Goal: Task Accomplishment & Management: Manage account settings

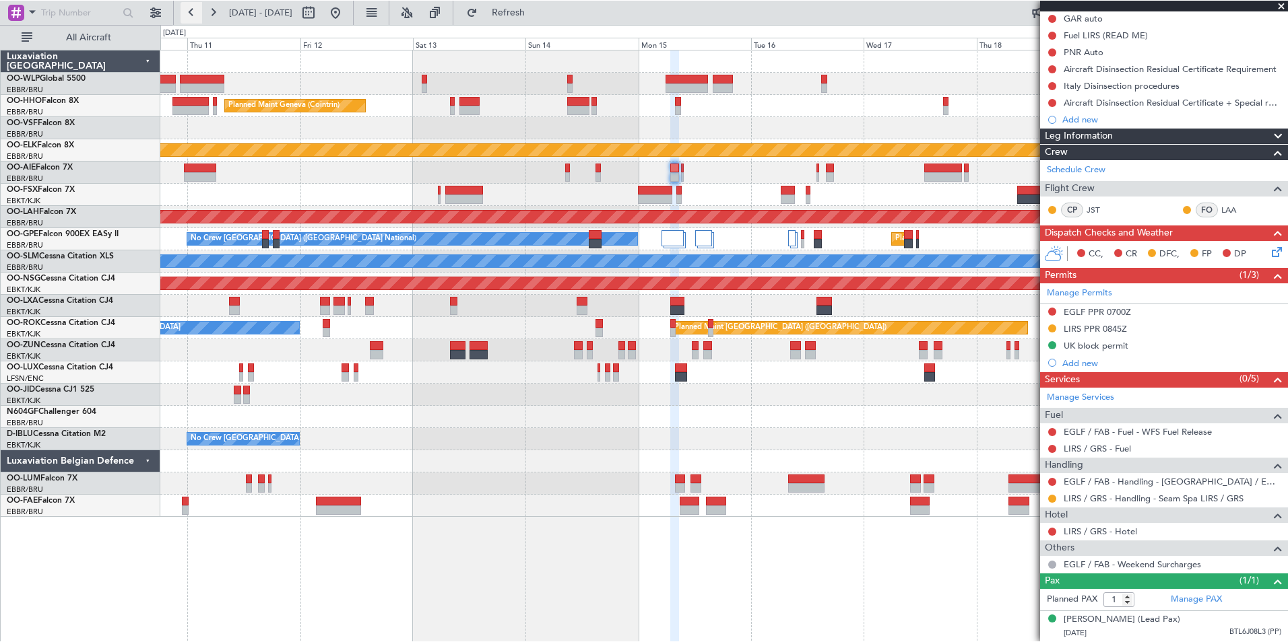
scroll to position [150, 0]
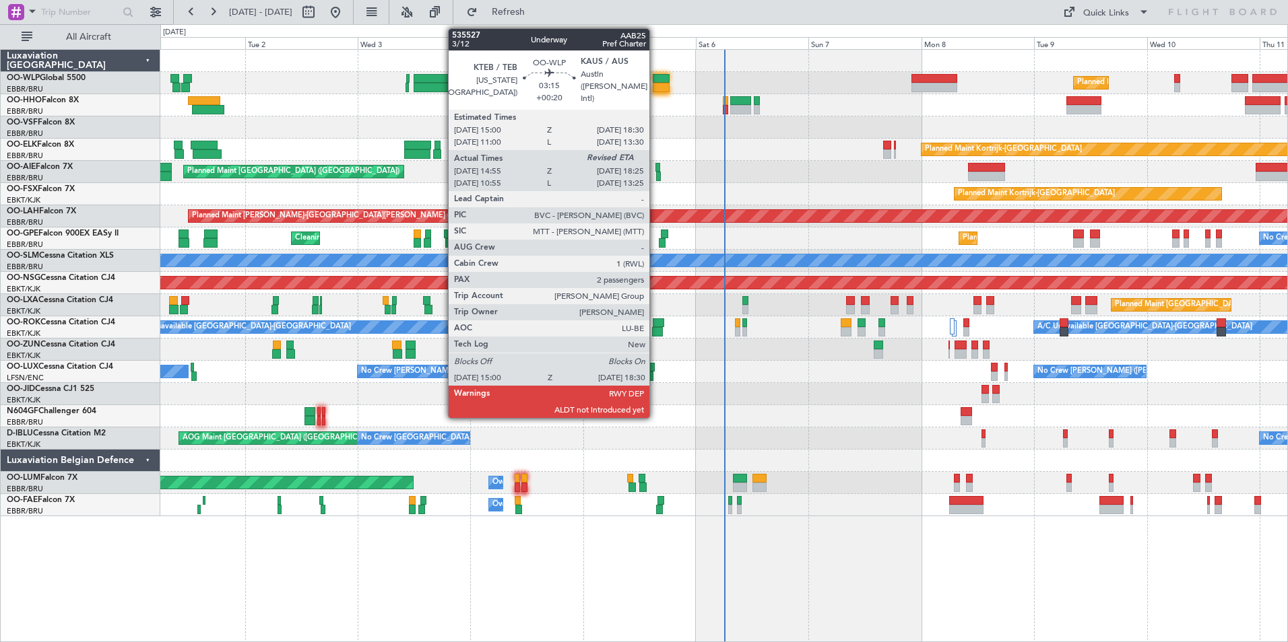
click at [655, 80] on div at bounding box center [661, 78] width 17 height 9
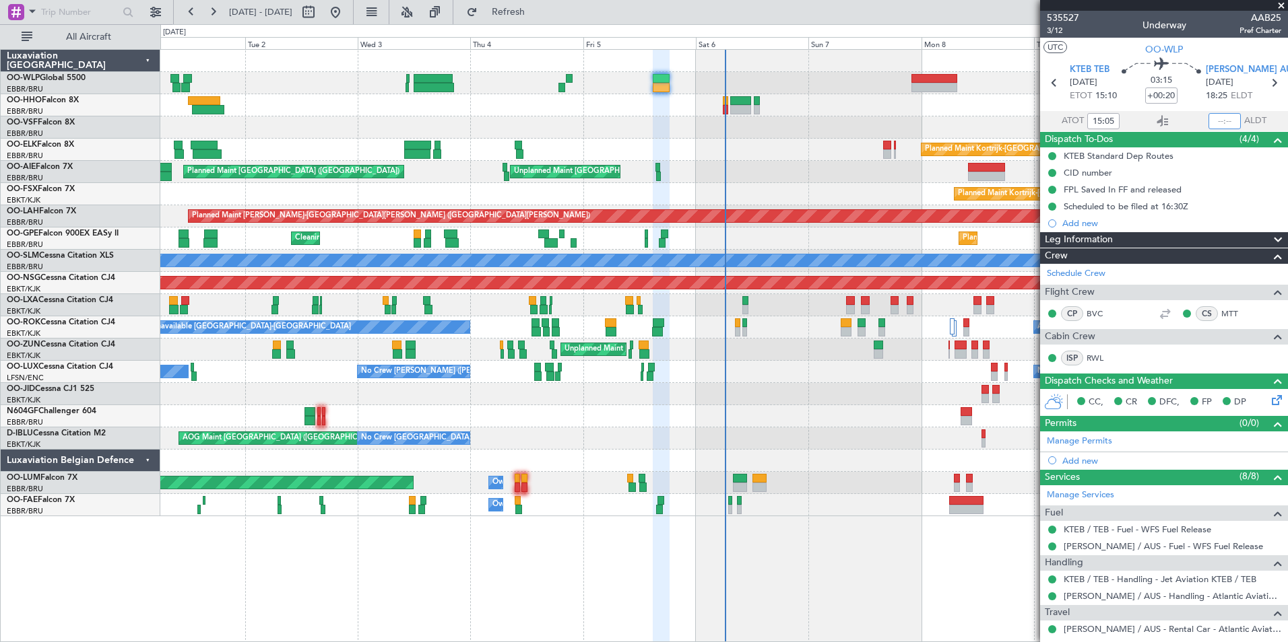
click at [1209, 125] on input "text" at bounding box center [1224, 121] width 32 height 16
click at [871, 92] on div "Planned Maint Milan (Linate) Planned Maint Berlin (Brandenburg)" at bounding box center [723, 83] width 1127 height 22
type input "18:25"
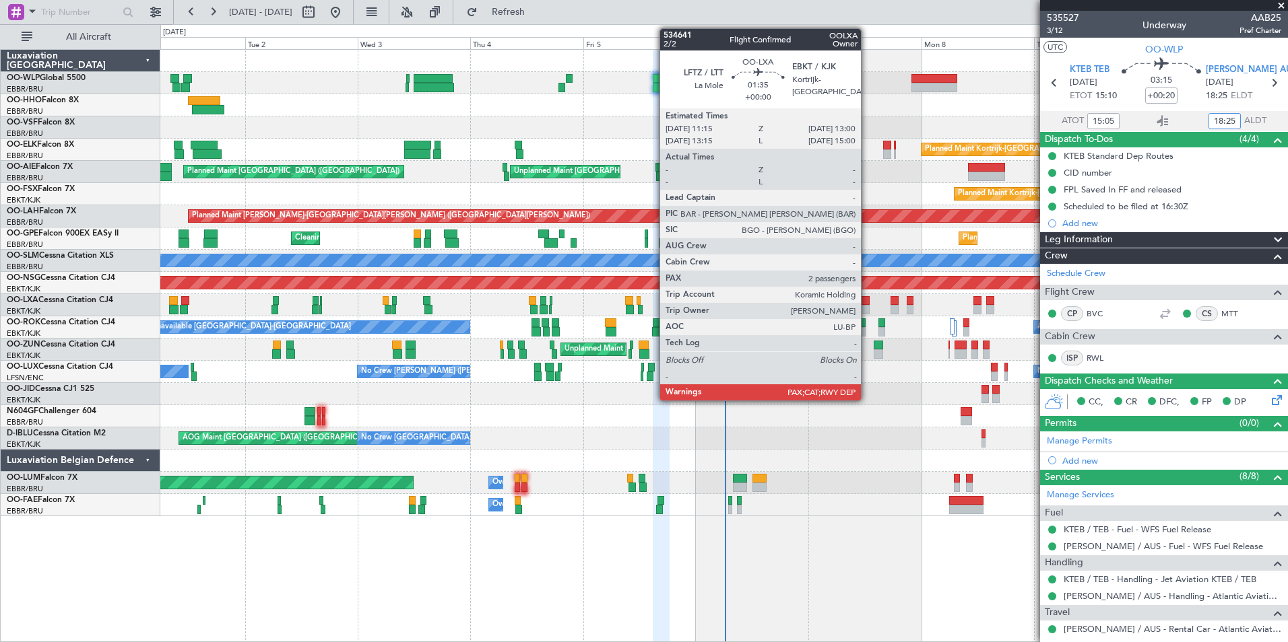
click at [867, 303] on div at bounding box center [865, 300] width 9 height 9
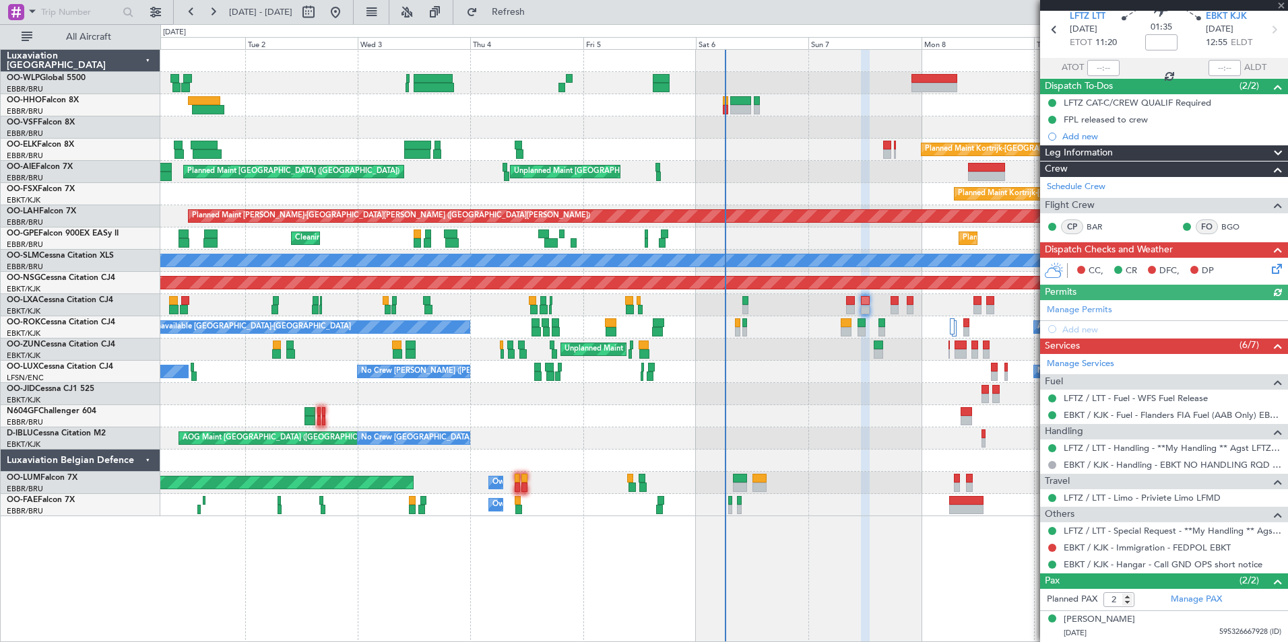
scroll to position [82, 0]
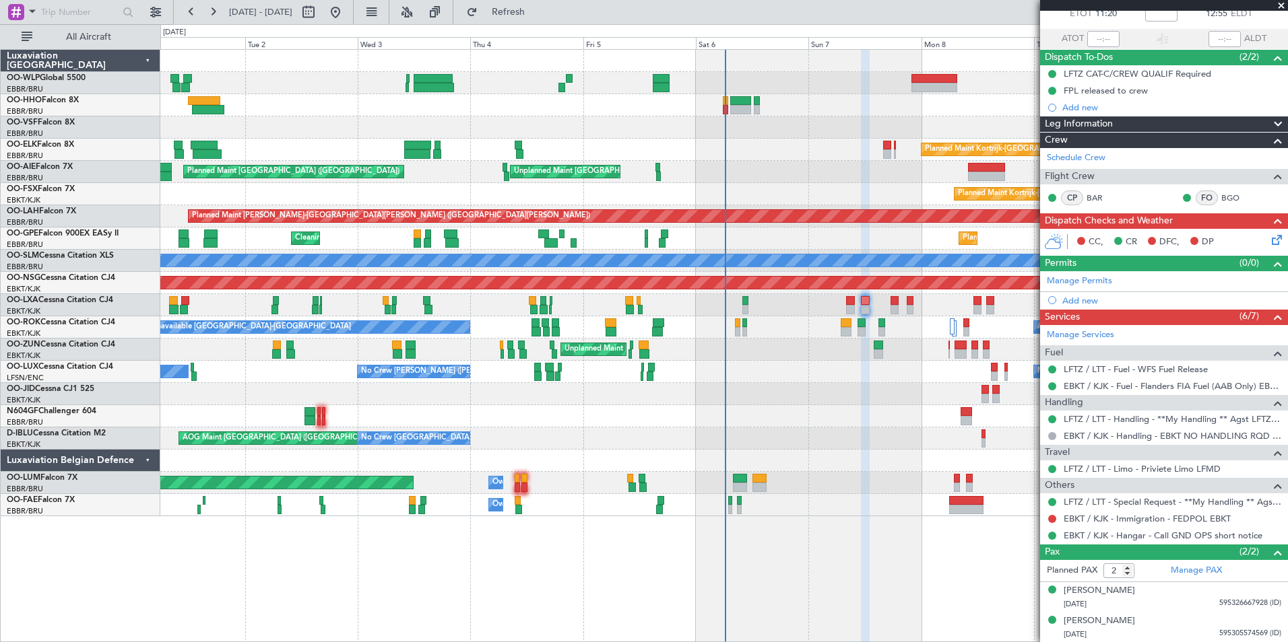
click at [721, 106] on div "Planned Maint Geneva (Cointrin)" at bounding box center [723, 105] width 1127 height 22
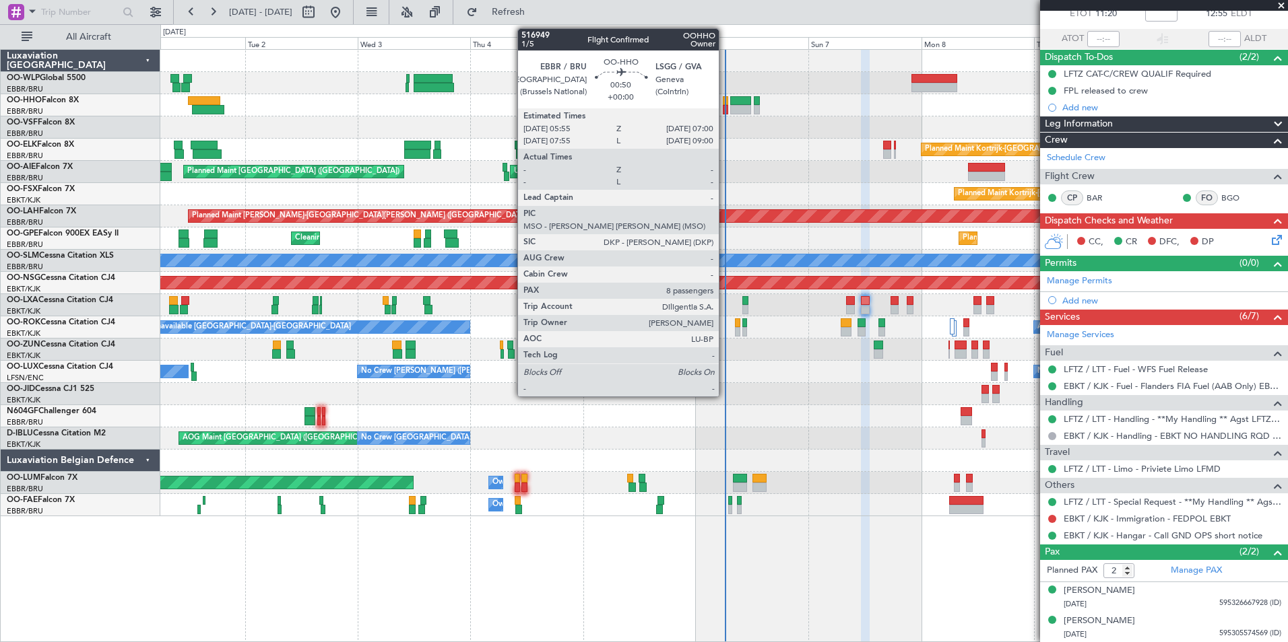
click at [725, 105] on div at bounding box center [725, 109] width 5 height 9
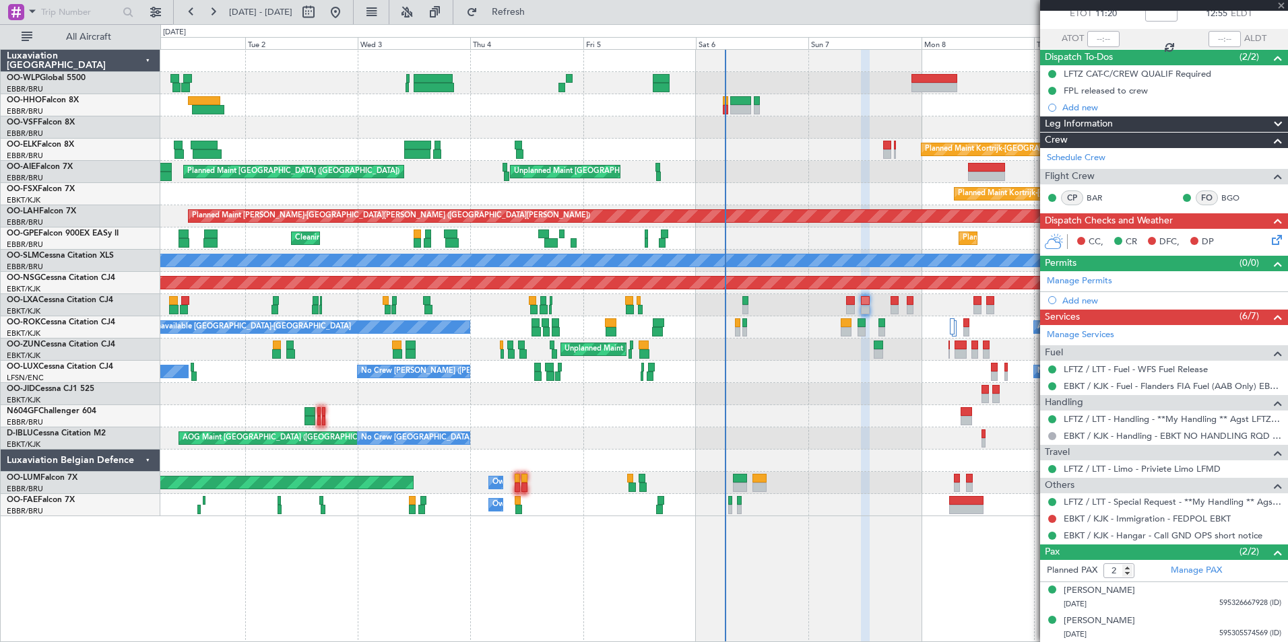
type input "8"
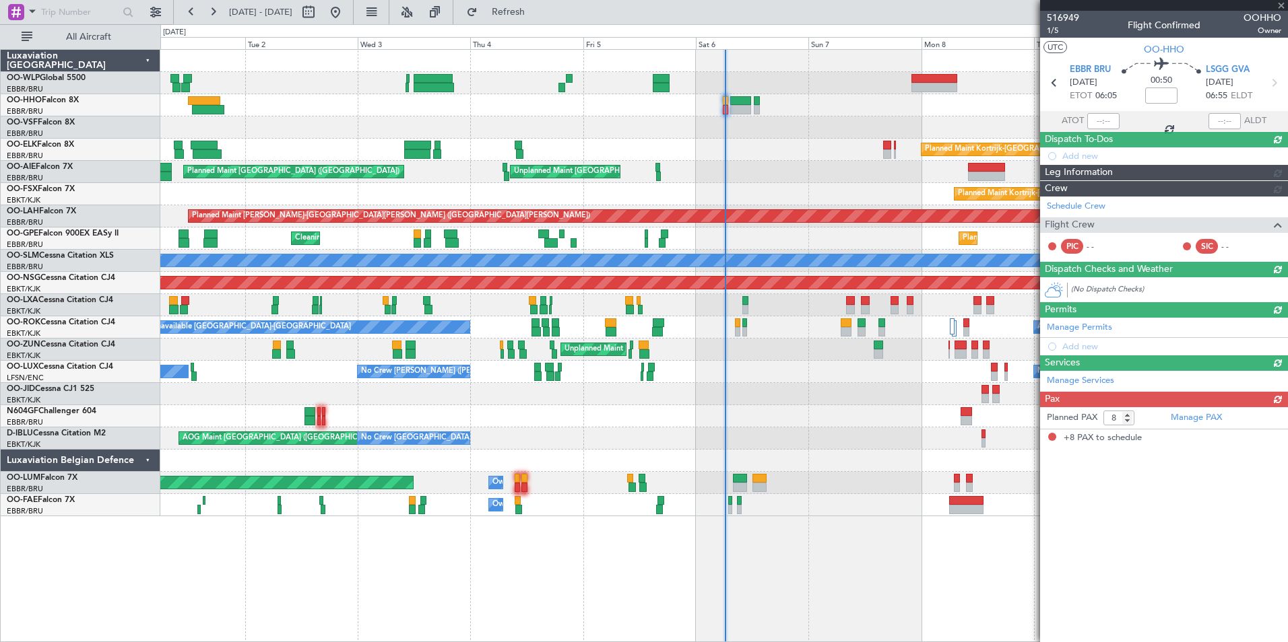
scroll to position [0, 0]
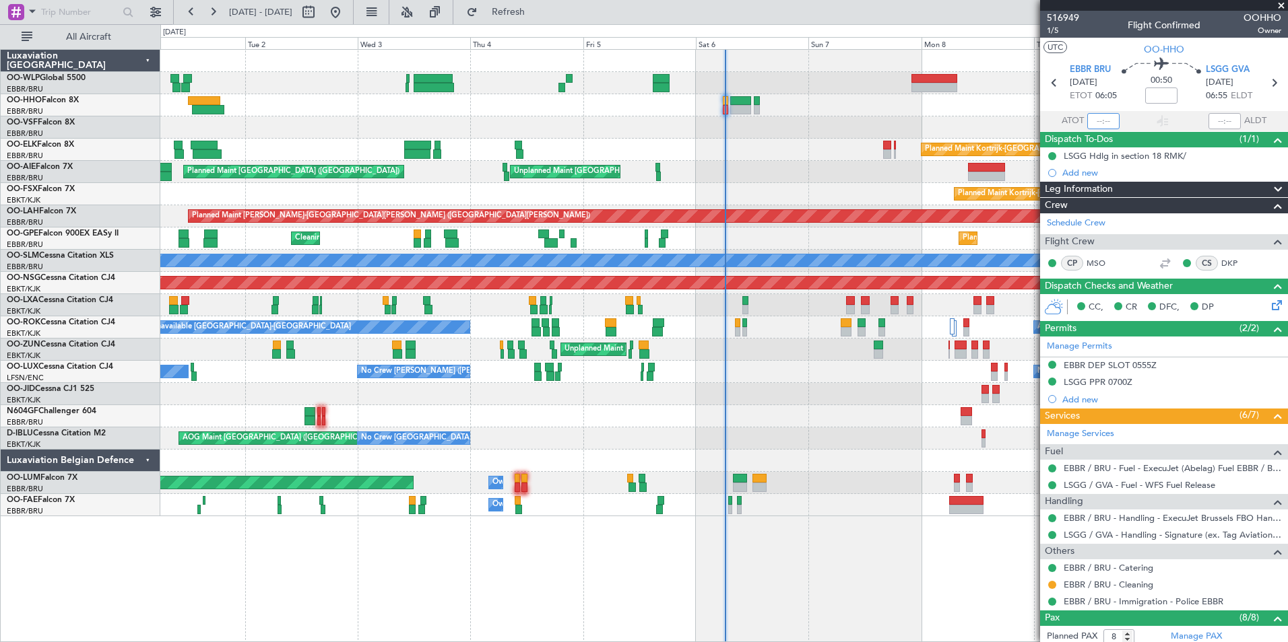
click at [1092, 123] on input "text" at bounding box center [1103, 121] width 32 height 16
click at [807, 106] on div "Planned Maint Geneva (Cointrin)" at bounding box center [723, 105] width 1127 height 22
type input "06:08"
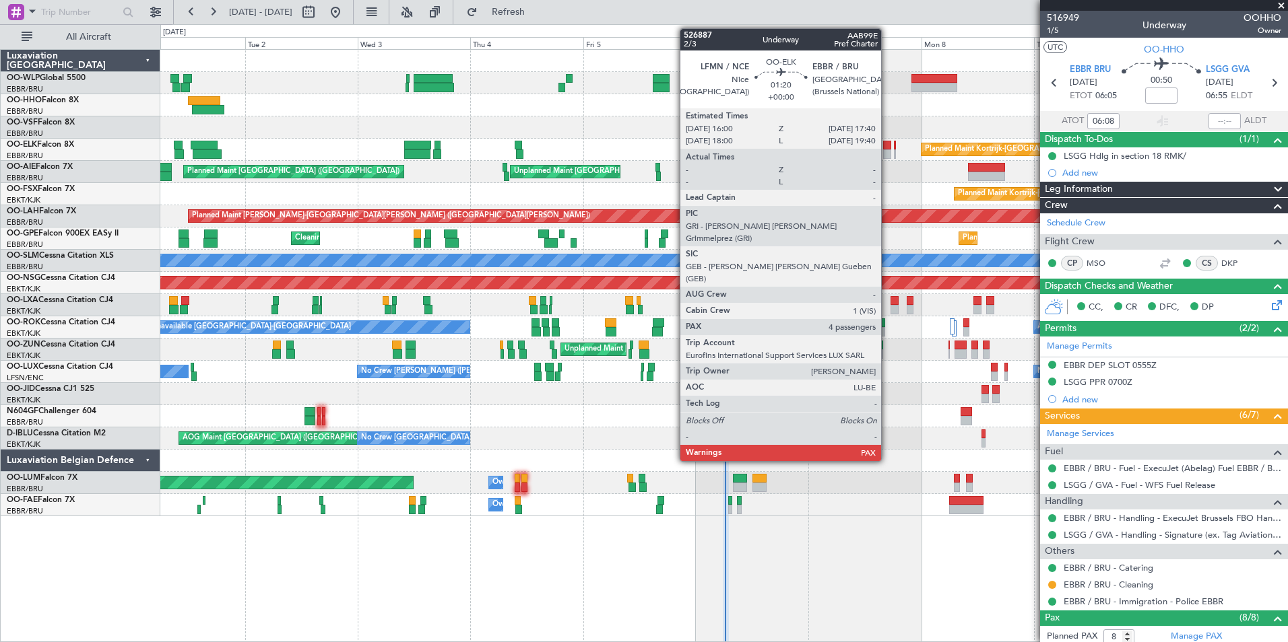
click at [887, 145] on div at bounding box center [887, 145] width 8 height 9
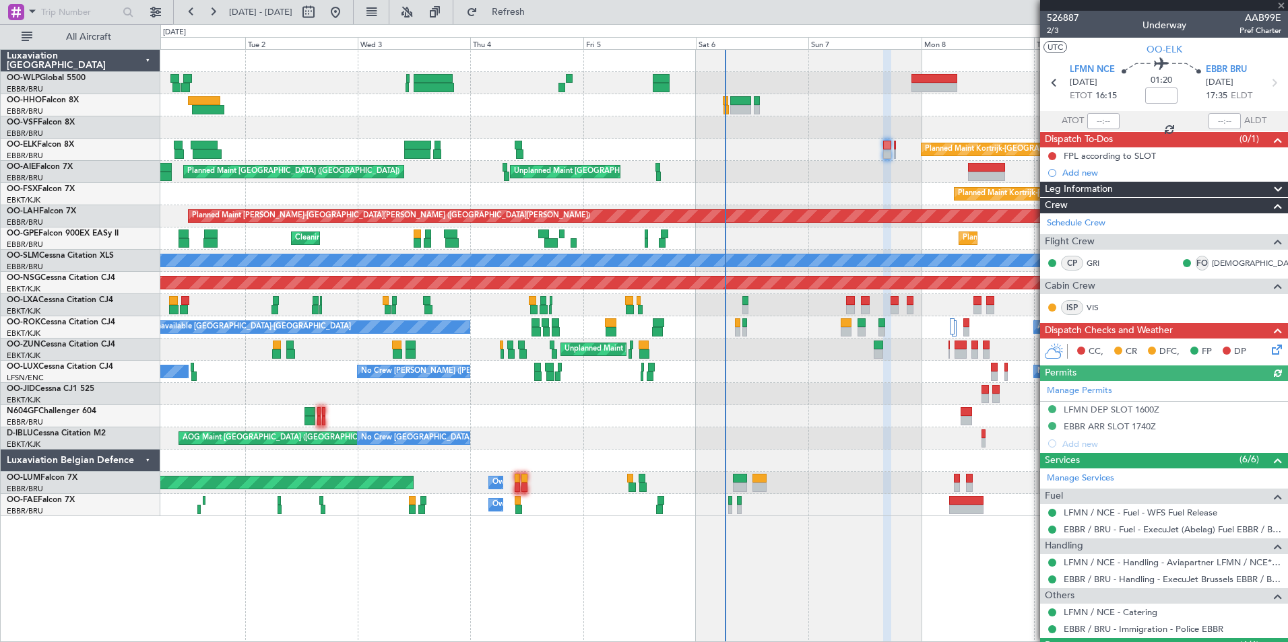
click at [1269, 353] on icon at bounding box center [1274, 347] width 11 height 11
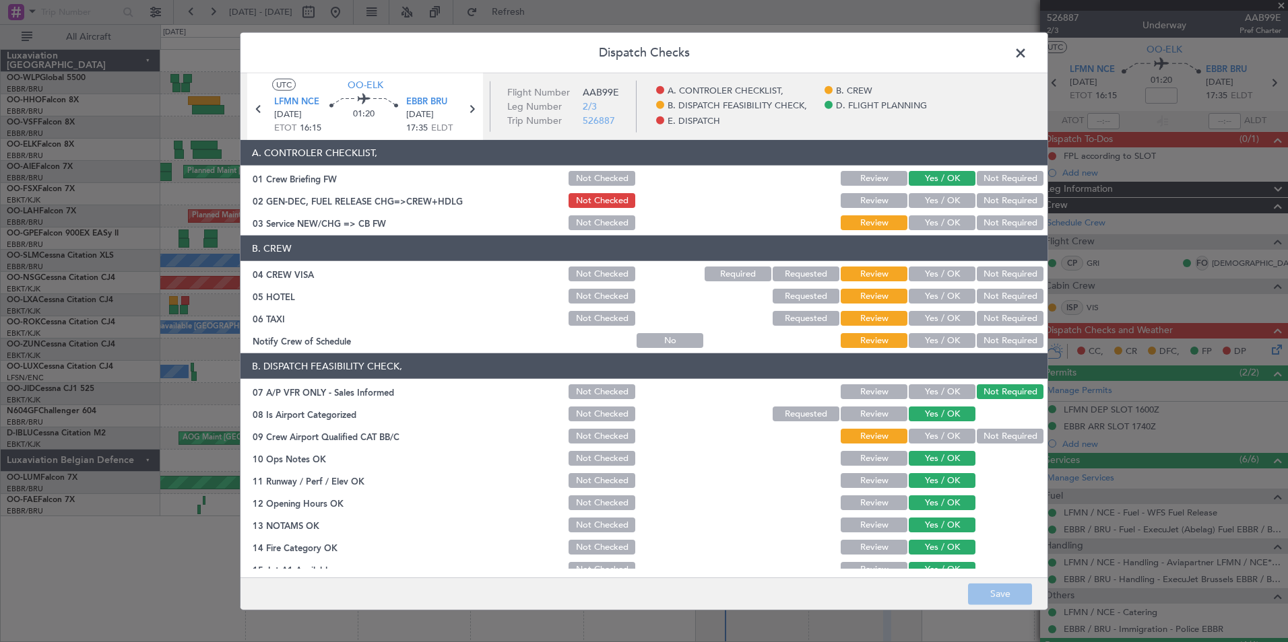
click at [1027, 58] on span at bounding box center [1027, 56] width 0 height 27
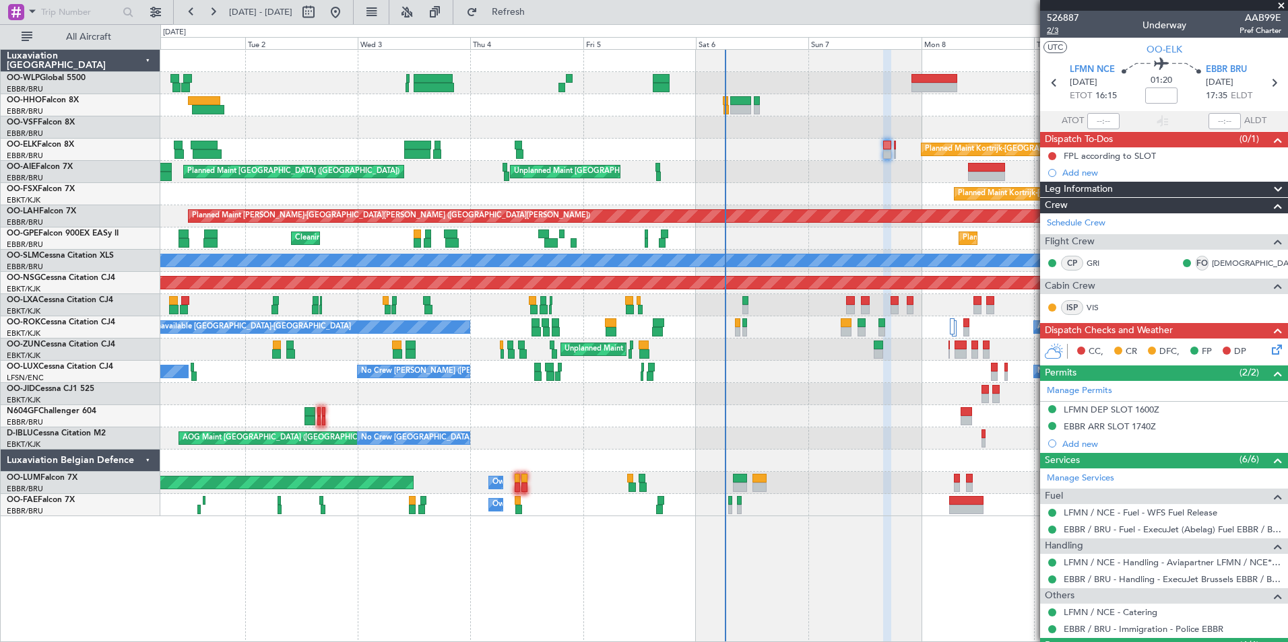
click at [1055, 31] on span "2/3" at bounding box center [1063, 30] width 32 height 11
click at [1269, 347] on icon at bounding box center [1274, 347] width 11 height 11
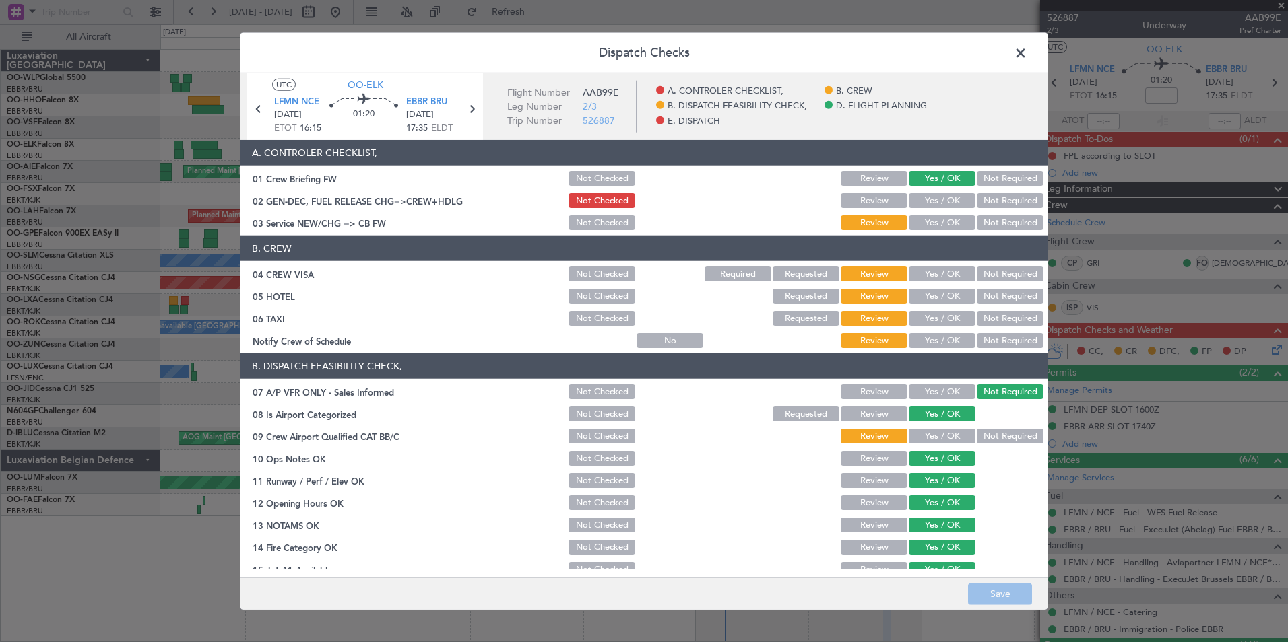
click at [925, 207] on button "Yes / OK" at bounding box center [941, 200] width 67 height 15
click at [932, 224] on button "Yes / OK" at bounding box center [941, 222] width 67 height 15
click at [990, 271] on button "Not Required" at bounding box center [1009, 274] width 67 height 15
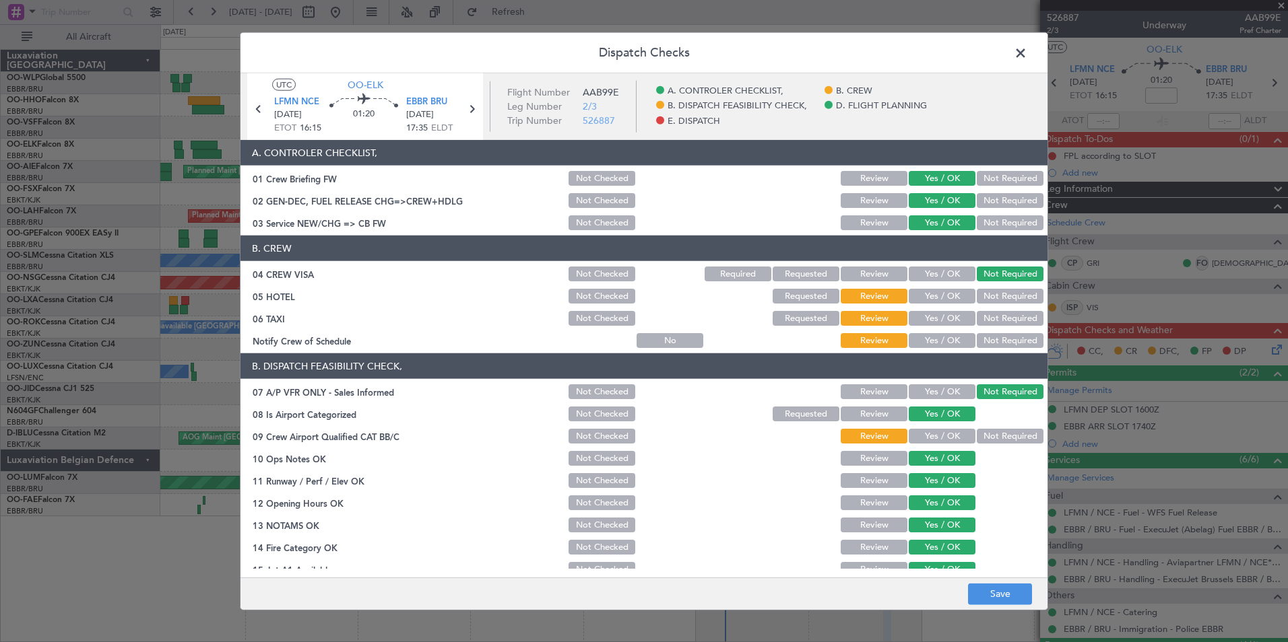
drag, startPoint x: 985, startPoint y: 314, endPoint x: 986, endPoint y: 304, distance: 10.8
click at [985, 311] on button "Not Required" at bounding box center [1009, 318] width 67 height 15
click at [987, 300] on button "Not Required" at bounding box center [1009, 296] width 67 height 15
click at [951, 333] on div "Yes / OK" at bounding box center [940, 340] width 68 height 19
click at [951, 345] on button "Yes / OK" at bounding box center [941, 340] width 67 height 15
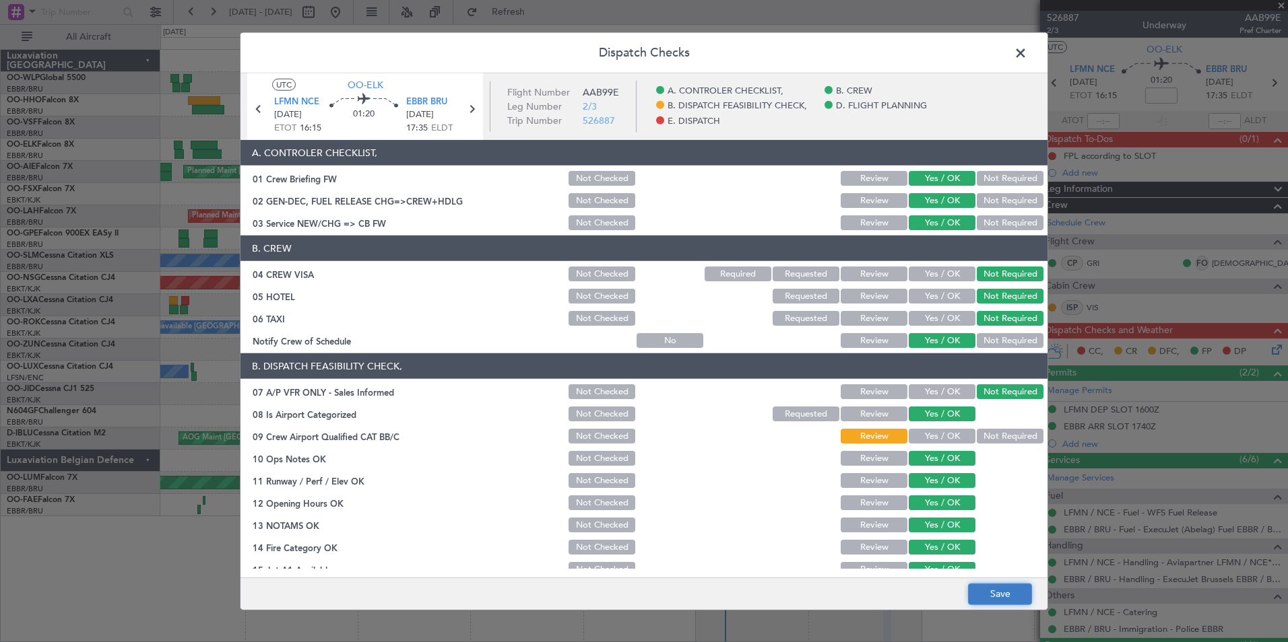
click at [997, 593] on button "Save" at bounding box center [1000, 594] width 64 height 22
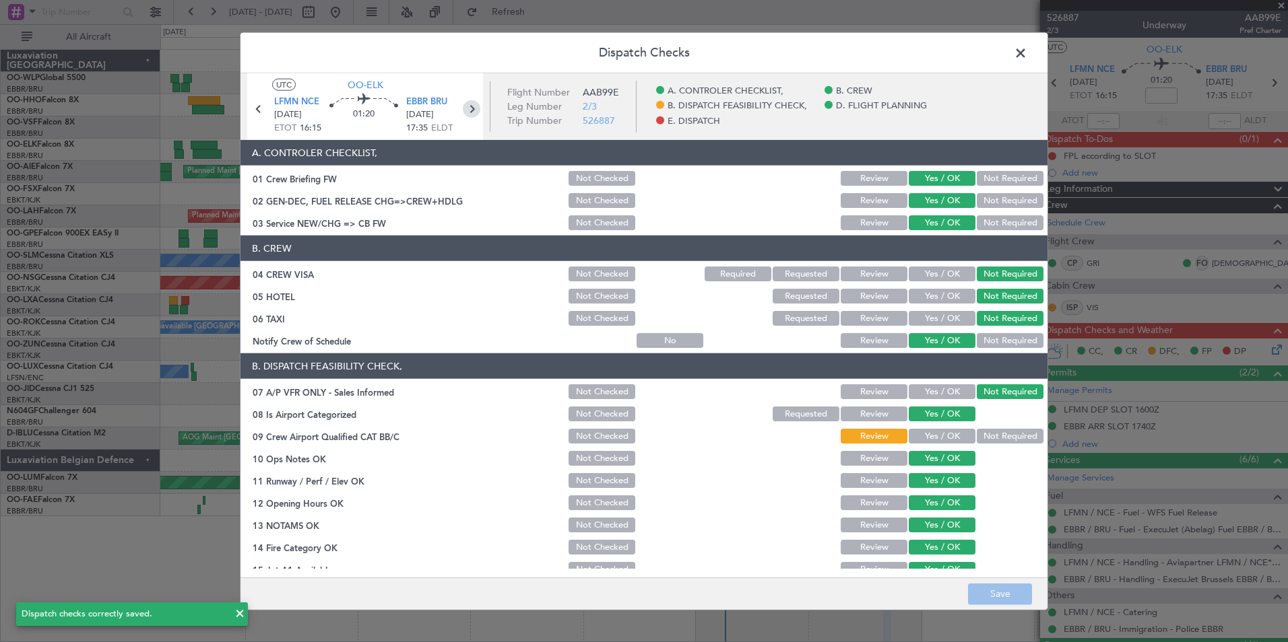
click at [473, 112] on icon at bounding box center [472, 109] width 18 height 18
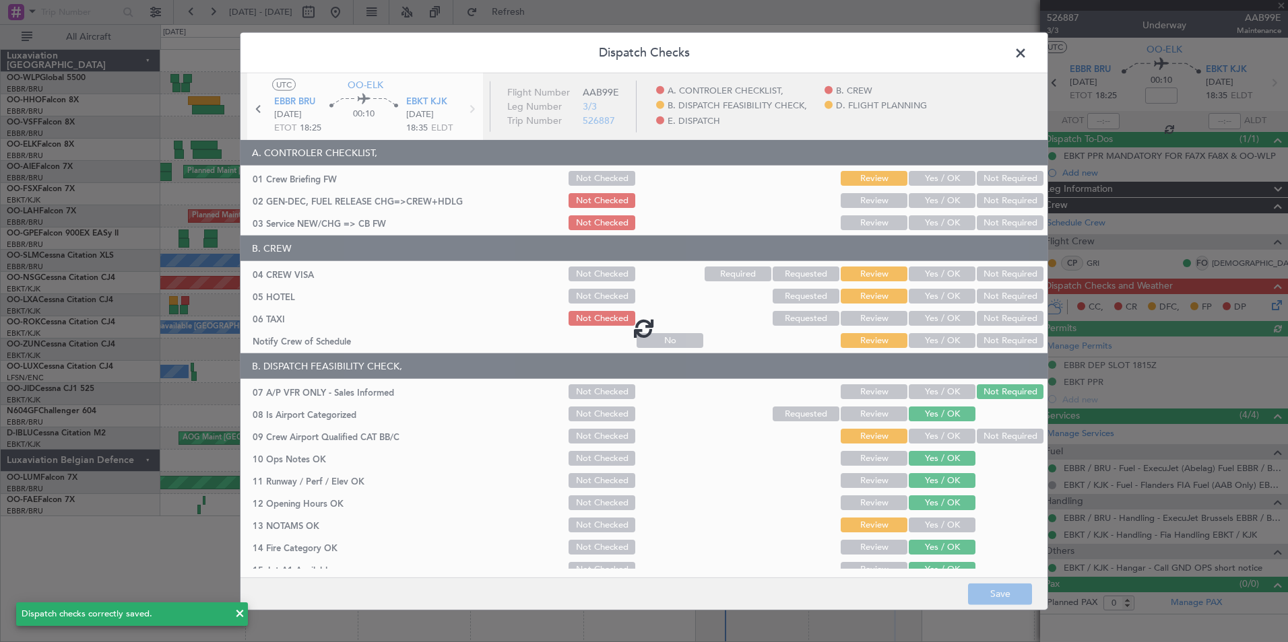
click at [922, 178] on div at bounding box center [643, 328] width 807 height 510
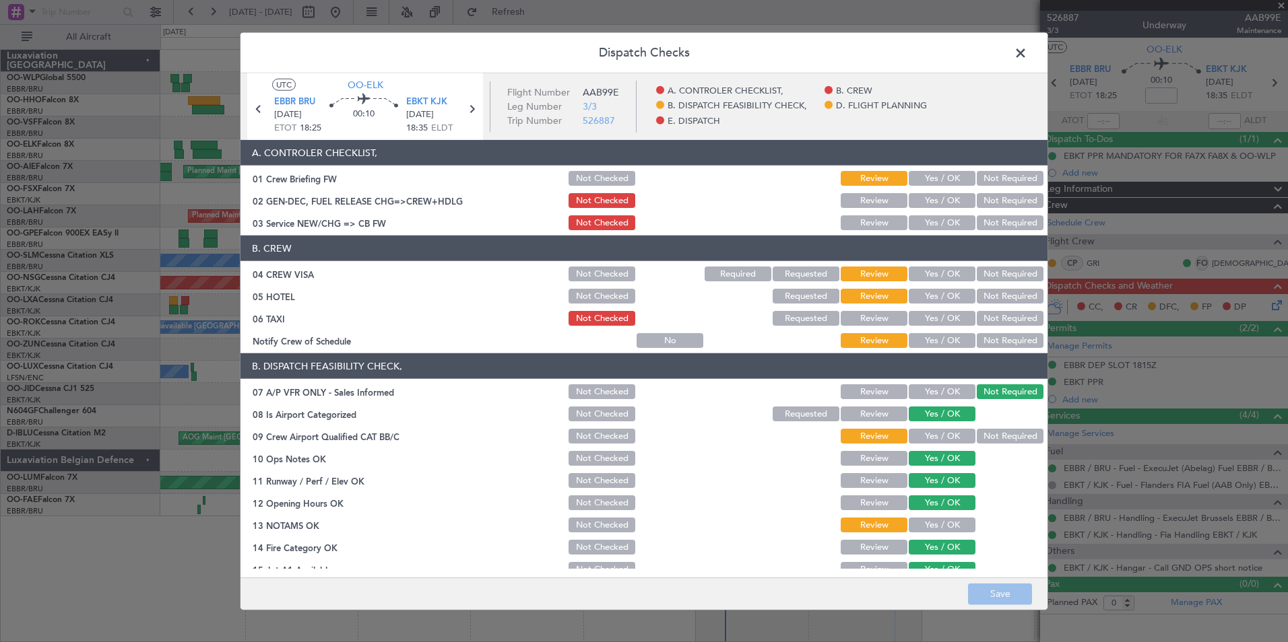
click at [1027, 52] on span at bounding box center [1027, 56] width 0 height 27
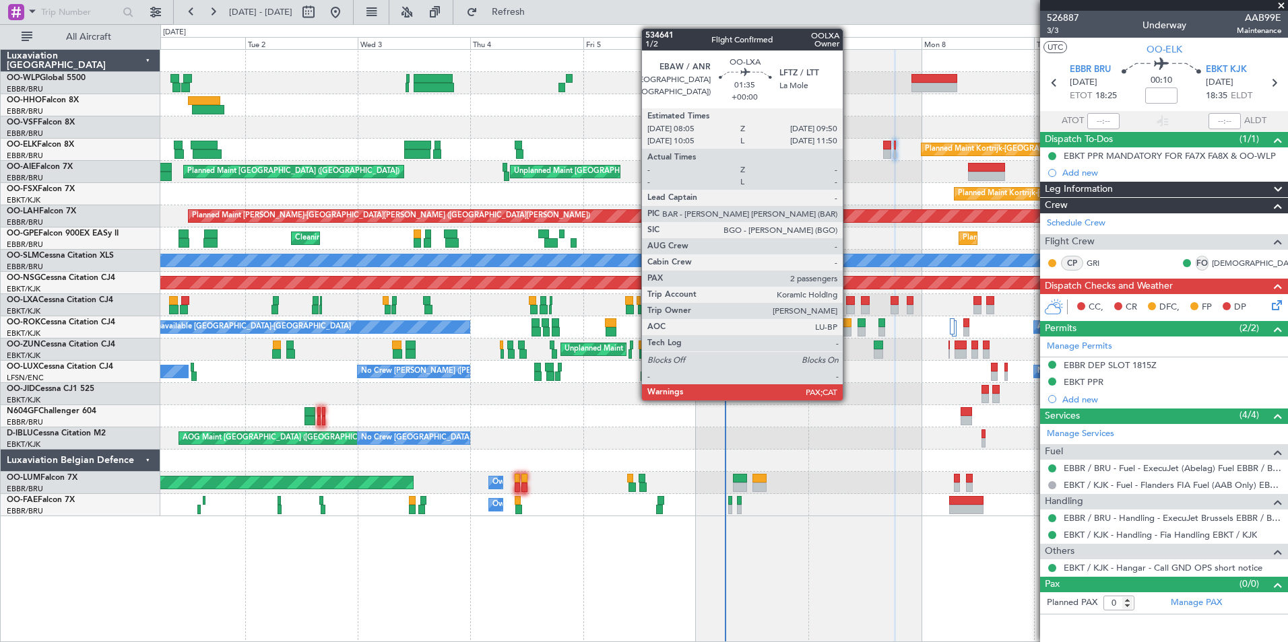
click at [849, 303] on div at bounding box center [850, 300] width 9 height 9
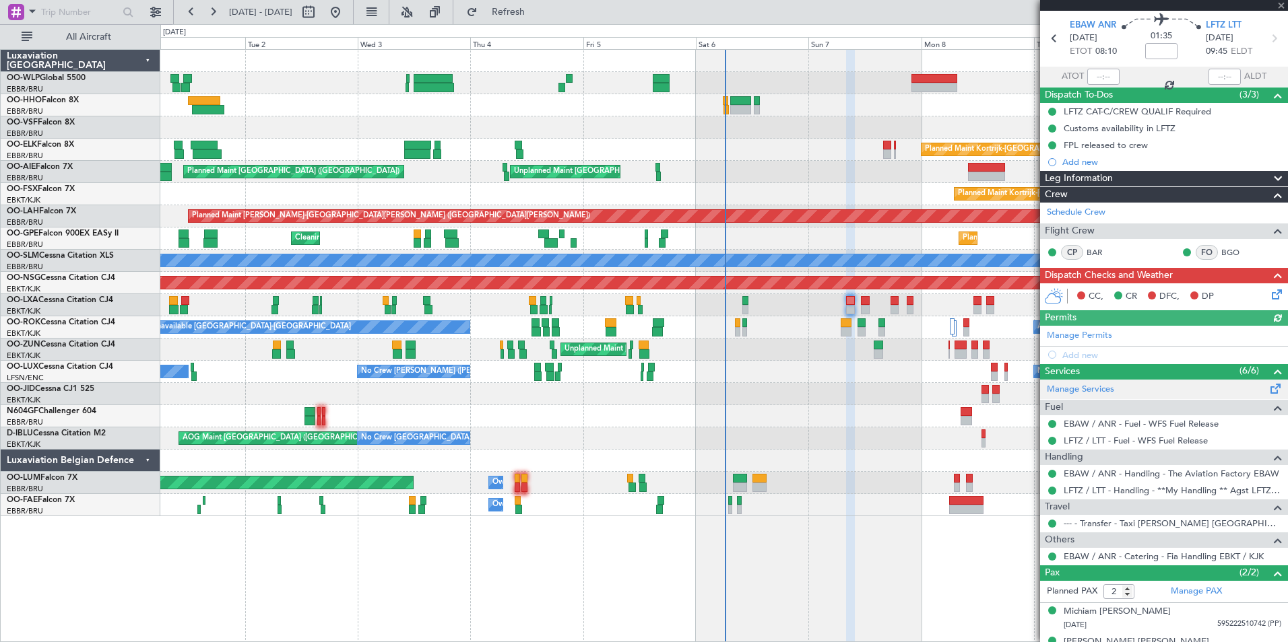
scroll to position [65, 0]
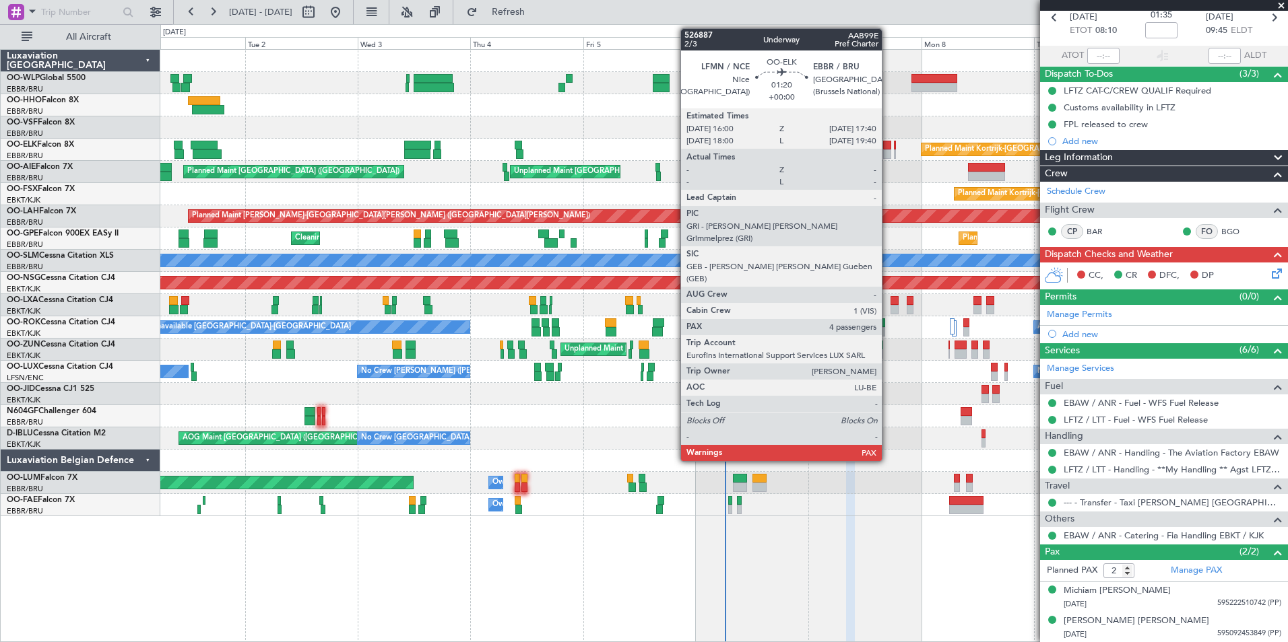
click at [888, 152] on div at bounding box center [887, 154] width 8 height 9
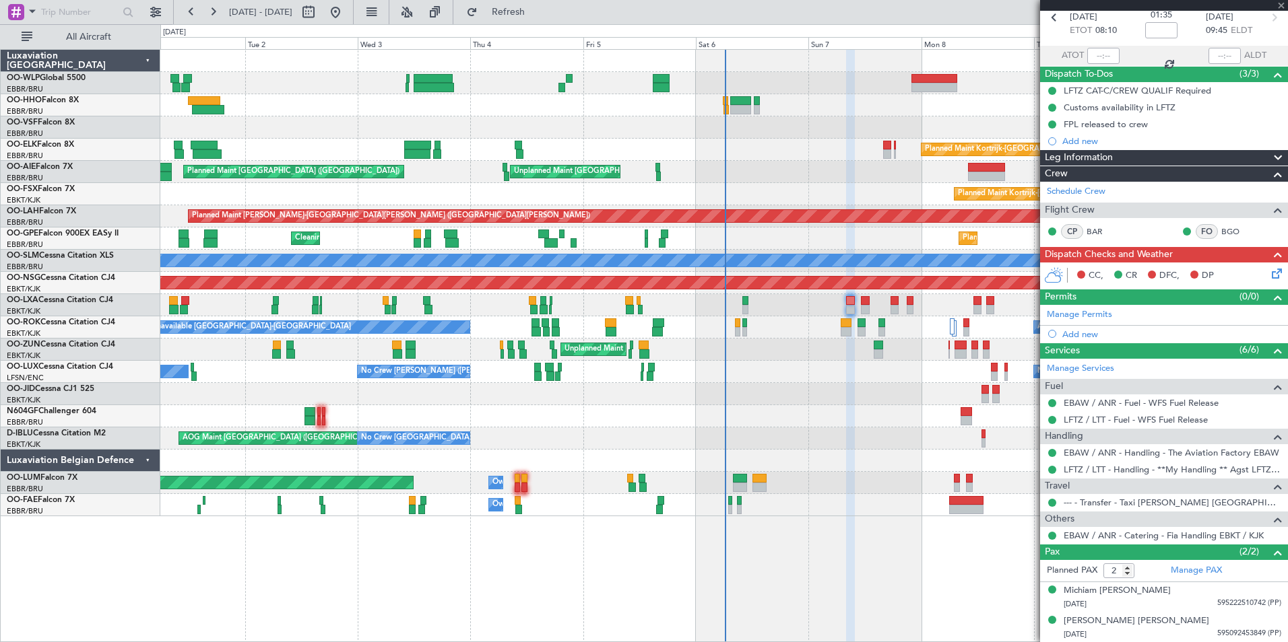
type input "4"
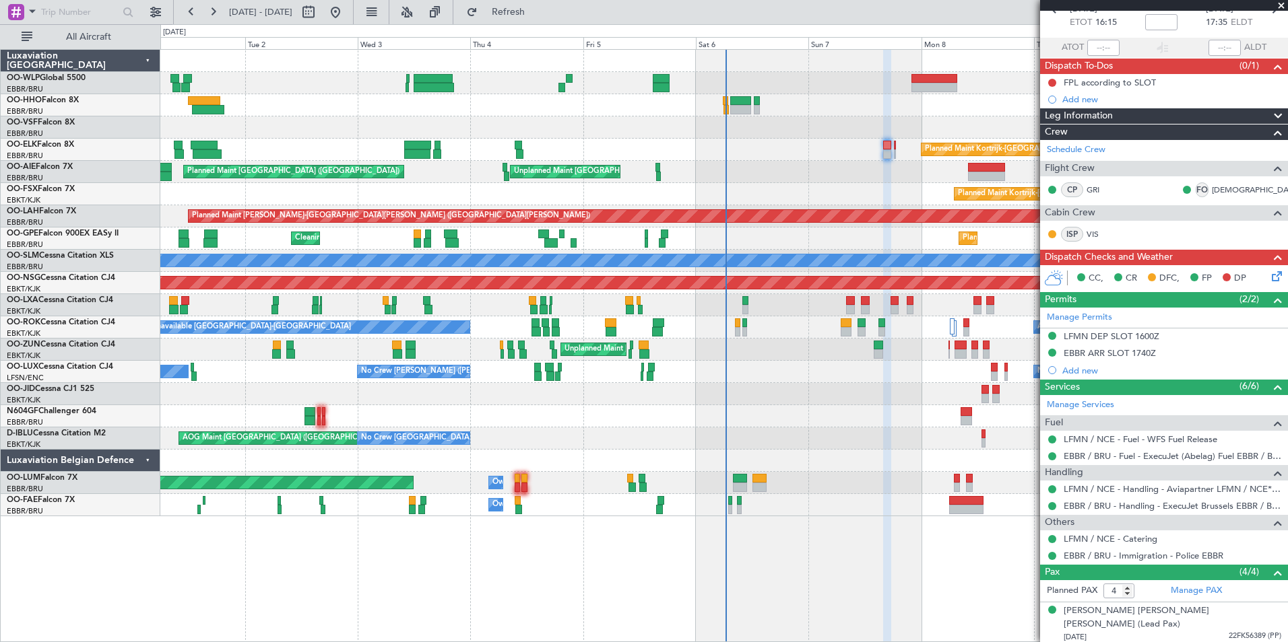
scroll to position [0, 0]
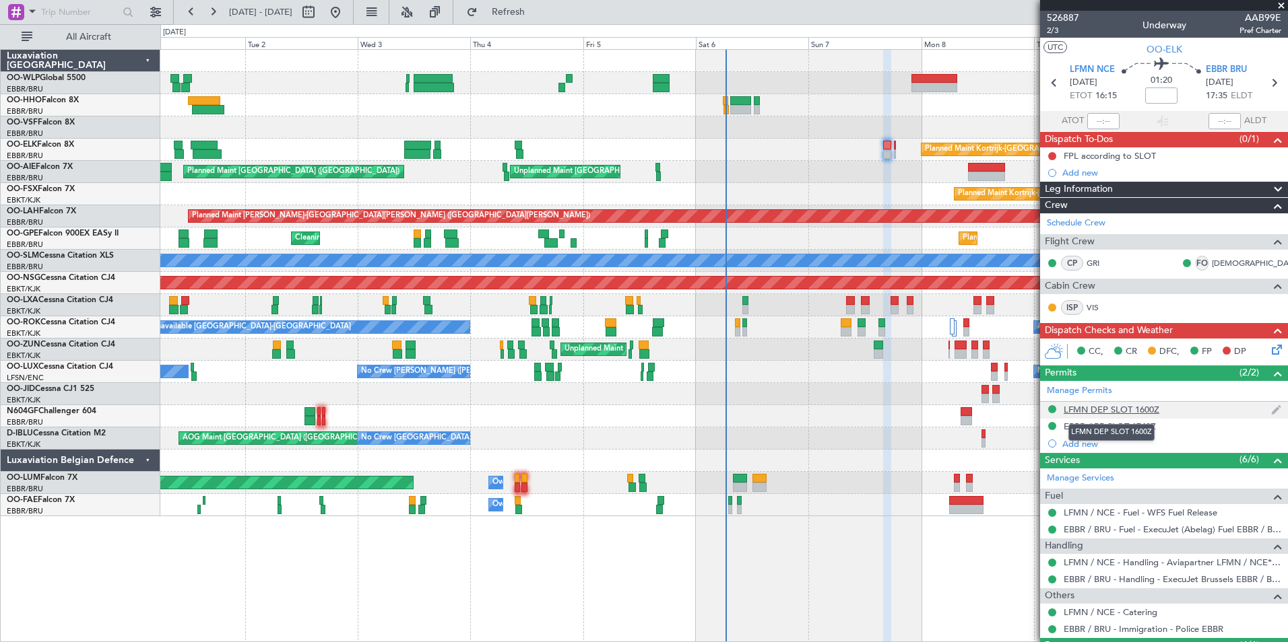
click at [1101, 413] on div "LFMN DEP SLOT 1600Z" at bounding box center [1111, 409] width 96 height 11
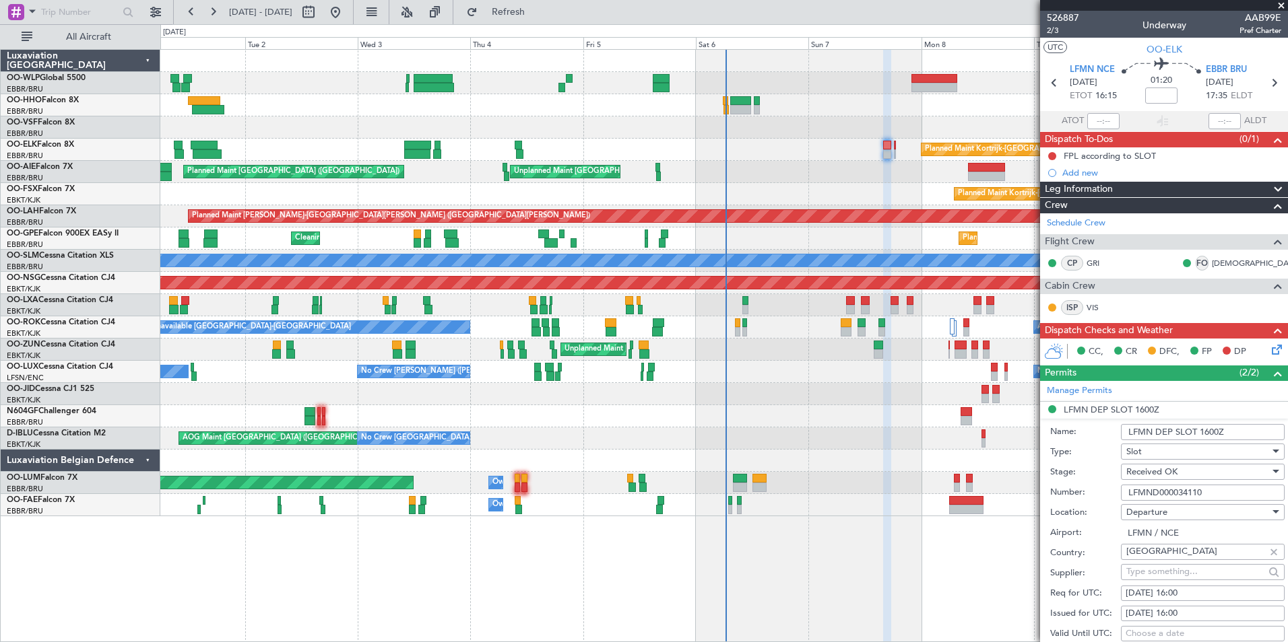
click at [1146, 486] on input "LFMND000034110" at bounding box center [1203, 493] width 164 height 16
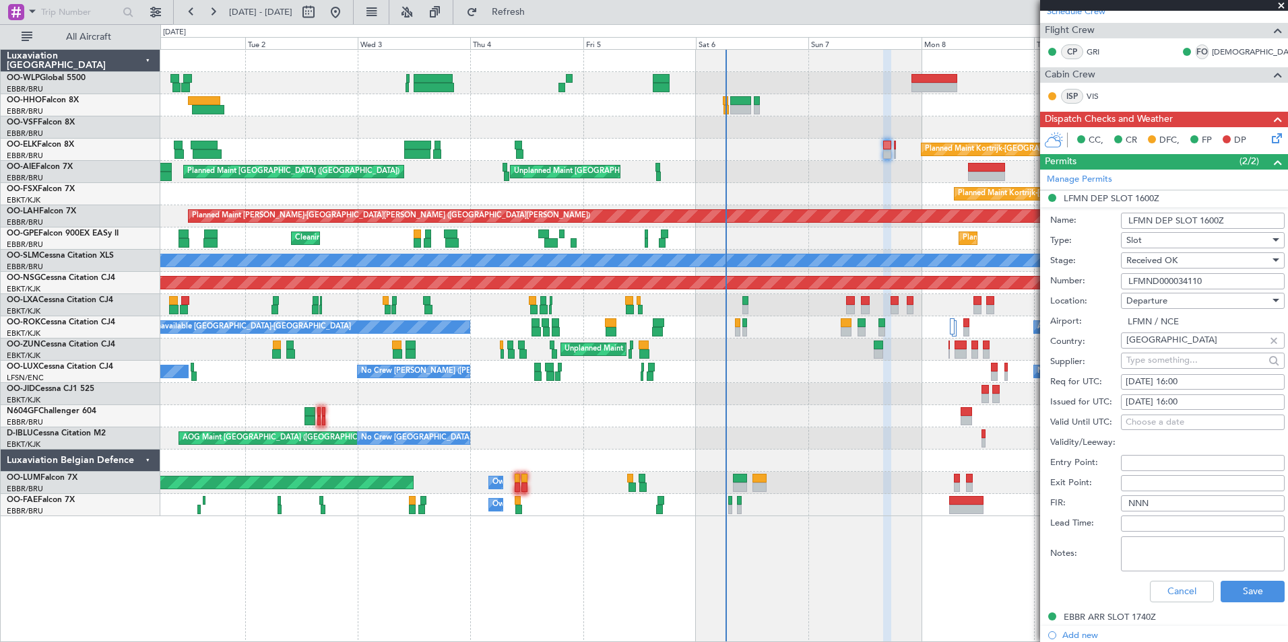
scroll to position [337, 0]
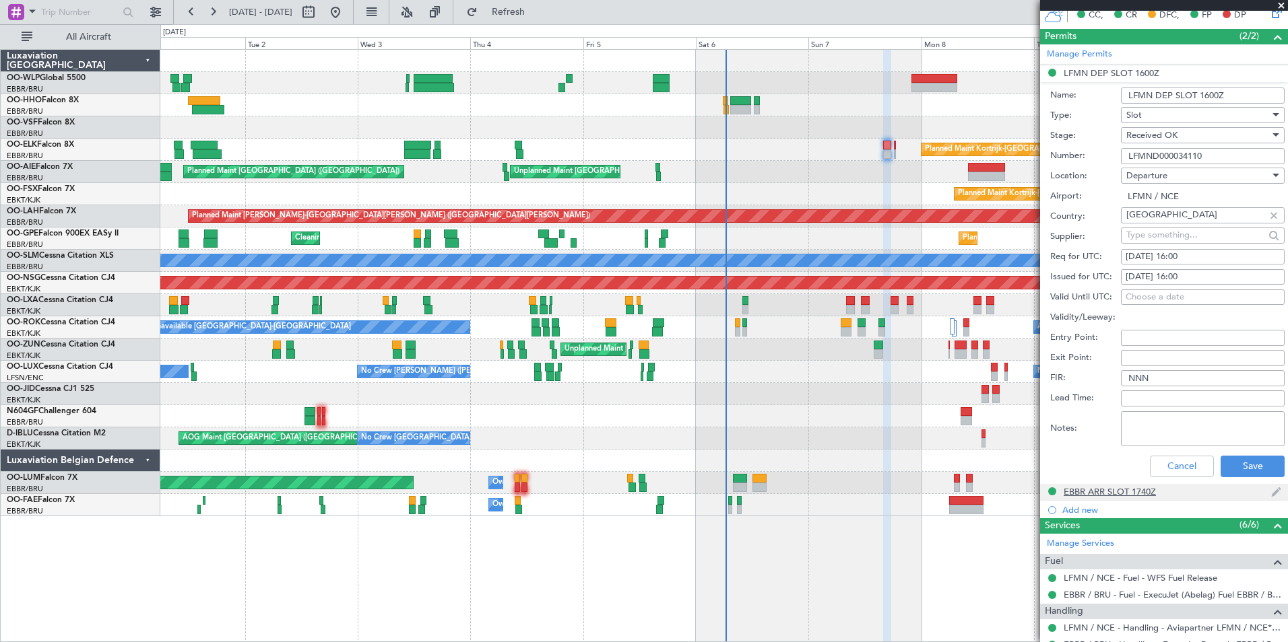
click at [1085, 494] on div "EBBR ARR SLOT 1740Z" at bounding box center [1109, 491] width 92 height 11
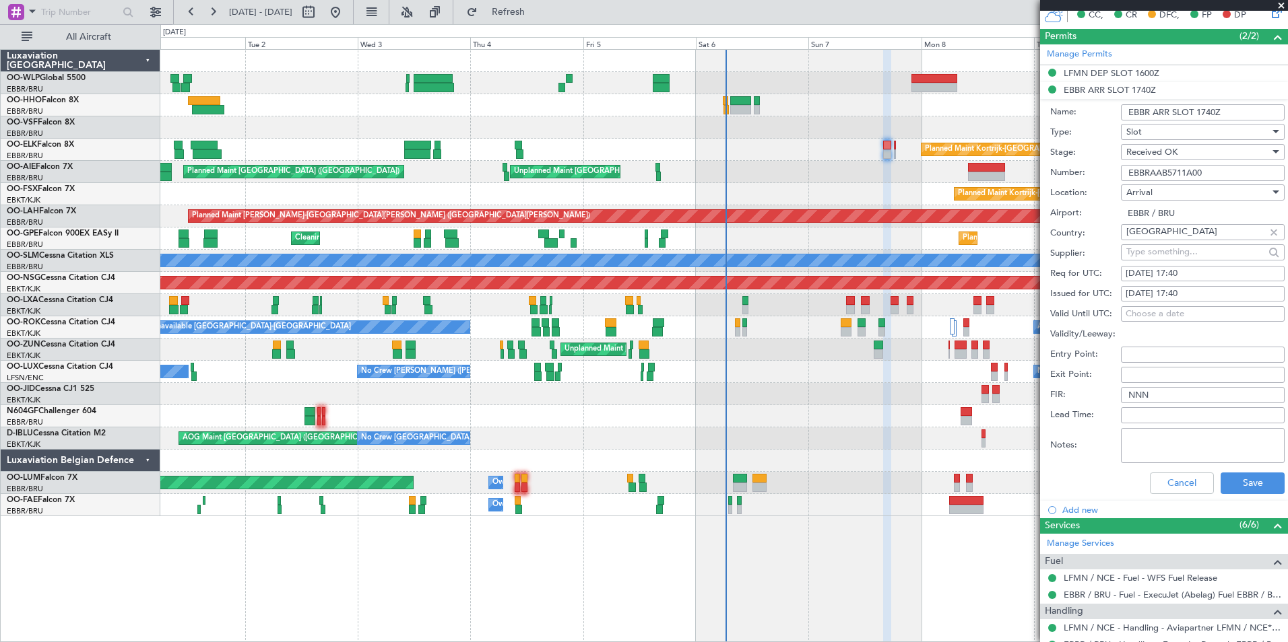
click at [1162, 165] on input "EBBRAAB5711A00" at bounding box center [1203, 173] width 164 height 16
click at [1183, 480] on button "Cancel" at bounding box center [1182, 484] width 64 height 22
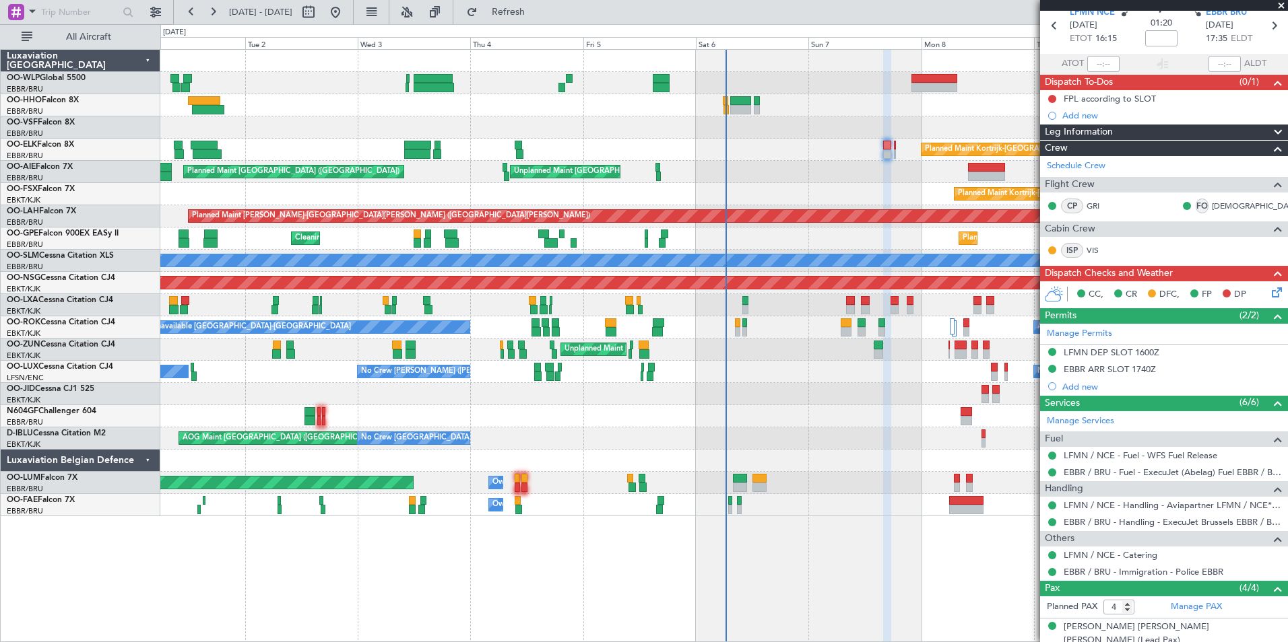
scroll to position [0, 0]
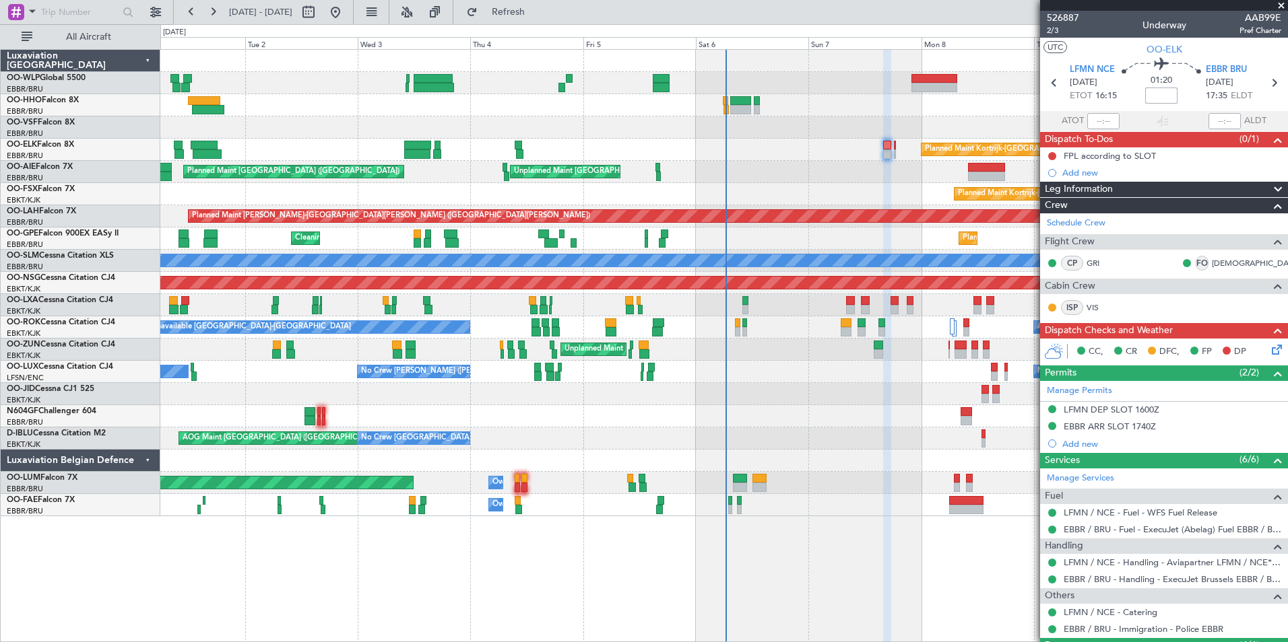
drag, startPoint x: 1154, startPoint y: 98, endPoint x: 1120, endPoint y: 98, distance: 33.7
click at [1153, 97] on input at bounding box center [1161, 96] width 32 height 16
click at [891, 98] on div "Planned Maint Geneva (Cointrin)" at bounding box center [723, 105] width 1127 height 22
type input "-00:05"
click at [1265, 81] on icon at bounding box center [1274, 83] width 18 height 18
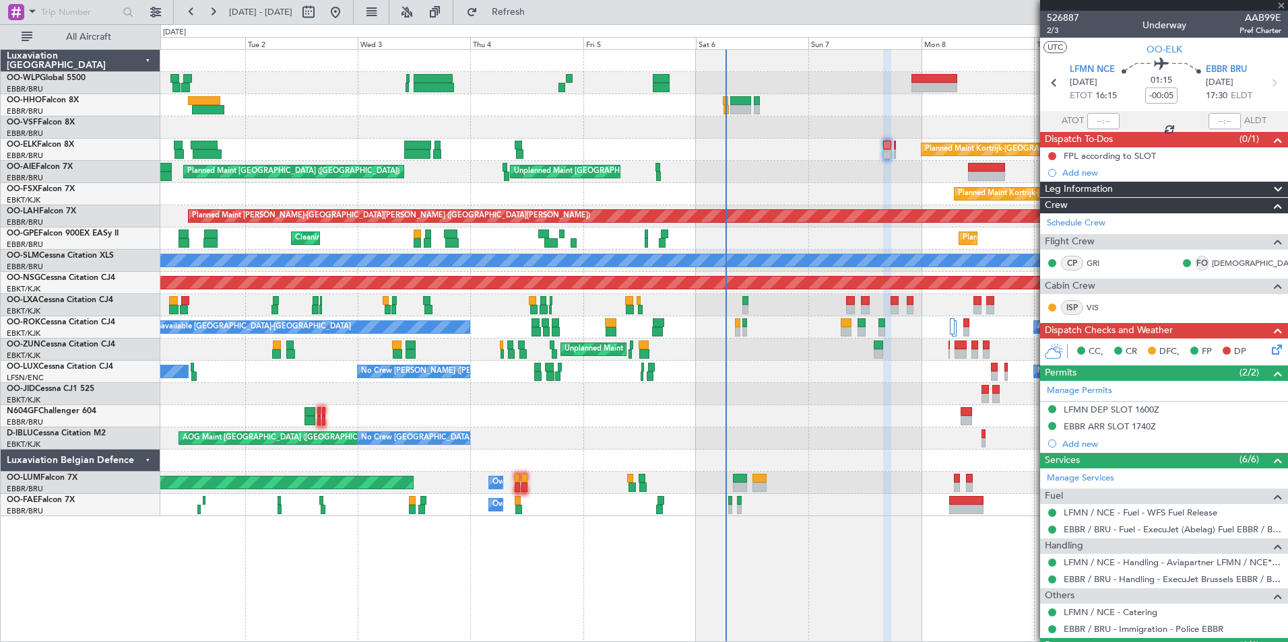
type input "0"
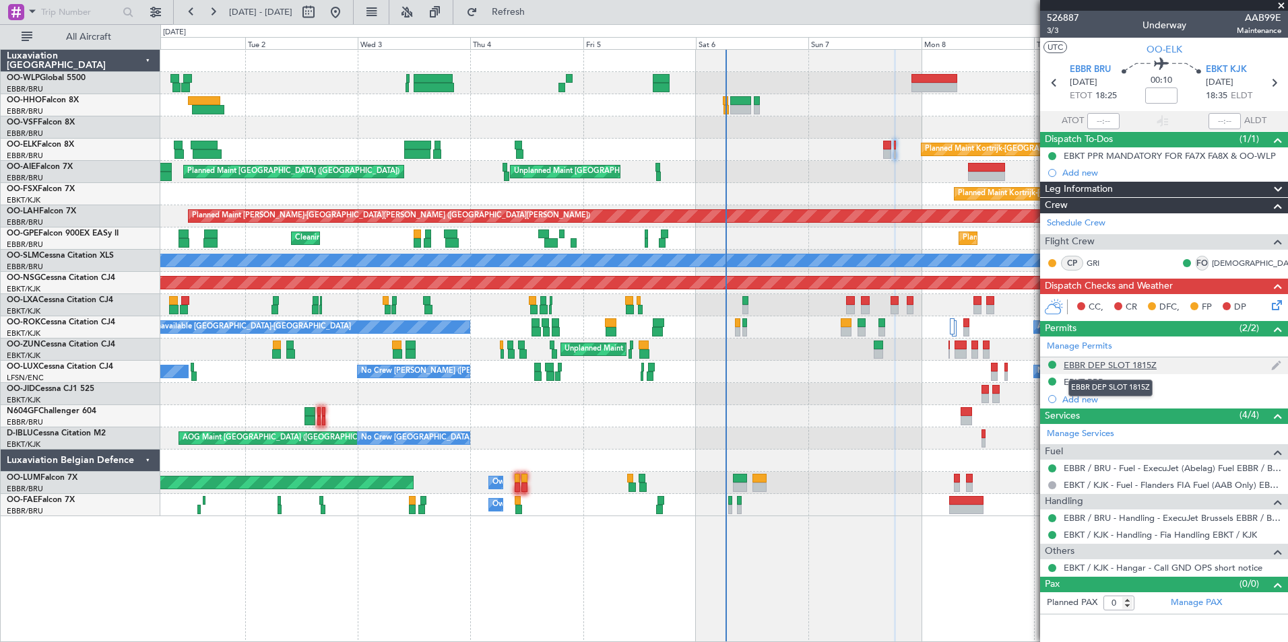
click at [1108, 366] on div "EBBR DEP SLOT 1815Z" at bounding box center [1109, 365] width 93 height 11
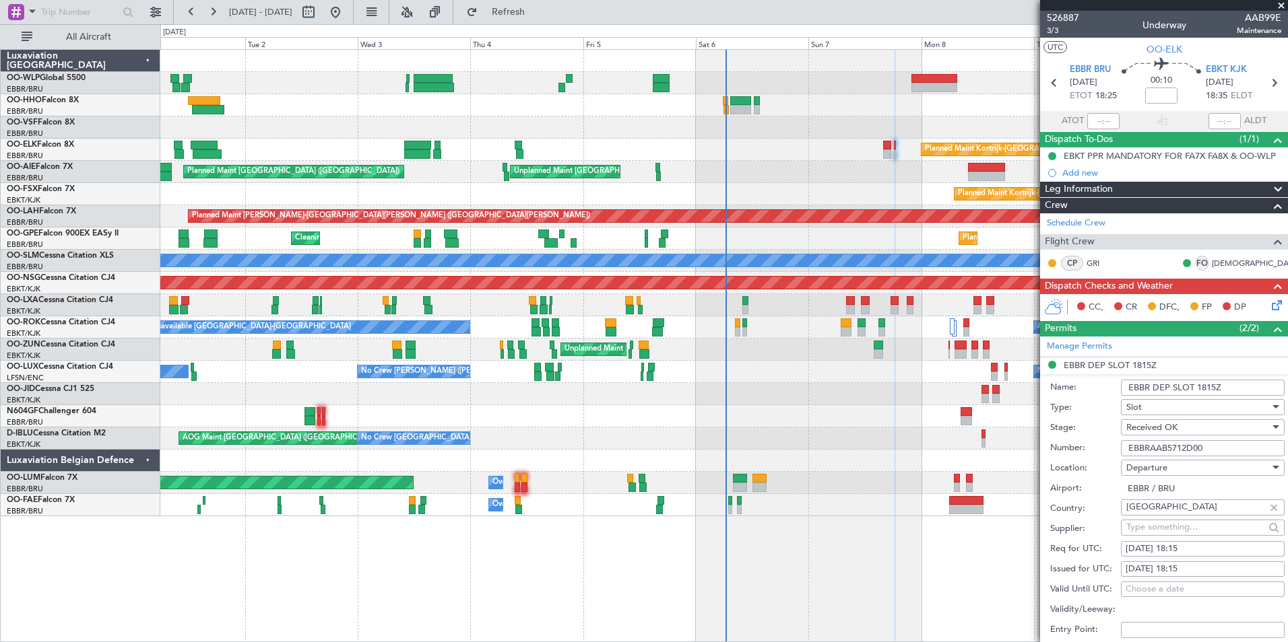
click at [1164, 448] on input "EBBRAAB5712D00" at bounding box center [1203, 448] width 164 height 16
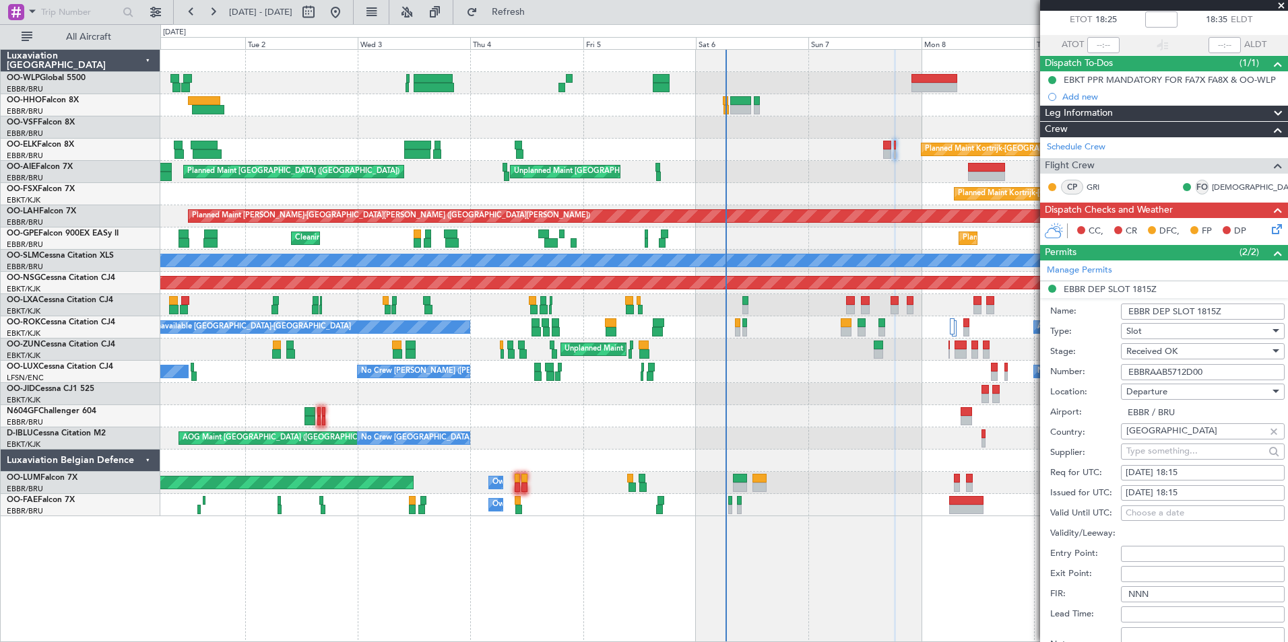
scroll to position [202, 0]
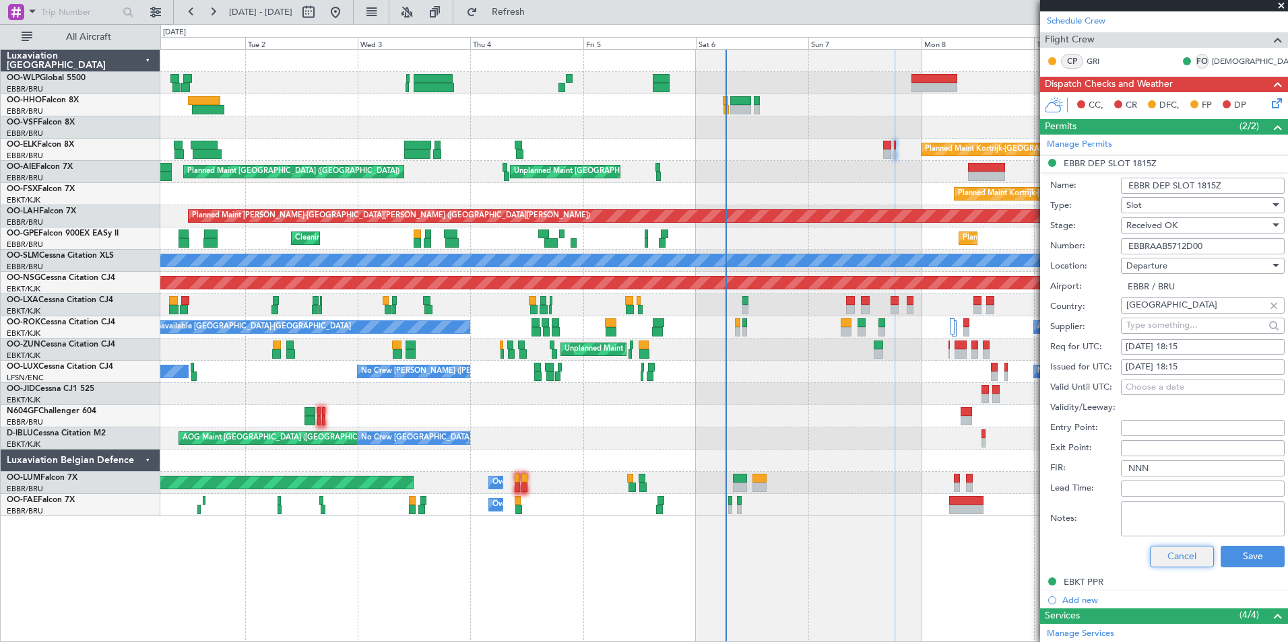
click at [1166, 552] on button "Cancel" at bounding box center [1182, 557] width 64 height 22
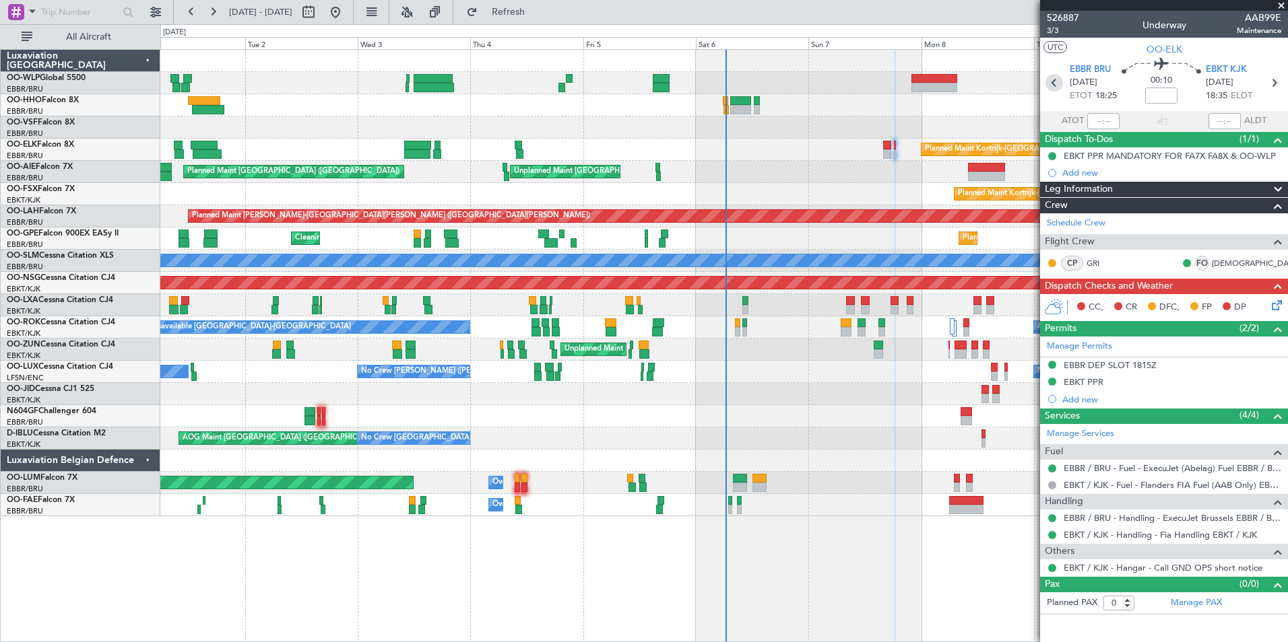
click at [1056, 85] on icon at bounding box center [1054, 83] width 18 height 18
type input "-00:05"
type input "4"
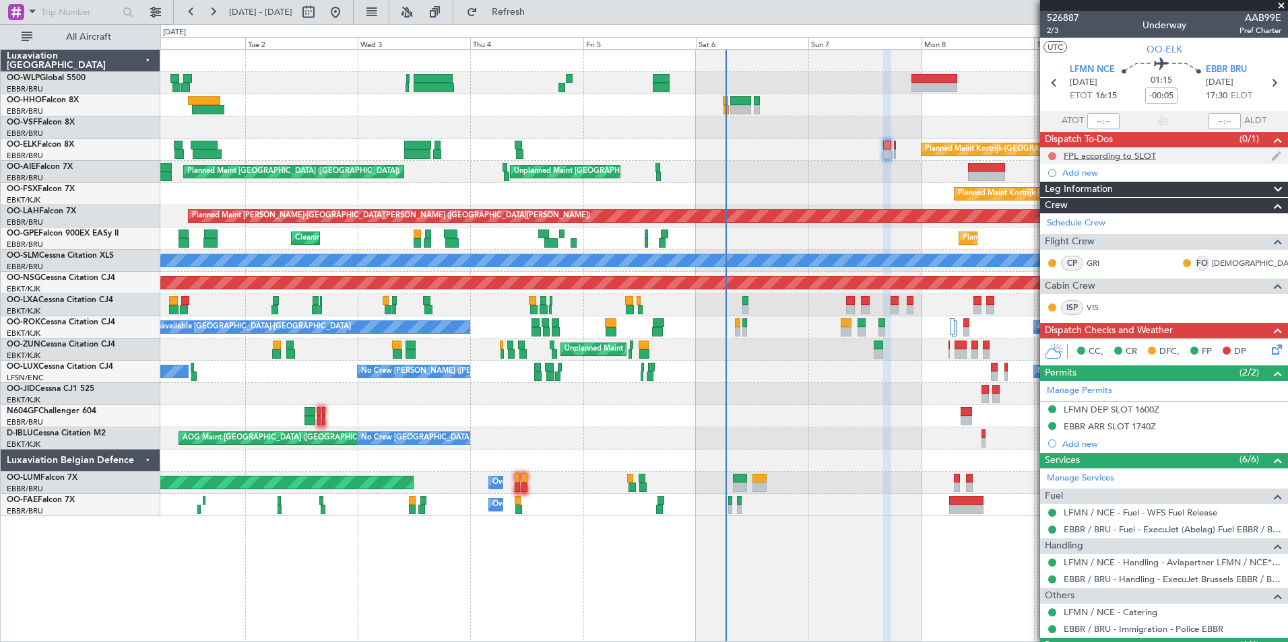
click at [1053, 156] on button at bounding box center [1052, 156] width 8 height 8
click at [1063, 212] on span "Completed" at bounding box center [1058, 215] width 44 height 13
click at [1265, 84] on icon at bounding box center [1274, 83] width 18 height 18
type input "0"
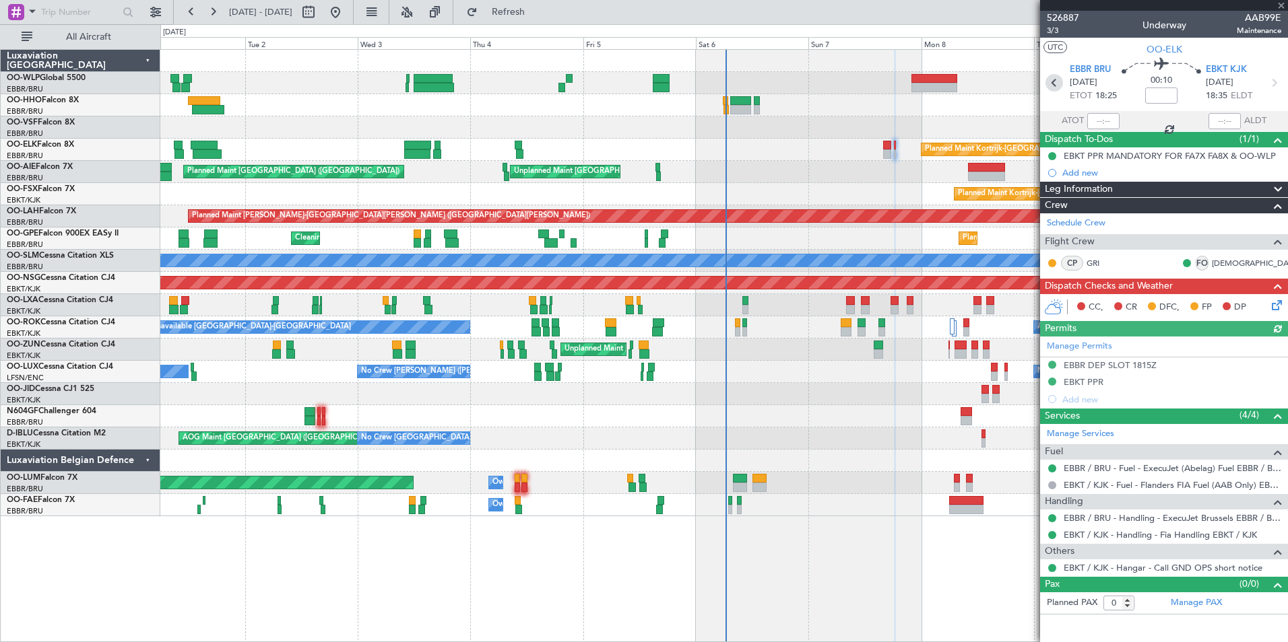
click at [1057, 83] on icon at bounding box center [1054, 83] width 18 height 18
type input "-00:05"
type input "4"
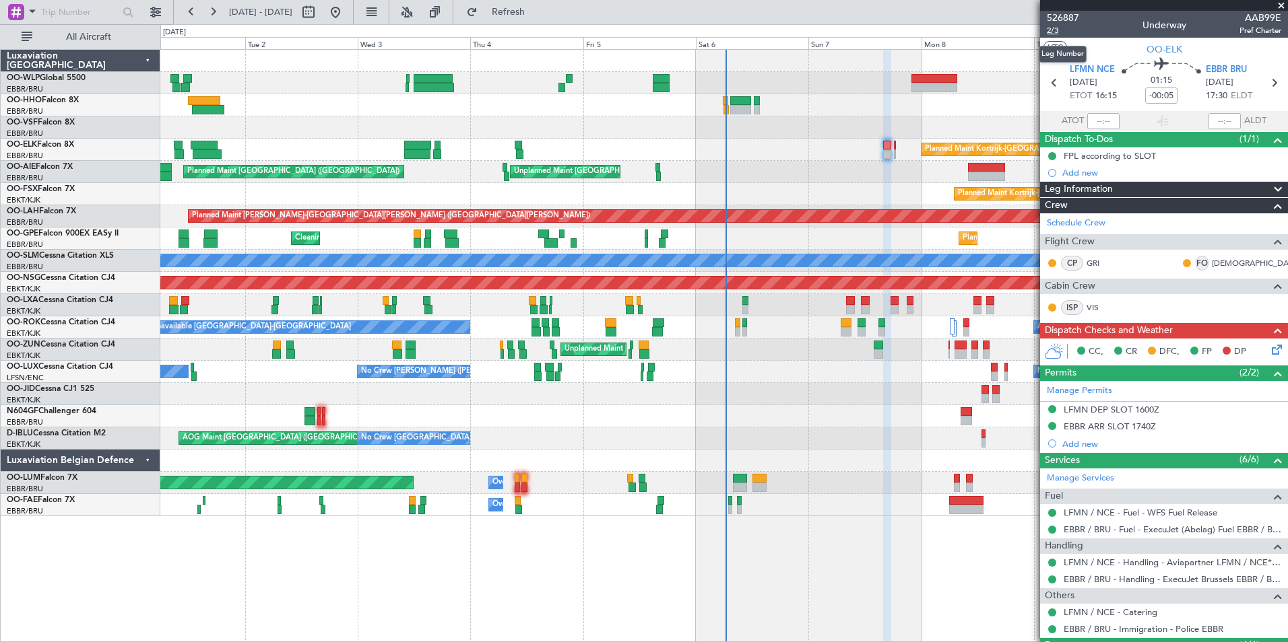
click at [1056, 32] on span "2/3" at bounding box center [1063, 30] width 32 height 11
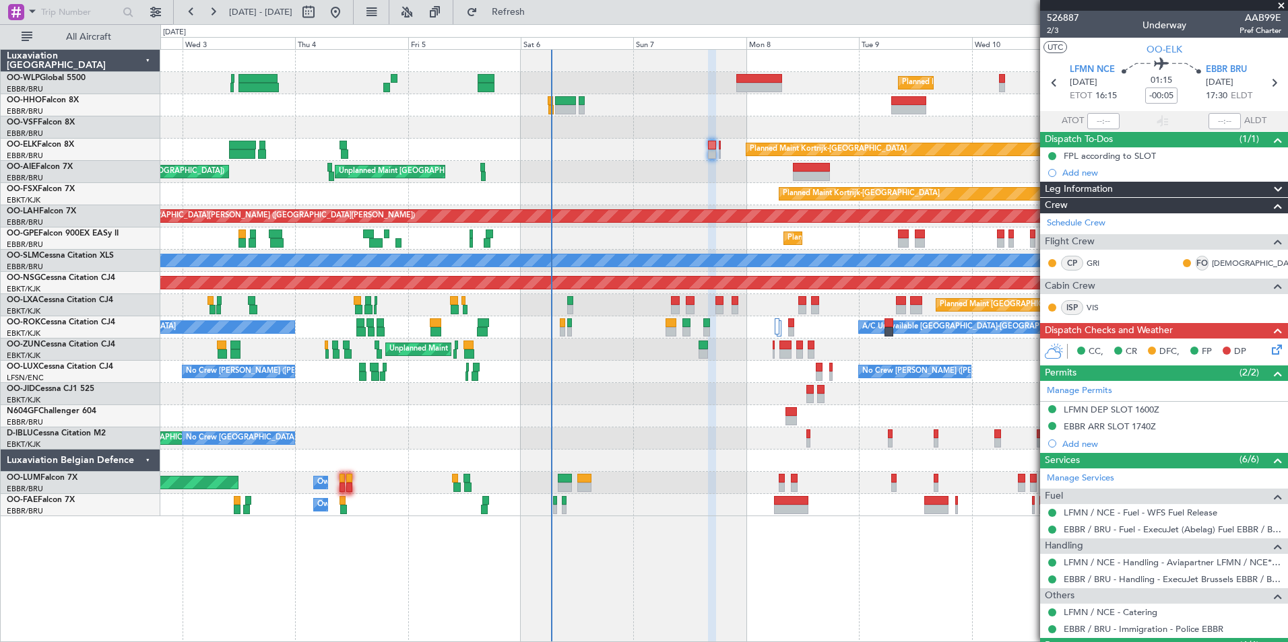
click at [597, 198] on div "Planned Maint Milan (Linate) Planned Maint Geneva (Cointrin) Planned Maint Kort…" at bounding box center [723, 283] width 1127 height 467
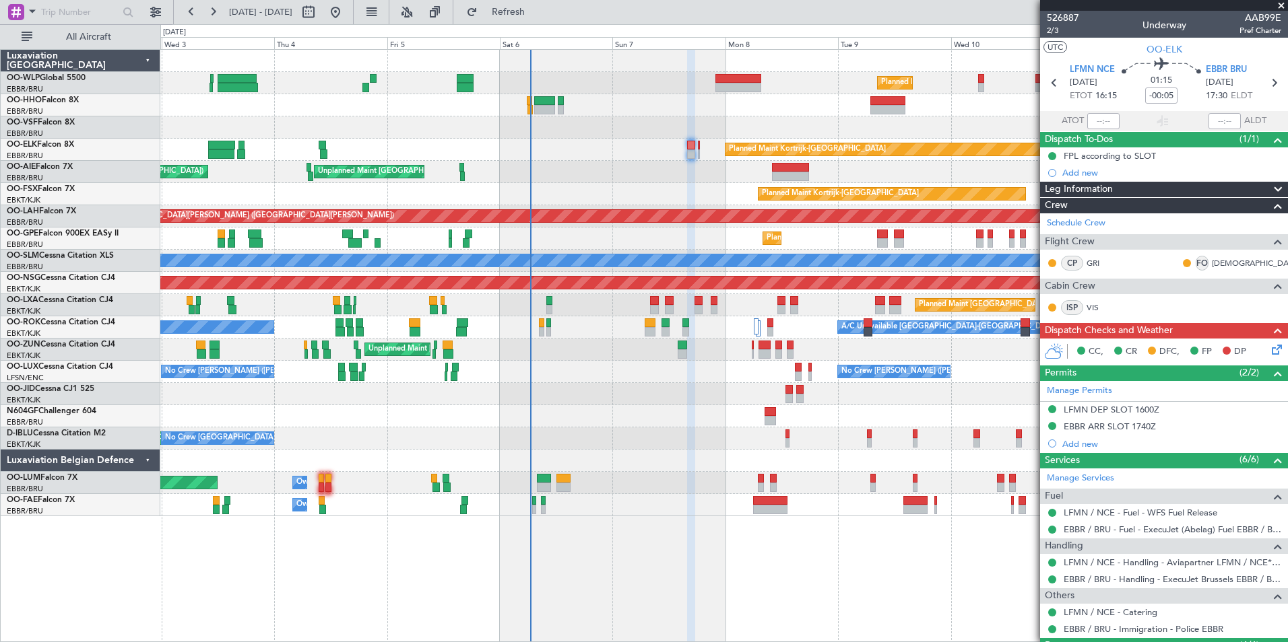
click at [491, 182] on div "Planned Maint Milan (Linate) Planned Maint Geneva (Cointrin) Planned Maint Kort…" at bounding box center [723, 283] width 1127 height 467
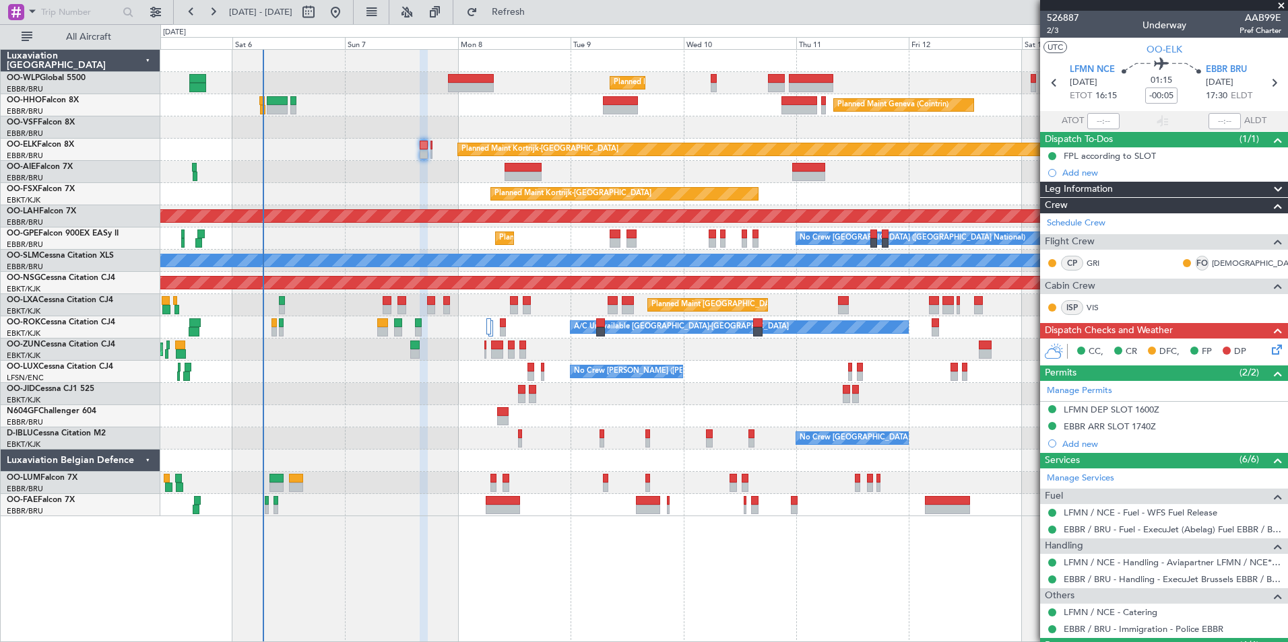
click at [359, 180] on div "Unplanned Maint Brussels (Brussels National) Planned Maint London (Farnborough)" at bounding box center [723, 172] width 1127 height 22
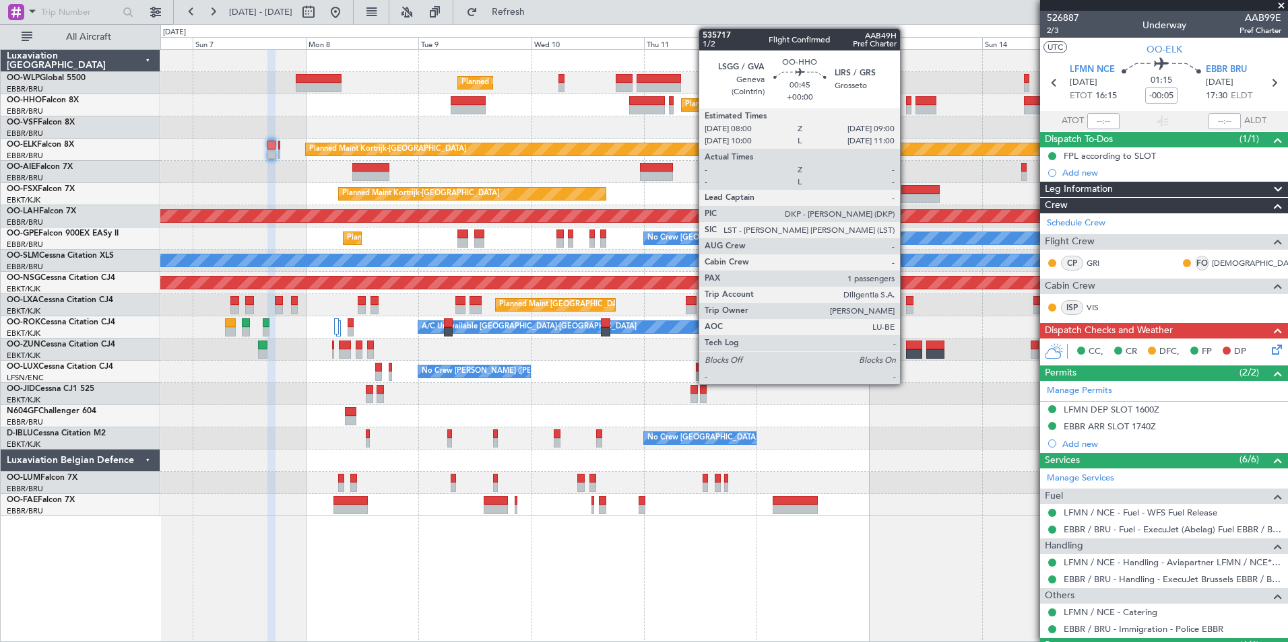
click at [906, 103] on div at bounding box center [908, 100] width 5 height 9
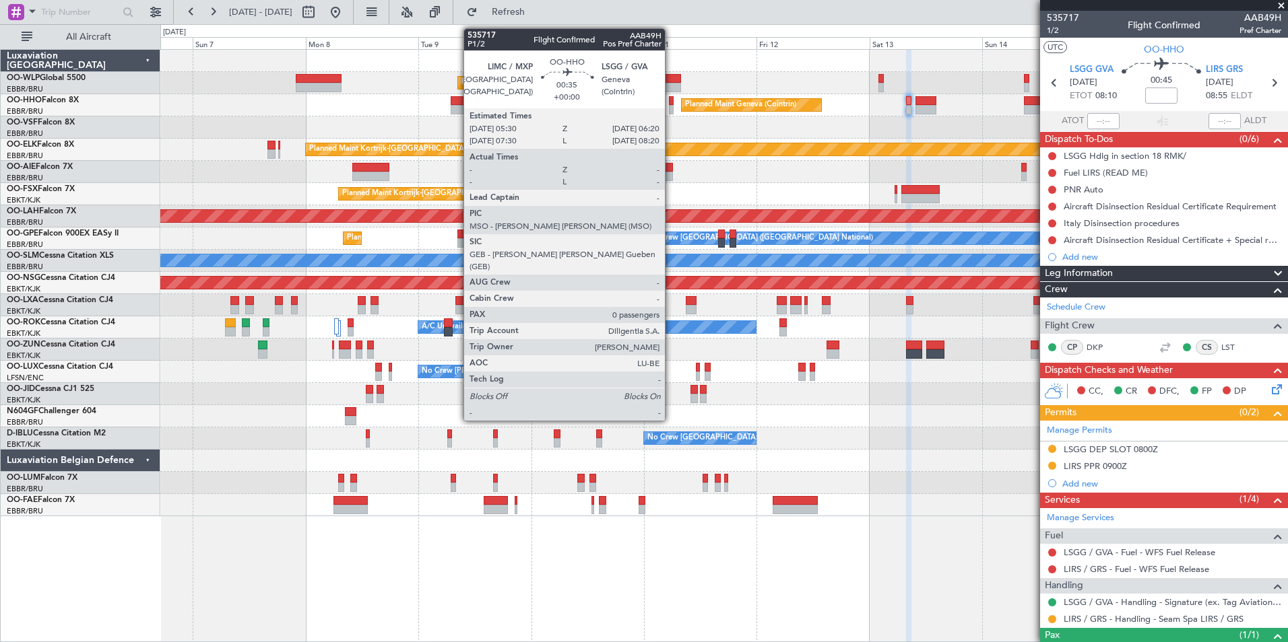
click at [671, 104] on div at bounding box center [671, 100] width 4 height 9
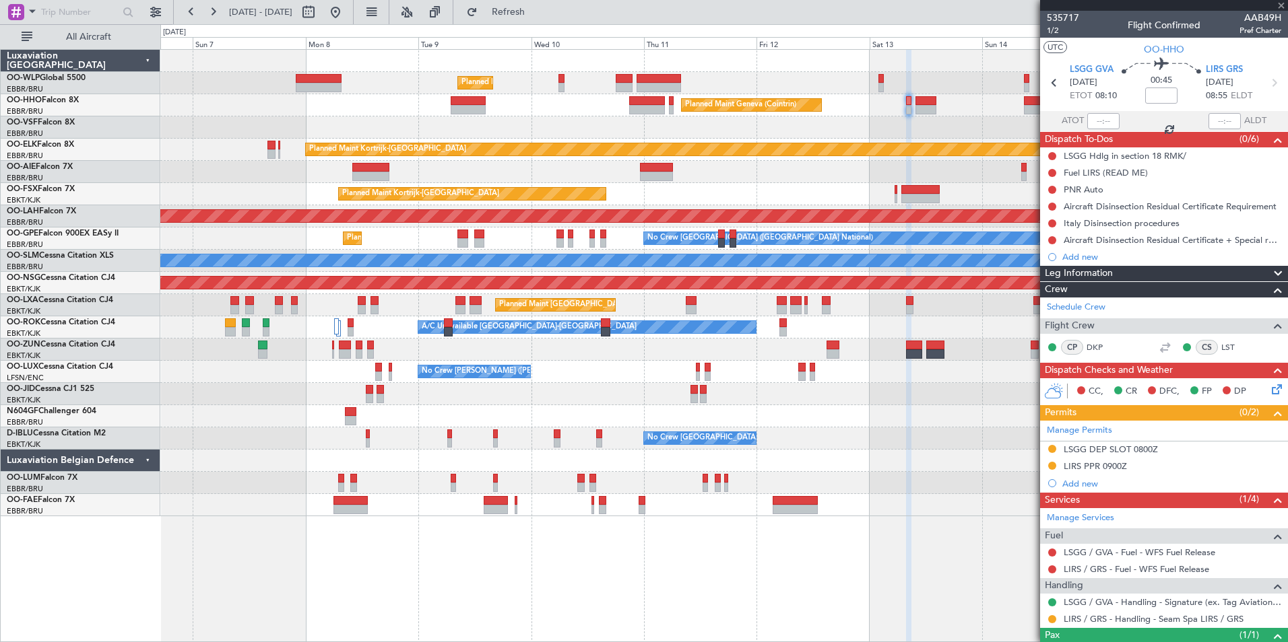
type input "0"
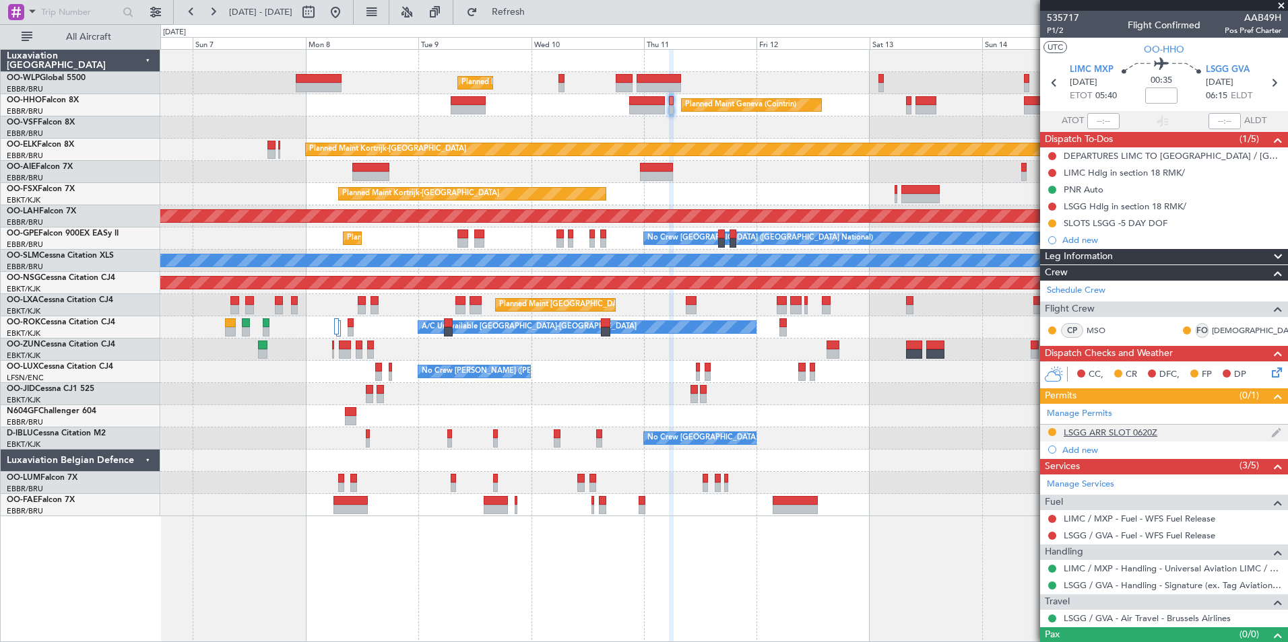
click at [1106, 432] on div "LSGG ARR SLOT 0620Z" at bounding box center [1110, 432] width 94 height 11
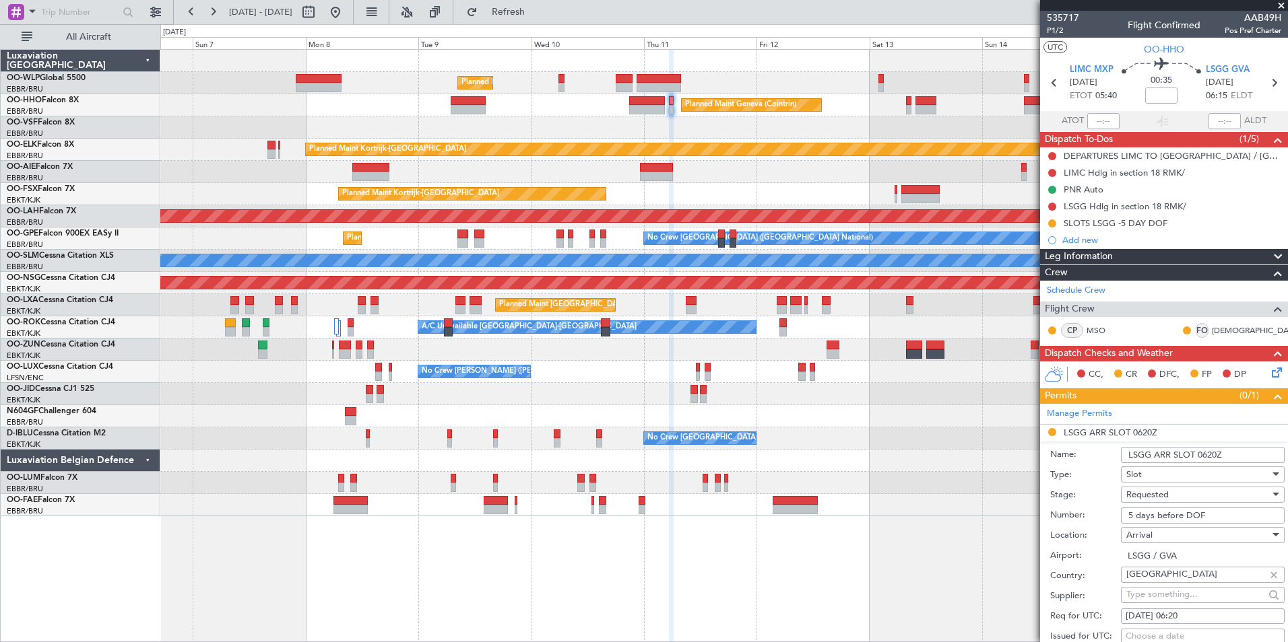
click at [1142, 519] on input "5 days before DOF" at bounding box center [1203, 516] width 164 height 16
type input "l"
paste input "091106203A"
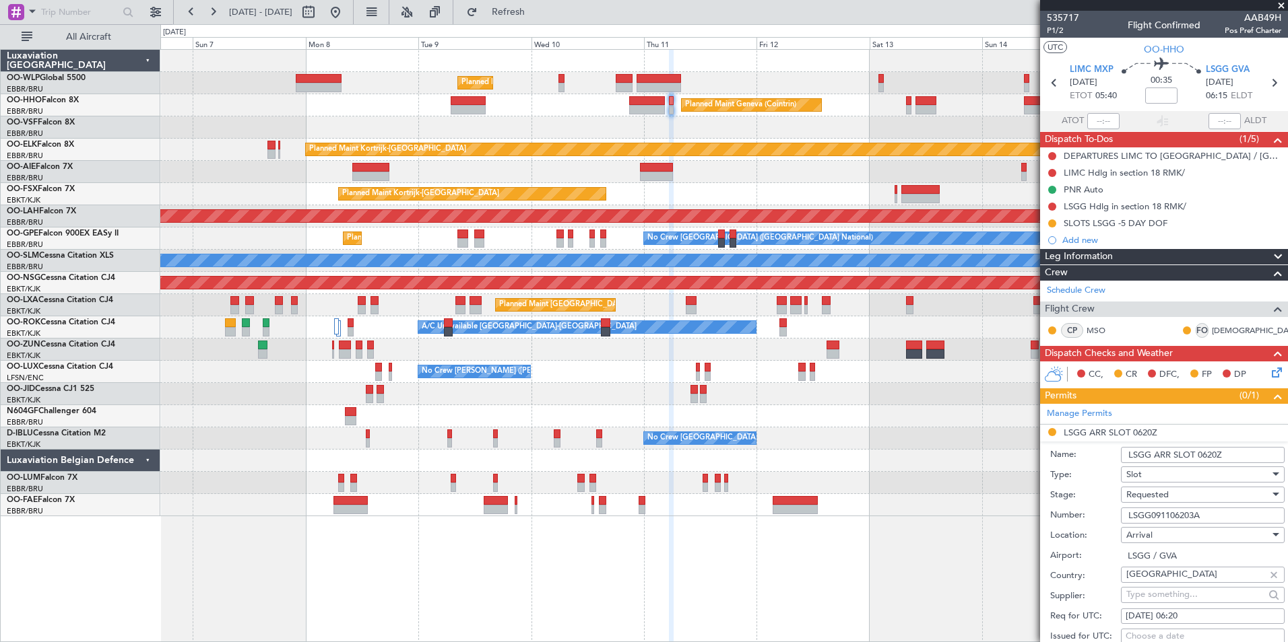
type input "LSGG091106203A"
click at [1148, 496] on span "Requested" at bounding box center [1147, 495] width 42 height 12
click at [1152, 605] on span "Received OK" at bounding box center [1197, 603] width 141 height 20
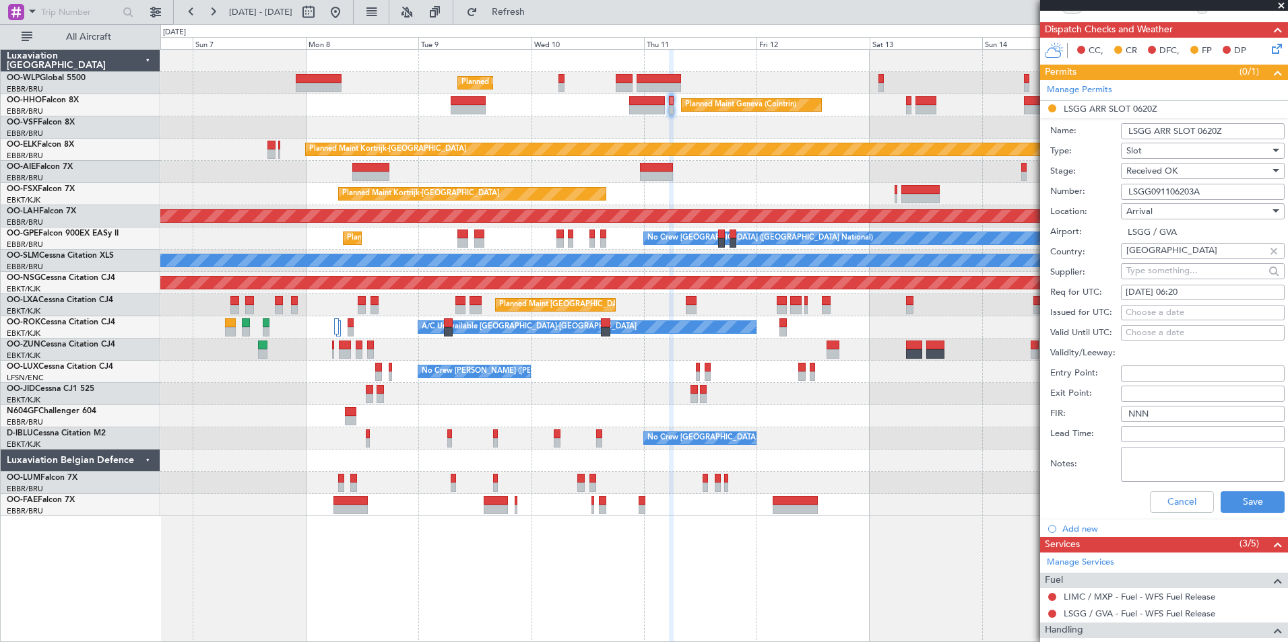
scroll to position [337, 0]
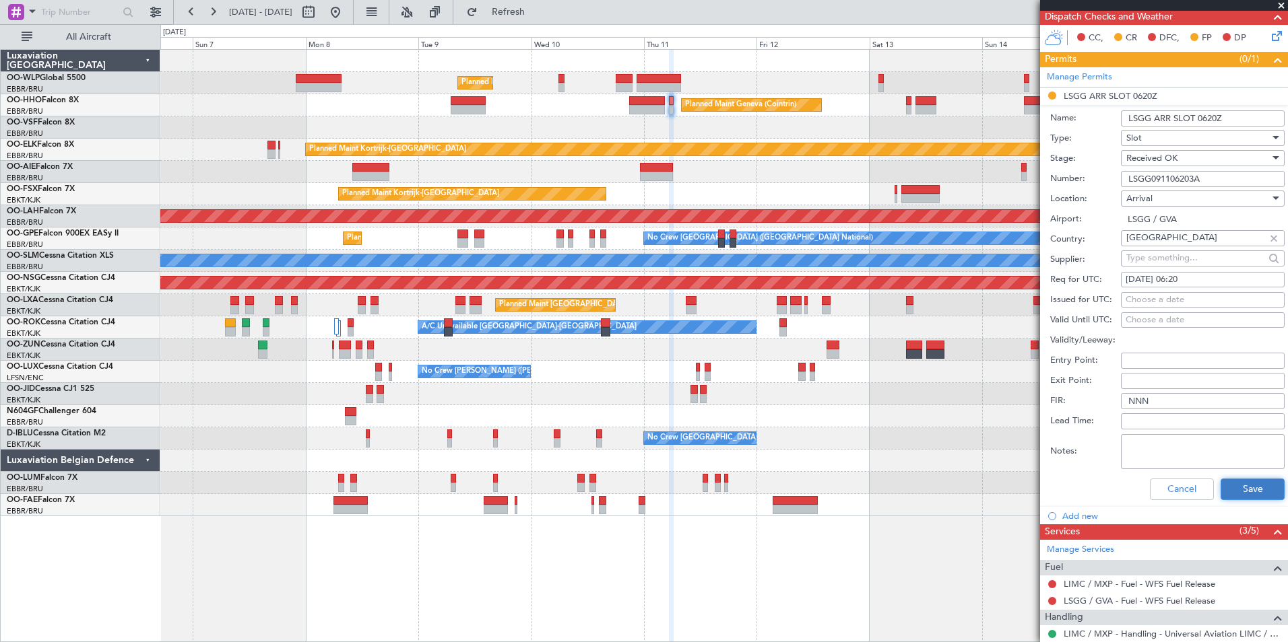
click at [1249, 490] on button "Save" at bounding box center [1252, 490] width 64 height 22
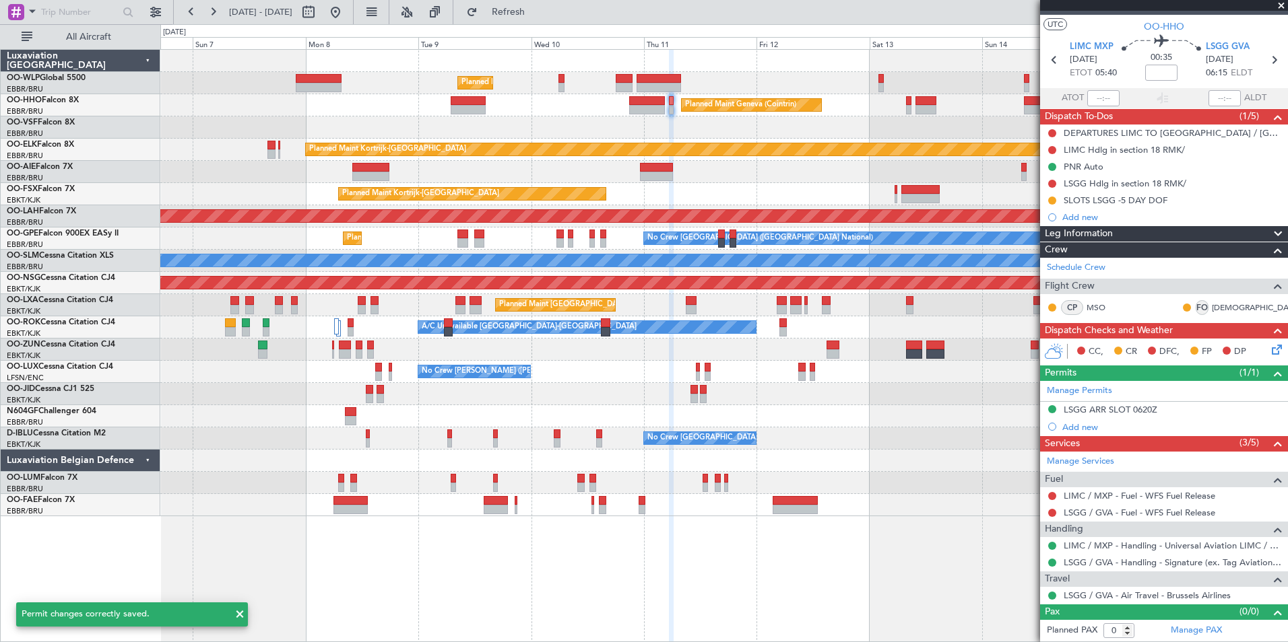
scroll to position [22, 0]
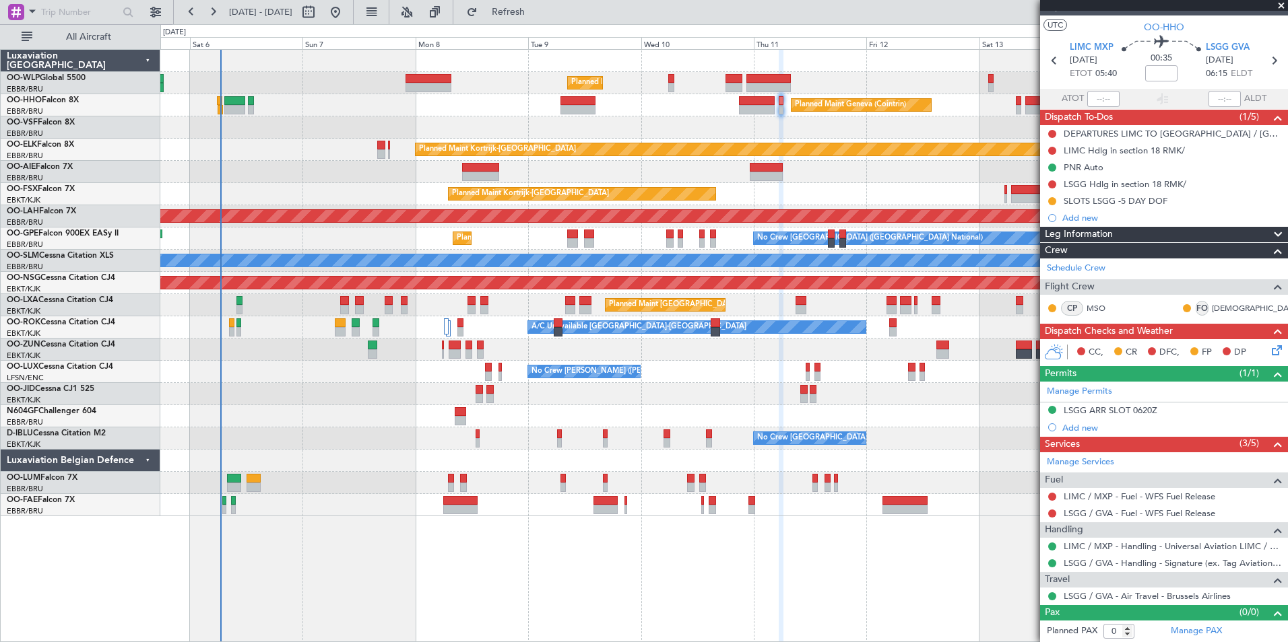
click at [673, 179] on div "Planned Maint Milan (Linate) Planned Maint Geneva (Cointrin) Planned Maint Kort…" at bounding box center [723, 283] width 1127 height 467
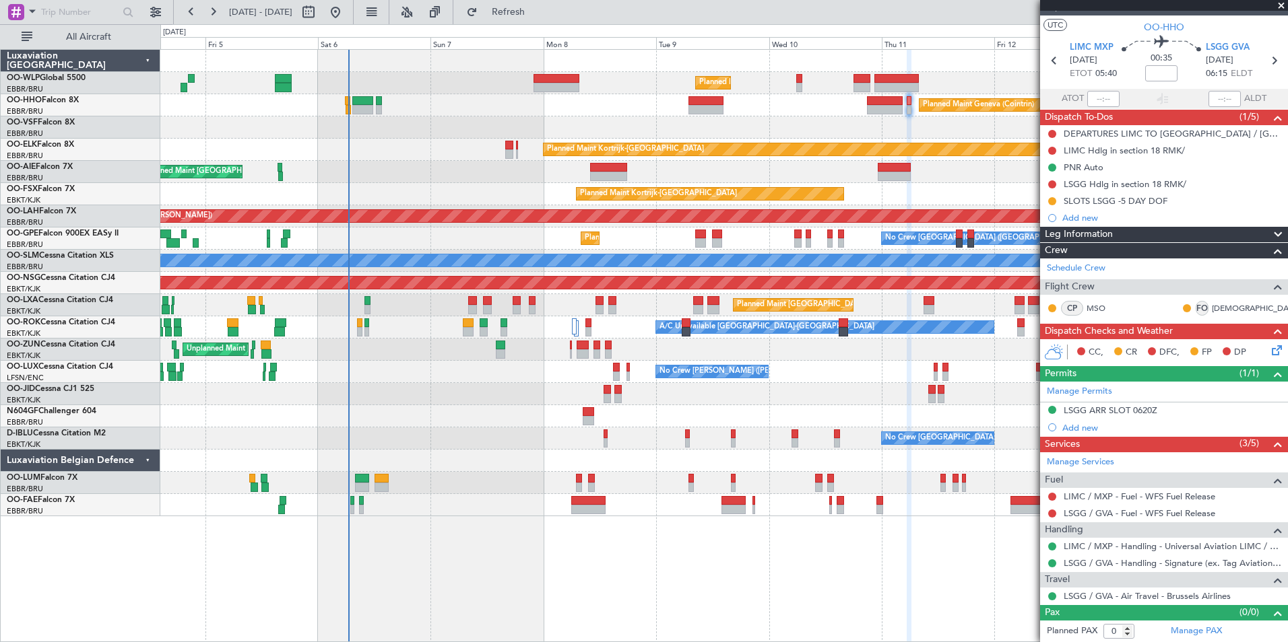
click at [426, 179] on div "Planned Maint Milan (Linate) Planned Maint Geneva (Cointrin) Planned Maint Kort…" at bounding box center [723, 283] width 1127 height 467
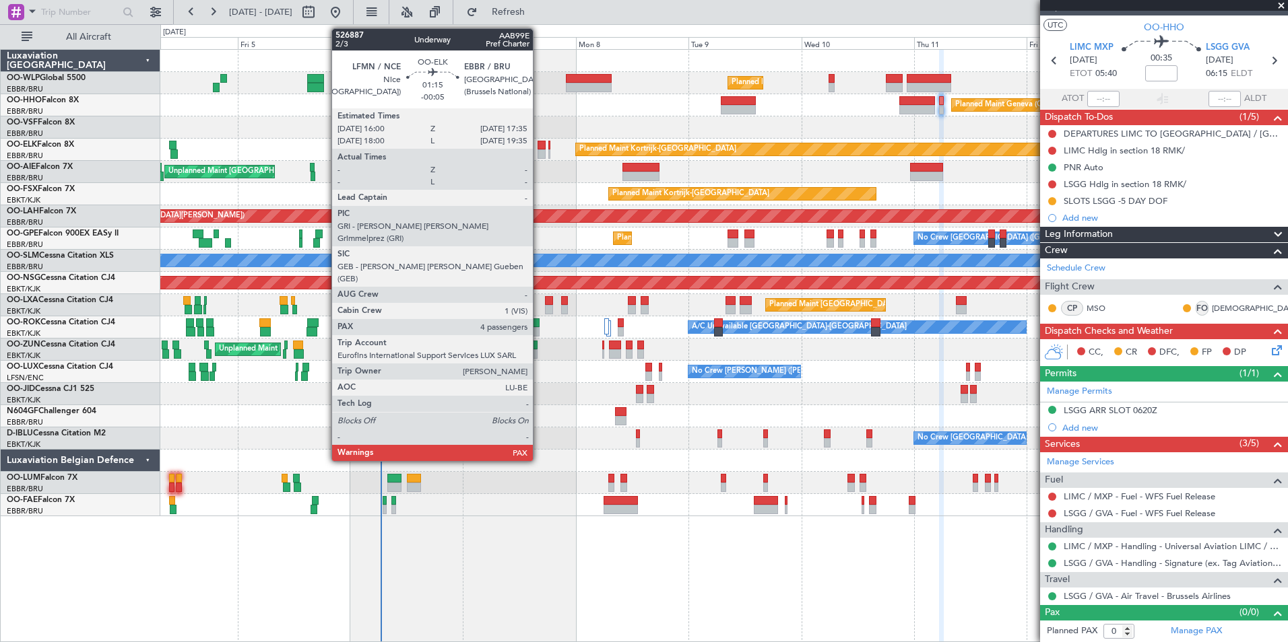
click at [539, 146] on div at bounding box center [541, 145] width 8 height 9
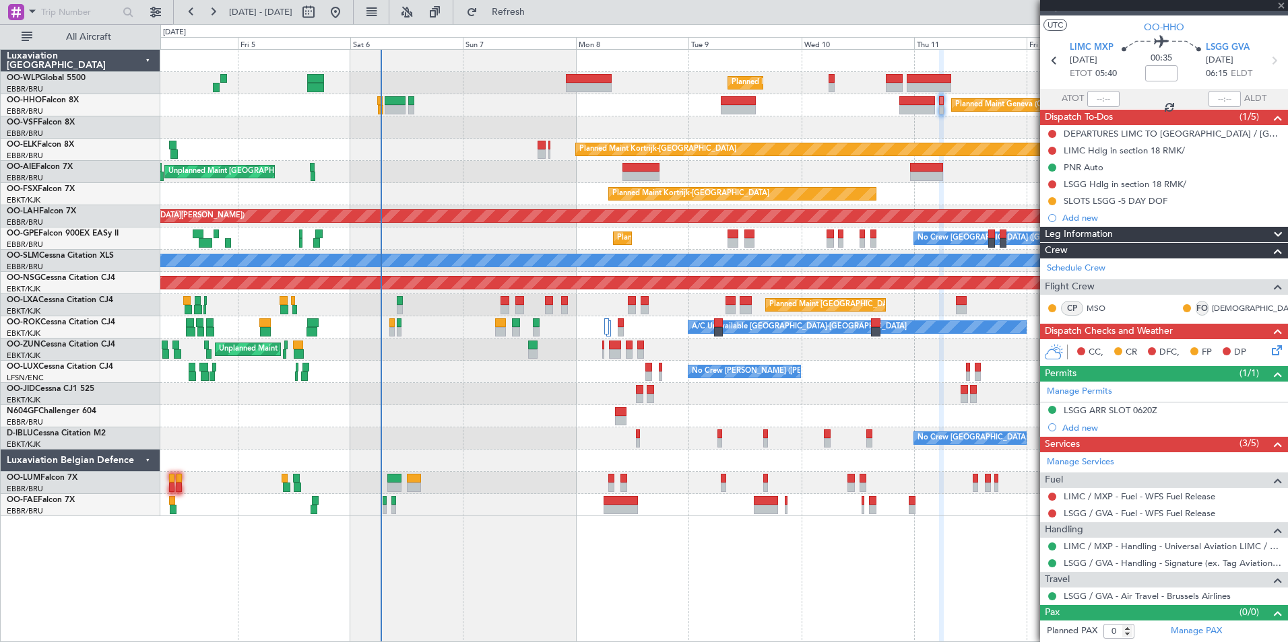
type input "-00:05"
type input "4"
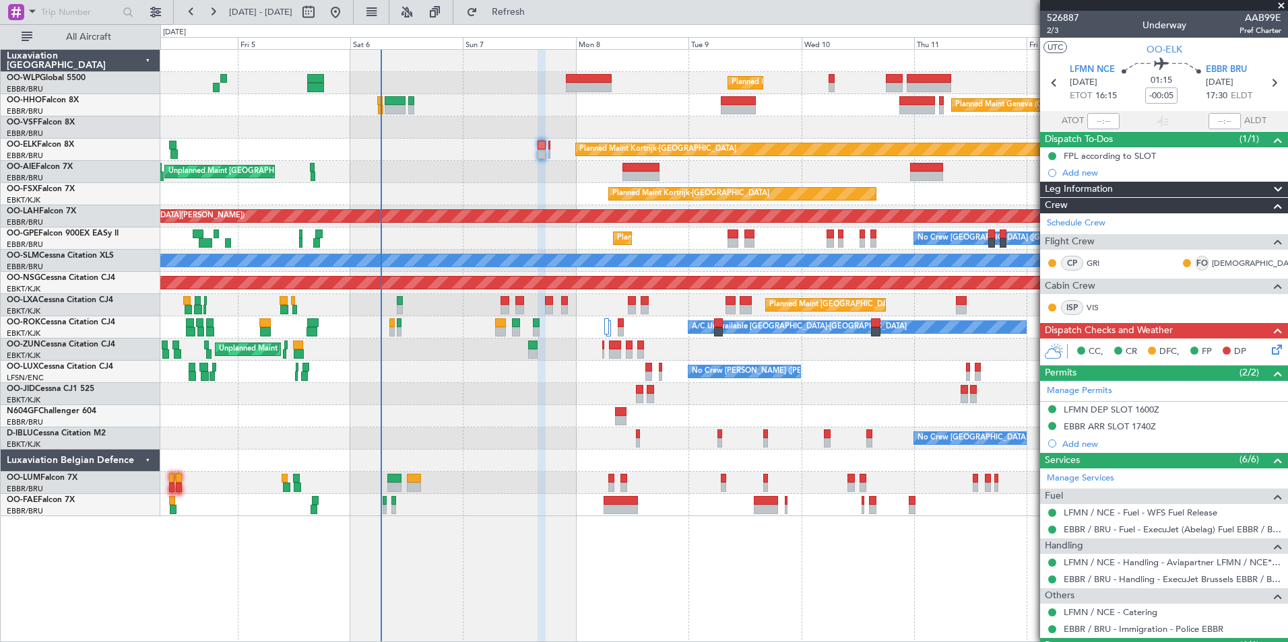
click at [570, 156] on div "Planned Maint Milan (Linate) Planned Maint Geneva (Cointrin) Planned Maint Kort…" at bounding box center [723, 283] width 1127 height 467
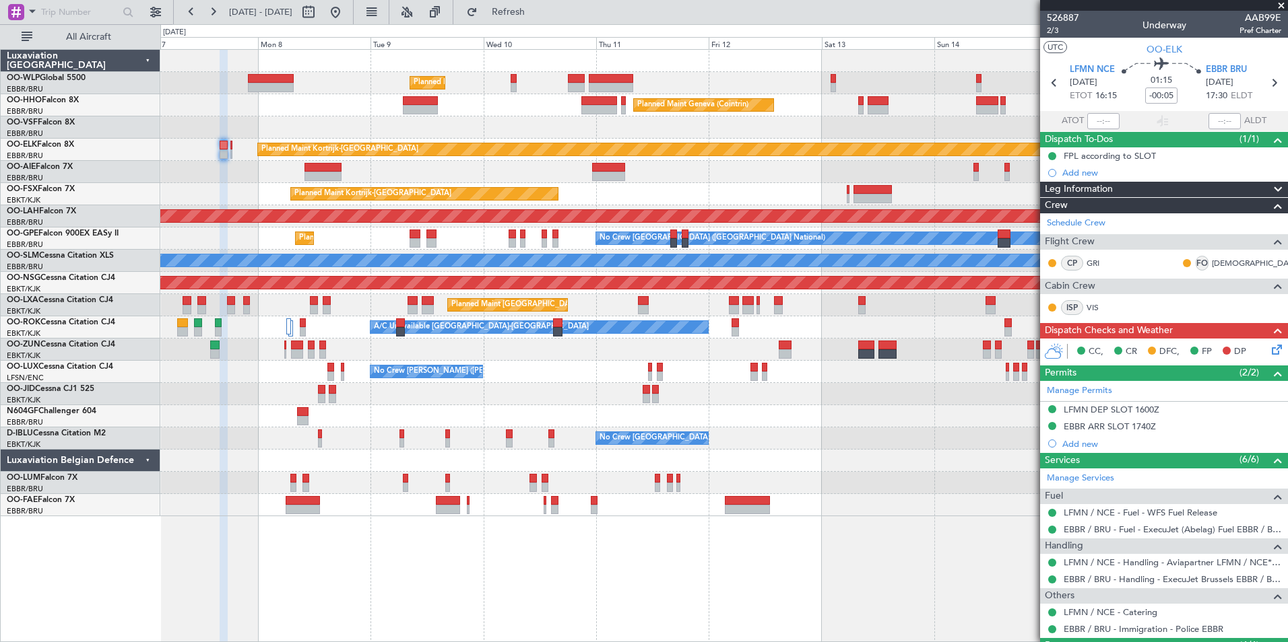
click at [566, 168] on div "Planned Maint Milan (Linate) Planned Maint Geneva (Cointrin) Planned Maint Kort…" at bounding box center [723, 283] width 1127 height 467
click at [638, 176] on div "Unplanned Maint [GEOGRAPHIC_DATA] ([GEOGRAPHIC_DATA] National)" at bounding box center [723, 172] width 1127 height 22
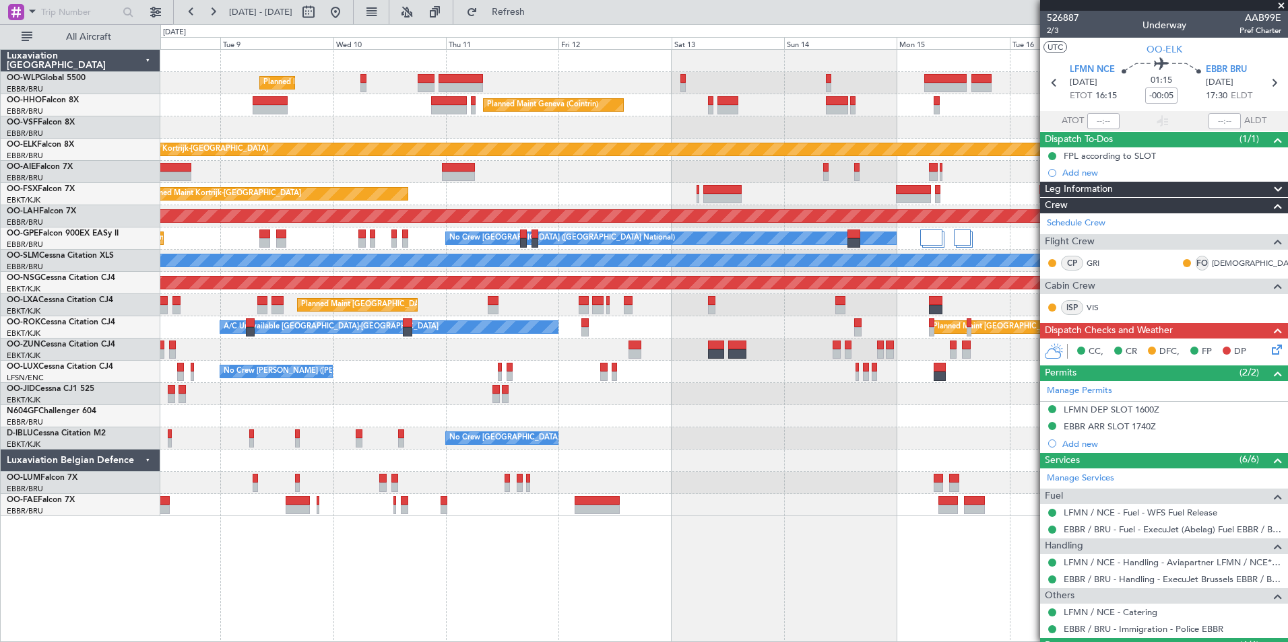
click at [682, 164] on div "Planned Maint Milan (Linate) Planned Maint Geneva (Cointrin) Planned Maint Kort…" at bounding box center [723, 283] width 1127 height 467
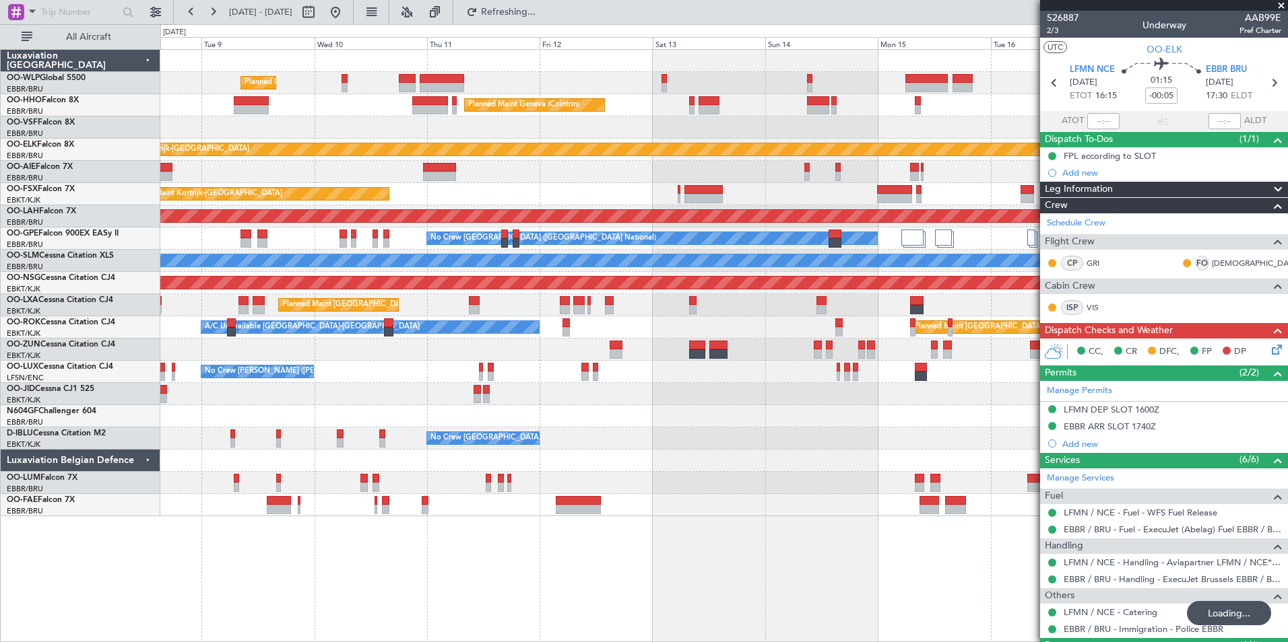
click at [877, 114] on div "Planned Maint Geneva (Cointrin)" at bounding box center [723, 105] width 1127 height 22
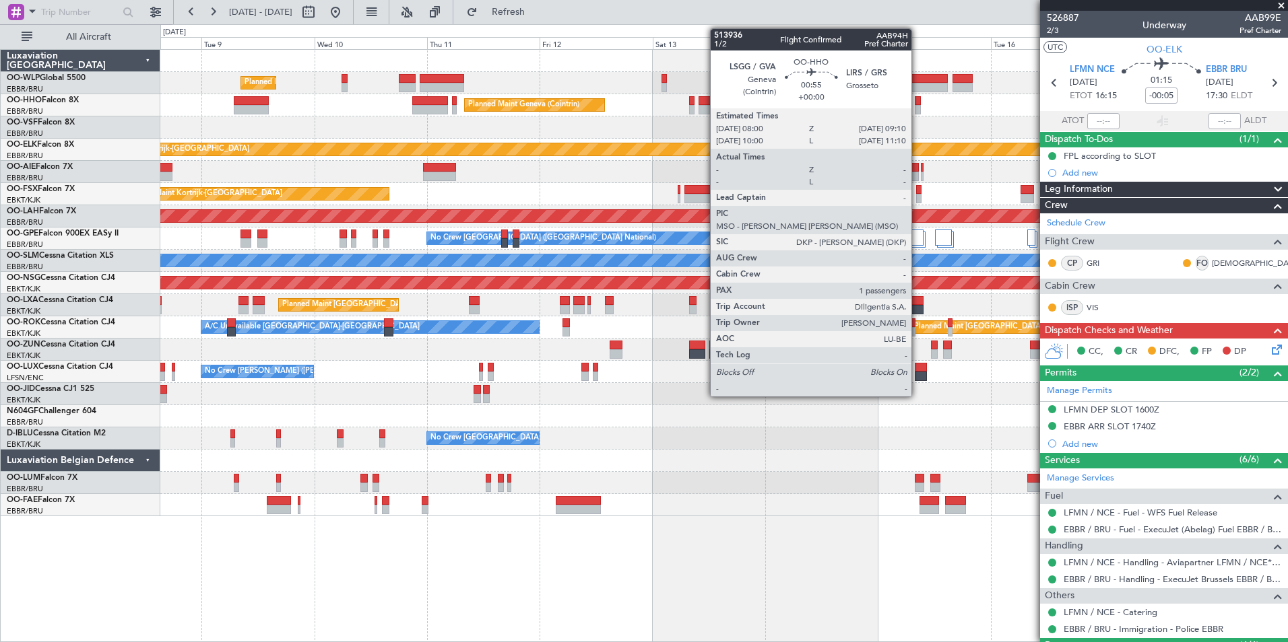
click at [917, 106] on div at bounding box center [918, 109] width 6 height 9
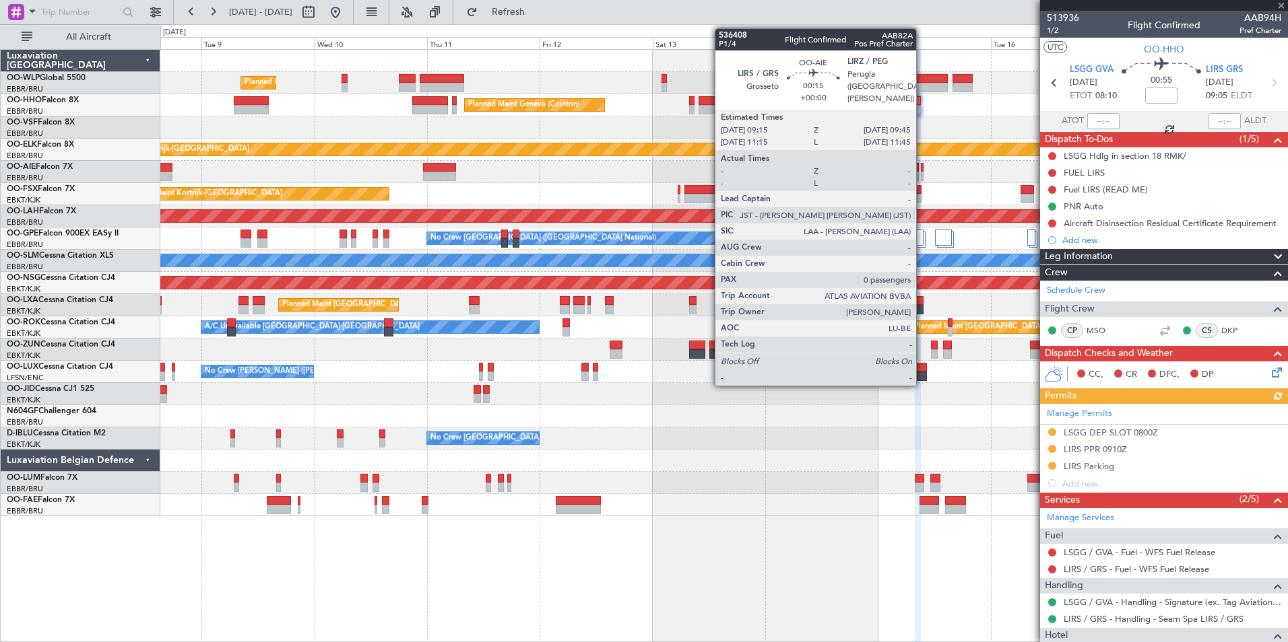
click at [922, 175] on div at bounding box center [922, 176] width 3 height 9
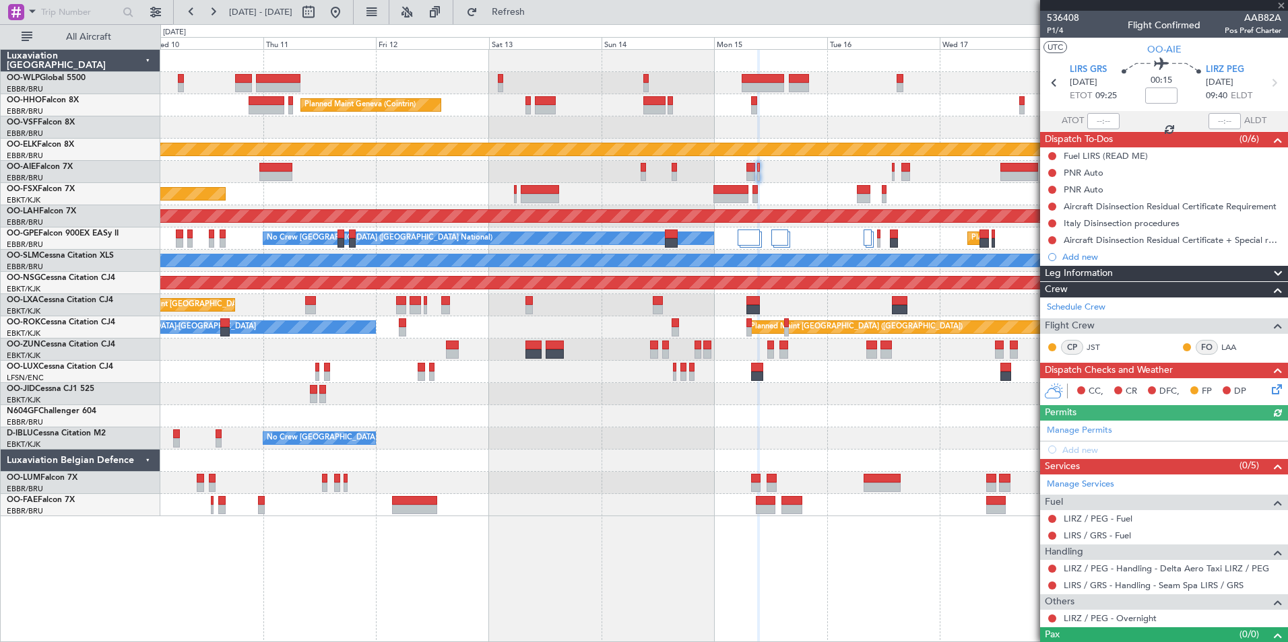
click at [811, 188] on div "Planned Maint Milan (Linate) Planned Maint Geneva (Cointrin) Planned Maint Kort…" at bounding box center [723, 283] width 1127 height 467
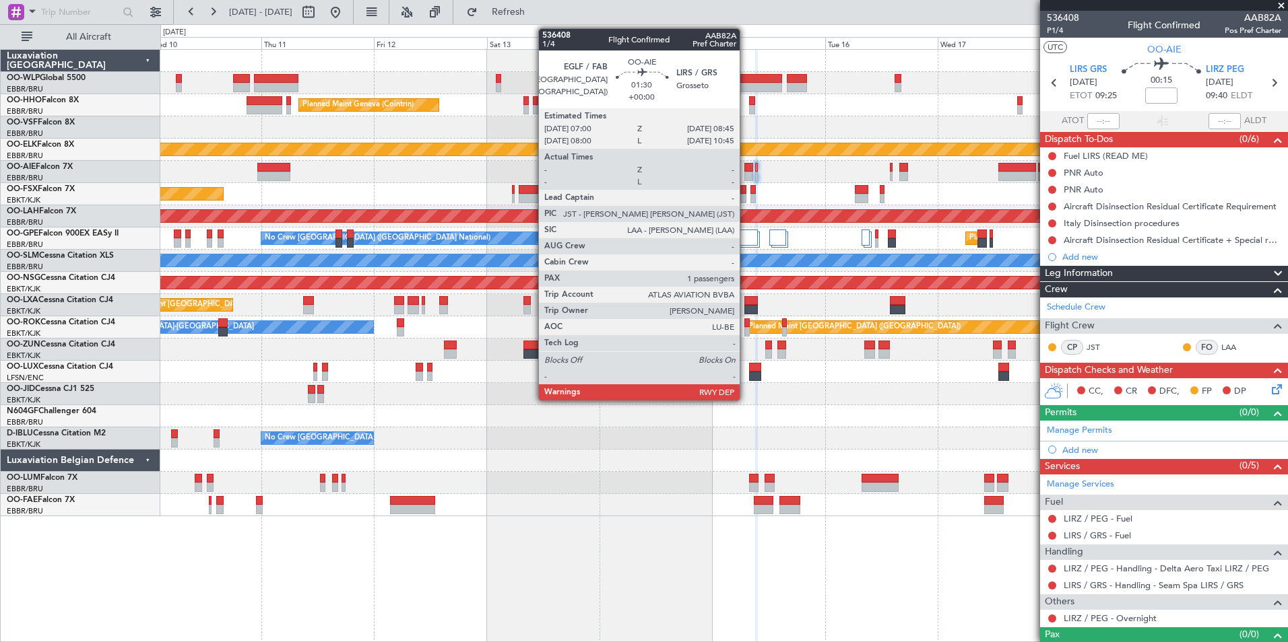
click at [745, 173] on div at bounding box center [748, 176] width 9 height 9
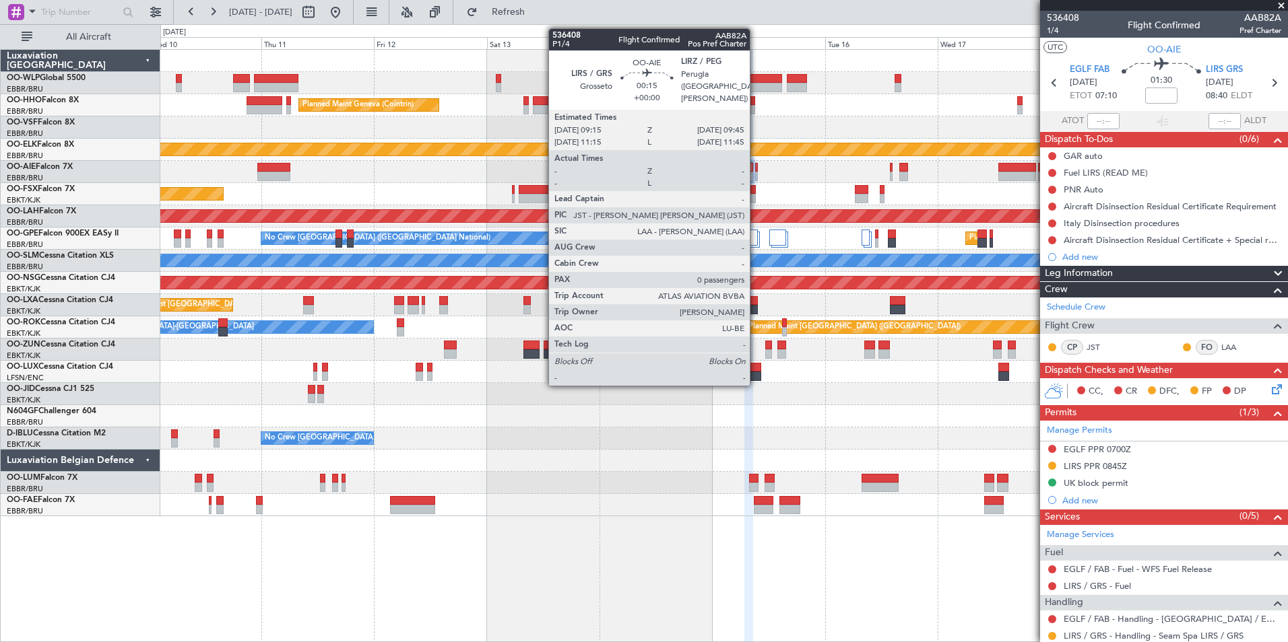
click at [756, 171] on div at bounding box center [756, 167] width 3 height 9
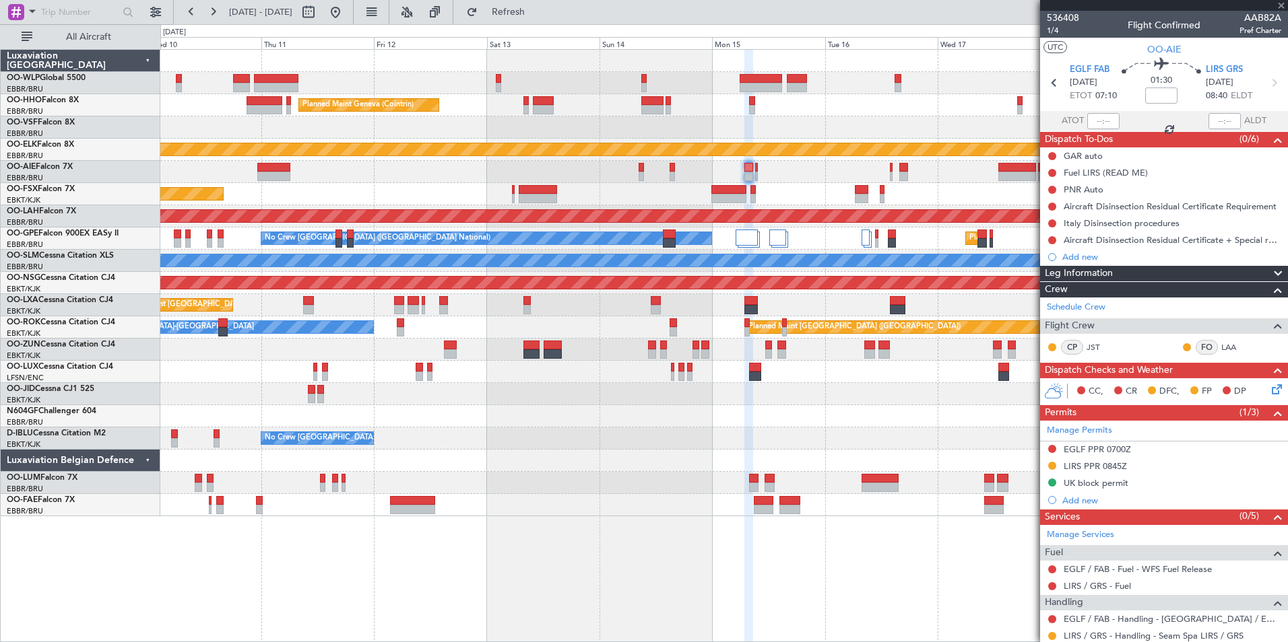
type input "0"
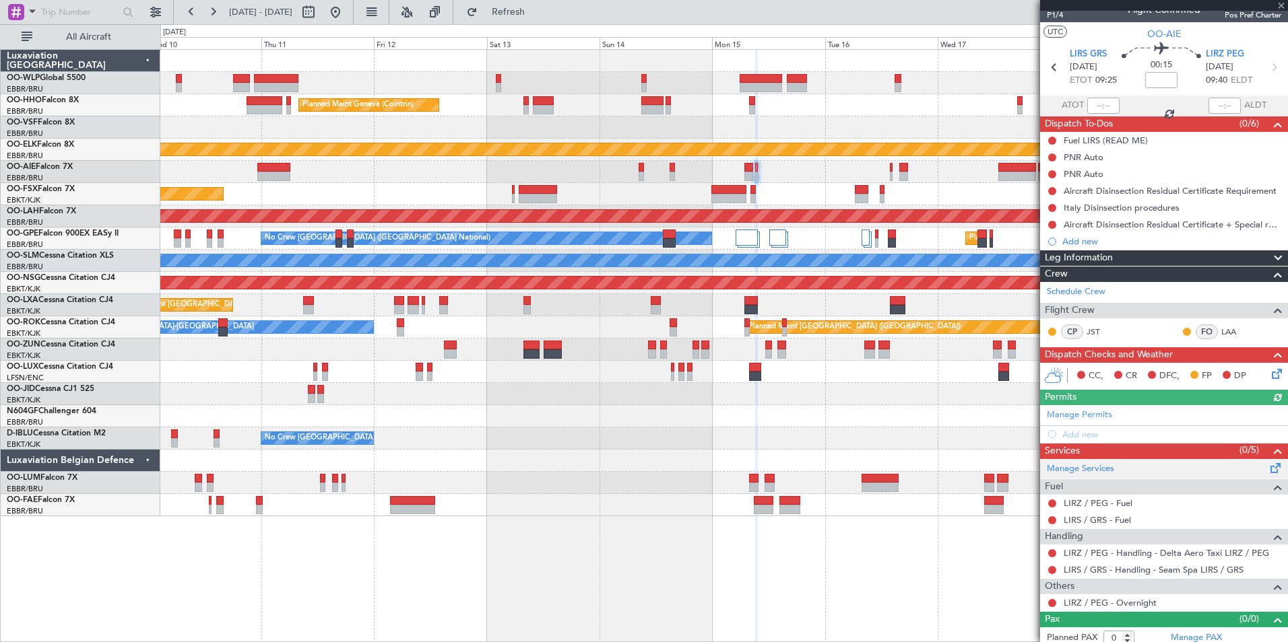
scroll to position [22, 0]
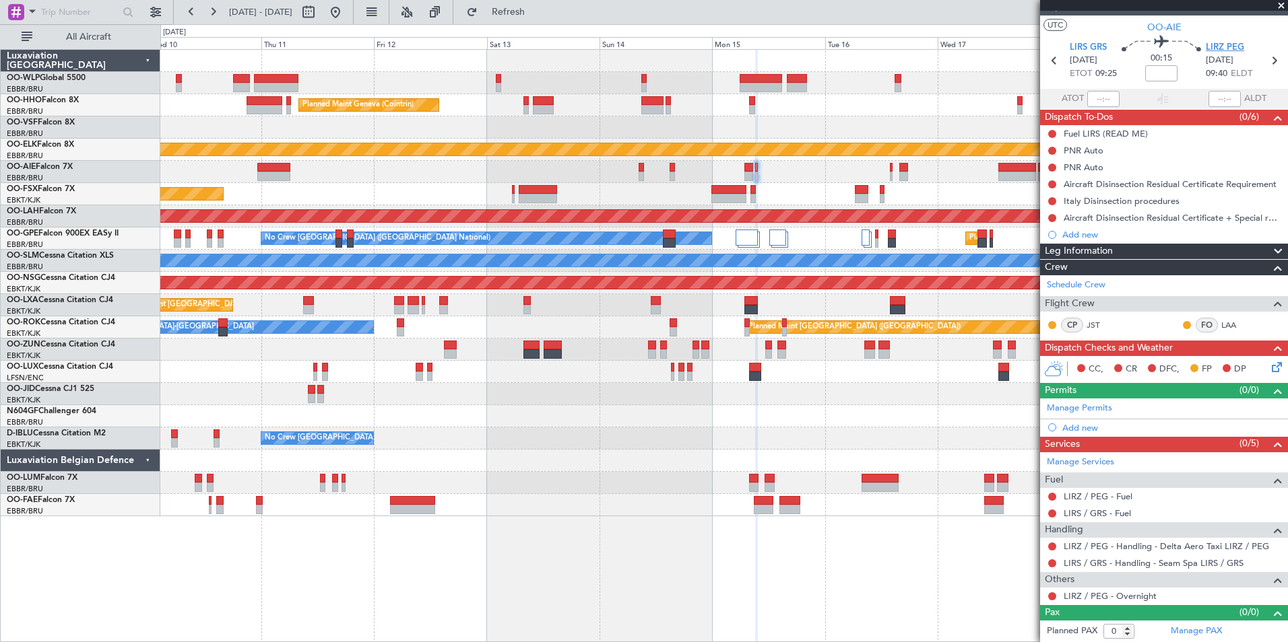
click at [1230, 42] on span "LIRZ PEG" at bounding box center [1224, 47] width 38 height 13
click at [1092, 410] on link "Manage Permits" at bounding box center [1079, 408] width 65 height 13
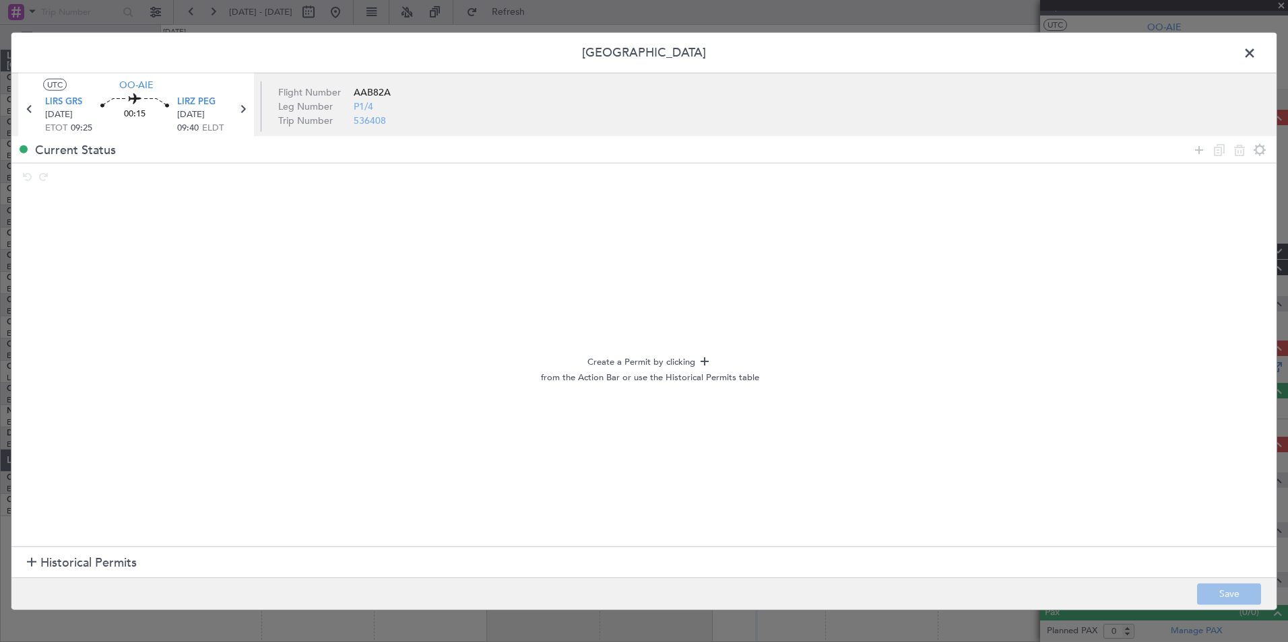
click at [128, 568] on span "Historical Permits" at bounding box center [88, 563] width 96 height 18
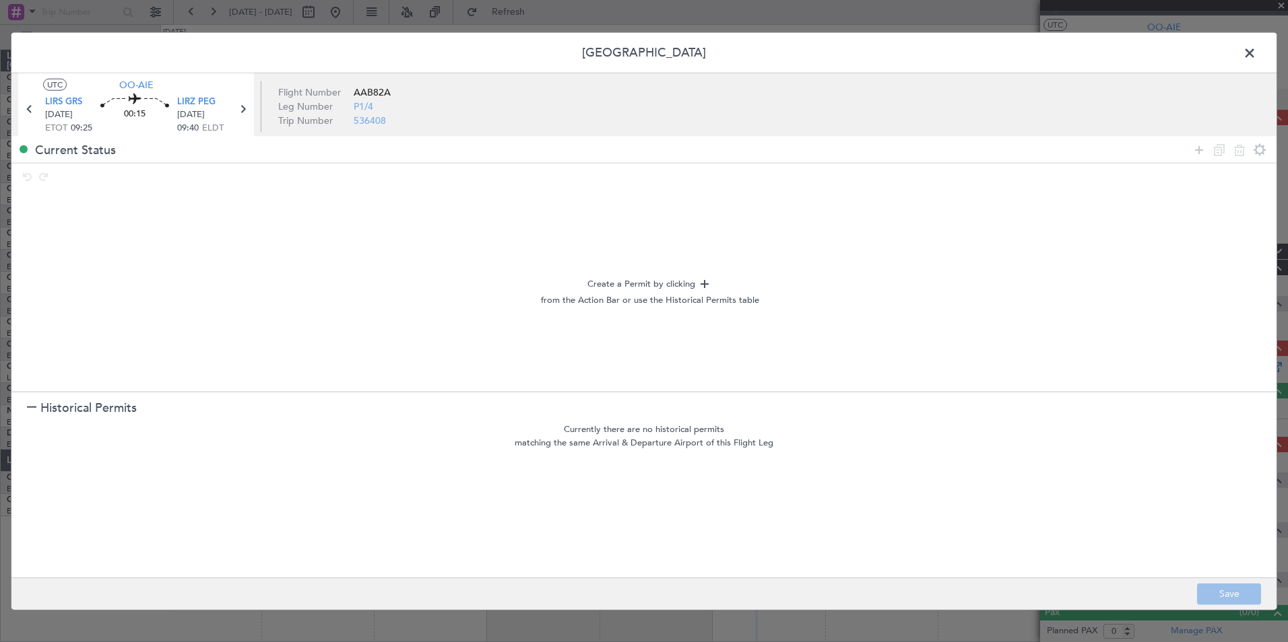
click at [1264, 62] on header "Permit Center" at bounding box center [643, 53] width 1265 height 40
click at [1256, 57] on span at bounding box center [1256, 56] width 0 height 27
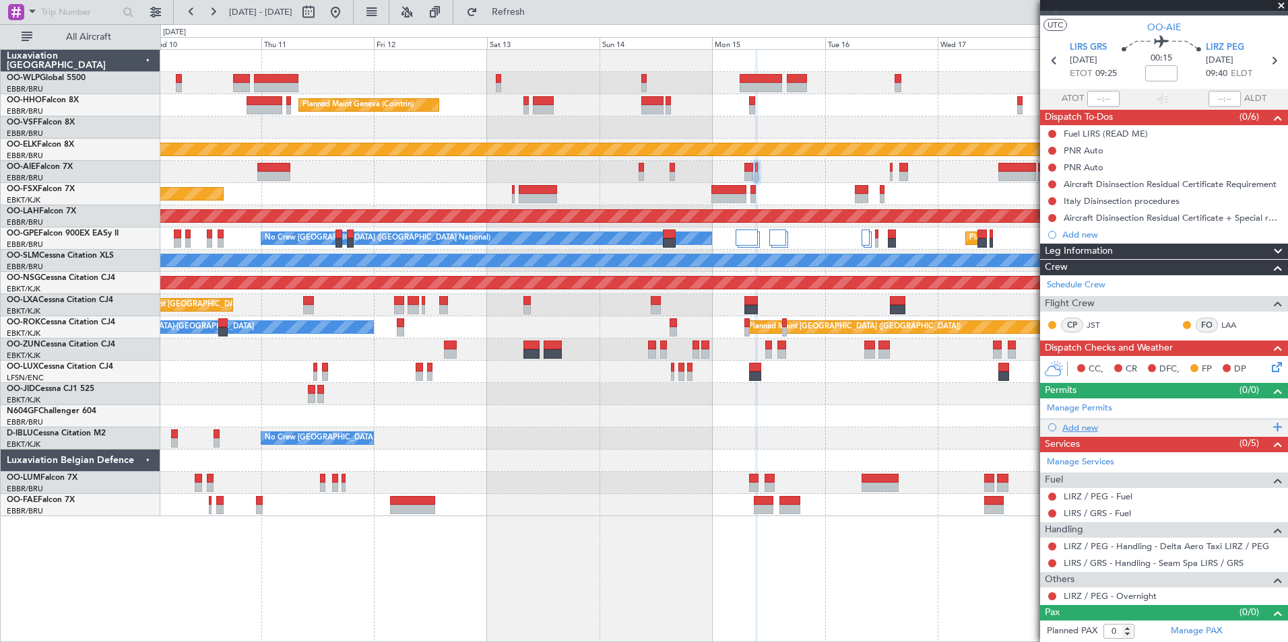
click at [1091, 424] on div "Add new" at bounding box center [1165, 427] width 207 height 11
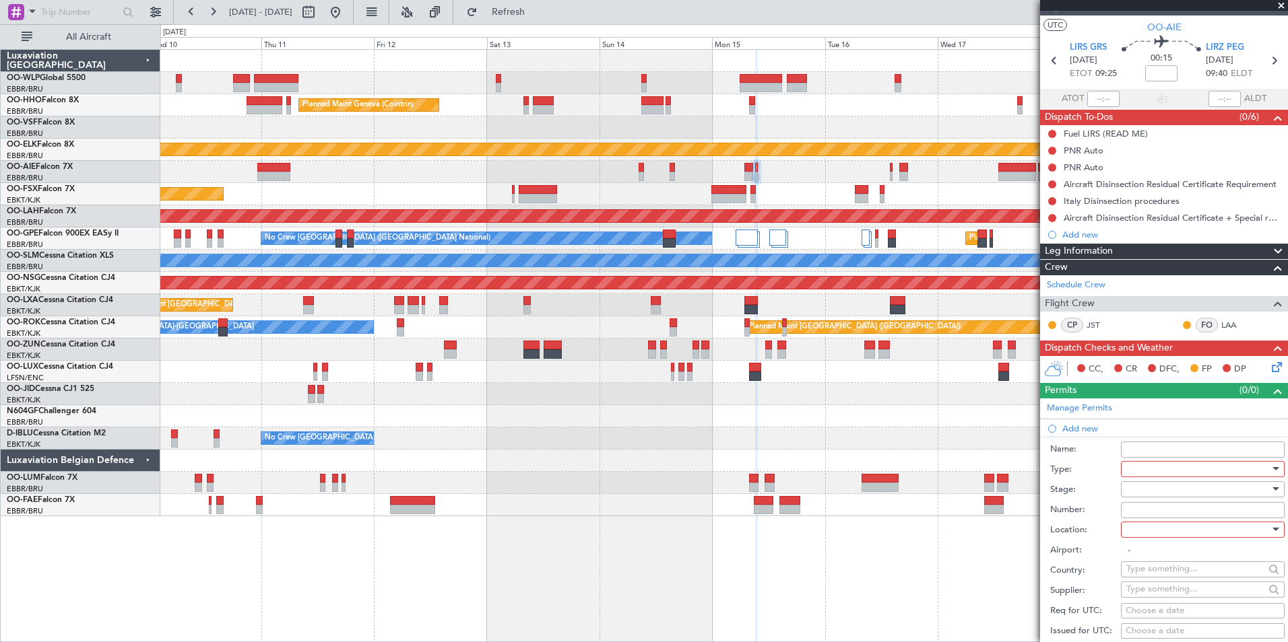
click at [1187, 471] on div at bounding box center [1197, 469] width 143 height 20
click at [1148, 534] on span "PPR" at bounding box center [1197, 537] width 141 height 20
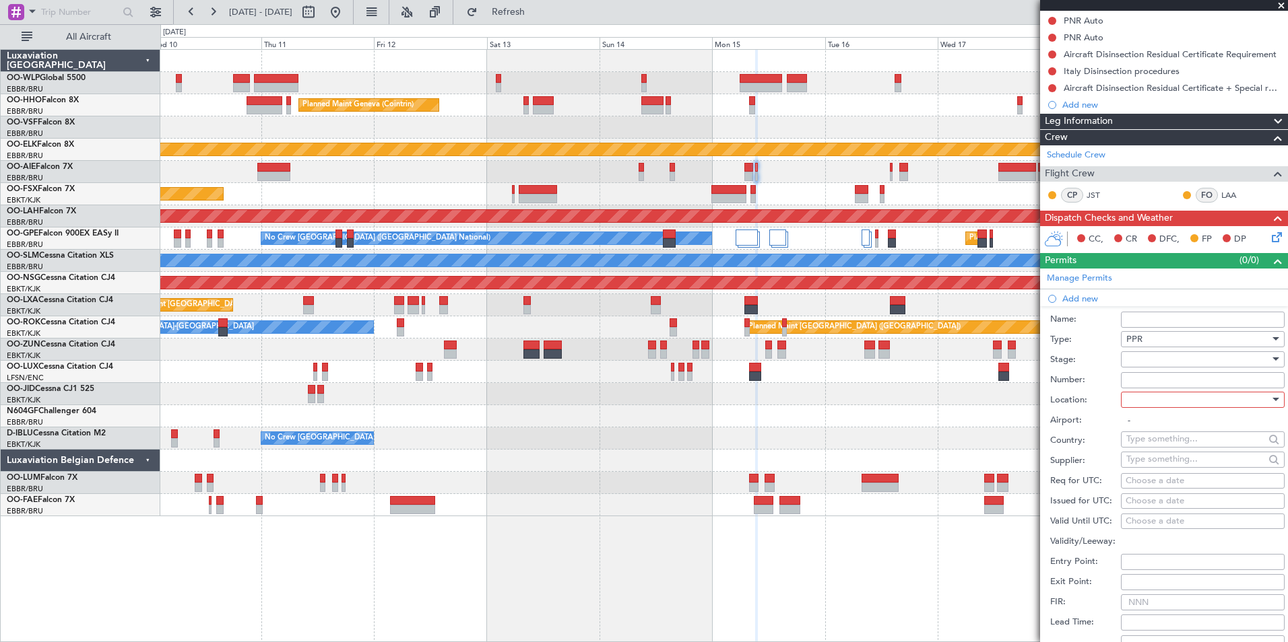
scroll to position [157, 0]
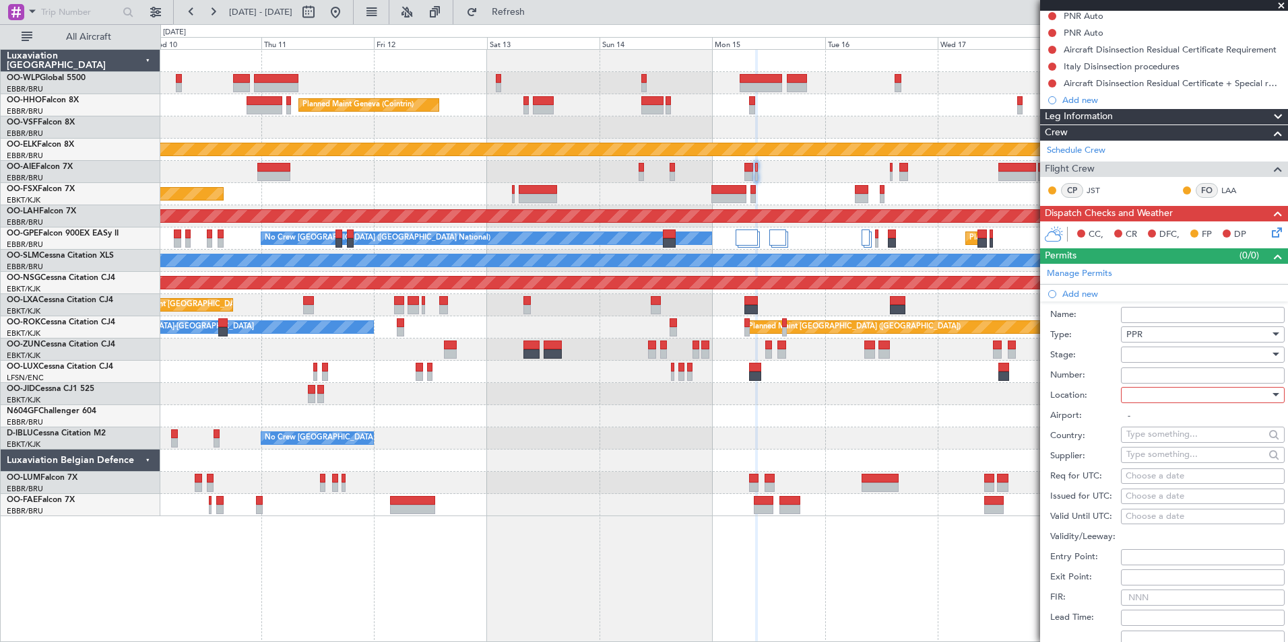
click at [1132, 350] on div at bounding box center [1197, 355] width 143 height 20
click at [1148, 401] on span "Not Requested" at bounding box center [1197, 402] width 141 height 20
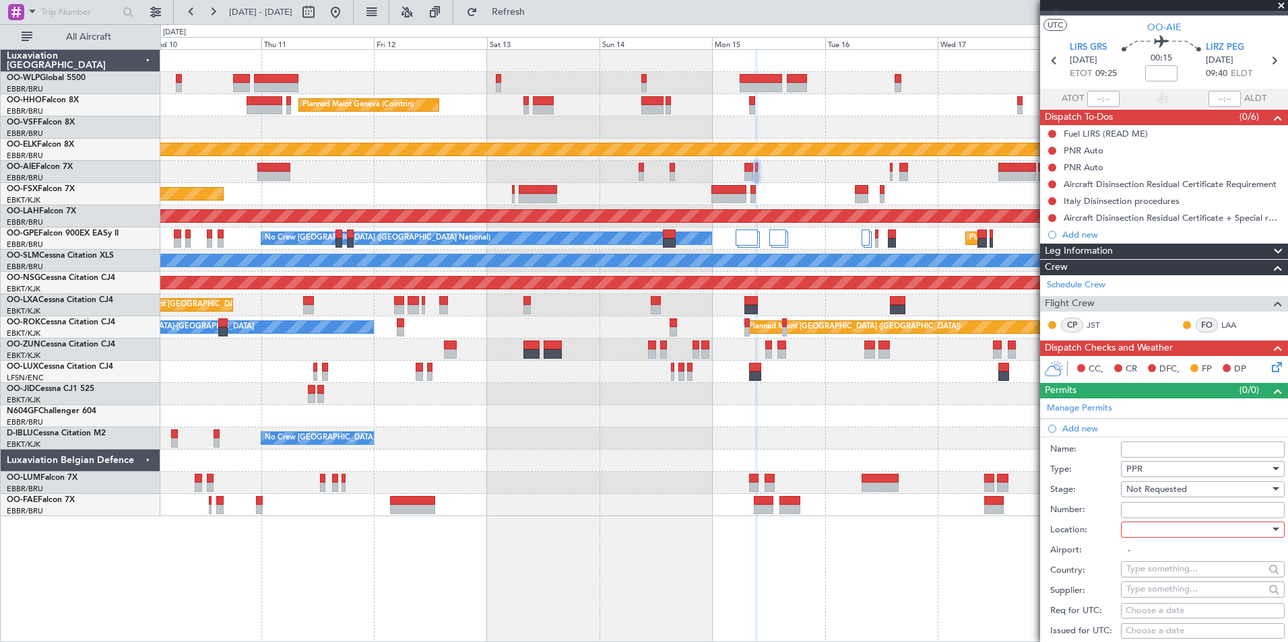
click at [1185, 534] on div at bounding box center [1197, 530] width 143 height 20
click at [1165, 559] on span "Departure" at bounding box center [1197, 557] width 141 height 20
type input "LIRS / GRS"
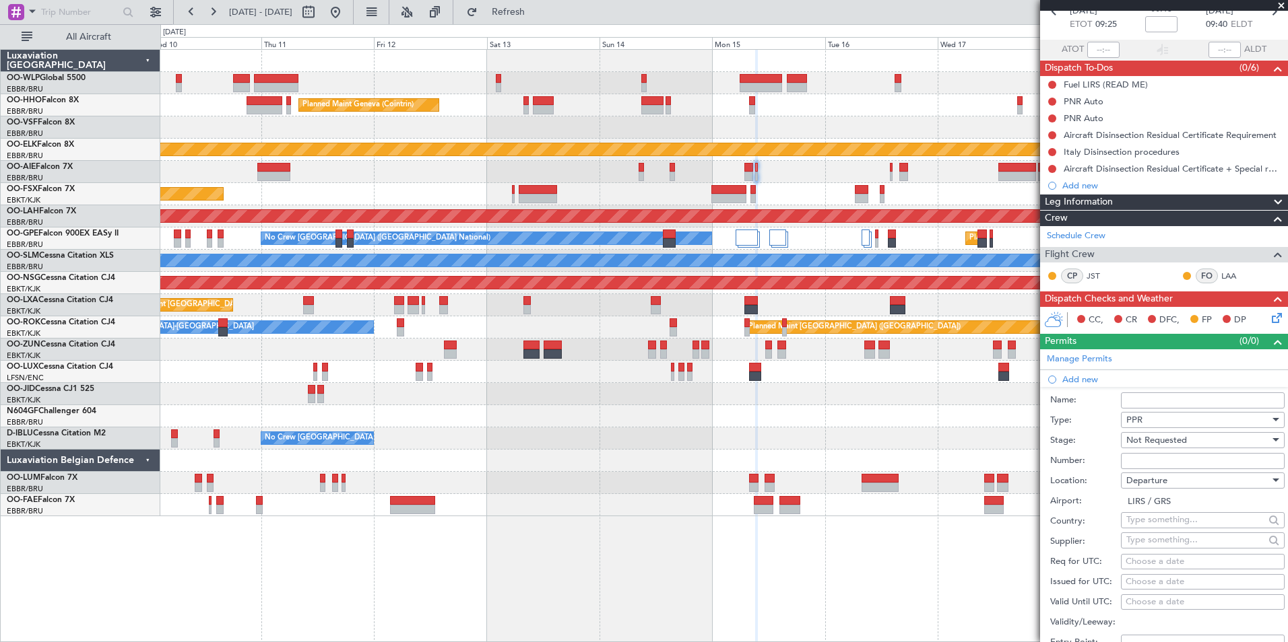
scroll to position [90, 0]
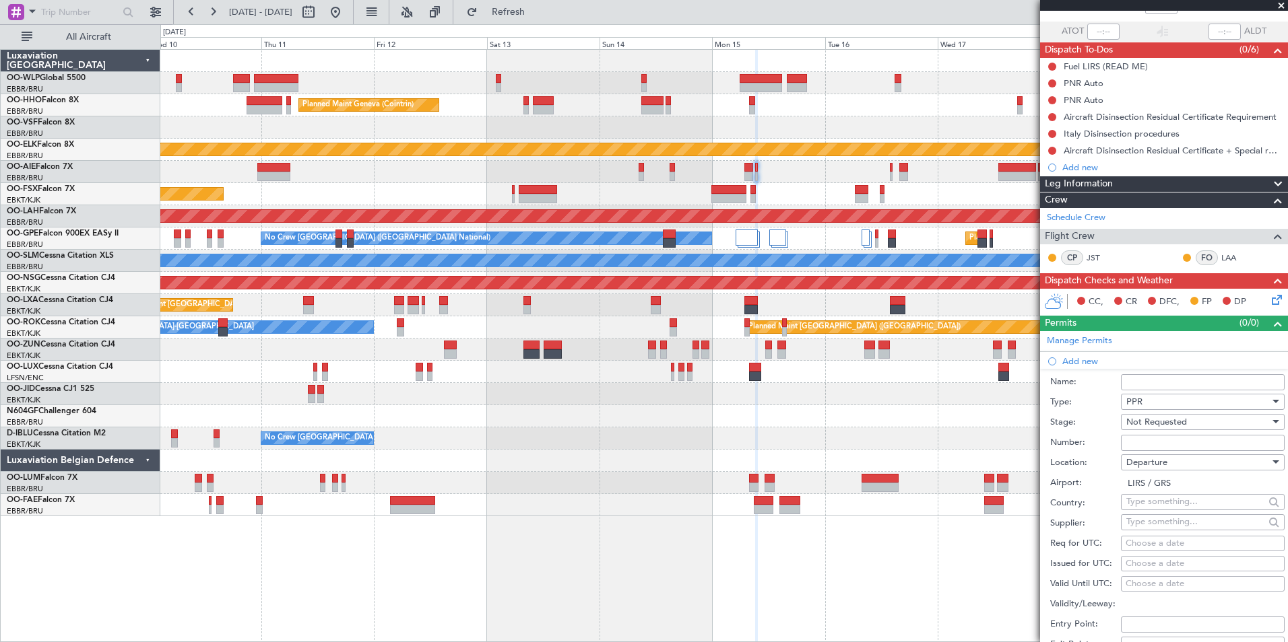
click at [1168, 544] on div "Choose a date" at bounding box center [1202, 543] width 154 height 13
select select "9"
select select "2025"
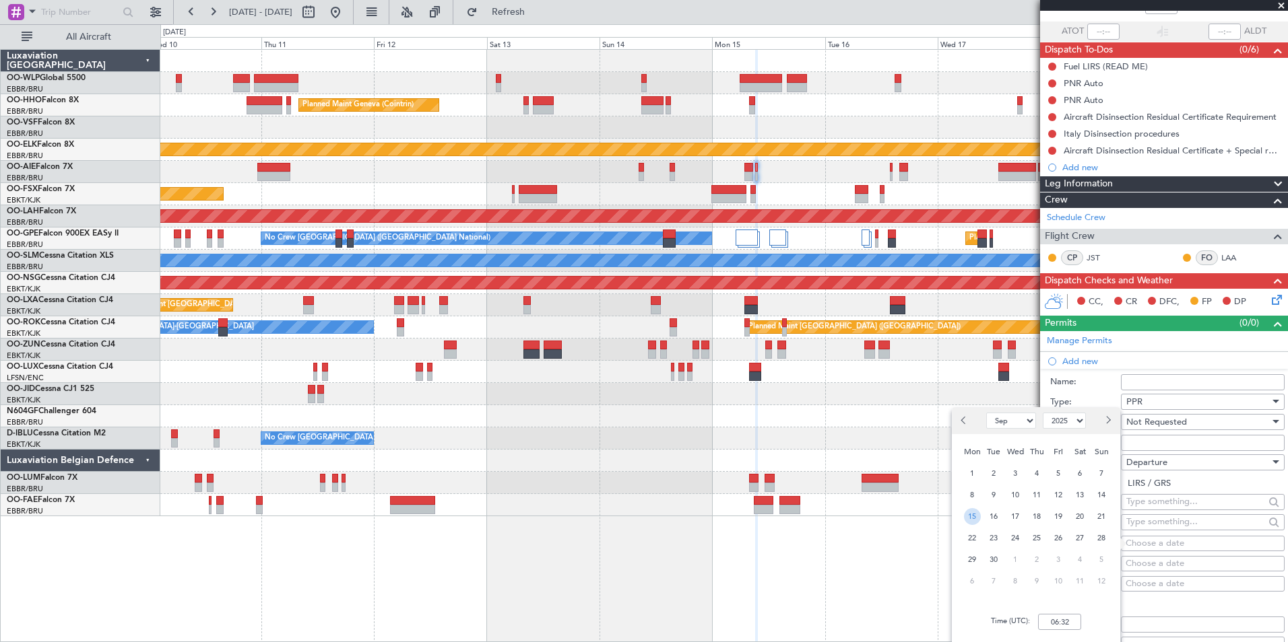
click at [972, 521] on span "15" at bounding box center [972, 516] width 17 height 17
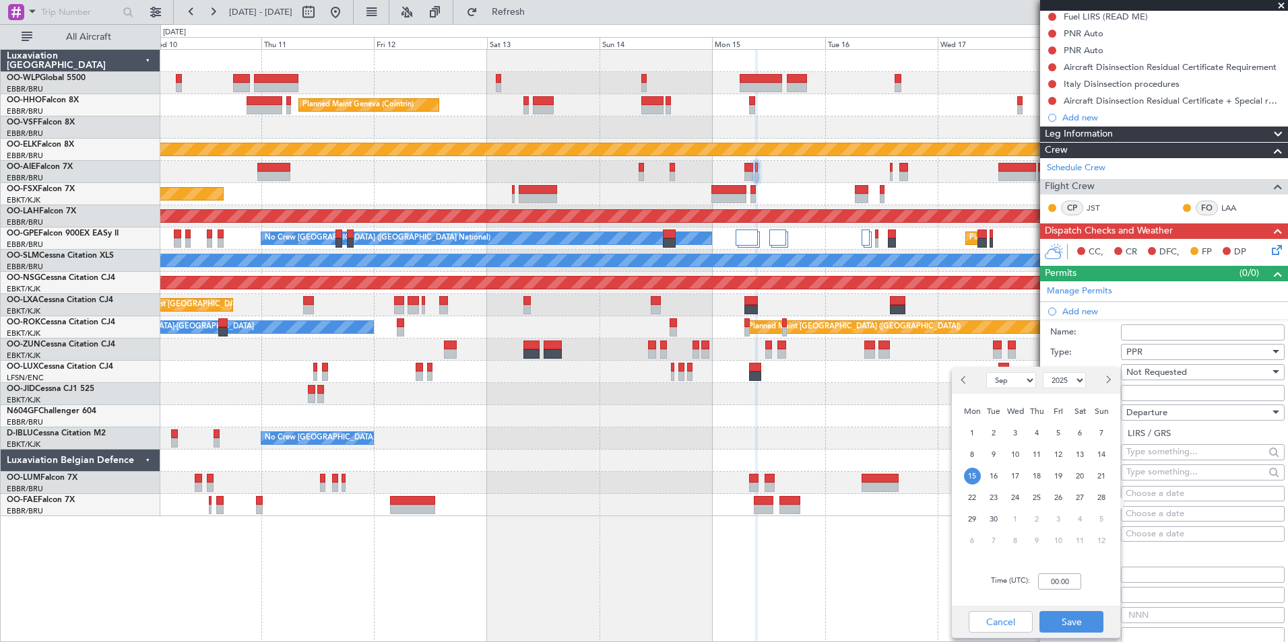
scroll to position [157, 0]
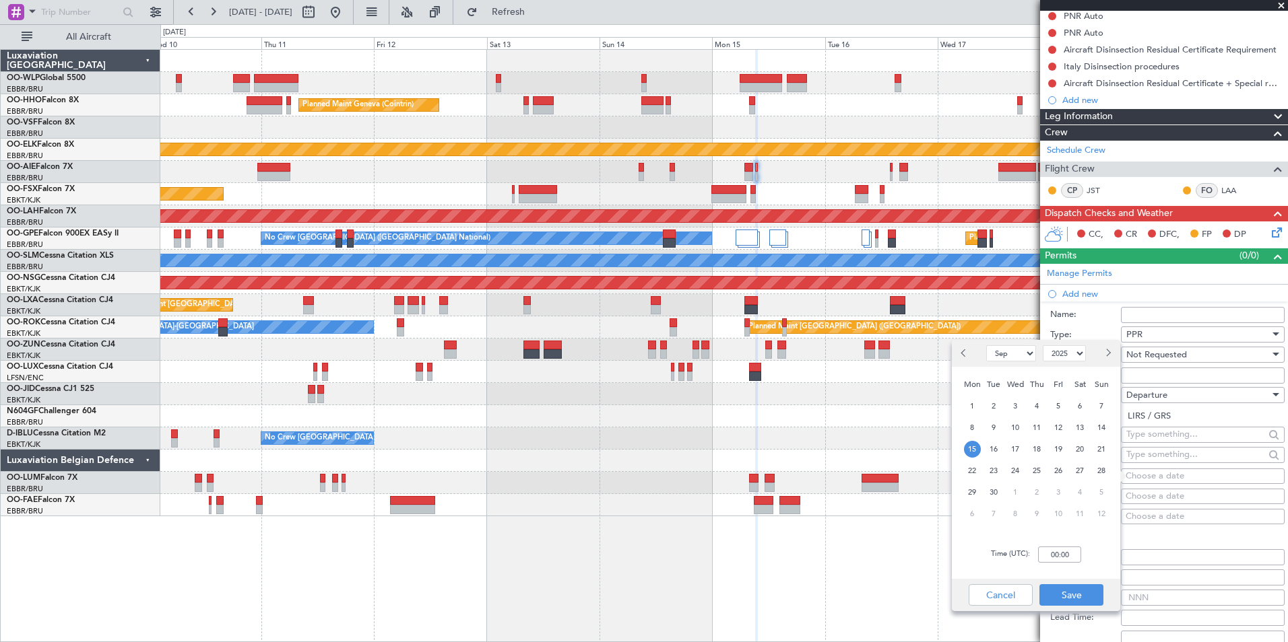
click at [1057, 563] on div "Time (UTC): 00:00" at bounding box center [1036, 555] width 168 height 48
click at [1058, 558] on input "00:00" at bounding box center [1059, 555] width 43 height 16
type input "09:15"
click at [1072, 594] on button "Save" at bounding box center [1071, 596] width 64 height 22
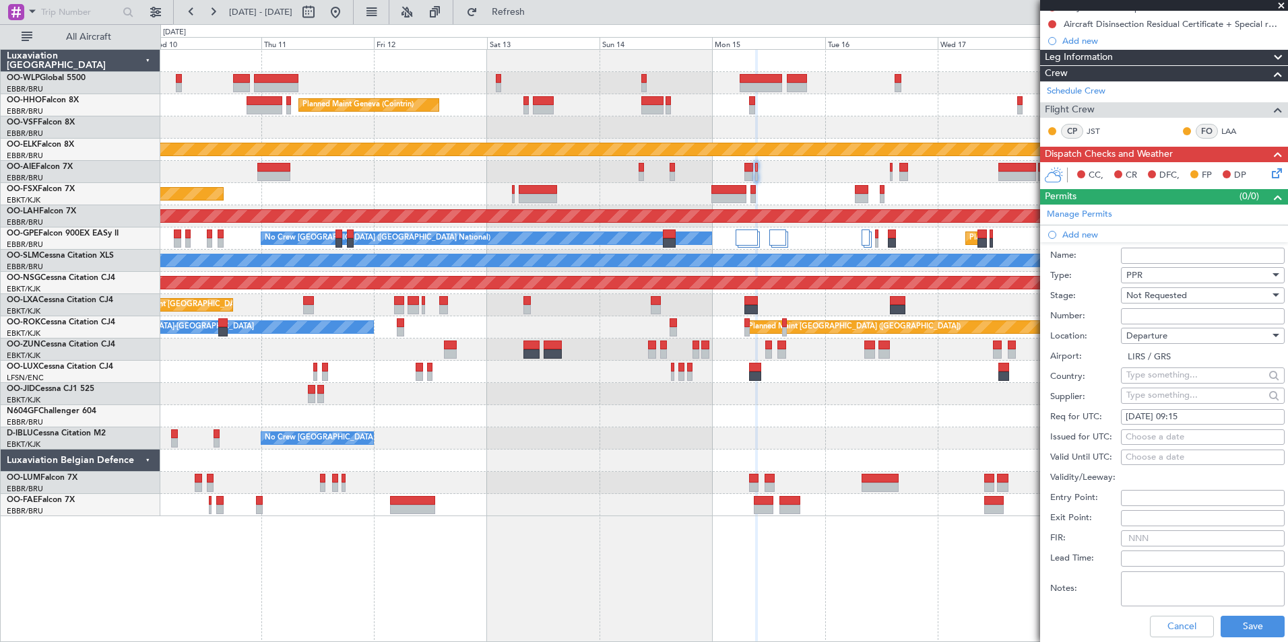
scroll to position [292, 0]
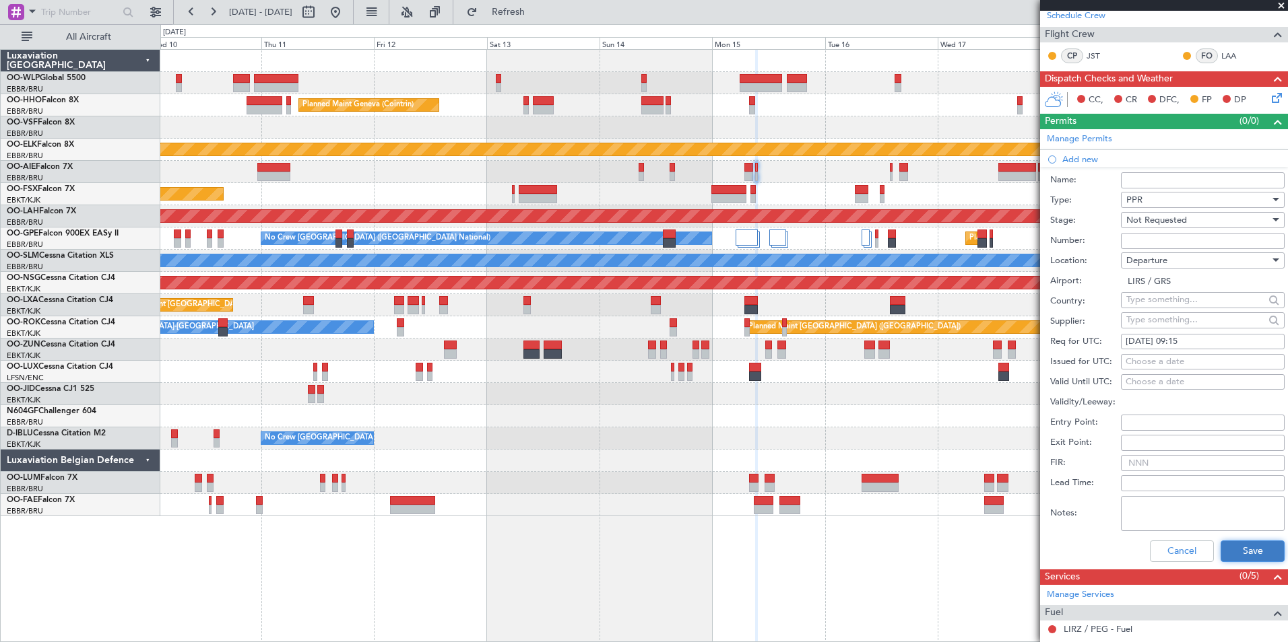
click at [1256, 555] on button "Save" at bounding box center [1252, 552] width 64 height 22
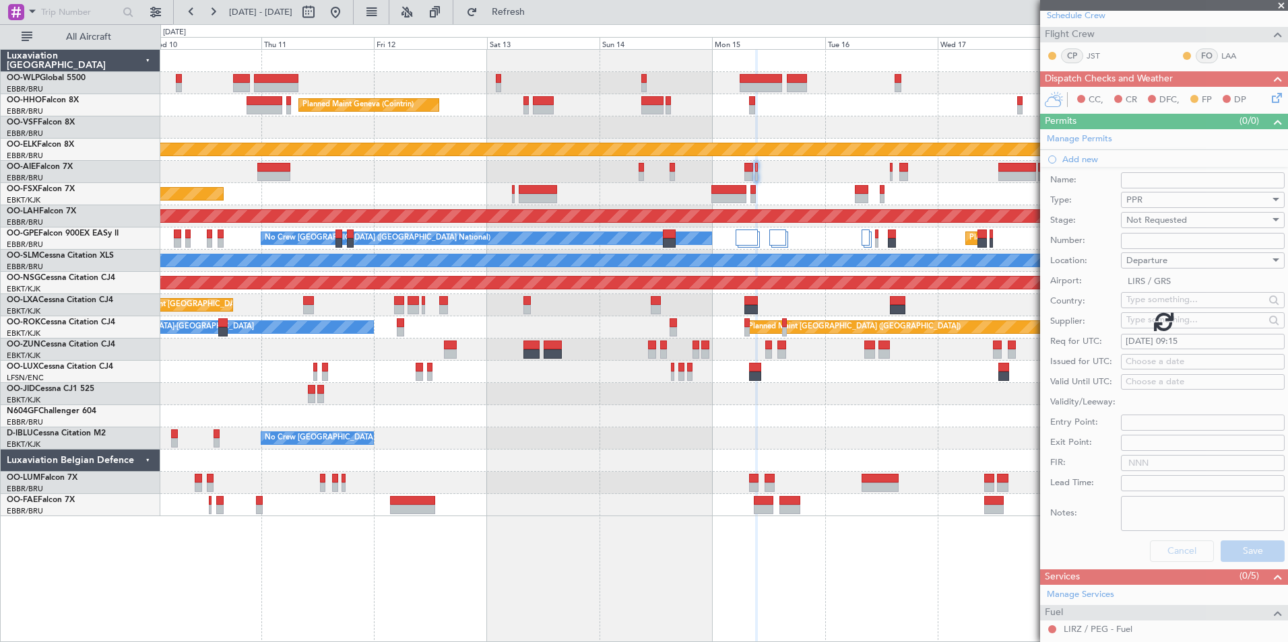
scroll to position [39, 0]
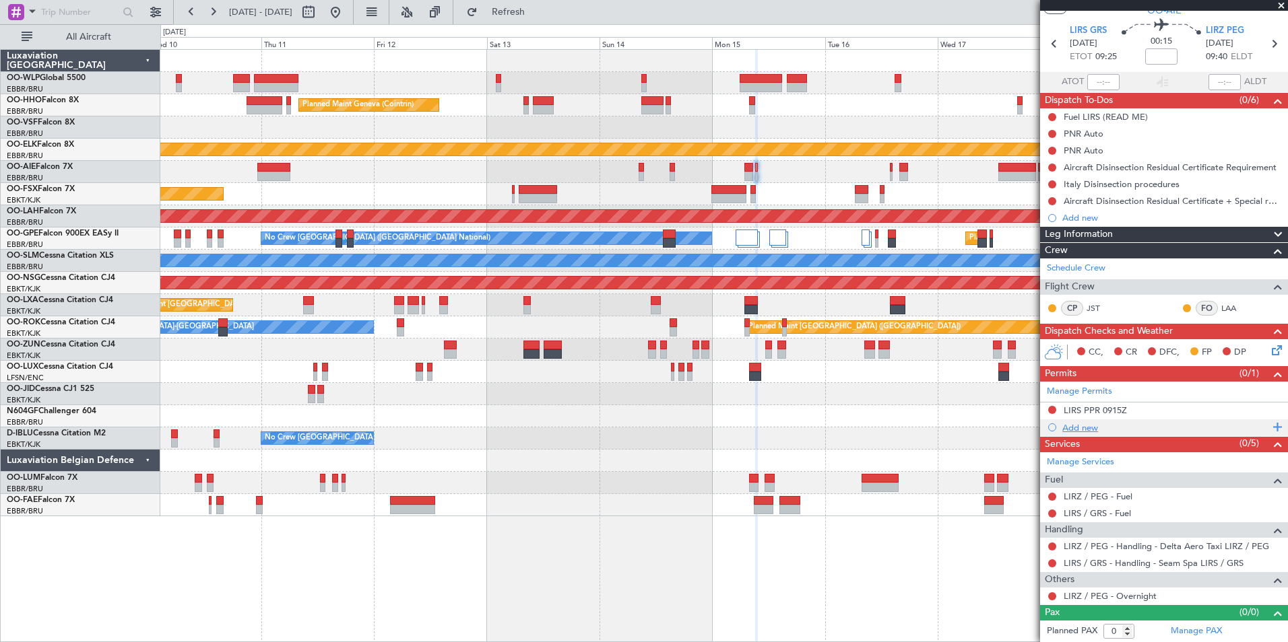
click at [1082, 428] on div "Add new" at bounding box center [1165, 427] width 207 height 11
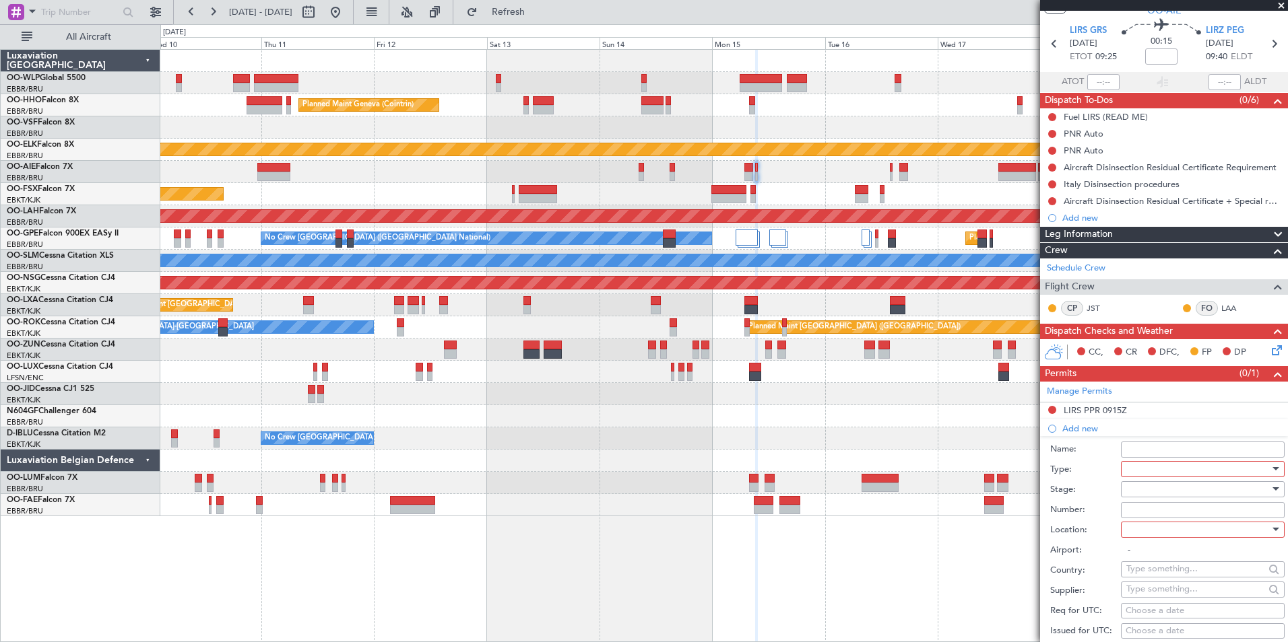
scroll to position [292, 0]
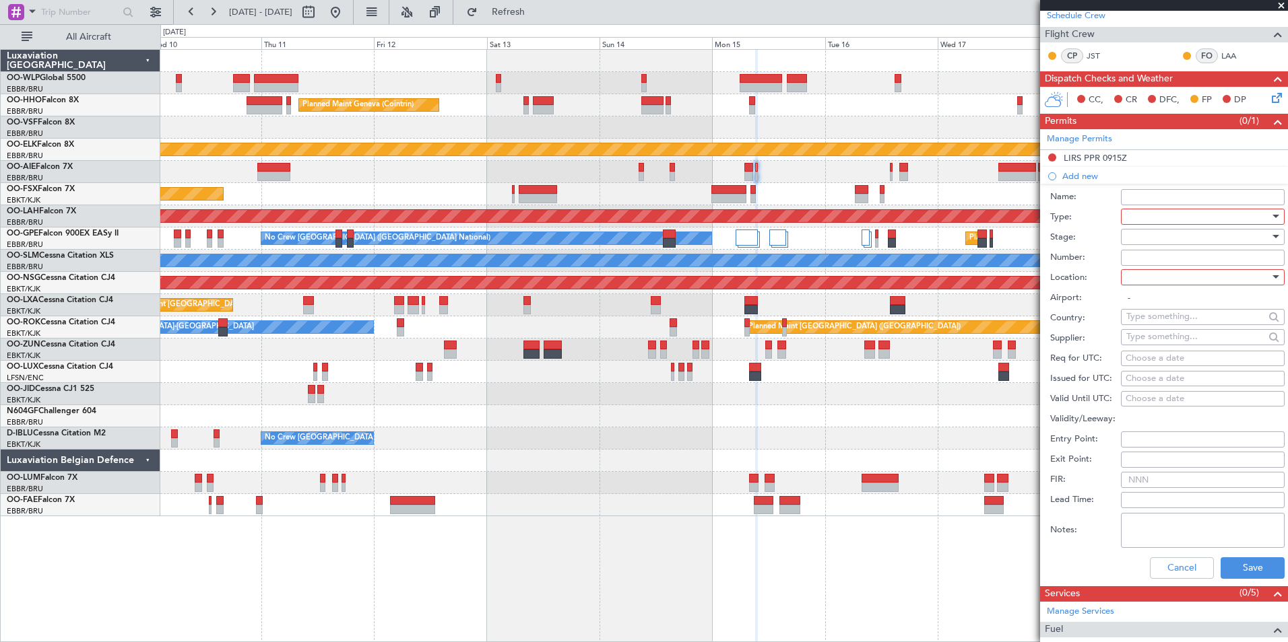
click at [1158, 218] on div at bounding box center [1197, 217] width 143 height 20
click at [1146, 355] on span "PPR" at bounding box center [1197, 351] width 141 height 20
click at [1146, 234] on div at bounding box center [1197, 237] width 143 height 20
click at [1150, 281] on span "Not Requested" at bounding box center [1197, 284] width 141 height 20
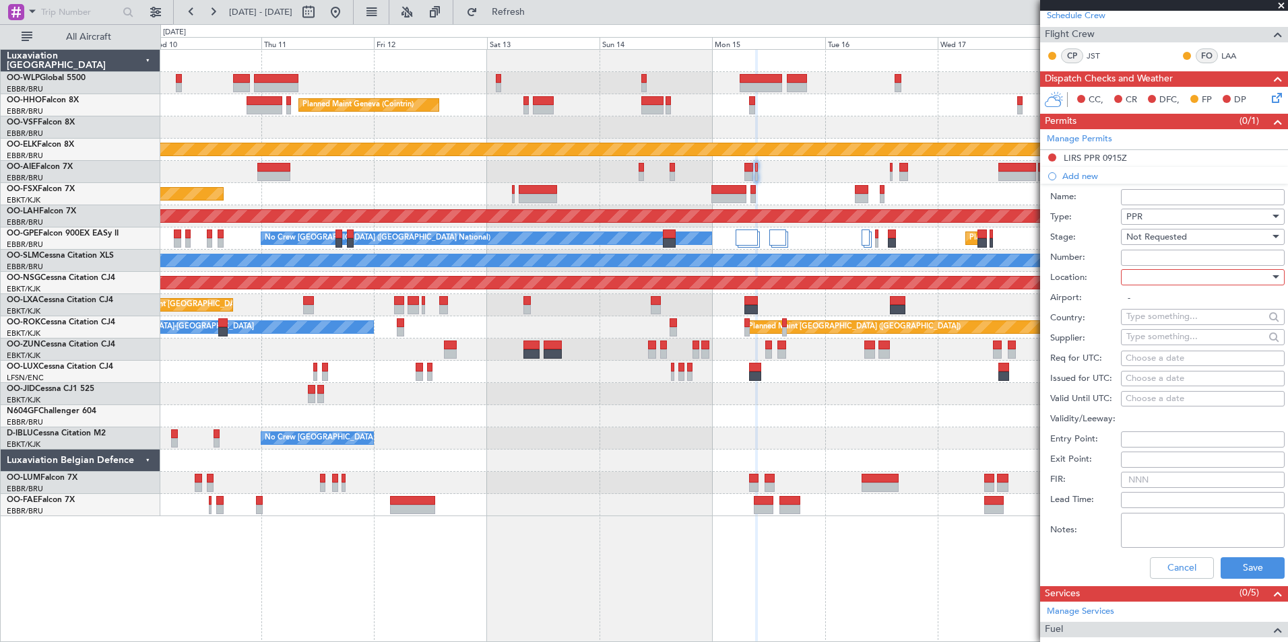
click at [1153, 270] on div at bounding box center [1197, 277] width 143 height 20
click at [1150, 341] on span "Arrival" at bounding box center [1197, 345] width 141 height 20
type input "LIRZ / PEG"
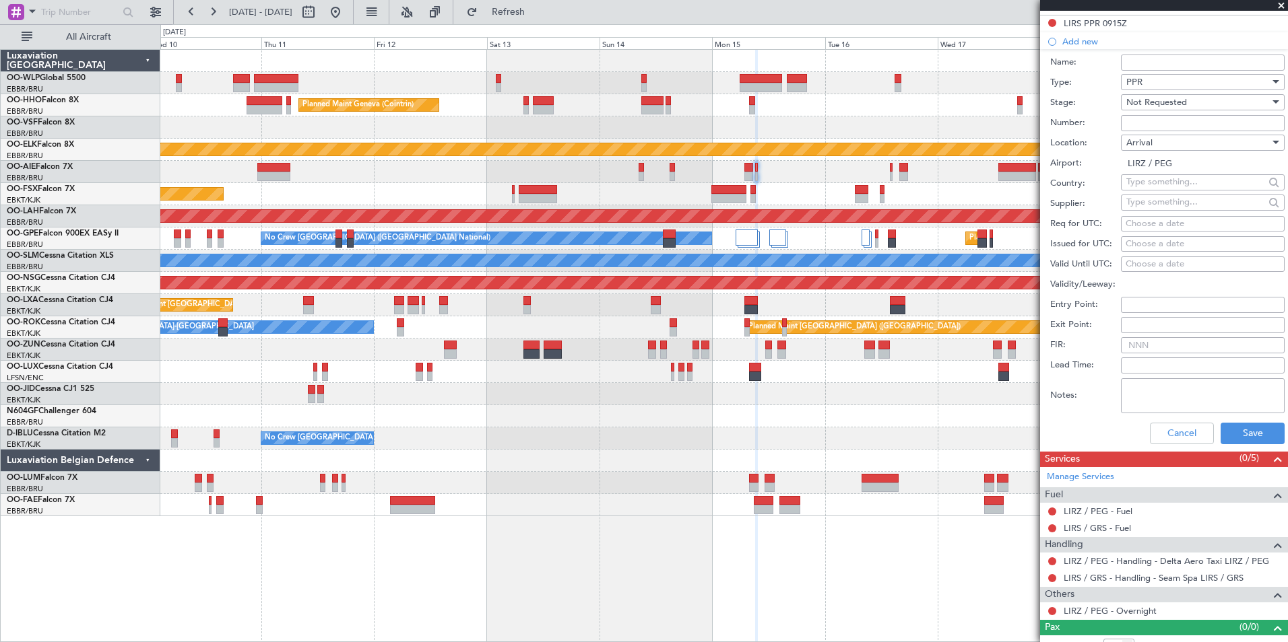
click at [1154, 221] on div "Choose a date" at bounding box center [1202, 224] width 154 height 13
select select "9"
select select "2025"
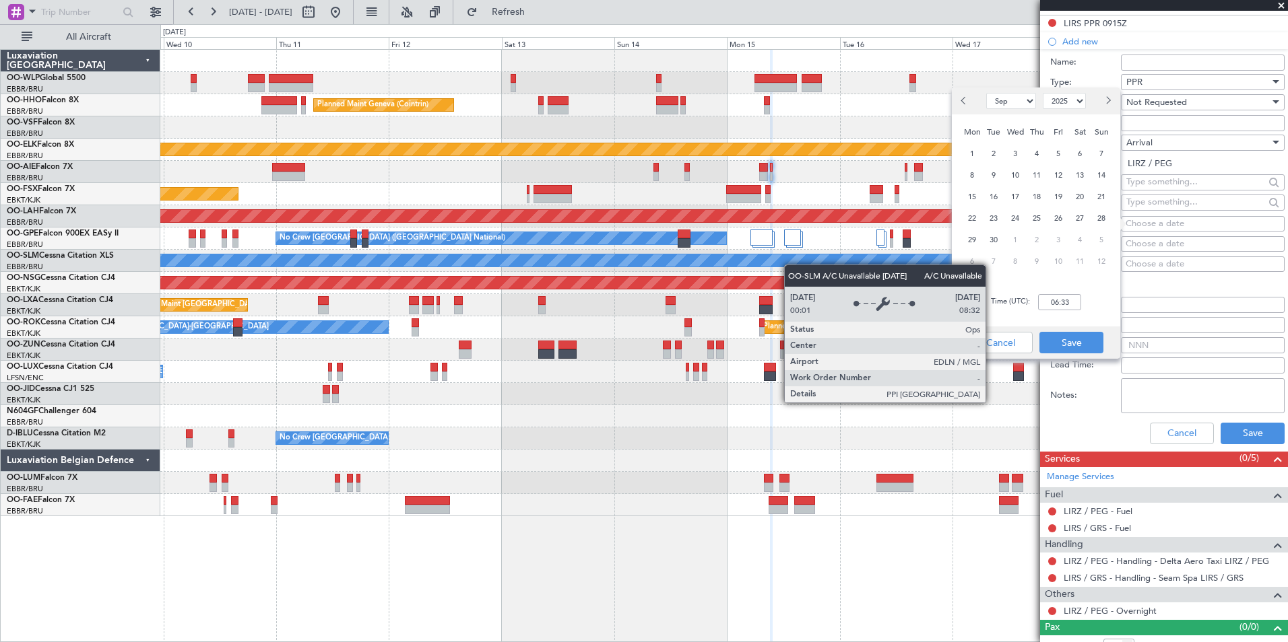
click at [770, 263] on div "Planned Maint Milan (Linate) Planned Maint Geneva (Cointrin) Planned Maint Kort…" at bounding box center [723, 283] width 1127 height 467
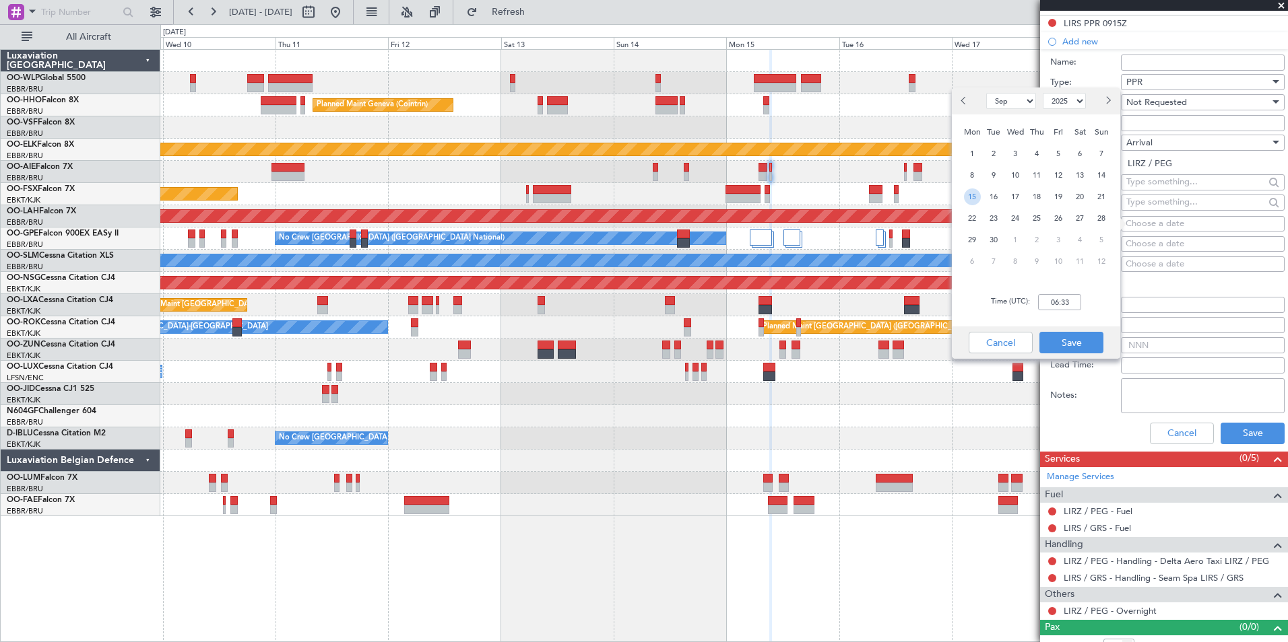
click at [975, 197] on span "15" at bounding box center [972, 197] width 17 height 17
click at [1048, 308] on input "00:00" at bounding box center [1059, 302] width 43 height 16
type input "09:45"
click at [1063, 337] on button "Save" at bounding box center [1071, 343] width 64 height 22
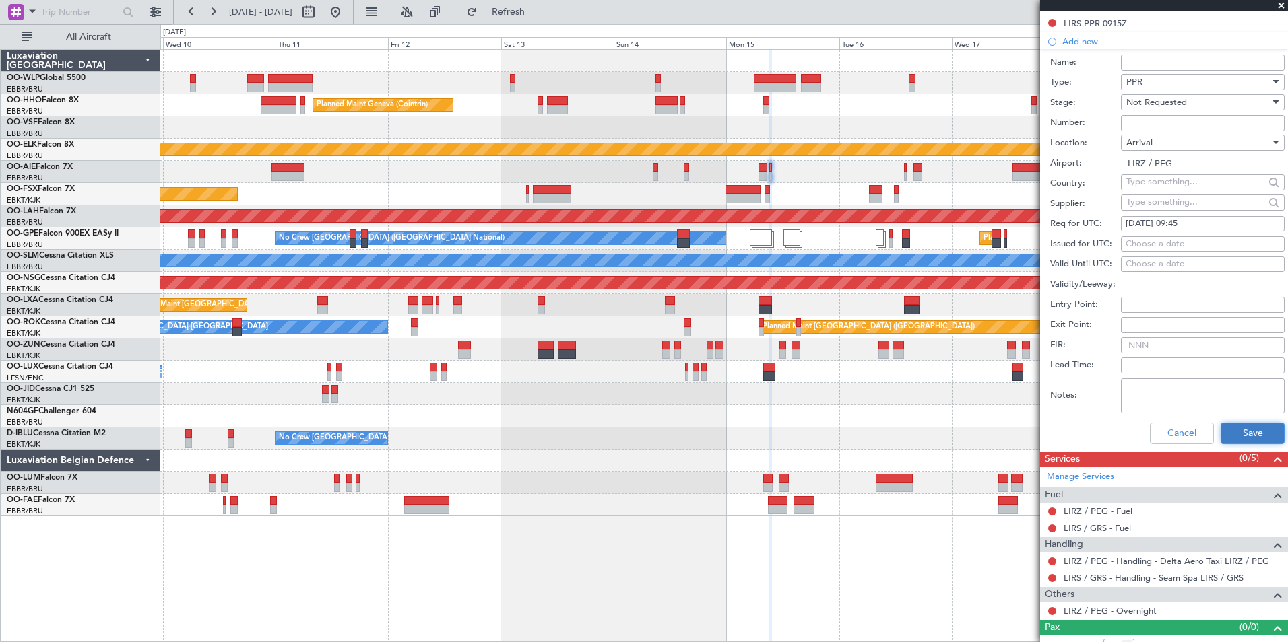
click at [1237, 434] on button "Save" at bounding box center [1252, 434] width 64 height 22
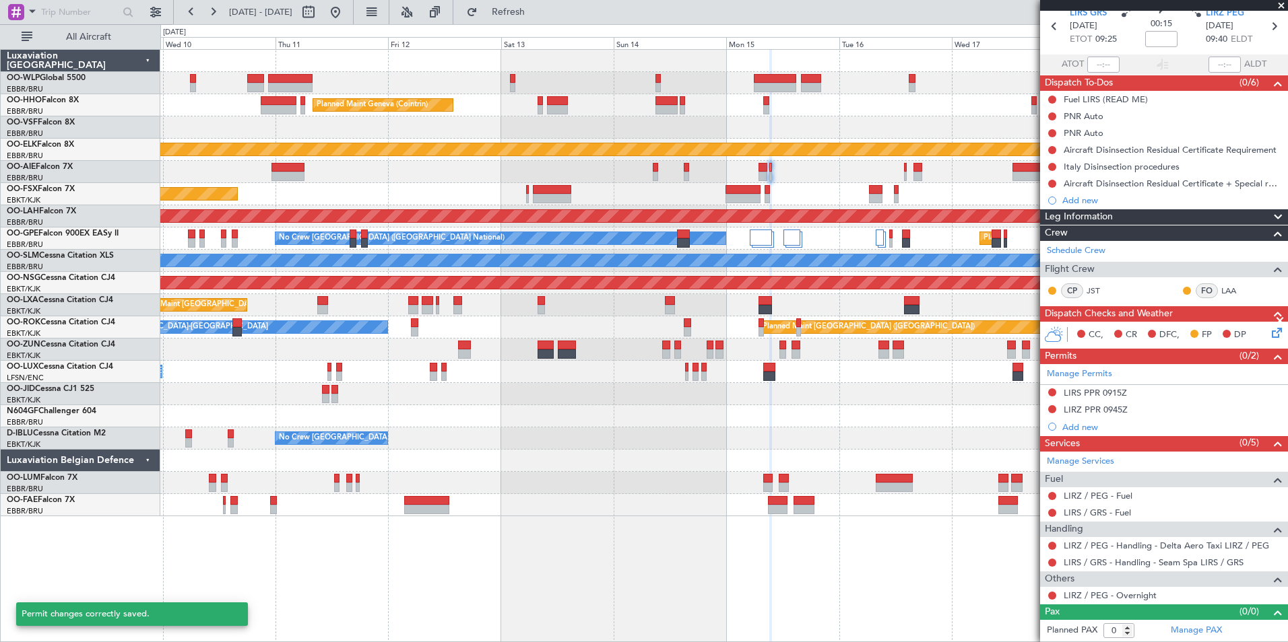
scroll to position [56, 0]
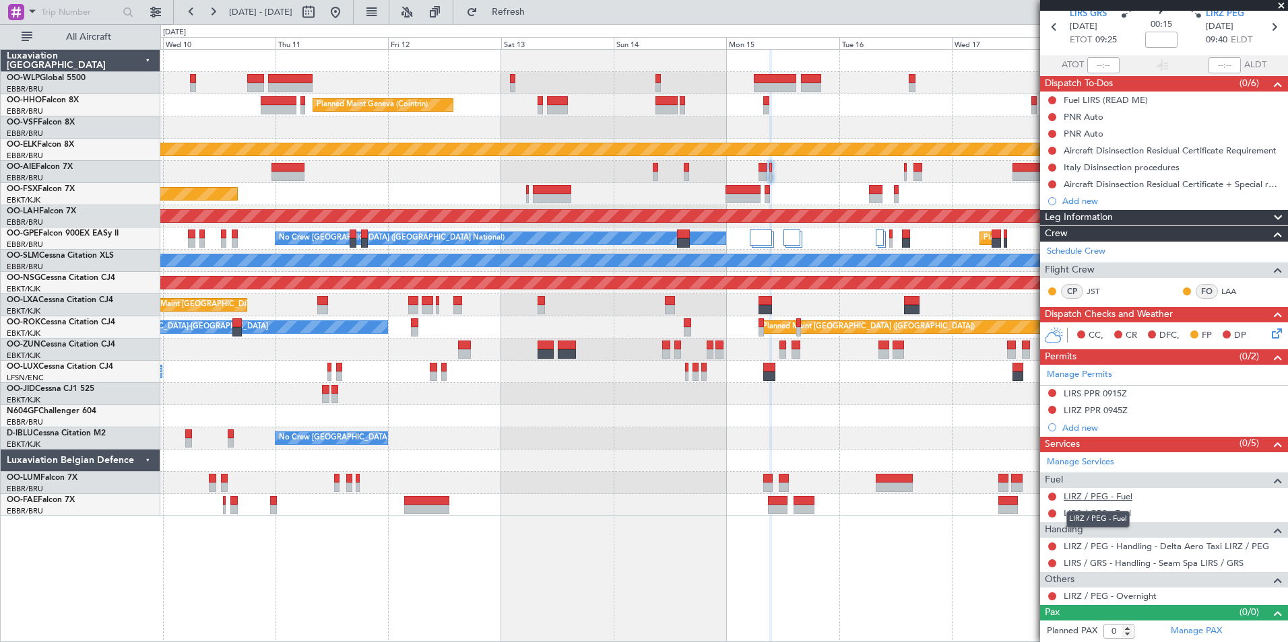
click at [1085, 494] on link "LIRZ / PEG - Fuel" at bounding box center [1097, 496] width 69 height 11
click at [1088, 463] on link "Manage Services" at bounding box center [1080, 462] width 67 height 13
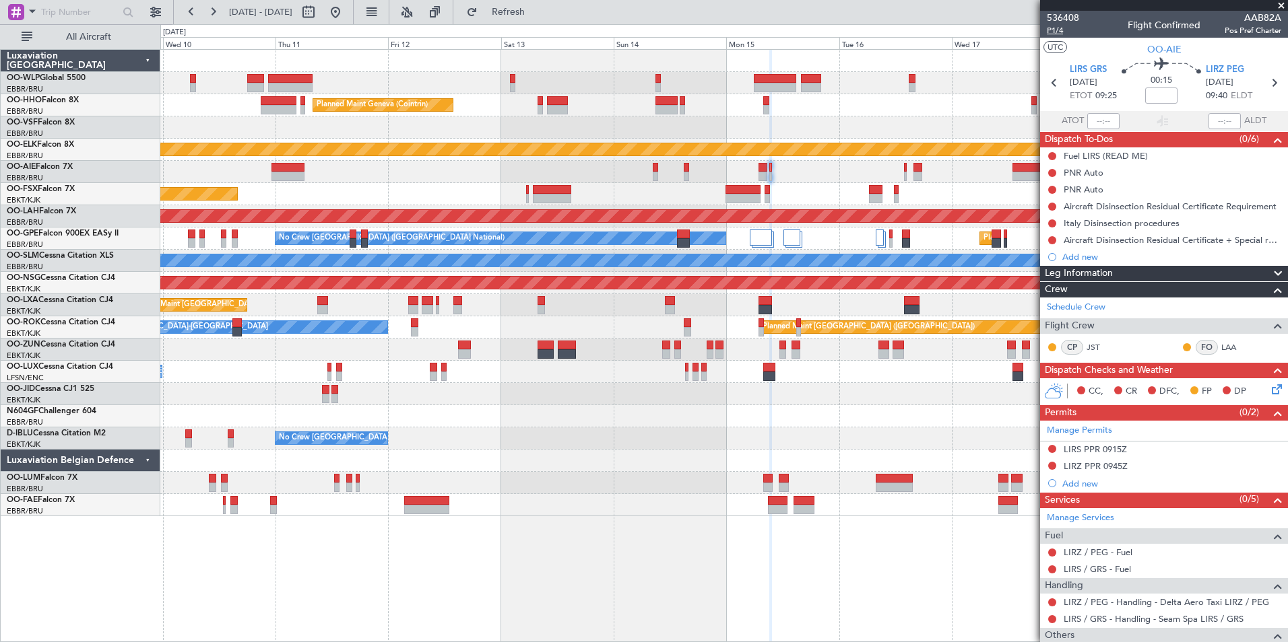
click at [1054, 30] on span "P1/4" at bounding box center [1063, 30] width 32 height 11
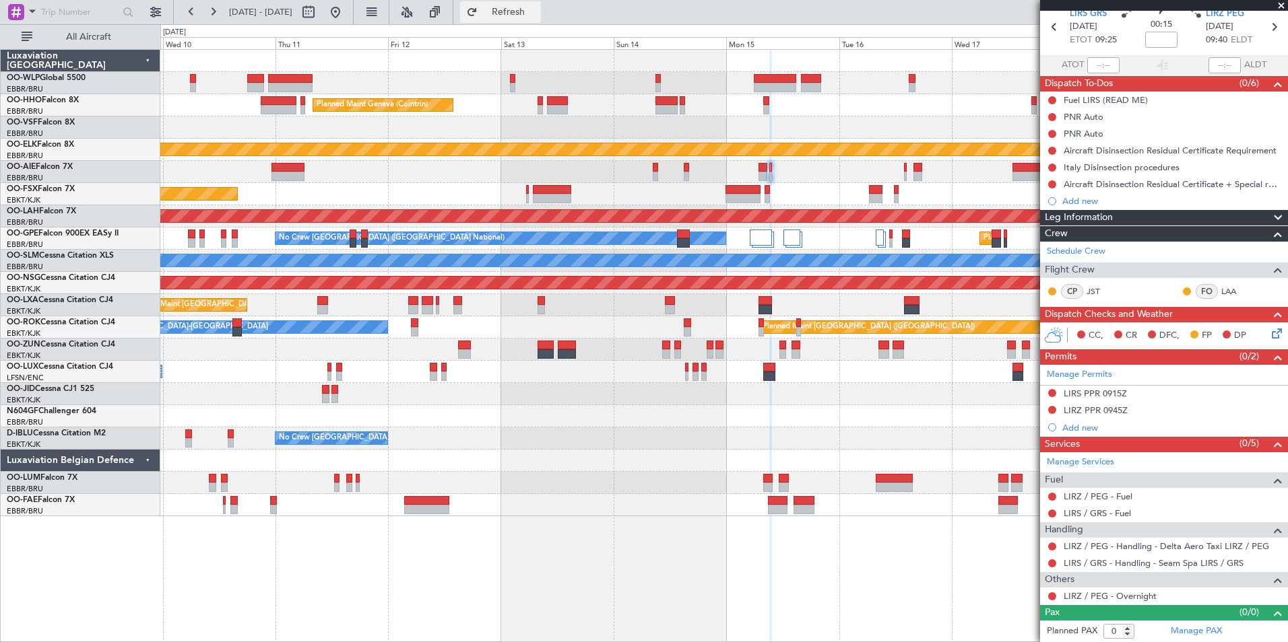
click at [512, 7] on button "Refresh" at bounding box center [500, 12] width 81 height 22
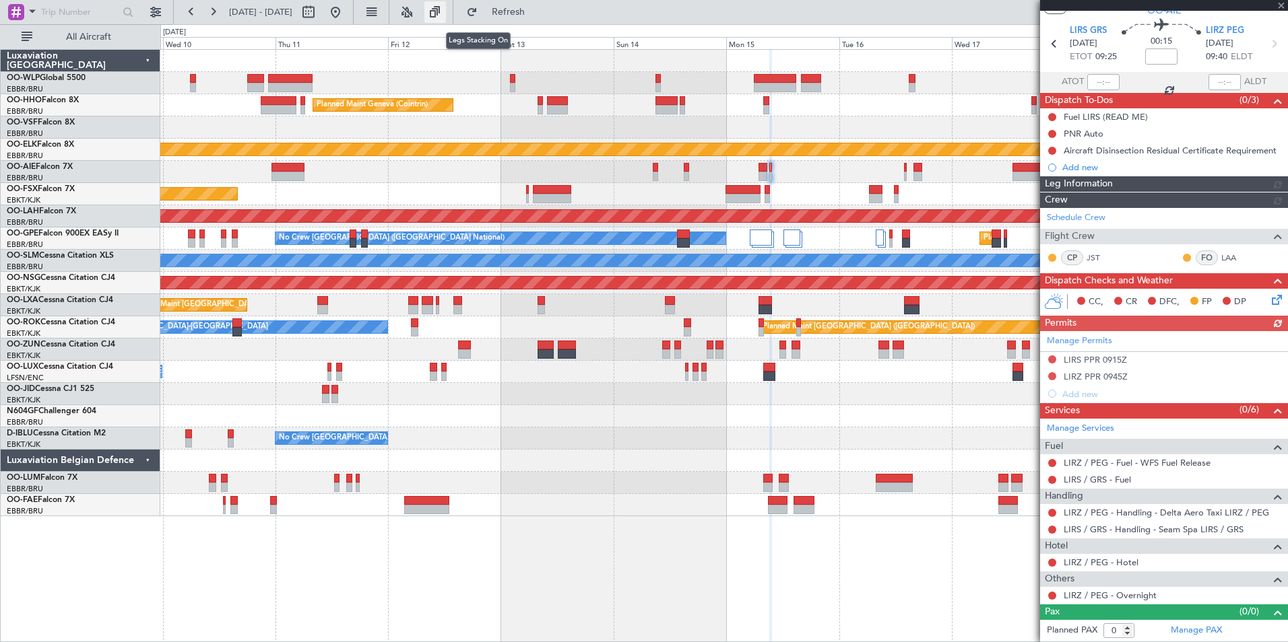
scroll to position [38, 0]
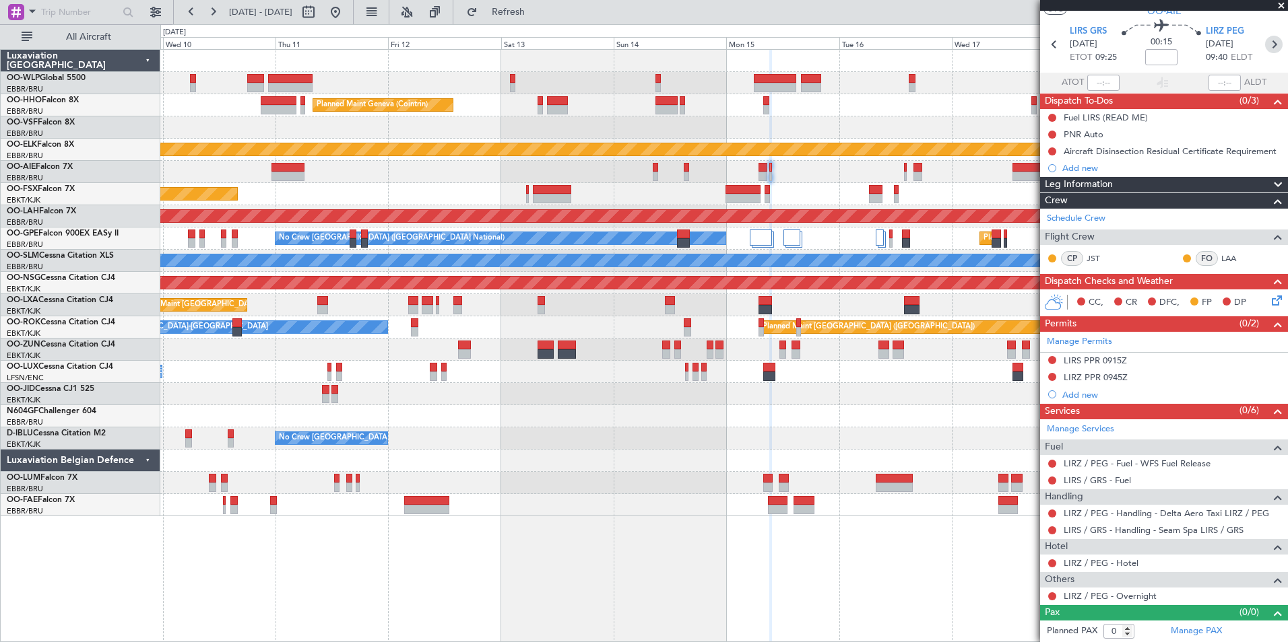
click at [1265, 38] on icon at bounding box center [1274, 45] width 18 height 18
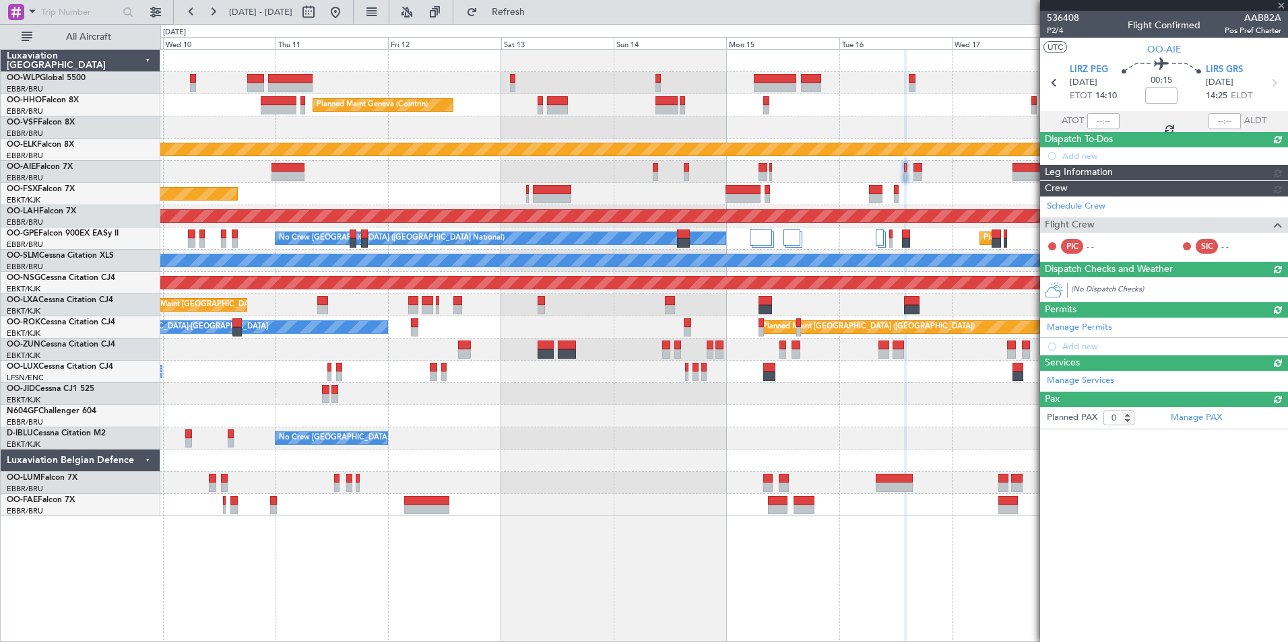
scroll to position [0, 0]
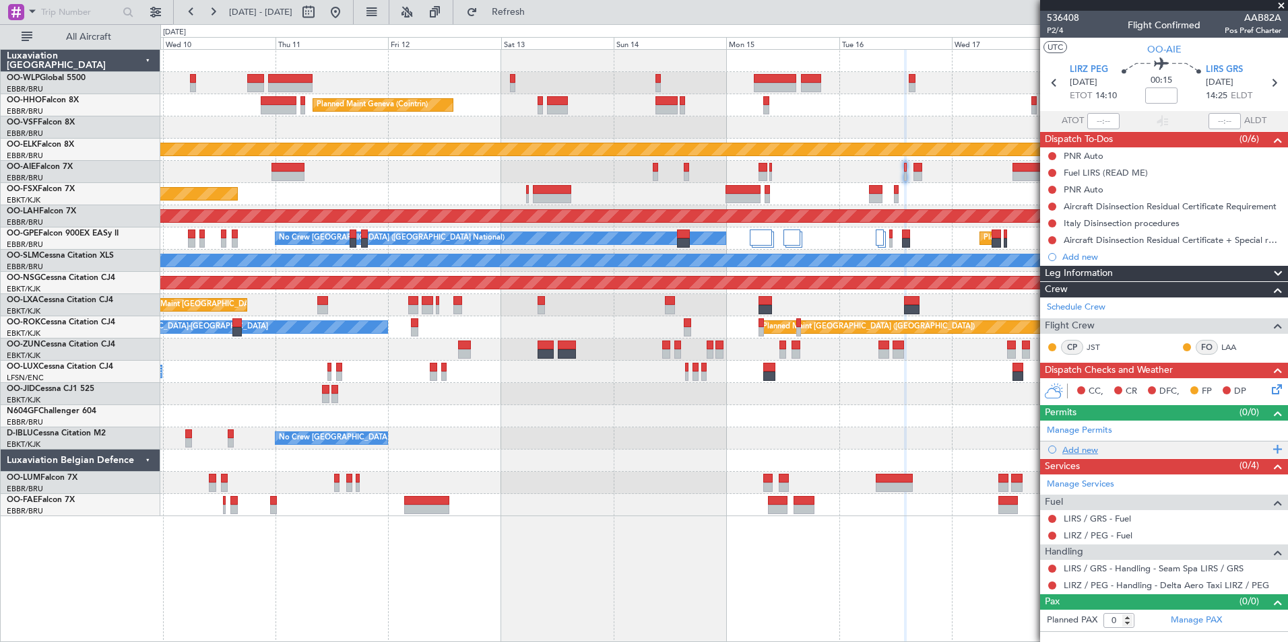
click at [1084, 448] on div "Add new" at bounding box center [1165, 449] width 207 height 11
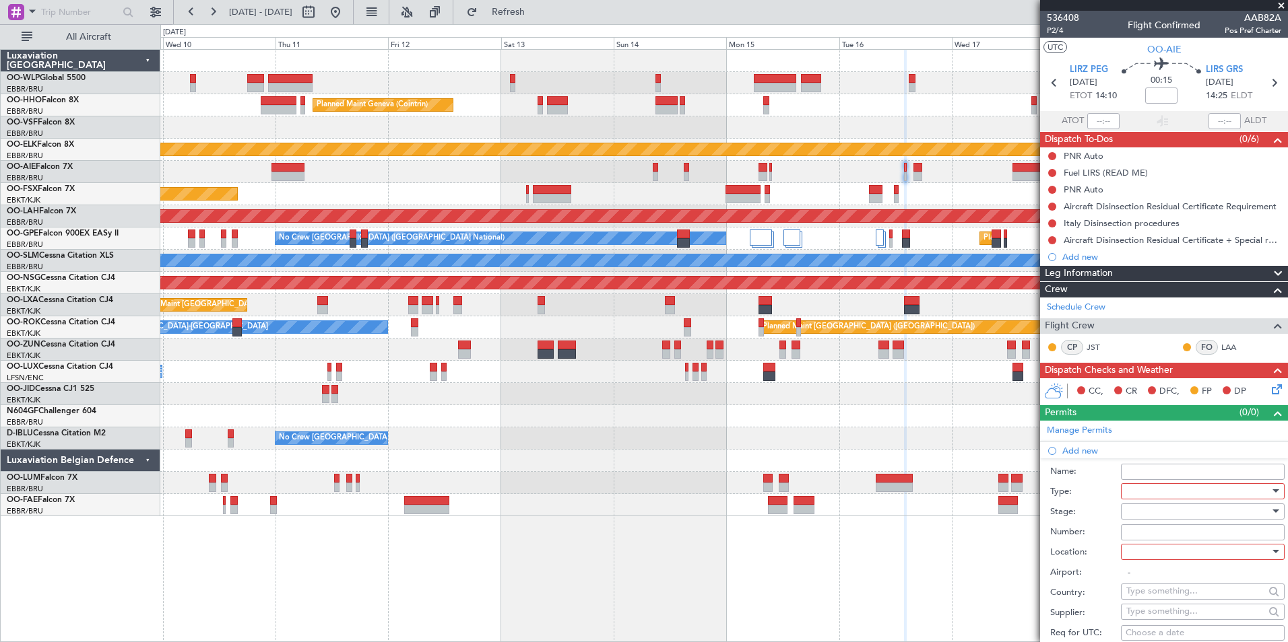
click at [1160, 486] on div at bounding box center [1197, 492] width 143 height 20
click at [1148, 558] on span "PPR" at bounding box center [1197, 557] width 141 height 20
click at [1146, 504] on div at bounding box center [1197, 512] width 143 height 20
click at [1149, 560] on span "Not Requested" at bounding box center [1197, 559] width 141 height 20
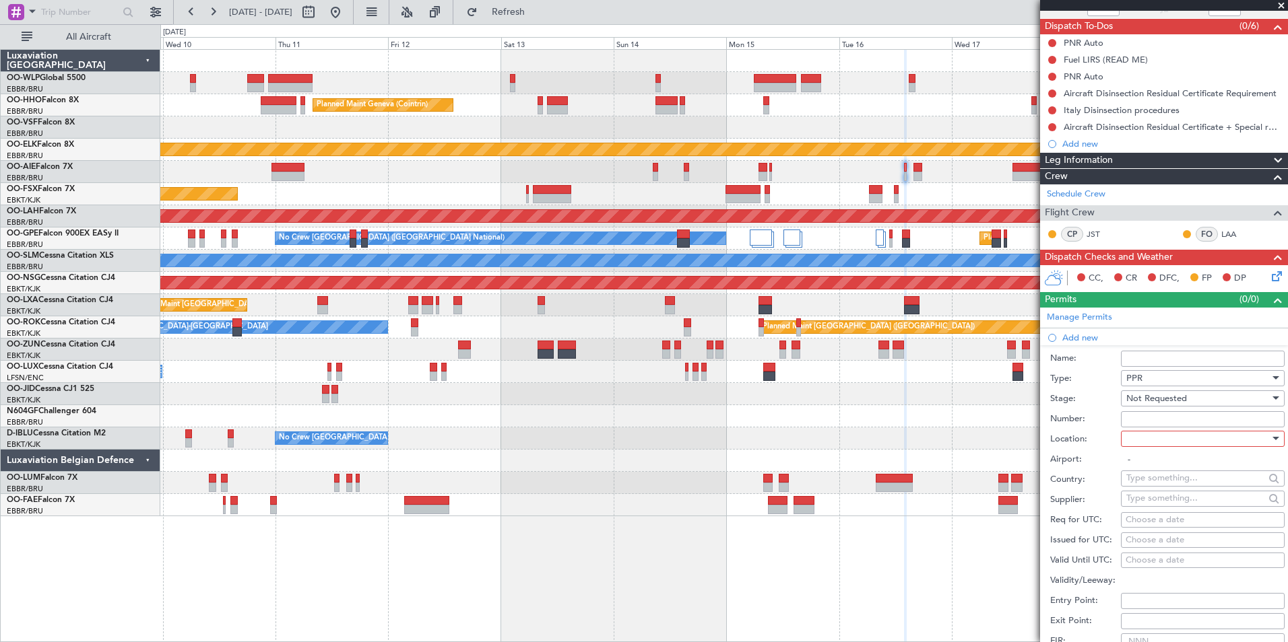
scroll to position [135, 0]
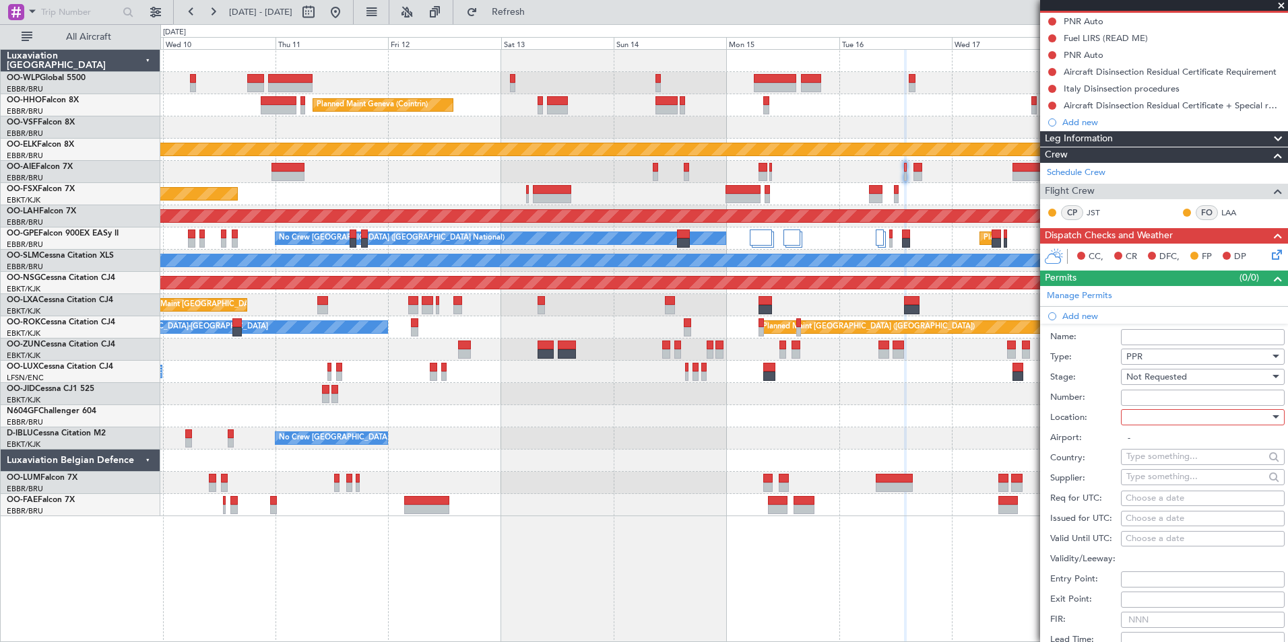
click at [1155, 420] on div at bounding box center [1197, 417] width 143 height 20
click at [1151, 442] on span "Departure" at bounding box center [1197, 444] width 141 height 20
type input "LIRZ / PEG"
click at [1162, 496] on div "Choose a date" at bounding box center [1202, 498] width 154 height 13
select select "9"
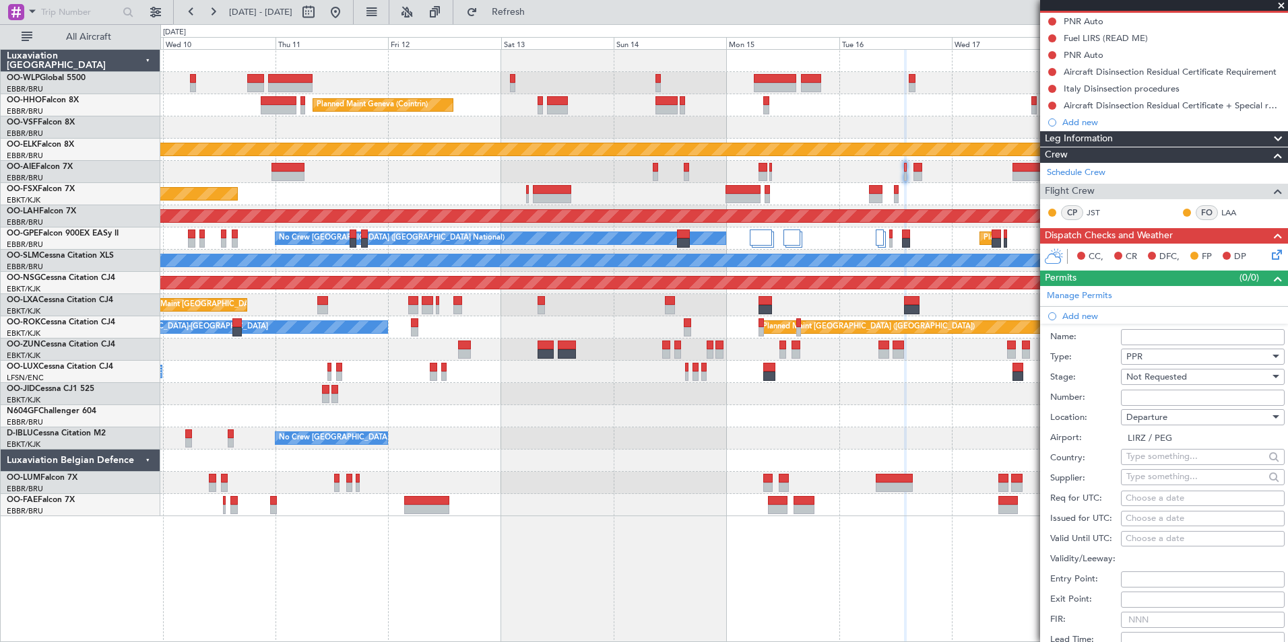
select select "2025"
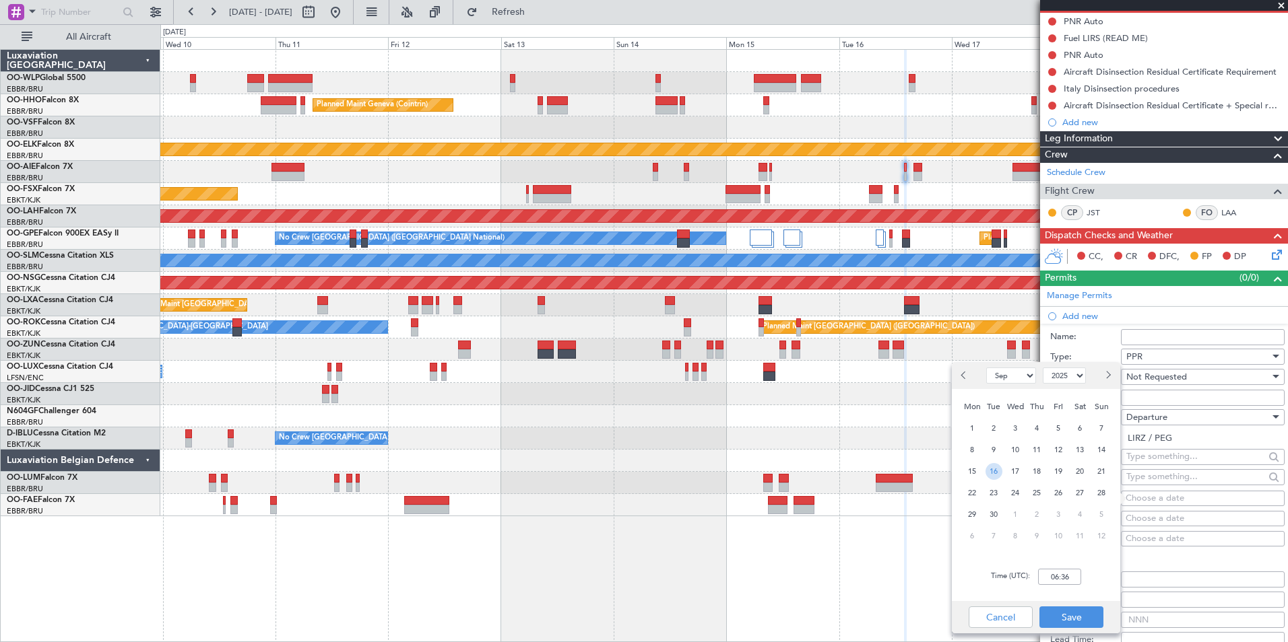
click at [993, 476] on span "16" at bounding box center [993, 471] width 17 height 17
click at [1068, 570] on input "00:00" at bounding box center [1059, 577] width 43 height 16
type input "14:00"
click at [1071, 615] on button "Save" at bounding box center [1071, 618] width 64 height 22
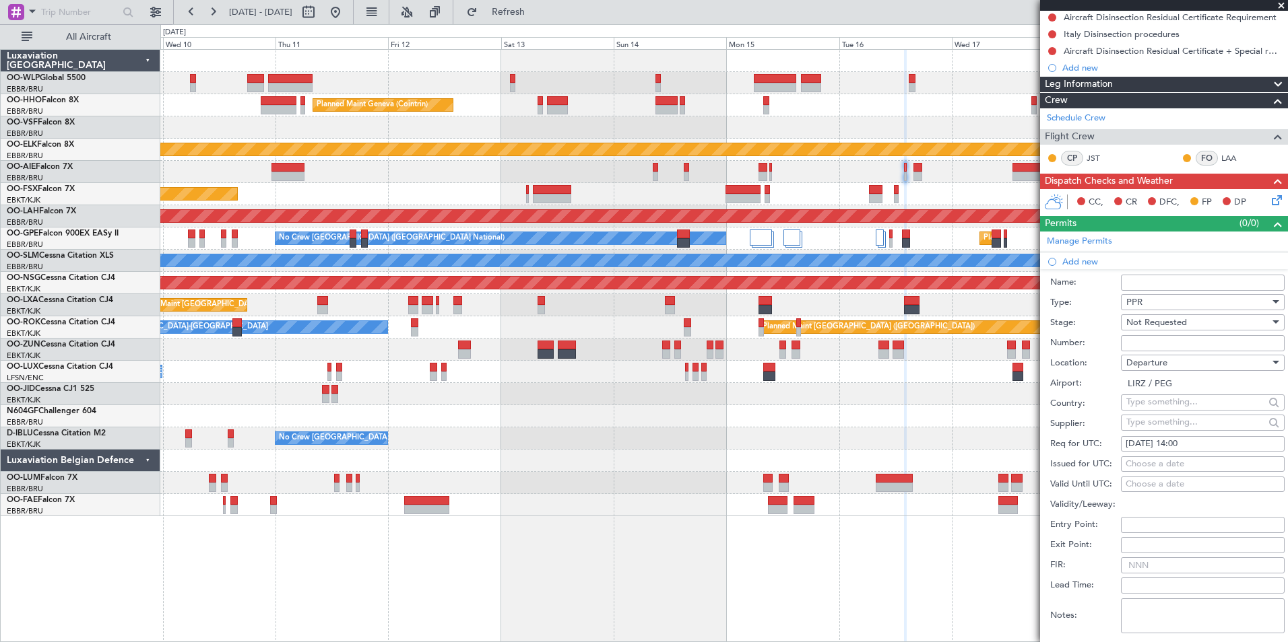
scroll to position [269, 0]
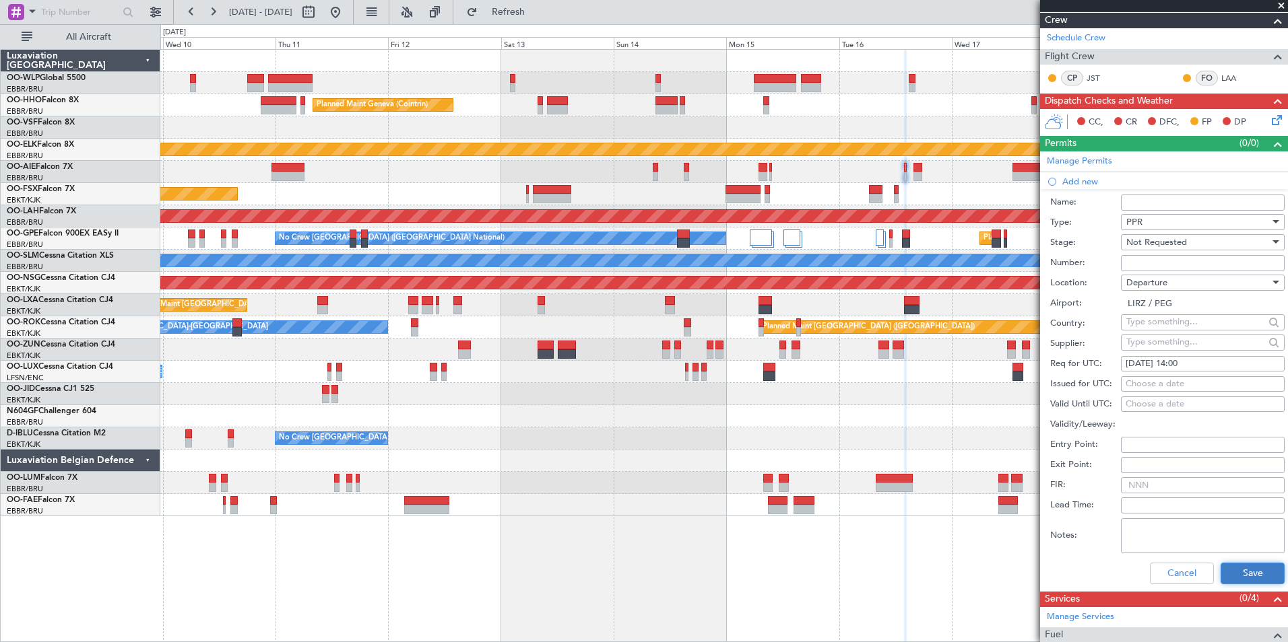
click at [1226, 566] on button "Save" at bounding box center [1252, 574] width 64 height 22
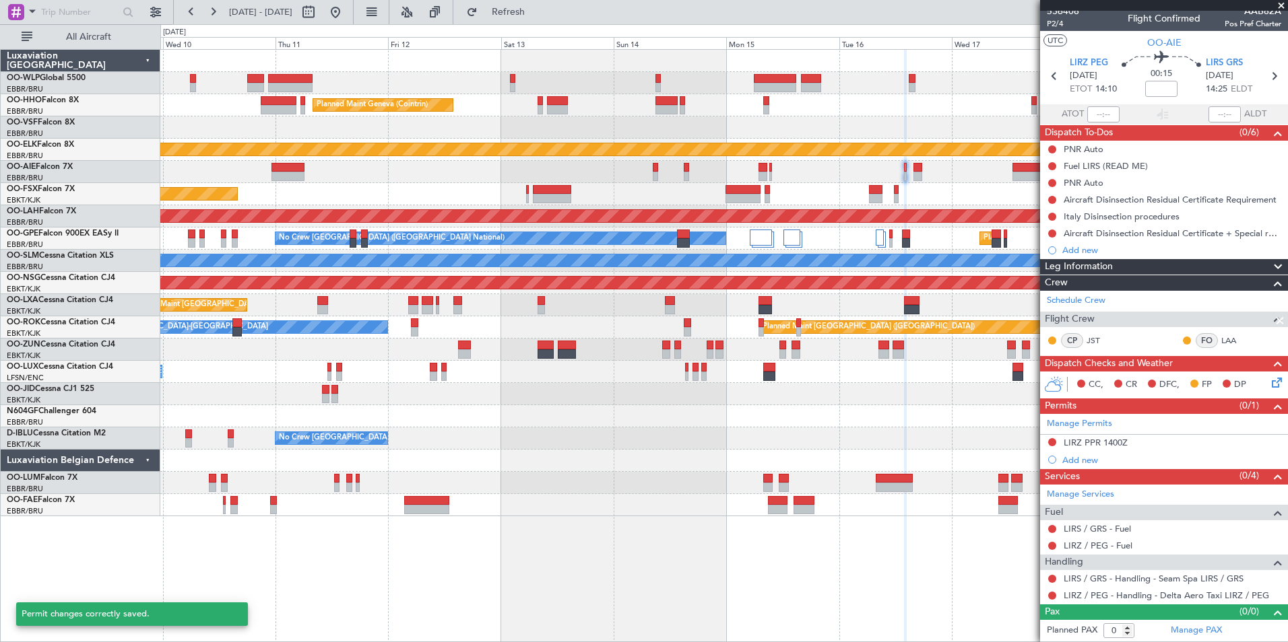
scroll to position [6, 0]
click at [1084, 459] on div "Add new" at bounding box center [1165, 460] width 207 height 11
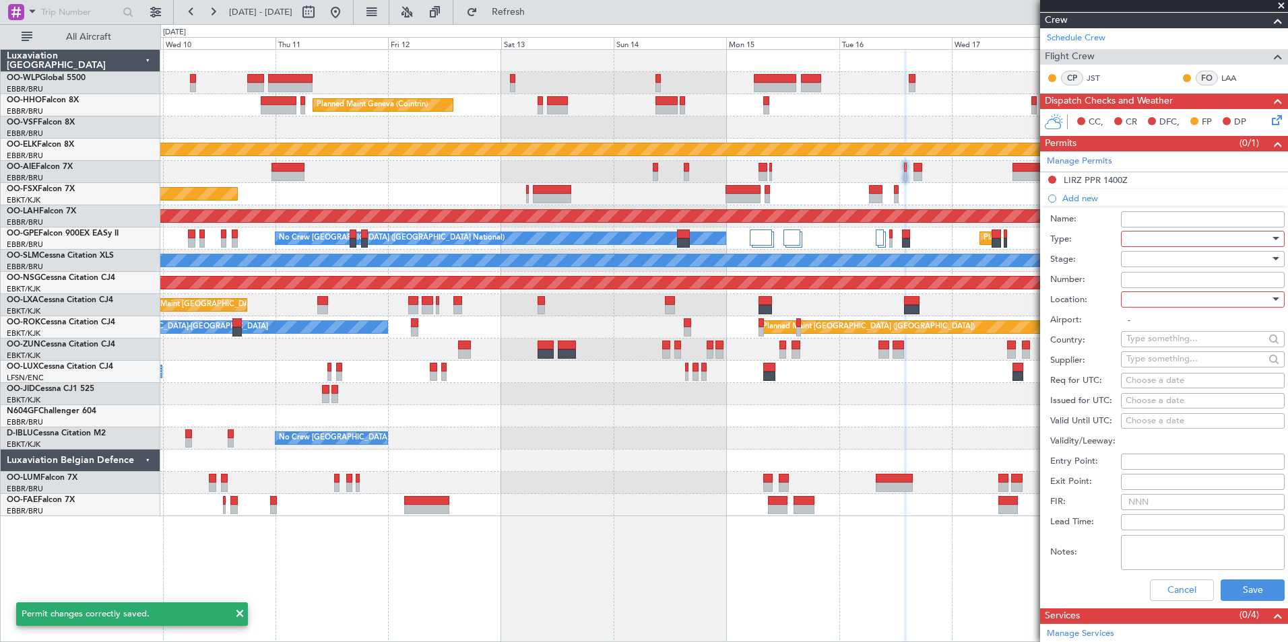
click at [1148, 241] on div at bounding box center [1197, 239] width 143 height 20
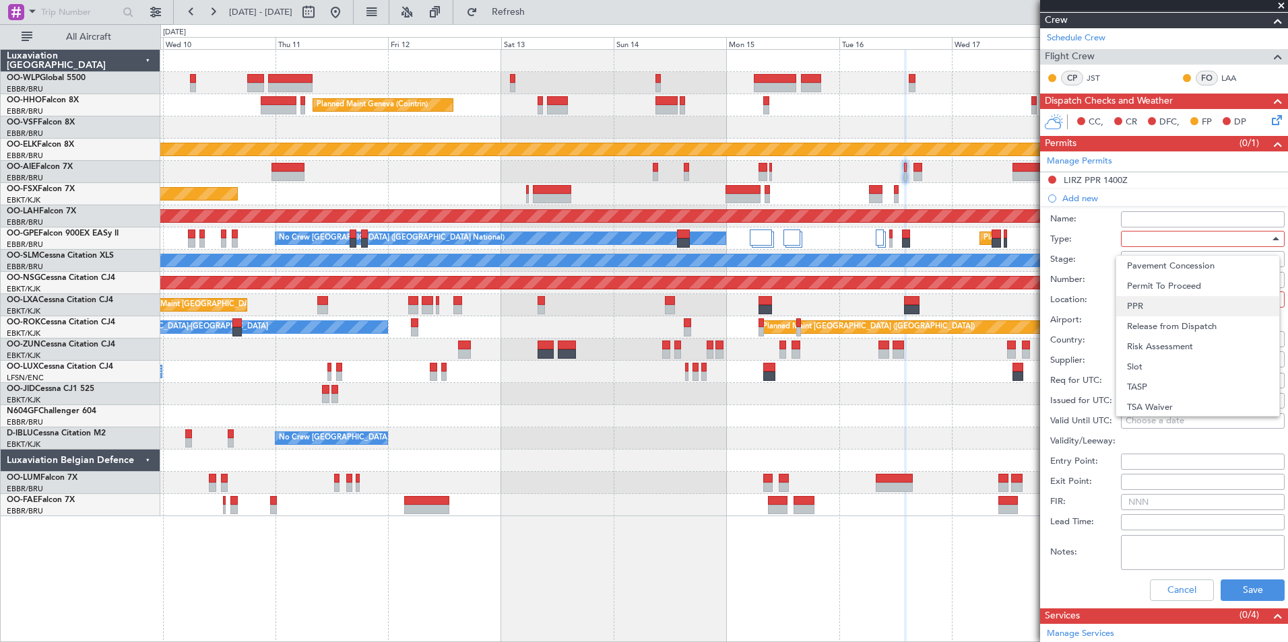
click at [1125, 302] on mat-option "PPR" at bounding box center [1197, 306] width 163 height 20
click at [1141, 258] on div at bounding box center [1197, 259] width 143 height 20
click at [1152, 310] on span "Not Requested" at bounding box center [1197, 306] width 141 height 20
click at [1155, 288] on div "Number:" at bounding box center [1167, 280] width 234 height 20
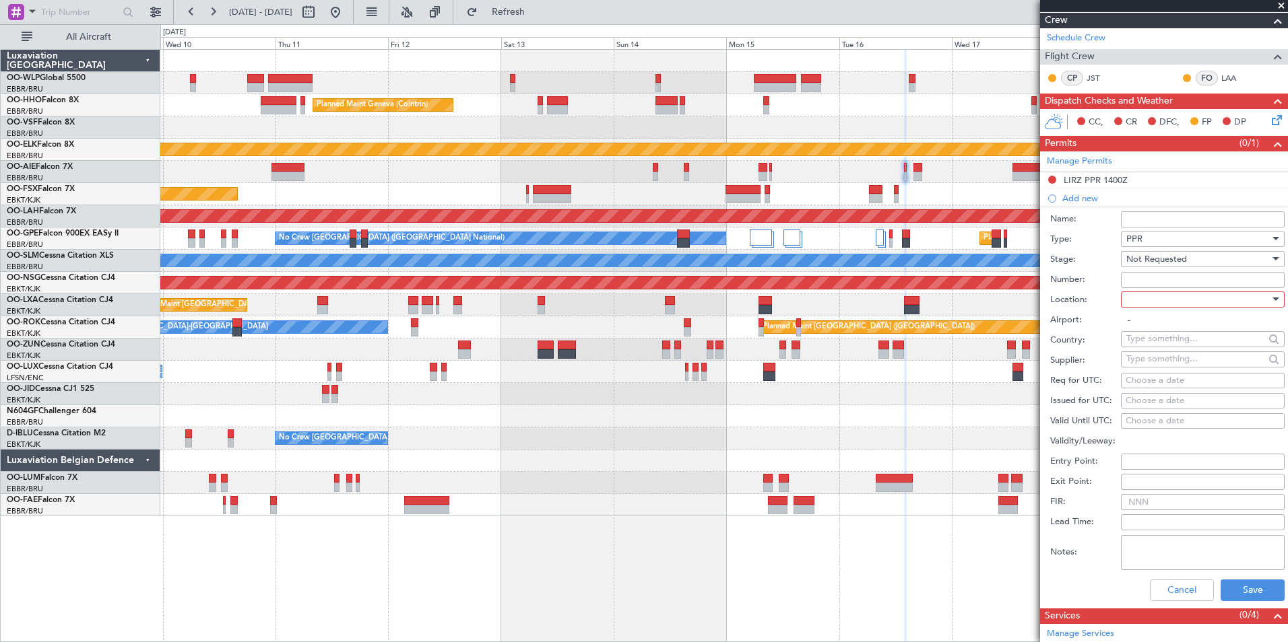
click at [1153, 299] on div at bounding box center [1197, 300] width 143 height 20
click at [1150, 362] on span "Arrival" at bounding box center [1197, 367] width 141 height 20
type input "LIRS / GRS"
click at [1154, 382] on div "Choose a date" at bounding box center [1202, 380] width 154 height 13
select select "9"
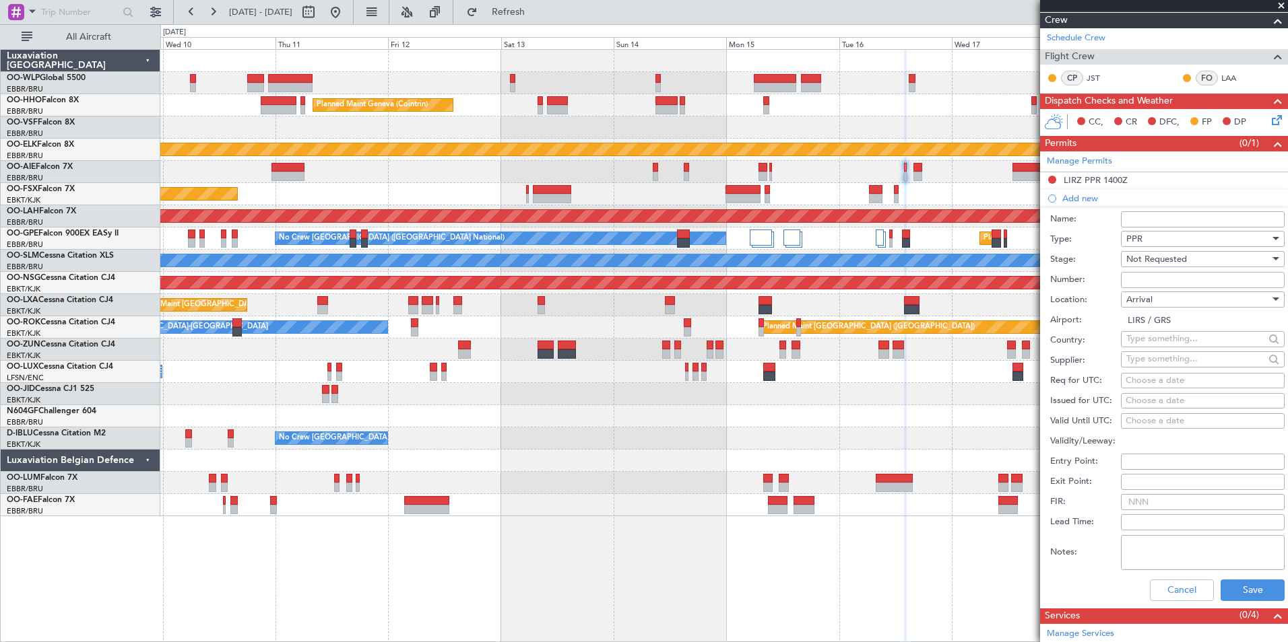
select select "2025"
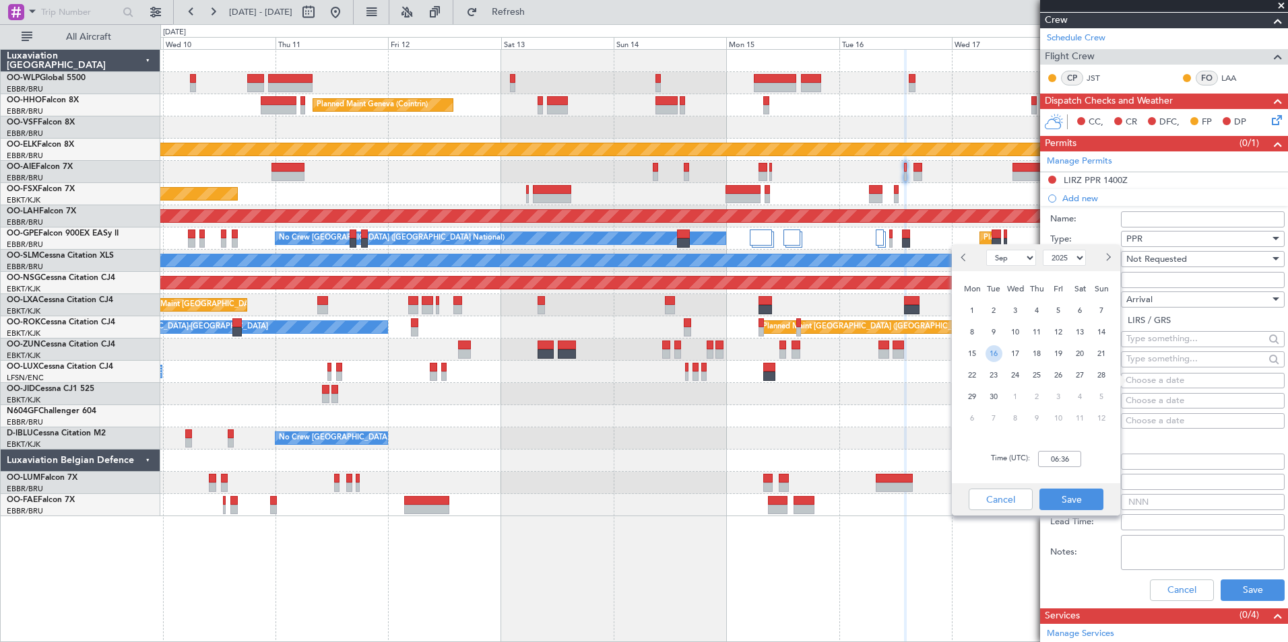
click at [998, 352] on span "16" at bounding box center [993, 353] width 17 height 17
click at [1064, 467] on input "00:00" at bounding box center [1059, 459] width 43 height 16
type input "14:30"
click at [1065, 498] on button "Save" at bounding box center [1071, 500] width 64 height 22
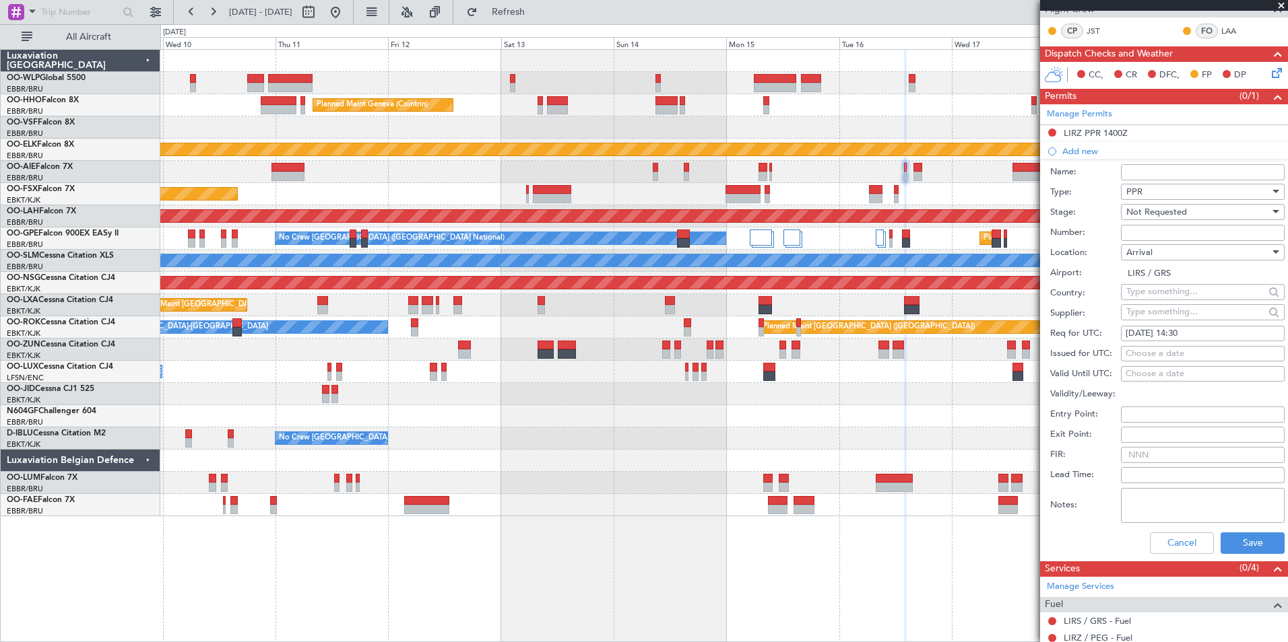
scroll to position [337, 0]
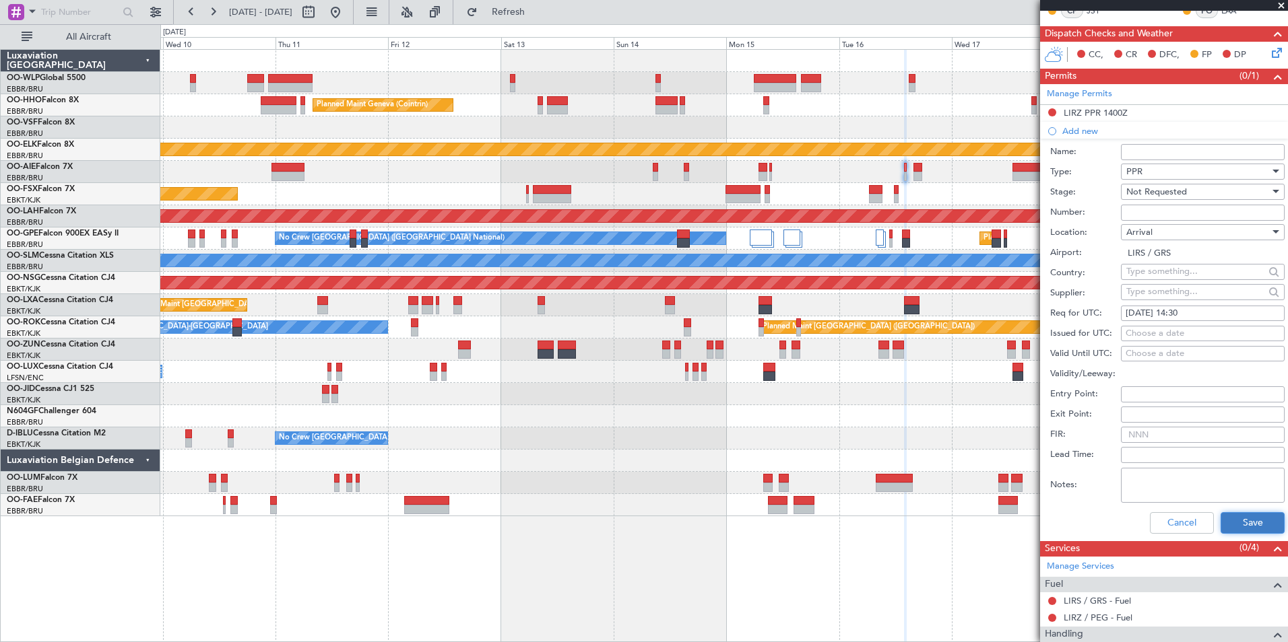
click at [1233, 521] on button "Save" at bounding box center [1252, 523] width 64 height 22
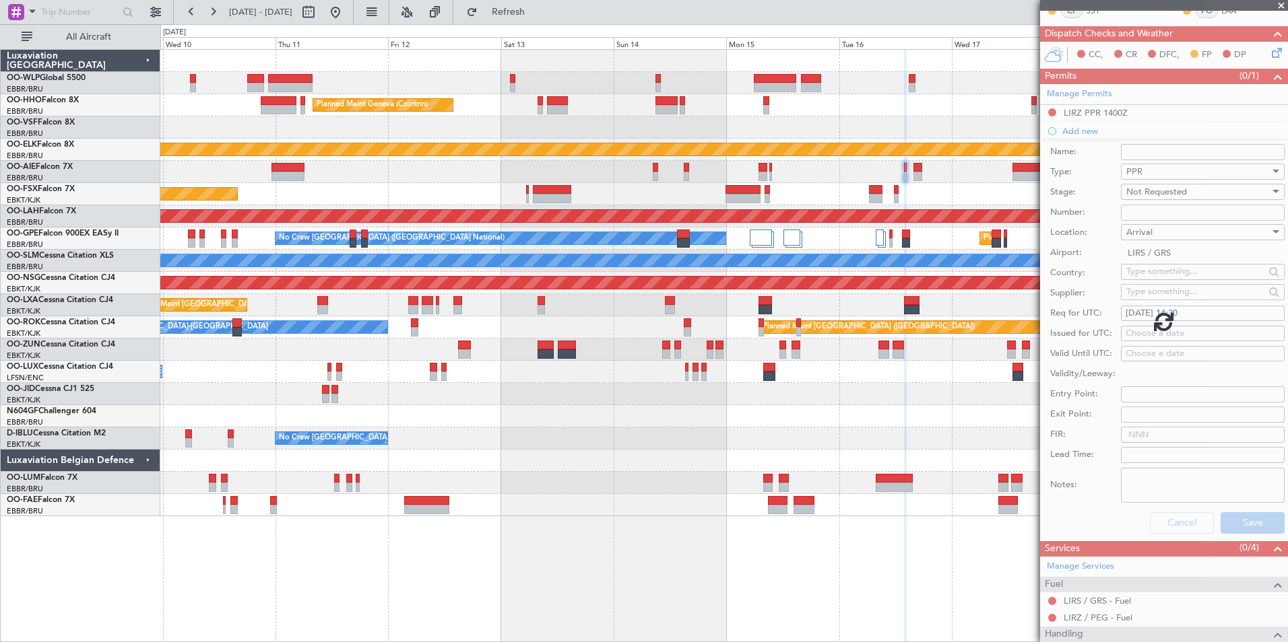
scroll to position [23, 0]
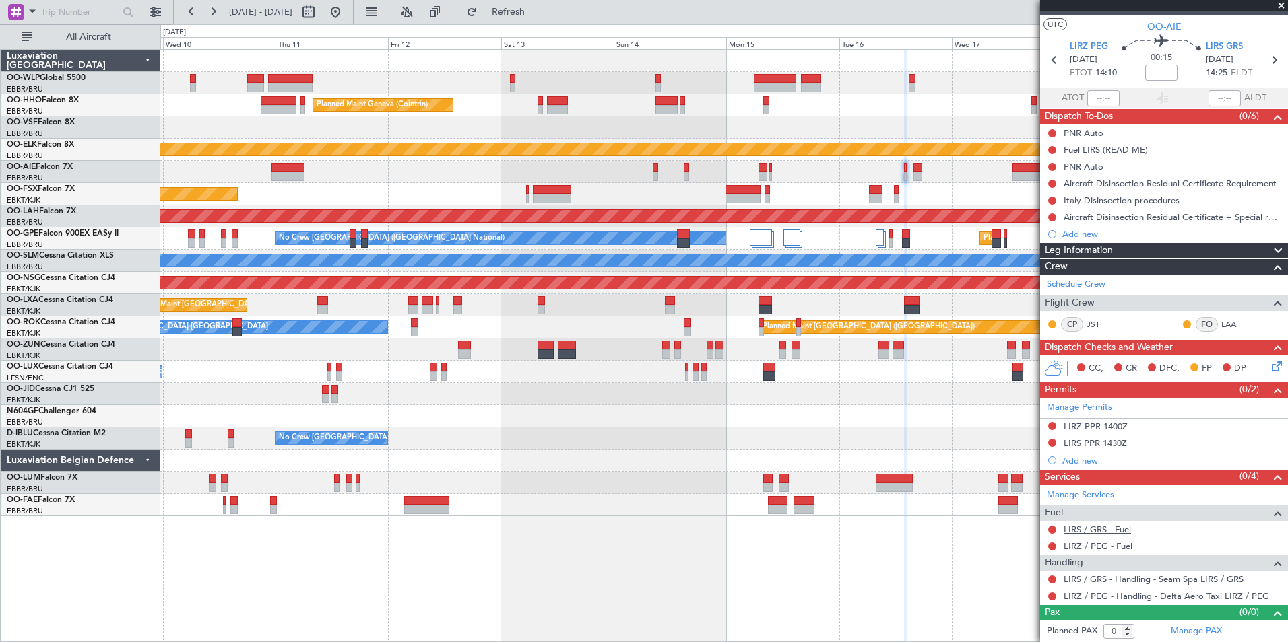
click at [1083, 532] on link "LIRS / GRS - Fuel" at bounding box center [1096, 529] width 67 height 11
click at [1093, 548] on mat-tooltip-component "LIRS / GRS - Fuel" at bounding box center [1097, 553] width 81 height 36
click at [1092, 543] on link "LIRZ / PEG - Fuel" at bounding box center [1097, 546] width 69 height 11
click at [537, 13] on span "Refresh" at bounding box center [508, 11] width 57 height 9
click at [1060, 59] on section "LIRZ PEG 16/09/2025 ETOT 14:10 00:15 LIRS GRS 16/09/2025 14:25 ELDT" at bounding box center [1164, 61] width 248 height 53
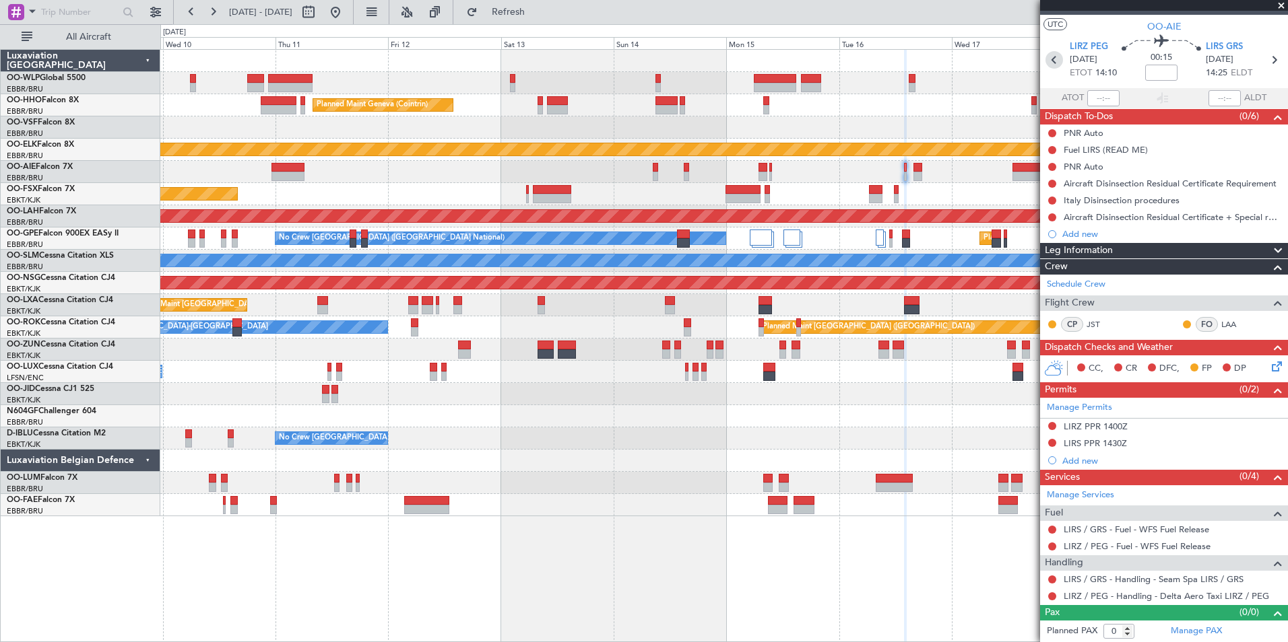
click at [1054, 59] on icon at bounding box center [1054, 60] width 18 height 18
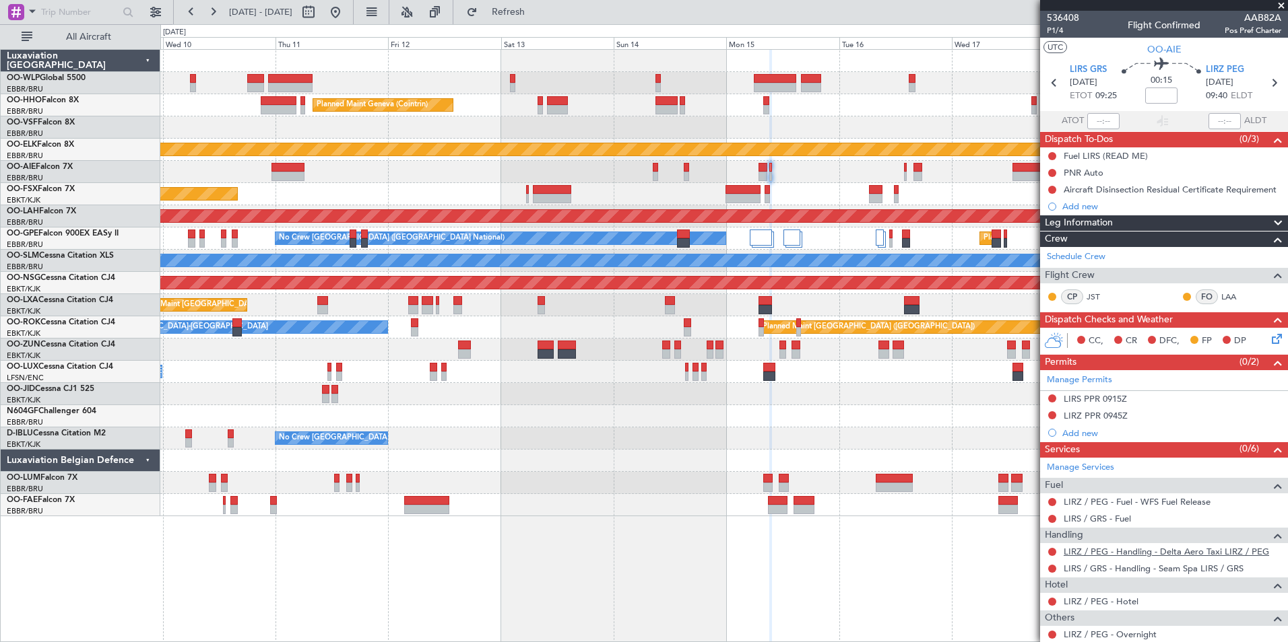
click at [1139, 550] on link "LIRZ / PEG - Handling - Delta Aero Taxi LIRZ / PEG" at bounding box center [1165, 551] width 205 height 11
click at [537, 11] on span "Refresh" at bounding box center [508, 11] width 57 height 9
click at [1053, 416] on button at bounding box center [1052, 415] width 8 height 8
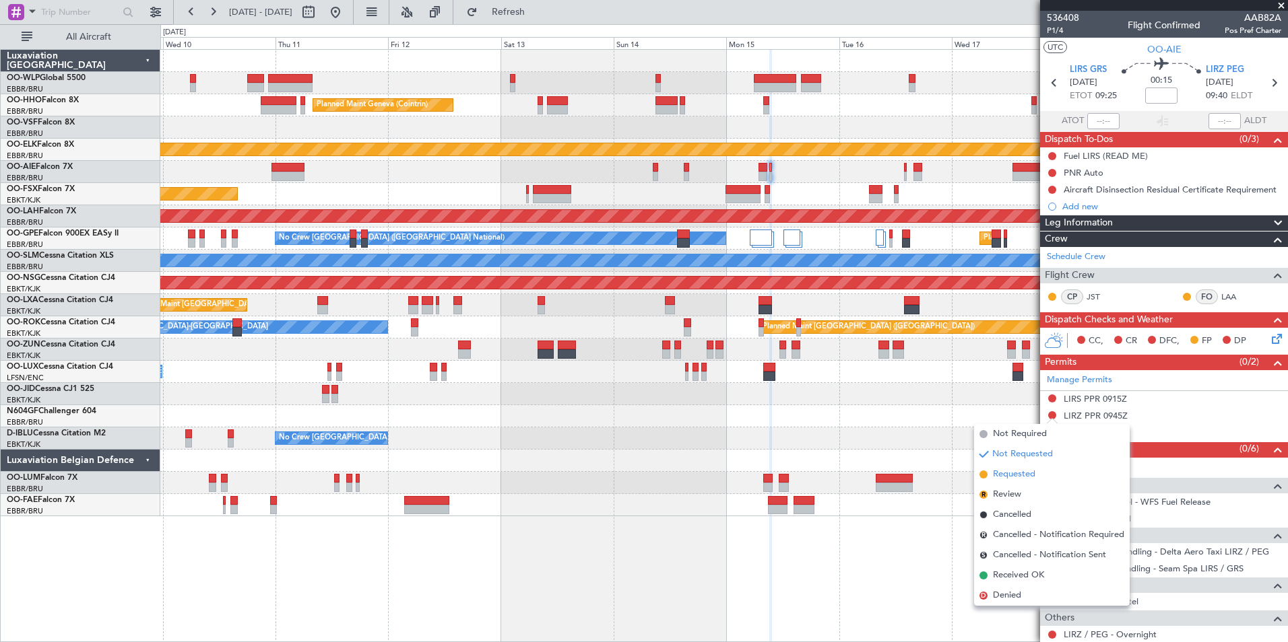
click at [1024, 469] on span "Requested" at bounding box center [1014, 474] width 42 height 13
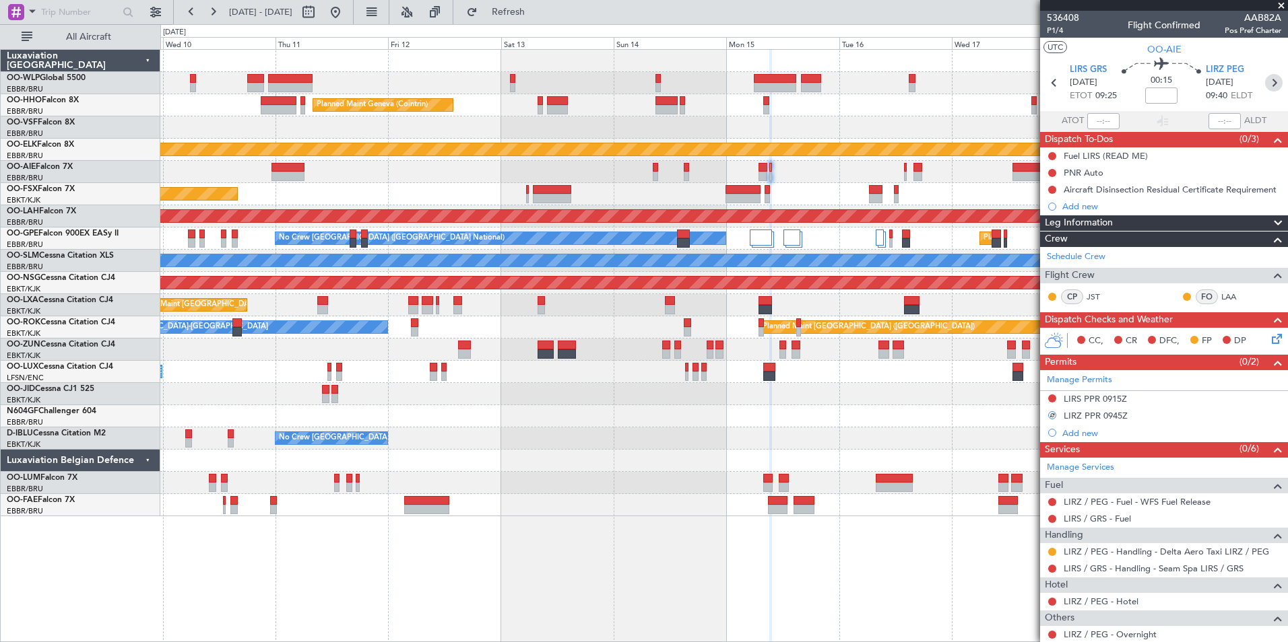
click at [1265, 86] on icon at bounding box center [1274, 83] width 18 height 18
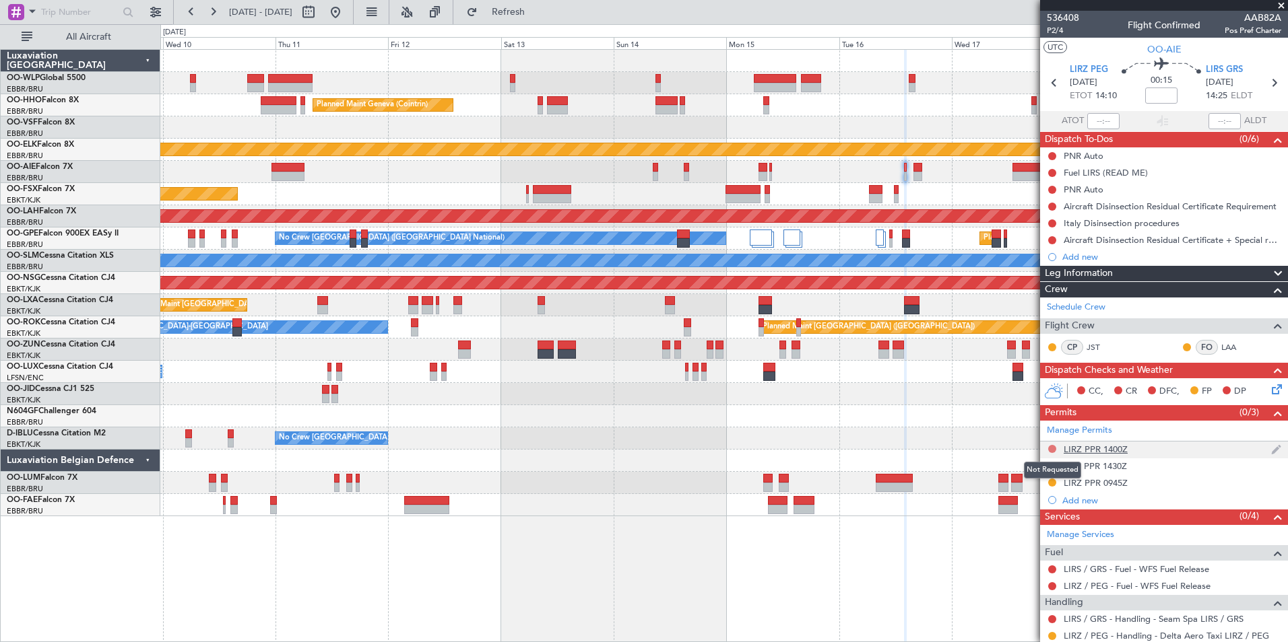
click at [1050, 447] on button at bounding box center [1052, 449] width 8 height 8
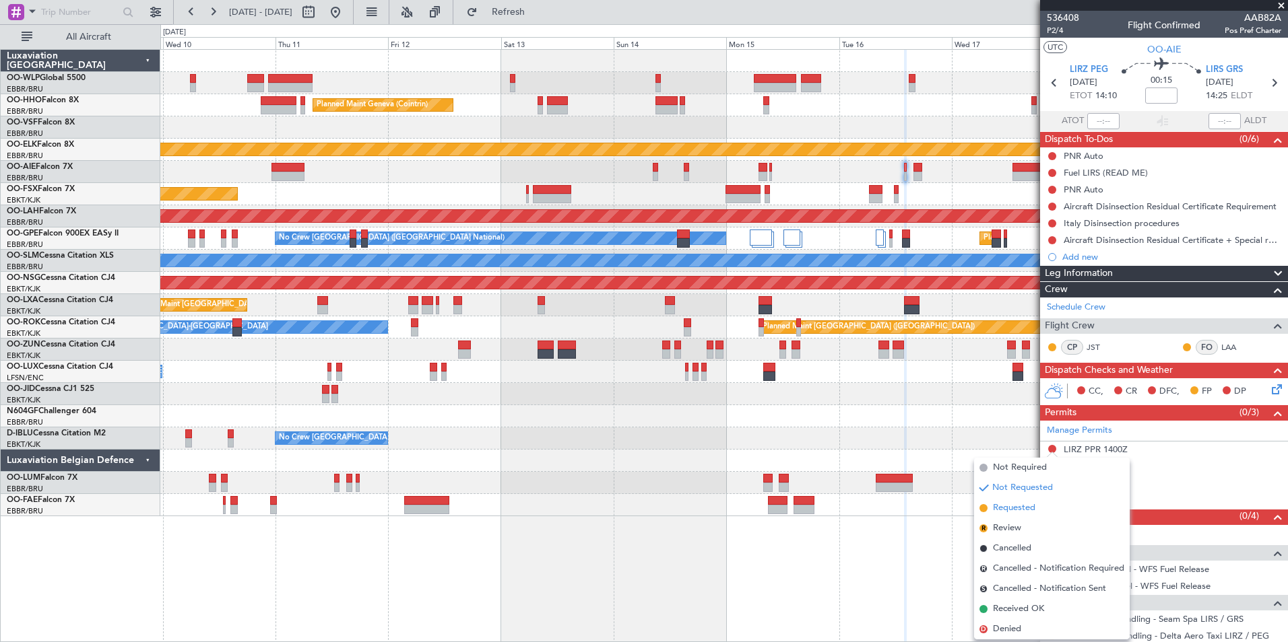
click at [1001, 508] on span "Requested" at bounding box center [1014, 508] width 42 height 13
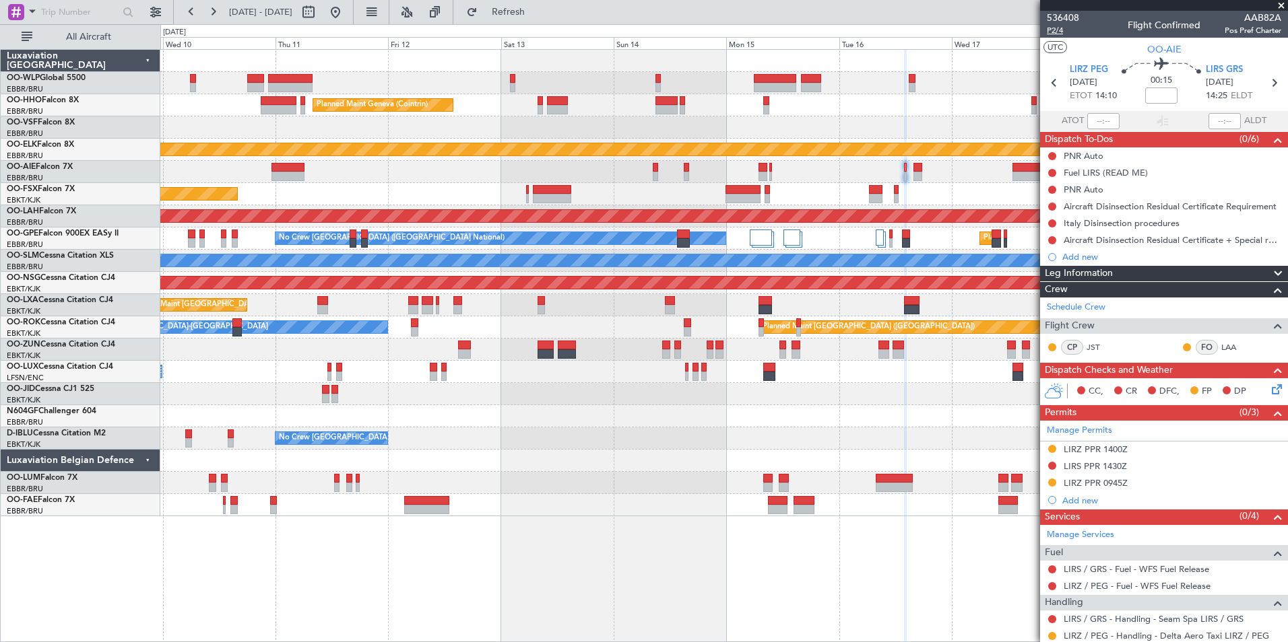
click at [1061, 29] on span "P2/4" at bounding box center [1063, 30] width 32 height 11
click at [537, 16] on span "Refresh" at bounding box center [508, 11] width 57 height 9
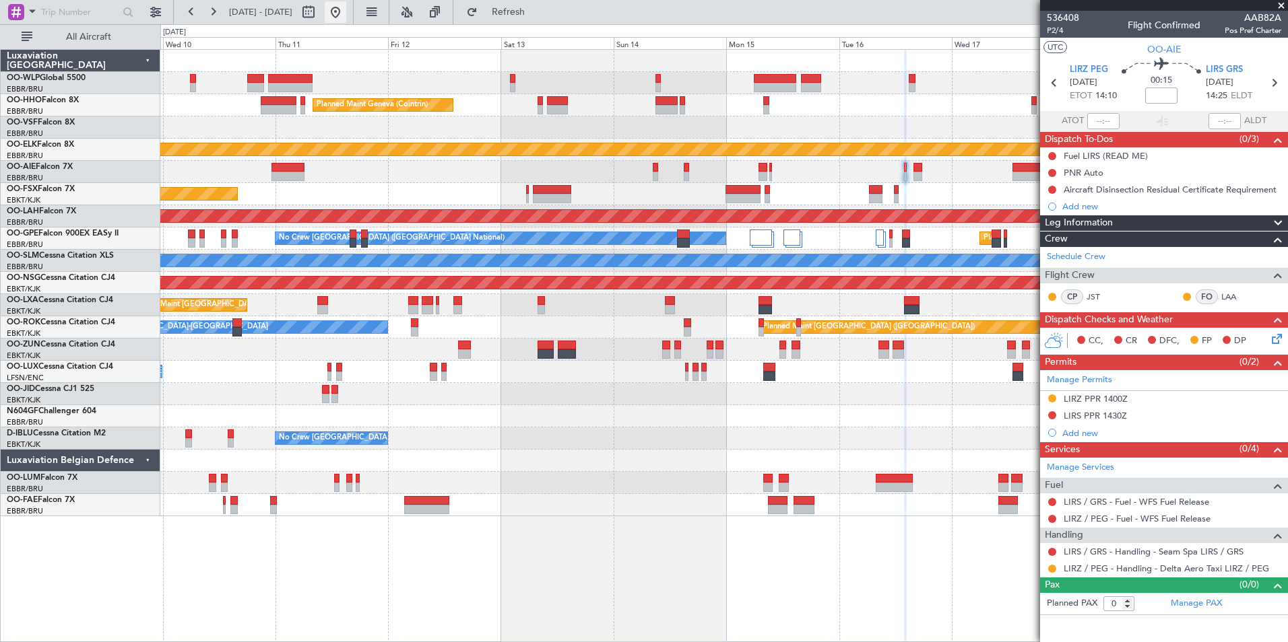
click at [346, 13] on button at bounding box center [336, 12] width 22 height 22
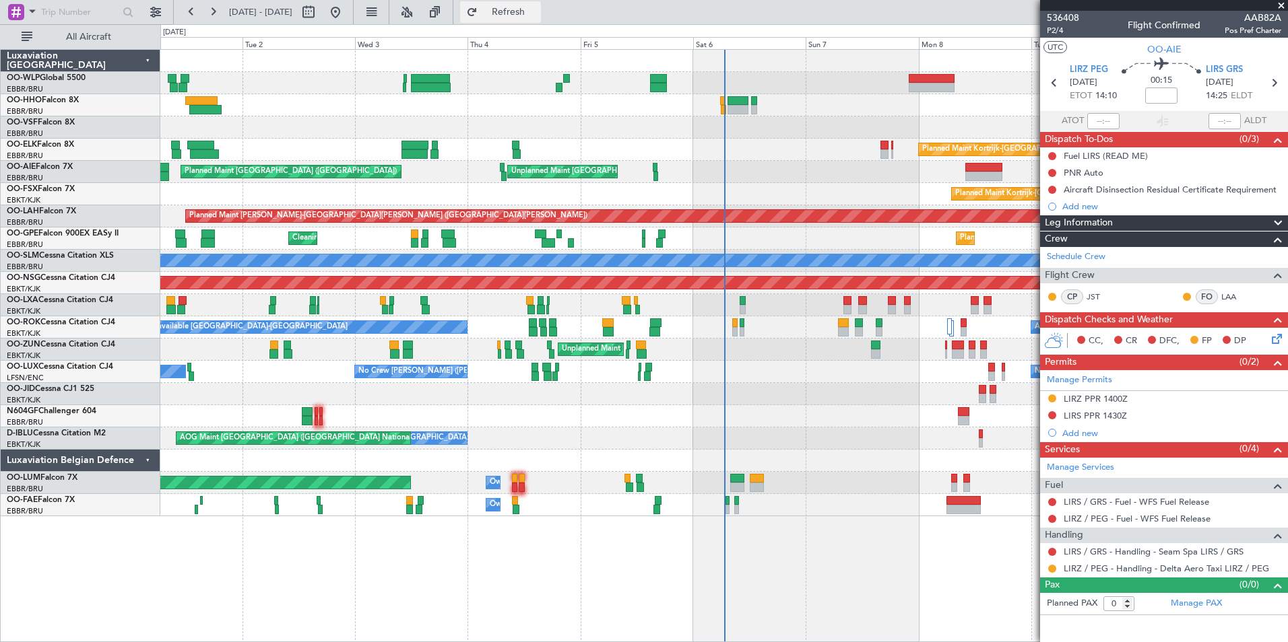
click at [518, 12] on button "Refresh" at bounding box center [500, 12] width 81 height 22
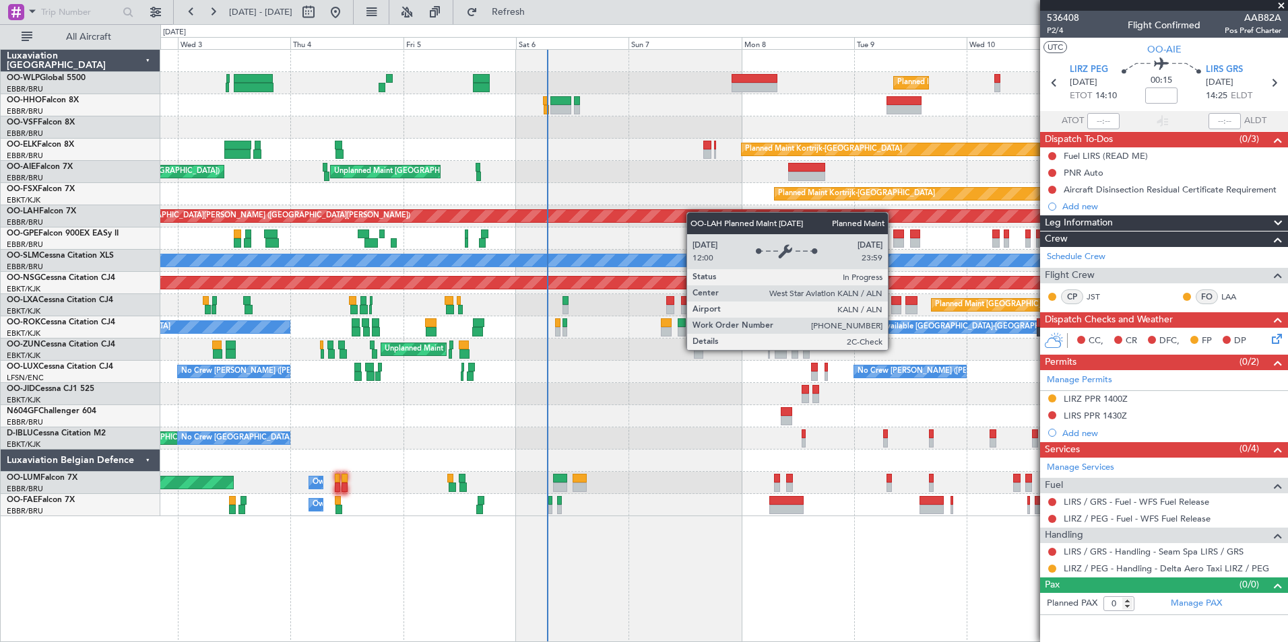
click at [673, 217] on div "Planned Maint Milan (Linate) Planned Maint Geneva (Cointrin) Planned Maint Kort…" at bounding box center [723, 283] width 1127 height 467
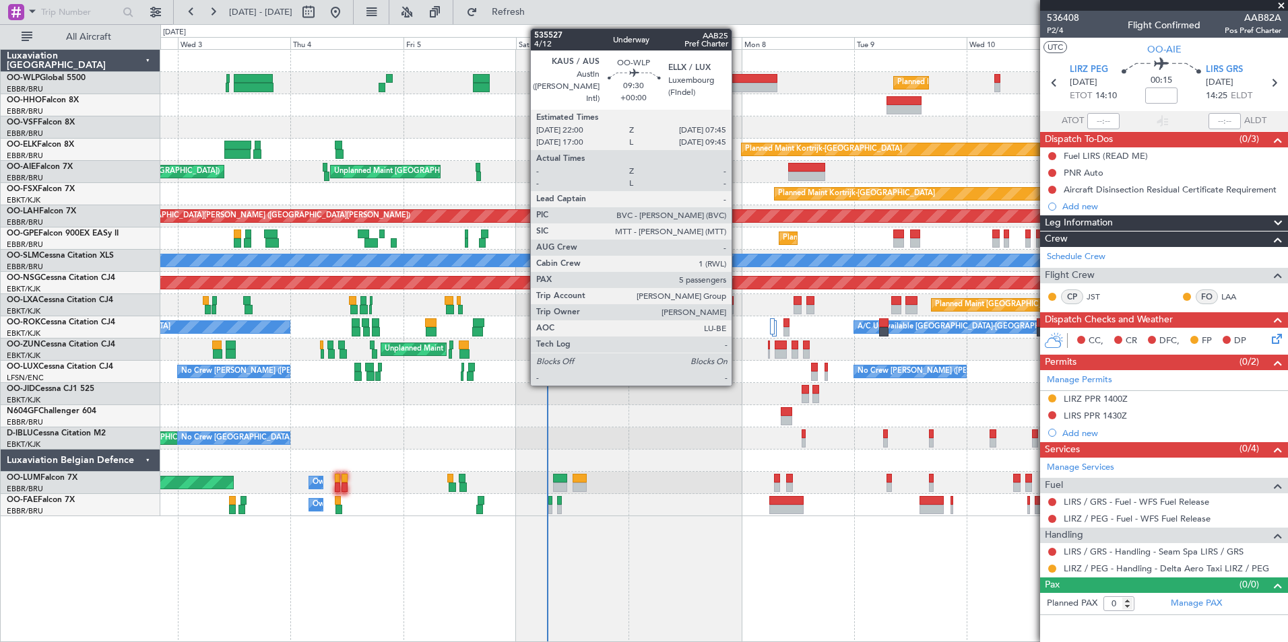
click at [737, 81] on div at bounding box center [754, 78] width 46 height 9
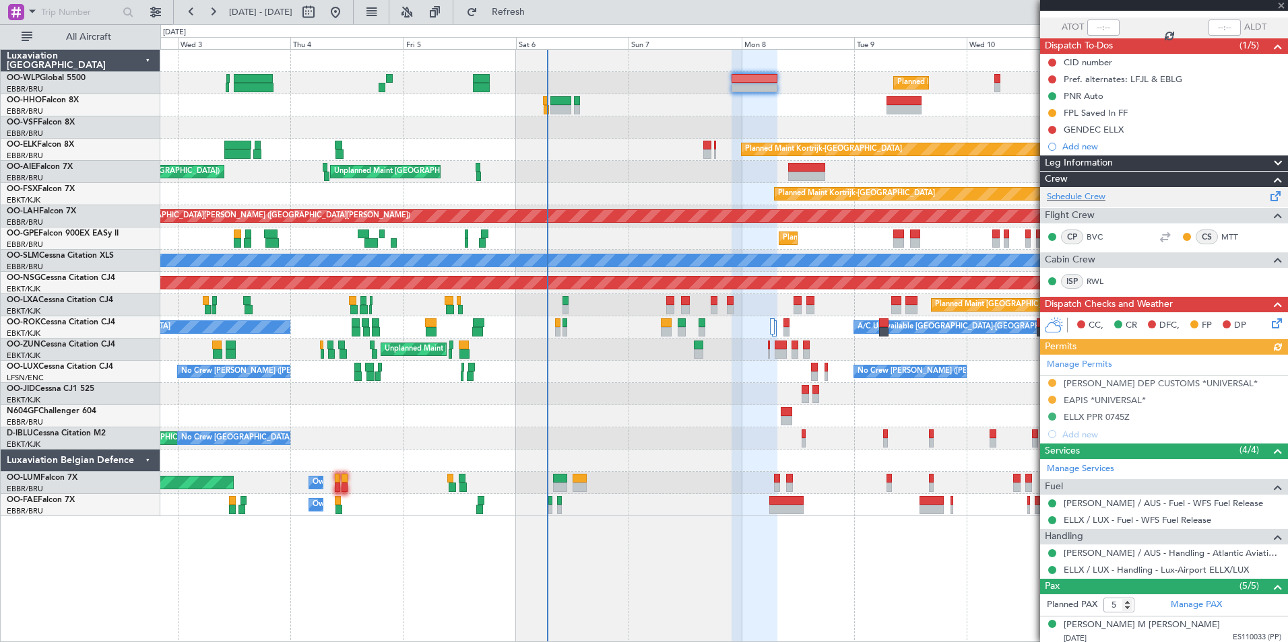
scroll to position [219, 0]
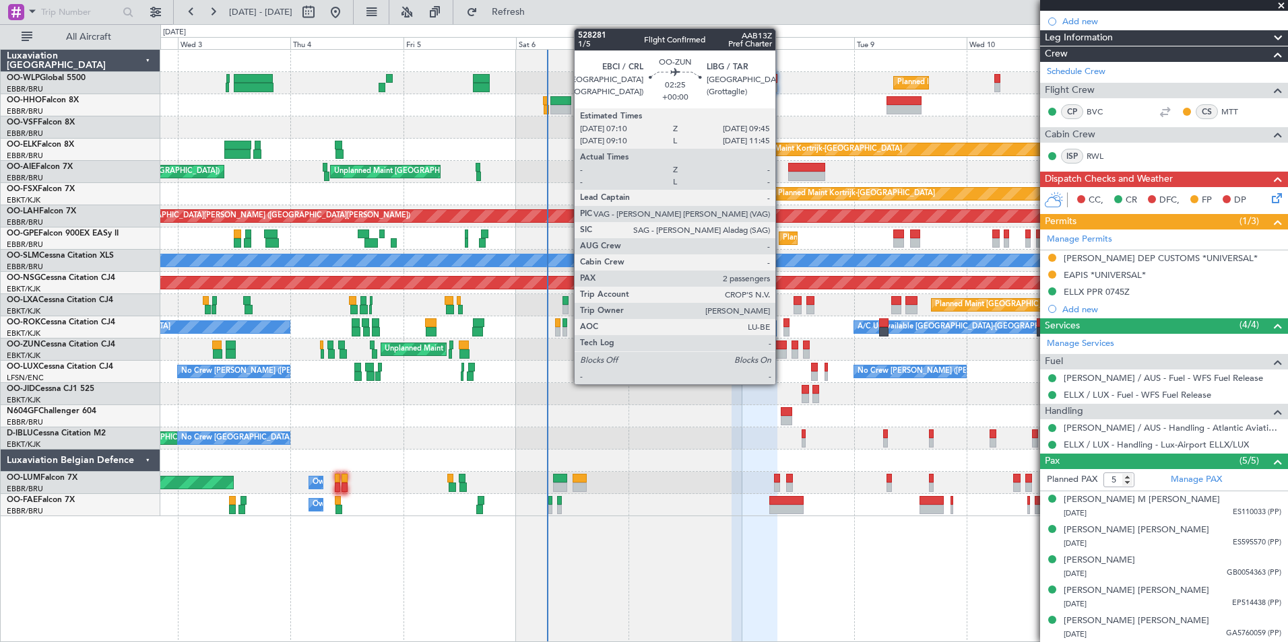
click at [781, 354] on div at bounding box center [780, 354] width 13 height 9
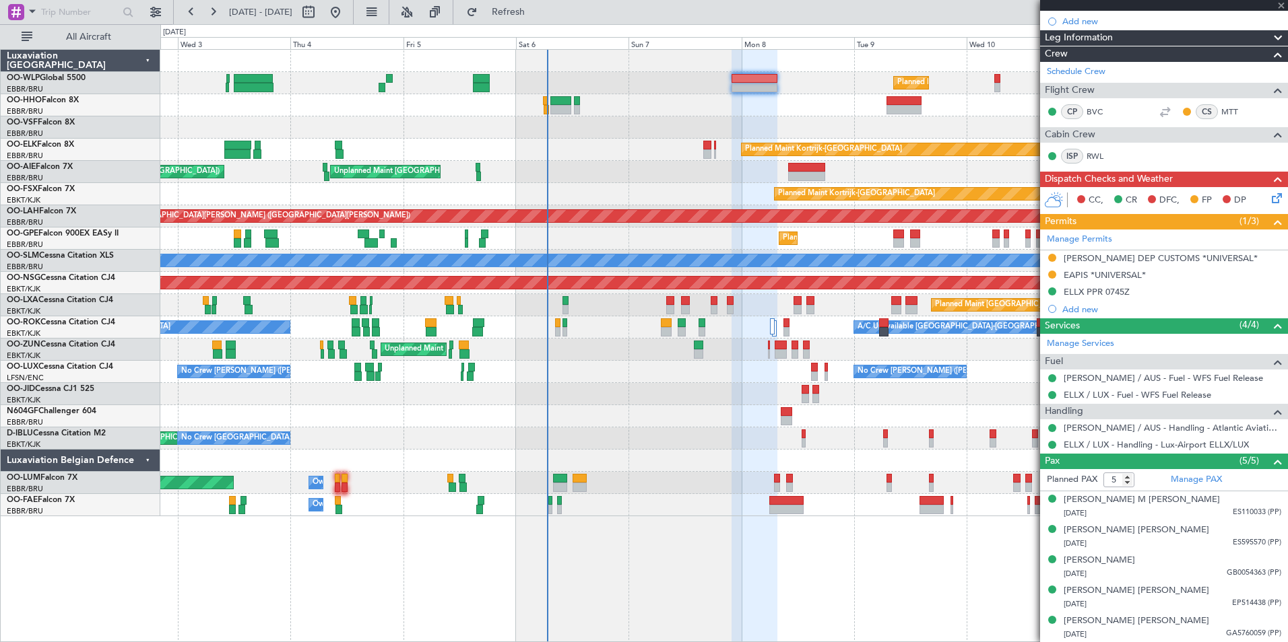
type input "2"
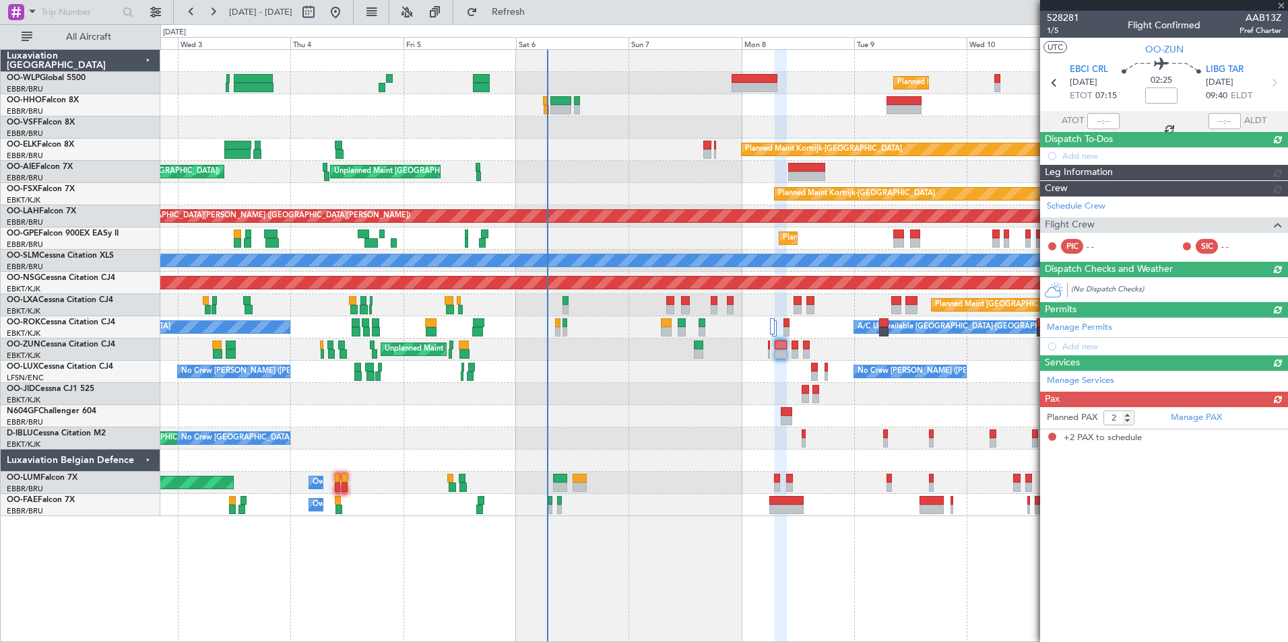
scroll to position [0, 0]
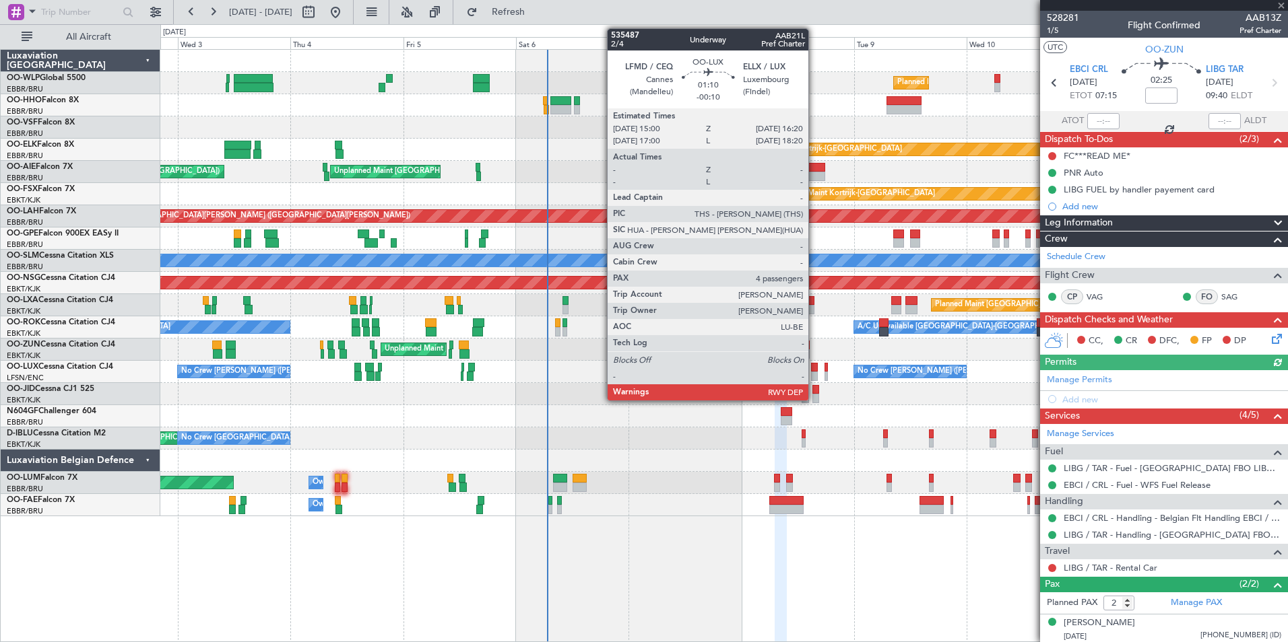
click at [814, 372] on div at bounding box center [814, 376] width 7 height 9
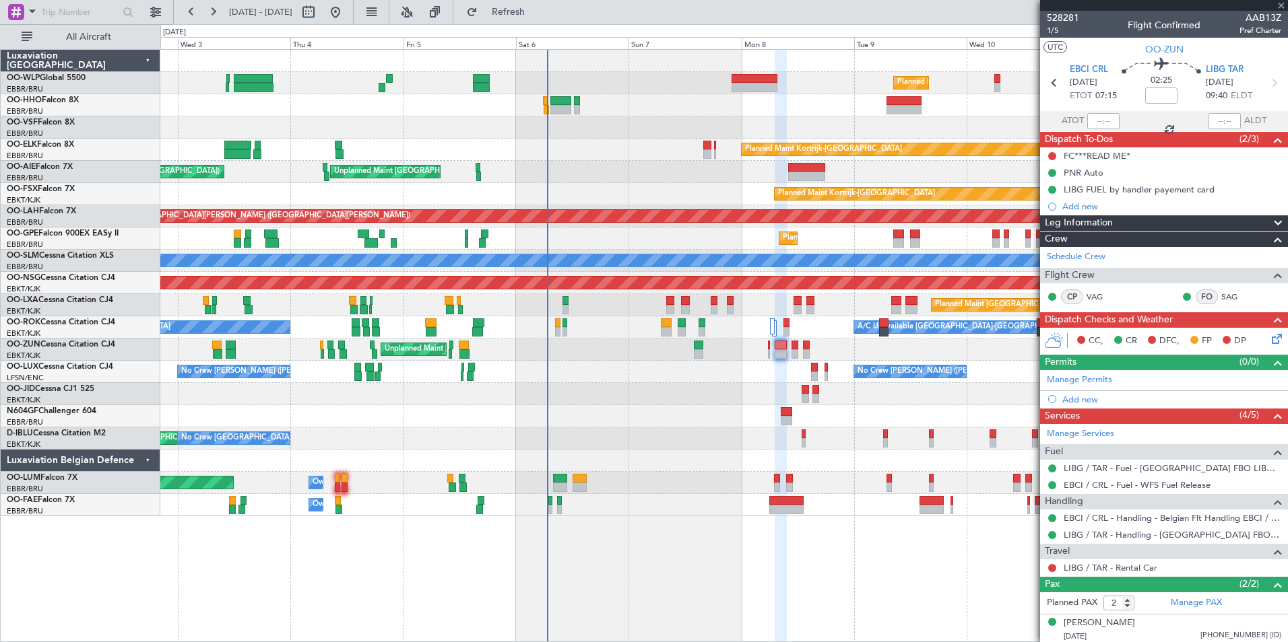
type input "-00:10"
type input "4"
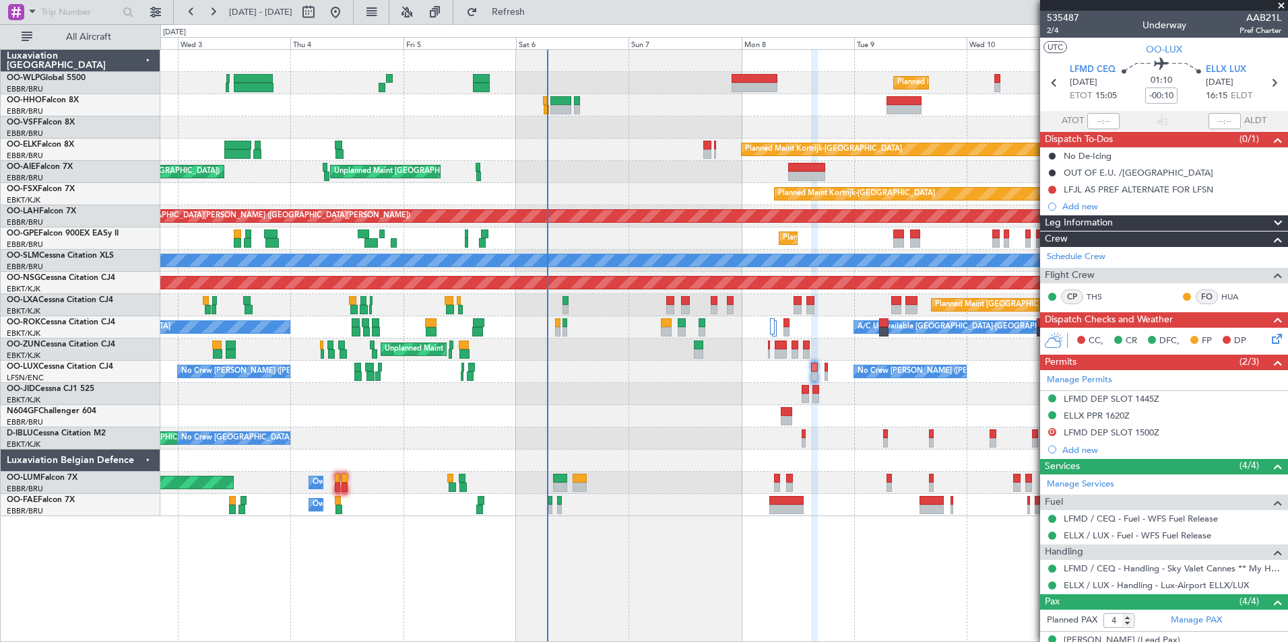
click at [1091, 205] on div "Add new" at bounding box center [1171, 206] width 219 height 11
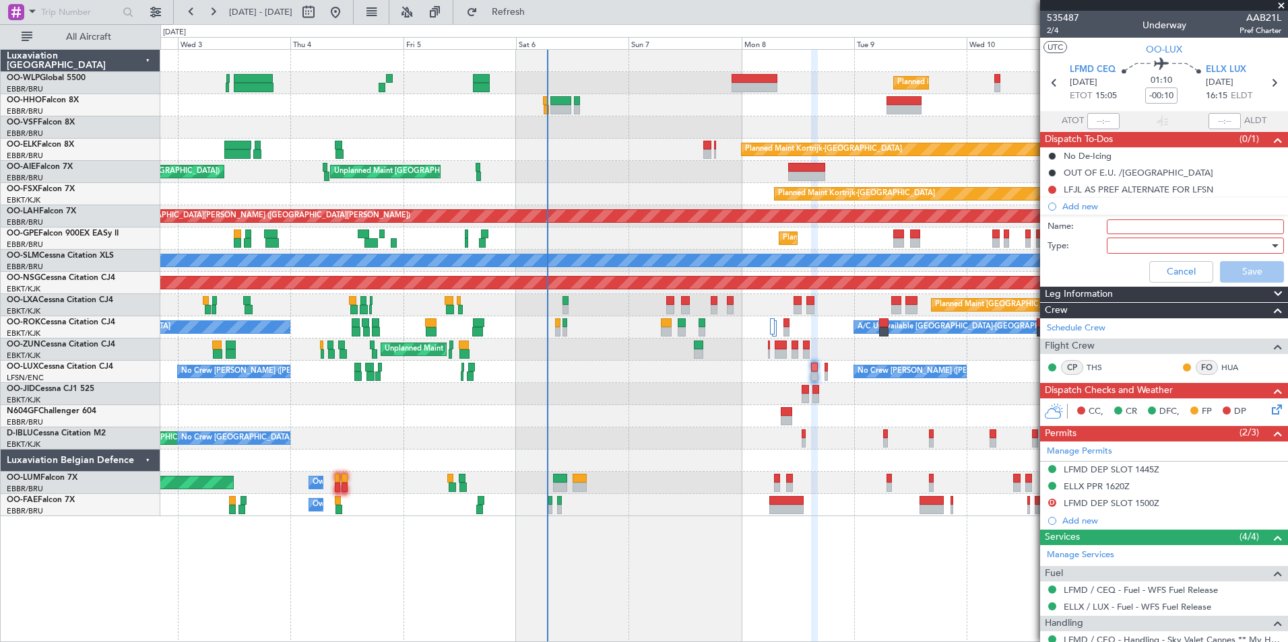
click at [1139, 228] on input "Name:" at bounding box center [1194, 227] width 177 height 15
click at [1143, 226] on input "FPL in FF" at bounding box center [1194, 227] width 177 height 15
click at [1128, 239] on div at bounding box center [1190, 246] width 157 height 20
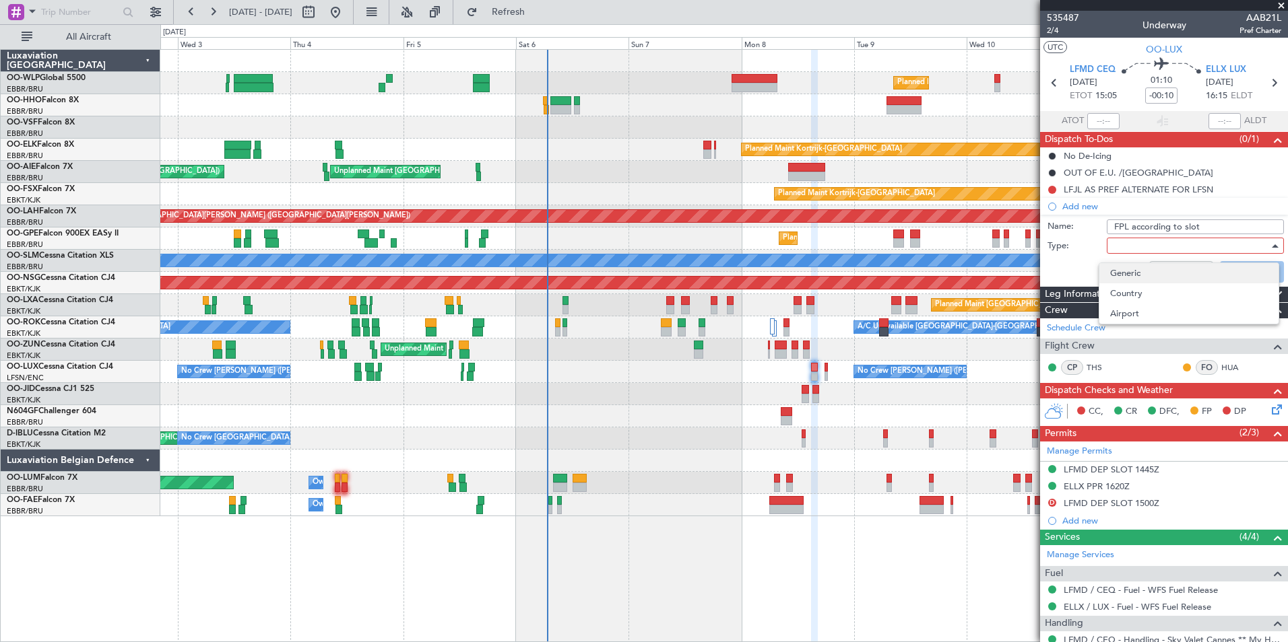
click at [1126, 271] on span "Generic" at bounding box center [1189, 273] width 158 height 20
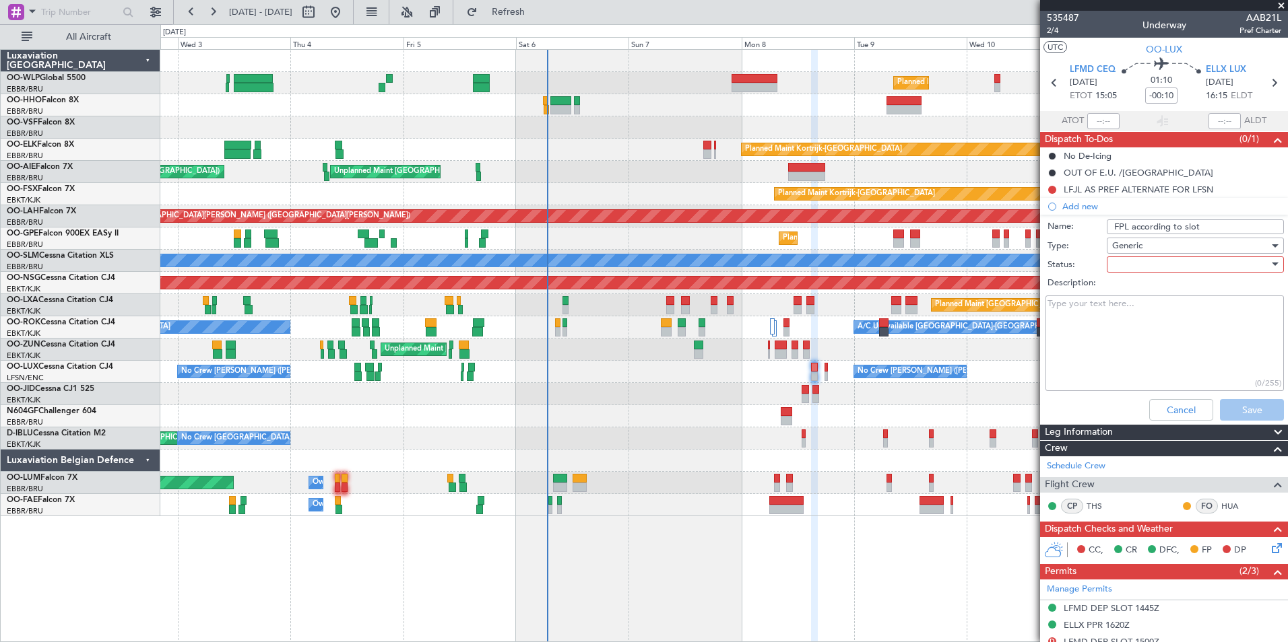
click at [1161, 257] on div at bounding box center [1190, 265] width 157 height 20
click at [1148, 292] on span "Not Started" at bounding box center [1189, 291] width 158 height 20
click at [1213, 223] on input "FPL according to slot" at bounding box center [1194, 227] width 177 height 15
type input "FPL according to slot LFMD"
click at [1243, 401] on button "Save" at bounding box center [1252, 410] width 64 height 22
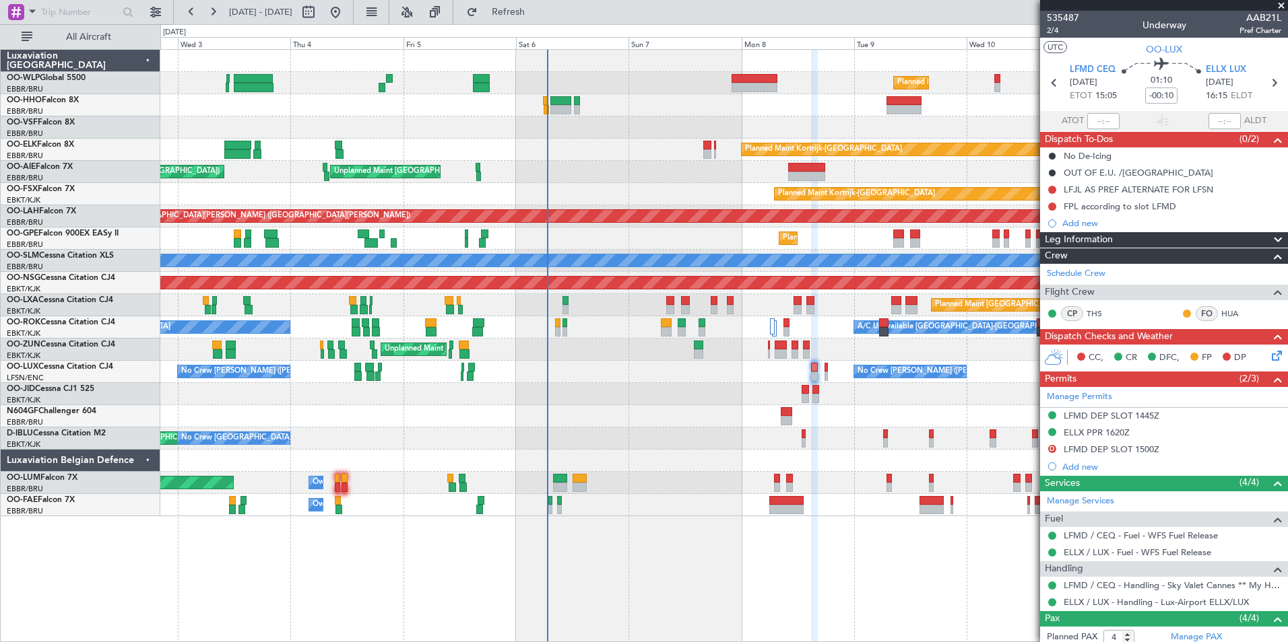
click at [1283, 5] on span at bounding box center [1280, 6] width 13 height 12
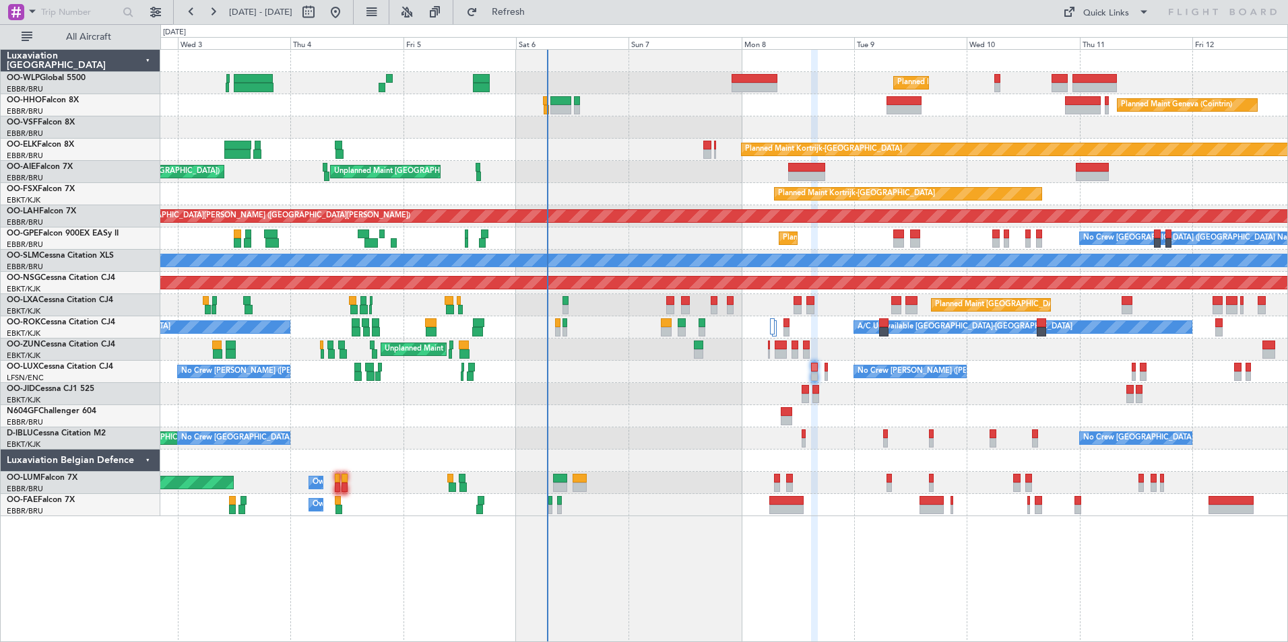
type input "0"
click at [705, 160] on div "Planned Maint Kortrijk-[GEOGRAPHIC_DATA]" at bounding box center [723, 150] width 1127 height 22
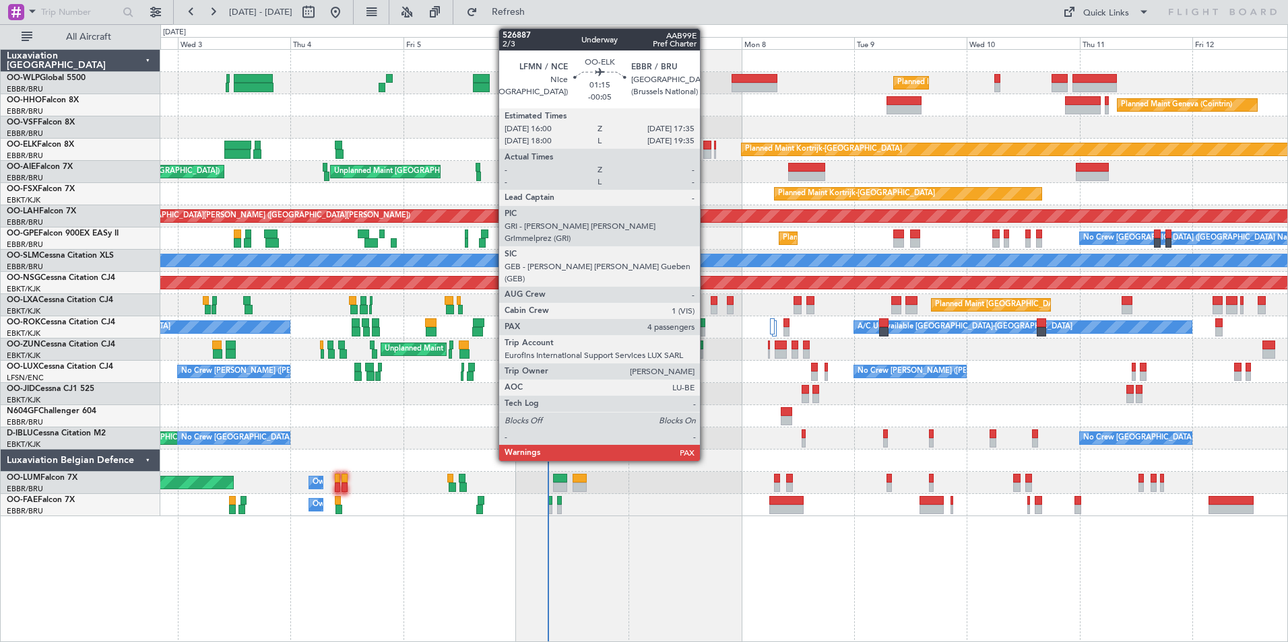
click at [706, 152] on div at bounding box center [707, 154] width 8 height 9
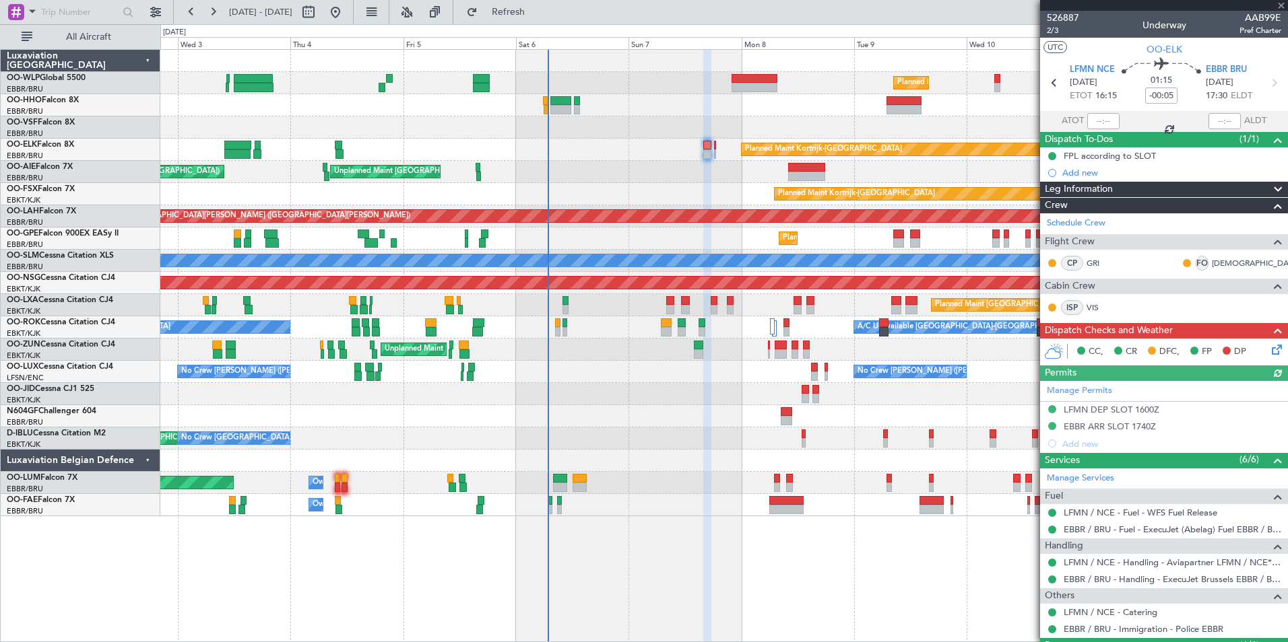
click at [1269, 348] on icon at bounding box center [1274, 347] width 11 height 11
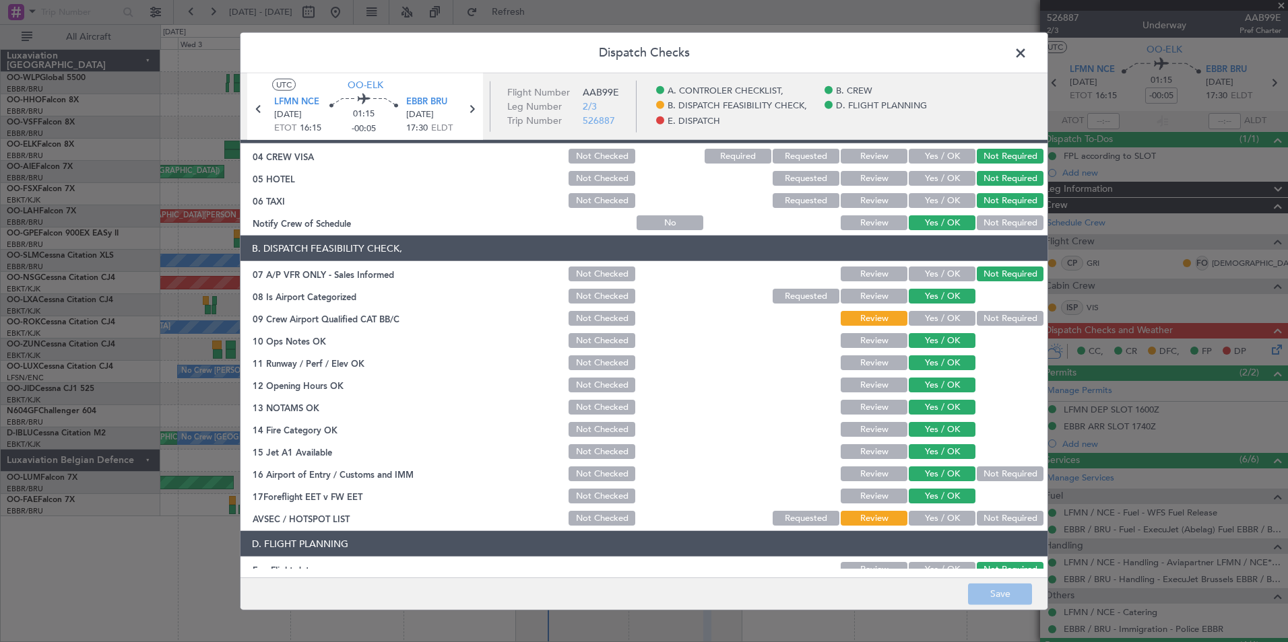
scroll to position [135, 0]
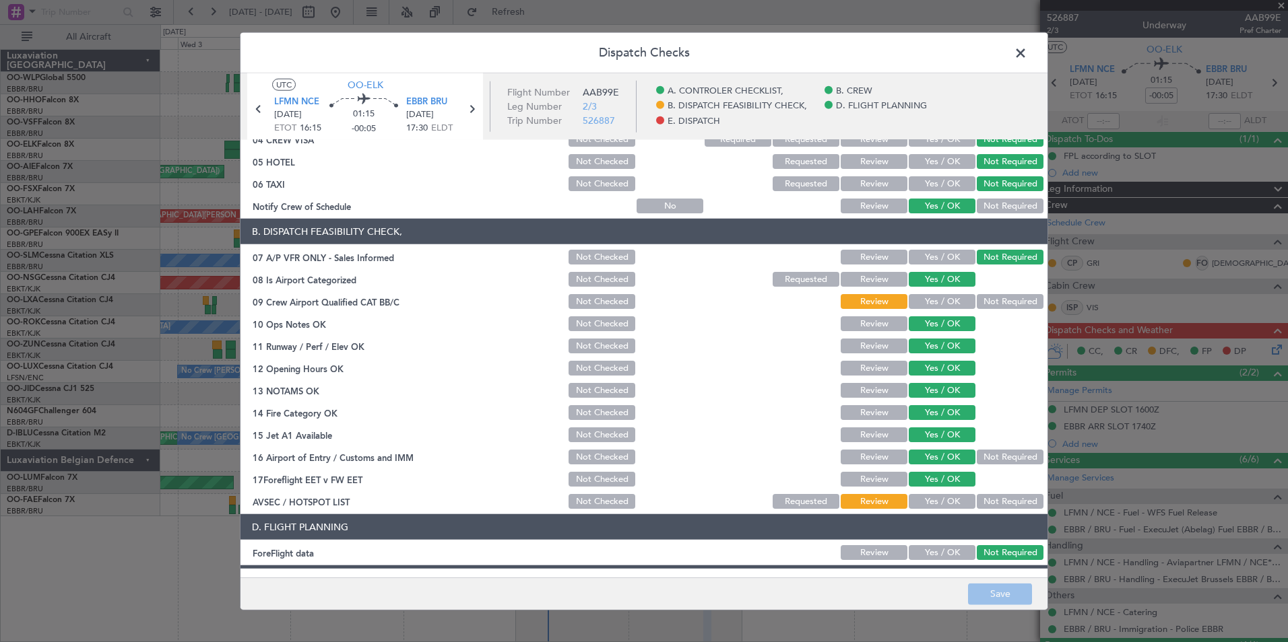
click at [927, 308] on button "Yes / OK" at bounding box center [941, 301] width 67 height 15
click at [986, 502] on button "Not Required" at bounding box center [1009, 501] width 67 height 15
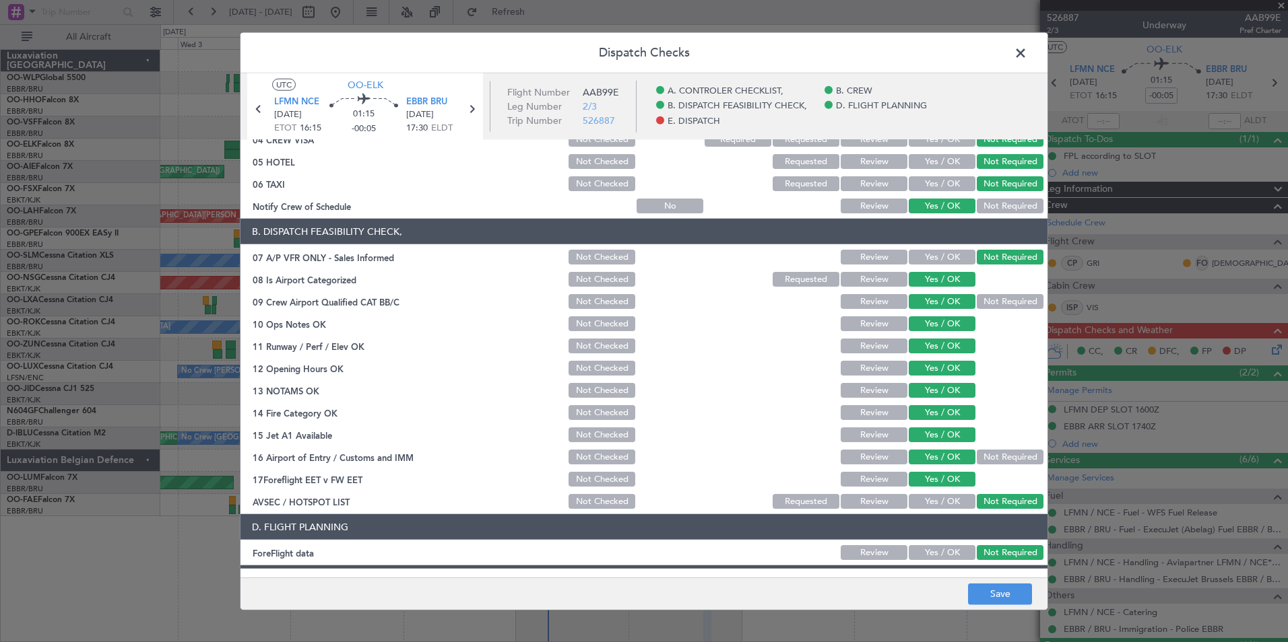
scroll to position [249, 0]
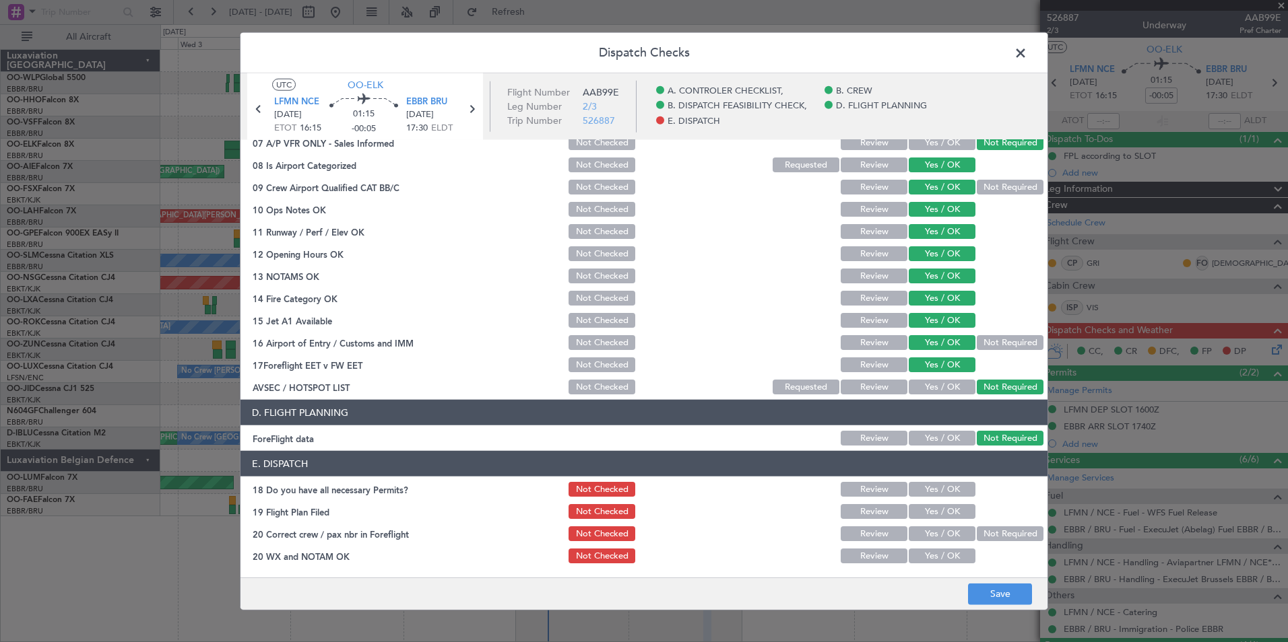
click at [931, 494] on button "Yes / OK" at bounding box center [941, 489] width 67 height 15
click at [931, 513] on button "Yes / OK" at bounding box center [941, 511] width 67 height 15
click at [931, 534] on button "Yes / OK" at bounding box center [941, 534] width 67 height 15
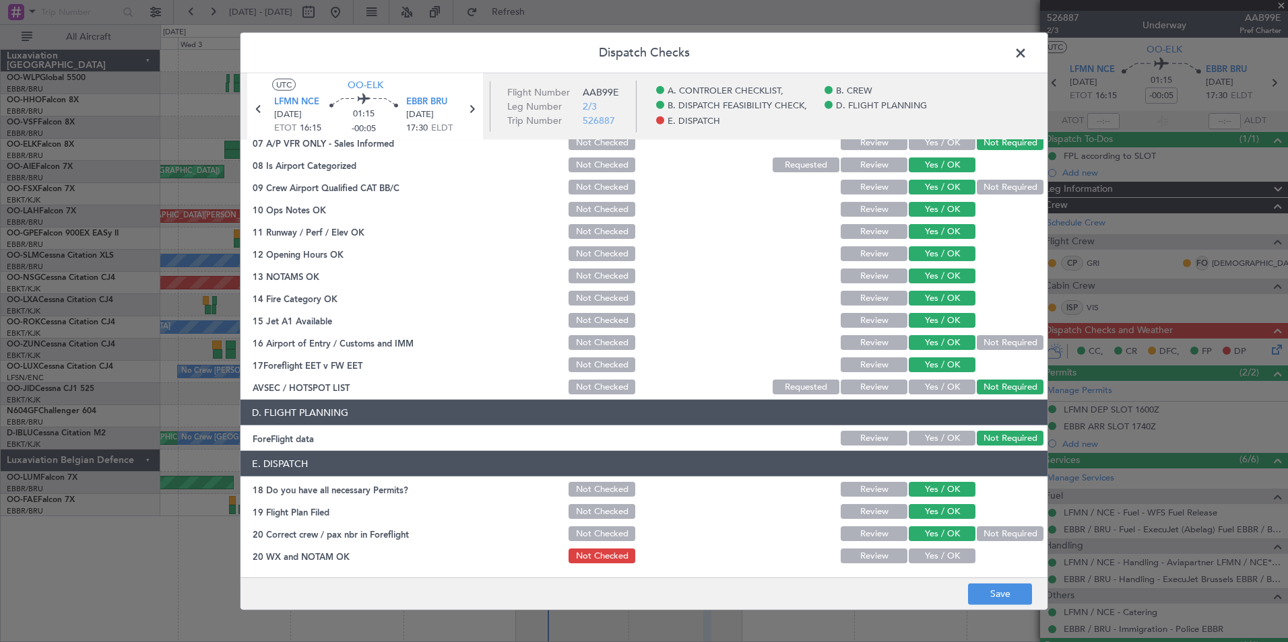
click at [931, 550] on button "Yes / OK" at bounding box center [941, 556] width 67 height 15
click at [997, 589] on button "Save" at bounding box center [1000, 594] width 64 height 22
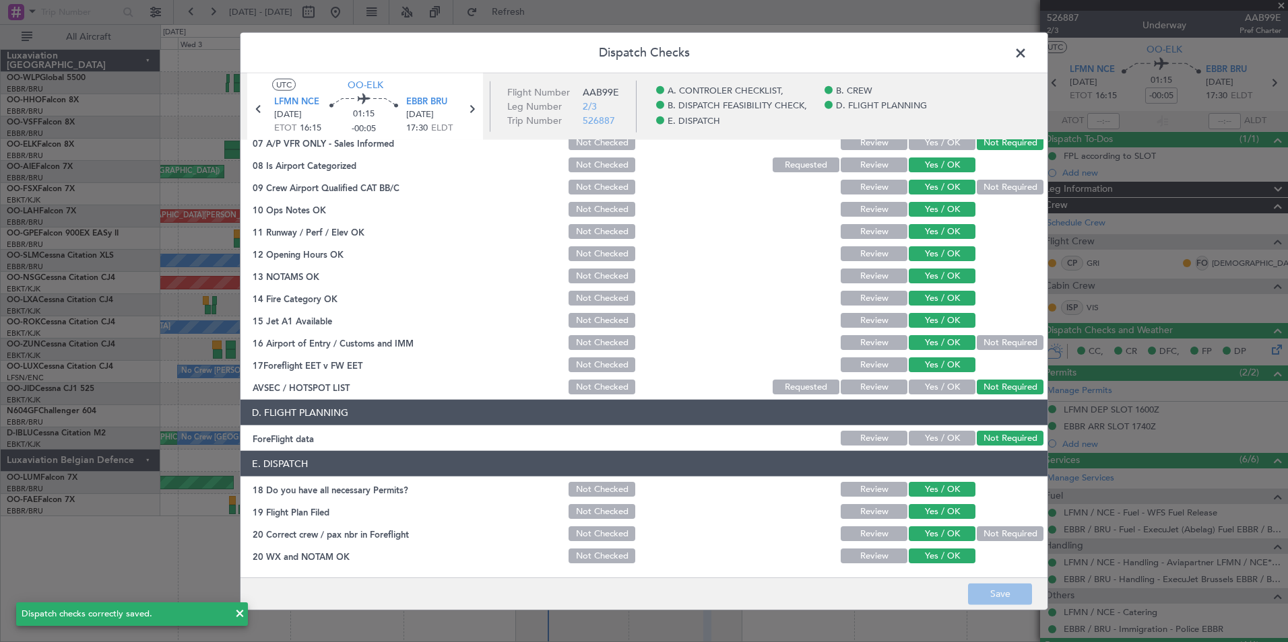
drag, startPoint x: 1015, startPoint y: 56, endPoint x: 1137, endPoint y: 88, distance: 125.9
click at [1027, 56] on span at bounding box center [1027, 56] width 0 height 27
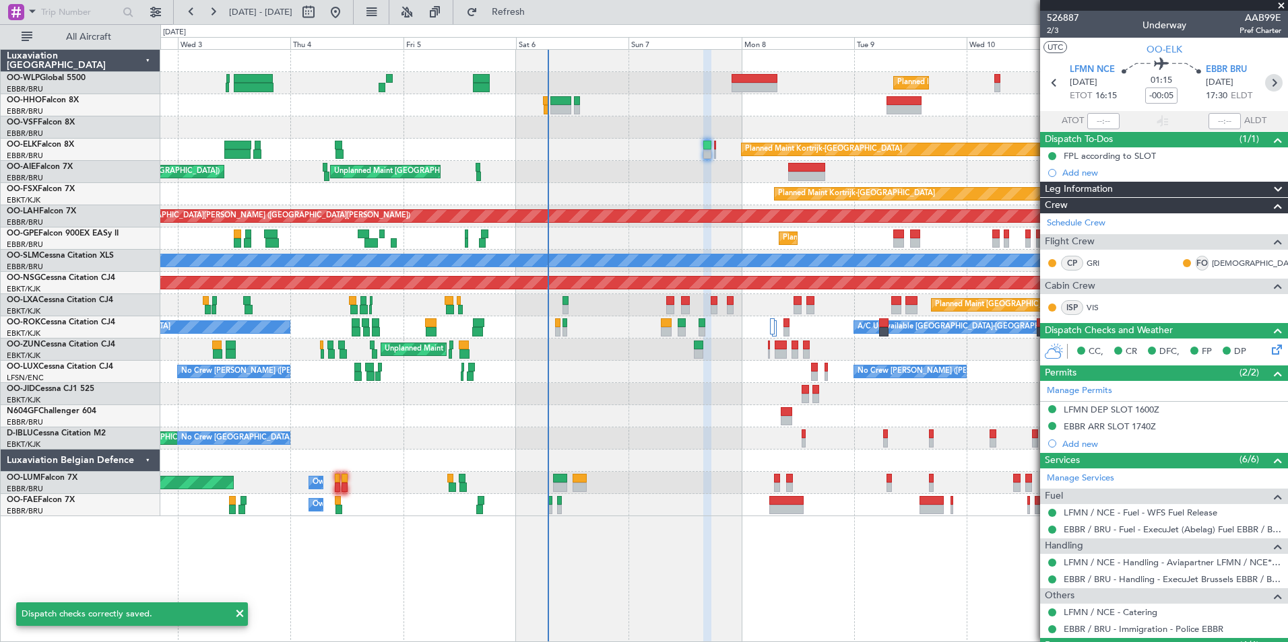
click at [1265, 84] on icon at bounding box center [1274, 83] width 18 height 18
type input "0"
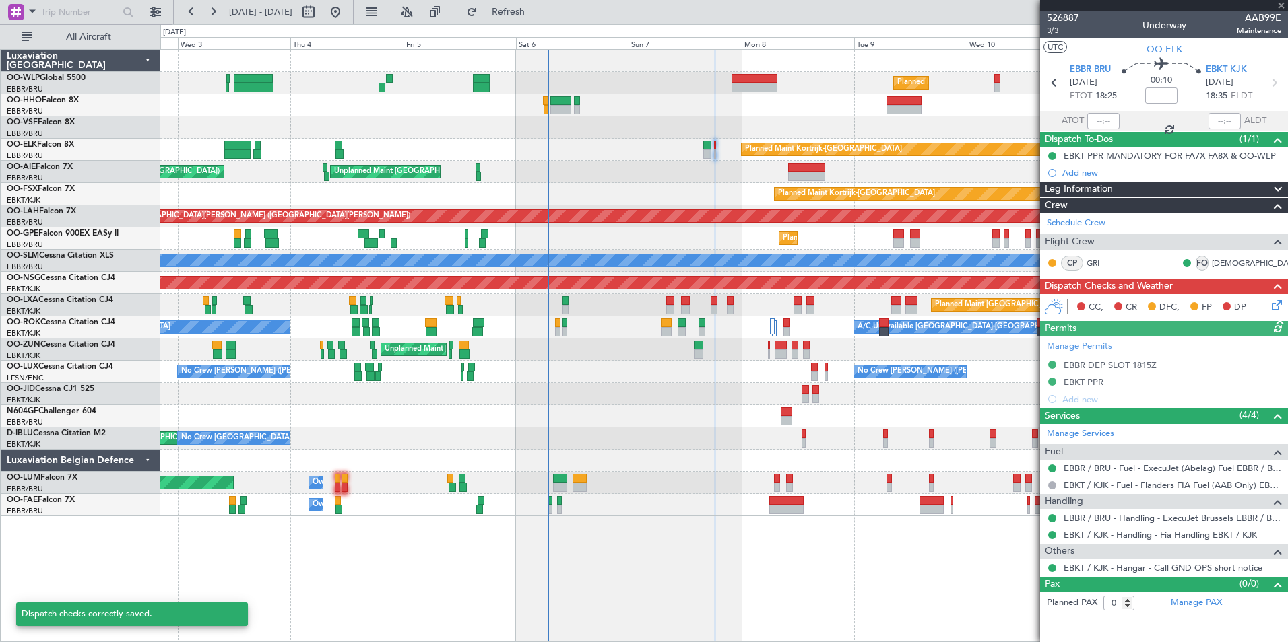
click at [1274, 305] on icon at bounding box center [1274, 303] width 11 height 11
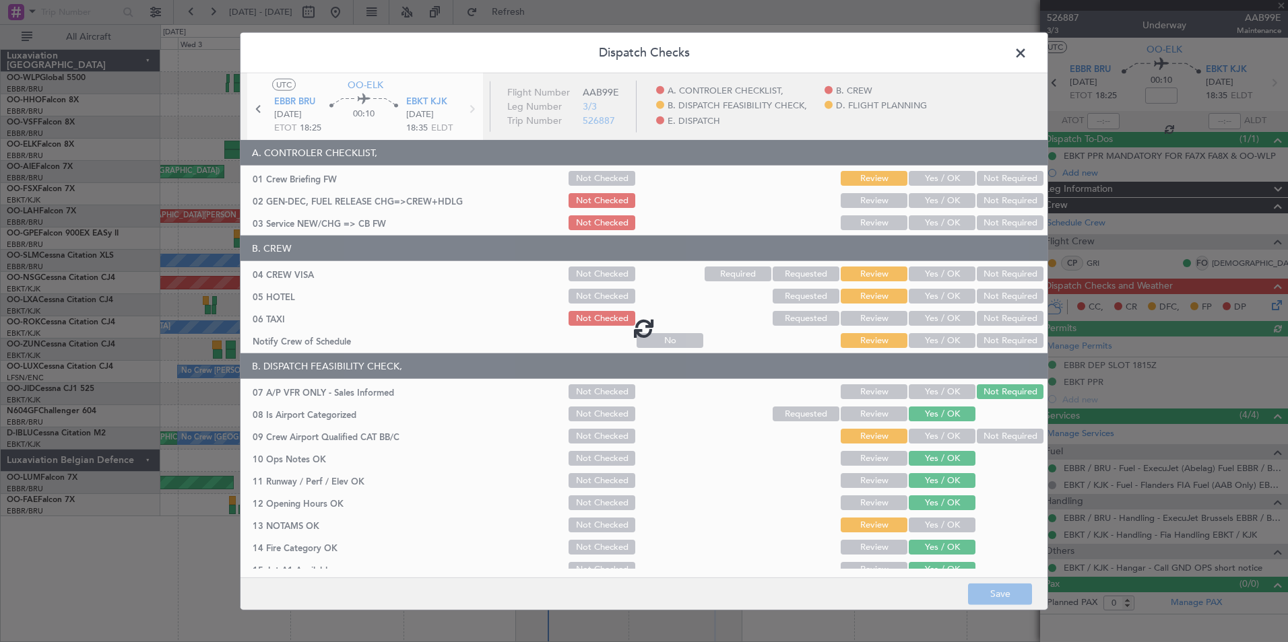
click at [929, 178] on div at bounding box center [643, 328] width 807 height 510
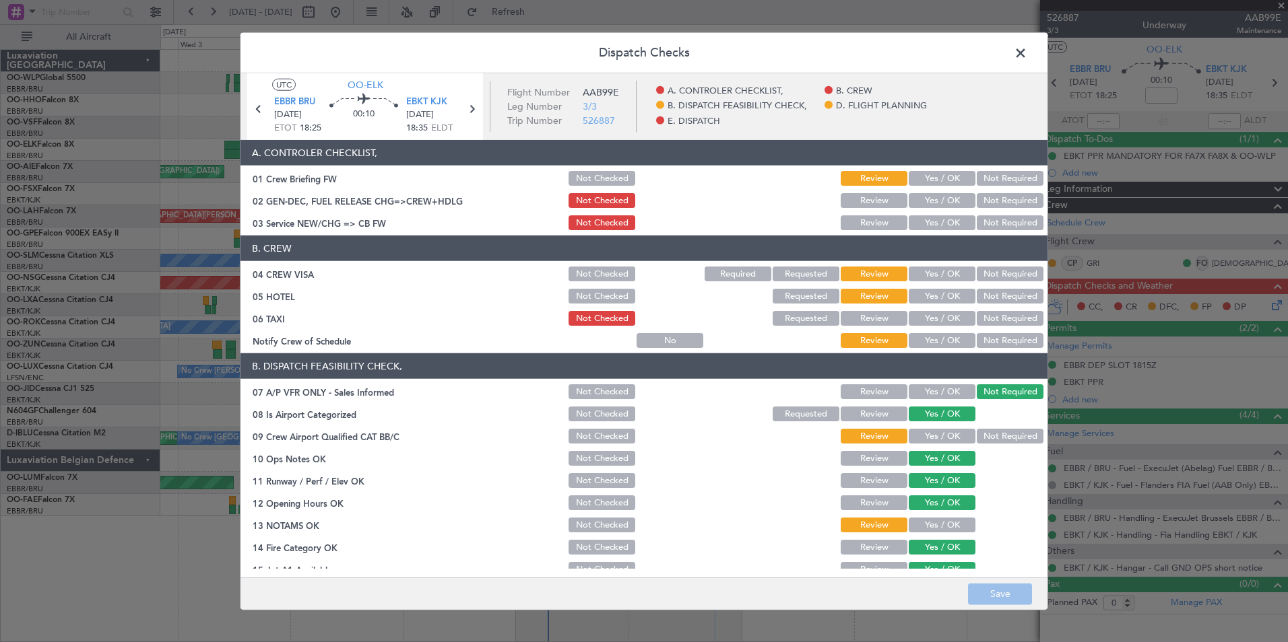
click at [929, 178] on button "Yes / OK" at bounding box center [941, 178] width 67 height 15
click at [929, 202] on button "Yes / OK" at bounding box center [941, 200] width 67 height 15
click at [929, 215] on div "Yes / OK" at bounding box center [940, 222] width 68 height 19
click at [931, 223] on button "Yes / OK" at bounding box center [941, 222] width 67 height 15
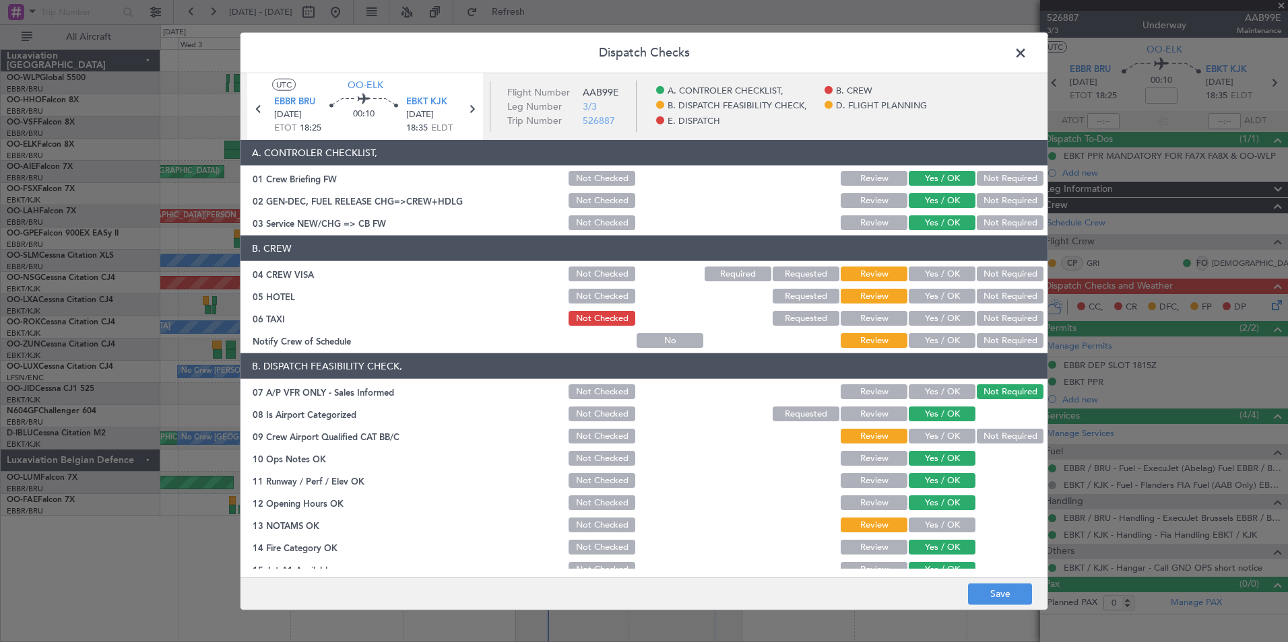
click at [994, 275] on button "Not Required" at bounding box center [1009, 274] width 67 height 15
click at [995, 298] on button "Not Required" at bounding box center [1009, 296] width 67 height 15
click at [941, 335] on button "Yes / OK" at bounding box center [941, 340] width 67 height 15
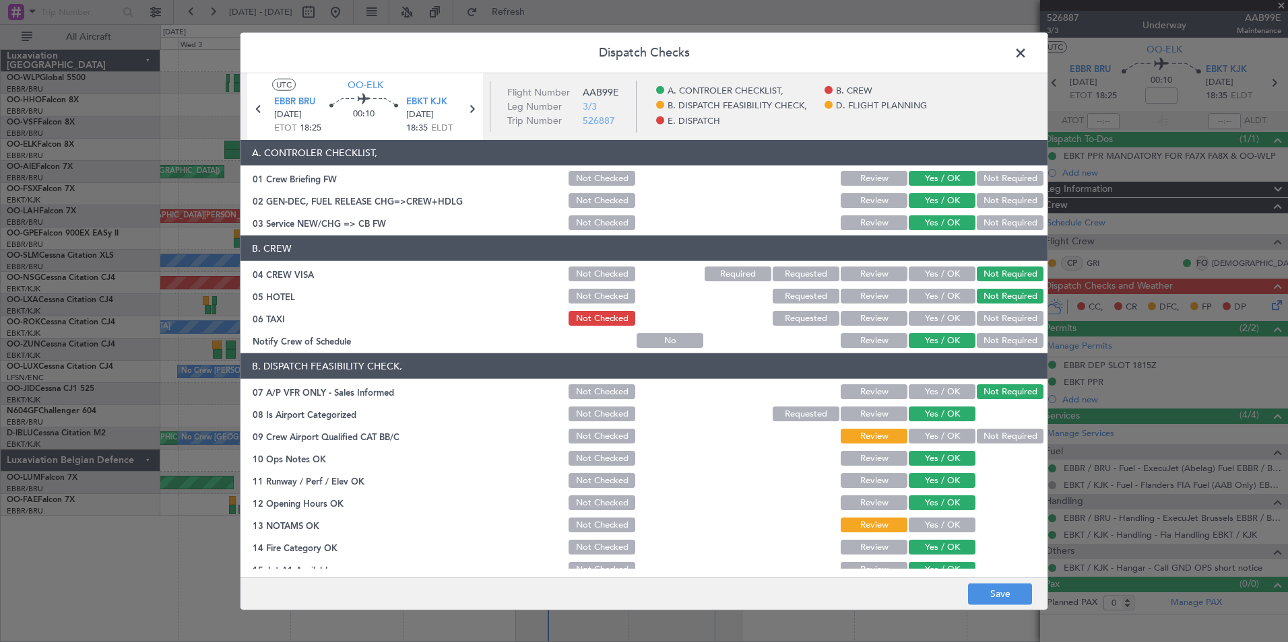
scroll to position [67, 0]
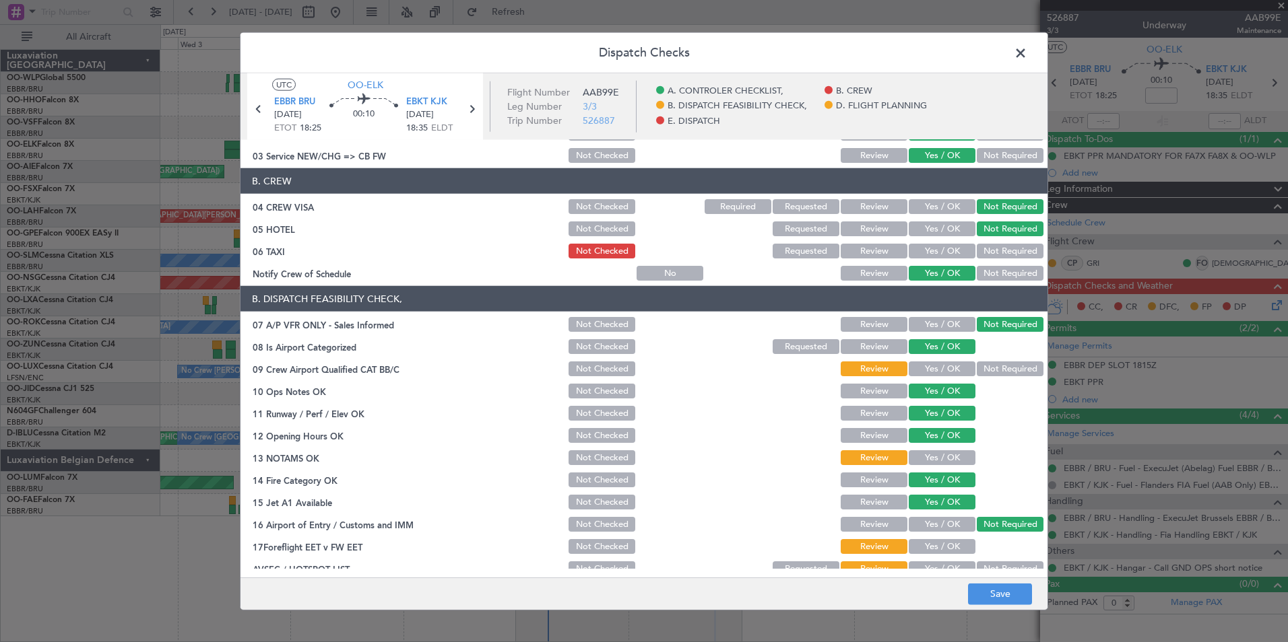
click at [941, 372] on button "Yes / OK" at bounding box center [941, 369] width 67 height 15
click at [921, 455] on button "Yes / OK" at bounding box center [941, 458] width 67 height 15
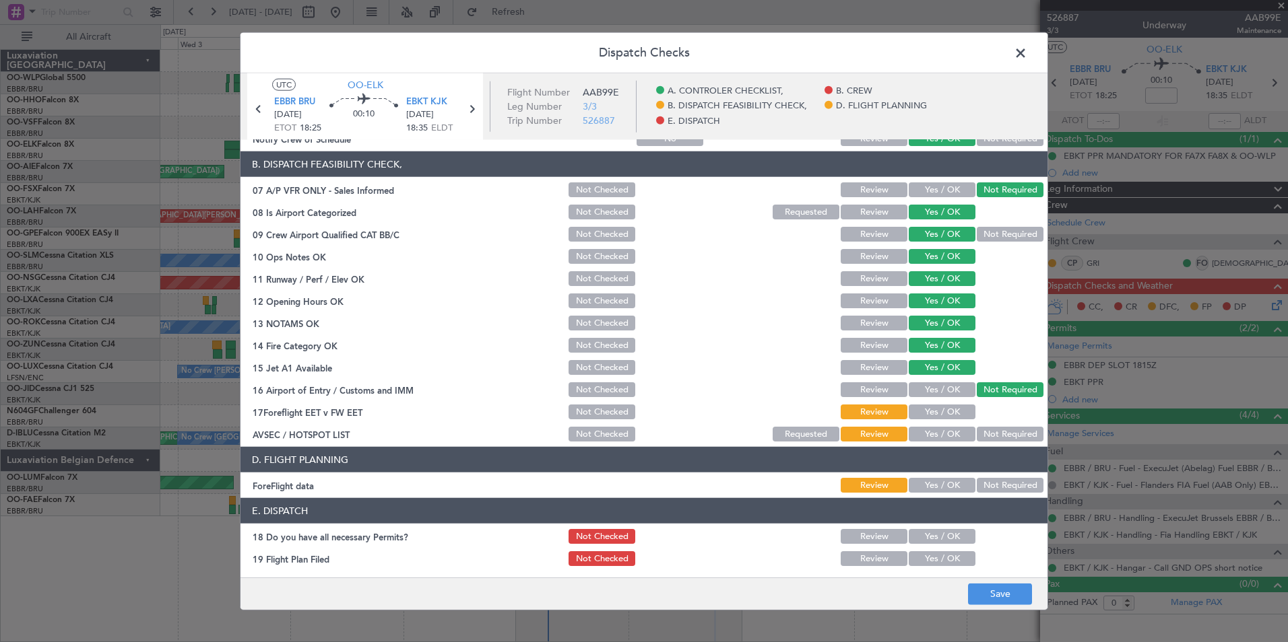
click at [927, 403] on div "Yes / OK" at bounding box center [940, 412] width 68 height 19
click at [936, 411] on button "Yes / OK" at bounding box center [941, 412] width 67 height 15
click at [967, 424] on section "B. DISPATCH FEASIBILITY CHECK, 07 A/P VFR ONLY - Sales Informed Not Checked Rev…" at bounding box center [643, 298] width 807 height 292
click at [990, 444] on article "A. CONTROLER CHECKLIST, 01 Crew Briefing FW Not Checked Review Yes / OK Not Req…" at bounding box center [643, 354] width 807 height 429
click at [982, 436] on button "Not Required" at bounding box center [1009, 434] width 67 height 15
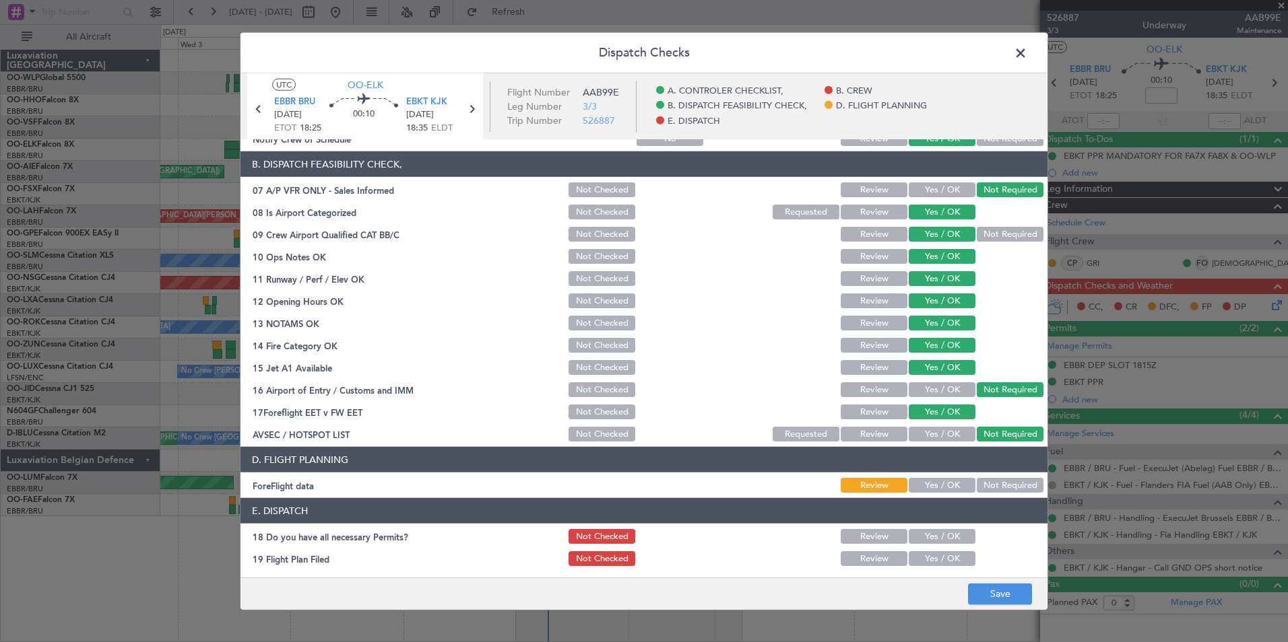
click at [944, 494] on div "Yes / OK" at bounding box center [940, 485] width 68 height 19
click at [939, 489] on button "Yes / OK" at bounding box center [941, 485] width 67 height 15
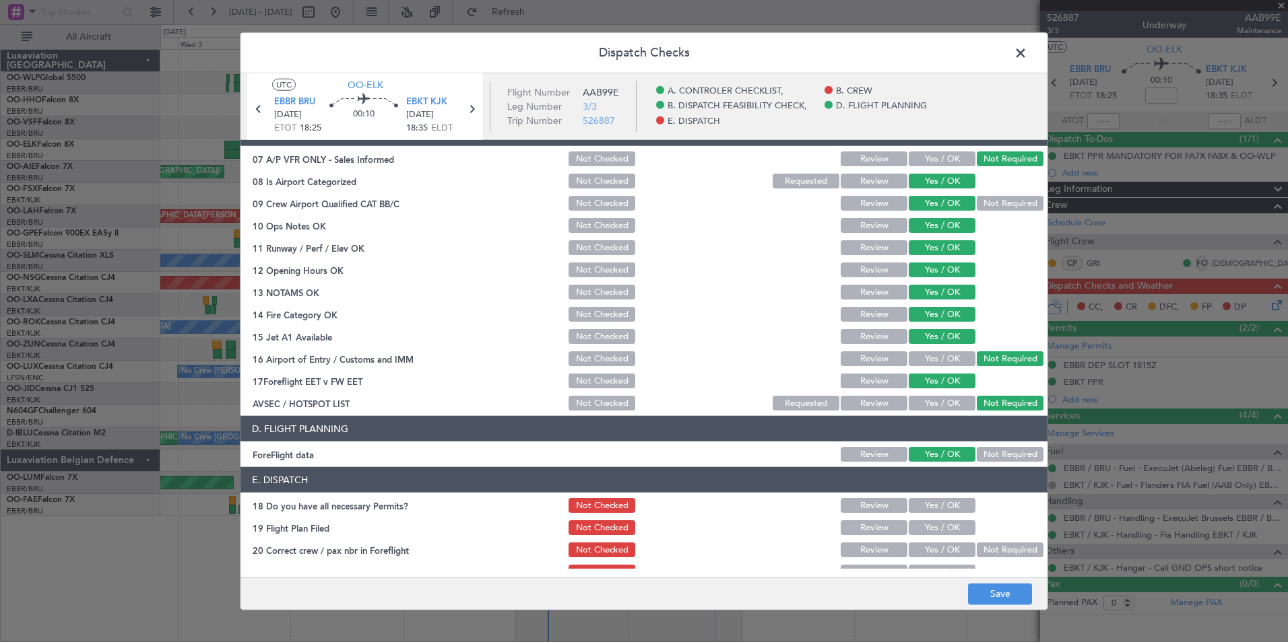
scroll to position [249, 0]
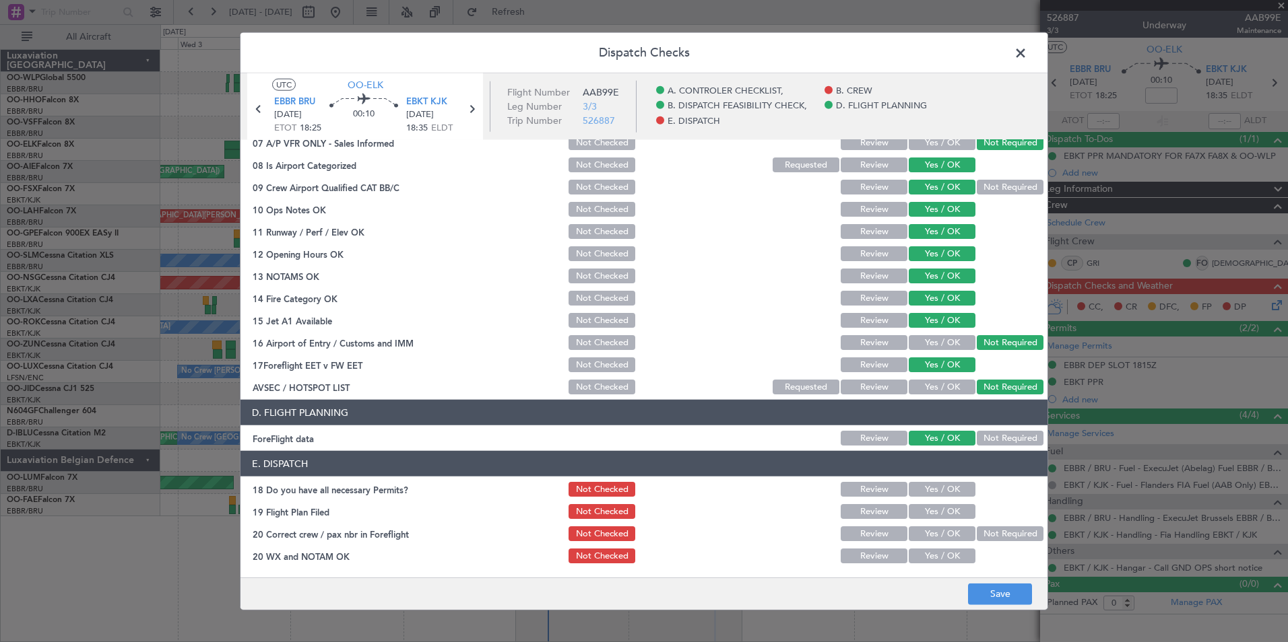
click at [932, 498] on div "Yes / OK" at bounding box center [940, 489] width 68 height 19
click at [933, 495] on button "Yes / OK" at bounding box center [941, 489] width 67 height 15
click at [933, 510] on button "Yes / OK" at bounding box center [941, 511] width 67 height 15
click at [933, 532] on button "Yes / OK" at bounding box center [941, 534] width 67 height 15
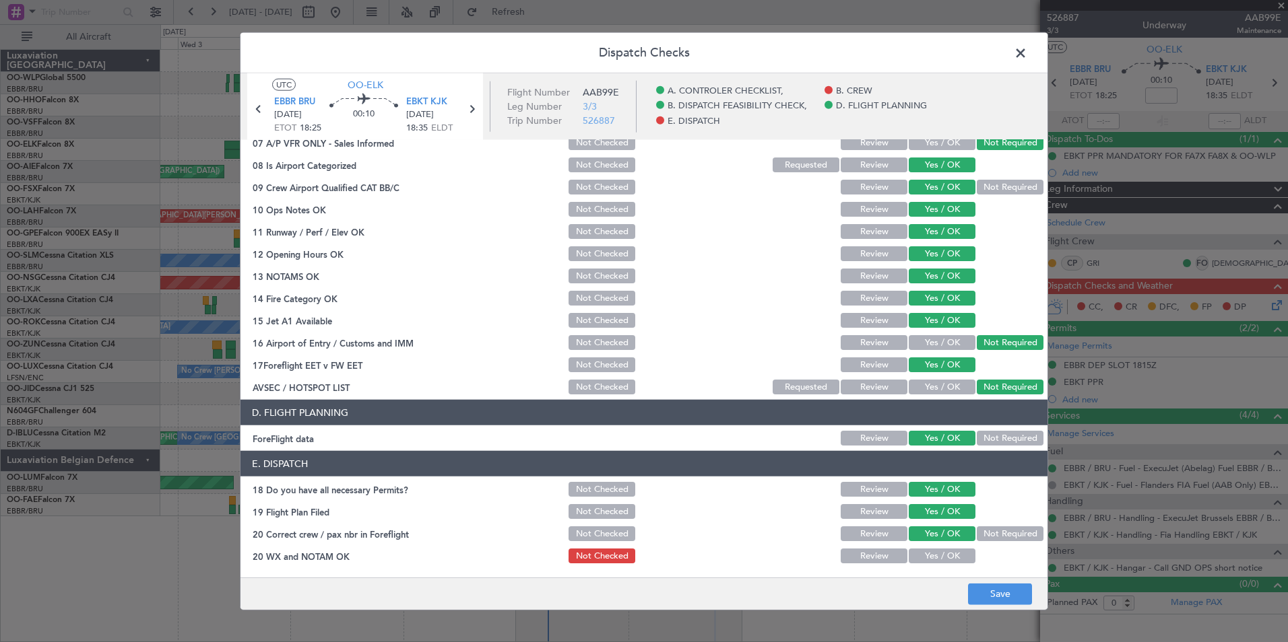
click at [933, 554] on button "Yes / OK" at bounding box center [941, 556] width 67 height 15
click at [994, 589] on button "Save" at bounding box center [1000, 594] width 64 height 22
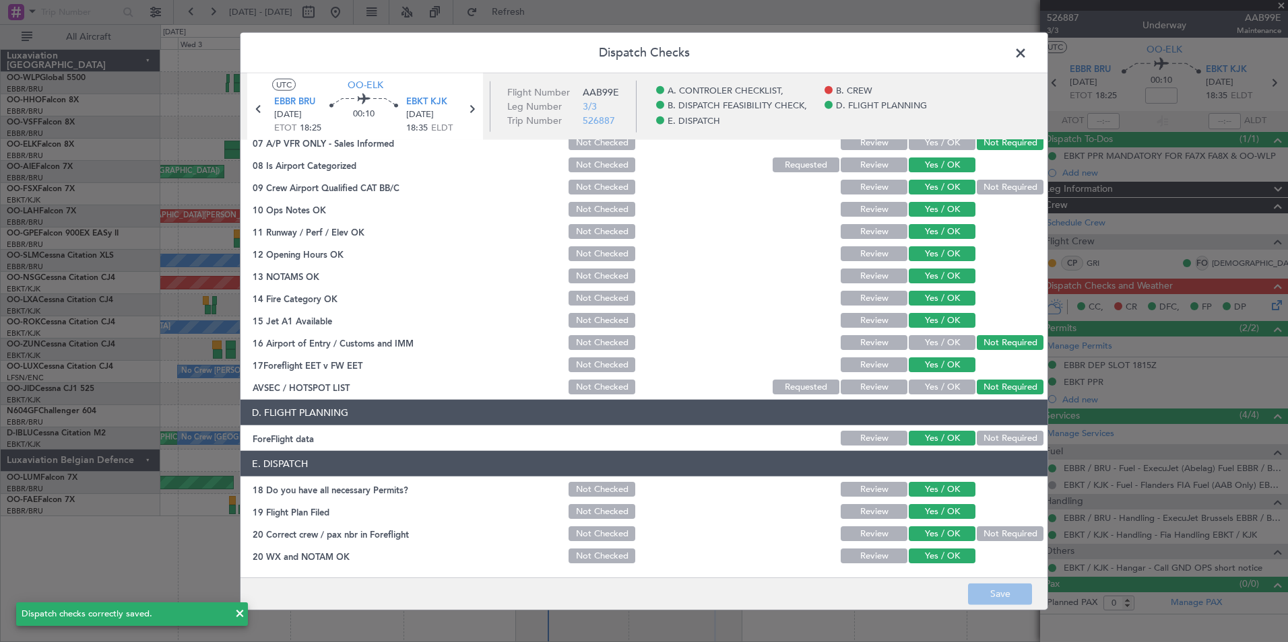
click at [1027, 52] on span at bounding box center [1027, 56] width 0 height 27
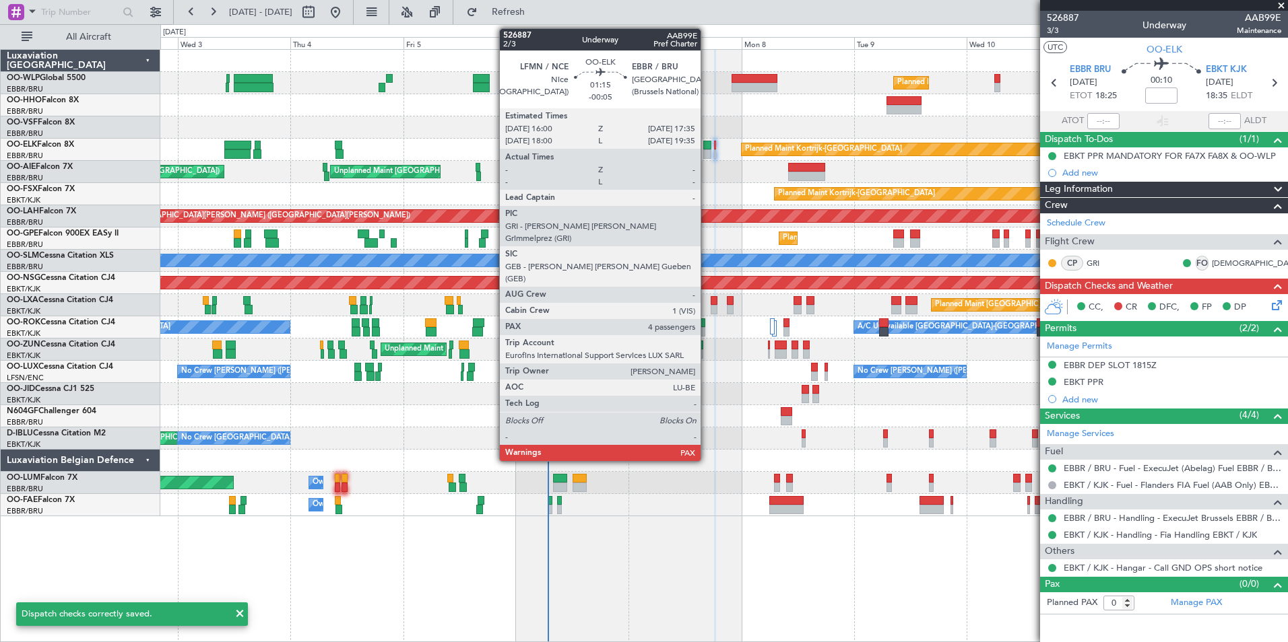
click at [706, 153] on div at bounding box center [707, 154] width 8 height 9
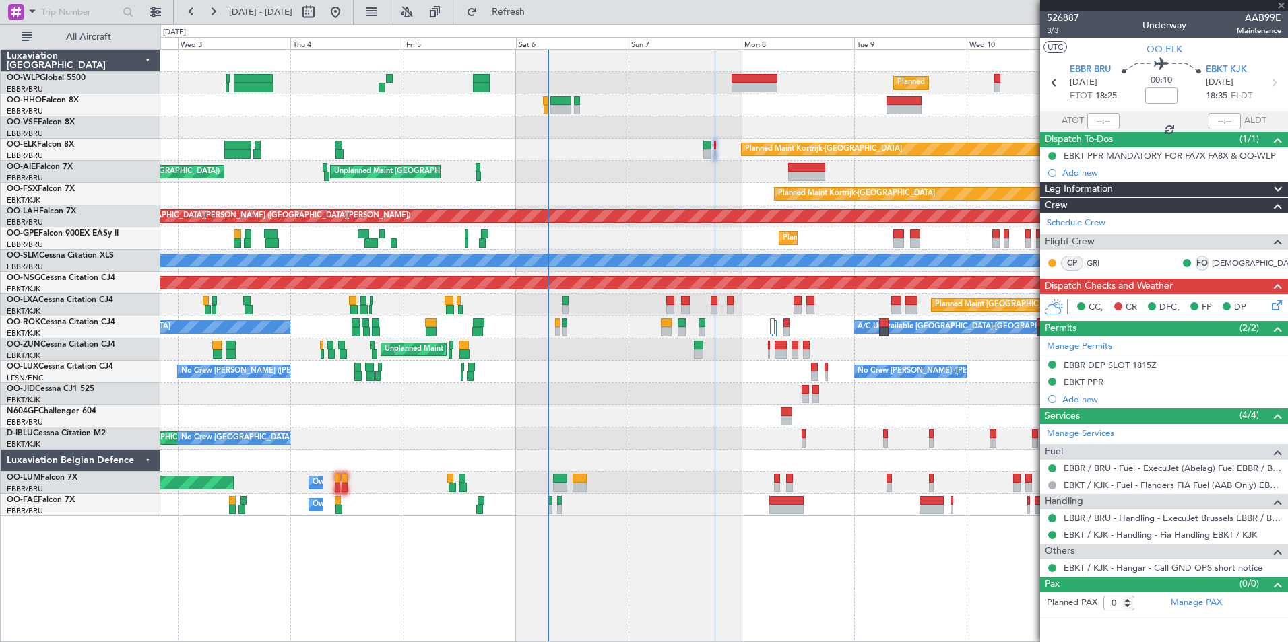
type input "-00:05"
type input "4"
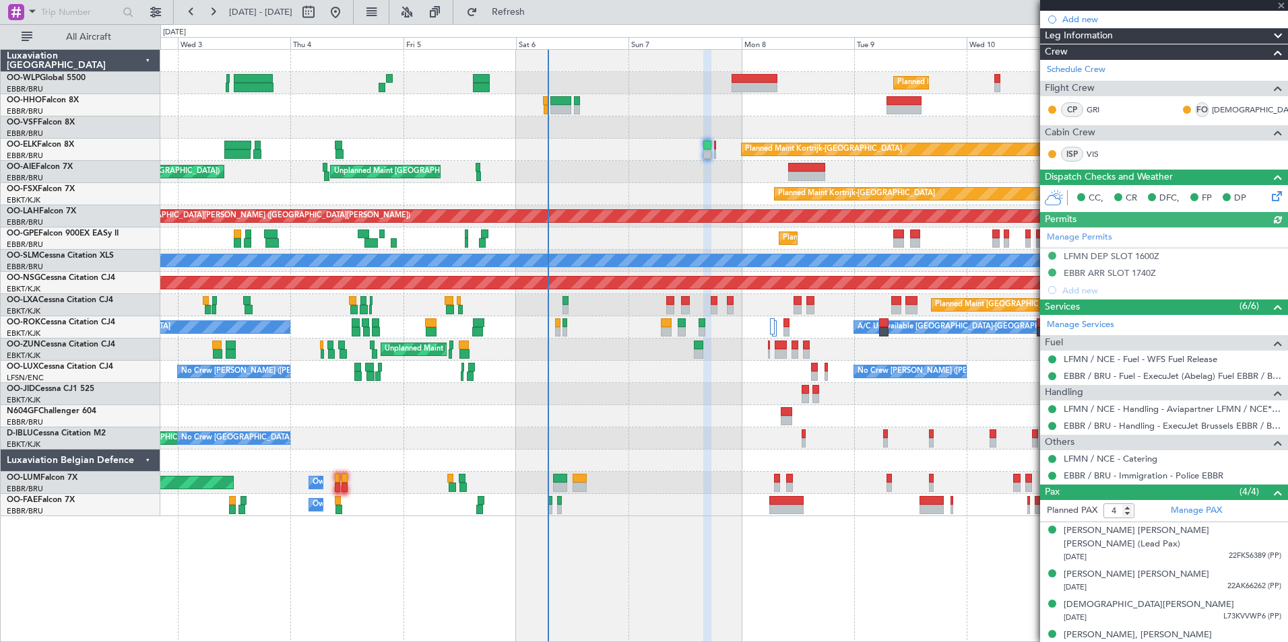
scroll to position [154, 0]
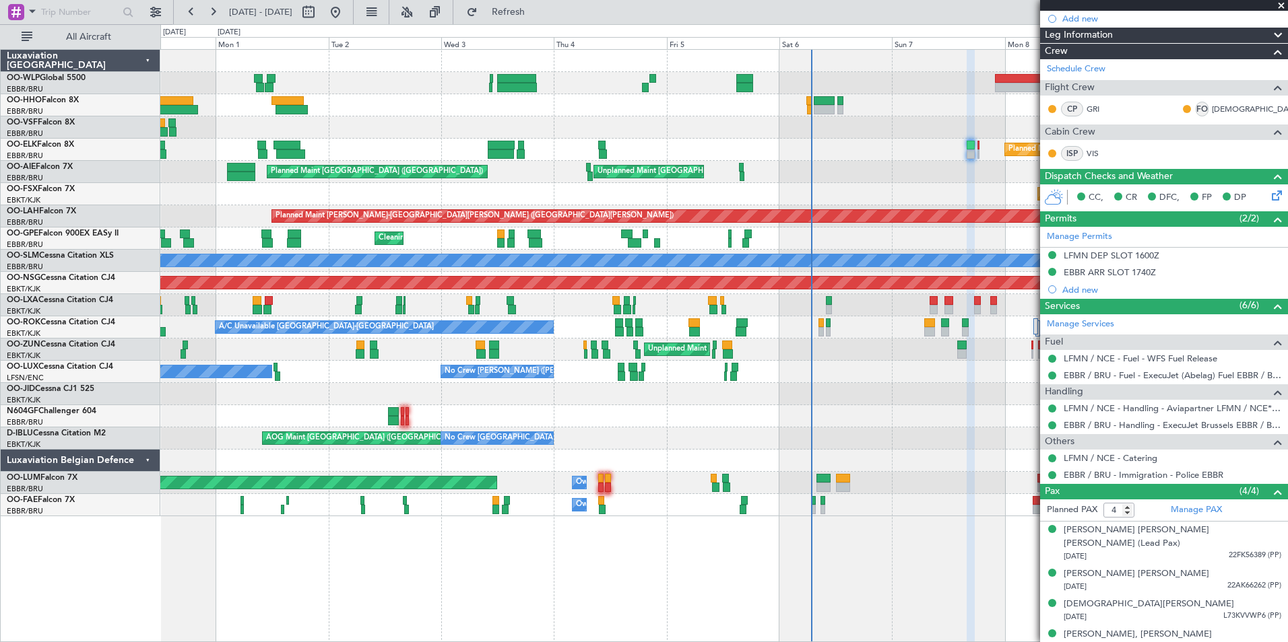
click at [736, 143] on div "Planned Maint Kortrijk-[GEOGRAPHIC_DATA]" at bounding box center [723, 150] width 1127 height 22
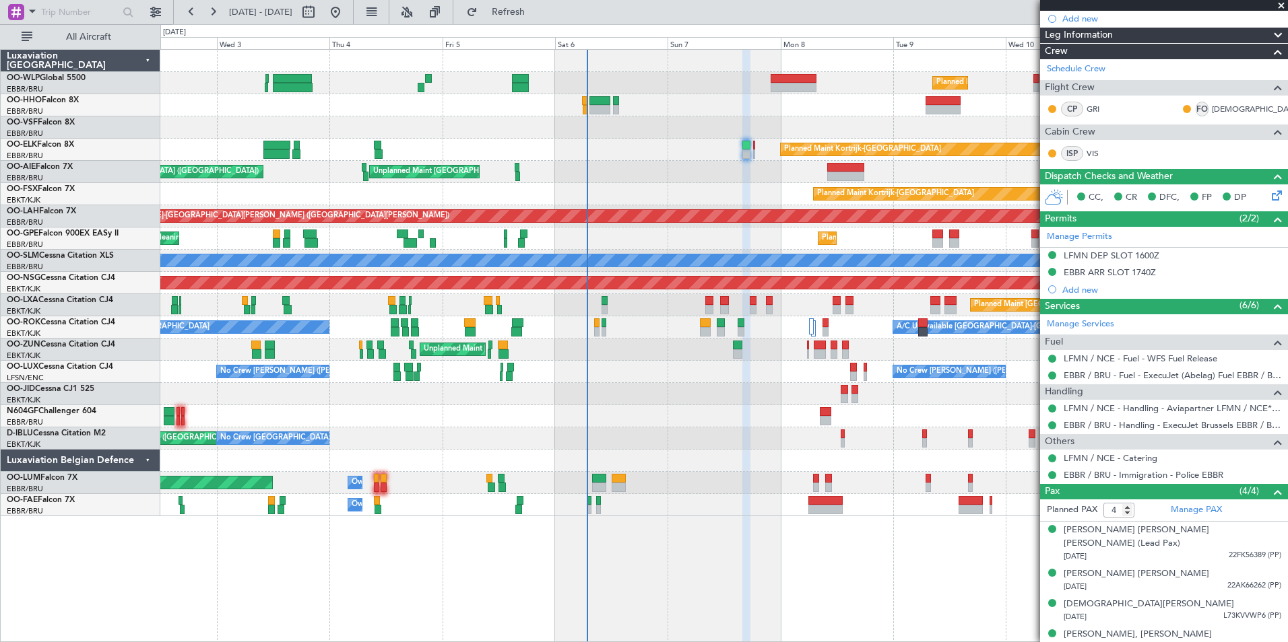
click at [690, 154] on div "Planned Maint Kortrijk-[GEOGRAPHIC_DATA]" at bounding box center [723, 150] width 1127 height 22
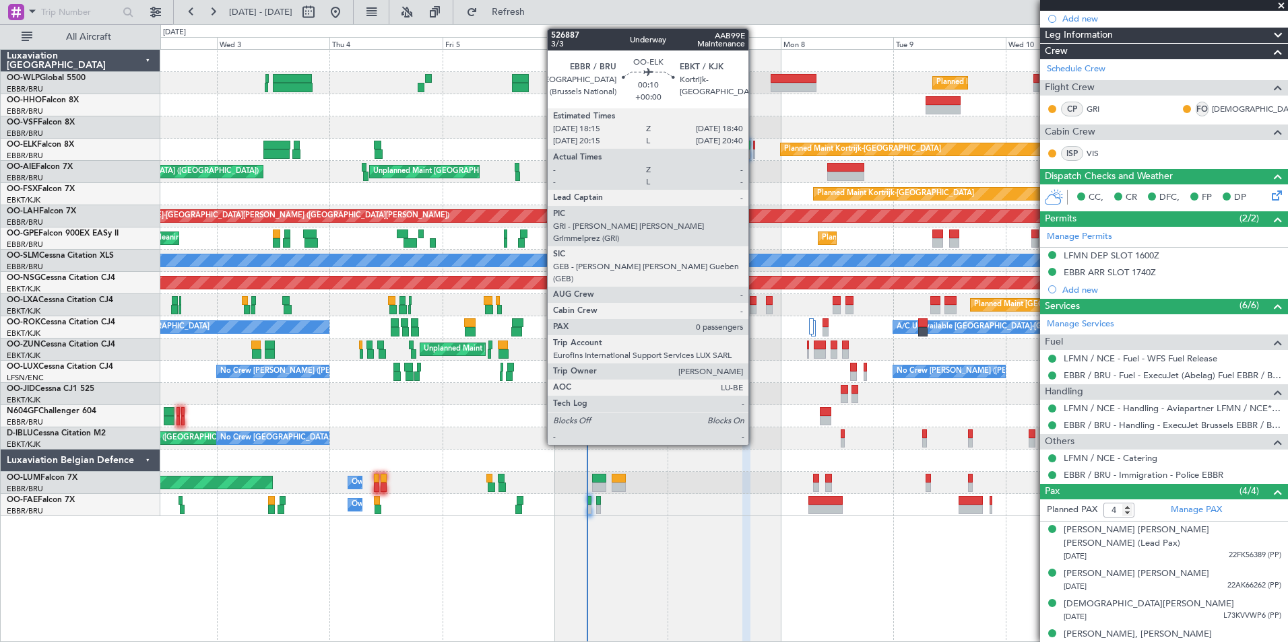
click at [754, 141] on div at bounding box center [754, 145] width 2 height 9
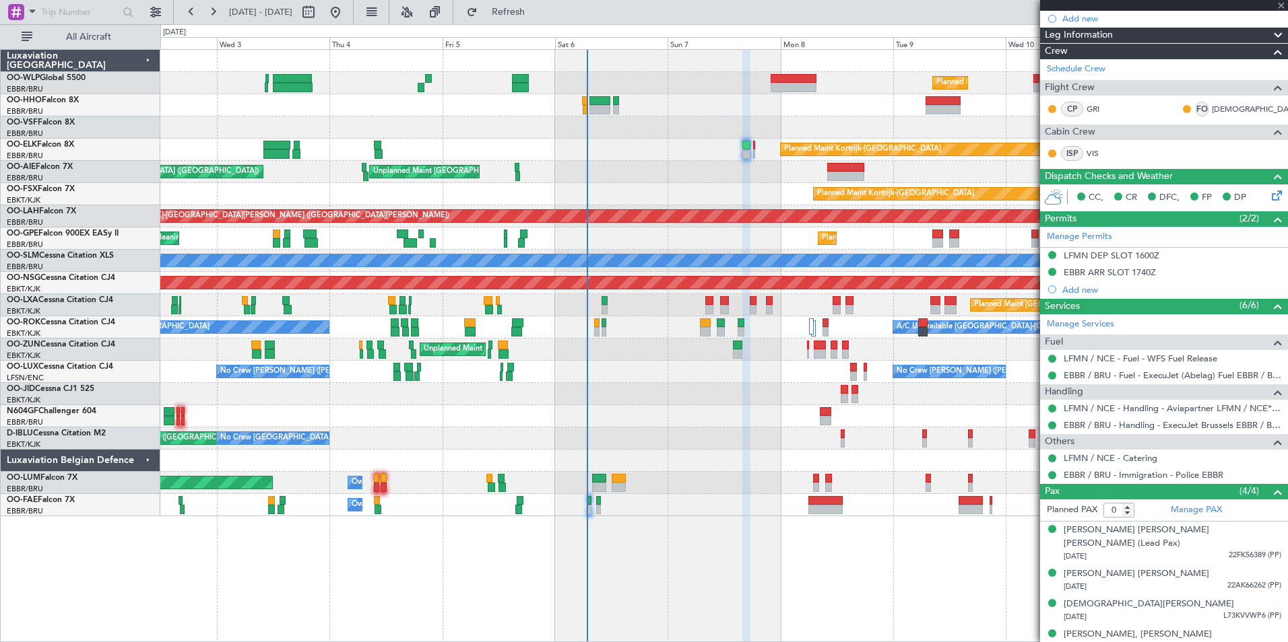
scroll to position [0, 0]
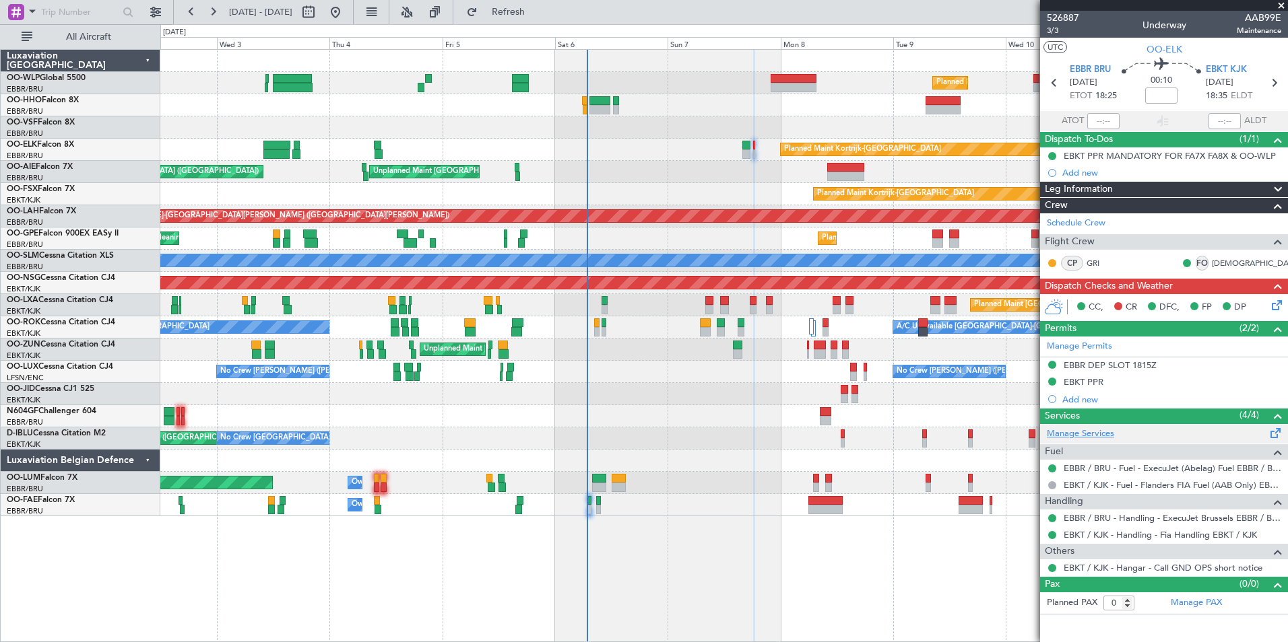
click at [1085, 432] on link "Manage Services" at bounding box center [1080, 434] width 67 height 13
click at [537, 15] on span "Refresh" at bounding box center [508, 11] width 57 height 9
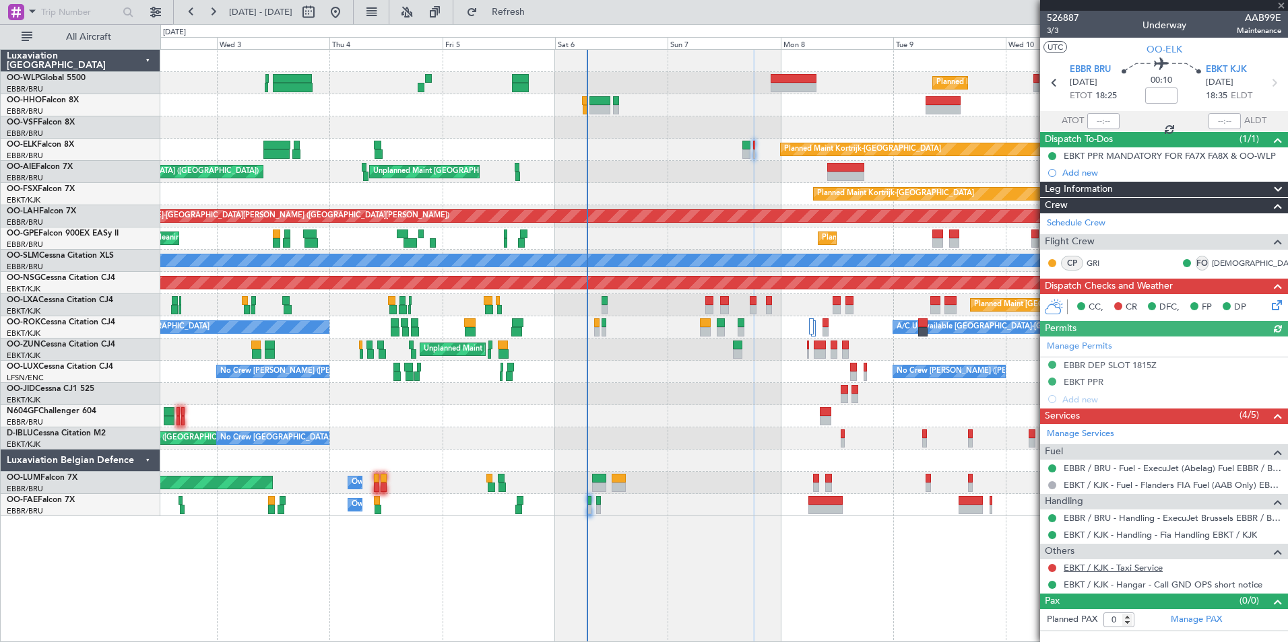
click at [1098, 562] on link "EBKT / KJK - Taxi Service" at bounding box center [1112, 567] width 99 height 11
click at [1148, 568] on link "EBKT / KJK - Taxi Service" at bounding box center [1112, 567] width 99 height 11
click at [794, 88] on div at bounding box center [793, 87] width 46 height 9
type input "5"
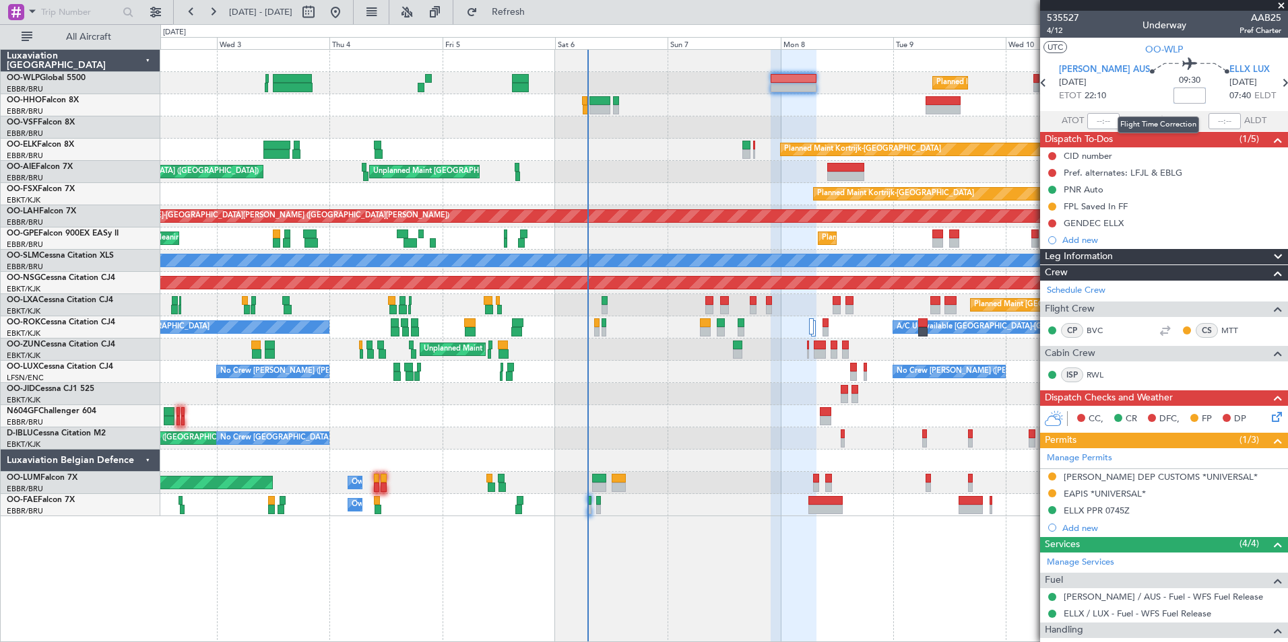
click at [1173, 94] on input at bounding box center [1189, 96] width 32 height 16
click at [903, 112] on div "Planned Maint Geneva (Cointrin)" at bounding box center [723, 105] width 1127 height 22
type input "-00:35"
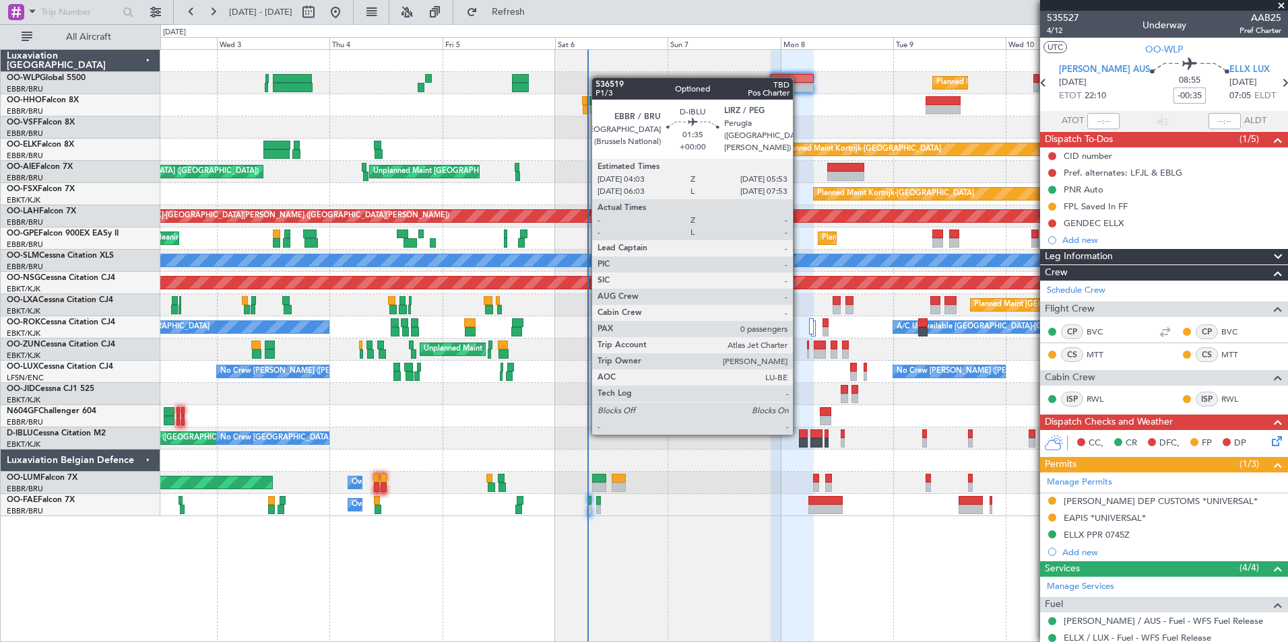
click at [799, 434] on div at bounding box center [803, 434] width 9 height 9
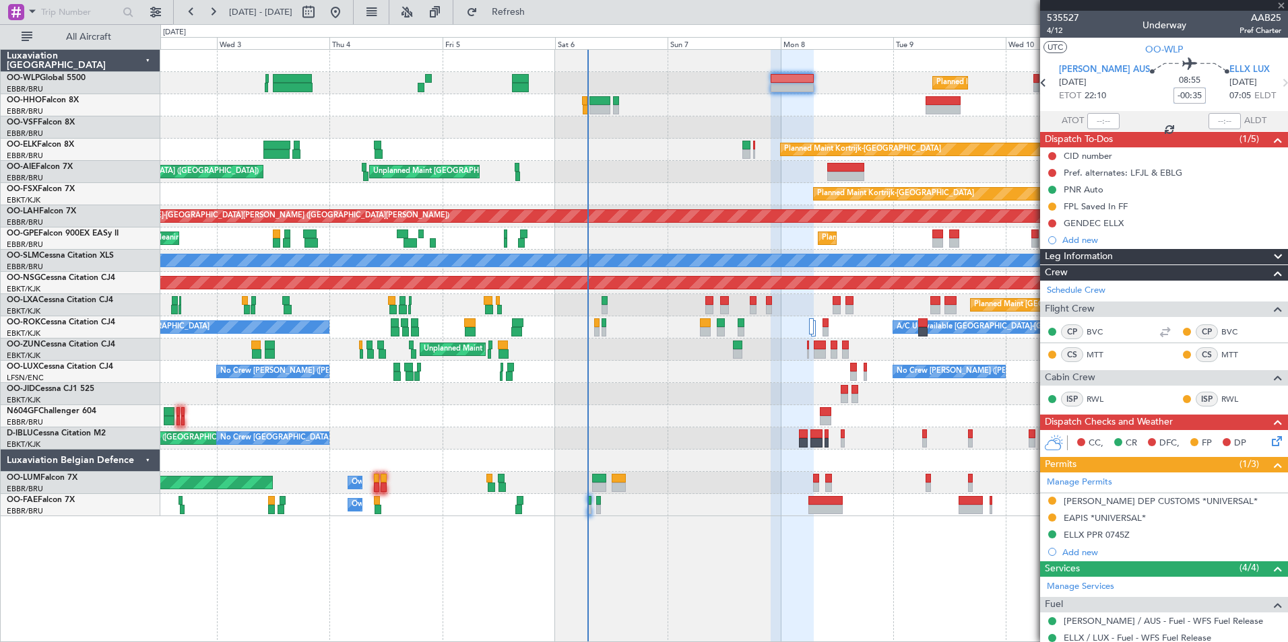
type input "0"
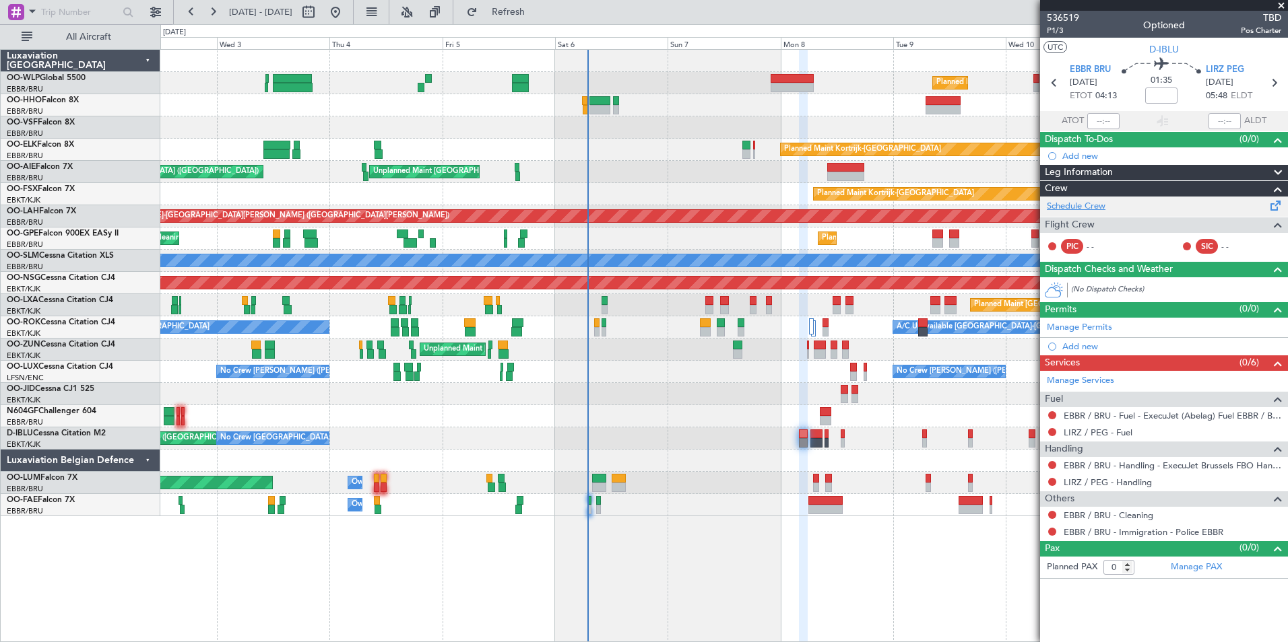
click at [1077, 211] on link "Schedule Crew" at bounding box center [1076, 206] width 59 height 13
click at [537, 13] on span "Refresh" at bounding box center [508, 11] width 57 height 9
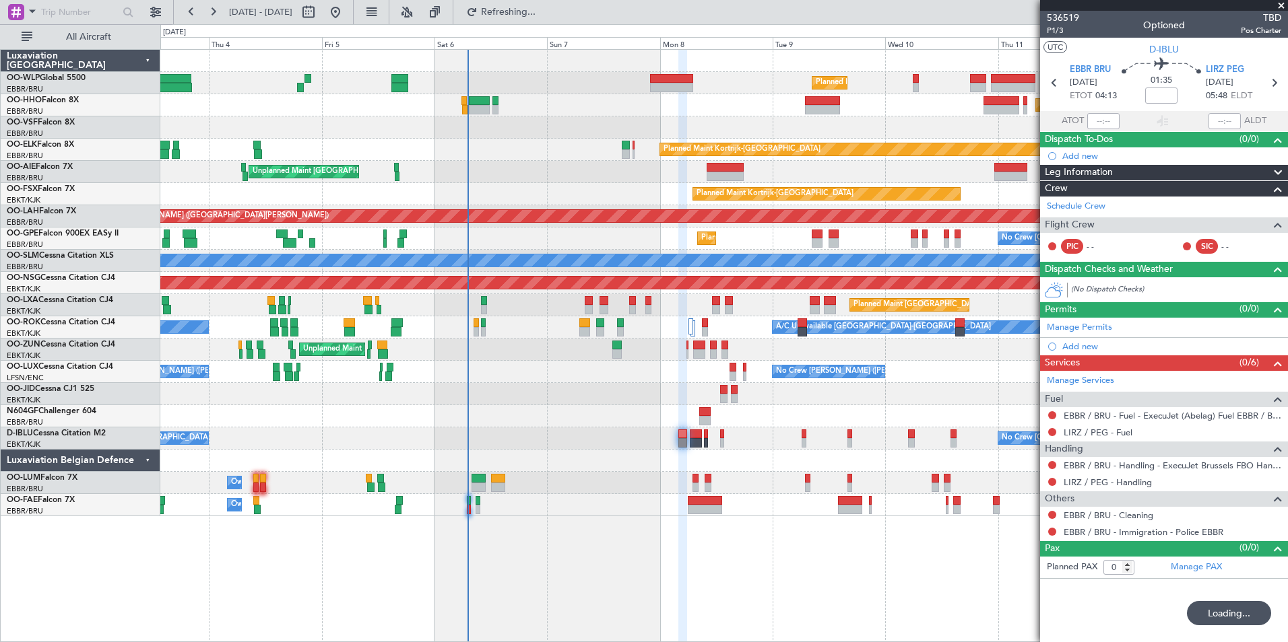
click at [675, 391] on div at bounding box center [723, 394] width 1127 height 22
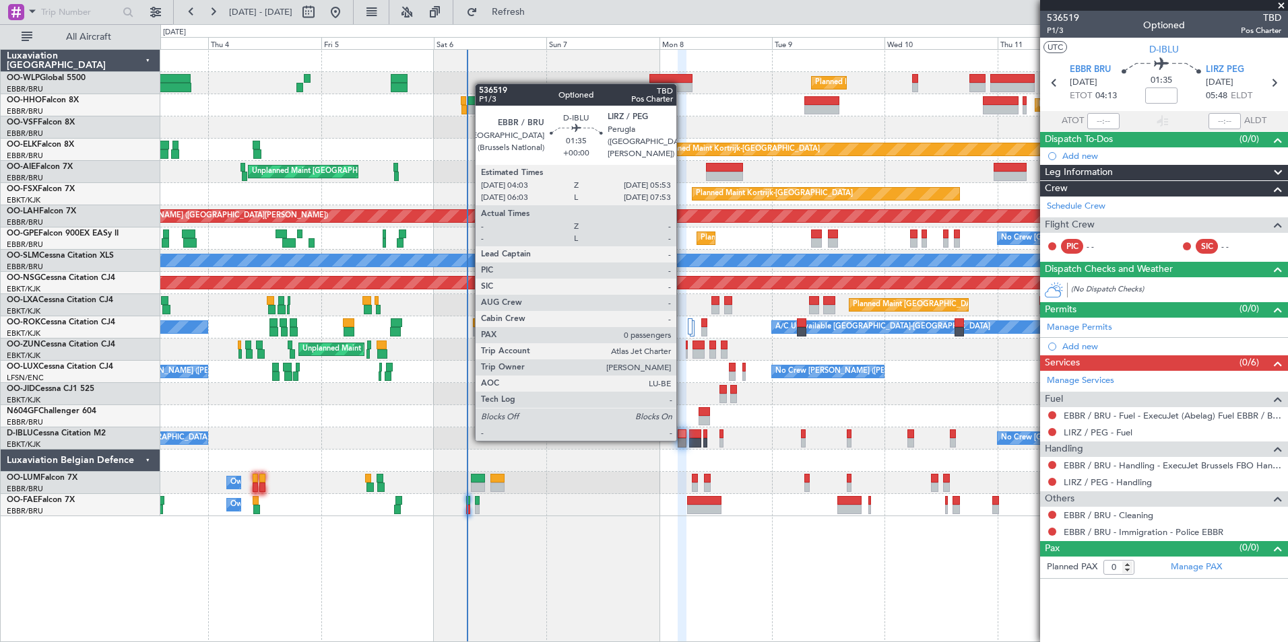
click at [682, 440] on div at bounding box center [681, 442] width 9 height 9
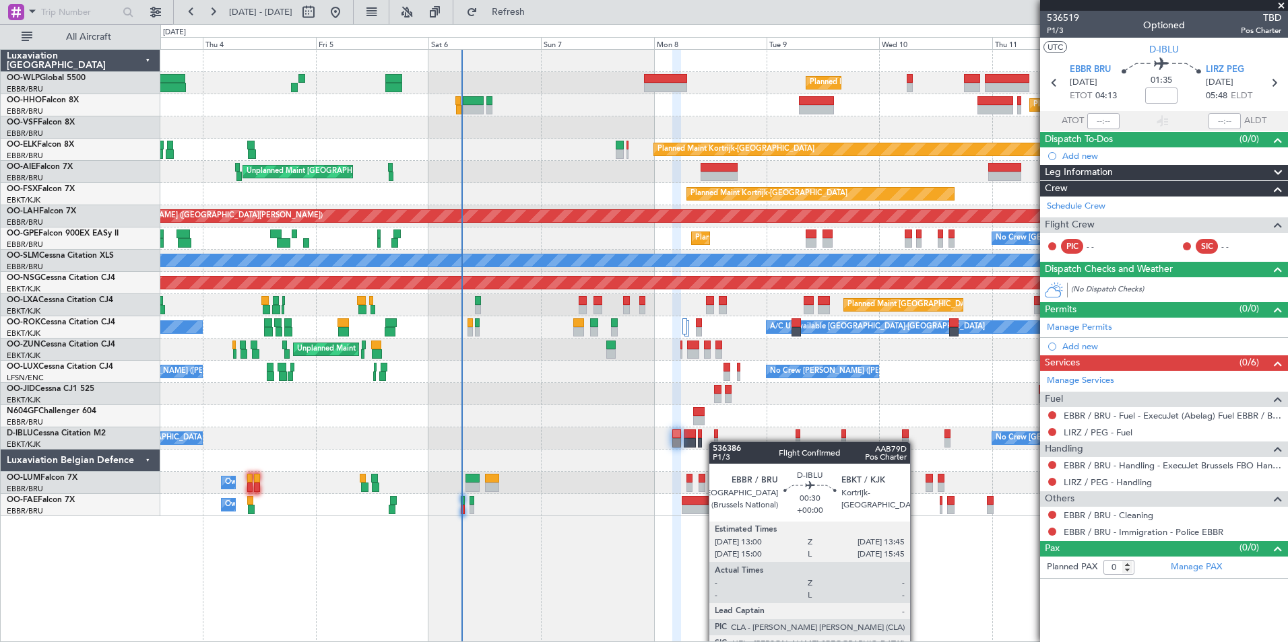
click at [715, 442] on div at bounding box center [716, 442] width 4 height 9
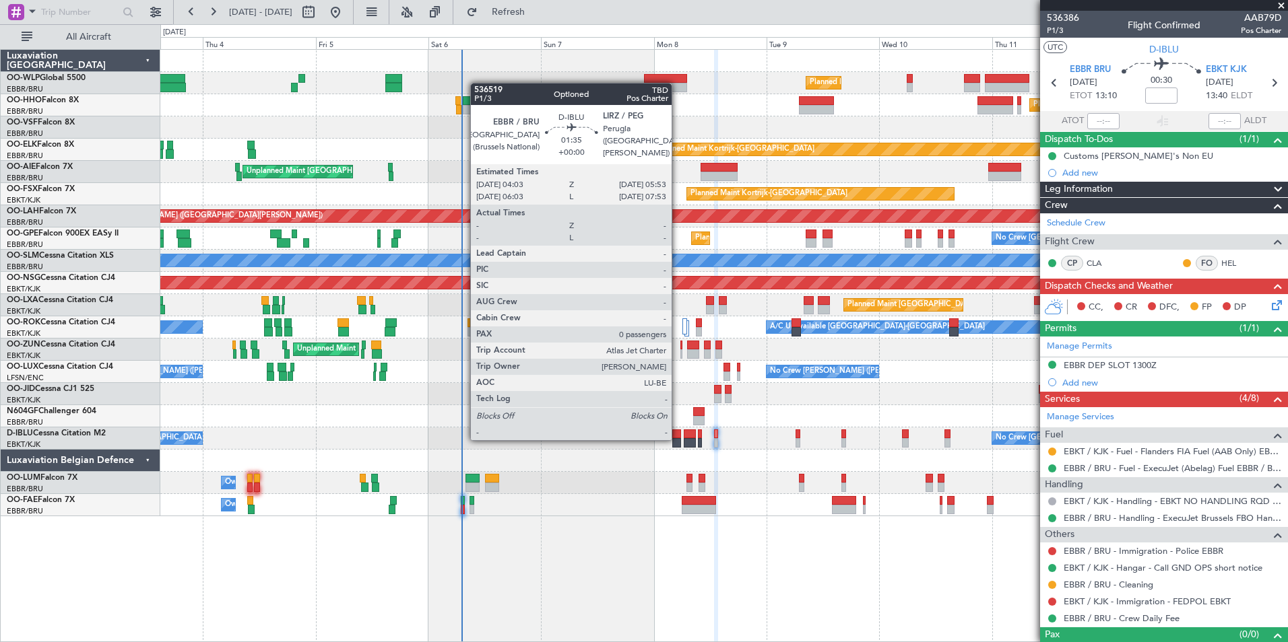
click at [677, 439] on div at bounding box center [676, 442] width 9 height 9
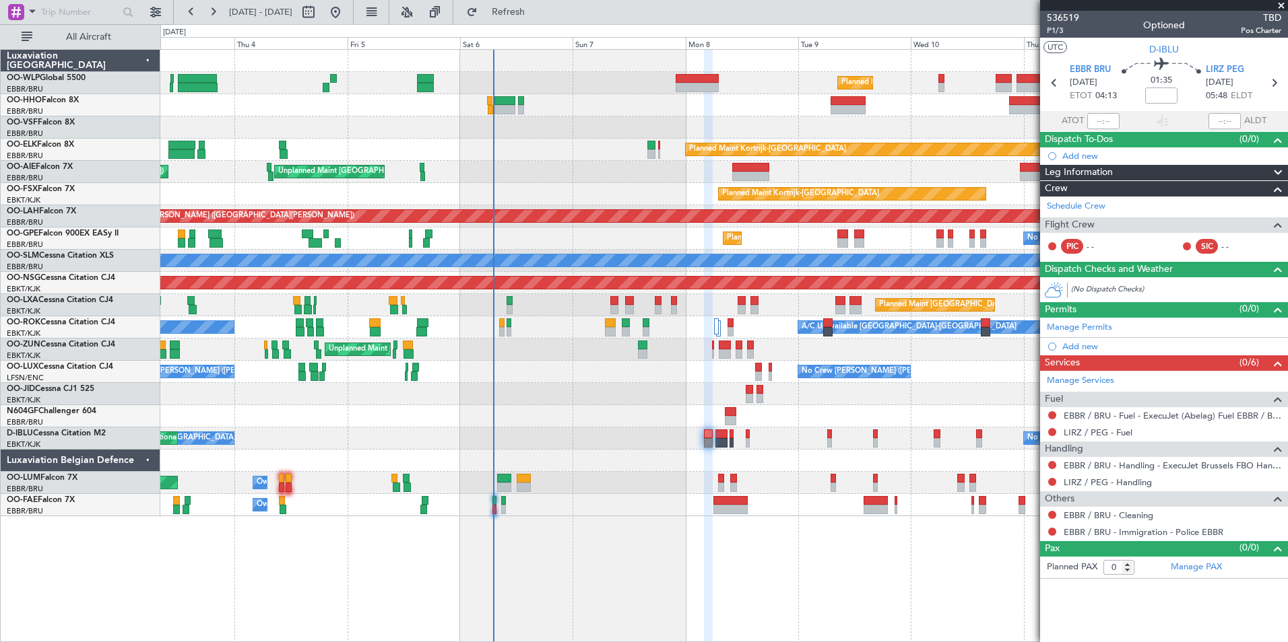
click at [700, 393] on div at bounding box center [723, 394] width 1127 height 22
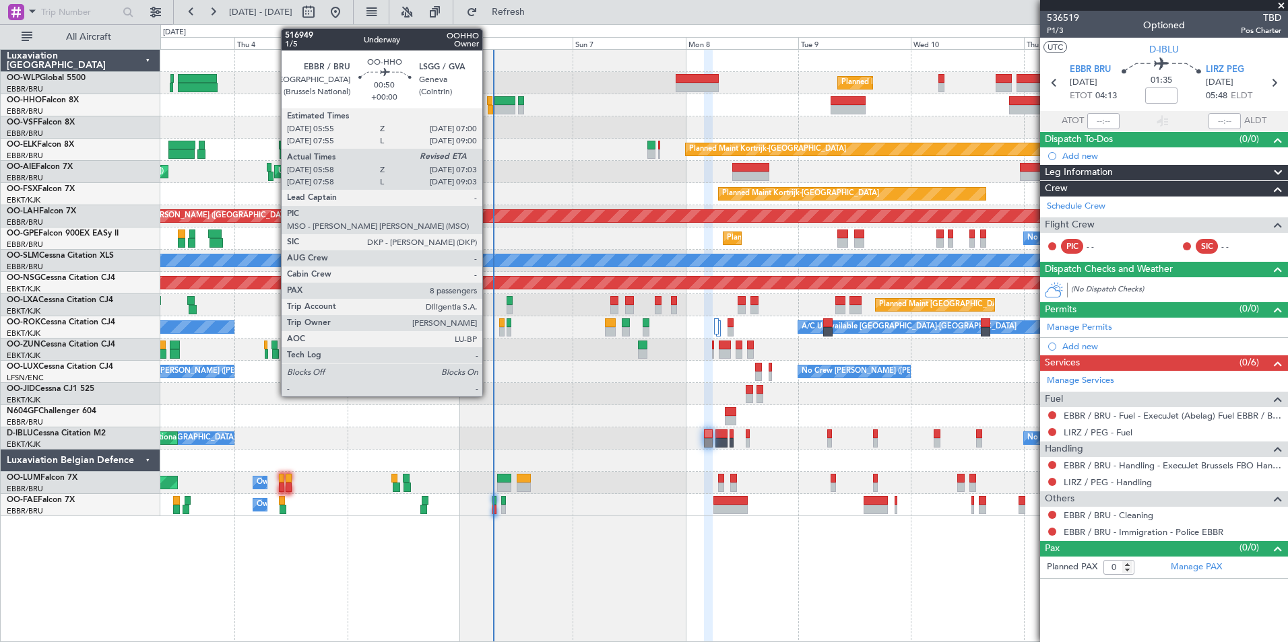
click at [488, 103] on div at bounding box center [489, 100] width 5 height 9
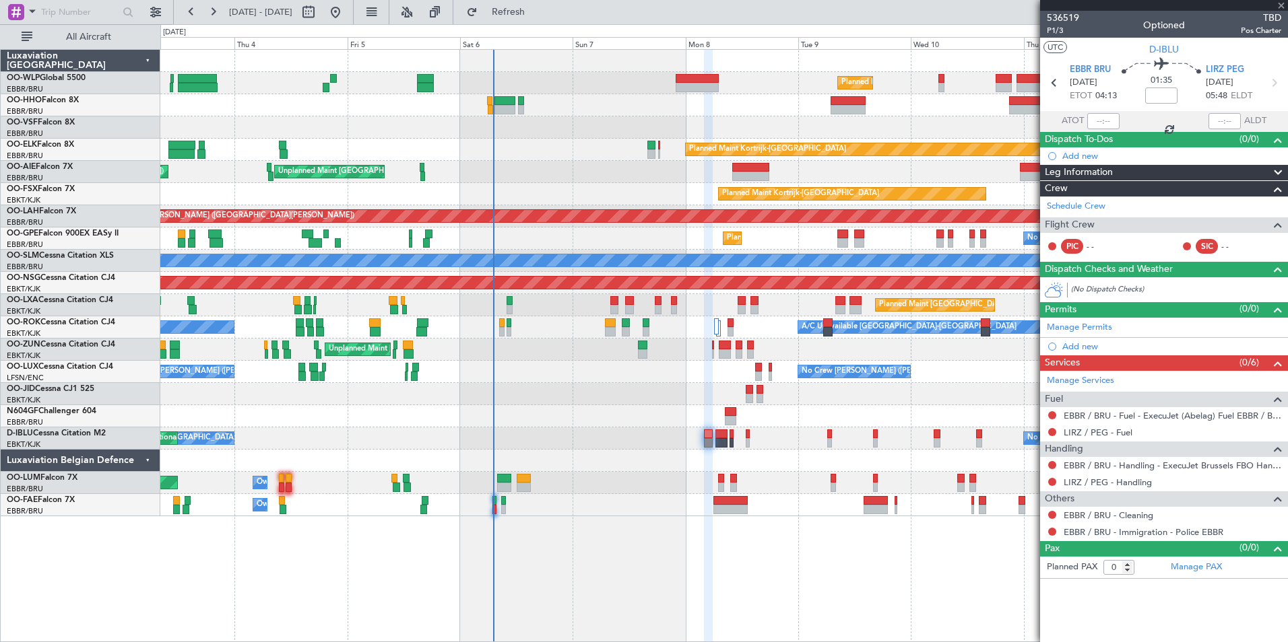
type input "06:08"
type input "8"
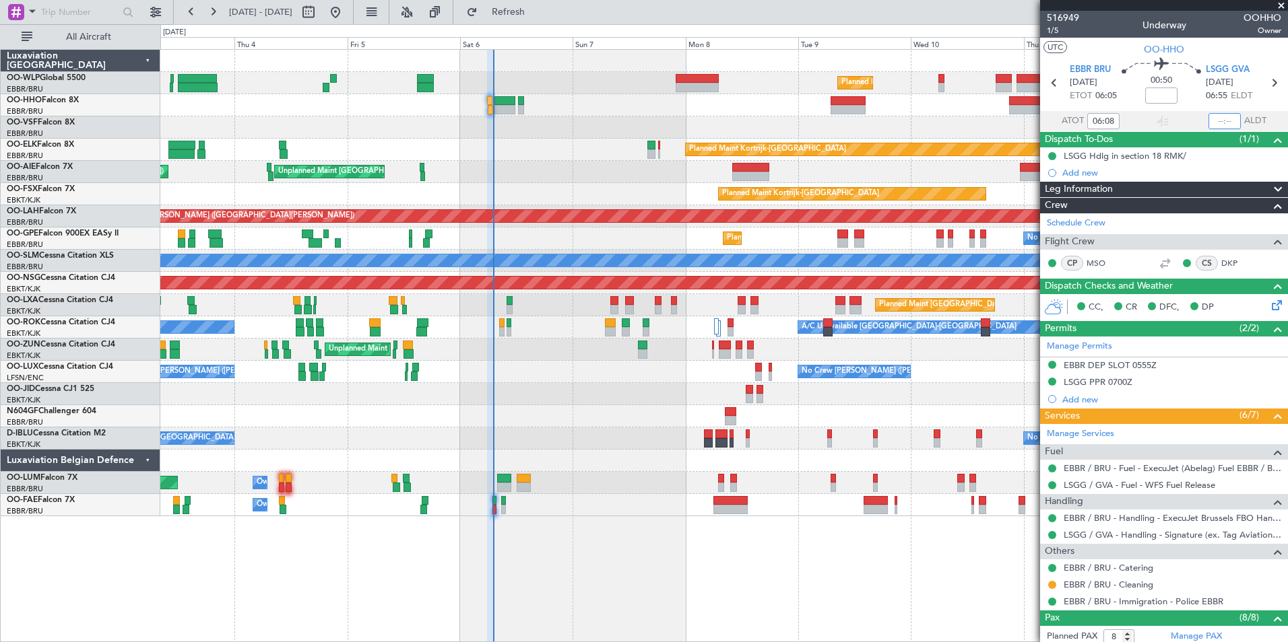
click at [1216, 120] on input "text" at bounding box center [1224, 121] width 32 height 16
click at [901, 117] on div at bounding box center [723, 128] width 1127 height 22
type input "07:03"
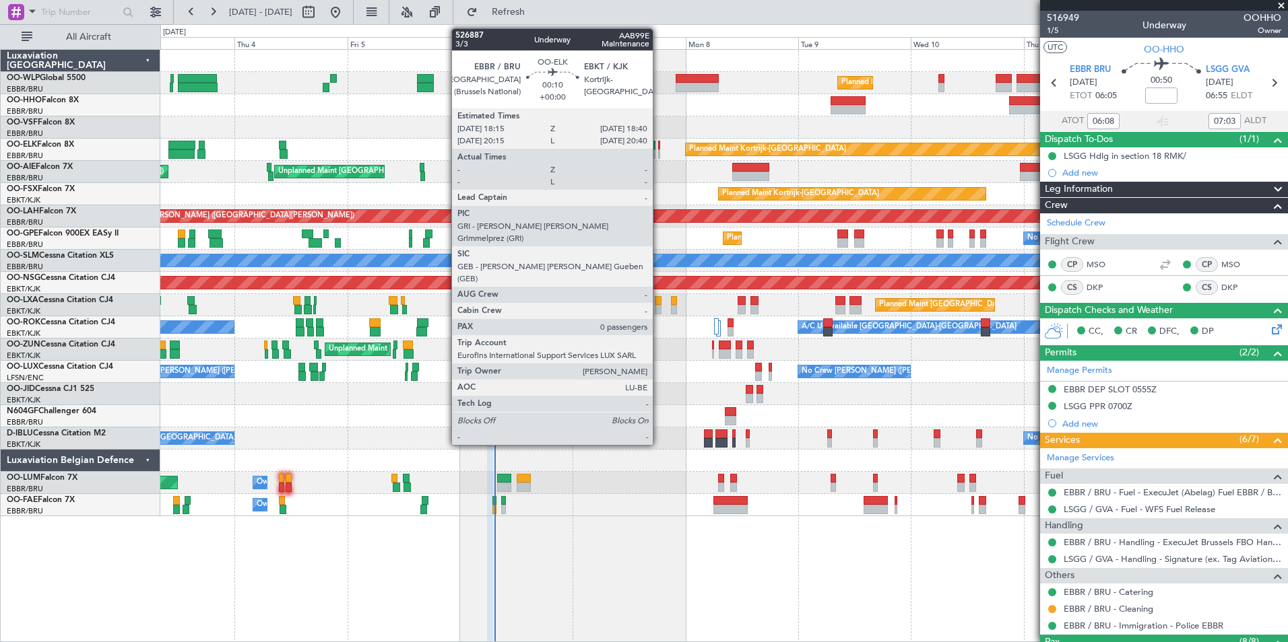
click at [659, 147] on div at bounding box center [659, 145] width 2 height 9
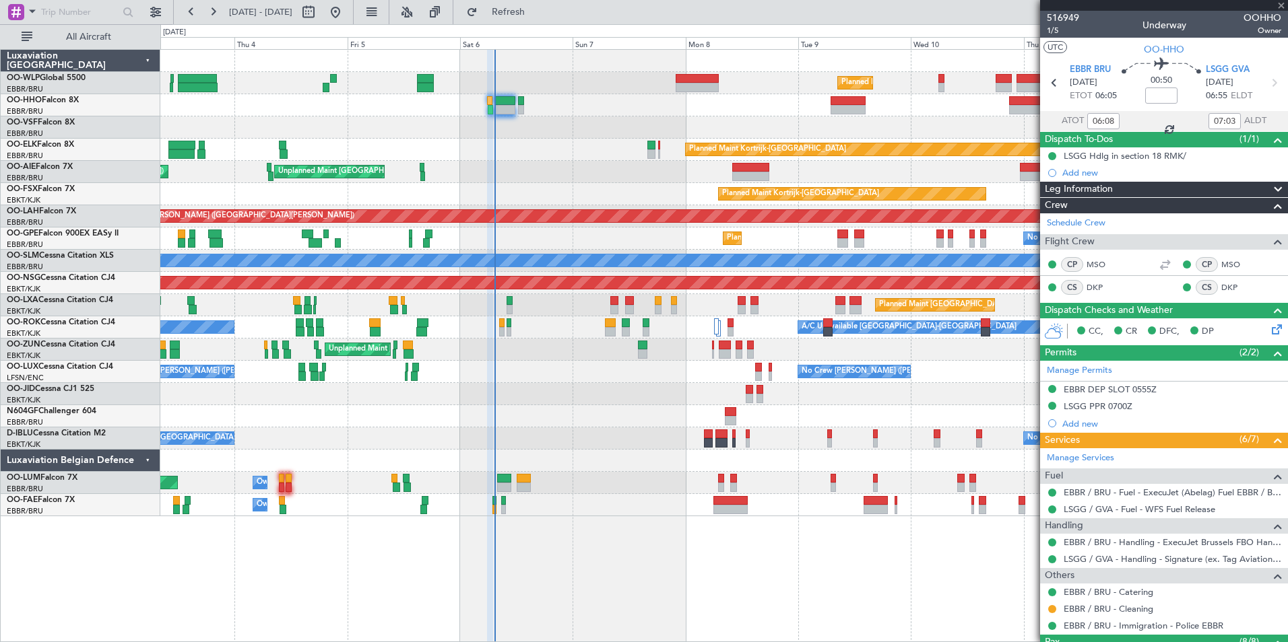
type input "0"
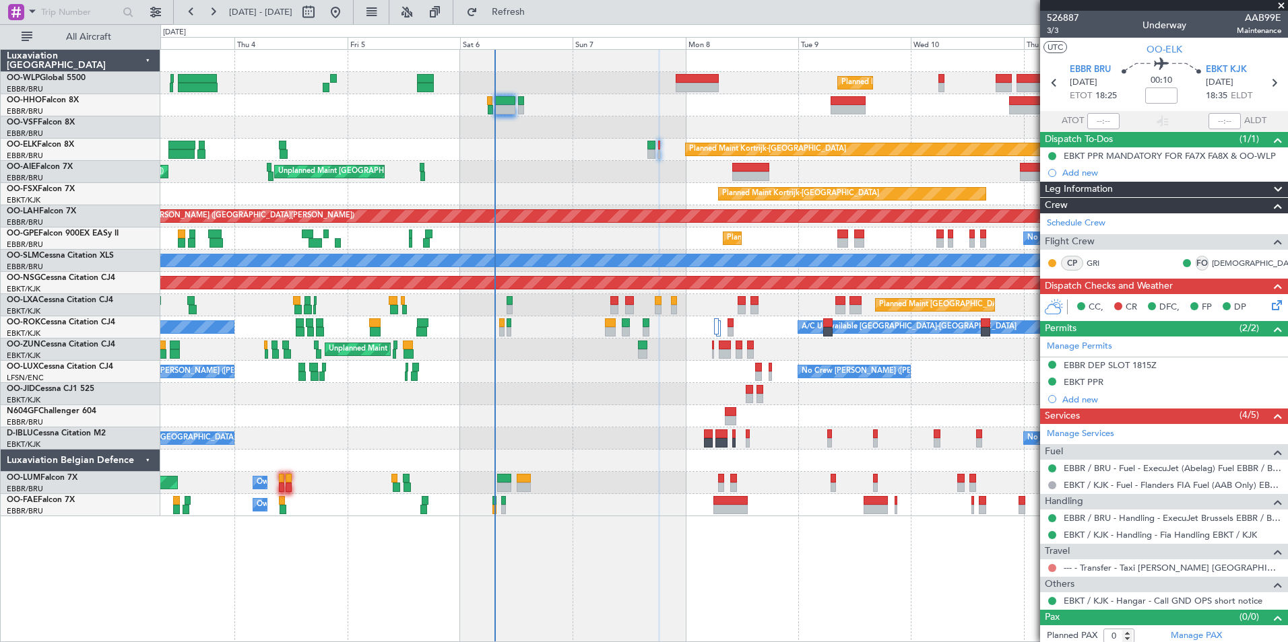
click at [1054, 566] on button at bounding box center [1052, 568] width 8 height 8
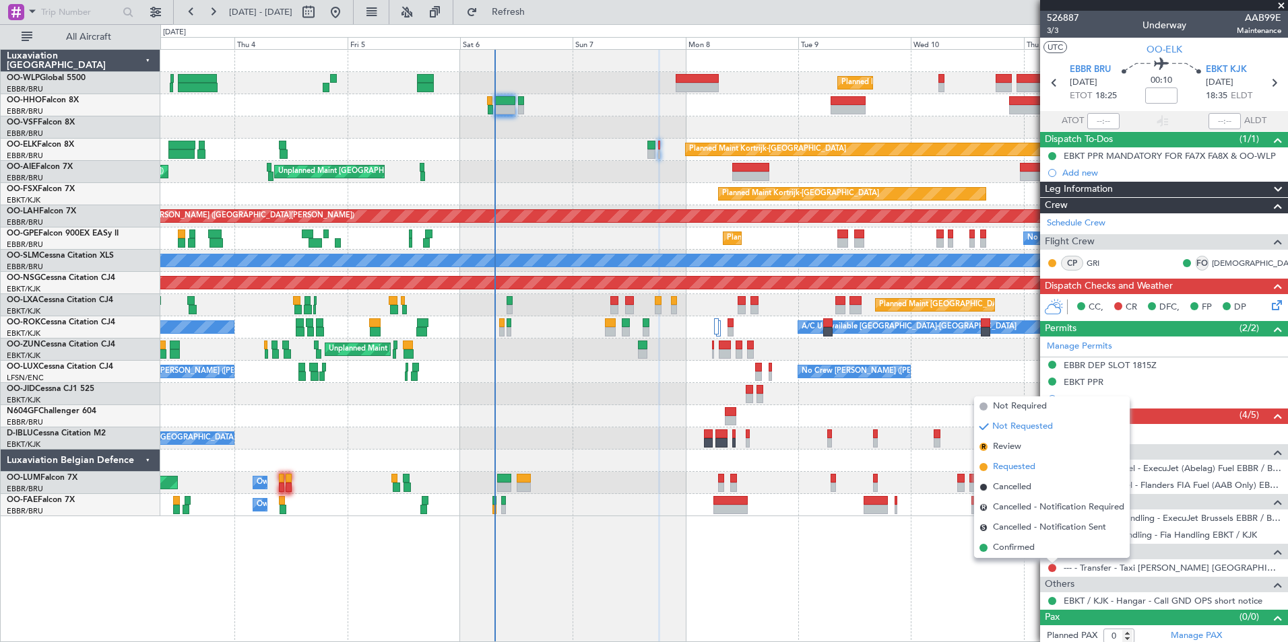
click at [1020, 470] on span "Requested" at bounding box center [1014, 467] width 42 height 13
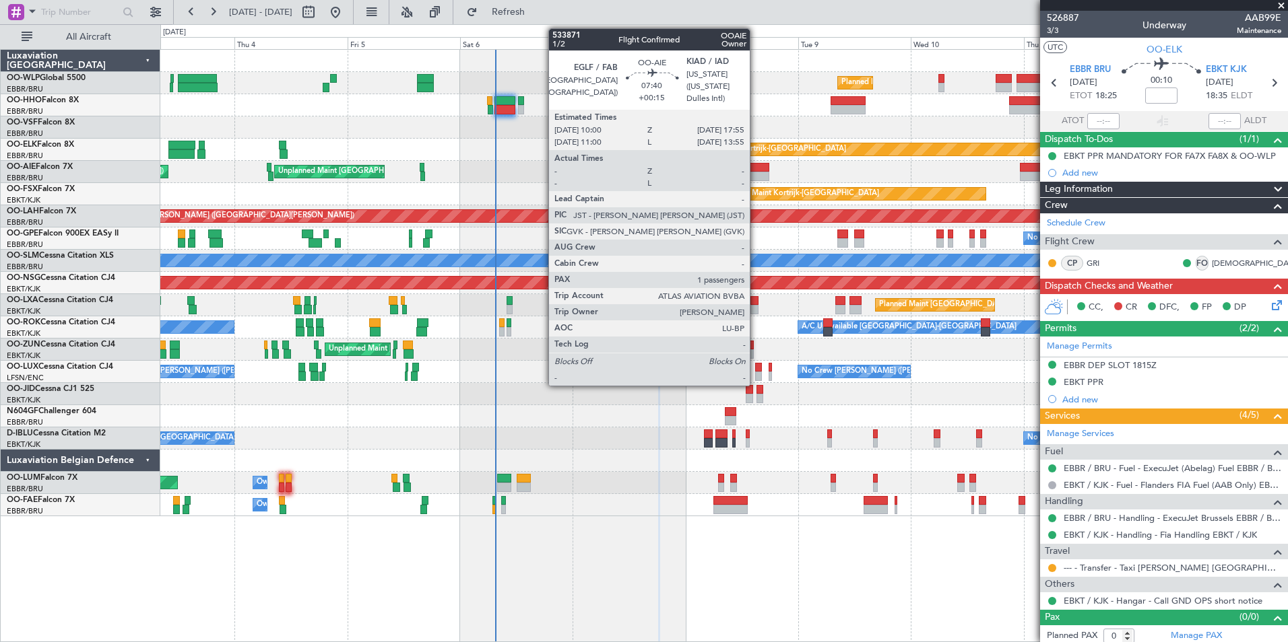
click at [756, 173] on div at bounding box center [751, 176] width 38 height 9
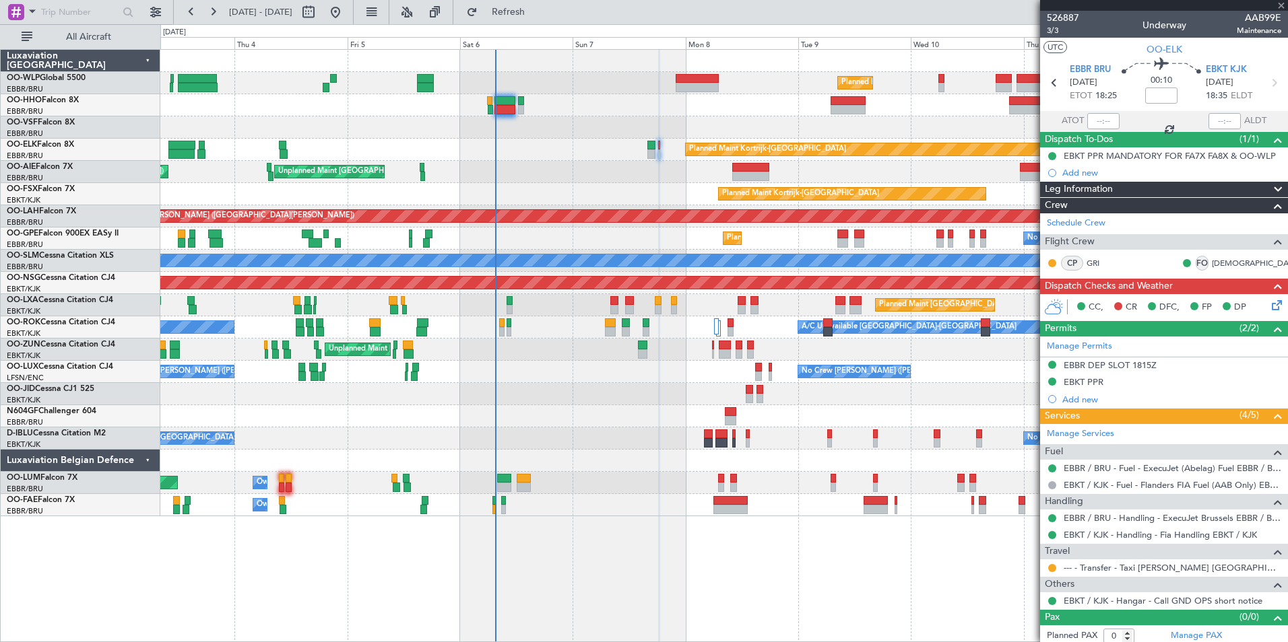
type input "+00:15"
type input "1"
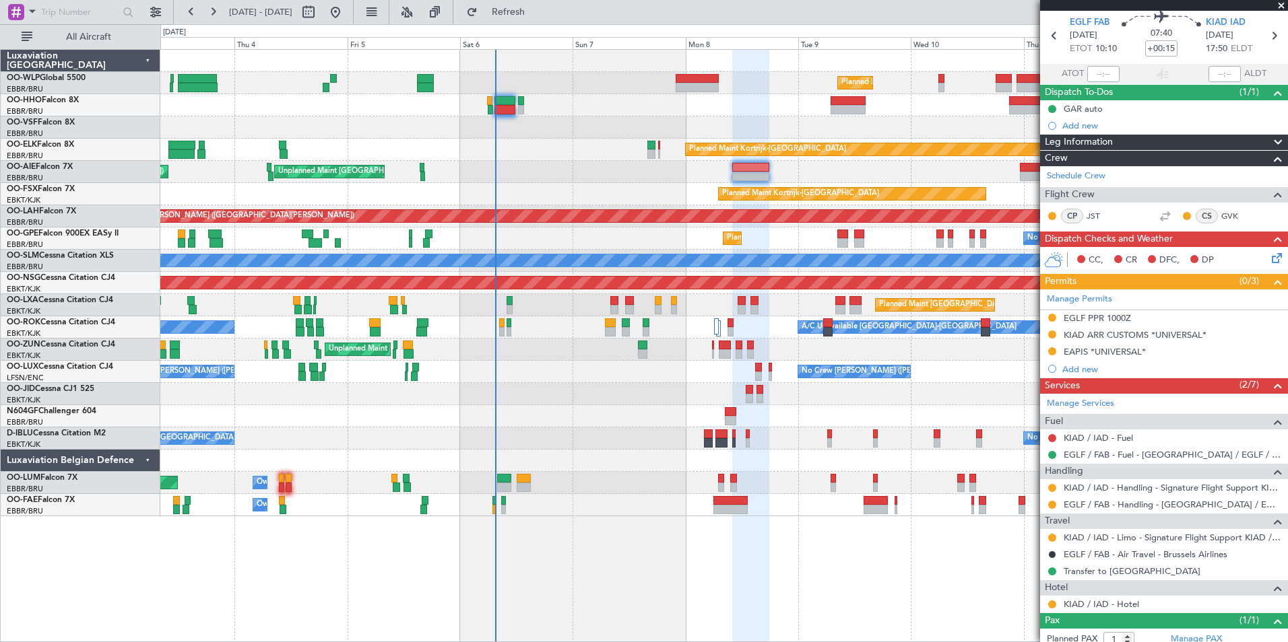
scroll to position [67, 0]
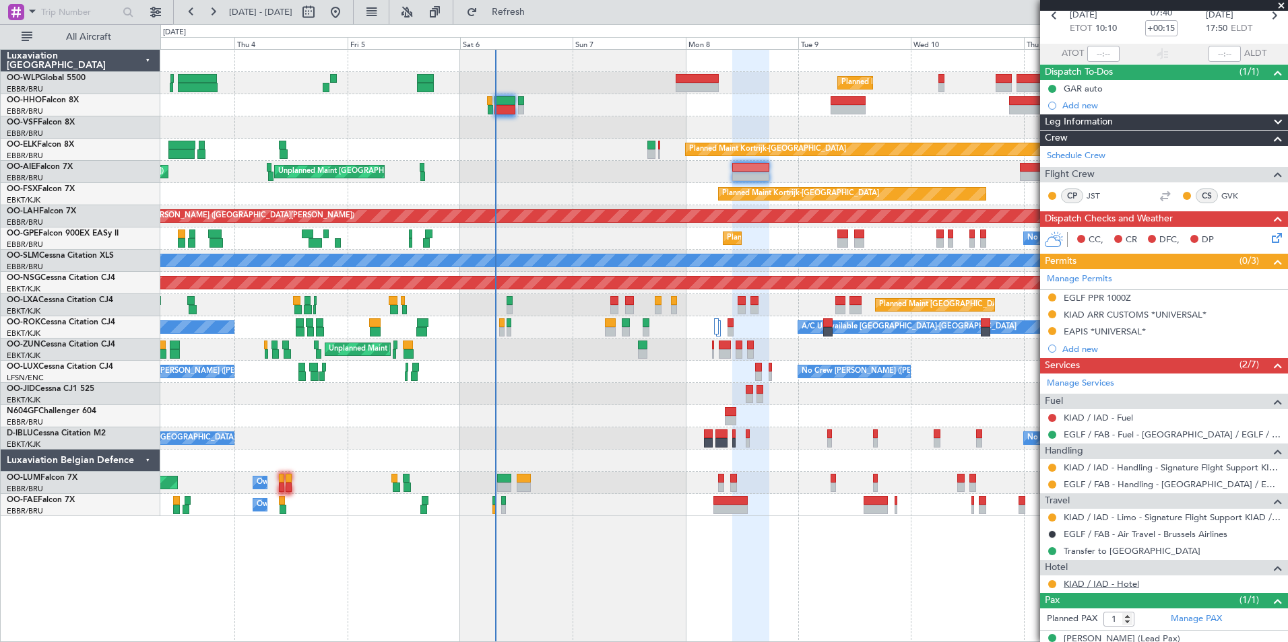
click at [1122, 585] on link "KIAD / IAD - Hotel" at bounding box center [1100, 583] width 75 height 11
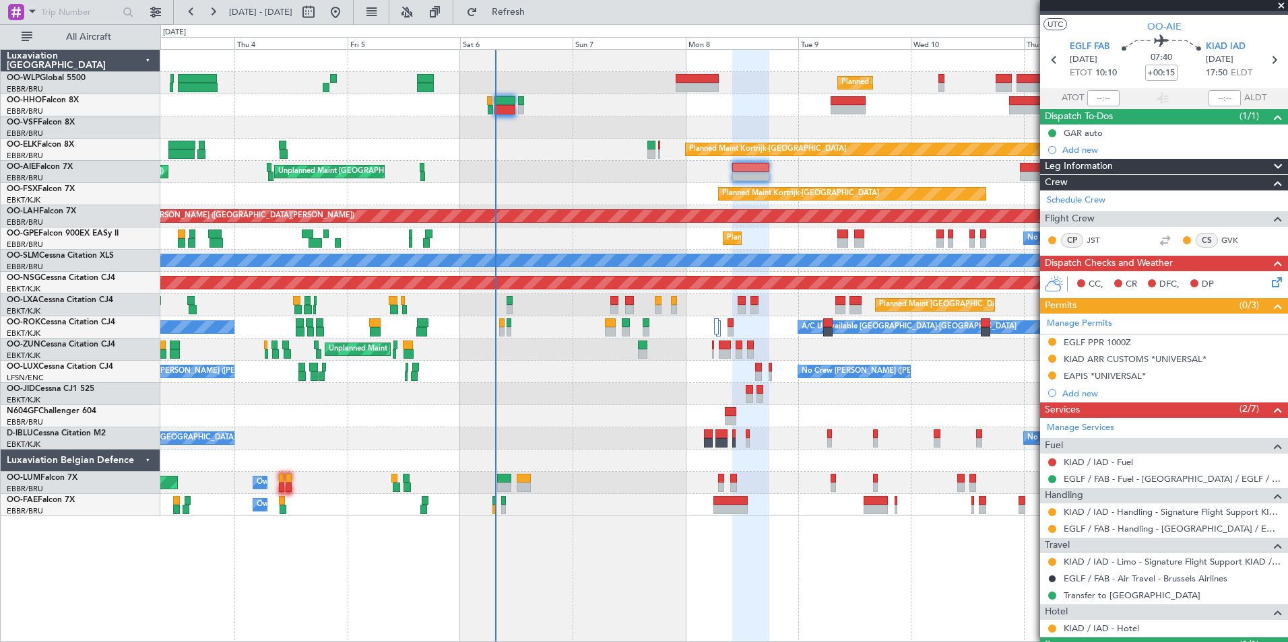
scroll to position [0, 0]
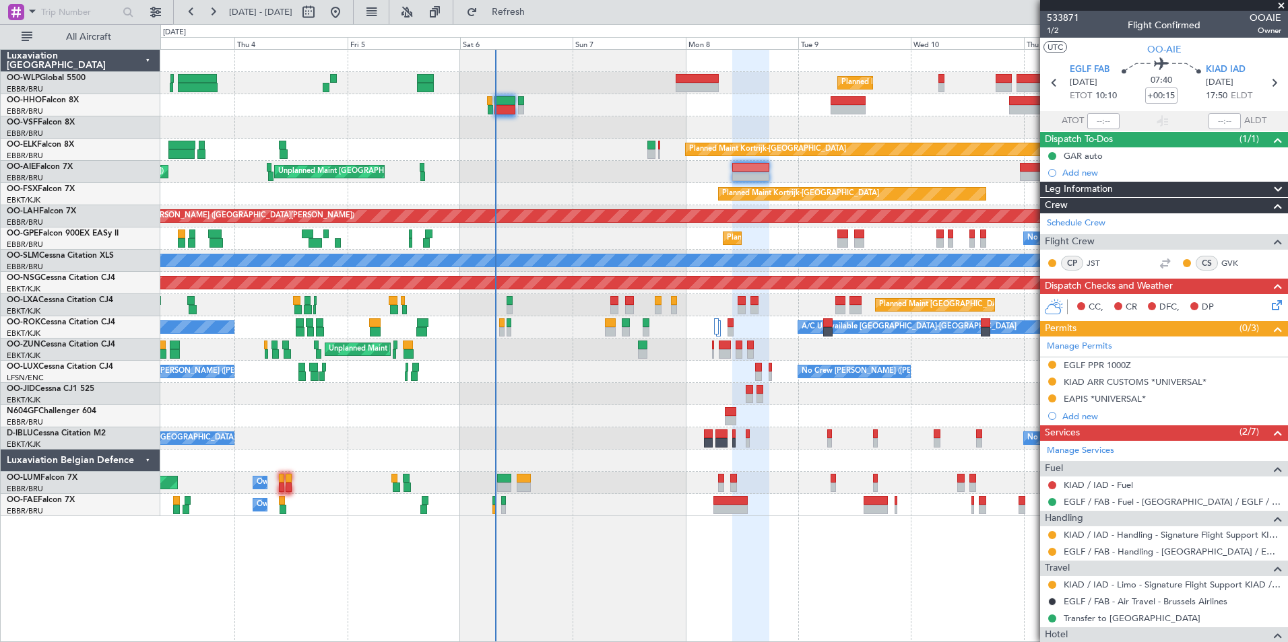
click at [1269, 304] on icon at bounding box center [1274, 303] width 11 height 11
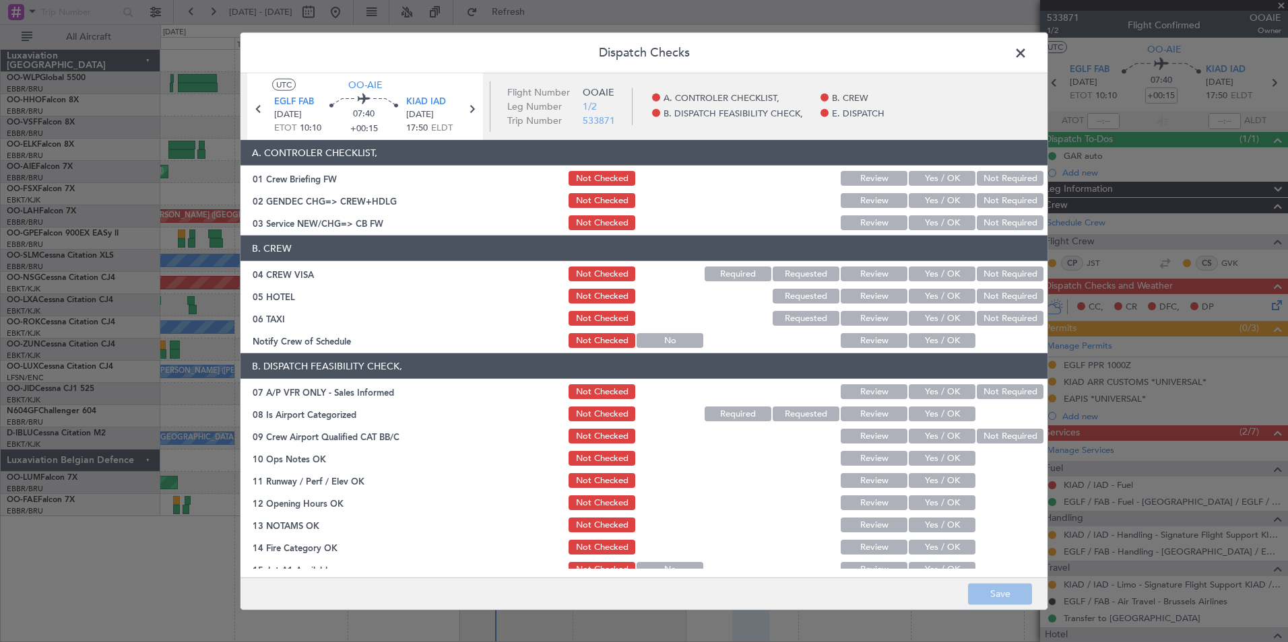
click at [1027, 48] on span at bounding box center [1027, 56] width 0 height 27
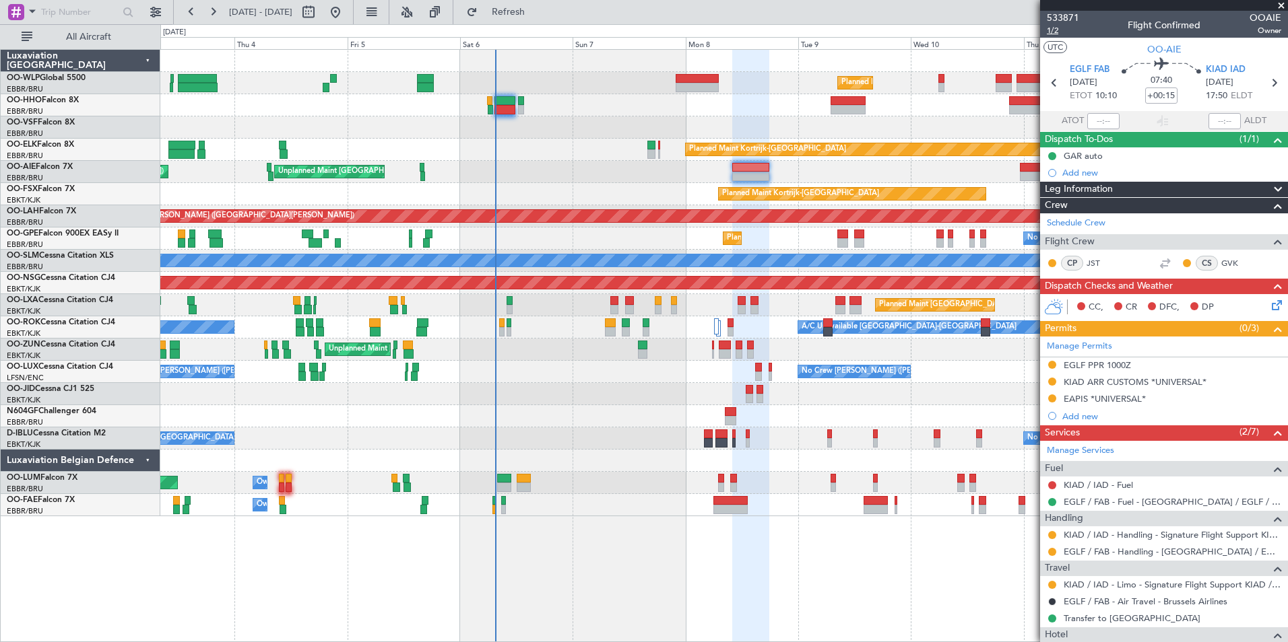
click at [1049, 30] on span "1/2" at bounding box center [1063, 30] width 32 height 11
click at [1269, 306] on icon at bounding box center [1274, 303] width 11 height 11
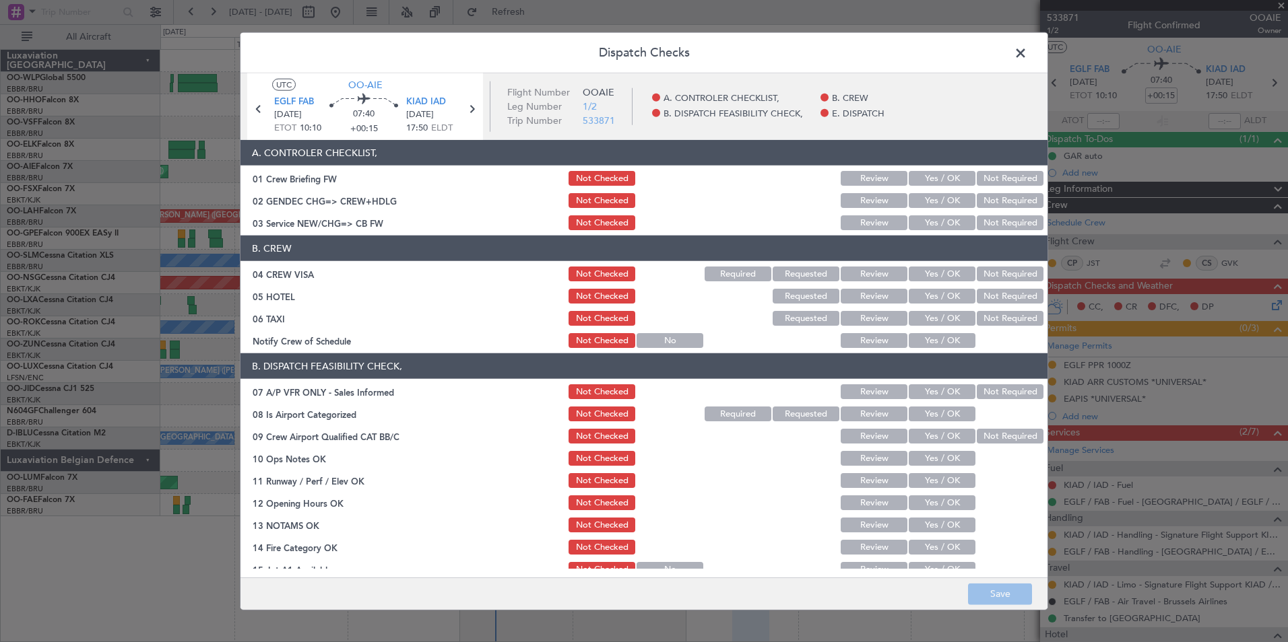
click at [935, 190] on section "A. CONTROLER CHECKLIST, 01 Crew Briefing FW Not Checked Review Yes / OK Not Req…" at bounding box center [643, 186] width 807 height 92
click at [936, 196] on button "Yes / OK" at bounding box center [941, 200] width 67 height 15
click at [933, 224] on button "Yes / OK" at bounding box center [941, 222] width 67 height 15
click at [985, 592] on button "Save" at bounding box center [1000, 594] width 64 height 22
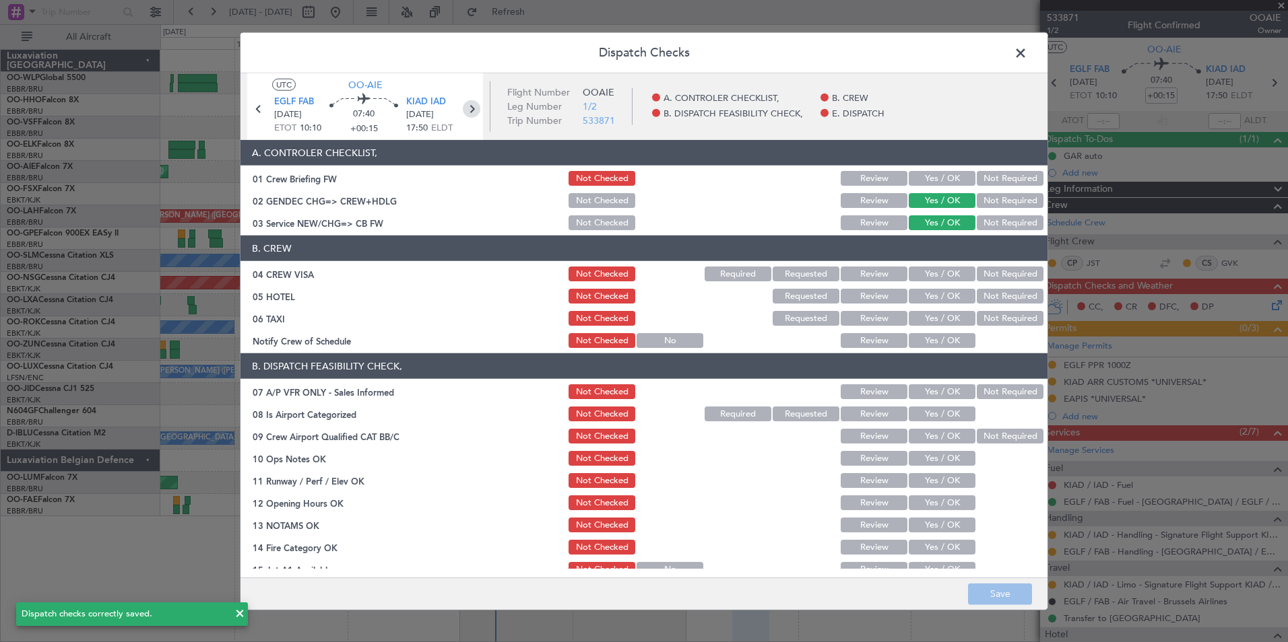
click at [472, 114] on icon at bounding box center [472, 109] width 18 height 18
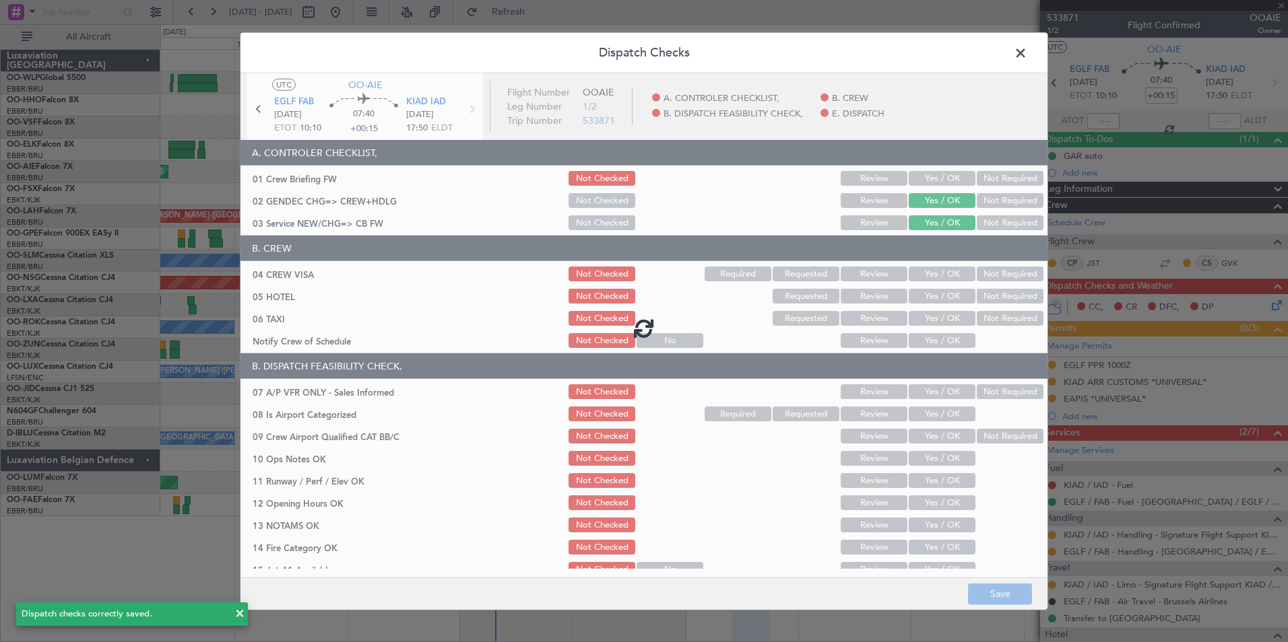
type input "-00:15"
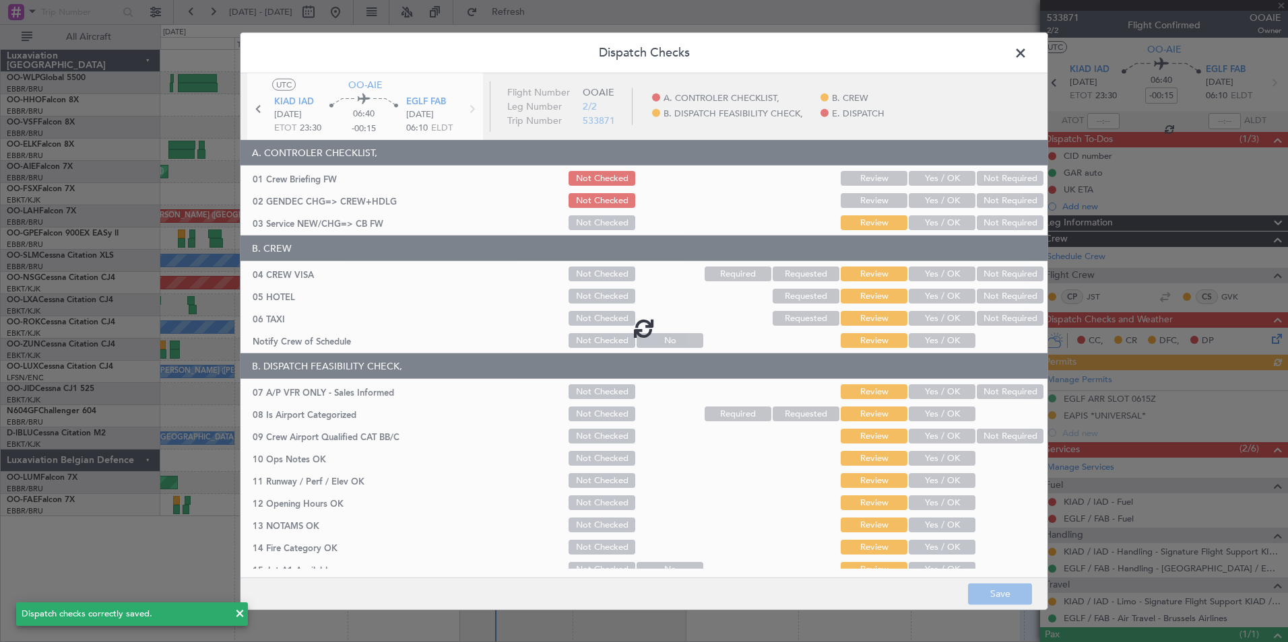
click at [938, 206] on div at bounding box center [643, 328] width 807 height 510
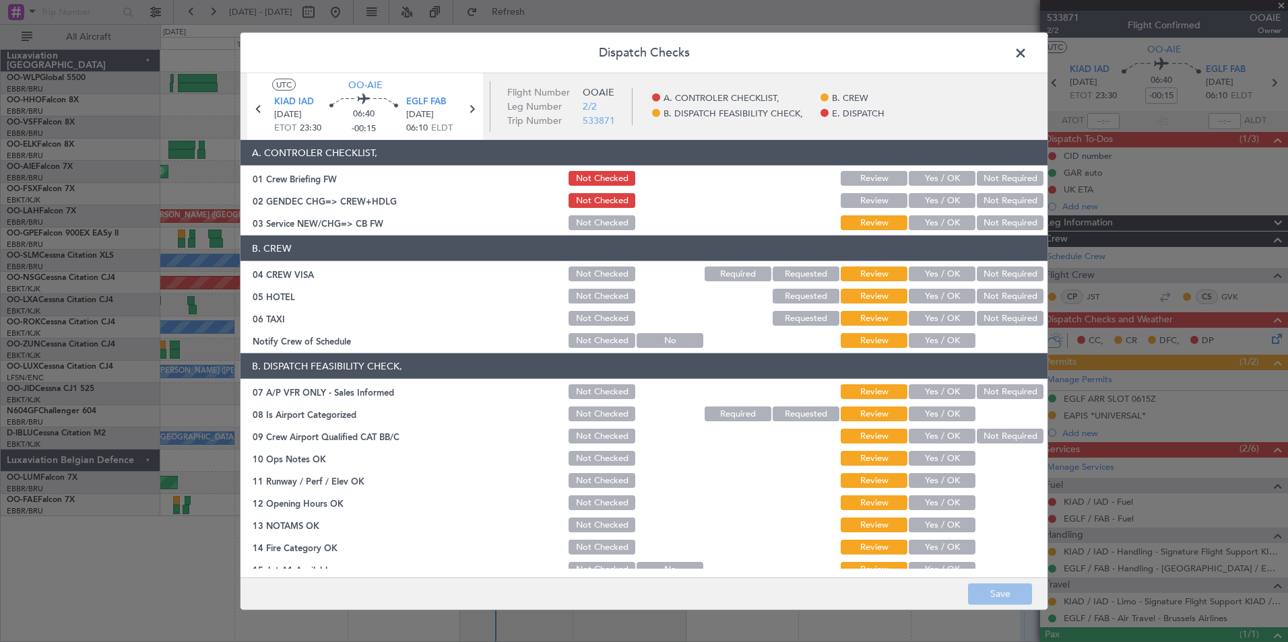
click at [938, 200] on button "Yes / OK" at bounding box center [941, 200] width 67 height 15
click at [941, 221] on button "Yes / OK" at bounding box center [941, 222] width 67 height 15
click at [989, 270] on button "Not Required" at bounding box center [1009, 274] width 67 height 15
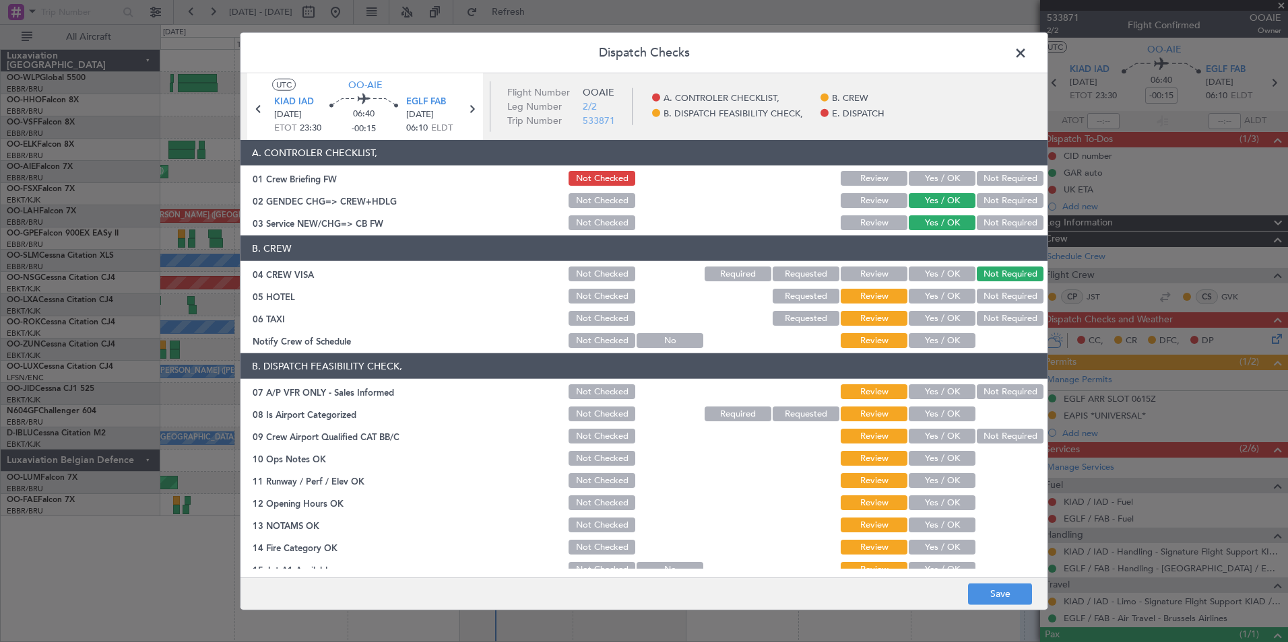
click at [993, 315] on button "Not Required" at bounding box center [1009, 318] width 67 height 15
click at [937, 343] on button "Yes / OK" at bounding box center [941, 340] width 67 height 15
click at [996, 597] on button "Save" at bounding box center [1000, 594] width 64 height 22
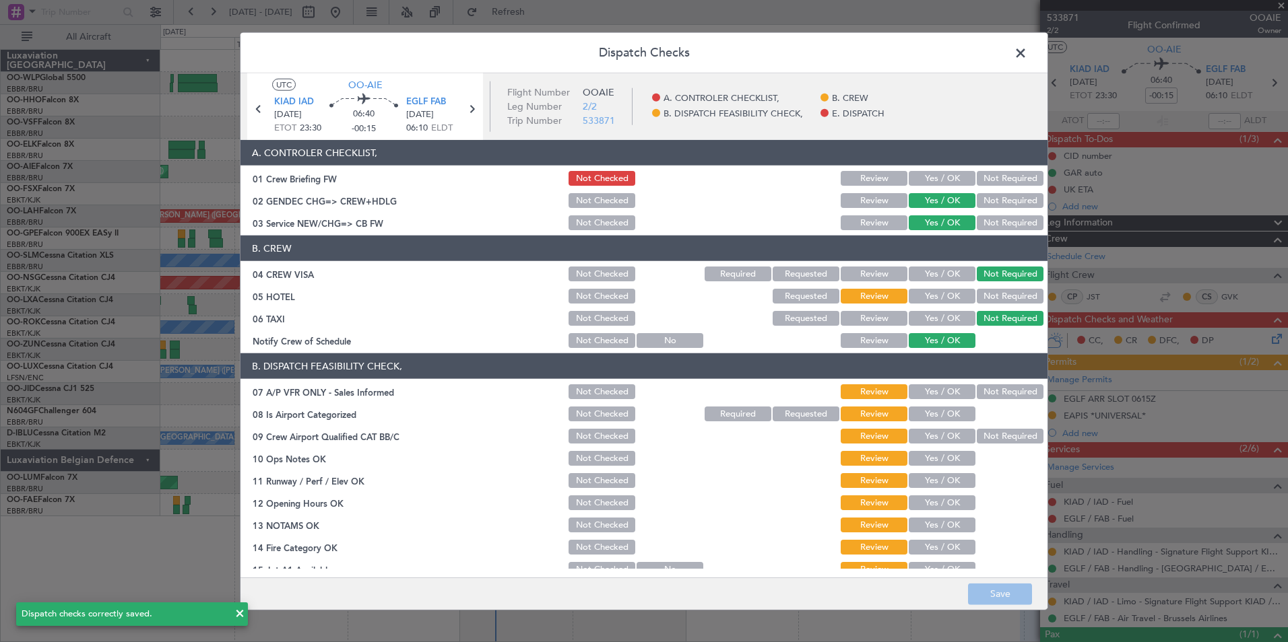
click at [1027, 56] on span at bounding box center [1027, 56] width 0 height 27
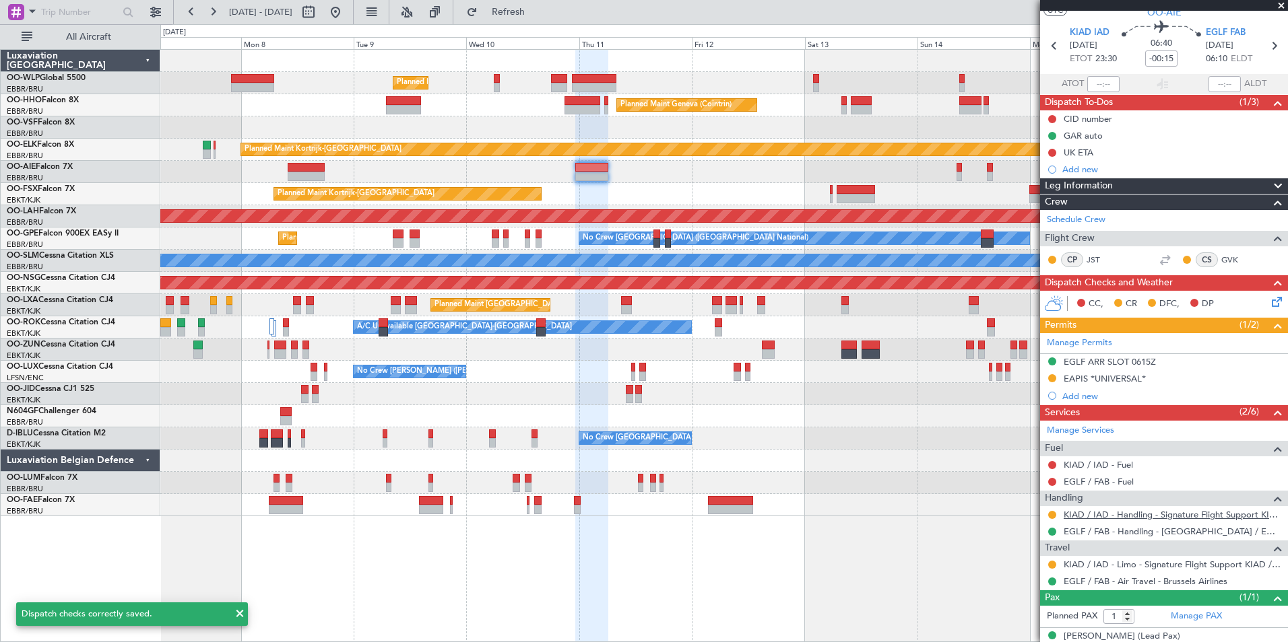
scroll to position [66, 0]
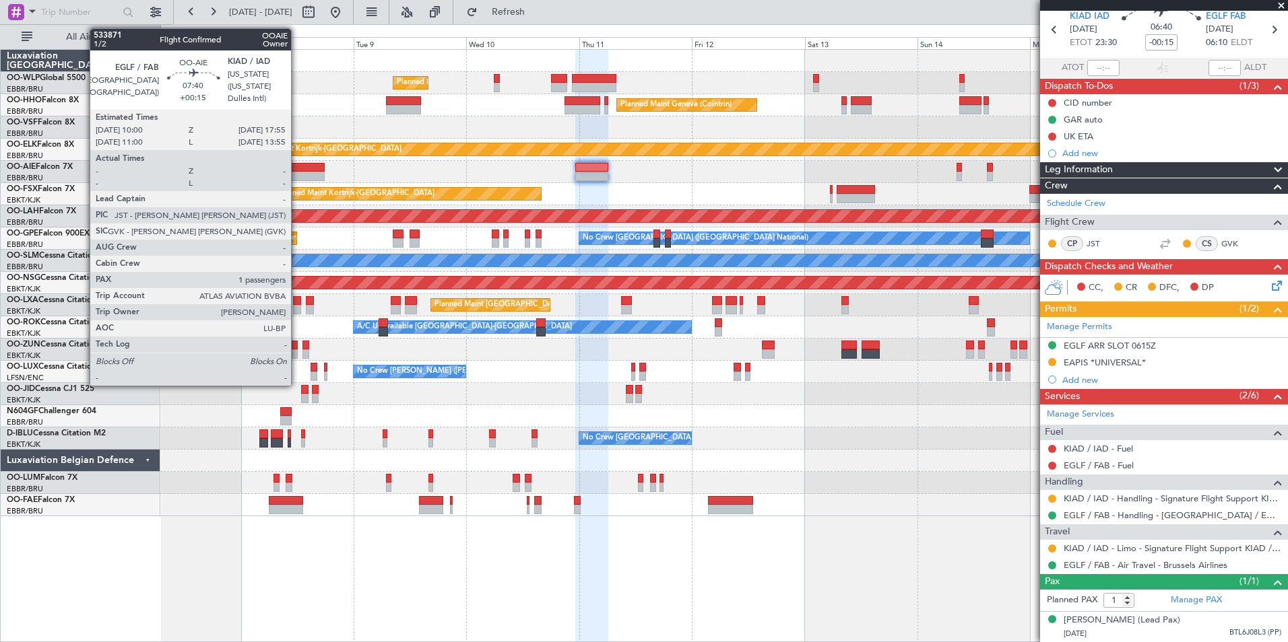
click at [297, 168] on div at bounding box center [307, 167] width 38 height 9
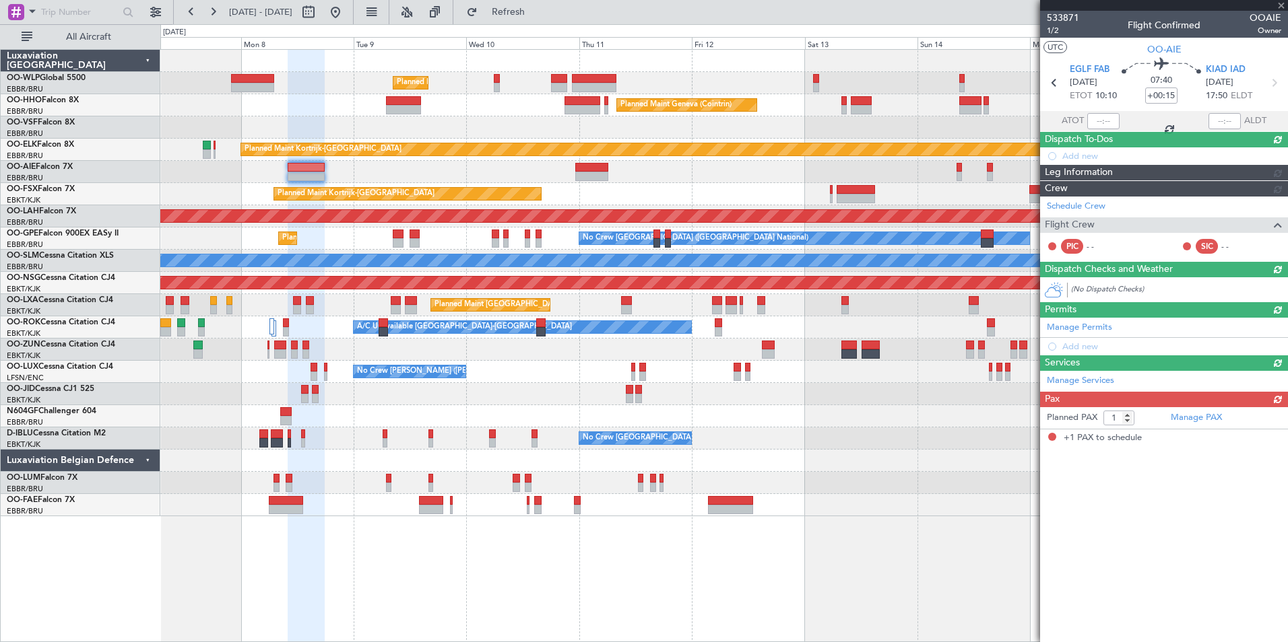
scroll to position [0, 0]
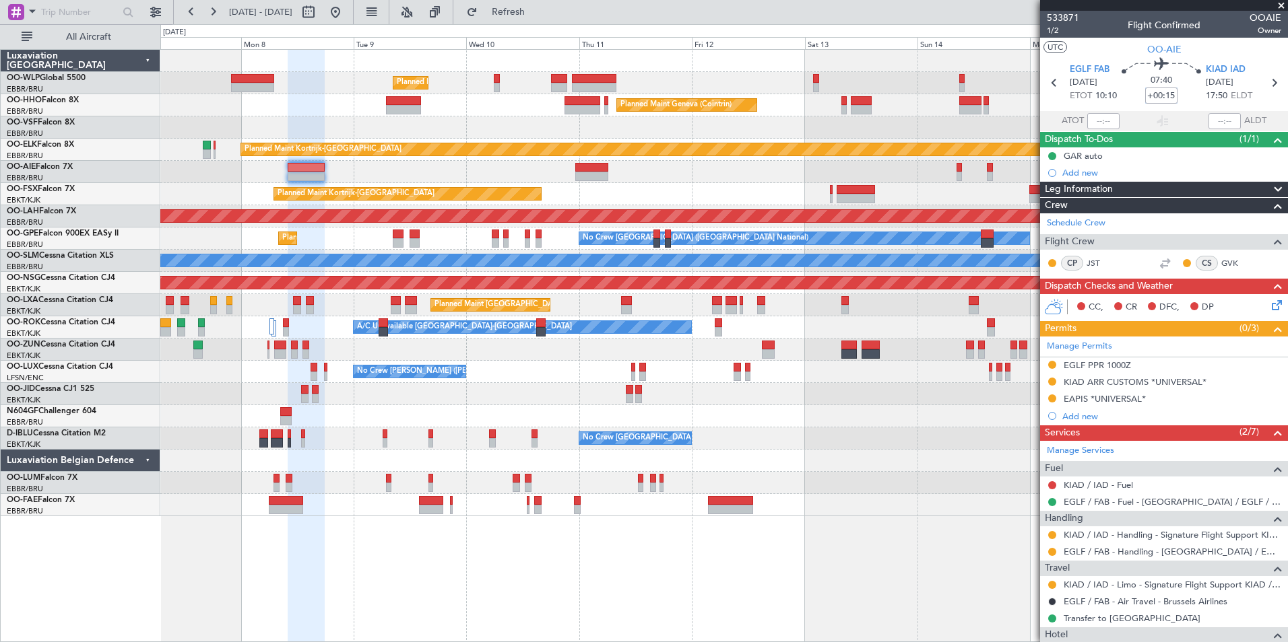
click at [1156, 97] on input "+00:15" at bounding box center [1161, 96] width 32 height 16
click at [894, 126] on div at bounding box center [723, 128] width 1127 height 22
type input "+00:45"
click at [1073, 364] on div "EGLF PPR 1000Z" at bounding box center [1096, 365] width 67 height 11
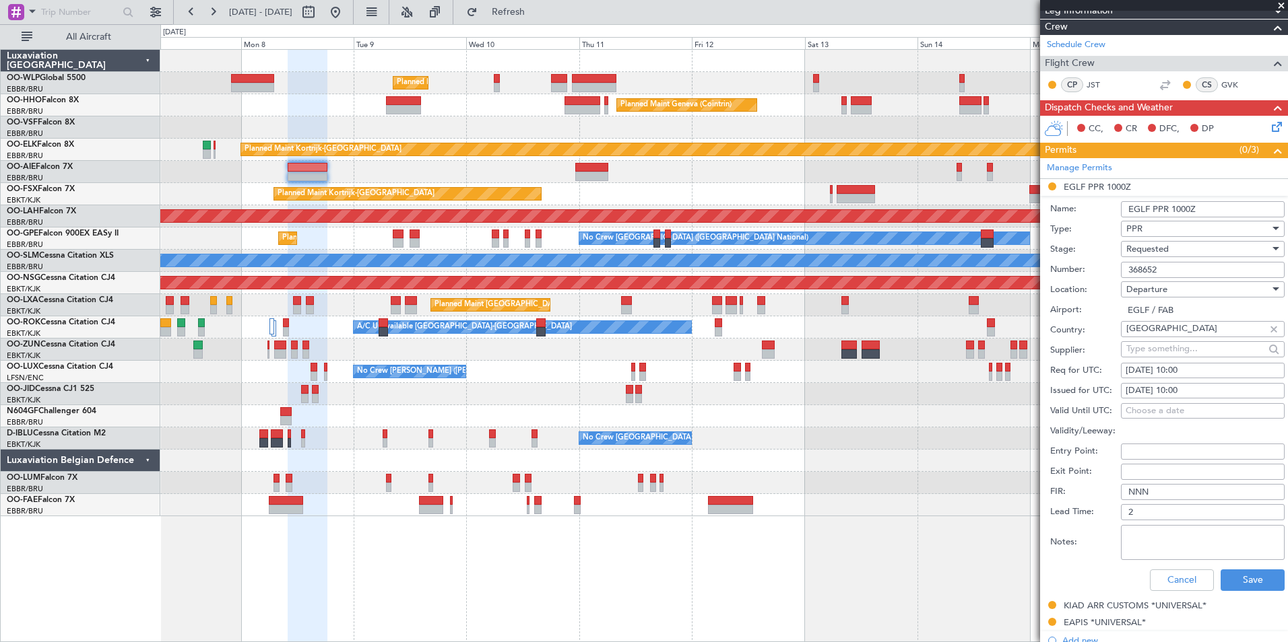
scroll to position [202, 0]
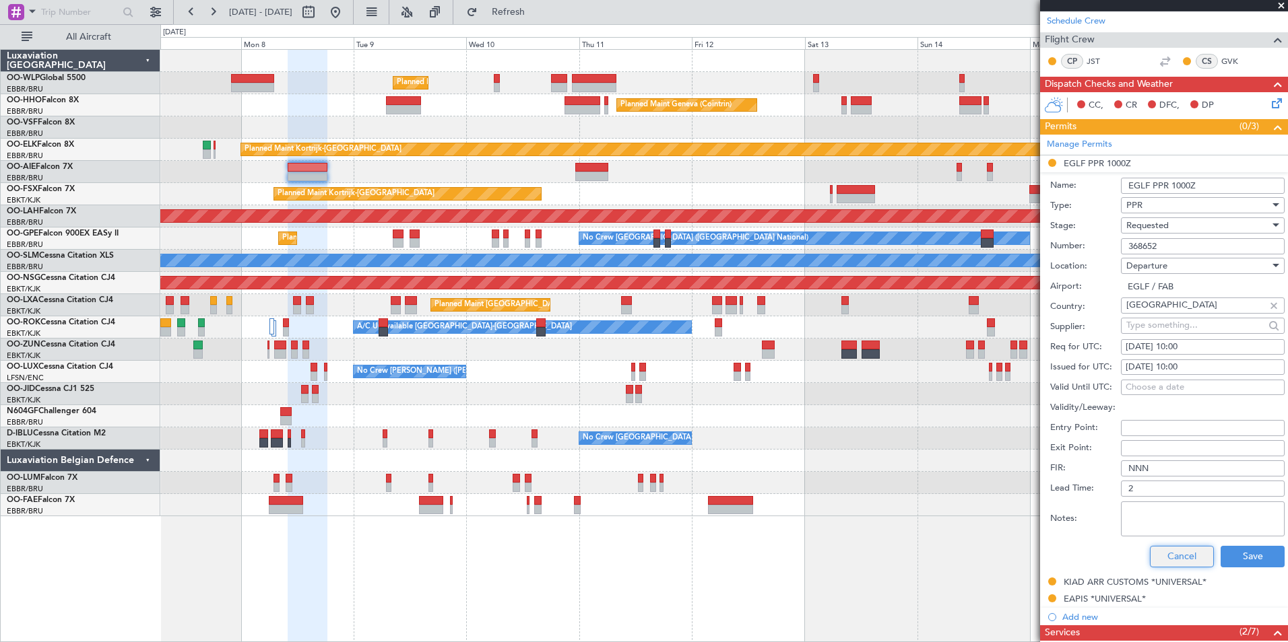
click at [1160, 557] on button "Cancel" at bounding box center [1182, 557] width 64 height 22
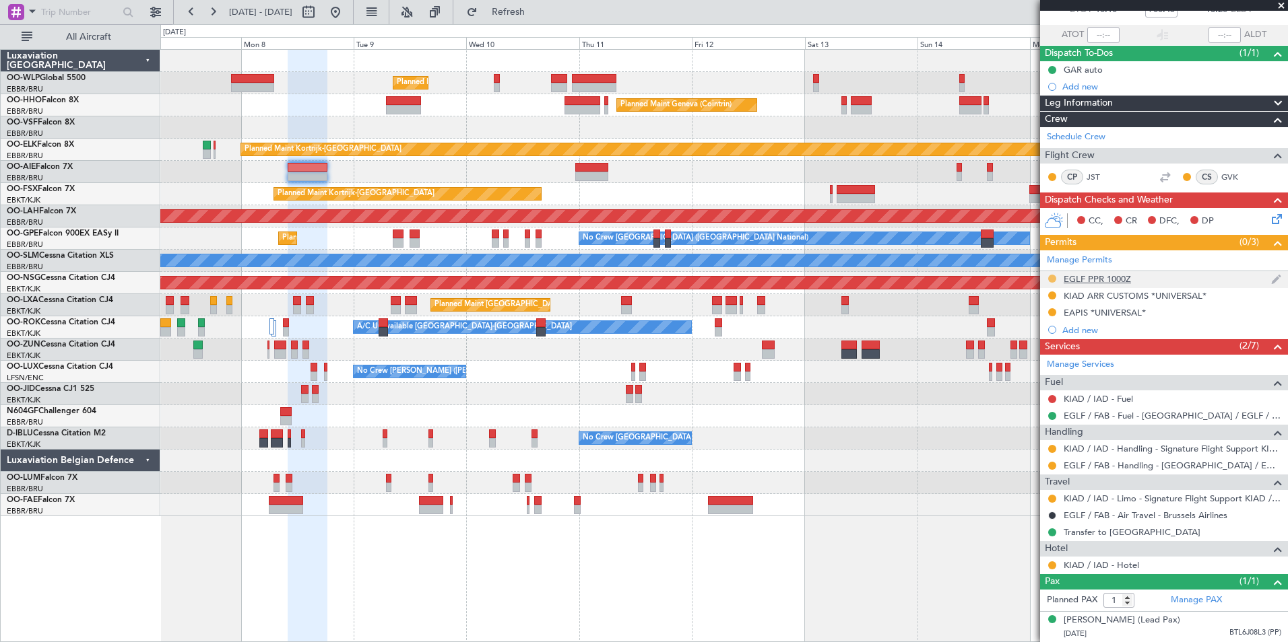
click at [1053, 275] on button at bounding box center [1052, 279] width 8 height 8
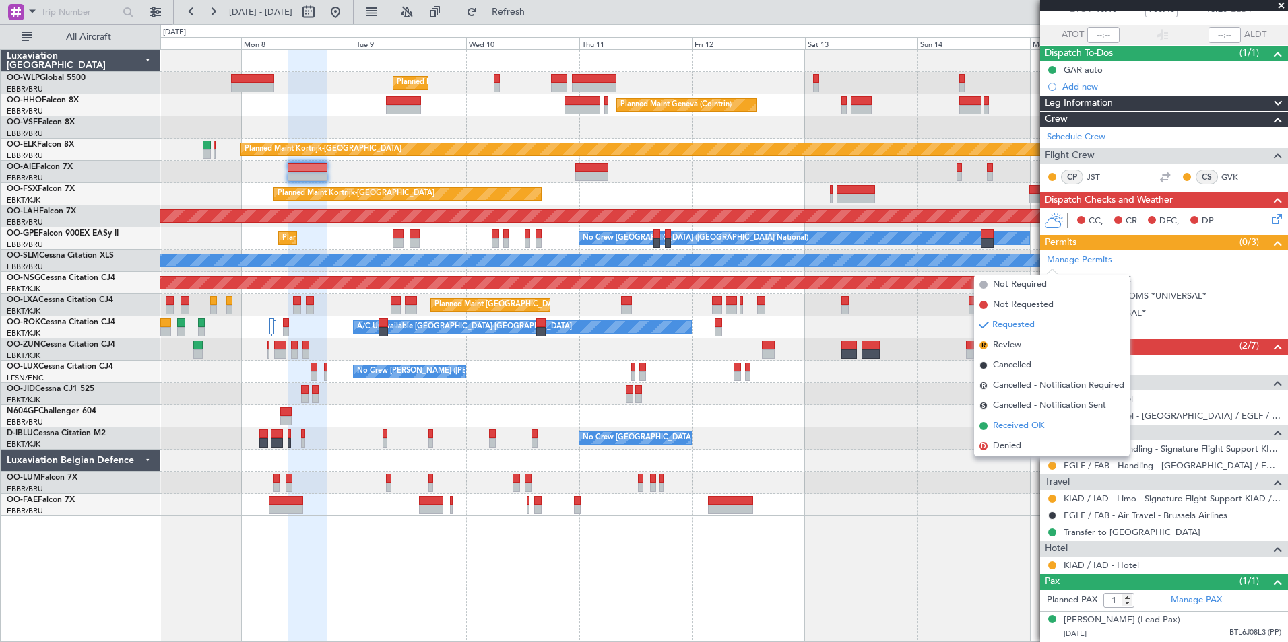
click at [1034, 426] on span "Received OK" at bounding box center [1018, 426] width 51 height 13
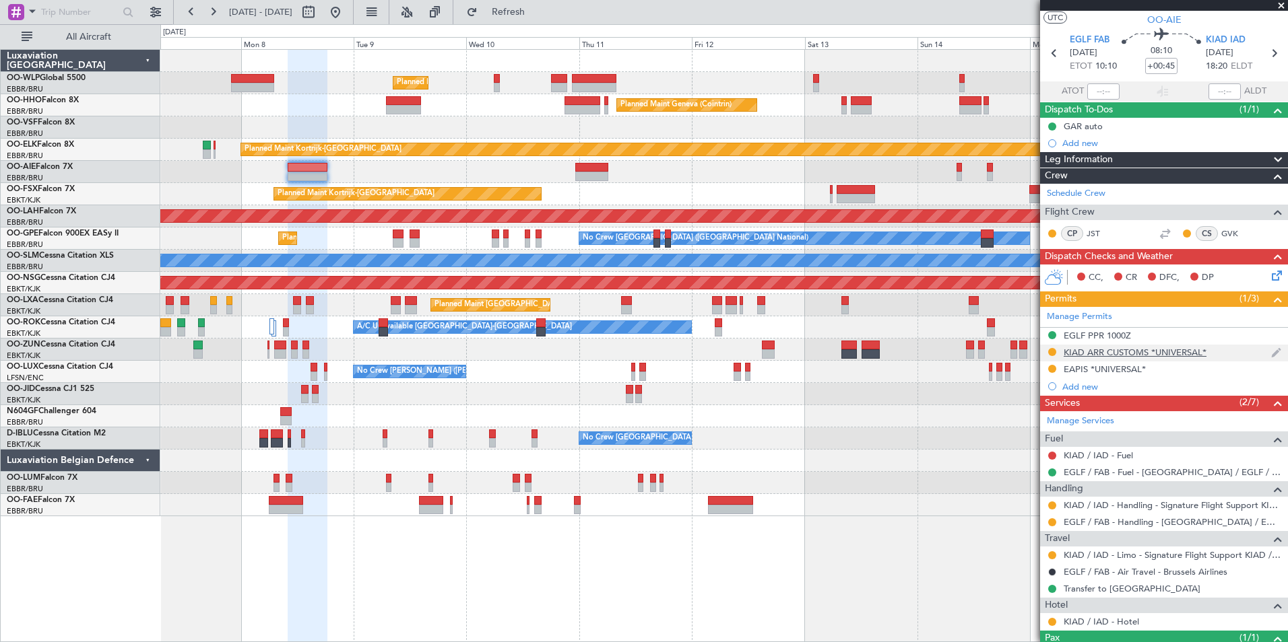
scroll to position [0, 0]
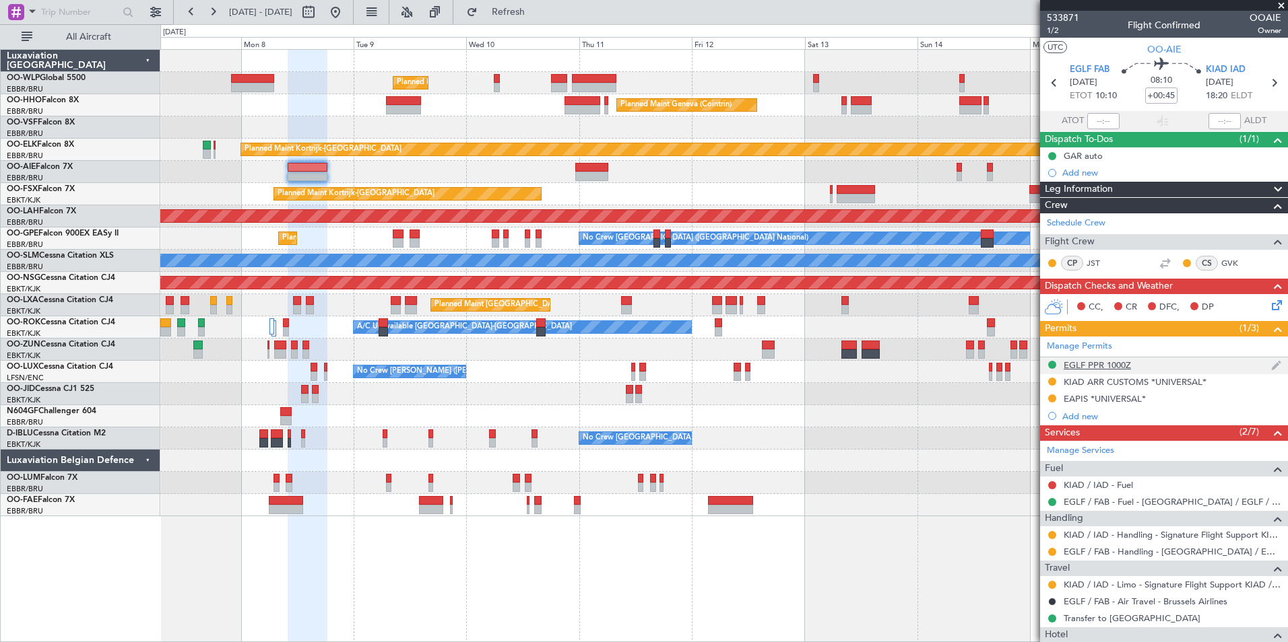
click at [1123, 365] on div "EGLF PPR 1000Z" at bounding box center [1096, 365] width 67 height 11
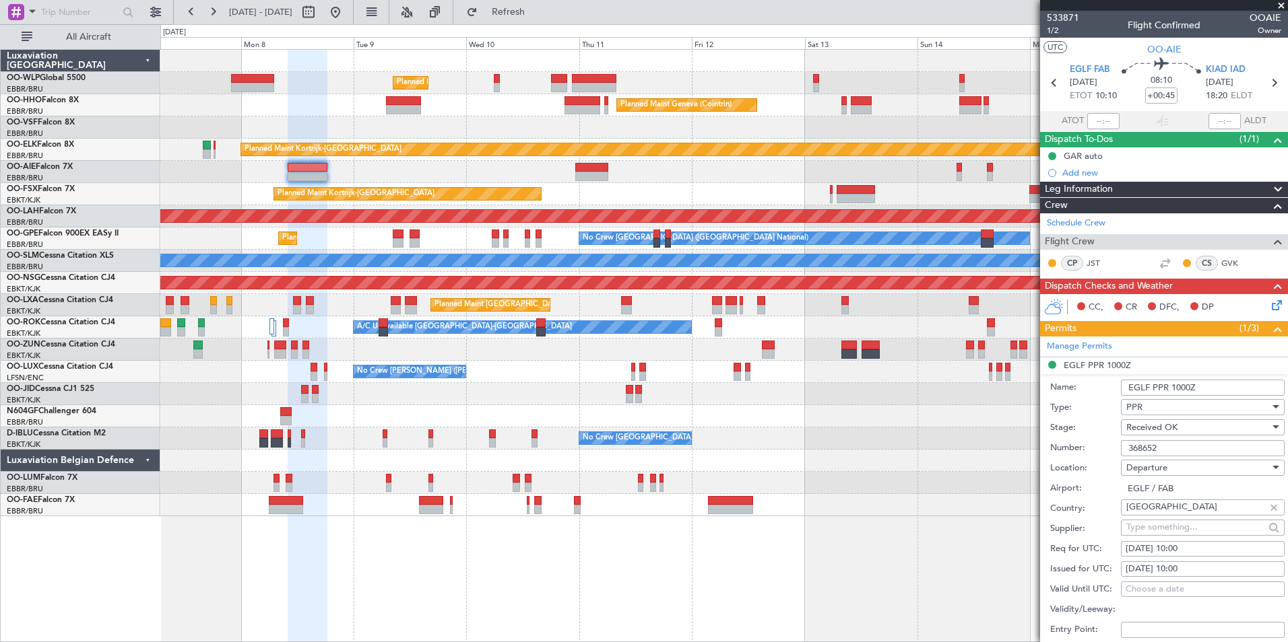
click at [1152, 444] on input "368652" at bounding box center [1203, 448] width 164 height 16
click at [1093, 169] on div "Add new" at bounding box center [1165, 172] width 207 height 11
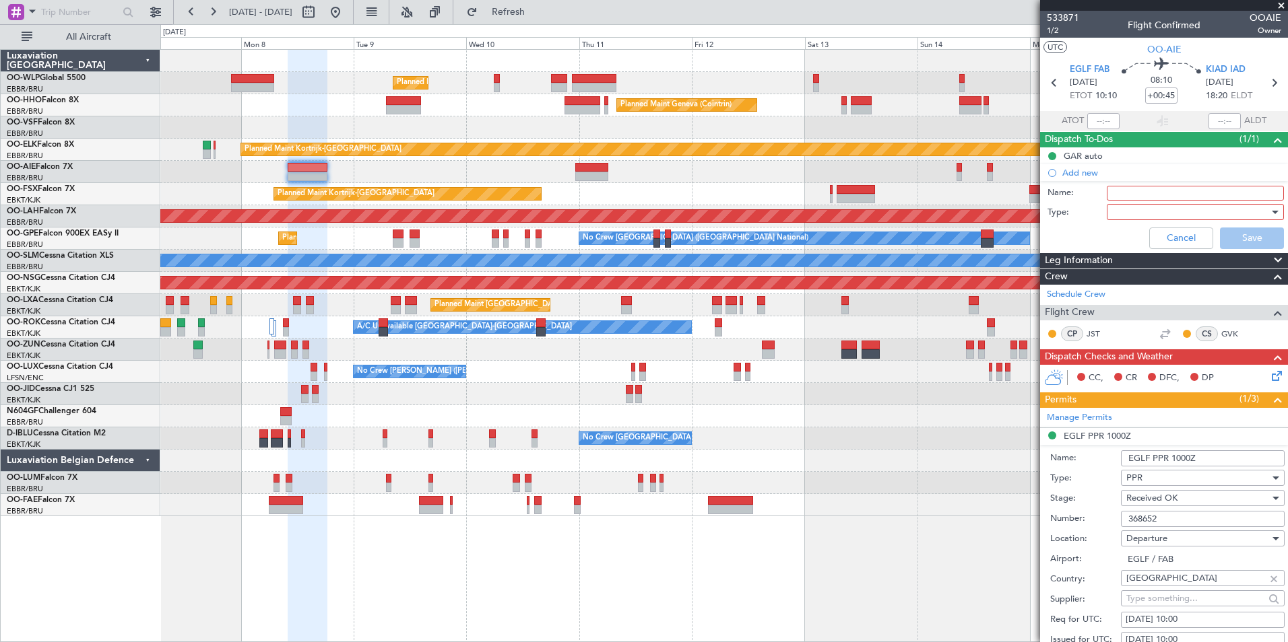
click at [1121, 201] on div "Name:" at bounding box center [1163, 193] width 261 height 20
click at [1121, 198] on input "Name:" at bounding box center [1194, 193] width 177 height 15
type input "FPL in FF"
click at [1117, 199] on input "FPL in FF" at bounding box center [1194, 193] width 177 height 15
click at [1056, 238] on div "Cancel Save" at bounding box center [1160, 238] width 254 height 32
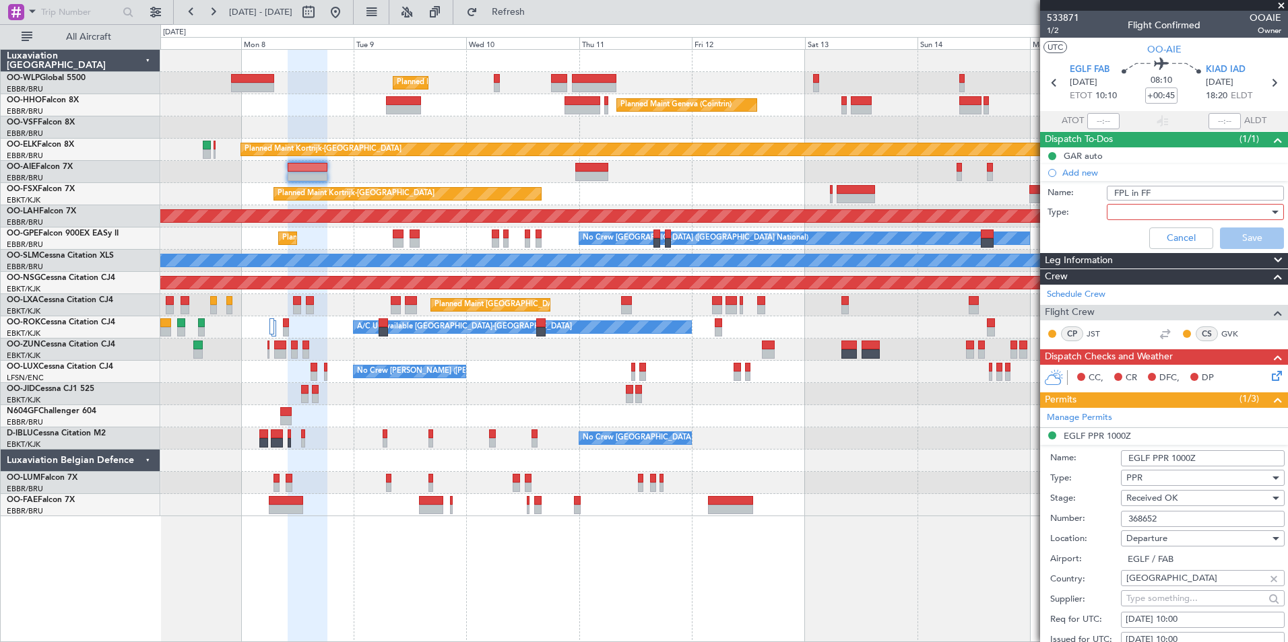
click at [1114, 213] on div at bounding box center [1190, 212] width 157 height 20
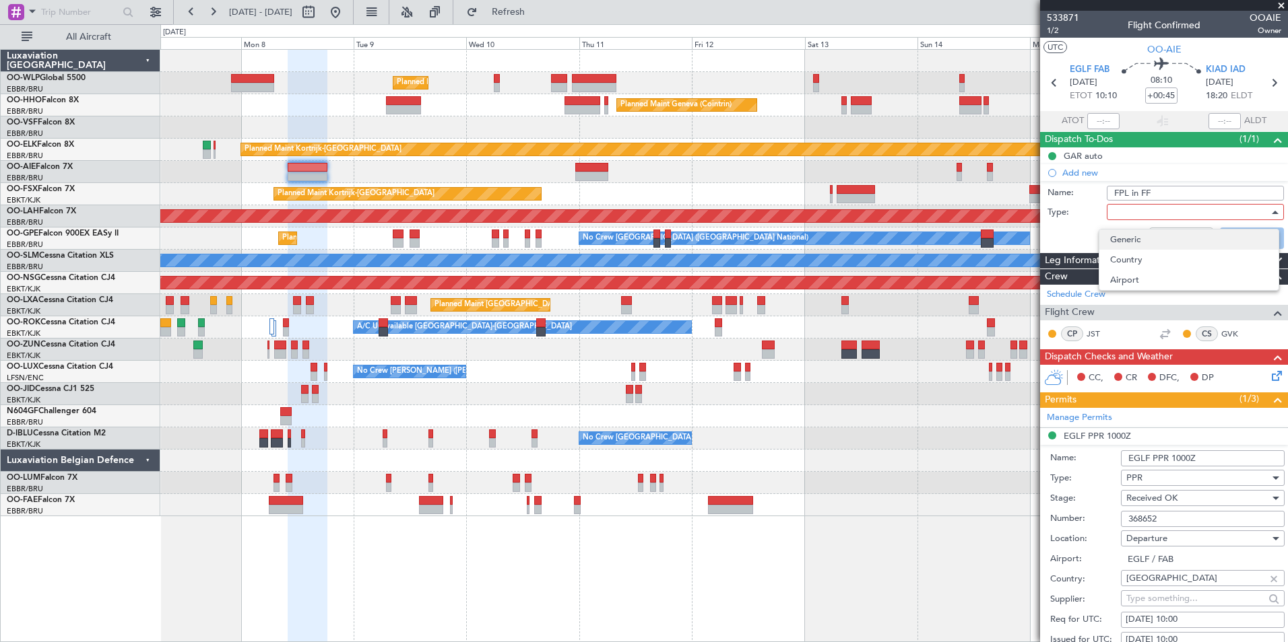
click at [1125, 236] on span "Generic" at bounding box center [1189, 240] width 158 height 20
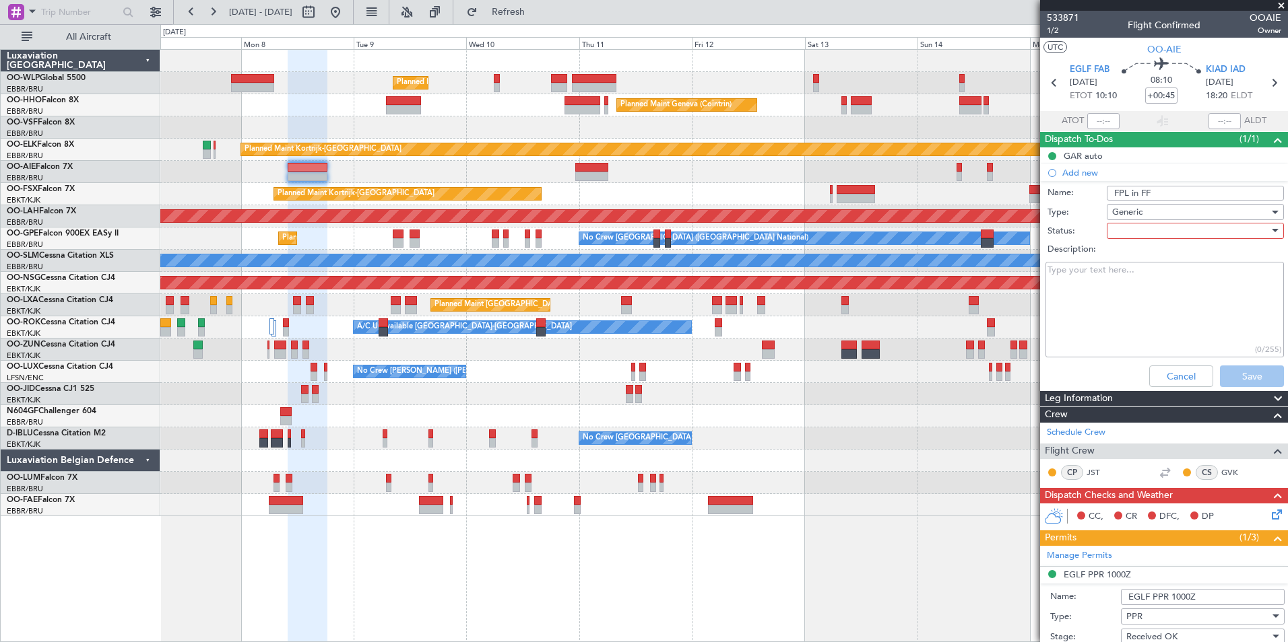
click at [1164, 236] on div at bounding box center [1190, 231] width 157 height 20
click at [1144, 267] on span "Not Started" at bounding box center [1189, 258] width 158 height 20
drag, startPoint x: 1238, startPoint y: 385, endPoint x: 1239, endPoint y: 378, distance: 6.8
click at [1238, 383] on button "Save" at bounding box center [1252, 377] width 64 height 22
click at [1239, 378] on div "Cancel Save" at bounding box center [1160, 376] width 254 height 32
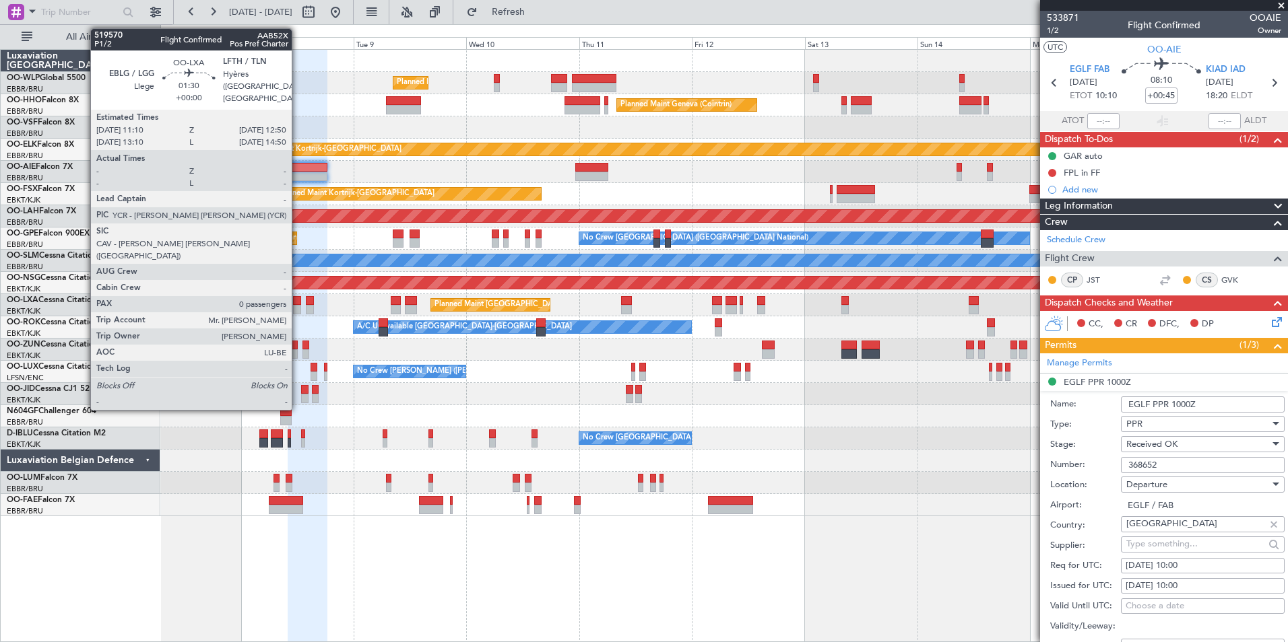
click at [298, 308] on div at bounding box center [297, 309] width 8 height 9
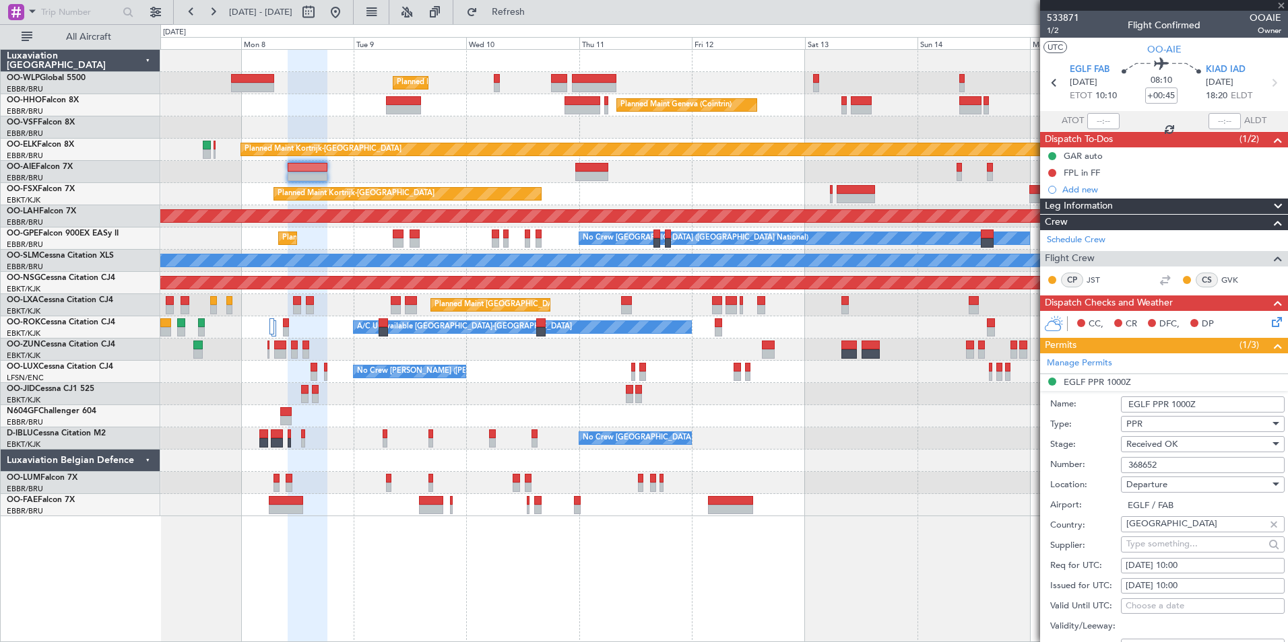
type input "0"
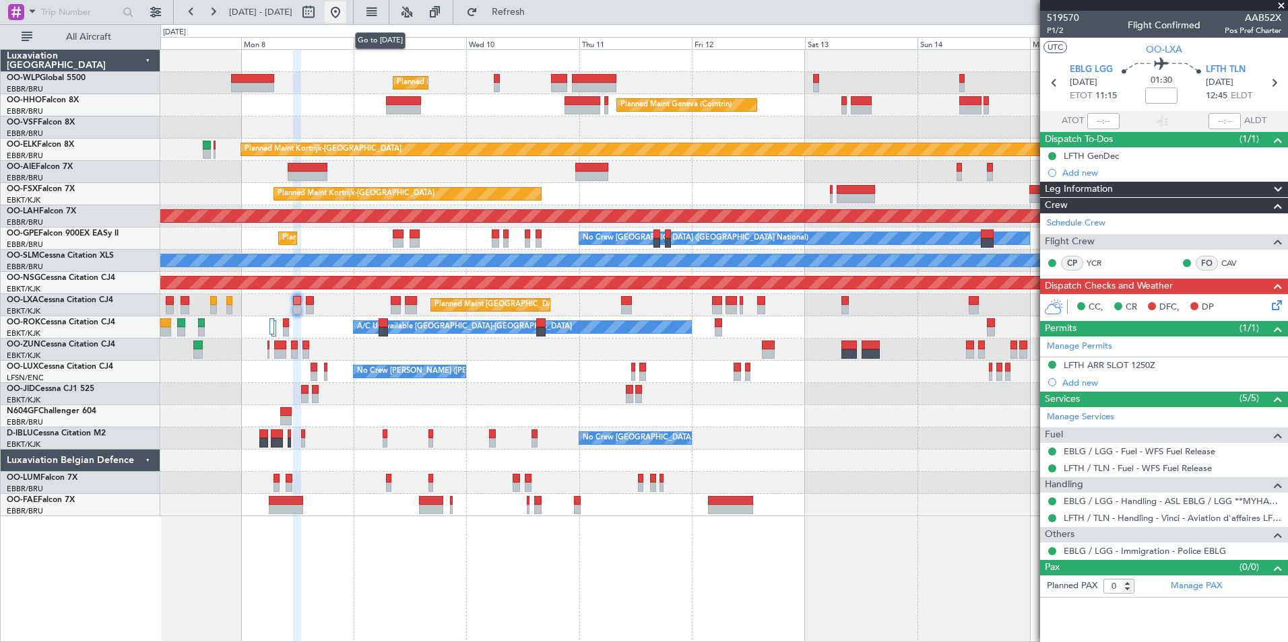
click at [346, 12] on button at bounding box center [336, 12] width 22 height 22
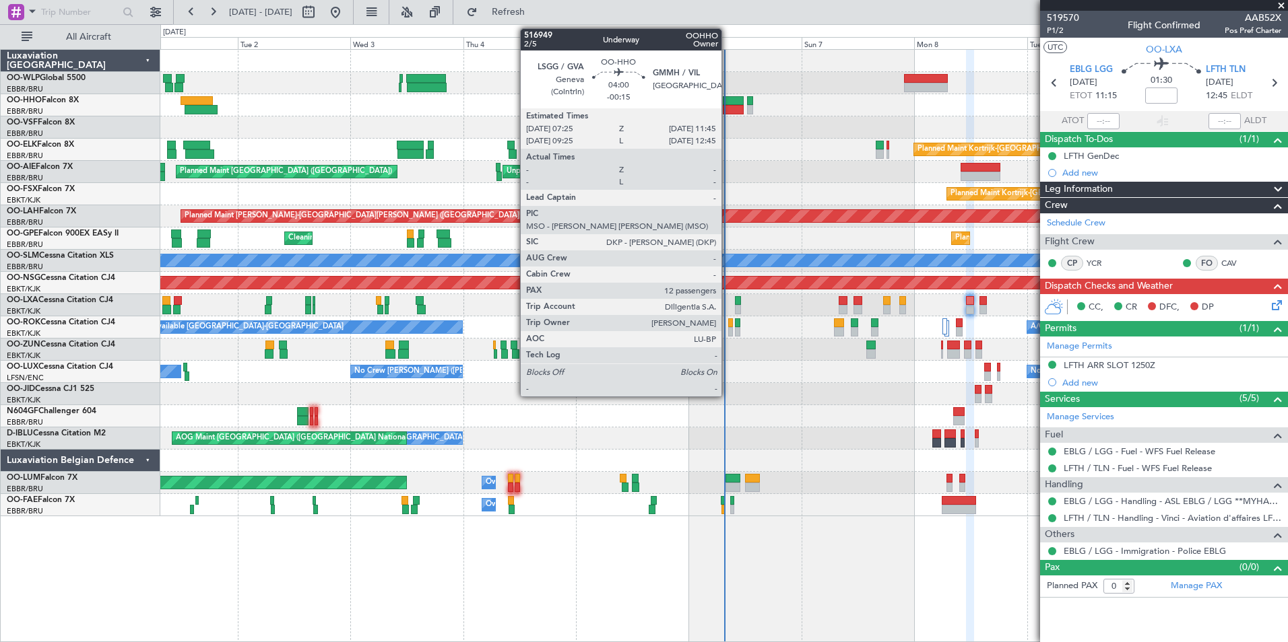
click at [727, 102] on div at bounding box center [733, 100] width 21 height 9
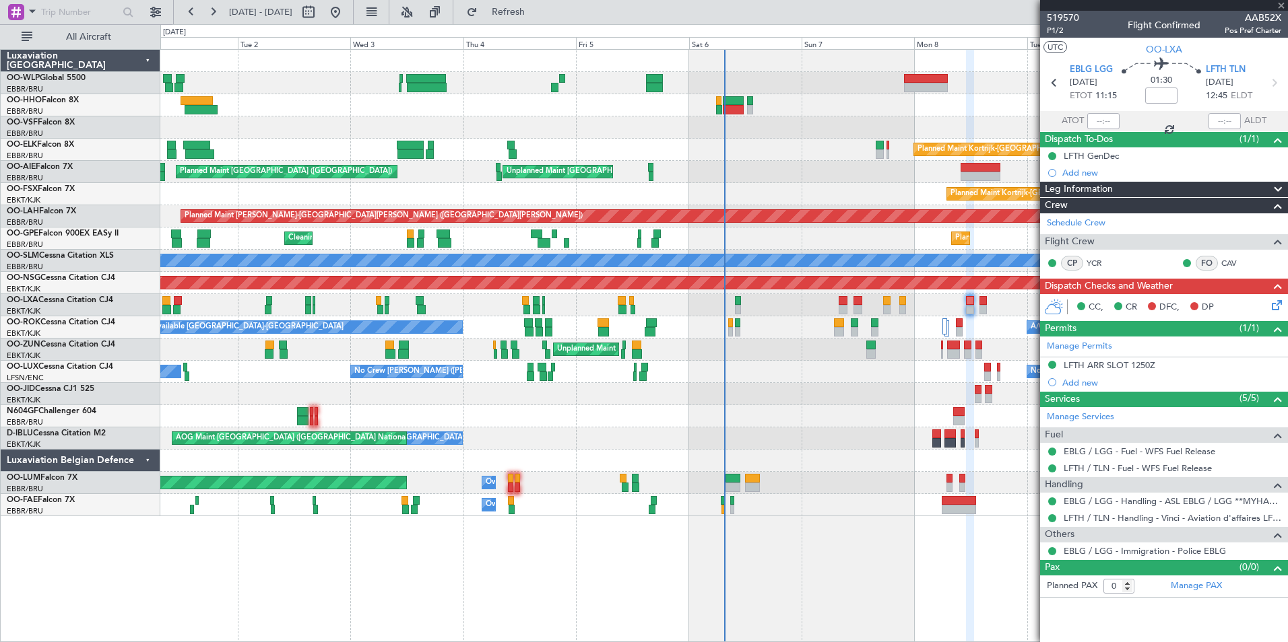
type input "-00:15"
type input "12"
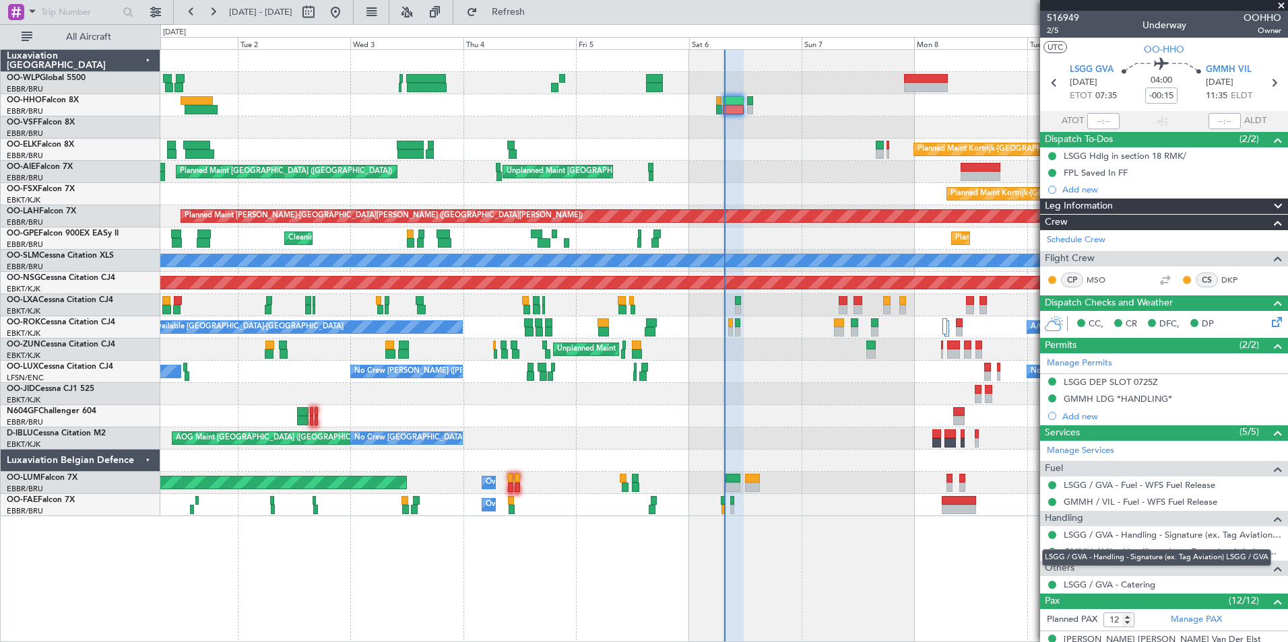
click at [1115, 540] on mat-tooltip-component "LSGG / GVA - Handling - Signature (ex. Tag Aviation) LSGG / GVA" at bounding box center [1156, 558] width 248 height 36
click at [1107, 536] on link "LSGG / GVA - Handling - Signature (ex. Tag Aviation) LSGG / GVA" at bounding box center [1172, 534] width 218 height 11
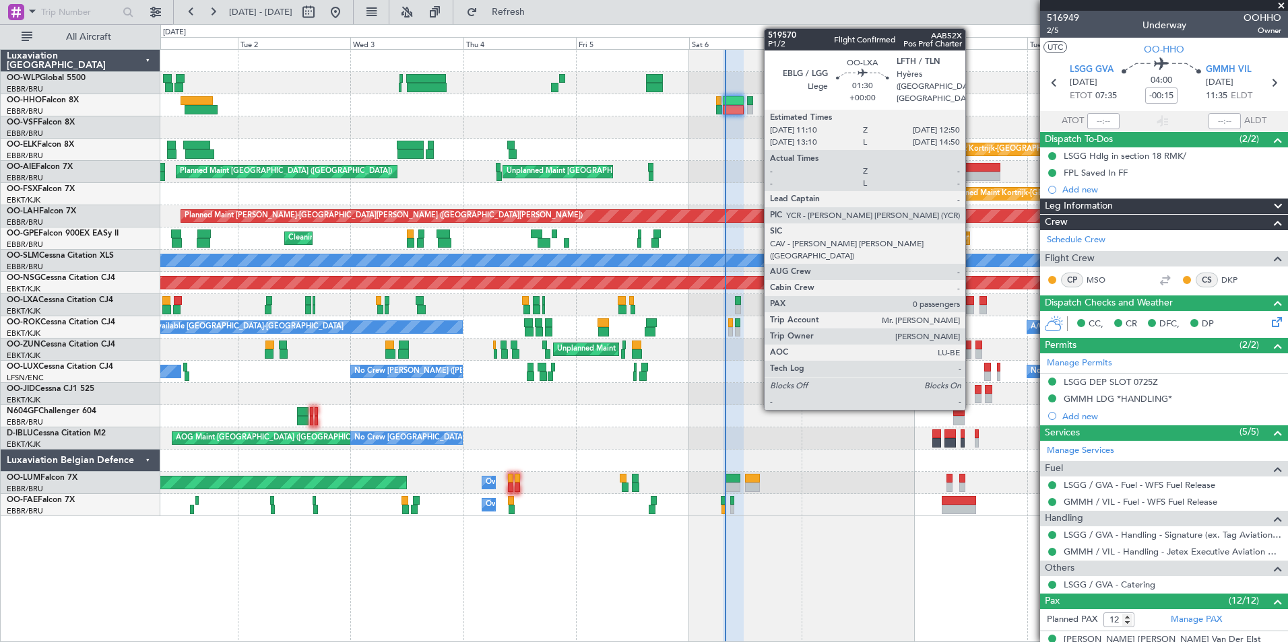
click at [971, 308] on div at bounding box center [970, 309] width 8 height 9
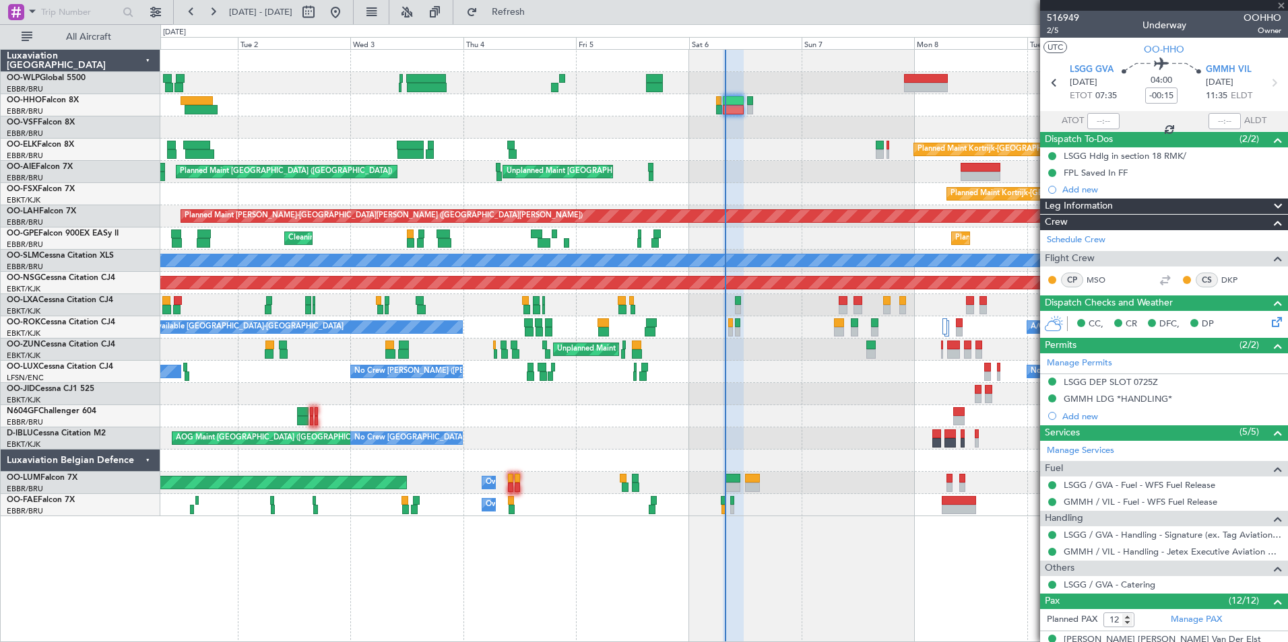
type input "0"
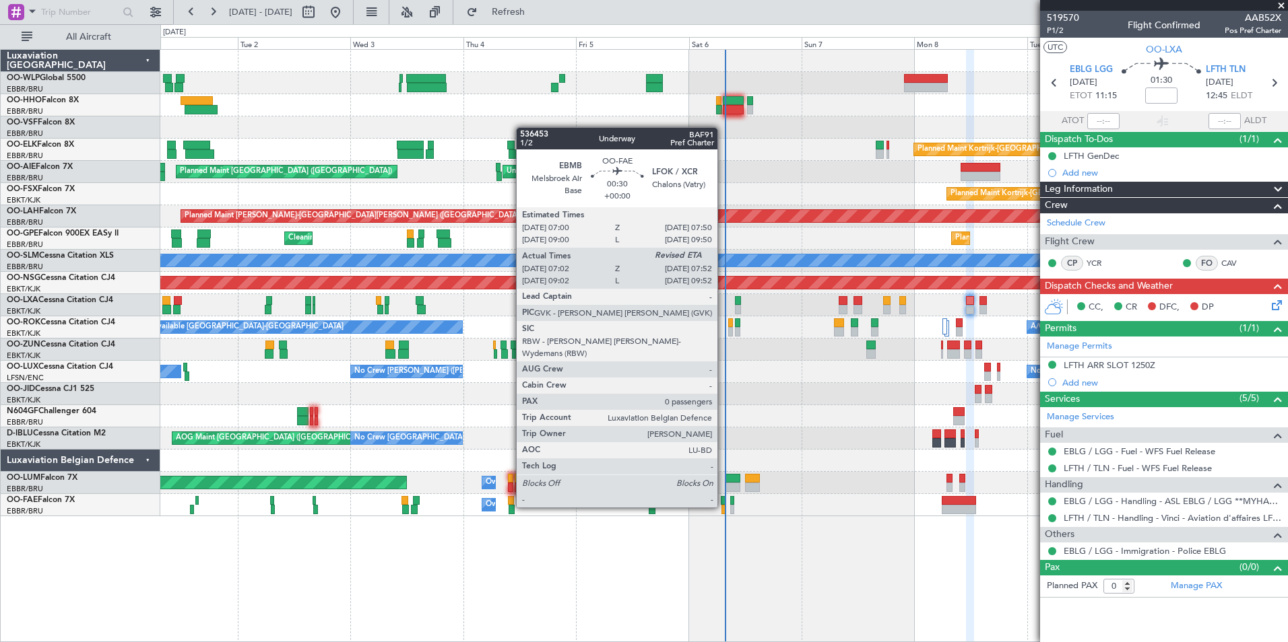
click at [723, 506] on div at bounding box center [723, 509] width 4 height 9
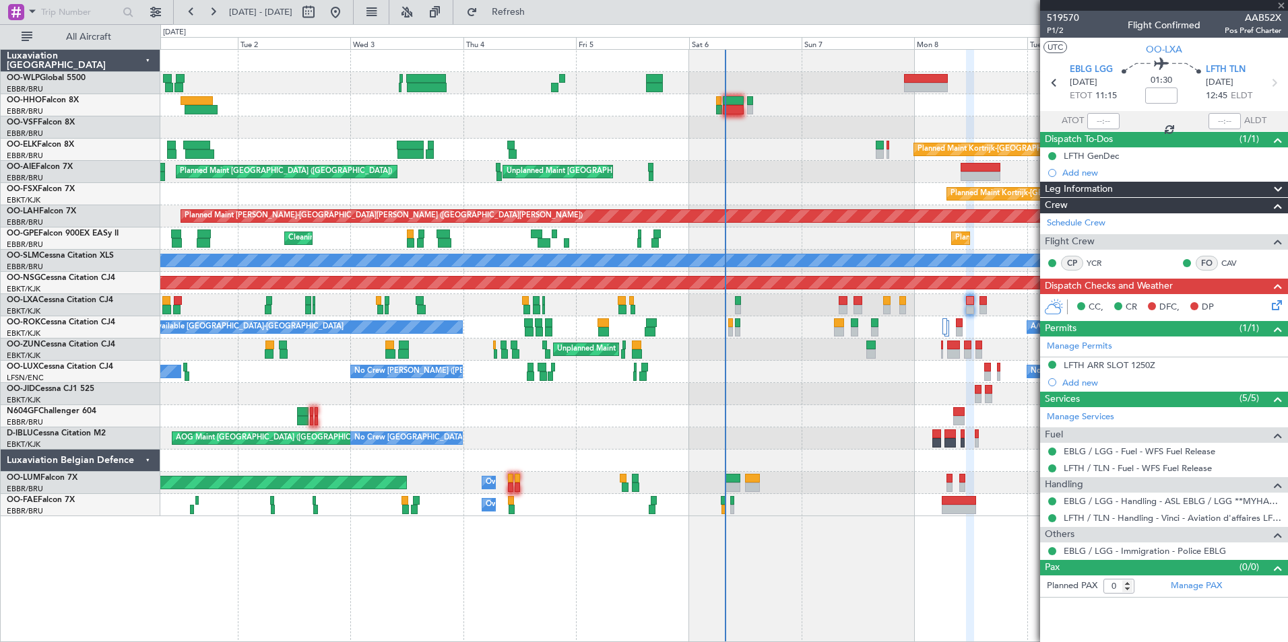
type input "07:12"
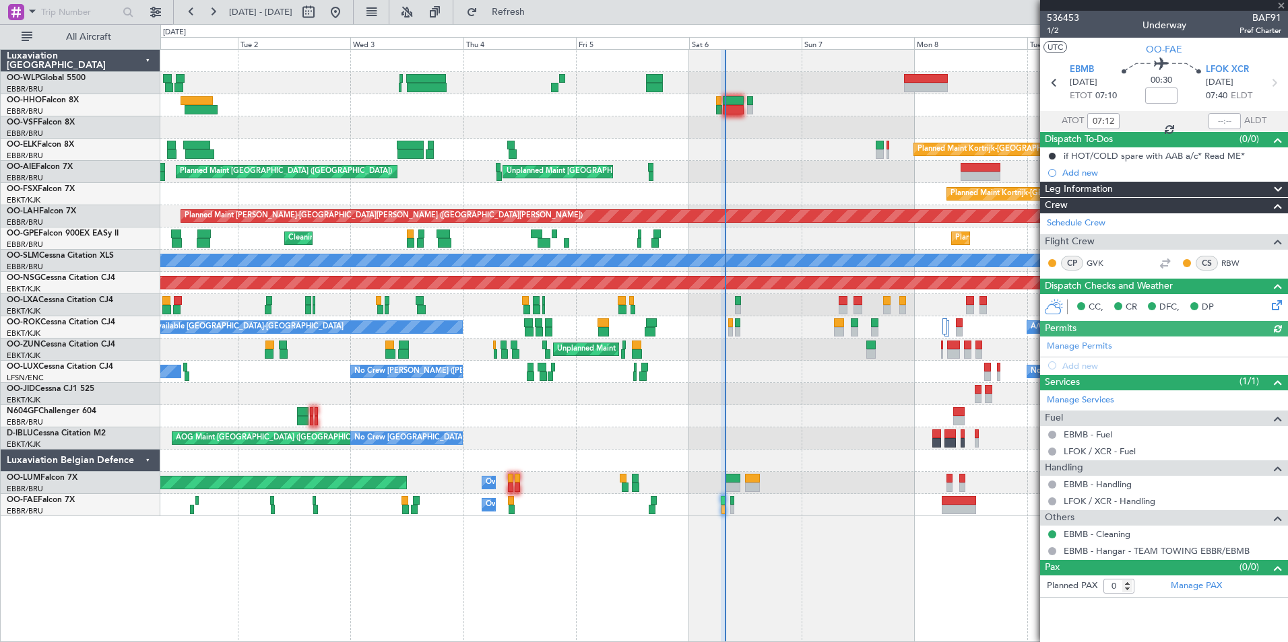
click at [1221, 120] on div at bounding box center [1224, 121] width 32 height 16
click at [1219, 119] on input "text" at bounding box center [1224, 121] width 32 height 16
click at [770, 170] on div "Planned Maint London (Farnborough) Unplanned Maint Brussels (Brussels National)" at bounding box center [723, 172] width 1127 height 22
type input "07:39"
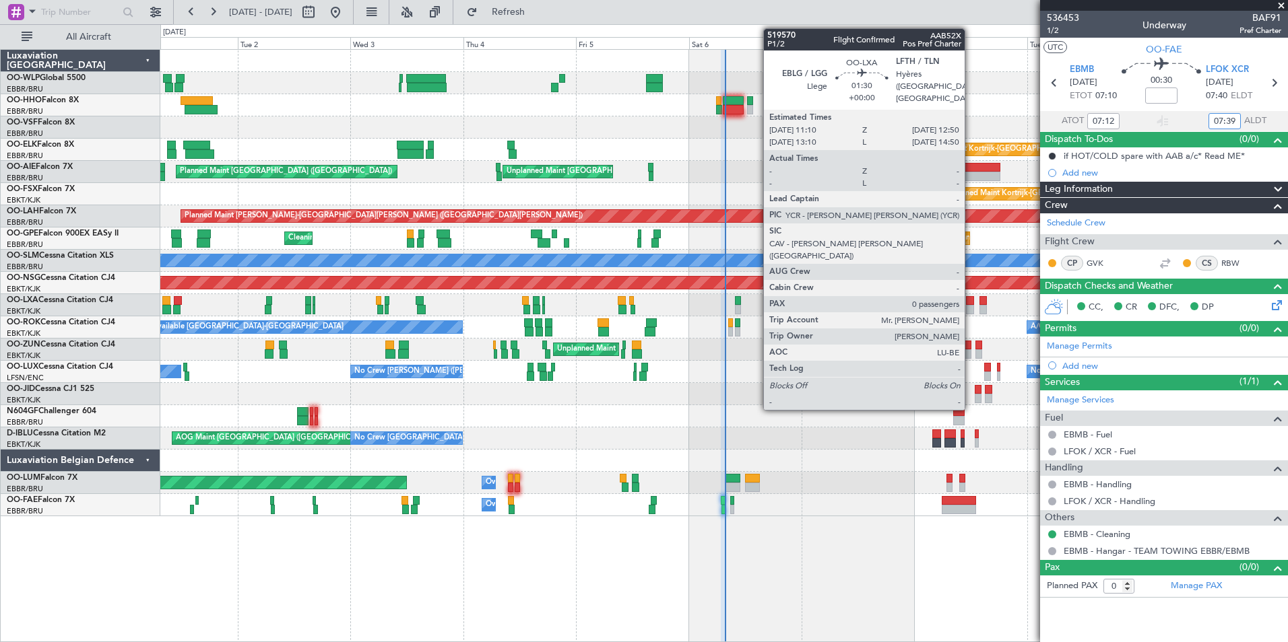
click at [970, 300] on div at bounding box center [970, 300] width 8 height 9
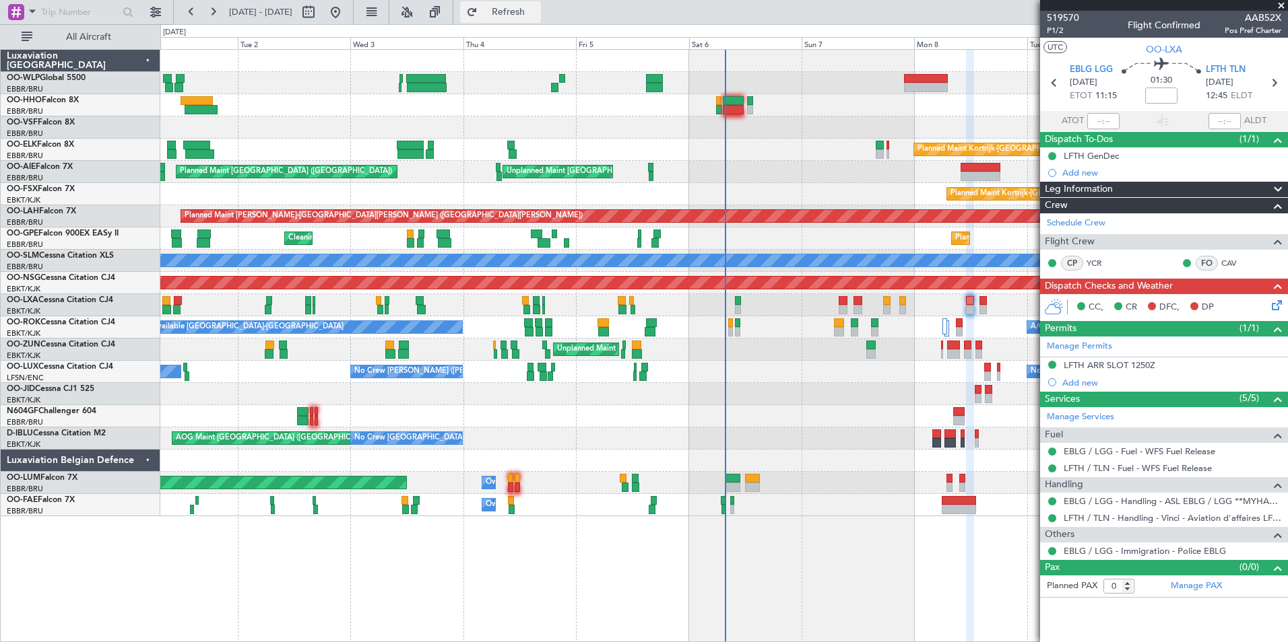
click at [537, 7] on span "Refresh" at bounding box center [508, 11] width 57 height 9
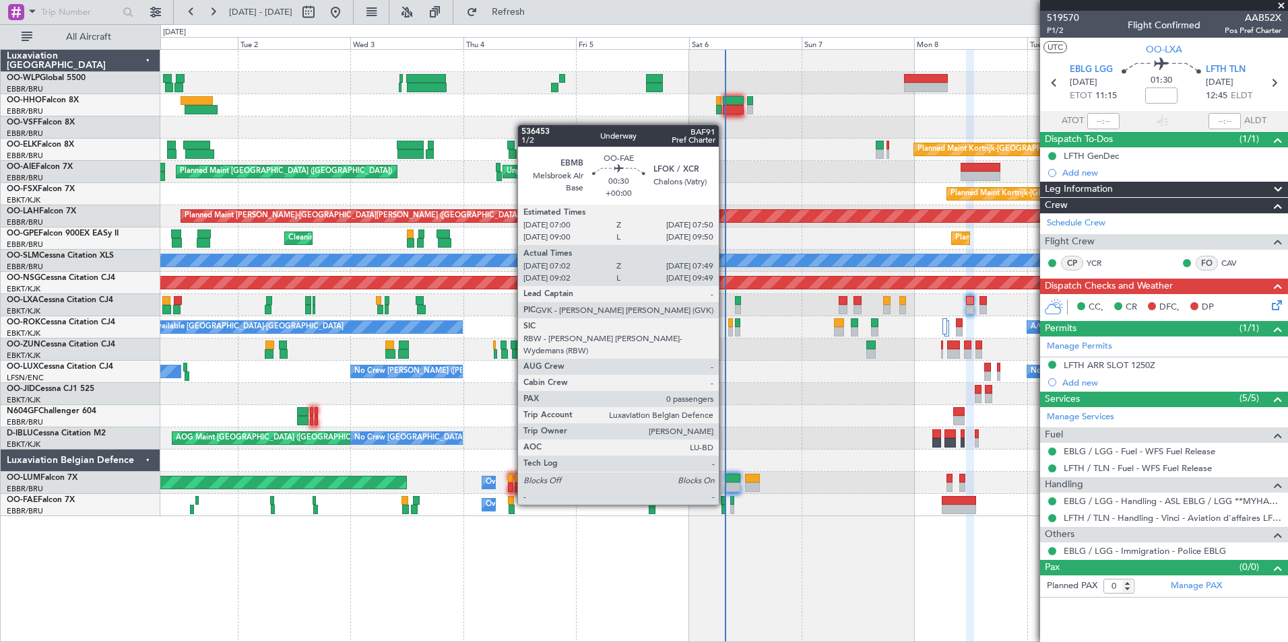
click at [725, 504] on div at bounding box center [723, 500] width 4 height 9
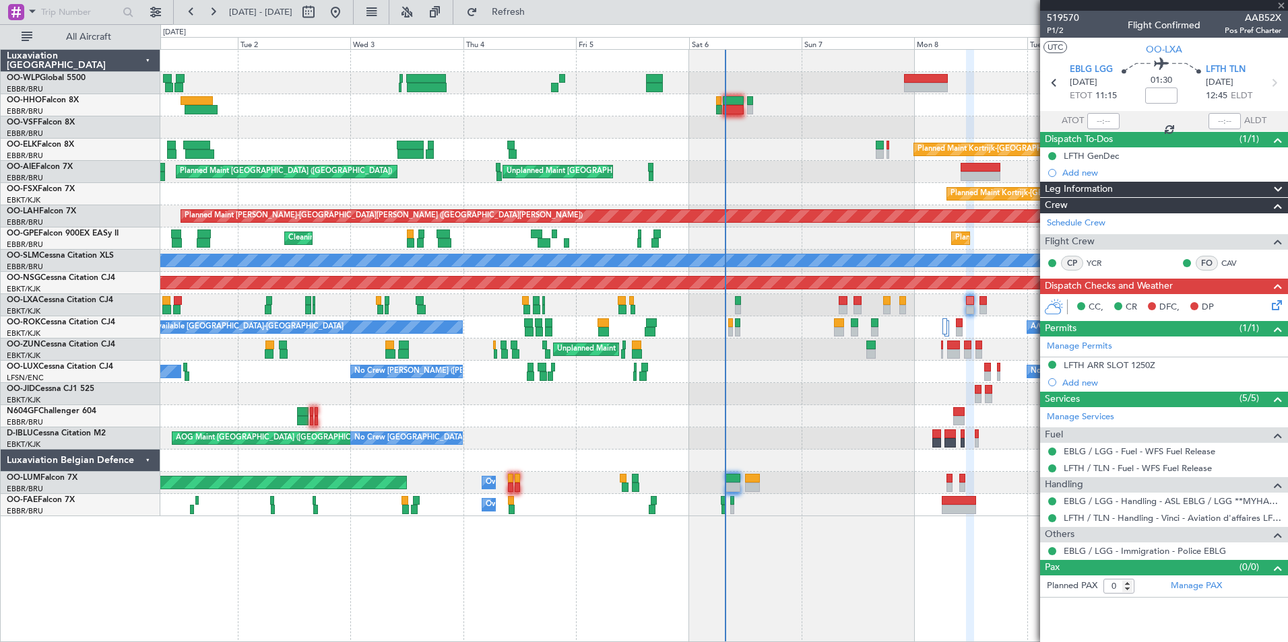
type input "07:12"
type input "07:39"
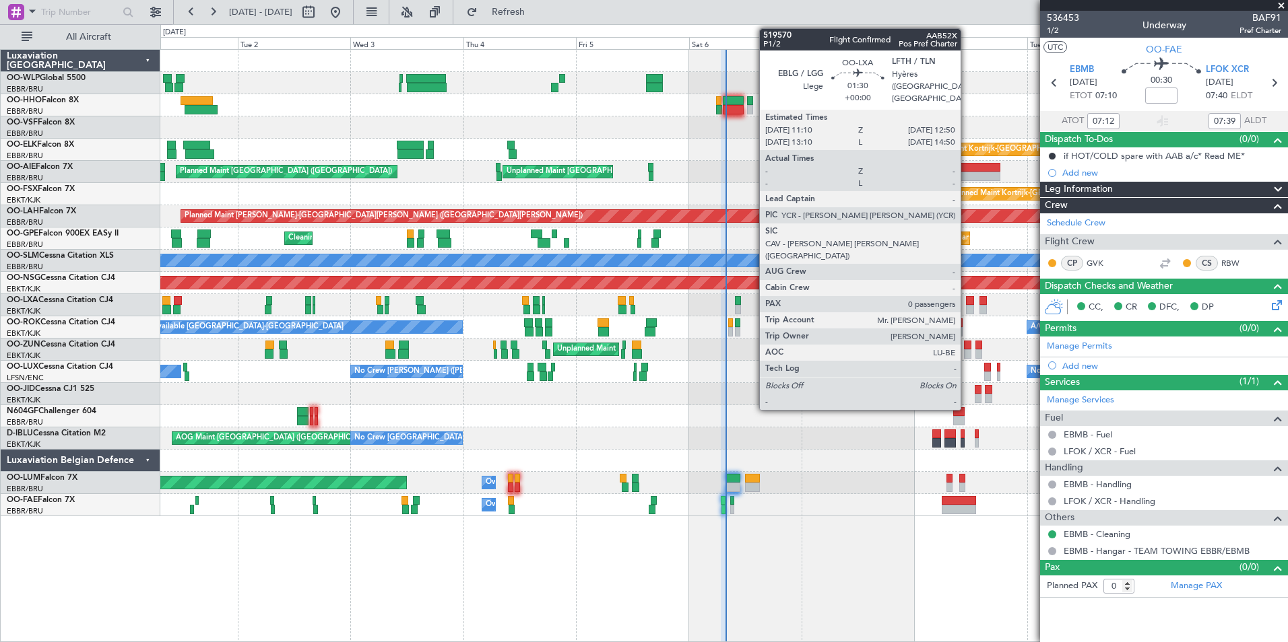
click at [966, 308] on div at bounding box center [970, 309] width 8 height 9
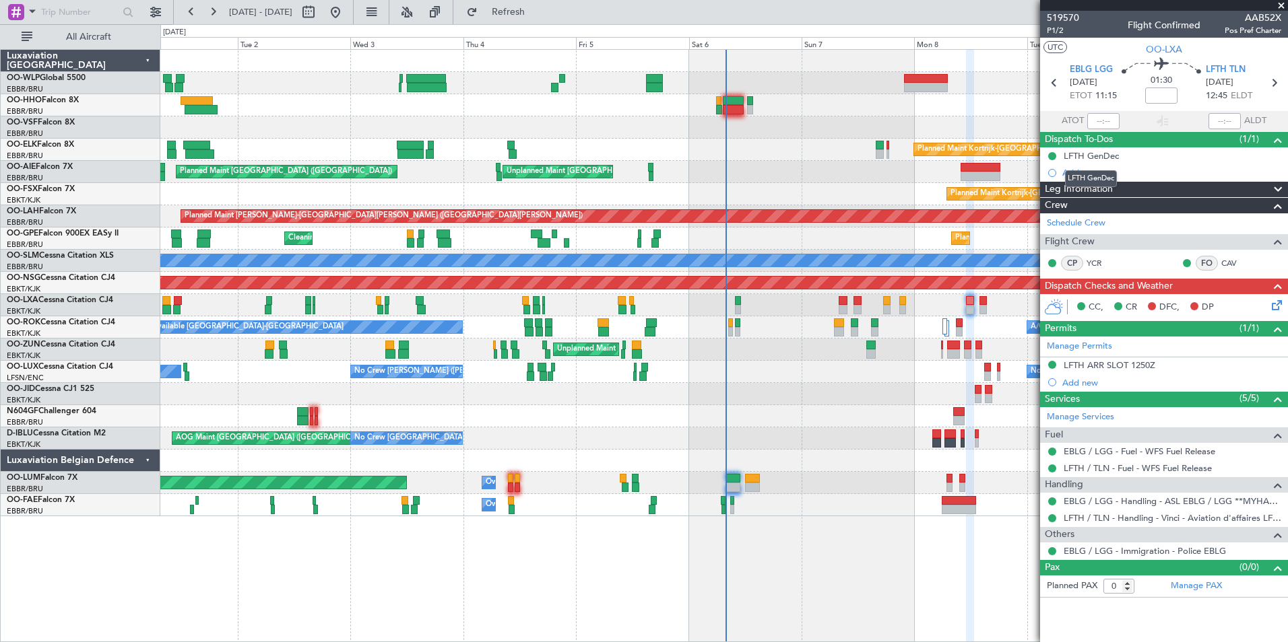
click at [1082, 172] on div "LFTH GenDec" at bounding box center [1091, 178] width 52 height 17
click at [1090, 173] on div "Add new" at bounding box center [1165, 172] width 207 height 11
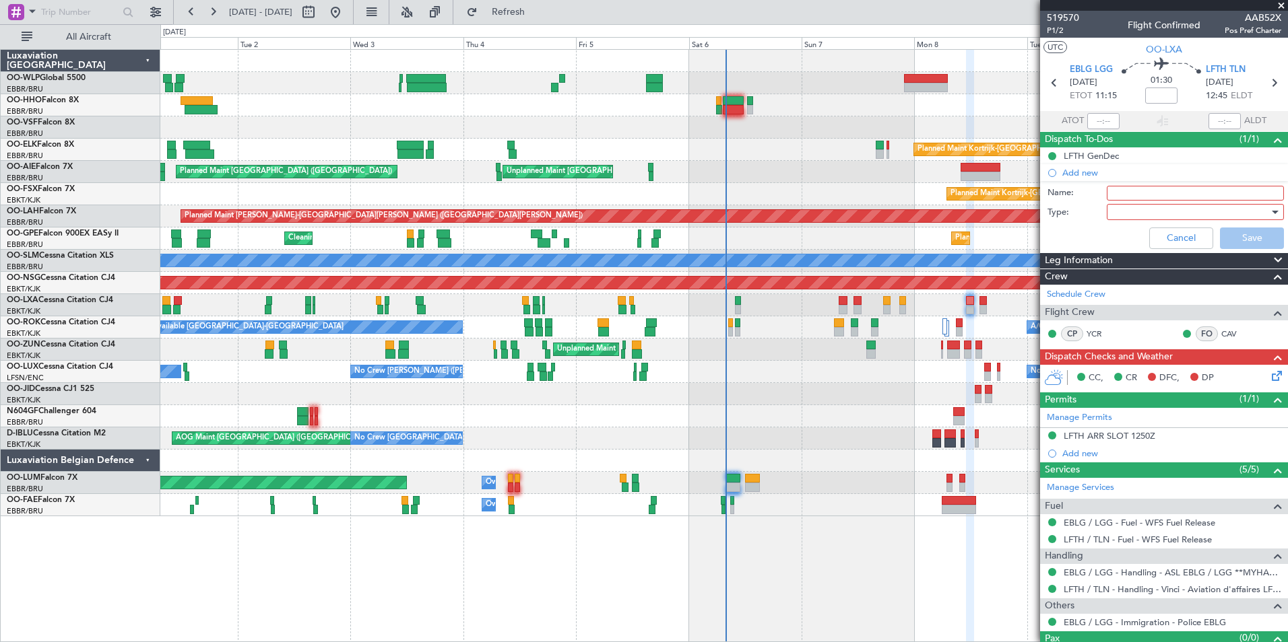
click at [1144, 186] on input "Name:" at bounding box center [1194, 193] width 177 height 15
type input "FPL in FF"
click at [1137, 205] on div at bounding box center [1190, 212] width 157 height 20
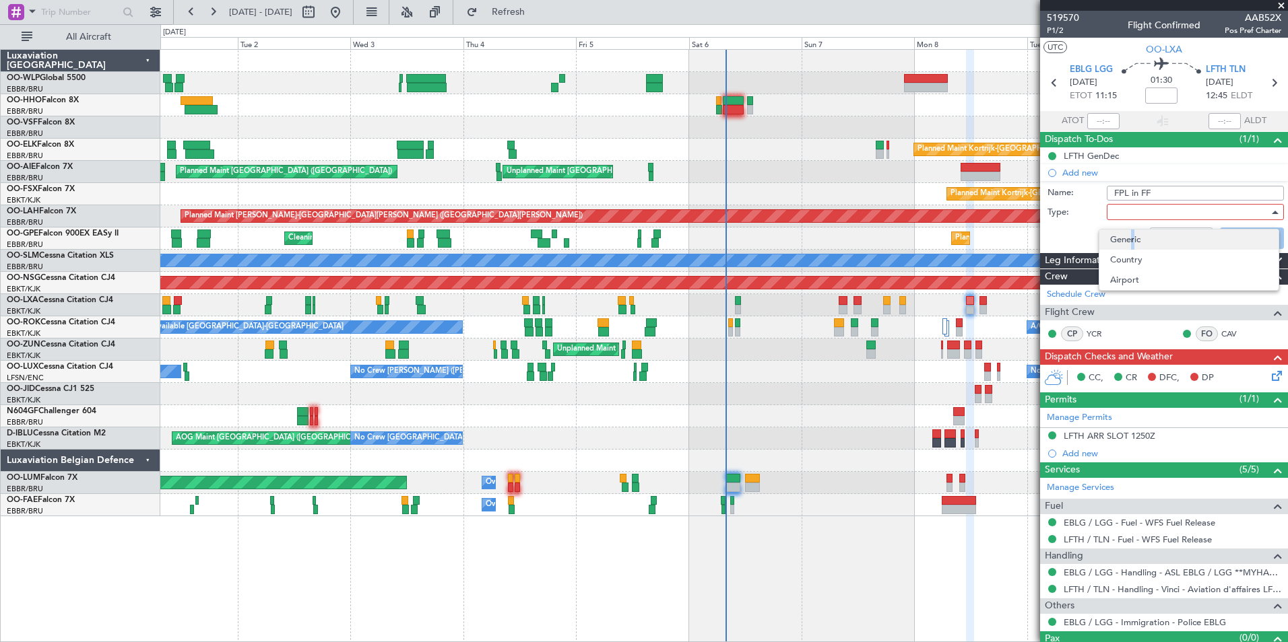
click at [1129, 236] on span "Generic" at bounding box center [1189, 240] width 158 height 20
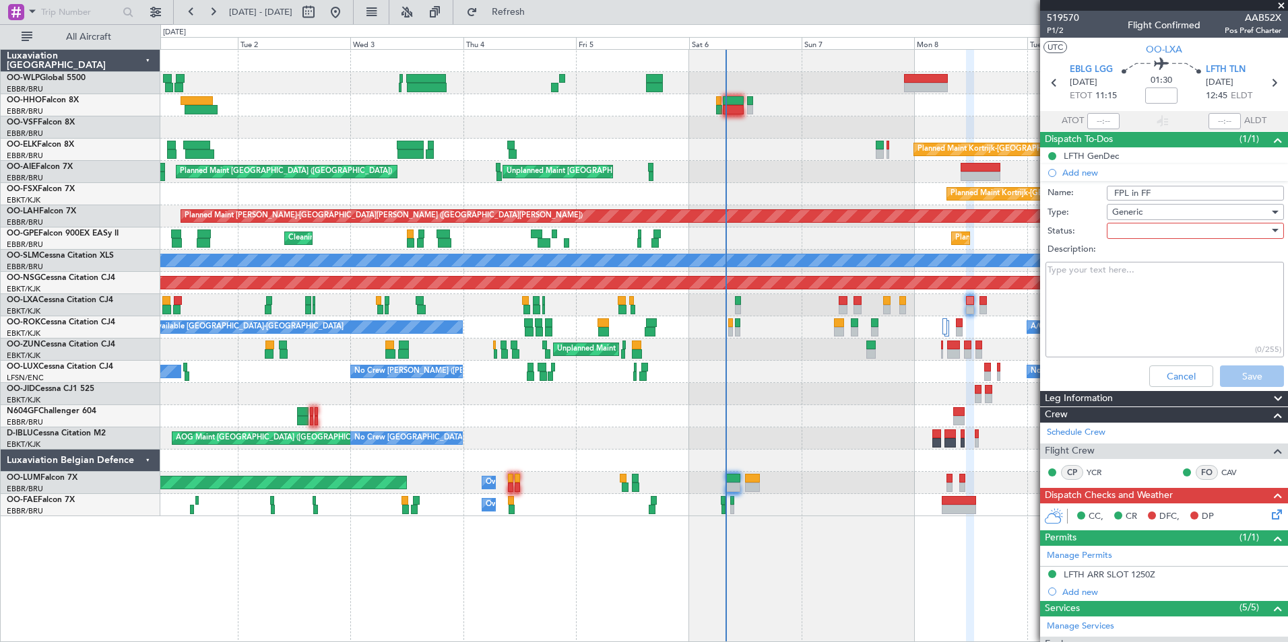
drag, startPoint x: 1129, startPoint y: 236, endPoint x: 1147, endPoint y: 230, distance: 18.3
click at [1147, 230] on div at bounding box center [1190, 231] width 157 height 20
click at [1117, 248] on span "Not Started" at bounding box center [1189, 258] width 158 height 20
click at [1228, 375] on button "Save" at bounding box center [1252, 377] width 64 height 22
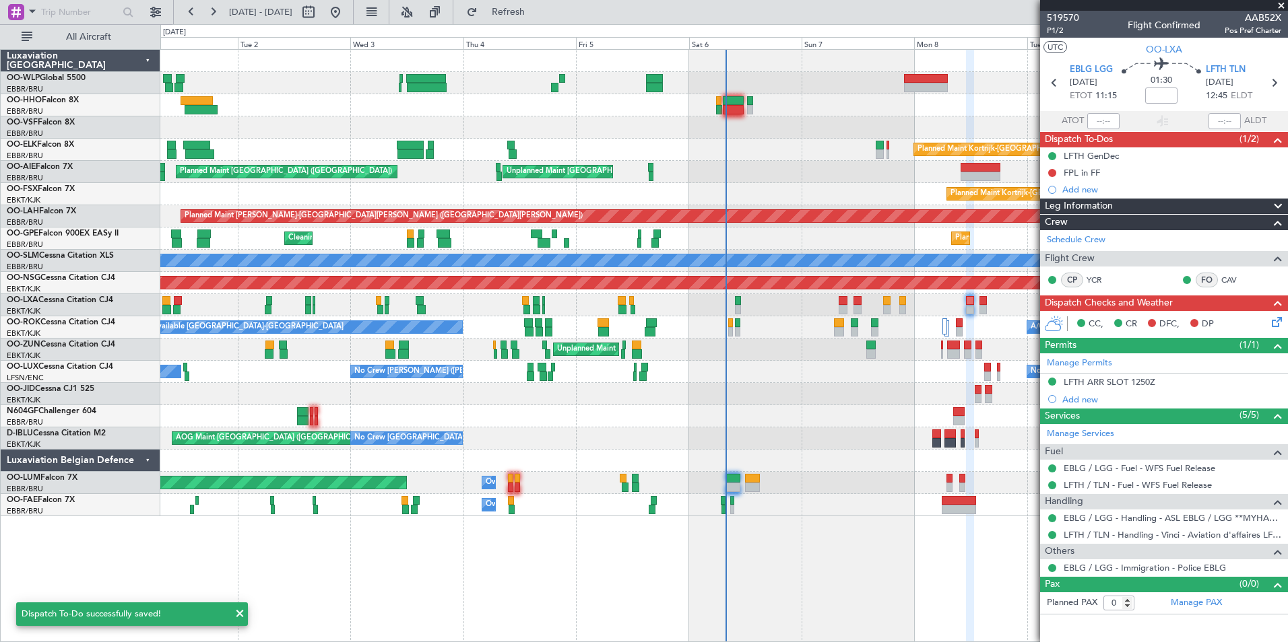
click at [1129, 387] on mat-tooltip-component "LFTH ARR SLOT 1250Z" at bounding box center [1109, 405] width 102 height 36
click at [1127, 382] on div "LFTH ARR SLOT 1250Z" at bounding box center [1109, 381] width 92 height 11
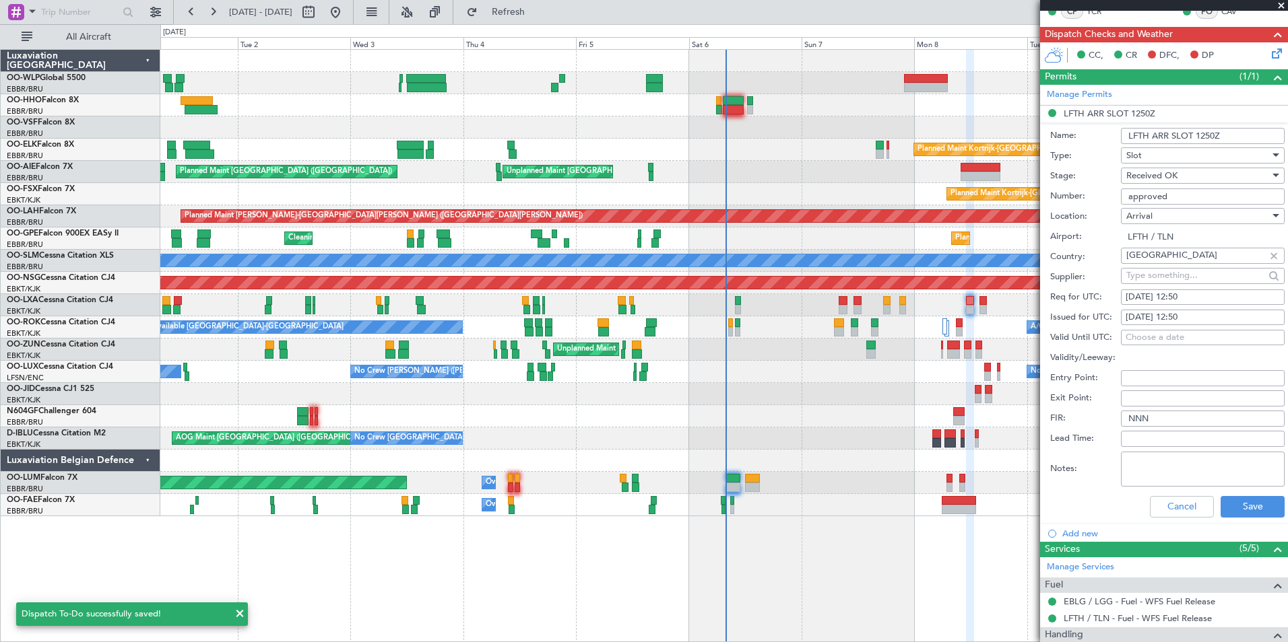
scroll to position [269, 0]
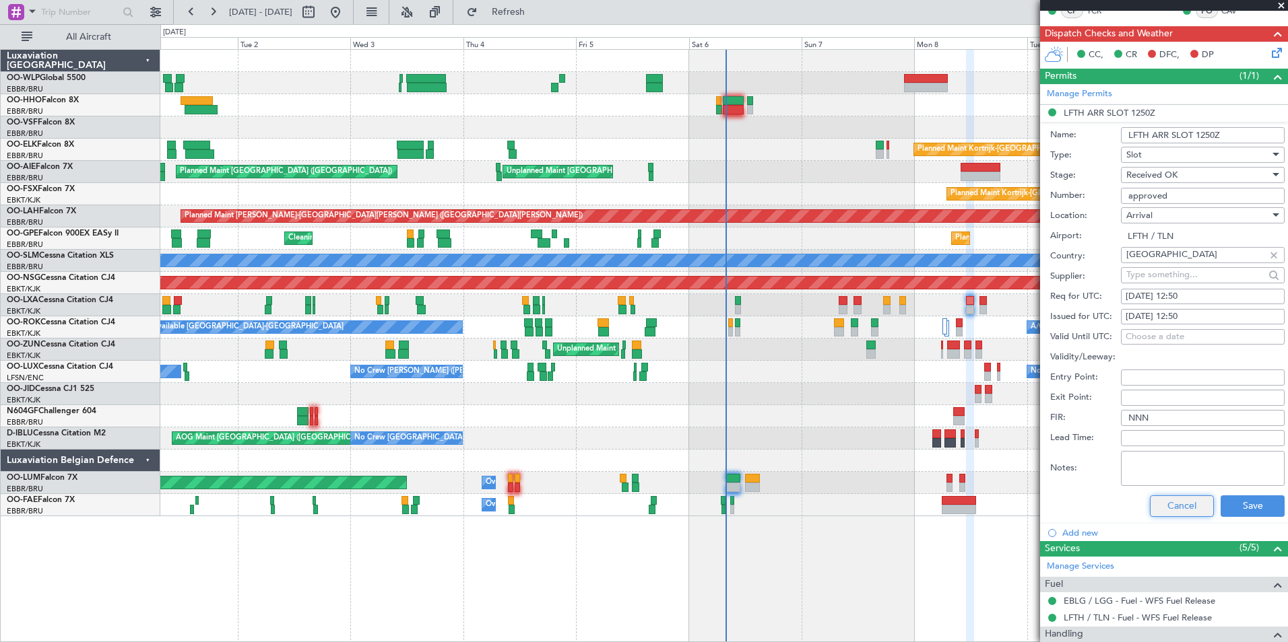
click at [1185, 507] on button "Cancel" at bounding box center [1182, 507] width 64 height 22
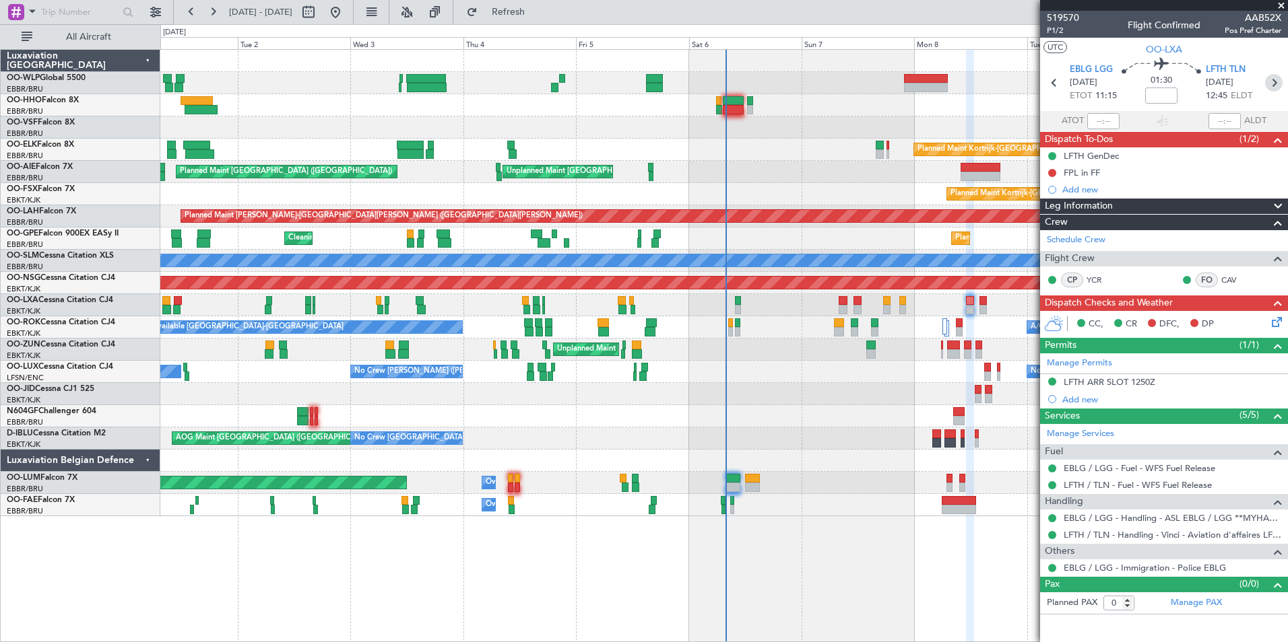
click at [1272, 86] on icon at bounding box center [1274, 83] width 18 height 18
type input "4"
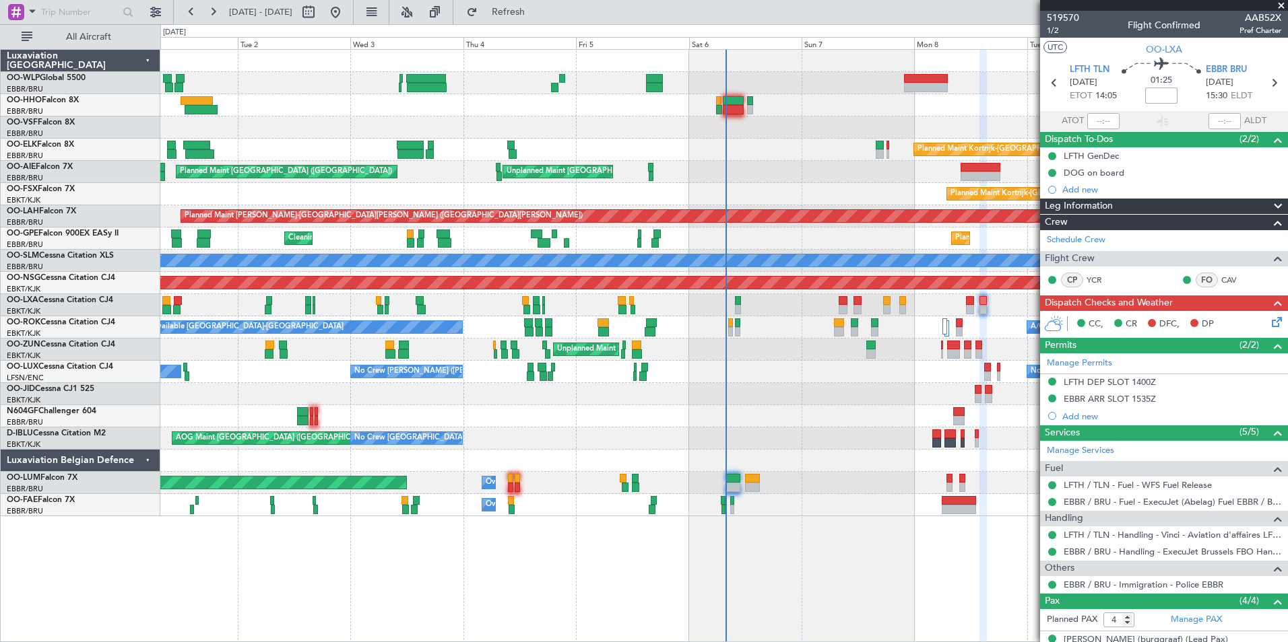
click at [1166, 94] on input at bounding box center [1161, 96] width 32 height 16
click at [968, 100] on div "Planned Maint Geneva (Cointrin)" at bounding box center [723, 105] width 1127 height 22
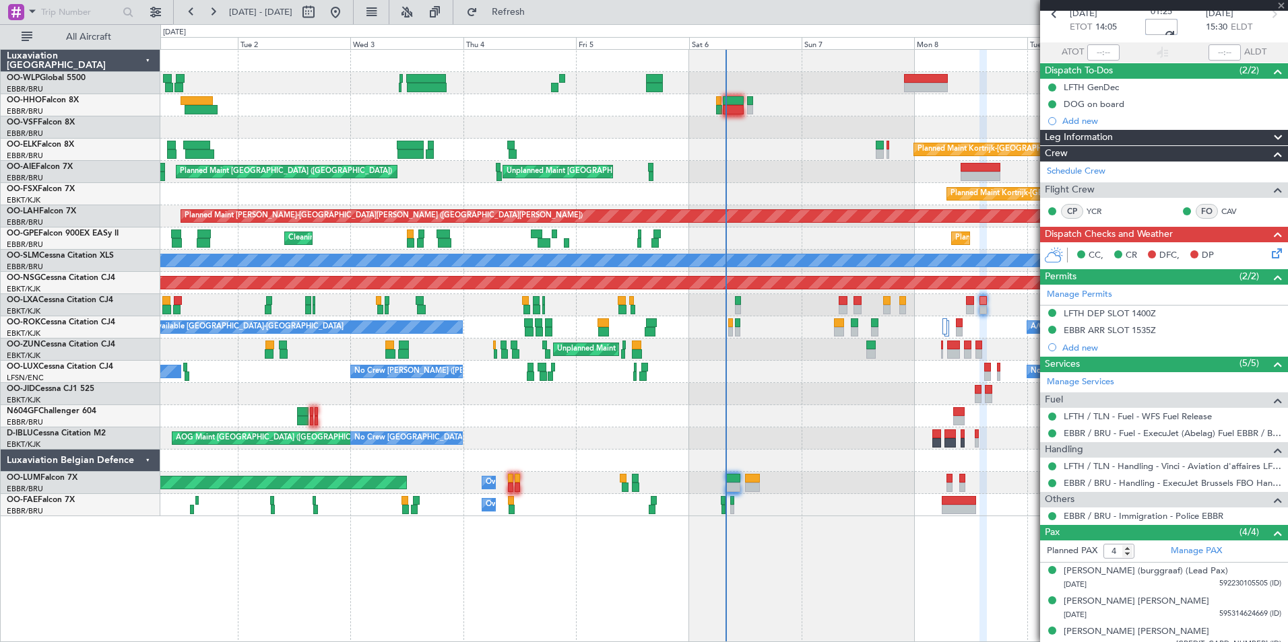
scroll to position [123, 0]
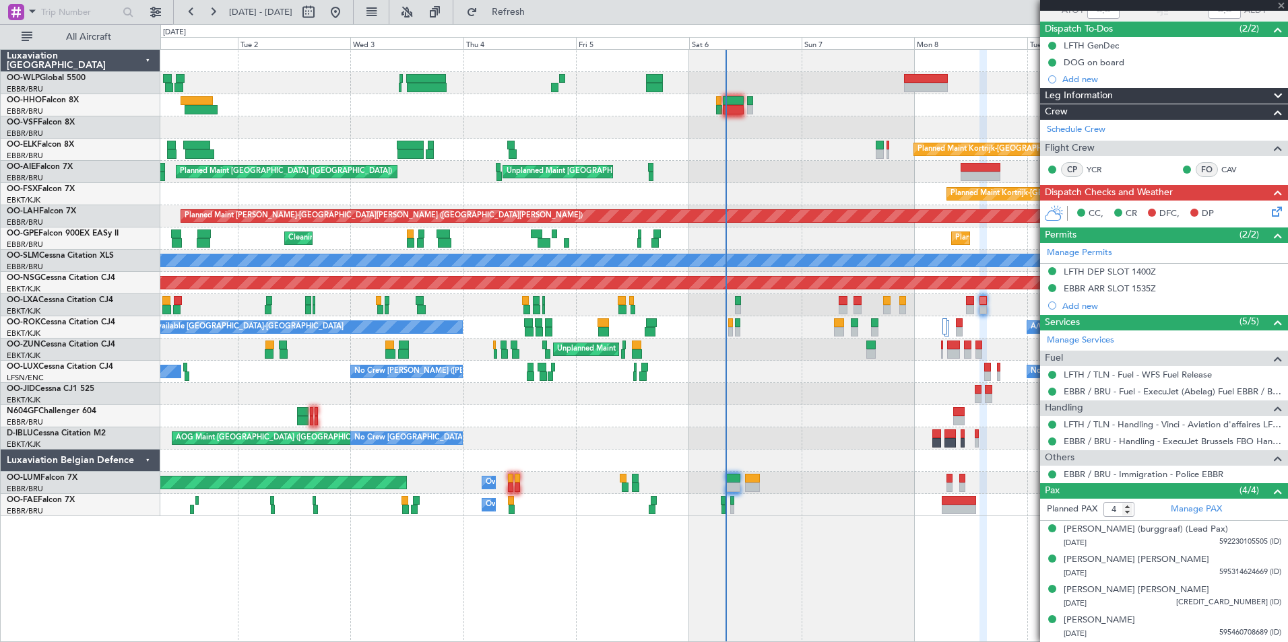
type input "-00:05"
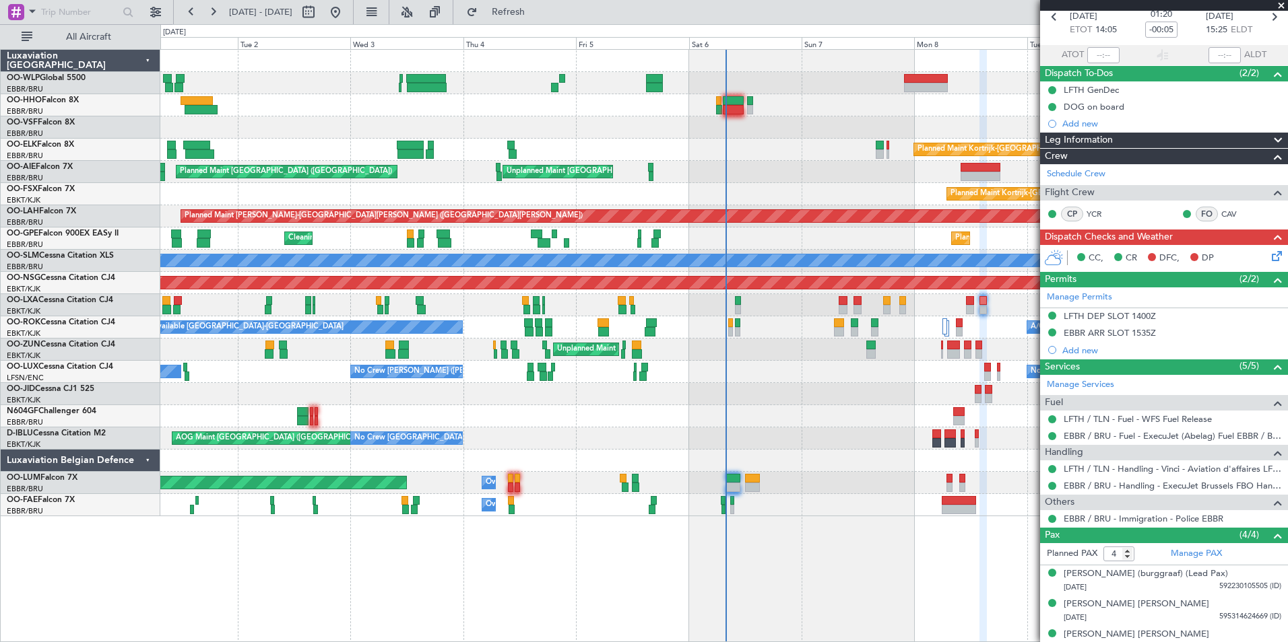
scroll to position [0, 0]
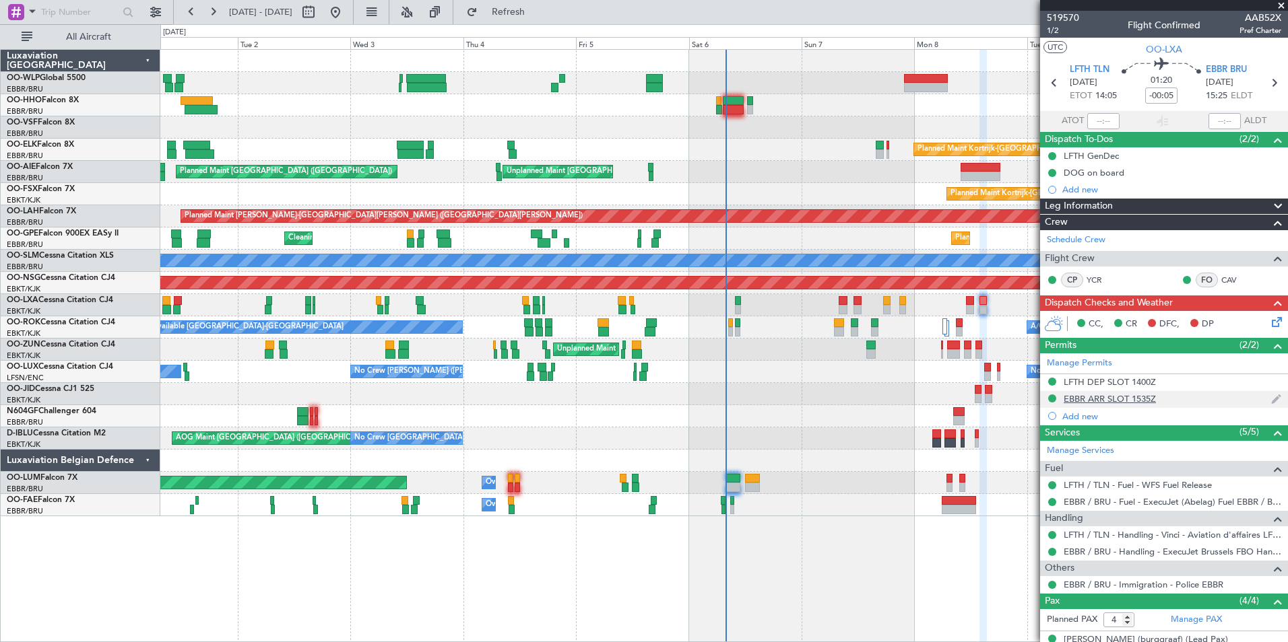
click at [1106, 395] on div "EBBR ARR SLOT 1535Z" at bounding box center [1109, 398] width 92 height 11
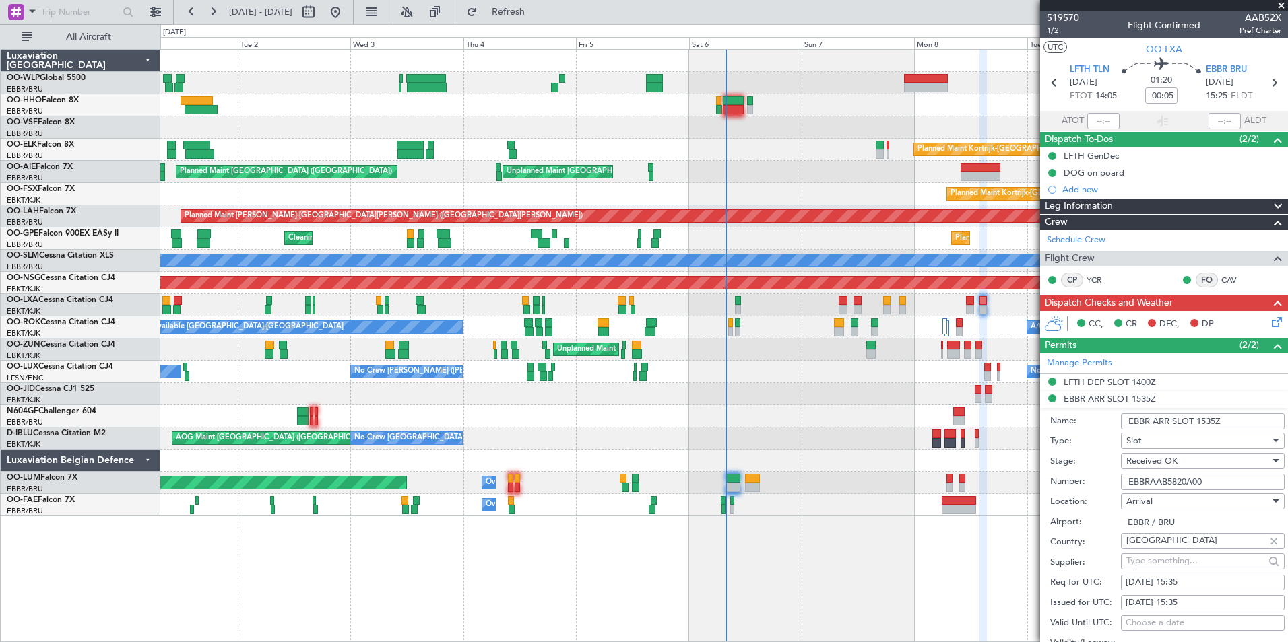
click at [1162, 479] on input "EBBRAAB5820A00" at bounding box center [1203, 482] width 164 height 16
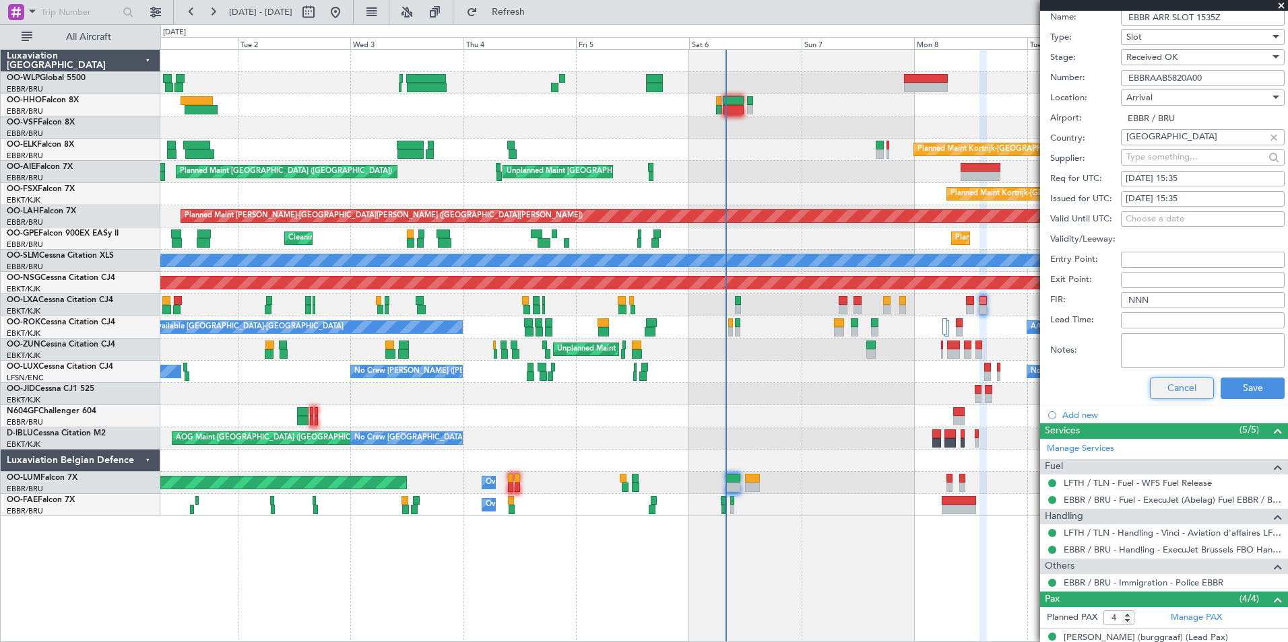
click at [1174, 397] on button "Cancel" at bounding box center [1182, 389] width 64 height 22
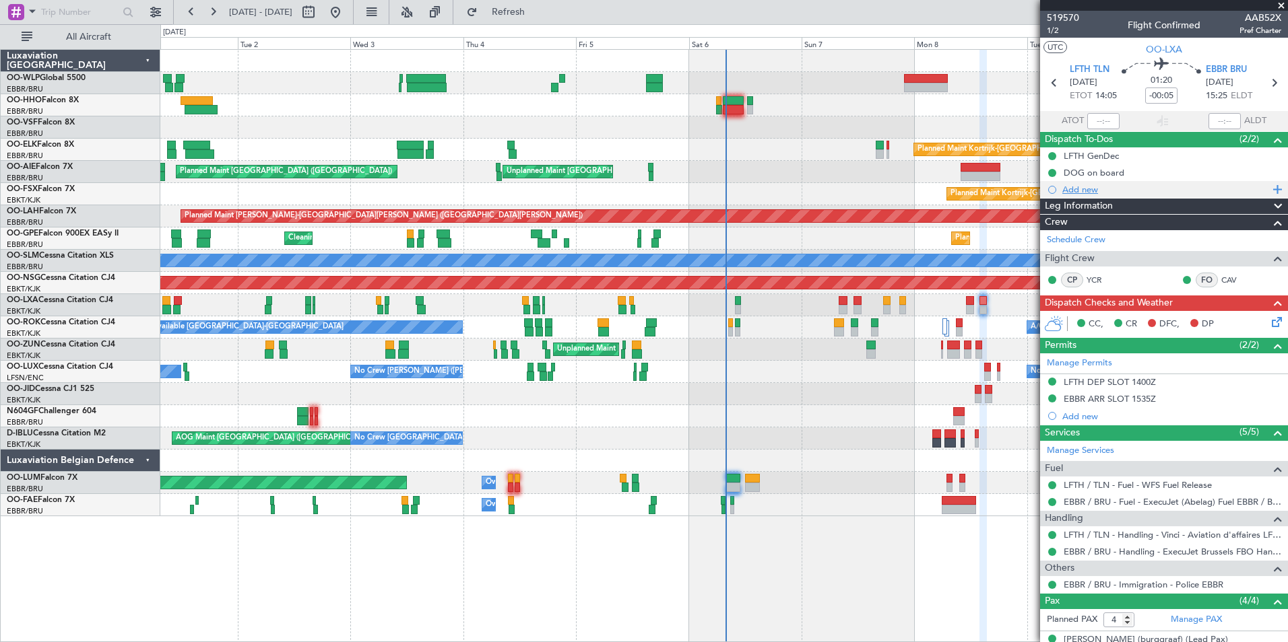
click at [1082, 191] on div "Add new" at bounding box center [1165, 189] width 207 height 11
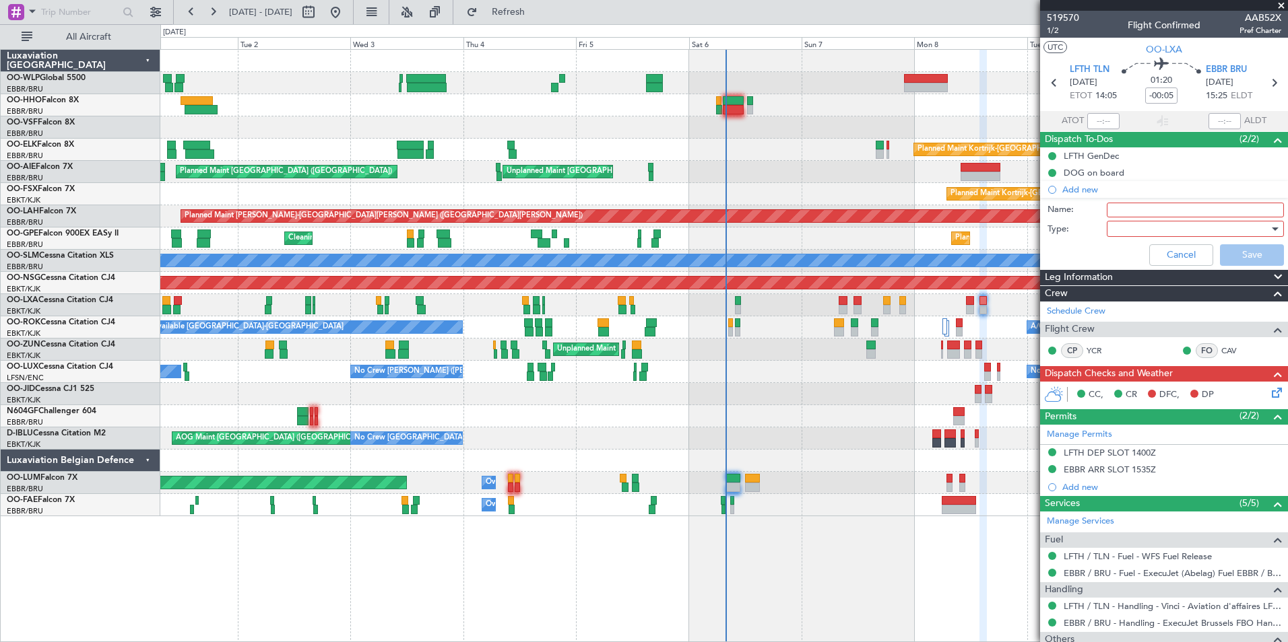
click at [1123, 207] on input "Name:" at bounding box center [1194, 210] width 177 height 15
type input "FPL in FF"
click at [1123, 230] on div at bounding box center [1190, 229] width 157 height 20
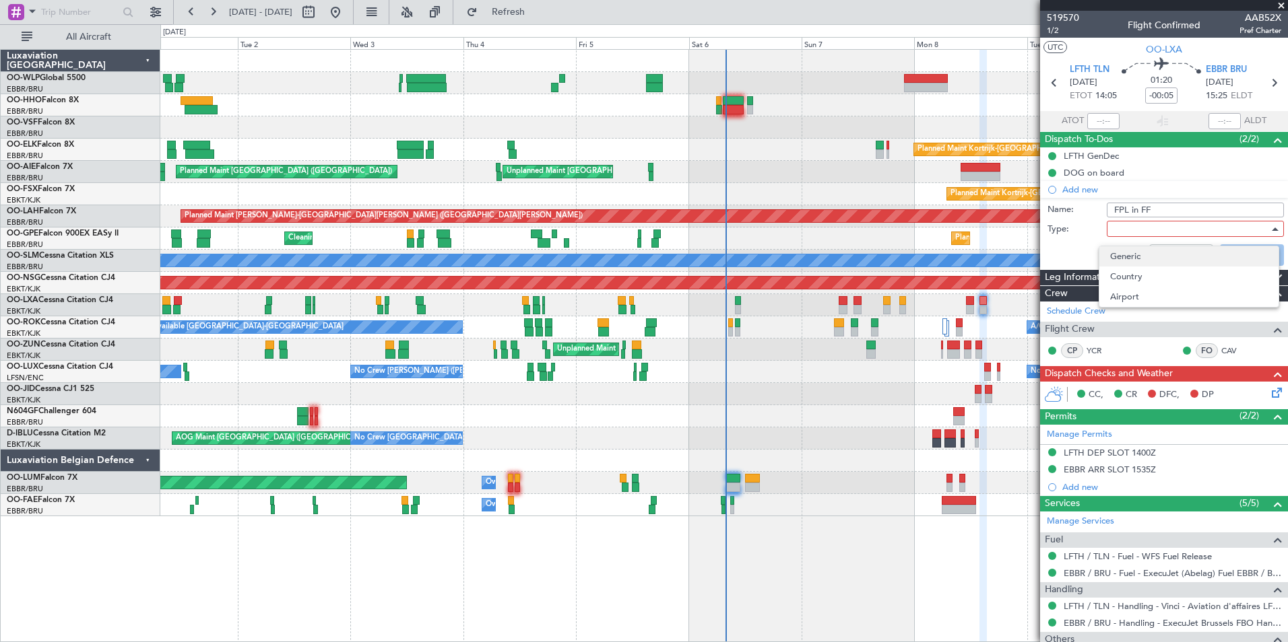
click at [1126, 262] on span "Generic" at bounding box center [1189, 256] width 158 height 20
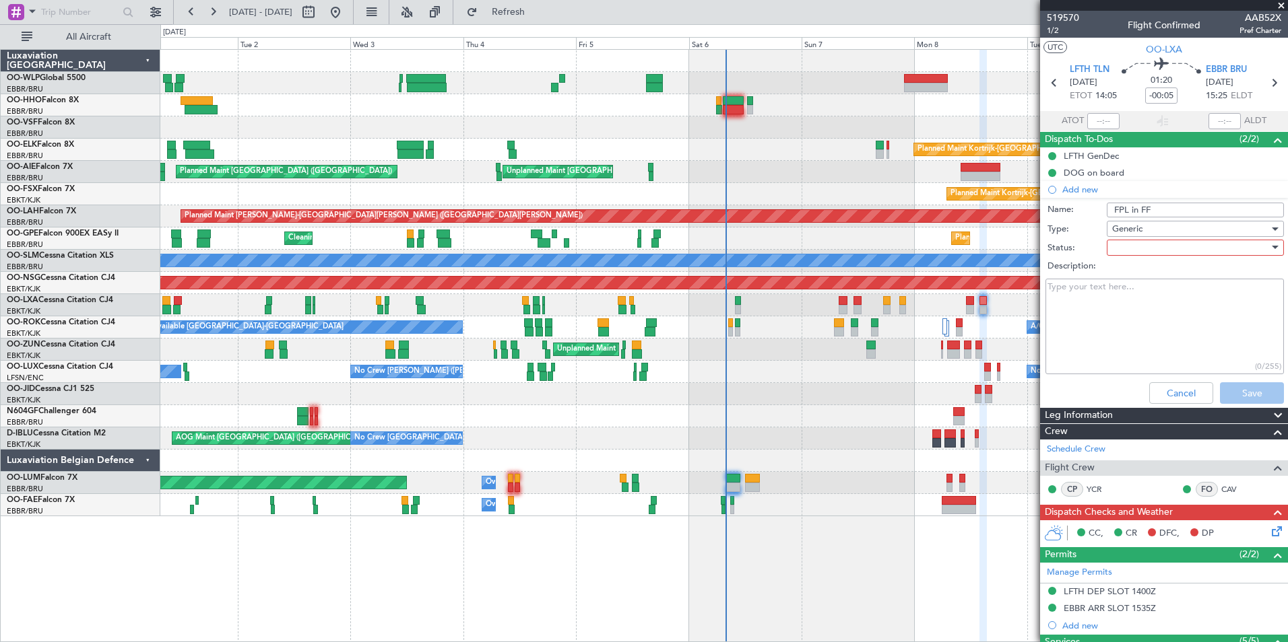
click at [1143, 250] on div at bounding box center [1190, 248] width 157 height 20
click at [1138, 275] on span "Not Started" at bounding box center [1189, 275] width 158 height 20
click at [1220, 389] on button "Save" at bounding box center [1252, 394] width 64 height 22
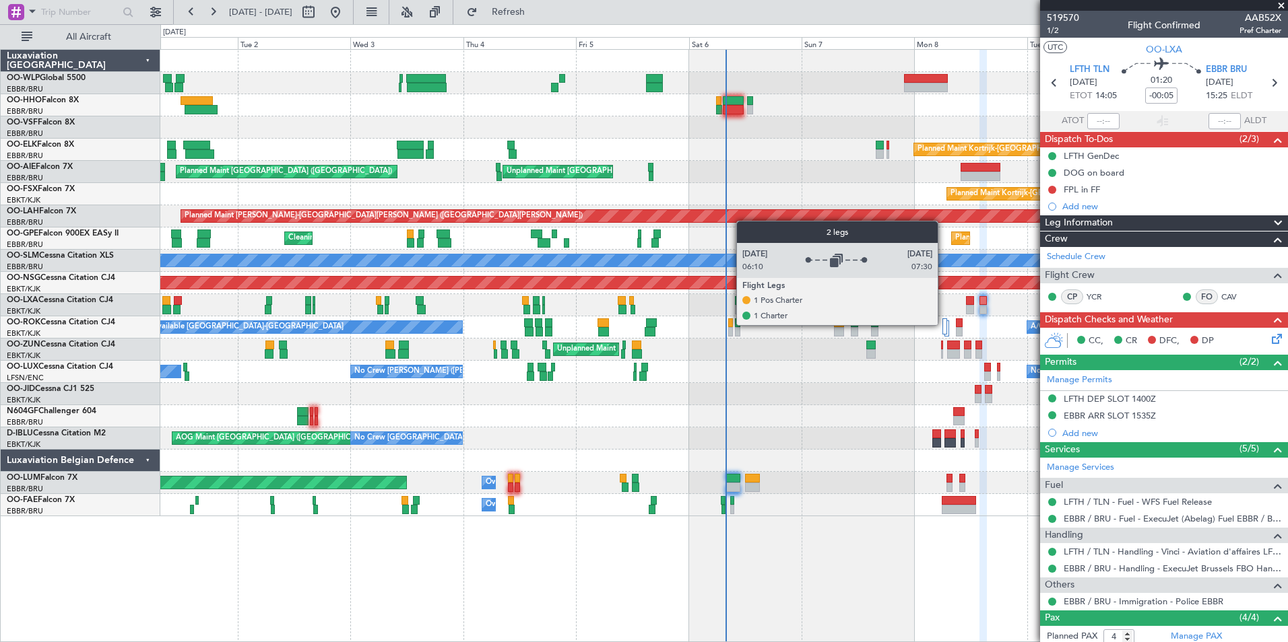
click at [943, 325] on div at bounding box center [944, 327] width 5 height 16
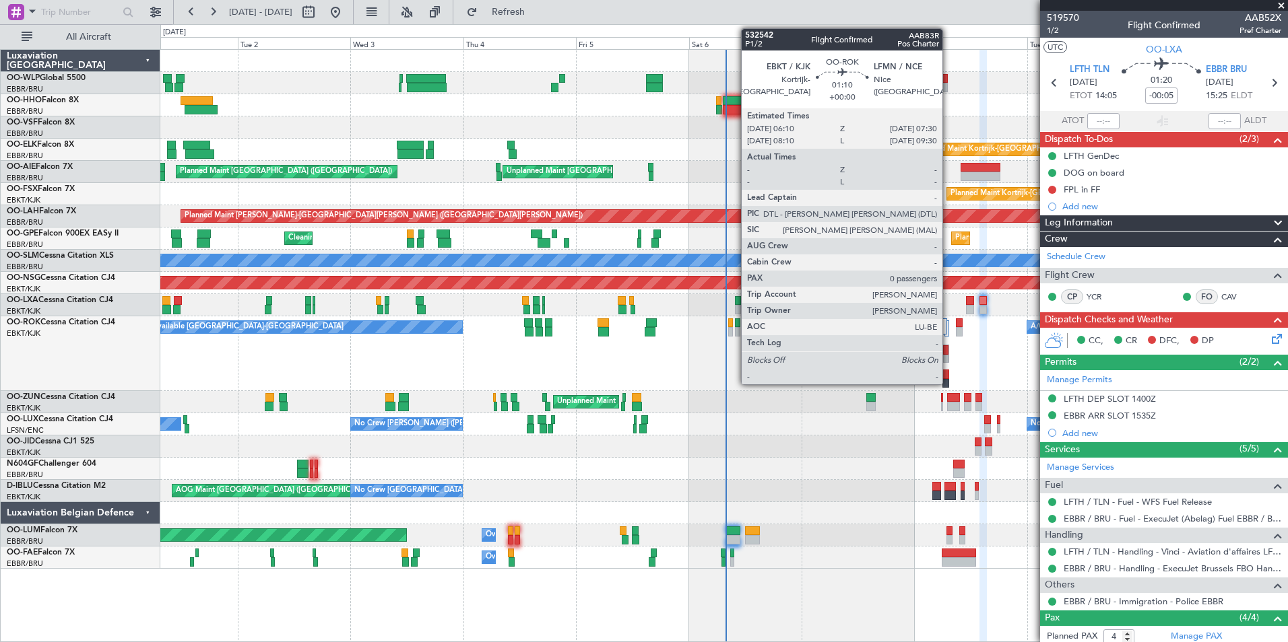
click at [948, 350] on div at bounding box center [945, 349] width 5 height 9
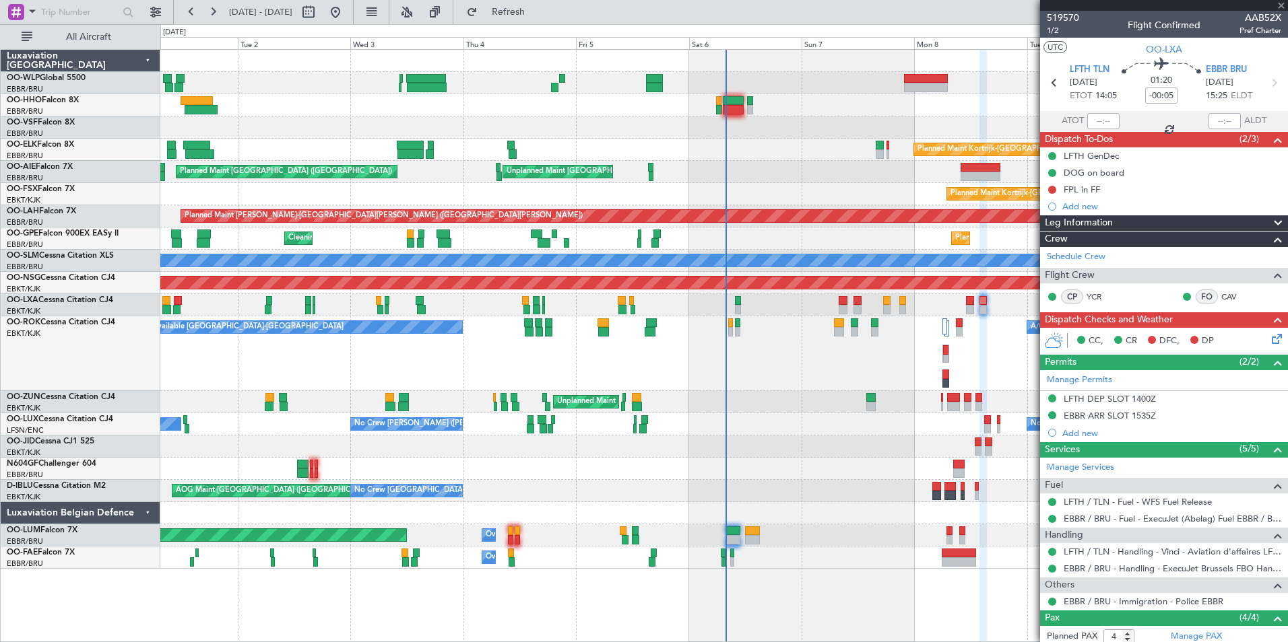
type input "0"
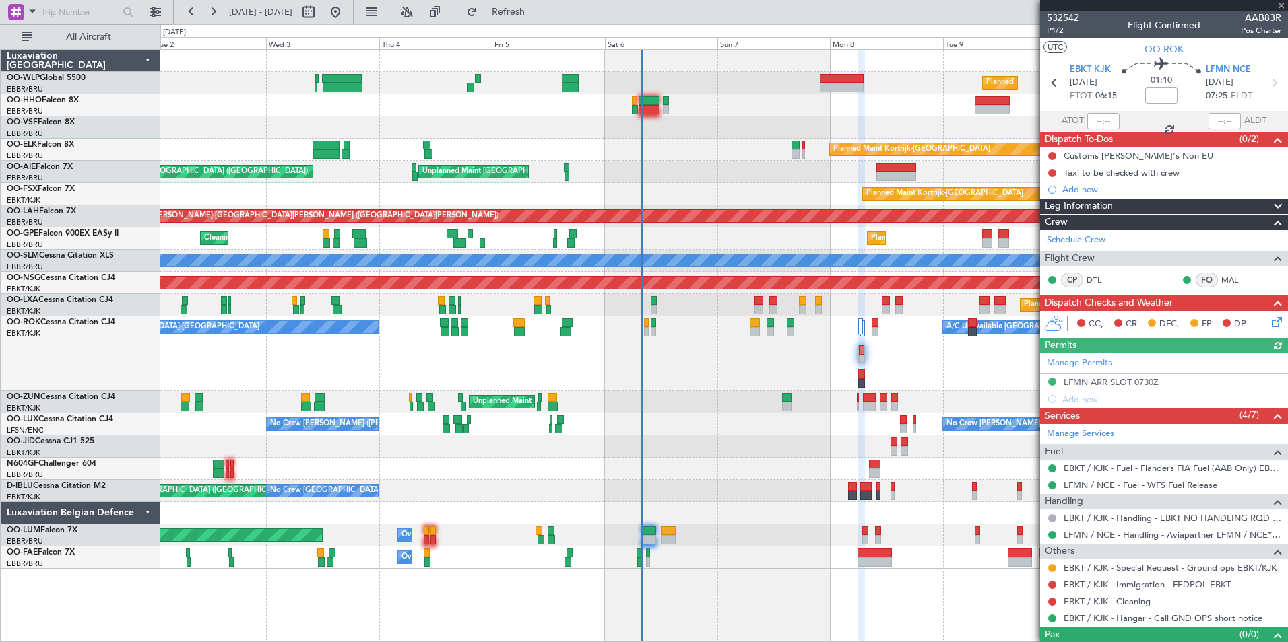
click at [914, 343] on div "A/C Unavailable Kortrijk-Wevelgem A/C Unavailable Kortrijk-Wevelgem" at bounding box center [723, 354] width 1127 height 75
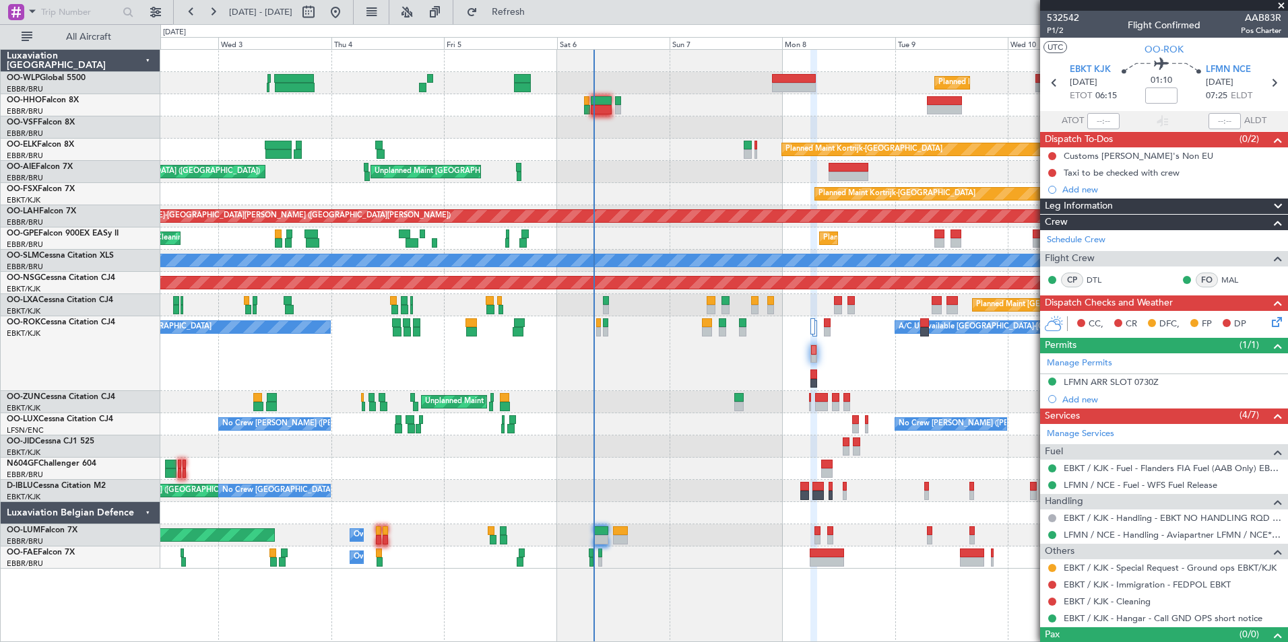
click at [923, 380] on div "A/C Unavailable Kortrijk-Wevelgem A/C Unavailable Kortrijk-Wevelgem" at bounding box center [723, 354] width 1127 height 75
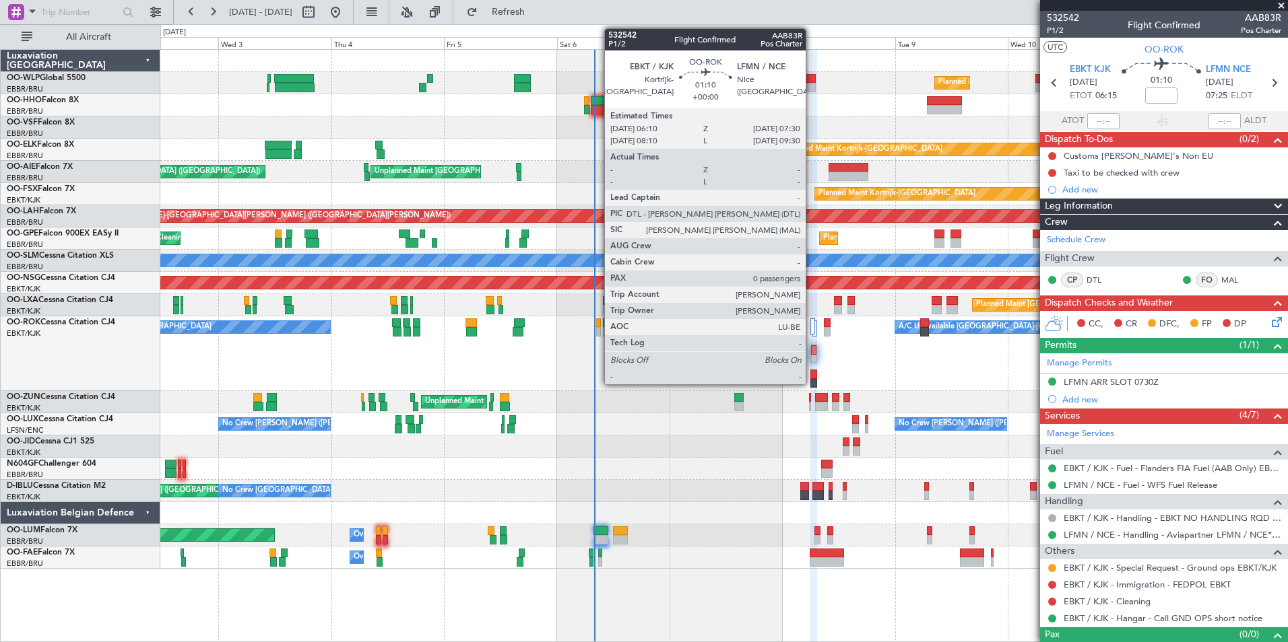
click at [811, 355] on div at bounding box center [813, 359] width 5 height 9
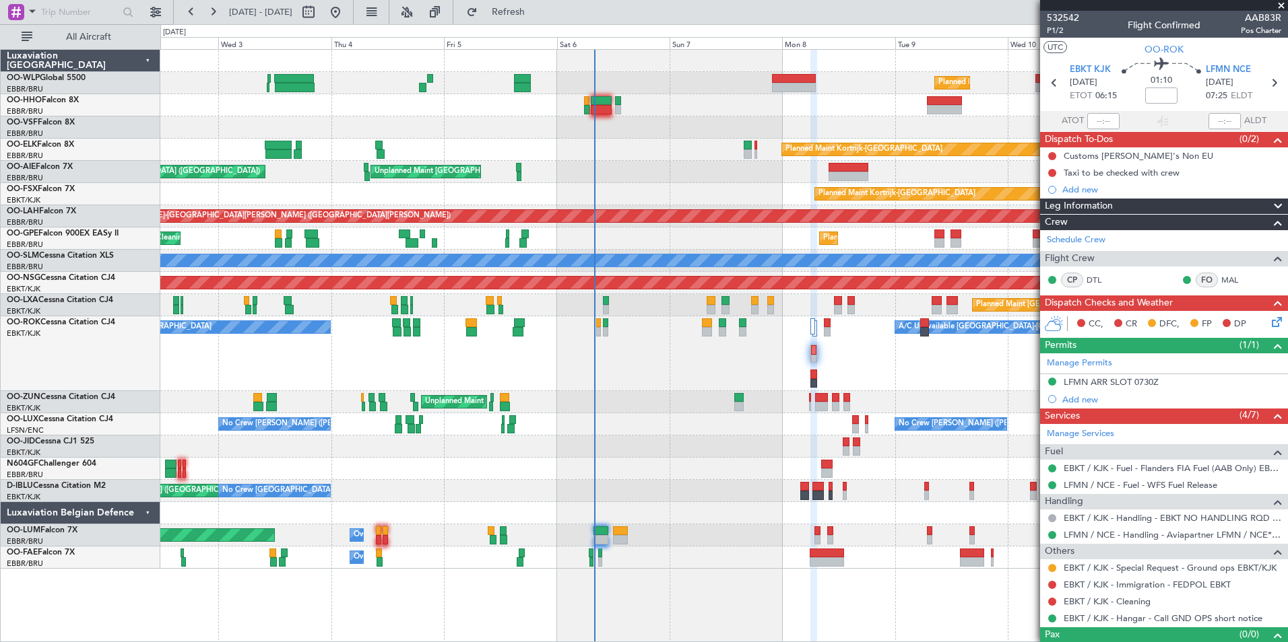
scroll to position [22, 0]
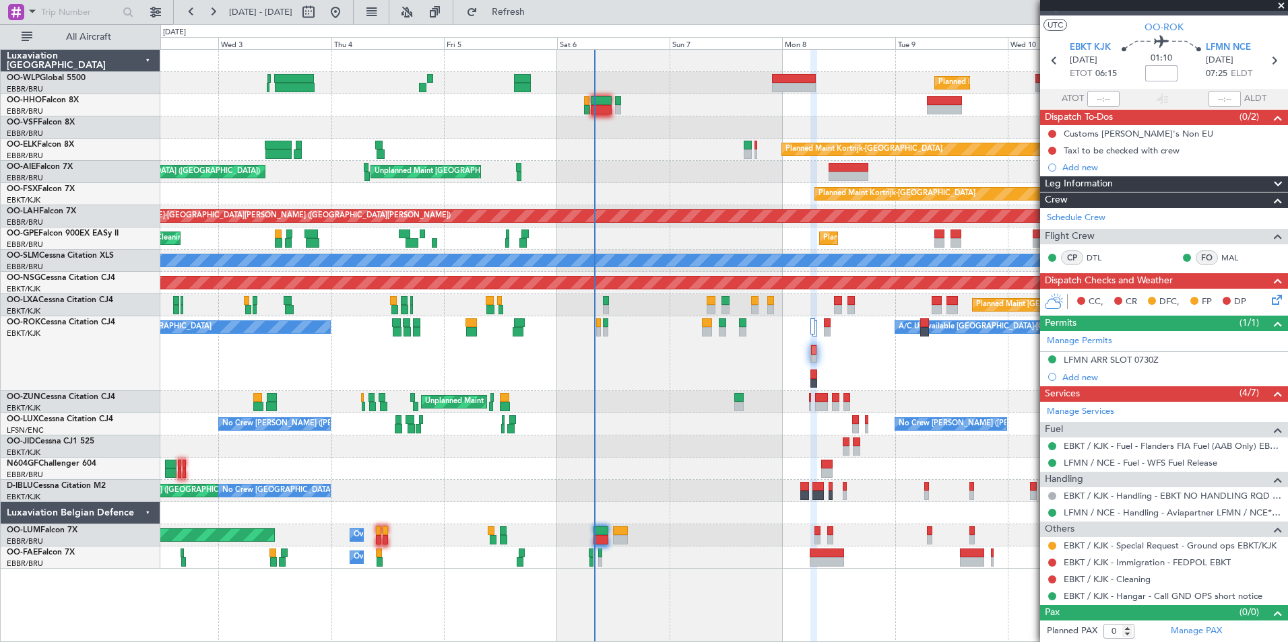
click at [1150, 65] on input at bounding box center [1161, 73] width 32 height 16
click at [996, 131] on div at bounding box center [723, 128] width 1127 height 22
type input "+00:25"
click at [1094, 362] on div "LFMN ARR SLOT 0730Z" at bounding box center [1110, 359] width 95 height 11
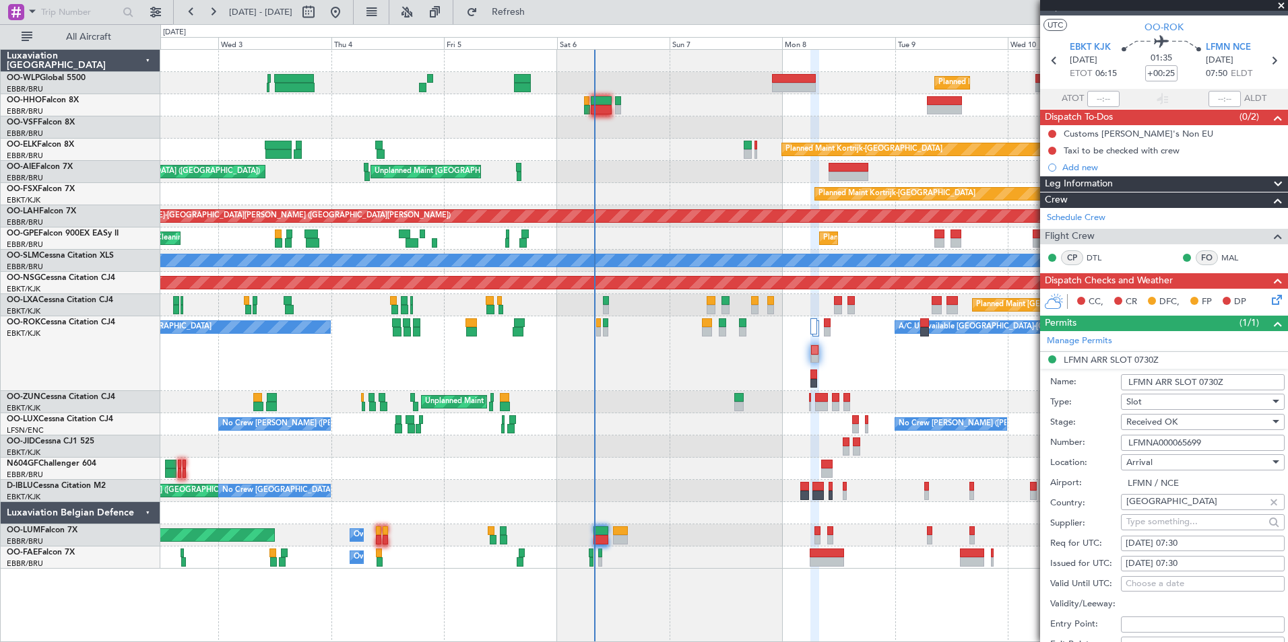
click at [1158, 444] on input "LFMNA000065699" at bounding box center [1203, 443] width 164 height 16
click at [1090, 167] on div "Add new" at bounding box center [1165, 167] width 207 height 11
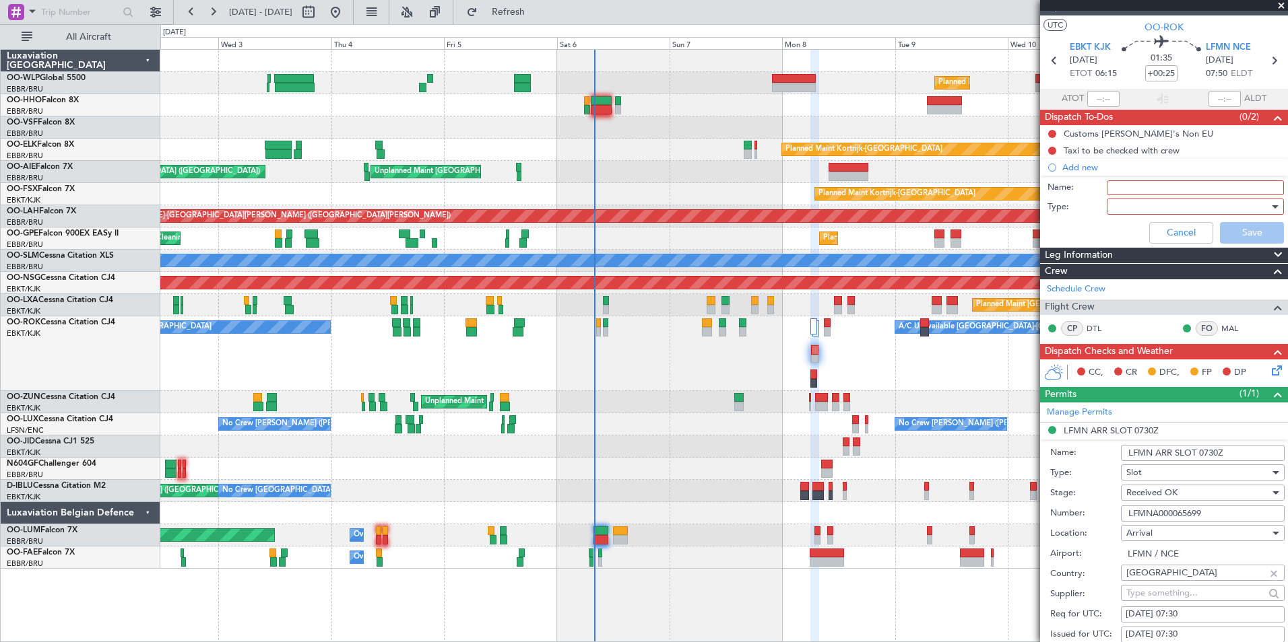
click at [1117, 189] on input "Name:" at bounding box center [1194, 187] width 177 height 15
type input "FPL in FF"
click at [1120, 200] on div at bounding box center [1190, 207] width 157 height 20
click at [1121, 237] on span "Generic" at bounding box center [1189, 234] width 158 height 20
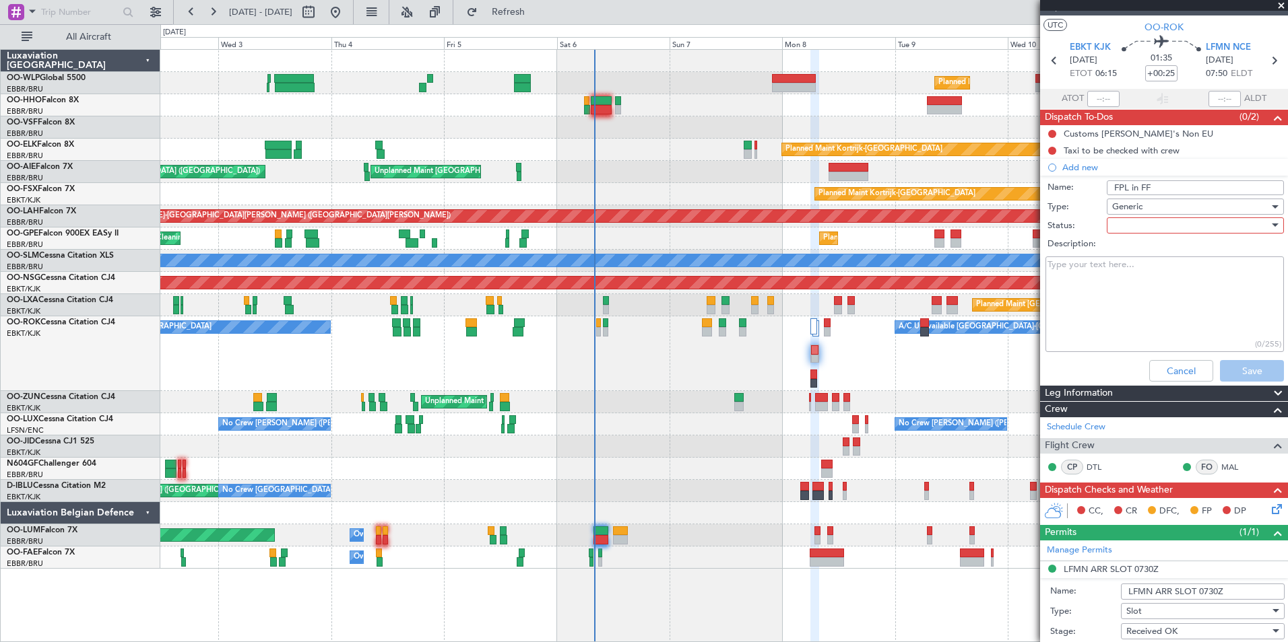
click at [1125, 219] on div at bounding box center [1190, 225] width 157 height 20
click at [1123, 251] on span "Not Started" at bounding box center [1189, 252] width 158 height 20
click at [1237, 373] on button "Save" at bounding box center [1252, 371] width 64 height 22
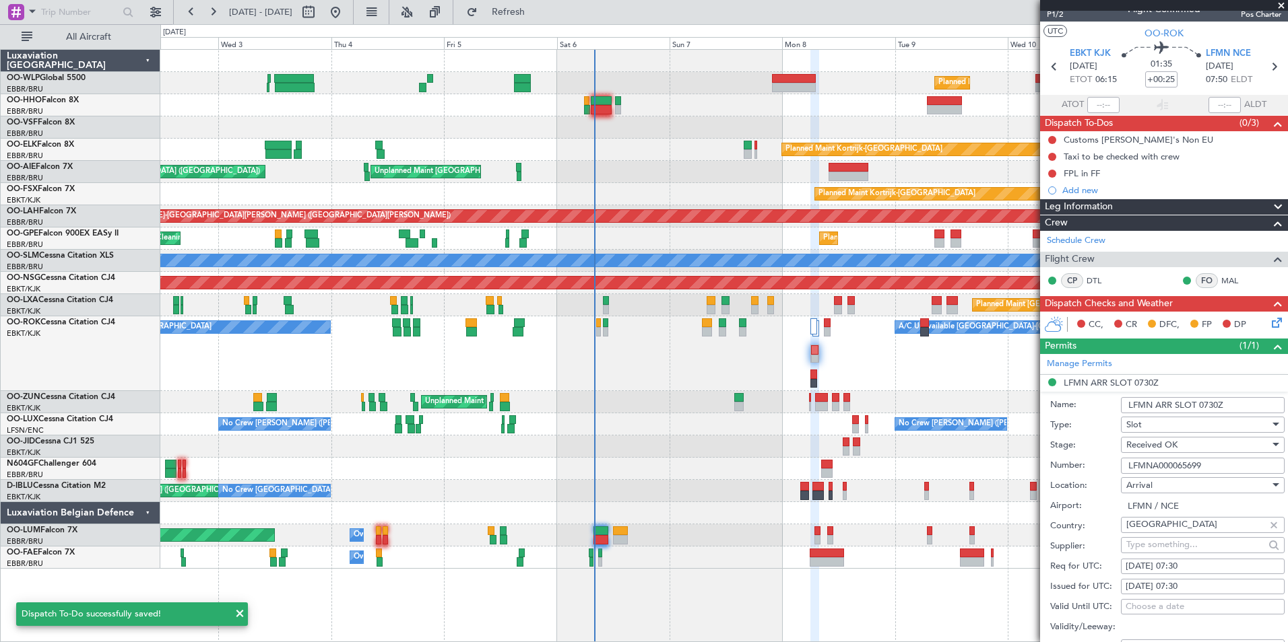
scroll to position [0, 0]
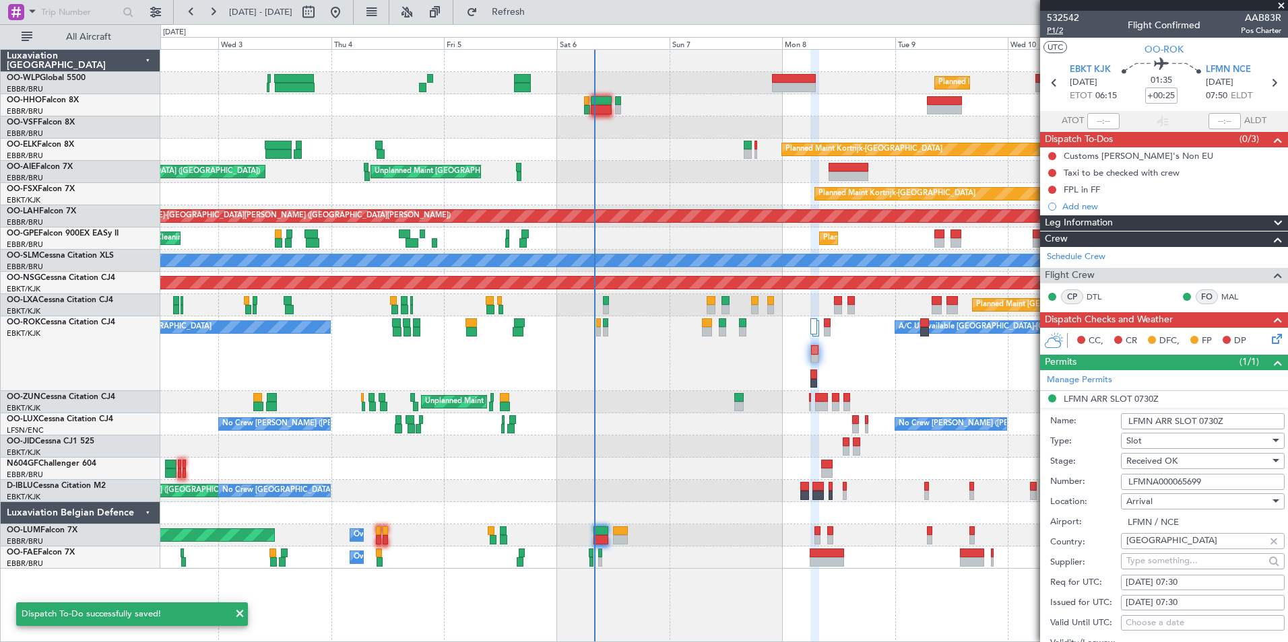
click at [1057, 30] on span "P1/2" at bounding box center [1063, 30] width 32 height 11
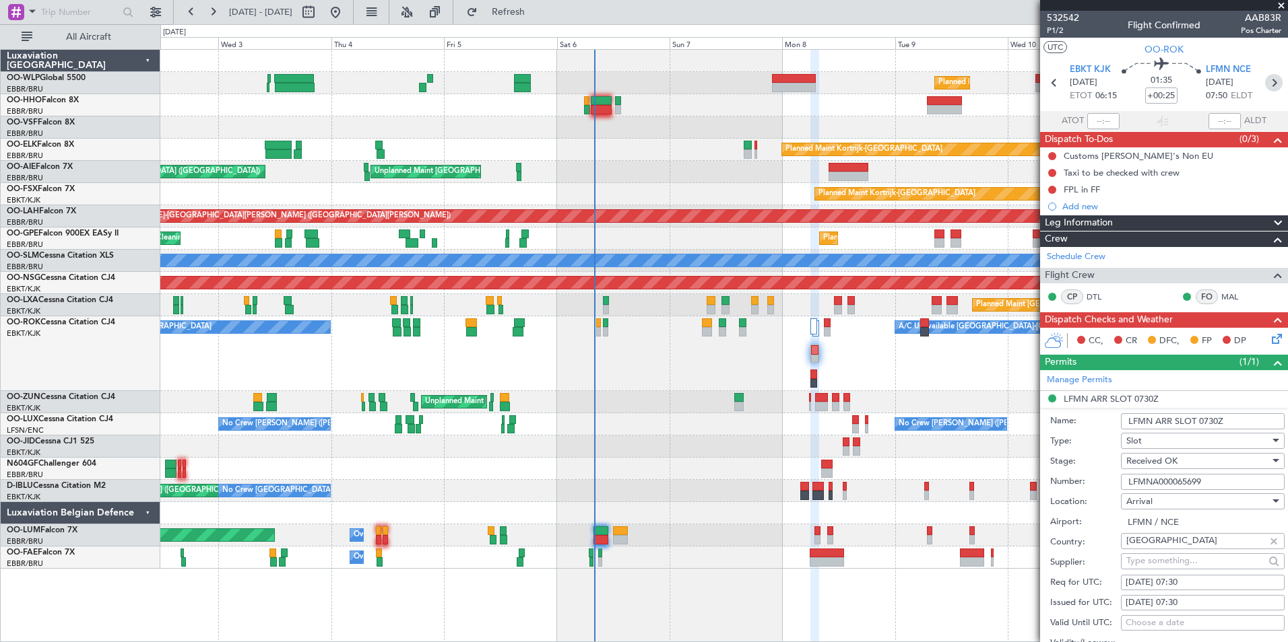
click at [1265, 89] on icon at bounding box center [1274, 83] width 18 height 18
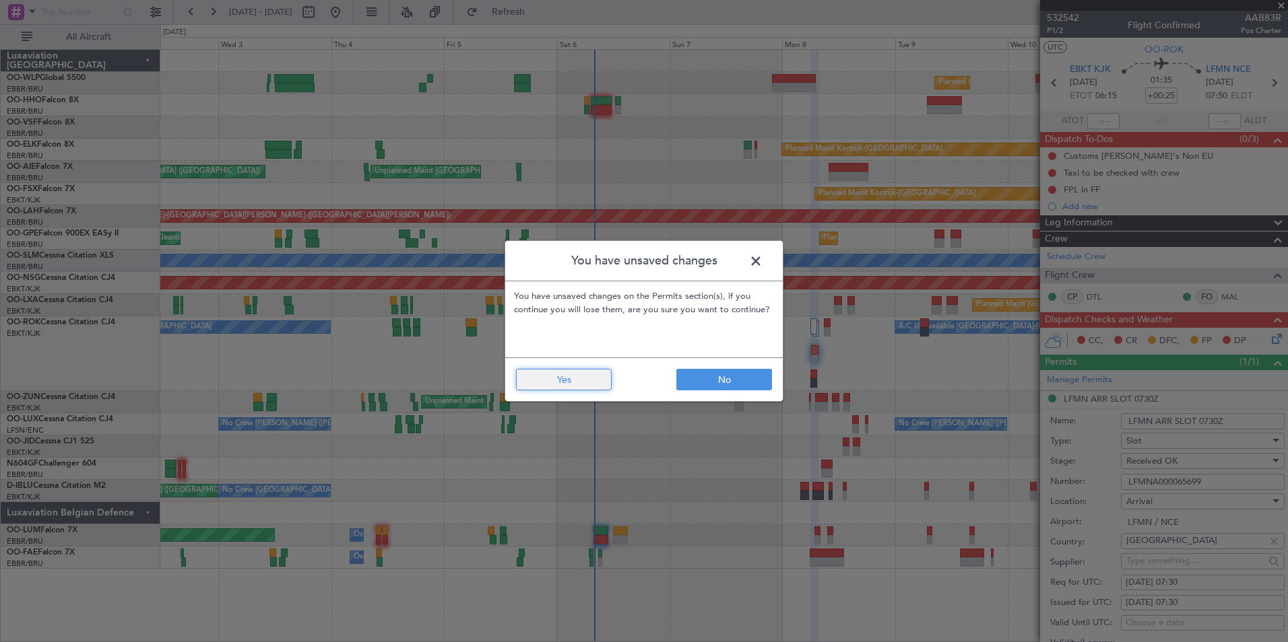
click at [568, 379] on button "Yes" at bounding box center [564, 380] width 96 height 22
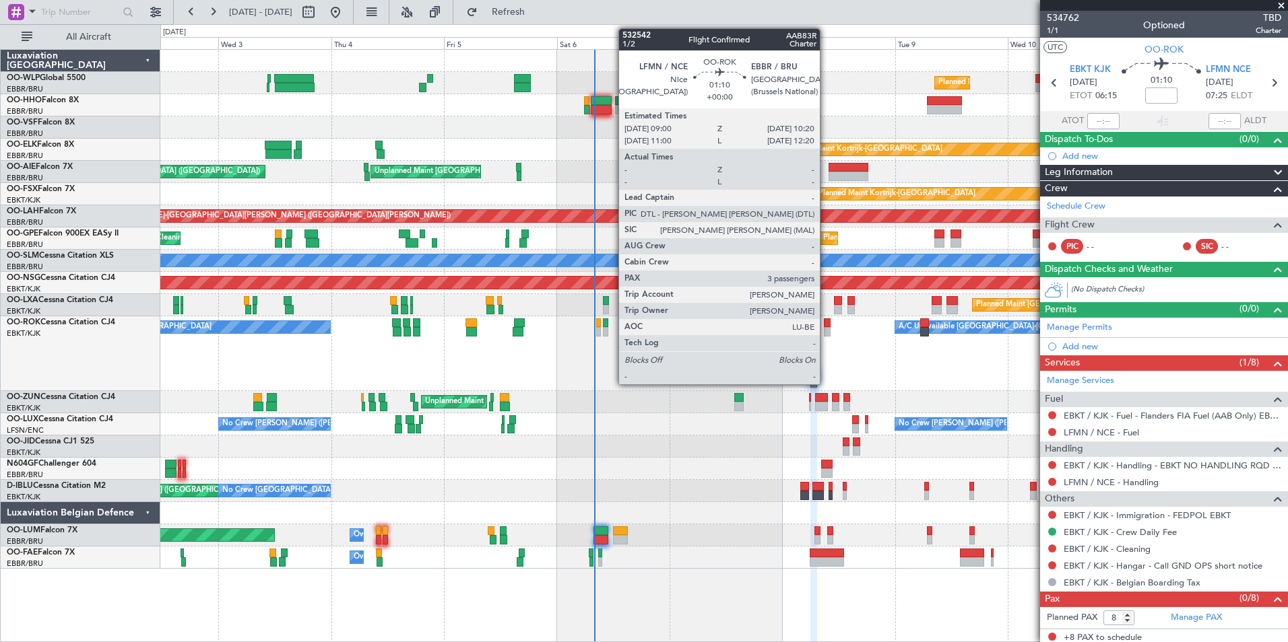
click at [826, 335] on div at bounding box center [827, 331] width 7 height 9
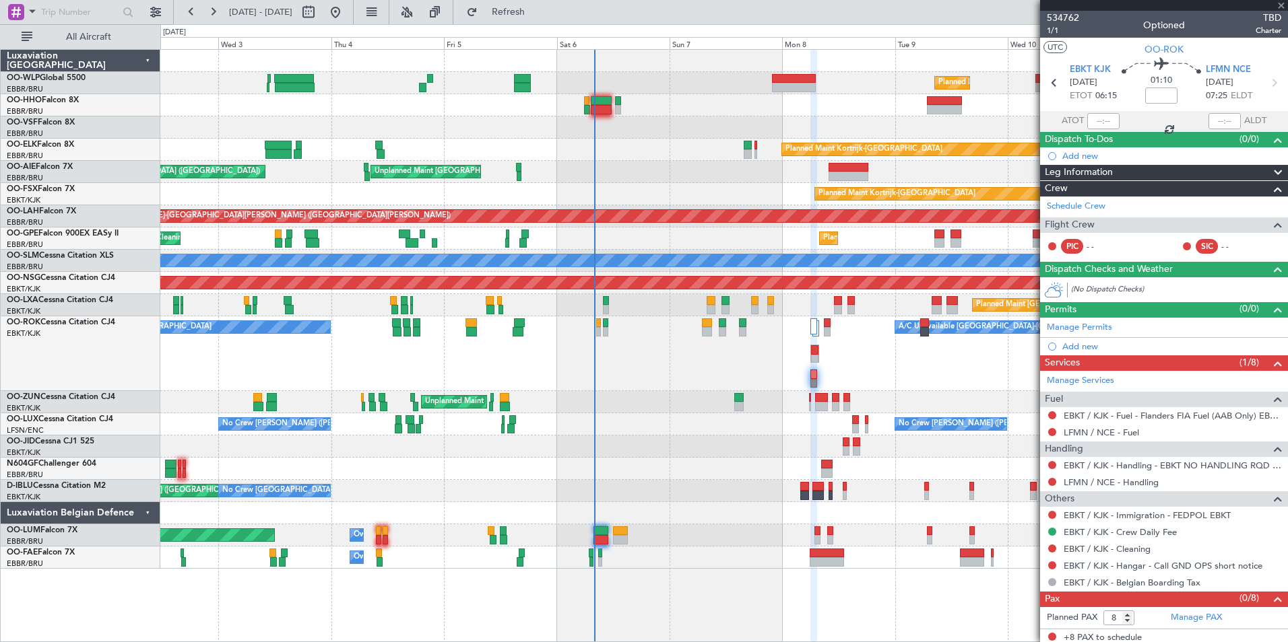
type input "3"
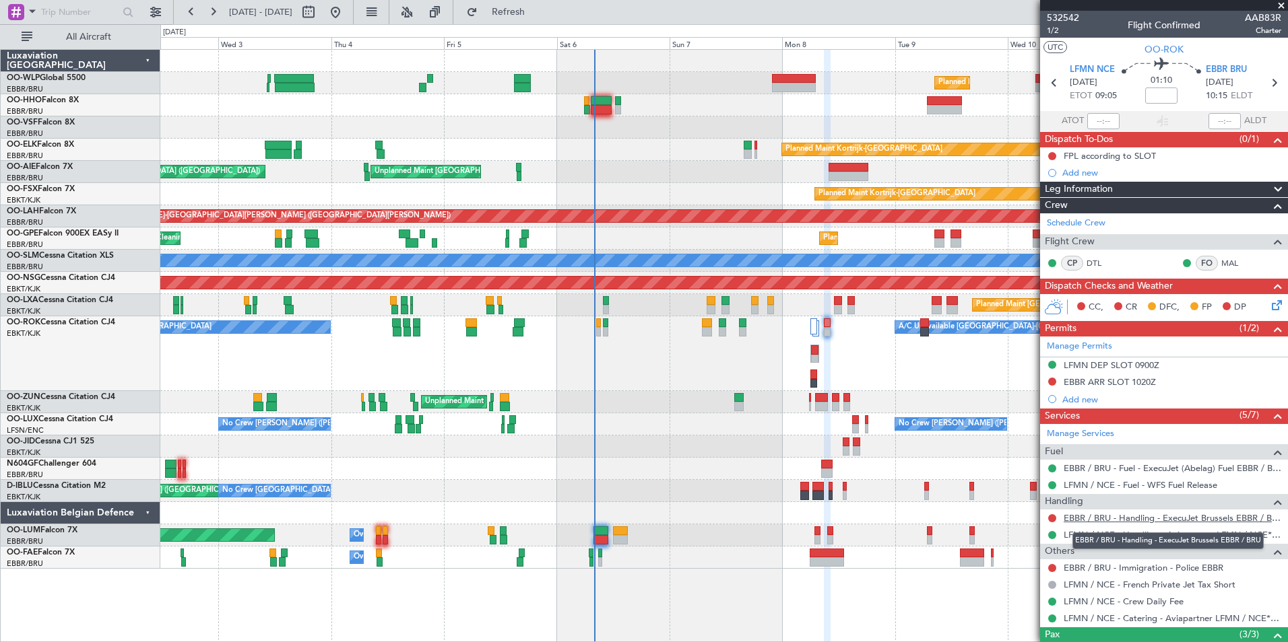
click at [1104, 520] on link "EBBR / BRU - Handling - ExecuJet Brussels EBBR / BRU" at bounding box center [1172, 517] width 218 height 11
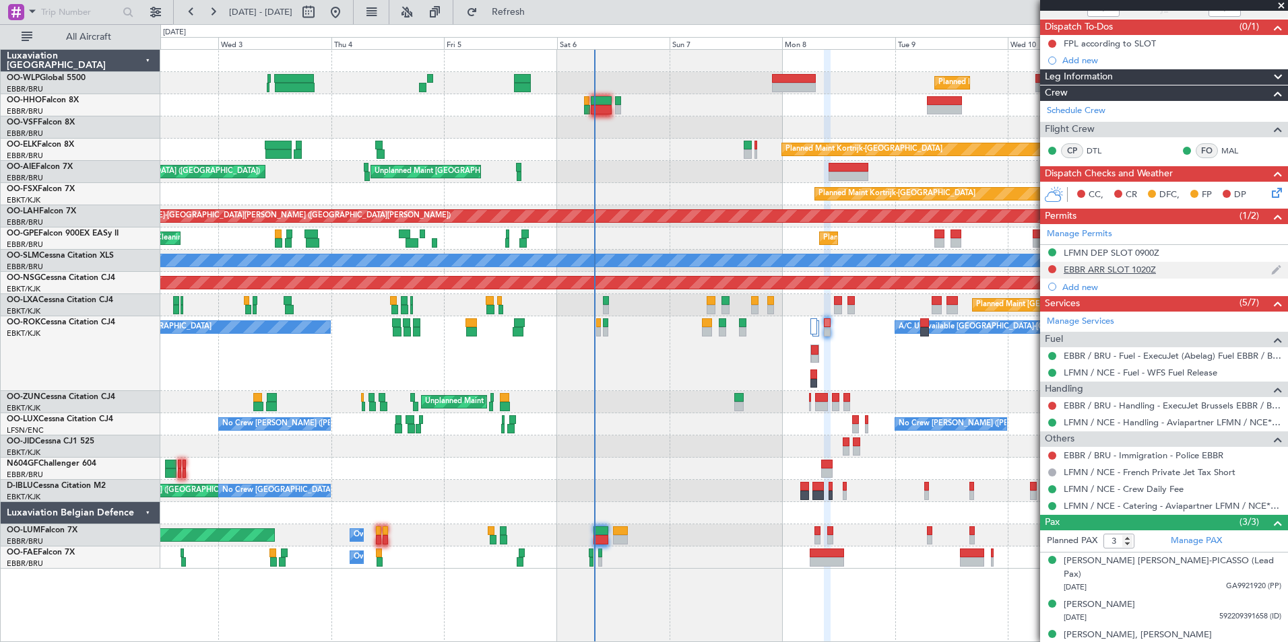
scroll to position [113, 0]
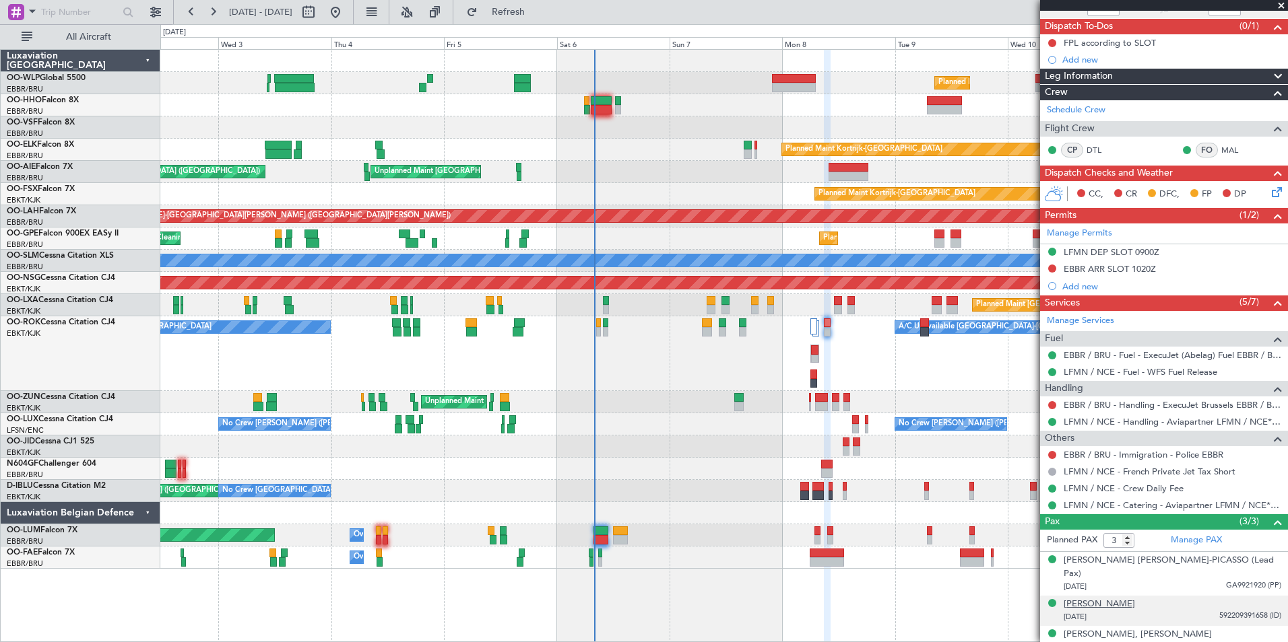
click at [1118, 598] on div "[PERSON_NAME]" at bounding box center [1098, 604] width 71 height 13
click at [1108, 271] on div "EBBR ARR SLOT 1020Z" at bounding box center [1109, 268] width 92 height 11
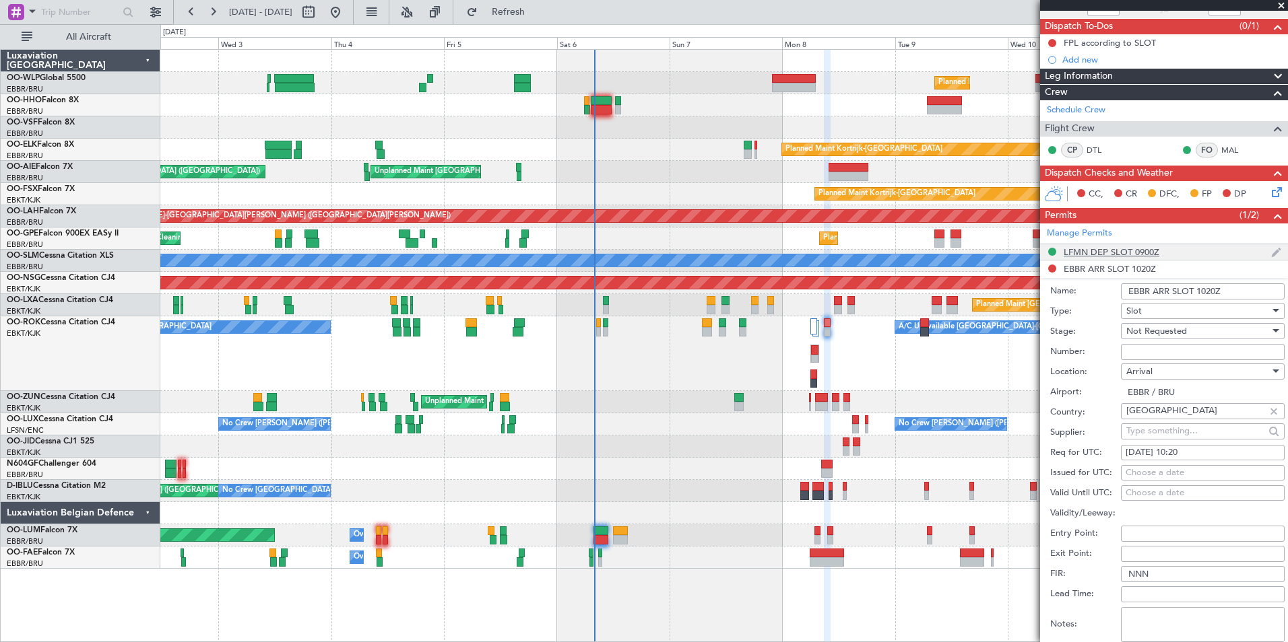
click at [1102, 253] on div "LFMN DEP SLOT 0900Z" at bounding box center [1111, 251] width 96 height 11
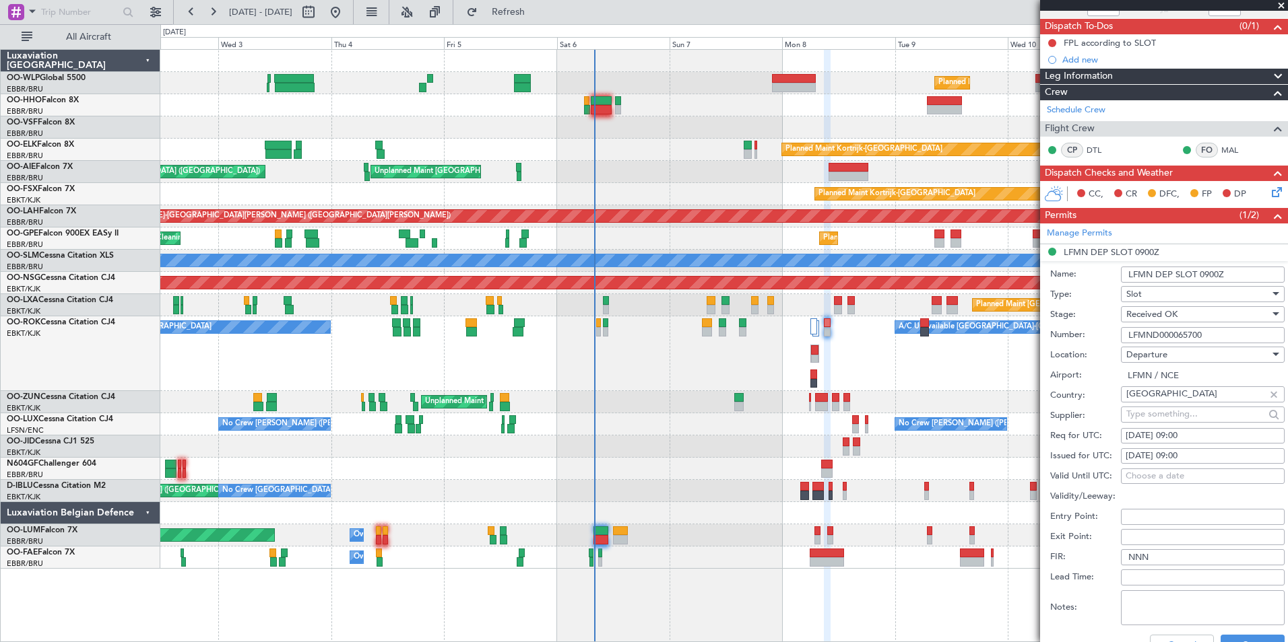
click at [1159, 332] on input "LFMND000065700" at bounding box center [1203, 335] width 164 height 16
click at [1073, 61] on div "Add new" at bounding box center [1165, 59] width 207 height 11
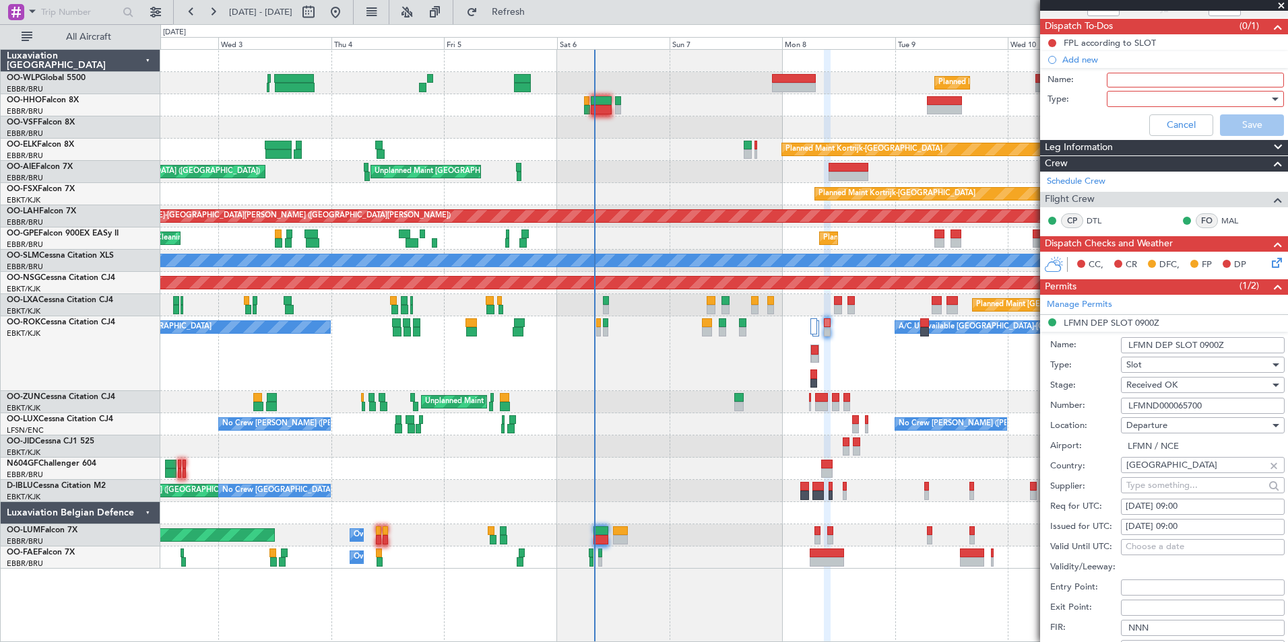
click at [1127, 78] on input "Name:" at bounding box center [1194, 80] width 177 height 15
type input "FPL in FF"
click at [1125, 92] on div at bounding box center [1190, 99] width 157 height 20
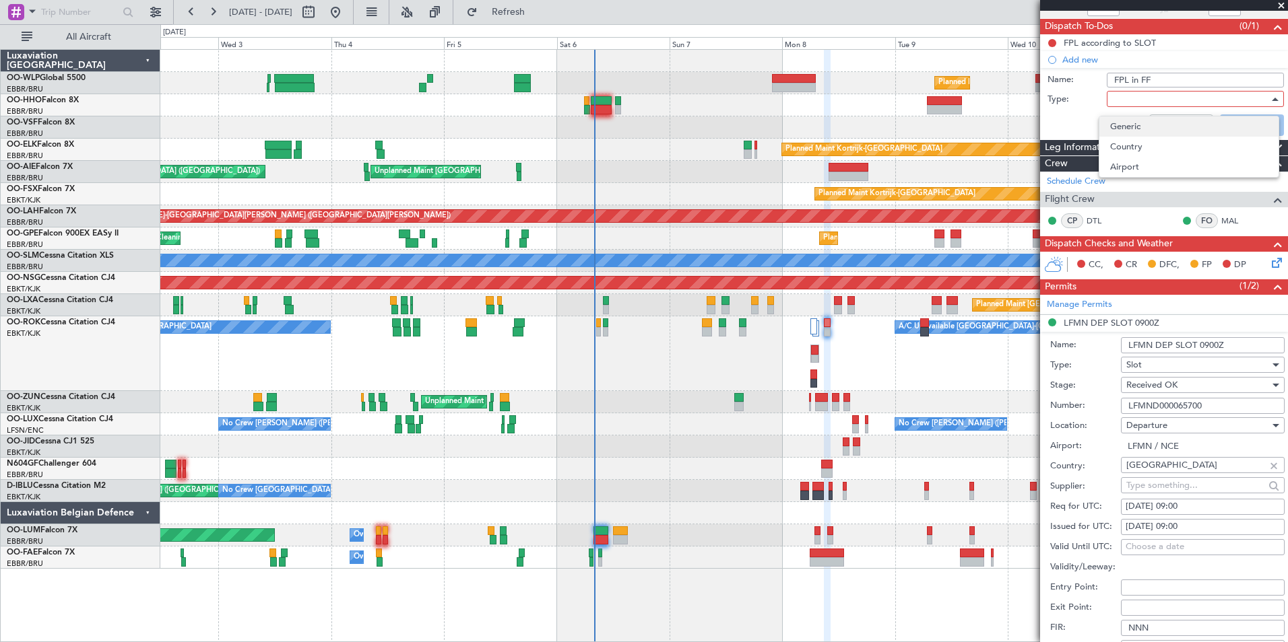
click at [1127, 120] on span "Generic" at bounding box center [1189, 127] width 158 height 20
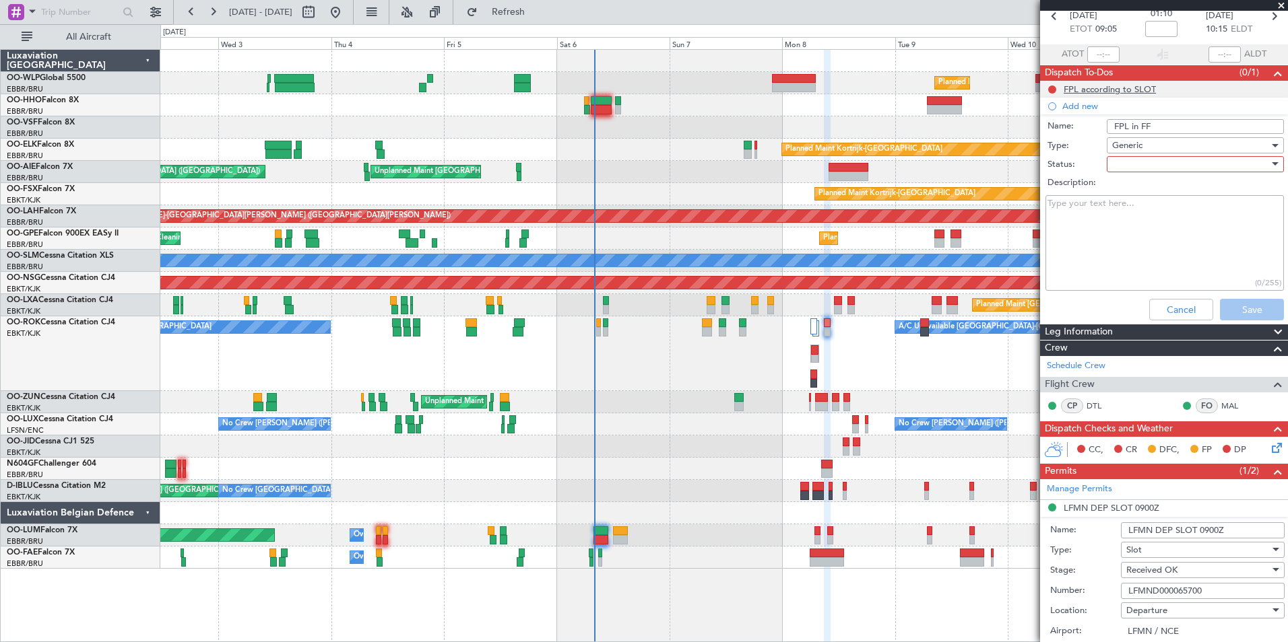
scroll to position [46, 0]
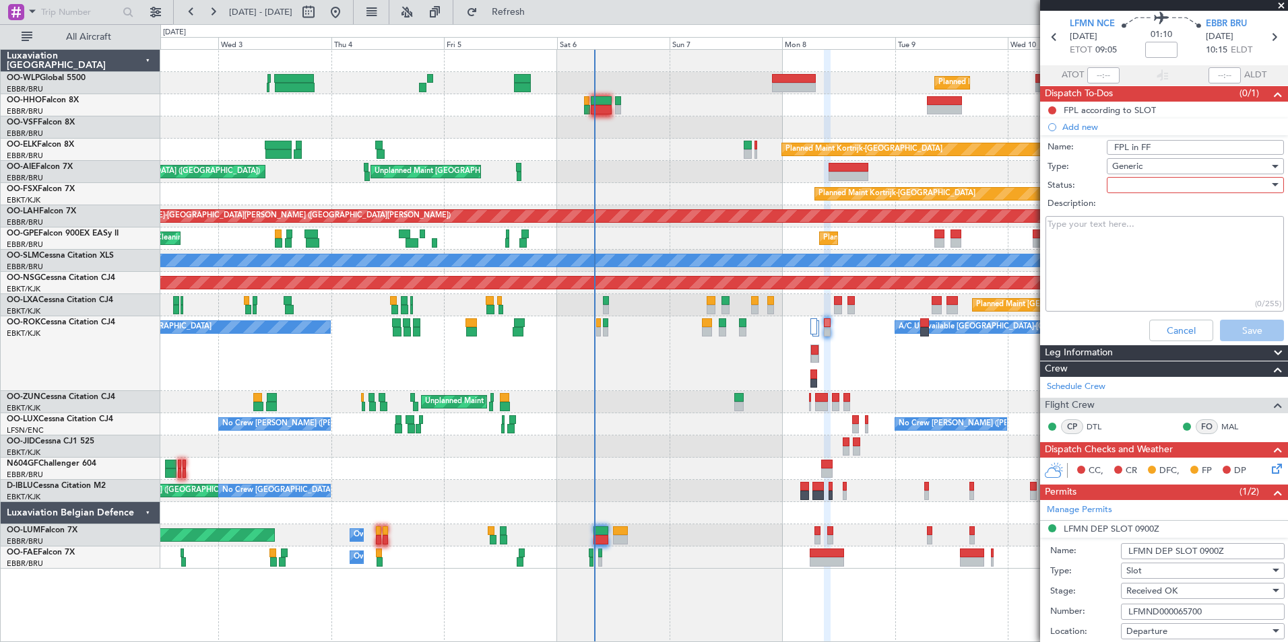
click at [1136, 170] on span "Generic" at bounding box center [1127, 166] width 30 height 12
click at [1058, 178] on div at bounding box center [644, 321] width 1288 height 642
click at [1118, 187] on div at bounding box center [1190, 185] width 157 height 20
click at [1115, 224] on span "In Progress" at bounding box center [1189, 232] width 158 height 20
click at [1124, 190] on span "In Progress" at bounding box center [1135, 185] width 46 height 12
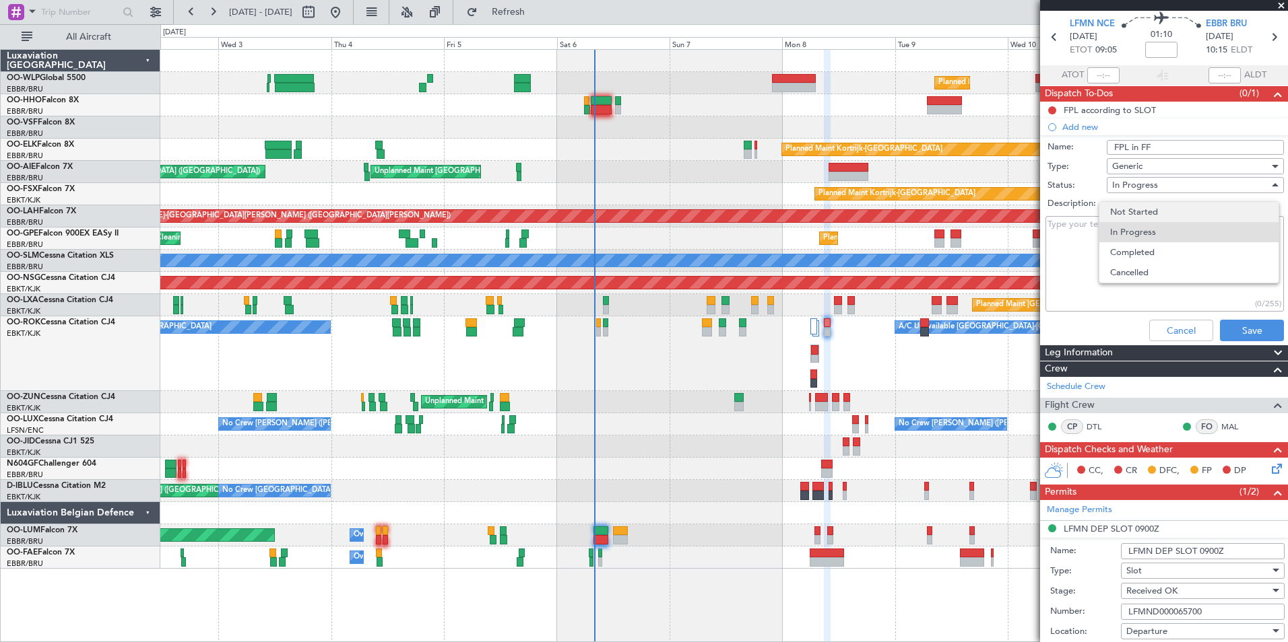
click at [1127, 216] on span "Not Started" at bounding box center [1189, 212] width 158 height 20
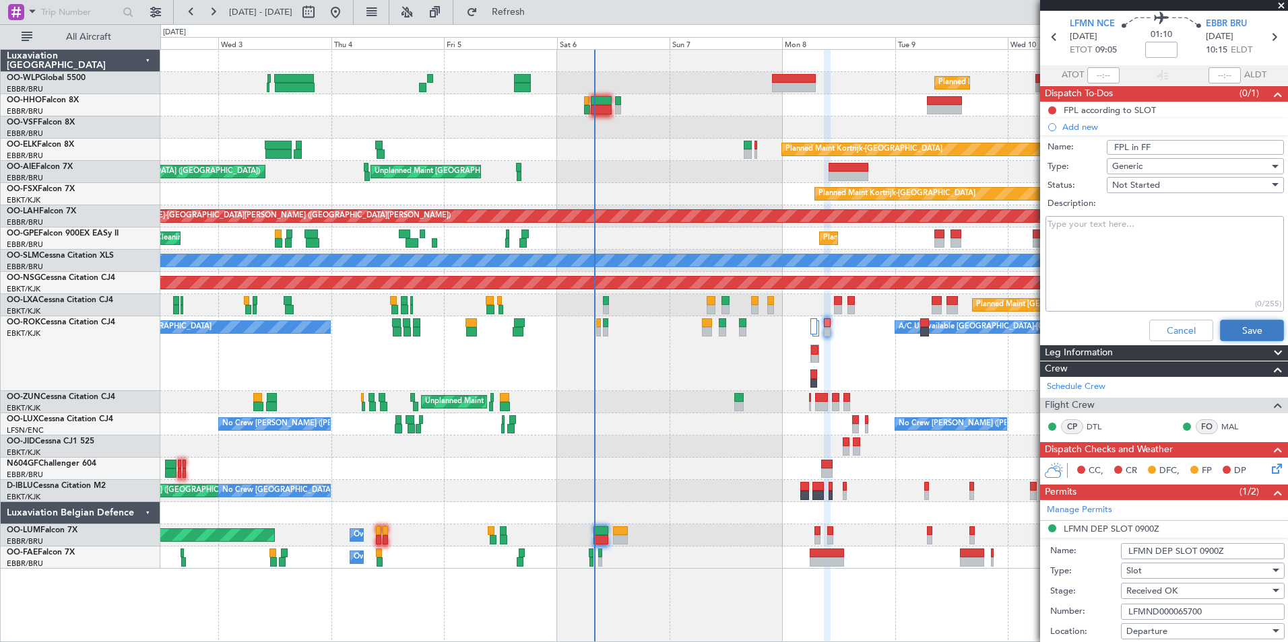
click at [1238, 326] on button "Save" at bounding box center [1252, 331] width 64 height 22
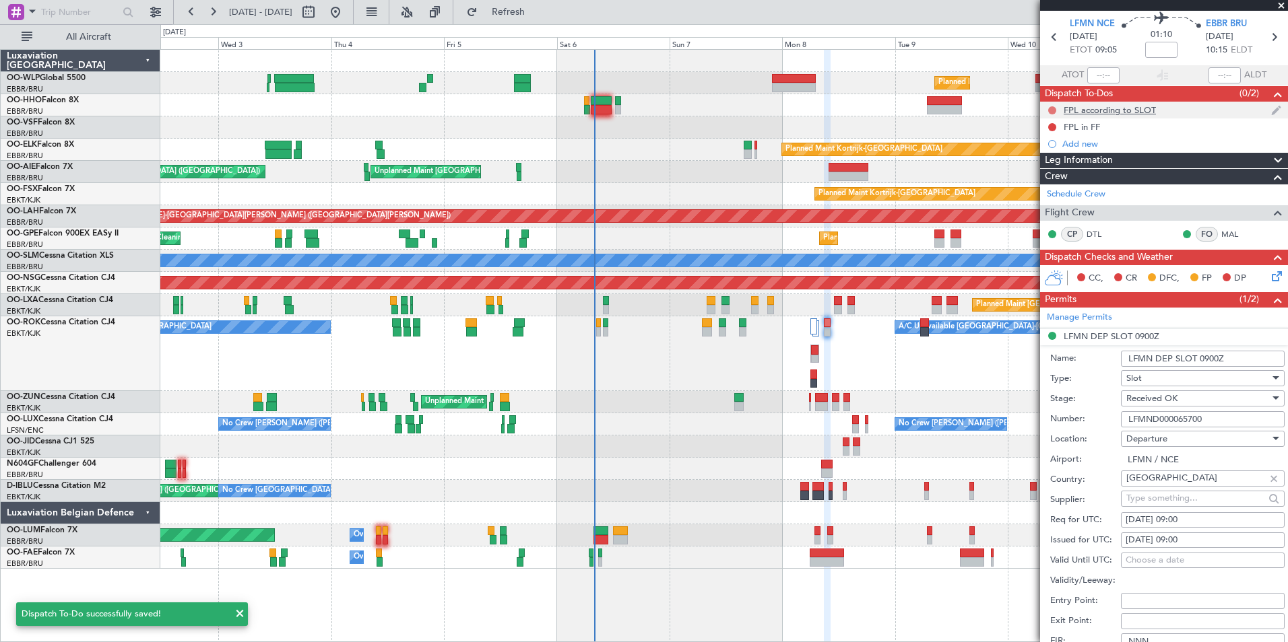
click at [1054, 108] on button at bounding box center [1052, 110] width 8 height 8
click at [1067, 165] on span "Completed" at bounding box center [1058, 169] width 44 height 13
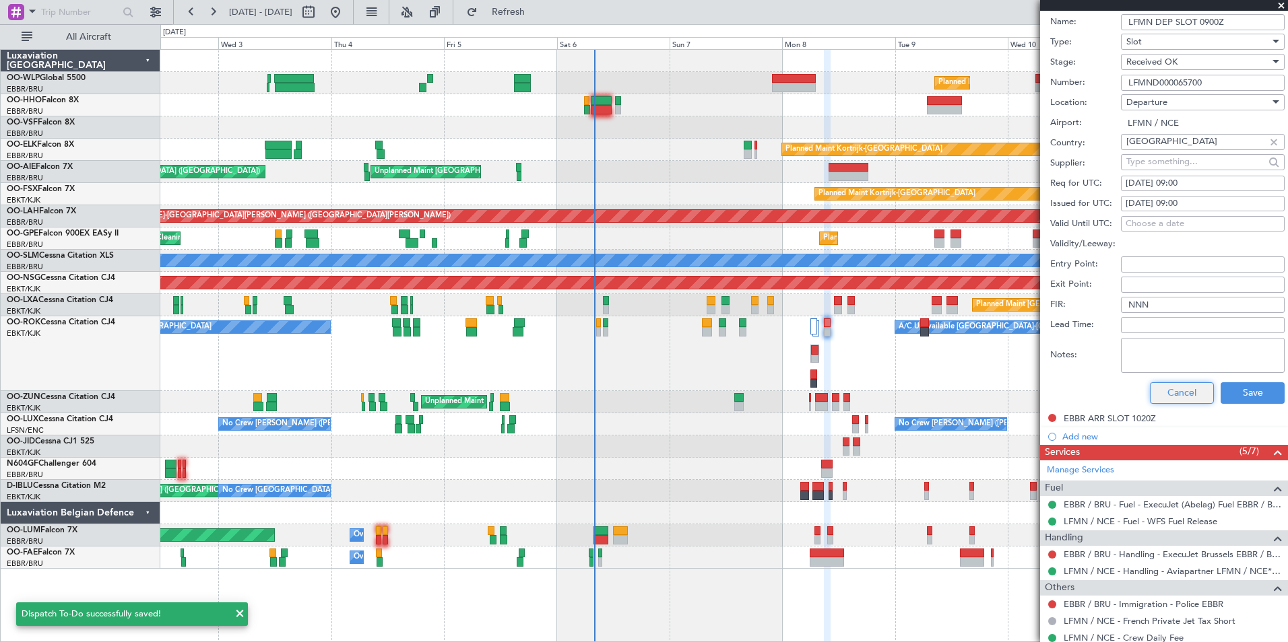
click at [1179, 384] on button "Cancel" at bounding box center [1182, 394] width 64 height 22
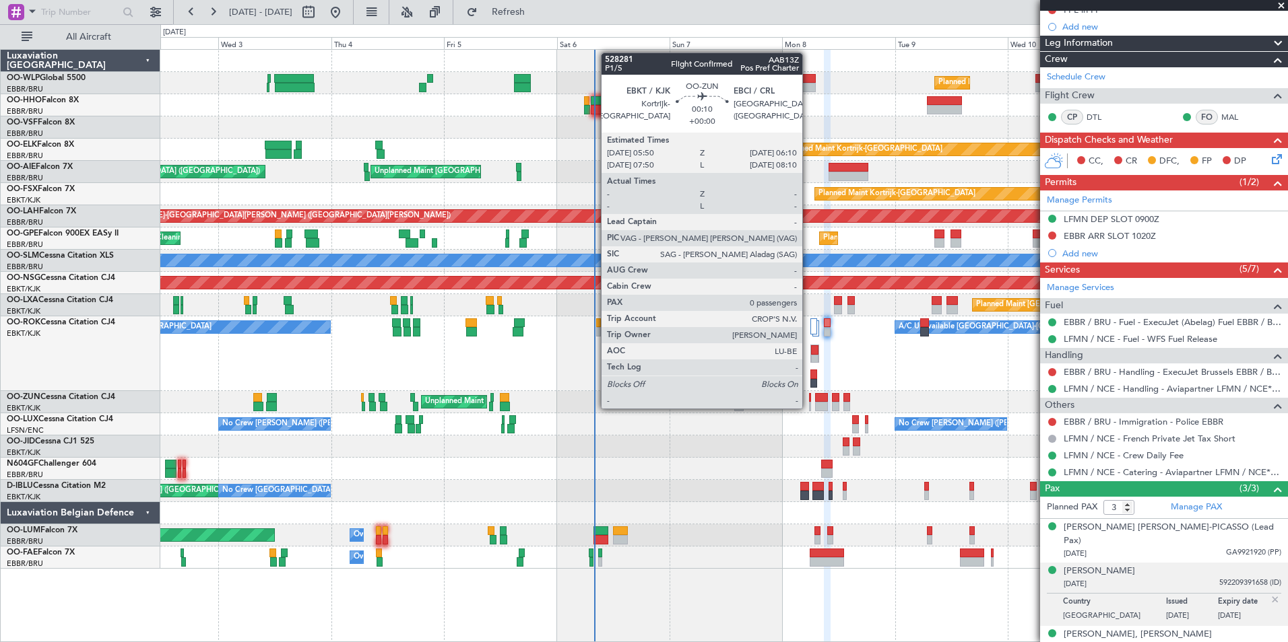
click at [809, 407] on div at bounding box center [810, 406] width 2 height 9
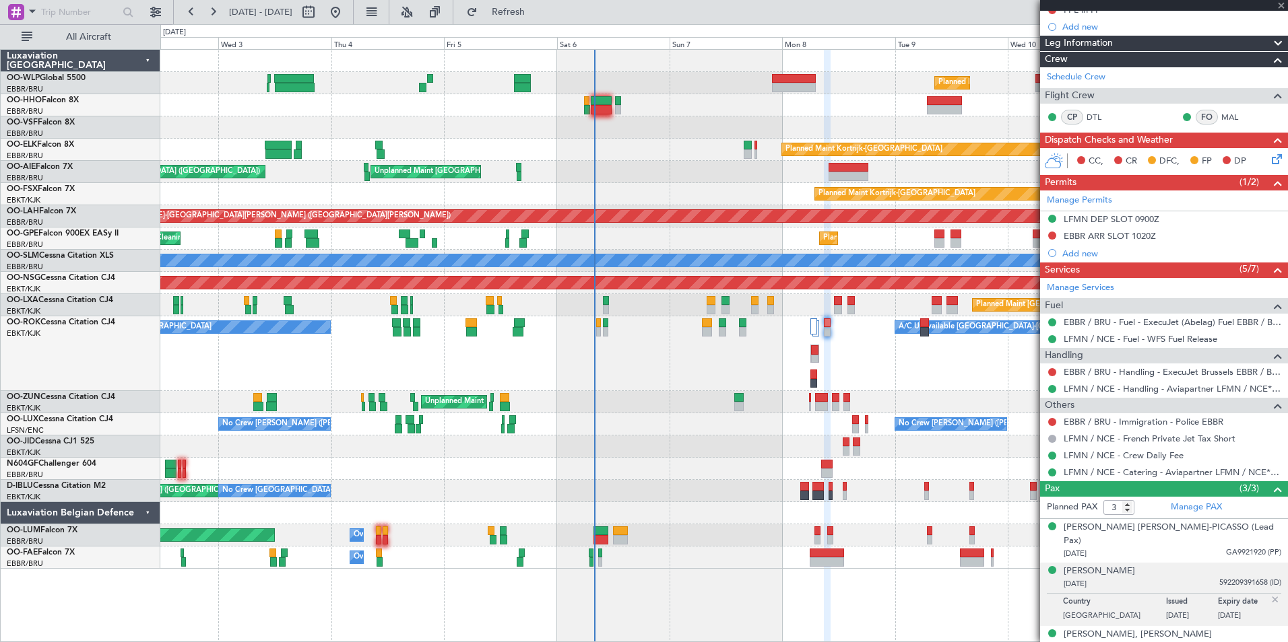
type input "0"
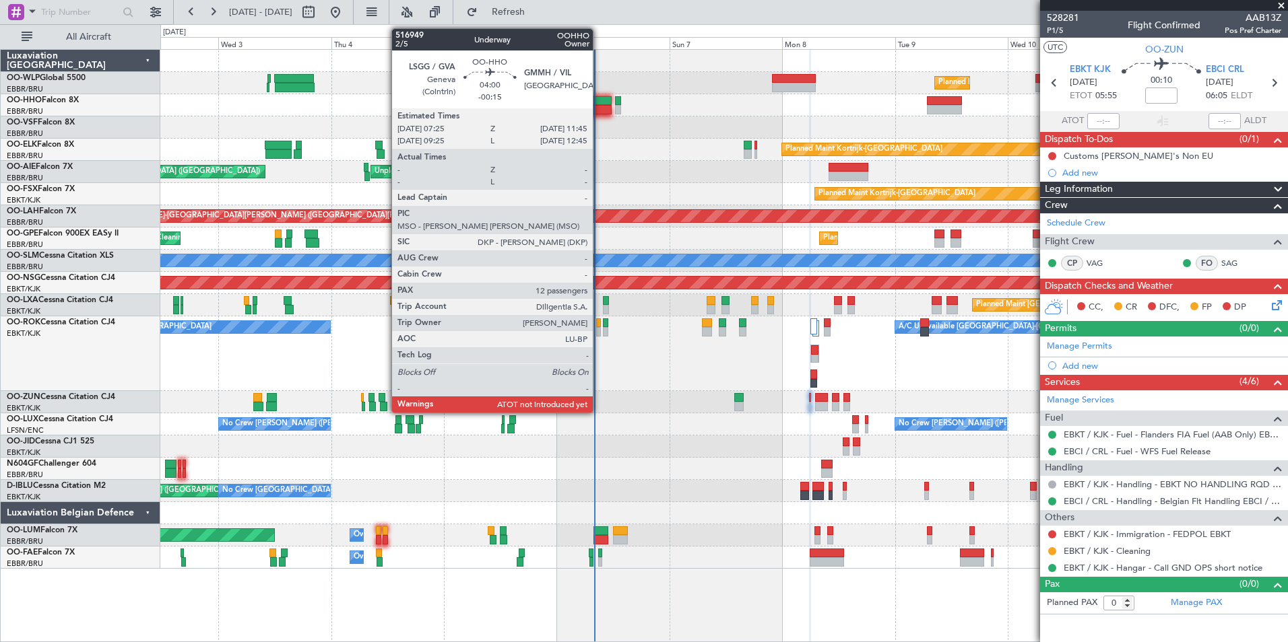
click at [599, 108] on div at bounding box center [601, 109] width 21 height 9
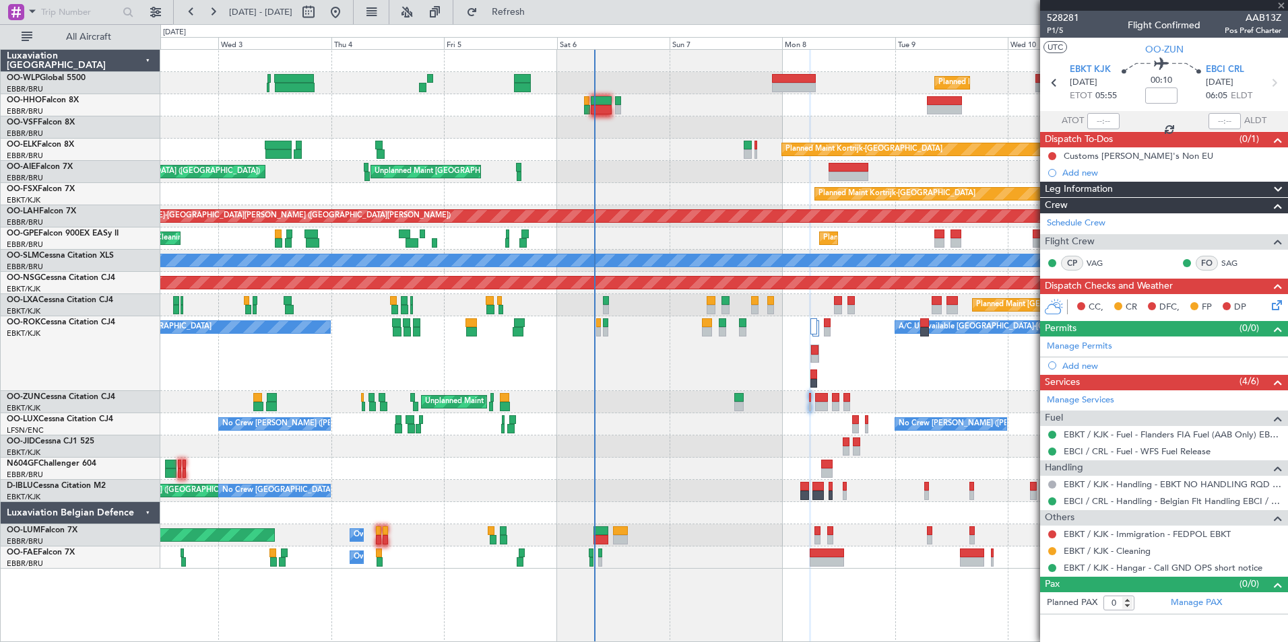
type input "-00:15"
type input "12"
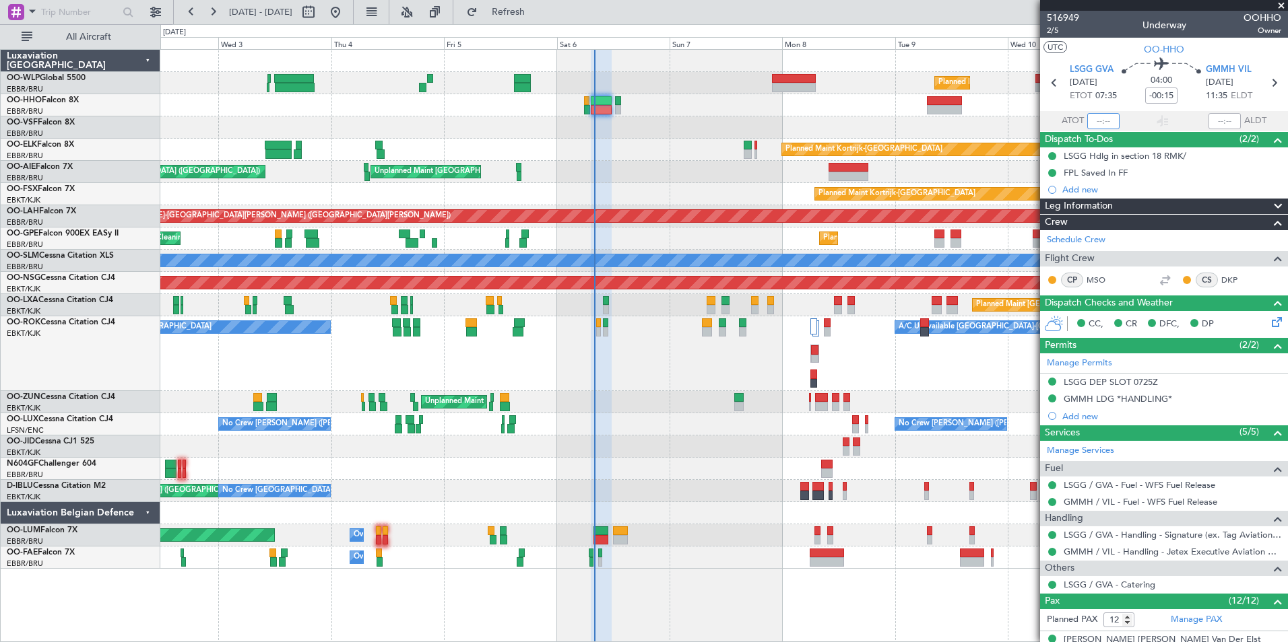
click at [1090, 120] on input "text" at bounding box center [1103, 121] width 32 height 16
click at [846, 118] on div at bounding box center [723, 128] width 1127 height 22
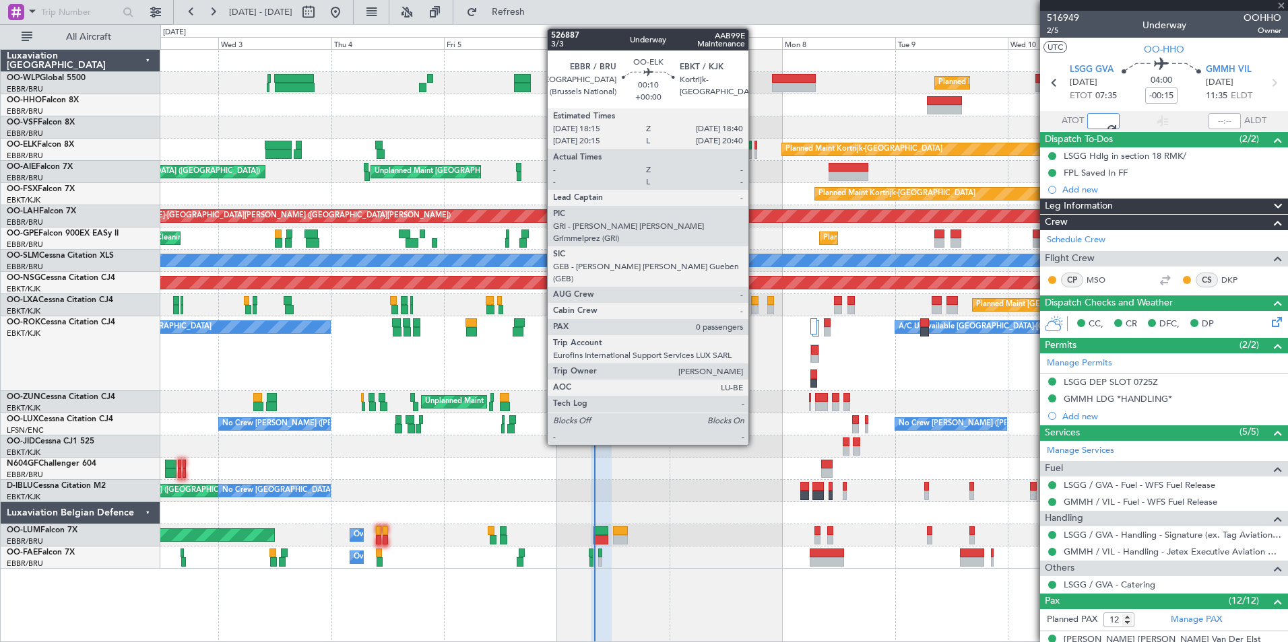
click at [754, 148] on div at bounding box center [755, 145] width 2 height 9
type input "07:58"
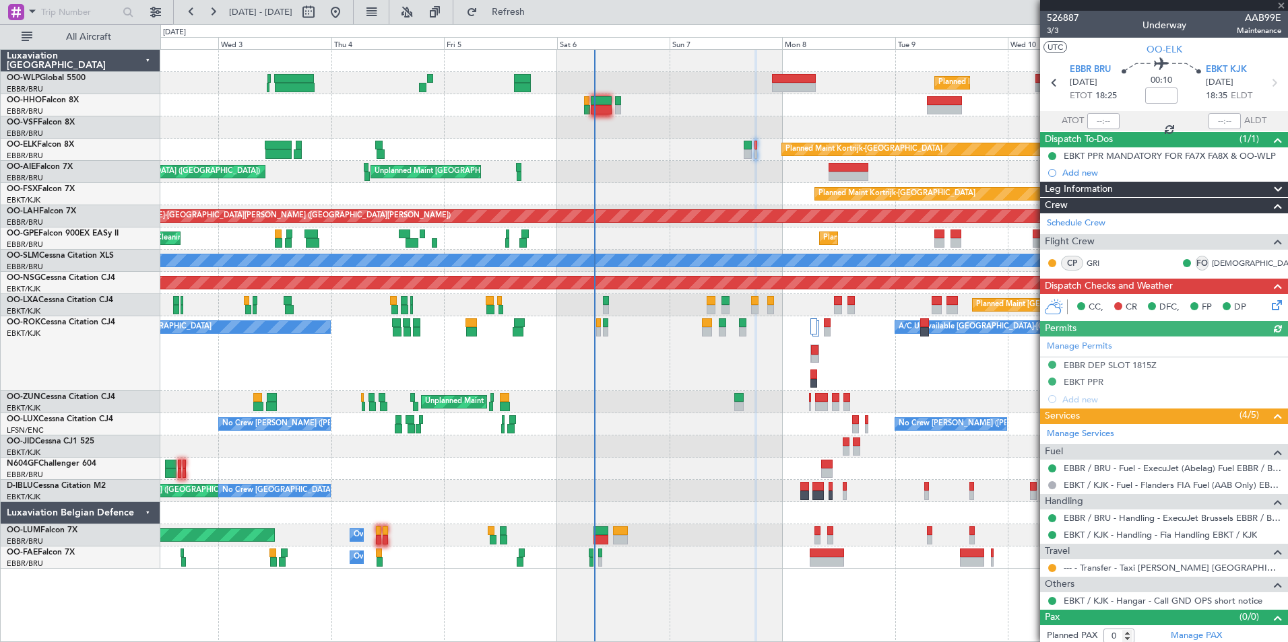
click at [1269, 306] on icon at bounding box center [1274, 303] width 11 height 11
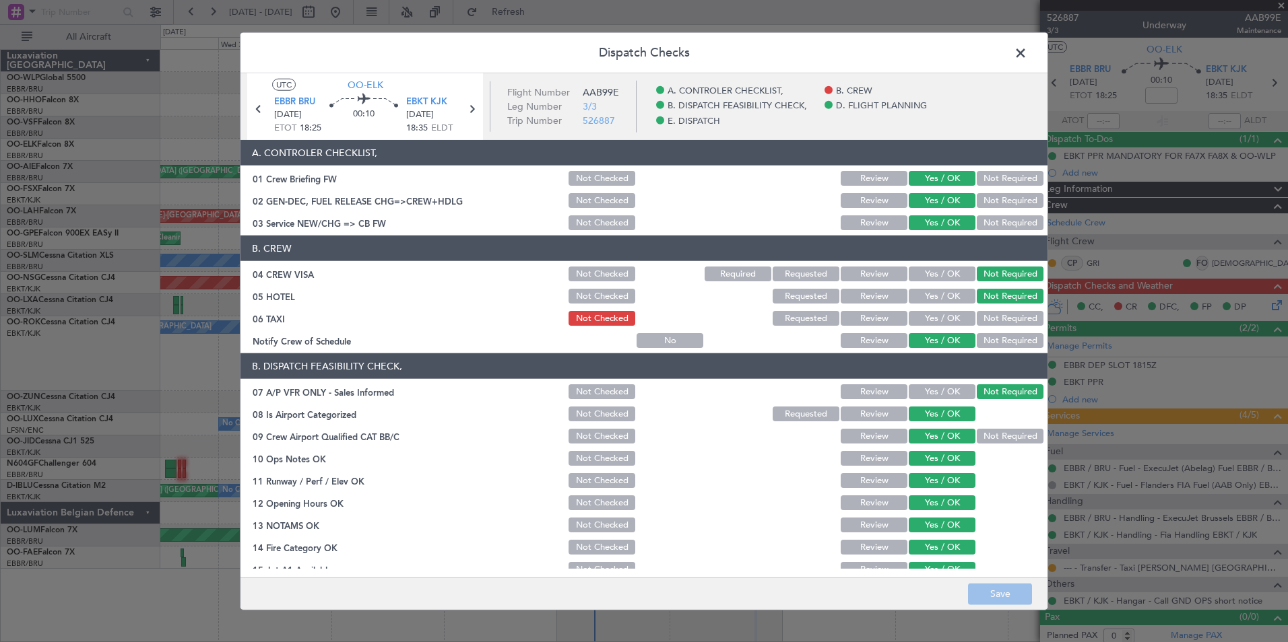
click at [808, 315] on button "Requested" at bounding box center [805, 318] width 67 height 15
click at [997, 602] on button "Save" at bounding box center [1000, 594] width 64 height 22
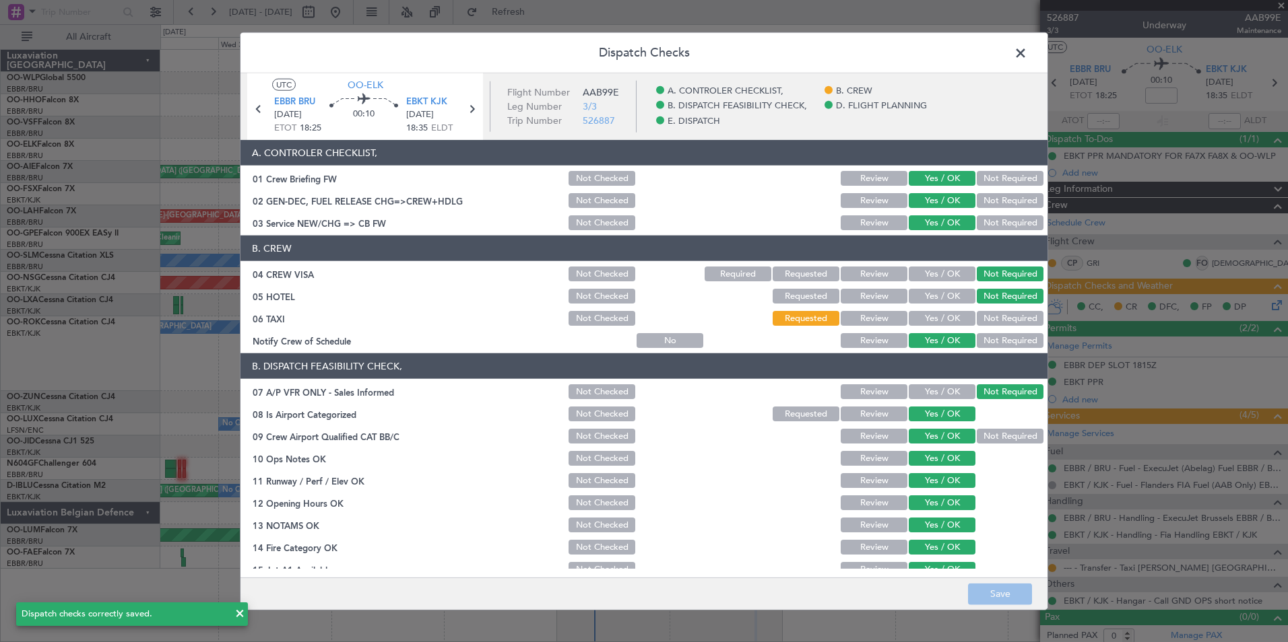
click at [1027, 58] on span at bounding box center [1027, 56] width 0 height 27
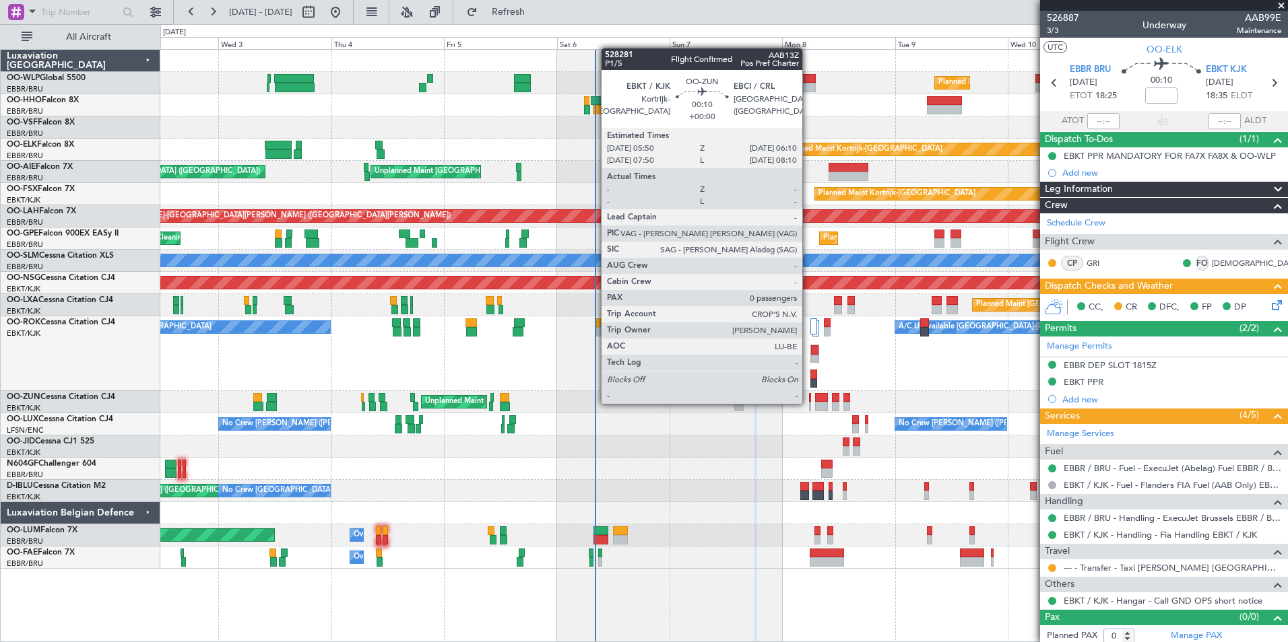
click at [809, 403] on div at bounding box center [810, 406] width 2 height 9
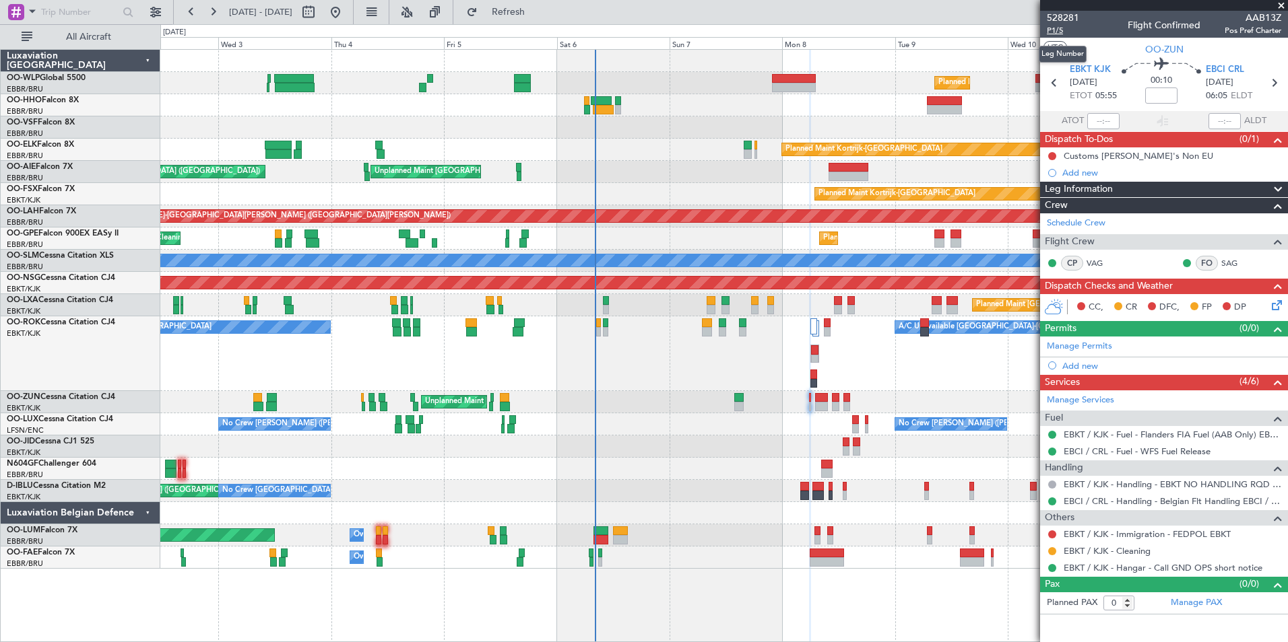
click at [1059, 30] on span "P1/5" at bounding box center [1063, 30] width 32 height 11
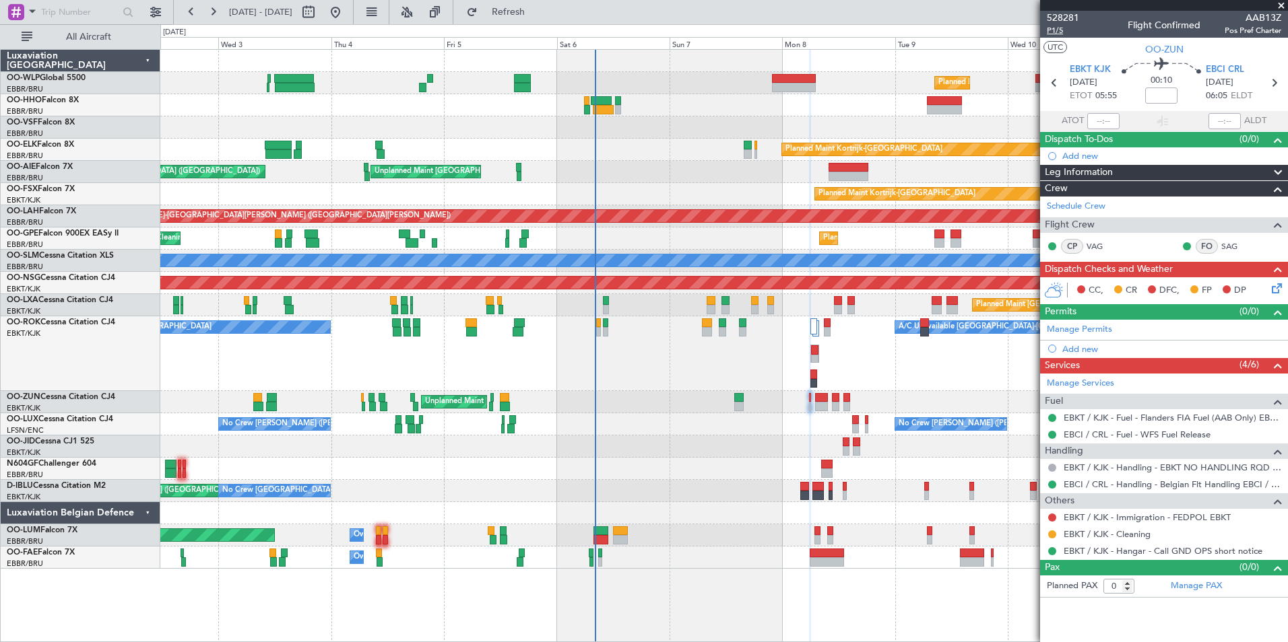
click at [1064, 28] on span "P1/5" at bounding box center [1063, 30] width 32 height 11
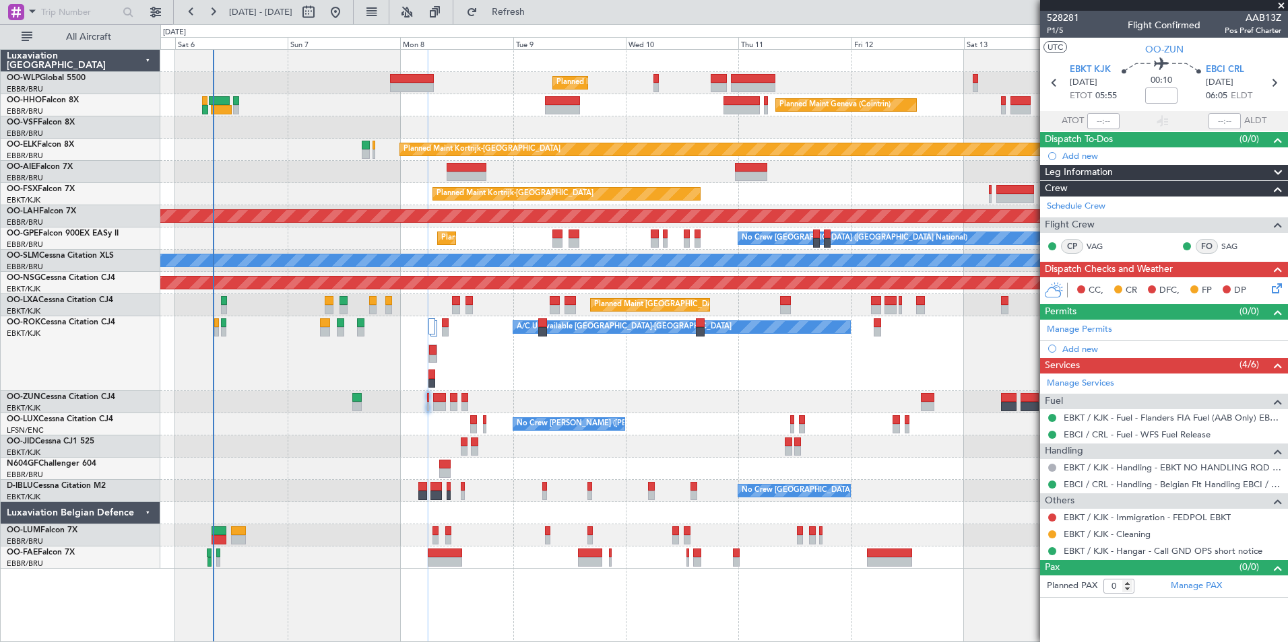
click at [507, 380] on div "Planned Maint Milan (Linate) Planned Maint Geneva ([GEOGRAPHIC_DATA]) Planned M…" at bounding box center [723, 309] width 1127 height 519
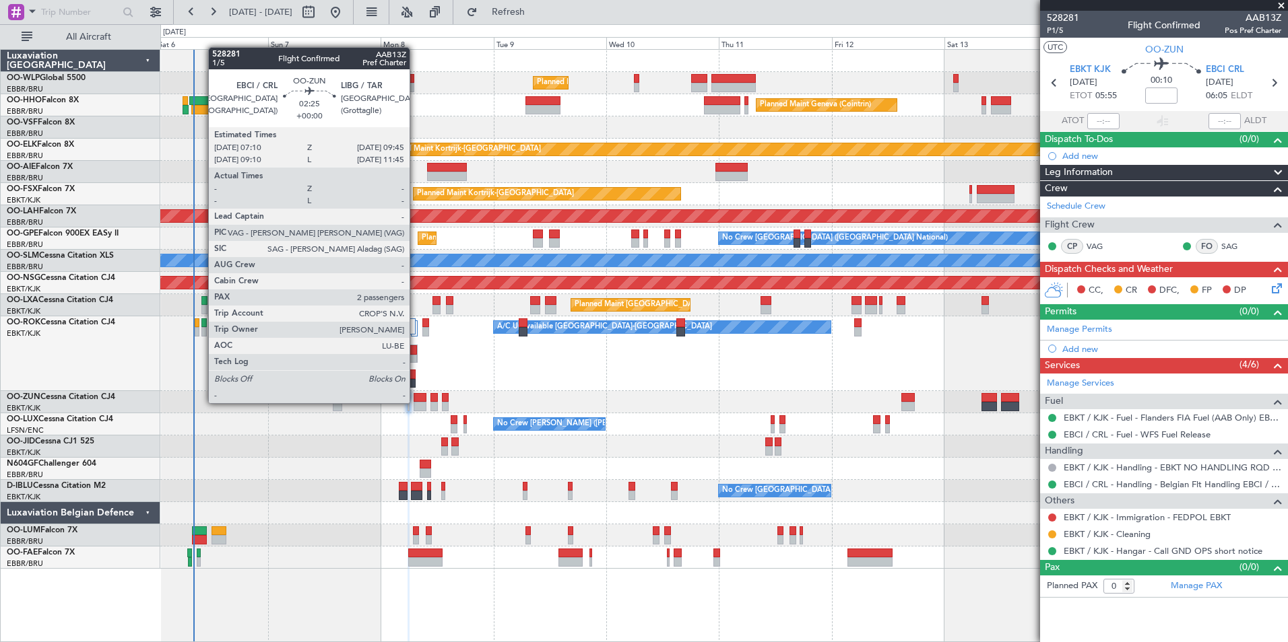
click at [416, 402] on div at bounding box center [419, 406] width 13 height 9
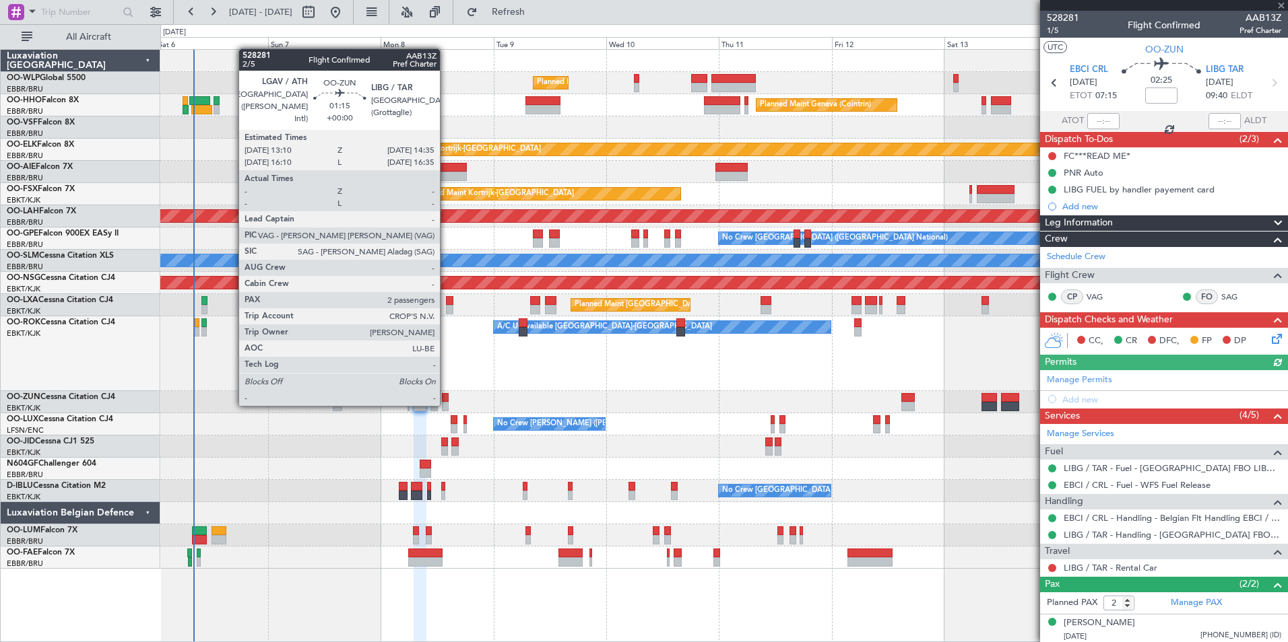
click at [446, 405] on div at bounding box center [445, 406] width 7 height 9
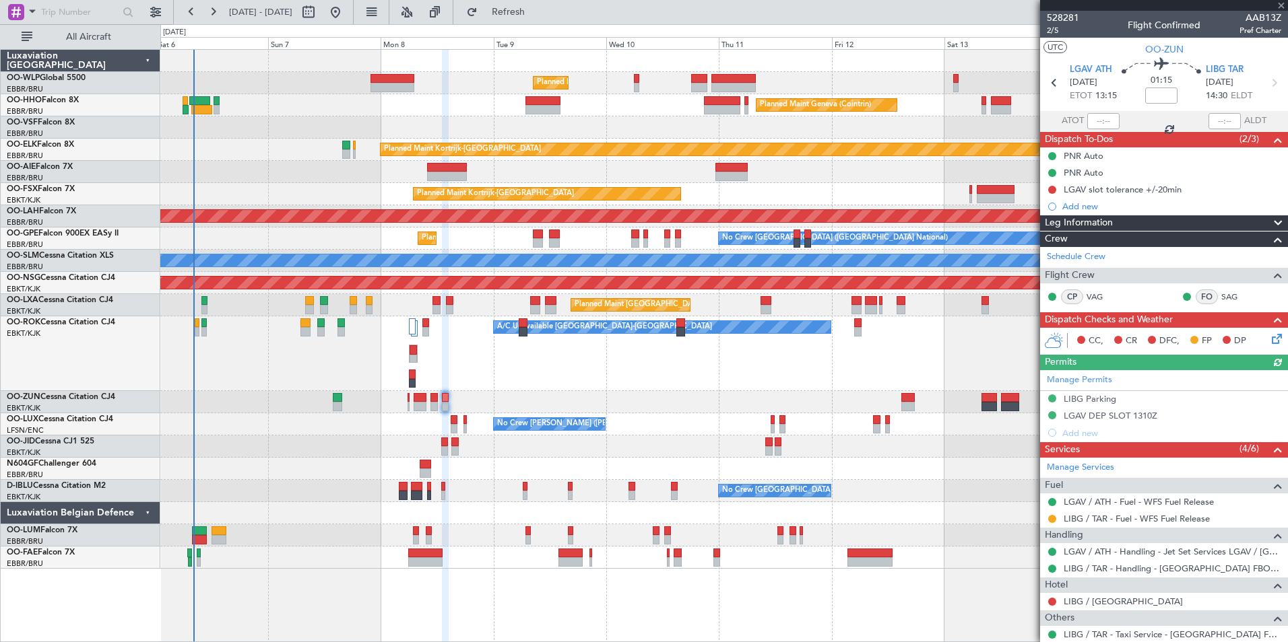
scroll to position [99, 0]
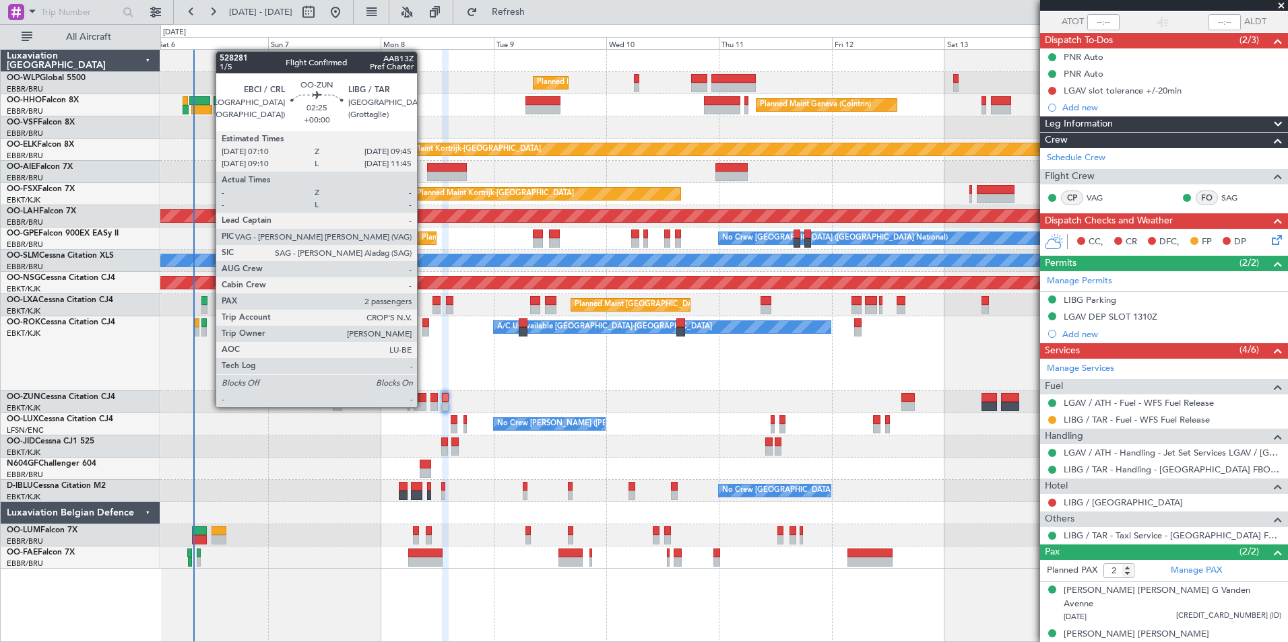
click at [423, 406] on div at bounding box center [419, 406] width 13 height 9
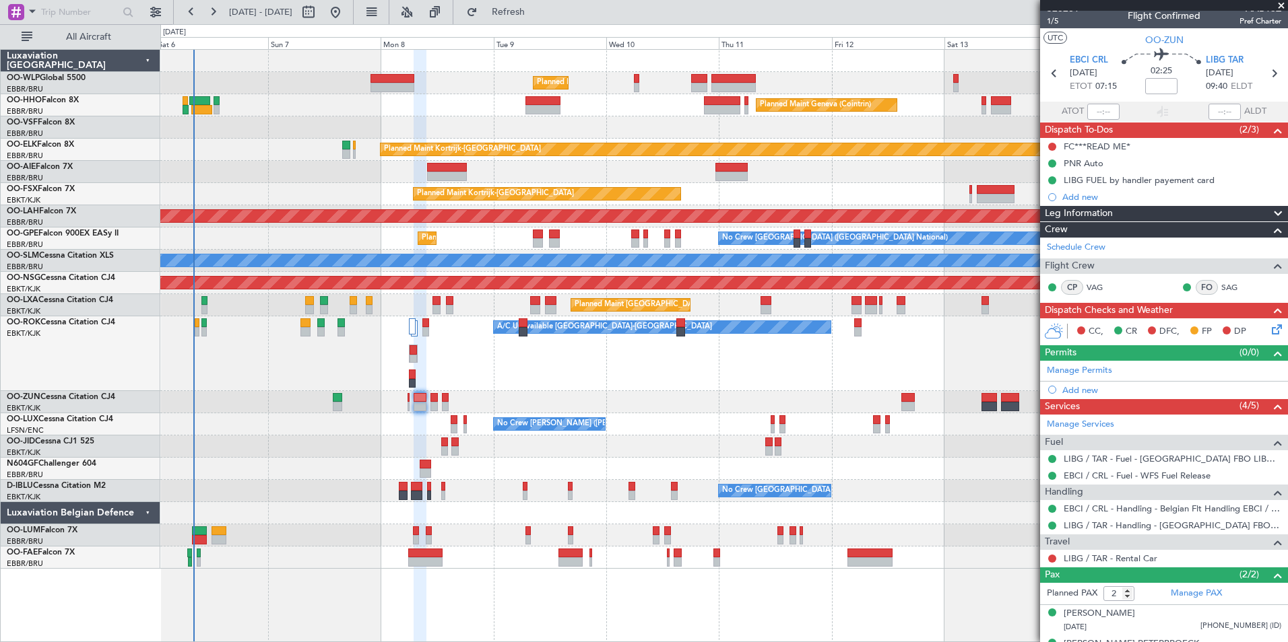
scroll to position [0, 0]
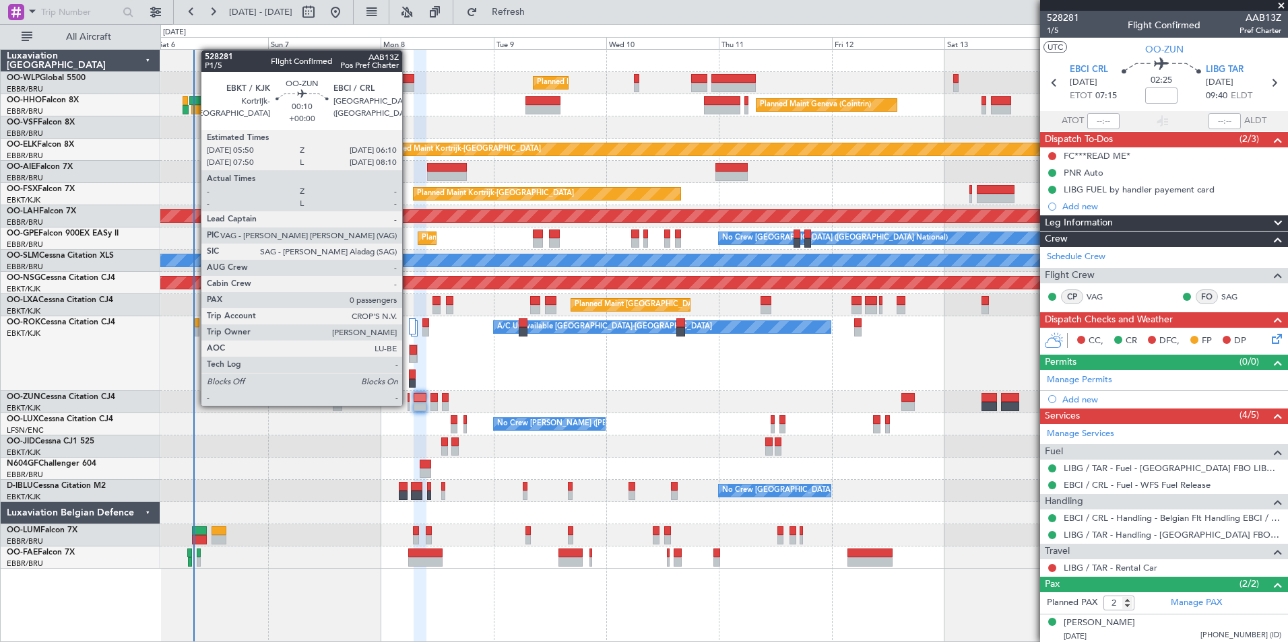
click at [408, 405] on div at bounding box center [408, 406] width 2 height 9
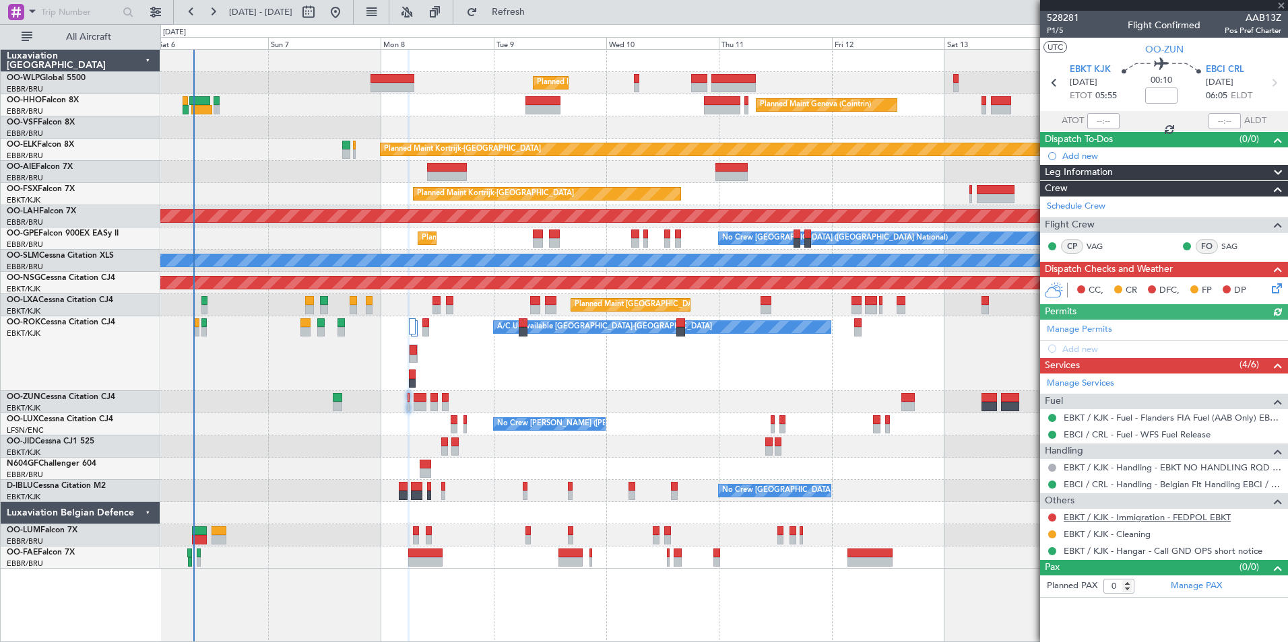
click at [1135, 512] on link "EBKT / KJK - Immigration - FEDPOL EBKT" at bounding box center [1146, 517] width 167 height 11
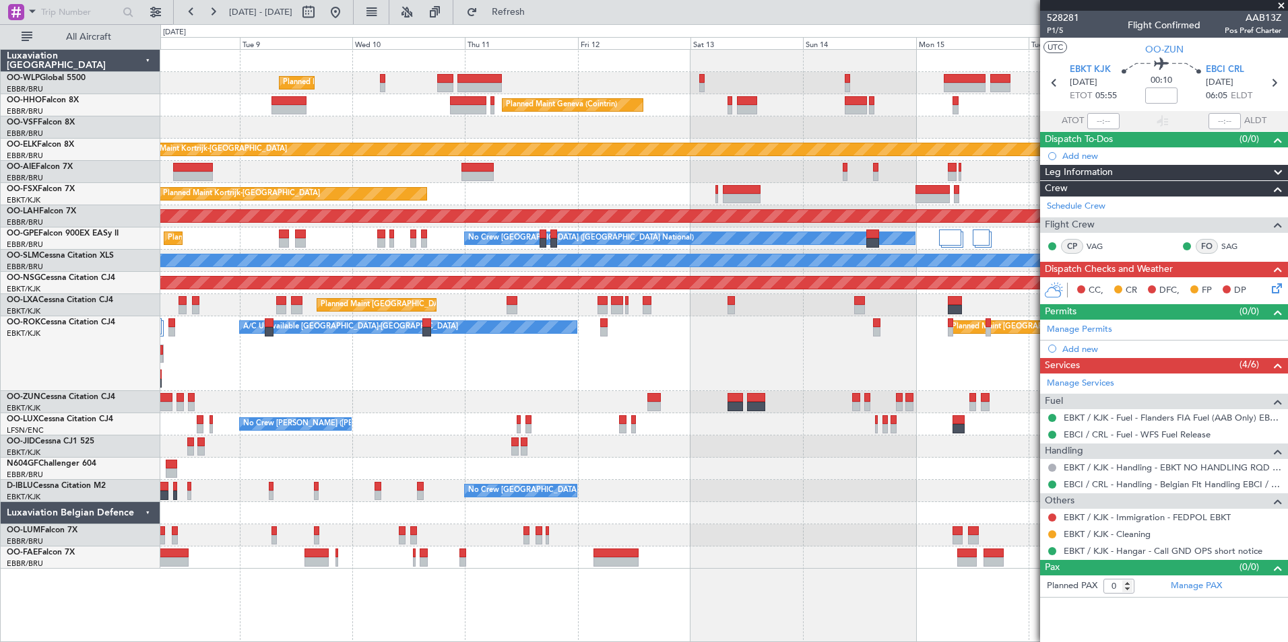
click at [611, 198] on div "Planned Maint Milan (Linate) Planned Maint Geneva ([GEOGRAPHIC_DATA]) Planned M…" at bounding box center [723, 309] width 1127 height 519
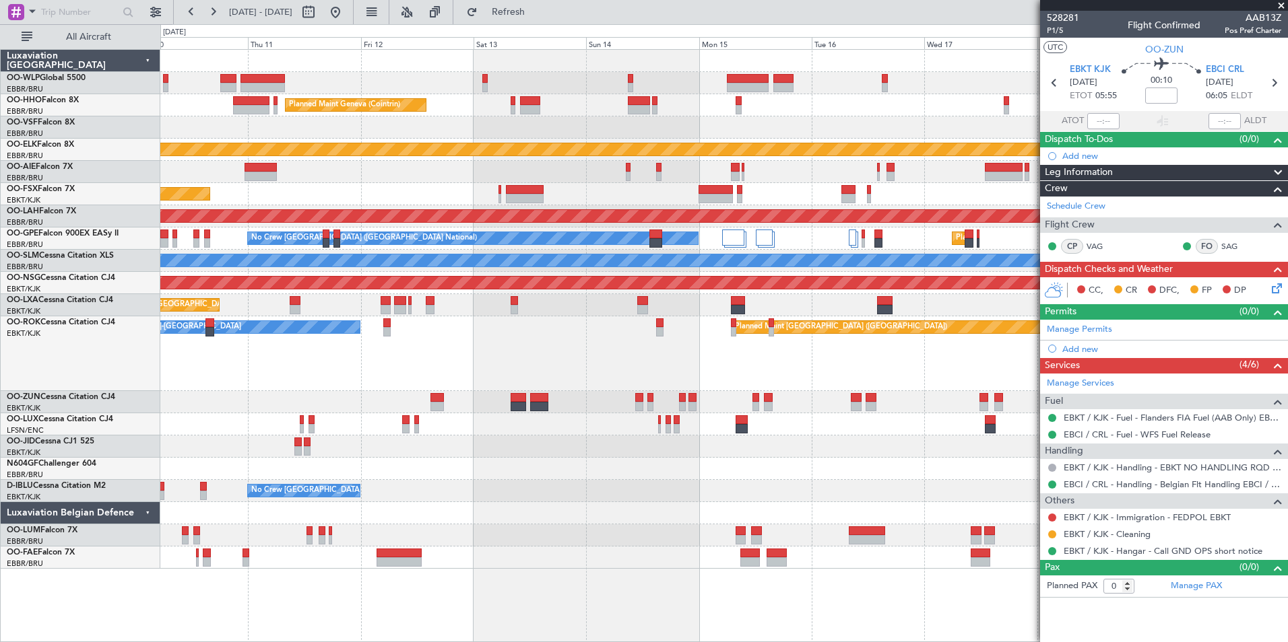
click at [741, 194] on div "Planned Maint Milan (Linate) Planned Maint Geneva ([GEOGRAPHIC_DATA]) Planned M…" at bounding box center [723, 309] width 1127 height 519
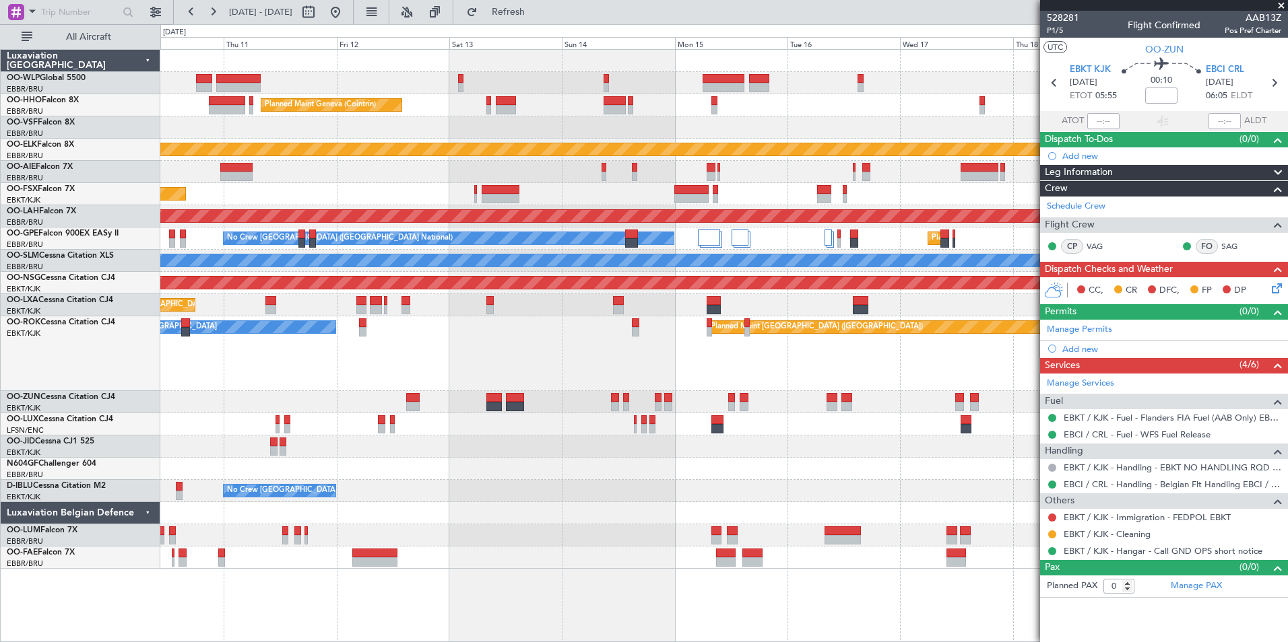
click at [669, 435] on div "No Crew [PERSON_NAME] ([PERSON_NAME]) No Crew [PERSON_NAME] ([PERSON_NAME])" at bounding box center [723, 424] width 1127 height 22
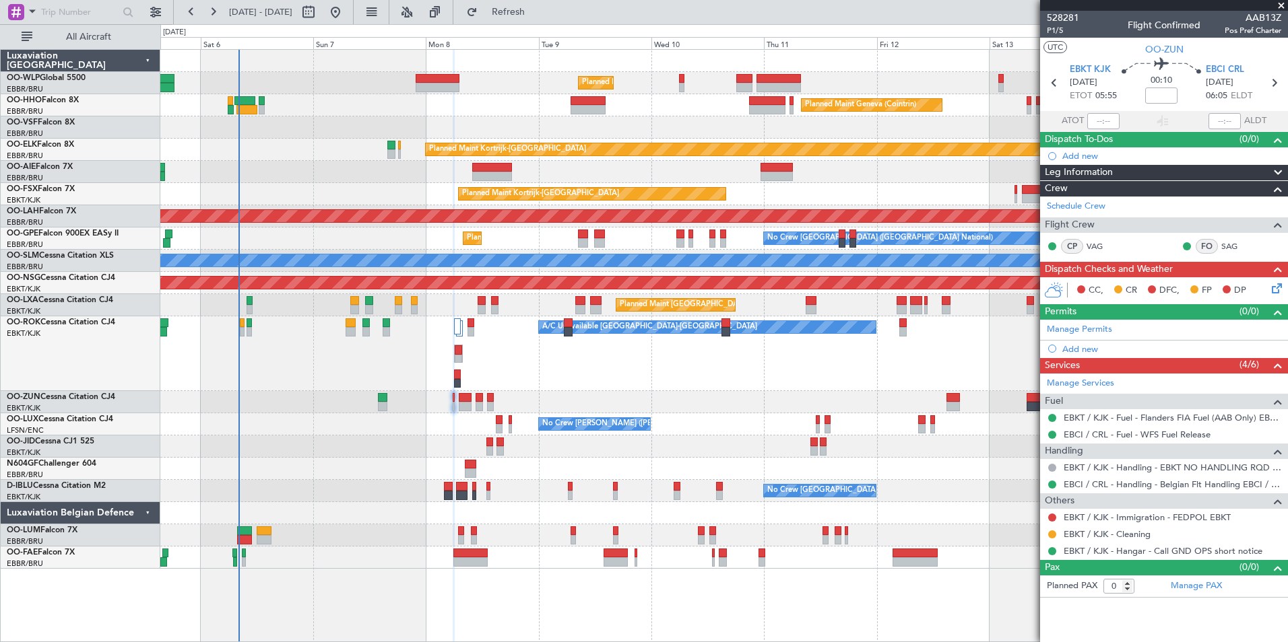
click at [948, 453] on div at bounding box center [723, 447] width 1127 height 22
click at [537, 13] on span "Refresh" at bounding box center [508, 11] width 57 height 9
click at [537, 8] on span "Refresh" at bounding box center [508, 11] width 57 height 9
click at [539, 18] on button "Refresh" at bounding box center [500, 12] width 81 height 22
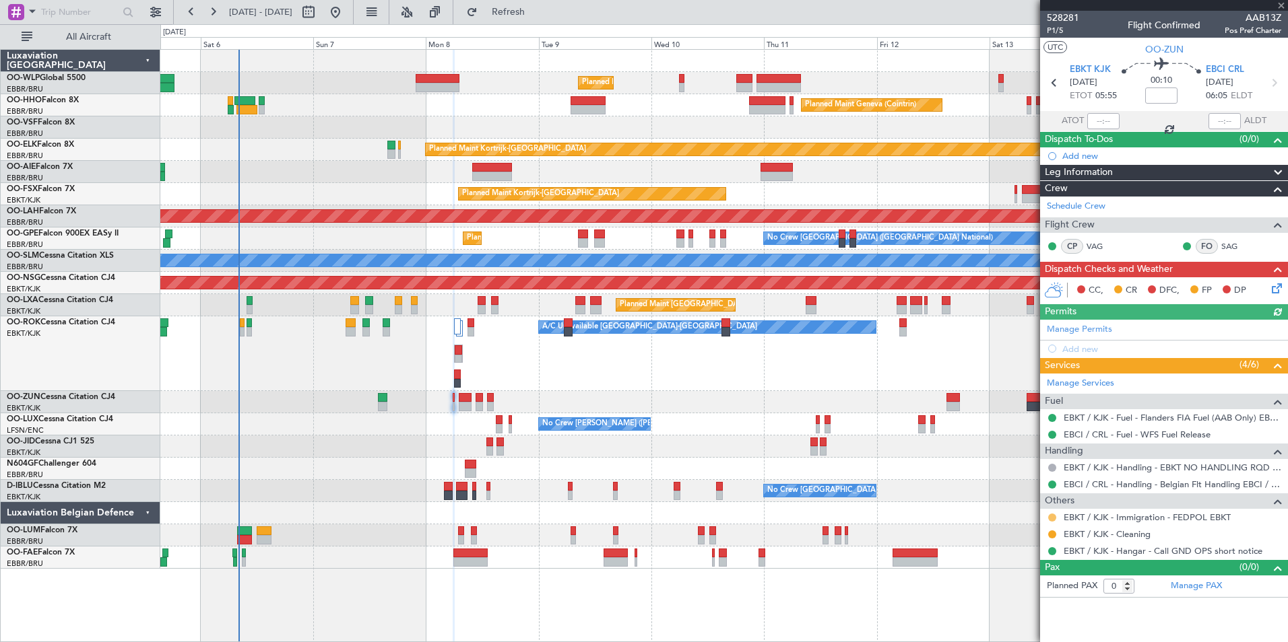
click at [1051, 516] on button at bounding box center [1052, 518] width 8 height 8
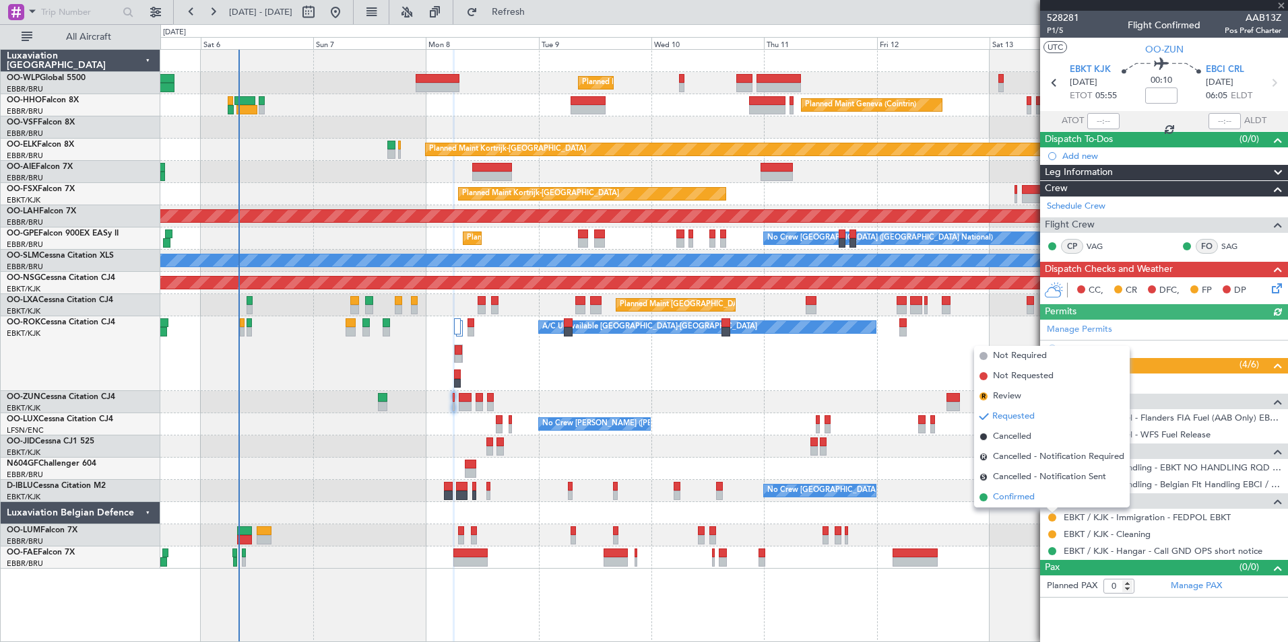
click at [1022, 491] on span "Confirmed" at bounding box center [1014, 497] width 42 height 13
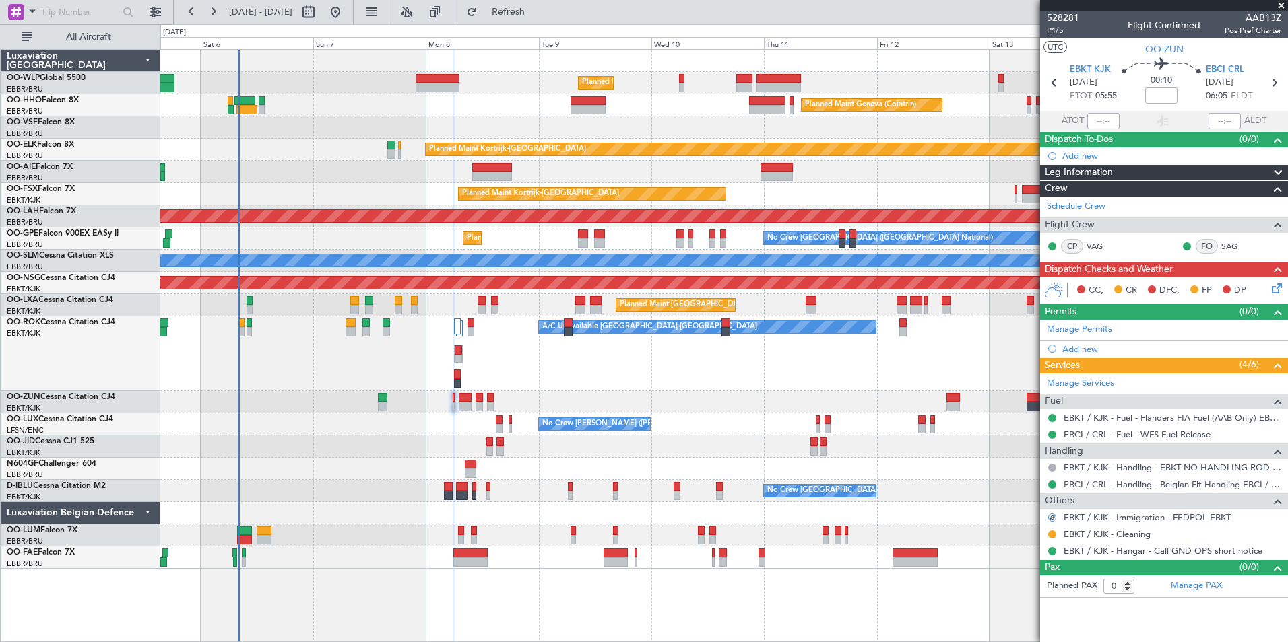
click at [1280, 281] on icon at bounding box center [1274, 286] width 11 height 11
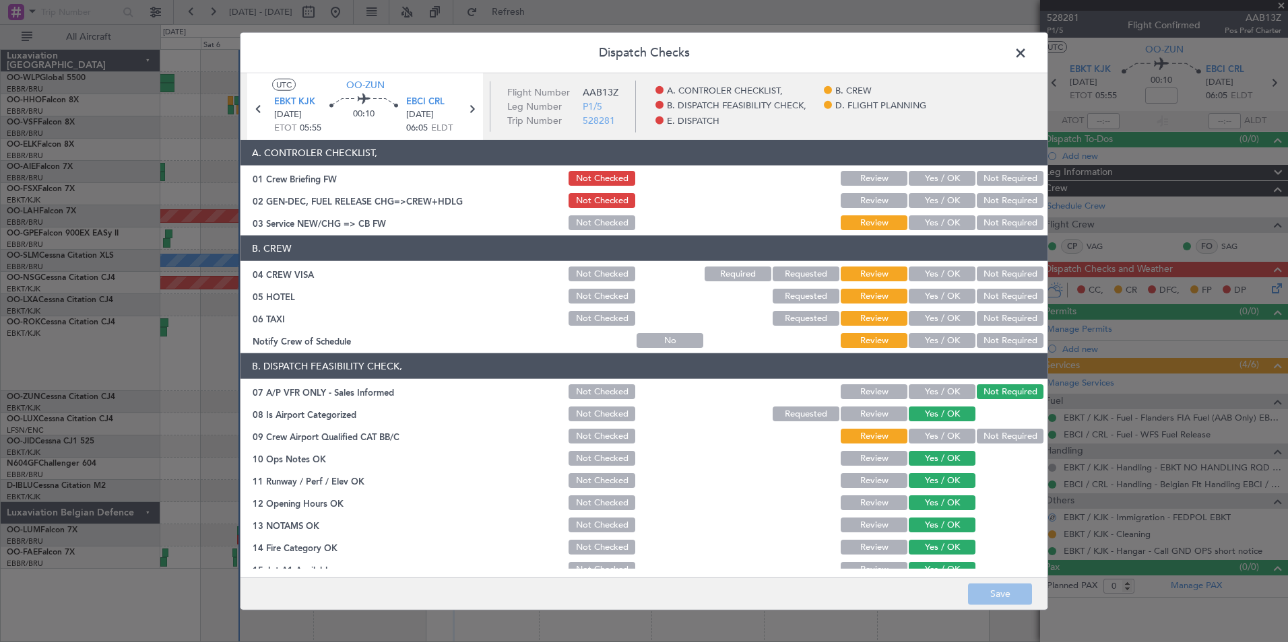
drag, startPoint x: 927, startPoint y: 195, endPoint x: 933, endPoint y: 204, distance: 10.6
click at [927, 195] on button "Yes / OK" at bounding box center [941, 200] width 67 height 15
click at [935, 215] on button "Yes / OK" at bounding box center [941, 222] width 67 height 15
drag, startPoint x: 981, startPoint y: 542, endPoint x: 987, endPoint y: 578, distance: 36.2
drag, startPoint x: 987, startPoint y: 578, endPoint x: 982, endPoint y: 599, distance: 21.6
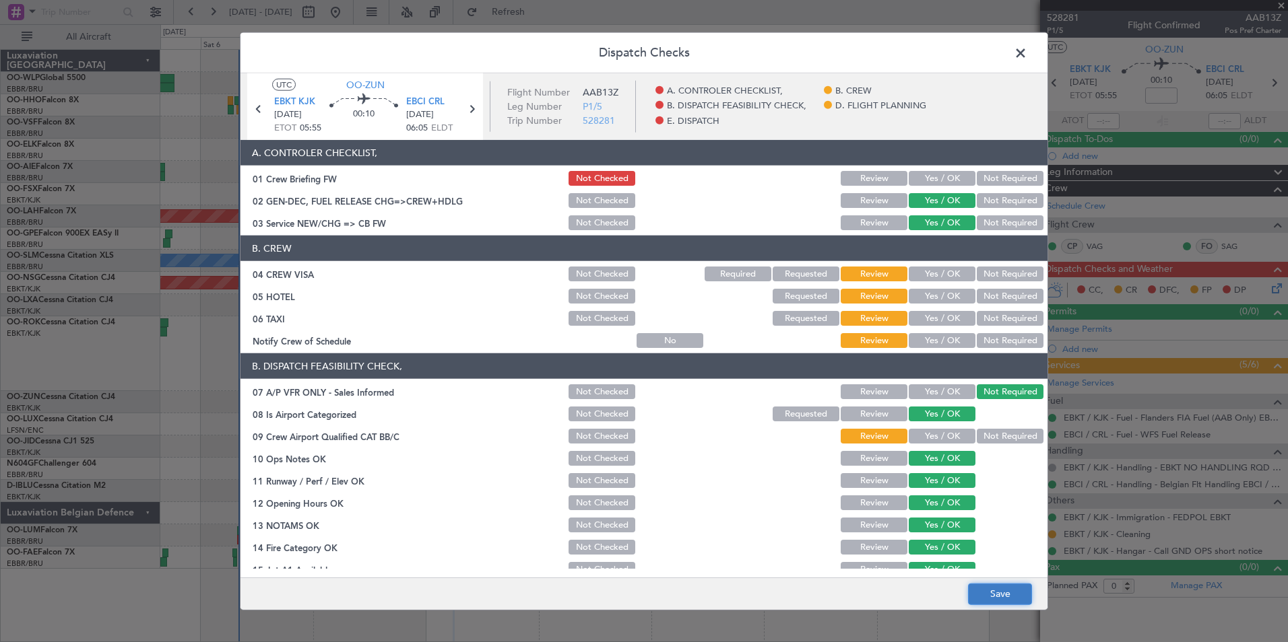
click at [982, 599] on button "Save" at bounding box center [1000, 594] width 64 height 22
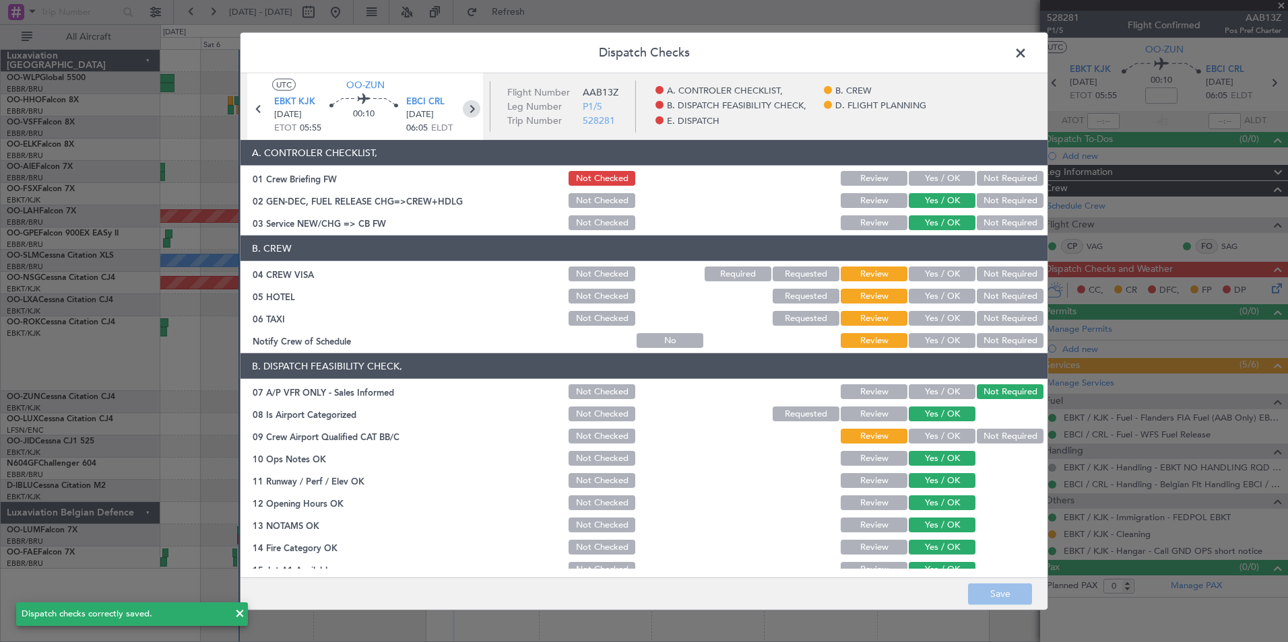
click at [475, 115] on icon at bounding box center [472, 109] width 18 height 18
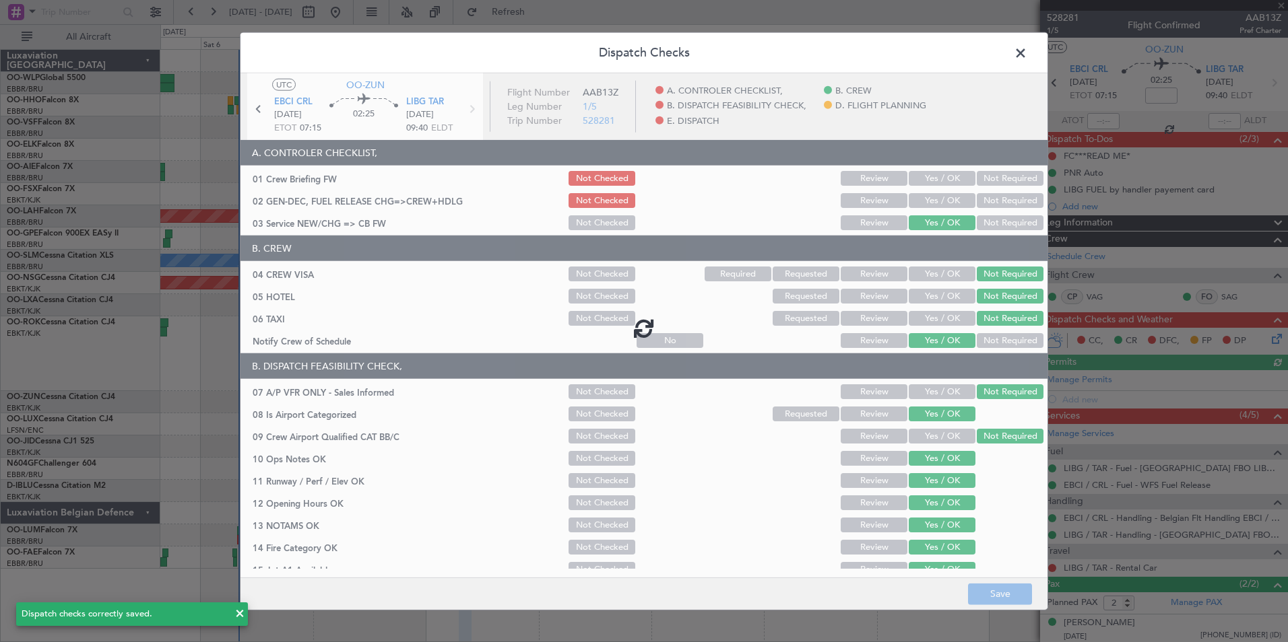
click at [937, 200] on div at bounding box center [643, 328] width 807 height 510
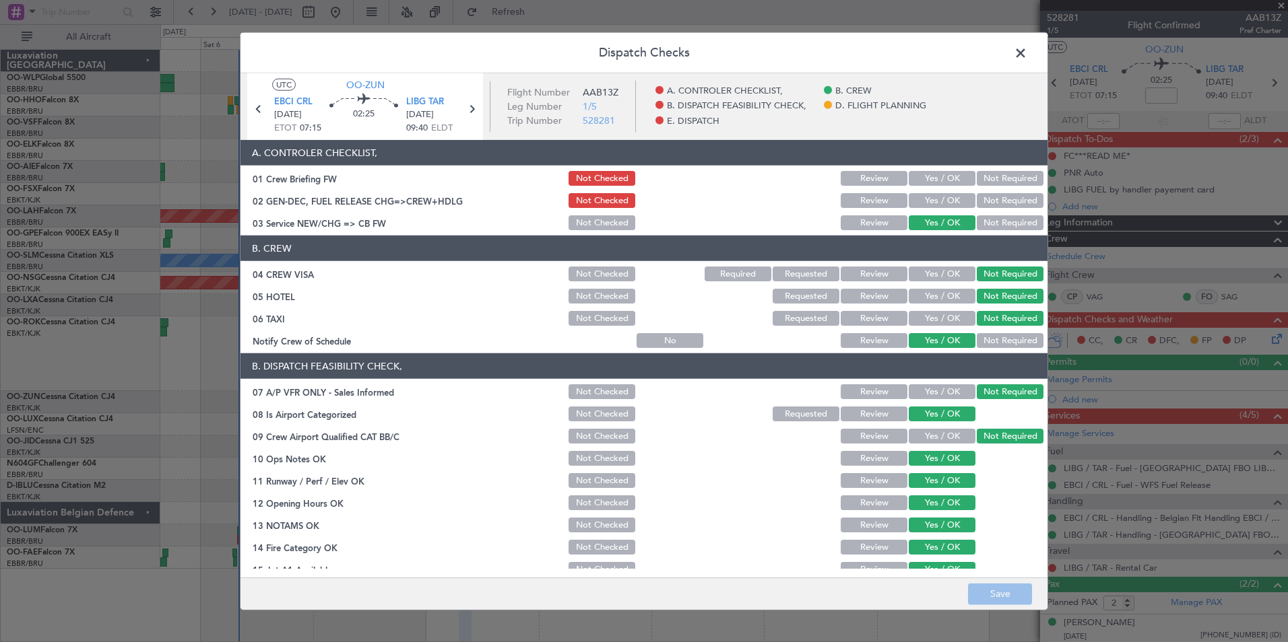
click at [937, 200] on button "Yes / OK" at bounding box center [941, 200] width 67 height 15
click at [1009, 589] on button "Save" at bounding box center [1000, 594] width 64 height 22
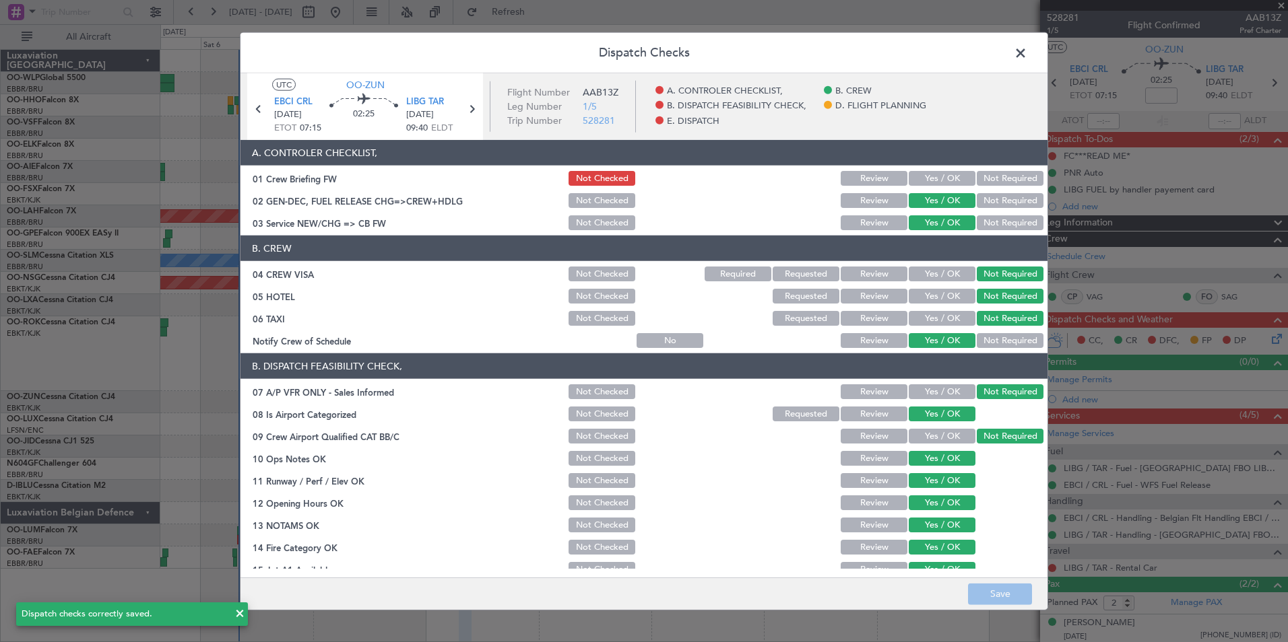
click at [1027, 62] on span at bounding box center [1027, 56] width 0 height 27
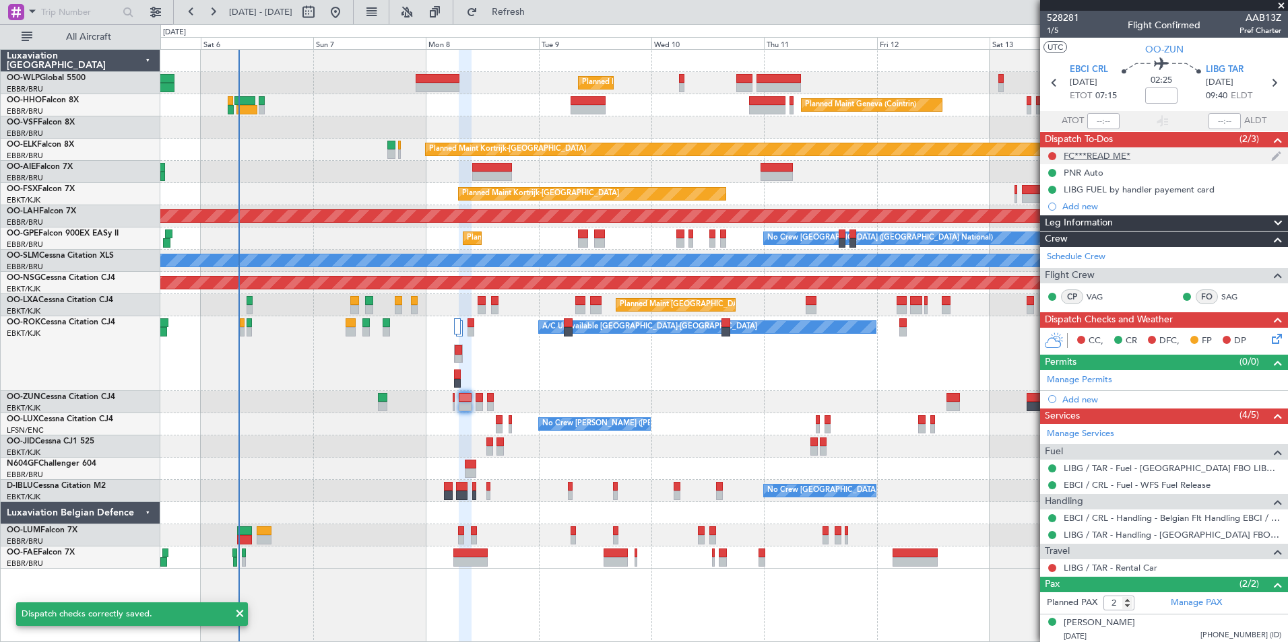
click at [1091, 160] on div "FC***READ ME*" at bounding box center [1096, 155] width 67 height 11
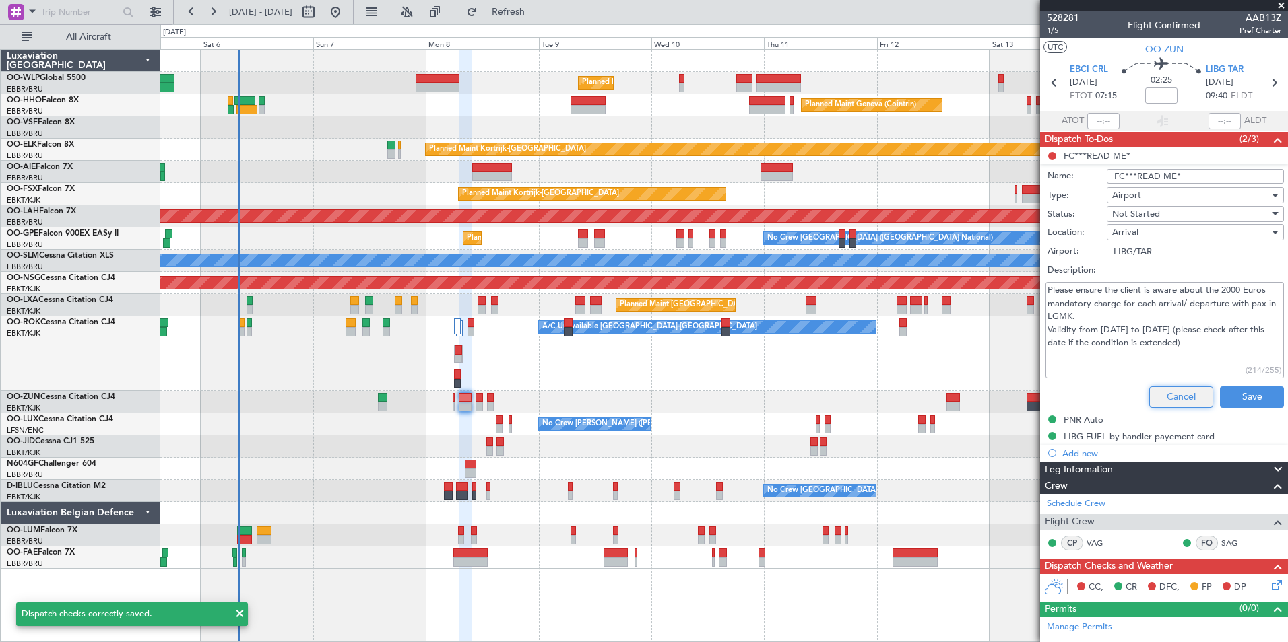
click at [1179, 397] on button "Cancel" at bounding box center [1181, 398] width 64 height 22
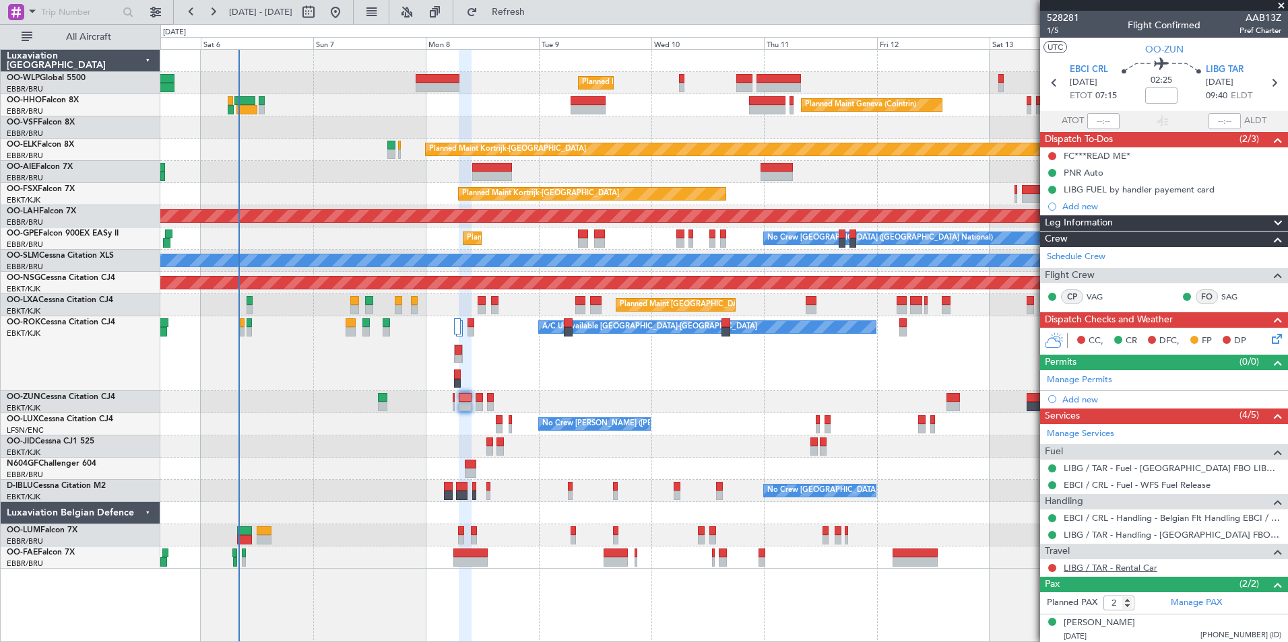
click at [1113, 566] on link "LIBG / TAR - Rental Car" at bounding box center [1110, 567] width 94 height 11
click at [1269, 341] on icon at bounding box center [1274, 336] width 11 height 11
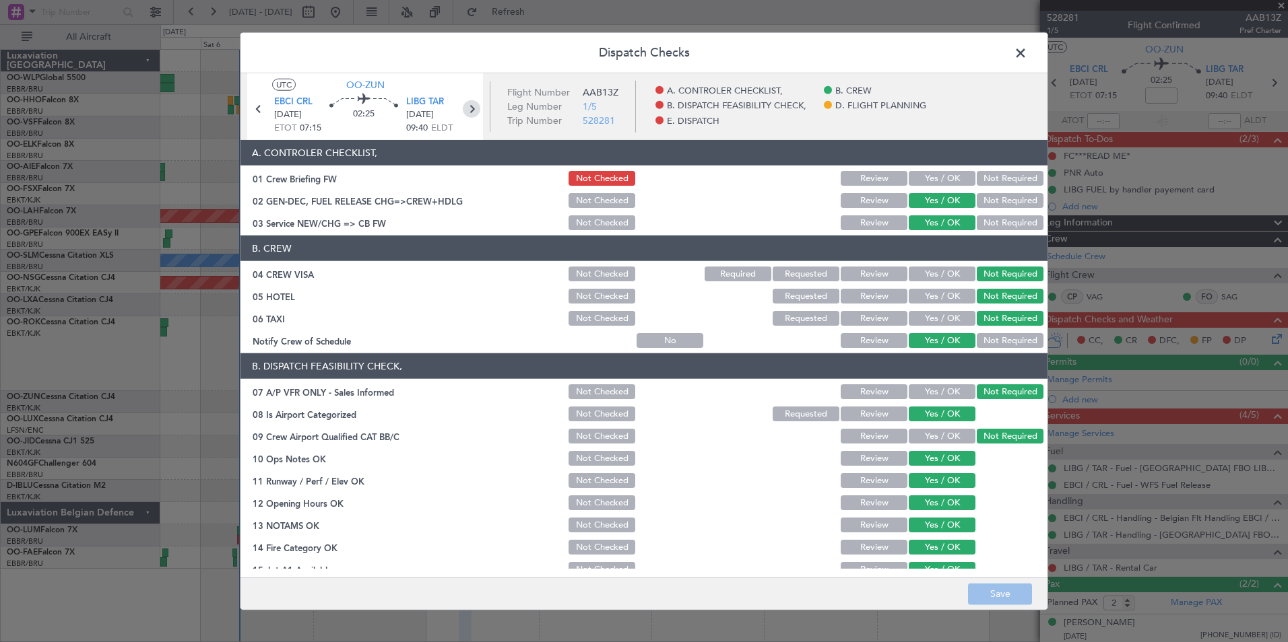
click at [475, 105] on icon at bounding box center [472, 109] width 18 height 18
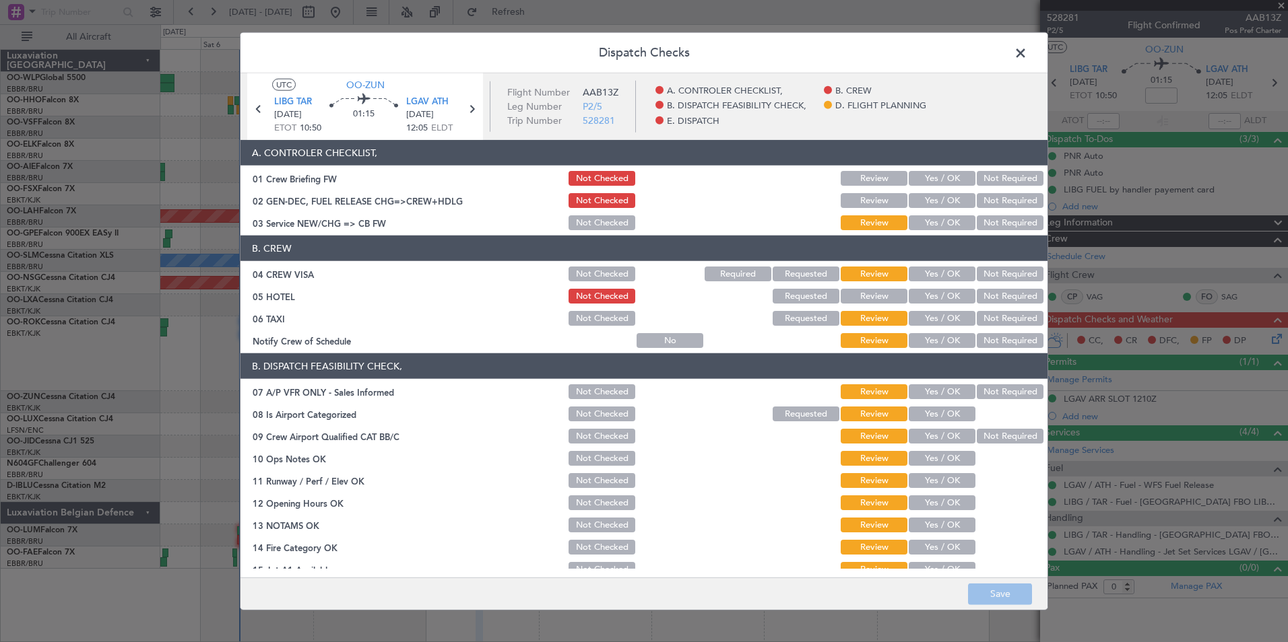
click at [930, 203] on button "Yes / OK" at bounding box center [941, 200] width 67 height 15
click at [929, 223] on button "Yes / OK" at bounding box center [941, 222] width 67 height 15
click at [1006, 277] on button "Not Required" at bounding box center [1009, 274] width 67 height 15
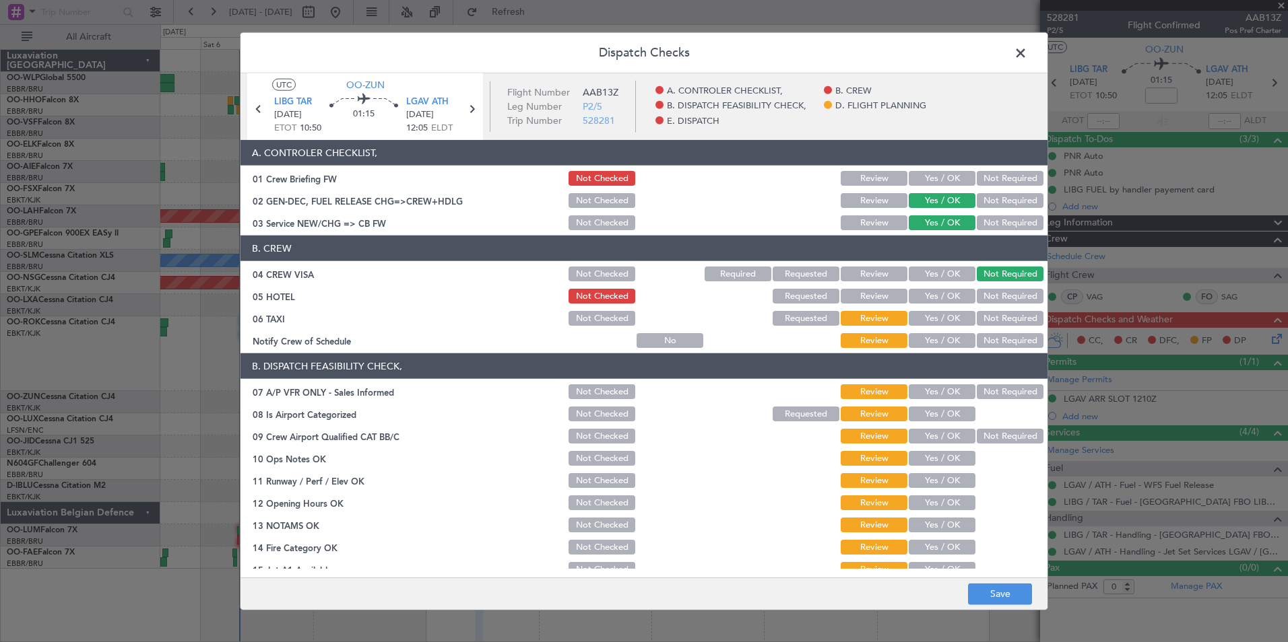
click at [1000, 329] on section "B. CREW 04 CREW VISA Not Checked Required Requested Review Yes / OK Not Require…" at bounding box center [643, 293] width 807 height 114
click at [983, 288] on div "Not Required" at bounding box center [1008, 296] width 68 height 19
click at [983, 308] on section "B. CREW 04 CREW VISA Not Checked Required Requested Review Yes / OK Not Require…" at bounding box center [643, 293] width 807 height 114
click at [980, 293] on button "Not Required" at bounding box center [1009, 296] width 67 height 15
drag, startPoint x: 982, startPoint y: 319, endPoint x: 970, endPoint y: 323, distance: 13.0
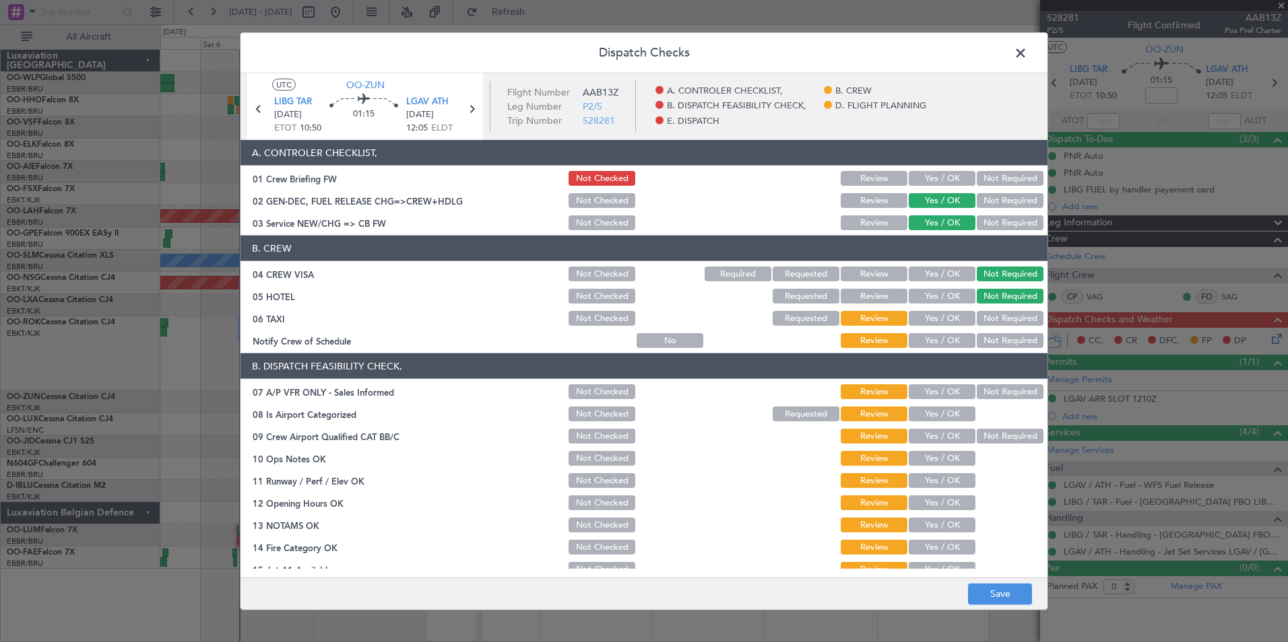
click at [982, 319] on button "Not Required" at bounding box center [1009, 318] width 67 height 15
click at [920, 343] on button "Yes / OK" at bounding box center [941, 340] width 67 height 15
click at [999, 593] on button "Save" at bounding box center [1000, 594] width 64 height 22
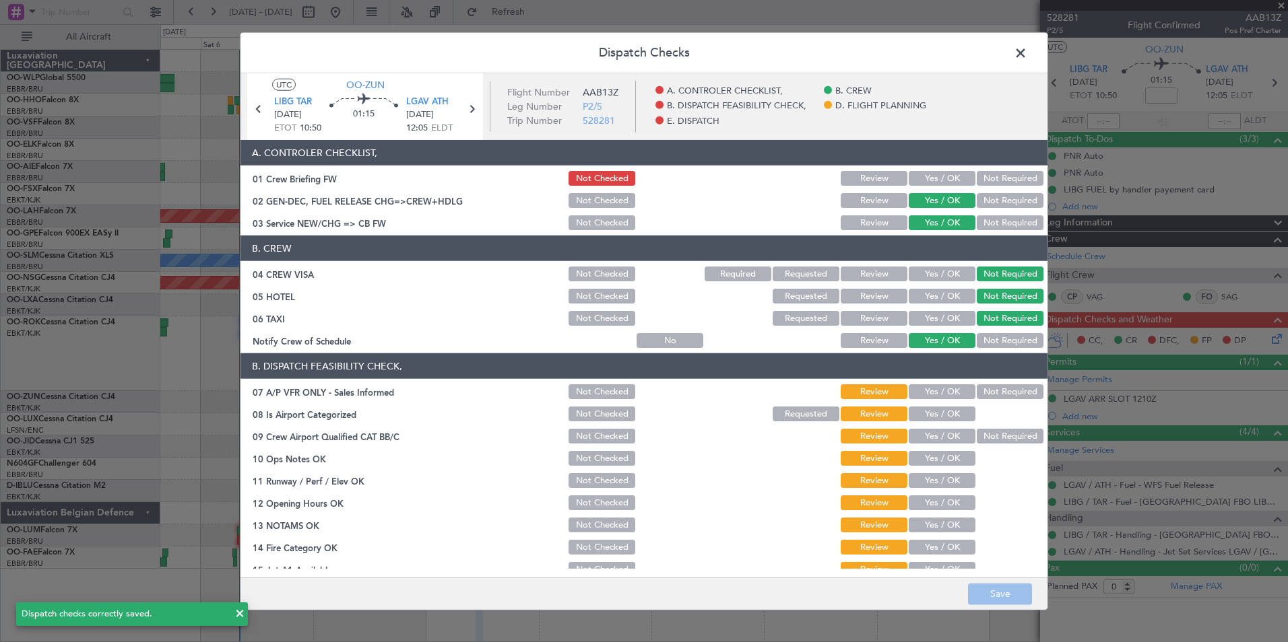
click at [1027, 59] on span at bounding box center [1027, 56] width 0 height 27
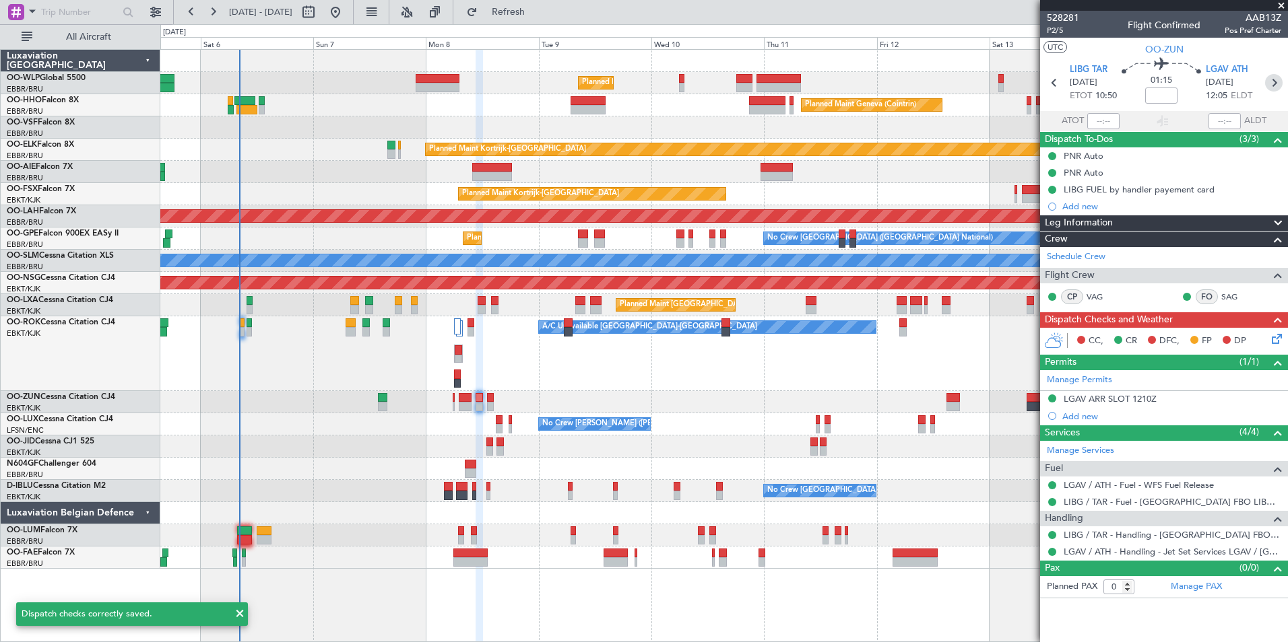
click at [1266, 84] on icon at bounding box center [1274, 83] width 18 height 18
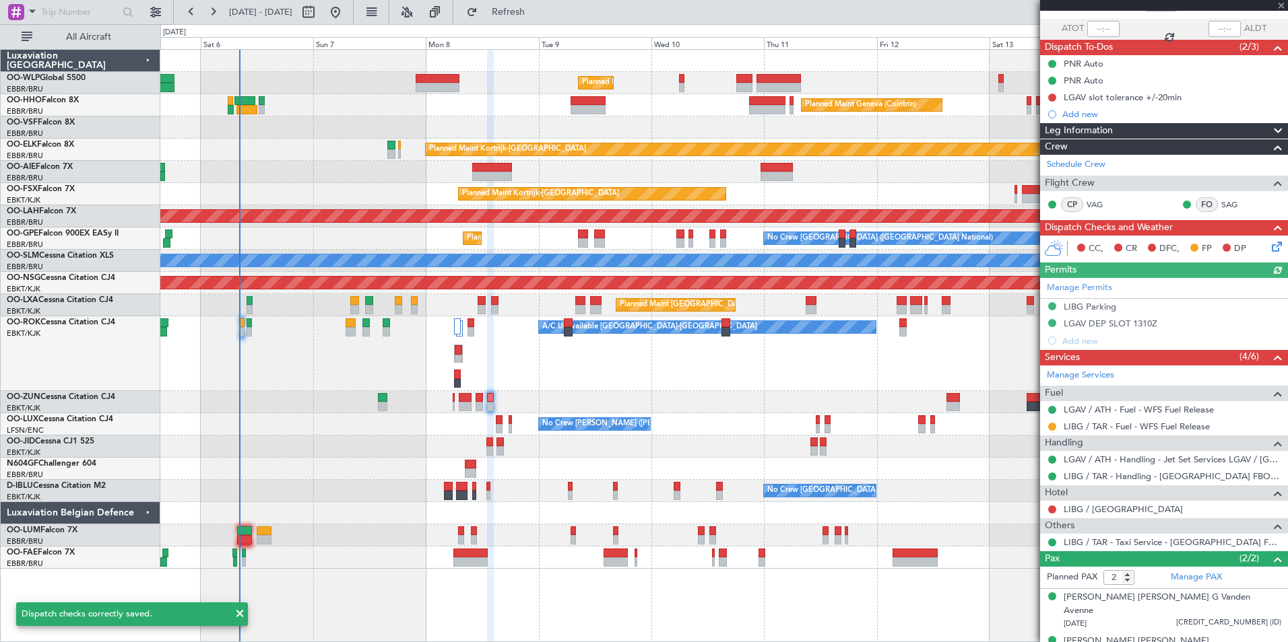
scroll to position [99, 0]
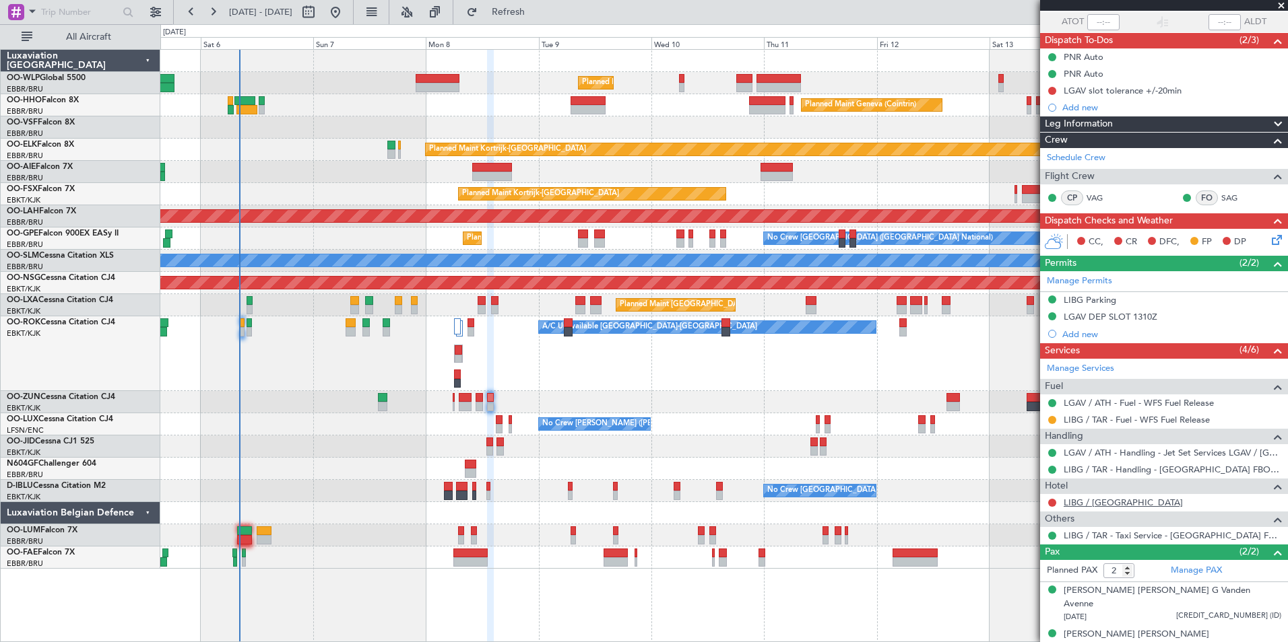
click at [1094, 506] on link "LIBG / [GEOGRAPHIC_DATA]" at bounding box center [1122, 502] width 119 height 11
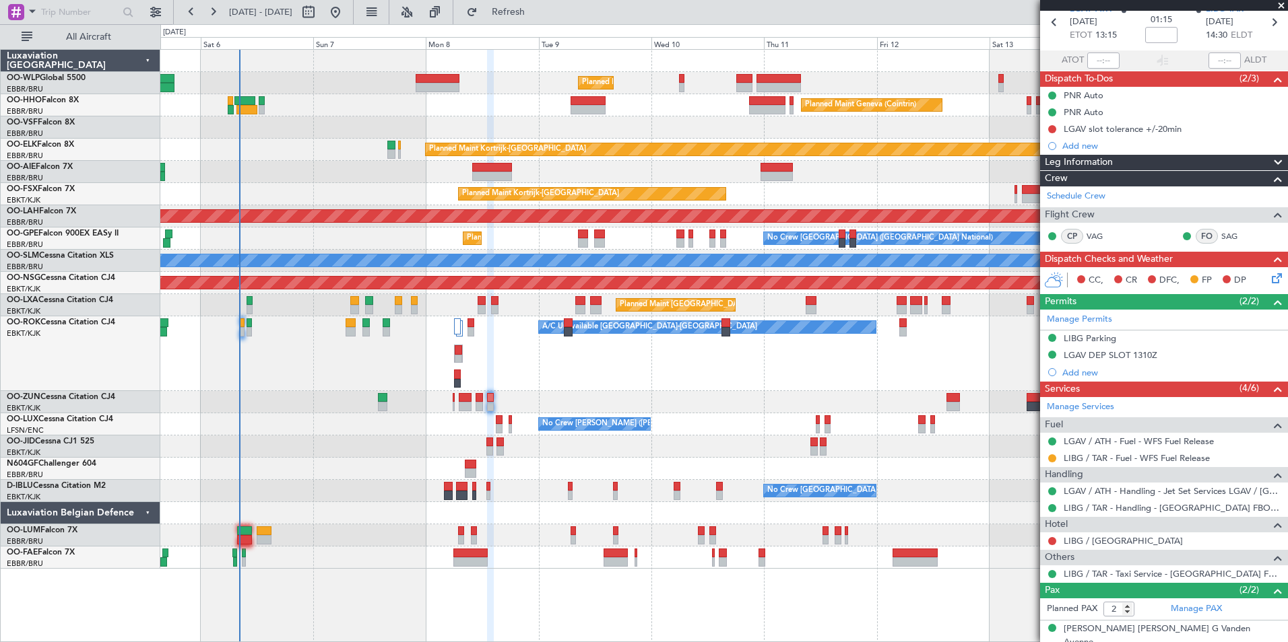
scroll to position [0, 0]
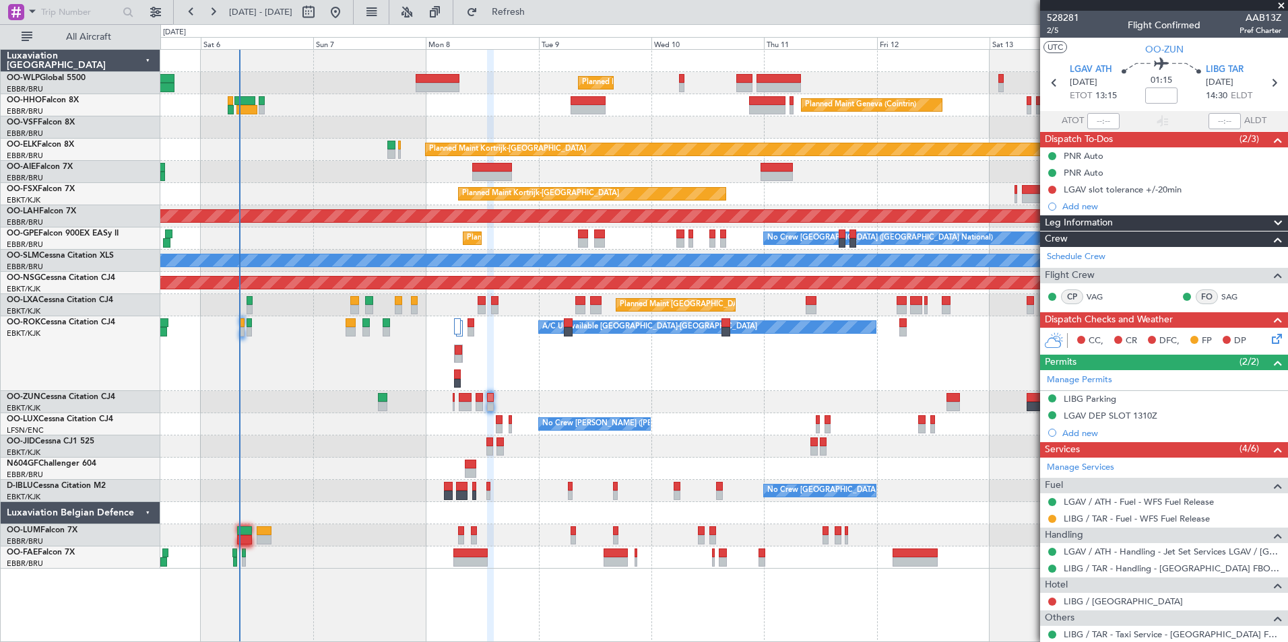
click at [1269, 342] on icon at bounding box center [1274, 336] width 11 height 11
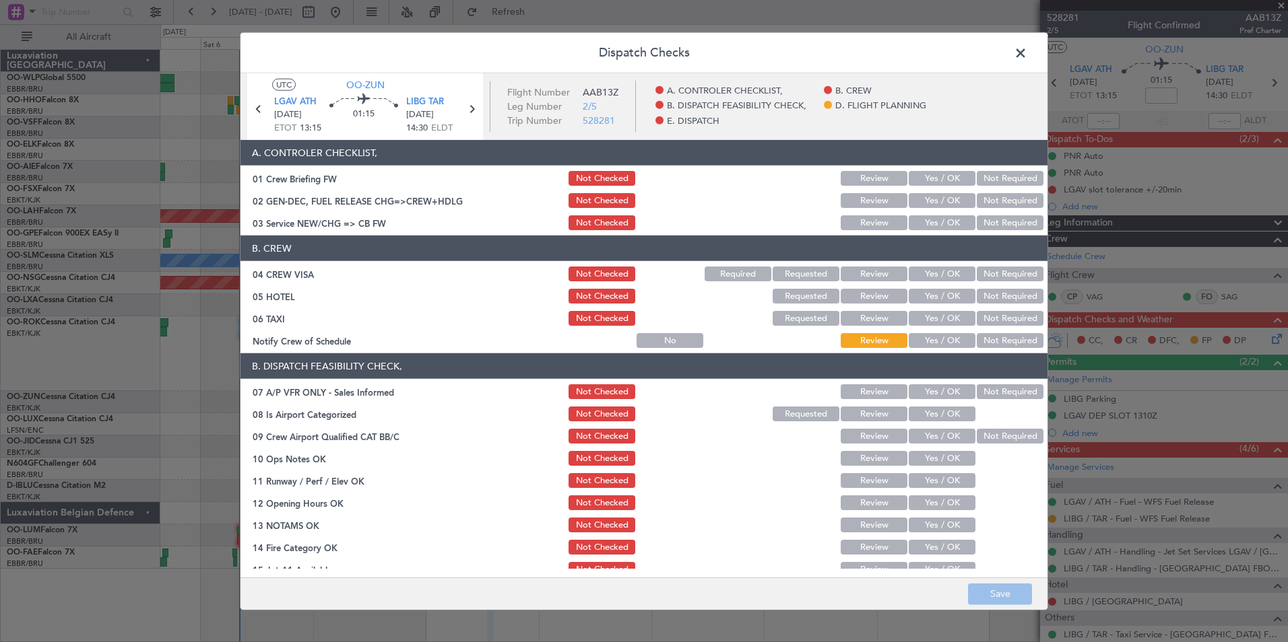
click at [939, 202] on button "Yes / OK" at bounding box center [941, 200] width 67 height 15
click at [937, 215] on button "Yes / OK" at bounding box center [941, 222] width 67 height 15
click at [979, 273] on button "Not Required" at bounding box center [1009, 274] width 67 height 15
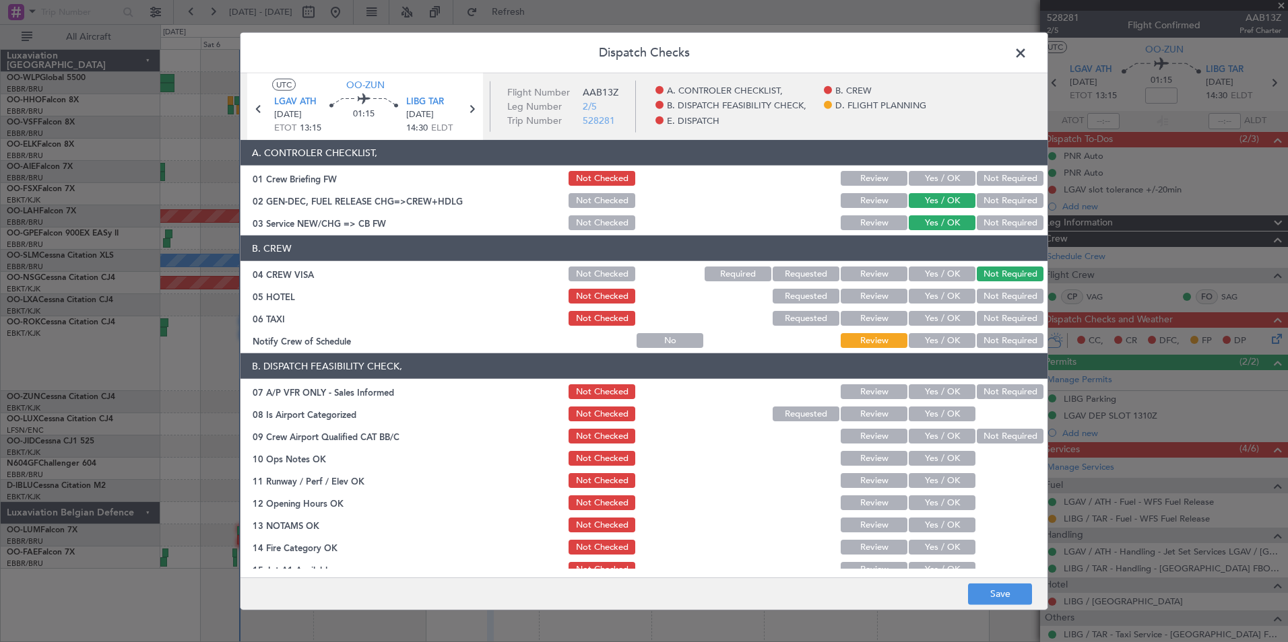
click at [995, 320] on button "Not Required" at bounding box center [1009, 318] width 67 height 15
click at [918, 341] on button "Yes / OK" at bounding box center [941, 340] width 67 height 15
click at [992, 592] on button "Save" at bounding box center [1000, 594] width 64 height 22
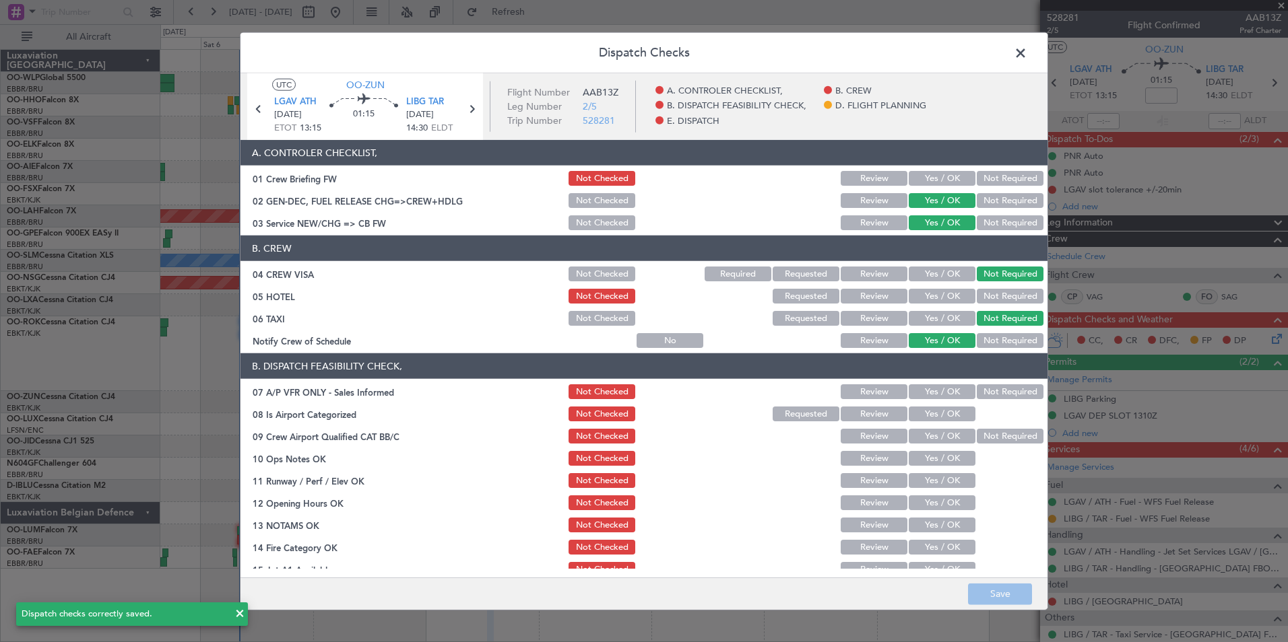
click at [1027, 55] on span at bounding box center [1027, 56] width 0 height 27
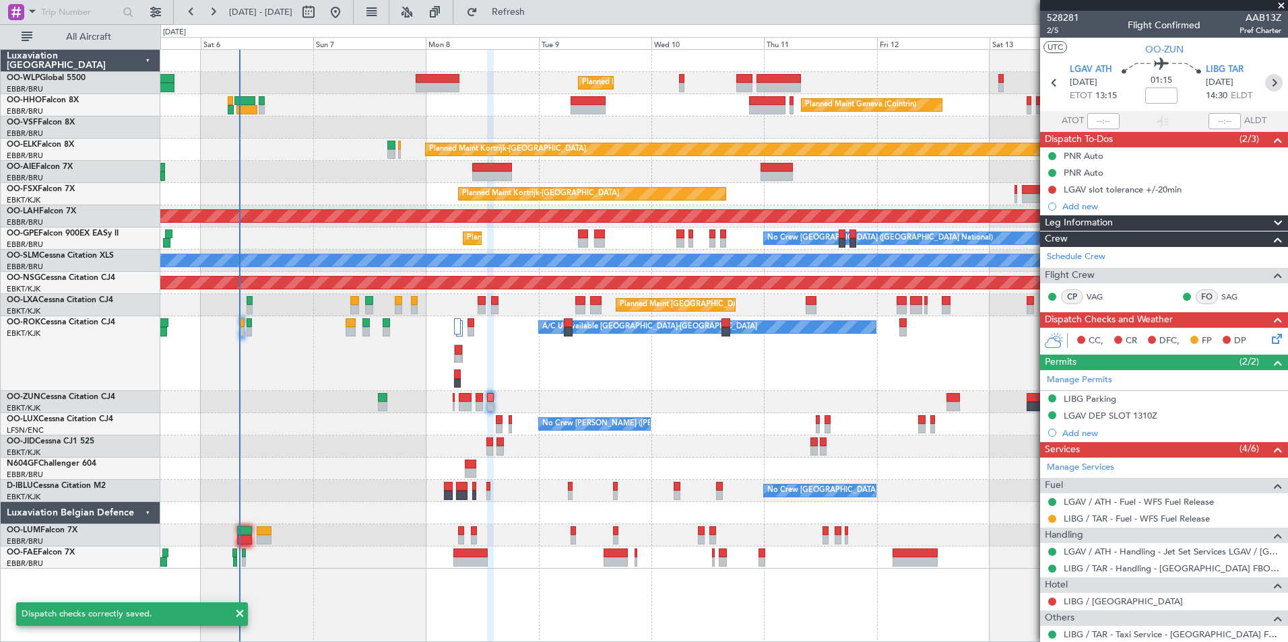
click at [1265, 84] on icon at bounding box center [1274, 83] width 18 height 18
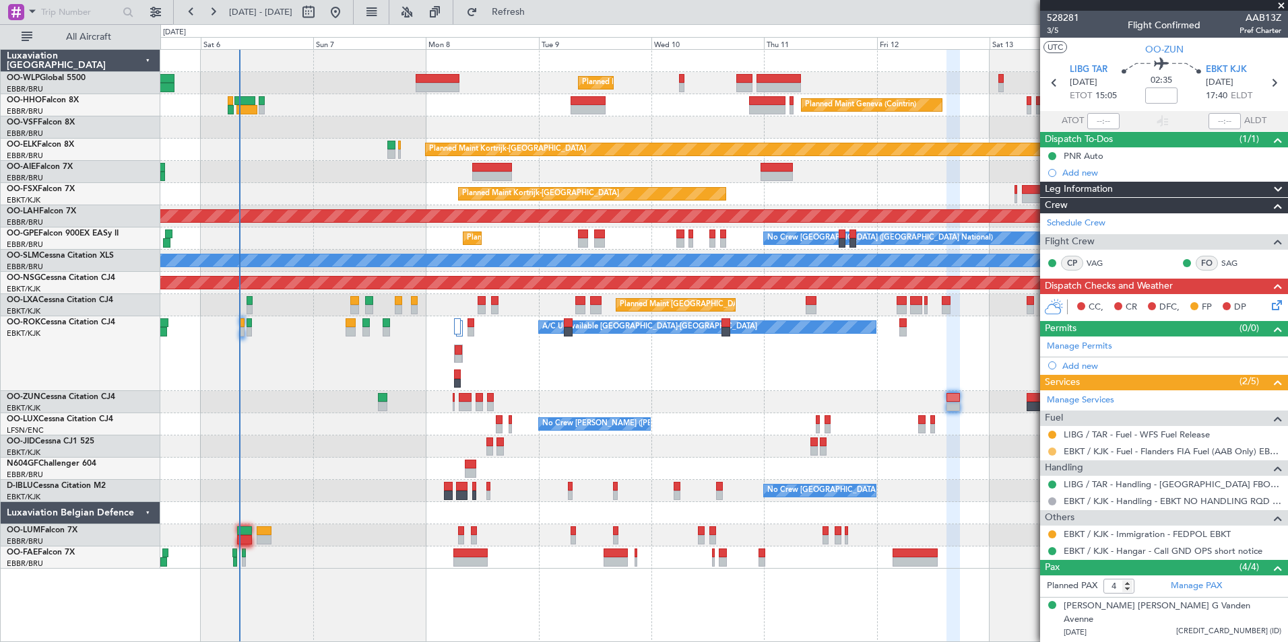
click at [1052, 451] on button at bounding box center [1052, 452] width 8 height 8
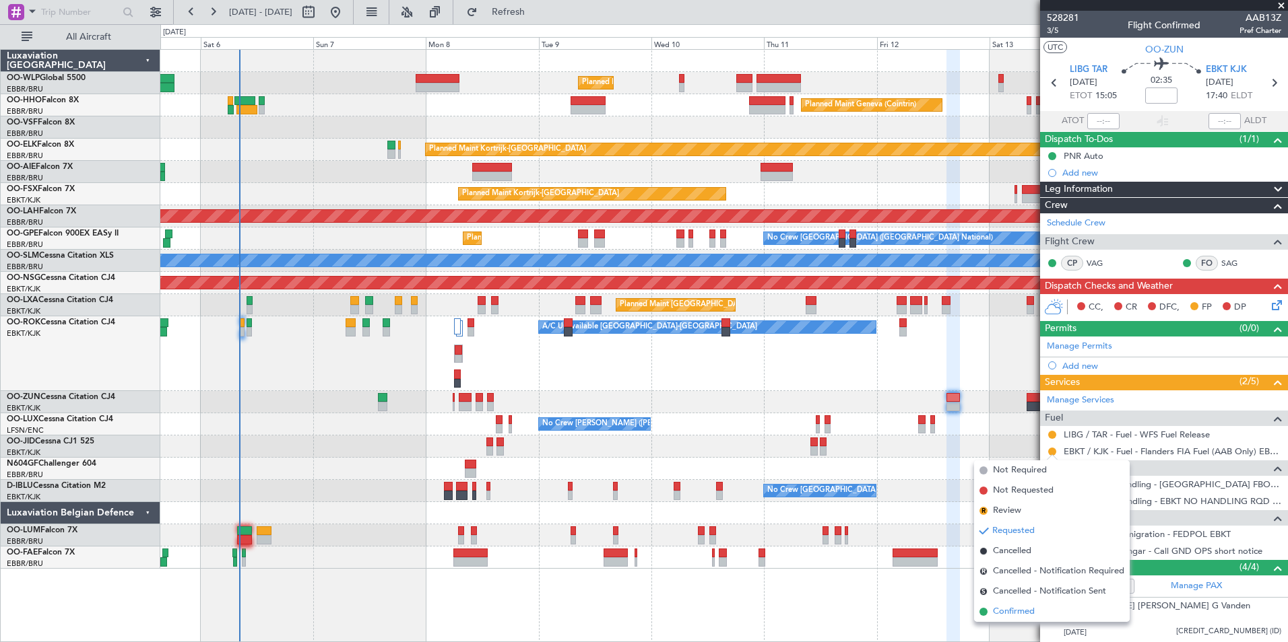
click at [1020, 609] on span "Confirmed" at bounding box center [1014, 611] width 42 height 13
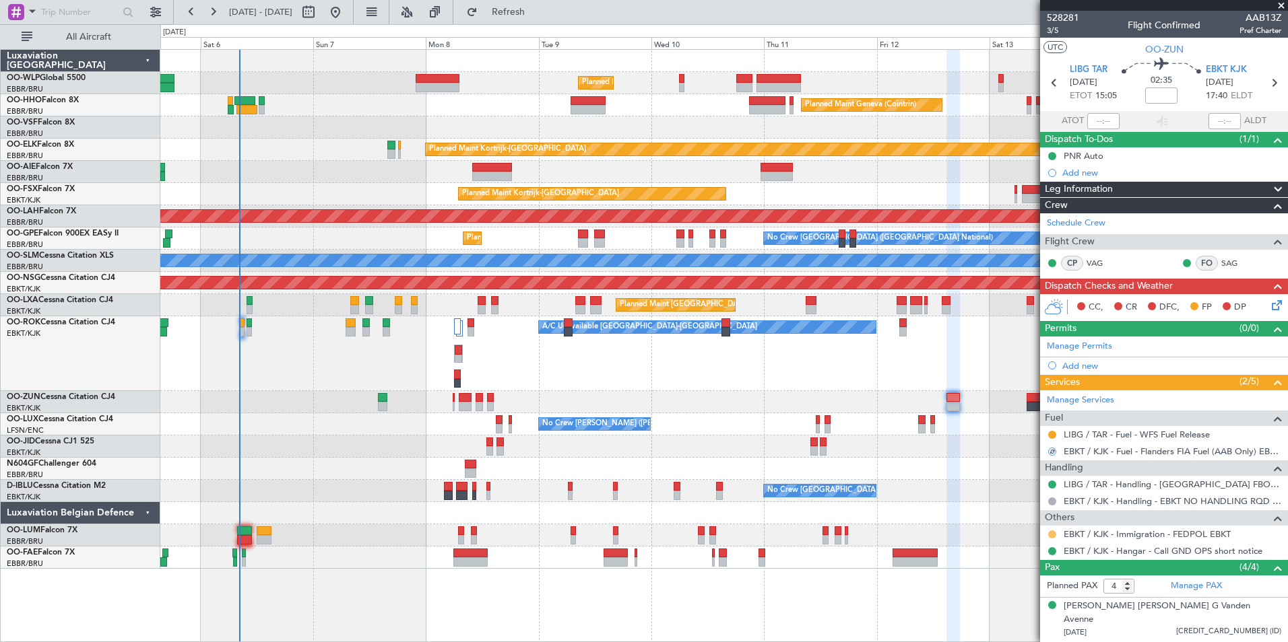
click at [1052, 533] on button at bounding box center [1052, 535] width 8 height 8
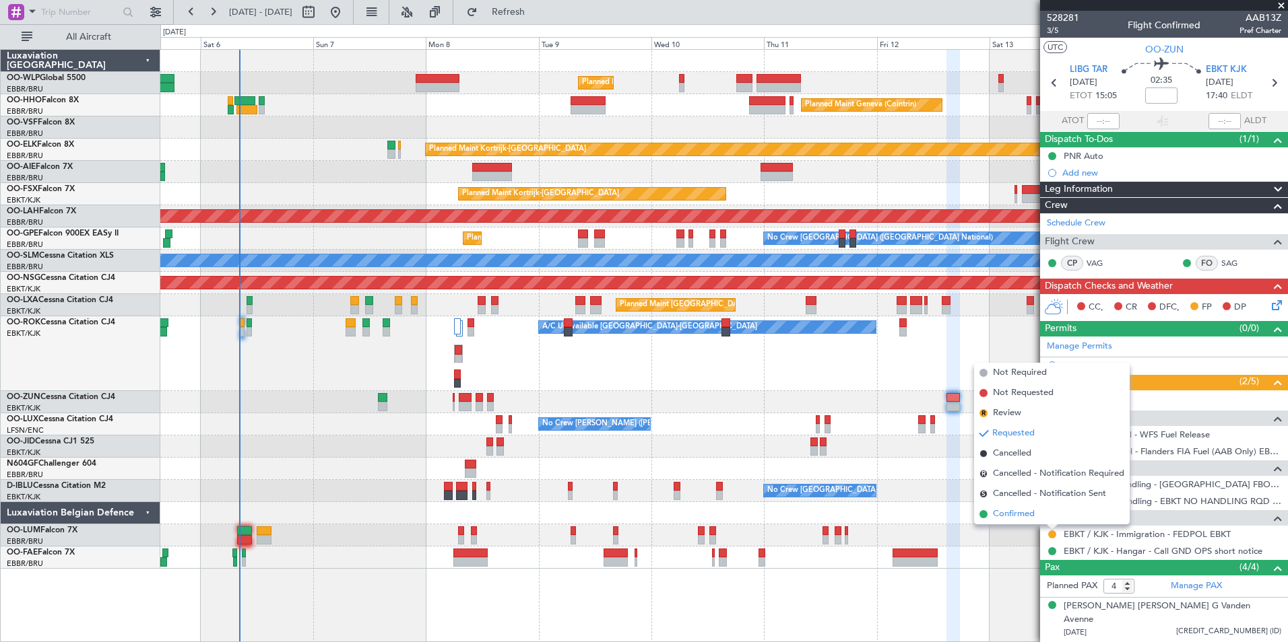
click at [1018, 517] on span "Confirmed" at bounding box center [1014, 514] width 42 height 13
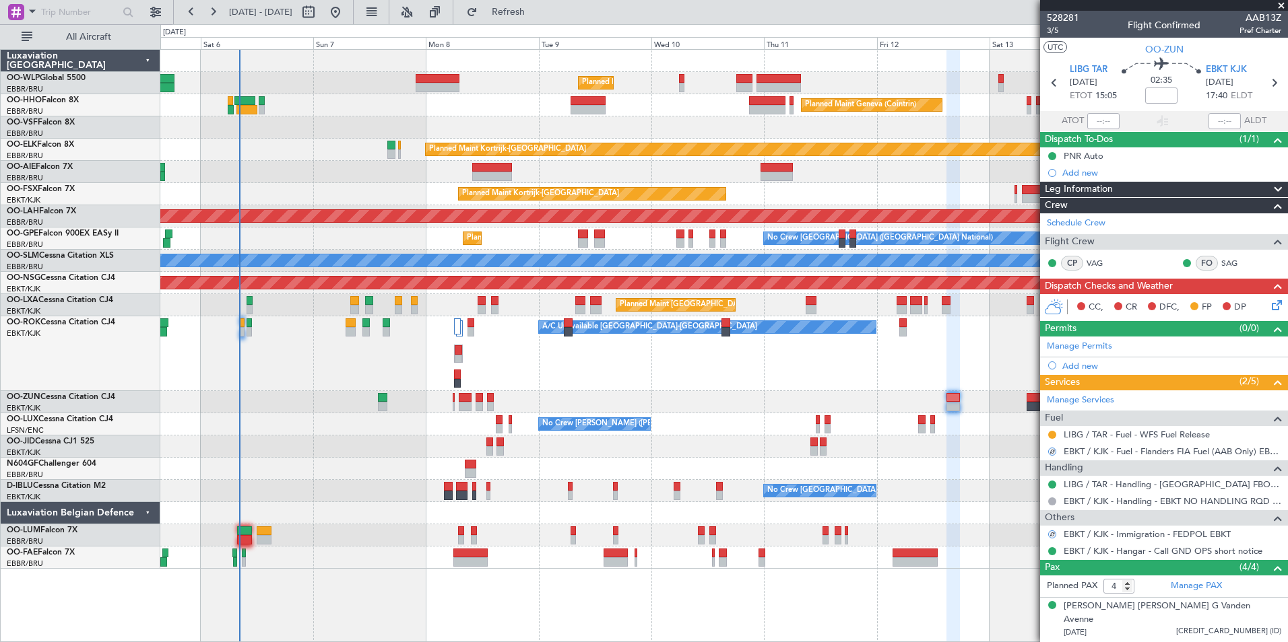
click at [1269, 308] on icon at bounding box center [1274, 303] width 11 height 11
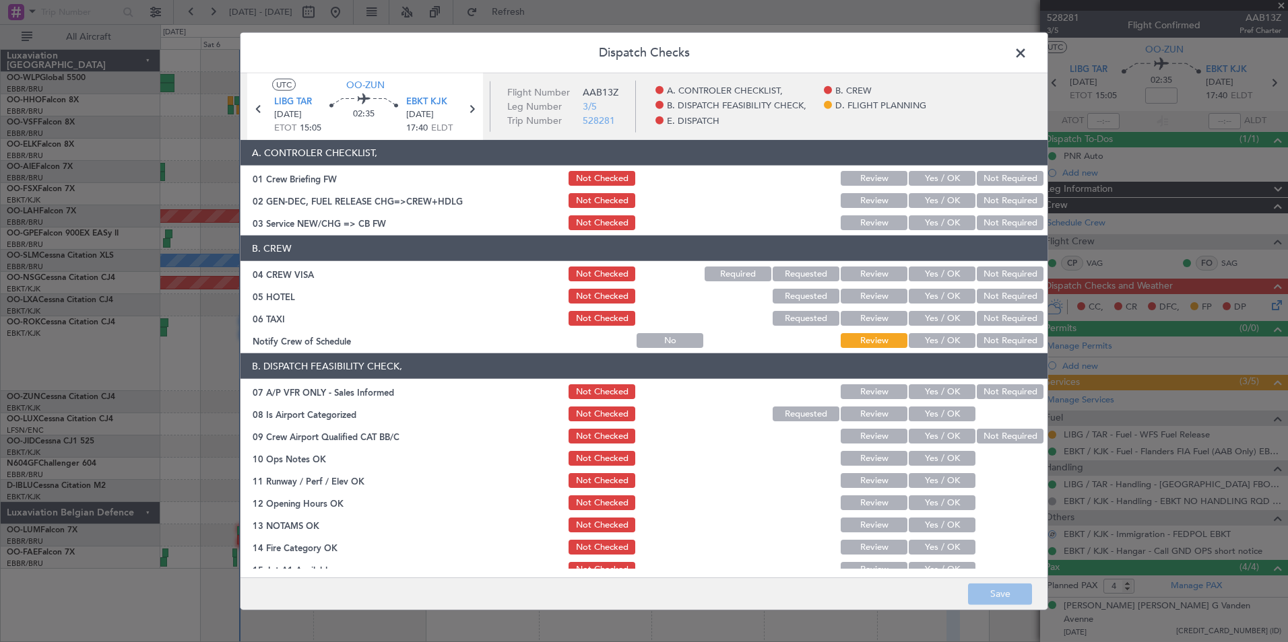
click at [937, 189] on section "A. CONTROLER CHECKLIST, 01 Crew Briefing FW Not Checked Review Yes / OK Not Req…" at bounding box center [643, 186] width 807 height 92
click at [937, 196] on button "Yes / OK" at bounding box center [941, 200] width 67 height 15
click at [937, 220] on button "Yes / OK" at bounding box center [941, 222] width 67 height 15
click at [1005, 277] on button "Not Required" at bounding box center [1009, 274] width 67 height 15
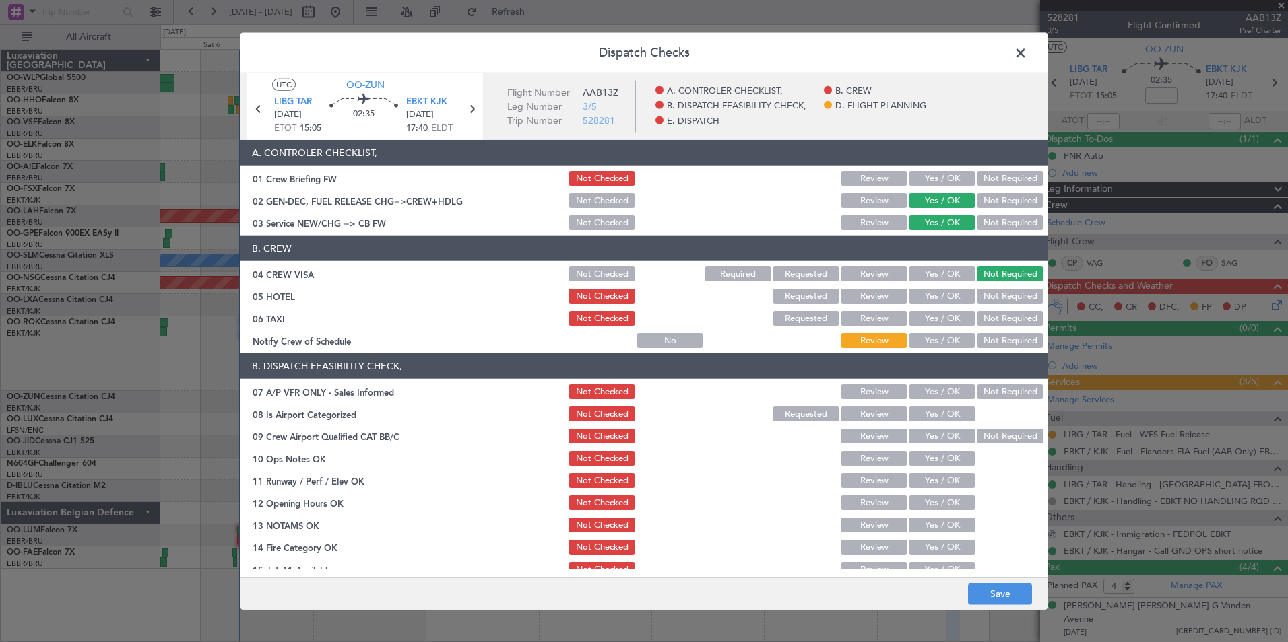
click at [997, 298] on button "Not Required" at bounding box center [1009, 296] width 67 height 15
click at [989, 319] on button "Not Required" at bounding box center [1009, 318] width 67 height 15
click at [933, 343] on button "Yes / OK" at bounding box center [941, 340] width 67 height 15
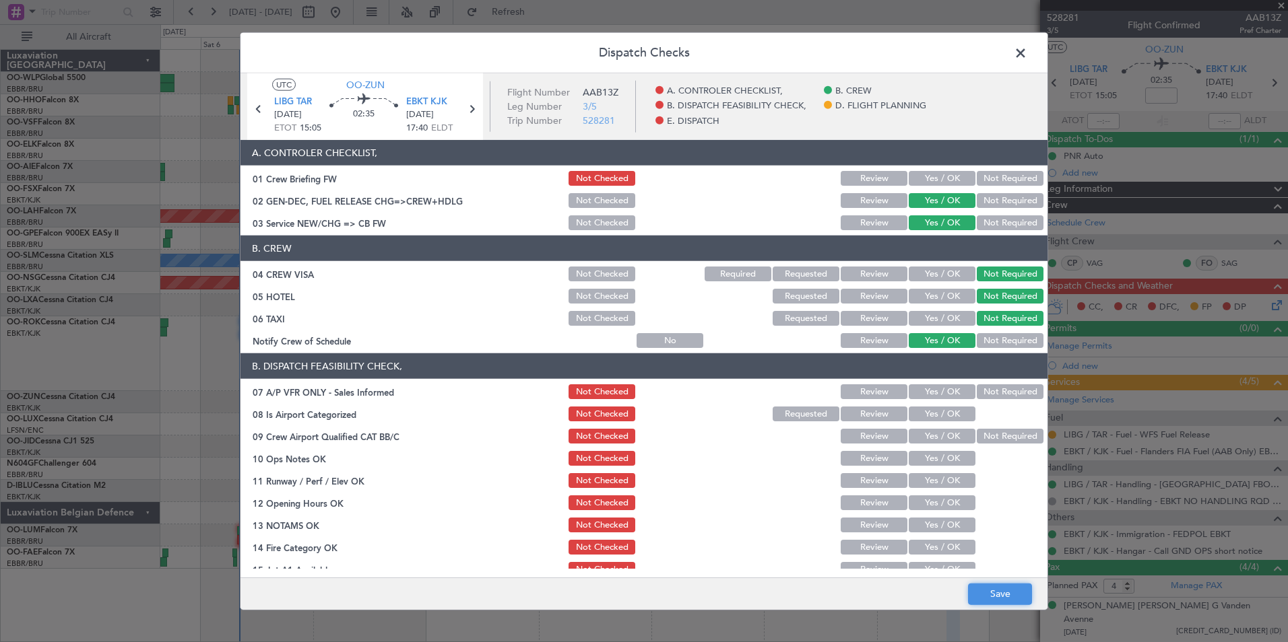
click at [1001, 600] on button "Save" at bounding box center [1000, 594] width 64 height 22
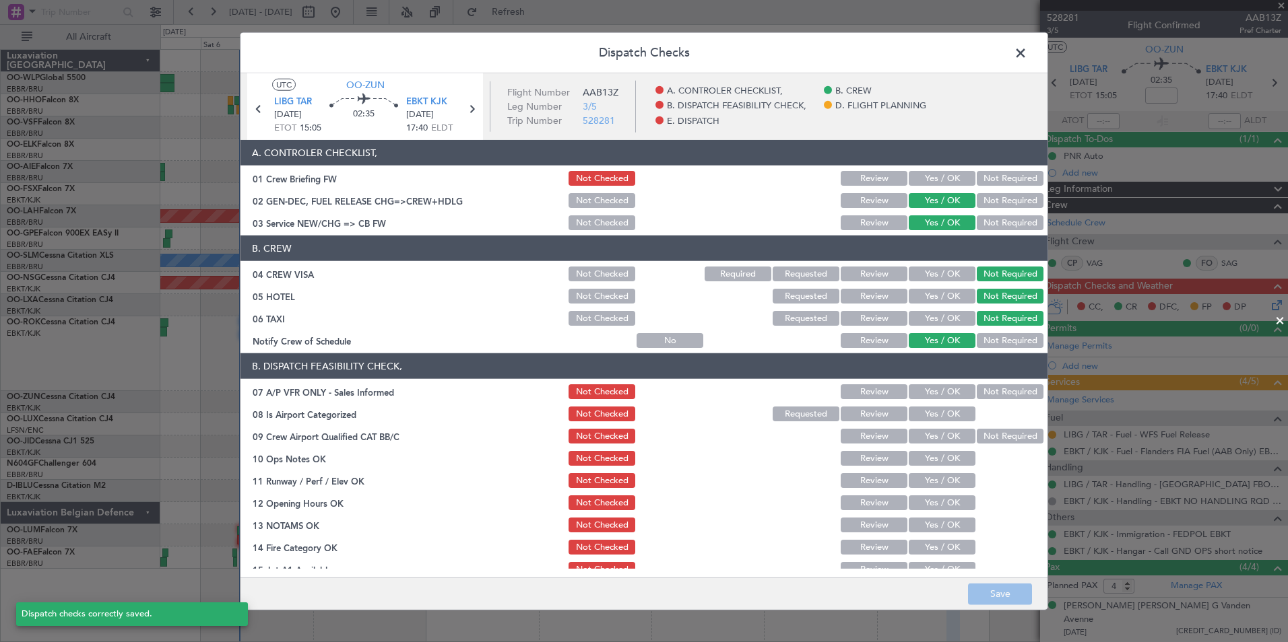
click at [1027, 53] on span at bounding box center [1027, 56] width 0 height 27
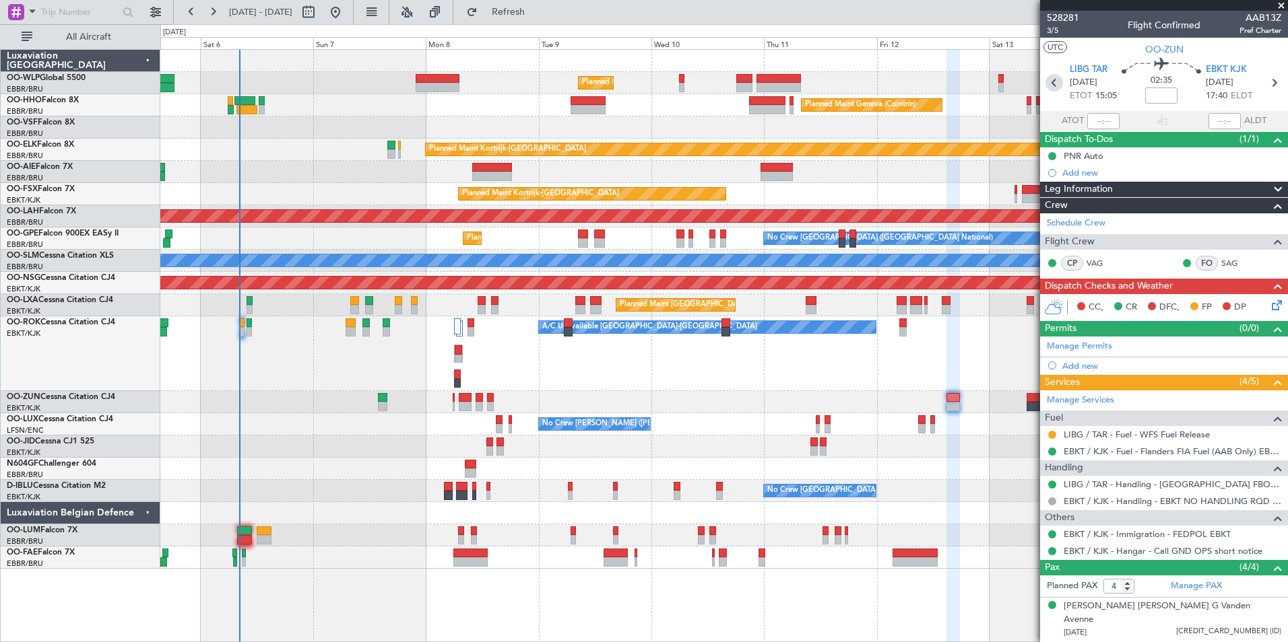
click at [1057, 89] on icon at bounding box center [1054, 83] width 18 height 18
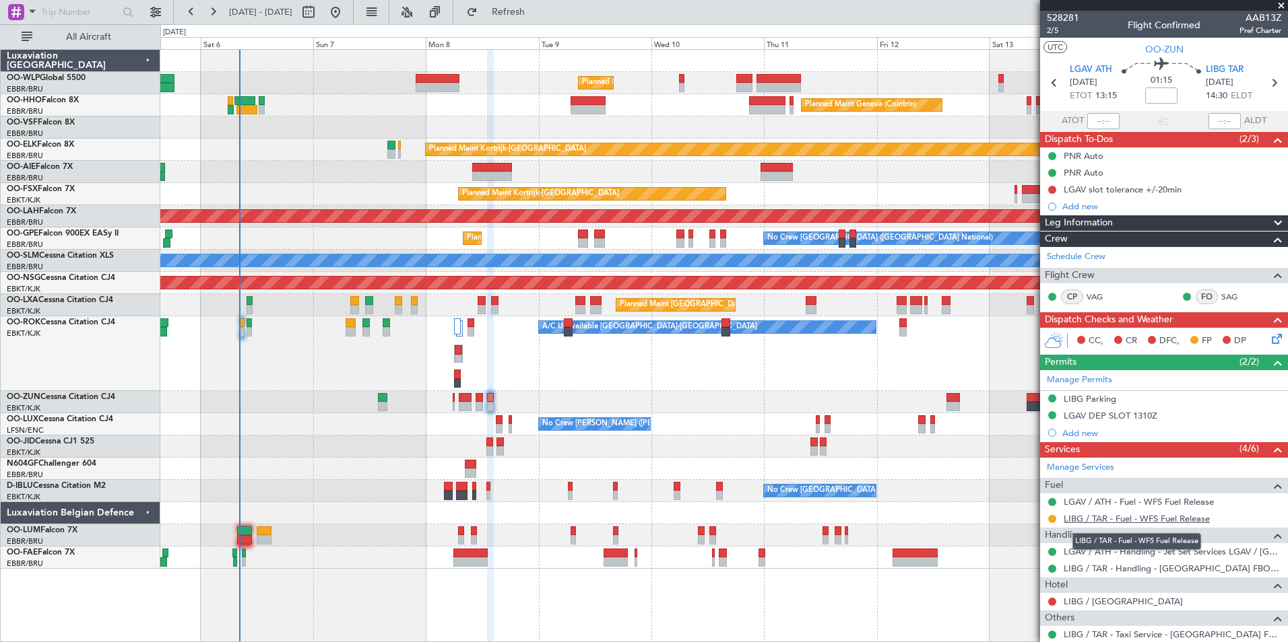
click at [1152, 515] on link "LIBG / TAR - Fuel - WFS Fuel Release" at bounding box center [1136, 518] width 146 height 11
click at [1265, 81] on icon at bounding box center [1274, 83] width 18 height 18
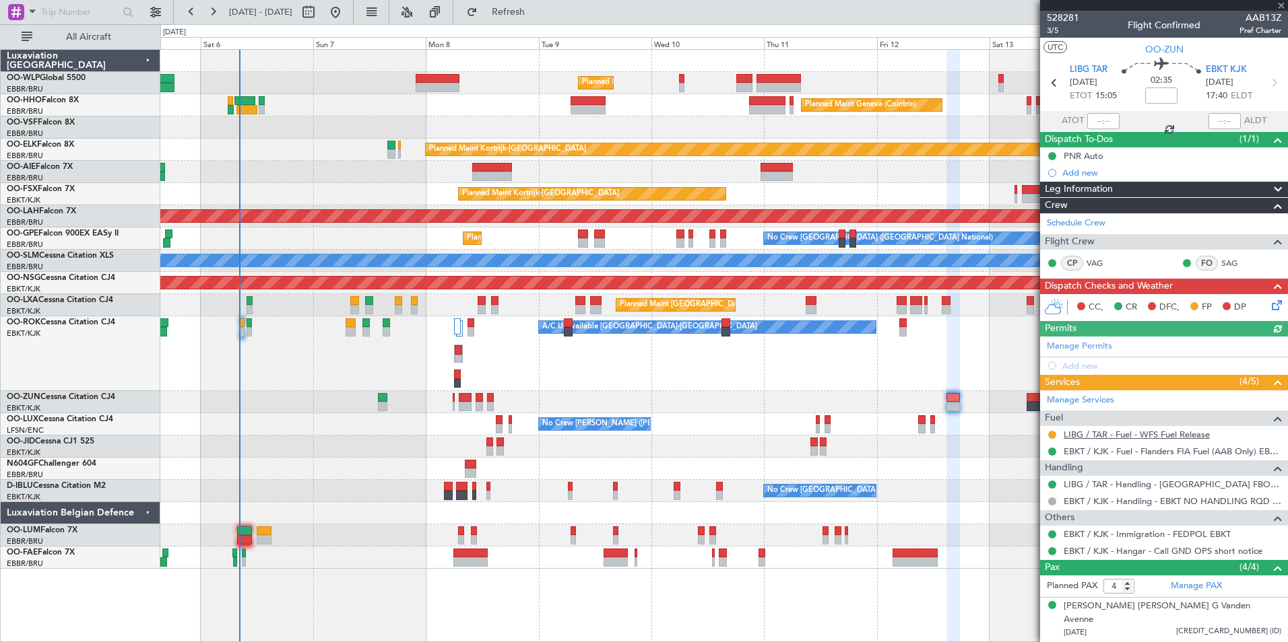
click at [1108, 438] on link "LIBG / TAR - Fuel - WFS Fuel Release" at bounding box center [1136, 434] width 146 height 11
click at [1056, 86] on icon at bounding box center [1054, 83] width 18 height 18
type input "2"
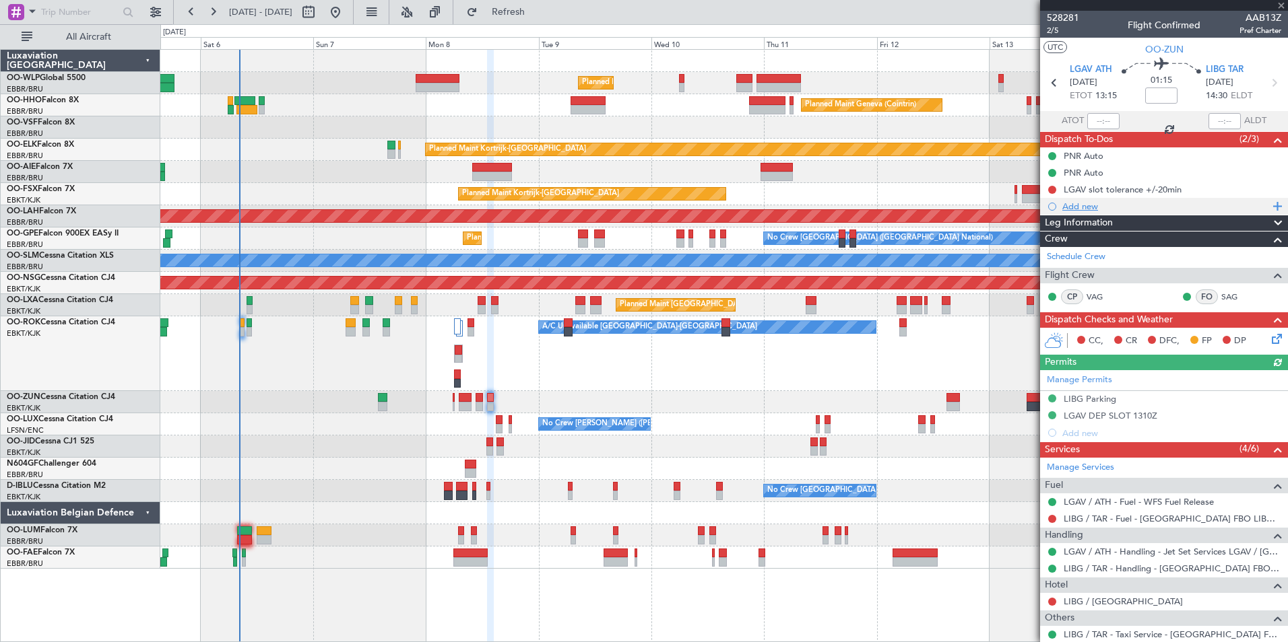
click at [1085, 205] on div "Add new" at bounding box center [1165, 206] width 207 height 11
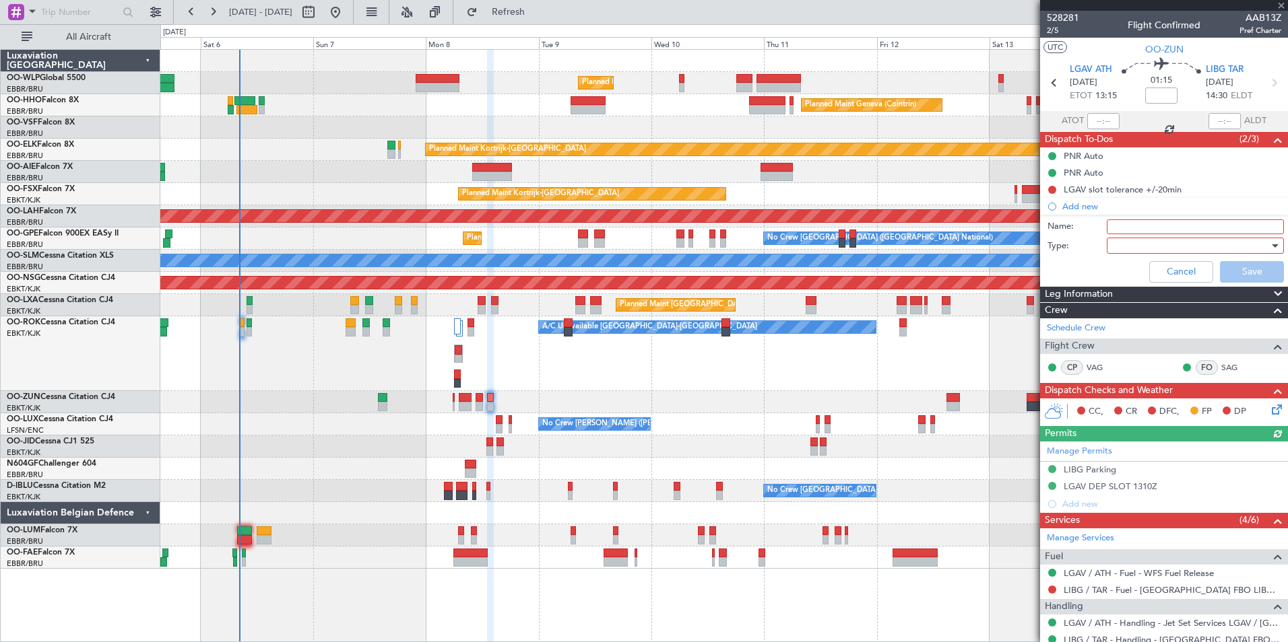
click at [1131, 226] on input "Name:" at bounding box center [1194, 227] width 177 height 15
type input "Fuel LIBG via handler"
click at [1135, 255] on div at bounding box center [1190, 246] width 157 height 20
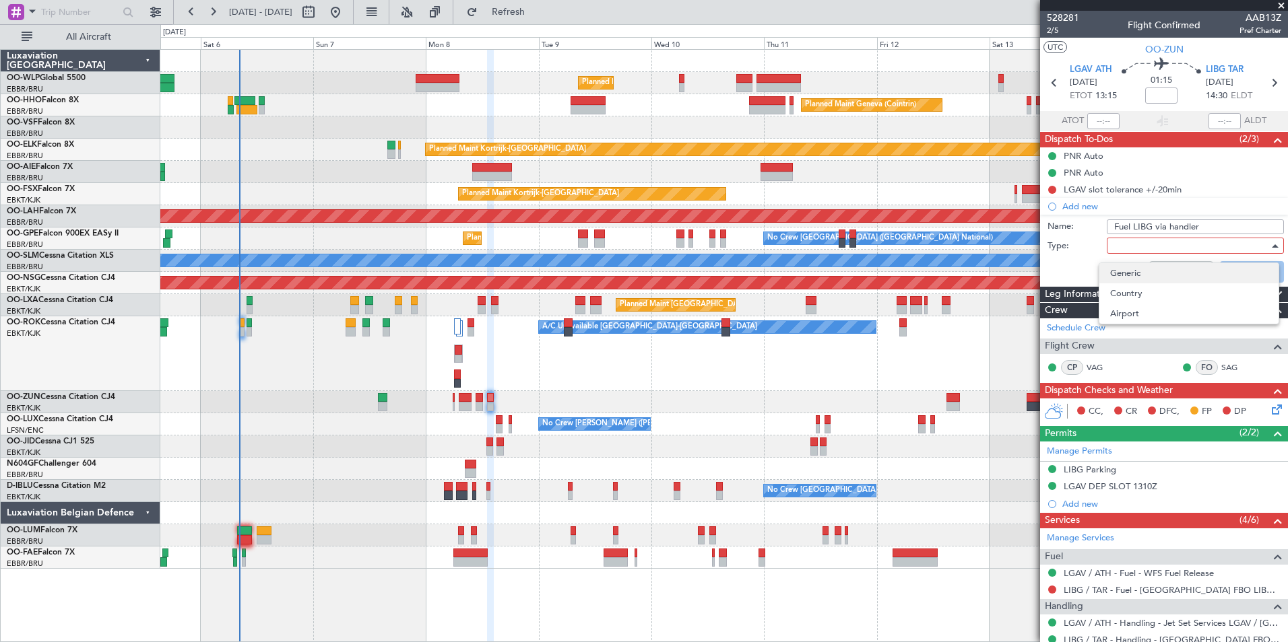
click at [1121, 274] on span "Generic" at bounding box center [1189, 273] width 158 height 20
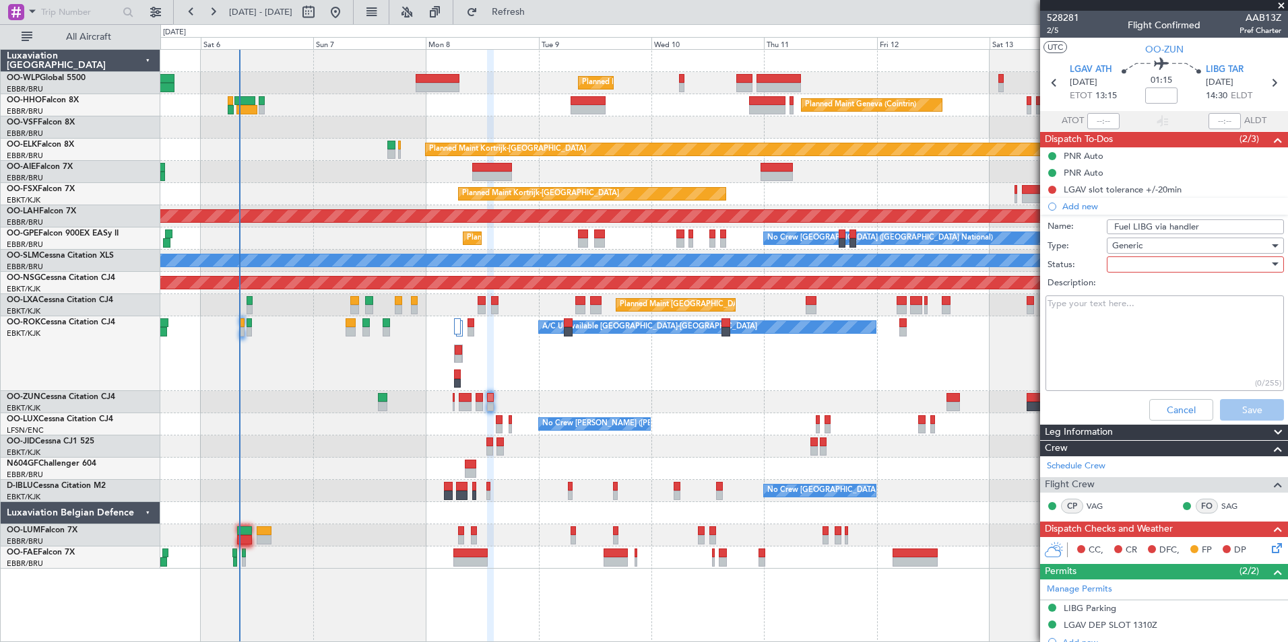
click at [1140, 261] on div at bounding box center [1190, 265] width 157 height 20
click at [1138, 281] on div "Not Started In Progress Completed Cancelled" at bounding box center [1188, 322] width 180 height 82
click at [1138, 293] on span "Not Started" at bounding box center [1189, 291] width 158 height 20
click at [1222, 396] on div "Cancel Save" at bounding box center [1160, 410] width 254 height 32
click at [1224, 402] on button "Save" at bounding box center [1252, 410] width 64 height 22
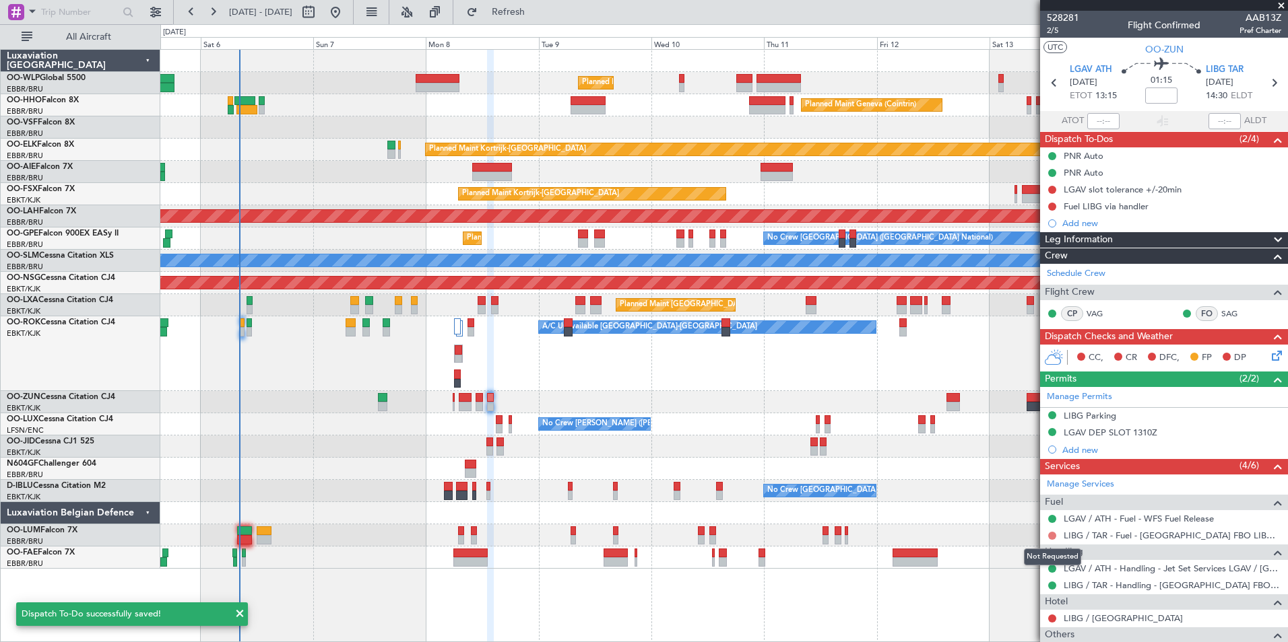
click at [1053, 535] on button at bounding box center [1052, 536] width 8 height 8
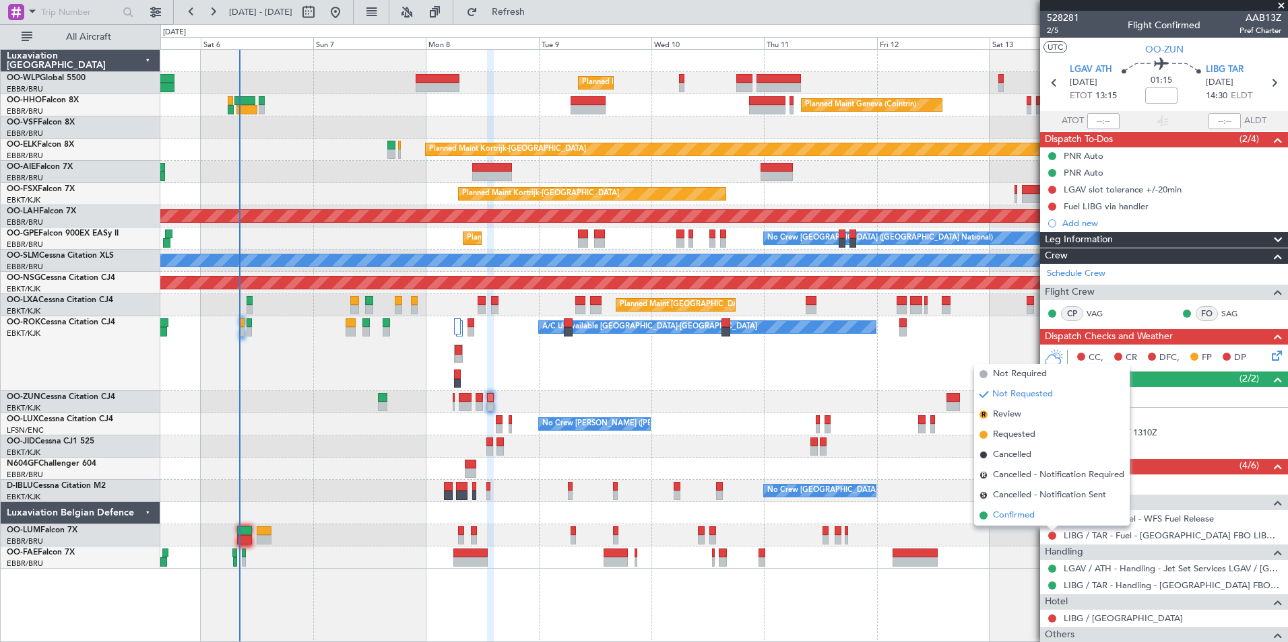
click at [1026, 512] on span "Confirmed" at bounding box center [1014, 515] width 42 height 13
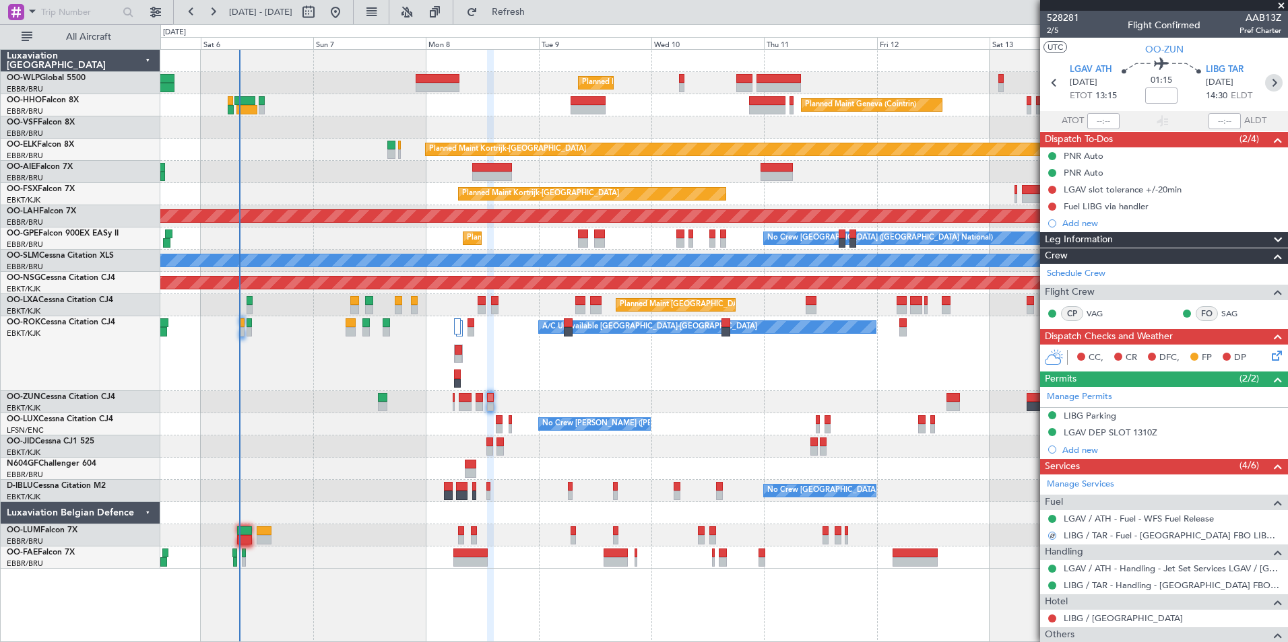
click at [1273, 89] on icon at bounding box center [1274, 83] width 18 height 18
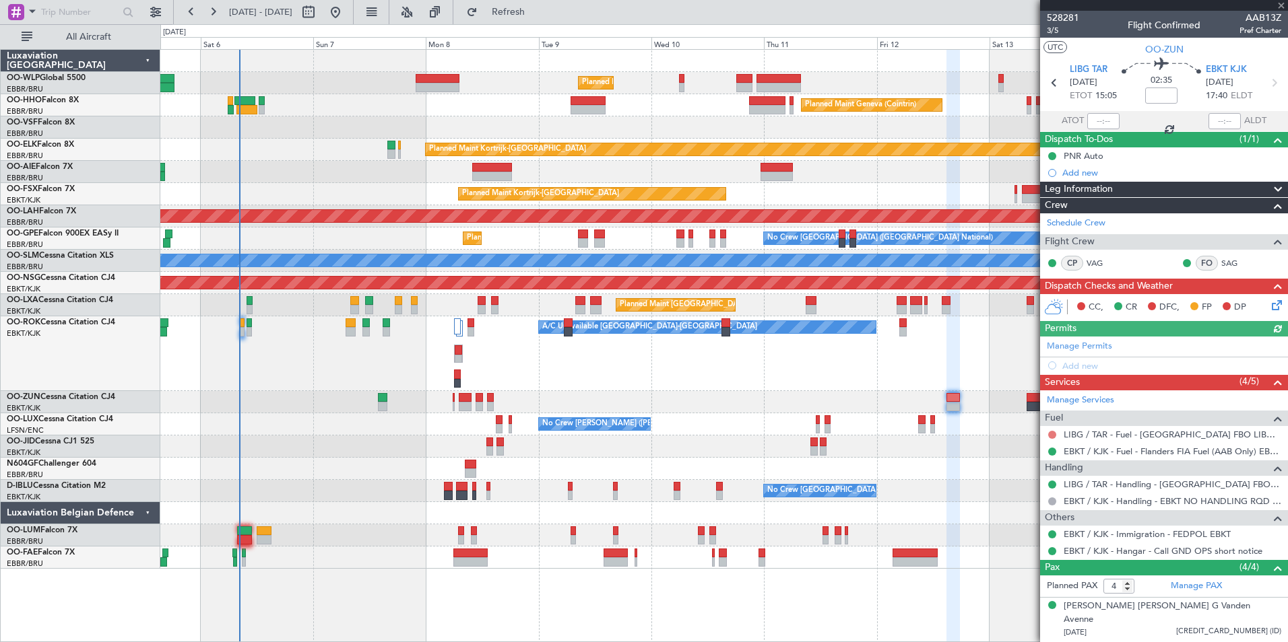
click at [1052, 434] on button at bounding box center [1052, 435] width 8 height 8
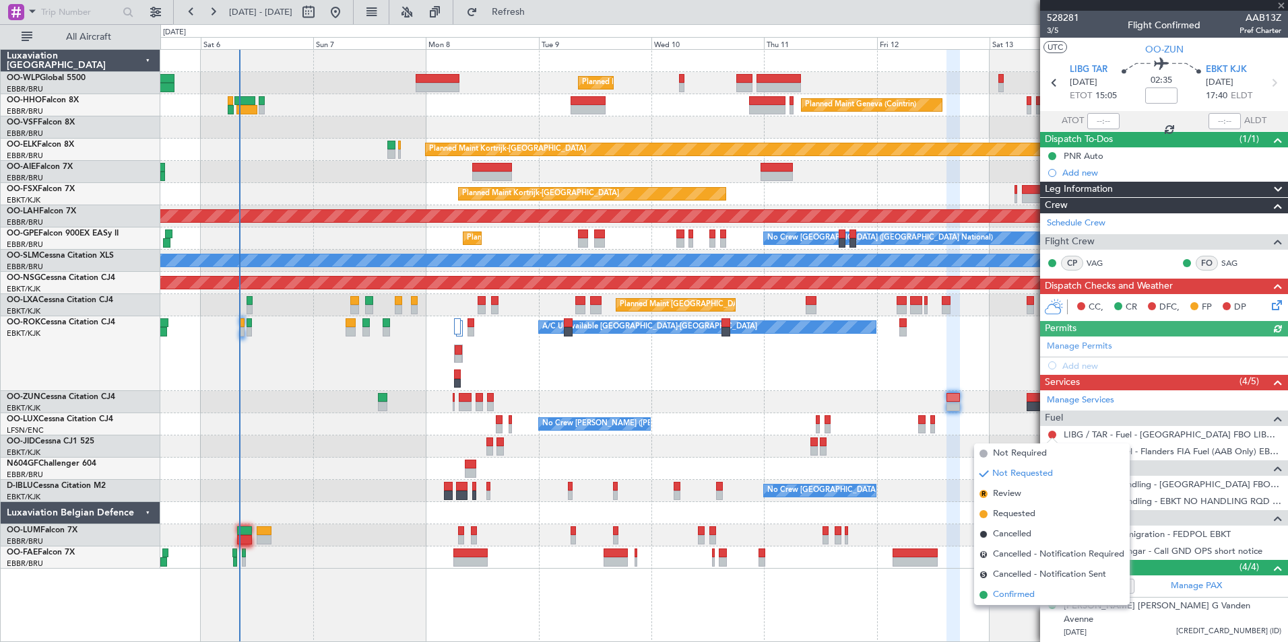
click at [1012, 596] on span "Confirmed" at bounding box center [1014, 595] width 42 height 13
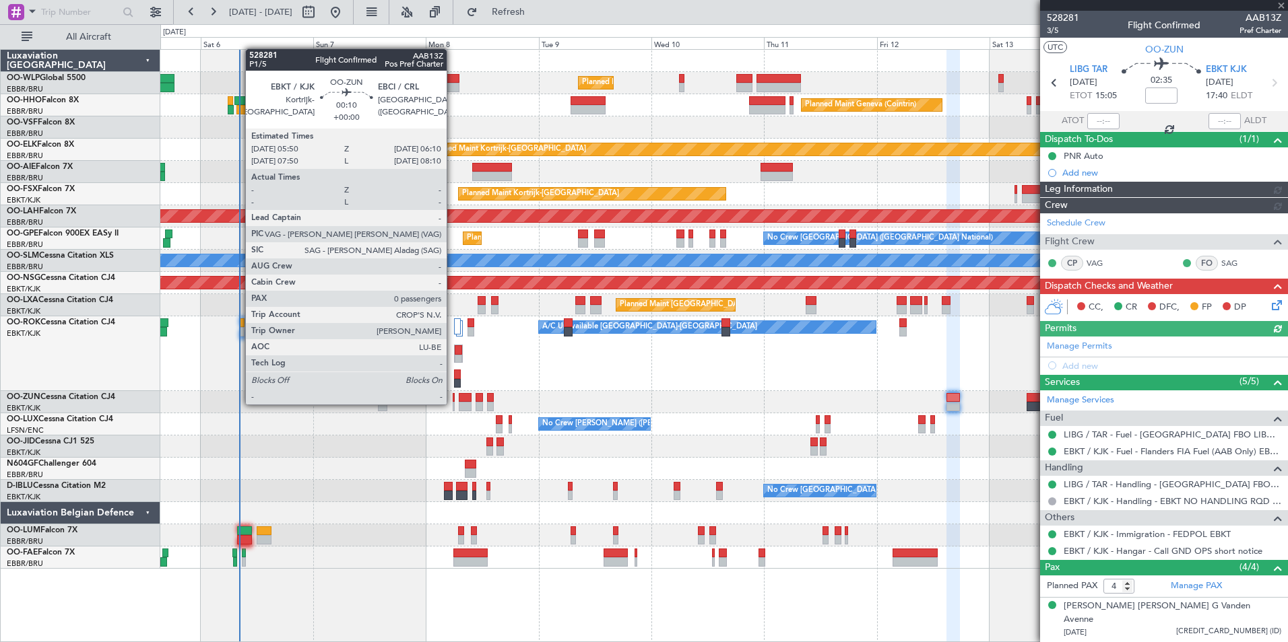
click at [453, 403] on div at bounding box center [454, 406] width 2 height 9
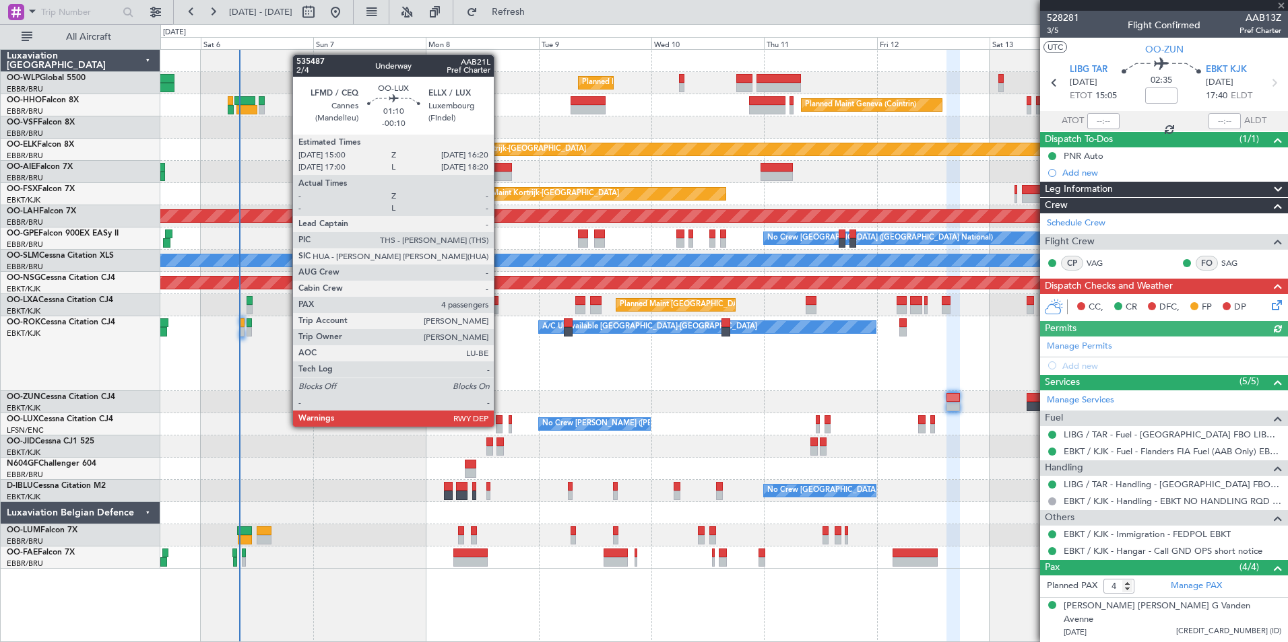
type input "0"
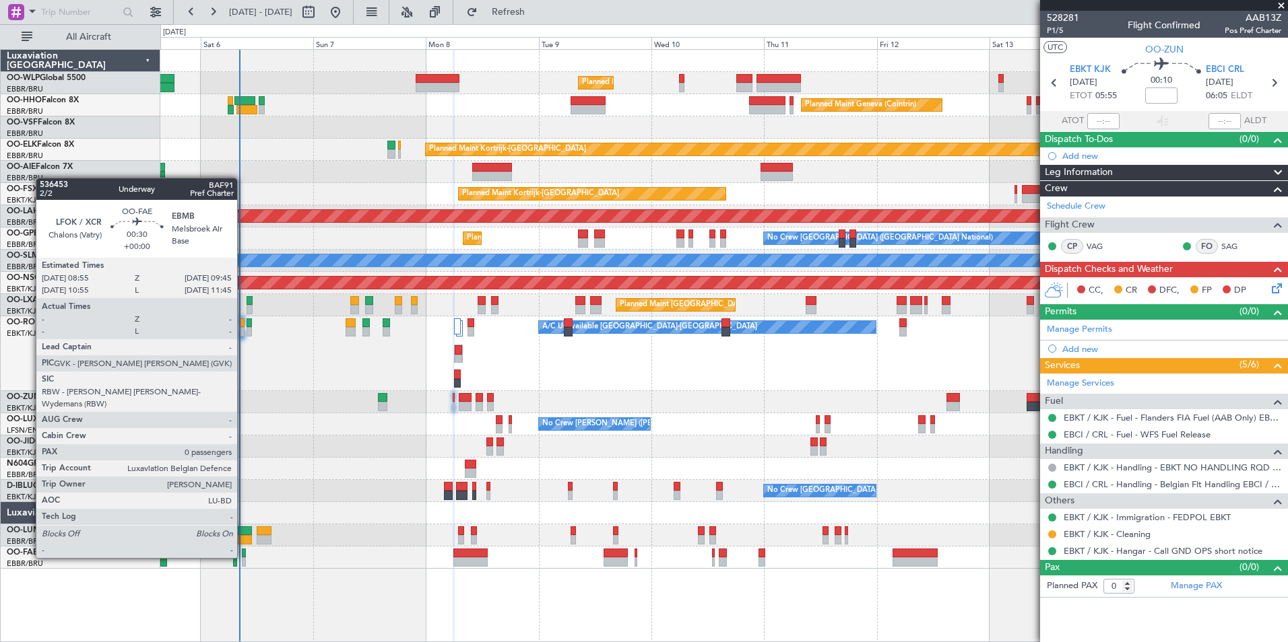
click at [243, 557] on div at bounding box center [244, 553] width 4 height 9
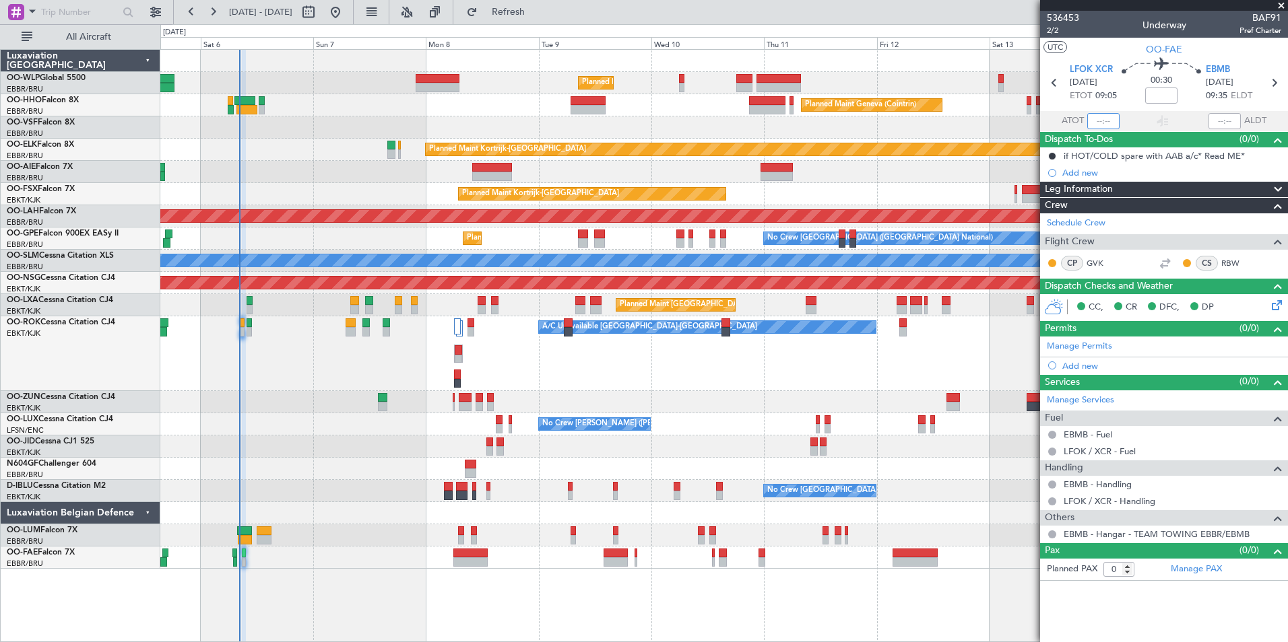
click at [1090, 123] on input "text" at bounding box center [1103, 121] width 32 height 16
click at [987, 102] on div "Planned Maint Geneva (Cointrin)" at bounding box center [723, 105] width 1127 height 22
type input "08:18"
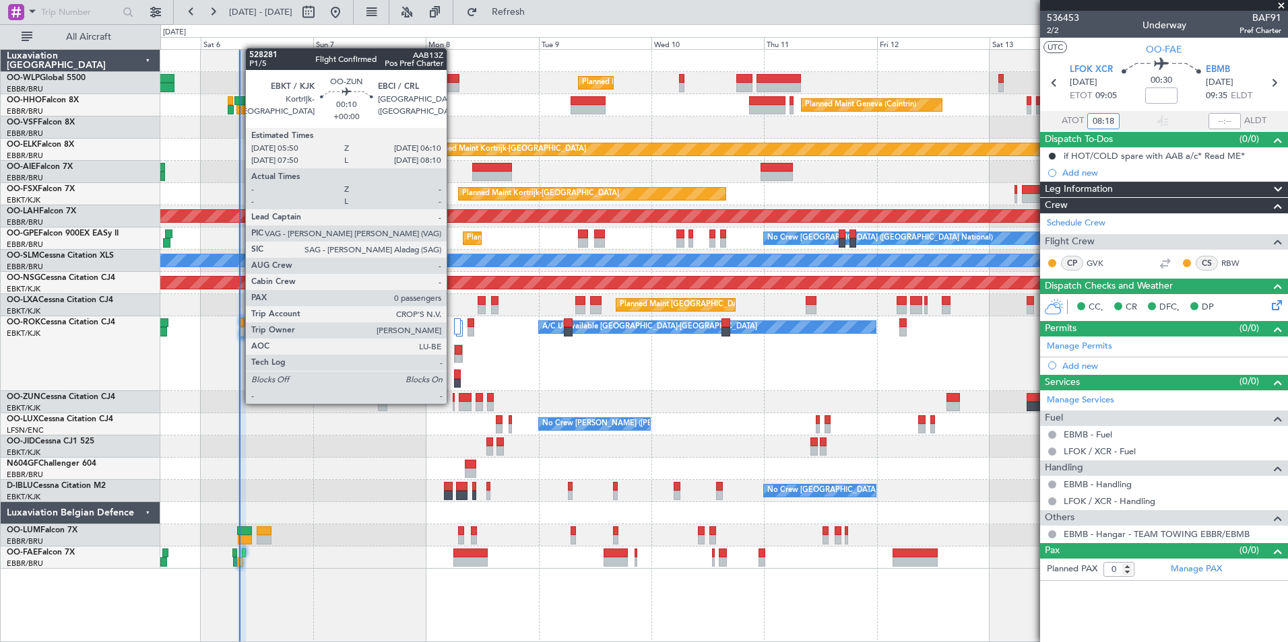
click at [453, 403] on div at bounding box center [454, 406] width 2 height 9
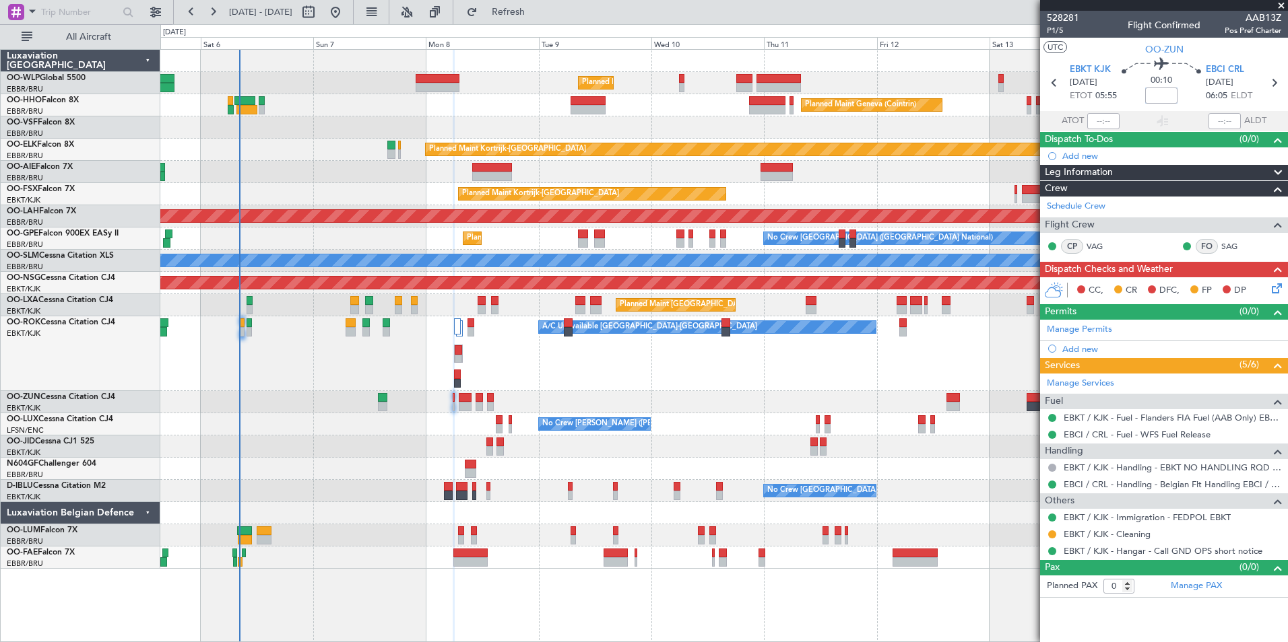
click at [1161, 99] on input at bounding box center [1161, 96] width 32 height 16
type input "+00:15"
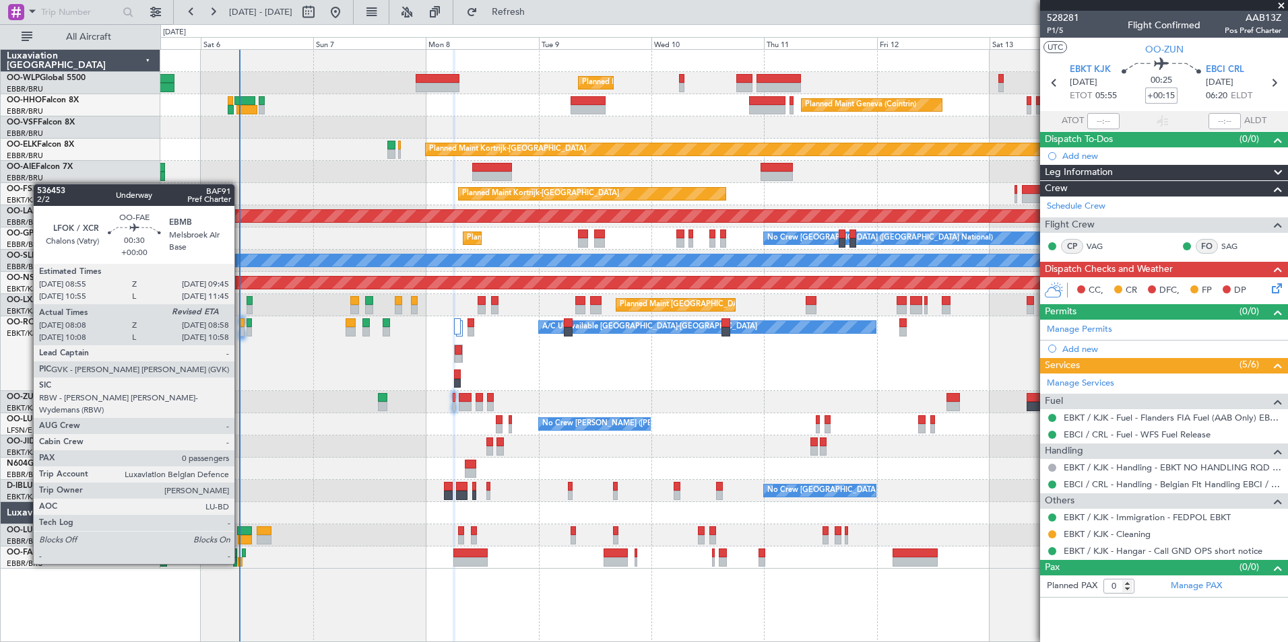
click at [240, 563] on div at bounding box center [240, 562] width 4 height 9
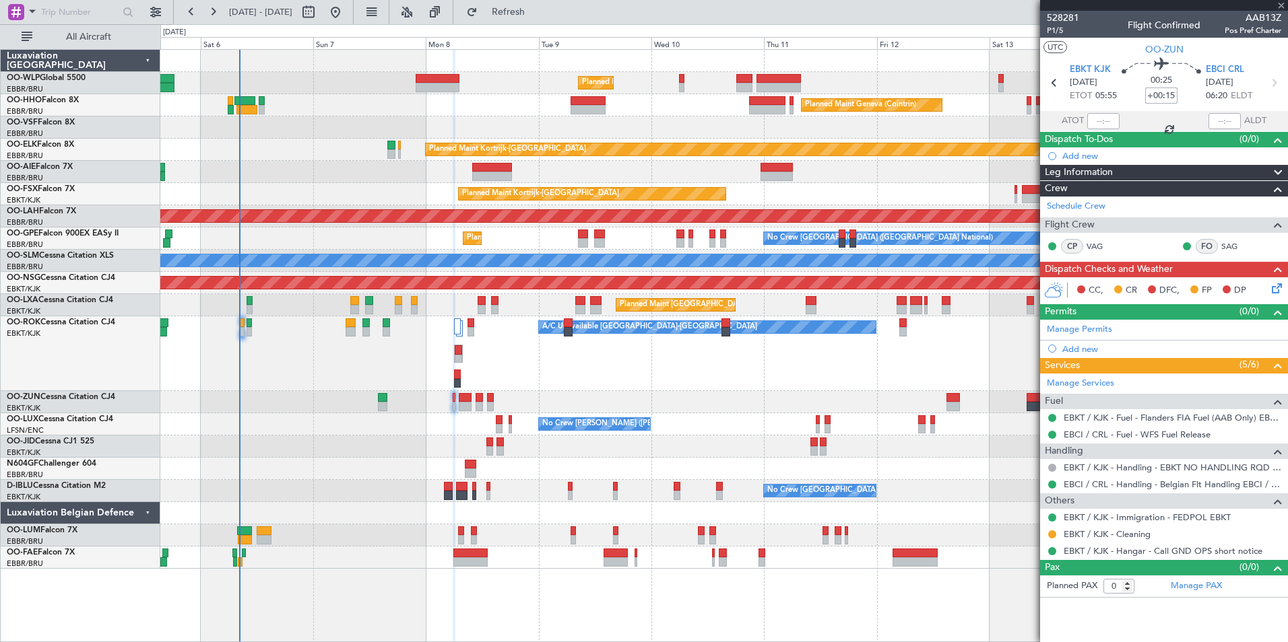
type input "08:18"
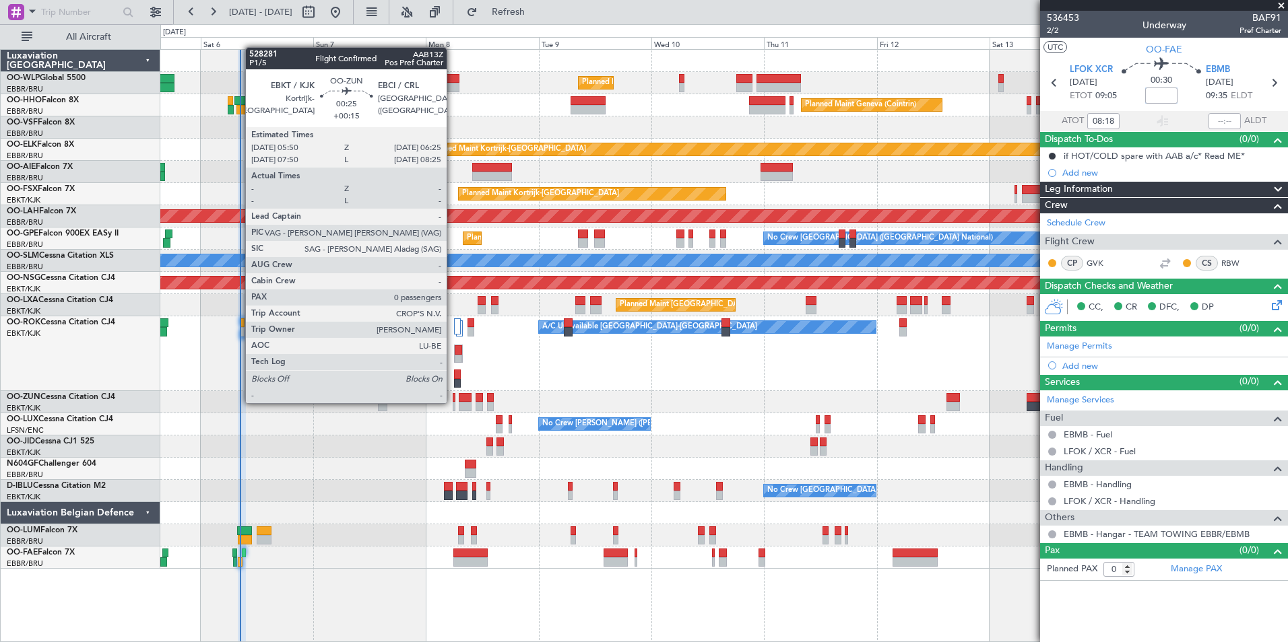
click at [453, 402] on div at bounding box center [454, 406] width 3 height 9
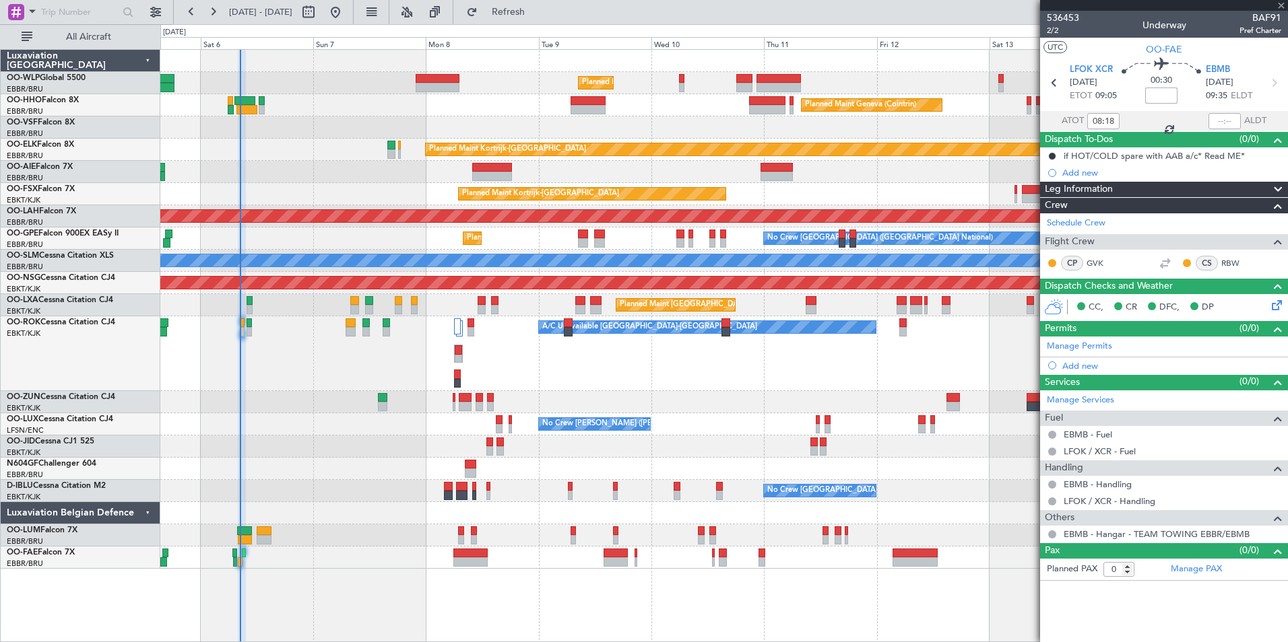
type input "+00:15"
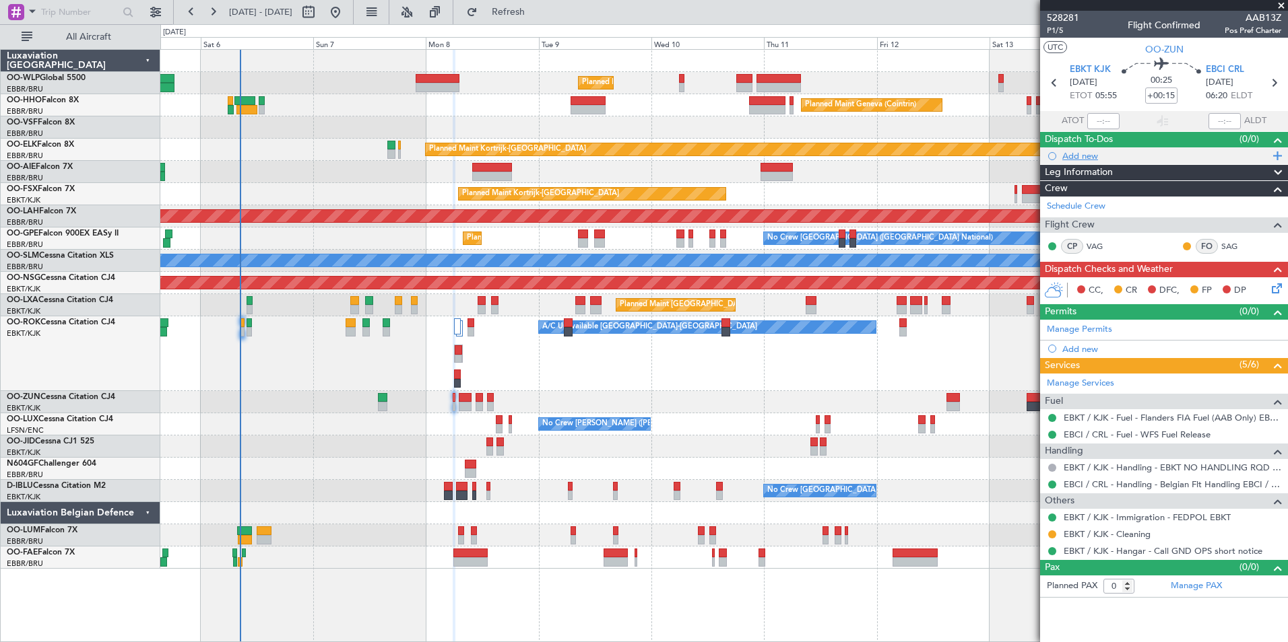
click at [1088, 152] on div "Add new" at bounding box center [1165, 155] width 207 height 11
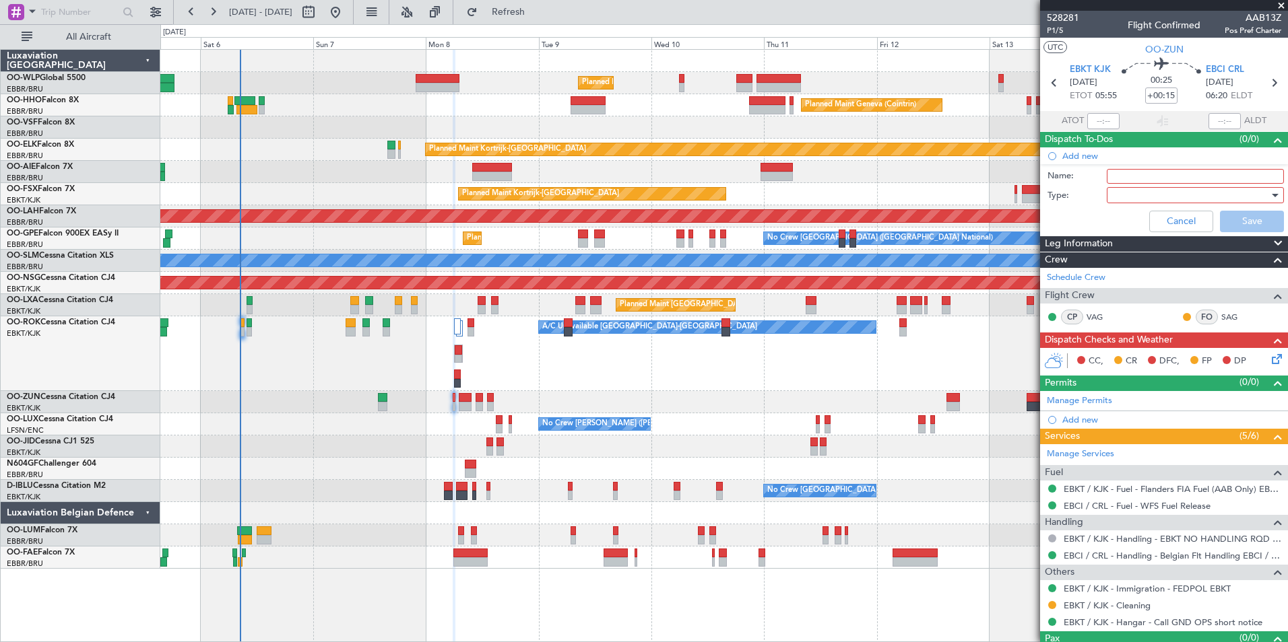
click at [1112, 171] on input "Name:" at bounding box center [1194, 176] width 177 height 15
type input "FPL in FF"
click at [1128, 191] on div at bounding box center [1190, 195] width 157 height 20
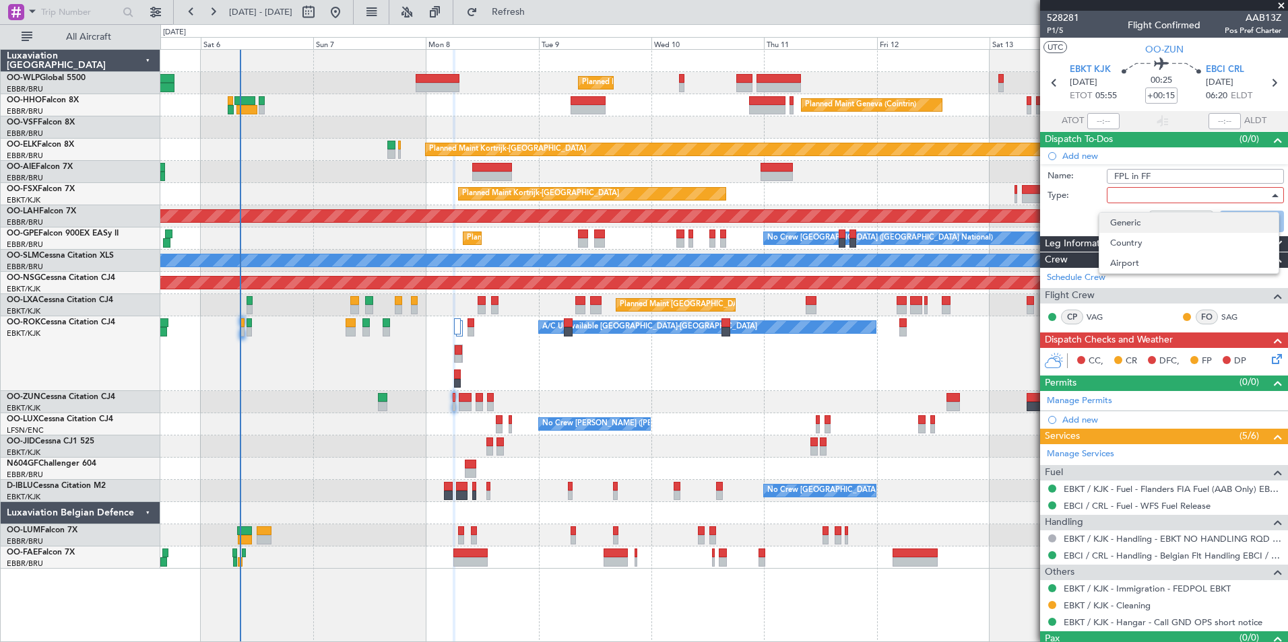
click at [1127, 231] on span "Generic" at bounding box center [1189, 223] width 158 height 20
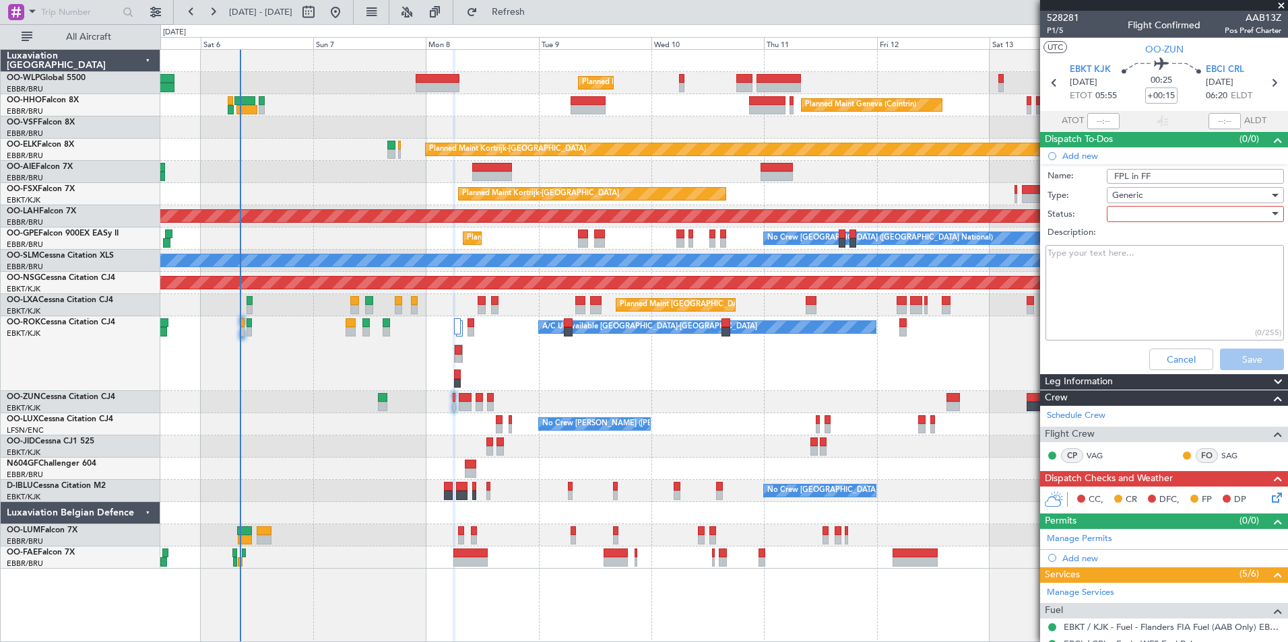
click at [1133, 211] on div at bounding box center [1190, 214] width 157 height 20
click at [1125, 244] on span "Not Started" at bounding box center [1189, 241] width 158 height 20
click at [1236, 362] on button "Save" at bounding box center [1252, 360] width 64 height 22
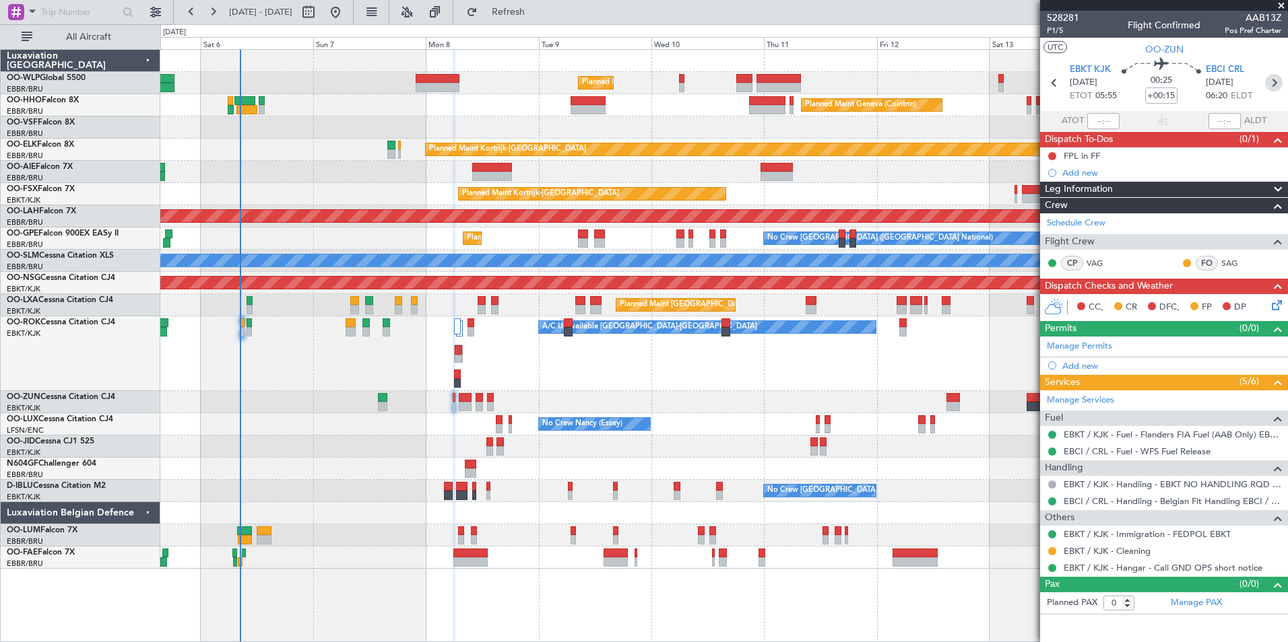
click at [1271, 86] on icon at bounding box center [1274, 83] width 18 height 18
type input "2"
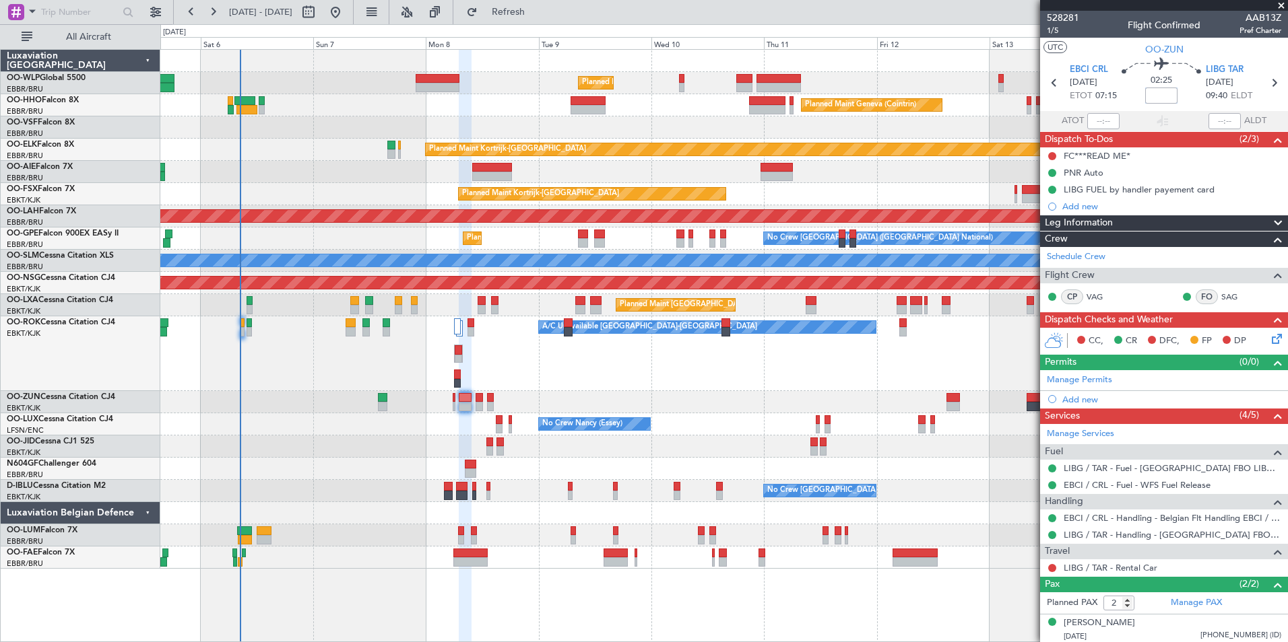
click at [1162, 99] on input at bounding box center [1161, 96] width 32 height 16
click at [964, 109] on div "Planned Maint Geneva (Cointrin)" at bounding box center [723, 105] width 1127 height 22
type input "-00:15"
click at [1094, 204] on div "Add new" at bounding box center [1165, 206] width 207 height 11
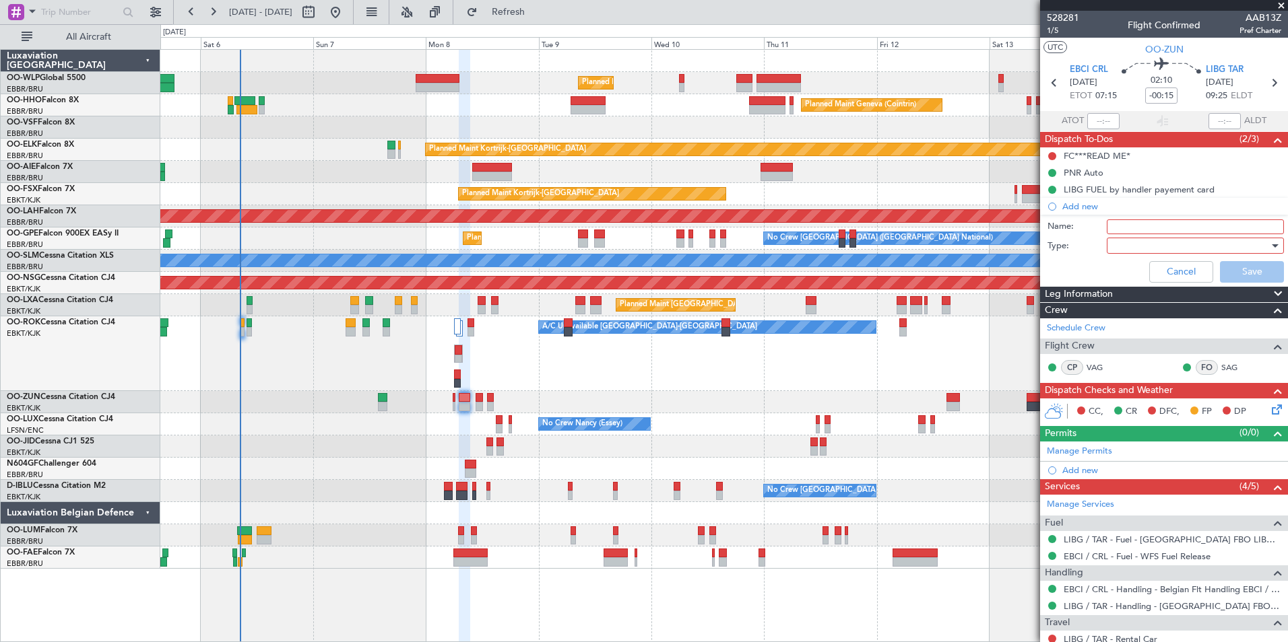
click at [1114, 228] on input "Name:" at bounding box center [1194, 227] width 177 height 15
type input "FPL in FF"
click at [1127, 252] on div at bounding box center [1190, 246] width 157 height 20
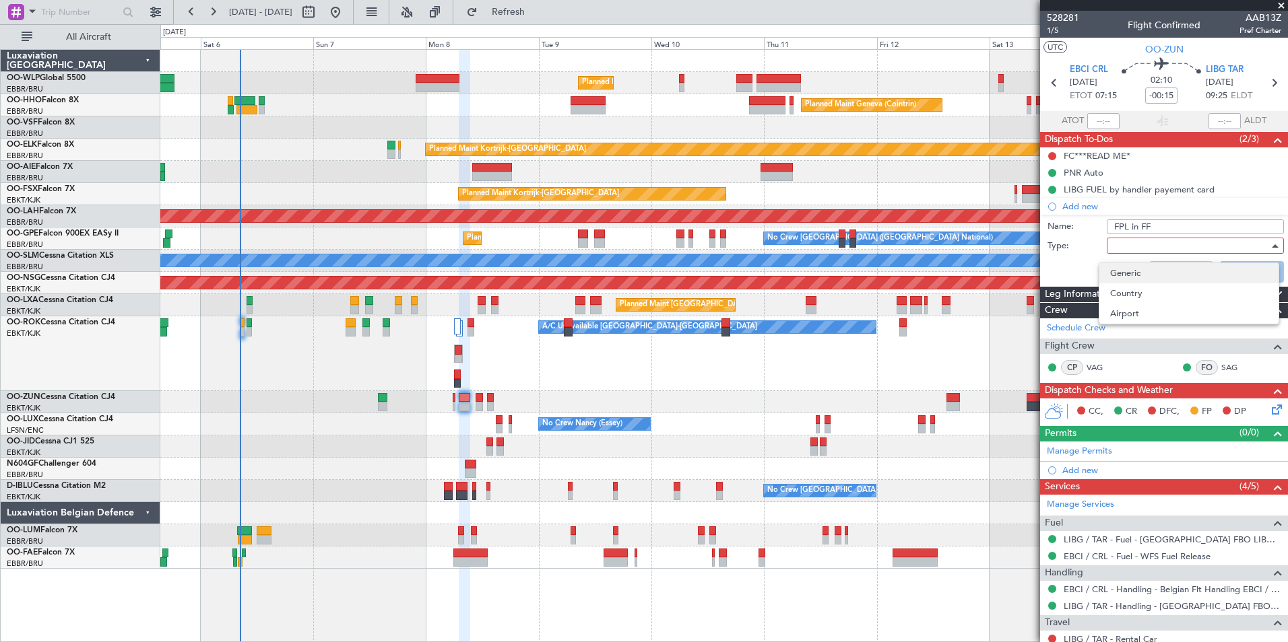
click at [1125, 275] on span "Generic" at bounding box center [1189, 273] width 158 height 20
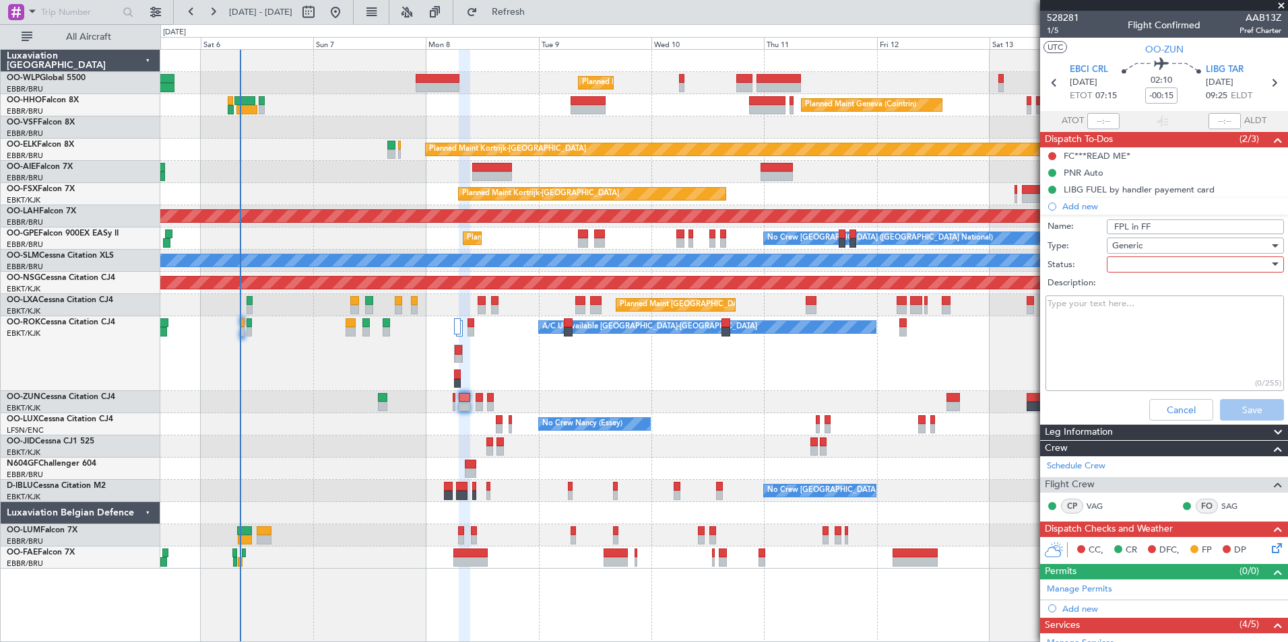
click at [1125, 263] on div at bounding box center [1190, 265] width 157 height 20
click at [1125, 286] on span "Not Started" at bounding box center [1189, 291] width 158 height 20
click at [1226, 405] on button "Save" at bounding box center [1252, 410] width 64 height 22
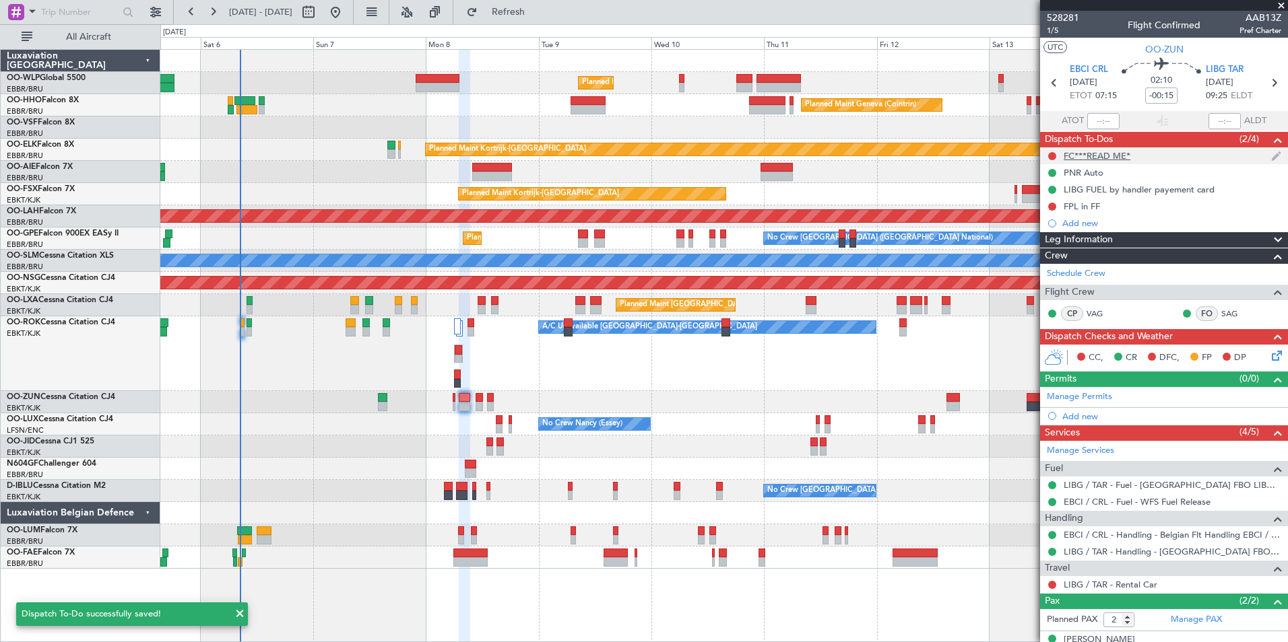
click at [1106, 158] on div "FC***READ ME*" at bounding box center [1096, 155] width 67 height 11
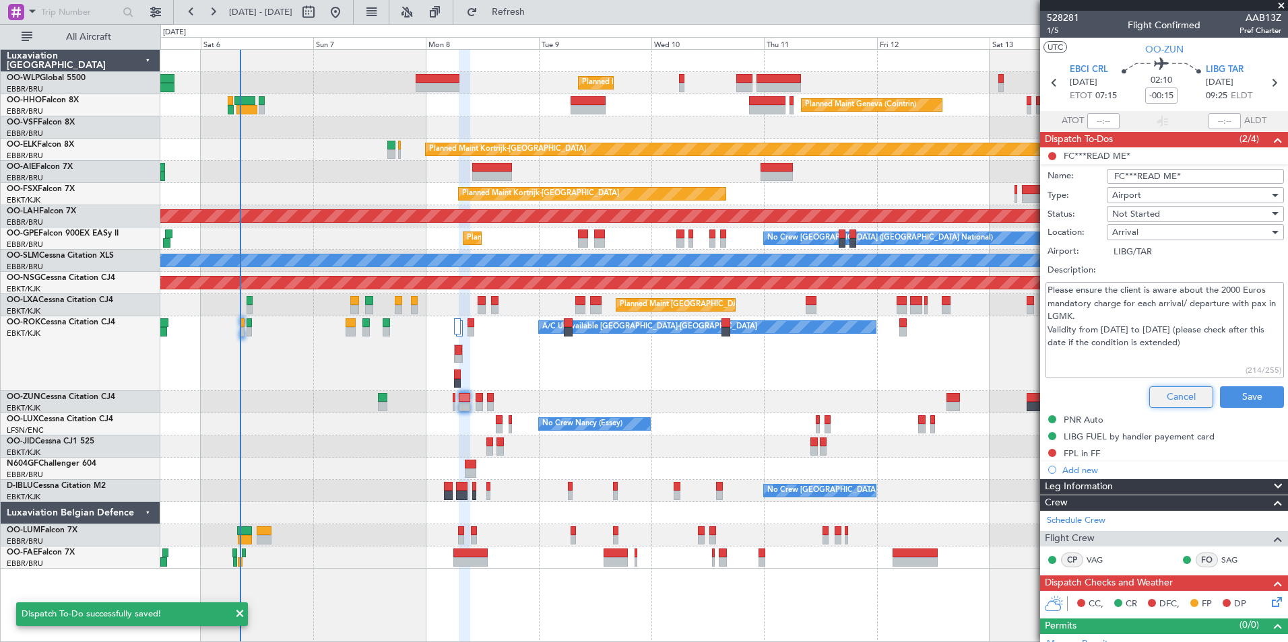
click at [1161, 393] on button "Cancel" at bounding box center [1181, 398] width 64 height 22
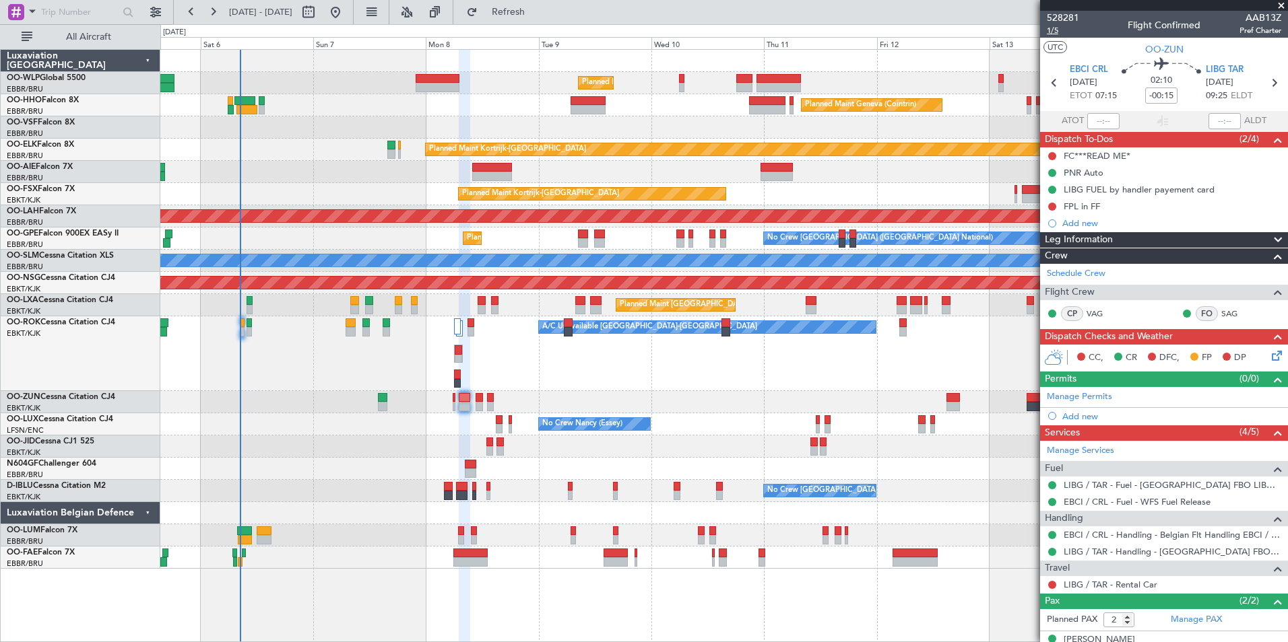
click at [1050, 26] on span "1/5" at bounding box center [1063, 30] width 32 height 11
click at [1265, 87] on icon at bounding box center [1274, 83] width 18 height 18
type input "0"
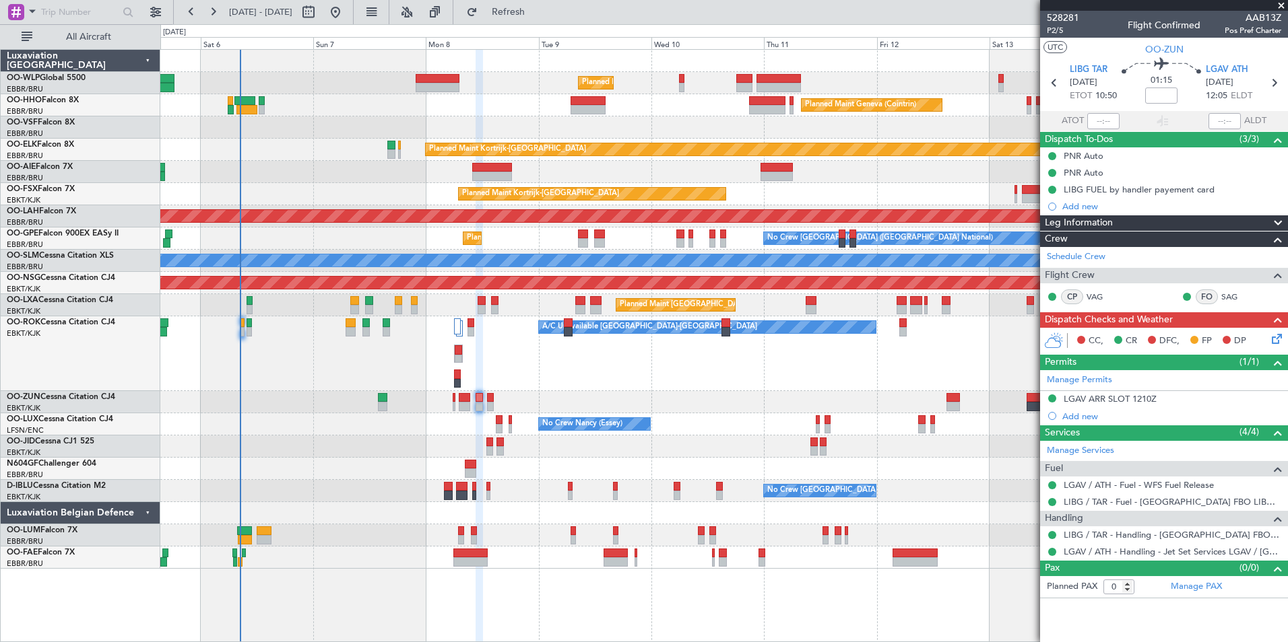
click at [1280, 341] on icon at bounding box center [1274, 336] width 11 height 11
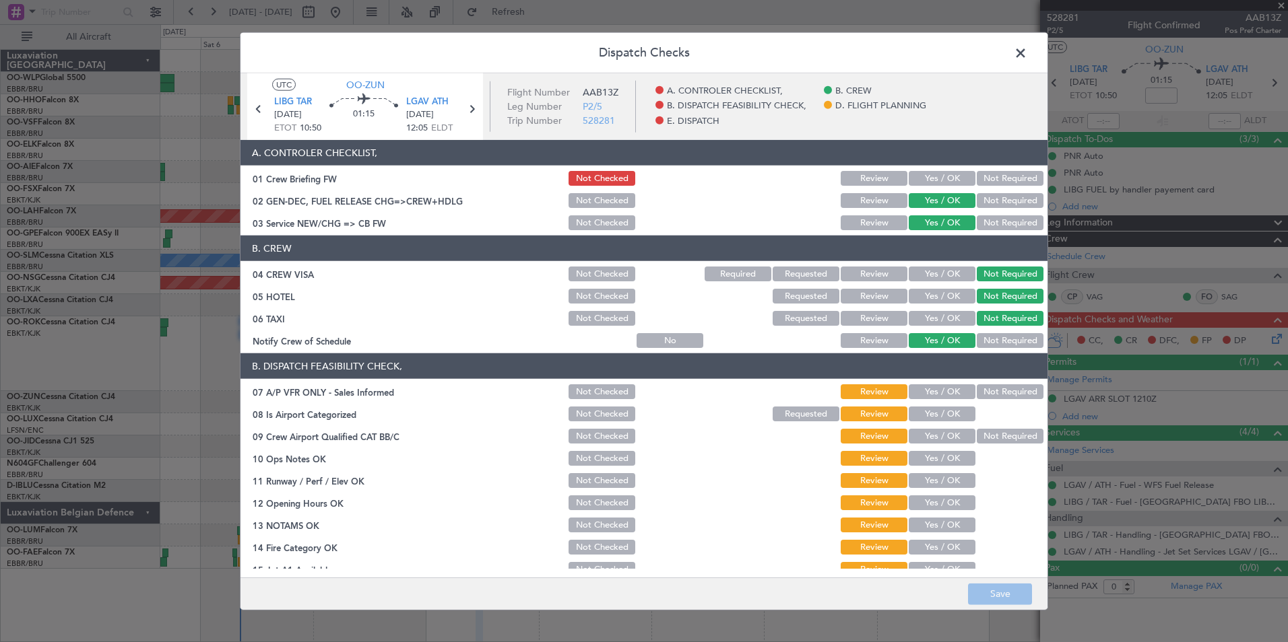
click at [1027, 57] on span at bounding box center [1027, 56] width 0 height 27
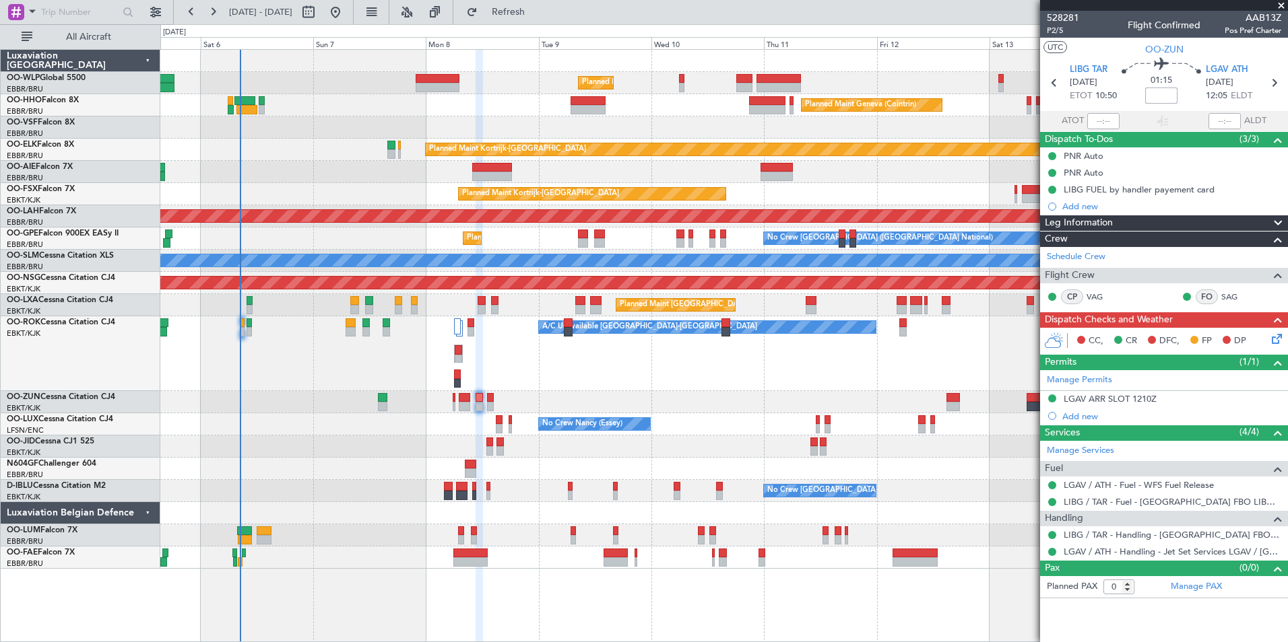
click at [1172, 96] on input at bounding box center [1161, 96] width 32 height 16
click at [1001, 101] on div "Planned Maint Geneva (Cointrin)" at bounding box center [723, 105] width 1127 height 22
type input "-00:15"
click at [1084, 201] on div "Add new" at bounding box center [1165, 206] width 207 height 11
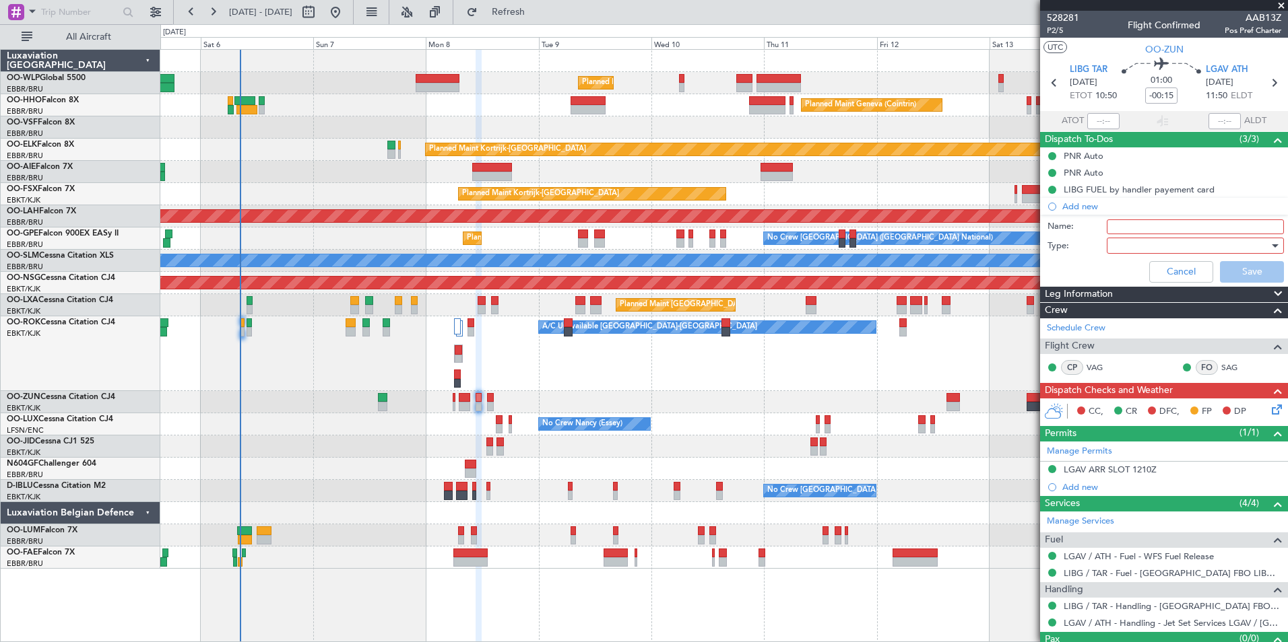
click at [1135, 226] on input "Name:" at bounding box center [1194, 227] width 177 height 15
type input "FPL in FF"
click at [1116, 249] on div at bounding box center [1190, 246] width 157 height 20
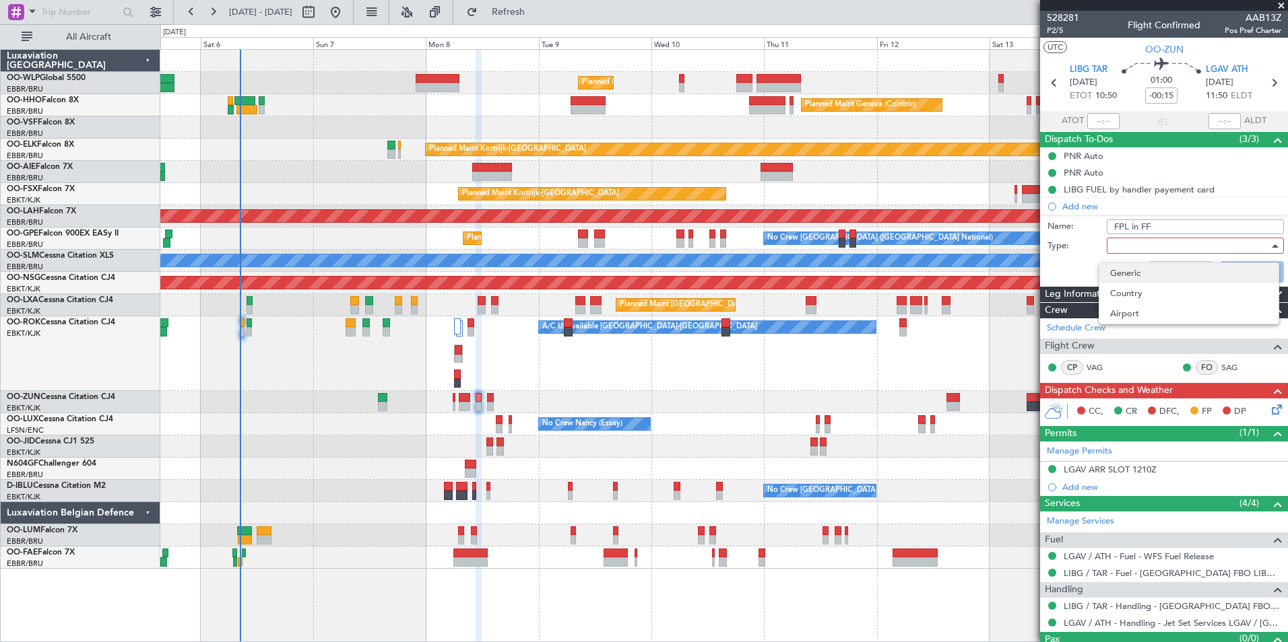
click at [1115, 275] on span "Generic" at bounding box center [1189, 273] width 158 height 20
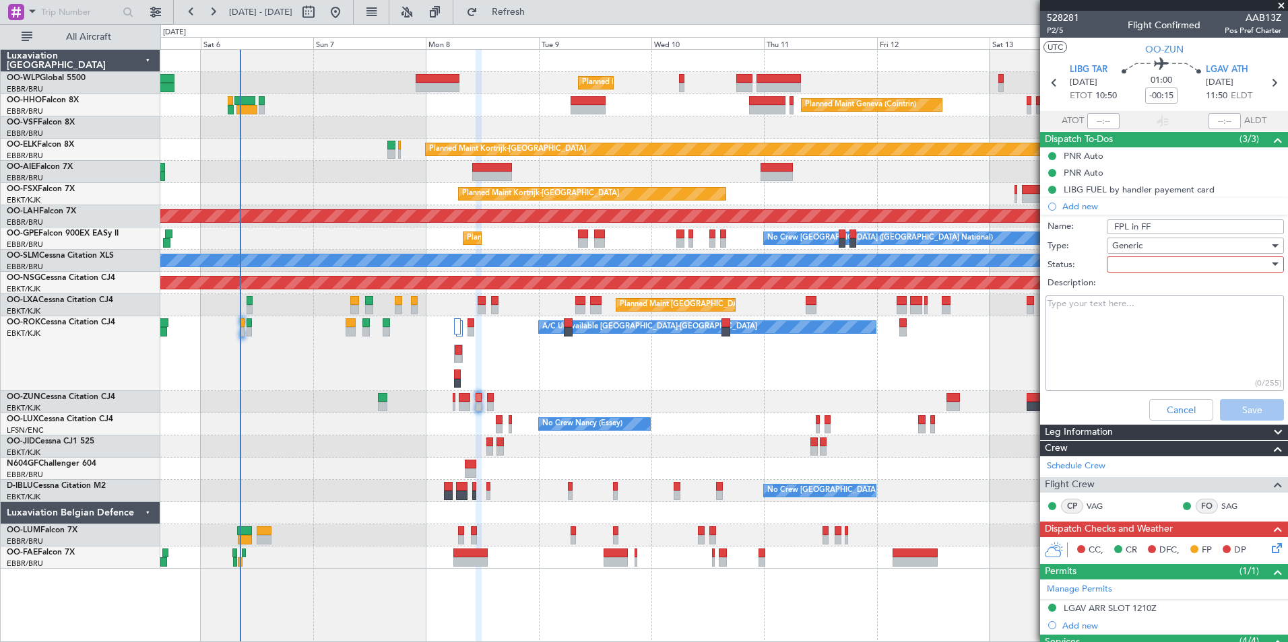
click at [1128, 260] on div at bounding box center [1190, 265] width 157 height 20
click at [1126, 285] on span "Not Started" at bounding box center [1189, 291] width 158 height 20
click at [1242, 408] on button "Save" at bounding box center [1252, 410] width 64 height 22
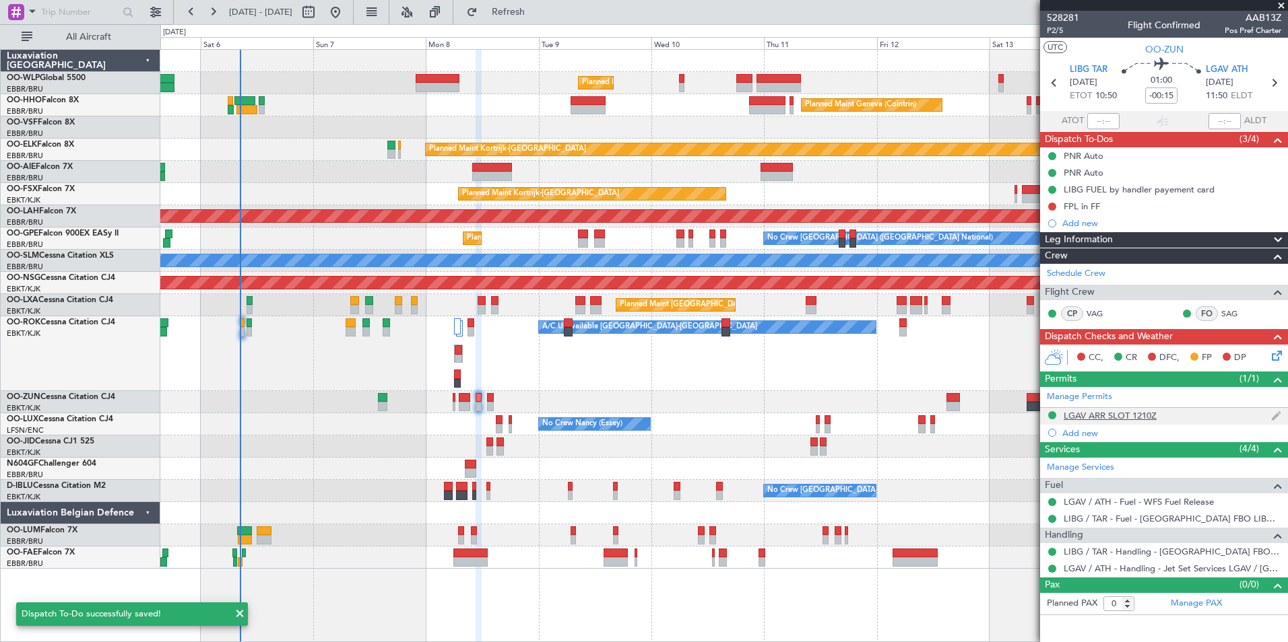
click at [1121, 413] on div "LGAV ARR SLOT 1210Z" at bounding box center [1109, 415] width 93 height 11
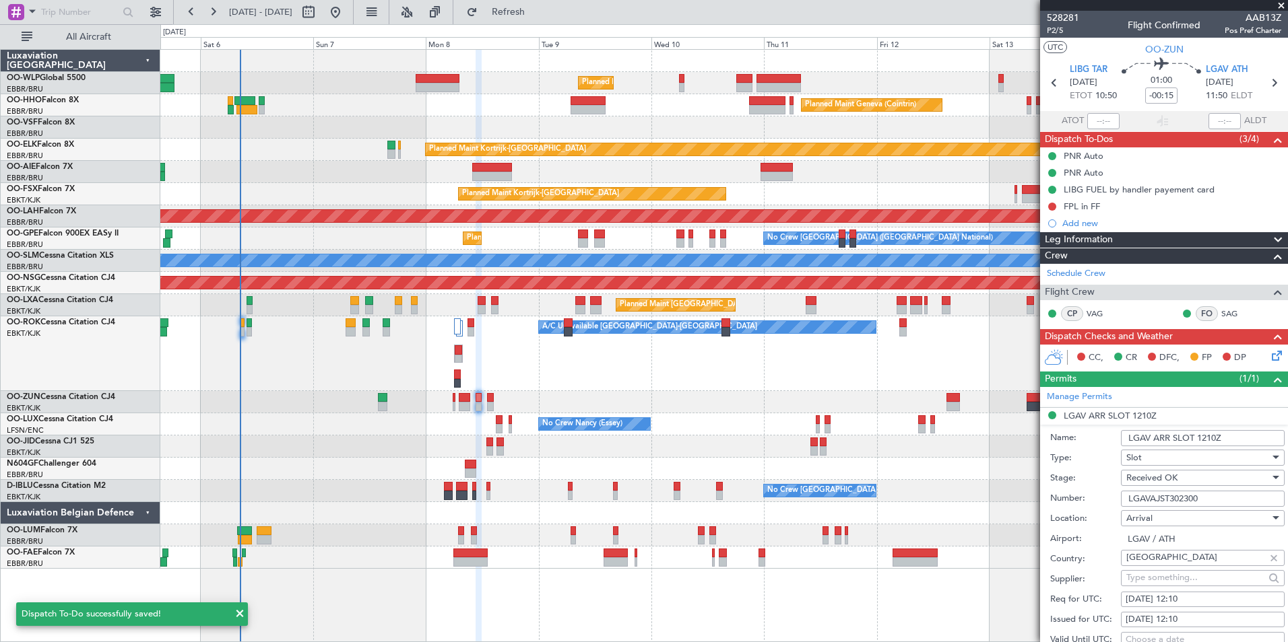
click at [1159, 501] on input "LGAVAJST302300" at bounding box center [1203, 499] width 164 height 16
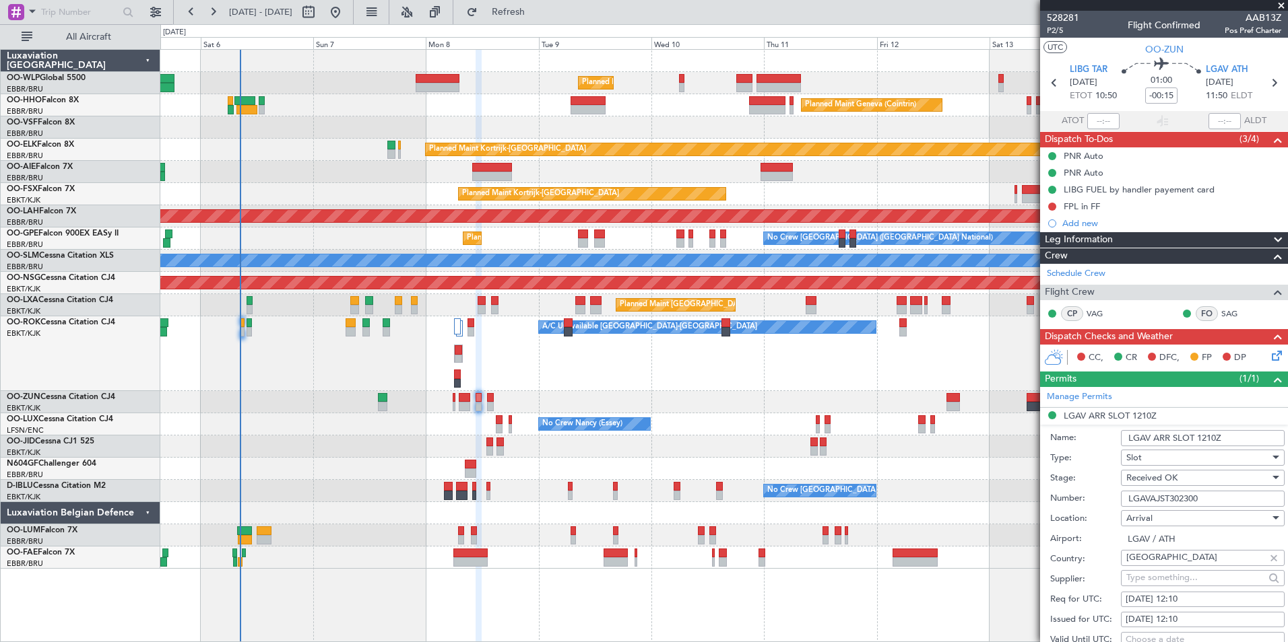
click at [1159, 501] on input "LGAVAJST302300" at bounding box center [1203, 499] width 164 height 16
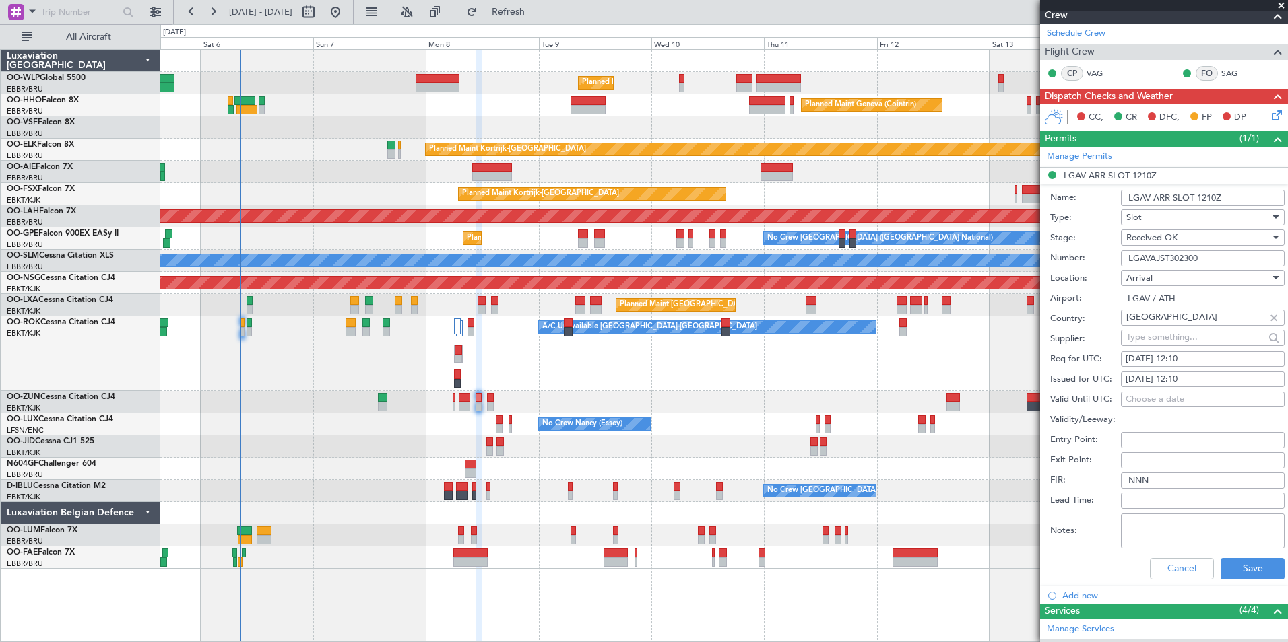
scroll to position [269, 0]
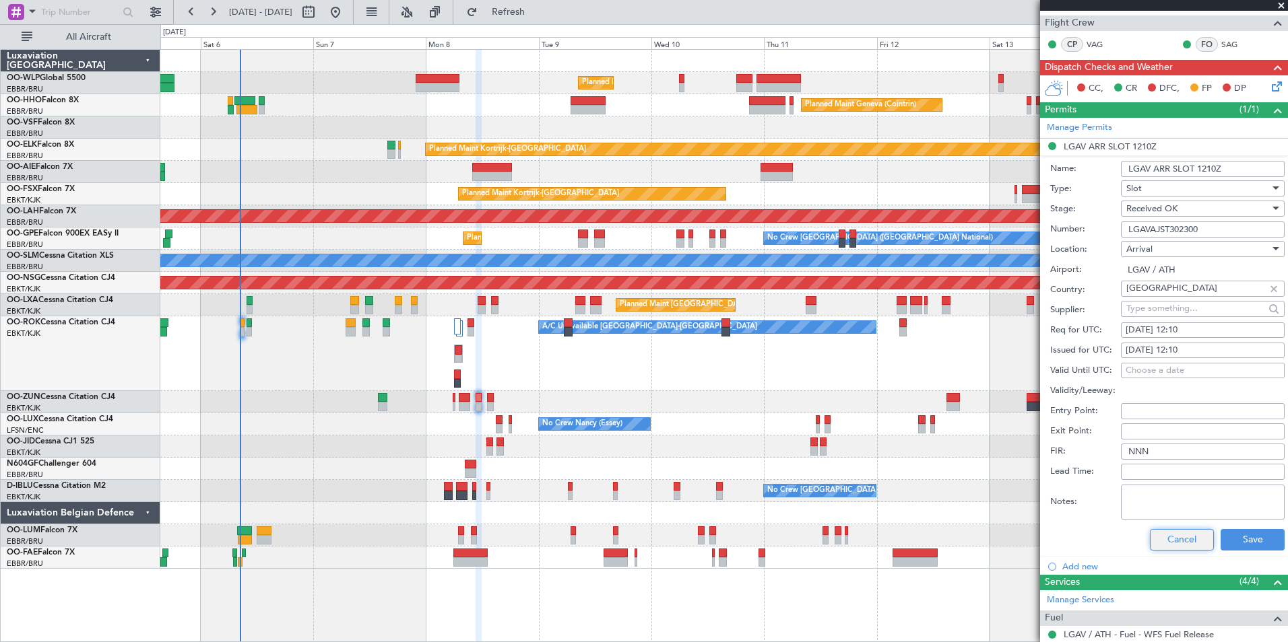
click at [1159, 539] on button "Cancel" at bounding box center [1182, 540] width 64 height 22
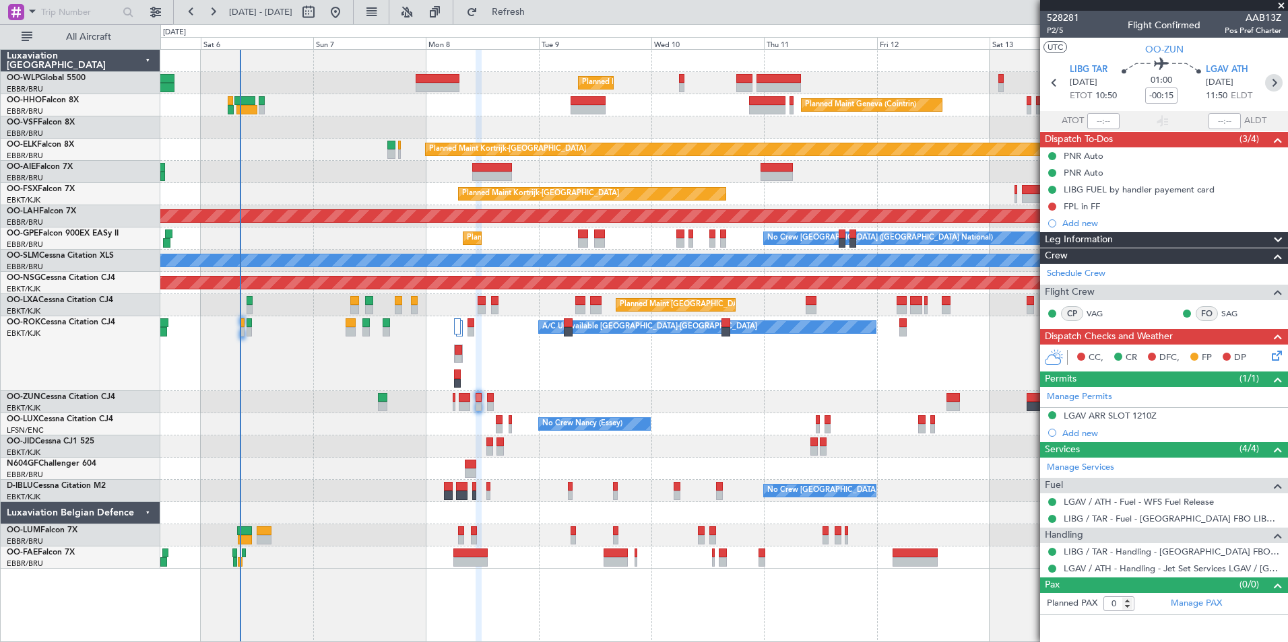
click at [1277, 81] on icon at bounding box center [1274, 83] width 18 height 18
type input "2"
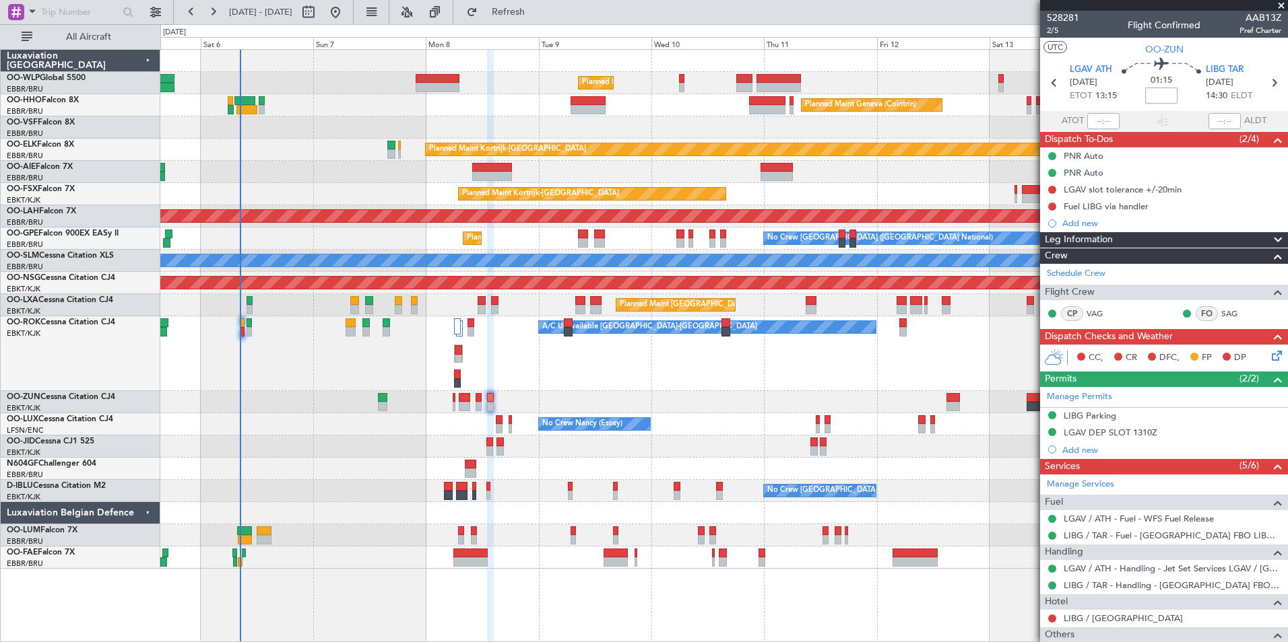
click at [1150, 92] on input at bounding box center [1161, 96] width 32 height 16
type input "-00:10"
click at [1090, 221] on div "Add new" at bounding box center [1165, 223] width 207 height 11
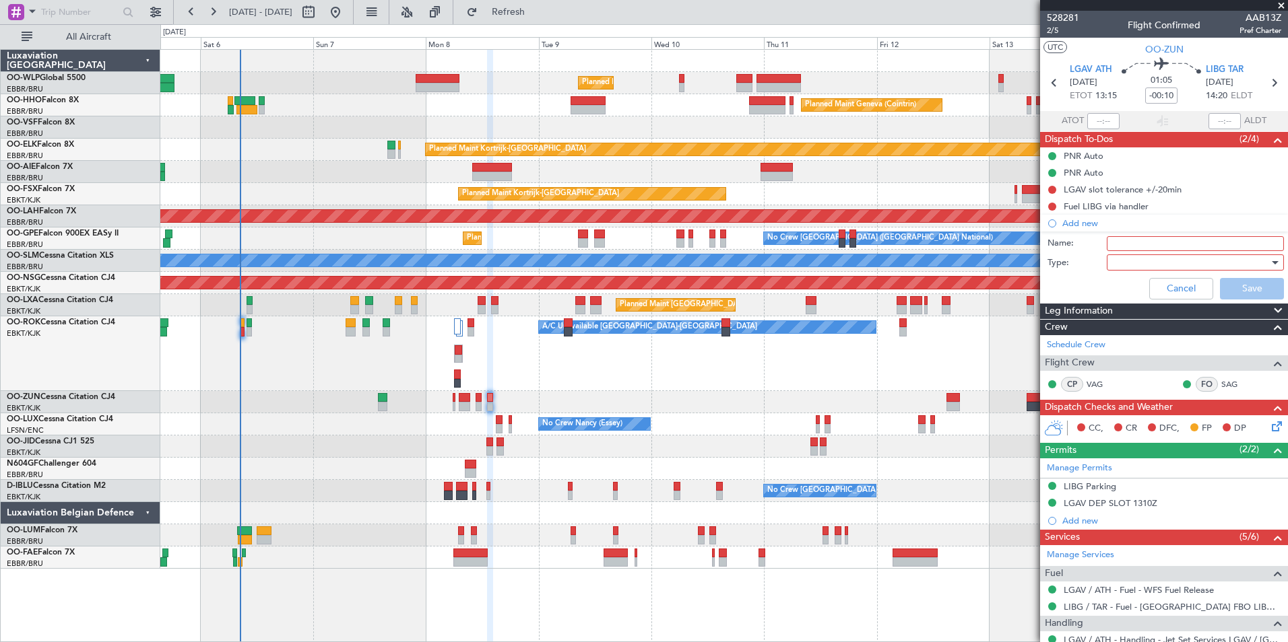
click at [1106, 241] on input "Name:" at bounding box center [1194, 243] width 177 height 15
type input "FPL in FF"
click at [1127, 264] on div at bounding box center [1190, 263] width 157 height 20
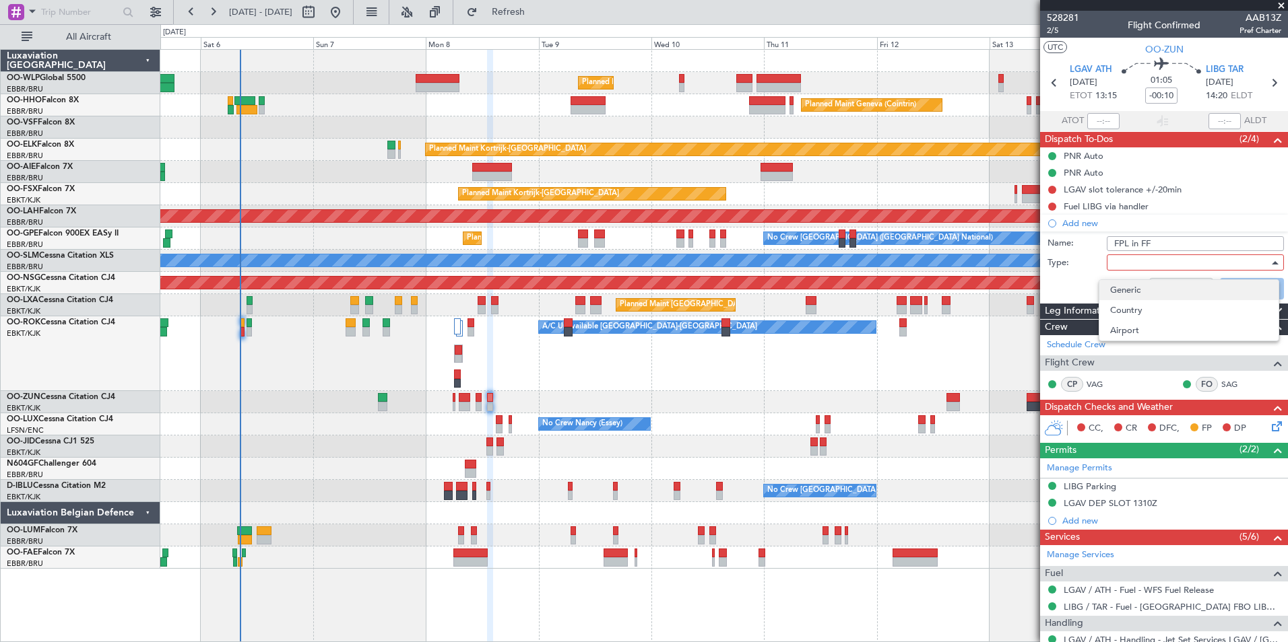
click at [1114, 294] on span "Generic" at bounding box center [1189, 290] width 158 height 20
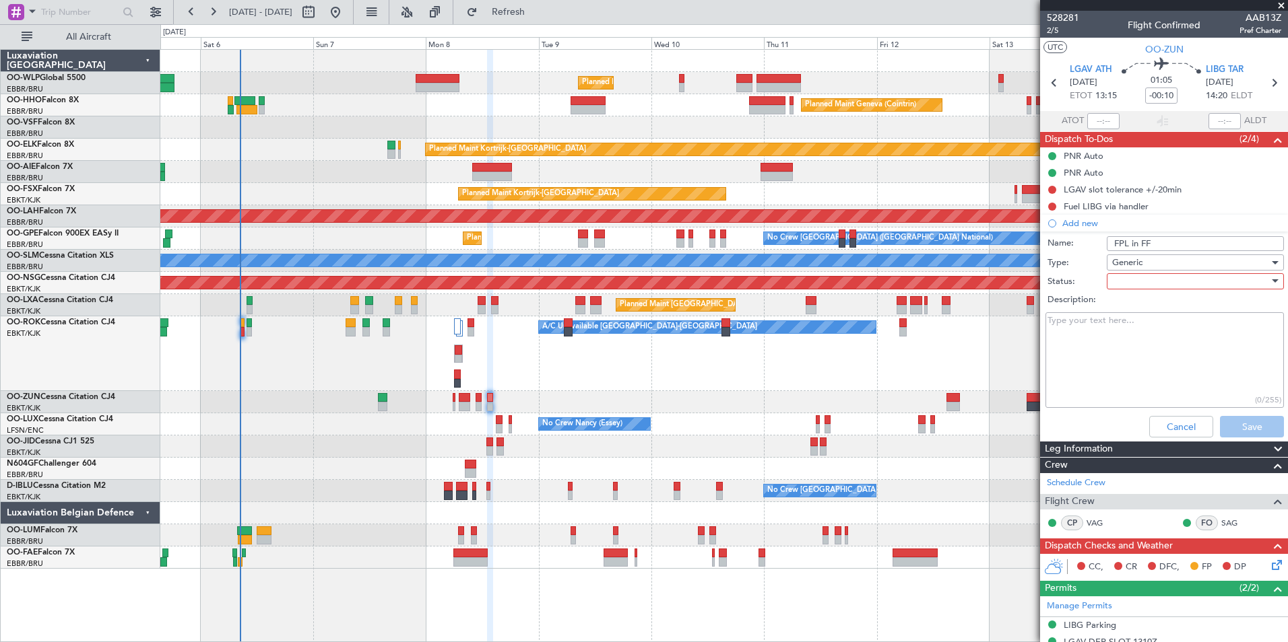
click at [1177, 287] on div at bounding box center [1190, 281] width 157 height 20
click at [1156, 302] on span "Not Started" at bounding box center [1189, 308] width 158 height 20
click at [1227, 428] on button "Save" at bounding box center [1252, 427] width 64 height 22
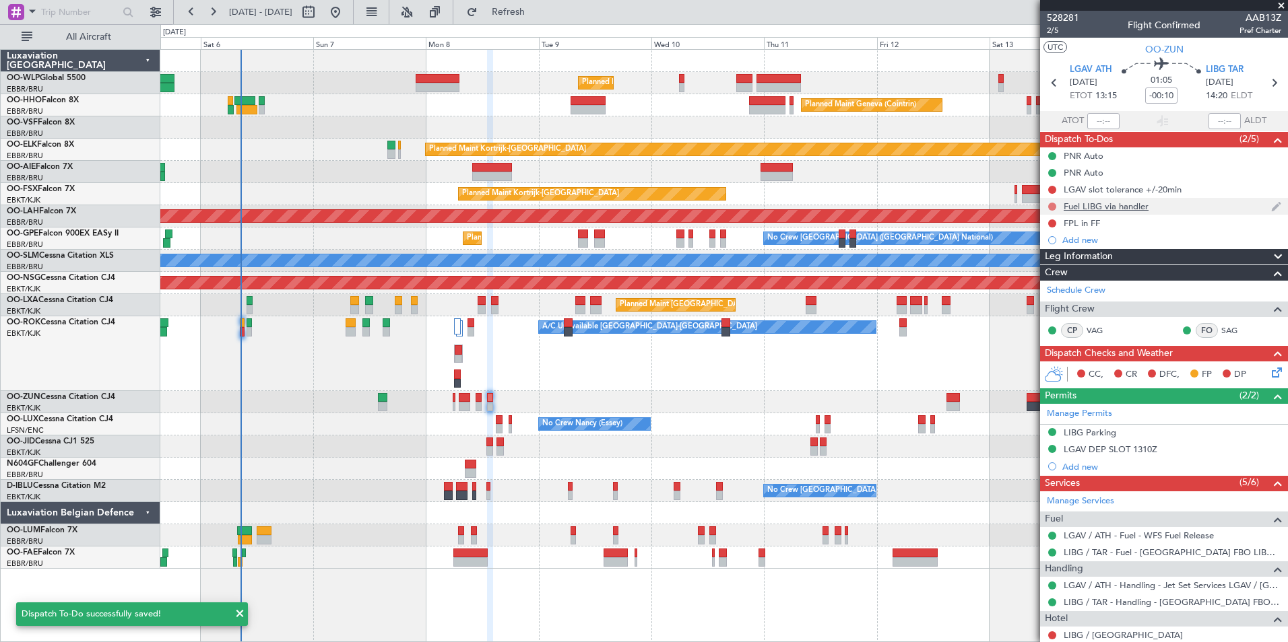
click at [1051, 207] on button at bounding box center [1052, 207] width 8 height 8
click at [1055, 267] on span "Completed" at bounding box center [1058, 265] width 44 height 13
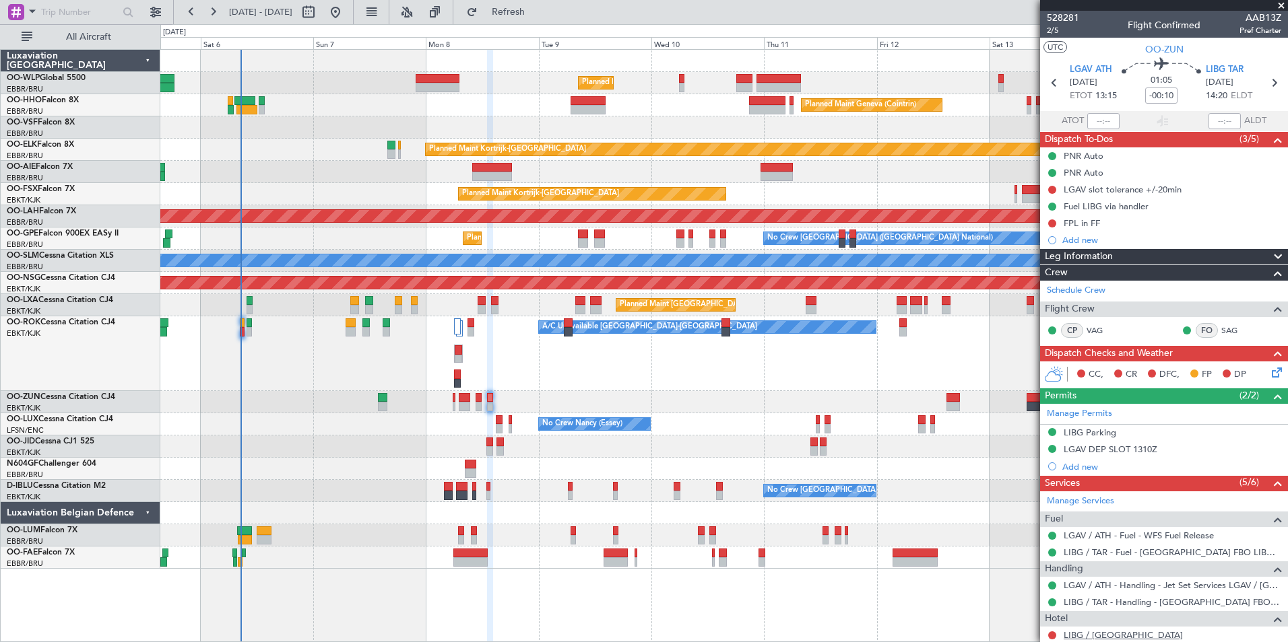
click at [1088, 632] on link "LIBG / TAR - Hotel" at bounding box center [1122, 635] width 119 height 11
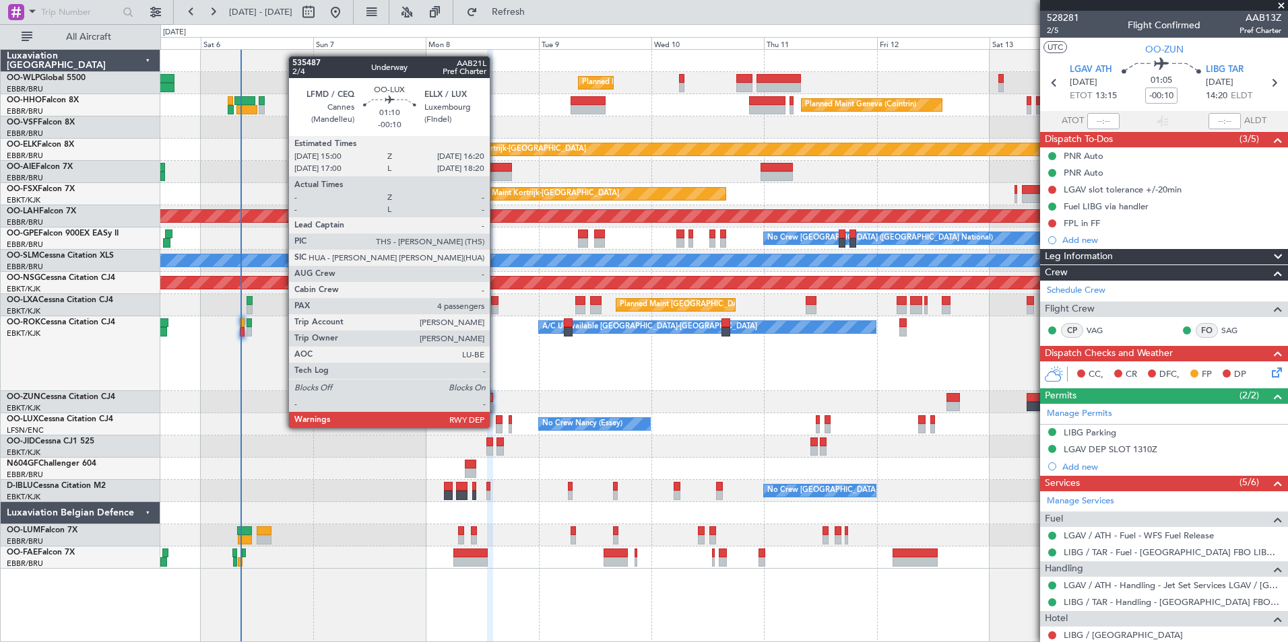
click at [496, 427] on div at bounding box center [499, 428] width 7 height 9
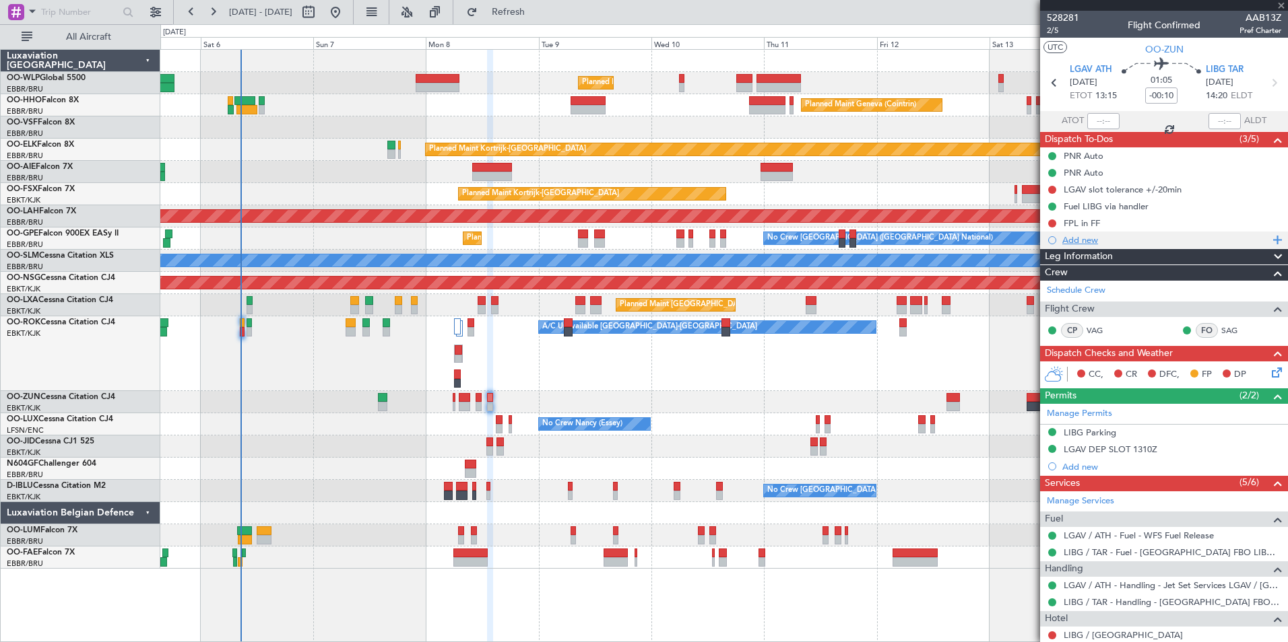
type input "4"
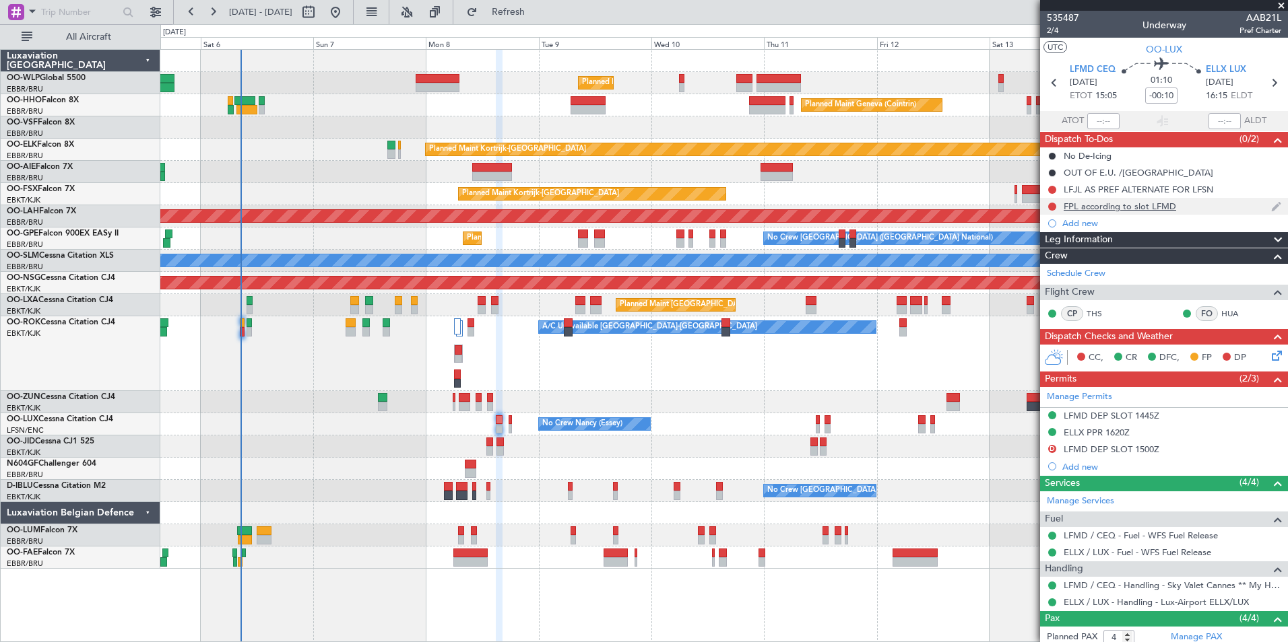
click at [1093, 211] on div "FPL according to slot LFMD" at bounding box center [1164, 206] width 248 height 17
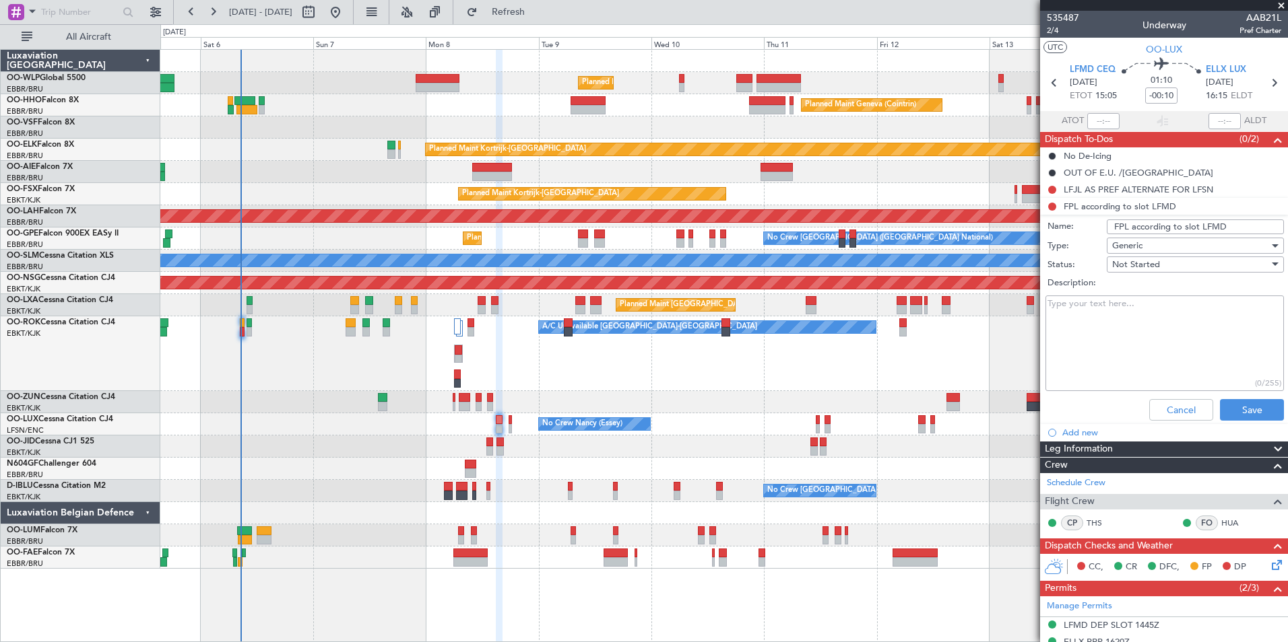
click at [1163, 424] on li "Add new" at bounding box center [1164, 432] width 248 height 17
click at [1168, 412] on button "Cancel" at bounding box center [1181, 410] width 64 height 22
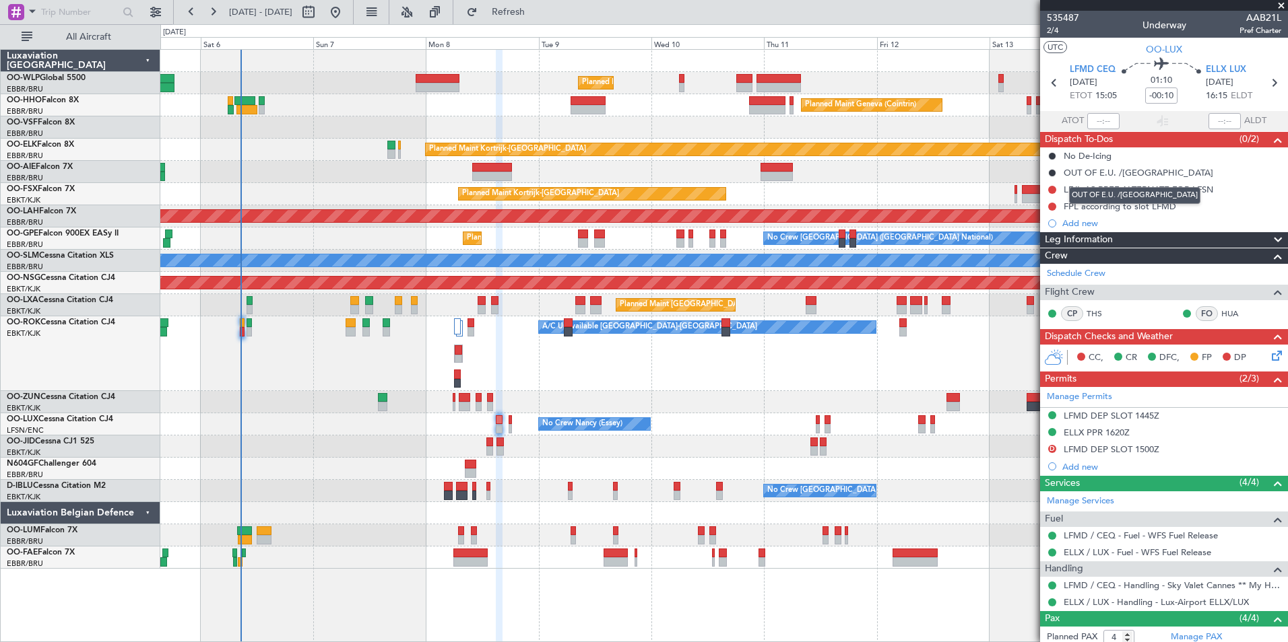
click at [1119, 189] on div "OUT OF E.U. /SCHENGEN" at bounding box center [1134, 195] width 131 height 17
click at [1083, 190] on div "LFJL AS PREF ALTERNATE FOR LFSN" at bounding box center [1138, 189] width 150 height 11
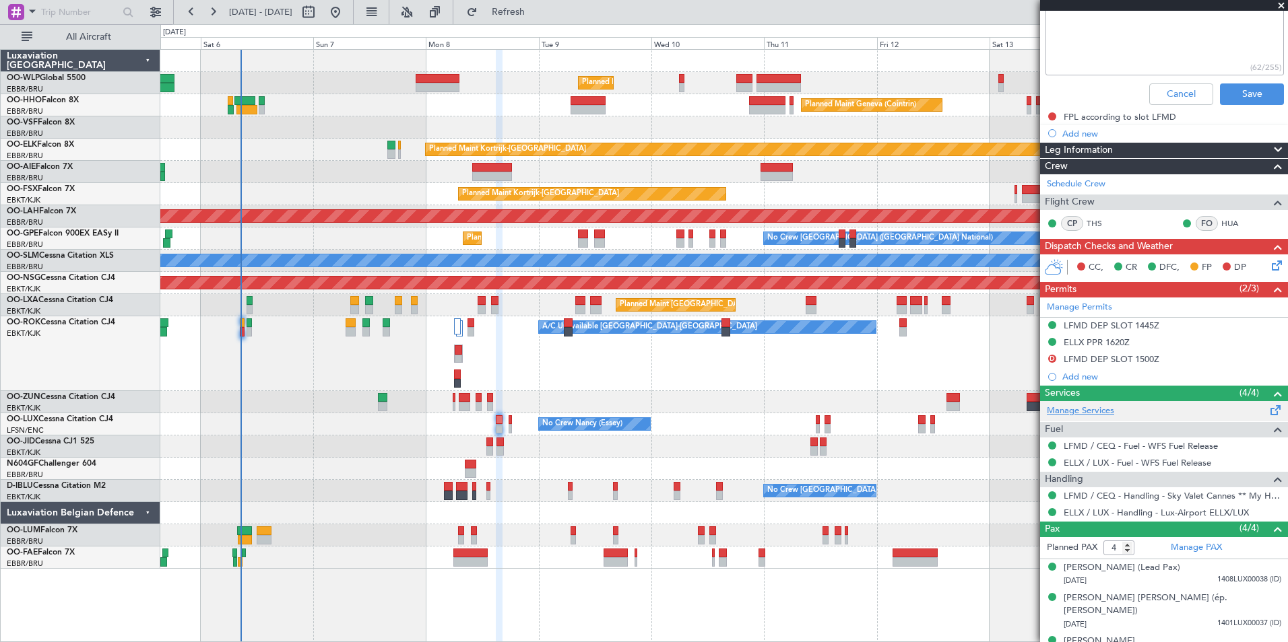
scroll to position [374, 0]
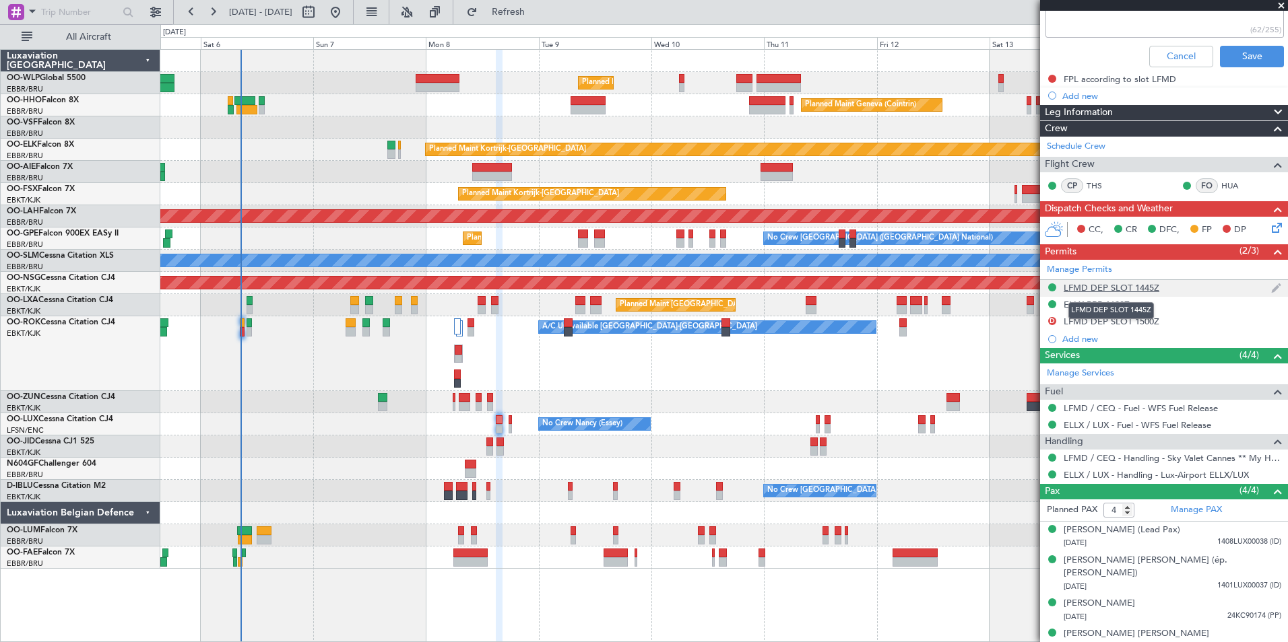
click at [1124, 290] on div "LFMD DEP SLOT 1445Z" at bounding box center [1111, 287] width 96 height 11
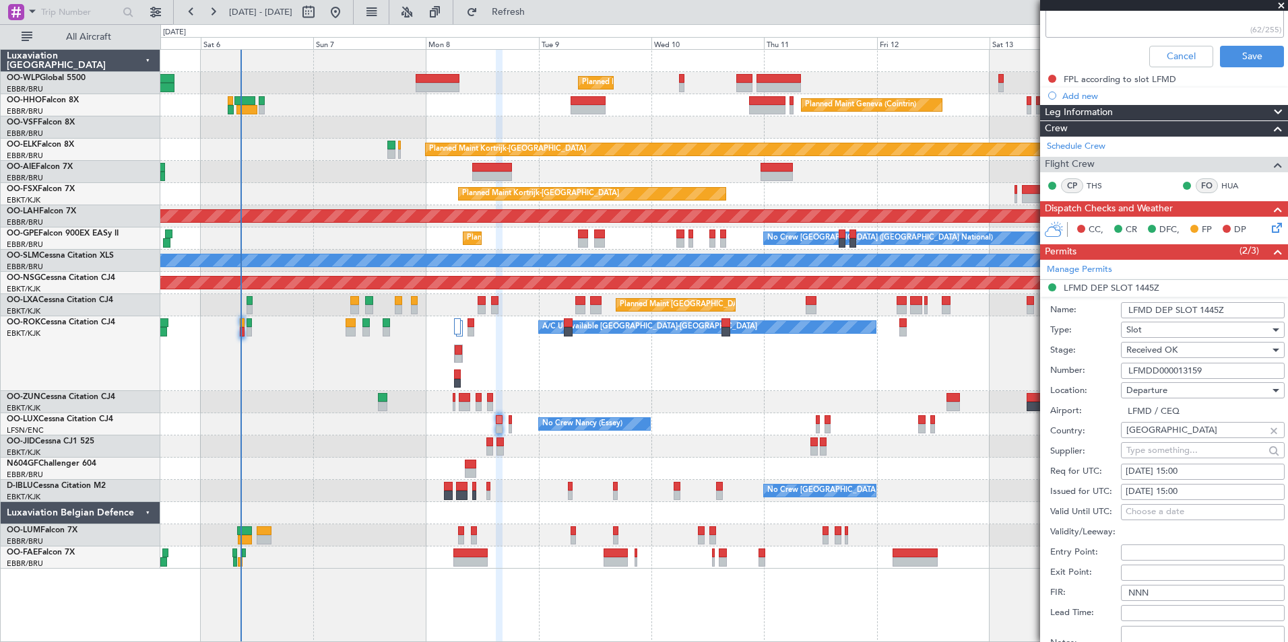
click at [1176, 364] on input "LFMDD000013159" at bounding box center [1203, 371] width 164 height 16
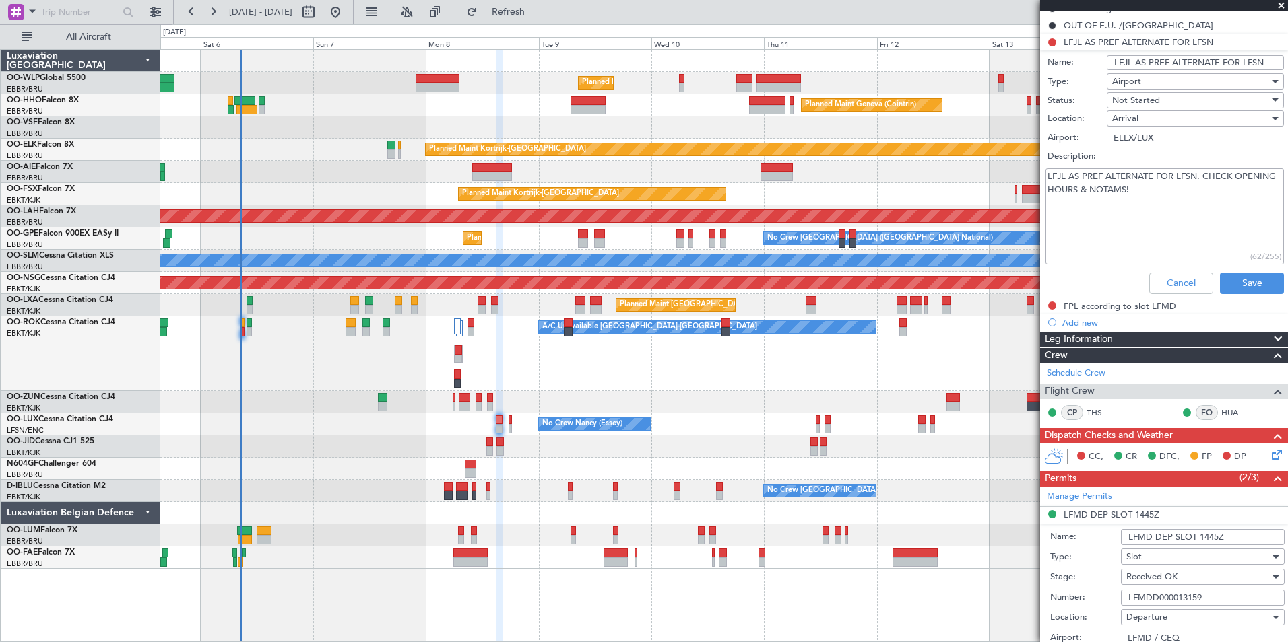
scroll to position [0, 0]
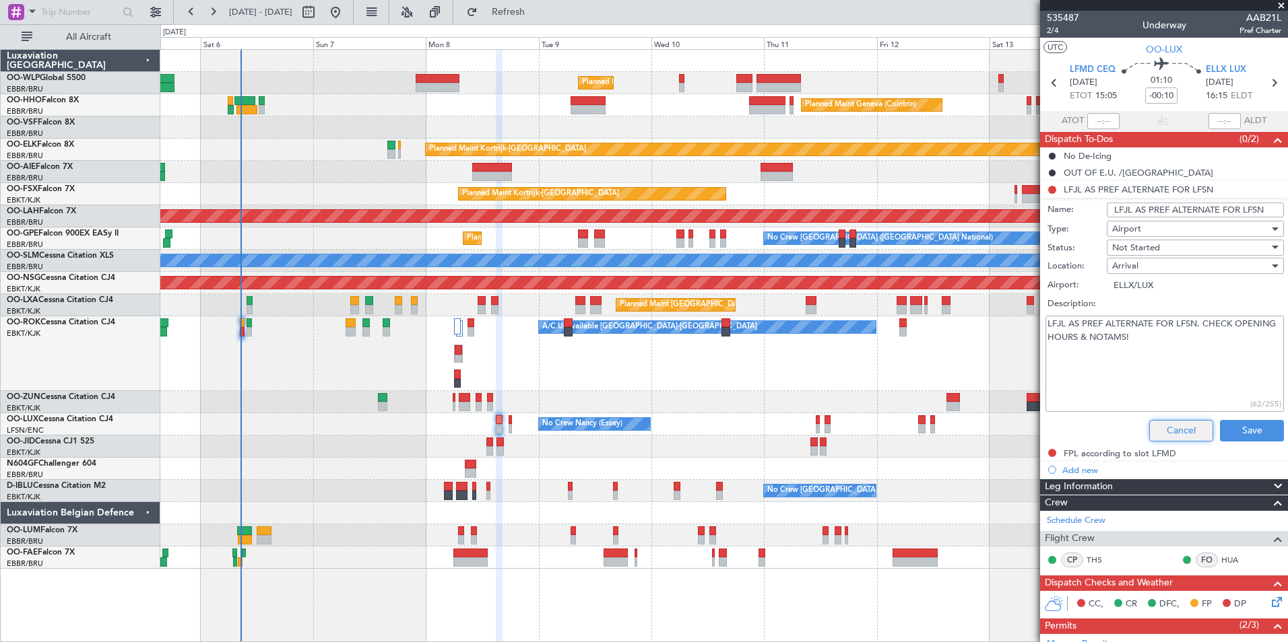
click at [1174, 425] on button "Cancel" at bounding box center [1181, 431] width 64 height 22
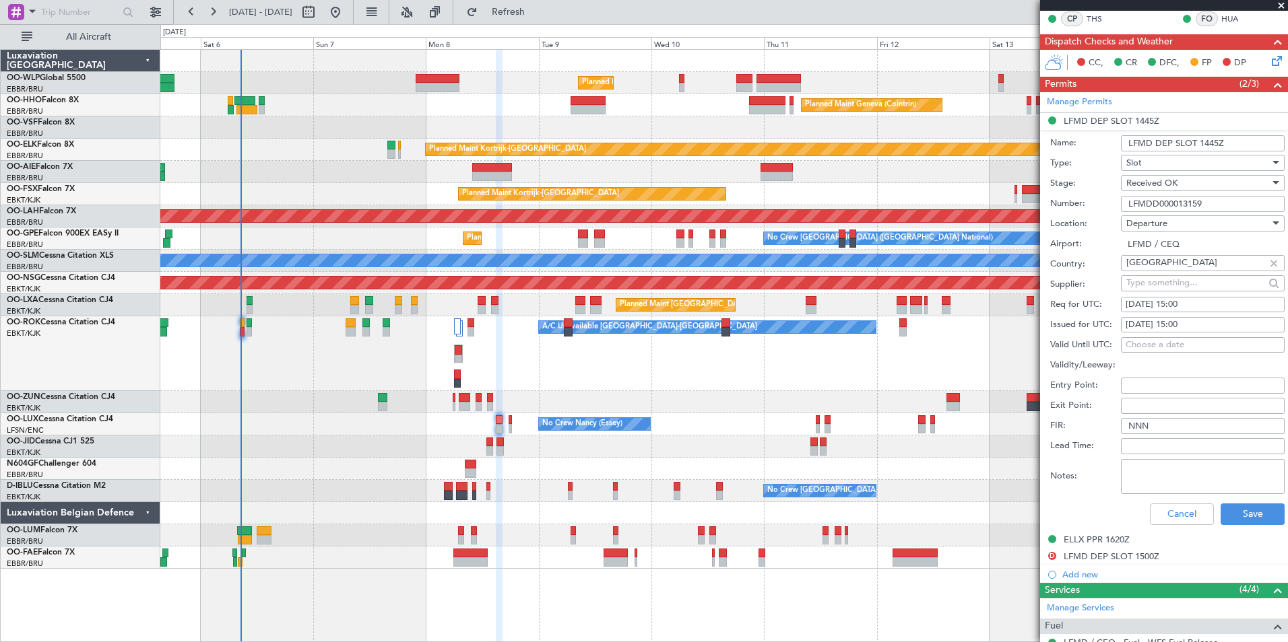
scroll to position [404, 0]
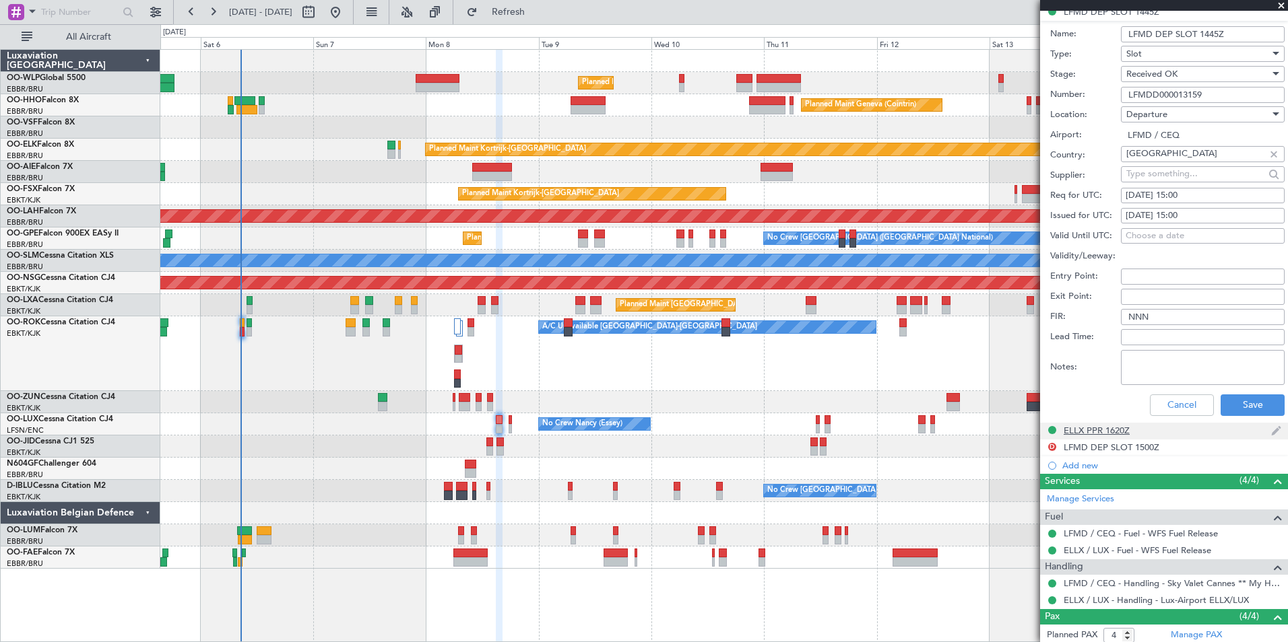
click at [1100, 433] on div "ELLX PPR 1620Z" at bounding box center [1096, 430] width 66 height 11
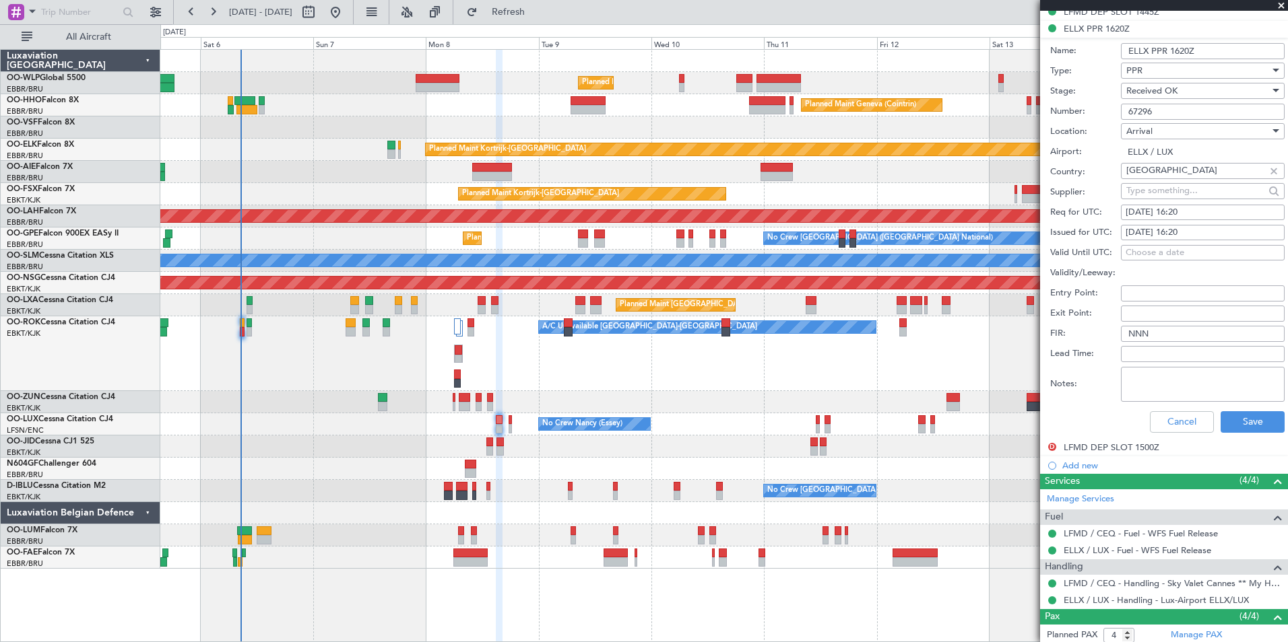
click at [1143, 114] on input "67296" at bounding box center [1203, 112] width 164 height 16
click at [1154, 422] on button "Cancel" at bounding box center [1182, 422] width 64 height 22
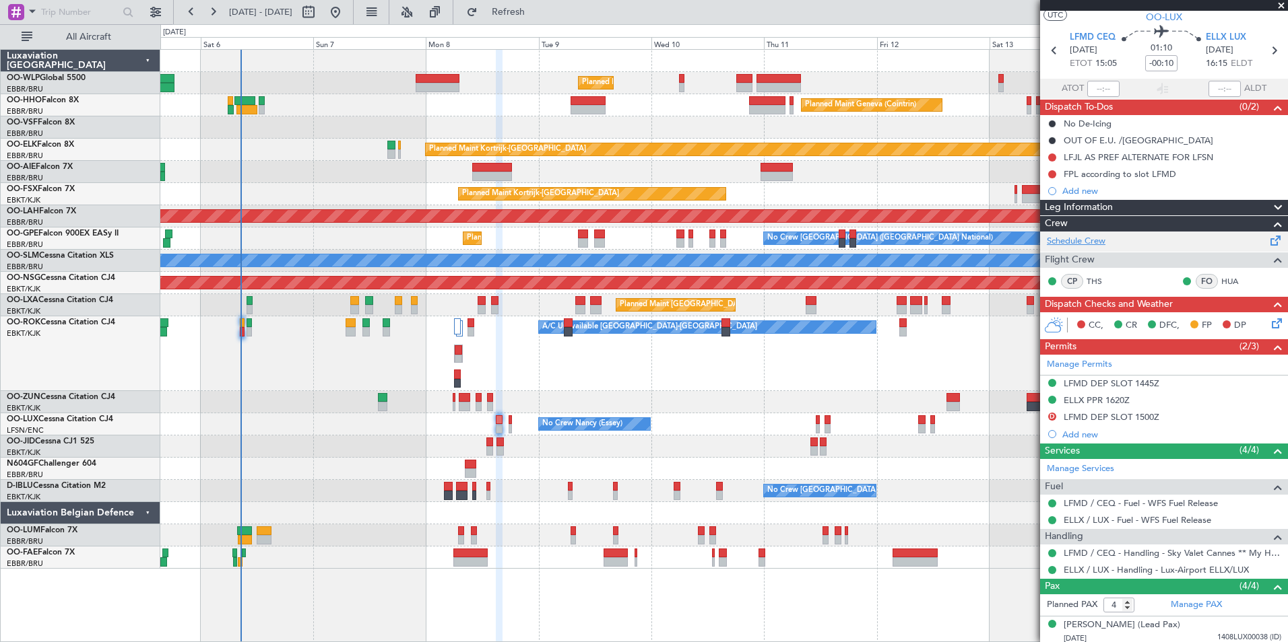
scroll to position [0, 0]
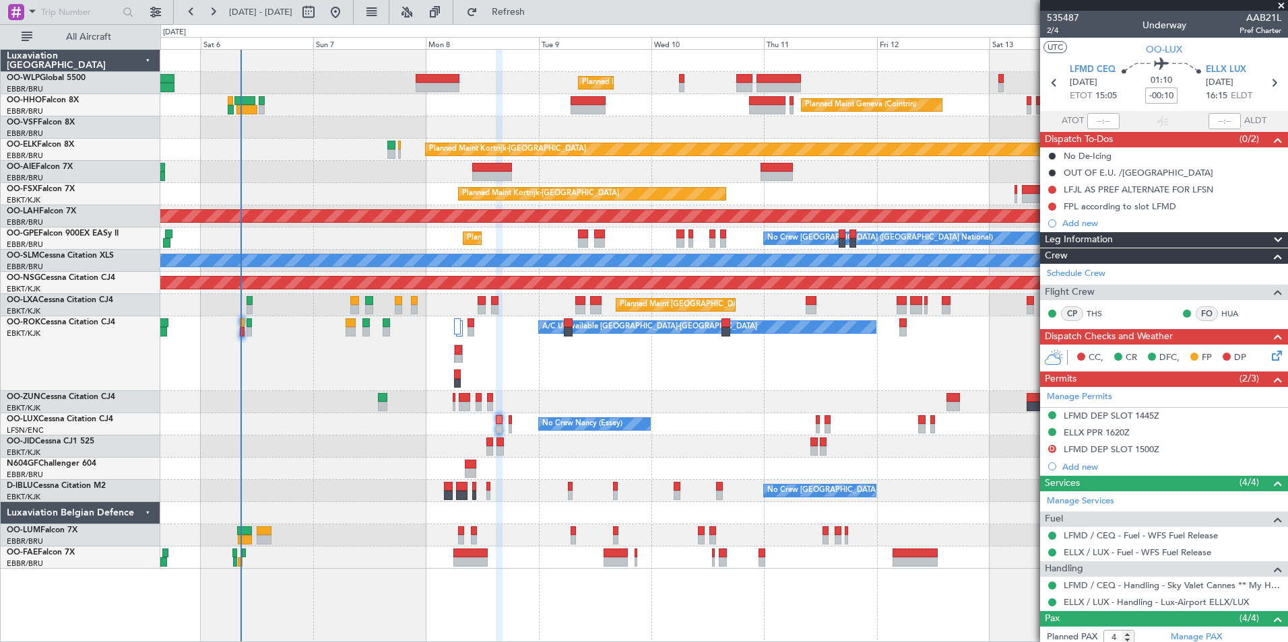
click at [1158, 96] on input "-00:10" at bounding box center [1161, 96] width 32 height 16
click at [906, 174] on div "Unplanned Maint Brussels (Brussels National) Planned Maint London (Farnborough)" at bounding box center [723, 172] width 1127 height 22
type input "-00:15"
click at [1064, 222] on div "Add new" at bounding box center [1165, 223] width 207 height 11
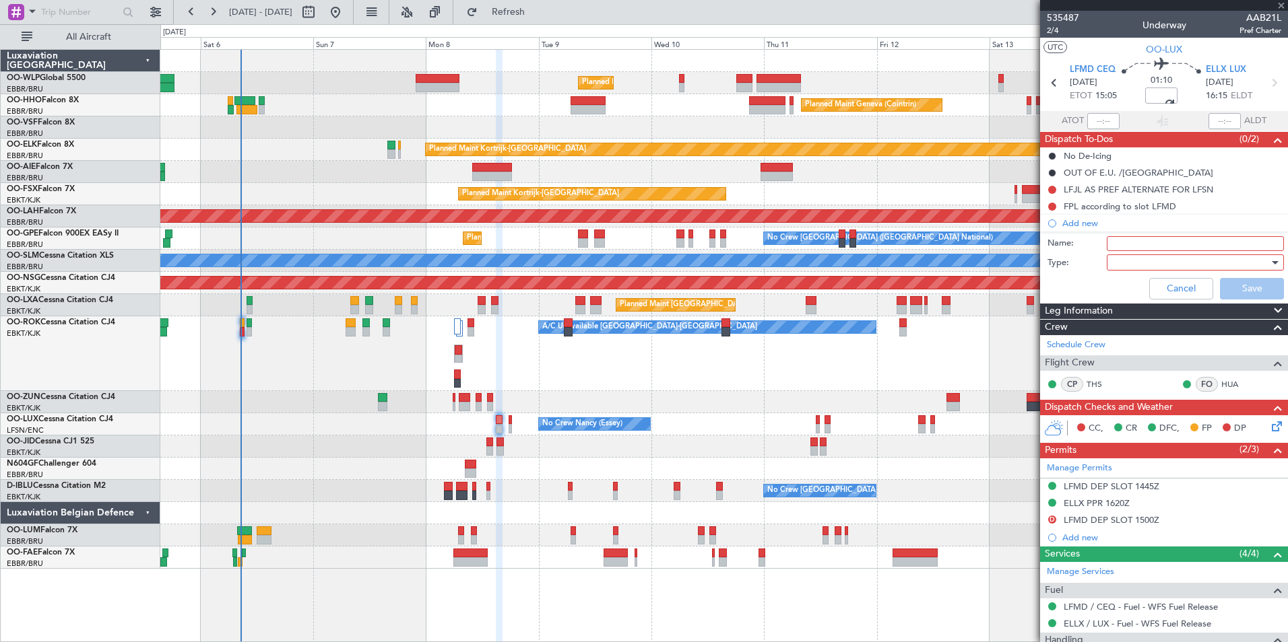
click at [1121, 244] on input "Name:" at bounding box center [1194, 243] width 177 height 15
type input "FPL in FF"
click at [1117, 261] on div at bounding box center [1190, 263] width 157 height 20
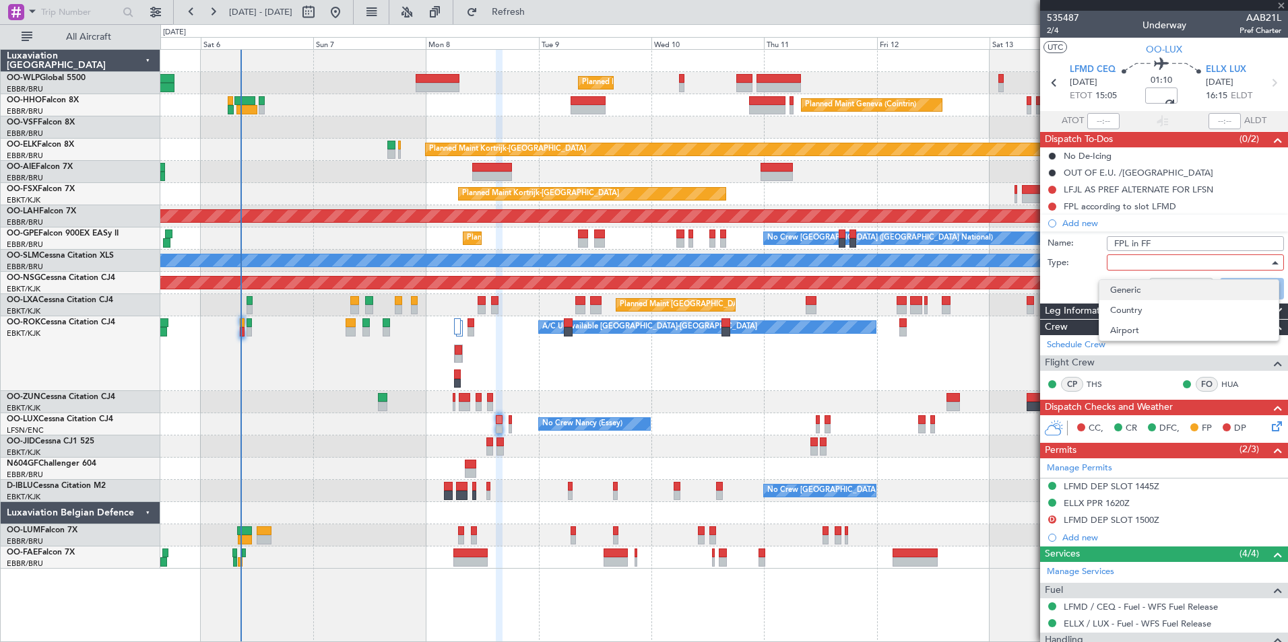
click at [1111, 290] on span "Generic" at bounding box center [1189, 290] width 158 height 20
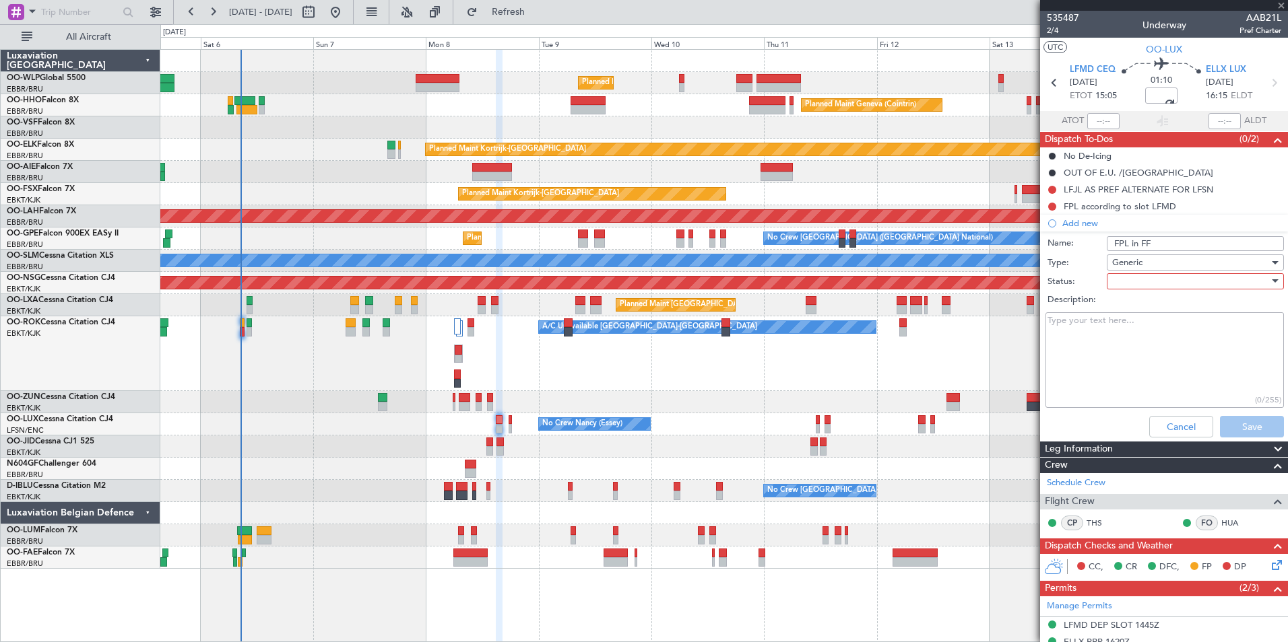
click at [1210, 279] on div at bounding box center [1190, 281] width 157 height 20
click at [1152, 314] on span "Not Started" at bounding box center [1189, 308] width 158 height 20
click at [1223, 423] on button "Save" at bounding box center [1252, 427] width 64 height 22
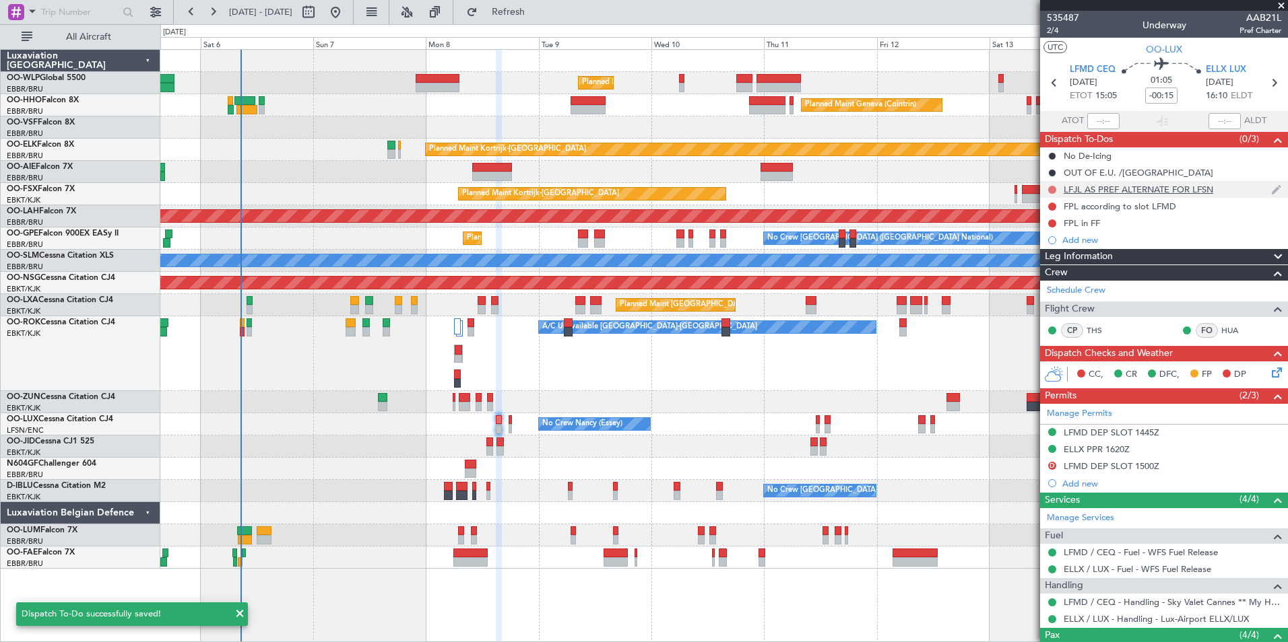
click at [1048, 190] on button at bounding box center [1052, 190] width 8 height 8
click at [1044, 250] on span "Completed" at bounding box center [1058, 248] width 44 height 13
click at [1052, 30] on span "2/4" at bounding box center [1063, 30] width 32 height 11
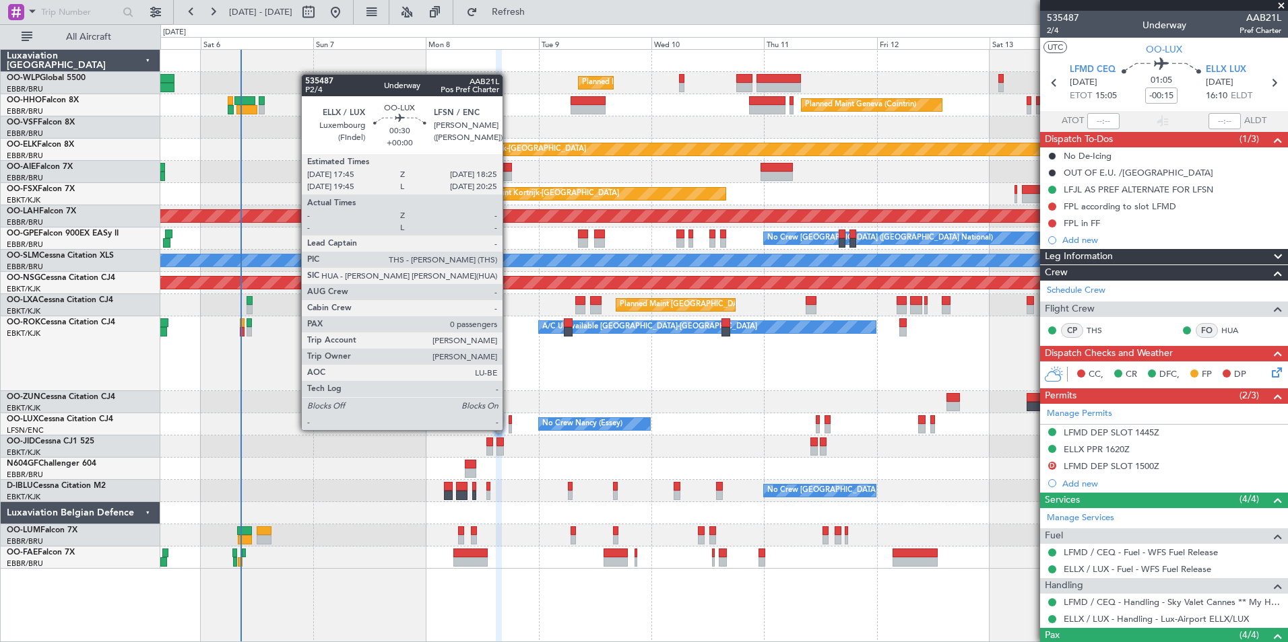
click at [508, 429] on div at bounding box center [509, 428] width 3 height 9
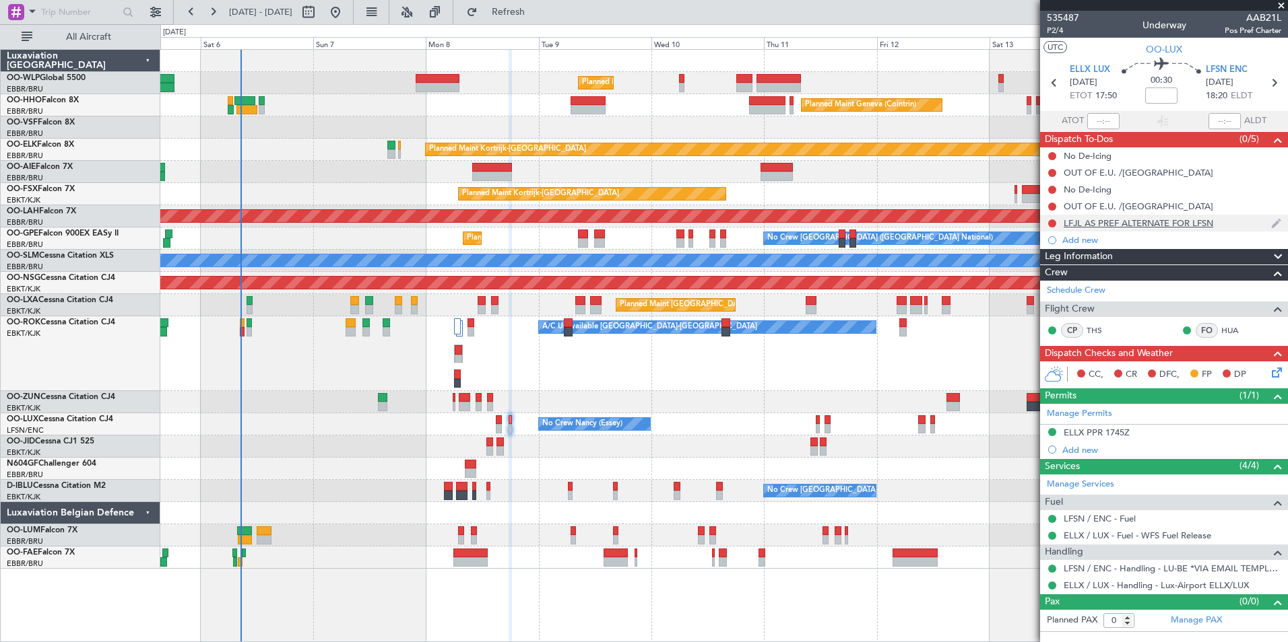
click at [1137, 218] on div "LFJL AS PREF ALTERNATE FOR LFSN" at bounding box center [1138, 223] width 150 height 11
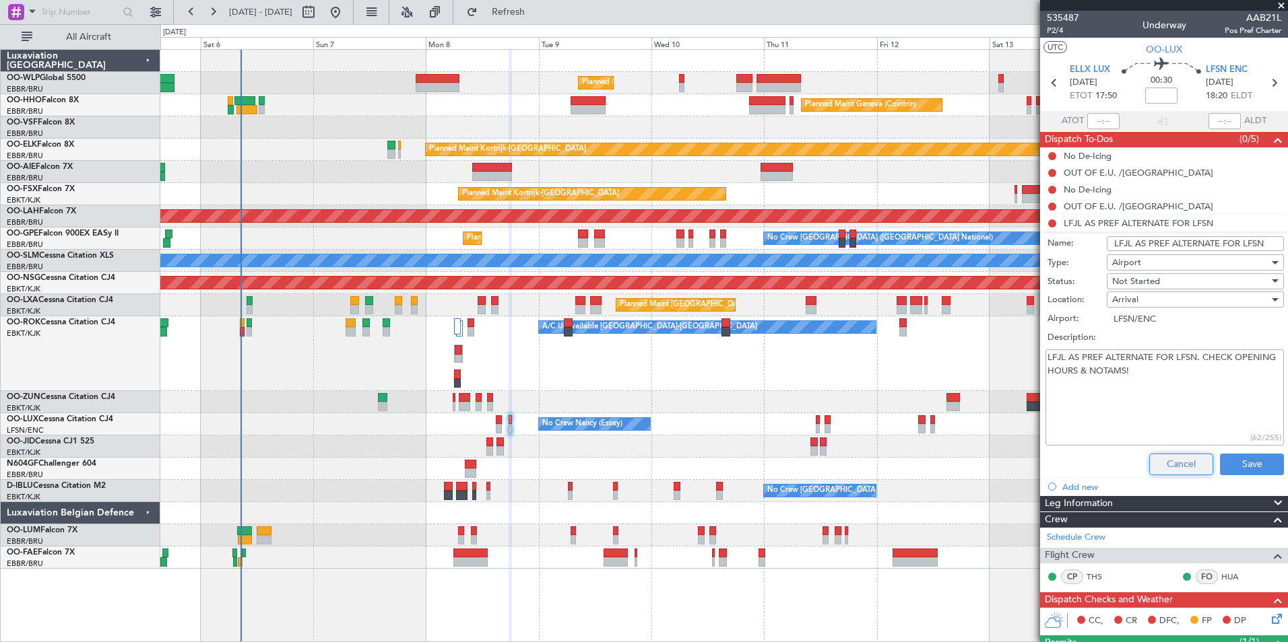
click at [1153, 467] on button "Cancel" at bounding box center [1181, 465] width 64 height 22
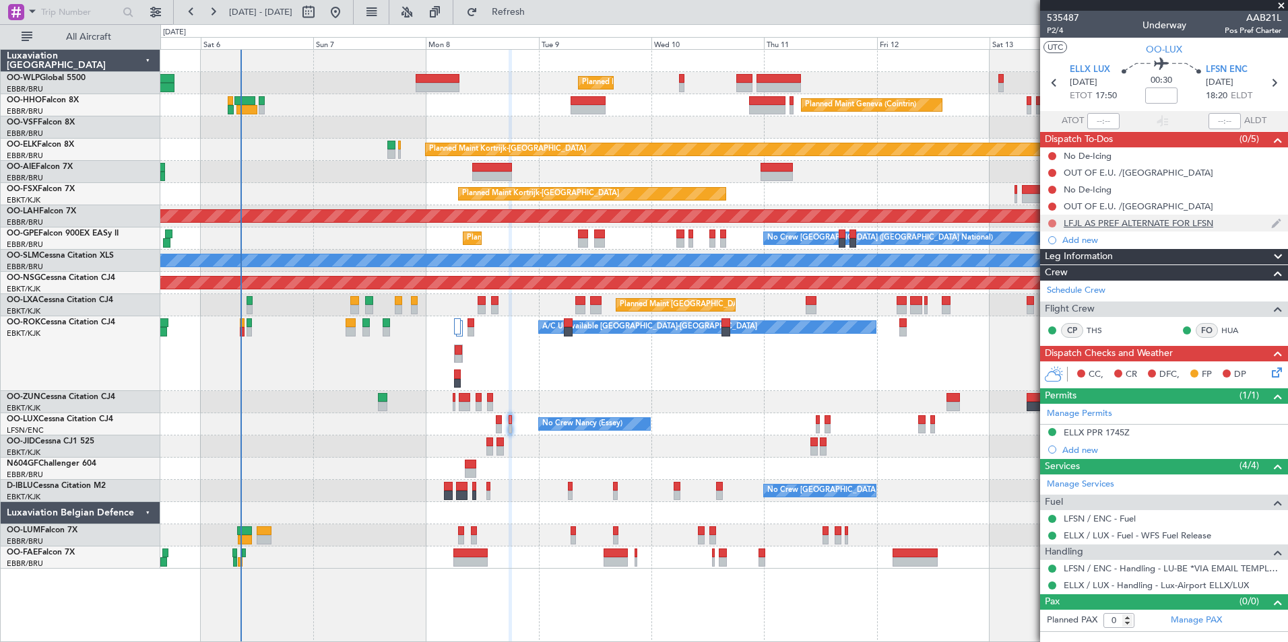
click at [1052, 221] on button at bounding box center [1052, 224] width 8 height 8
click at [1050, 280] on span "Completed" at bounding box center [1058, 282] width 44 height 13
click at [1054, 33] on span "P2/4" at bounding box center [1063, 30] width 32 height 11
click at [533, 4] on button "Refresh" at bounding box center [500, 12] width 81 height 22
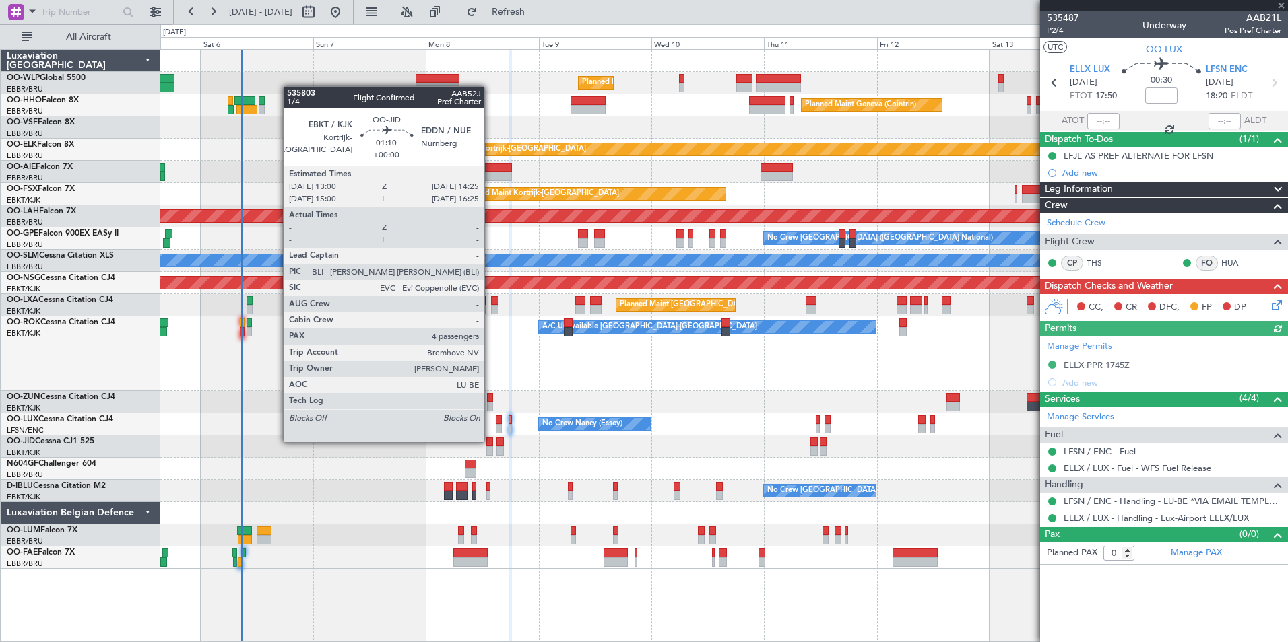
click at [490, 441] on div at bounding box center [489, 442] width 7 height 9
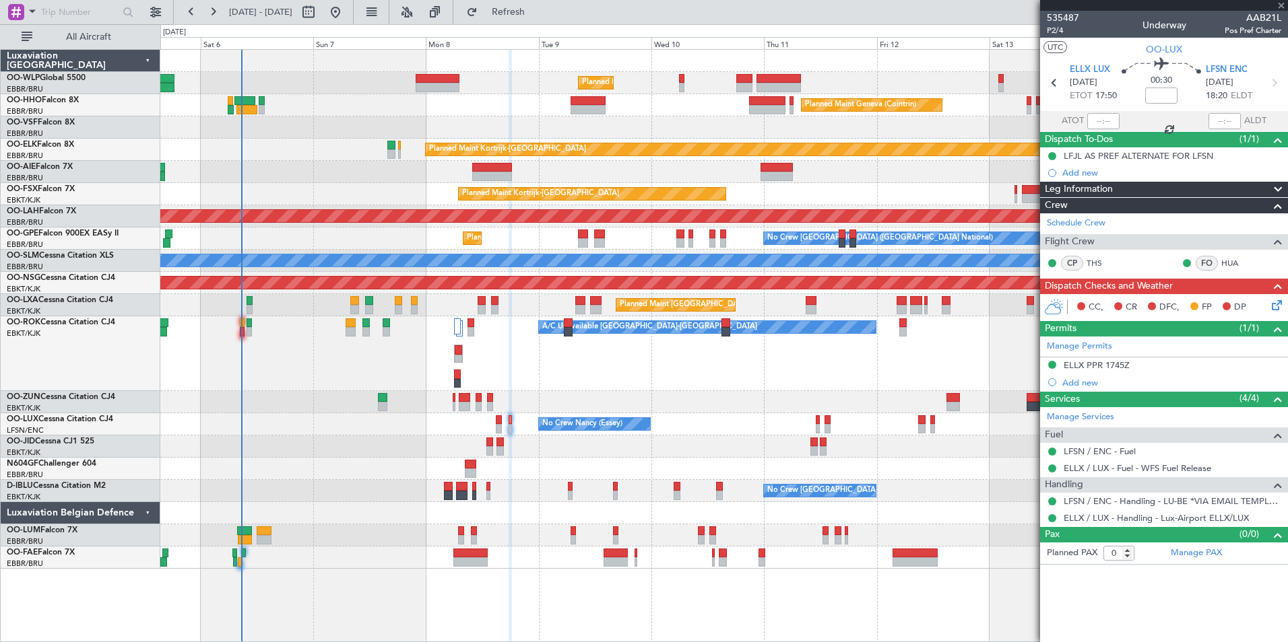
type input "4"
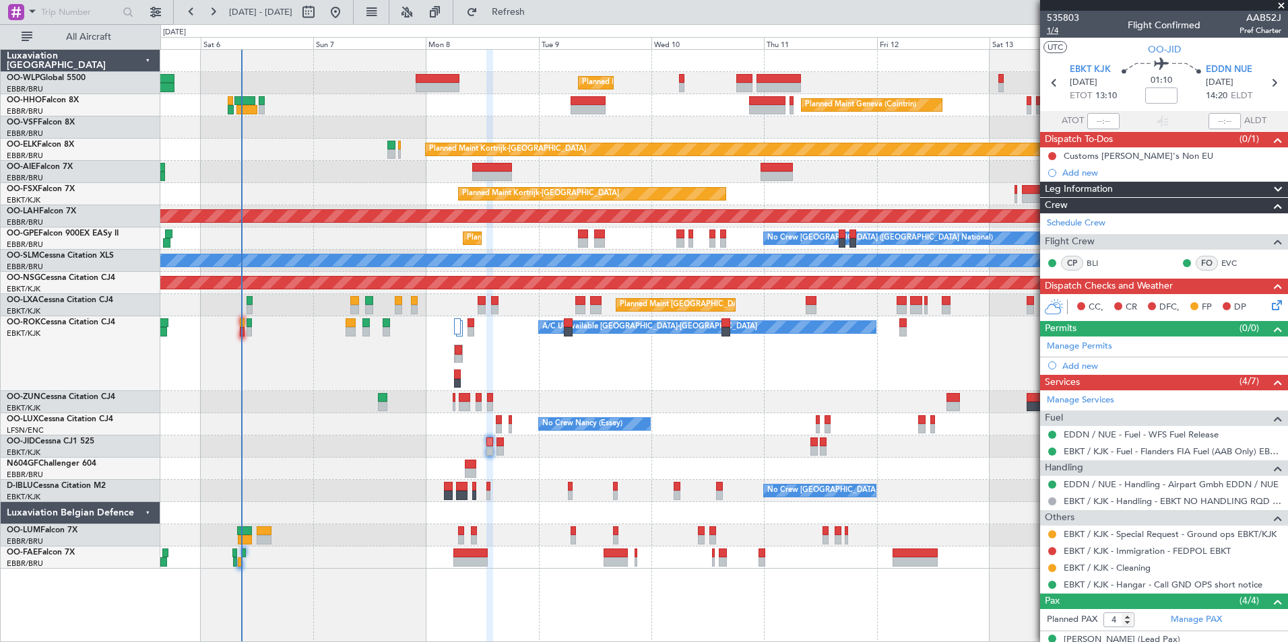
click at [1057, 32] on span "1/4" at bounding box center [1063, 30] width 32 height 11
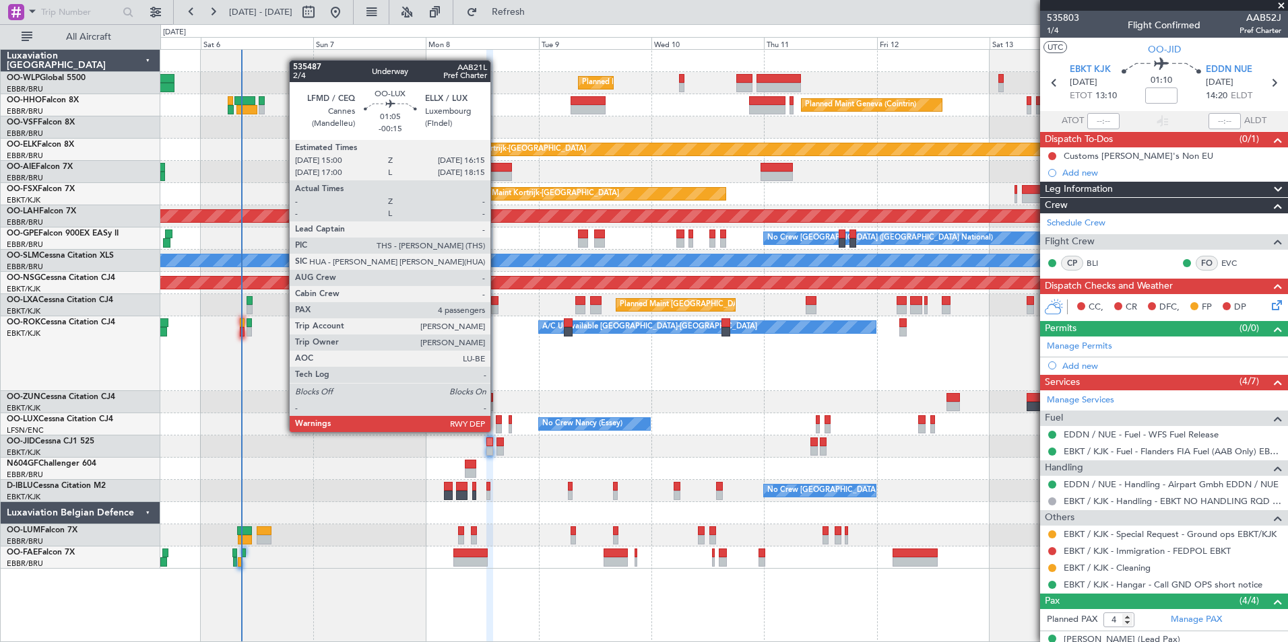
click at [496, 431] on div at bounding box center [499, 428] width 6 height 9
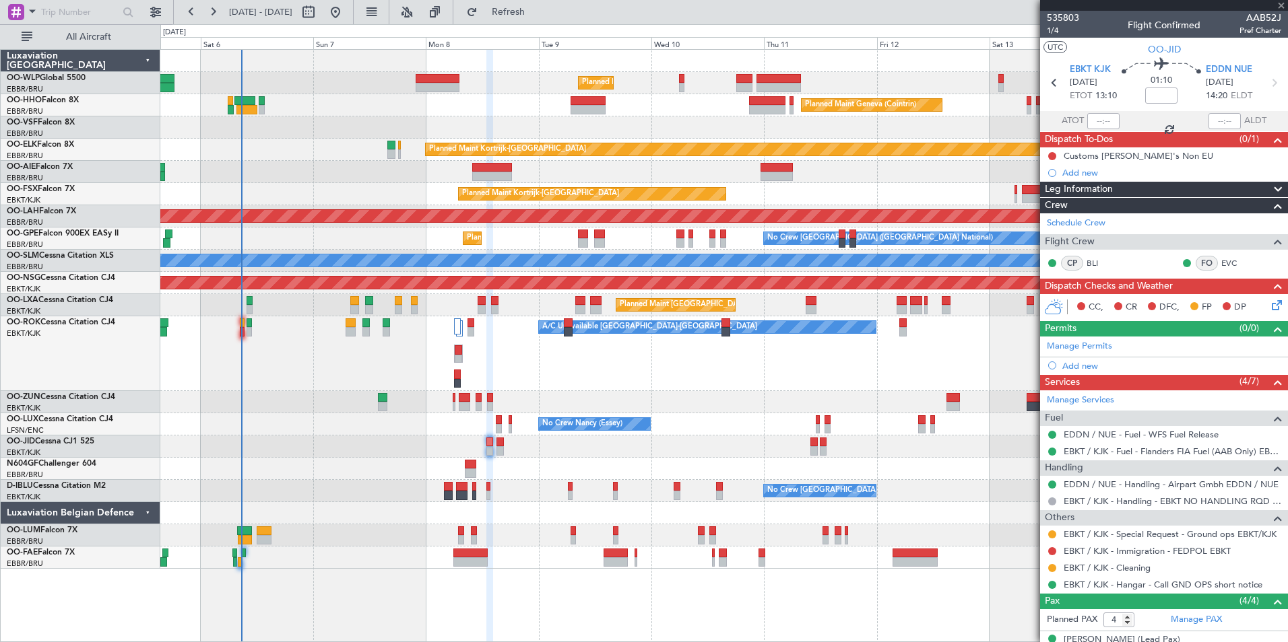
type input "-00:15"
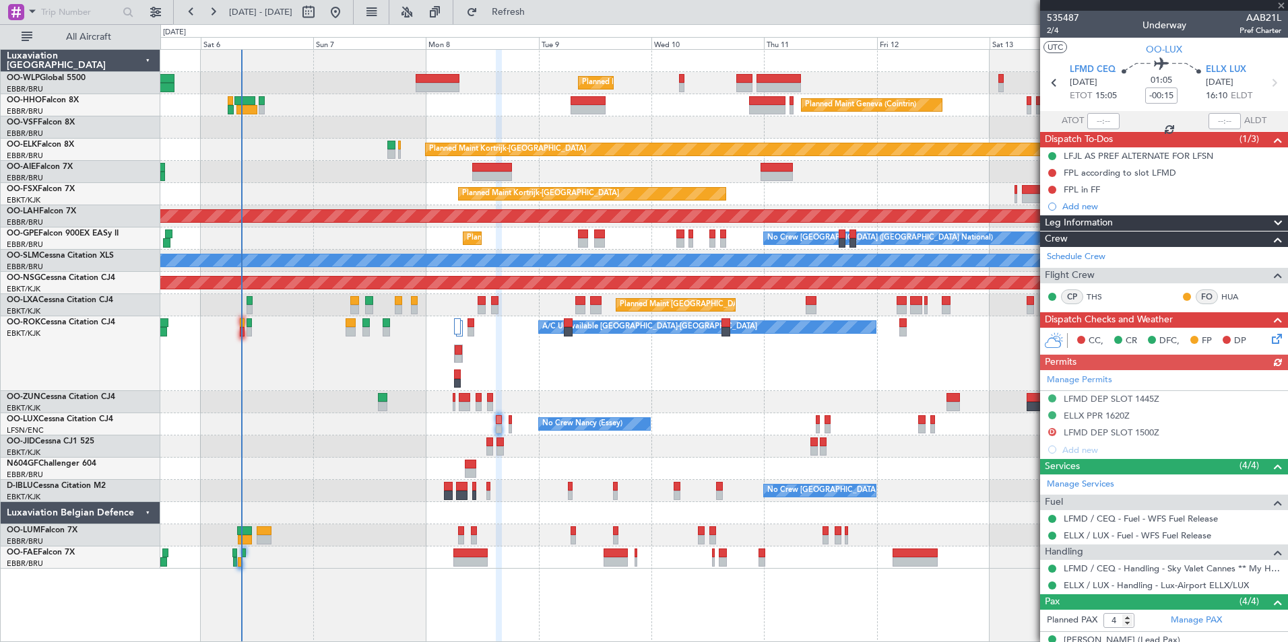
click at [1269, 342] on icon at bounding box center [1274, 336] width 11 height 11
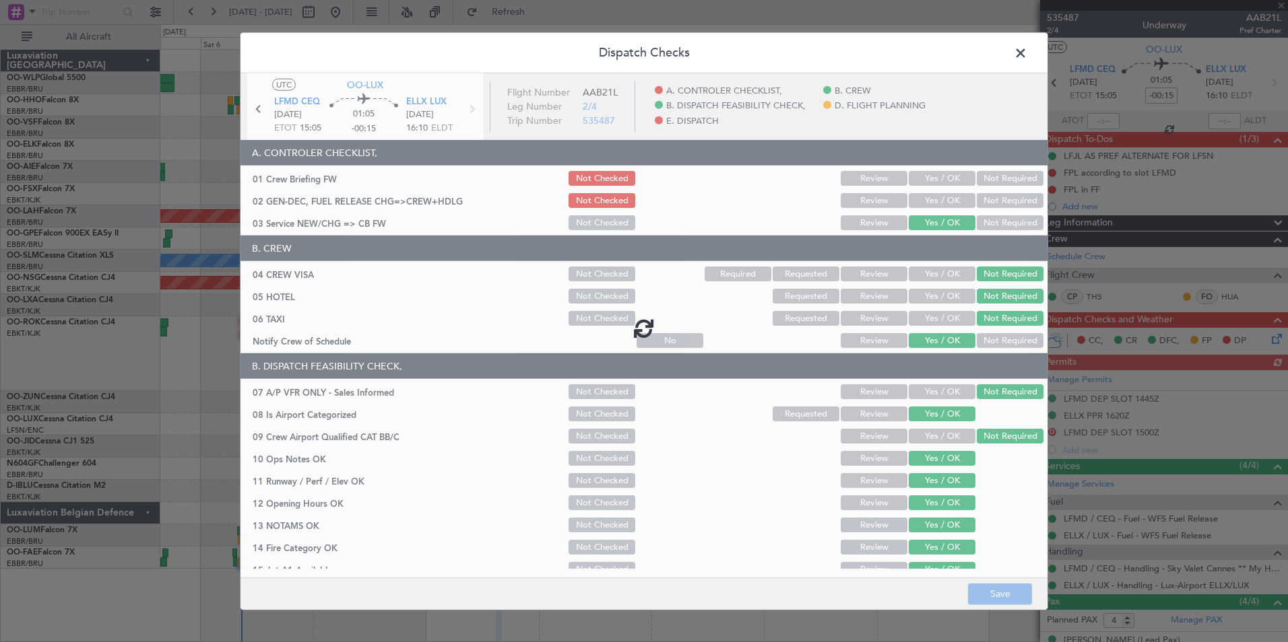
click at [1027, 51] on span at bounding box center [1027, 56] width 0 height 27
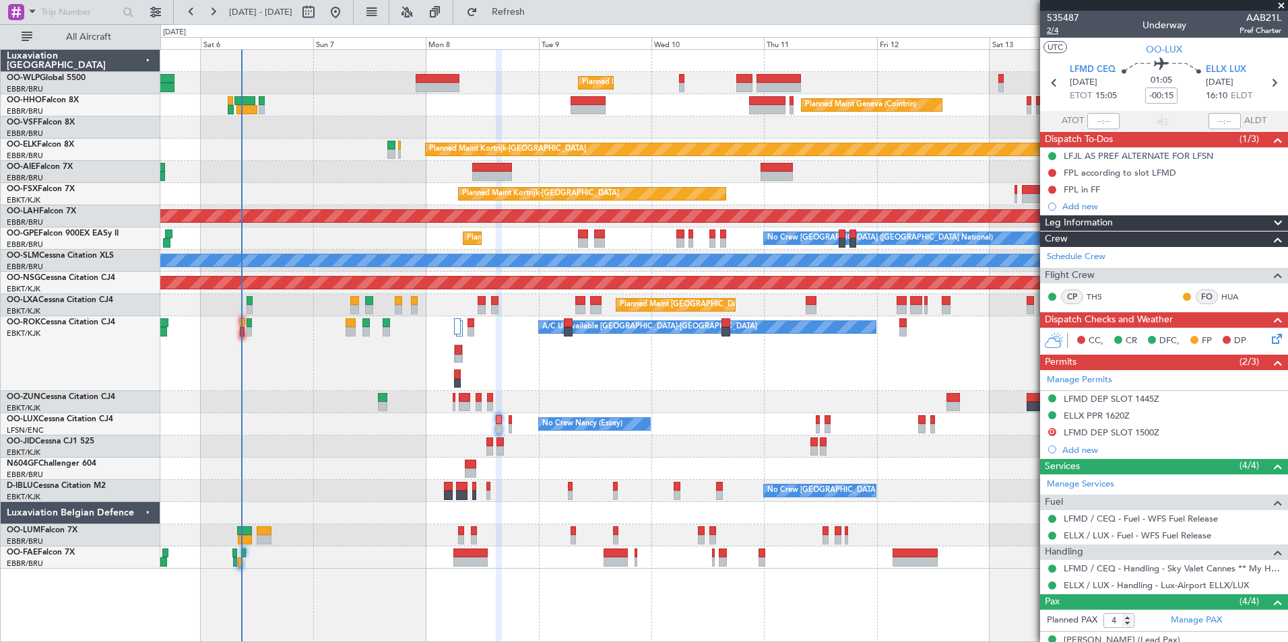
click at [1050, 28] on span "2/4" at bounding box center [1063, 30] width 32 height 11
click at [1269, 342] on icon at bounding box center [1274, 336] width 11 height 11
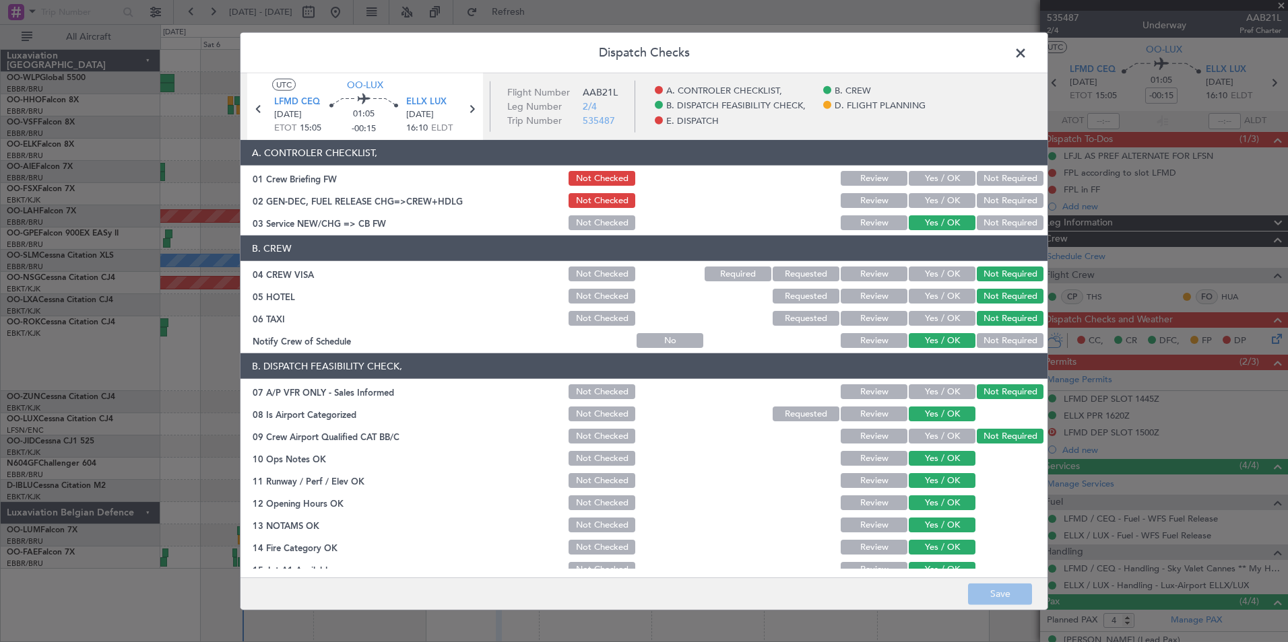
click at [938, 207] on button "Yes / OK" at bounding box center [941, 200] width 67 height 15
click at [997, 593] on button "Save" at bounding box center [1000, 594] width 64 height 22
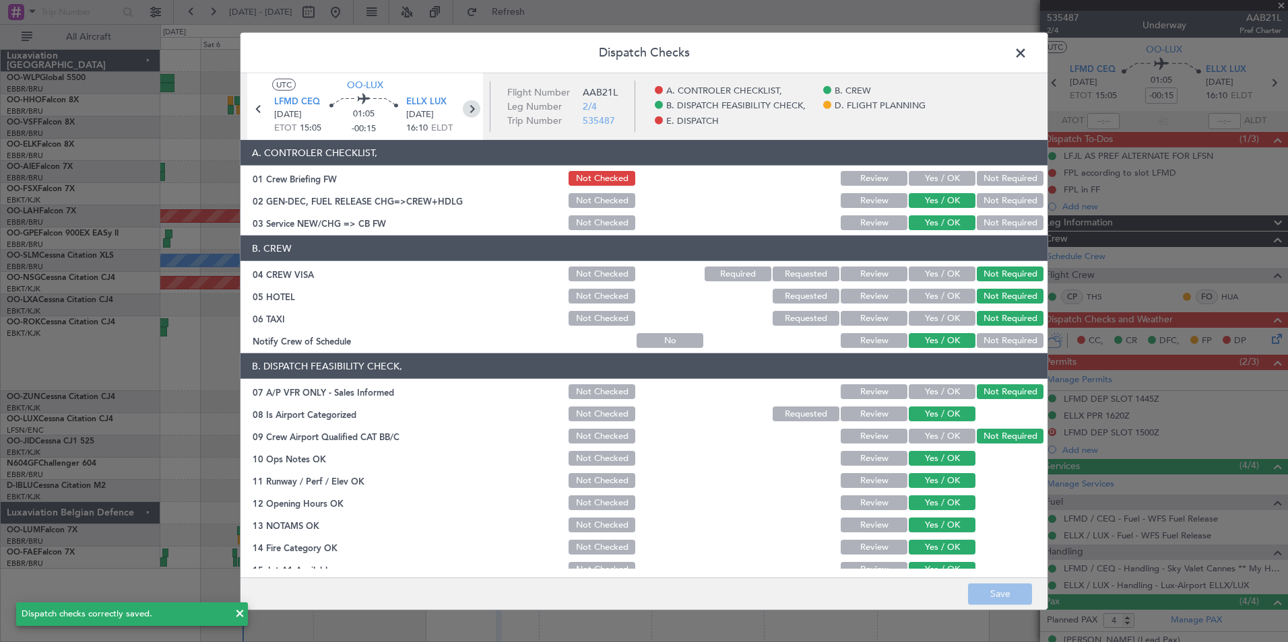
click at [465, 114] on icon at bounding box center [472, 109] width 18 height 18
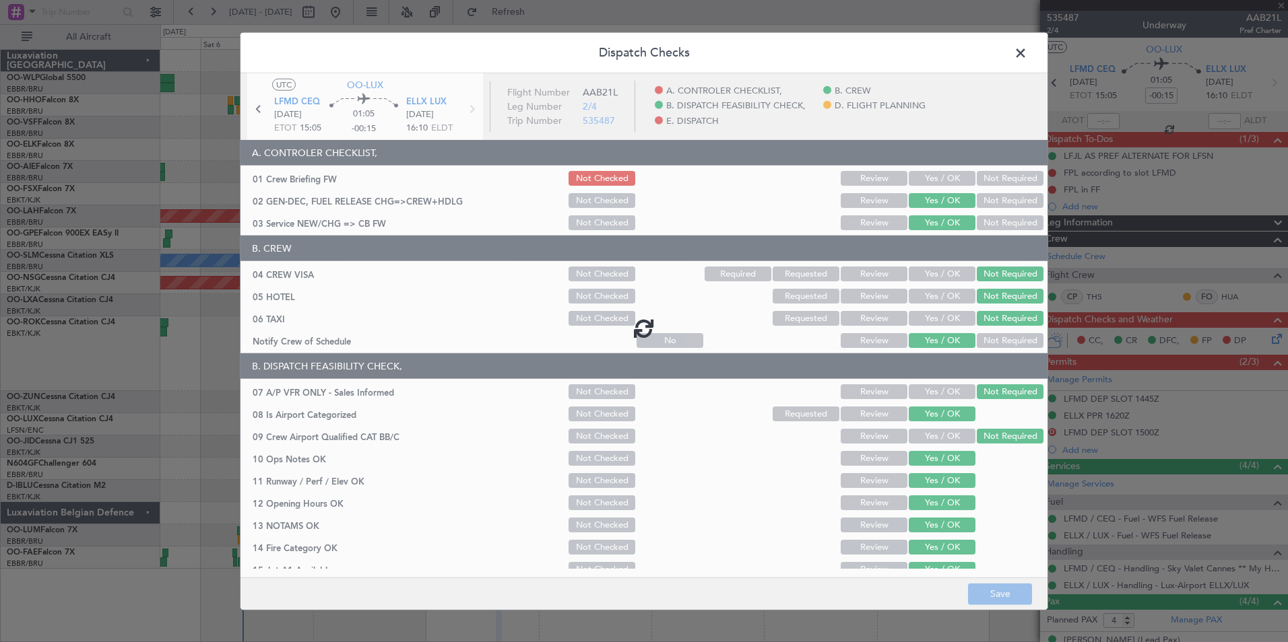
type input "0"
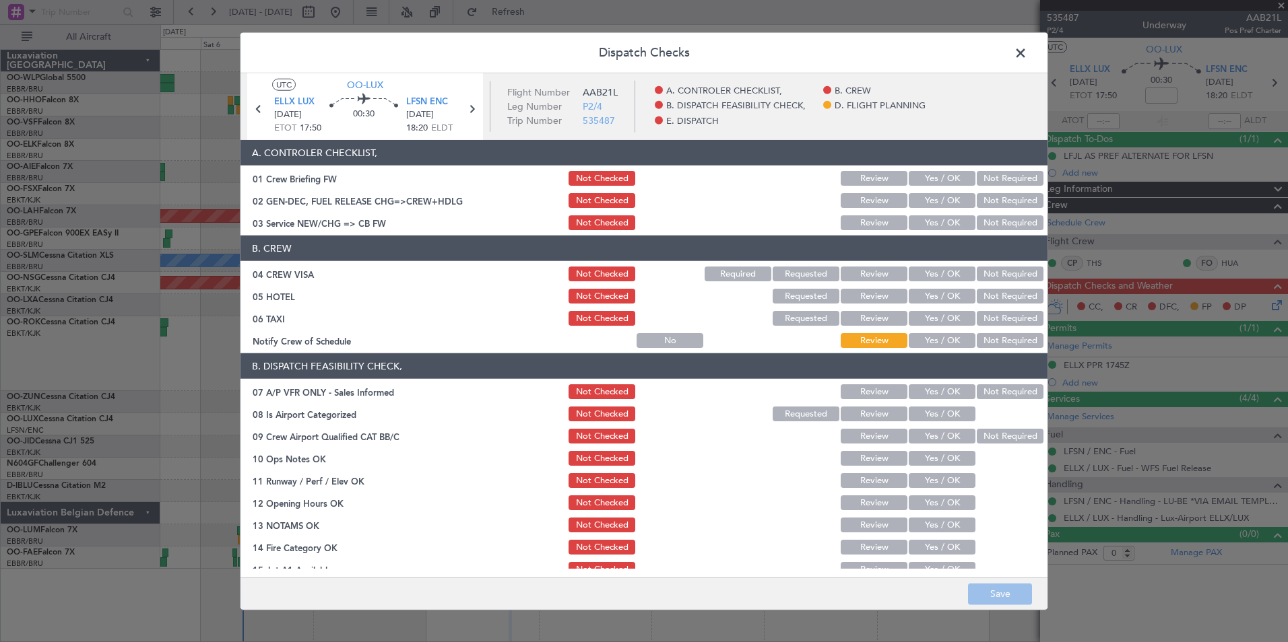
click at [944, 199] on button "Yes / OK" at bounding box center [941, 200] width 67 height 15
click at [936, 230] on div "Yes / OK" at bounding box center [940, 222] width 68 height 19
click at [937, 221] on button "Yes / OK" at bounding box center [941, 222] width 67 height 15
click at [992, 278] on button "Not Required" at bounding box center [1009, 274] width 67 height 15
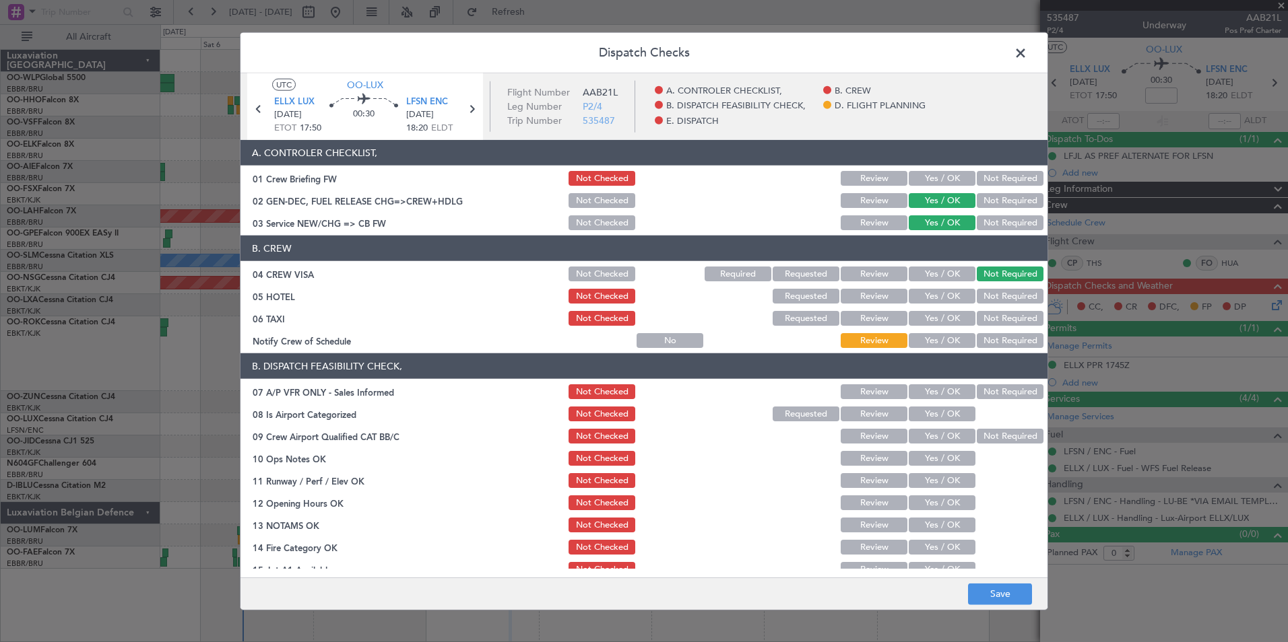
click at [985, 298] on button "Not Required" at bounding box center [1009, 296] width 67 height 15
click at [976, 324] on button "Not Required" at bounding box center [1009, 318] width 67 height 15
click at [933, 345] on button "Yes / OK" at bounding box center [941, 340] width 67 height 15
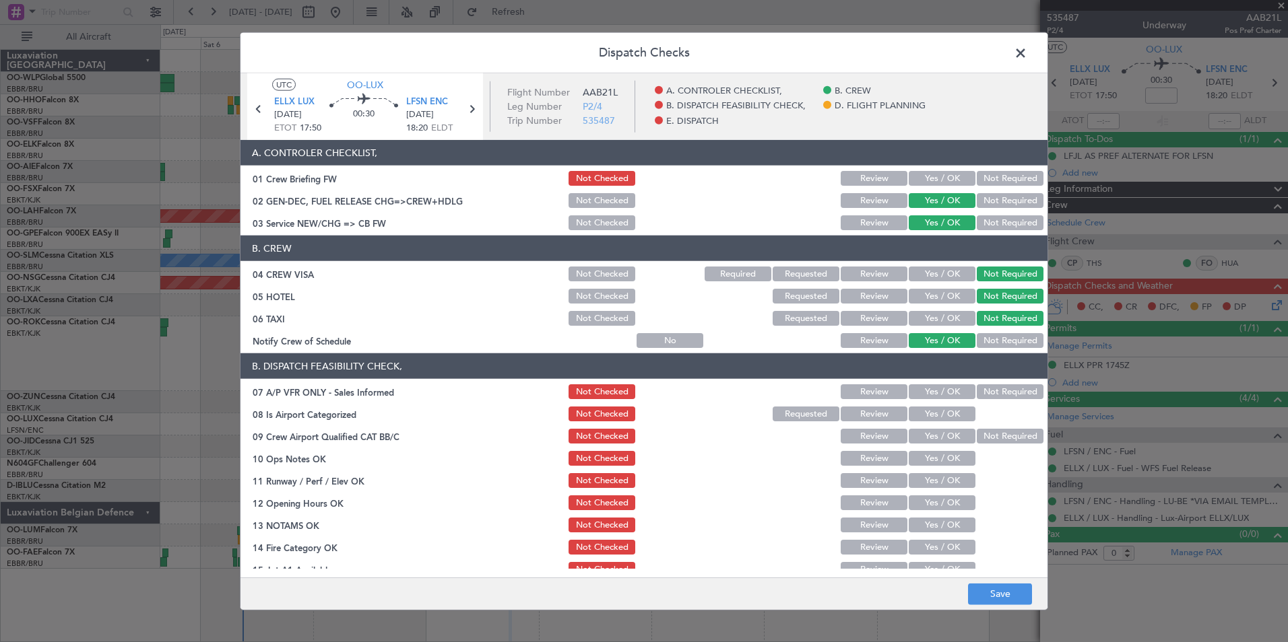
drag, startPoint x: 1001, startPoint y: 400, endPoint x: 959, endPoint y: 403, distance: 42.5
click at [1001, 400] on div "Not Required" at bounding box center [1008, 392] width 68 height 19
click at [984, 397] on button "Not Required" at bounding box center [1009, 392] width 67 height 15
click at [935, 413] on button "Yes / OK" at bounding box center [941, 414] width 67 height 15
click at [935, 442] on button "Yes / OK" at bounding box center [941, 436] width 67 height 15
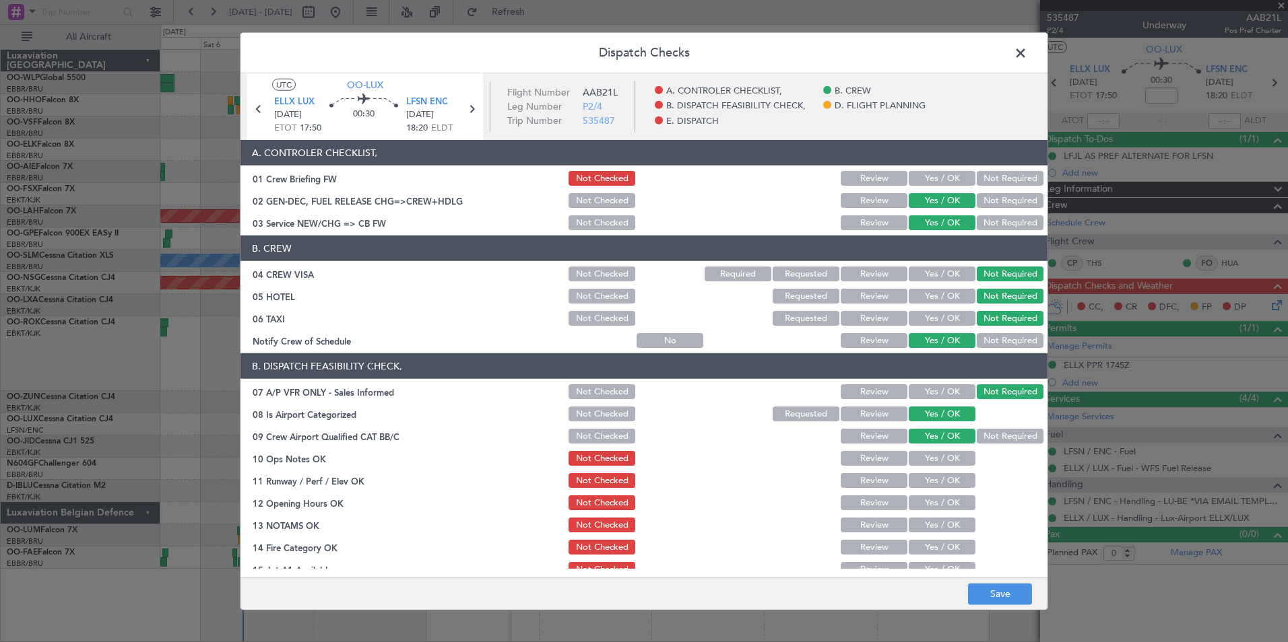
click at [935, 467] on div "Yes / OK" at bounding box center [940, 458] width 68 height 19
click at [935, 476] on button "Yes / OK" at bounding box center [941, 480] width 67 height 15
click at [935, 460] on button "Yes / OK" at bounding box center [941, 458] width 67 height 15
click at [925, 508] on button "Yes / OK" at bounding box center [941, 503] width 67 height 15
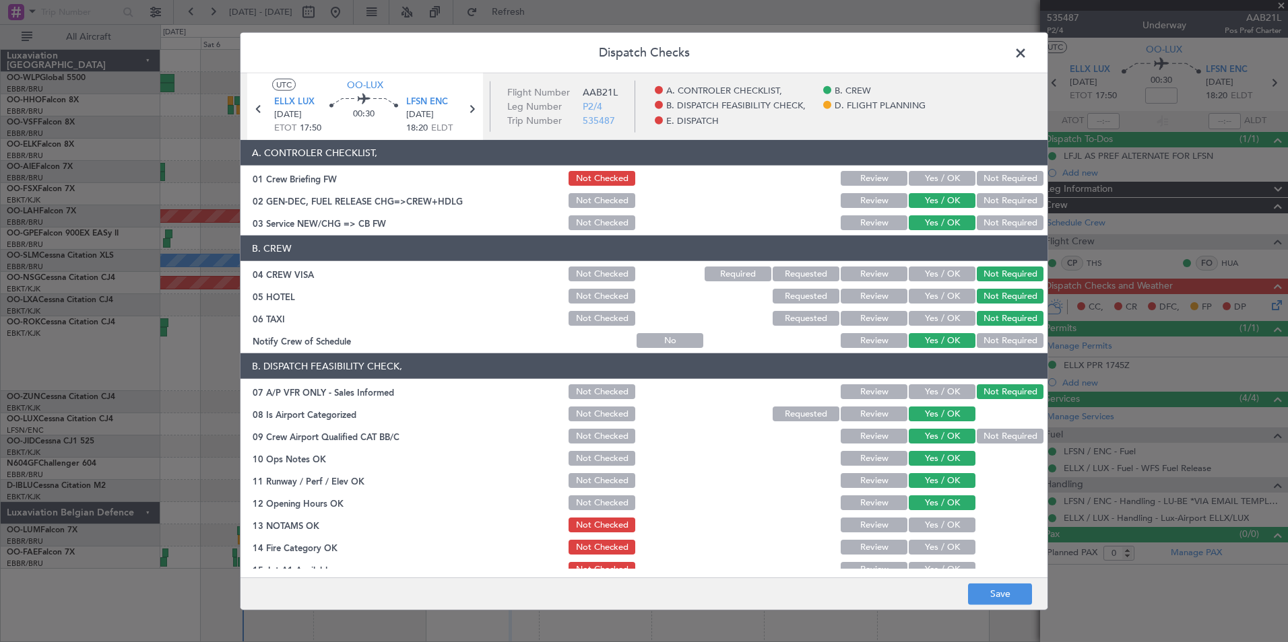
click at [875, 533] on div "Review" at bounding box center [872, 525] width 68 height 19
click at [884, 525] on button "Review" at bounding box center [873, 525] width 67 height 15
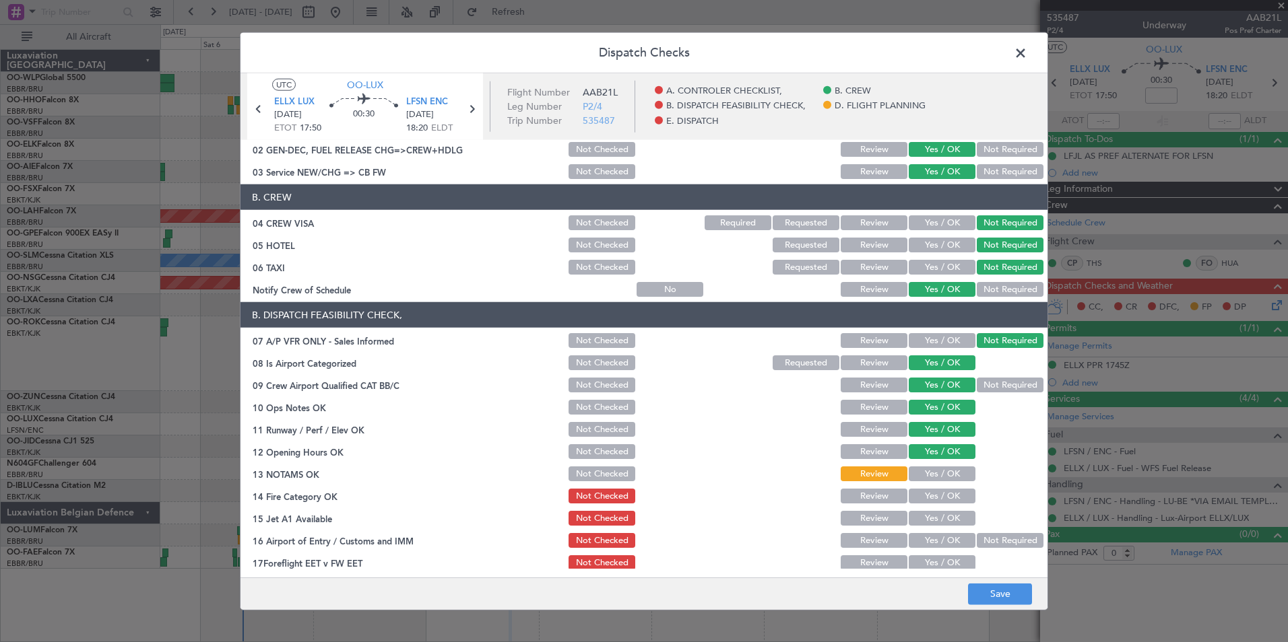
scroll to position [67, 0]
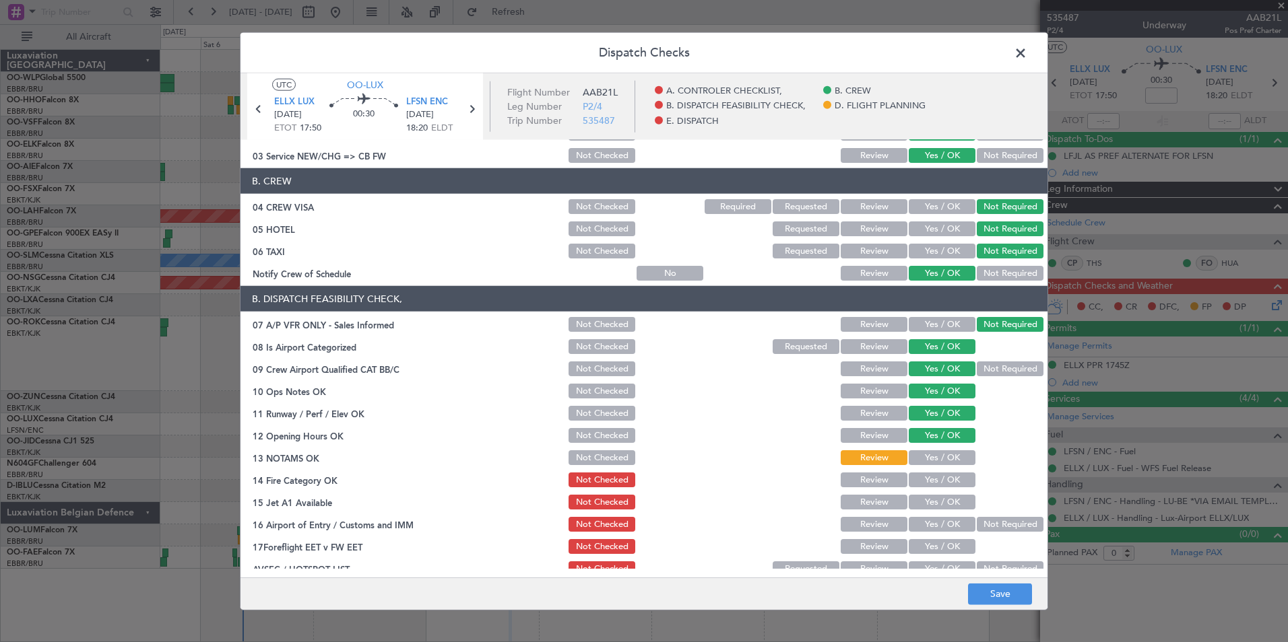
click at [929, 479] on button "Yes / OK" at bounding box center [941, 480] width 67 height 15
click at [932, 510] on div "Yes / OK" at bounding box center [940, 502] width 68 height 19
click at [946, 504] on button "Yes / OK" at bounding box center [941, 502] width 67 height 15
click at [976, 517] on button "Not Required" at bounding box center [1009, 524] width 67 height 15
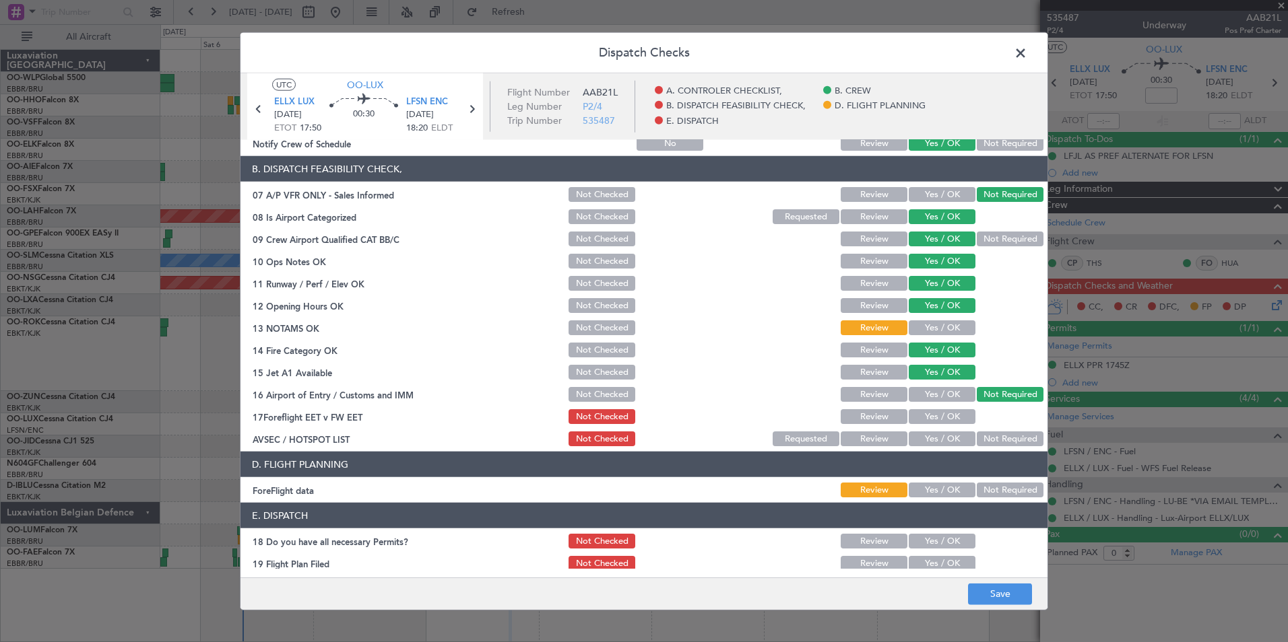
scroll to position [202, 0]
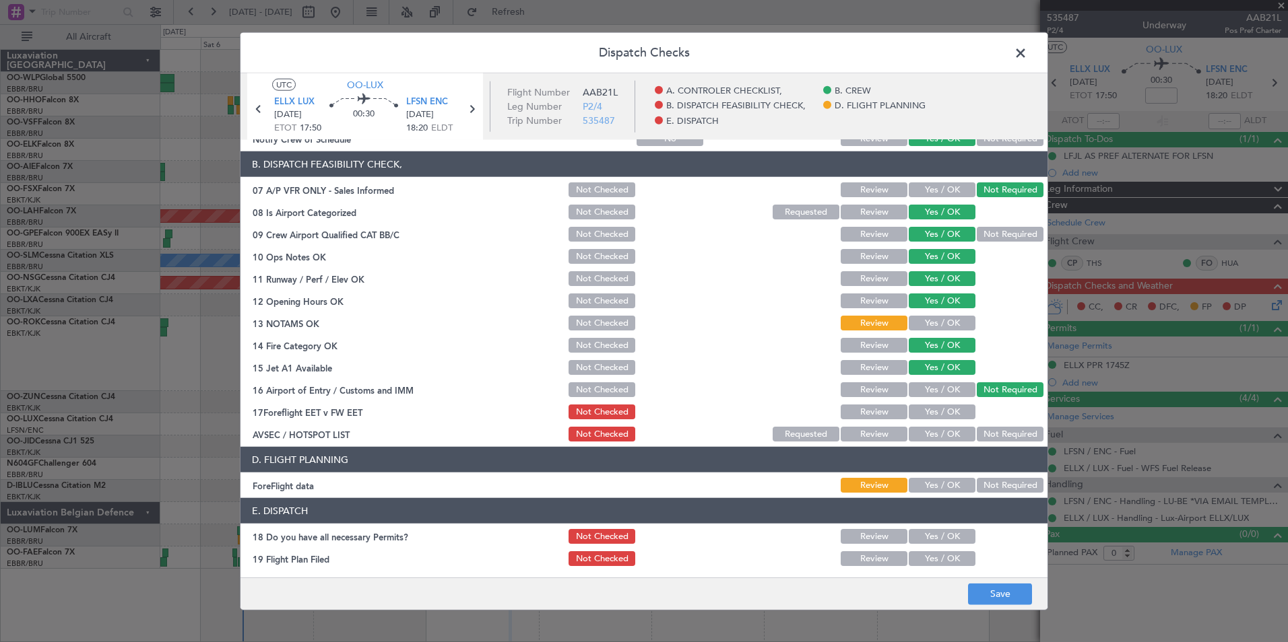
click at [995, 438] on button "Not Required" at bounding box center [1009, 434] width 67 height 15
click at [996, 595] on button "Save" at bounding box center [1000, 594] width 64 height 22
click at [1027, 59] on span at bounding box center [1027, 56] width 0 height 27
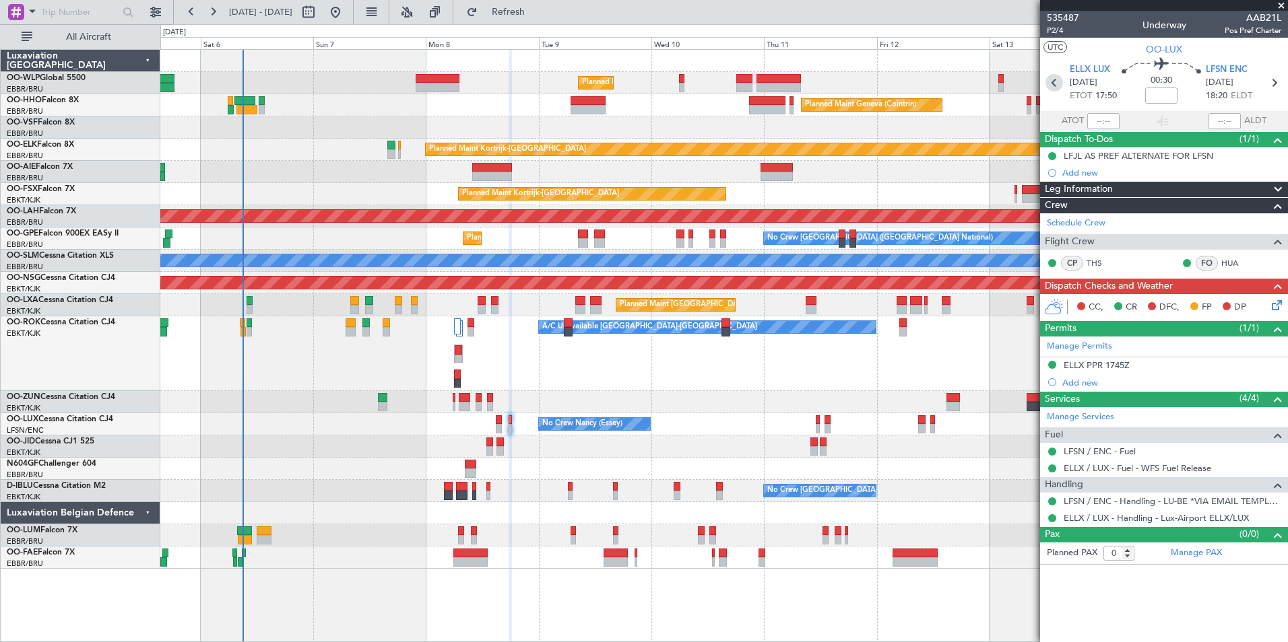
click at [1056, 85] on icon at bounding box center [1054, 83] width 18 height 18
type input "-00:15"
type input "4"
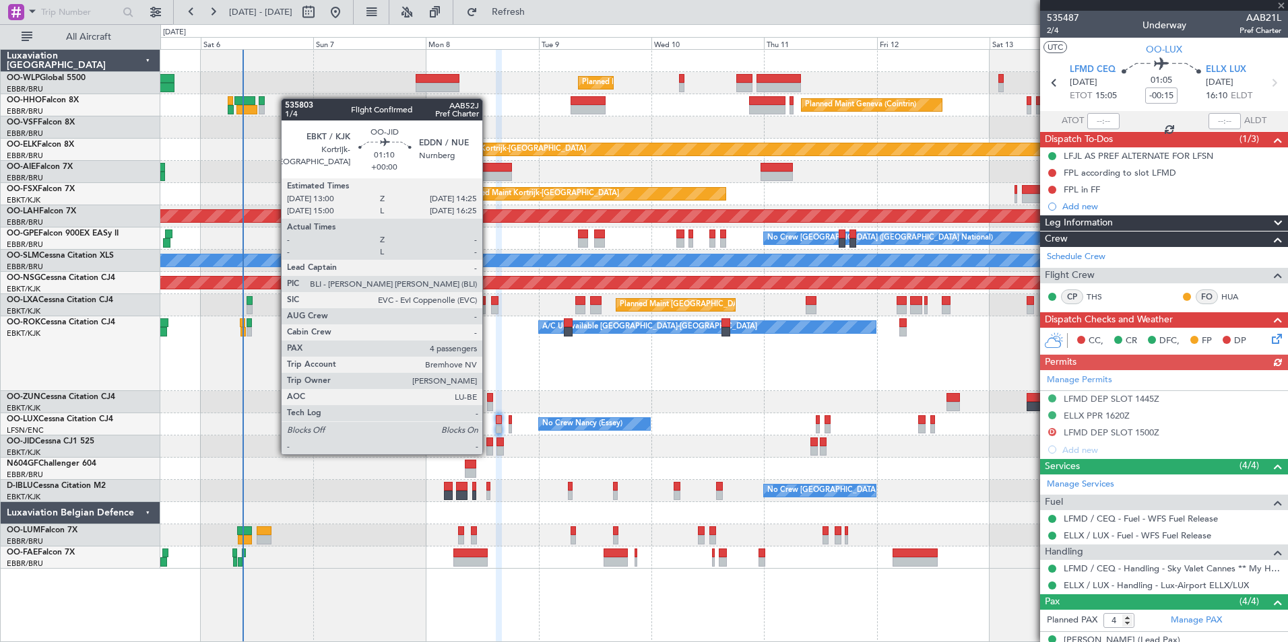
click at [488, 453] on div at bounding box center [489, 450] width 7 height 9
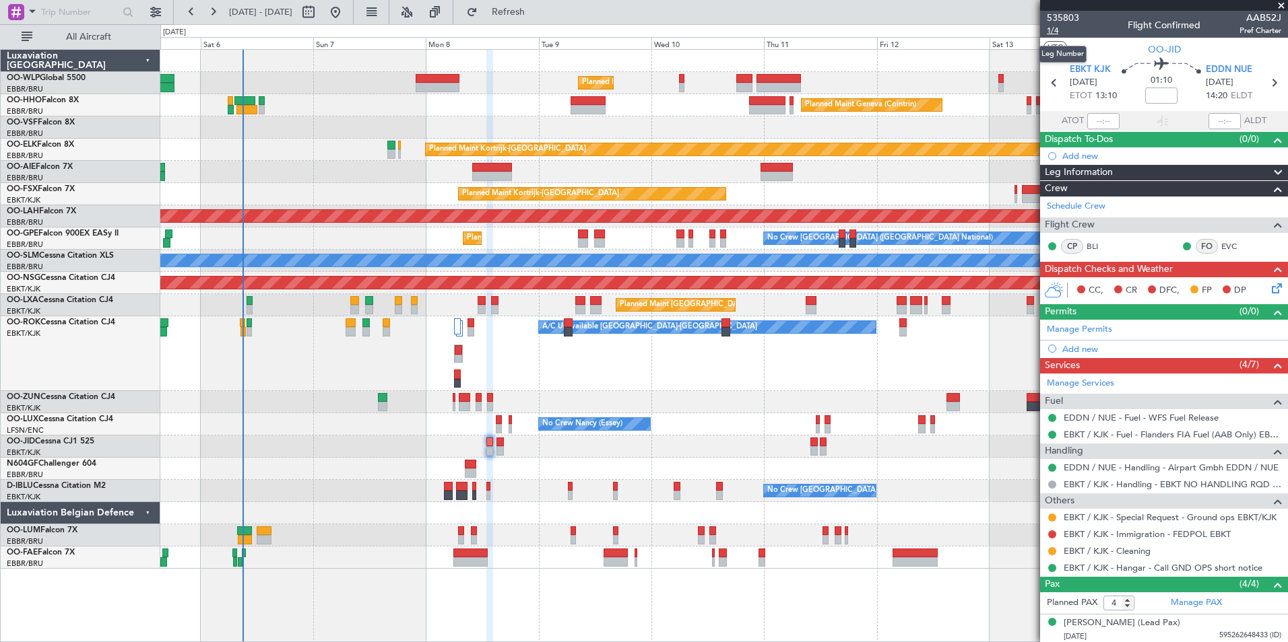
click at [1048, 32] on span "1/4" at bounding box center [1063, 30] width 32 height 11
click at [1140, 516] on link "EBKT / KJK - Special Request - Ground ops EBKT/KJK" at bounding box center [1169, 517] width 213 height 11
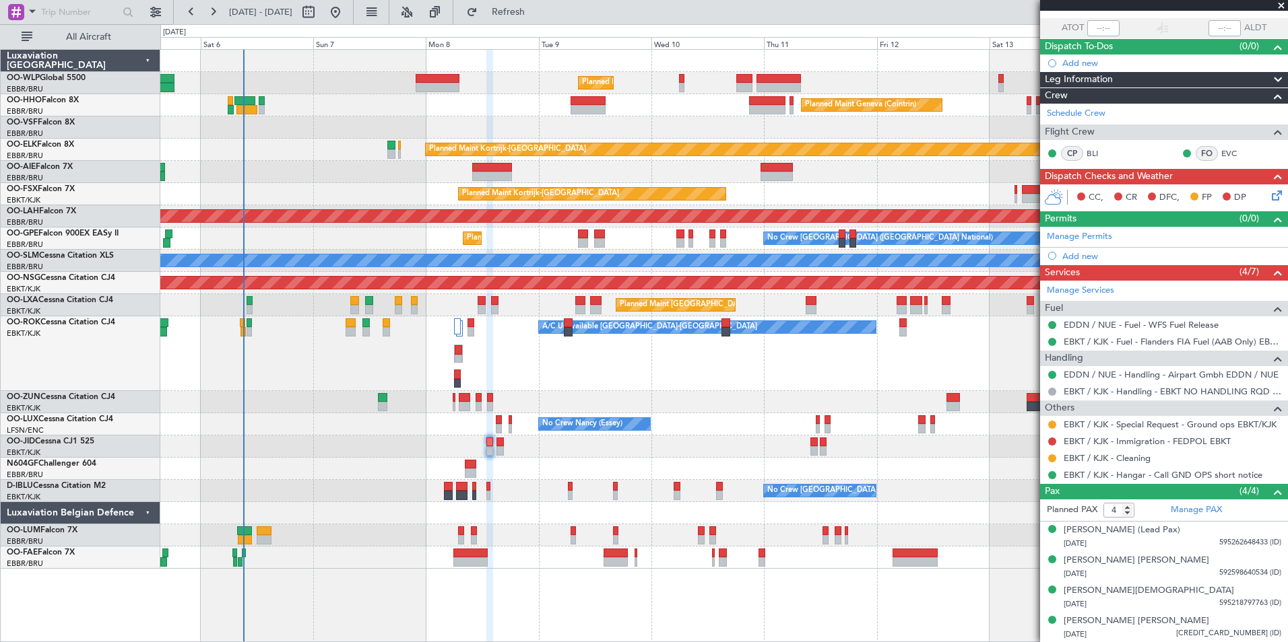
scroll to position [0, 0]
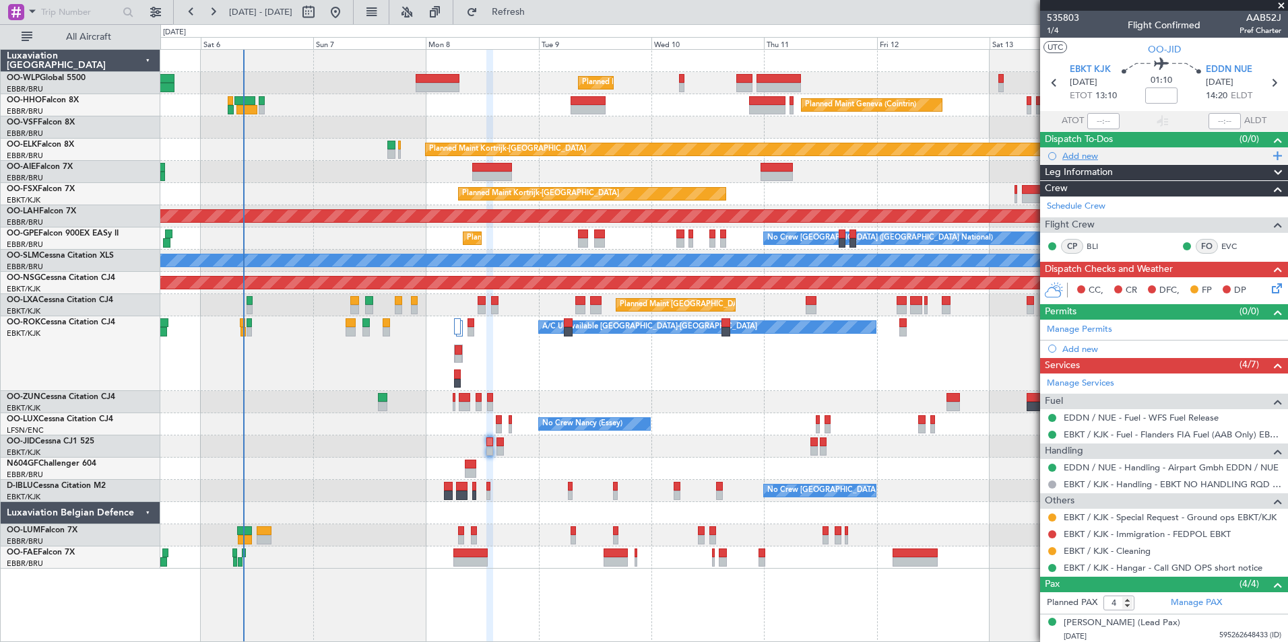
click at [1098, 156] on div "Add new" at bounding box center [1165, 155] width 207 height 11
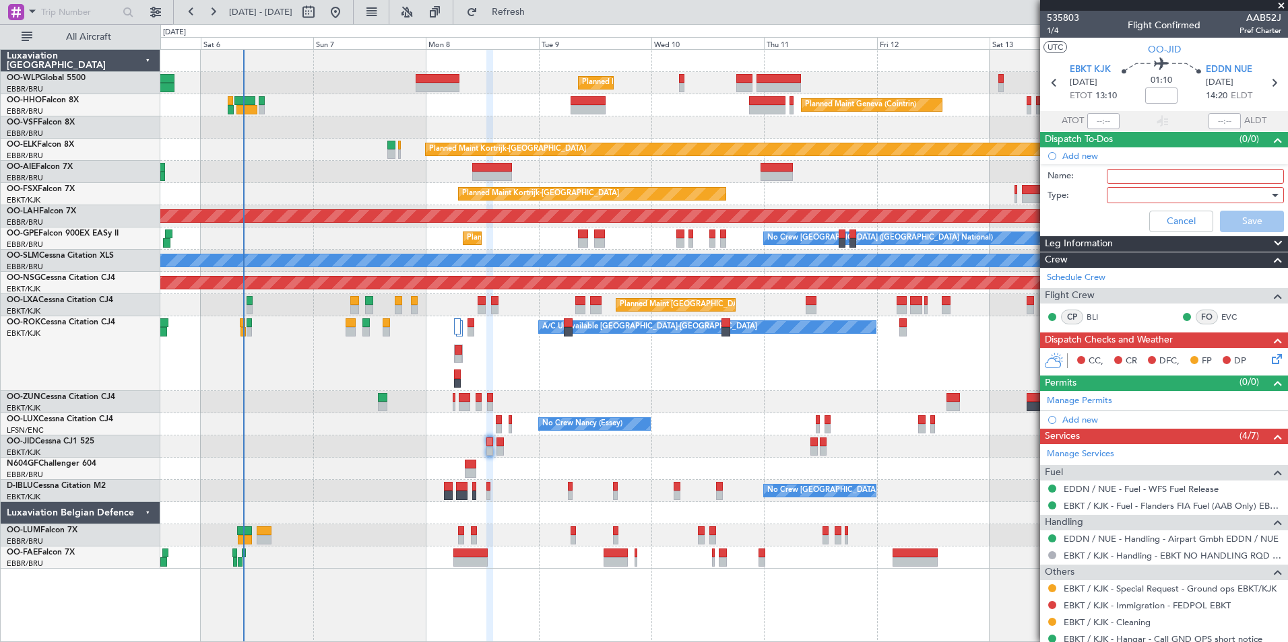
click at [1119, 178] on input "Name:" at bounding box center [1194, 176] width 177 height 15
type input "Inform crew regarding extra fuel 115 lbs"
click at [1123, 195] on div at bounding box center [1190, 195] width 157 height 20
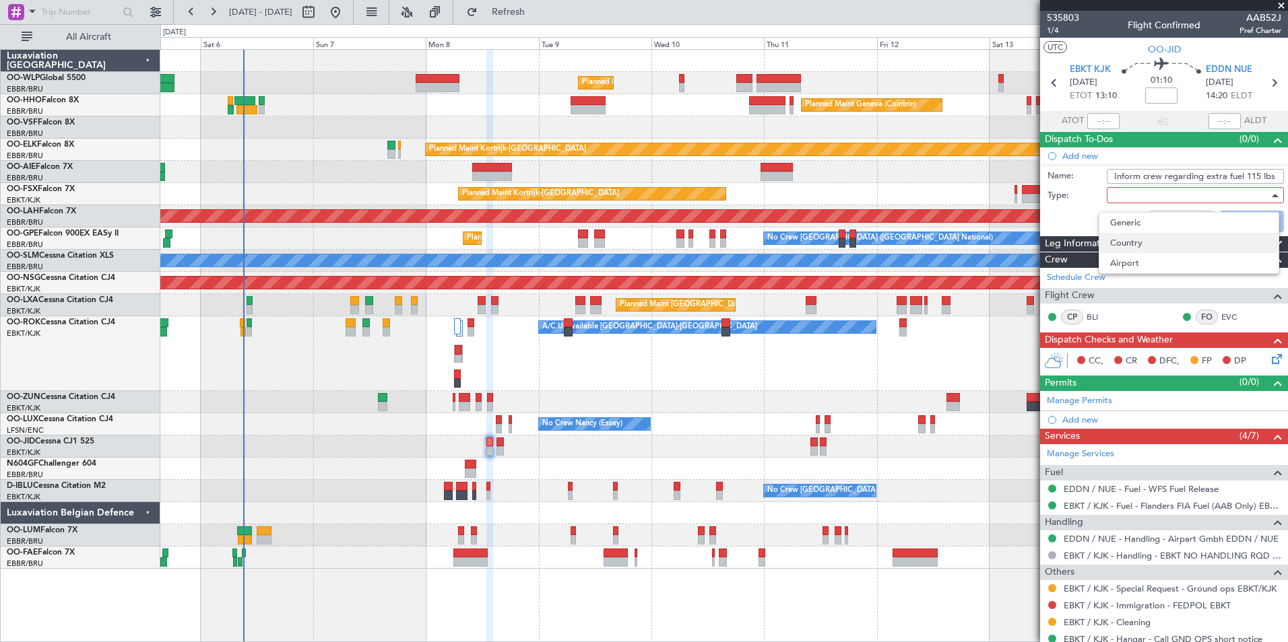
click at [1121, 233] on span "Country" at bounding box center [1189, 243] width 158 height 20
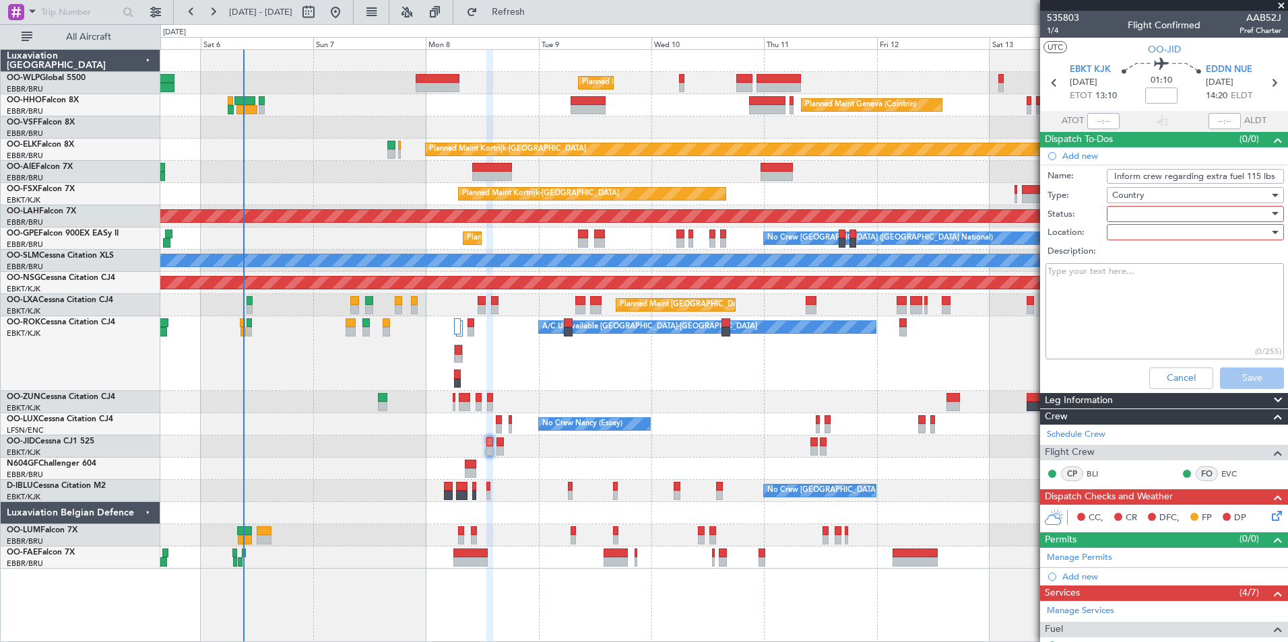
click at [1130, 192] on span "Country" at bounding box center [1128, 195] width 32 height 12
click at [1129, 215] on span "Generic" at bounding box center [1189, 223] width 158 height 20
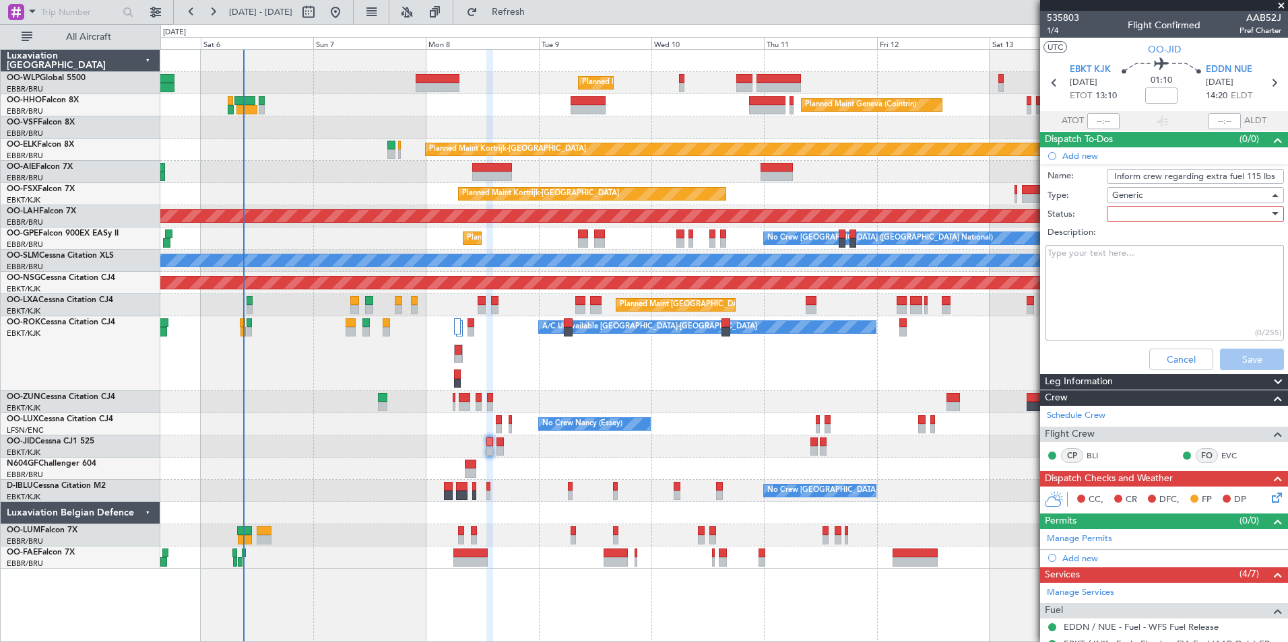
click at [1129, 218] on div at bounding box center [1190, 214] width 157 height 20
click at [1133, 242] on span "Not Started" at bounding box center [1189, 241] width 158 height 20
click at [1230, 365] on button "Save" at bounding box center [1252, 360] width 64 height 22
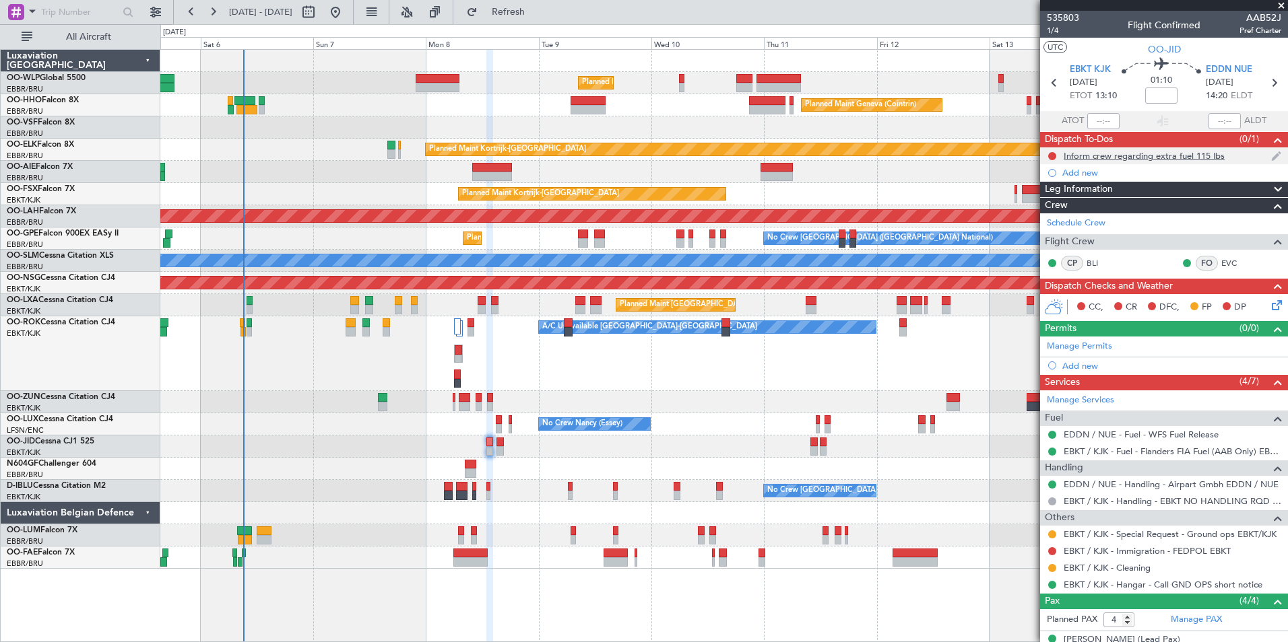
click at [1126, 158] on div "Inform crew regarding extra fuel 115 lbs" at bounding box center [1143, 155] width 161 height 11
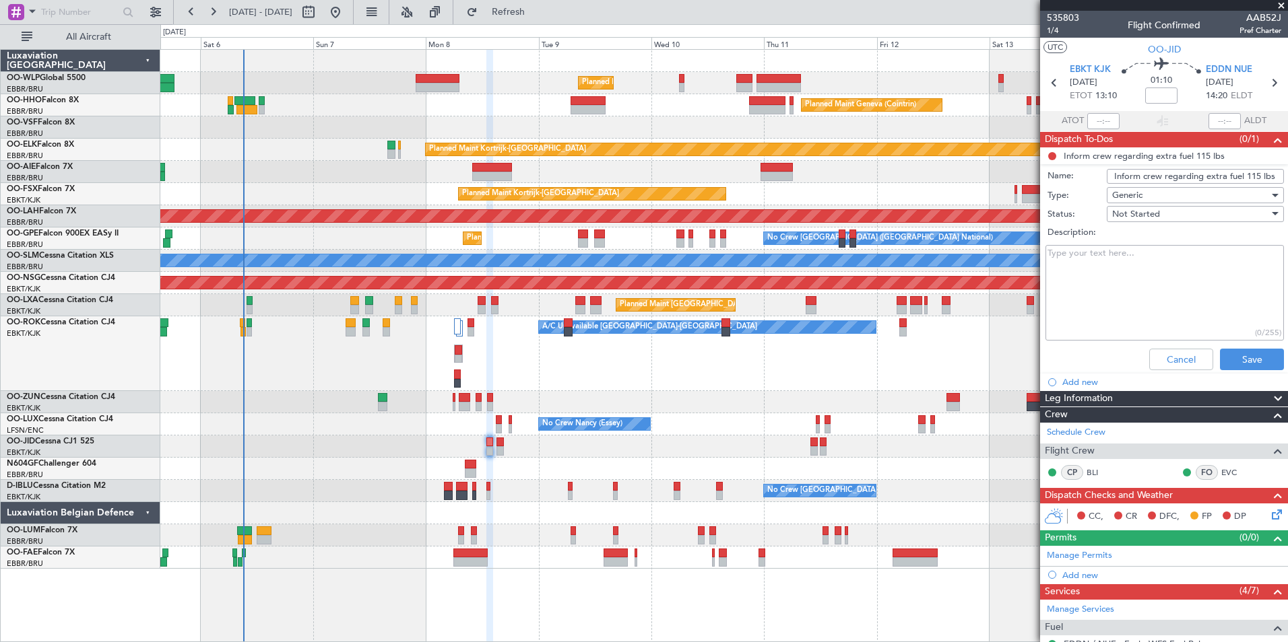
click at [1249, 176] on input "Inform crew regarding extra fuel 115 lbs" at bounding box center [1194, 176] width 177 height 15
type input "Inform crew regarding extra fuel 141 lbs"
click at [1236, 359] on button "Save" at bounding box center [1252, 360] width 64 height 22
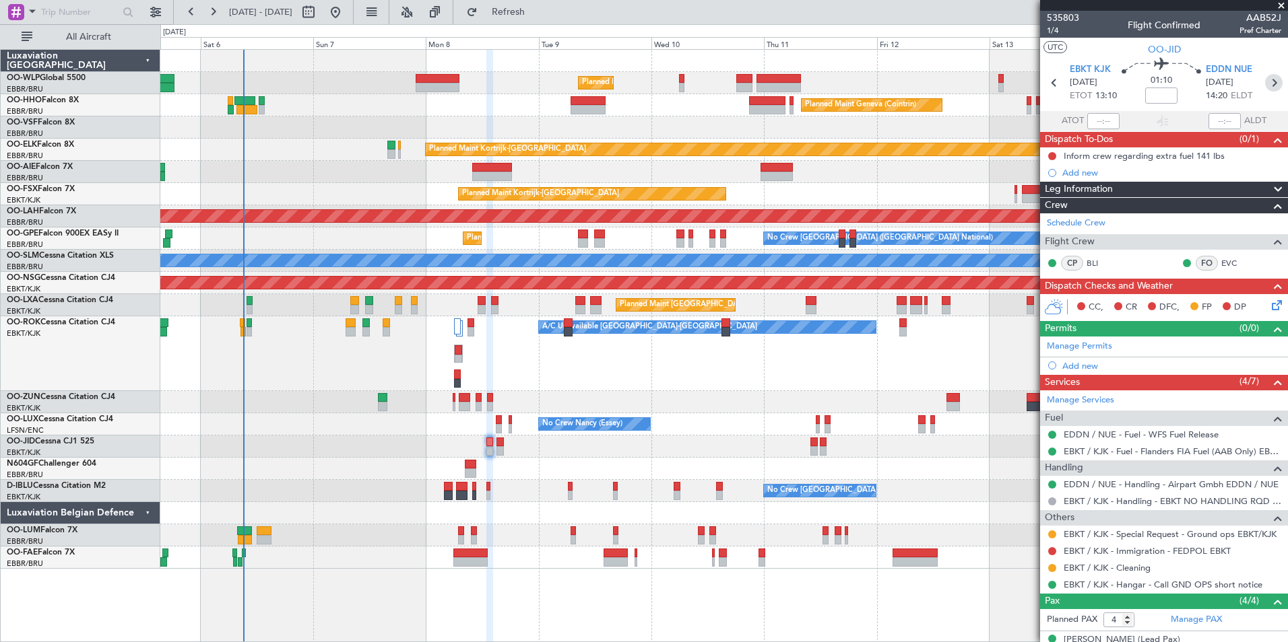
click at [1265, 86] on icon at bounding box center [1274, 83] width 18 height 18
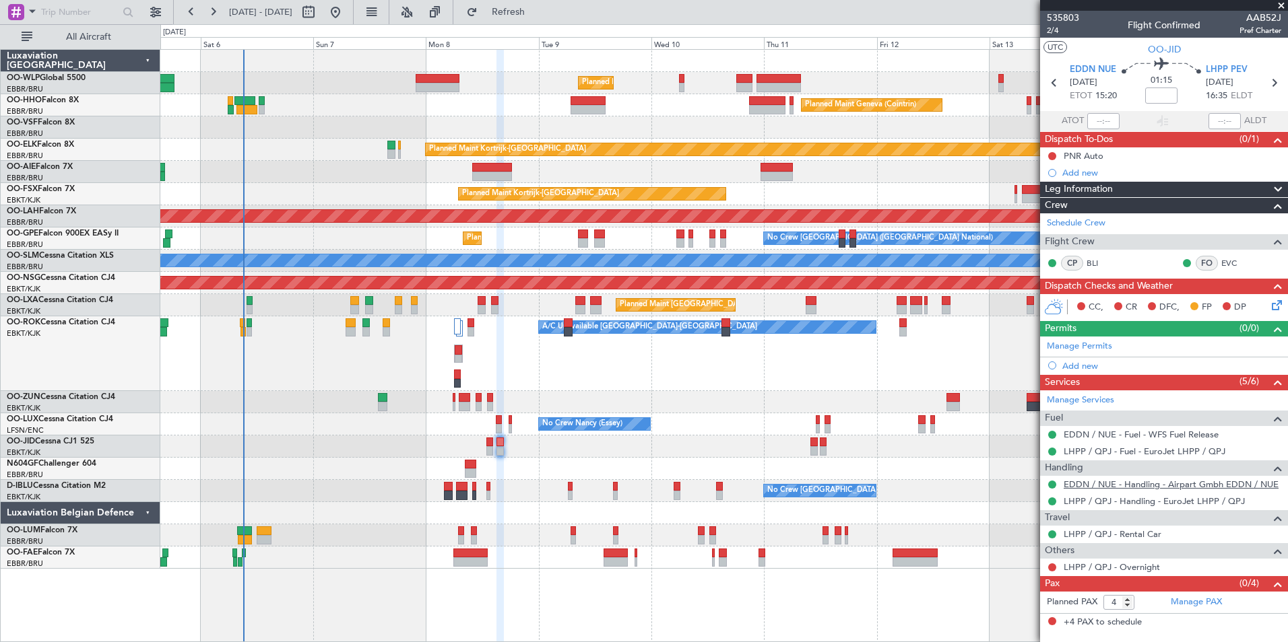
click at [1129, 488] on link "EDDN / NUE - Handling - Airpart Gmbh EDDN / NUE" at bounding box center [1170, 484] width 215 height 11
click at [1092, 500] on link "LHPP / QPJ - Handling - EuroJet LHPP / QPJ" at bounding box center [1153, 501] width 181 height 11
click at [1090, 401] on link "Manage Services" at bounding box center [1080, 400] width 67 height 13
click at [1108, 564] on link "LHPP / QPJ - Overnight" at bounding box center [1111, 567] width 96 height 11
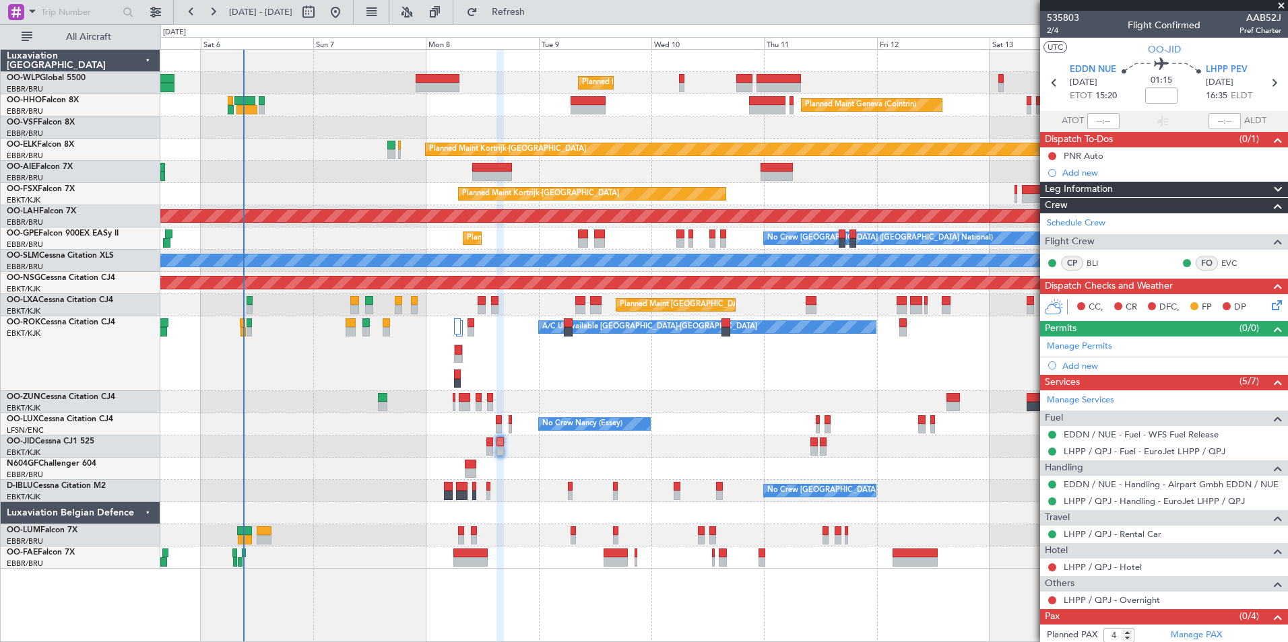
click at [1269, 306] on icon at bounding box center [1274, 303] width 11 height 11
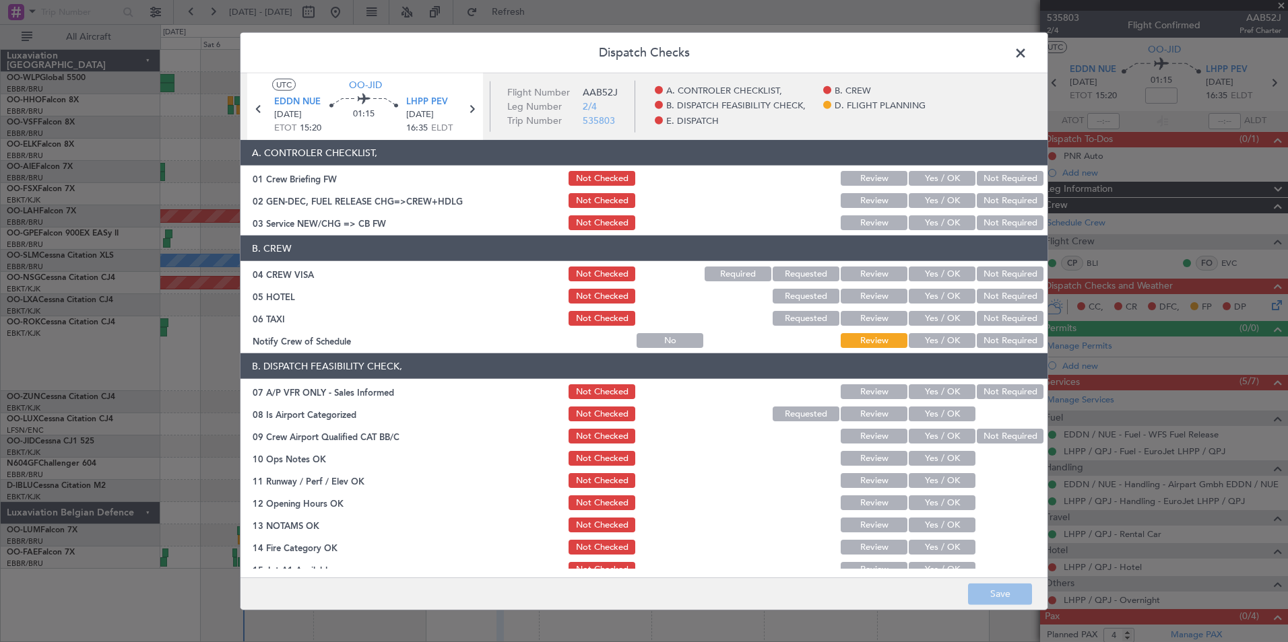
click at [928, 204] on button "Yes / OK" at bounding box center [941, 200] width 67 height 15
click at [929, 218] on div "Yes / OK" at bounding box center [940, 222] width 68 height 19
click at [929, 218] on button "Yes / OK" at bounding box center [941, 222] width 67 height 15
click at [992, 272] on button "Not Required" at bounding box center [1009, 274] width 67 height 15
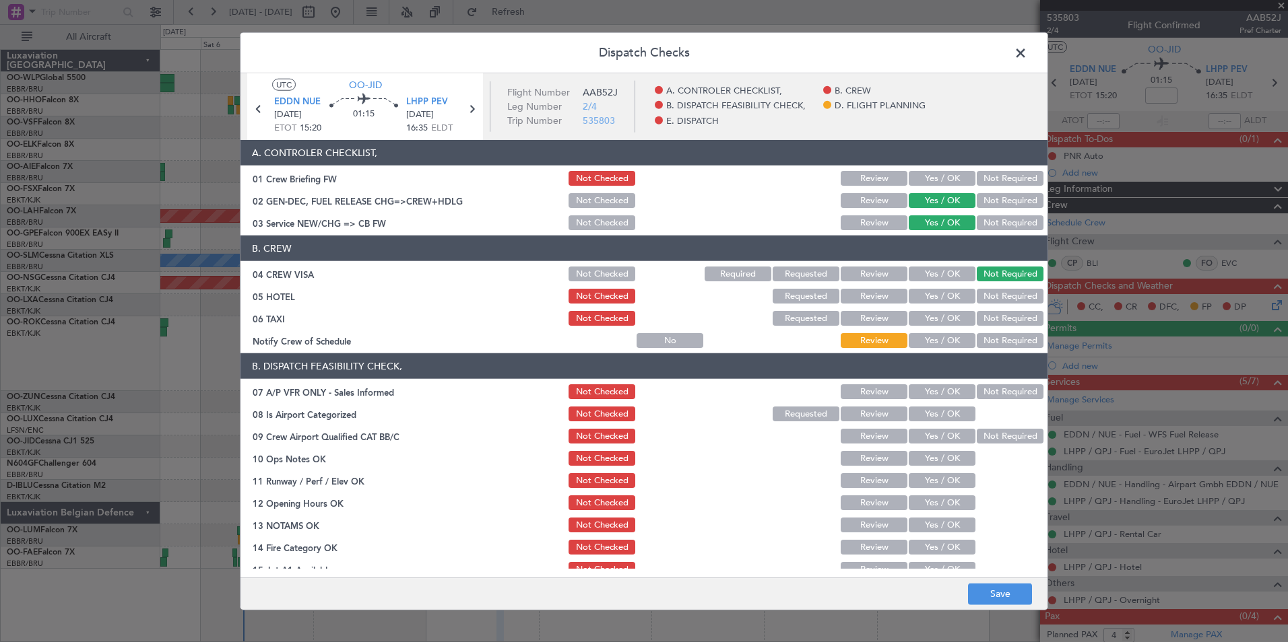
click at [997, 318] on button "Not Required" at bounding box center [1009, 318] width 67 height 15
click at [932, 338] on button "Yes / OK" at bounding box center [941, 340] width 67 height 15
click at [1002, 591] on button "Save" at bounding box center [1000, 594] width 64 height 22
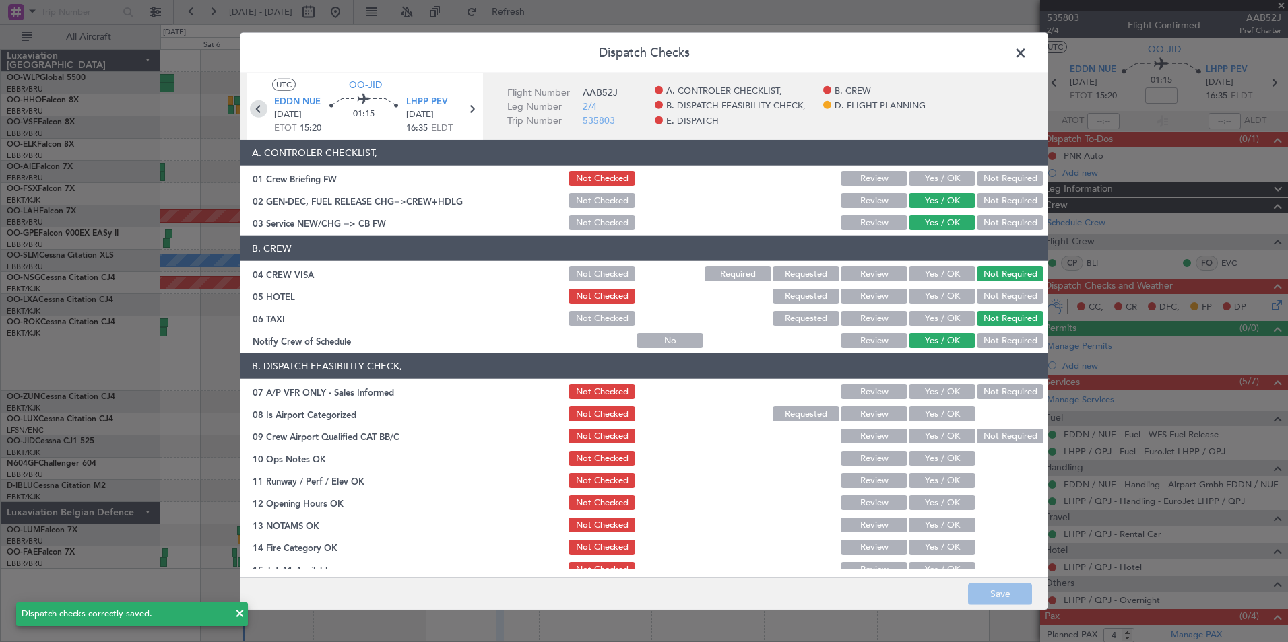
click at [263, 110] on icon at bounding box center [259, 109] width 18 height 18
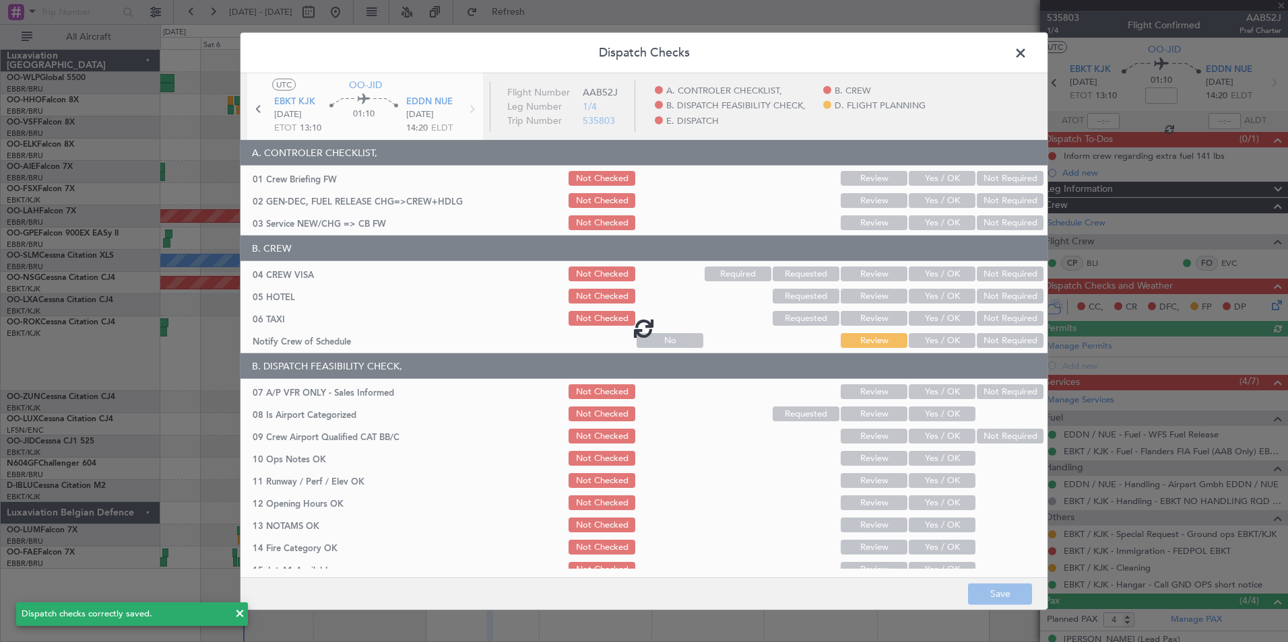
click at [933, 201] on div at bounding box center [643, 328] width 807 height 510
click at [935, 200] on div at bounding box center [643, 328] width 807 height 510
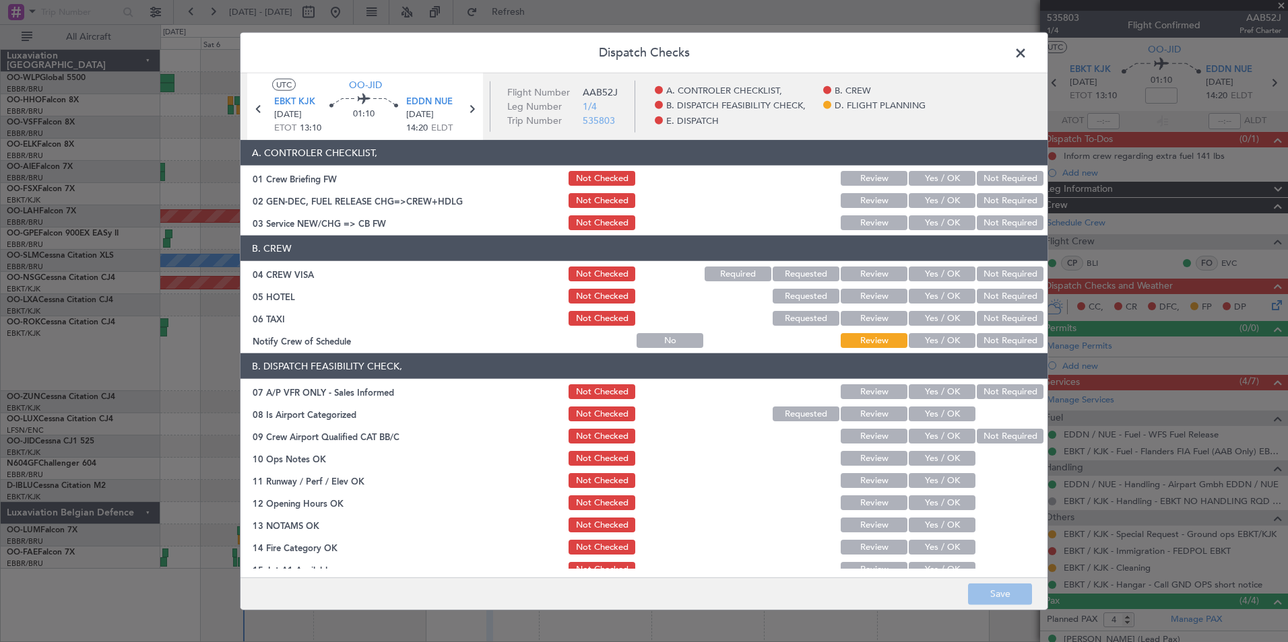
click at [940, 201] on button "Yes / OK" at bounding box center [941, 200] width 67 height 15
click at [936, 219] on button "Yes / OK" at bounding box center [941, 222] width 67 height 15
click at [1003, 279] on button "Not Required" at bounding box center [1009, 274] width 67 height 15
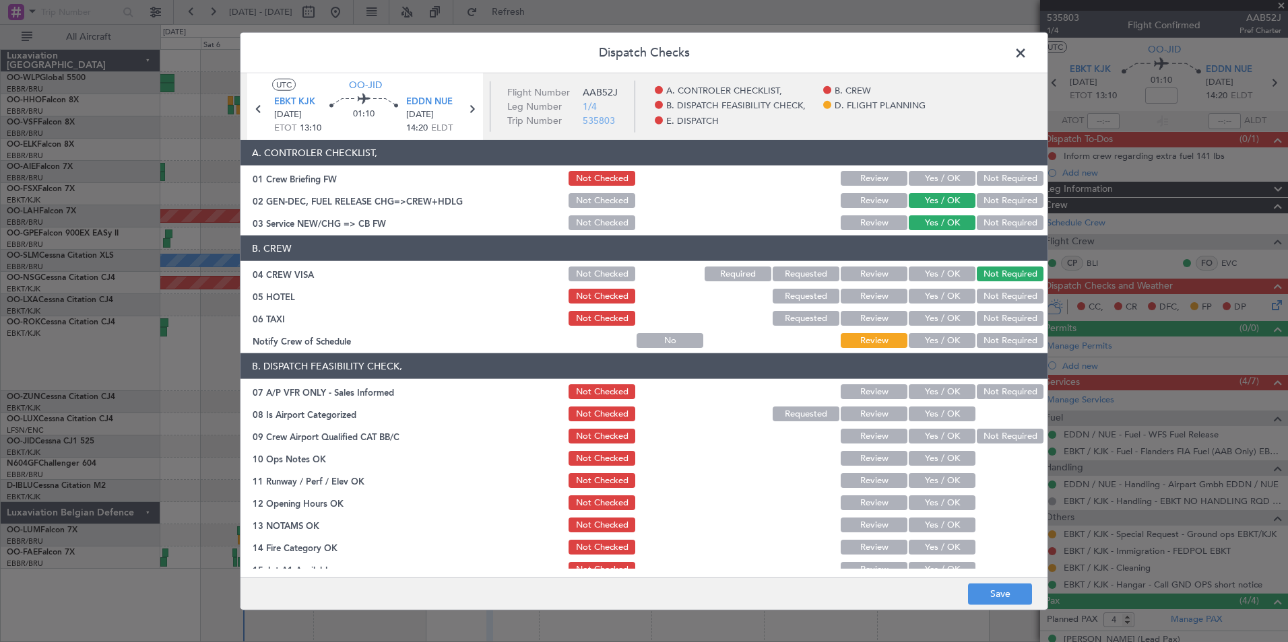
click at [1003, 297] on button "Not Required" at bounding box center [1009, 296] width 67 height 15
click at [995, 313] on button "Not Required" at bounding box center [1009, 318] width 67 height 15
click at [940, 341] on button "Yes / OK" at bounding box center [941, 340] width 67 height 15
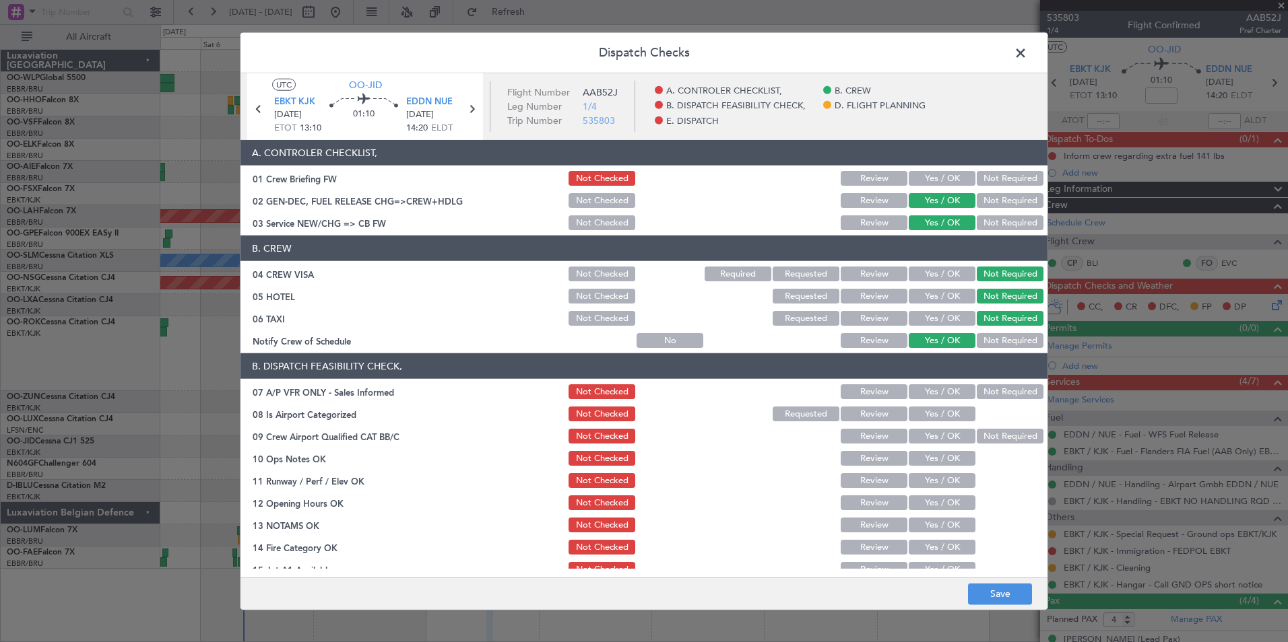
click at [996, 391] on button "Not Required" at bounding box center [1009, 392] width 67 height 15
click at [933, 420] on button "Yes / OK" at bounding box center [941, 414] width 67 height 15
click at [933, 453] on button "Yes / OK" at bounding box center [941, 458] width 67 height 15
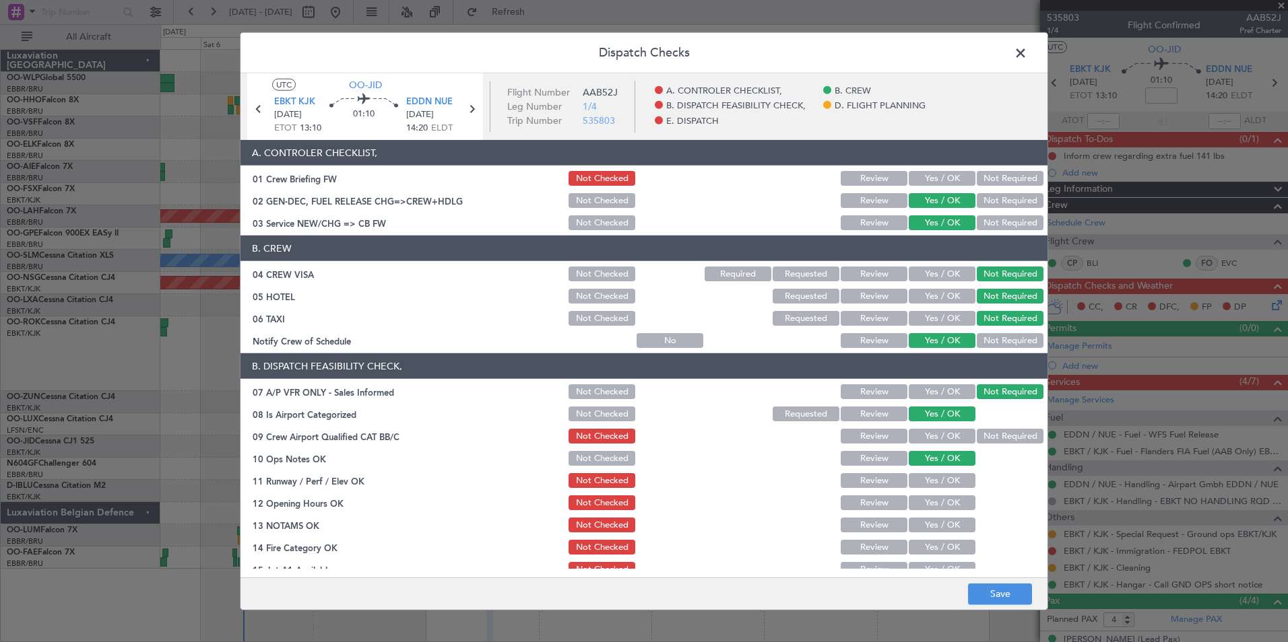
click at [933, 441] on button "Yes / OK" at bounding box center [941, 436] width 67 height 15
click at [929, 482] on button "Yes / OK" at bounding box center [941, 480] width 67 height 15
click at [929, 504] on button "Yes / OK" at bounding box center [941, 503] width 67 height 15
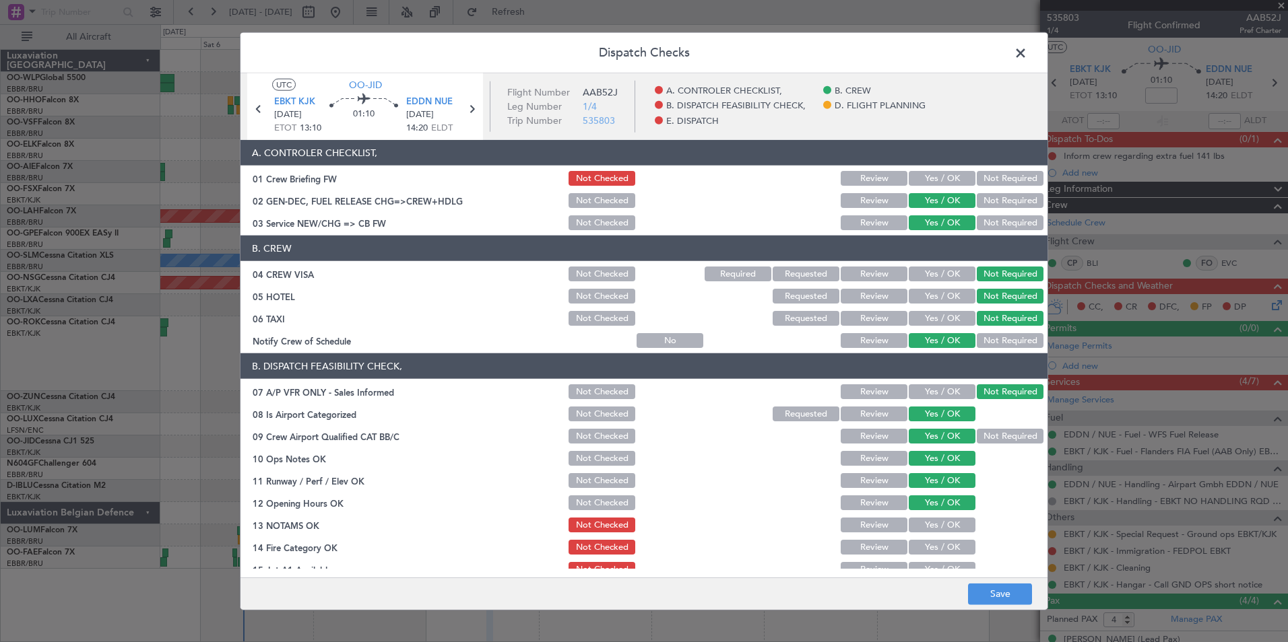
click at [877, 527] on button "Review" at bounding box center [873, 525] width 67 height 15
click at [933, 550] on button "Yes / OK" at bounding box center [941, 547] width 67 height 15
drag, startPoint x: 933, startPoint y: 567, endPoint x: 933, endPoint y: 559, distance: 8.1
click at [933, 566] on button "Yes / OK" at bounding box center [941, 569] width 67 height 15
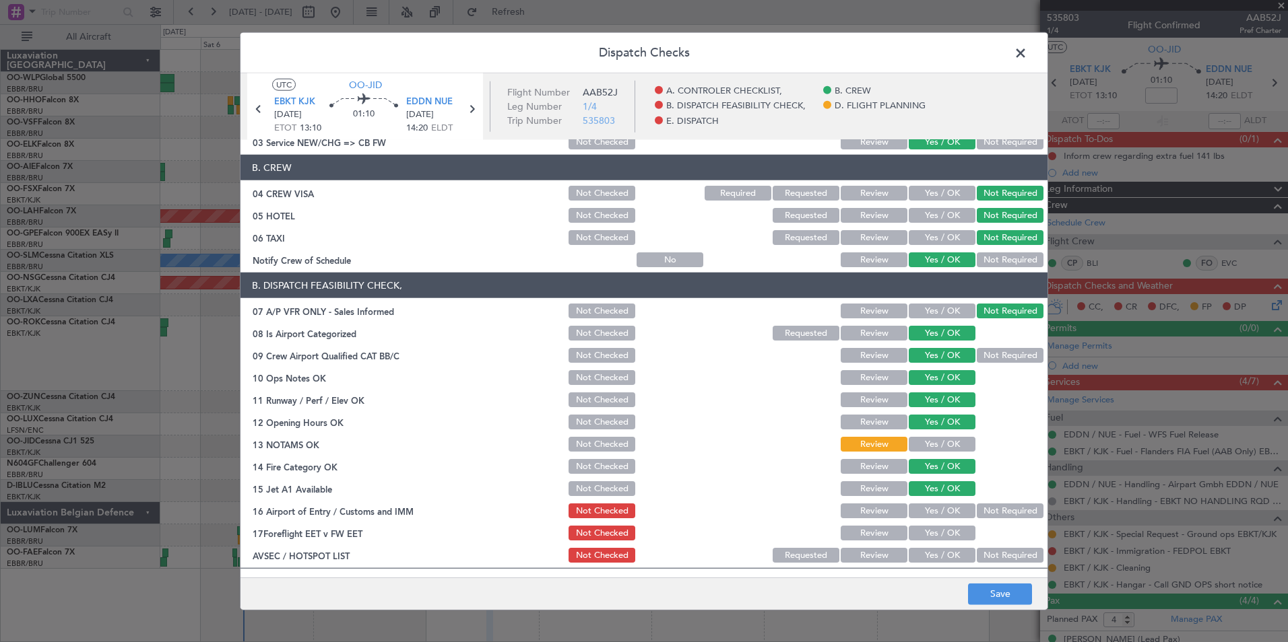
scroll to position [249, 0]
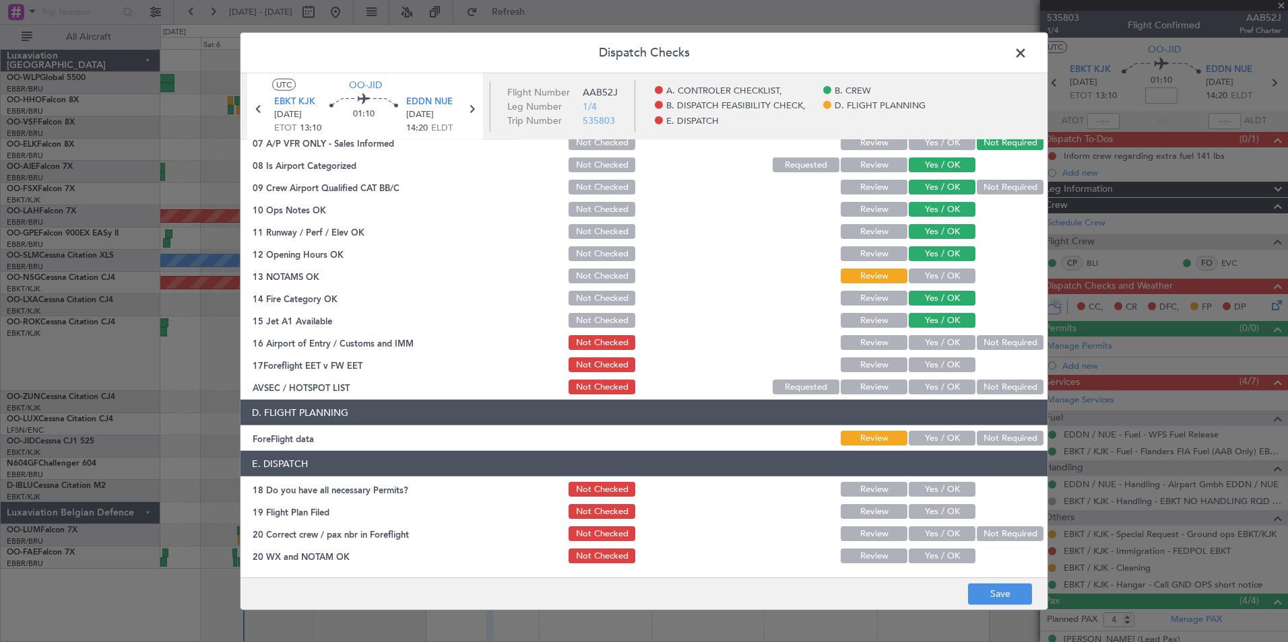
click at [992, 333] on div "Not Required" at bounding box center [1008, 342] width 68 height 19
click at [987, 341] on button "Not Required" at bounding box center [1009, 342] width 67 height 15
drag, startPoint x: 869, startPoint y: 366, endPoint x: 899, endPoint y: 377, distance: 31.5
click at [870, 366] on button "Review" at bounding box center [873, 365] width 67 height 15
click at [989, 389] on button "Not Required" at bounding box center [1009, 387] width 67 height 15
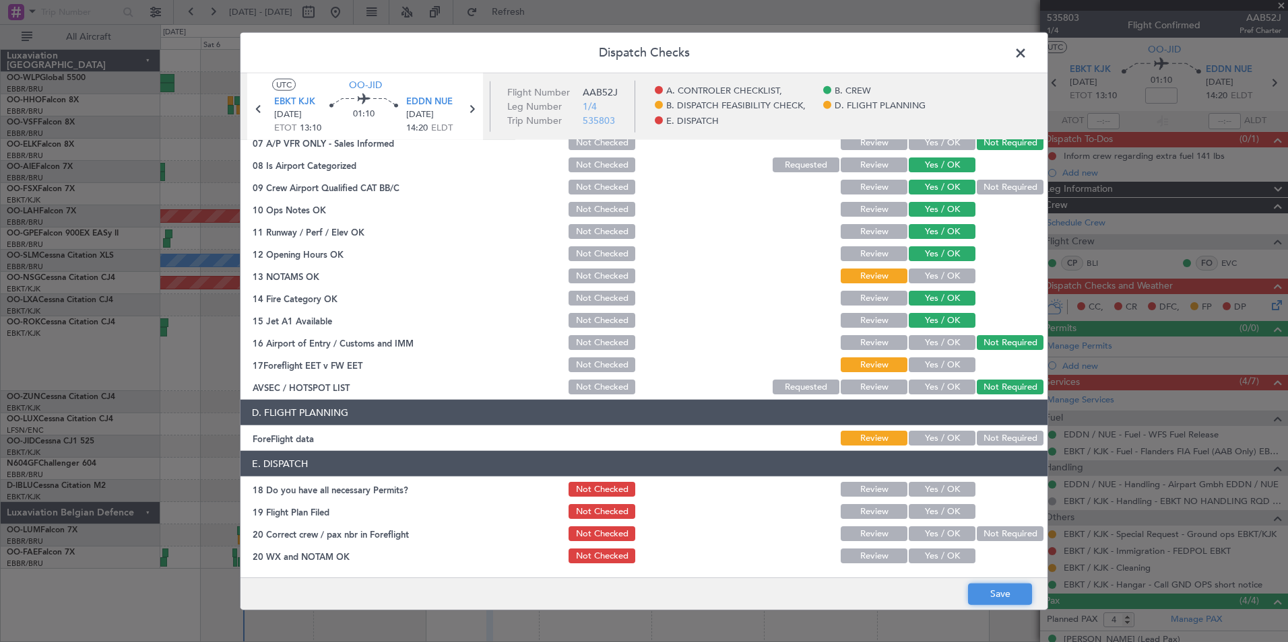
click at [991, 595] on button "Save" at bounding box center [1000, 594] width 64 height 22
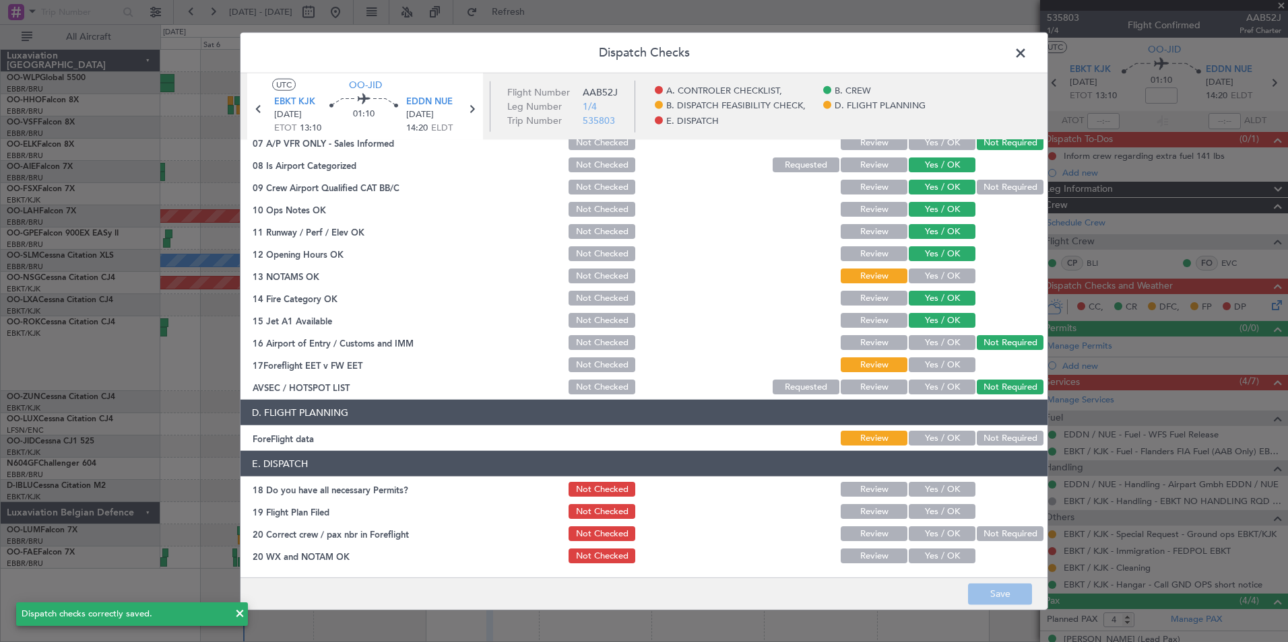
click at [1027, 53] on span at bounding box center [1027, 56] width 0 height 27
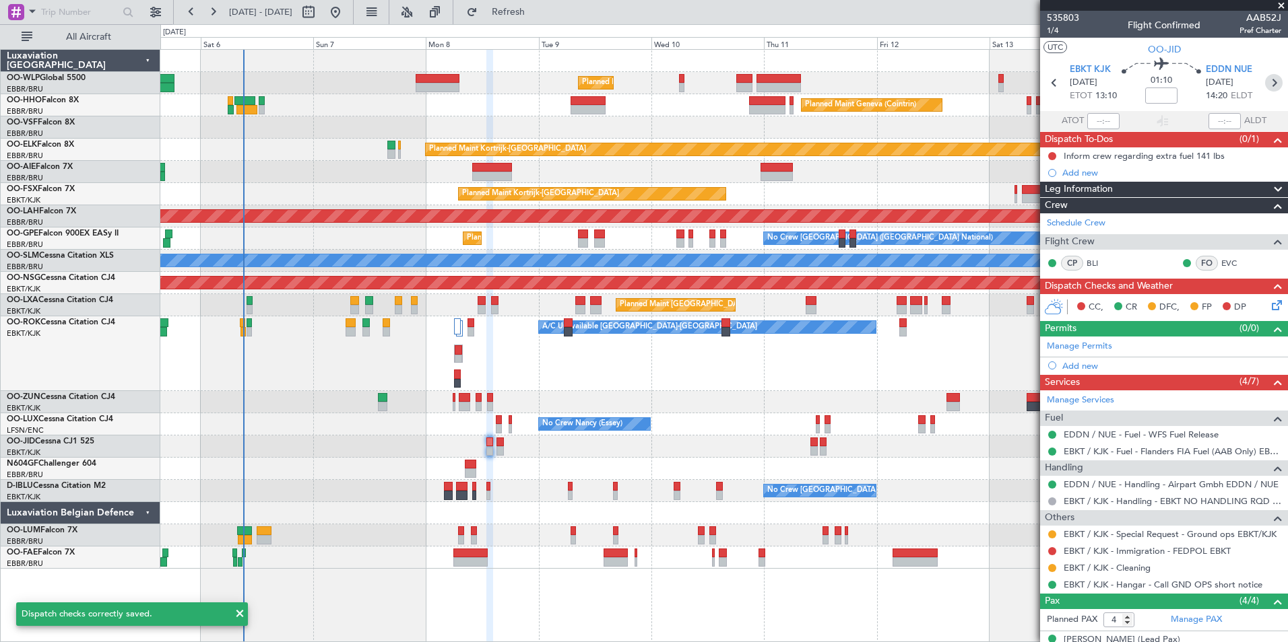
click at [1268, 84] on icon at bounding box center [1274, 83] width 18 height 18
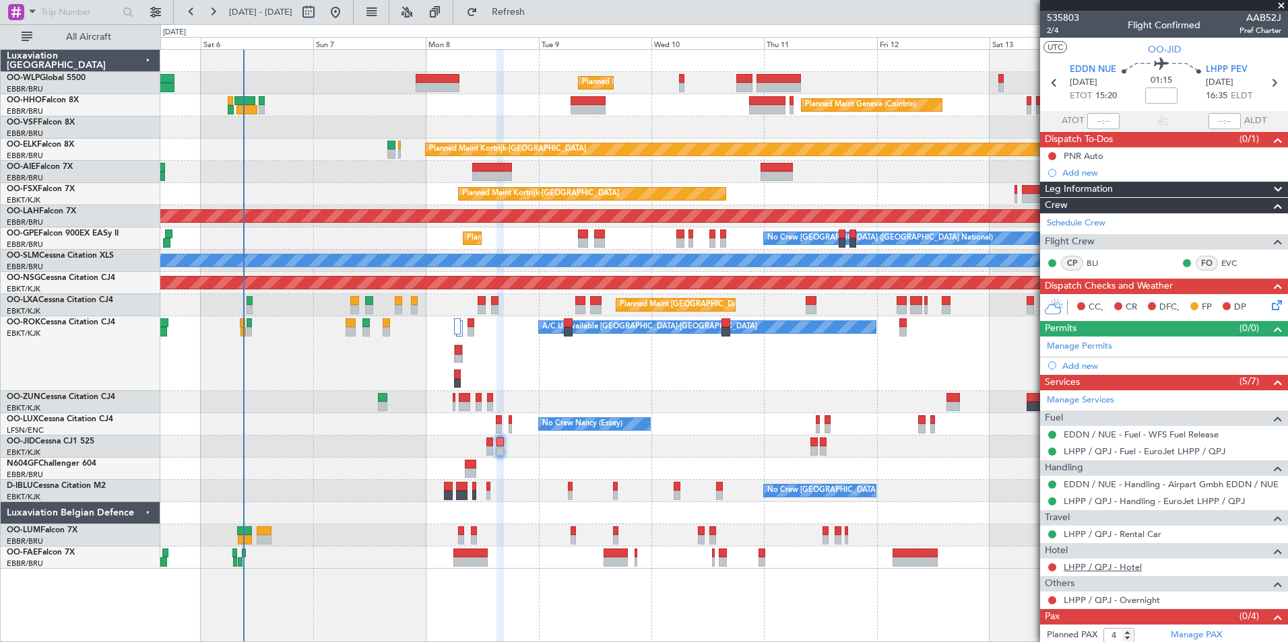
click at [1127, 565] on link "LHPP / QPJ - Hotel" at bounding box center [1102, 567] width 78 height 11
click at [1160, 97] on input at bounding box center [1161, 96] width 32 height 16
type input "-"
click at [987, 182] on div "Unplanned Maint Brussels (Brussels National) Planned Maint London (Farnborough)" at bounding box center [723, 172] width 1127 height 22
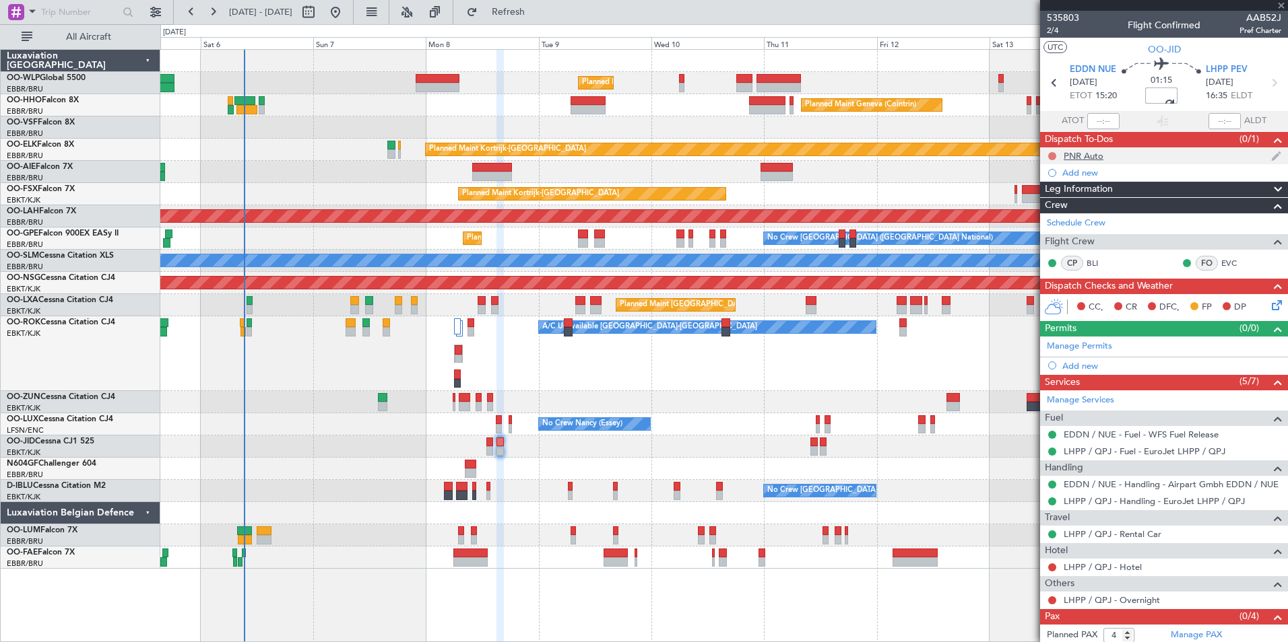
type input "-00:05"
click at [1050, 156] on button at bounding box center [1052, 156] width 8 height 8
click at [1051, 209] on span "Completed" at bounding box center [1058, 215] width 44 height 13
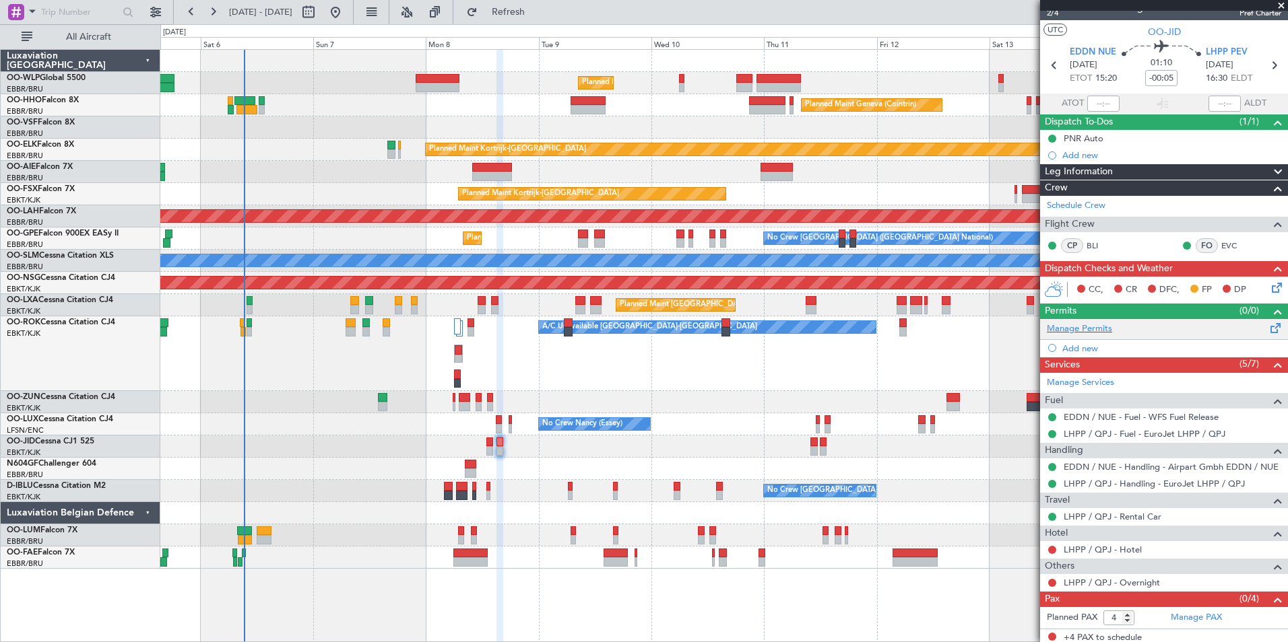
scroll to position [22, 0]
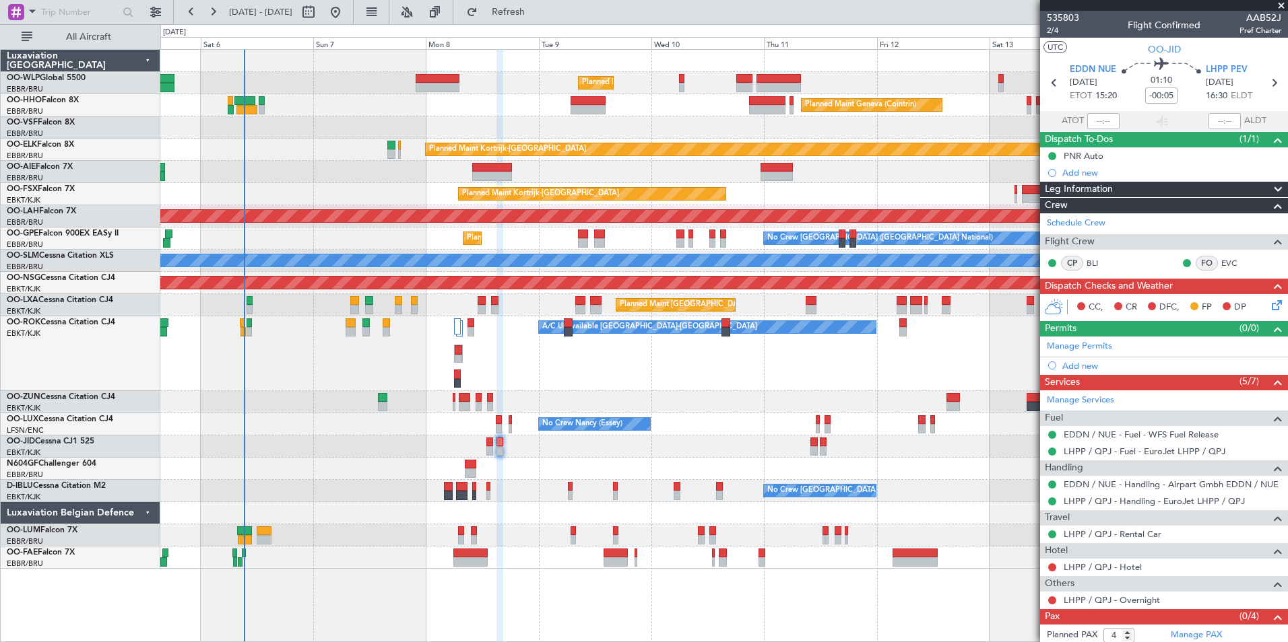
scroll to position [22, 0]
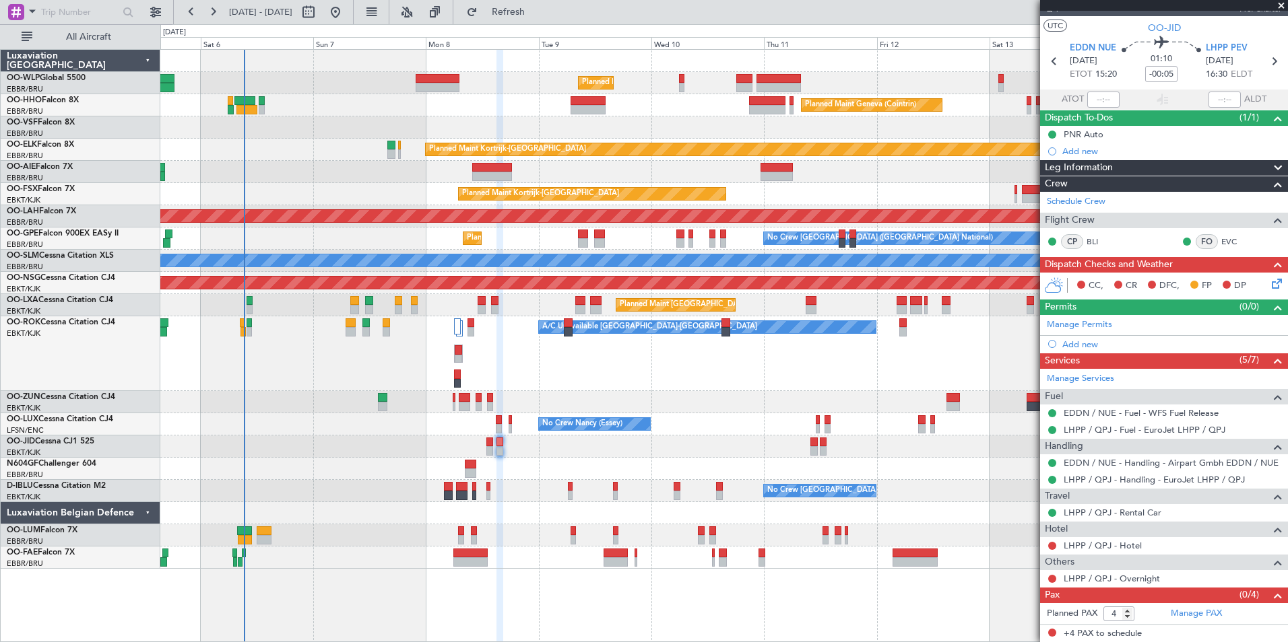
click at [1269, 281] on icon at bounding box center [1274, 281] width 11 height 11
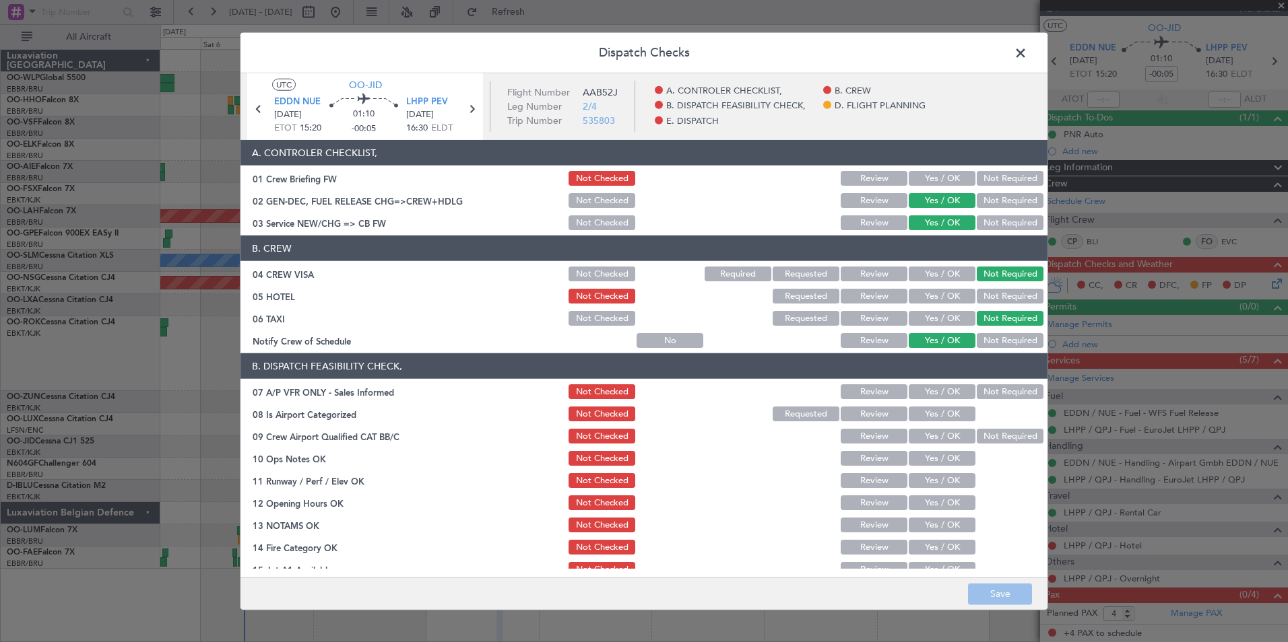
click at [1027, 55] on span at bounding box center [1027, 56] width 0 height 27
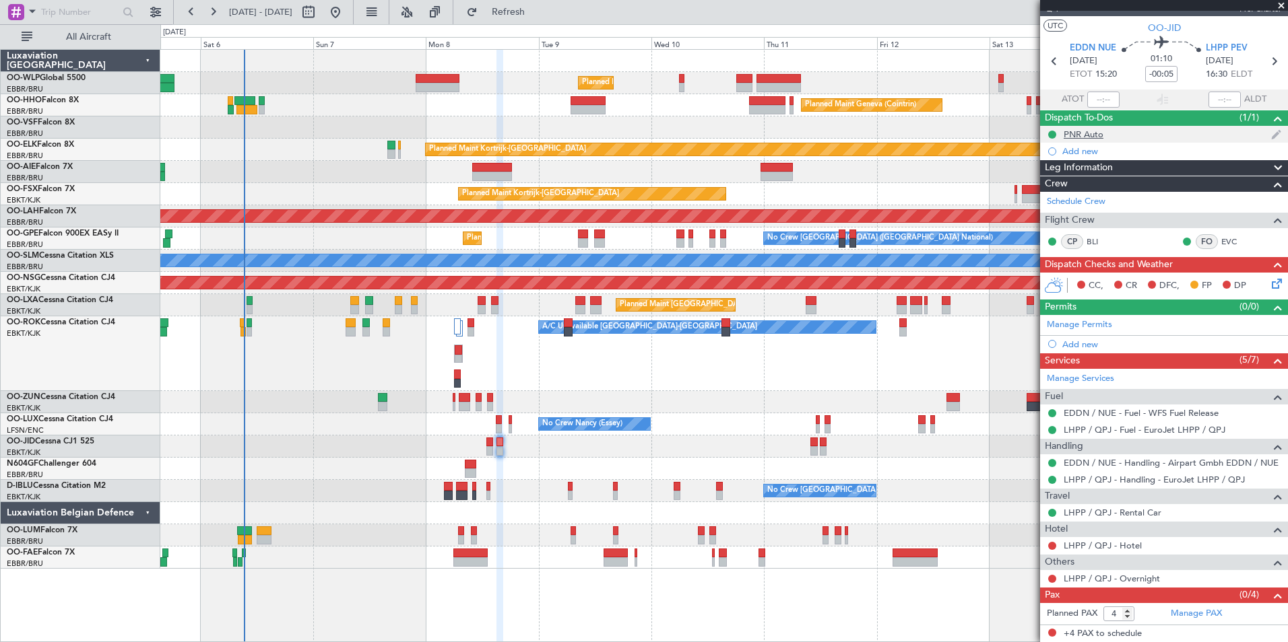
click at [1095, 151] on mat-tooltip-component "PNR Auto" at bounding box center [1084, 157] width 59 height 36
click at [1084, 152] on div "Add new" at bounding box center [1165, 150] width 207 height 11
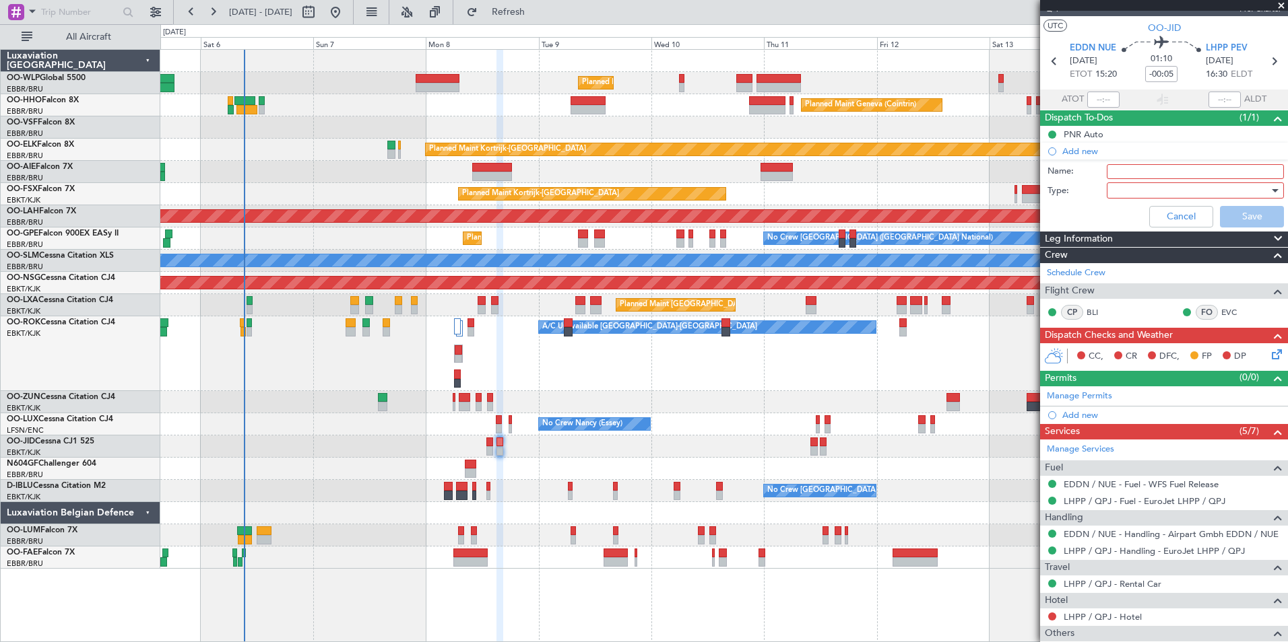
click at [1124, 173] on input "Name:" at bounding box center [1194, 171] width 177 height 15
type input "FPL in FF"
click at [1129, 189] on div at bounding box center [1190, 190] width 157 height 20
click at [1135, 224] on span "Generic" at bounding box center [1189, 218] width 158 height 20
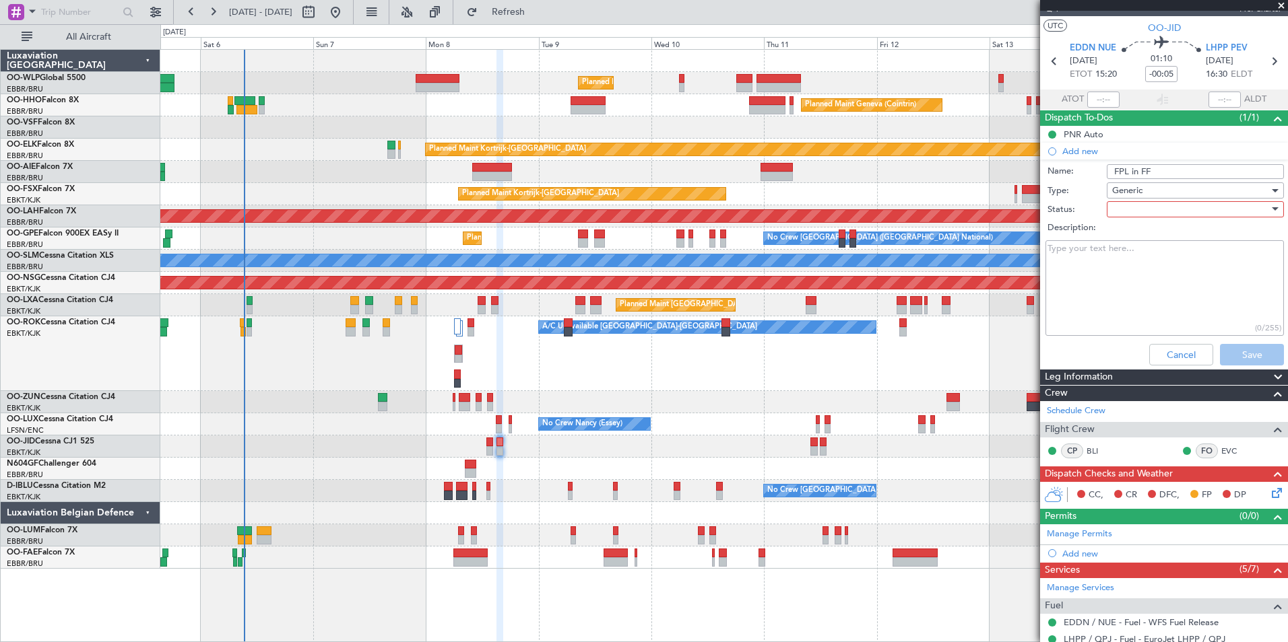
click at [1153, 209] on div at bounding box center [1190, 209] width 157 height 20
click at [1143, 237] on span "Not Started" at bounding box center [1189, 236] width 158 height 20
click at [1224, 347] on button "Save" at bounding box center [1252, 355] width 64 height 22
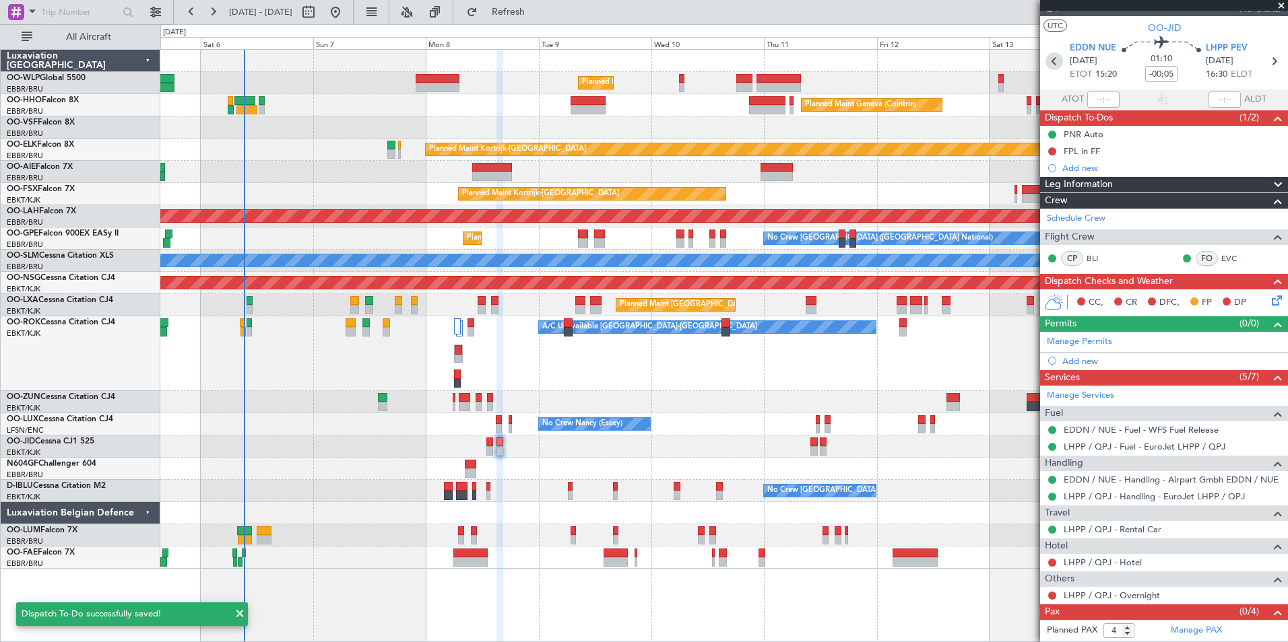
click at [1045, 63] on icon at bounding box center [1054, 62] width 18 height 18
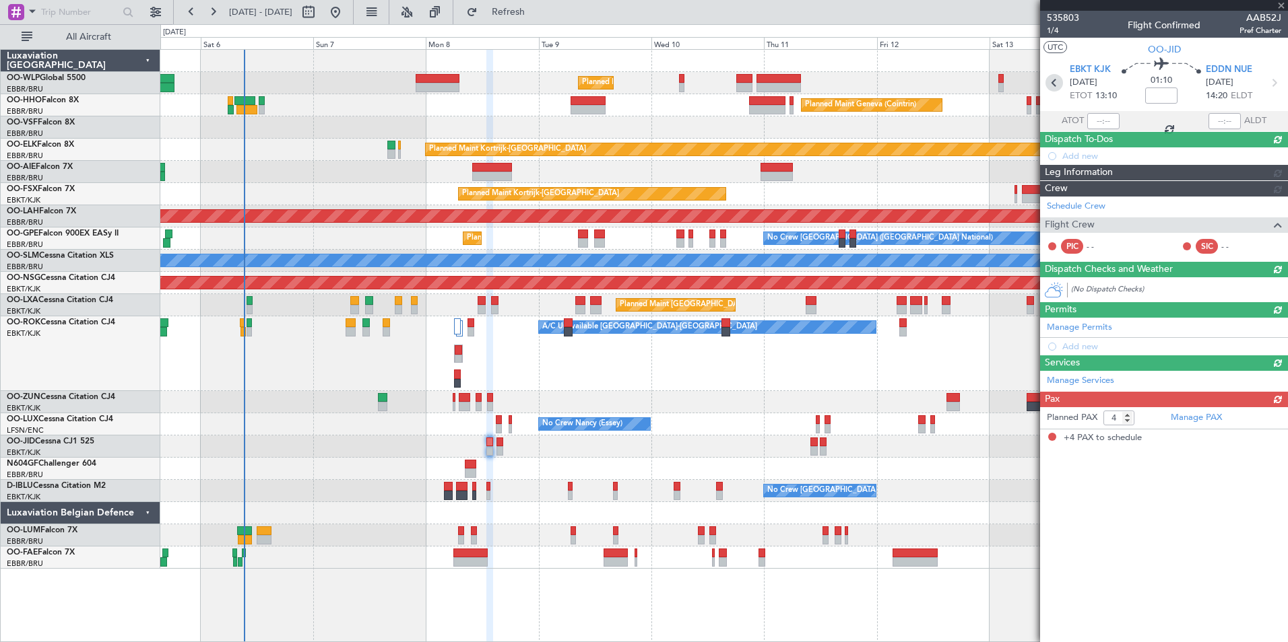
scroll to position [0, 0]
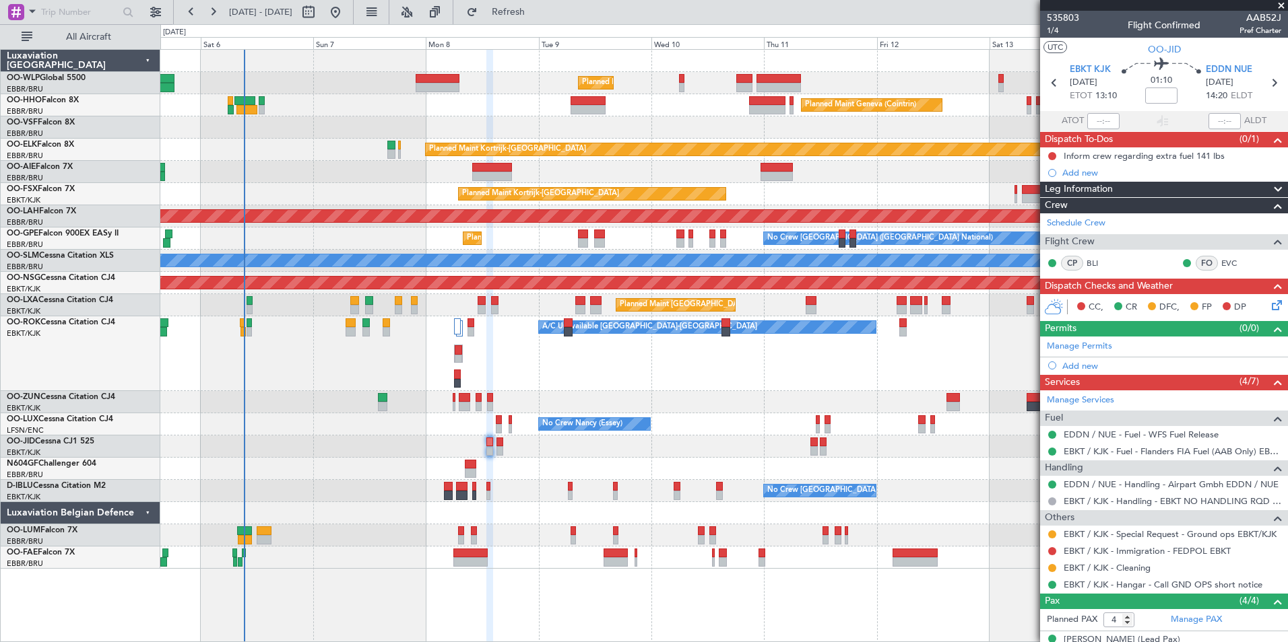
click at [1075, 170] on mat-tooltip-component "Not Started" at bounding box center [1052, 178] width 65 height 36
click at [1067, 169] on div "Add new" at bounding box center [1165, 172] width 207 height 11
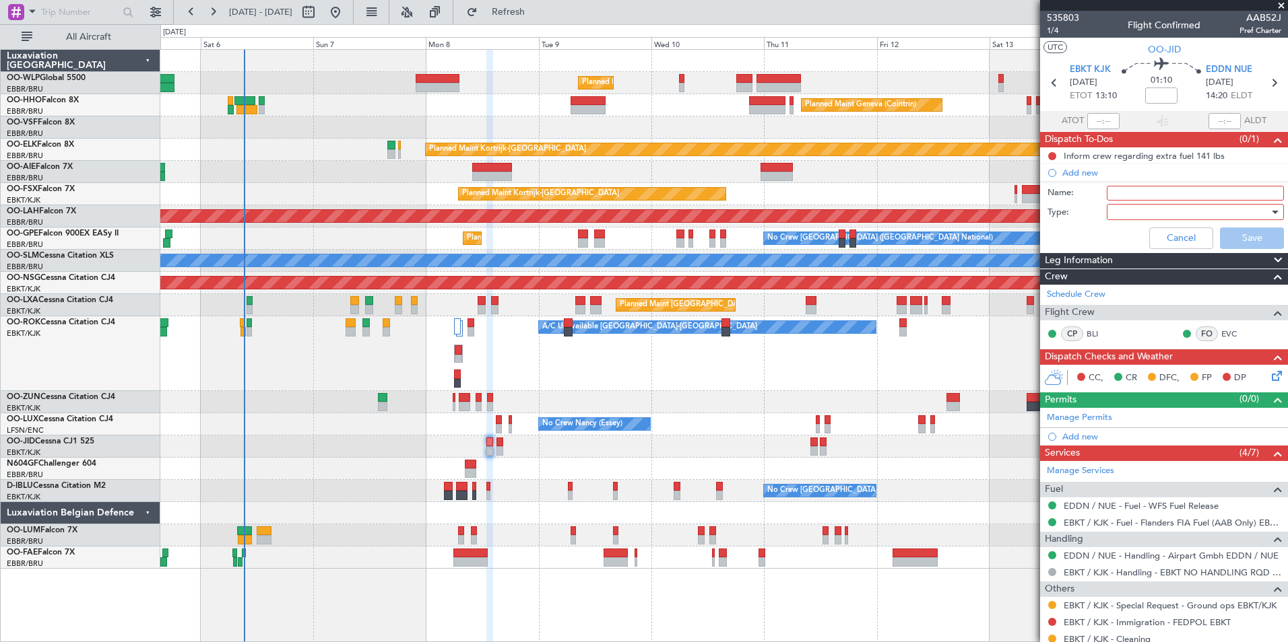
click at [1122, 195] on input "Name:" at bounding box center [1194, 193] width 177 height 15
type input "FPL in FF"
click at [1134, 207] on div at bounding box center [1190, 212] width 157 height 20
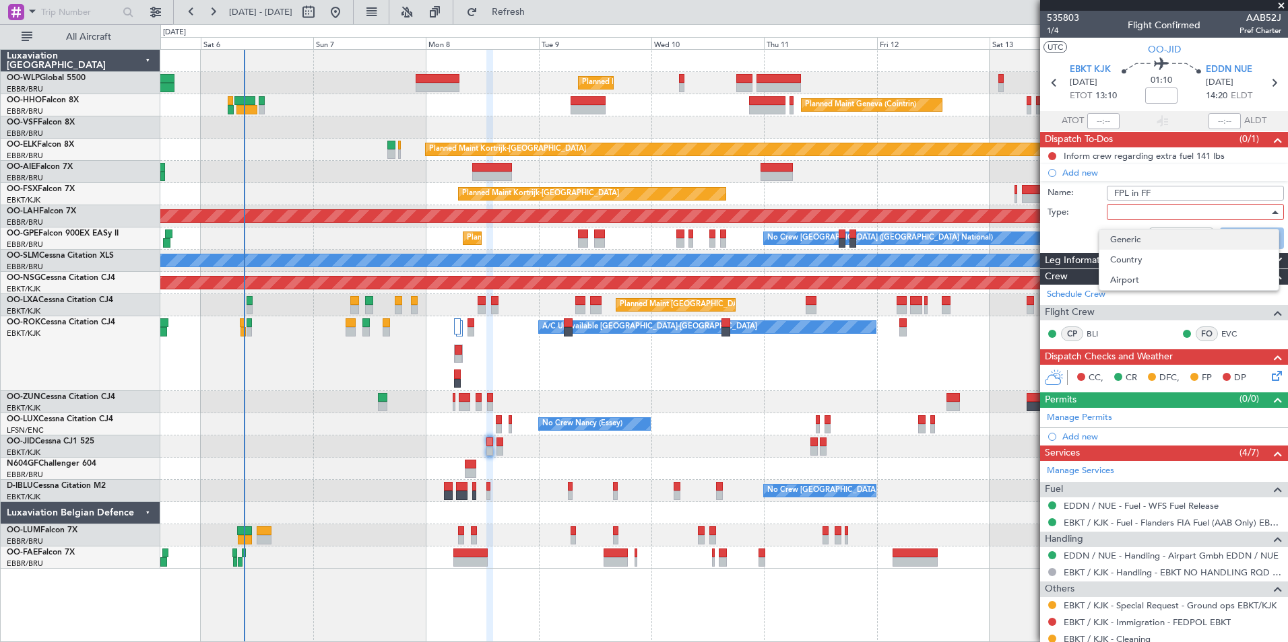
click at [1125, 244] on span "Generic" at bounding box center [1189, 240] width 158 height 20
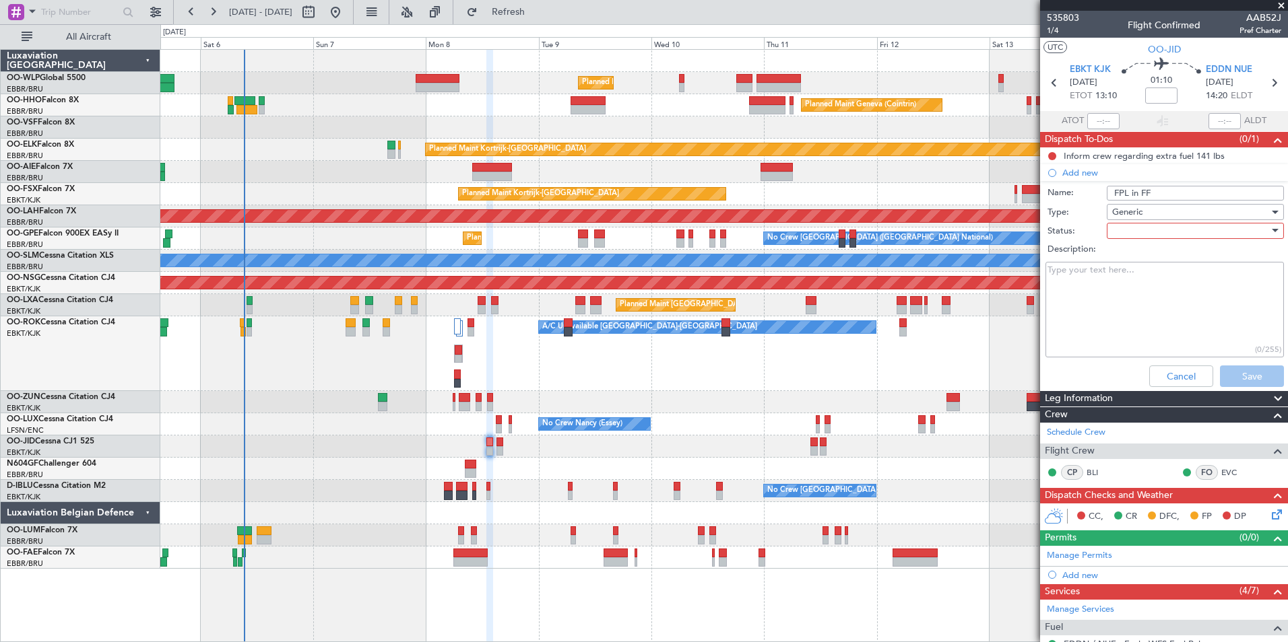
click at [1127, 226] on div at bounding box center [1190, 231] width 157 height 20
click at [1127, 263] on span "Not Started" at bounding box center [1189, 258] width 158 height 20
click at [1232, 370] on button "Save" at bounding box center [1252, 377] width 64 height 22
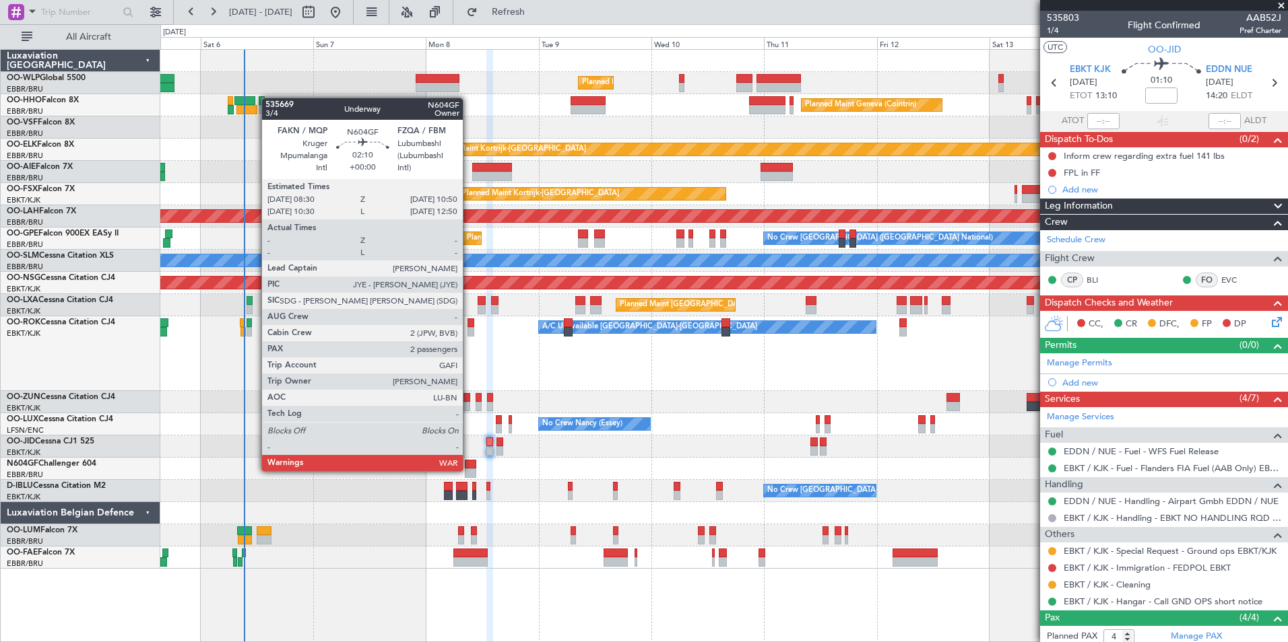
click at [469, 470] on div at bounding box center [470, 473] width 11 height 9
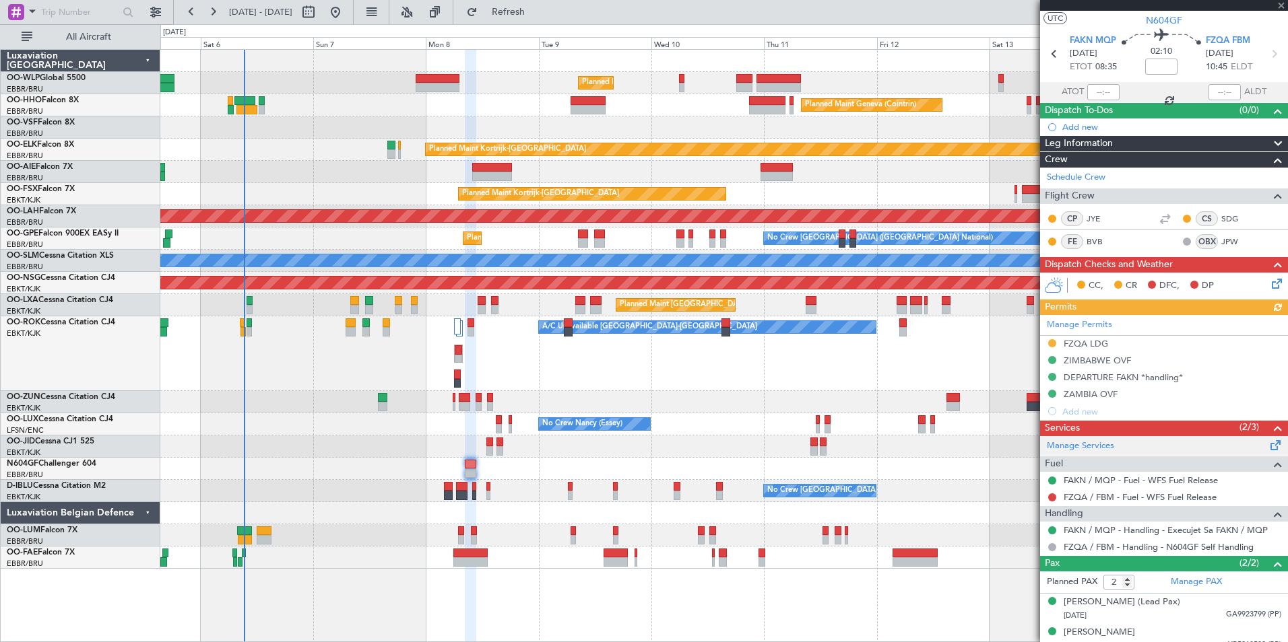
scroll to position [40, 0]
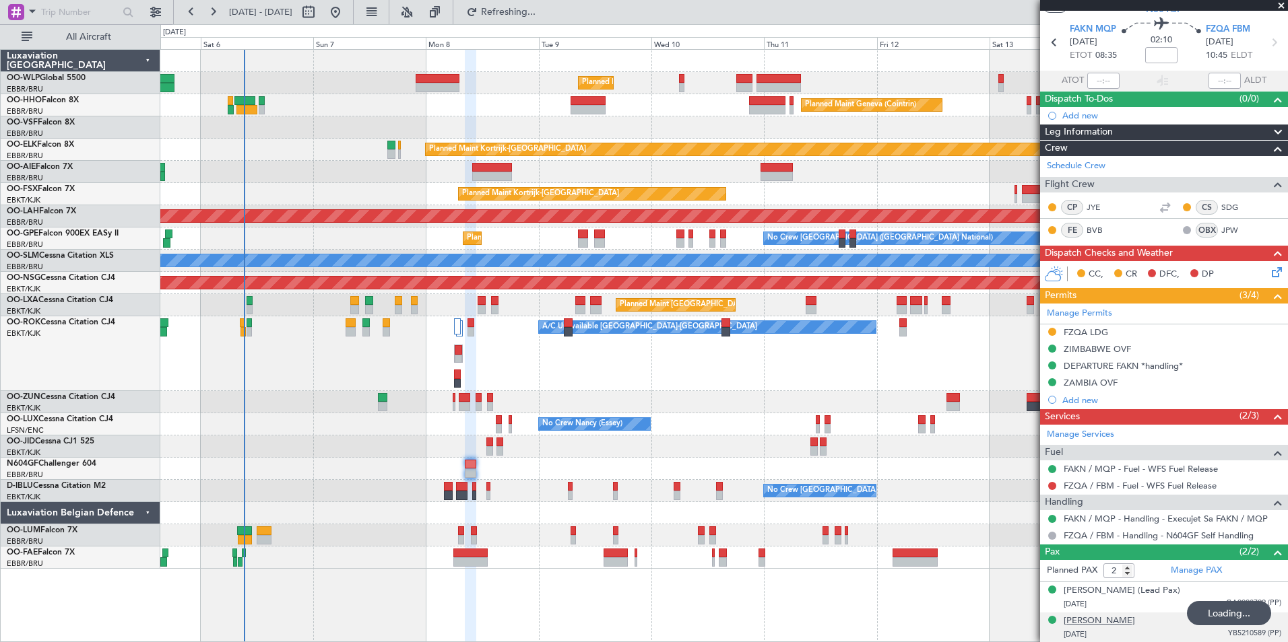
click at [1108, 621] on div "[PERSON_NAME]" at bounding box center [1098, 621] width 71 height 13
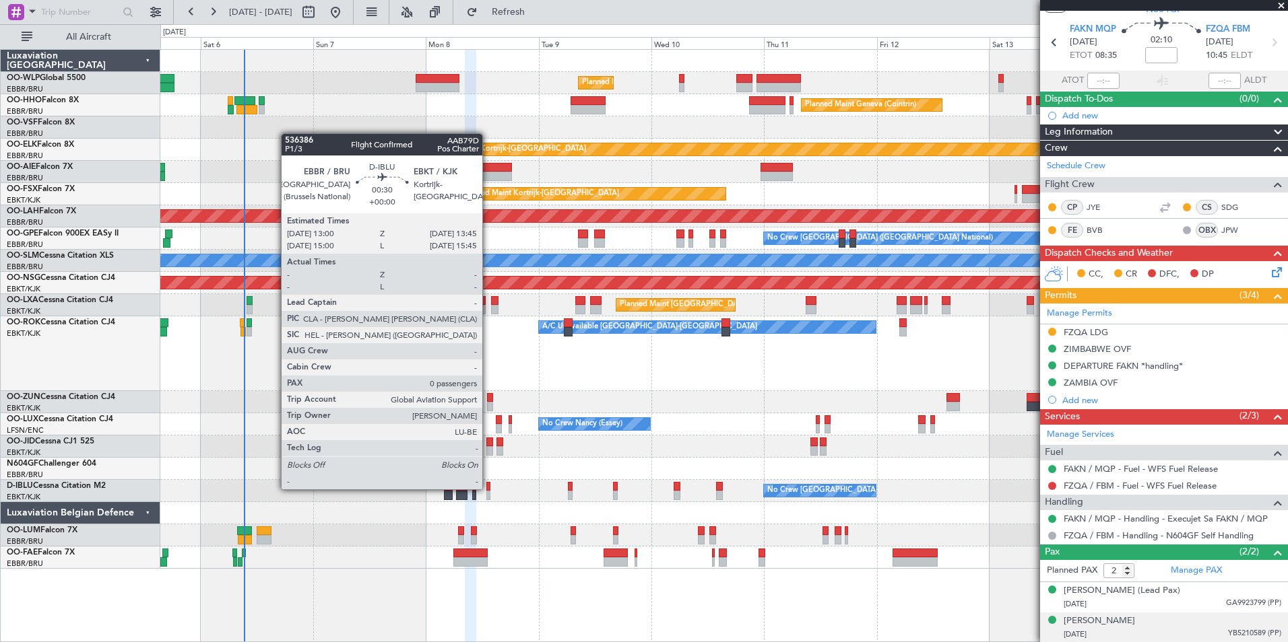
click at [488, 490] on div at bounding box center [488, 486] width 4 height 9
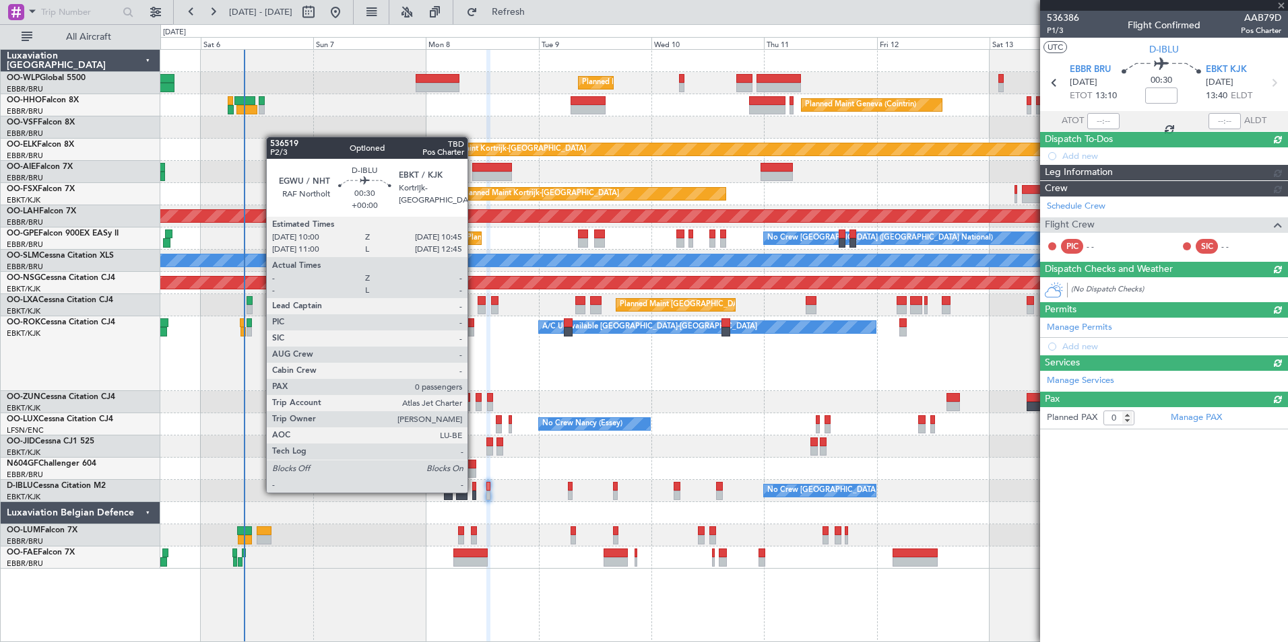
scroll to position [0, 0]
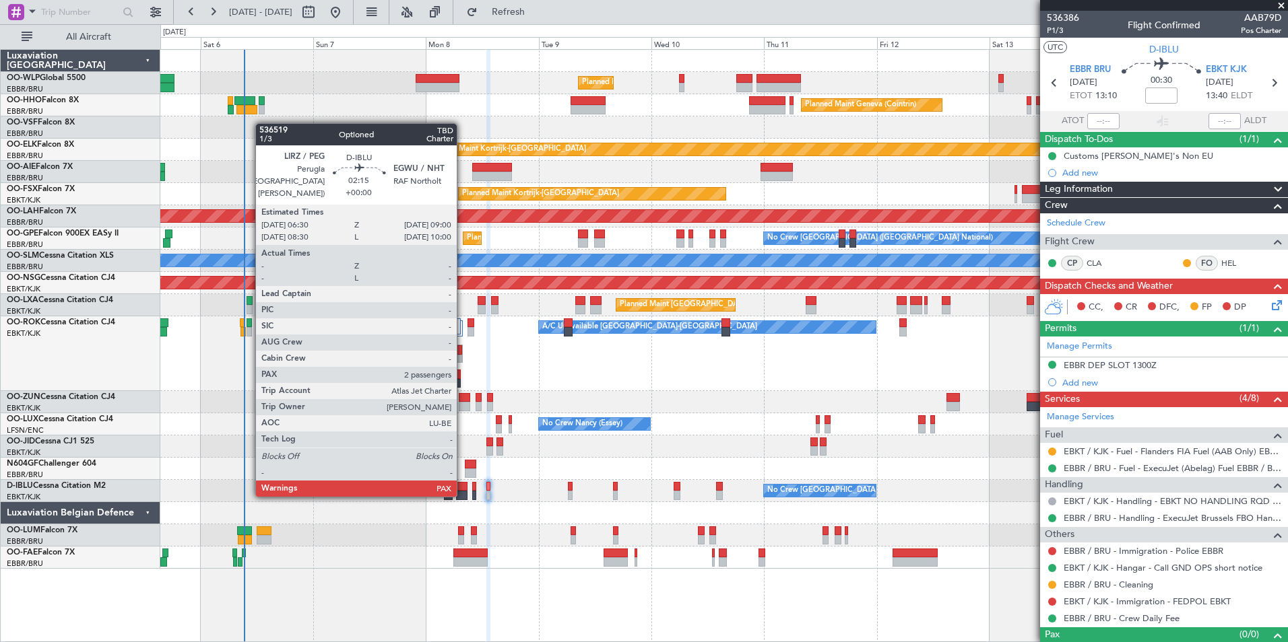
click at [463, 494] on div at bounding box center [462, 495] width 12 height 9
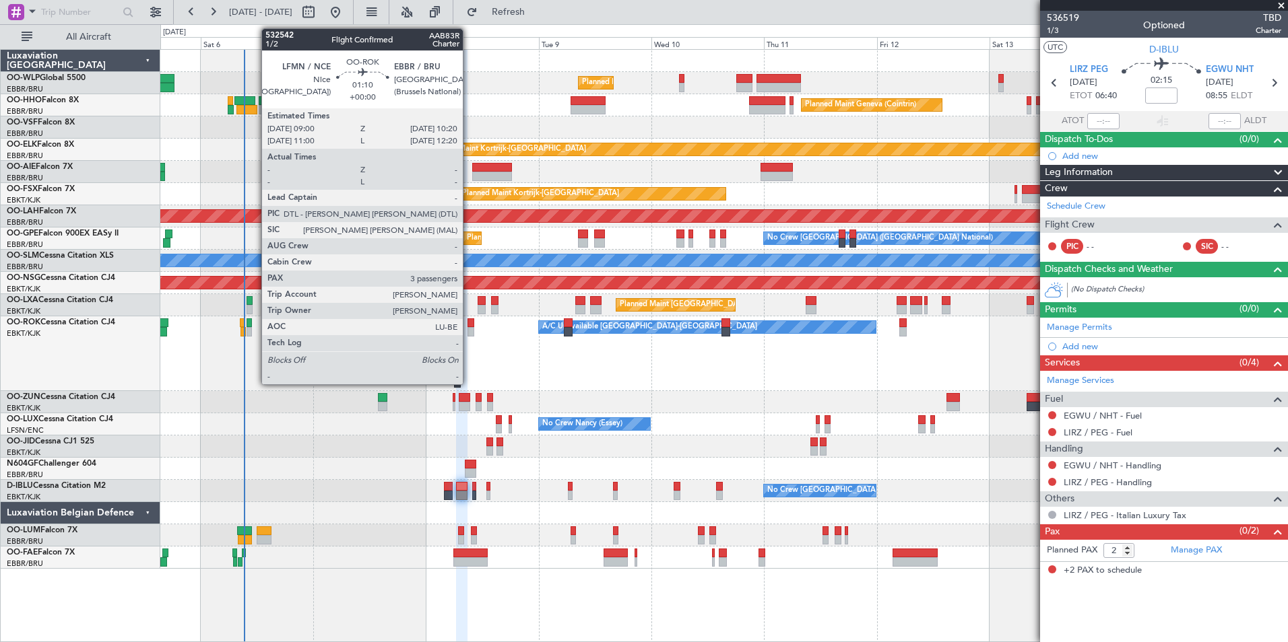
click at [469, 329] on div at bounding box center [470, 331] width 7 height 9
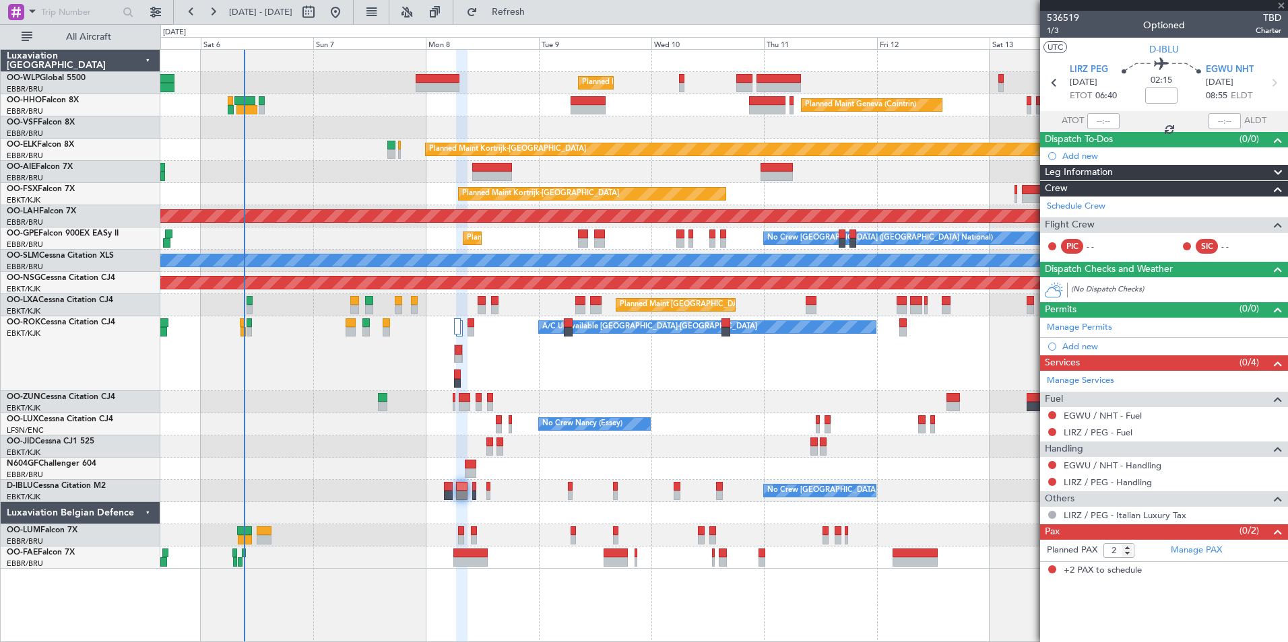
type input "3"
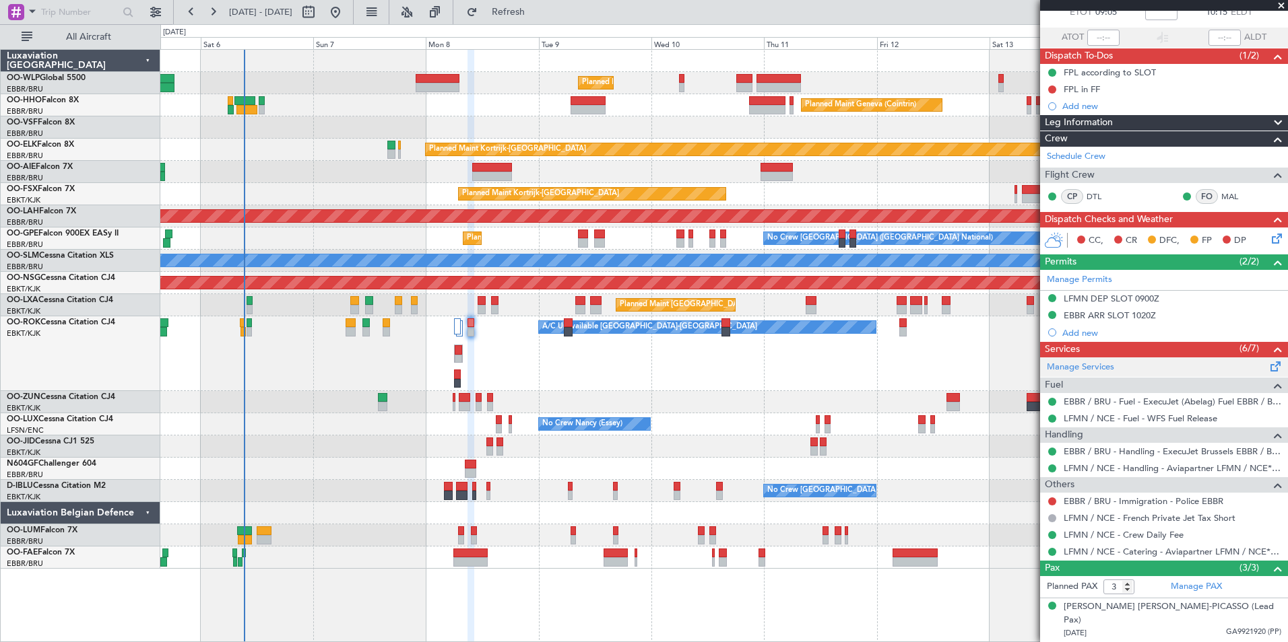
scroll to position [63, 0]
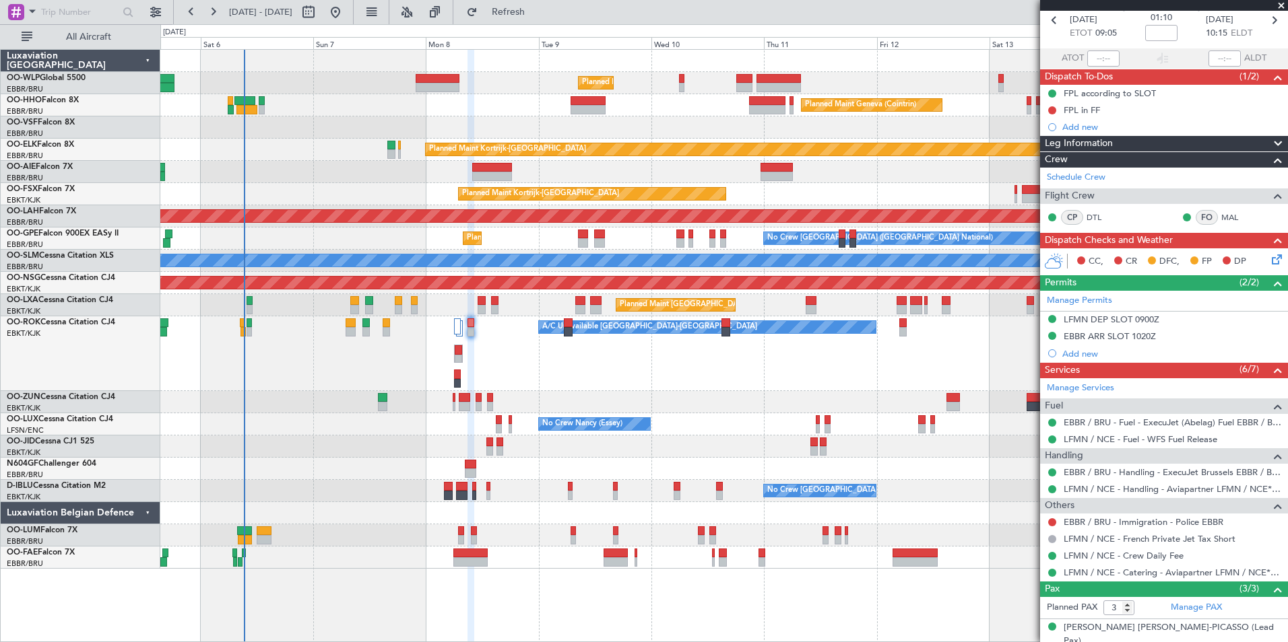
click at [1110, 527] on mat-tooltip-component "EBBR / BRU - Immigration - Police EBBR" at bounding box center [1143, 545] width 160 height 36
click at [1108, 524] on link "EBBR / BRU - Immigration - Police EBBR" at bounding box center [1143, 522] width 160 height 11
click at [537, 16] on span "Refresh" at bounding box center [508, 11] width 57 height 9
click at [537, 17] on span "Refresh" at bounding box center [508, 11] width 57 height 9
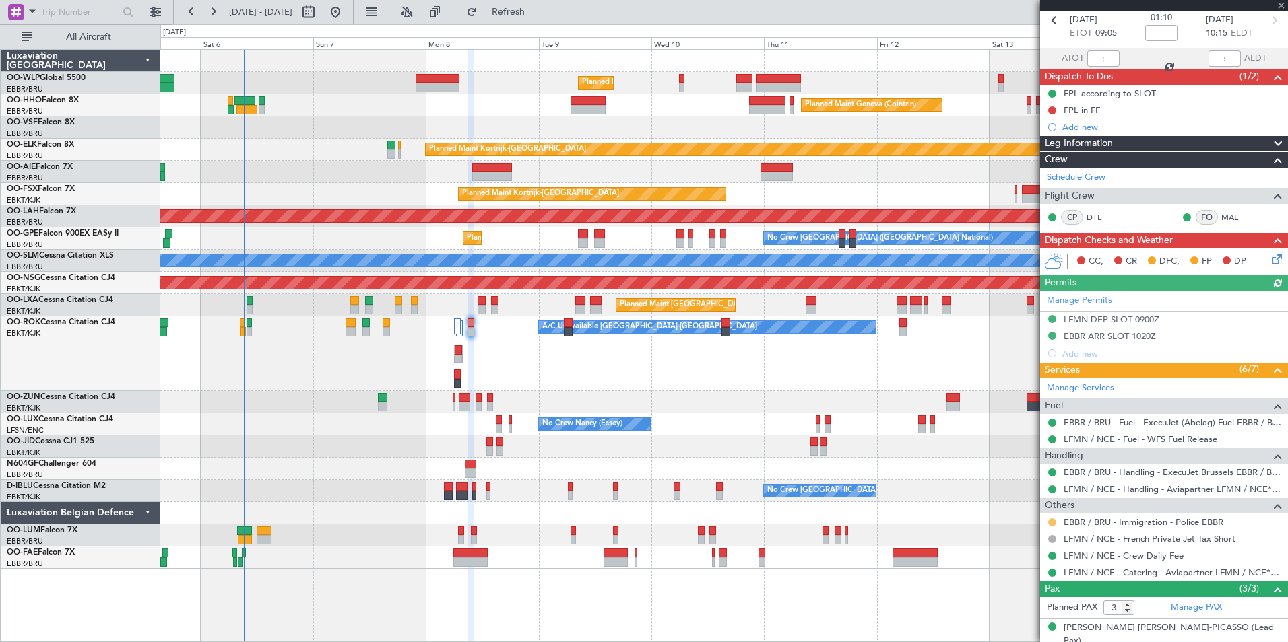
click at [1053, 523] on button at bounding box center [1052, 523] width 8 height 8
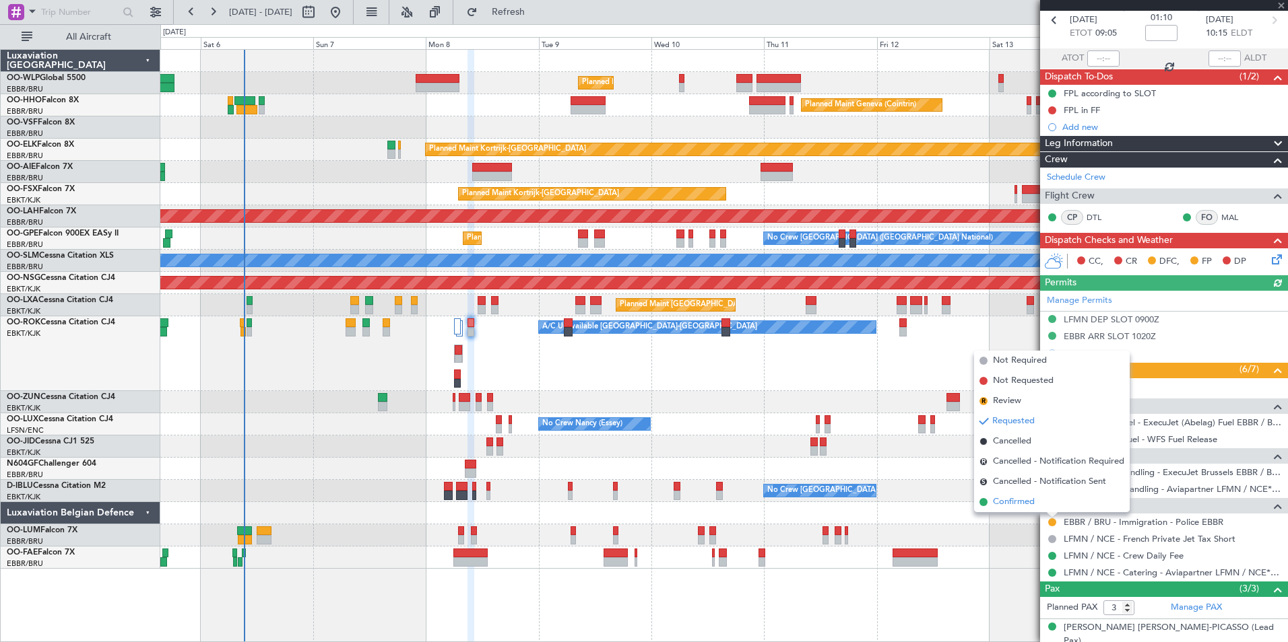
click at [1019, 500] on span "Confirmed" at bounding box center [1014, 502] width 42 height 13
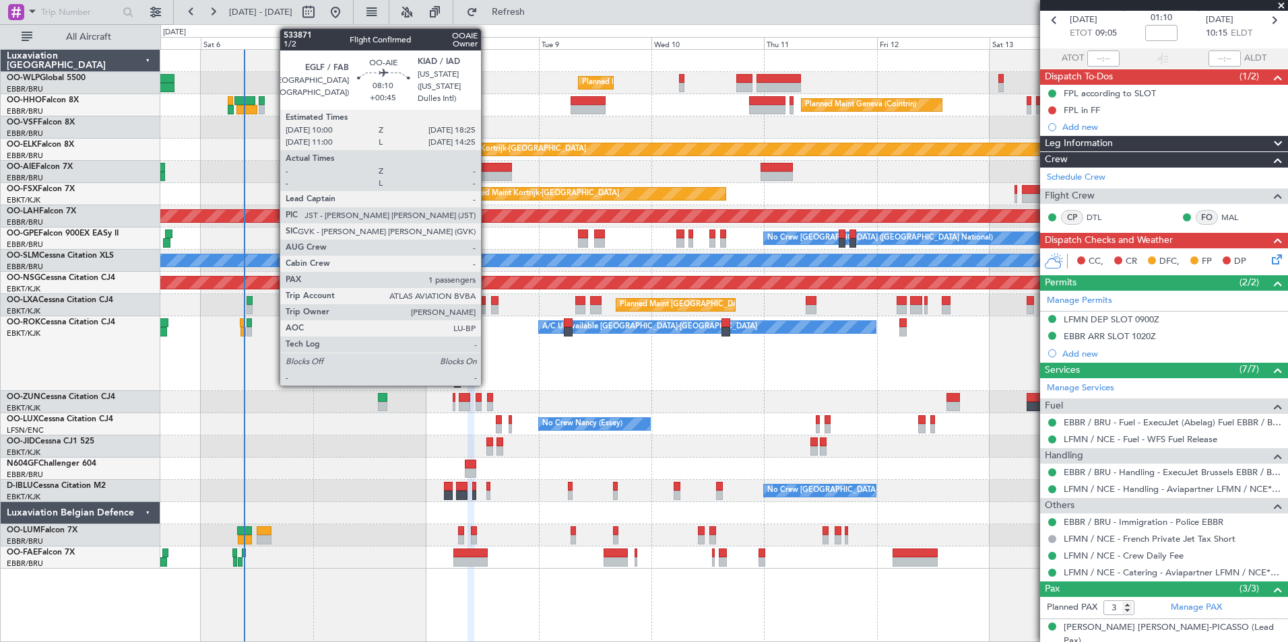
click at [487, 172] on div at bounding box center [492, 176] width 40 height 9
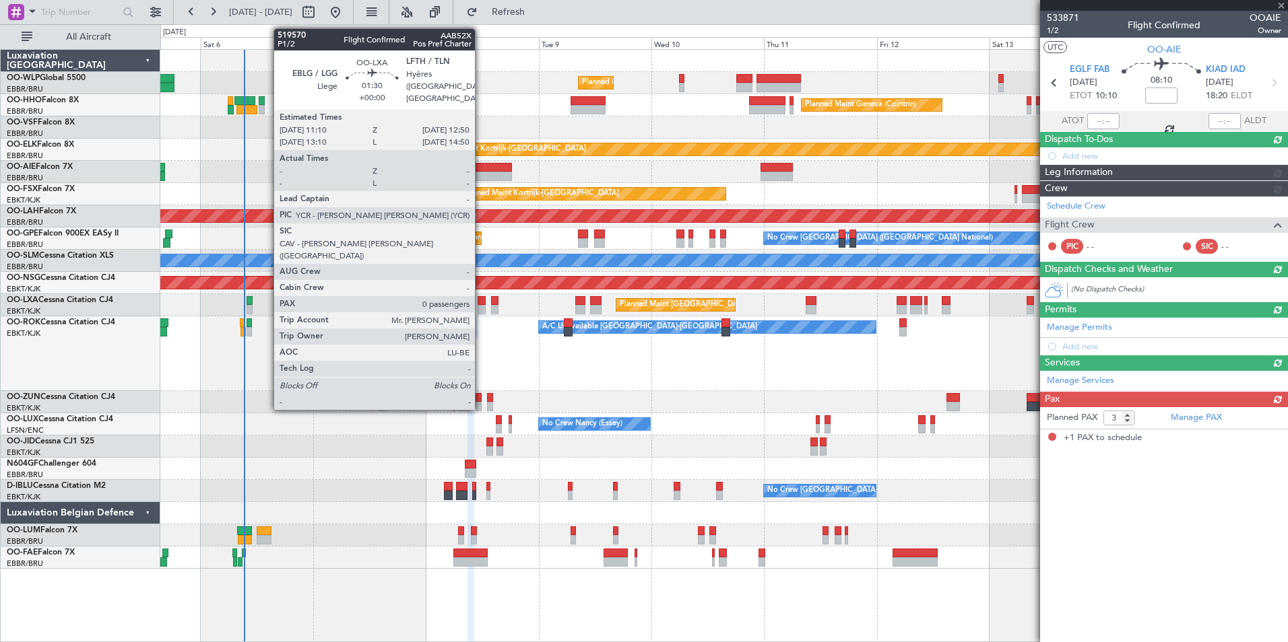
type input "+00:45"
type input "1"
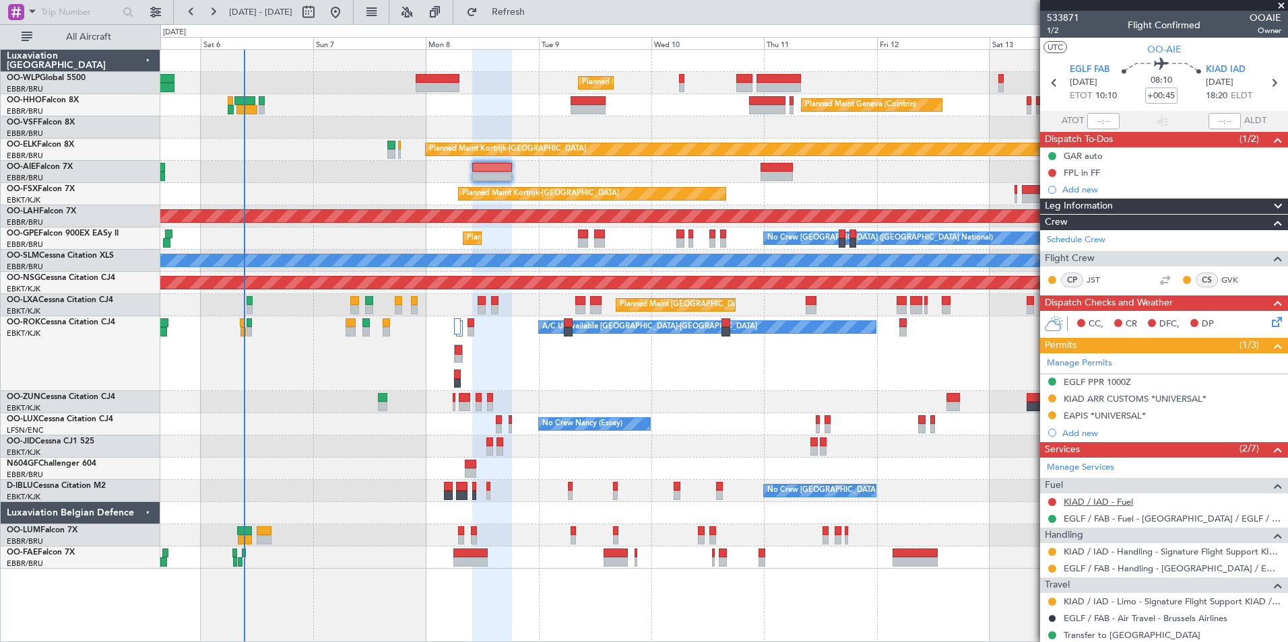
click at [1084, 500] on link "KIAD / IAD - Fuel" at bounding box center [1097, 501] width 69 height 11
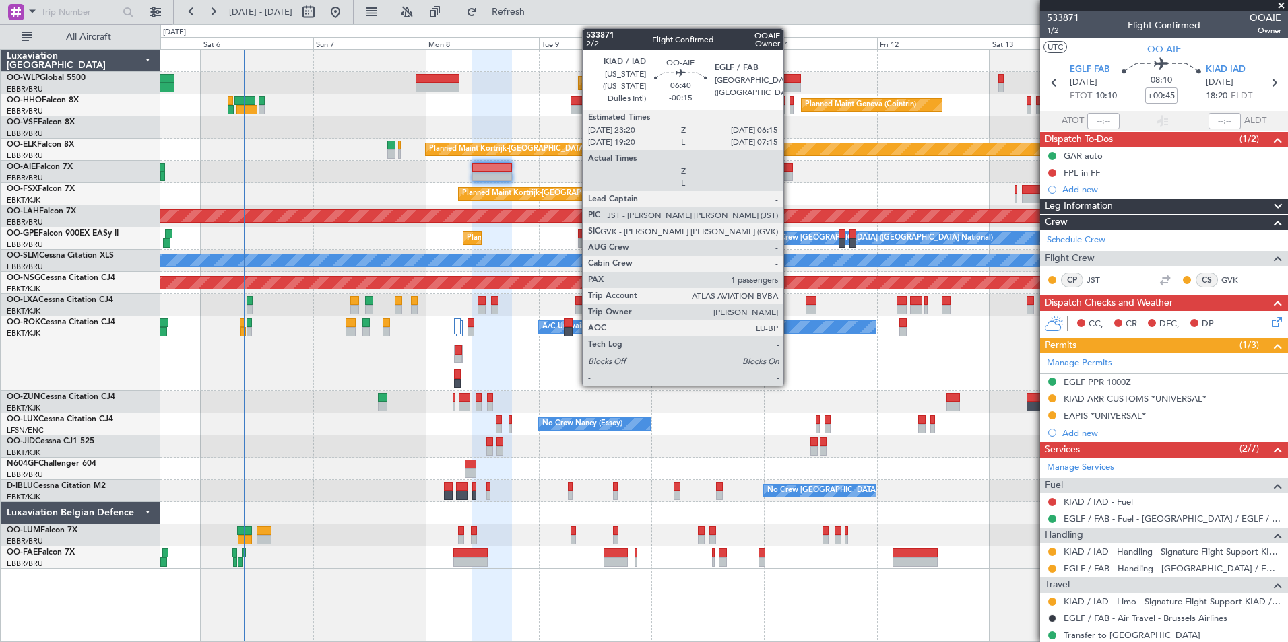
click at [789, 178] on div at bounding box center [776, 176] width 33 height 9
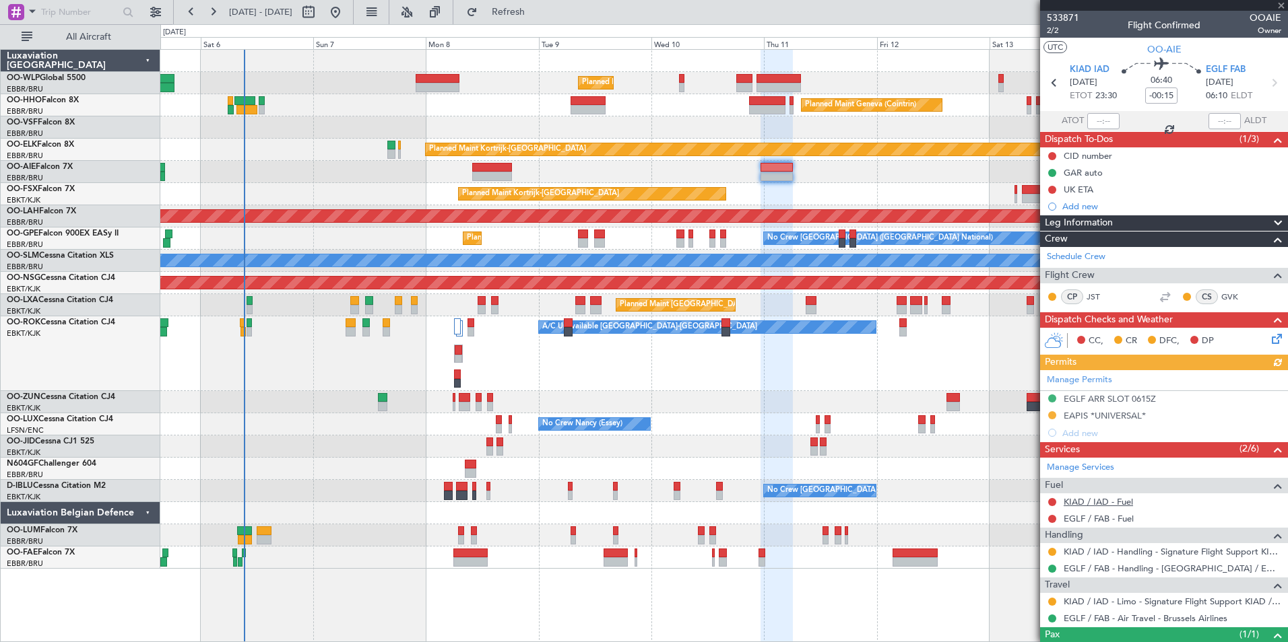
click at [1072, 499] on link "KIAD / IAD - Fuel" at bounding box center [1097, 501] width 69 height 11
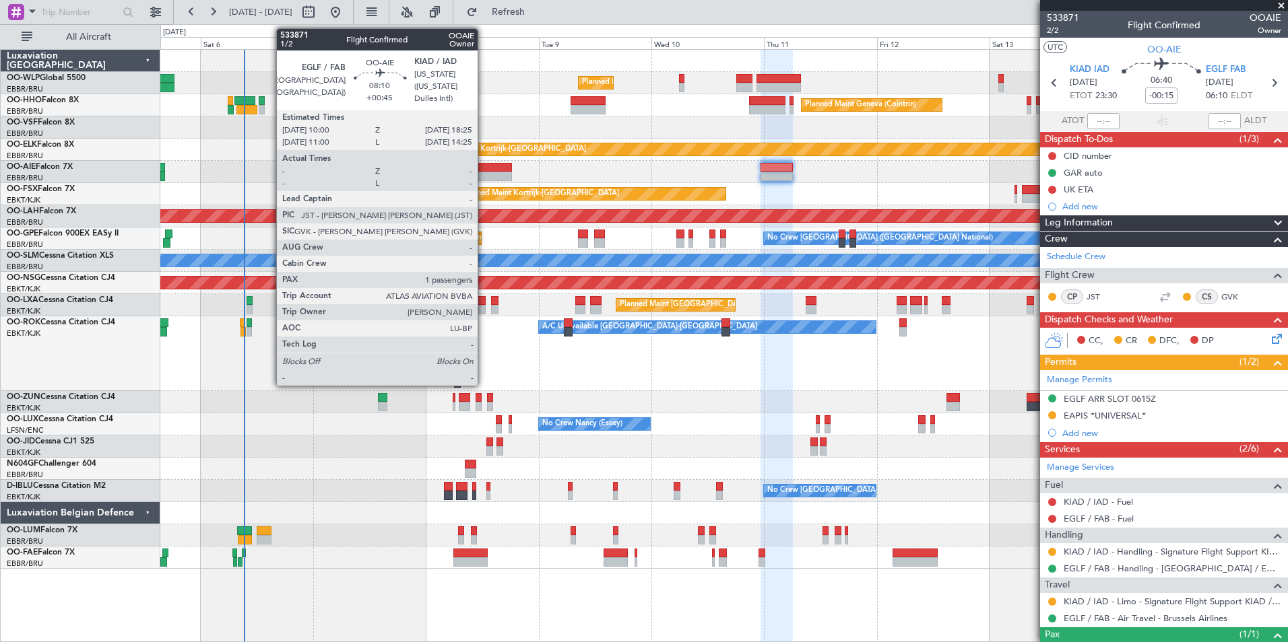
click at [484, 174] on div at bounding box center [492, 176] width 40 height 9
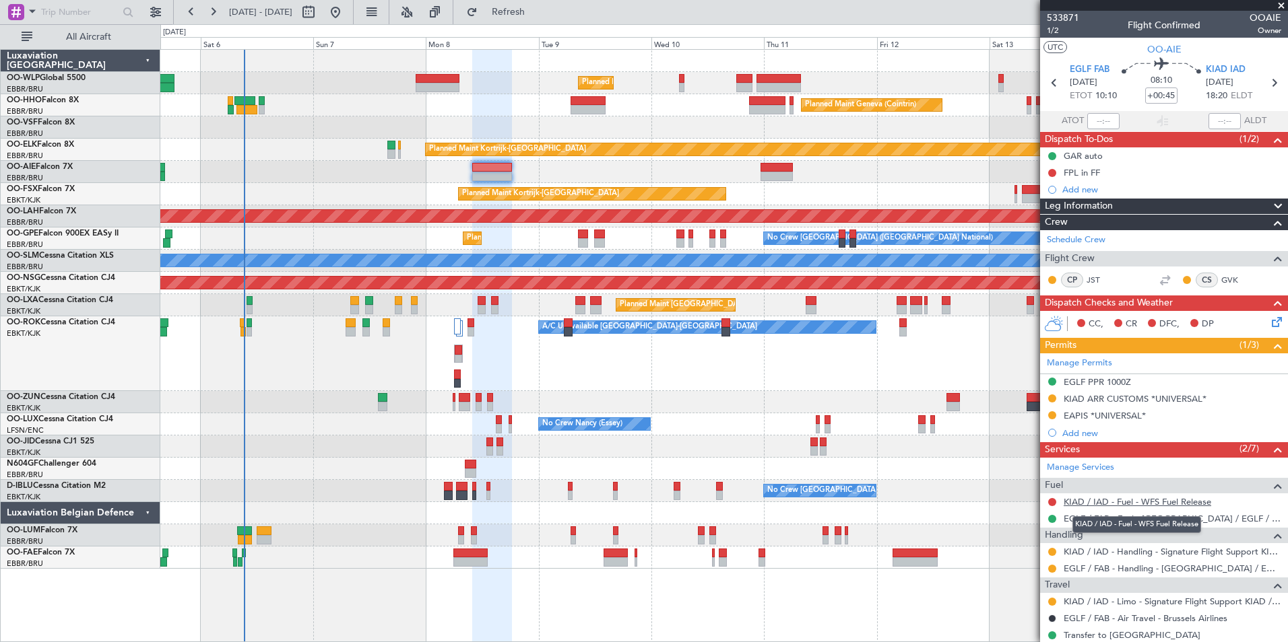
click at [1106, 504] on link "KIAD / IAD - Fuel - WFS Fuel Release" at bounding box center [1136, 501] width 147 height 11
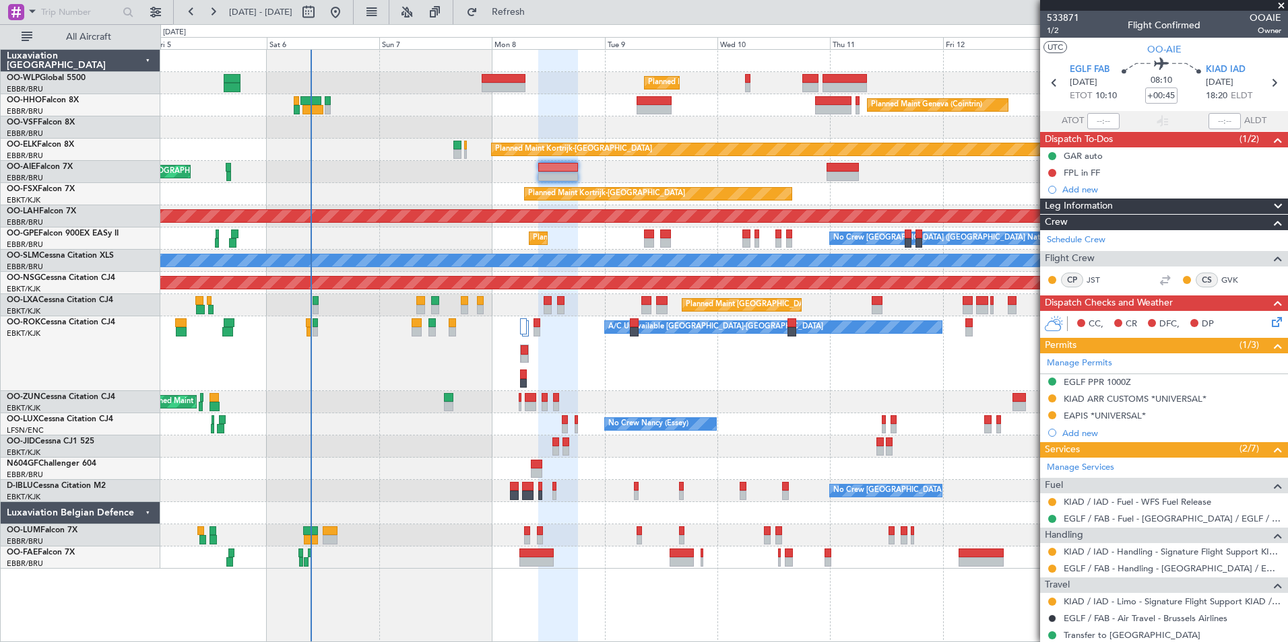
click at [310, 131] on div "Planned Maint Milan (Linate) Planned Maint Geneva ([GEOGRAPHIC_DATA]) Planned M…" at bounding box center [723, 309] width 1127 height 519
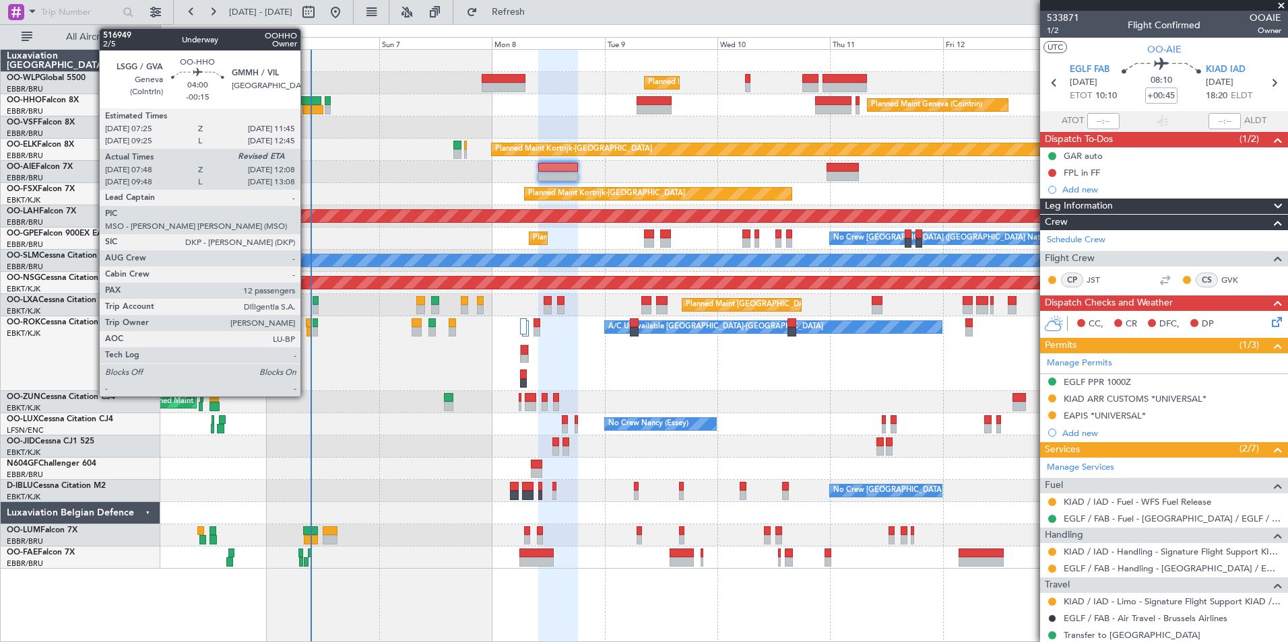
click at [308, 100] on div at bounding box center [310, 100] width 21 height 9
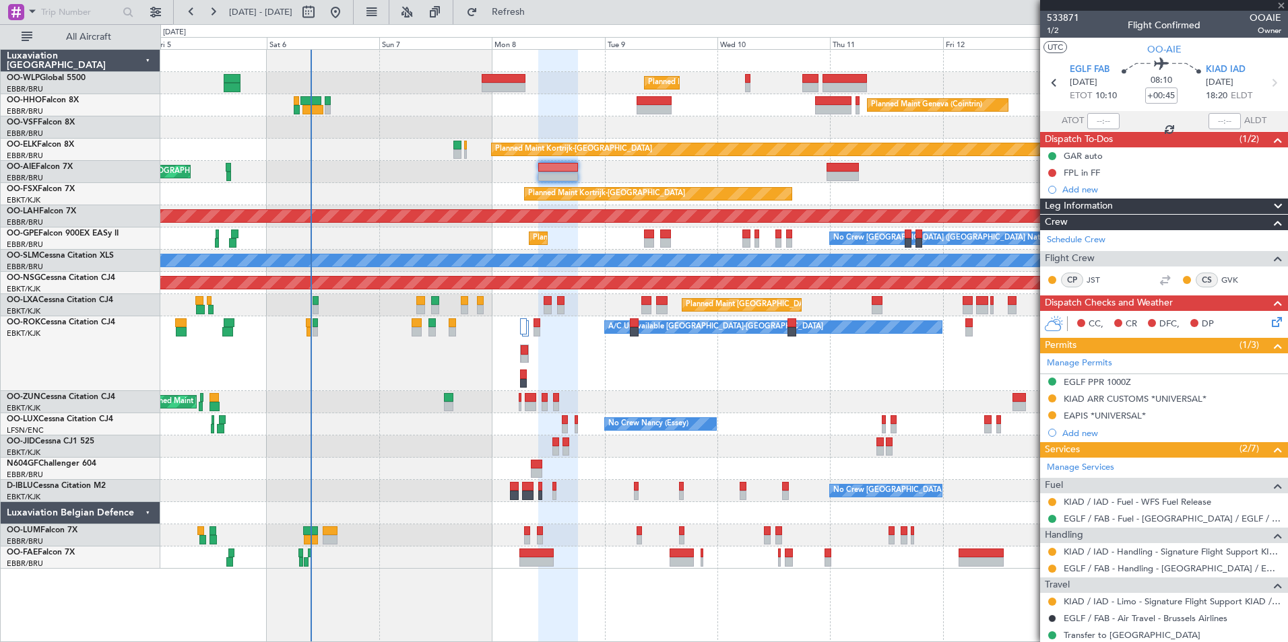
type input "-00:15"
type input "07:58"
type input "12"
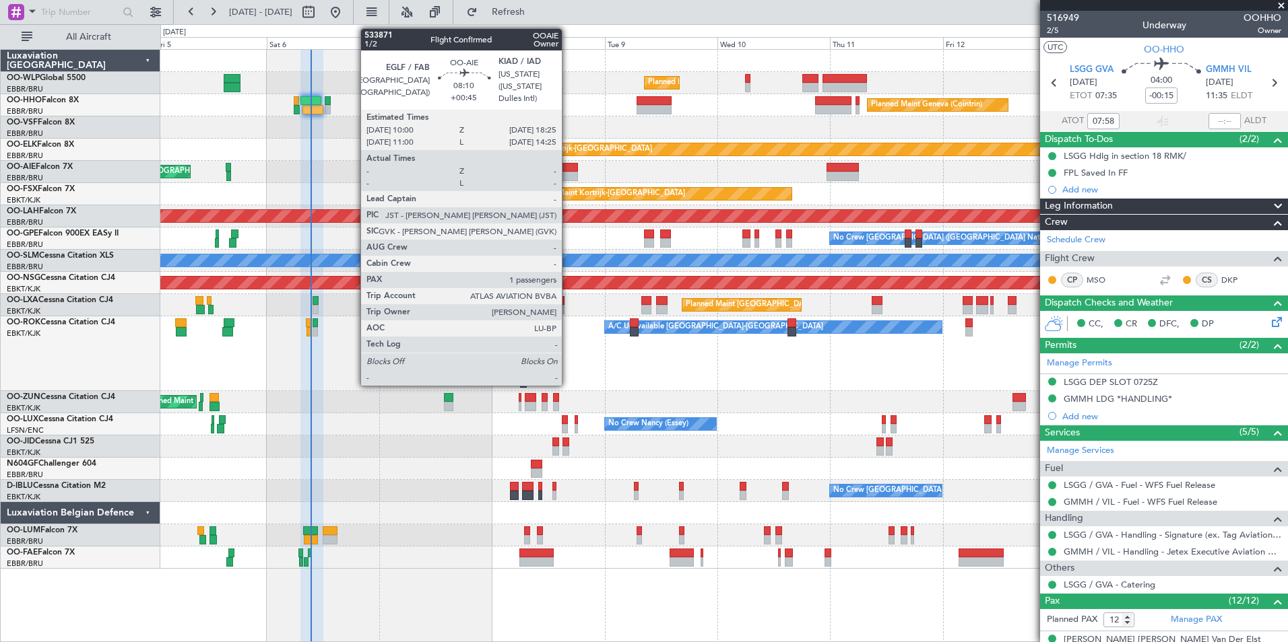
click at [568, 173] on div at bounding box center [558, 176] width 40 height 9
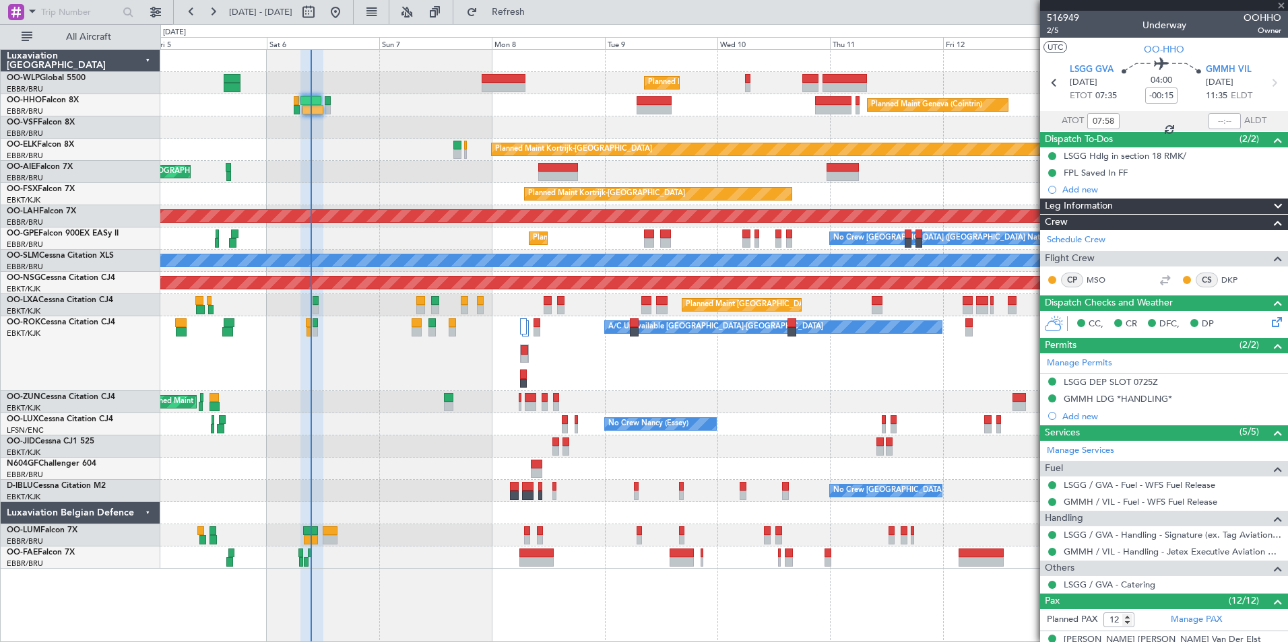
type input "+00:45"
type input "1"
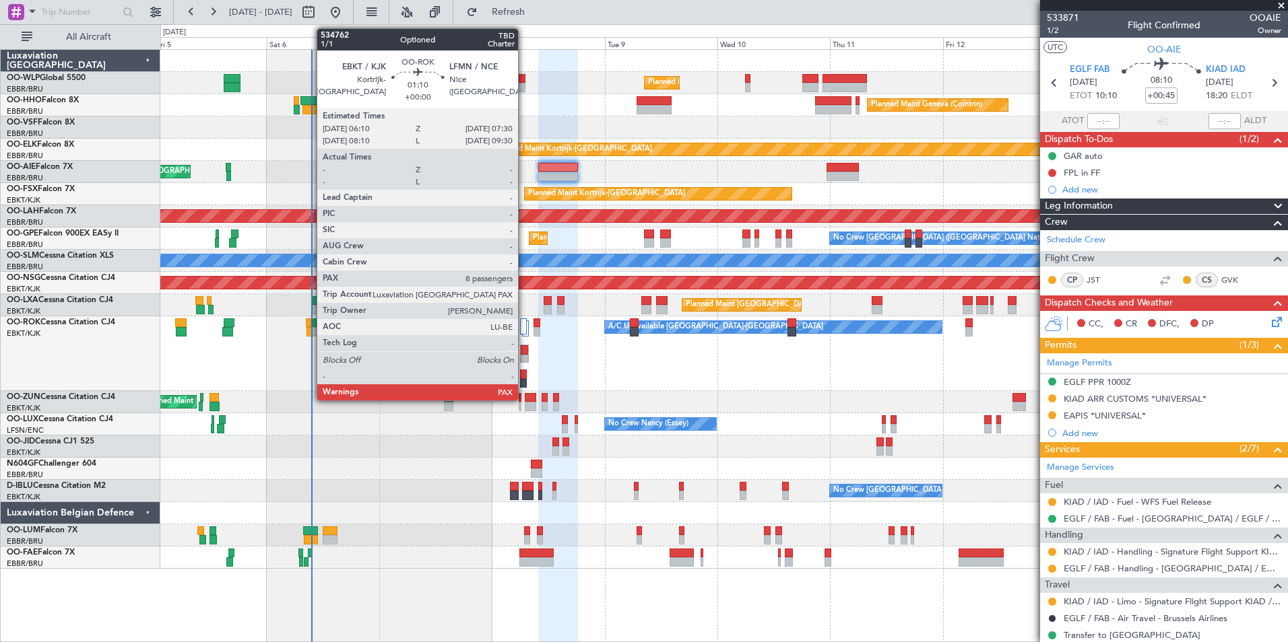
click at [524, 375] on div at bounding box center [523, 374] width 7 height 9
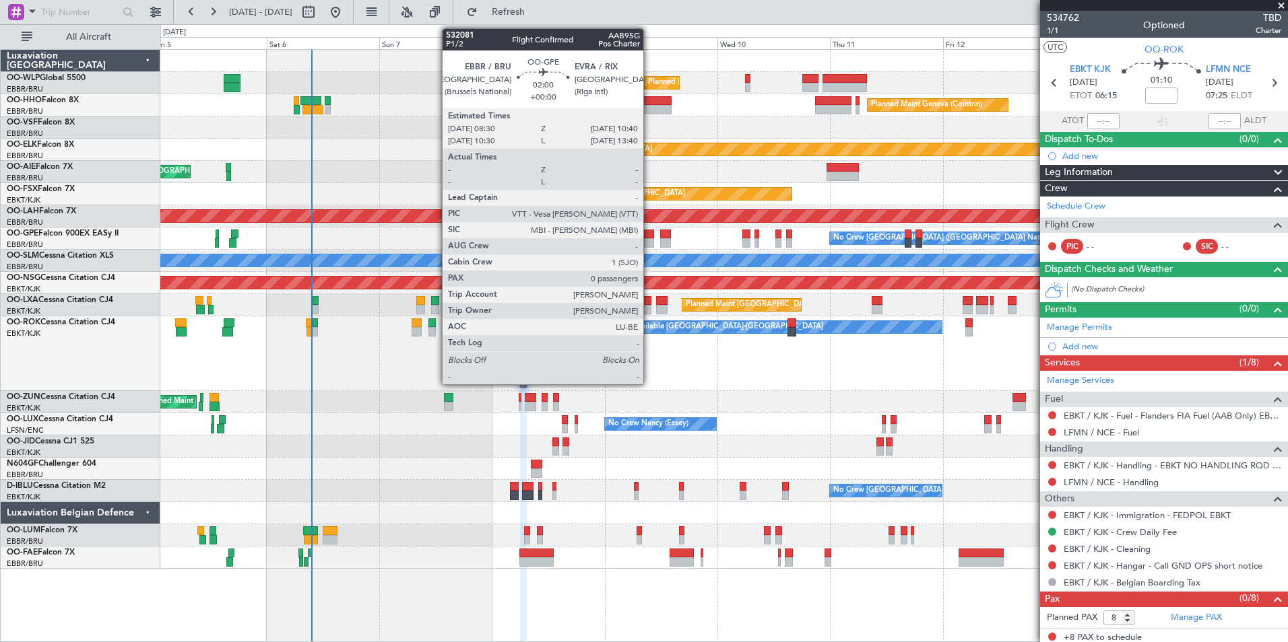
click at [649, 245] on div at bounding box center [649, 242] width 11 height 9
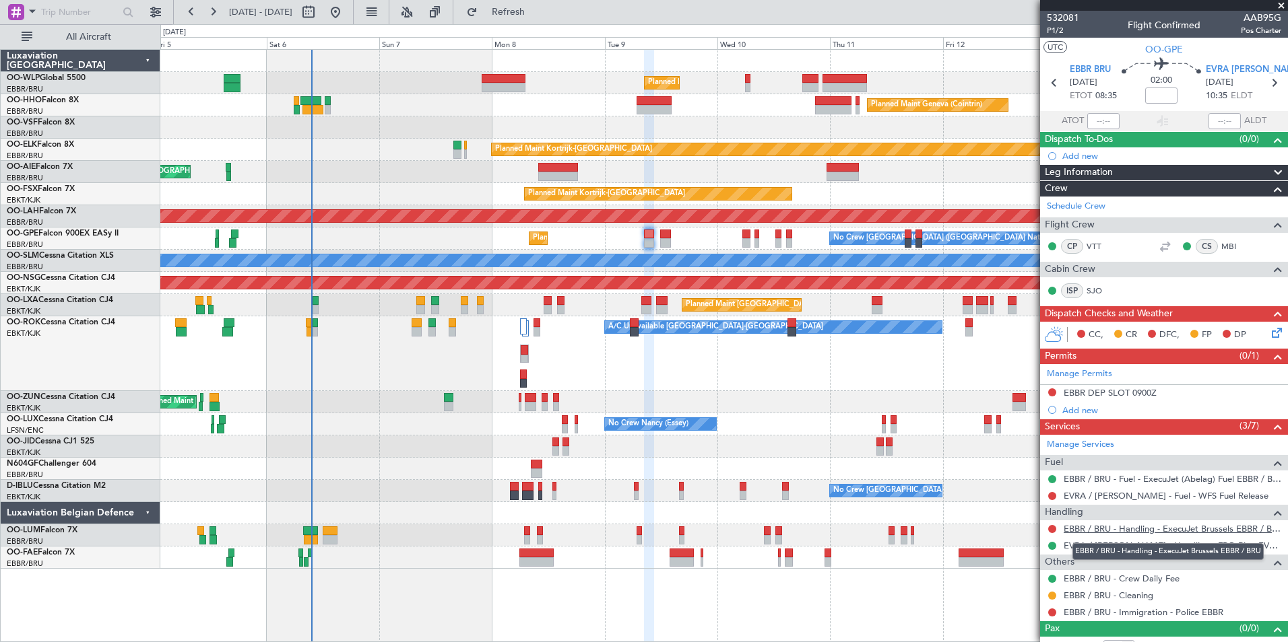
click at [1119, 530] on link "EBBR / BRU - Handling - ExecuJet Brussels EBBR / BRU" at bounding box center [1172, 528] width 218 height 11
click at [1052, 390] on button at bounding box center [1052, 393] width 8 height 8
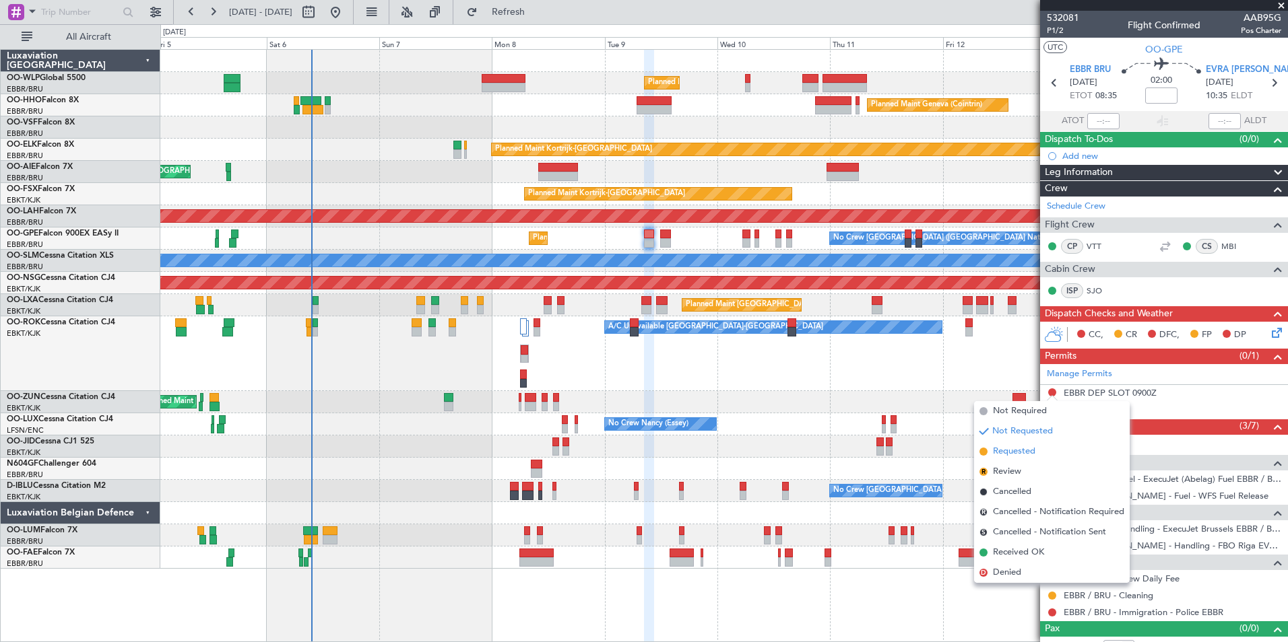
click at [1008, 450] on span "Requested" at bounding box center [1014, 451] width 42 height 13
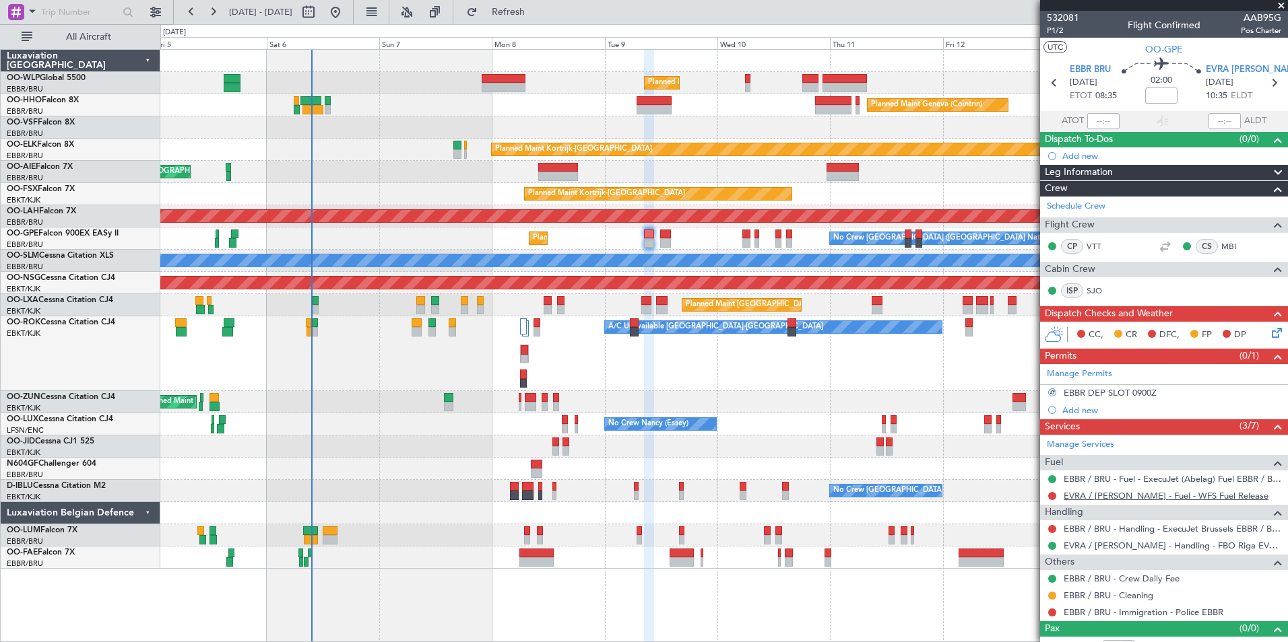
click at [1170, 496] on link "EVRA / [PERSON_NAME] - Fuel - WFS Fuel Release" at bounding box center [1165, 495] width 205 height 11
click at [1265, 78] on icon at bounding box center [1274, 83] width 18 height 18
type input "2"
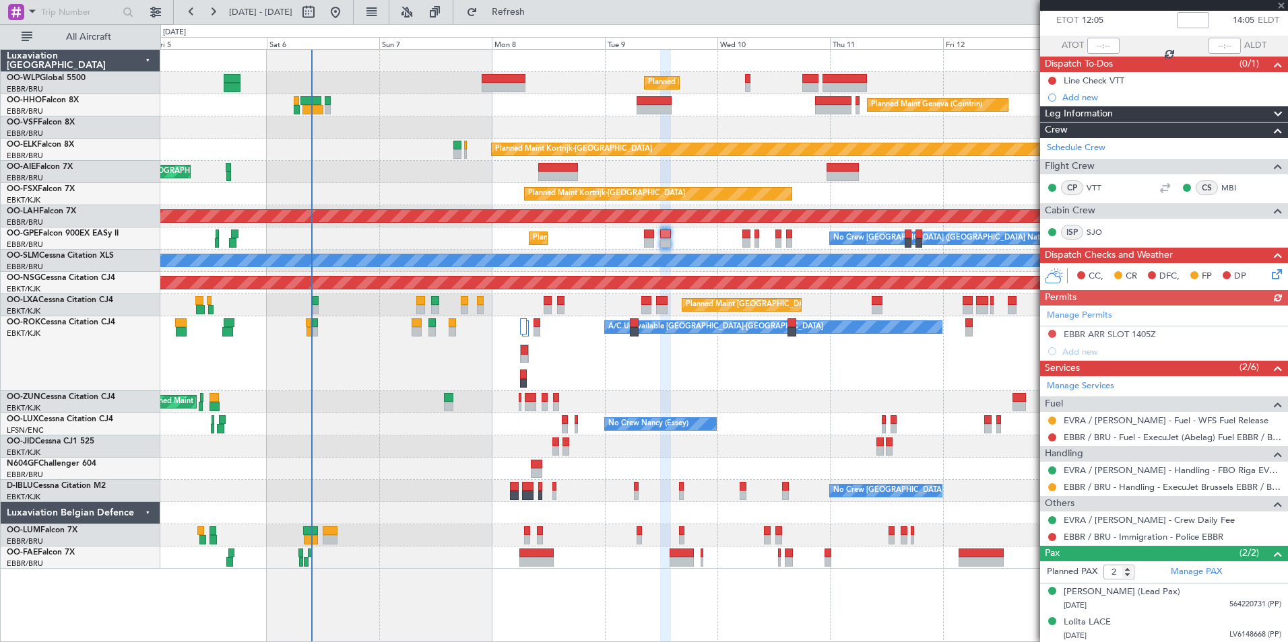
scroll to position [77, 0]
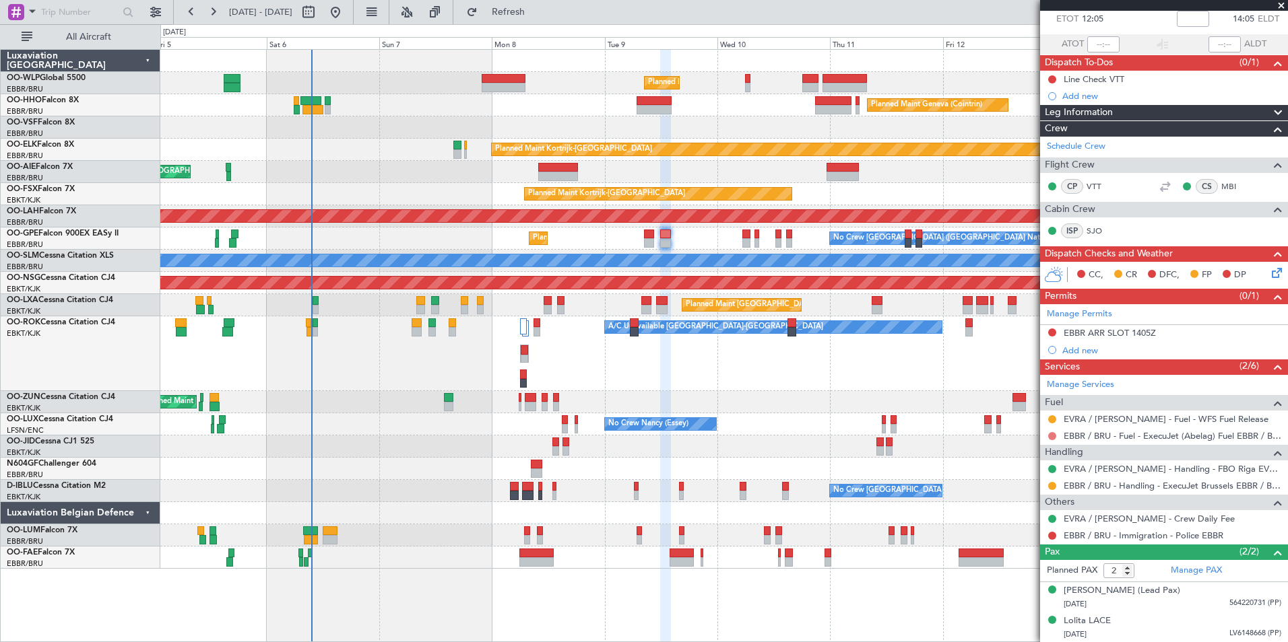
click at [1048, 435] on button at bounding box center [1052, 436] width 8 height 8
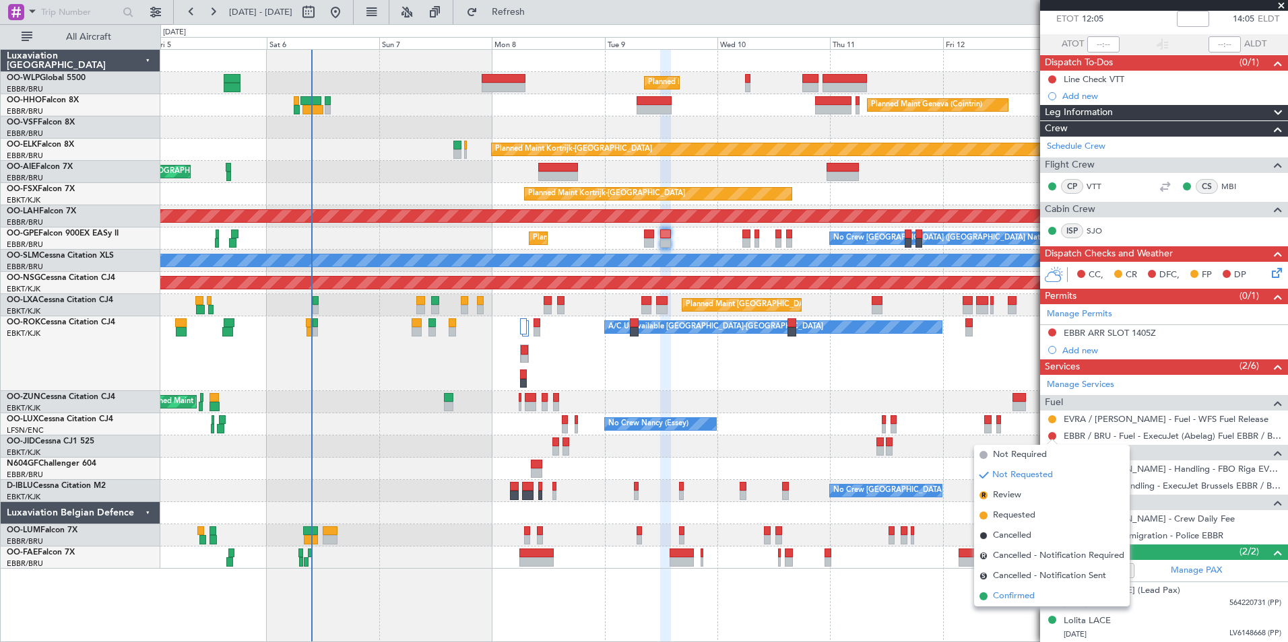
click at [1027, 599] on span "Confirmed" at bounding box center [1014, 596] width 42 height 13
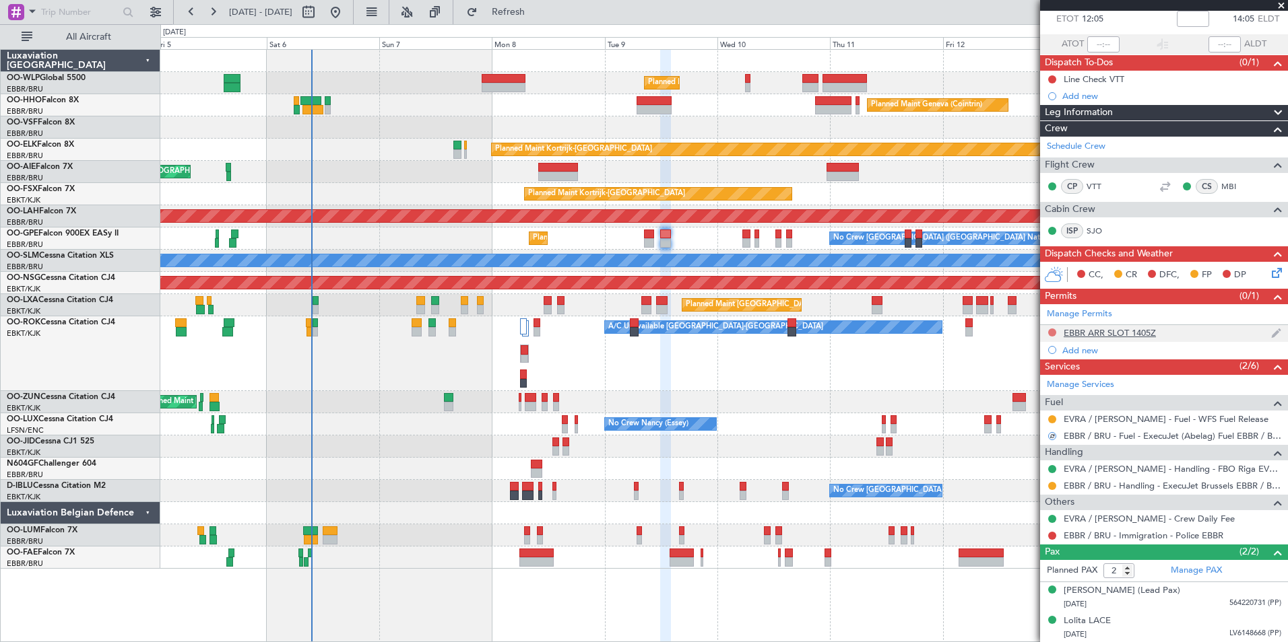
click at [1051, 334] on button at bounding box center [1052, 333] width 8 height 8
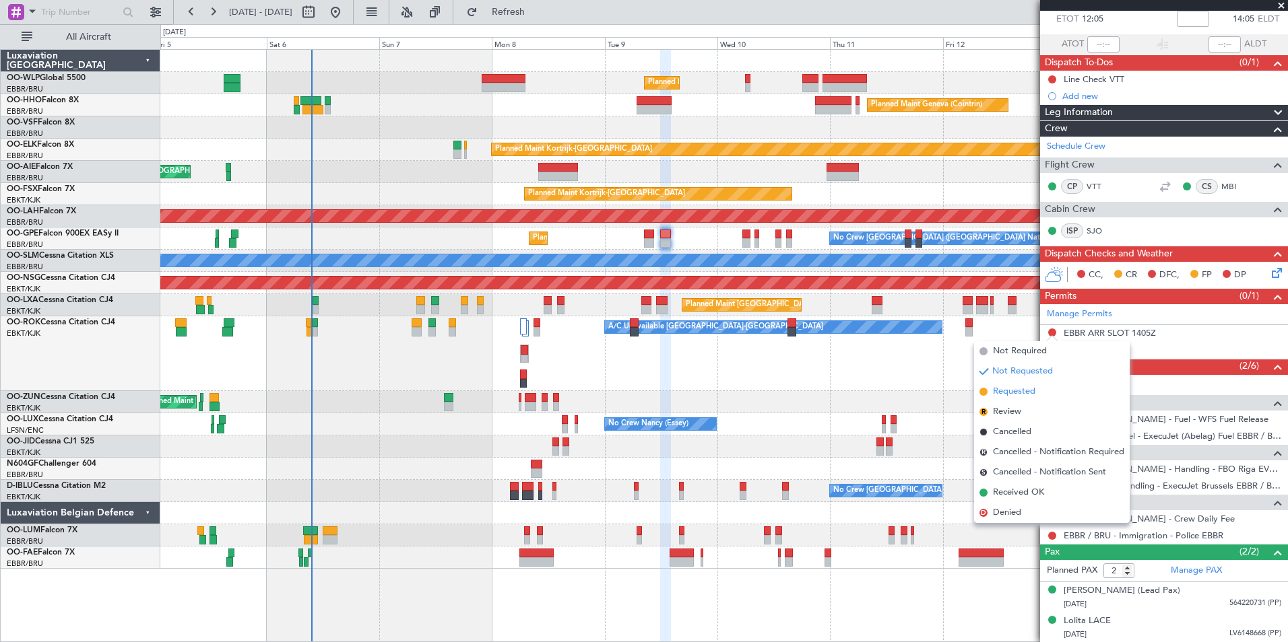
click at [1024, 397] on span "Requested" at bounding box center [1014, 391] width 42 height 13
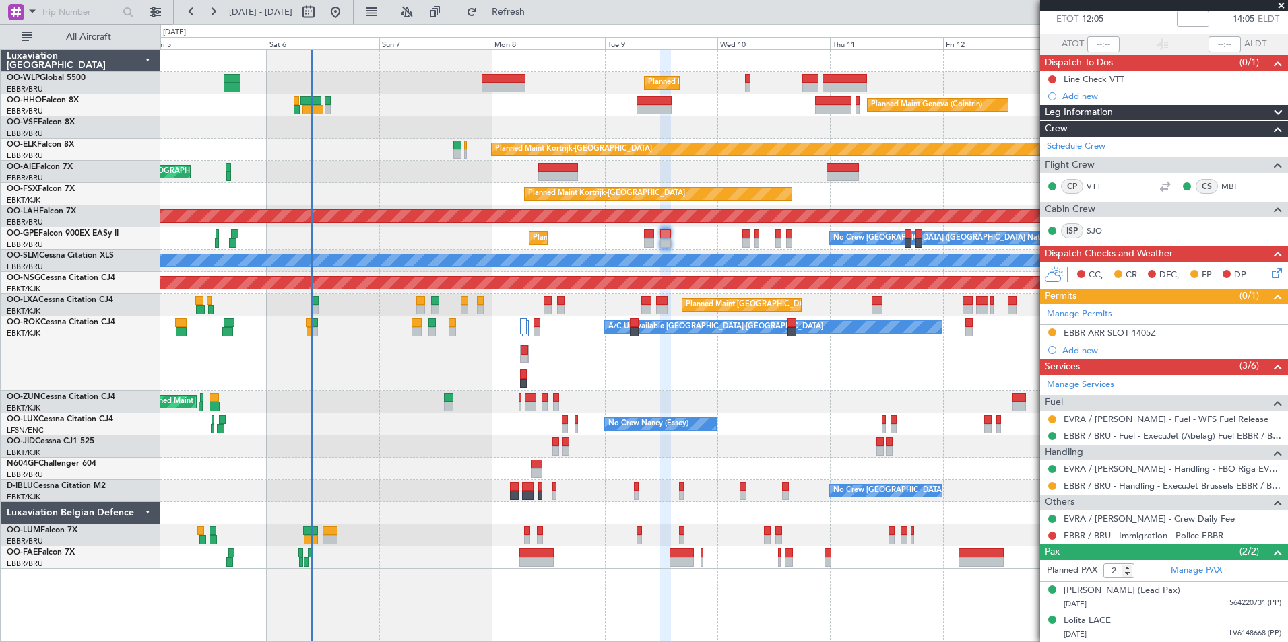
click at [1126, 331] on div "EBBR ARR SLOT 1405Z" at bounding box center [1109, 332] width 92 height 11
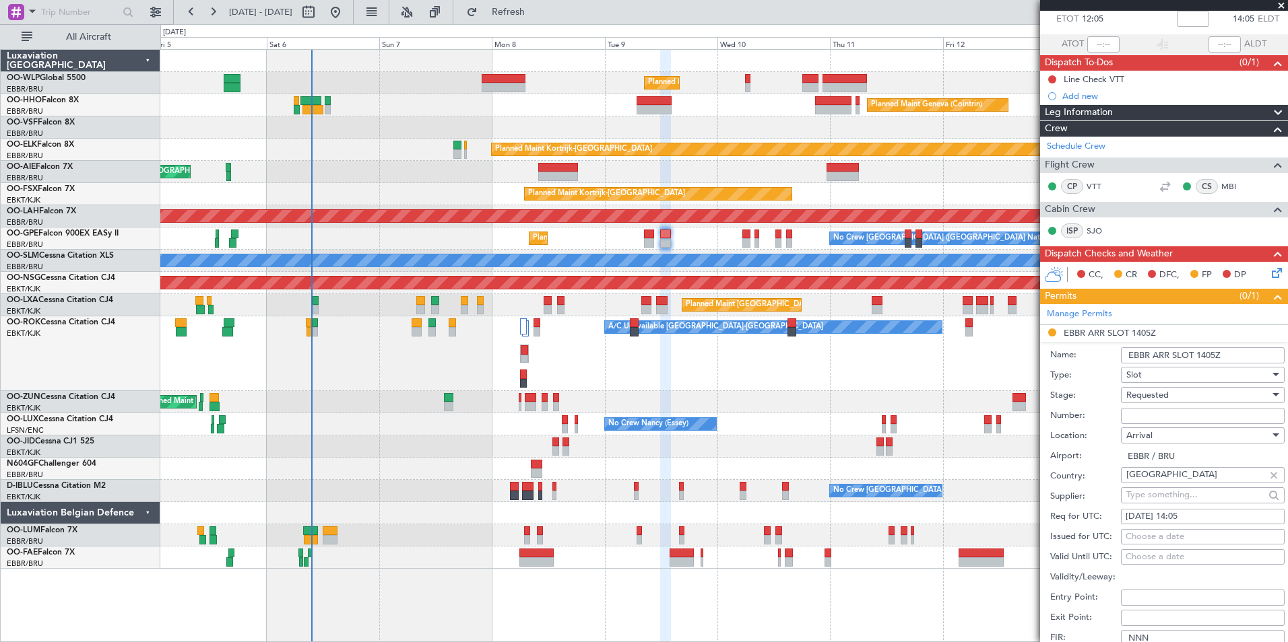
click at [1191, 519] on div "[DATE] 14:05" at bounding box center [1202, 516] width 154 height 13
select select "9"
select select "2025"
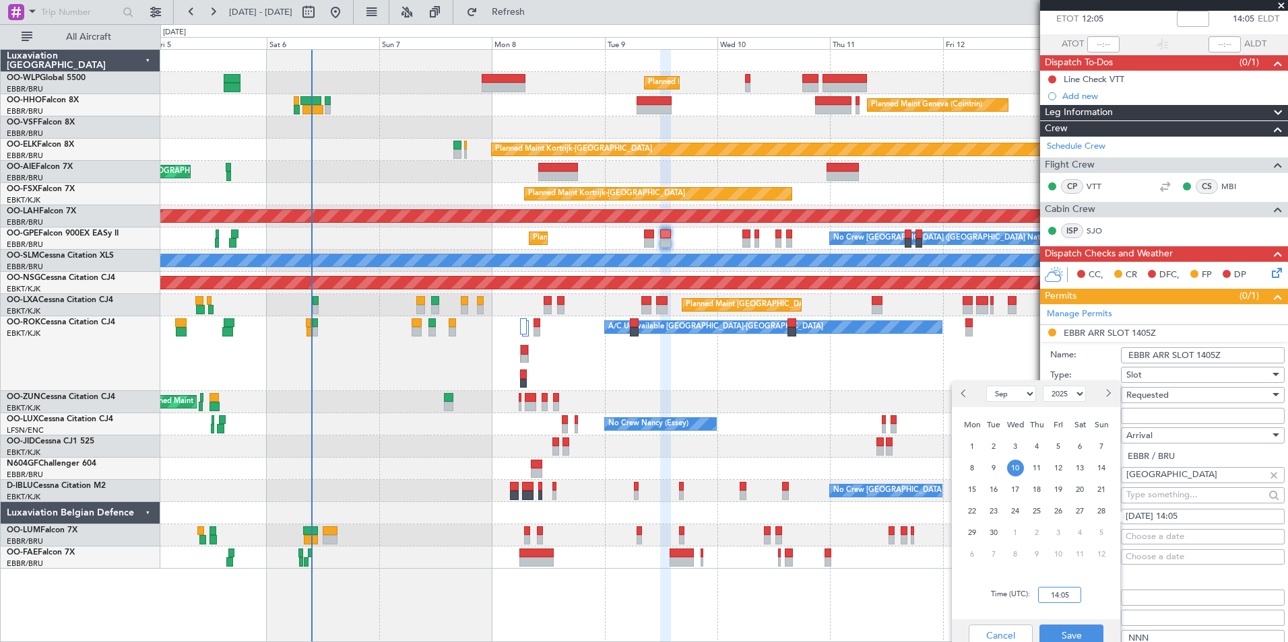
click at [1069, 601] on input "14:05" at bounding box center [1059, 595] width 43 height 16
type input "14:10"
click at [1076, 630] on button "Save" at bounding box center [1071, 636] width 64 height 22
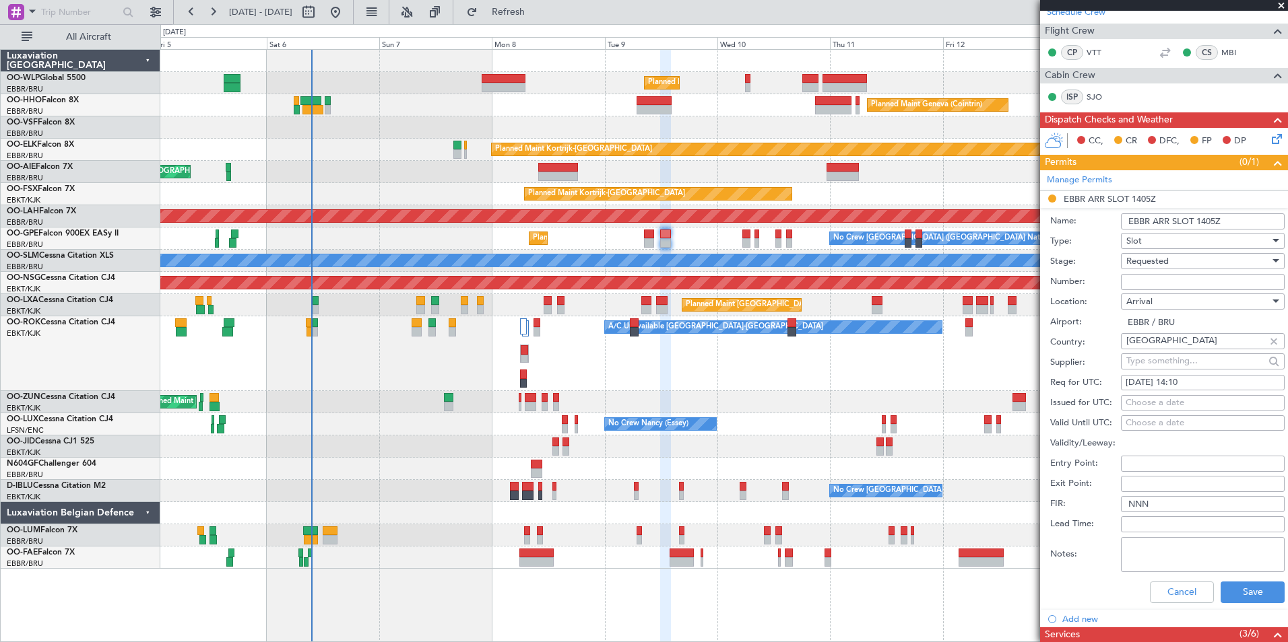
scroll to position [211, 0]
click at [1228, 576] on div "Cancel Save" at bounding box center [1167, 591] width 234 height 35
click at [1231, 589] on button "Save" at bounding box center [1252, 592] width 64 height 22
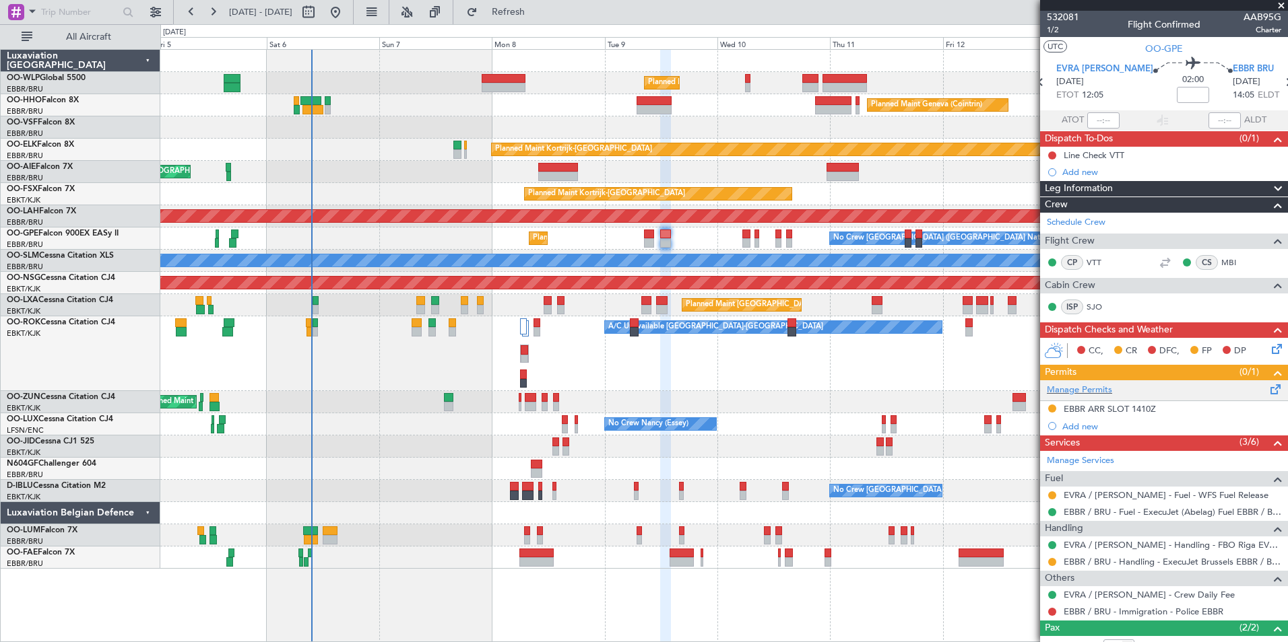
scroll to position [0, 0]
click at [1049, 77] on icon at bounding box center [1041, 83] width 18 height 18
type input "0"
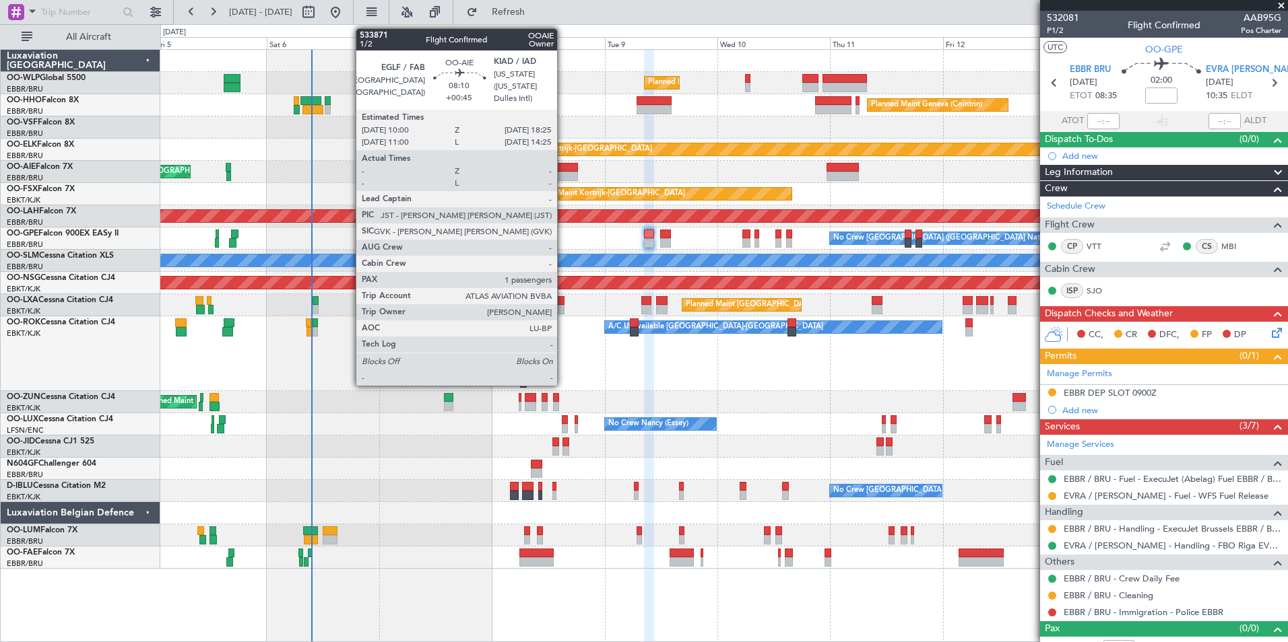
click at [568, 170] on div at bounding box center [558, 167] width 40 height 9
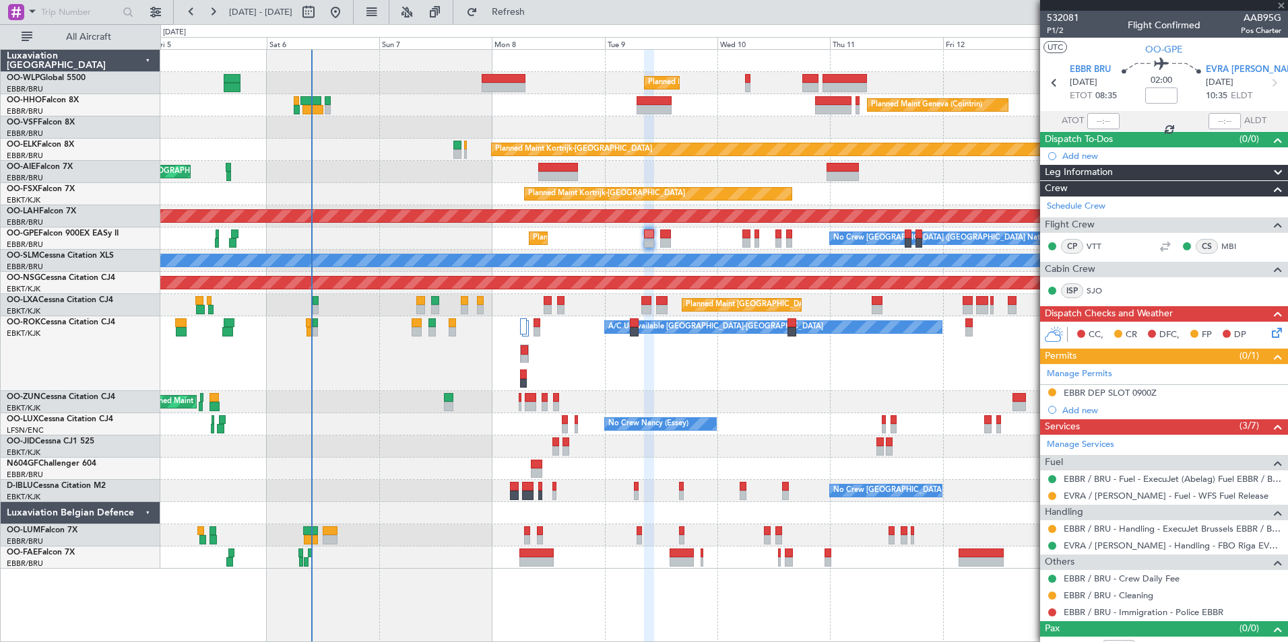
type input "+00:45"
type input "1"
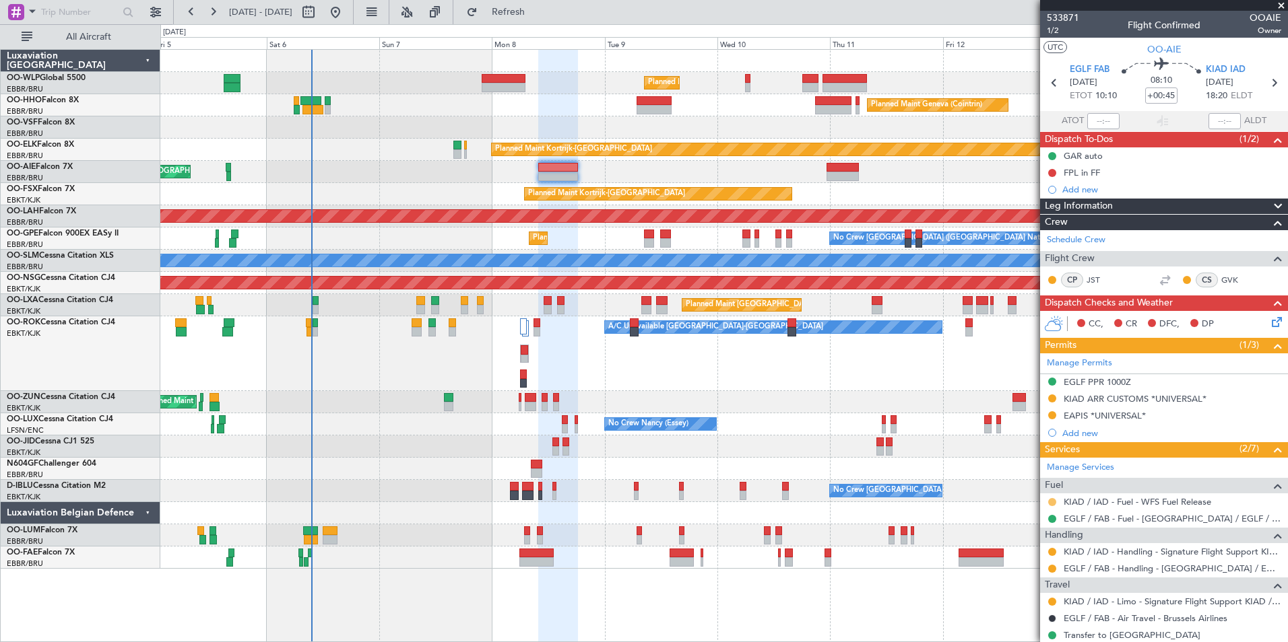
click at [1048, 502] on button at bounding box center [1052, 502] width 8 height 8
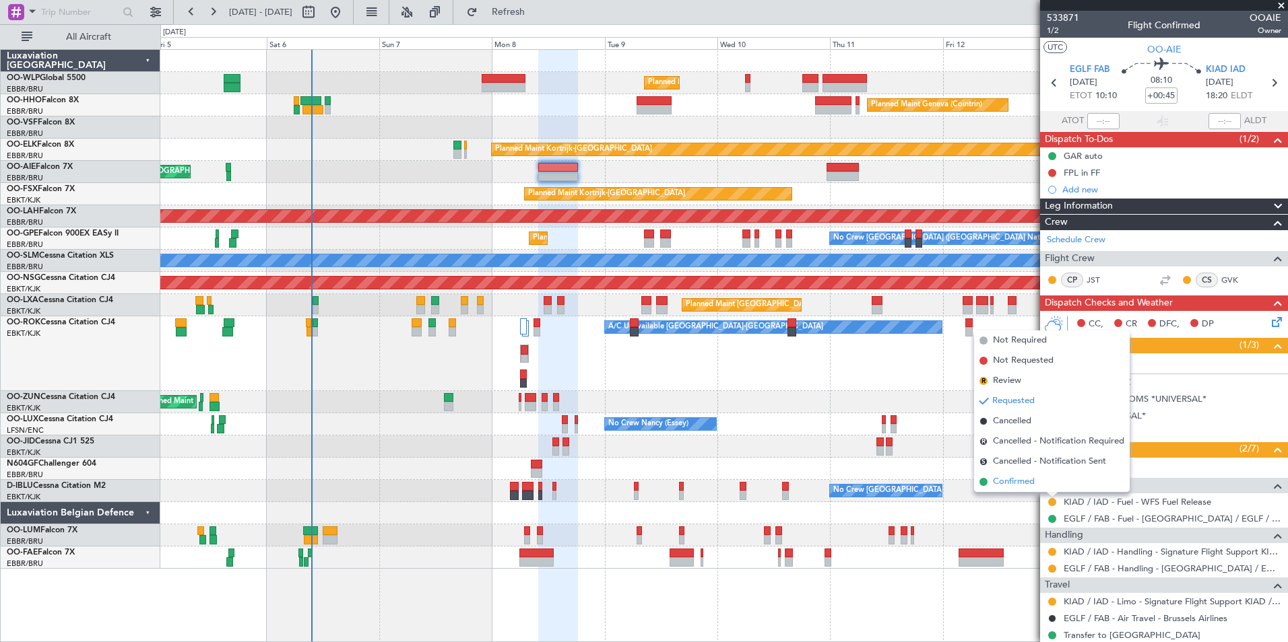
click at [1001, 484] on span "Confirmed" at bounding box center [1014, 481] width 42 height 13
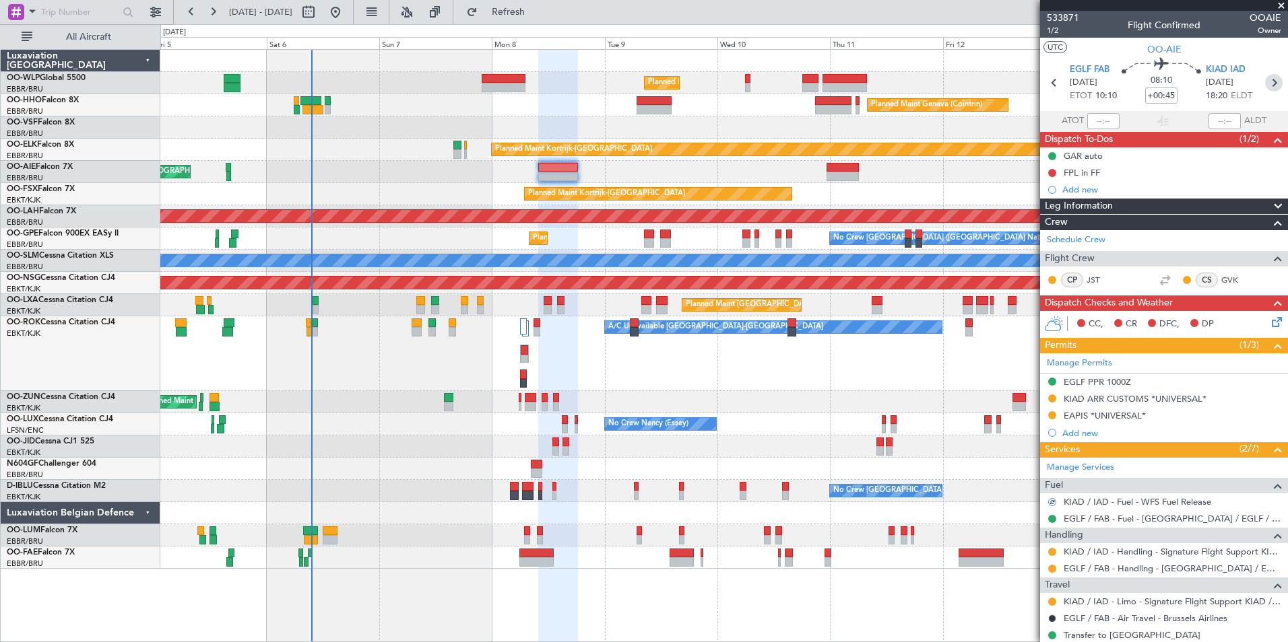
click at [1268, 90] on icon at bounding box center [1274, 83] width 18 height 18
type input "-00:15"
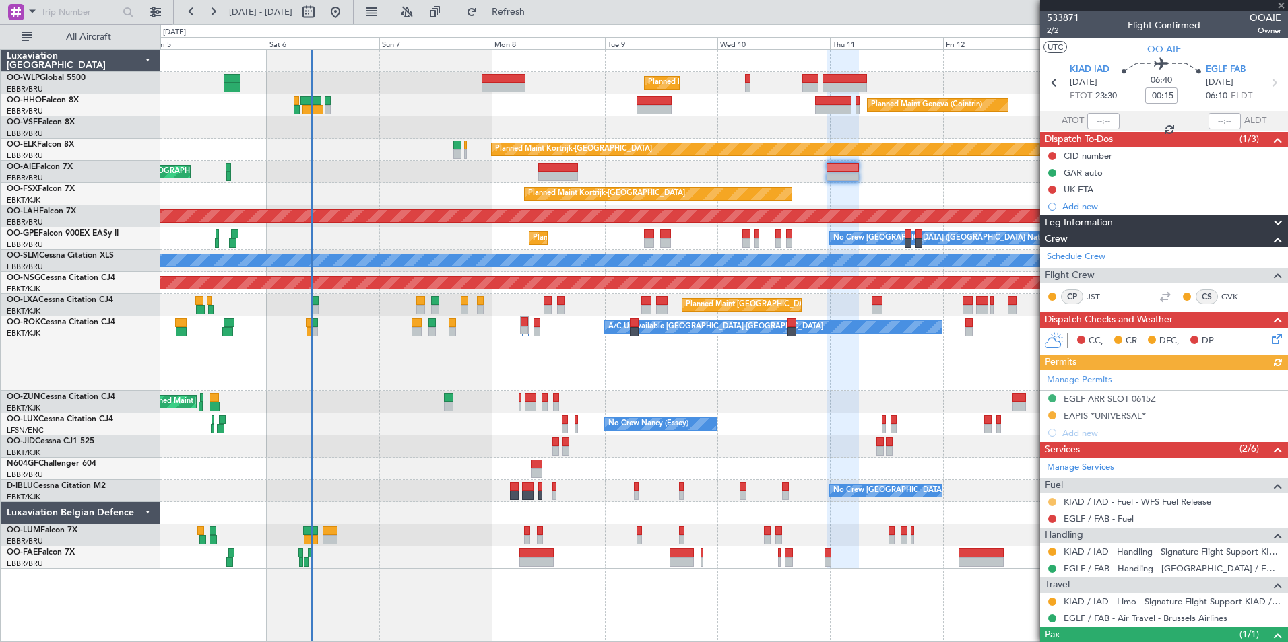
click at [1053, 501] on button at bounding box center [1052, 502] width 8 height 8
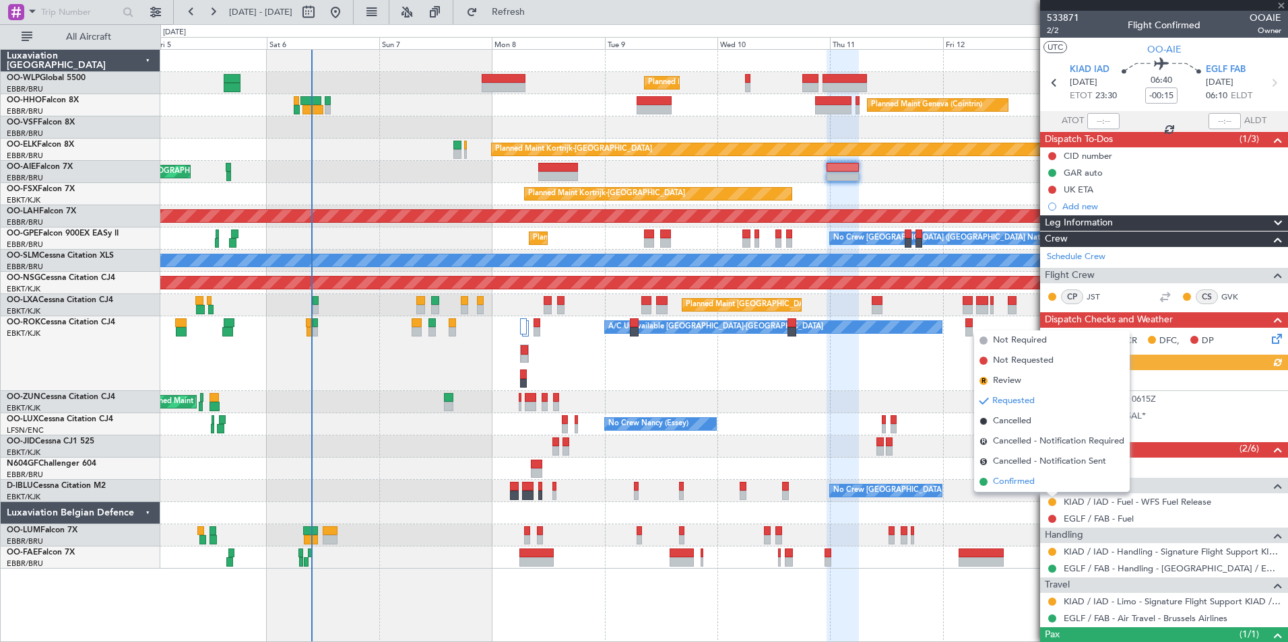
click at [1011, 482] on span "Confirmed" at bounding box center [1014, 481] width 42 height 13
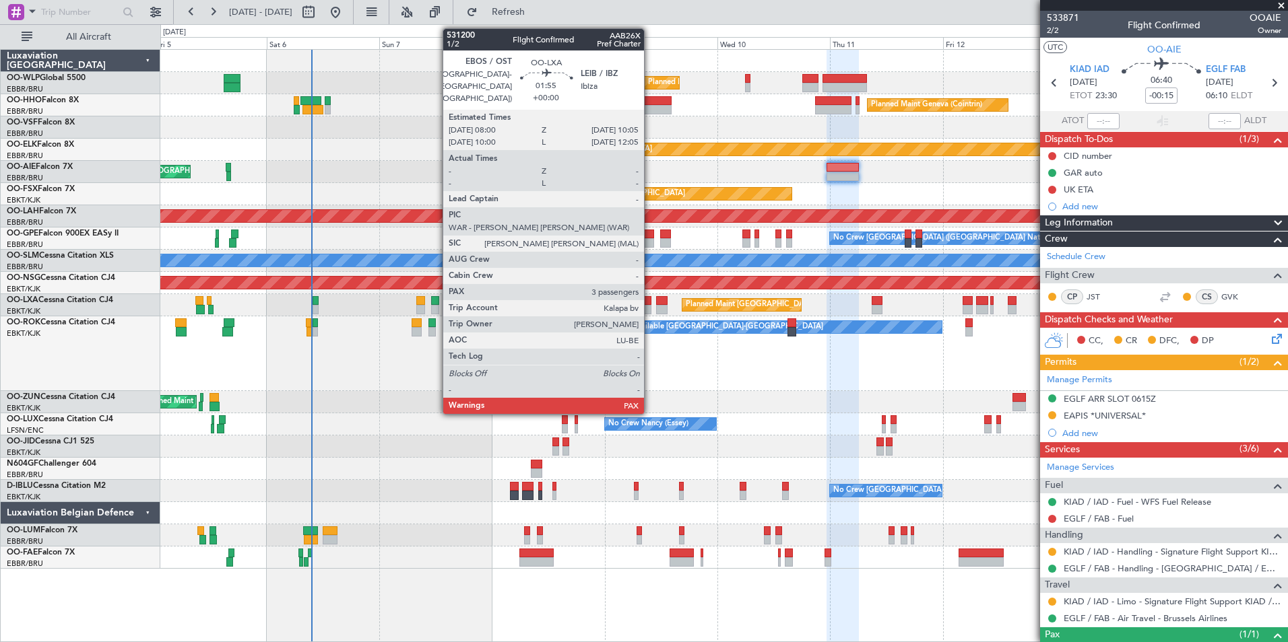
click at [650, 308] on div at bounding box center [646, 309] width 10 height 9
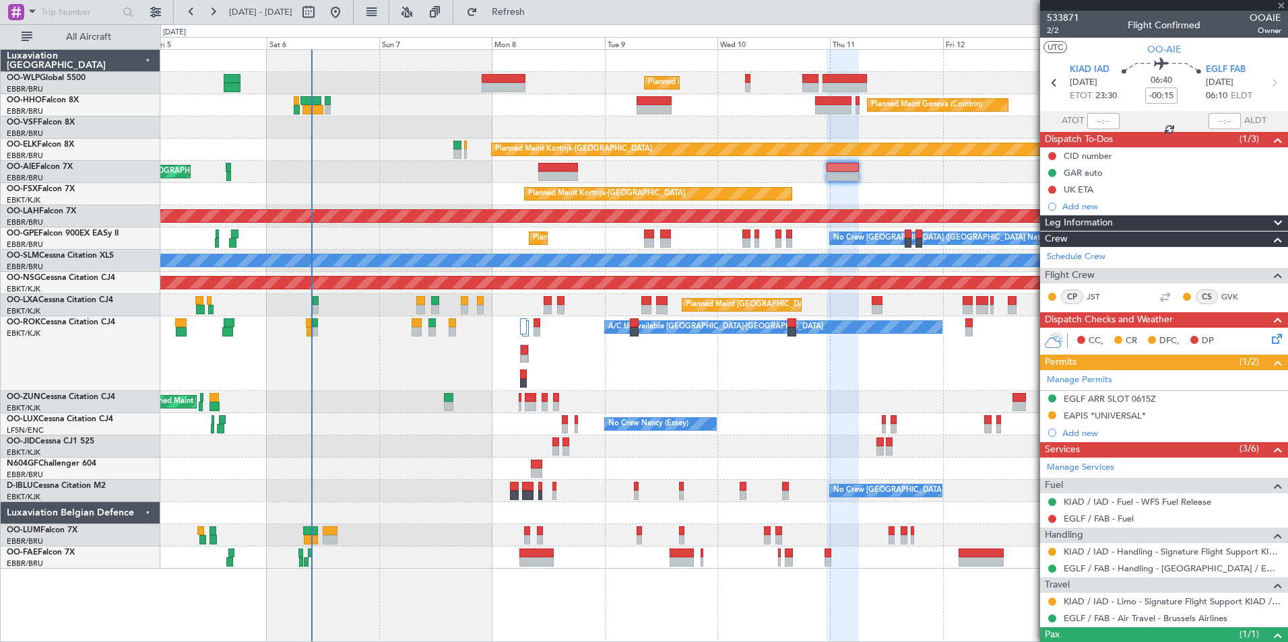
type input "3"
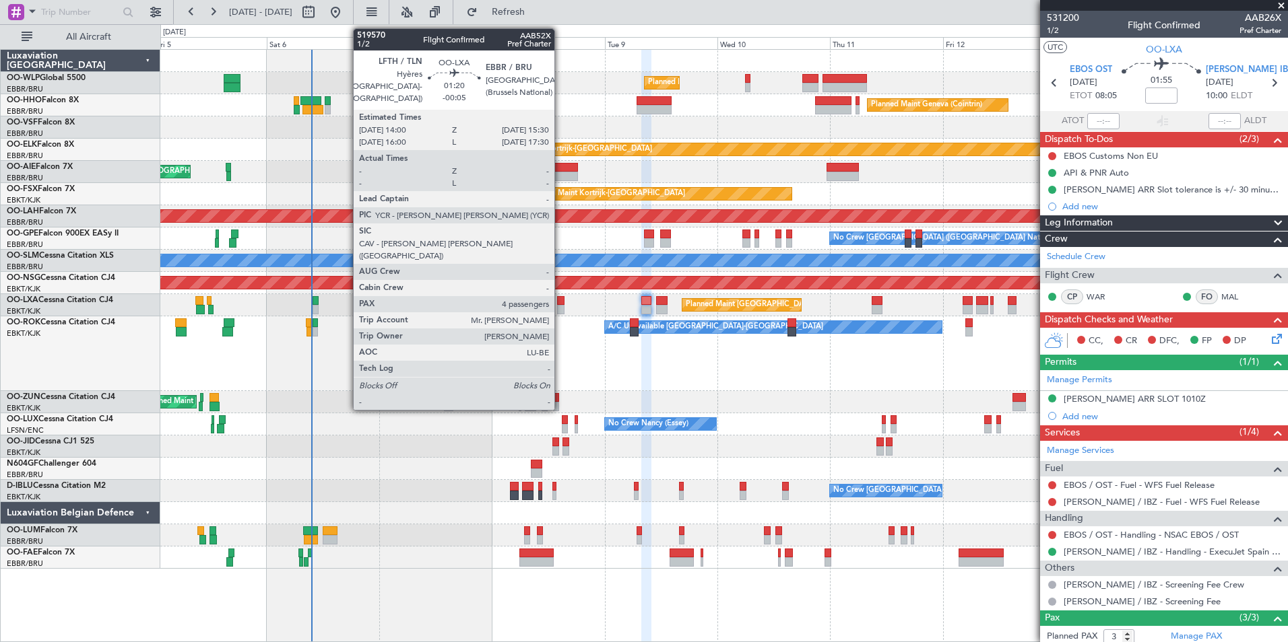
click at [560, 308] on div at bounding box center [560, 309] width 7 height 9
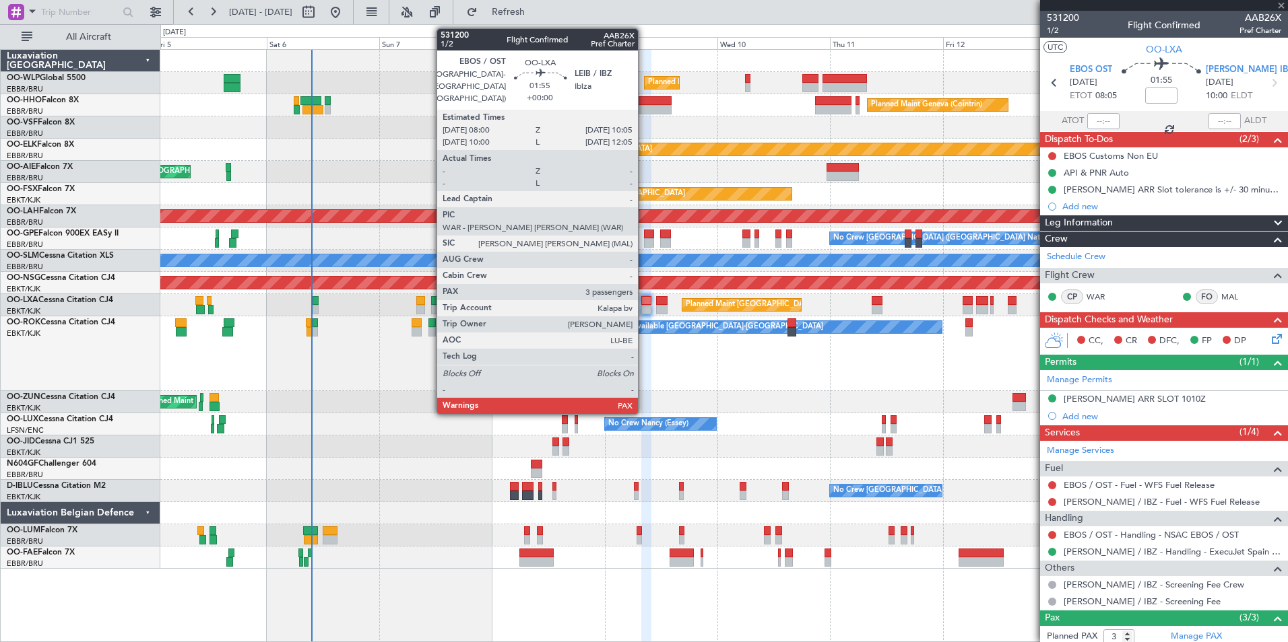
type input "-00:05"
type input "4"
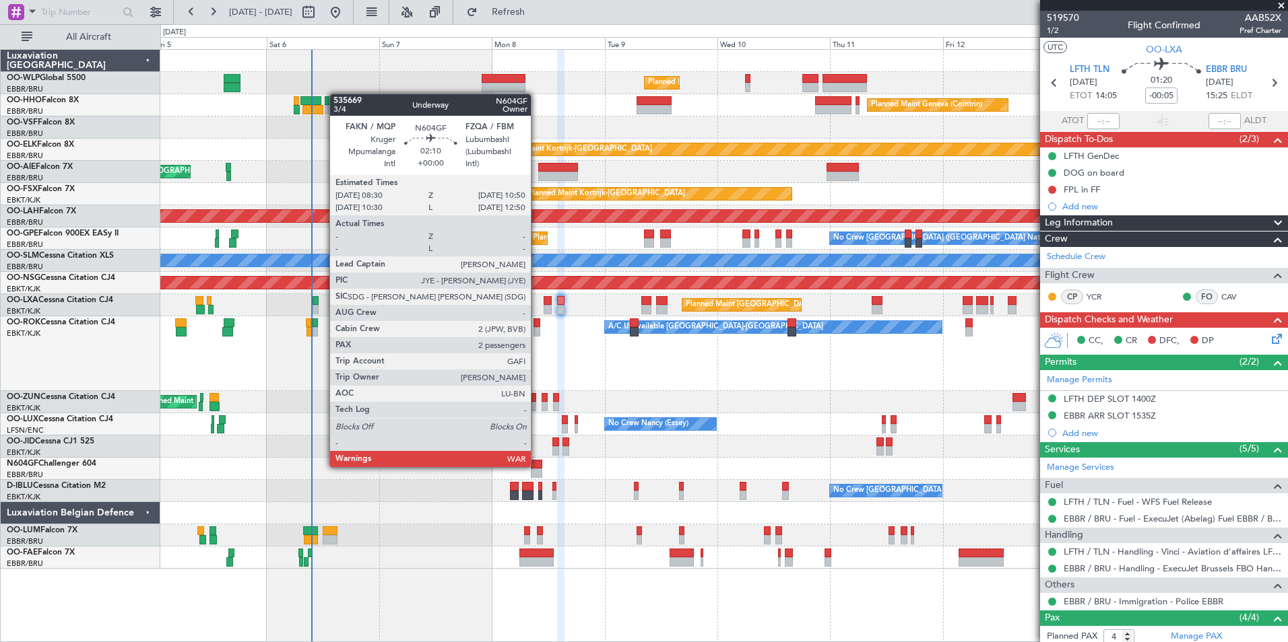
click at [537, 466] on div at bounding box center [536, 464] width 11 height 9
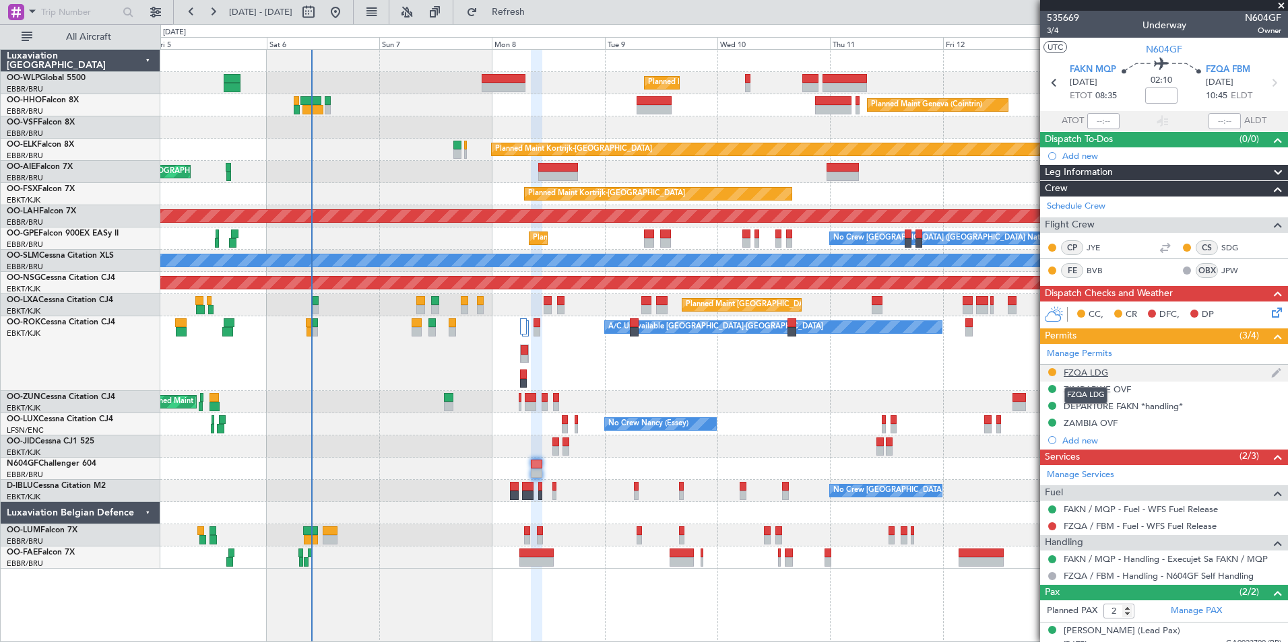
click at [1082, 370] on div "FZQA LDG" at bounding box center [1085, 372] width 44 height 11
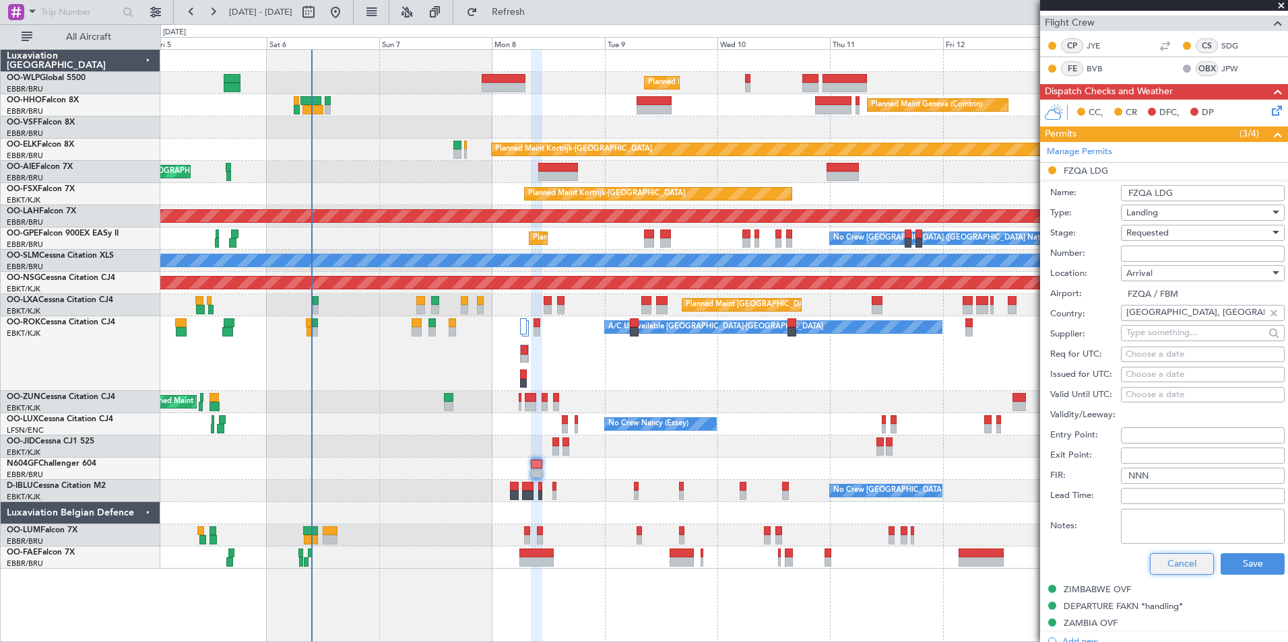
click at [1162, 564] on button "Cancel" at bounding box center [1182, 565] width 64 height 22
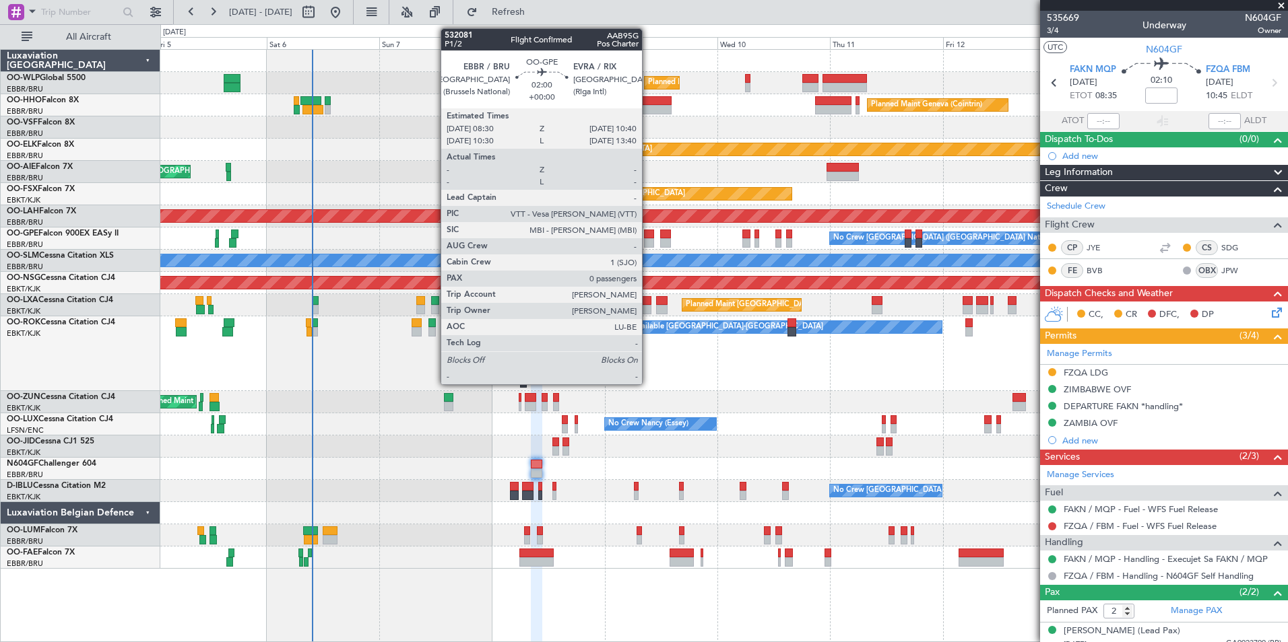
click at [648, 242] on div at bounding box center [649, 242] width 11 height 9
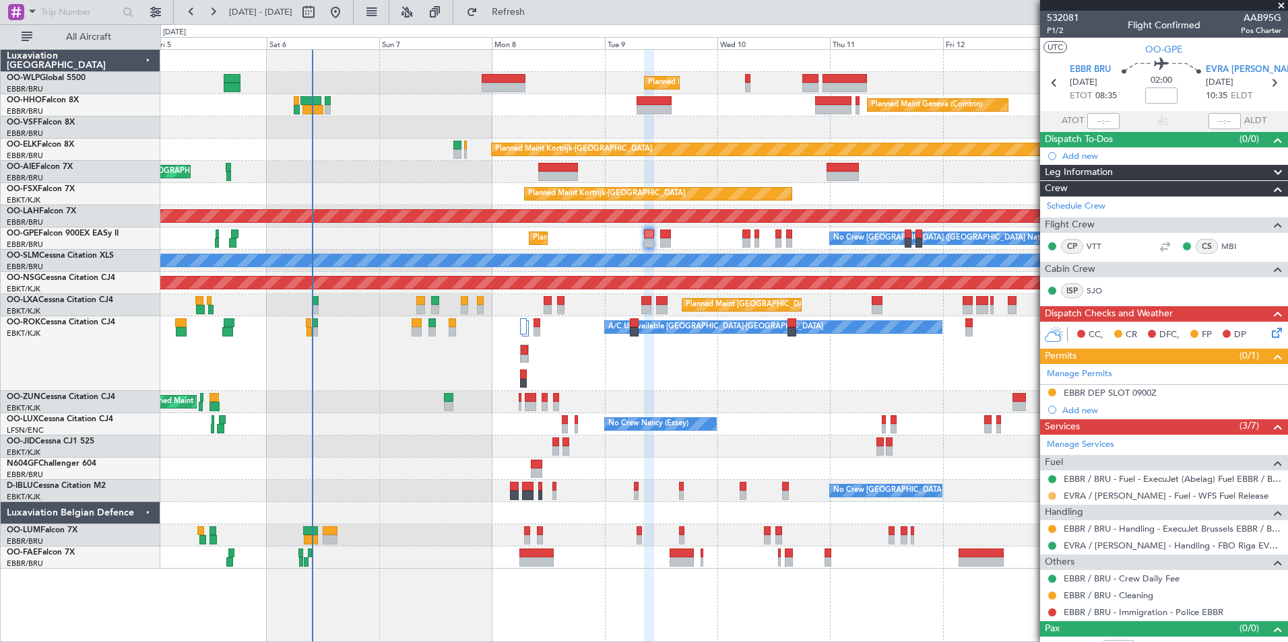
click at [1049, 495] on button at bounding box center [1052, 496] width 8 height 8
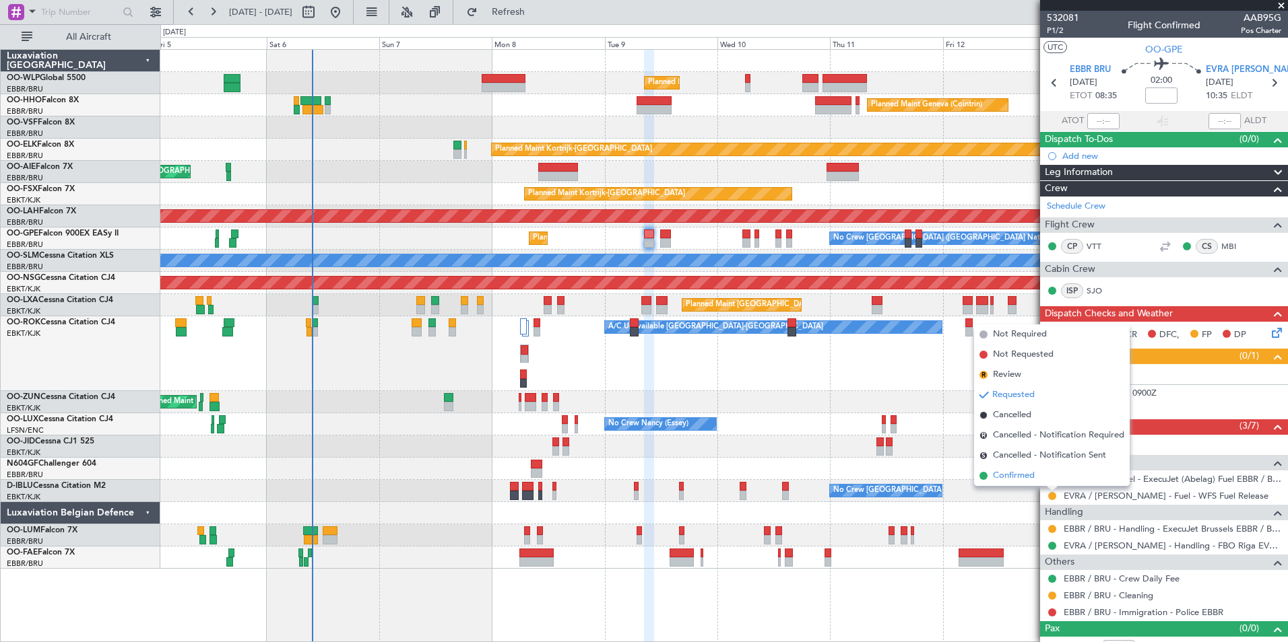
click at [1013, 478] on span "Confirmed" at bounding box center [1014, 475] width 42 height 13
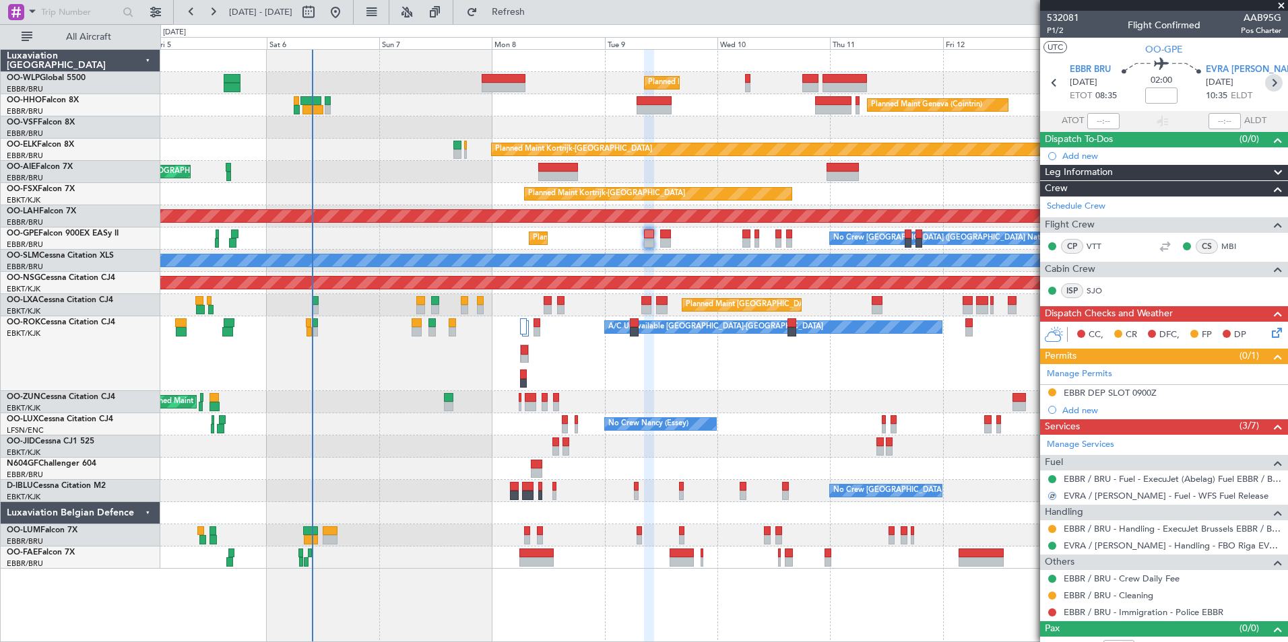
click at [1267, 88] on icon at bounding box center [1274, 83] width 18 height 18
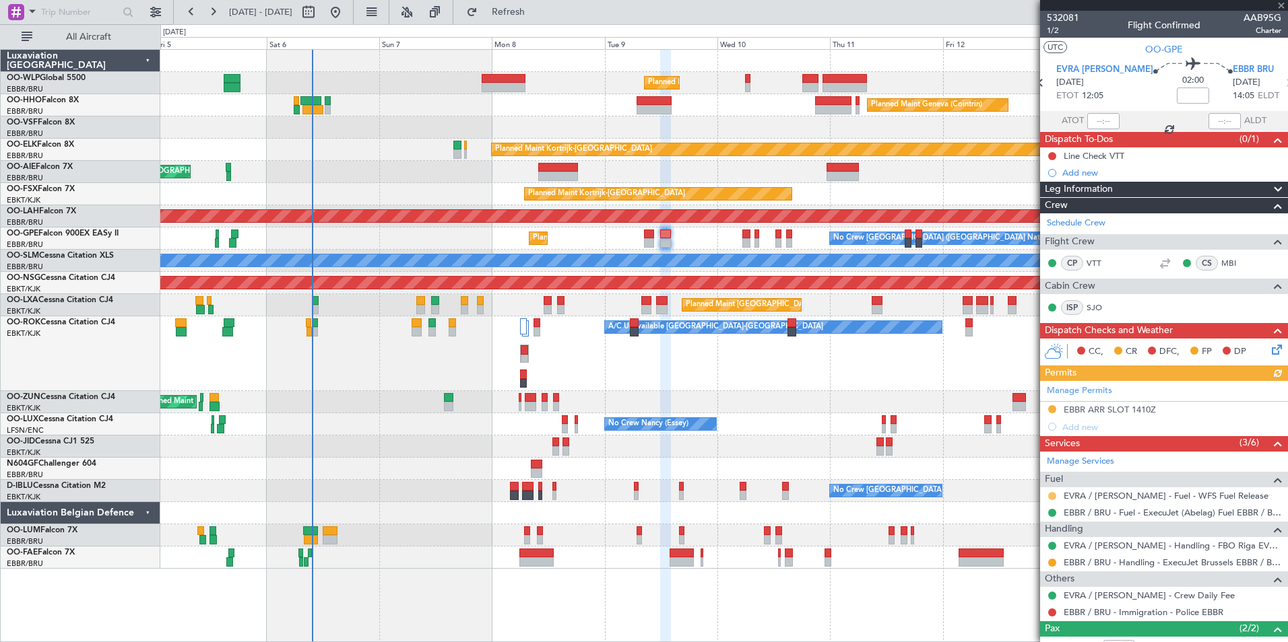
click at [1053, 498] on button at bounding box center [1052, 496] width 8 height 8
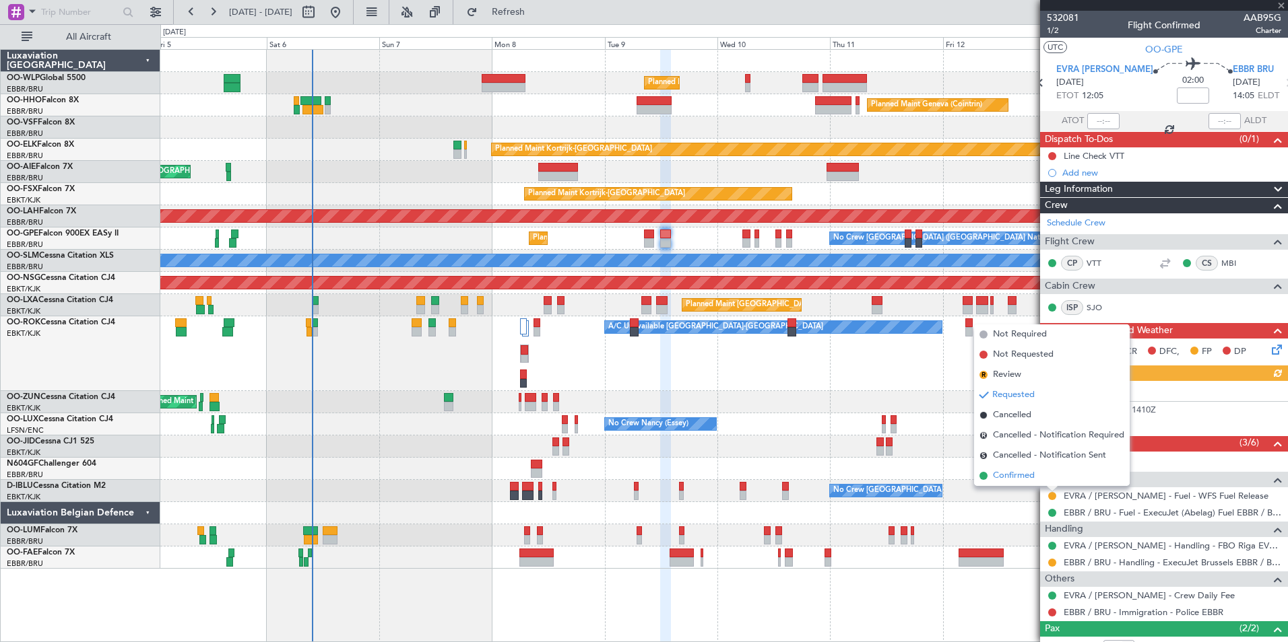
click at [1006, 479] on span "Confirmed" at bounding box center [1014, 475] width 42 height 13
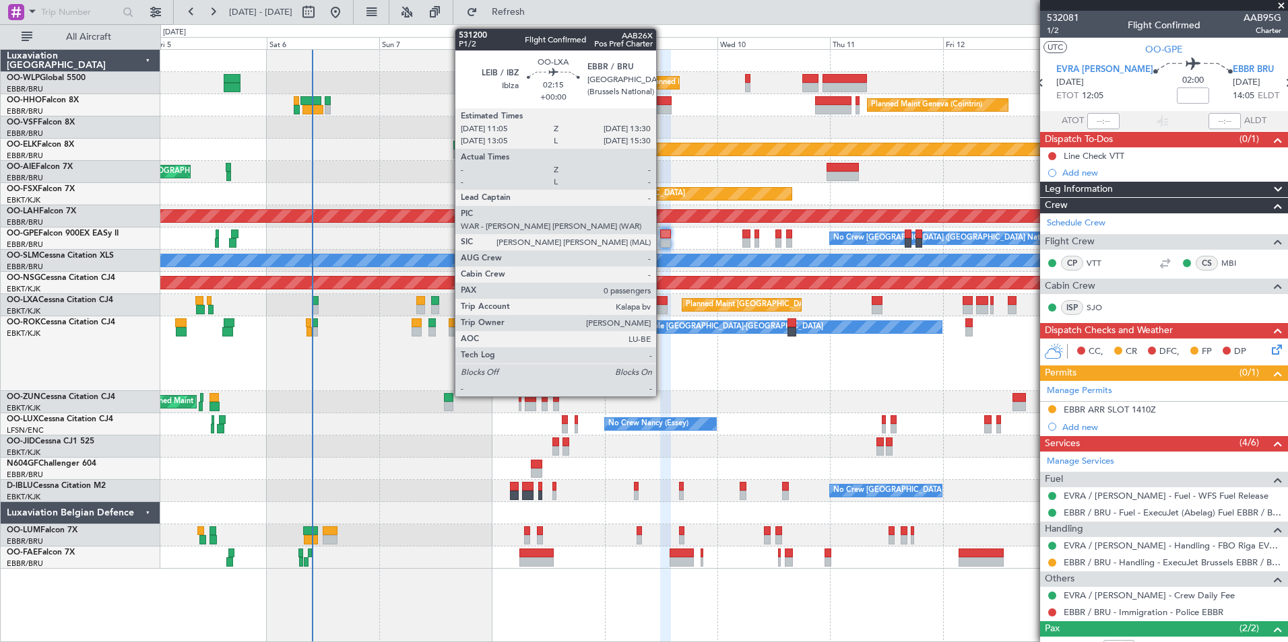
click at [662, 301] on div at bounding box center [661, 300] width 11 height 9
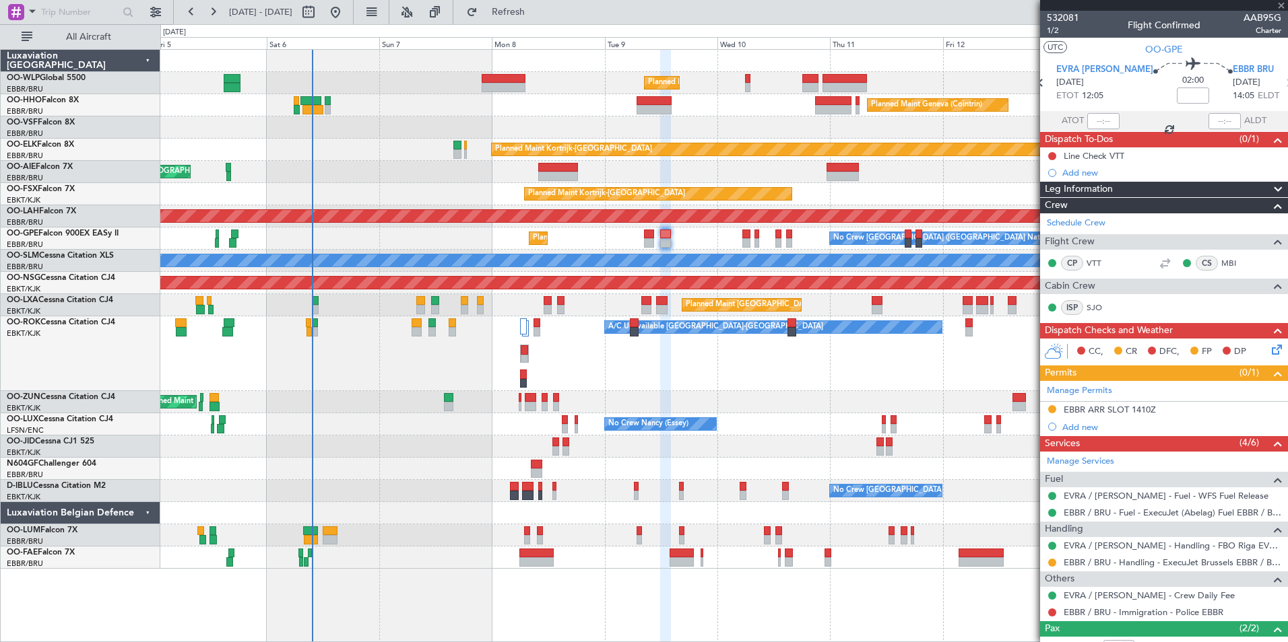
type input "0"
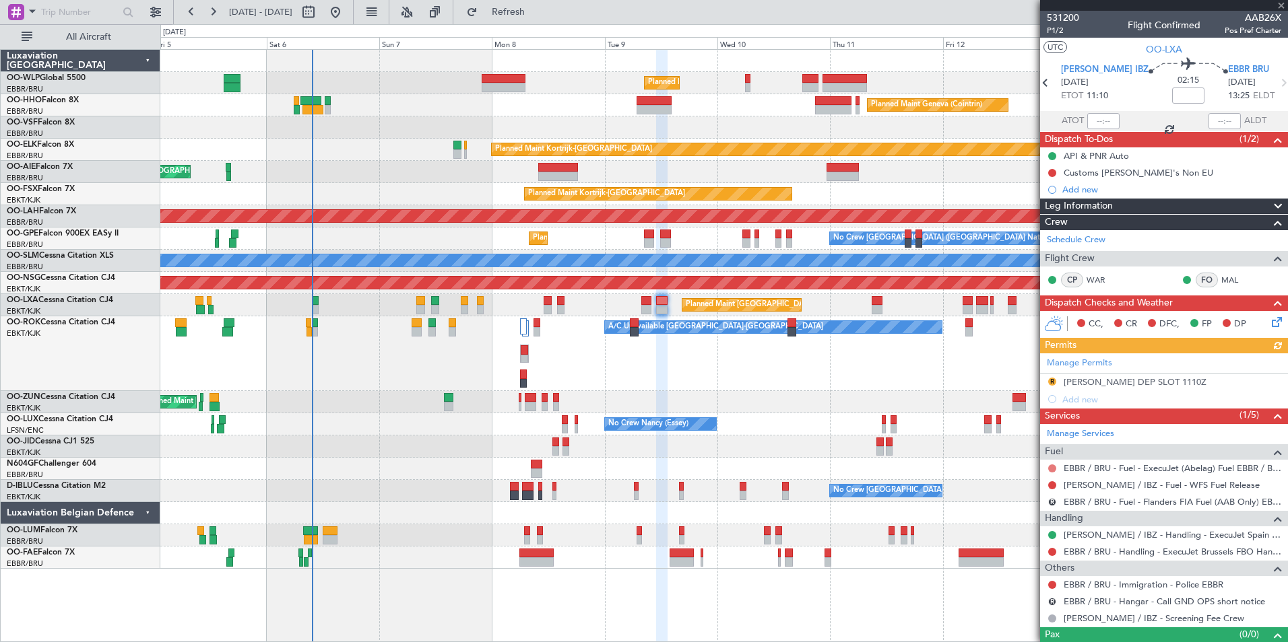
click at [1052, 469] on button at bounding box center [1052, 469] width 8 height 8
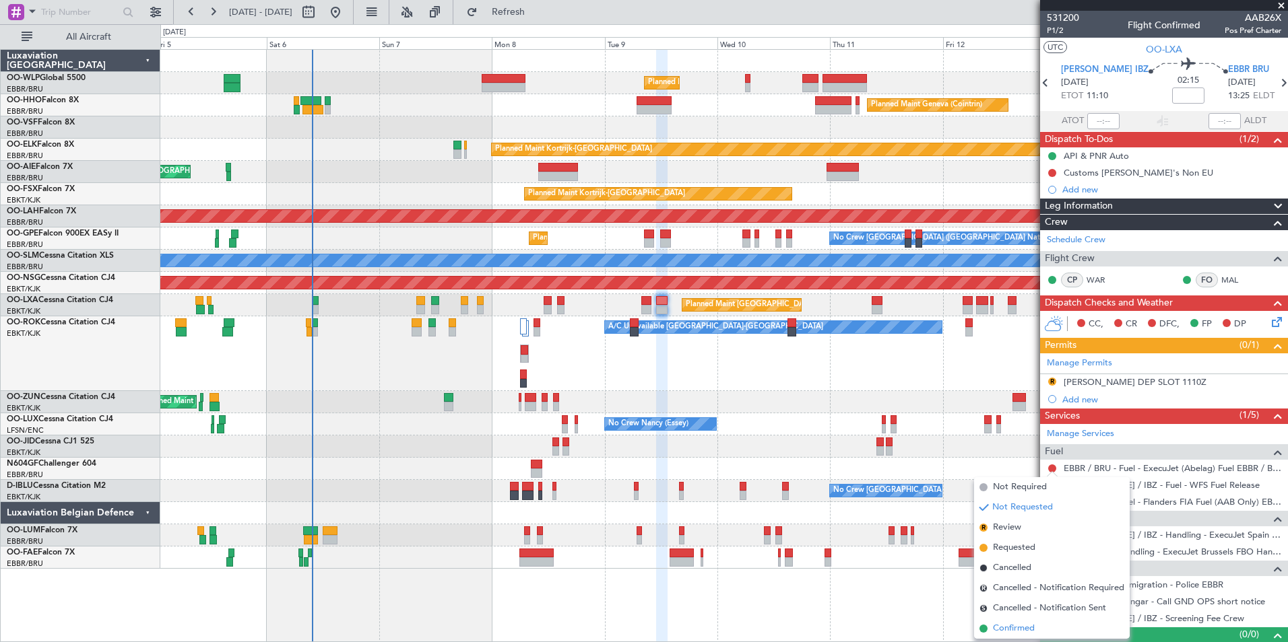
click at [1014, 625] on span "Confirmed" at bounding box center [1014, 628] width 42 height 13
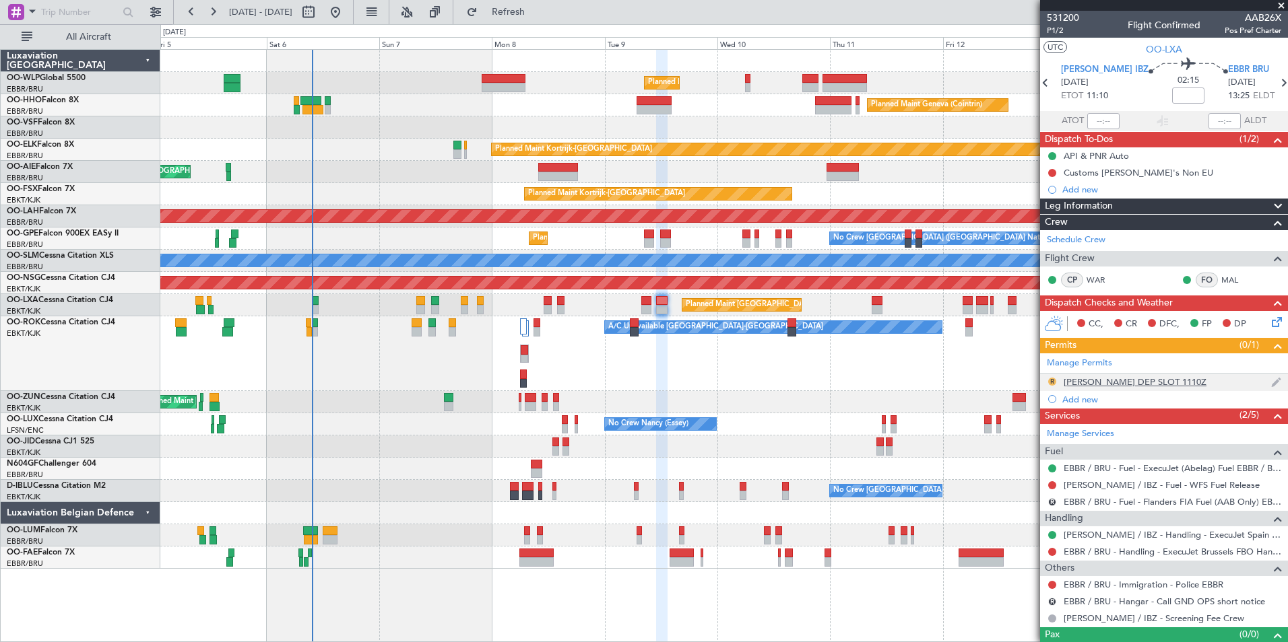
click at [1052, 383] on button "R" at bounding box center [1052, 382] width 8 height 8
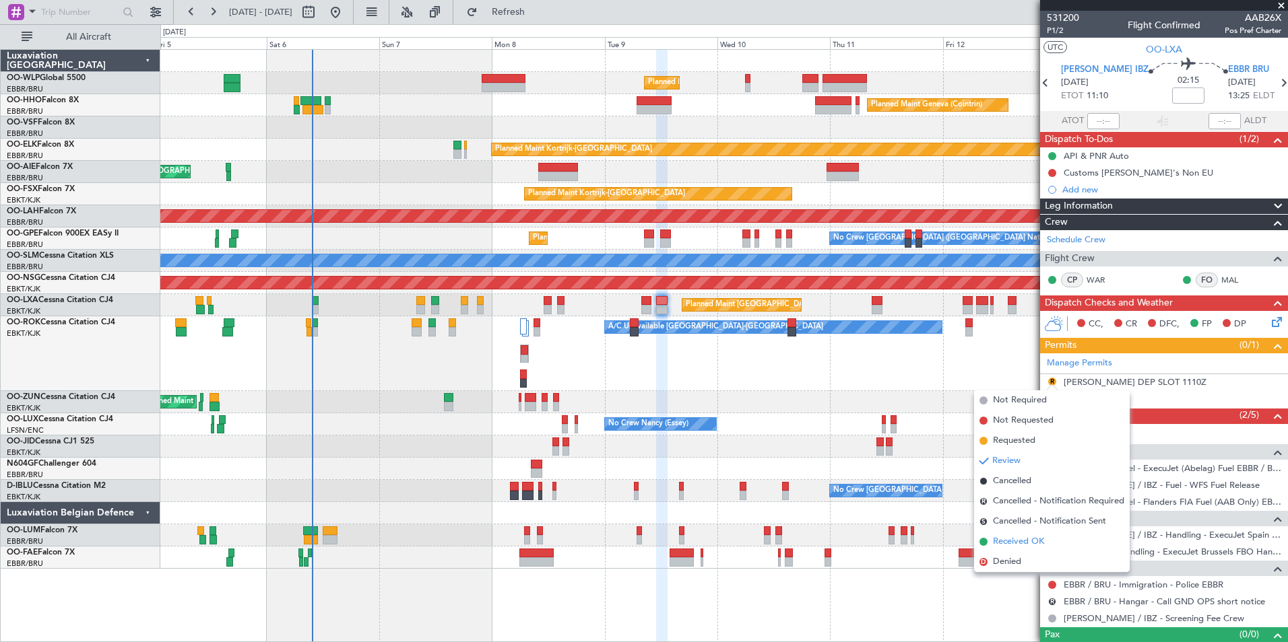
click at [1033, 543] on span "Received OK" at bounding box center [1018, 541] width 51 height 13
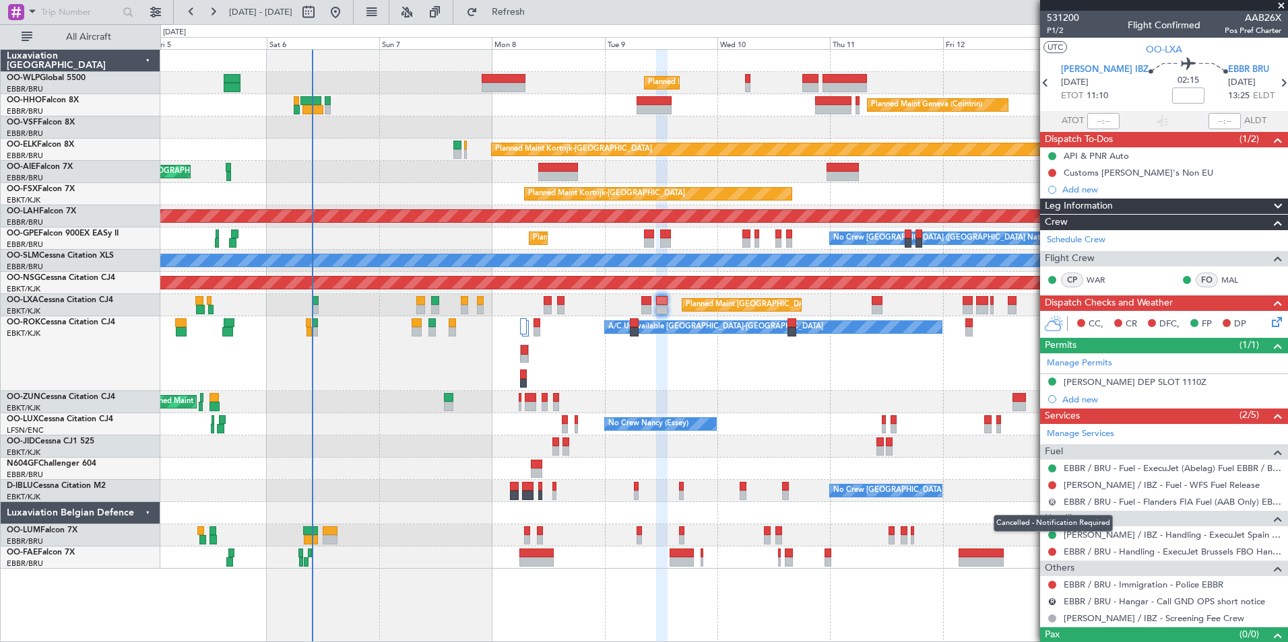
click at [1049, 504] on button "R" at bounding box center [1052, 502] width 8 height 8
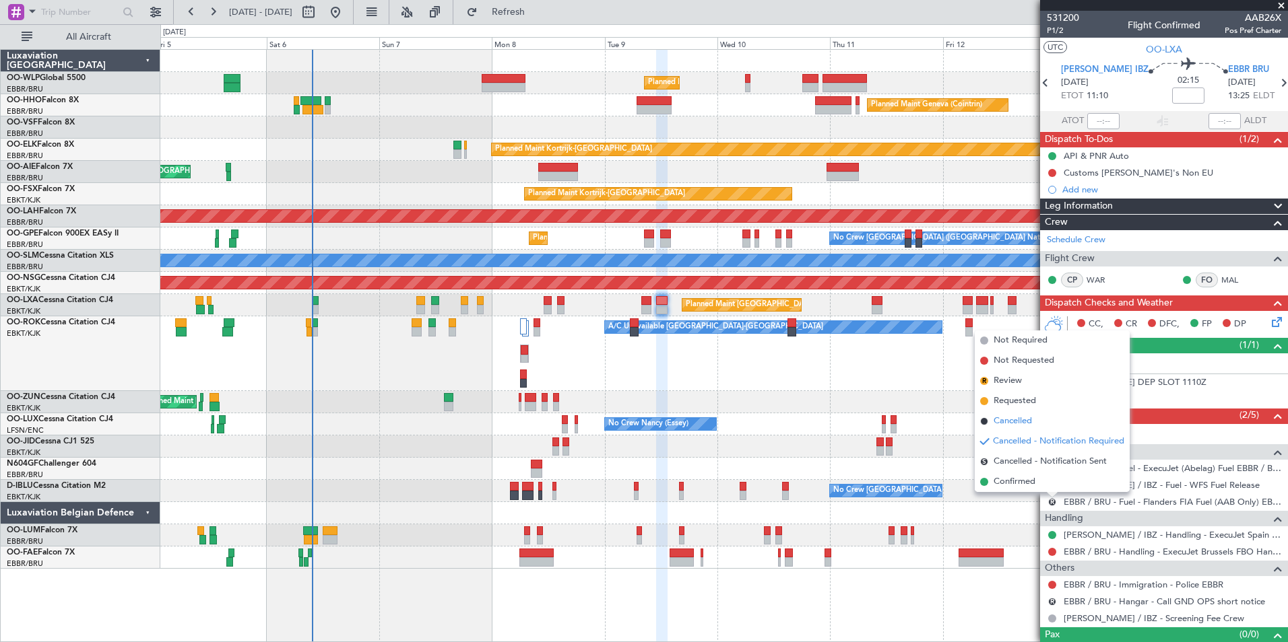
click at [1011, 419] on span "Cancelled" at bounding box center [1012, 421] width 38 height 13
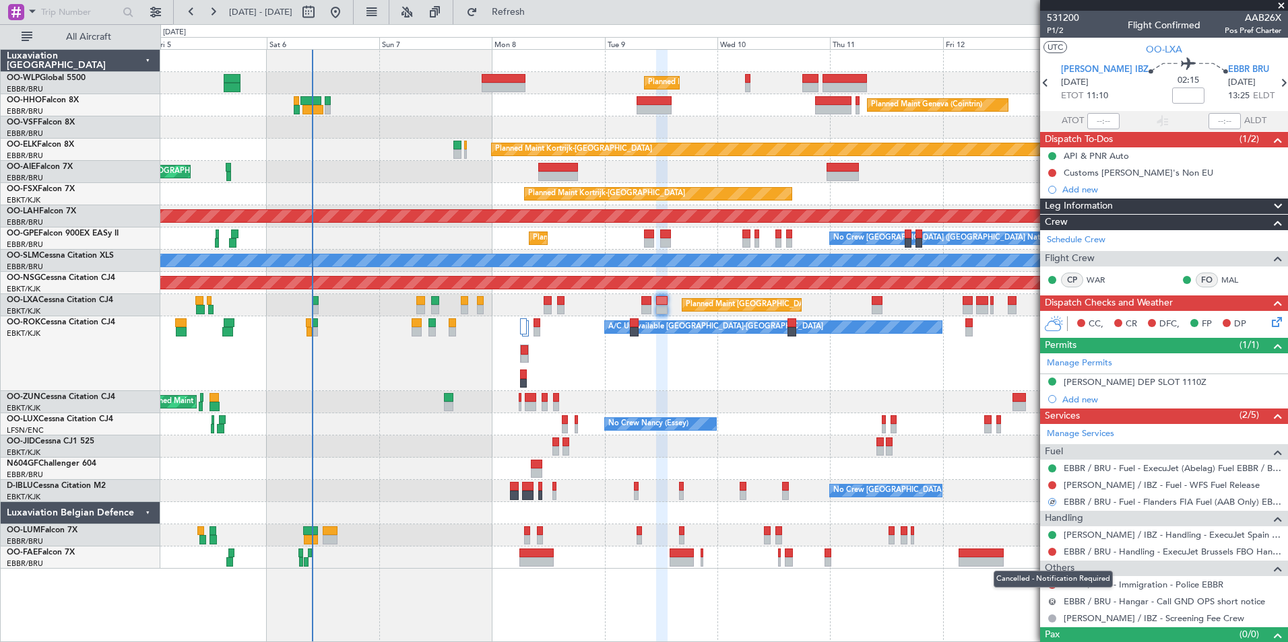
click at [1051, 603] on button "R" at bounding box center [1052, 602] width 8 height 8
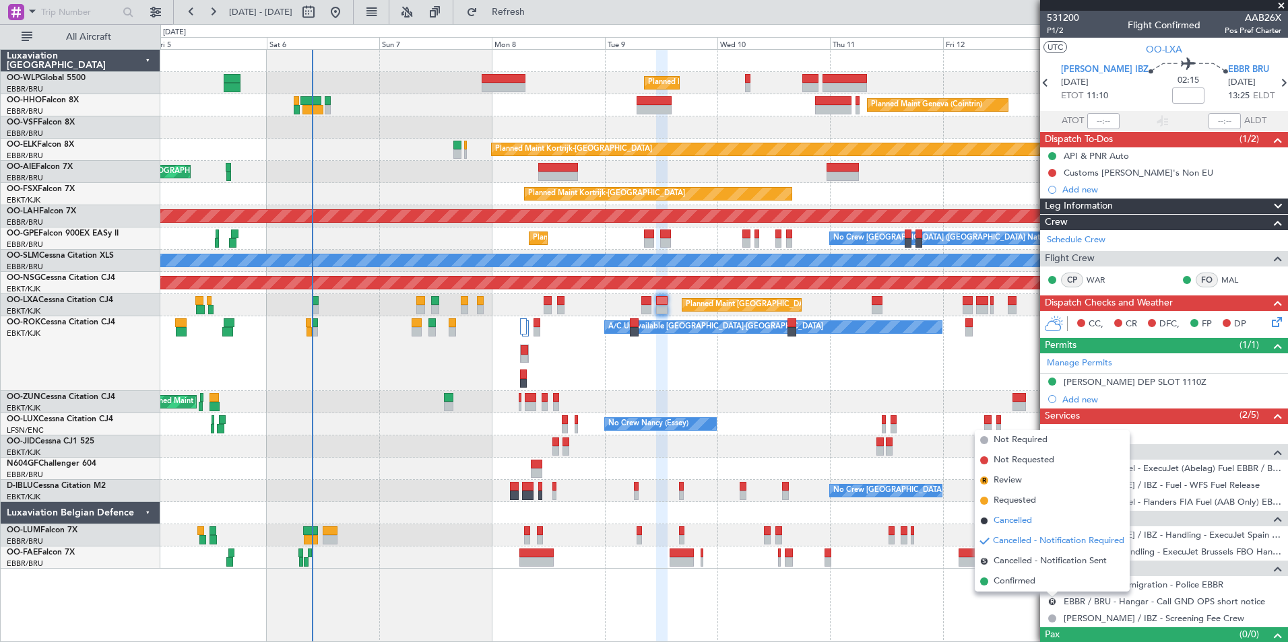
click at [1007, 523] on span "Cancelled" at bounding box center [1012, 521] width 38 height 13
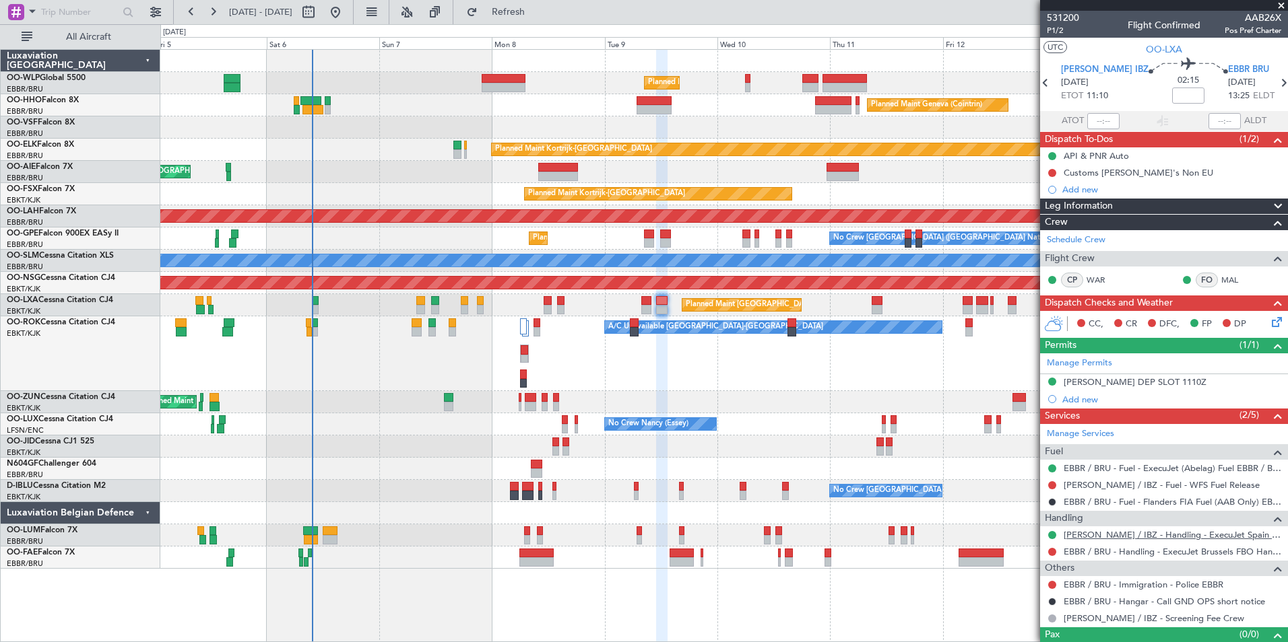
click at [1162, 534] on link "[PERSON_NAME] / IBZ - Handling - ExecuJet Spain [PERSON_NAME] / IBZ" at bounding box center [1172, 534] width 218 height 11
click at [1136, 385] on div "[PERSON_NAME] DEP SLOT 1110Z" at bounding box center [1134, 381] width 143 height 11
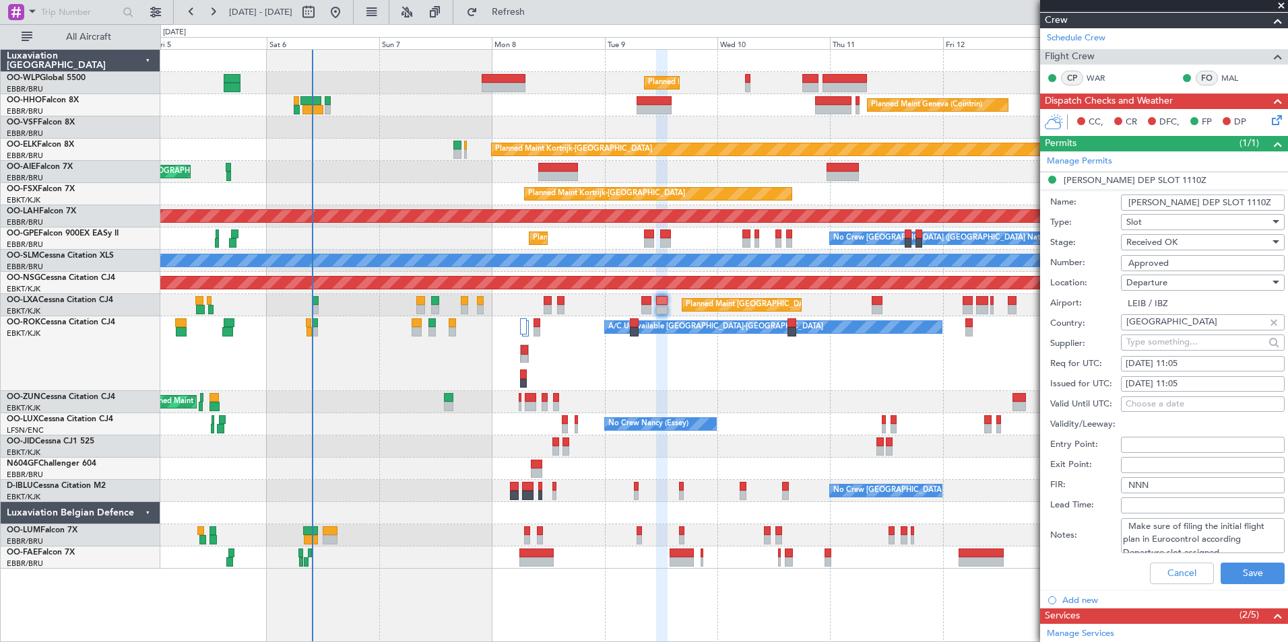
scroll to position [8, 0]
click at [1160, 569] on button "Cancel" at bounding box center [1182, 574] width 64 height 22
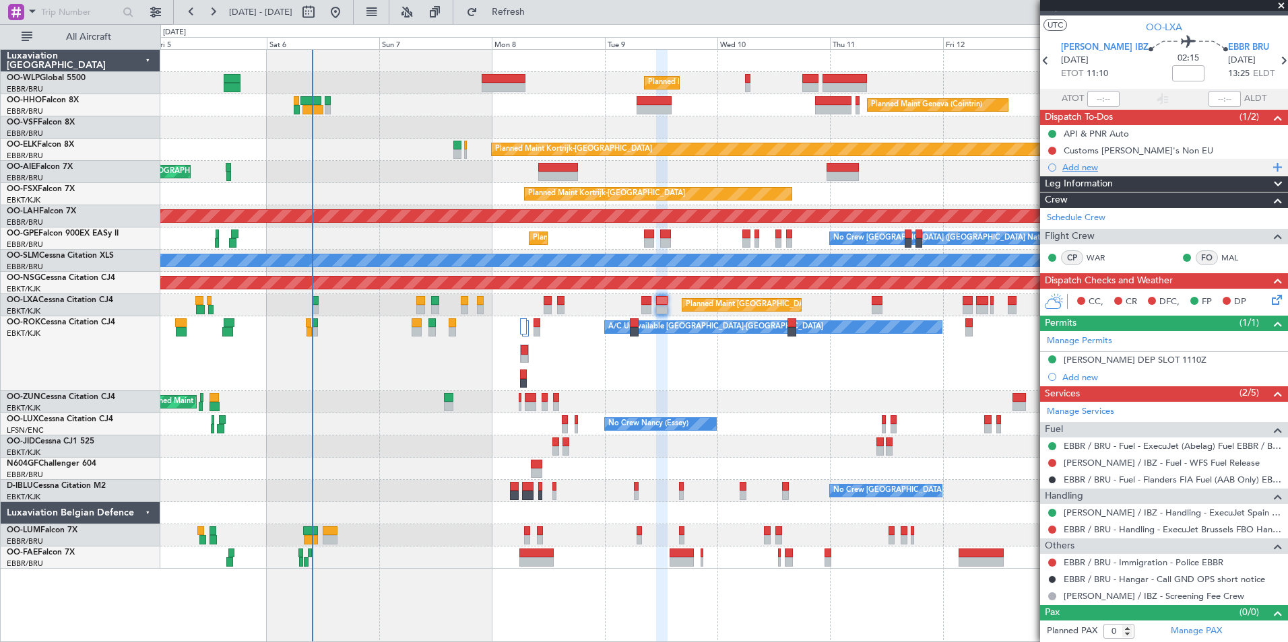
click at [1084, 163] on div "Add new" at bounding box center [1165, 167] width 207 height 11
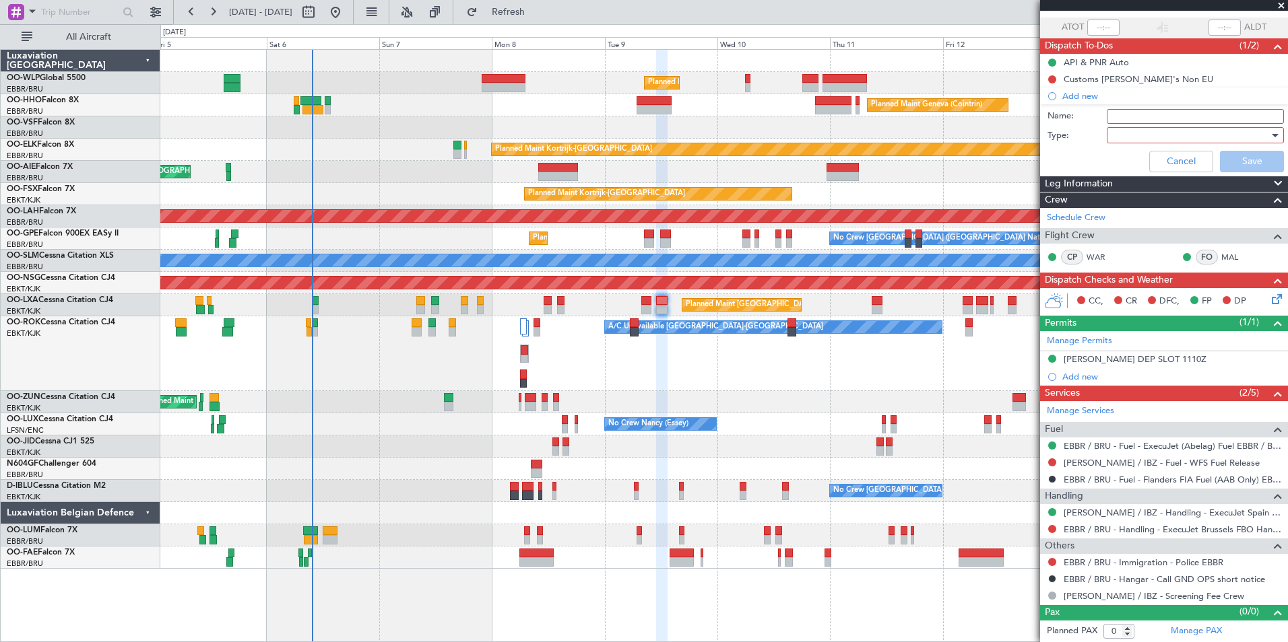
click at [1127, 114] on input "Name:" at bounding box center [1194, 116] width 177 height 15
click at [1214, 114] on input "FPL according to slot LFMD" at bounding box center [1194, 116] width 177 height 15
type input "FPL according to slot"
click at [1062, 114] on label "Name:" at bounding box center [1076, 116] width 59 height 13
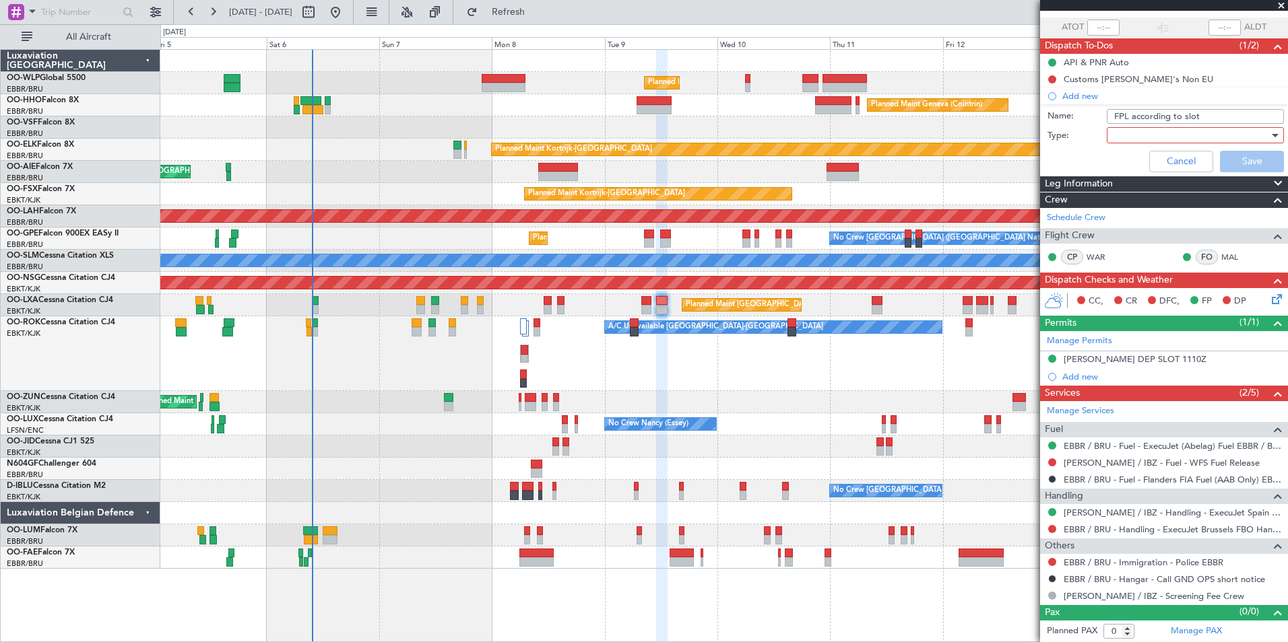
click at [1106, 114] on input "FPL according to slot" at bounding box center [1194, 116] width 177 height 15
click at [1131, 132] on div at bounding box center [1190, 135] width 157 height 20
click at [1135, 160] on span "Generic" at bounding box center [1189, 163] width 158 height 20
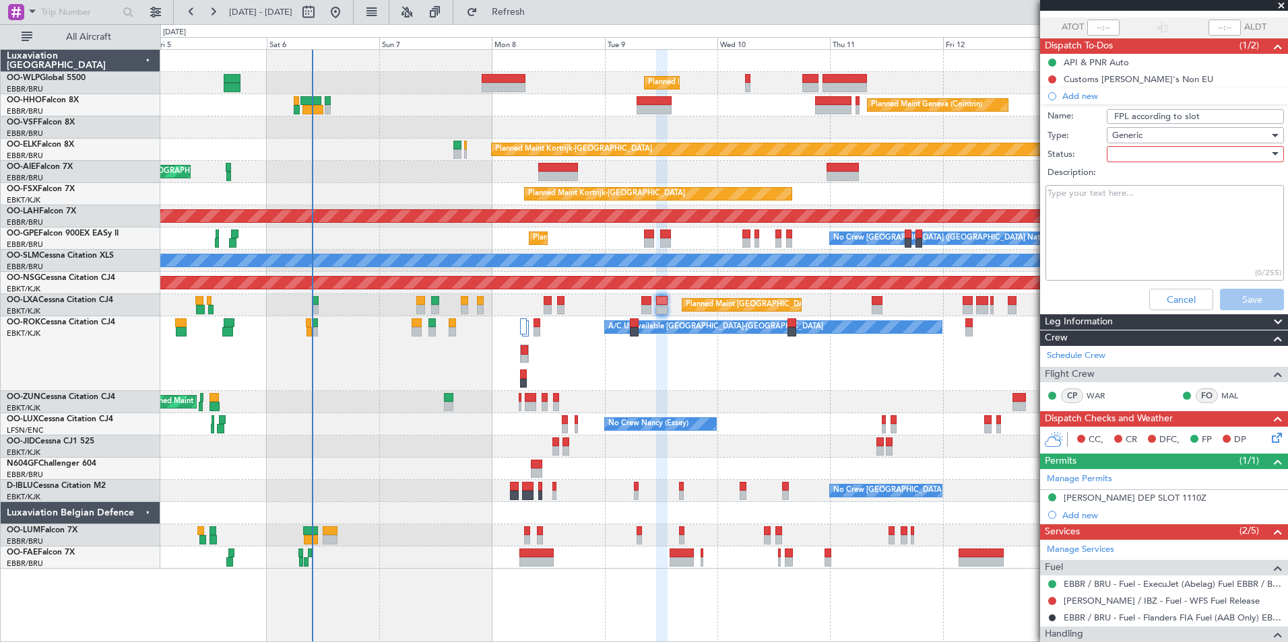
click at [1137, 160] on div at bounding box center [1190, 154] width 157 height 20
click at [1128, 174] on span "Not Started" at bounding box center [1189, 181] width 158 height 20
click at [1246, 298] on button "Save" at bounding box center [1252, 300] width 64 height 22
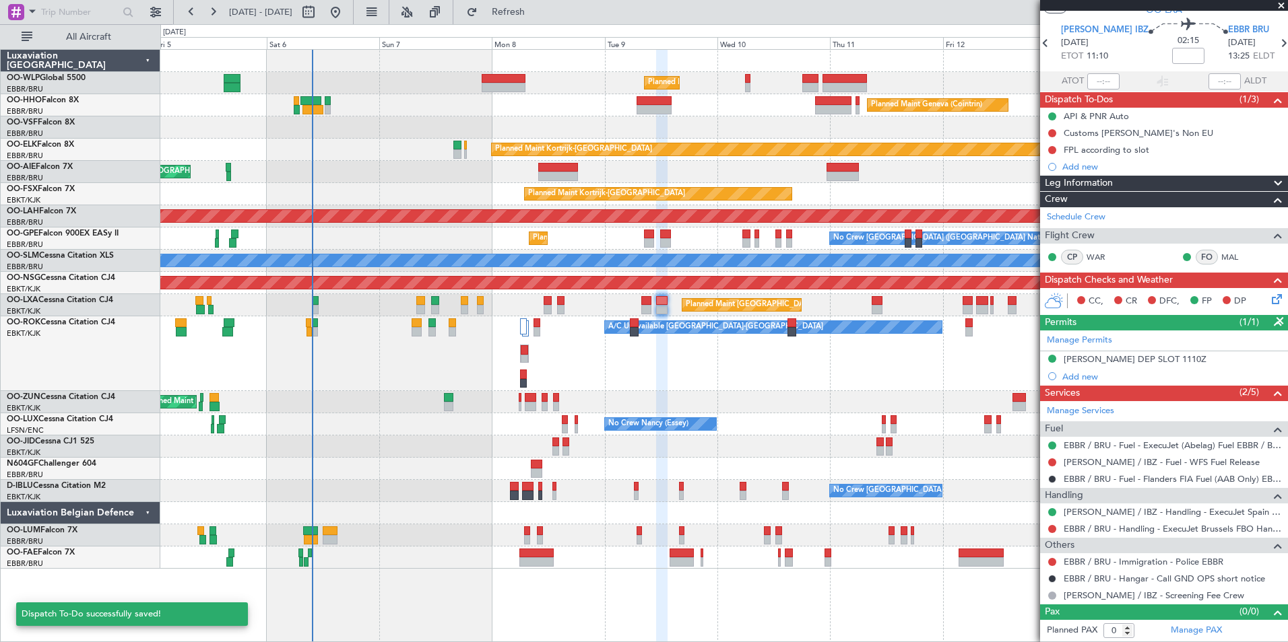
scroll to position [39, 0]
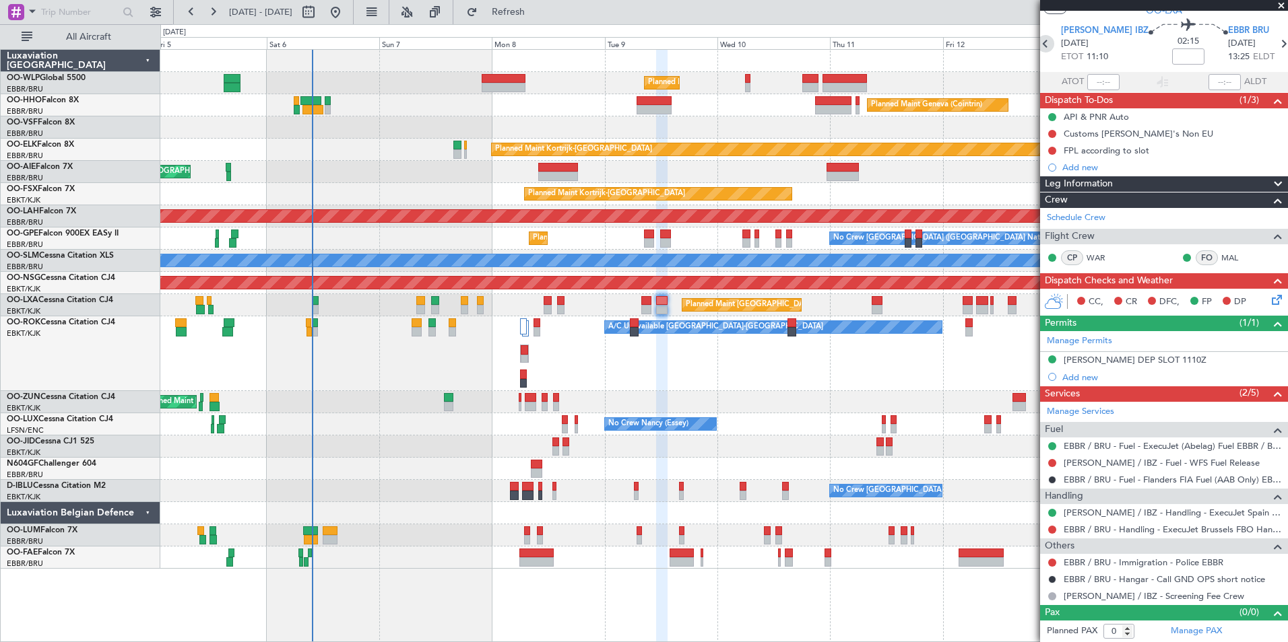
click at [1051, 42] on icon at bounding box center [1045, 44] width 18 height 18
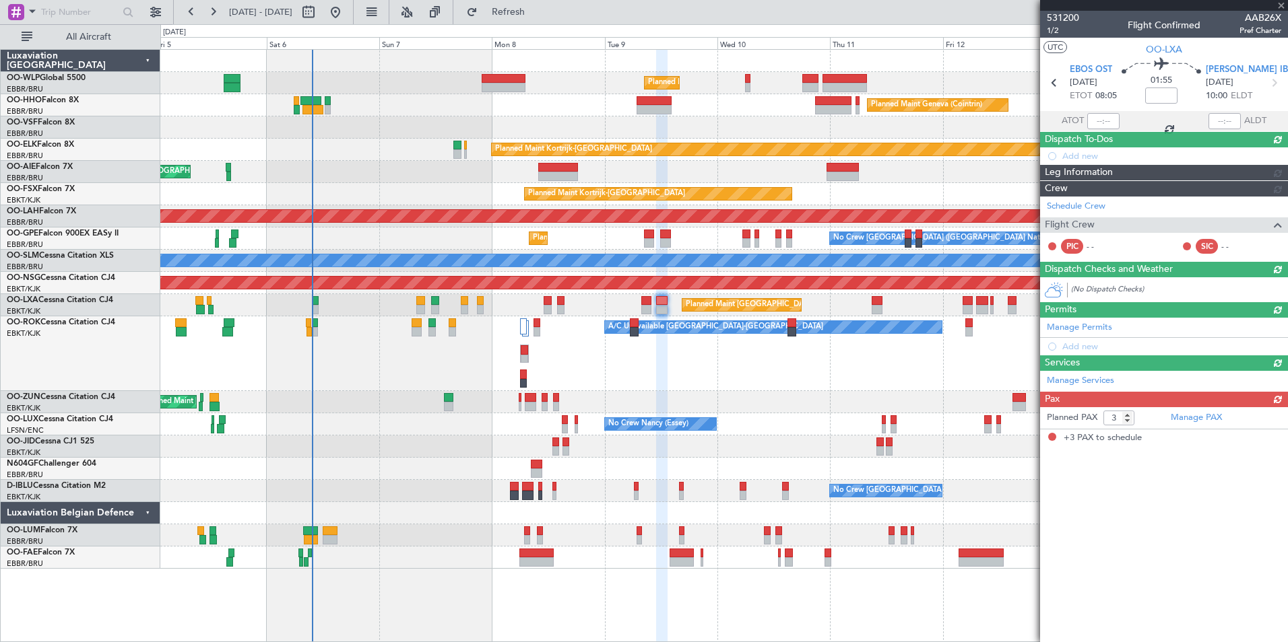
scroll to position [0, 0]
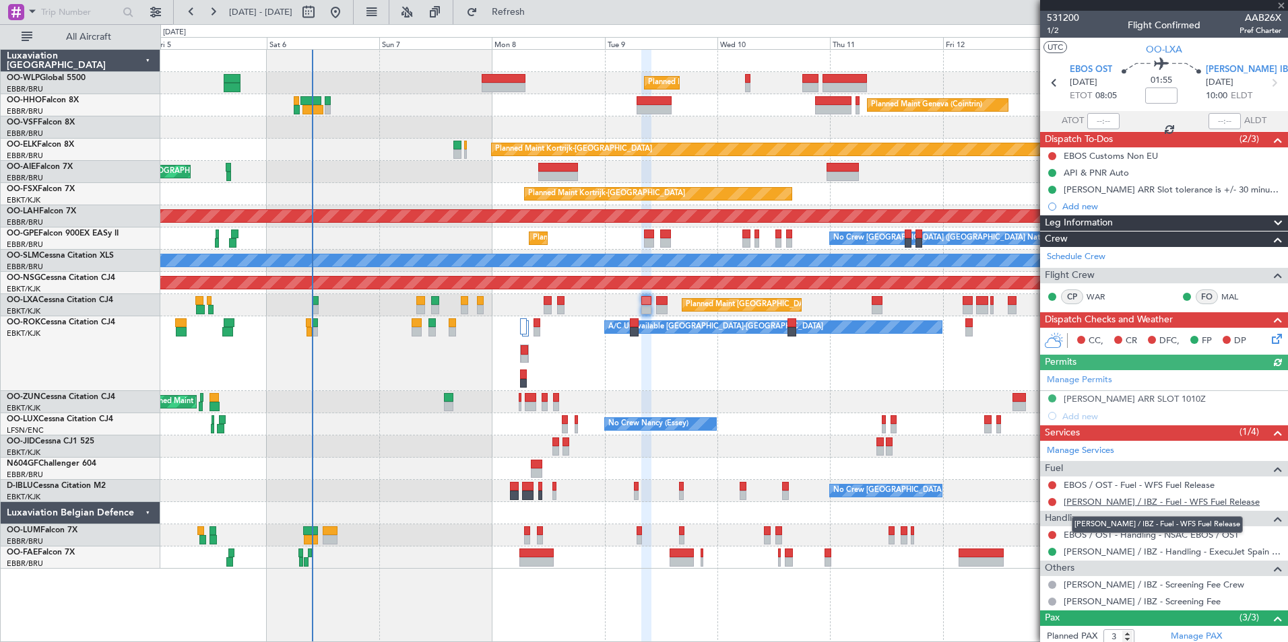
click at [1095, 502] on link "[PERSON_NAME] / IBZ - Fuel - WFS Fuel Release" at bounding box center [1161, 501] width 196 height 11
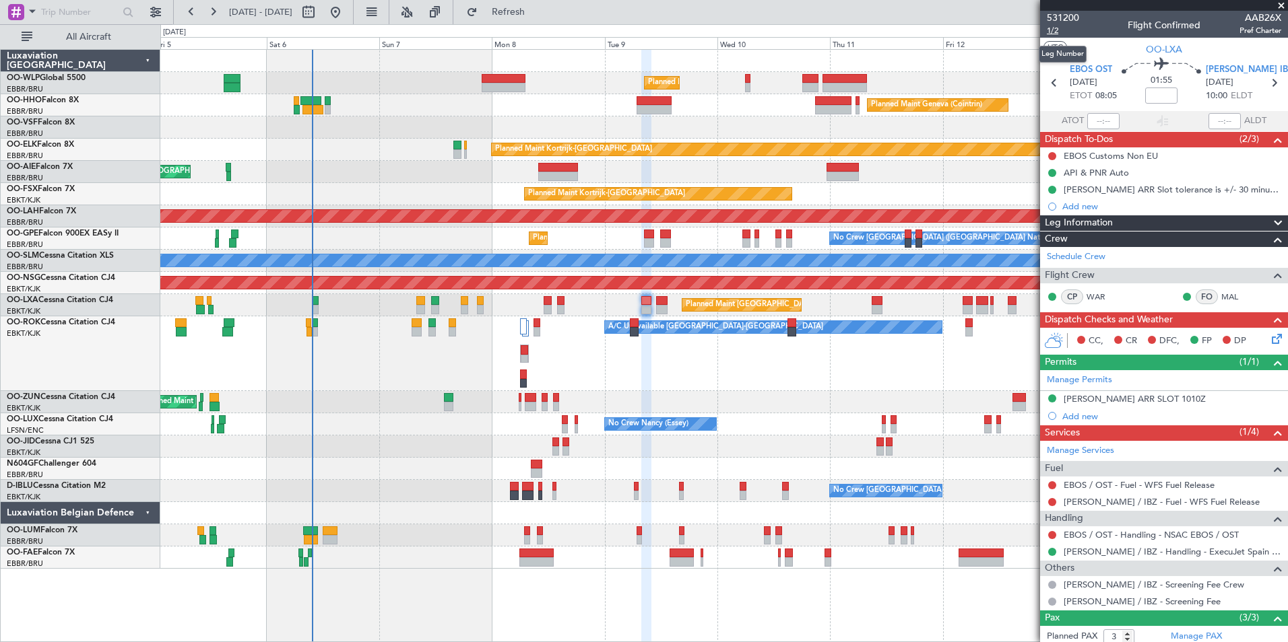
click at [1053, 31] on span "1/2" at bounding box center [1063, 30] width 32 height 11
click at [1268, 84] on icon at bounding box center [1274, 83] width 18 height 18
type input "0"
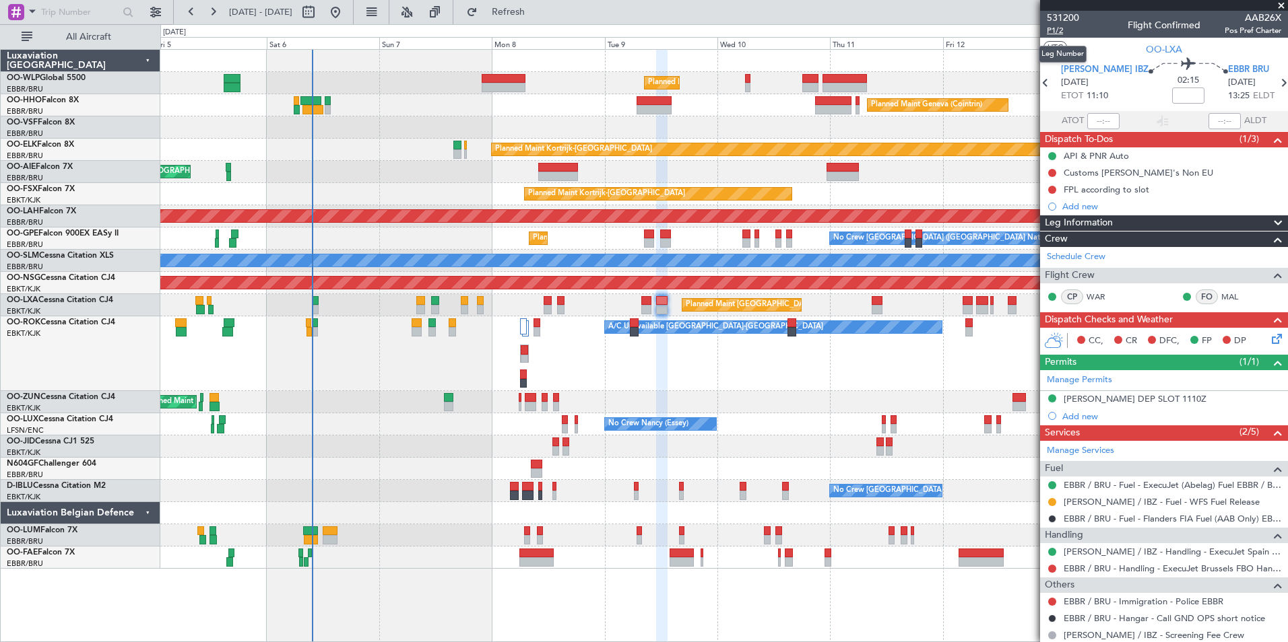
click at [1055, 32] on span "P1/2" at bounding box center [1063, 30] width 32 height 11
click at [537, 16] on span "Refreshing..." at bounding box center [508, 11] width 57 height 9
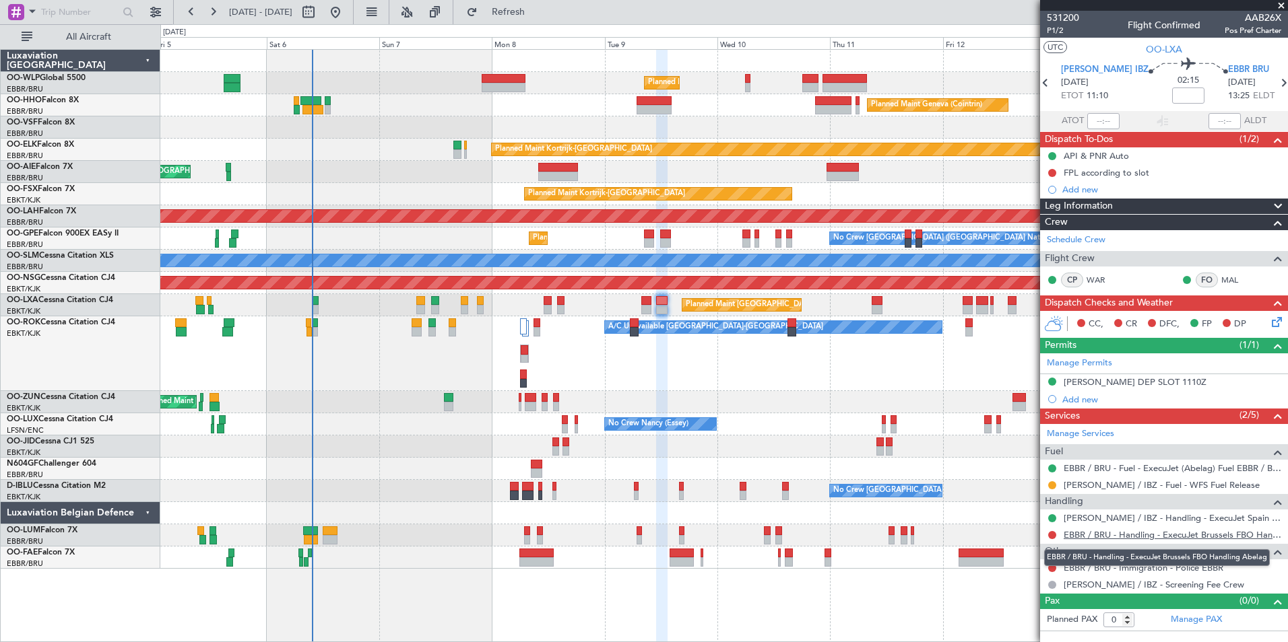
click at [1168, 532] on link "EBBR / BRU - Handling - ExecuJet Brussels FBO Handling Abelag" at bounding box center [1172, 534] width 218 height 11
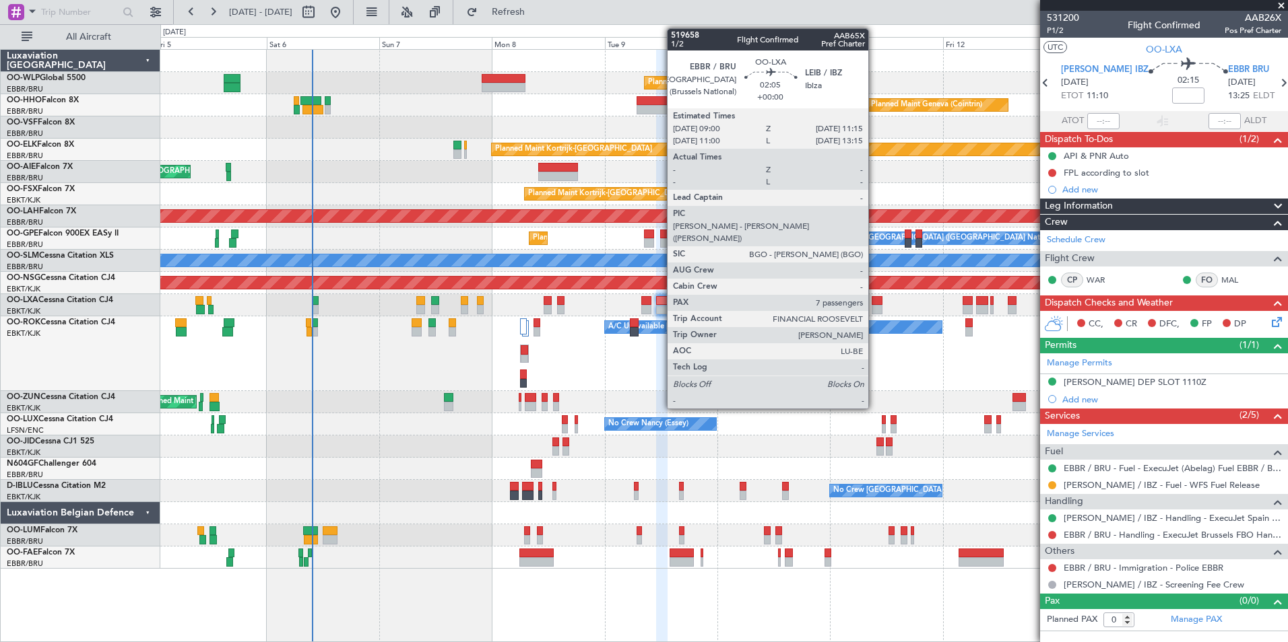
click at [874, 304] on div at bounding box center [876, 300] width 11 height 9
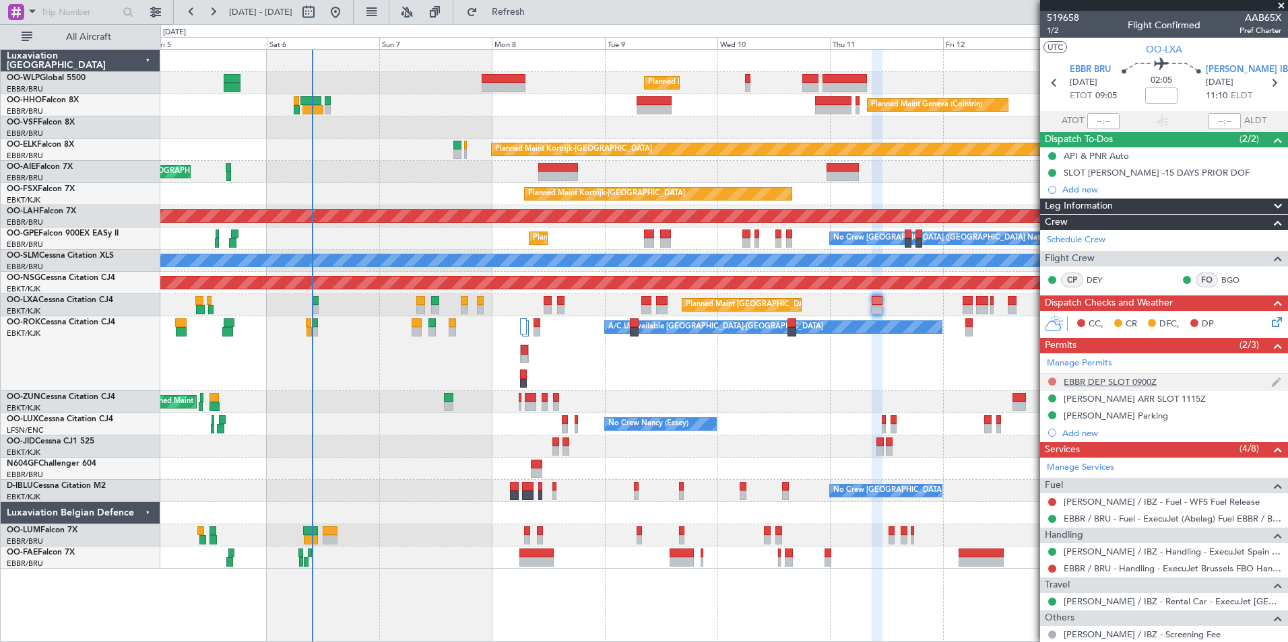
click at [1051, 380] on button at bounding box center [1052, 382] width 8 height 8
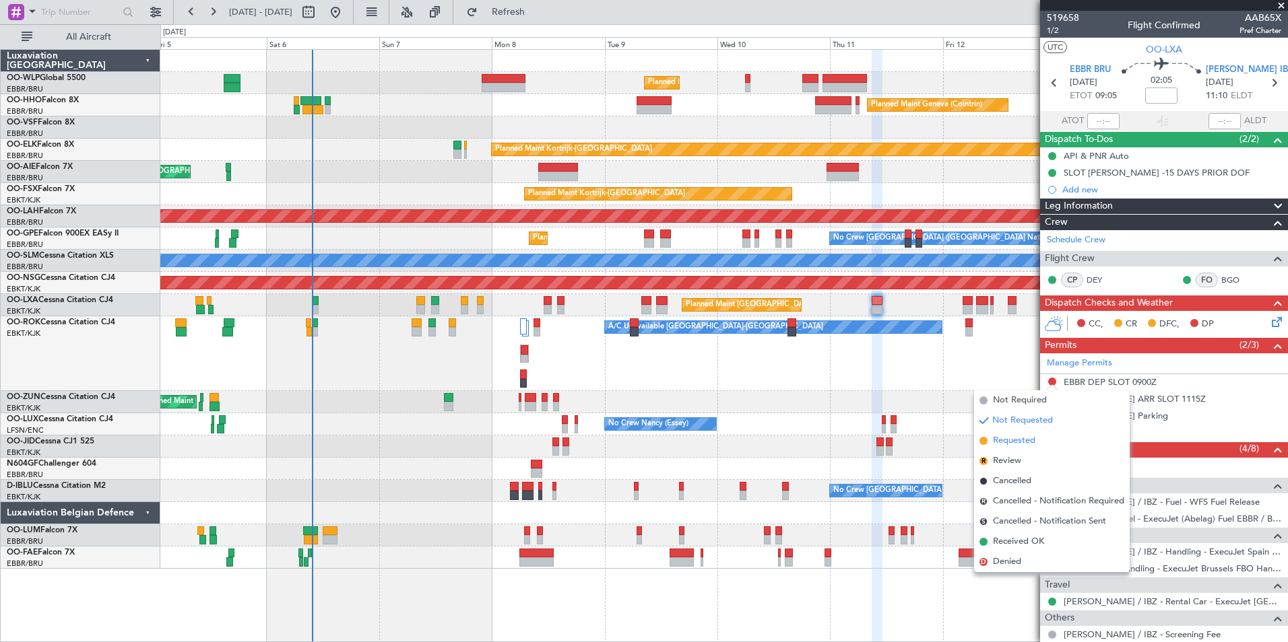
click at [1014, 437] on span "Requested" at bounding box center [1014, 440] width 42 height 13
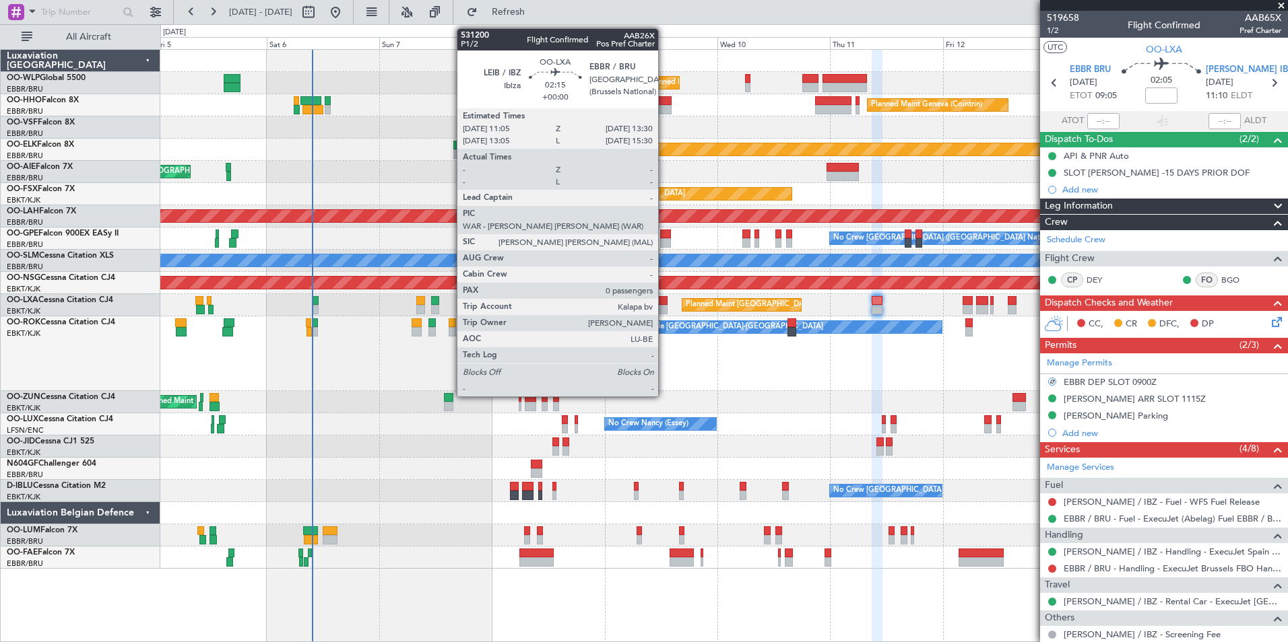
click at [664, 306] on div at bounding box center [661, 309] width 11 height 9
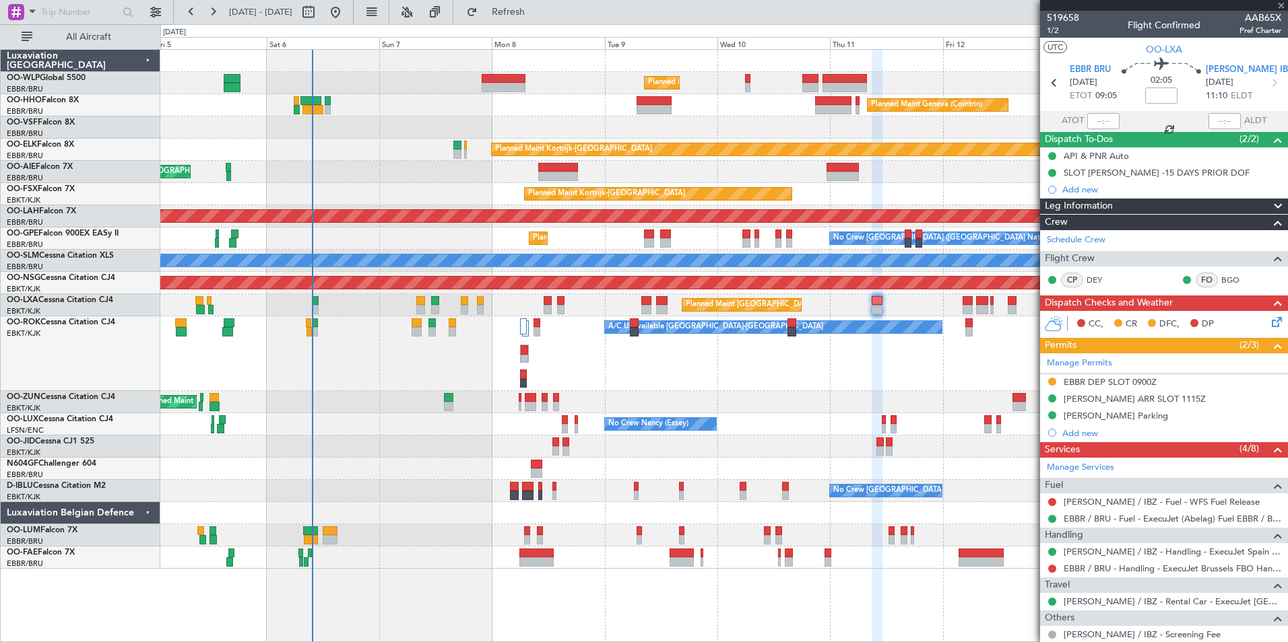
type input "0"
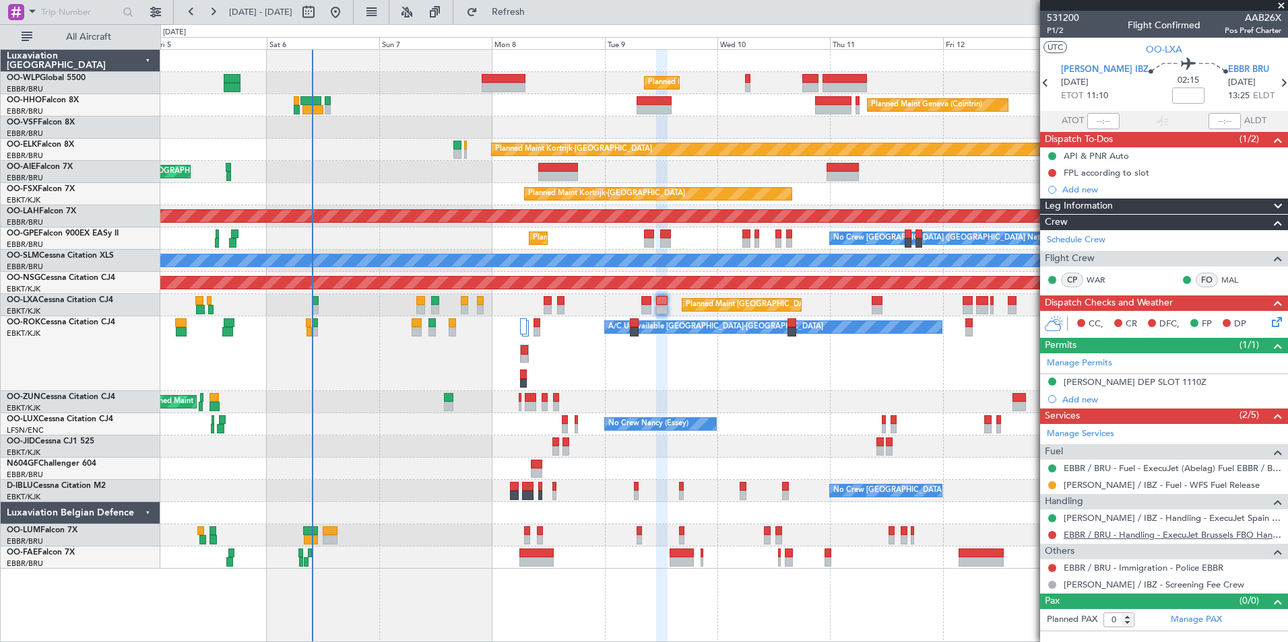
click at [1076, 530] on link "EBBR / BRU - Handling - ExecuJet Brussels FBO Handling Abelag" at bounding box center [1172, 534] width 218 height 11
click at [541, 19] on button "Refresh" at bounding box center [500, 12] width 81 height 22
click at [1083, 405] on div "Add new" at bounding box center [1164, 399] width 248 height 17
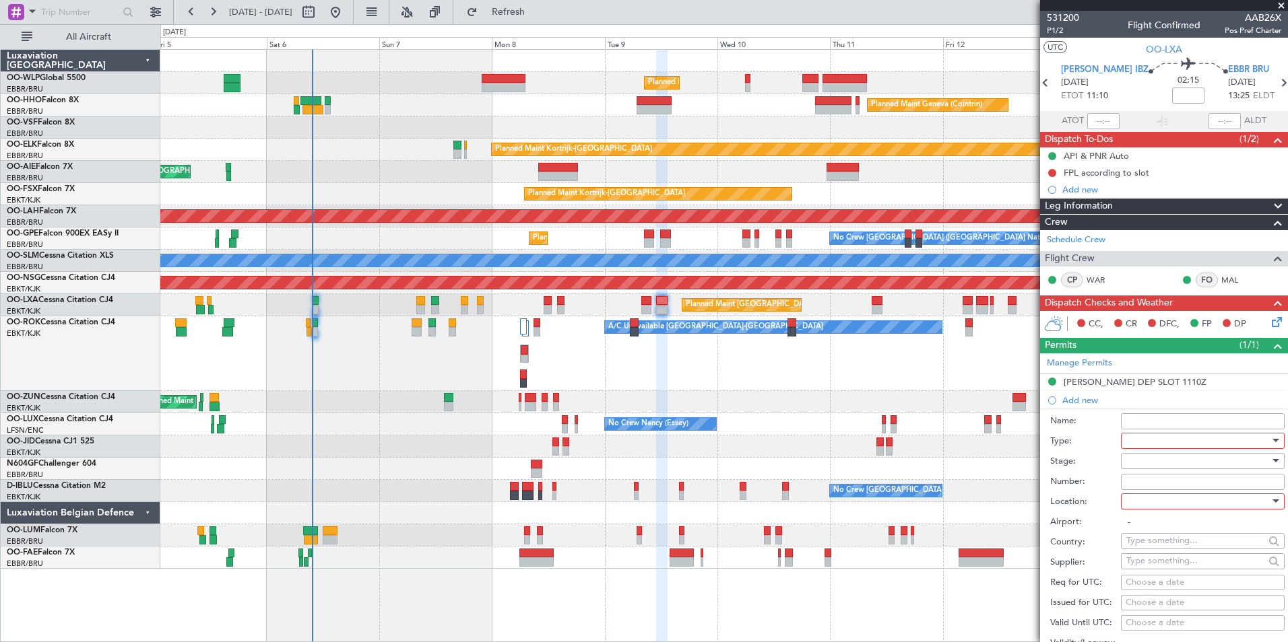
click at [1152, 442] on div at bounding box center [1197, 441] width 143 height 20
click at [1148, 566] on span "Slot" at bounding box center [1197, 568] width 141 height 20
click at [1158, 453] on div at bounding box center [1197, 461] width 143 height 20
click at [1154, 548] on span "Requested" at bounding box center [1197, 549] width 141 height 20
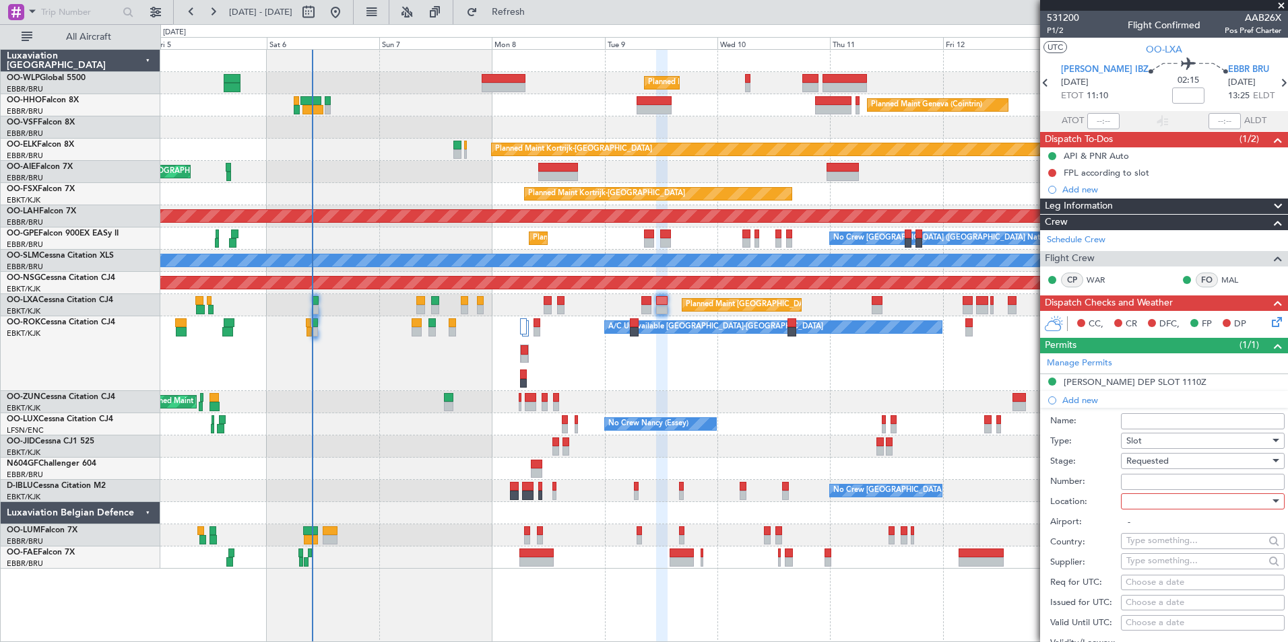
click at [1153, 505] on div at bounding box center [1197, 502] width 143 height 20
click at [1151, 574] on span "Arrival" at bounding box center [1197, 569] width 141 height 20
type input "EBBR / BRU"
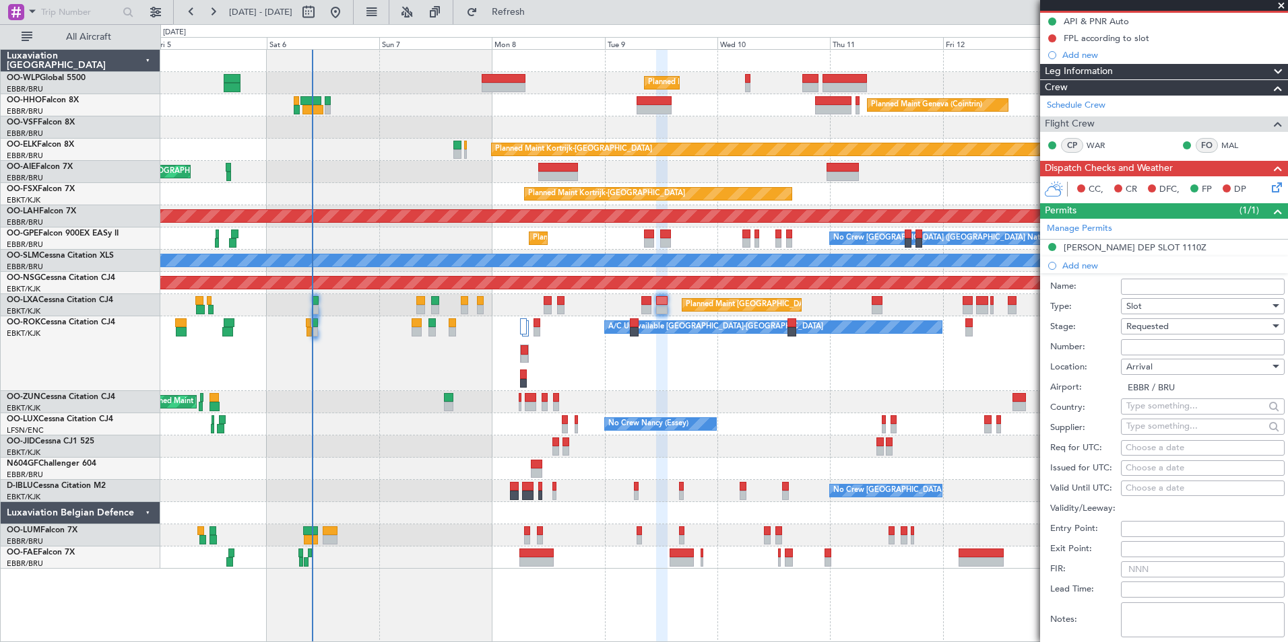
click at [1182, 443] on div "Choose a date" at bounding box center [1202, 448] width 154 height 13
select select "9"
select select "2025"
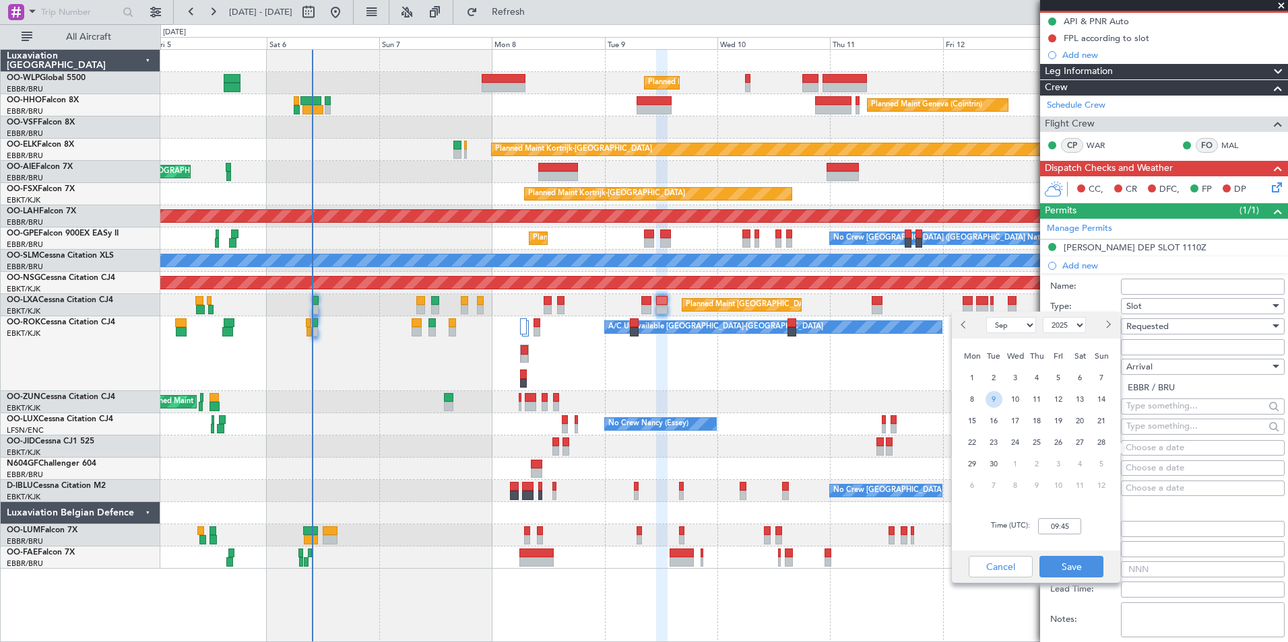
click at [993, 398] on span "9" at bounding box center [993, 399] width 17 height 17
click at [1060, 522] on input "00:00" at bounding box center [1059, 527] width 43 height 16
type input "13:30"
click at [1061, 559] on button "Save" at bounding box center [1071, 567] width 64 height 22
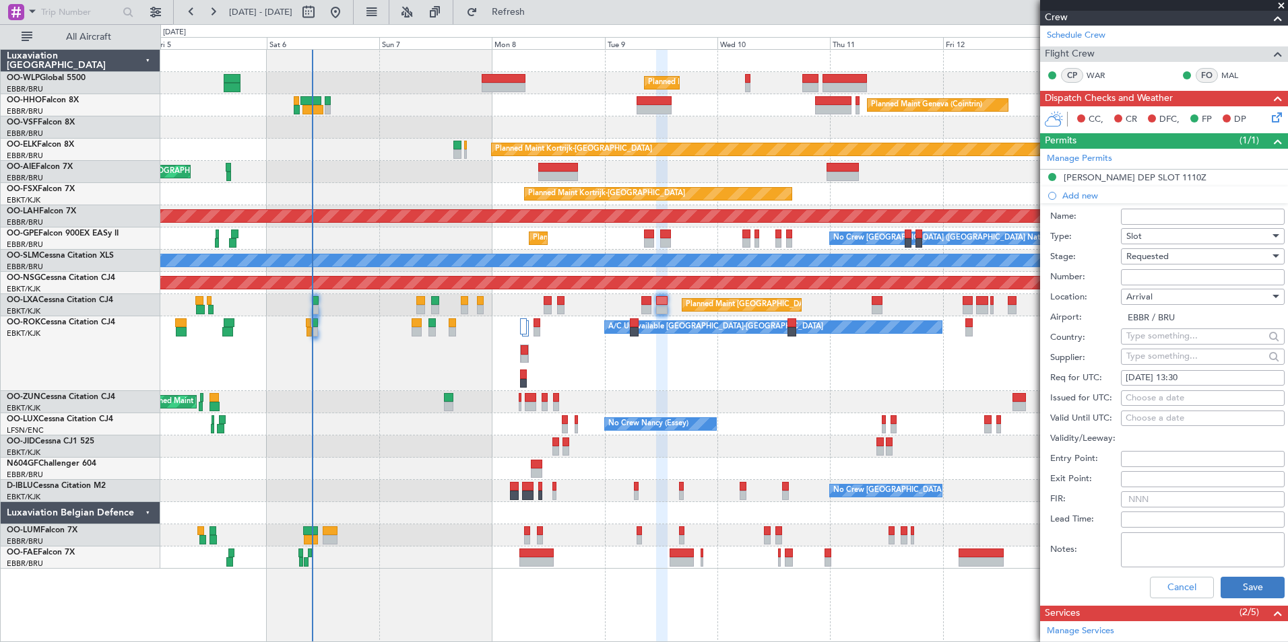
scroll to position [269, 0]
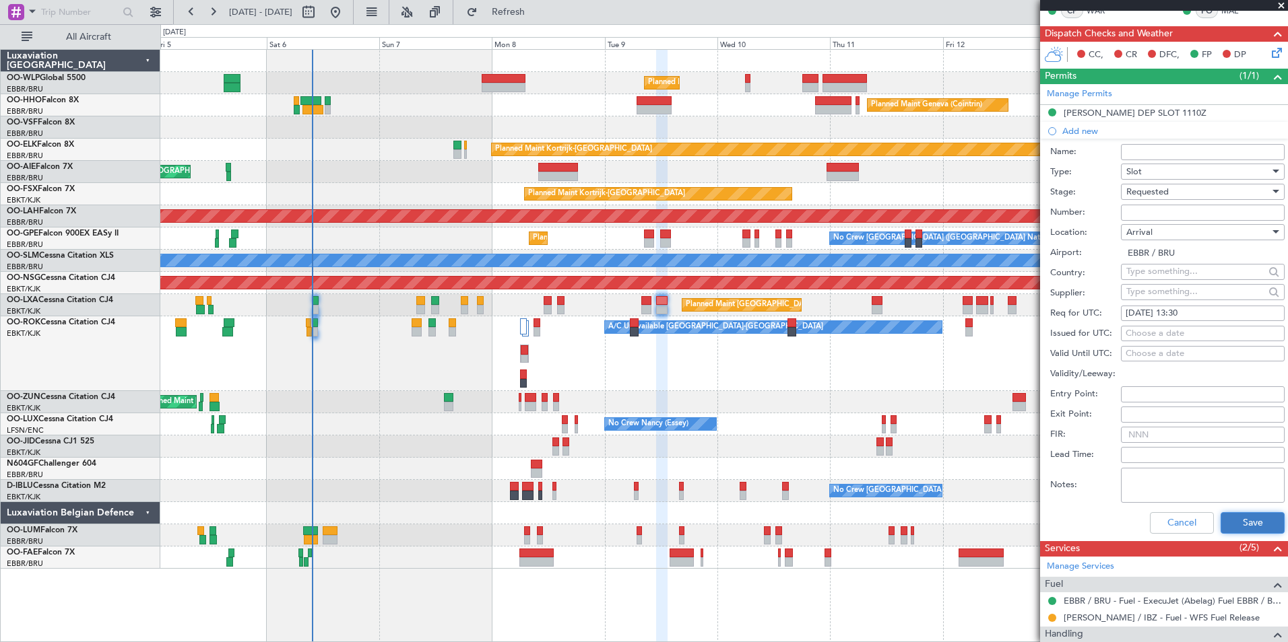
click at [1253, 521] on button "Save" at bounding box center [1252, 523] width 64 height 22
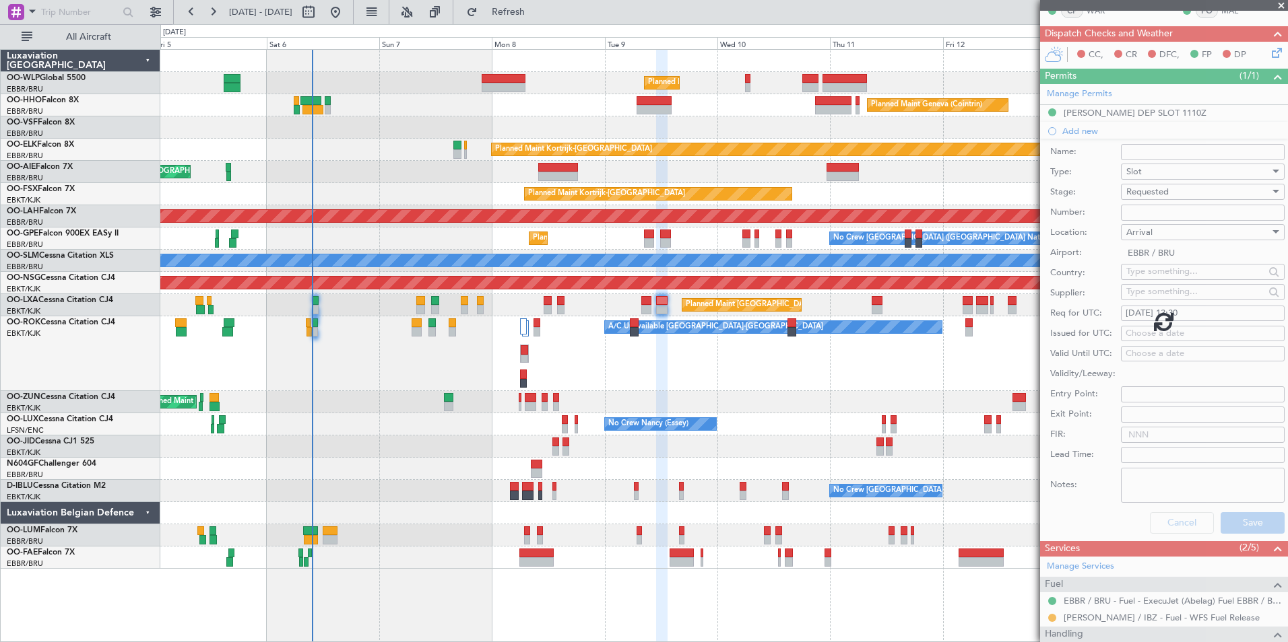
scroll to position [5, 0]
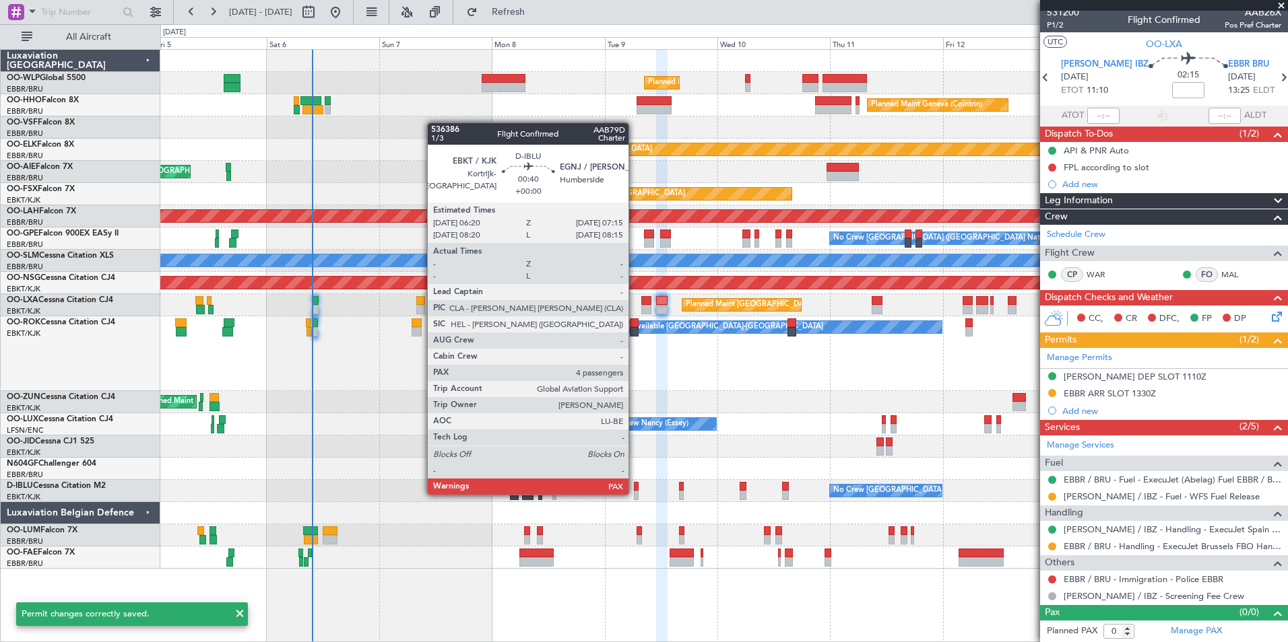
click at [634, 494] on div at bounding box center [636, 495] width 5 height 9
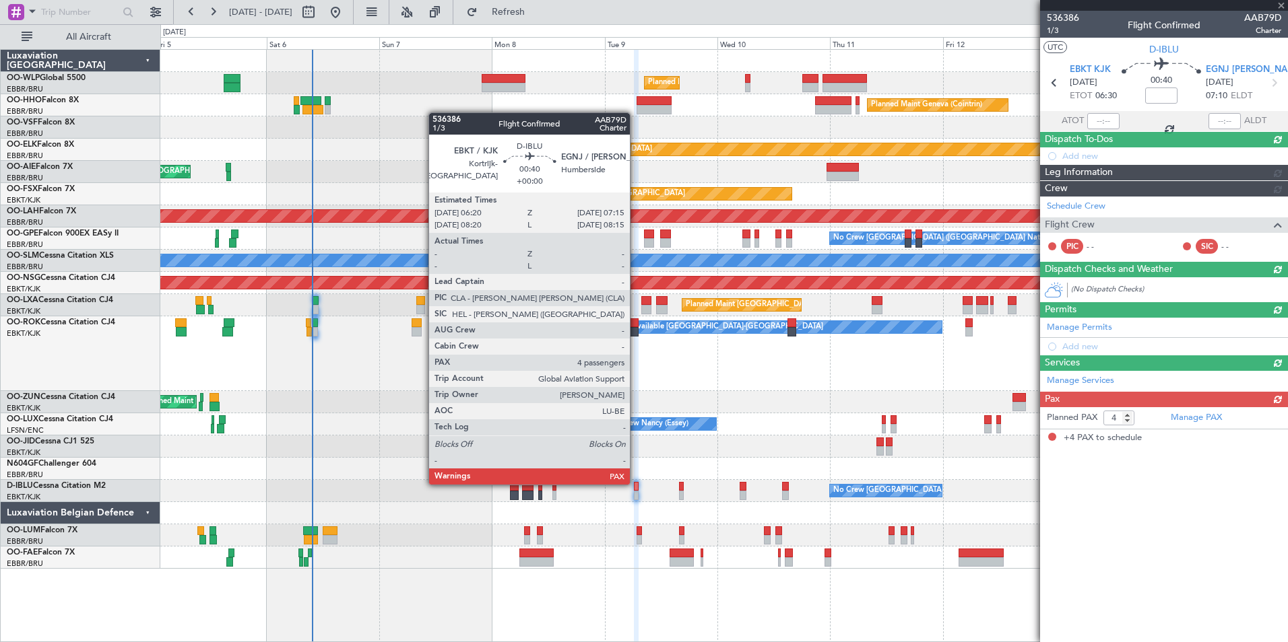
scroll to position [0, 0]
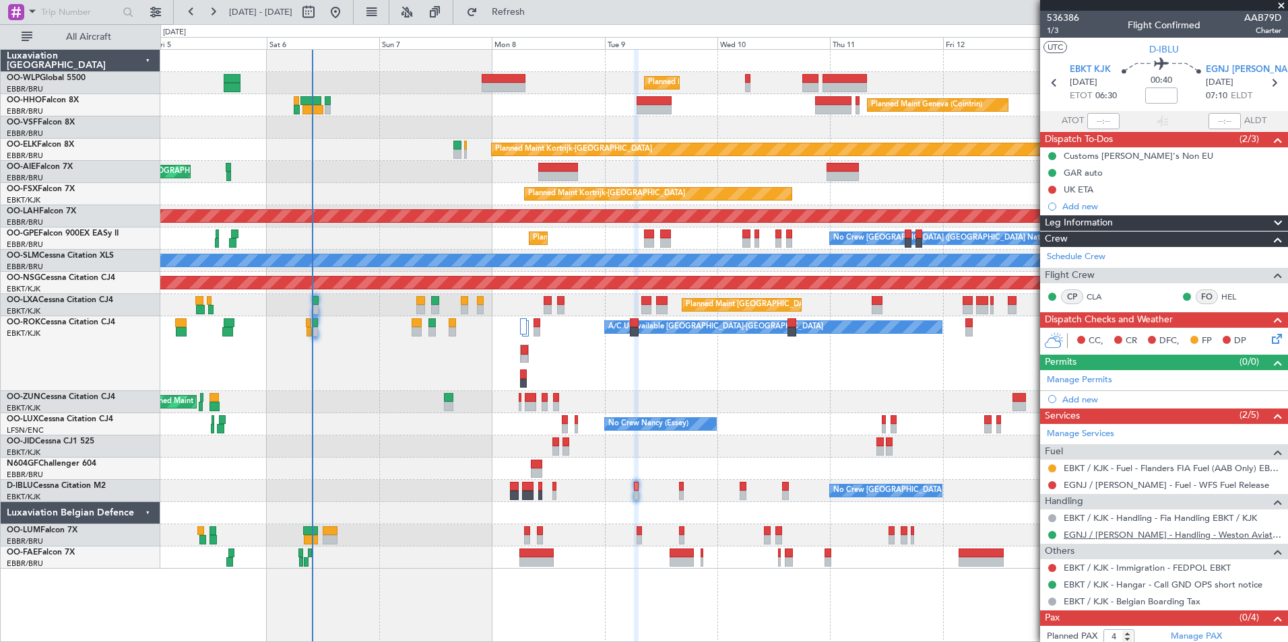
click at [1096, 535] on link "EGNJ / HUY - Handling - Weston Aviation EGNJ / HUY" at bounding box center [1172, 534] width 218 height 11
click at [1088, 397] on div "Add new" at bounding box center [1165, 399] width 207 height 11
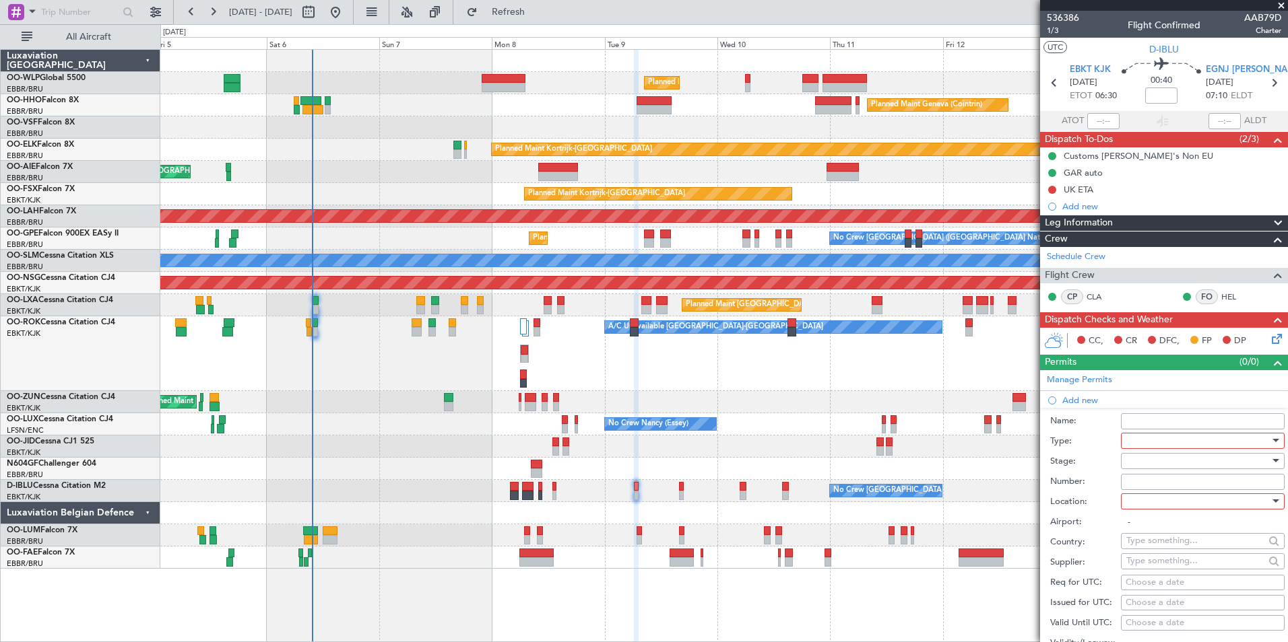
click at [1158, 442] on div at bounding box center [1197, 441] width 143 height 20
click at [722, 451] on div at bounding box center [644, 321] width 1288 height 642
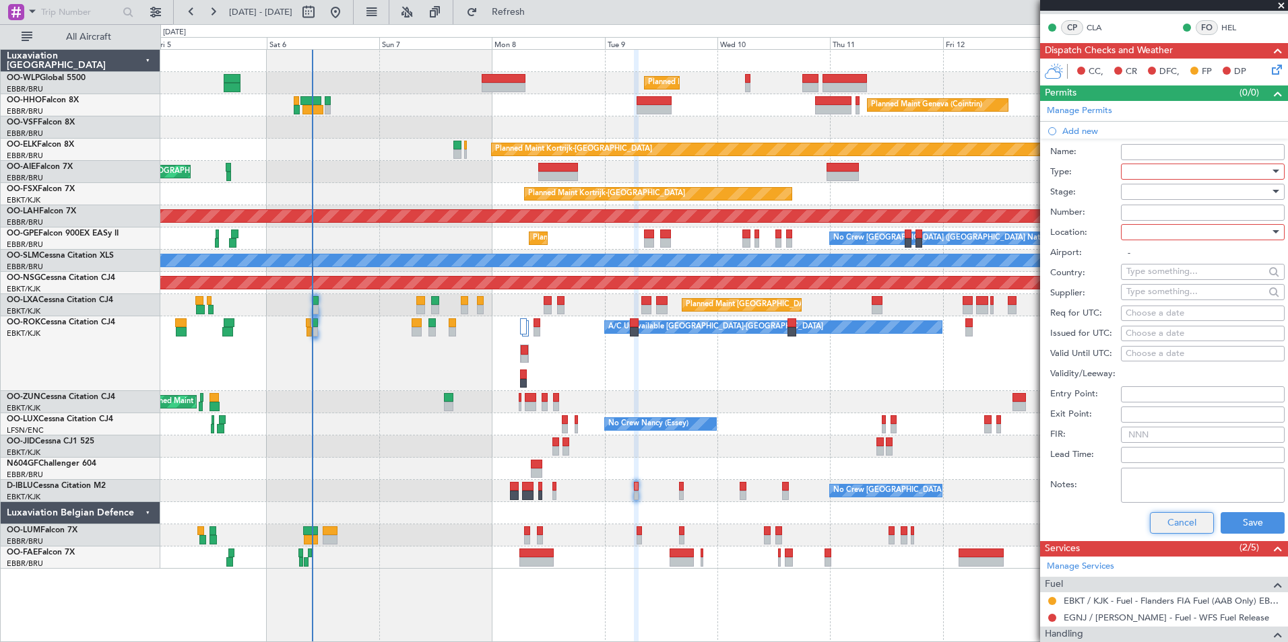
click at [1182, 528] on button "Cancel" at bounding box center [1182, 523] width 64 height 22
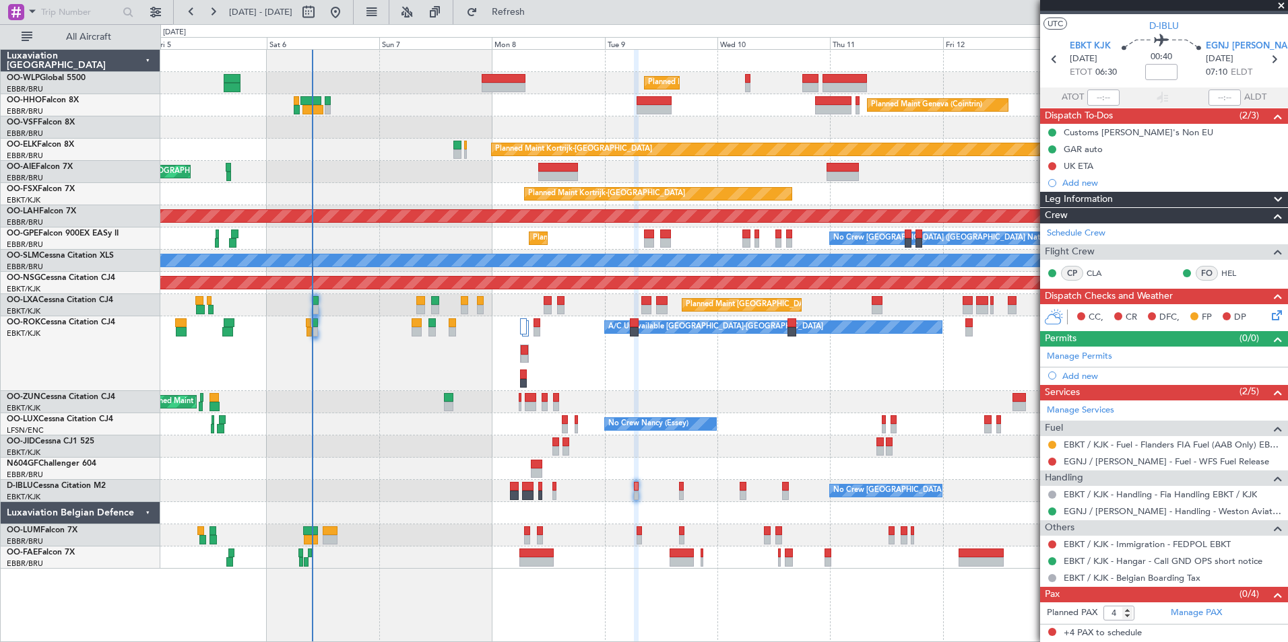
scroll to position [23, 0]
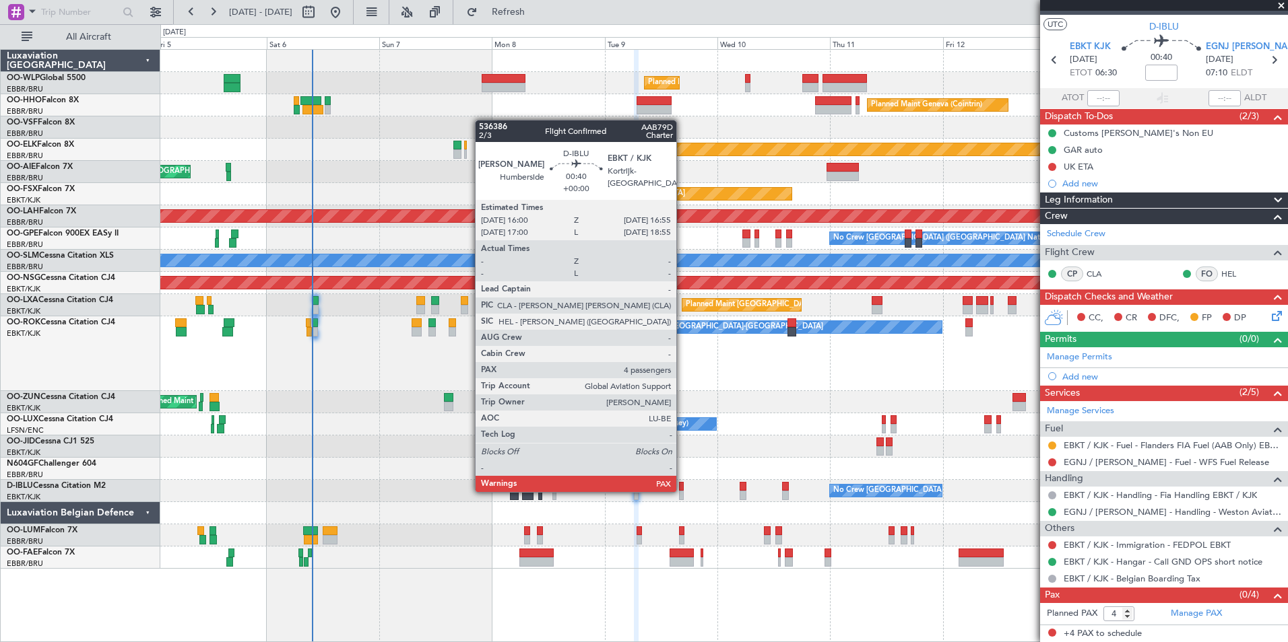
click at [682, 491] on div at bounding box center [681, 495] width 5 height 9
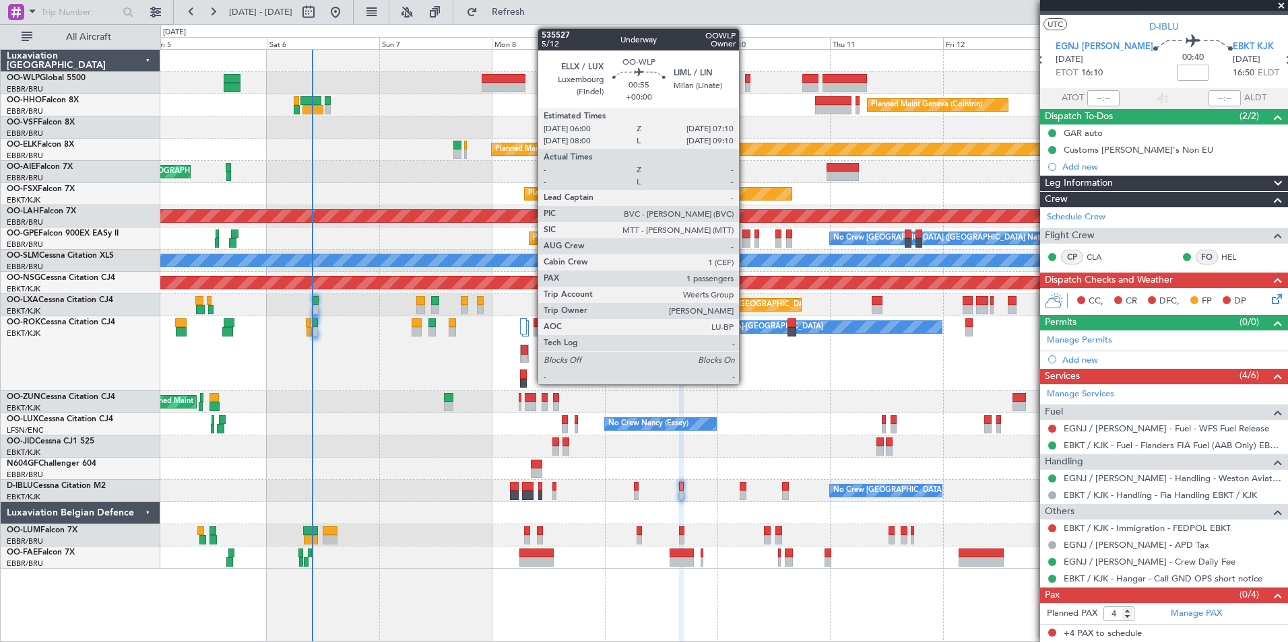
click at [745, 88] on div at bounding box center [748, 87] width 6 height 9
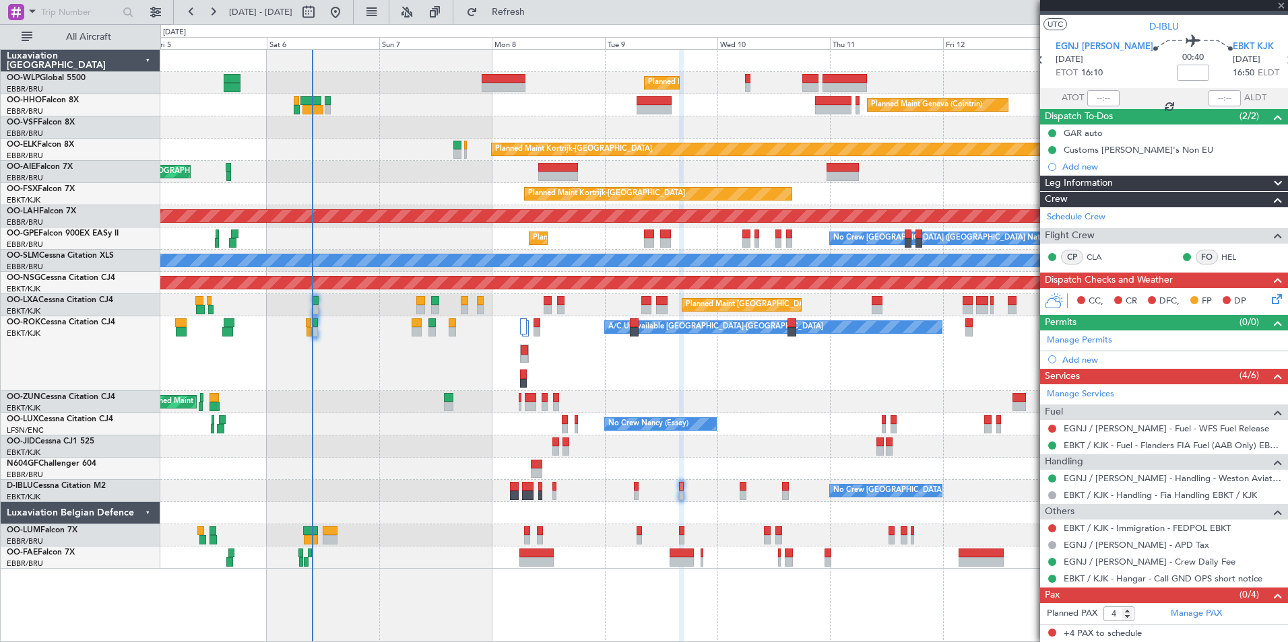
type input "1"
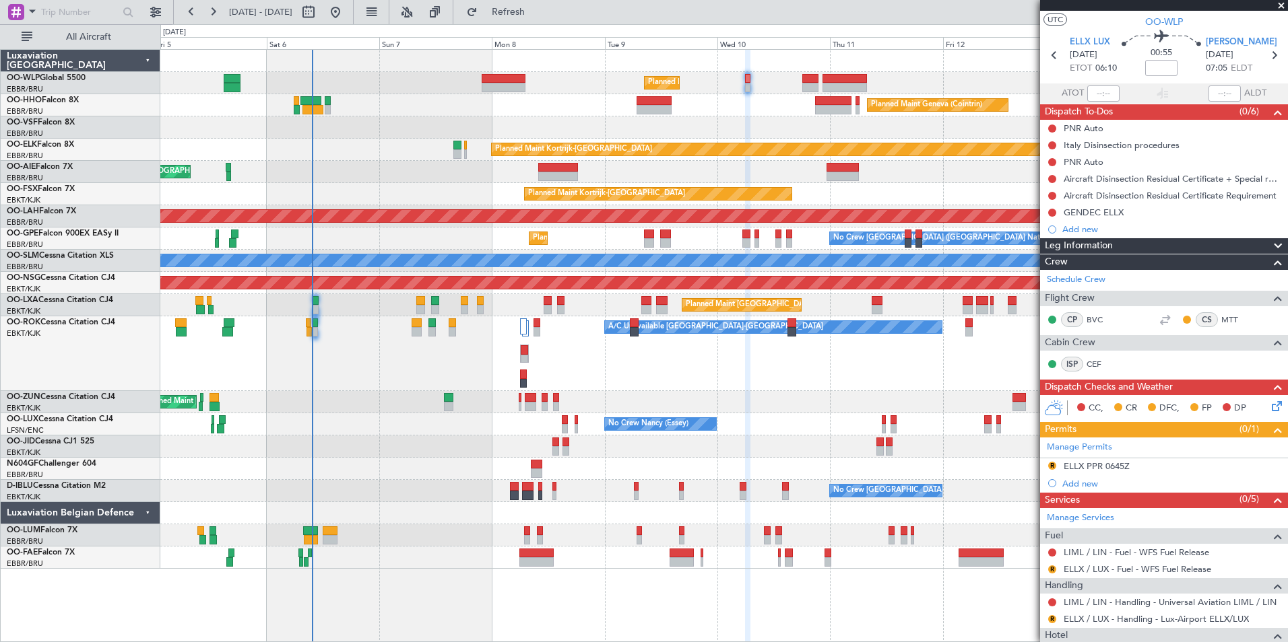
scroll to position [0, 0]
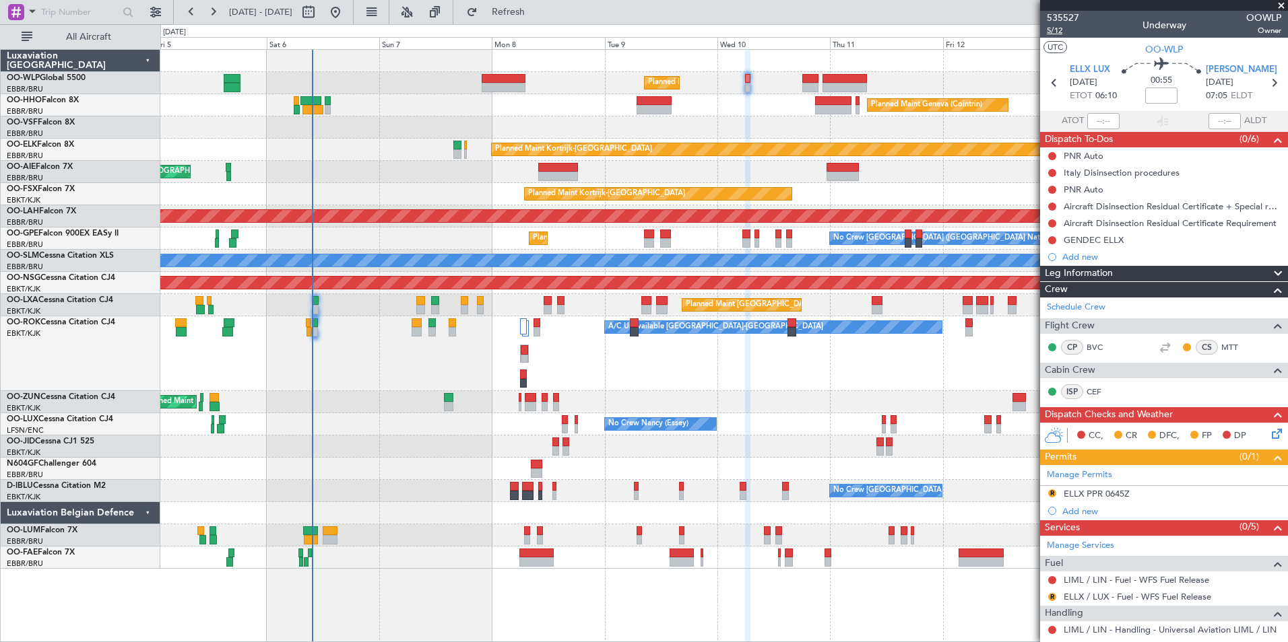
click at [1063, 31] on span "5/12" at bounding box center [1063, 30] width 32 height 11
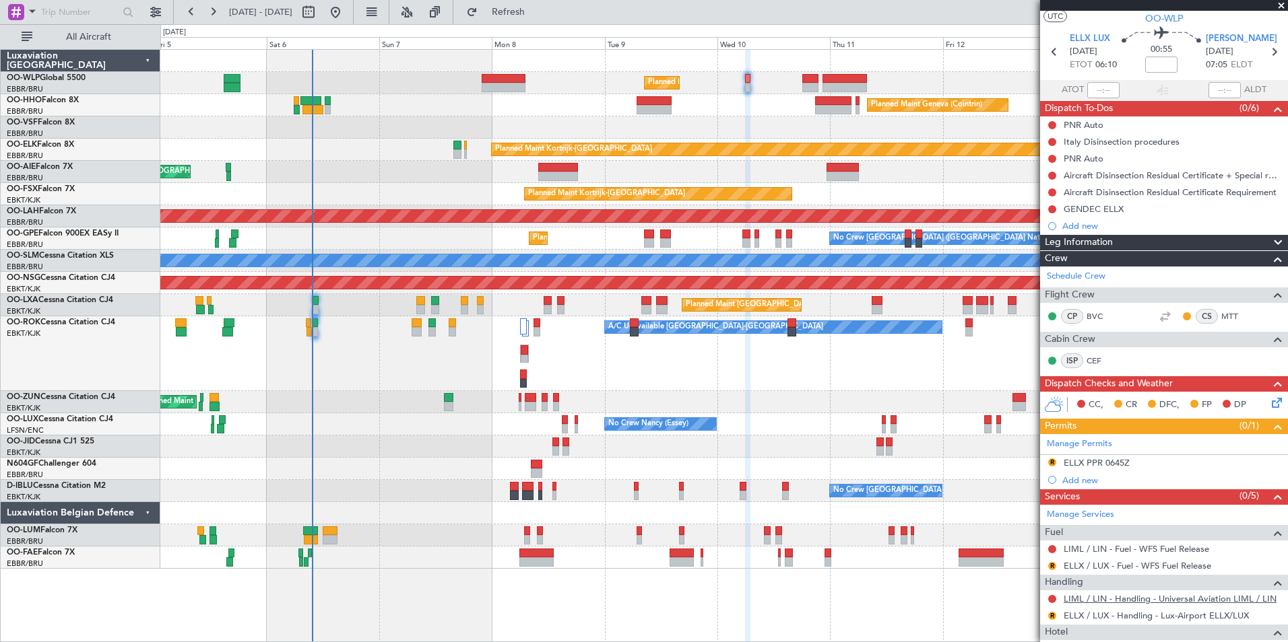
scroll to position [114, 0]
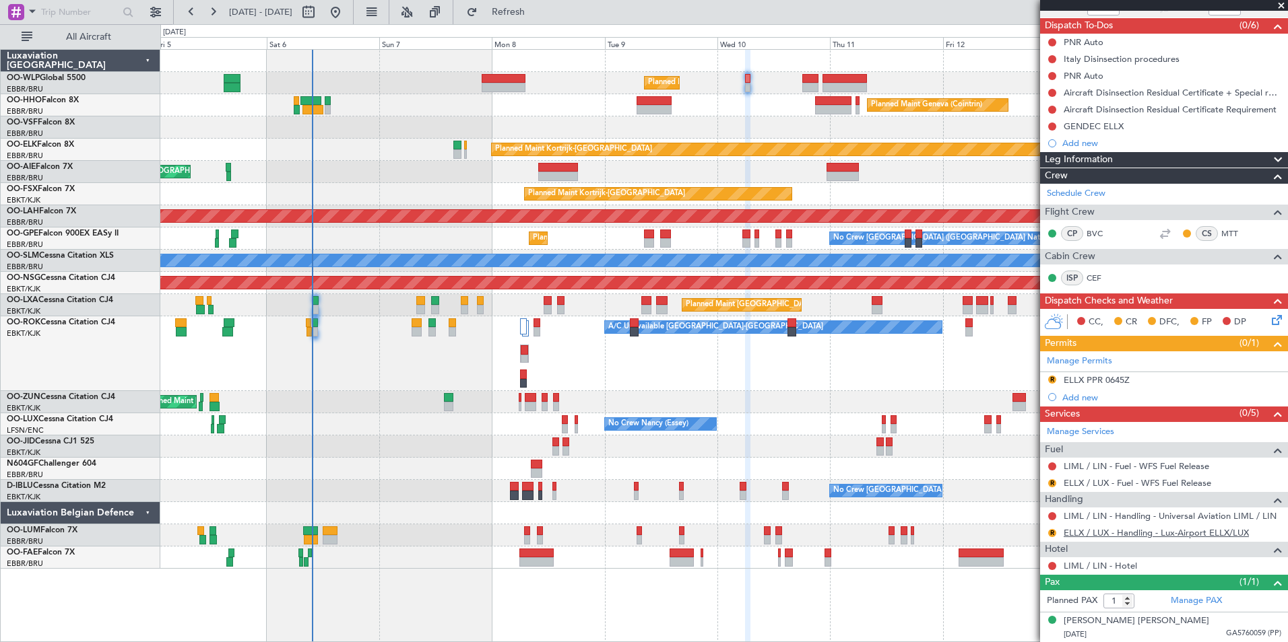
click at [1098, 535] on link "ELLX / LUX - Handling - Lux-Airport ELLX/LUX" at bounding box center [1155, 532] width 185 height 11
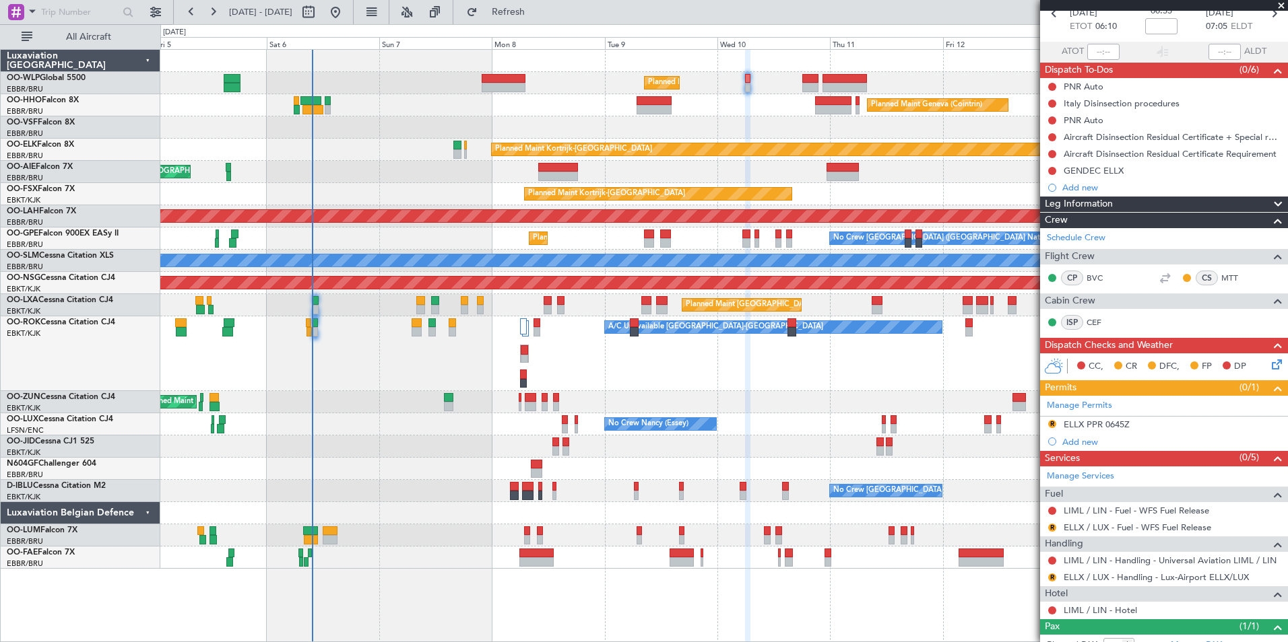
scroll to position [46, 0]
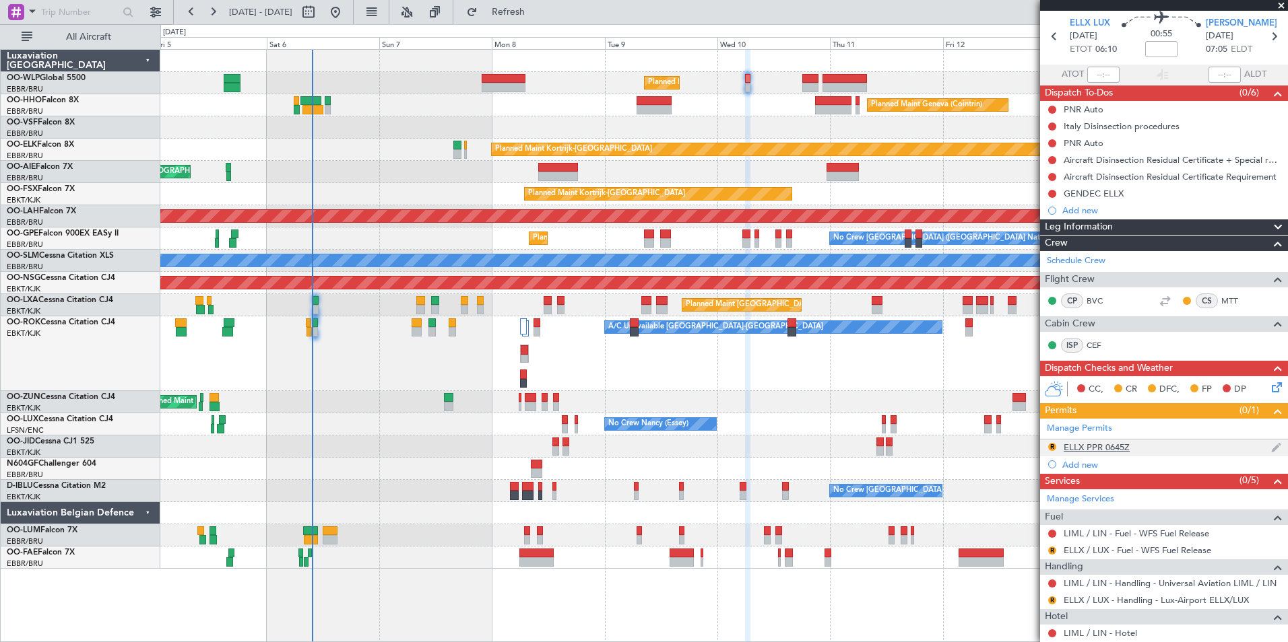
click at [1084, 446] on div "ELLX PPR 0645Z" at bounding box center [1096, 447] width 66 height 11
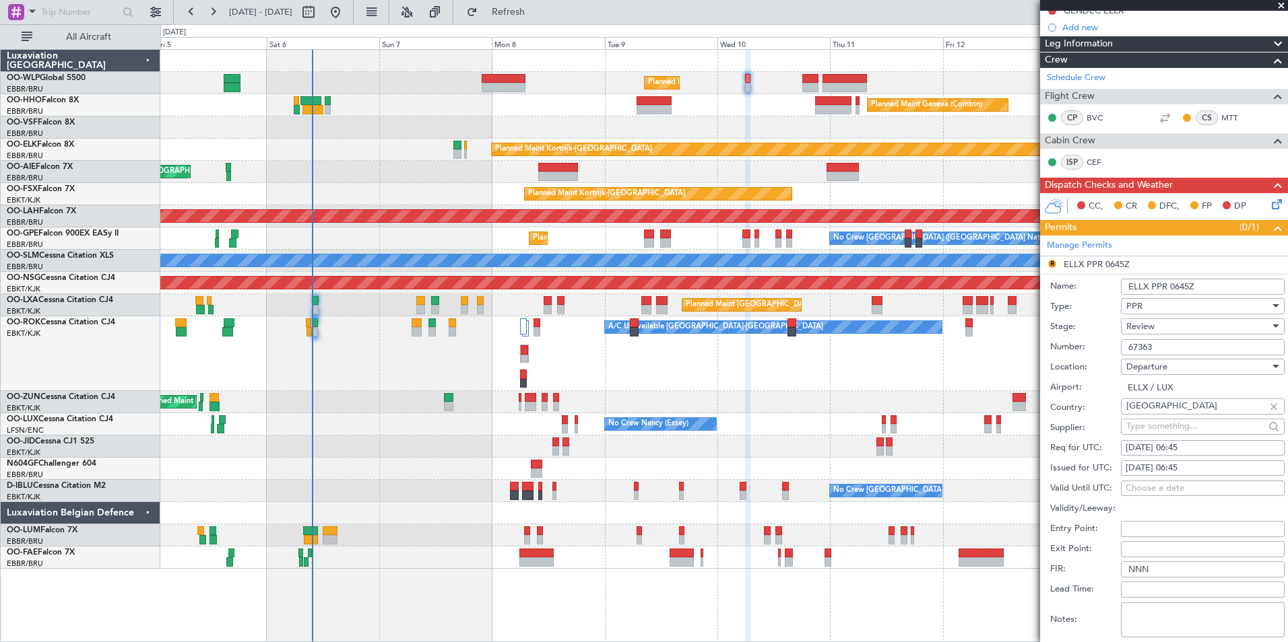
scroll to position [248, 0]
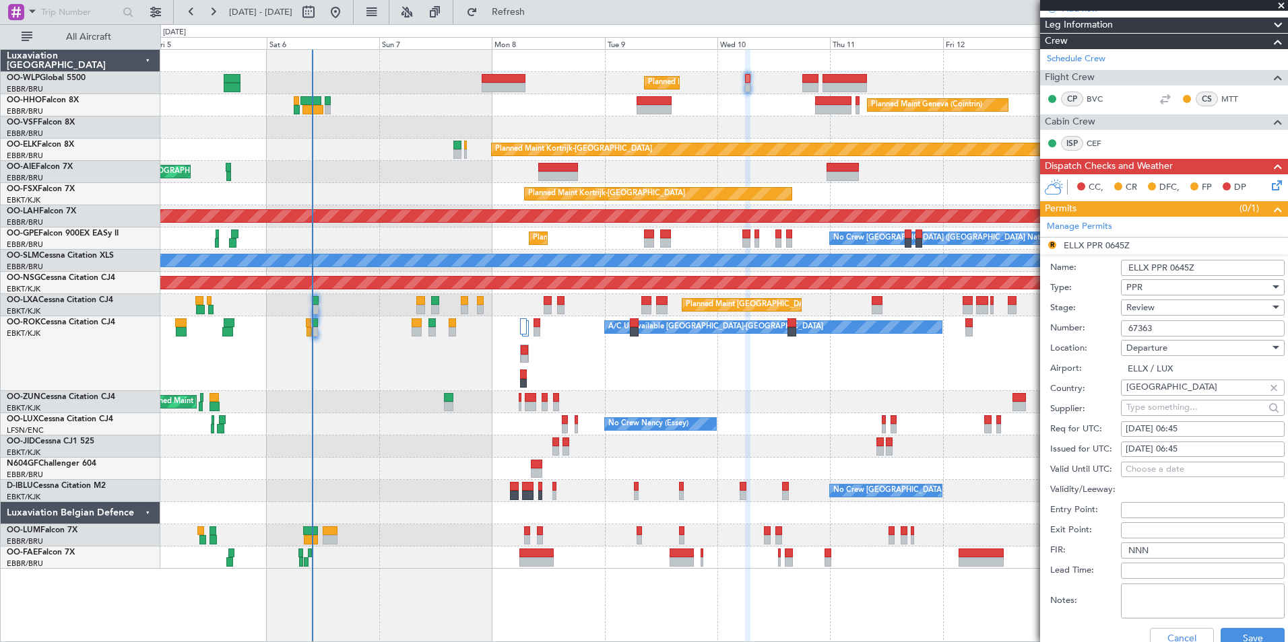
click at [1174, 428] on div "09/09/2025 06:45" at bounding box center [1202, 429] width 154 height 13
select select "9"
select select "2025"
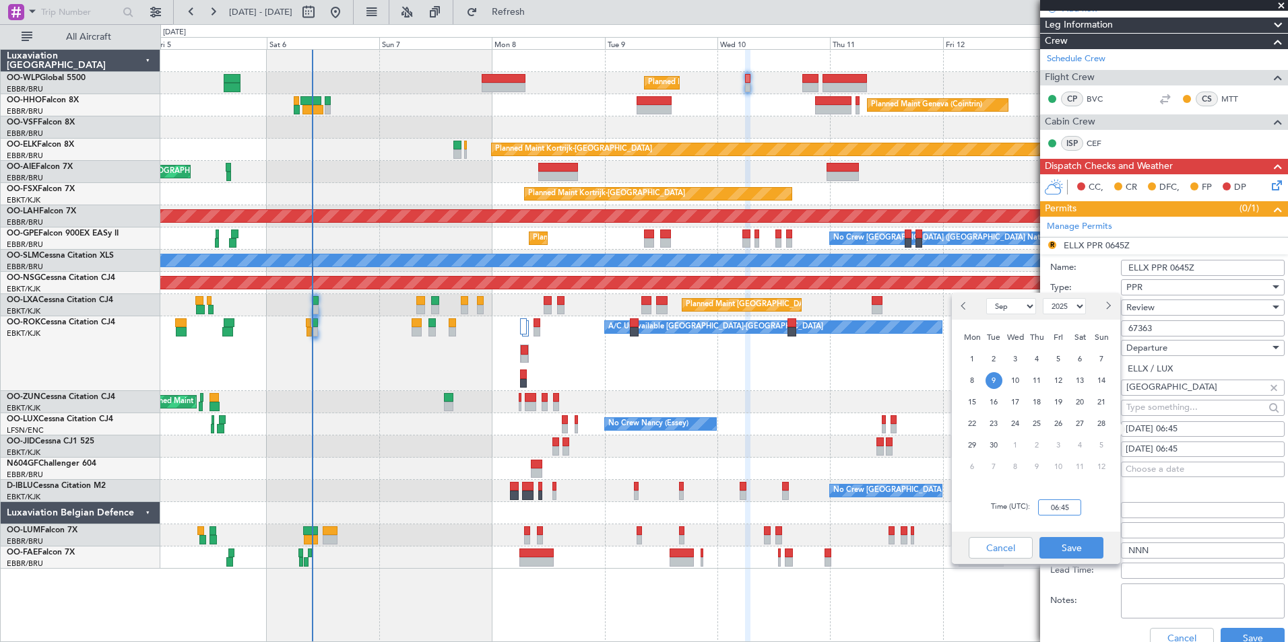
click at [1047, 504] on input "06:45" at bounding box center [1059, 508] width 43 height 16
type input "06:00"
click at [1065, 545] on button "Save" at bounding box center [1071, 548] width 64 height 22
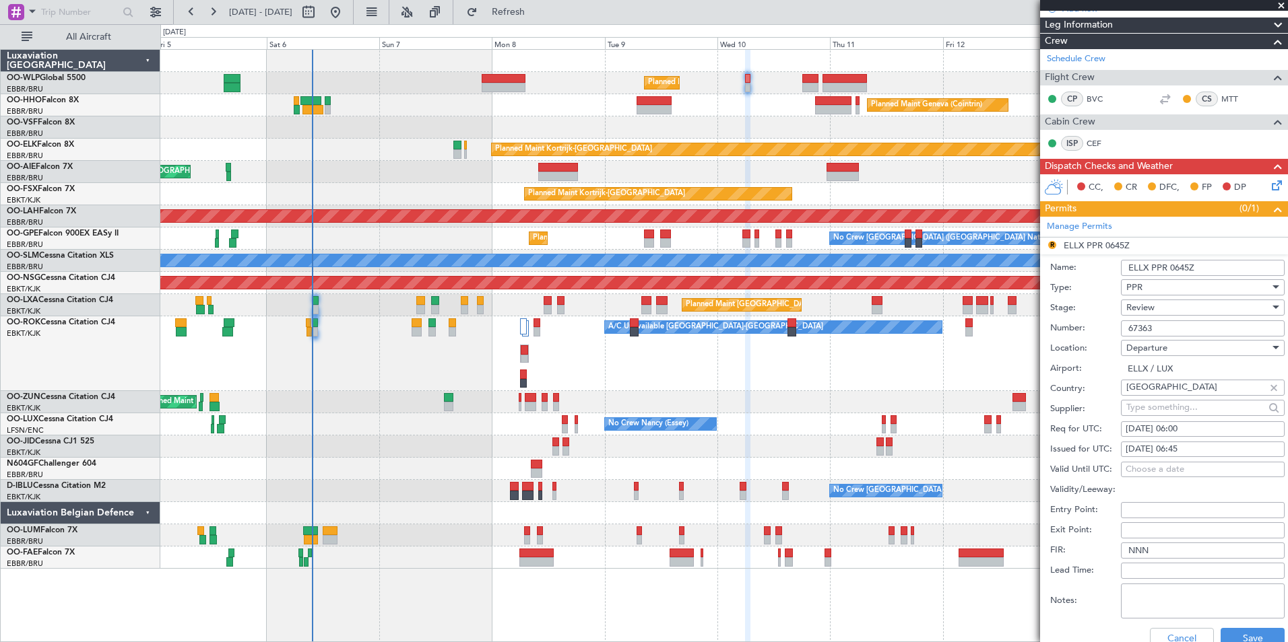
scroll to position [316, 0]
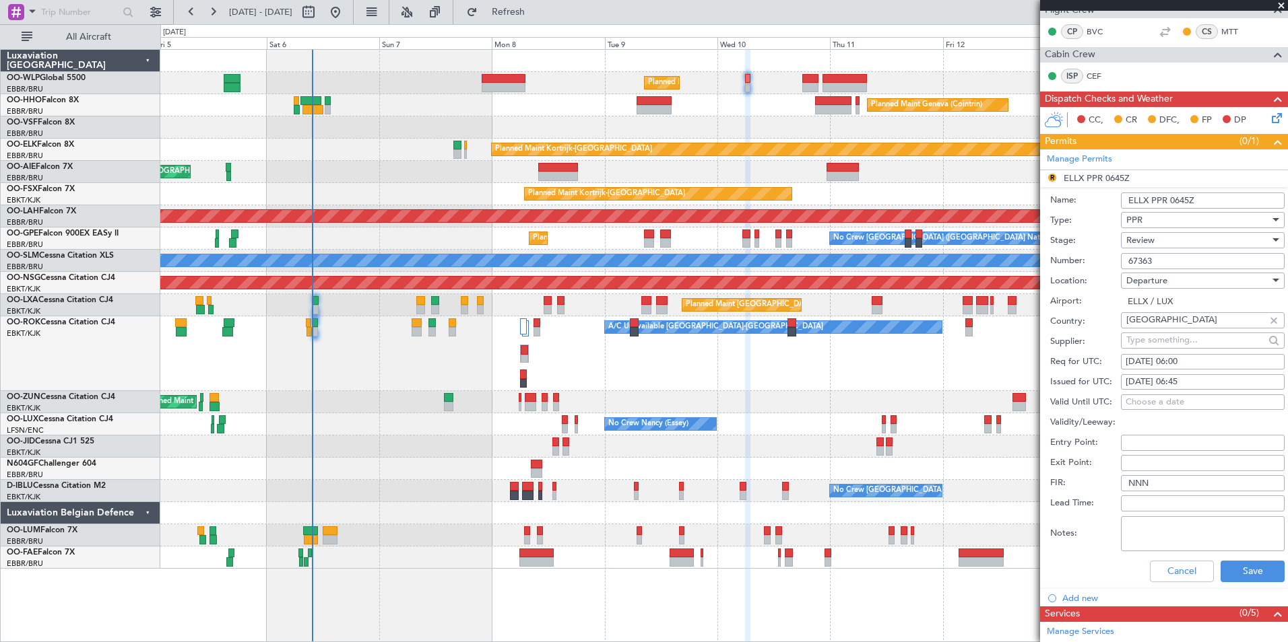
click at [1185, 380] on div "09/09/2025 06:45" at bounding box center [1202, 382] width 154 height 13
select select "9"
select select "2025"
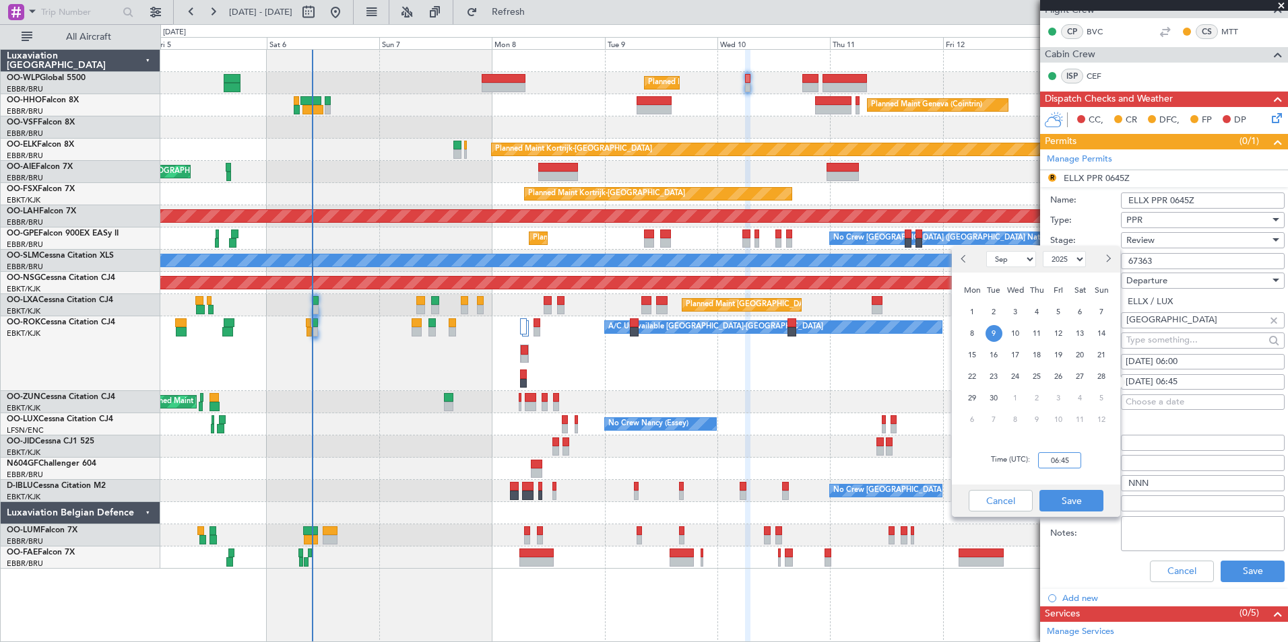
click at [1065, 465] on input "06:45" at bounding box center [1059, 461] width 43 height 16
type input "06:00"
click at [1075, 505] on button "Save" at bounding box center [1071, 501] width 64 height 22
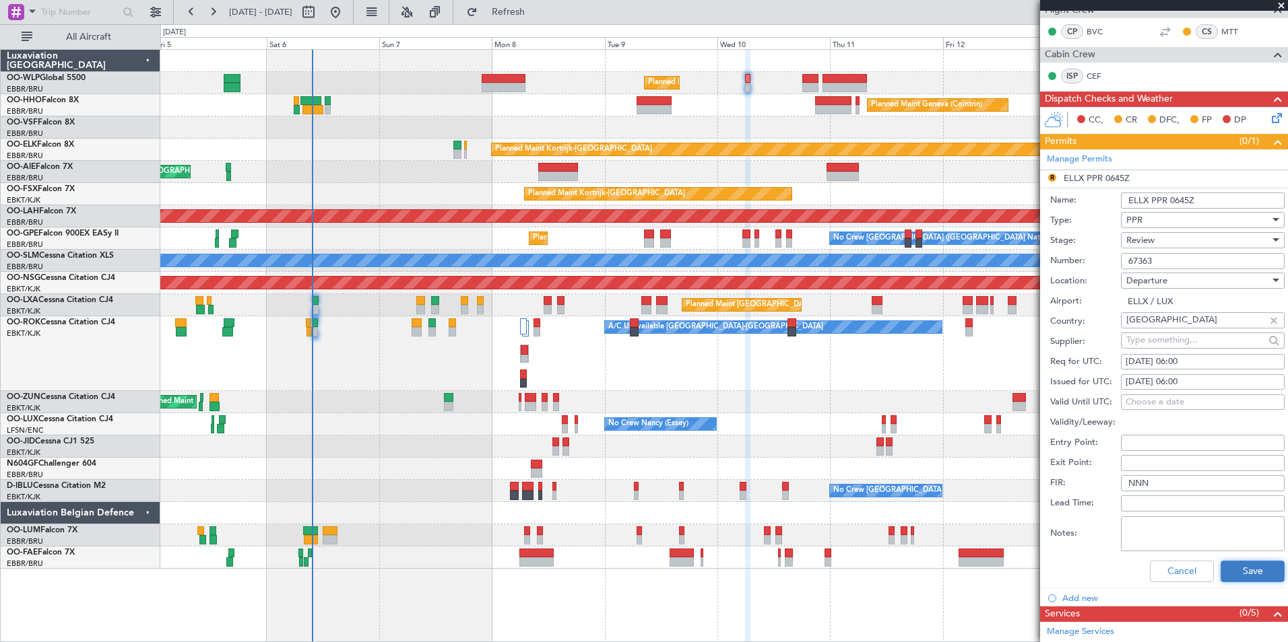
click at [1236, 572] on button "Save" at bounding box center [1252, 572] width 64 height 22
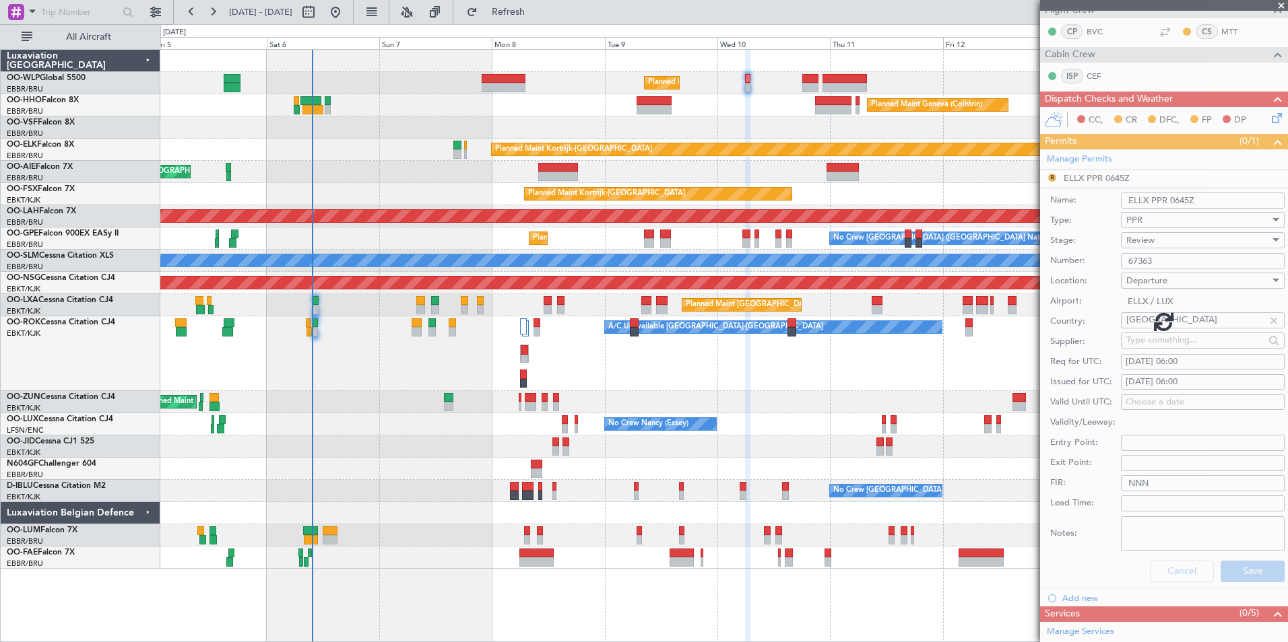
scroll to position [114, 0]
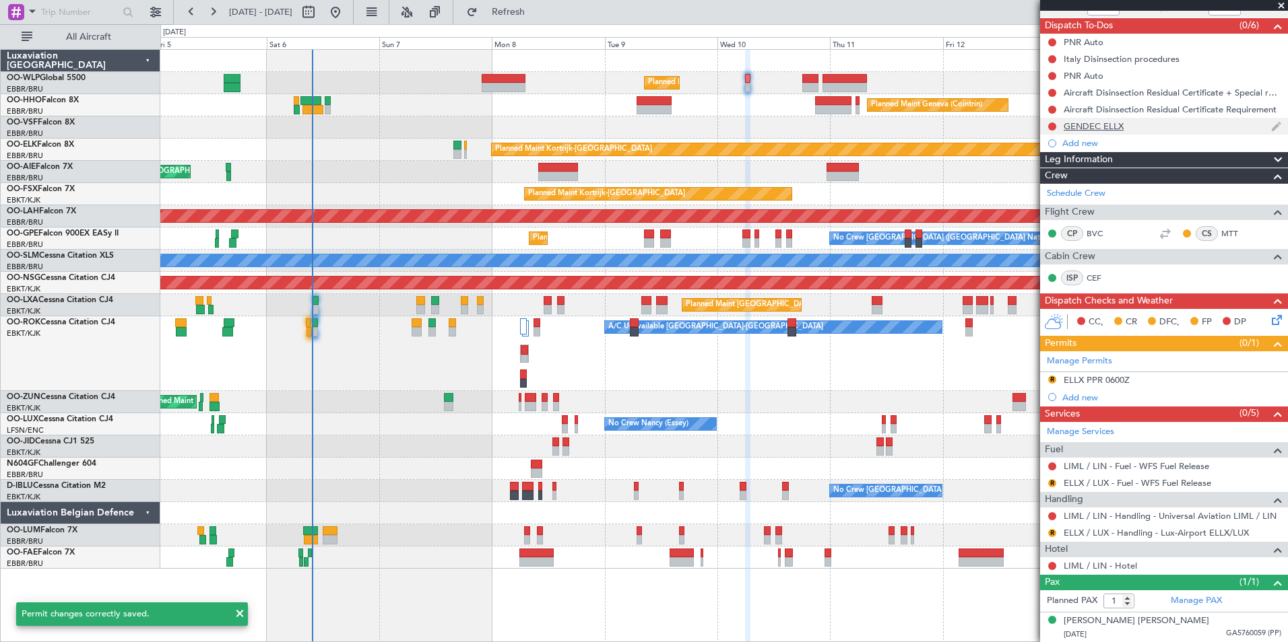
click at [1107, 125] on div "GENDEC ELLX" at bounding box center [1093, 126] width 60 height 11
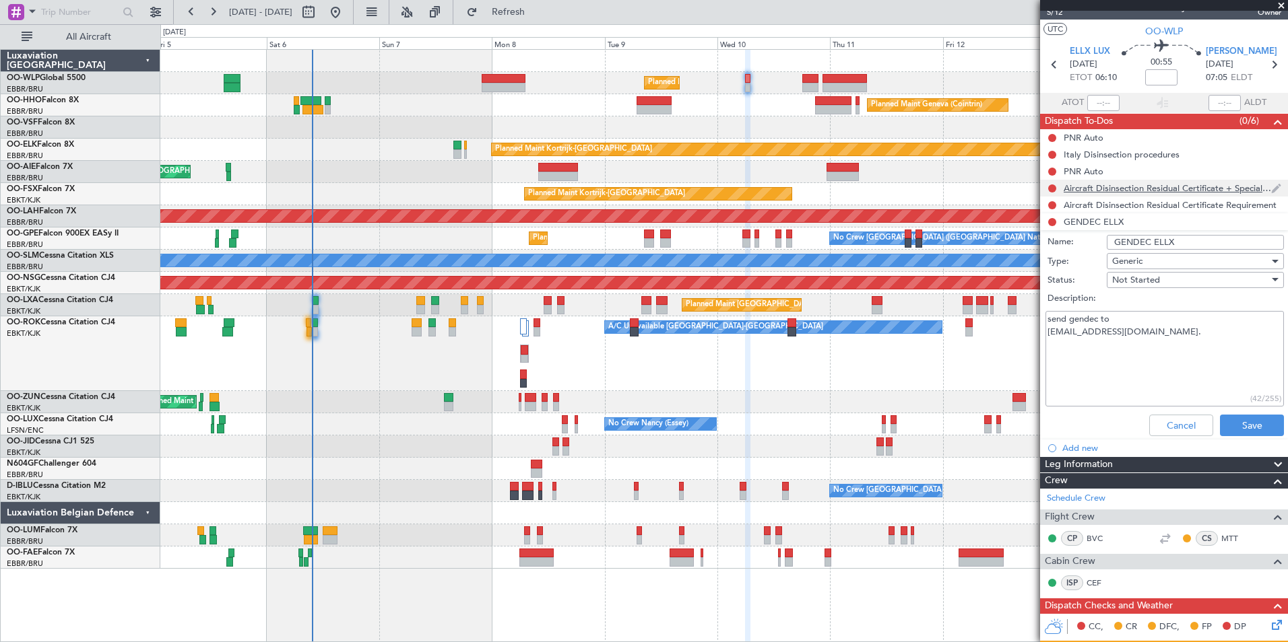
scroll to position [0, 0]
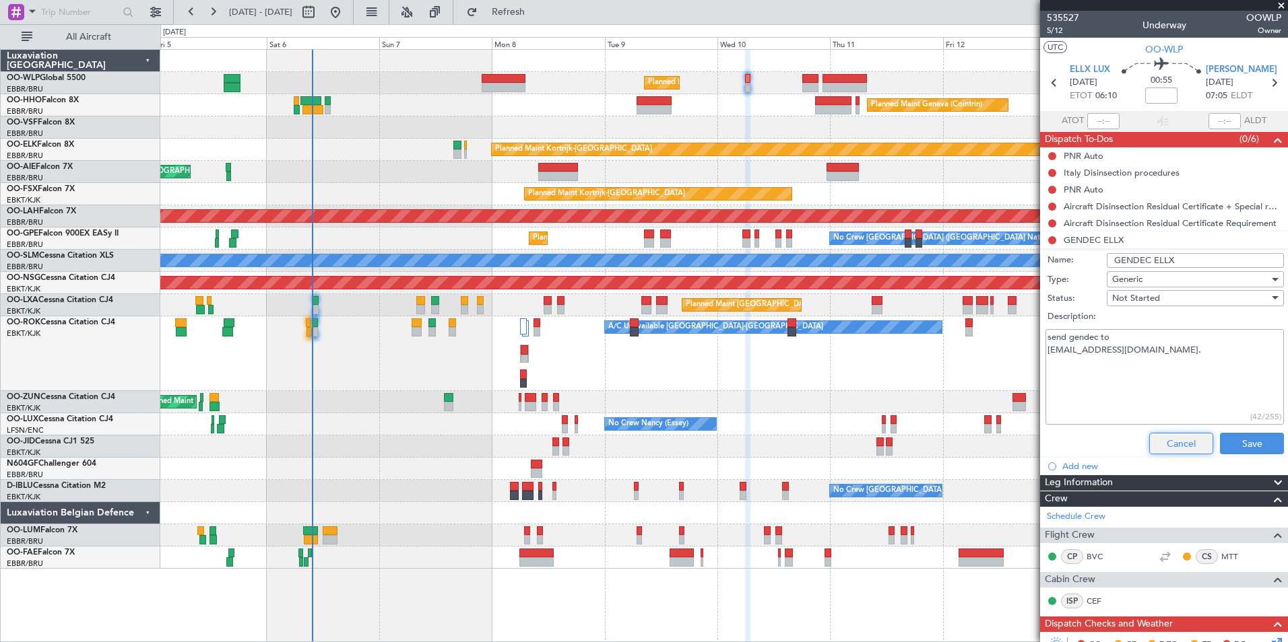
click at [1157, 440] on button "Cancel" at bounding box center [1181, 444] width 64 height 22
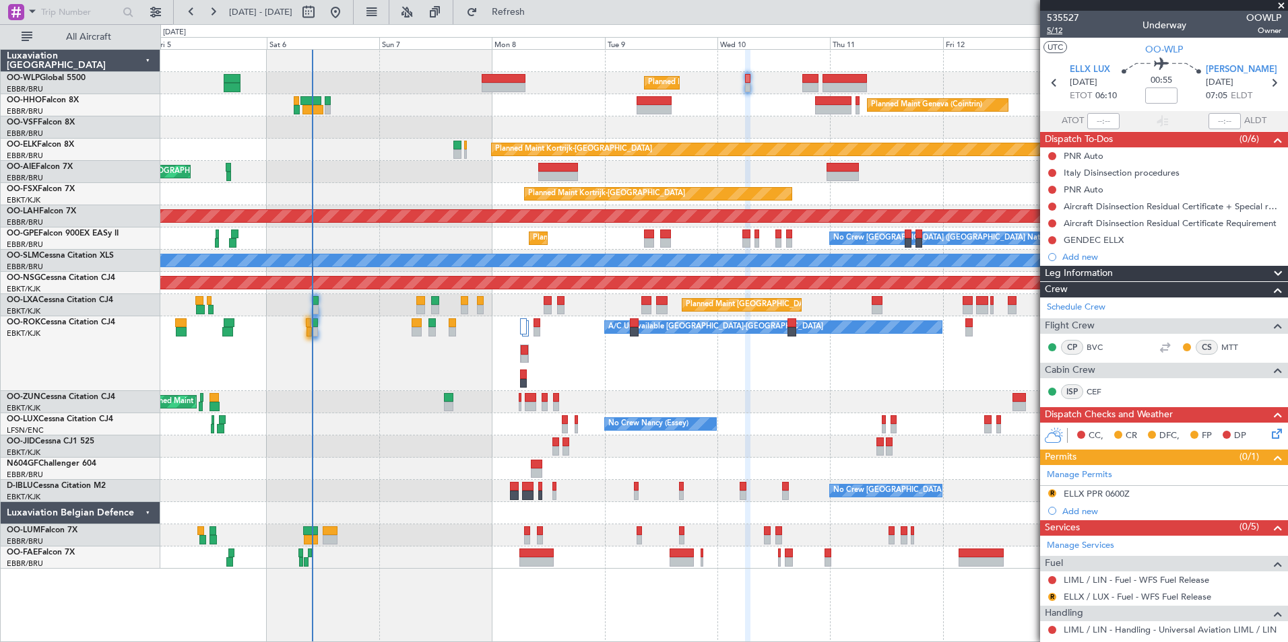
click at [1057, 31] on span "5/12" at bounding box center [1063, 30] width 32 height 11
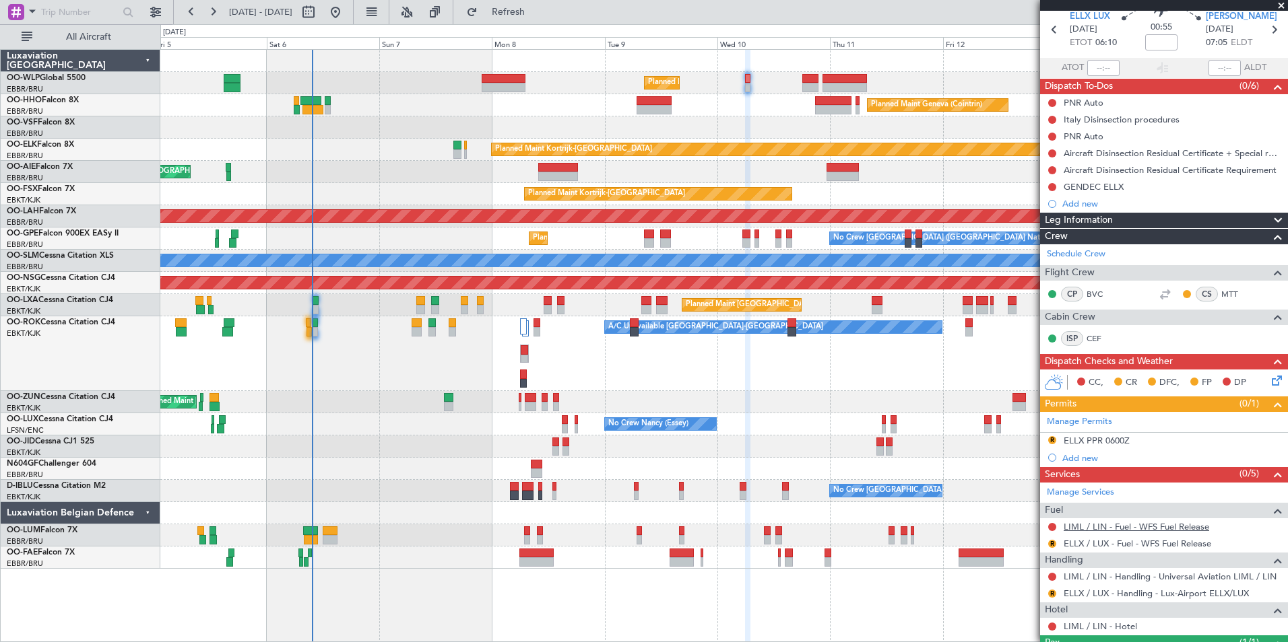
scroll to position [114, 0]
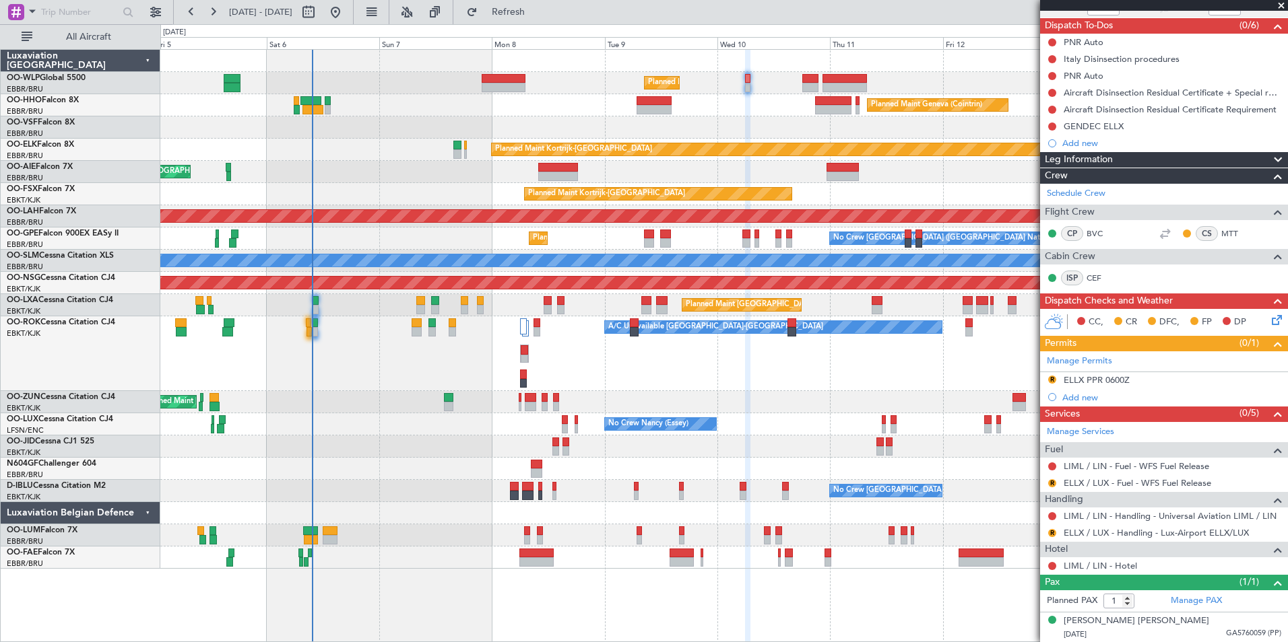
click at [1094, 525] on div "R ELLX / LUX - Handling - Lux-Airport ELLX/LUX" at bounding box center [1164, 533] width 248 height 17
click at [1094, 532] on link "ELLX / LUX - Handling - Lux-Airport ELLX/LUX" at bounding box center [1155, 532] width 185 height 11
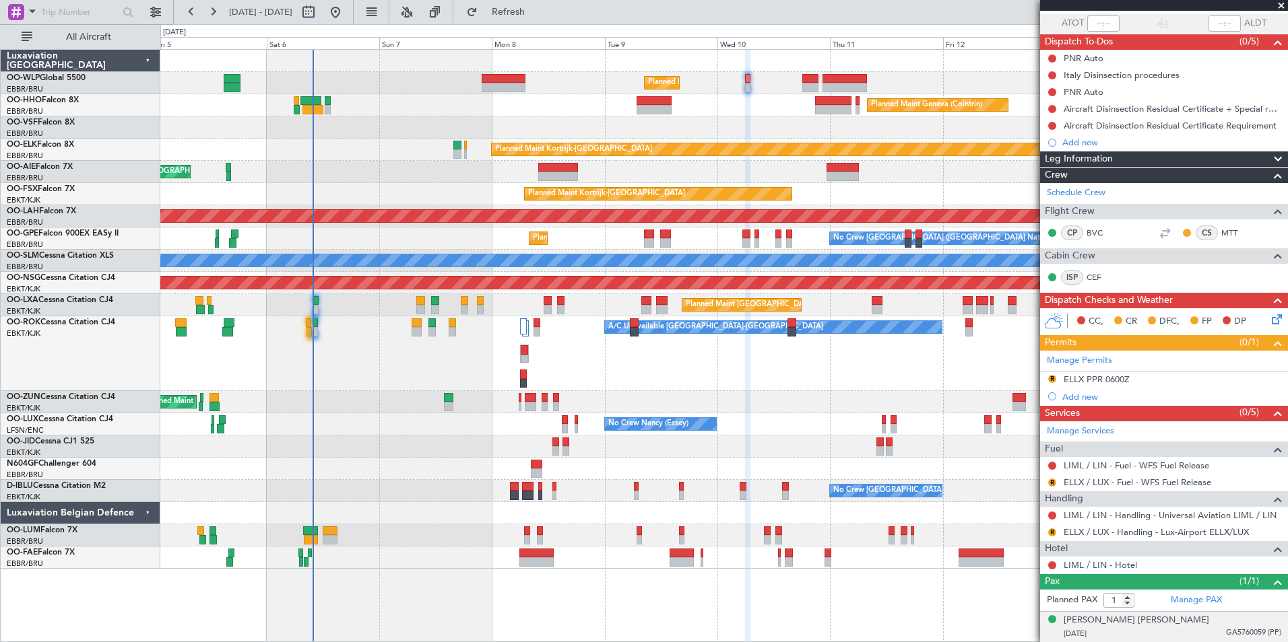
scroll to position [97, 0]
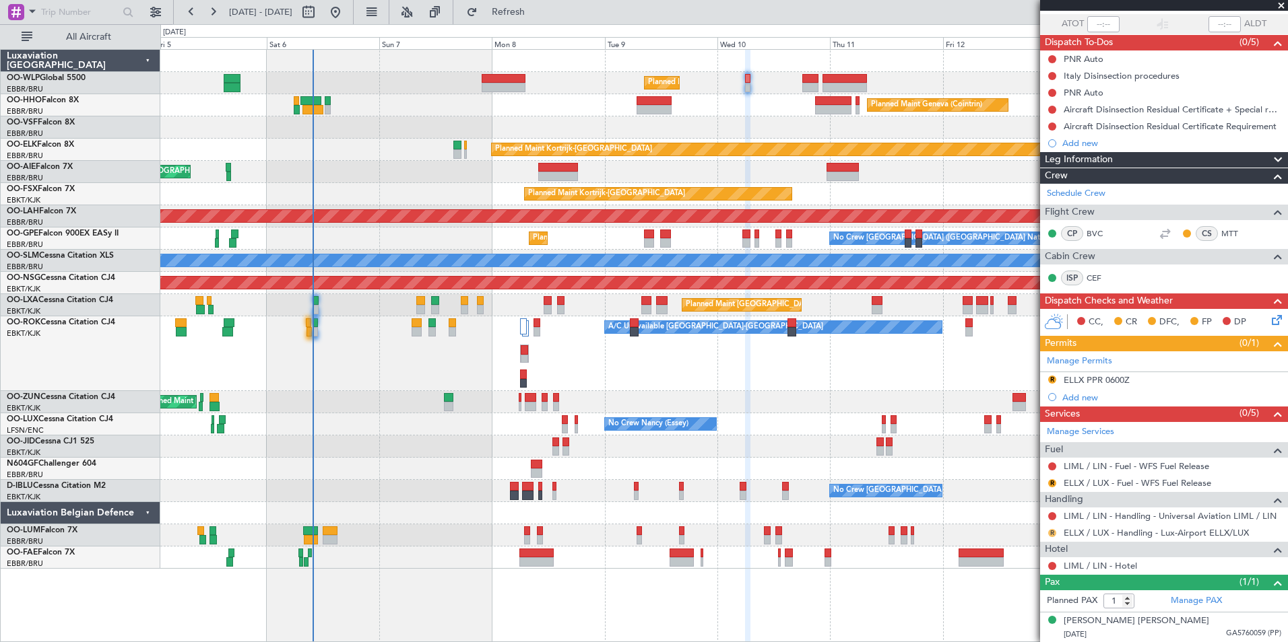
click at [1055, 532] on button "R" at bounding box center [1052, 533] width 8 height 8
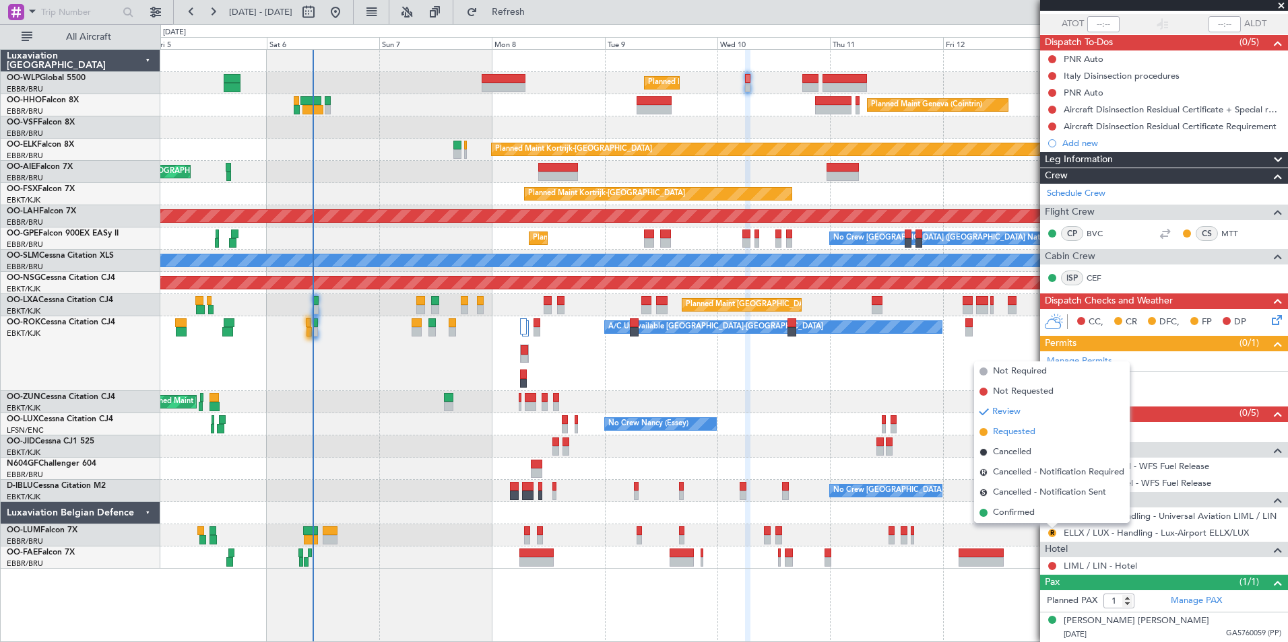
click at [1013, 428] on span "Requested" at bounding box center [1014, 432] width 42 height 13
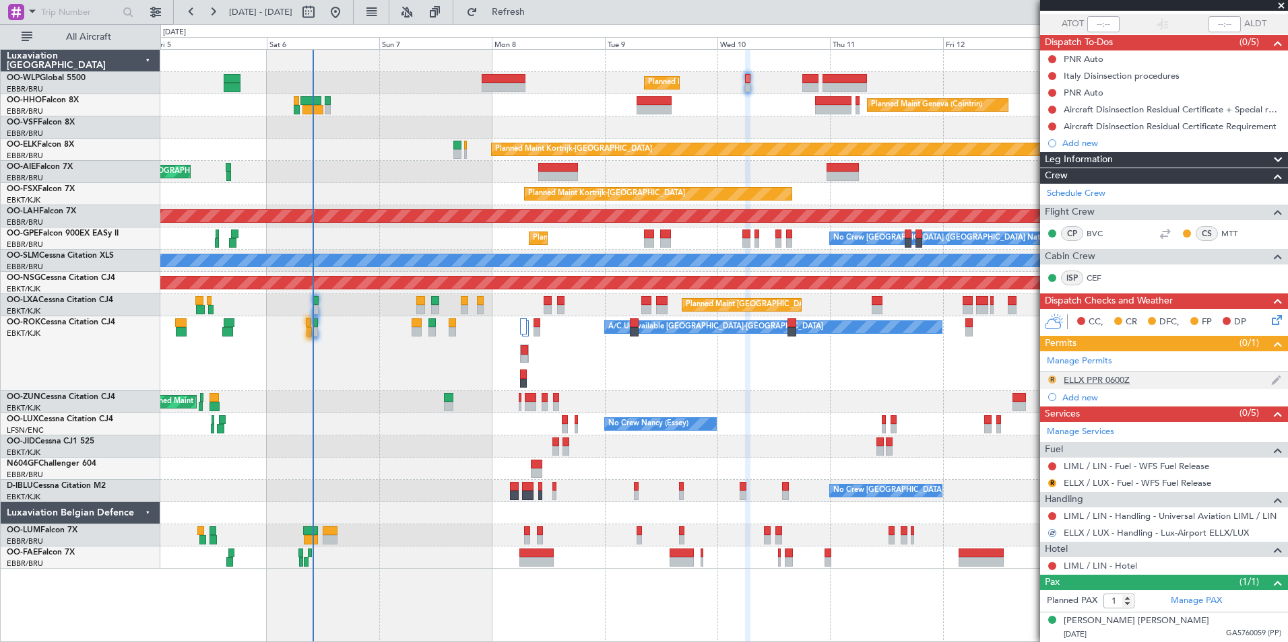
click at [1051, 380] on button "R" at bounding box center [1052, 380] width 8 height 8
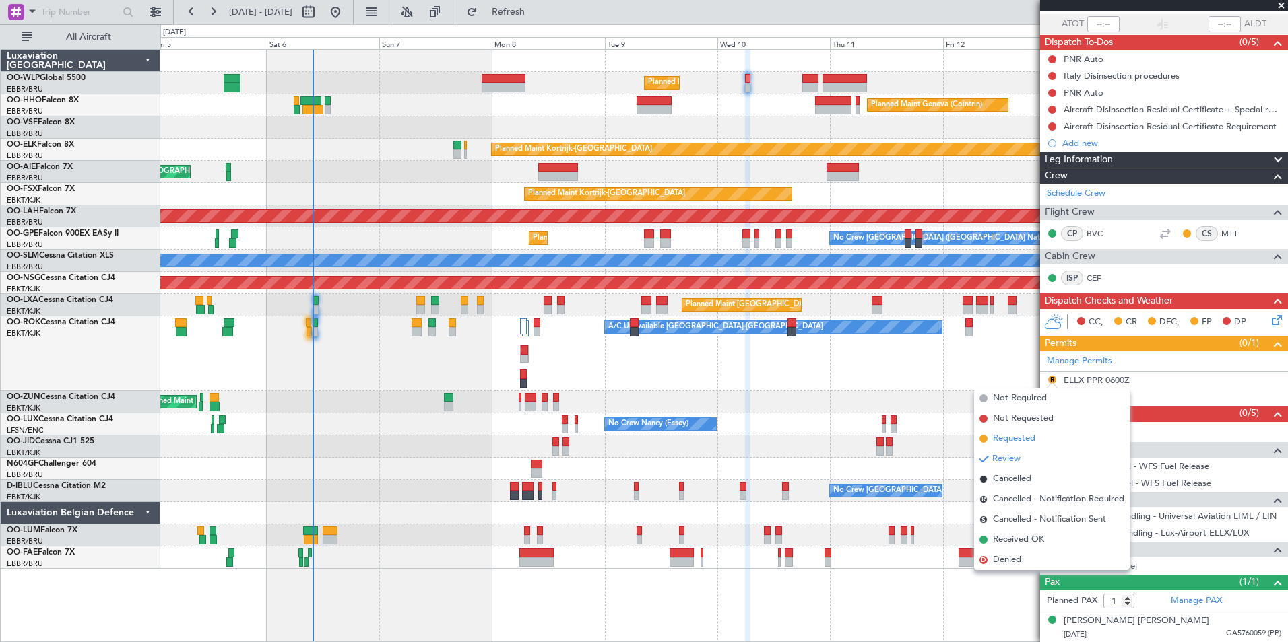
click at [1022, 440] on span "Requested" at bounding box center [1014, 438] width 42 height 13
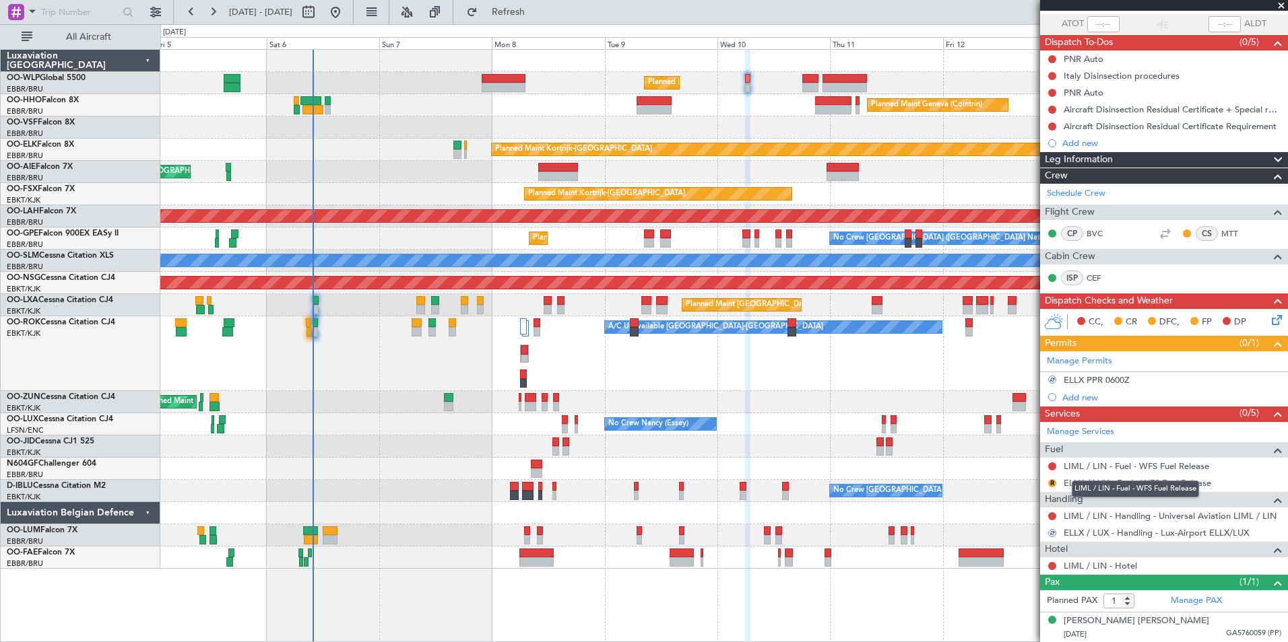
click at [1121, 482] on mat-tooltip-component "LIML / LIN - Fuel - WFS Fuel Release" at bounding box center [1135, 489] width 146 height 36
click at [1117, 475] on div "R ELLX / LUX - Fuel - WFS Fuel Release" at bounding box center [1164, 483] width 248 height 17
click at [1108, 481] on link "ELLX / LUX - Fuel - WFS Fuel Release" at bounding box center [1136, 482] width 147 height 11
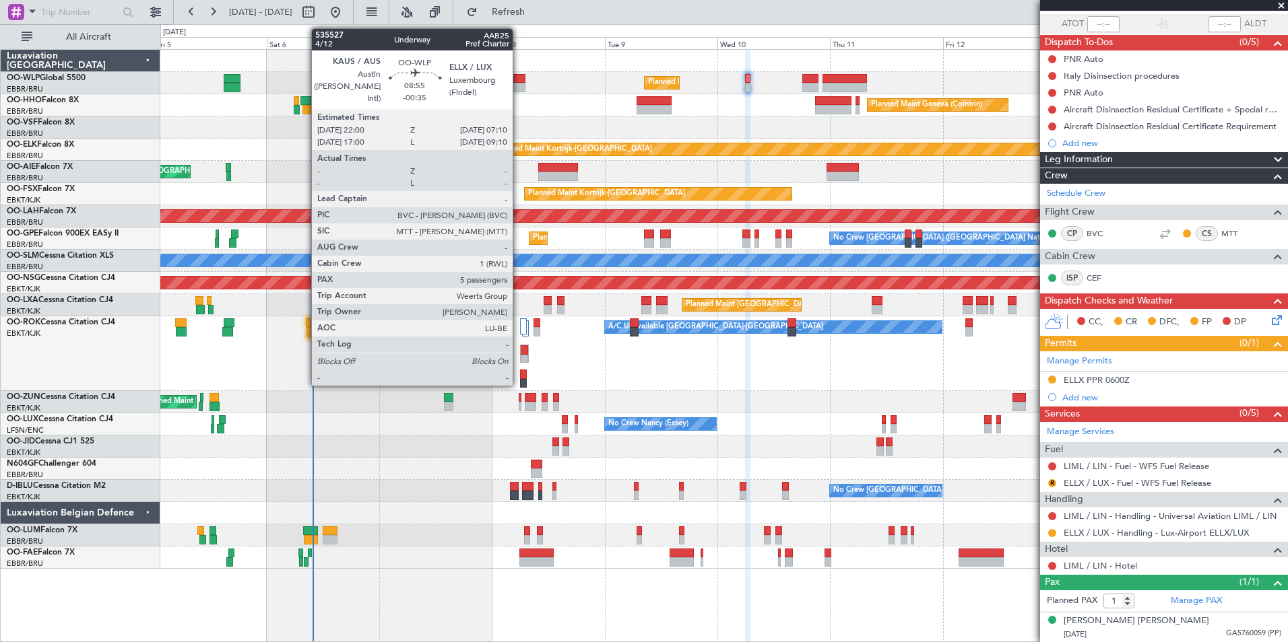
click at [518, 84] on div at bounding box center [503, 87] width 43 height 9
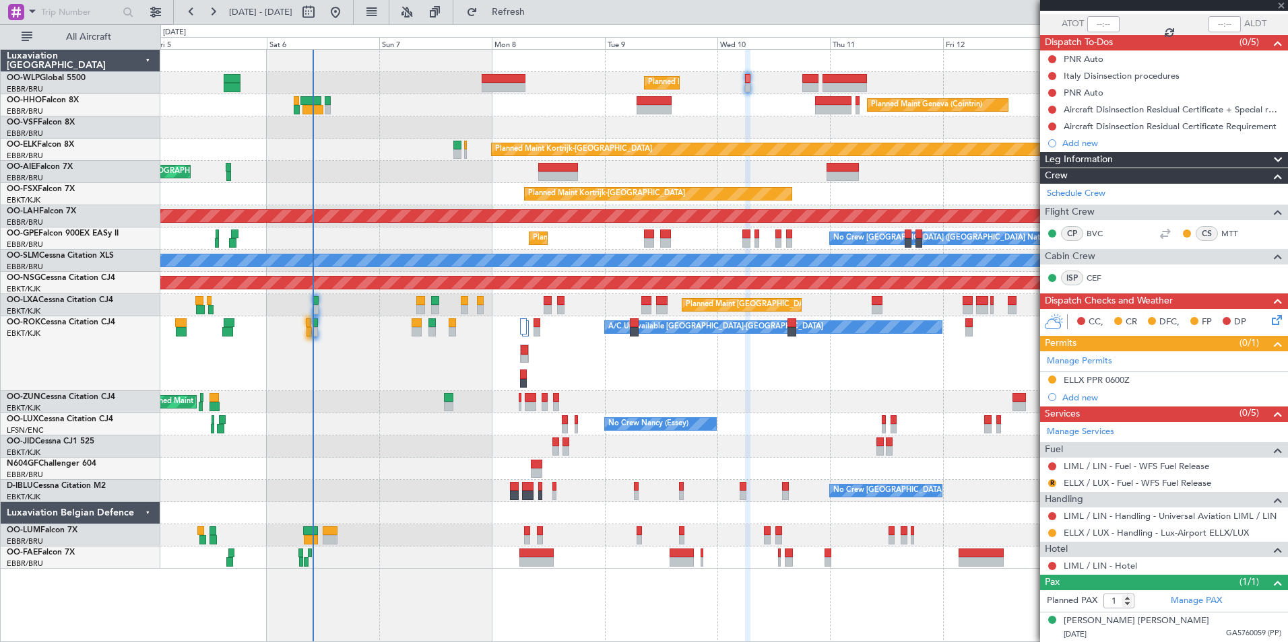
type input "-00:35"
type input "5"
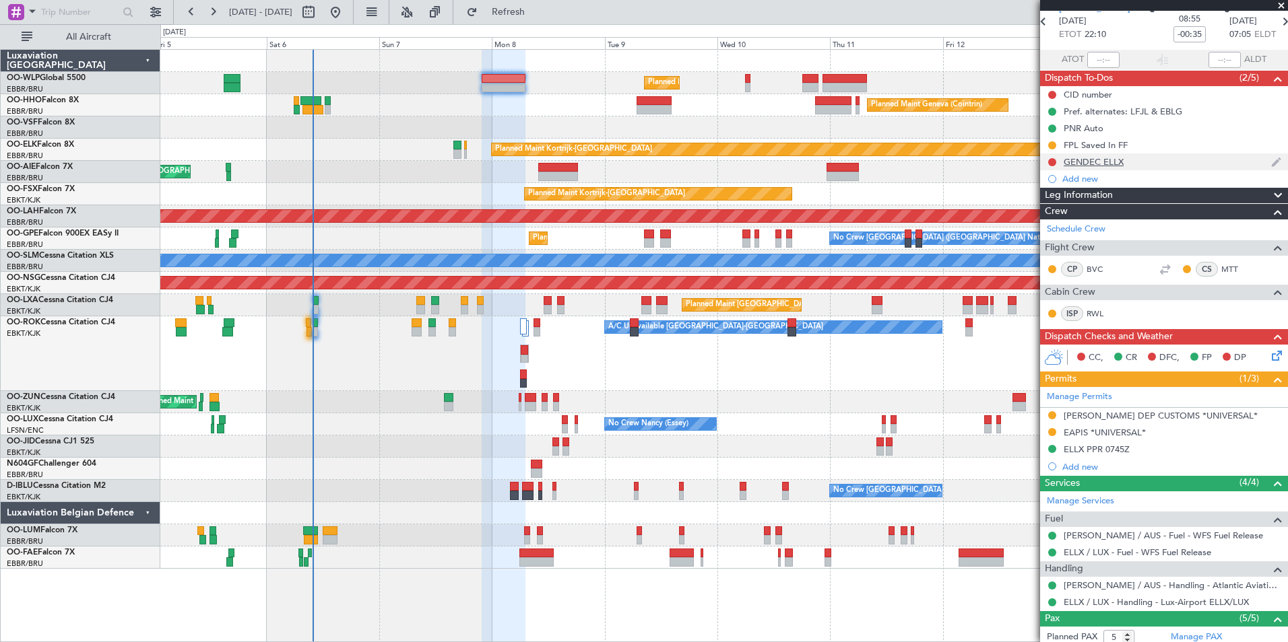
scroll to position [0, 0]
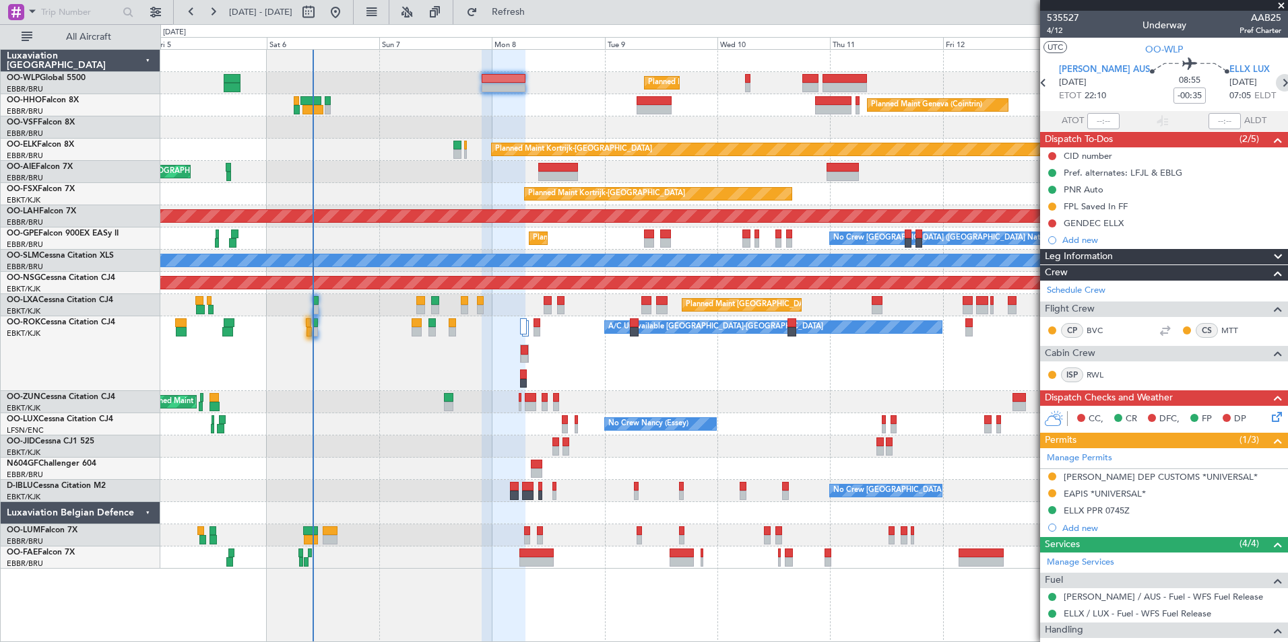
click at [1275, 84] on icon at bounding box center [1284, 83] width 18 height 18
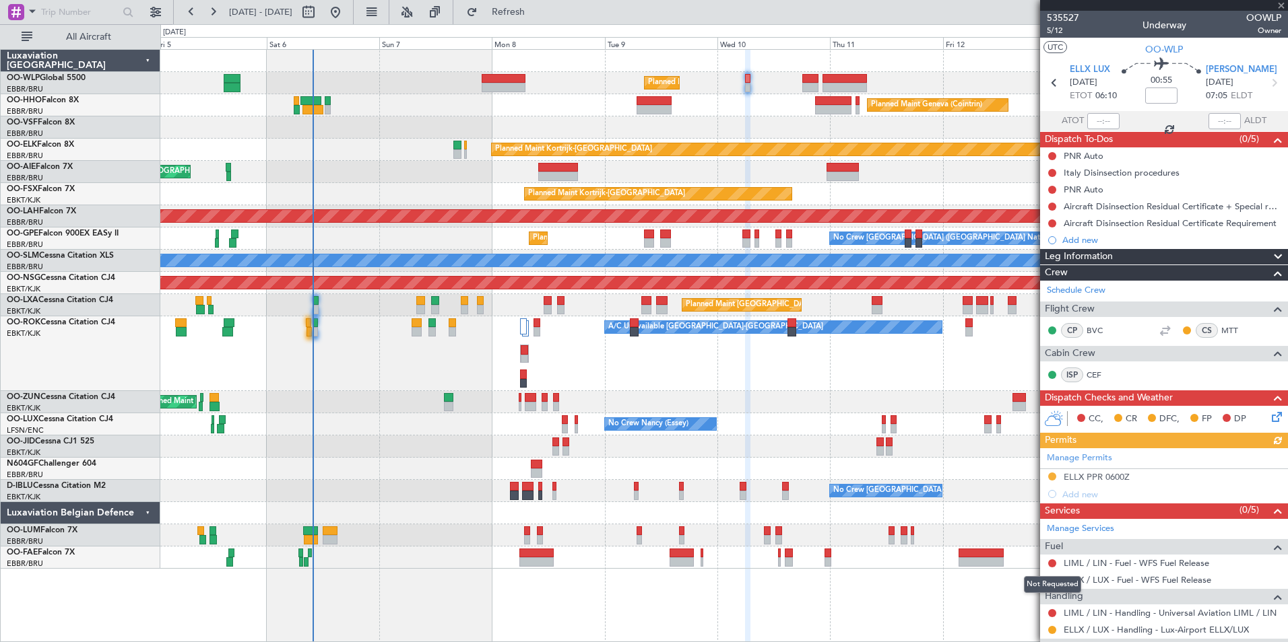
click at [1050, 582] on div "Not Requested" at bounding box center [1052, 584] width 57 height 17
click at [1051, 582] on button "R" at bounding box center [1052, 580] width 8 height 8
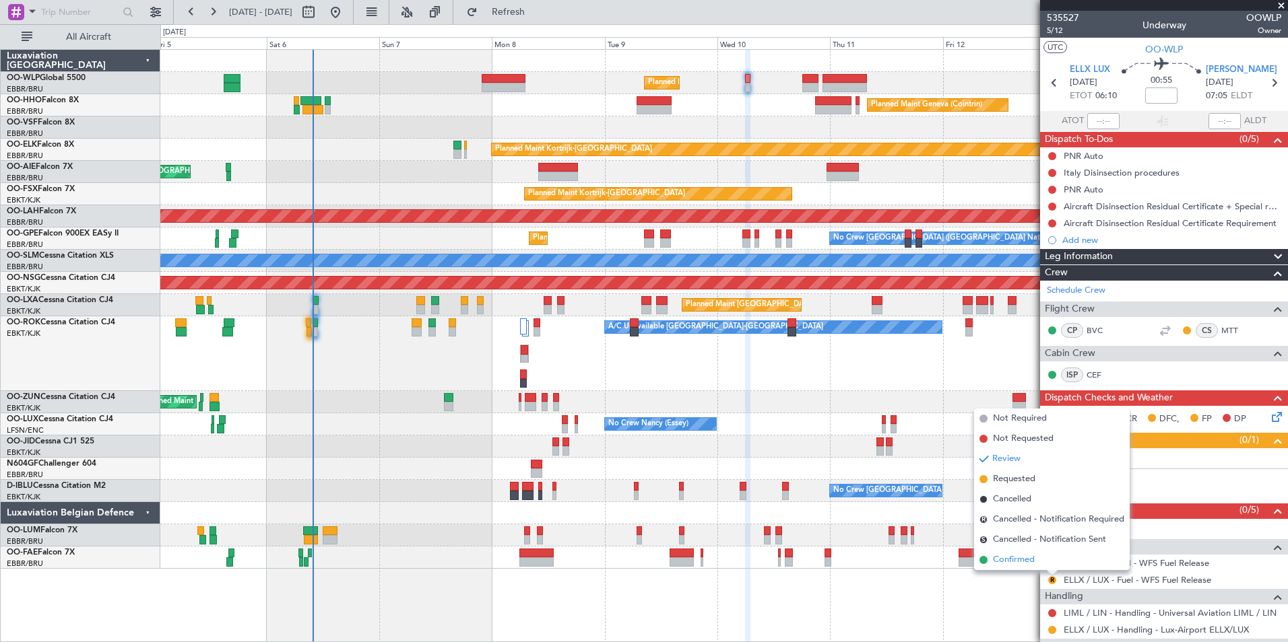
click at [1028, 560] on span "Confirmed" at bounding box center [1014, 560] width 42 height 13
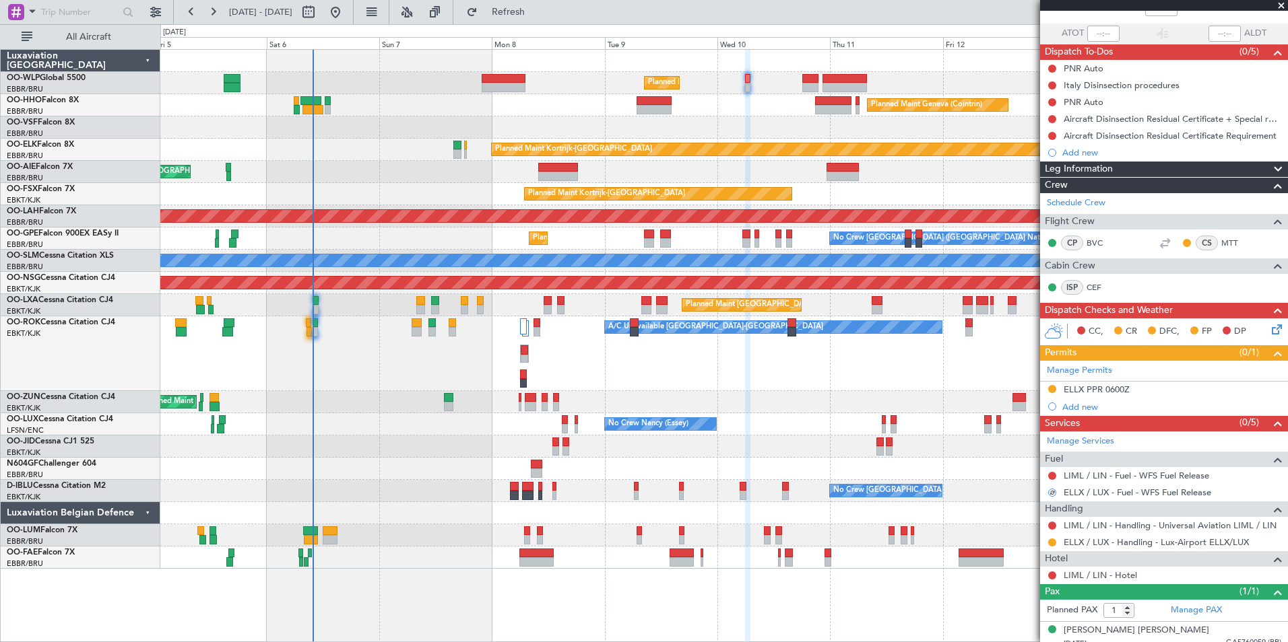
scroll to position [97, 0]
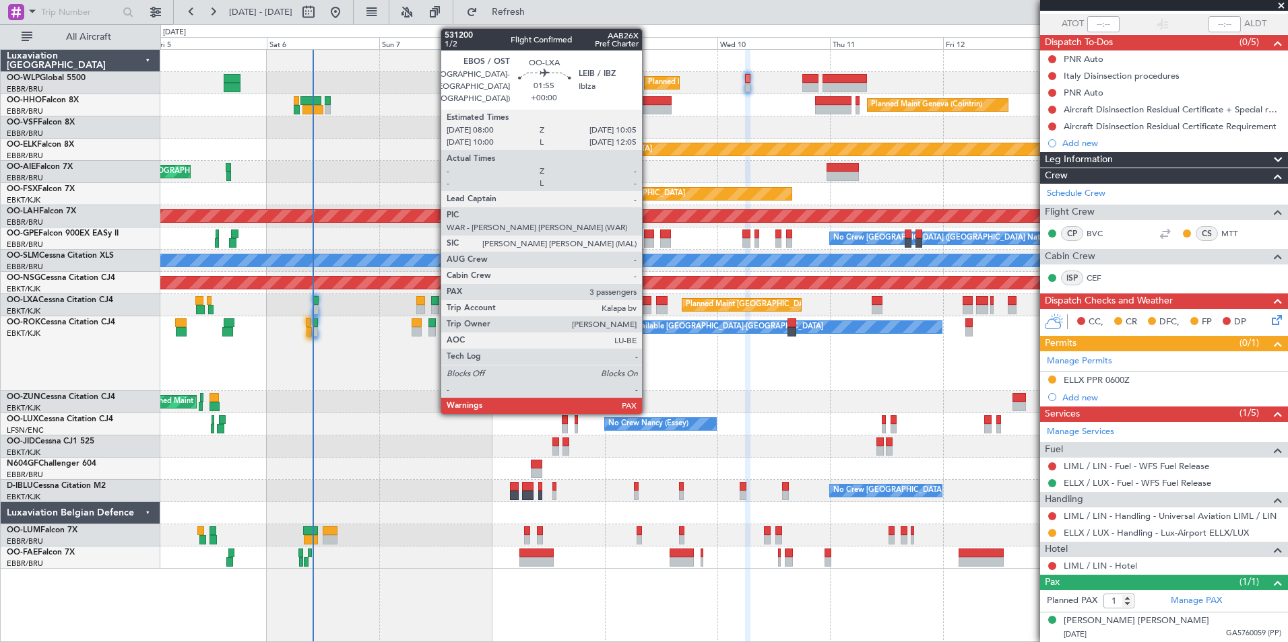
click at [648, 306] on div at bounding box center [646, 309] width 10 height 9
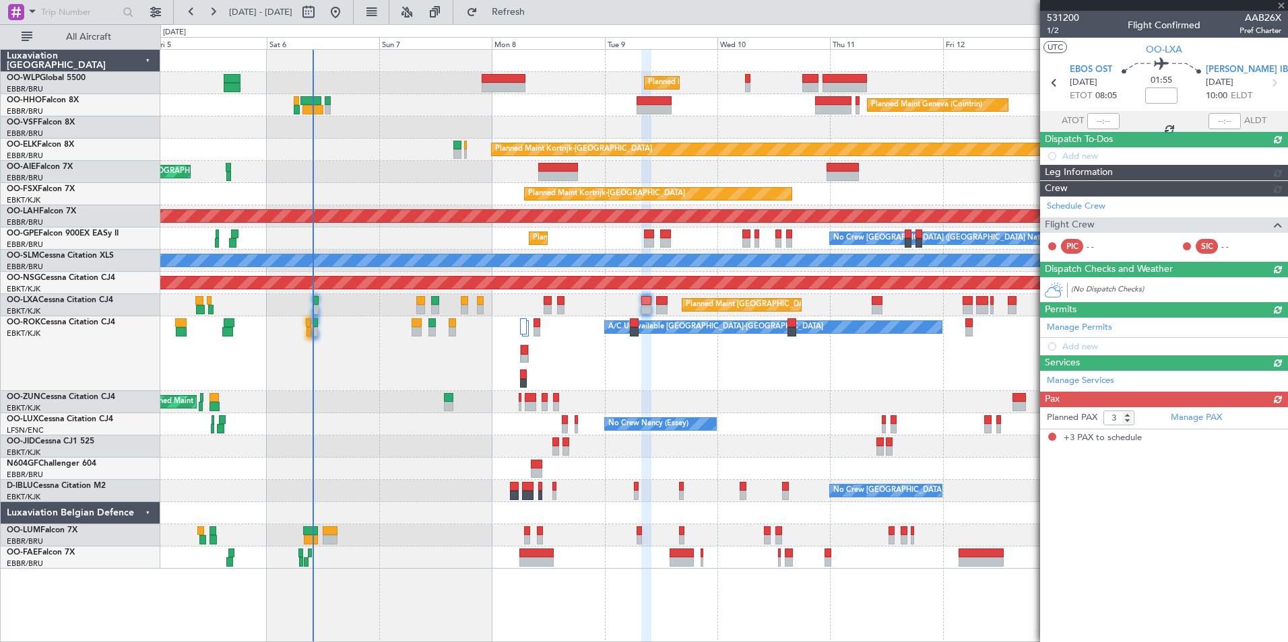
scroll to position [0, 0]
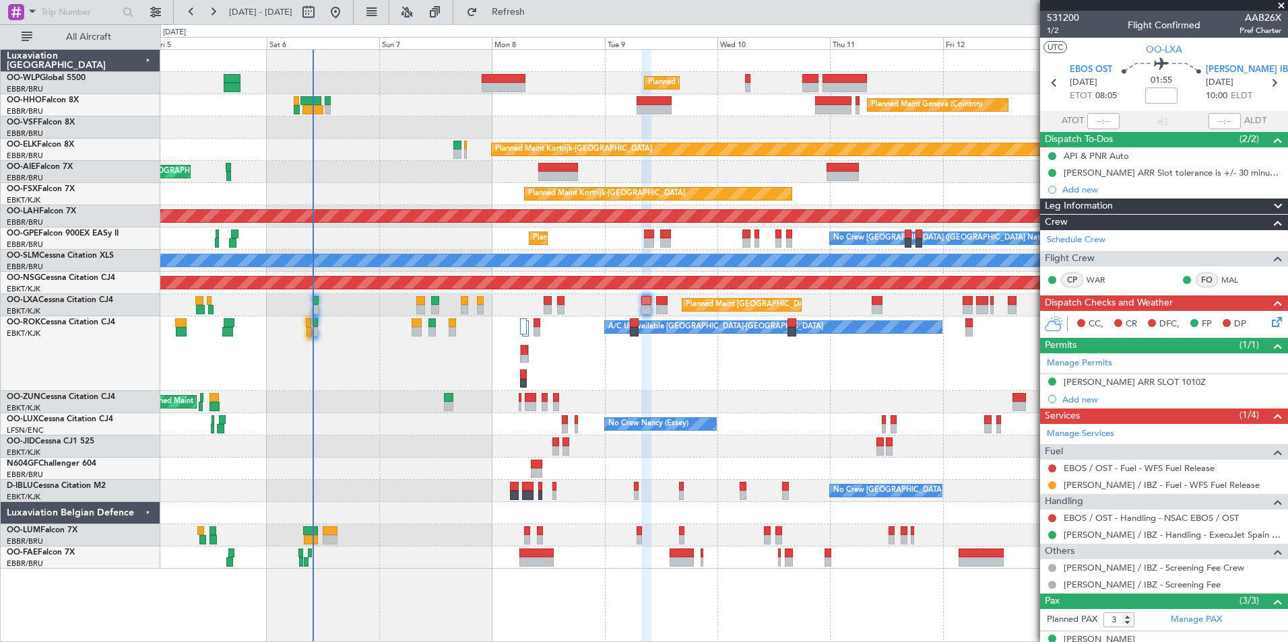
click at [1048, 488] on div at bounding box center [1052, 485] width 11 height 11
click at [1050, 489] on mat-tooltip-component "Requested" at bounding box center [1052, 507] width 61 height 36
click at [1051, 488] on button at bounding box center [1052, 486] width 8 height 8
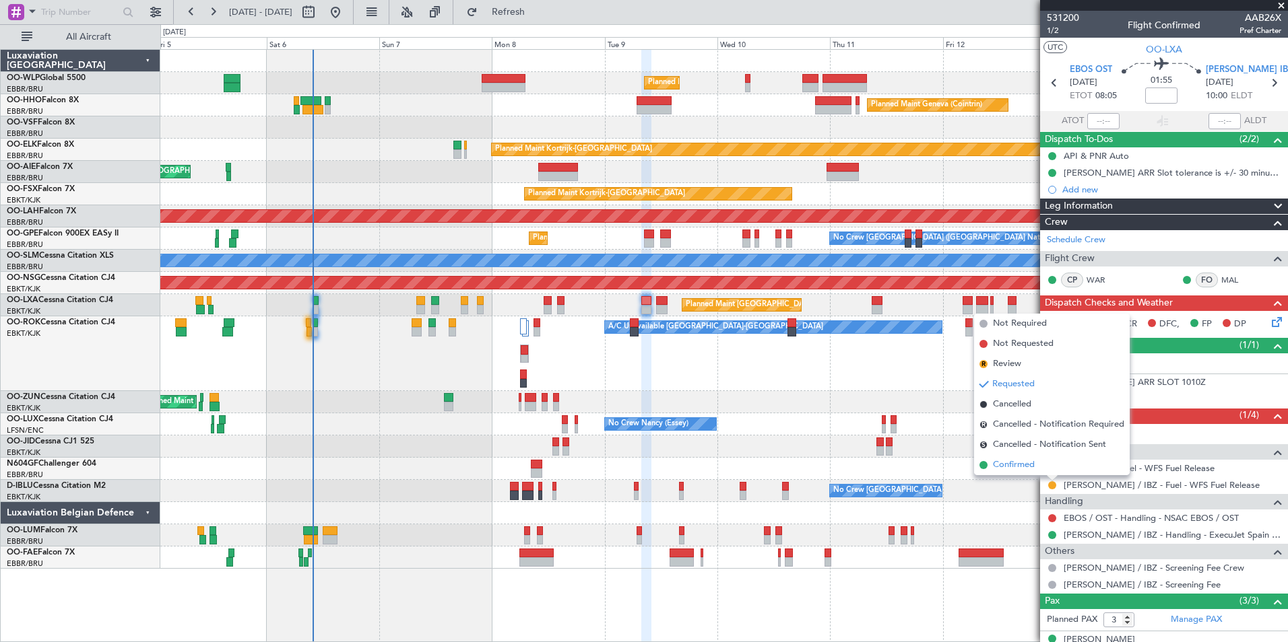
click at [1030, 468] on span "Confirmed" at bounding box center [1014, 465] width 42 height 13
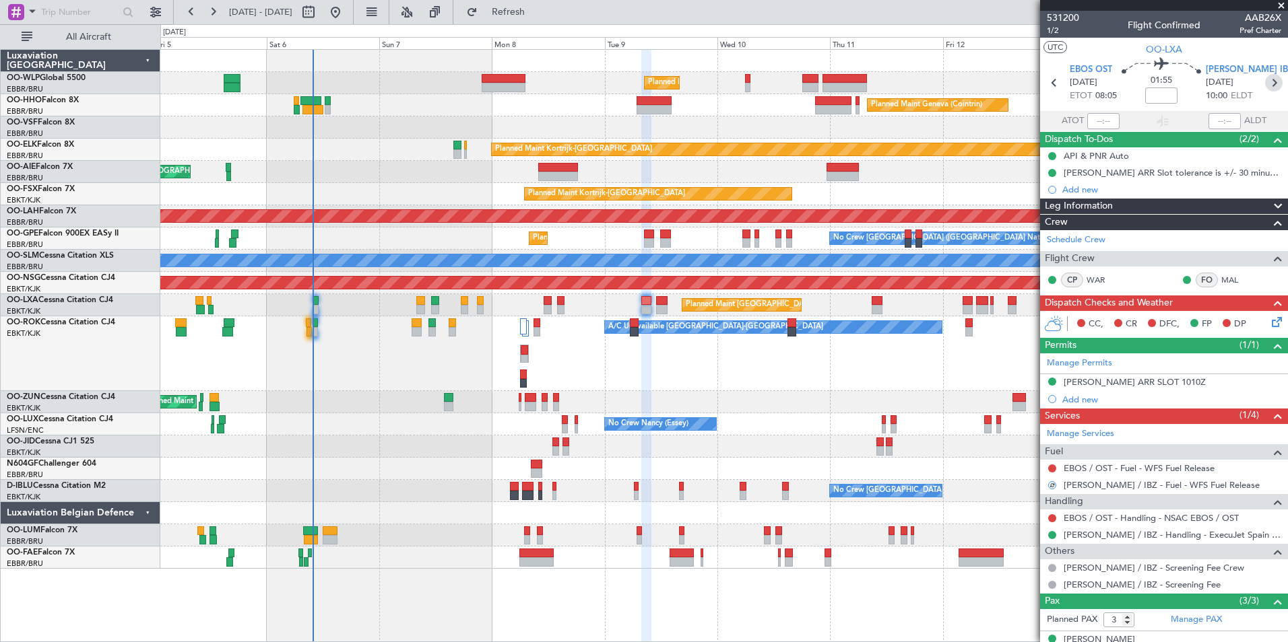
click at [1271, 84] on icon at bounding box center [1274, 83] width 18 height 18
type input "0"
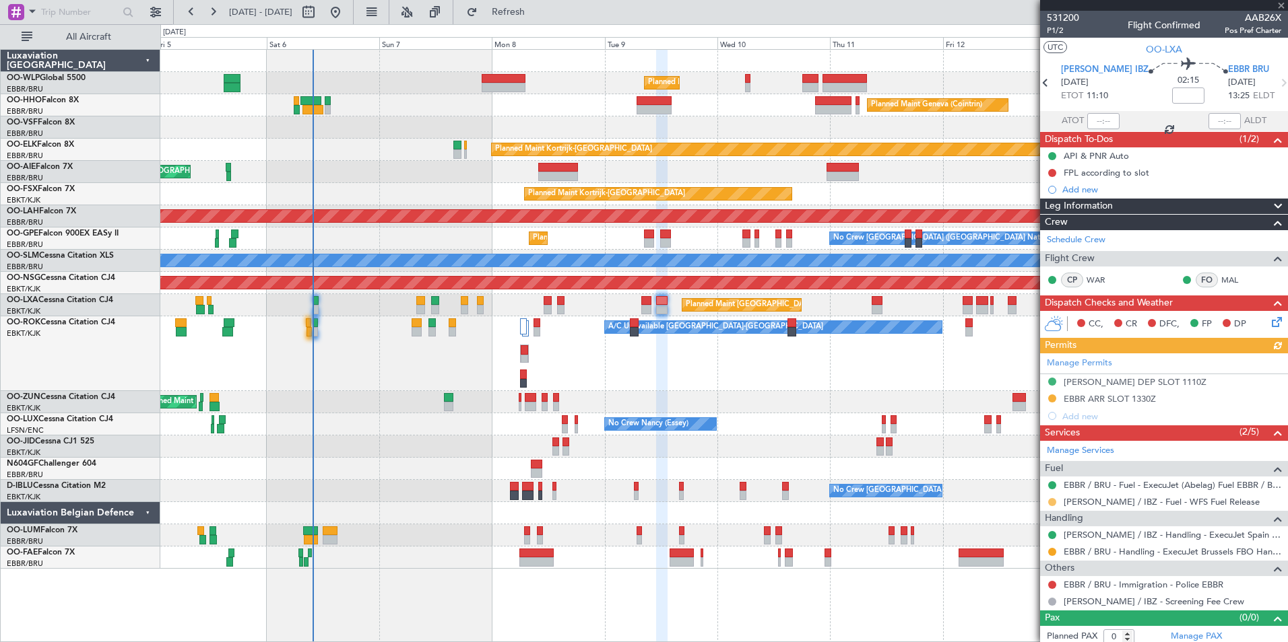
click at [1053, 501] on button at bounding box center [1052, 502] width 8 height 8
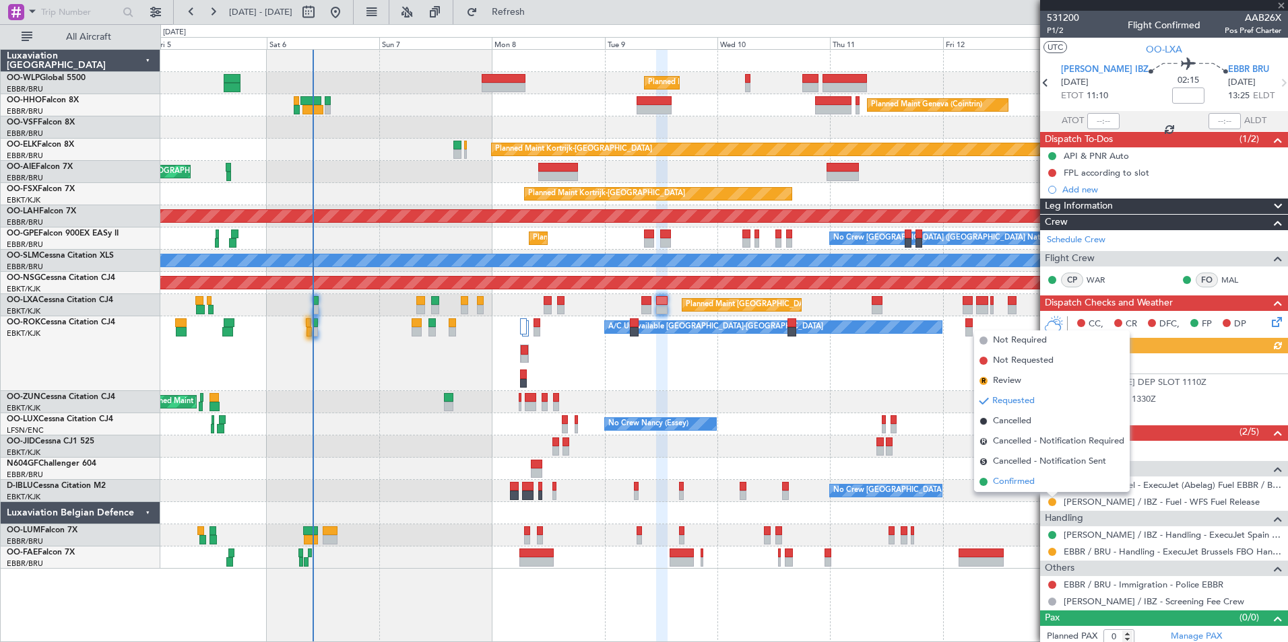
click at [1030, 488] on span "Confirmed" at bounding box center [1014, 481] width 42 height 13
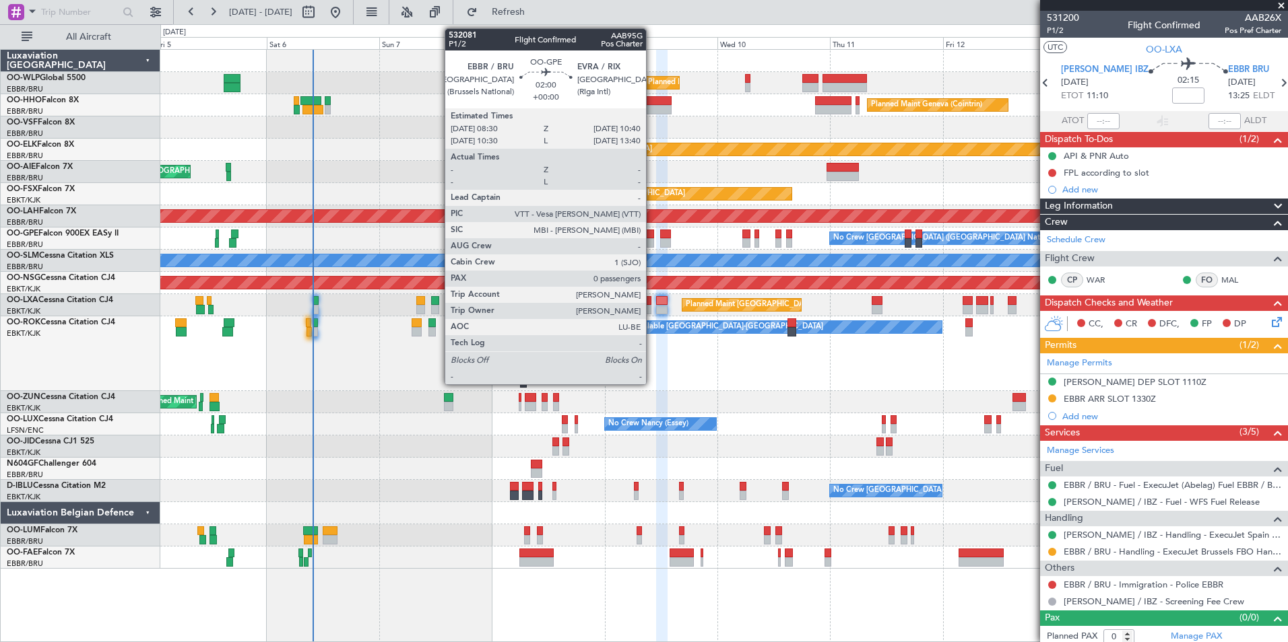
click at [652, 241] on div at bounding box center [649, 242] width 11 height 9
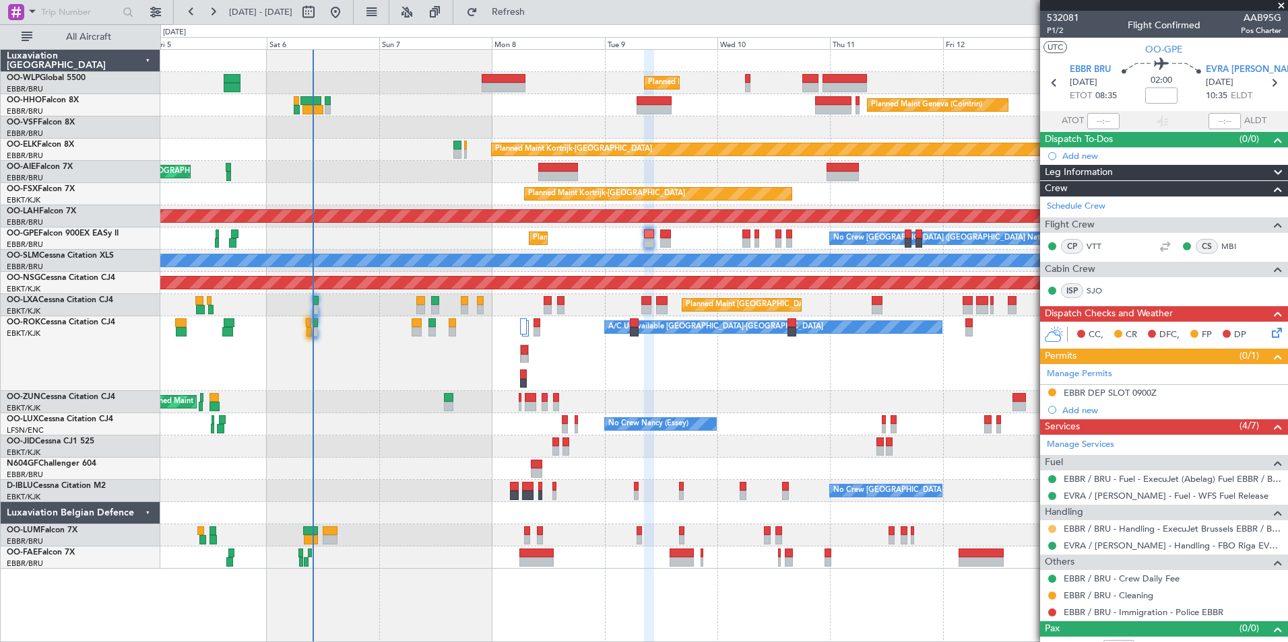
click at [1050, 530] on button at bounding box center [1052, 529] width 8 height 8
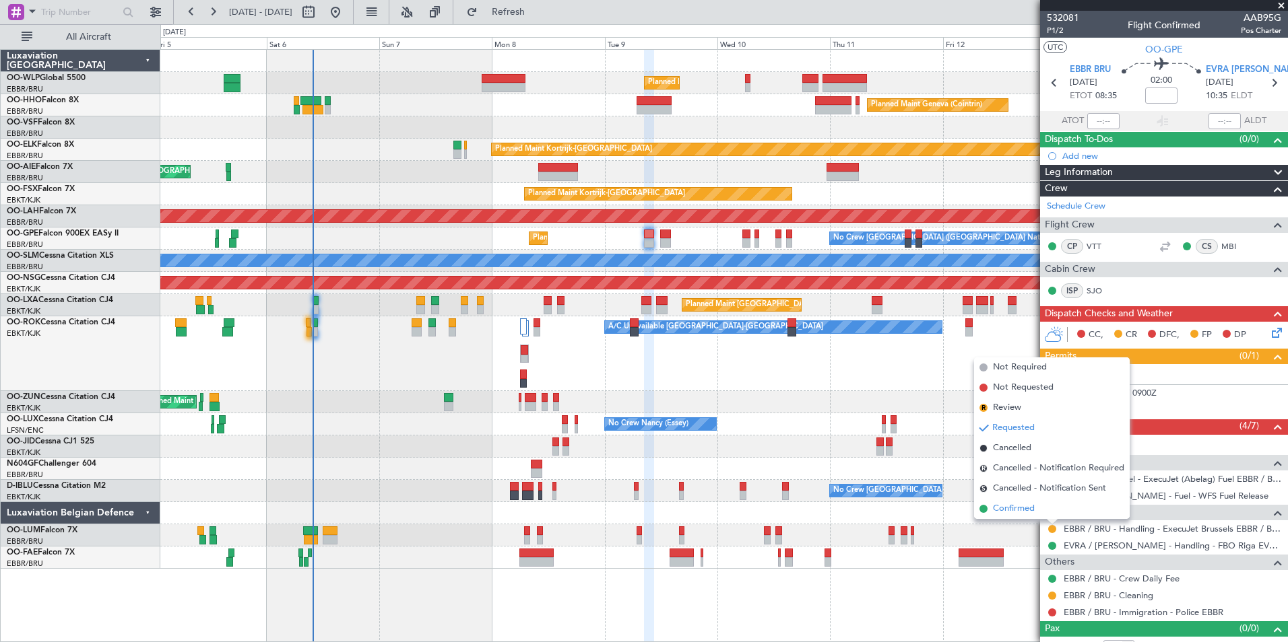
click at [1034, 512] on span "Confirmed" at bounding box center [1014, 508] width 42 height 13
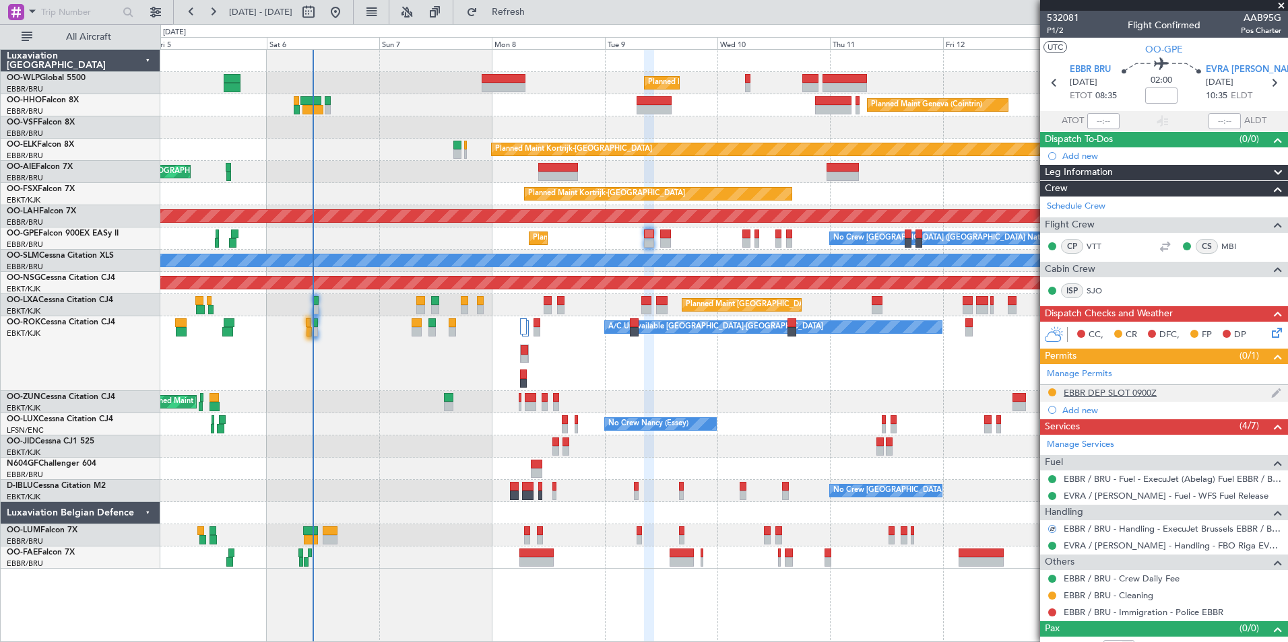
click at [1116, 395] on div "EBBR DEP SLOT 0900Z" at bounding box center [1109, 392] width 93 height 11
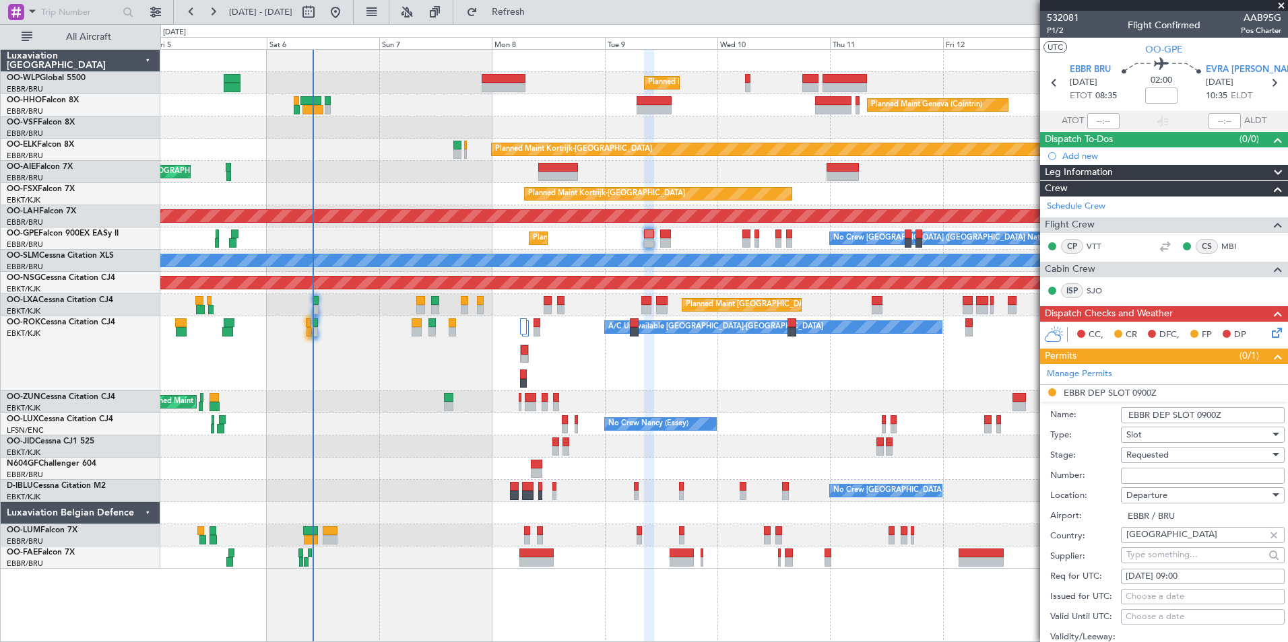
click at [1129, 475] on input "Number:" at bounding box center [1203, 476] width 164 height 16
paste input "EBBRAAB5911D"
type input "EBBRAAB5911D00"
click at [1152, 453] on span "Requested" at bounding box center [1147, 455] width 42 height 12
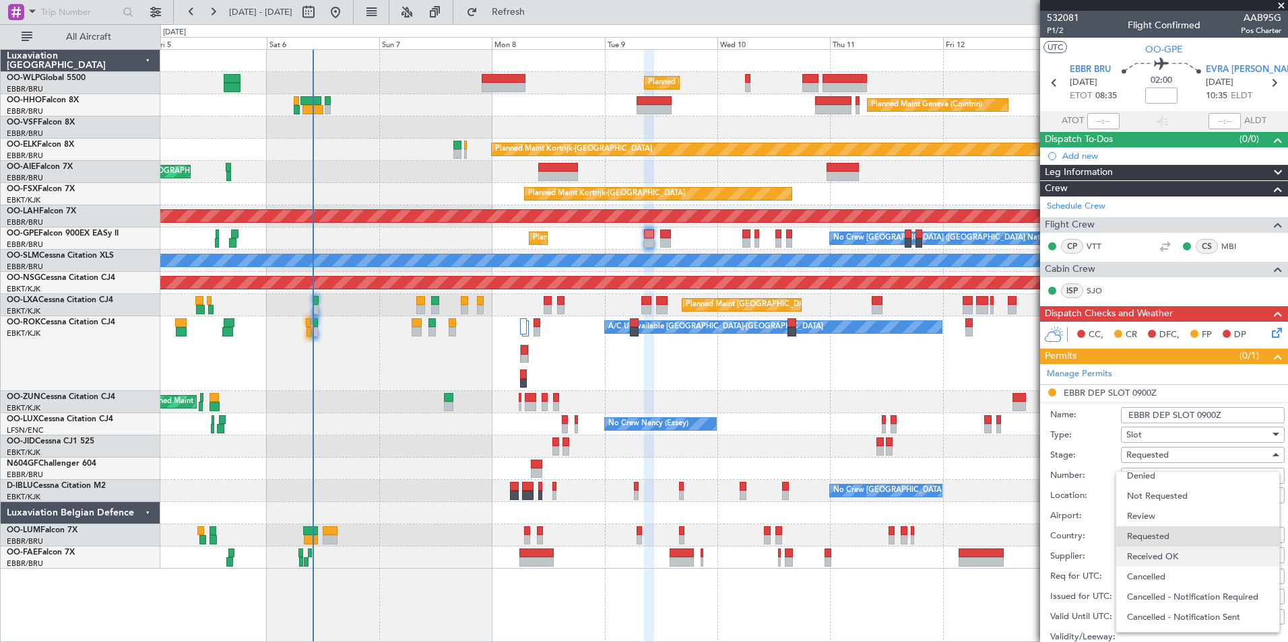
click at [1164, 558] on span "Received OK" at bounding box center [1197, 557] width 141 height 20
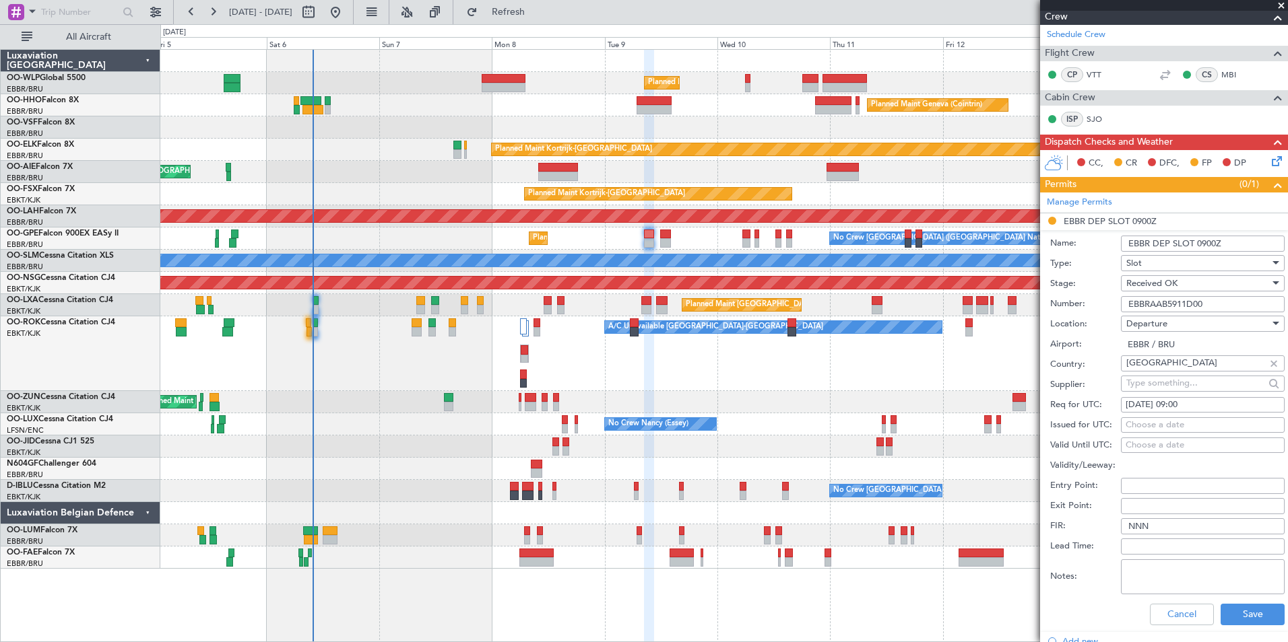
scroll to position [202, 0]
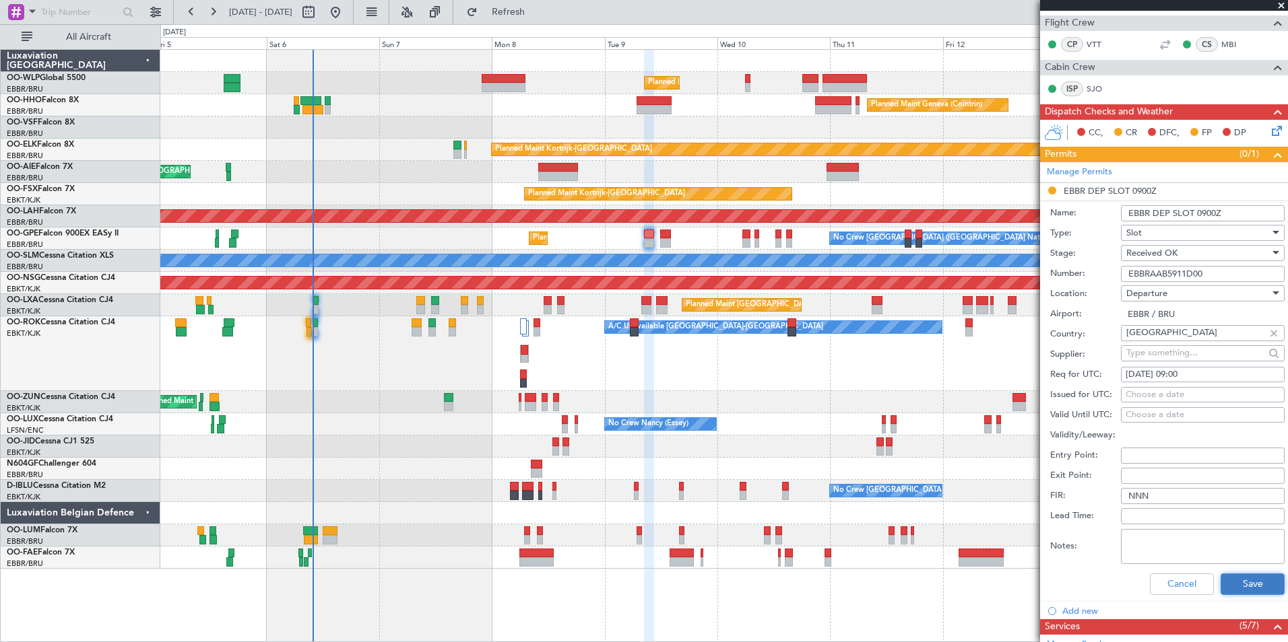
click at [1240, 582] on button "Save" at bounding box center [1252, 585] width 64 height 22
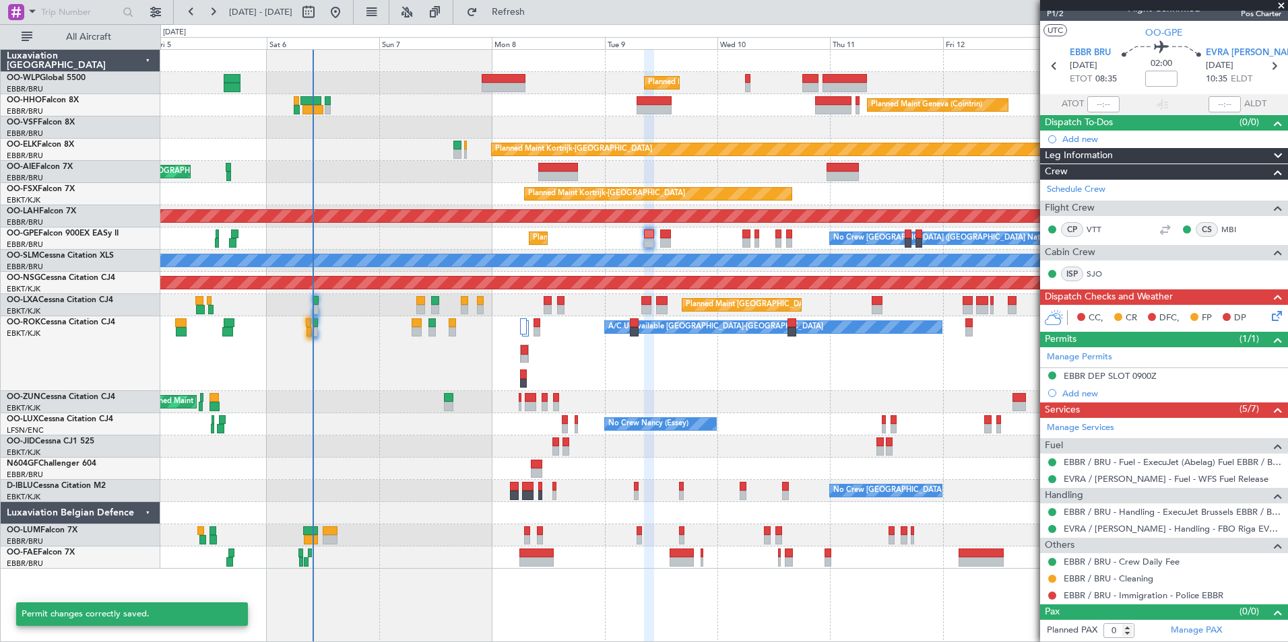
scroll to position [16, 0]
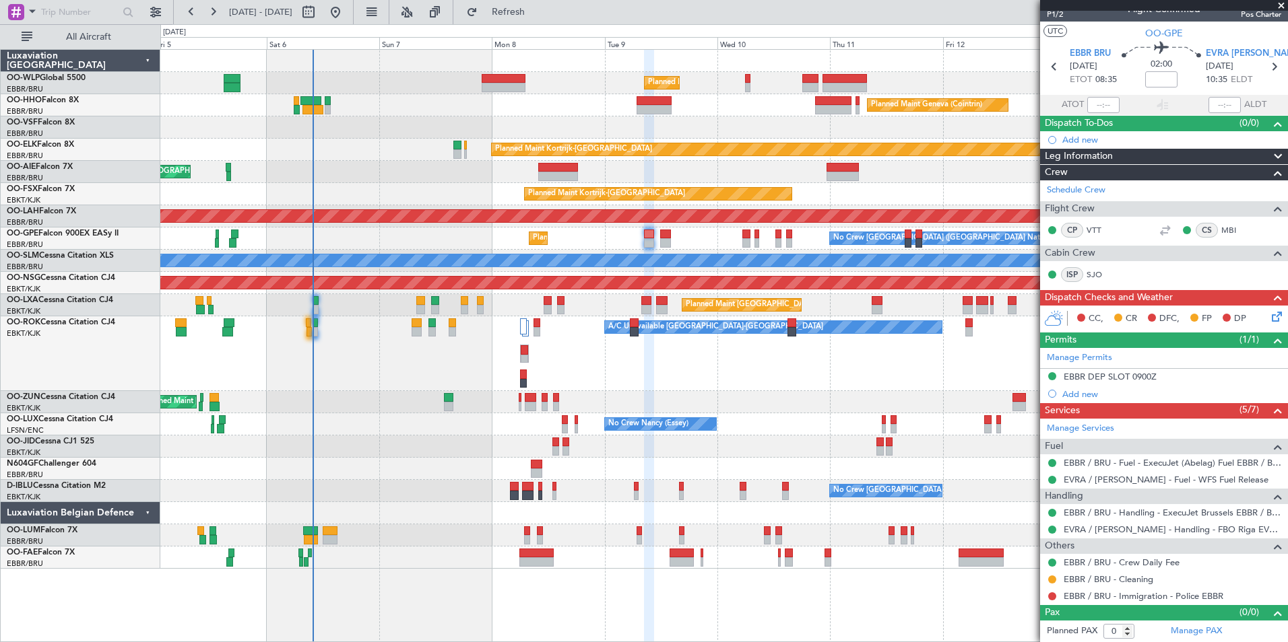
click at [793, 401] on div "Unplanned Maint [GEOGRAPHIC_DATA] ([GEOGRAPHIC_DATA])" at bounding box center [723, 402] width 1127 height 22
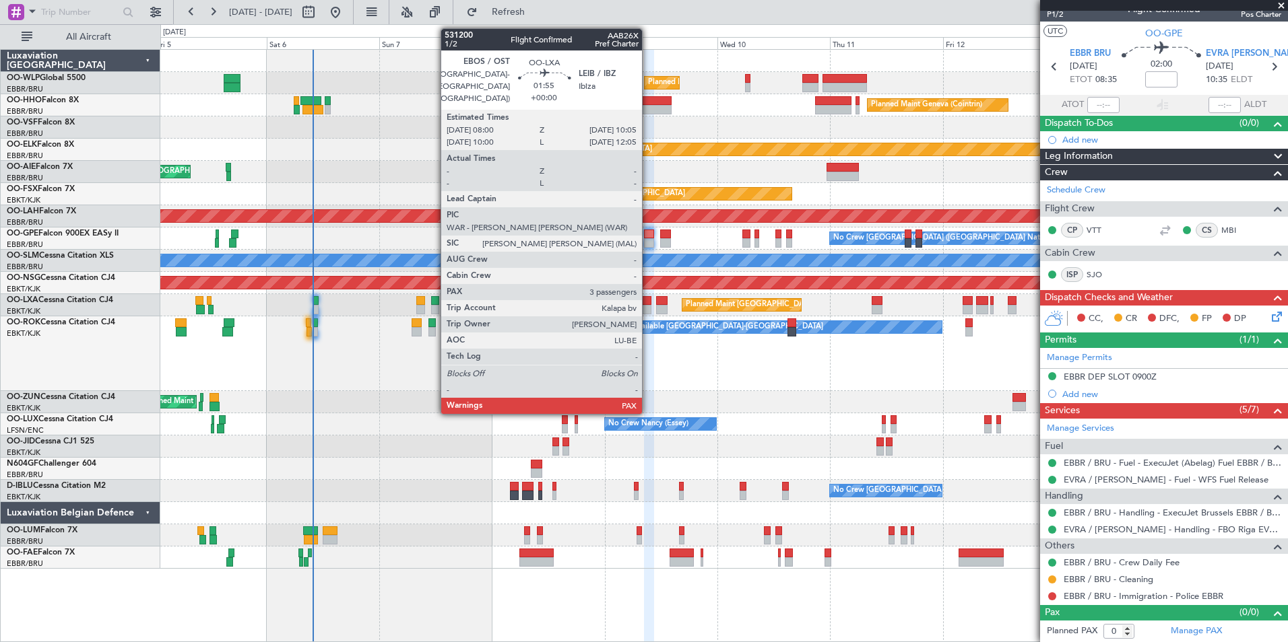
click at [648, 300] on div at bounding box center [646, 300] width 10 height 9
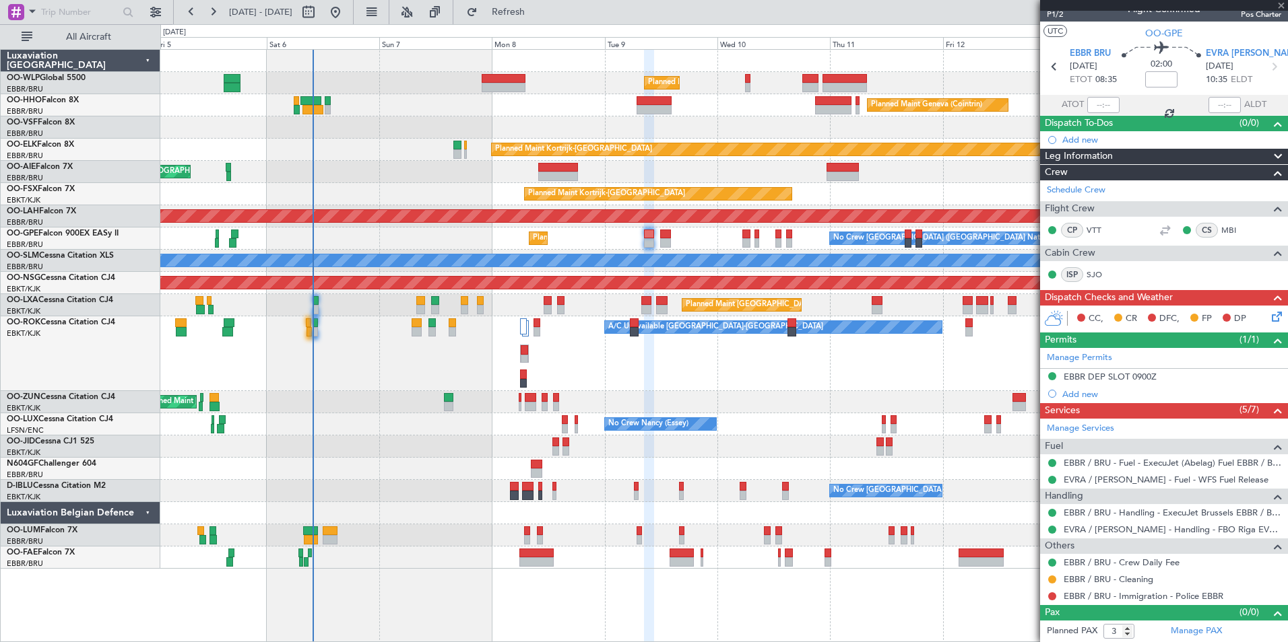
scroll to position [0, 0]
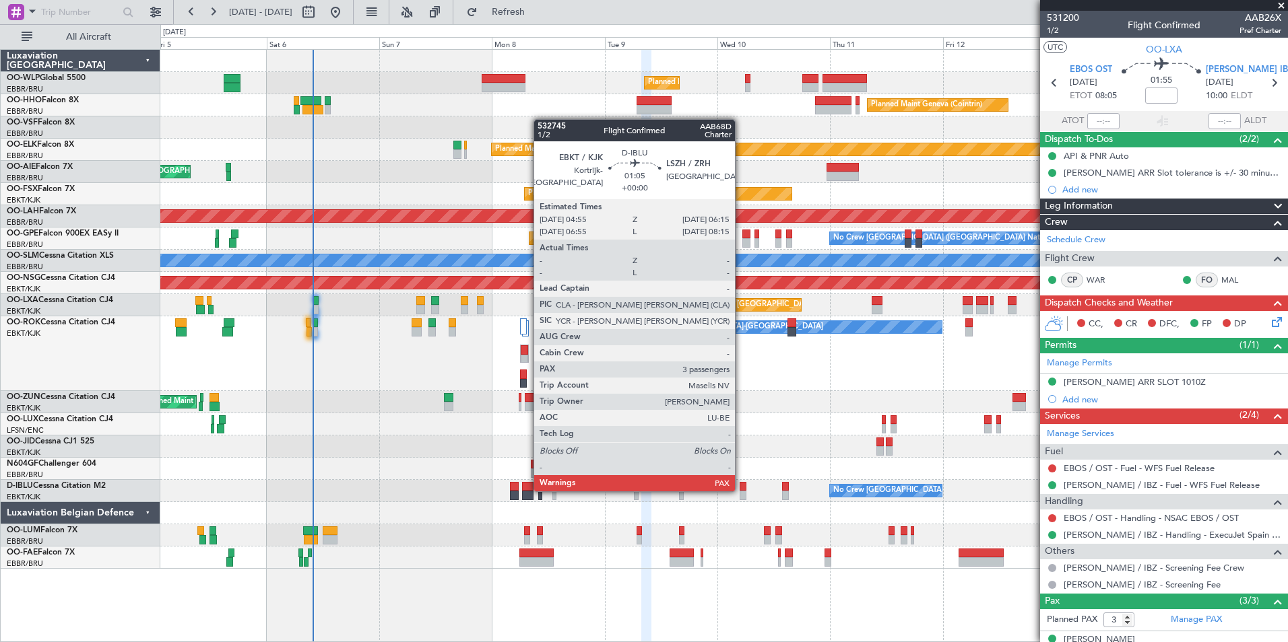
click at [741, 490] on div at bounding box center [742, 486] width 7 height 9
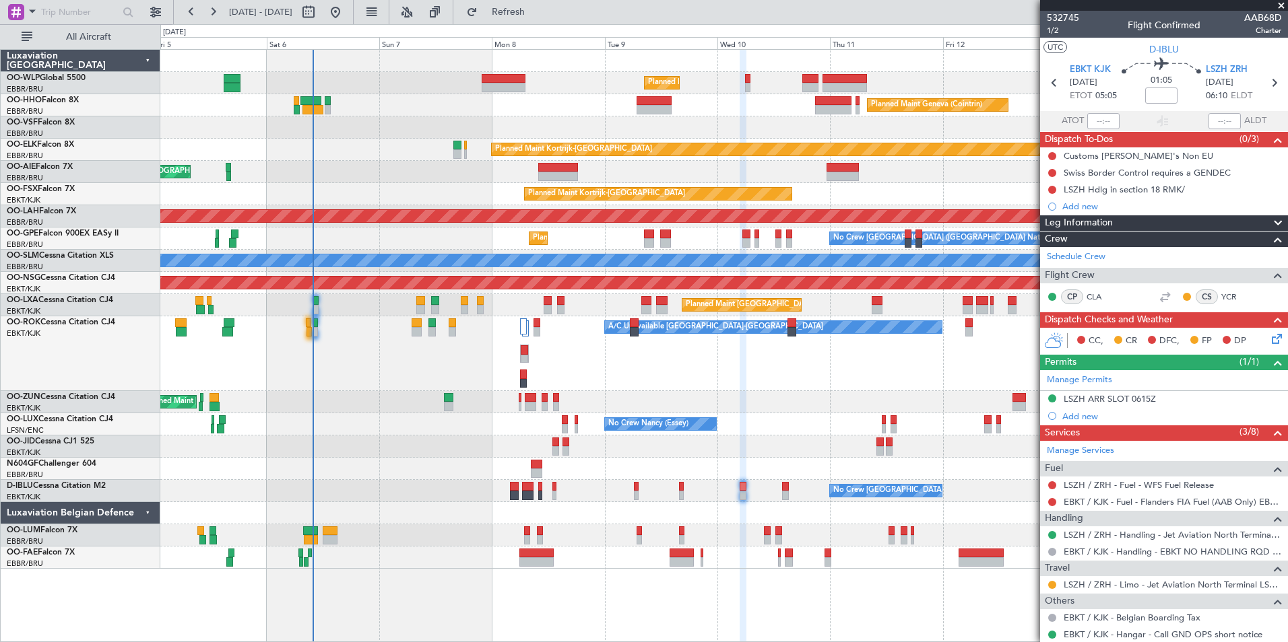
scroll to position [106, 0]
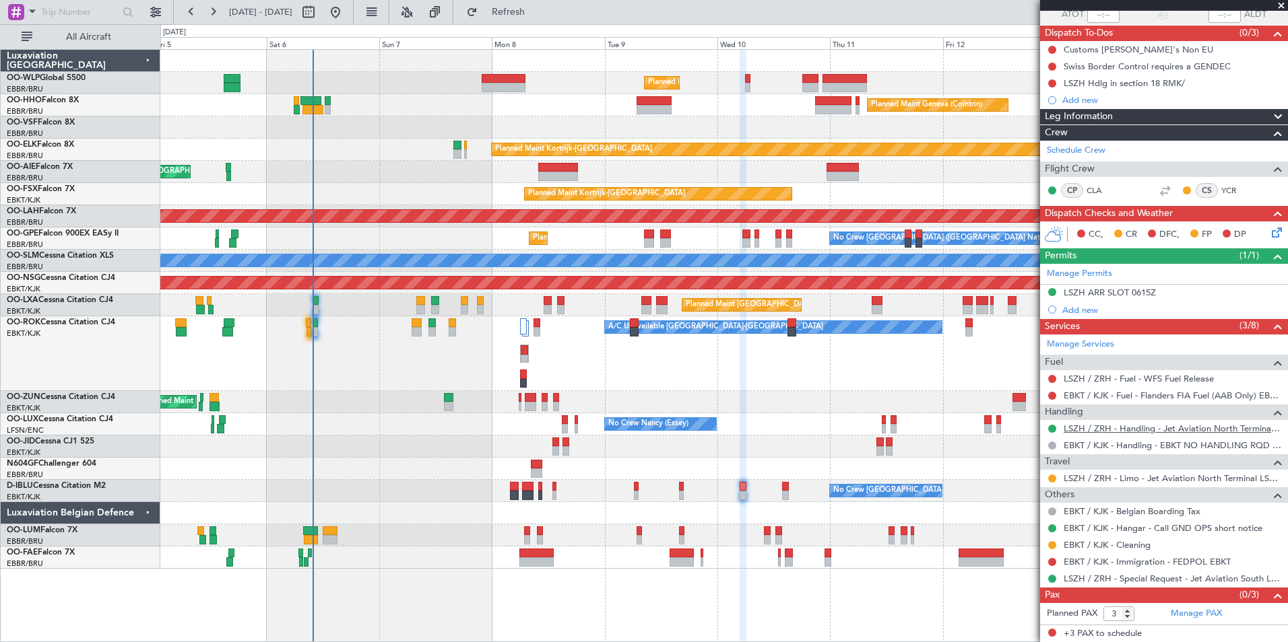
click at [1106, 432] on link "LSZH / ZRH - Handling - Jet Aviation North Terminal LSZH / ZRH" at bounding box center [1172, 428] width 218 height 11
click at [1103, 347] on link "Manage Services" at bounding box center [1080, 344] width 67 height 13
click at [1076, 395] on link "EBKT / KJK - Fuel - Flanders FIA Fuel (AAB Only) EBKT / KJK" at bounding box center [1172, 395] width 218 height 11
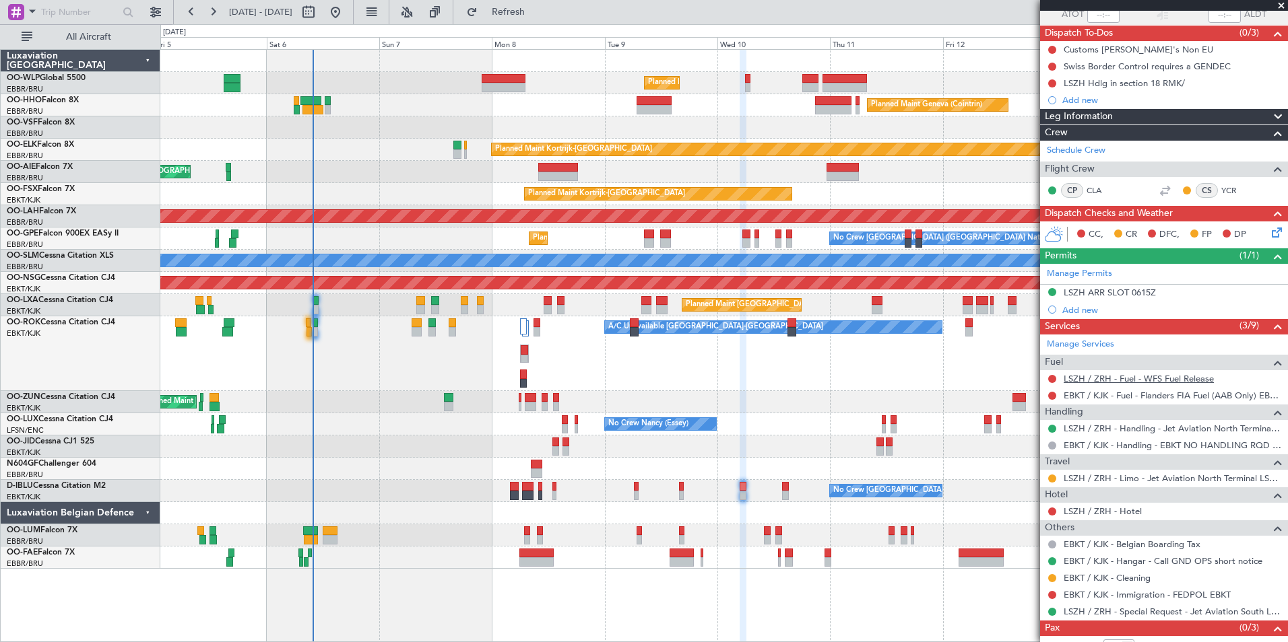
click at [1106, 378] on link "LSZH / ZRH - Fuel - WFS Fuel Release" at bounding box center [1138, 378] width 150 height 11
drag, startPoint x: 479, startPoint y: 1, endPoint x: 495, endPoint y: 3, distance: 16.4
click at [453, 1] on fb-legs-stacking-toggle at bounding box center [437, 12] width 32 height 24
click at [513, 8] on button "Refresh" at bounding box center [500, 12] width 81 height 22
click at [733, 67] on div "Planned Maint Milan (Linate) Planned Maint Geneva (Cointrin) Planned Maint Kort…" at bounding box center [644, 333] width 1288 height 618
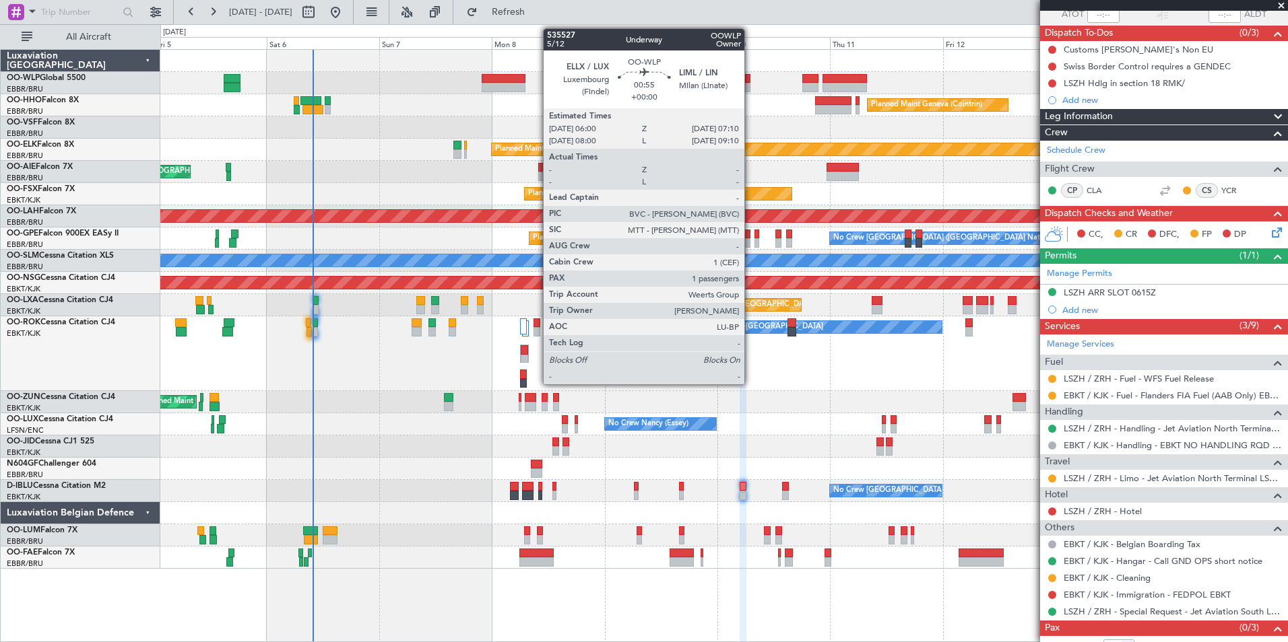
click at [750, 83] on div at bounding box center [748, 87] width 6 height 9
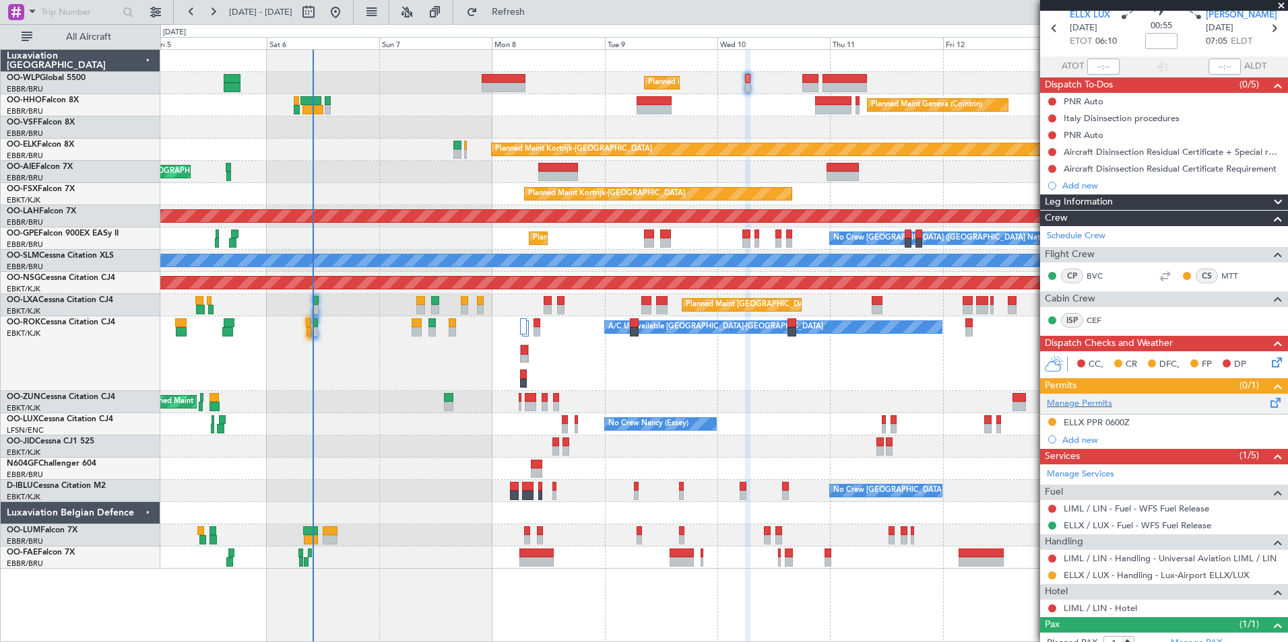
scroll to position [97, 0]
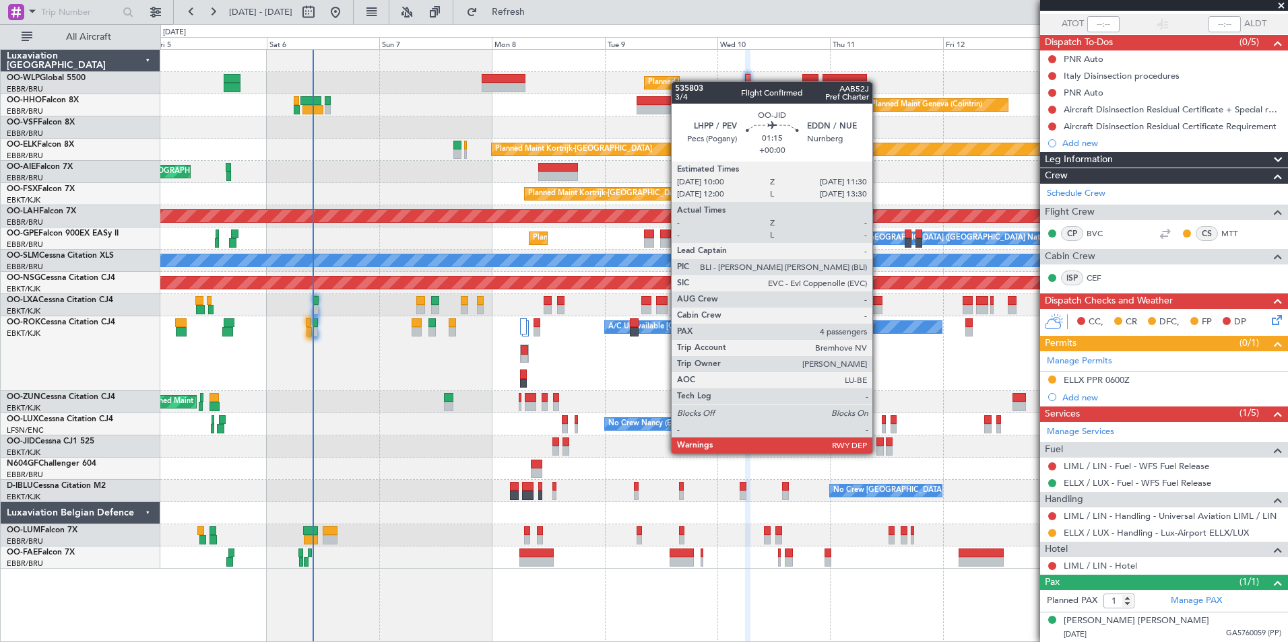
click at [878, 453] on div at bounding box center [879, 450] width 7 height 9
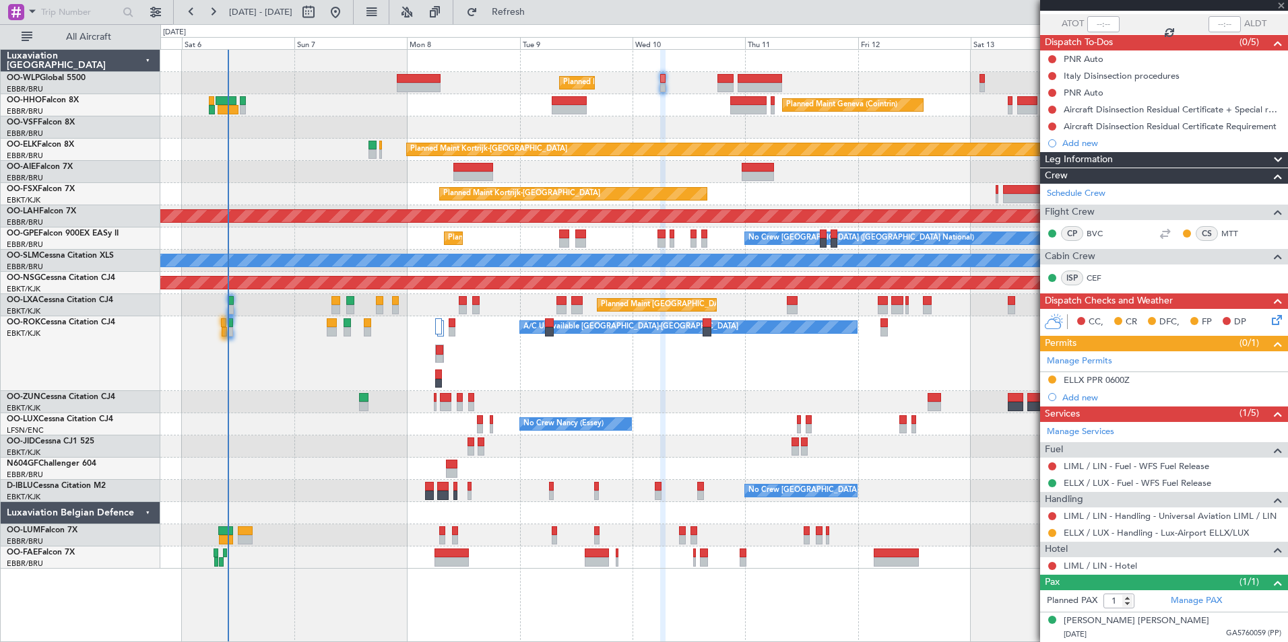
click at [793, 385] on div "Planned Maint Milan (Linate) Planned Maint Geneva ([GEOGRAPHIC_DATA]) Planned M…" at bounding box center [723, 309] width 1127 height 519
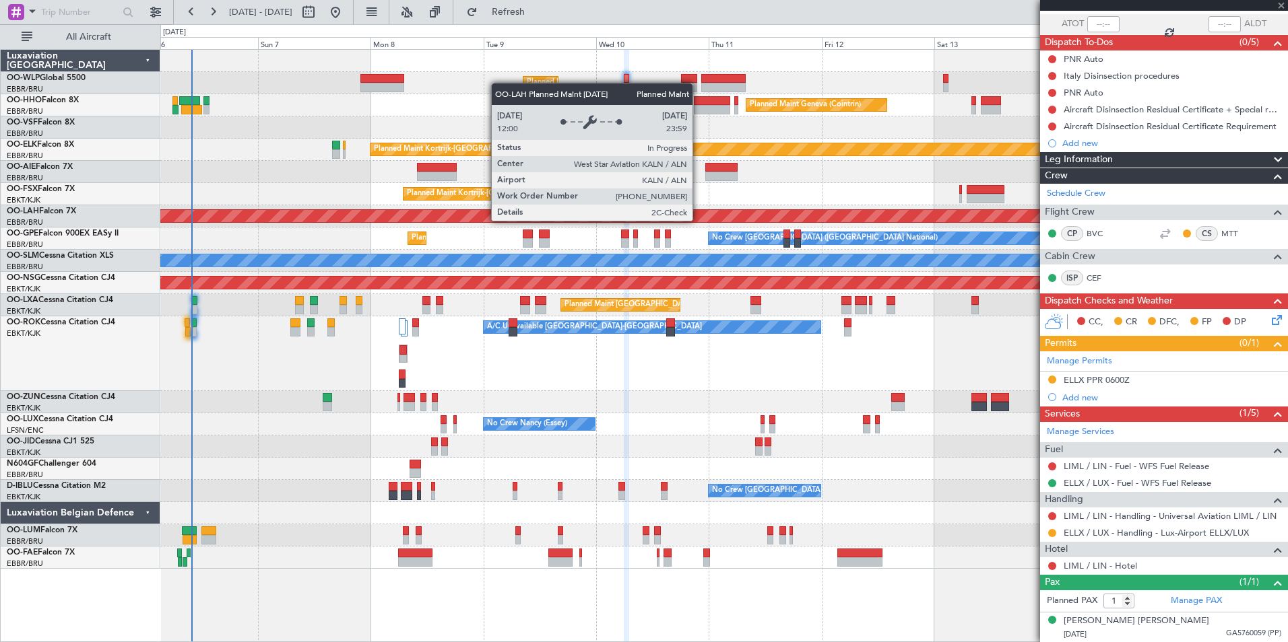
type input "4"
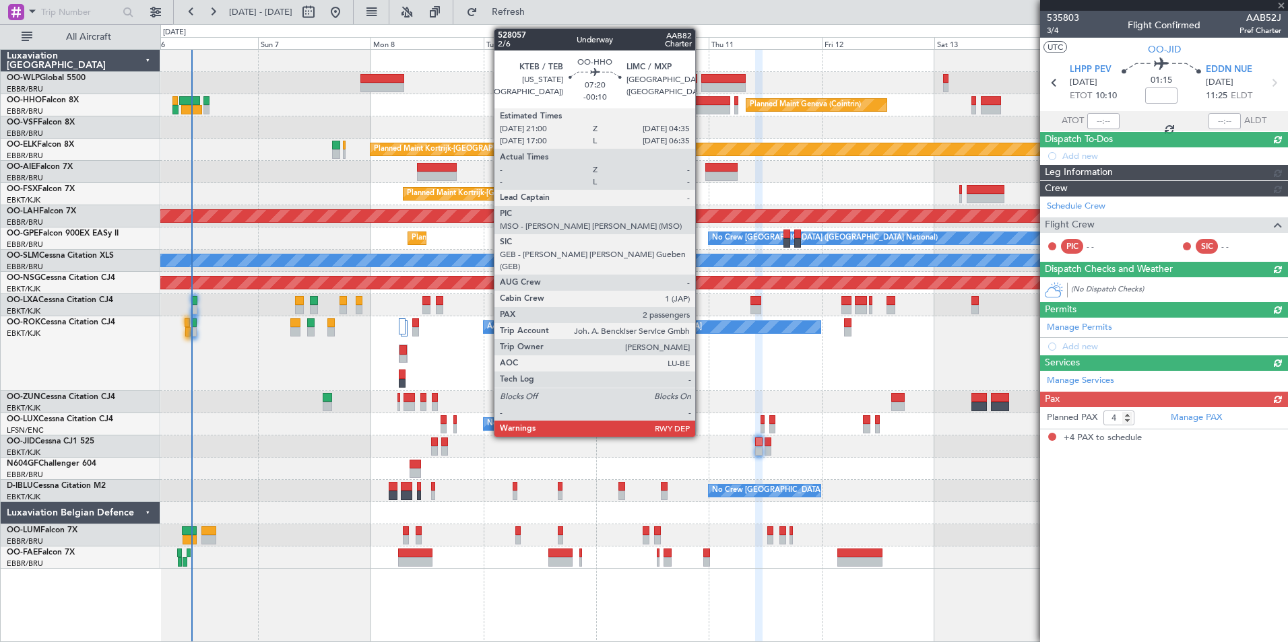
scroll to position [0, 0]
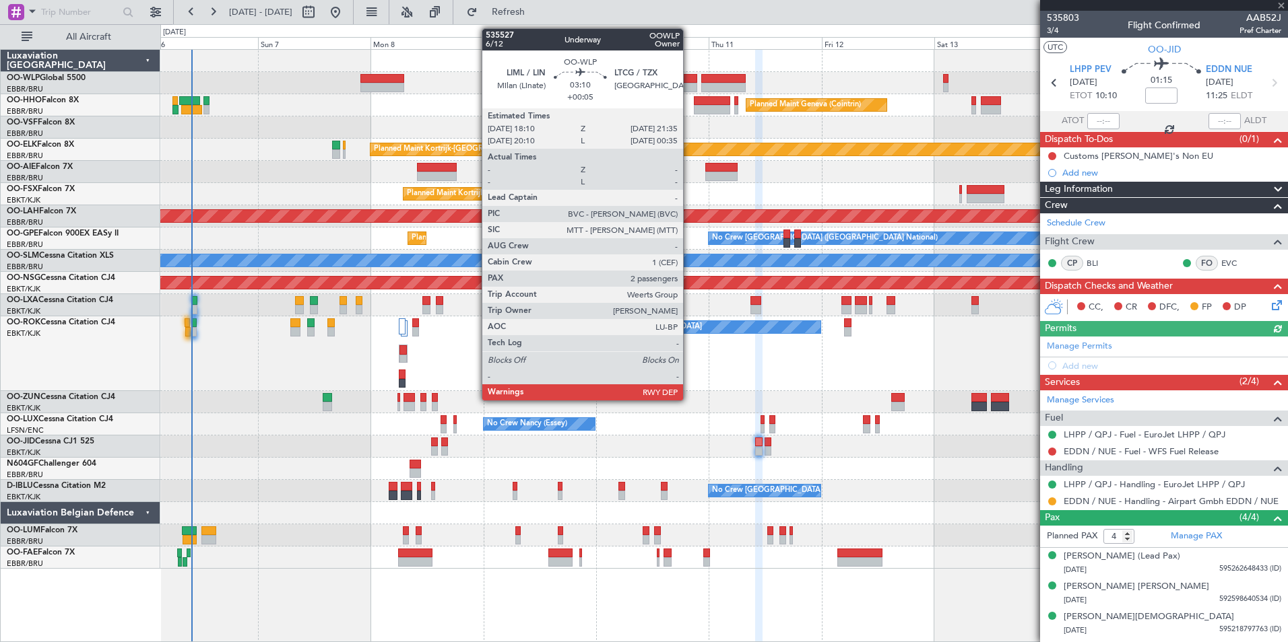
click at [689, 88] on div at bounding box center [689, 87] width 16 height 9
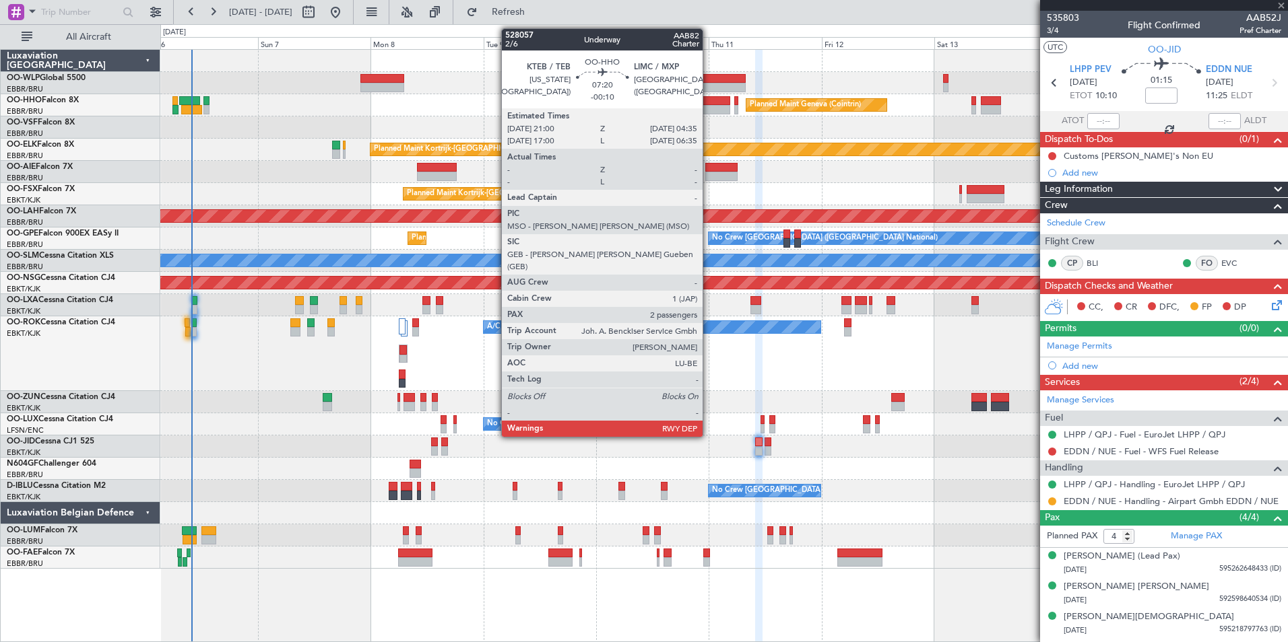
type input "+00:05"
type input "2"
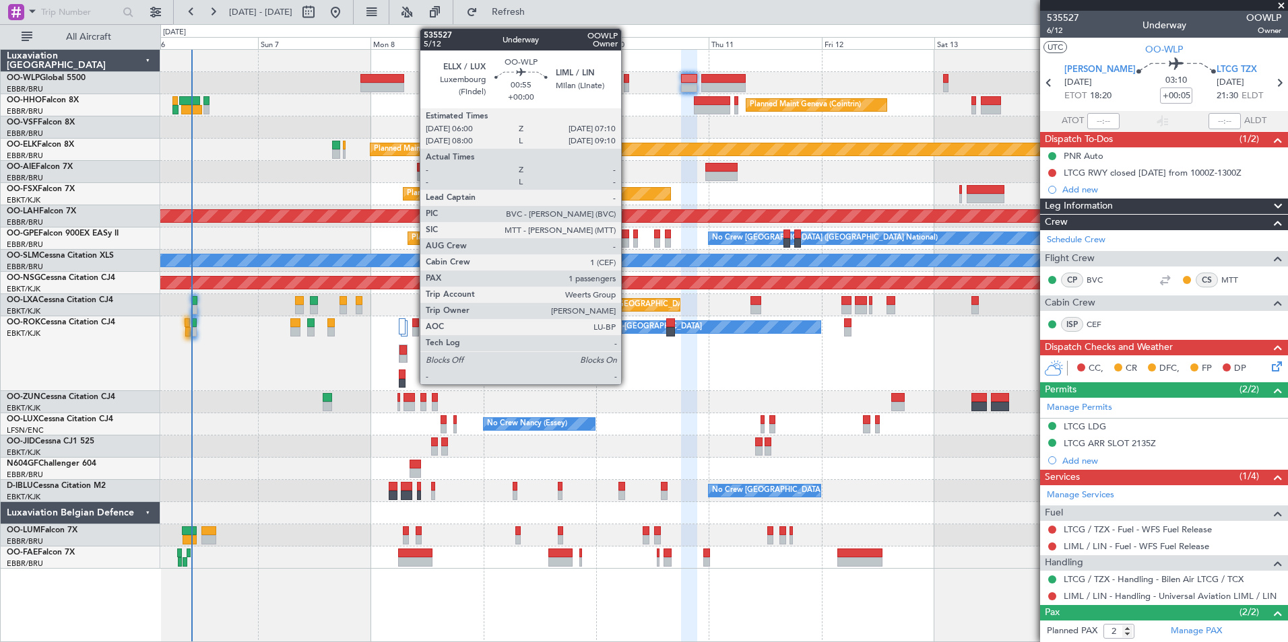
click at [627, 81] on div at bounding box center [627, 78] width 6 height 9
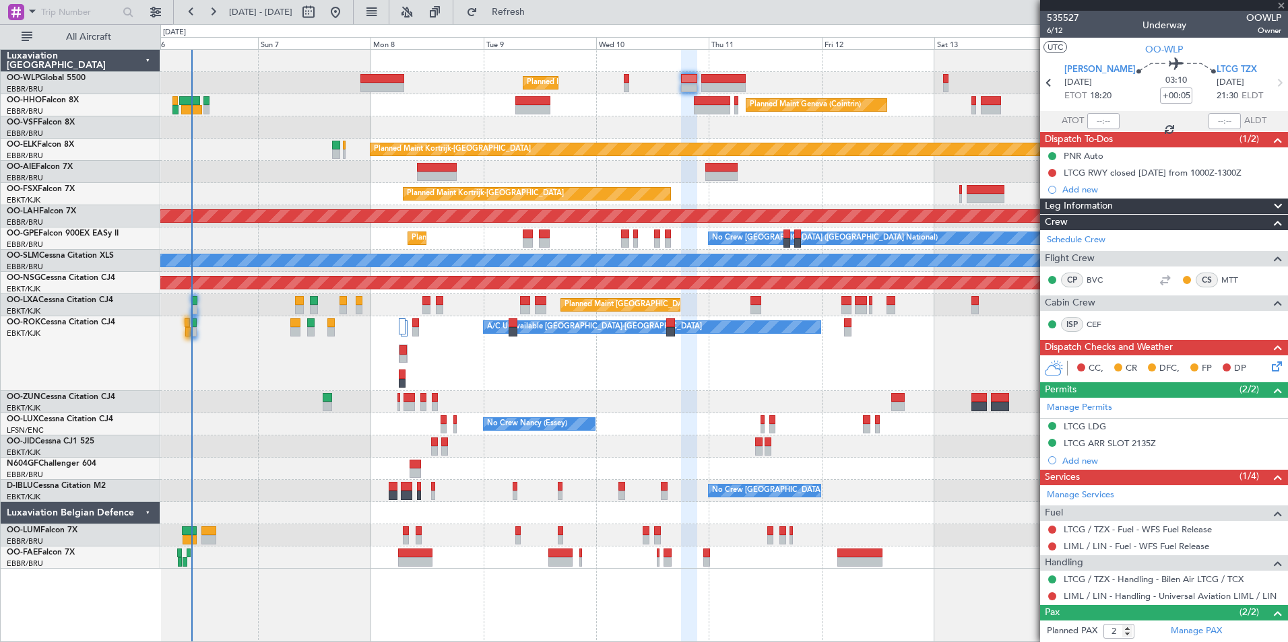
type input "1"
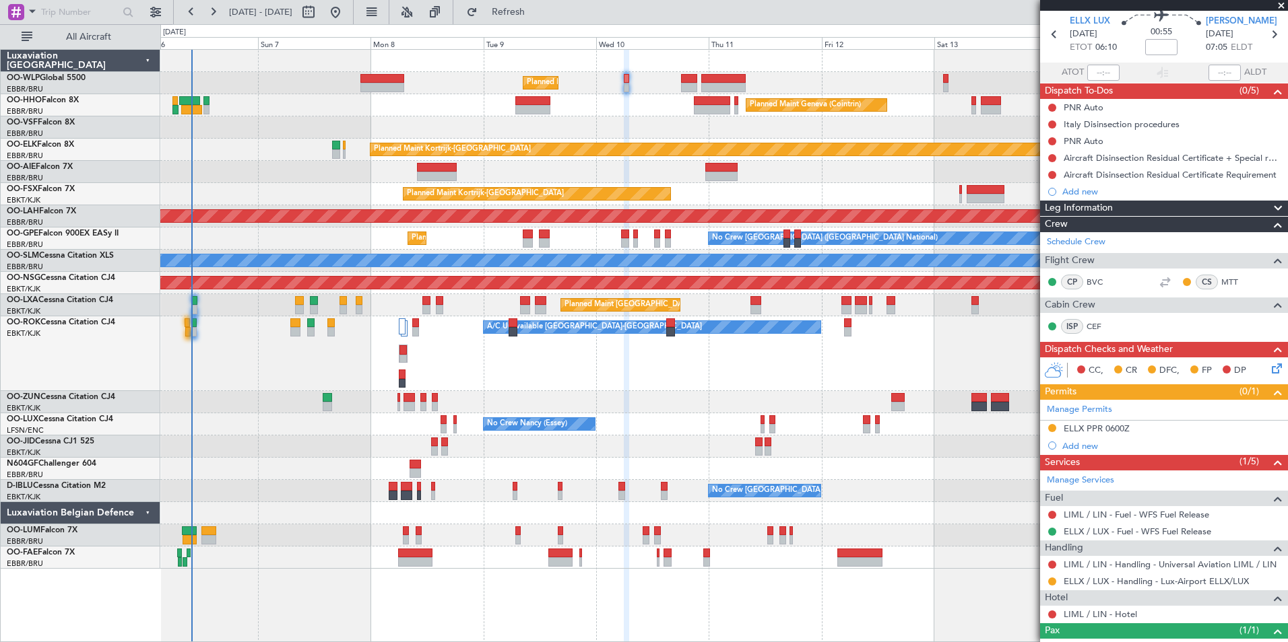
scroll to position [97, 0]
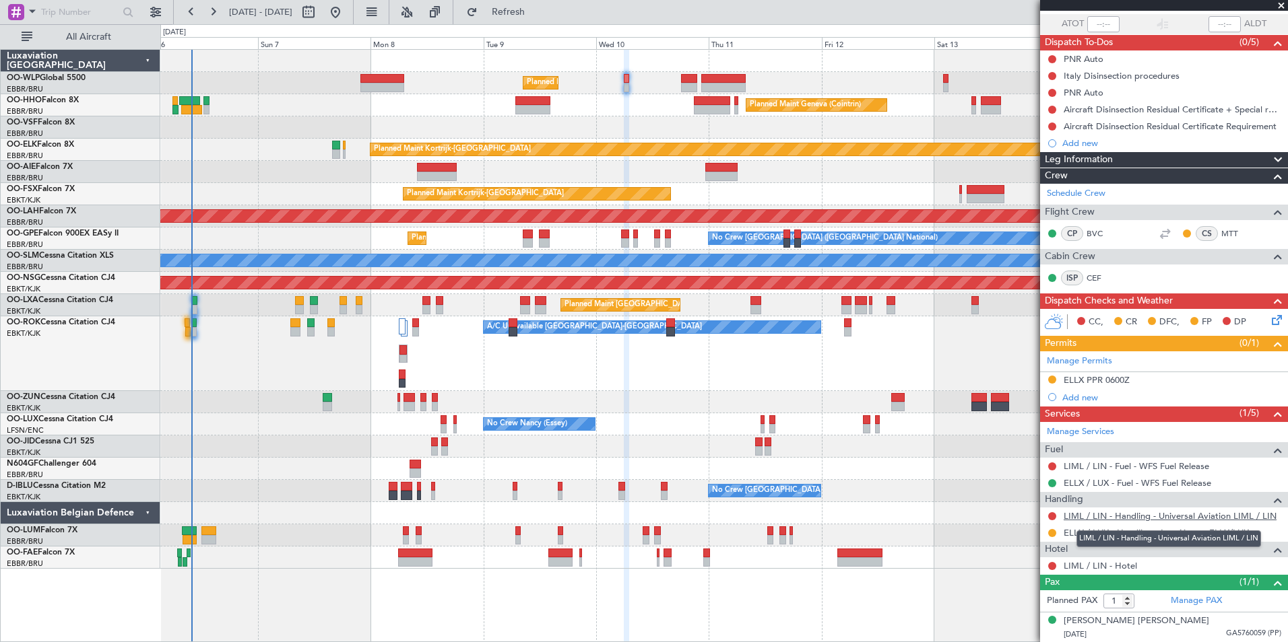
click at [1110, 517] on link "LIML / LIN - Handling - Universal Aviation LIML / LIN" at bounding box center [1169, 515] width 213 height 11
click at [1052, 531] on button at bounding box center [1052, 533] width 8 height 8
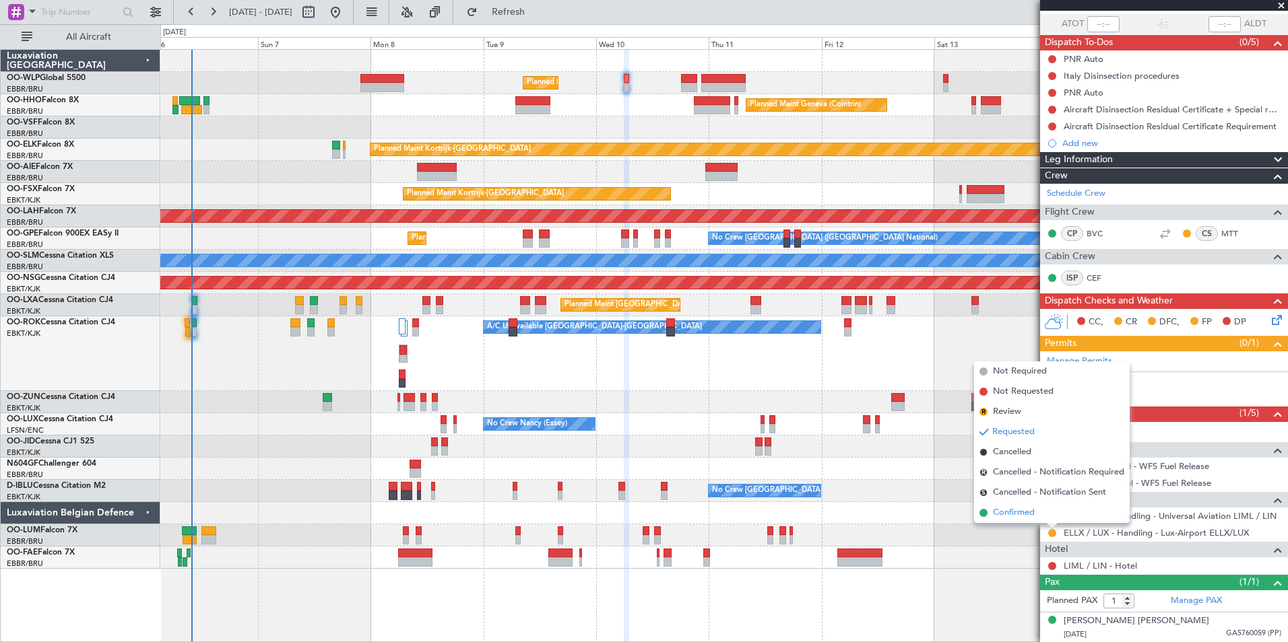
click at [1009, 515] on span "Confirmed" at bounding box center [1014, 512] width 42 height 13
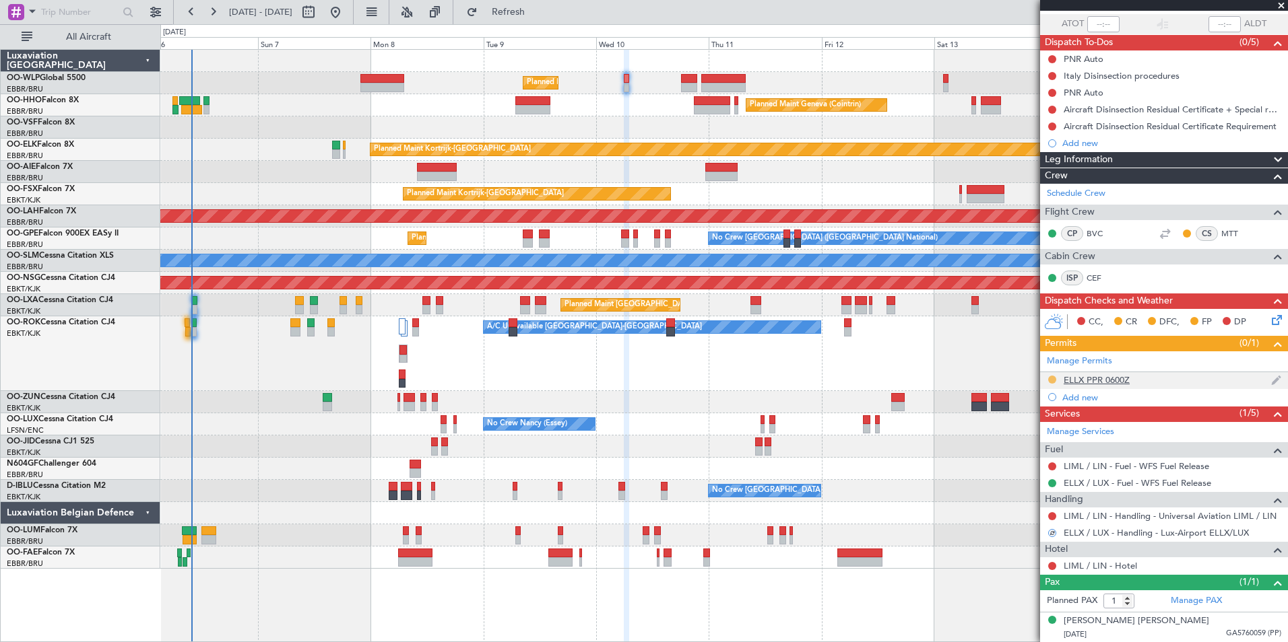
click at [1053, 382] on button at bounding box center [1052, 380] width 8 height 8
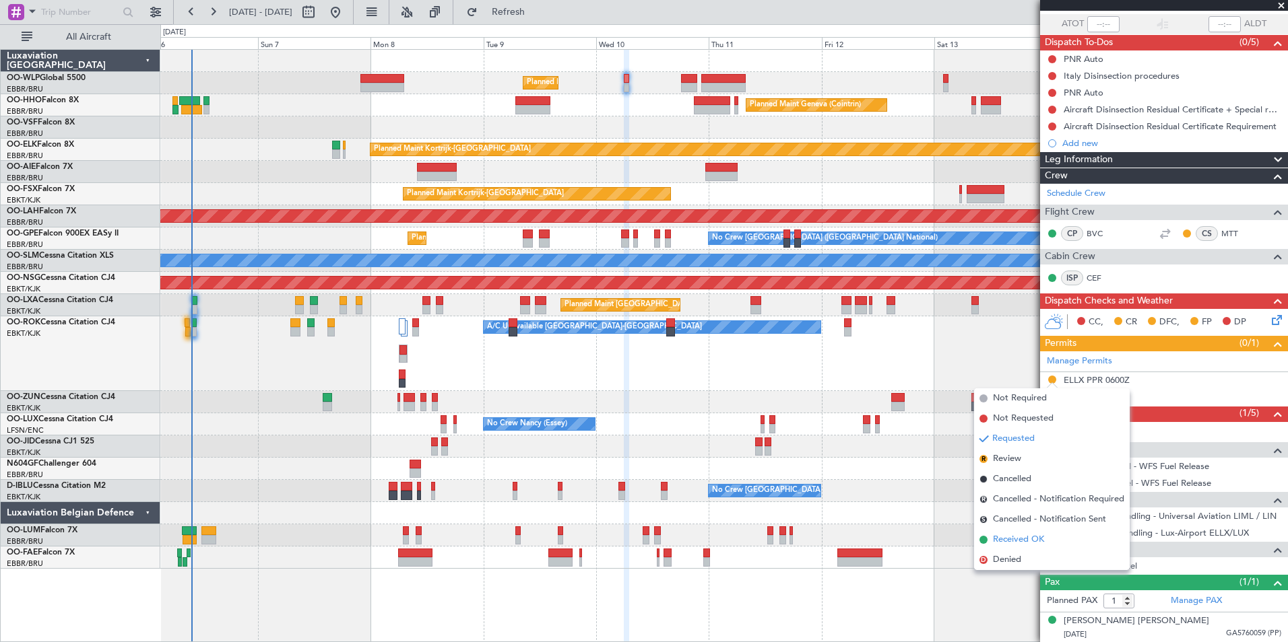
click at [1033, 539] on span "Received OK" at bounding box center [1018, 539] width 51 height 13
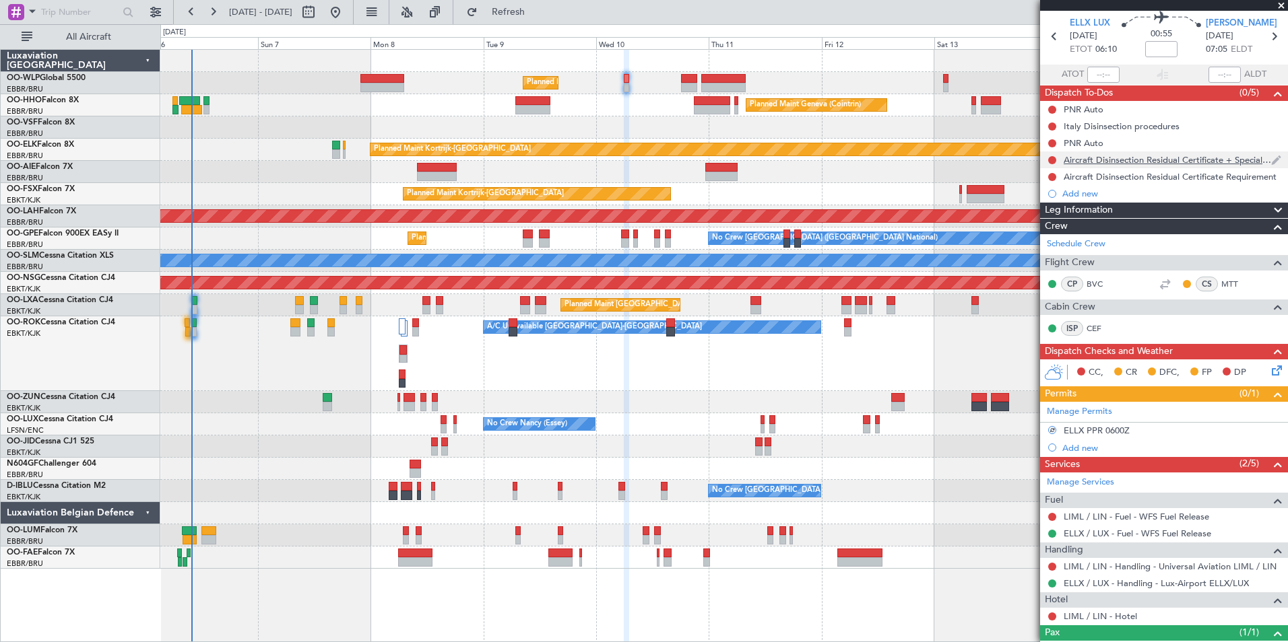
scroll to position [0, 0]
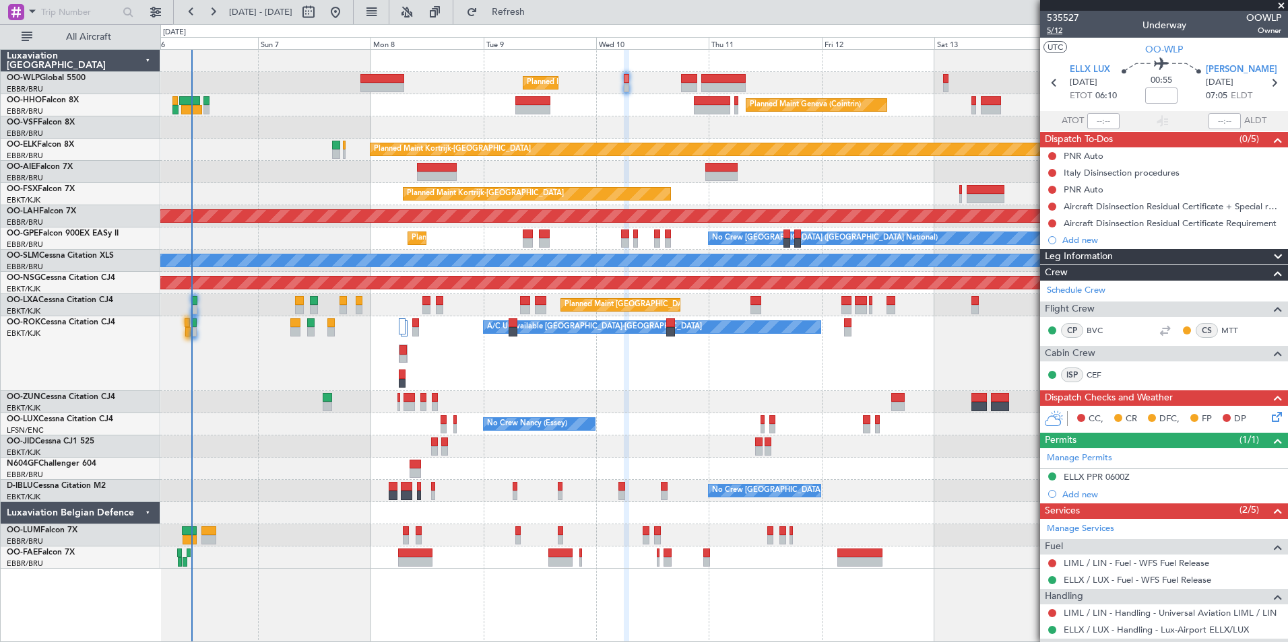
click at [1053, 32] on span "5/12" at bounding box center [1063, 30] width 32 height 11
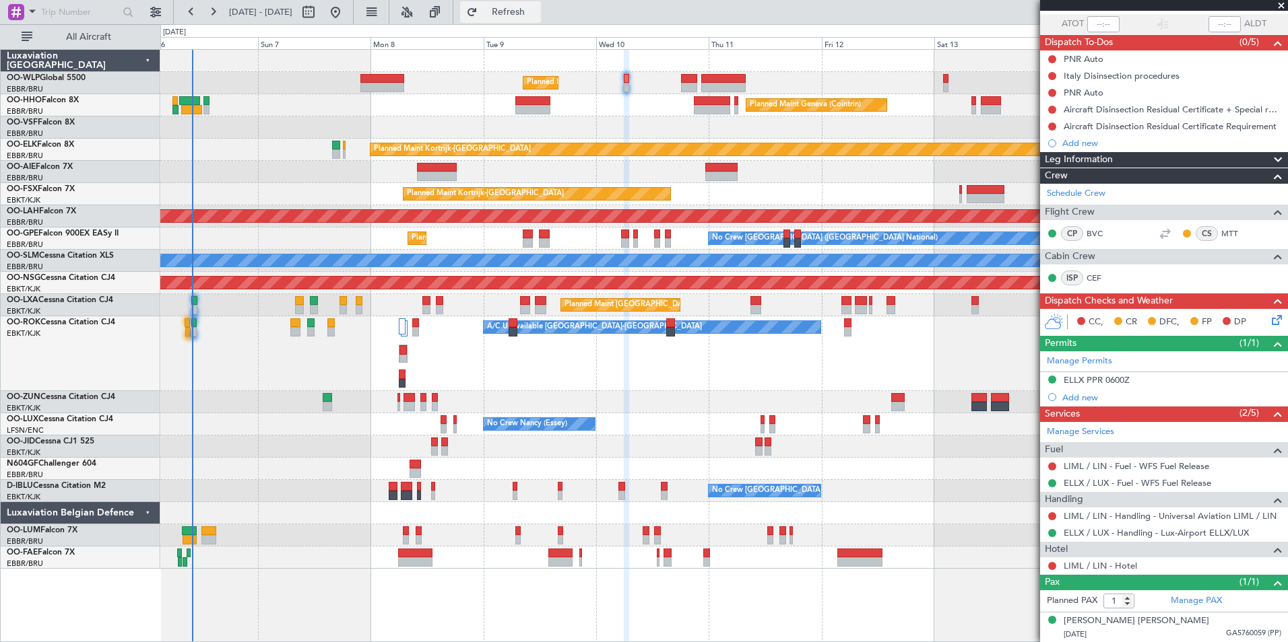
click at [535, 22] on button "Refresh" at bounding box center [500, 12] width 81 height 22
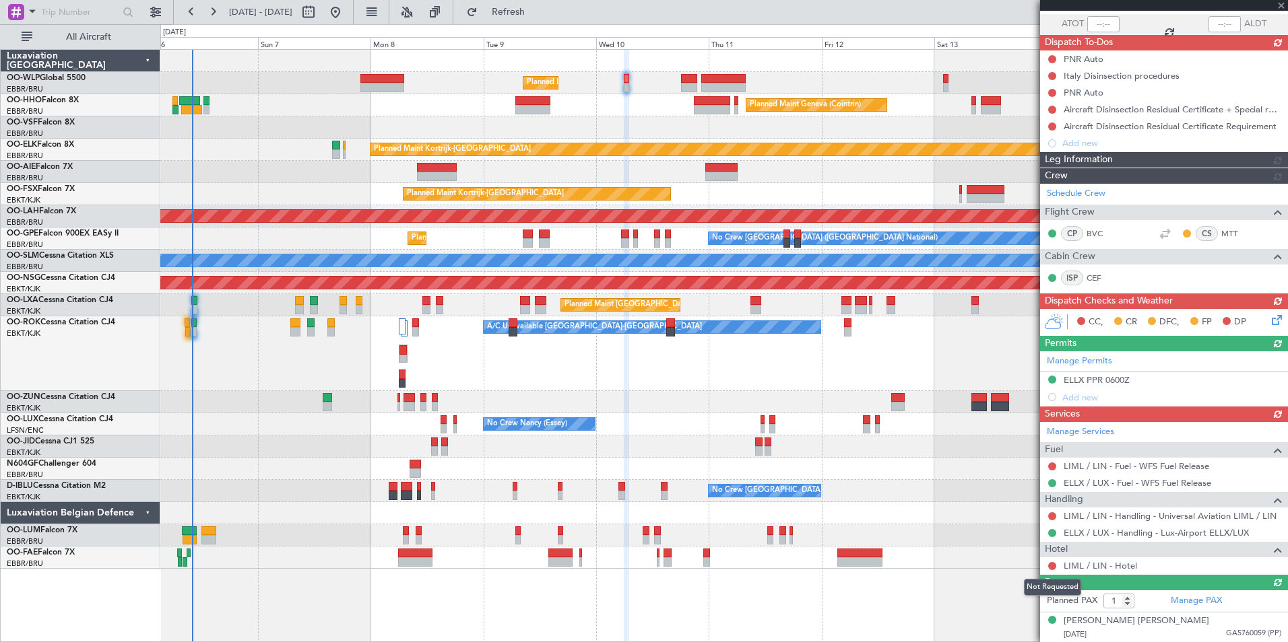
scroll to position [63, 0]
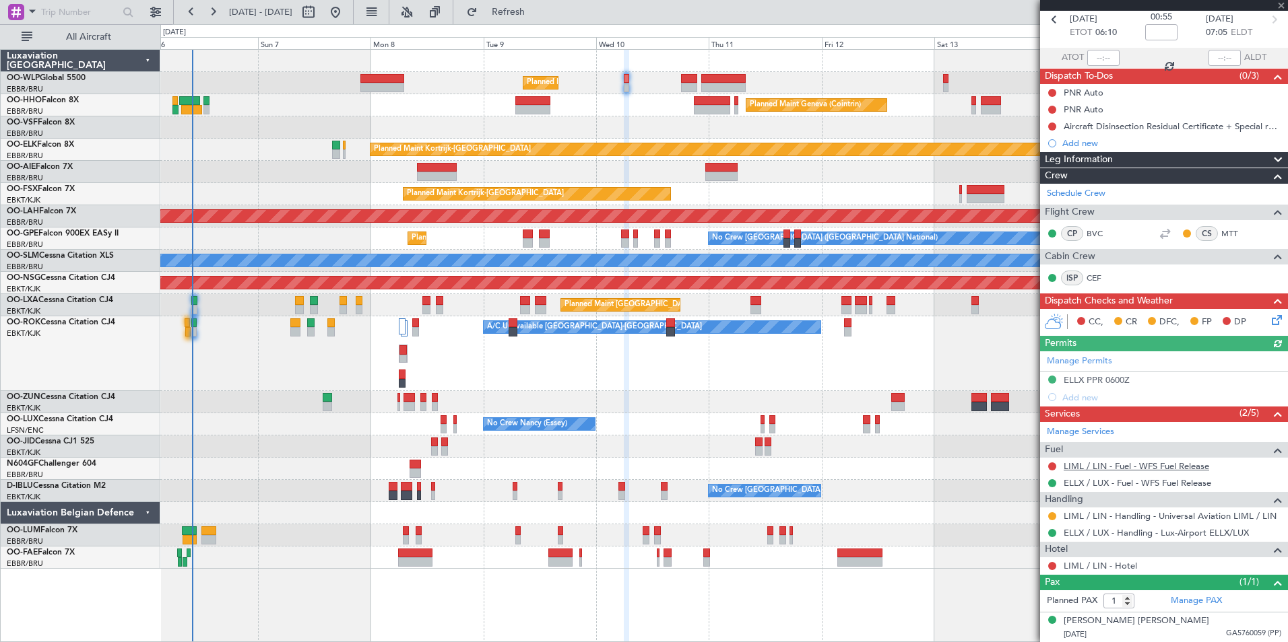
click at [1138, 468] on link "LIML / LIN - Fuel - WFS Fuel Release" at bounding box center [1135, 466] width 145 height 11
click at [1089, 469] on link "LIML / LIN - Fuel - WFS Fuel Release" at bounding box center [1135, 466] width 145 height 11
click at [1267, 19] on icon at bounding box center [1274, 20] width 18 height 18
type input "+00:05"
type input "2"
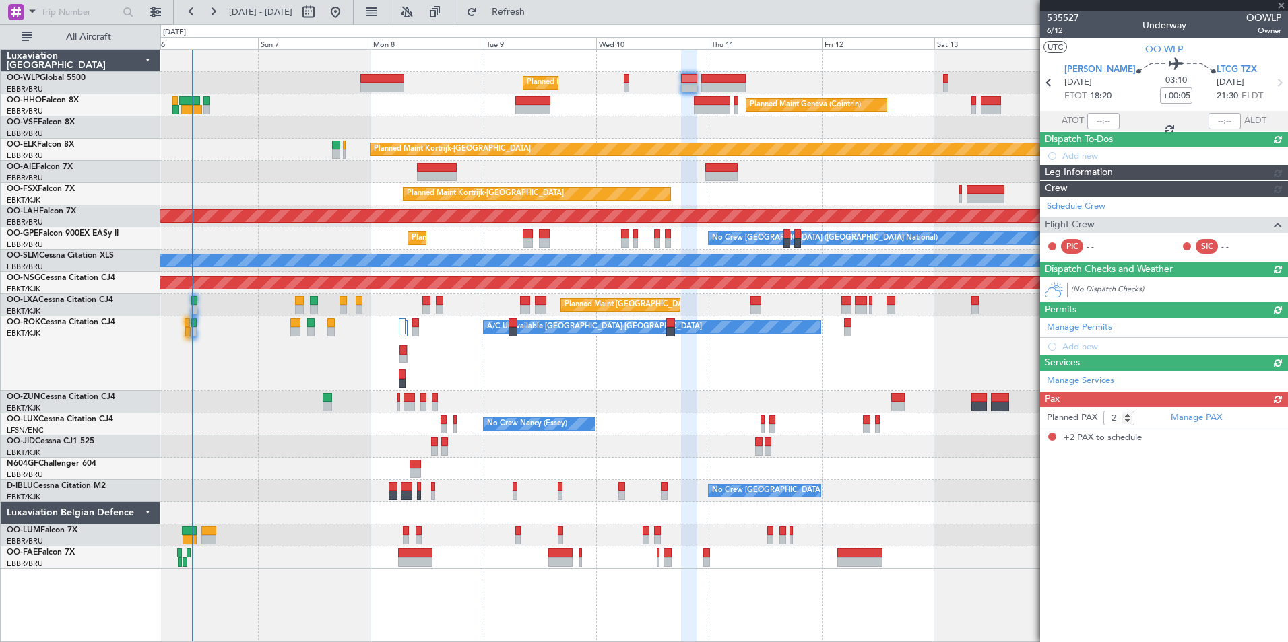
scroll to position [0, 0]
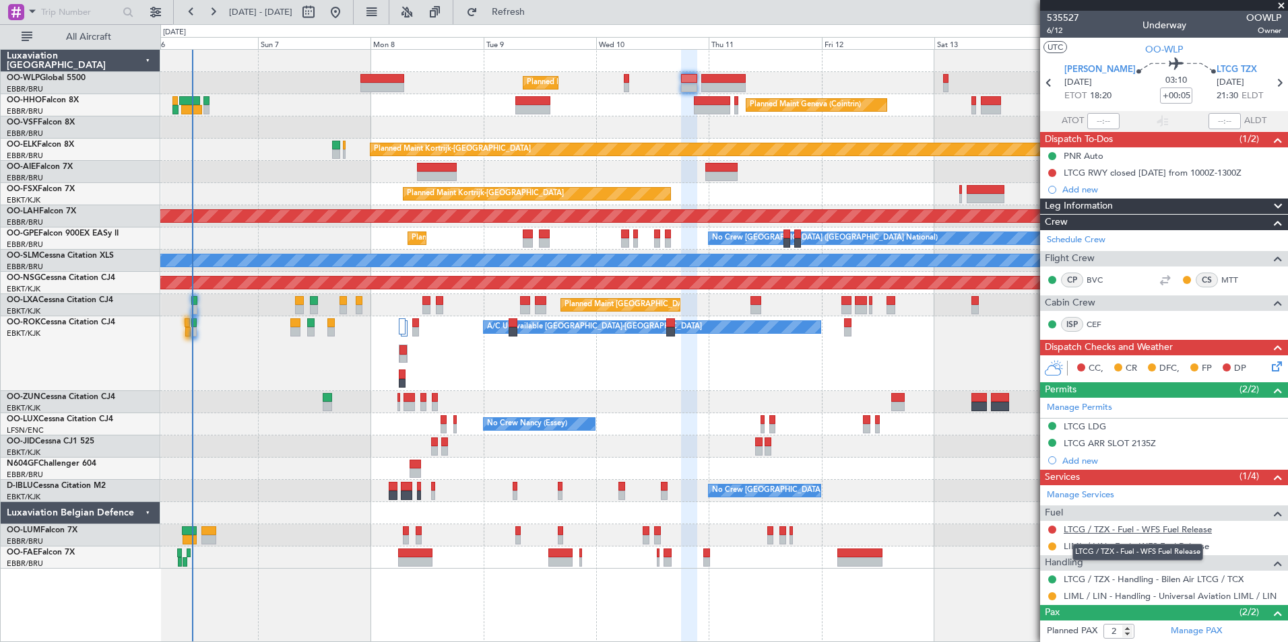
click at [1154, 527] on link "LTCG / TZX - Fuel - WFS Fuel Release" at bounding box center [1137, 529] width 148 height 11
click at [1270, 81] on icon at bounding box center [1279, 83] width 18 height 18
type input "-00:25"
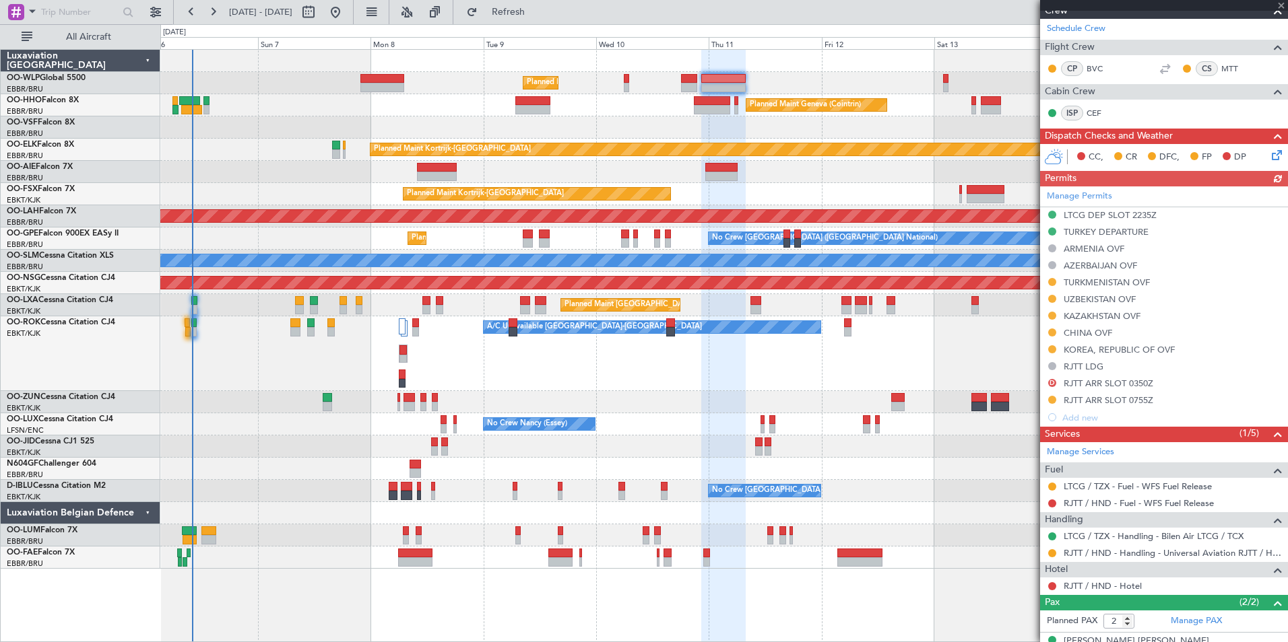
scroll to position [269, 0]
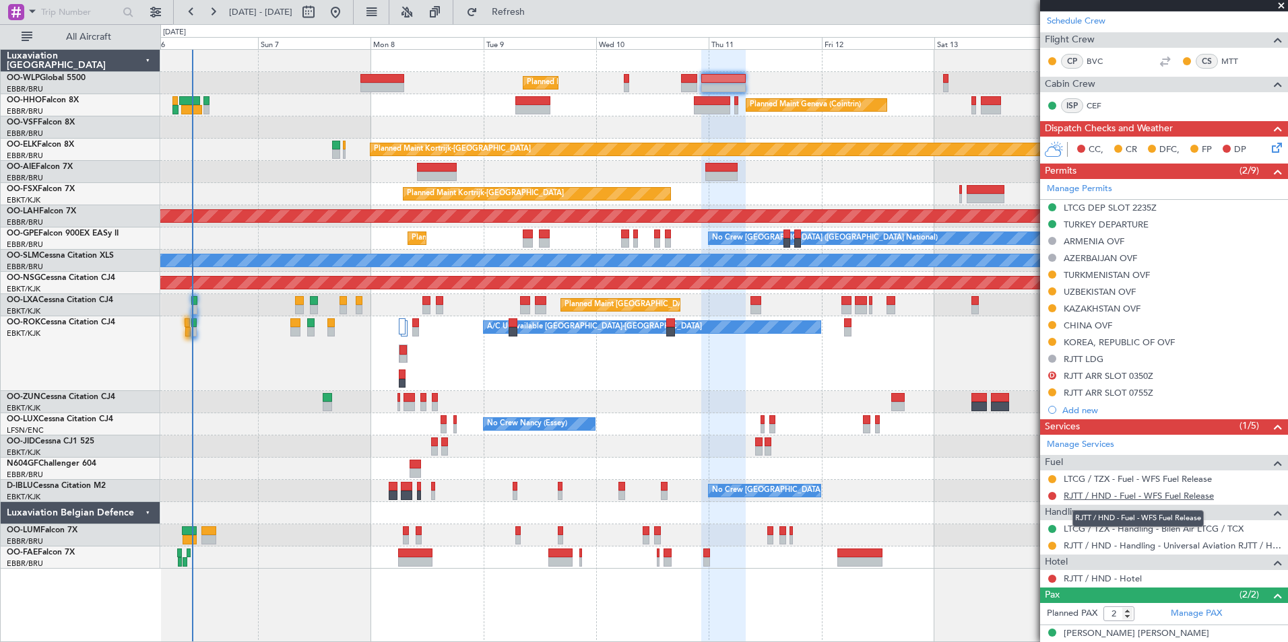
click at [1106, 498] on link "RJTT / HND - Fuel - WFS Fuel Release" at bounding box center [1138, 495] width 150 height 11
click at [1081, 477] on link "LTCG / TZX - Fuel - WFS Fuel Release" at bounding box center [1137, 478] width 148 height 11
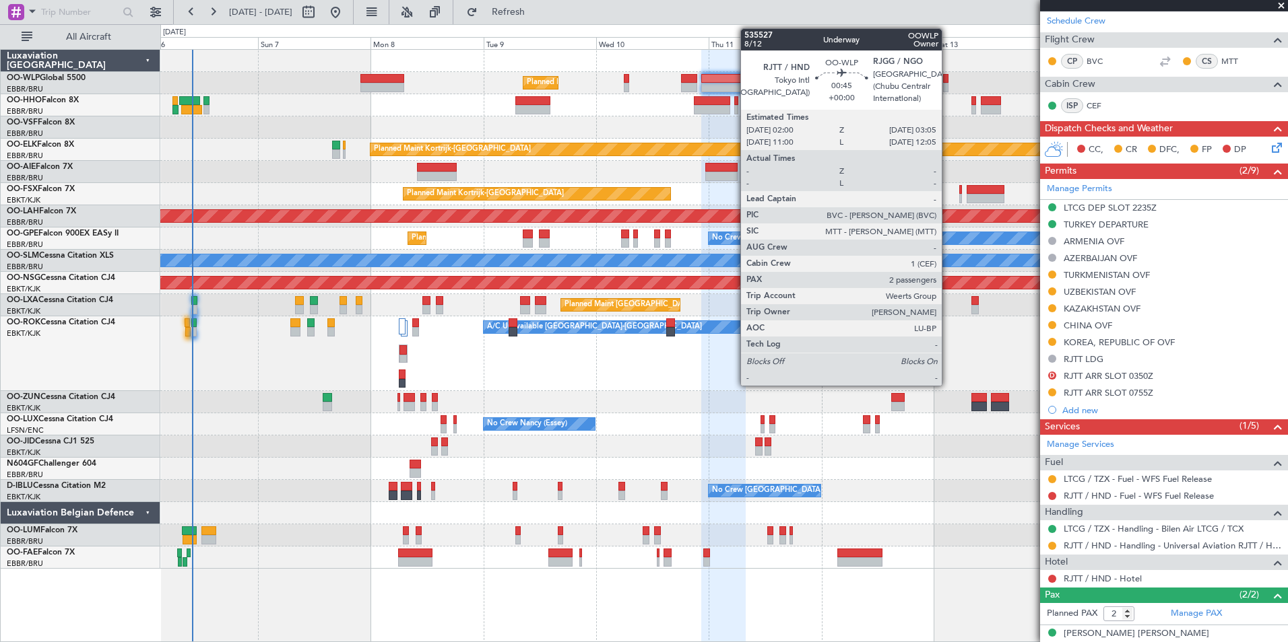
click at [948, 84] on div at bounding box center [945, 87] width 5 height 9
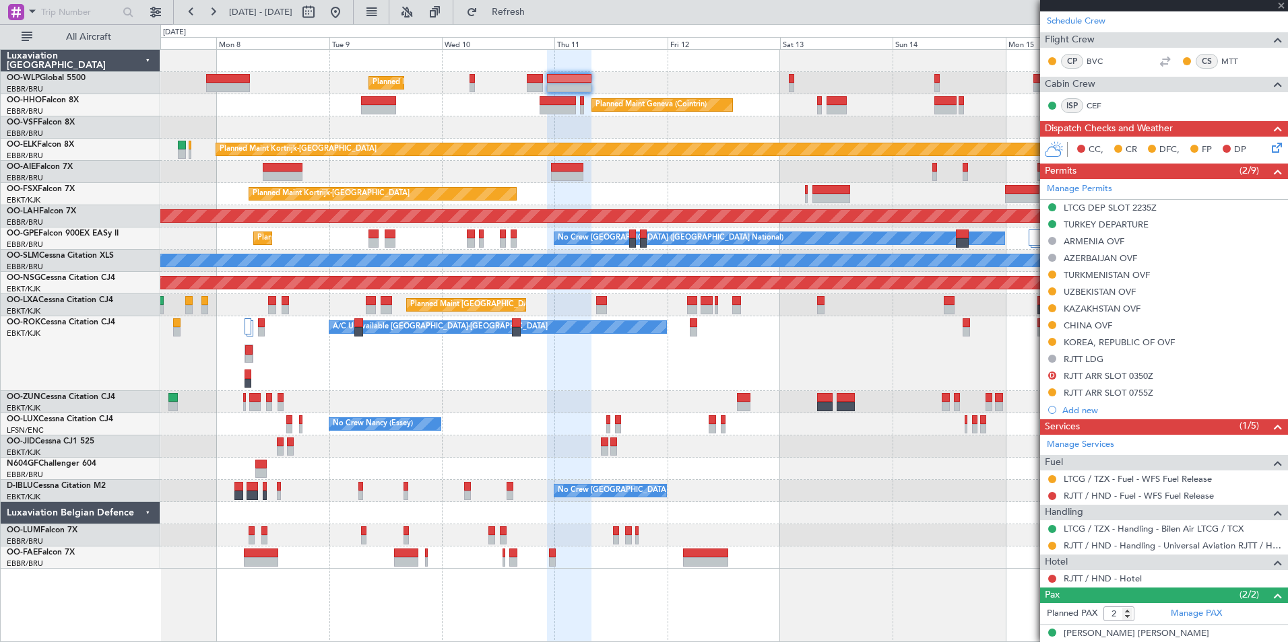
click at [793, 123] on div at bounding box center [723, 128] width 1127 height 22
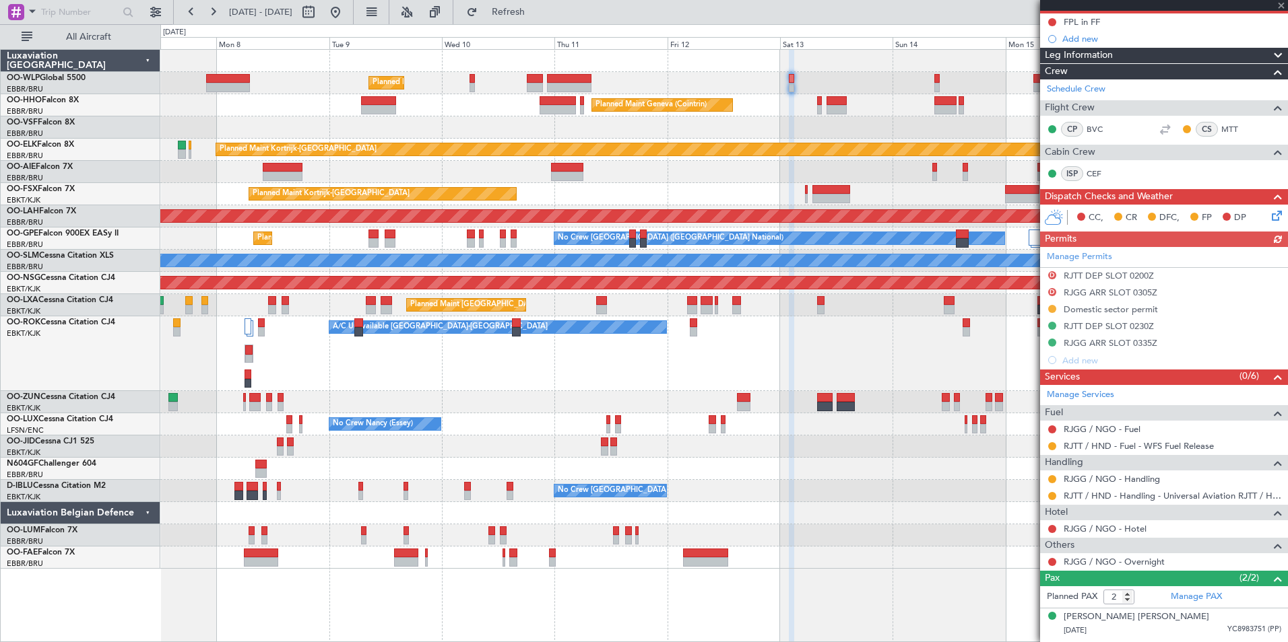
scroll to position [135, 0]
click at [1093, 429] on link "RJGG / NGO - Fuel" at bounding box center [1101, 428] width 77 height 11
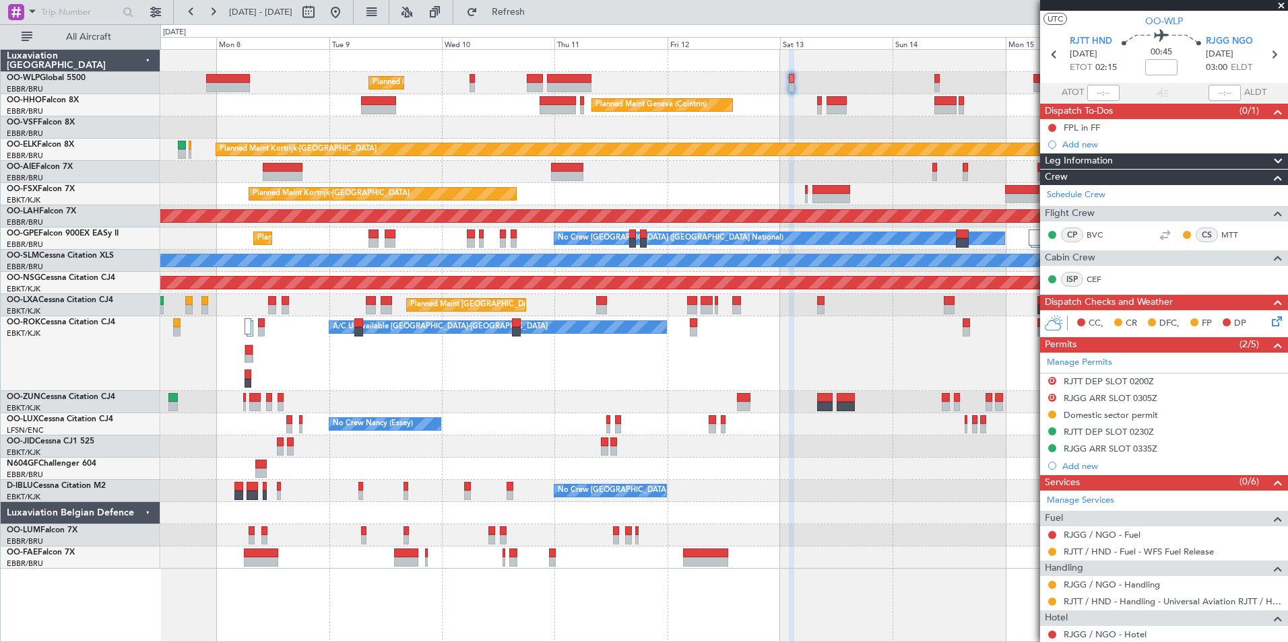
scroll to position [0, 0]
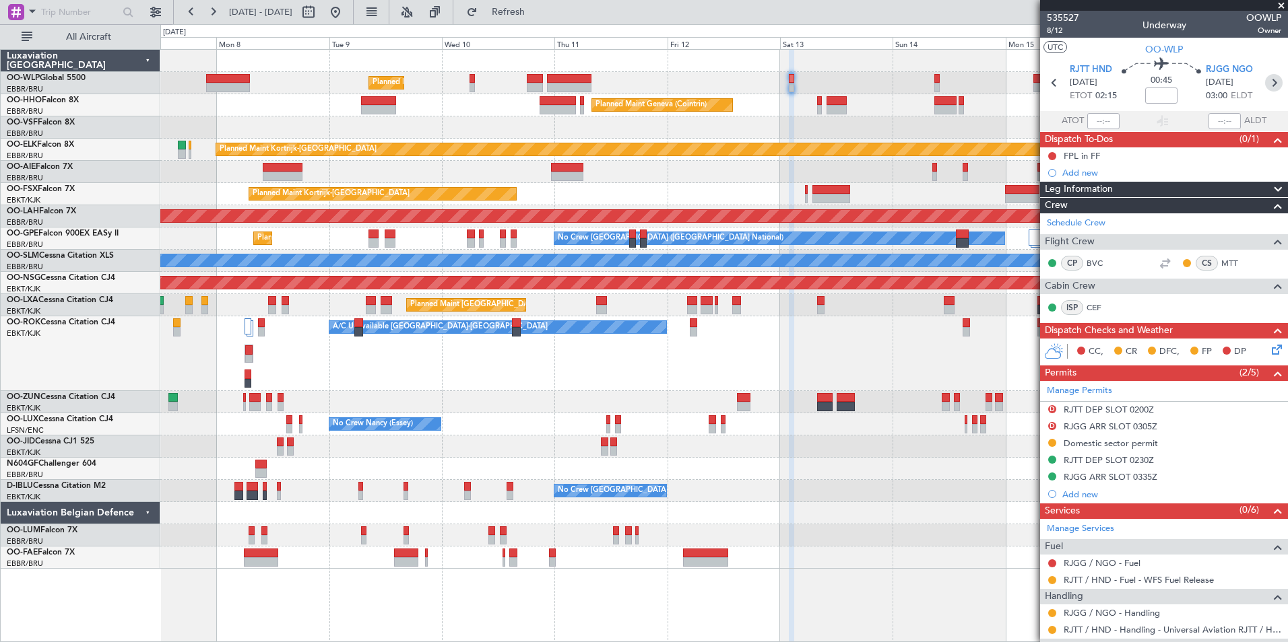
click at [1265, 85] on icon at bounding box center [1274, 83] width 18 height 18
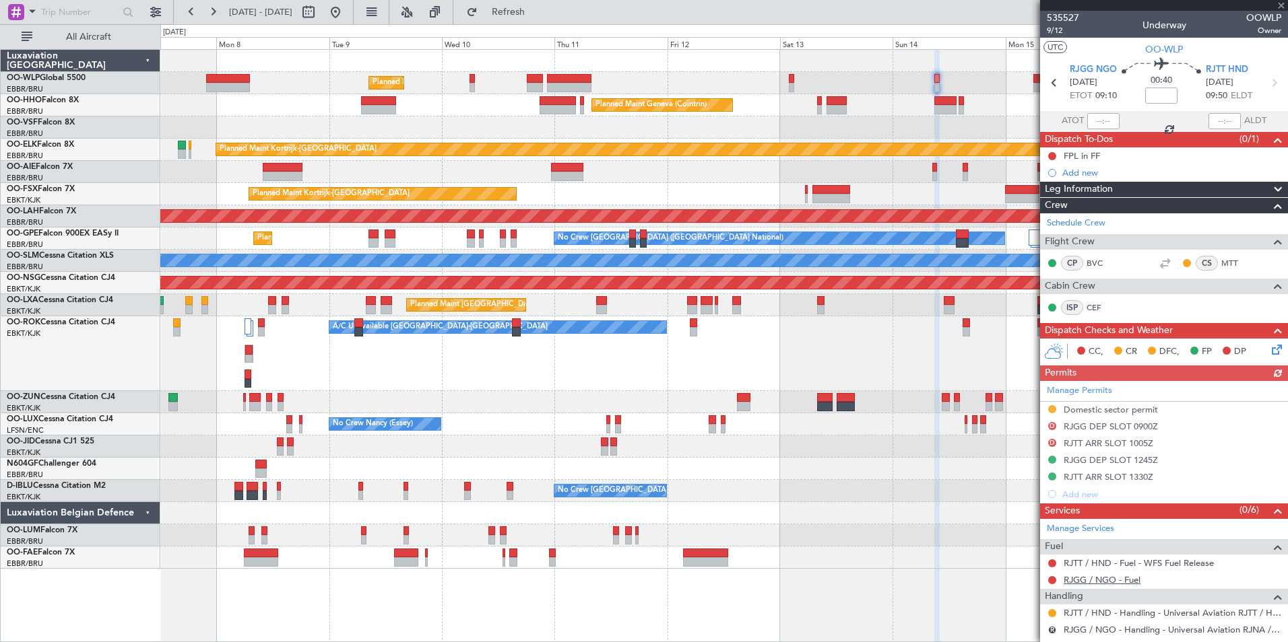
click at [1075, 581] on link "RJGG / NGO - Fuel" at bounding box center [1101, 579] width 77 height 11
click at [537, 7] on span "Refresh" at bounding box center [508, 11] width 57 height 9
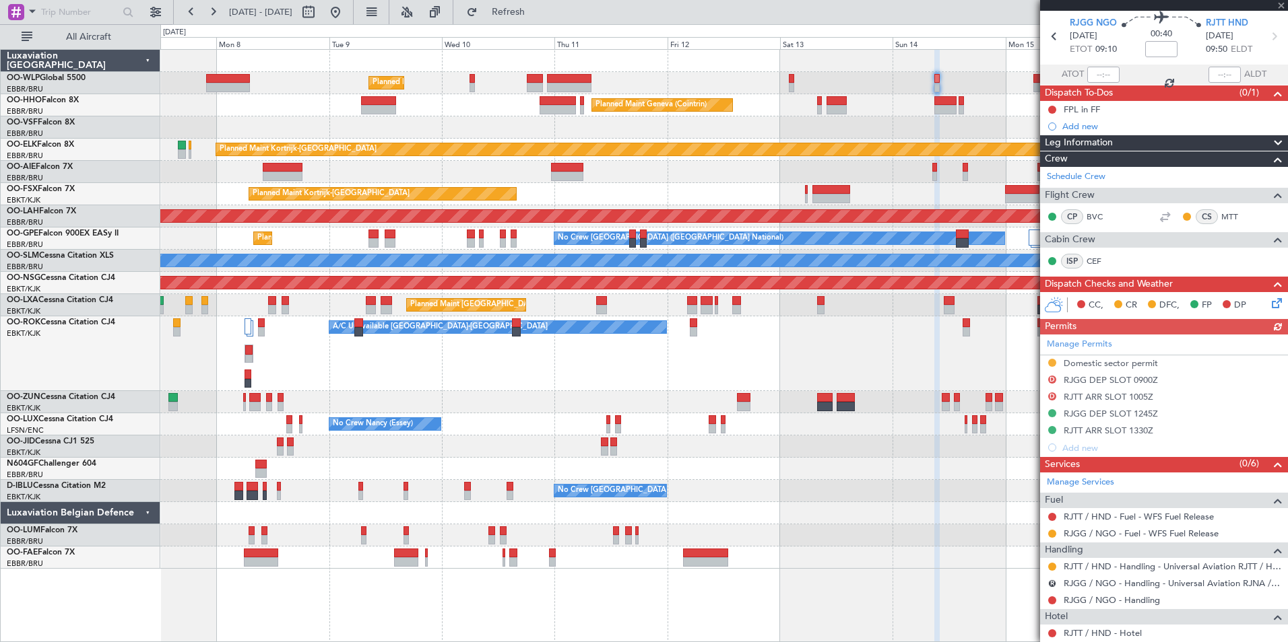
scroll to position [67, 0]
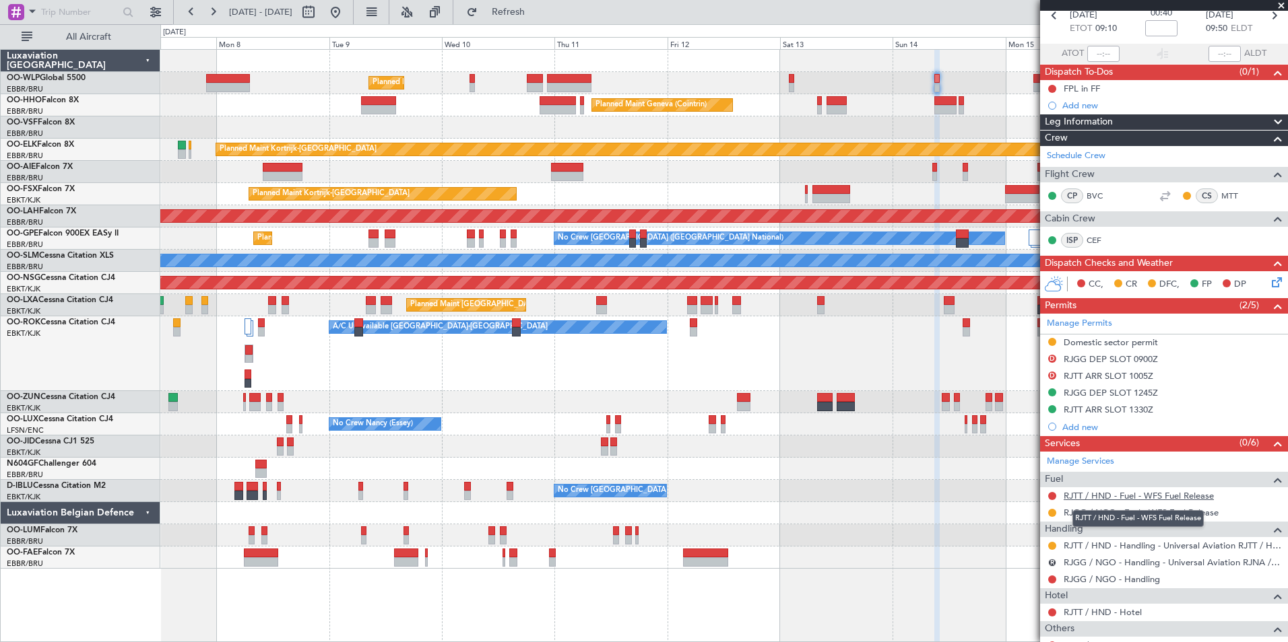
click at [1113, 496] on link "RJTT / HND - Fuel - WFS Fuel Release" at bounding box center [1138, 495] width 150 height 11
click at [346, 10] on button at bounding box center [336, 12] width 22 height 22
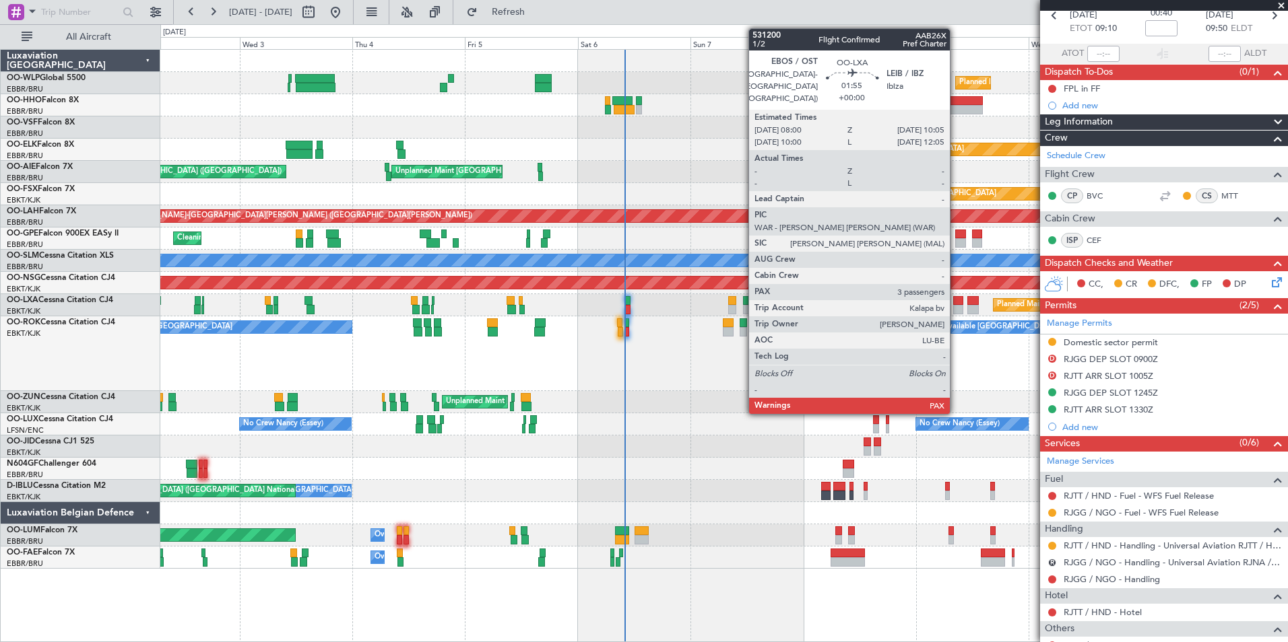
click at [956, 305] on div at bounding box center [958, 309] width 10 height 9
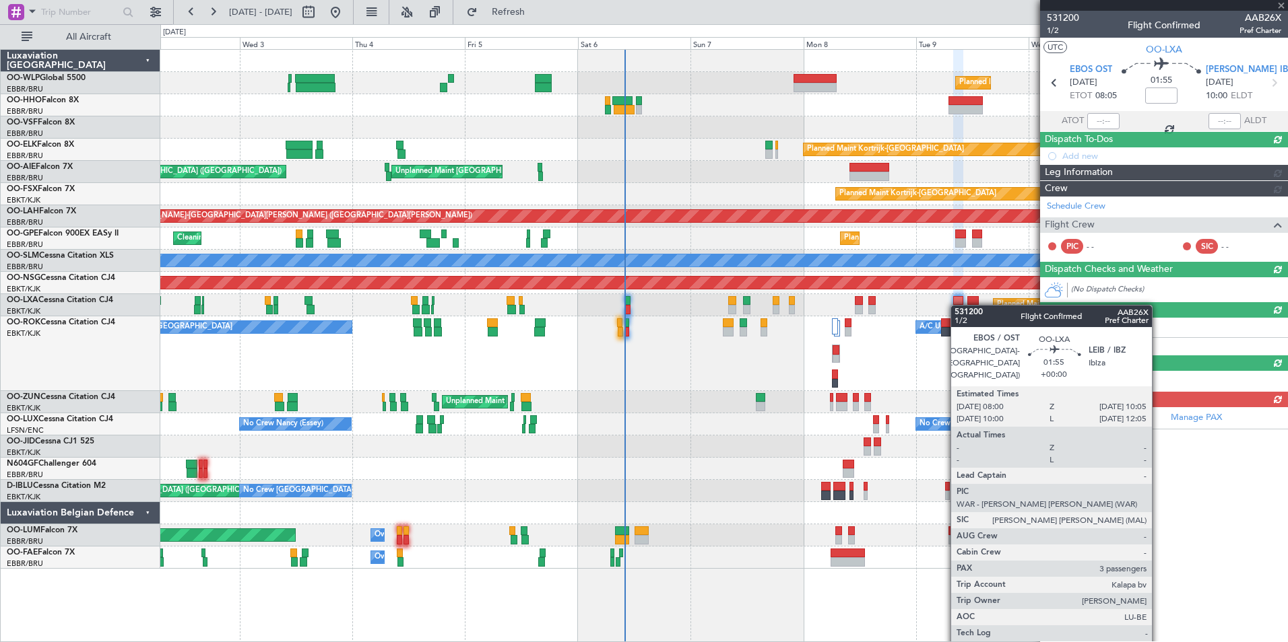
scroll to position [0, 0]
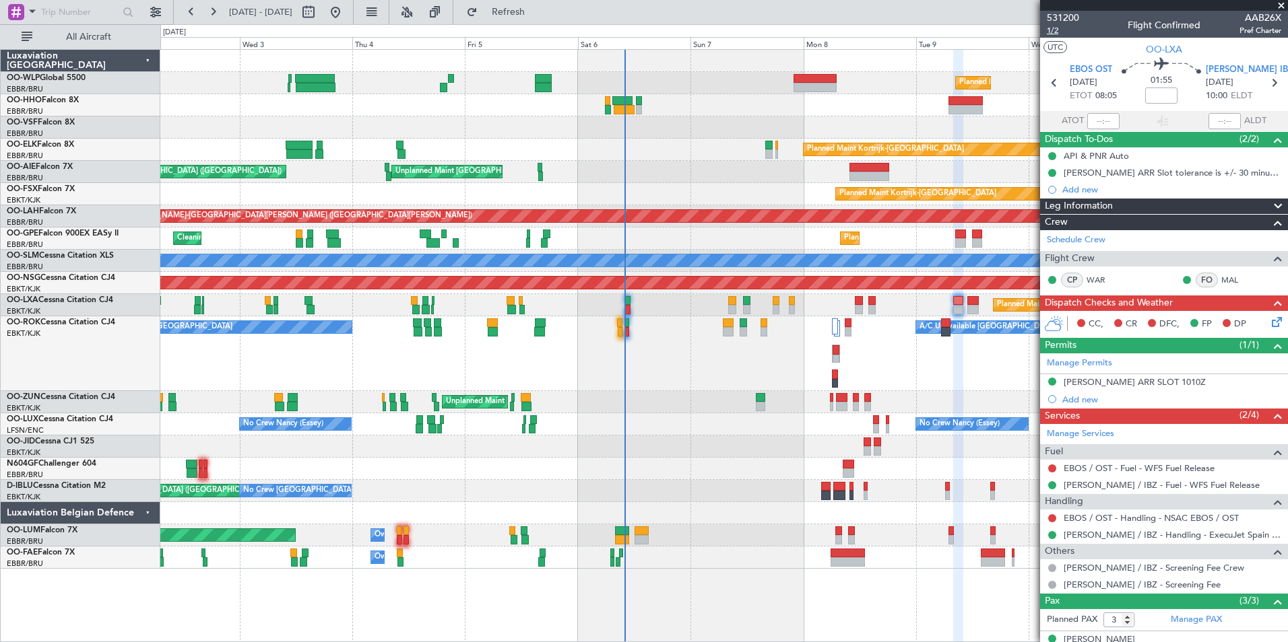
click at [1054, 31] on span "1/2" at bounding box center [1063, 30] width 32 height 11
click at [1276, 3] on span at bounding box center [1280, 6] width 13 height 12
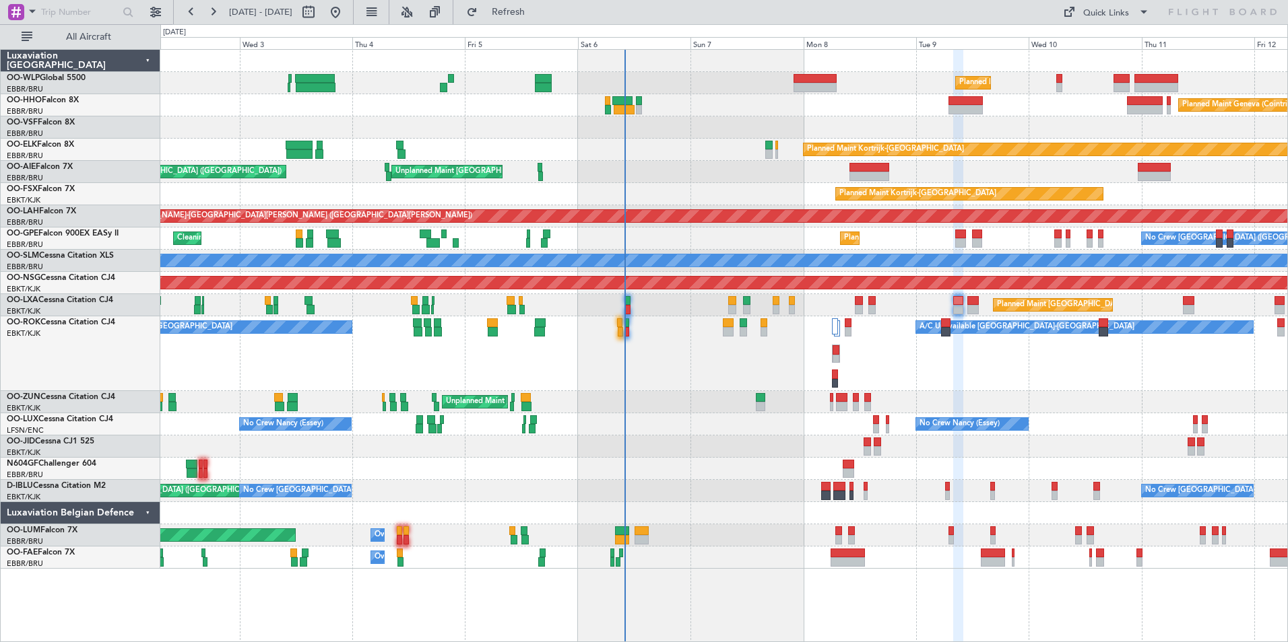
type input "0"
click at [1090, 18] on div "Quick Links" at bounding box center [1106, 13] width 46 height 13
click at [1098, 38] on button "Trip Builder" at bounding box center [1106, 44] width 101 height 32
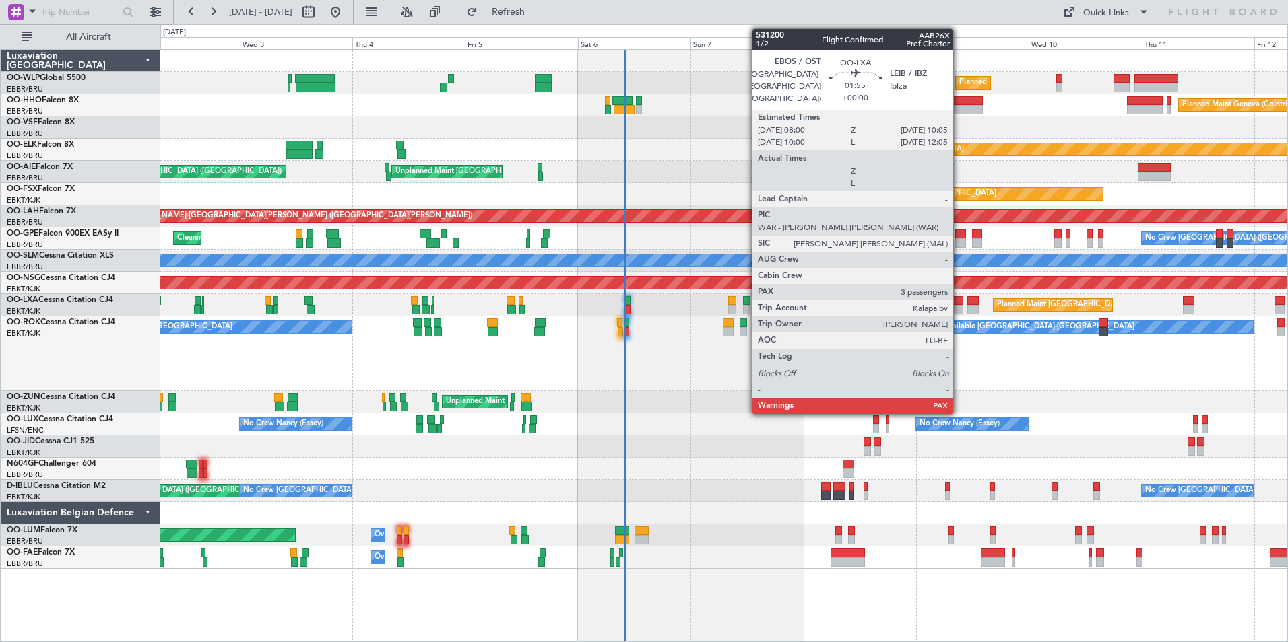
click at [959, 304] on div at bounding box center [958, 300] width 10 height 9
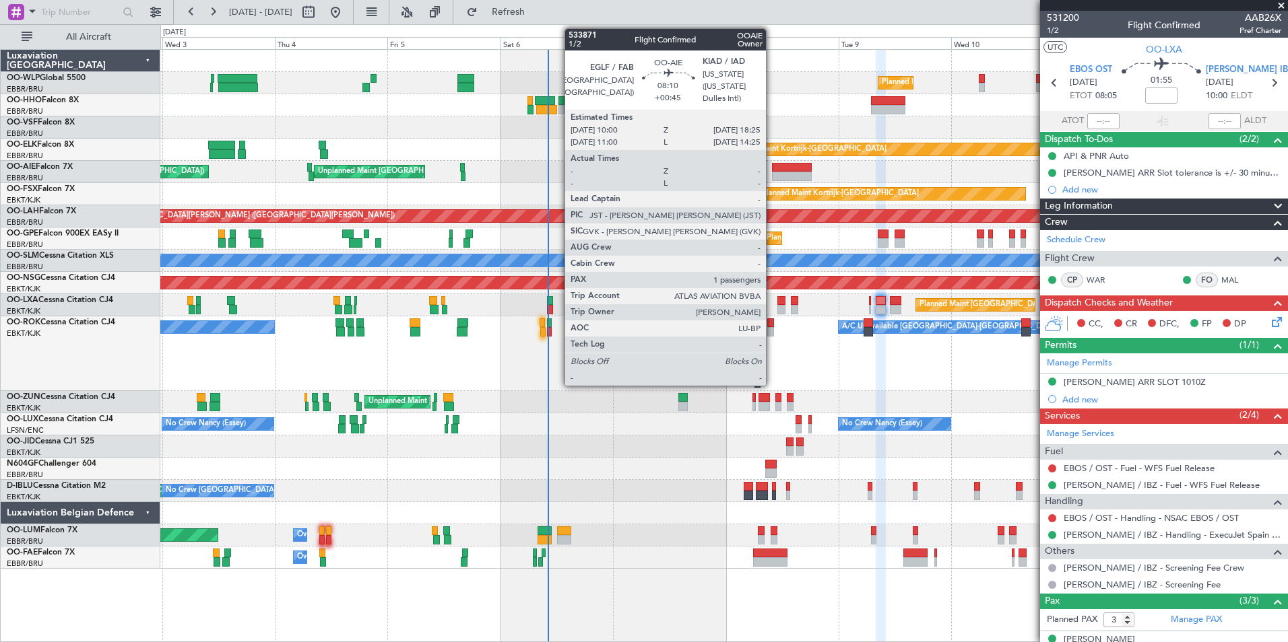
click at [774, 170] on div at bounding box center [792, 167] width 40 height 9
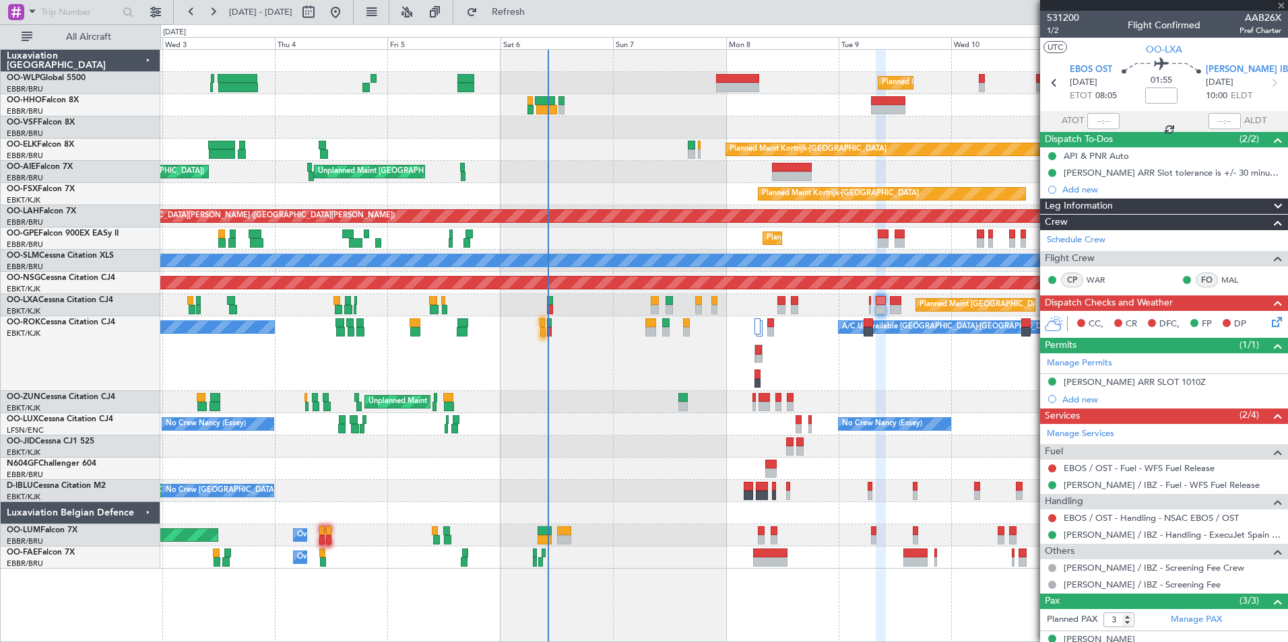
type input "+00:45"
type input "1"
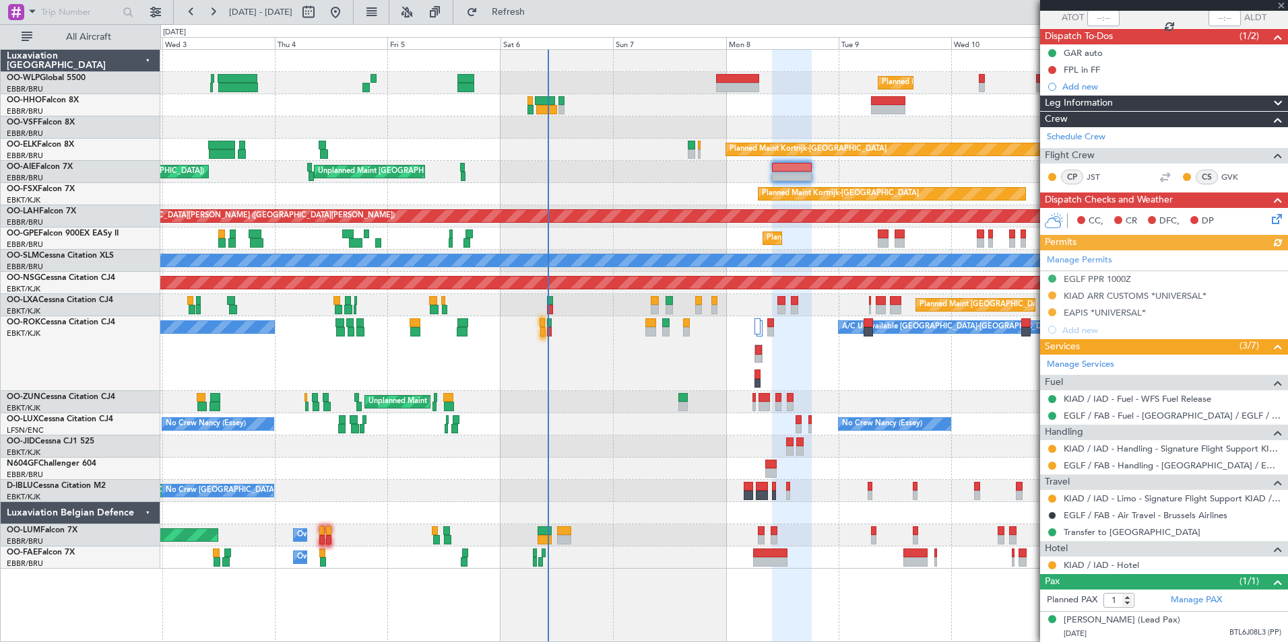
scroll to position [116, 0]
click at [1081, 358] on link "Manage Services" at bounding box center [1080, 364] width 67 height 13
click at [1109, 527] on link "Transfer to [GEOGRAPHIC_DATA]" at bounding box center [1131, 532] width 137 height 11
click at [534, 18] on button "Refresh" at bounding box center [500, 12] width 81 height 22
click at [527, 6] on button "Refresh" at bounding box center [500, 12] width 81 height 22
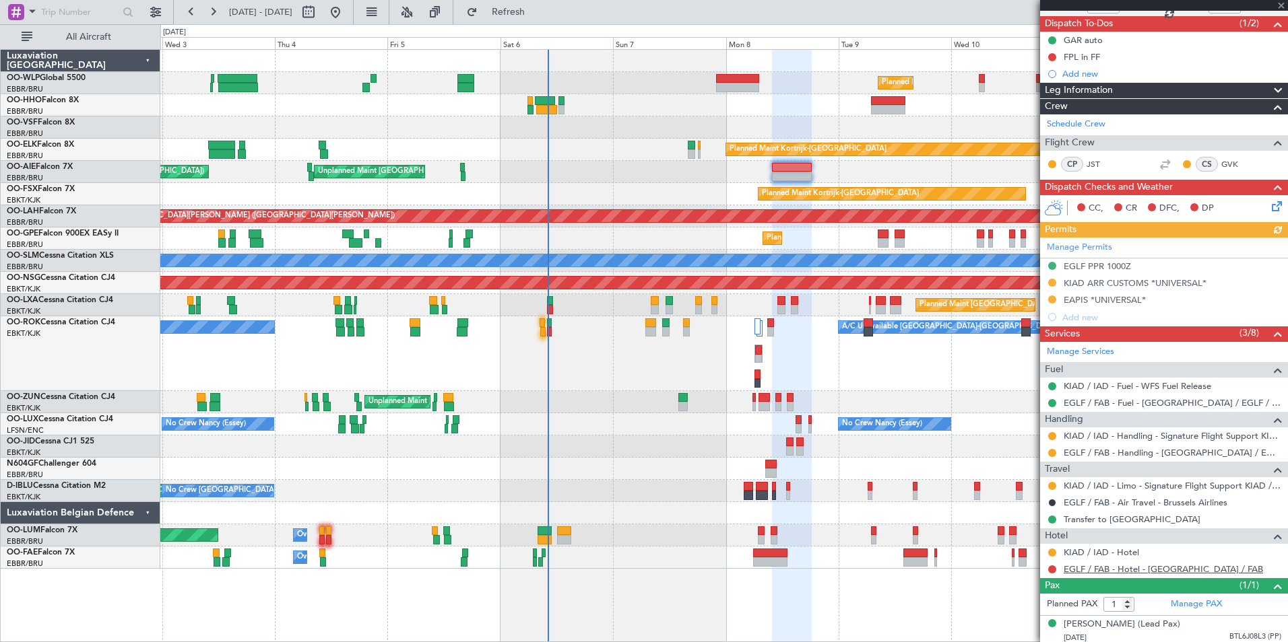
click at [1195, 570] on link "EGLF / FAB - Hotel - [GEOGRAPHIC_DATA] / FAB" at bounding box center [1162, 569] width 199 height 11
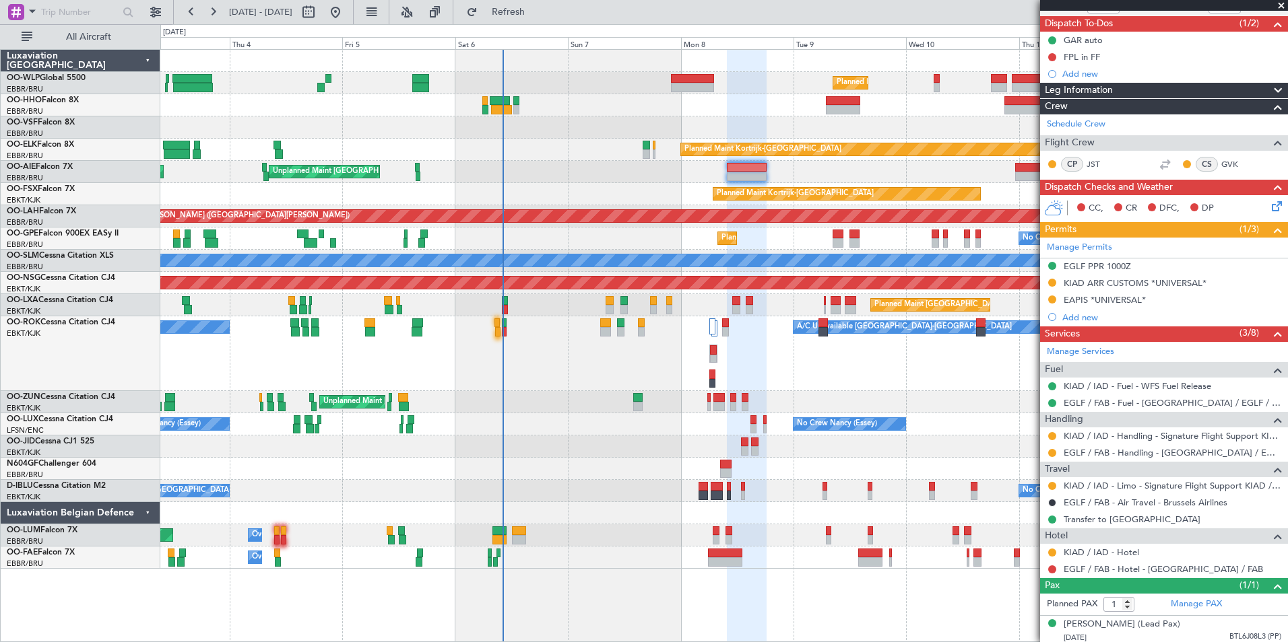
click at [828, 179] on div "Planned Maint [GEOGRAPHIC_DATA] ([GEOGRAPHIC_DATA]) Unplanned Maint [GEOGRAPHIC…" at bounding box center [723, 172] width 1127 height 22
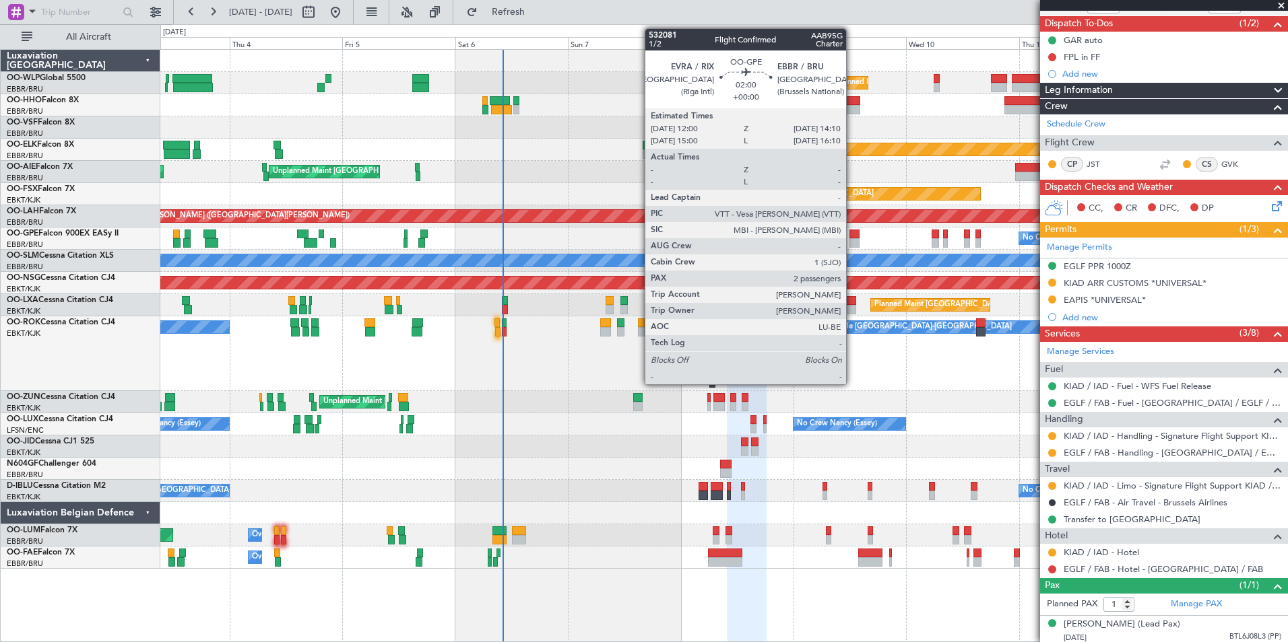
click at [852, 236] on div at bounding box center [854, 234] width 11 height 9
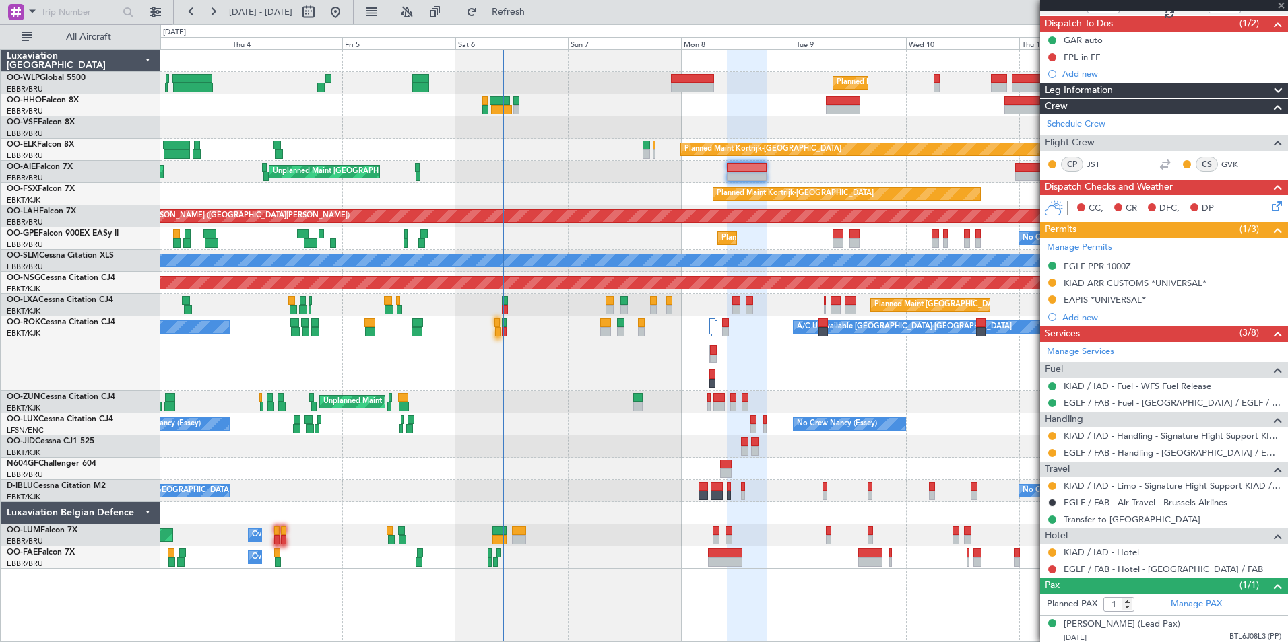
type input "2"
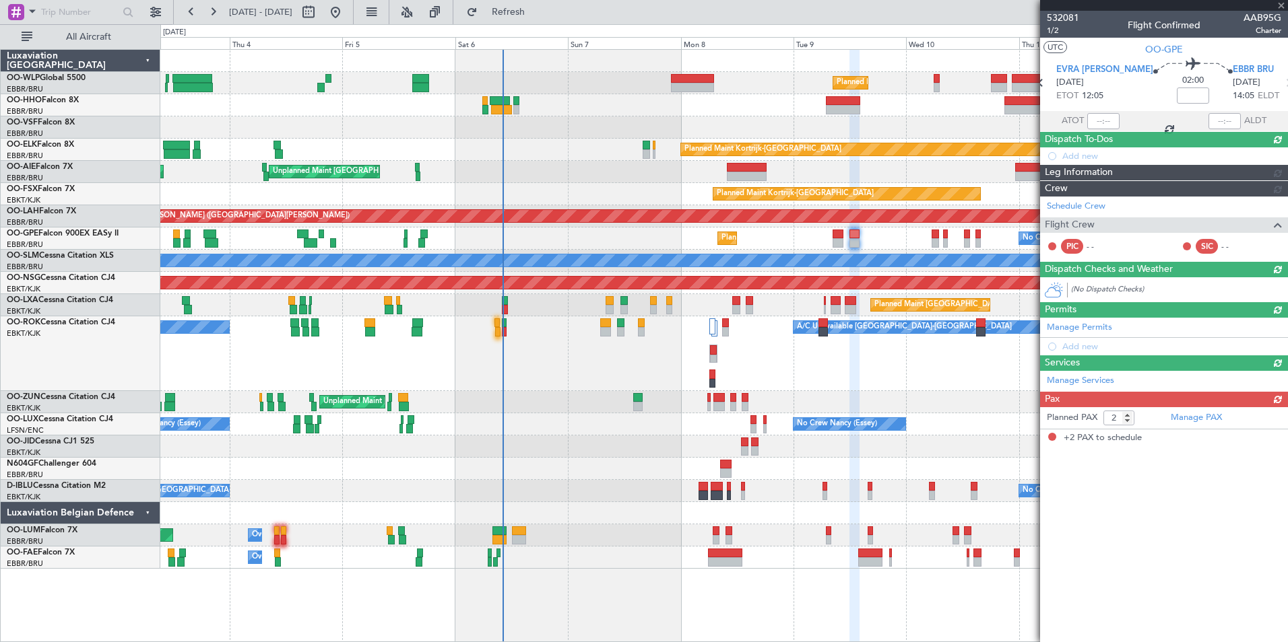
scroll to position [0, 0]
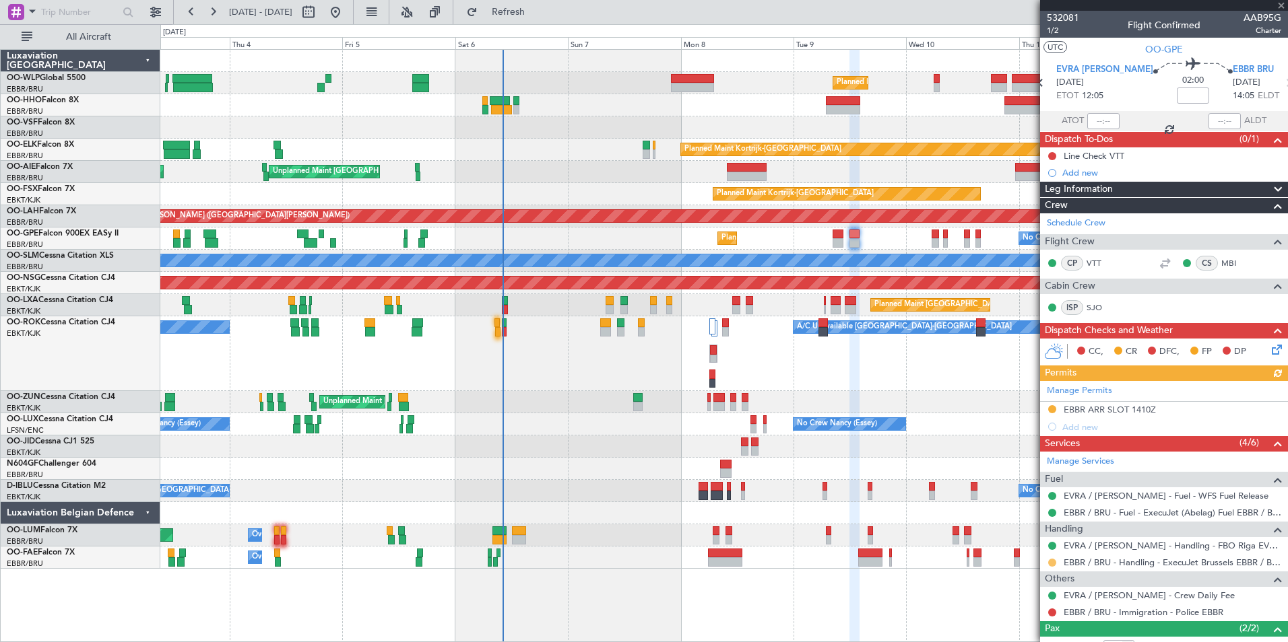
click at [1049, 562] on button at bounding box center [1052, 563] width 8 height 8
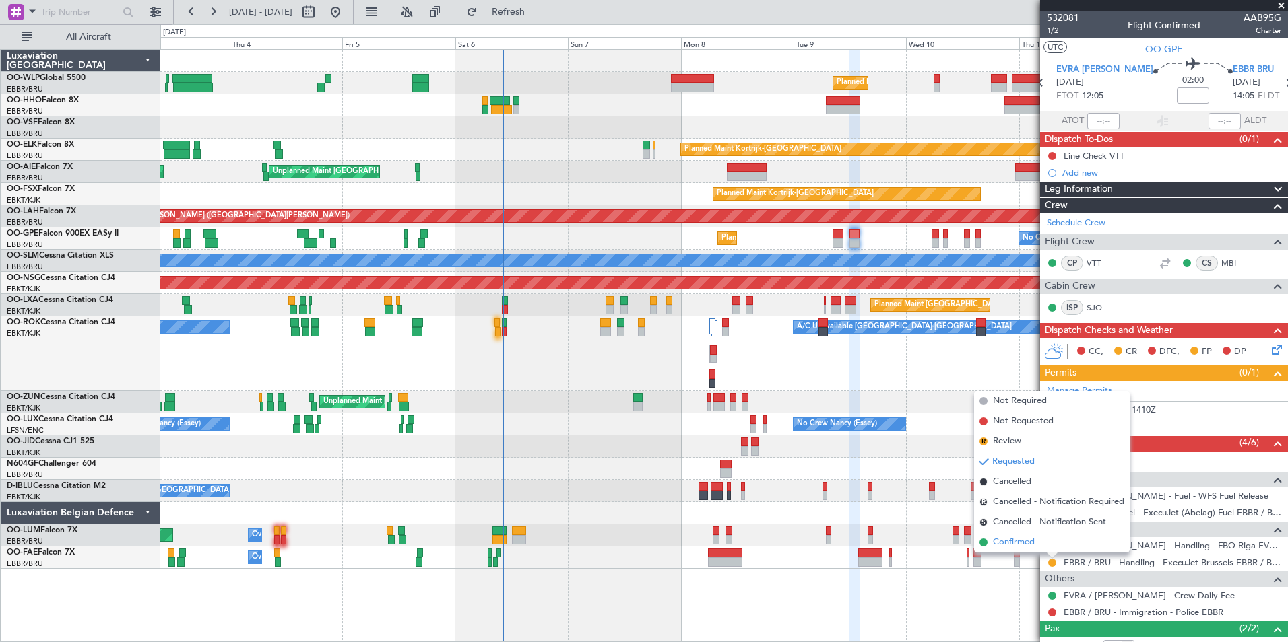
click at [1004, 541] on span "Confirmed" at bounding box center [1014, 542] width 42 height 13
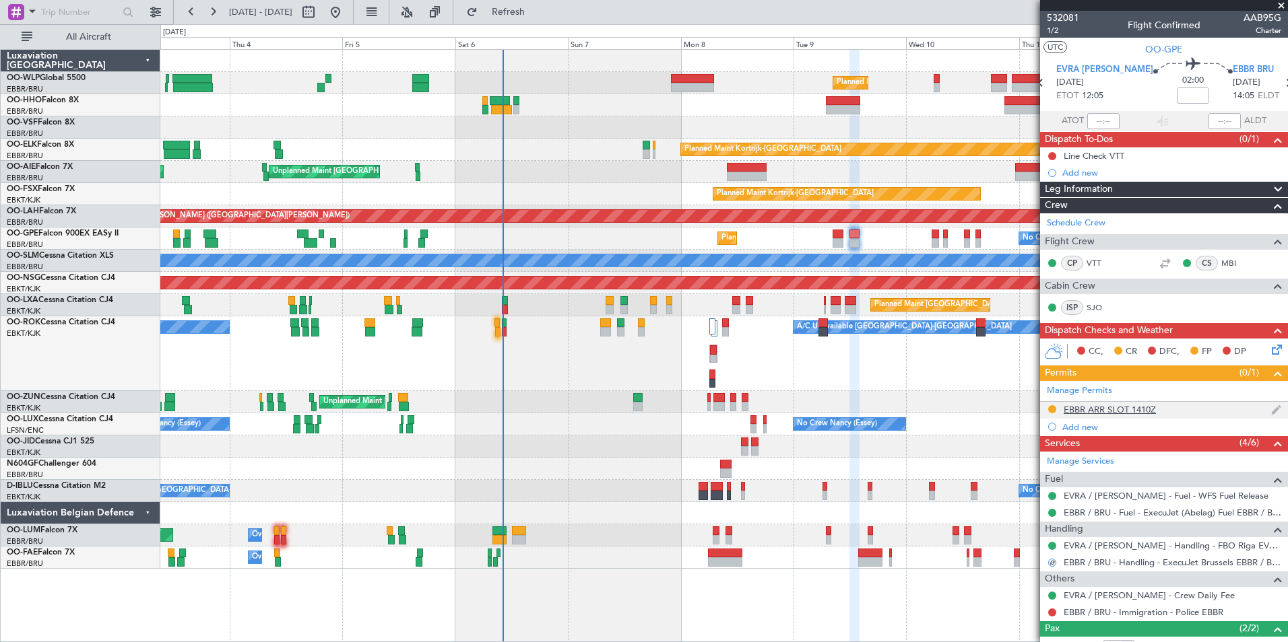
click at [1114, 409] on div "EBBR ARR SLOT 1410Z" at bounding box center [1109, 409] width 92 height 11
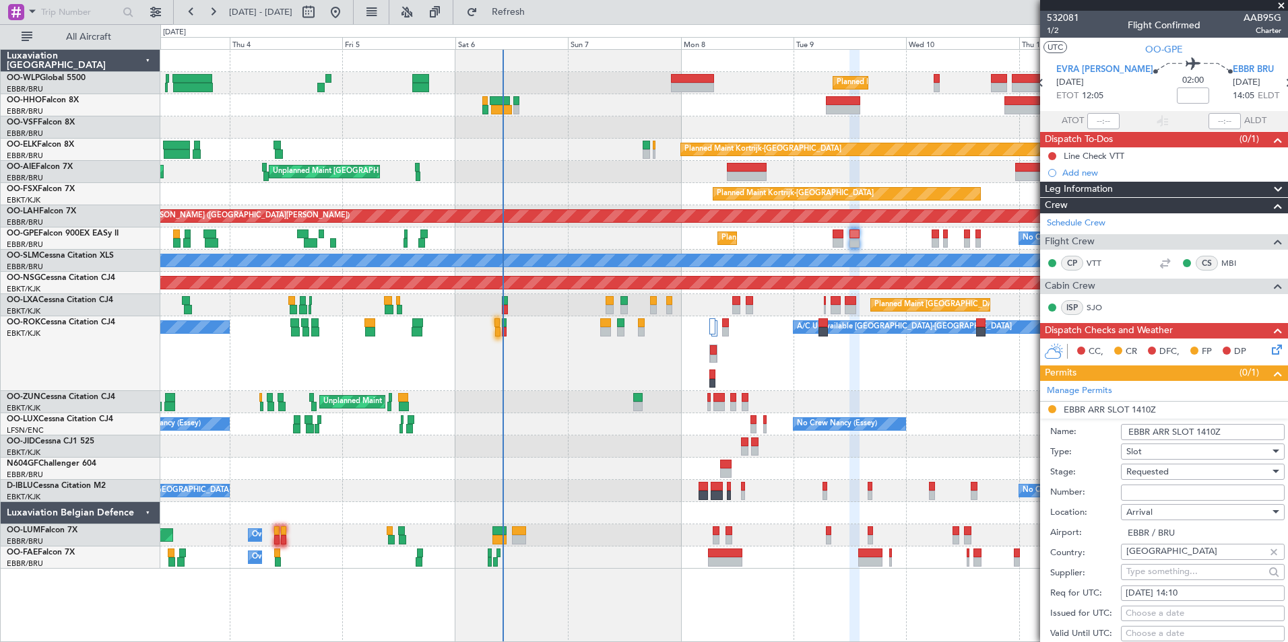
click at [1144, 490] on input "Number:" at bounding box center [1203, 493] width 164 height 16
paste input "EBBRAAB5912A"
type input "EBBRAAB5912A00"
click at [1144, 471] on span "Requested" at bounding box center [1147, 472] width 42 height 12
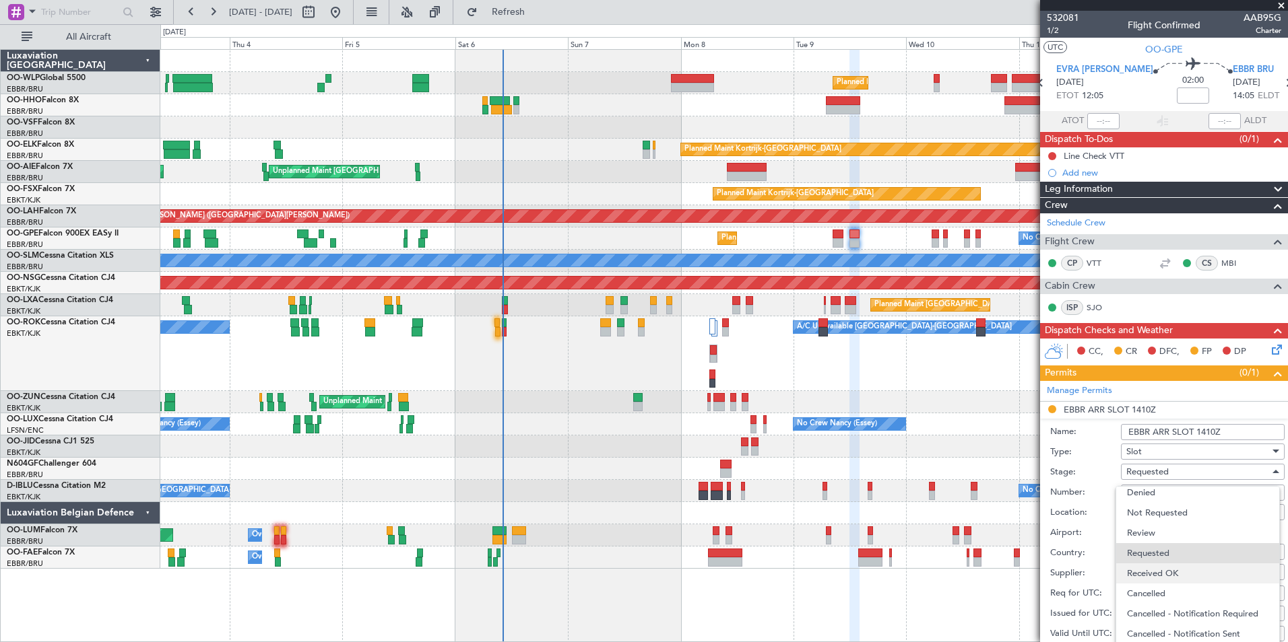
click at [1178, 576] on span "Received OK" at bounding box center [1197, 574] width 141 height 20
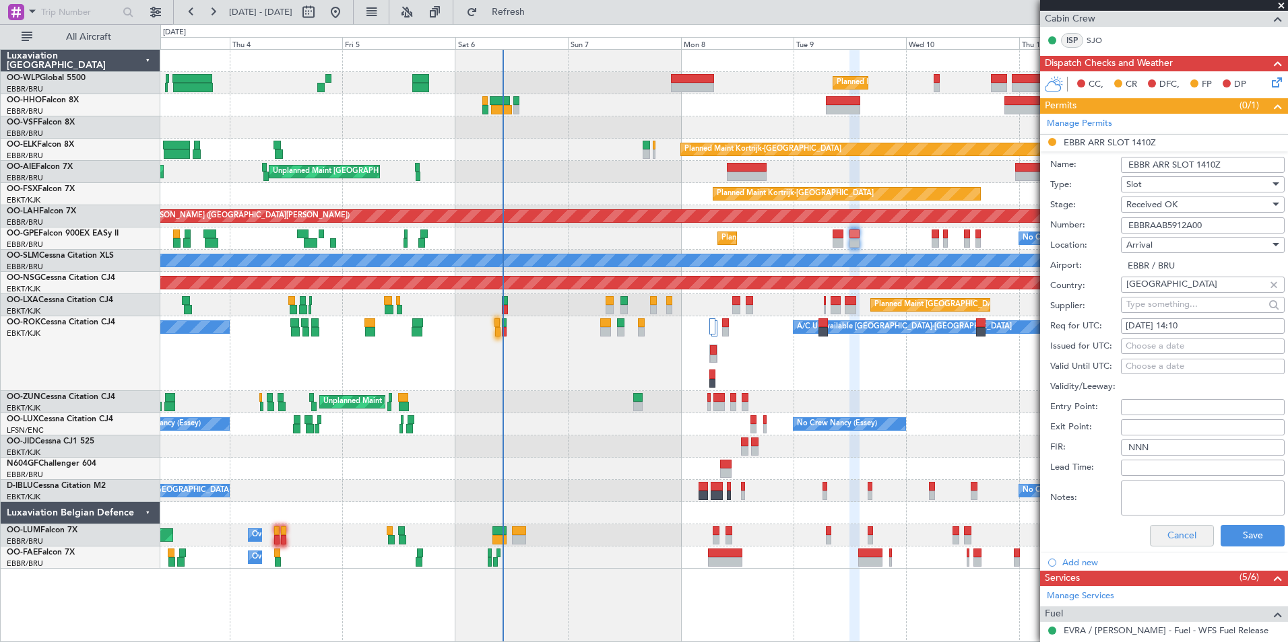
scroll to position [269, 0]
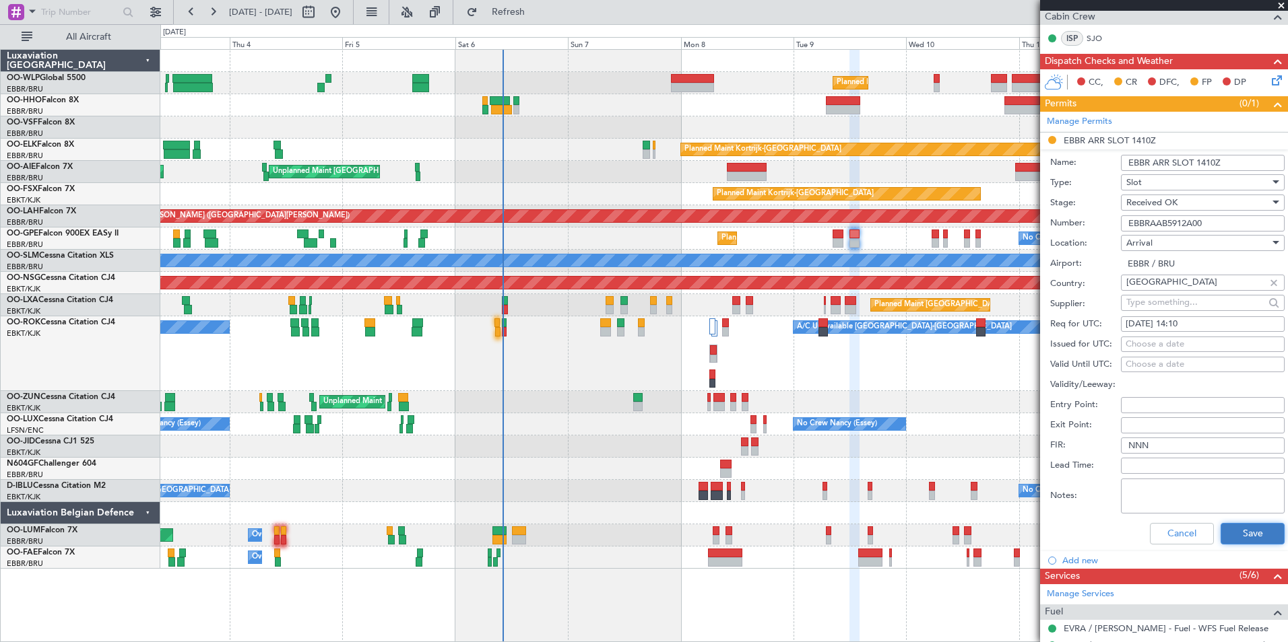
click at [1230, 527] on button "Save" at bounding box center [1252, 534] width 64 height 22
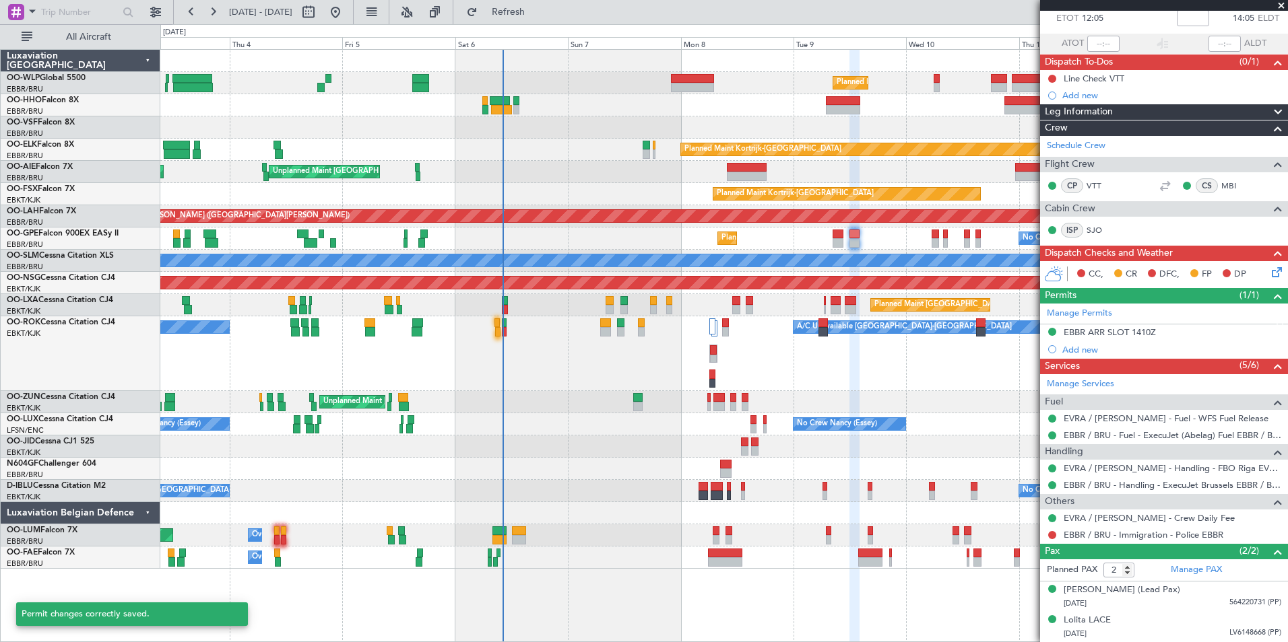
scroll to position [77, 0]
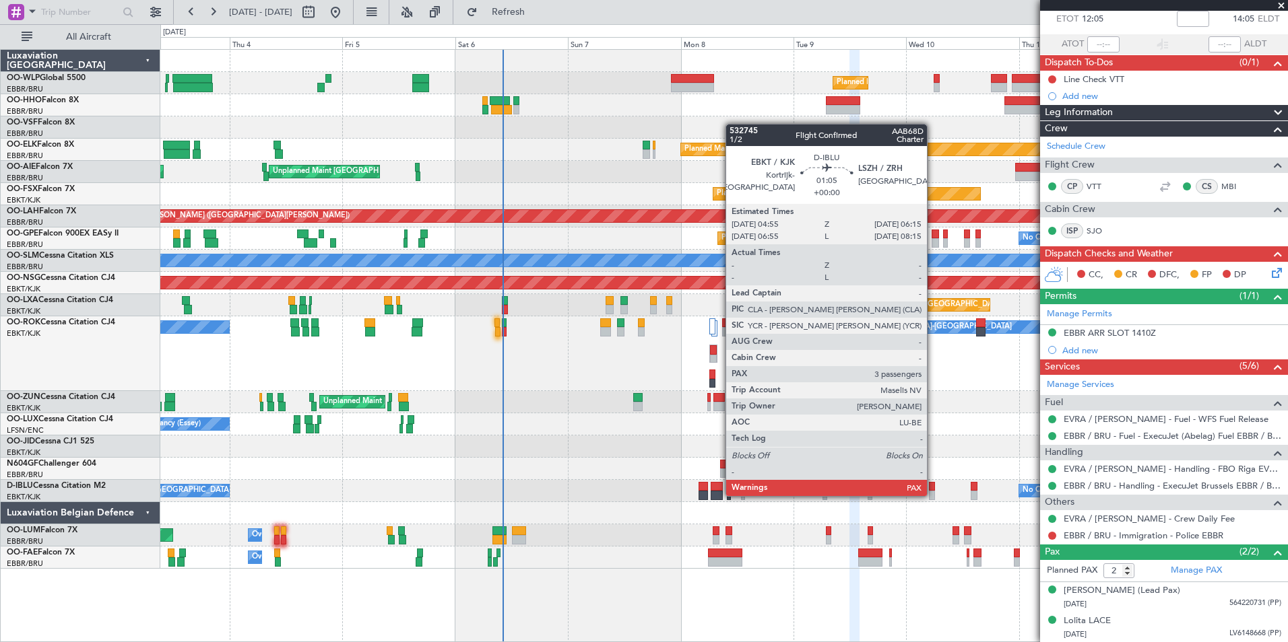
click at [933, 495] on div at bounding box center [932, 495] width 7 height 9
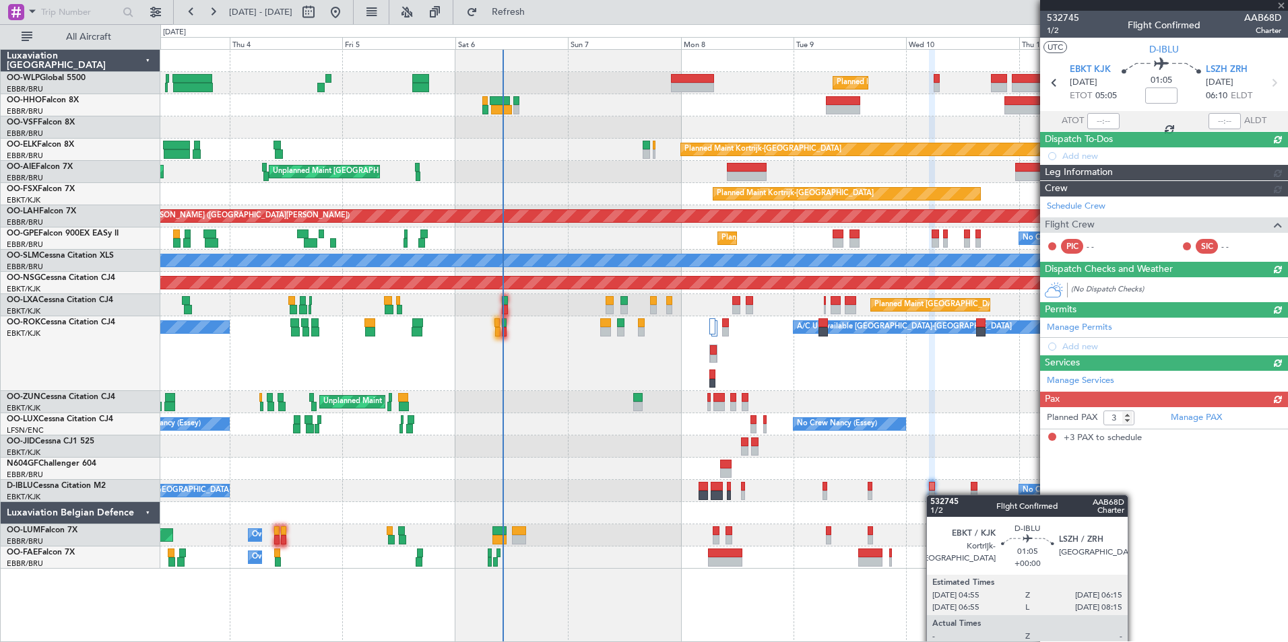
scroll to position [0, 0]
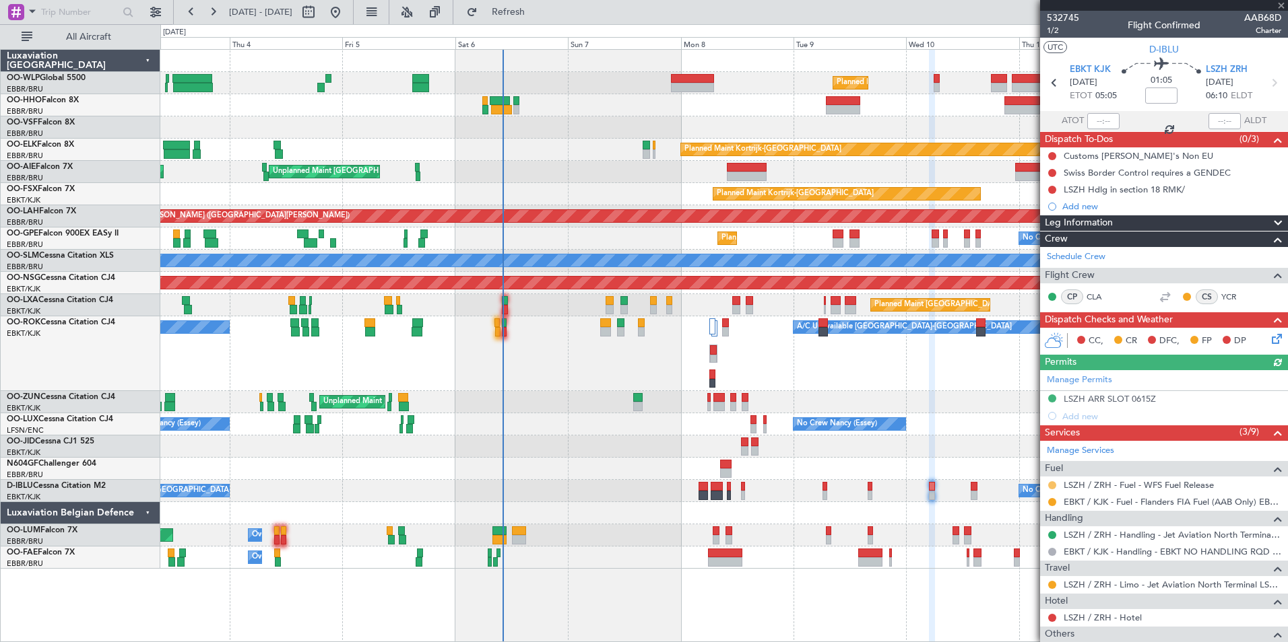
click at [1049, 486] on button at bounding box center [1052, 486] width 8 height 8
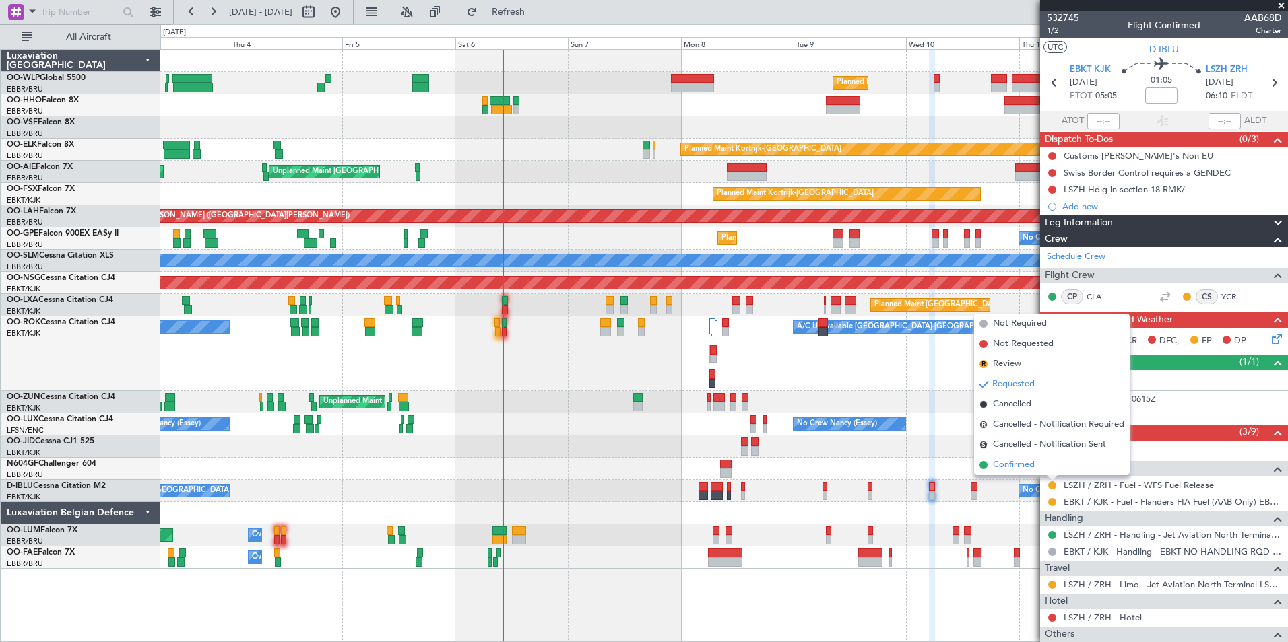
click at [1029, 467] on span "Confirmed" at bounding box center [1014, 465] width 42 height 13
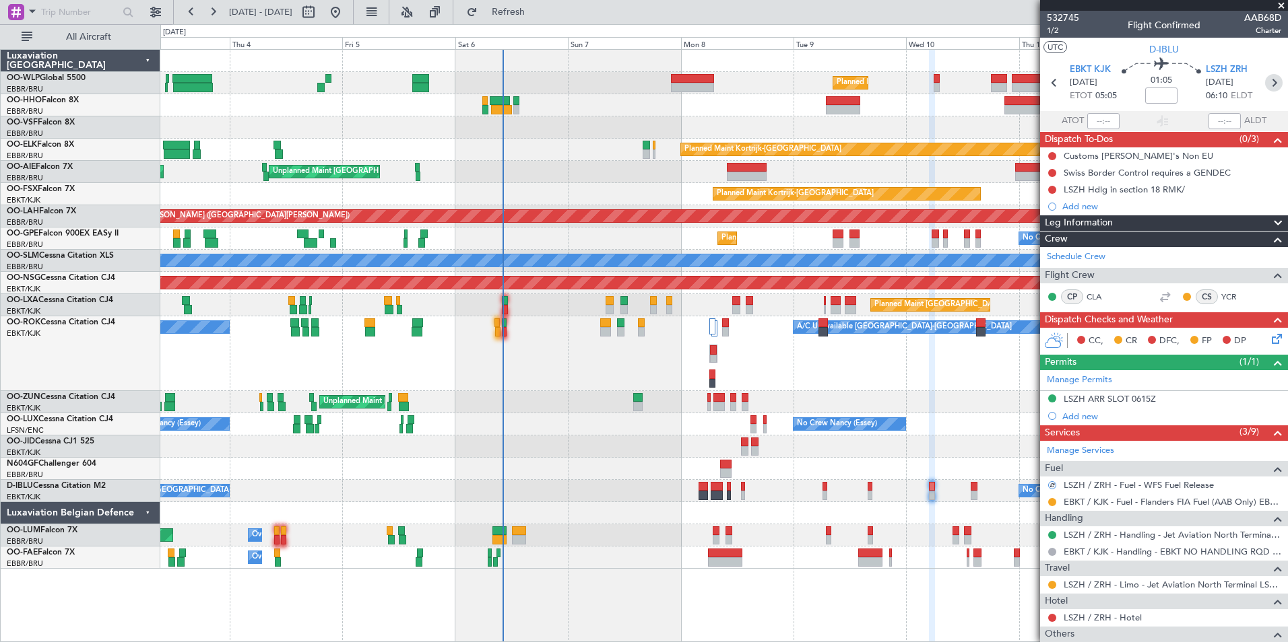
click at [1271, 81] on icon at bounding box center [1274, 83] width 18 height 18
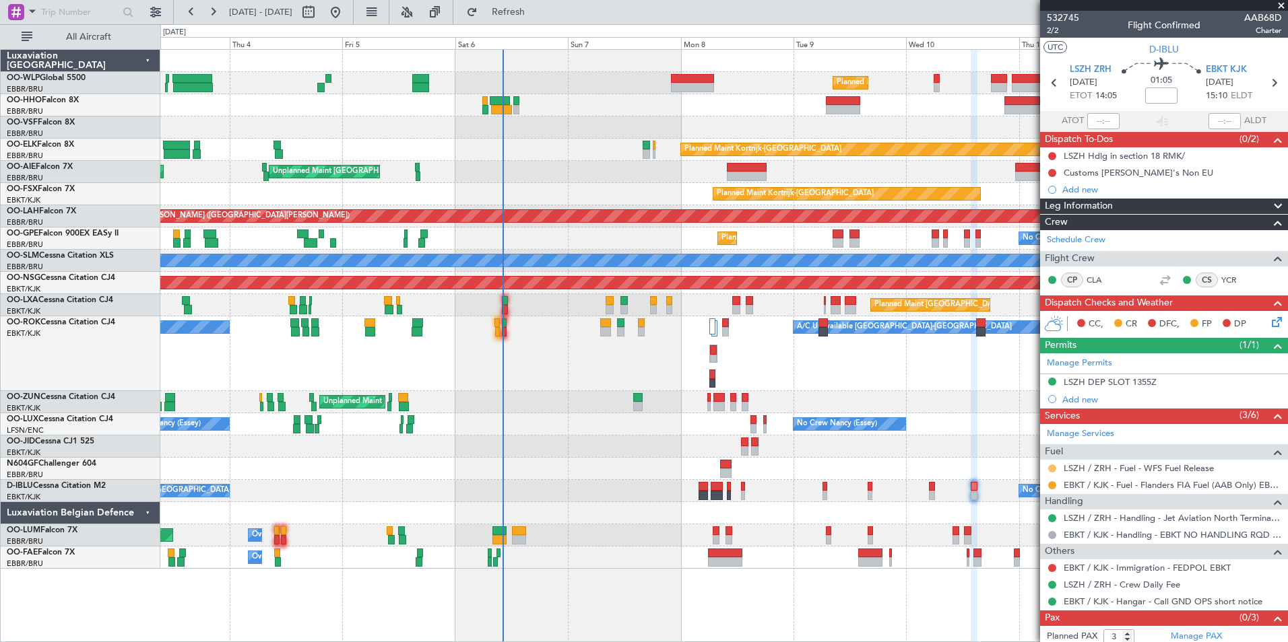
click at [1051, 469] on button at bounding box center [1052, 469] width 8 height 8
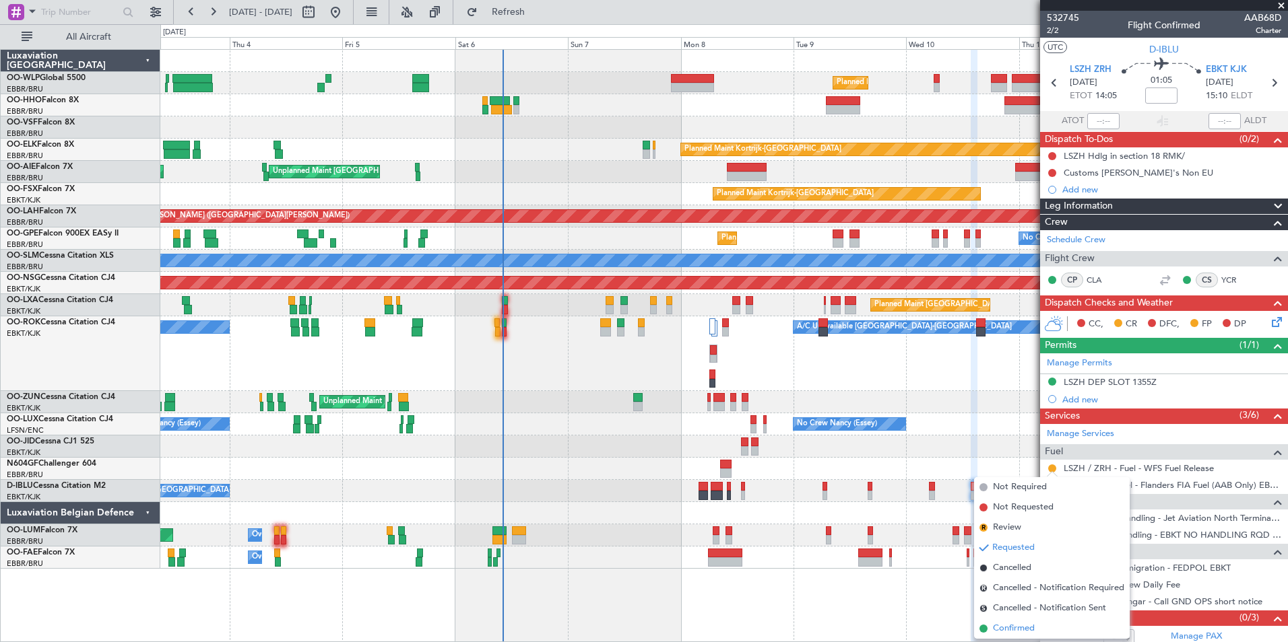
click at [999, 624] on span "Confirmed" at bounding box center [1014, 628] width 42 height 13
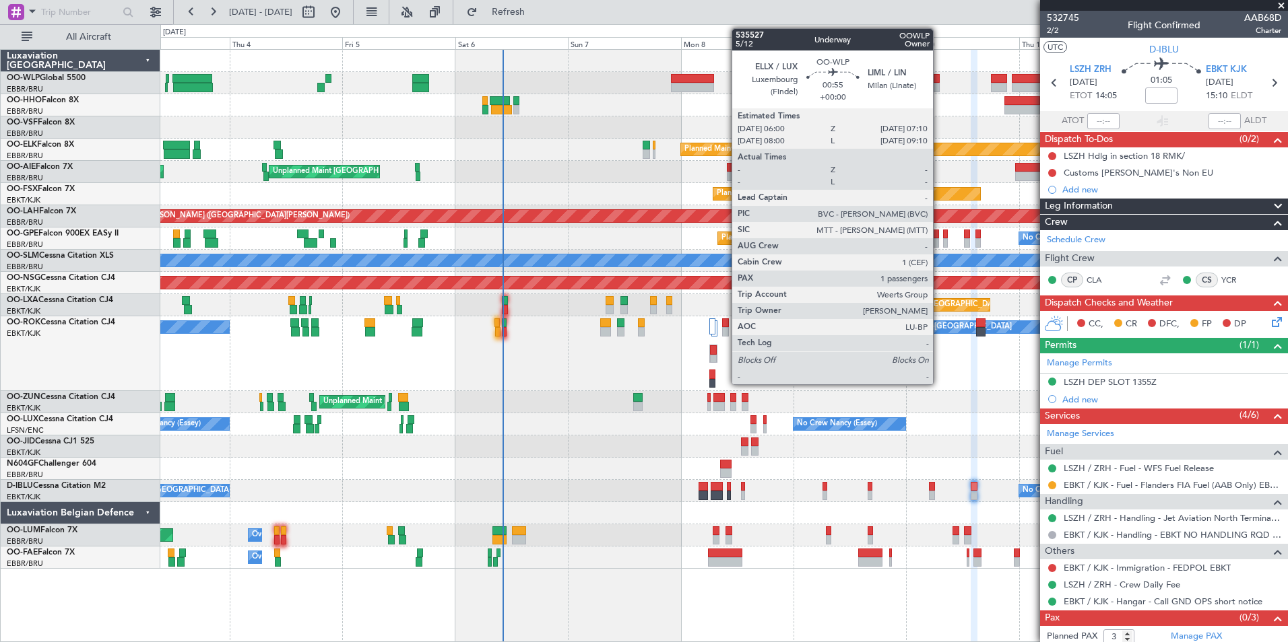
click at [939, 88] on div at bounding box center [936, 87] width 6 height 9
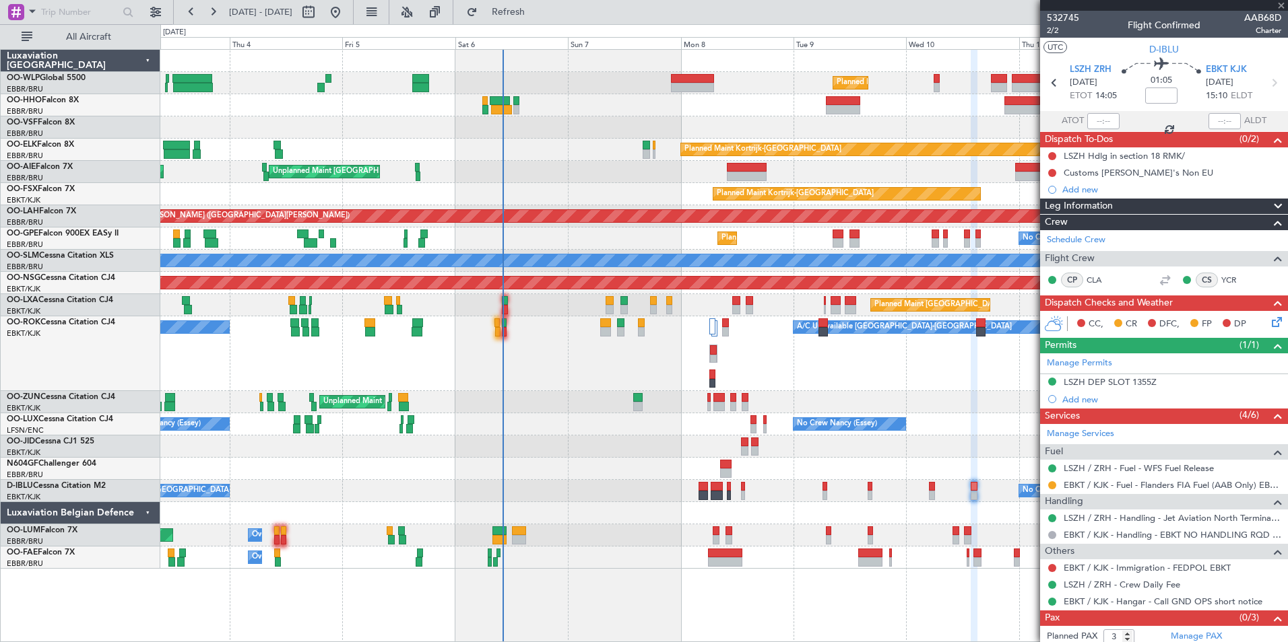
type input "1"
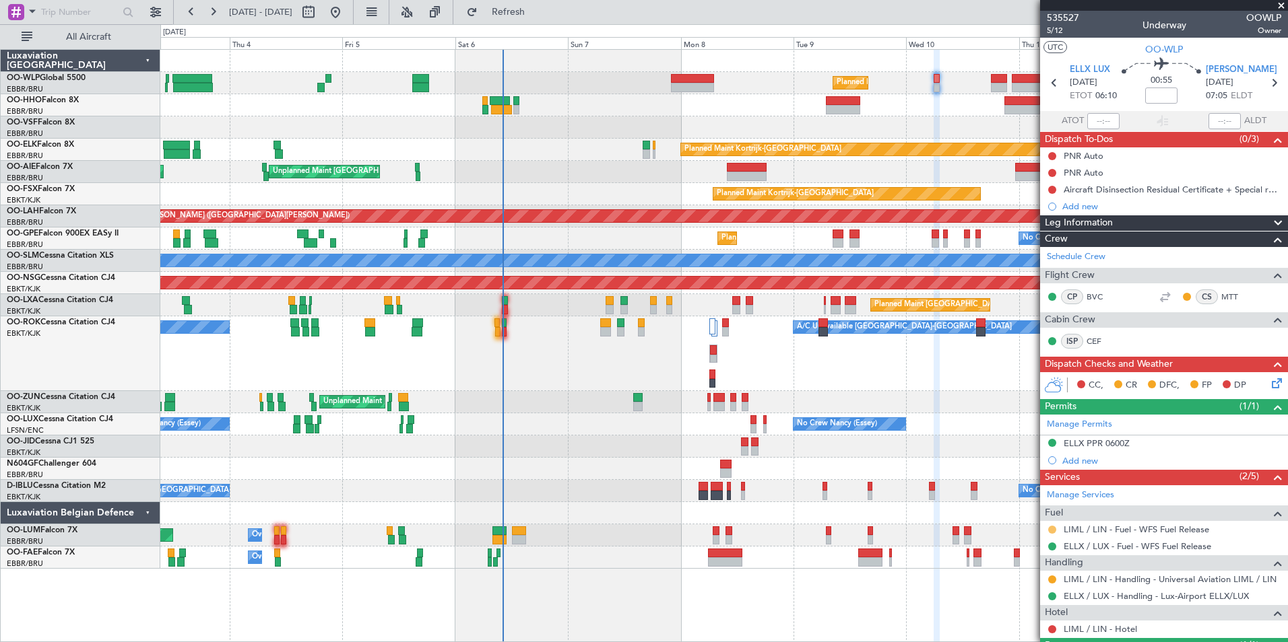
click at [1051, 531] on button at bounding box center [1052, 530] width 8 height 8
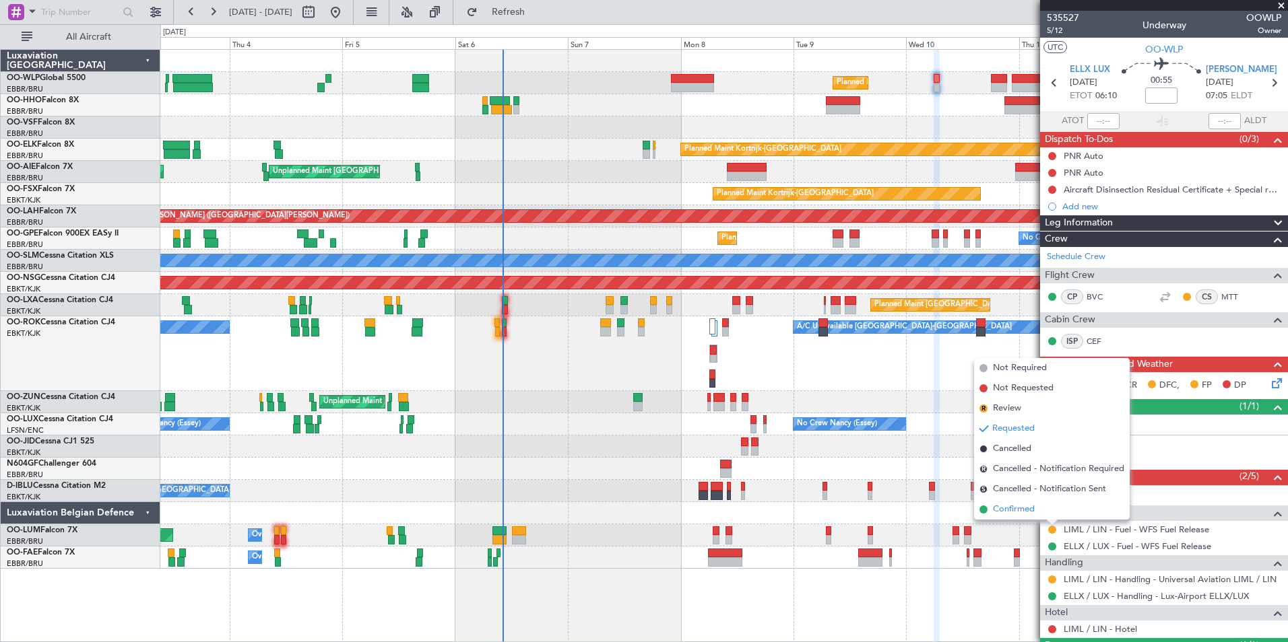
click at [1024, 512] on span "Confirmed" at bounding box center [1014, 509] width 42 height 13
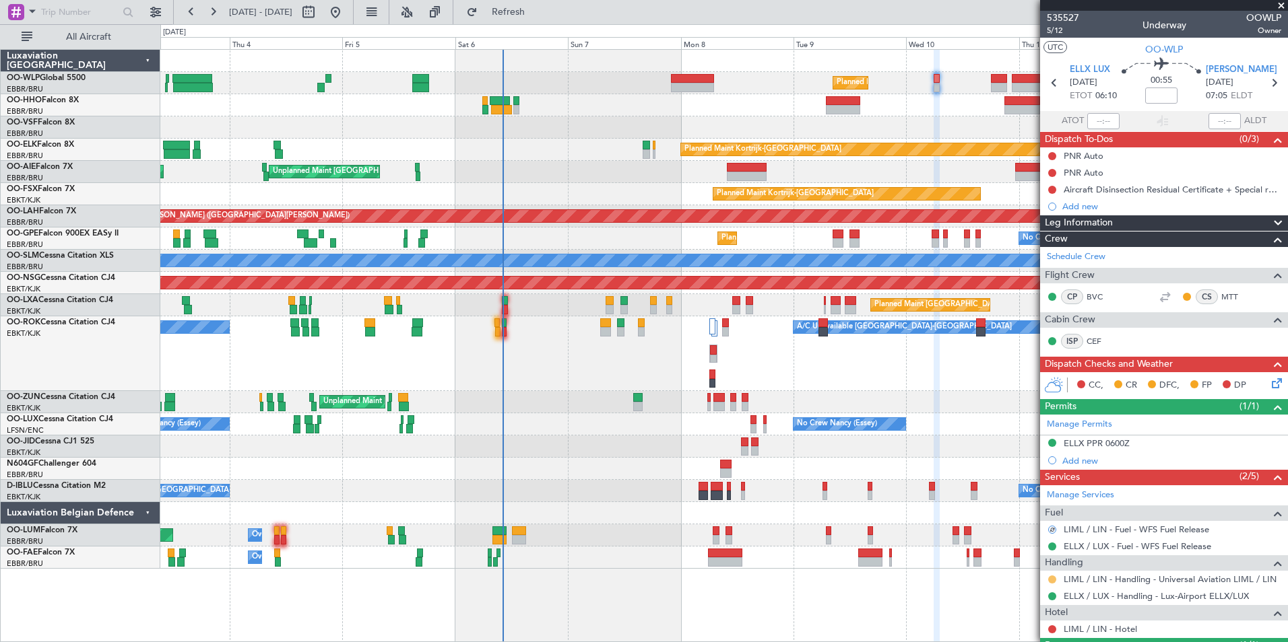
click at [1051, 578] on button at bounding box center [1052, 580] width 8 height 8
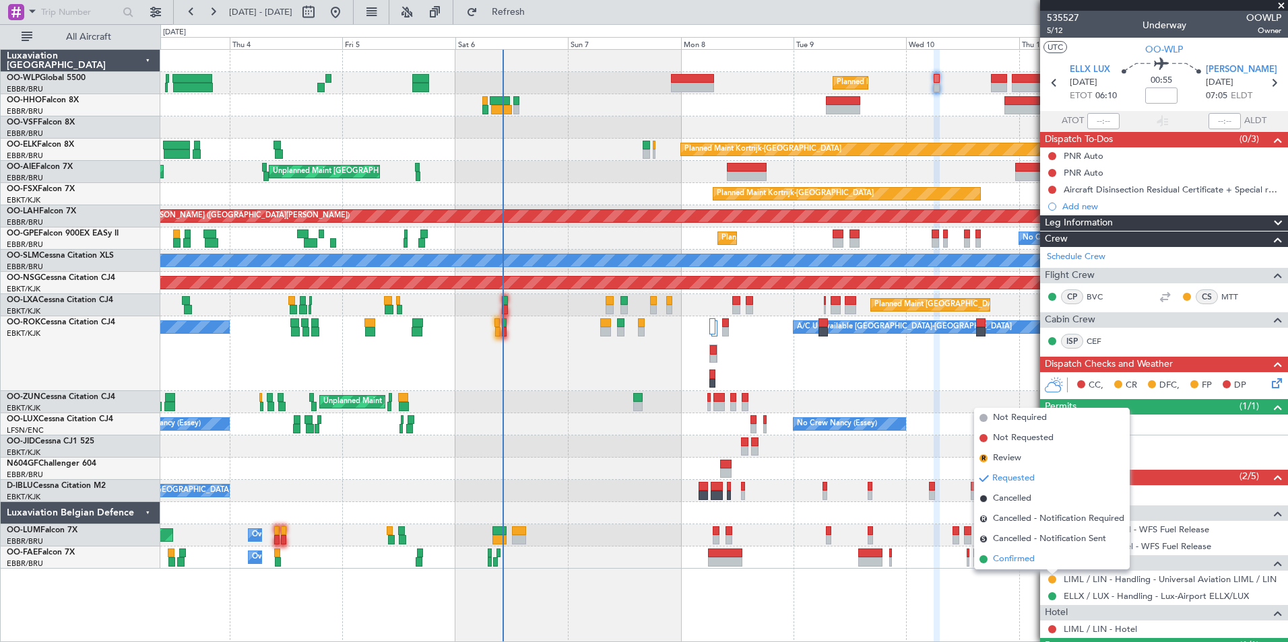
click at [1024, 558] on span "Confirmed" at bounding box center [1014, 559] width 42 height 13
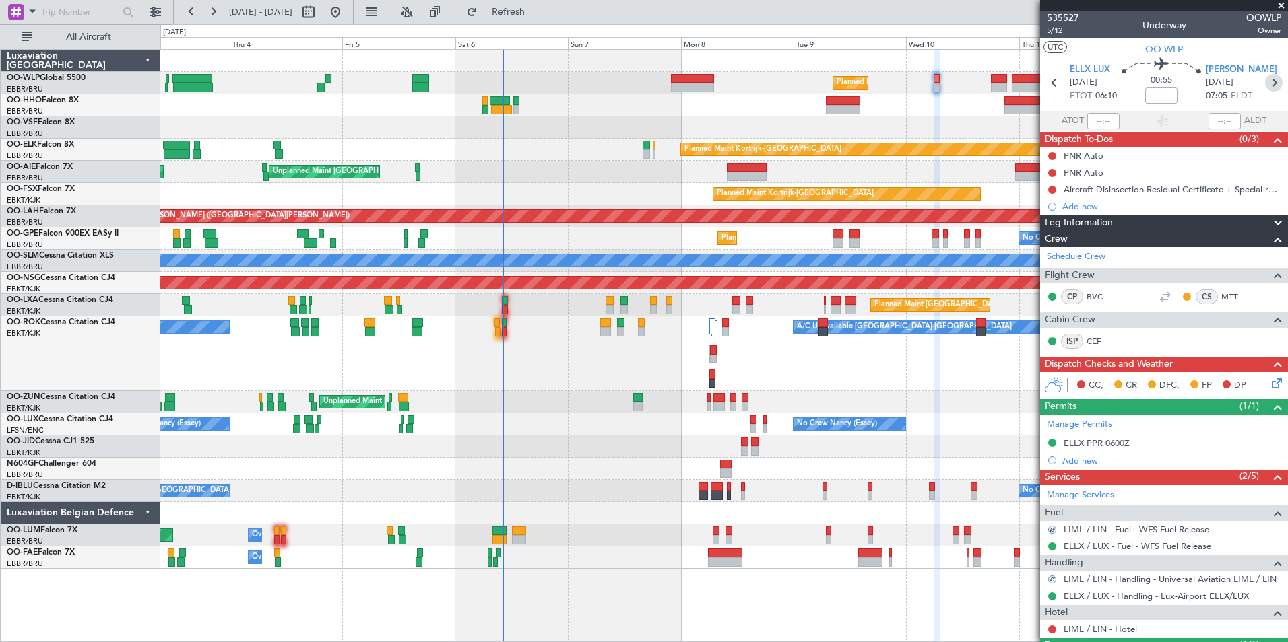
click at [1267, 84] on icon at bounding box center [1274, 83] width 18 height 18
type input "+00:05"
type input "2"
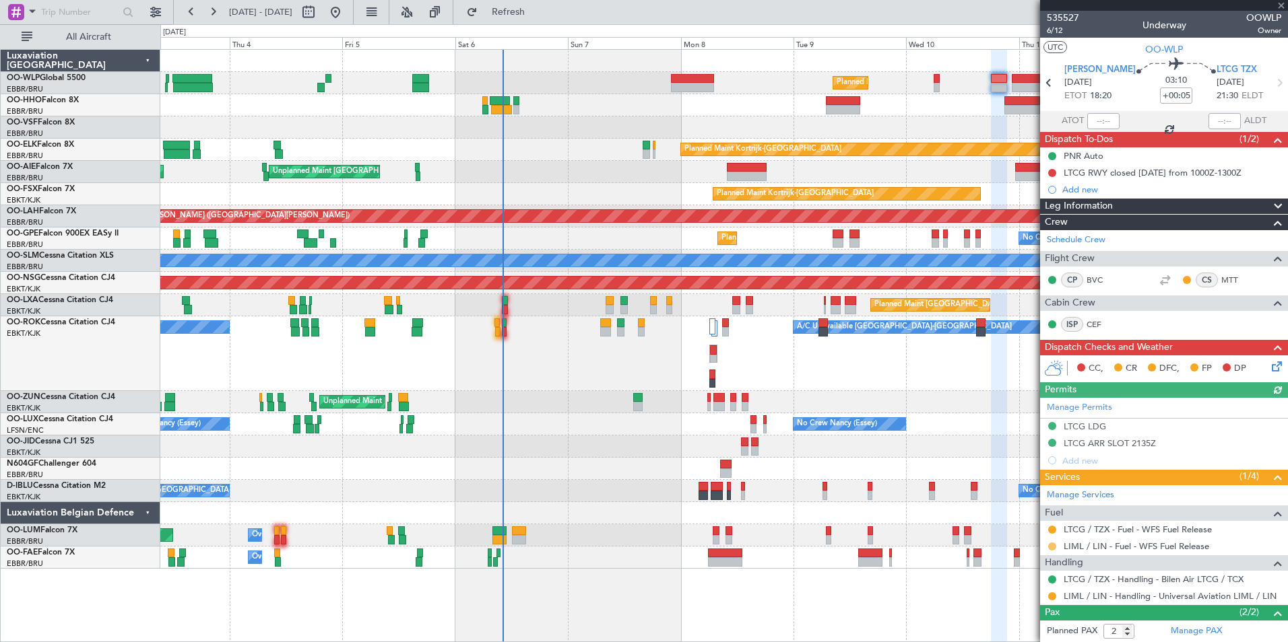
click at [1053, 547] on button at bounding box center [1052, 547] width 8 height 8
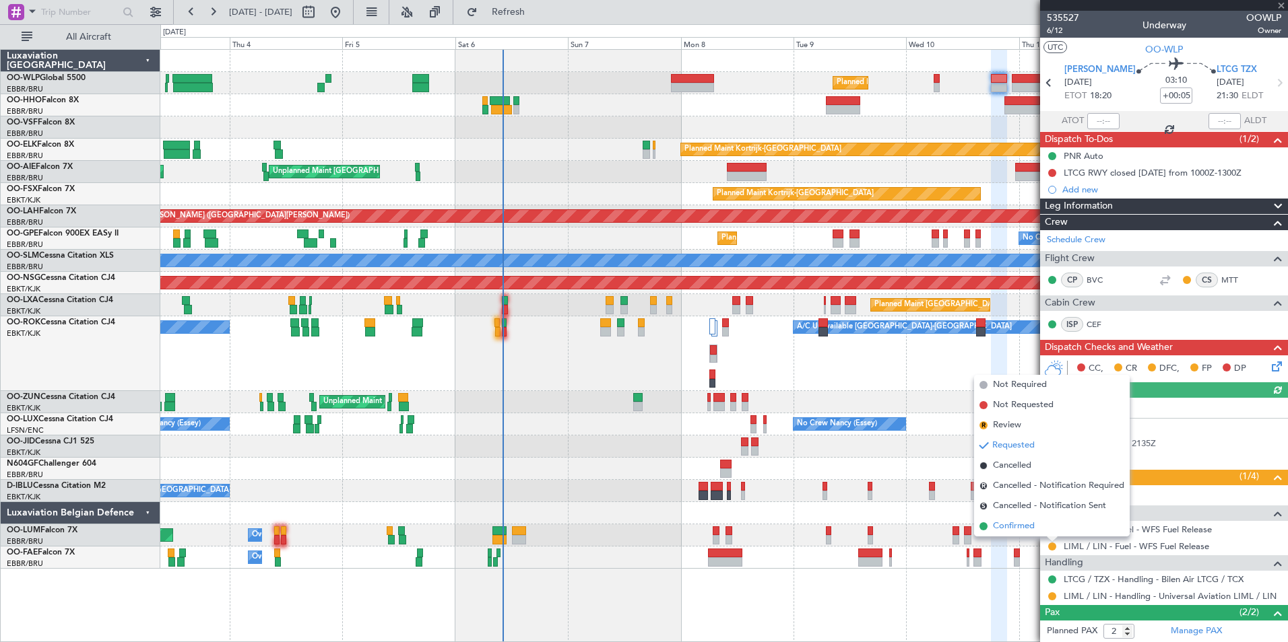
click at [1026, 525] on span "Confirmed" at bounding box center [1014, 526] width 42 height 13
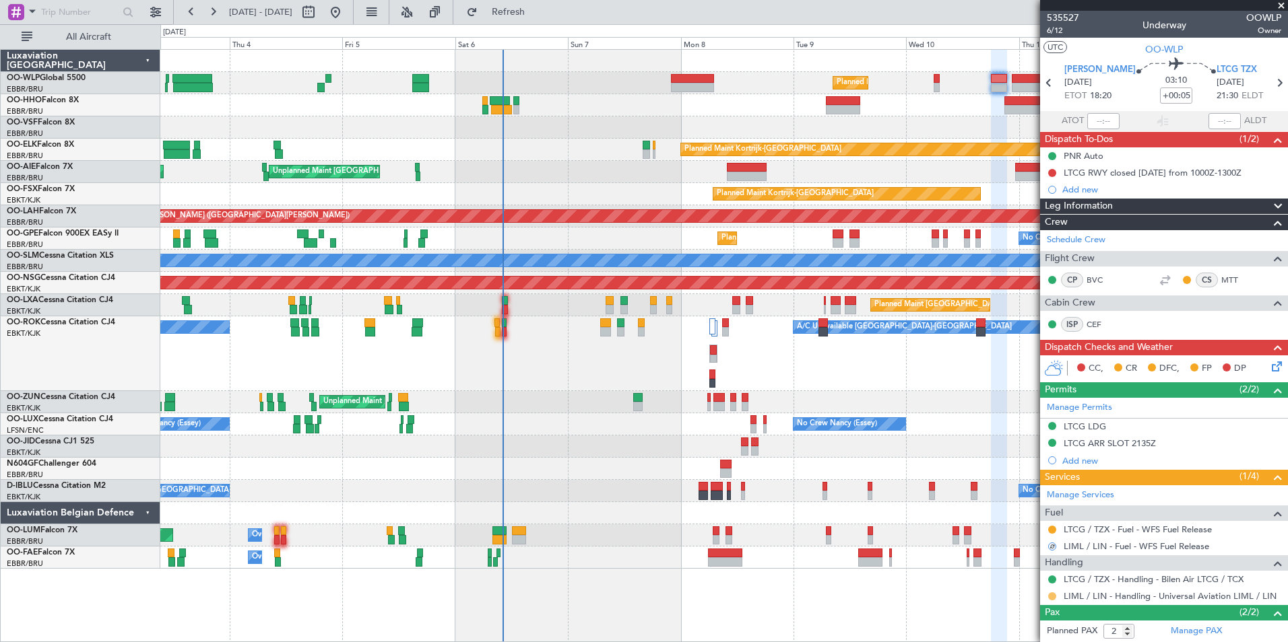
click at [1052, 594] on button at bounding box center [1052, 597] width 8 height 8
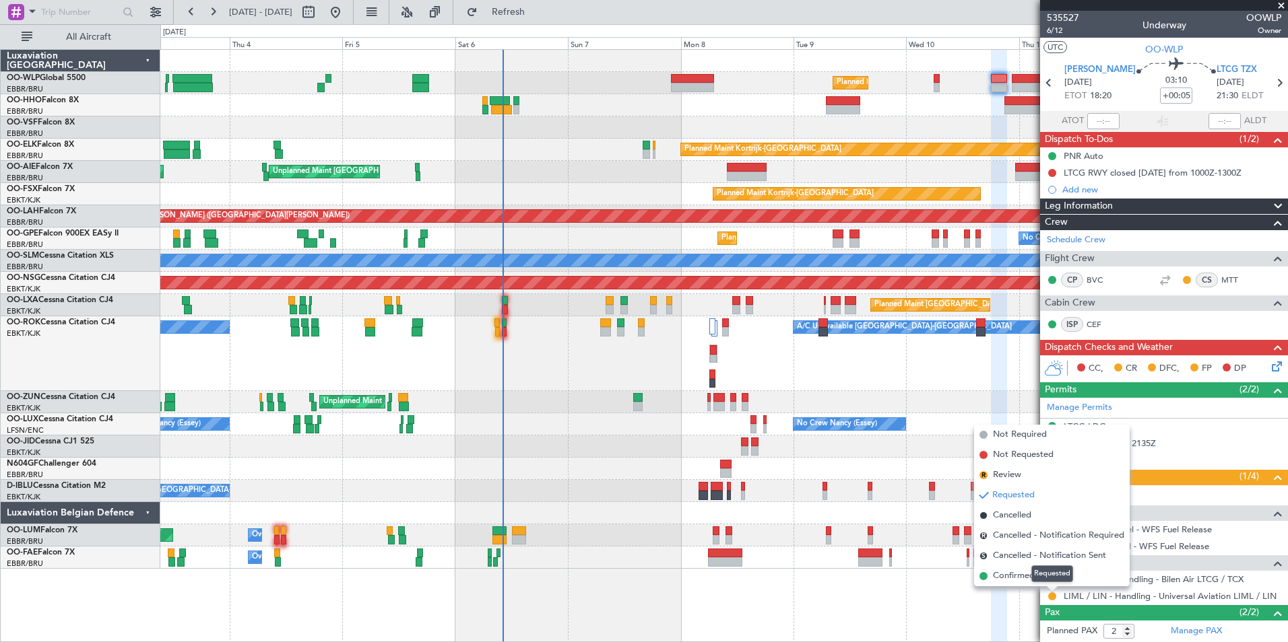
click at [1031, 577] on div "Requested" at bounding box center [1052, 574] width 42 height 17
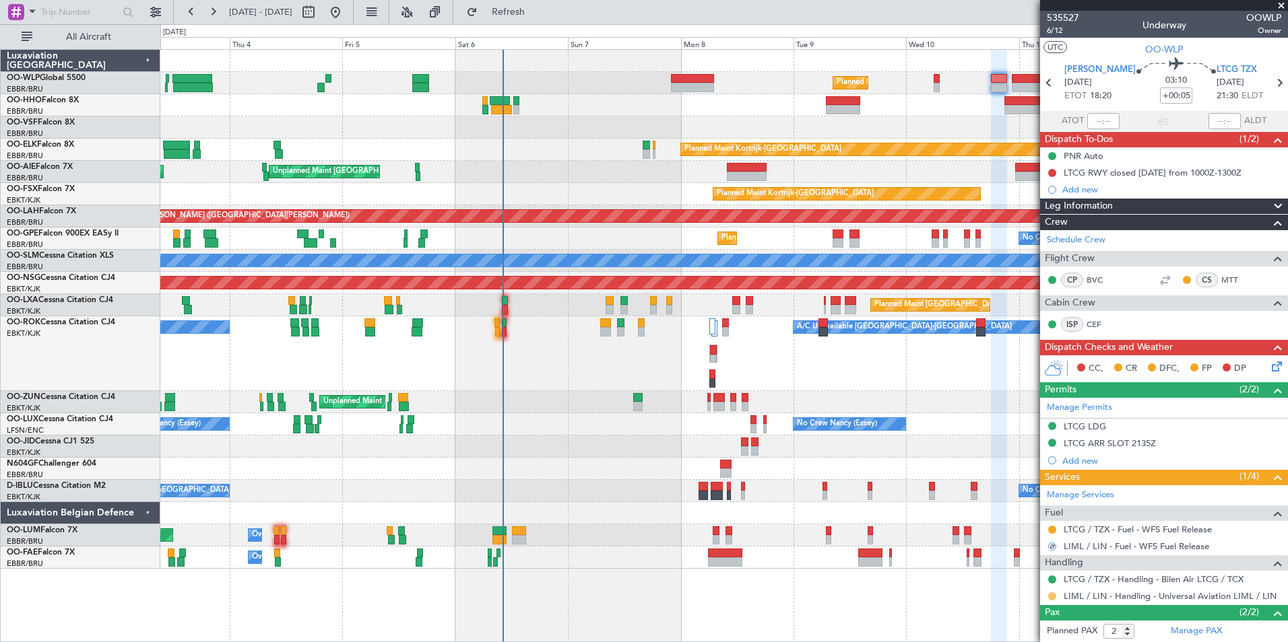
click at [1053, 598] on button at bounding box center [1052, 597] width 8 height 8
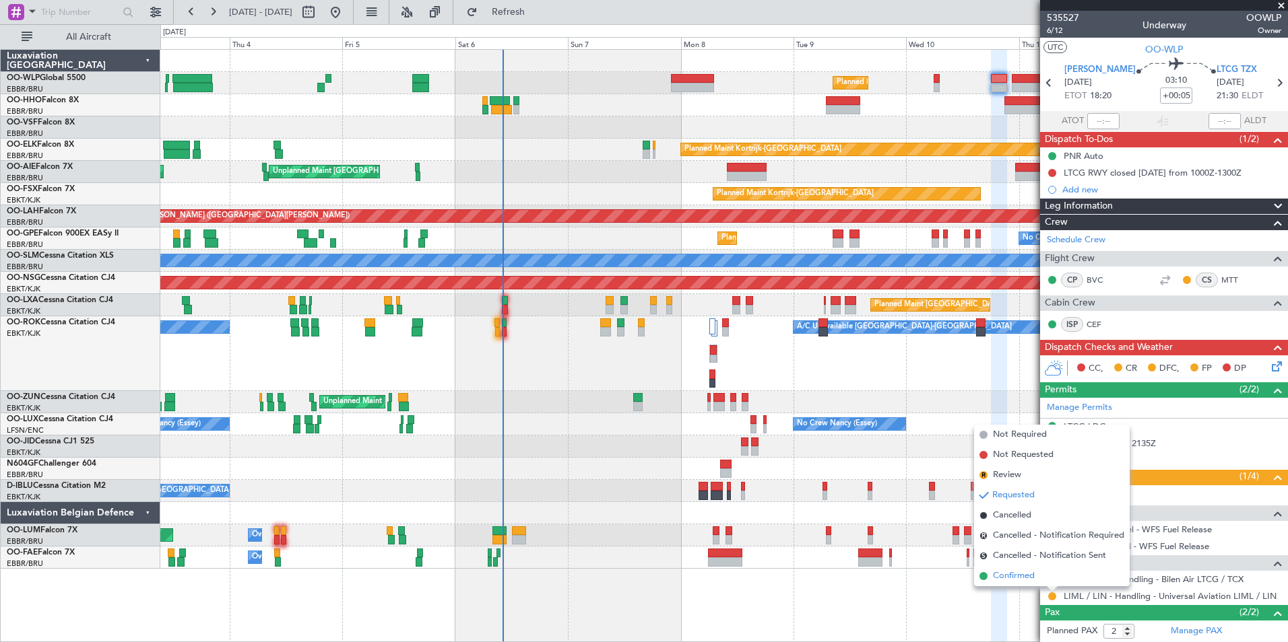
click at [1009, 578] on span "Confirmed" at bounding box center [1014, 576] width 42 height 13
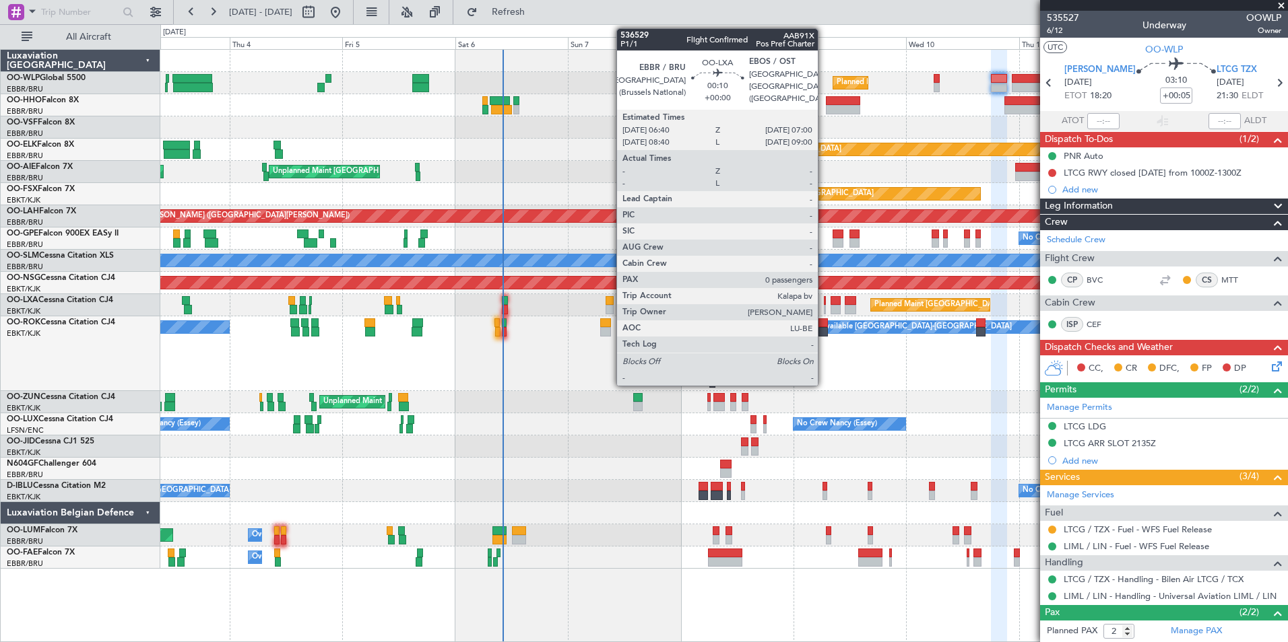
click at [824, 307] on div at bounding box center [825, 309] width 2 height 9
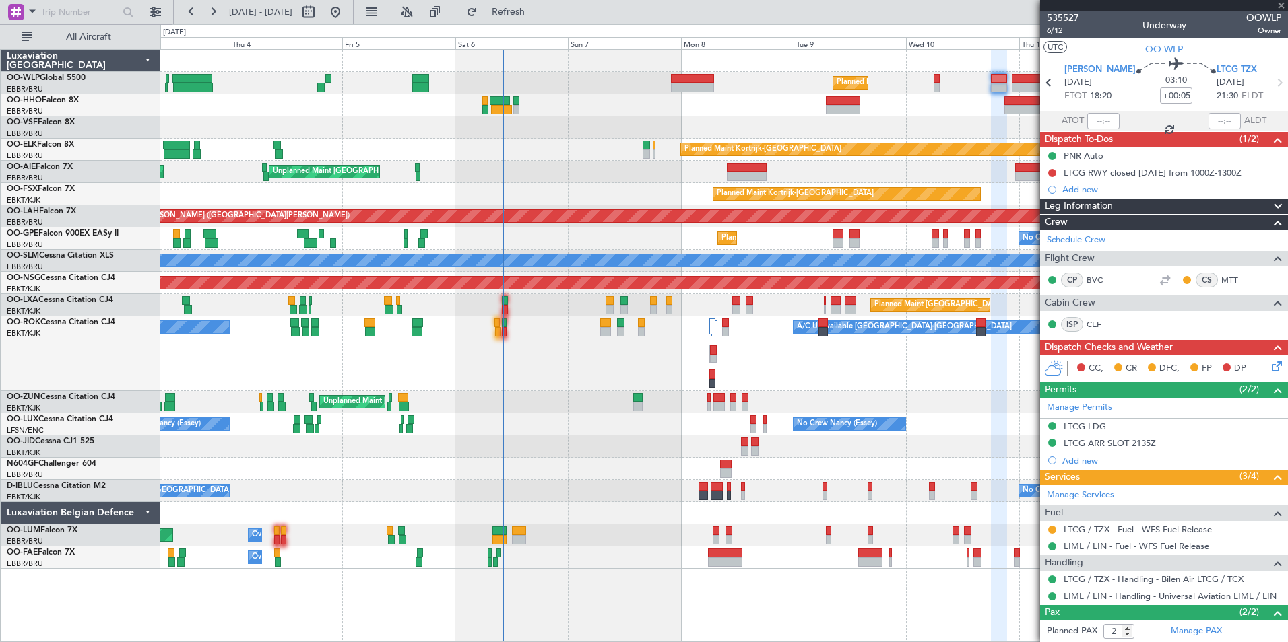
type input "0"
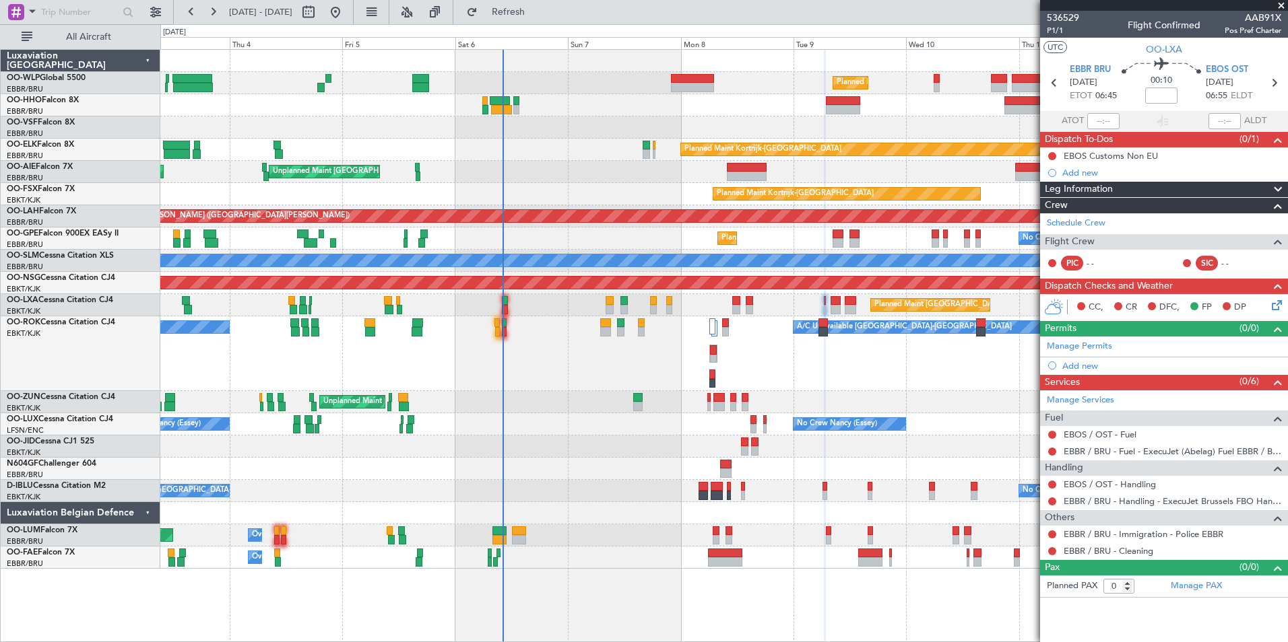
click at [1079, 369] on div "Add new" at bounding box center [1171, 365] width 219 height 11
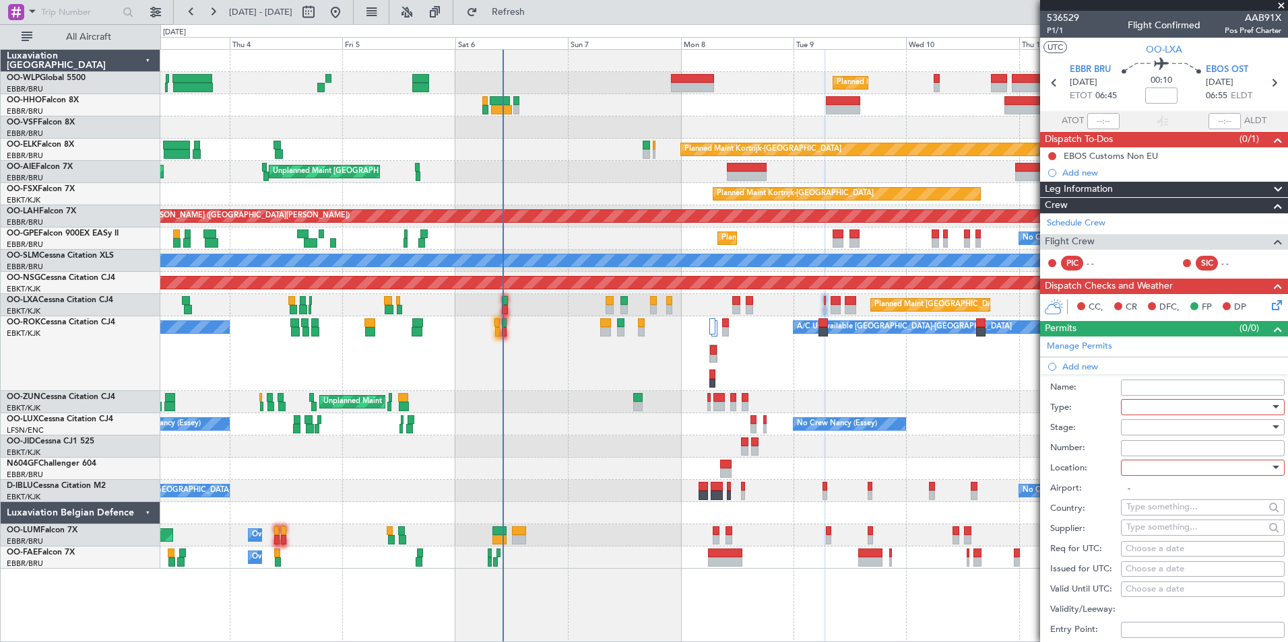
click at [1141, 411] on div at bounding box center [1197, 407] width 143 height 20
click at [1141, 535] on span "Slot" at bounding box center [1197, 535] width 141 height 20
click at [1160, 430] on div at bounding box center [1197, 428] width 143 height 20
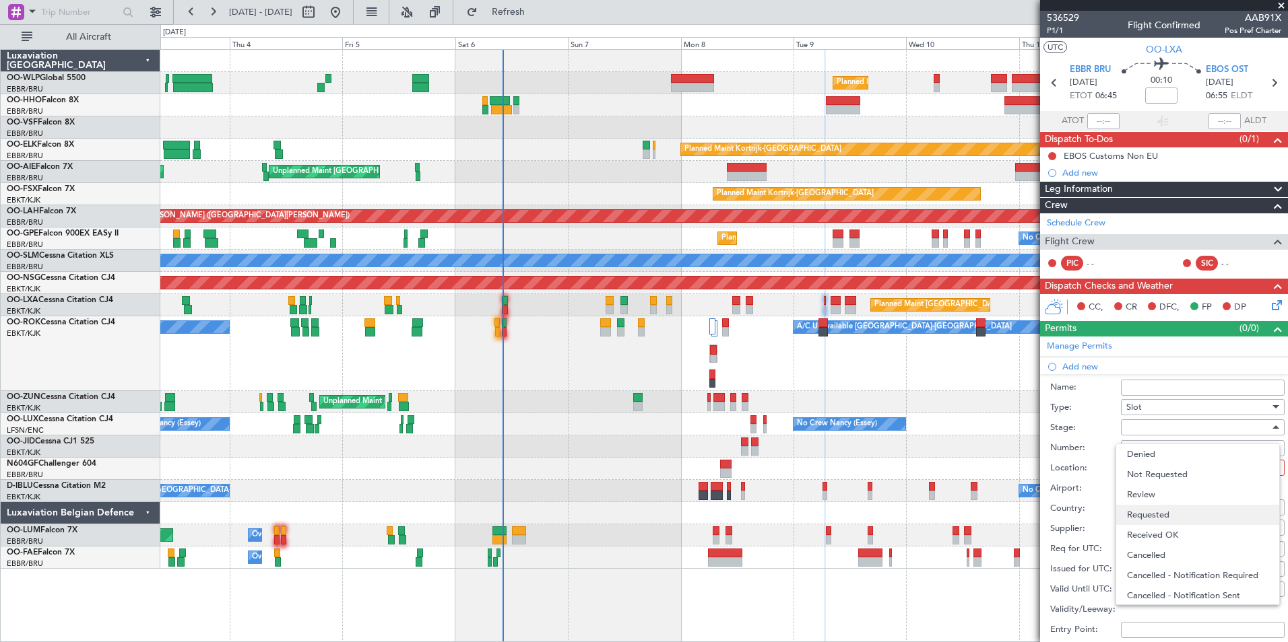
click at [1158, 515] on span "Requested" at bounding box center [1197, 515] width 141 height 20
click at [1160, 471] on div at bounding box center [1197, 468] width 143 height 20
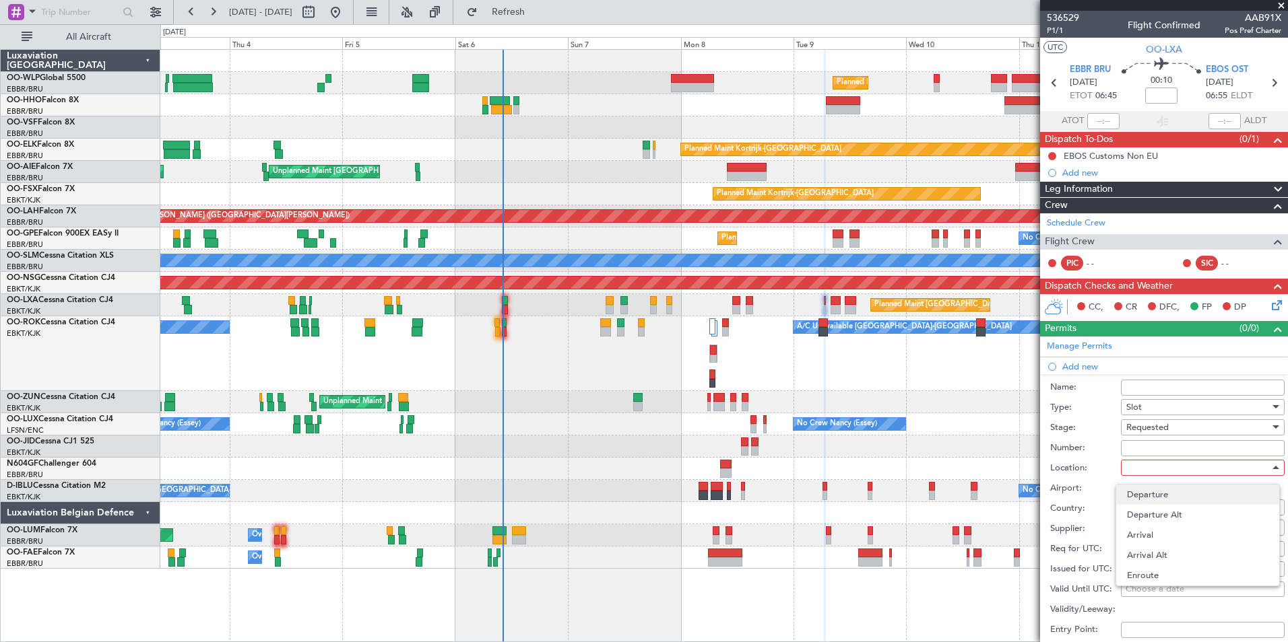
click at [1160, 497] on span "Departure" at bounding box center [1197, 495] width 141 height 20
type input "EBBR / BRU"
click at [1157, 551] on div "Choose a date" at bounding box center [1202, 549] width 154 height 13
select select "9"
select select "2025"
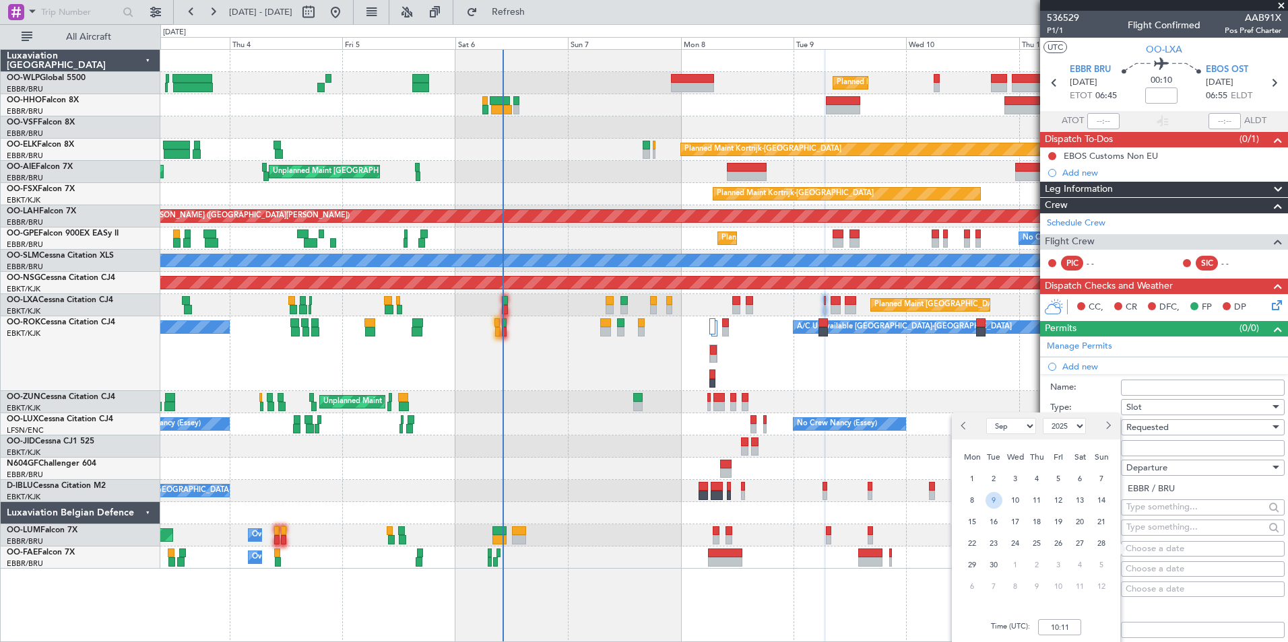
click at [992, 503] on span "9" at bounding box center [993, 500] width 17 height 17
click at [1063, 620] on input "00:00" at bounding box center [1059, 628] width 43 height 16
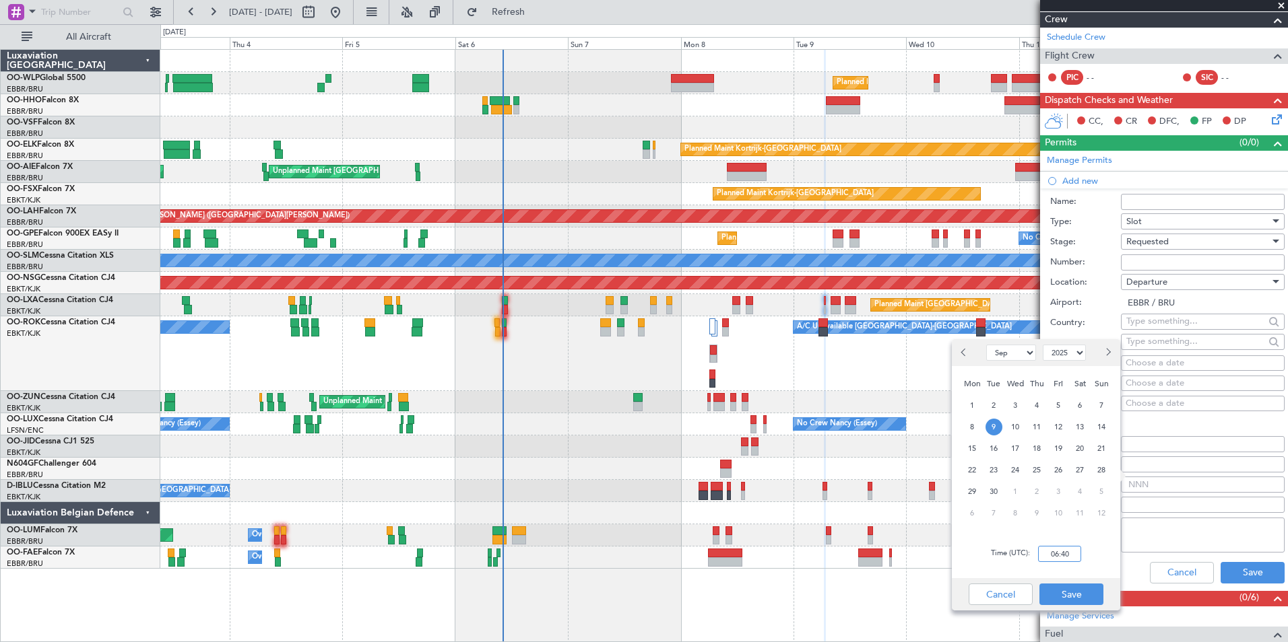
scroll to position [202, 0]
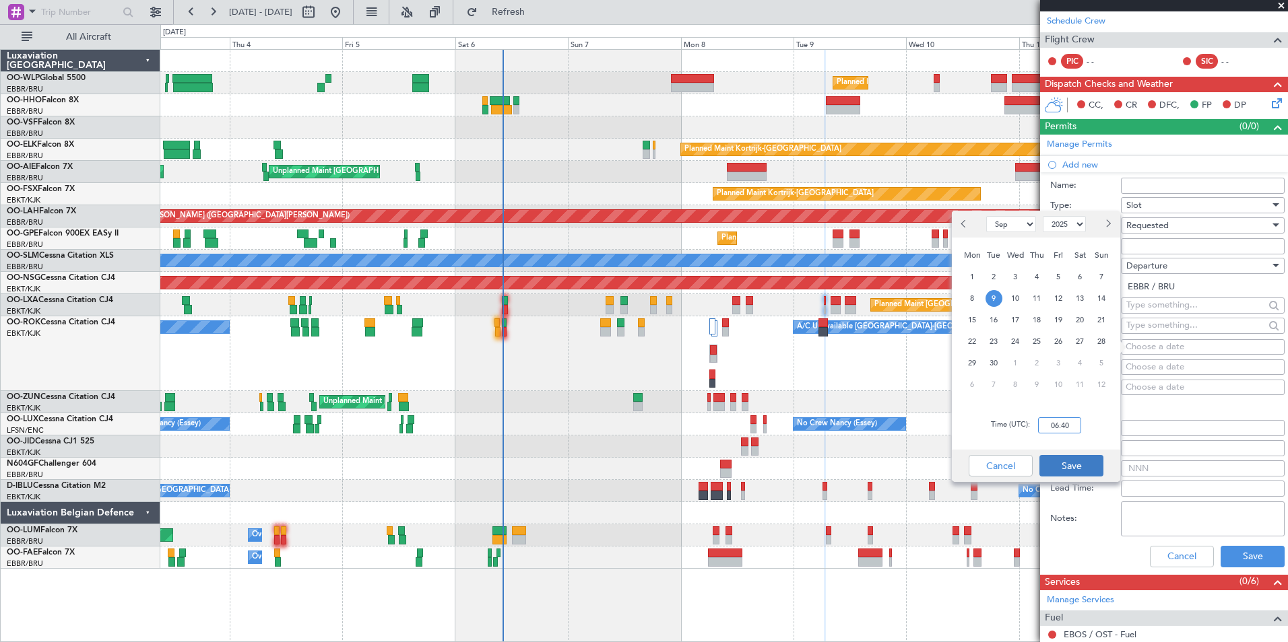
type input "06:40"
drag, startPoint x: 1066, startPoint y: 462, endPoint x: 1090, endPoint y: 461, distance: 23.6
click at [1067, 462] on button "Save" at bounding box center [1071, 466] width 64 height 22
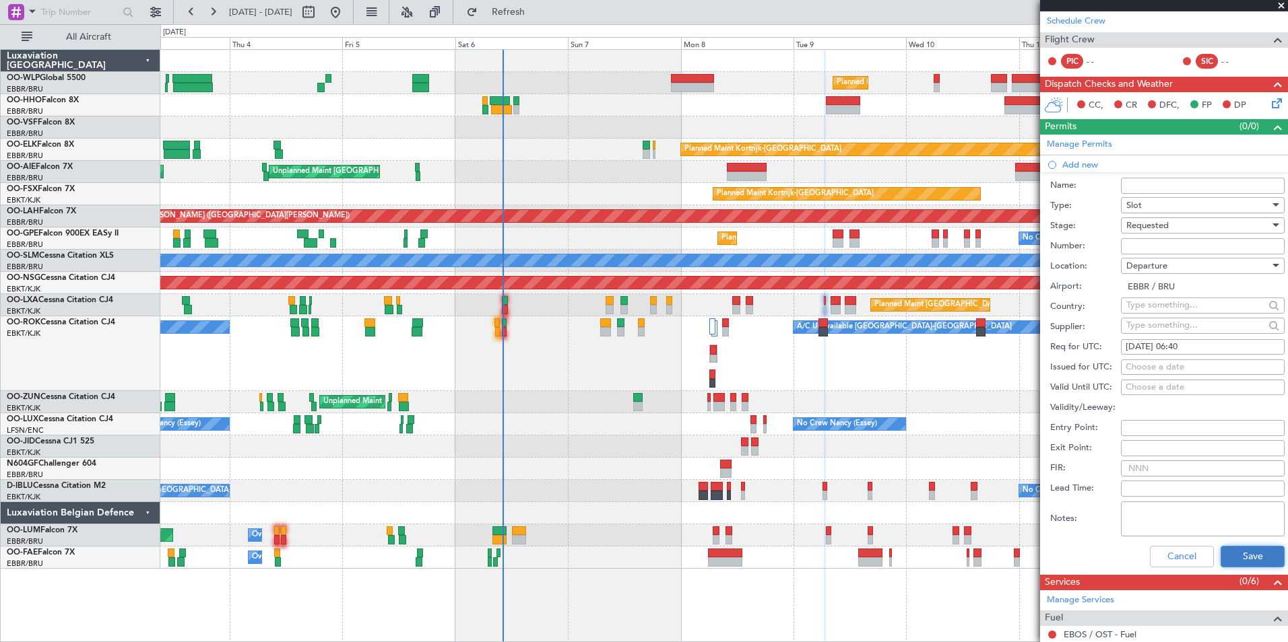
click at [1238, 557] on button "Save" at bounding box center [1252, 557] width 64 height 22
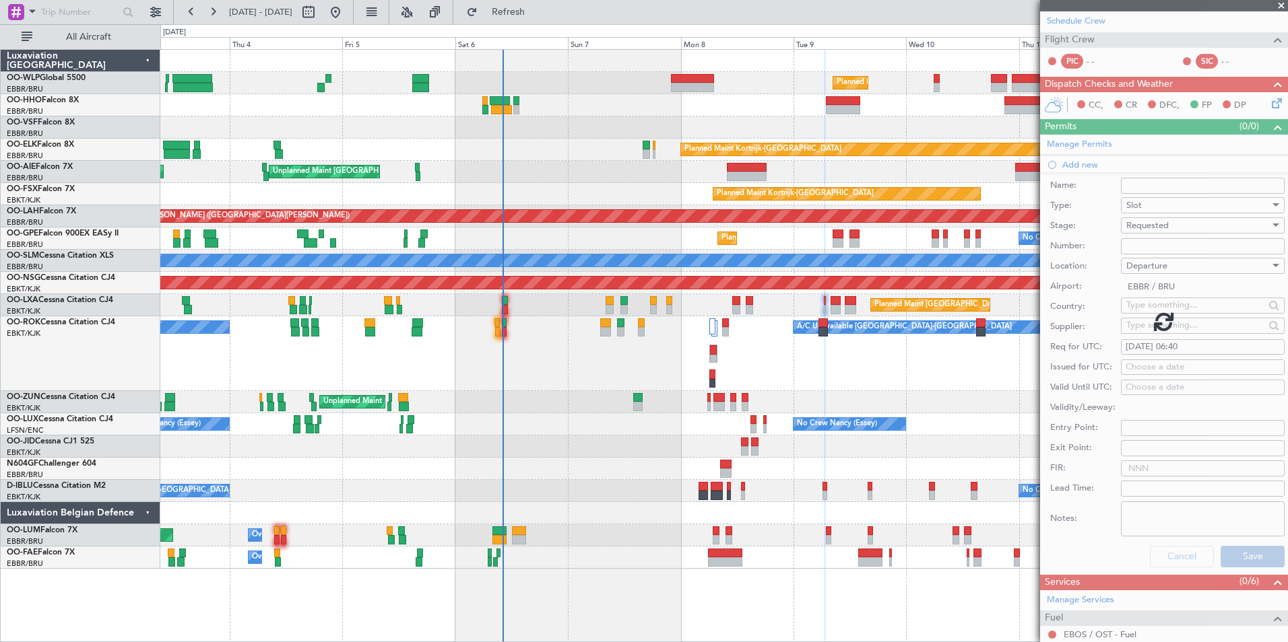
scroll to position [0, 0]
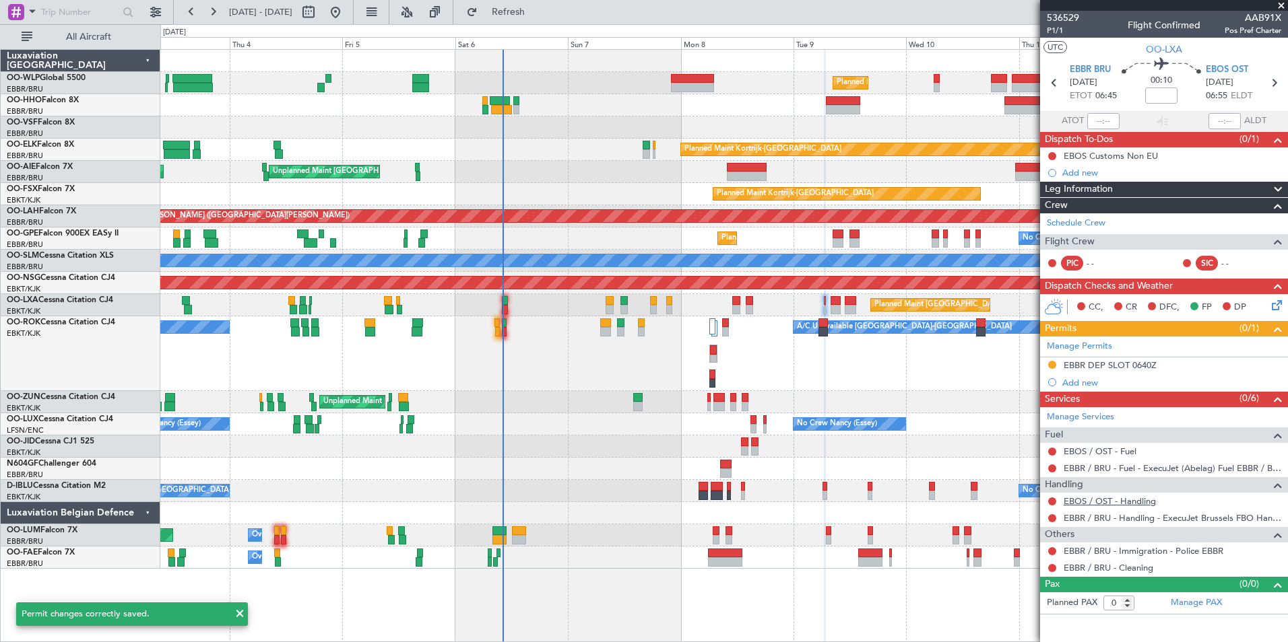
click at [1118, 500] on link "EBOS / OST - Handling" at bounding box center [1109, 501] width 92 height 11
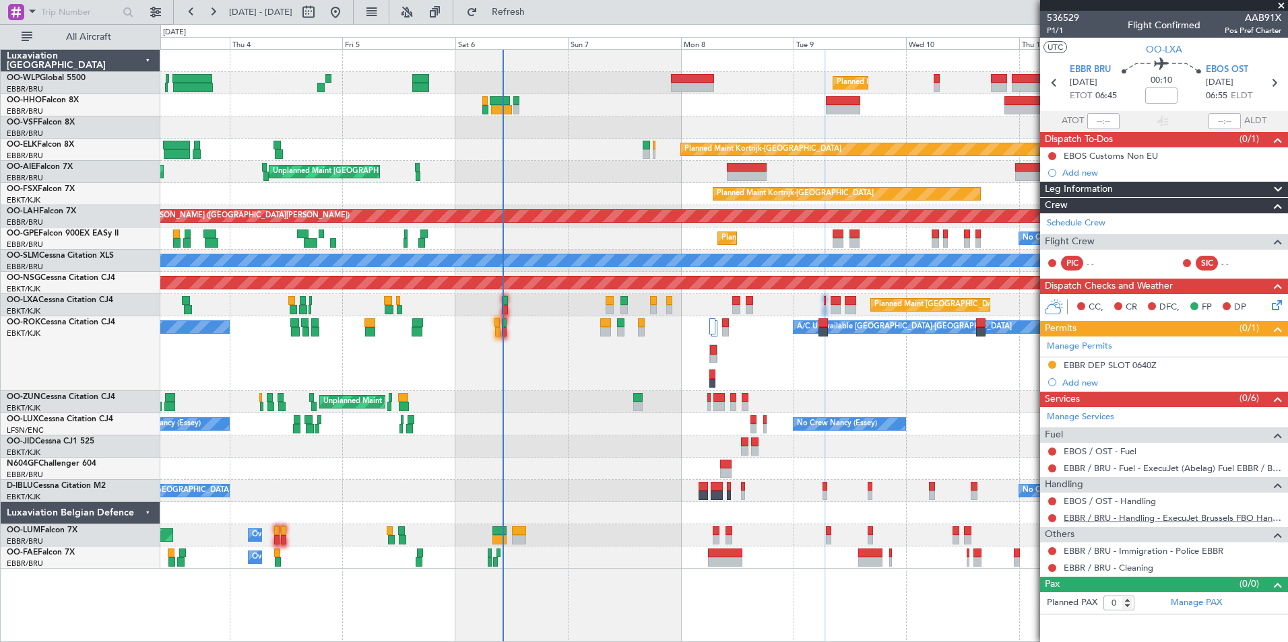
click at [1120, 521] on link "EBBR / BRU - Handling - ExecuJet Brussels FBO Handling Abelag" at bounding box center [1172, 517] width 218 height 11
click at [1052, 517] on button at bounding box center [1052, 519] width 8 height 8
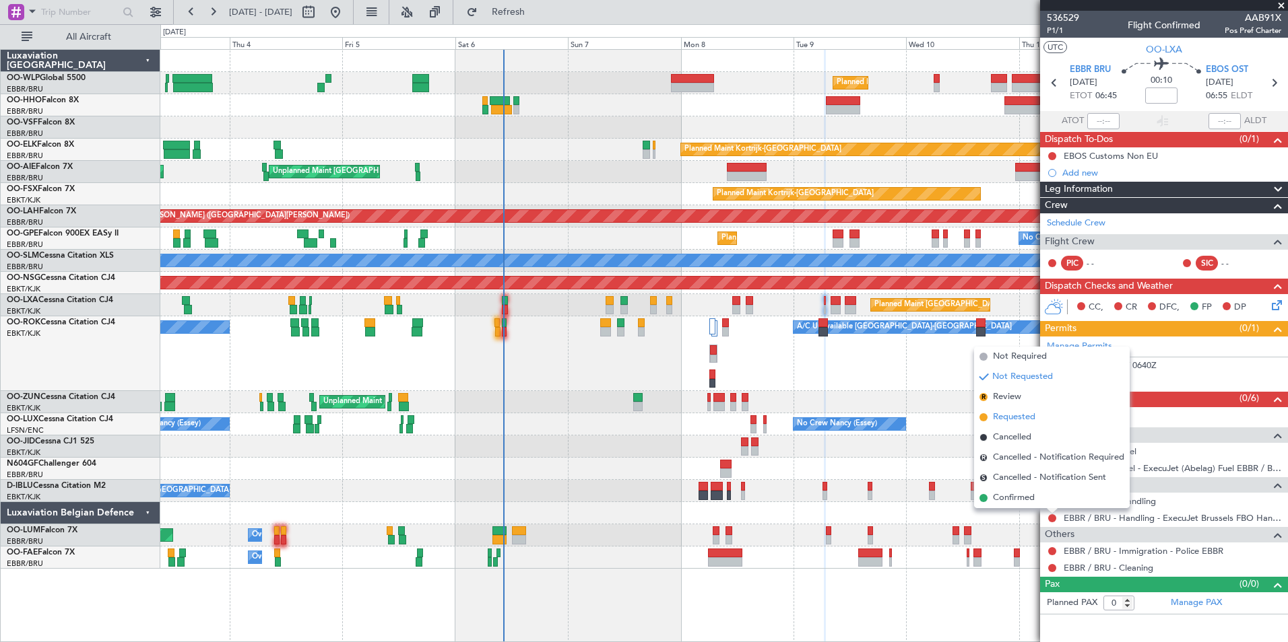
click at [1001, 418] on span "Requested" at bounding box center [1014, 417] width 42 height 13
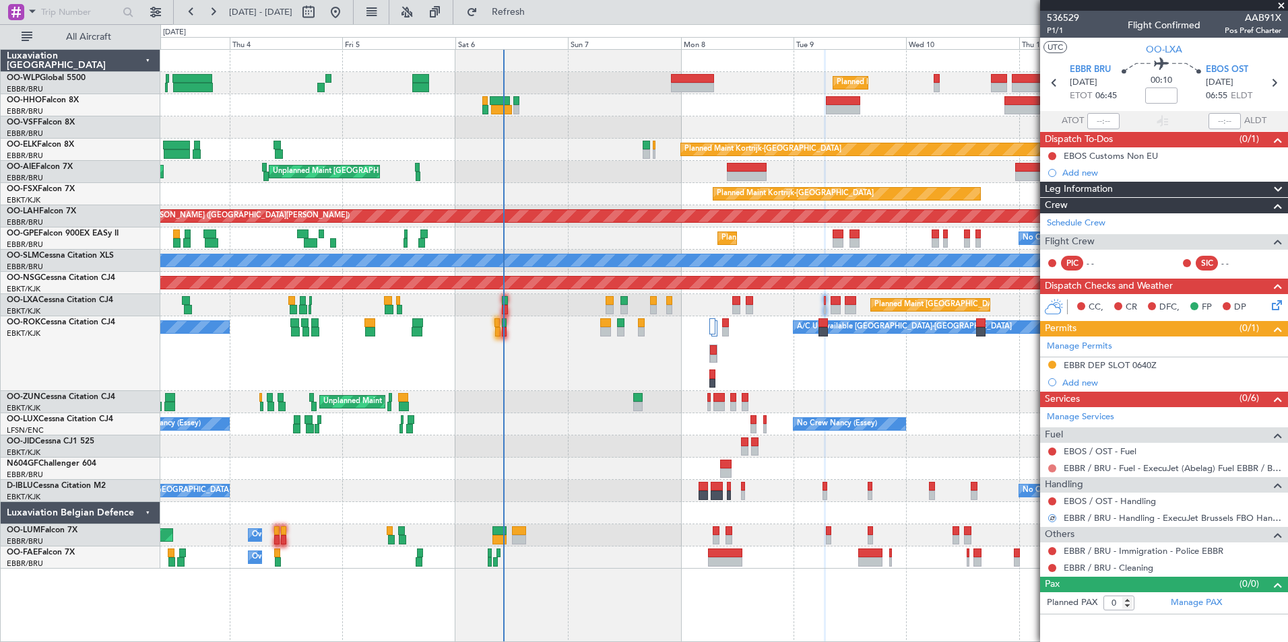
click at [1051, 466] on button at bounding box center [1052, 469] width 8 height 8
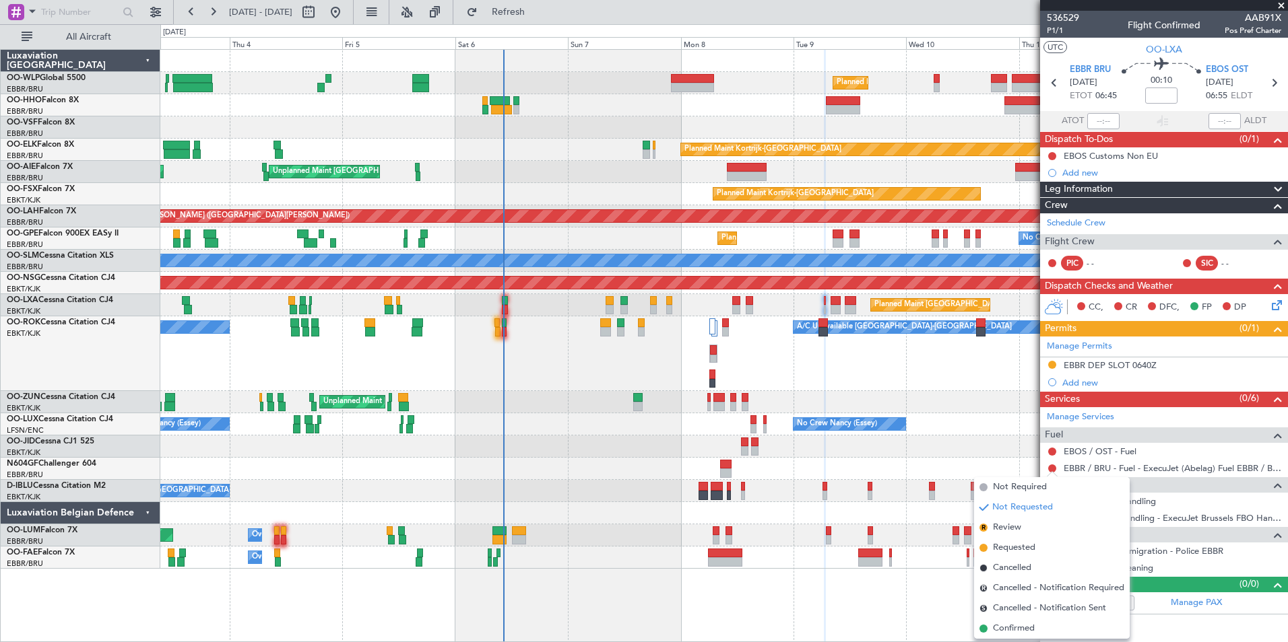
click at [1008, 634] on span "Confirmed" at bounding box center [1014, 628] width 42 height 13
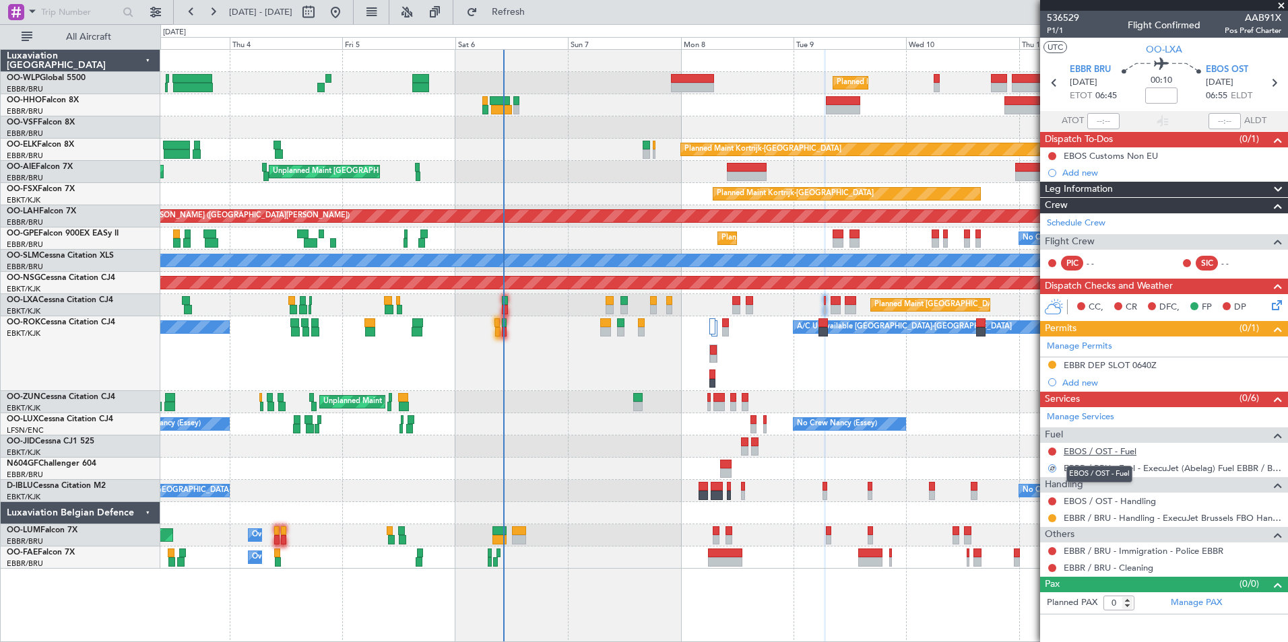
click at [1095, 451] on link "EBOS / OST - Fuel" at bounding box center [1099, 451] width 73 height 11
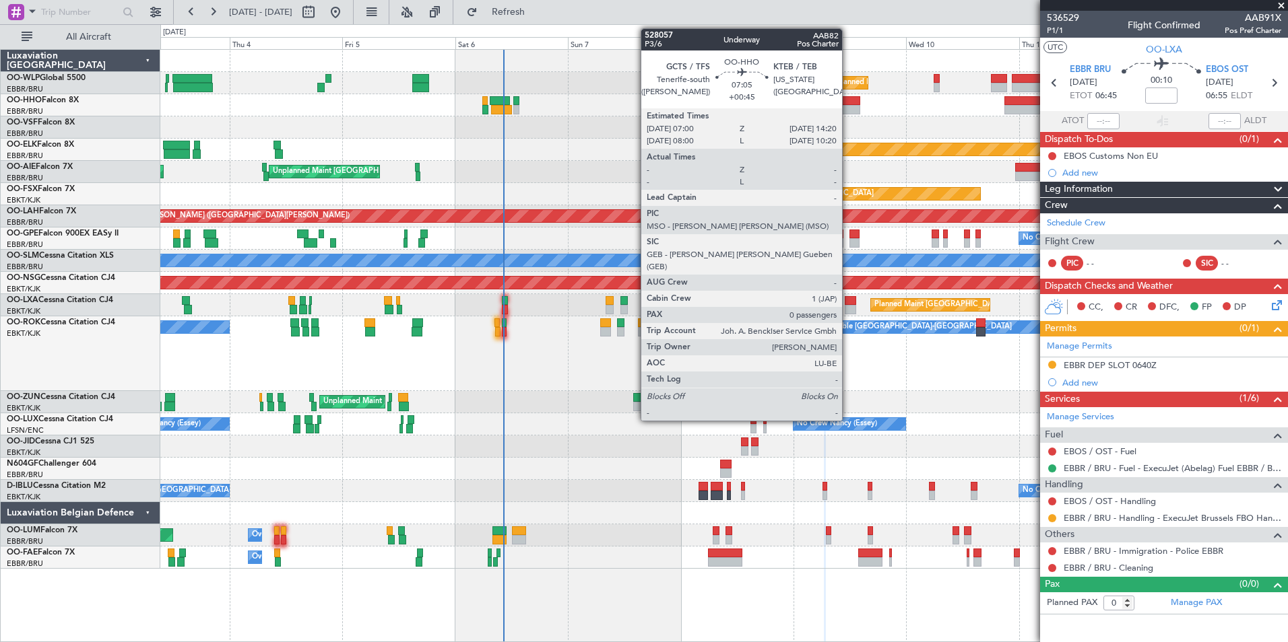
click at [848, 107] on div at bounding box center [843, 109] width 35 height 9
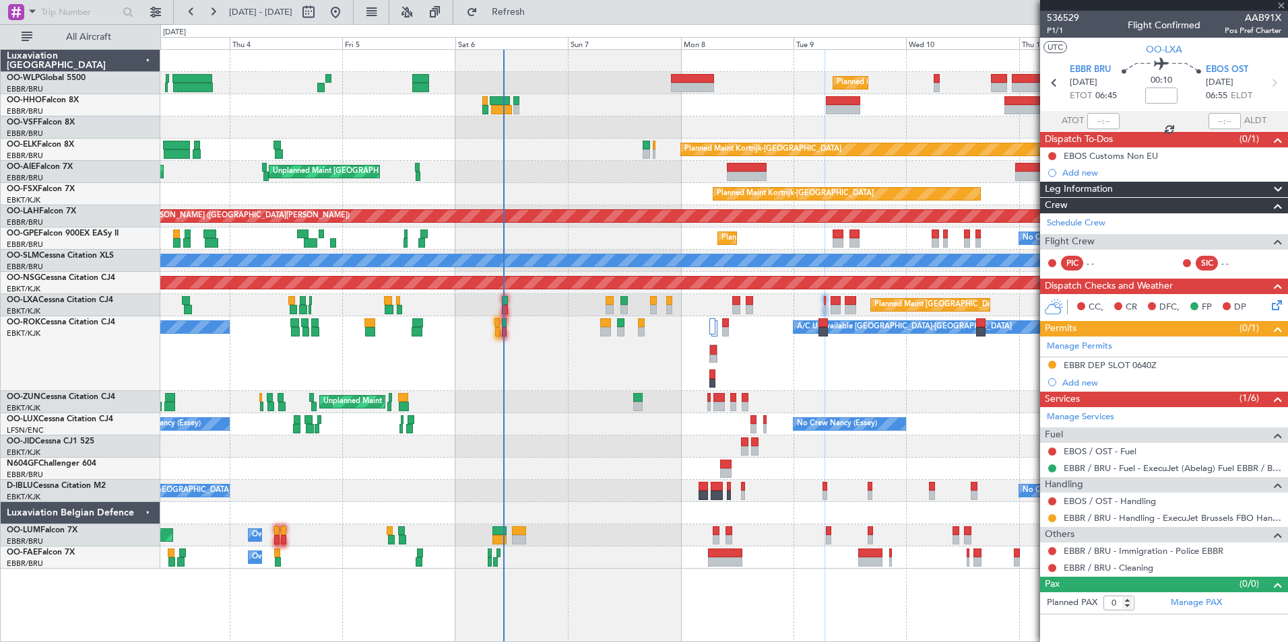
type input "+00:45"
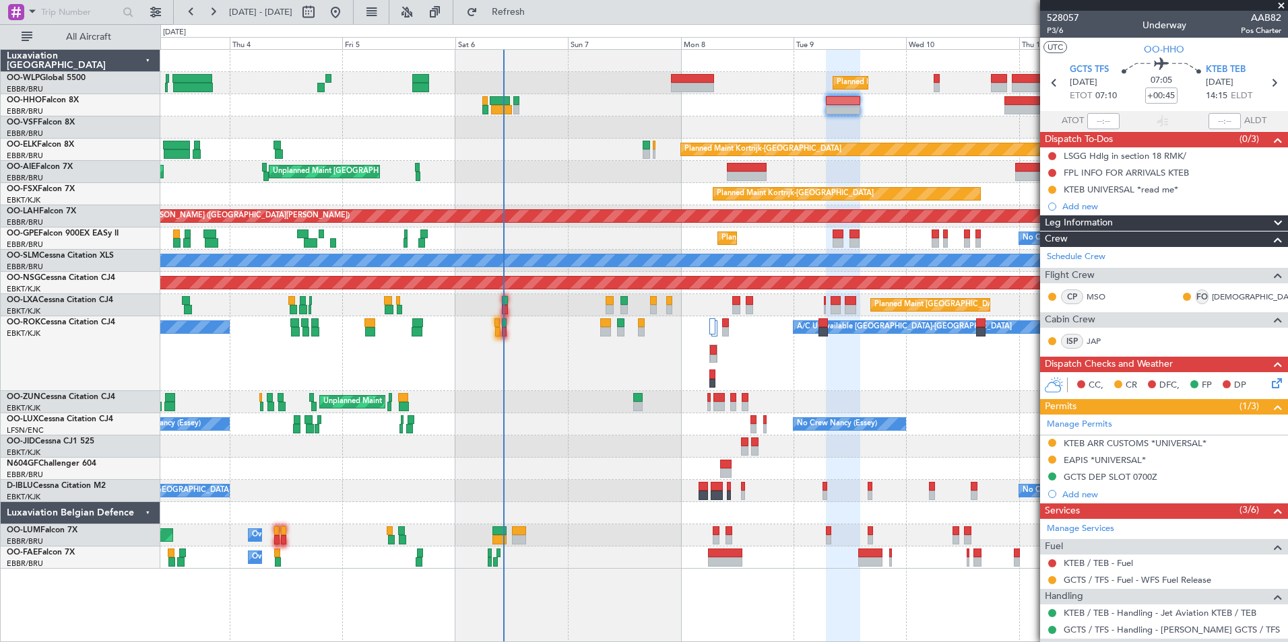
scroll to position [67, 0]
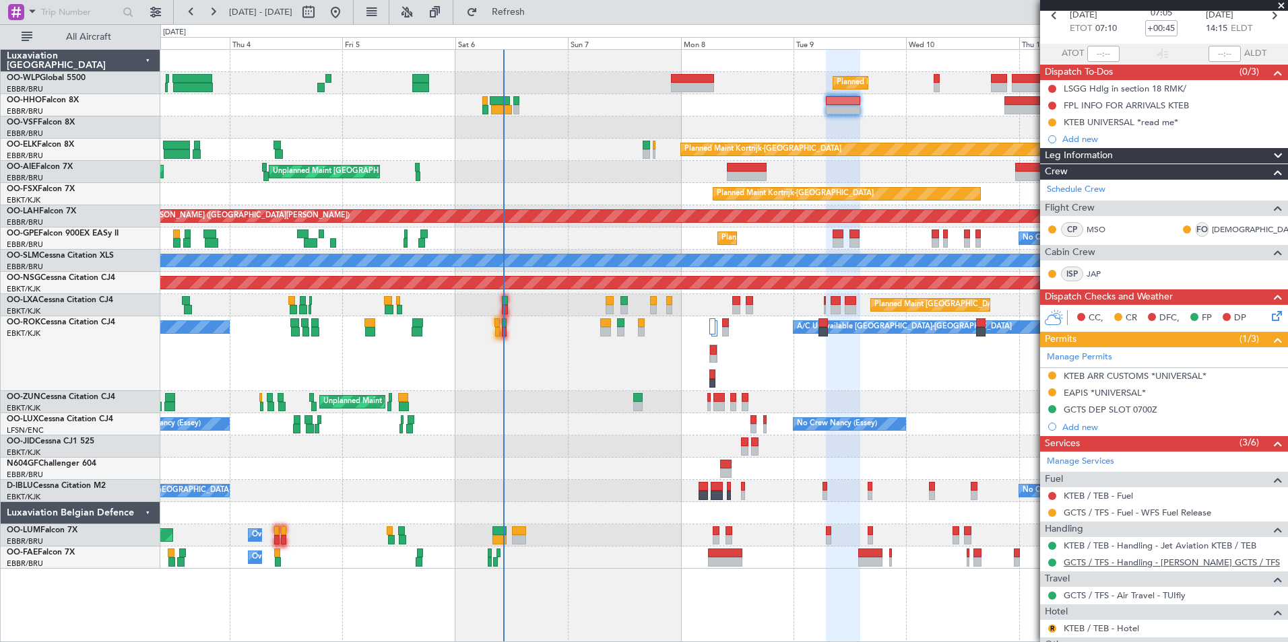
click at [1071, 566] on link "GCTS / TFS - Handling - [PERSON_NAME] GCTS / TFS" at bounding box center [1171, 562] width 216 height 11
click at [1082, 566] on div "GCTS / TFS - Air Travel - TUIfly" at bounding box center [1124, 572] width 108 height 17
click at [1075, 562] on mat-tooltip-component "GCTS / TFS - Air Travel - TUIfly" at bounding box center [1124, 572] width 127 height 36
click at [1207, 560] on link "GCTS / TFS - Handling - [PERSON_NAME] GCTS / TFS" at bounding box center [1171, 562] width 216 height 11
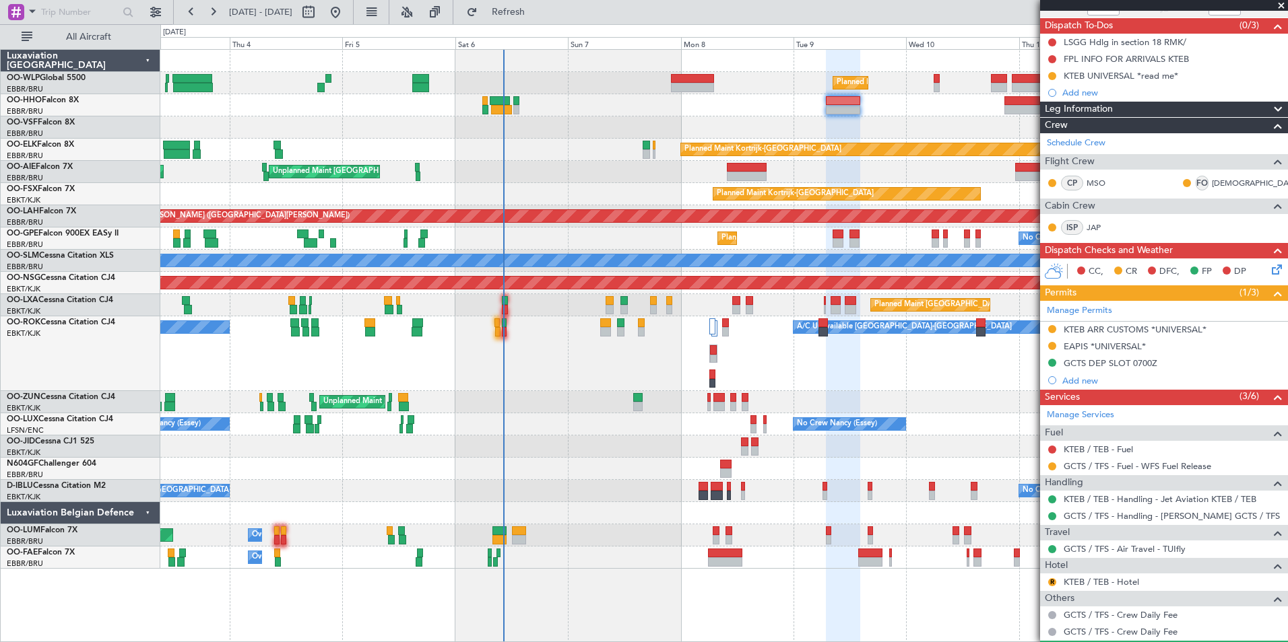
scroll to position [150, 0]
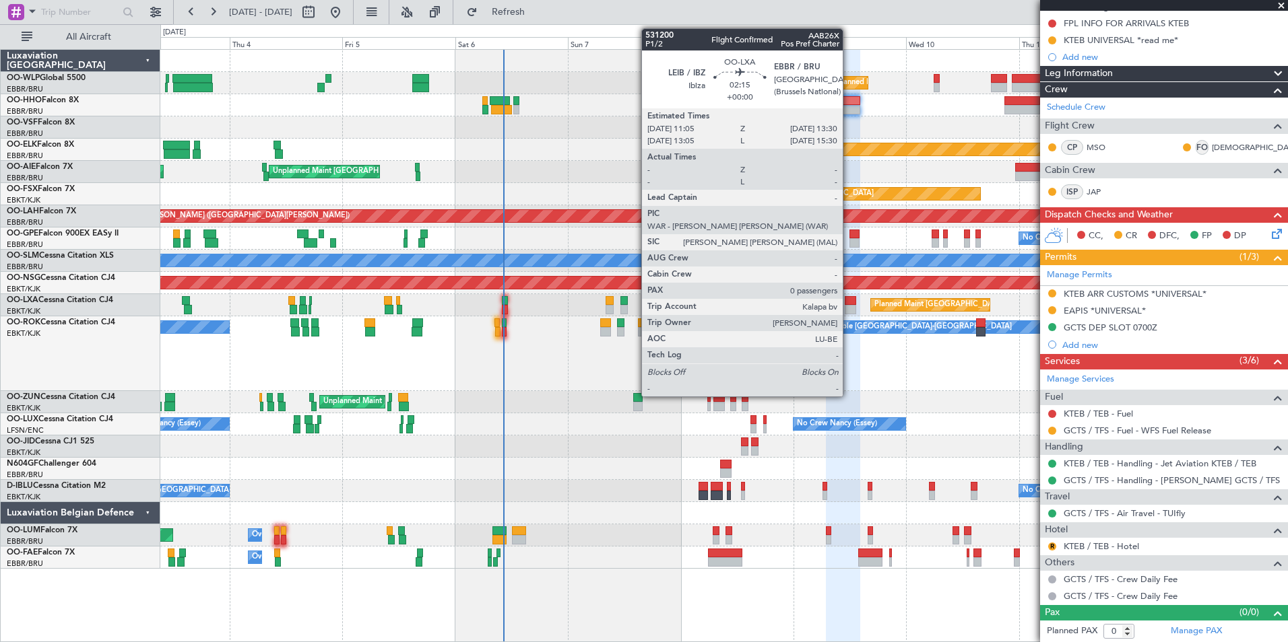
click at [849, 303] on div at bounding box center [849, 300] width 11 height 9
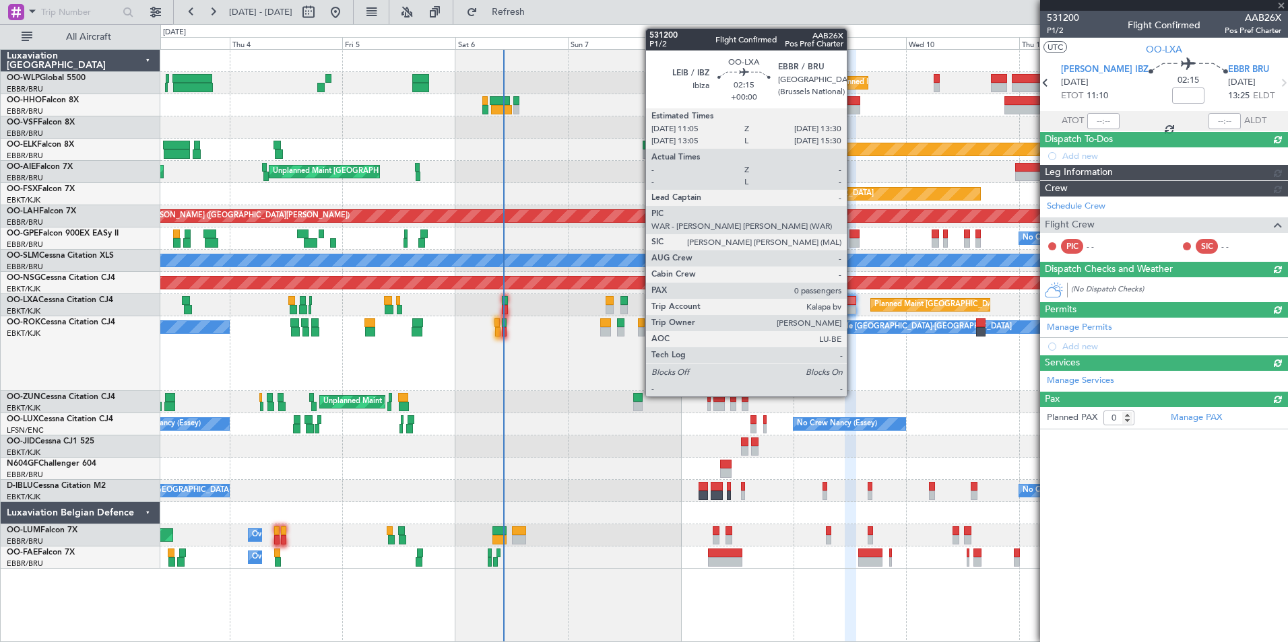
scroll to position [0, 0]
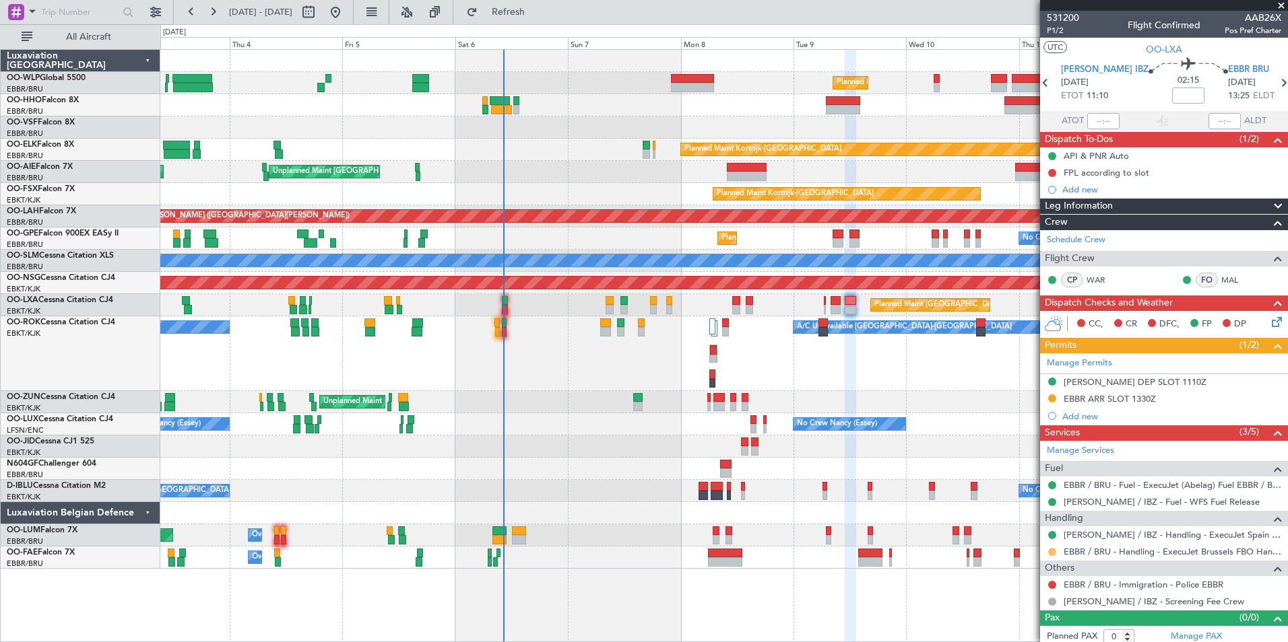
click at [1050, 551] on button at bounding box center [1052, 552] width 8 height 8
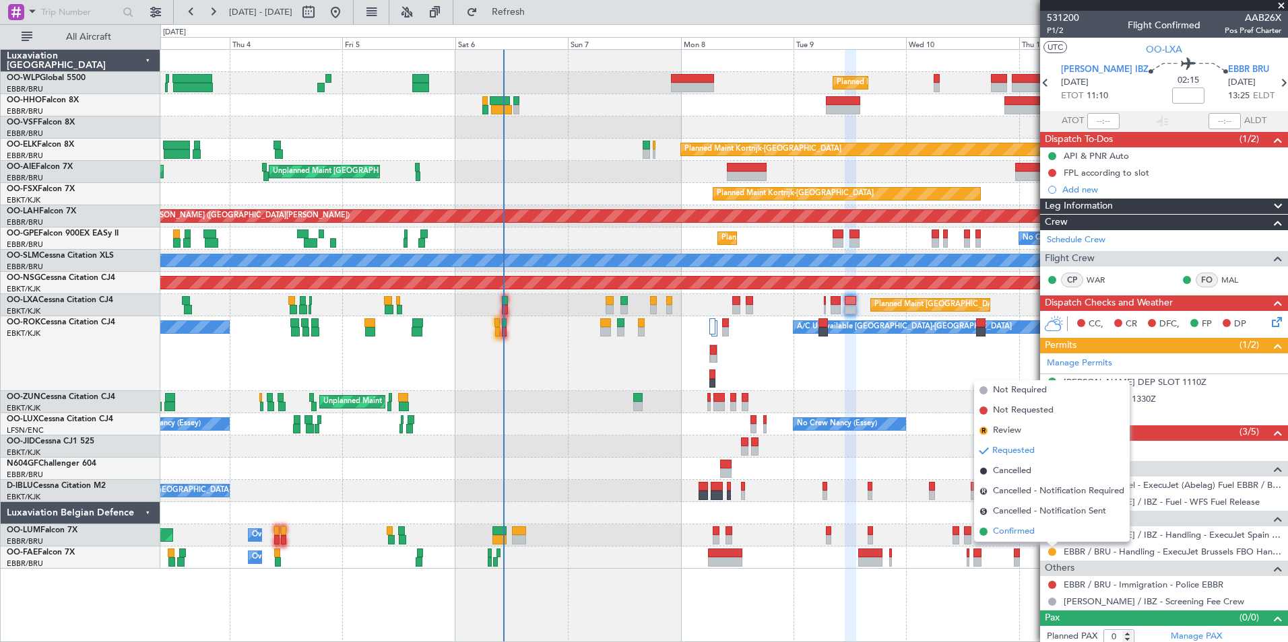
click at [1027, 529] on span "Confirmed" at bounding box center [1014, 531] width 42 height 13
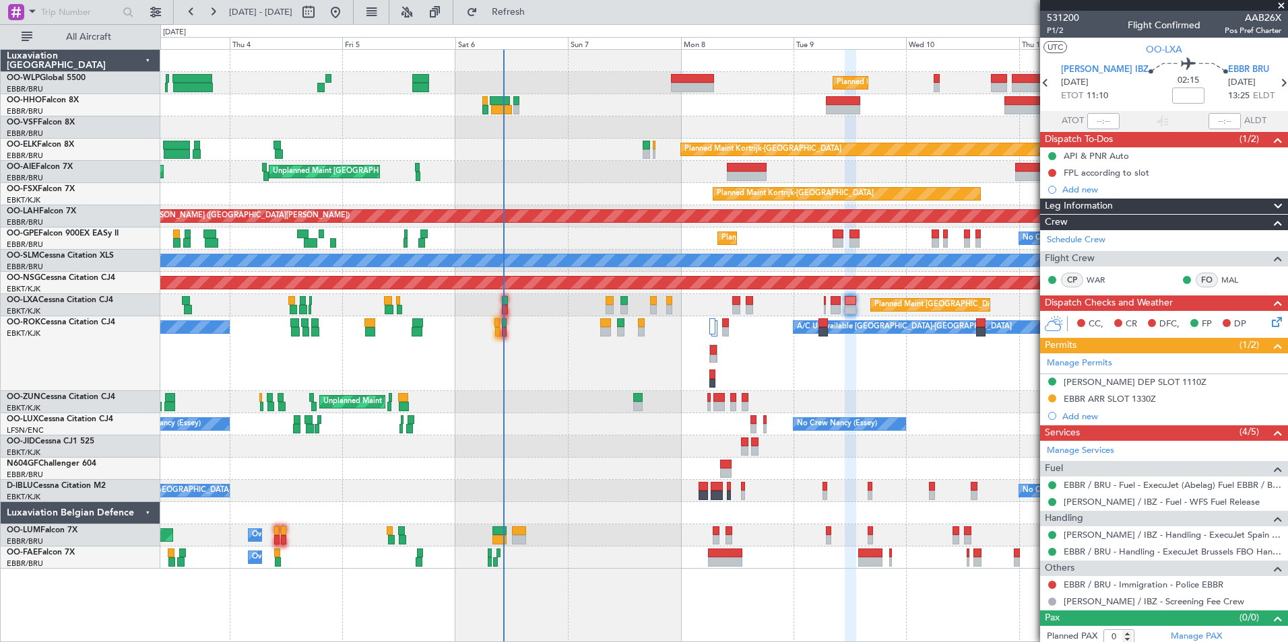
click at [1100, 404] on mat-tooltip-component "EBBR ARR SLOT 1330Z" at bounding box center [1110, 422] width 103 height 36
click at [1101, 399] on div "EBBR ARR SLOT 1330Z" at bounding box center [1109, 398] width 92 height 11
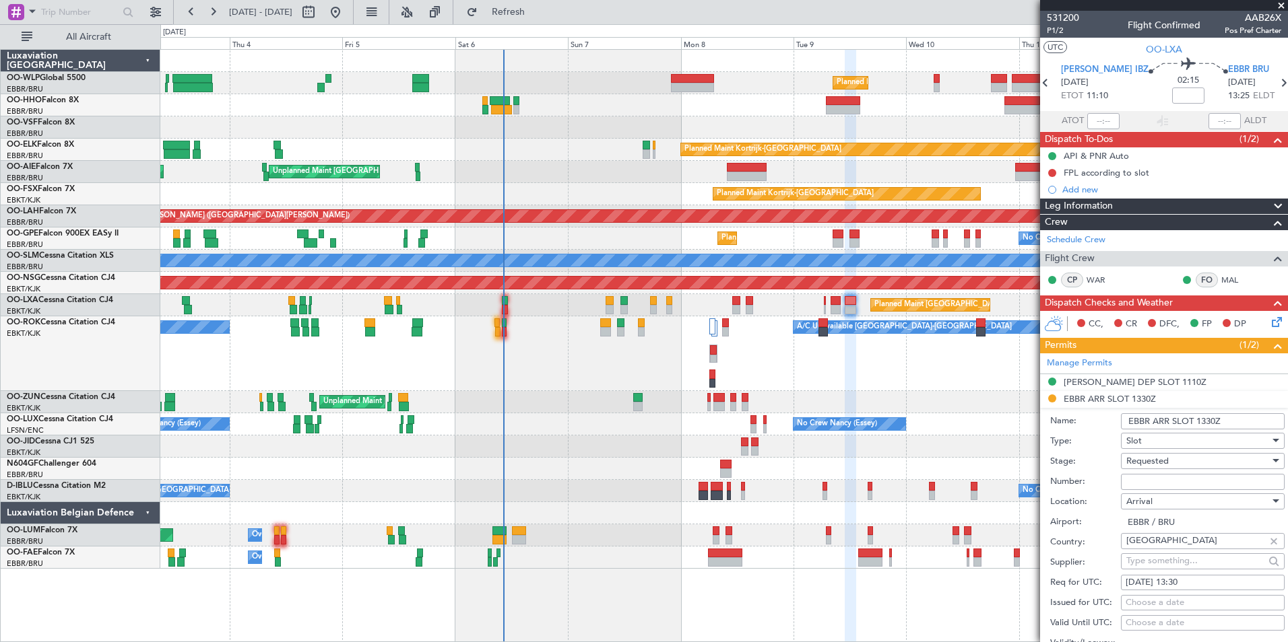
click at [1144, 480] on input "Number:" at bounding box center [1203, 482] width 164 height 16
paste input "EBBRAAB6114D"
type input "EBBRAAB6114D00"
click at [1152, 462] on span "Requested" at bounding box center [1147, 461] width 42 height 12
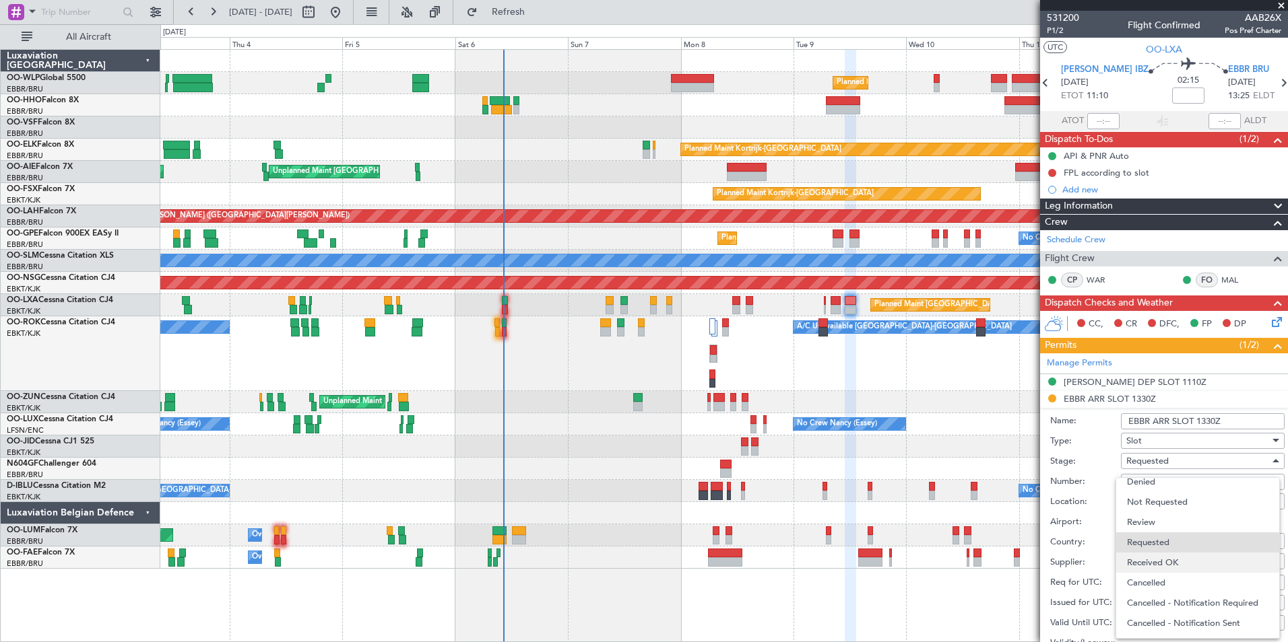
click at [1163, 562] on span "Received OK" at bounding box center [1197, 563] width 141 height 20
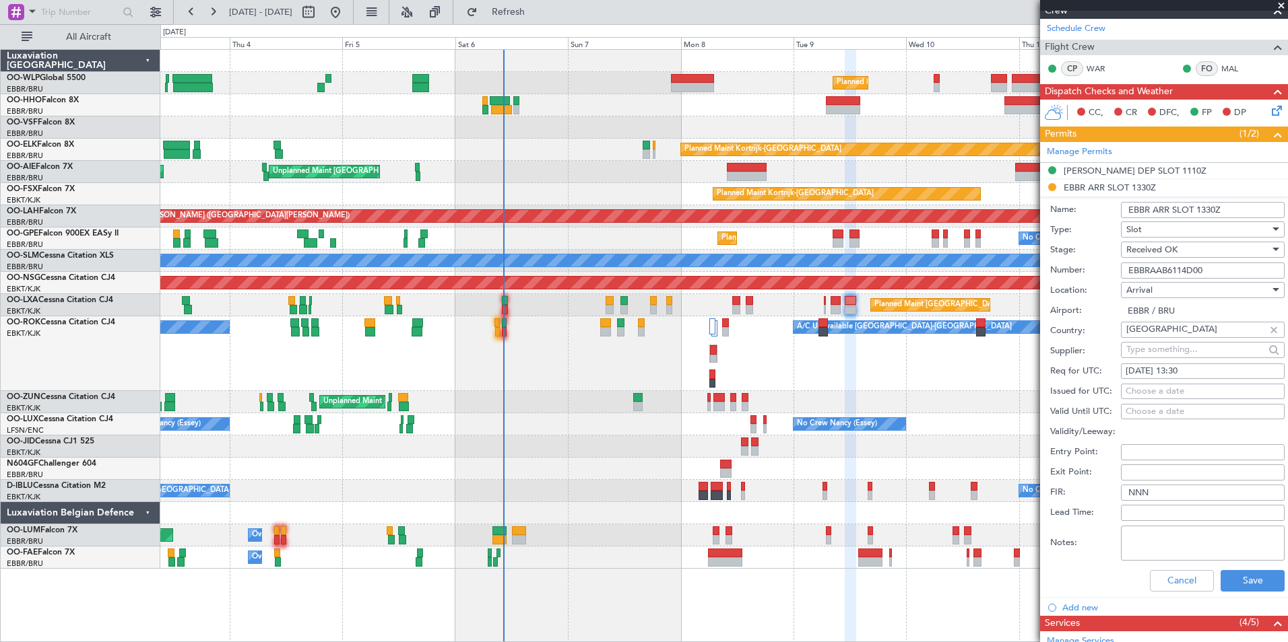
scroll to position [337, 0]
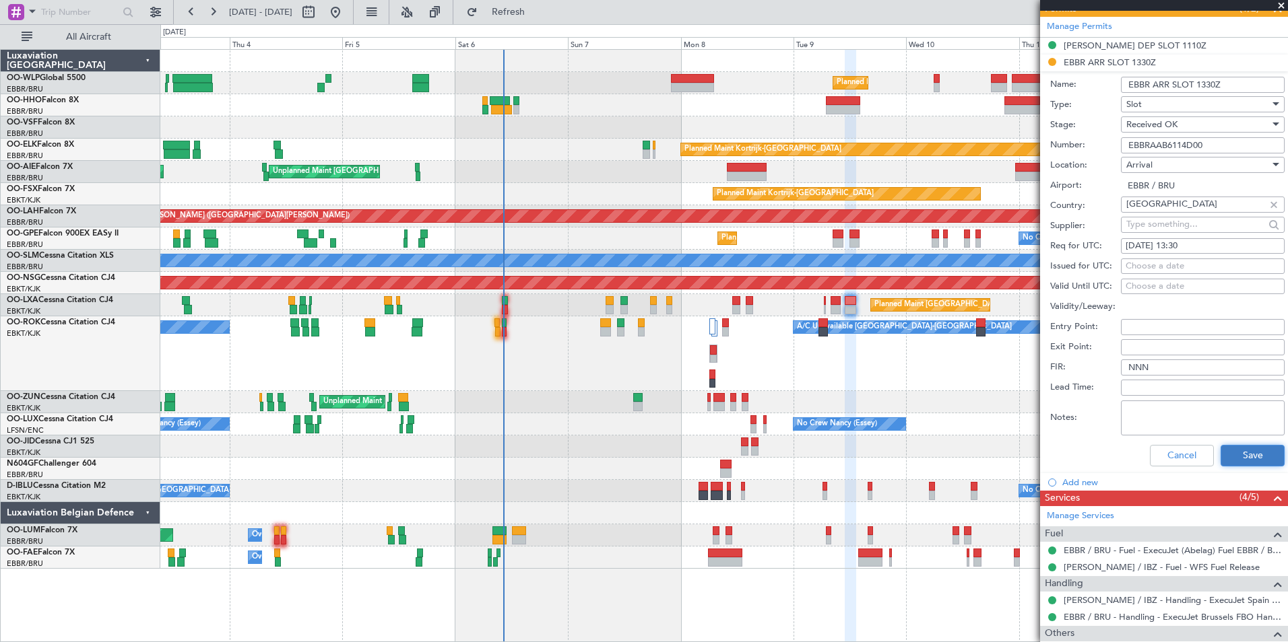
click at [1234, 463] on button "Save" at bounding box center [1252, 456] width 64 height 22
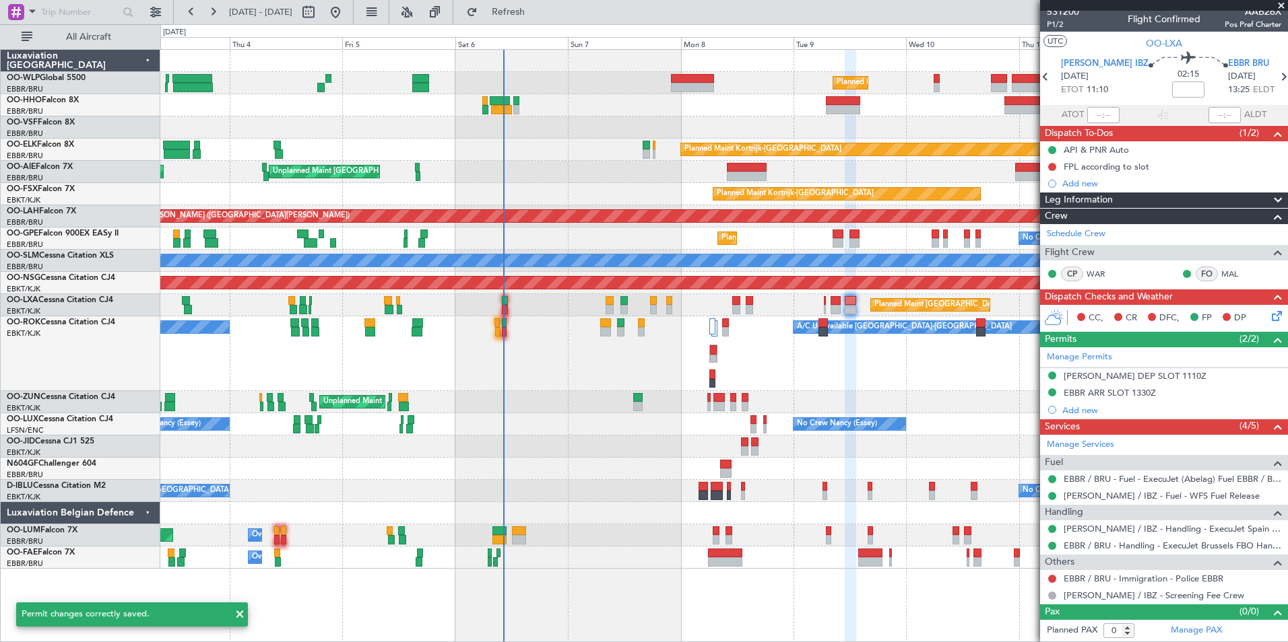
scroll to position [5, 0]
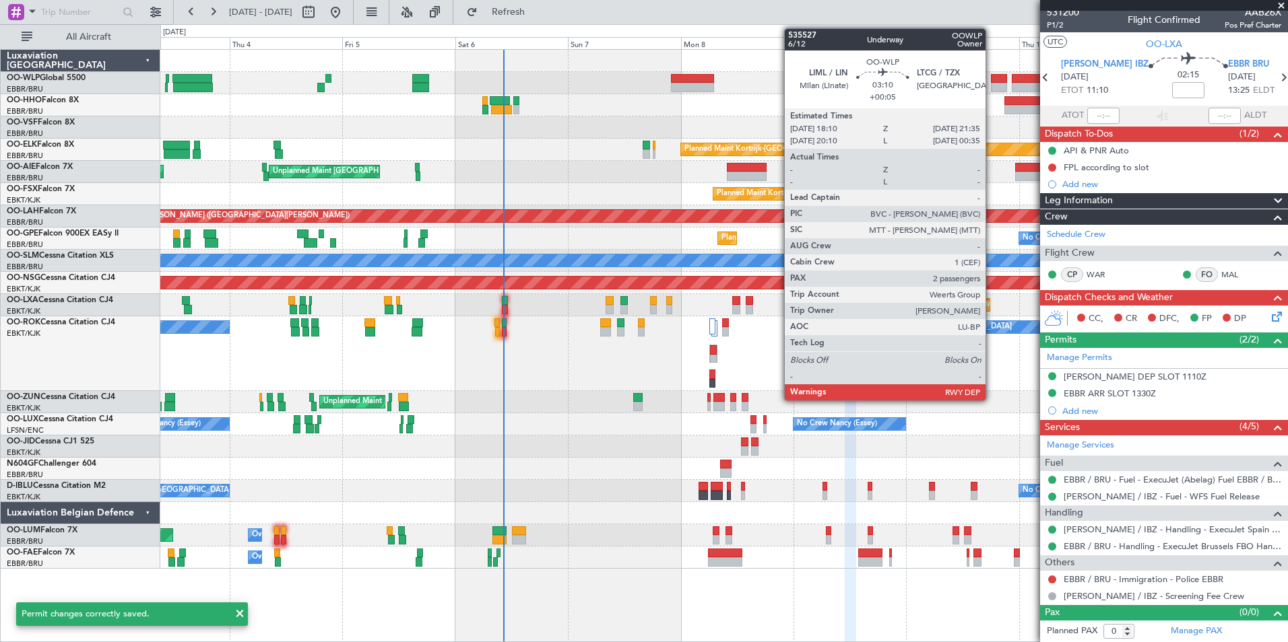
click at [991, 79] on div at bounding box center [999, 78] width 16 height 9
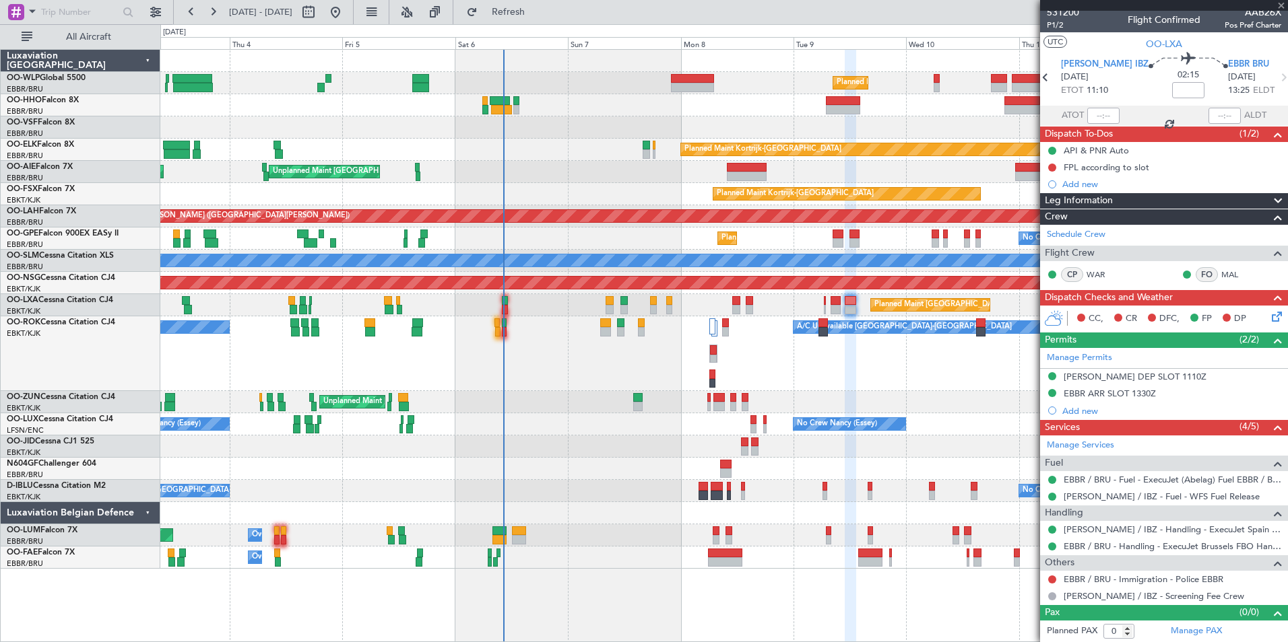
type input "+00:05"
type input "2"
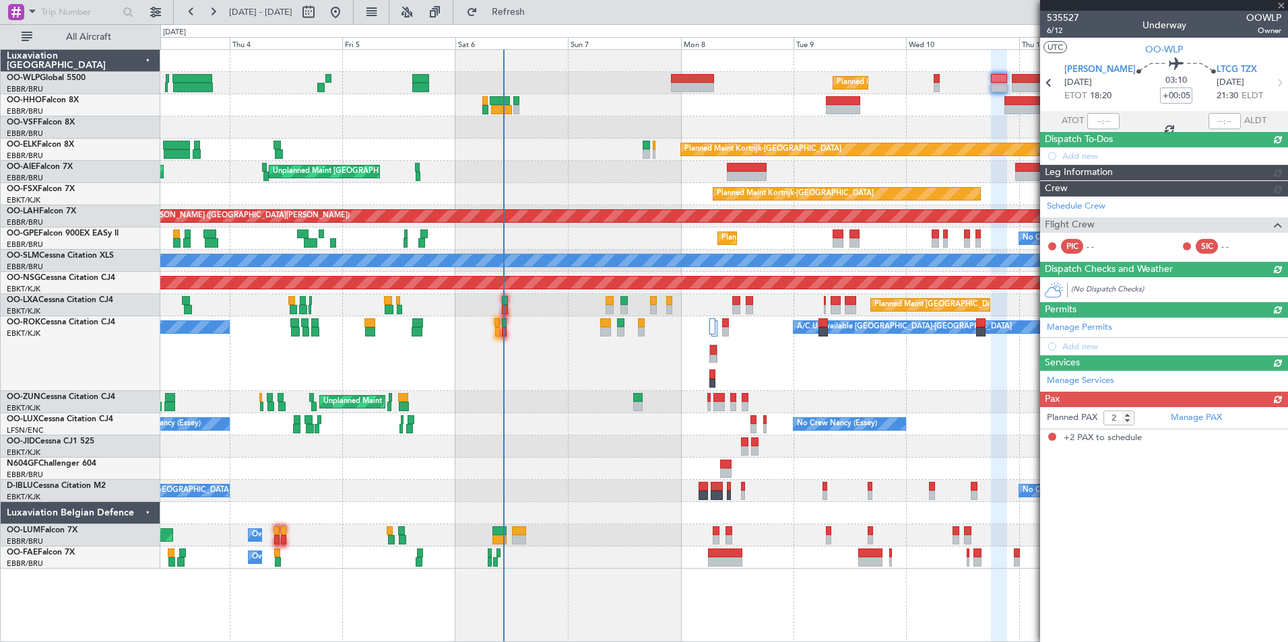
scroll to position [0, 0]
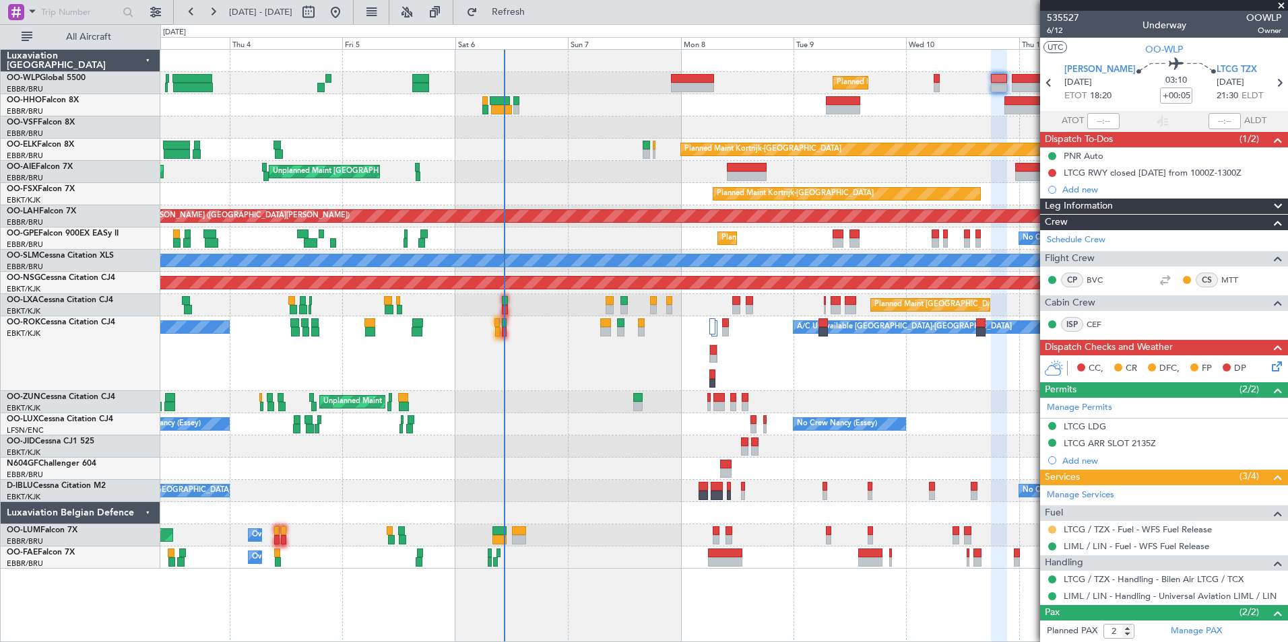
click at [1053, 528] on button at bounding box center [1052, 530] width 8 height 8
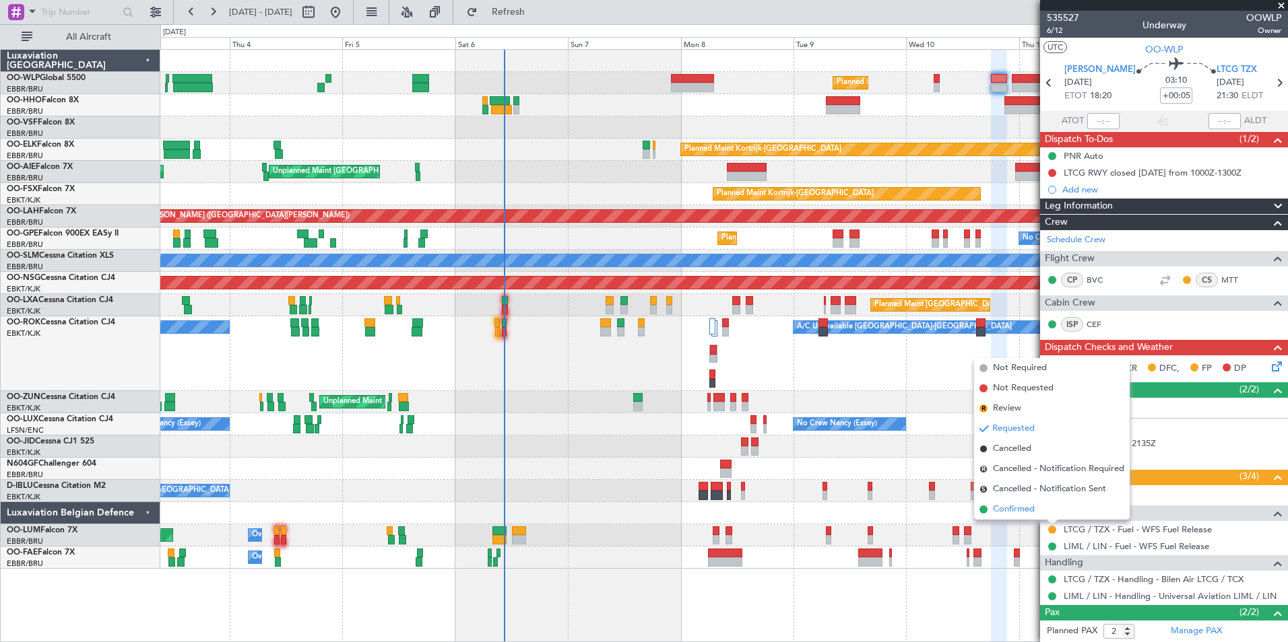
click at [1021, 510] on span "Confirmed" at bounding box center [1014, 509] width 42 height 13
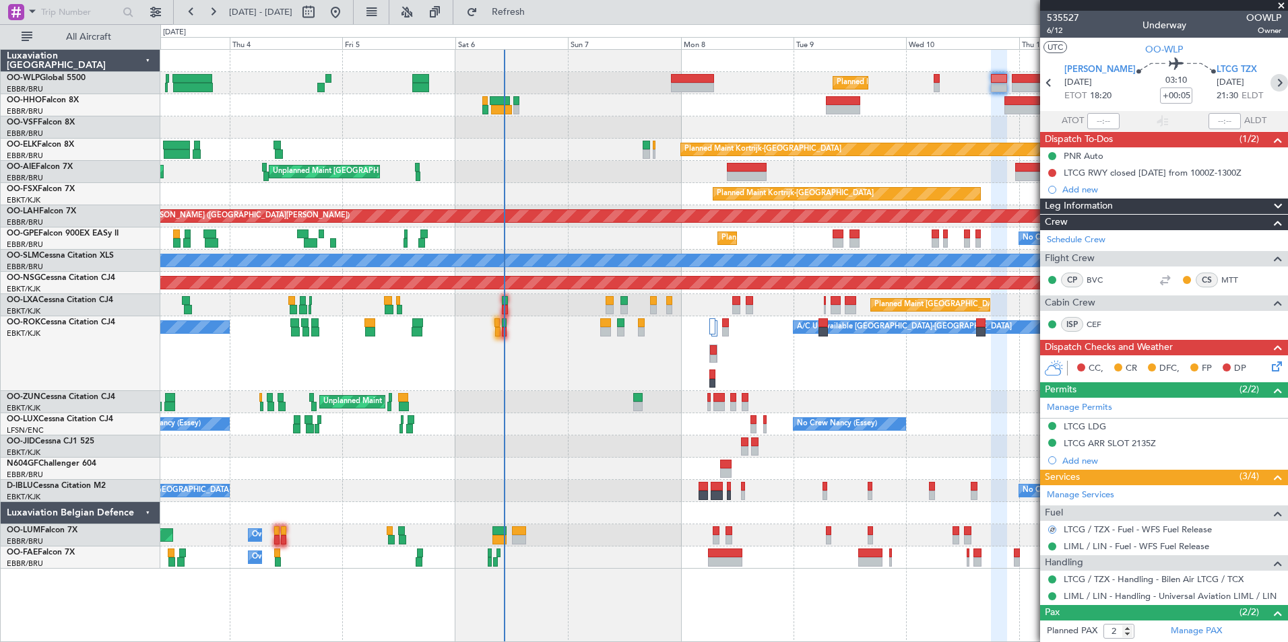
click at [1270, 77] on icon at bounding box center [1279, 83] width 18 height 18
type input "-00:25"
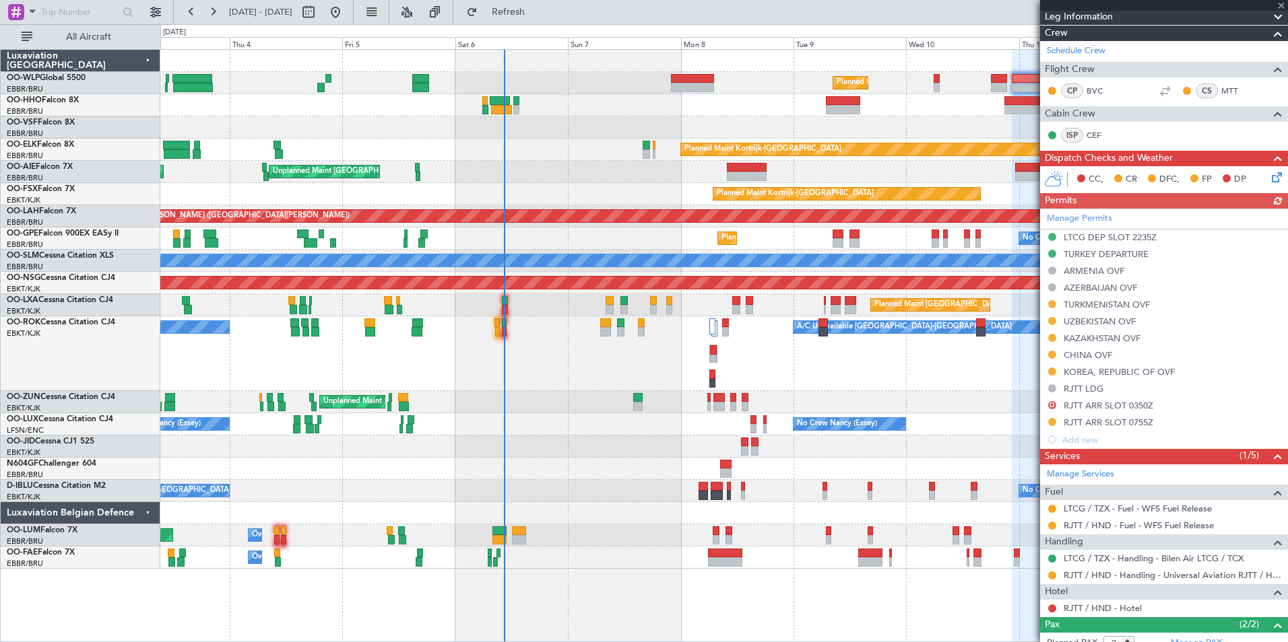
scroll to position [312, 0]
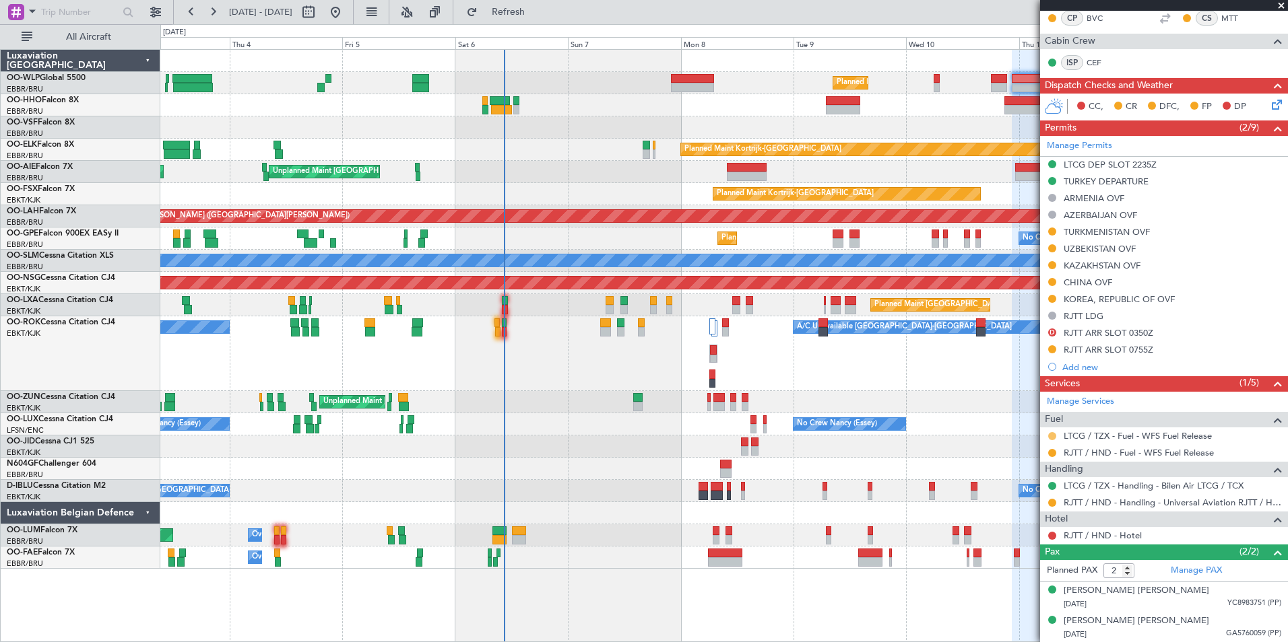
click at [1052, 437] on button at bounding box center [1052, 436] width 8 height 8
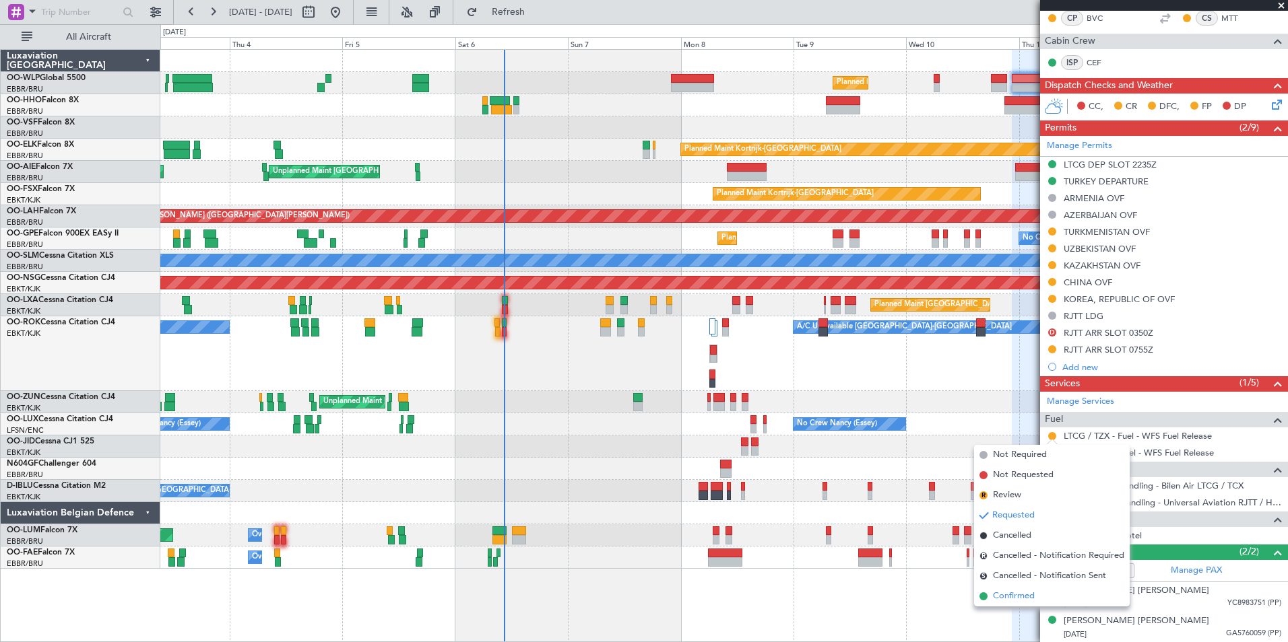
click at [1022, 593] on span "Confirmed" at bounding box center [1014, 596] width 42 height 13
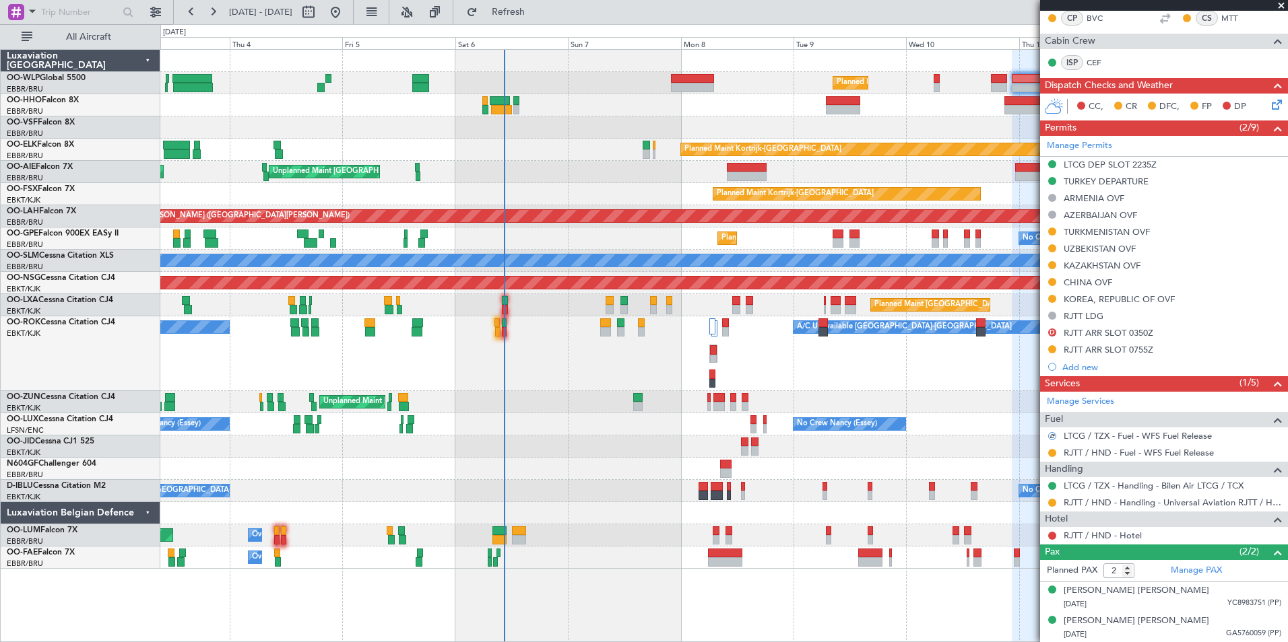
scroll to position [43, 0]
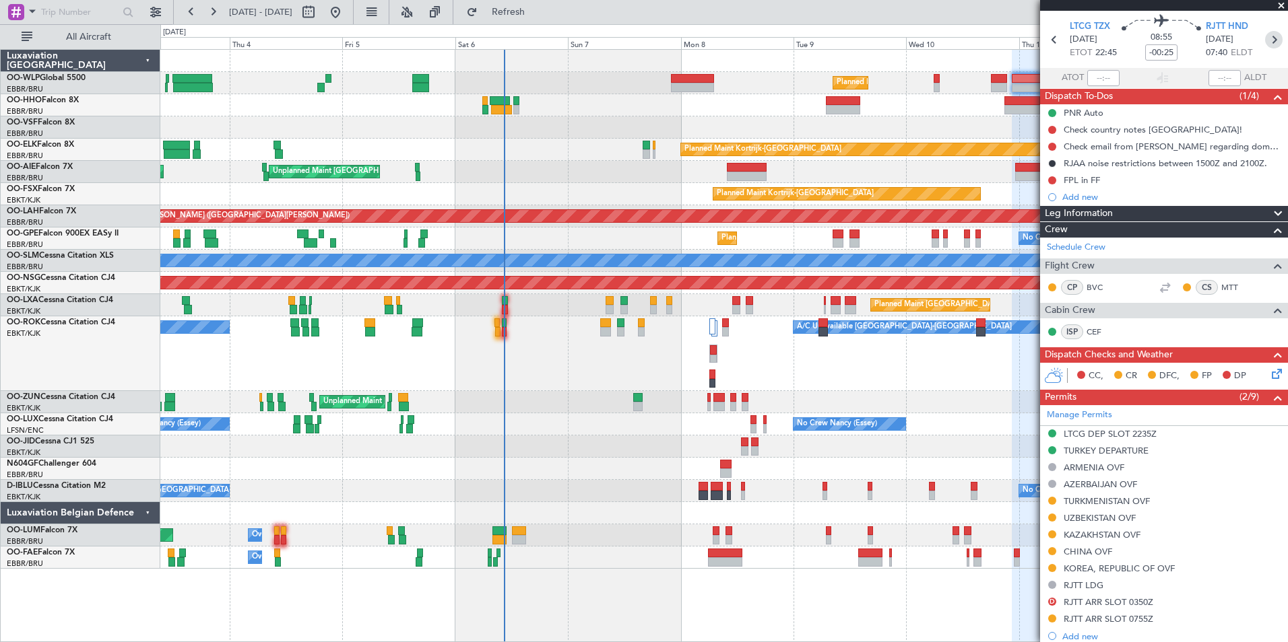
click at [1265, 47] on icon at bounding box center [1274, 40] width 18 height 18
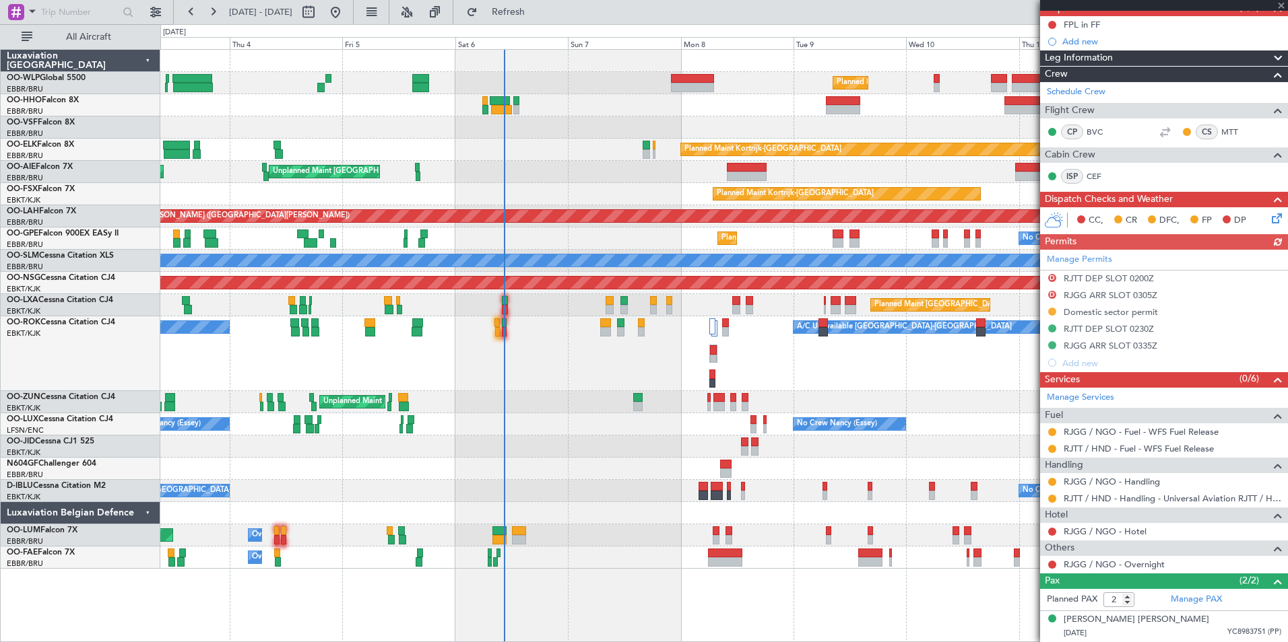
scroll to position [160, 0]
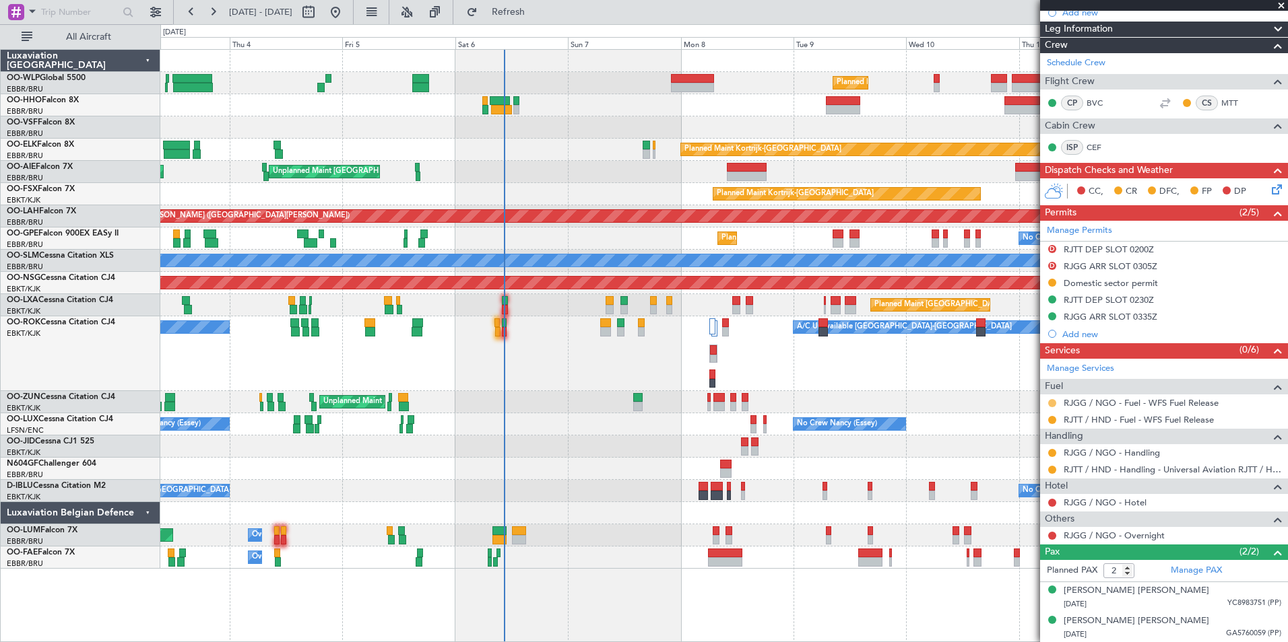
click at [1050, 401] on button at bounding box center [1052, 403] width 8 height 8
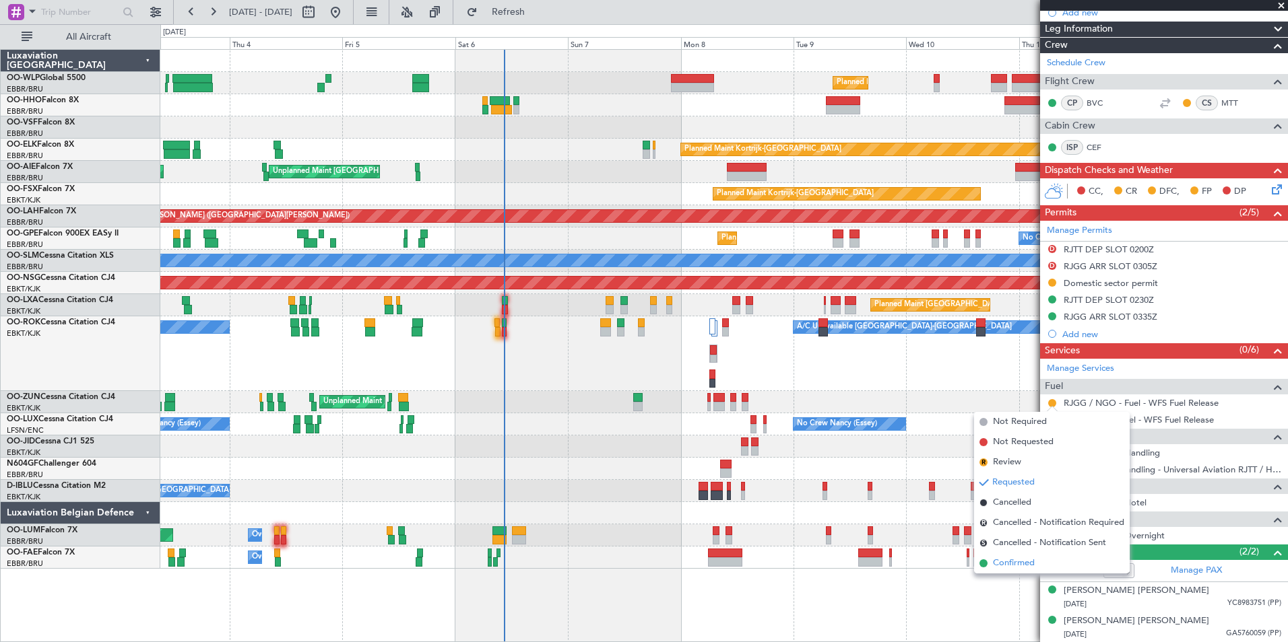
click at [1007, 565] on span "Confirmed" at bounding box center [1014, 563] width 42 height 13
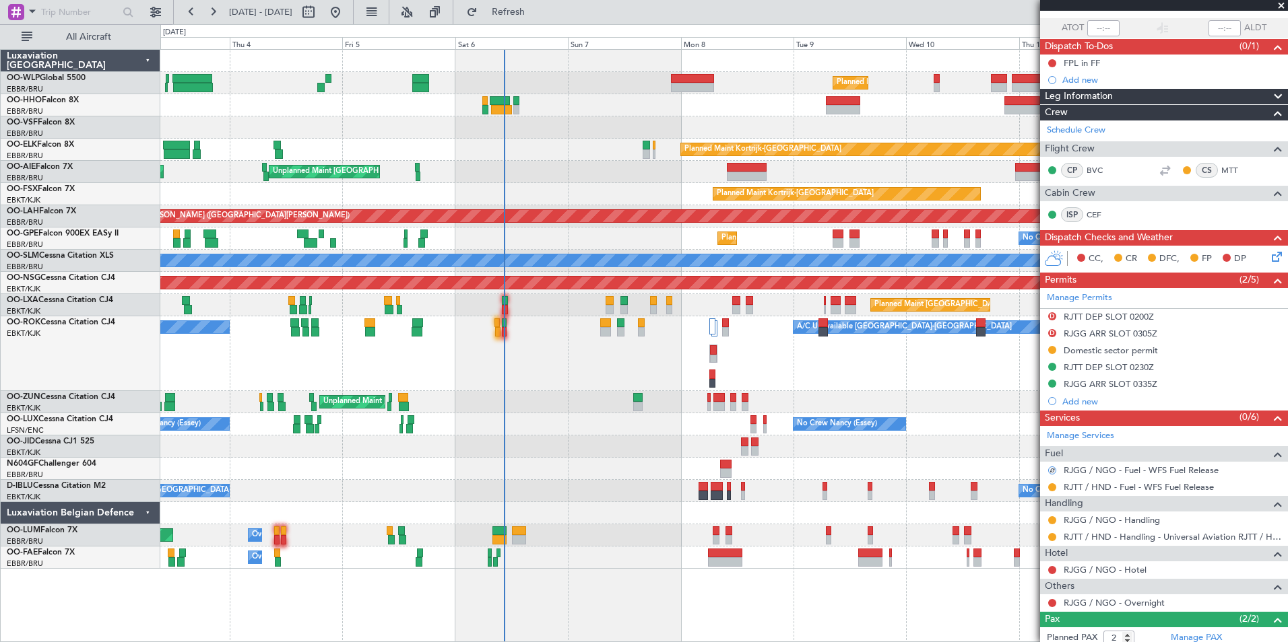
scroll to position [0, 0]
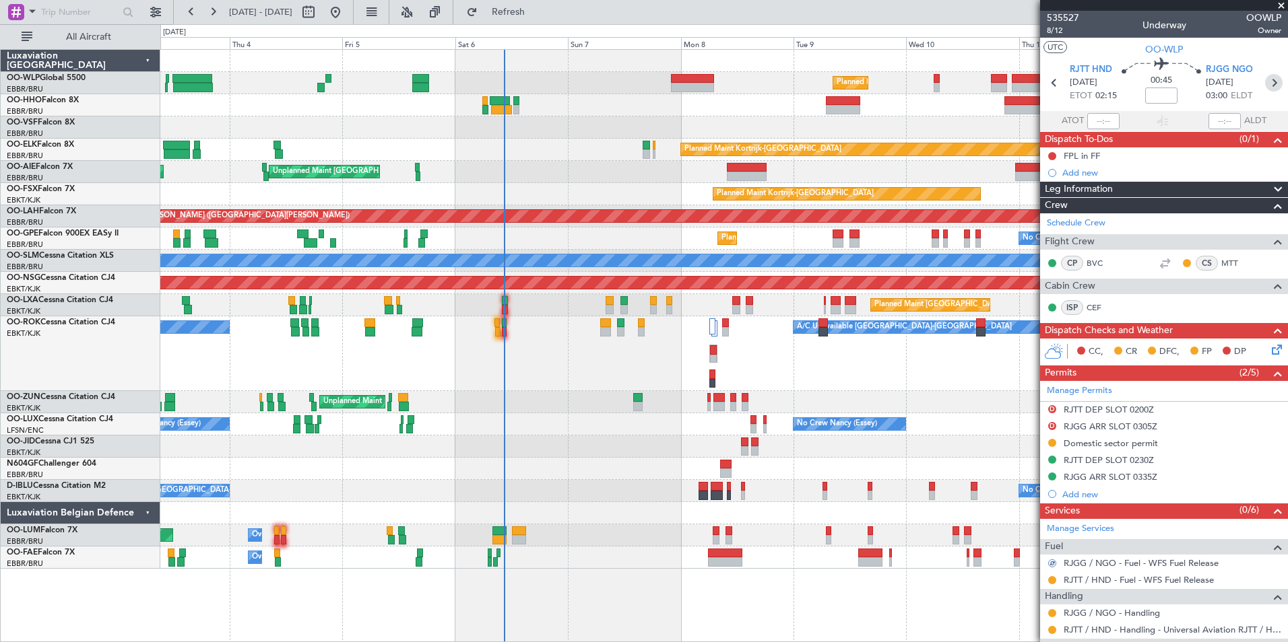
click at [1265, 83] on icon at bounding box center [1274, 83] width 18 height 18
click at [1051, 580] on button at bounding box center [1052, 580] width 8 height 8
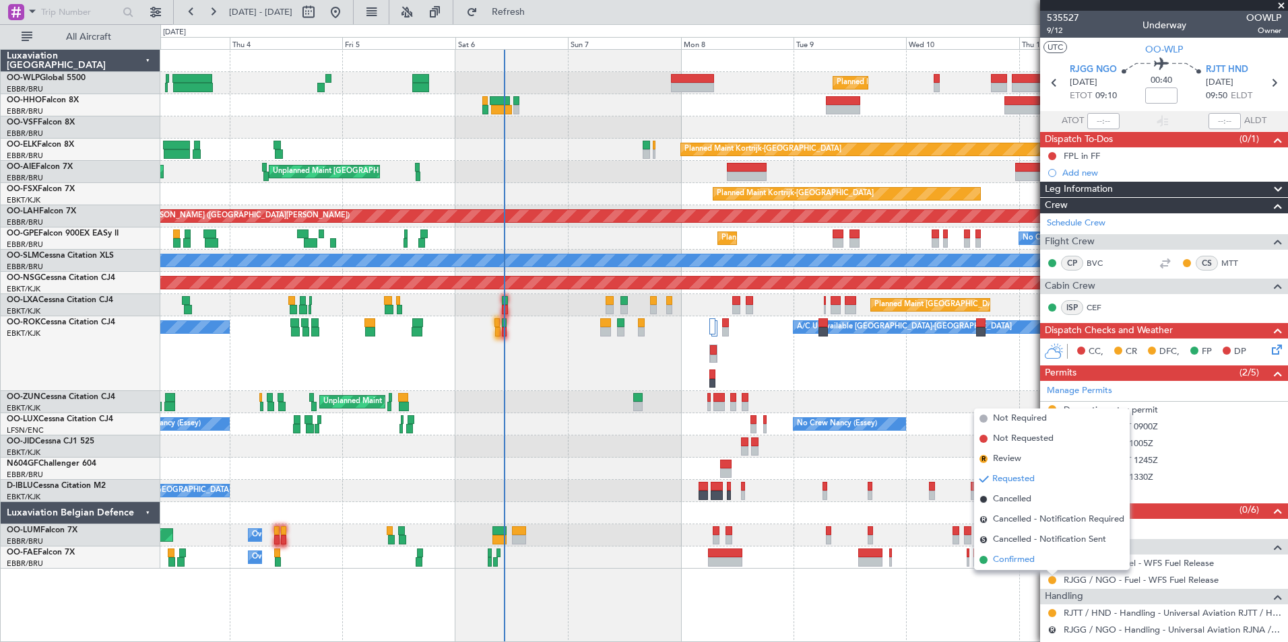
click at [1023, 565] on span "Confirmed" at bounding box center [1014, 560] width 42 height 13
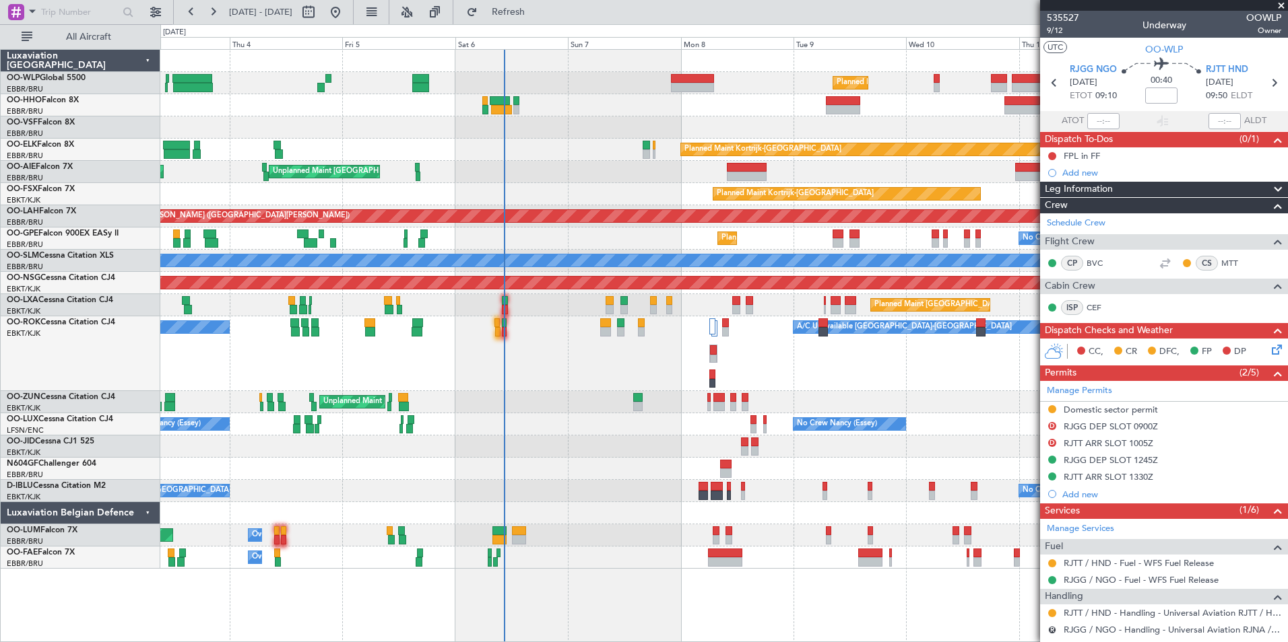
click at [781, 124] on div "Planned Maint Milan (Linate) Planned Maint Geneva (Cointrin) Planned Maint Kort…" at bounding box center [723, 309] width 1127 height 519
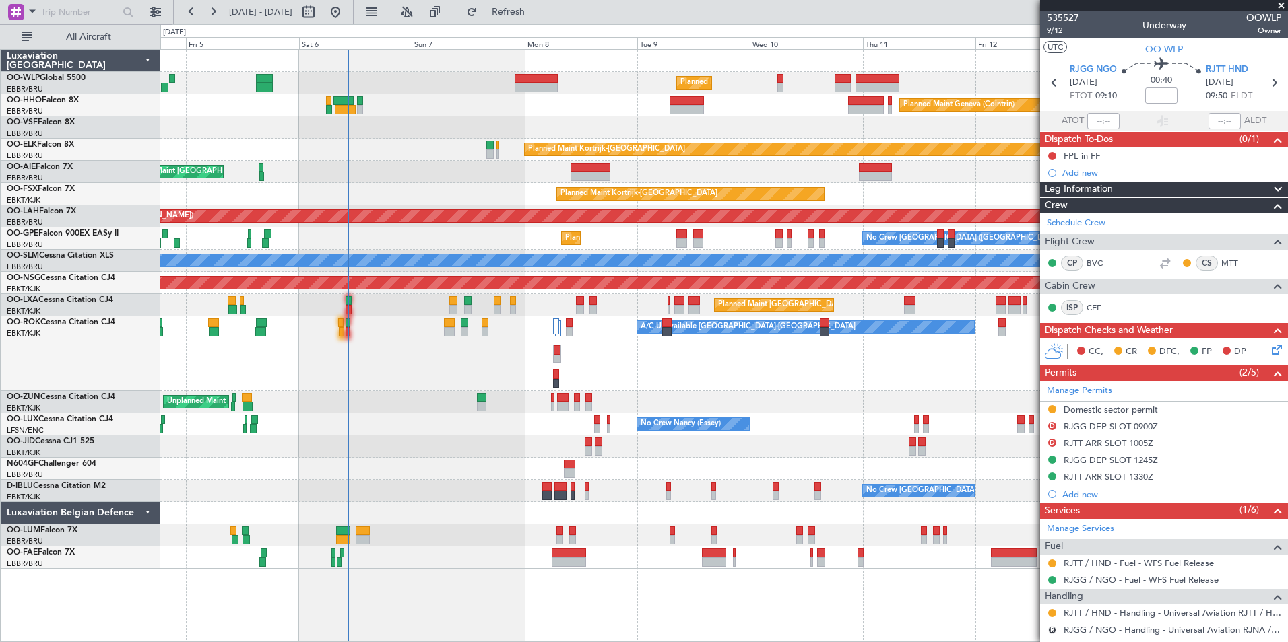
click at [719, 131] on div at bounding box center [723, 128] width 1127 height 22
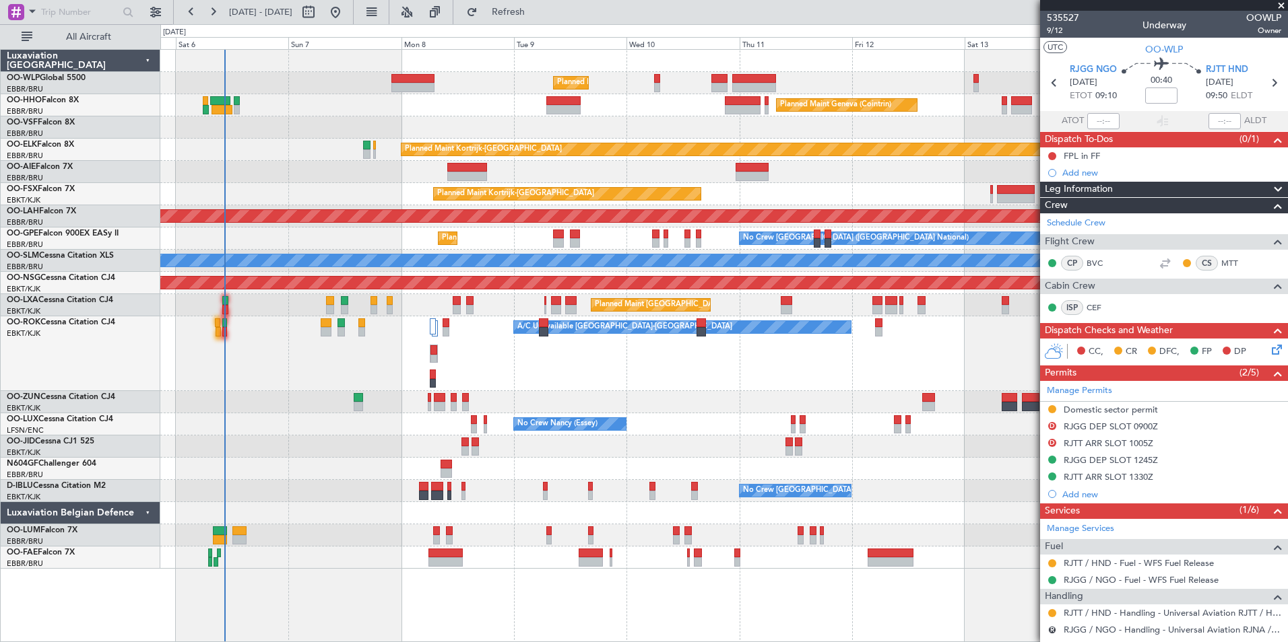
click at [711, 129] on div at bounding box center [723, 128] width 1127 height 22
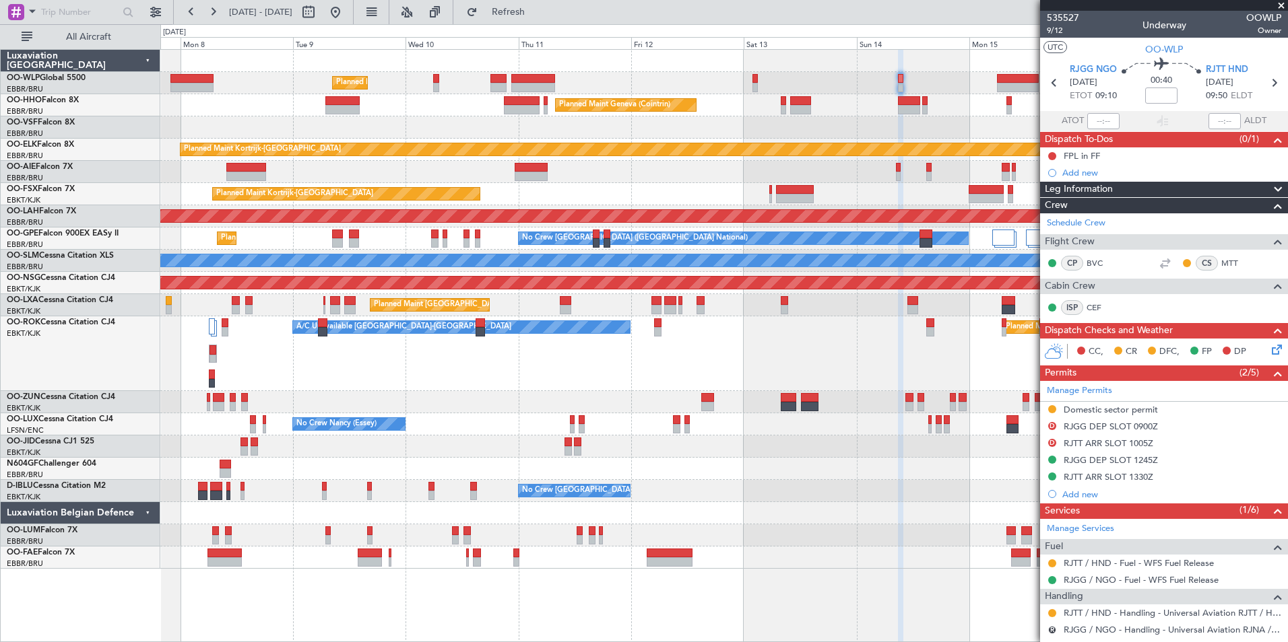
click at [729, 137] on div at bounding box center [723, 128] width 1127 height 22
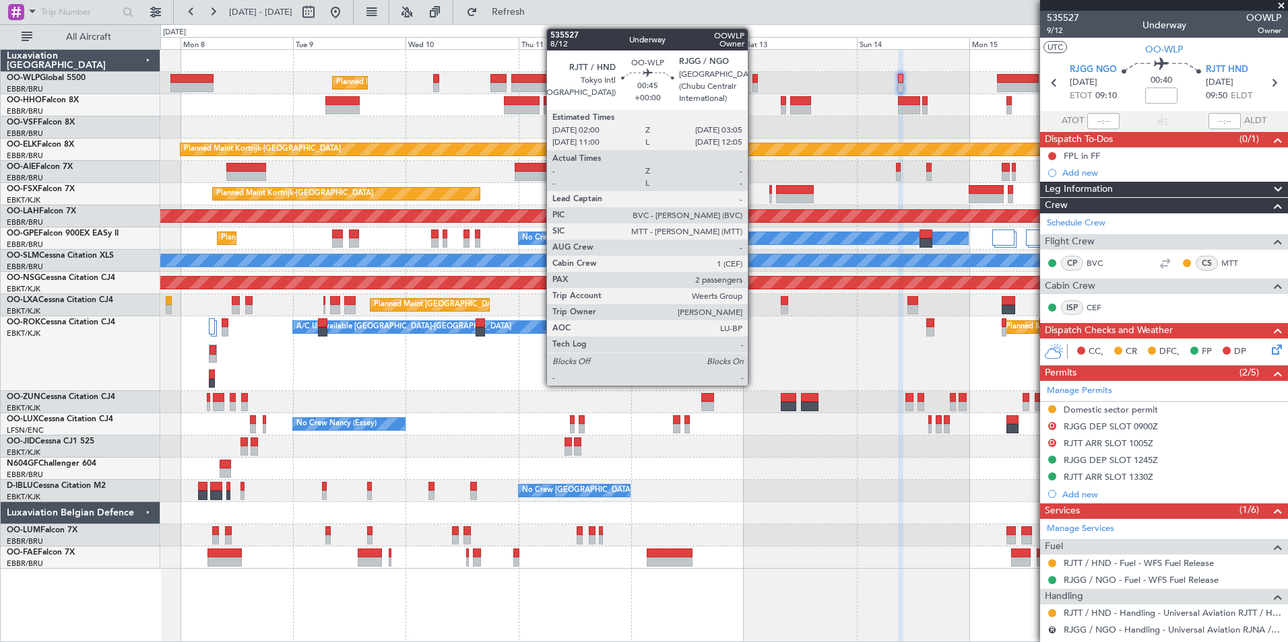
click at [754, 86] on div at bounding box center [754, 87] width 5 height 9
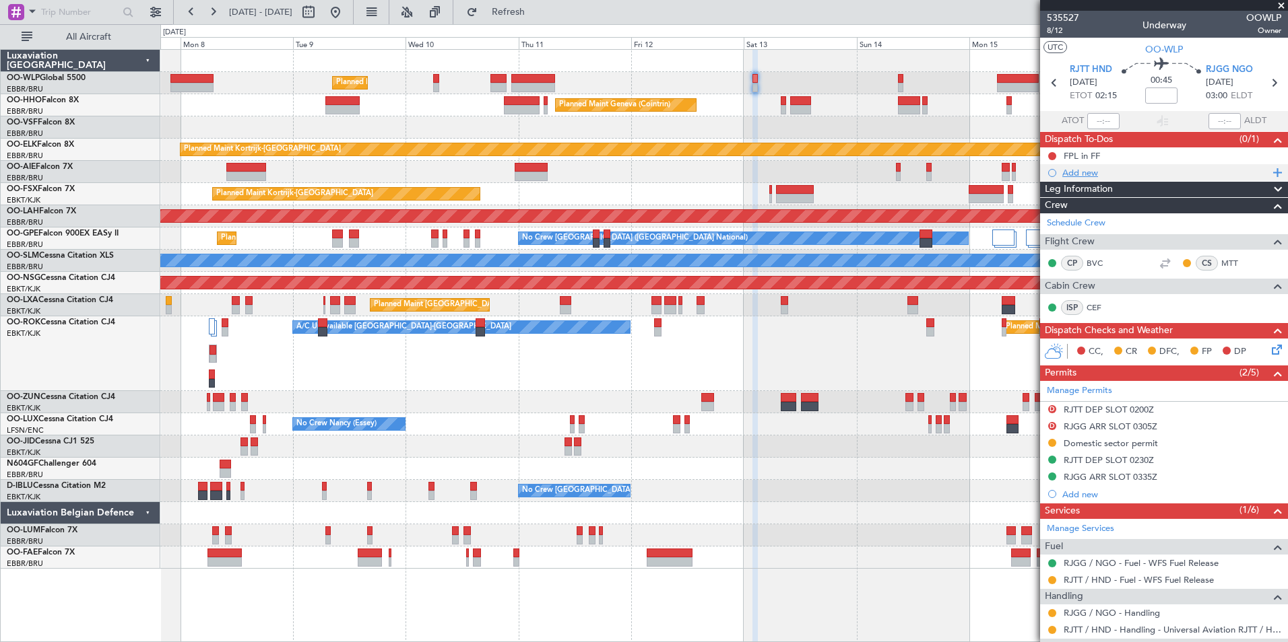
click at [1084, 169] on div "Add new" at bounding box center [1165, 172] width 207 height 11
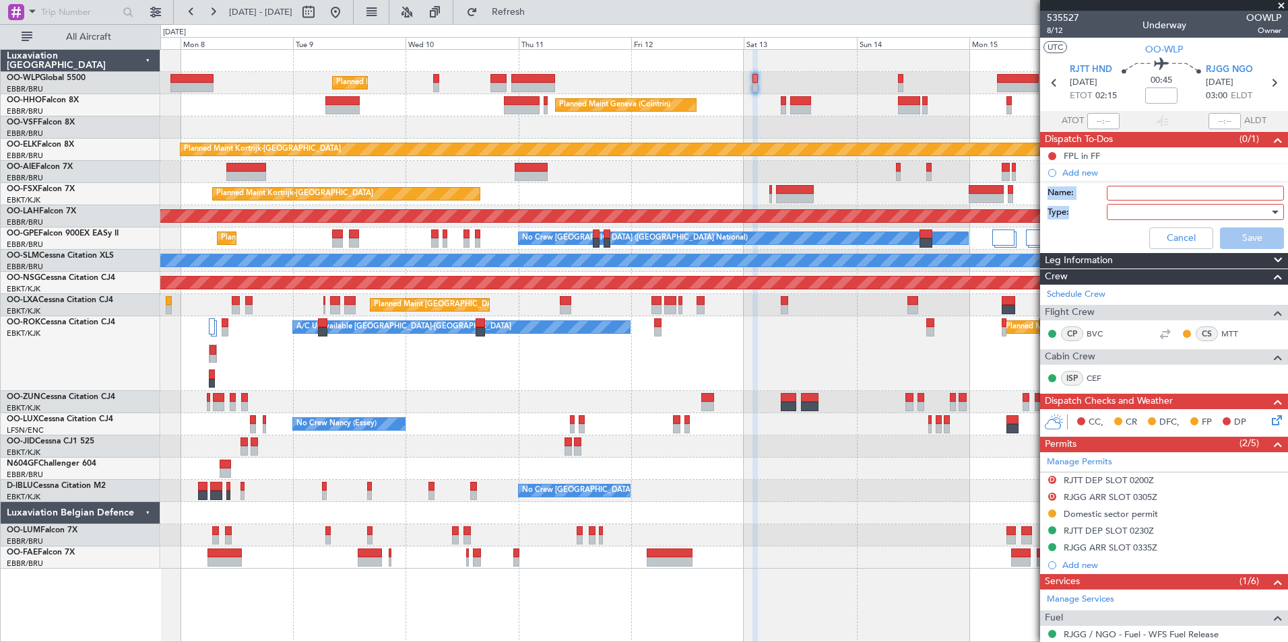
click at [1129, 203] on form "Name: Type: Cancel Save" at bounding box center [1163, 218] width 261 height 71
drag, startPoint x: 1129, startPoint y: 203, endPoint x: 1133, endPoint y: 193, distance: 10.9
click at [1133, 193] on input "Name:" at bounding box center [1194, 193] width 177 height 15
type input "No fuelling fee RJGG 200 USD"
click at [1133, 213] on div at bounding box center [1190, 212] width 157 height 20
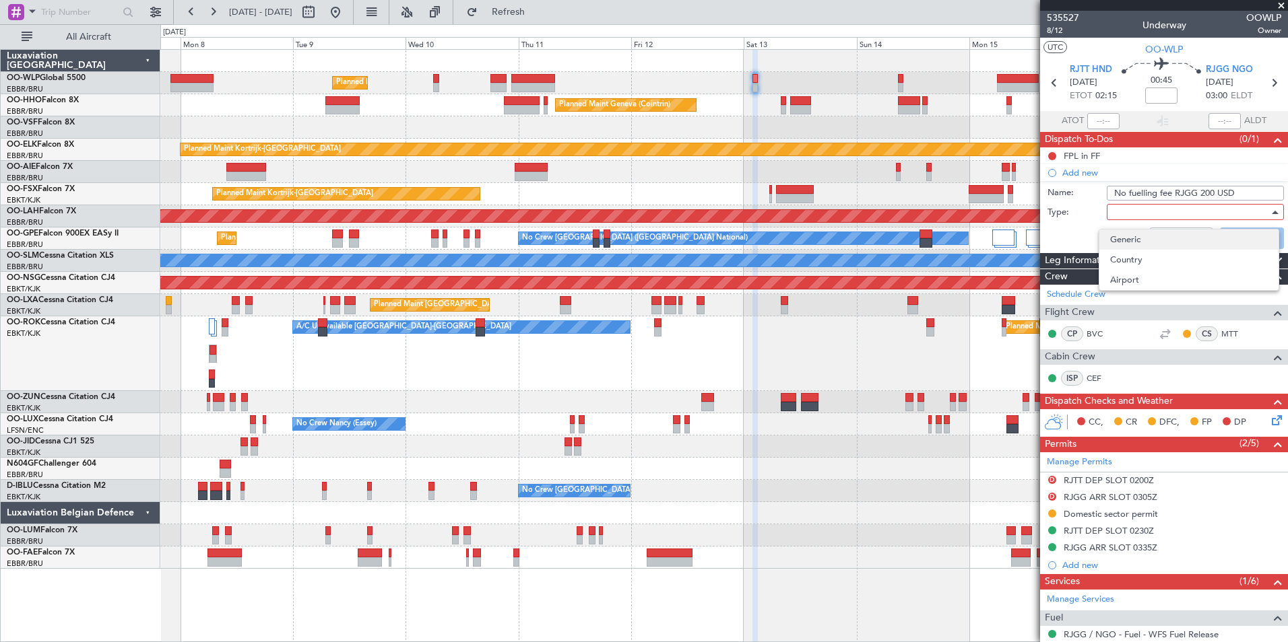
click at [1123, 237] on span "Generic" at bounding box center [1189, 240] width 158 height 20
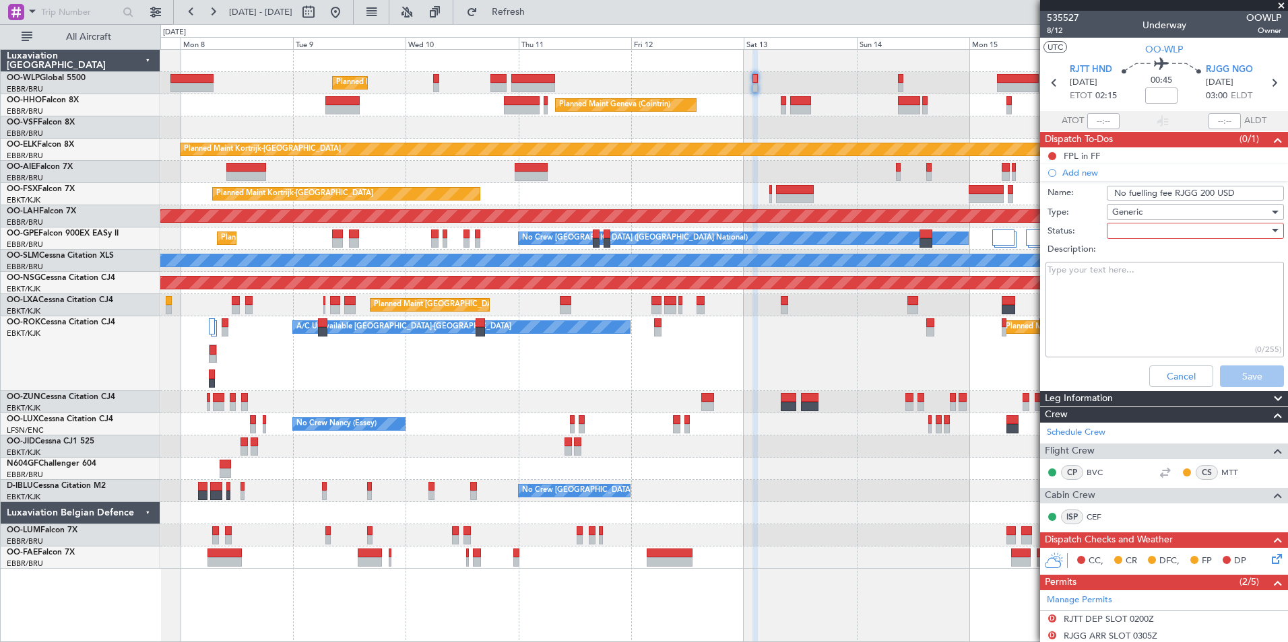
click at [1126, 230] on div at bounding box center [1190, 231] width 157 height 20
click at [1123, 259] on span "Not Started" at bounding box center [1189, 258] width 158 height 20
click at [1121, 276] on textarea "Description:" at bounding box center [1164, 310] width 238 height 96
click at [1203, 271] on textarea "Check with crew if they need fuel in FJGG" at bounding box center [1164, 310] width 238 height 96
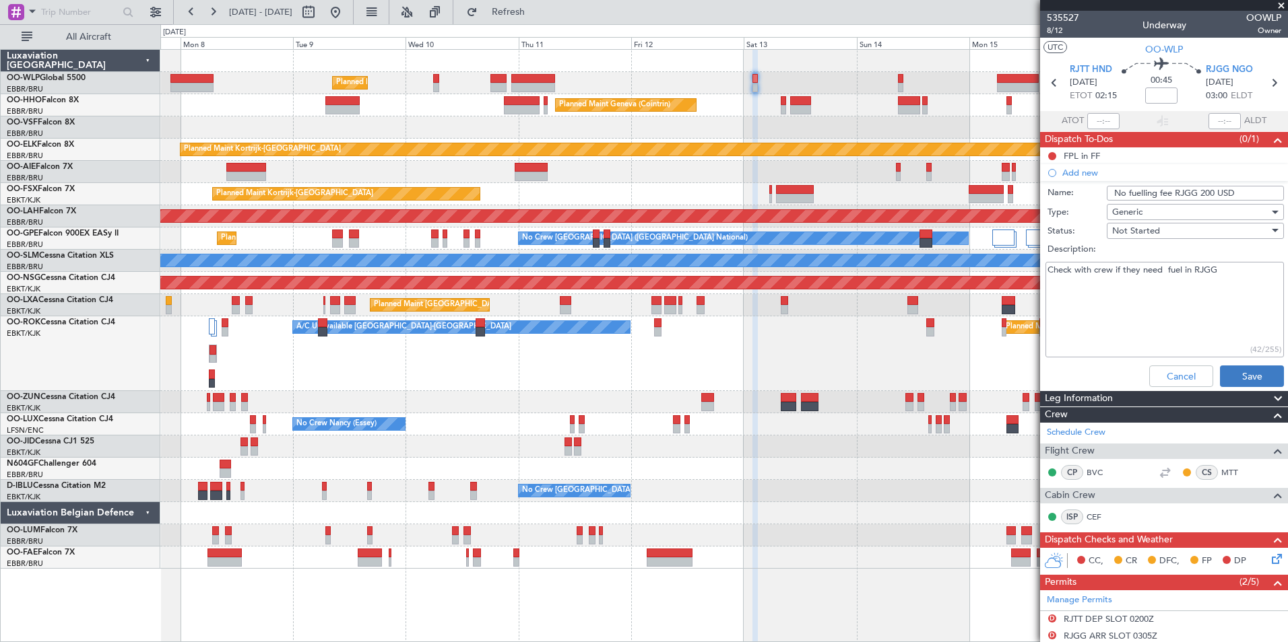
type textarea "Check with crew if they need fuel in RJGG"
drag, startPoint x: 1253, startPoint y: 377, endPoint x: 1236, endPoint y: 396, distance: 25.3
click at [1252, 376] on button "Save" at bounding box center [1252, 377] width 64 height 22
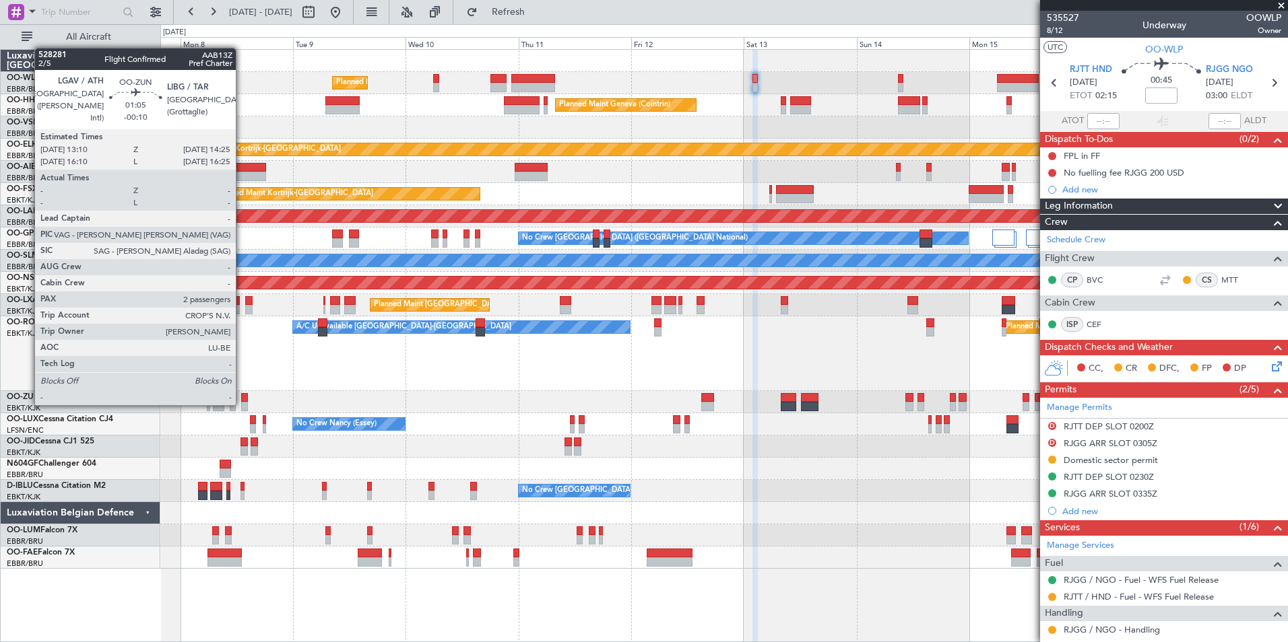
click at [242, 404] on div at bounding box center [244, 406] width 6 height 9
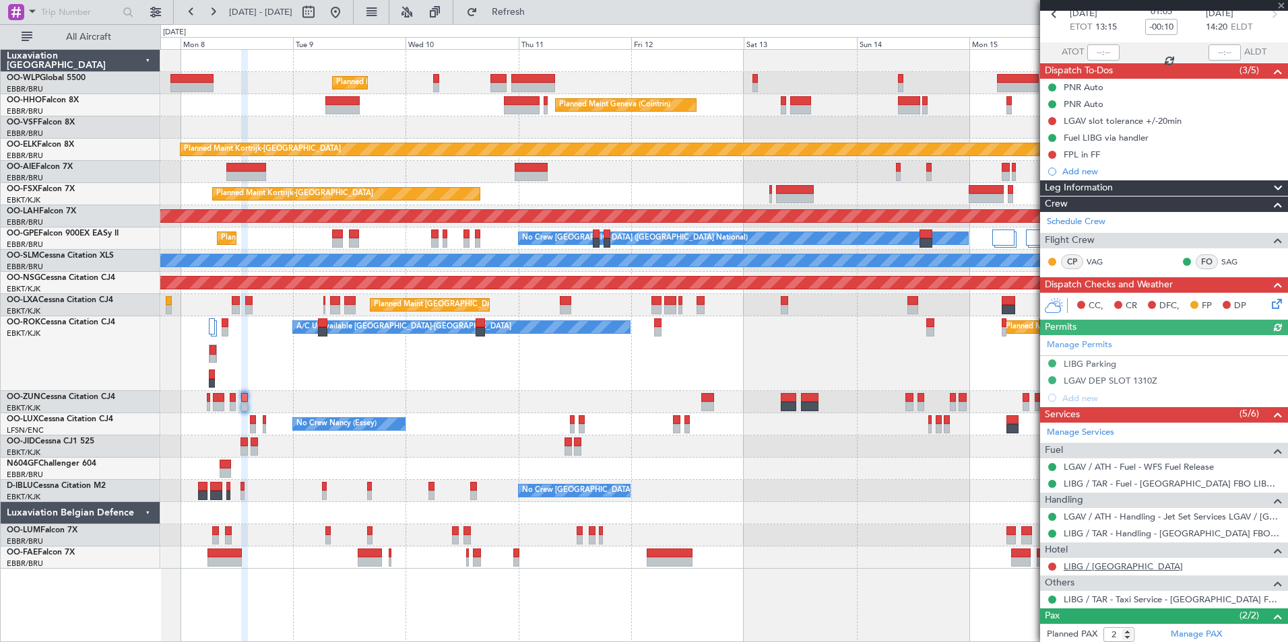
scroll to position [133, 0]
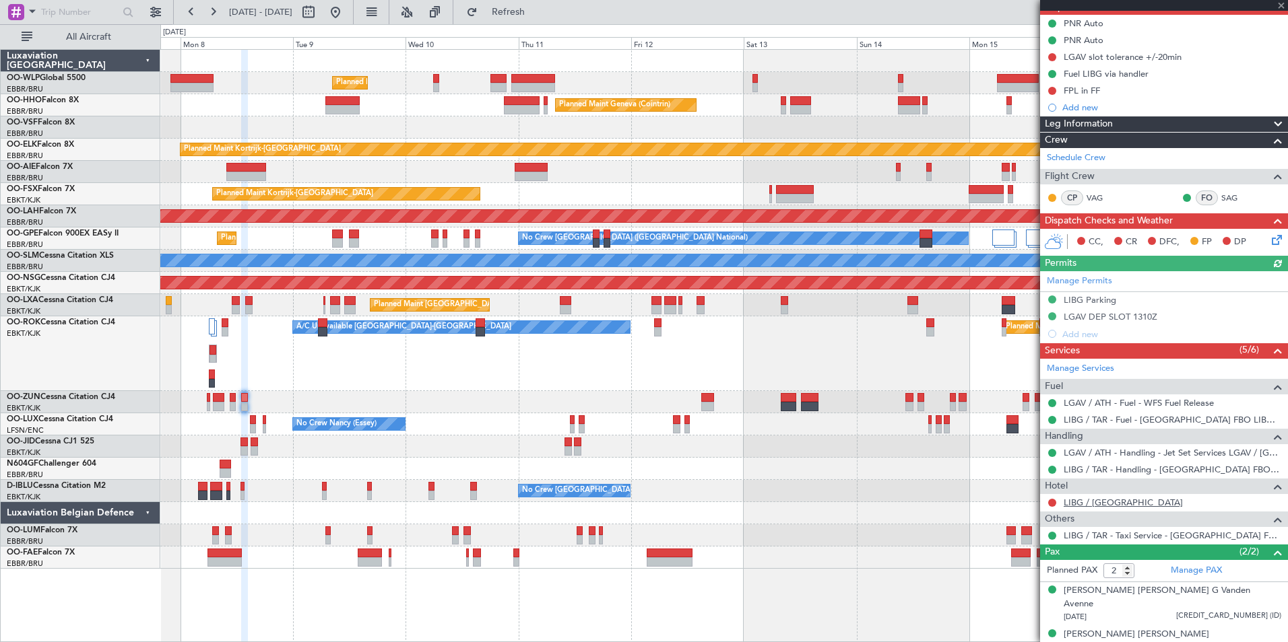
click at [1095, 505] on link "LIBG / TAR - Hotel" at bounding box center [1122, 502] width 119 height 11
click at [537, 10] on span "Refresh" at bounding box center [508, 11] width 57 height 9
click at [1051, 503] on button at bounding box center [1052, 503] width 8 height 8
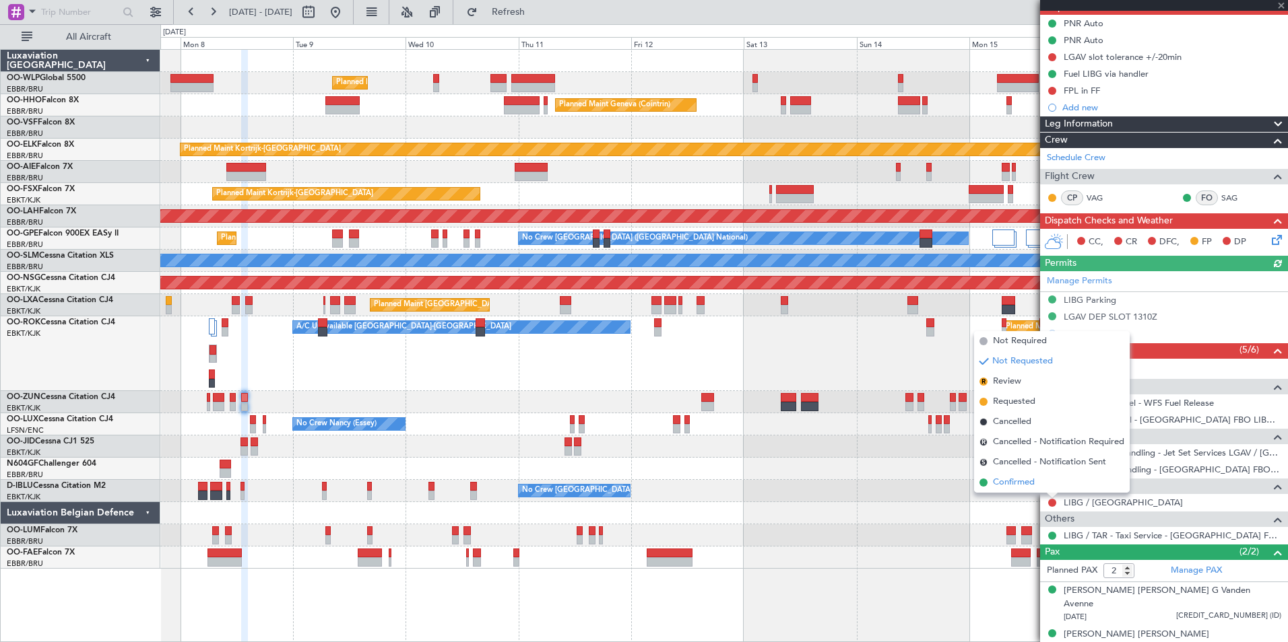
click at [998, 484] on span "Confirmed" at bounding box center [1014, 482] width 42 height 13
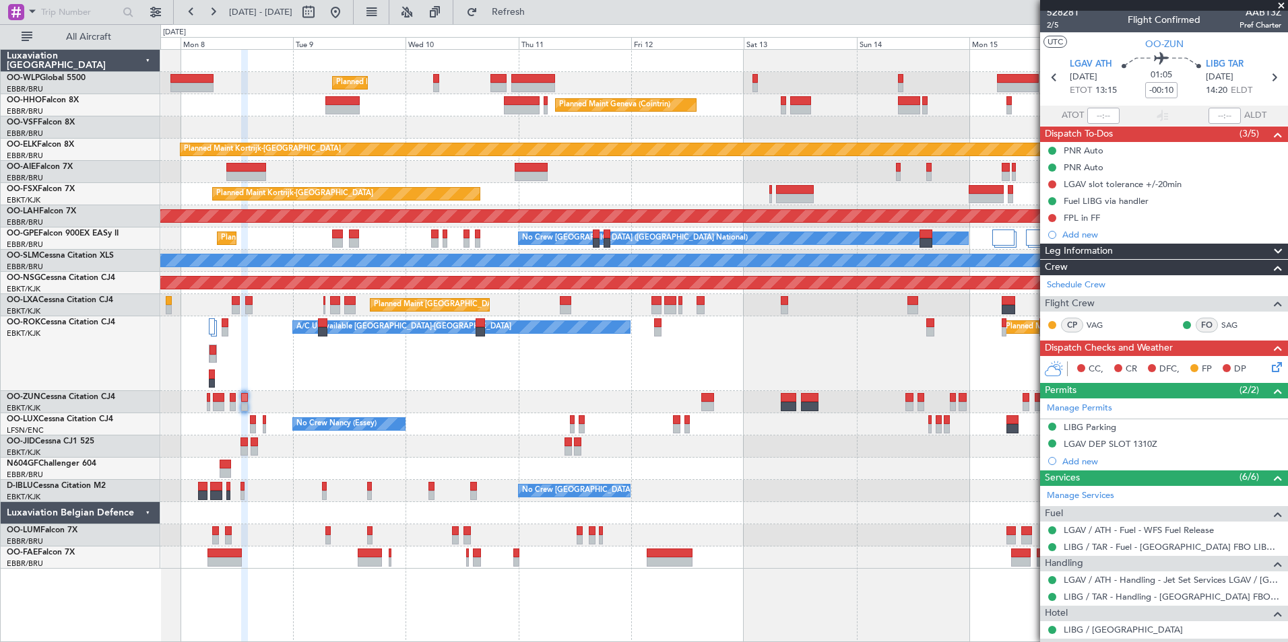
scroll to position [0, 0]
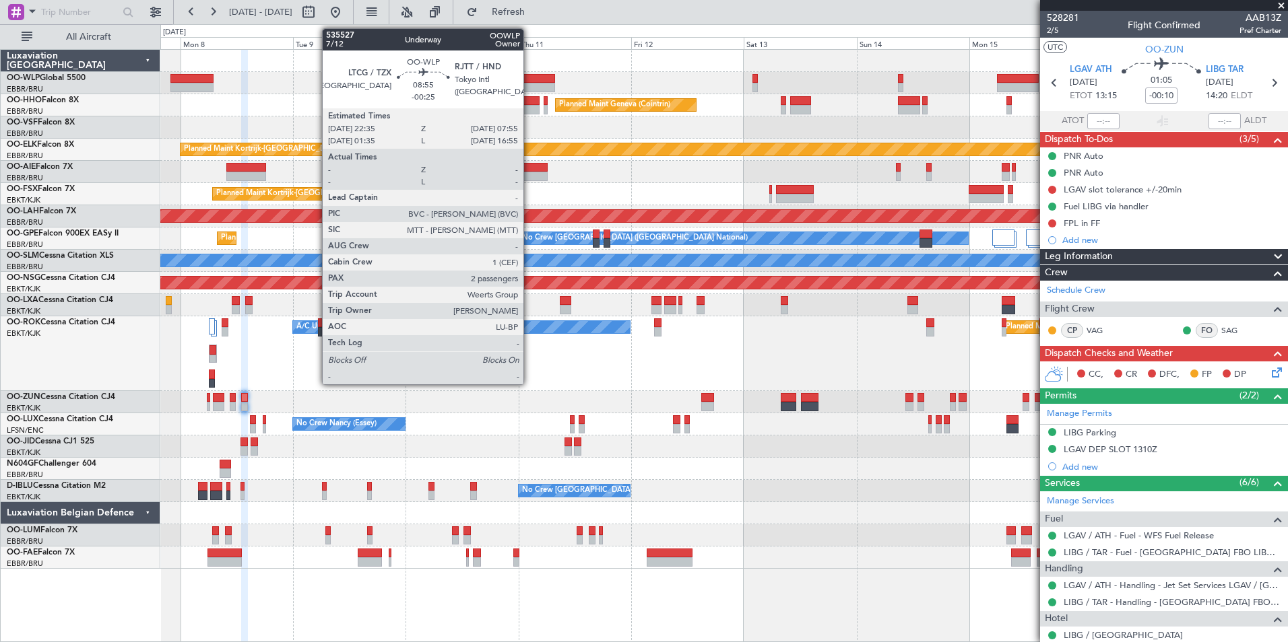
click at [529, 86] on div at bounding box center [533, 87] width 44 height 9
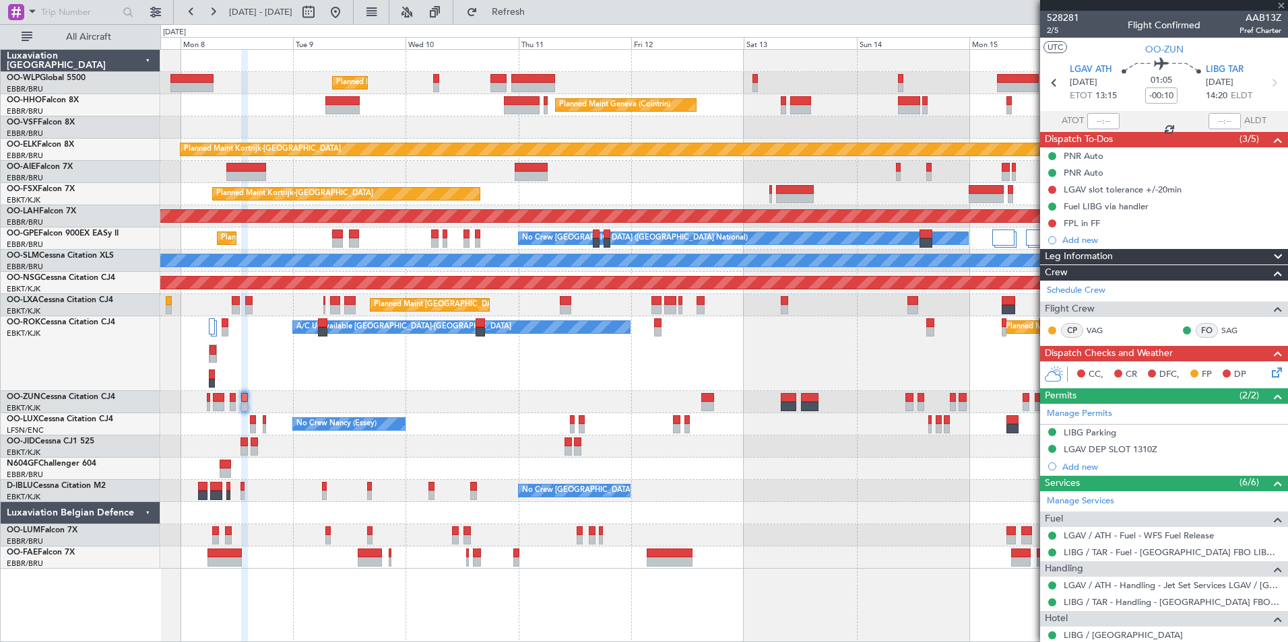
type input "-00:25"
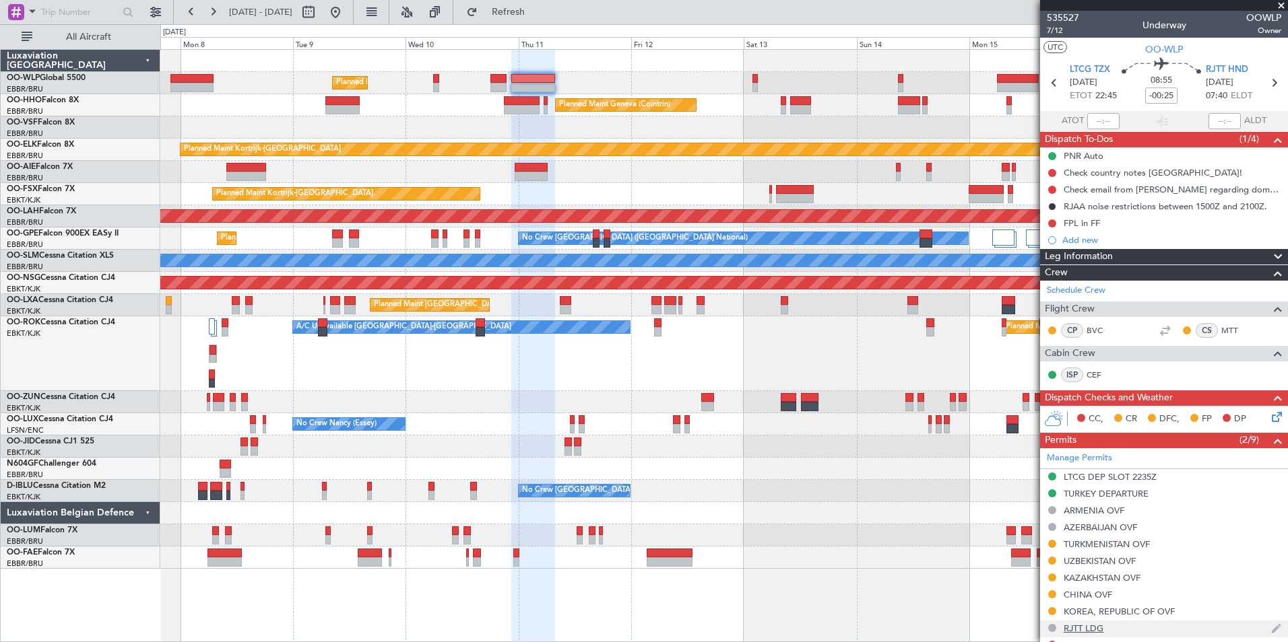
scroll to position [312, 0]
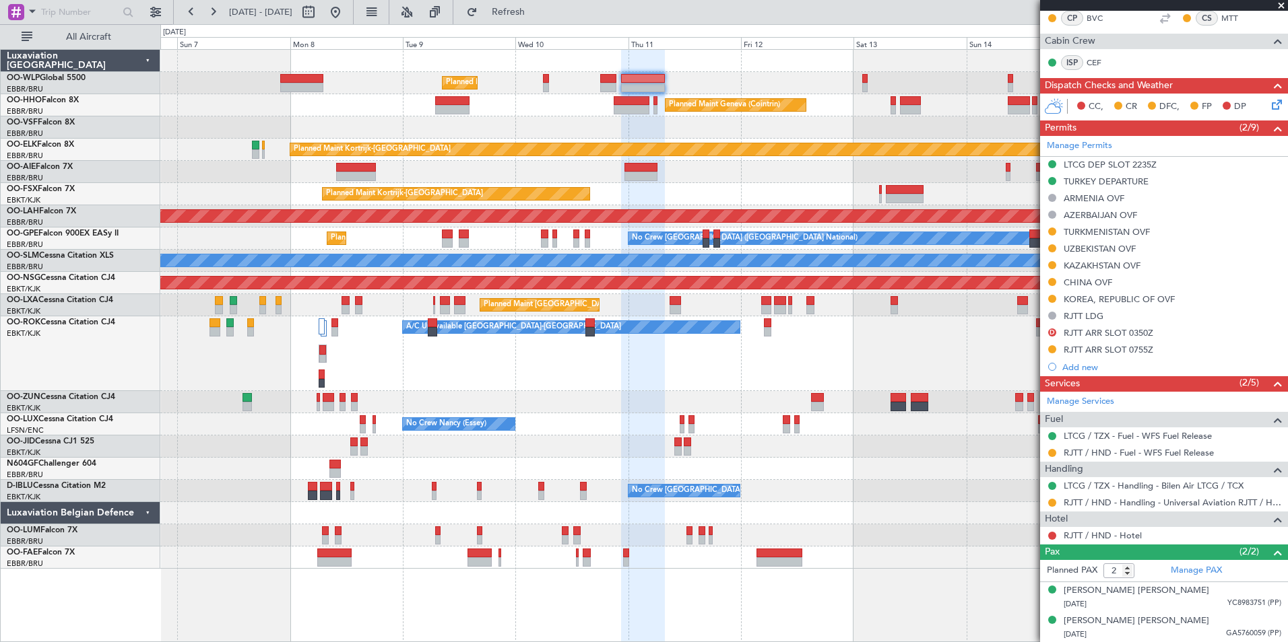
click at [371, 314] on div "Planned Maint [GEOGRAPHIC_DATA] ([GEOGRAPHIC_DATA] National)" at bounding box center [723, 305] width 1127 height 22
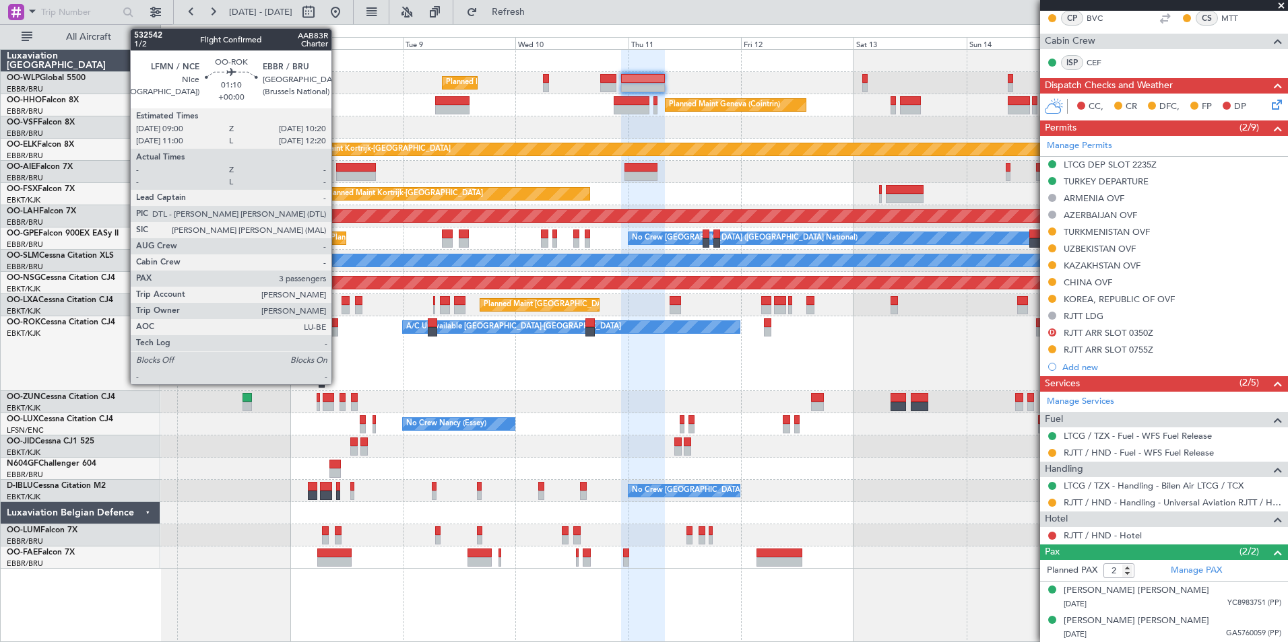
click at [337, 325] on div at bounding box center [334, 323] width 7 height 9
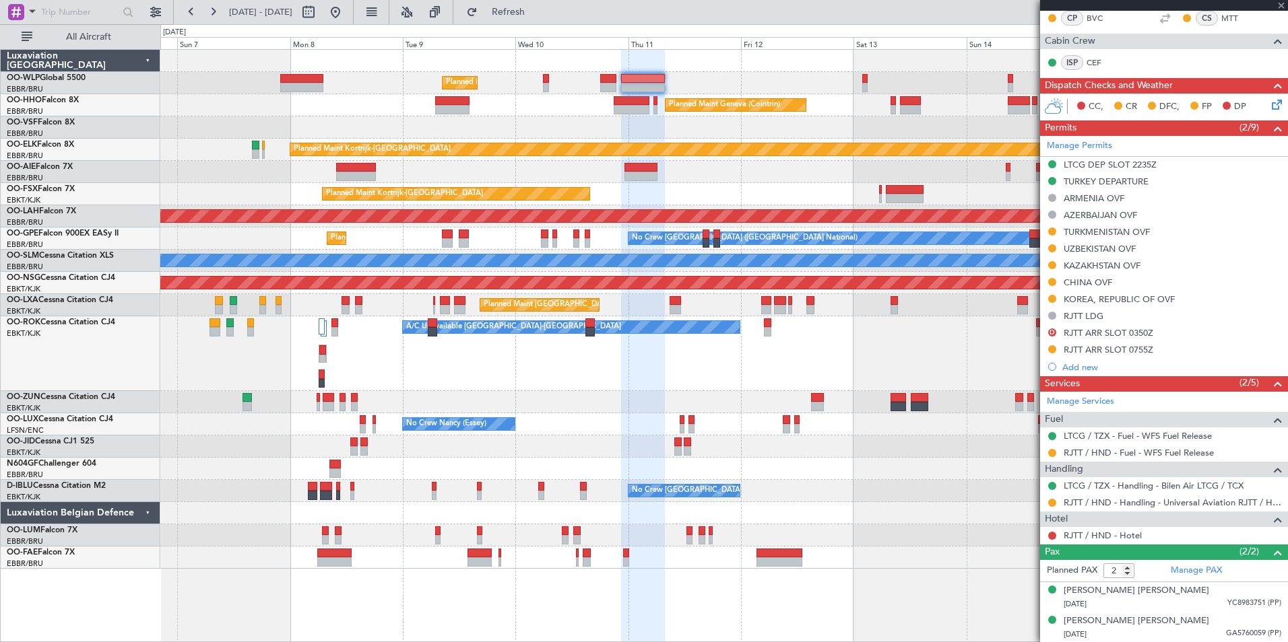
type input "3"
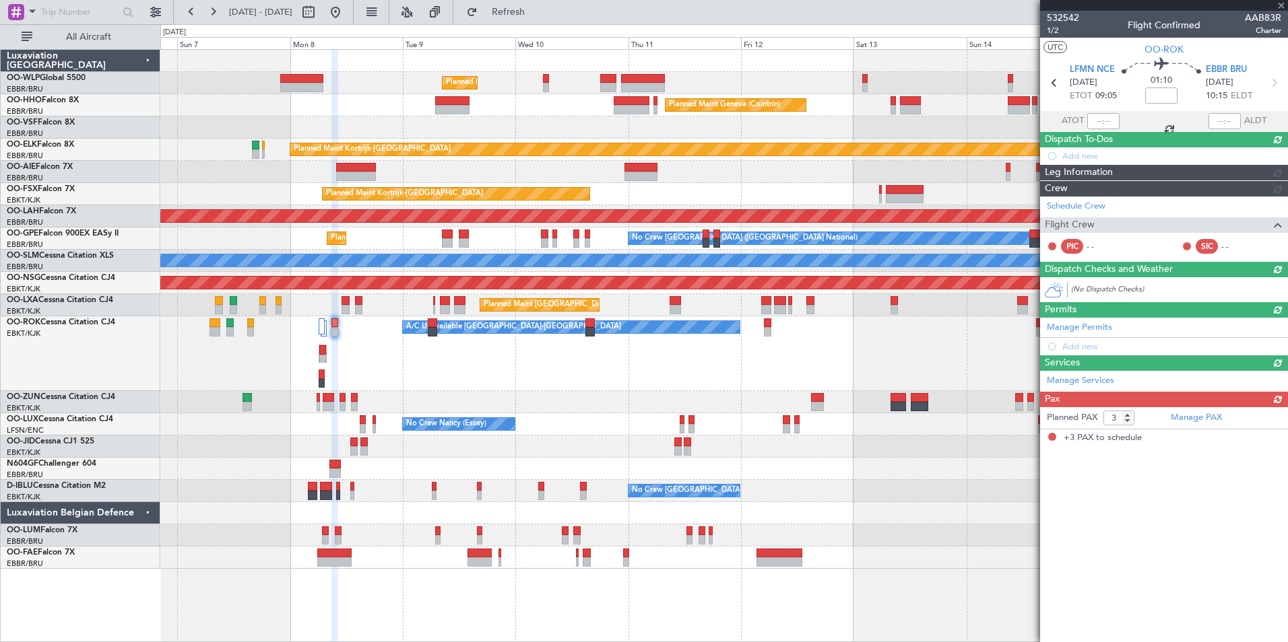
scroll to position [0, 0]
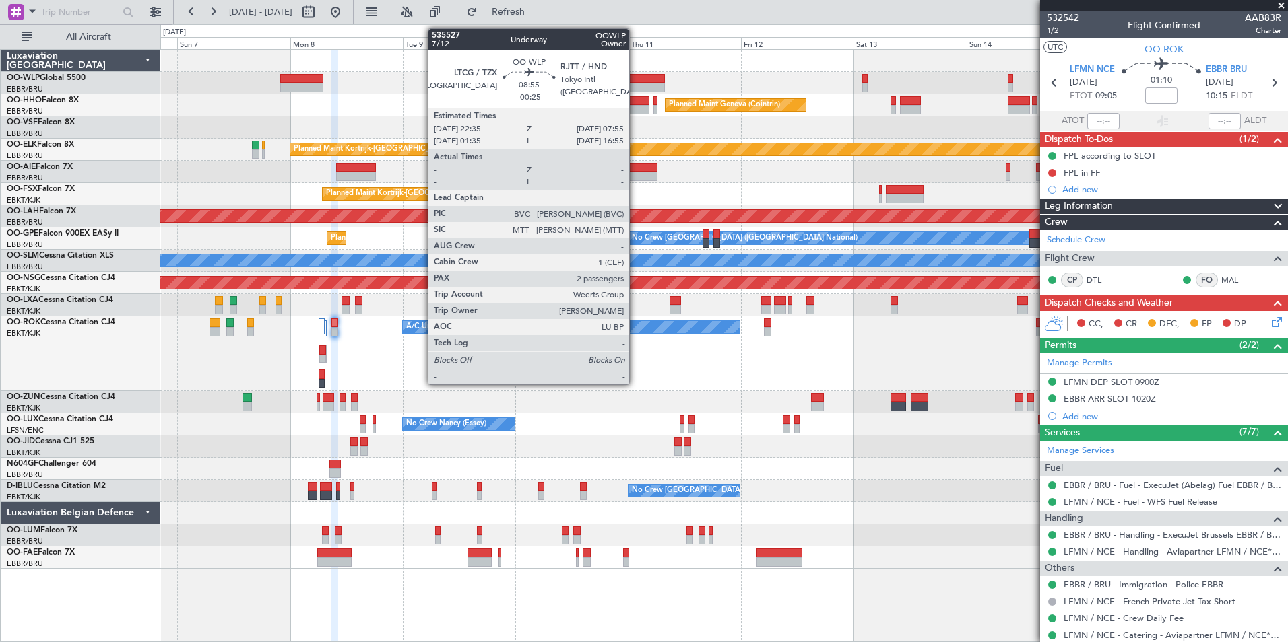
click at [635, 79] on div at bounding box center [643, 78] width 44 height 9
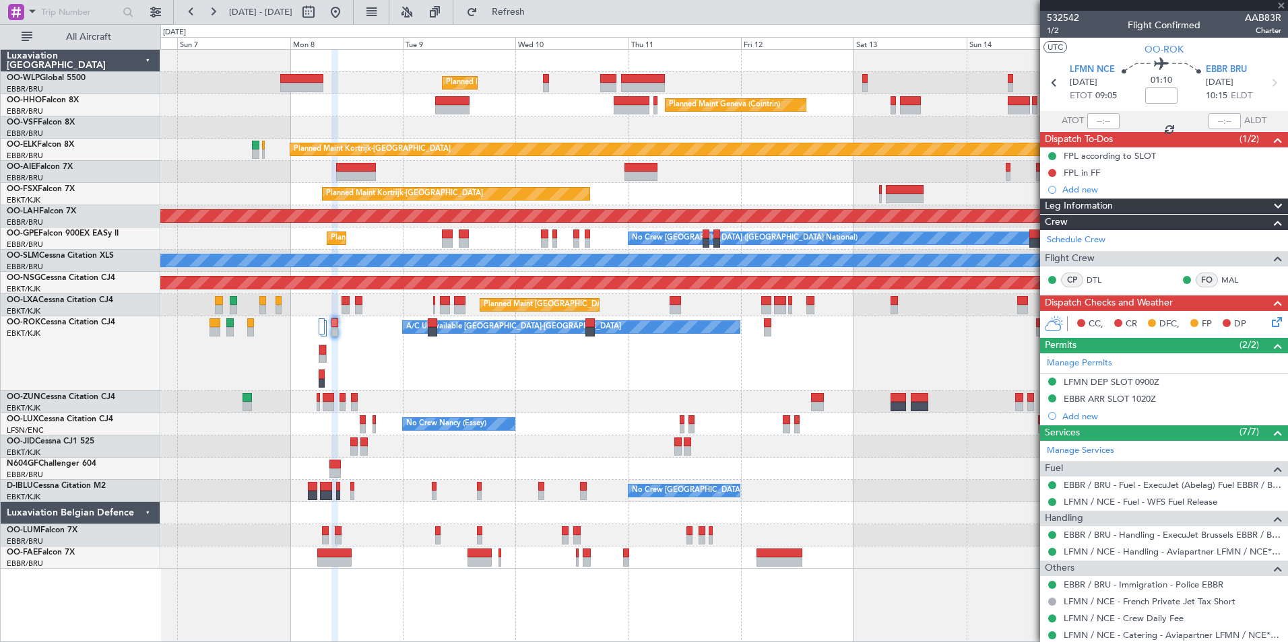
type input "-00:25"
type input "2"
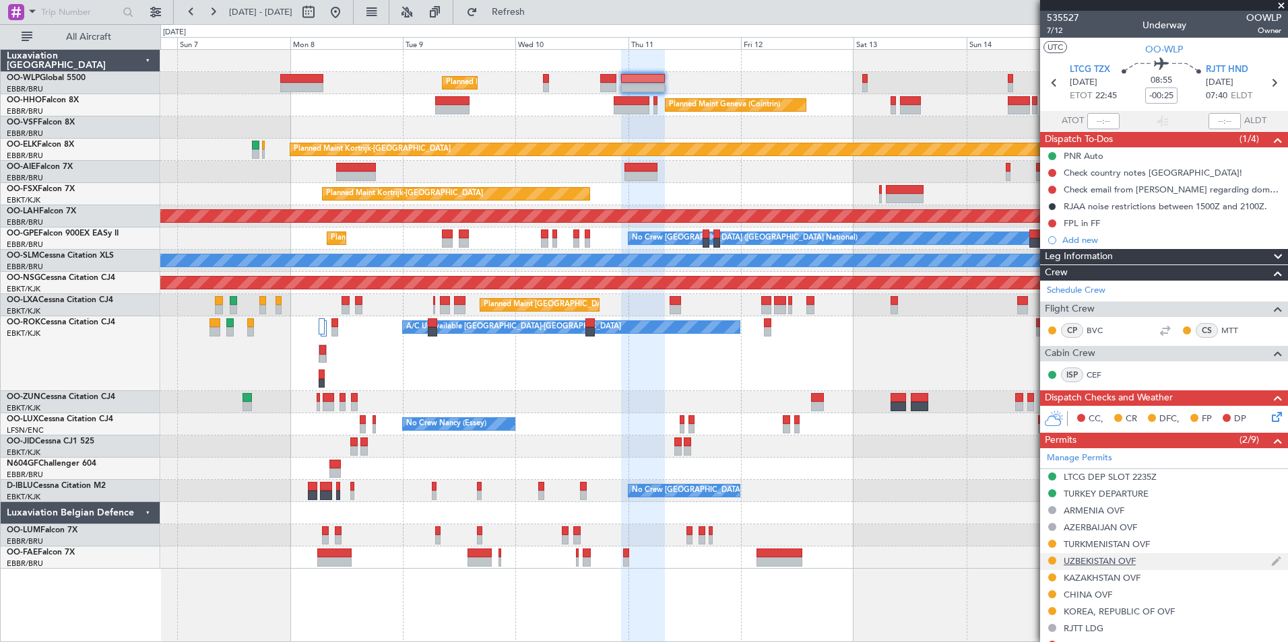
click at [1096, 558] on div "UZBEKISTAN OVF" at bounding box center [1099, 561] width 72 height 11
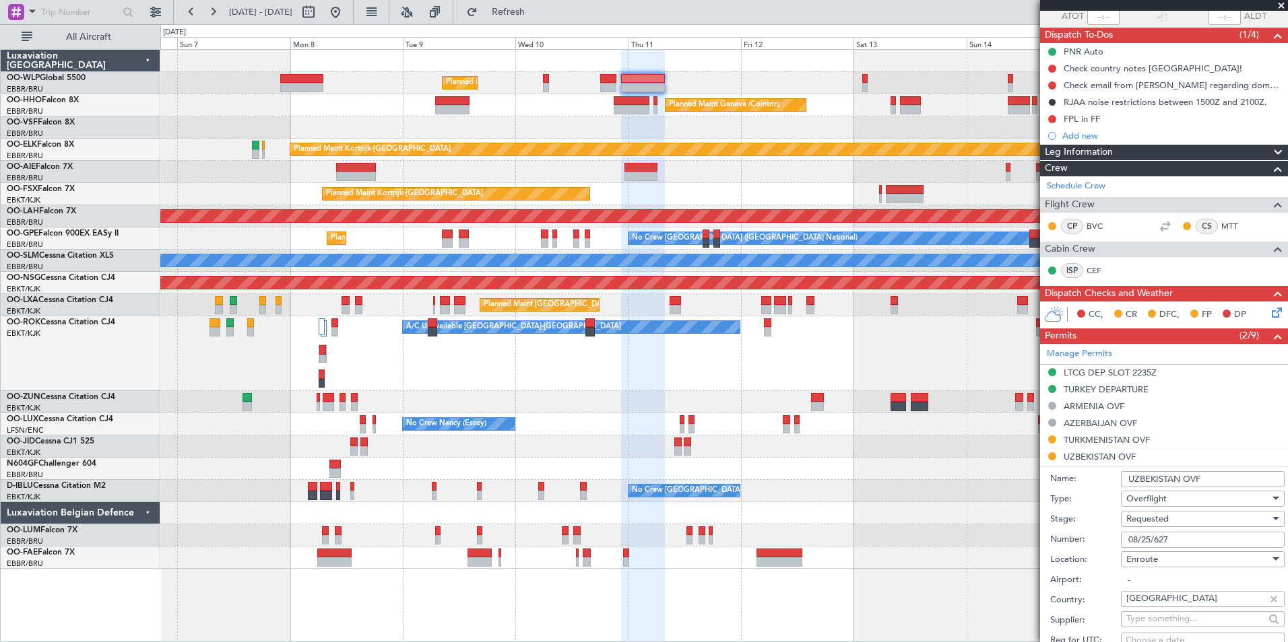
scroll to position [269, 0]
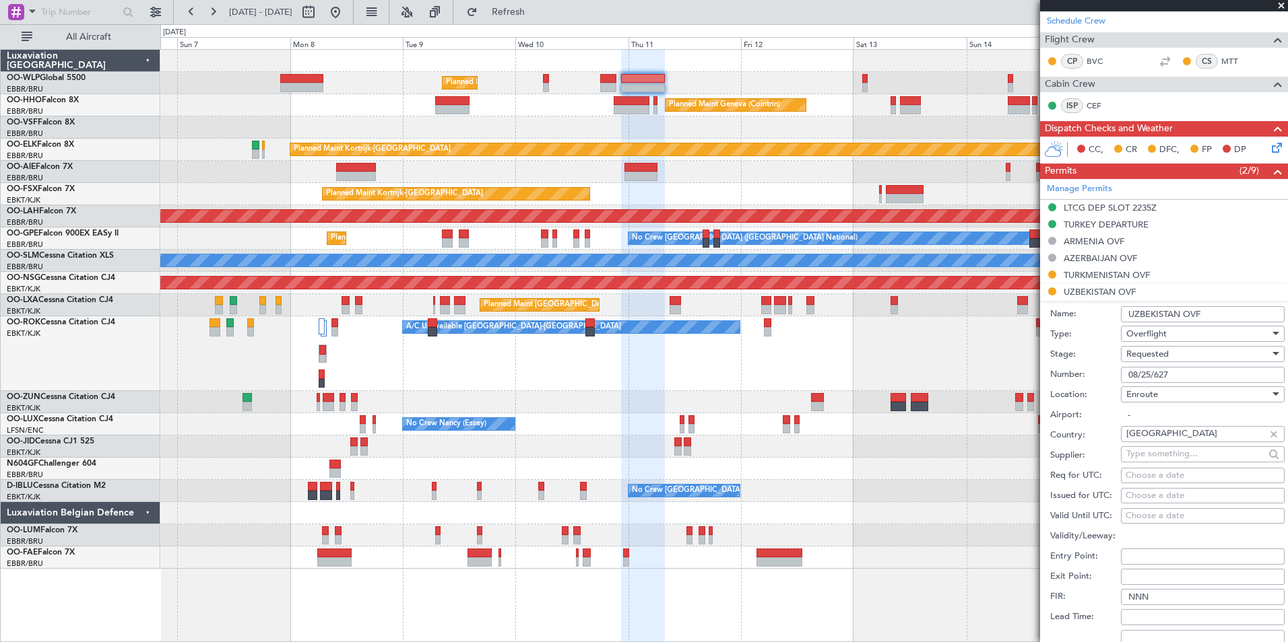
click at [1140, 360] on div "Requested" at bounding box center [1197, 354] width 143 height 20
click at [1166, 450] on span "Received OK" at bounding box center [1197, 456] width 141 height 20
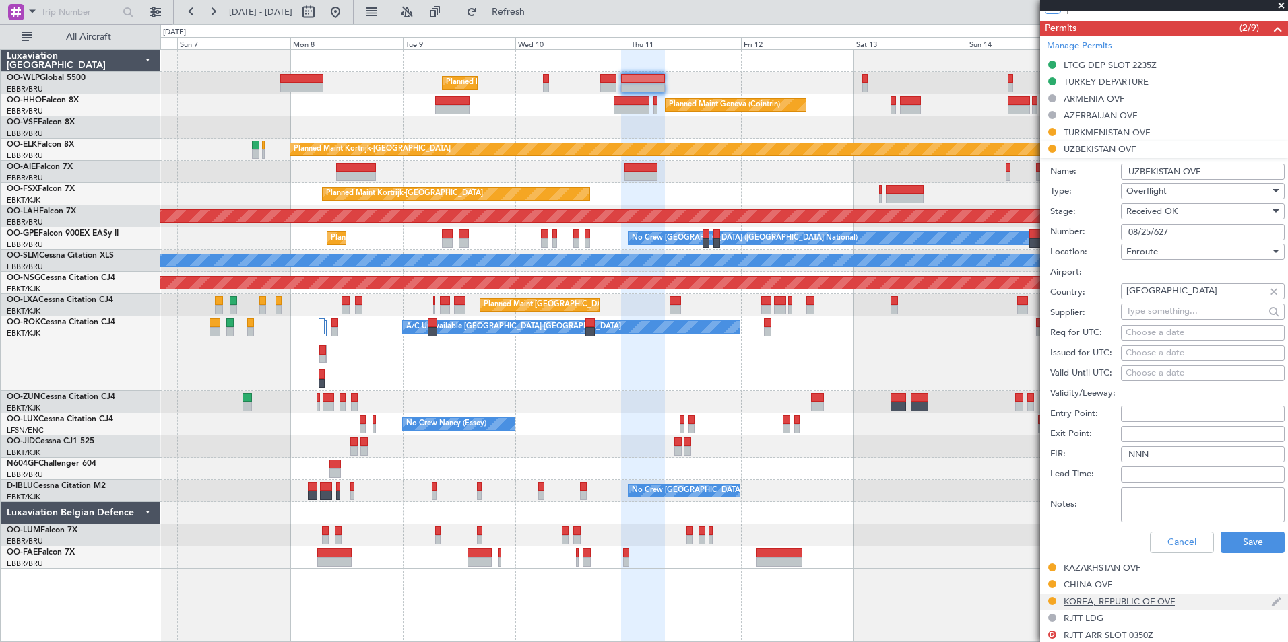
scroll to position [539, 0]
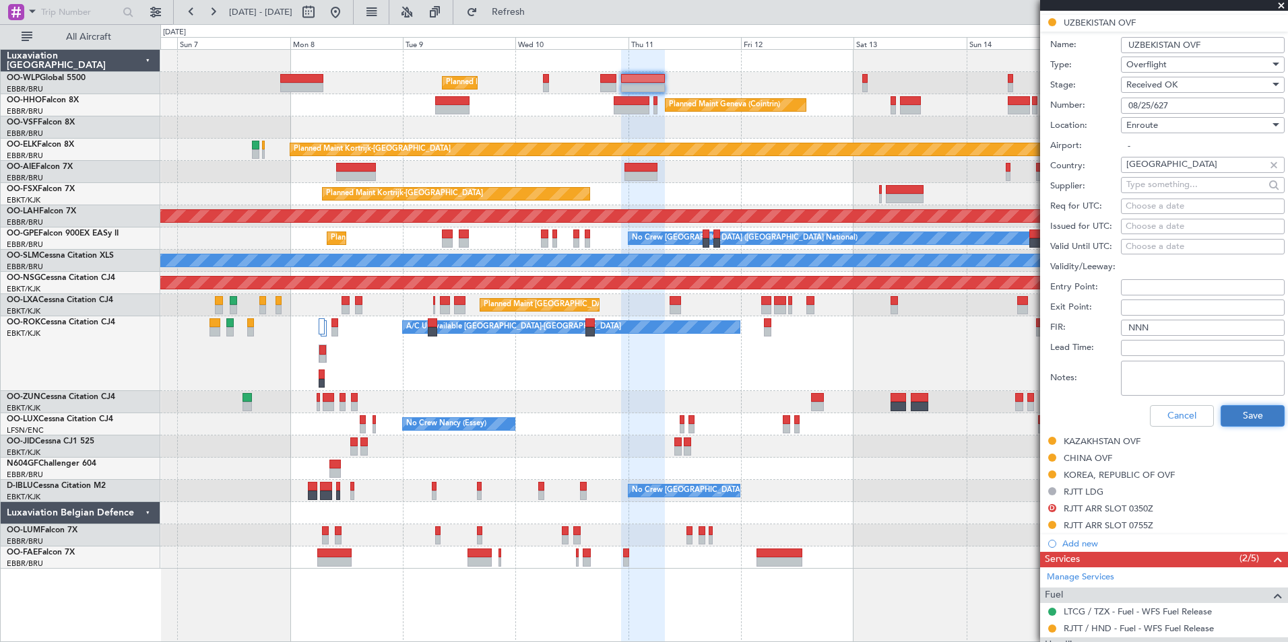
click at [1231, 414] on button "Save" at bounding box center [1252, 416] width 64 height 22
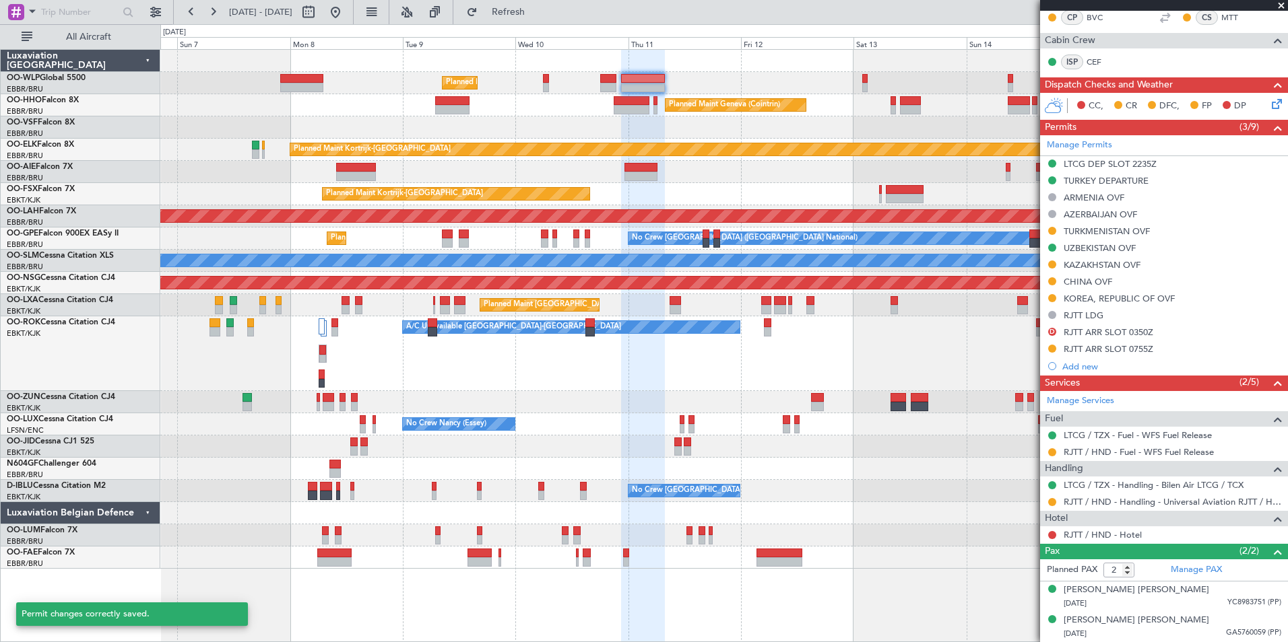
scroll to position [312, 0]
click at [1073, 232] on div "Manage Permits LTCG DEP SLOT 2235Z TURKEY DEPARTURE ARMENIA OVF AZERBAIJAN OVF …" at bounding box center [1164, 256] width 248 height 240
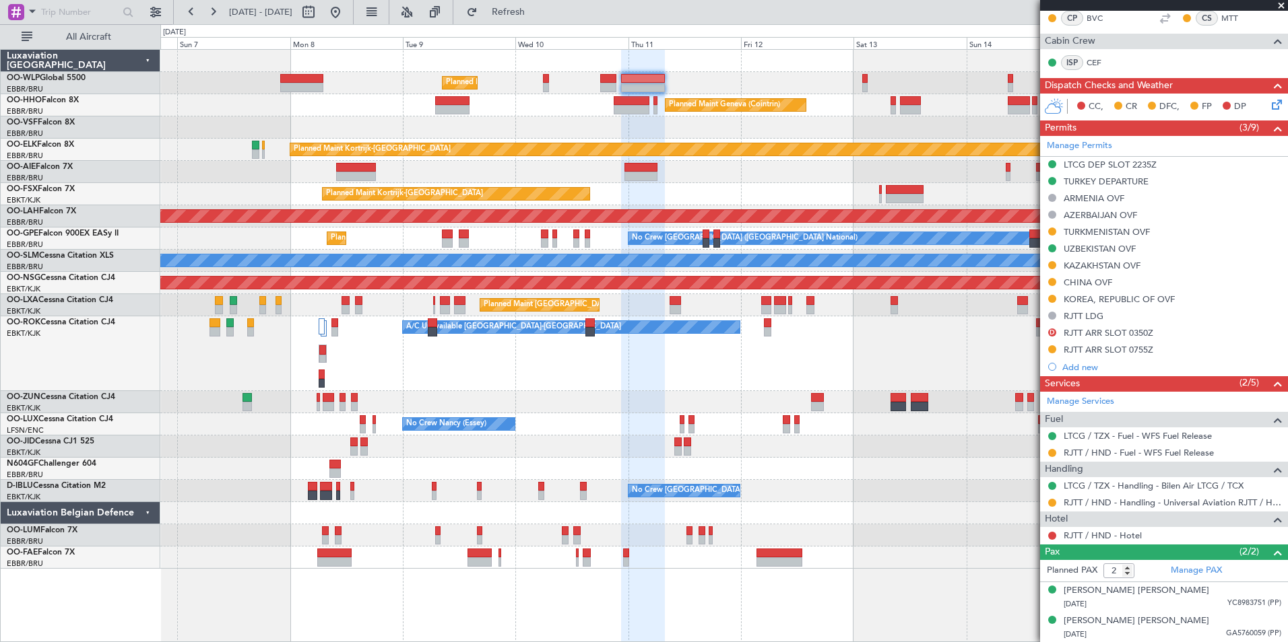
click at [1090, 232] on div "TURKMENISTAN OVF" at bounding box center [1106, 231] width 86 height 11
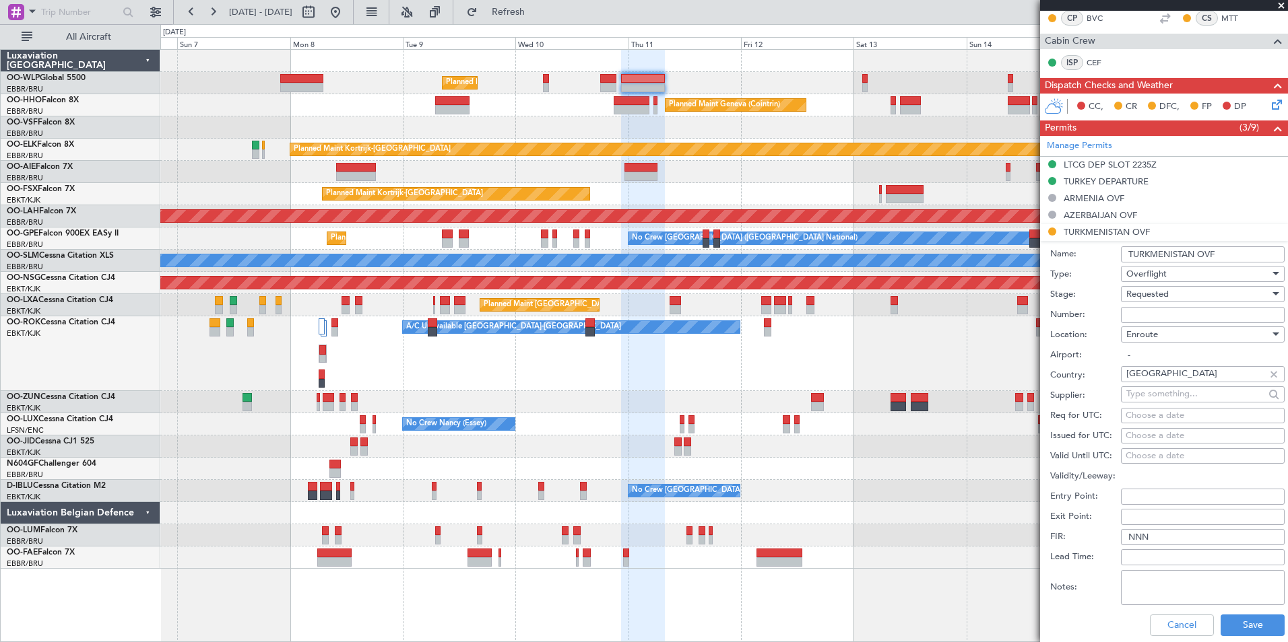
click at [1129, 314] on input "Number:" at bounding box center [1203, 315] width 164 height 16
paste input "GC/9/10380/030925"
type input "GC/9/10380/030925"
drag, startPoint x: 1129, startPoint y: 314, endPoint x: 1151, endPoint y: 294, distance: 29.5
click at [1151, 294] on span "Requested" at bounding box center [1147, 294] width 42 height 12
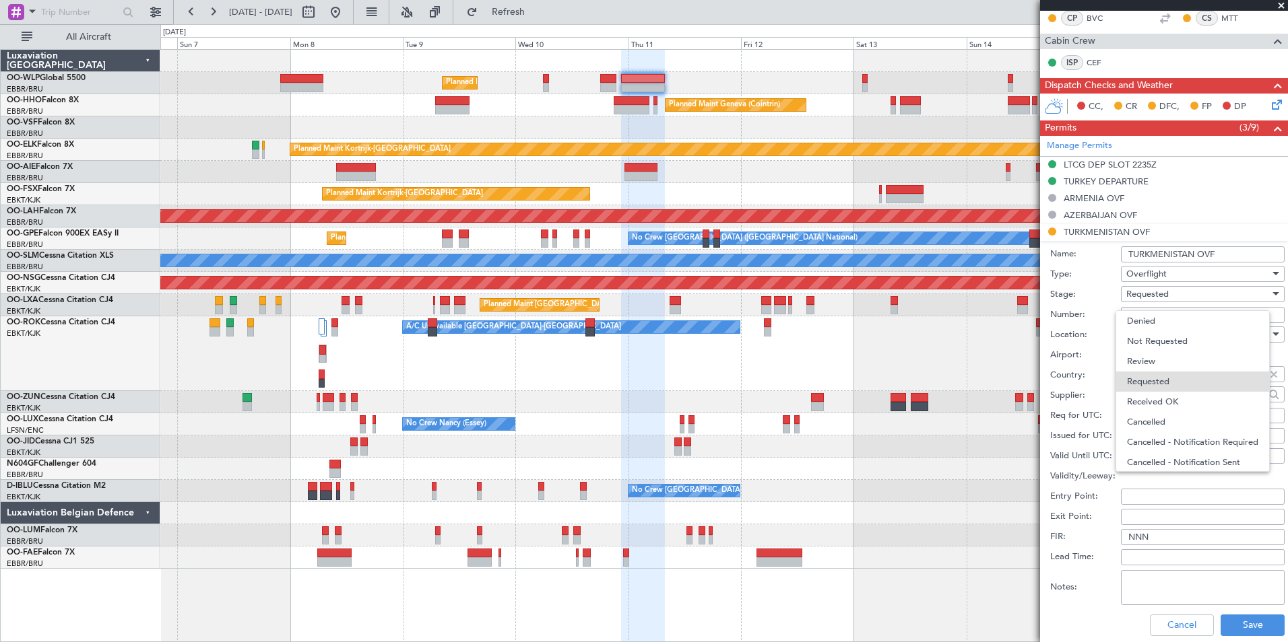
scroll to position [6, 0]
click at [1163, 401] on span "Received OK" at bounding box center [1197, 396] width 141 height 20
click at [1230, 624] on button "Save" at bounding box center [1252, 626] width 64 height 22
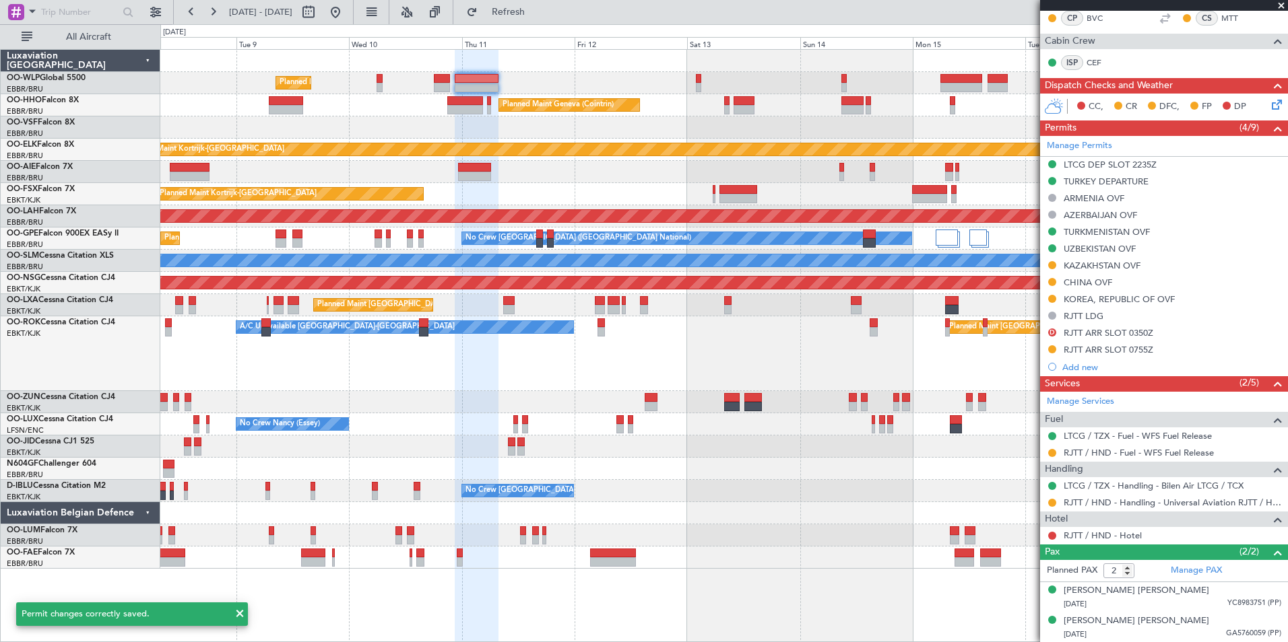
click at [719, 164] on div at bounding box center [723, 172] width 1127 height 22
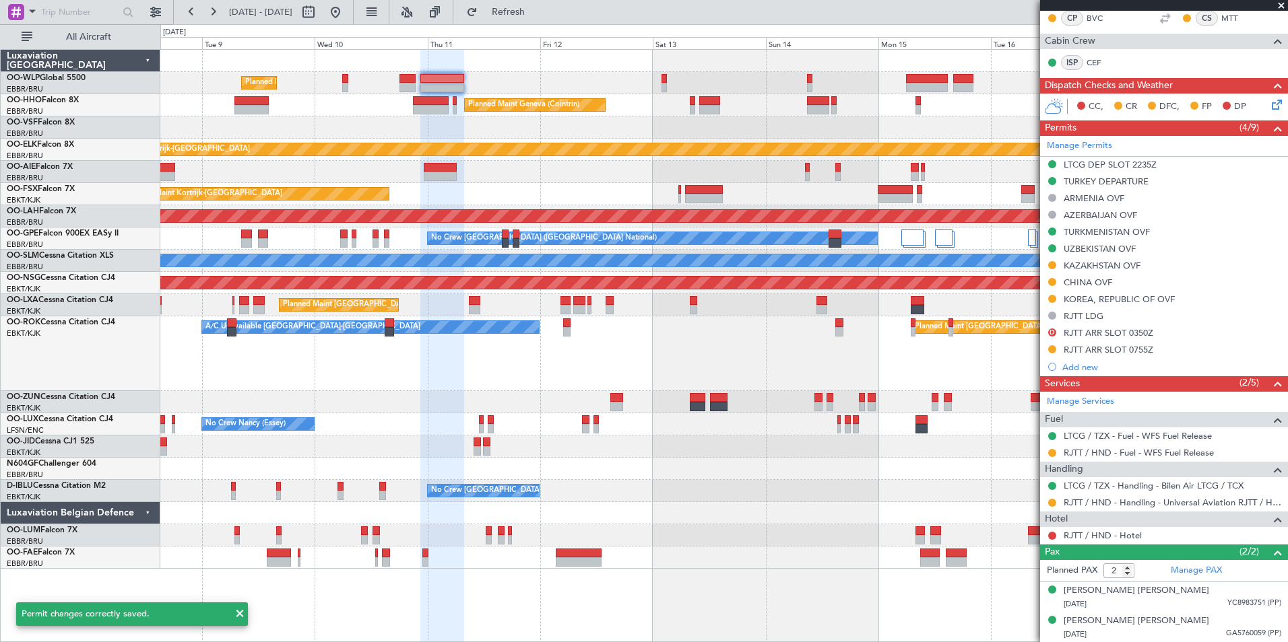
click at [817, 126] on div at bounding box center [723, 128] width 1127 height 22
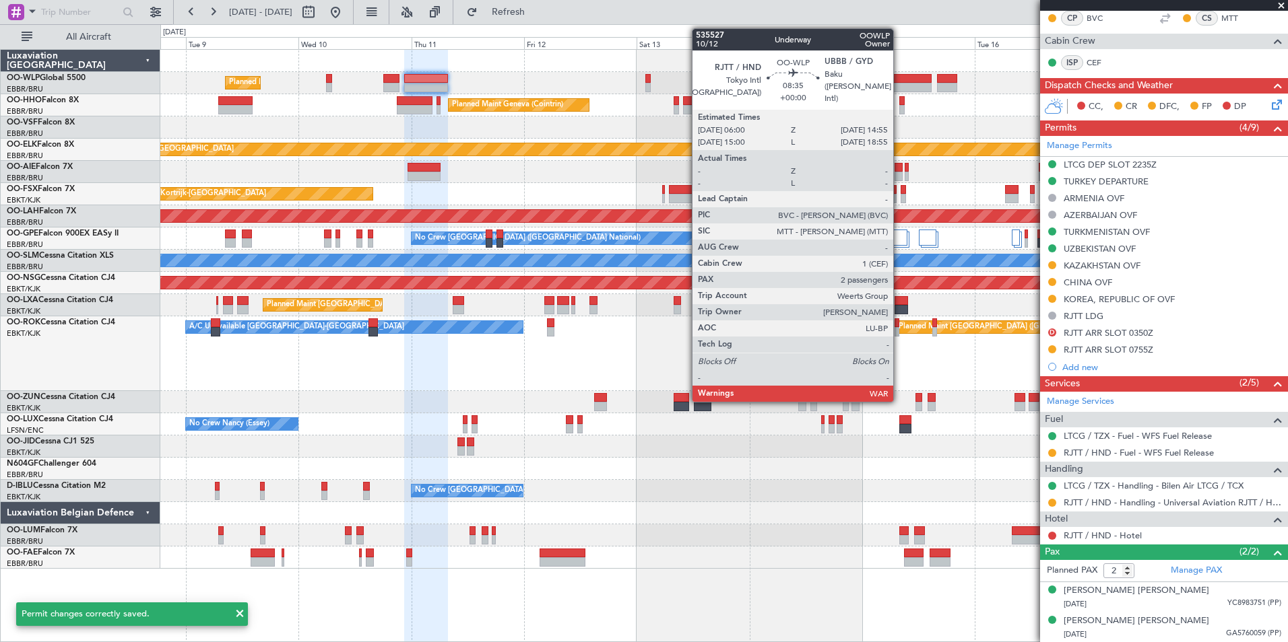
click at [899, 88] on div at bounding box center [911, 87] width 42 height 9
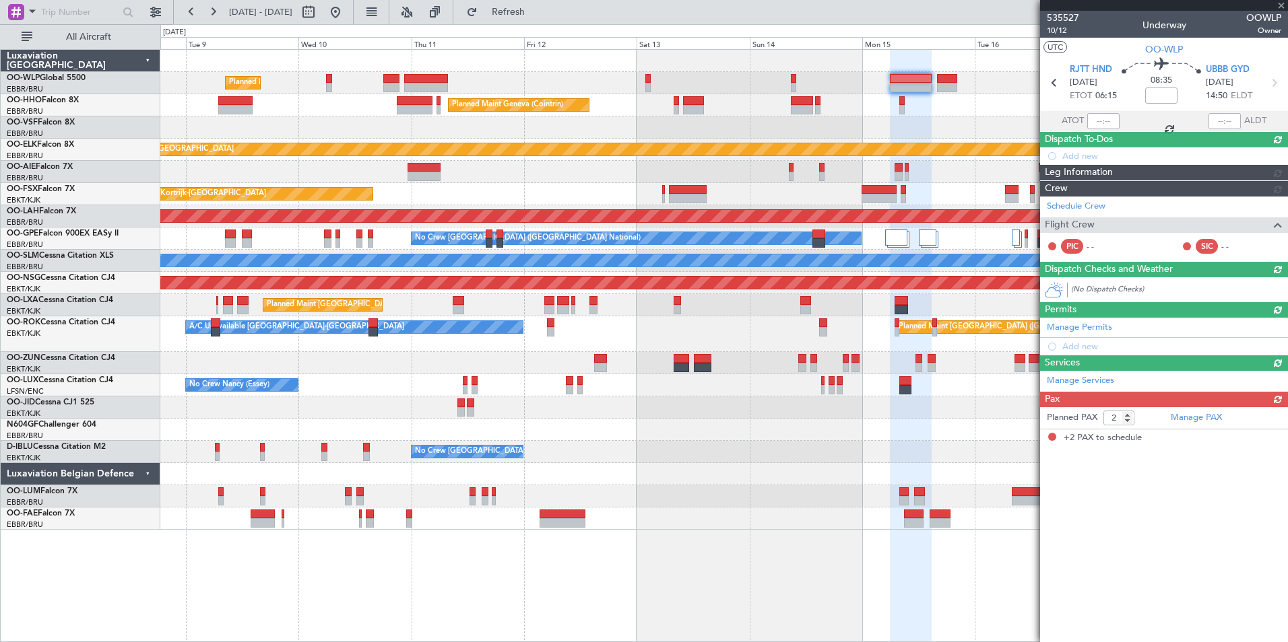
scroll to position [0, 0]
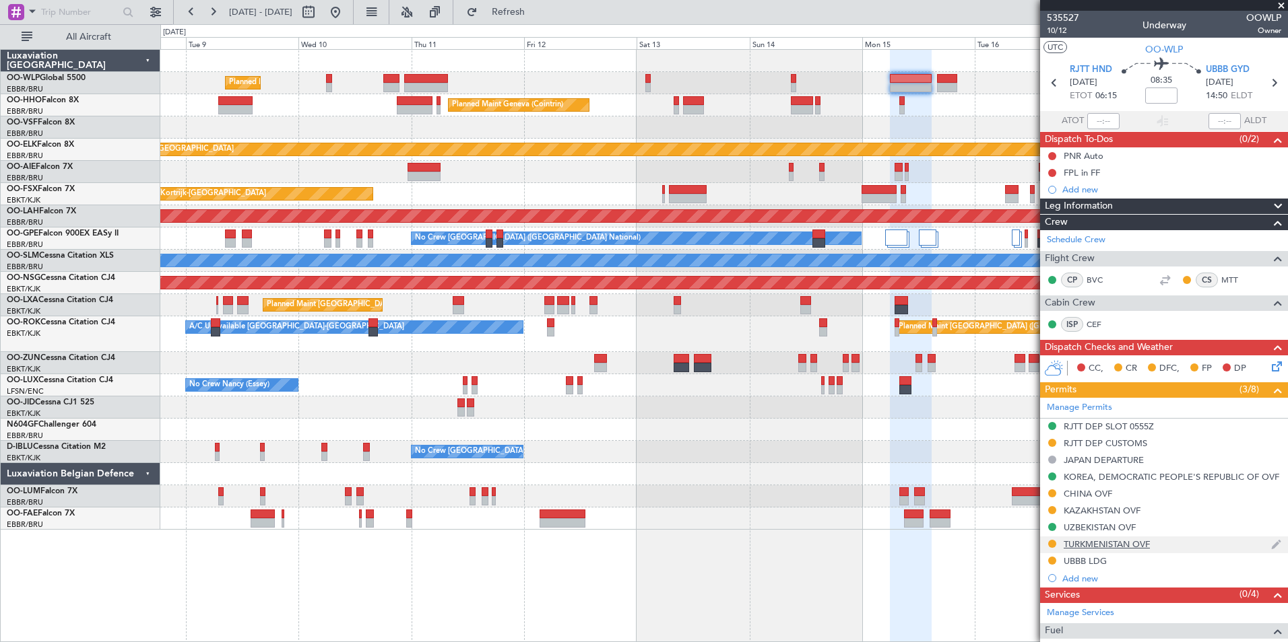
click at [1092, 544] on div "TURKMENISTAN OVF" at bounding box center [1106, 544] width 86 height 11
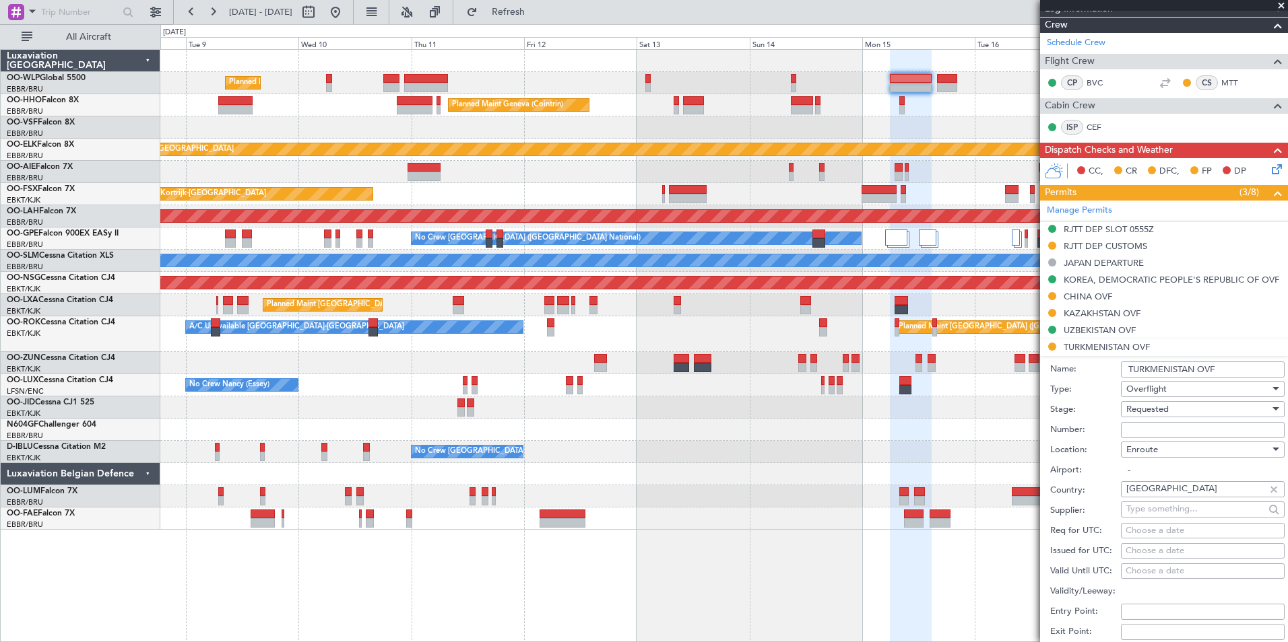
scroll to position [202, 0]
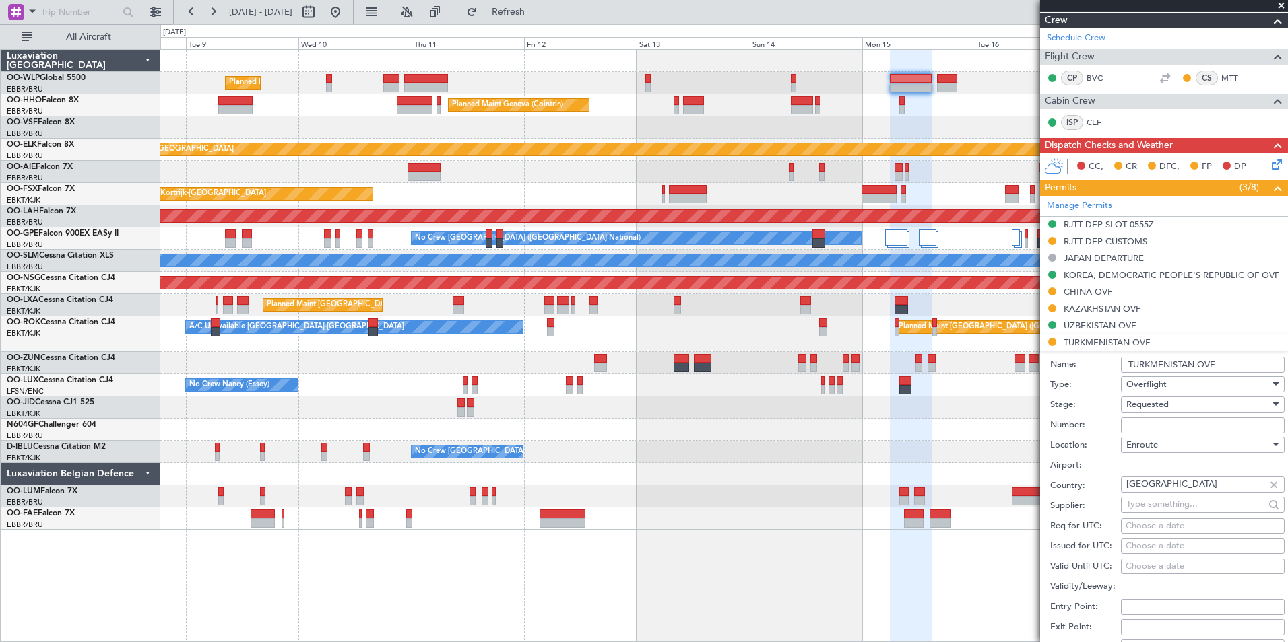
click at [1143, 418] on input "Number:" at bounding box center [1203, 426] width 164 height 16
paste input "GC/9/10380/030925"
type input "GC/9/10380/030925"
click at [1148, 403] on span "Requested" at bounding box center [1147, 405] width 42 height 12
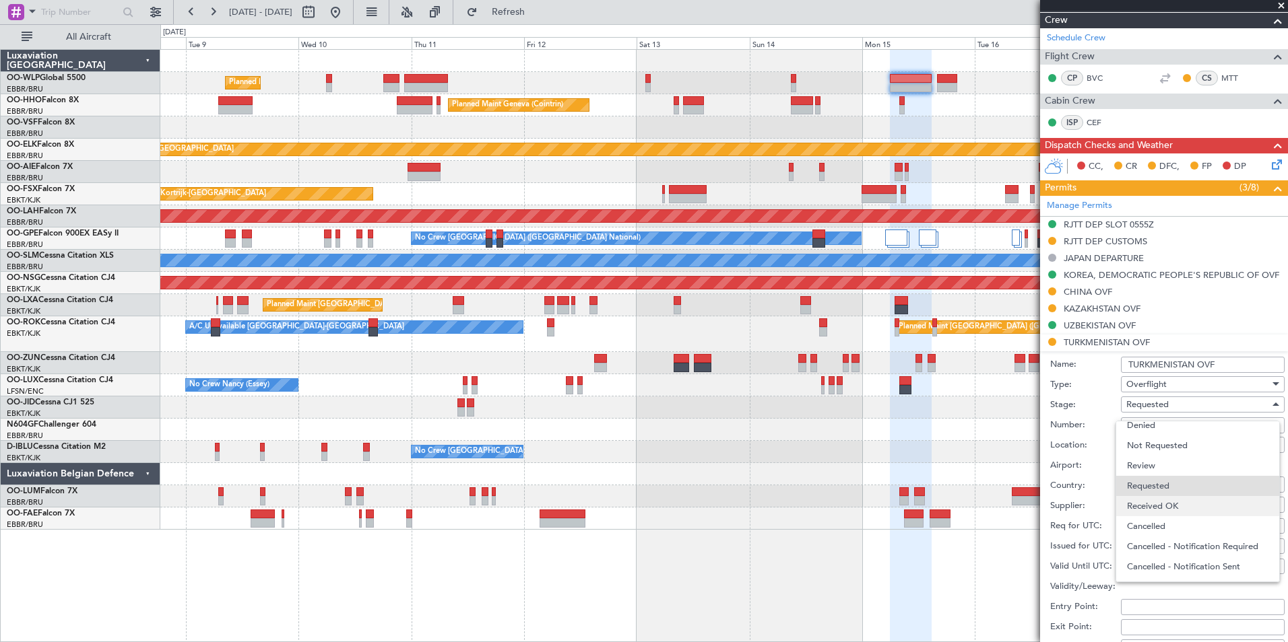
click at [1162, 508] on span "Received OK" at bounding box center [1197, 506] width 141 height 20
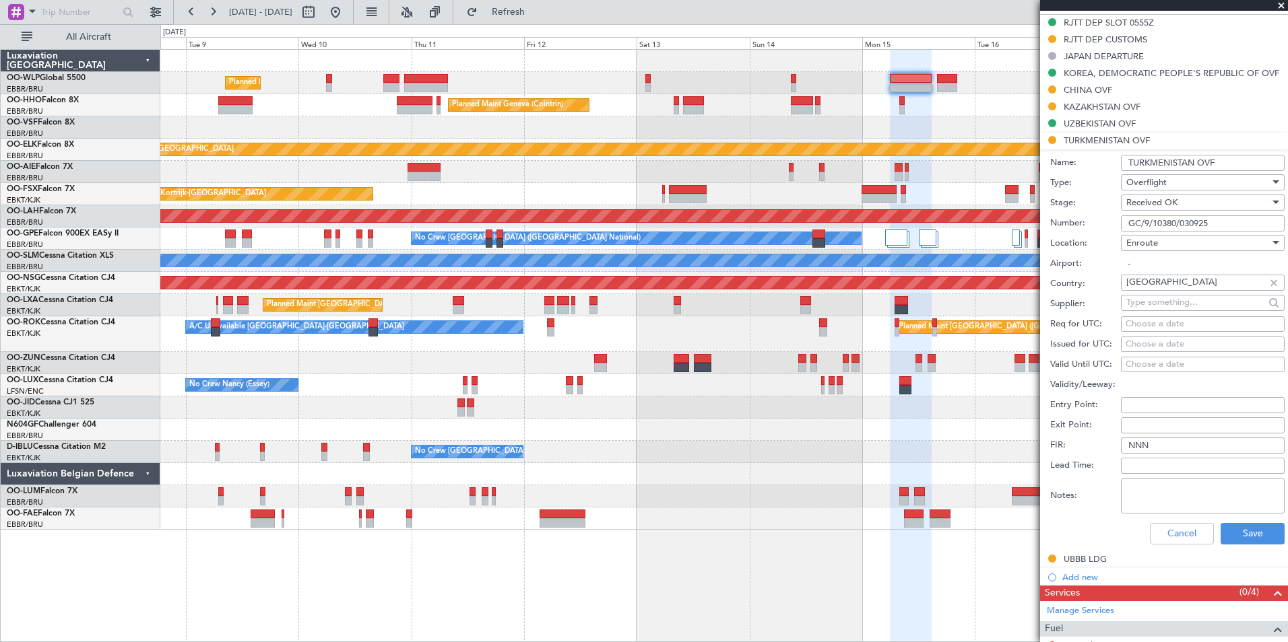
click at [1237, 520] on div "Cancel Save" at bounding box center [1167, 534] width 234 height 35
click at [1239, 538] on button "Save" at bounding box center [1252, 534] width 64 height 22
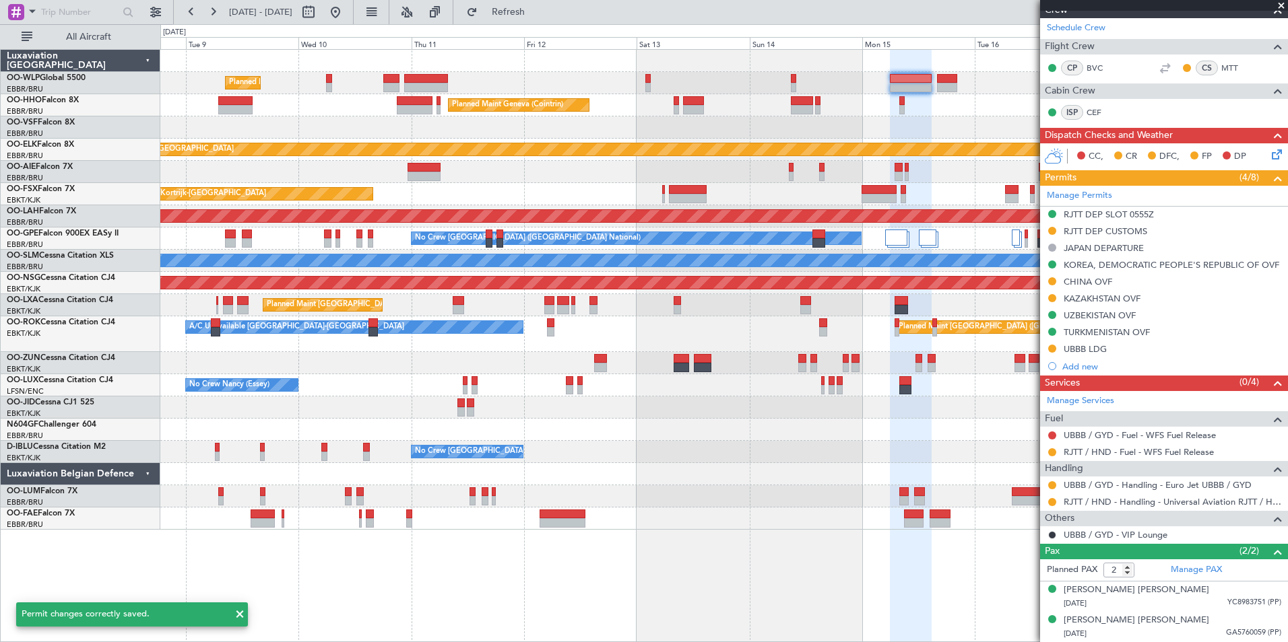
scroll to position [211, 0]
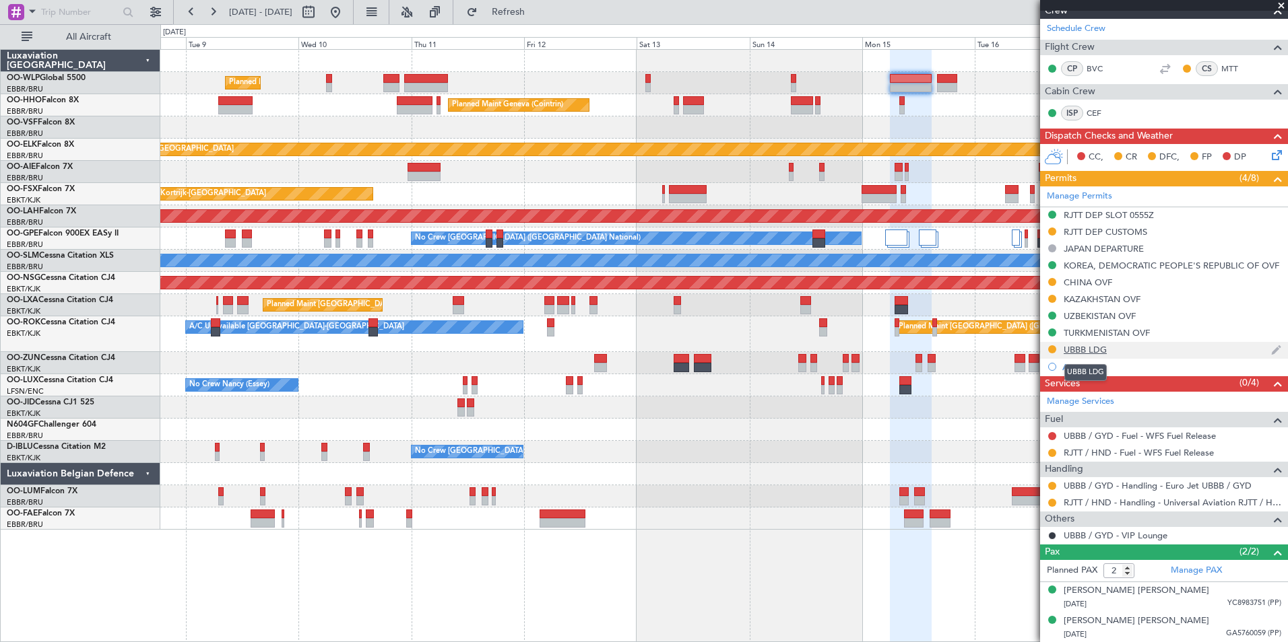
click at [1076, 351] on div "UBBB LDG" at bounding box center [1084, 349] width 43 height 11
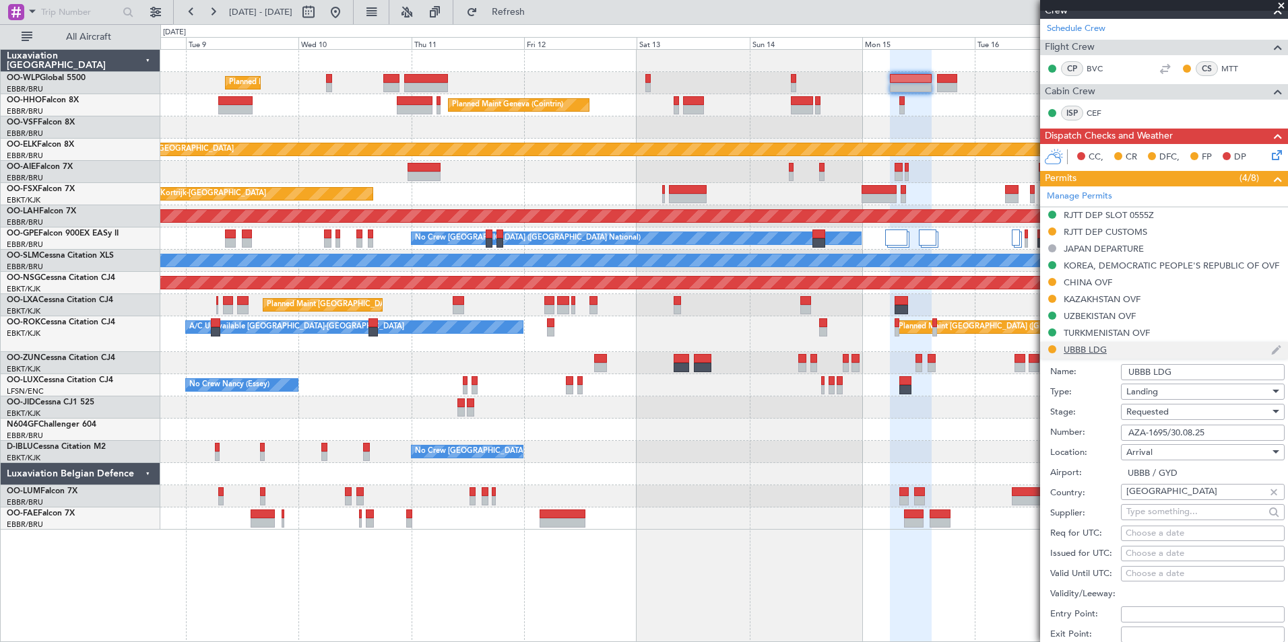
scroll to position [404, 0]
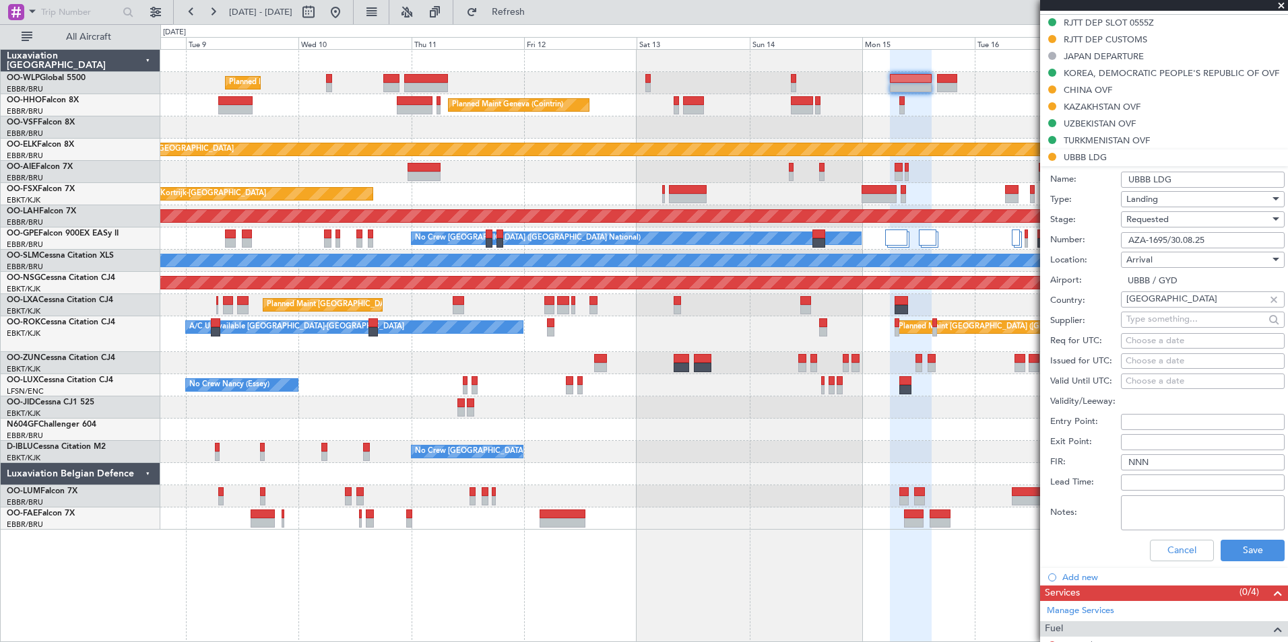
click at [1141, 218] on span "Requested" at bounding box center [1147, 219] width 42 height 12
click at [1170, 317] on span "Received OK" at bounding box center [1197, 321] width 141 height 20
click at [1237, 554] on button "Save" at bounding box center [1252, 551] width 64 height 22
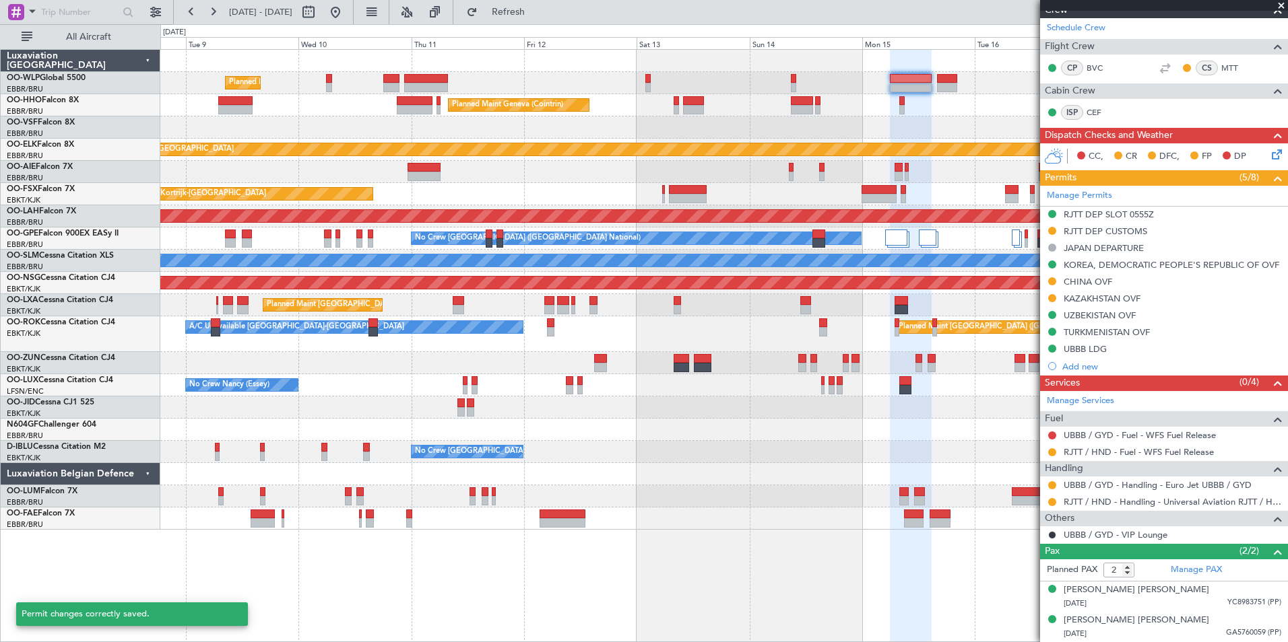
scroll to position [211, 0]
click at [1052, 486] on button at bounding box center [1052, 486] width 8 height 8
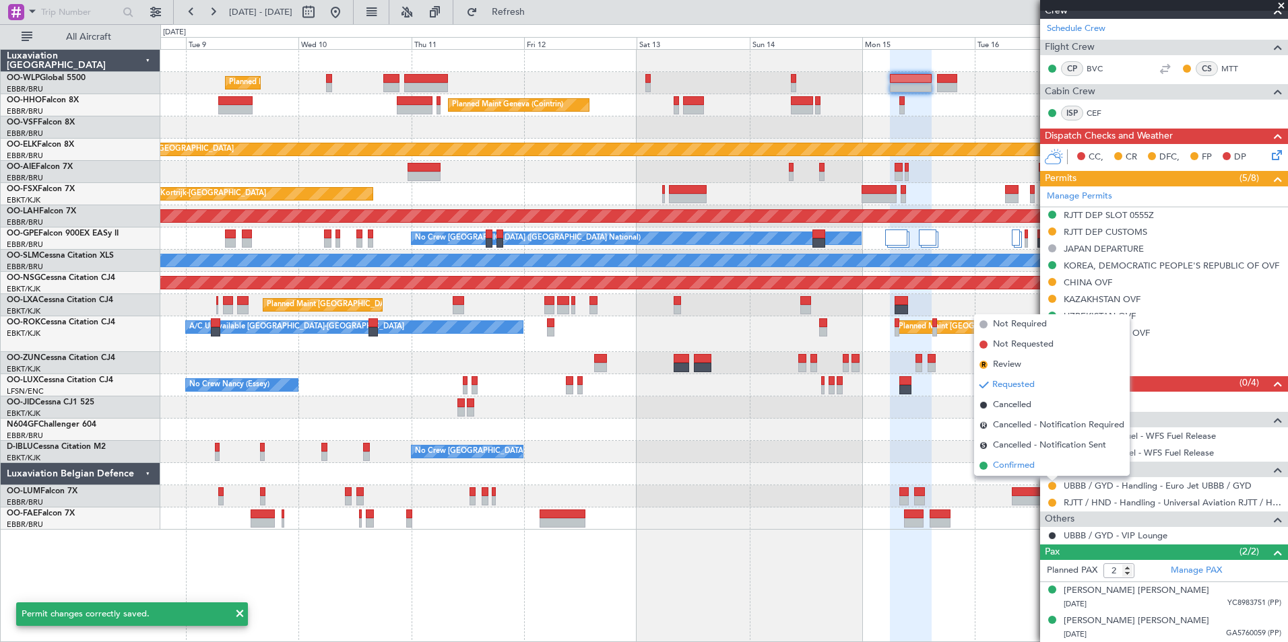
click at [1010, 465] on span "Confirmed" at bounding box center [1014, 465] width 42 height 13
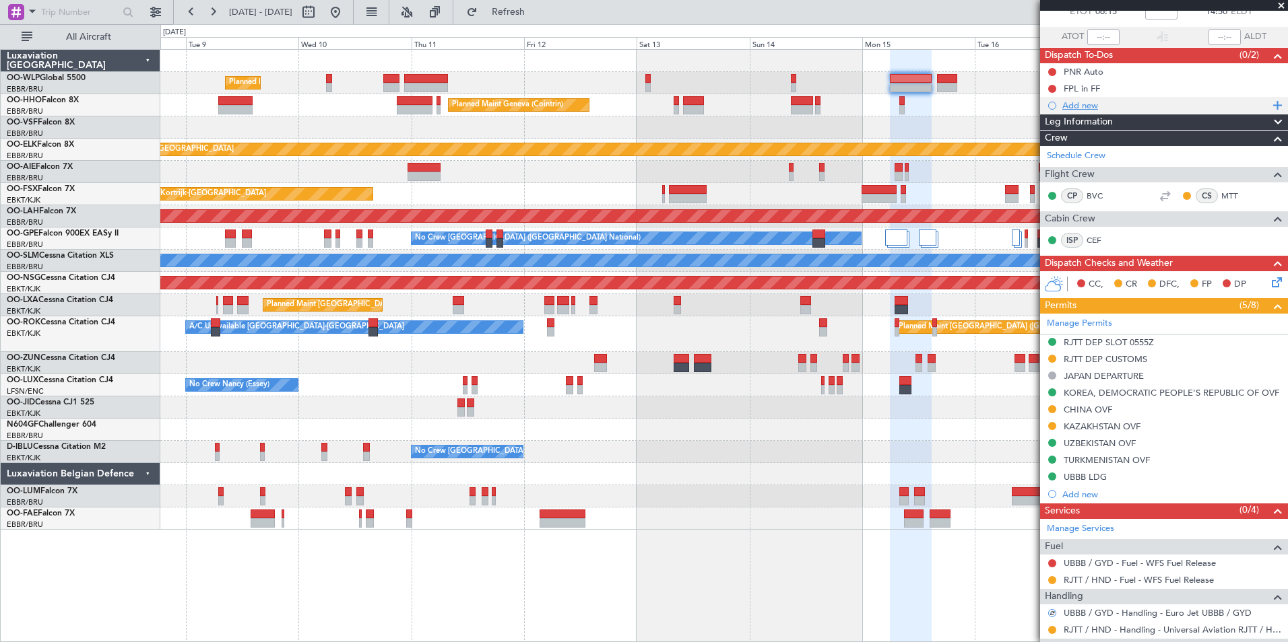
scroll to position [0, 0]
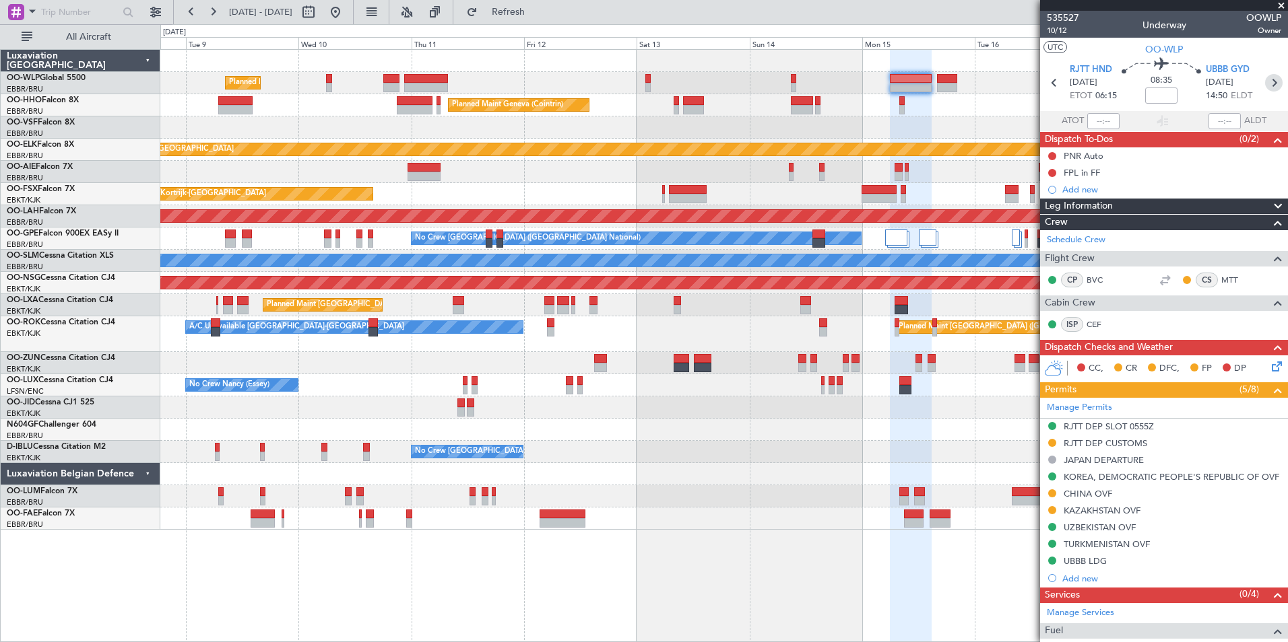
click at [1265, 81] on icon at bounding box center [1274, 83] width 18 height 18
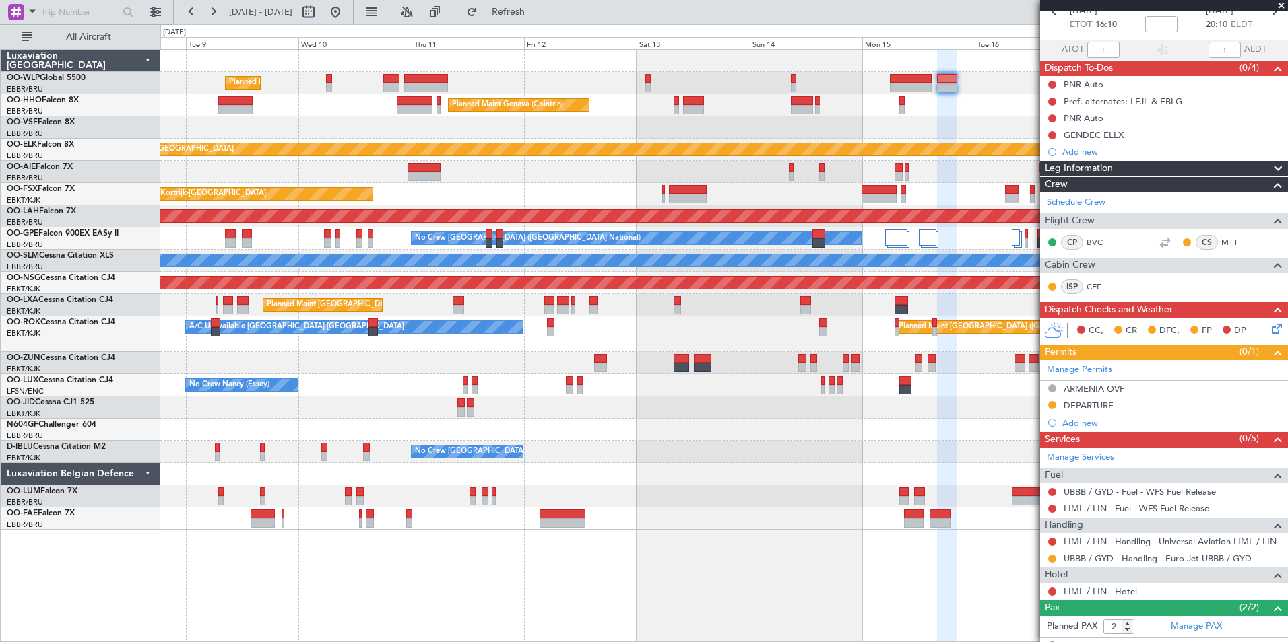
scroll to position [127, 0]
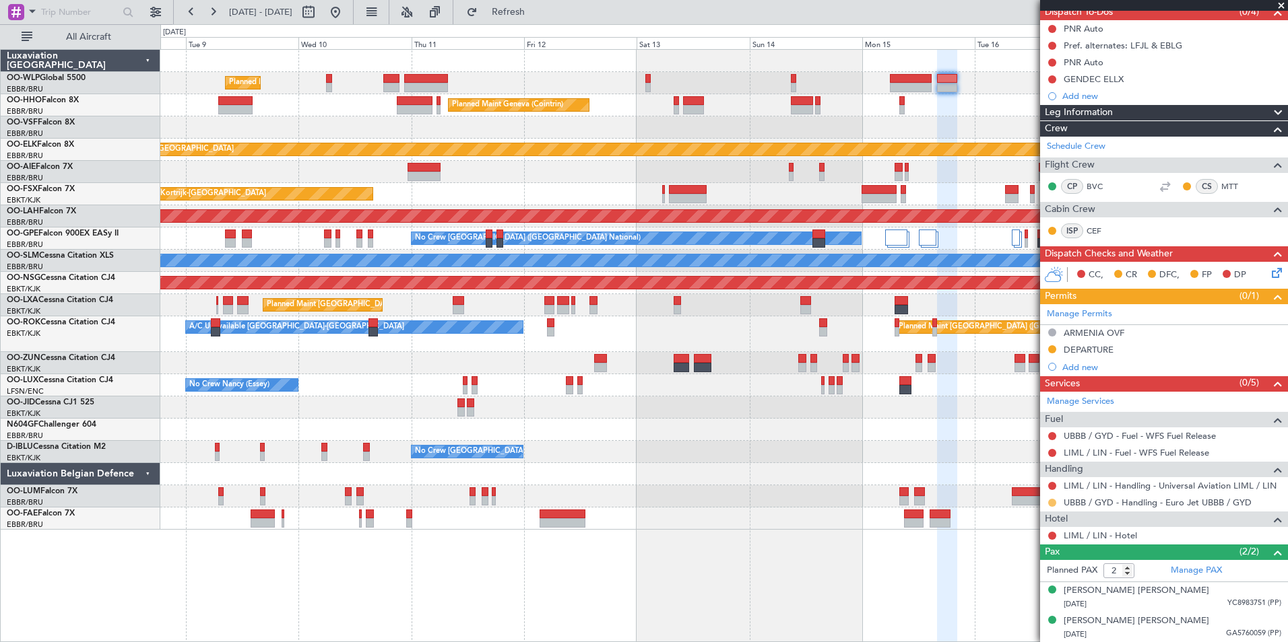
click at [1050, 502] on button at bounding box center [1052, 503] width 8 height 8
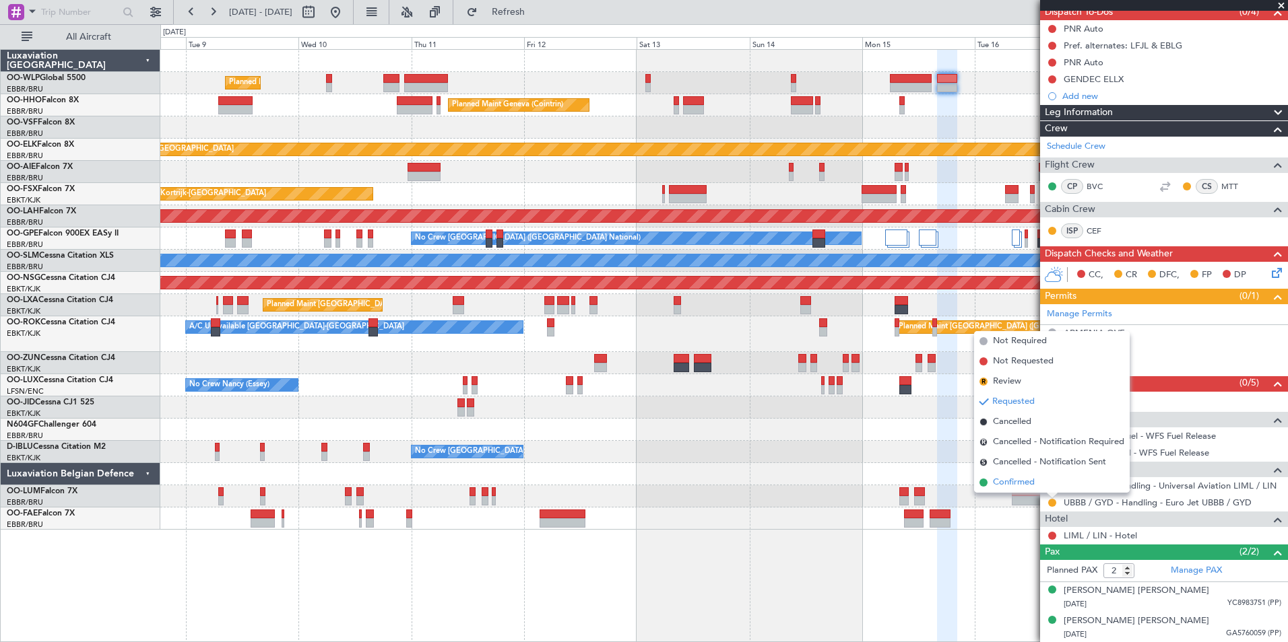
click at [1019, 478] on span "Confirmed" at bounding box center [1014, 482] width 42 height 13
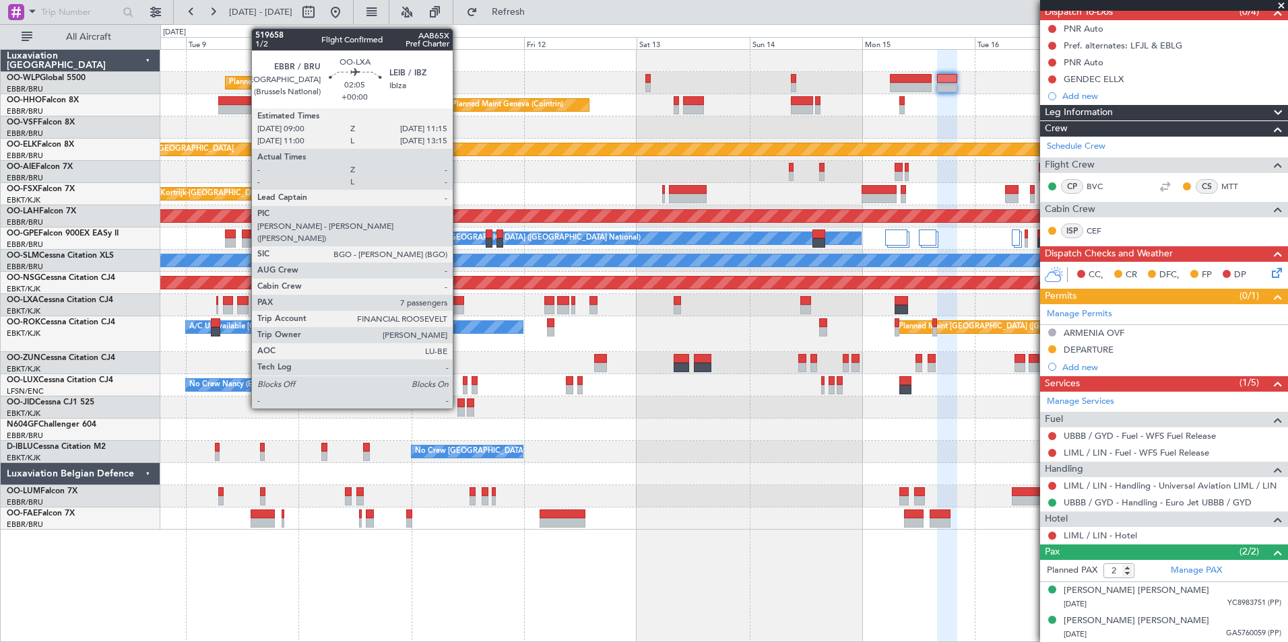
click at [459, 308] on div at bounding box center [458, 309] width 11 height 9
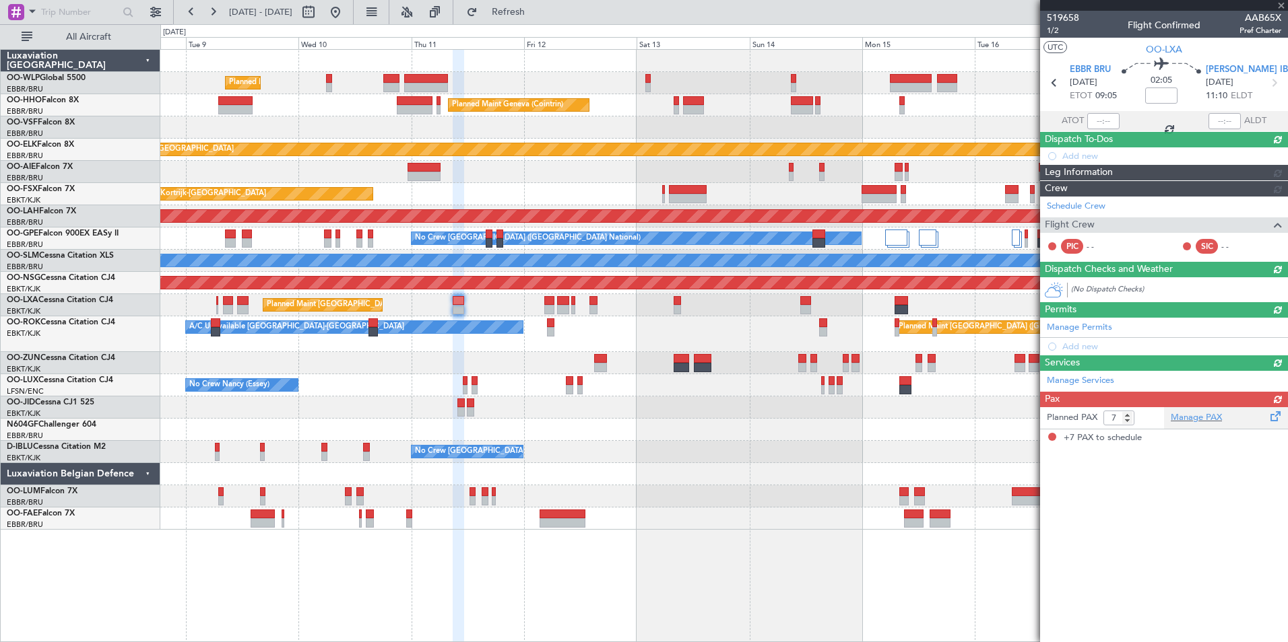
scroll to position [0, 0]
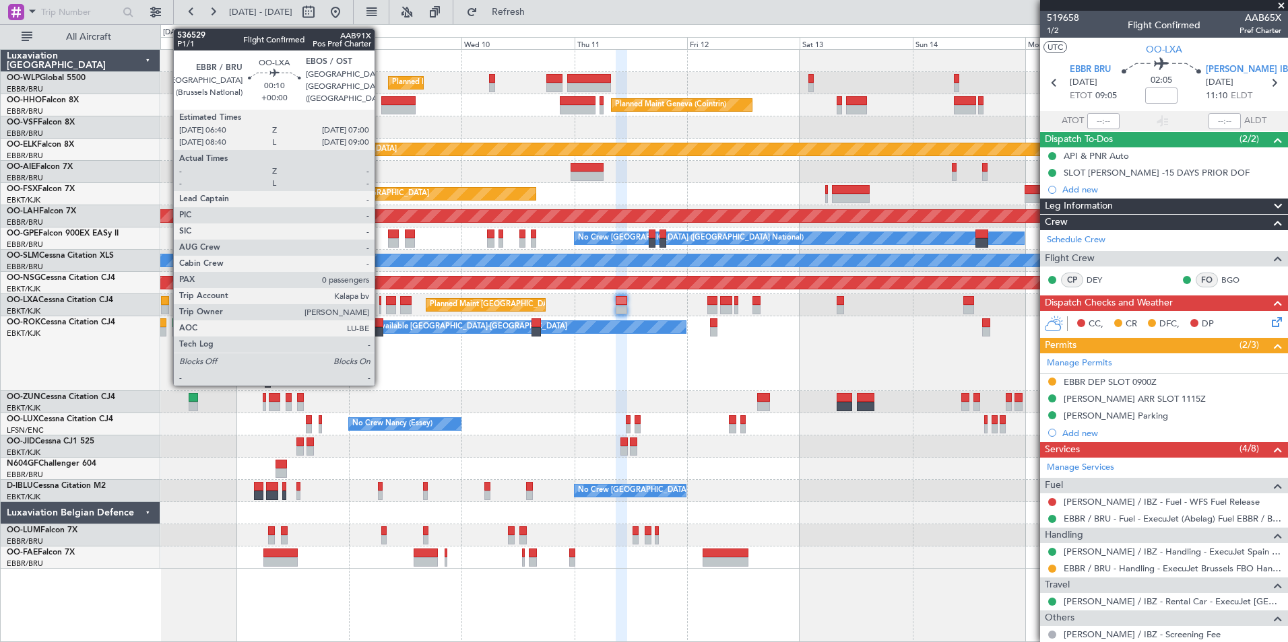
click at [380, 304] on div at bounding box center [380, 300] width 2 height 9
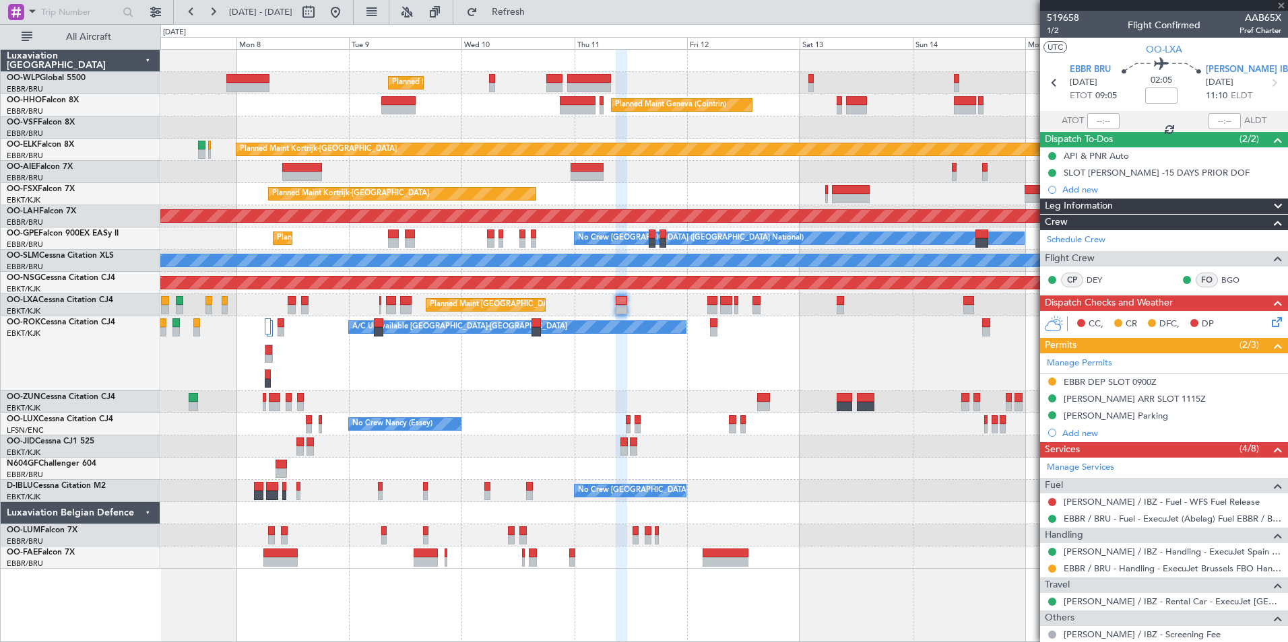
type input "0"
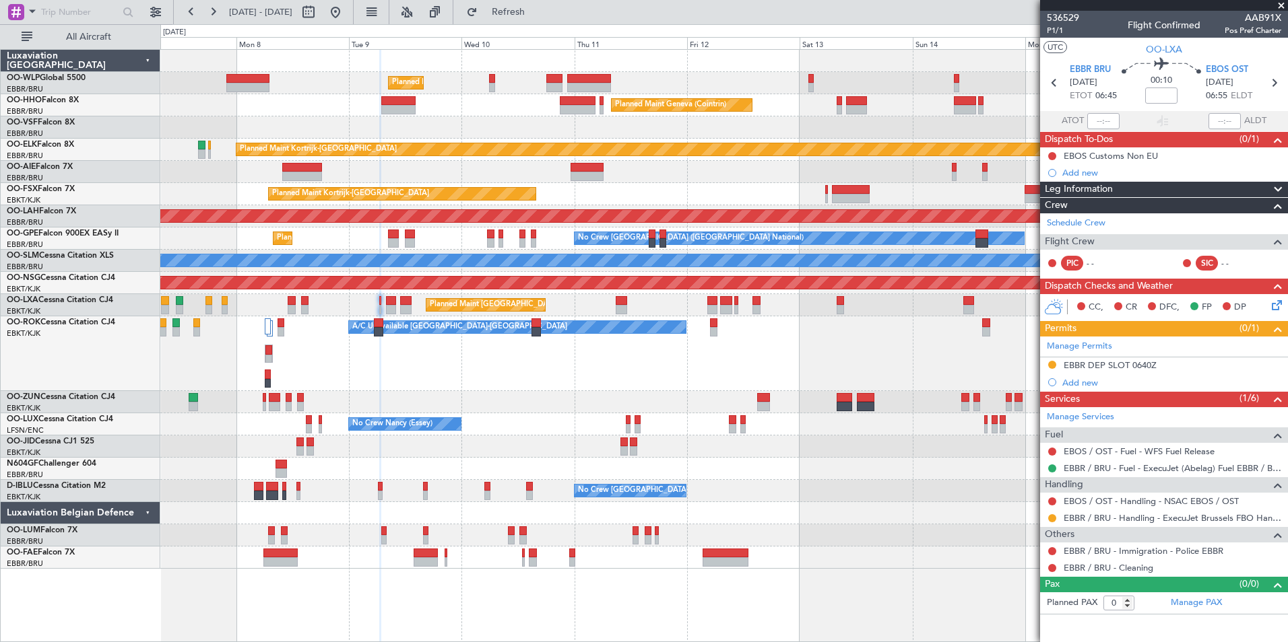
click at [1050, 519] on mat-tooltip-component "Not Requested" at bounding box center [1052, 523] width 76 height 36
click at [1053, 519] on button at bounding box center [1052, 519] width 8 height 8
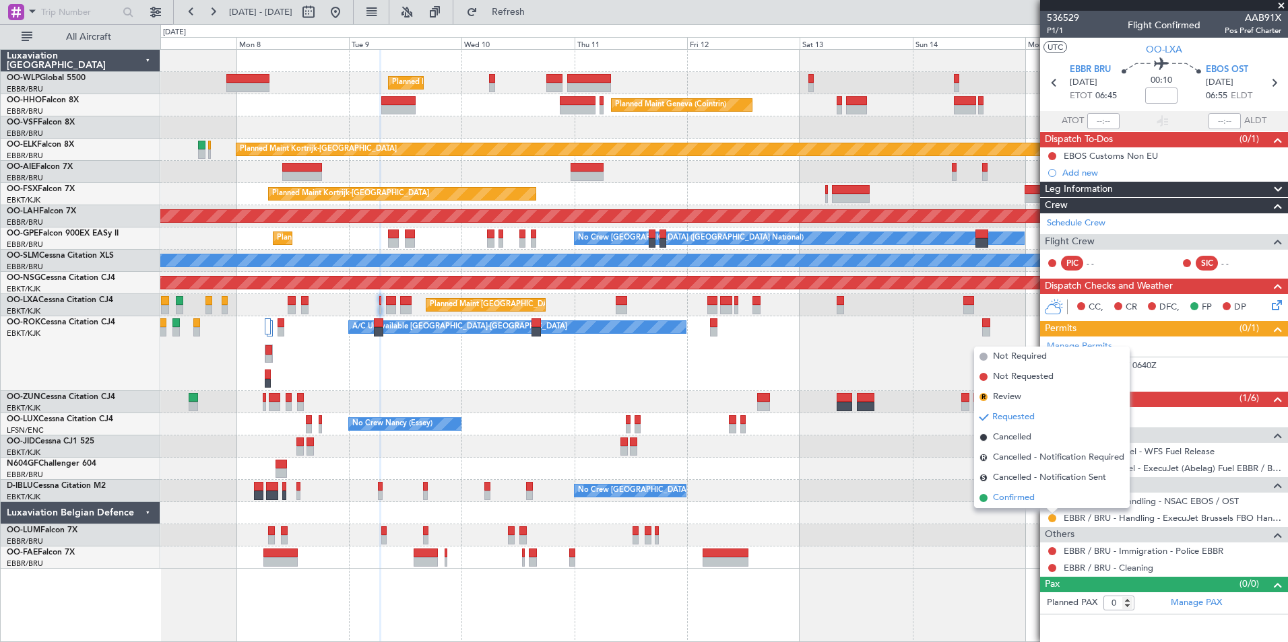
click at [1023, 495] on span "Confirmed" at bounding box center [1014, 498] width 42 height 13
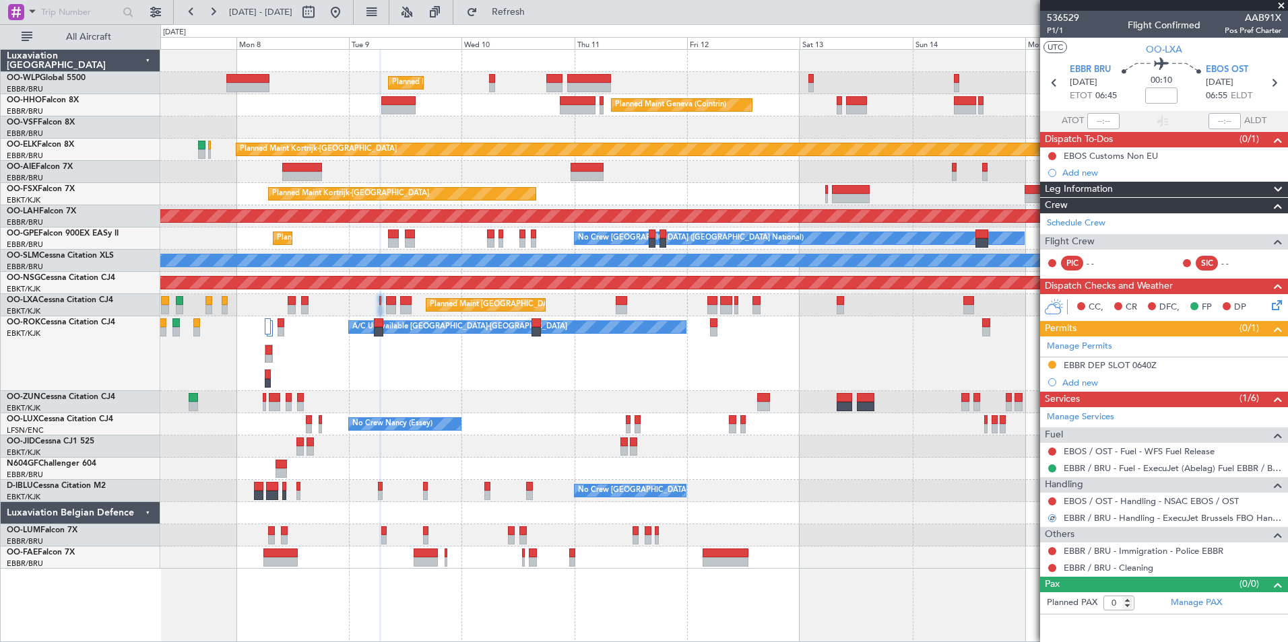
drag, startPoint x: 1107, startPoint y: 365, endPoint x: 1116, endPoint y: 367, distance: 9.0
click at [1108, 364] on div "EBBR DEP SLOT 0640Z" at bounding box center [1109, 365] width 93 height 11
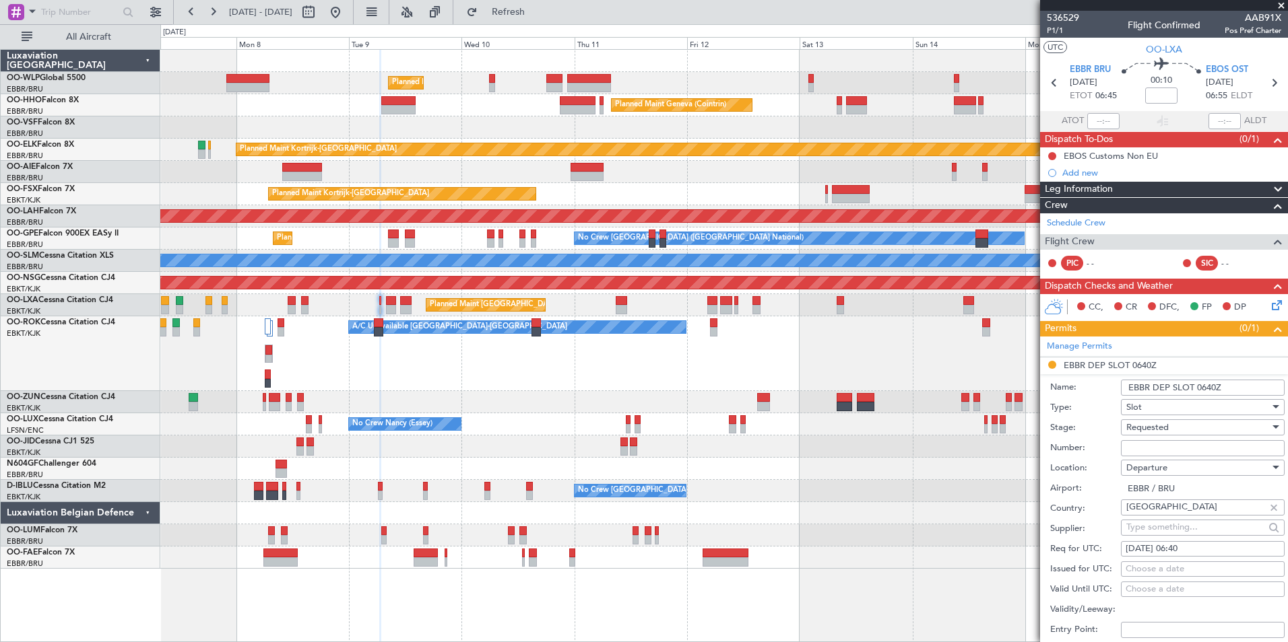
click at [1133, 451] on input "Number:" at bounding box center [1203, 448] width 164 height 16
paste input "EBBRAAB5914D"
click at [1143, 422] on span "Requested" at bounding box center [1147, 428] width 42 height 12
click at [1158, 529] on span "Received OK" at bounding box center [1197, 529] width 141 height 20
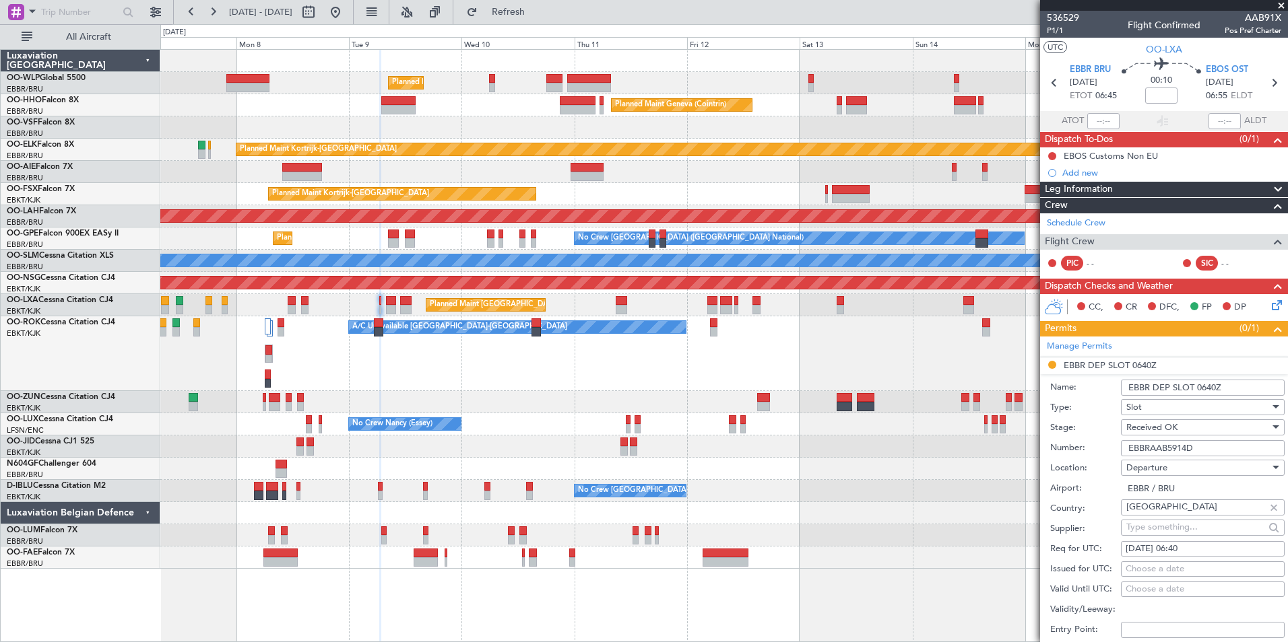
click at [1214, 449] on input "EBBRAAB5914D" at bounding box center [1203, 448] width 164 height 16
type input "EBBRAAB5914D00"
click at [1104, 436] on div "Stage: Received OK" at bounding box center [1167, 428] width 234 height 20
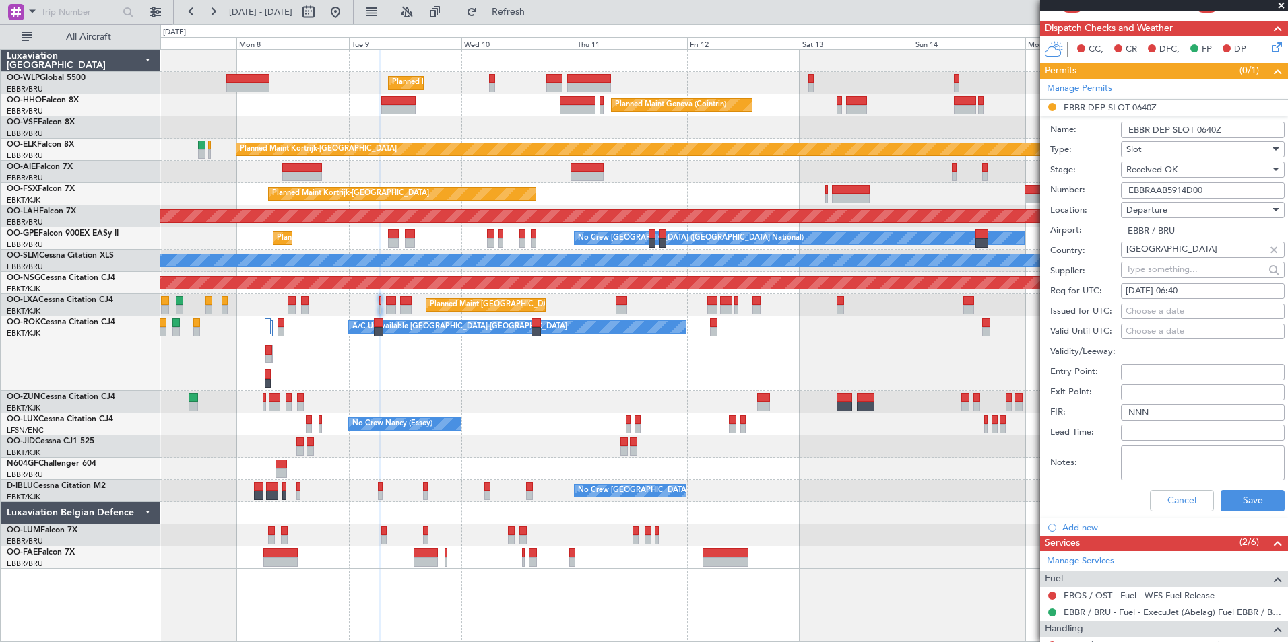
scroll to position [269, 0]
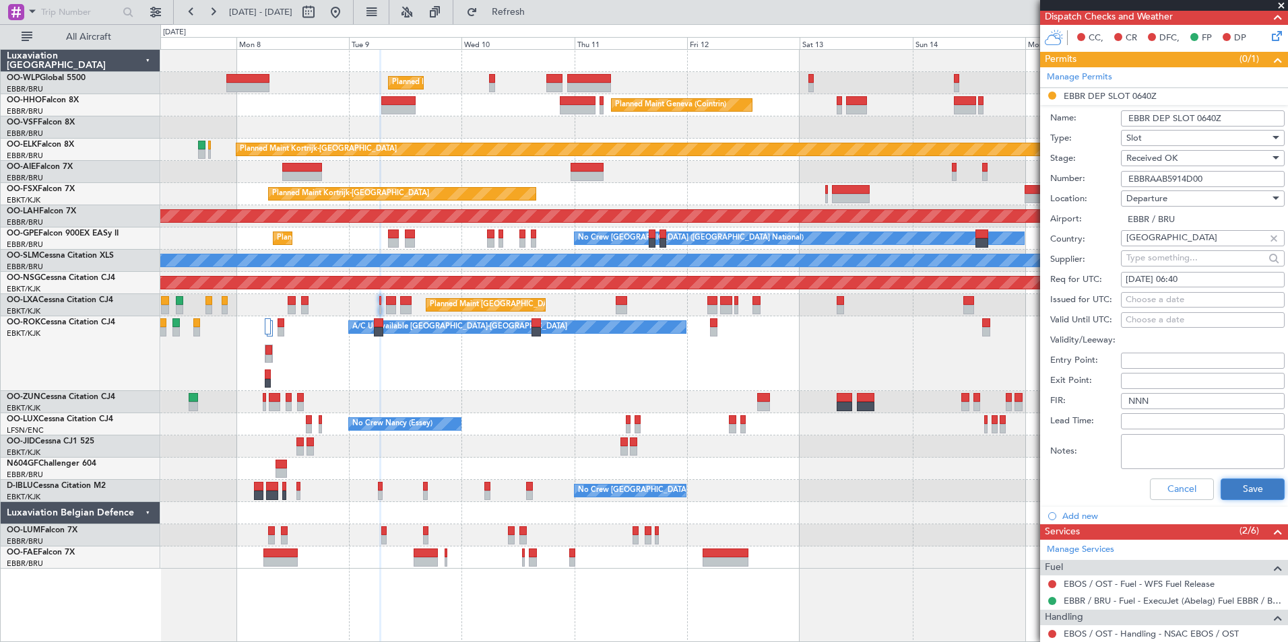
click at [1244, 496] on button "Save" at bounding box center [1252, 490] width 64 height 22
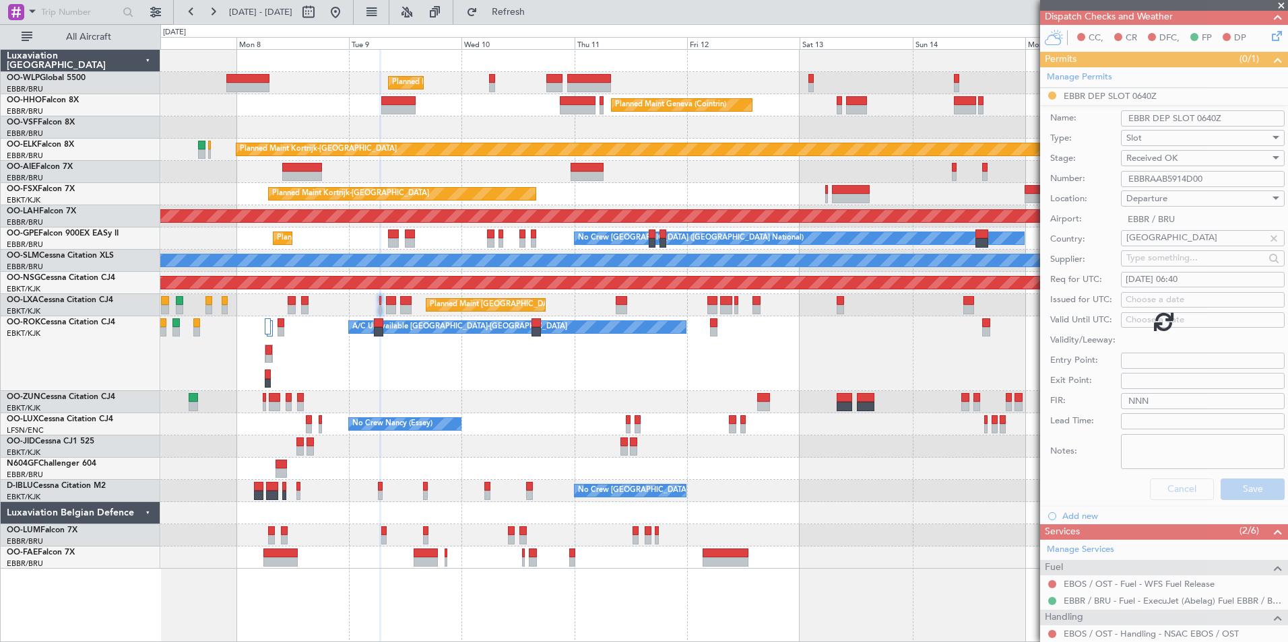
scroll to position [0, 0]
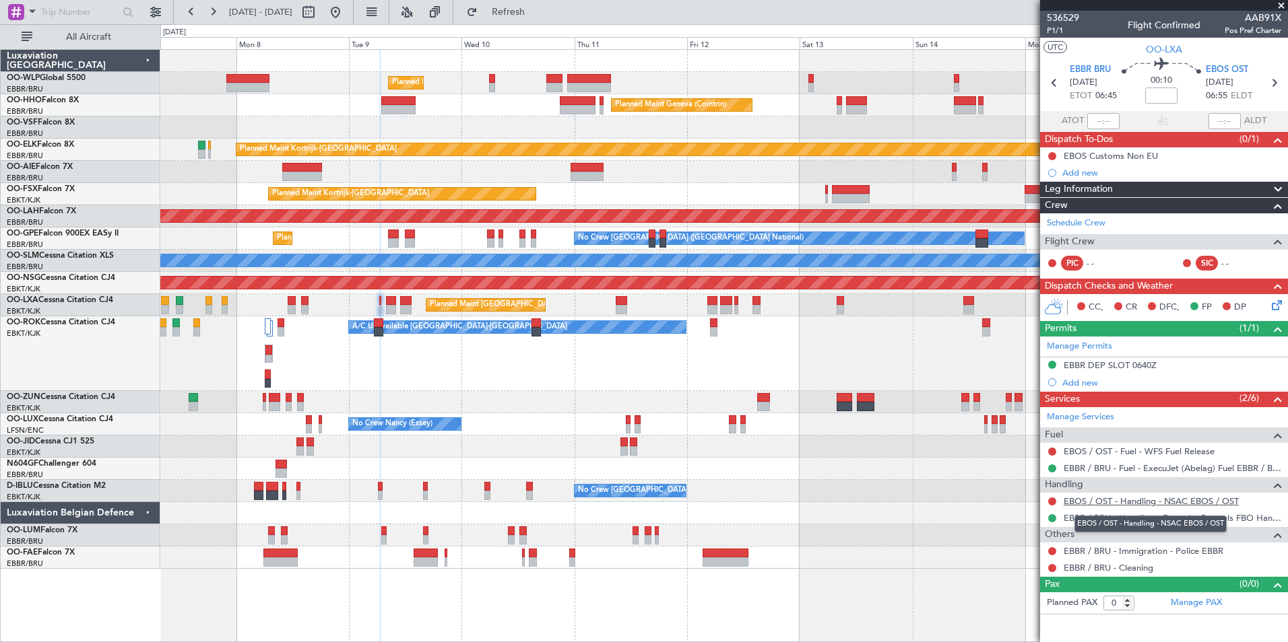
click at [1108, 502] on link "EBOS / OST - Handling - NSAC EBOS / OST" at bounding box center [1150, 501] width 175 height 11
click at [1084, 449] on link "EBOS / OST - Fuel - WFS Fuel Release" at bounding box center [1138, 451] width 151 height 11
click at [1100, 220] on link "Schedule Crew" at bounding box center [1076, 223] width 59 height 13
click at [535, 9] on span "Refresh" at bounding box center [508, 11] width 57 height 9
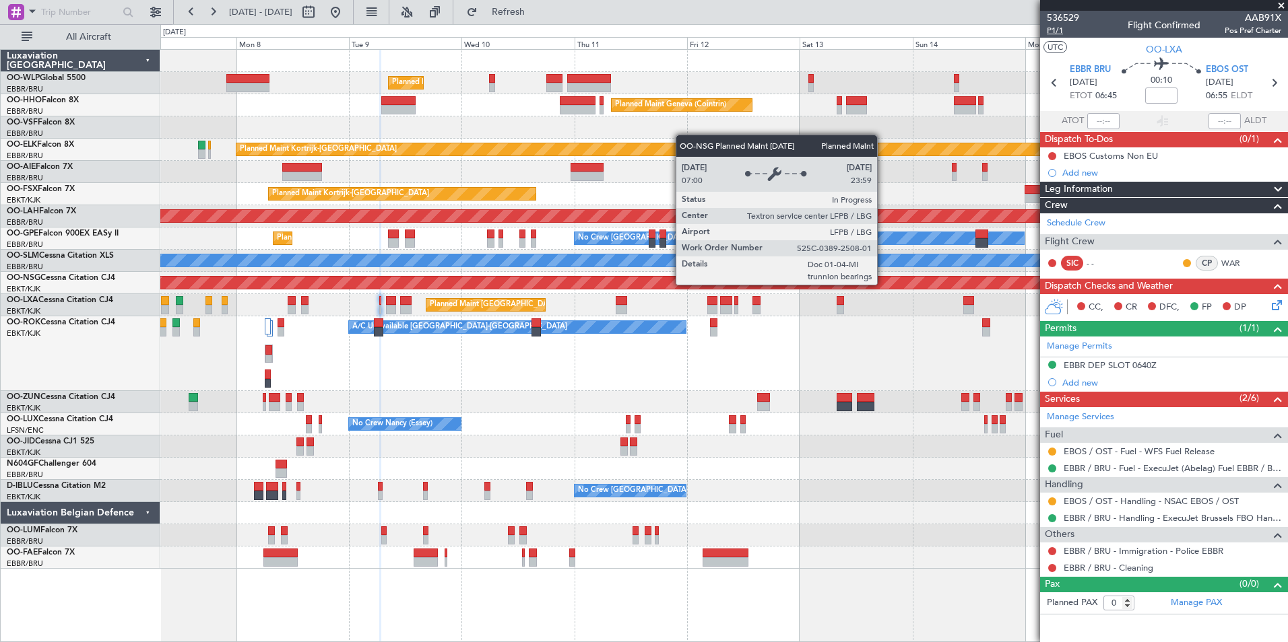
click at [1056, 30] on span "P1/1" at bounding box center [1063, 30] width 32 height 11
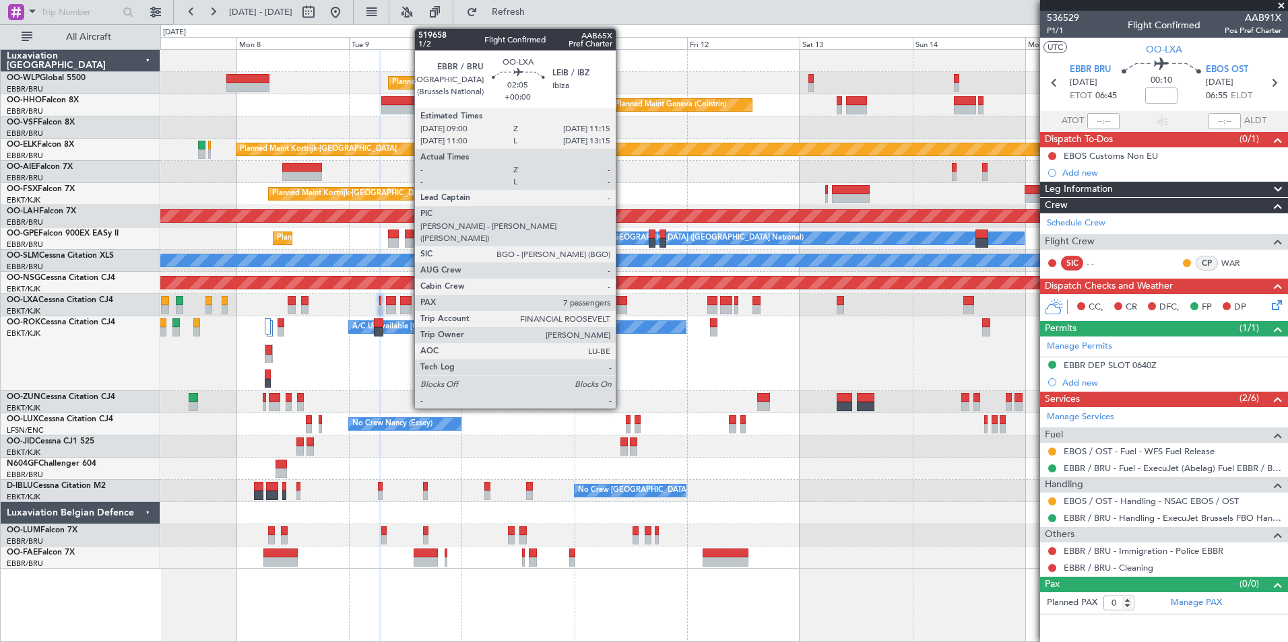
click at [622, 302] on div at bounding box center [621, 300] width 11 height 9
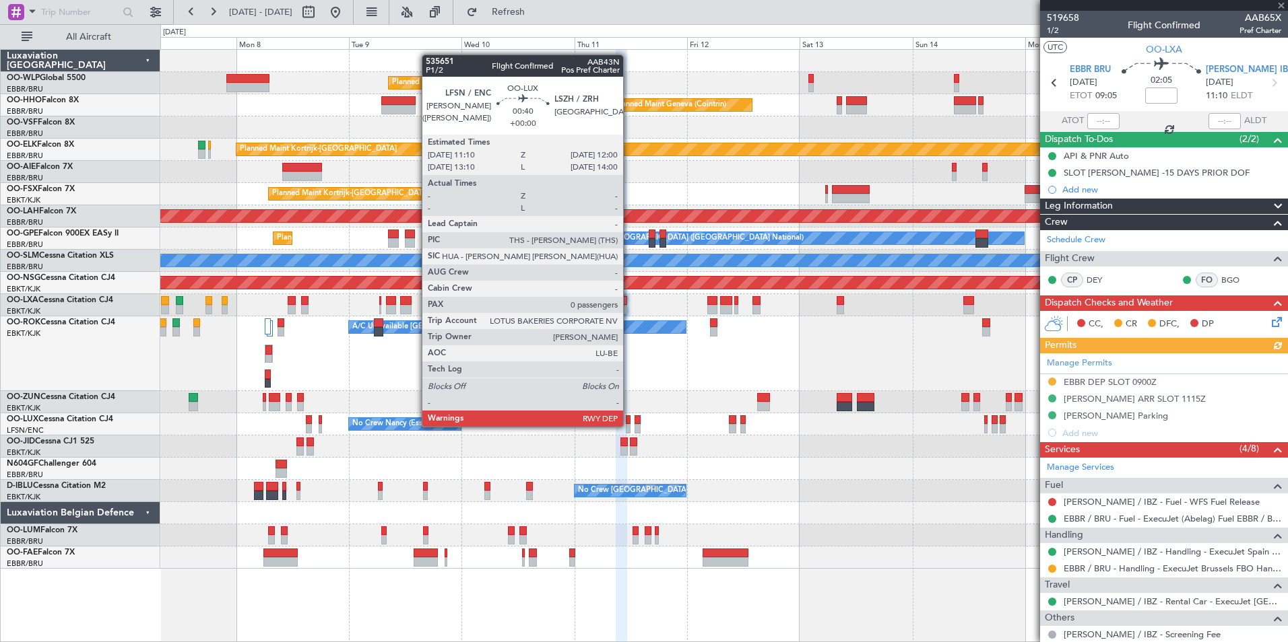
click at [629, 426] on div at bounding box center [628, 428] width 4 height 9
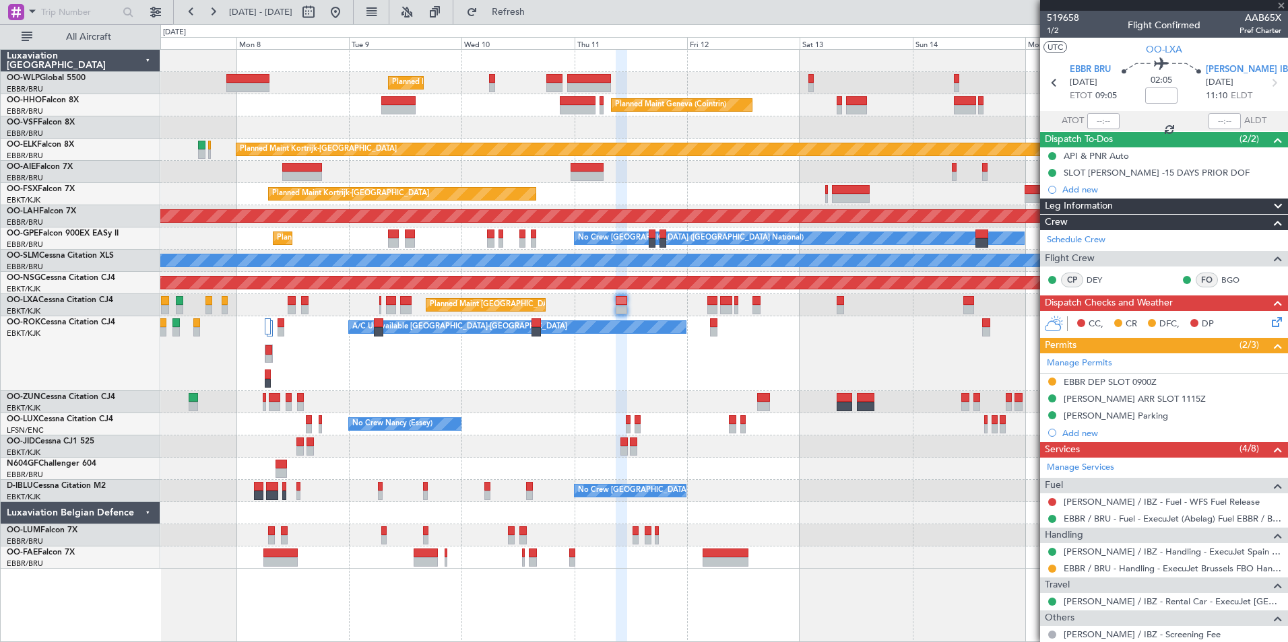
type input "0"
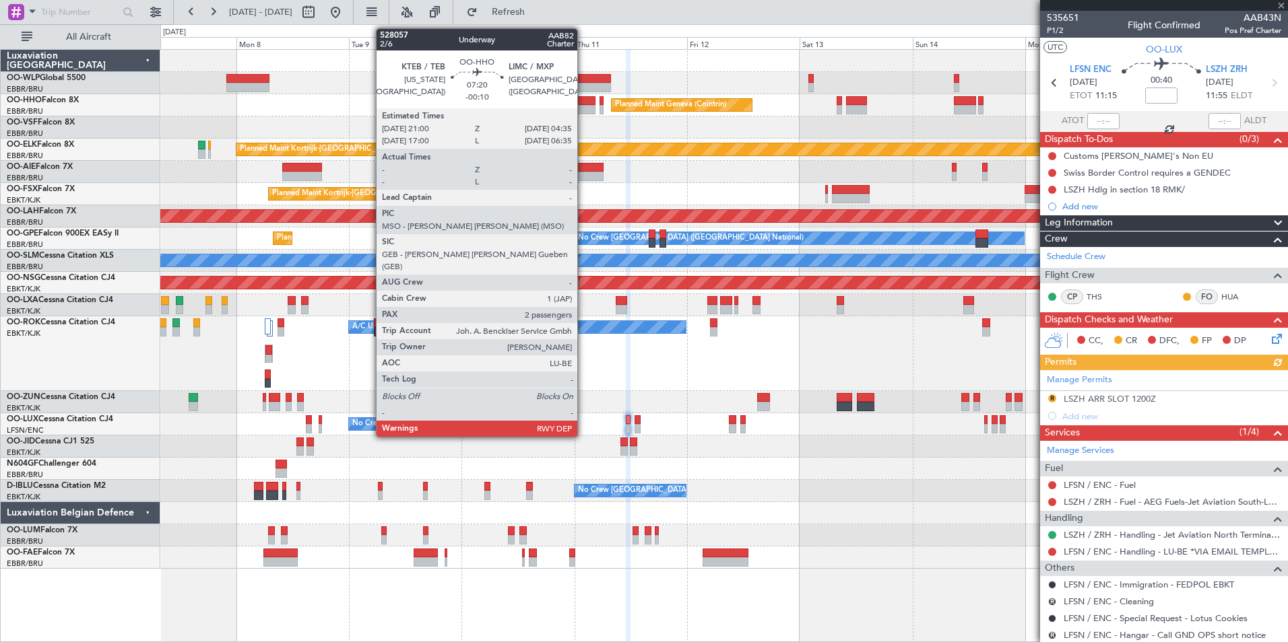
click at [583, 104] on div at bounding box center [578, 100] width 36 height 9
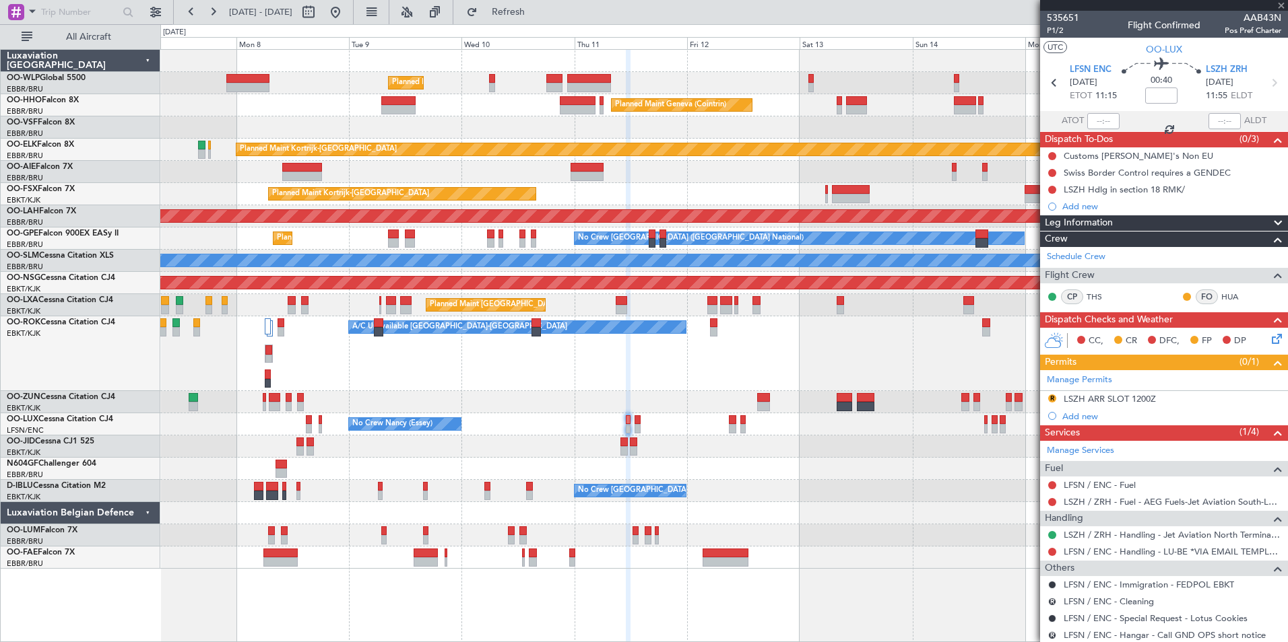
type input "-00:10"
type input "2"
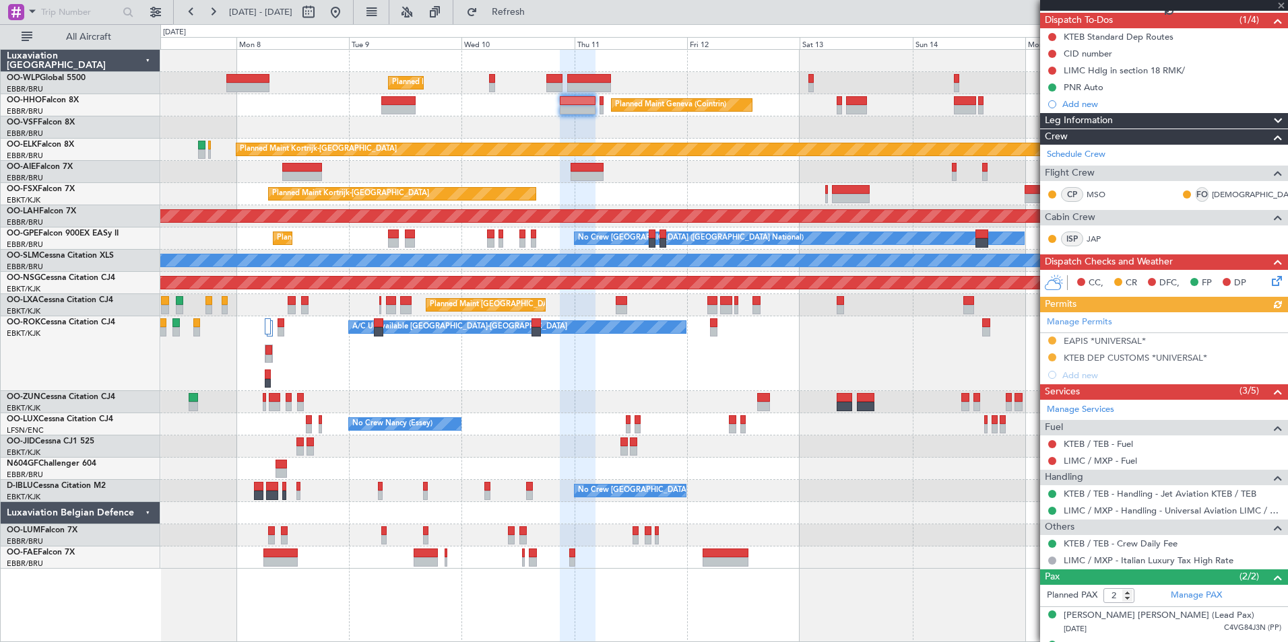
scroll to position [135, 0]
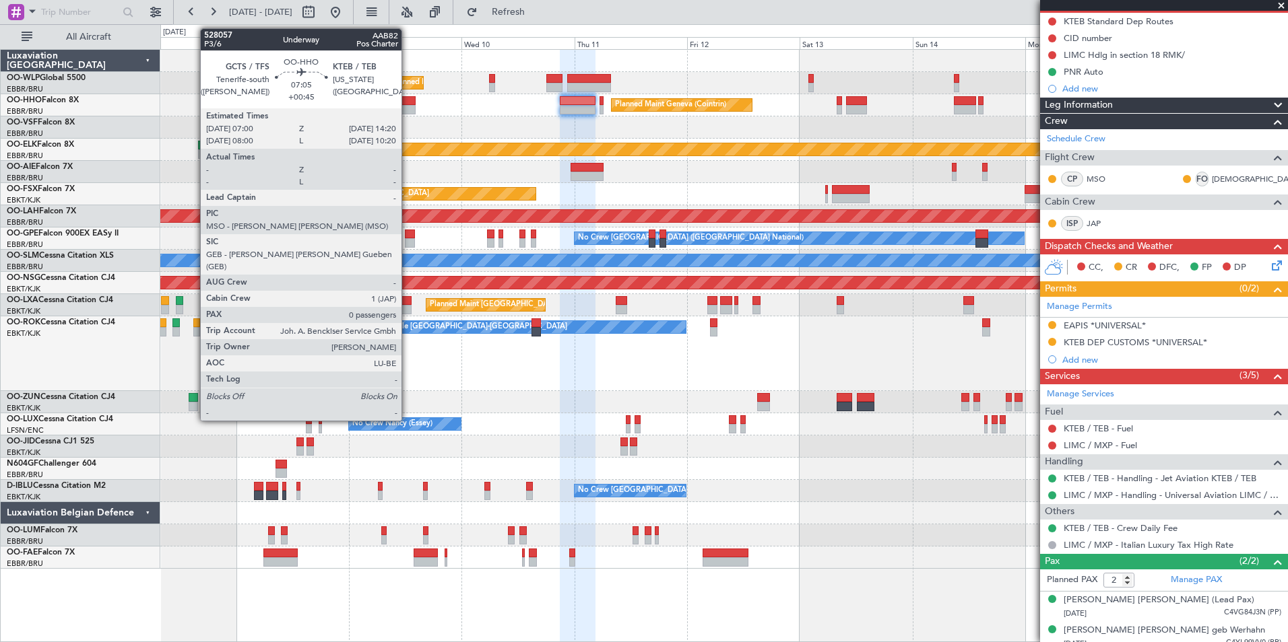
click at [407, 107] on div at bounding box center [398, 109] width 35 height 9
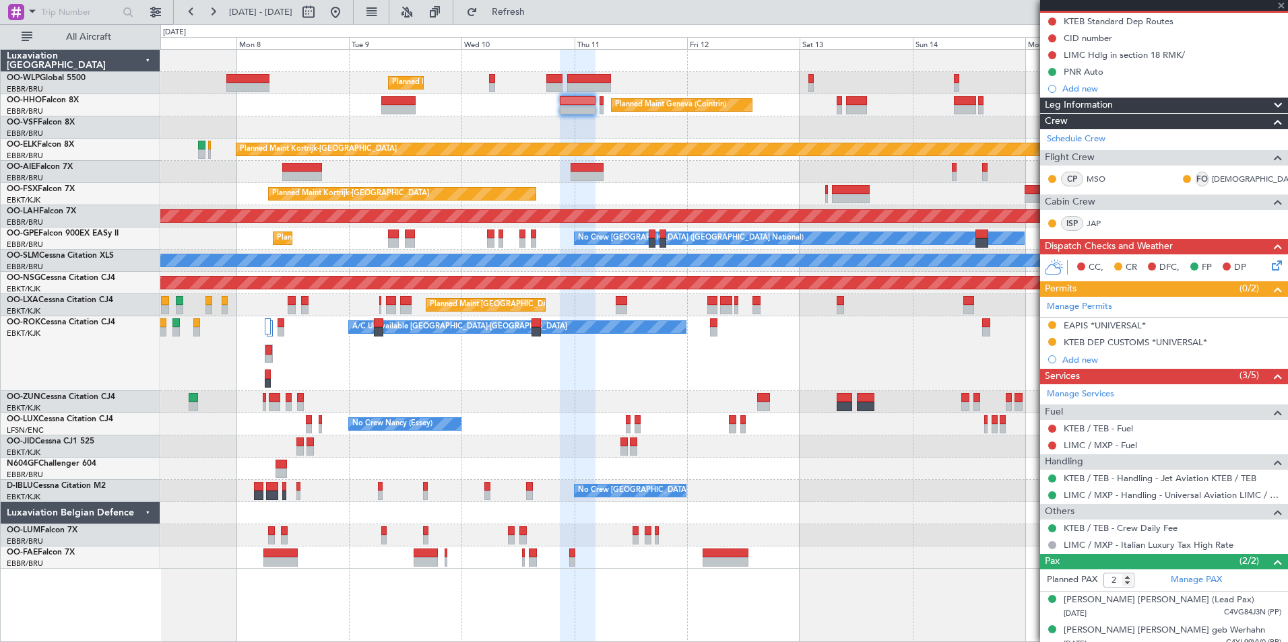
type input "+00:45"
type input "0"
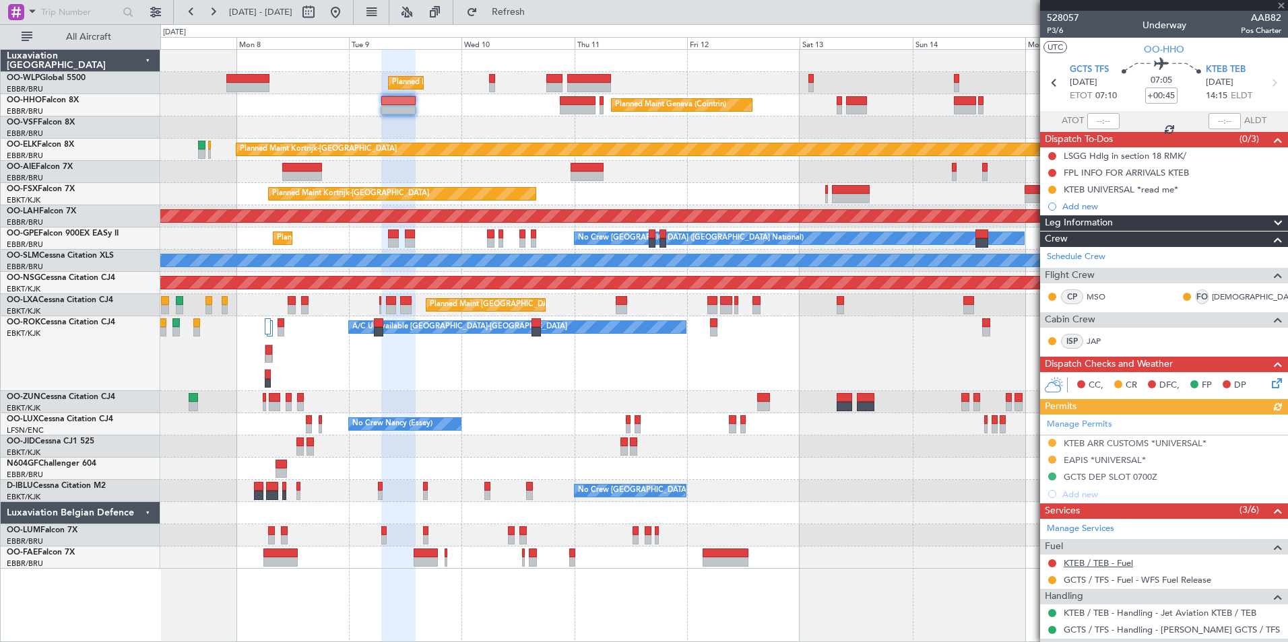
click at [1120, 562] on link "KTEB / TEB - Fuel" at bounding box center [1097, 563] width 69 height 11
click at [1265, 79] on icon at bounding box center [1274, 83] width 18 height 18
type input "-00:10"
type input "2"
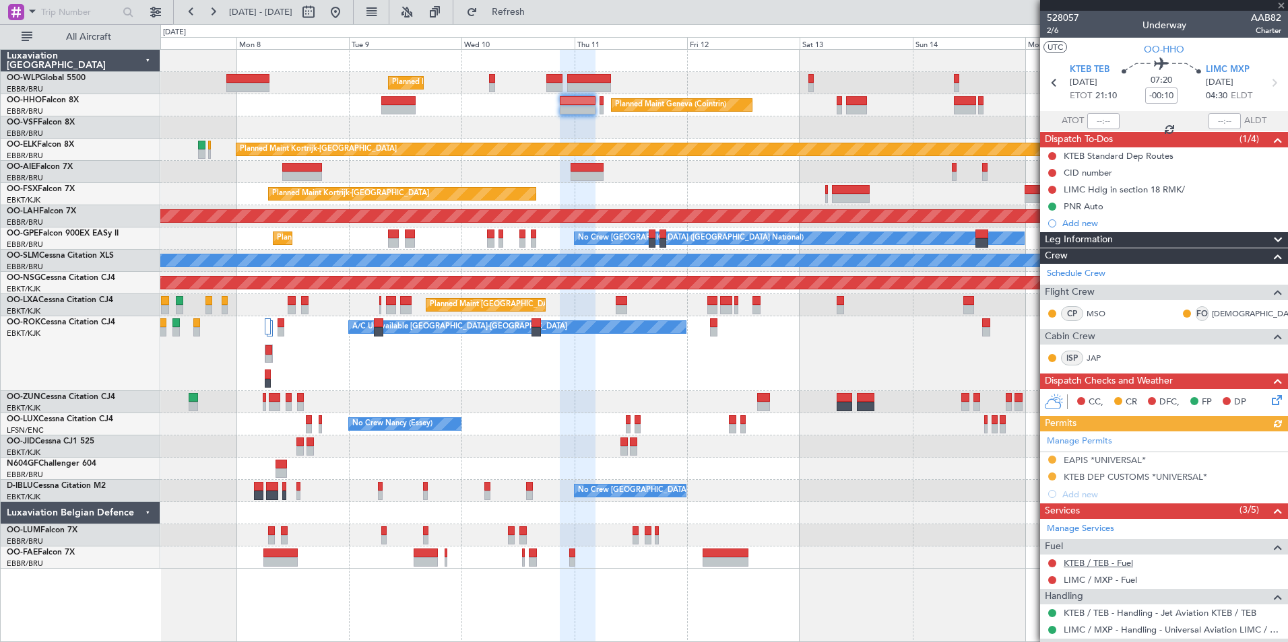
click at [1086, 562] on link "KTEB / TEB - Fuel" at bounding box center [1097, 563] width 69 height 11
click at [1103, 577] on link "LIMC / MXP - Fuel" at bounding box center [1099, 579] width 73 height 11
click at [1267, 92] on section "KTEB TEB 10/09/2025 ETOT 21:10 07:20 -00:10 LIMC MXP 11/09/2025 04:30 ELDT" at bounding box center [1164, 84] width 248 height 53
click at [1267, 90] on icon at bounding box center [1274, 83] width 18 height 18
type input "0"
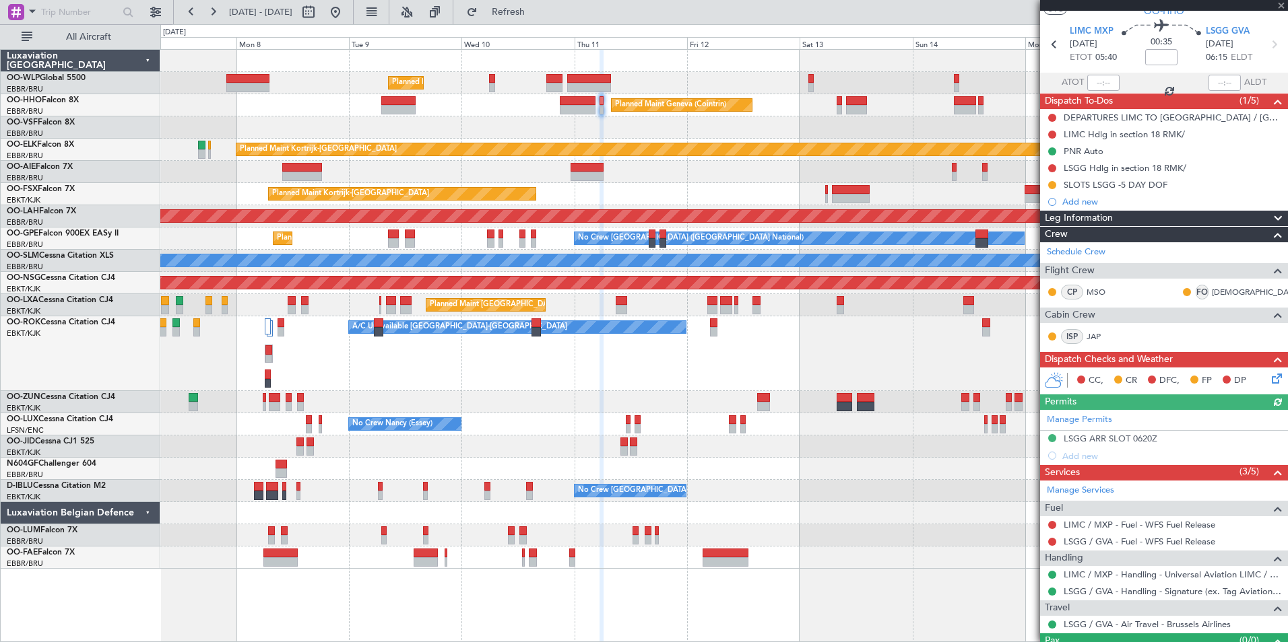
scroll to position [67, 0]
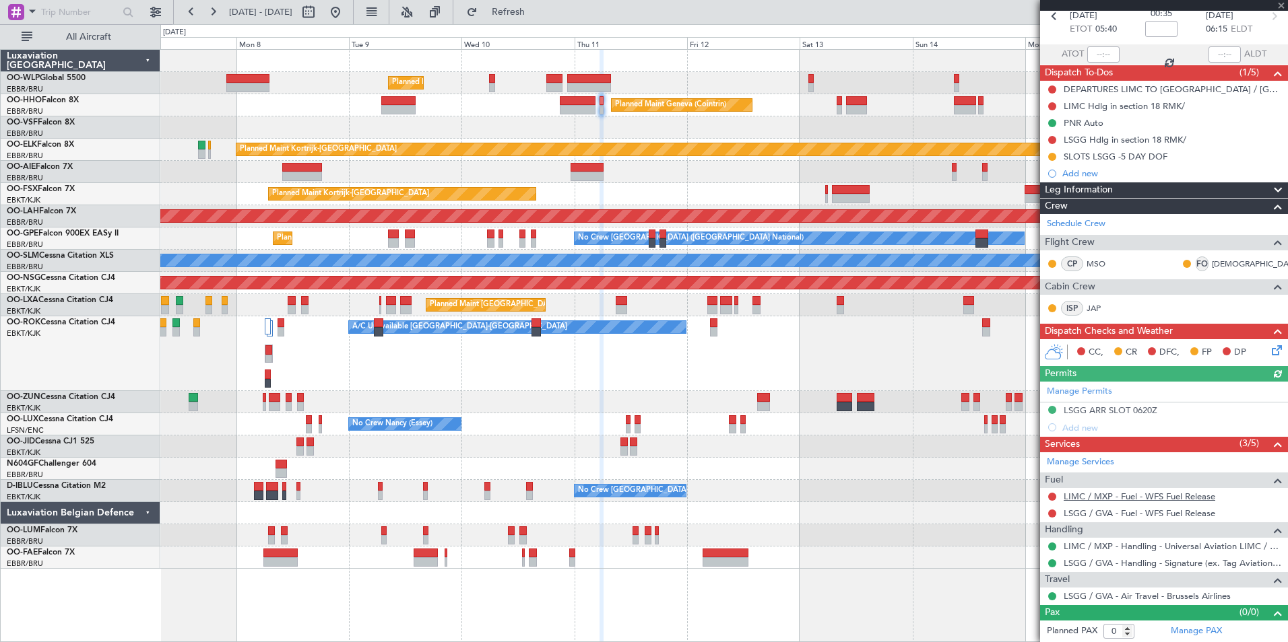
click at [1089, 498] on link "LIMC / MXP - Fuel - WFS Fuel Release" at bounding box center [1139, 496] width 152 height 11
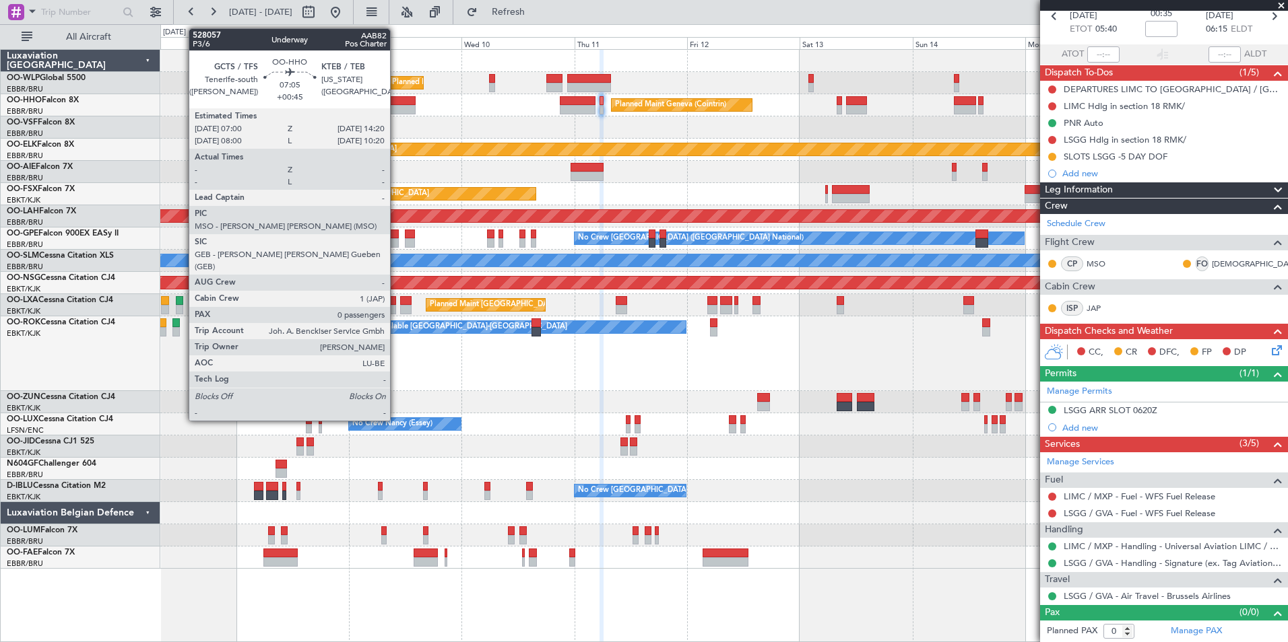
click at [396, 110] on div at bounding box center [398, 109] width 35 height 9
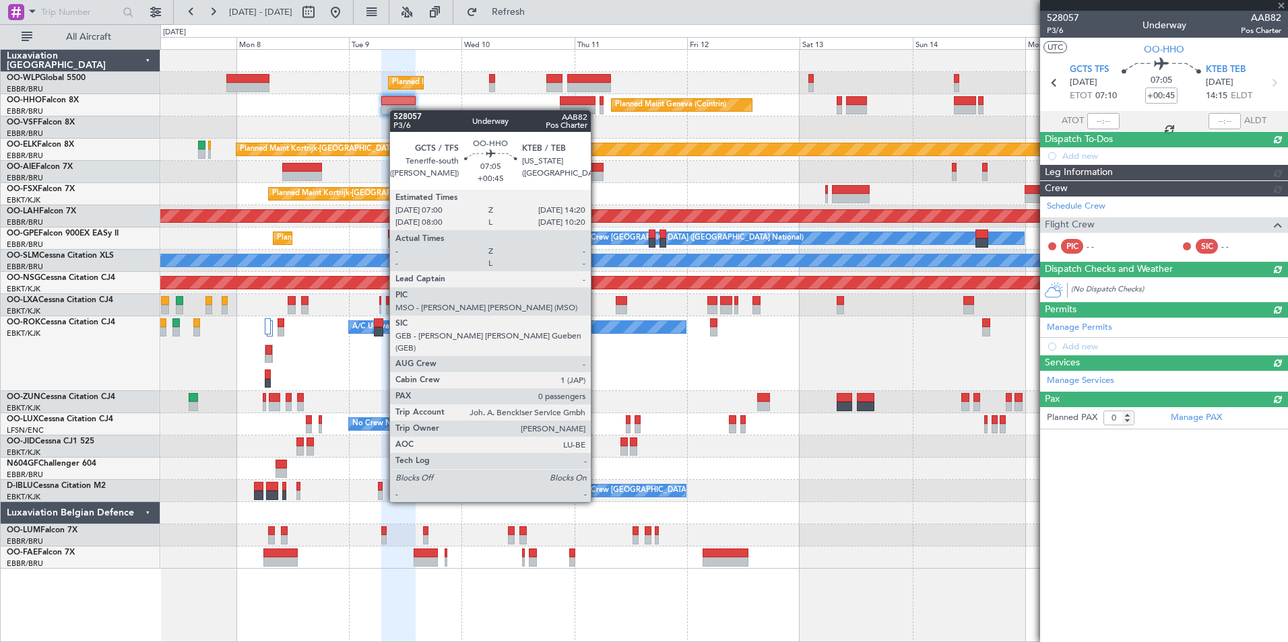
scroll to position [0, 0]
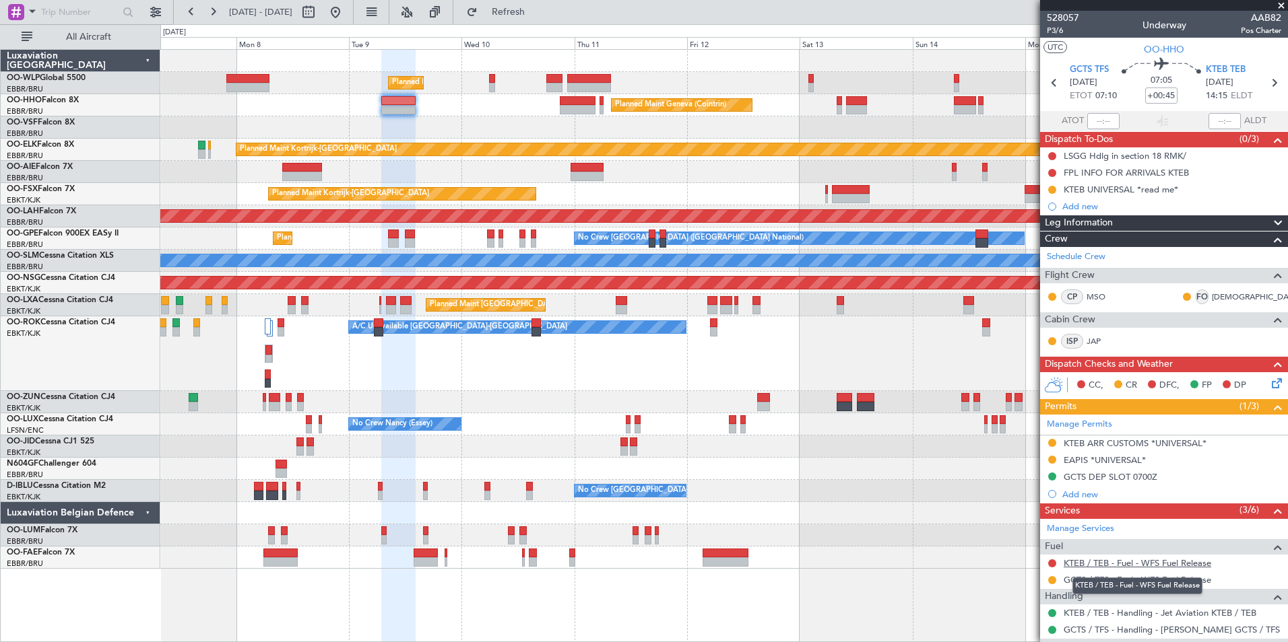
click at [1094, 561] on link "KTEB / TEB - Fuel - WFS Fuel Release" at bounding box center [1136, 563] width 147 height 11
click at [1268, 80] on icon at bounding box center [1274, 83] width 18 height 18
type input "-00:10"
type input "2"
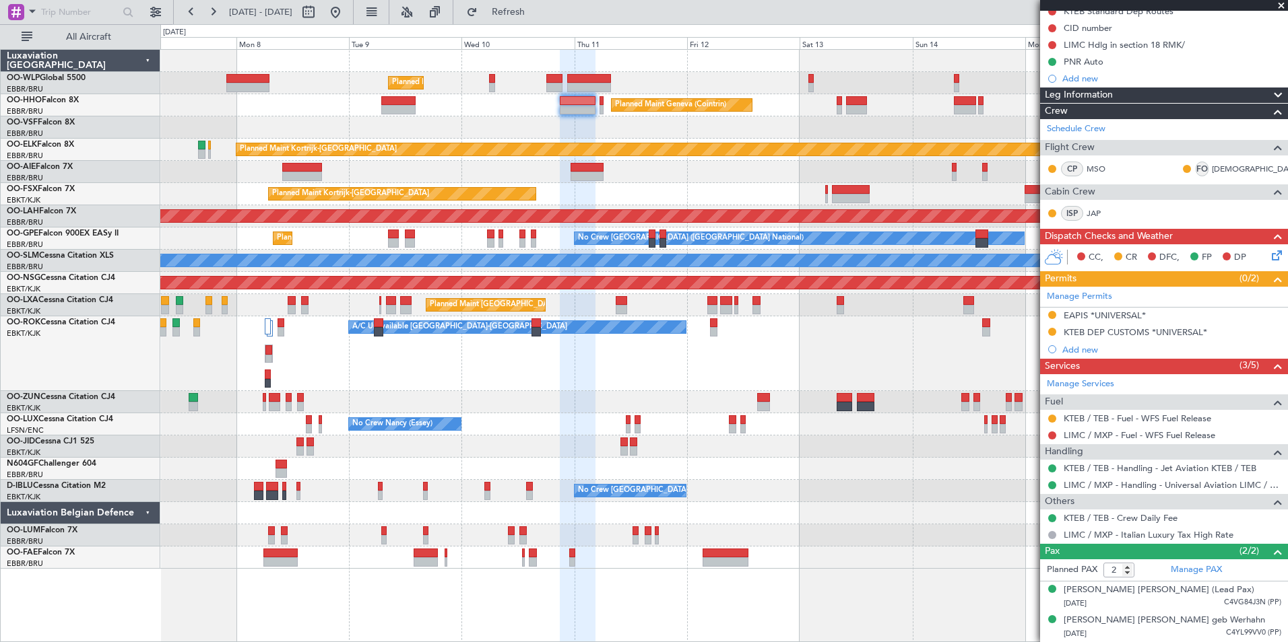
scroll to position [158, 0]
click at [1088, 430] on link "LIMC / MXP - Fuel - WFS Fuel Release" at bounding box center [1139, 435] width 152 height 11
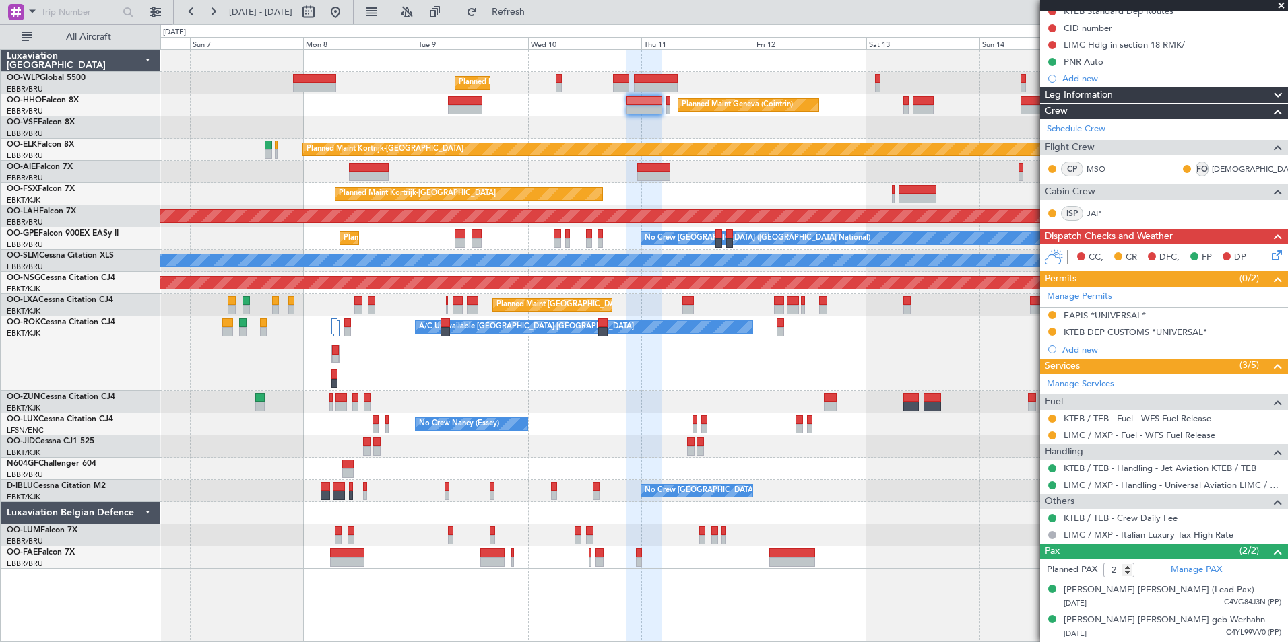
click at [274, 343] on div "A/C Unavailable [GEOGRAPHIC_DATA]-[GEOGRAPHIC_DATA] Planned Maint [GEOGRAPHIC_D…" at bounding box center [723, 354] width 1127 height 75
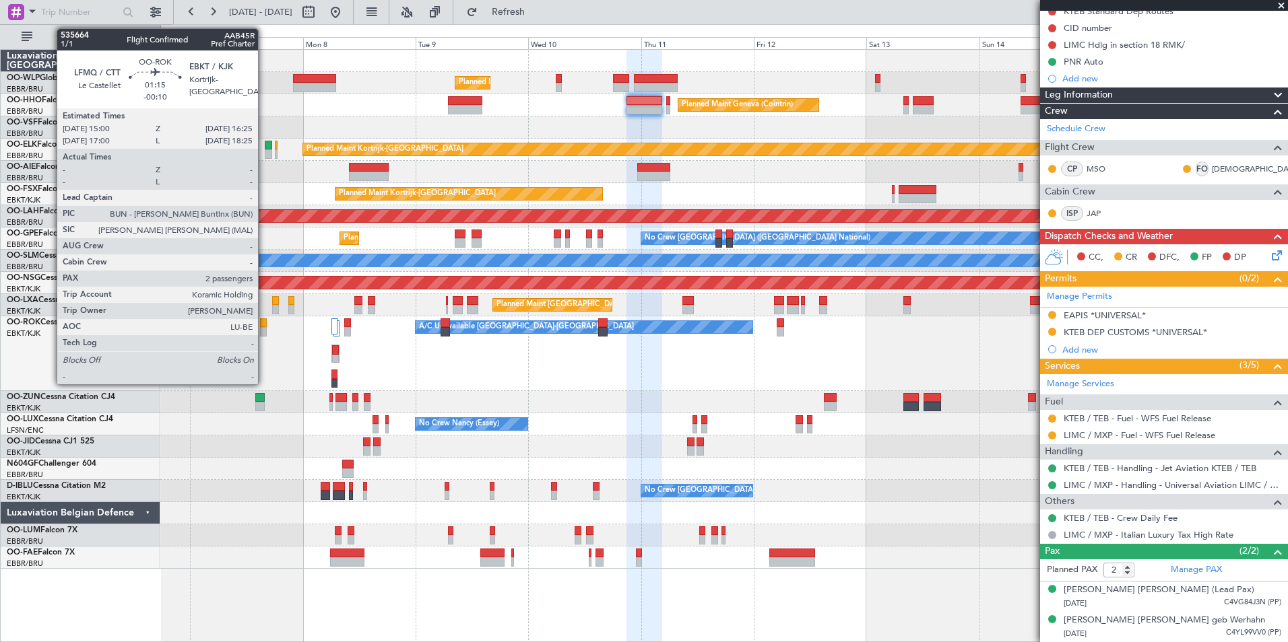
click at [264, 331] on div at bounding box center [263, 331] width 7 height 9
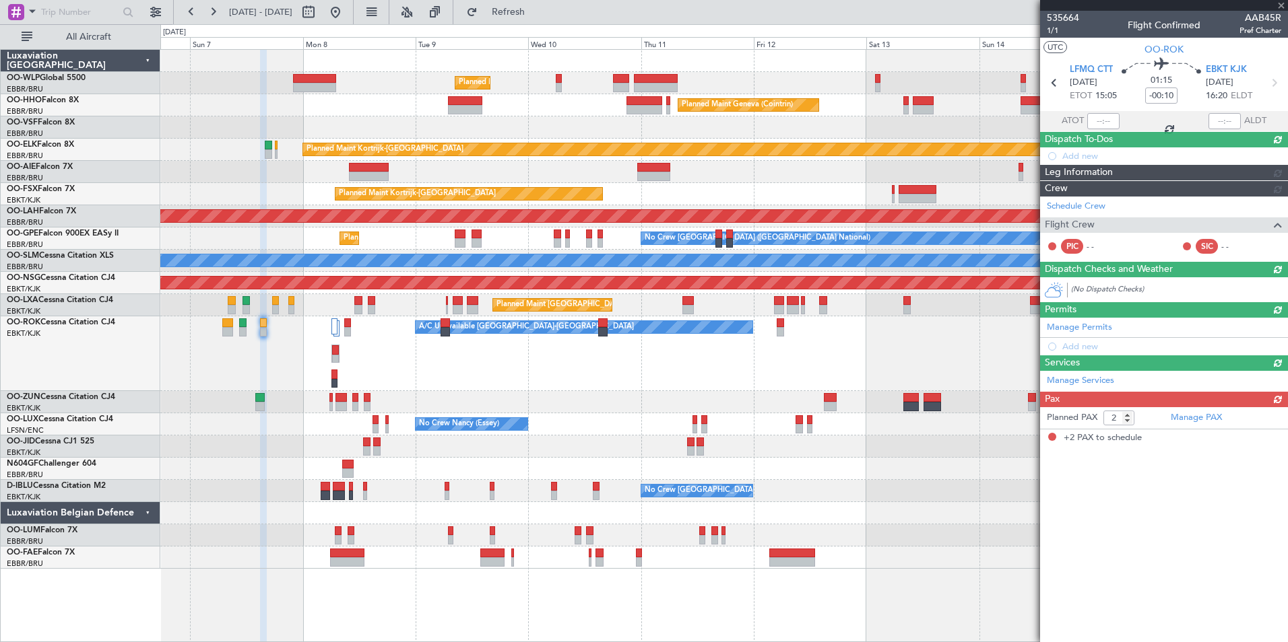
scroll to position [0, 0]
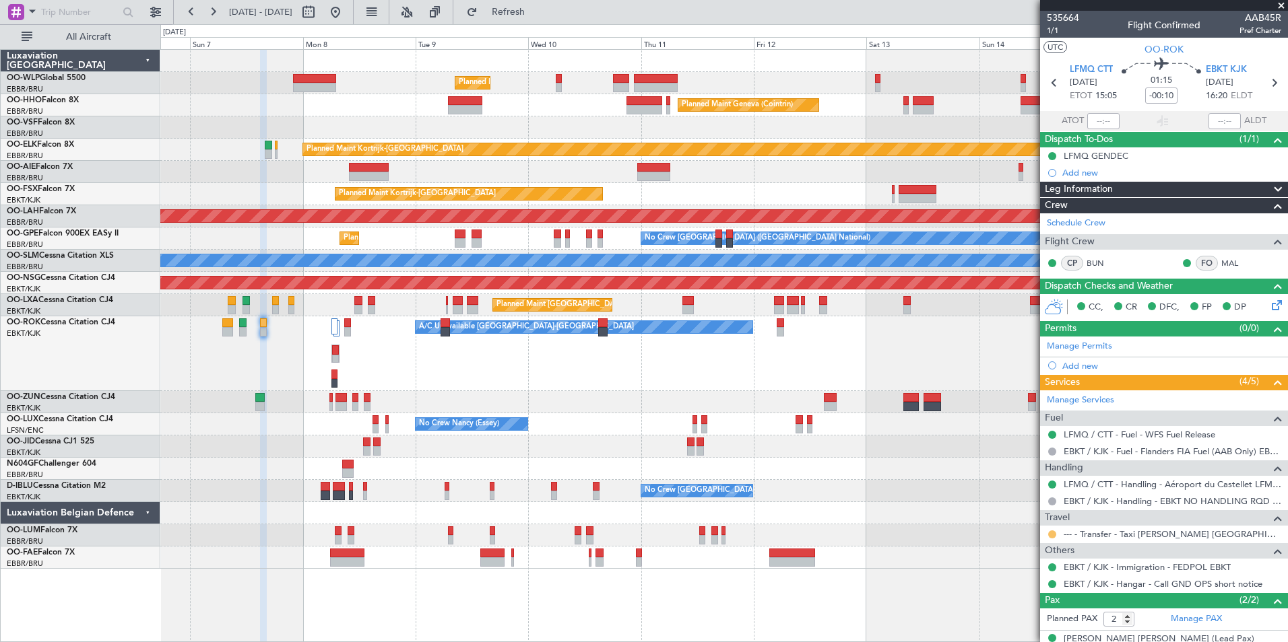
click at [1049, 531] on button at bounding box center [1052, 535] width 8 height 8
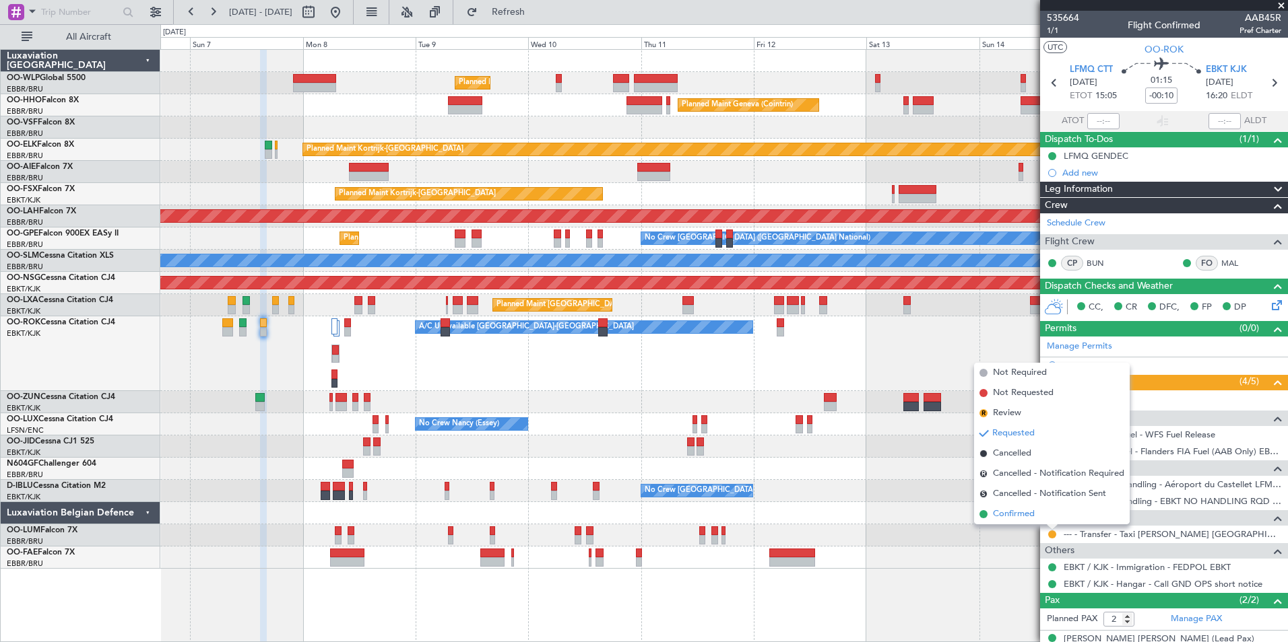
click at [1024, 517] on span "Confirmed" at bounding box center [1014, 514] width 42 height 13
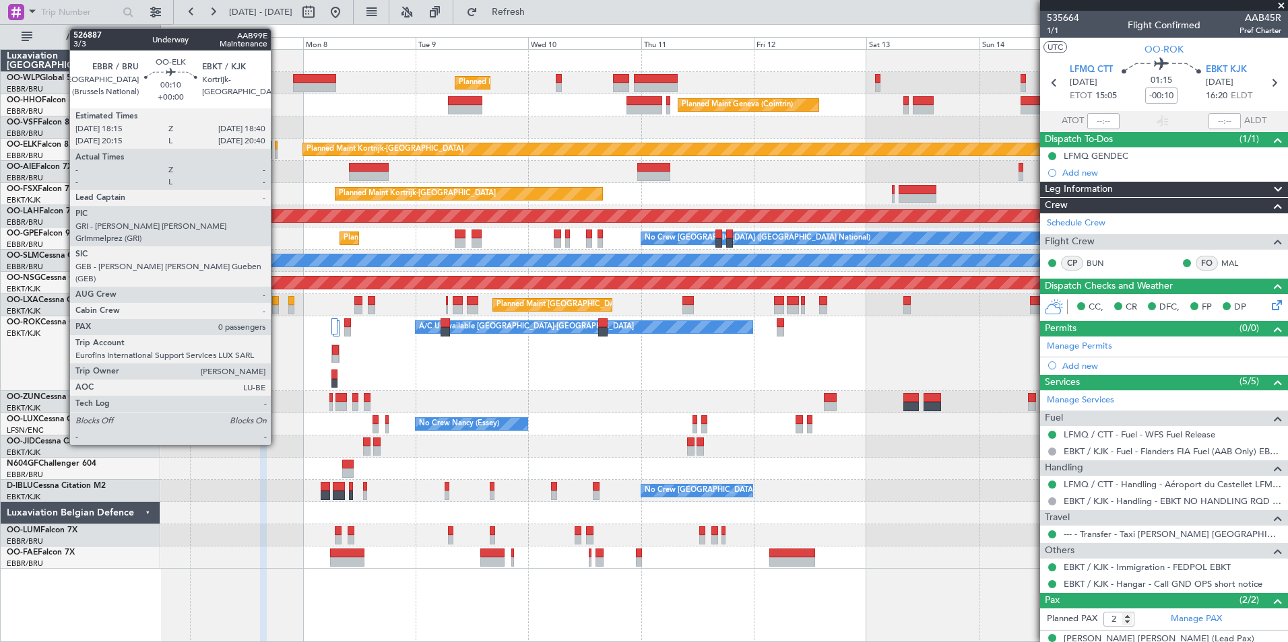
click at [277, 152] on div at bounding box center [276, 154] width 2 height 9
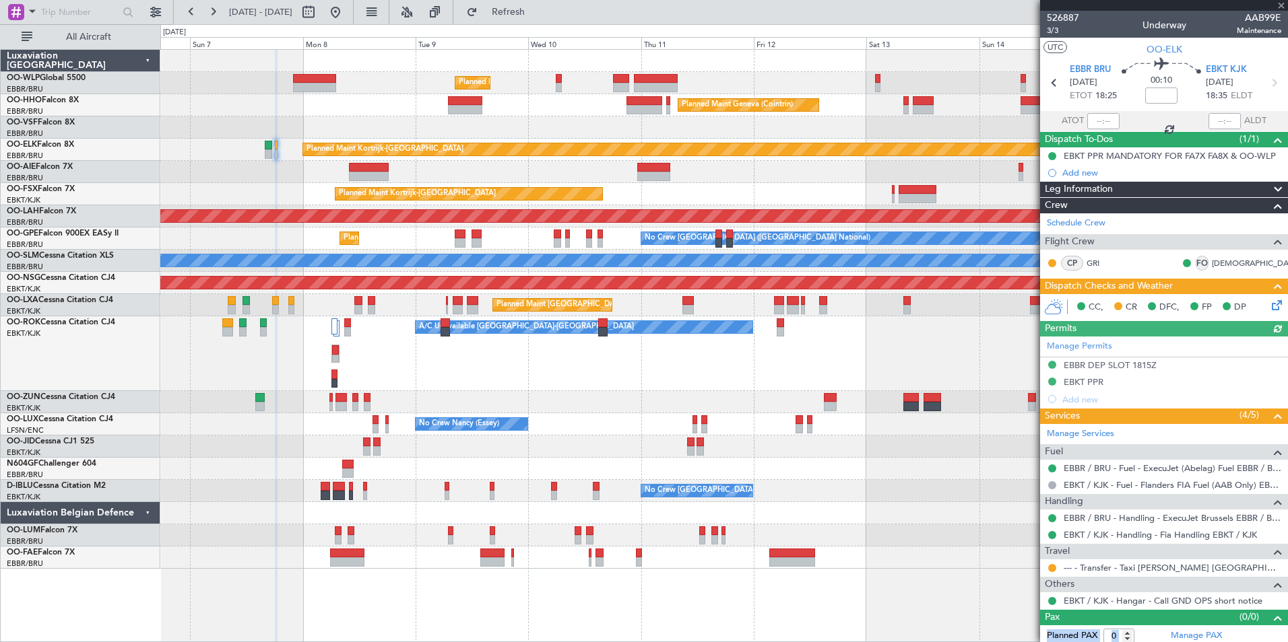
click at [1044, 464] on body "06 Sep 2025 - 16 Sep 2025 Refresh Quick Links All Aircraft Planned Maint Milan …" at bounding box center [644, 321] width 1288 height 642
drag, startPoint x: 1044, startPoint y: 465, endPoint x: 1055, endPoint y: 570, distance: 105.6
click at [1055, 570] on button at bounding box center [1052, 568] width 8 height 8
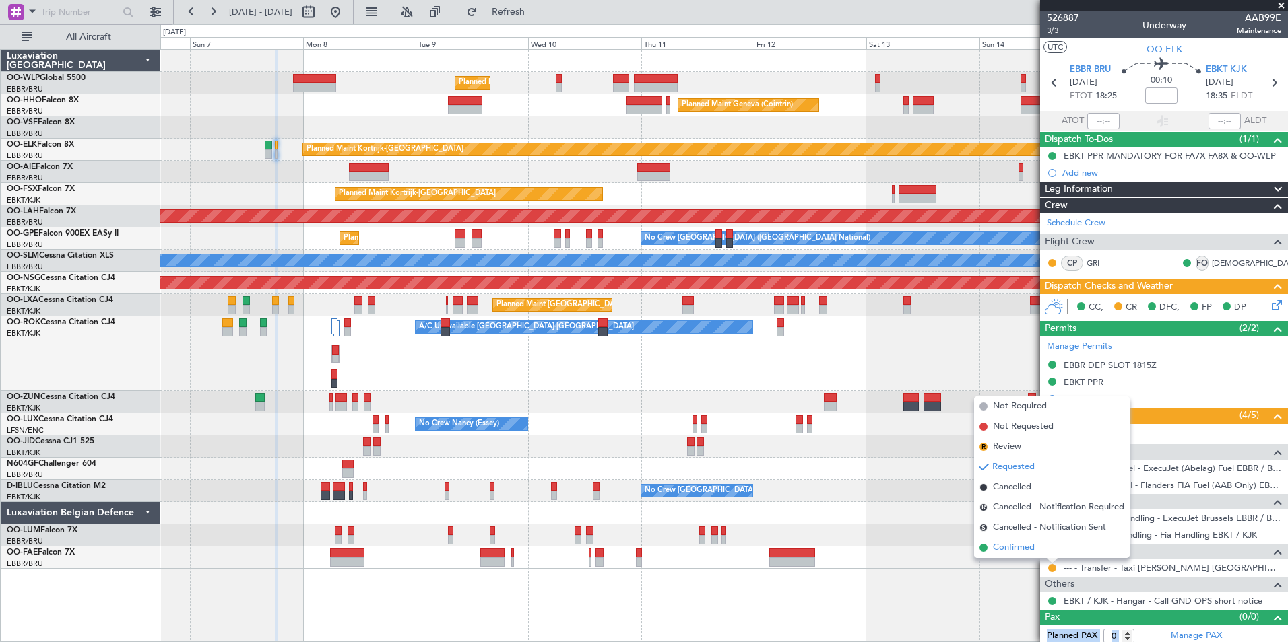
click at [1029, 547] on span "Confirmed" at bounding box center [1014, 547] width 42 height 13
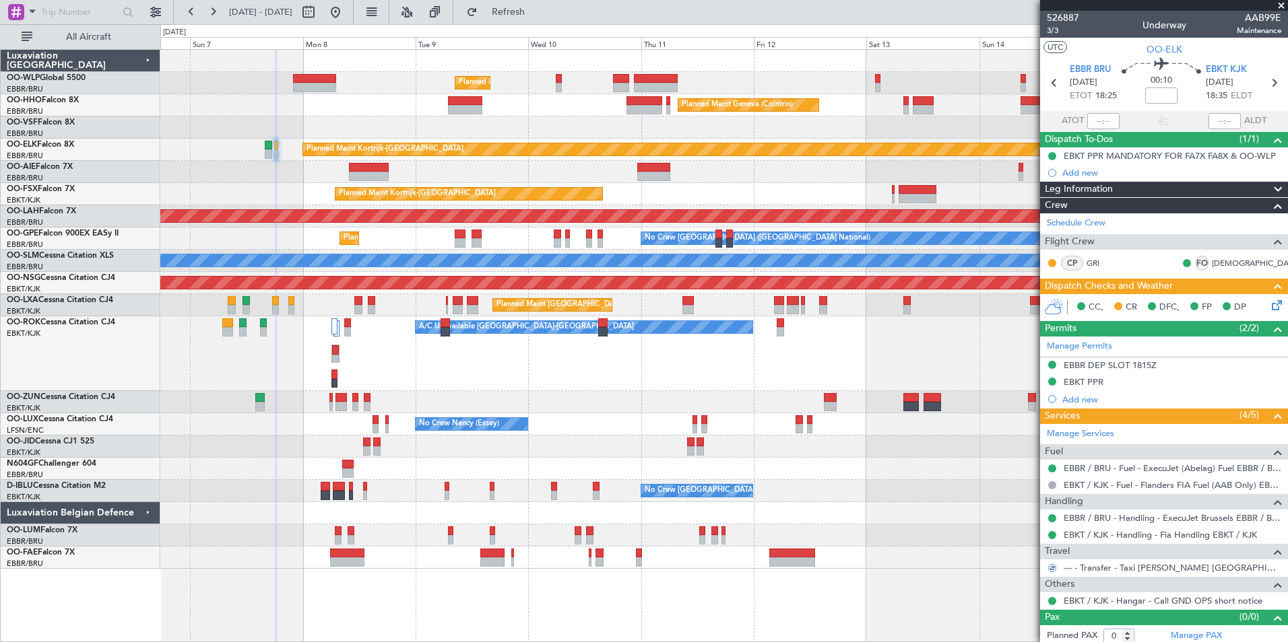
click at [1269, 302] on icon at bounding box center [1274, 303] width 11 height 11
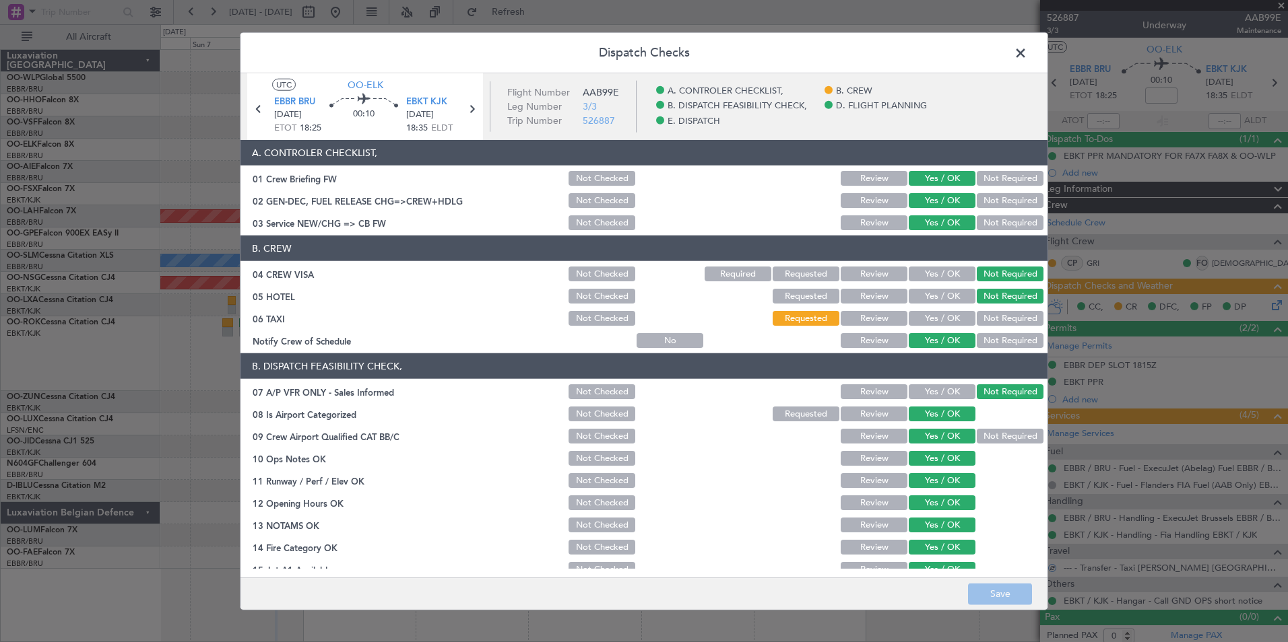
click at [944, 319] on button "Yes / OK" at bounding box center [941, 318] width 67 height 15
click at [1004, 593] on button "Save" at bounding box center [1000, 594] width 64 height 22
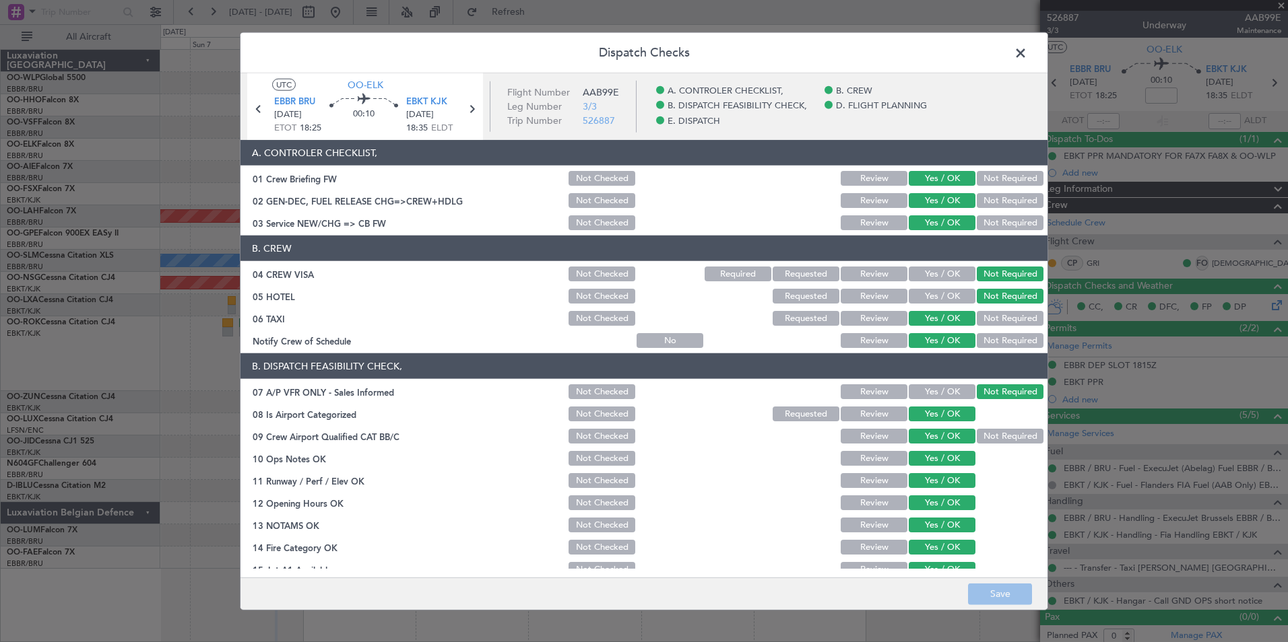
click at [1027, 54] on span at bounding box center [1027, 56] width 0 height 27
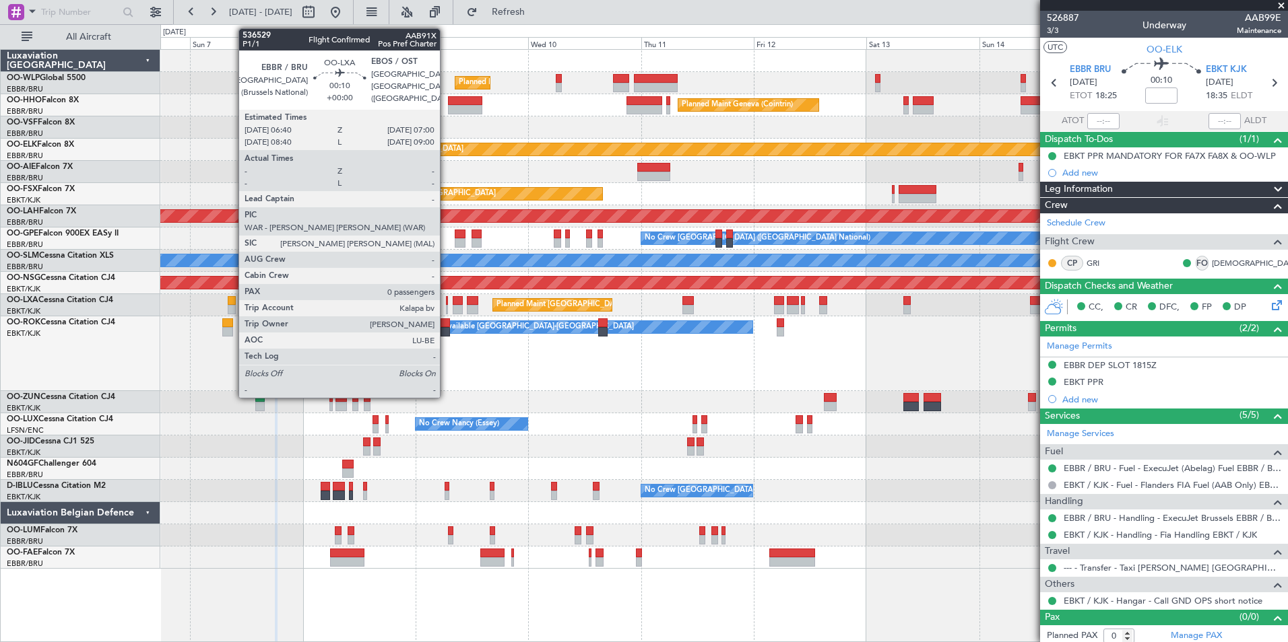
click at [446, 306] on div at bounding box center [447, 309] width 2 height 9
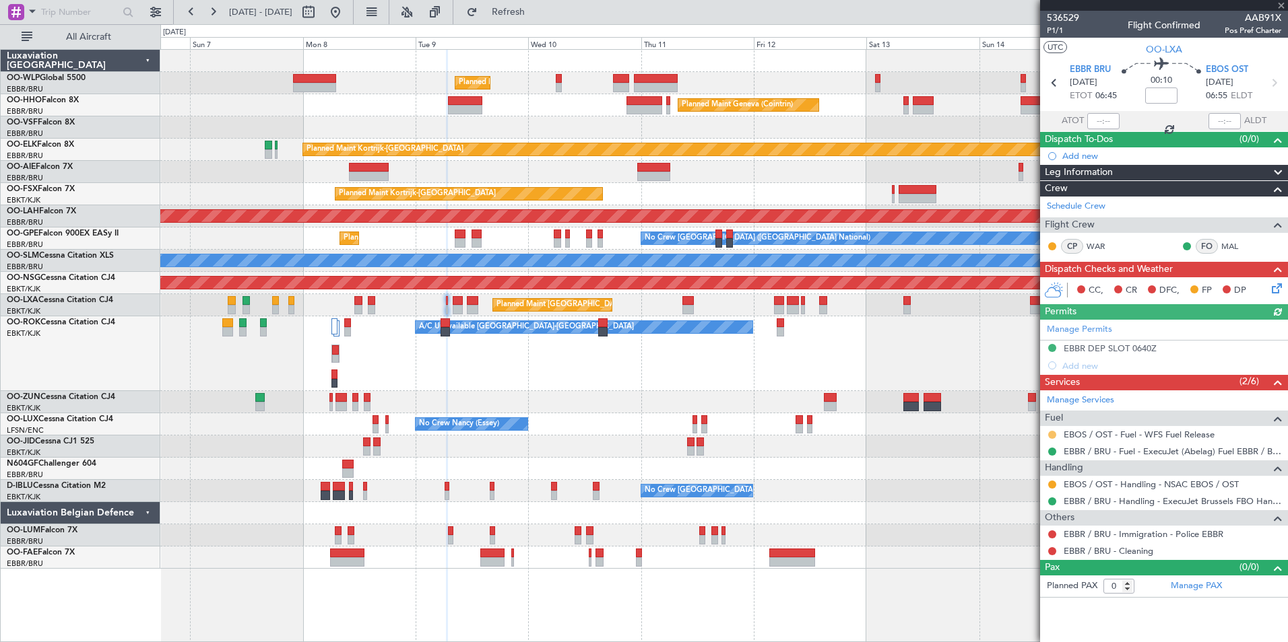
click at [1051, 437] on button at bounding box center [1052, 435] width 8 height 8
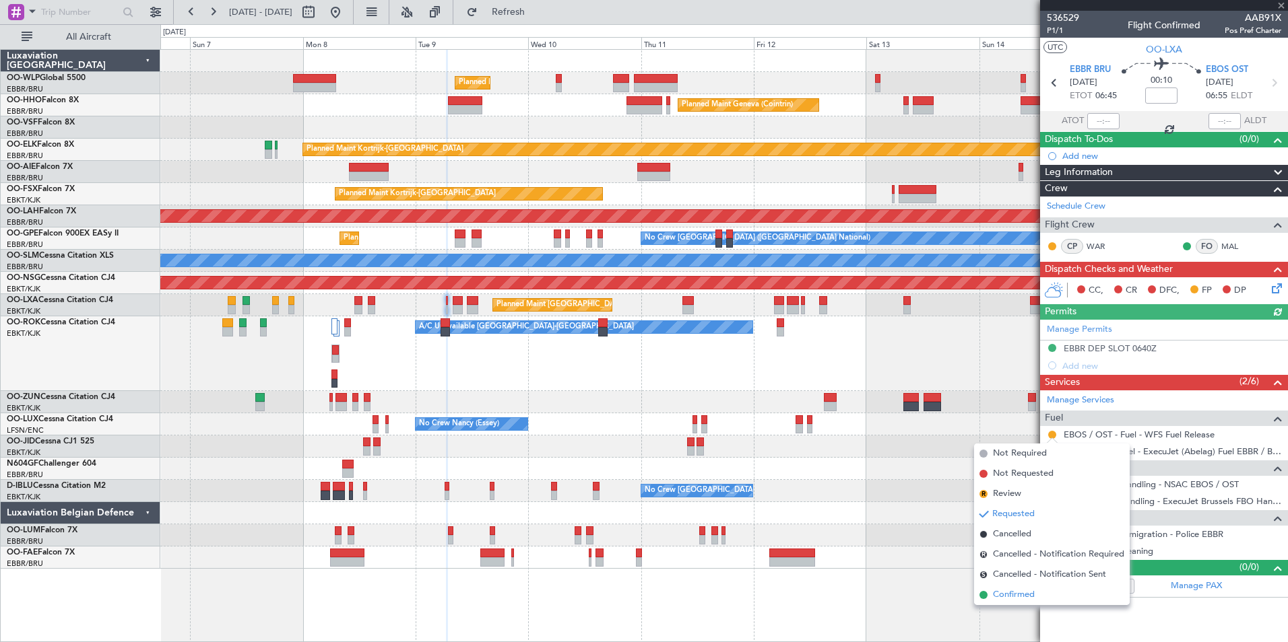
click at [1026, 597] on span "Confirmed" at bounding box center [1014, 595] width 42 height 13
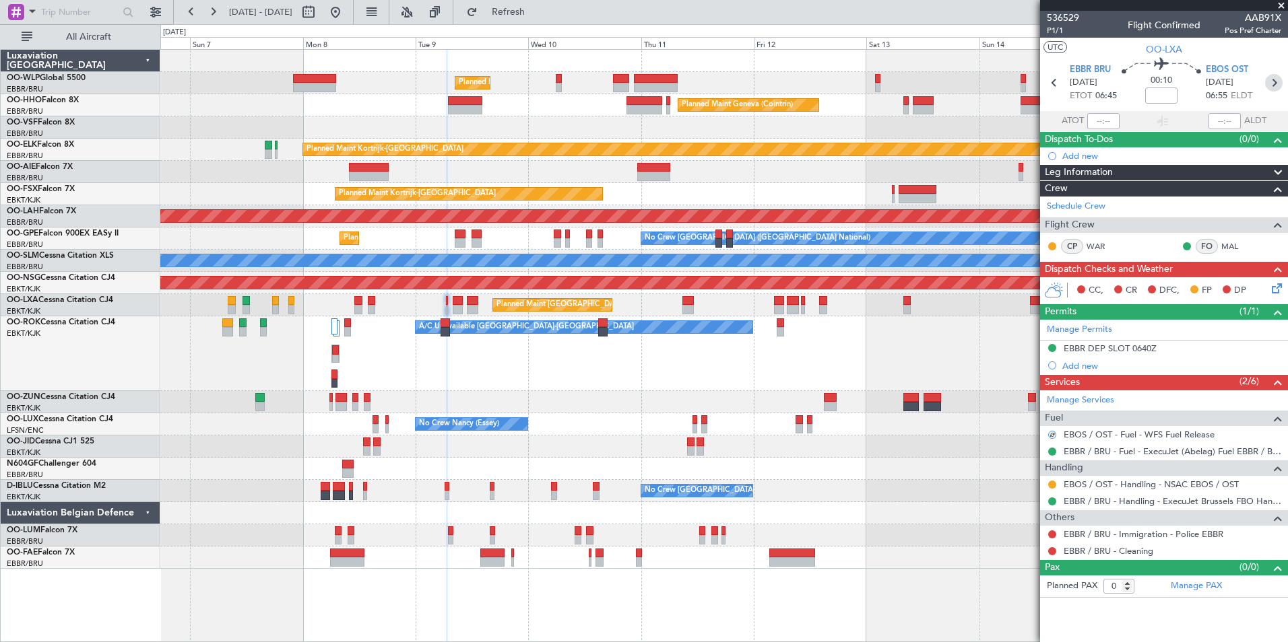
click at [1271, 86] on icon at bounding box center [1274, 83] width 18 height 18
type input "3"
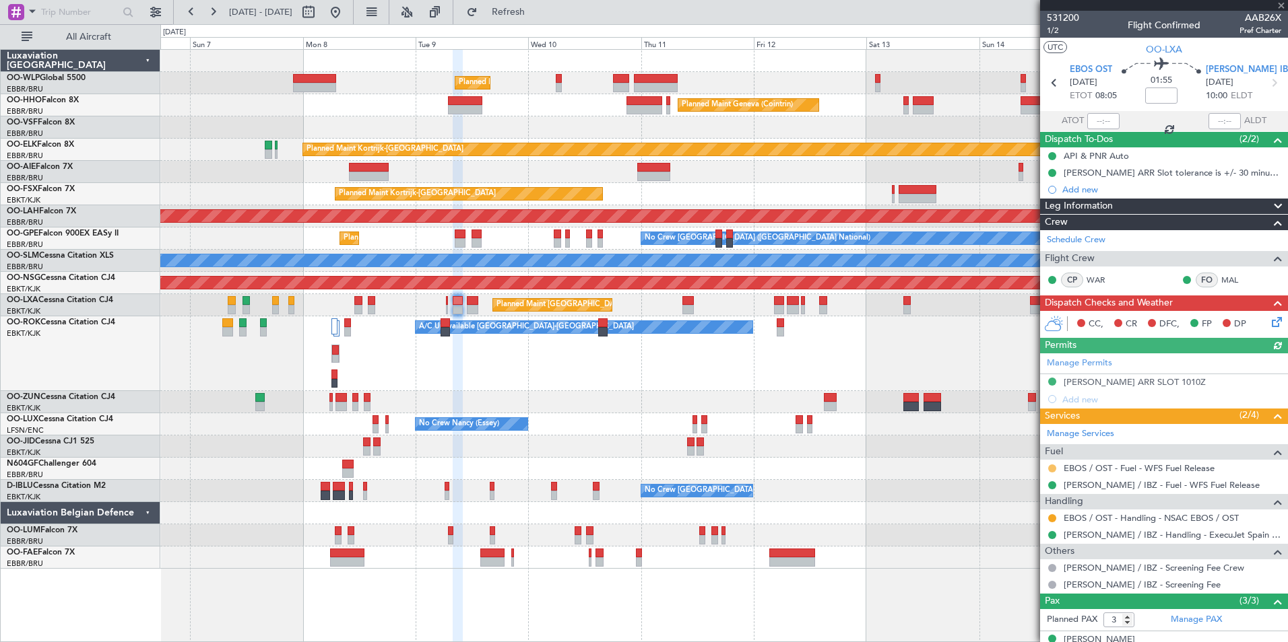
click at [1051, 469] on button at bounding box center [1052, 469] width 8 height 8
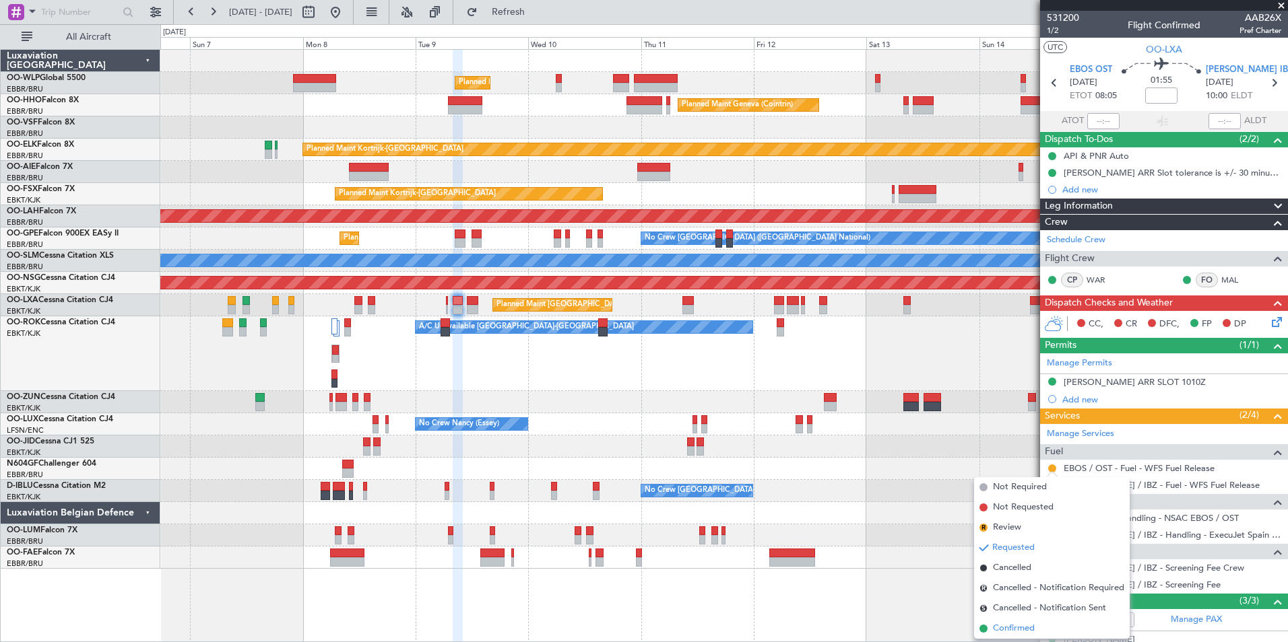
click at [1017, 627] on span "Confirmed" at bounding box center [1014, 628] width 42 height 13
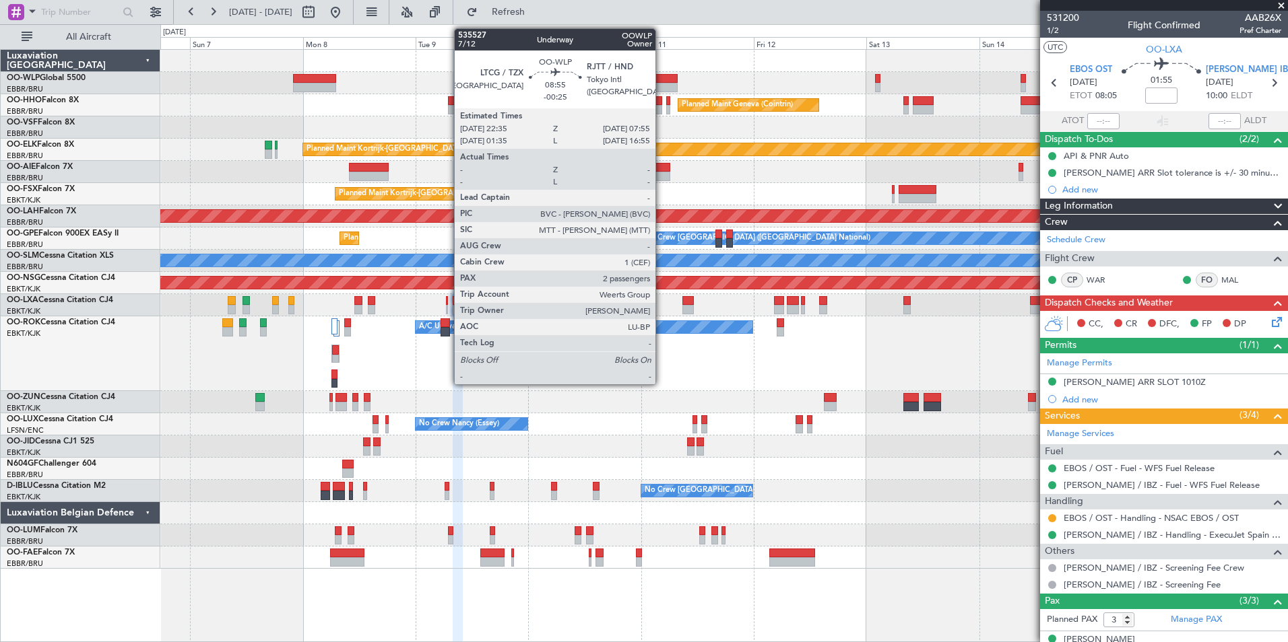
click at [661, 77] on div at bounding box center [656, 78] width 44 height 9
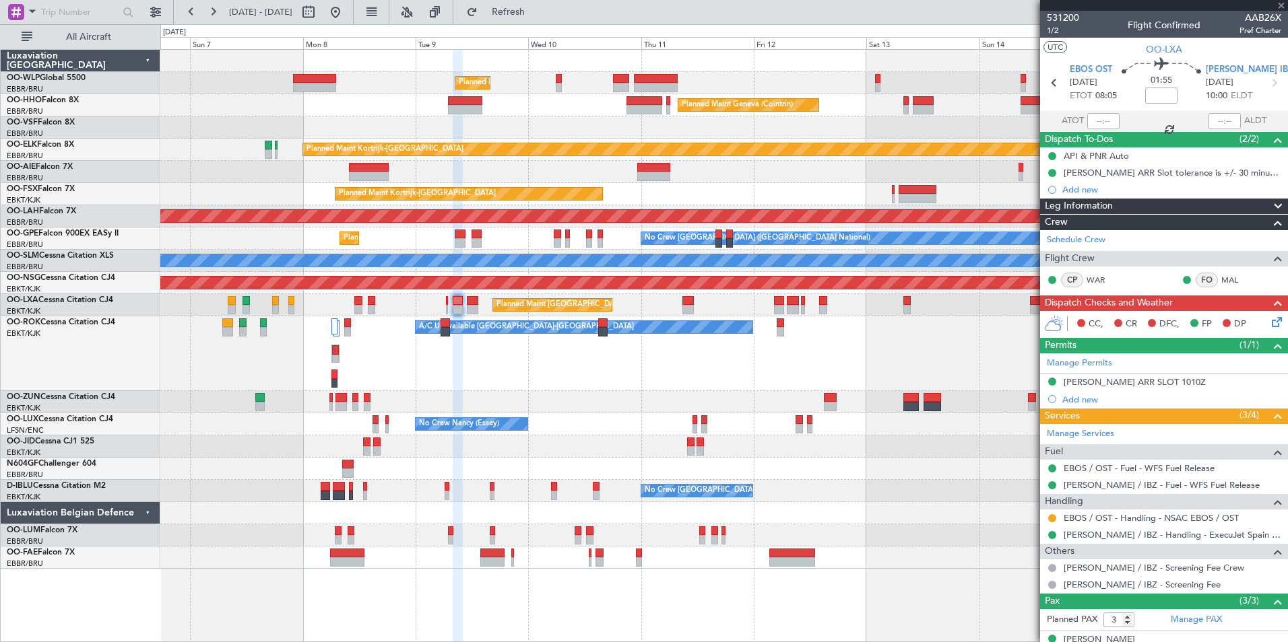
type input "-00:25"
type input "2"
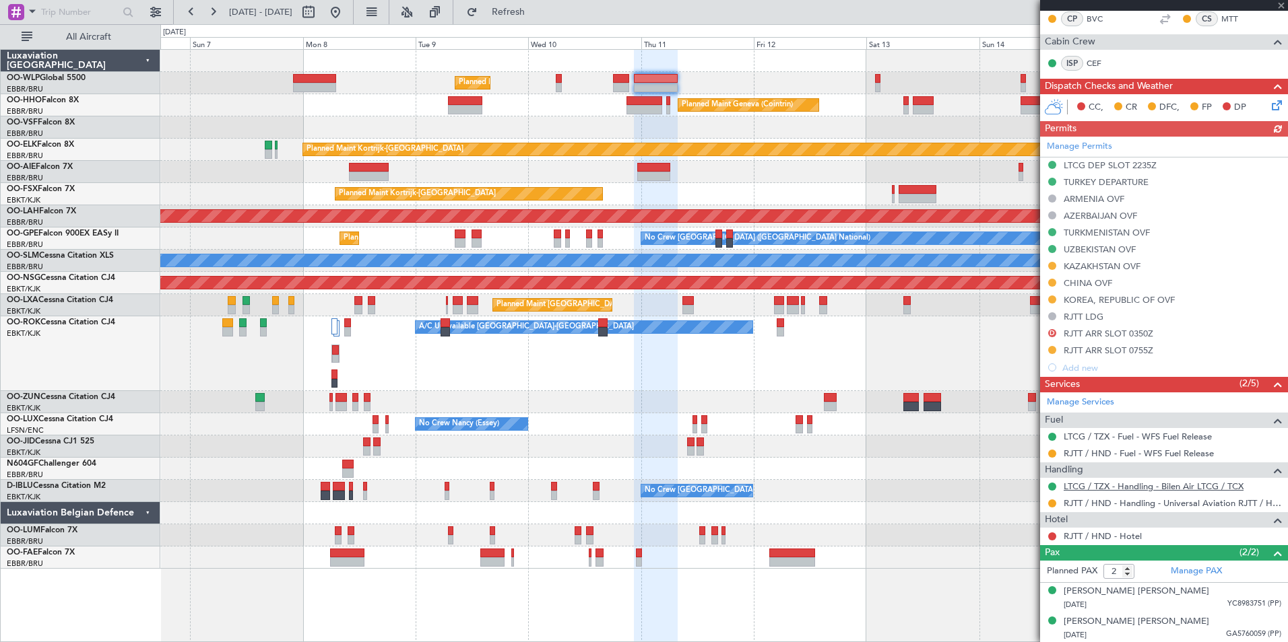
scroll to position [312, 0]
click at [1053, 500] on button at bounding box center [1052, 503] width 8 height 8
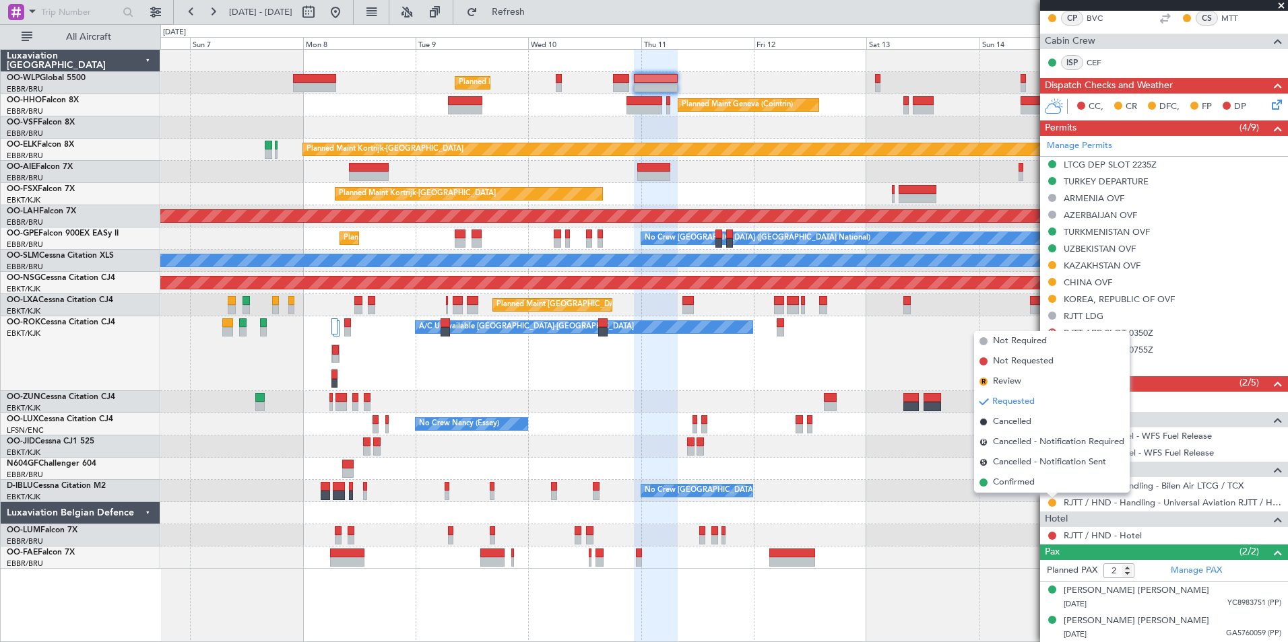
click at [980, 511] on div at bounding box center [723, 513] width 1127 height 22
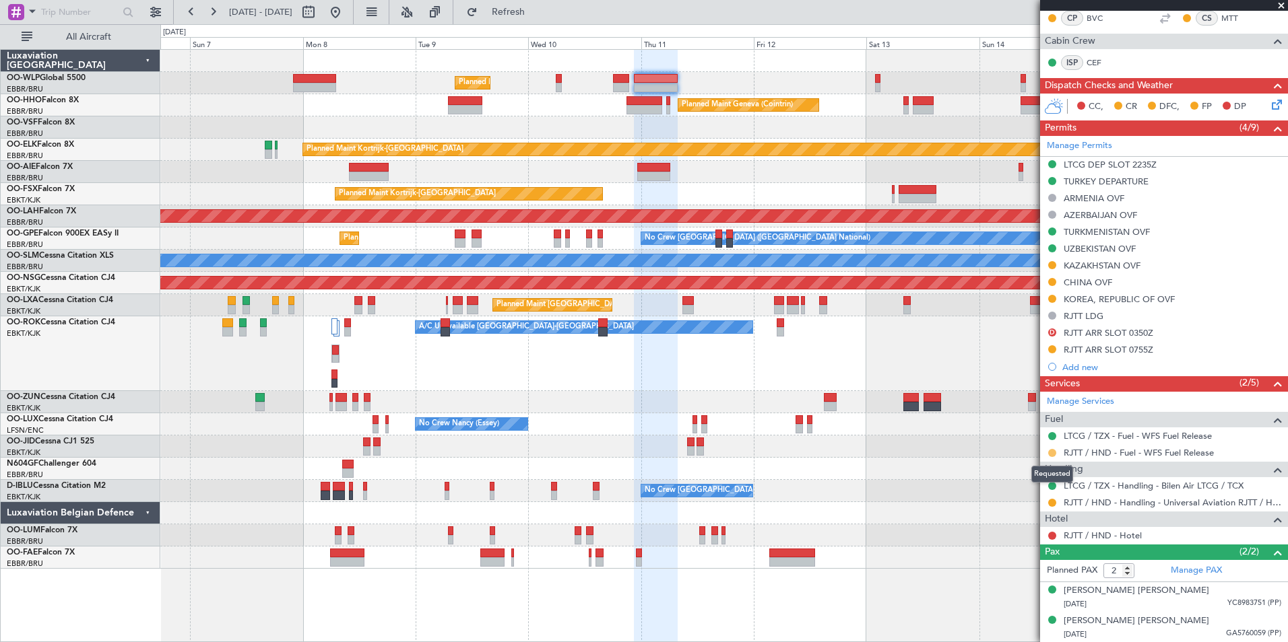
click at [1053, 453] on button at bounding box center [1052, 453] width 8 height 8
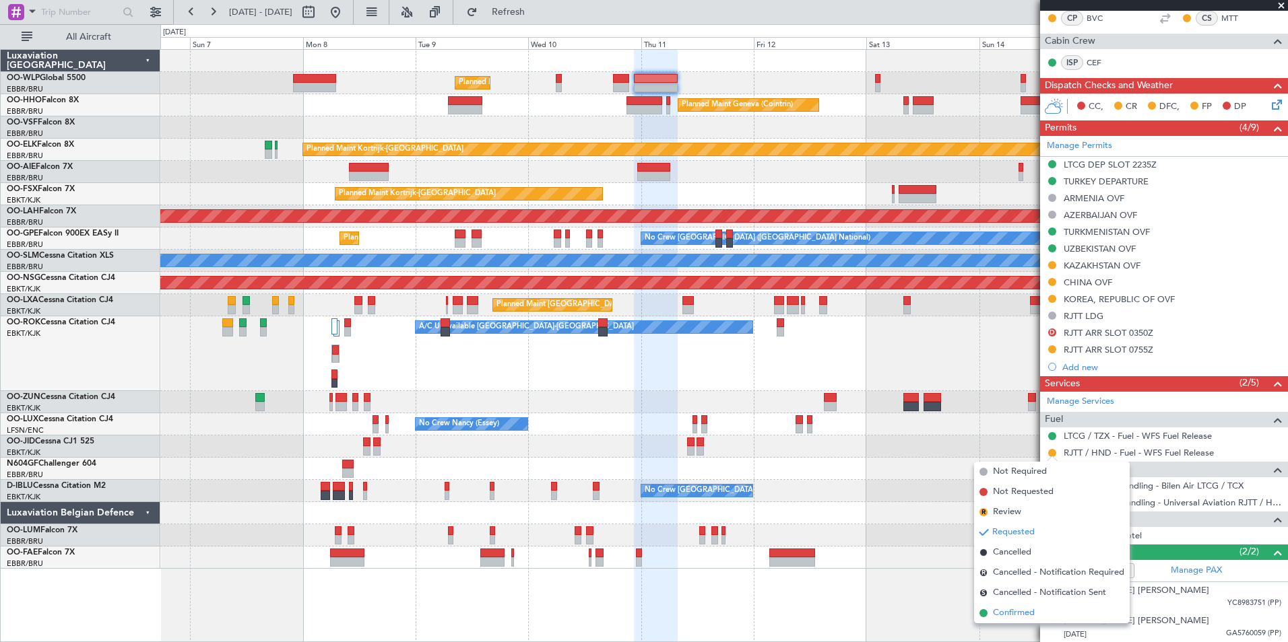
click at [1016, 613] on span "Confirmed" at bounding box center [1014, 613] width 42 height 13
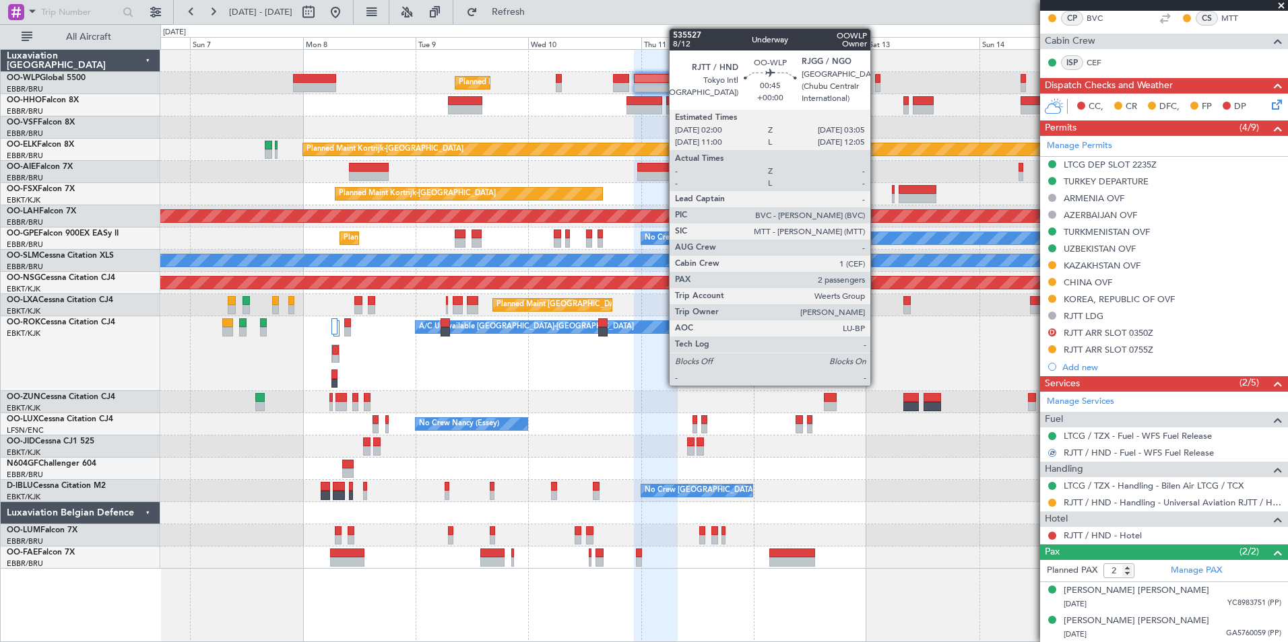
click at [876, 79] on div at bounding box center [877, 78] width 5 height 9
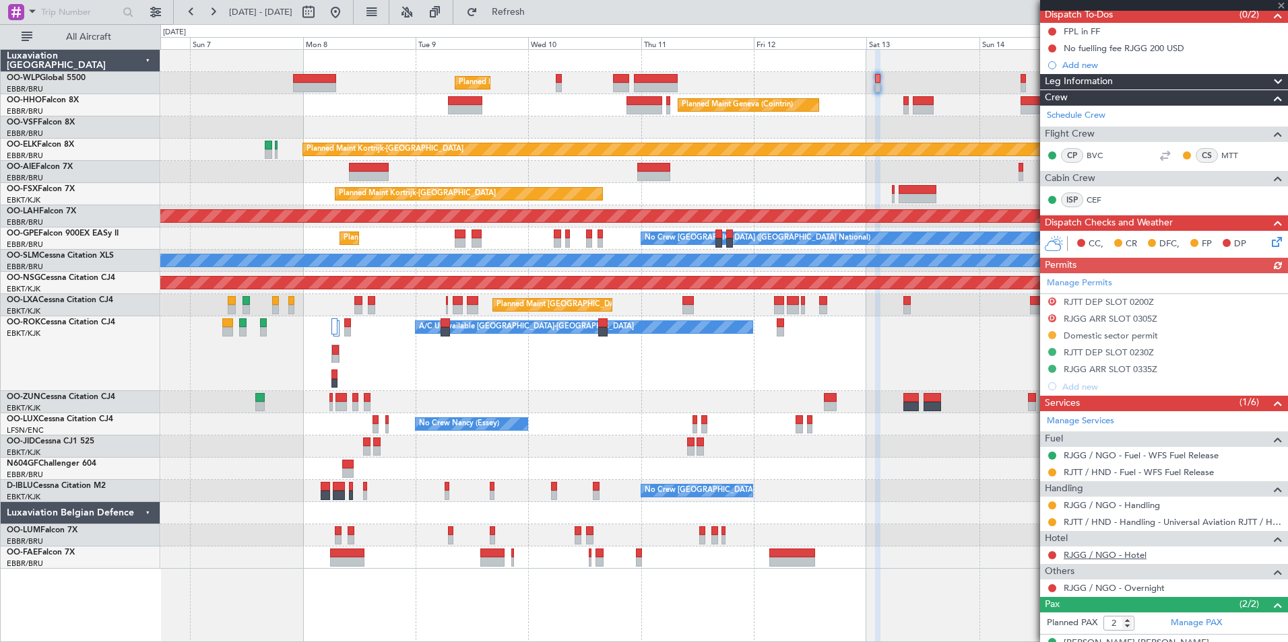
scroll to position [135, 0]
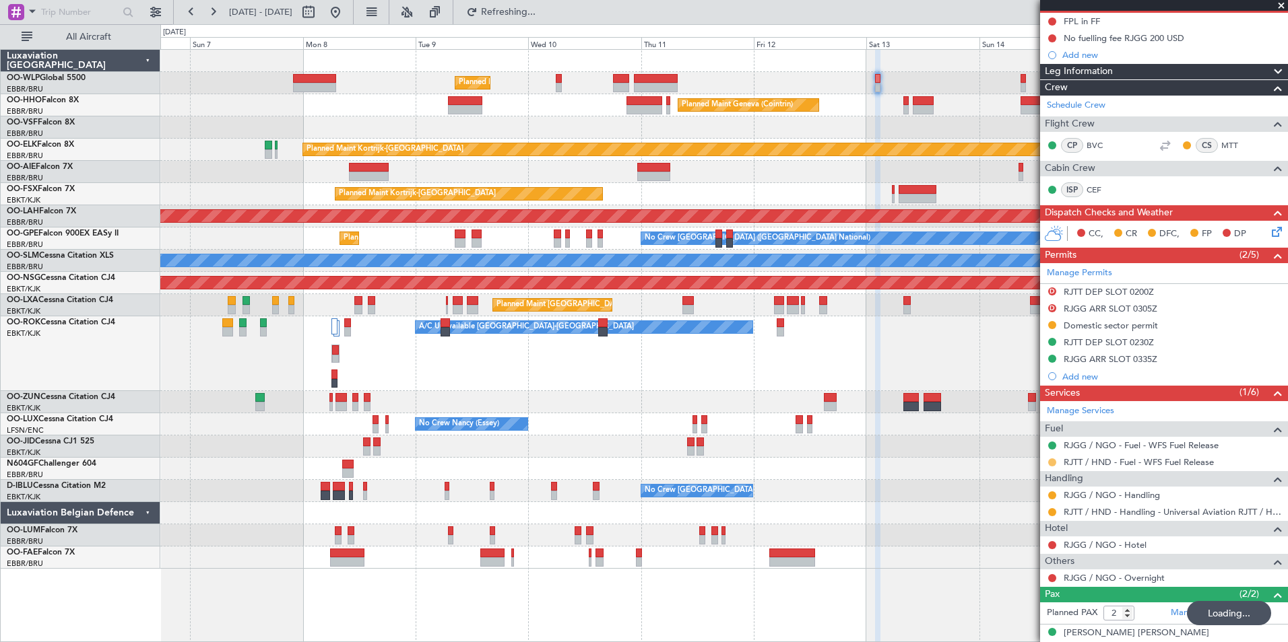
click at [1051, 462] on button at bounding box center [1052, 463] width 8 height 8
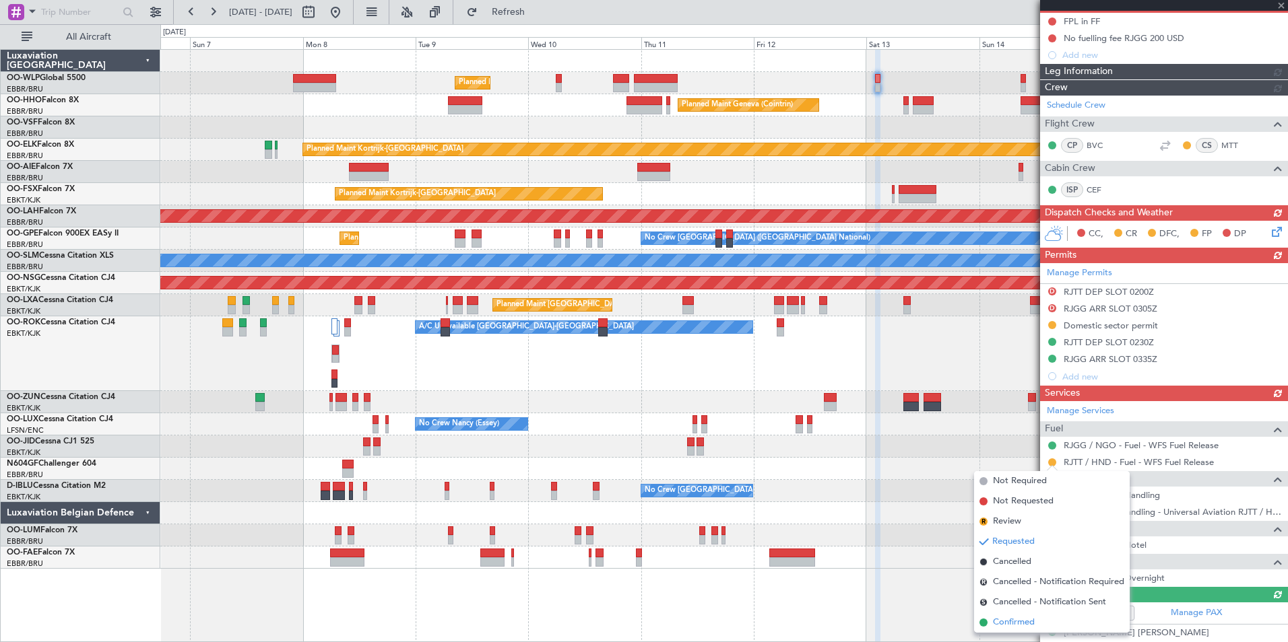
click at [1011, 626] on span "Confirmed" at bounding box center [1014, 622] width 42 height 13
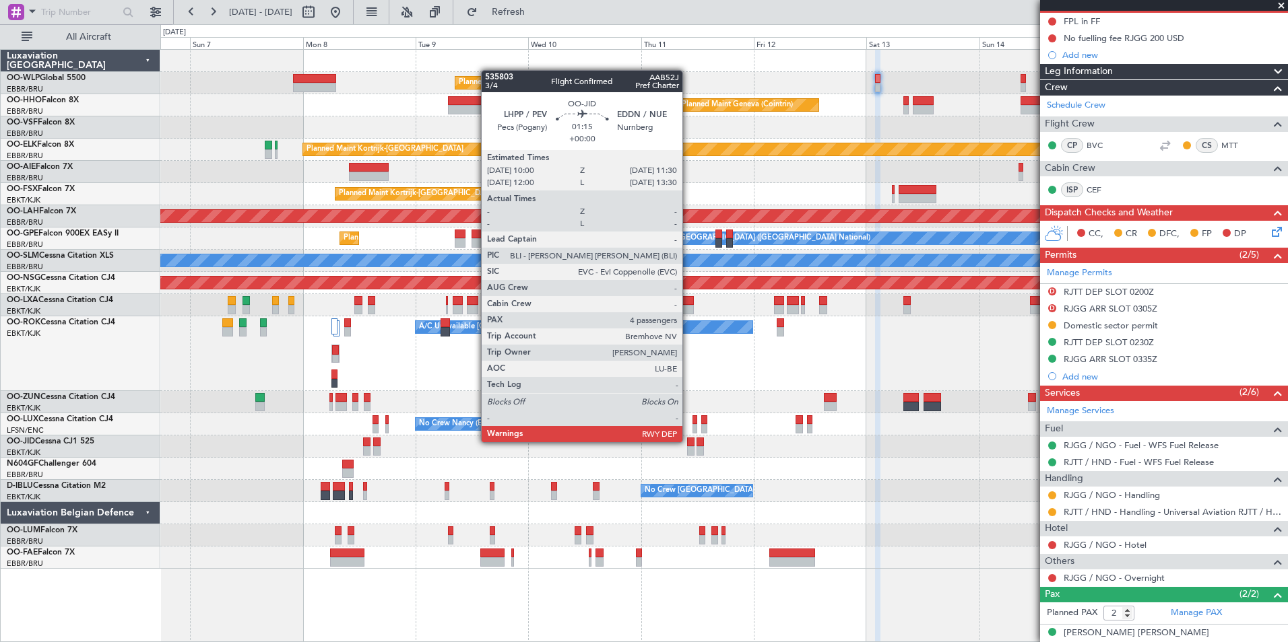
click at [688, 441] on div at bounding box center [690, 442] width 7 height 9
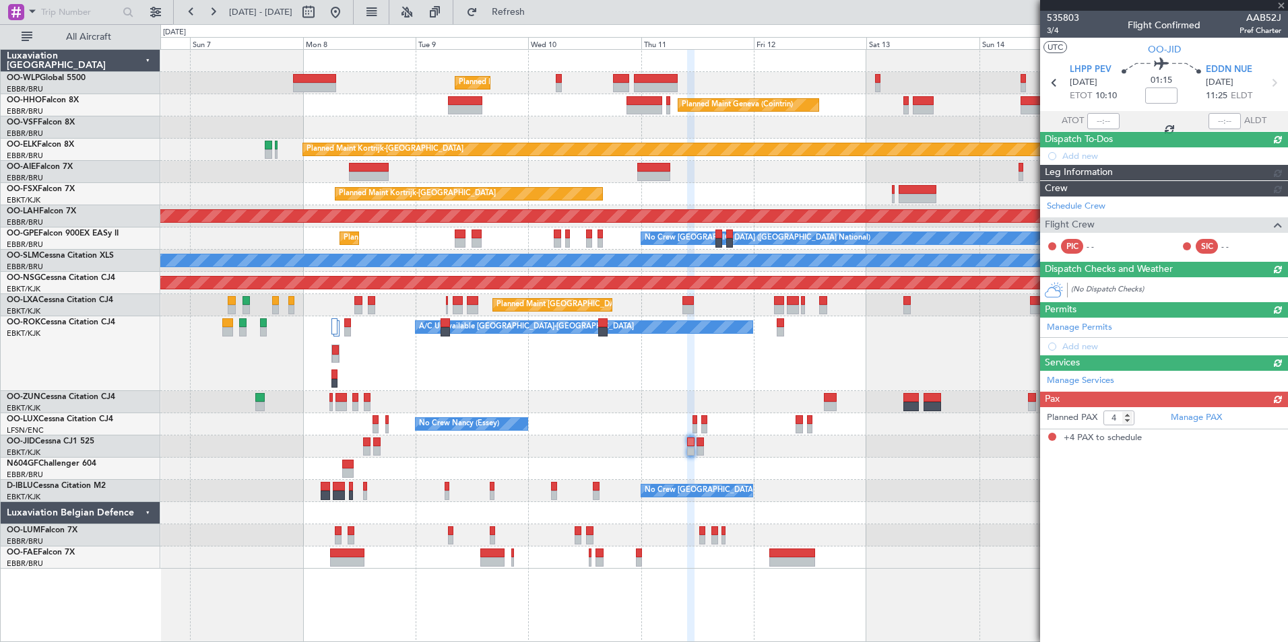
scroll to position [0, 0]
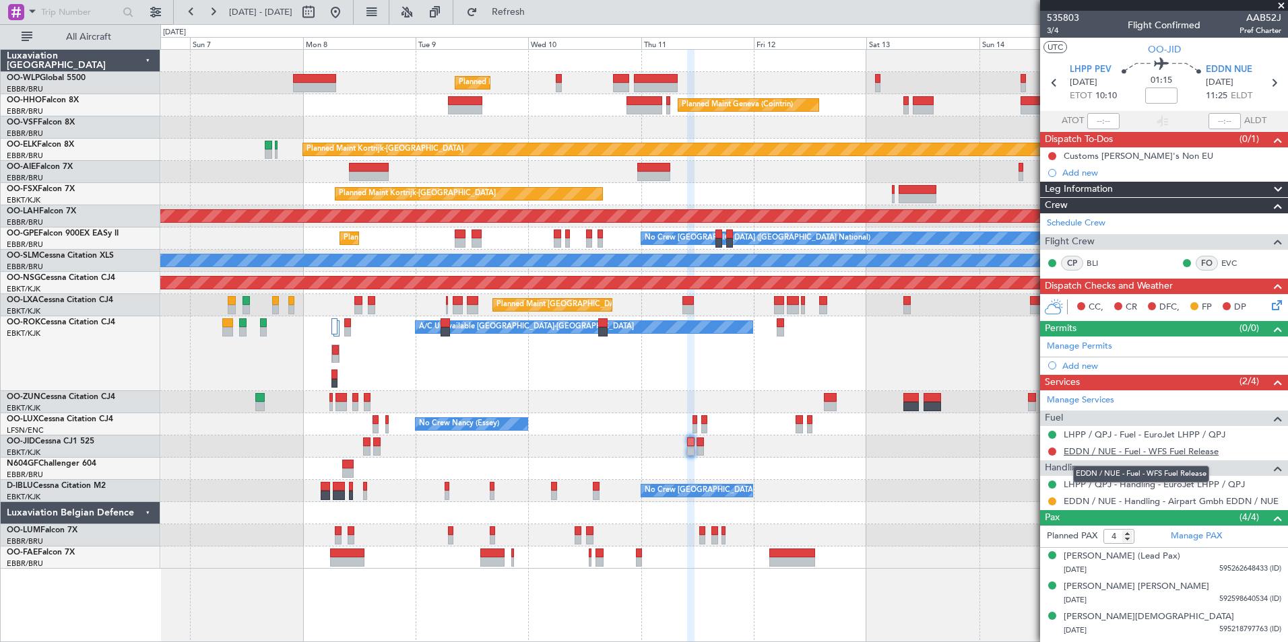
click at [1114, 451] on link "EDDN / NUE - Fuel - WFS Fuel Release" at bounding box center [1140, 451] width 155 height 11
click at [1054, 29] on mat-tooltip-component "Trip Number" at bounding box center [1062, 43] width 67 height 36
click at [1051, 32] on span "3/4" at bounding box center [1063, 30] width 32 height 11
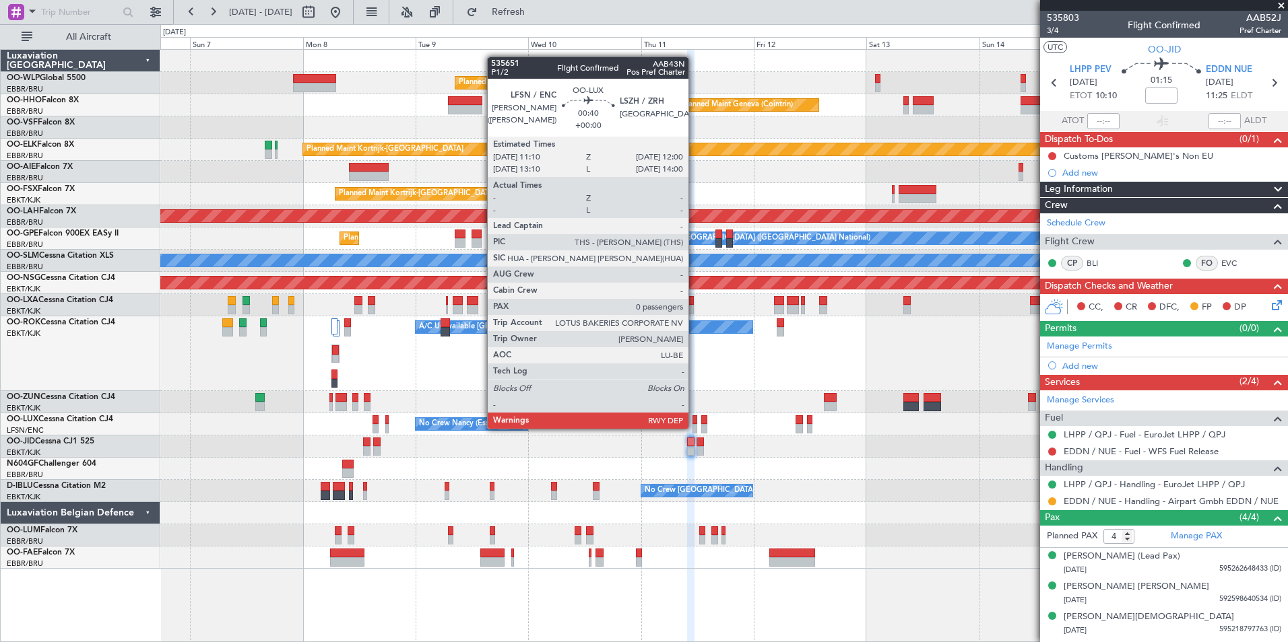
click at [694, 428] on div at bounding box center [694, 428] width 4 height 9
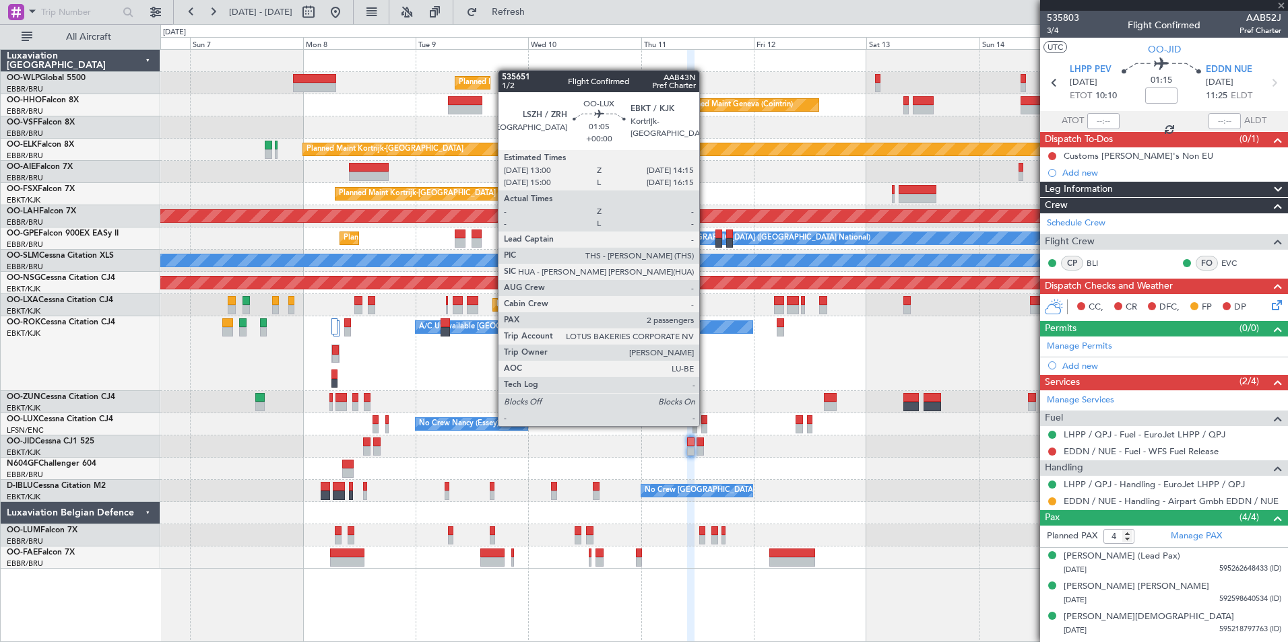
type input "0"
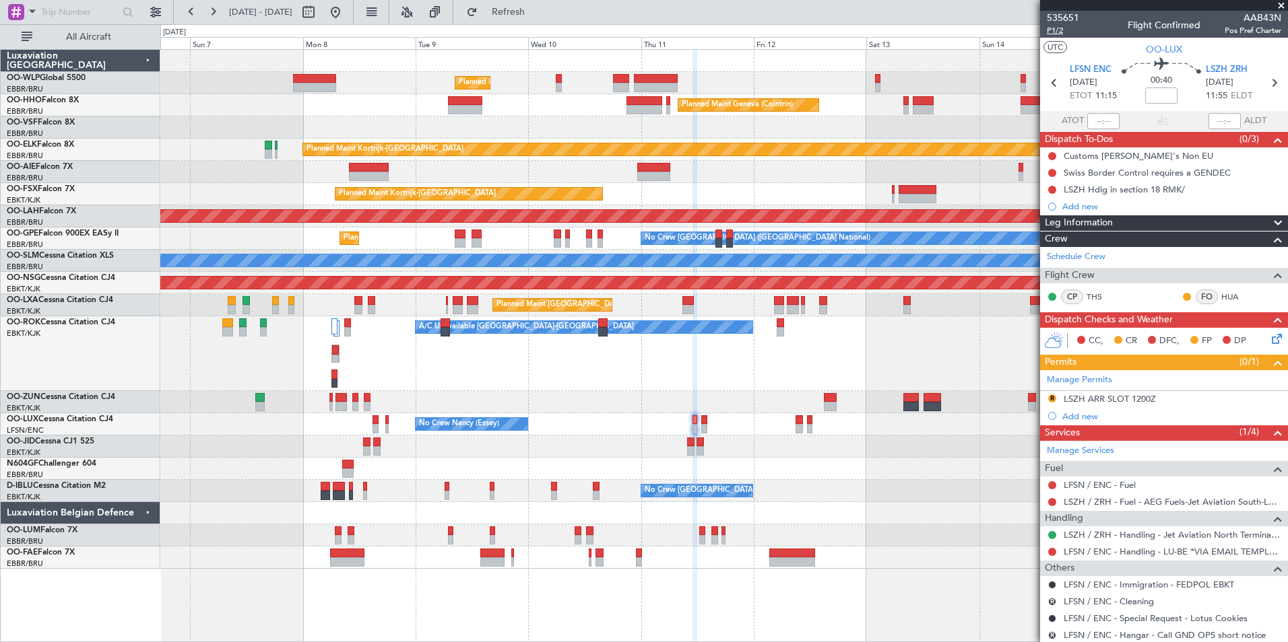
click at [1062, 33] on span "P1/2" at bounding box center [1063, 30] width 32 height 11
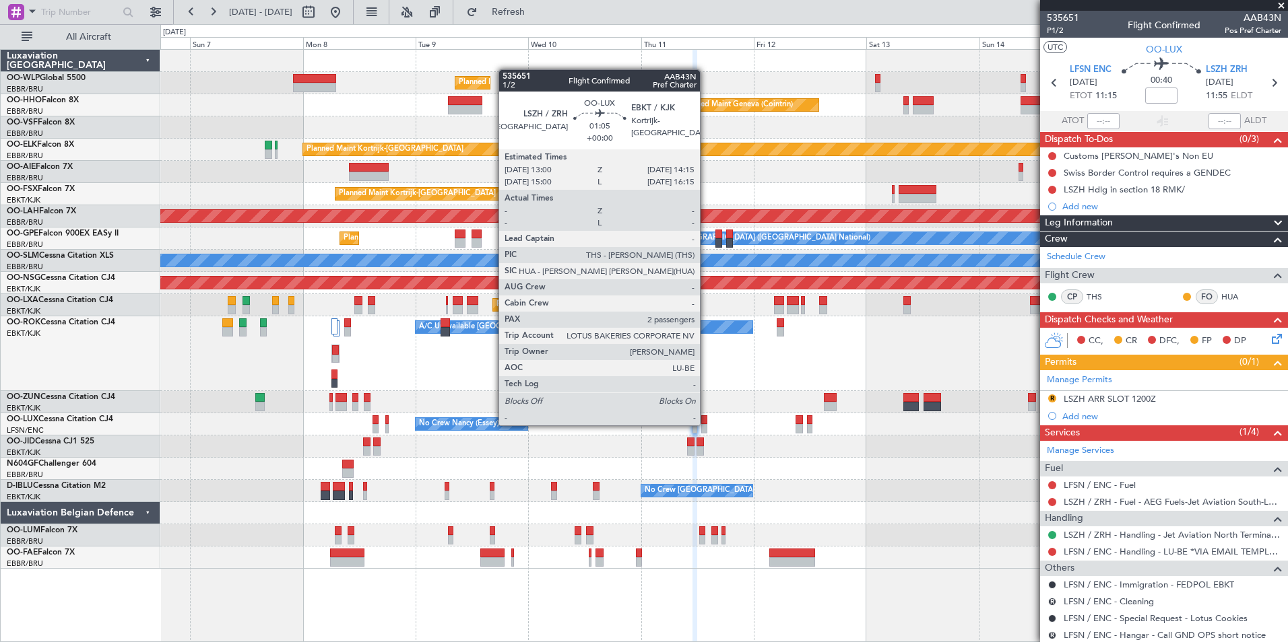
click at [706, 424] on div at bounding box center [704, 428] width 6 height 9
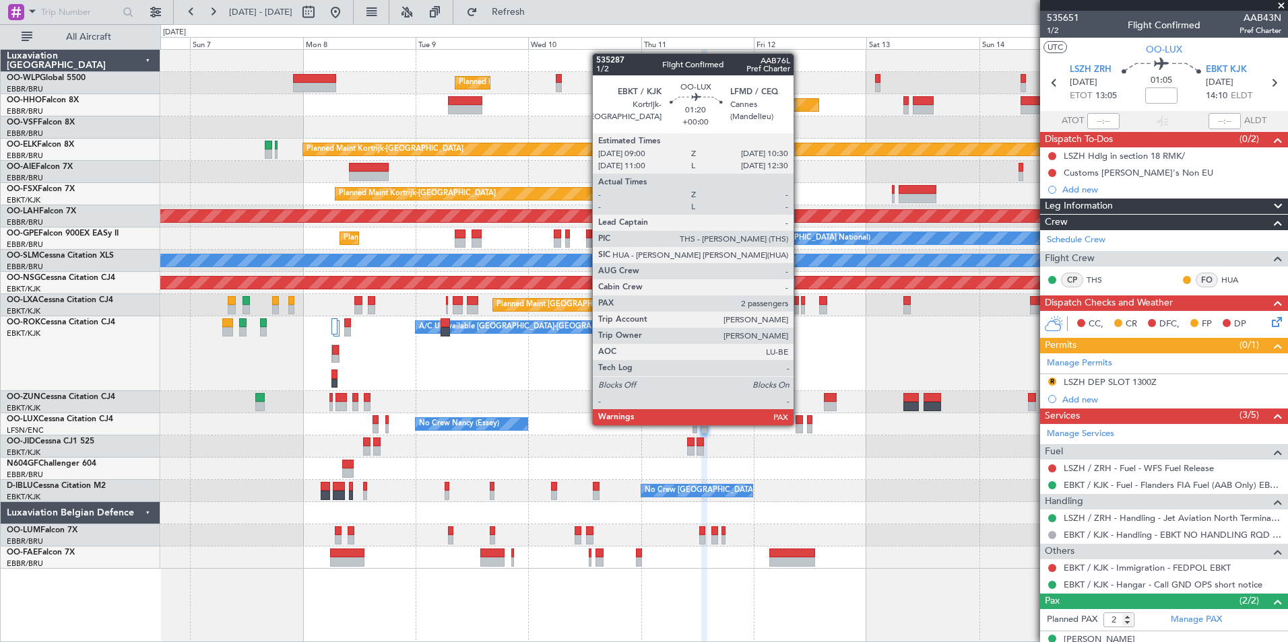
click at [799, 424] on div at bounding box center [798, 428] width 7 height 9
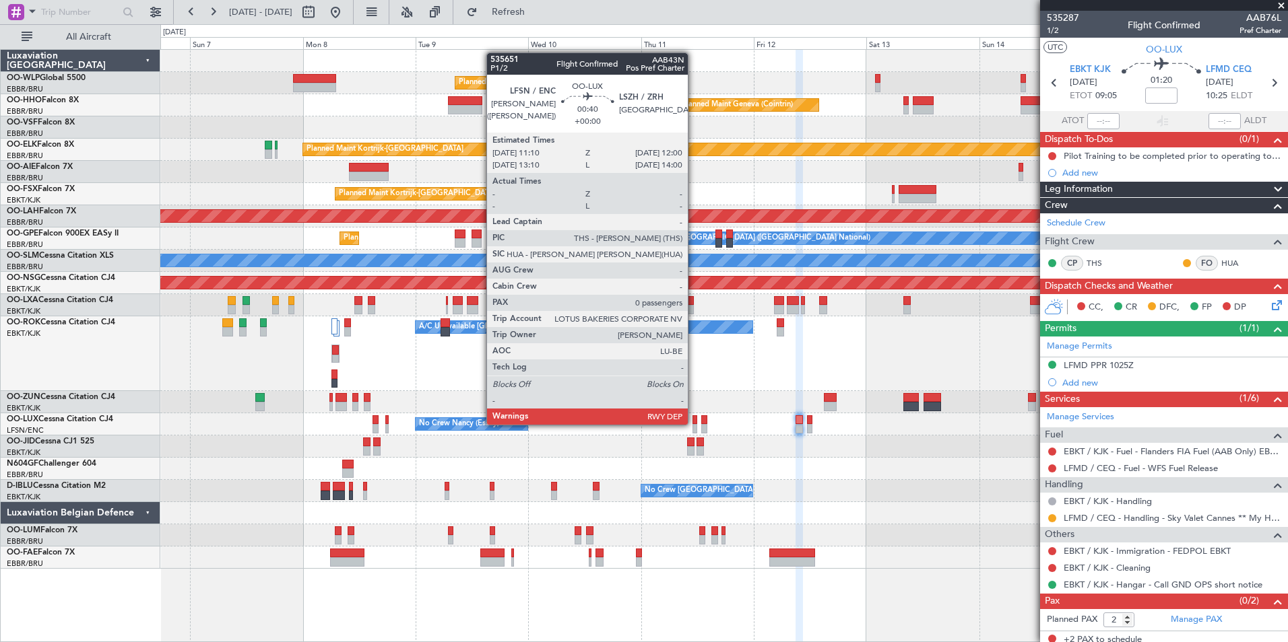
click at [694, 424] on div at bounding box center [694, 420] width 4 height 9
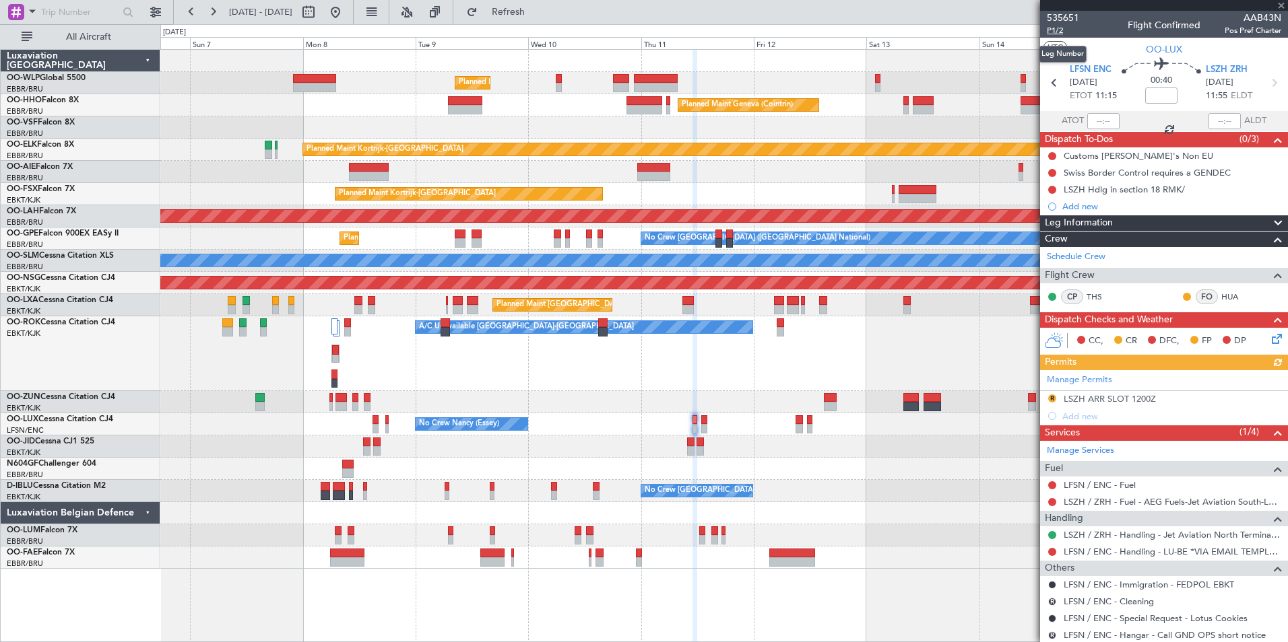
click at [1055, 25] on span "P1/2" at bounding box center [1063, 30] width 32 height 11
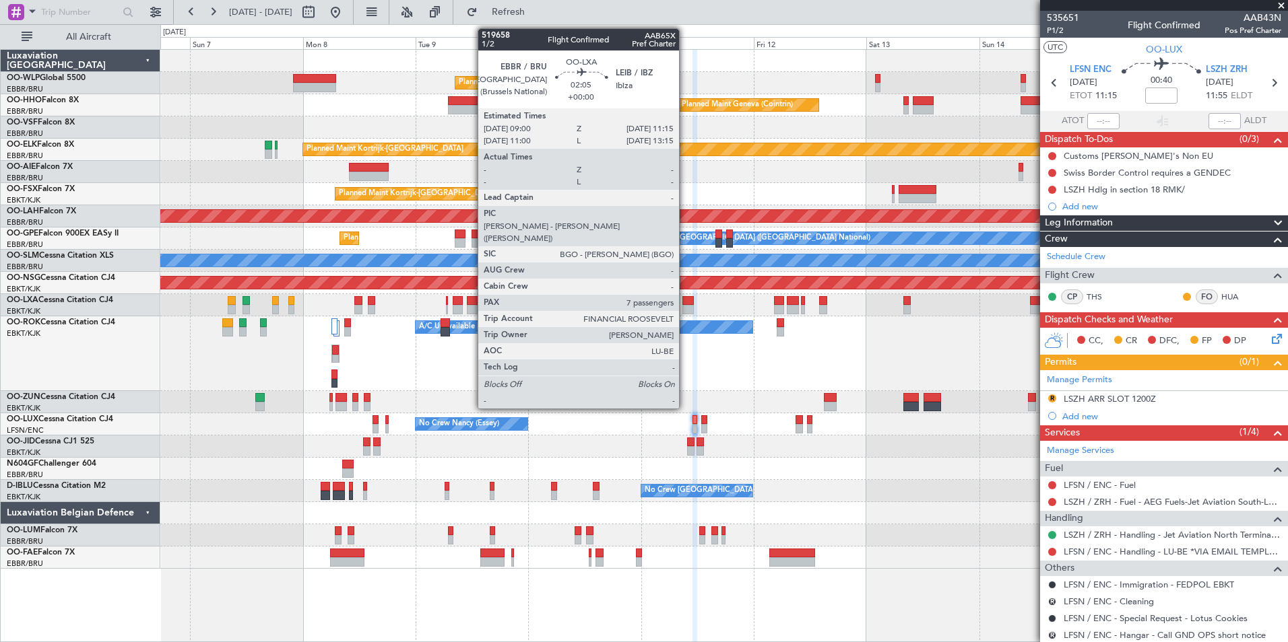
click at [685, 308] on div at bounding box center [687, 309] width 11 height 9
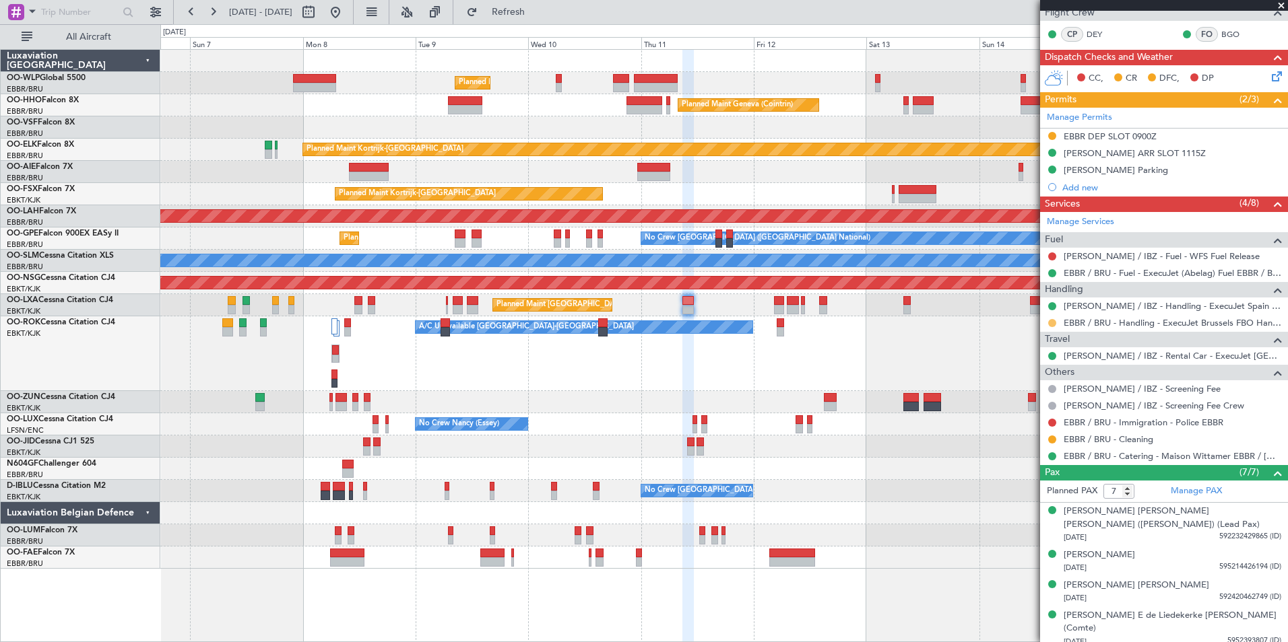
scroll to position [277, 0]
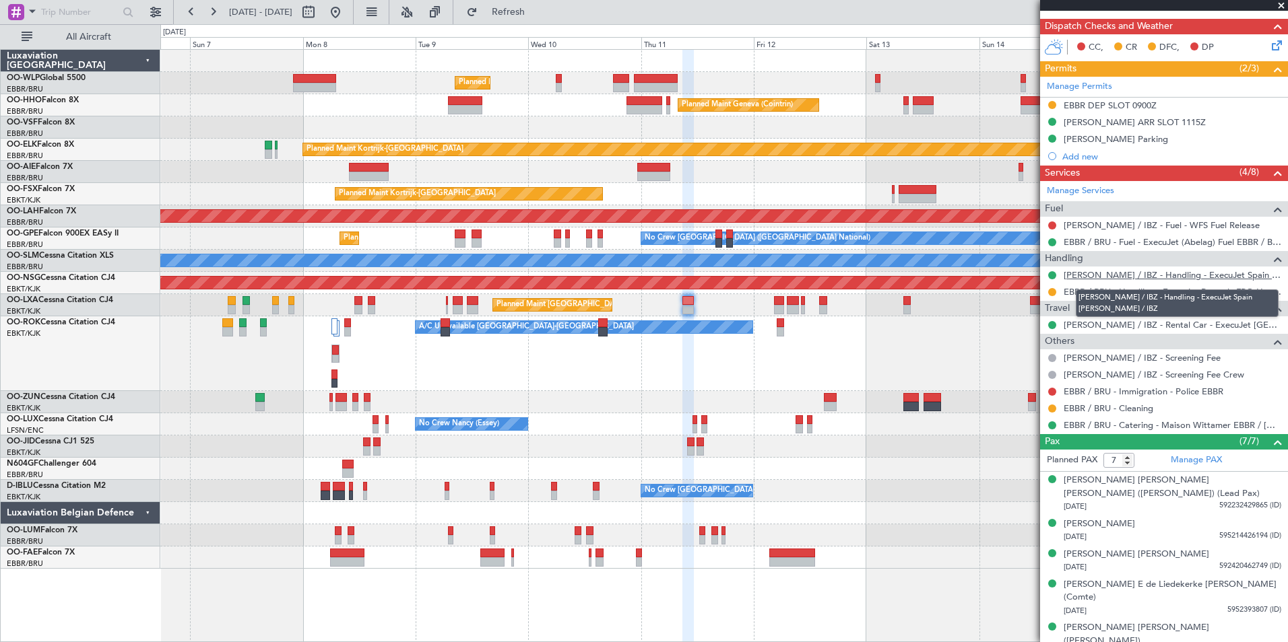
click at [1101, 273] on link "[PERSON_NAME] / IBZ - Handling - ExecuJet Spain [PERSON_NAME] / IBZ" at bounding box center [1172, 274] width 218 height 11
click at [1087, 192] on link "Manage Services" at bounding box center [1080, 191] width 67 height 13
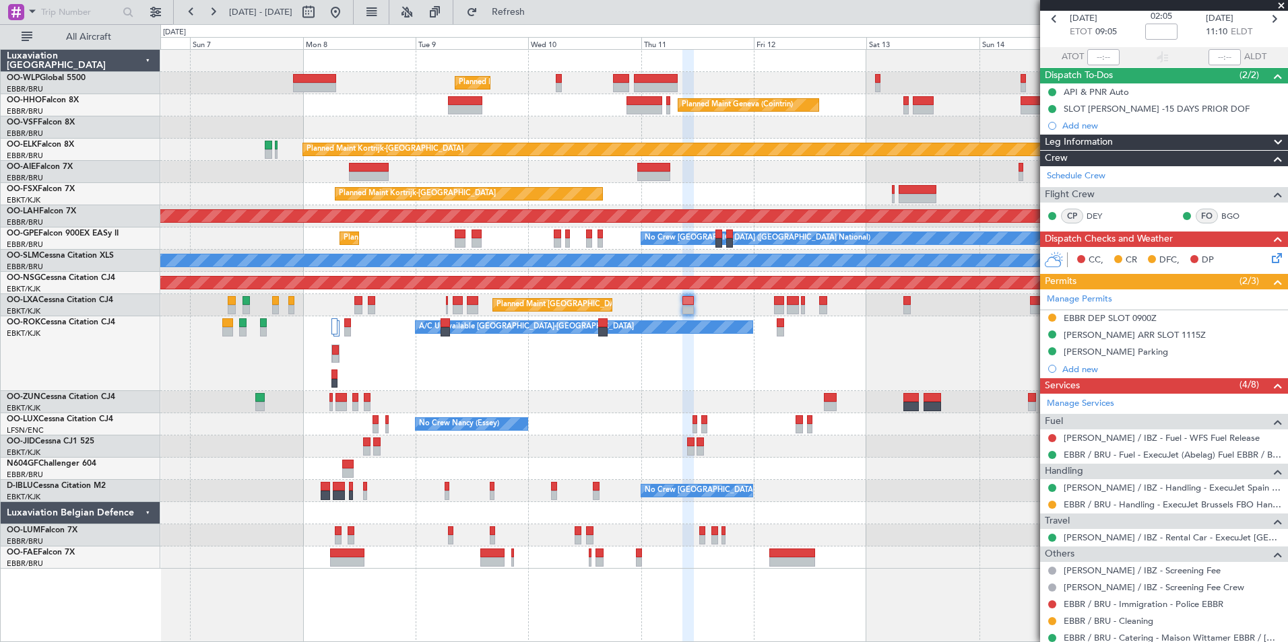
scroll to position [0, 0]
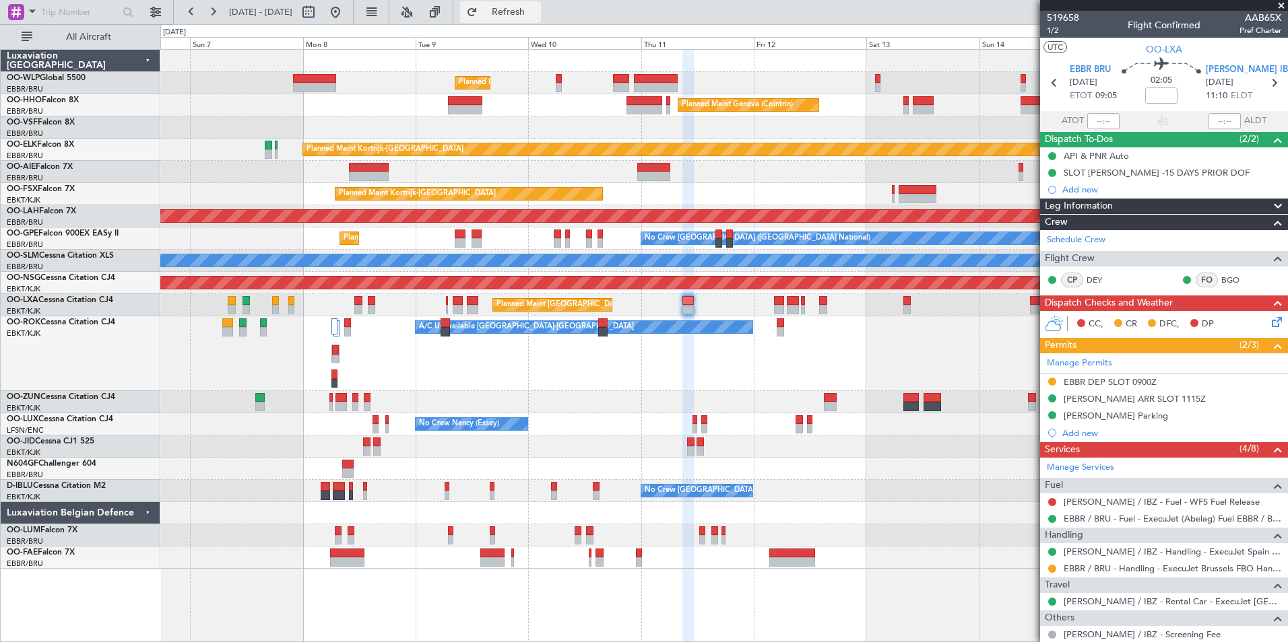
click at [537, 7] on span "Refresh" at bounding box center [508, 11] width 57 height 9
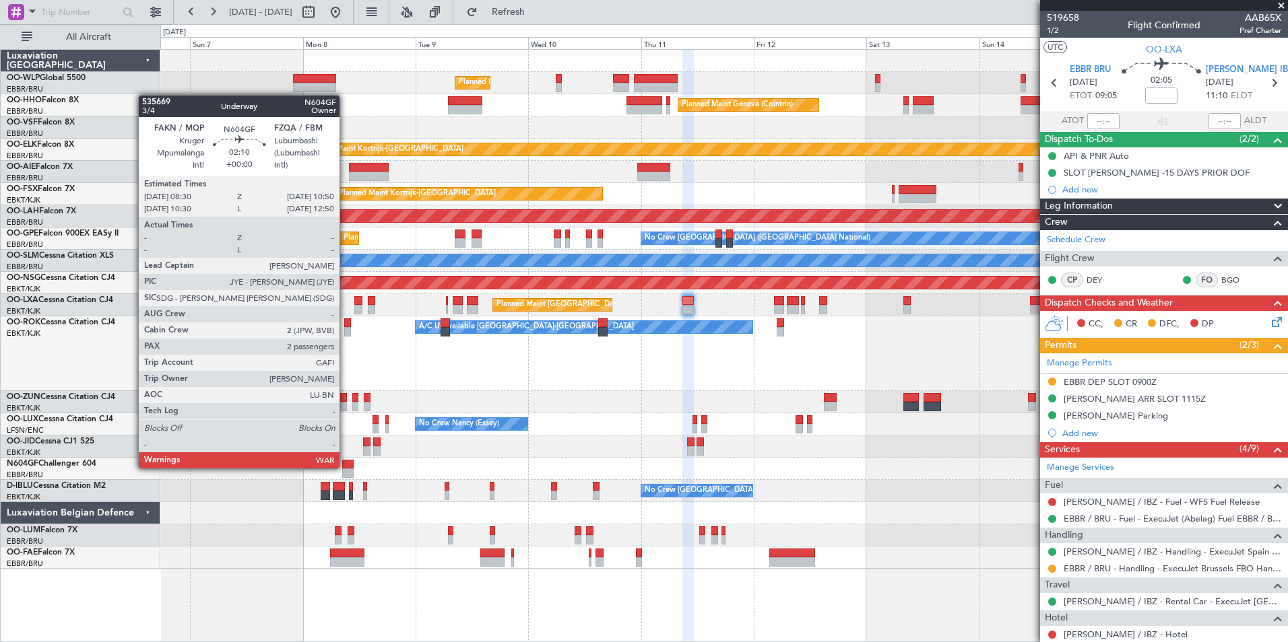
click at [345, 467] on div at bounding box center [347, 464] width 11 height 9
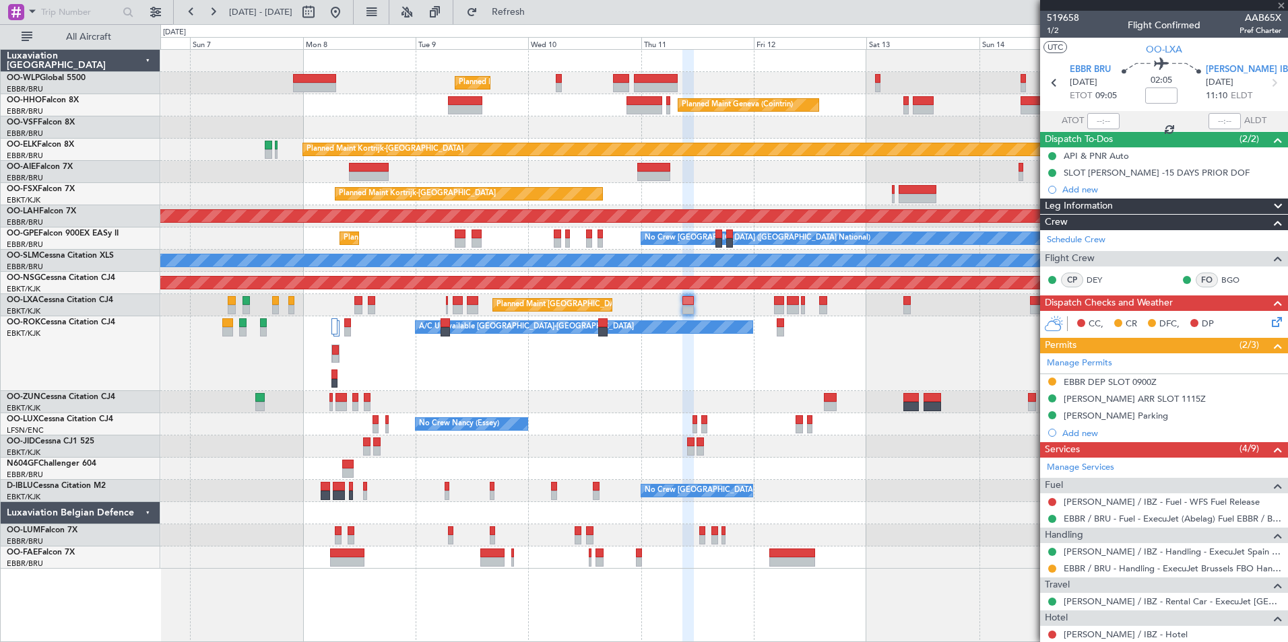
type input "2"
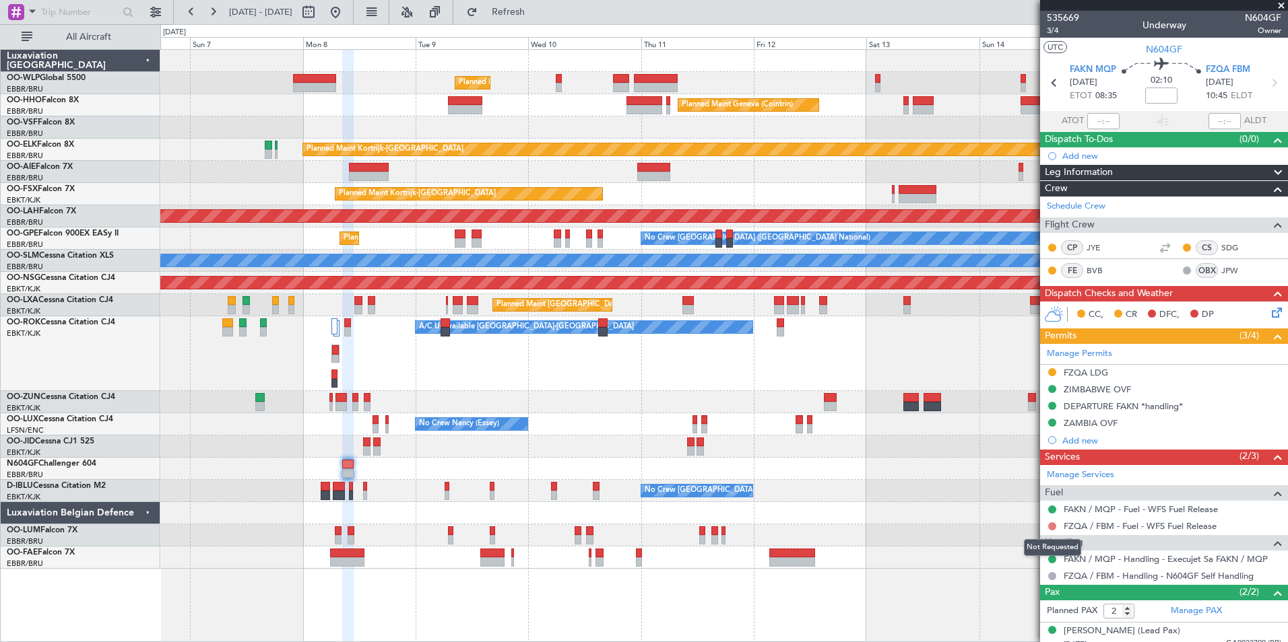
click at [1051, 523] on button at bounding box center [1052, 527] width 8 height 8
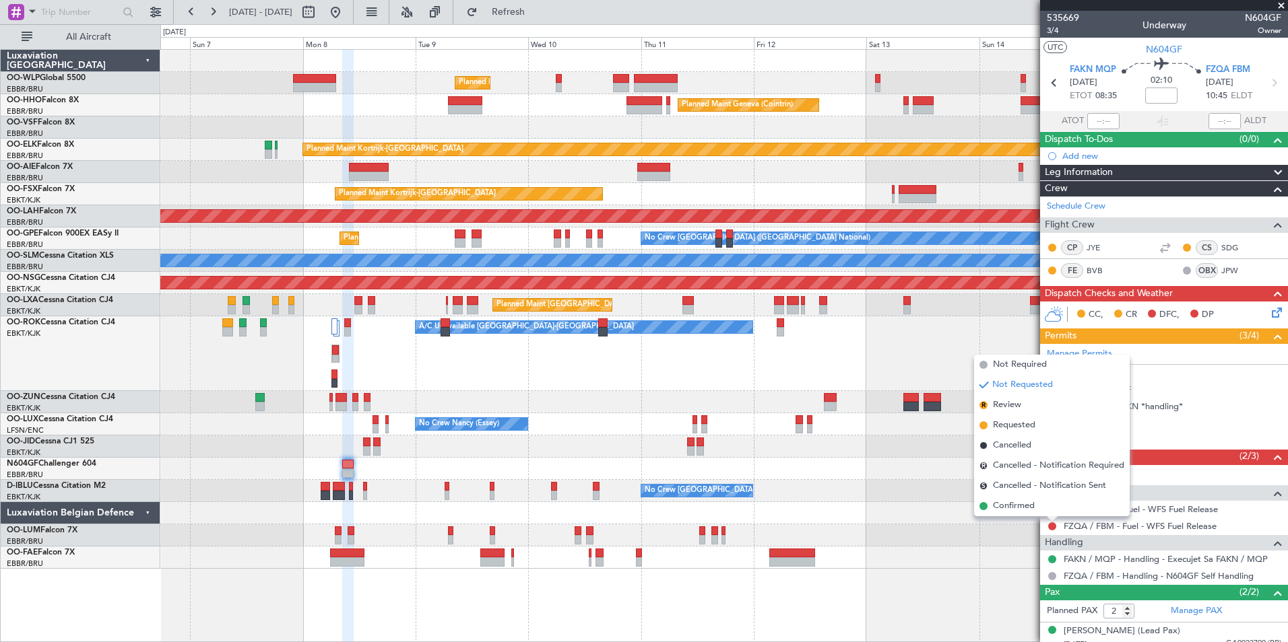
click at [1000, 363] on span "Not Required" at bounding box center [1020, 364] width 54 height 13
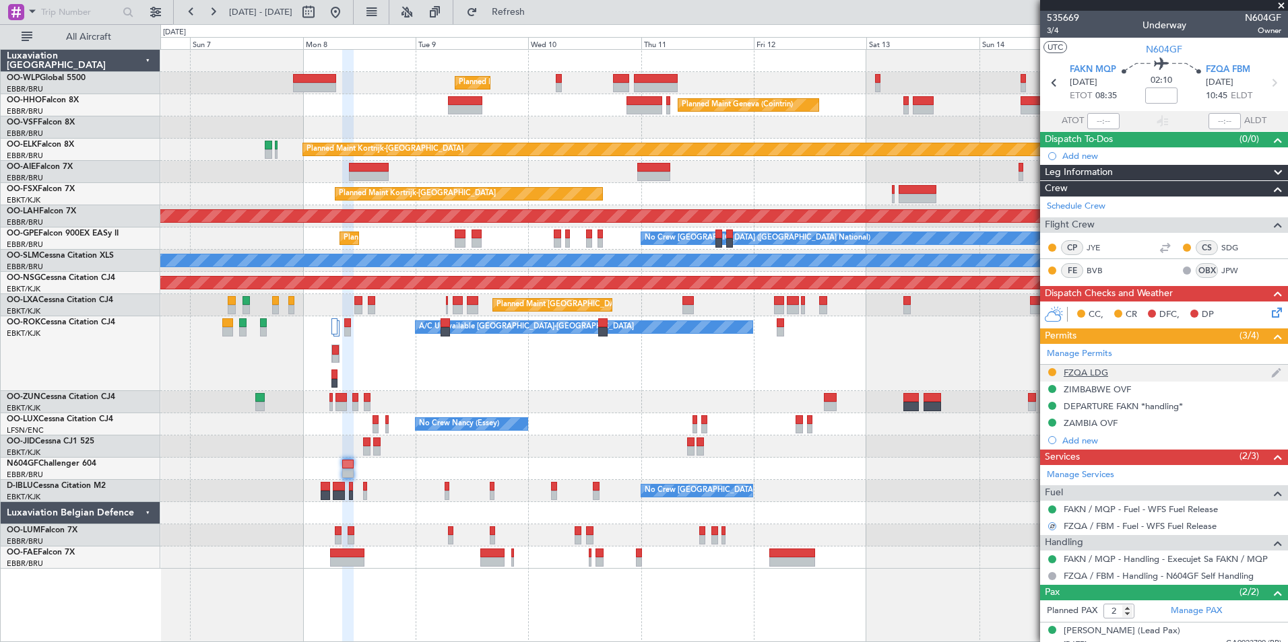
click at [1085, 373] on div "FZQA LDG" at bounding box center [1085, 372] width 44 height 11
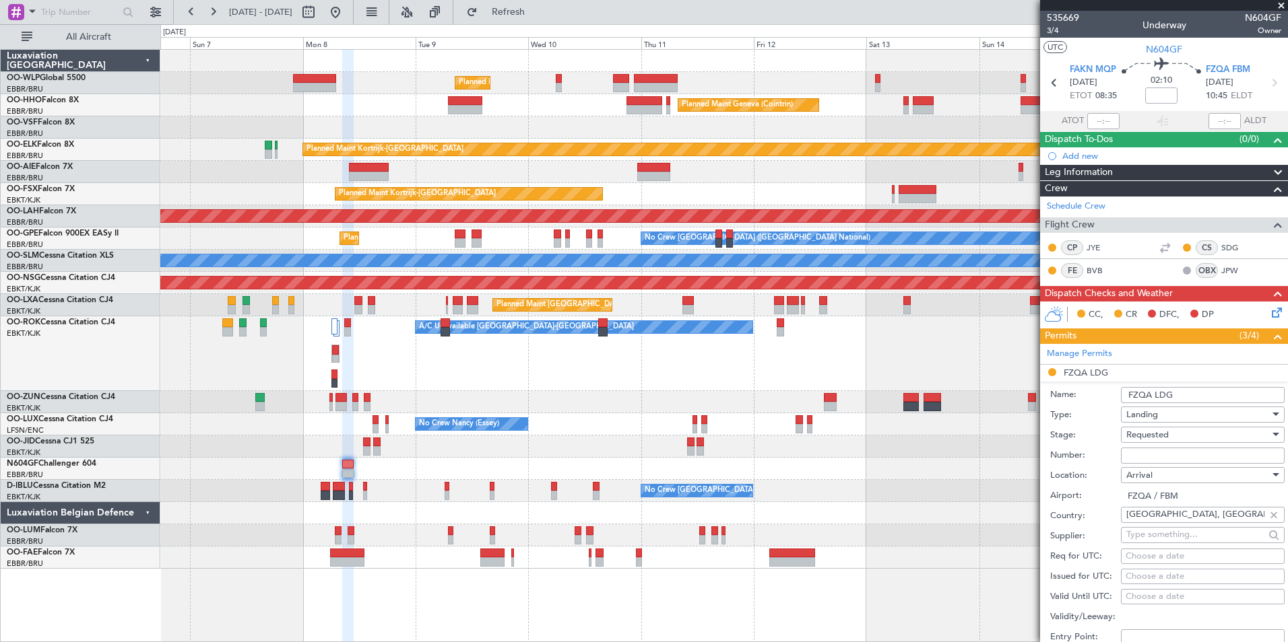
click at [1131, 455] on input "Number:" at bounding box center [1203, 456] width 164 height 16
paste input "AAC/SO/2466/2923/25DU26AUG25"
type input "AAC/SO/2466/2923/25DU26AUG25"
click at [1163, 432] on span "Requested" at bounding box center [1147, 435] width 42 height 12
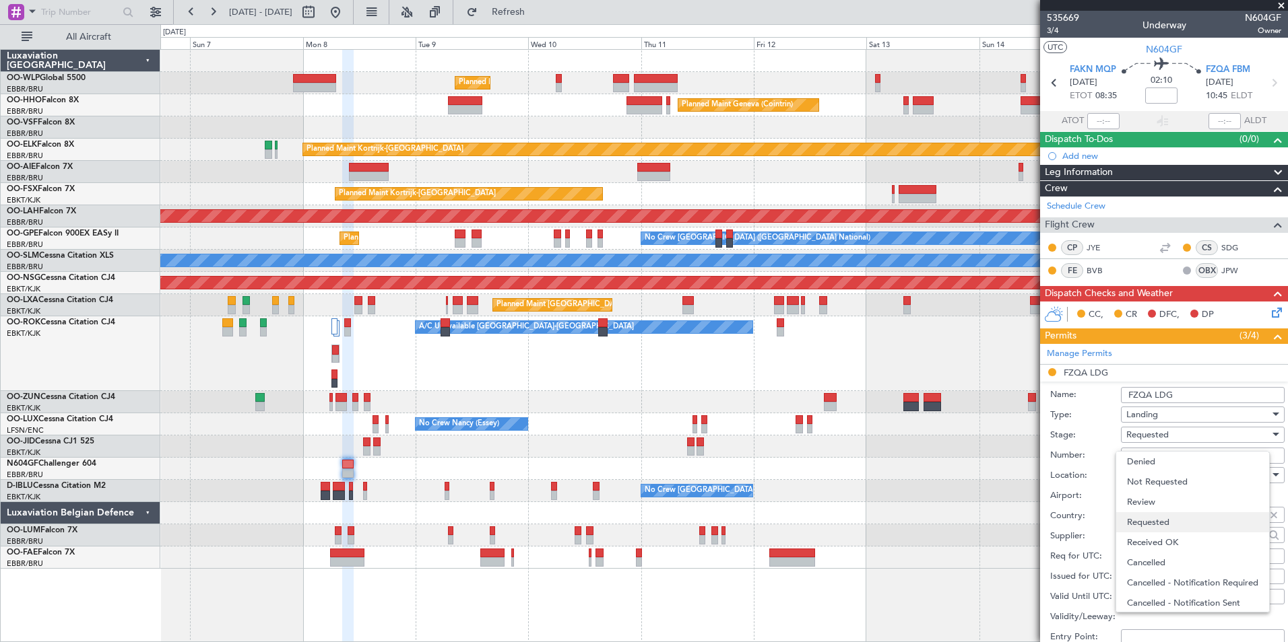
scroll to position [6, 0]
click at [1159, 533] on span "Received OK" at bounding box center [1197, 537] width 141 height 20
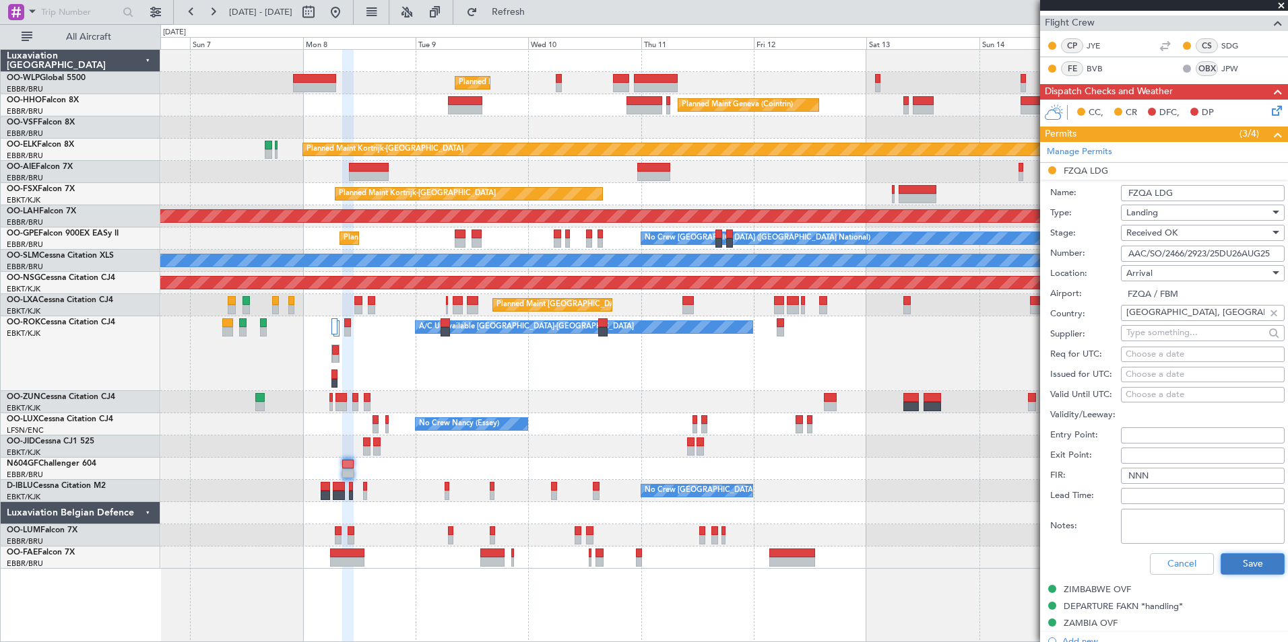
click at [1220, 564] on button "Save" at bounding box center [1252, 565] width 64 height 22
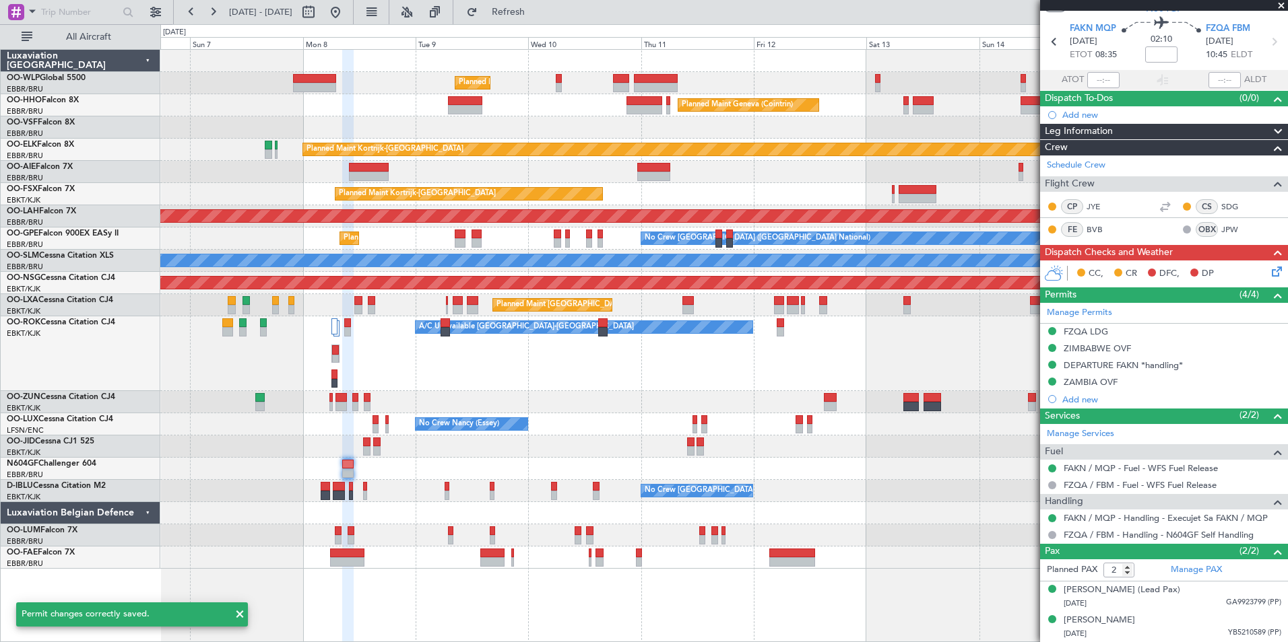
scroll to position [40, 0]
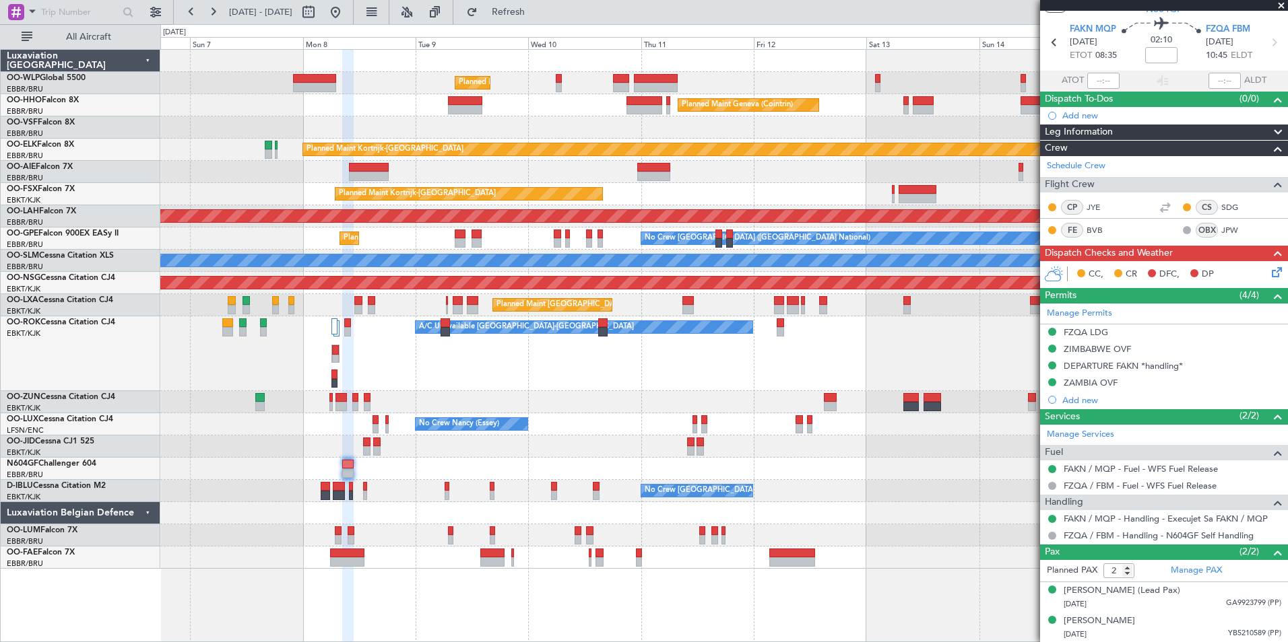
click at [470, 378] on div "A/C Unavailable [GEOGRAPHIC_DATA]-[GEOGRAPHIC_DATA] Planned Maint [GEOGRAPHIC_D…" at bounding box center [723, 354] width 1127 height 75
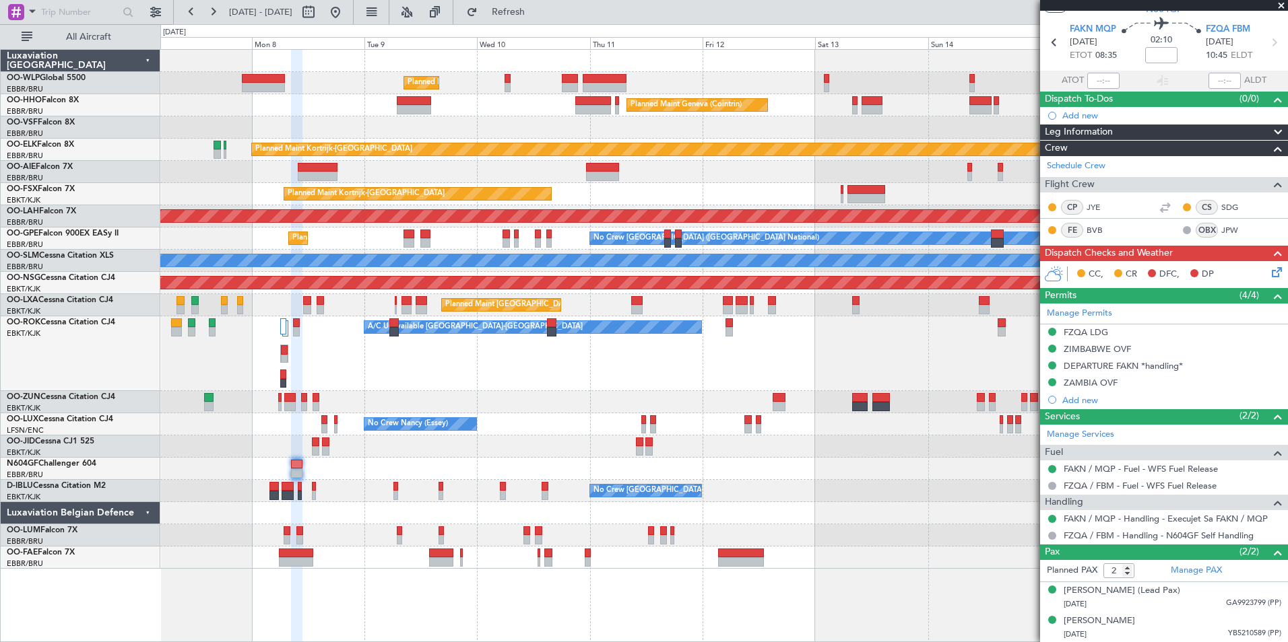
click at [476, 352] on div "A/C Unavailable [GEOGRAPHIC_DATA]-[GEOGRAPHIC_DATA] Planned Maint [GEOGRAPHIC_D…" at bounding box center [723, 354] width 1127 height 75
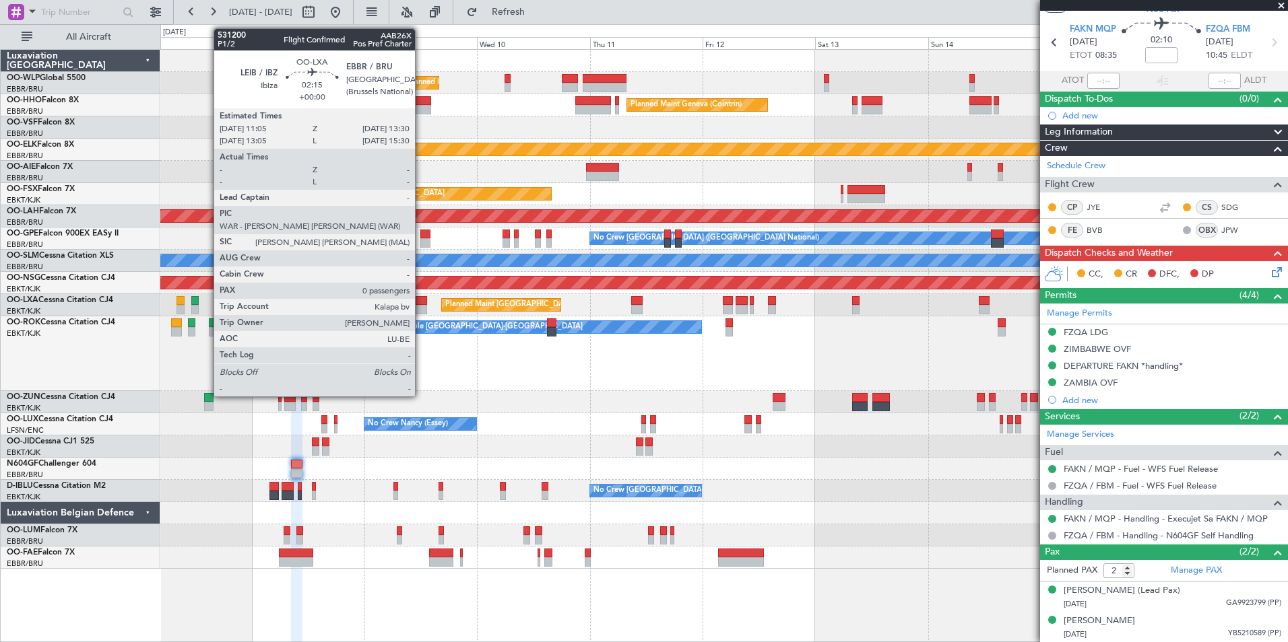
click at [421, 309] on div at bounding box center [421, 309] width 11 height 9
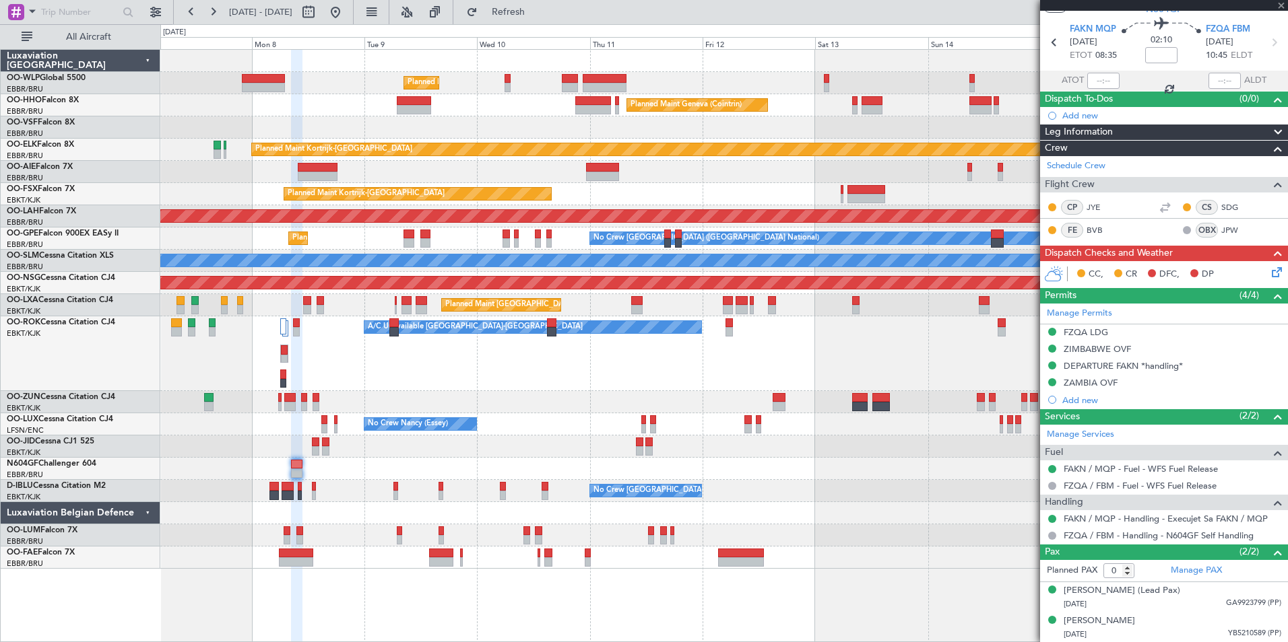
scroll to position [0, 0]
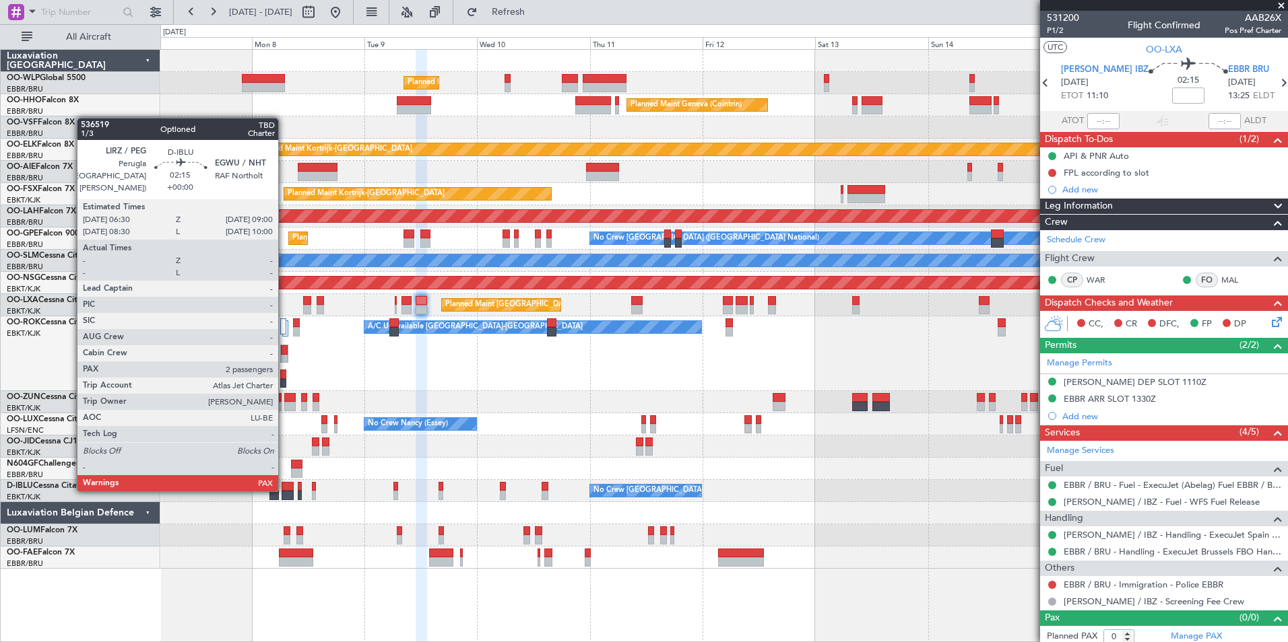
click at [284, 489] on div at bounding box center [287, 486] width 12 height 9
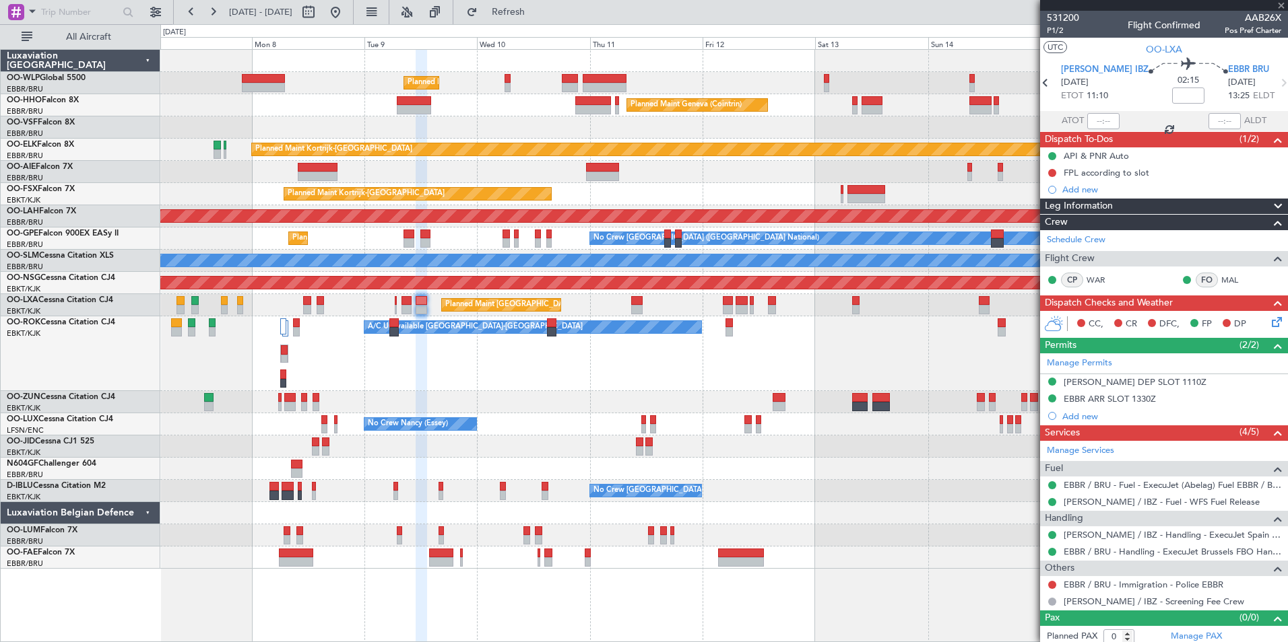
type input "2"
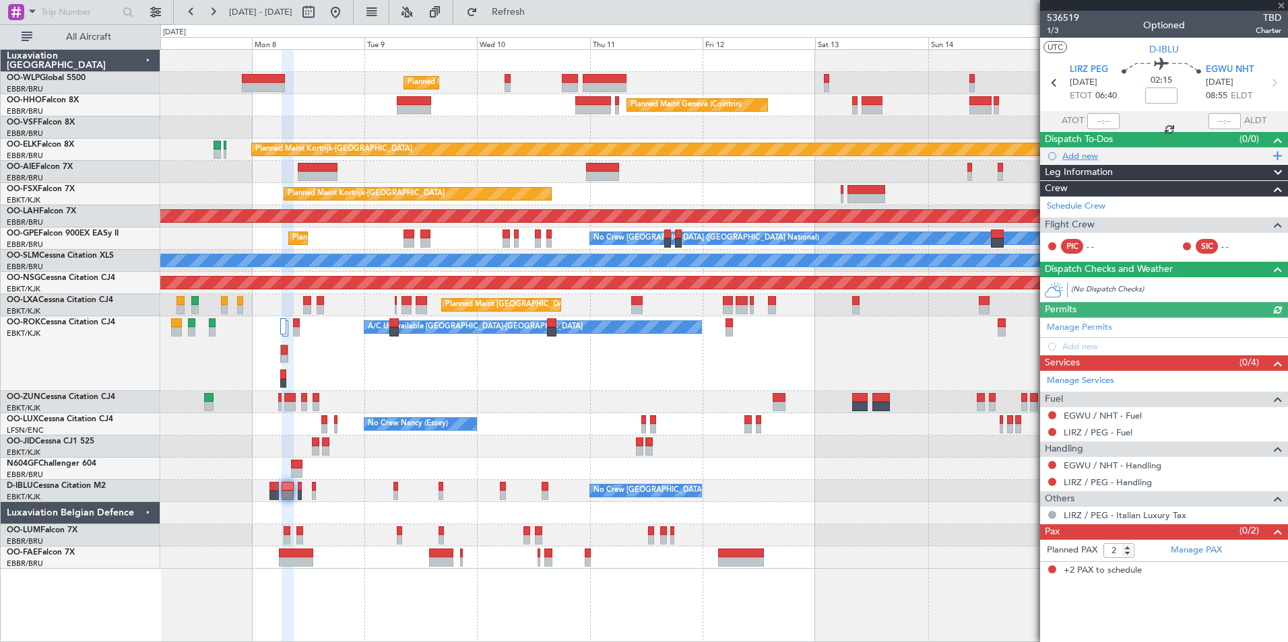
click at [1077, 156] on div "Add new" at bounding box center [1165, 155] width 207 height 11
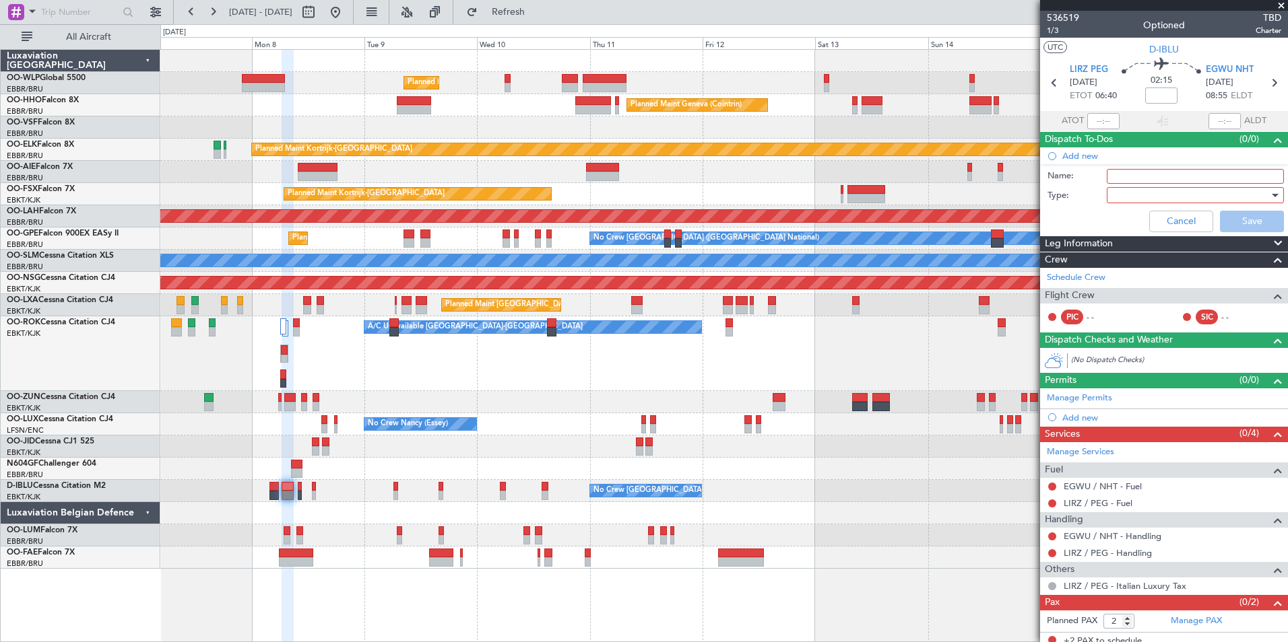
click at [1119, 172] on input "Name:" at bounding box center [1194, 176] width 177 height 15
type input "FPL in FF"
click at [1129, 192] on div at bounding box center [1190, 195] width 157 height 20
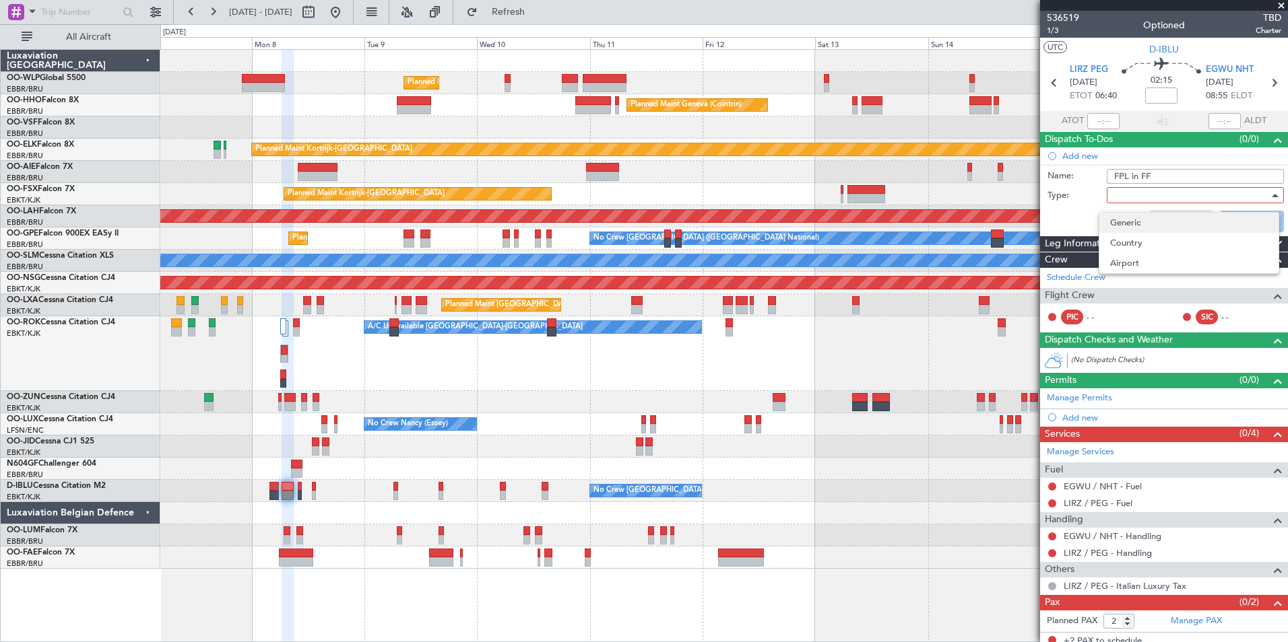
click at [1119, 213] on span "Generic" at bounding box center [1189, 223] width 158 height 20
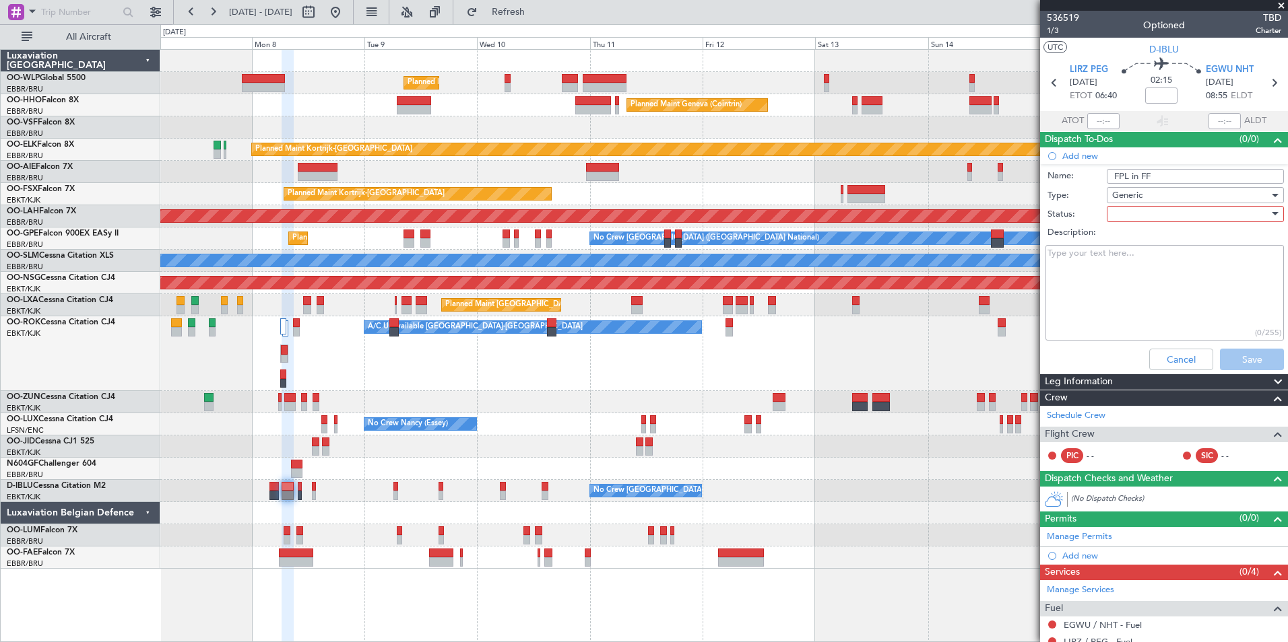
click at [1119, 213] on div at bounding box center [1190, 214] width 157 height 20
click at [1123, 241] on span "Not Started" at bounding box center [1189, 241] width 158 height 20
click at [1229, 366] on button "Save" at bounding box center [1252, 360] width 64 height 22
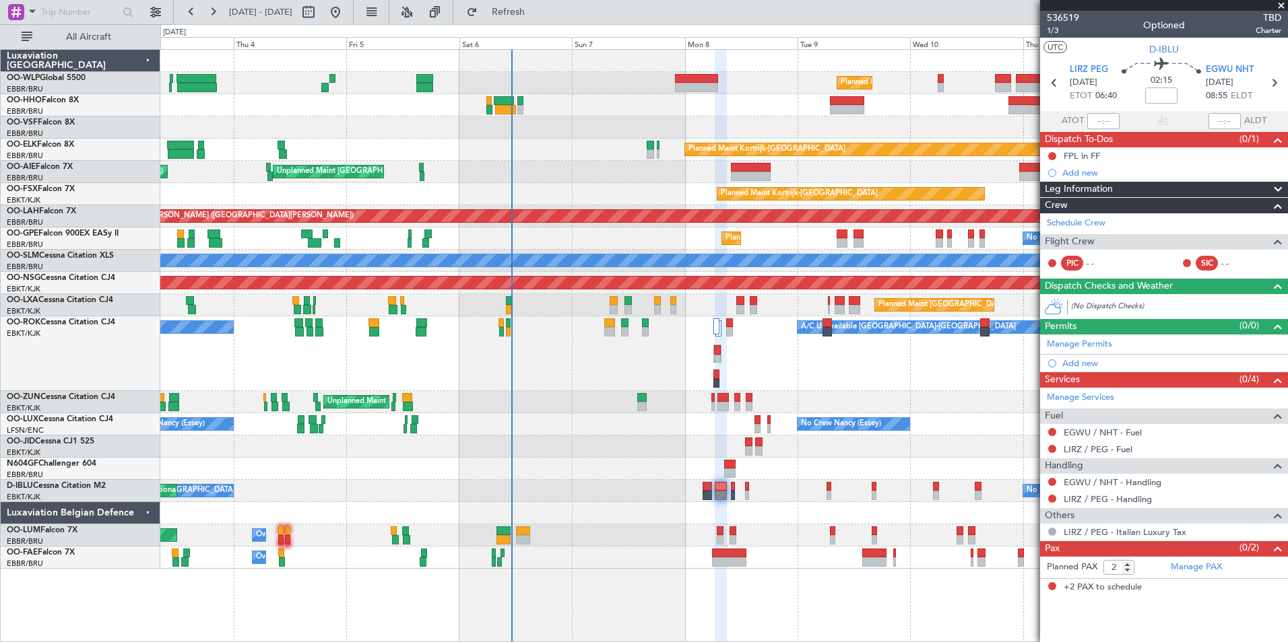
click at [1011, 400] on div "Planned Maint Milan (Linate) Planned Maint Geneva ([GEOGRAPHIC_DATA]) Planned M…" at bounding box center [723, 309] width 1127 height 519
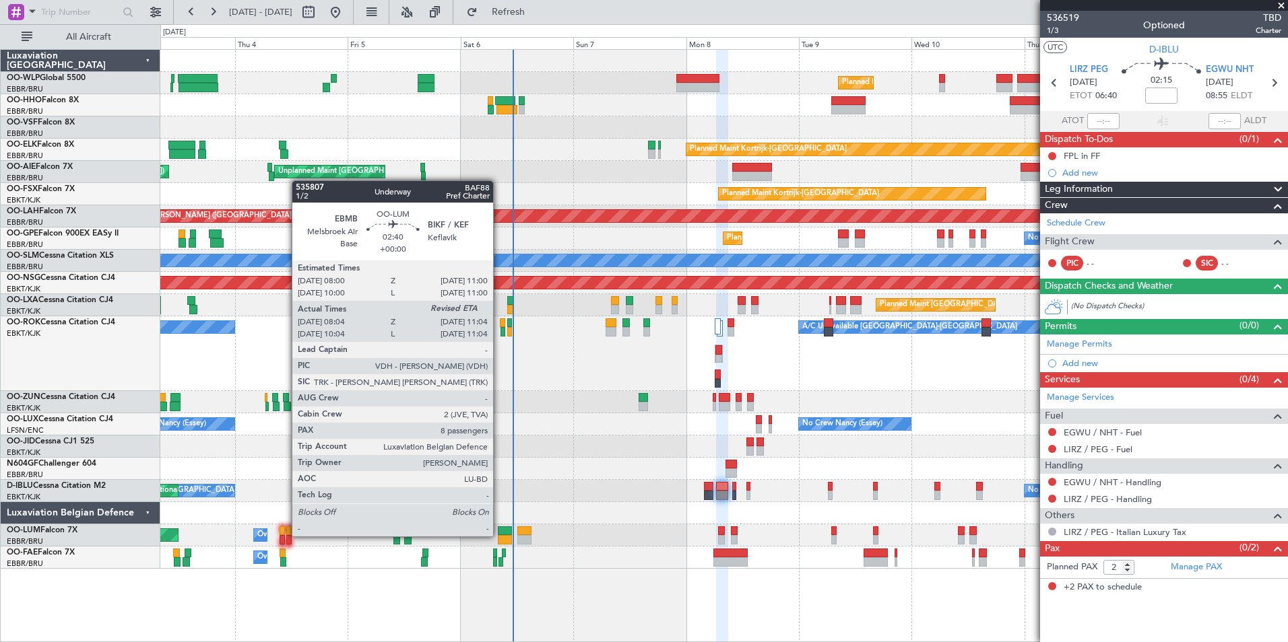
click at [499, 535] on div at bounding box center [505, 539] width 14 height 9
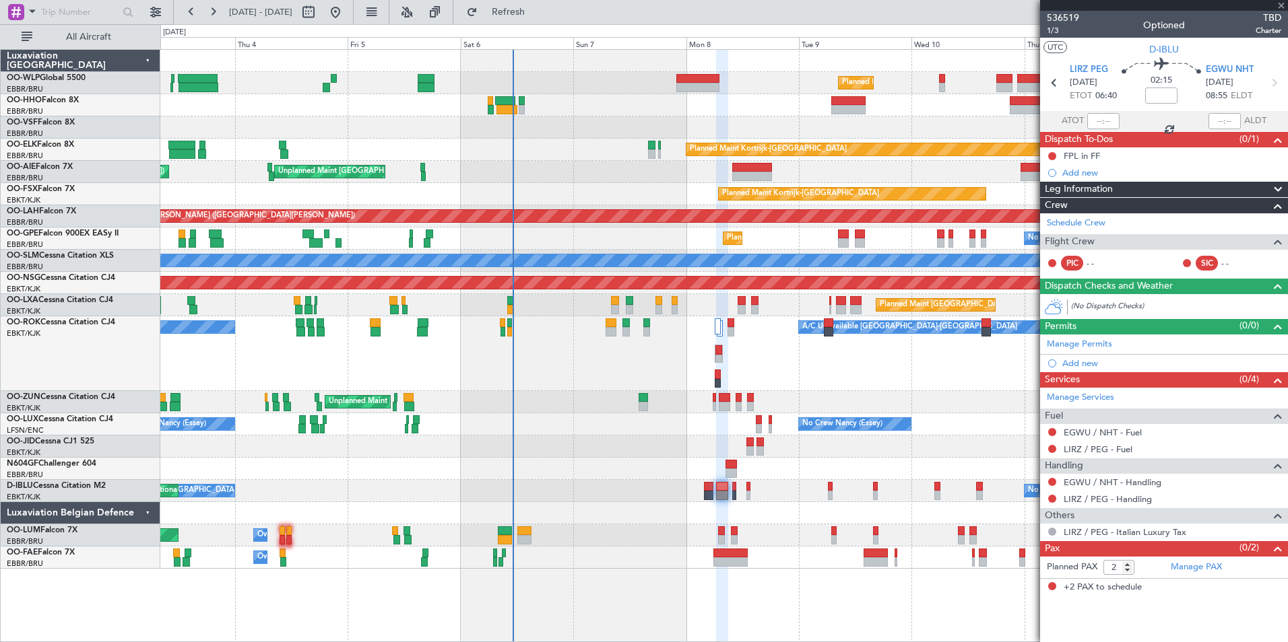
type input "08:14"
type input "8"
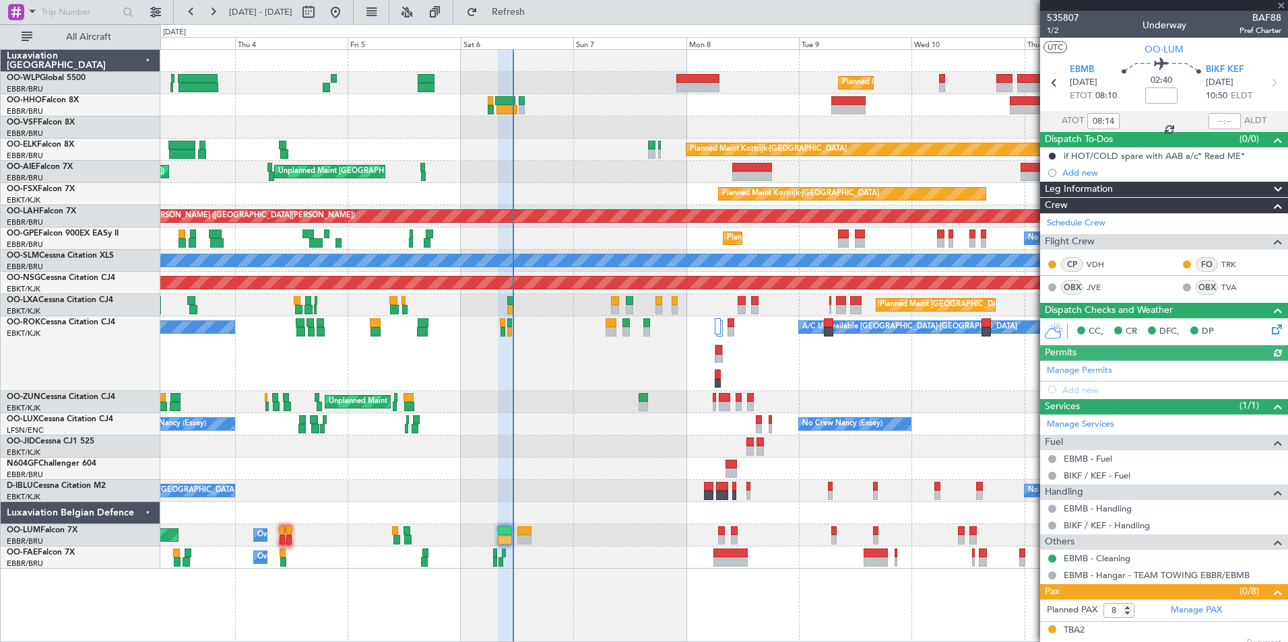
click at [1210, 119] on div at bounding box center [1224, 121] width 32 height 16
click at [1210, 119] on input "text" at bounding box center [1224, 121] width 32 height 16
click at [956, 124] on div at bounding box center [723, 128] width 1127 height 22
type input "11:02"
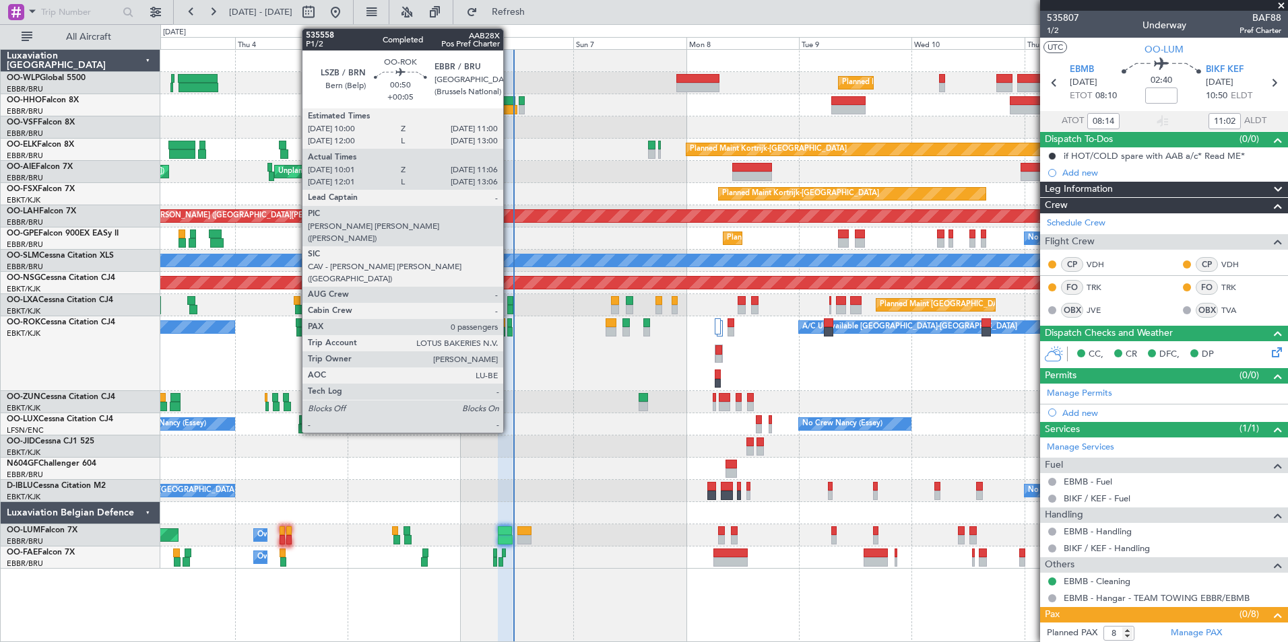
click at [509, 329] on div at bounding box center [509, 331] width 5 height 9
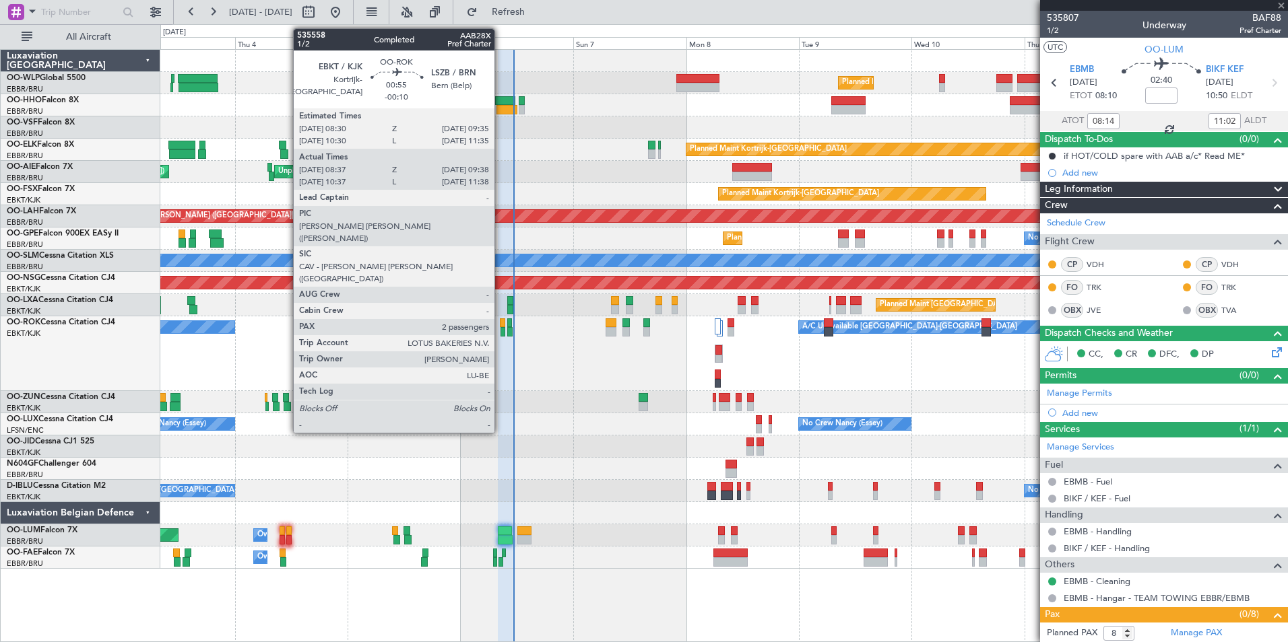
type input "+00:05"
type input "10:06"
type input "11:01"
type input "0"
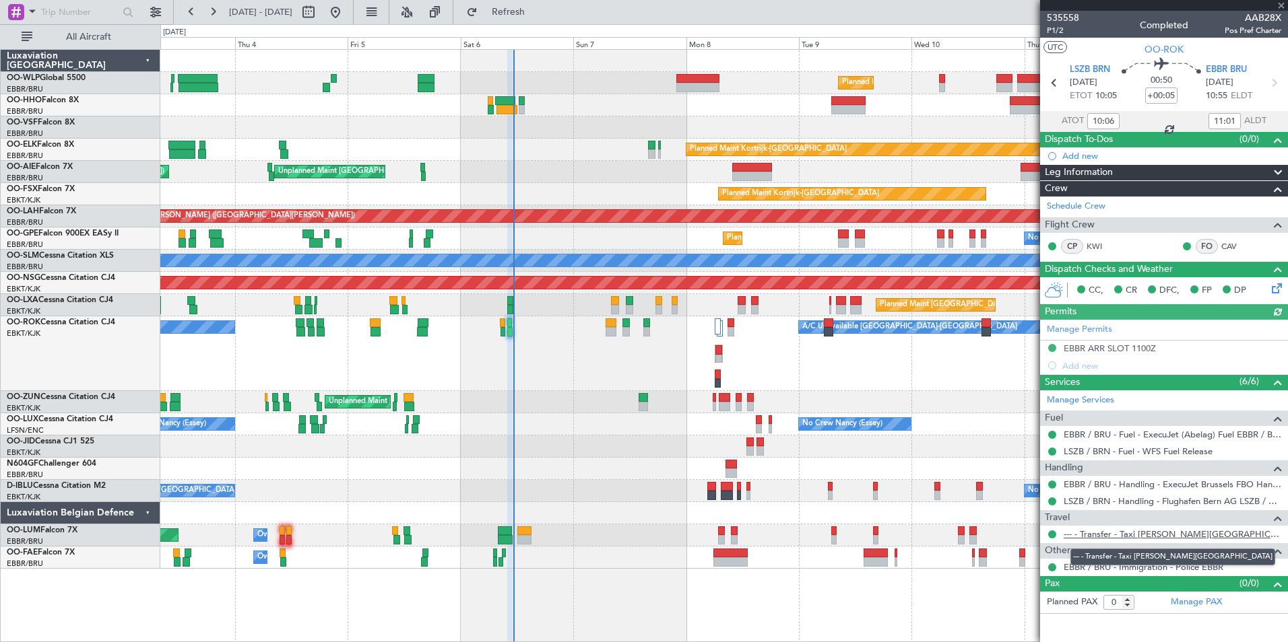
click at [1131, 532] on link "--- - Transfer - Taxi Sam Kortrijk" at bounding box center [1172, 534] width 218 height 11
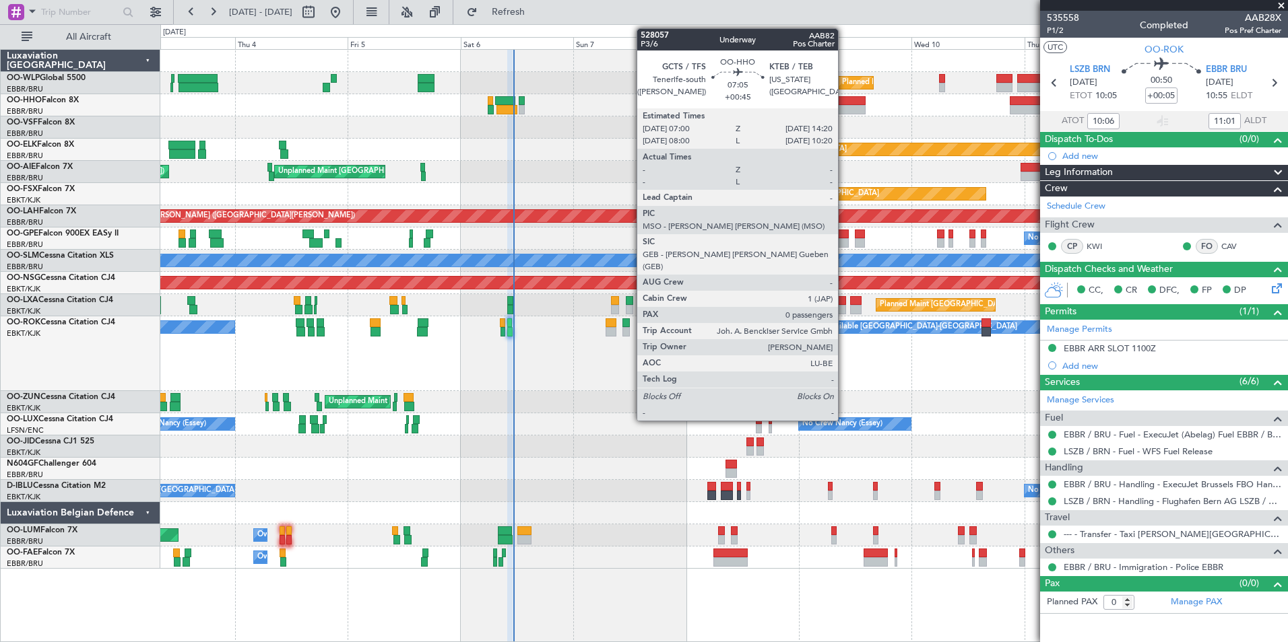
click at [844, 103] on div at bounding box center [848, 100] width 35 height 9
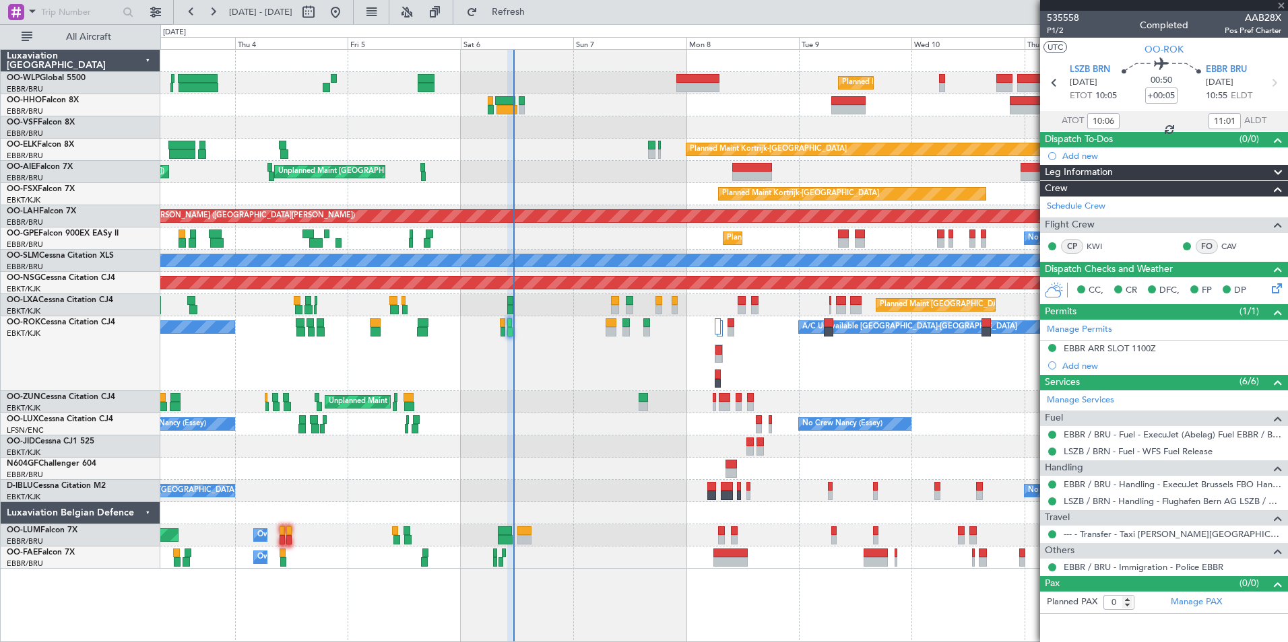
type input "+00:45"
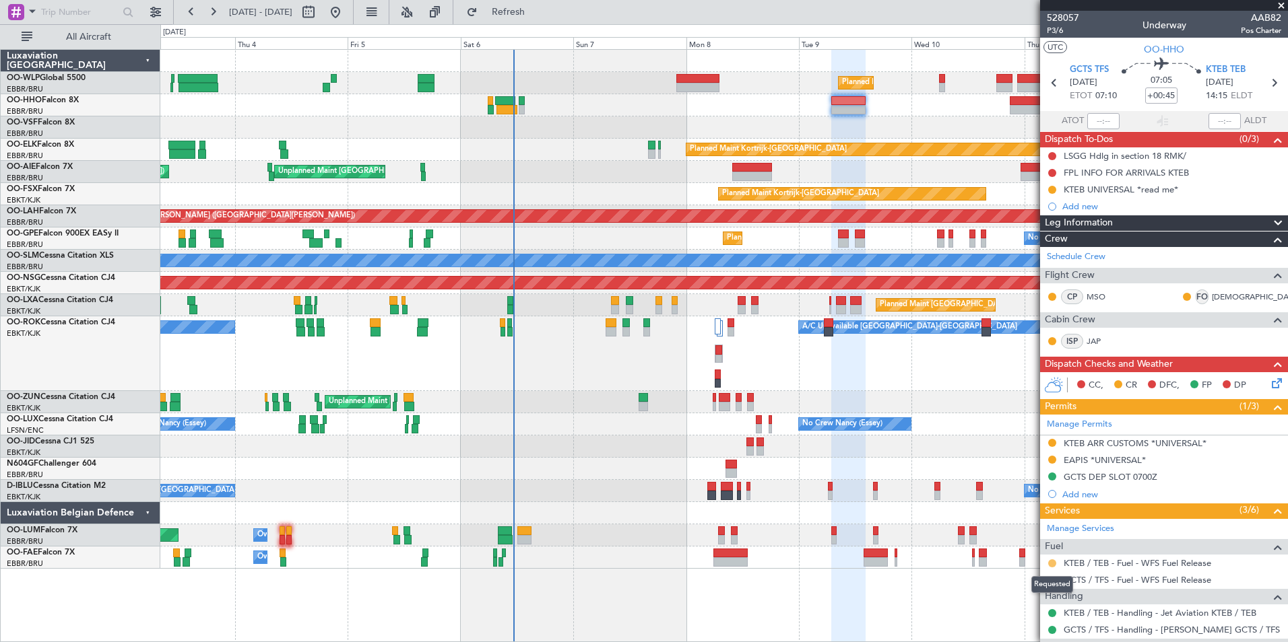
click at [1054, 564] on button at bounding box center [1052, 564] width 8 height 8
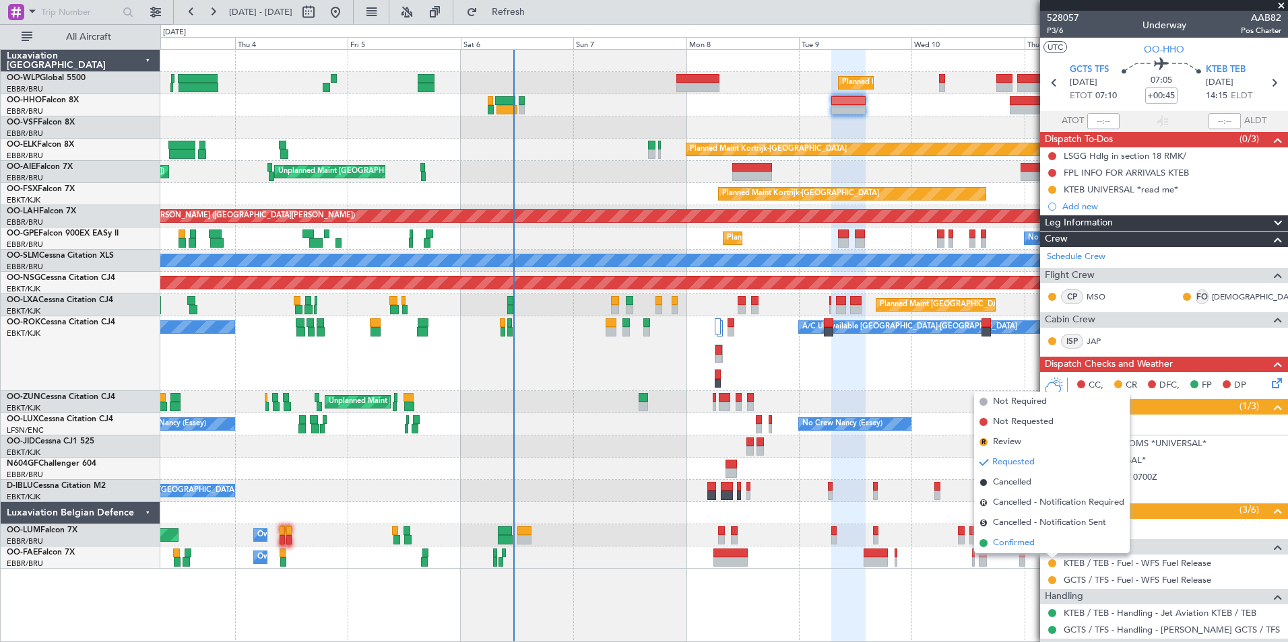
click at [1023, 539] on span "Confirmed" at bounding box center [1014, 543] width 42 height 13
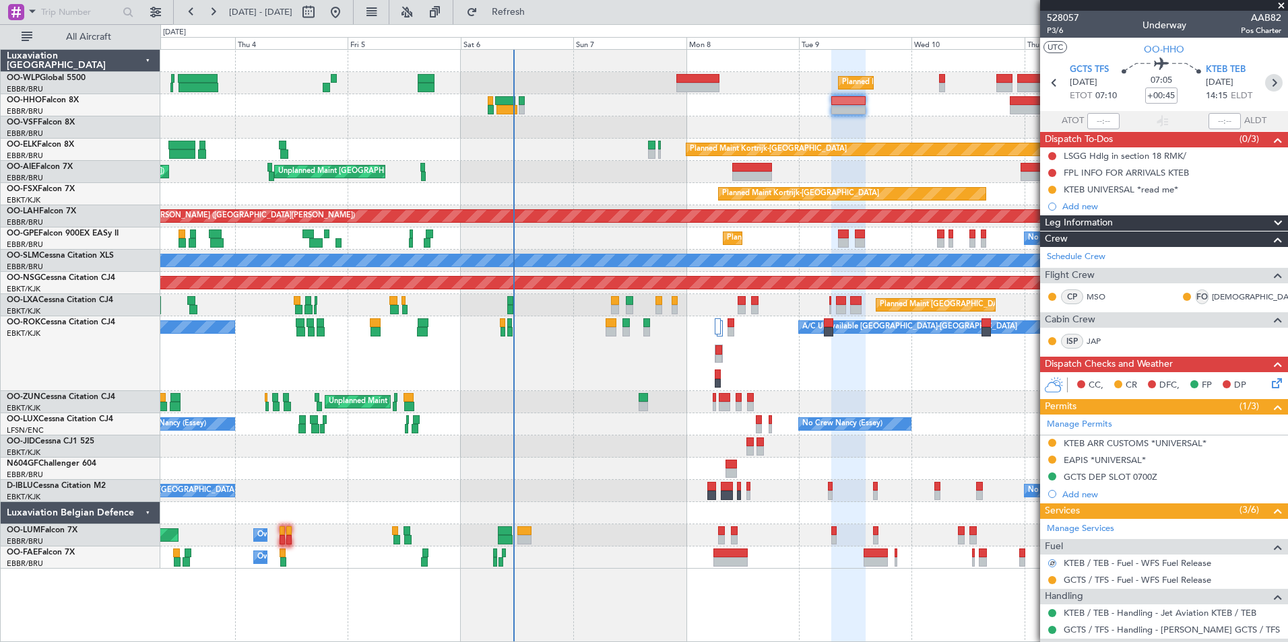
click at [1265, 81] on icon at bounding box center [1274, 83] width 18 height 18
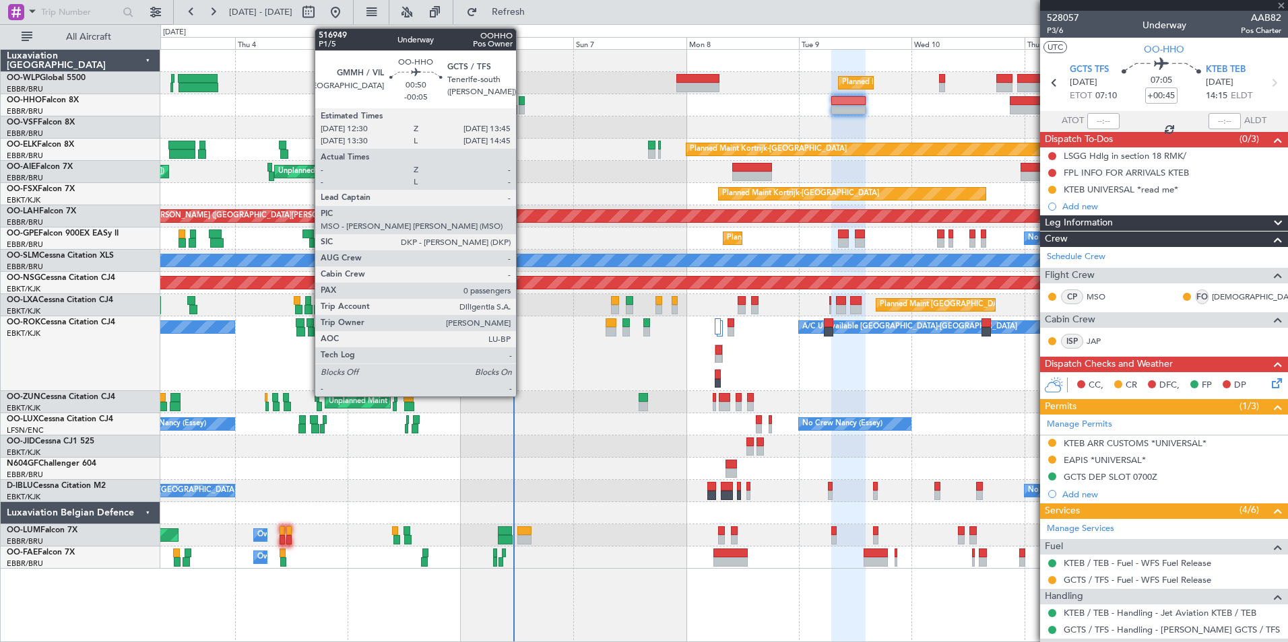
type input "-00:10"
type input "2"
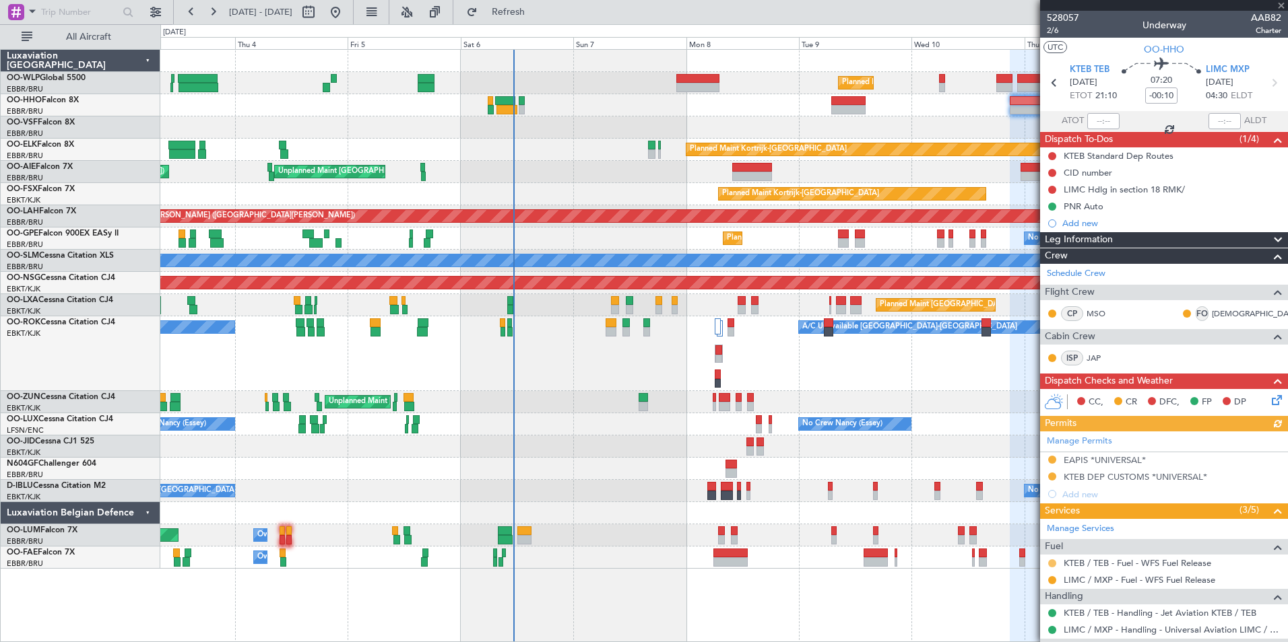
click at [1051, 564] on button at bounding box center [1052, 564] width 8 height 8
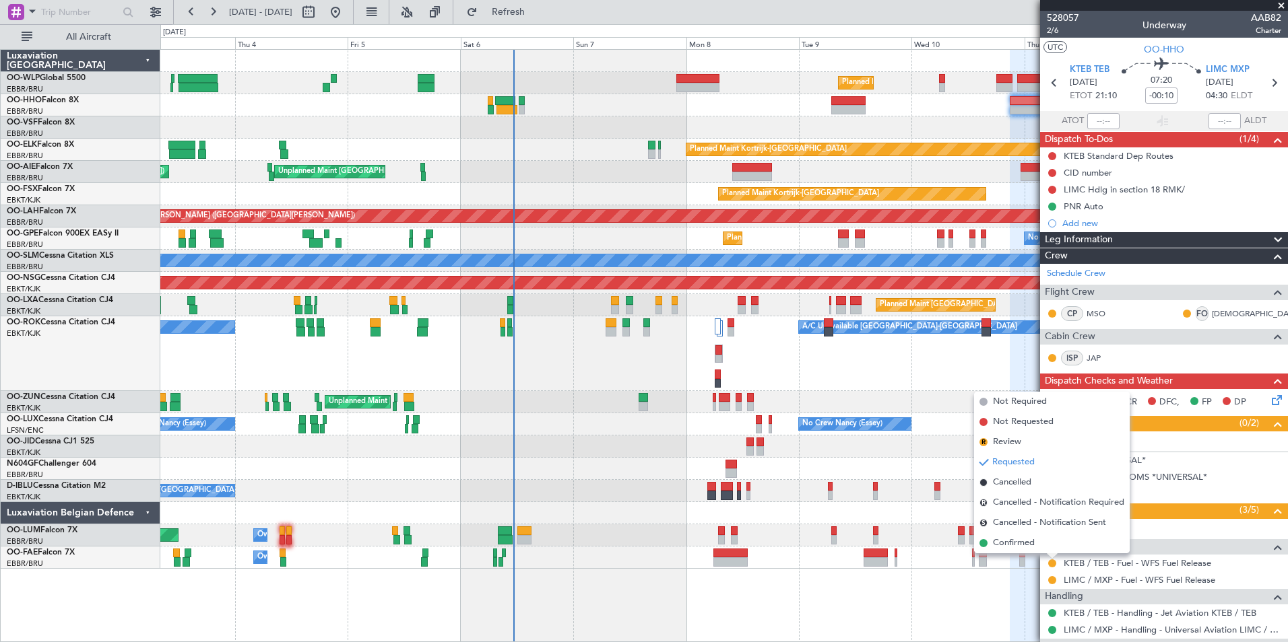
click at [1018, 543] on span "Confirmed" at bounding box center [1014, 543] width 42 height 13
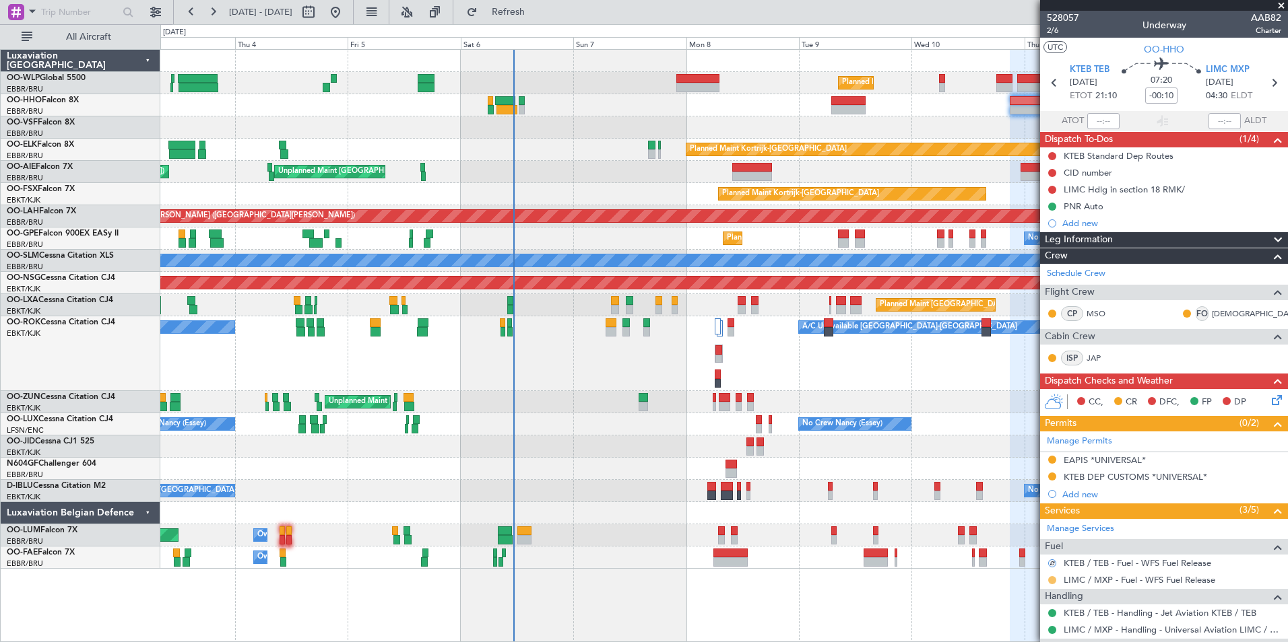
click at [1054, 580] on button at bounding box center [1052, 580] width 8 height 8
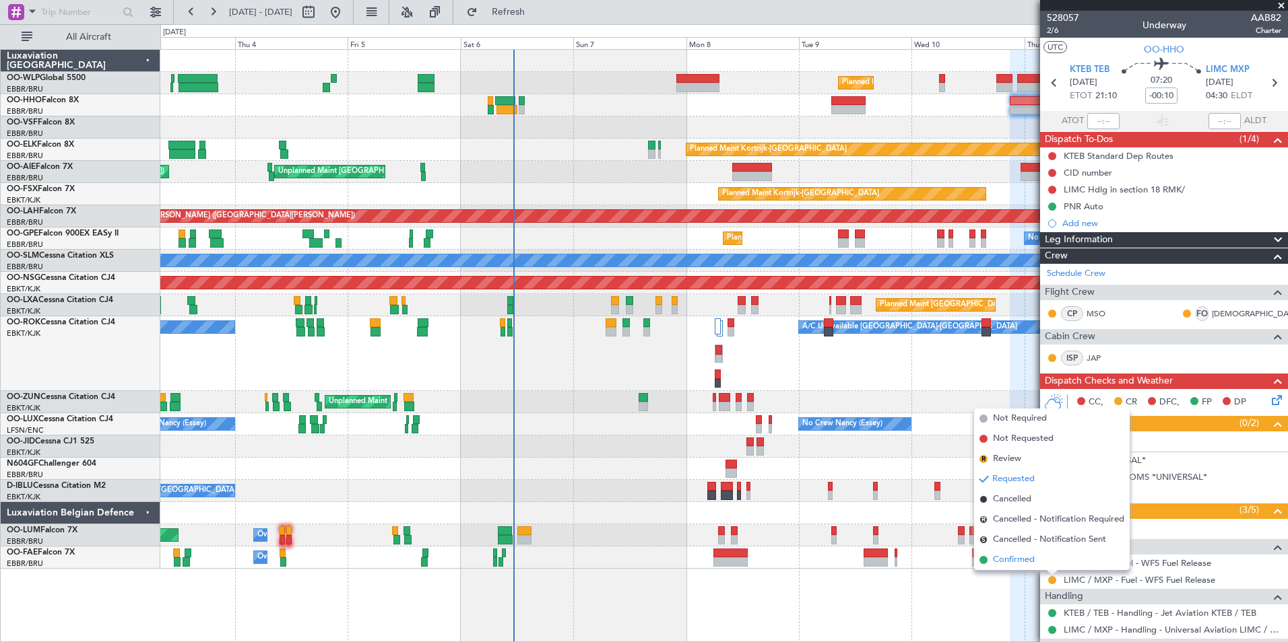
click at [1021, 558] on span "Confirmed" at bounding box center [1014, 560] width 42 height 13
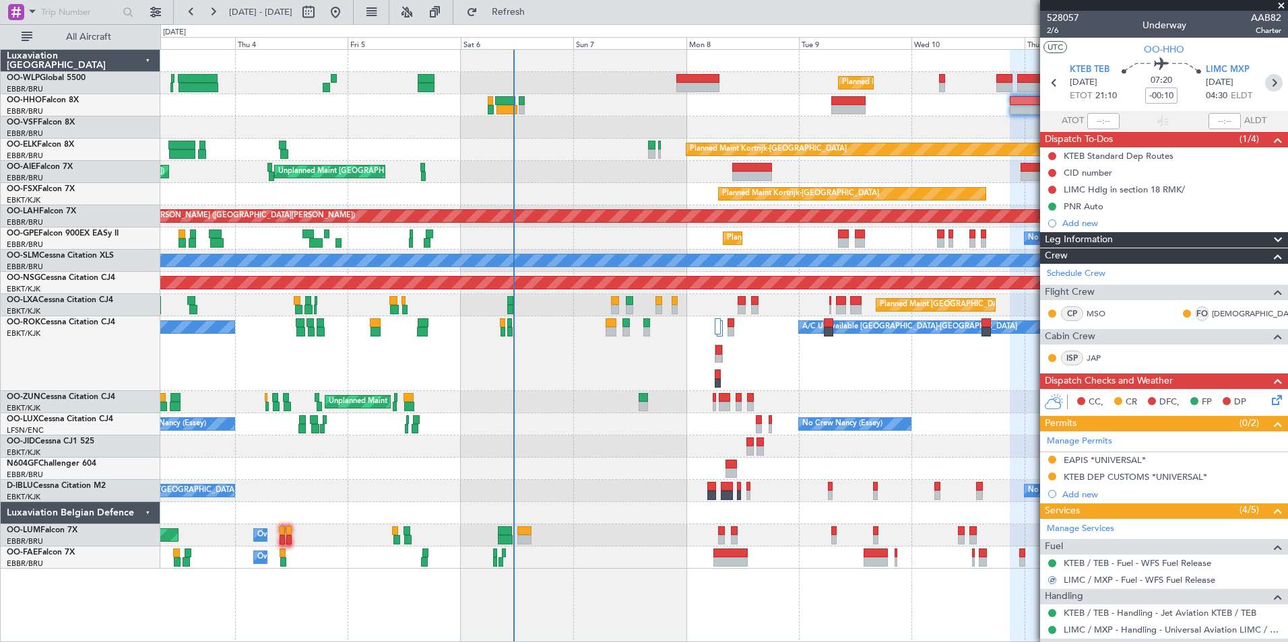
click at [1267, 85] on icon at bounding box center [1274, 83] width 18 height 18
type input "0"
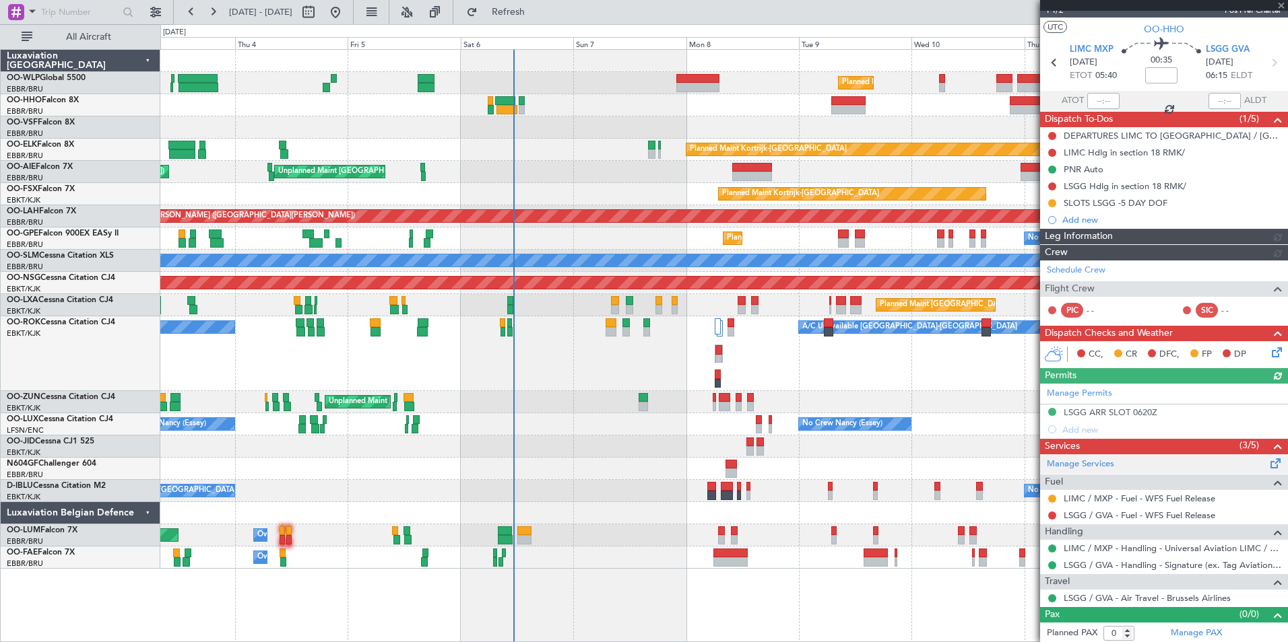
scroll to position [22, 0]
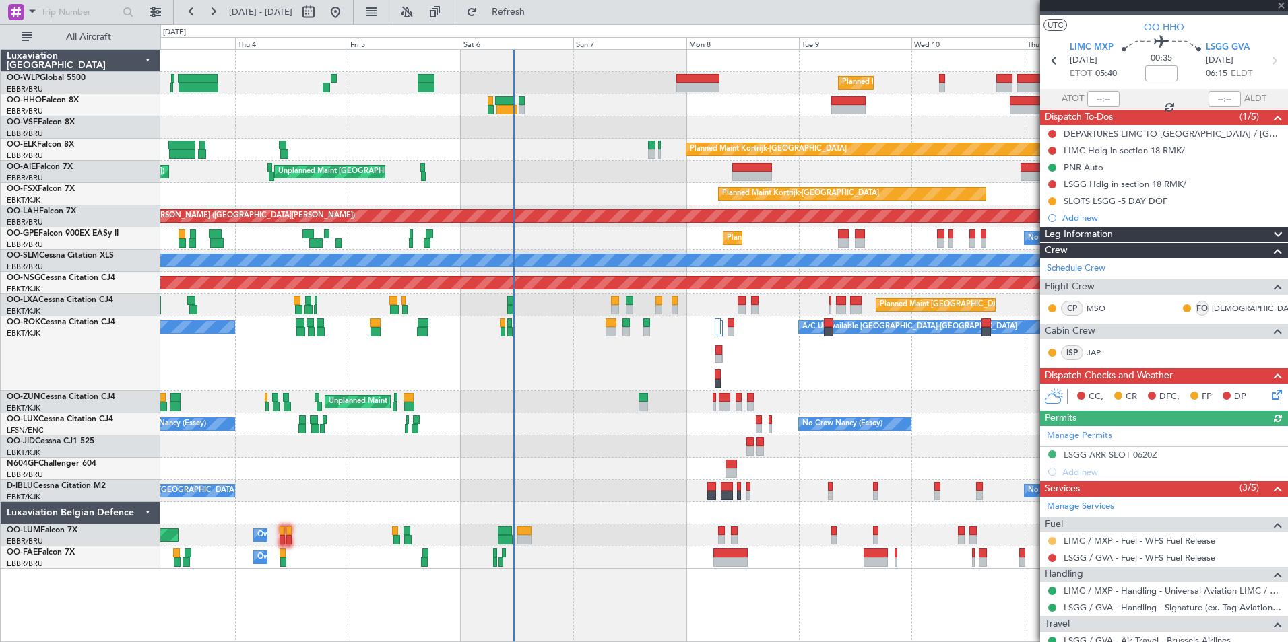
click at [1049, 542] on button at bounding box center [1052, 541] width 8 height 8
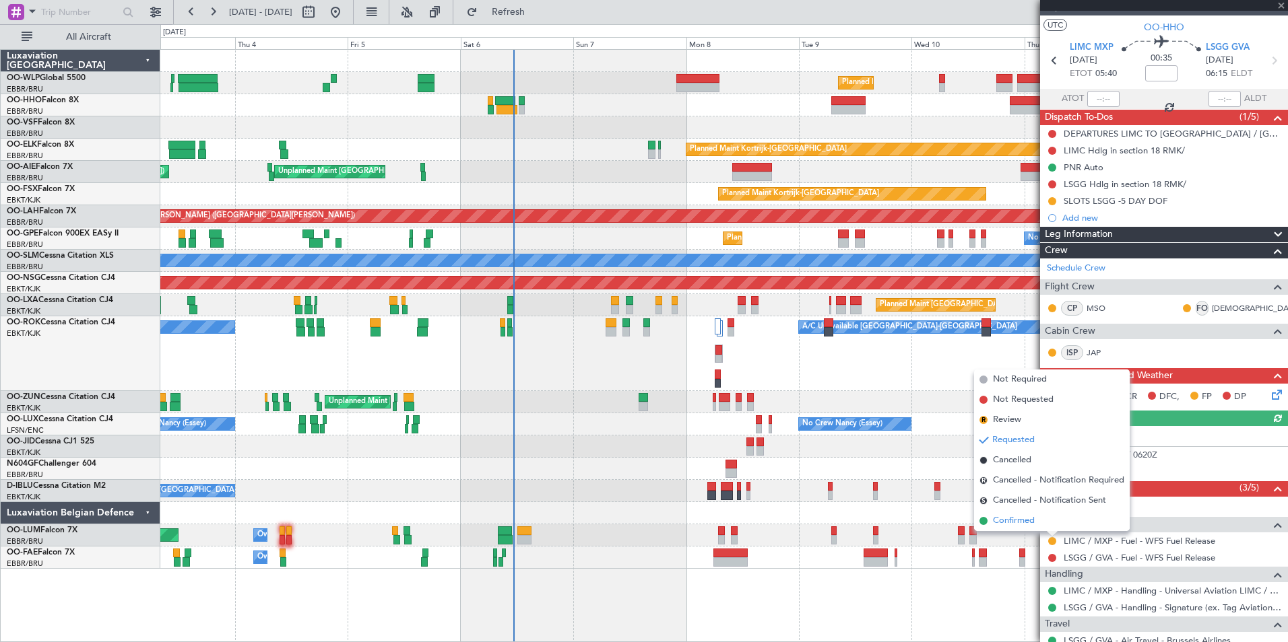
click at [1018, 524] on span "Confirmed" at bounding box center [1014, 521] width 42 height 13
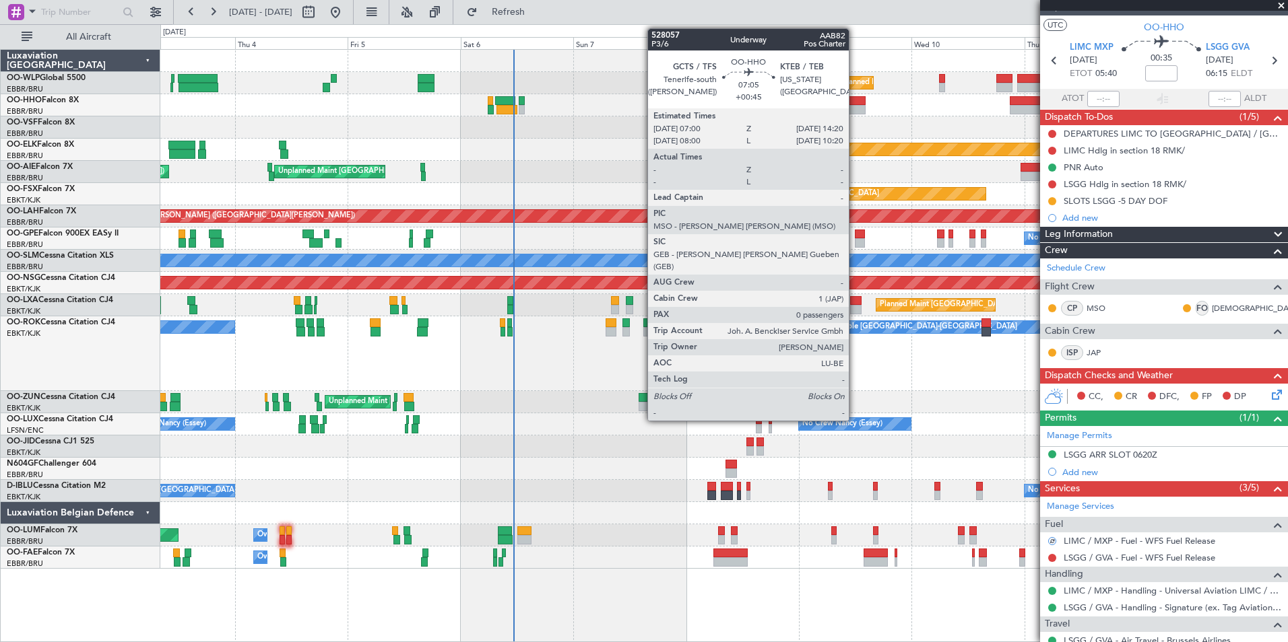
click at [855, 104] on div at bounding box center [848, 100] width 35 height 9
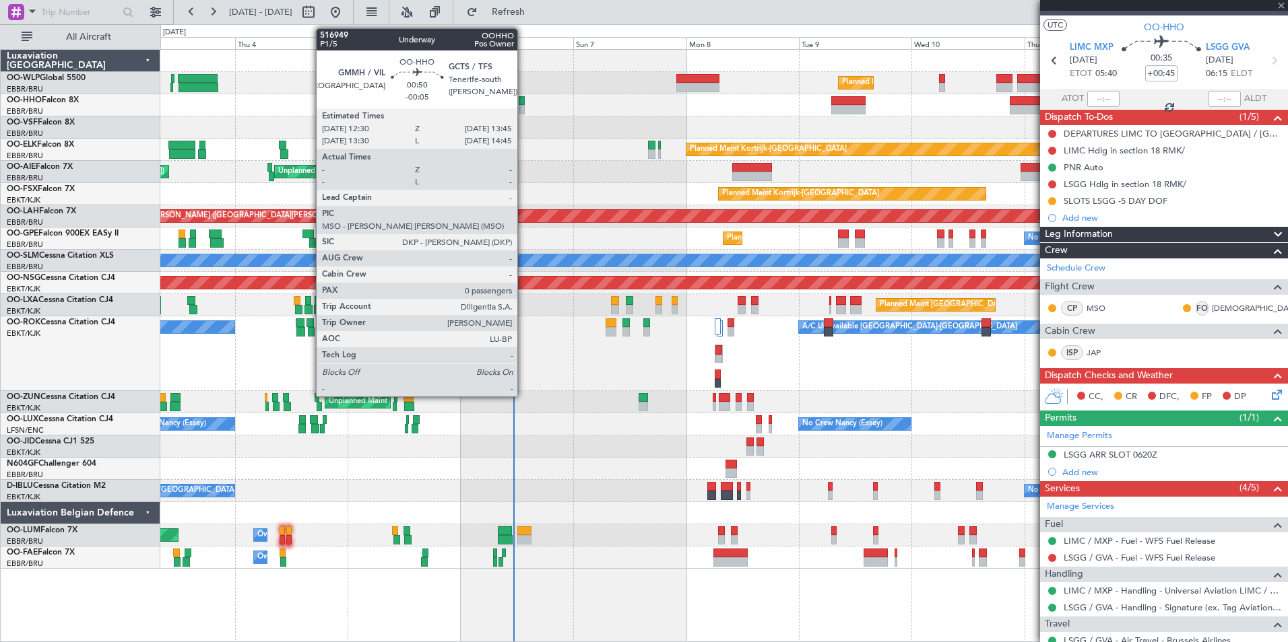
scroll to position [0, 0]
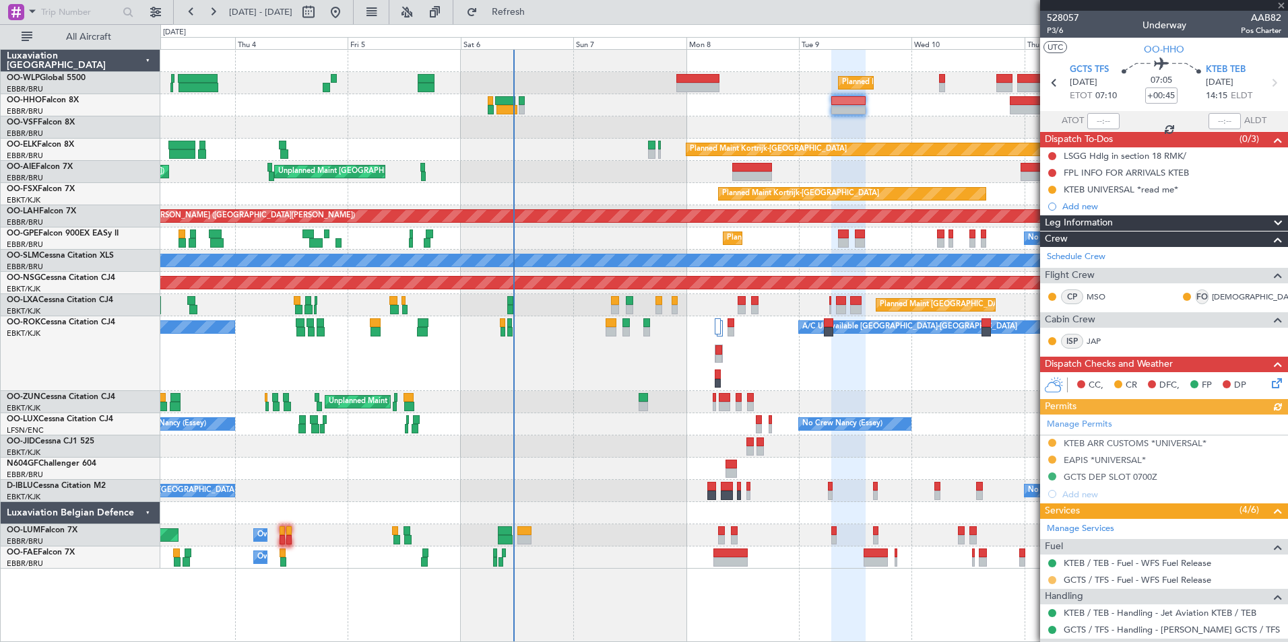
click at [1052, 582] on button at bounding box center [1052, 580] width 8 height 8
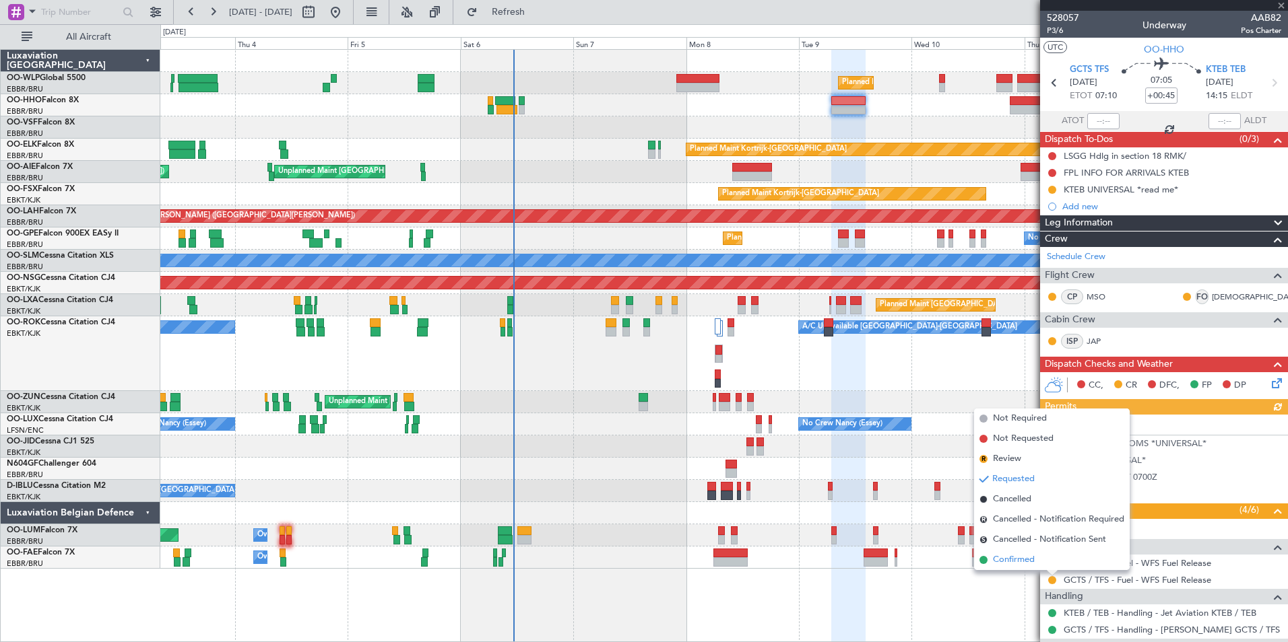
click at [1033, 558] on span "Confirmed" at bounding box center [1014, 560] width 42 height 13
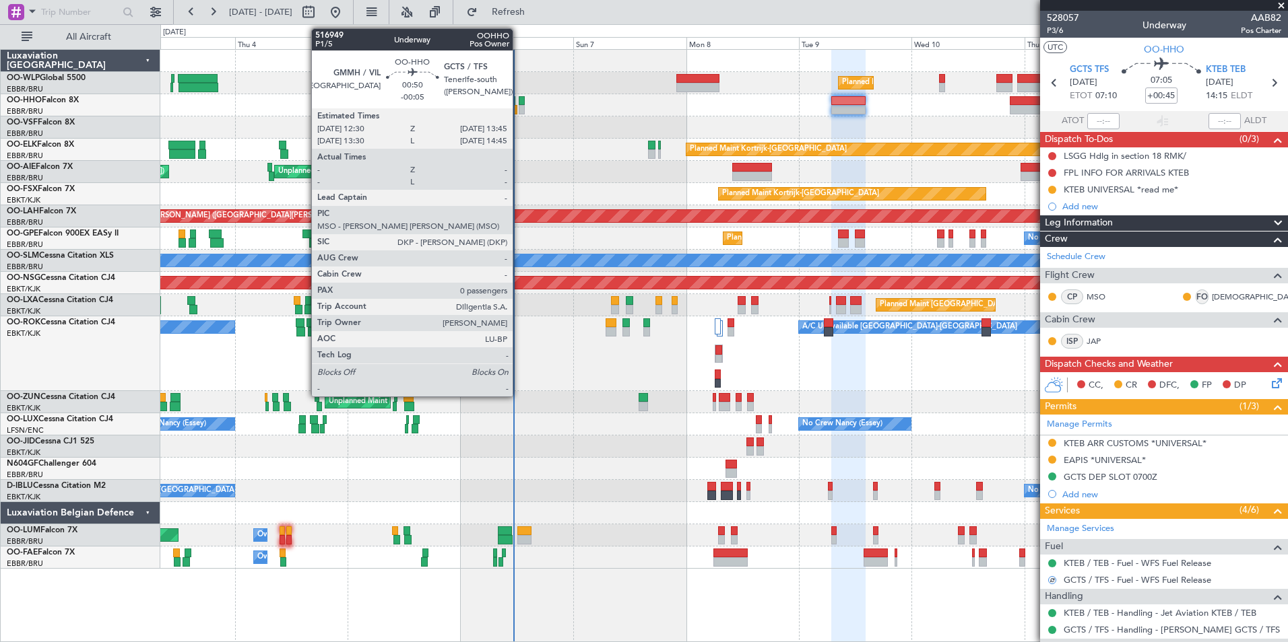
click at [519, 99] on div at bounding box center [522, 100] width 6 height 9
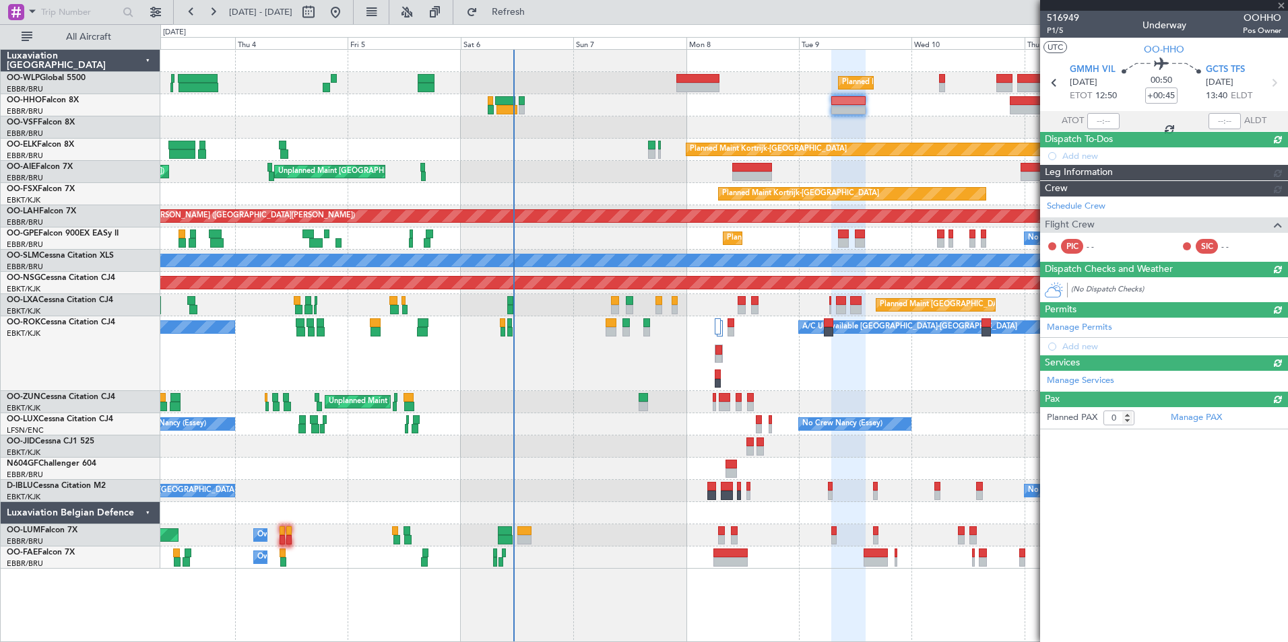
type input "-00:05"
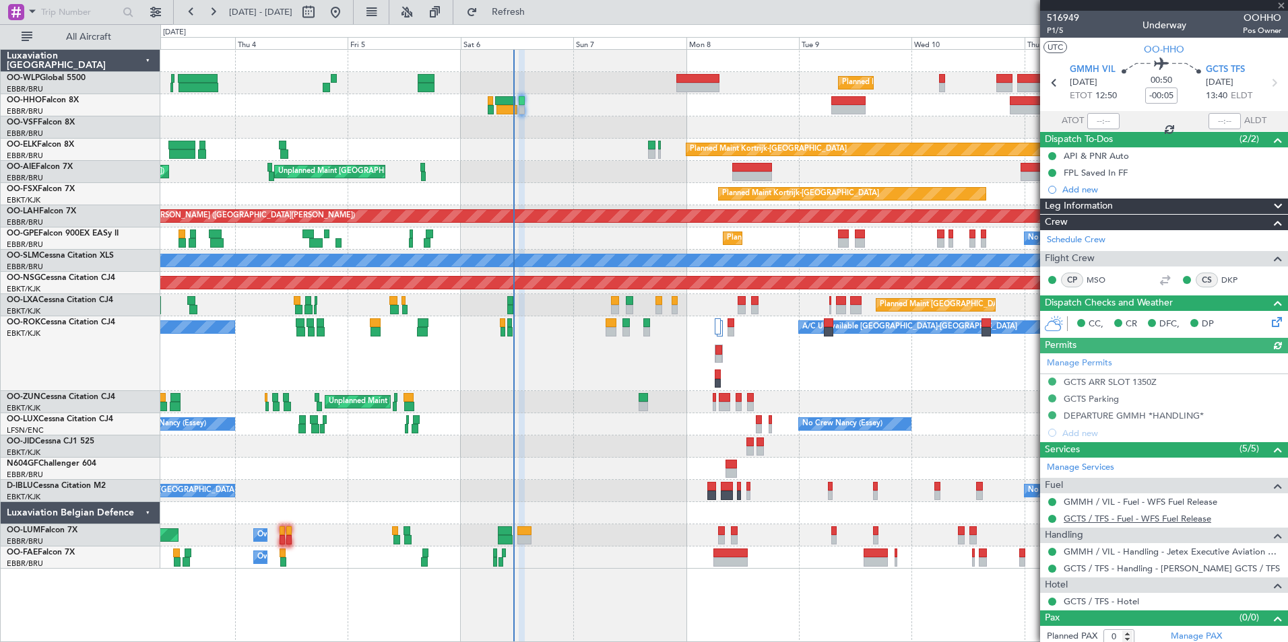
click at [1095, 513] on link "GCTS / TFS - Fuel - WFS Fuel Release" at bounding box center [1136, 518] width 147 height 11
click at [533, 21] on button "Refresh" at bounding box center [500, 12] width 81 height 22
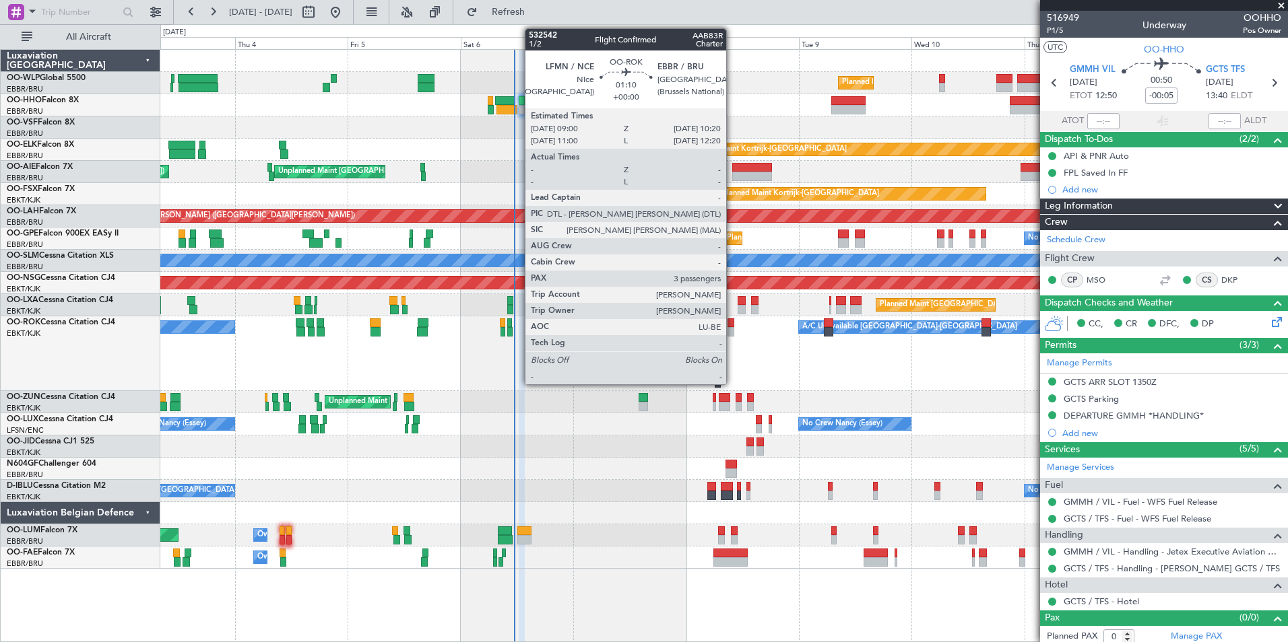
click at [732, 325] on div at bounding box center [730, 323] width 7 height 9
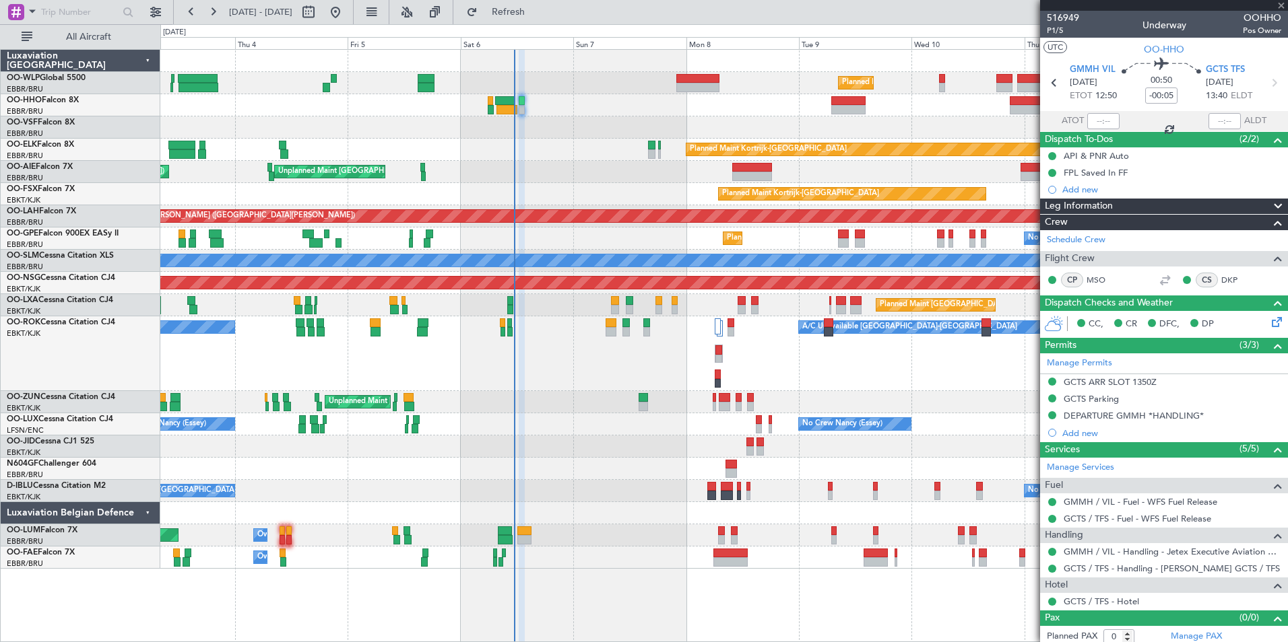
type input "3"
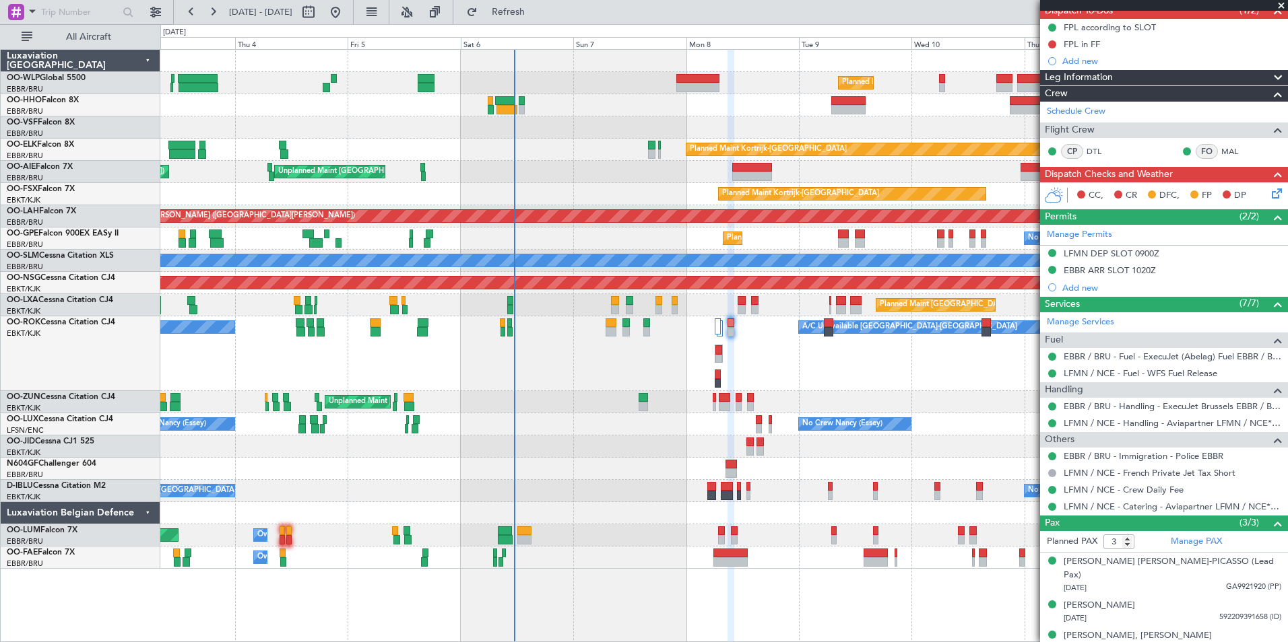
scroll to position [130, 0]
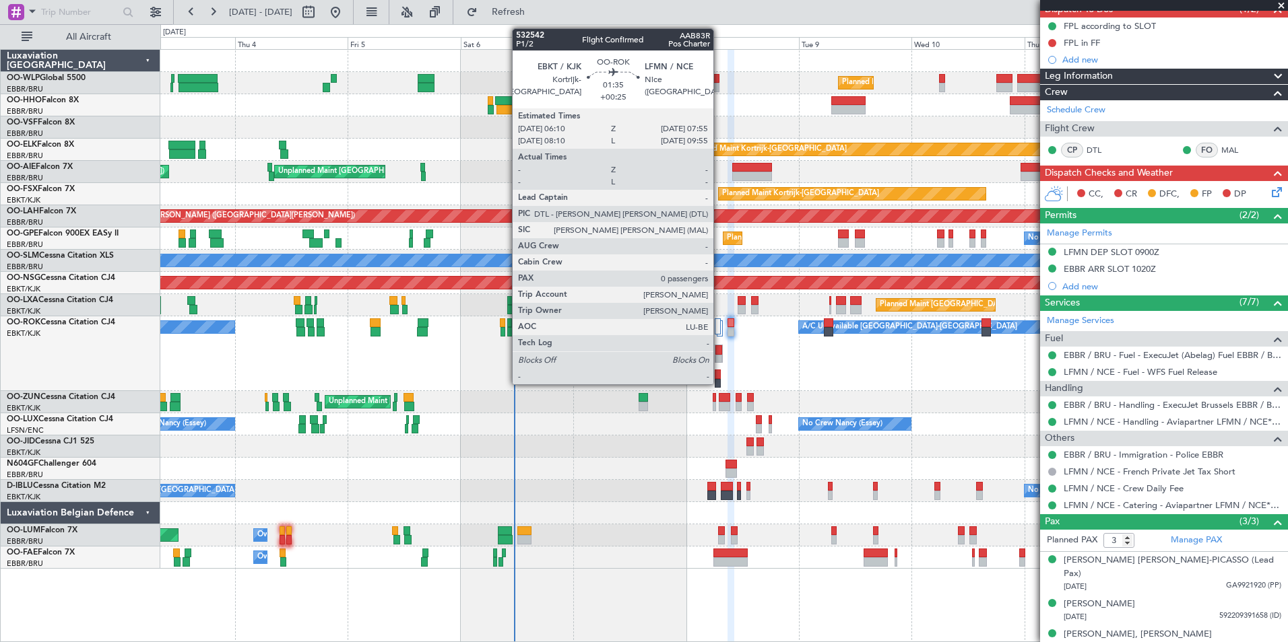
click at [719, 358] on div at bounding box center [718, 359] width 7 height 9
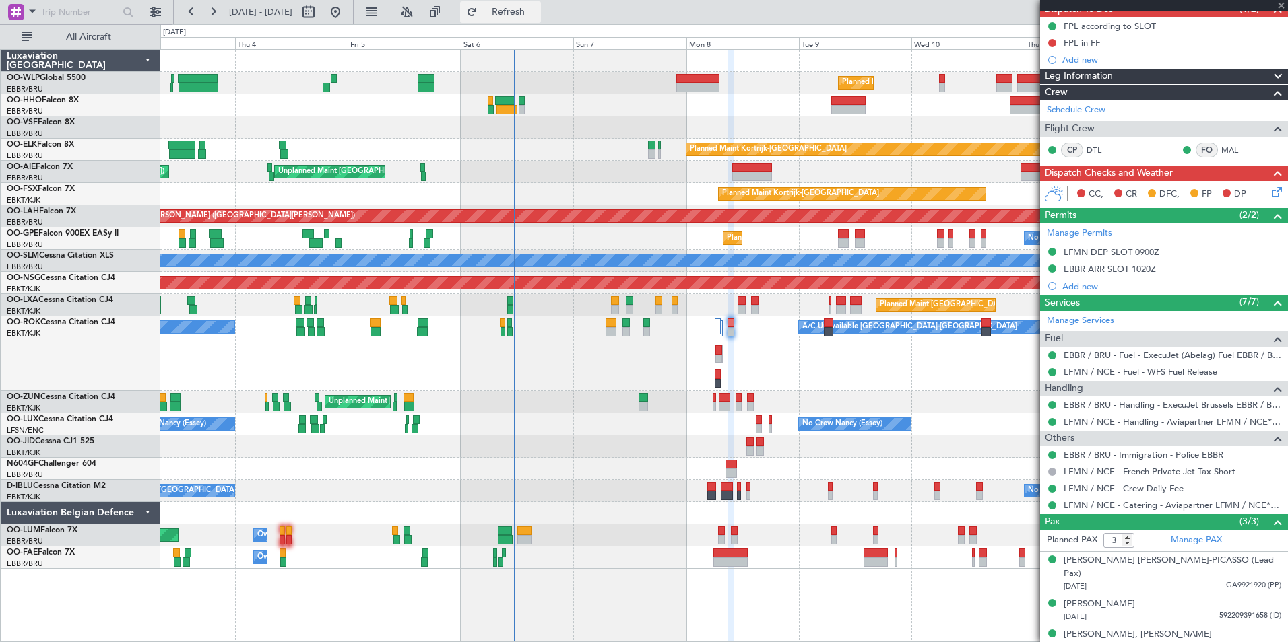
click at [541, 19] on button "Refresh" at bounding box center [500, 12] width 81 height 22
type input "+00:25"
type input "0"
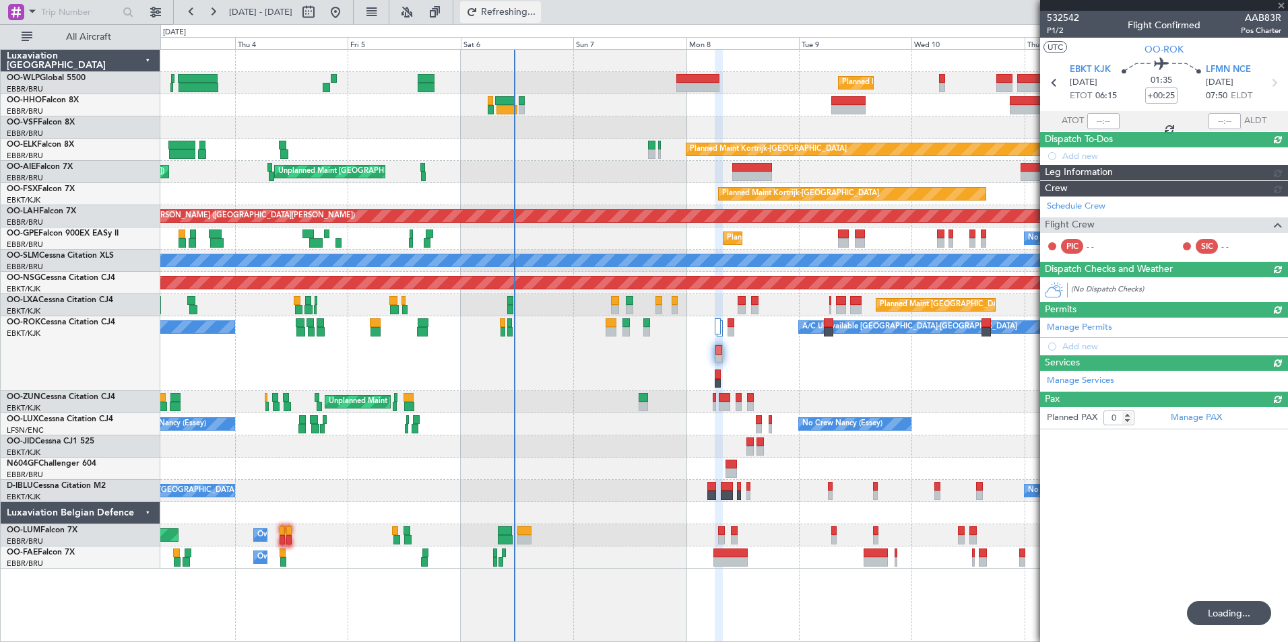
scroll to position [0, 0]
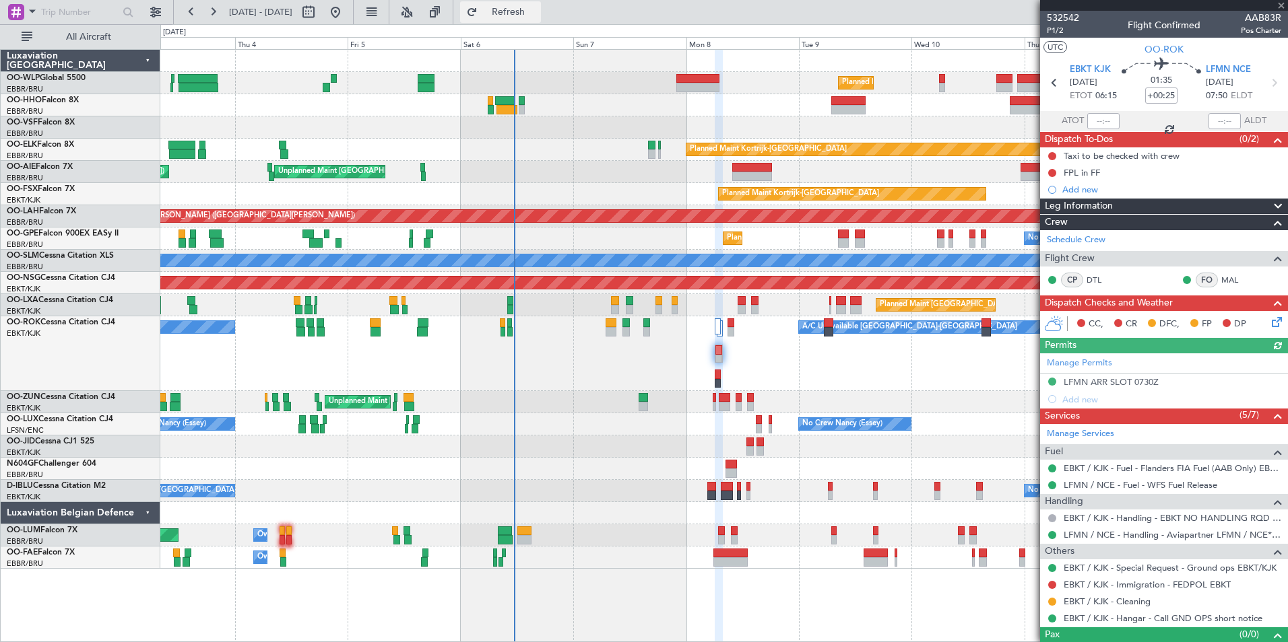
type input "3"
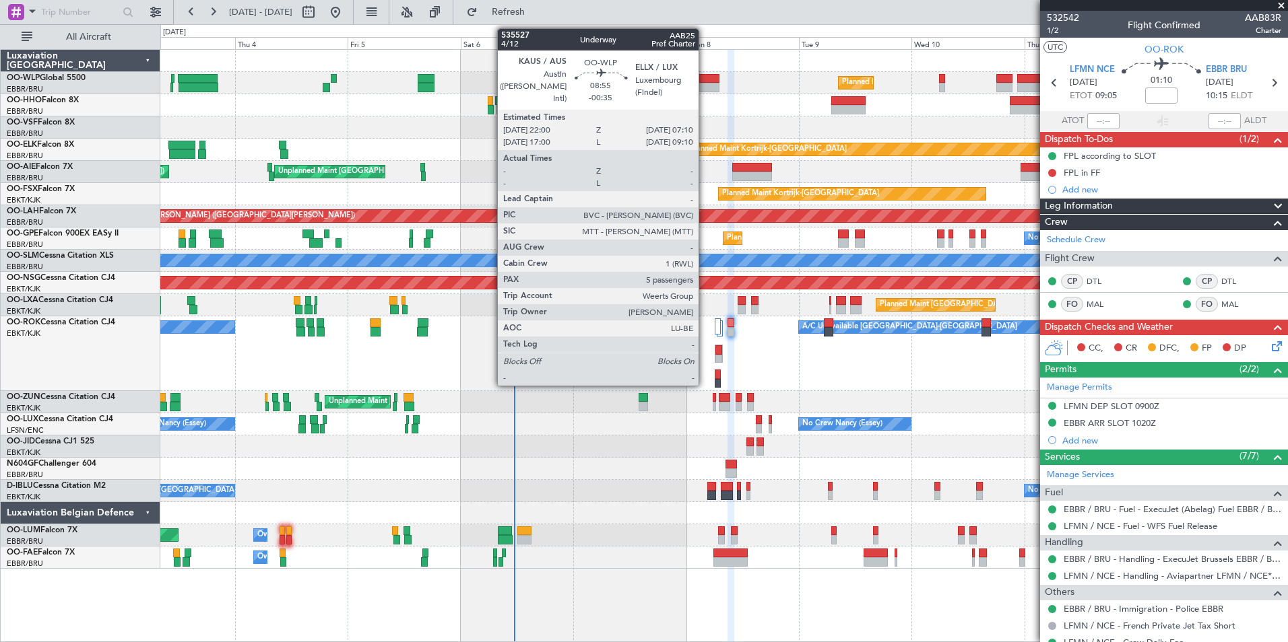
click at [704, 81] on div at bounding box center [697, 78] width 43 height 9
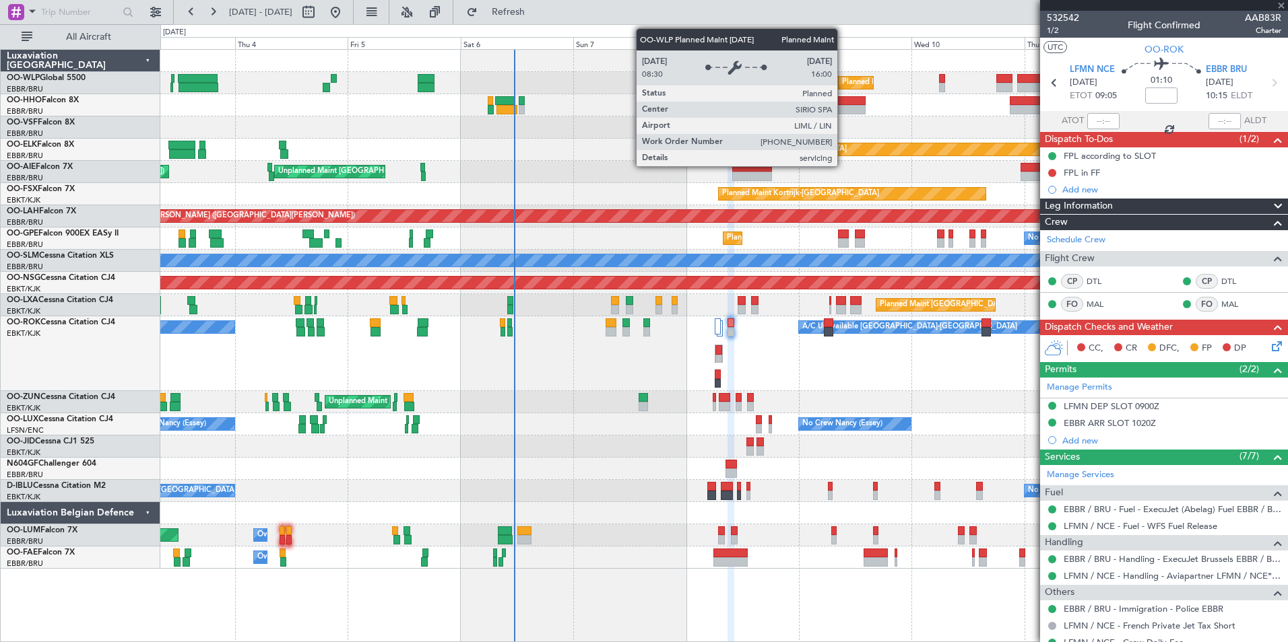
type input "-00:35"
type input "5"
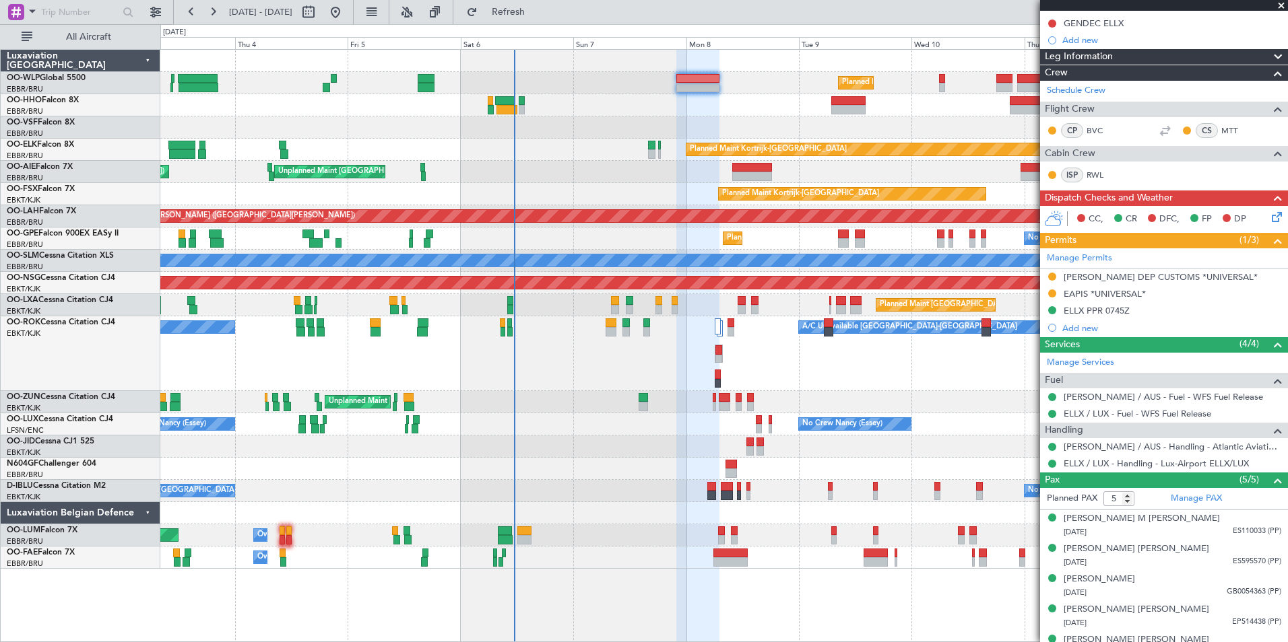
scroll to position [202, 0]
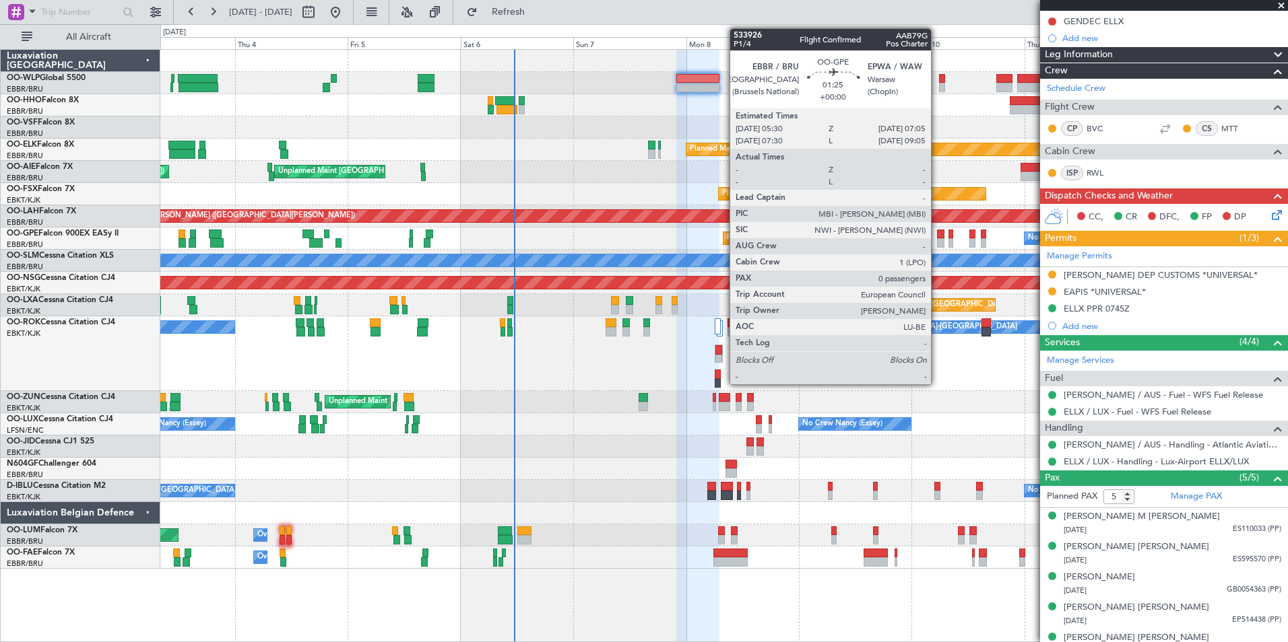
click at [937, 239] on div at bounding box center [941, 242] width 8 height 9
type input "0"
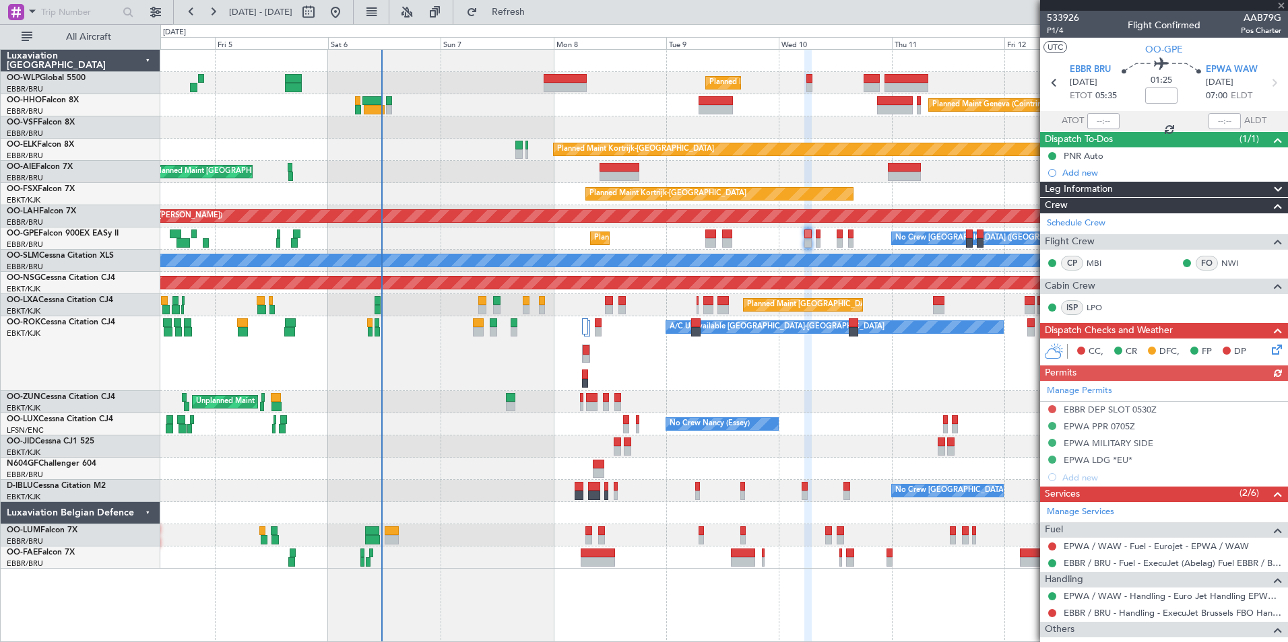
click at [780, 112] on div "Planned Maint Geneva (Cointrin)" at bounding box center [723, 105] width 1127 height 22
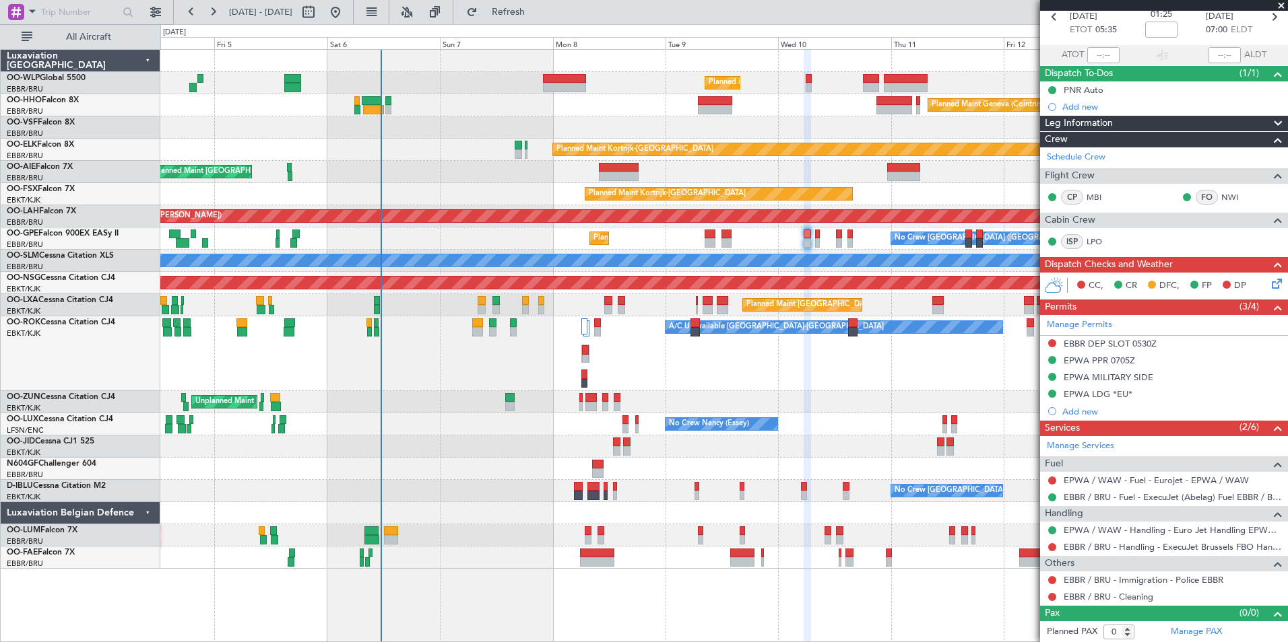
scroll to position [67, 0]
click at [1082, 548] on link "EBBR / BRU - Handling - ExecuJet Brussels FBO Handling Abelag" at bounding box center [1172, 546] width 218 height 11
click at [1135, 477] on link "EPWA / WAW - Fuel - Eurojet - EPWA / WAW" at bounding box center [1155, 479] width 185 height 11
click at [1051, 479] on button at bounding box center [1052, 480] width 8 height 8
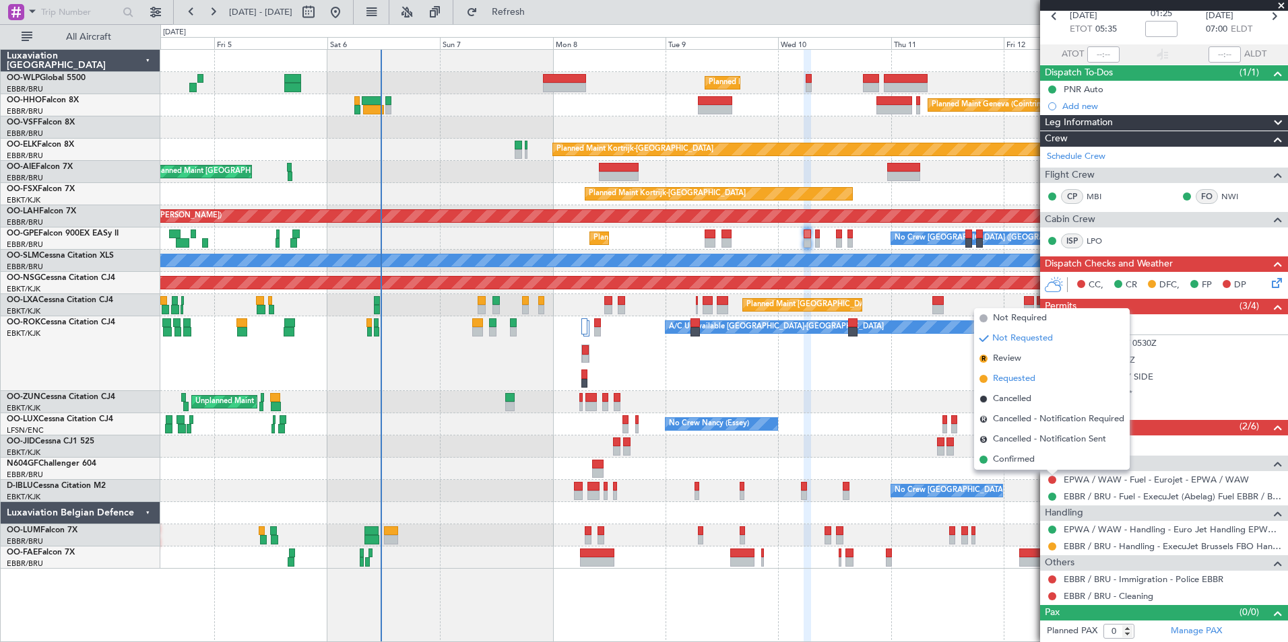
click at [1019, 383] on span "Requested" at bounding box center [1014, 378] width 42 height 13
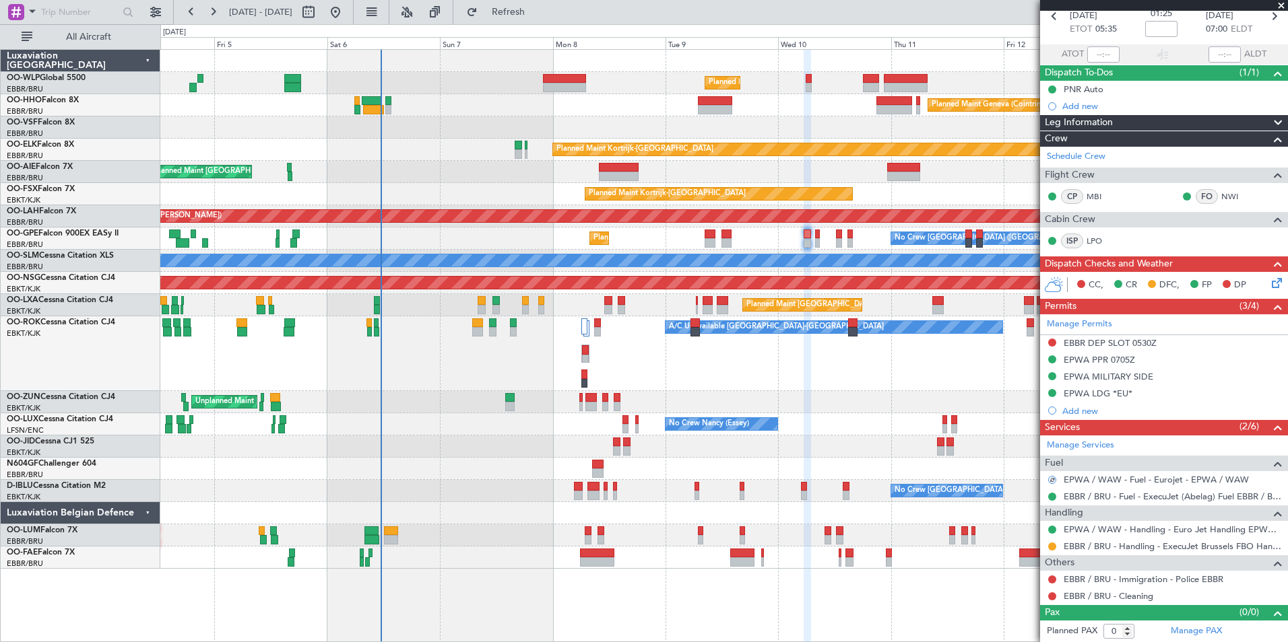
scroll to position [0, 0]
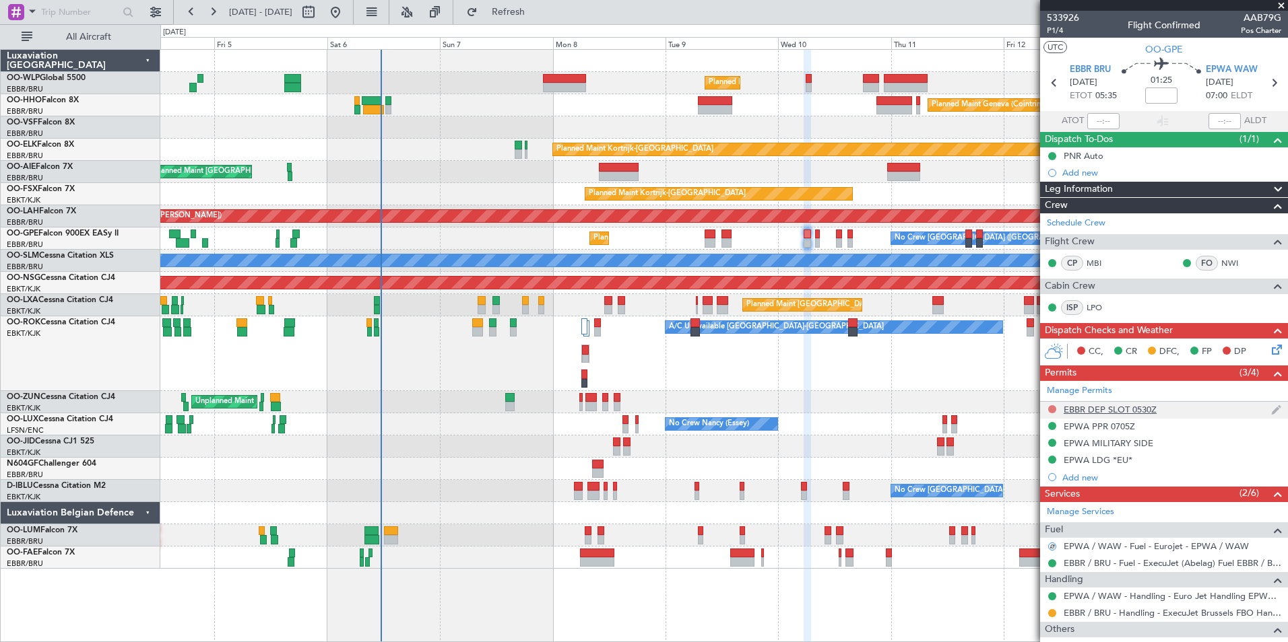
click at [1052, 407] on button at bounding box center [1052, 409] width 8 height 8
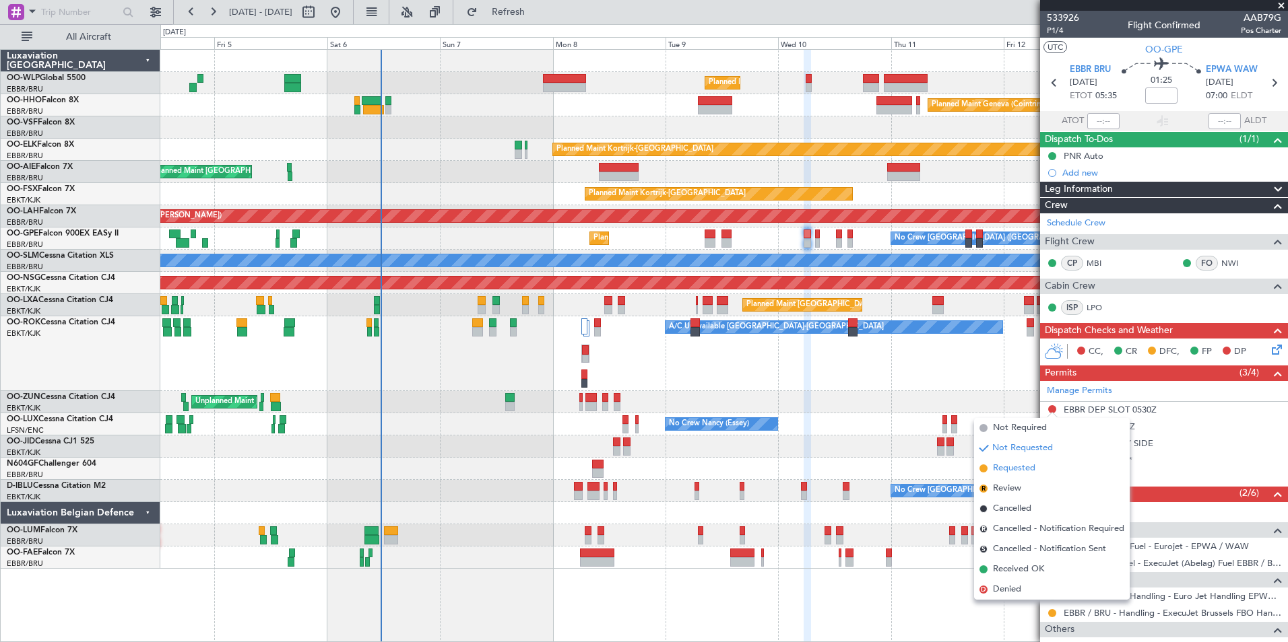
click at [1016, 468] on span "Requested" at bounding box center [1014, 468] width 42 height 13
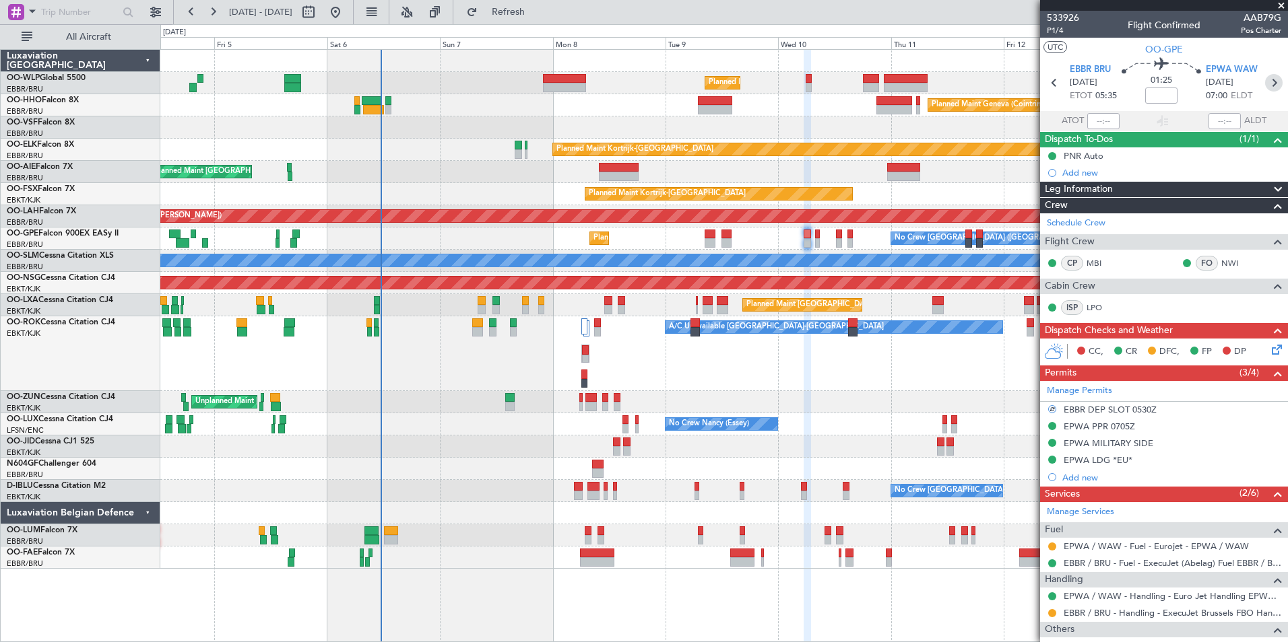
click at [1265, 90] on icon at bounding box center [1274, 83] width 18 height 18
type input "-00:10"
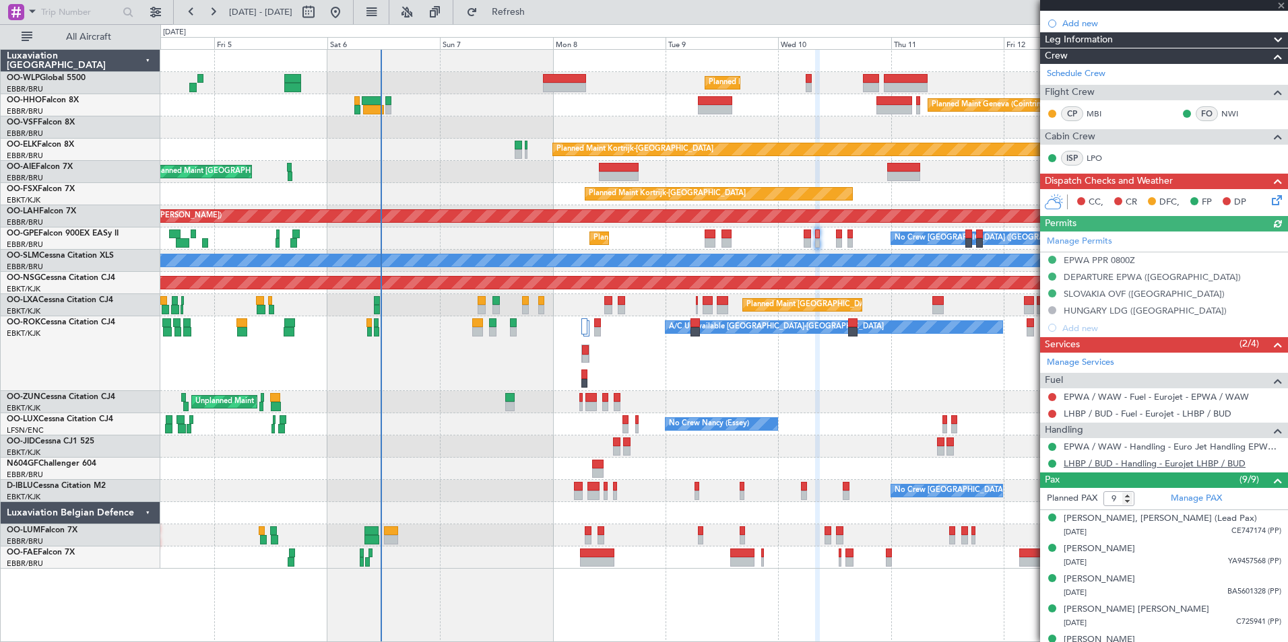
scroll to position [202, 0]
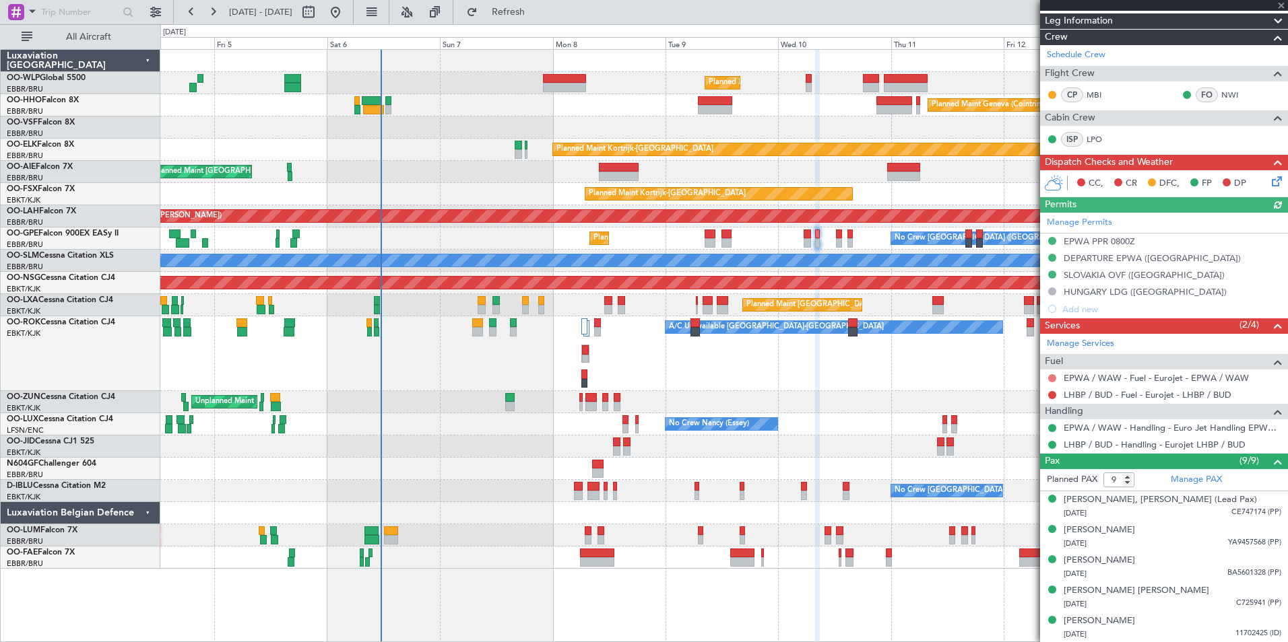
click at [1051, 375] on button at bounding box center [1052, 378] width 8 height 8
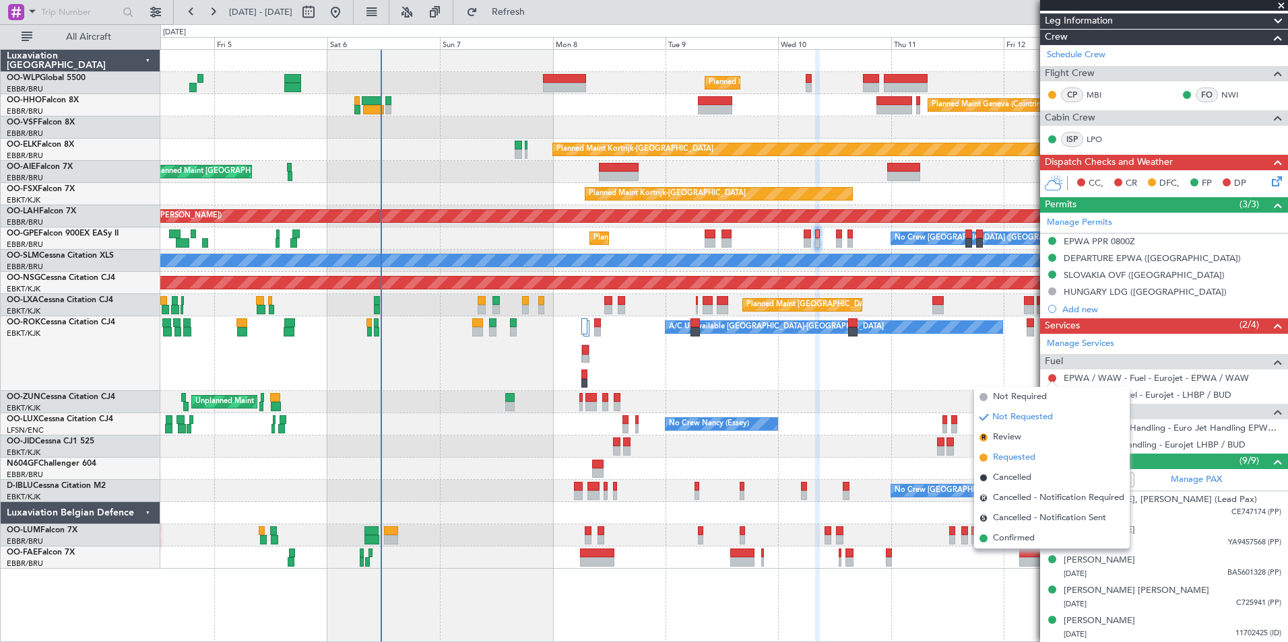
click at [1020, 457] on span "Requested" at bounding box center [1014, 457] width 42 height 13
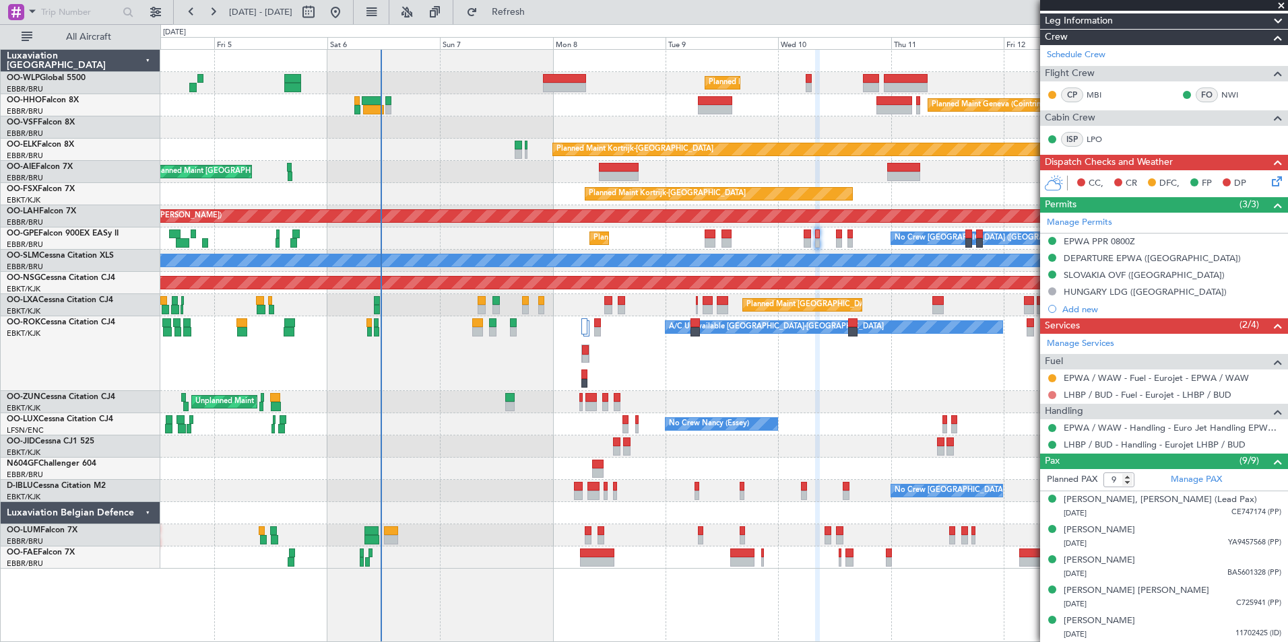
click at [1053, 393] on button at bounding box center [1052, 395] width 8 height 8
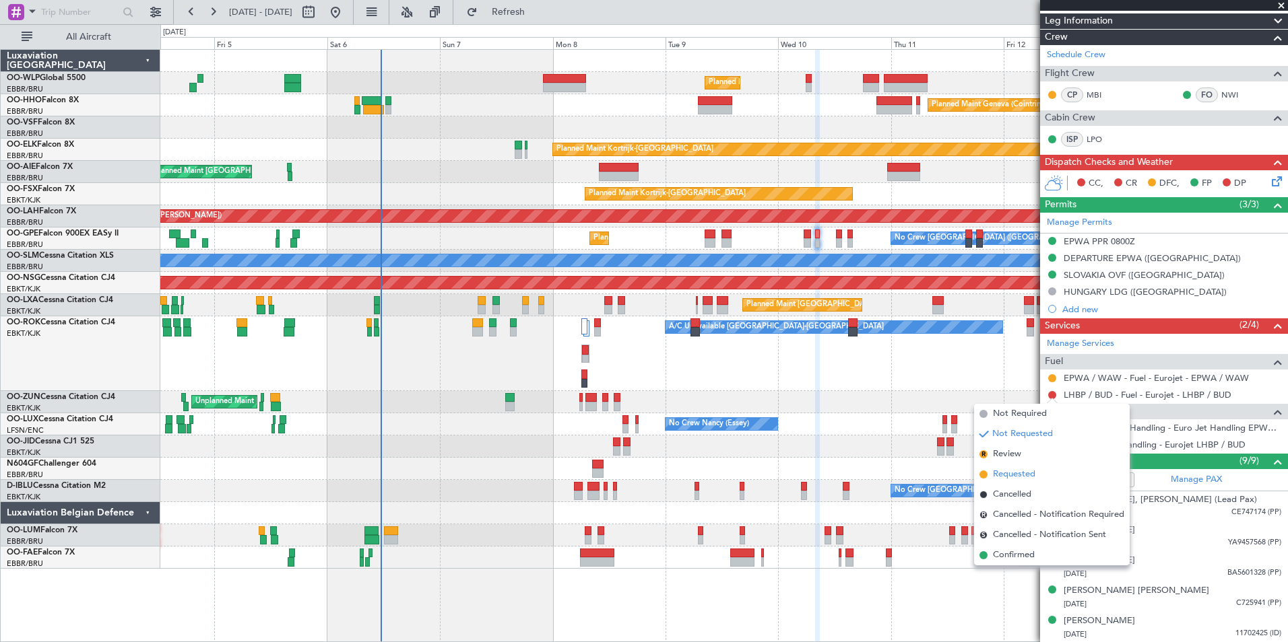
click at [1026, 467] on li "Requested" at bounding box center [1052, 475] width 156 height 20
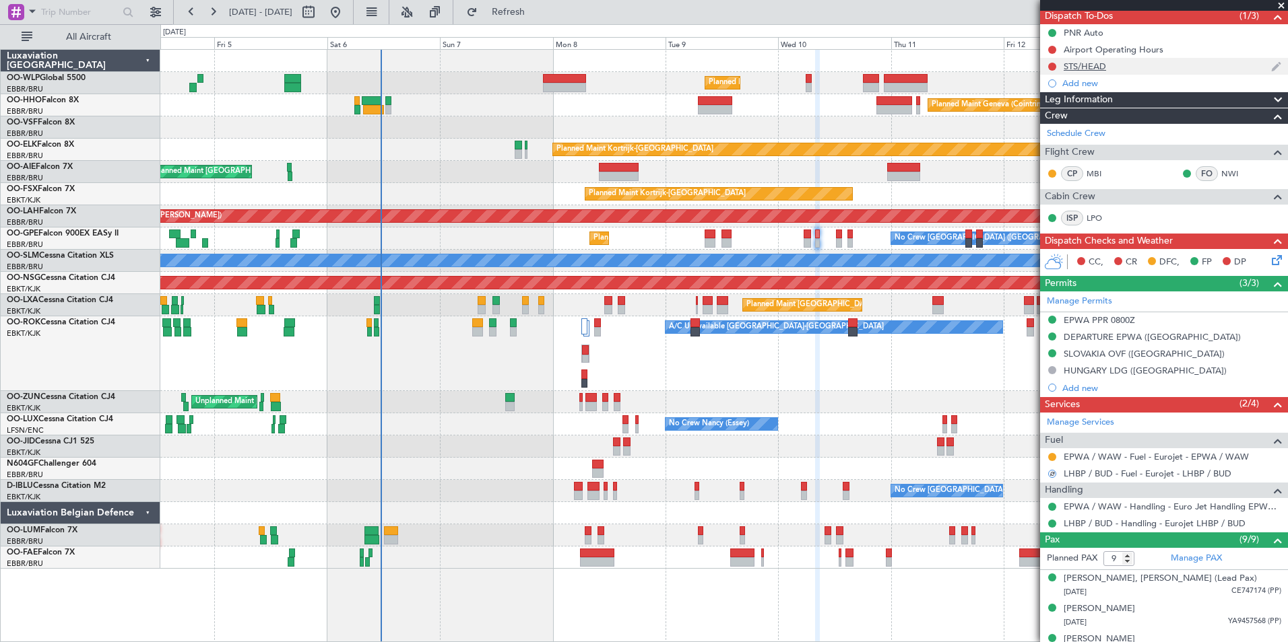
scroll to position [67, 0]
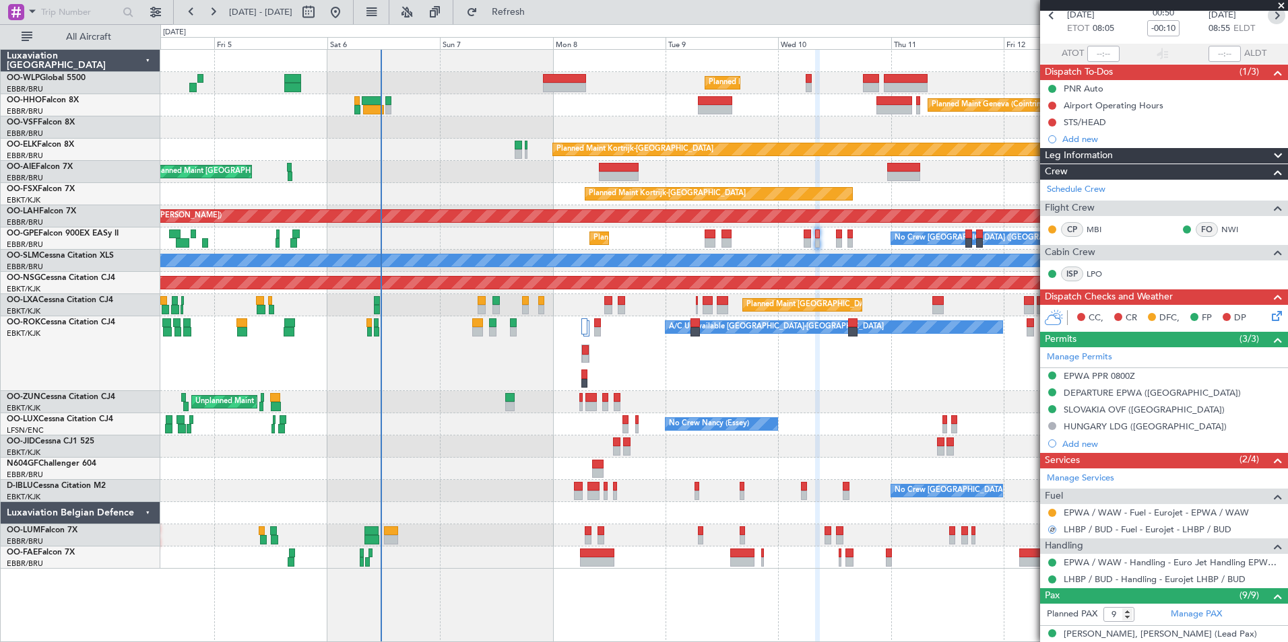
click at [1267, 22] on icon at bounding box center [1276, 16] width 18 height 18
type input "10"
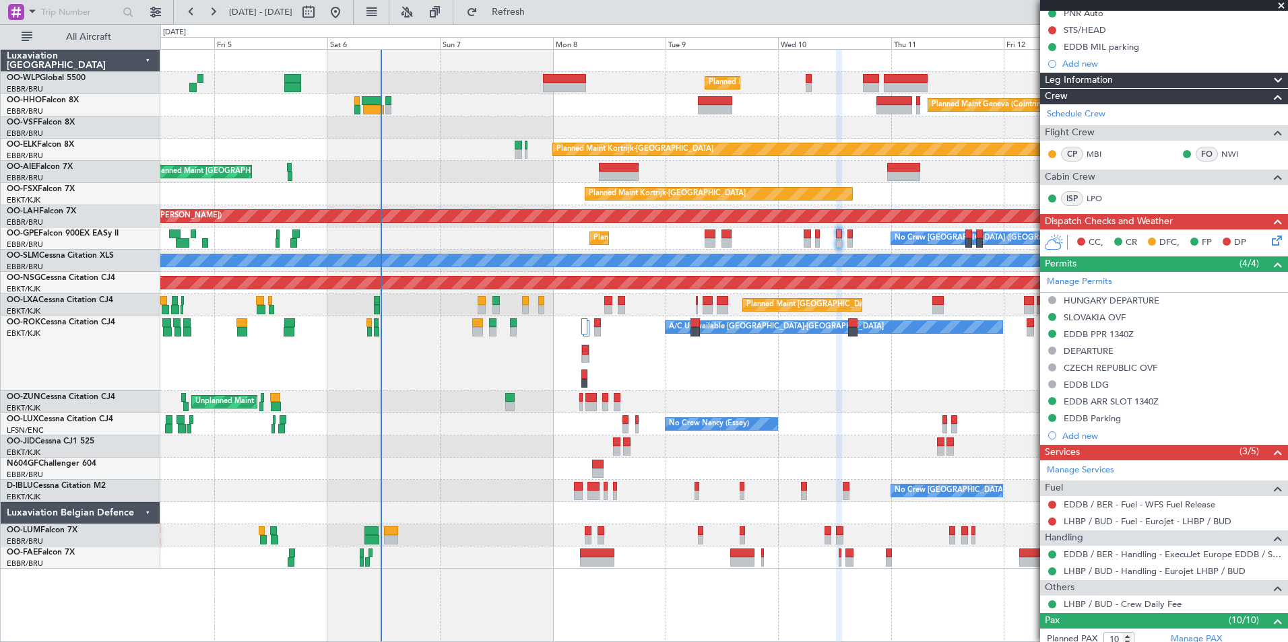
scroll to position [269, 0]
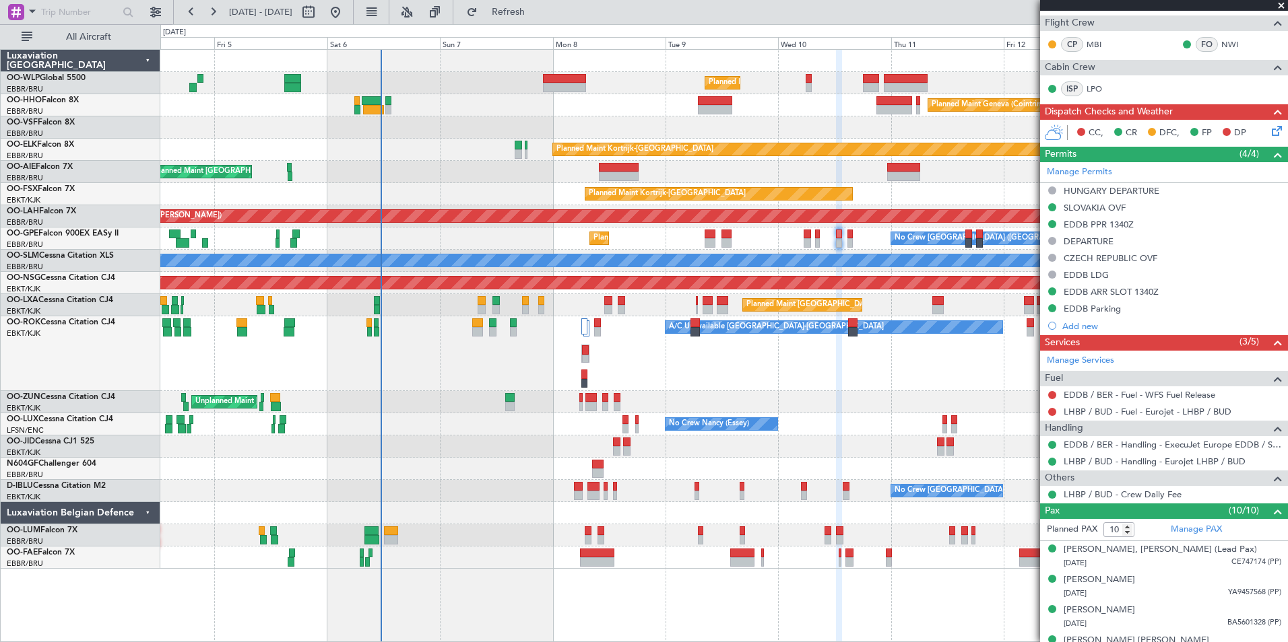
click at [1057, 412] on div at bounding box center [1052, 412] width 11 height 11
click at [1047, 412] on div at bounding box center [1052, 412] width 11 height 11
click at [1049, 411] on div at bounding box center [1052, 412] width 11 height 11
click at [1050, 411] on button at bounding box center [1052, 412] width 8 height 8
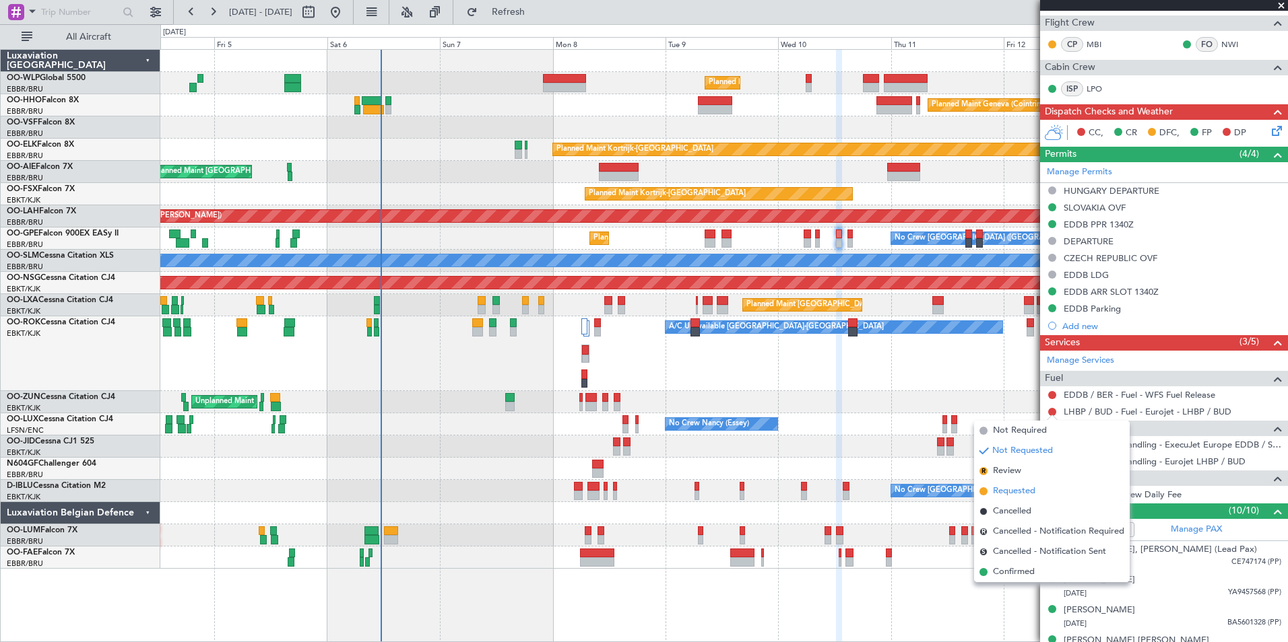
click at [1009, 488] on span "Requested" at bounding box center [1014, 491] width 42 height 13
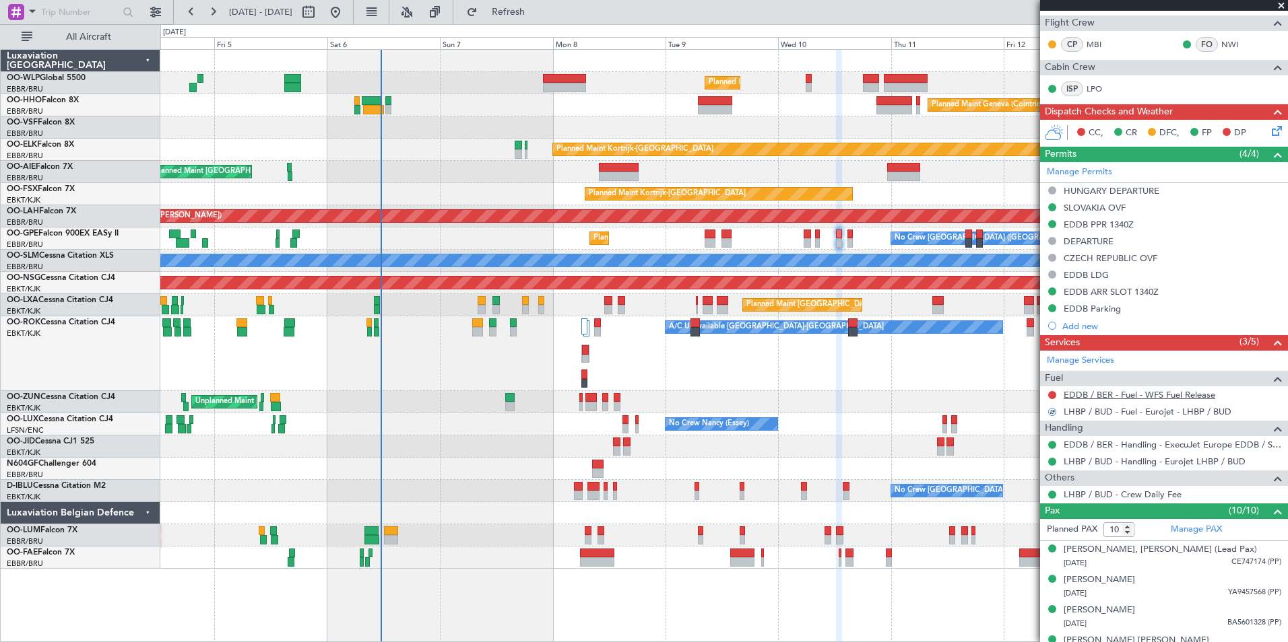
click at [1130, 394] on link "EDDB / BER - Fuel - WFS Fuel Release" at bounding box center [1139, 394] width 152 height 11
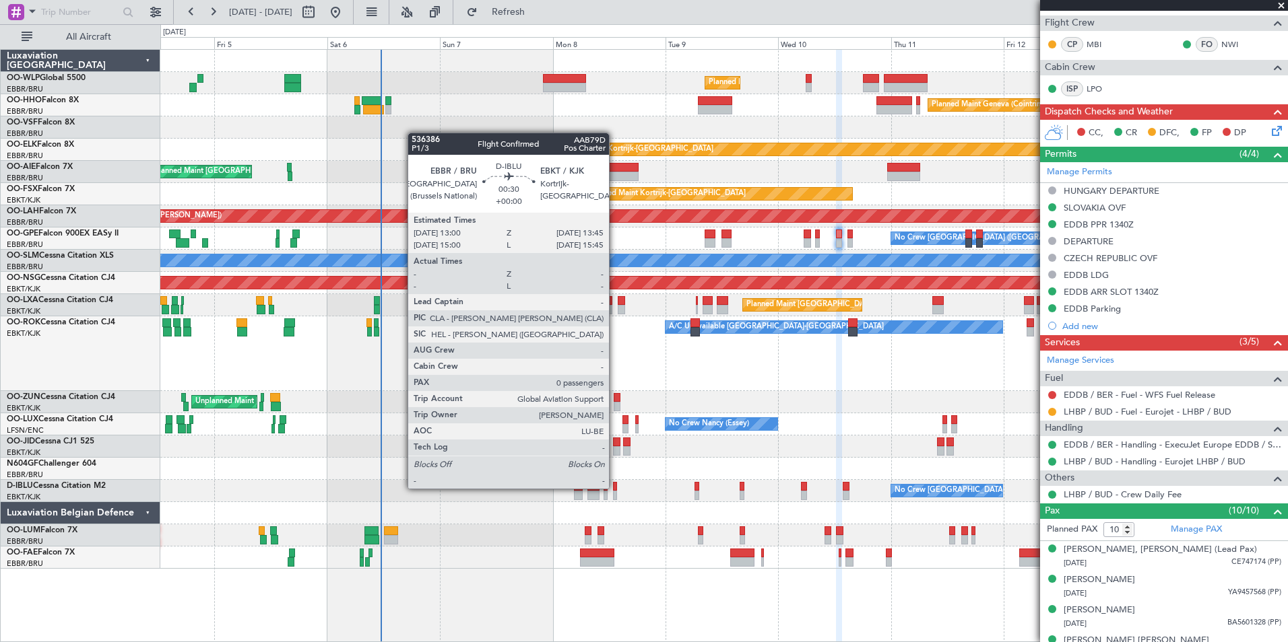
click at [615, 489] on div at bounding box center [615, 486] width 4 height 9
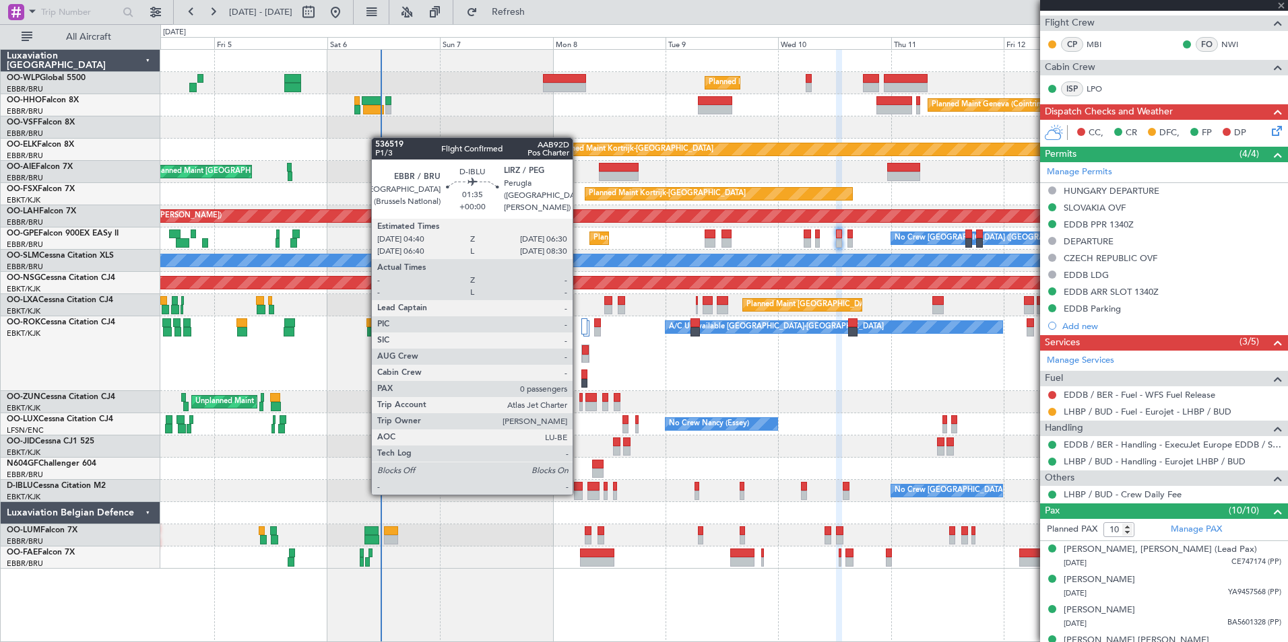
type input "0"
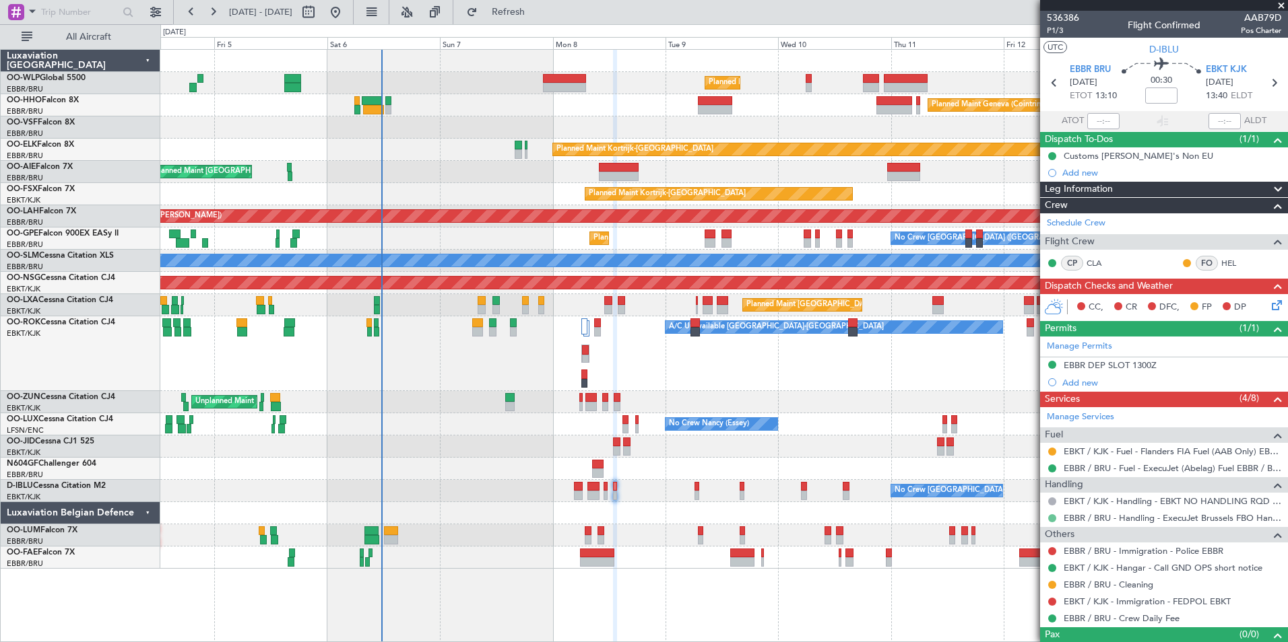
click at [1055, 519] on button at bounding box center [1052, 519] width 8 height 8
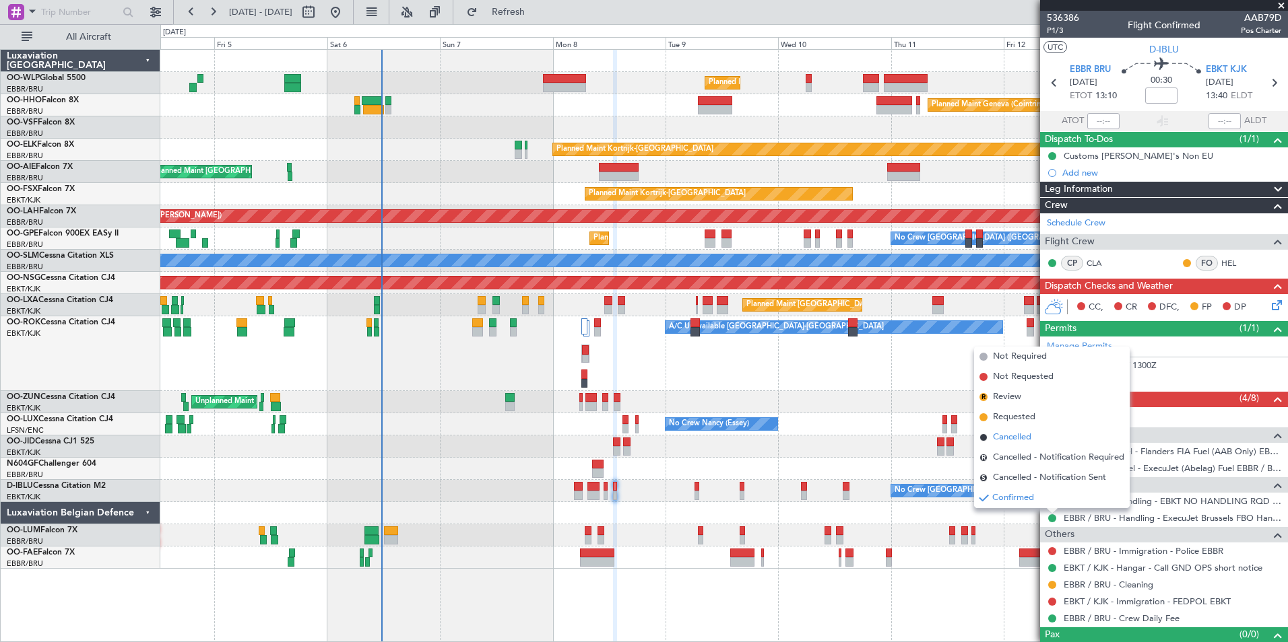
click at [1027, 435] on span "Cancelled" at bounding box center [1012, 437] width 38 height 13
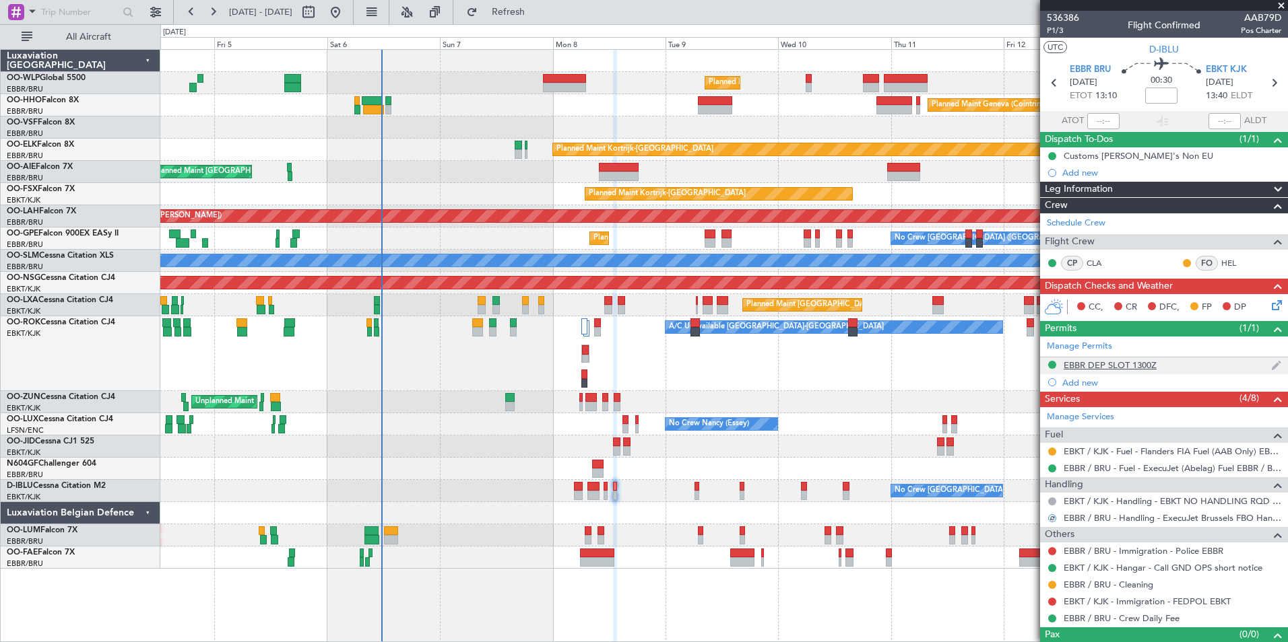
click at [1048, 360] on div at bounding box center [1052, 365] width 11 height 11
click at [1051, 367] on button at bounding box center [1052, 365] width 8 height 8
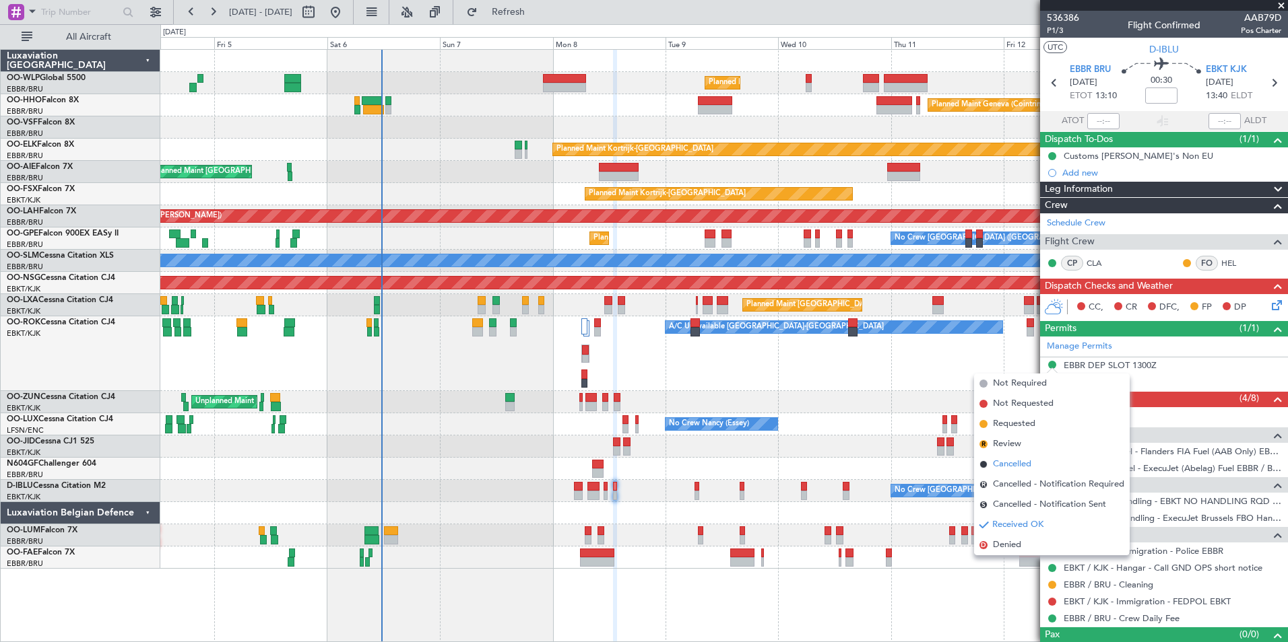
click at [1022, 461] on span "Cancelled" at bounding box center [1012, 464] width 38 height 13
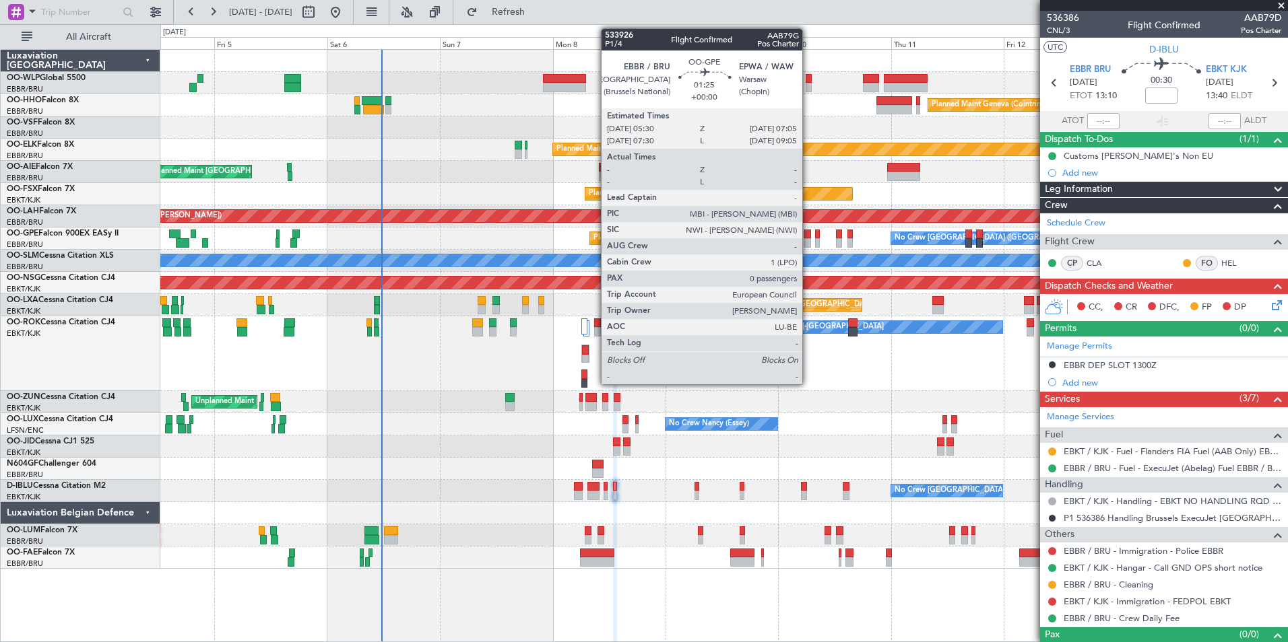
click at [808, 242] on div at bounding box center [807, 242] width 8 height 9
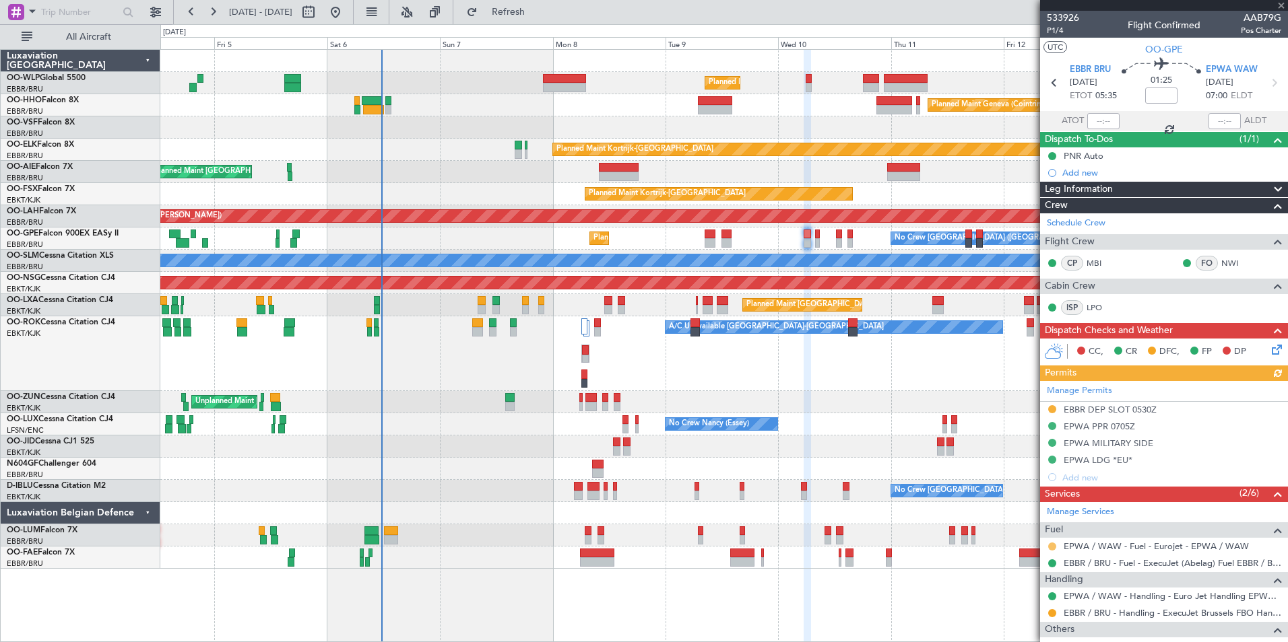
click at [1053, 548] on button at bounding box center [1052, 547] width 8 height 8
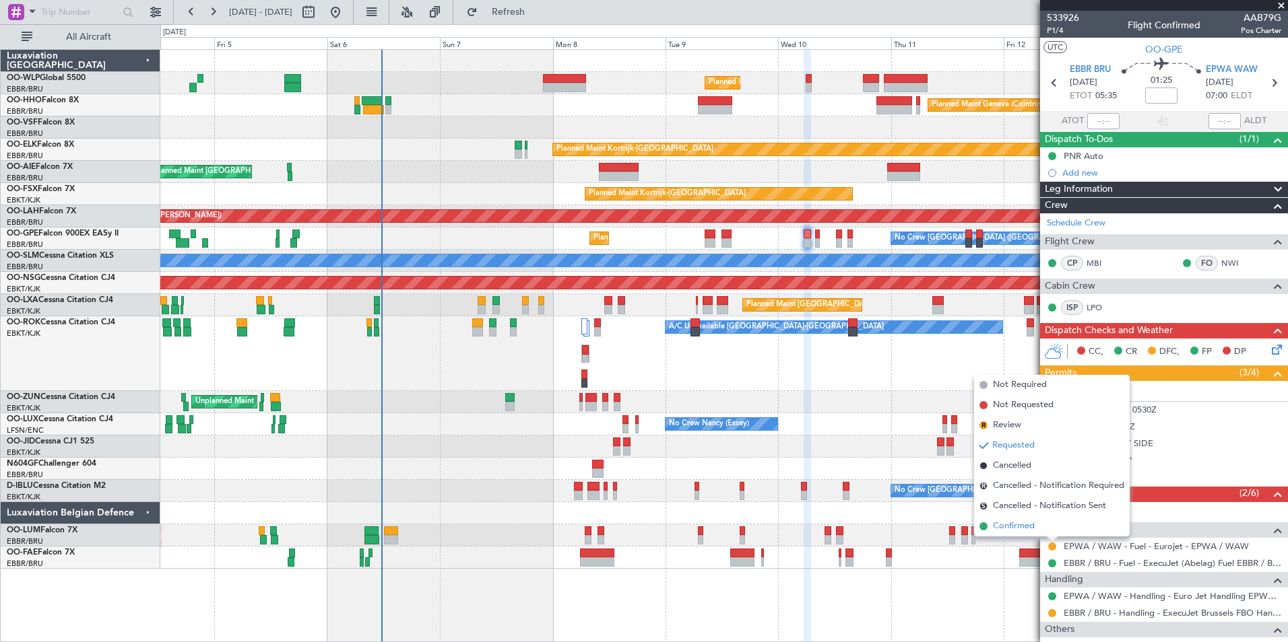
click at [1018, 529] on span "Confirmed" at bounding box center [1014, 526] width 42 height 13
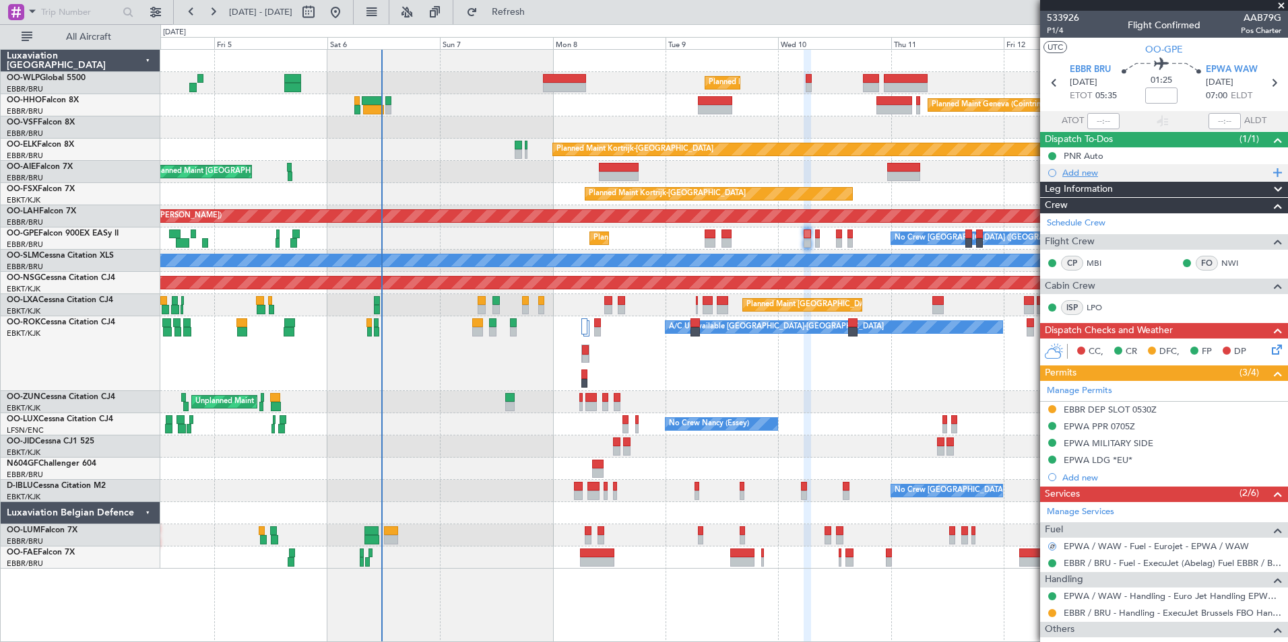
click at [1078, 167] on div "Add new" at bounding box center [1165, 172] width 207 height 11
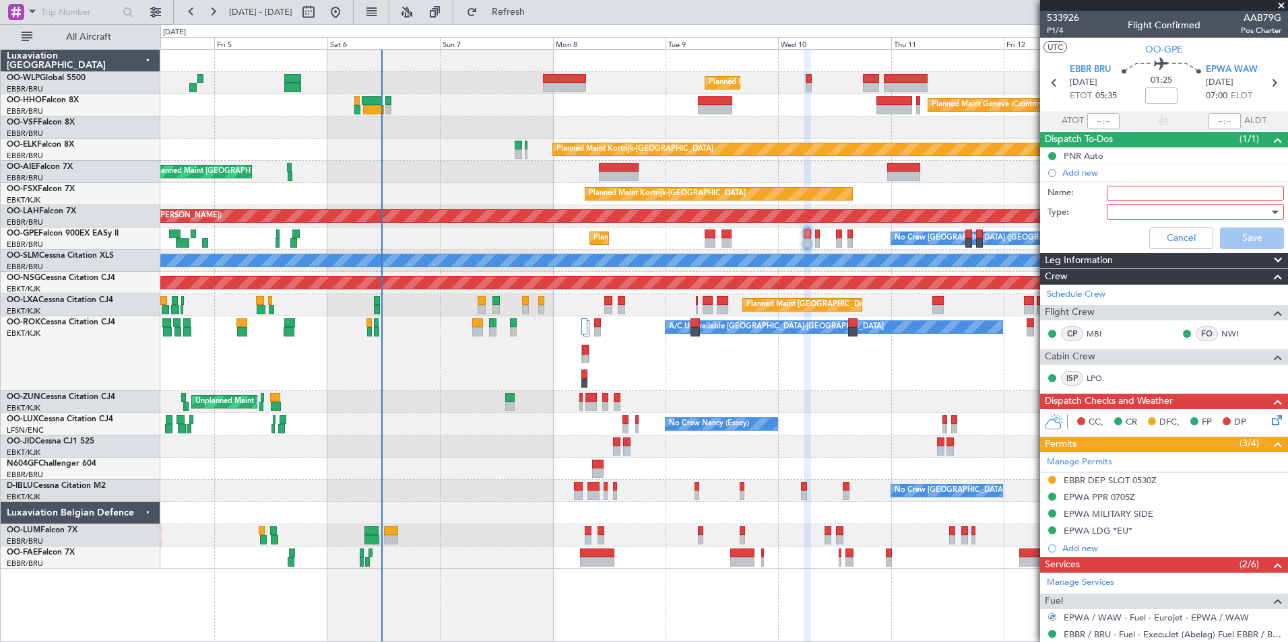
click at [1122, 192] on input "Name:" at bounding box center [1194, 193] width 177 height 15
type input "Fuel EPWA via handling"
click at [1139, 212] on div at bounding box center [1190, 212] width 157 height 20
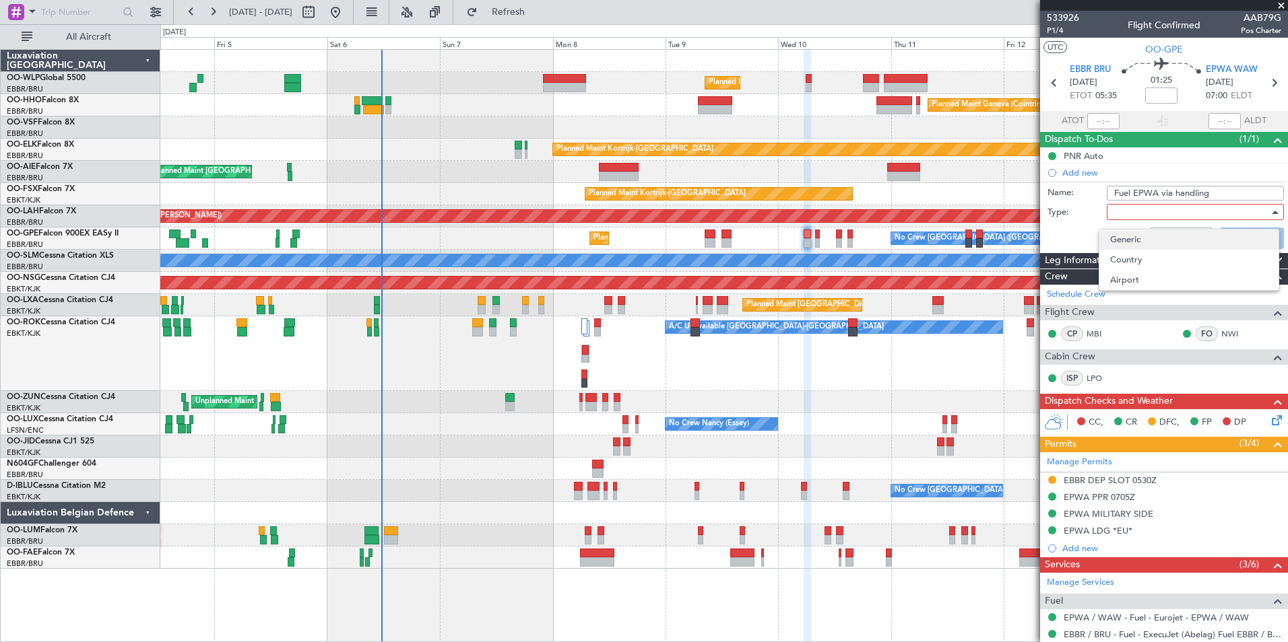
click at [1122, 238] on span "Generic" at bounding box center [1189, 240] width 158 height 20
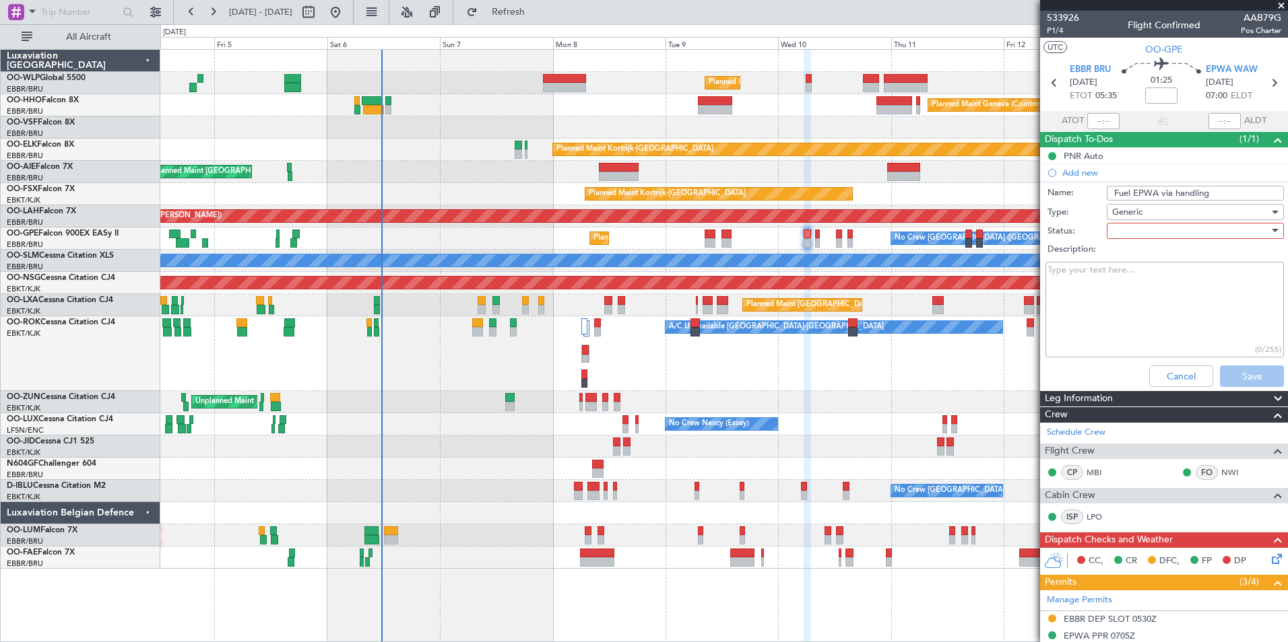
click at [1130, 228] on div at bounding box center [1190, 231] width 157 height 20
click at [1136, 257] on span "Not Started" at bounding box center [1189, 258] width 158 height 20
click at [1231, 371] on button "Save" at bounding box center [1252, 377] width 64 height 22
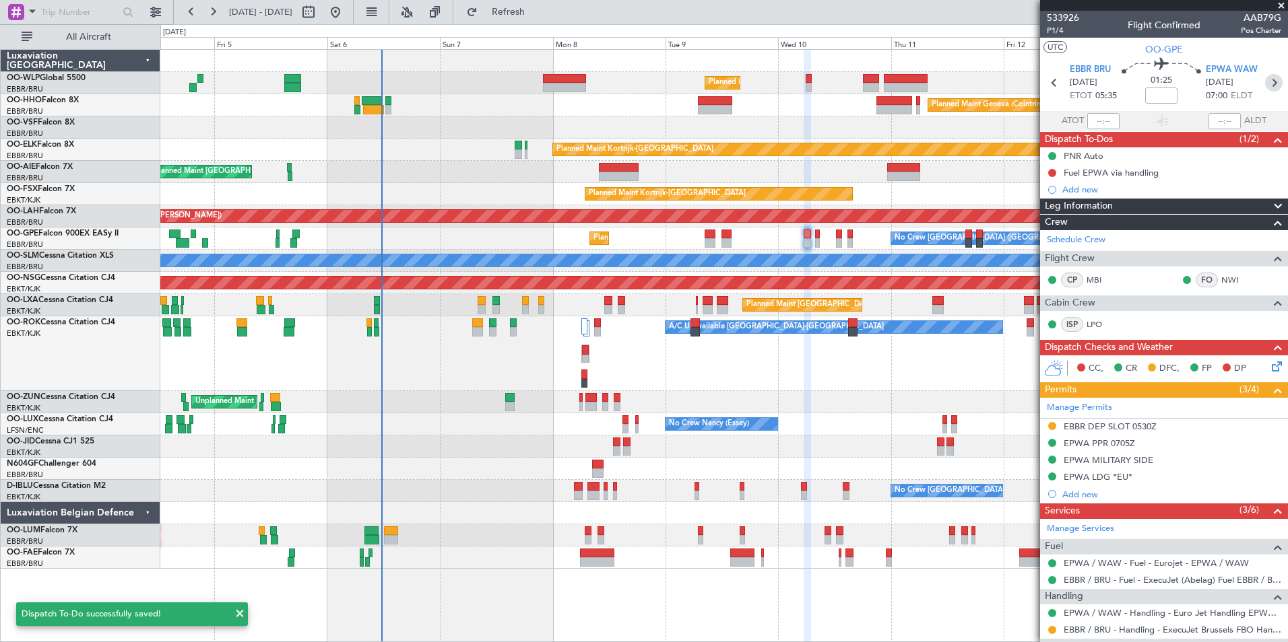
click at [1265, 79] on icon at bounding box center [1274, 83] width 18 height 18
type input "-00:10"
type input "9"
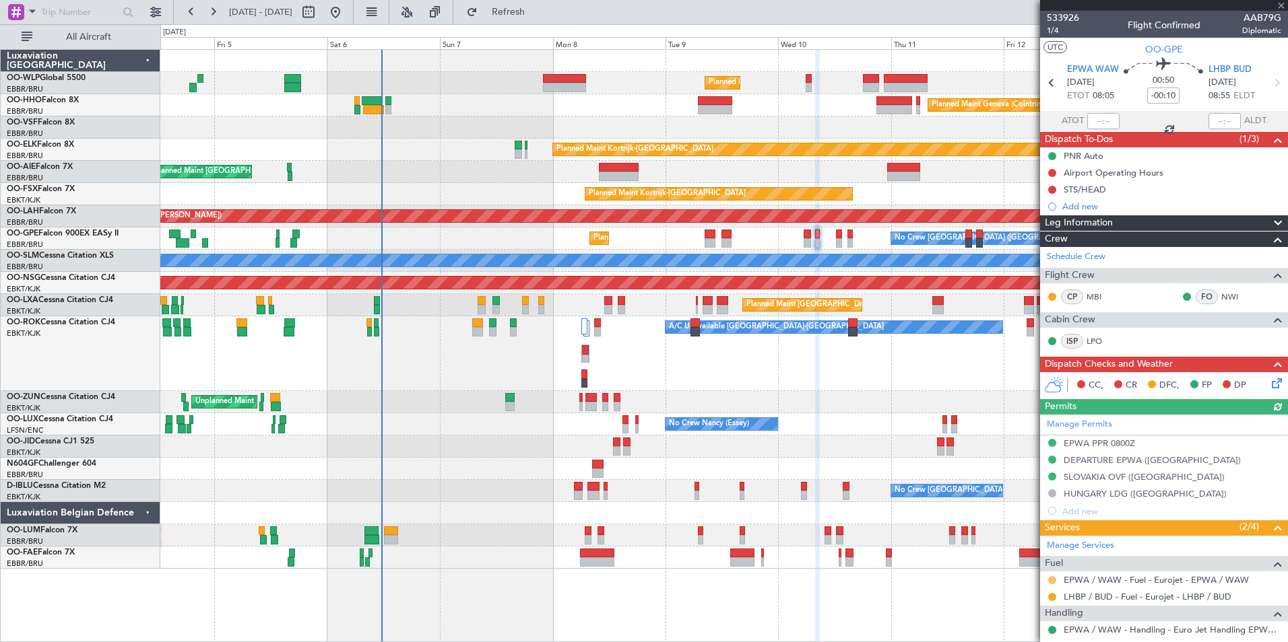
click at [1053, 579] on button at bounding box center [1052, 580] width 8 height 8
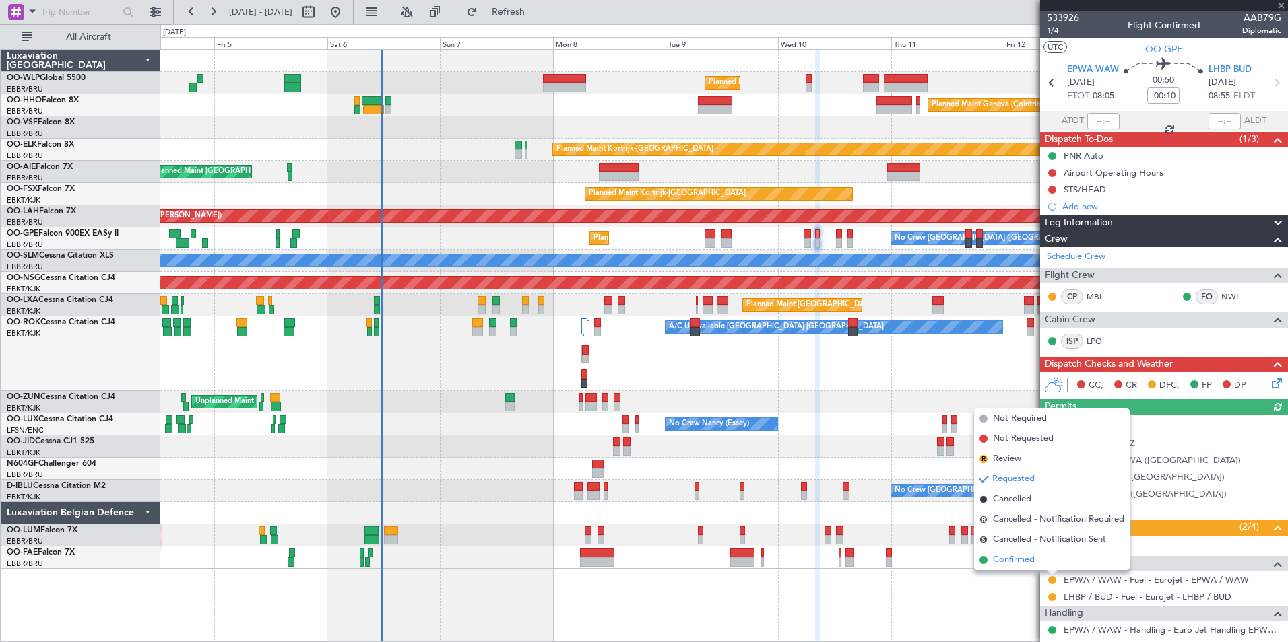
click at [1029, 560] on span "Confirmed" at bounding box center [1014, 560] width 42 height 13
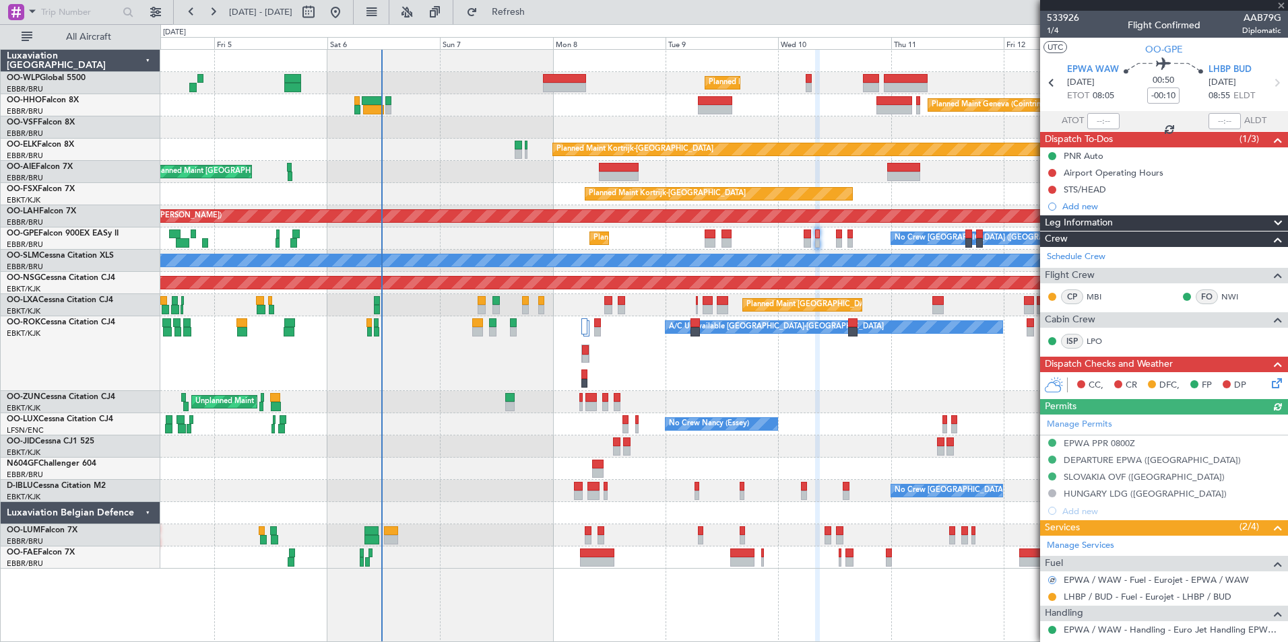
click at [1092, 204] on mat-tooltip-component "Airport Operating Hours" at bounding box center [1113, 196] width 108 height 36
click at [1095, 207] on div "Add new" at bounding box center [1165, 206] width 207 height 11
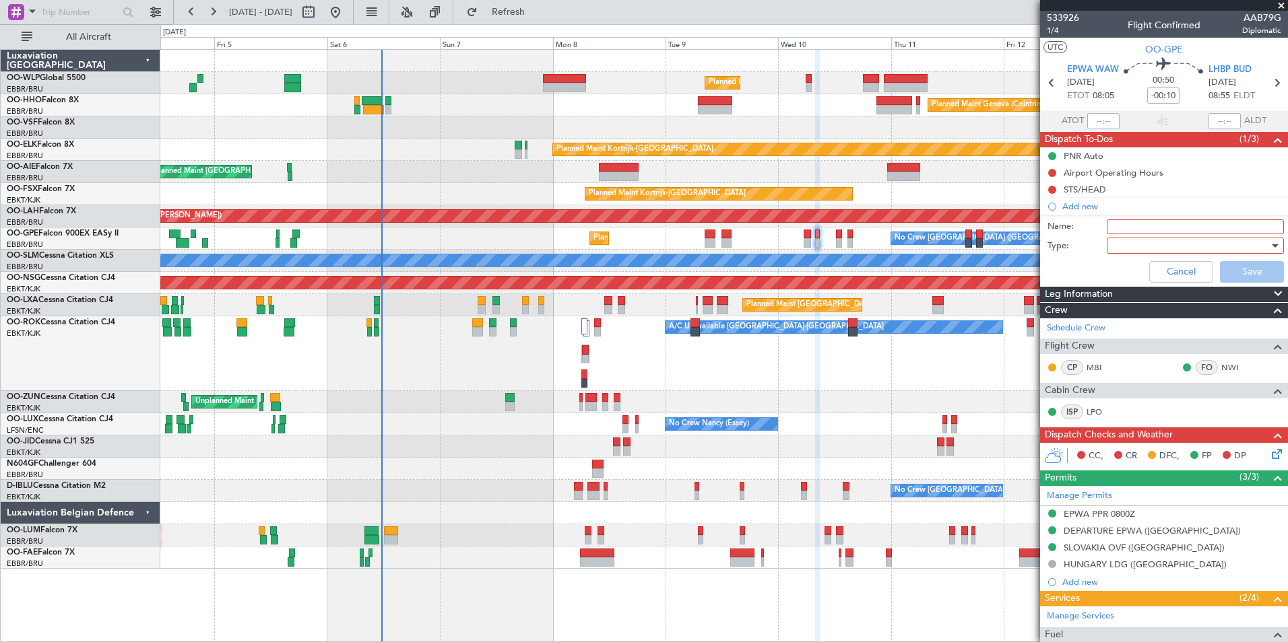
click at [1126, 226] on input "Name:" at bounding box center [1194, 227] width 177 height 15
type input "Fuel EPWA via handling"
click at [1148, 236] on div at bounding box center [1190, 246] width 157 height 20
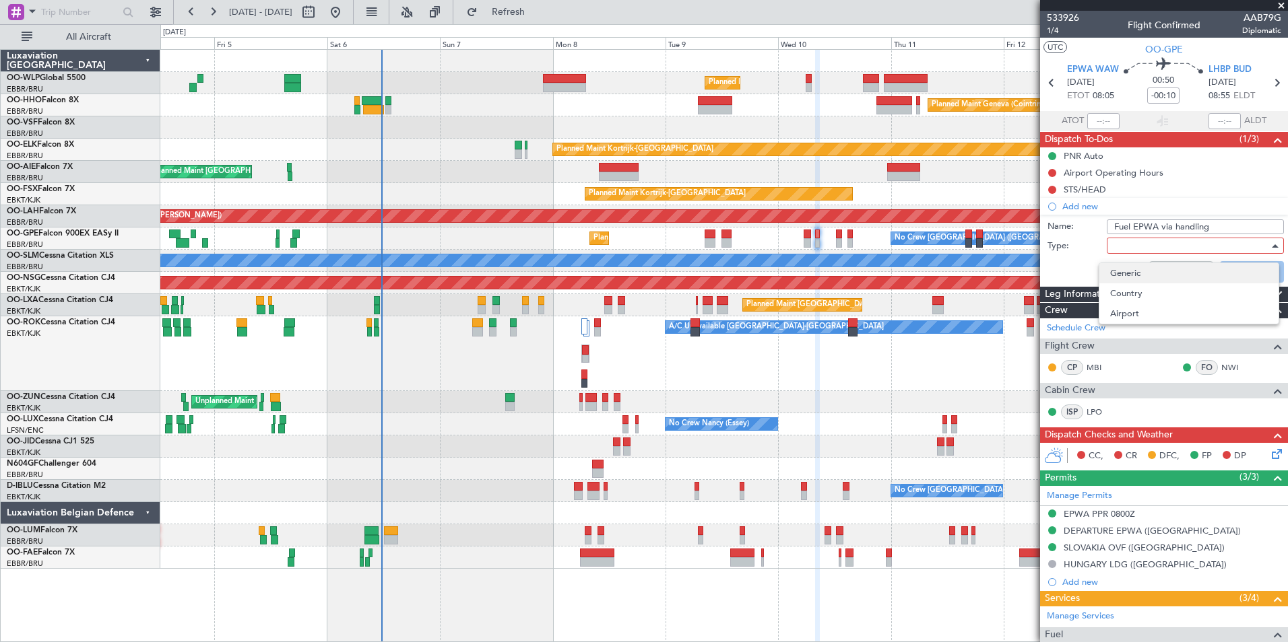
click at [1125, 265] on span "Generic" at bounding box center [1189, 273] width 158 height 20
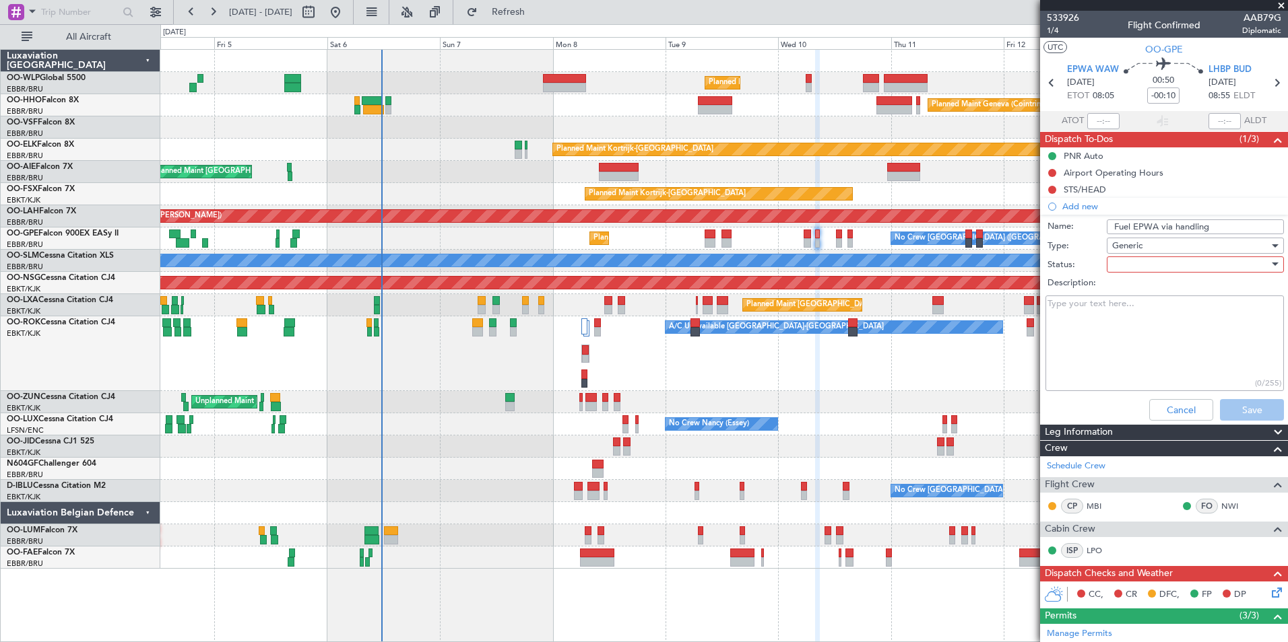
click at [1131, 268] on div at bounding box center [1190, 265] width 157 height 20
click at [1139, 292] on span "Not Started" at bounding box center [1189, 291] width 158 height 20
click at [1243, 415] on button "Save" at bounding box center [1252, 410] width 64 height 22
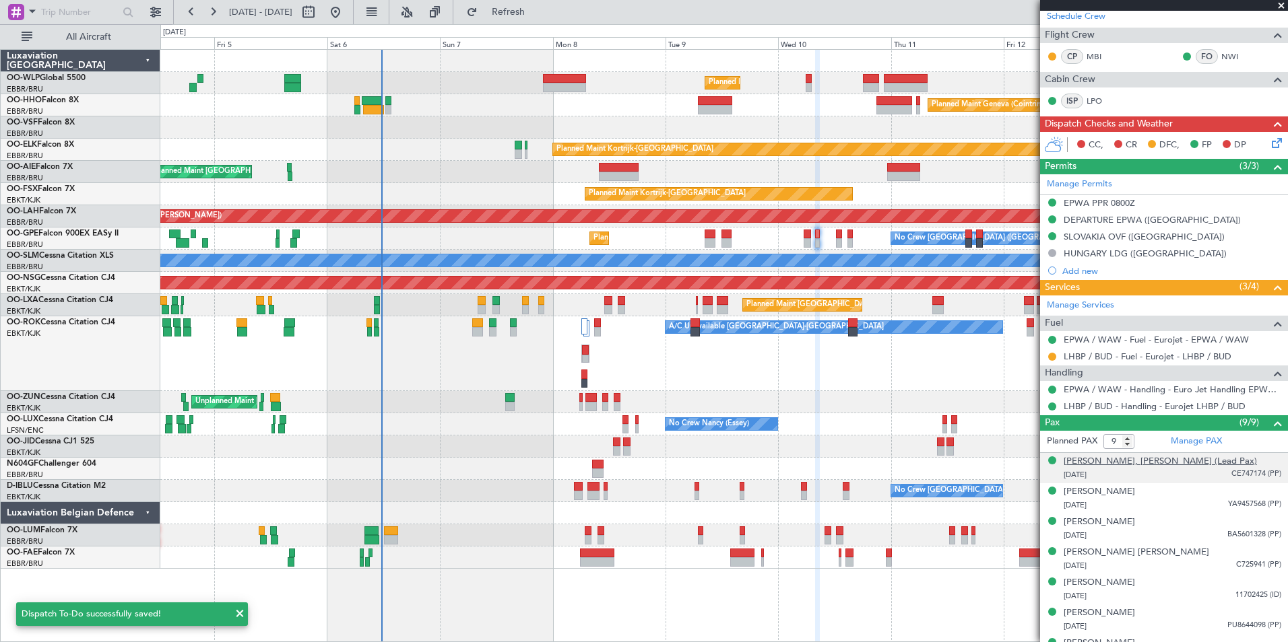
scroll to position [269, 0]
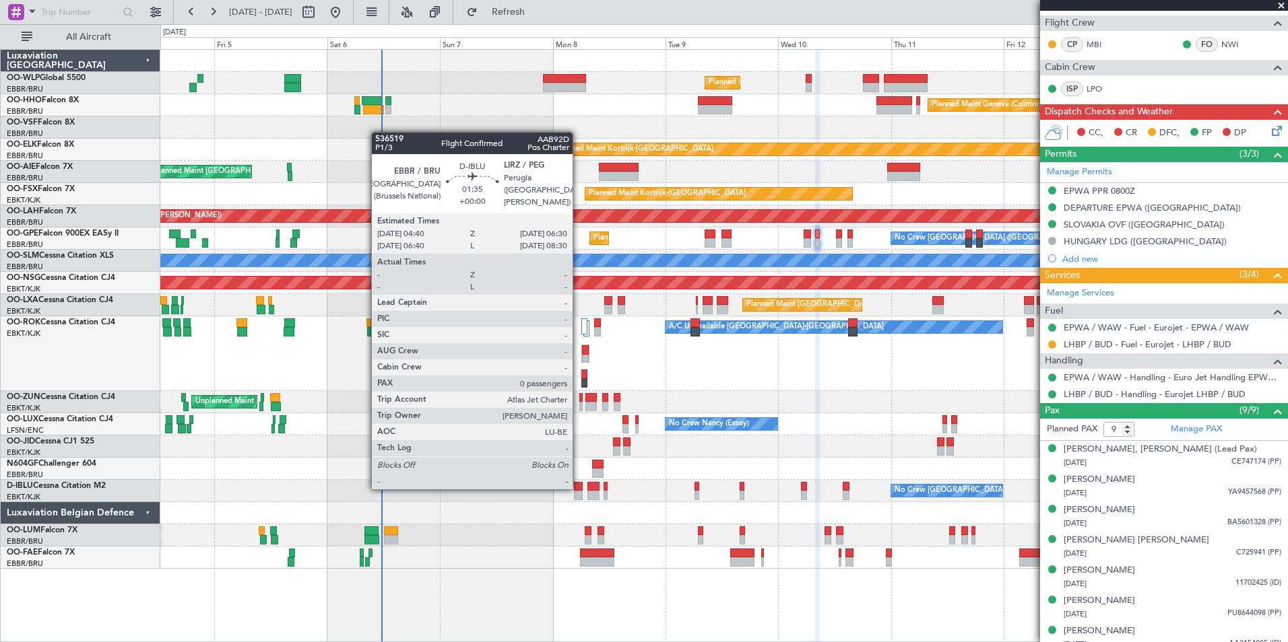
click at [578, 488] on div at bounding box center [578, 486] width 9 height 9
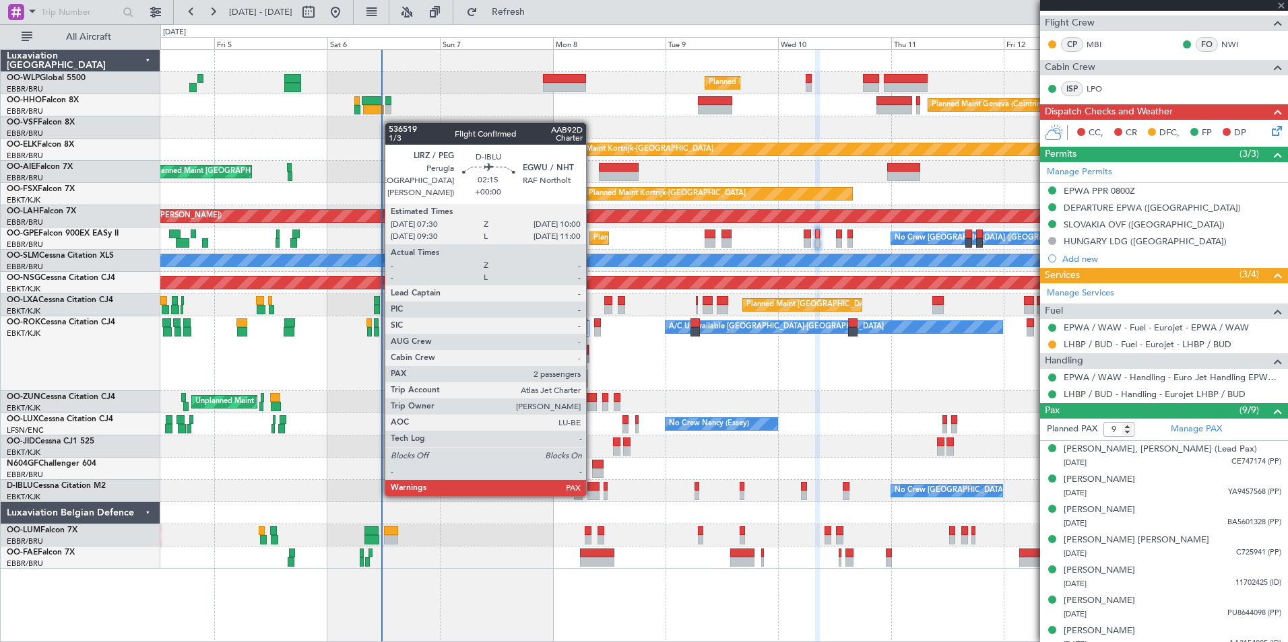
type input "0"
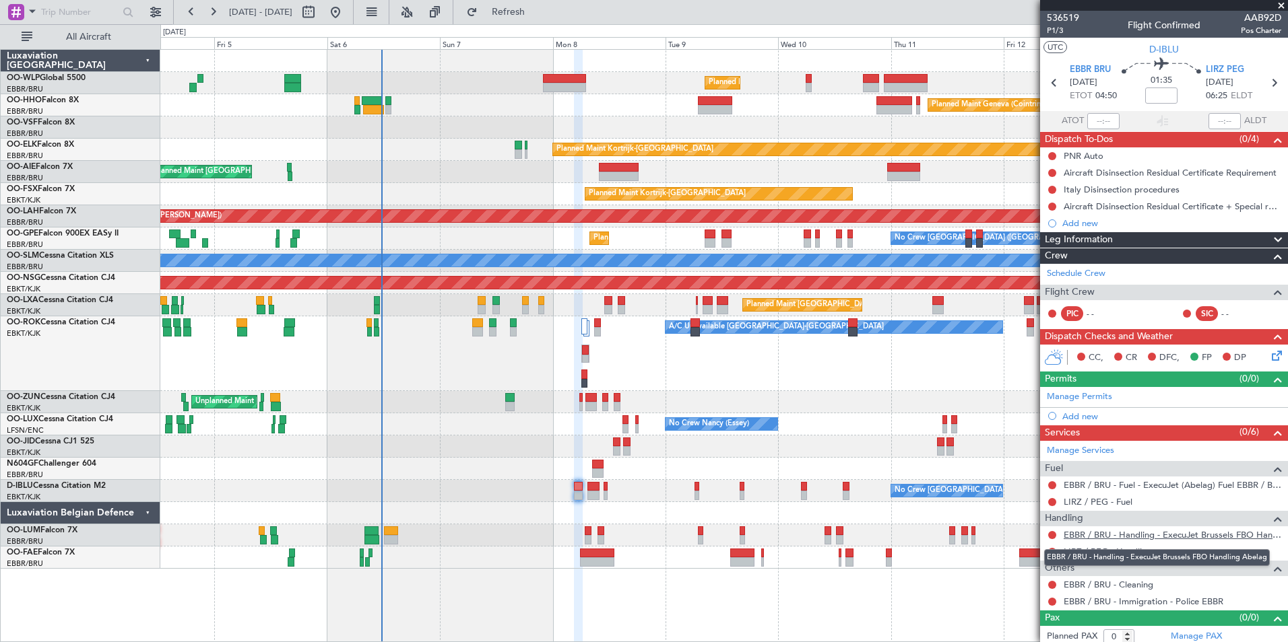
click at [1098, 536] on link "EBBR / BRU - Handling - ExecuJet Brussels FBO Handling Abelag" at bounding box center [1172, 534] width 218 height 11
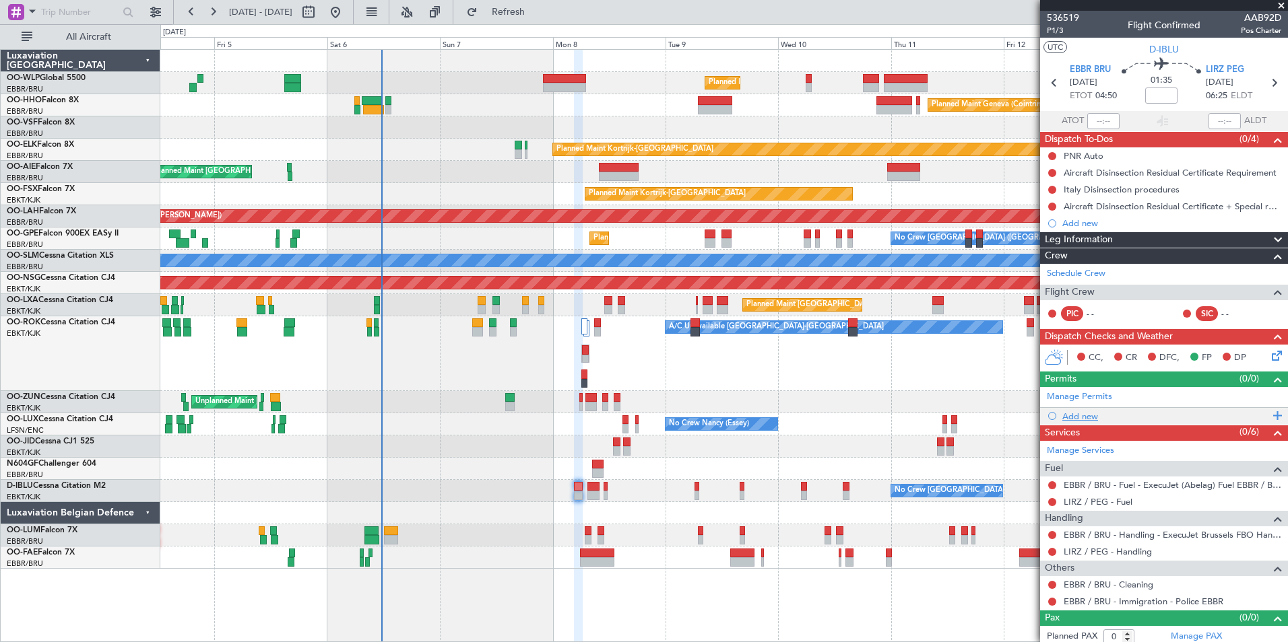
click at [1094, 420] on div "Add new" at bounding box center [1165, 416] width 207 height 11
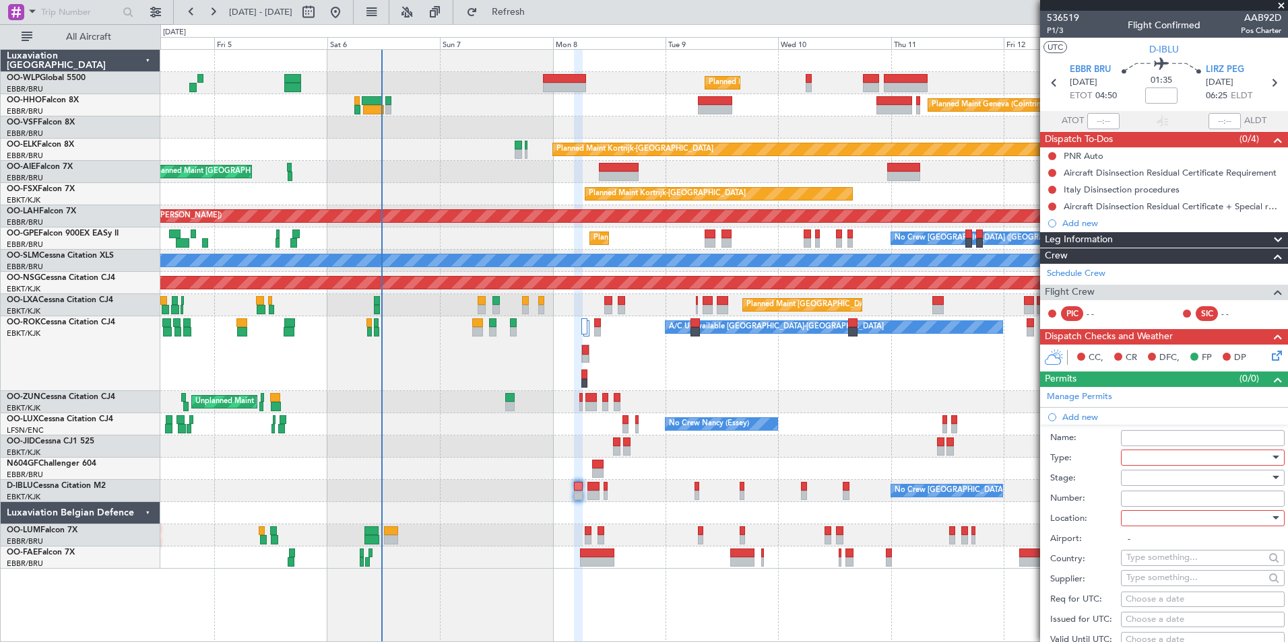
click at [1170, 457] on div at bounding box center [1197, 458] width 143 height 20
click at [1150, 581] on span "Slot" at bounding box center [1197, 584] width 141 height 20
click at [1141, 477] on div at bounding box center [1197, 478] width 143 height 20
click at [1155, 521] on span "Not Requested" at bounding box center [1197, 525] width 141 height 20
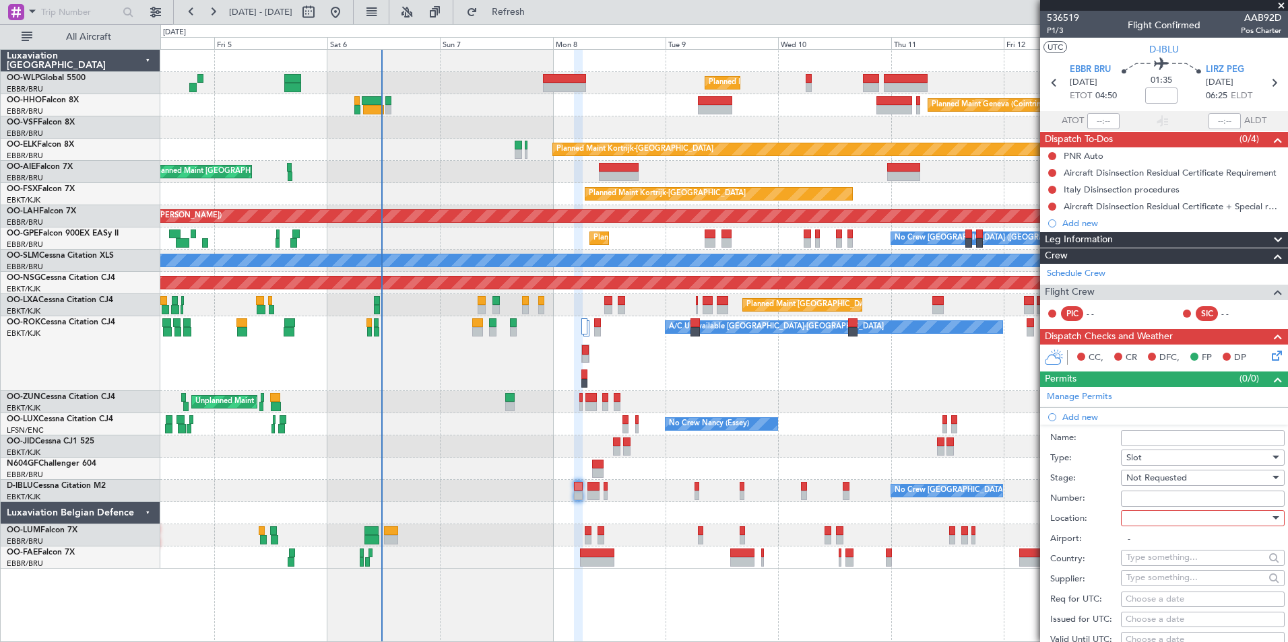
click at [1157, 510] on div at bounding box center [1197, 518] width 143 height 20
click at [1162, 545] on span "Departure" at bounding box center [1197, 545] width 141 height 20
type input "EBBR / BRU"
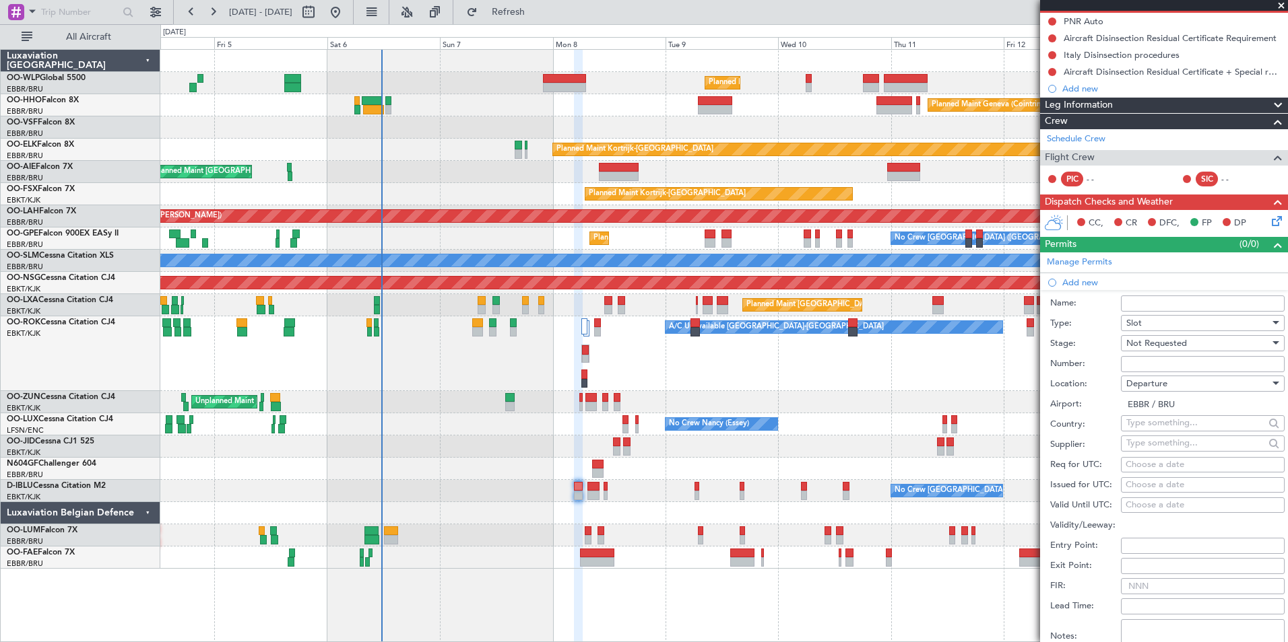
click at [1161, 463] on div "Choose a date" at bounding box center [1202, 465] width 154 height 13
select select "9"
select select "2025"
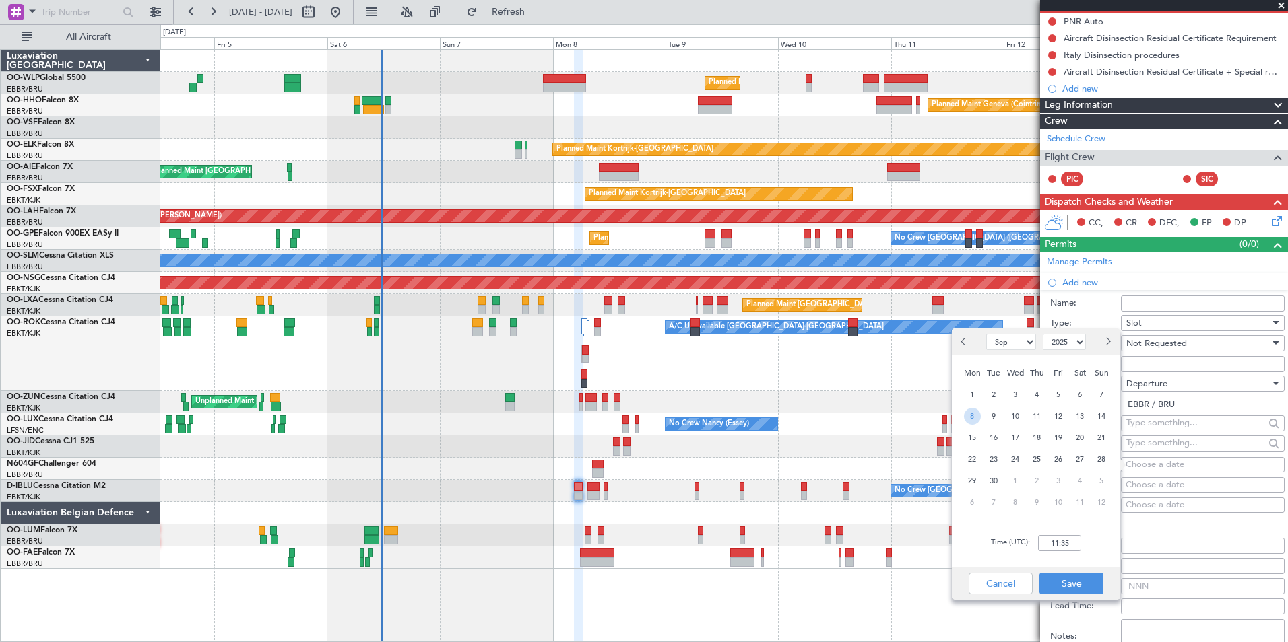
click at [965, 414] on span "8" at bounding box center [972, 416] width 17 height 17
click at [1048, 537] on input "00:00" at bounding box center [1059, 543] width 43 height 16
type input "04:40"
click at [1060, 586] on button "Save" at bounding box center [1071, 584] width 64 height 22
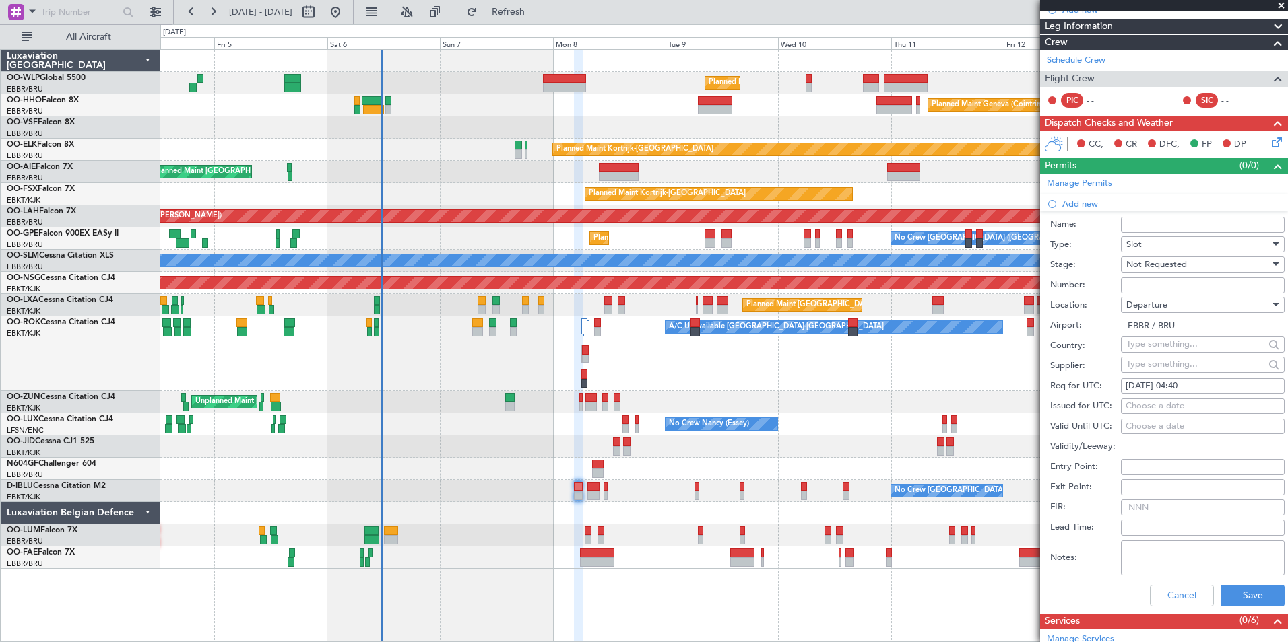
scroll to position [269, 0]
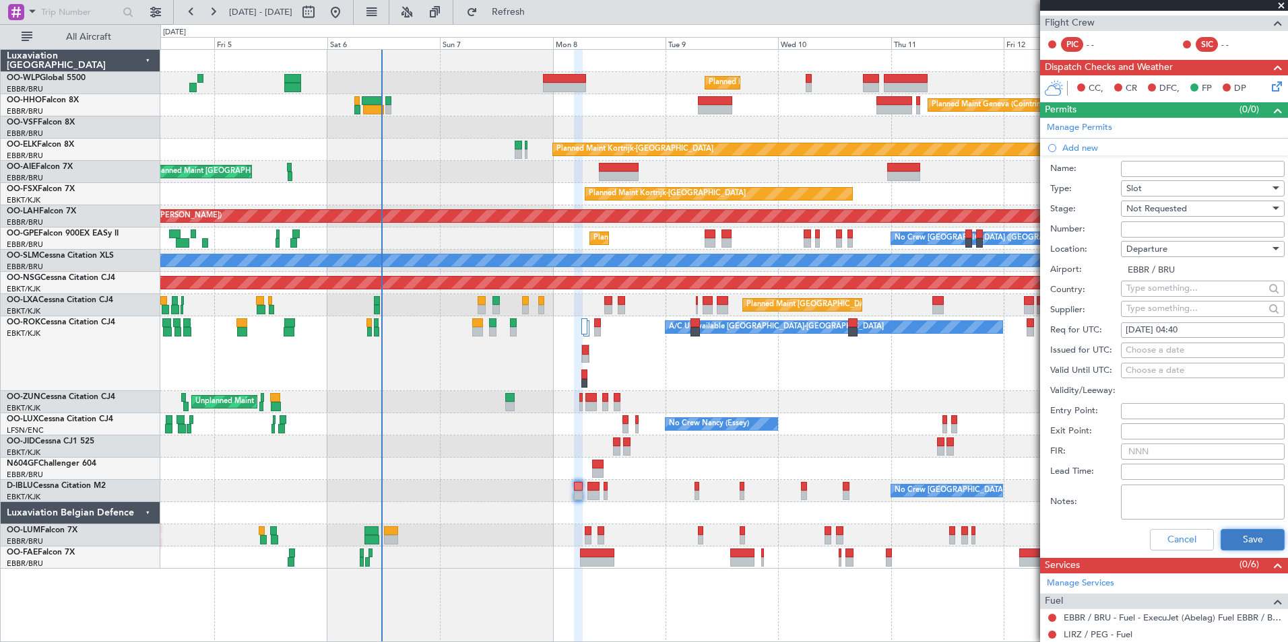
click at [1232, 541] on button "Save" at bounding box center [1252, 540] width 64 height 22
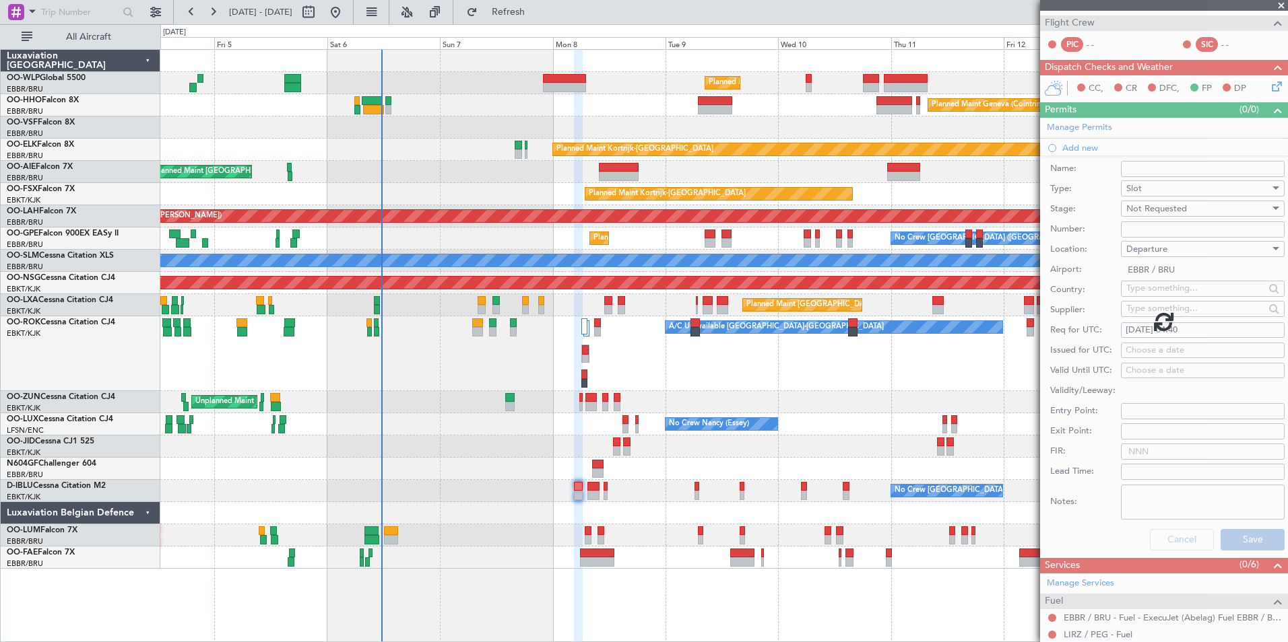
scroll to position [22, 0]
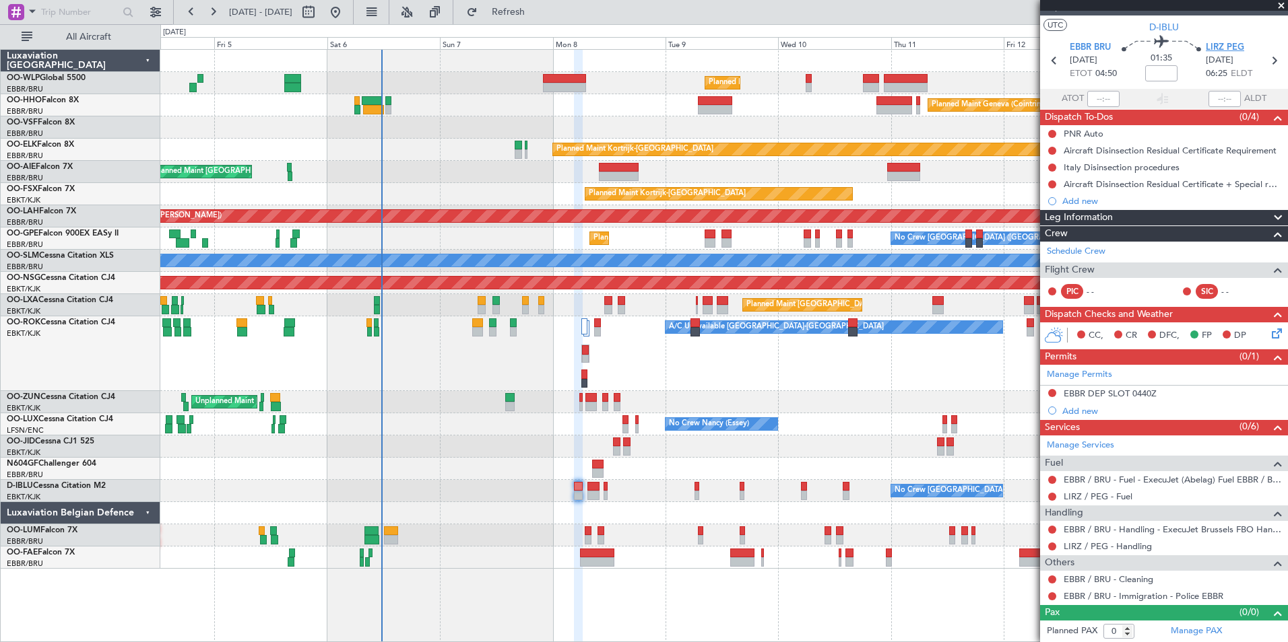
click at [1223, 48] on span "LIRZ PEG" at bounding box center [1224, 47] width 38 height 13
click at [1065, 413] on div "Add new" at bounding box center [1165, 410] width 207 height 11
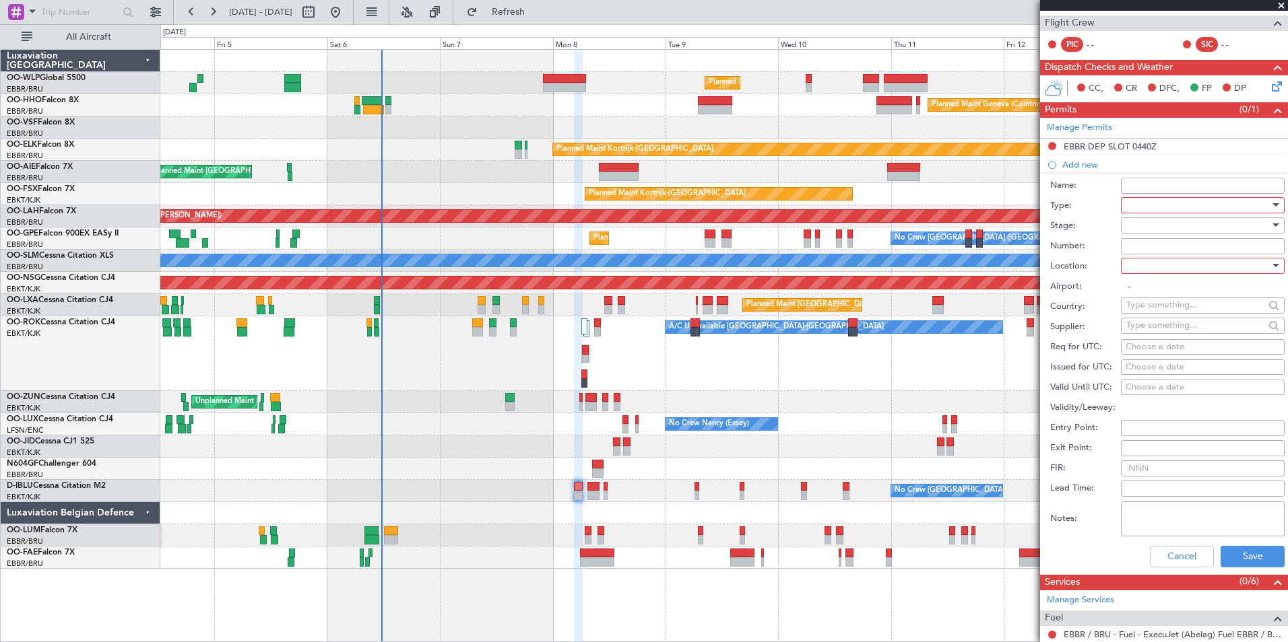
click at [1155, 201] on div at bounding box center [1197, 205] width 143 height 20
click at [1154, 339] on span "PPR" at bounding box center [1197, 340] width 141 height 20
click at [1164, 229] on div at bounding box center [1197, 225] width 143 height 20
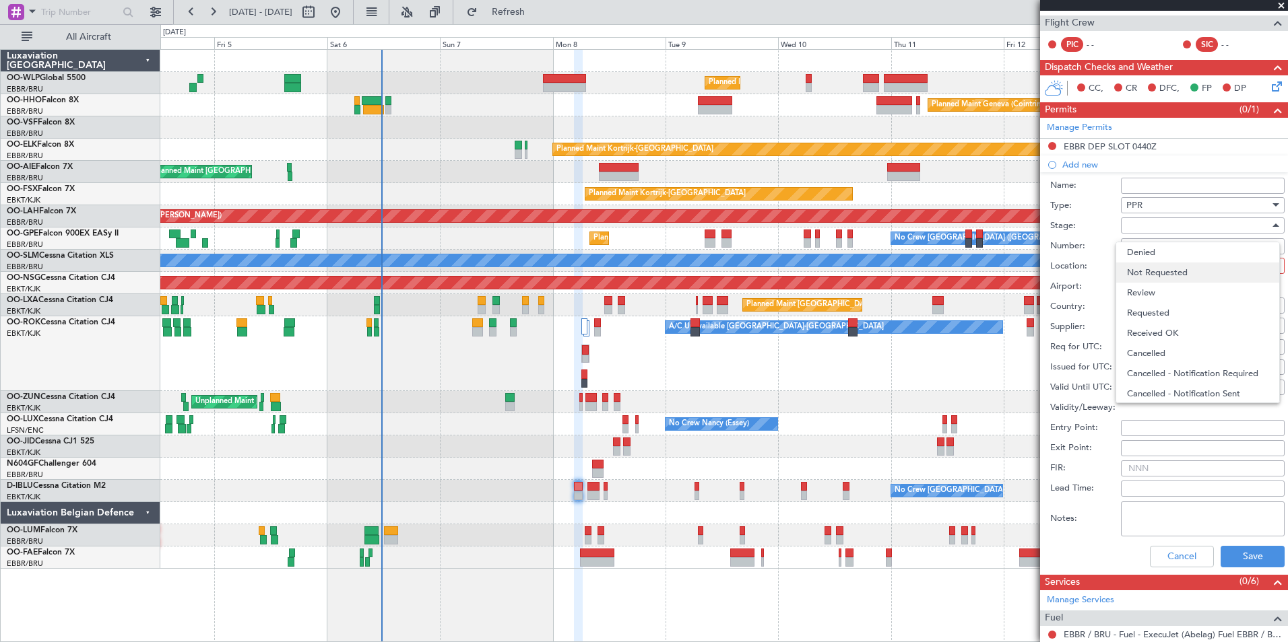
click at [1168, 275] on span "Not Requested" at bounding box center [1197, 273] width 141 height 20
click at [1166, 263] on div at bounding box center [1197, 266] width 143 height 20
click at [1166, 337] on span "Arrival" at bounding box center [1197, 333] width 141 height 20
type input "LIRZ / PEG"
click at [1154, 343] on div "Choose a date" at bounding box center [1202, 347] width 154 height 13
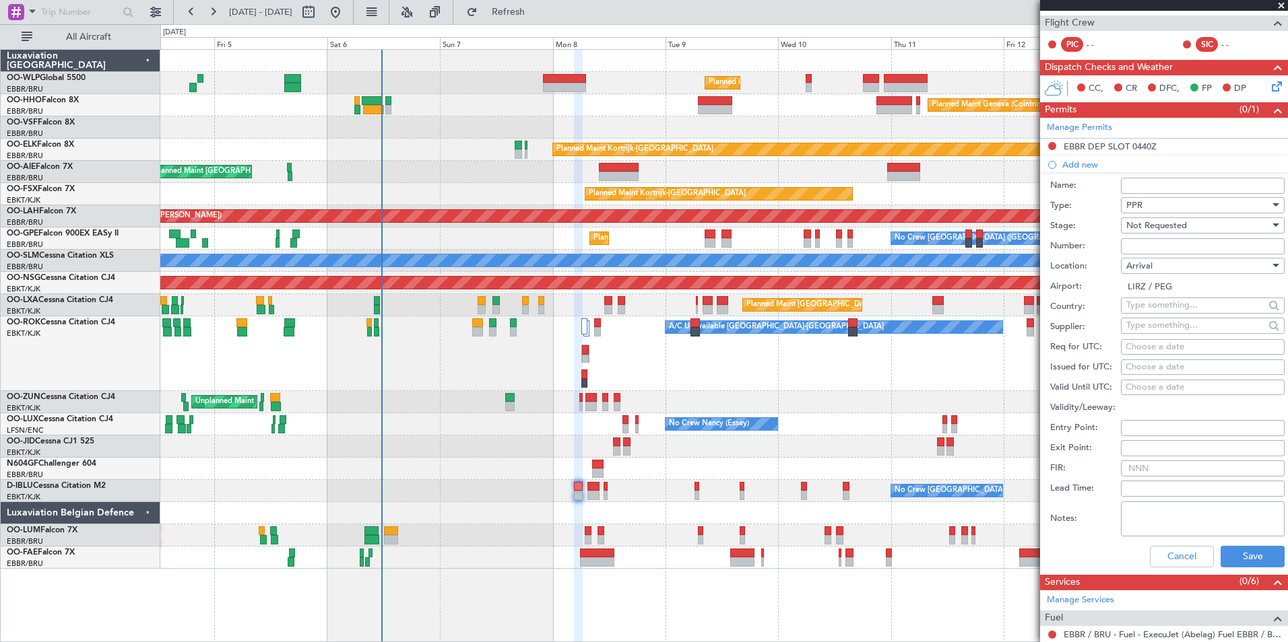
select select "9"
select select "2025"
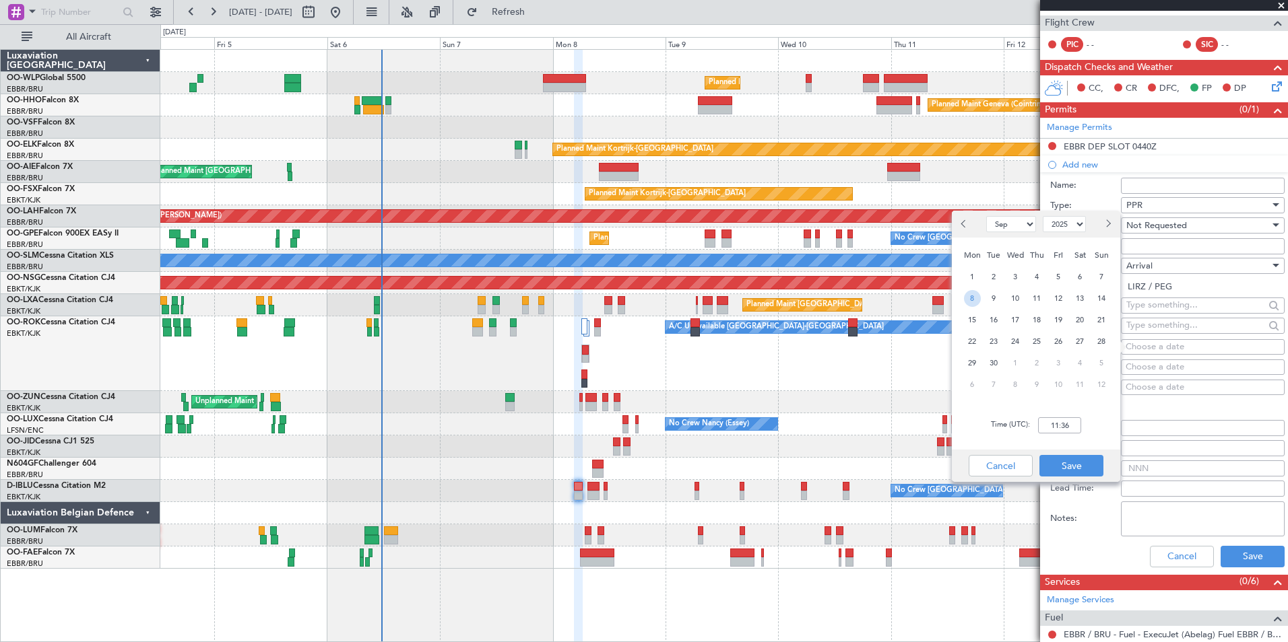
click at [980, 295] on span "8" at bounding box center [972, 298] width 17 height 17
click at [1069, 424] on input "00:00" at bounding box center [1059, 426] width 43 height 16
type input "06:30"
click at [1063, 459] on button "Save" at bounding box center [1071, 466] width 64 height 22
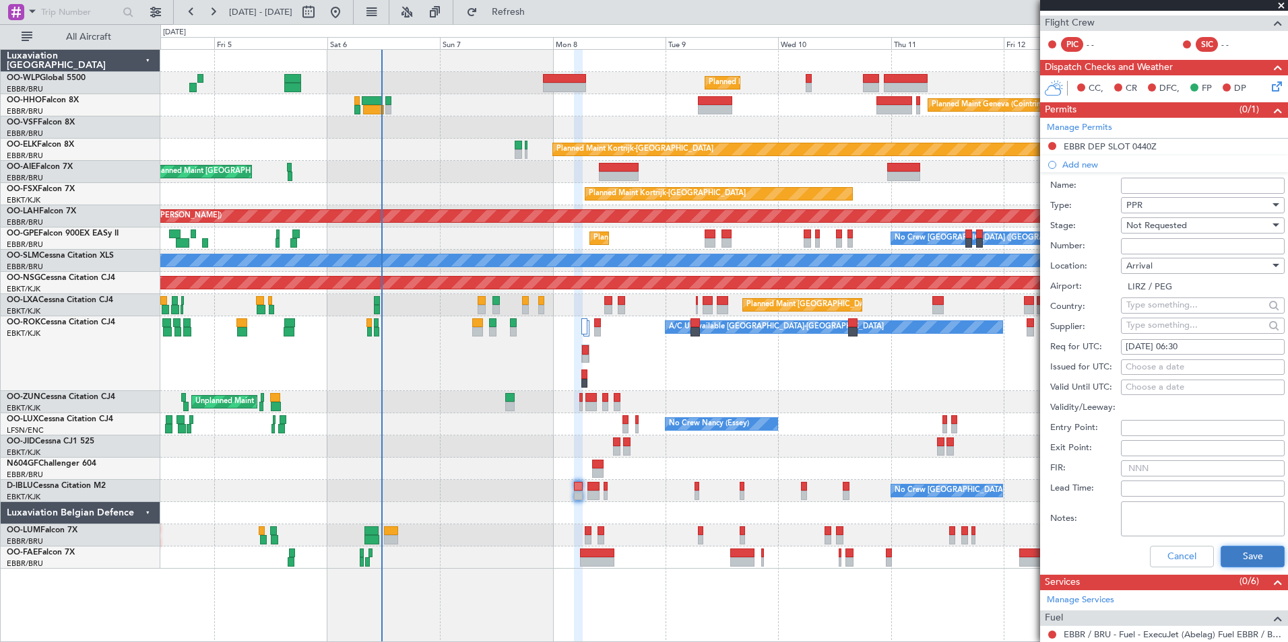
click at [1228, 562] on button "Save" at bounding box center [1252, 557] width 64 height 22
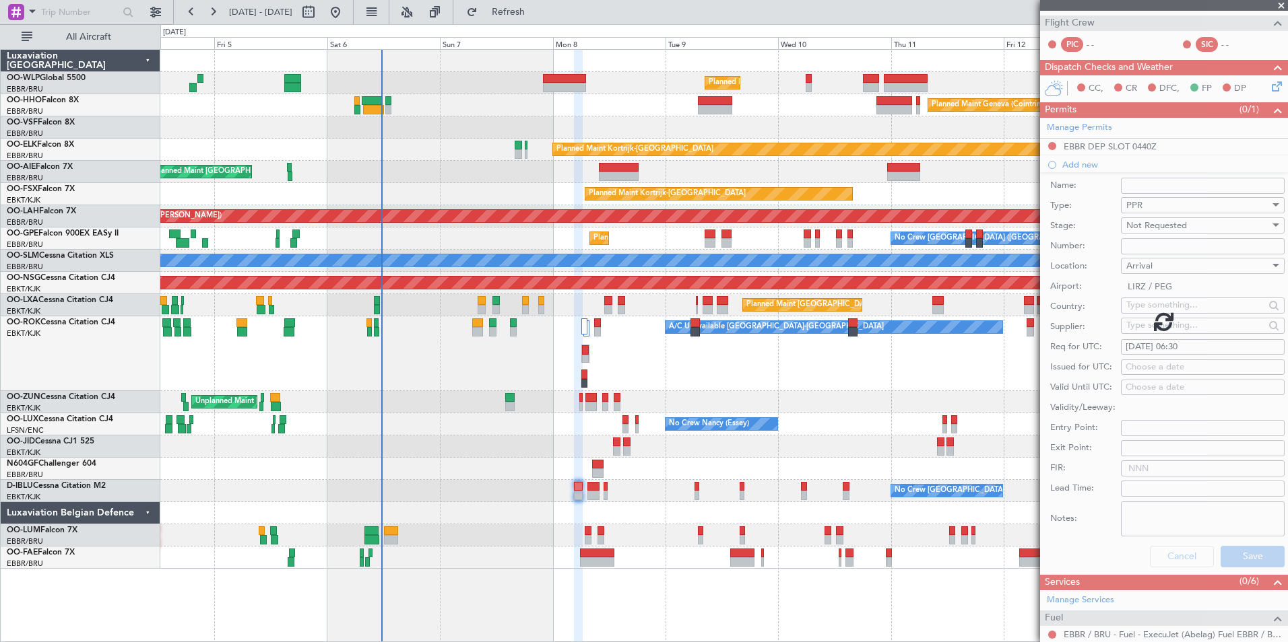
scroll to position [39, 0]
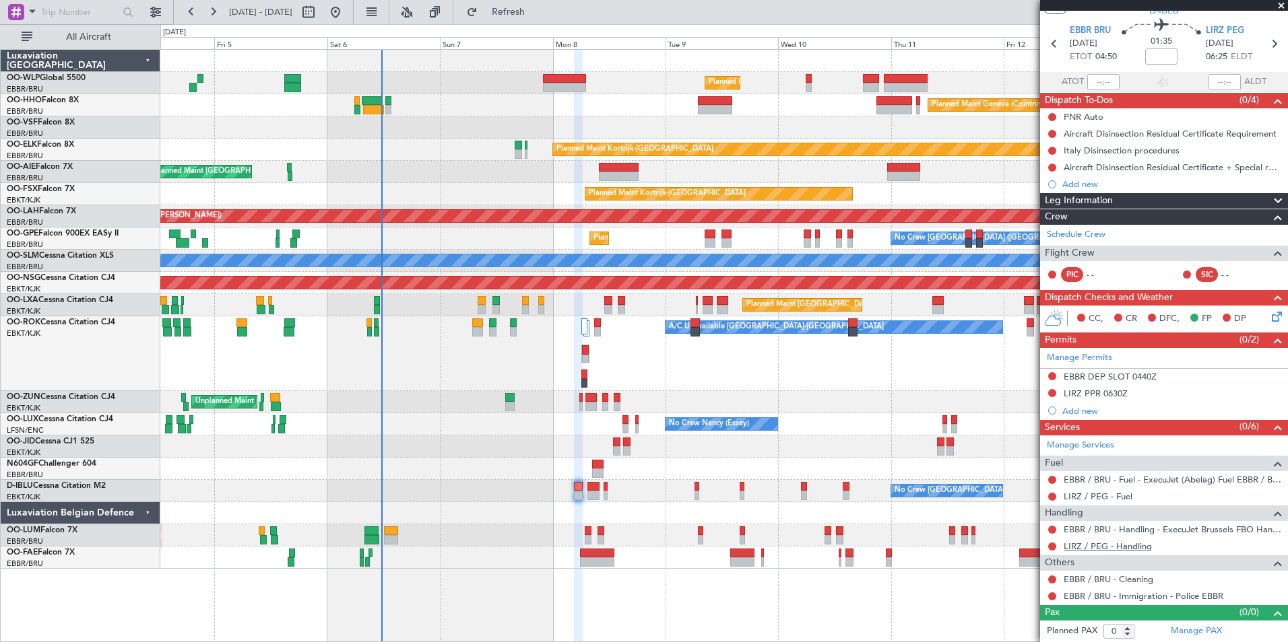
click at [1117, 548] on link "LIRZ / PEG - Handling" at bounding box center [1107, 546] width 88 height 11
click at [1080, 240] on link "Schedule Crew" at bounding box center [1076, 234] width 59 height 13
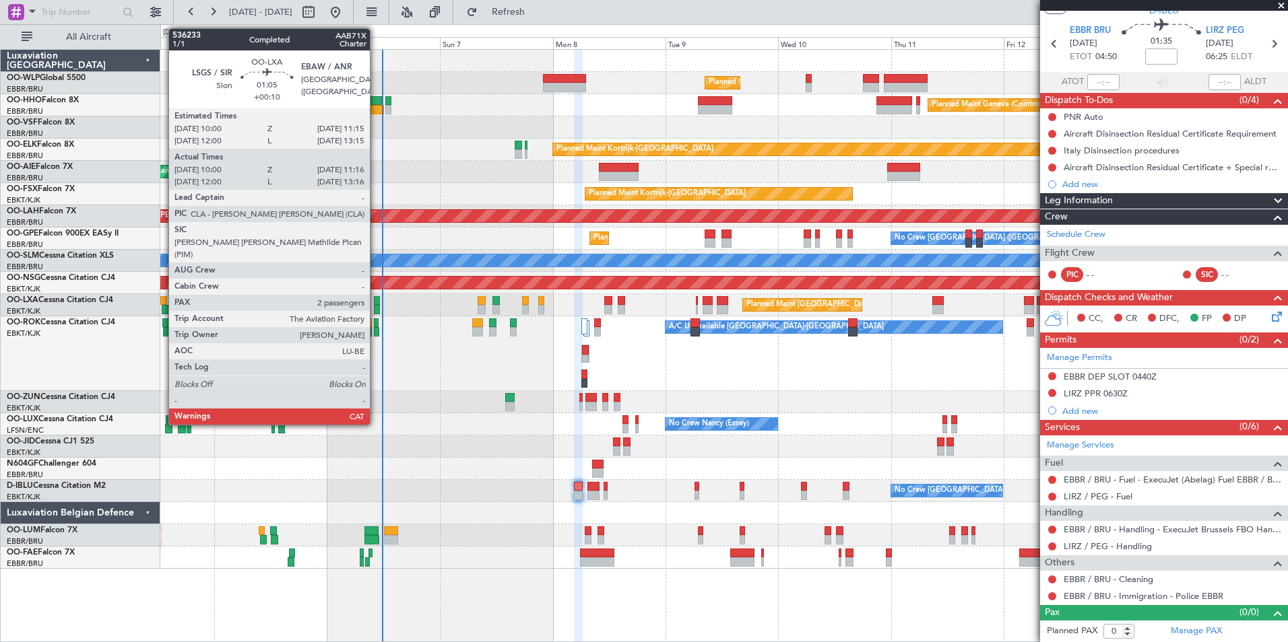
click at [376, 304] on div at bounding box center [377, 300] width 6 height 9
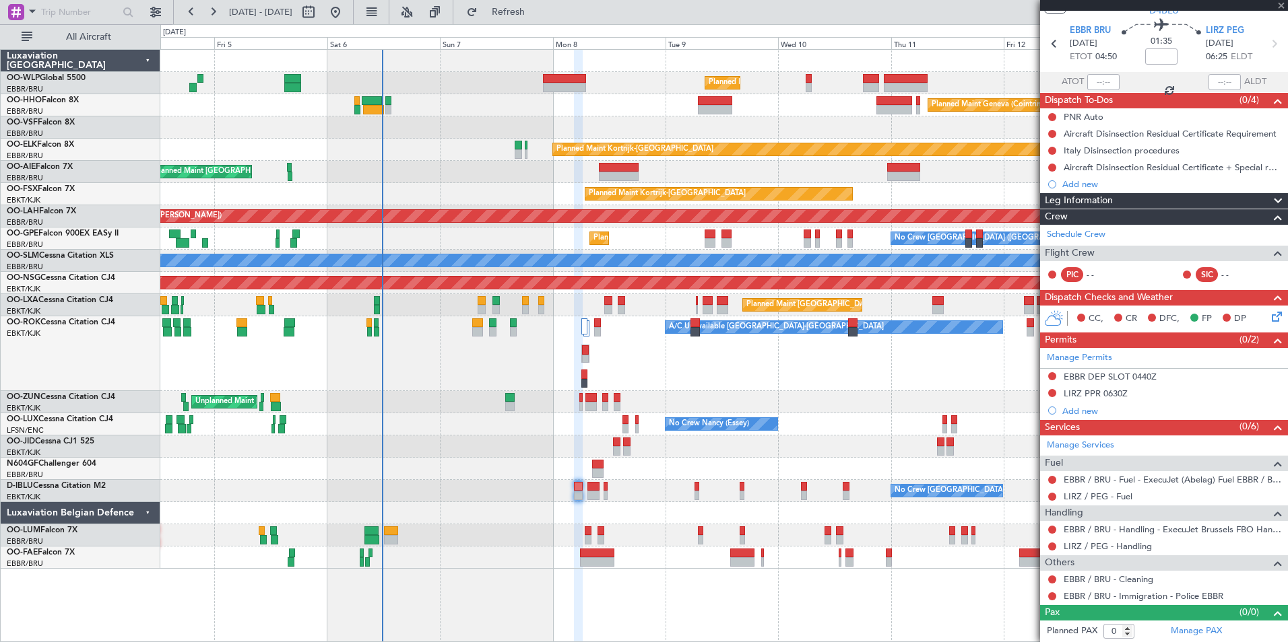
type input "+00:10"
type input "10:05"
type input "11:11"
type input "2"
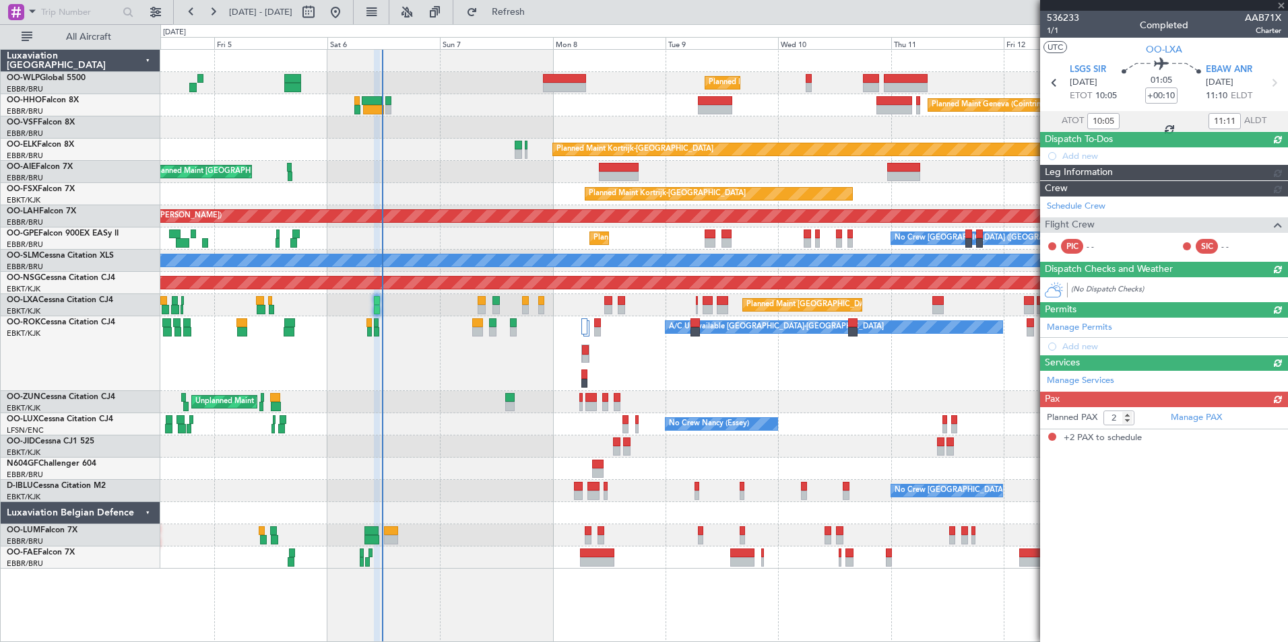
scroll to position [0, 0]
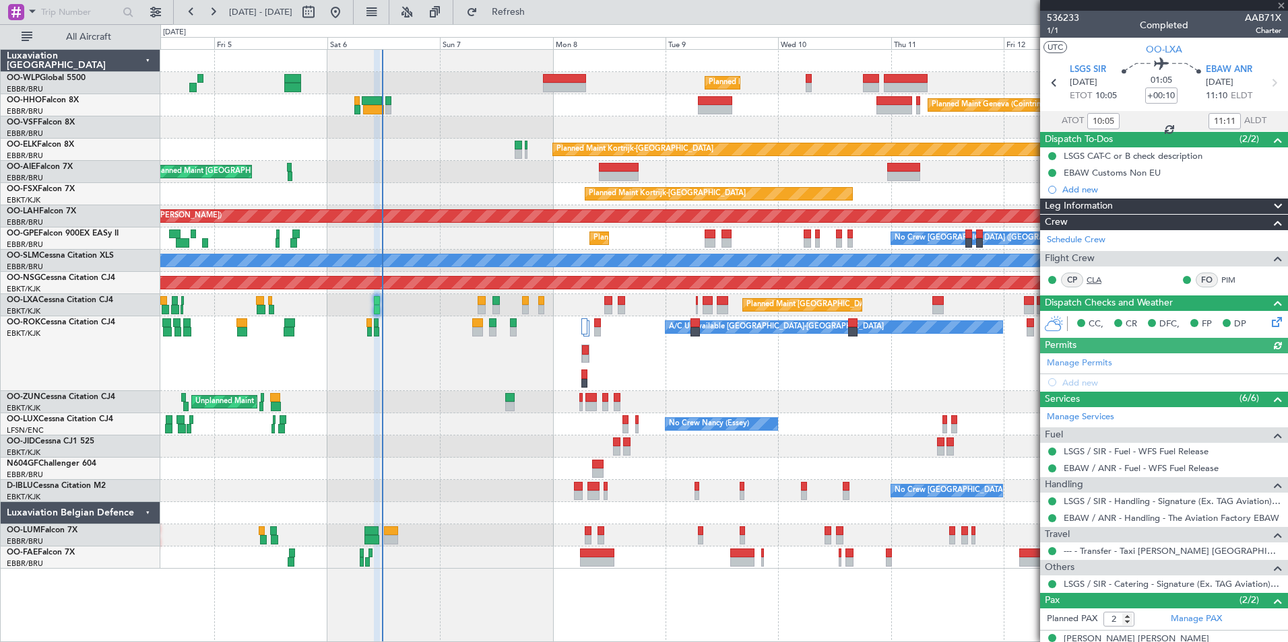
click at [1098, 280] on link "CLA" at bounding box center [1101, 280] width 30 height 12
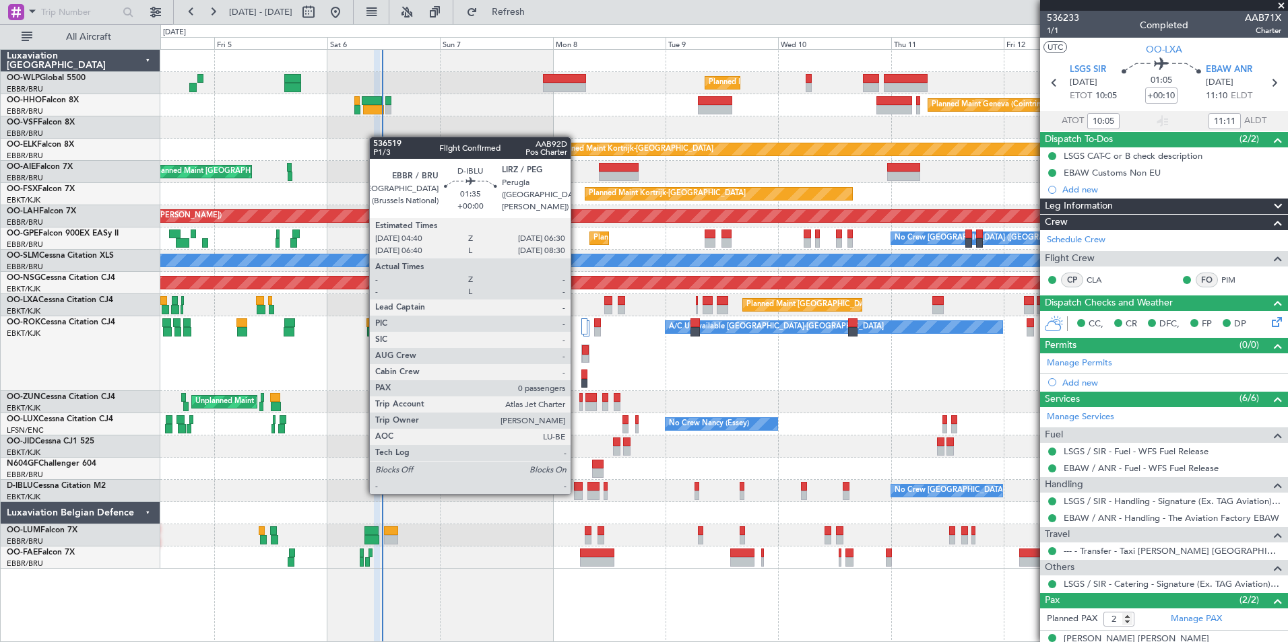
click at [576, 493] on div at bounding box center [578, 495] width 9 height 9
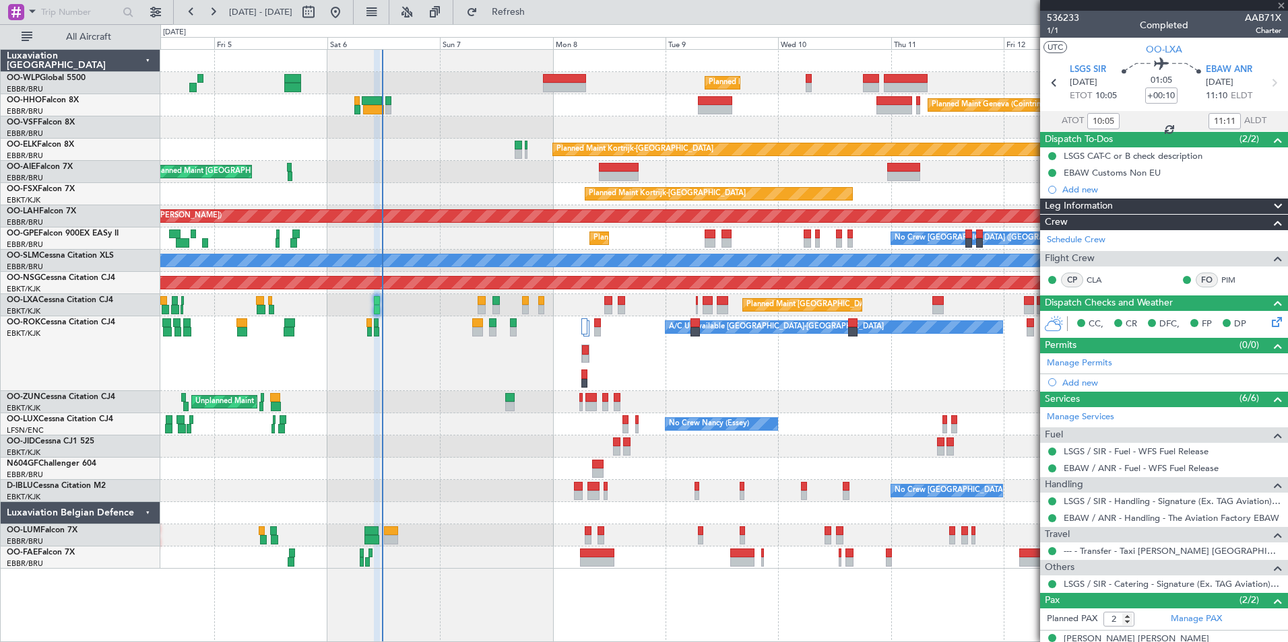
click at [813, 374] on div "A/C Unavailable Kortrijk-Wevelgem Planned Maint Paris (Le Bourget) A/C Unavaila…" at bounding box center [723, 354] width 1127 height 75
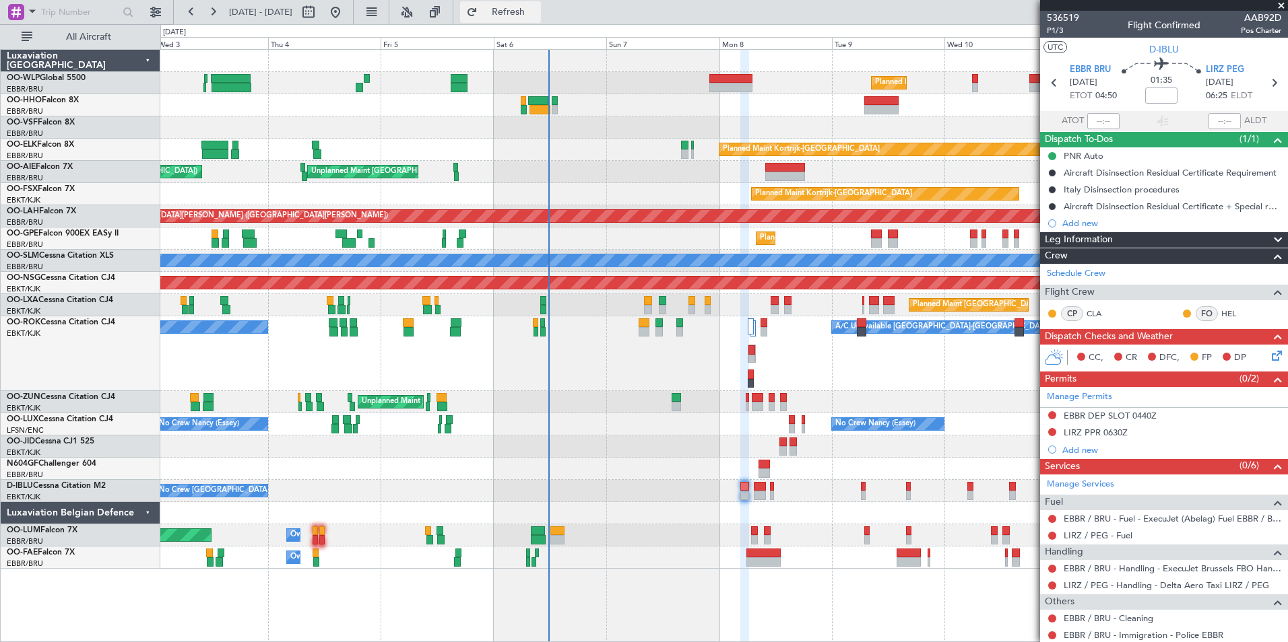
click at [537, 11] on span "Refresh" at bounding box center [508, 11] width 57 height 9
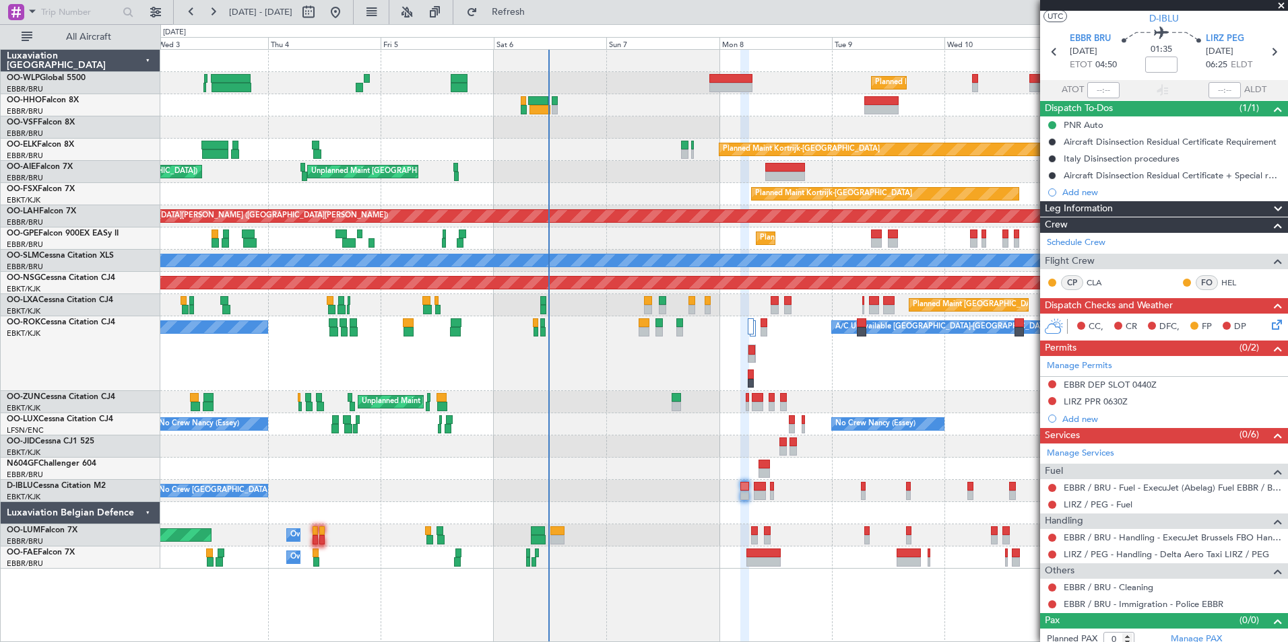
scroll to position [39, 0]
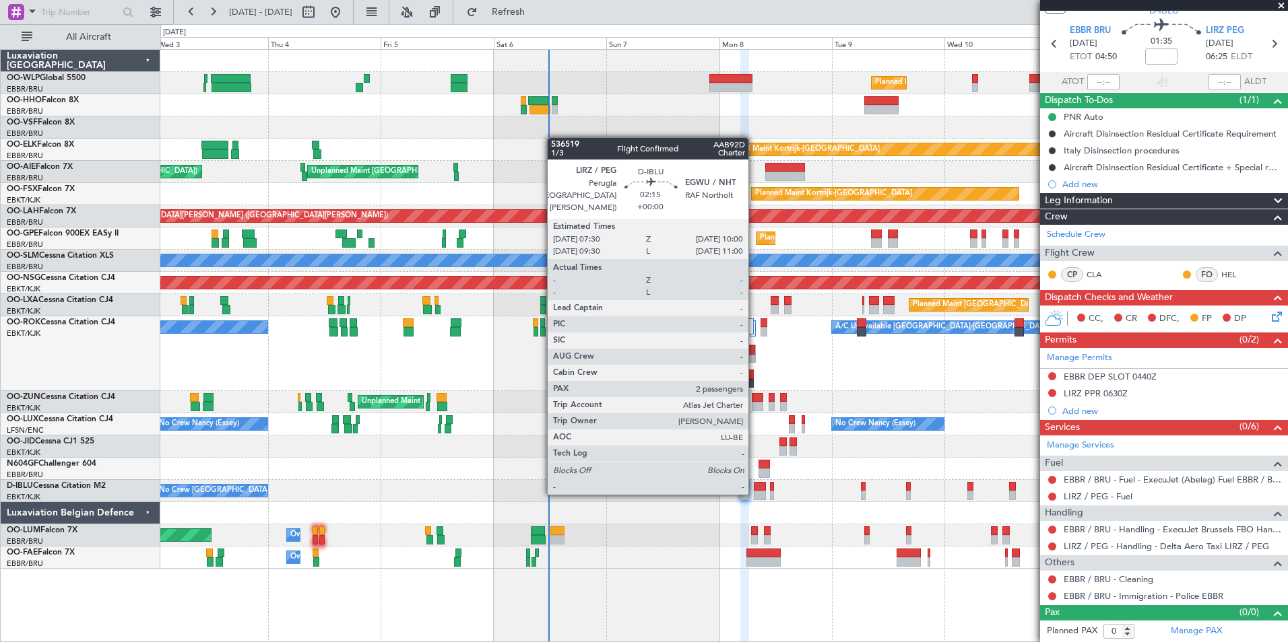
click at [756, 493] on div at bounding box center [760, 495] width 12 height 9
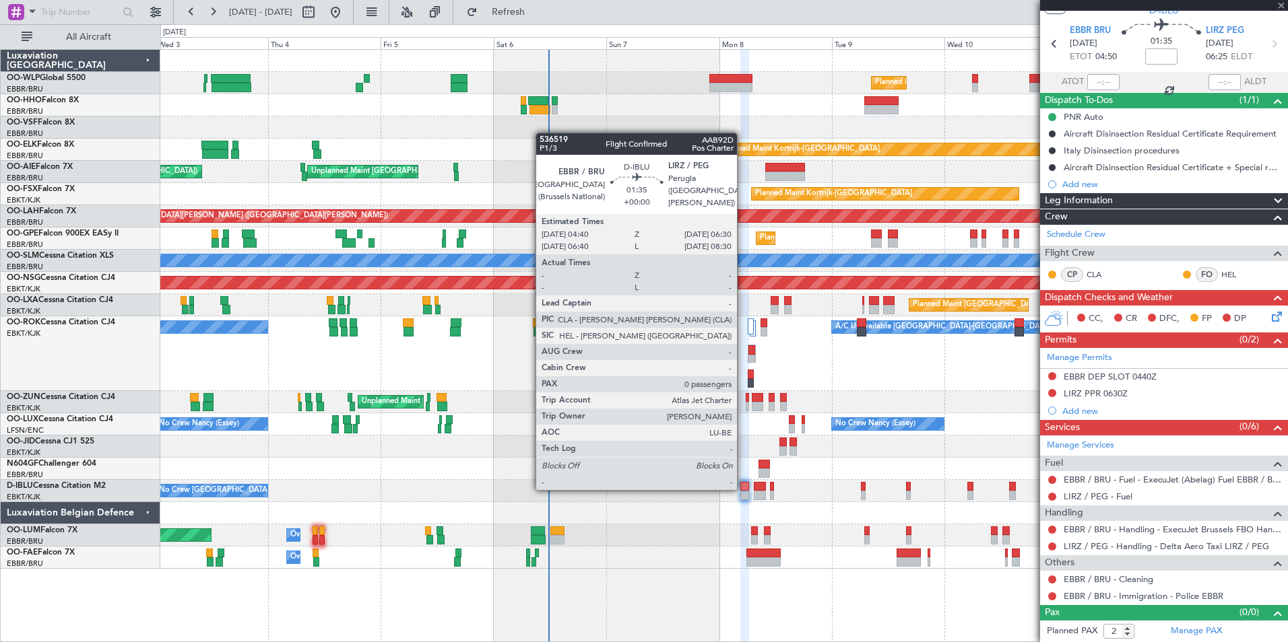
scroll to position [0, 0]
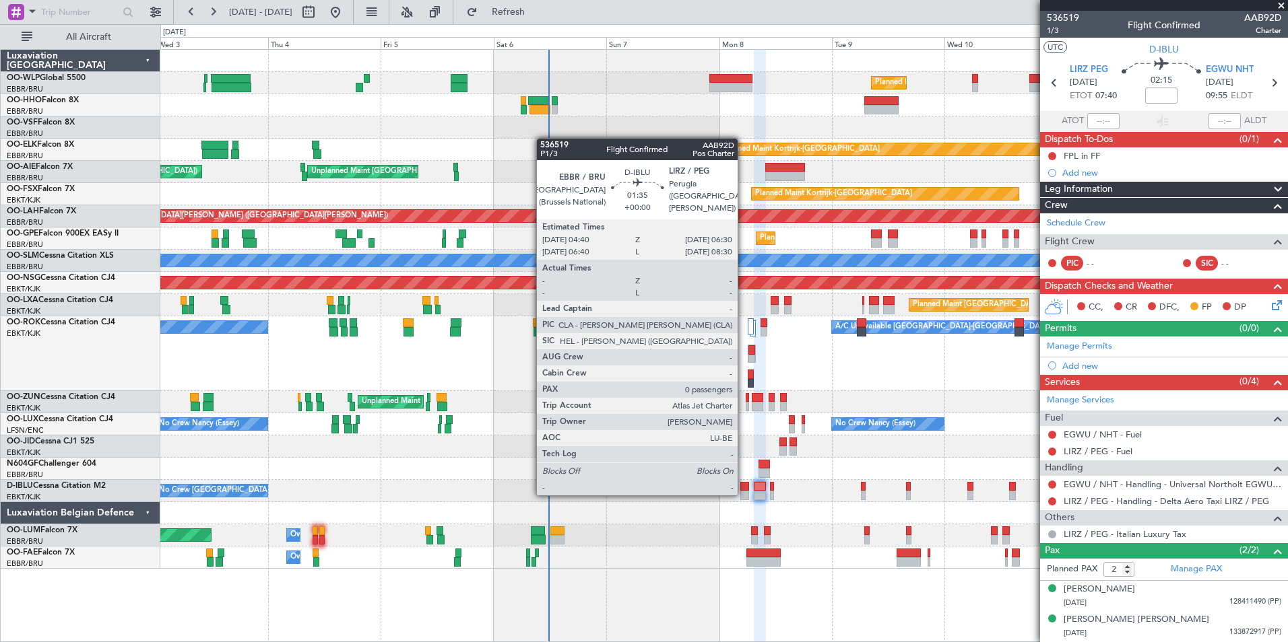
click at [743, 494] on div at bounding box center [744, 495] width 9 height 9
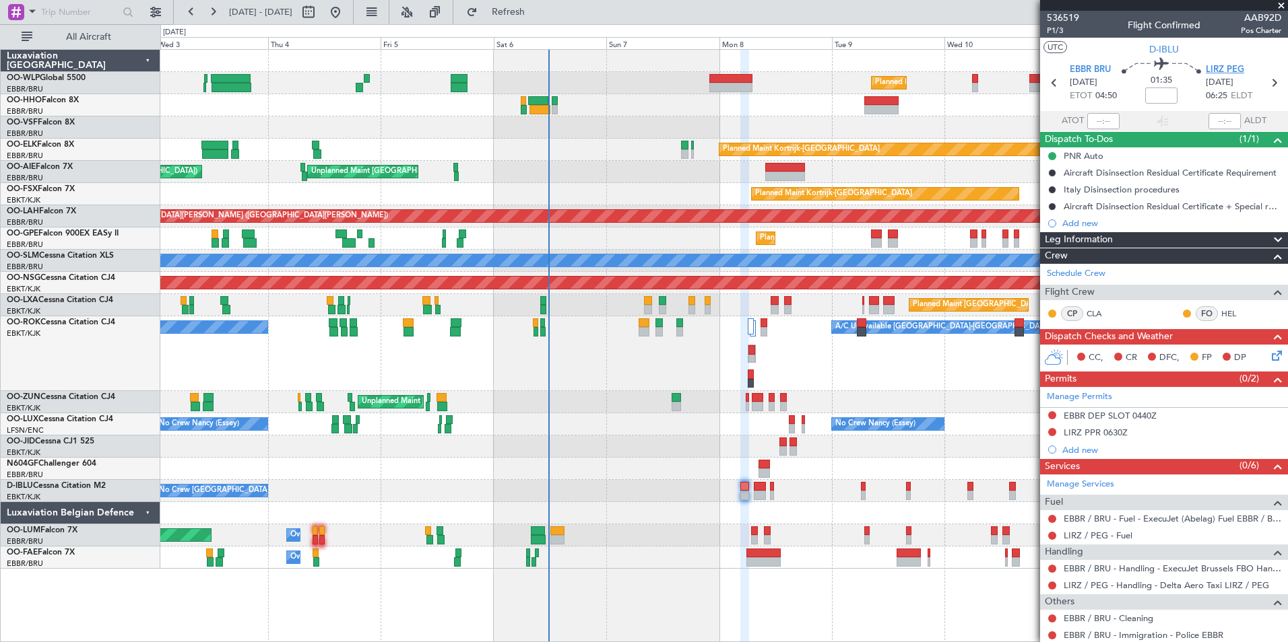
click at [1223, 68] on span "LIRZ PEG" at bounding box center [1224, 69] width 38 height 13
click at [1223, 313] on link "HEL" at bounding box center [1236, 314] width 30 height 12
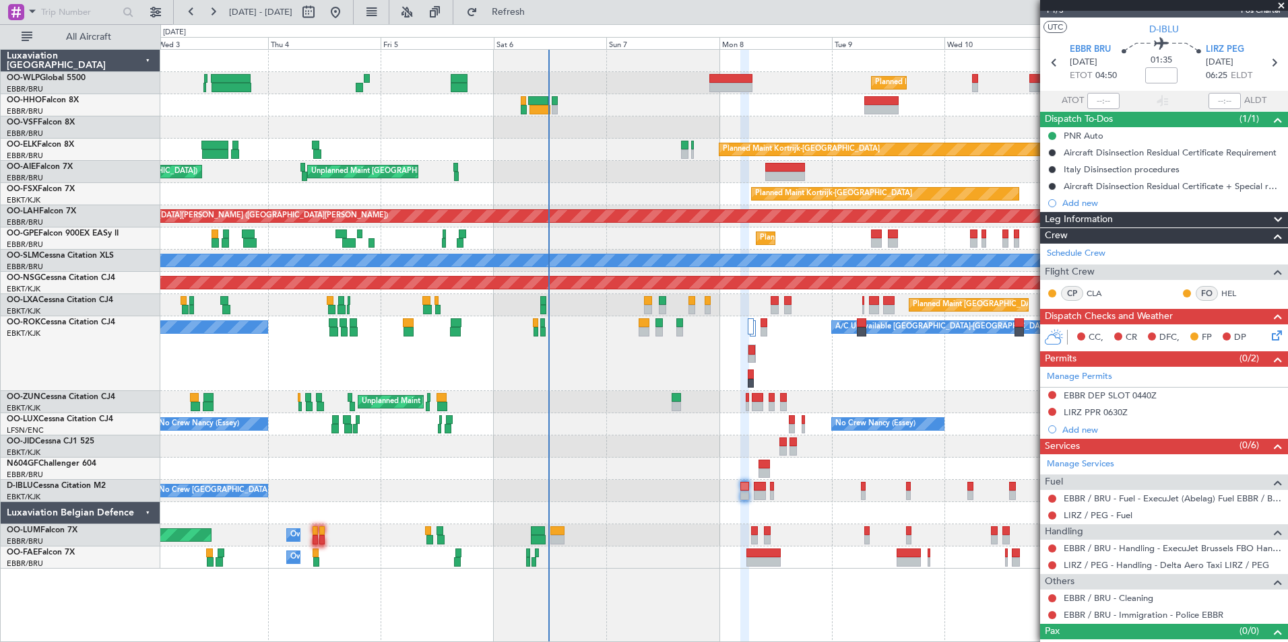
scroll to position [39, 0]
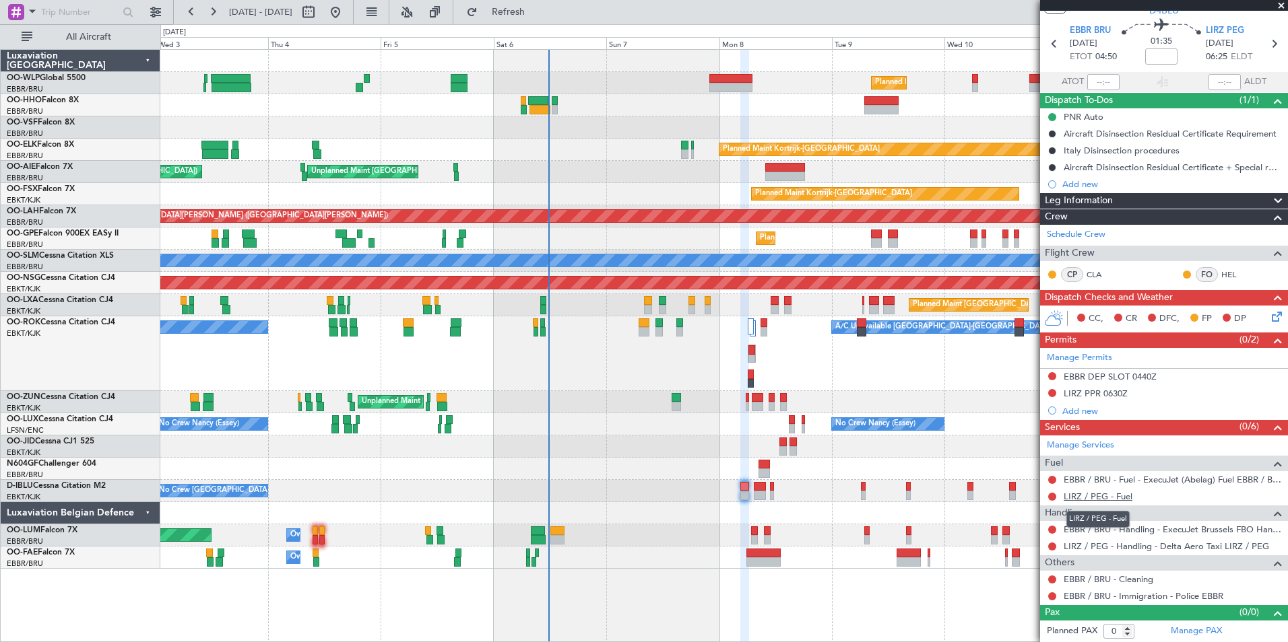
click at [1113, 497] on link "LIRZ / PEG - Fuel" at bounding box center [1097, 496] width 69 height 11
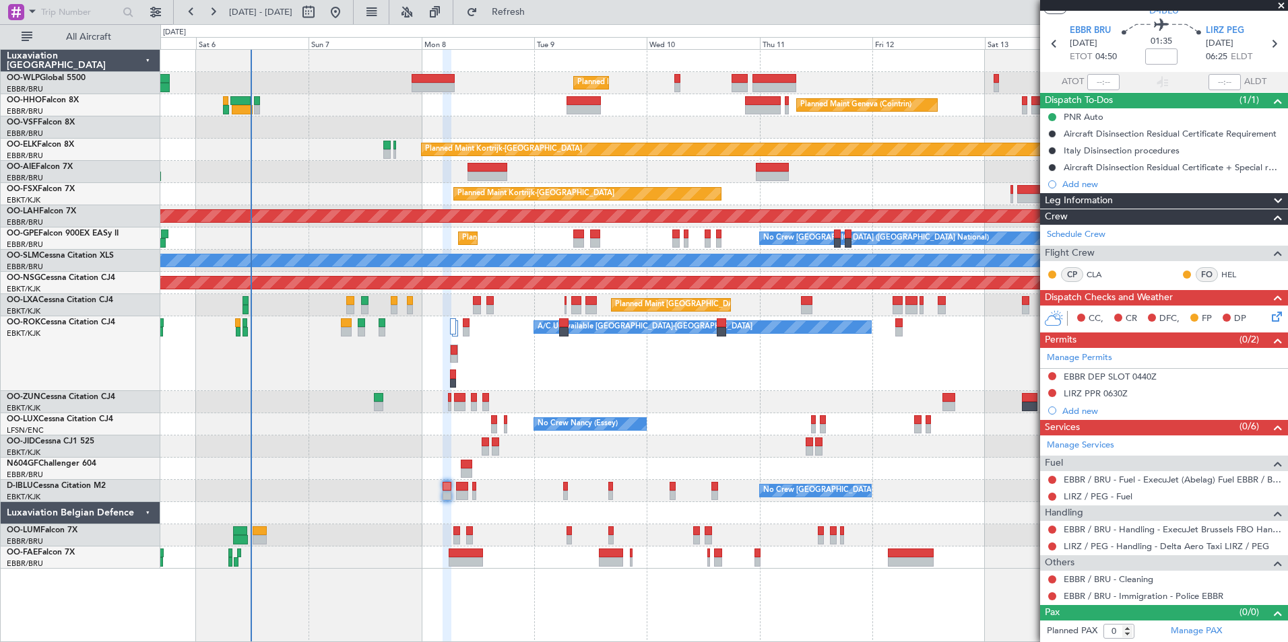
click at [568, 407] on div "Planned Maint Milan (Linate) Planned Maint Geneva (Cointrin) Planned Maint Kort…" at bounding box center [723, 309] width 1127 height 519
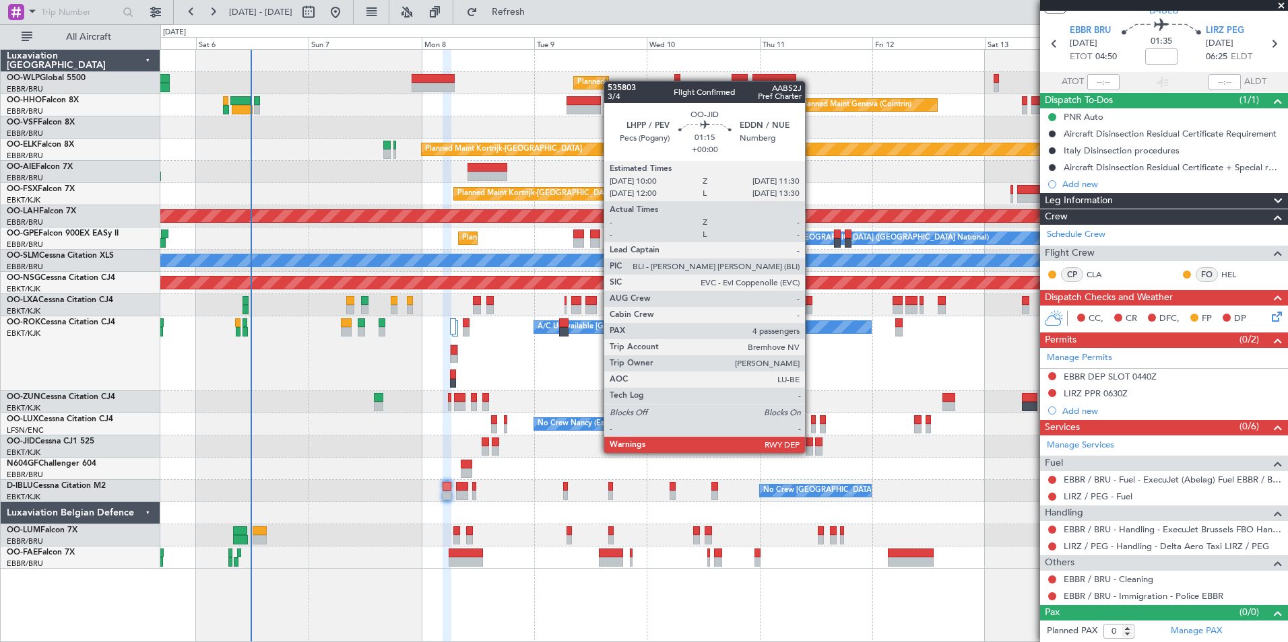
click at [811, 452] on div at bounding box center [808, 450] width 7 height 9
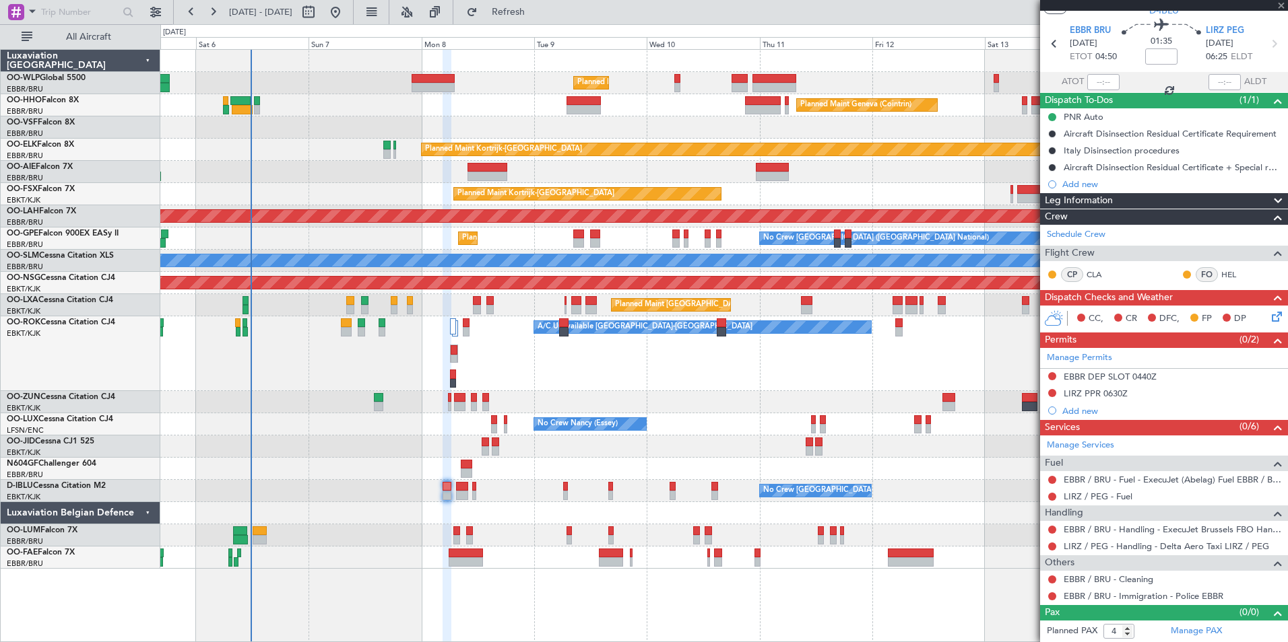
scroll to position [0, 0]
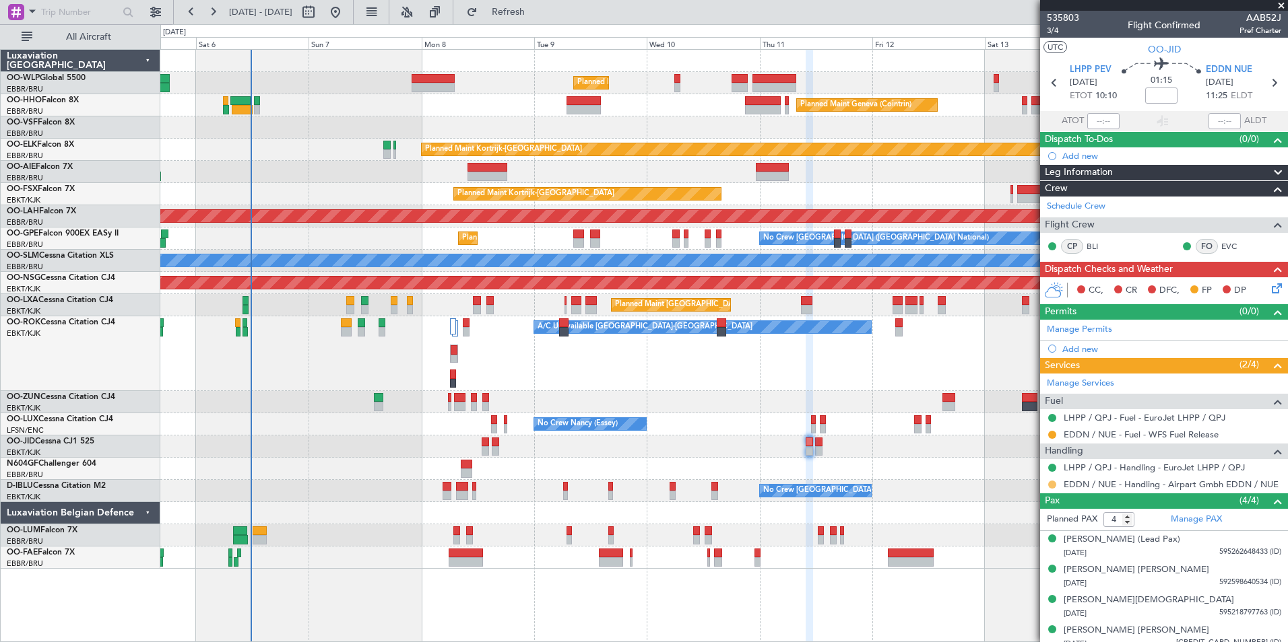
click at [1052, 483] on button at bounding box center [1052, 485] width 8 height 8
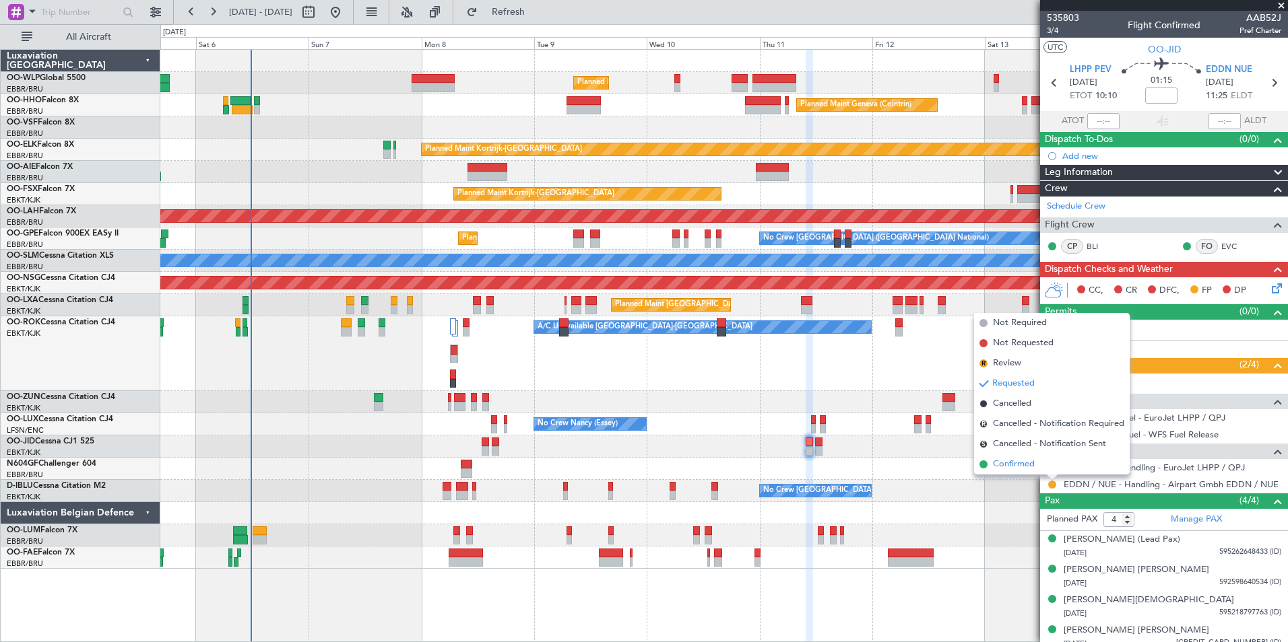
click at [1038, 460] on li "Confirmed" at bounding box center [1052, 465] width 156 height 20
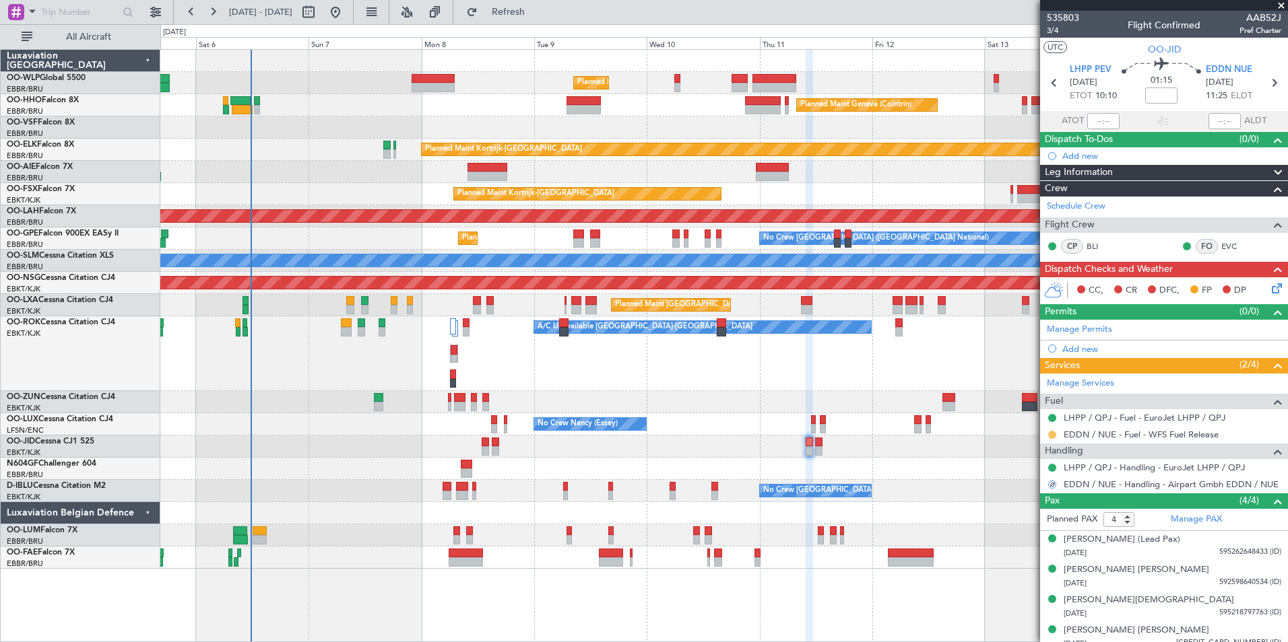
click at [1051, 434] on button at bounding box center [1052, 435] width 8 height 8
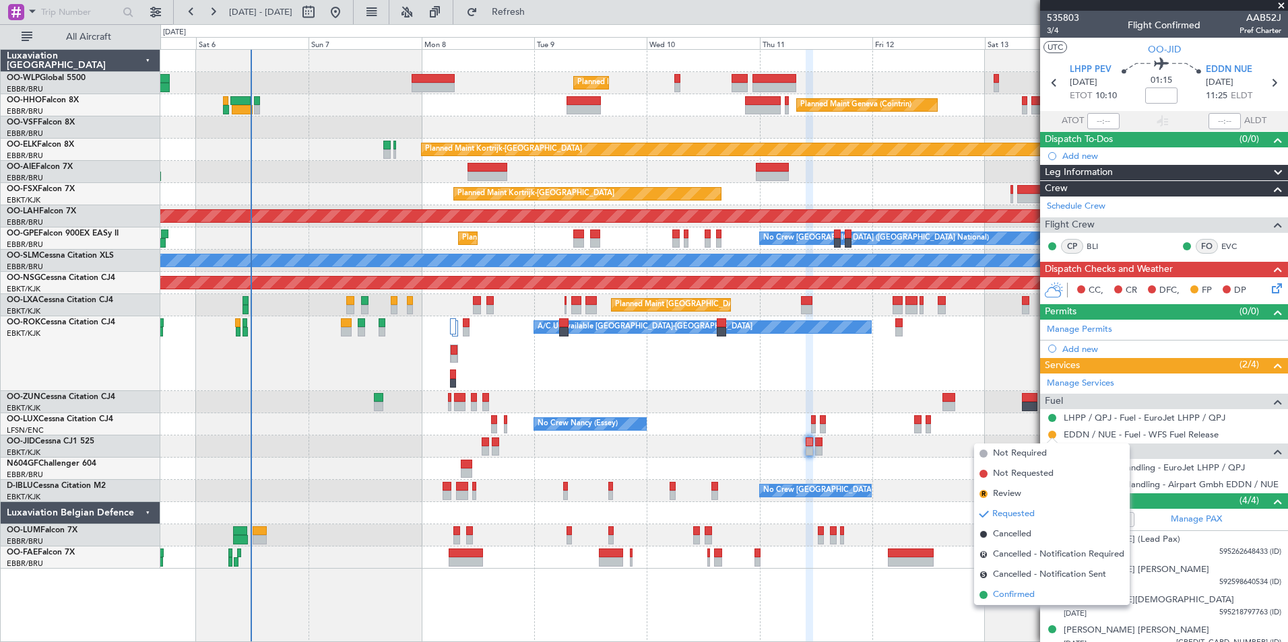
click at [1002, 587] on li "Confirmed" at bounding box center [1052, 595] width 156 height 20
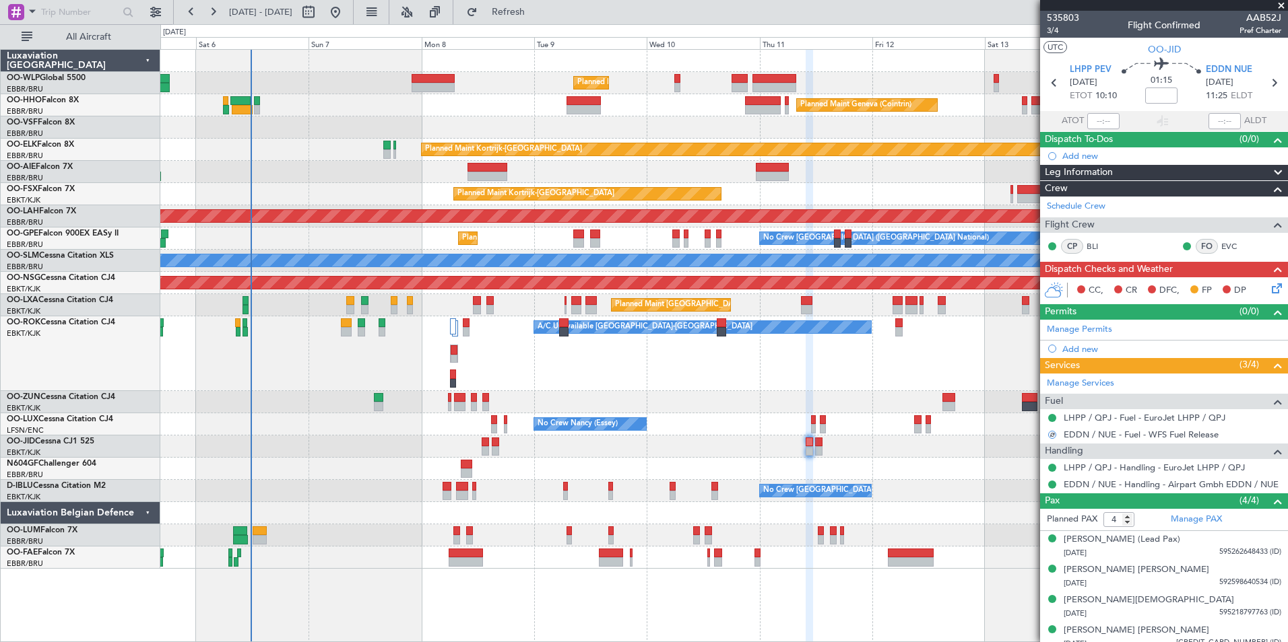
click at [1056, 484] on div at bounding box center [1052, 484] width 11 height 11
click at [1053, 484] on button at bounding box center [1052, 485] width 8 height 8
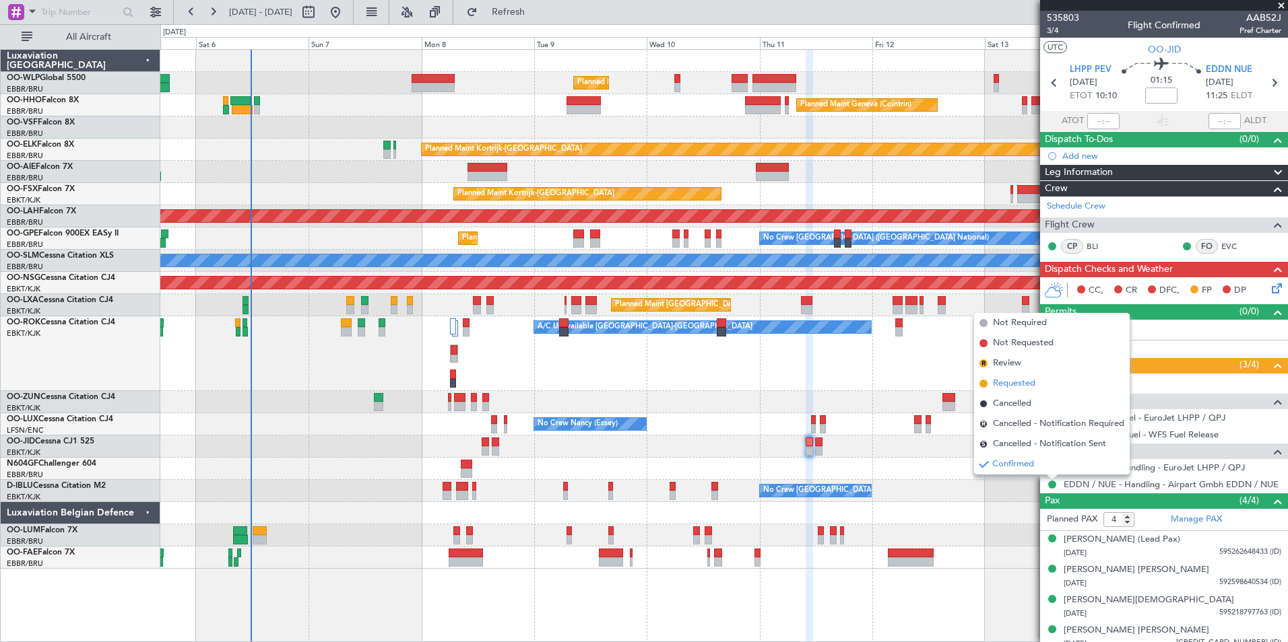
click at [1016, 376] on li "Requested" at bounding box center [1052, 384] width 156 height 20
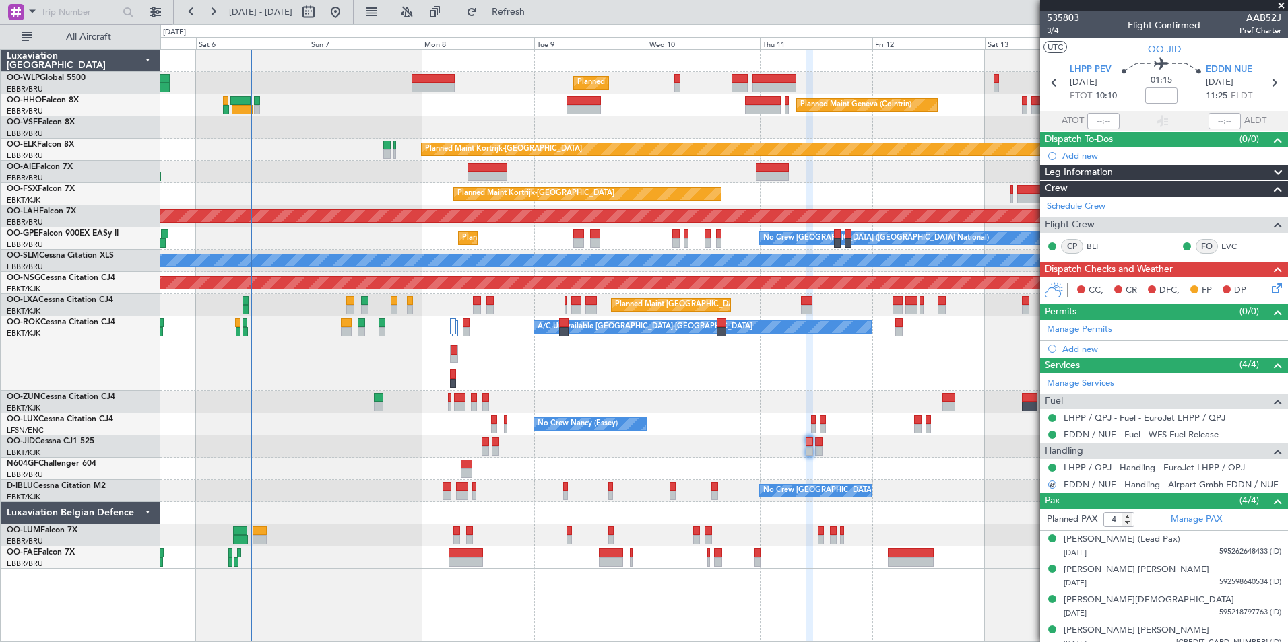
click at [1251, 85] on div "EDDN NUE 11/09/2025 11:25 ELDT" at bounding box center [1234, 83] width 59 height 40
click at [1265, 86] on icon at bounding box center [1274, 83] width 18 height 18
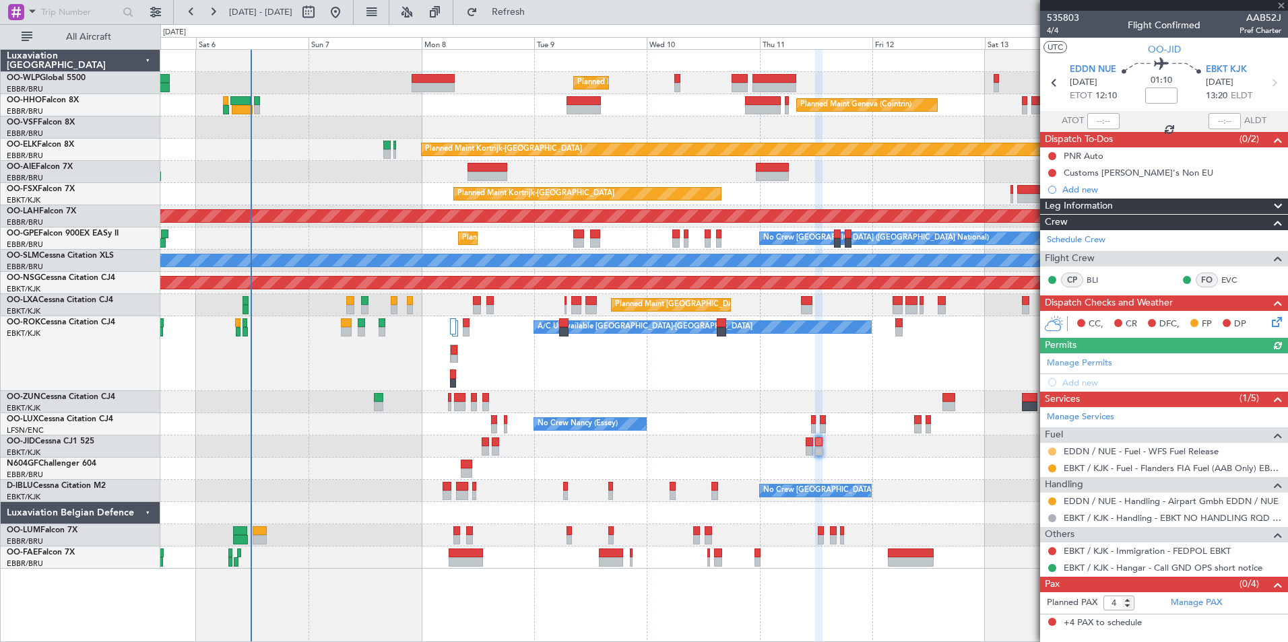
click at [1052, 455] on mat-tooltip-component "Requested" at bounding box center [1052, 473] width 61 height 36
click at [1054, 446] on div at bounding box center [1052, 451] width 11 height 11
click at [1053, 451] on button at bounding box center [1052, 452] width 8 height 8
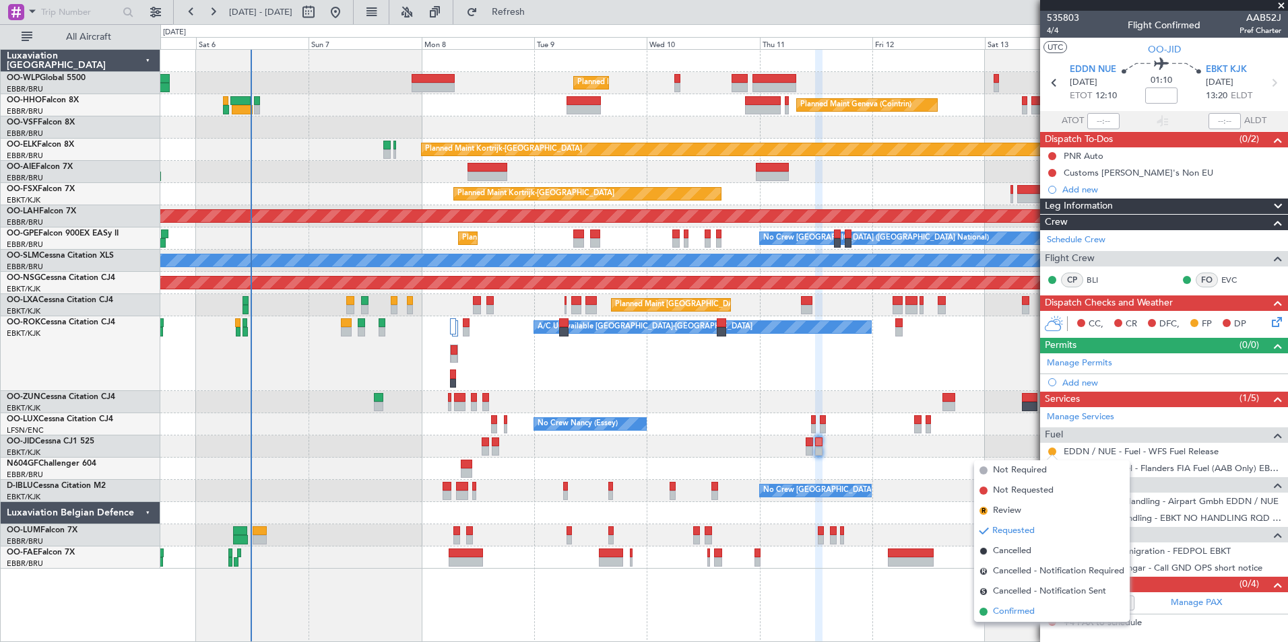
click at [1020, 610] on span "Confirmed" at bounding box center [1014, 611] width 42 height 13
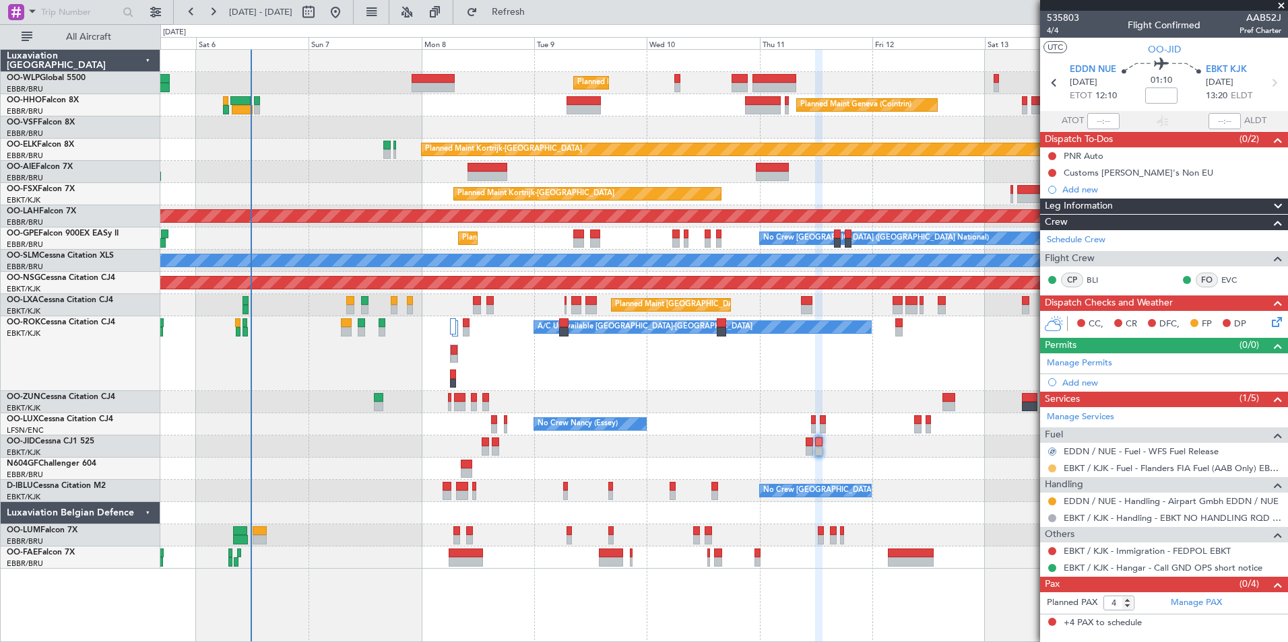
click at [1051, 465] on button at bounding box center [1052, 469] width 8 height 8
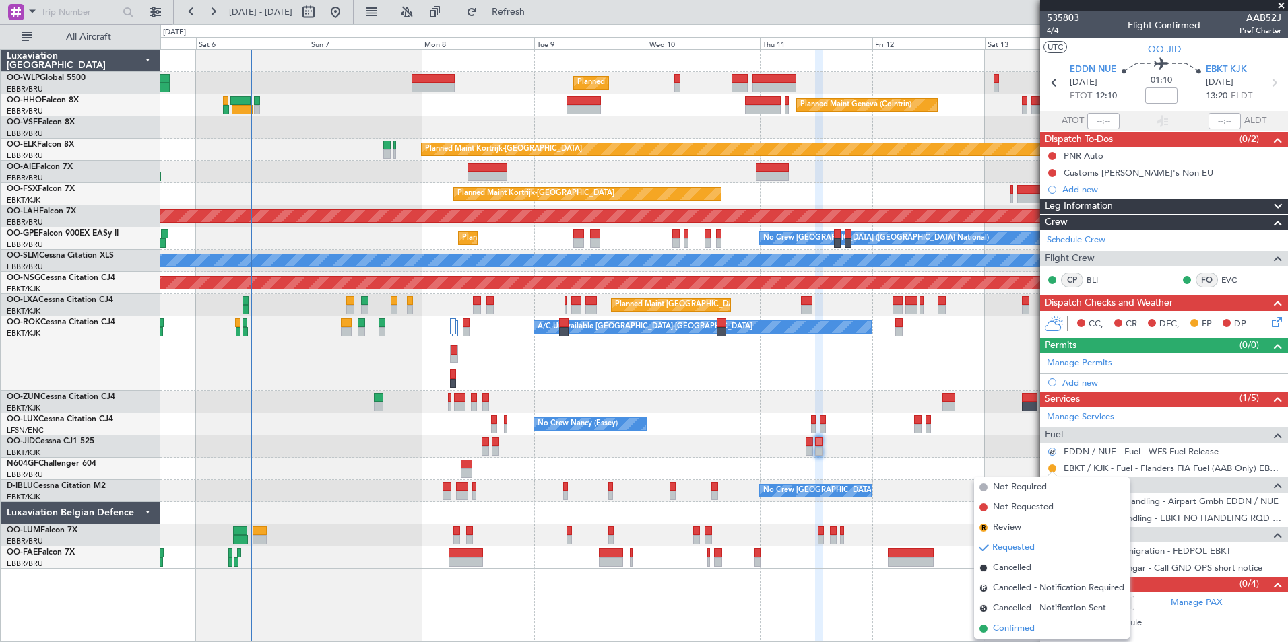
click at [1030, 629] on span "Confirmed" at bounding box center [1014, 628] width 42 height 13
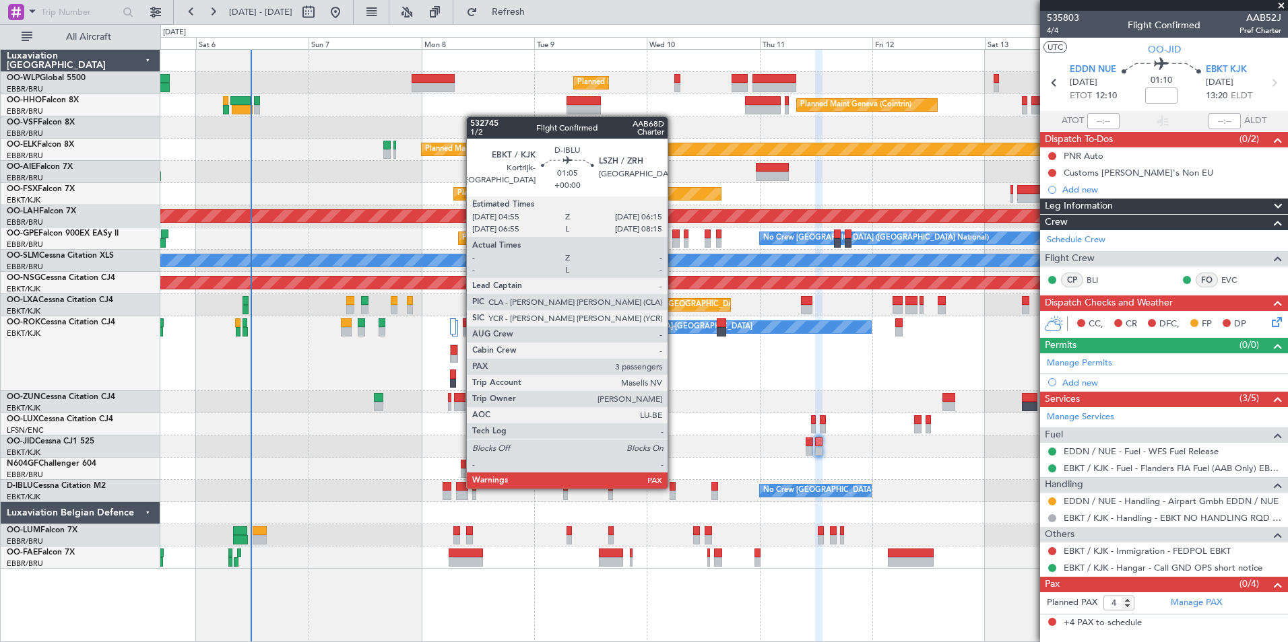
click at [673, 488] on div at bounding box center [672, 486] width 7 height 9
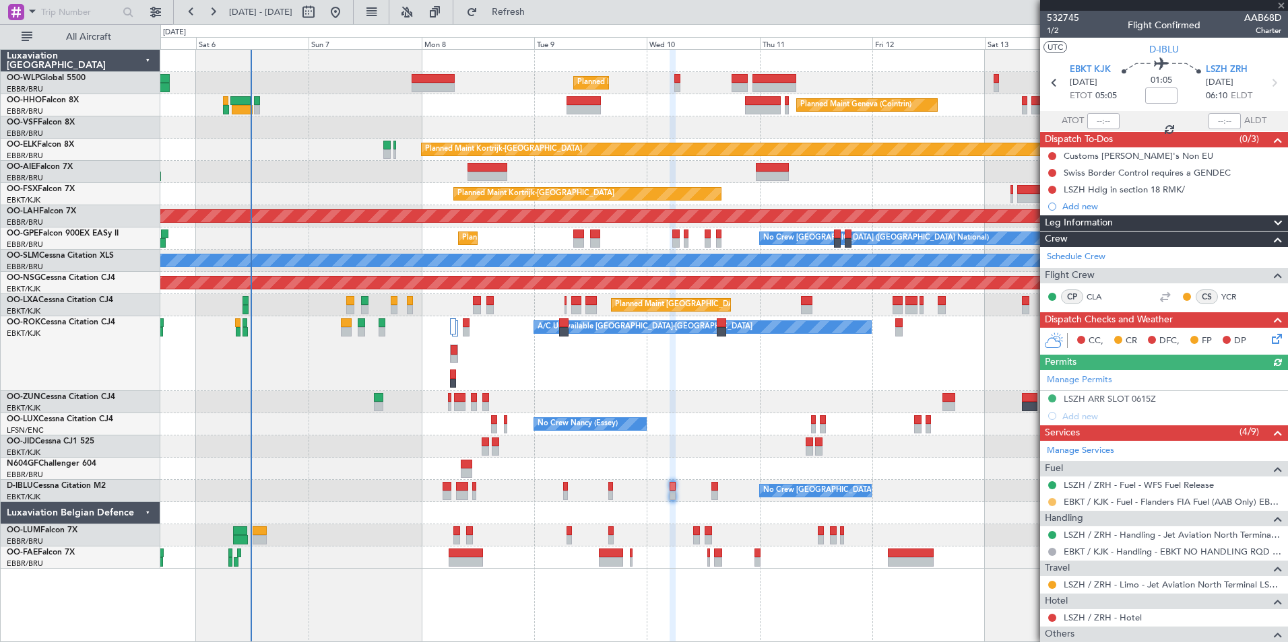
click at [1053, 501] on button at bounding box center [1052, 502] width 8 height 8
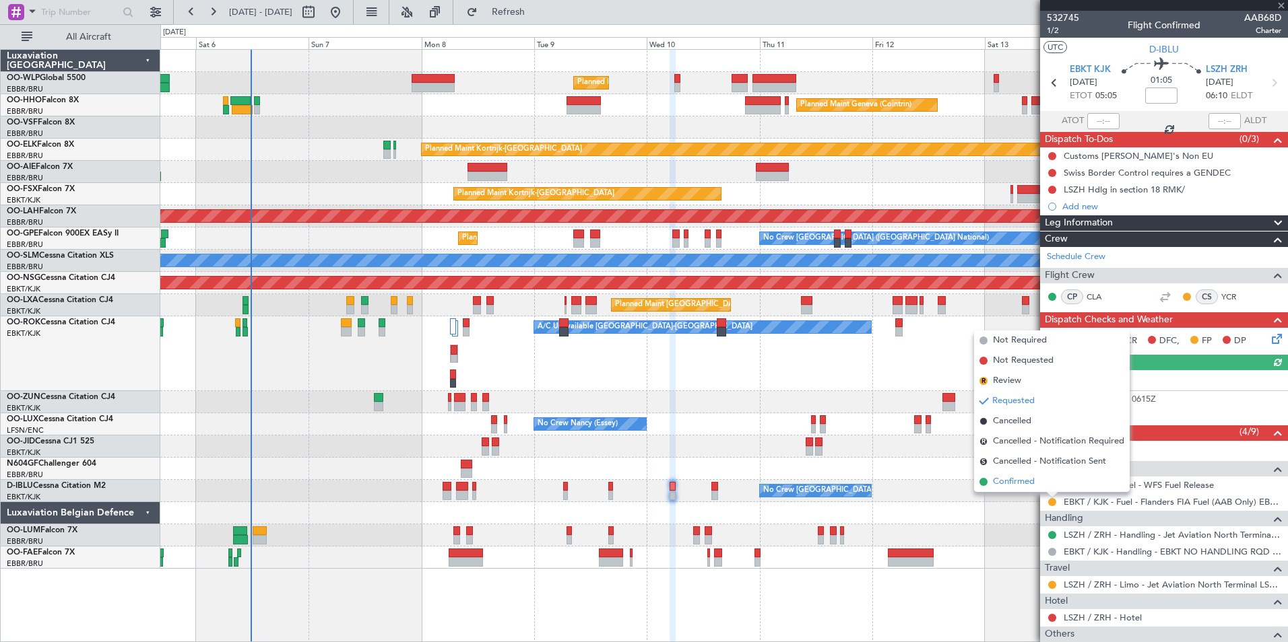
click at [1030, 486] on span "Confirmed" at bounding box center [1014, 481] width 42 height 13
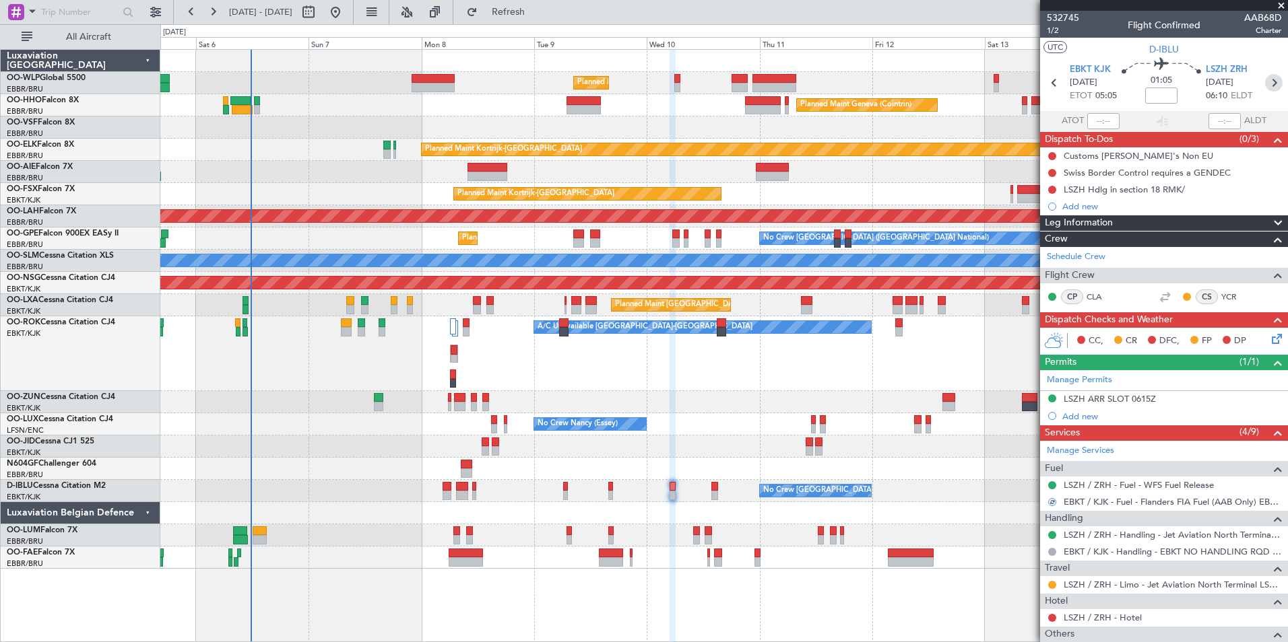
click at [1267, 78] on icon at bounding box center [1274, 83] width 18 height 18
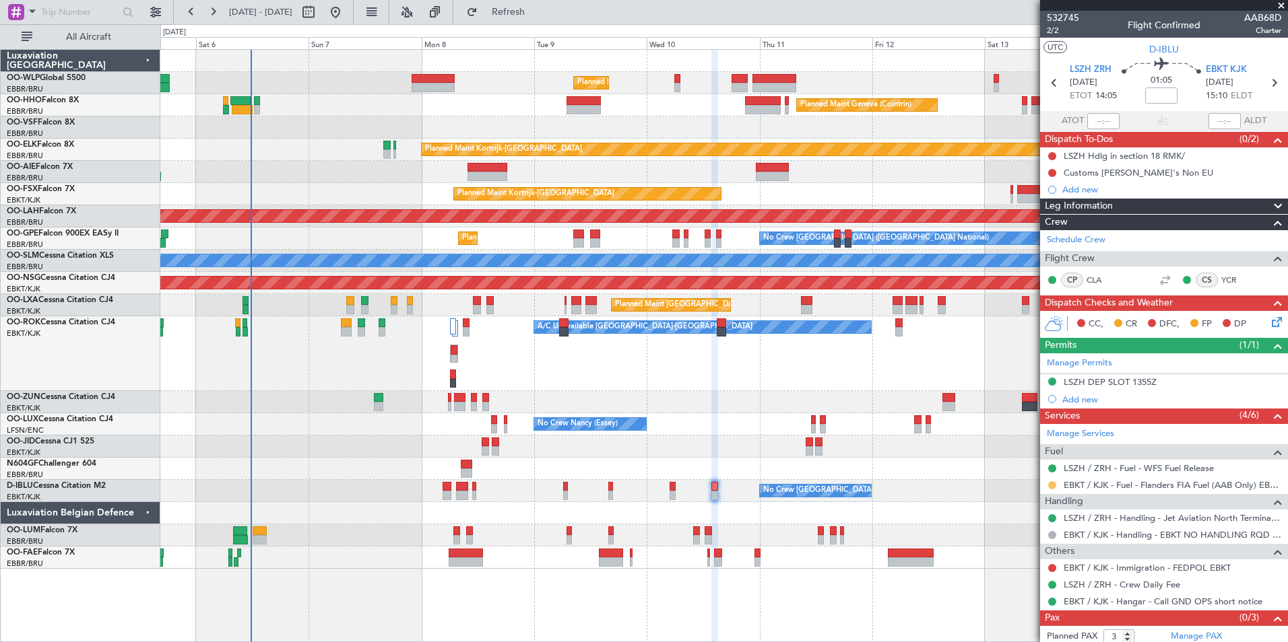
click at [1051, 487] on button at bounding box center [1052, 486] width 8 height 8
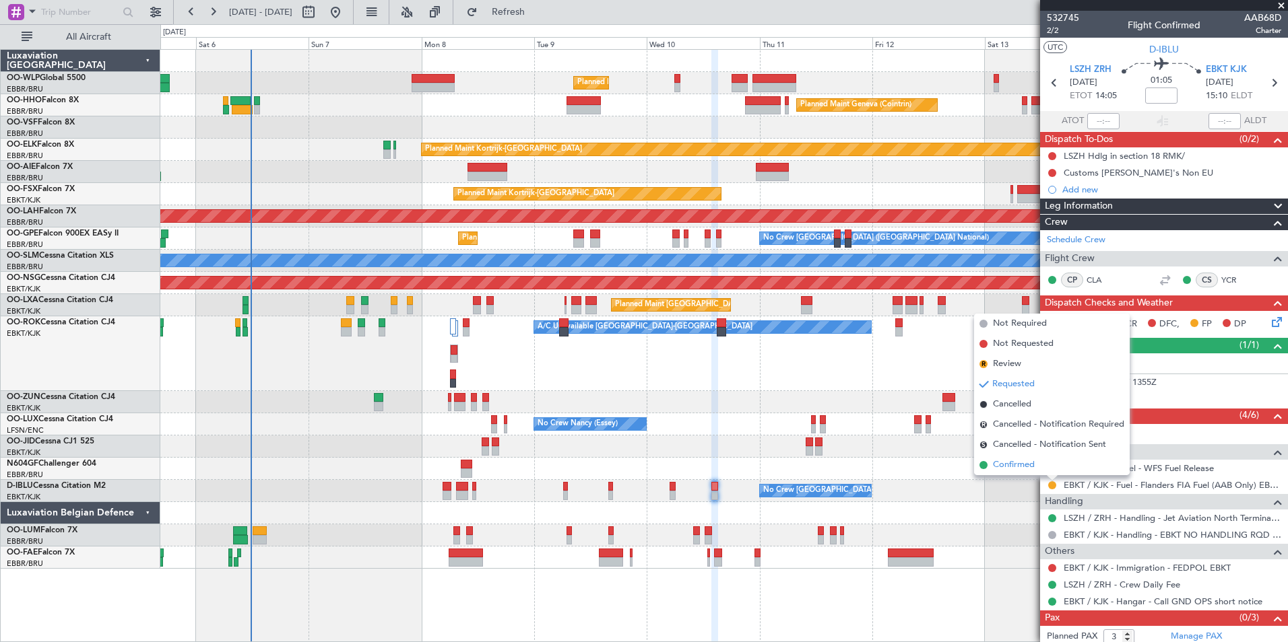
click at [1033, 466] on span "Confirmed" at bounding box center [1014, 465] width 42 height 13
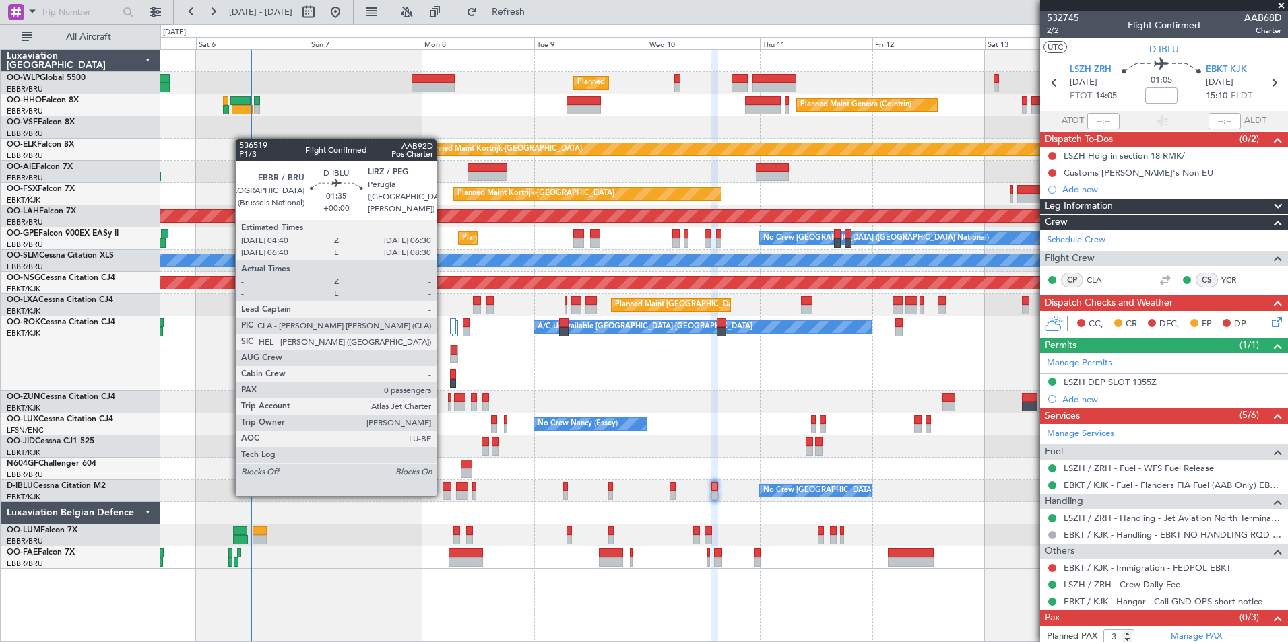
click at [442, 495] on div at bounding box center [446, 495] width 9 height 9
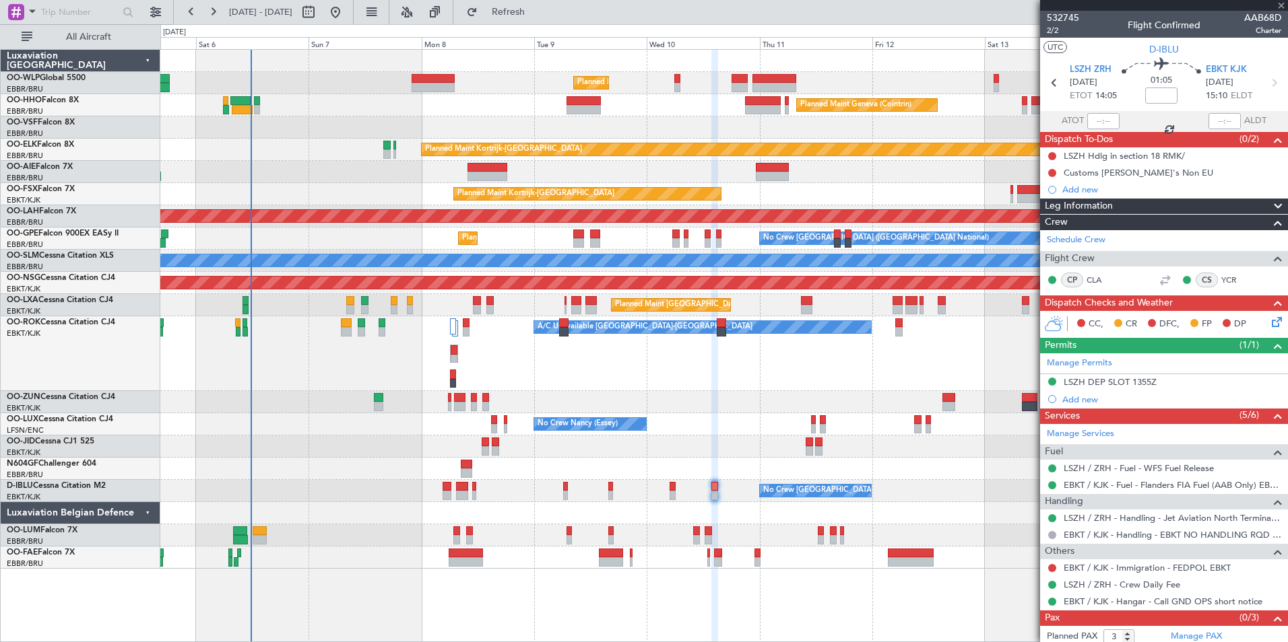
type input "0"
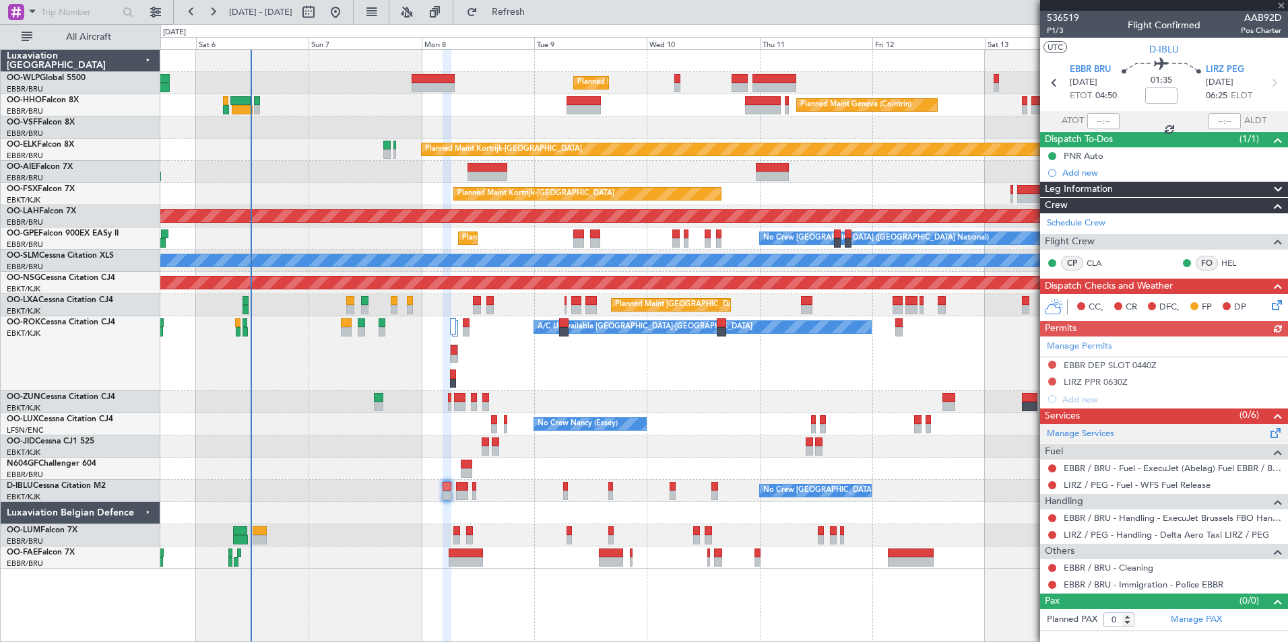
click at [1104, 440] on div "Manage Services" at bounding box center [1164, 434] width 248 height 20
click at [530, 13] on span "Refresh" at bounding box center [508, 11] width 57 height 9
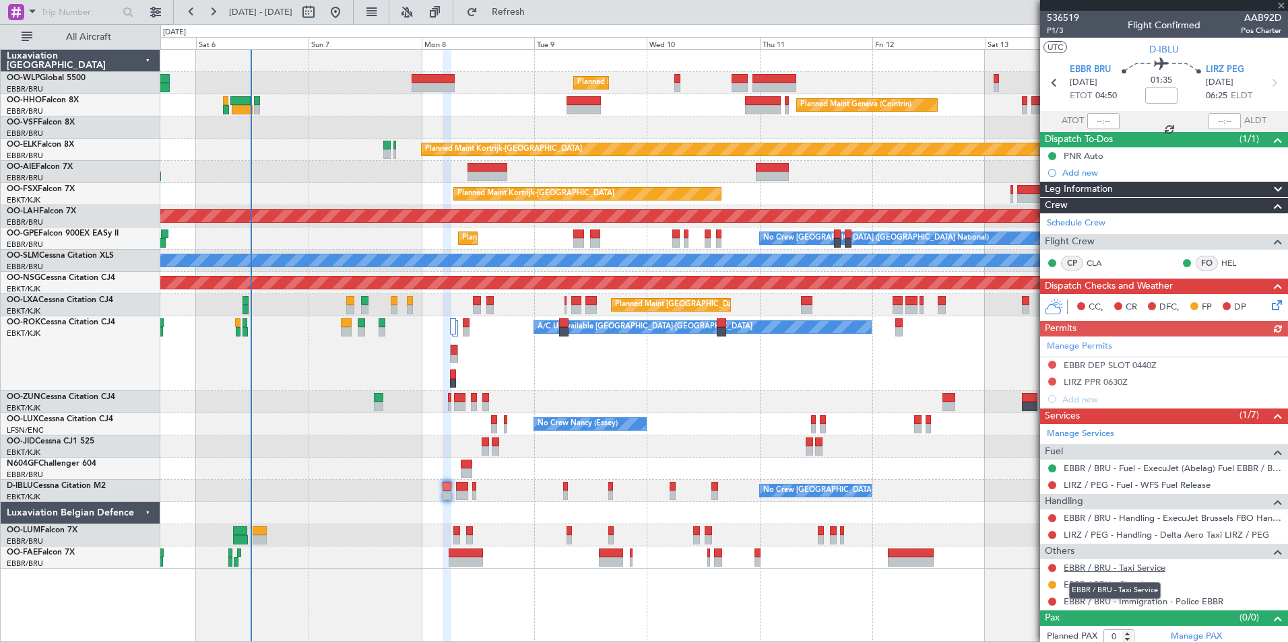
click at [1102, 571] on link "EBBR / BRU - Taxi Service" at bounding box center [1114, 567] width 102 height 11
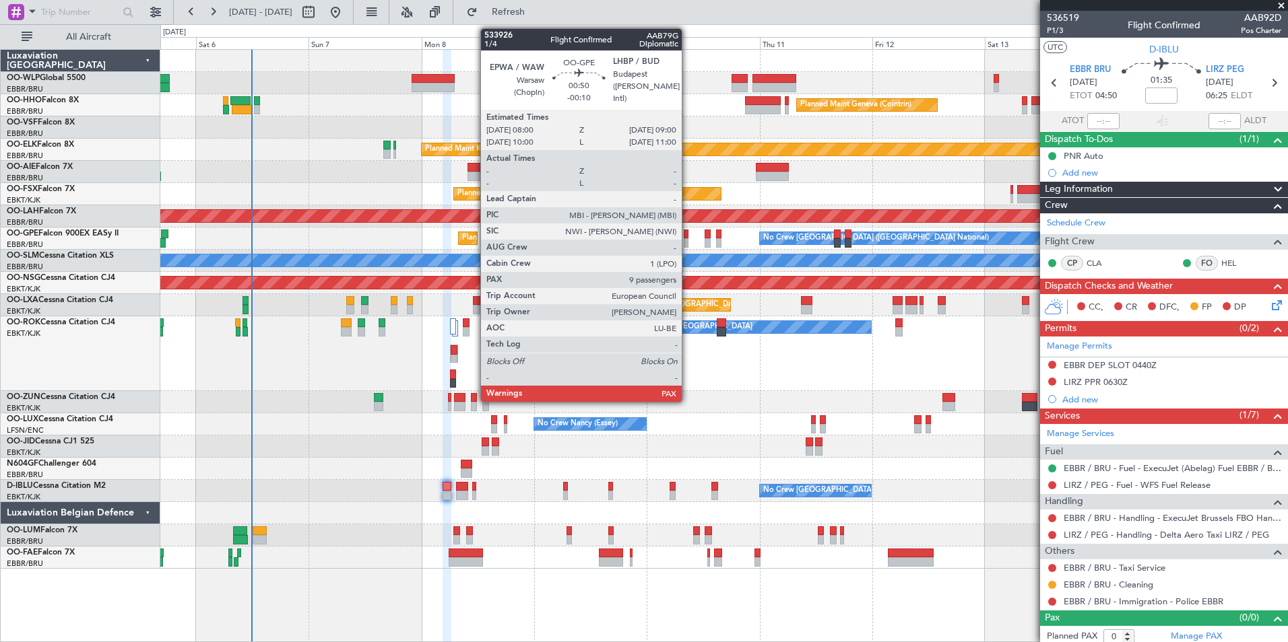
click at [688, 238] on div at bounding box center [686, 242] width 5 height 9
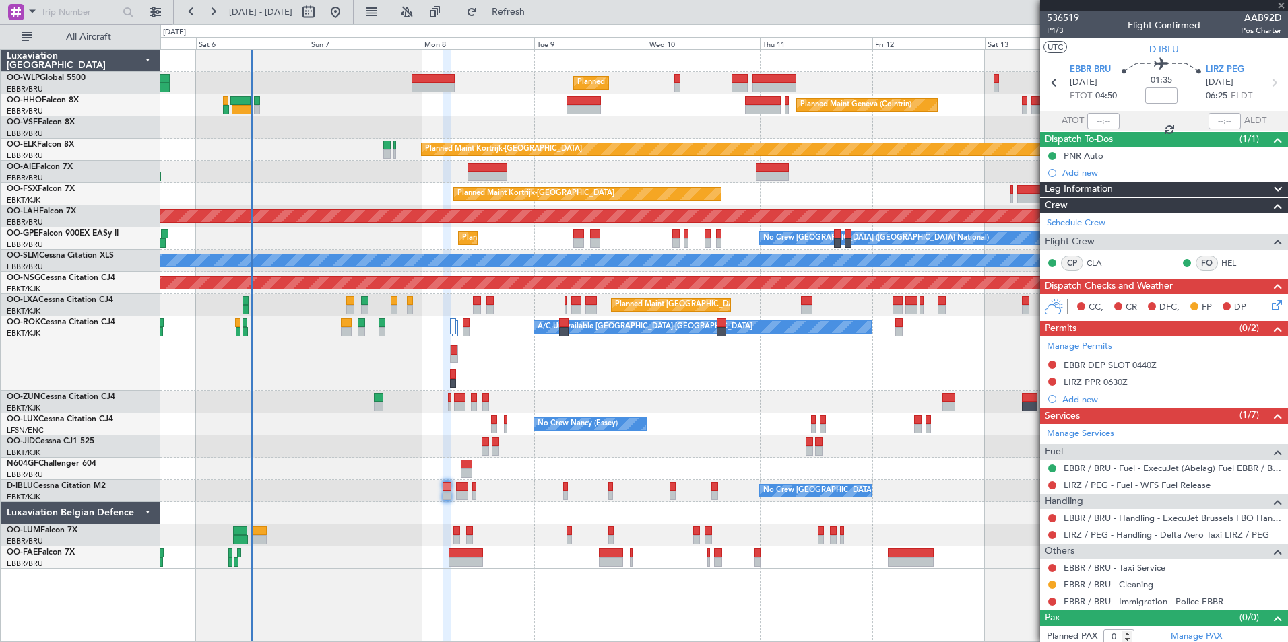
type input "-00:10"
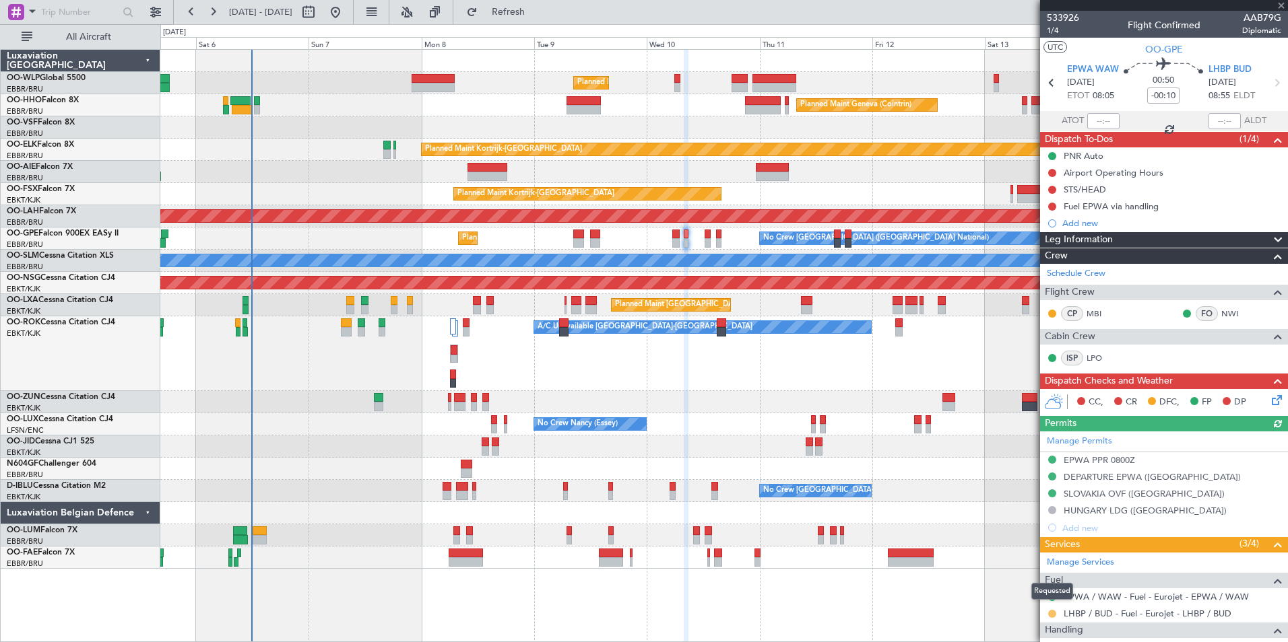
click at [1053, 613] on button at bounding box center [1052, 614] width 8 height 8
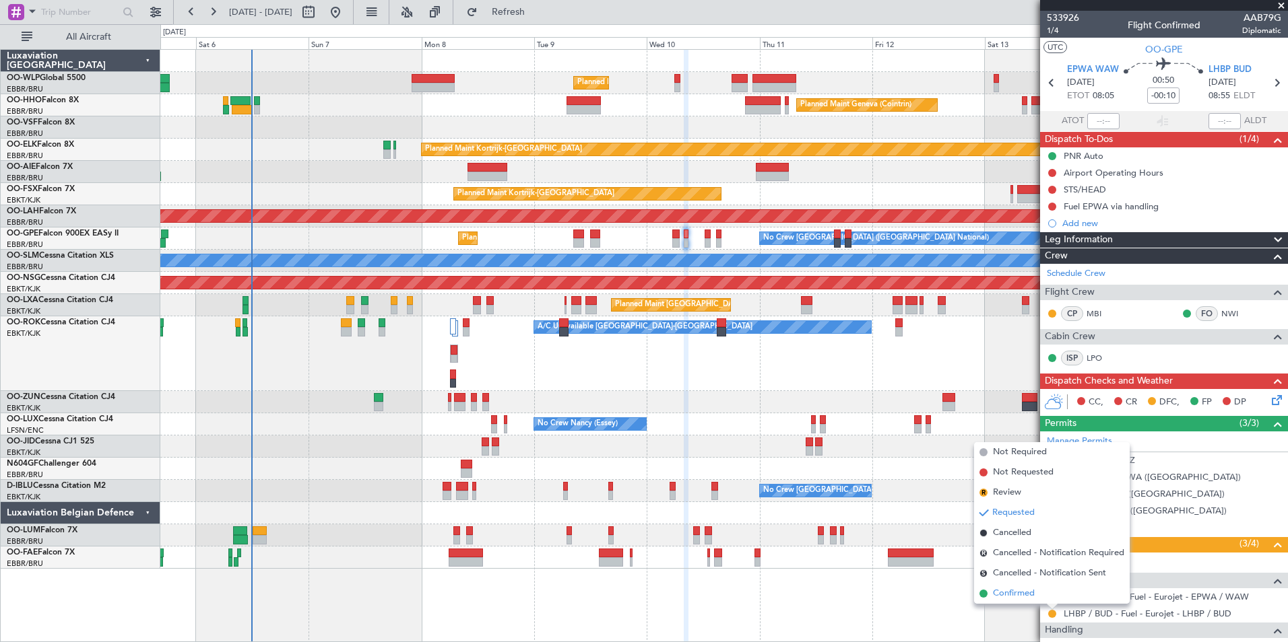
click at [990, 589] on li "Confirmed" at bounding box center [1052, 594] width 156 height 20
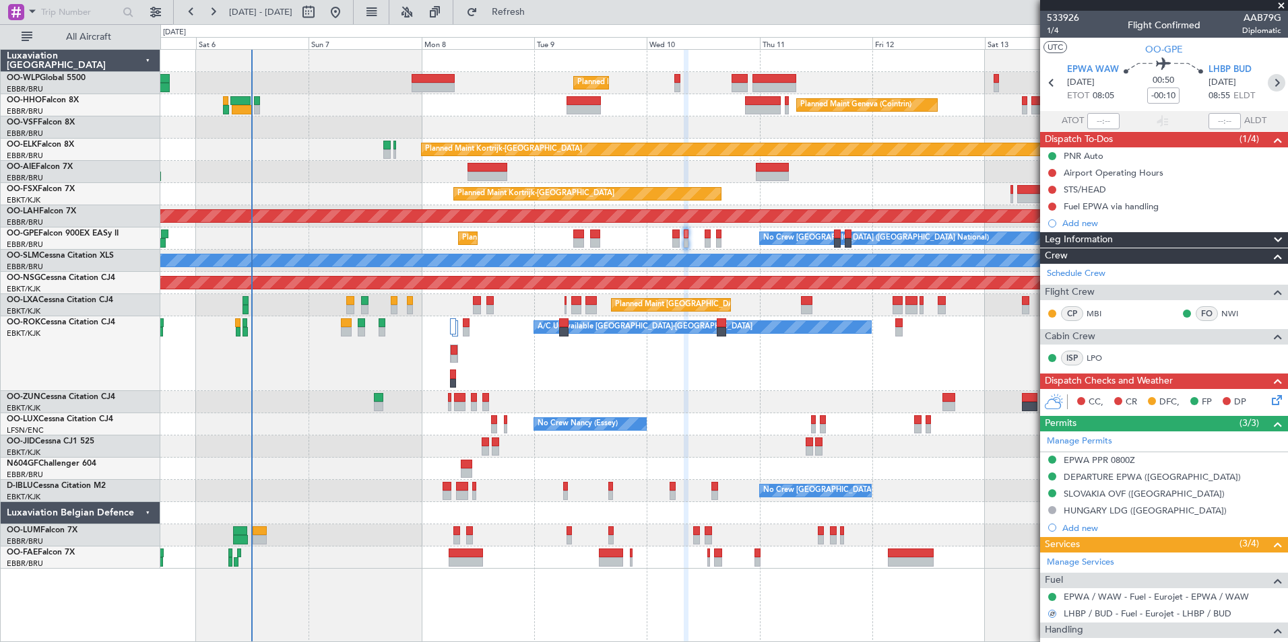
click at [1267, 80] on icon at bounding box center [1276, 83] width 18 height 18
type input "10"
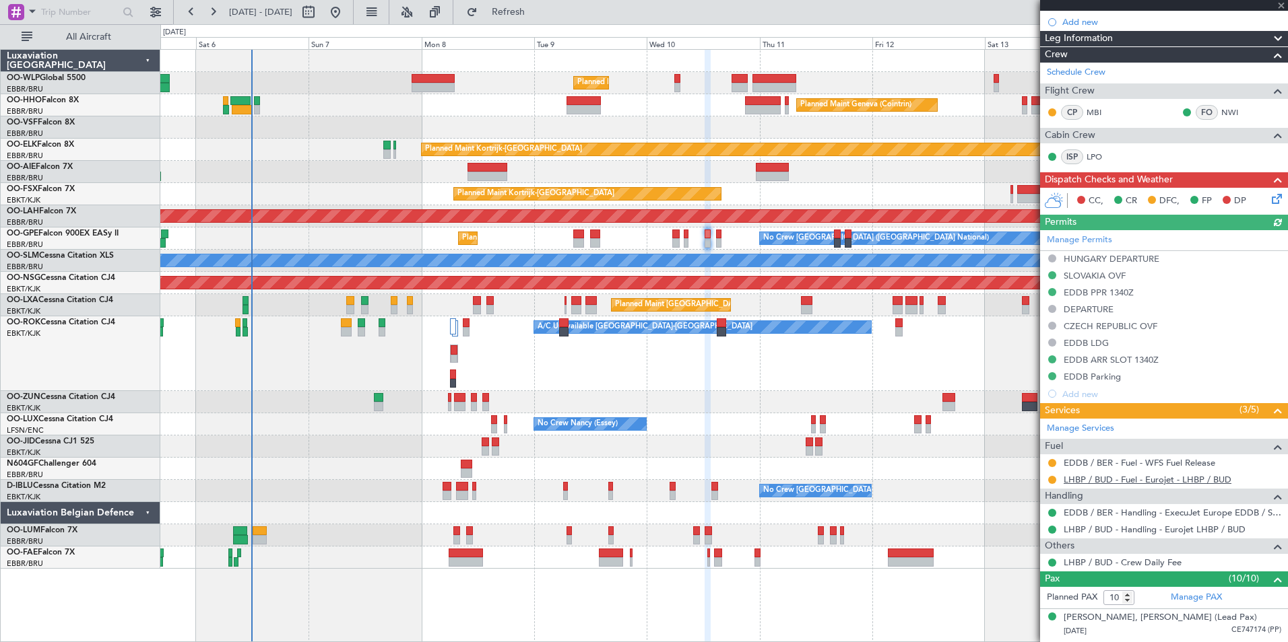
scroll to position [202, 0]
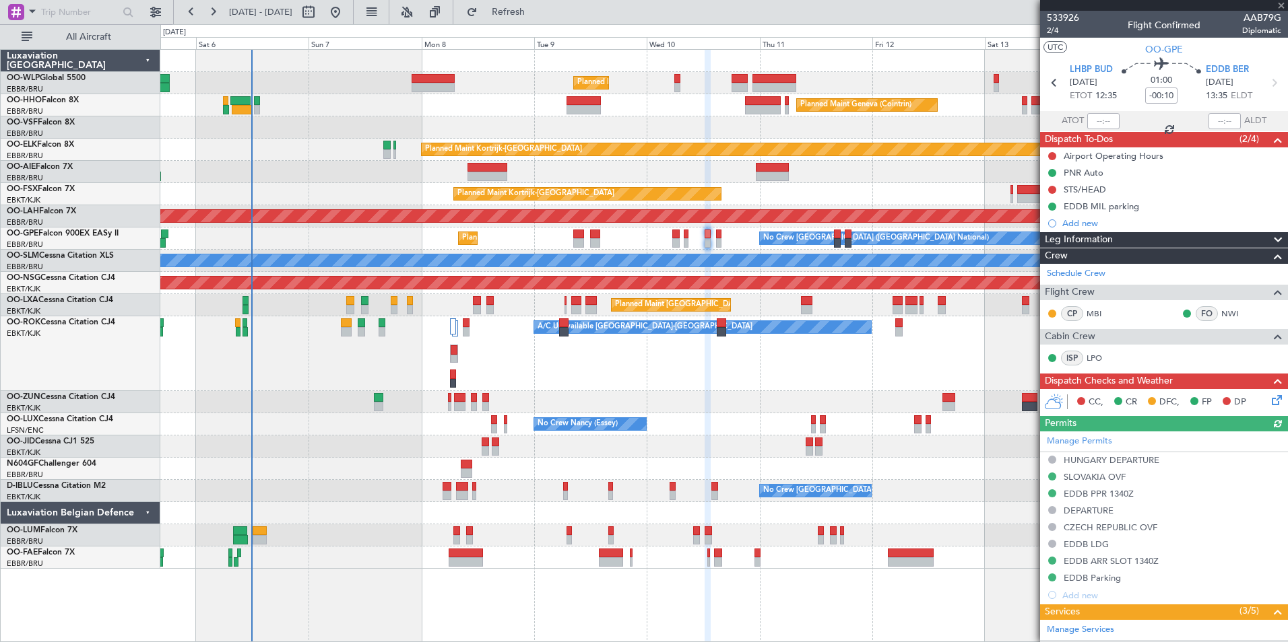
drag, startPoint x: 0, startPoint y: 0, endPoint x: 1055, endPoint y: 477, distance: 1157.6
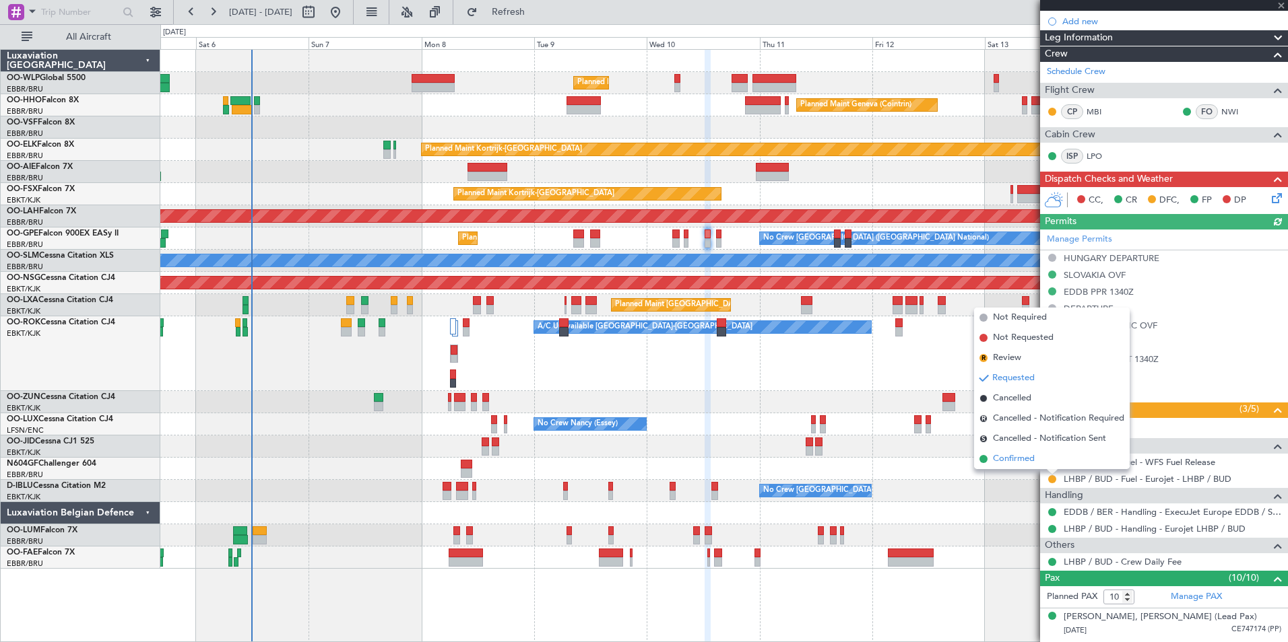
click at [1018, 450] on li "Confirmed" at bounding box center [1052, 459] width 156 height 20
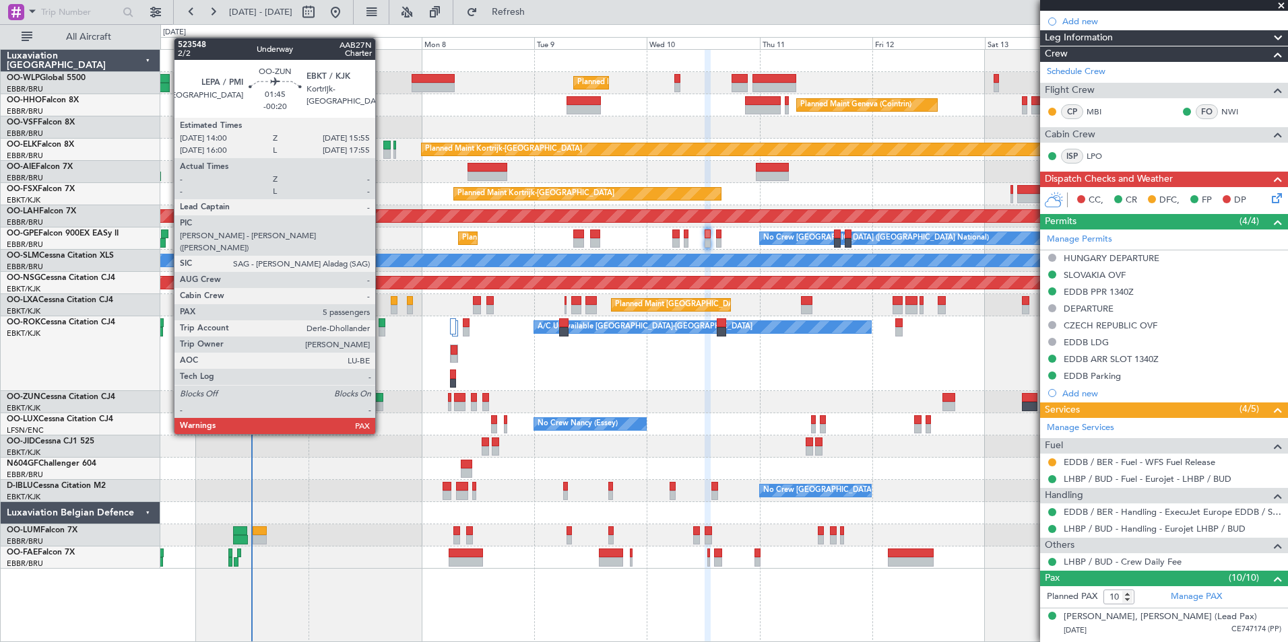
click at [381, 409] on div at bounding box center [378, 406] width 9 height 9
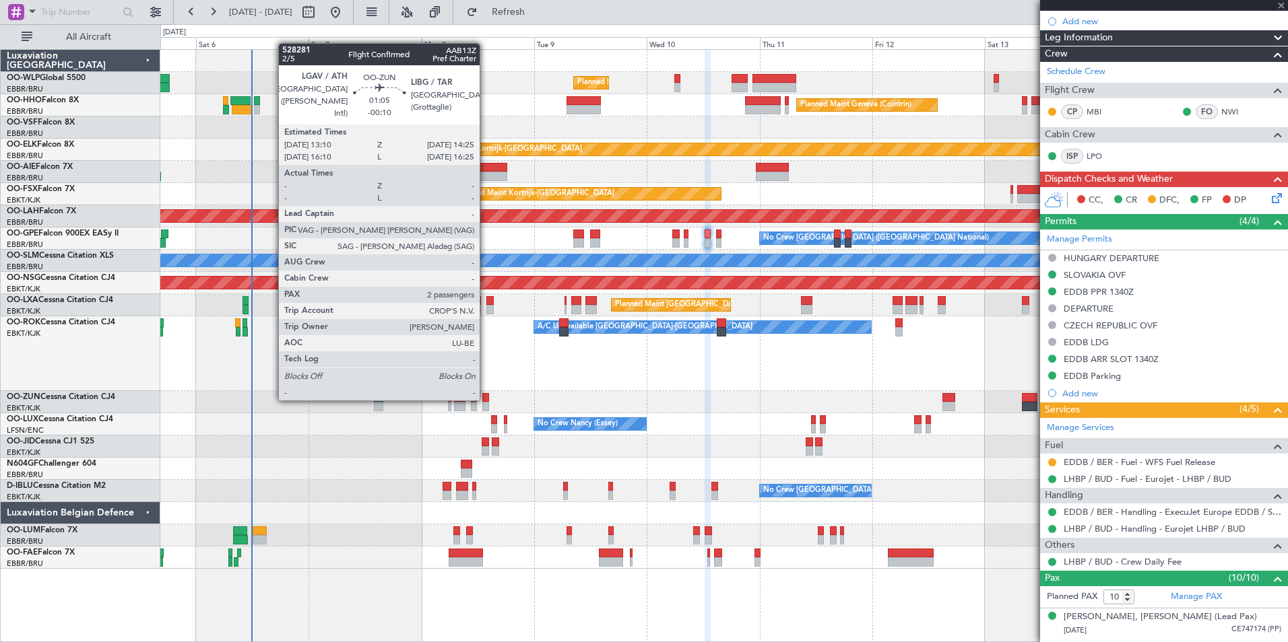
type input "-00:20"
type input "5"
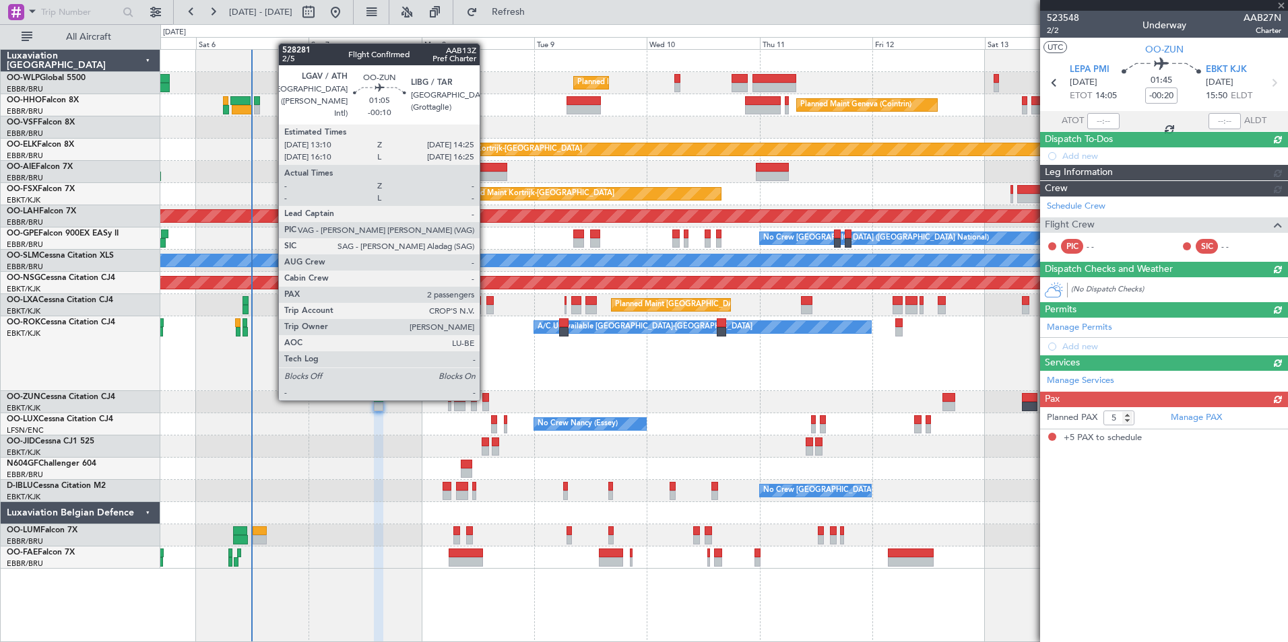
scroll to position [0, 0]
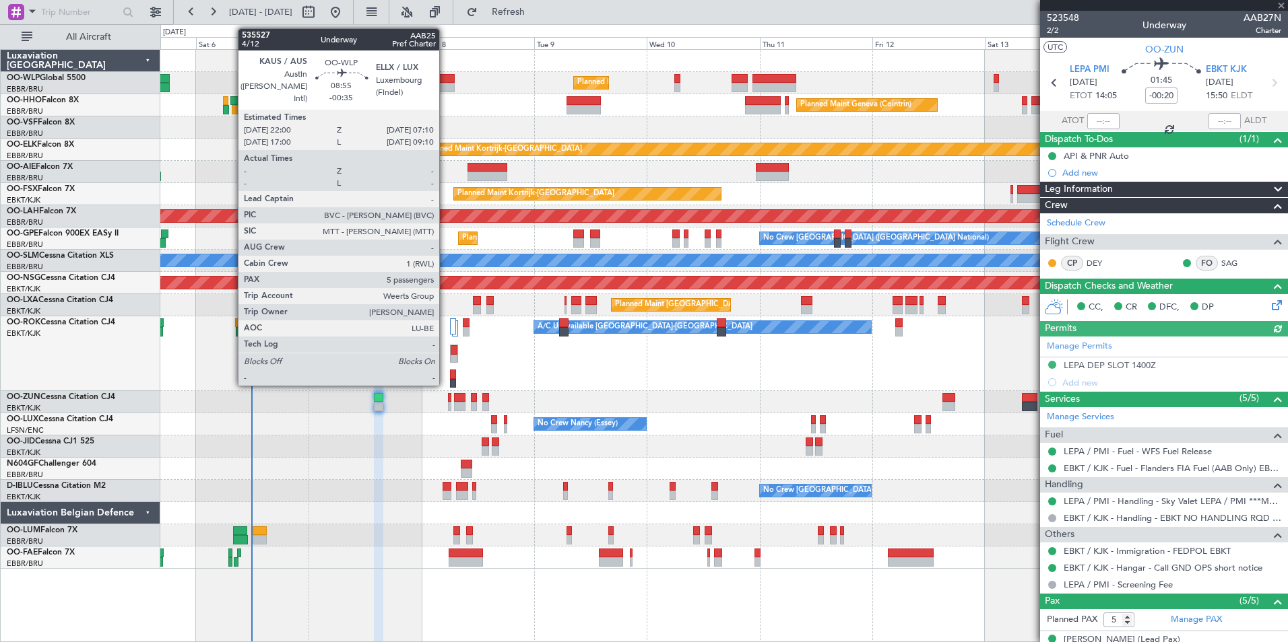
click at [445, 87] on div at bounding box center [432, 87] width 43 height 9
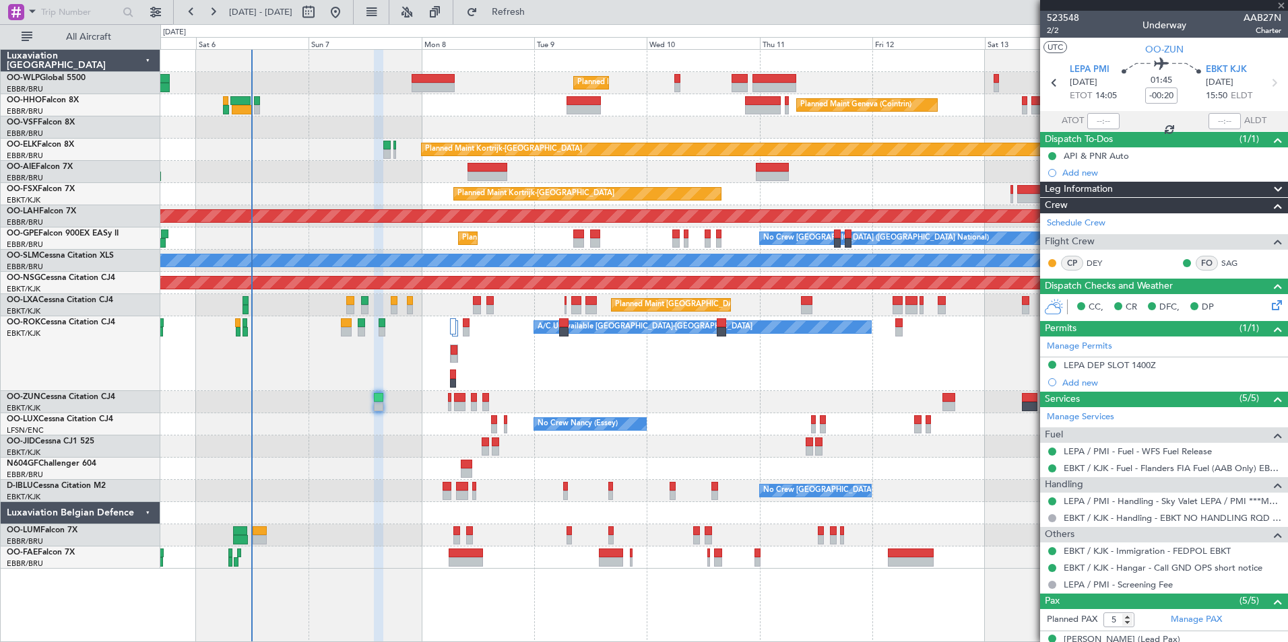
type input "-00:35"
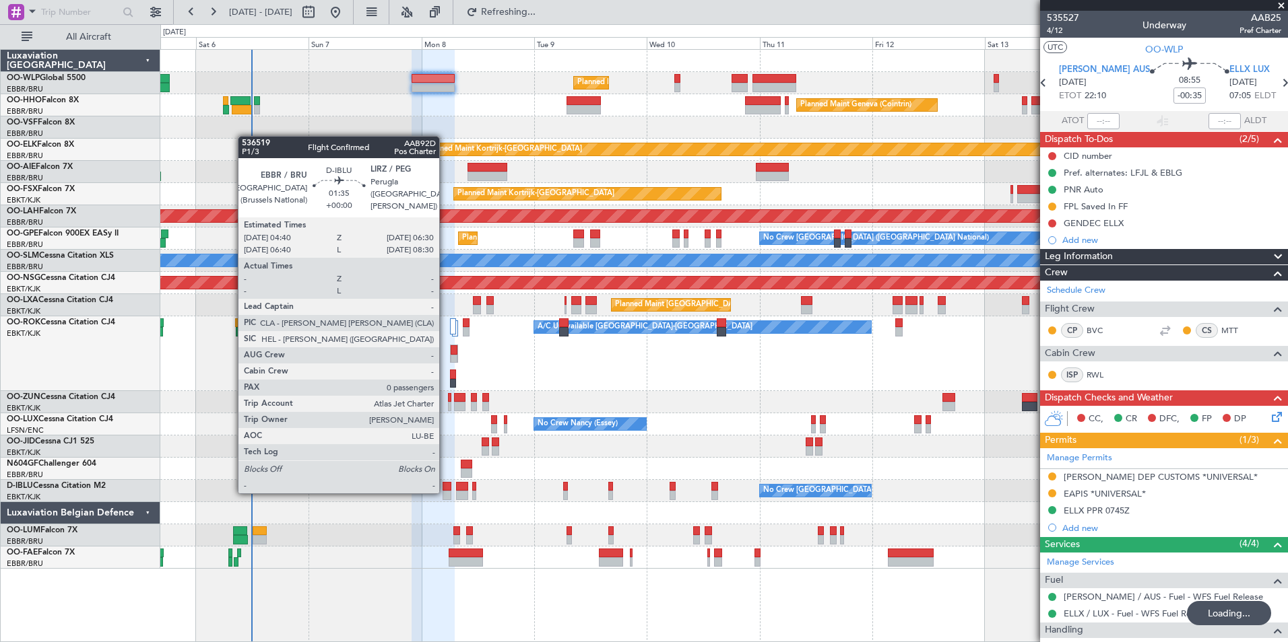
click at [445, 492] on div at bounding box center [446, 495] width 9 height 9
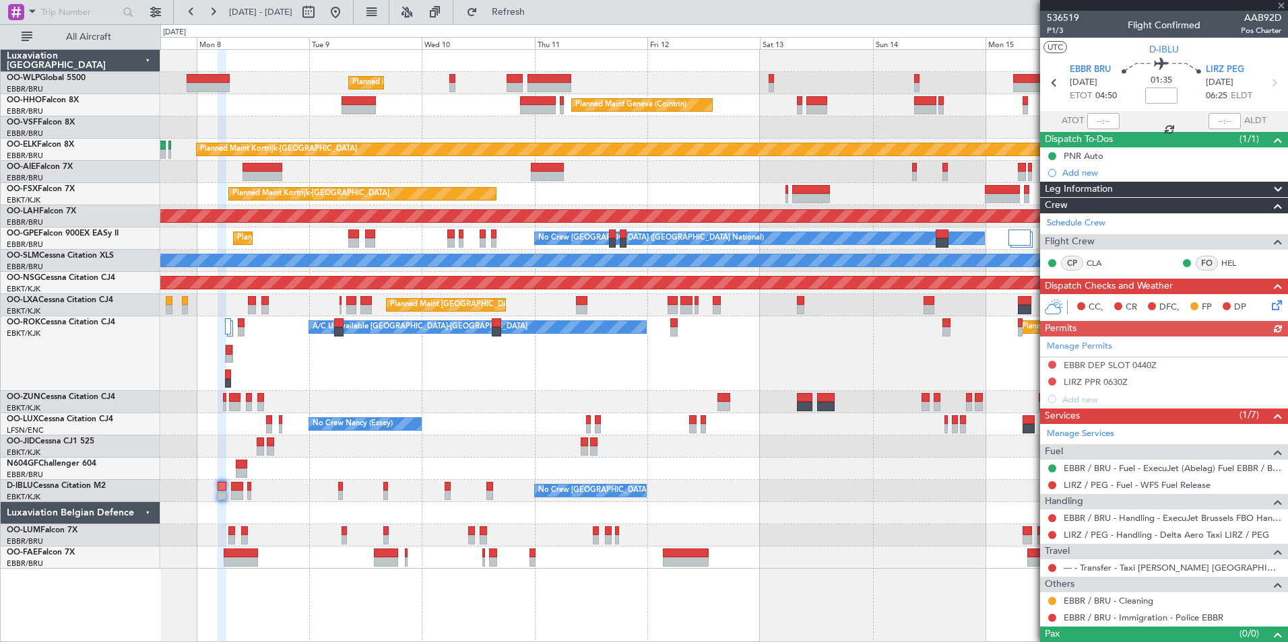
click at [576, 195] on div "Planned Maint Milan (Linate) Planned Maint Geneva ([GEOGRAPHIC_DATA]) Planned M…" at bounding box center [723, 309] width 1127 height 519
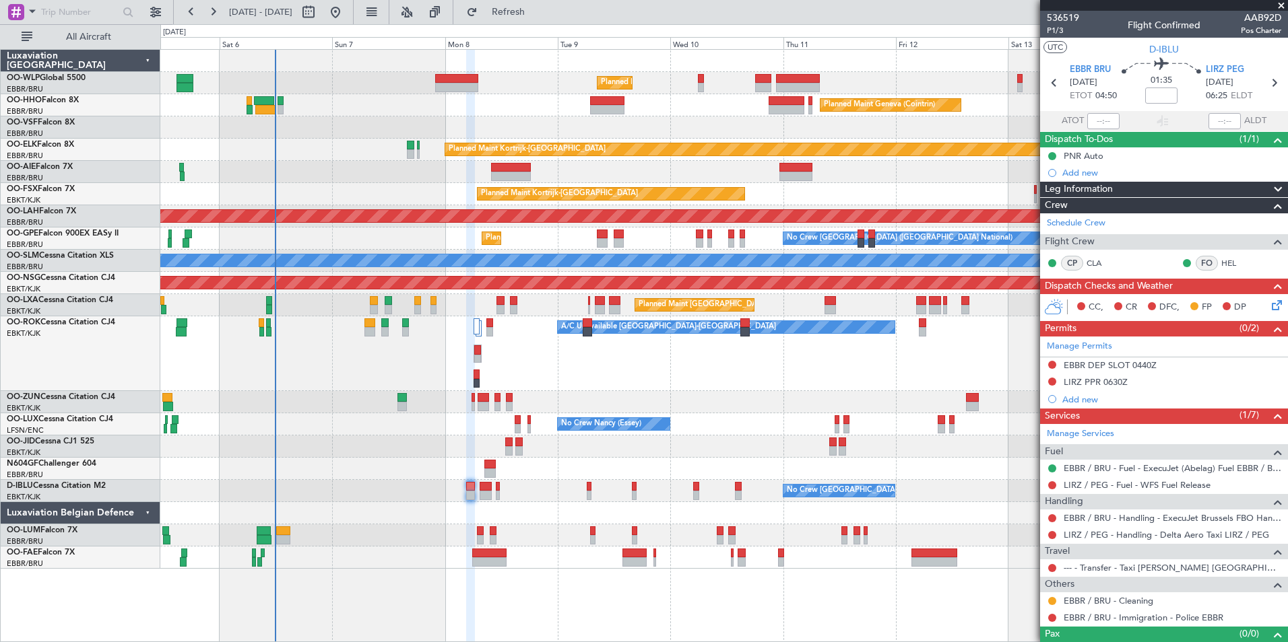
click at [863, 360] on div "Planned Maint [GEOGRAPHIC_DATA] ([GEOGRAPHIC_DATA]) A/C Unavailable [GEOGRAPHIC…" at bounding box center [723, 354] width 1127 height 75
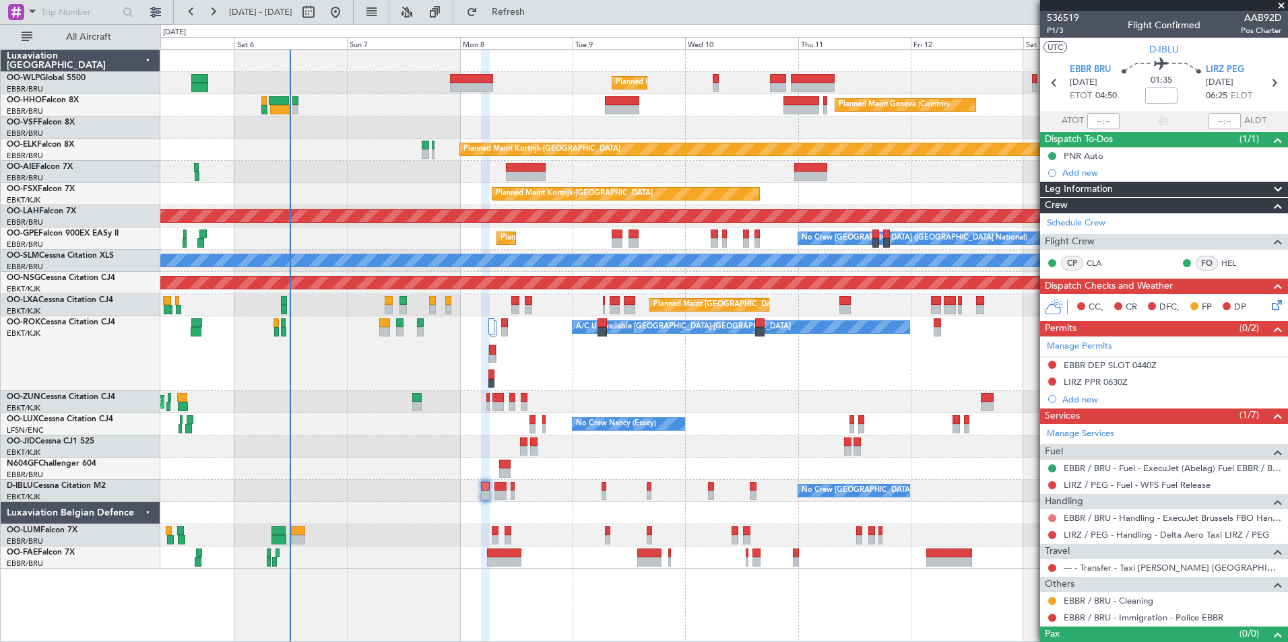
click at [1051, 520] on button at bounding box center [1052, 519] width 8 height 8
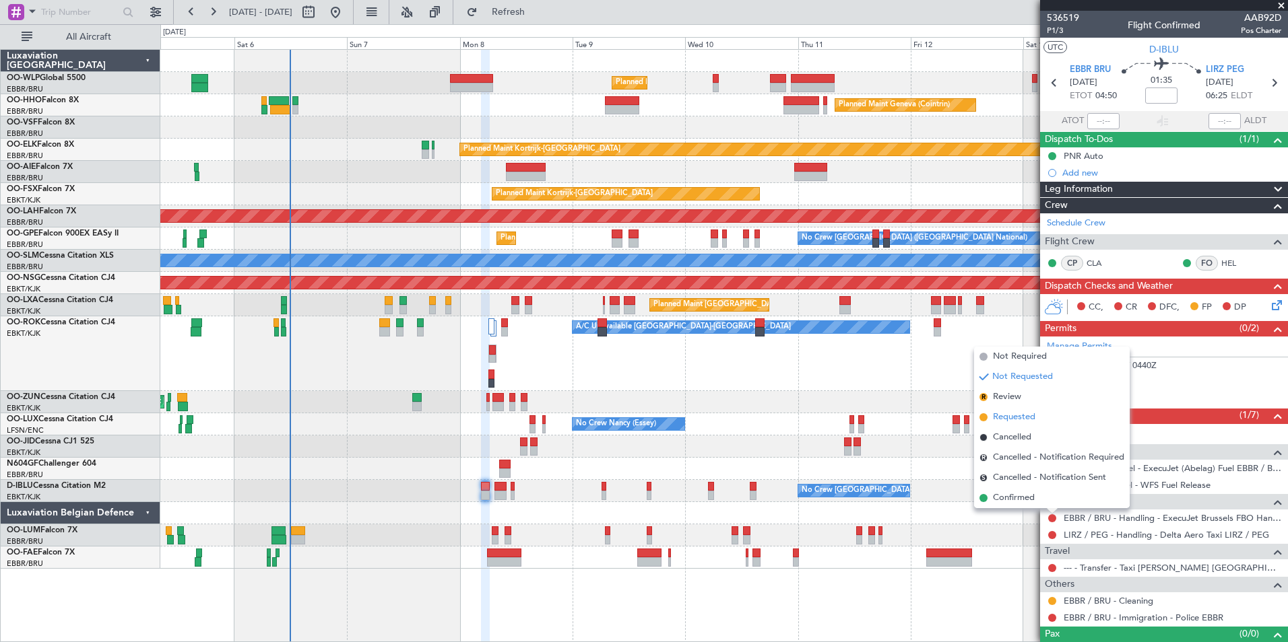
click at [989, 419] on li "Requested" at bounding box center [1052, 417] width 156 height 20
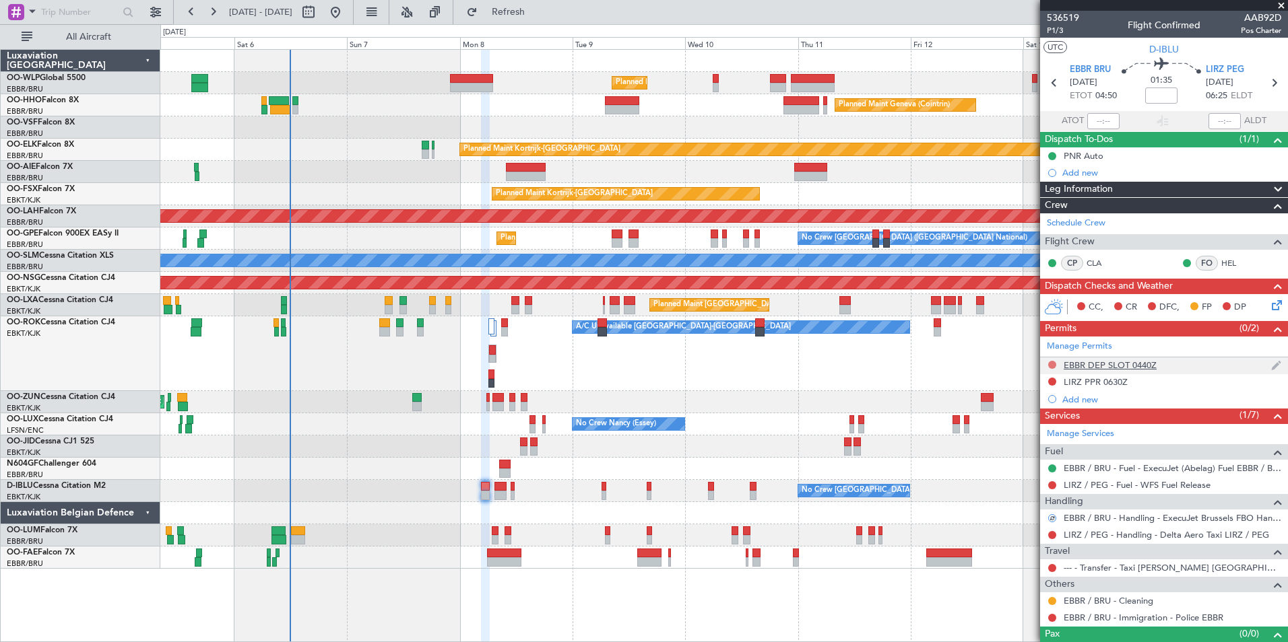
click at [1052, 363] on button at bounding box center [1052, 365] width 8 height 8
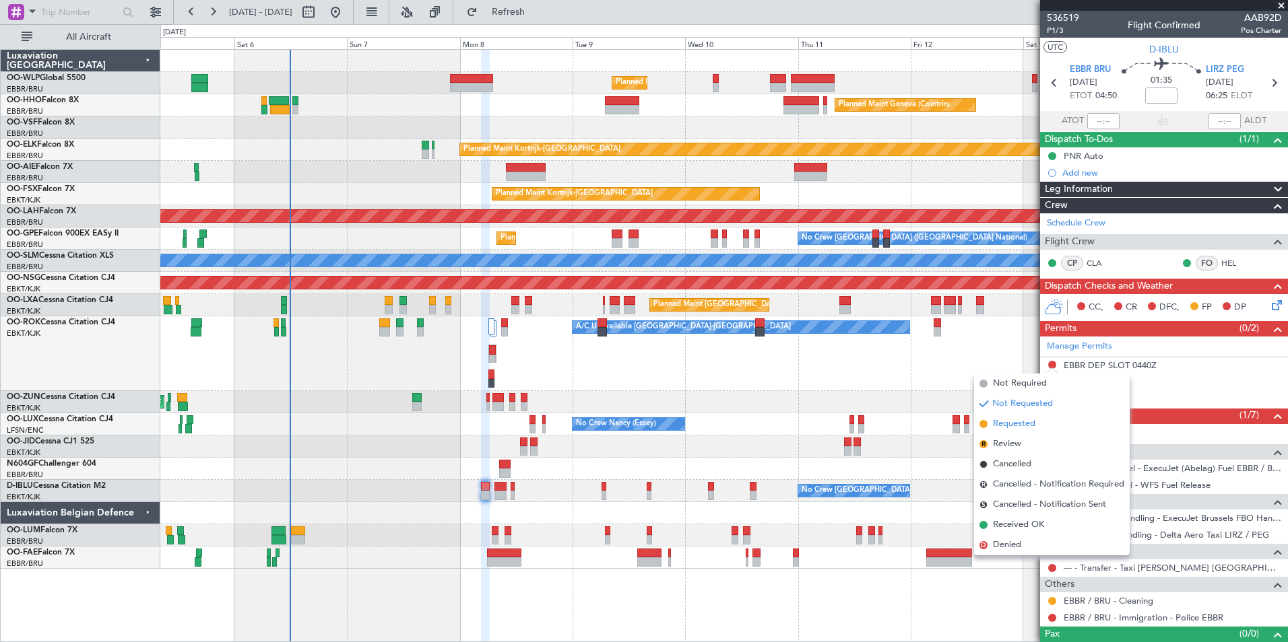
click at [1024, 431] on li "Requested" at bounding box center [1052, 424] width 156 height 20
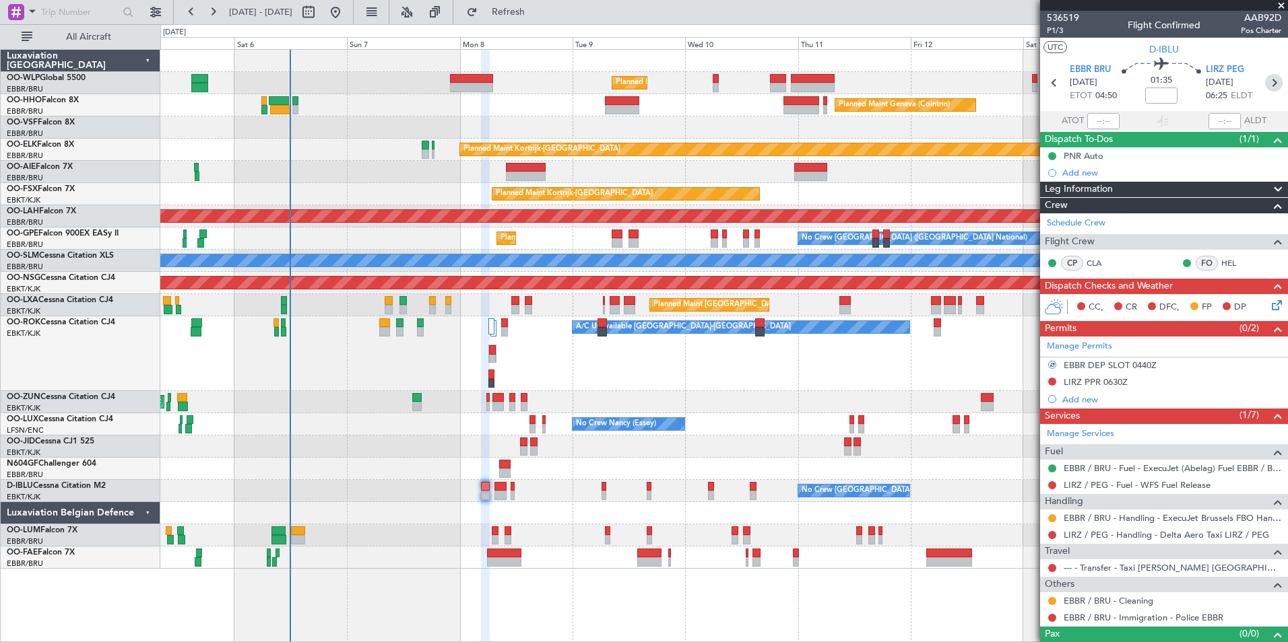
click at [1265, 81] on icon at bounding box center [1274, 83] width 18 height 18
type input "2"
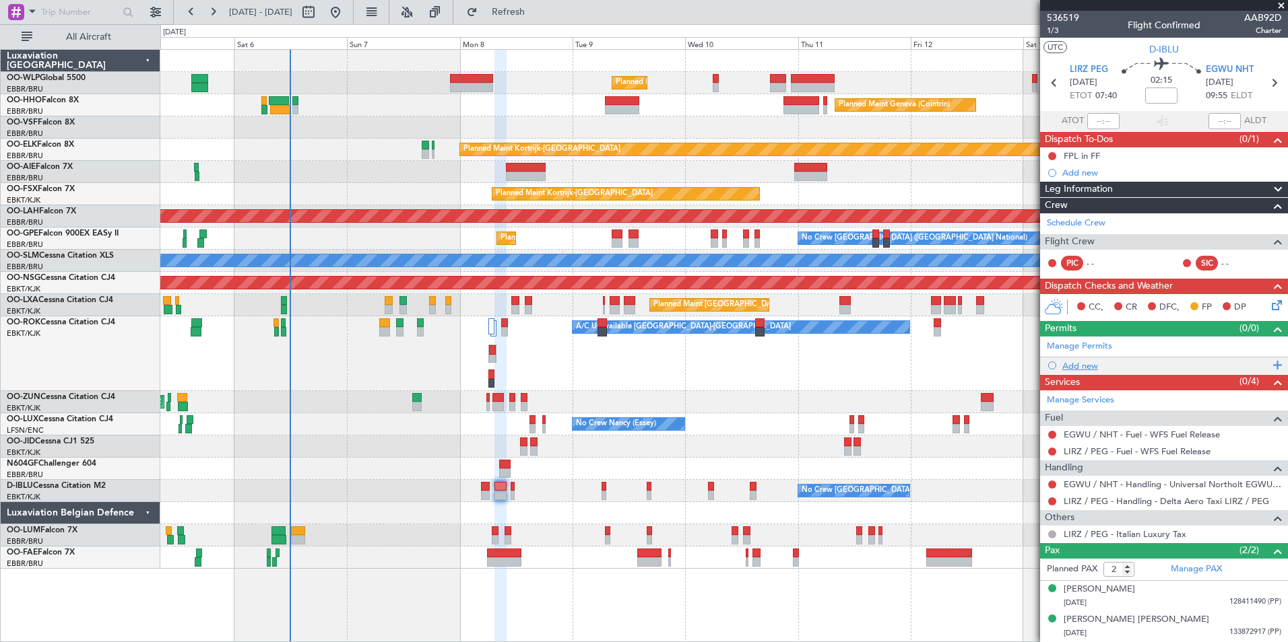
click at [1079, 372] on div "Add new" at bounding box center [1164, 366] width 248 height 17
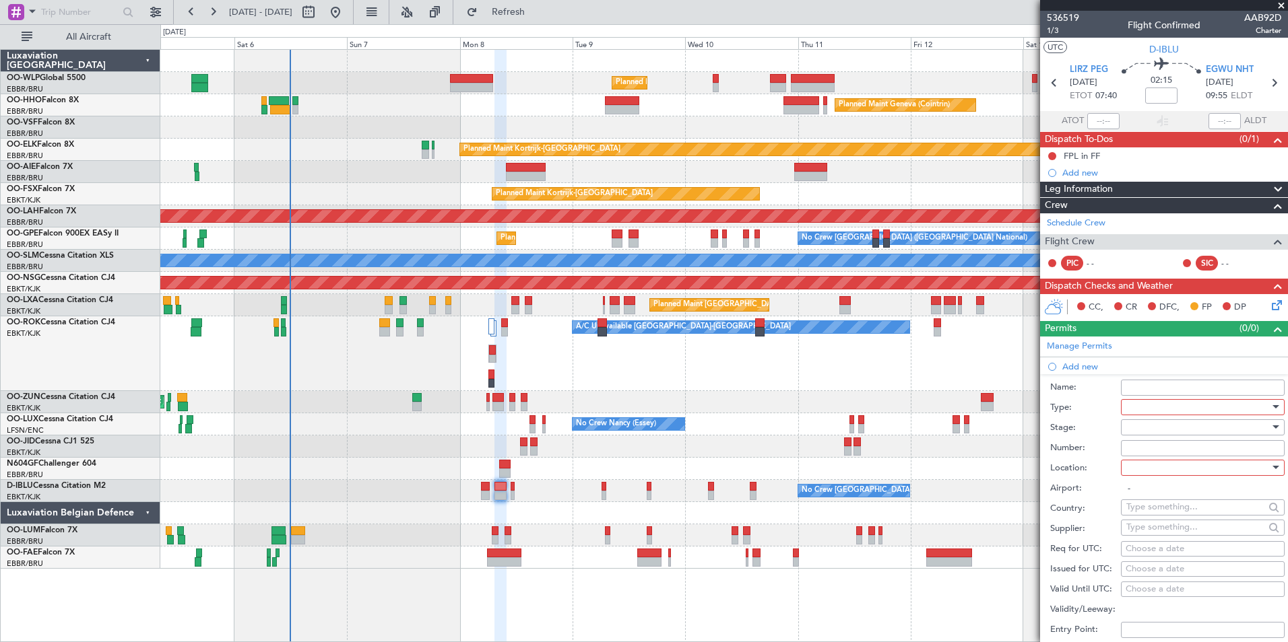
click at [1138, 407] on div at bounding box center [1197, 407] width 143 height 20
click at [1148, 473] on span "PPR" at bounding box center [1197, 473] width 141 height 20
click at [1147, 427] on div at bounding box center [1197, 428] width 143 height 20
click at [1147, 473] on span "Not Requested" at bounding box center [1197, 475] width 141 height 20
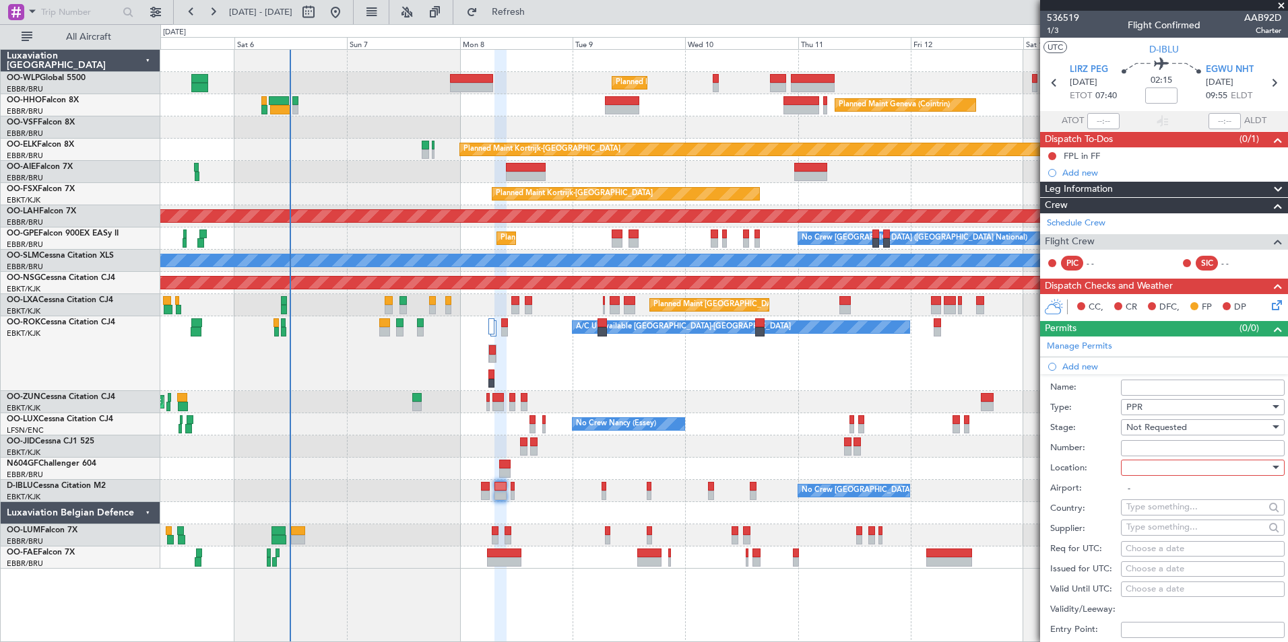
click at [1146, 469] on div at bounding box center [1197, 468] width 143 height 20
click at [1144, 488] on span "Departure" at bounding box center [1197, 495] width 141 height 20
type input "LIRZ / PEG"
click at [1150, 550] on div "Choose a date" at bounding box center [1202, 549] width 154 height 13
select select "9"
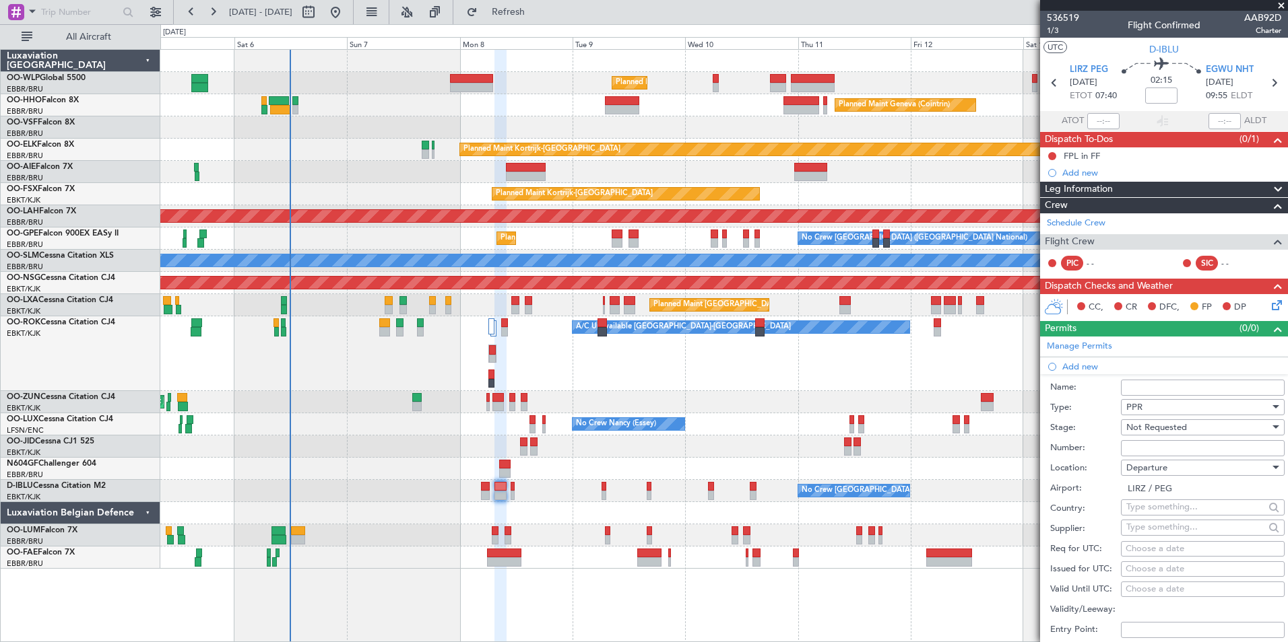
select select "2025"
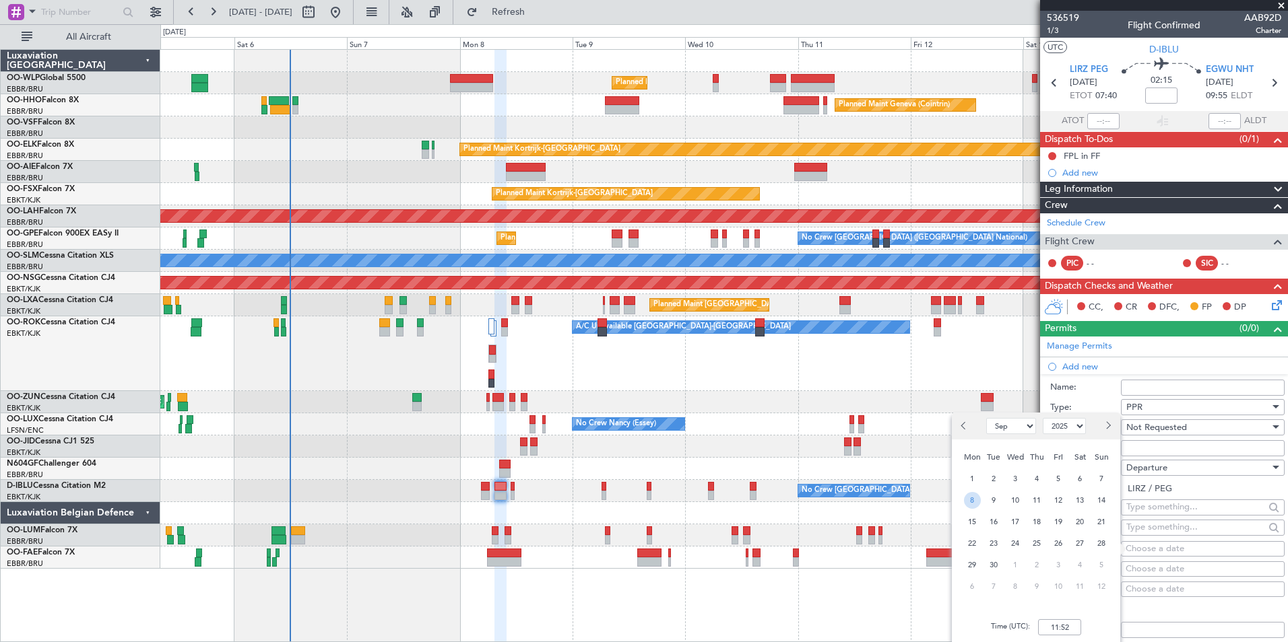
click at [973, 500] on span "8" at bounding box center [972, 500] width 17 height 17
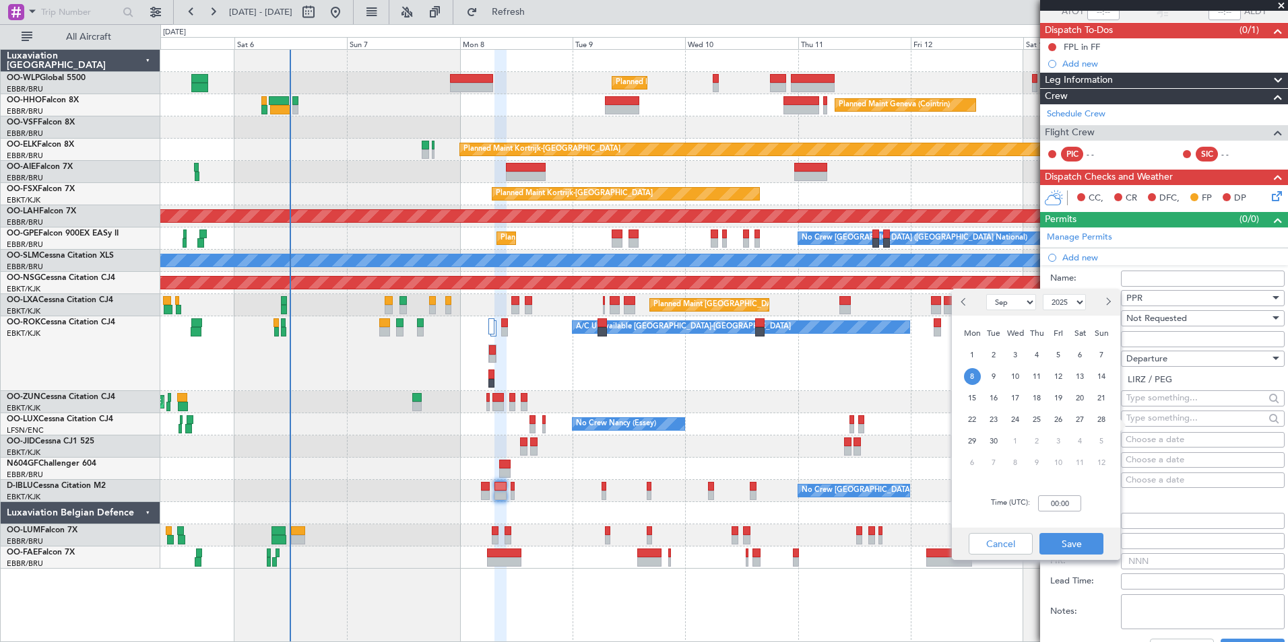
scroll to position [135, 0]
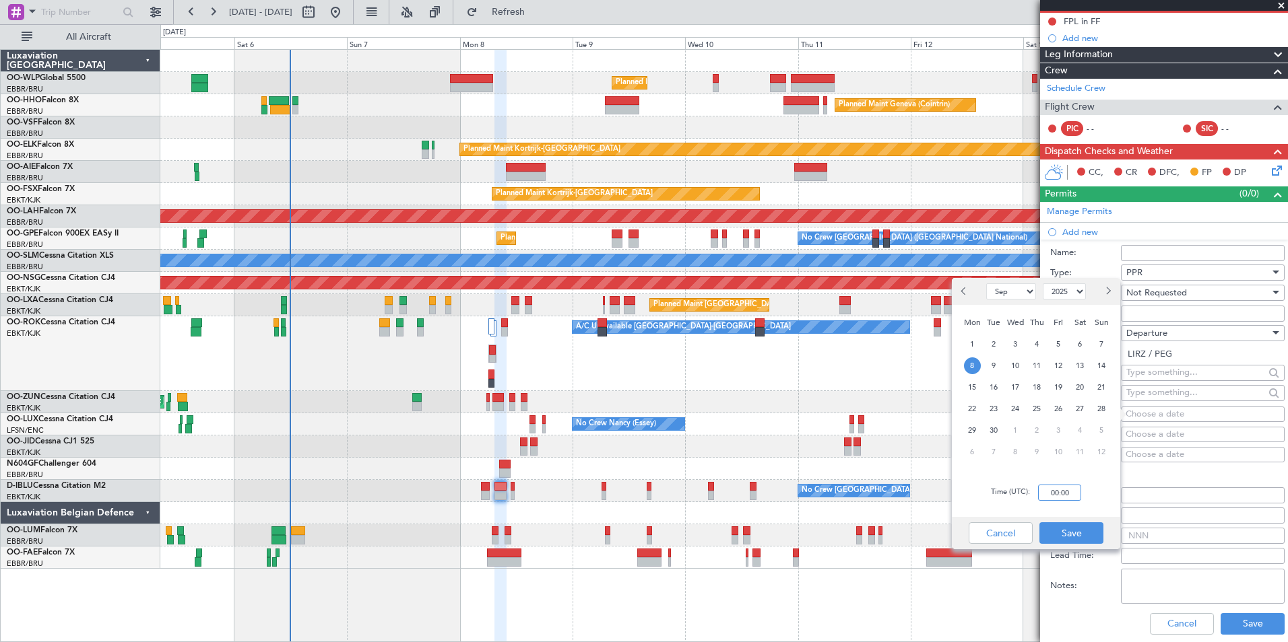
click at [1063, 486] on input "00:00" at bounding box center [1059, 493] width 43 height 16
type input "07:30"
click at [1063, 533] on button "Save" at bounding box center [1071, 534] width 64 height 22
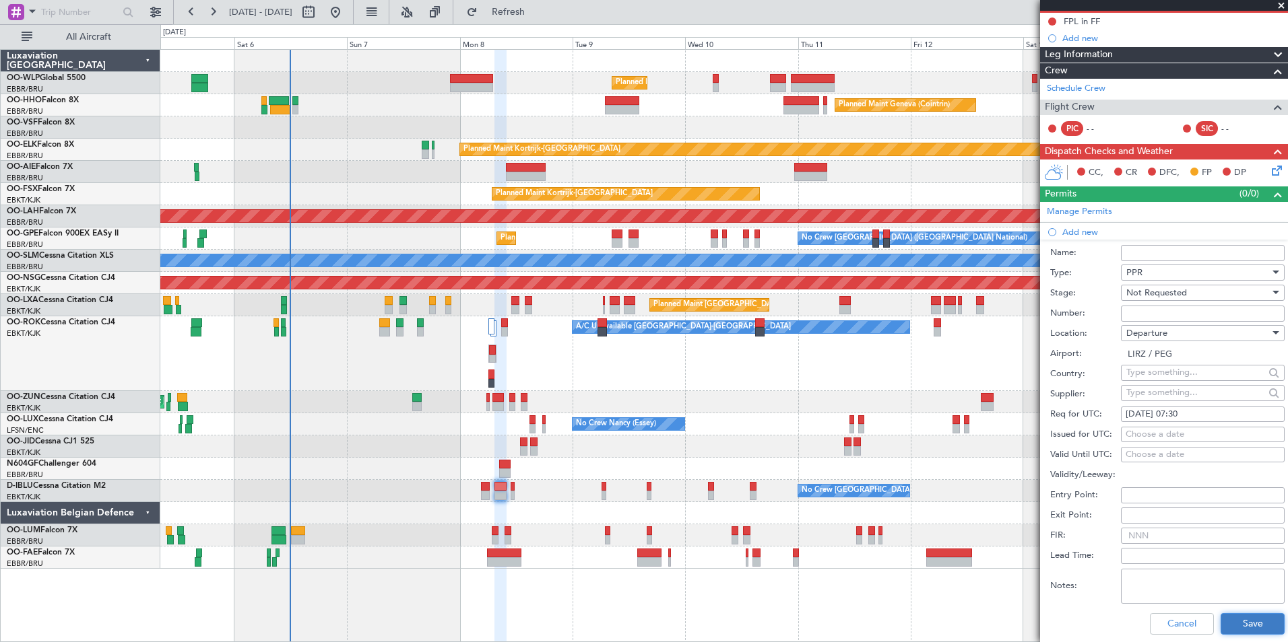
click at [1232, 626] on button "Save" at bounding box center [1252, 624] width 64 height 22
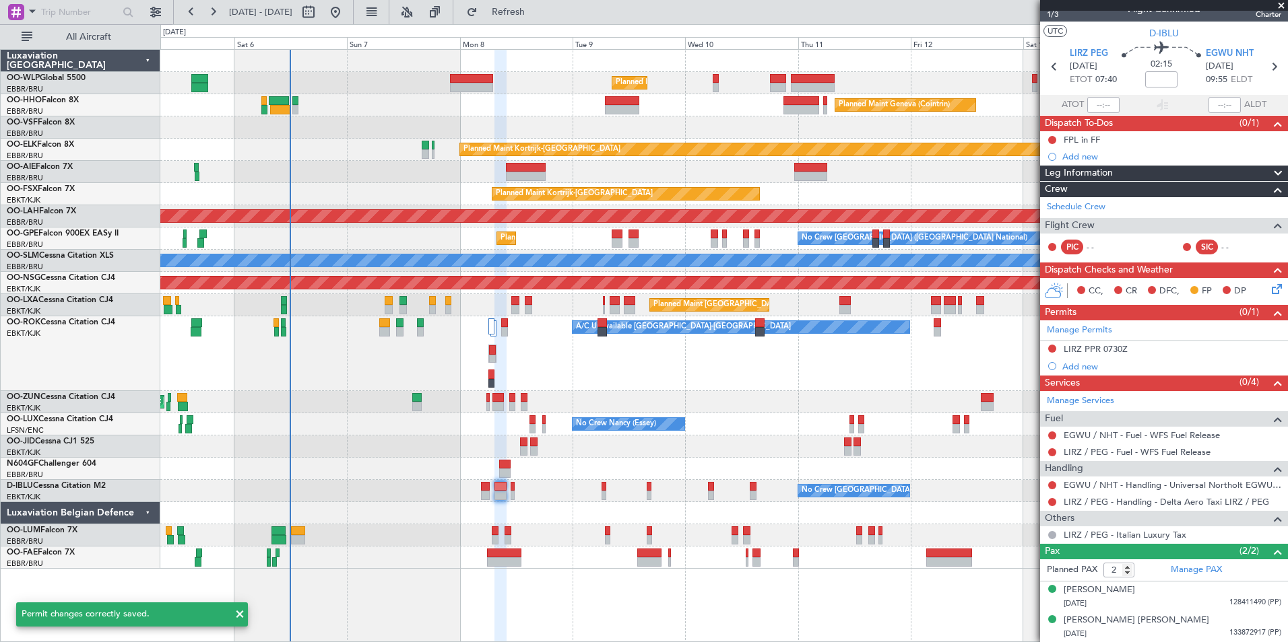
scroll to position [15, 0]
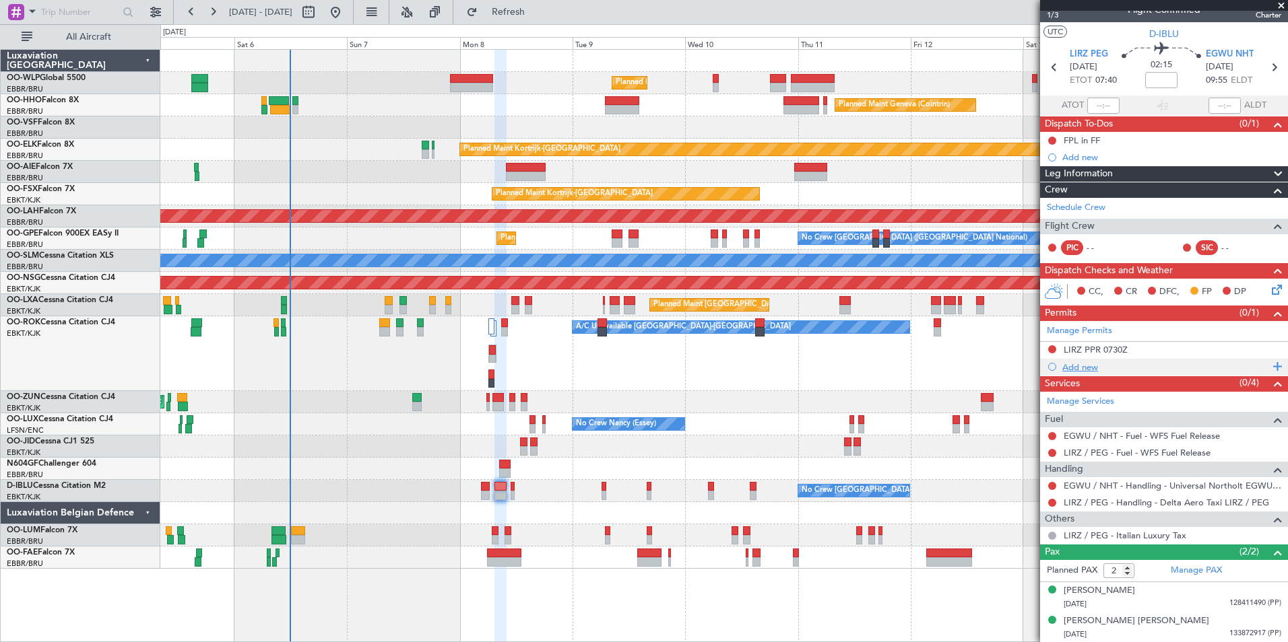
click at [1087, 371] on div "Add new" at bounding box center [1165, 367] width 207 height 11
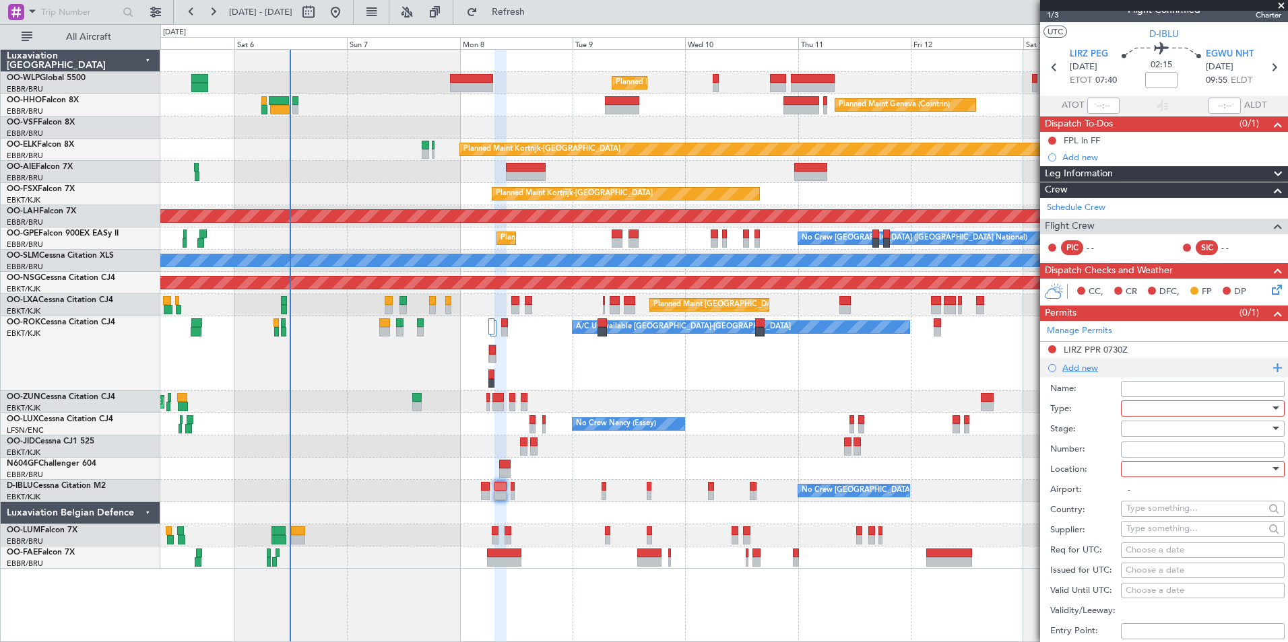
scroll to position [135, 0]
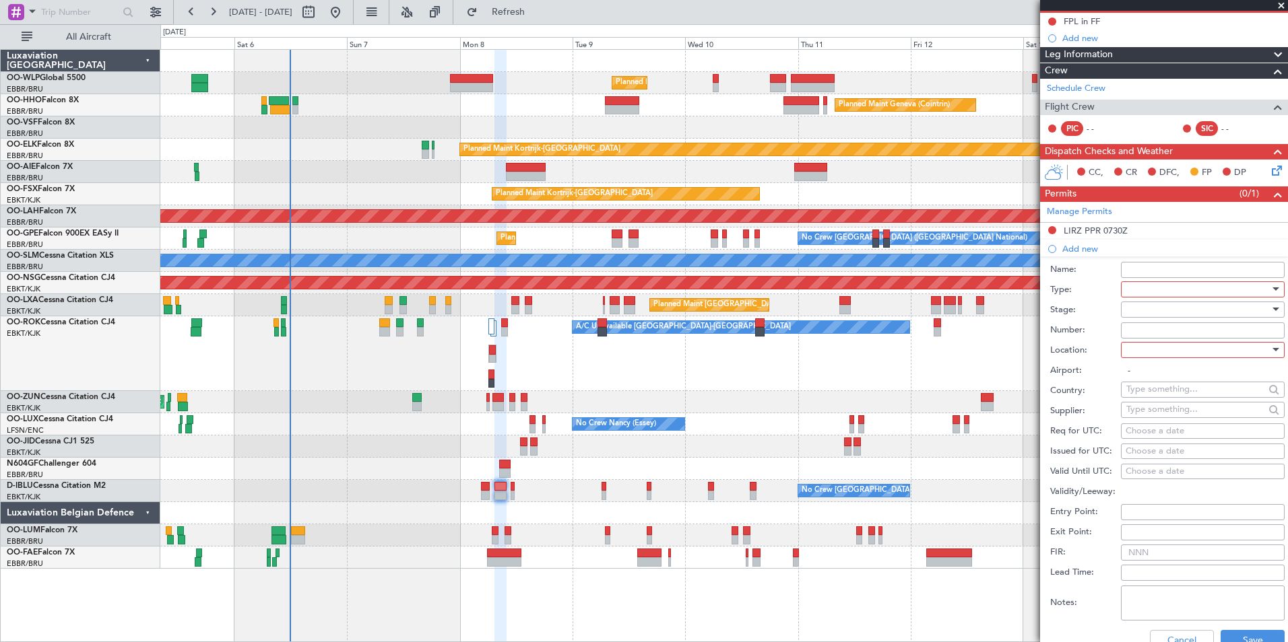
click at [1162, 290] on div at bounding box center [1197, 289] width 143 height 20
click at [1139, 354] on span "PPR" at bounding box center [1197, 355] width 141 height 20
click at [1137, 310] on div at bounding box center [1197, 310] width 143 height 20
click at [1143, 360] on span "Not Requested" at bounding box center [1197, 357] width 141 height 20
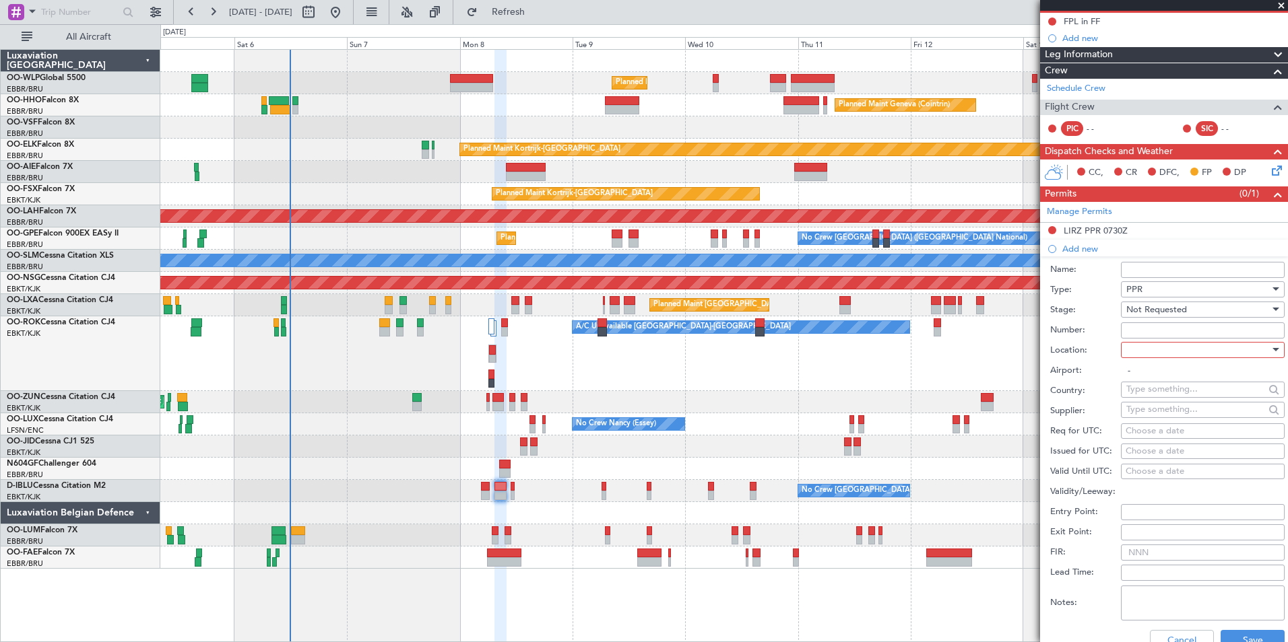
click at [1137, 348] on div at bounding box center [1197, 350] width 143 height 20
click at [1150, 418] on span "Arrival" at bounding box center [1197, 417] width 141 height 20
type input "EGWU / NHT"
click at [1174, 430] on div "Choose a date" at bounding box center [1202, 431] width 154 height 13
select select "9"
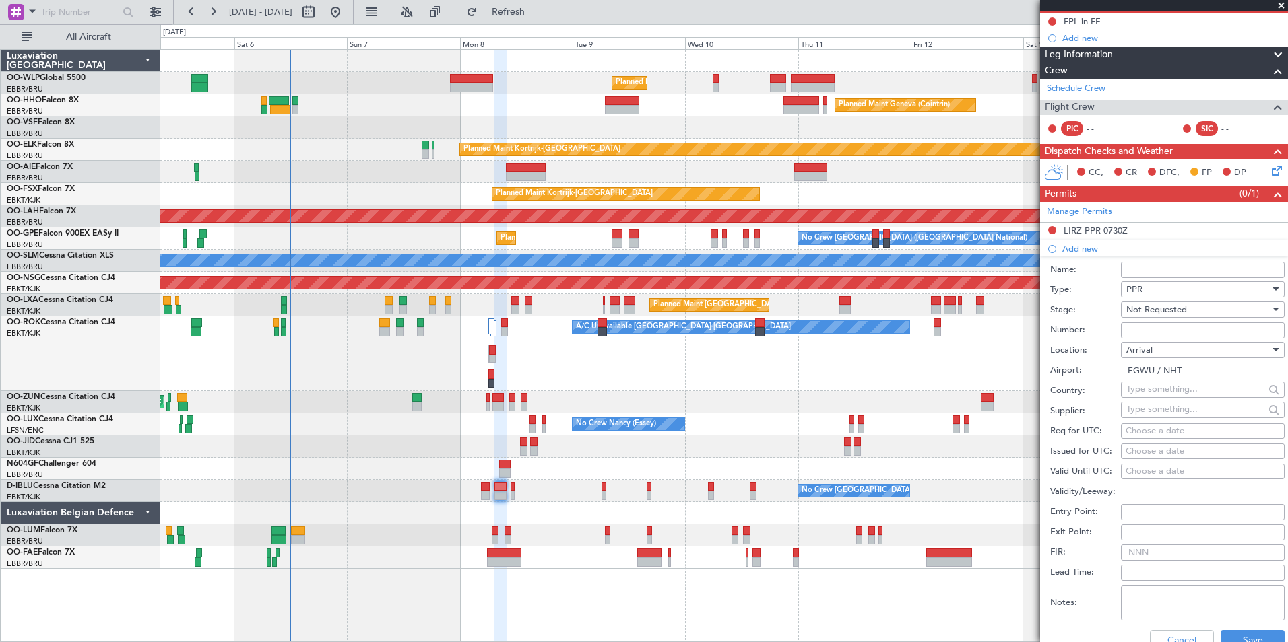
select select "2025"
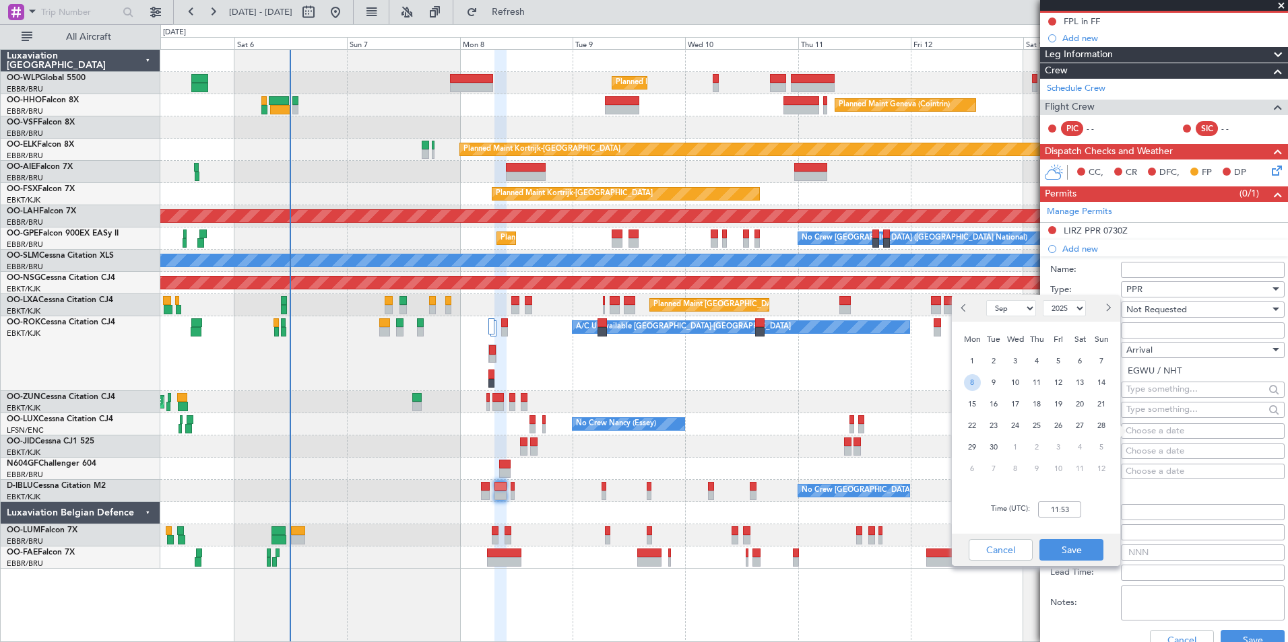
click at [974, 383] on span "8" at bounding box center [972, 382] width 17 height 17
click at [1055, 510] on input "00:00" at bounding box center [1059, 510] width 43 height 16
type input "10:00"
click at [1059, 535] on div "Cancel Save" at bounding box center [1036, 550] width 168 height 32
click at [1062, 543] on button "Save" at bounding box center [1071, 550] width 64 height 22
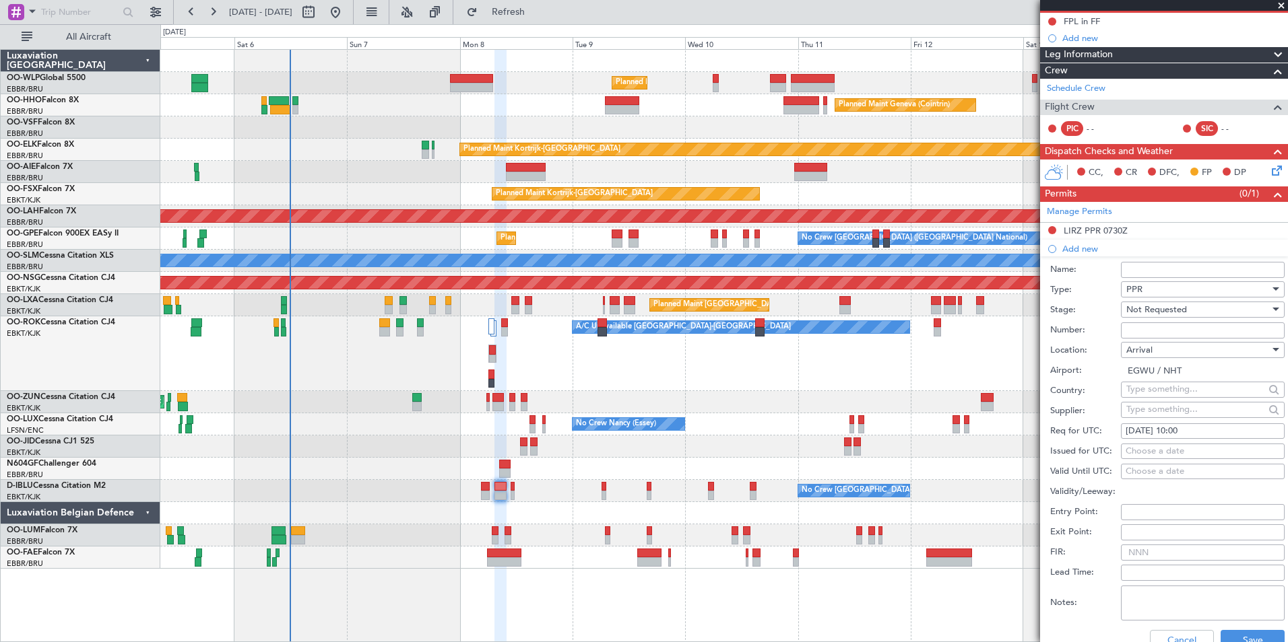
scroll to position [269, 0]
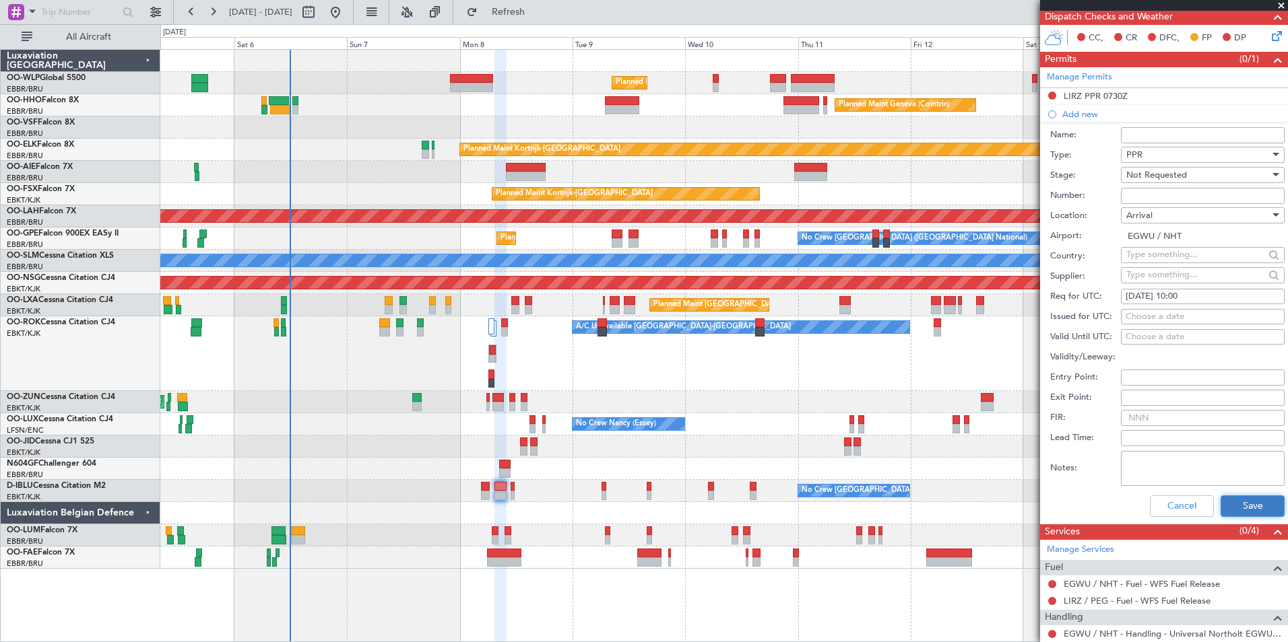
click at [1230, 508] on button "Save" at bounding box center [1252, 507] width 64 height 22
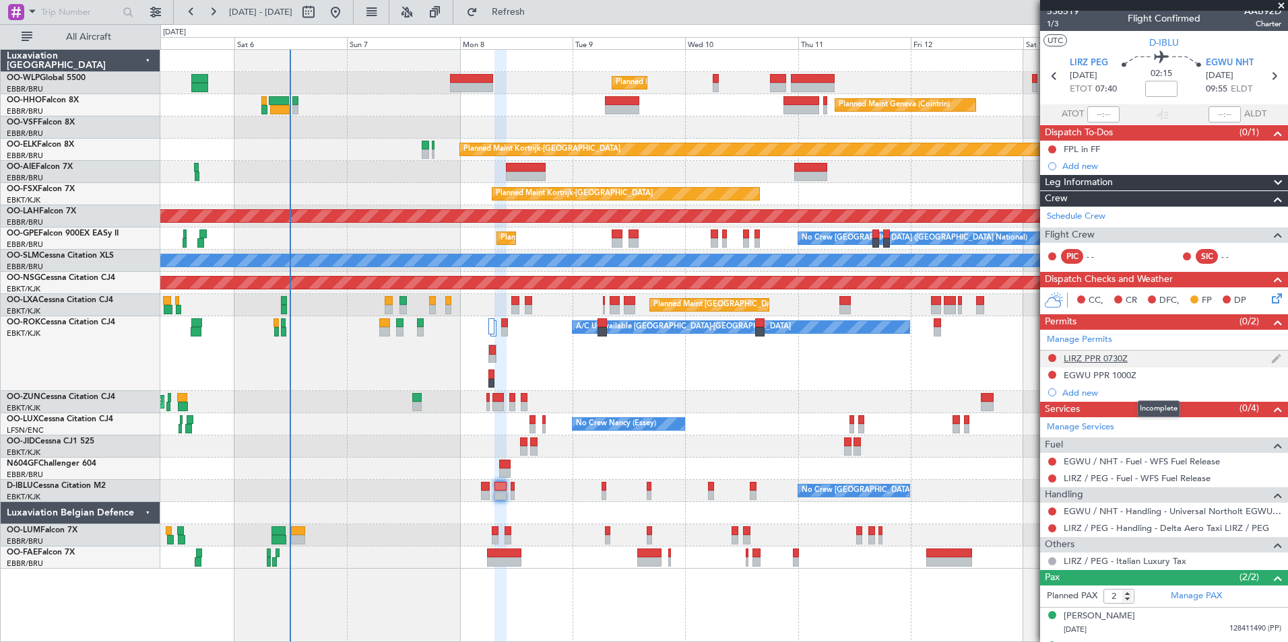
scroll to position [0, 0]
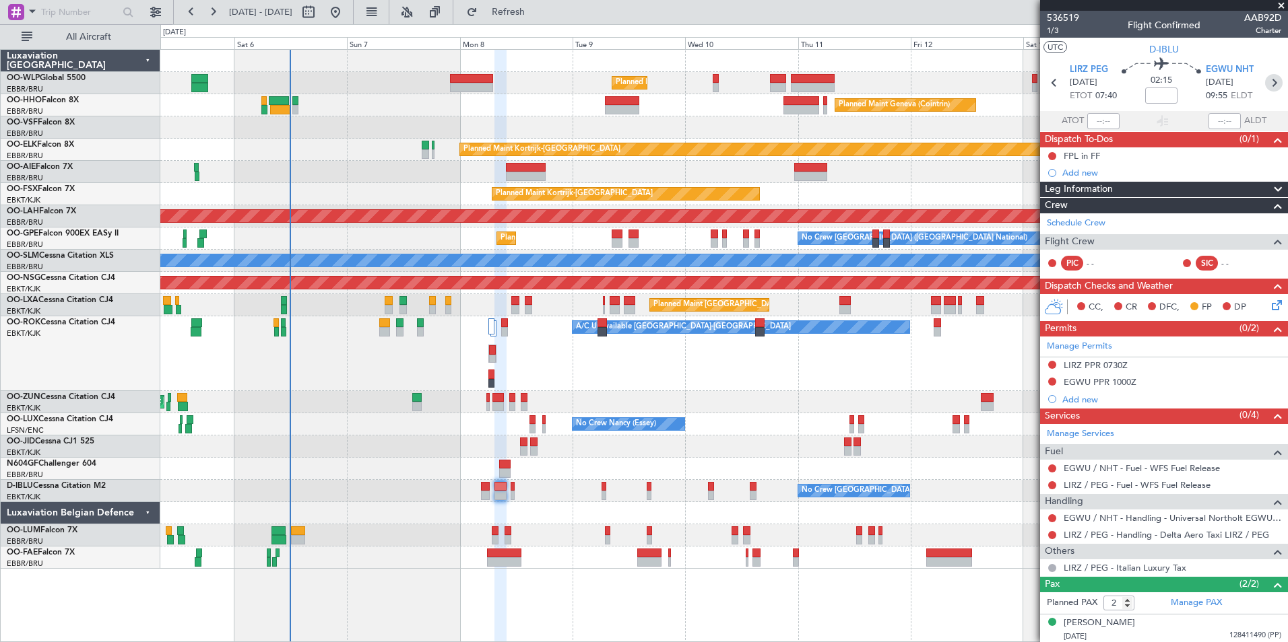
click at [1267, 86] on icon at bounding box center [1274, 83] width 18 height 18
type input "0"
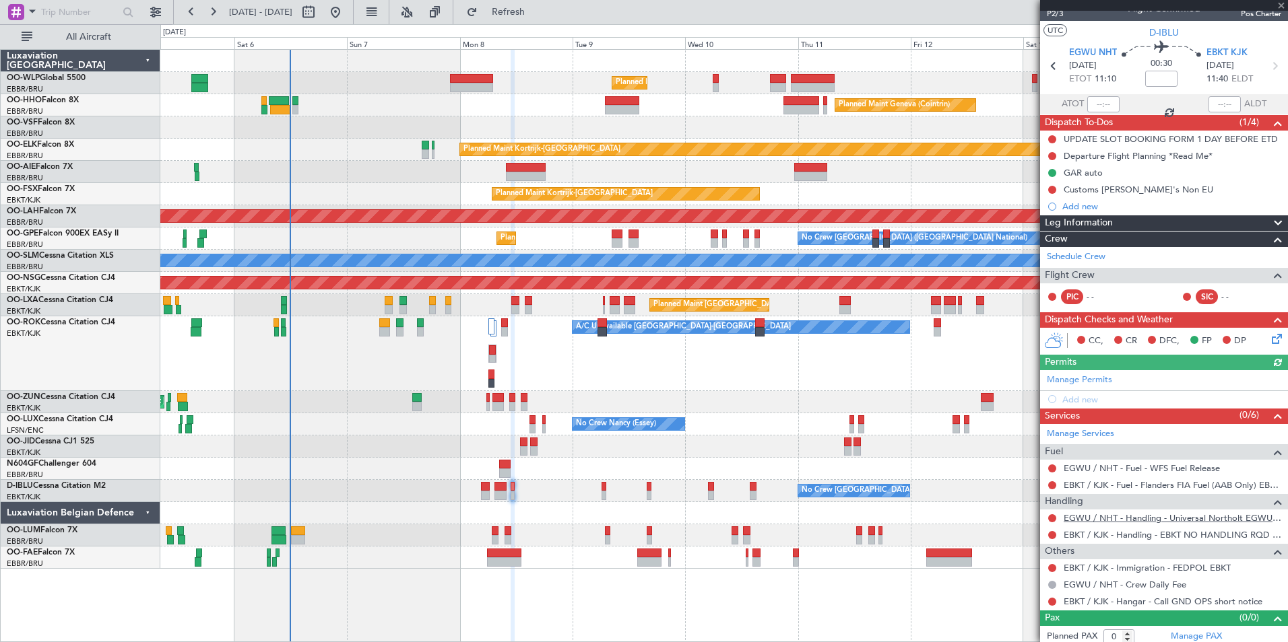
scroll to position [22, 0]
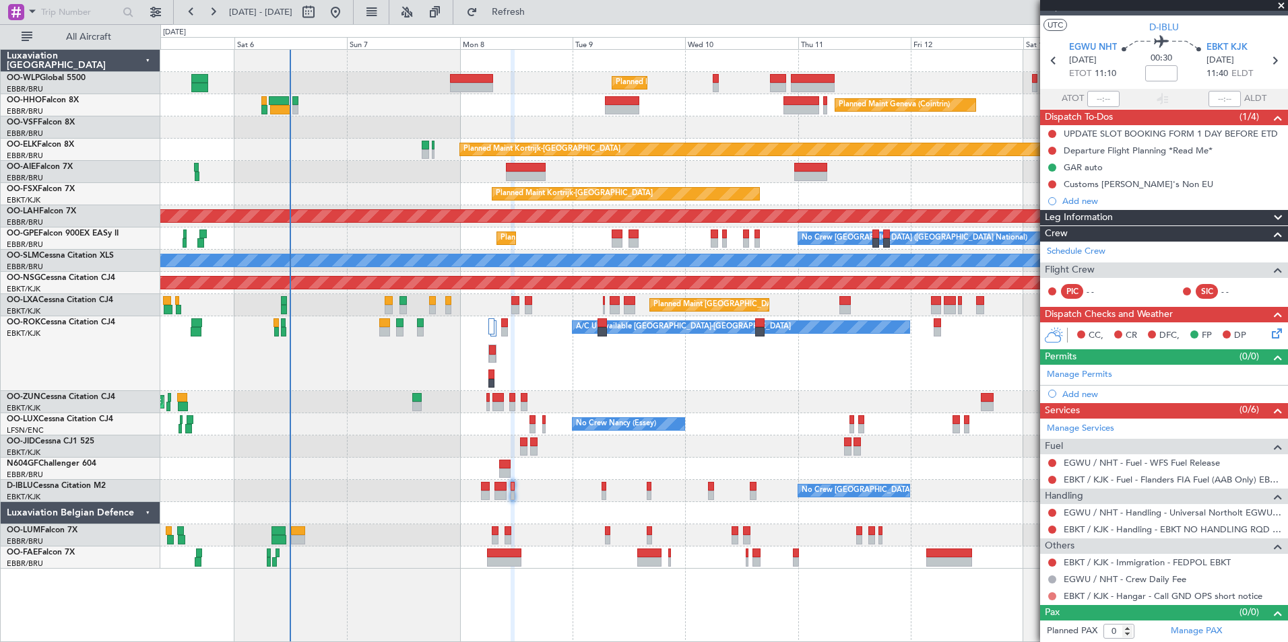
click at [1053, 597] on button at bounding box center [1052, 597] width 8 height 8
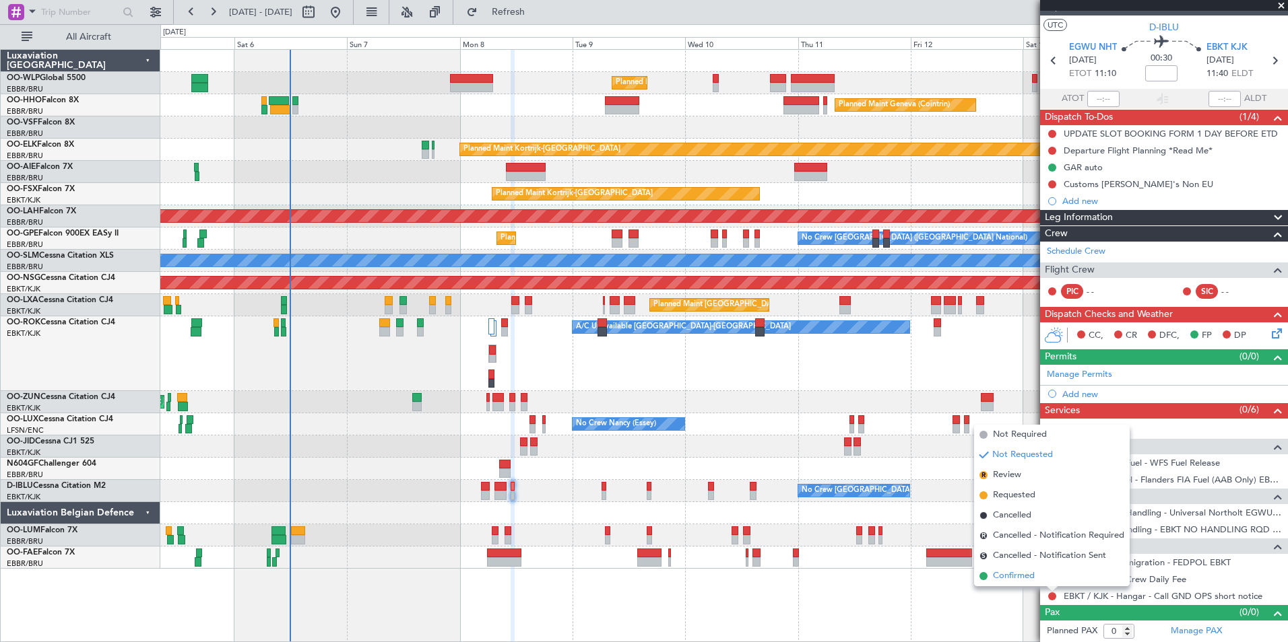
click at [1016, 576] on span "Confirmed" at bounding box center [1014, 576] width 42 height 13
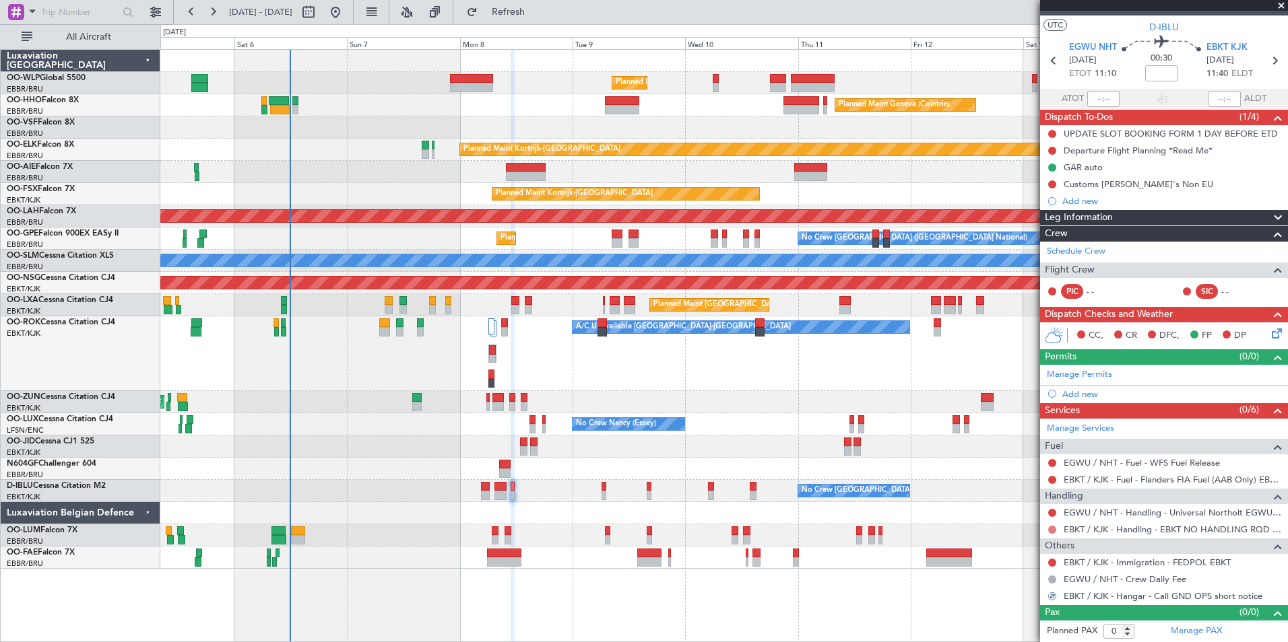
click at [1053, 530] on button at bounding box center [1052, 530] width 8 height 8
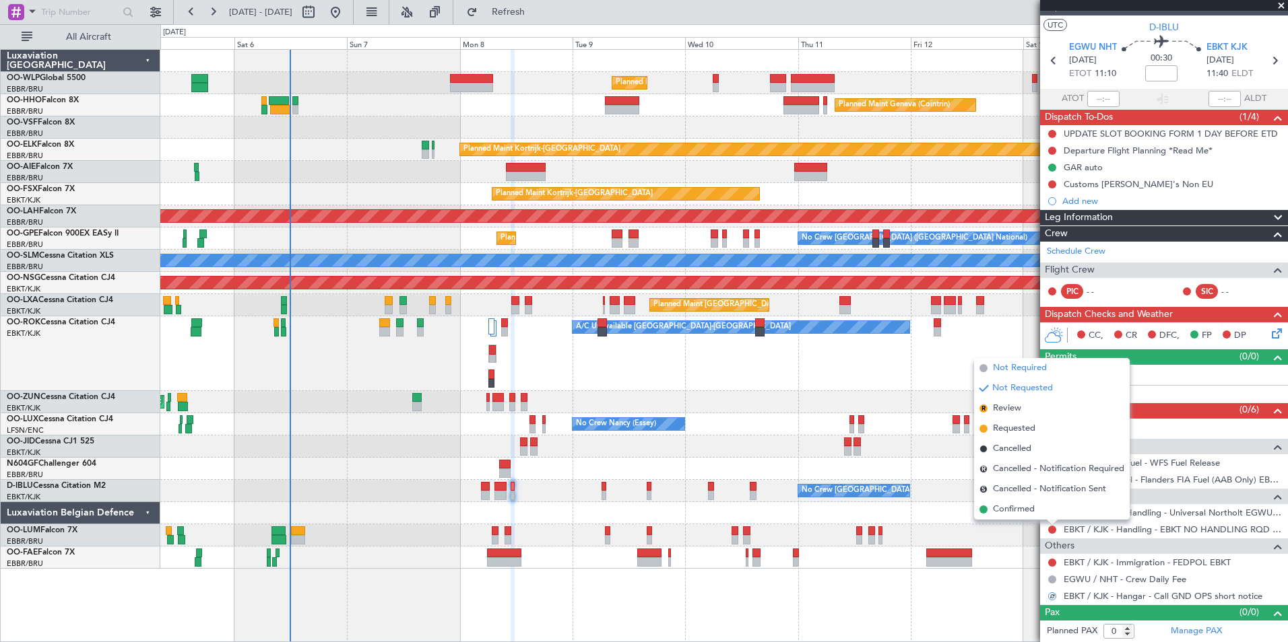
click at [1034, 374] on span "Not Required" at bounding box center [1020, 368] width 54 height 13
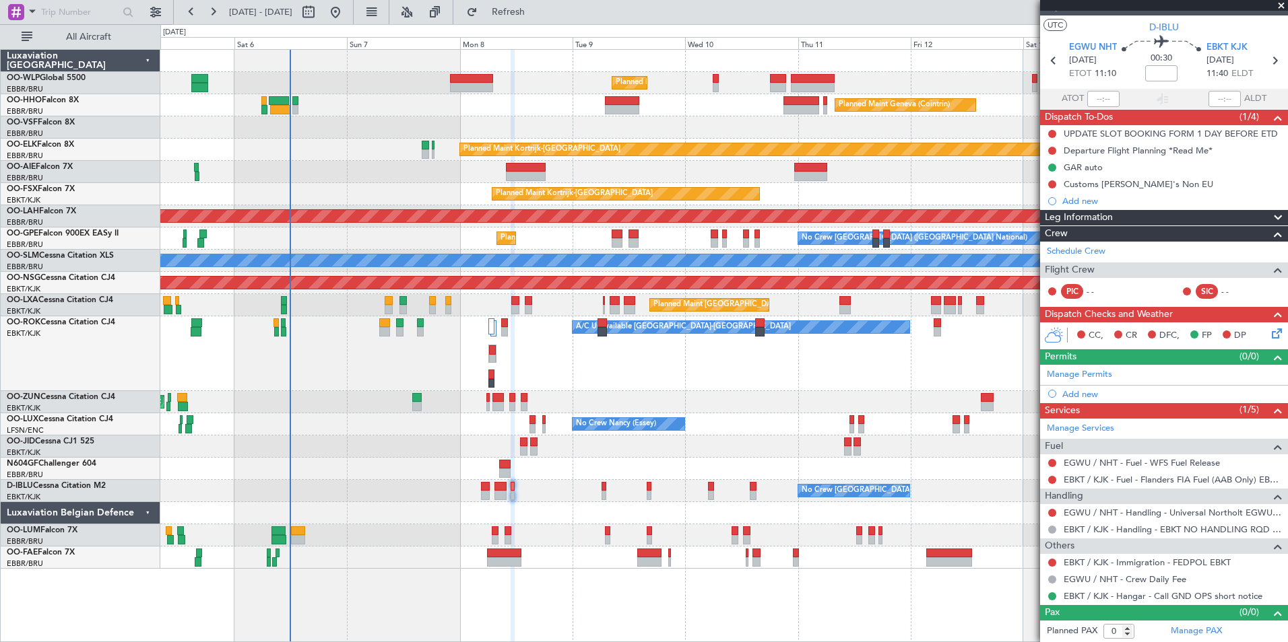
click at [1082, 393] on div "Add new" at bounding box center [1171, 394] width 219 height 11
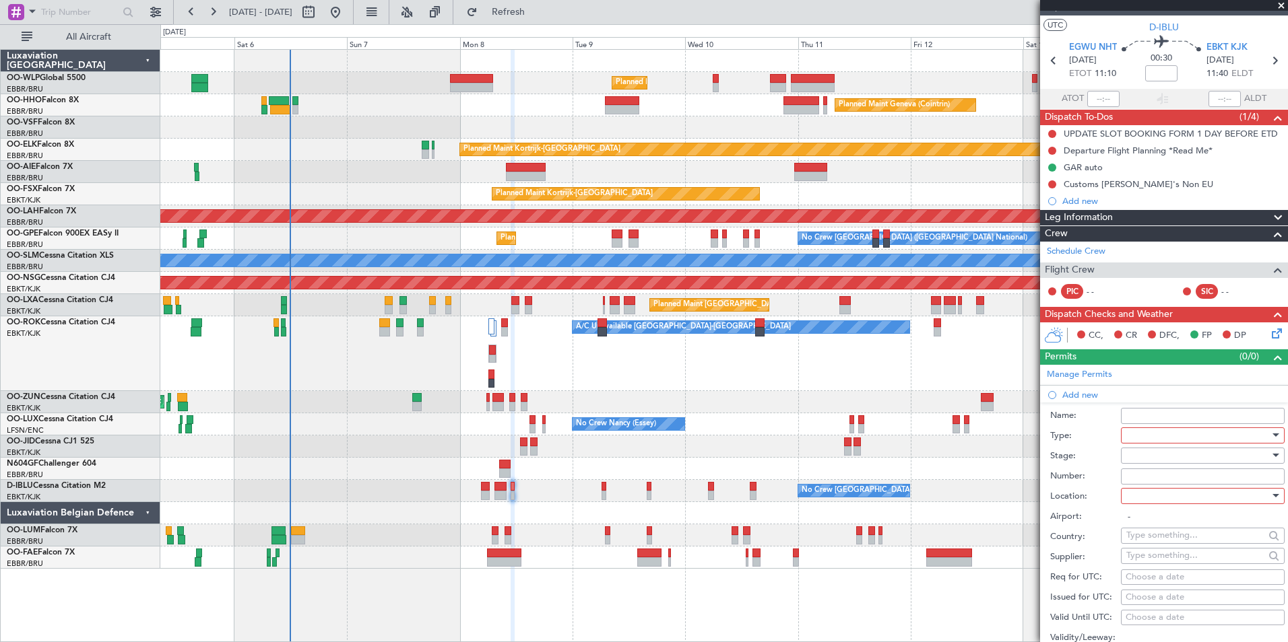
click at [1136, 433] on div at bounding box center [1197, 436] width 143 height 20
click at [1145, 504] on span "PPR" at bounding box center [1197, 502] width 141 height 20
click at [1147, 451] on div at bounding box center [1197, 456] width 143 height 20
click at [1148, 503] on span "Not Requested" at bounding box center [1197, 503] width 141 height 20
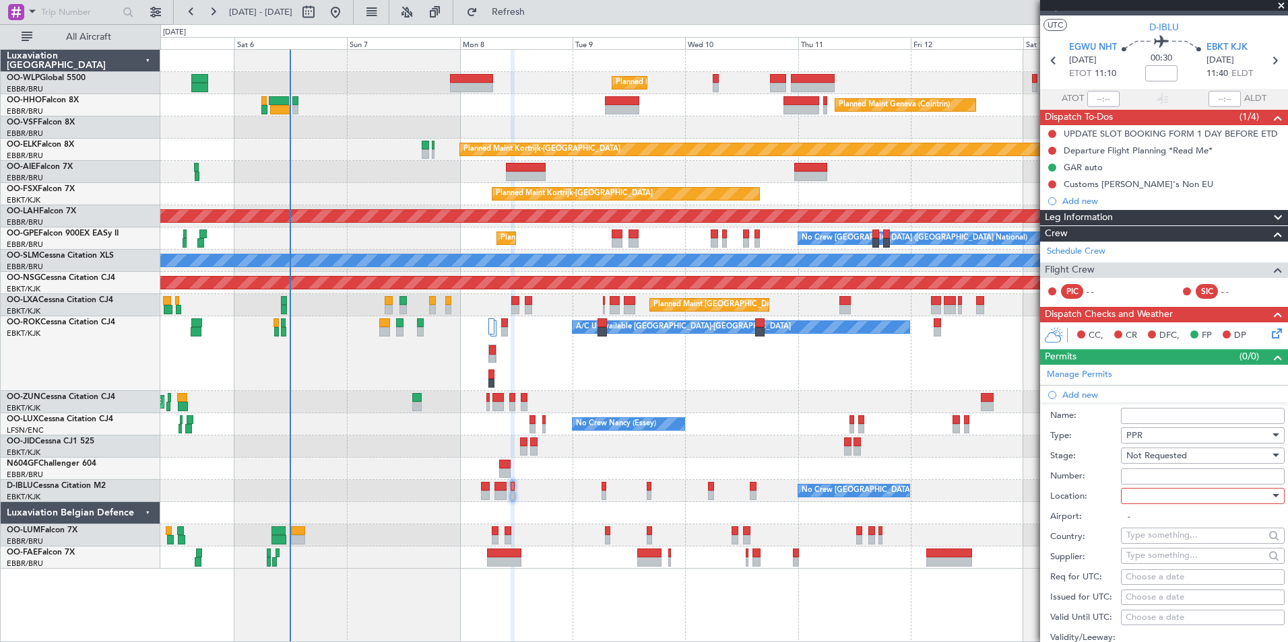
click at [1137, 496] on div at bounding box center [1197, 496] width 143 height 20
click at [1144, 527] on span "Departure" at bounding box center [1197, 523] width 141 height 20
type input "EGWU / NHT"
click at [1164, 575] on div "Choose a date" at bounding box center [1202, 577] width 154 height 13
select select "9"
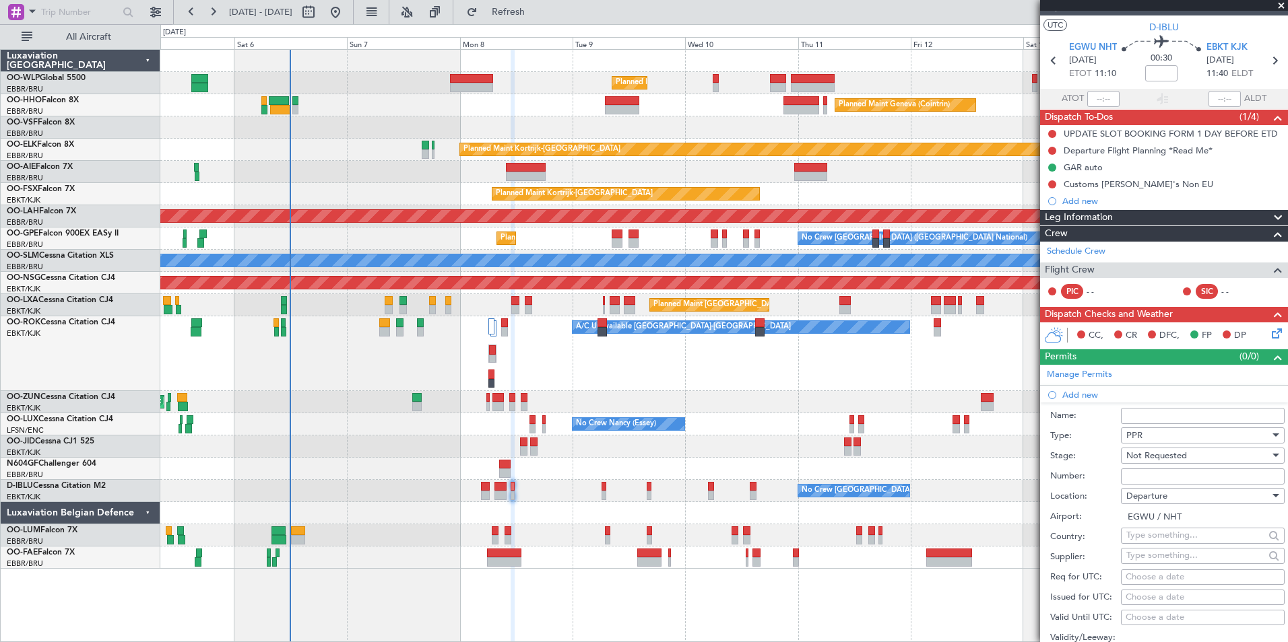
select select "2025"
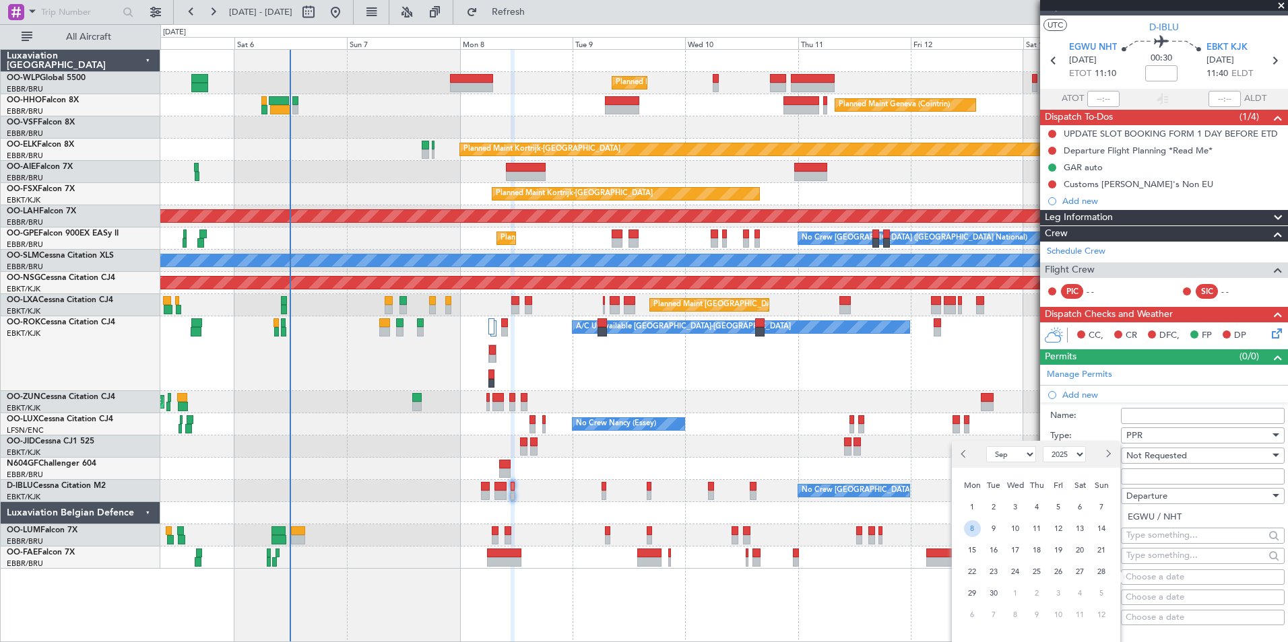
click at [966, 527] on span "8" at bounding box center [972, 529] width 17 height 17
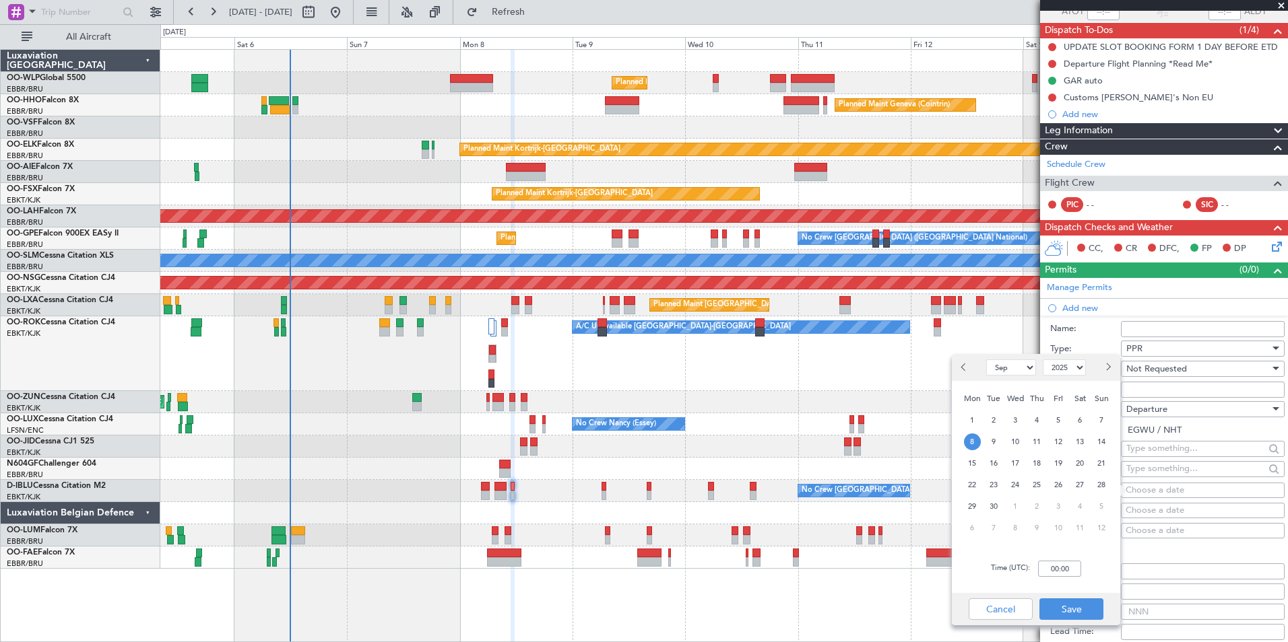
scroll to position [224, 0]
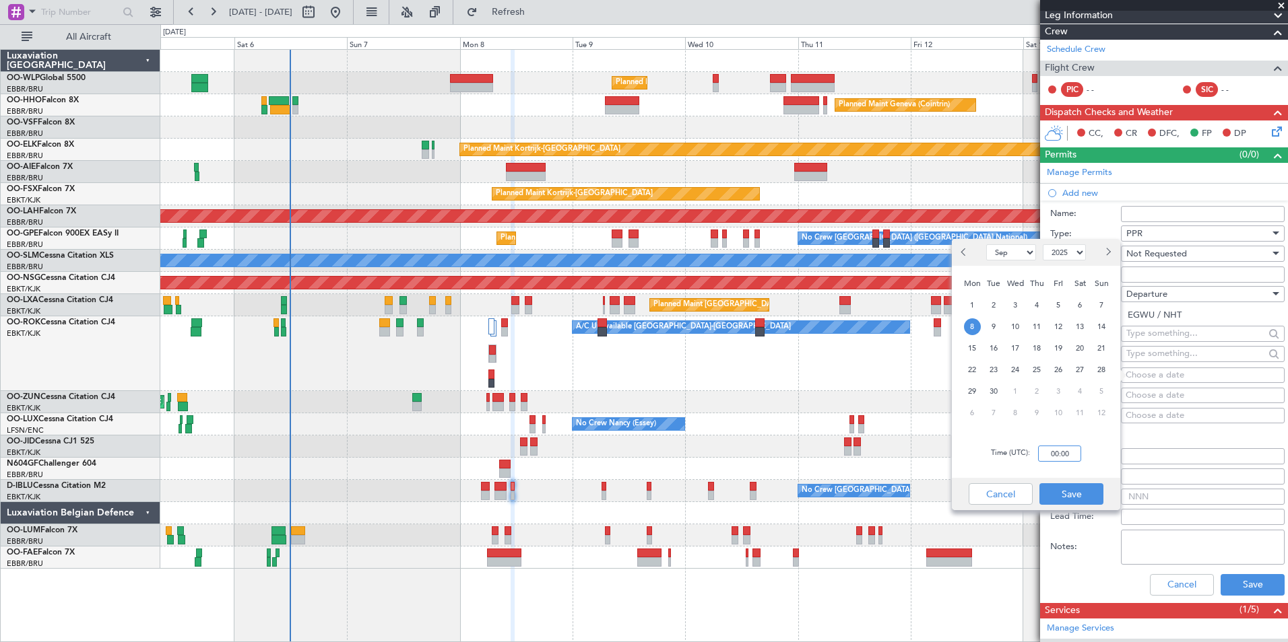
click at [1051, 456] on input "00:00" at bounding box center [1059, 454] width 43 height 16
type input "11:00"
click at [1077, 495] on button "Save" at bounding box center [1071, 495] width 64 height 22
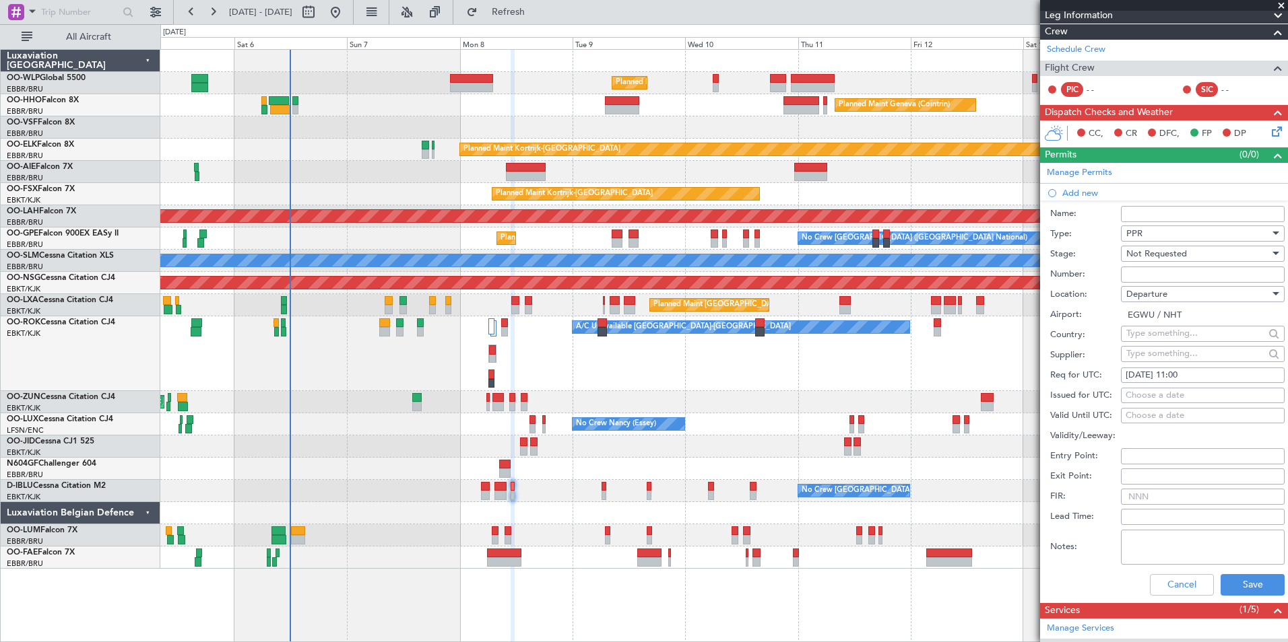
scroll to position [292, 0]
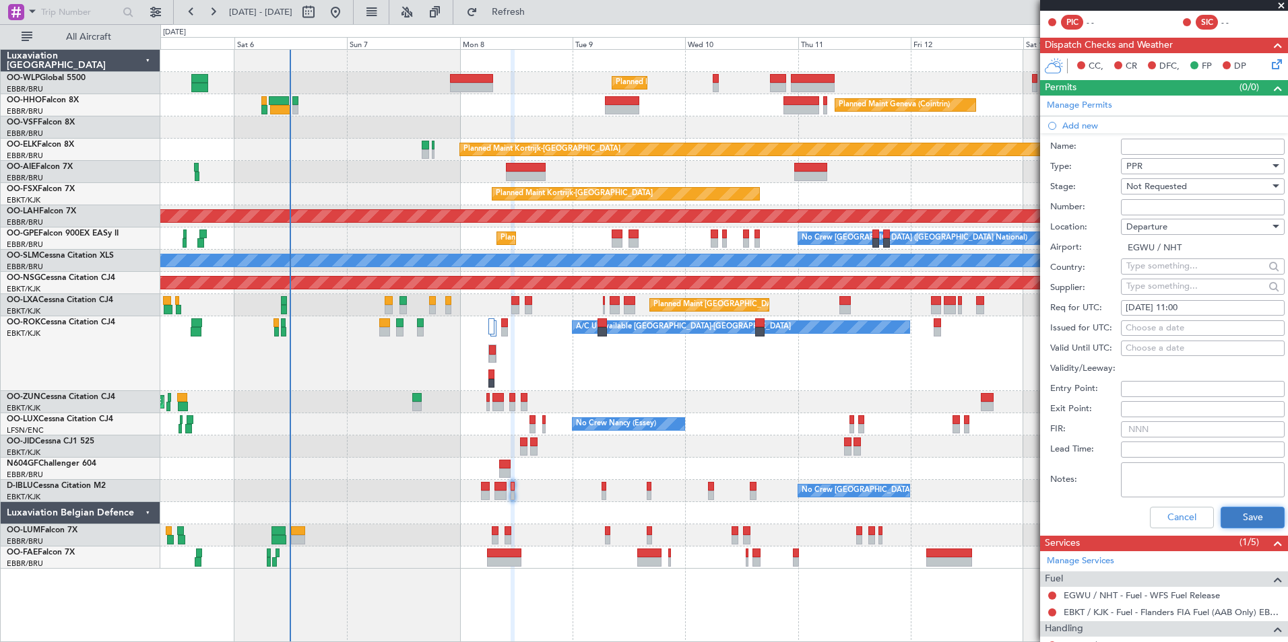
click at [1234, 517] on button "Save" at bounding box center [1252, 518] width 64 height 22
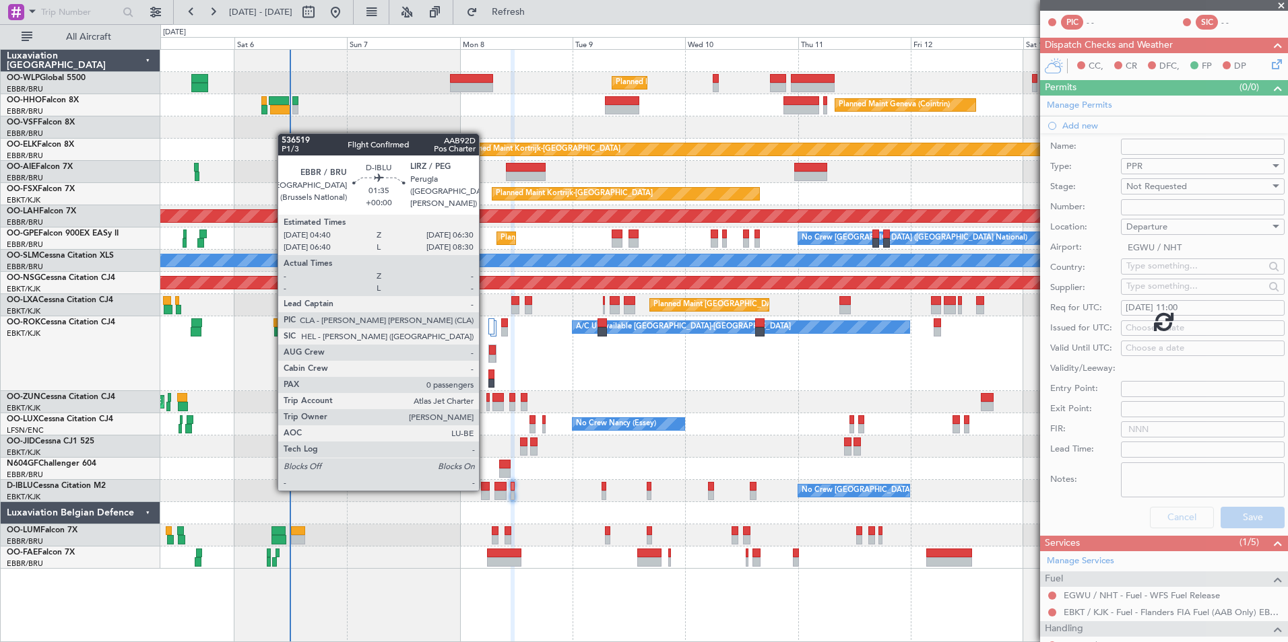
scroll to position [39, 0]
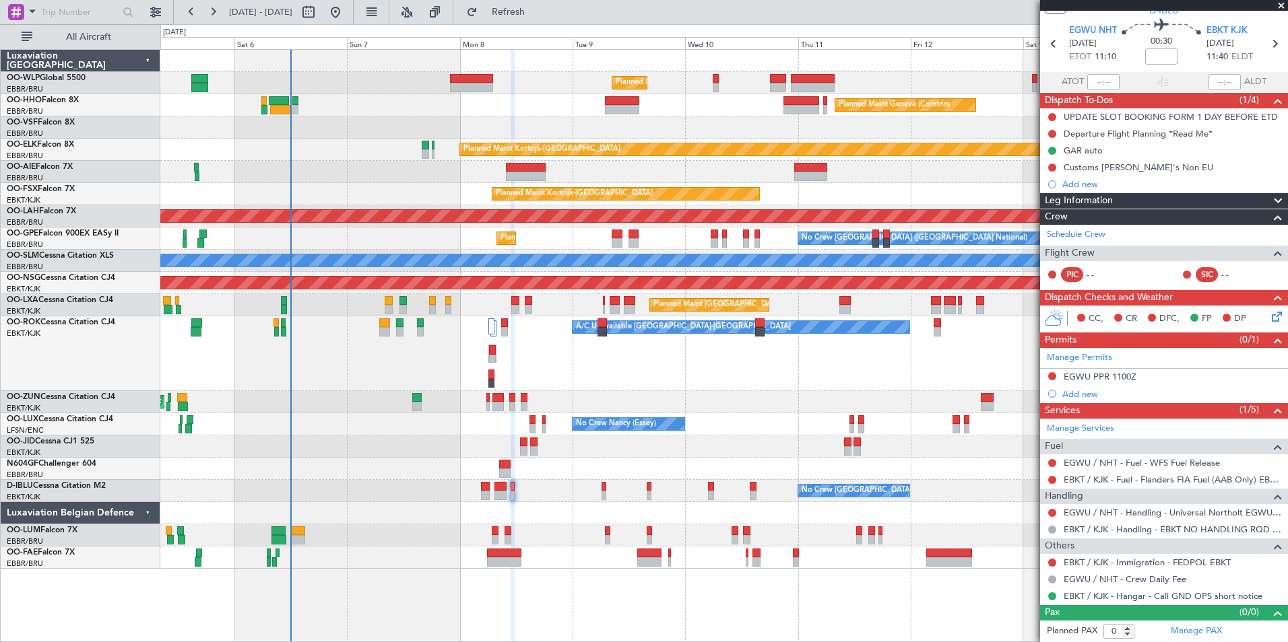
click at [547, 15] on fb-refresh-button "Refresh" at bounding box center [500, 12] width 94 height 24
click at [537, 17] on span "Refresh" at bounding box center [508, 11] width 57 height 9
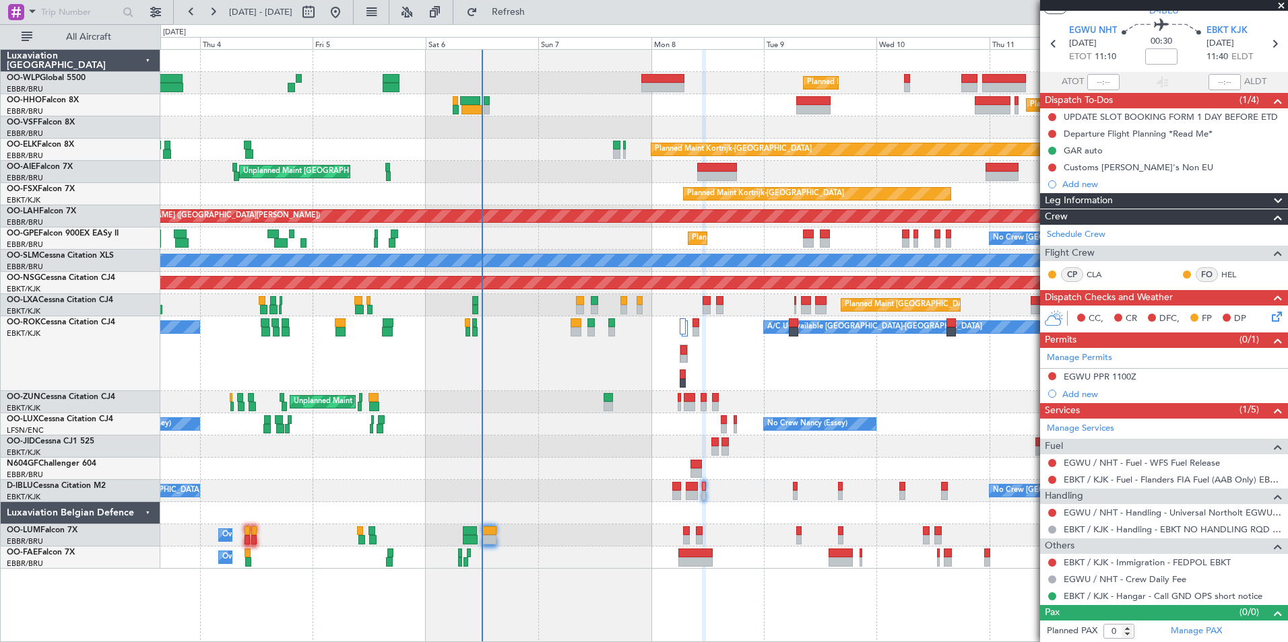
click at [456, 410] on div "Unplanned Maint [GEOGRAPHIC_DATA] ([GEOGRAPHIC_DATA])" at bounding box center [723, 402] width 1127 height 22
click at [1062, 238] on link "Schedule Crew" at bounding box center [1076, 234] width 59 height 13
click at [536, 12] on span "Refresh" at bounding box center [508, 11] width 57 height 9
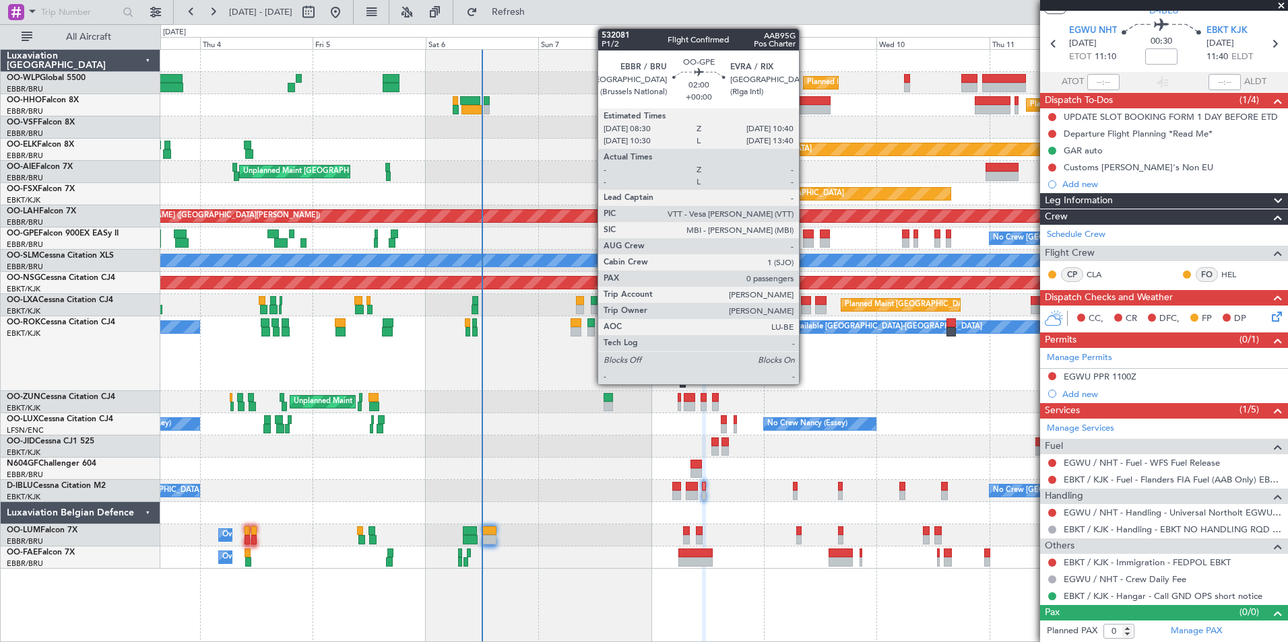
click at [805, 240] on div at bounding box center [808, 242] width 11 height 9
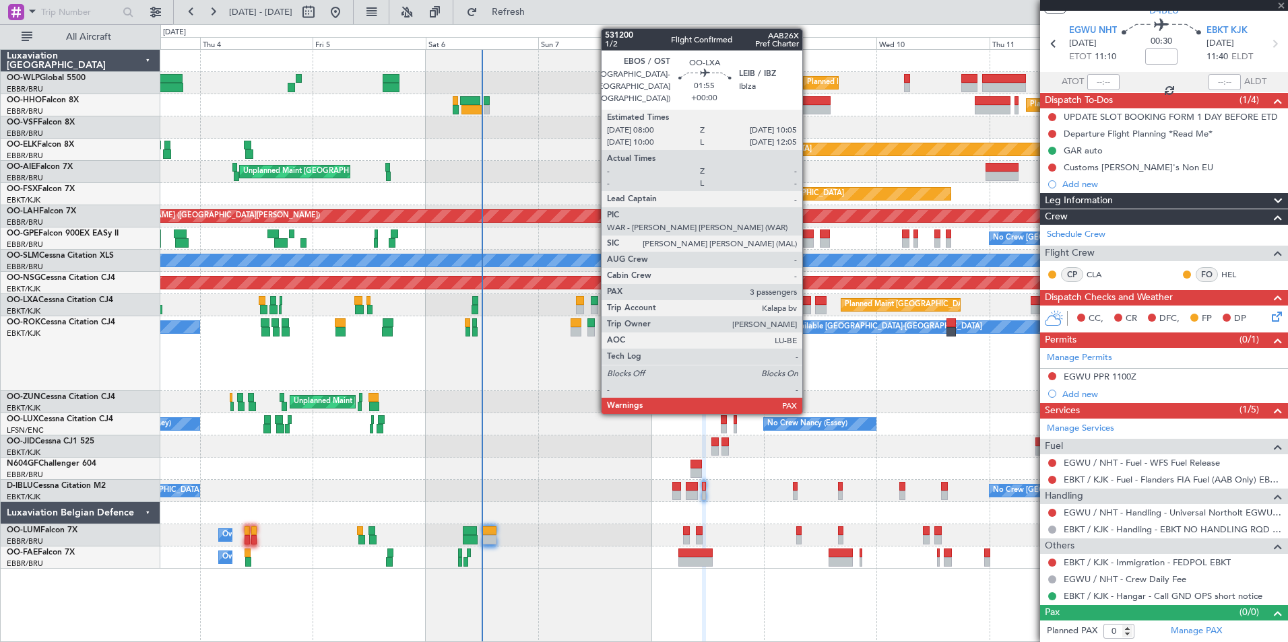
scroll to position [0, 0]
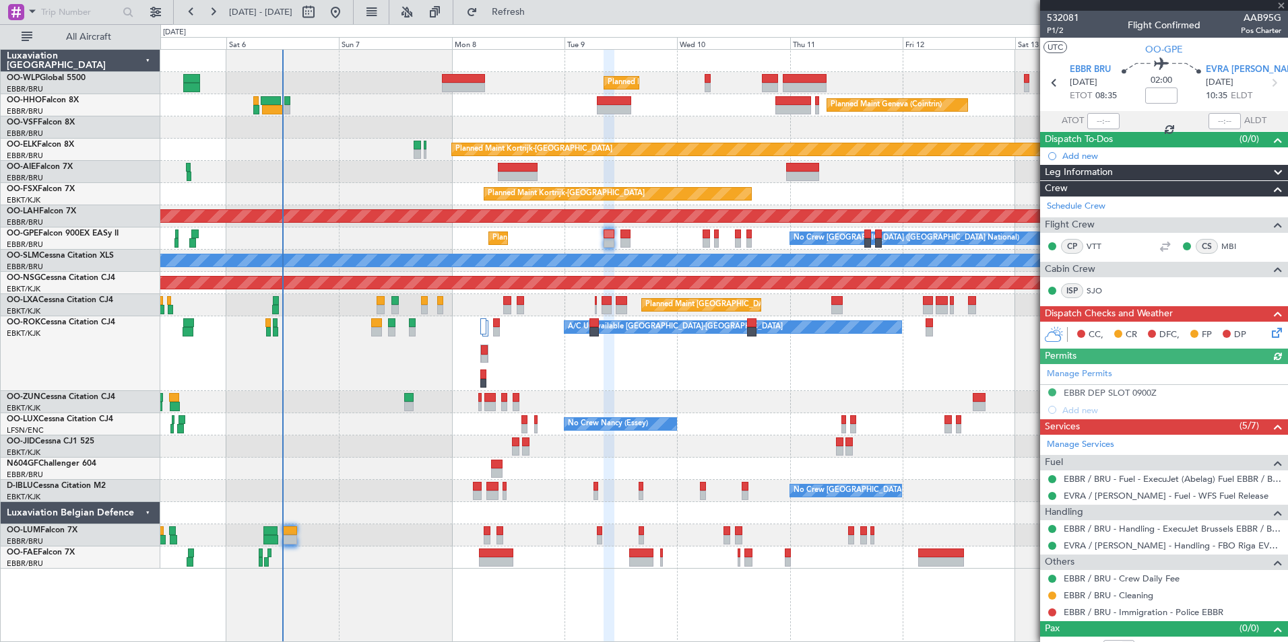
click at [712, 404] on div "Planned Maint Milan (Linate) Planned Maint Geneva ([GEOGRAPHIC_DATA]) Planned M…" at bounding box center [723, 309] width 1127 height 519
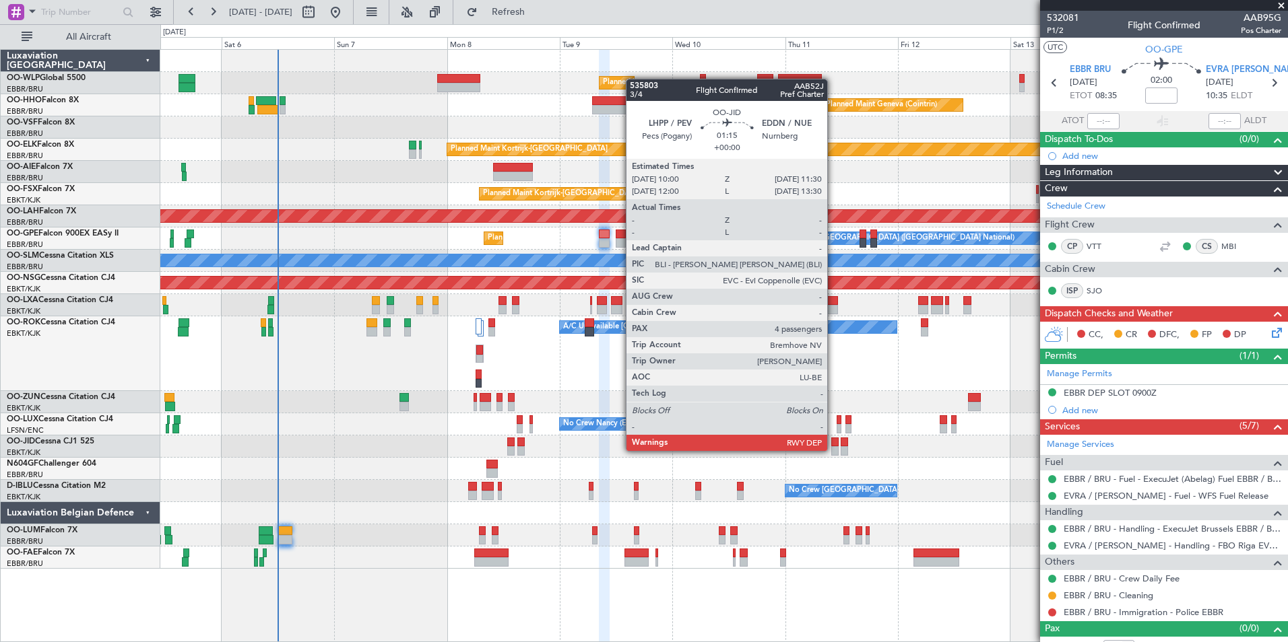
click at [833, 450] on div at bounding box center [834, 450] width 7 height 9
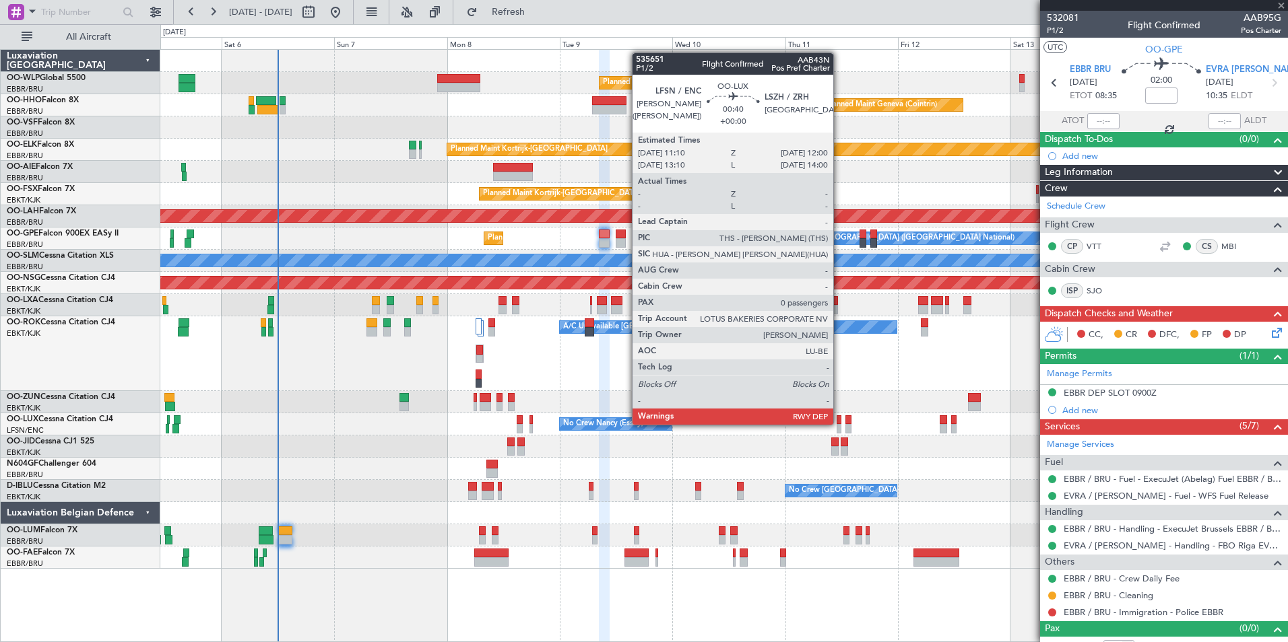
type input "4"
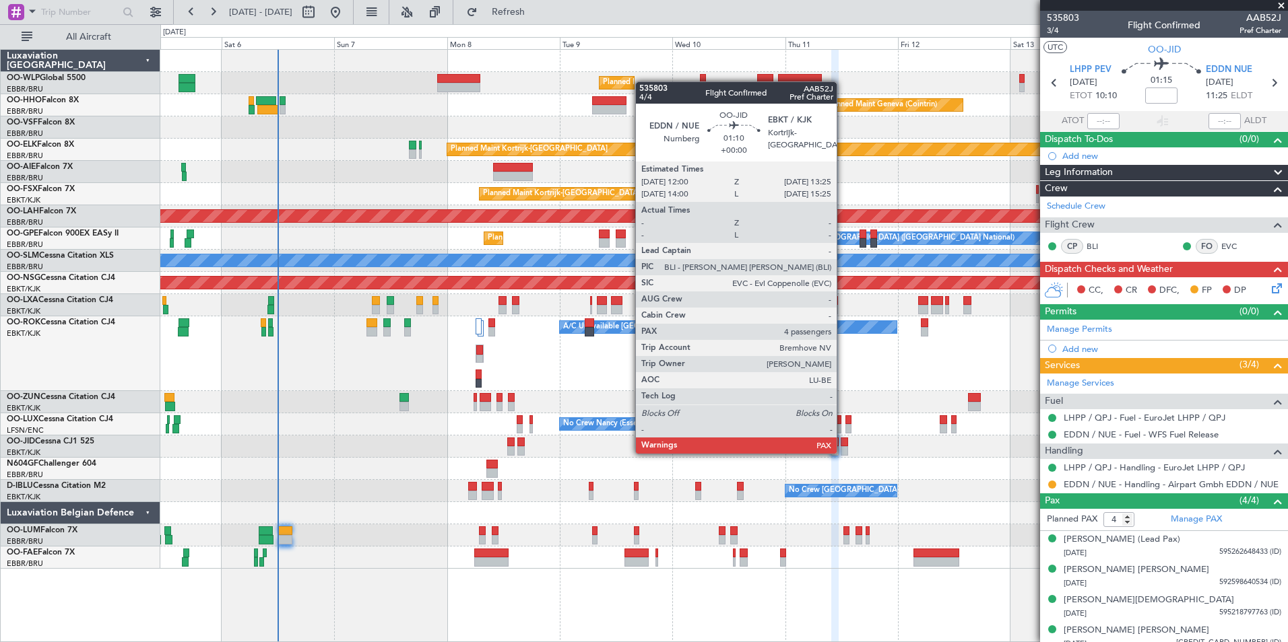
click at [842, 451] on div at bounding box center [843, 450] width 7 height 9
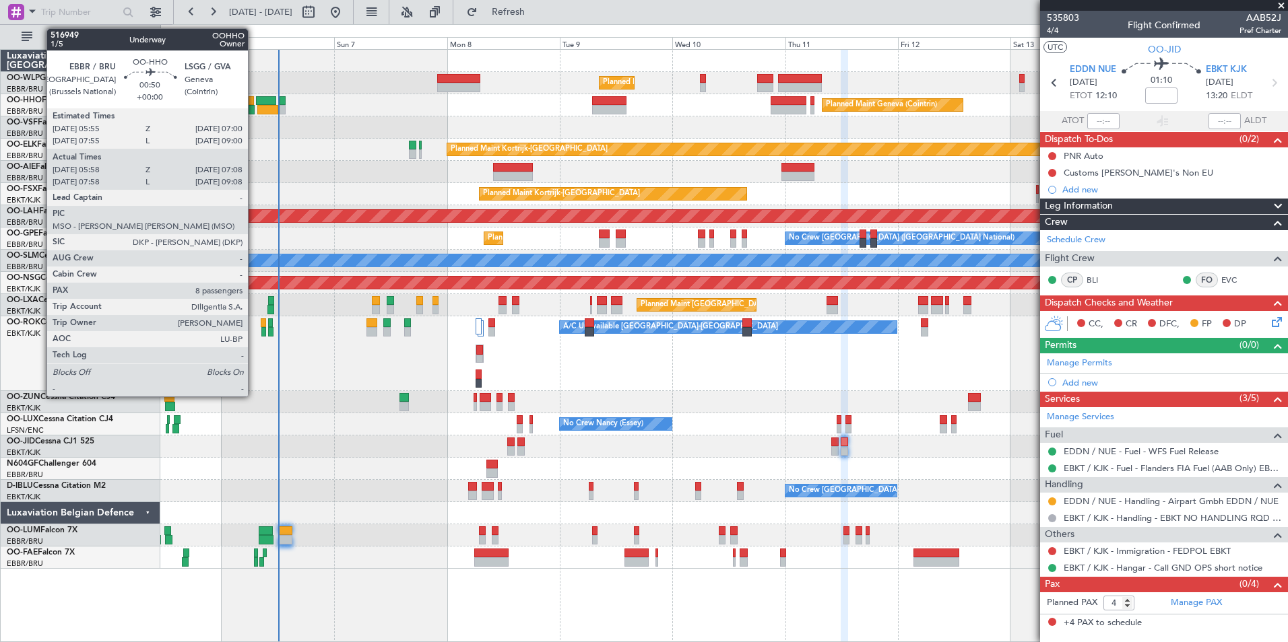
click at [254, 104] on div at bounding box center [250, 100] width 5 height 9
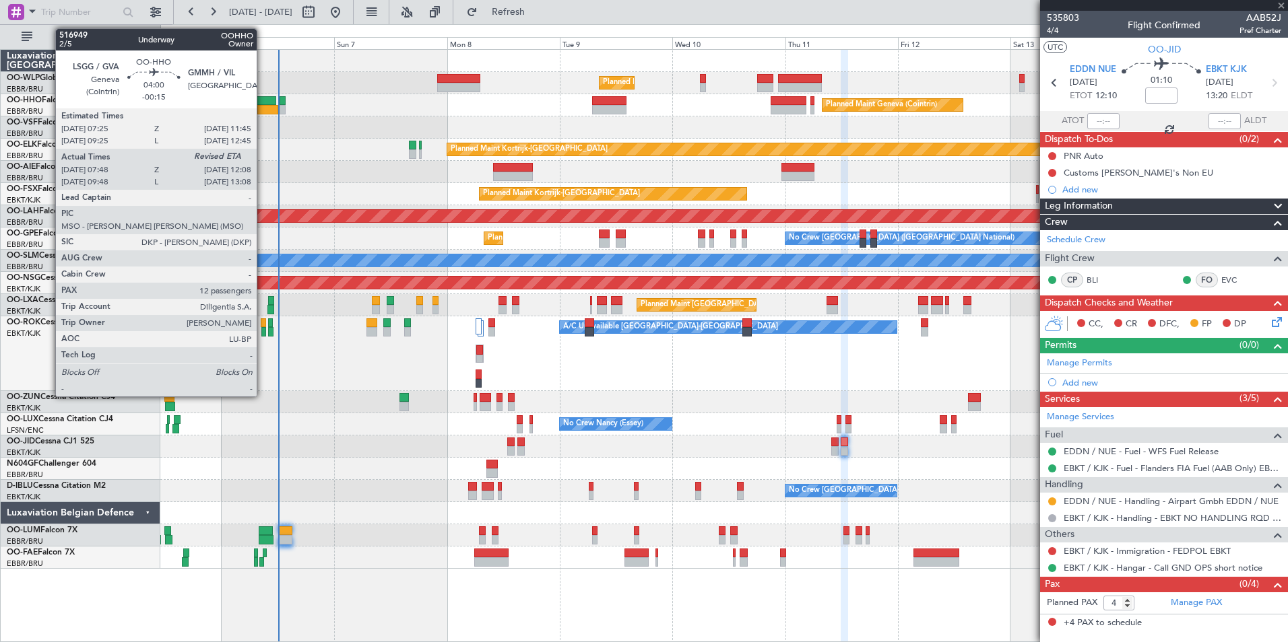
click at [263, 104] on div at bounding box center [266, 100] width 21 height 9
type input "-00:15"
type input "07:58"
type input "12"
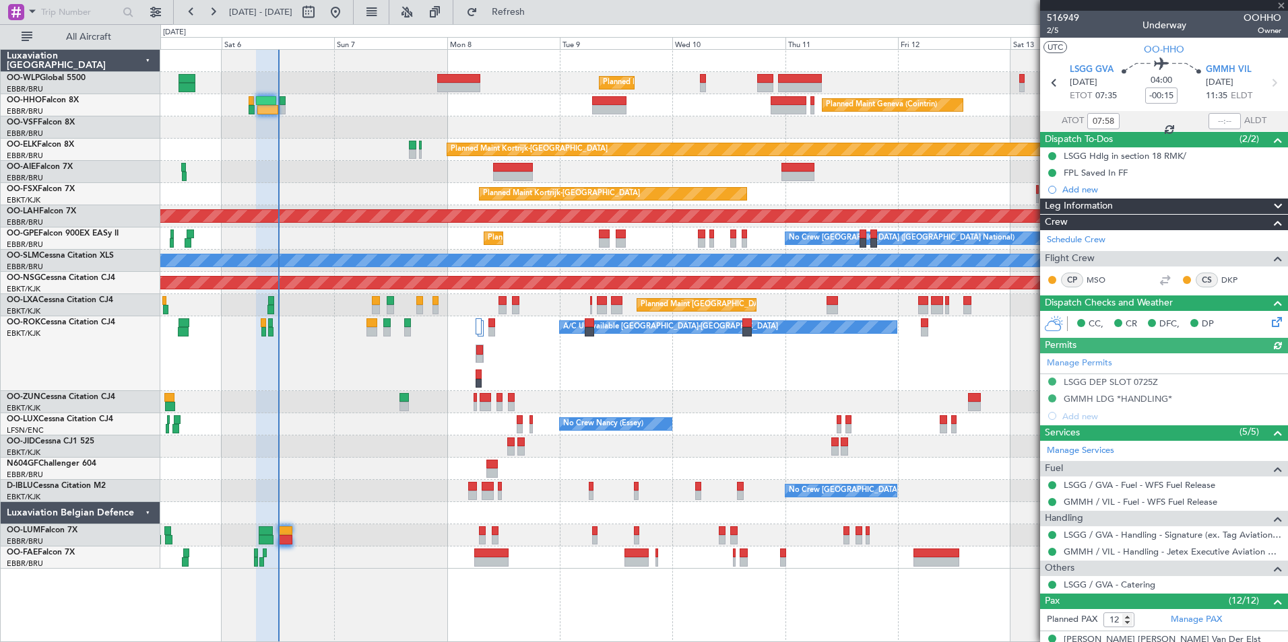
click at [1206, 119] on mat-tooltip-component "Flight Time Correction" at bounding box center [1158, 125] width 100 height 36
click at [1208, 118] on div at bounding box center [1224, 121] width 32 height 16
click at [1208, 118] on input "text" at bounding box center [1224, 121] width 32 height 16
click at [953, 62] on div at bounding box center [723, 61] width 1127 height 22
type input "12:09"
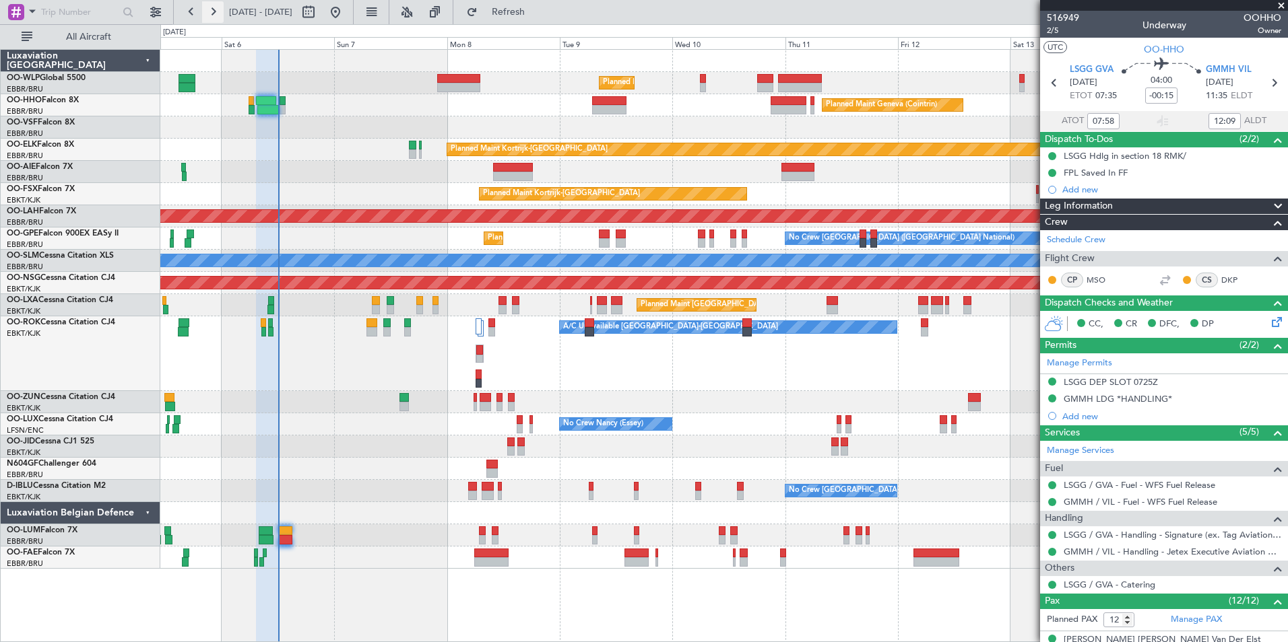
click at [215, 16] on button at bounding box center [213, 12] width 22 height 22
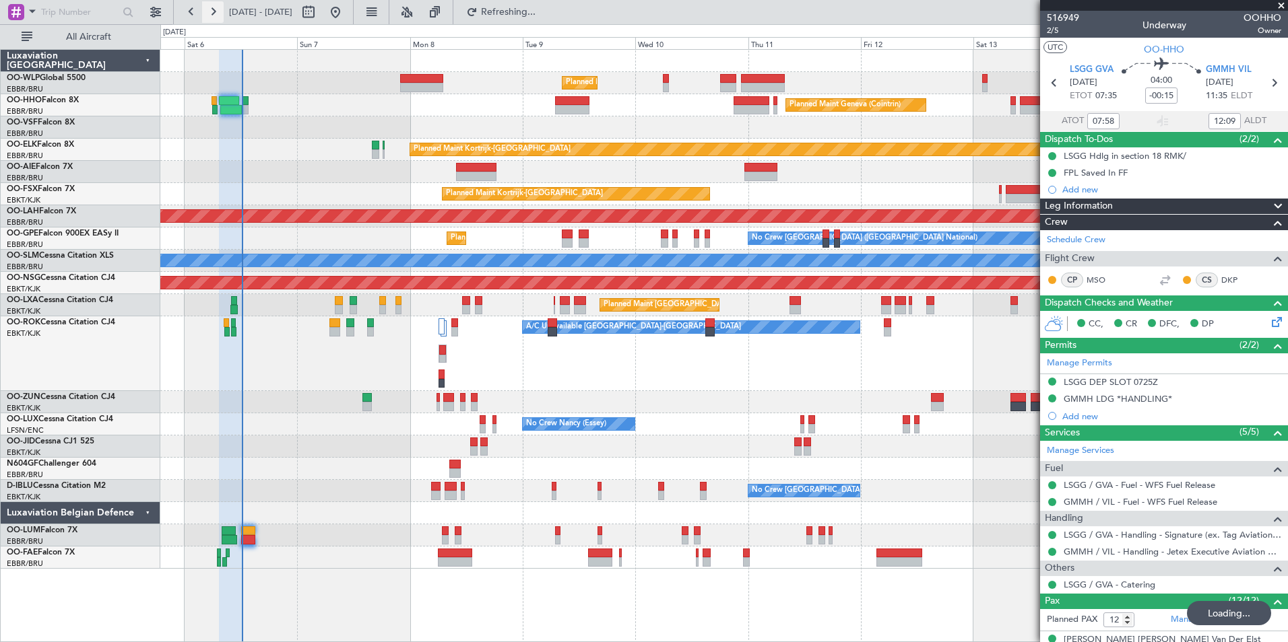
click at [215, 16] on button at bounding box center [213, 12] width 22 height 22
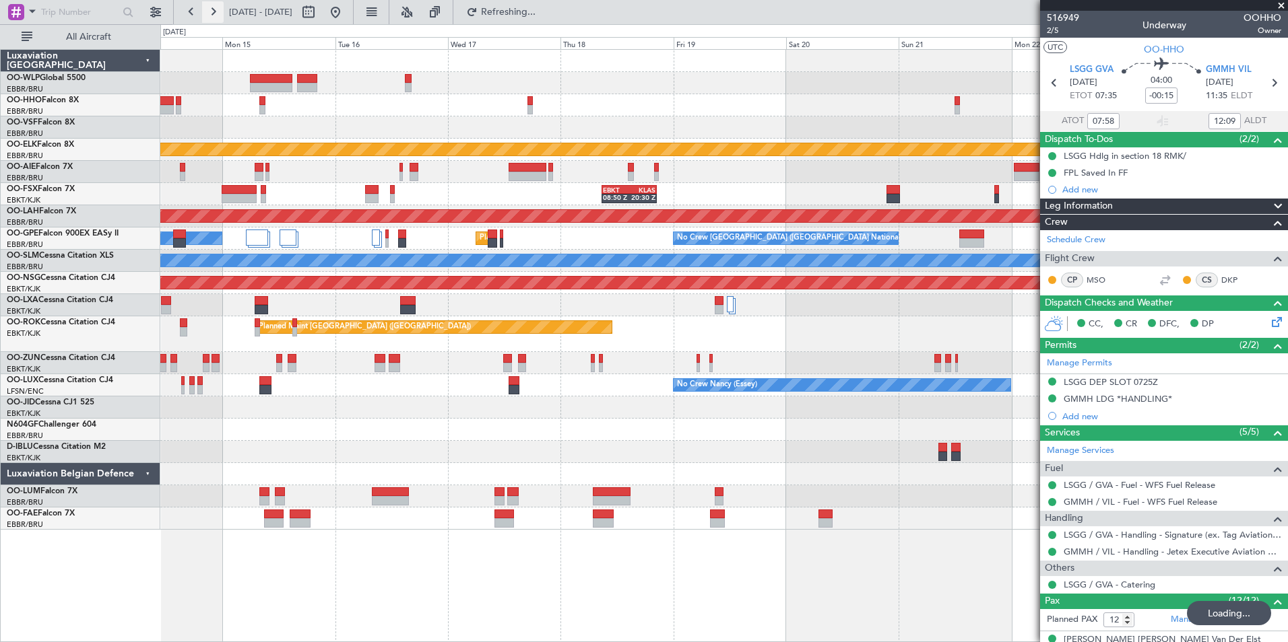
click at [215, 16] on button at bounding box center [213, 12] width 22 height 22
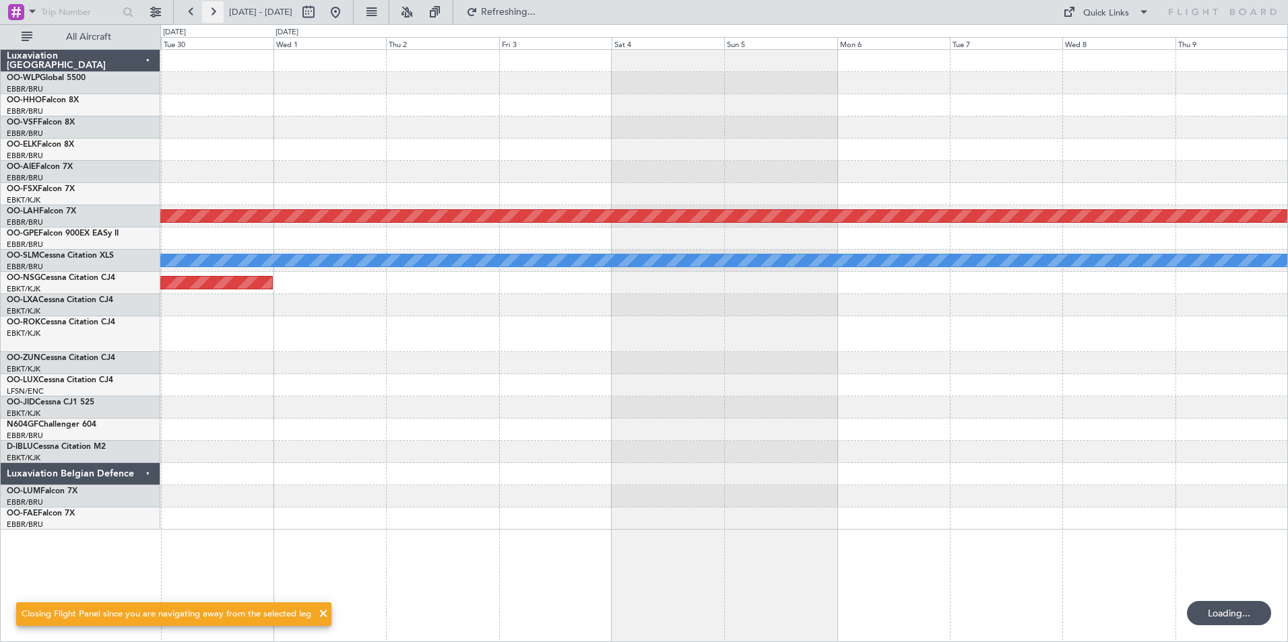
click at [215, 16] on button at bounding box center [213, 12] width 22 height 22
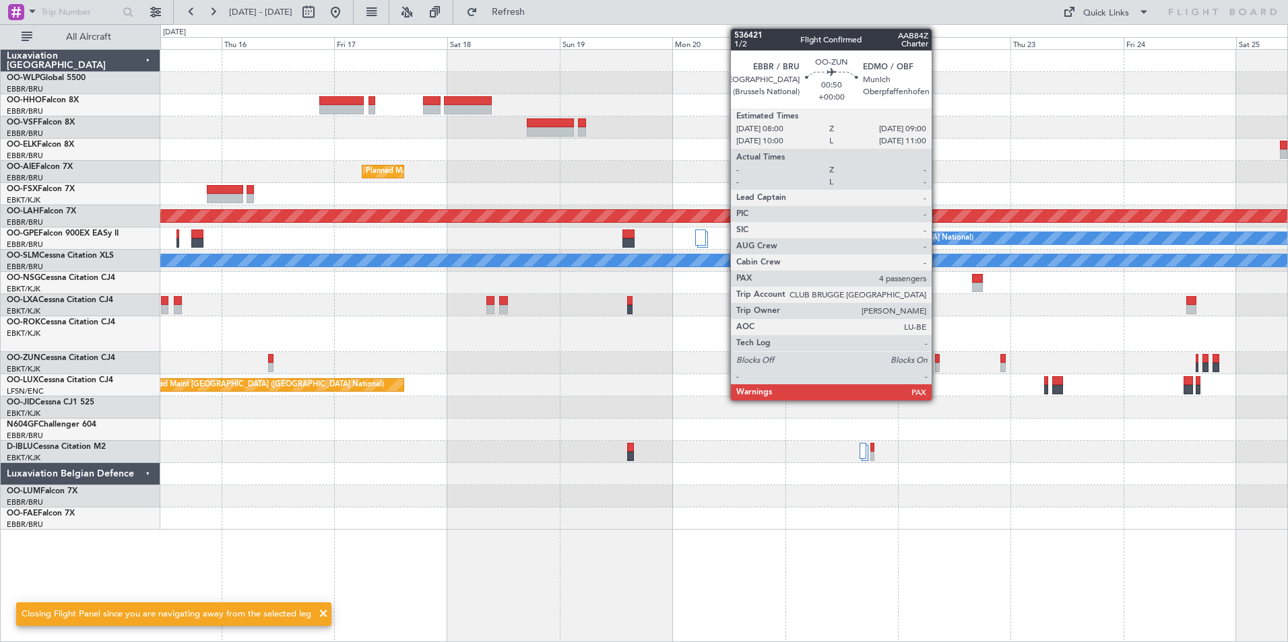
click at [937, 365] on div at bounding box center [937, 367] width 5 height 9
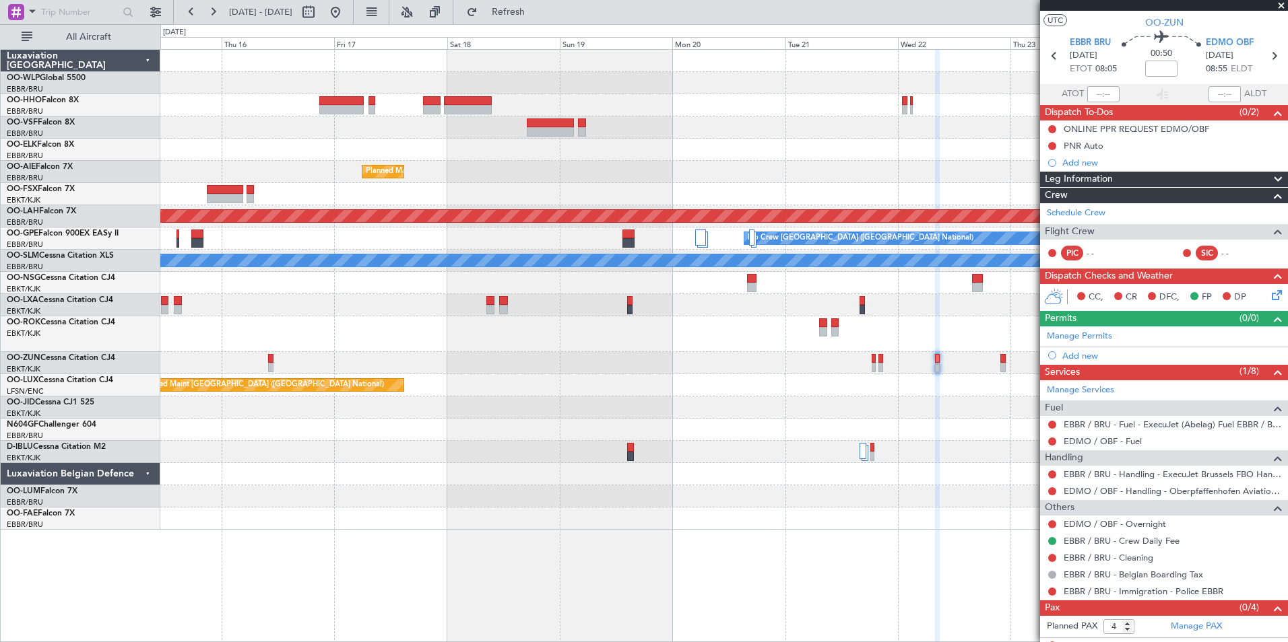
scroll to position [40, 0]
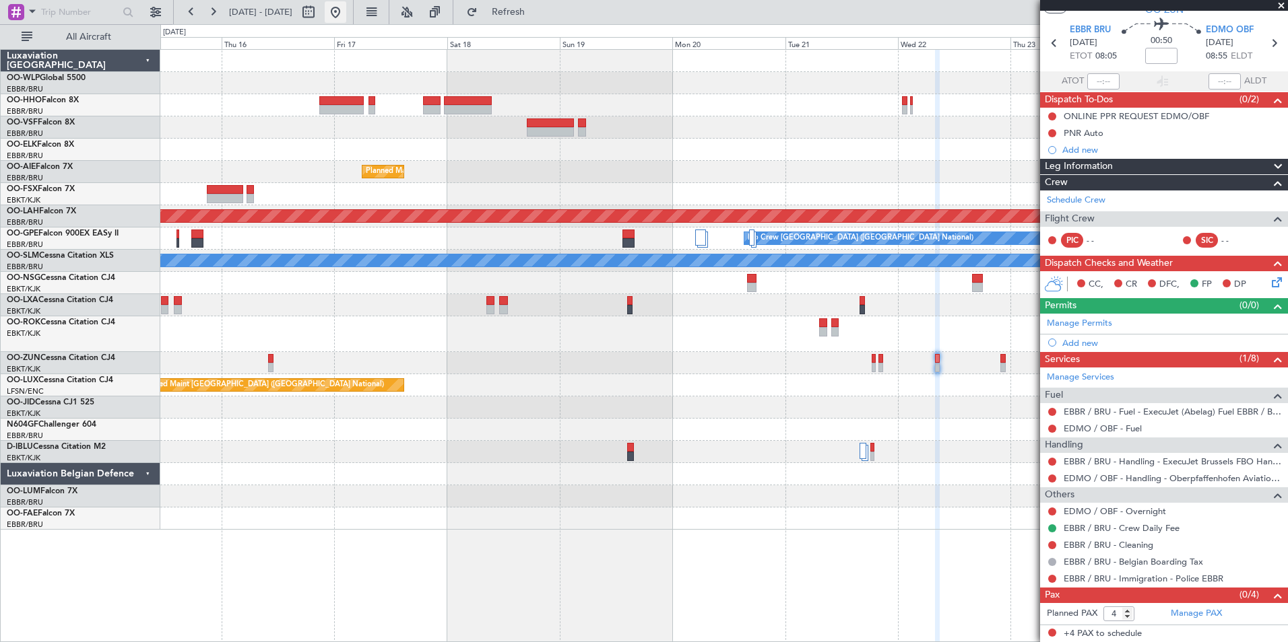
click at [346, 16] on button at bounding box center [336, 12] width 22 height 22
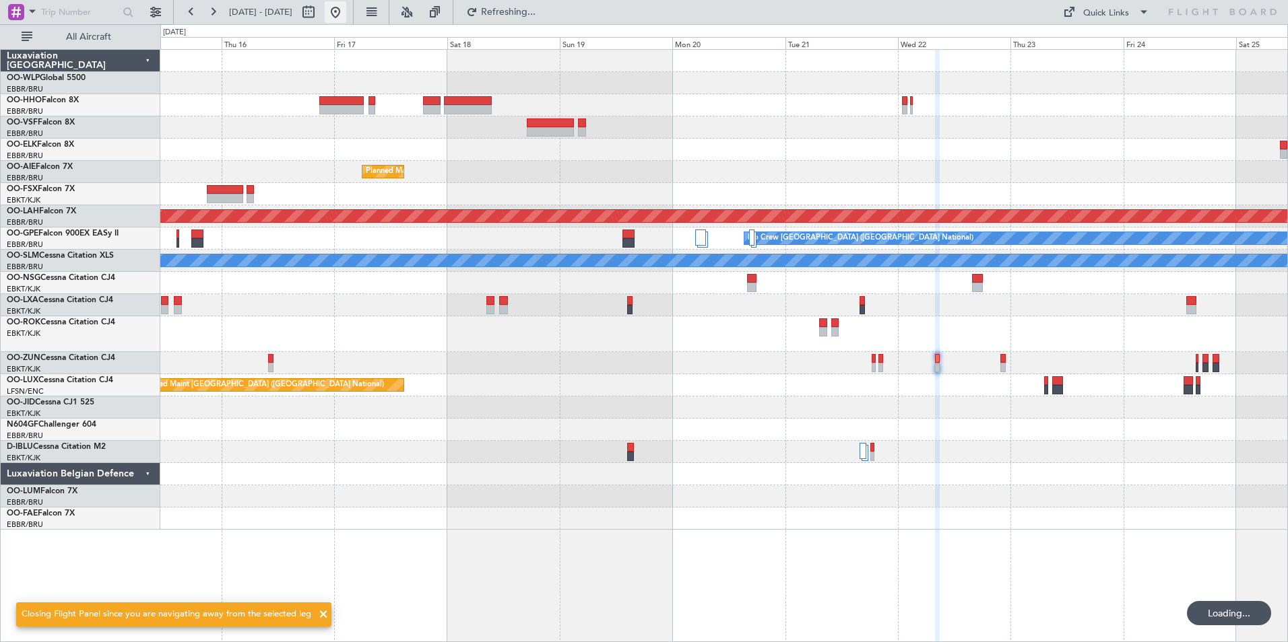
scroll to position [0, 0]
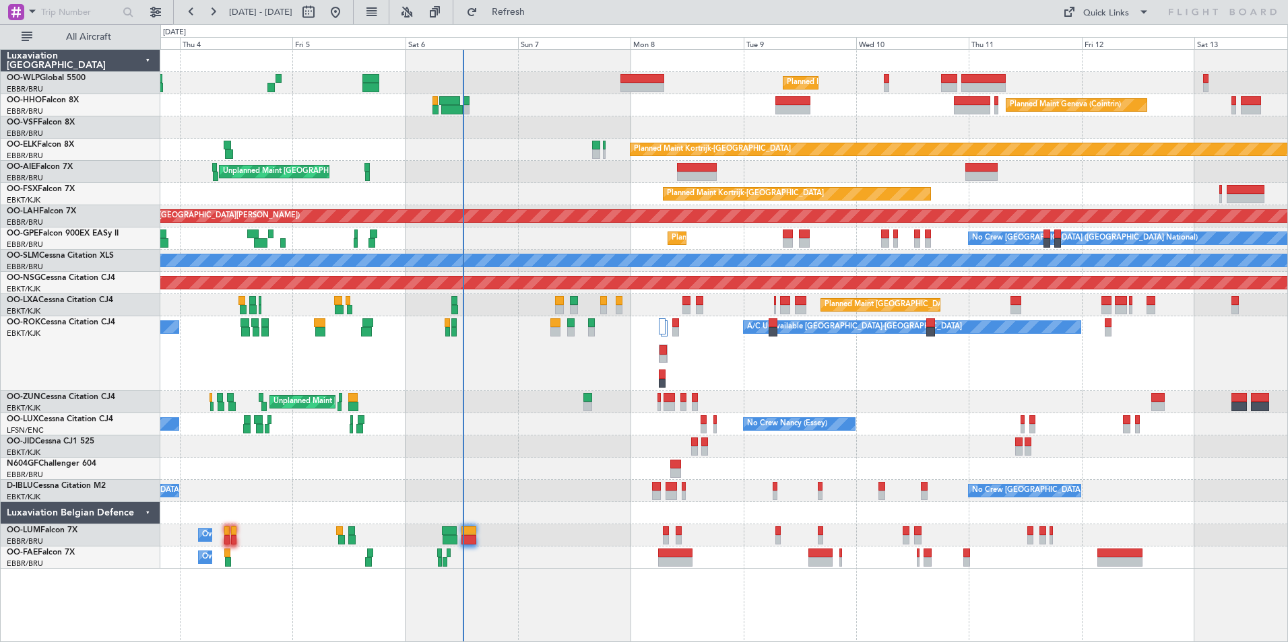
click at [847, 102] on div "Planned Maint Geneva (Cointrin)" at bounding box center [723, 105] width 1127 height 22
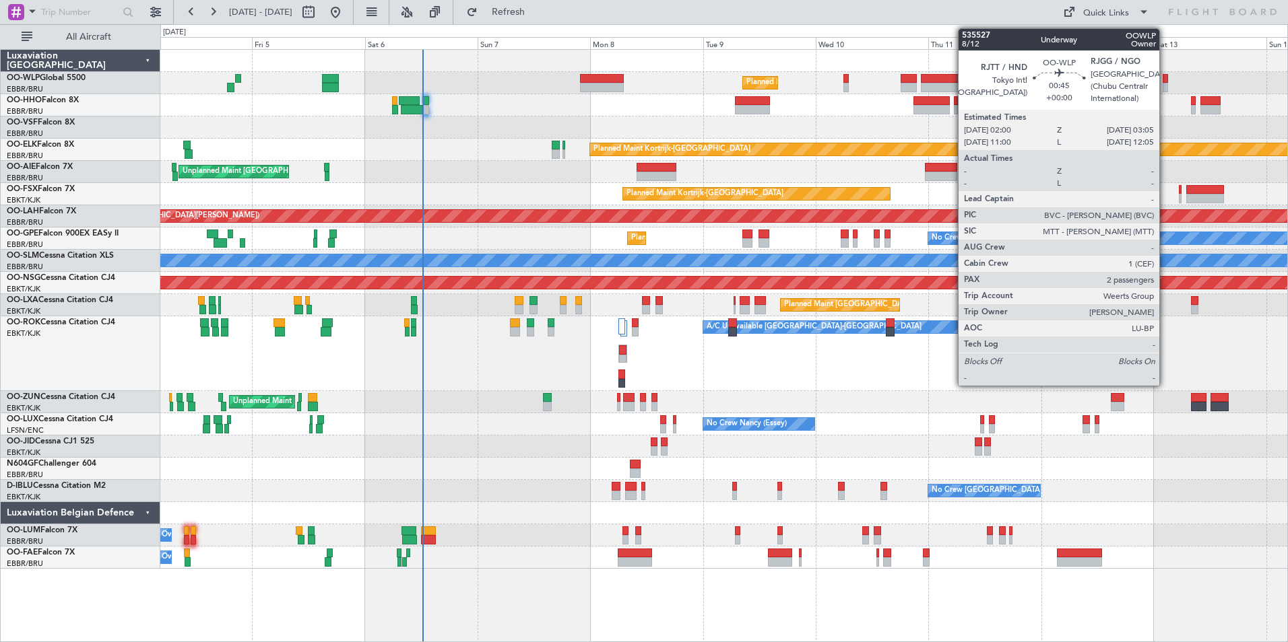
click at [1165, 82] on div at bounding box center [1164, 78] width 5 height 9
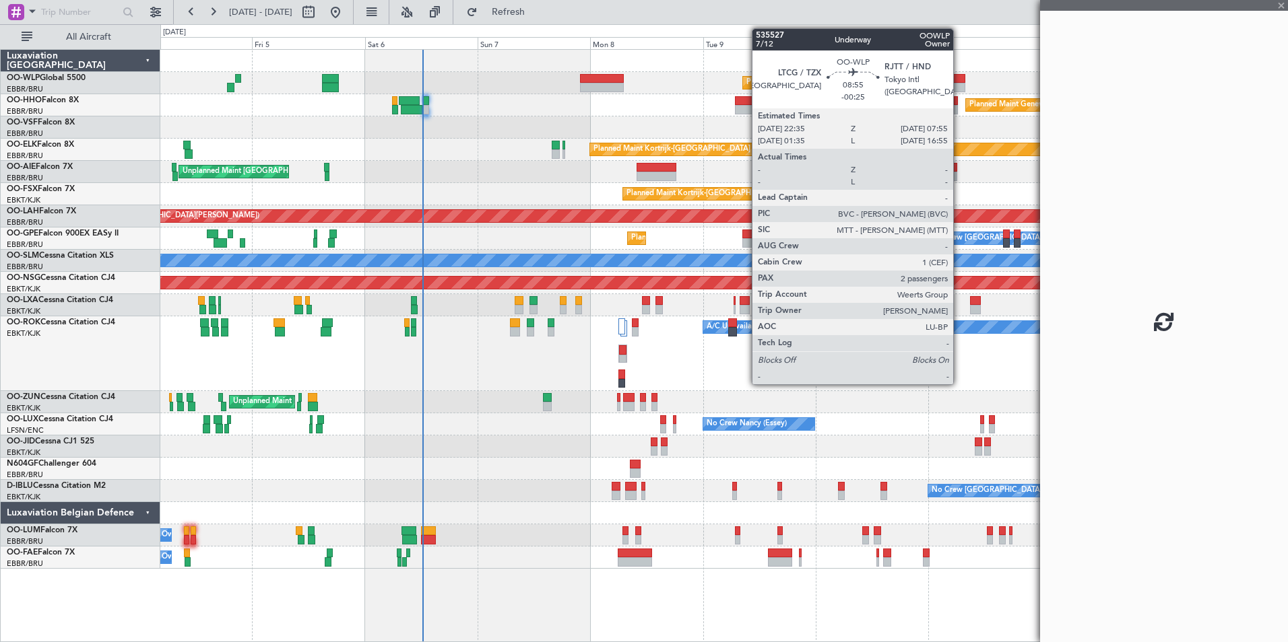
drag, startPoint x: 1195, startPoint y: 71, endPoint x: 959, endPoint y: 88, distance: 236.3
click at [959, 88] on fb-app "04 Sep 2025 - 14 Sep 2025 Refresh Quick Links All Aircraft Planned Maint Milan …" at bounding box center [644, 326] width 1288 height 632
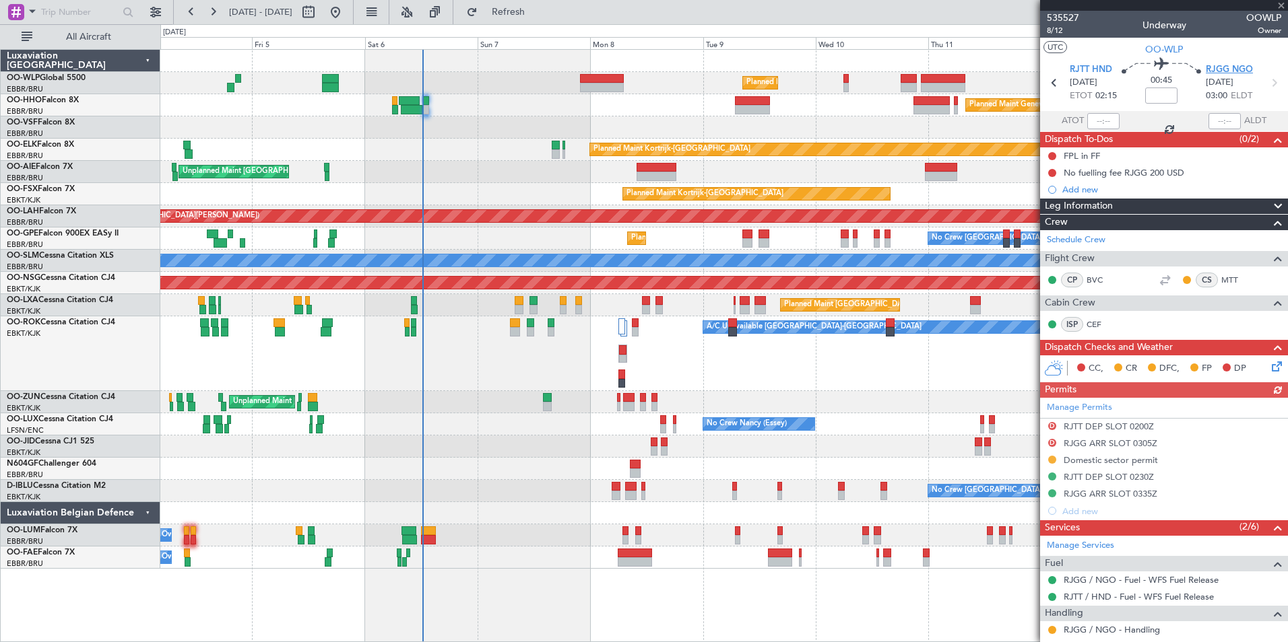
click at [1219, 65] on span "RJGG NGO" at bounding box center [1228, 69] width 47 height 13
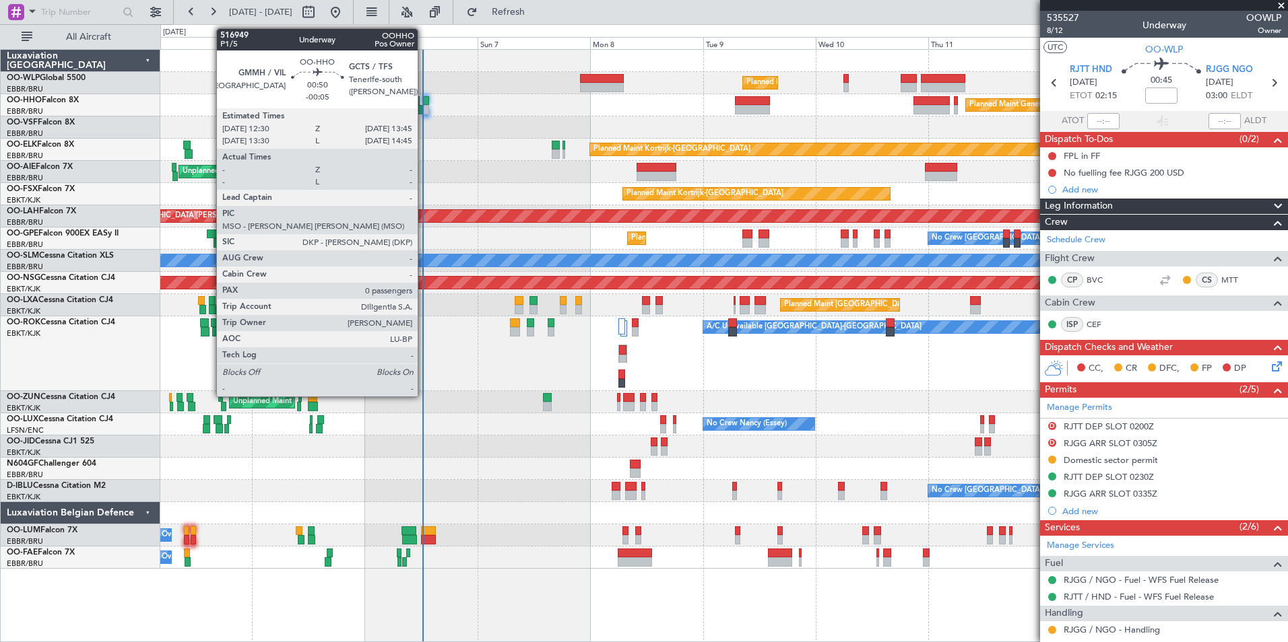
click at [424, 105] on div at bounding box center [426, 109] width 6 height 9
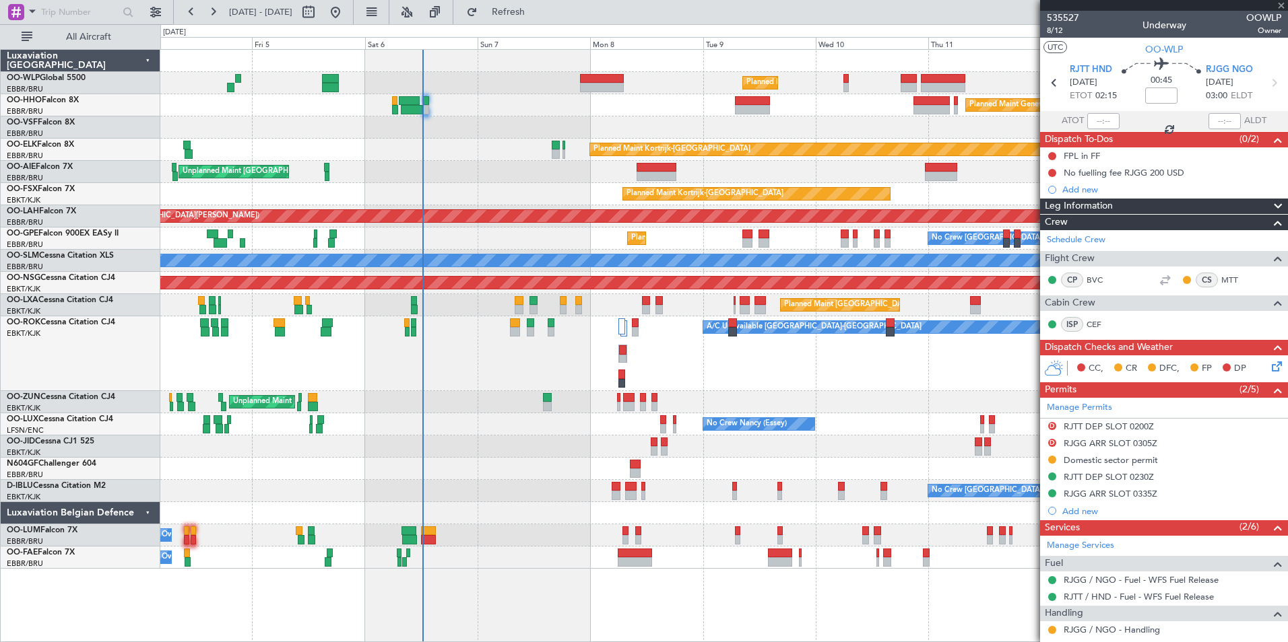
type input "-00:05"
type input "0"
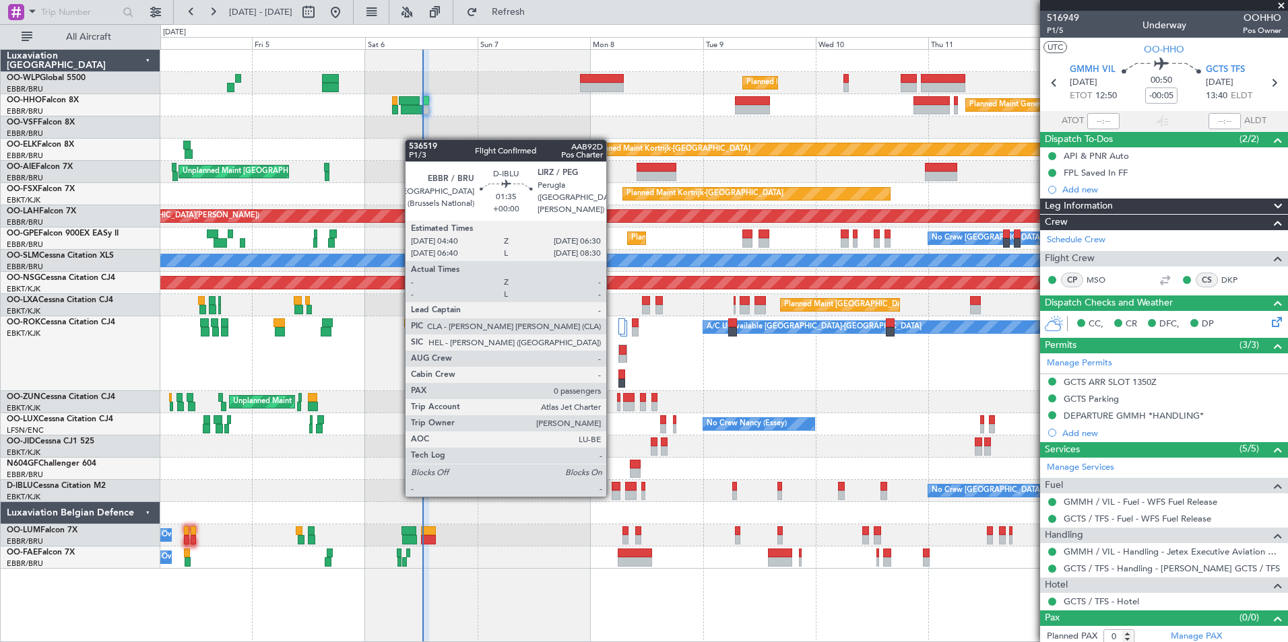
click at [612, 496] on div at bounding box center [615, 495] width 9 height 9
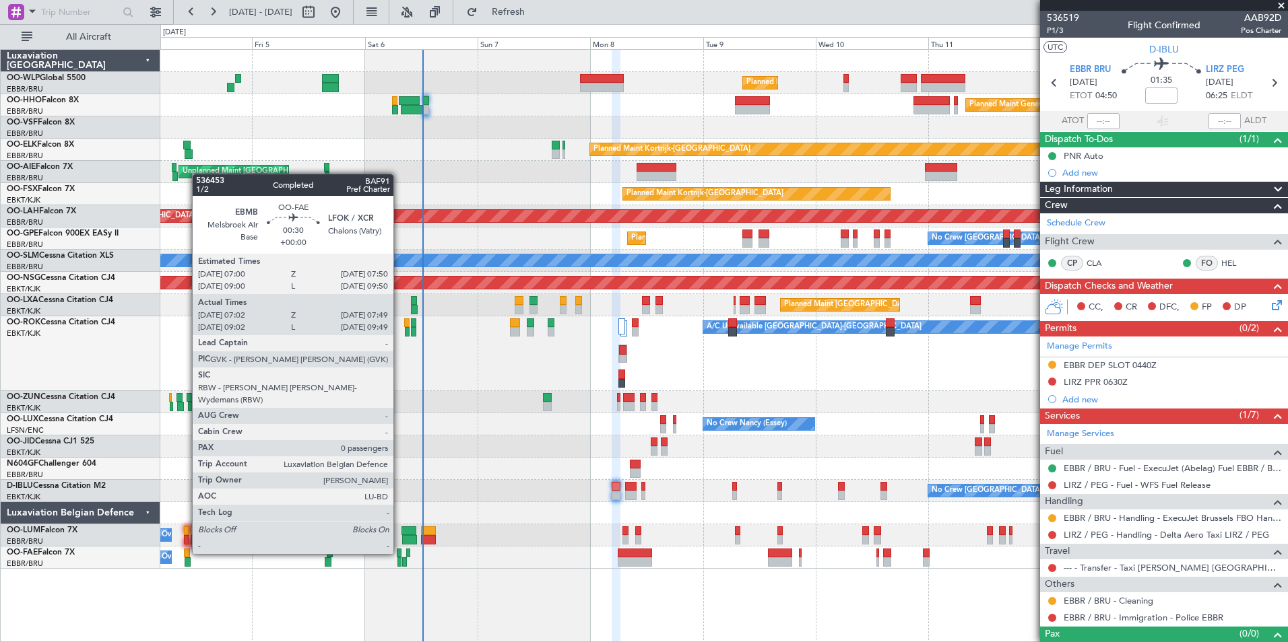
click at [399, 553] on div at bounding box center [399, 553] width 4 height 9
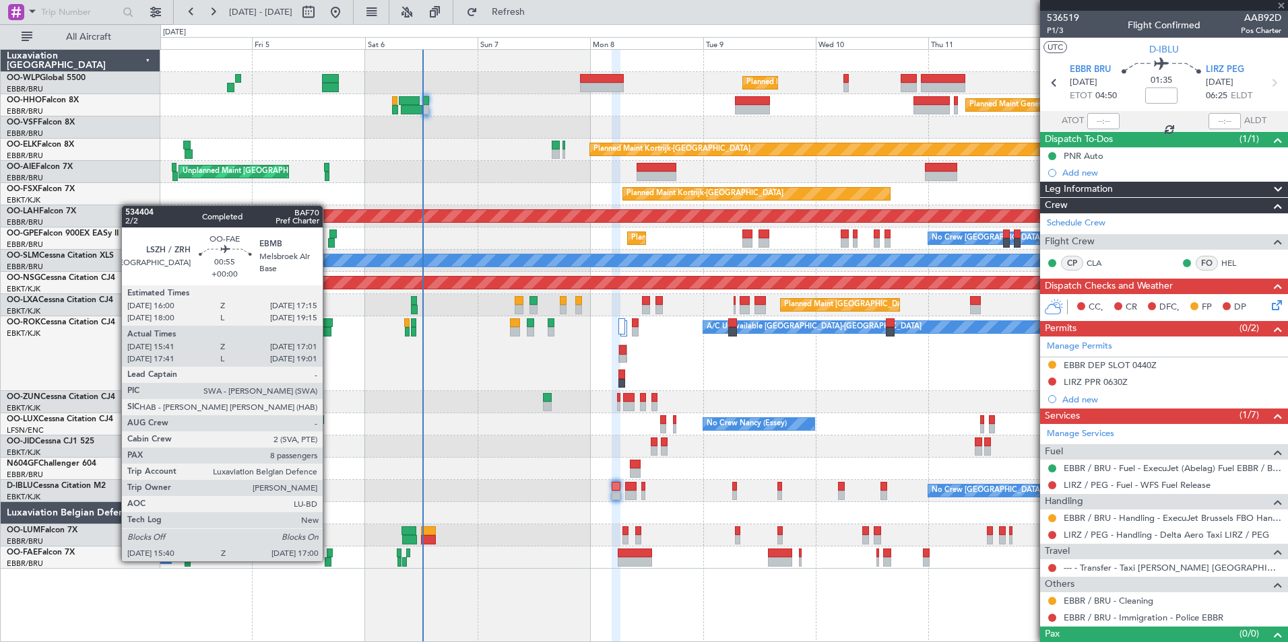
type input "07:12"
type input "07:39"
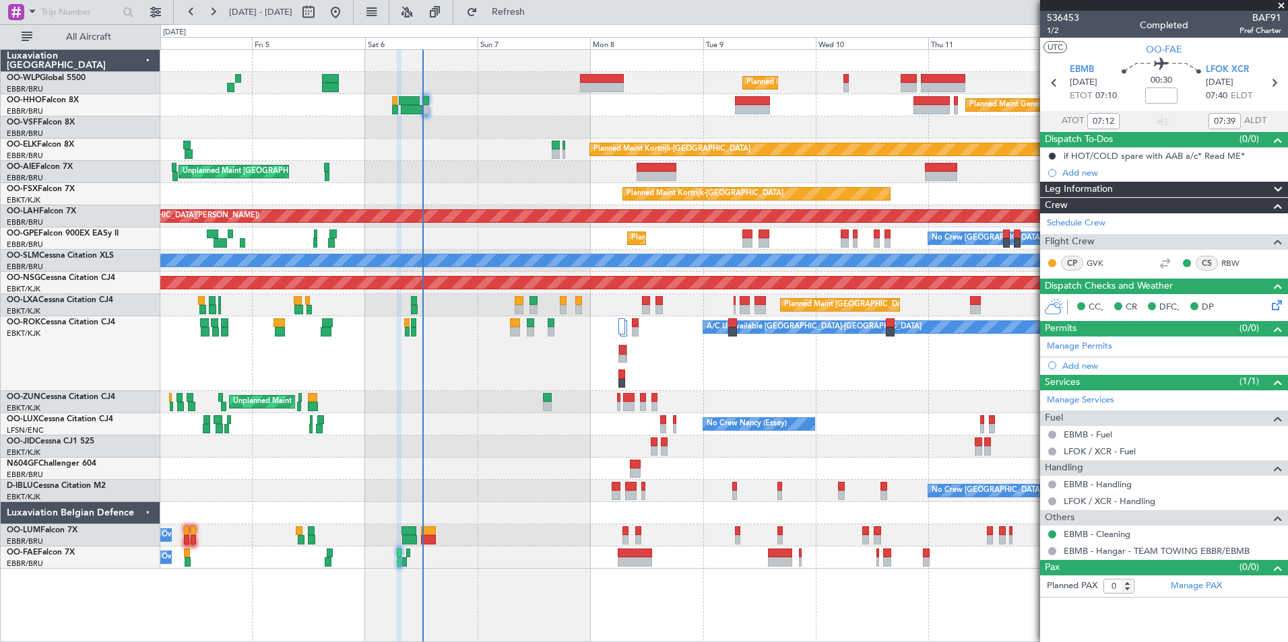
click at [488, 473] on div at bounding box center [723, 469] width 1127 height 22
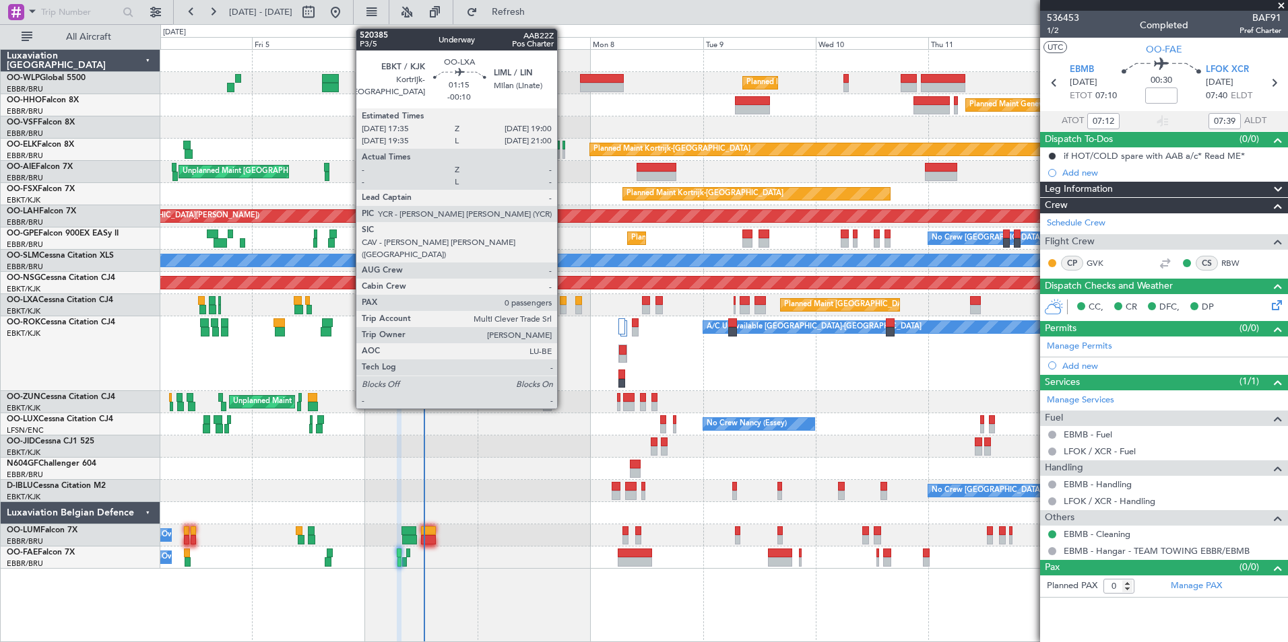
click at [563, 308] on div at bounding box center [563, 309] width 7 height 9
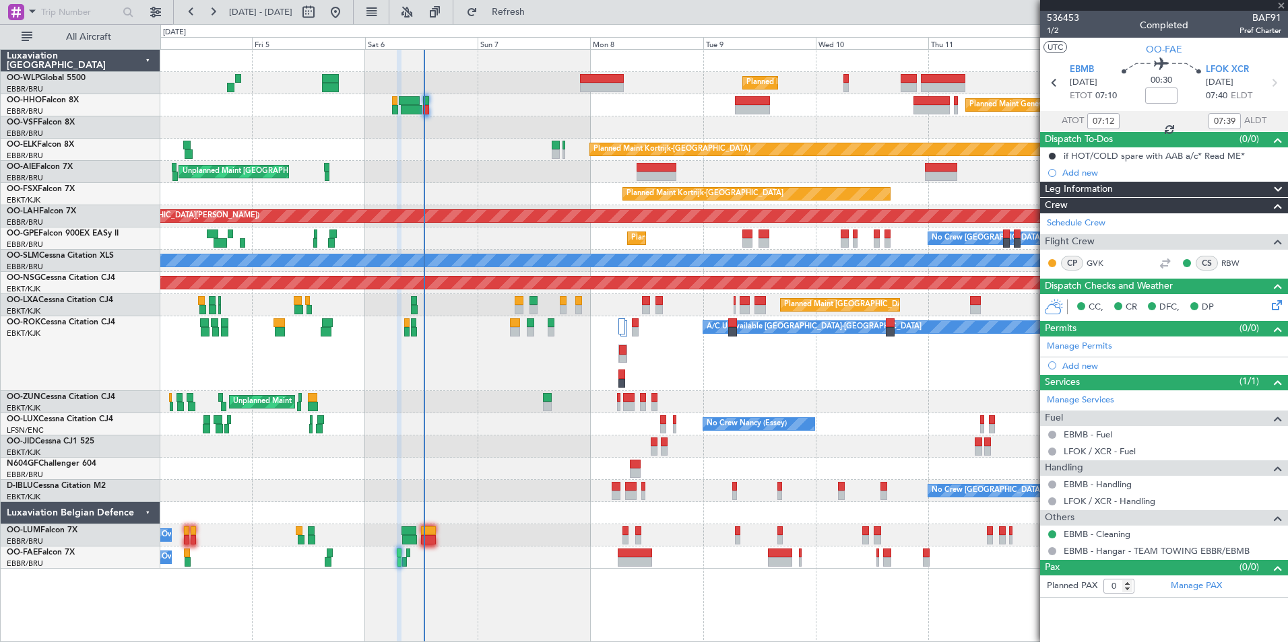
type input "-00:10"
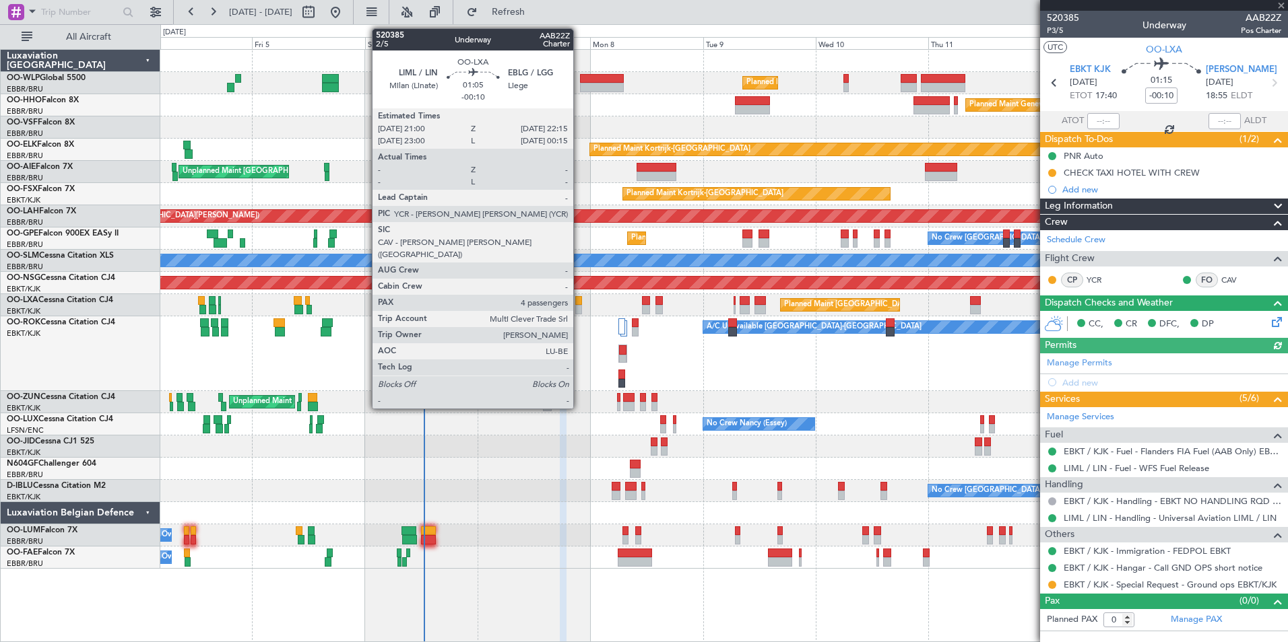
click at [579, 307] on div at bounding box center [578, 309] width 6 height 9
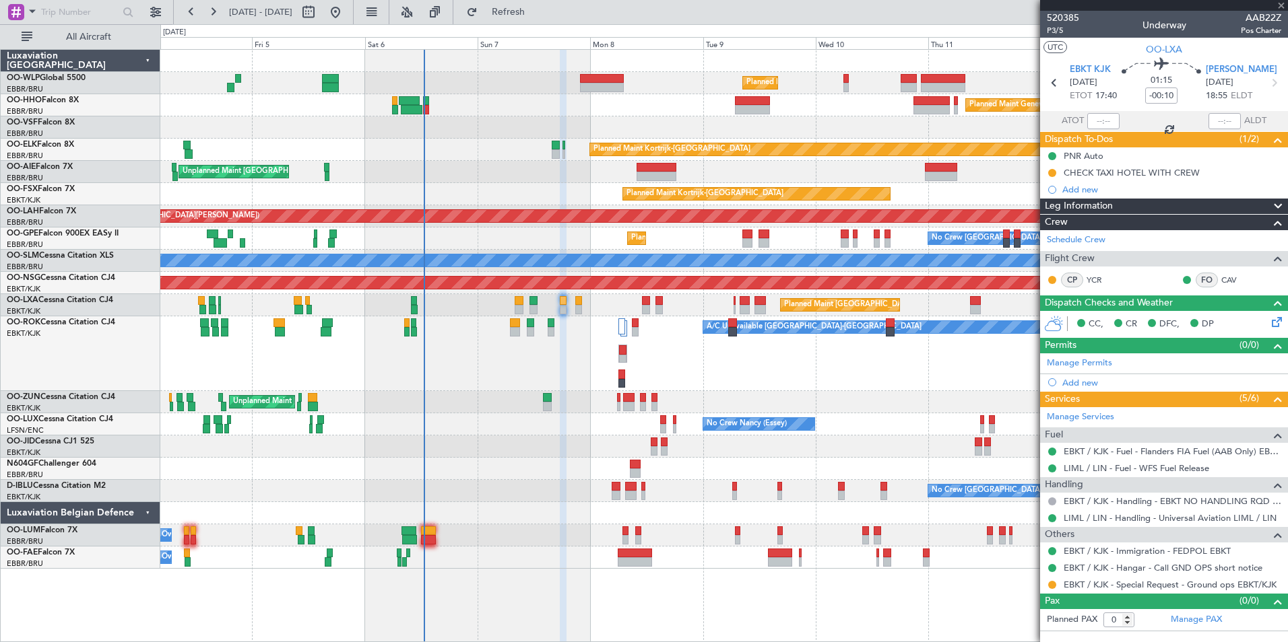
type input "4"
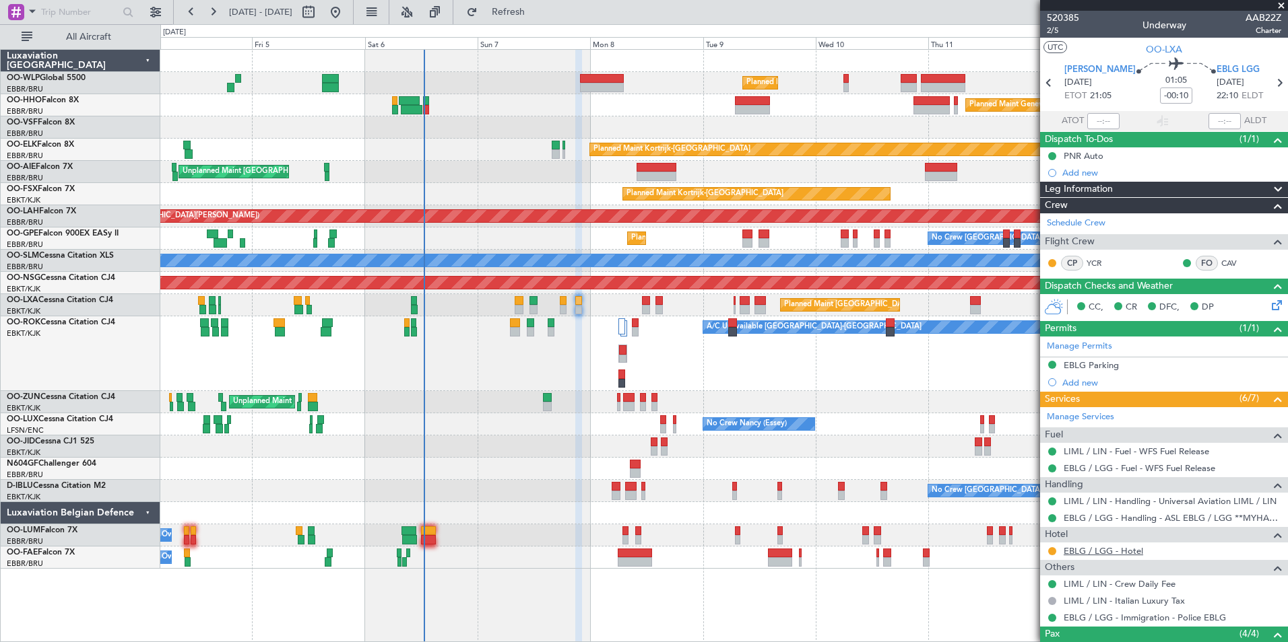
click at [1086, 554] on link "EBLG / LGG - Hotel" at bounding box center [1102, 550] width 79 height 11
click at [1055, 550] on button at bounding box center [1052, 551] width 8 height 8
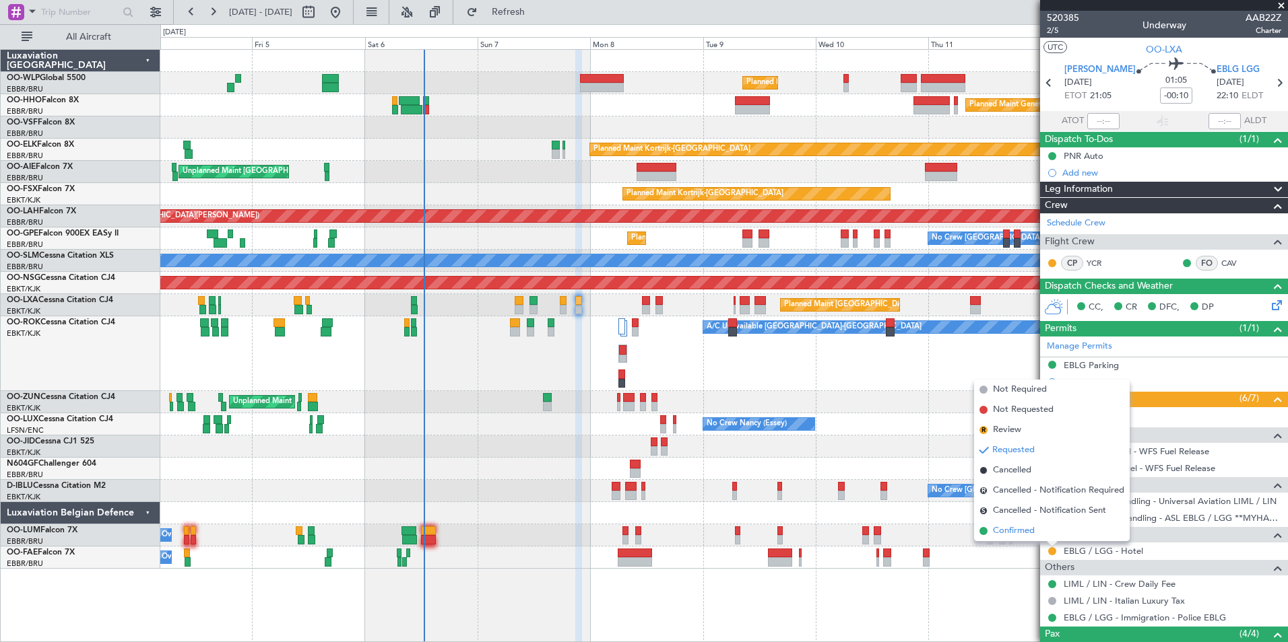
click at [1026, 537] on span "Confirmed" at bounding box center [1014, 531] width 42 height 13
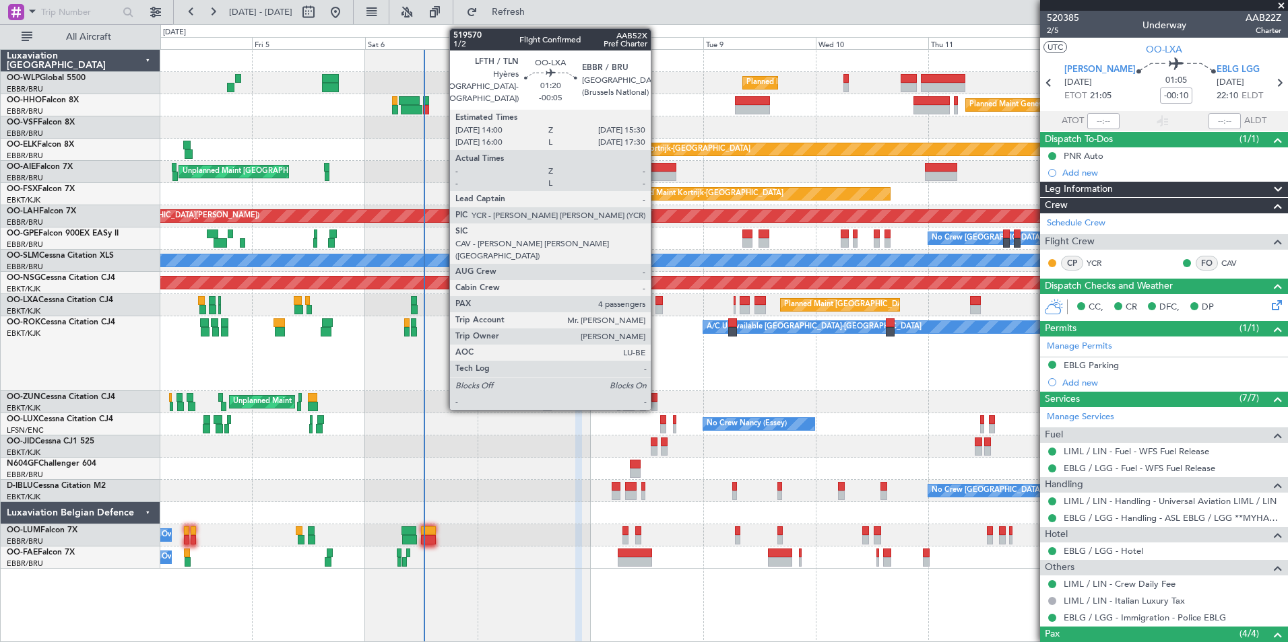
click at [657, 302] on div at bounding box center [658, 300] width 7 height 9
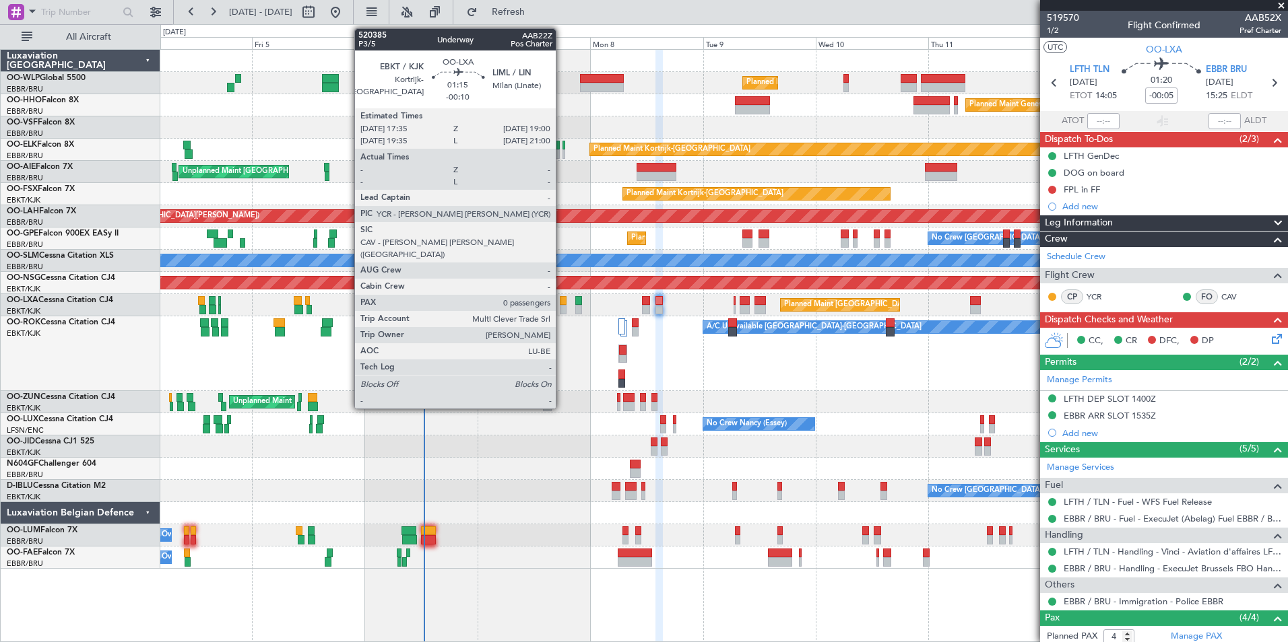
click at [562, 309] on div at bounding box center [563, 309] width 7 height 9
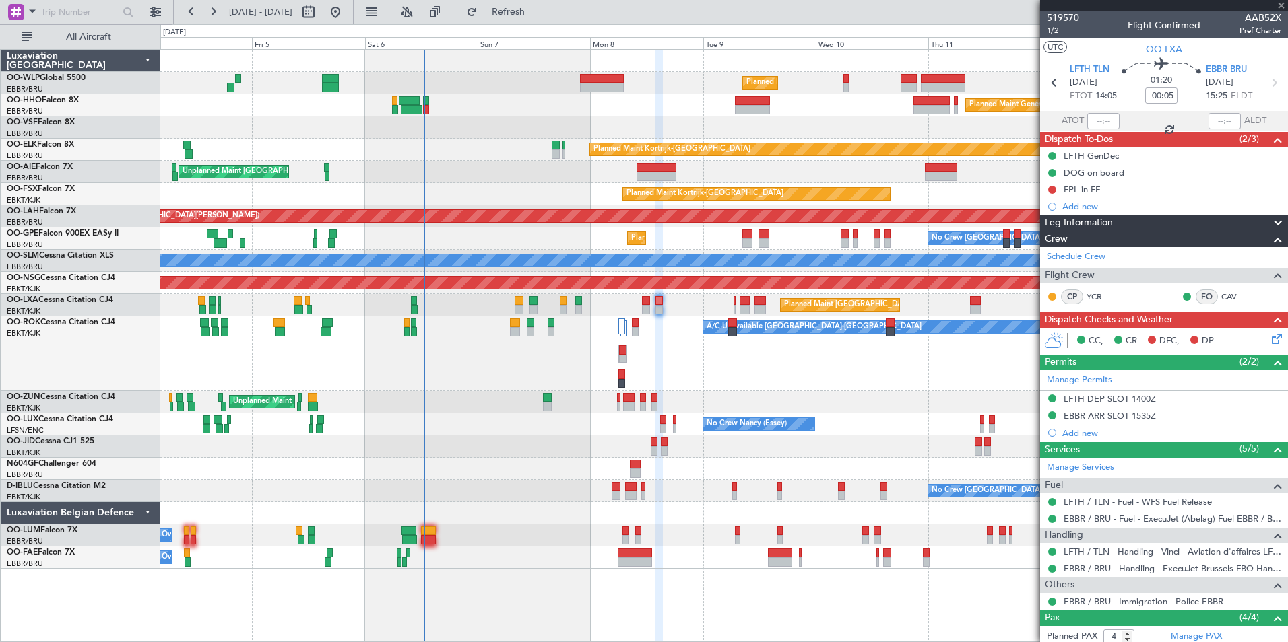
type input "-00:10"
type input "0"
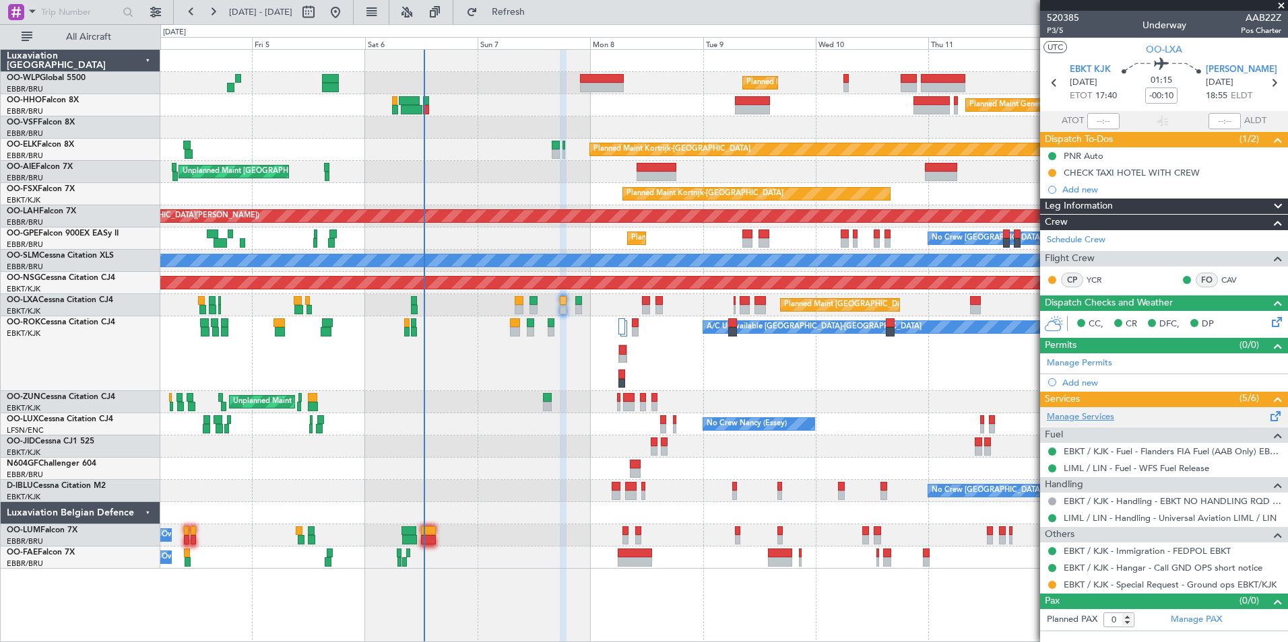
click at [1094, 421] on link "Manage Services" at bounding box center [1080, 417] width 67 height 13
click at [567, 24] on div "Planned Maint Milan (Linate) Planned Maint Geneva ([GEOGRAPHIC_DATA]) Planned M…" at bounding box center [644, 333] width 1288 height 618
click at [541, 20] on button "Refresh" at bounding box center [500, 12] width 81 height 22
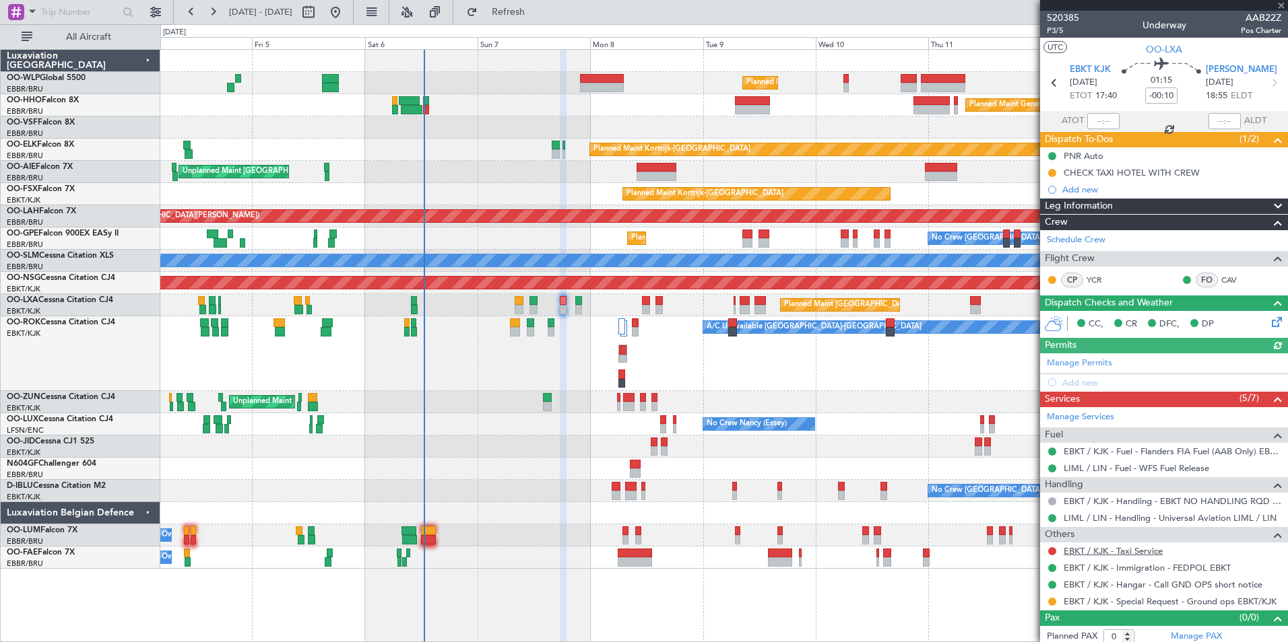
click at [1117, 554] on link "EBKT / KJK - Taxi Service" at bounding box center [1112, 550] width 99 height 11
click at [541, 18] on button "Refresh" at bounding box center [500, 12] width 81 height 22
click at [1121, 556] on link "EBKT / KJK - Taxi Service - Taxi [GEOGRAPHIC_DATA] [GEOGRAPHIC_DATA]" at bounding box center [1172, 550] width 218 height 11
click at [1051, 32] on span "P3/5" at bounding box center [1063, 30] width 32 height 11
click at [537, 9] on span "Refresh" at bounding box center [508, 11] width 57 height 9
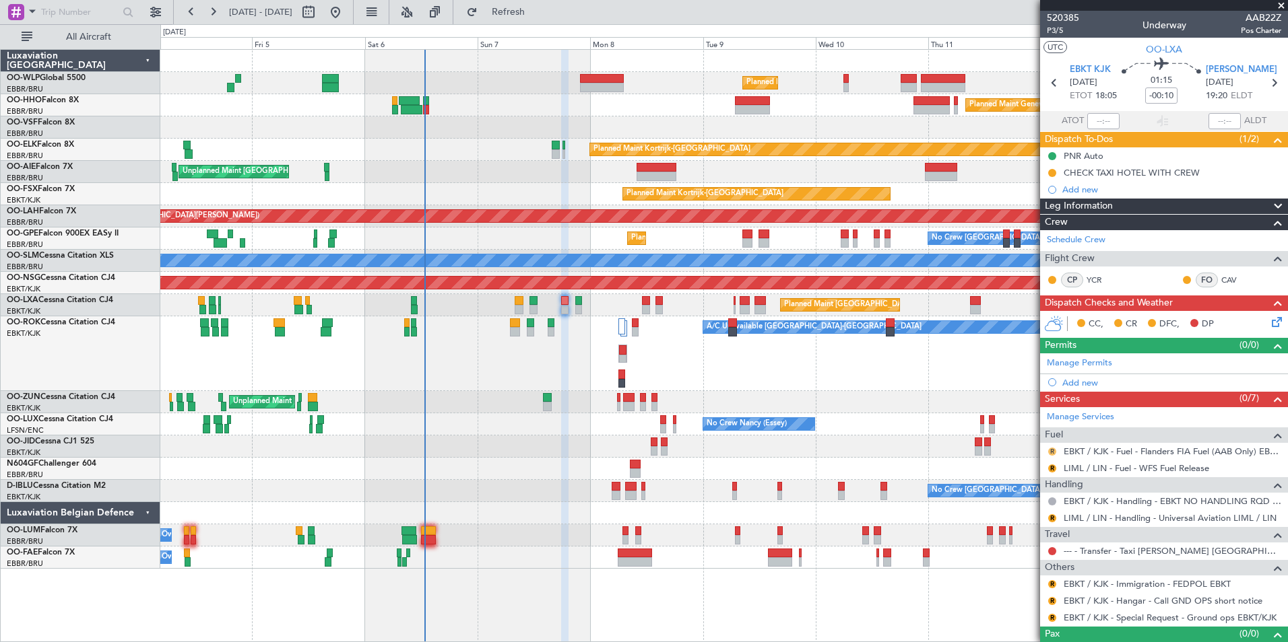
click at [1051, 451] on button "R" at bounding box center [1052, 452] width 8 height 8
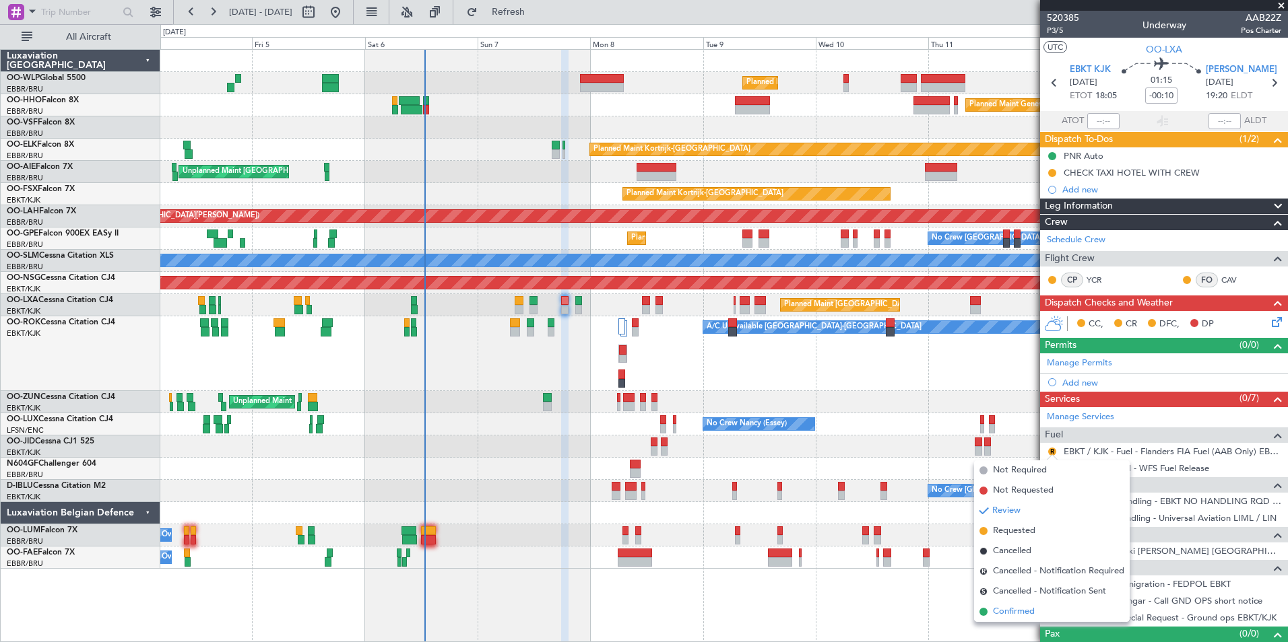
click at [1001, 612] on span "Confirmed" at bounding box center [1014, 611] width 42 height 13
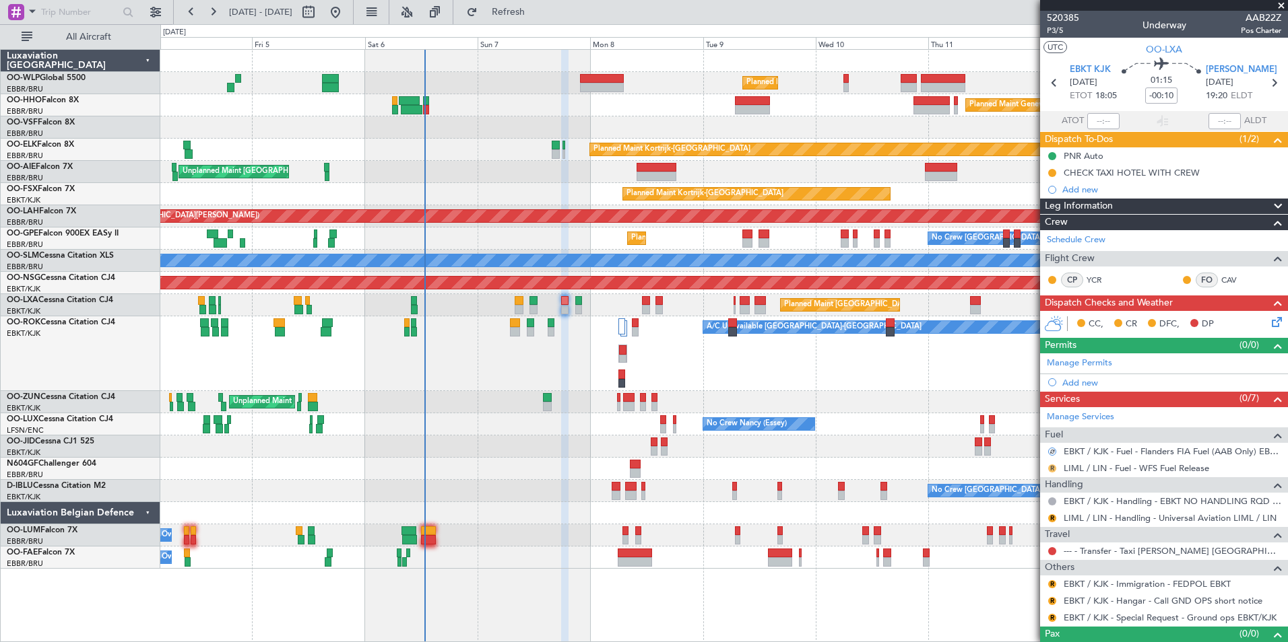
click at [1054, 470] on button "R" at bounding box center [1052, 469] width 8 height 8
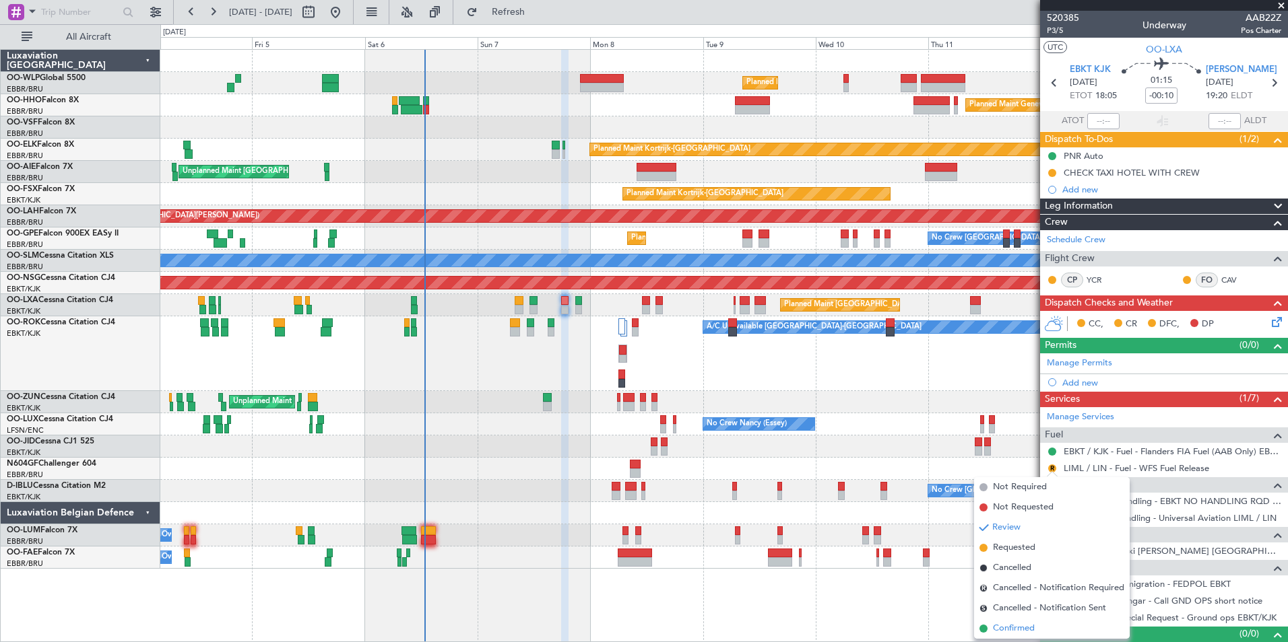
click at [1030, 632] on span "Confirmed" at bounding box center [1014, 628] width 42 height 13
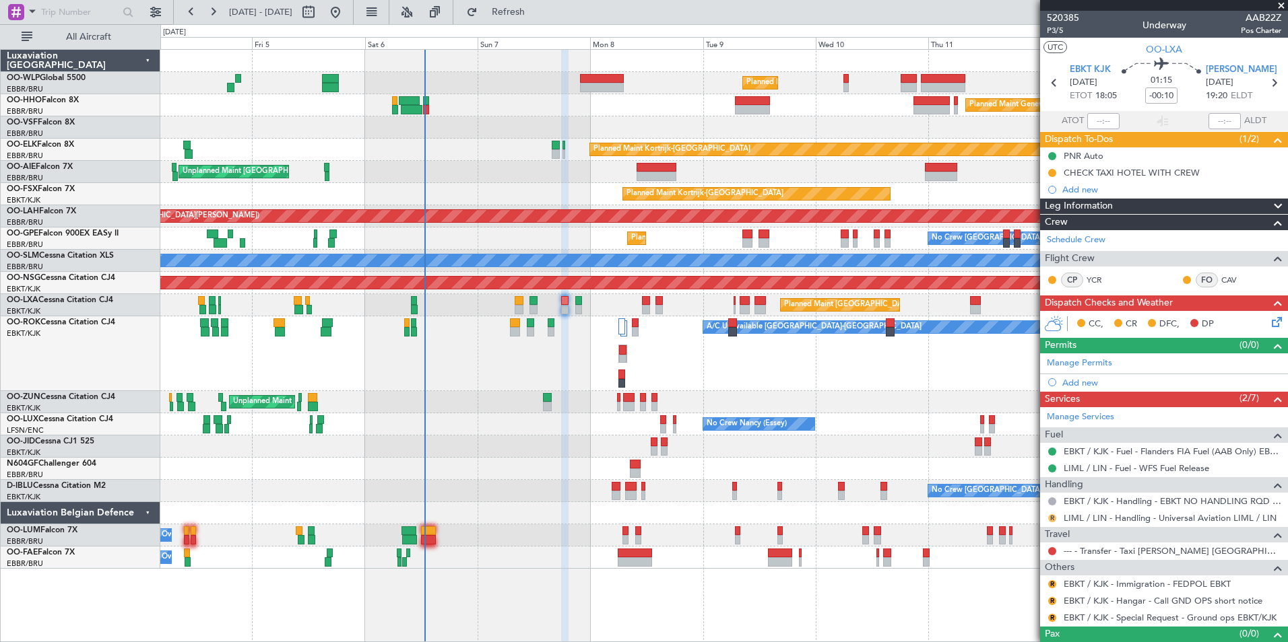
click at [1050, 519] on button "R" at bounding box center [1052, 519] width 8 height 8
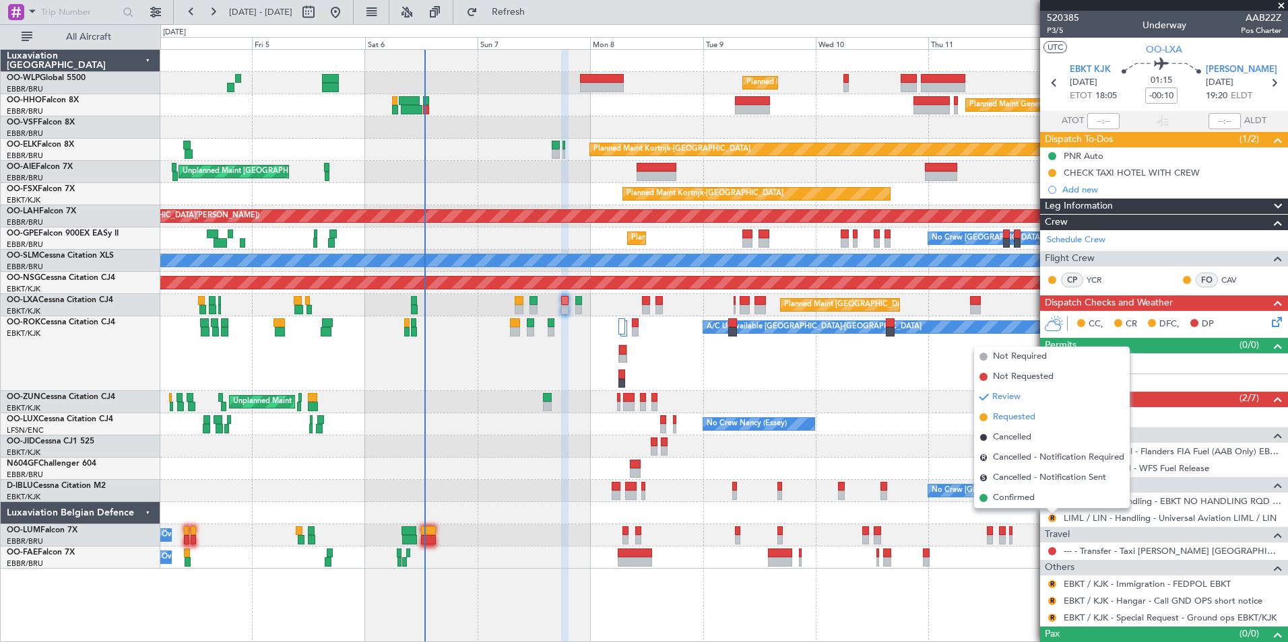
click at [1026, 413] on span "Requested" at bounding box center [1014, 417] width 42 height 13
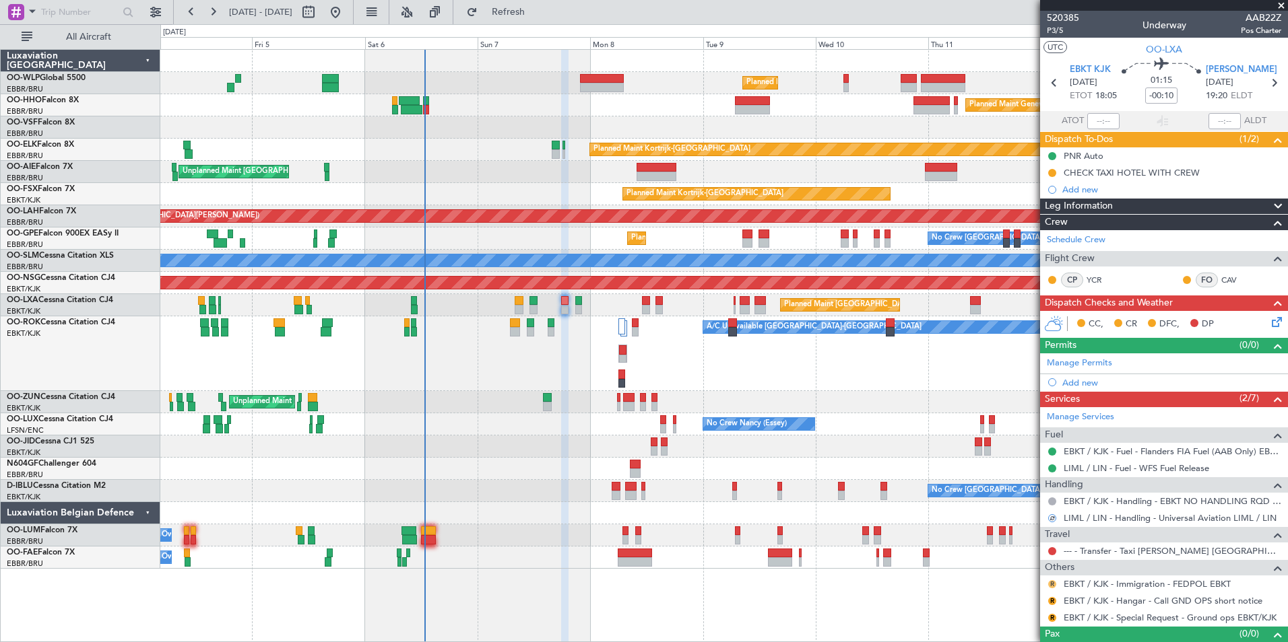
click at [1052, 583] on button "R" at bounding box center [1052, 584] width 8 height 8
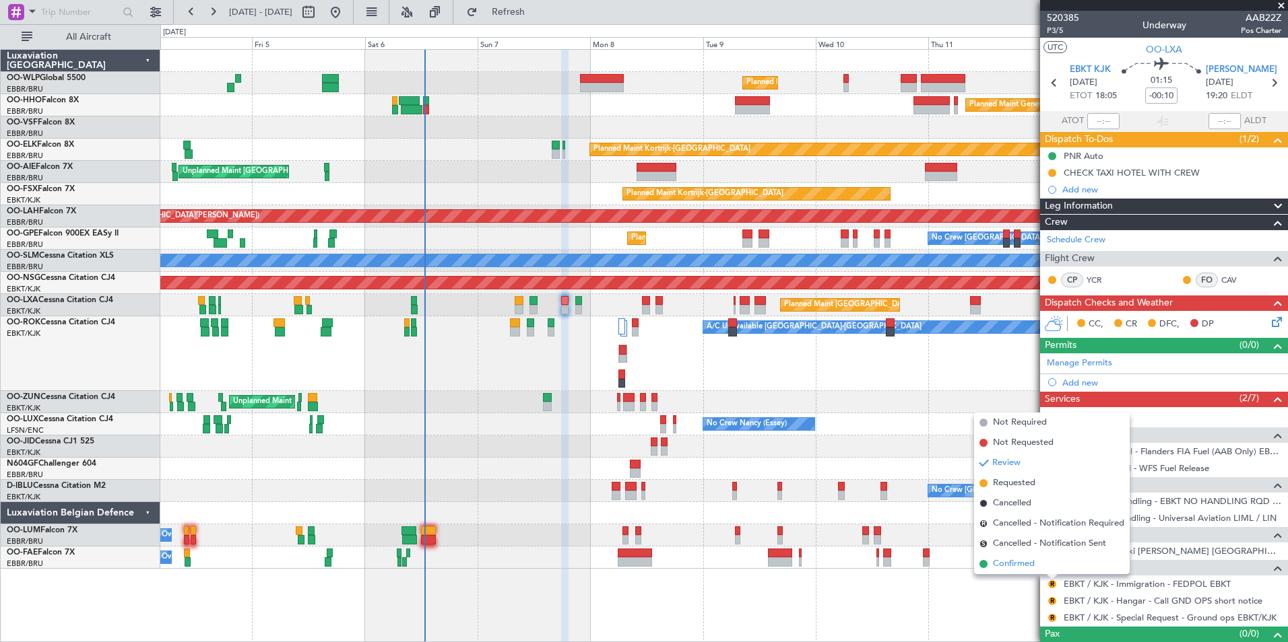
click at [1020, 566] on span "Confirmed" at bounding box center [1014, 564] width 42 height 13
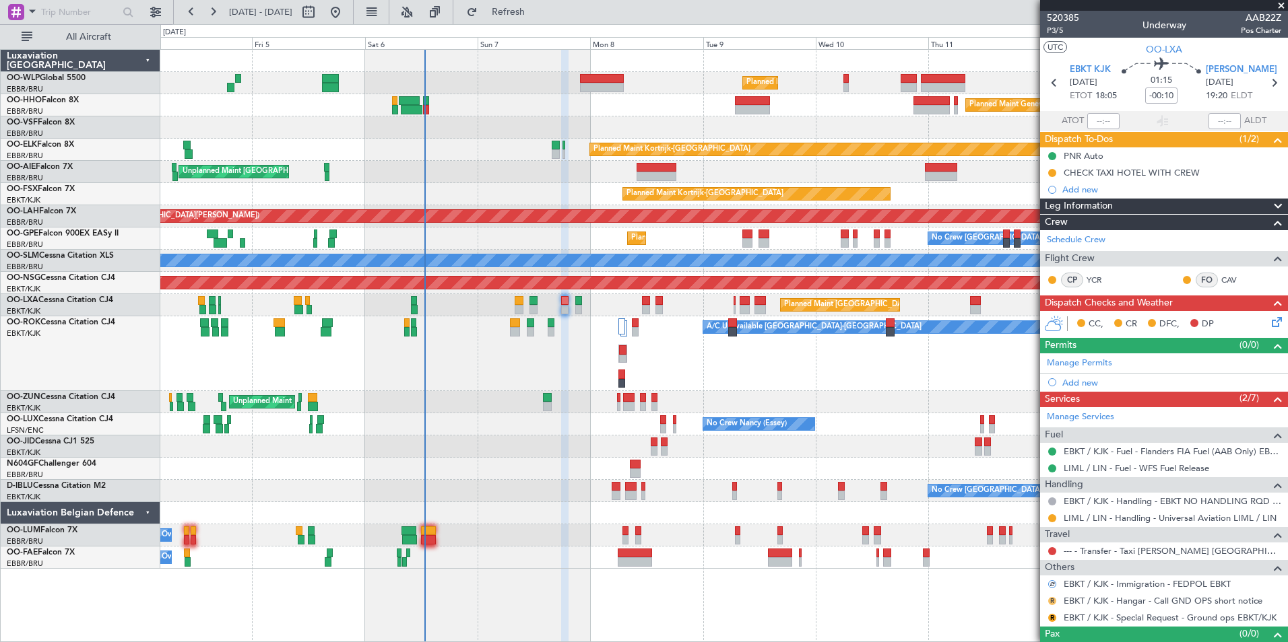
click at [1051, 600] on button "R" at bounding box center [1052, 601] width 8 height 8
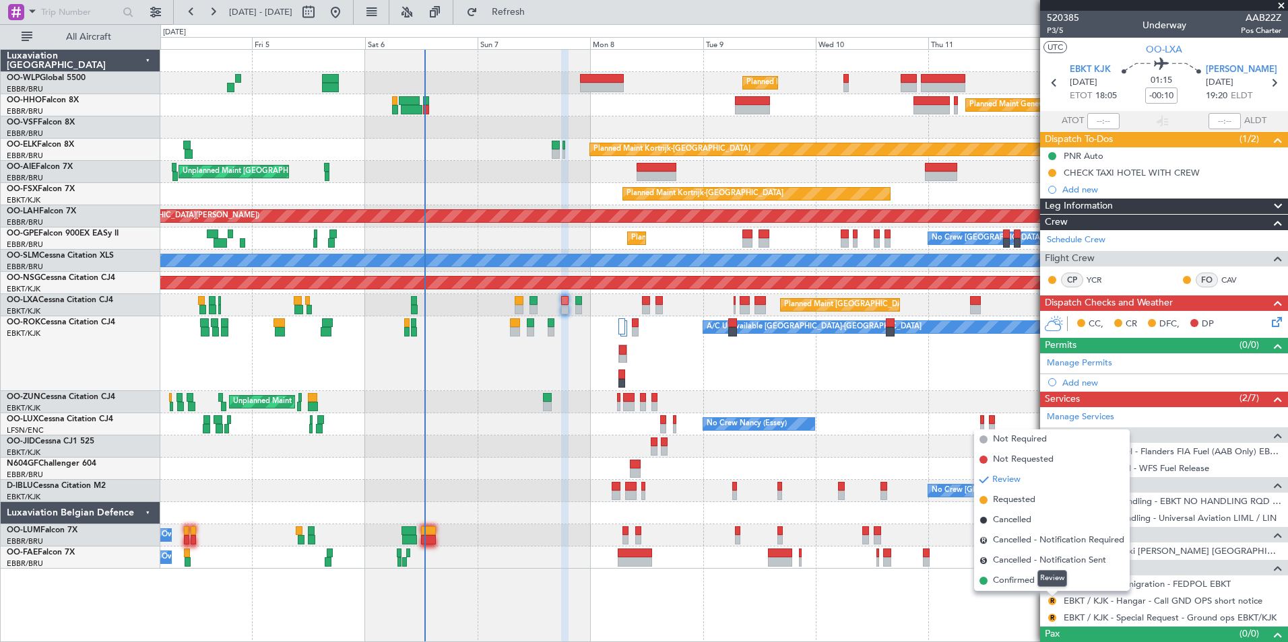
click at [1029, 582] on mat-tooltip-component "Review" at bounding box center [1052, 579] width 48 height 36
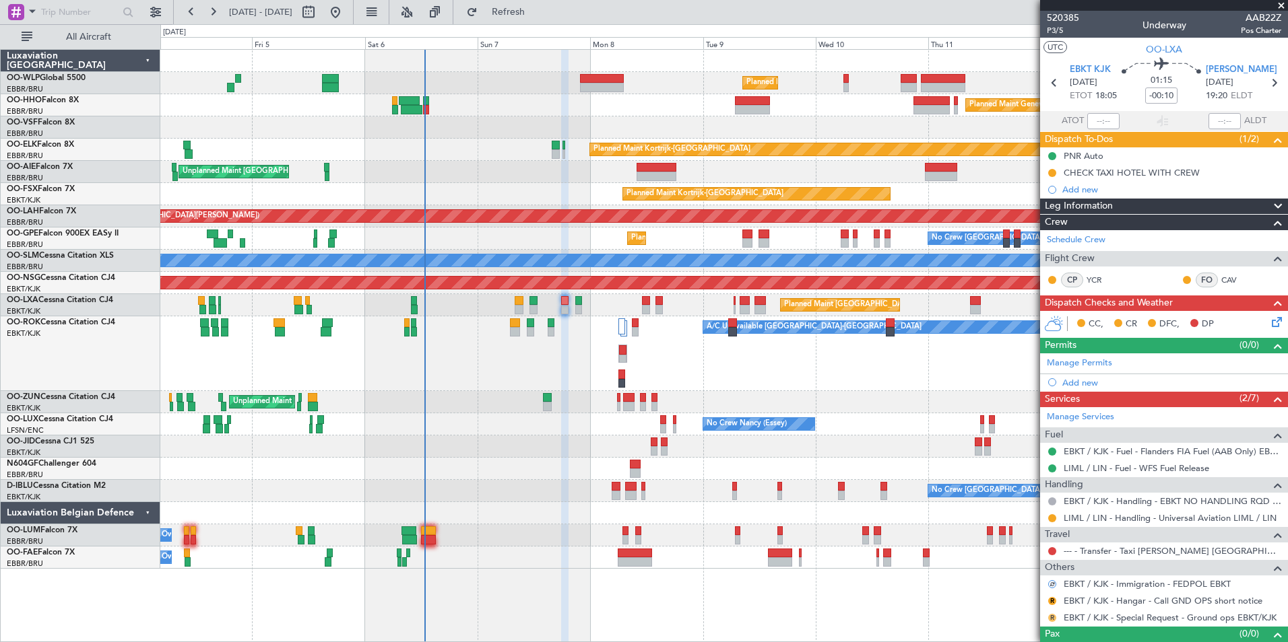
click at [1051, 614] on button "R" at bounding box center [1052, 618] width 8 height 8
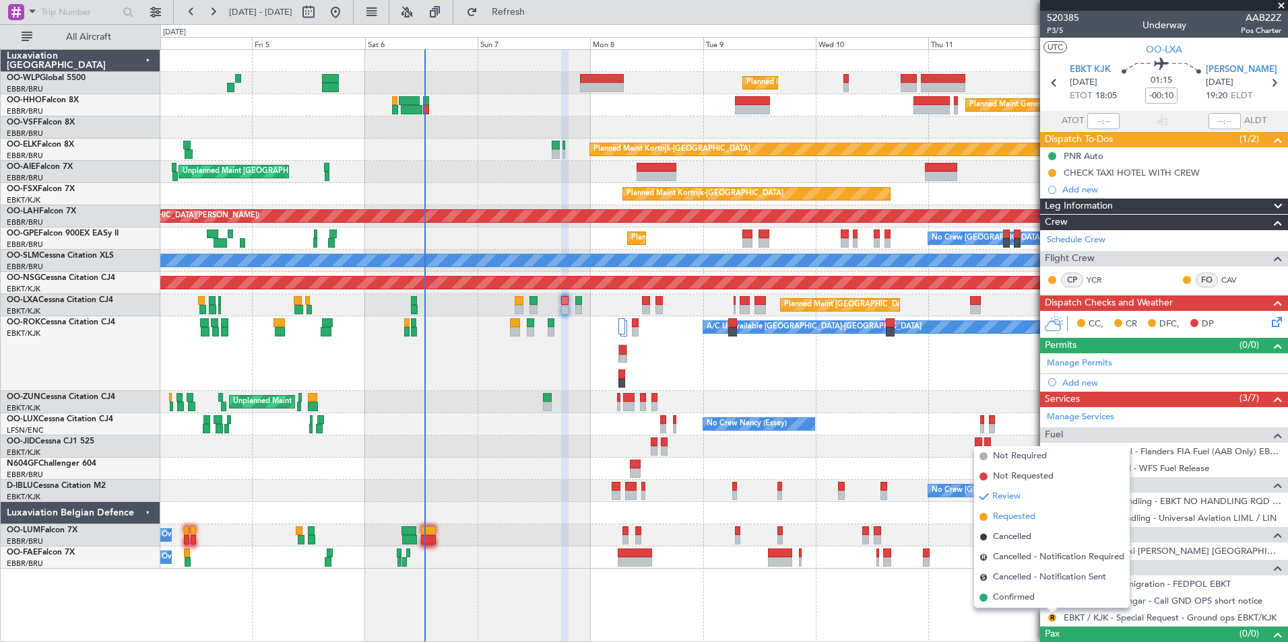
click at [1028, 513] on span "Requested" at bounding box center [1014, 516] width 42 height 13
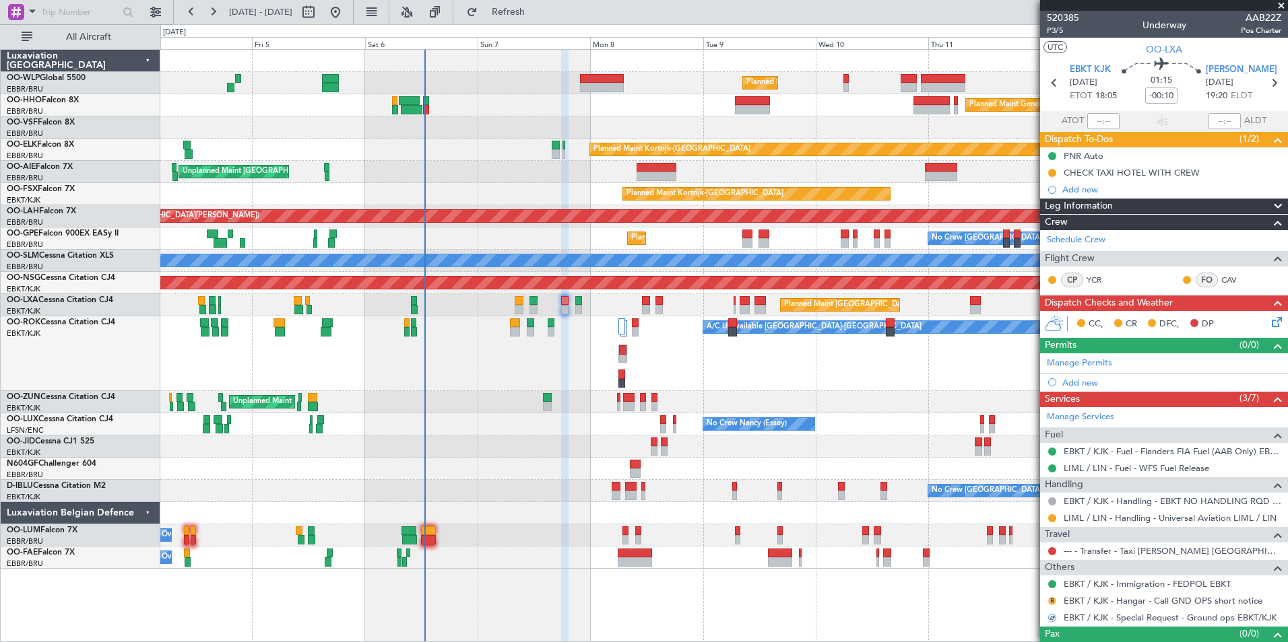
click at [1052, 601] on button "R" at bounding box center [1052, 601] width 8 height 8
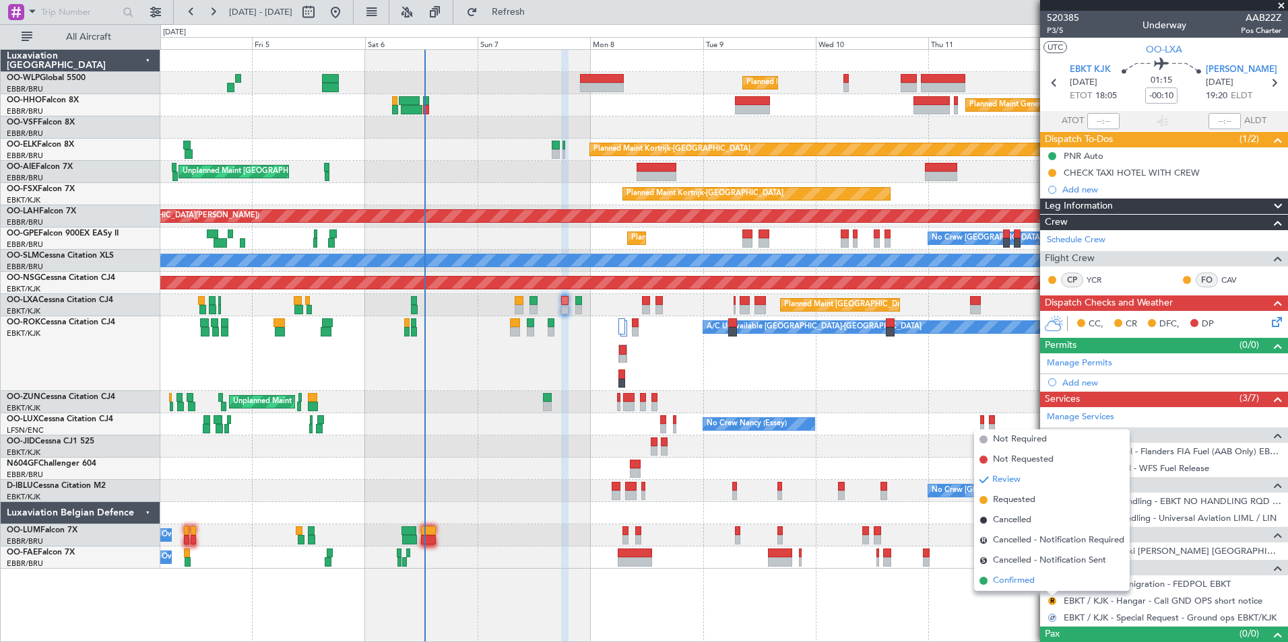
click at [1020, 575] on span "Confirmed" at bounding box center [1014, 580] width 42 height 13
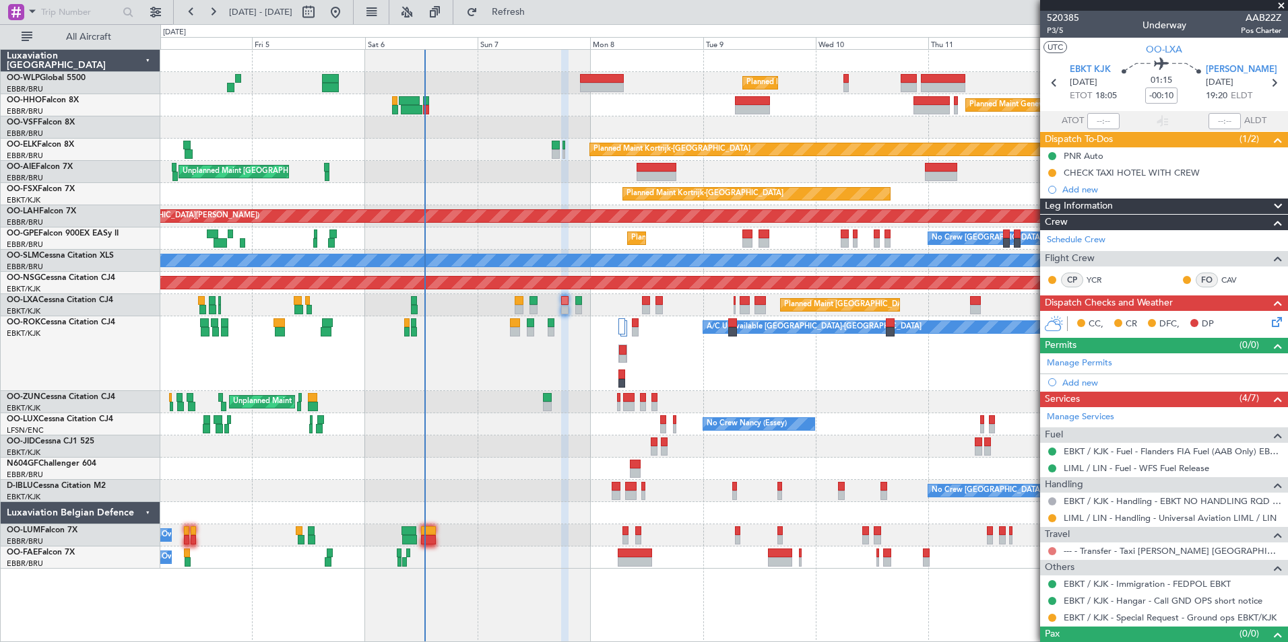
click at [1053, 550] on button at bounding box center [1052, 551] width 8 height 8
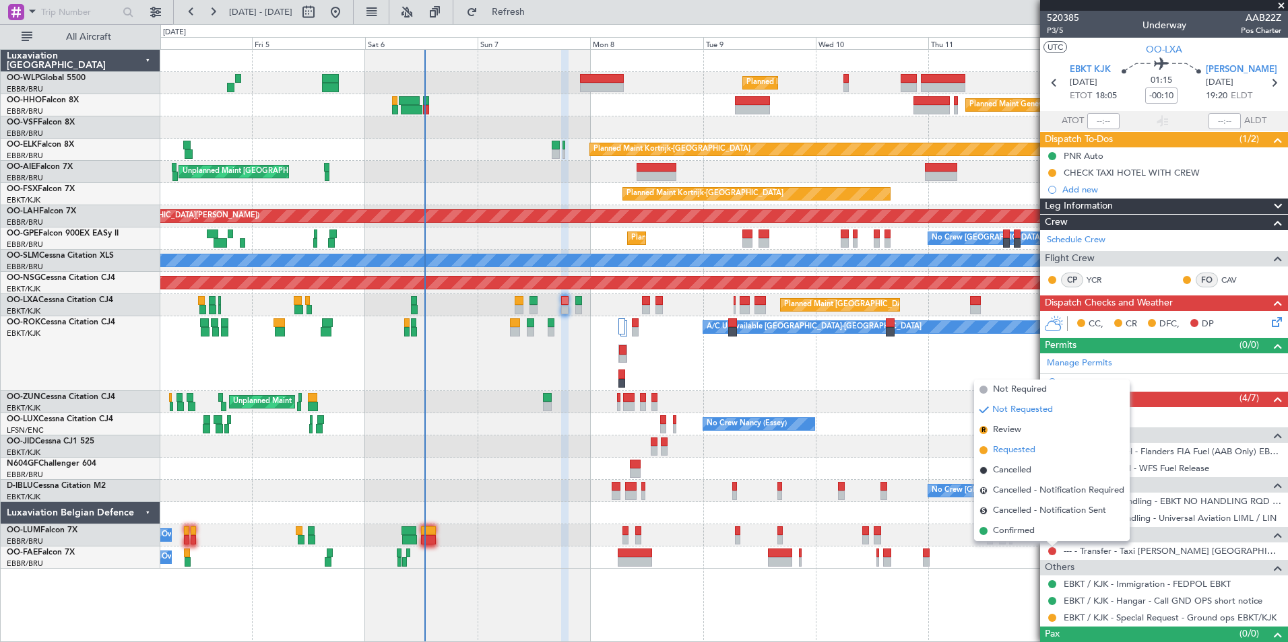
click at [1015, 452] on span "Requested" at bounding box center [1014, 450] width 42 height 13
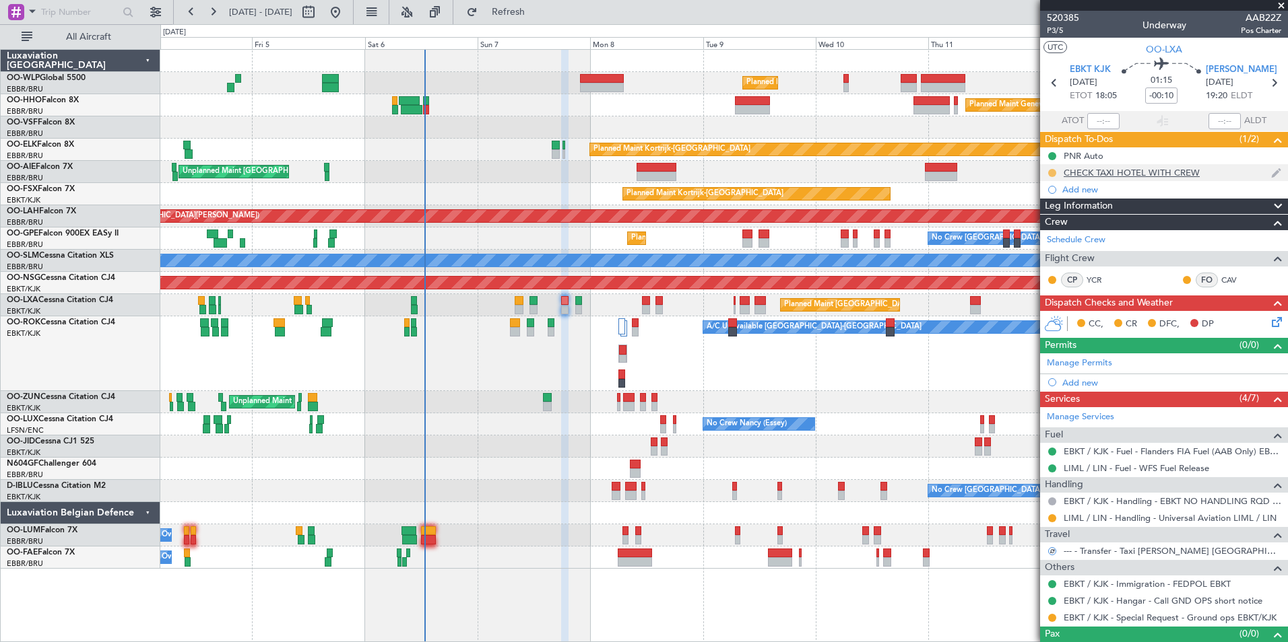
click at [1055, 172] on button at bounding box center [1052, 173] width 8 height 8
click at [1056, 235] on span "Completed" at bounding box center [1057, 232] width 44 height 13
click at [1269, 319] on icon at bounding box center [1274, 319] width 11 height 11
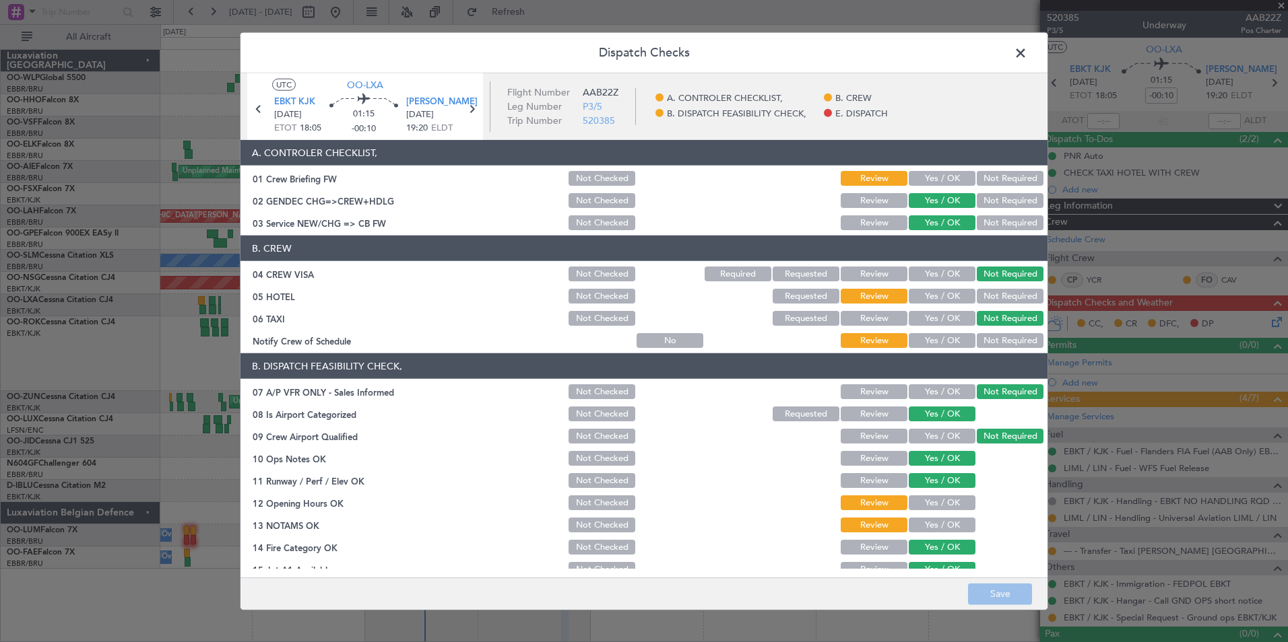
click at [1027, 56] on span at bounding box center [1027, 56] width 0 height 27
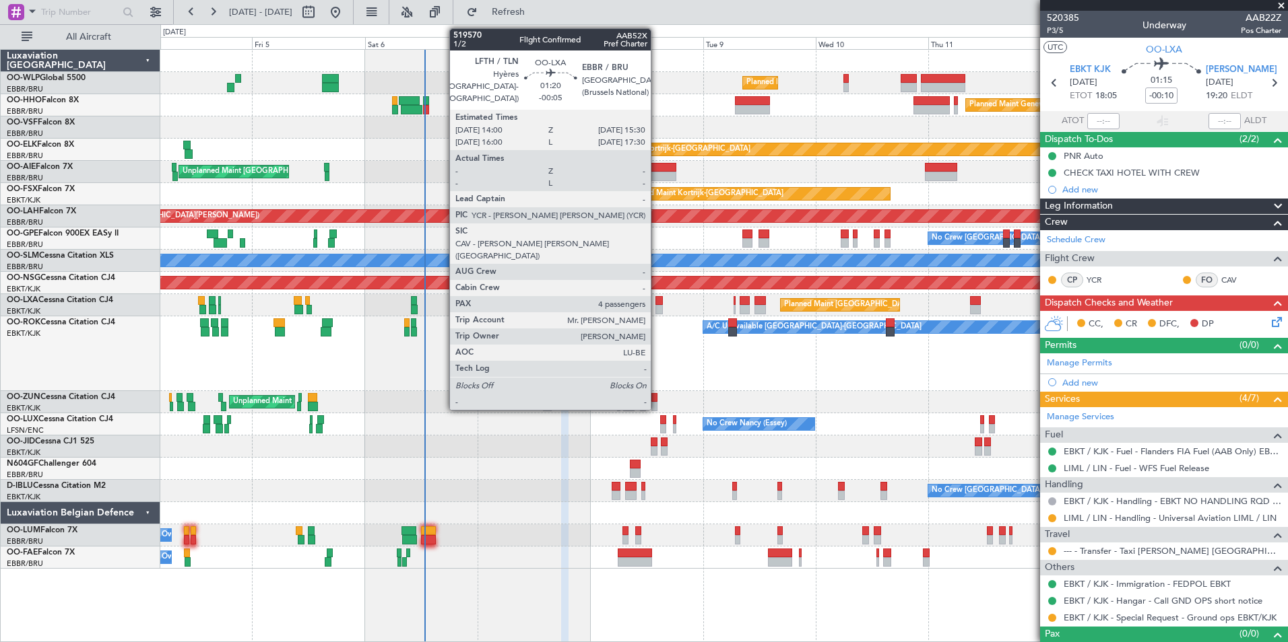
click at [657, 304] on div at bounding box center [658, 300] width 7 height 9
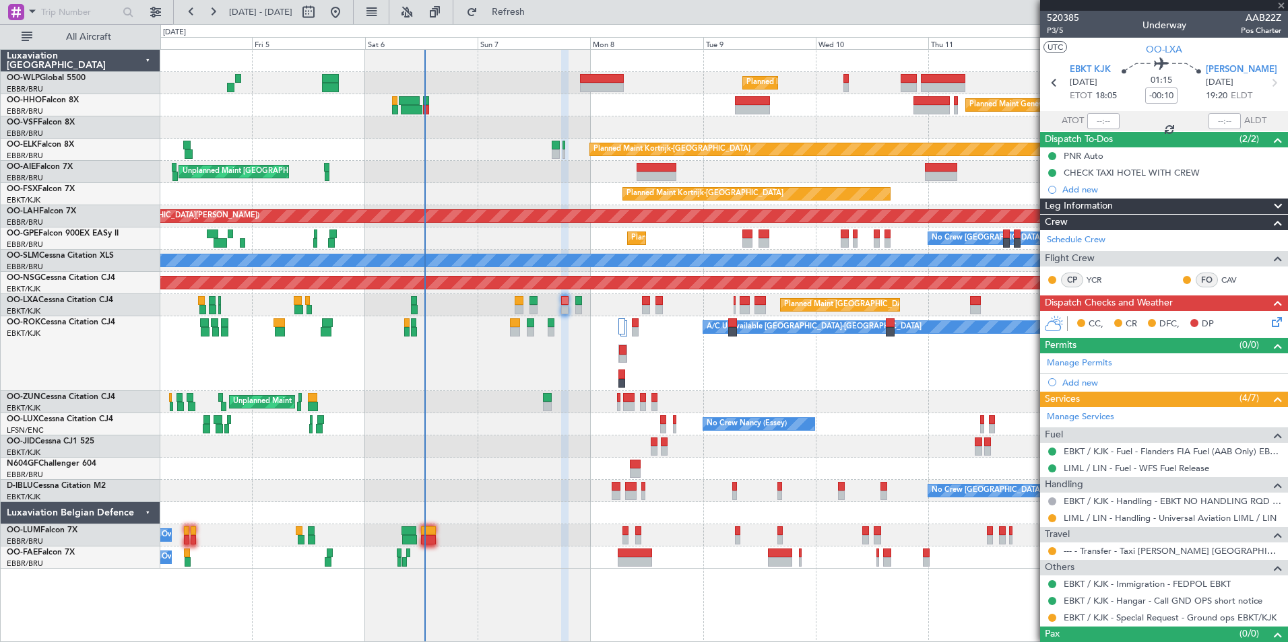
type input "-00:05"
type input "4"
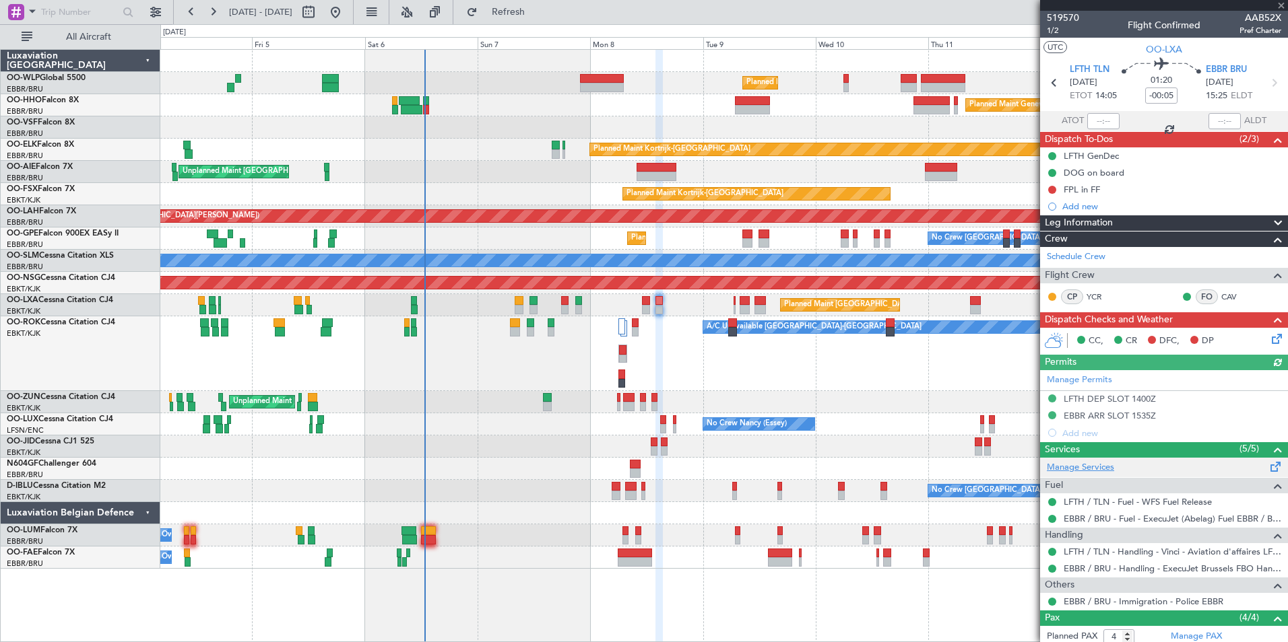
click at [1104, 469] on link "Manage Services" at bounding box center [1080, 467] width 67 height 13
click at [1082, 469] on link "Manage Services" at bounding box center [1080, 467] width 67 height 13
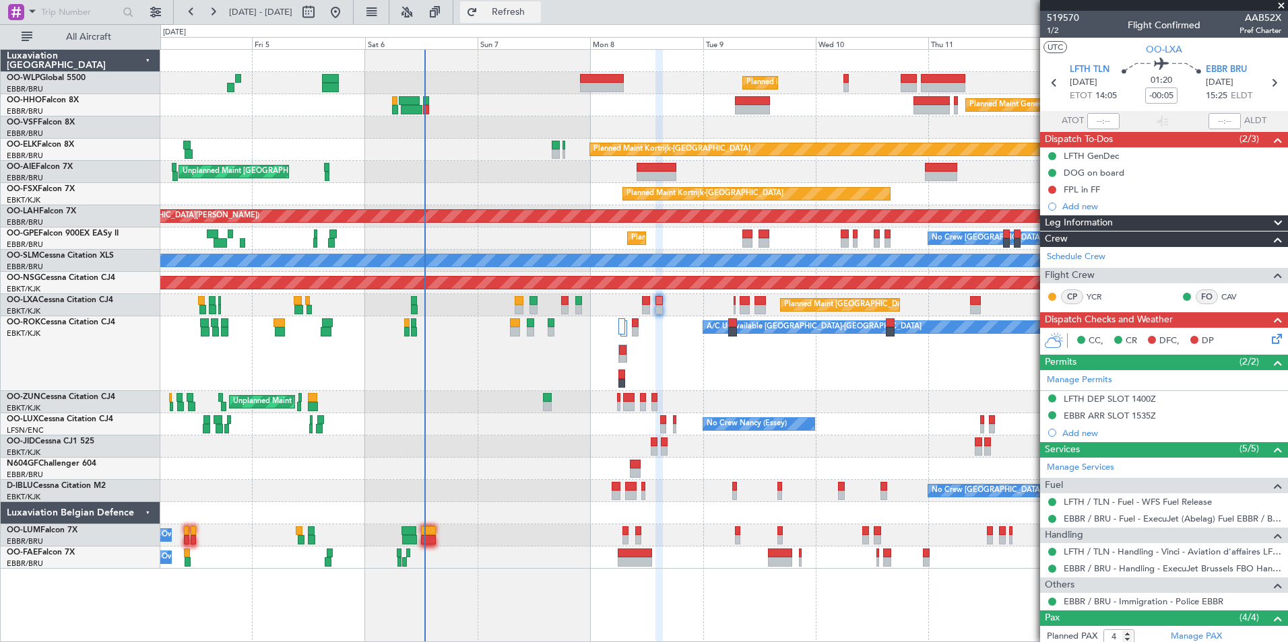
click at [537, 15] on span "Refresh" at bounding box center [508, 11] width 57 height 9
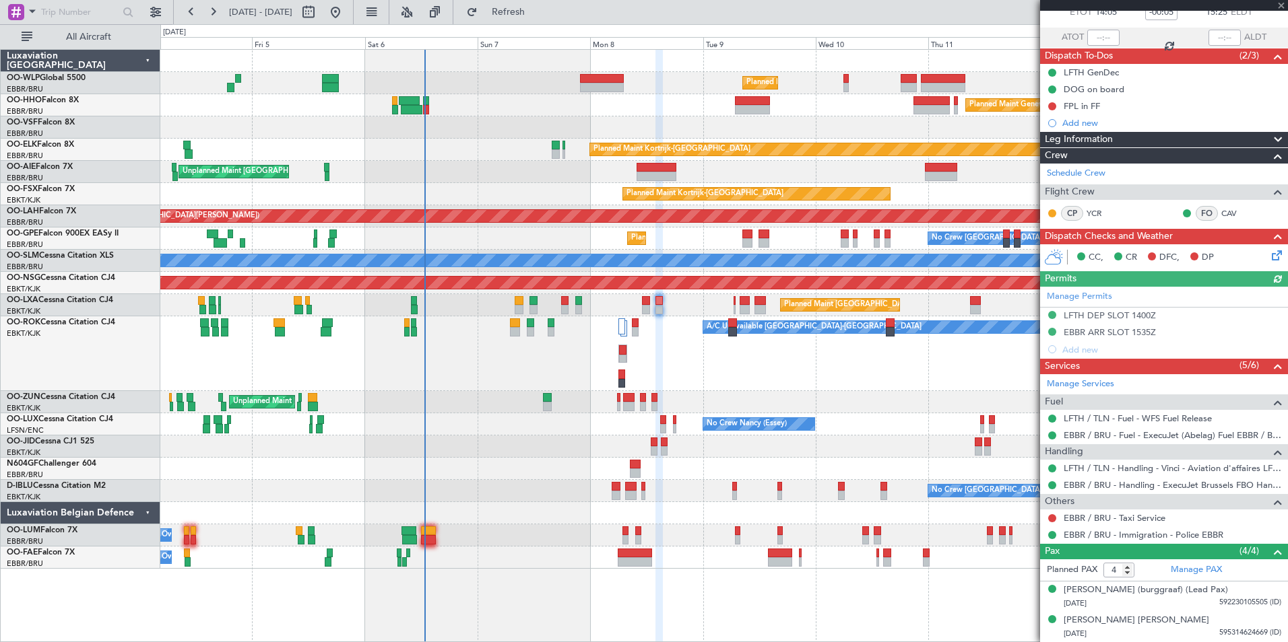
scroll to position [157, 0]
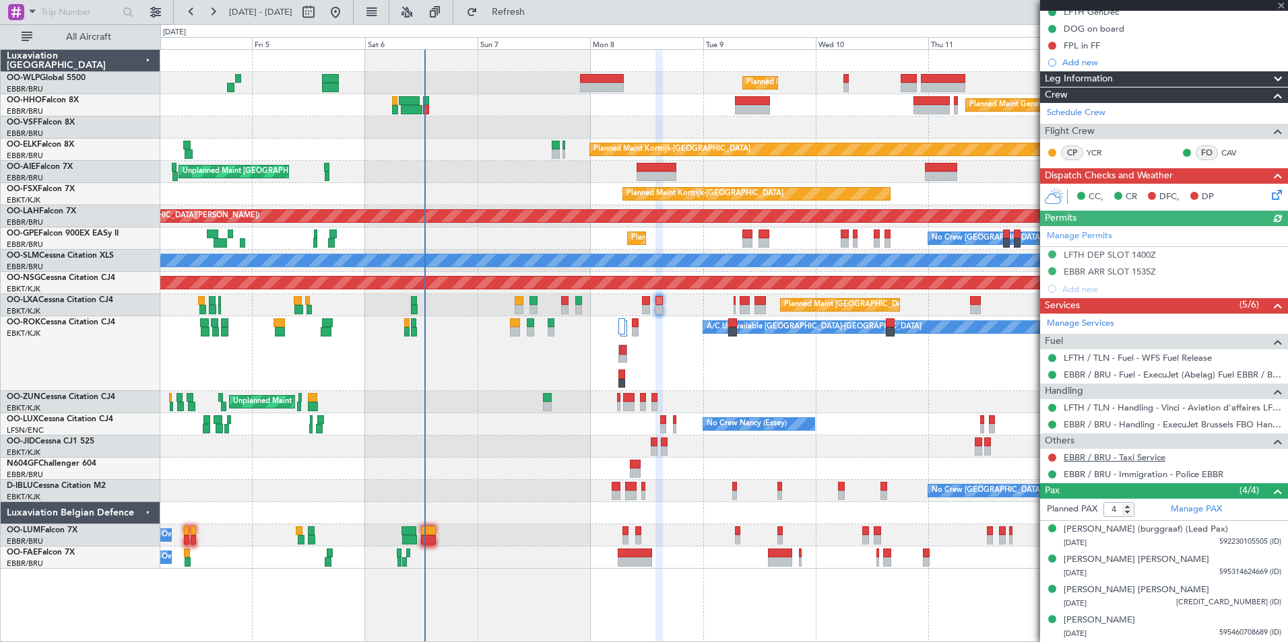
click at [1104, 452] on link "EBBR / BRU - Taxi Service" at bounding box center [1114, 457] width 102 height 11
click at [541, 22] on button "Refresh" at bounding box center [500, 12] width 81 height 22
click at [1053, 454] on button at bounding box center [1052, 458] width 8 height 8
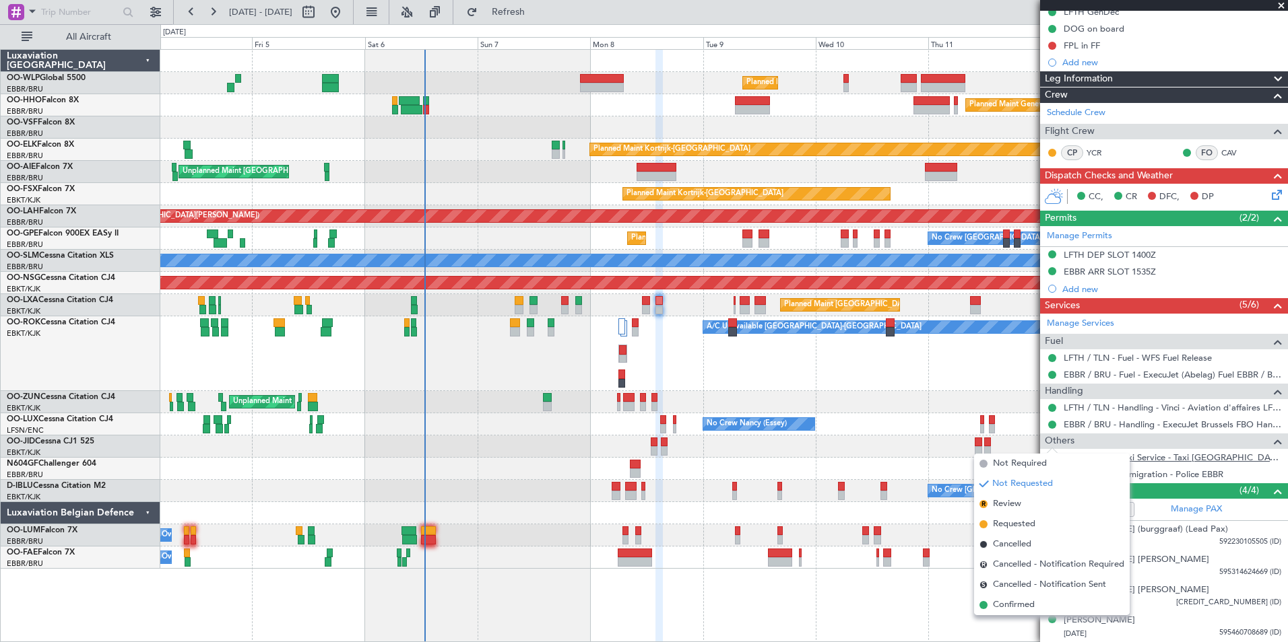
click at [1148, 452] on link "EBBR / BRU - Taxi Service - Taxi Sam Belgium" at bounding box center [1172, 457] width 218 height 11
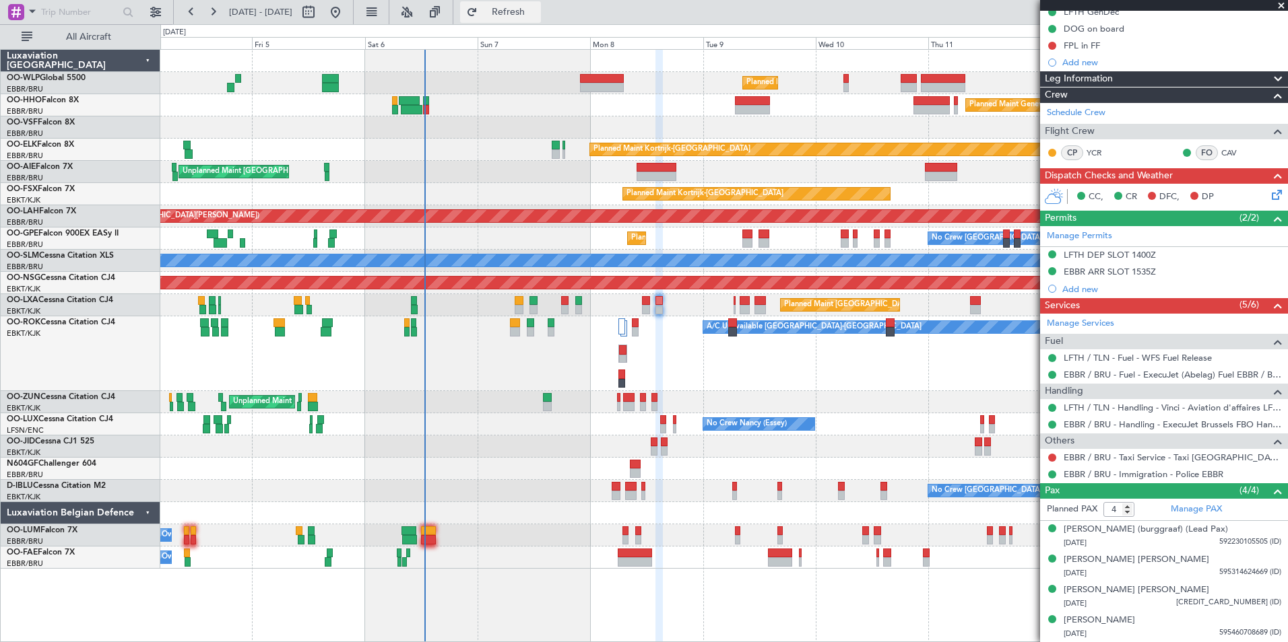
click at [541, 17] on button "Refresh" at bounding box center [500, 12] width 81 height 22
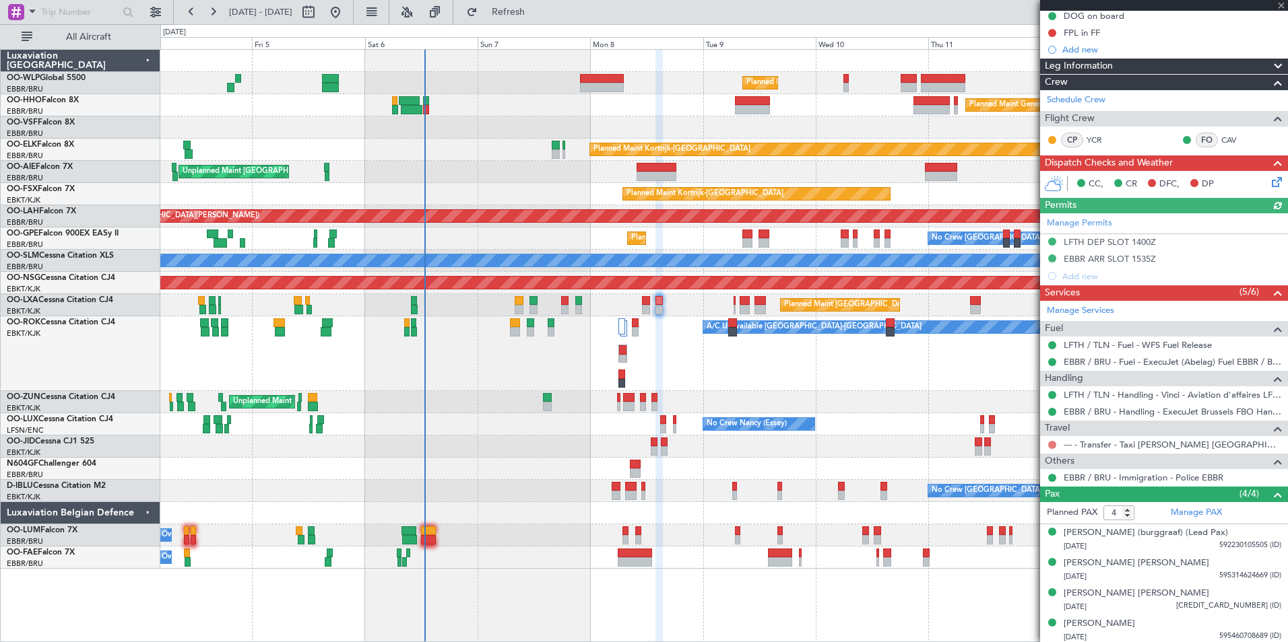
click at [1049, 445] on button at bounding box center [1052, 445] width 8 height 8
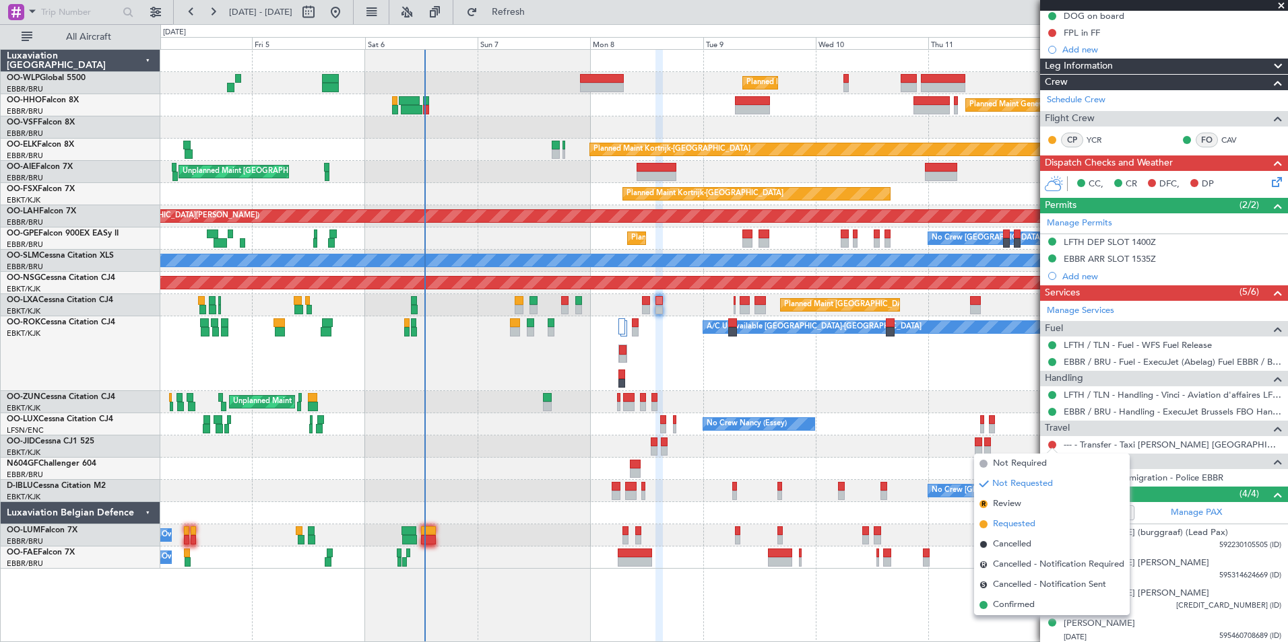
click at [1011, 526] on span "Requested" at bounding box center [1014, 524] width 42 height 13
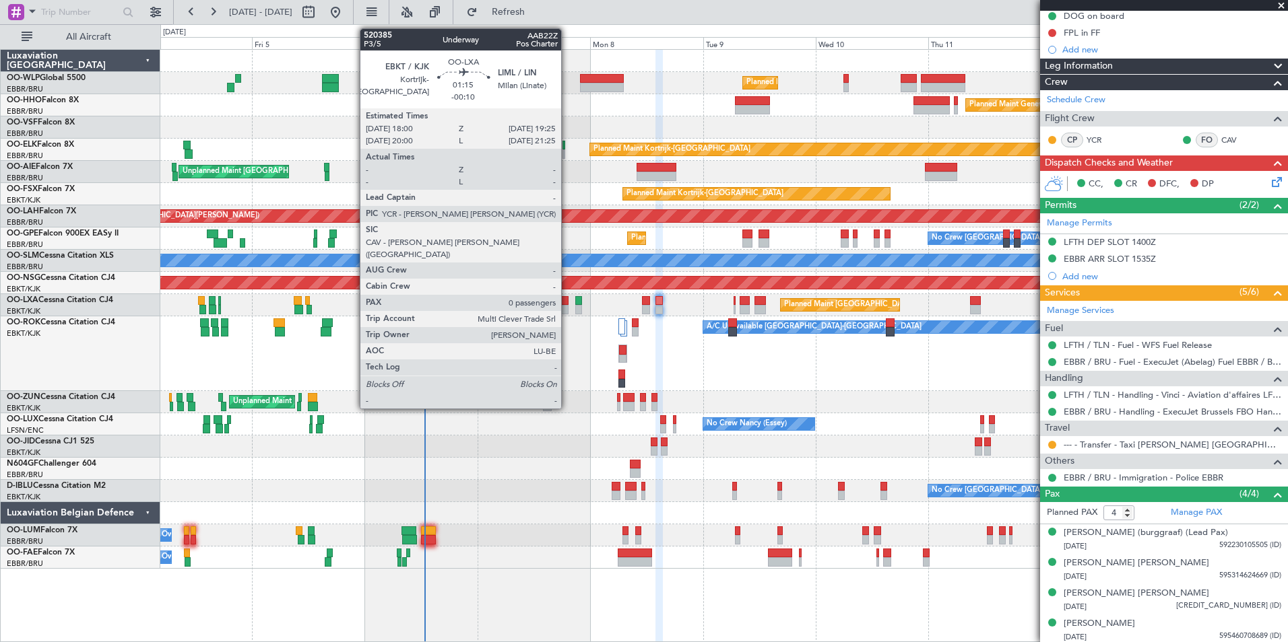
click at [567, 304] on div at bounding box center [564, 300] width 7 height 9
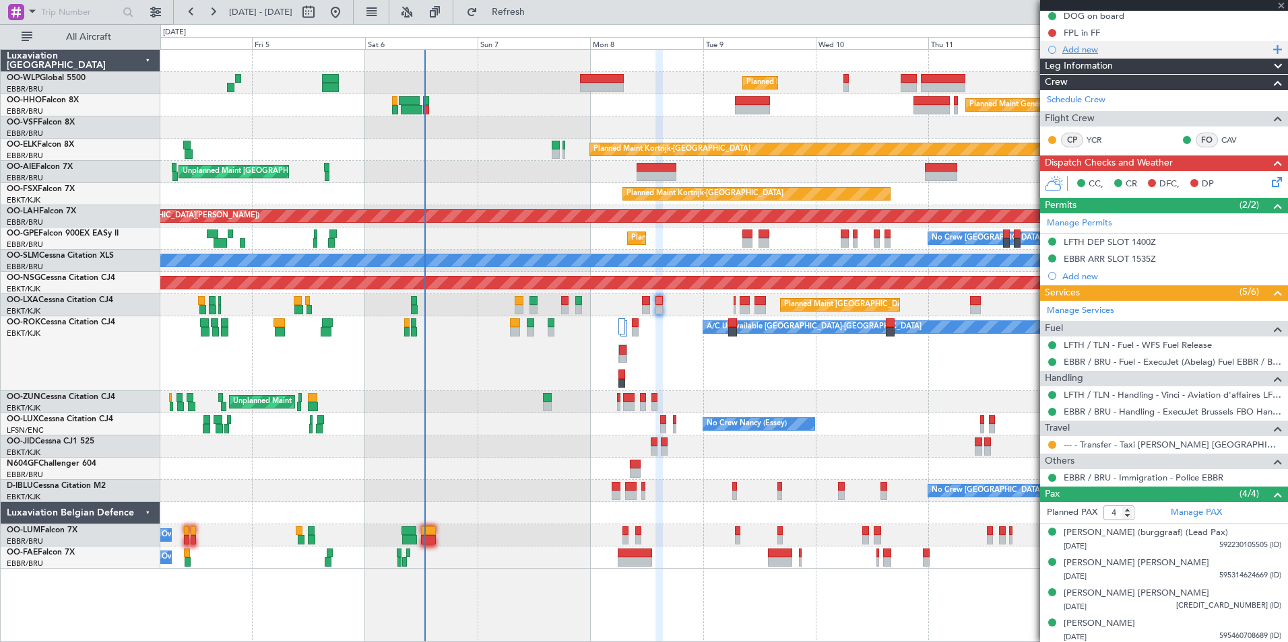
type input "-00:10"
type input "0"
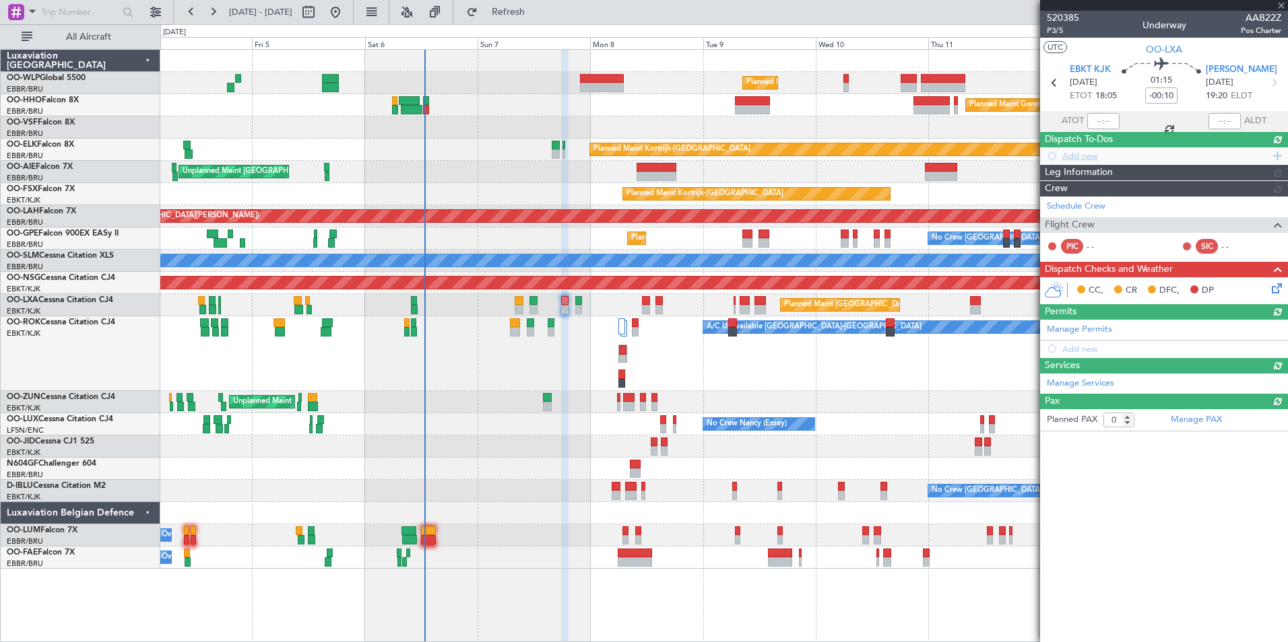
scroll to position [0, 0]
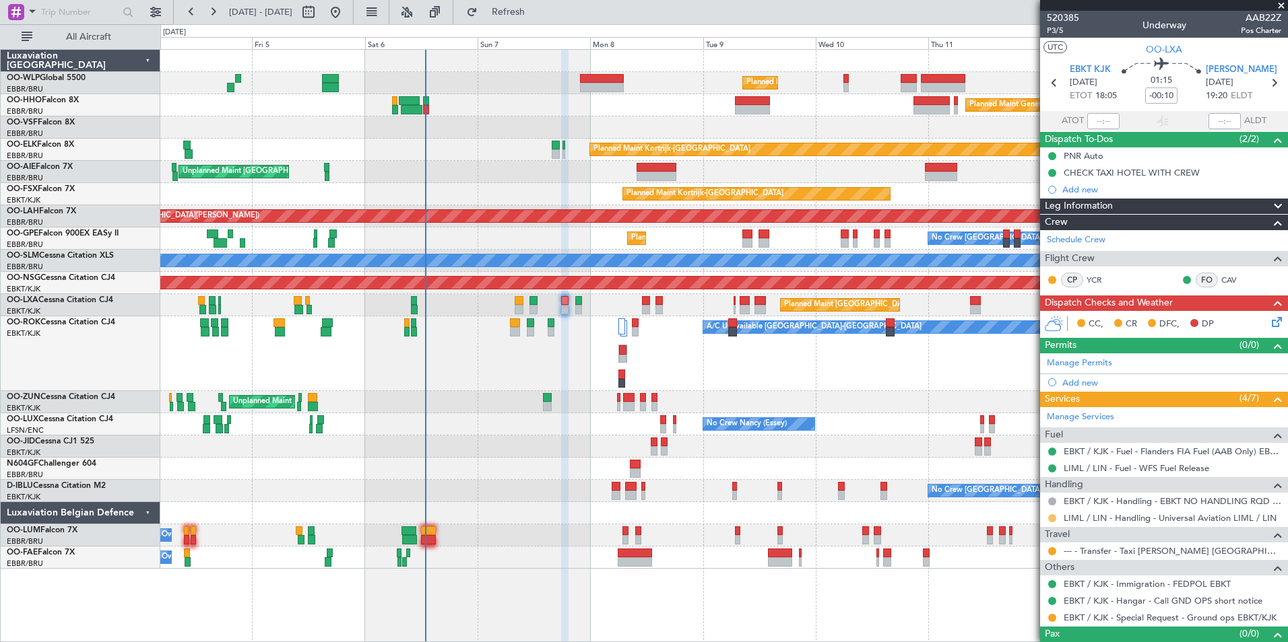
click at [1052, 517] on button at bounding box center [1052, 519] width 8 height 8
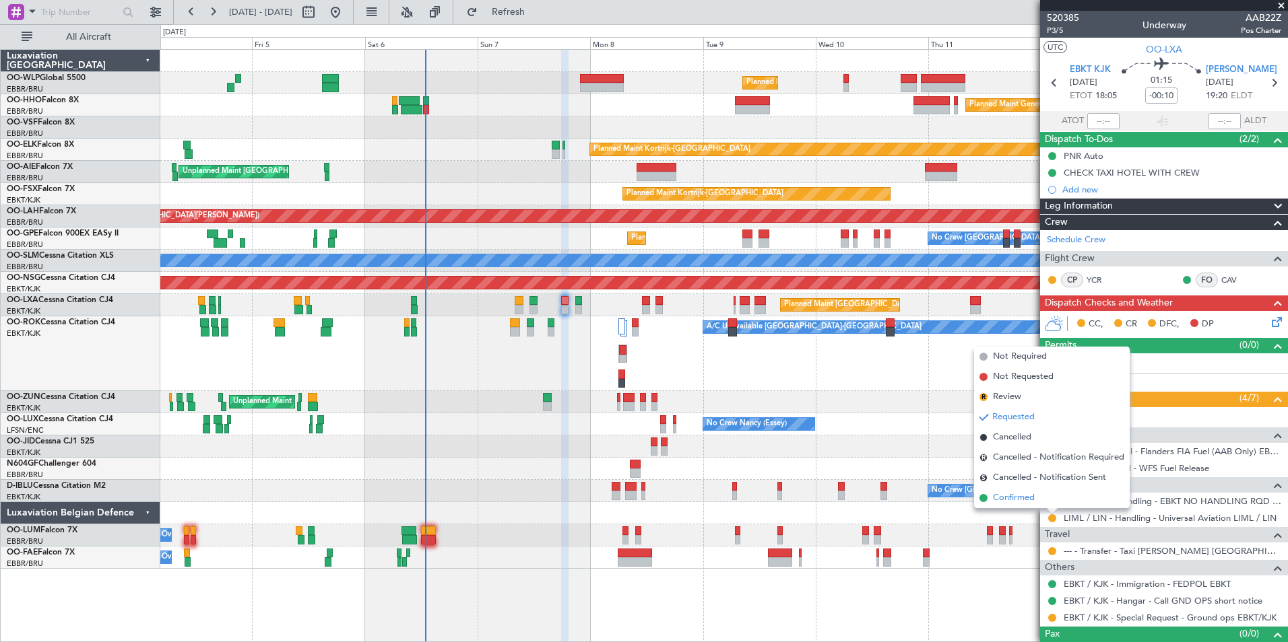
click at [1022, 504] on span "Confirmed" at bounding box center [1014, 498] width 42 height 13
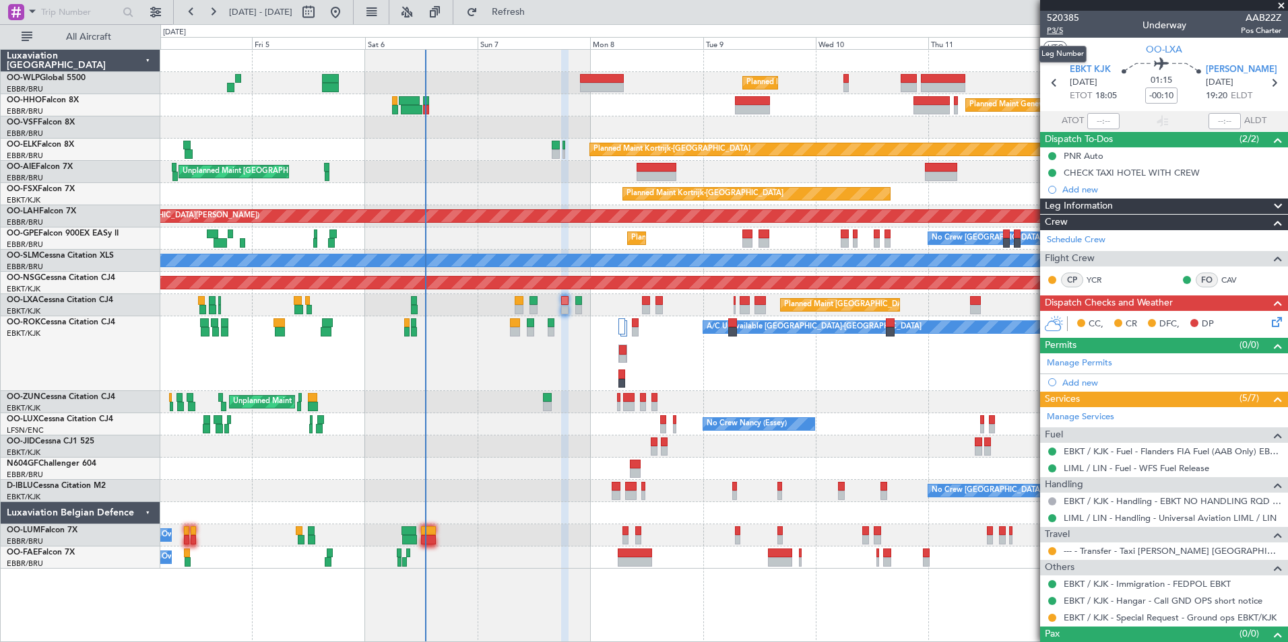
click at [1053, 30] on span "P3/5" at bounding box center [1063, 30] width 32 height 11
click at [214, 15] on button at bounding box center [213, 12] width 22 height 22
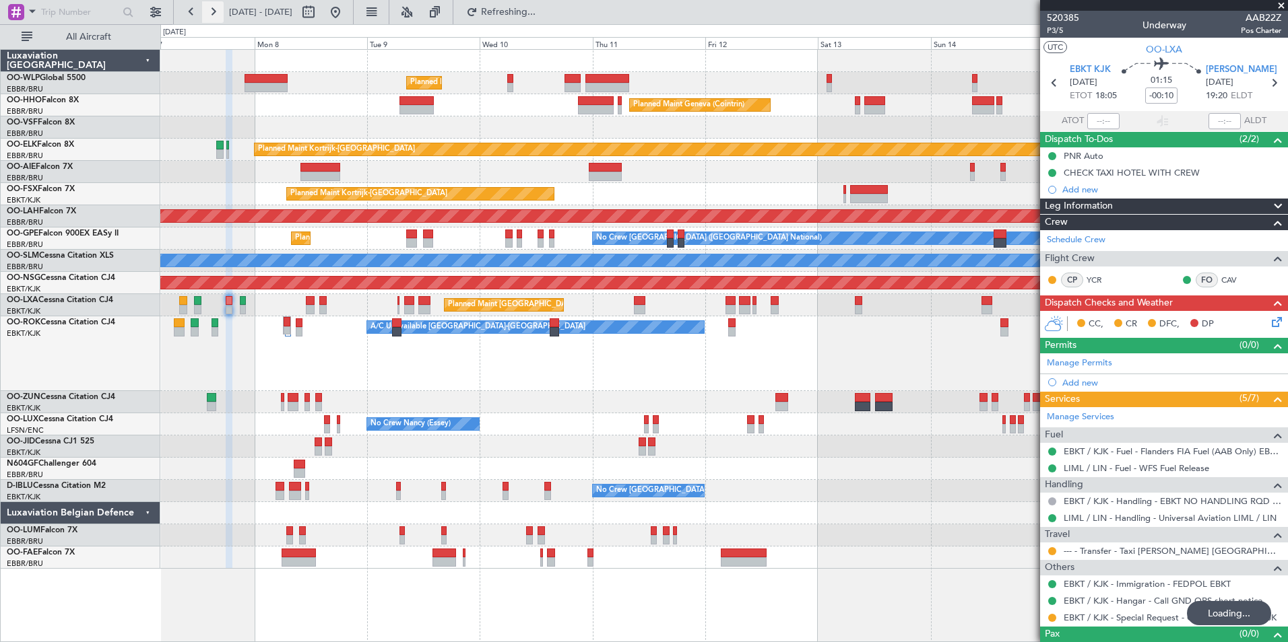
click at [214, 15] on button at bounding box center [213, 12] width 22 height 22
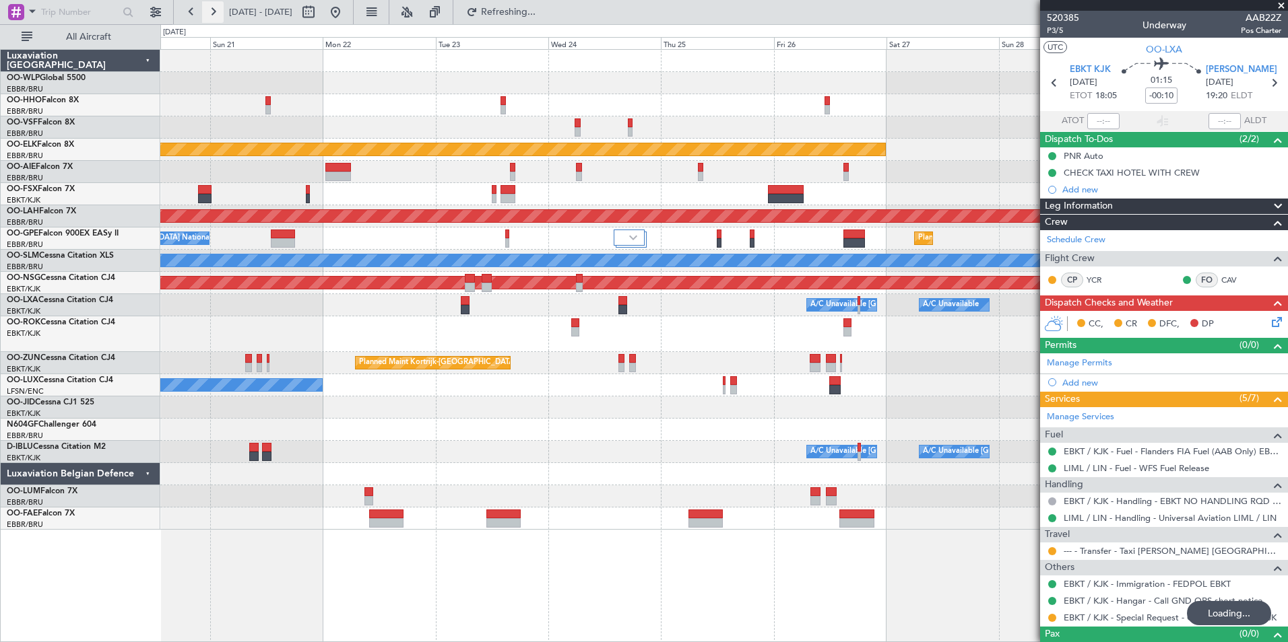
click at [214, 15] on button at bounding box center [213, 12] width 22 height 22
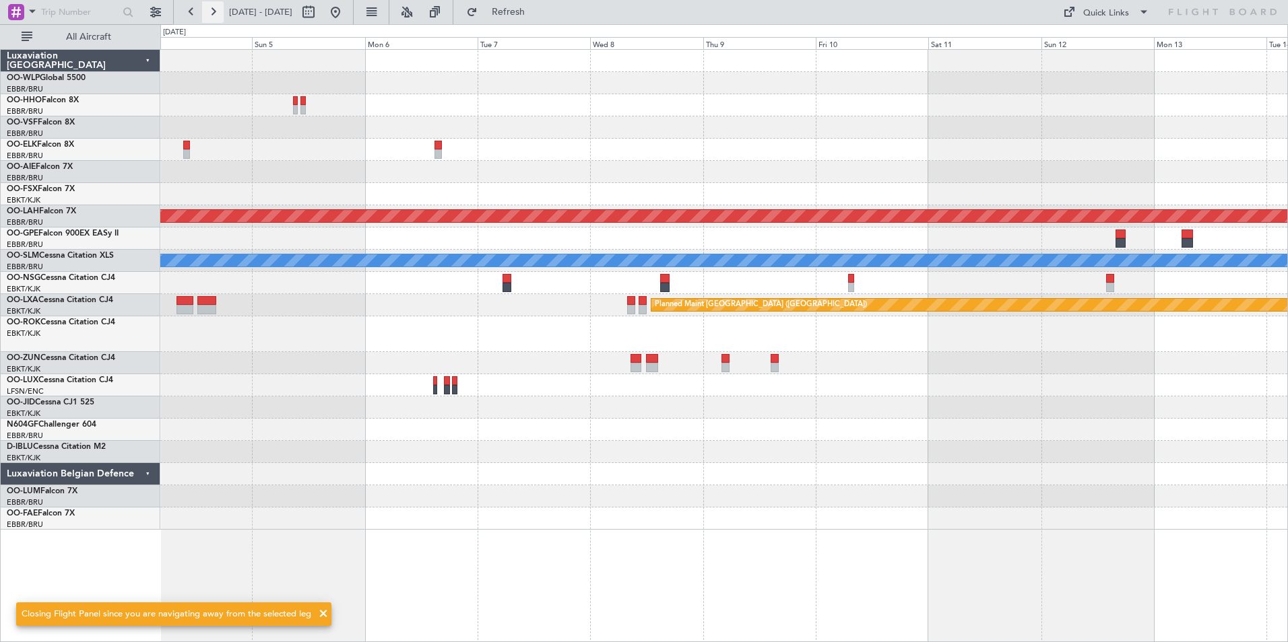
click at [214, 15] on button at bounding box center [213, 12] width 22 height 22
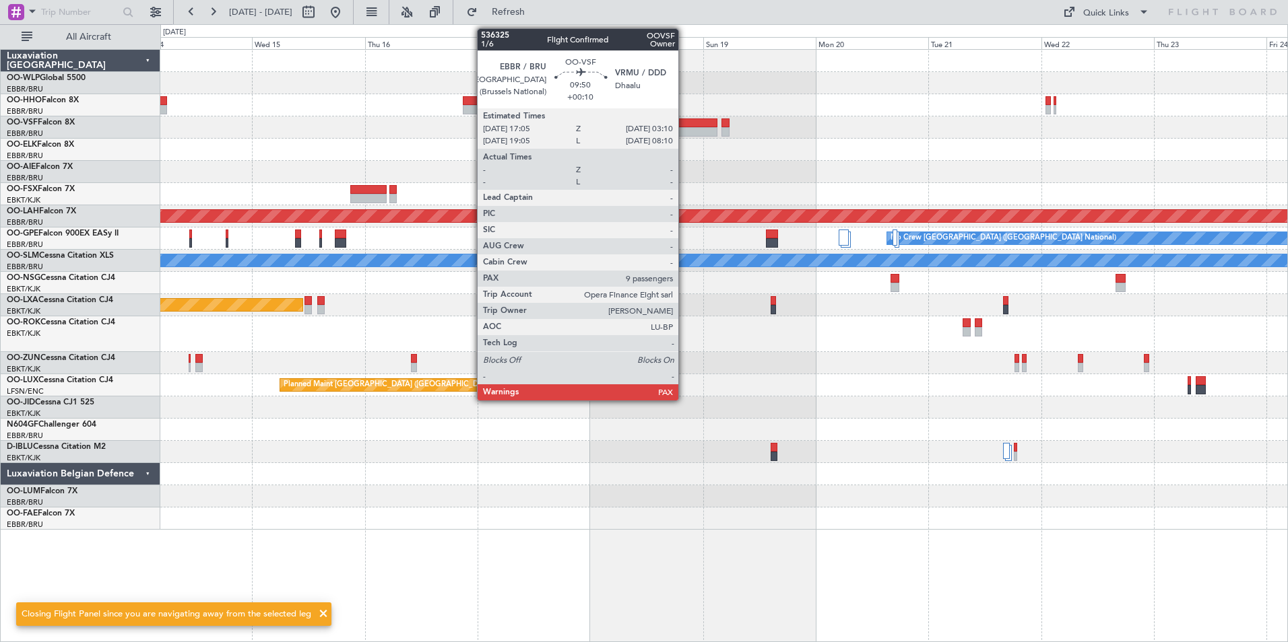
click at [684, 127] on div at bounding box center [693, 123] width 48 height 9
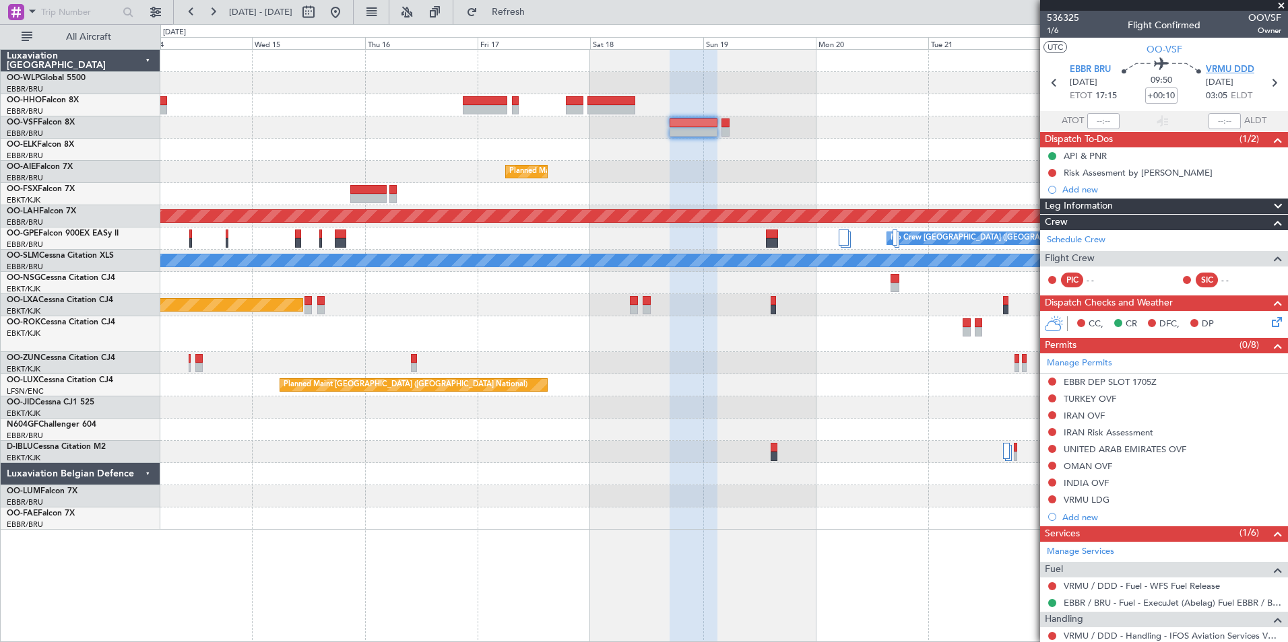
click at [1222, 69] on span "VRMU DDD" at bounding box center [1229, 69] width 48 height 13
click at [1079, 519] on div "Add new" at bounding box center [1165, 517] width 207 height 11
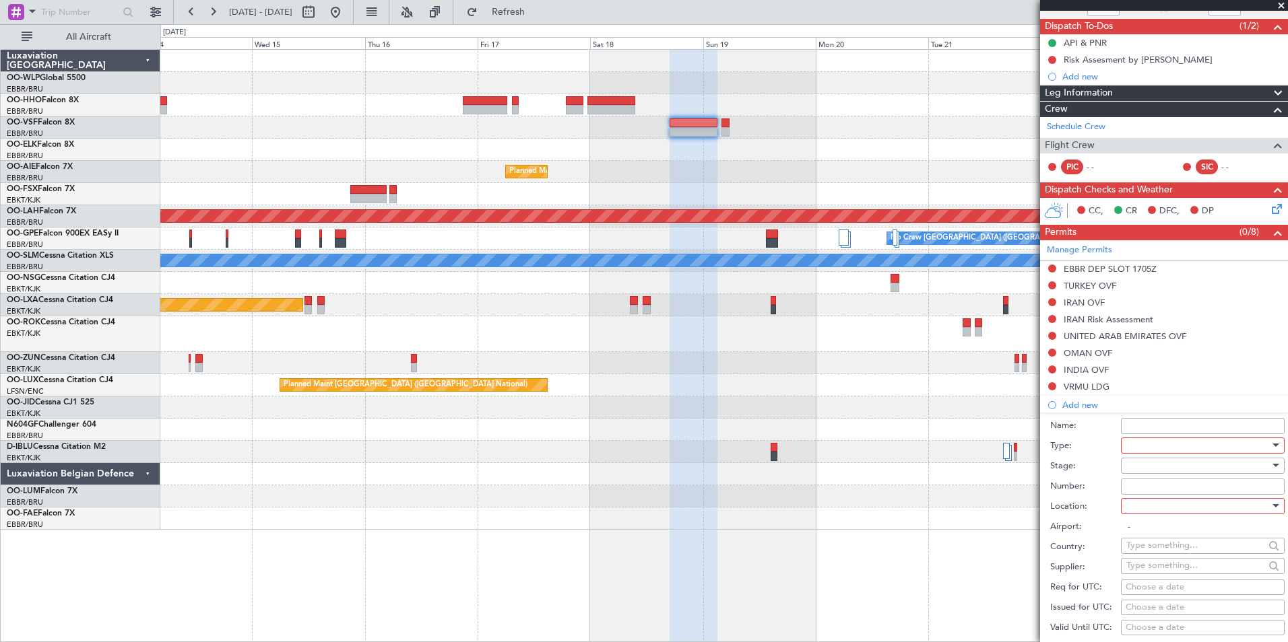
scroll to position [202, 0]
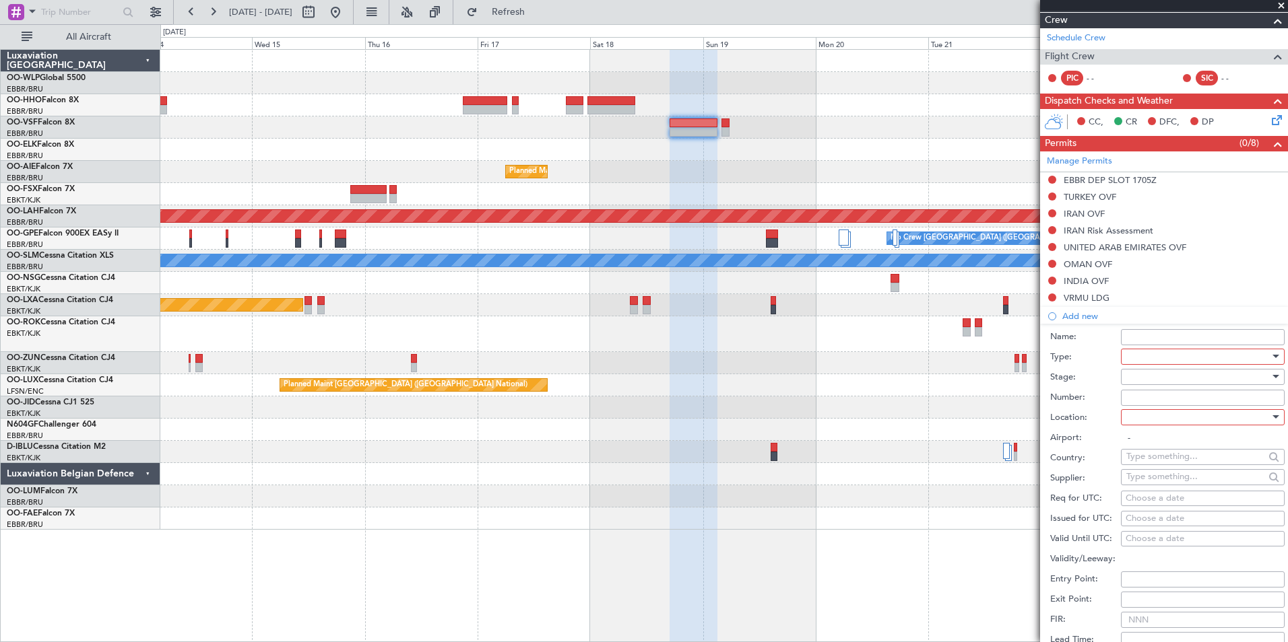
click at [1139, 356] on div at bounding box center [1197, 357] width 143 height 20
click at [1154, 420] on span "PPR" at bounding box center [1197, 423] width 141 height 20
click at [1152, 374] on div at bounding box center [1197, 377] width 143 height 20
click at [1156, 427] on span "Not Requested" at bounding box center [1197, 424] width 141 height 20
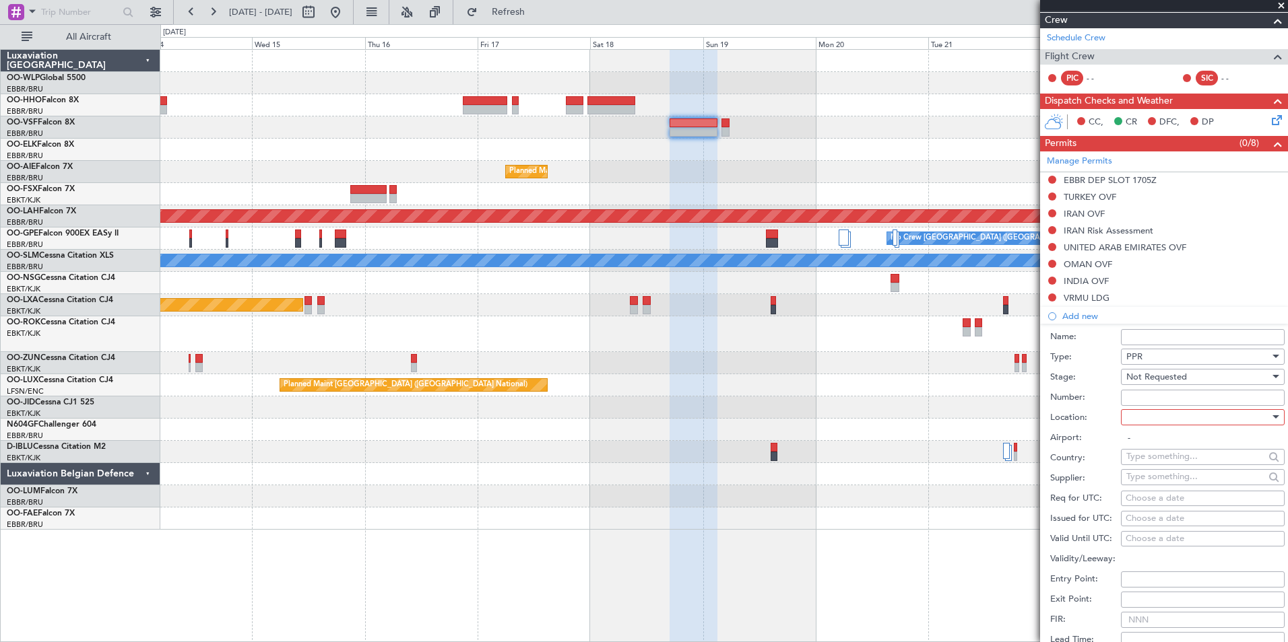
click at [1156, 416] on div at bounding box center [1197, 417] width 143 height 20
click at [1154, 482] on span "Arrival" at bounding box center [1197, 485] width 141 height 20
type input "VRMU / DDD"
click at [1135, 494] on div "Choose a date" at bounding box center [1202, 498] width 154 height 13
select select "9"
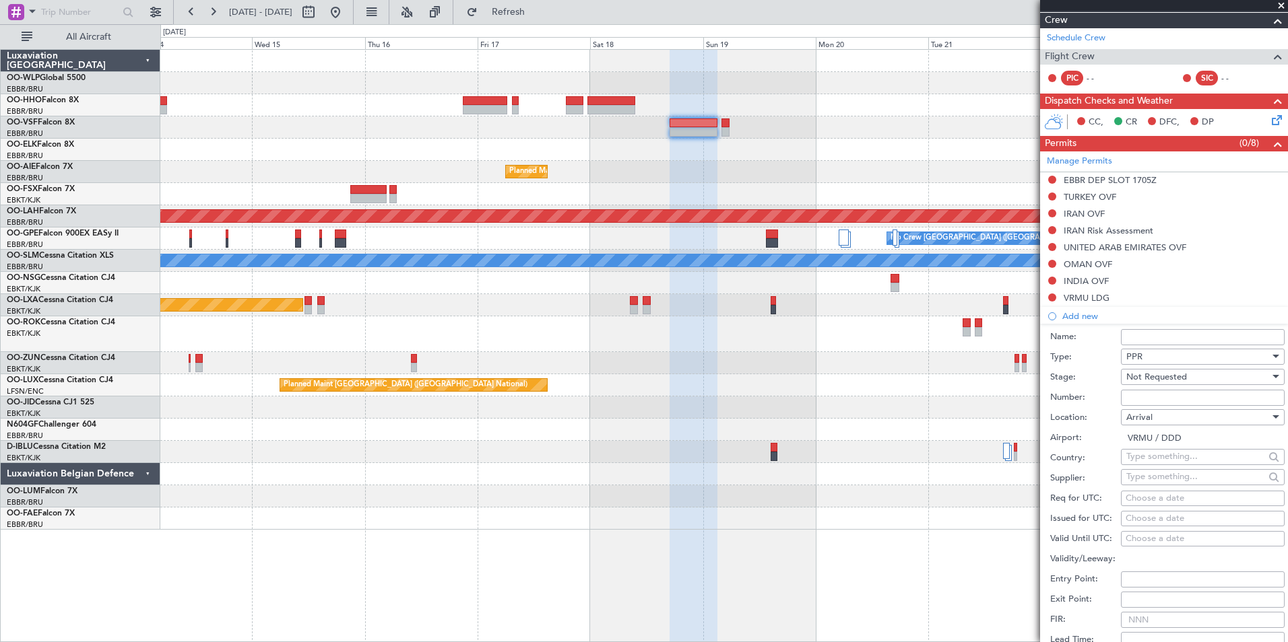
select select "2025"
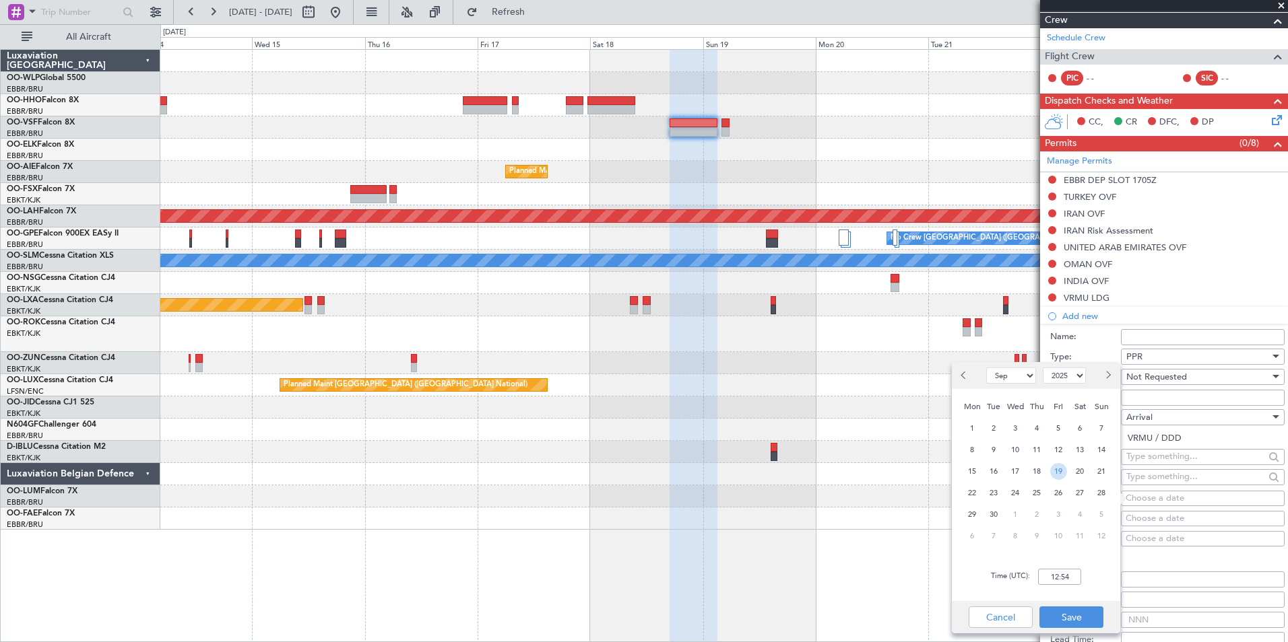
click at [1057, 471] on span "19" at bounding box center [1058, 471] width 17 height 17
type input "00:00"
click at [1106, 373] on span "Next month" at bounding box center [1107, 375] width 8 height 8
select select "10"
click at [1094, 473] on span "19" at bounding box center [1101, 471] width 17 height 17
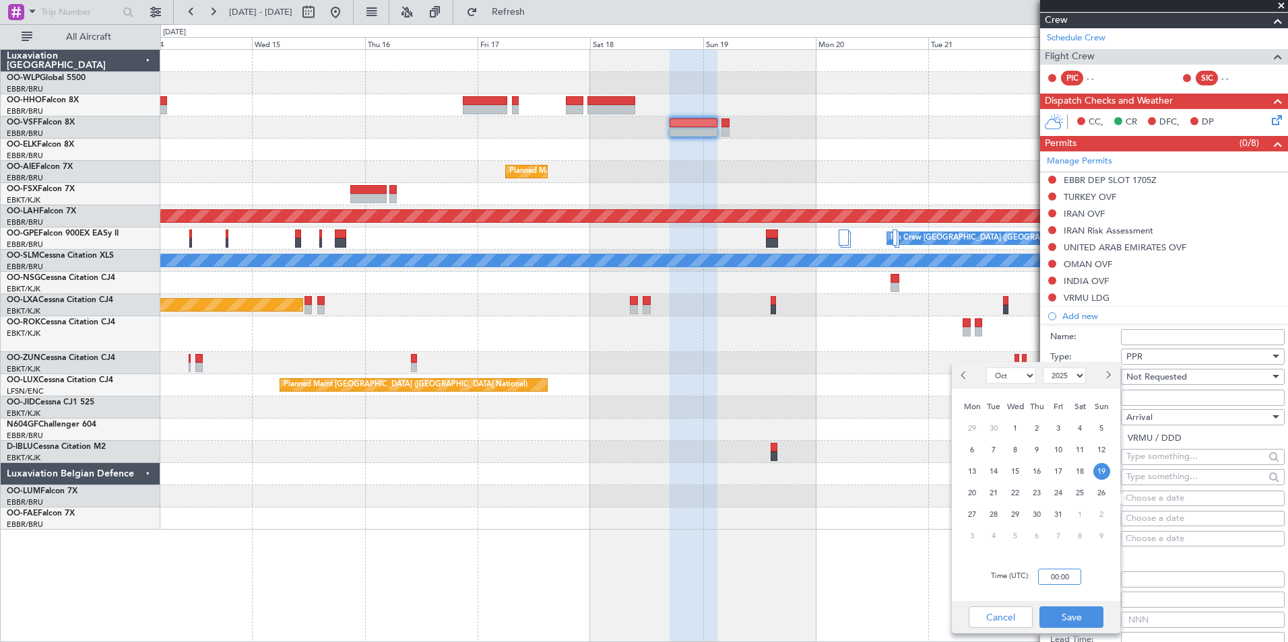
click at [1058, 575] on input "00:00" at bounding box center [1059, 577] width 43 height 16
type input "03:10"
click at [1065, 613] on button "Save" at bounding box center [1071, 618] width 64 height 22
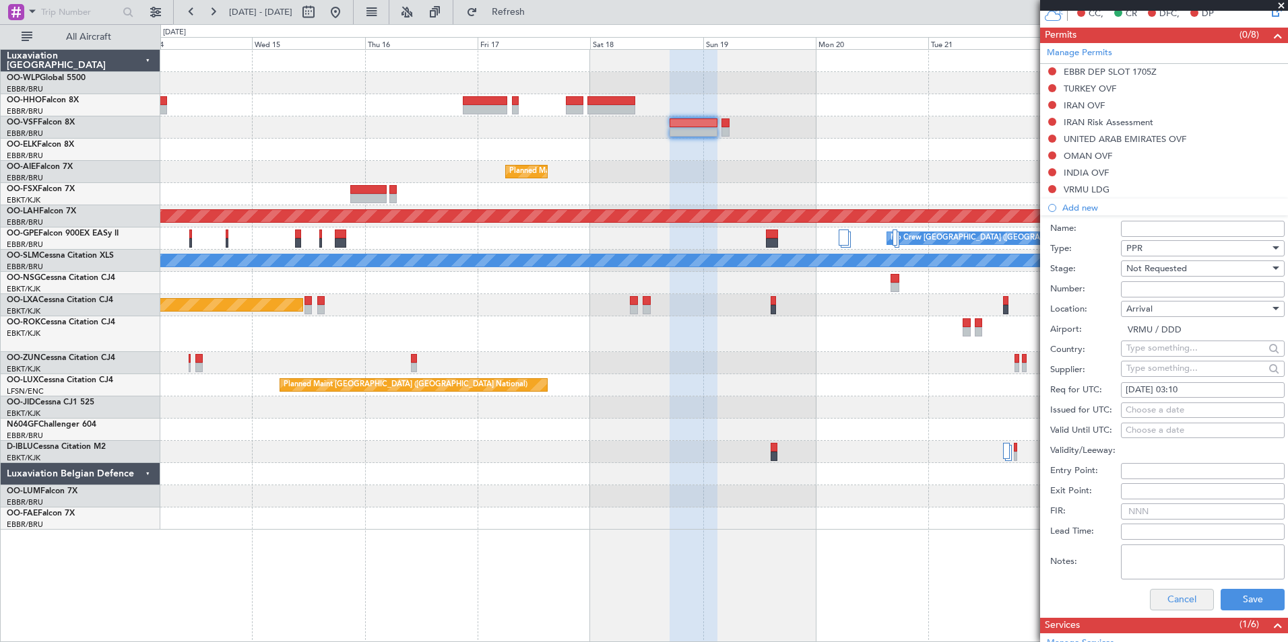
scroll to position [404, 0]
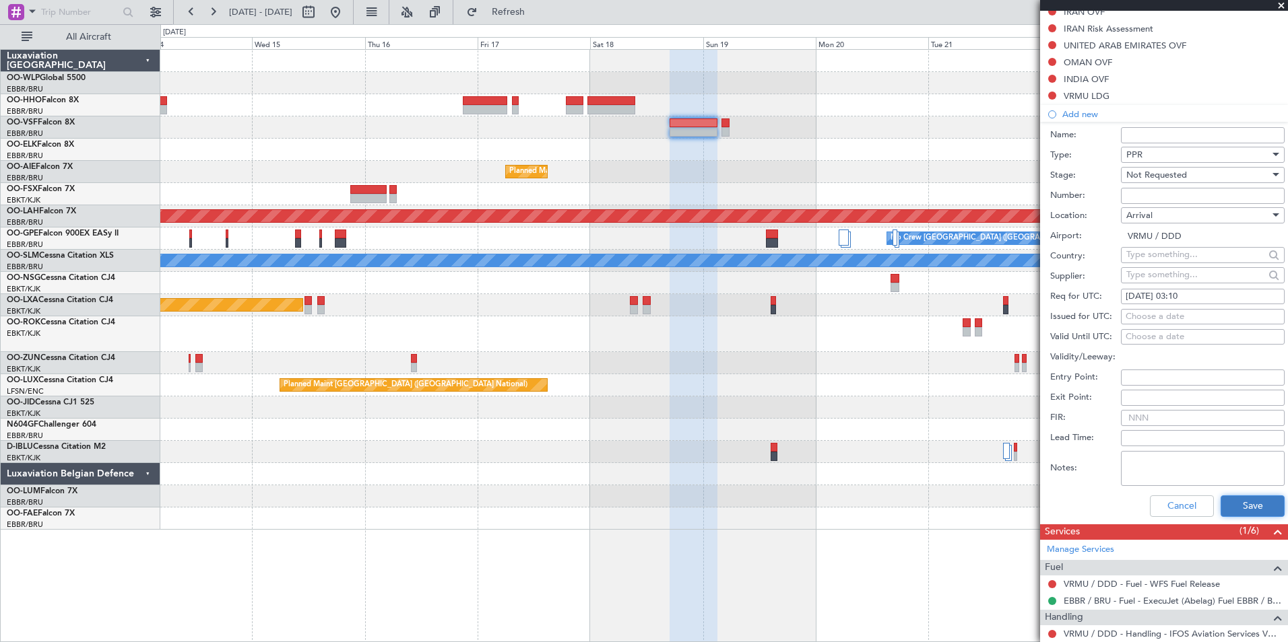
click at [1232, 502] on button "Save" at bounding box center [1252, 507] width 64 height 22
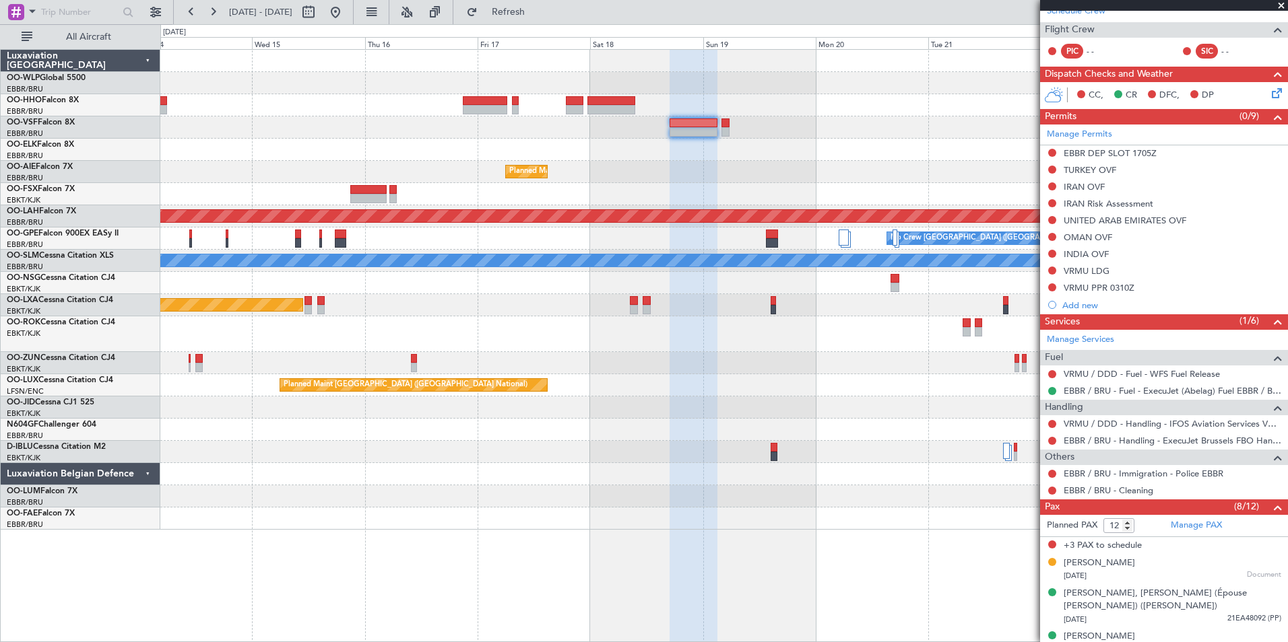
scroll to position [224, 0]
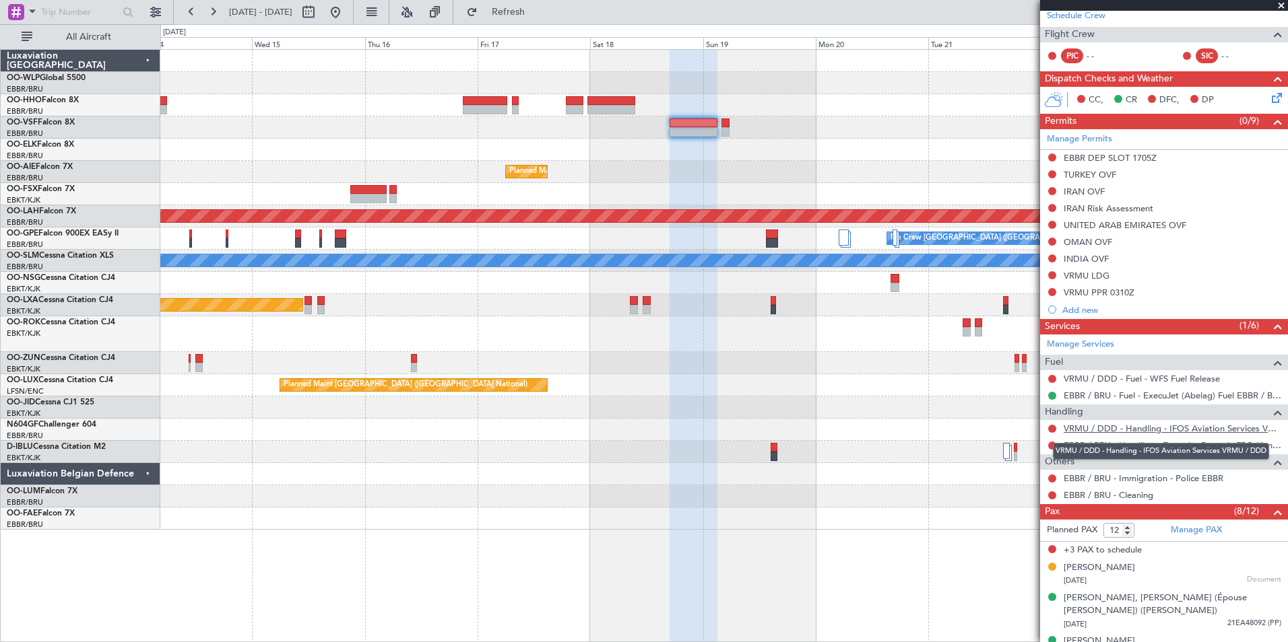
click at [1093, 428] on link "VRMU / DDD - Handling - IFOS Aviation Services VRMU / DDD" at bounding box center [1172, 428] width 218 height 11
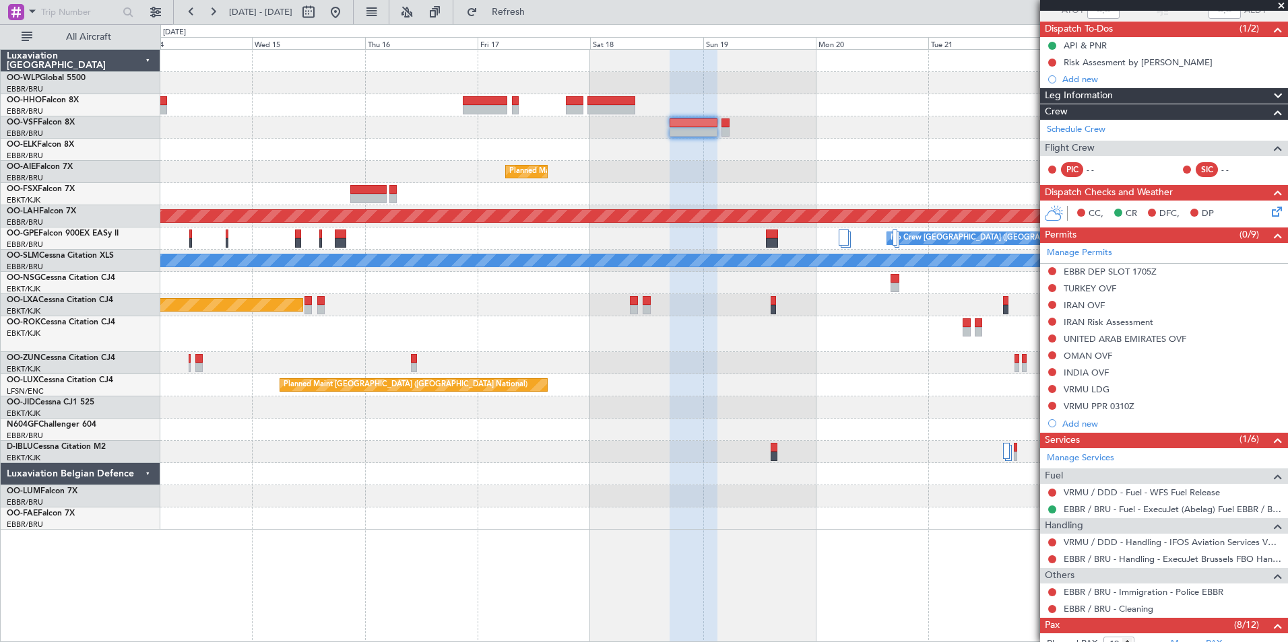
scroll to position [0, 0]
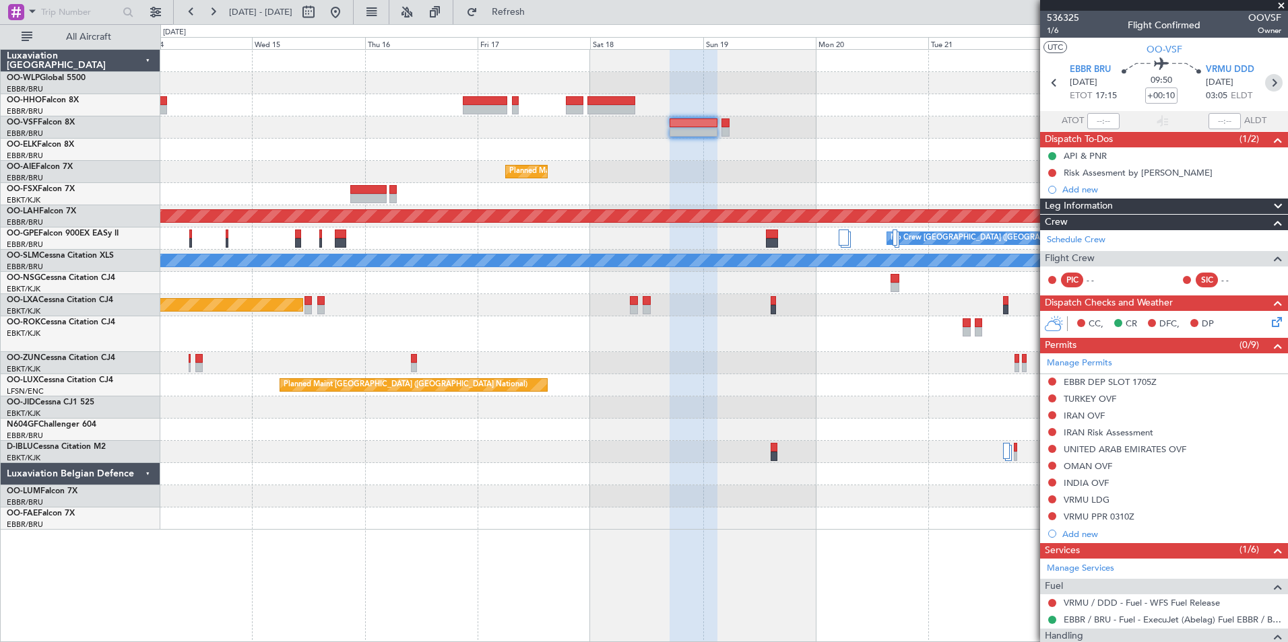
click at [1269, 83] on icon at bounding box center [1274, 83] width 18 height 18
type input "+00:05"
type input "0"
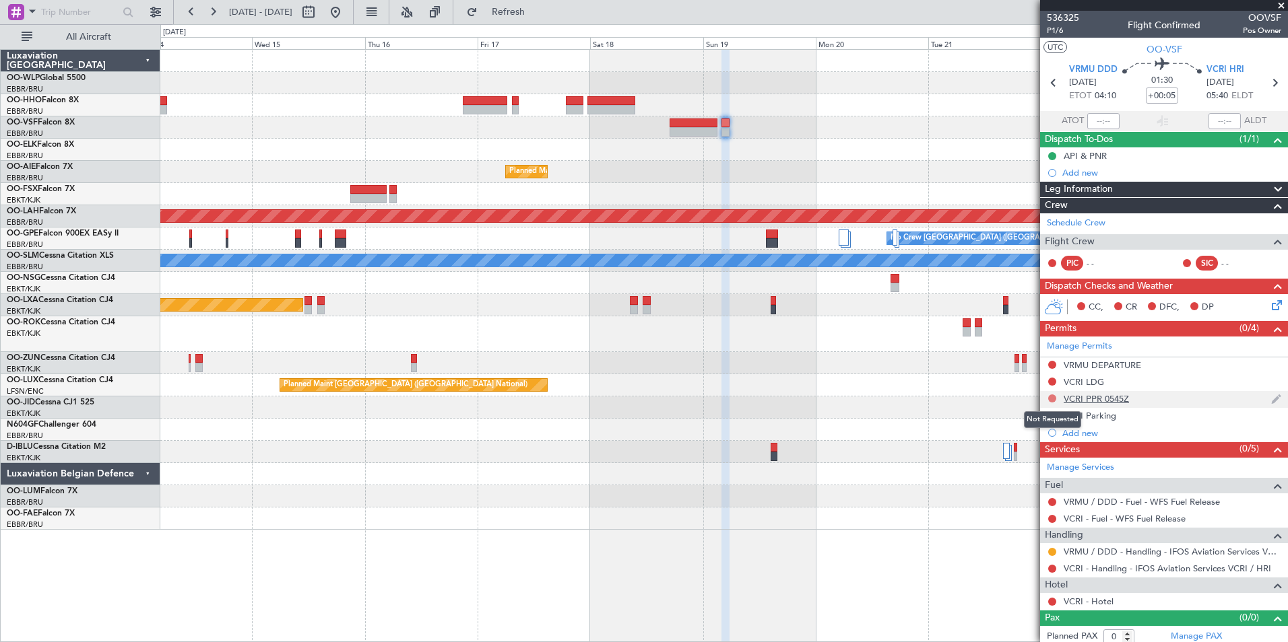
click at [1051, 398] on button at bounding box center [1052, 399] width 8 height 8
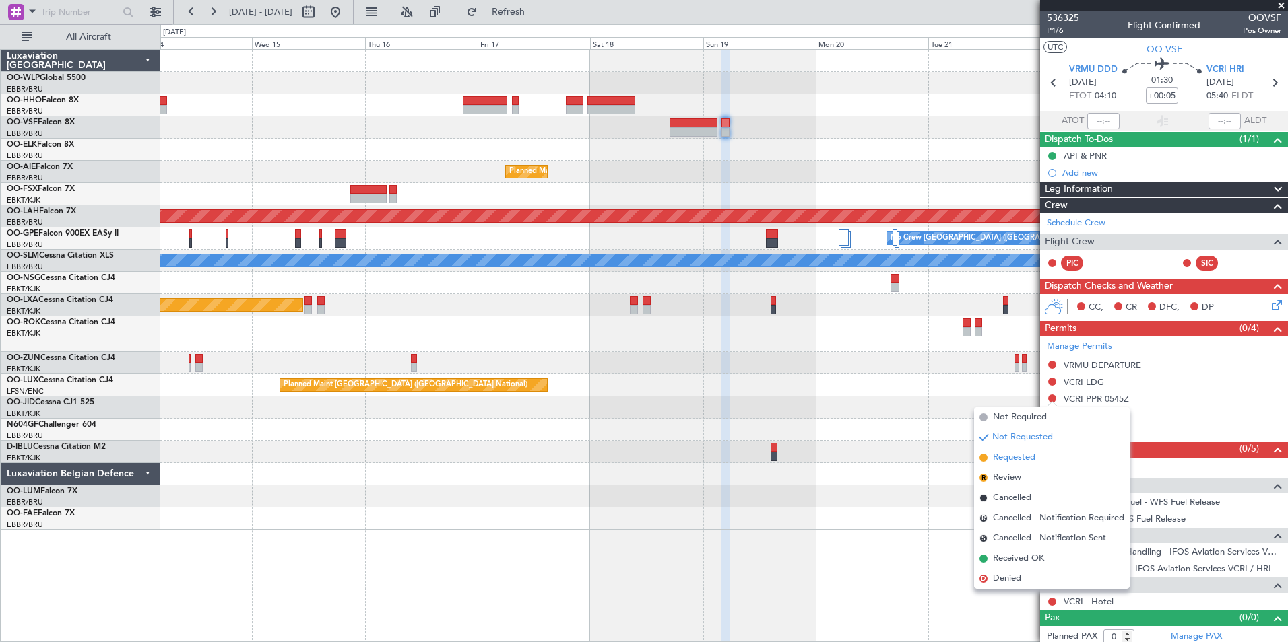
click at [1020, 461] on span "Requested" at bounding box center [1014, 457] width 42 height 13
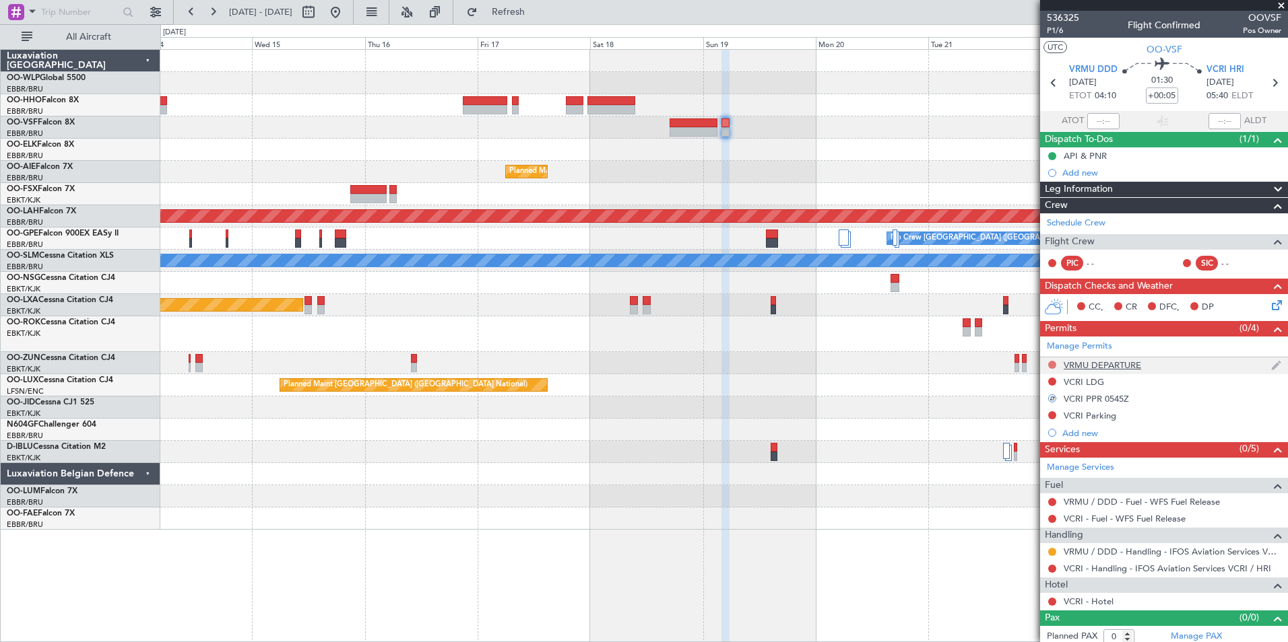
click at [1052, 362] on button at bounding box center [1052, 365] width 8 height 8
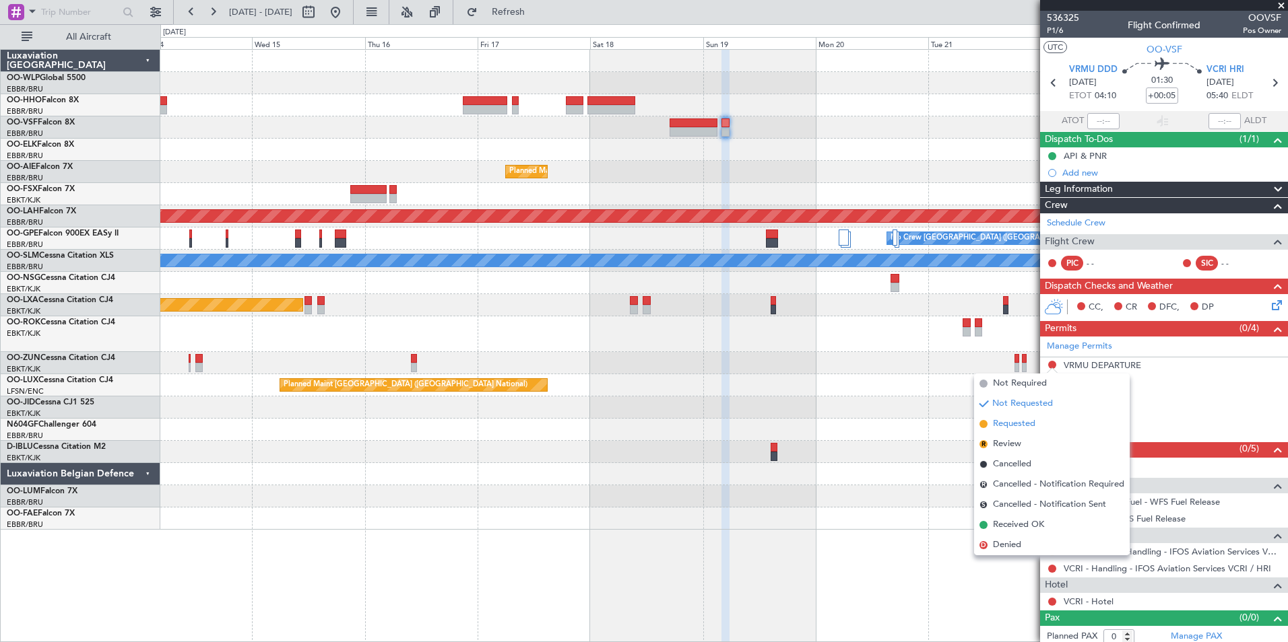
click at [1027, 424] on span "Requested" at bounding box center [1014, 424] width 42 height 13
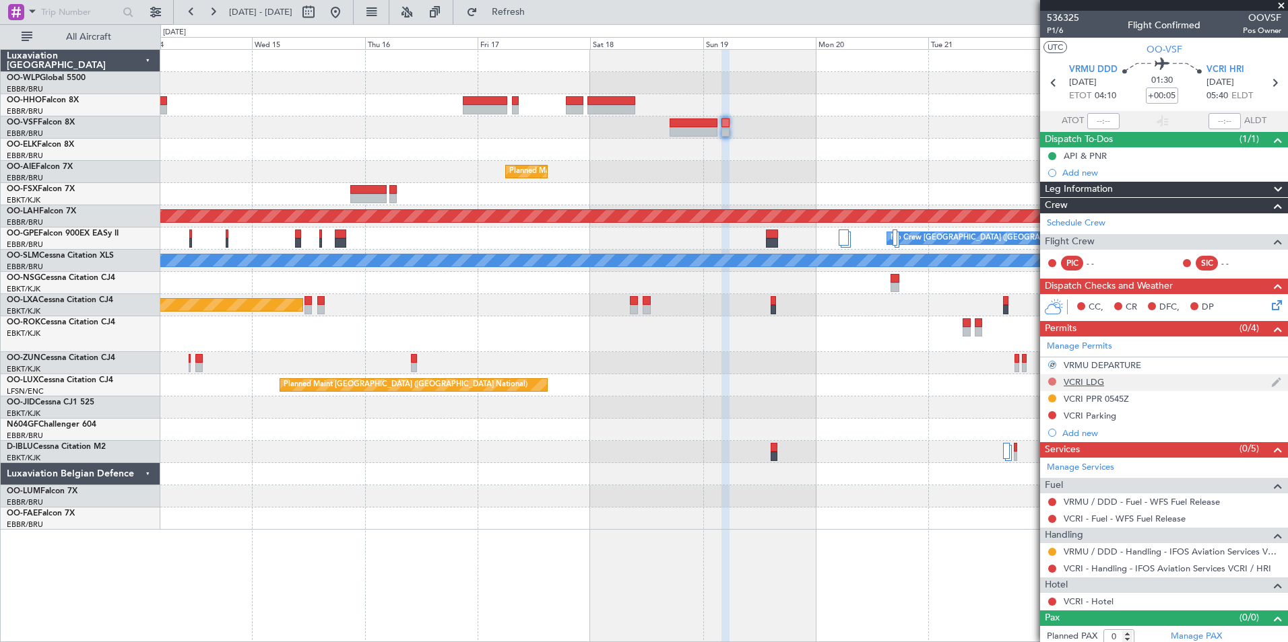
click at [1051, 385] on mat-tooltip-component "Not Requested" at bounding box center [1052, 403] width 76 height 36
click at [1053, 380] on button at bounding box center [1052, 382] width 8 height 8
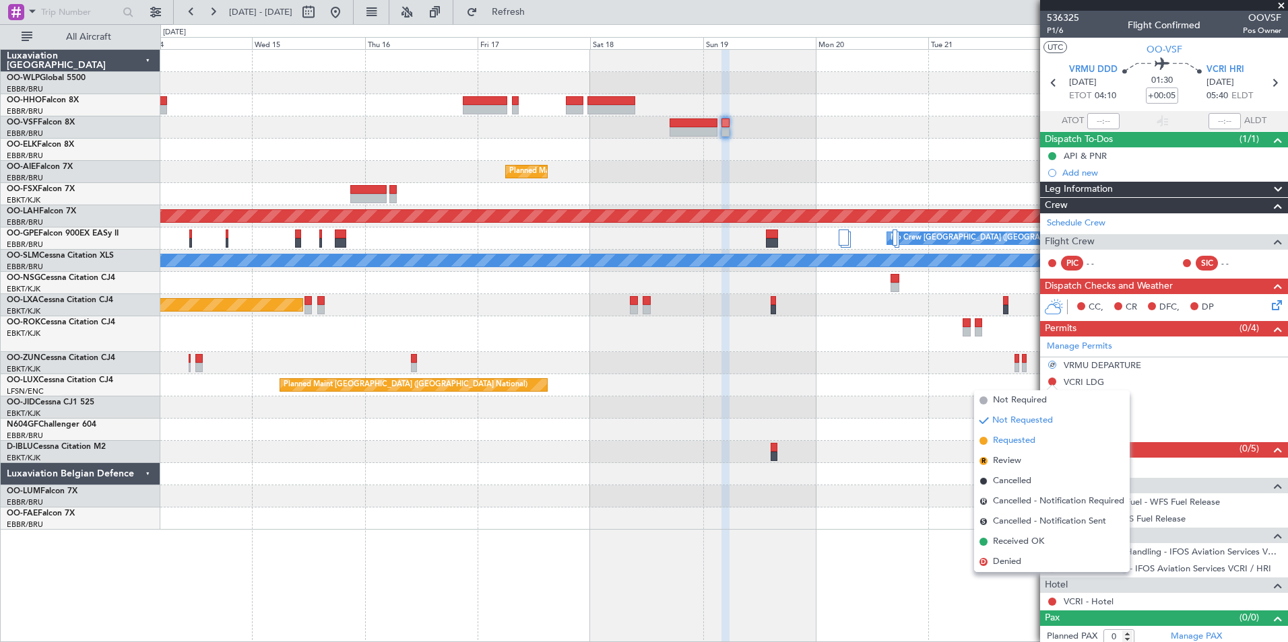
click at [1021, 443] on span "Requested" at bounding box center [1014, 440] width 42 height 13
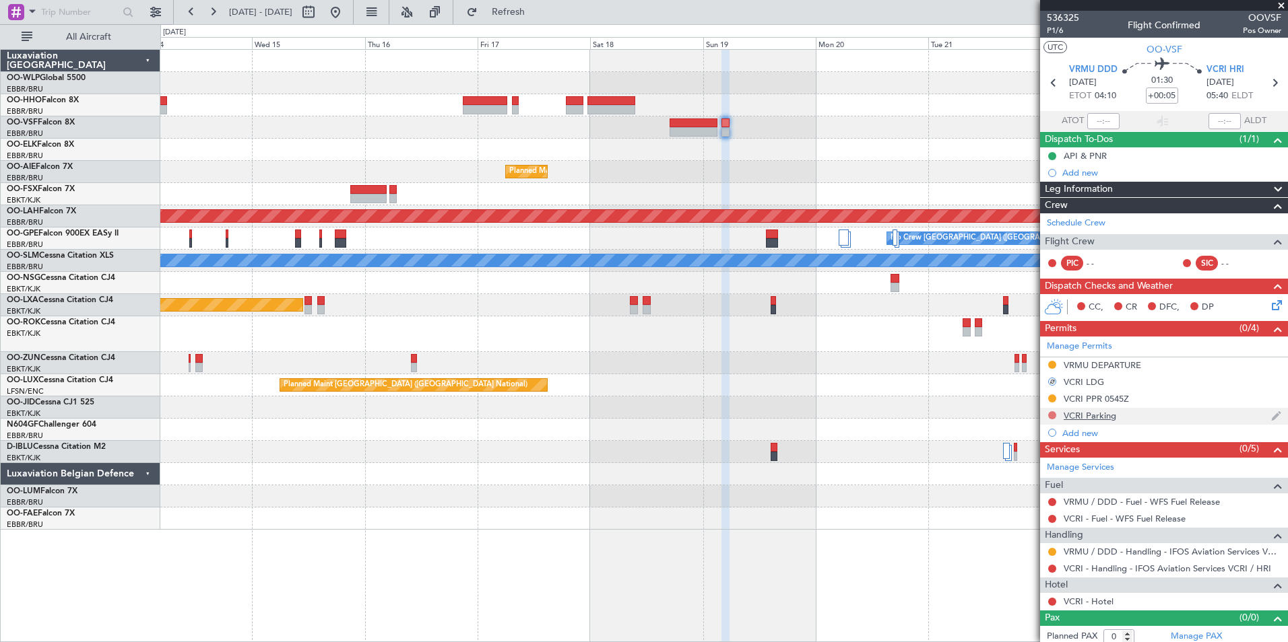
click at [1050, 416] on button at bounding box center [1052, 415] width 8 height 8
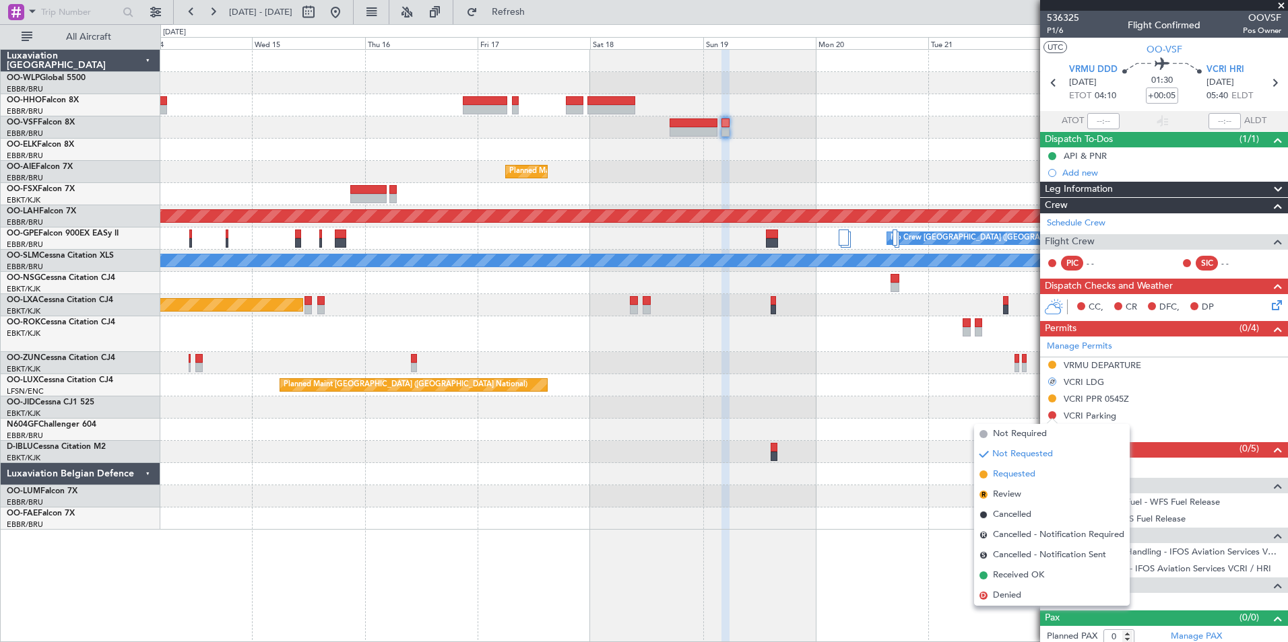
click at [1032, 471] on span "Requested" at bounding box center [1014, 474] width 42 height 13
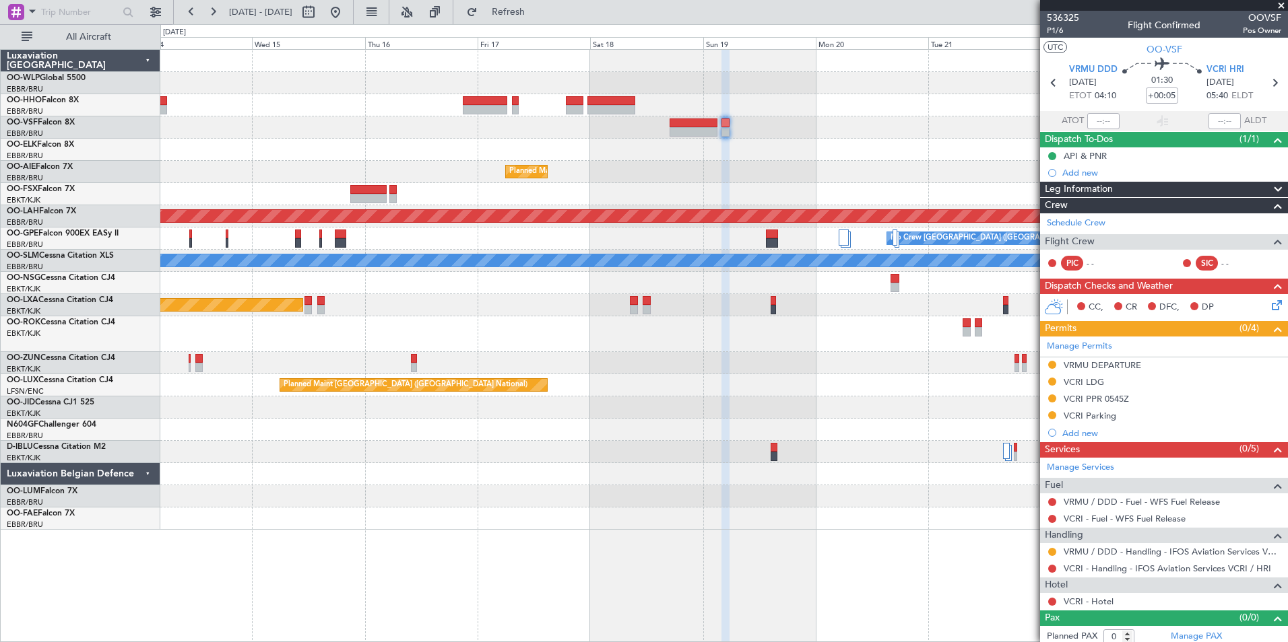
click at [1152, 558] on div "VRMU / DDD - Handling - IFOS Aviation Services VRMU / DDD" at bounding box center [1164, 551] width 248 height 17
click at [1154, 569] on link "VCRI - Handling - IFOS Aviation Services VCRI / HRI" at bounding box center [1166, 568] width 207 height 11
click at [1044, 80] on icon at bounding box center [1053, 83] width 18 height 18
type input "+00:10"
type input "12"
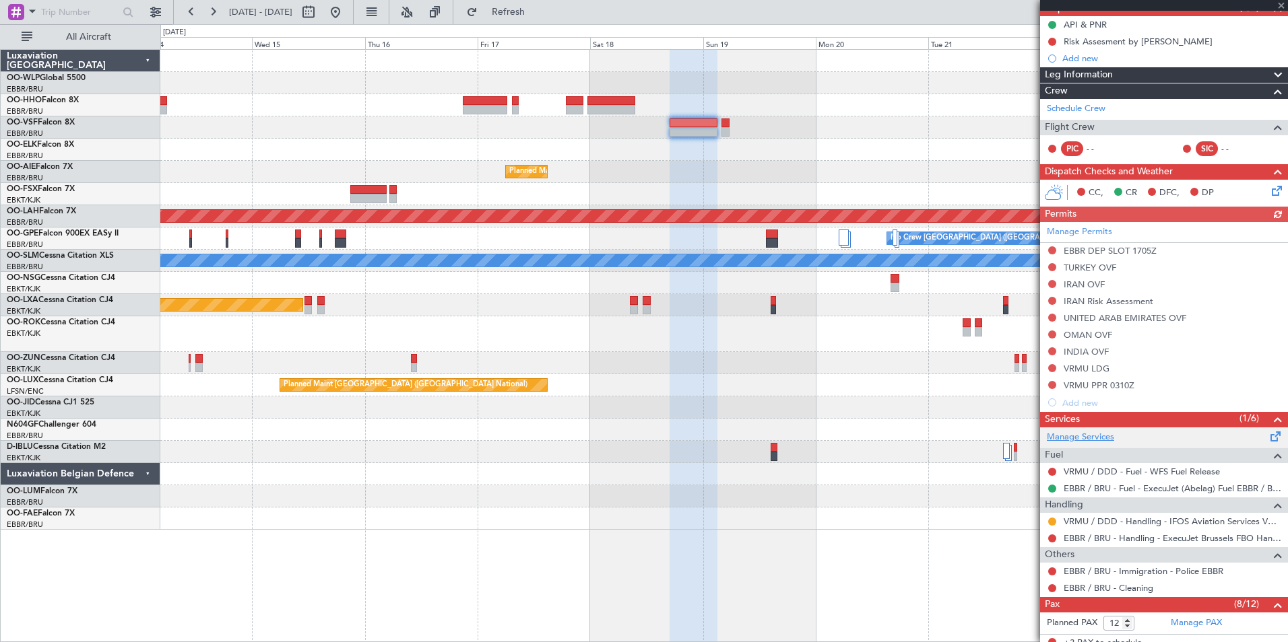
scroll to position [135, 0]
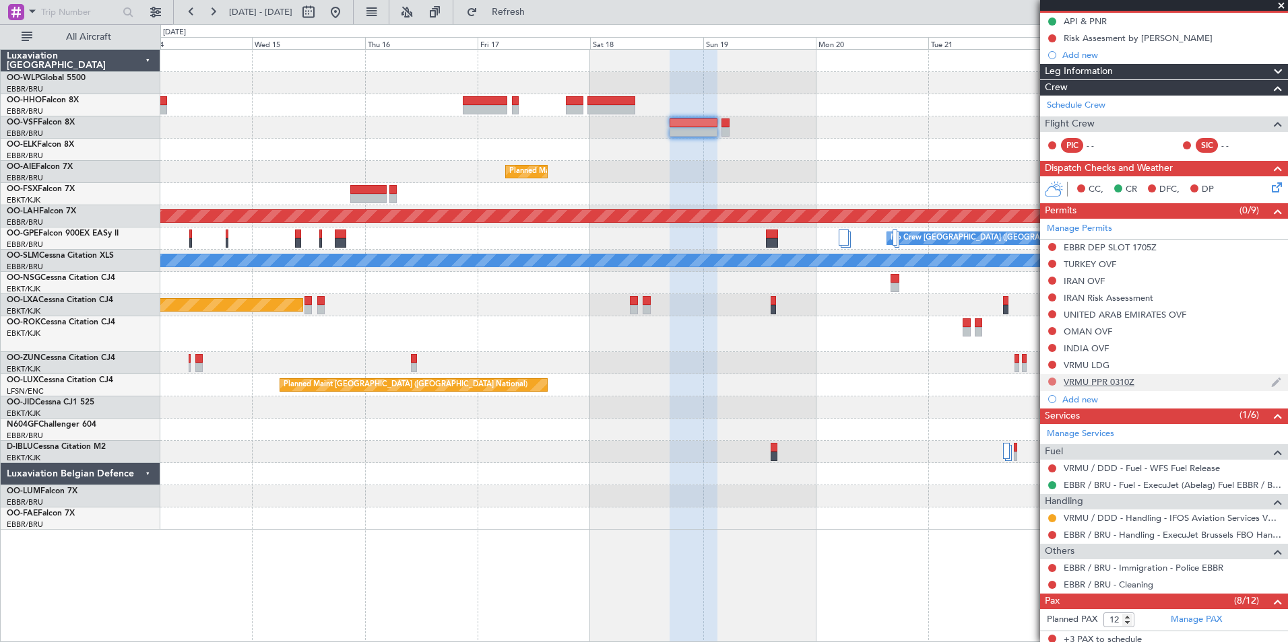
click at [1052, 381] on button at bounding box center [1052, 382] width 8 height 8
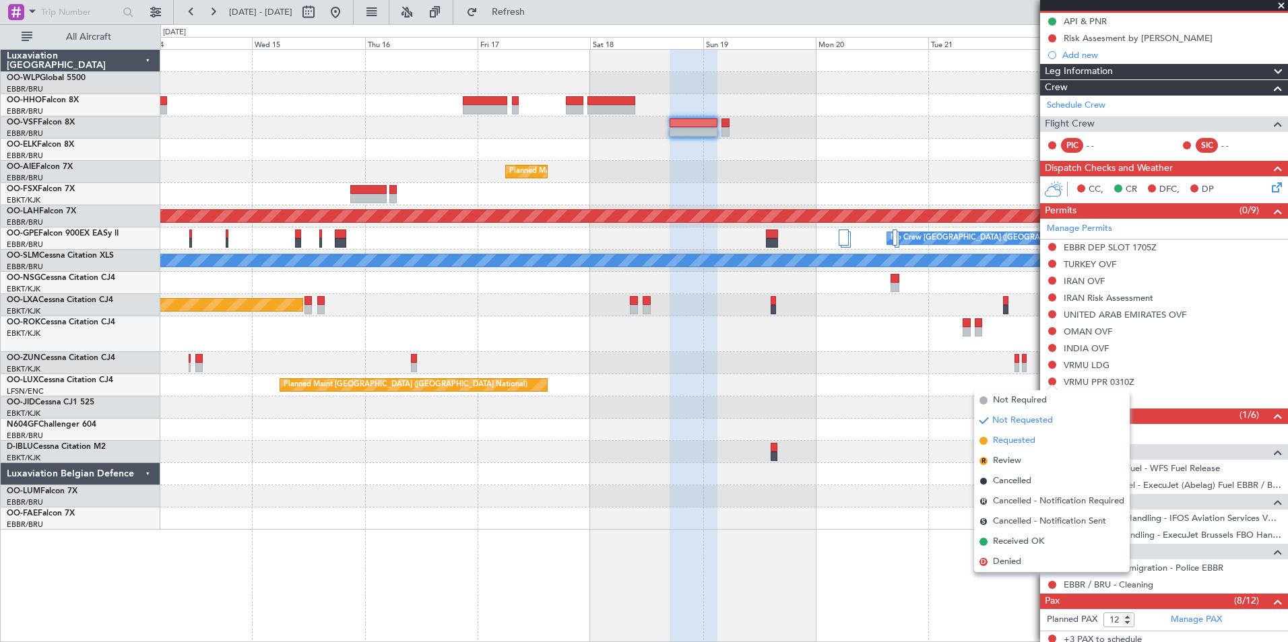
click at [1015, 436] on span "Requested" at bounding box center [1014, 440] width 42 height 13
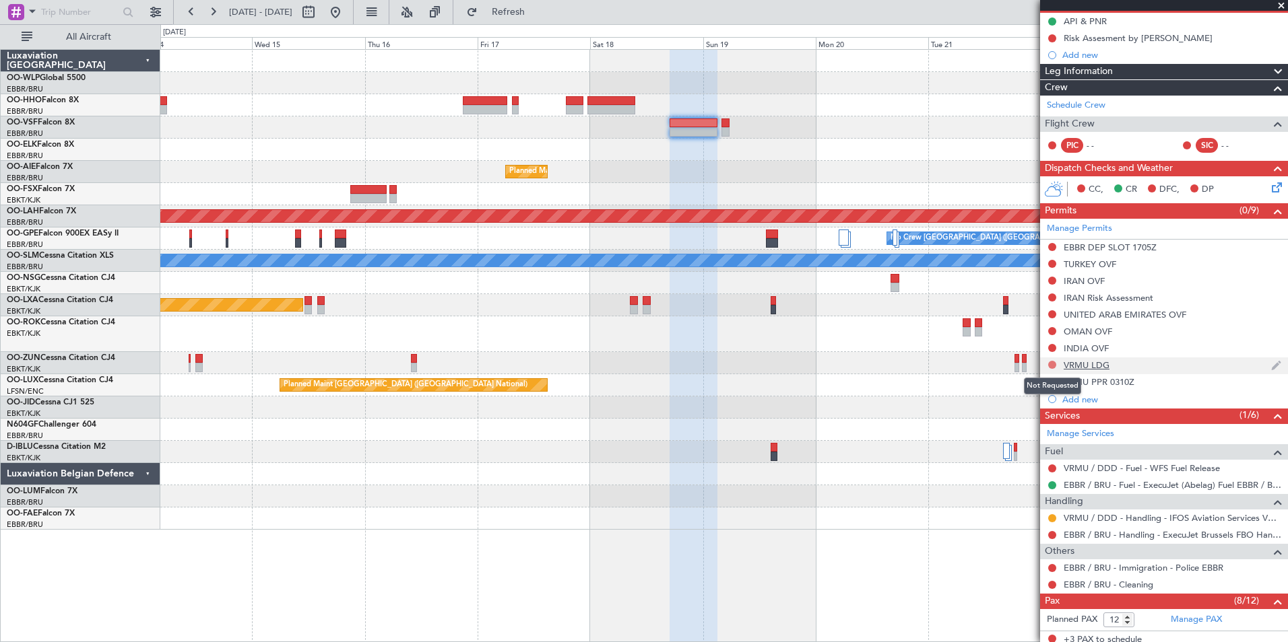
click at [1051, 362] on button at bounding box center [1052, 365] width 8 height 8
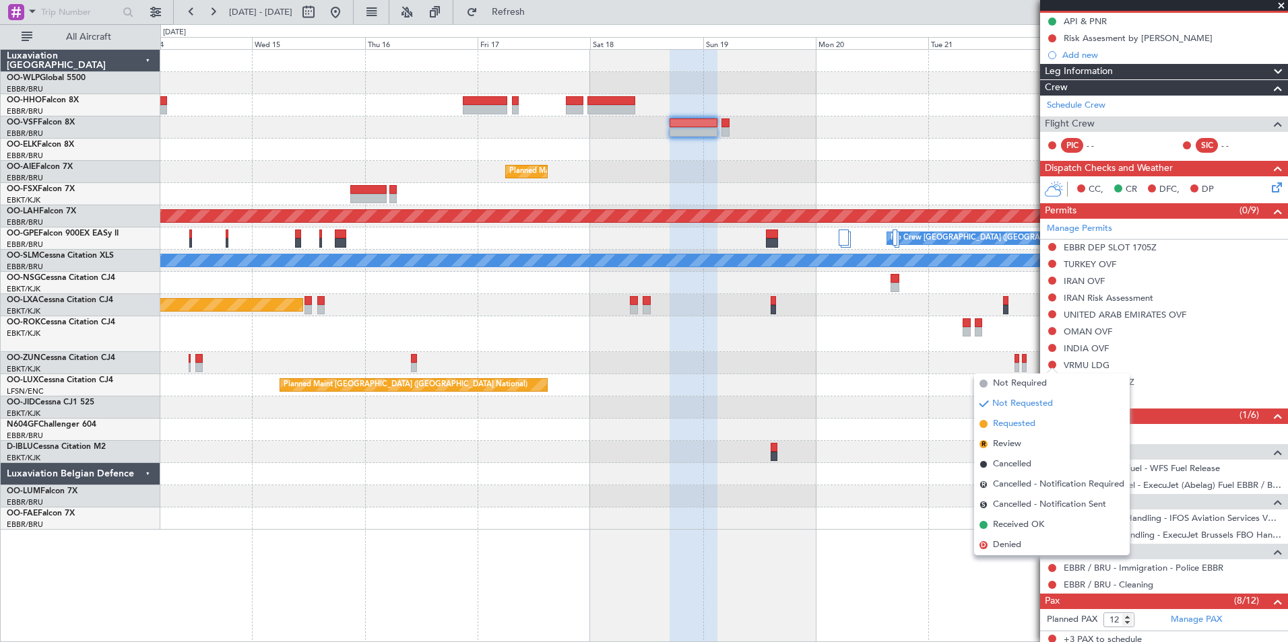
click at [1023, 420] on span "Requested" at bounding box center [1014, 424] width 42 height 13
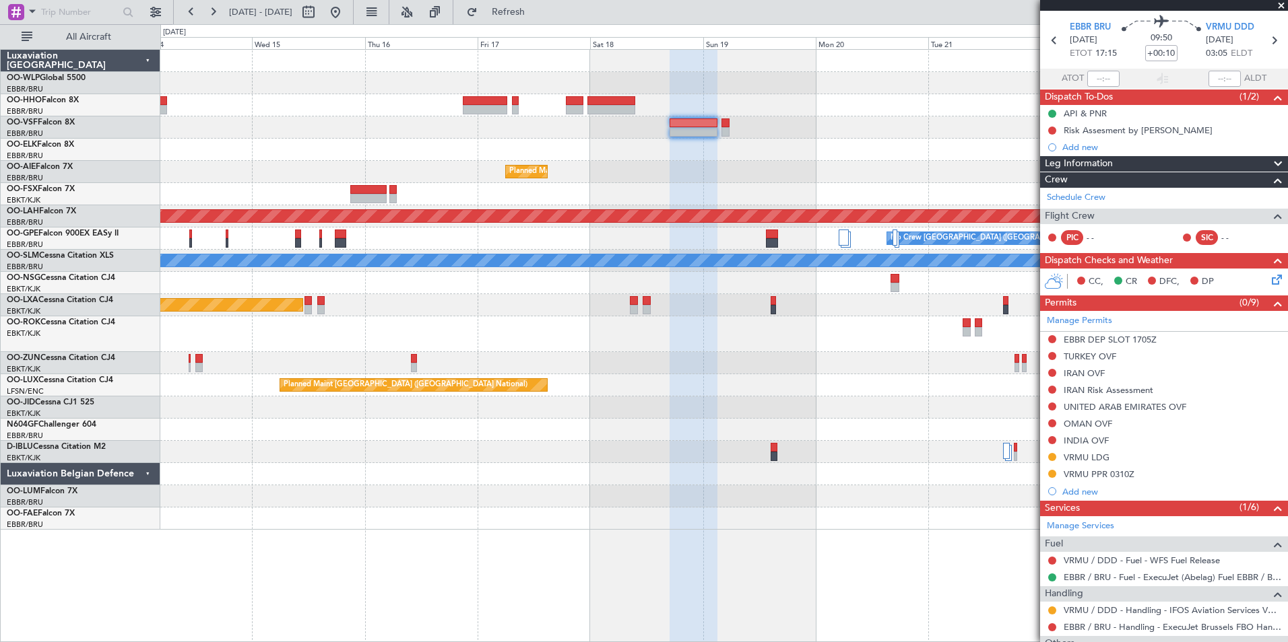
scroll to position [0, 0]
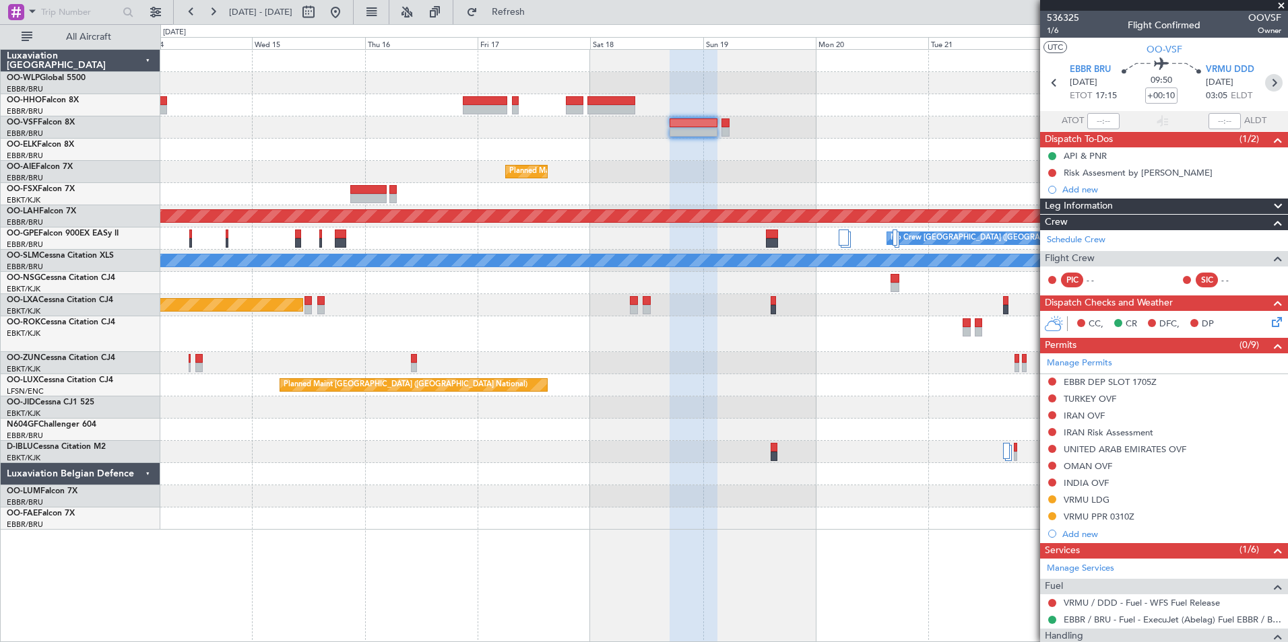
click at [1268, 84] on icon at bounding box center [1274, 83] width 18 height 18
type input "+00:05"
type input "0"
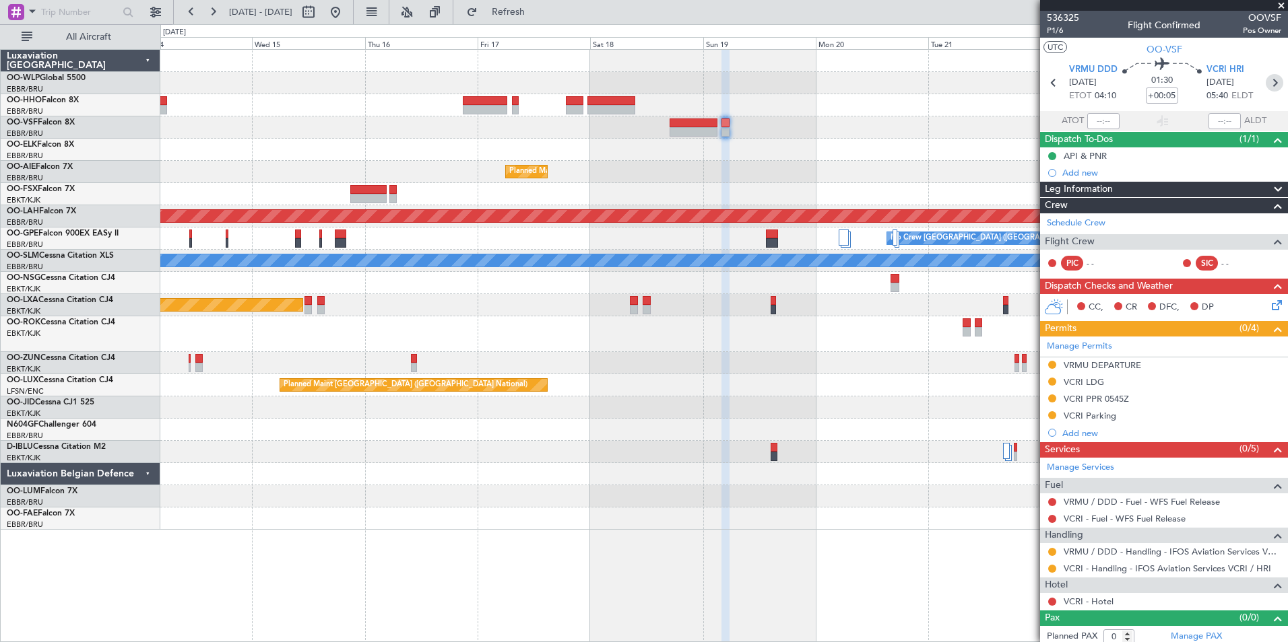
click at [1265, 86] on icon at bounding box center [1274, 83] width 18 height 18
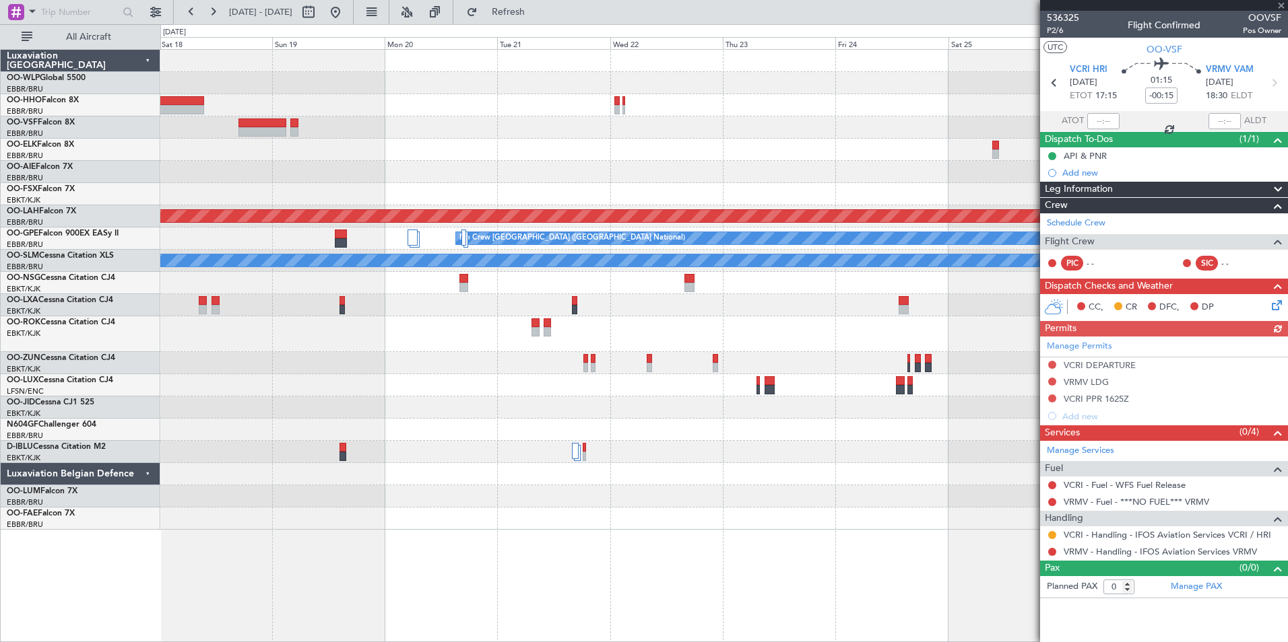
click at [558, 173] on div "Planned Maint [GEOGRAPHIC_DATA] ([GEOGRAPHIC_DATA] National)" at bounding box center [723, 172] width 1127 height 22
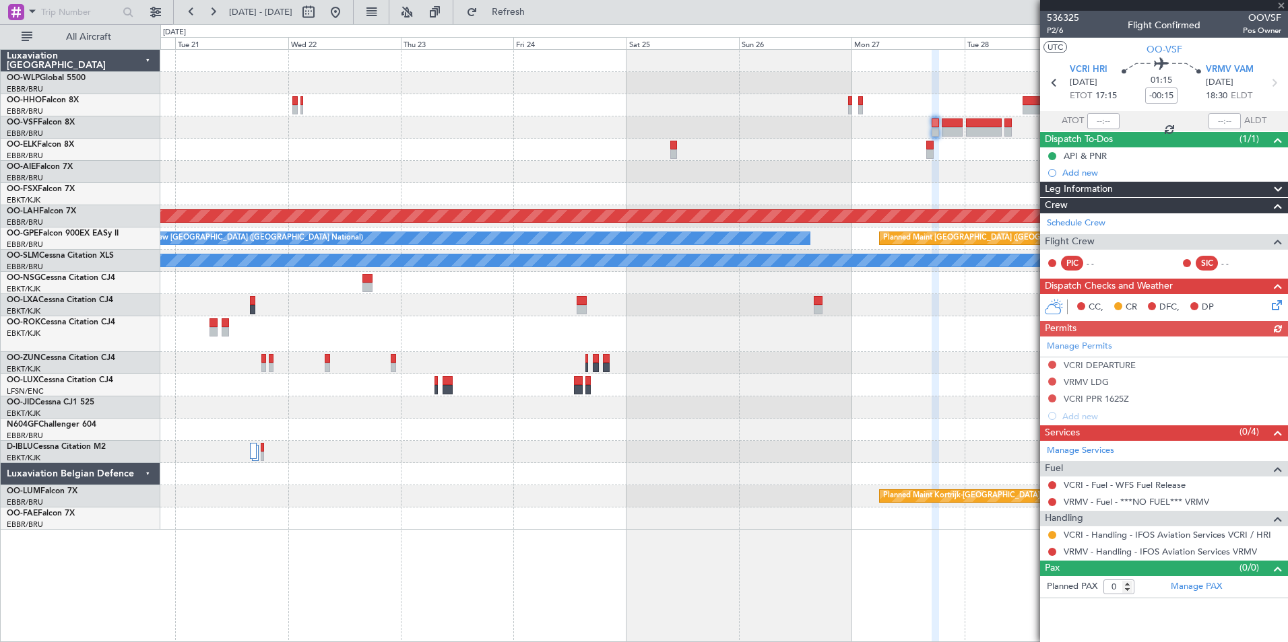
click at [484, 145] on div at bounding box center [723, 150] width 1127 height 22
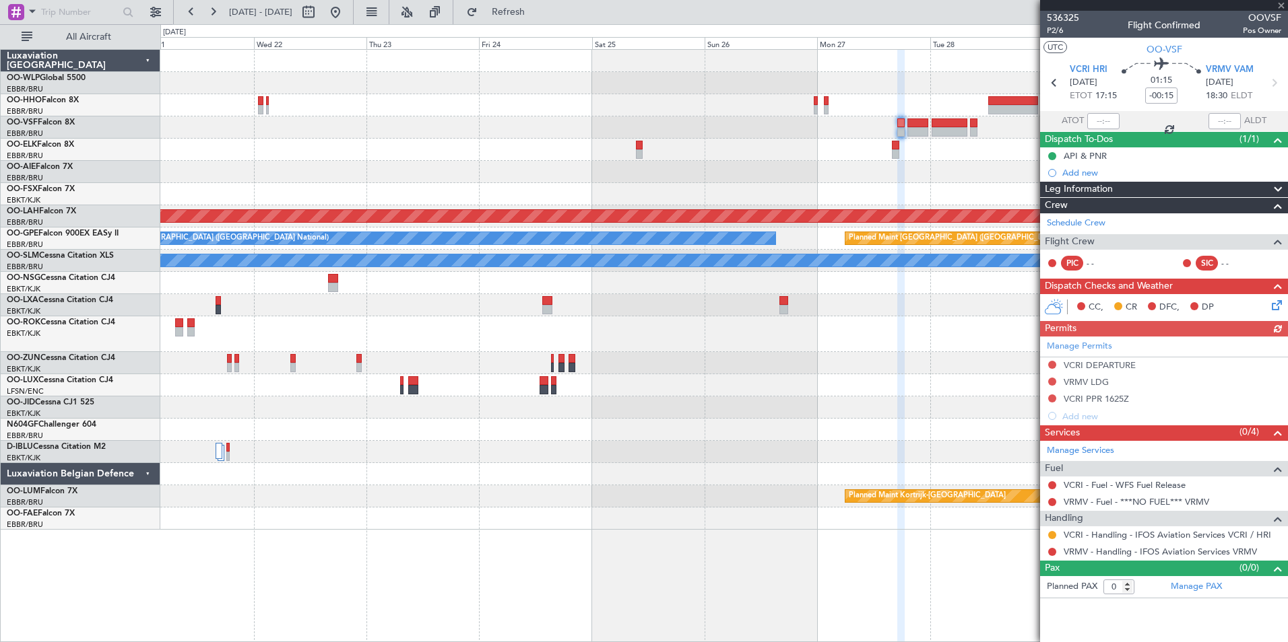
click at [483, 148] on div "Planned Maint Alton-st Louis (St Louis Regl) No Crew Brussels (Brussels Nationa…" at bounding box center [723, 290] width 1127 height 480
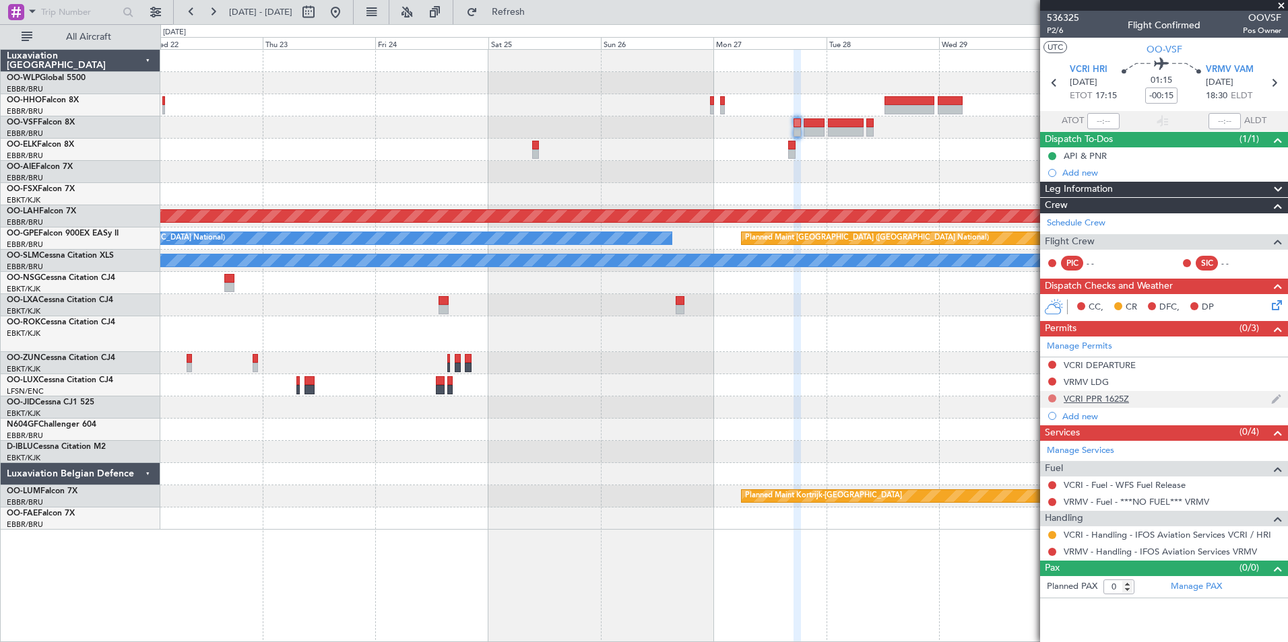
click at [1050, 396] on button at bounding box center [1052, 399] width 8 height 8
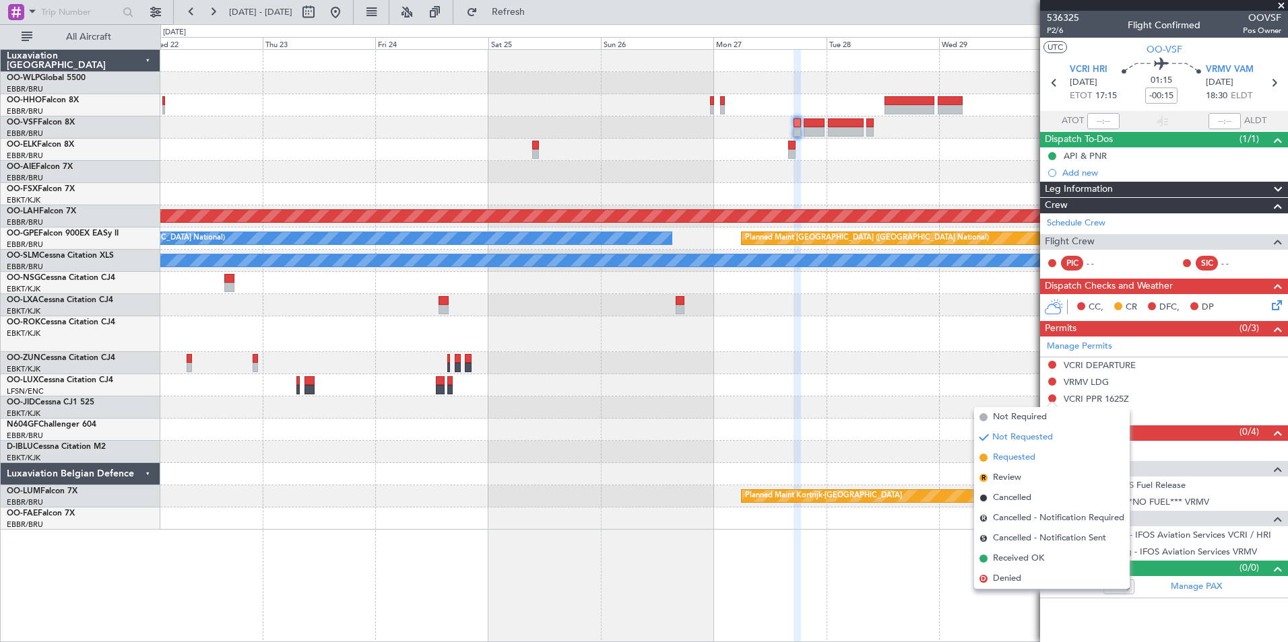
click at [1007, 455] on span "Requested" at bounding box center [1014, 457] width 42 height 13
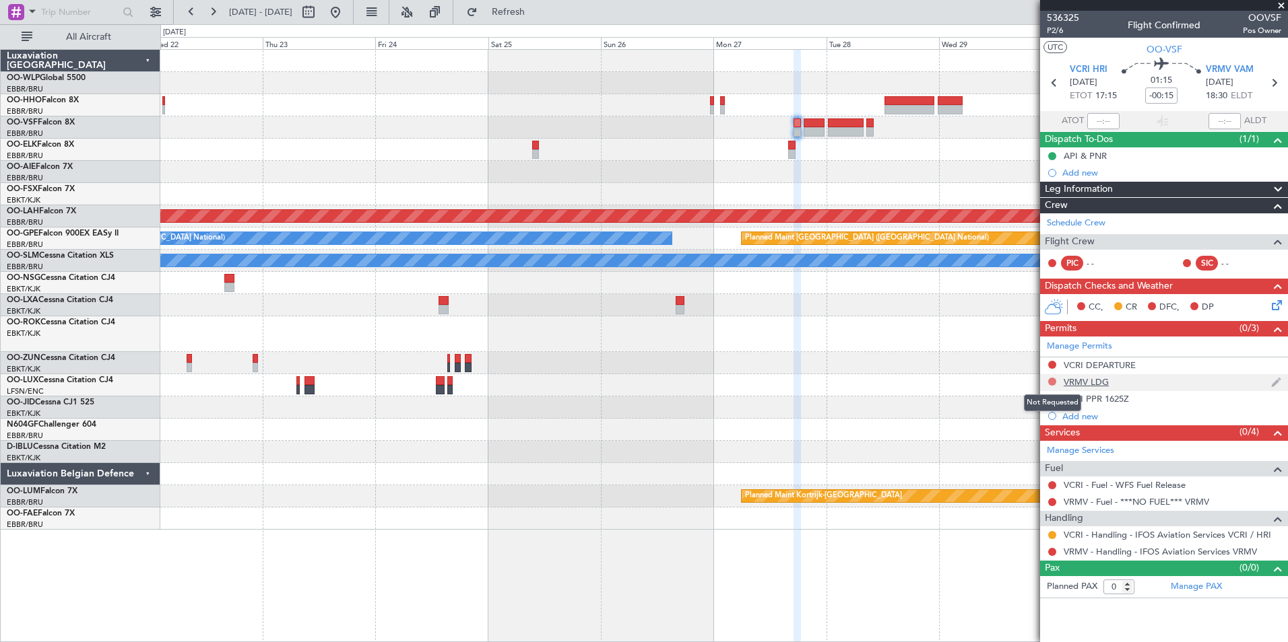
click at [1053, 382] on button at bounding box center [1052, 382] width 8 height 8
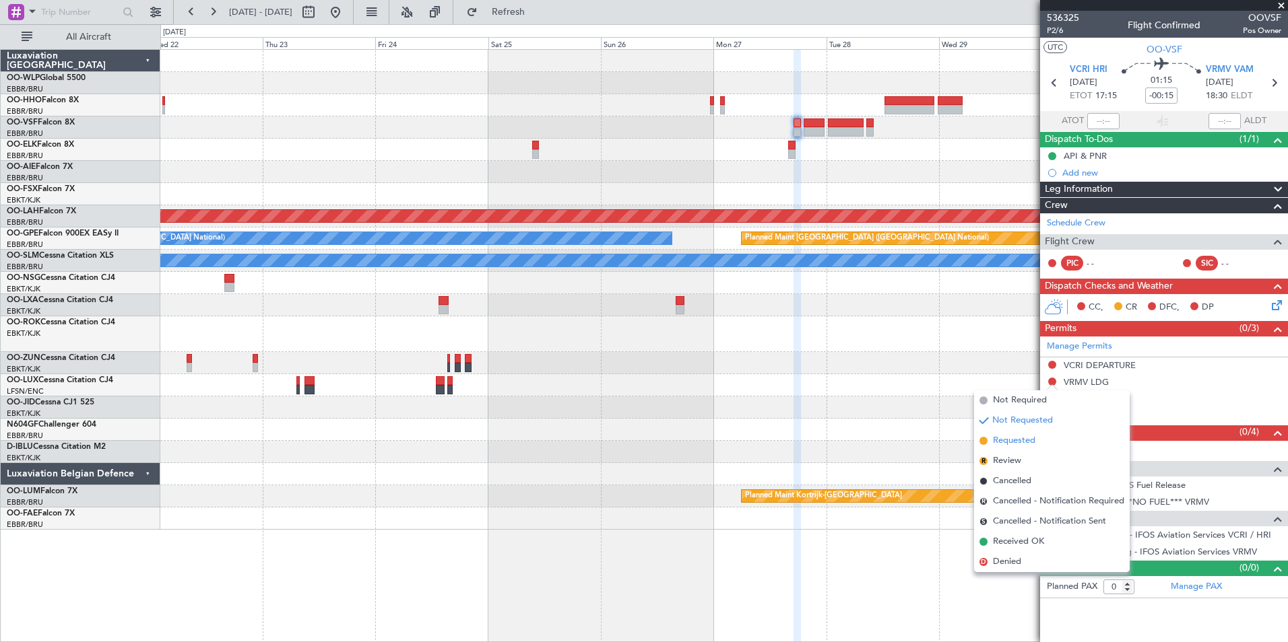
click at [1023, 442] on span "Requested" at bounding box center [1014, 440] width 42 height 13
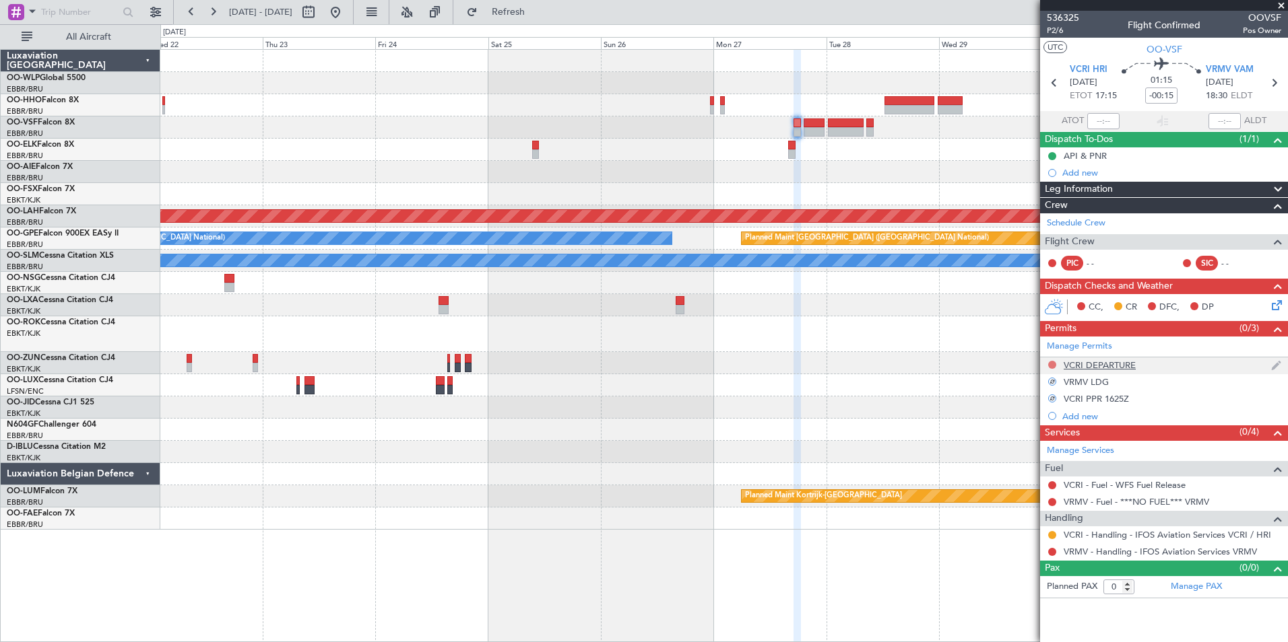
click at [1049, 364] on button at bounding box center [1052, 365] width 8 height 8
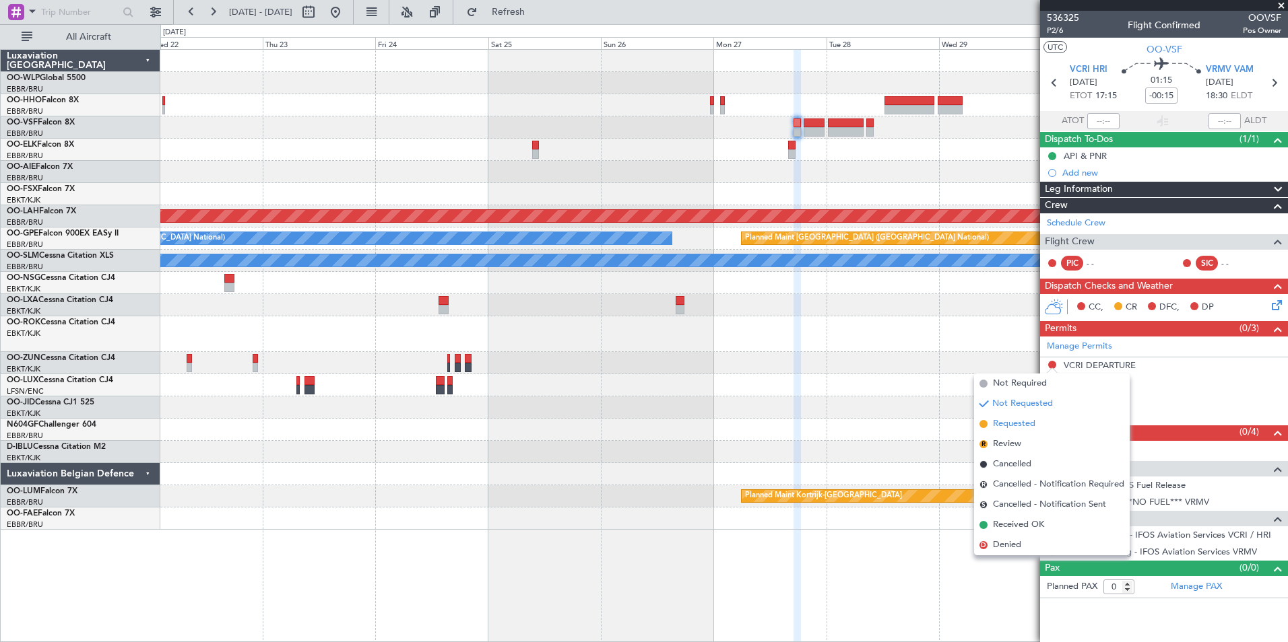
click at [1024, 430] on span "Requested" at bounding box center [1014, 424] width 42 height 13
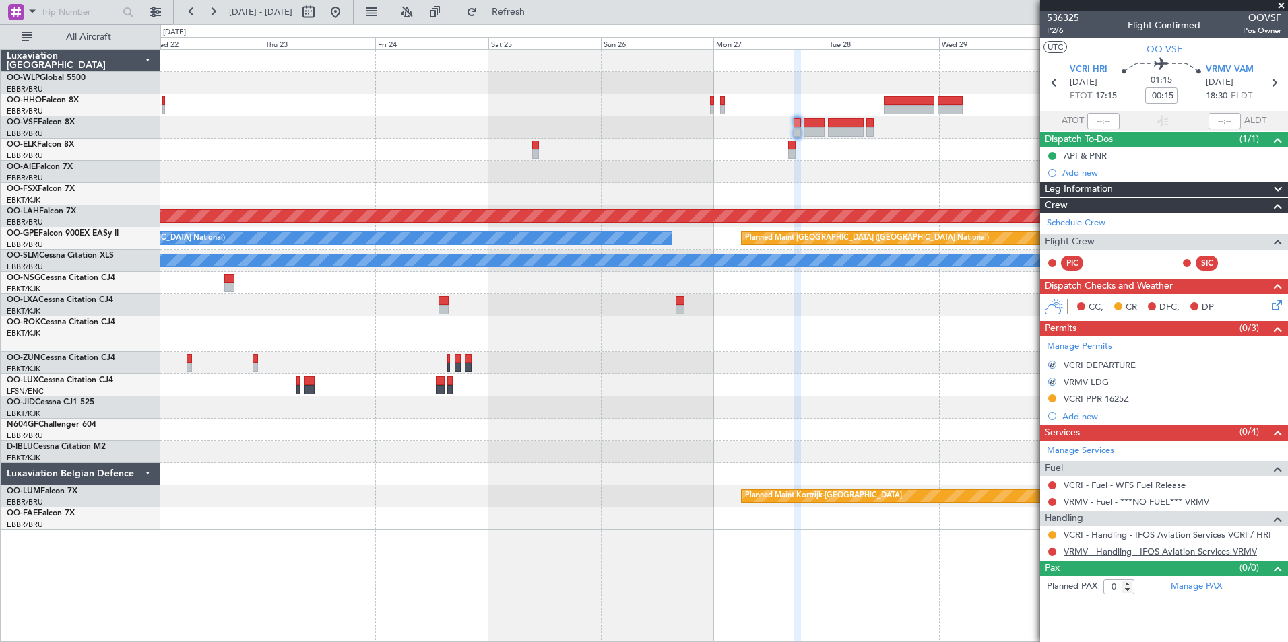
click at [1097, 546] on link "VRMV - Handling - IFOS Aviation Services VRMV" at bounding box center [1159, 551] width 193 height 11
click at [790, 197] on div at bounding box center [723, 194] width 1127 height 22
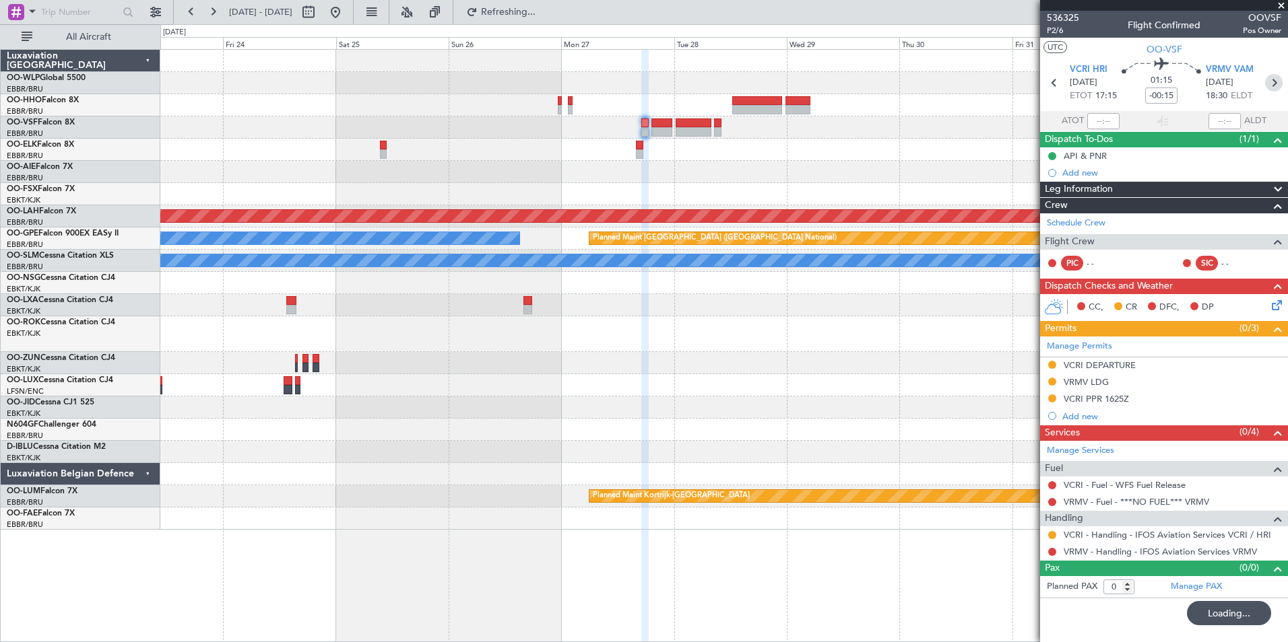
click at [1279, 84] on icon at bounding box center [1274, 83] width 18 height 18
type input "+00:10"
type input "12"
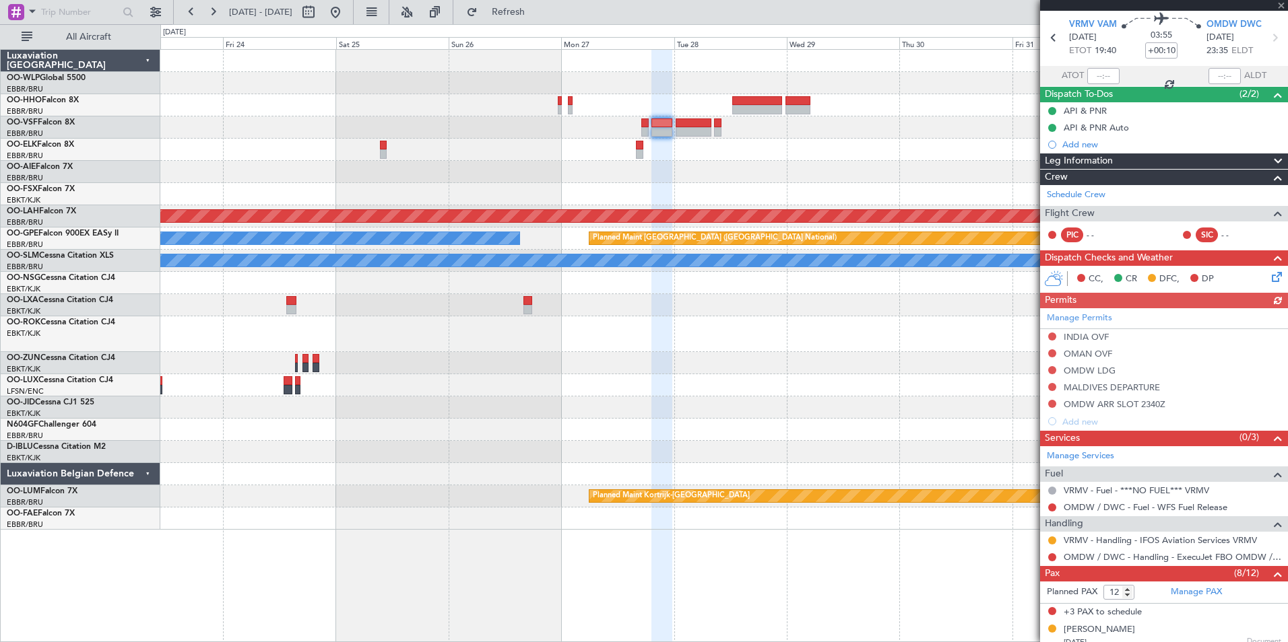
scroll to position [67, 0]
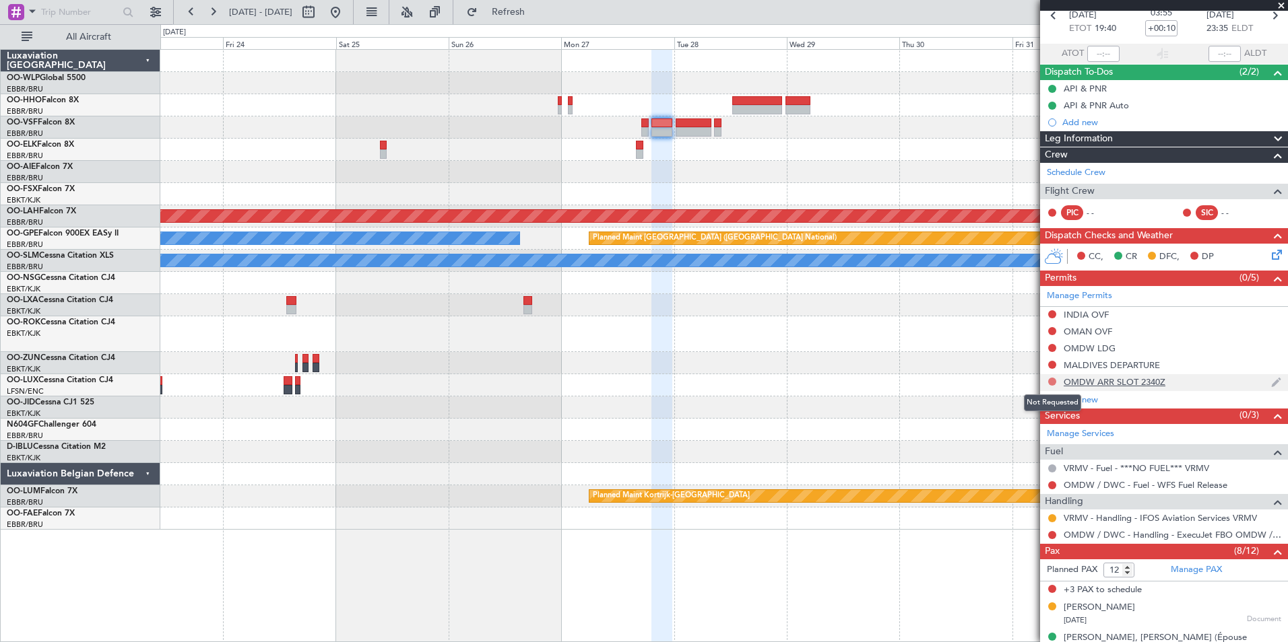
click at [1050, 378] on button at bounding box center [1052, 382] width 8 height 8
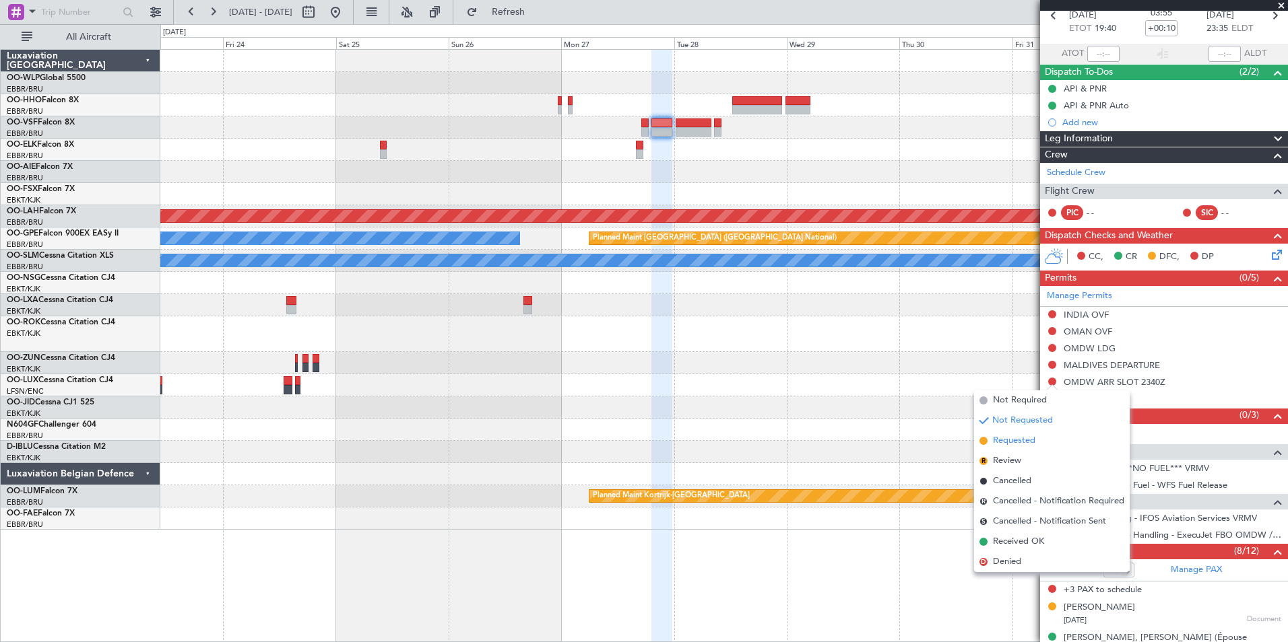
click at [1028, 440] on span "Requested" at bounding box center [1014, 440] width 42 height 13
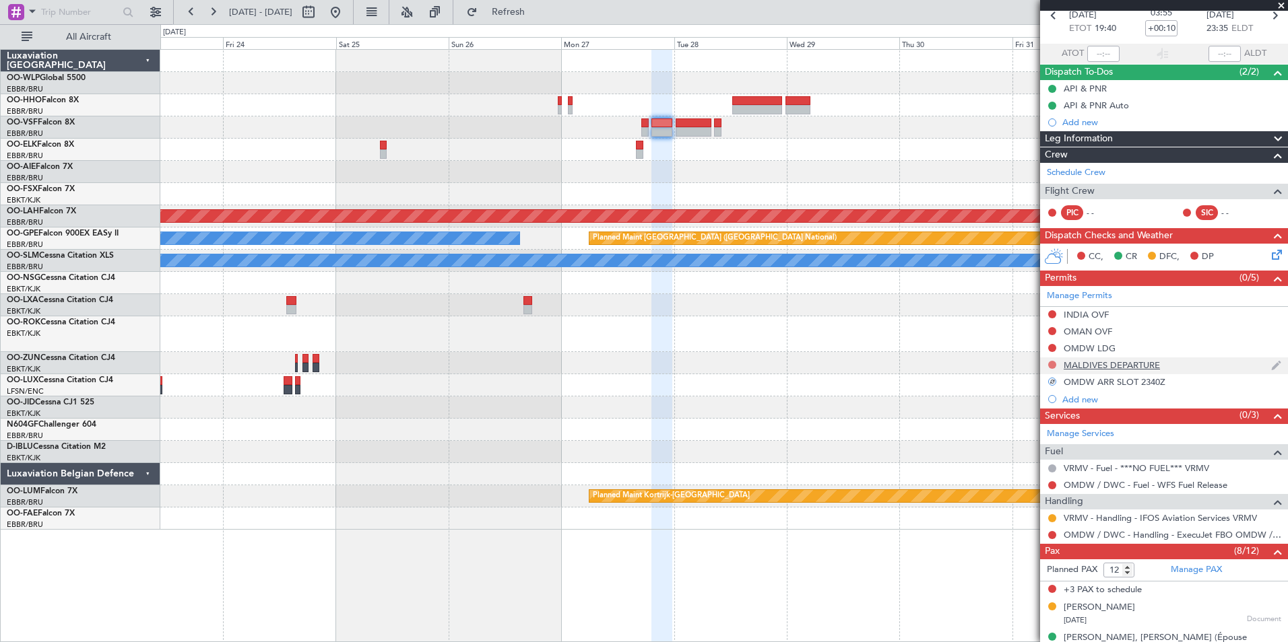
click at [1053, 366] on button at bounding box center [1052, 365] width 8 height 8
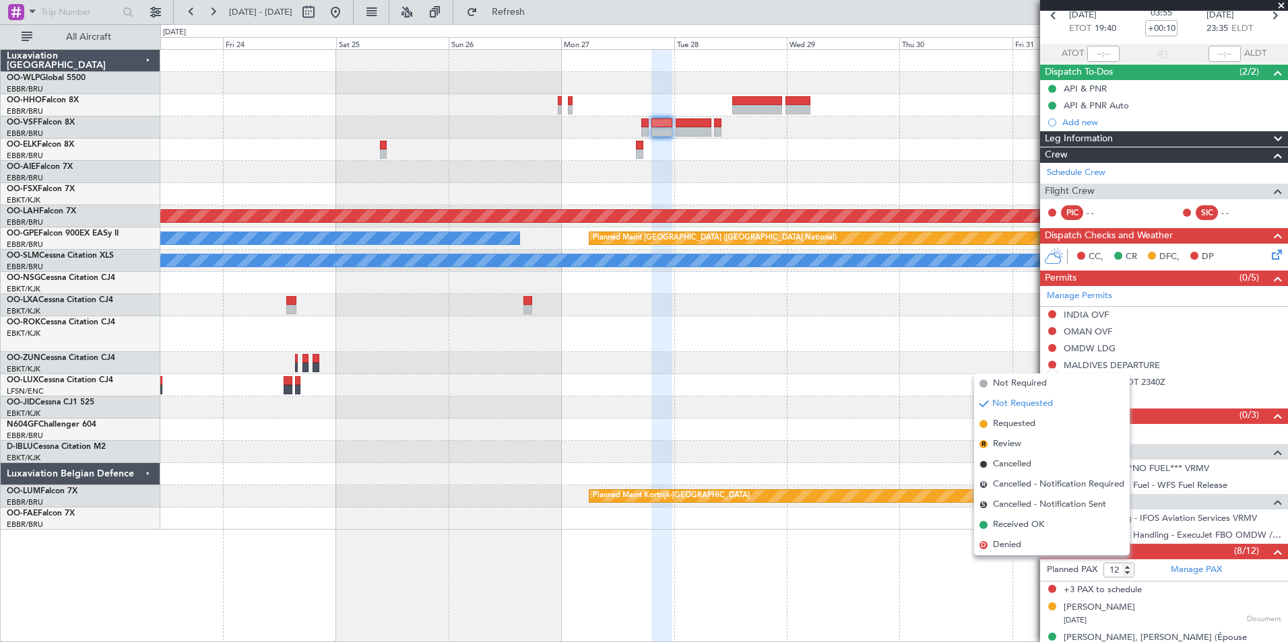
drag, startPoint x: 1025, startPoint y: 427, endPoint x: 1024, endPoint y: 413, distance: 13.5
click at [1025, 426] on span "Requested" at bounding box center [1014, 424] width 42 height 13
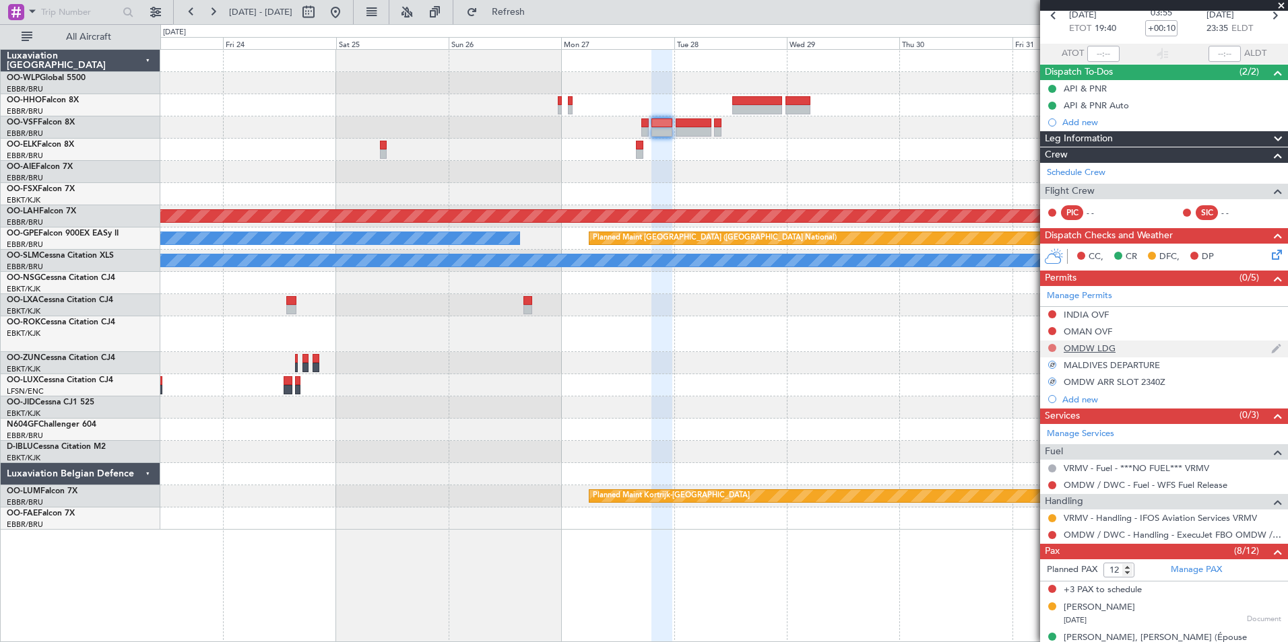
click at [1052, 350] on button at bounding box center [1052, 348] width 8 height 8
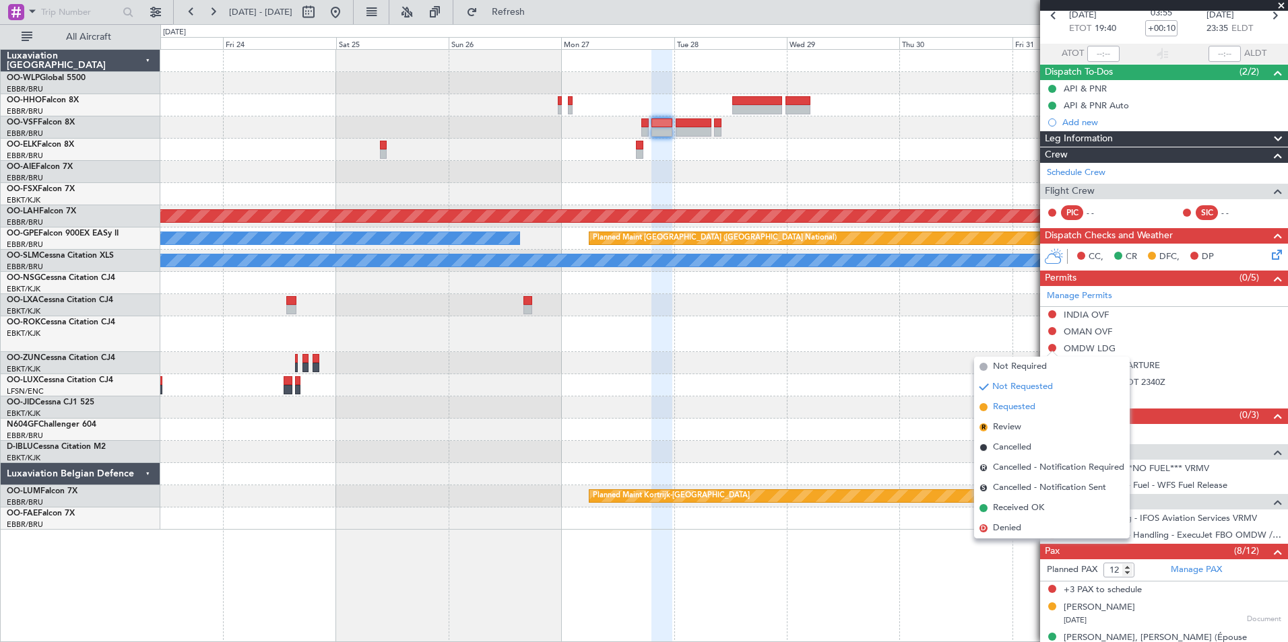
click at [1029, 410] on span "Requested" at bounding box center [1014, 407] width 42 height 13
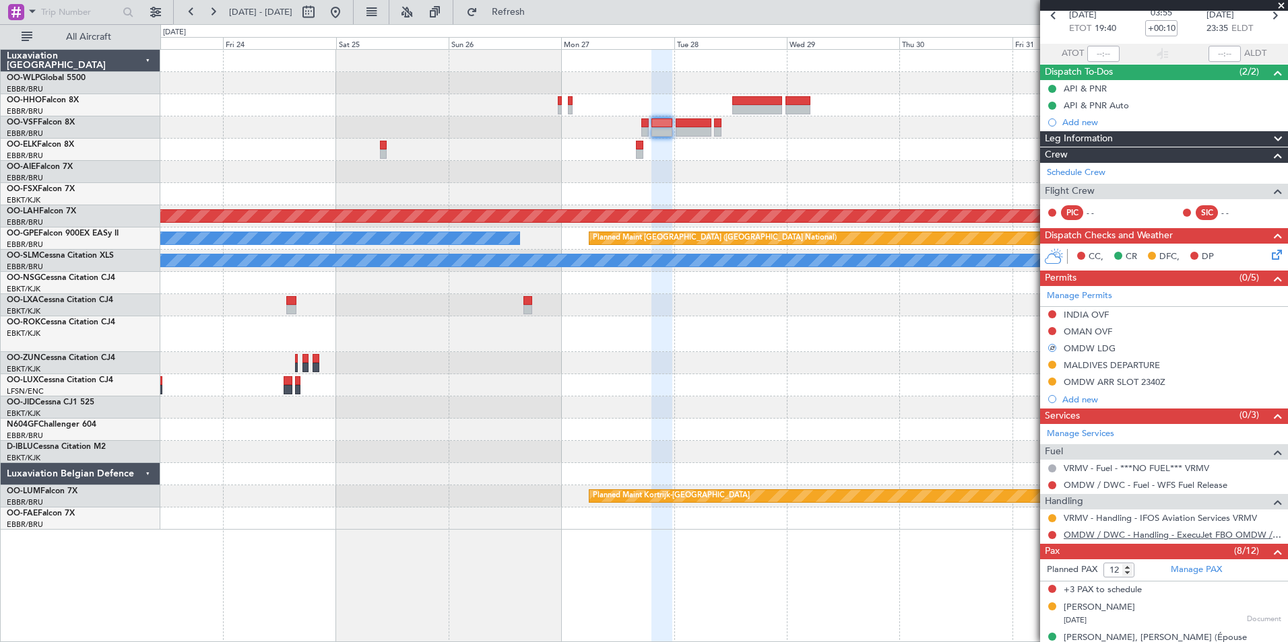
click at [1088, 534] on link "OMDW / DWC - Handling - ExecuJet FBO OMDW / DWC" at bounding box center [1172, 534] width 218 height 11
click at [537, 15] on span "Refresh" at bounding box center [508, 11] width 57 height 9
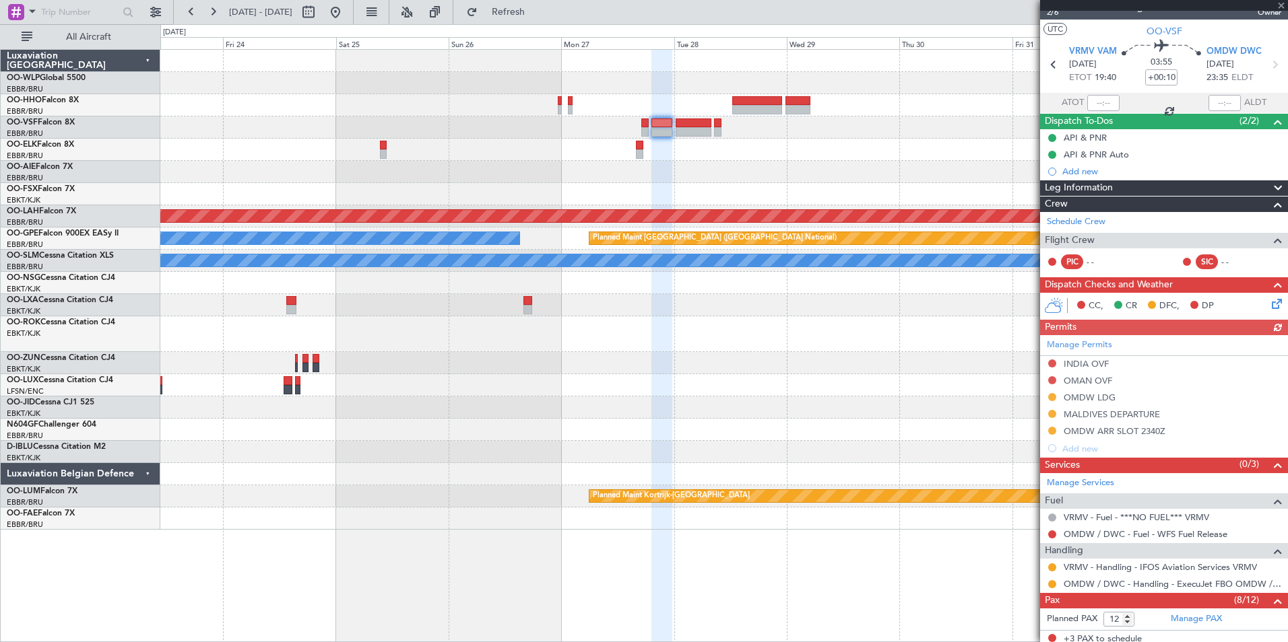
scroll to position [0, 0]
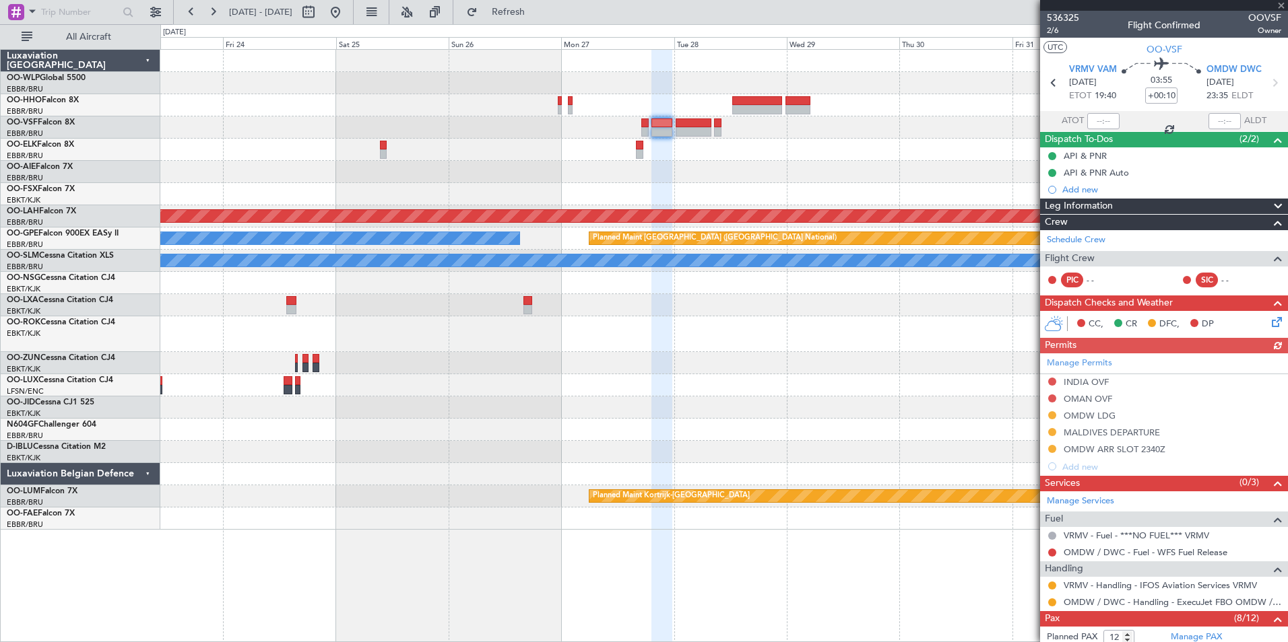
click at [1265, 89] on icon at bounding box center [1274, 83] width 18 height 18
click at [1265, 90] on icon at bounding box center [1274, 83] width 18 height 18
type input "+01:10"
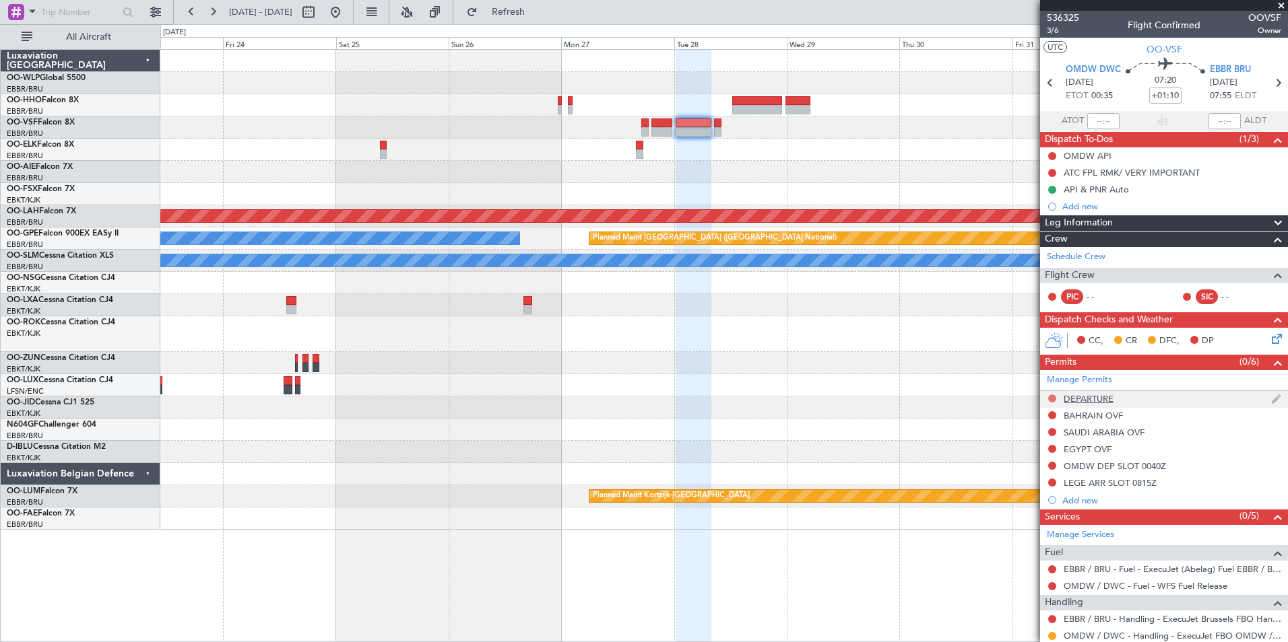
click at [1053, 398] on button at bounding box center [1052, 399] width 8 height 8
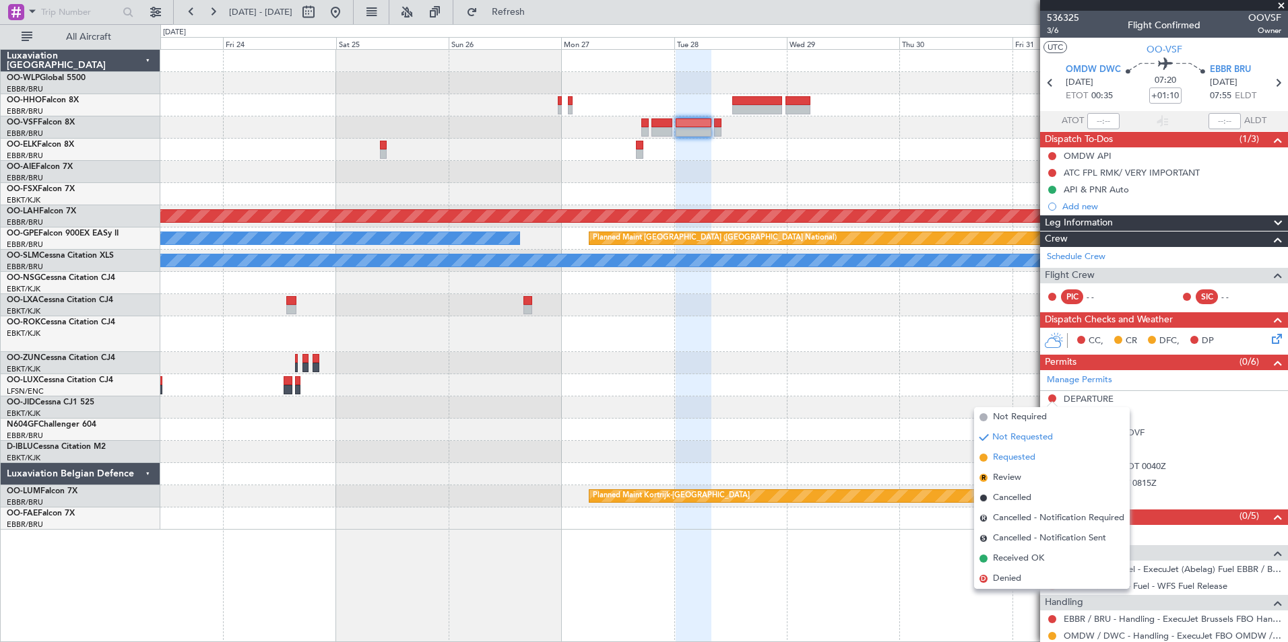
click at [1025, 453] on span "Requested" at bounding box center [1014, 457] width 42 height 13
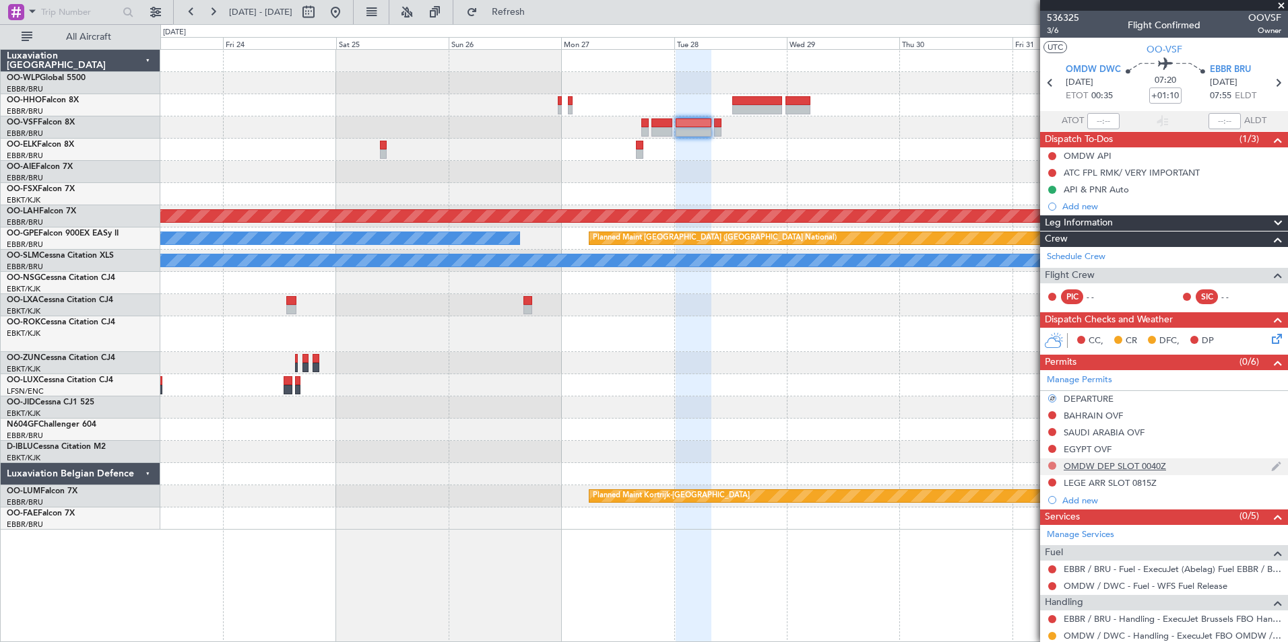
click at [1051, 463] on button at bounding box center [1052, 466] width 8 height 8
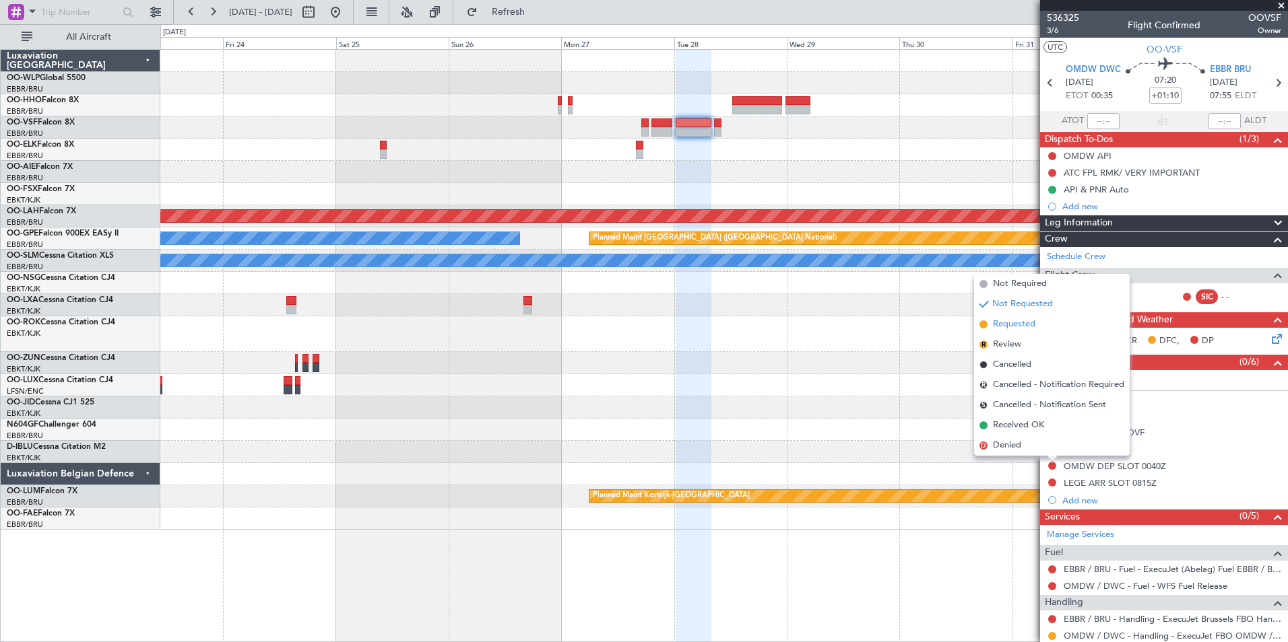
click at [1010, 325] on span "Requested" at bounding box center [1014, 324] width 42 height 13
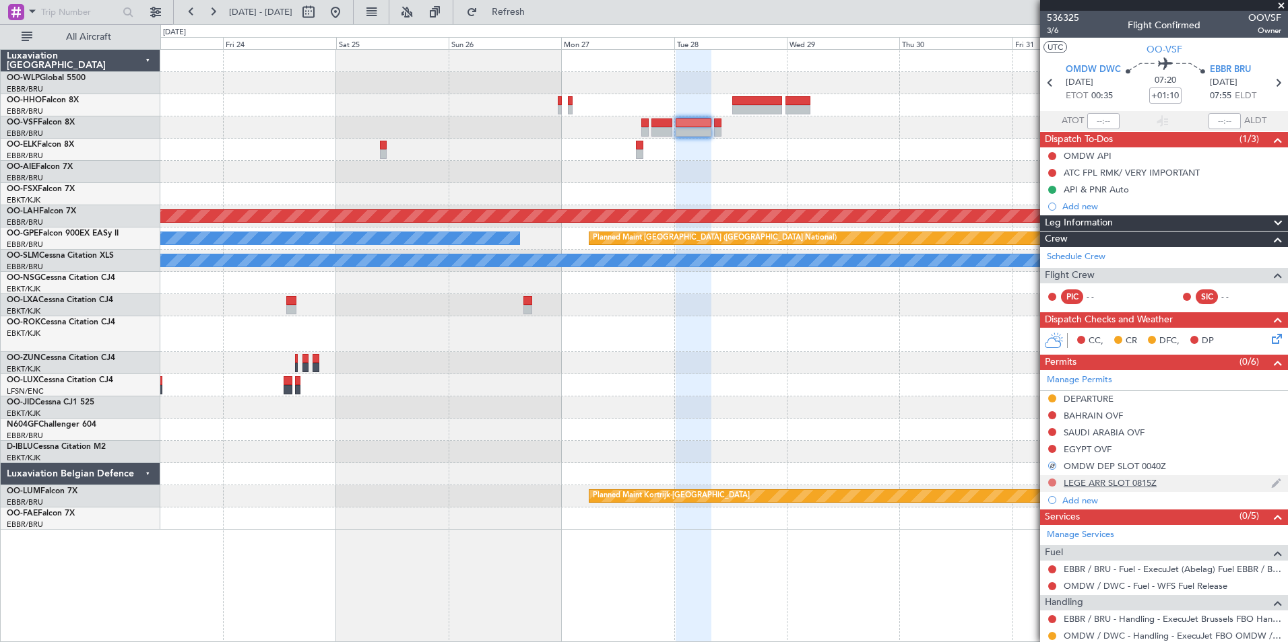
click at [1052, 482] on button at bounding box center [1052, 483] width 8 height 8
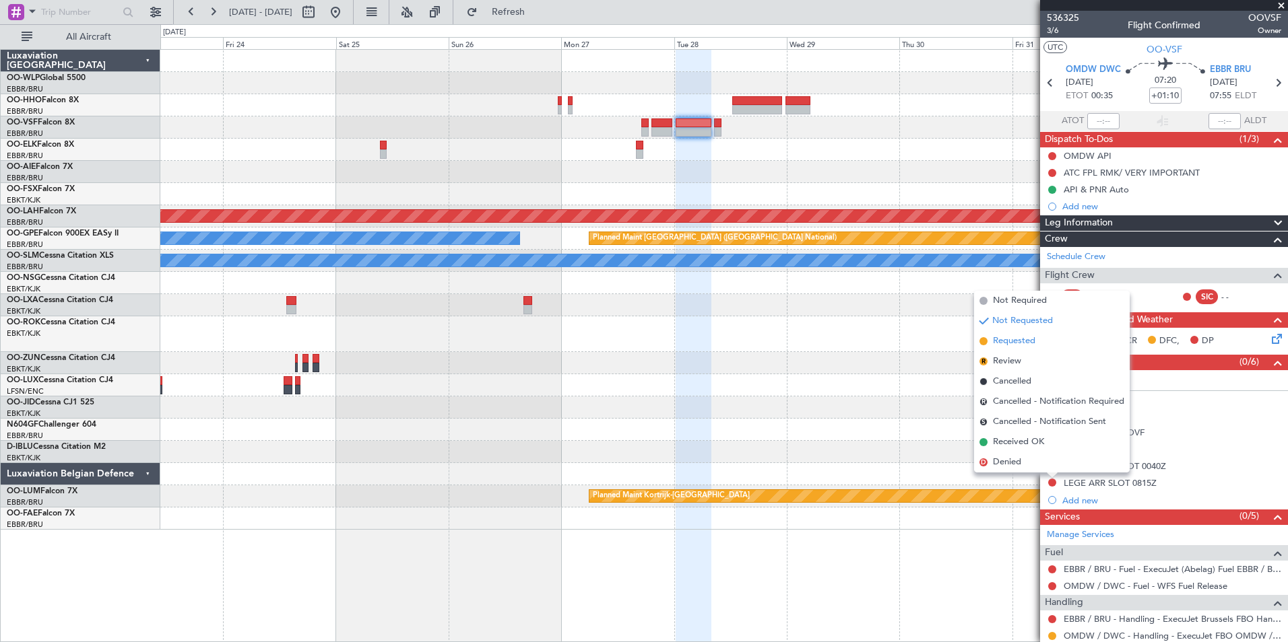
click at [1016, 345] on span "Requested" at bounding box center [1014, 341] width 42 height 13
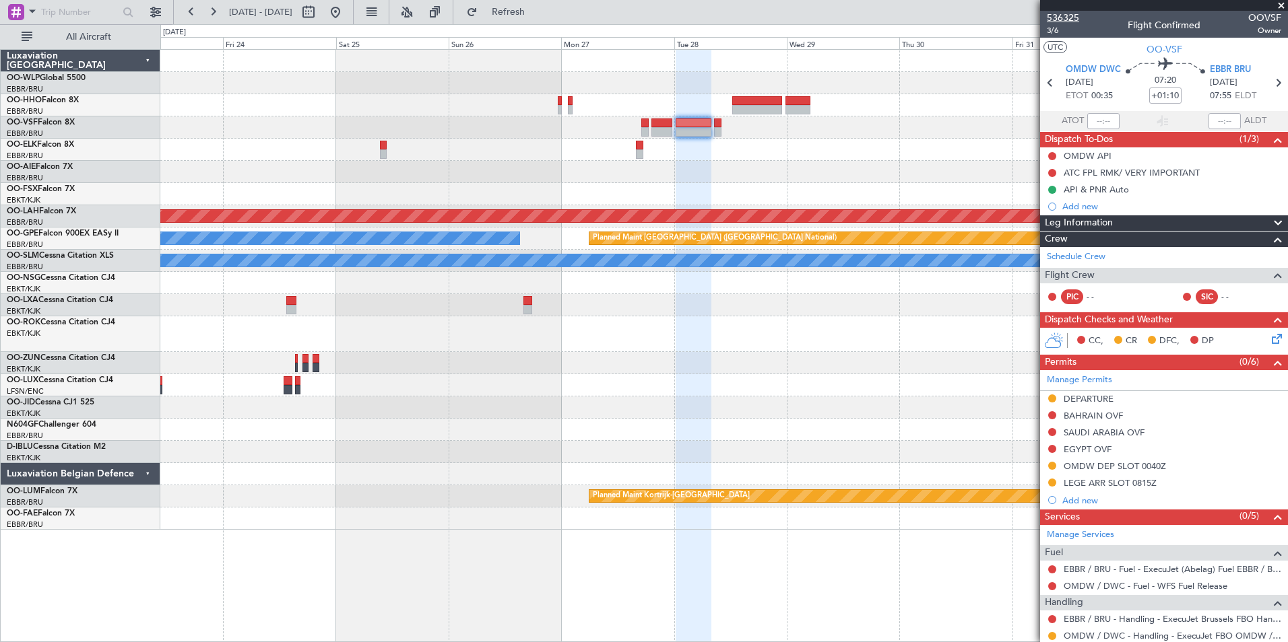
click at [1049, 30] on mat-tooltip-component "Trip Number" at bounding box center [1062, 43] width 67 height 36
click at [1055, 30] on mat-tooltip-component "Trip Number" at bounding box center [1062, 43] width 67 height 36
click at [1058, 24] on span "536325" at bounding box center [1063, 18] width 32 height 14
click at [1060, 26] on span "3/6" at bounding box center [1063, 30] width 32 height 11
click at [1051, 33] on span "3/6" at bounding box center [1063, 30] width 32 height 11
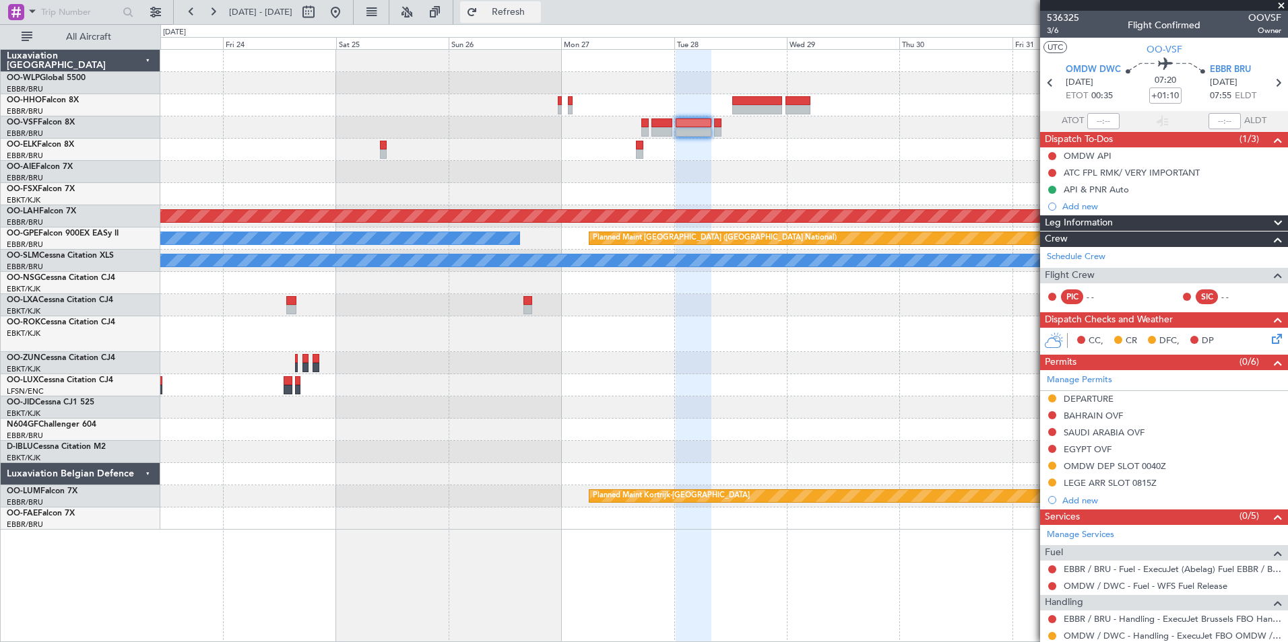
click at [537, 17] on span "Refresh" at bounding box center [508, 11] width 57 height 9
click at [1158, 96] on input at bounding box center [1165, 96] width 32 height 16
click at [537, 10] on span "Refresh" at bounding box center [508, 11] width 57 height 9
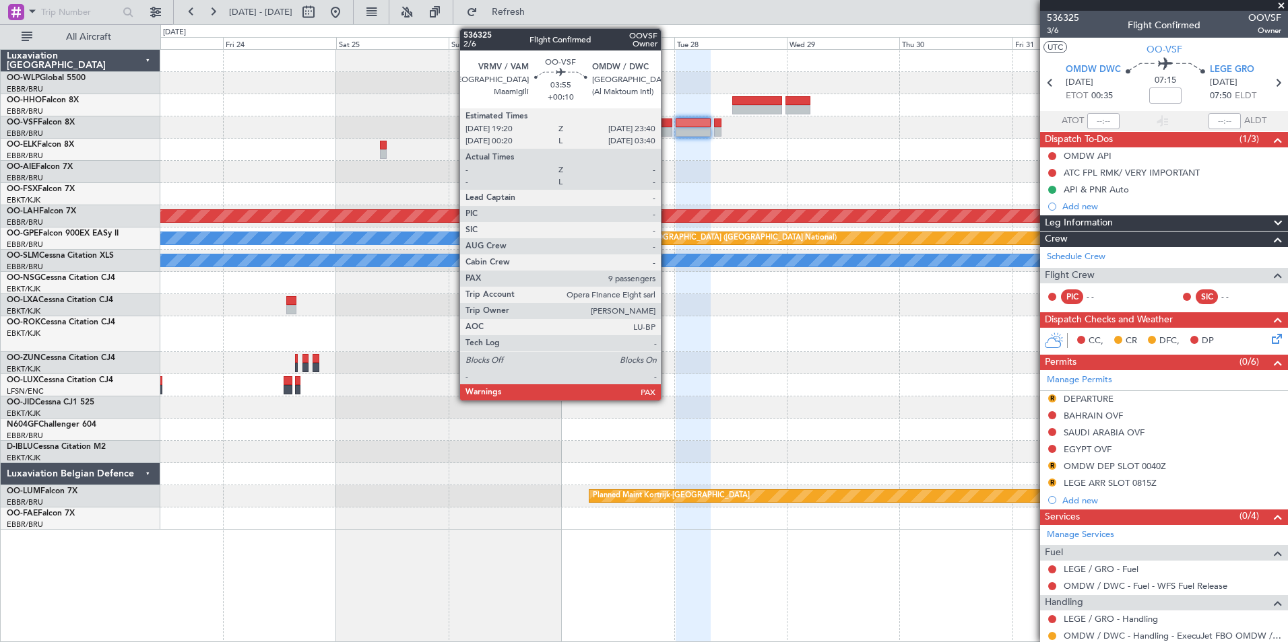
click at [667, 126] on div at bounding box center [661, 123] width 21 height 9
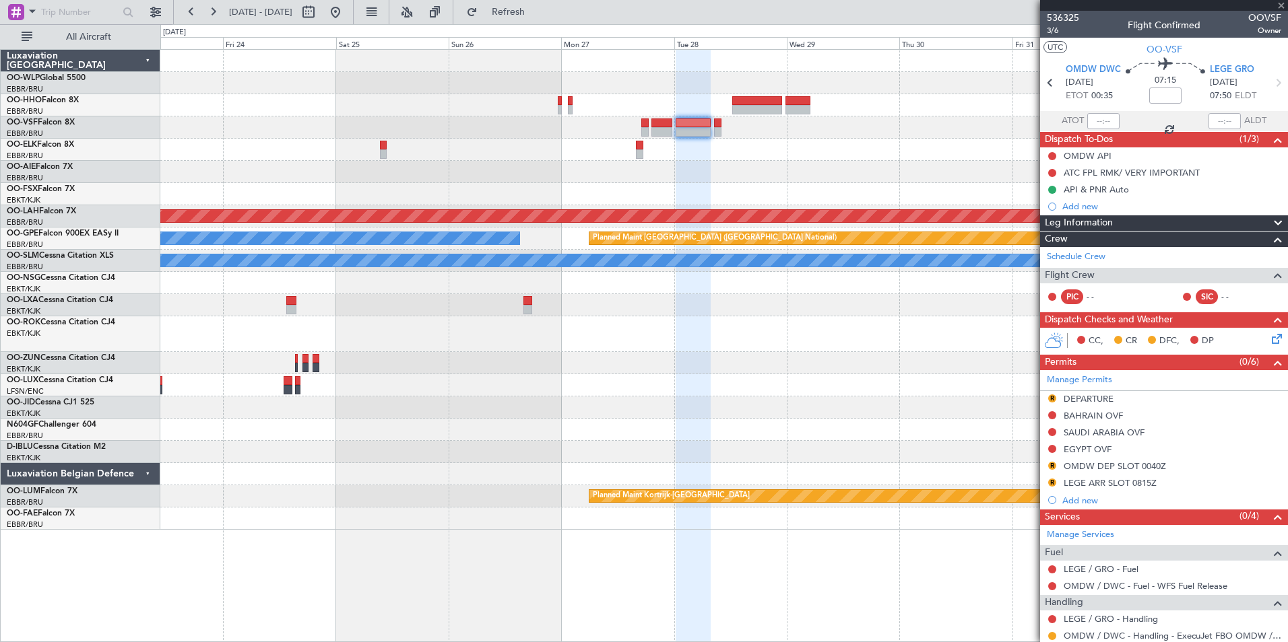
type input "+00:10"
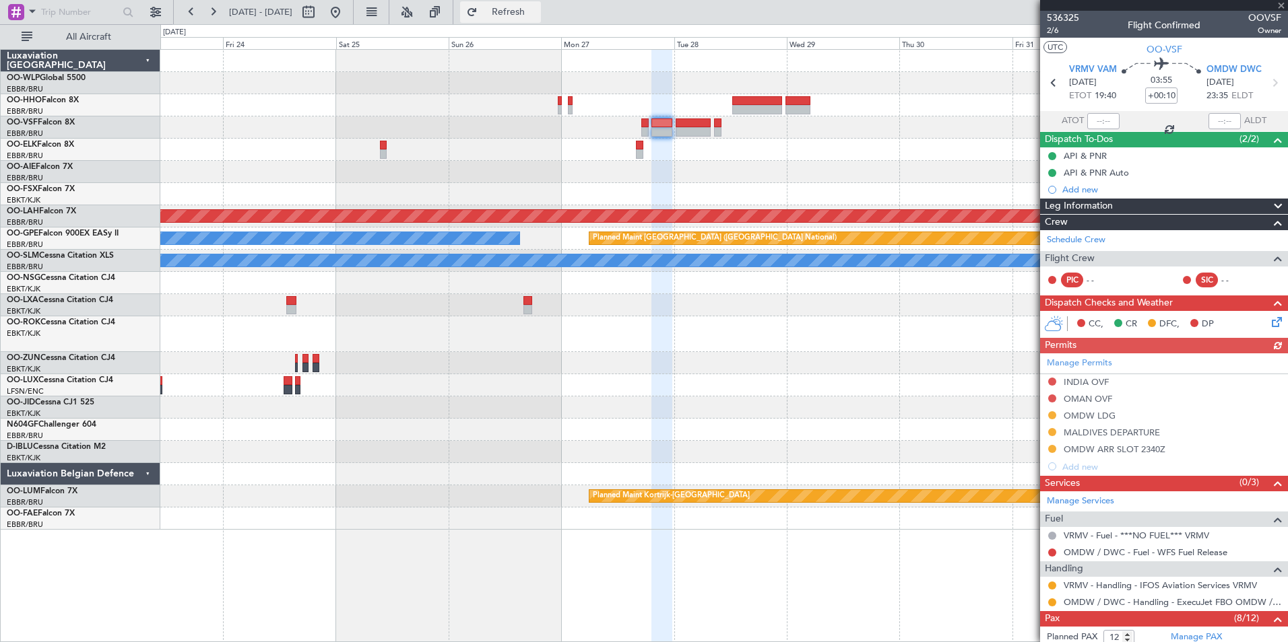
click at [537, 11] on span "Refresh" at bounding box center [508, 11] width 57 height 9
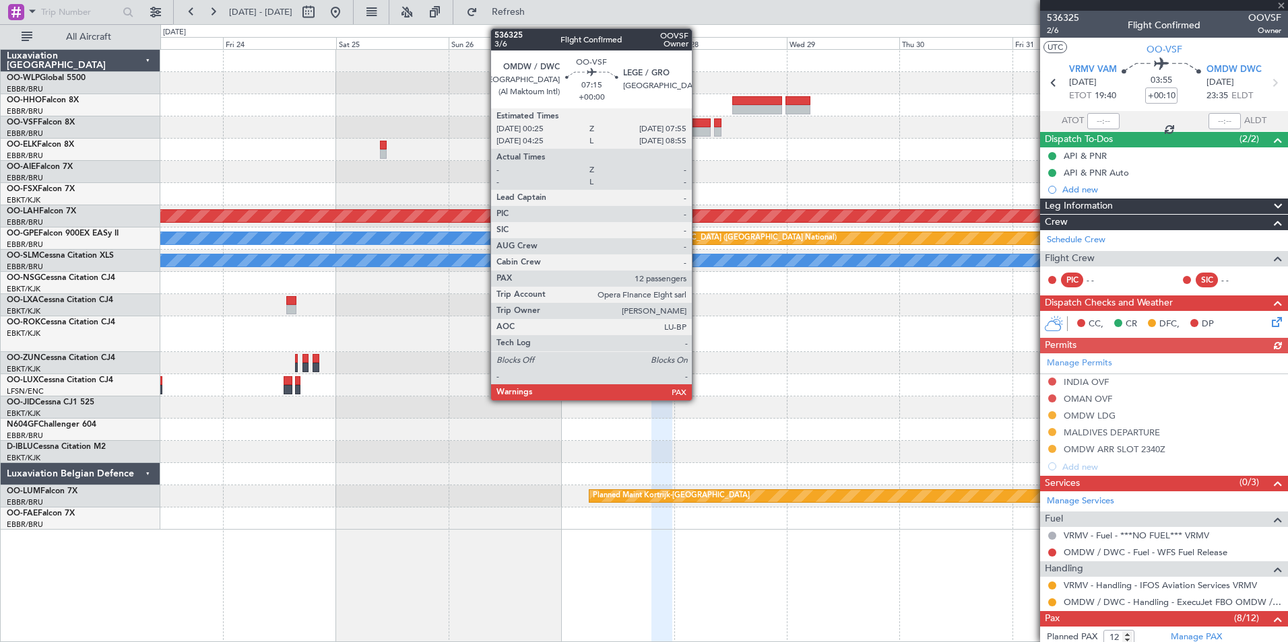
click at [698, 131] on div at bounding box center [693, 131] width 36 height 9
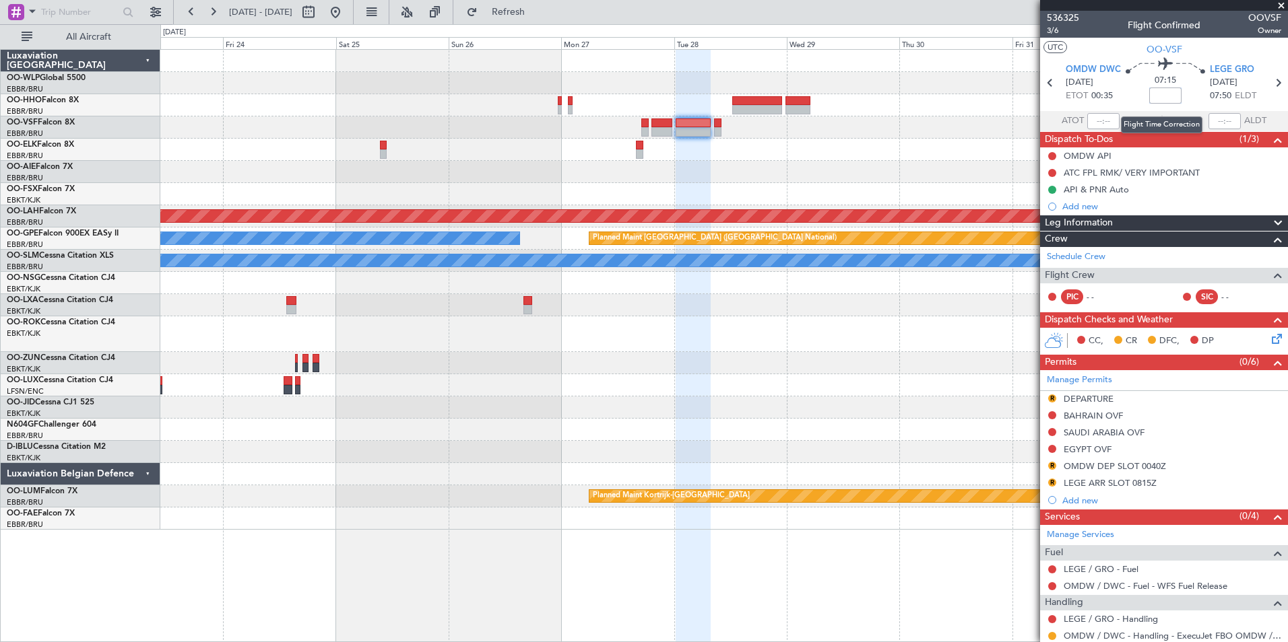
click at [1164, 95] on input at bounding box center [1165, 96] width 32 height 16
click at [947, 159] on div at bounding box center [723, 150] width 1127 height 22
click at [530, 2] on button "Refresh" at bounding box center [500, 12] width 81 height 22
click at [1168, 96] on input "+00:05" at bounding box center [1165, 96] width 32 height 16
click at [888, 153] on div at bounding box center [723, 150] width 1127 height 22
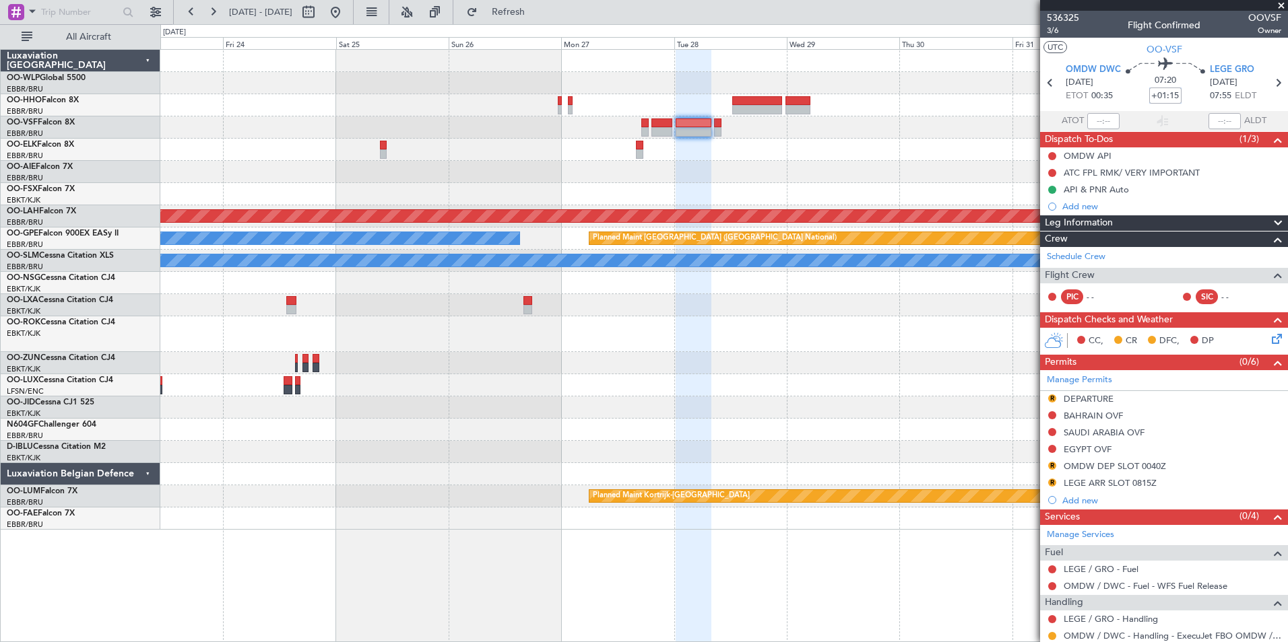
click at [944, 123] on div at bounding box center [723, 128] width 1127 height 22
type input "+01:15"
click at [537, 10] on span "Refresh" at bounding box center [508, 11] width 57 height 9
click at [826, 142] on div at bounding box center [723, 150] width 1127 height 22
click at [1137, 482] on div "LEGE ARR SLOT 0815Z" at bounding box center [1109, 482] width 93 height 11
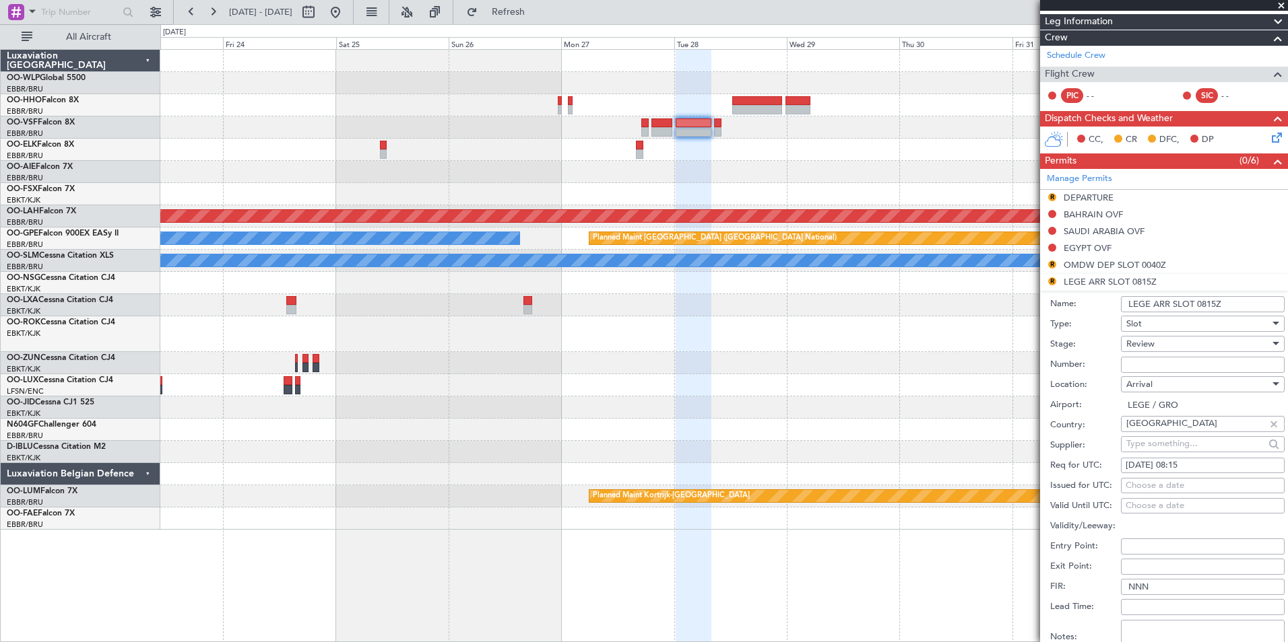
scroll to position [202, 0]
click at [1187, 467] on div "28/10/2025 08:15" at bounding box center [1202, 465] width 154 height 13
select select "10"
select select "2025"
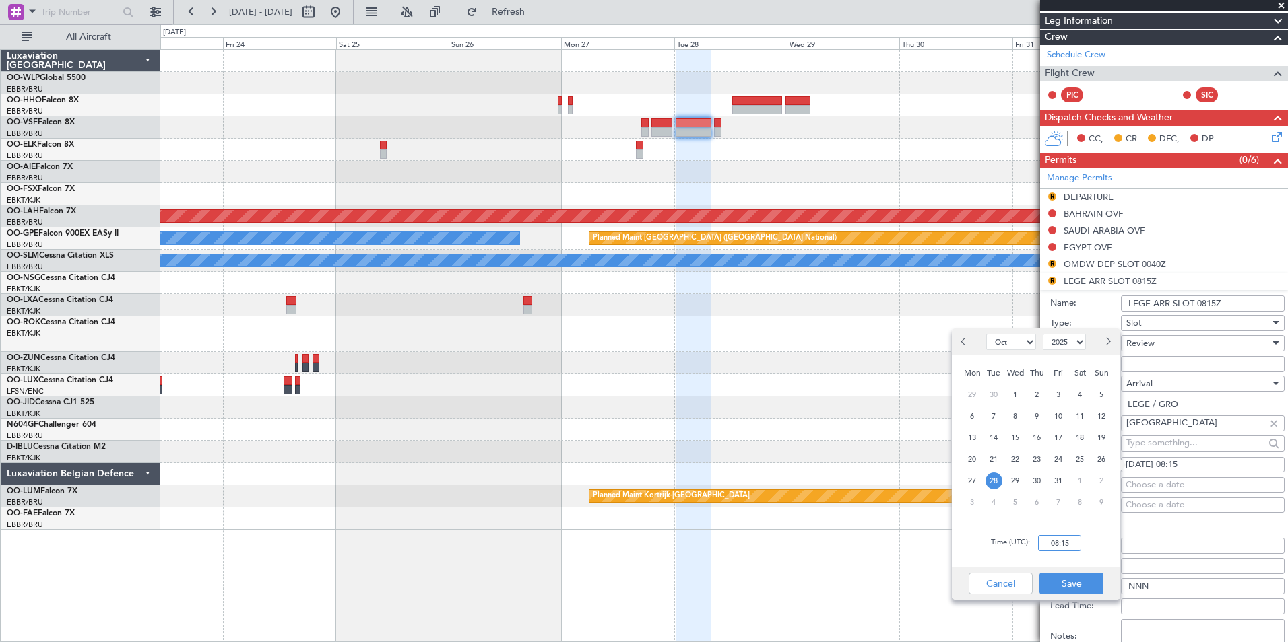
click at [1065, 536] on input "08:15" at bounding box center [1059, 543] width 43 height 16
click at [1059, 541] on input "09800" at bounding box center [1059, 543] width 43 height 16
type input "08:00"
click at [1071, 585] on button "Save" at bounding box center [1071, 584] width 64 height 22
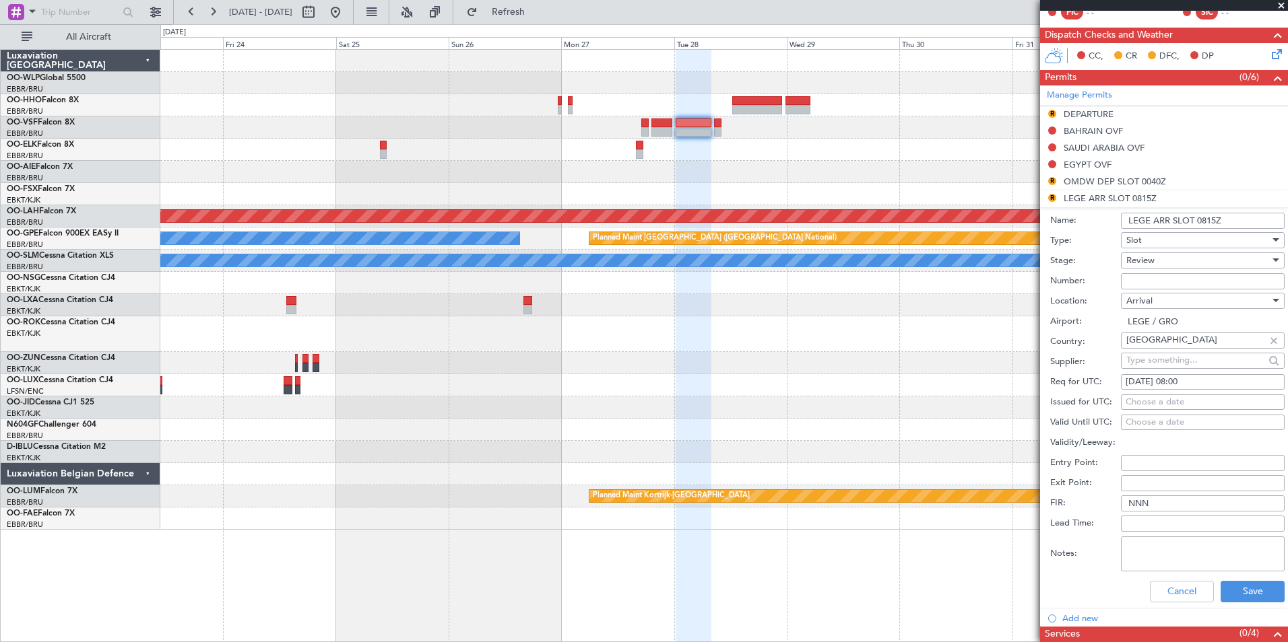
scroll to position [404, 0]
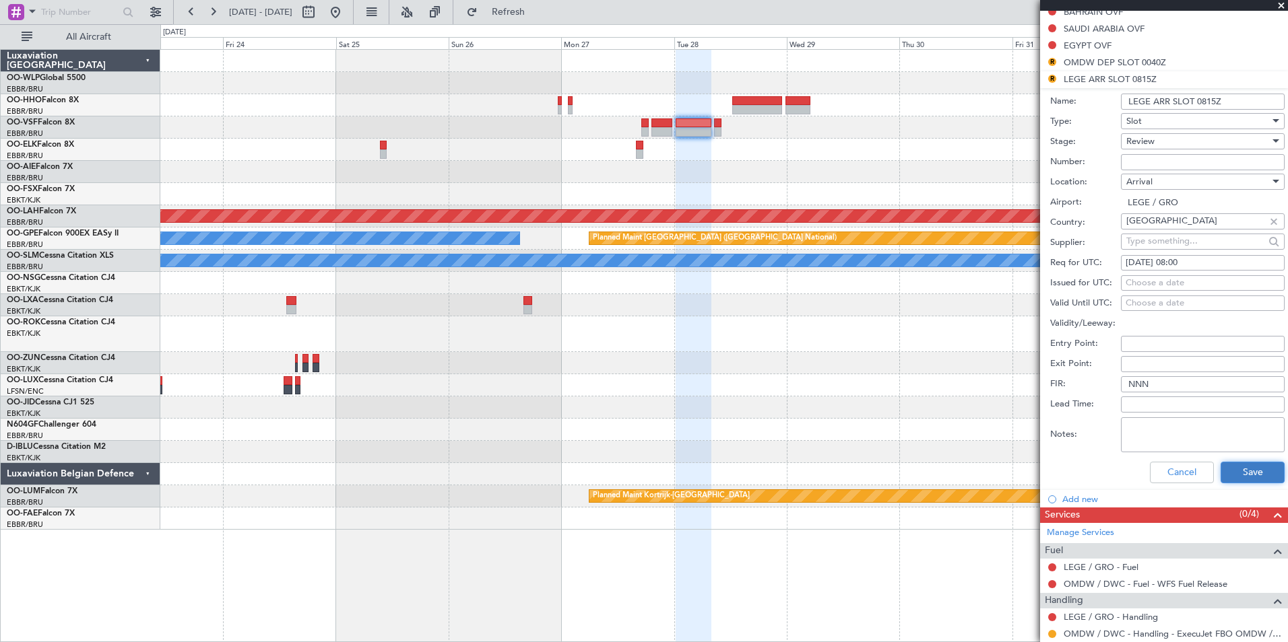
click at [1247, 477] on button "Save" at bounding box center [1252, 473] width 64 height 22
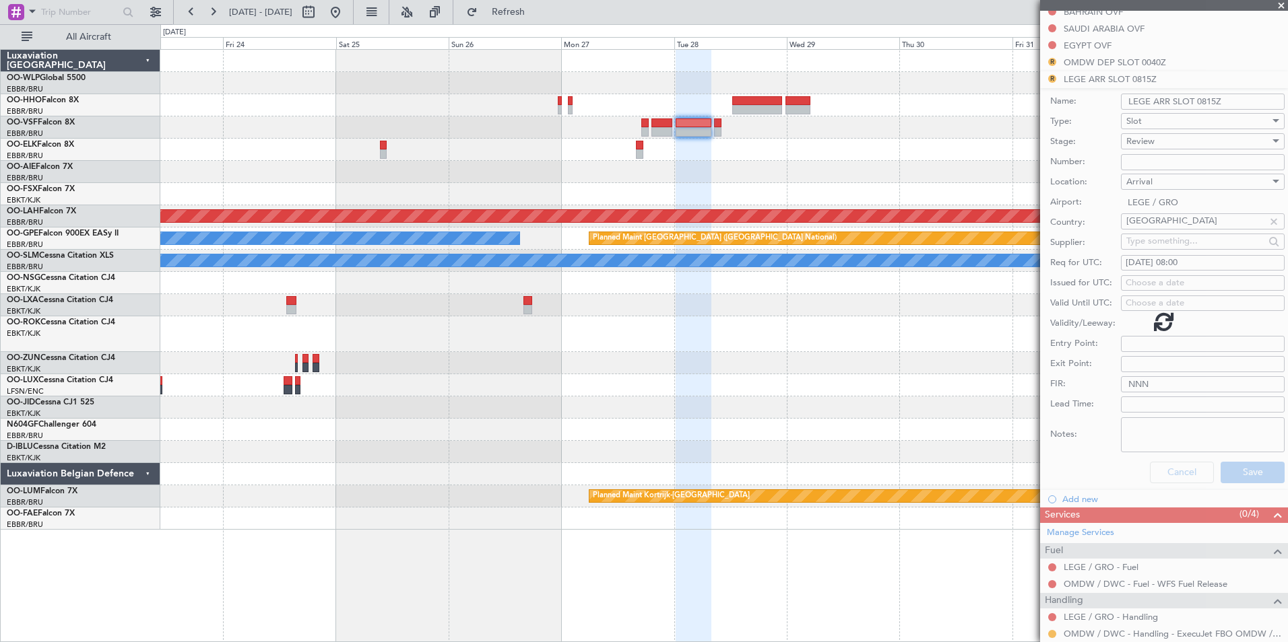
scroll to position [90, 0]
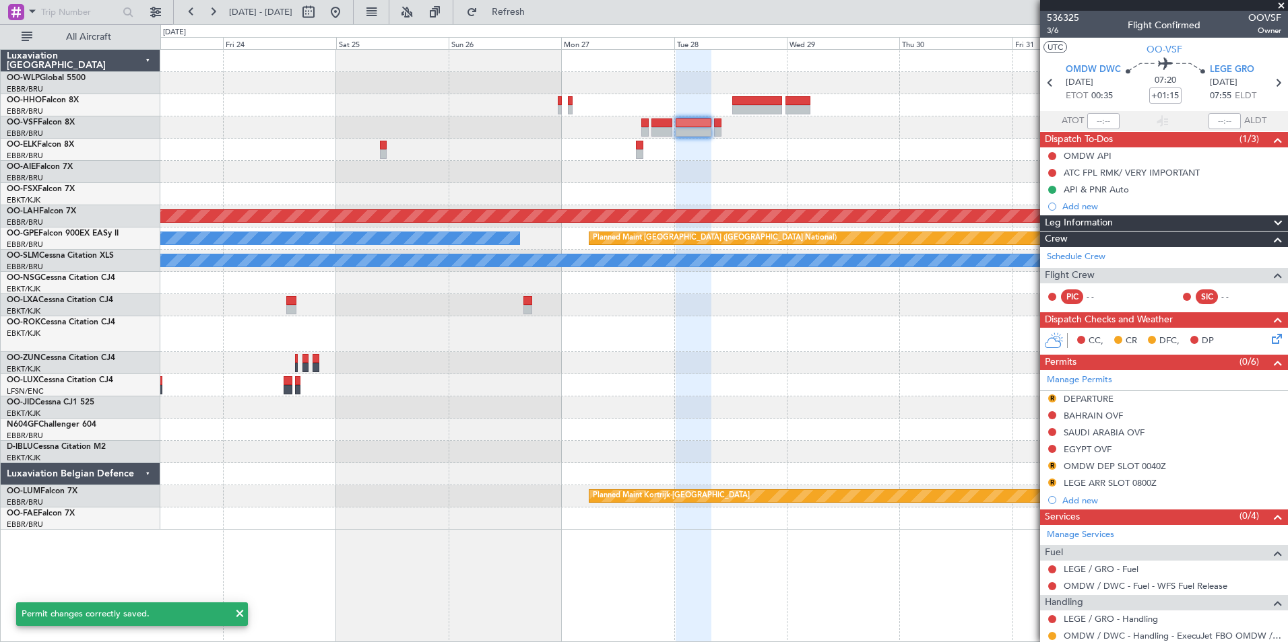
scroll to position [90, 0]
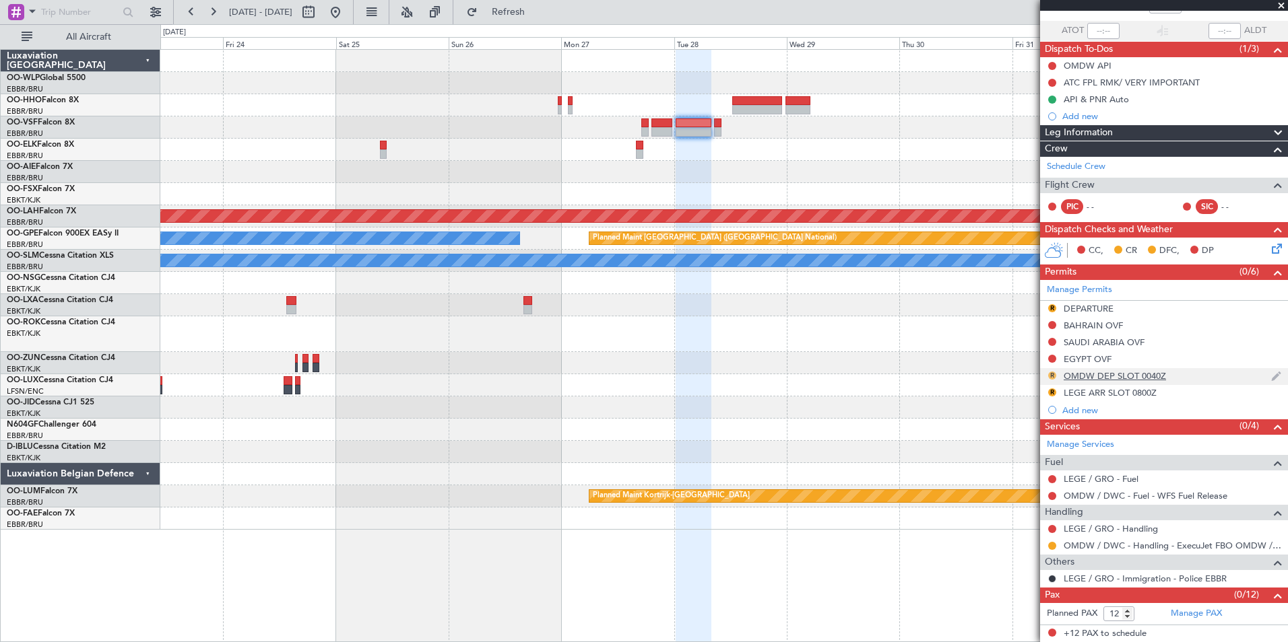
click at [1050, 375] on button "R" at bounding box center [1052, 376] width 8 height 8
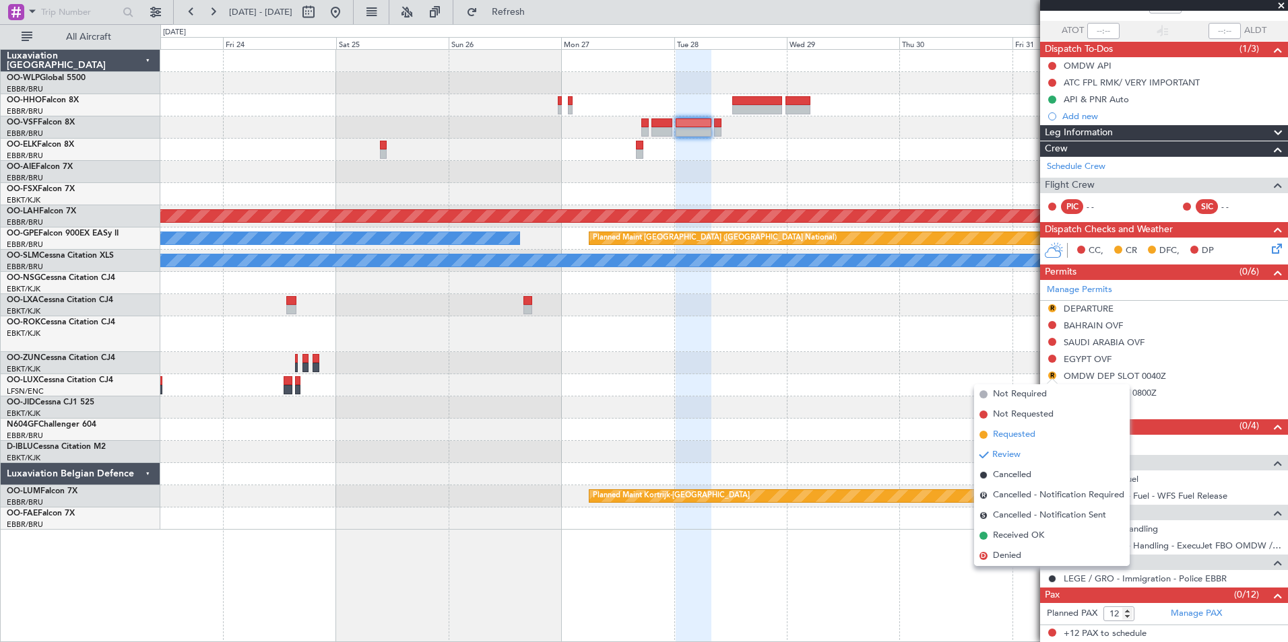
click at [1018, 431] on span "Requested" at bounding box center [1014, 434] width 42 height 13
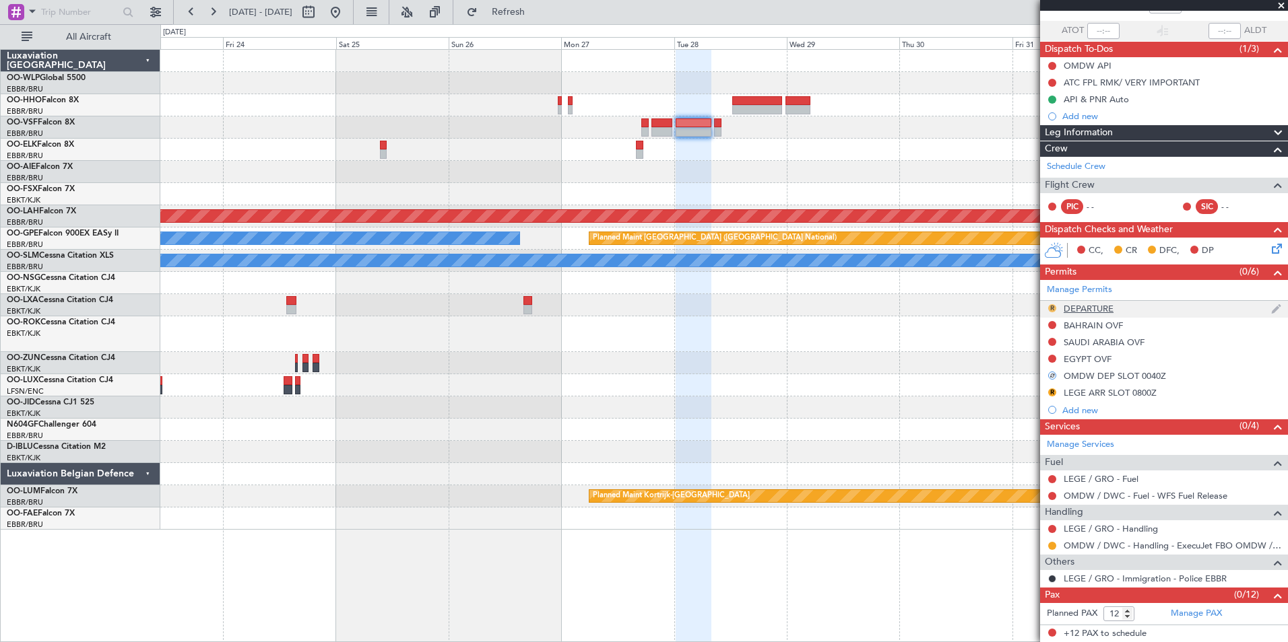
click at [1049, 306] on button "R" at bounding box center [1052, 308] width 8 height 8
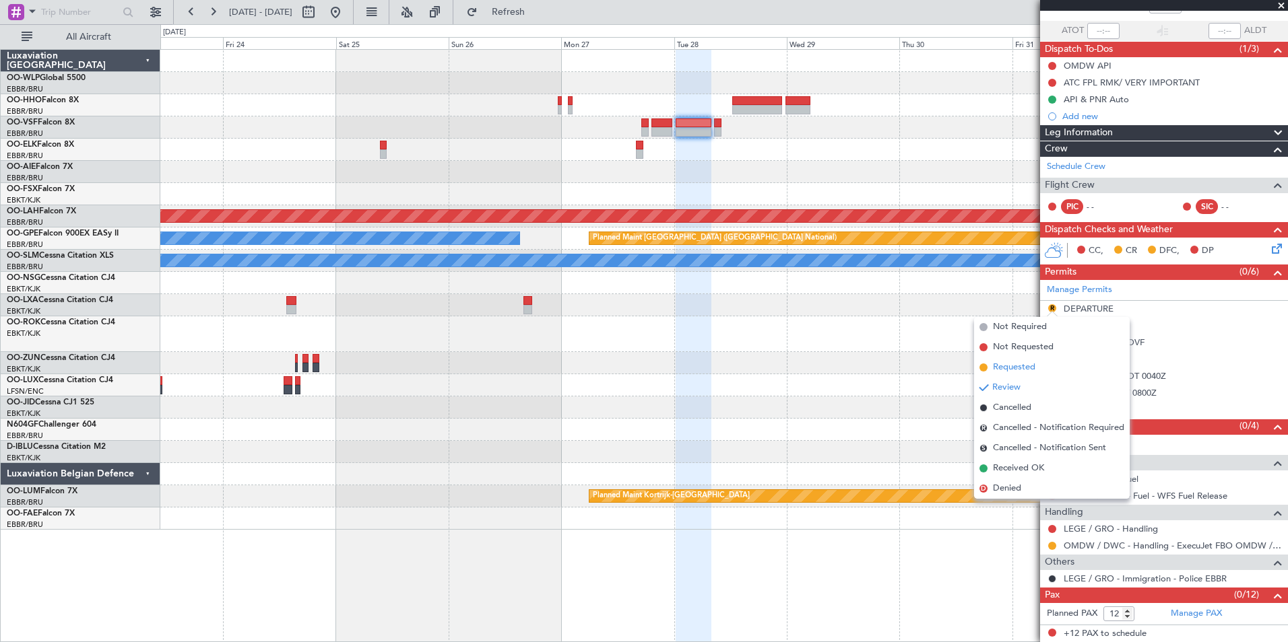
click at [1018, 365] on span "Requested" at bounding box center [1014, 367] width 42 height 13
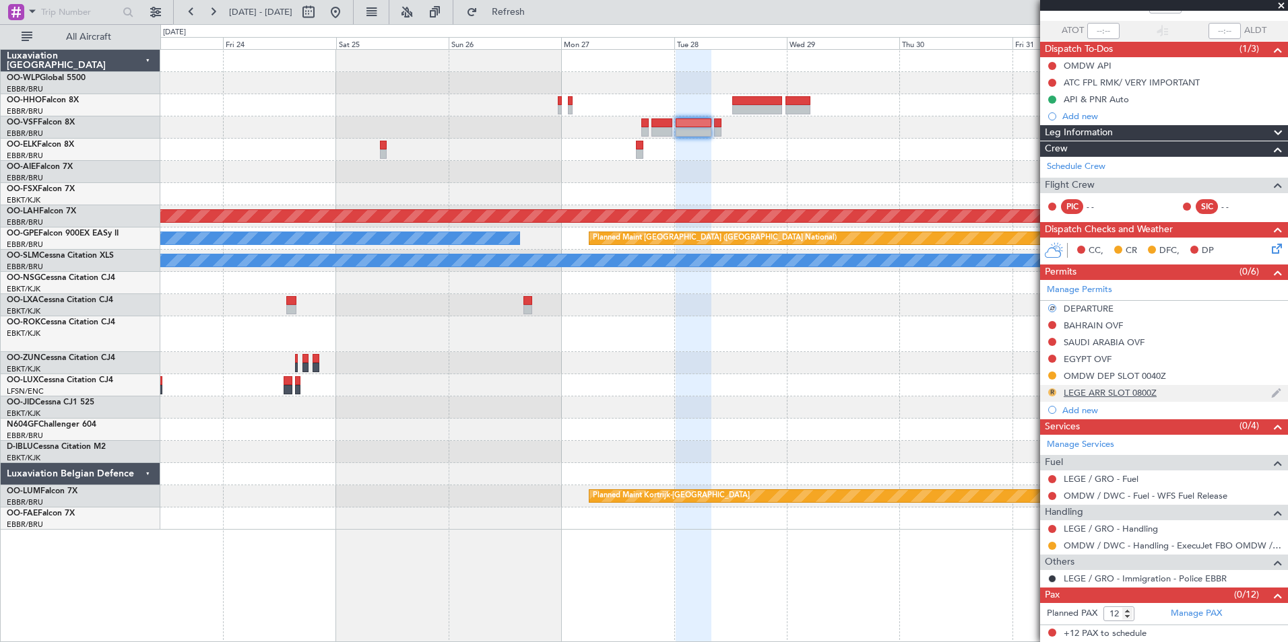
click at [1051, 389] on button "R" at bounding box center [1052, 393] width 8 height 8
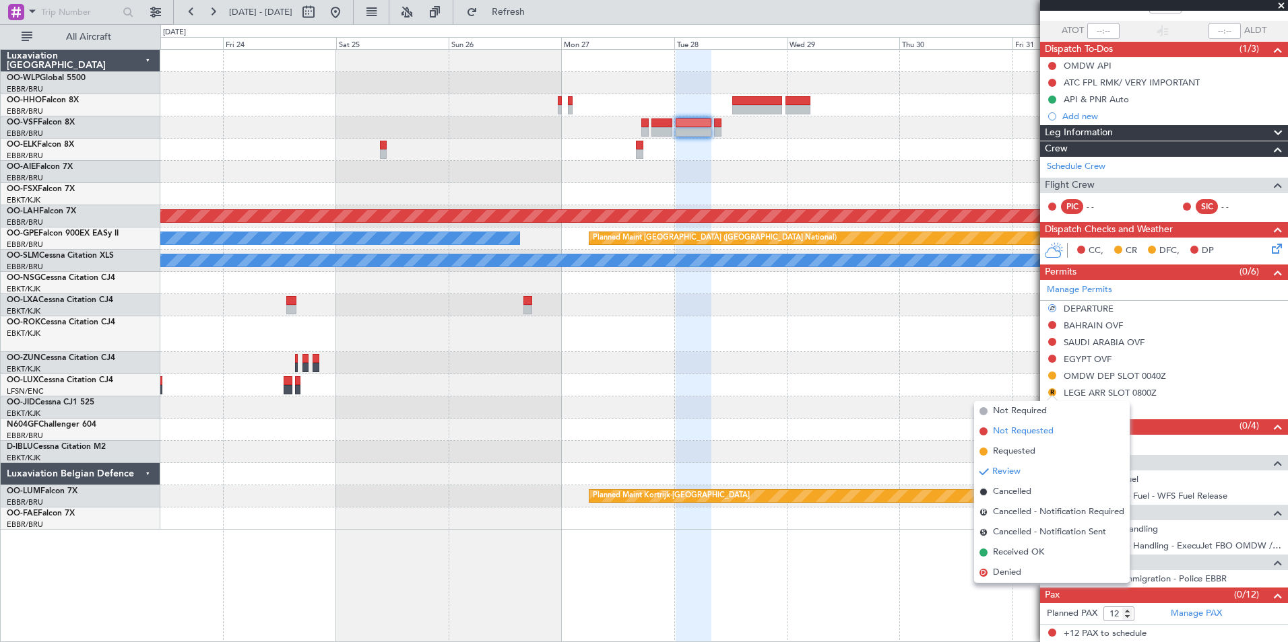
click at [1016, 430] on span "Not Requested" at bounding box center [1023, 431] width 61 height 13
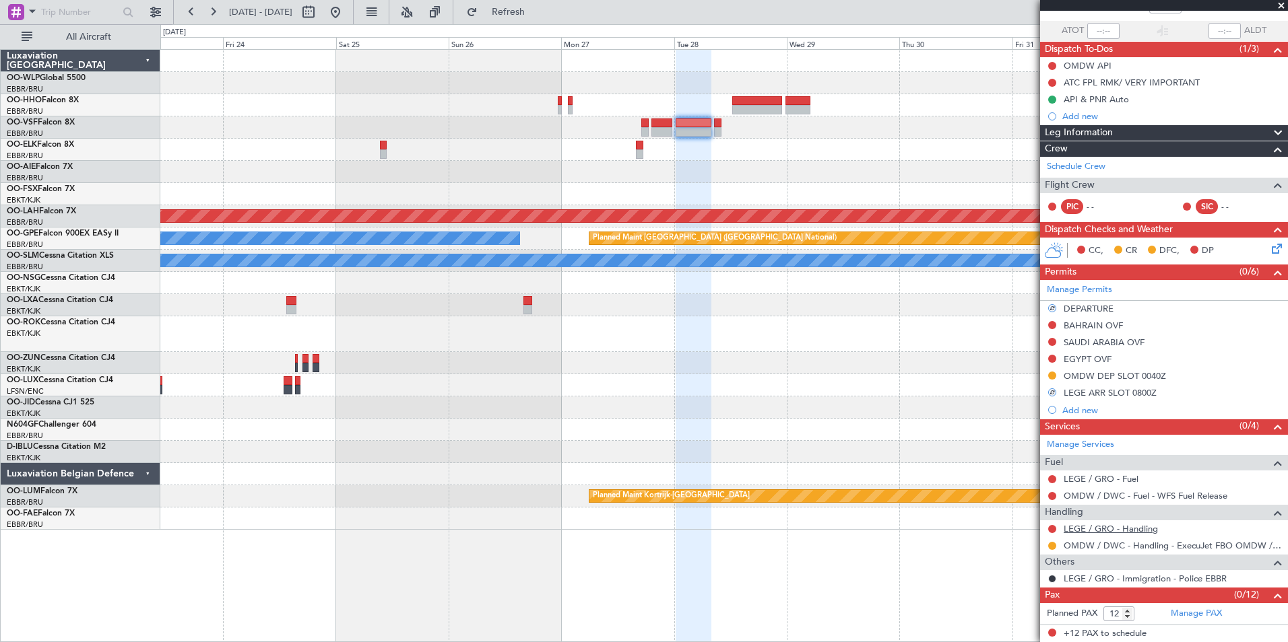
click at [1135, 533] on link "LEGE / GRO - Handling" at bounding box center [1110, 528] width 94 height 11
click at [537, 9] on span "Refresh" at bounding box center [508, 11] width 57 height 9
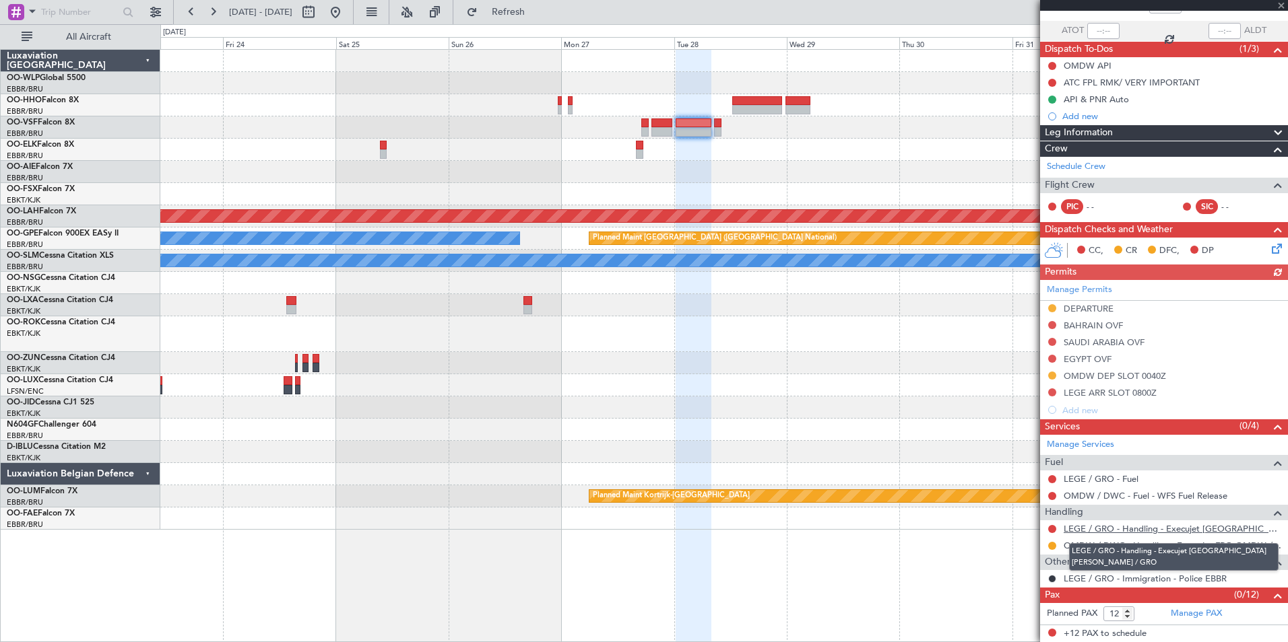
click at [1085, 526] on link "LEGE / GRO - Handling - Execujet [GEOGRAPHIC_DATA] [PERSON_NAME] / GRO" at bounding box center [1172, 528] width 218 height 11
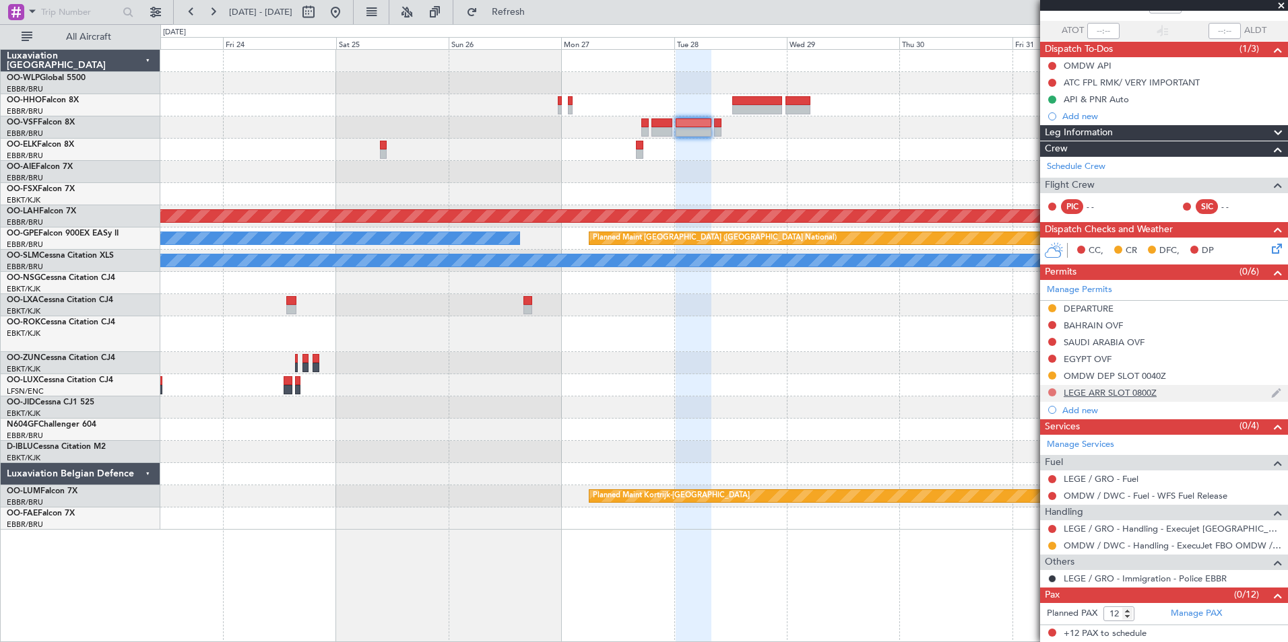
click at [1051, 392] on button at bounding box center [1052, 393] width 8 height 8
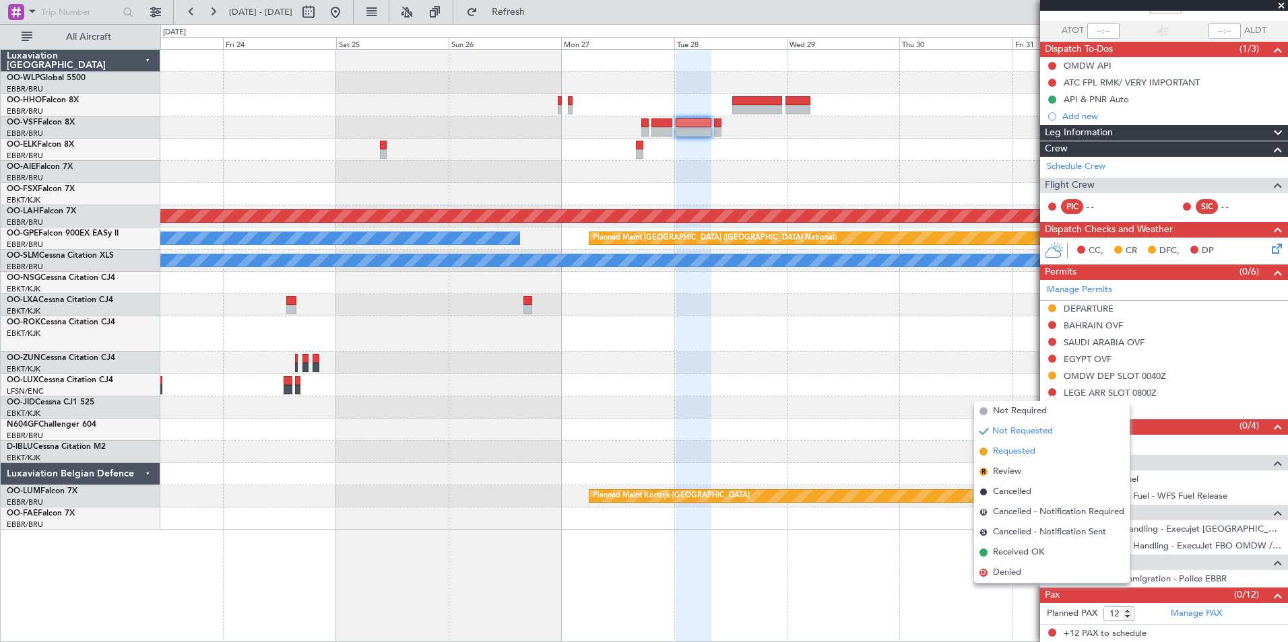
click at [1005, 449] on span "Requested" at bounding box center [1014, 451] width 42 height 13
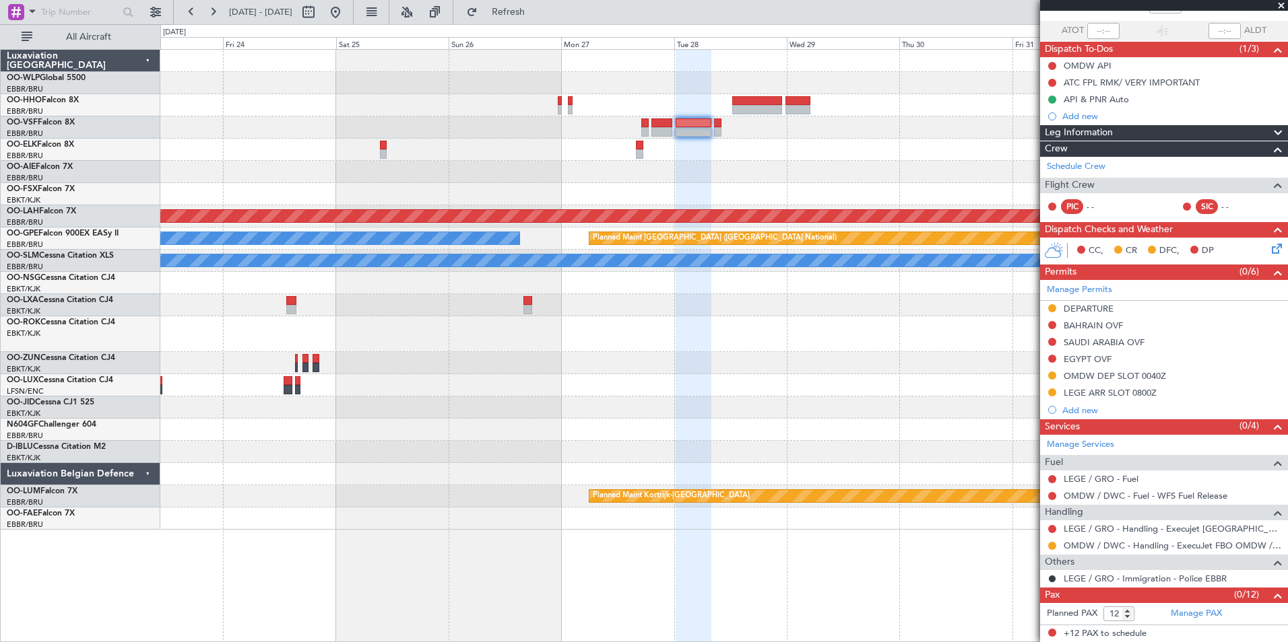
click at [530, 27] on div "0 0 Thu 23 Fri 24 Sat 25 Sun 26 Mon 27 Tue 28 [DATE] Thu 30 Fri 31 Sat 1 [DATE]" at bounding box center [724, 37] width 1126 height 24
click at [531, 20] on button "Refresh" at bounding box center [500, 12] width 81 height 22
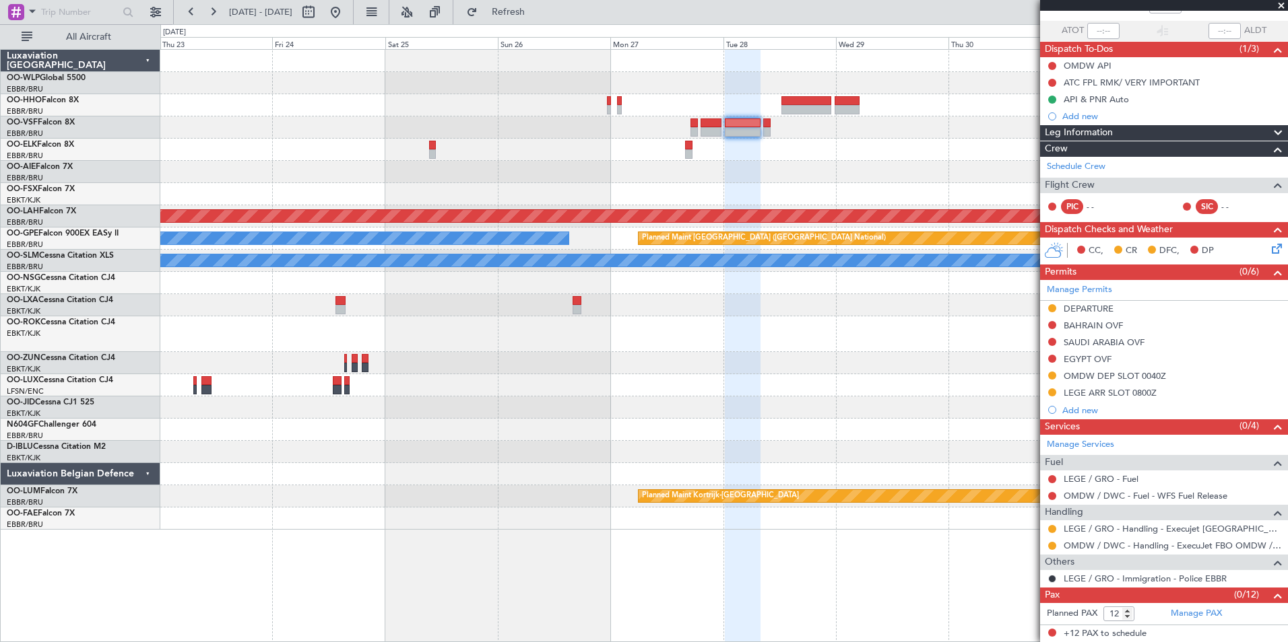
click at [784, 152] on div at bounding box center [723, 150] width 1127 height 22
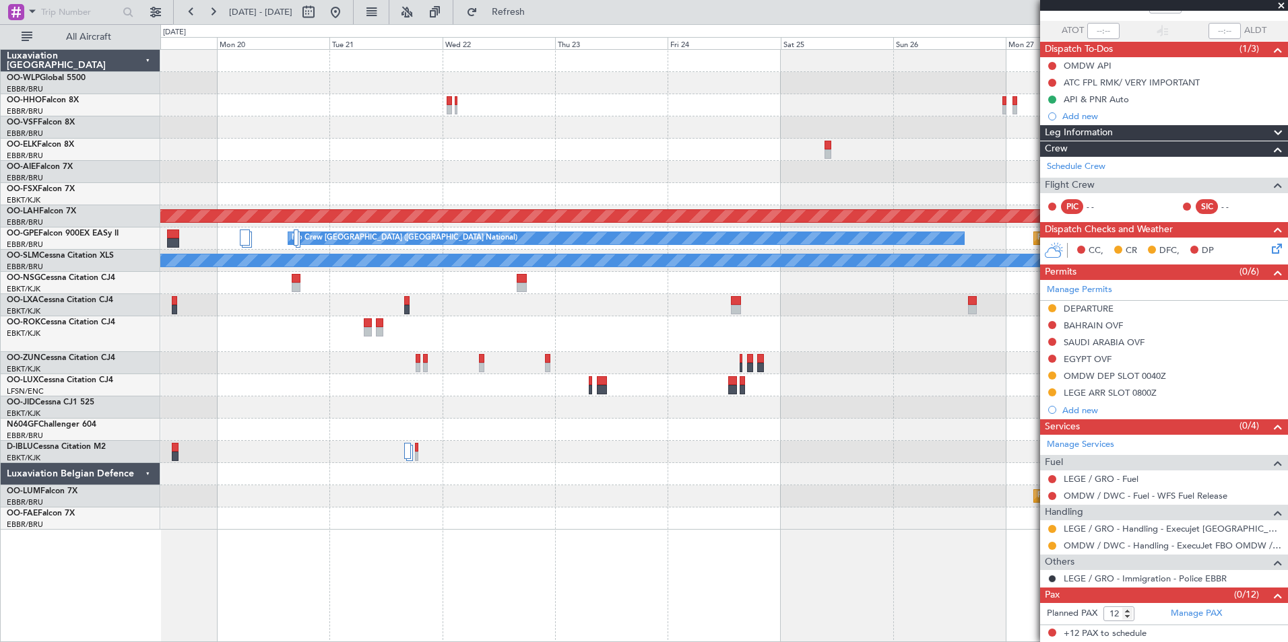
click at [820, 158] on div at bounding box center [723, 150] width 1127 height 22
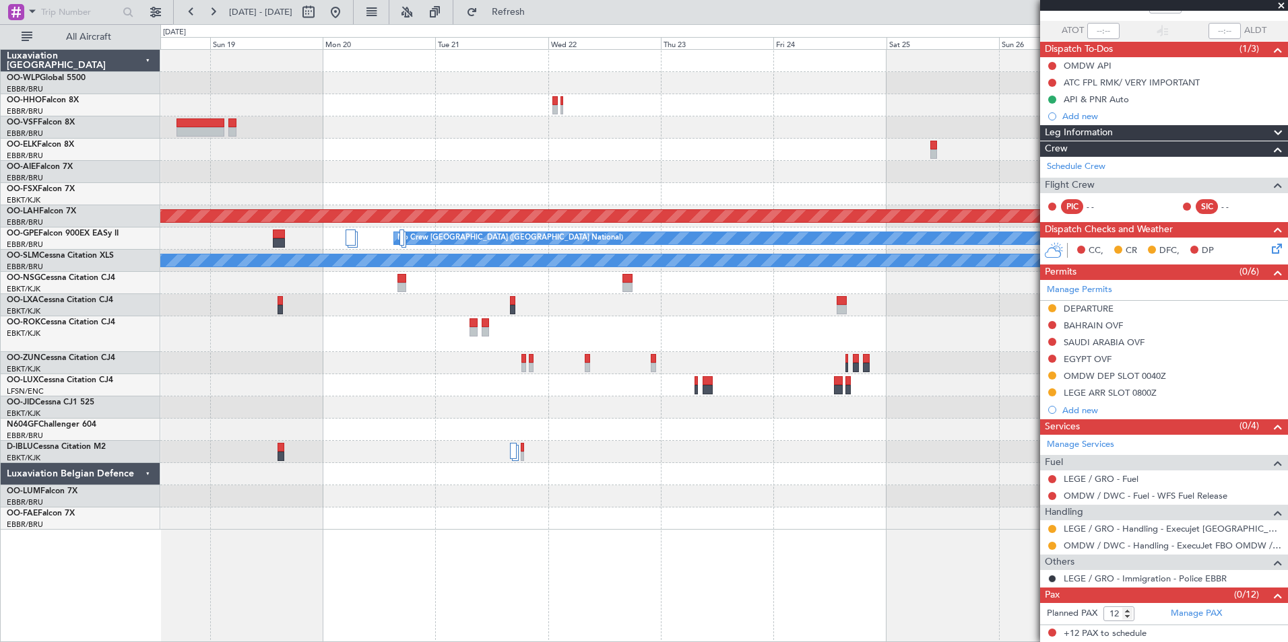
click at [627, 128] on div at bounding box center [723, 128] width 1127 height 22
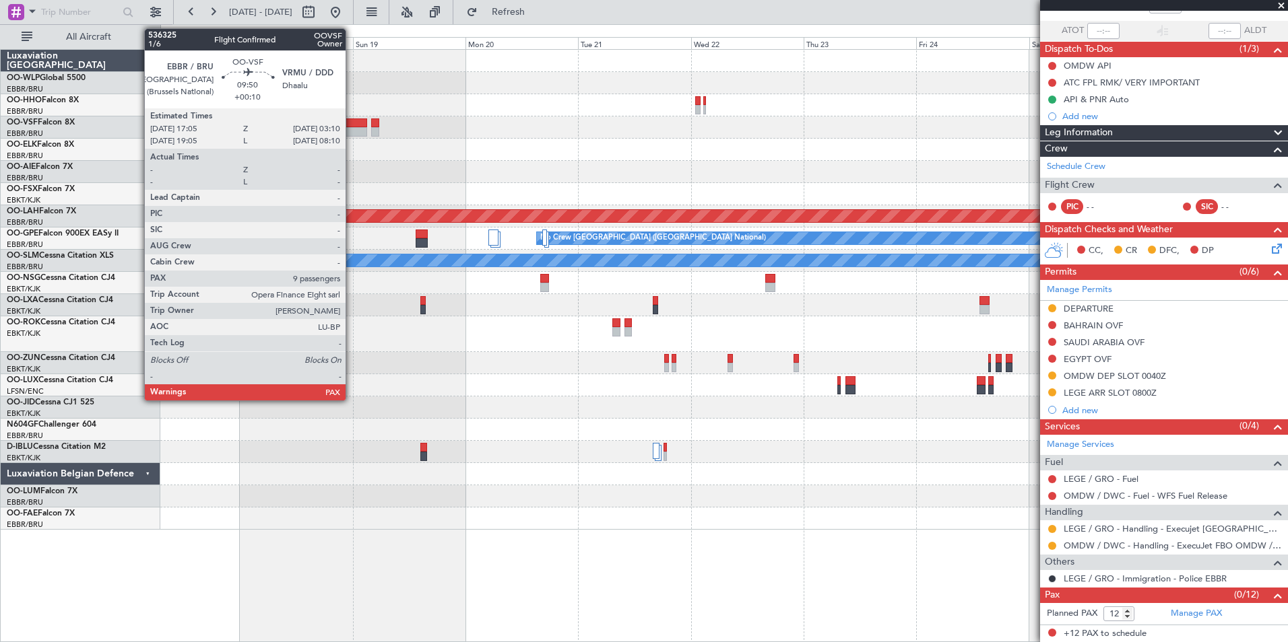
click at [352, 127] on div at bounding box center [343, 123] width 48 height 9
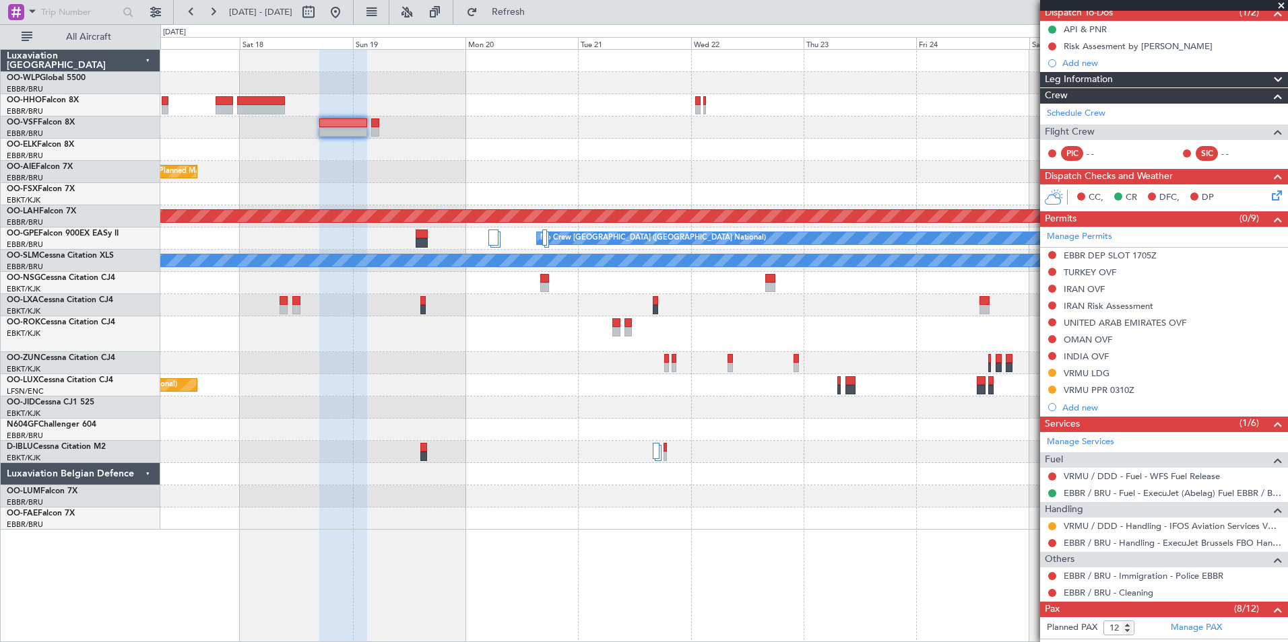
scroll to position [269, 0]
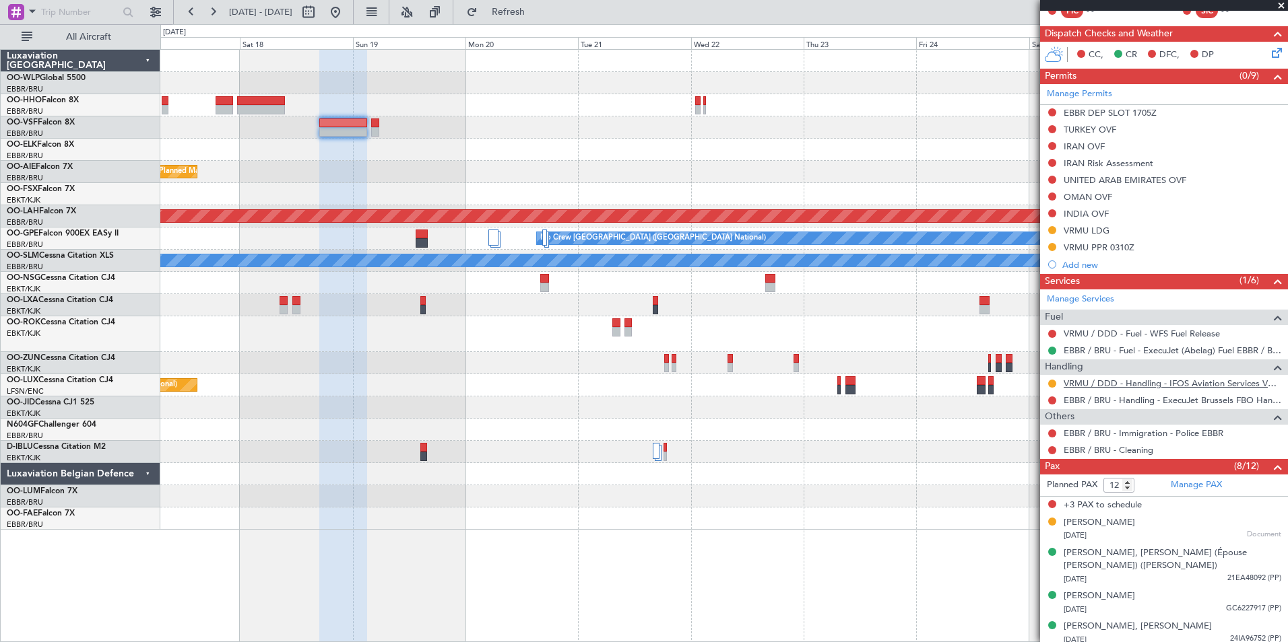
click at [1104, 386] on link "VRMU / DDD - Handling - IFOS Aviation Services VRMU / DDD" at bounding box center [1172, 383] width 218 height 11
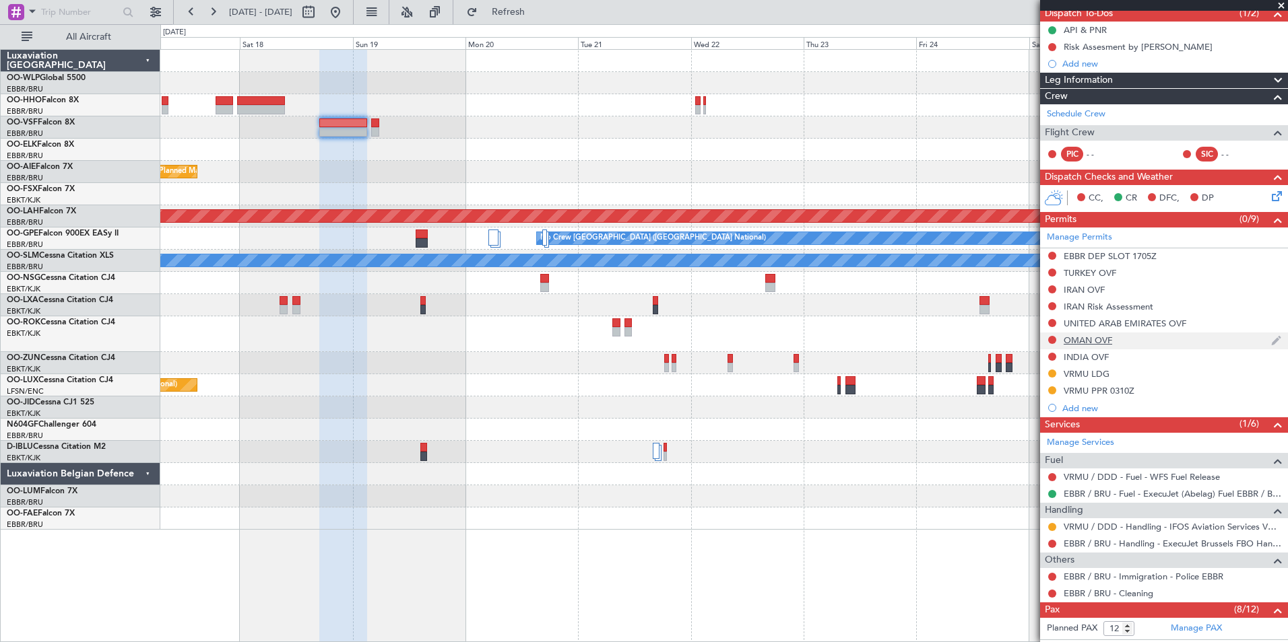
scroll to position [0, 0]
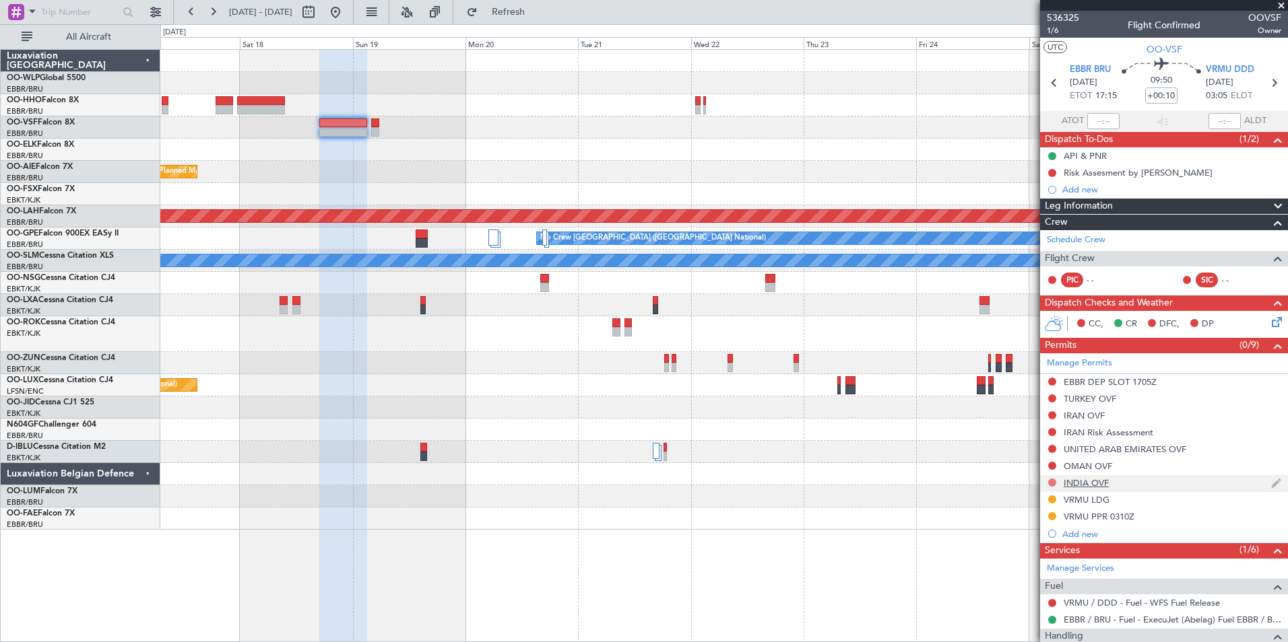
click at [1051, 482] on button at bounding box center [1052, 483] width 8 height 8
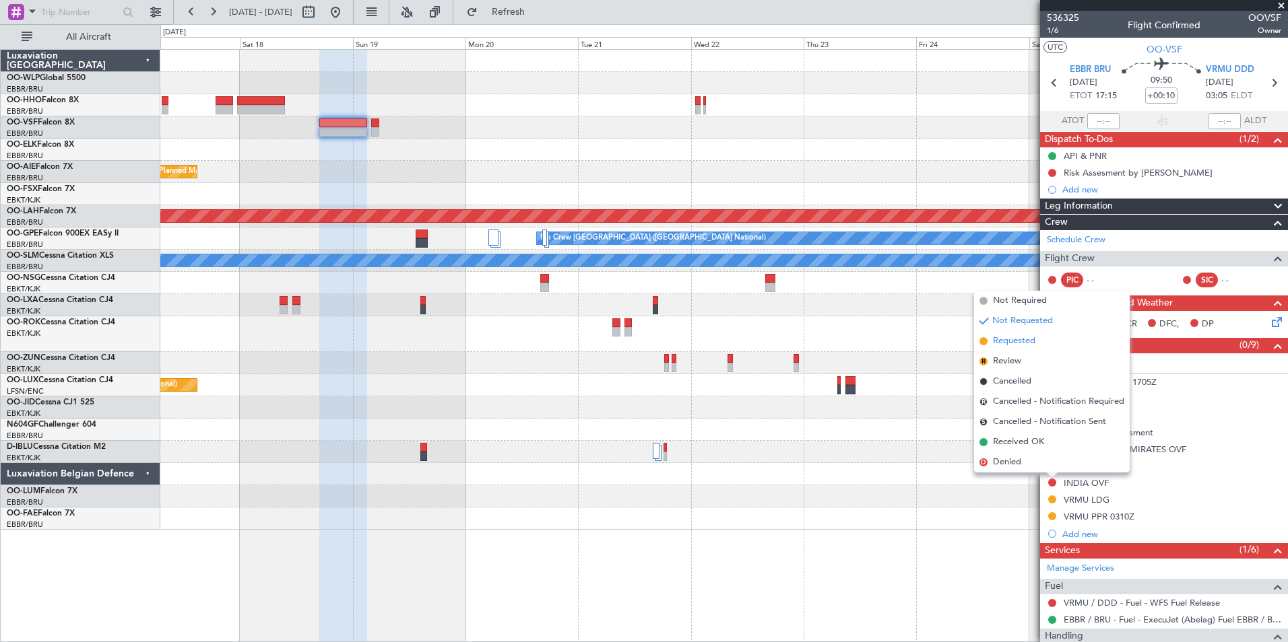
click at [1020, 343] on span "Requested" at bounding box center [1014, 341] width 42 height 13
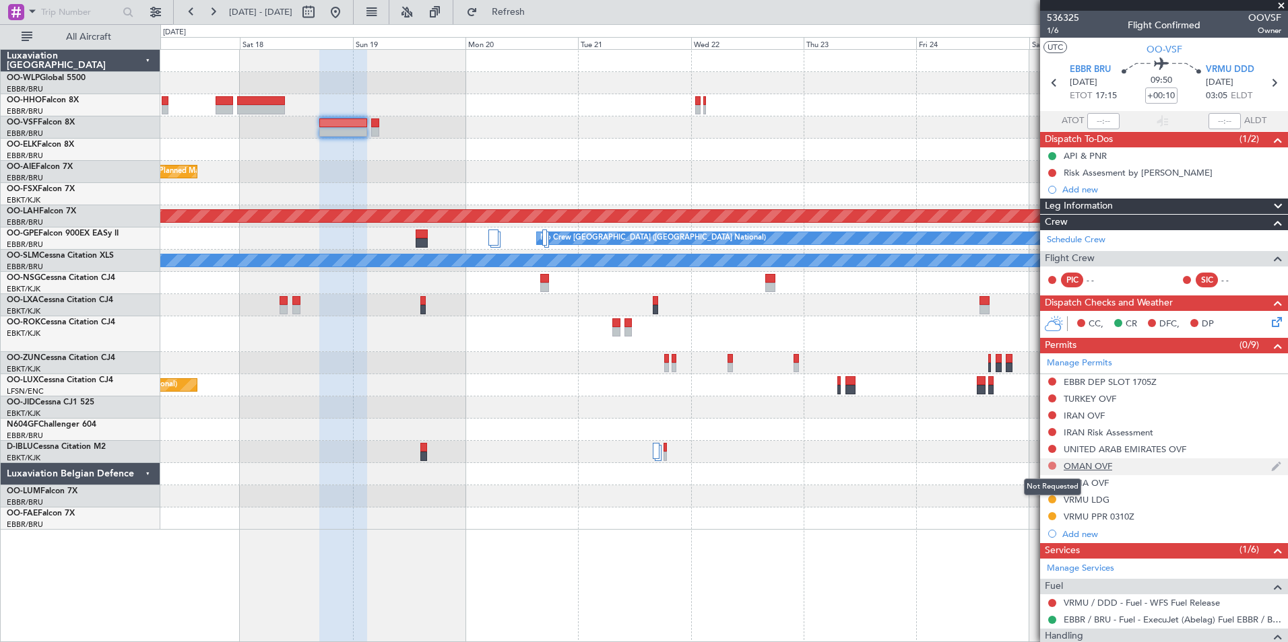
click at [1054, 467] on button at bounding box center [1052, 466] width 8 height 8
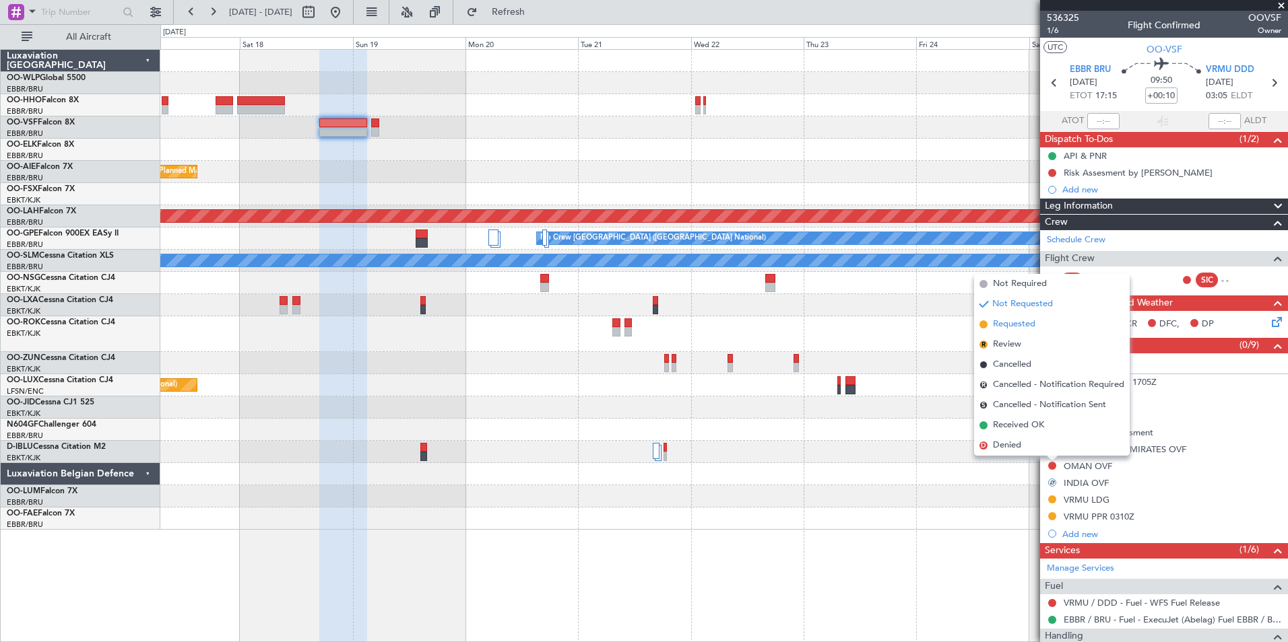
click at [1024, 325] on span "Requested" at bounding box center [1014, 324] width 42 height 13
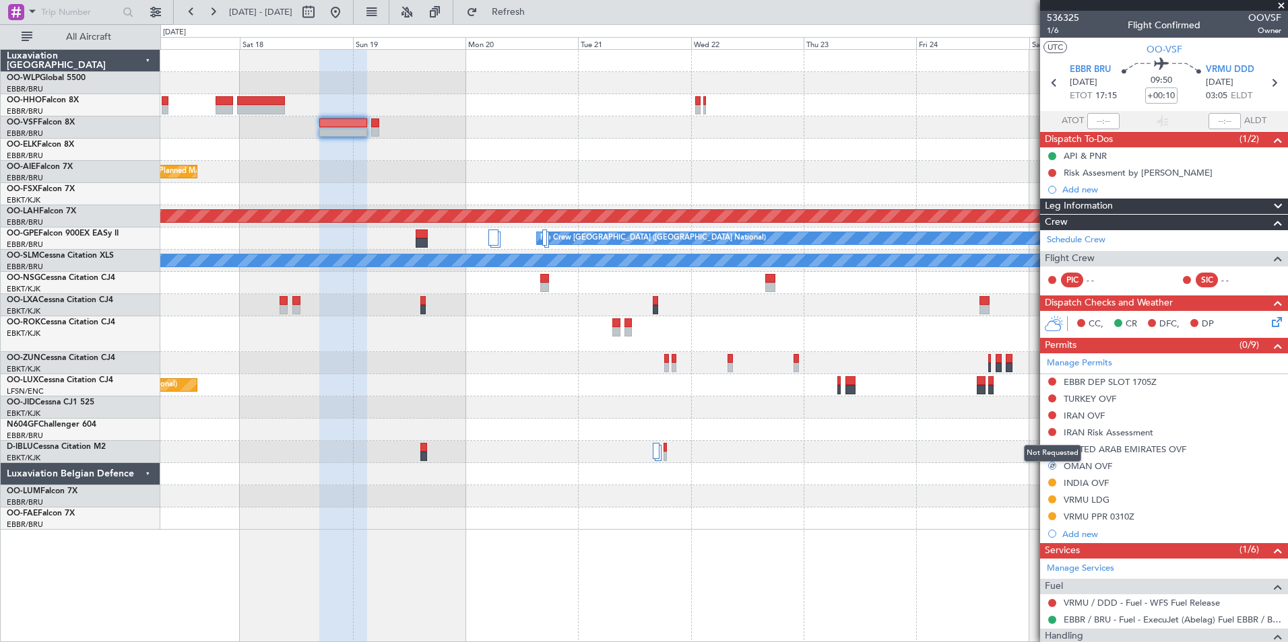
click at [1050, 445] on div "Not Requested" at bounding box center [1052, 453] width 57 height 17
click at [1051, 446] on button at bounding box center [1052, 449] width 8 height 8
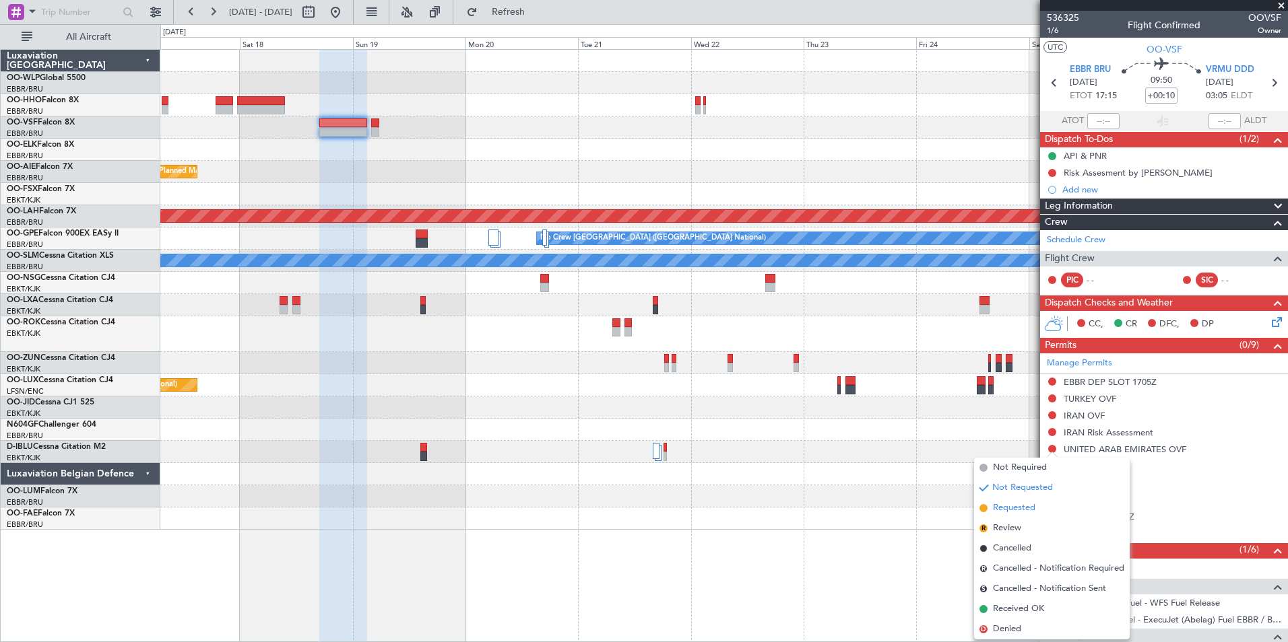
click at [1013, 508] on span "Requested" at bounding box center [1014, 508] width 42 height 13
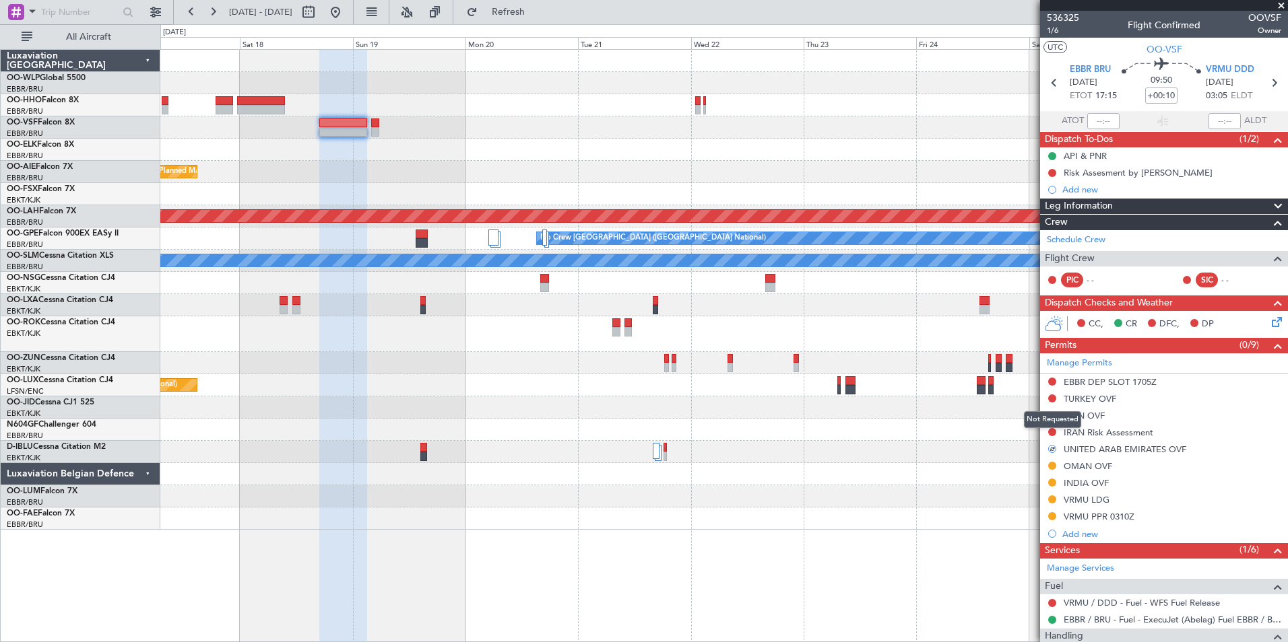
click at [1051, 416] on div "Not Requested" at bounding box center [1052, 419] width 57 height 17
click at [1053, 415] on button at bounding box center [1052, 415] width 8 height 8
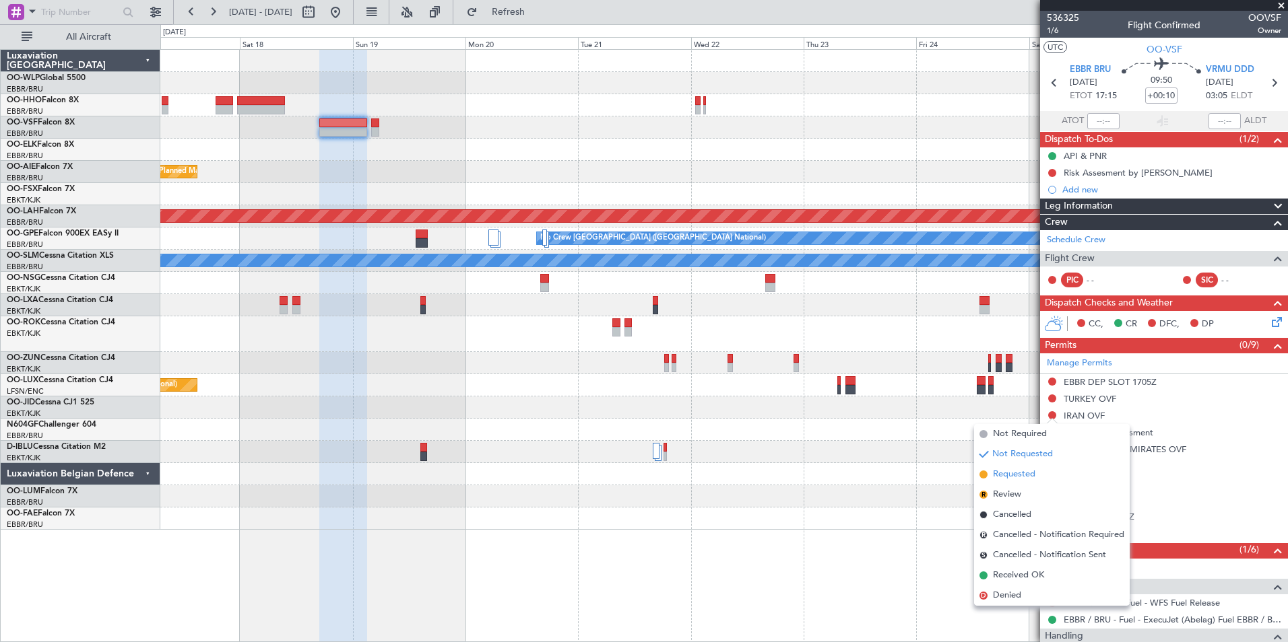
click at [1016, 472] on span "Requested" at bounding box center [1014, 474] width 42 height 13
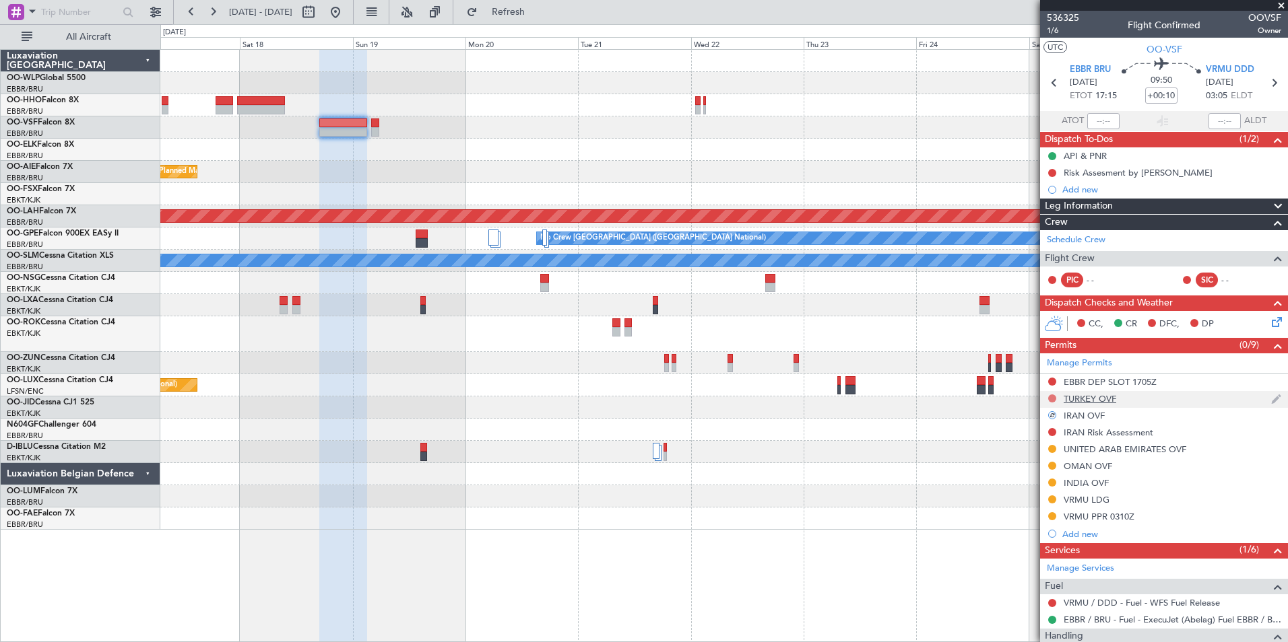
click at [1053, 399] on button at bounding box center [1052, 399] width 8 height 8
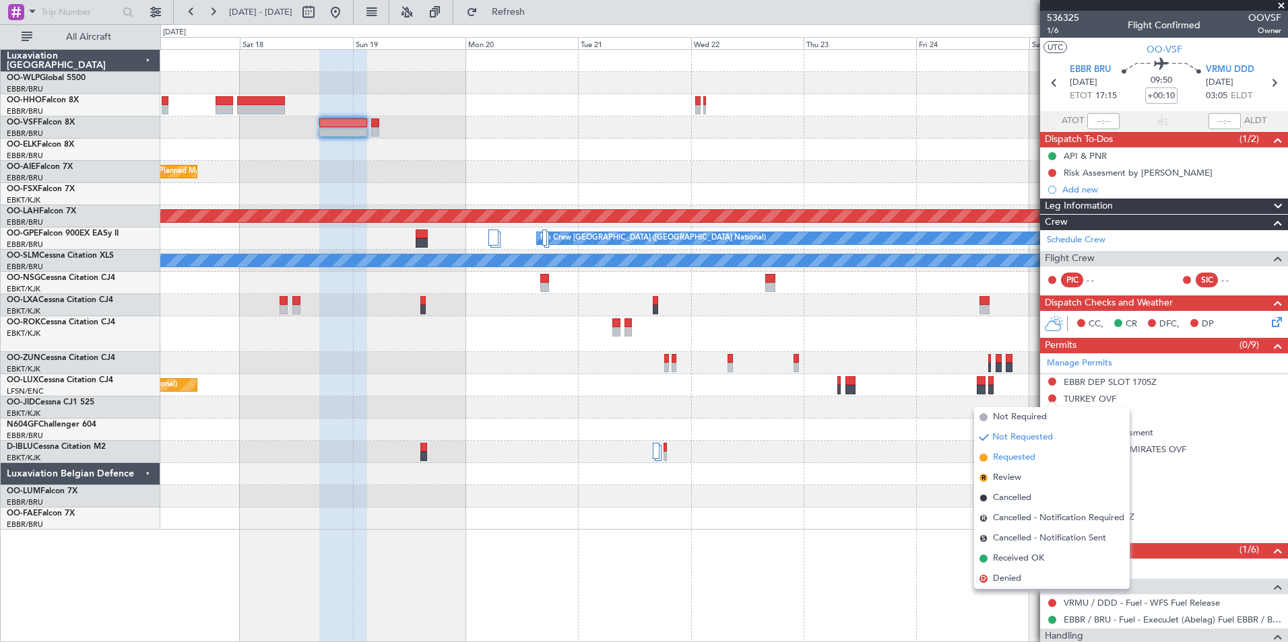
click at [1026, 457] on span "Requested" at bounding box center [1014, 457] width 42 height 13
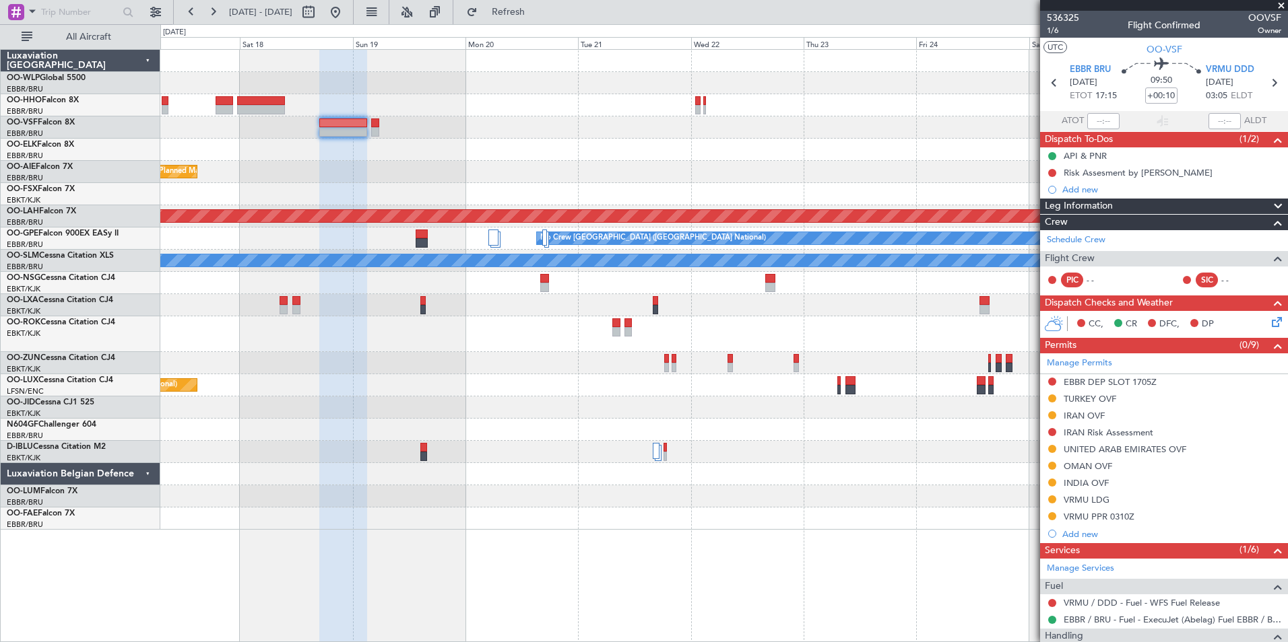
drag, startPoint x: 1257, startPoint y: 323, endPoint x: 1264, endPoint y: 324, distance: 7.4
click at [1257, 323] on div "CC, CR DFC, DP" at bounding box center [1170, 324] width 198 height 20
click at [1269, 324] on icon at bounding box center [1274, 319] width 11 height 11
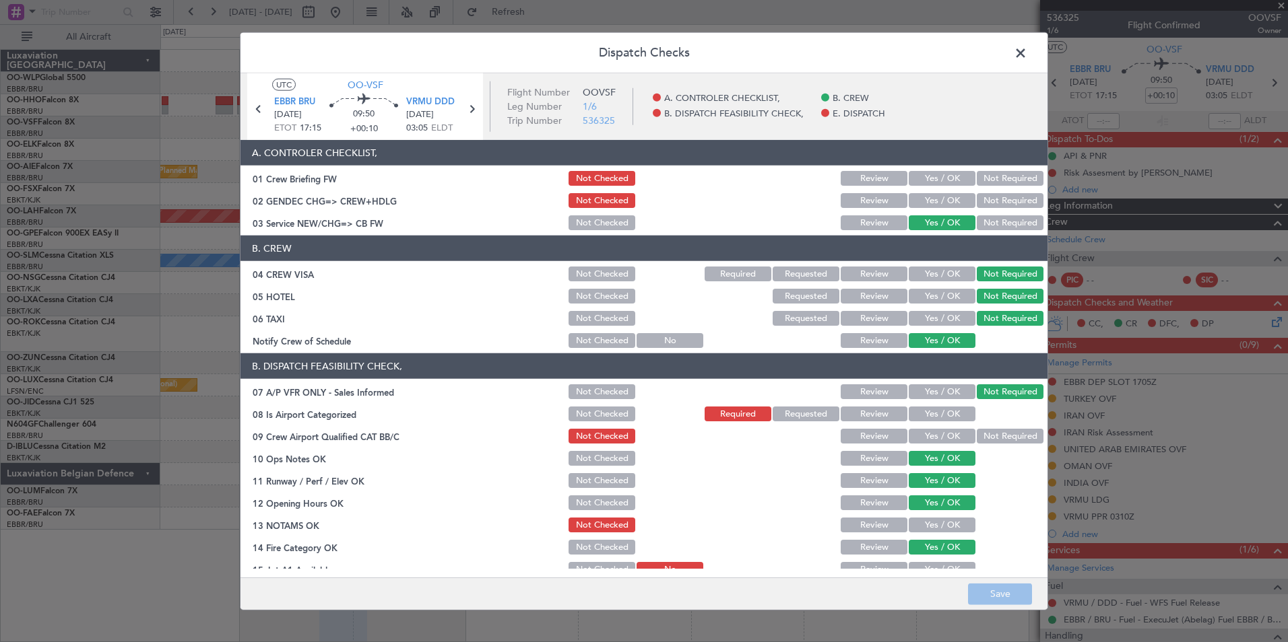
click at [799, 416] on button "Requested" at bounding box center [805, 414] width 67 height 15
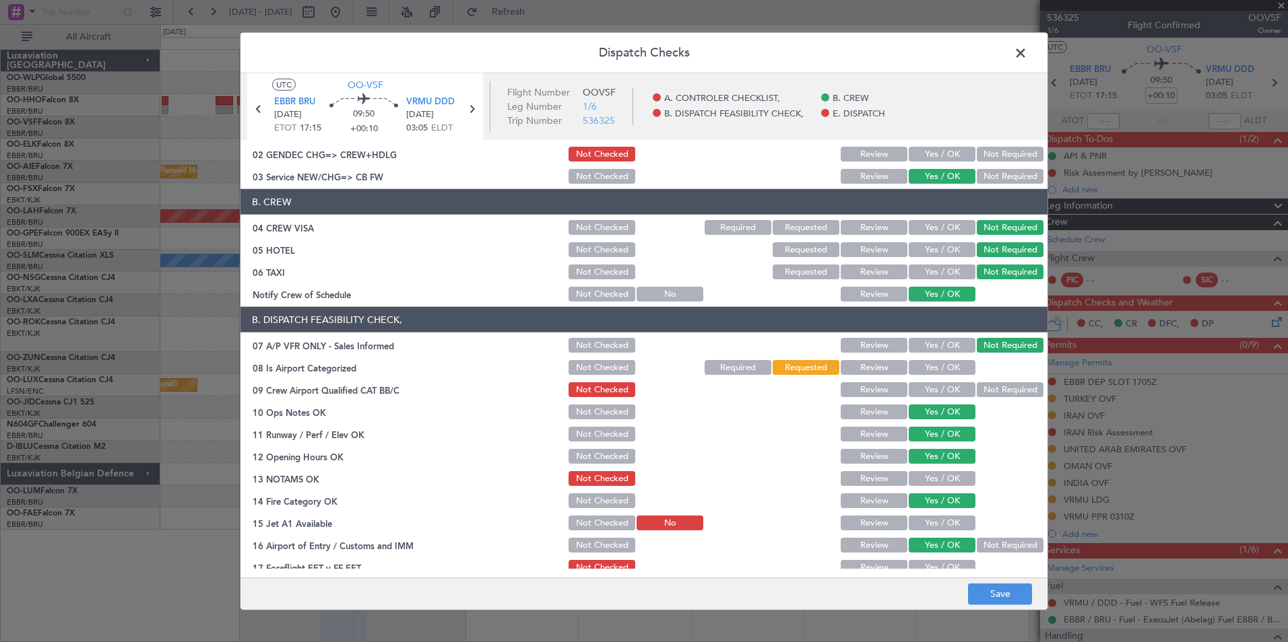
scroll to position [67, 0]
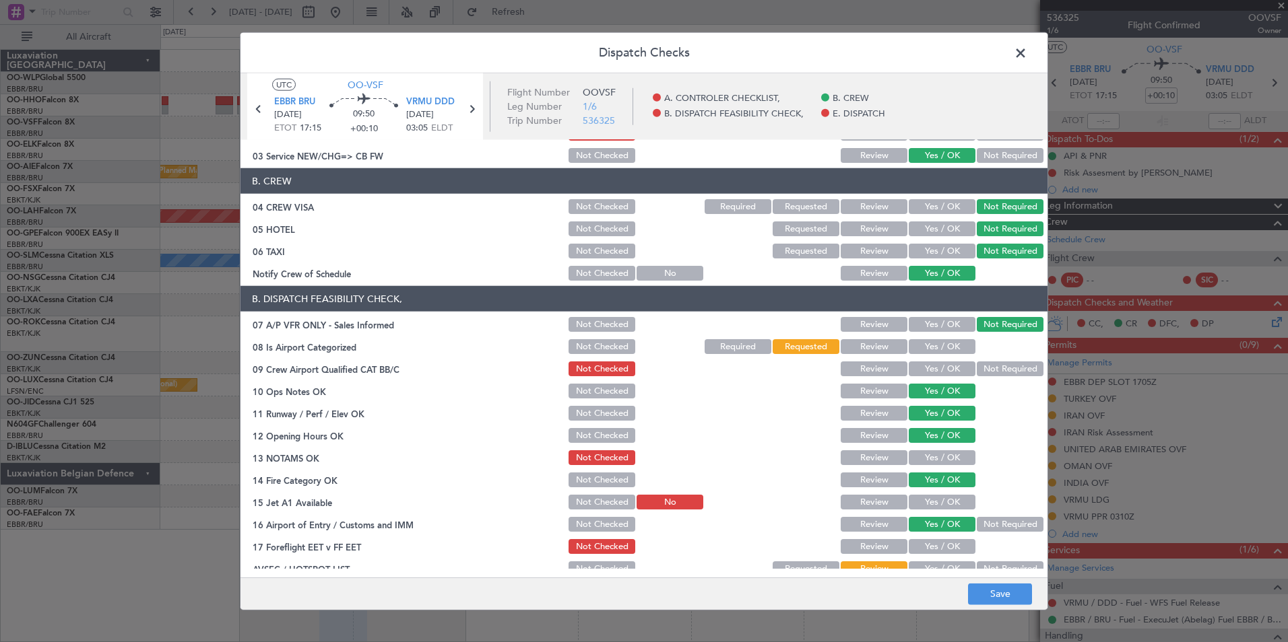
click at [857, 456] on button "Review" at bounding box center [873, 458] width 67 height 15
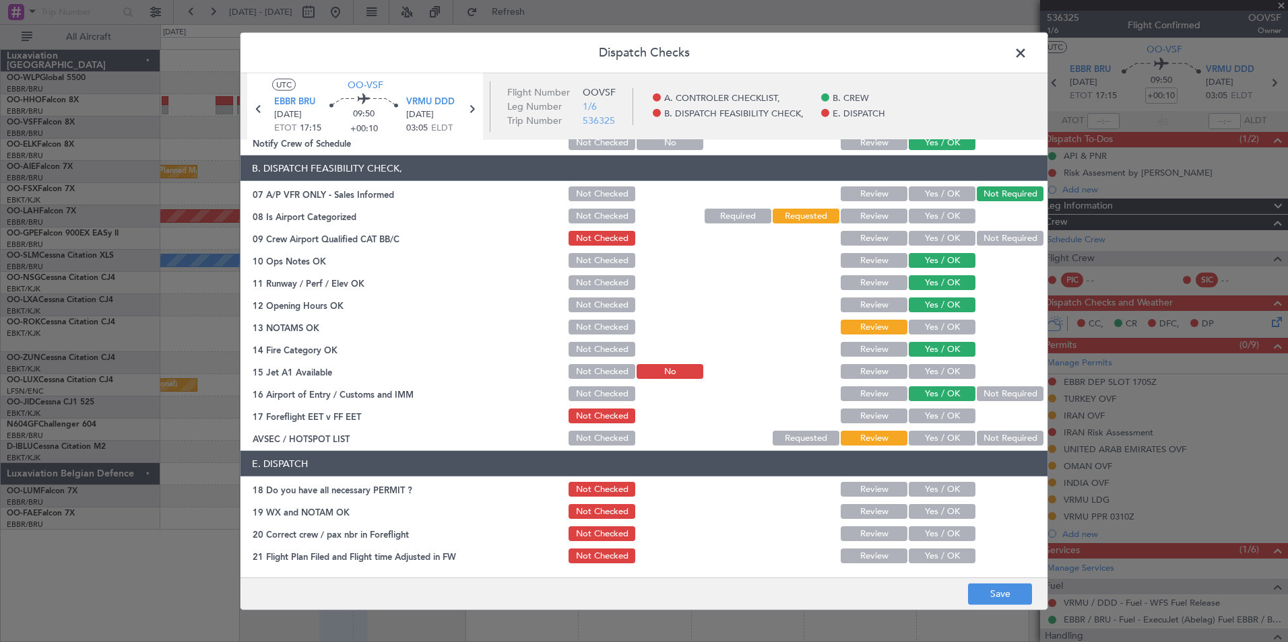
click at [976, 438] on button "Not Required" at bounding box center [1009, 438] width 67 height 15
click at [908, 413] on button "Yes / OK" at bounding box center [941, 416] width 67 height 15
click at [991, 592] on button "Save" at bounding box center [1000, 594] width 64 height 22
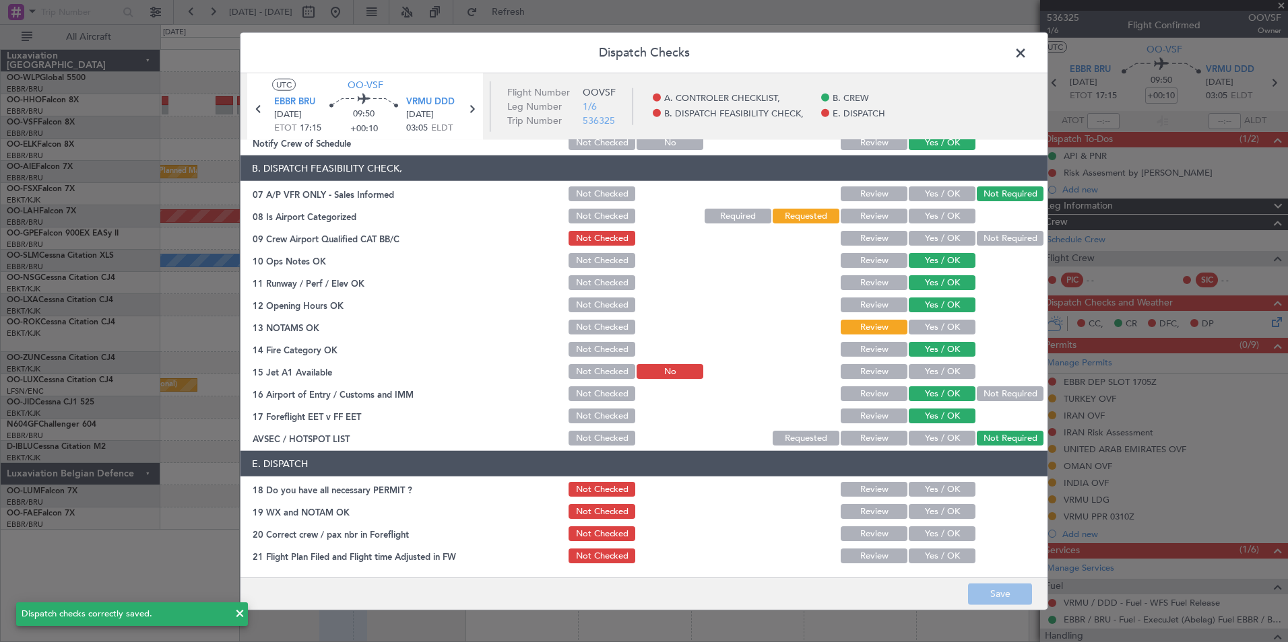
click at [1027, 53] on span at bounding box center [1027, 56] width 0 height 27
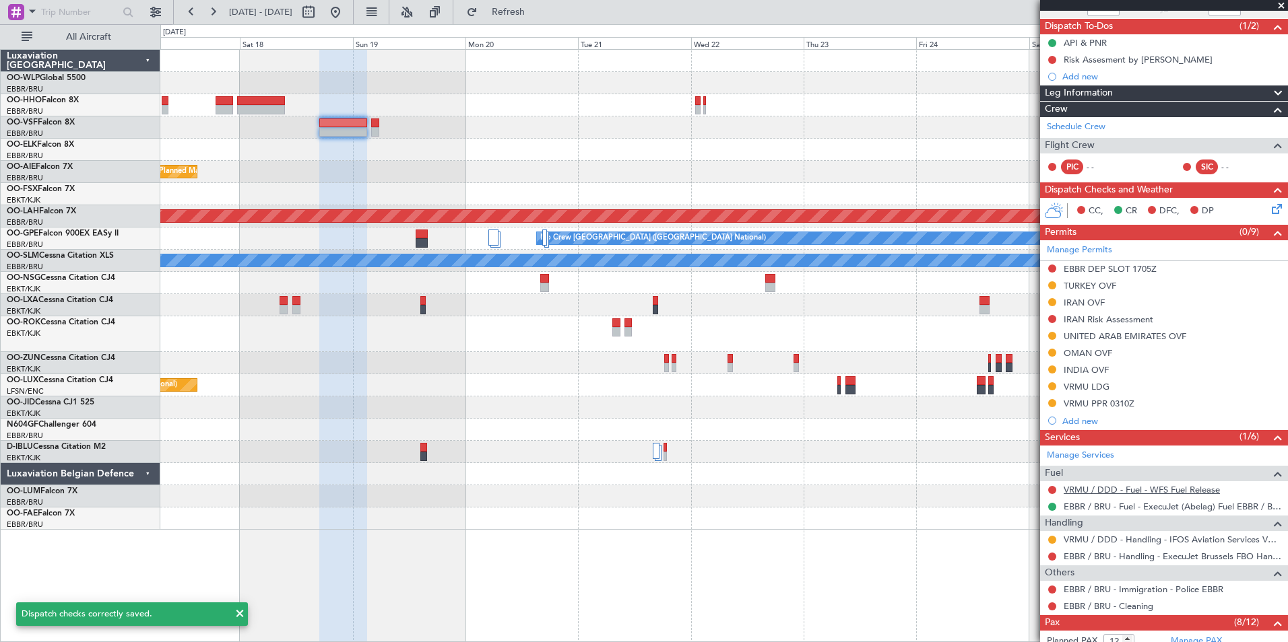
scroll to position [135, 0]
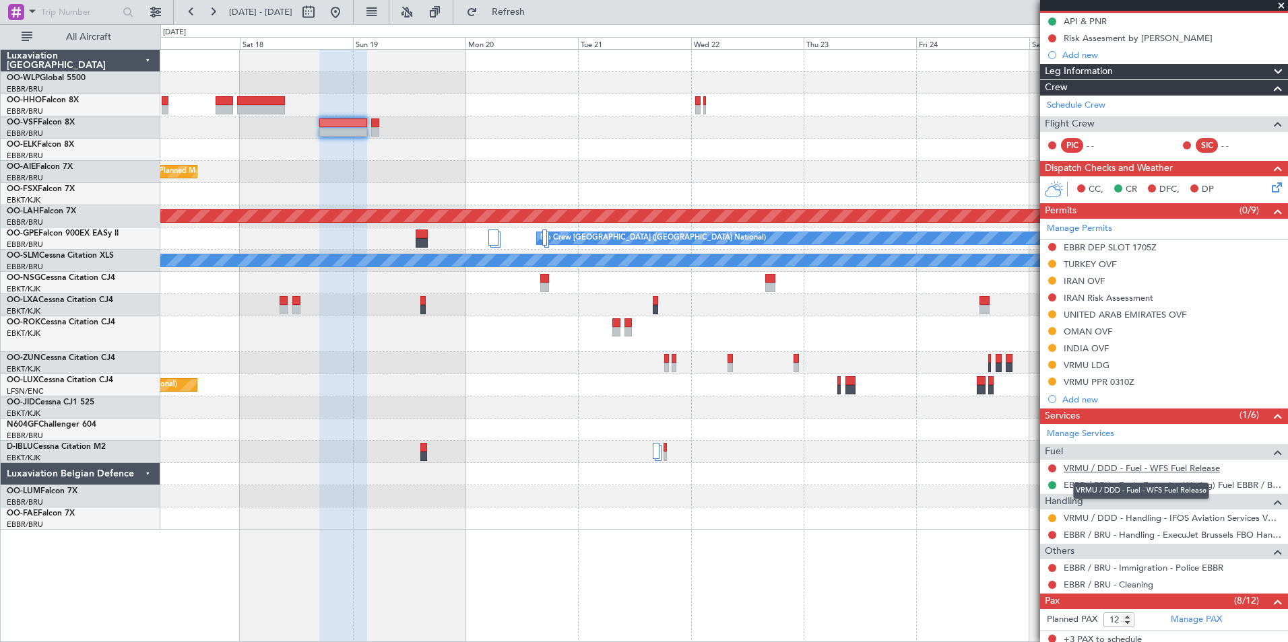
click at [1096, 469] on link "VRMU / DDD - Fuel - WFS Fuel Release" at bounding box center [1141, 468] width 156 height 11
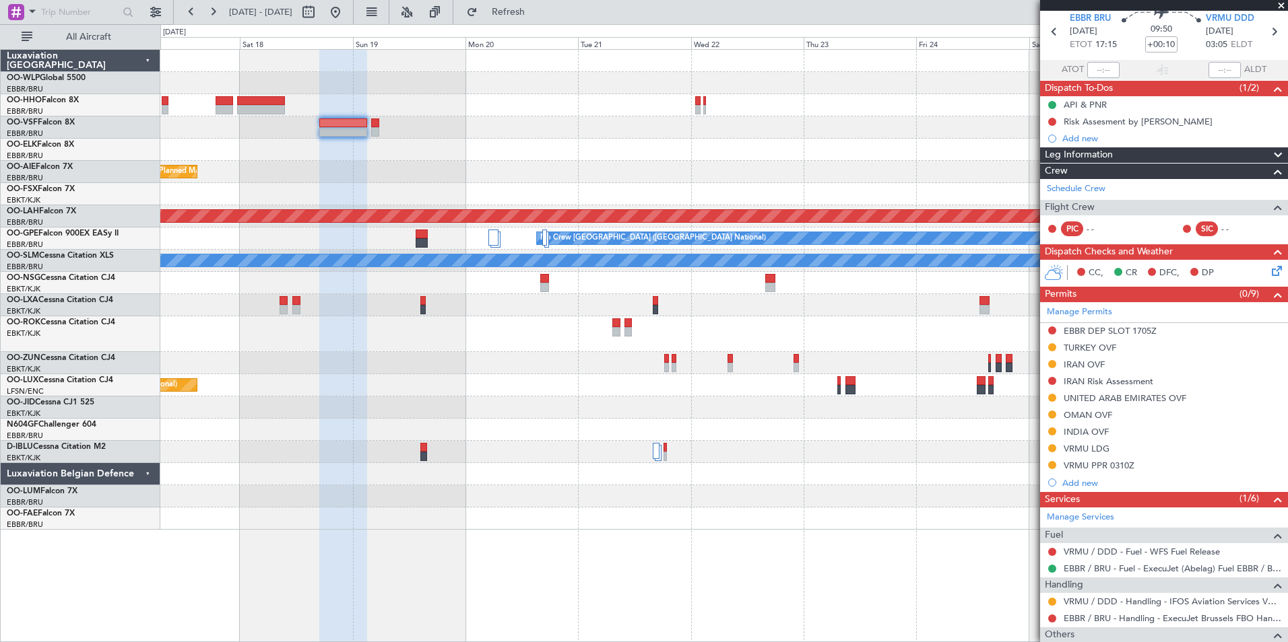
scroll to position [0, 0]
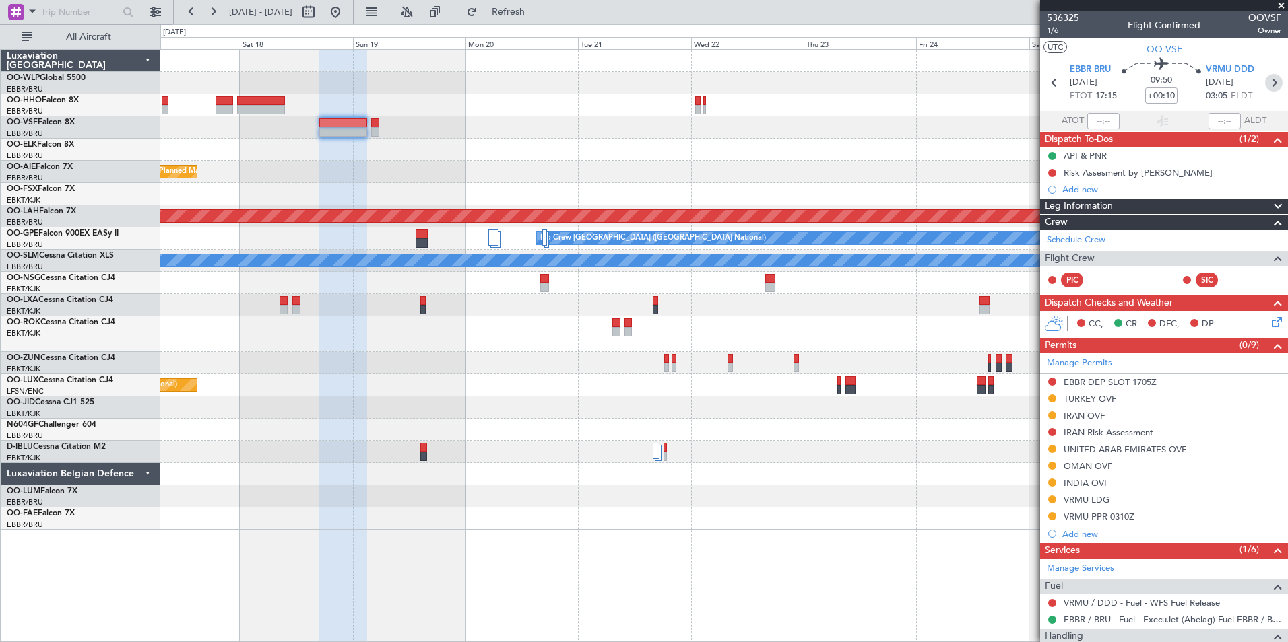
click at [1265, 87] on icon at bounding box center [1274, 83] width 18 height 18
type input "+00:05"
type input "0"
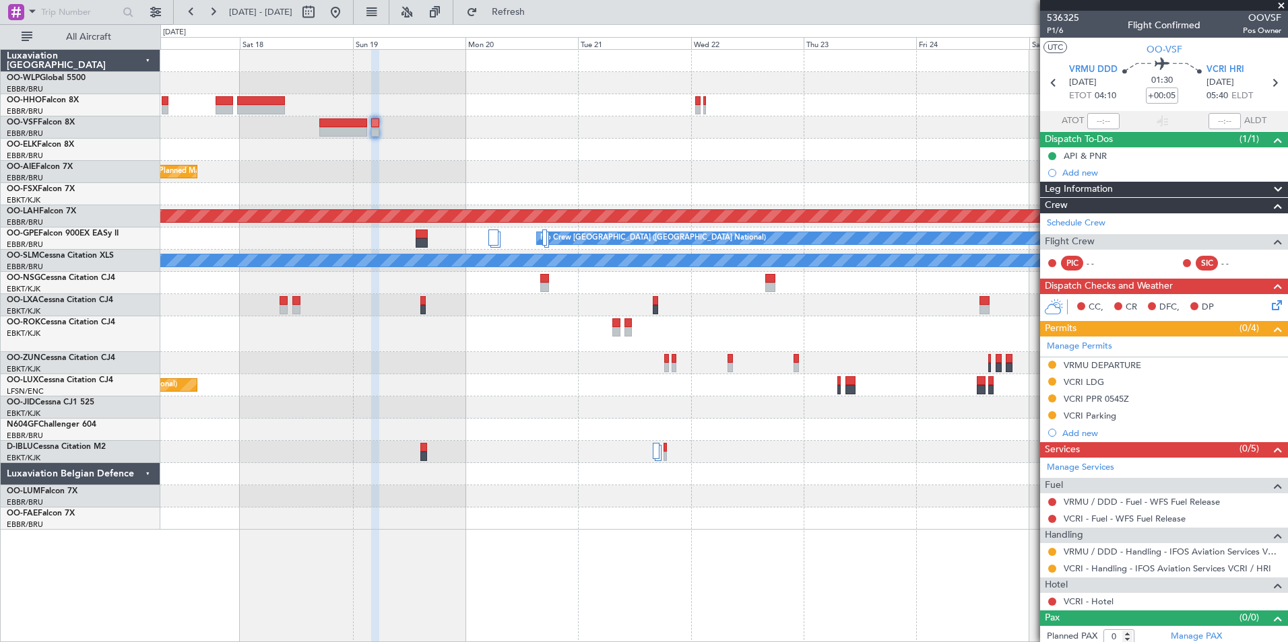
click at [1269, 304] on icon at bounding box center [1274, 303] width 11 height 11
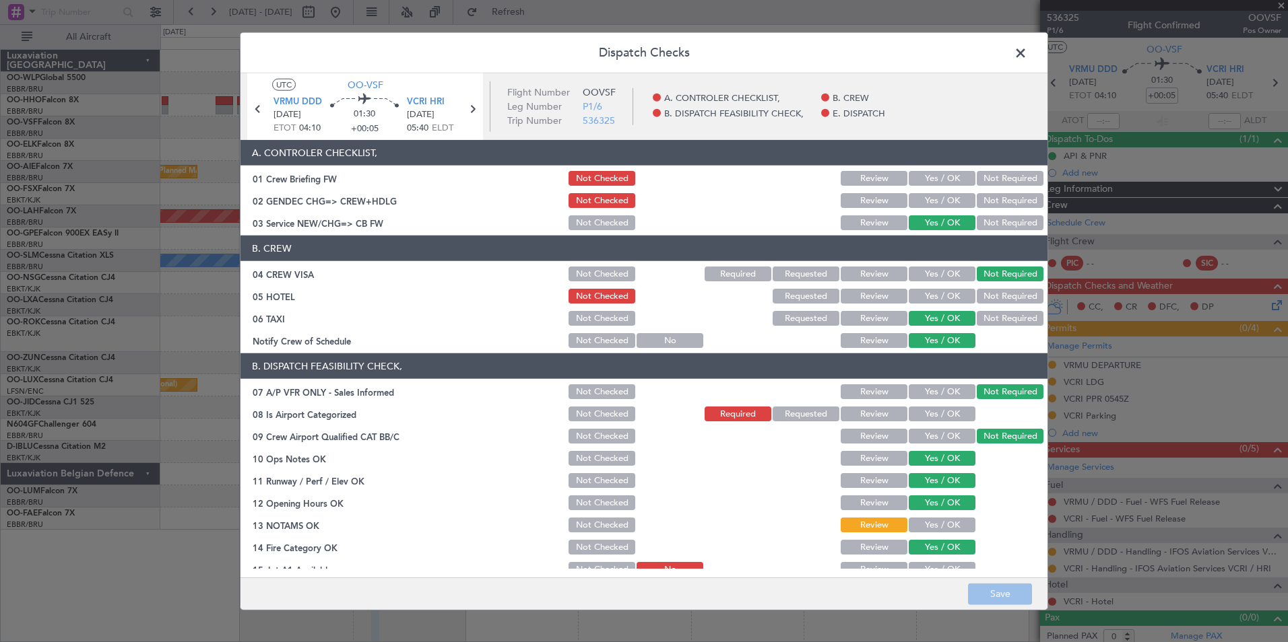
click at [802, 410] on button "Requested" at bounding box center [805, 414] width 67 height 15
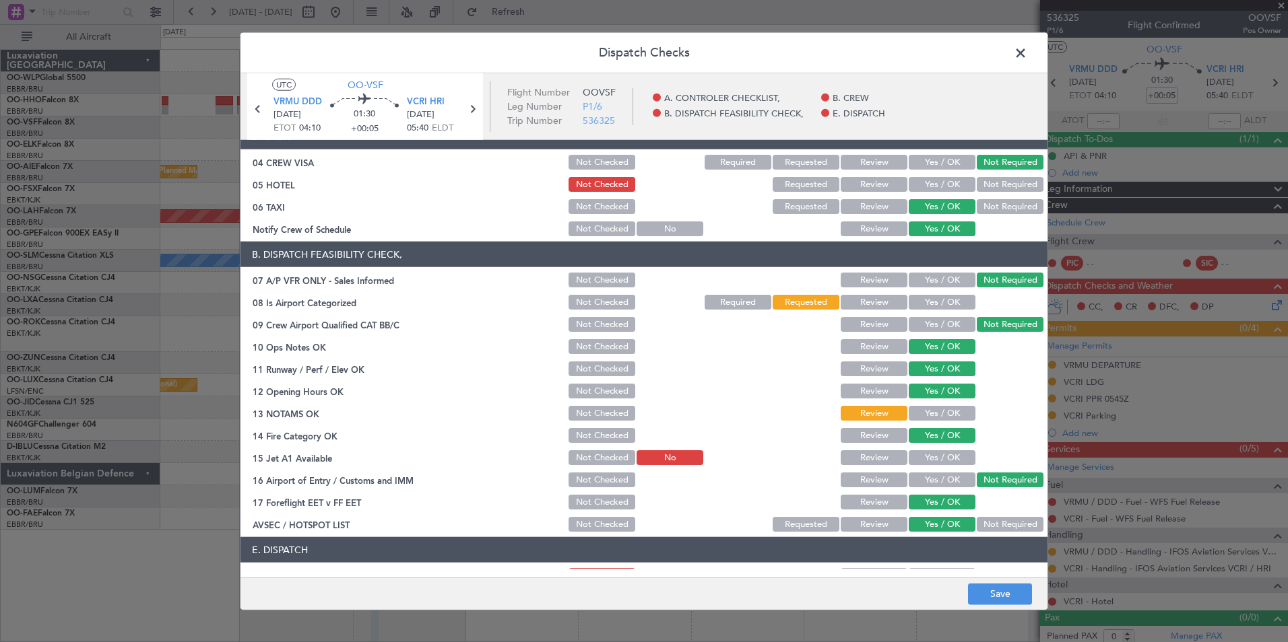
scroll to position [135, 0]
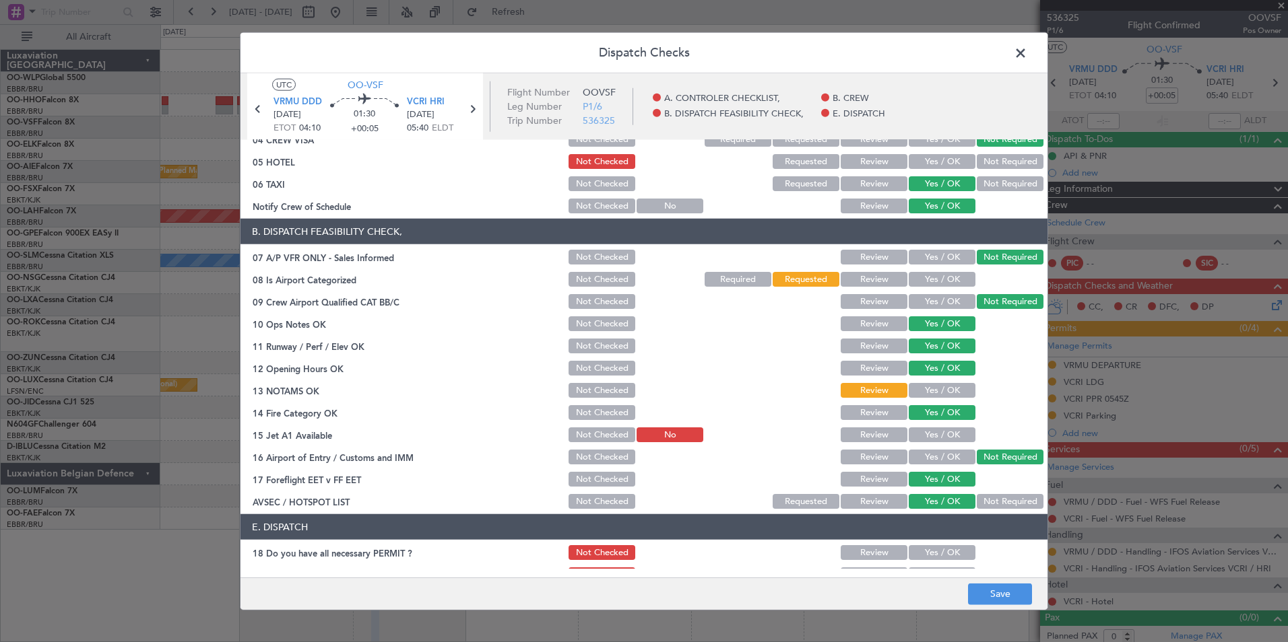
click at [882, 432] on button "Review" at bounding box center [873, 435] width 67 height 15
click at [925, 434] on button "Yes / OK" at bounding box center [941, 435] width 67 height 15
click at [1027, 55] on span at bounding box center [1027, 56] width 0 height 27
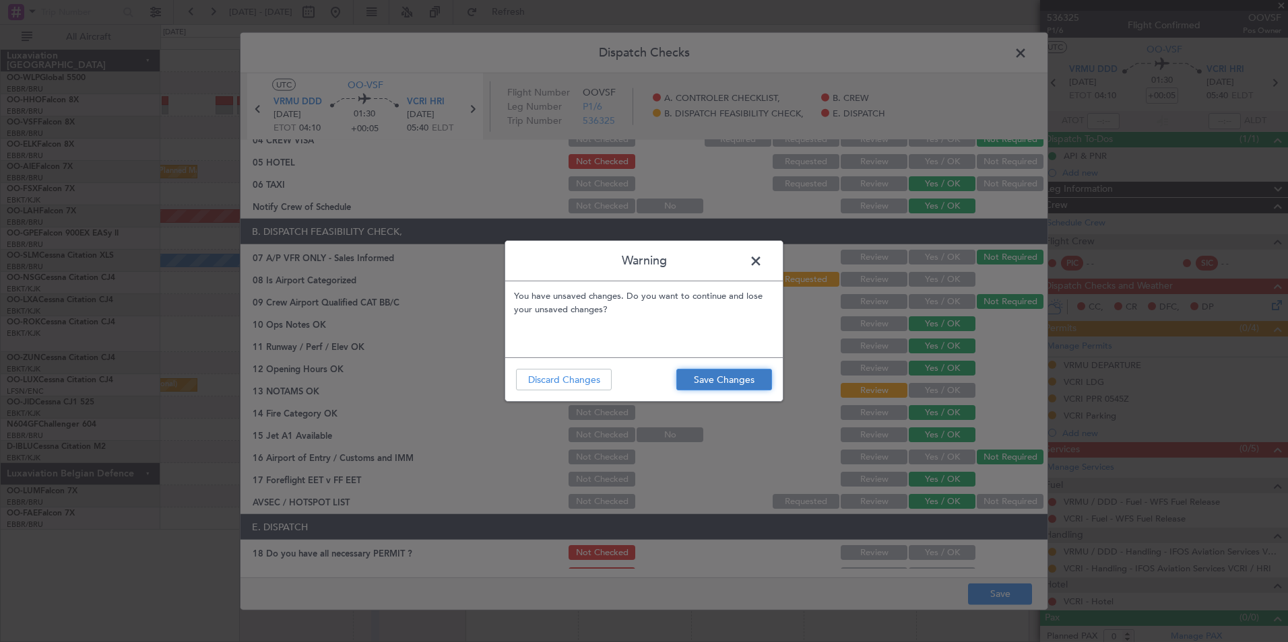
click at [735, 374] on button "Save Changes" at bounding box center [724, 380] width 96 height 22
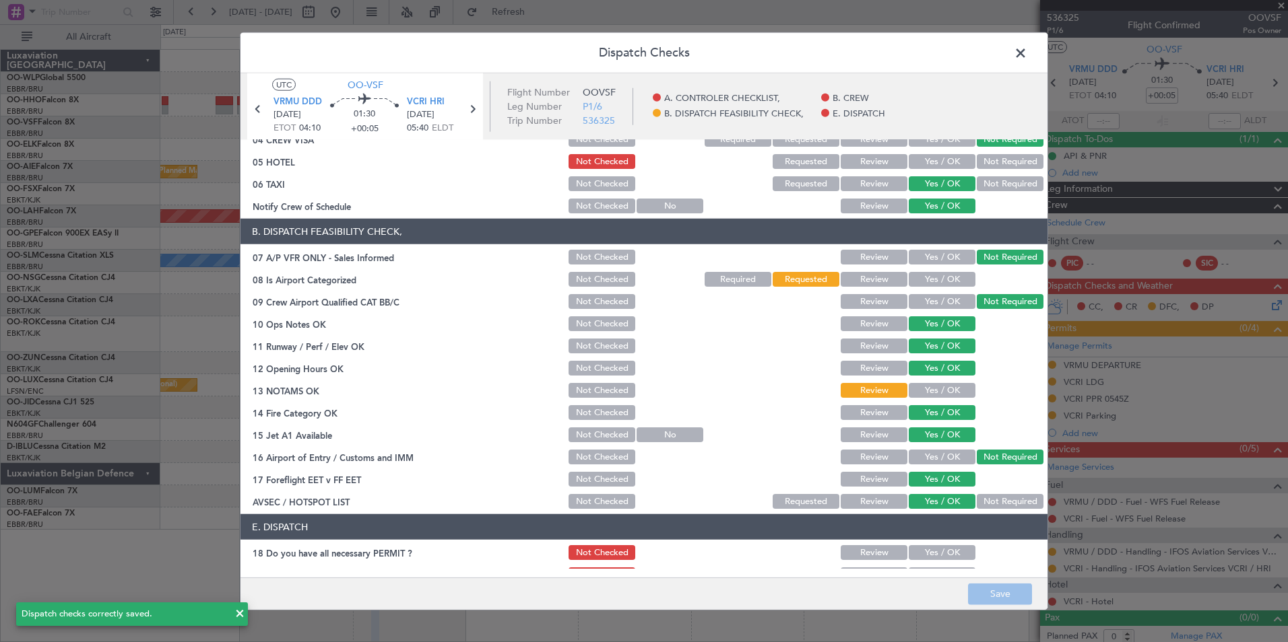
click at [1027, 50] on span at bounding box center [1027, 56] width 0 height 27
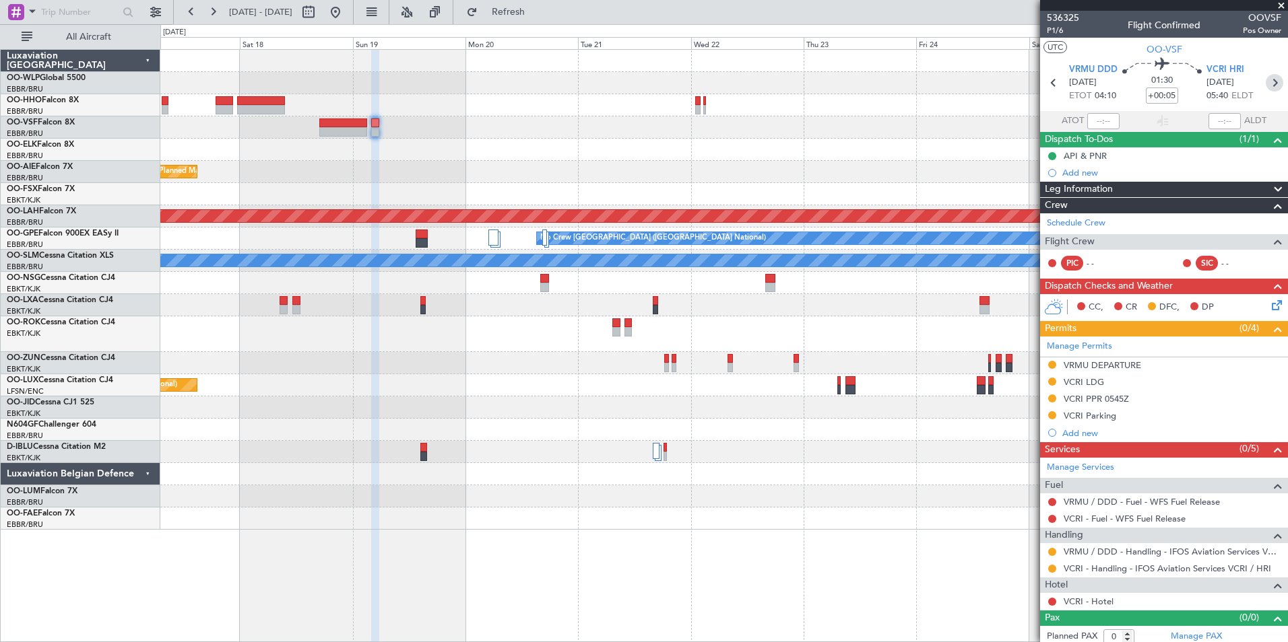
click at [1265, 81] on icon at bounding box center [1274, 83] width 18 height 18
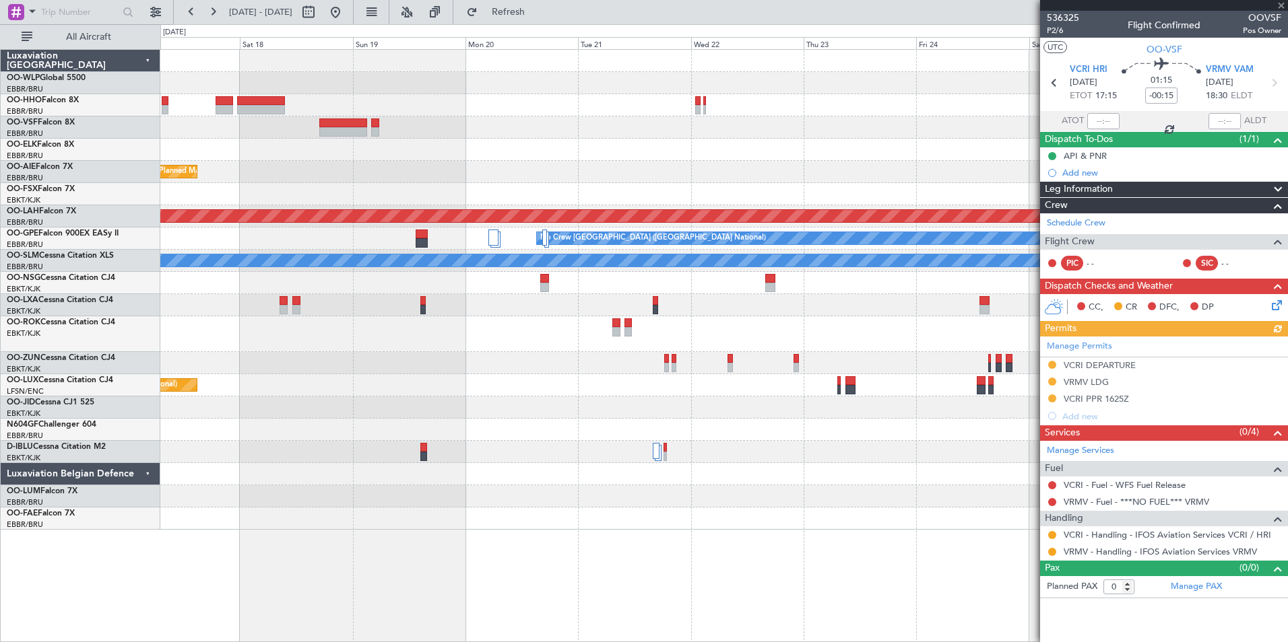
click at [1269, 306] on icon at bounding box center [1274, 303] width 11 height 11
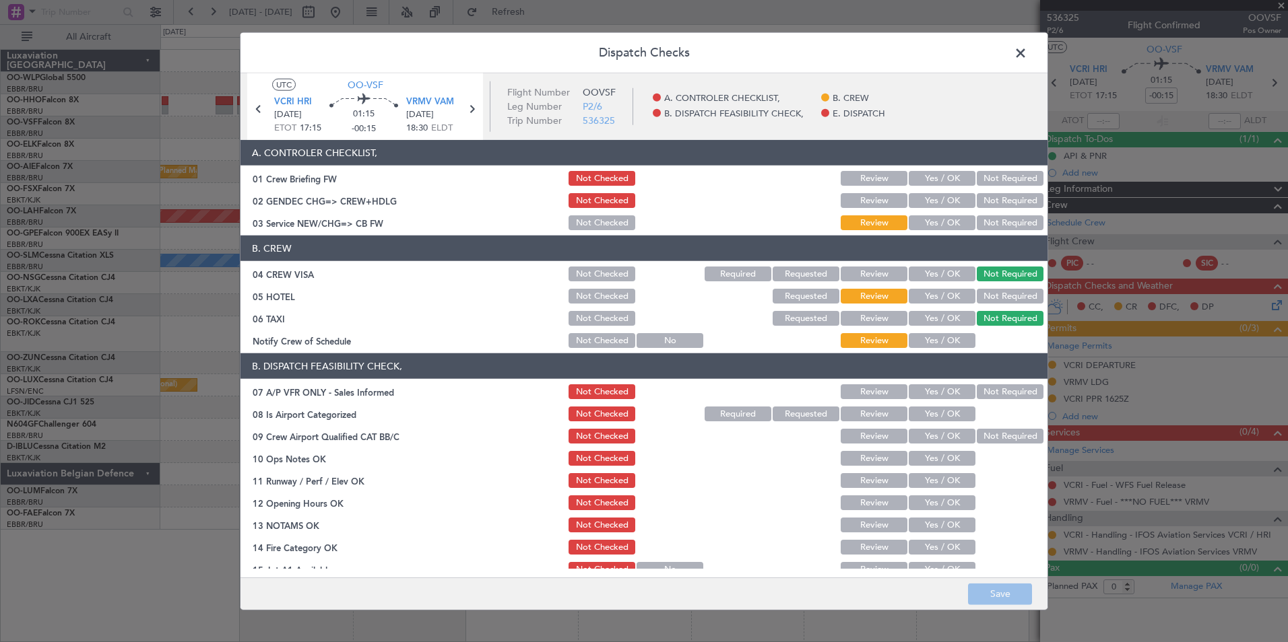
click at [981, 391] on button "Not Required" at bounding box center [1009, 392] width 67 height 15
click at [937, 410] on button "Yes / OK" at bounding box center [941, 414] width 67 height 15
click at [942, 438] on button "Yes / OK" at bounding box center [941, 436] width 67 height 15
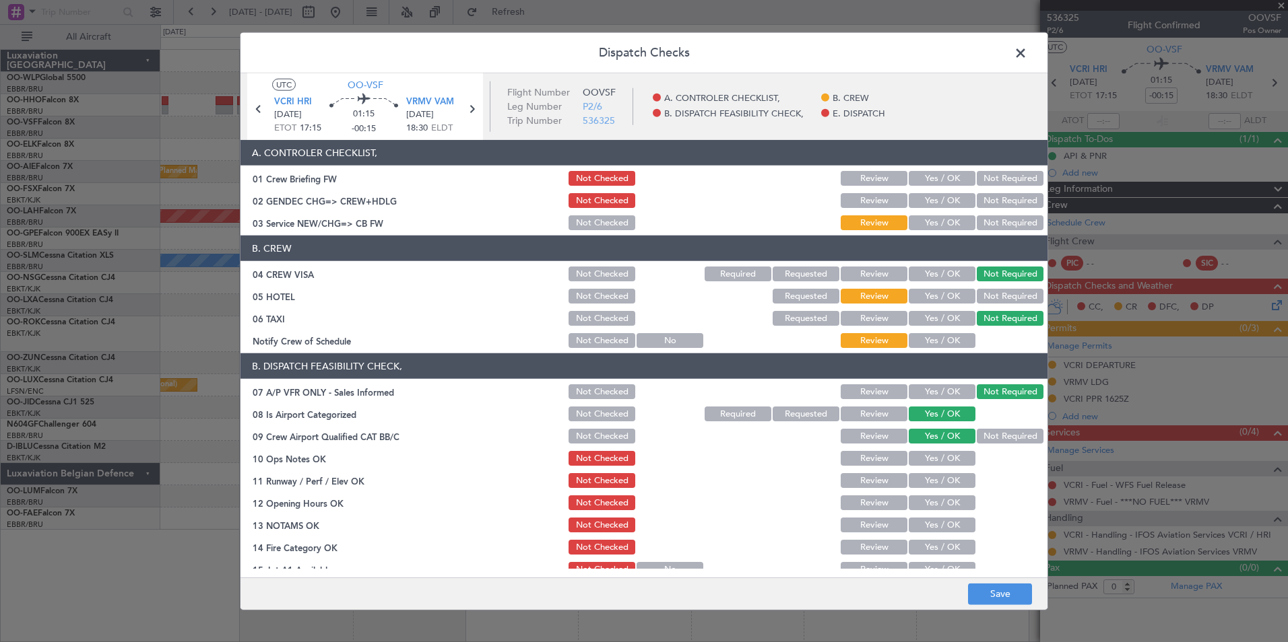
click at [929, 455] on button "Yes / OK" at bounding box center [941, 458] width 67 height 15
click at [877, 486] on button "Review" at bounding box center [873, 480] width 67 height 15
click at [935, 504] on button "Yes / OK" at bounding box center [941, 503] width 67 height 15
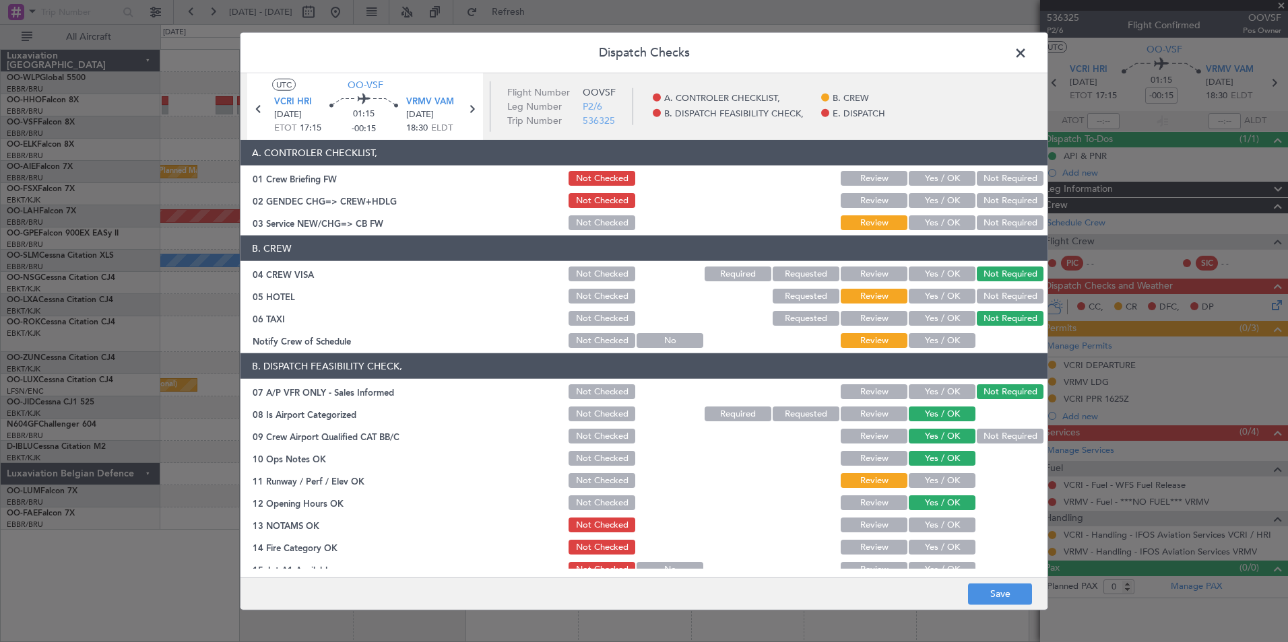
click at [923, 547] on button "Yes / OK" at bounding box center [941, 547] width 67 height 15
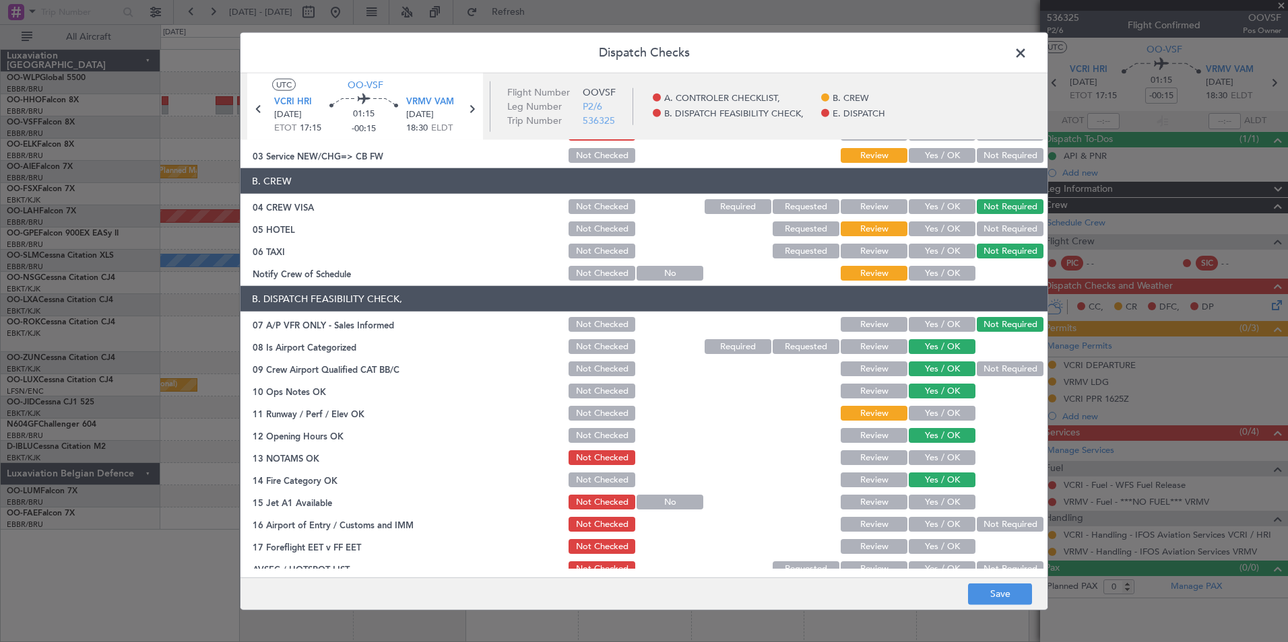
click at [915, 500] on button "Yes / OK" at bounding box center [941, 502] width 67 height 15
click at [942, 524] on button "Yes / OK" at bounding box center [941, 524] width 67 height 15
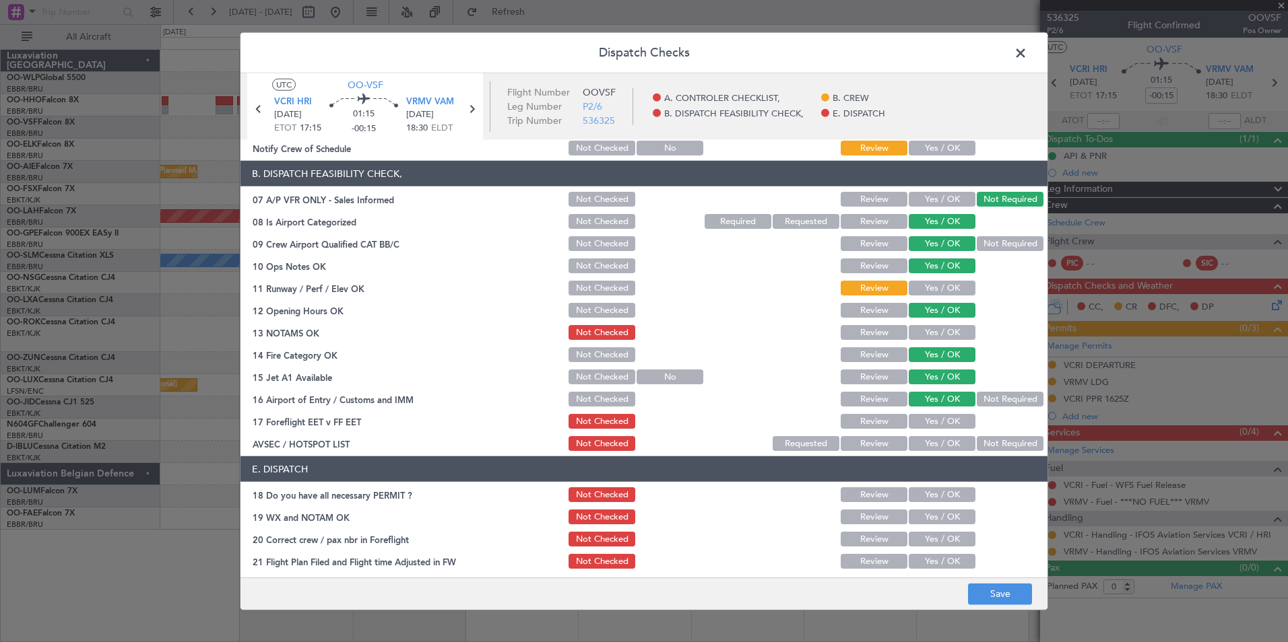
scroll to position [198, 0]
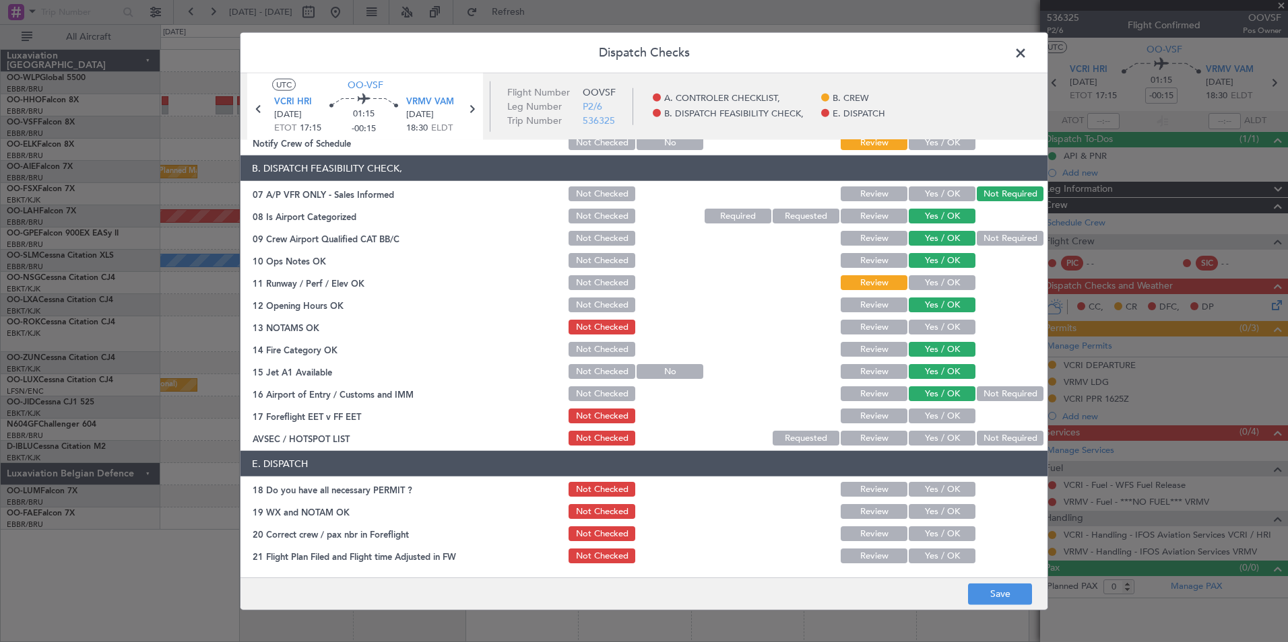
click at [949, 416] on button "Yes / OK" at bounding box center [941, 416] width 67 height 15
click at [987, 444] on button "Not Required" at bounding box center [1009, 438] width 67 height 15
click at [997, 600] on button "Save" at bounding box center [1000, 594] width 64 height 22
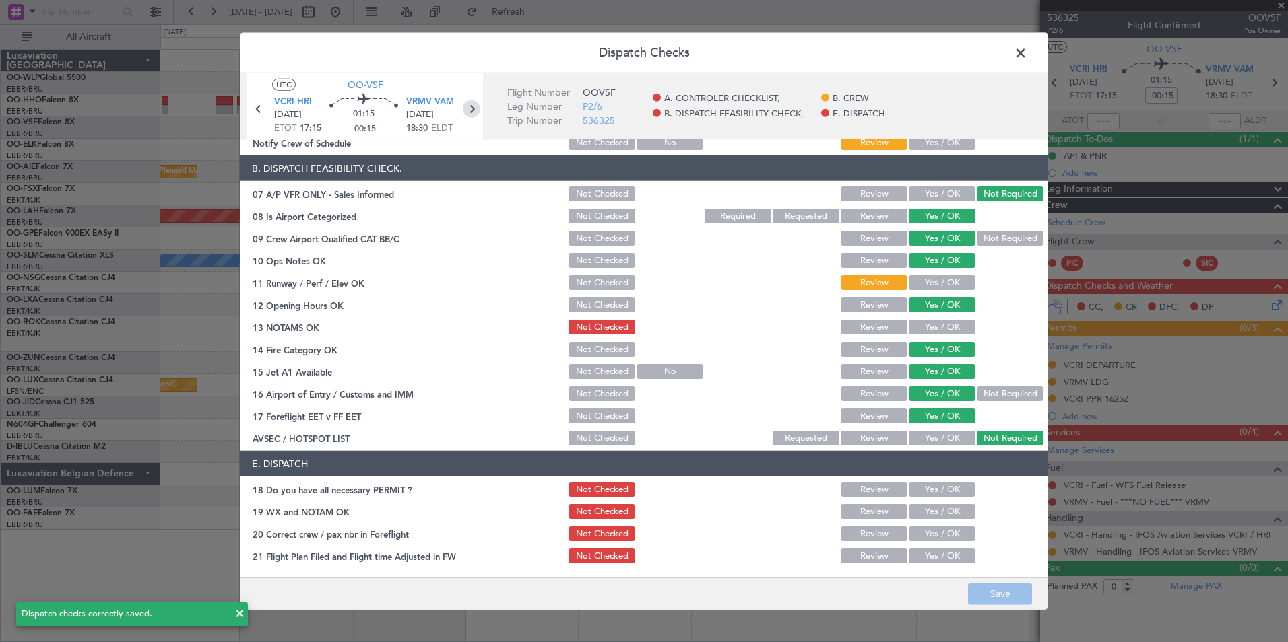
click at [471, 112] on icon at bounding box center [472, 109] width 18 height 18
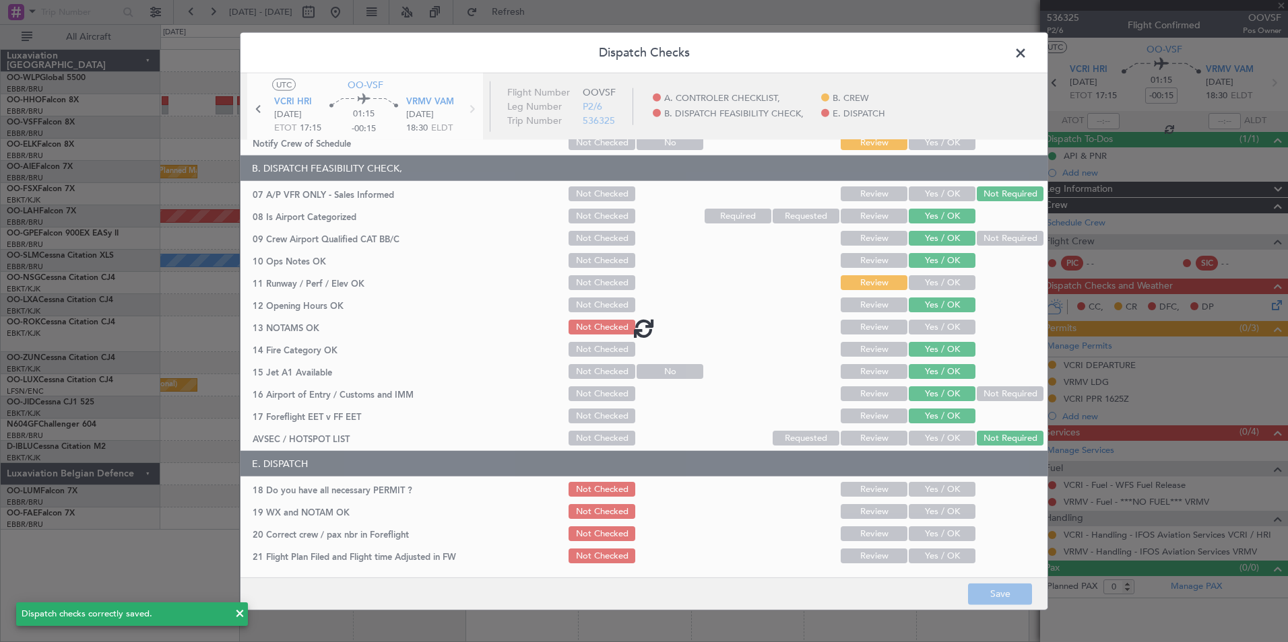
type input "+00:10"
type input "12"
type input "+00:10"
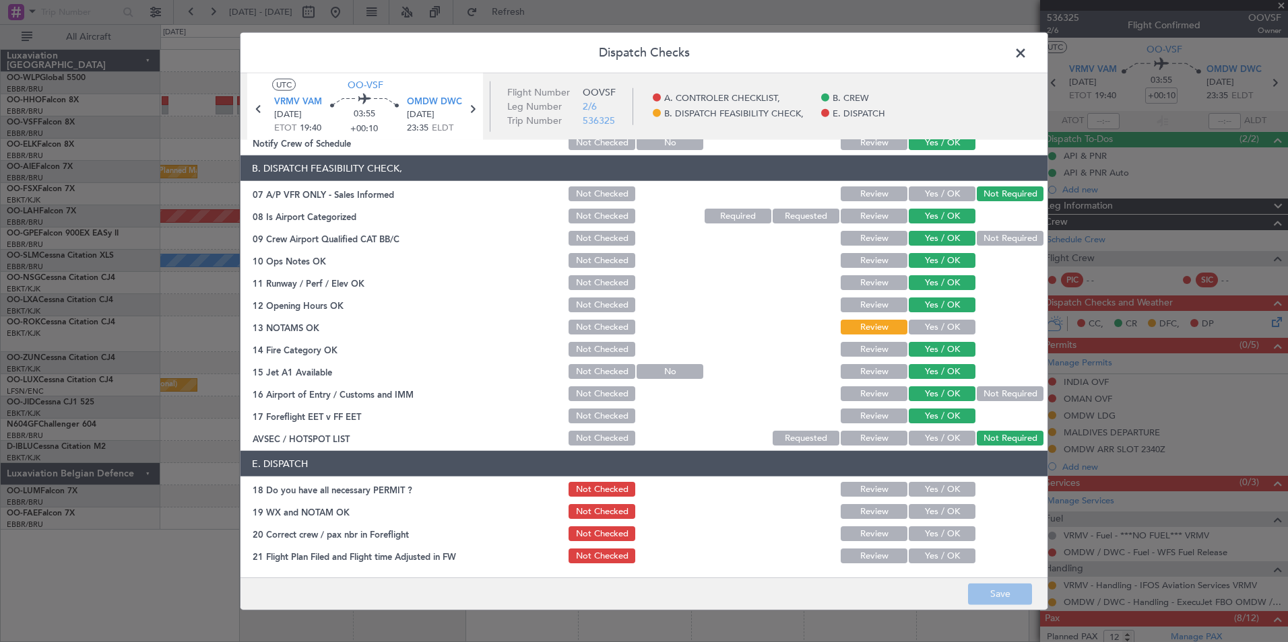
click at [1027, 59] on span at bounding box center [1027, 56] width 0 height 27
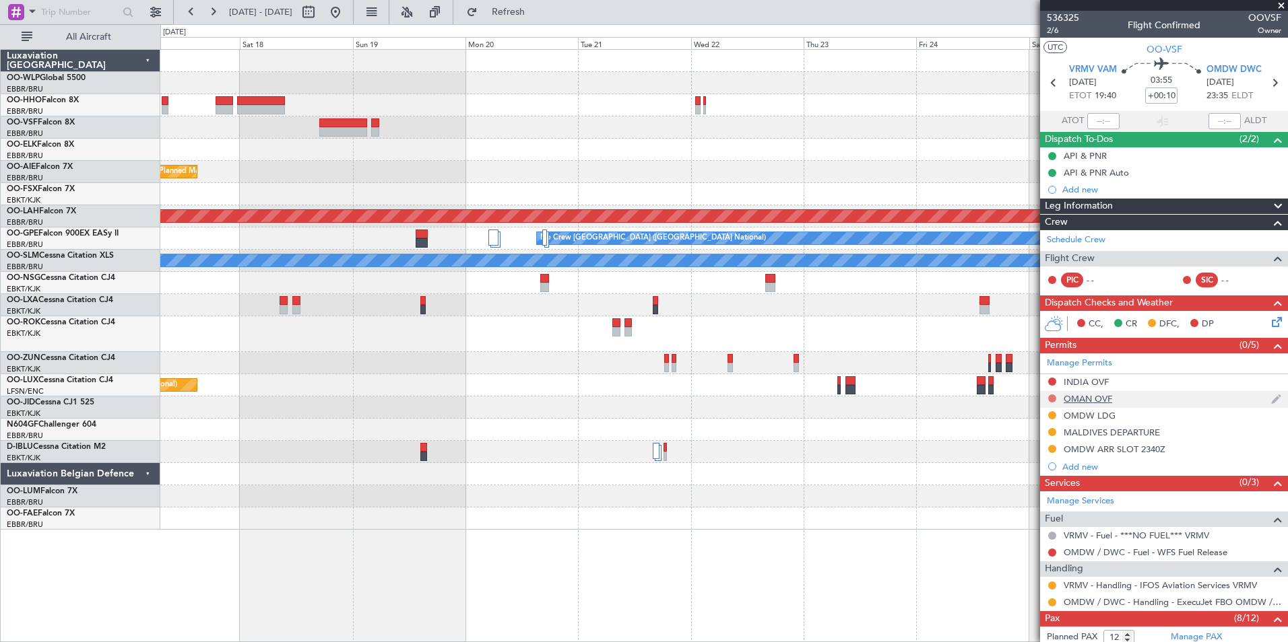
click at [1051, 399] on button at bounding box center [1052, 399] width 8 height 8
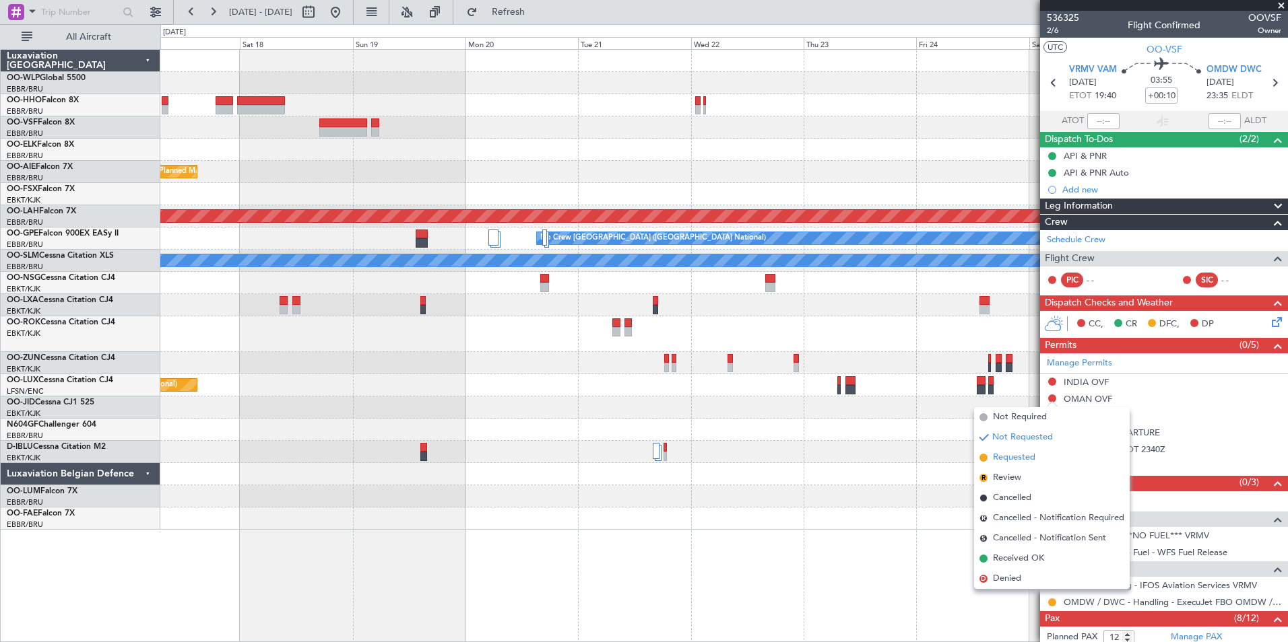
click at [1023, 454] on span "Requested" at bounding box center [1014, 457] width 42 height 13
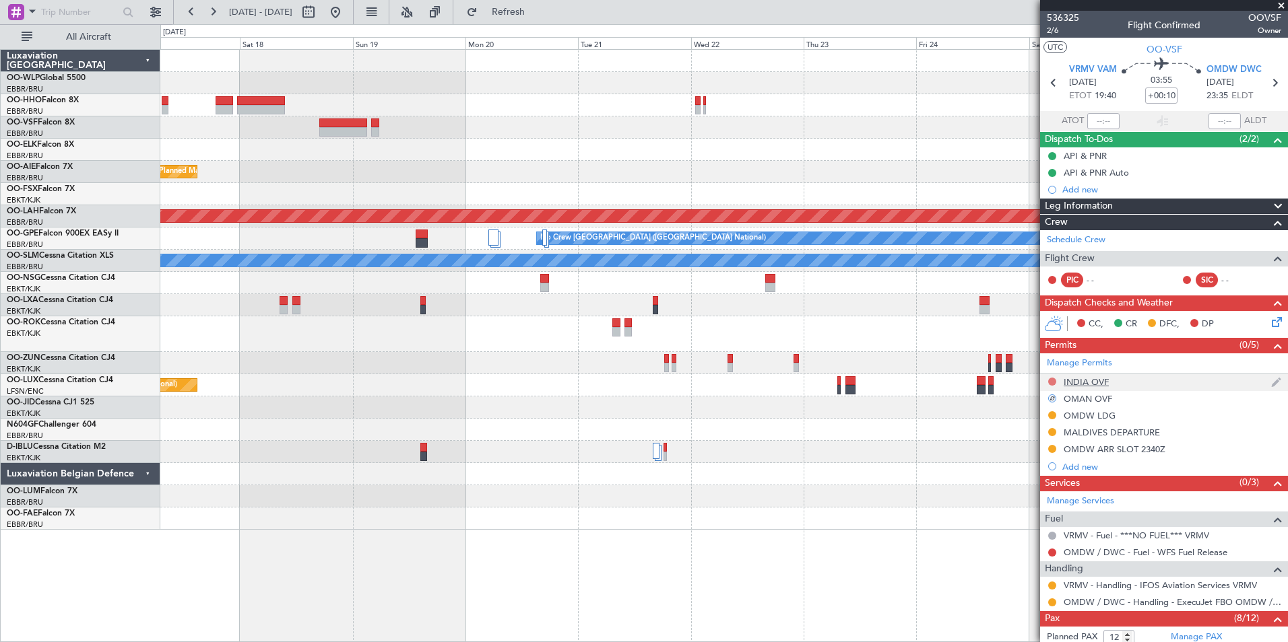
click at [1051, 383] on button at bounding box center [1052, 382] width 8 height 8
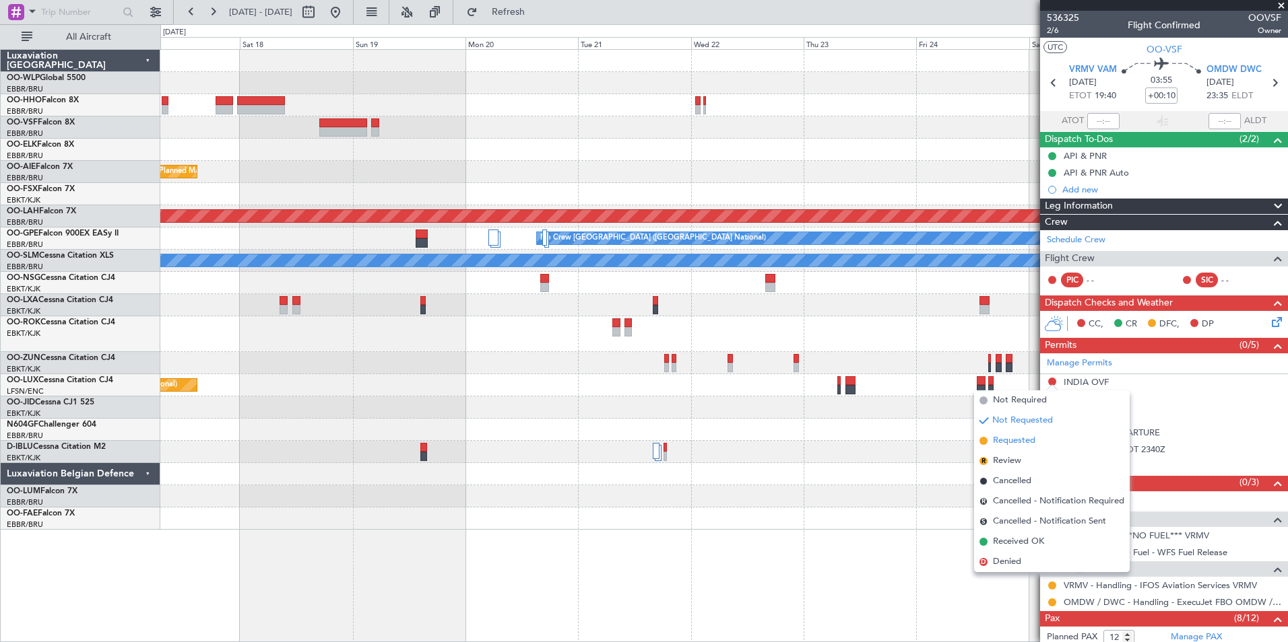
click at [1010, 442] on span "Requested" at bounding box center [1014, 440] width 42 height 13
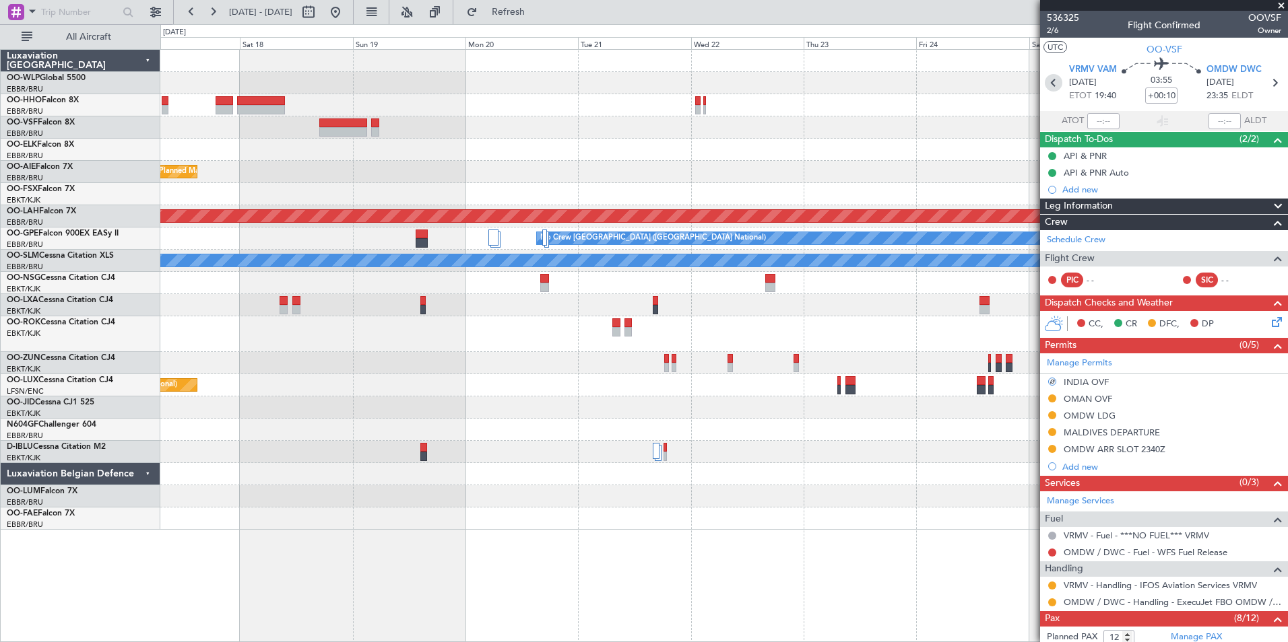
click at [1053, 79] on icon at bounding box center [1053, 83] width 18 height 18
type input "-00:15"
type input "0"
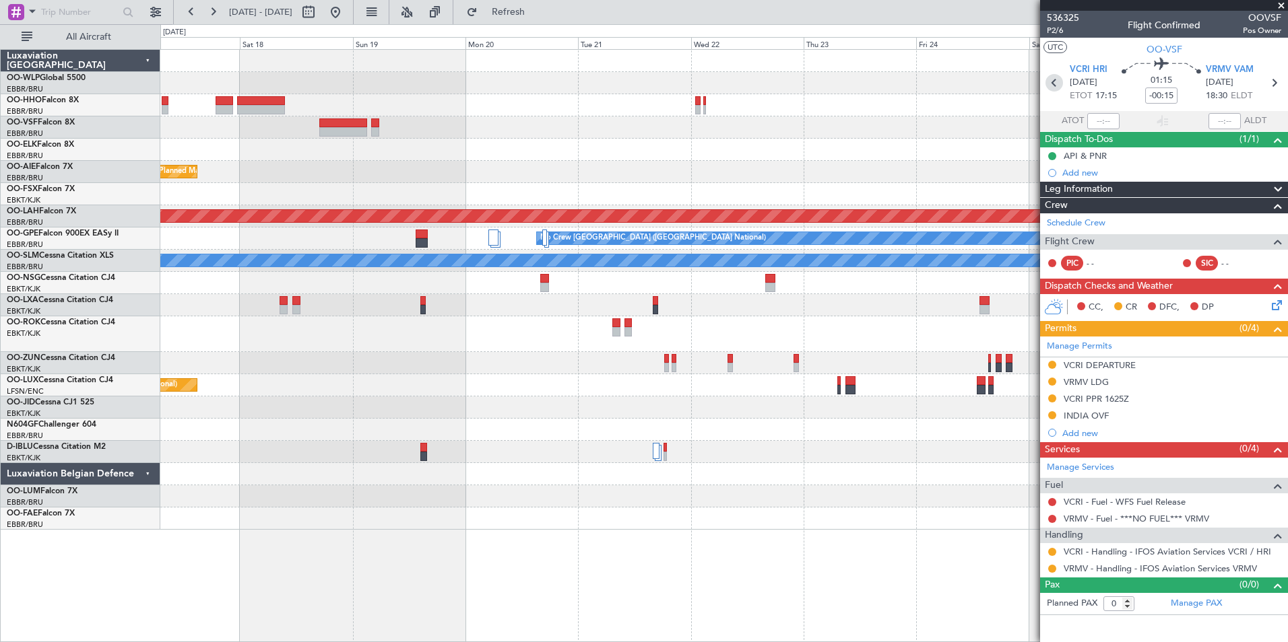
click at [1055, 84] on icon at bounding box center [1054, 83] width 18 height 18
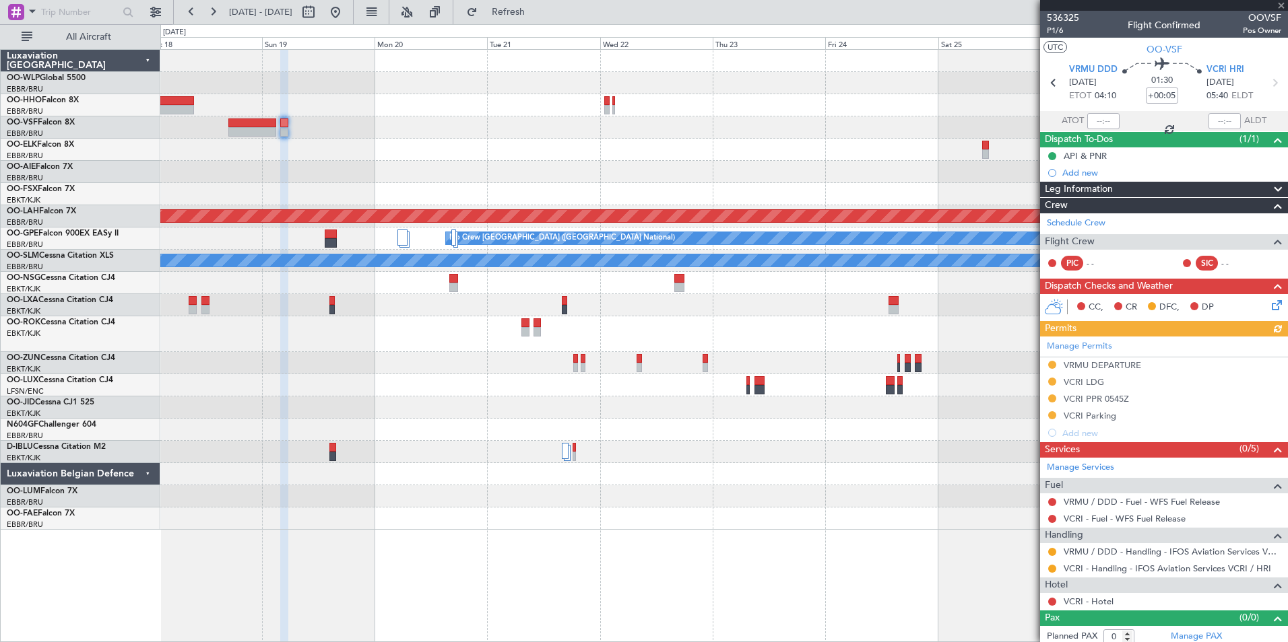
click at [717, 168] on div "Planned Maint [GEOGRAPHIC_DATA] ([GEOGRAPHIC_DATA] National) Planned [GEOGRAPHI…" at bounding box center [723, 290] width 1127 height 480
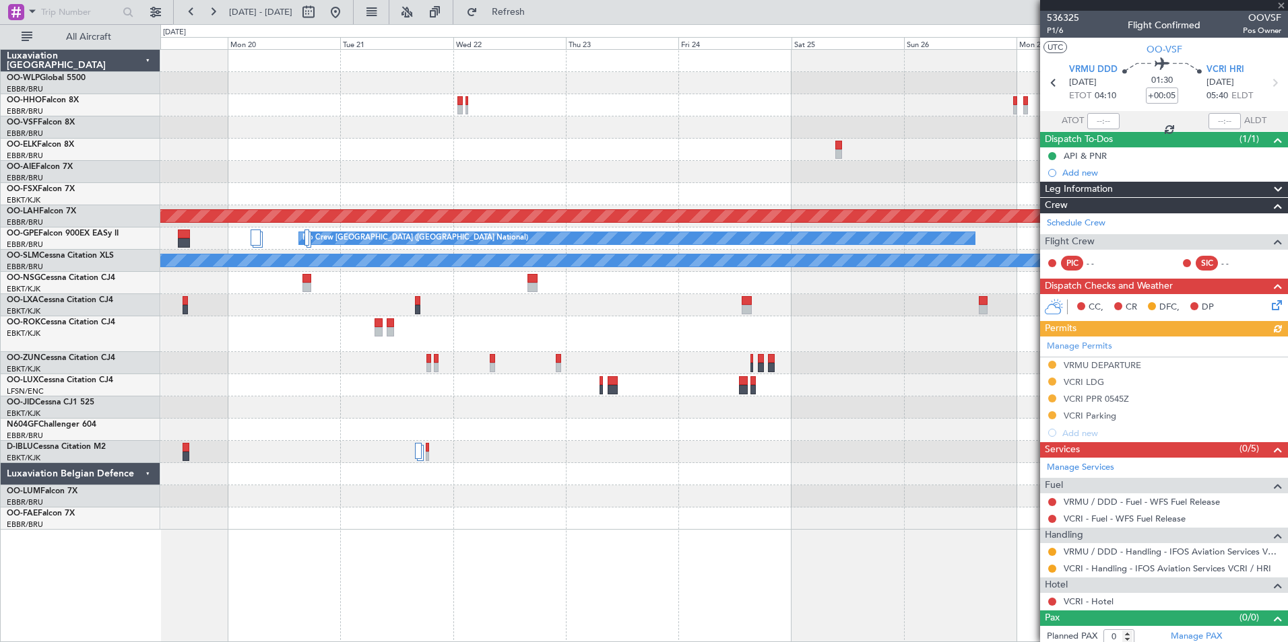
click at [642, 144] on div at bounding box center [723, 150] width 1127 height 22
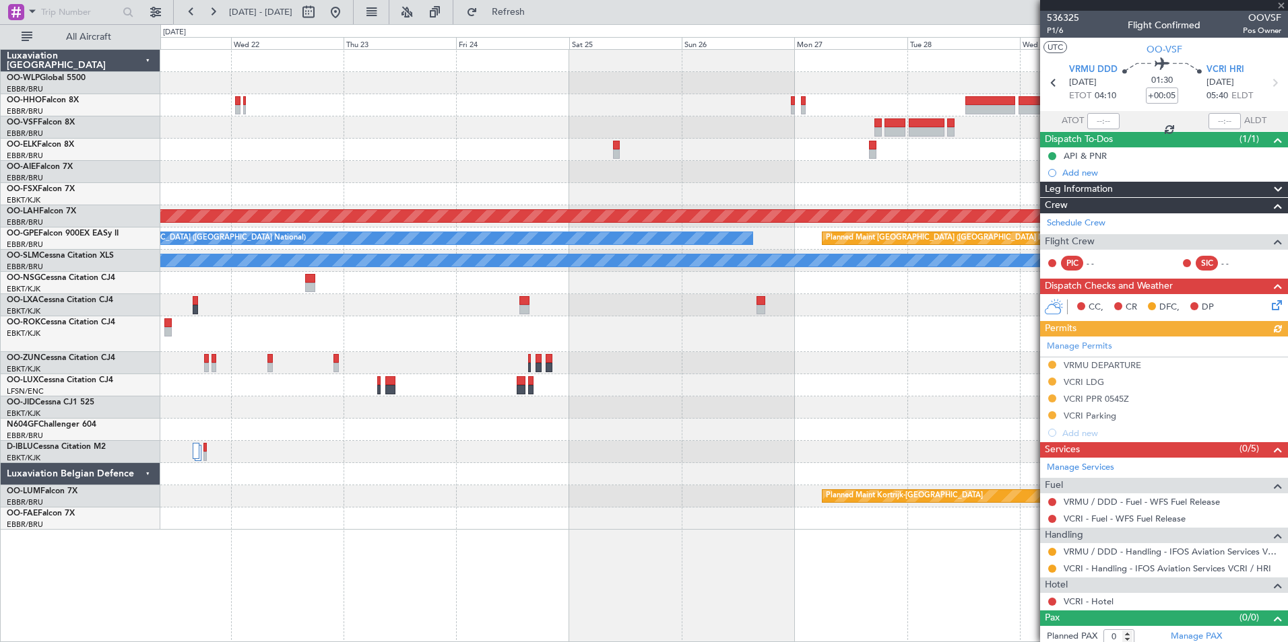
click at [647, 133] on div "Planned Maint [PERSON_NAME]-[GEOGRAPHIC_DATA][PERSON_NAME] ([GEOGRAPHIC_DATA][P…" at bounding box center [723, 290] width 1127 height 480
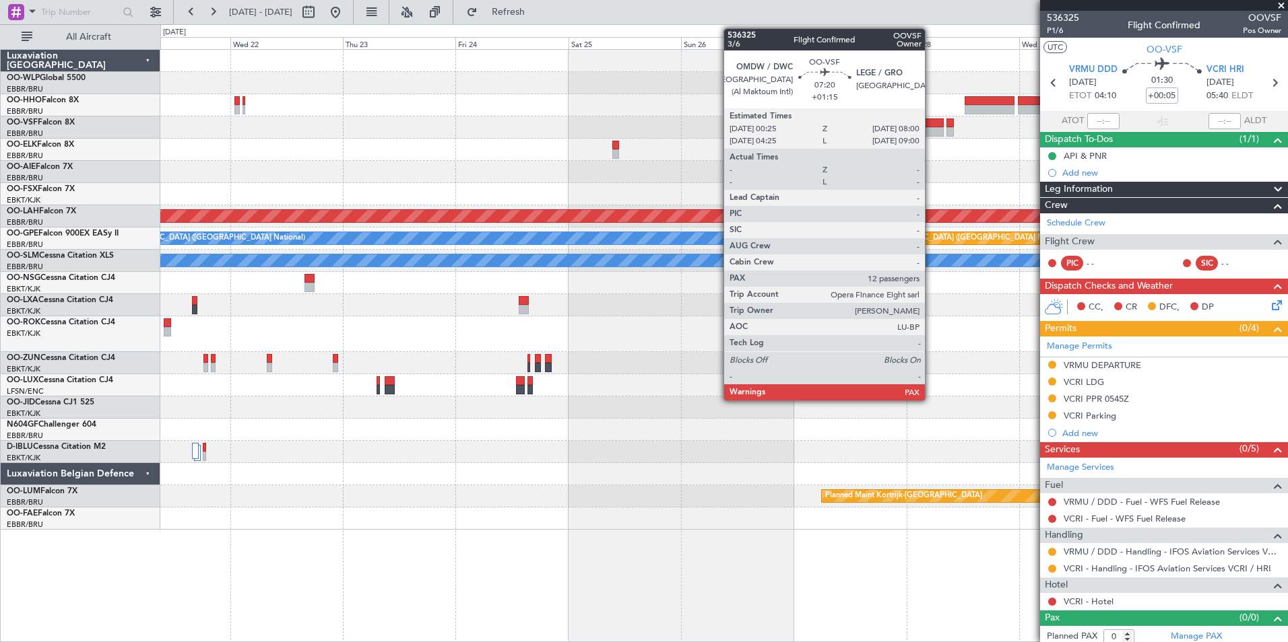
click at [931, 129] on div at bounding box center [926, 131] width 36 height 9
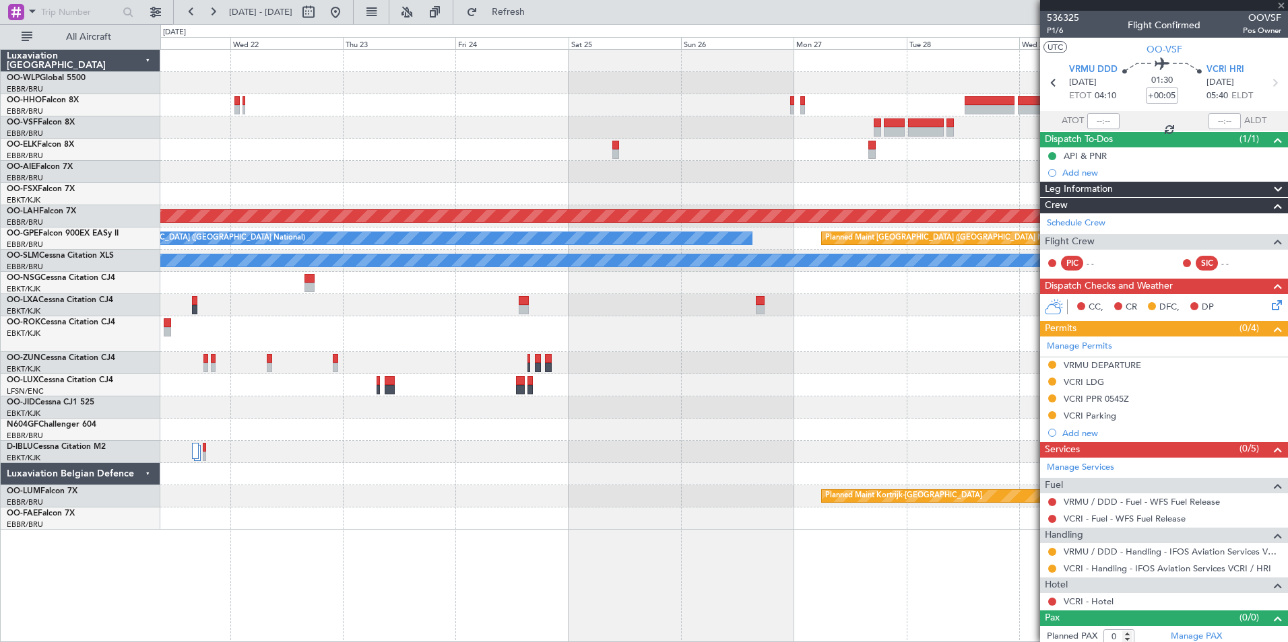
type input "+01:15"
type input "12"
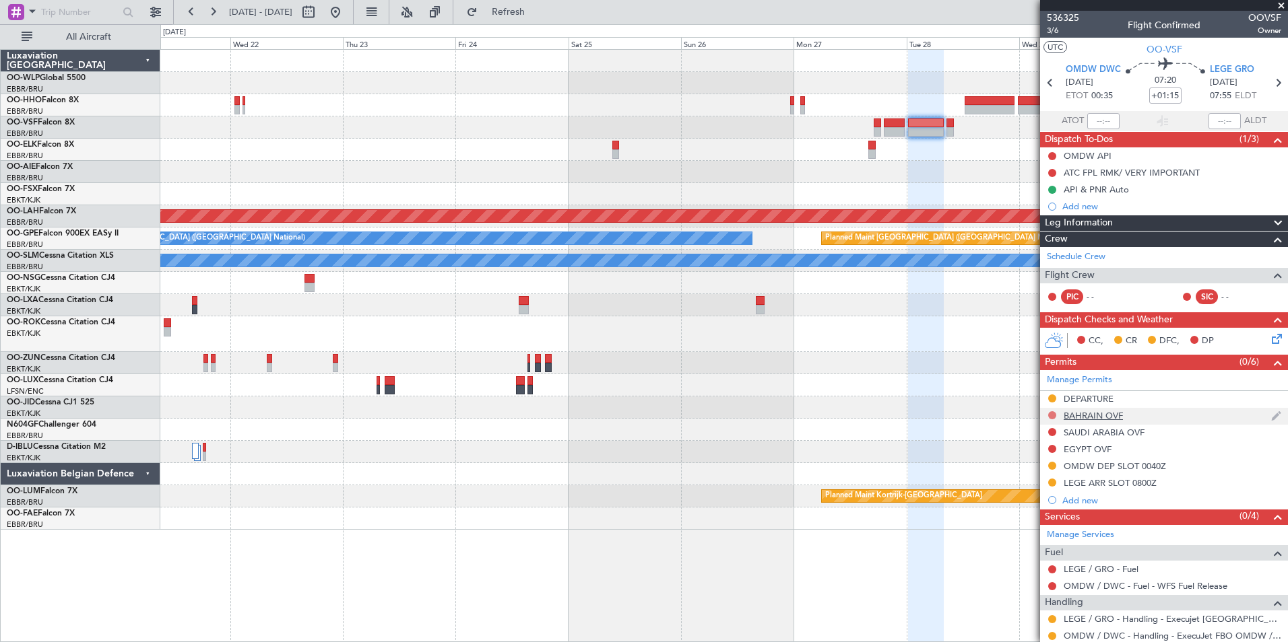
click at [1051, 413] on button at bounding box center [1052, 415] width 8 height 8
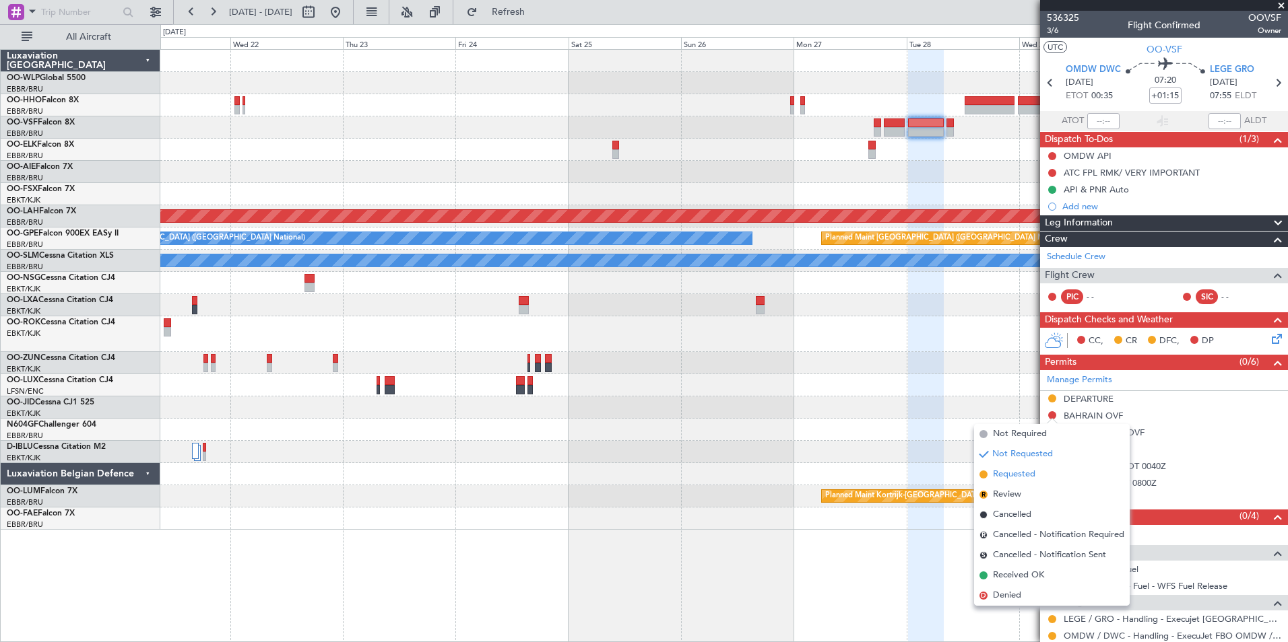
click at [1022, 475] on span "Requested" at bounding box center [1014, 474] width 42 height 13
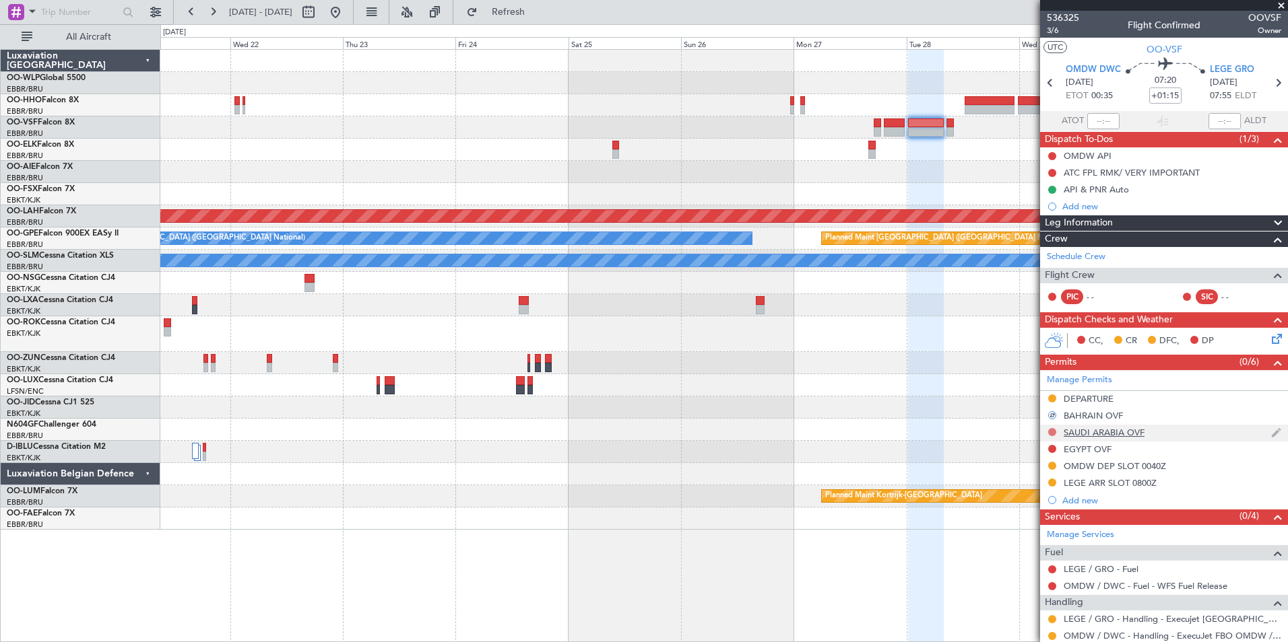
click at [1052, 430] on button at bounding box center [1052, 432] width 8 height 8
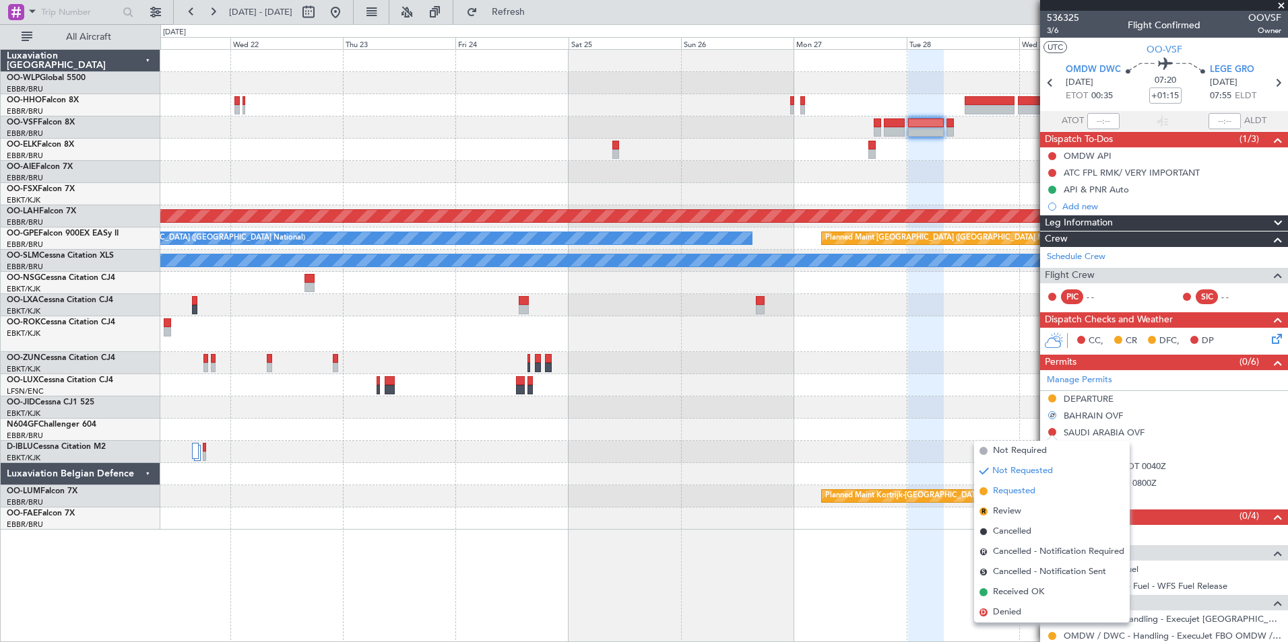
click at [1022, 492] on span "Requested" at bounding box center [1014, 491] width 42 height 13
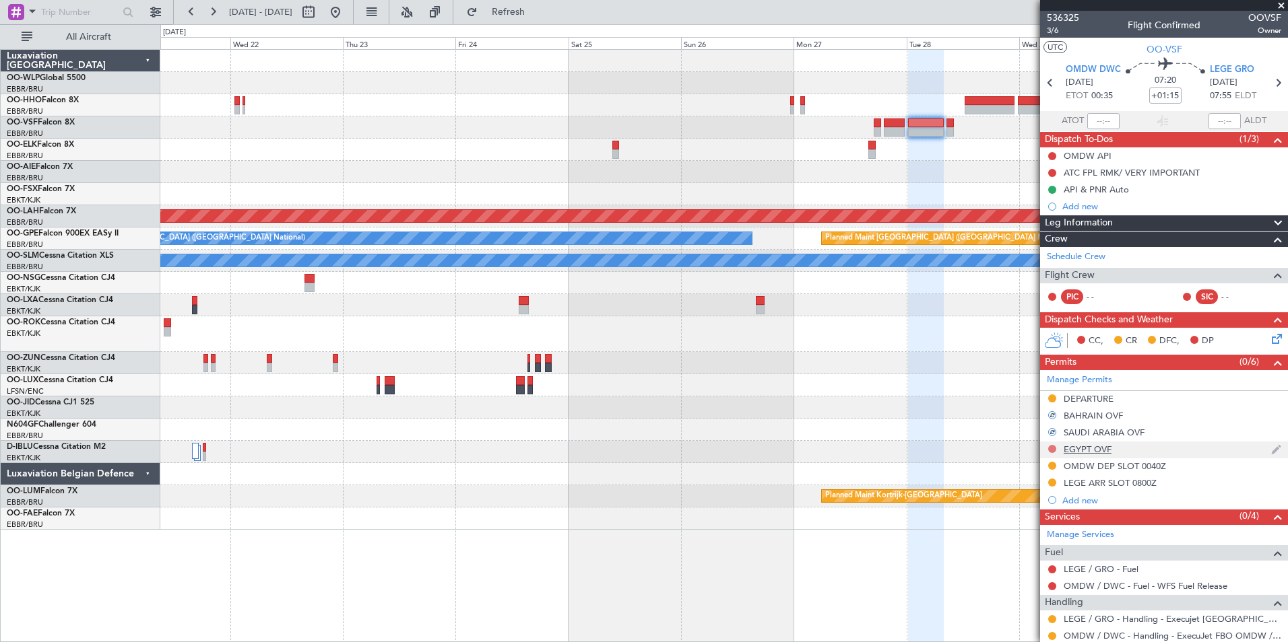
click at [1051, 451] on button at bounding box center [1052, 449] width 8 height 8
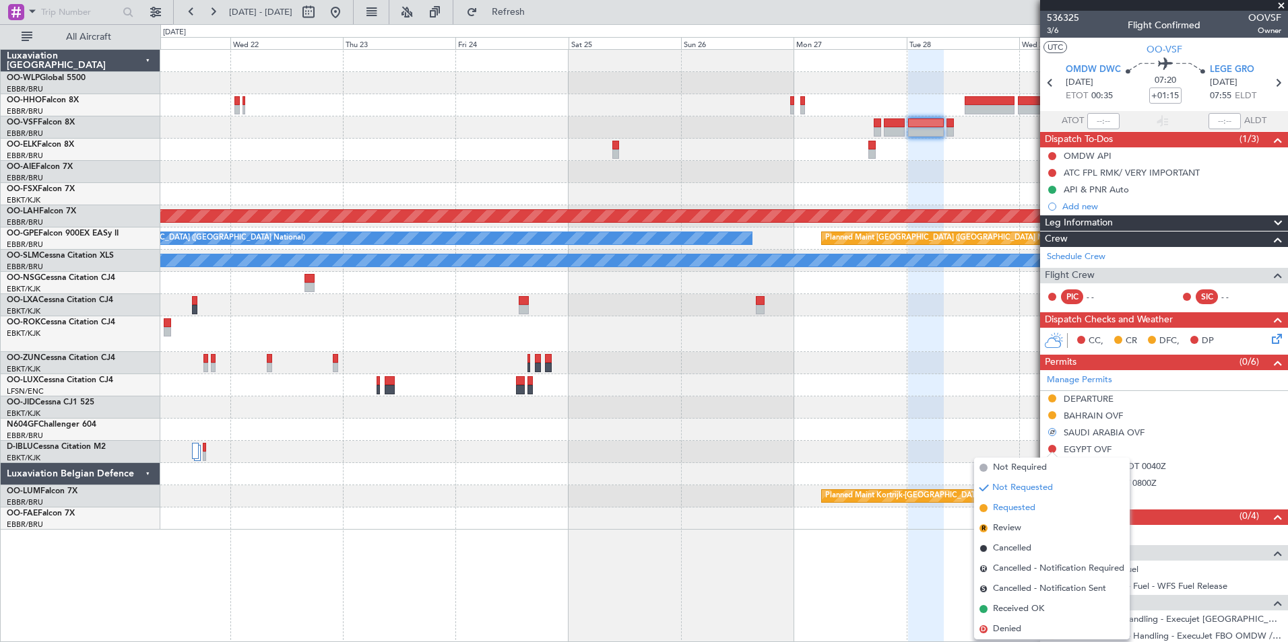
click at [1022, 508] on span "Requested" at bounding box center [1014, 508] width 42 height 13
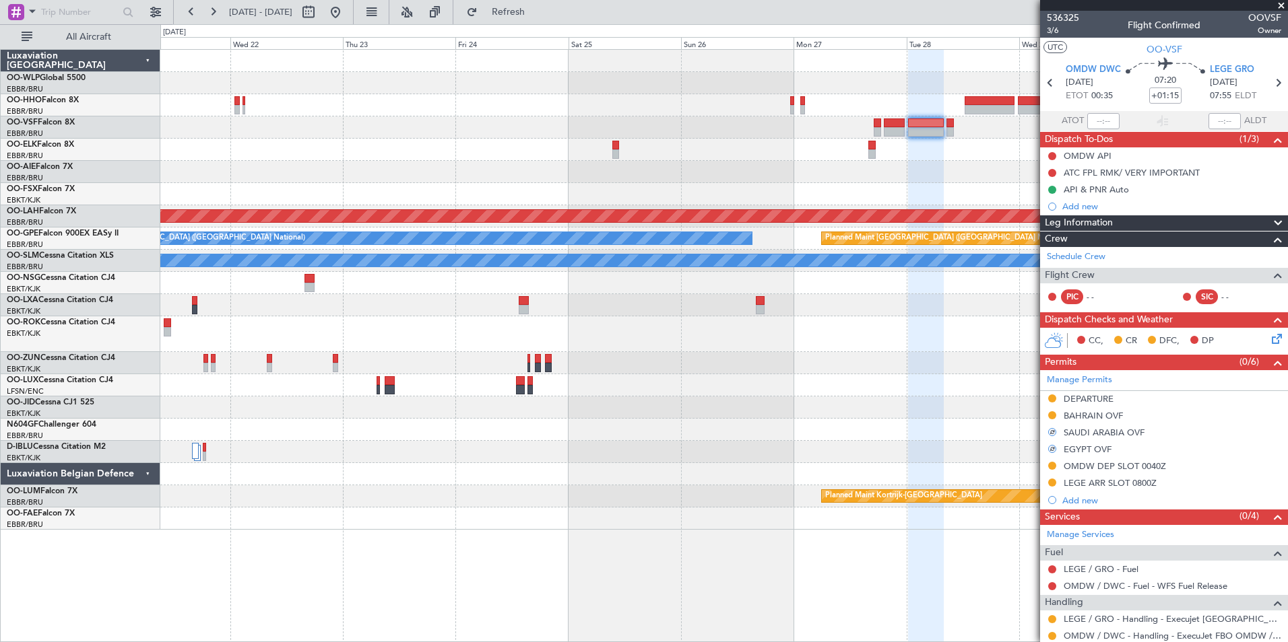
click at [1269, 337] on icon at bounding box center [1274, 336] width 11 height 11
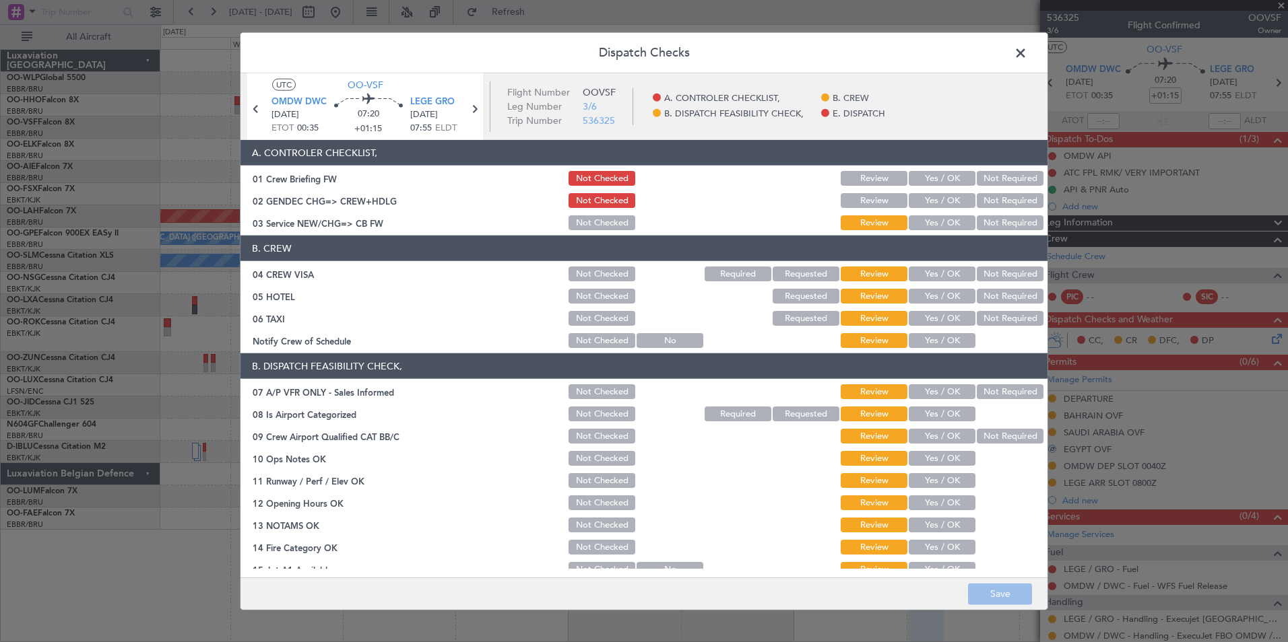
click at [937, 222] on button "Yes / OK" at bounding box center [941, 222] width 67 height 15
click at [997, 280] on button "Not Required" at bounding box center [1009, 274] width 67 height 15
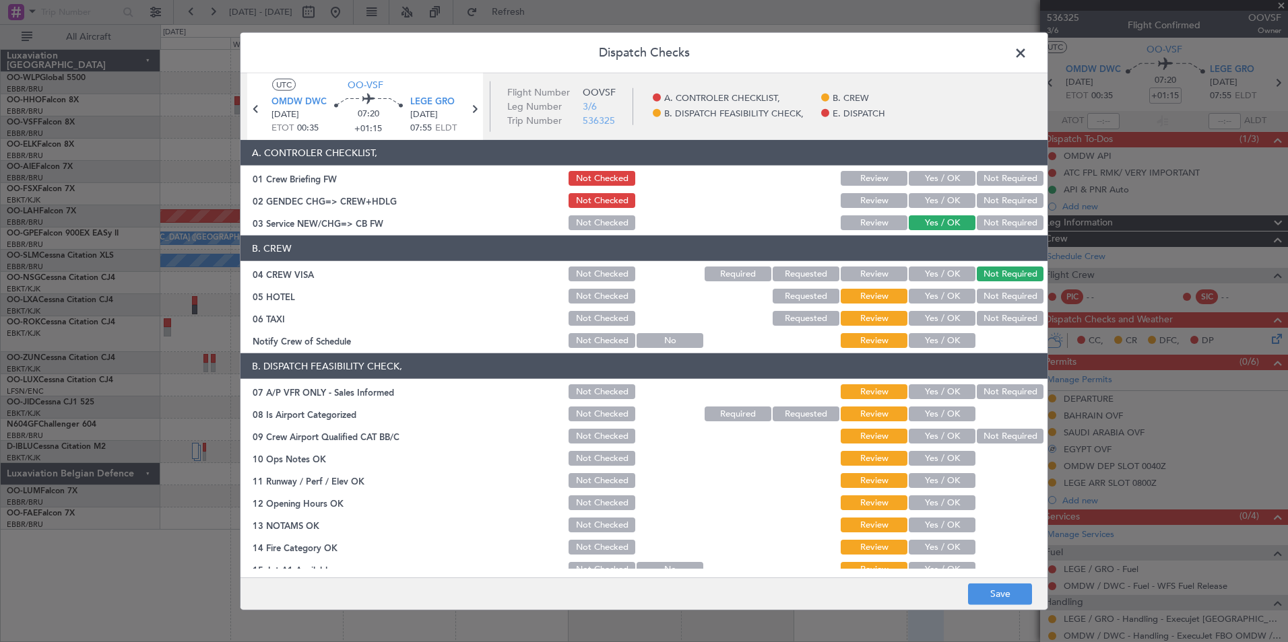
click at [994, 306] on section "B. CREW 04 CREW VISA Not Checked Required Requested Review Yes / OK Not Require…" at bounding box center [643, 293] width 807 height 114
click at [993, 294] on button "Not Required" at bounding box center [1009, 296] width 67 height 15
click at [983, 315] on button "Not Required" at bounding box center [1009, 318] width 67 height 15
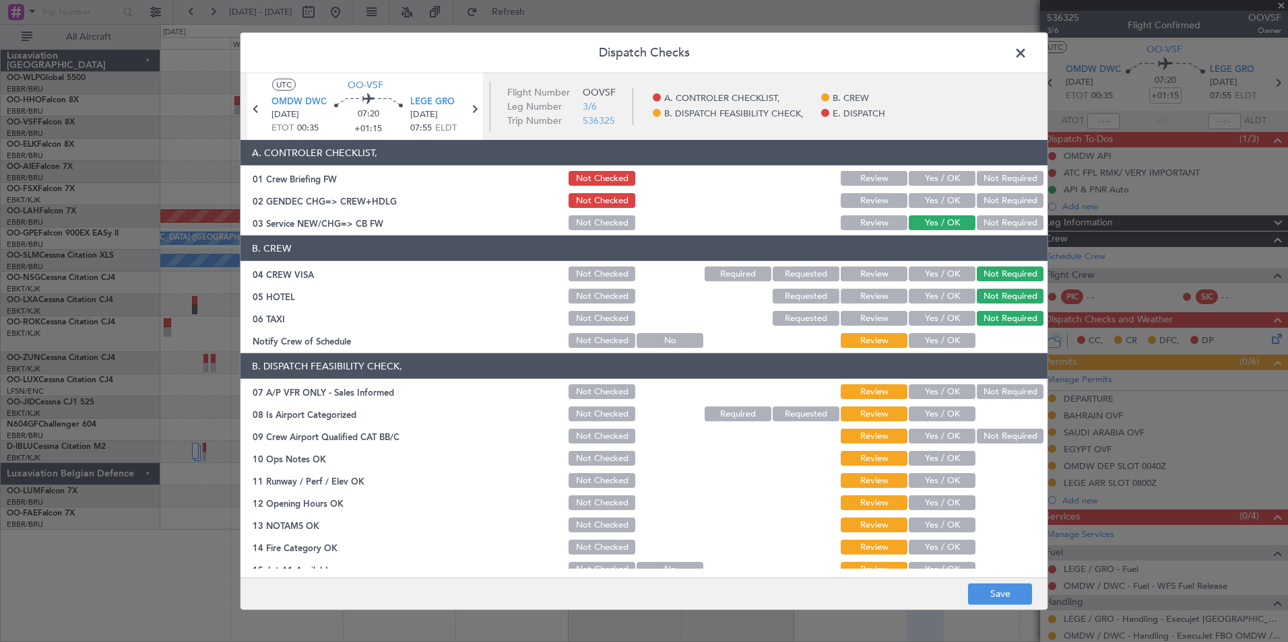
click at [933, 344] on button "Yes / OK" at bounding box center [941, 340] width 67 height 15
click at [989, 397] on button "Not Required" at bounding box center [1009, 392] width 67 height 15
click at [943, 413] on button "Yes / OK" at bounding box center [941, 414] width 67 height 15
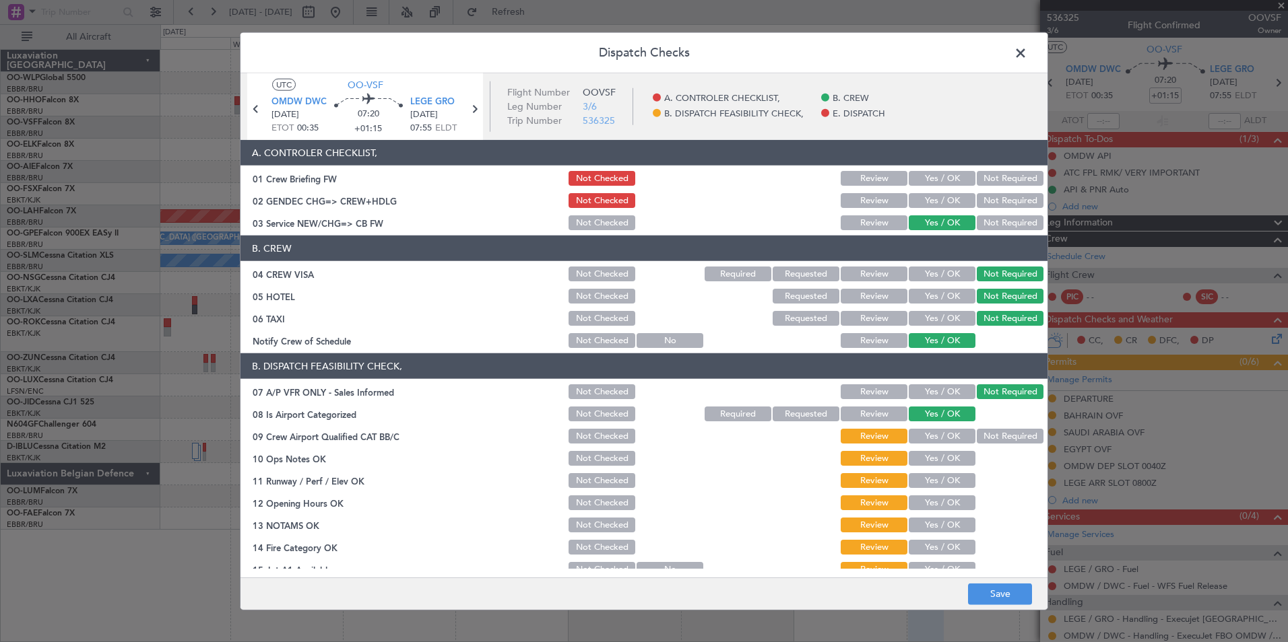
click at [943, 433] on button "Yes / OK" at bounding box center [941, 436] width 67 height 15
click at [943, 470] on section "B. DISPATCH FEASIBILITY CHECK, 07 A/P VFR ONLY - Sales Informed Not Checked Rev…" at bounding box center [643, 500] width 807 height 292
click at [940, 463] on button "Yes / OK" at bounding box center [941, 458] width 67 height 15
click at [939, 480] on button "Yes / OK" at bounding box center [941, 480] width 67 height 15
click at [934, 504] on button "Yes / OK" at bounding box center [941, 503] width 67 height 15
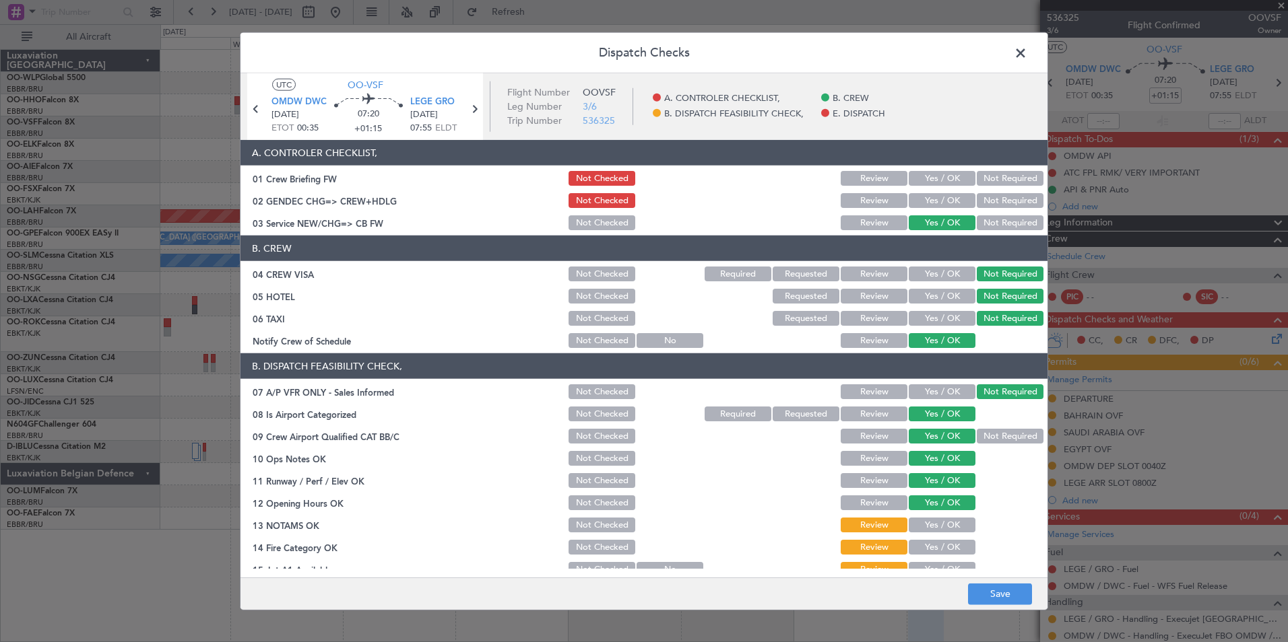
click at [919, 543] on button "Yes / OK" at bounding box center [941, 547] width 67 height 15
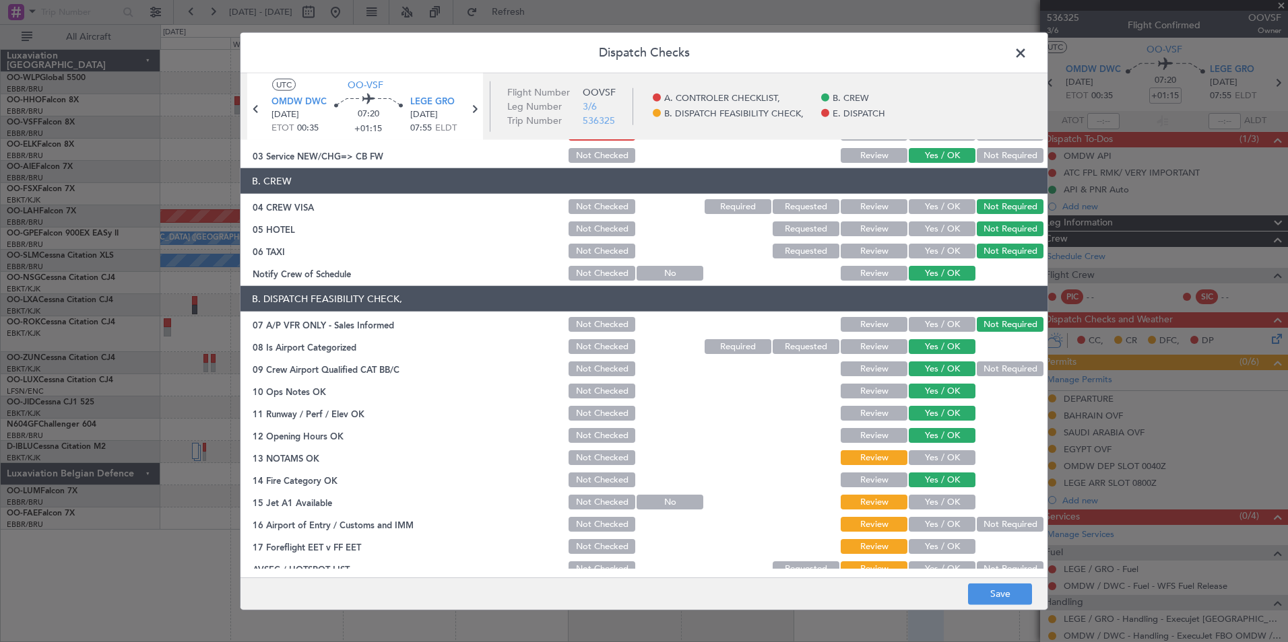
click at [931, 501] on button "Yes / OK" at bounding box center [941, 502] width 67 height 15
click at [984, 522] on button "Not Required" at bounding box center [1009, 524] width 67 height 15
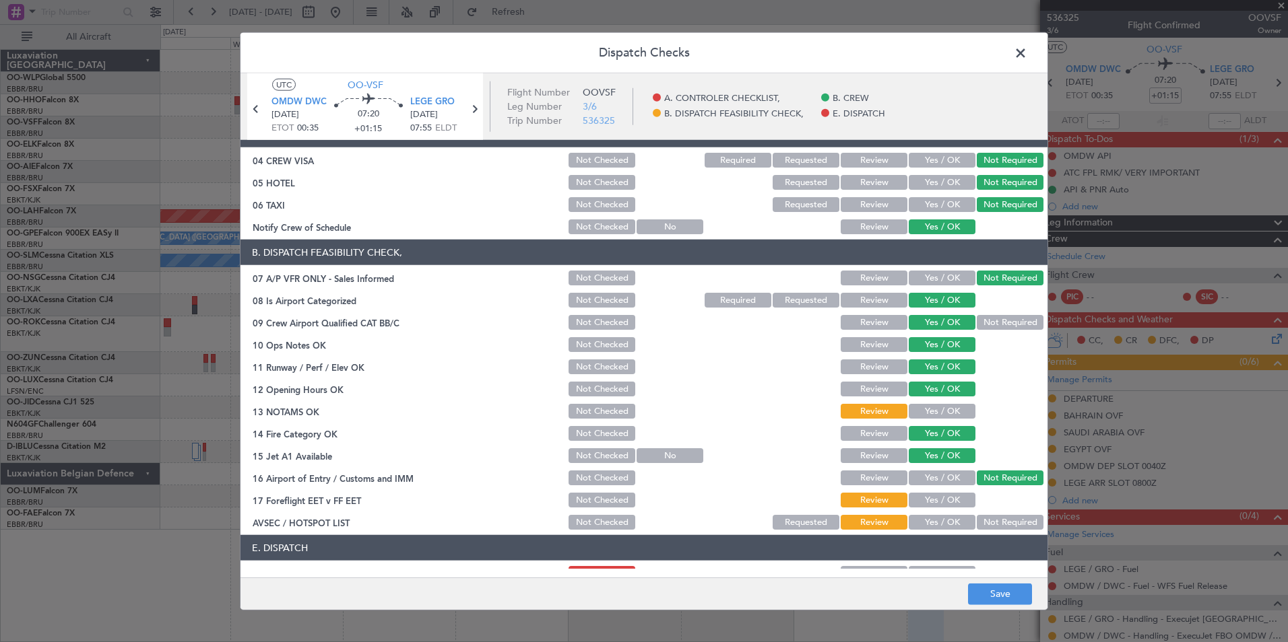
scroll to position [135, 0]
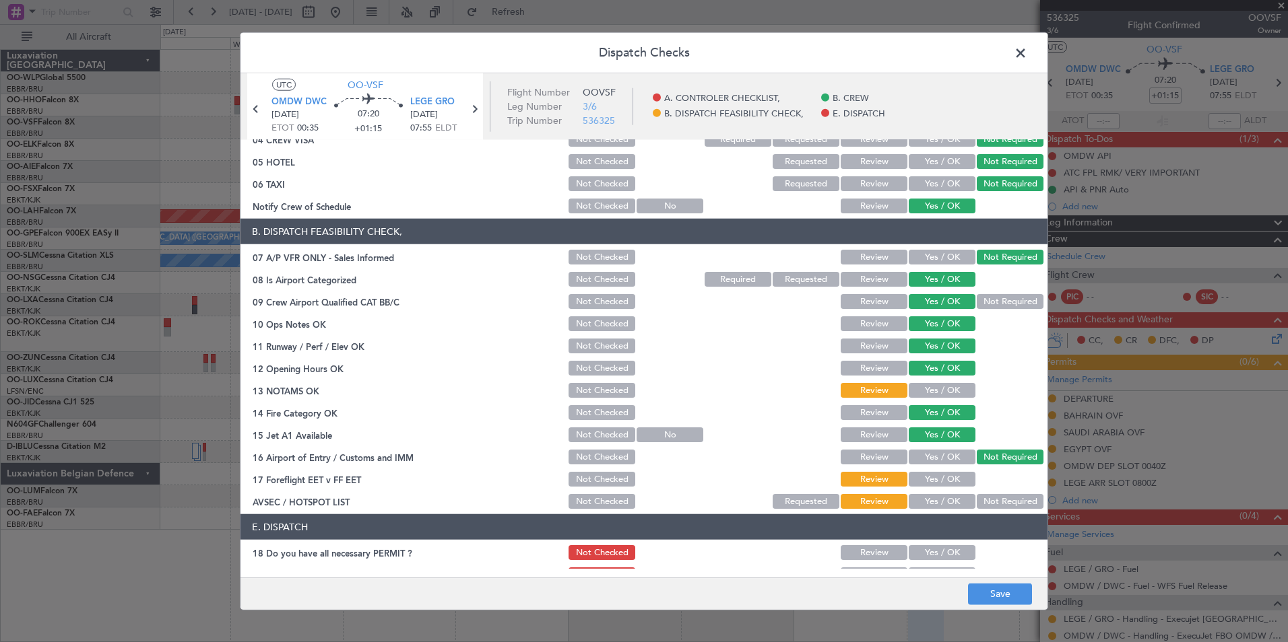
click at [986, 496] on button "Not Required" at bounding box center [1009, 501] width 67 height 15
click at [956, 484] on button "Yes / OK" at bounding box center [941, 479] width 67 height 15
click at [989, 605] on button "Save" at bounding box center [1000, 594] width 64 height 22
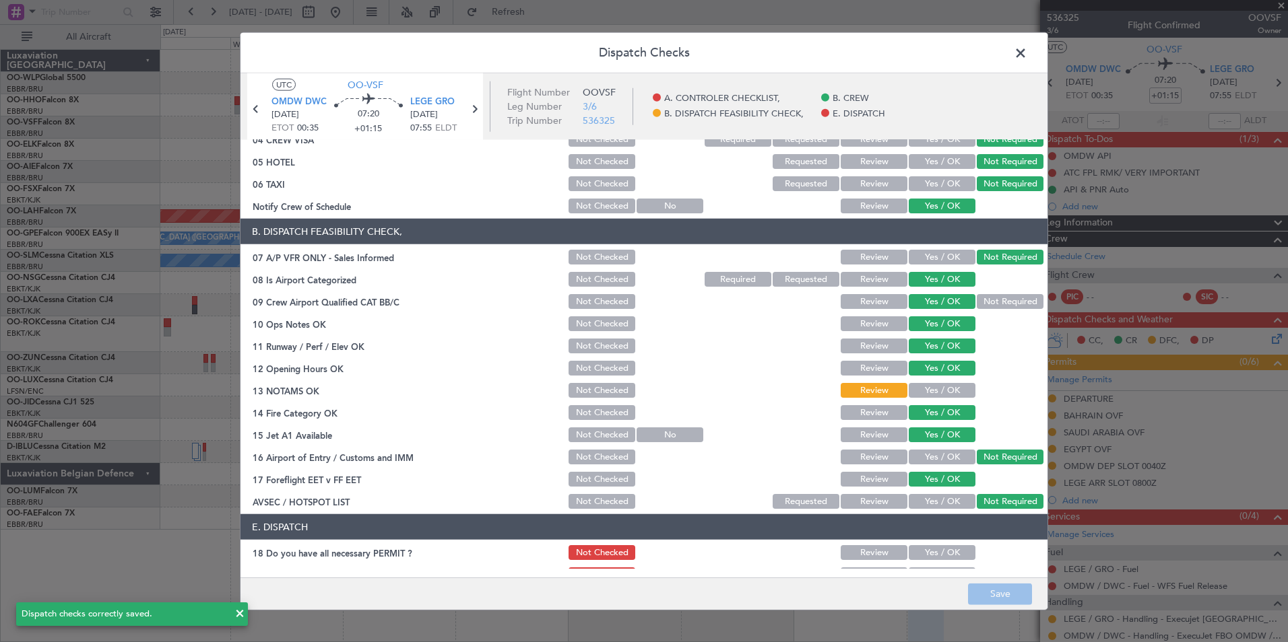
click at [1027, 53] on span at bounding box center [1027, 56] width 0 height 27
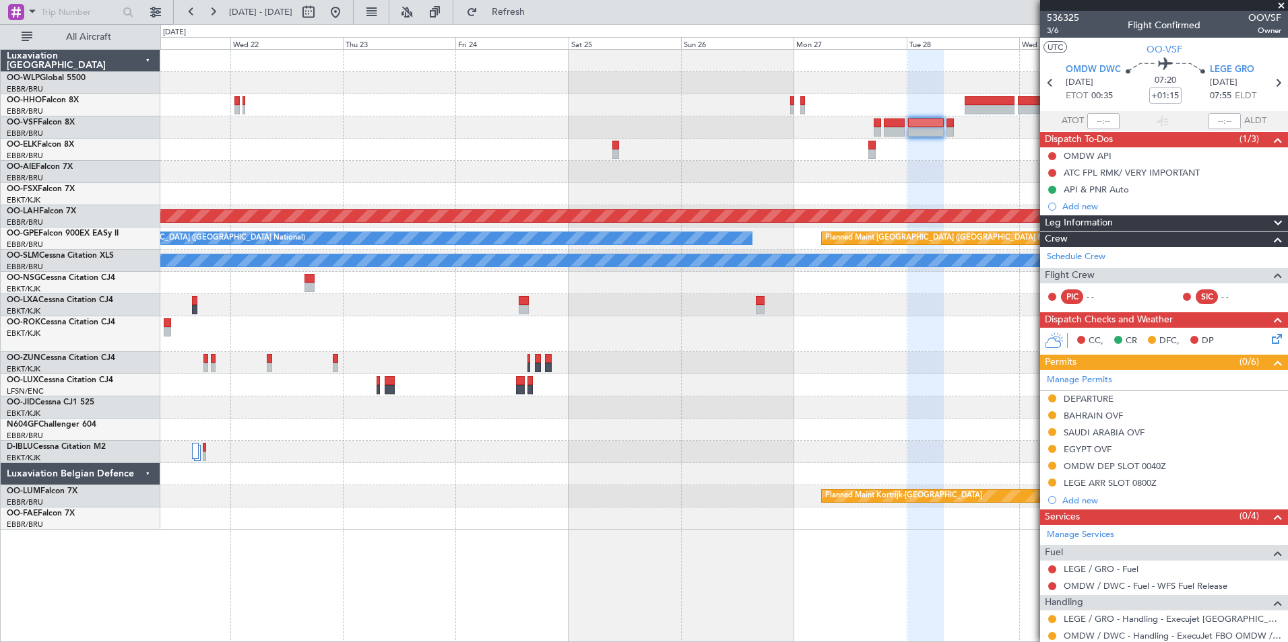
click at [1085, 477] on div "LEGE ARR SLOT 0800Z" at bounding box center [1109, 482] width 93 height 11
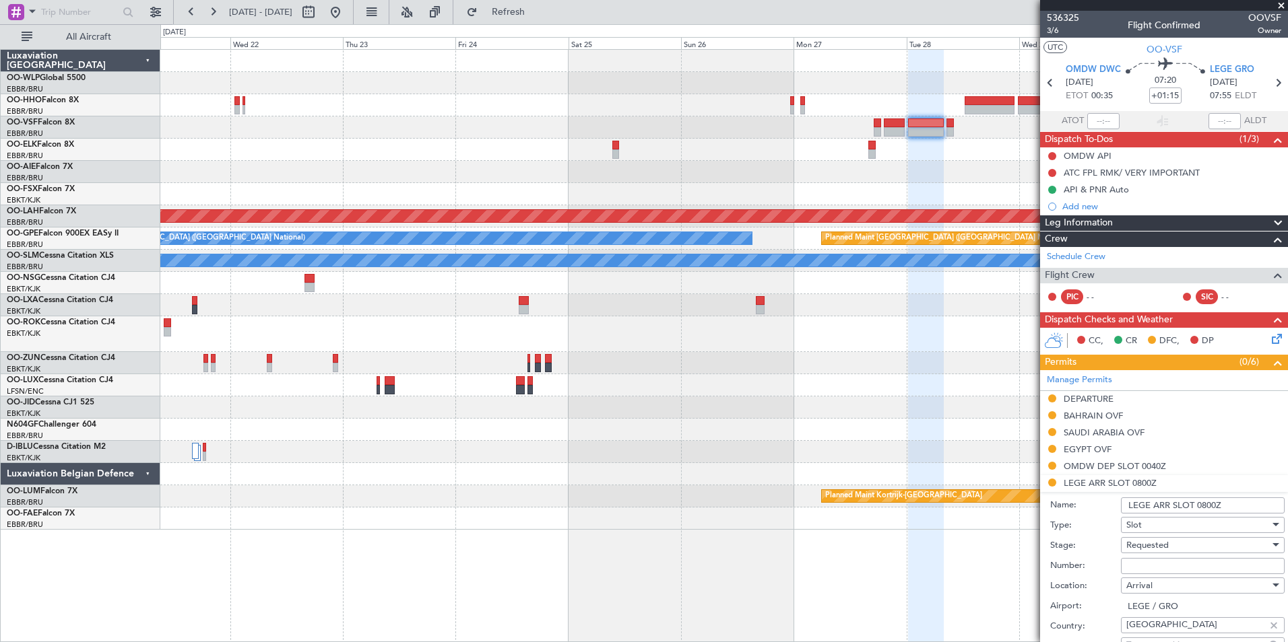
click at [1146, 561] on input "Number:" at bounding box center [1203, 566] width 164 height 16
type input "approved"
click at [1154, 545] on span "Requested" at bounding box center [1147, 545] width 42 height 12
click at [1150, 626] on span "Received OK" at bounding box center [1197, 632] width 141 height 20
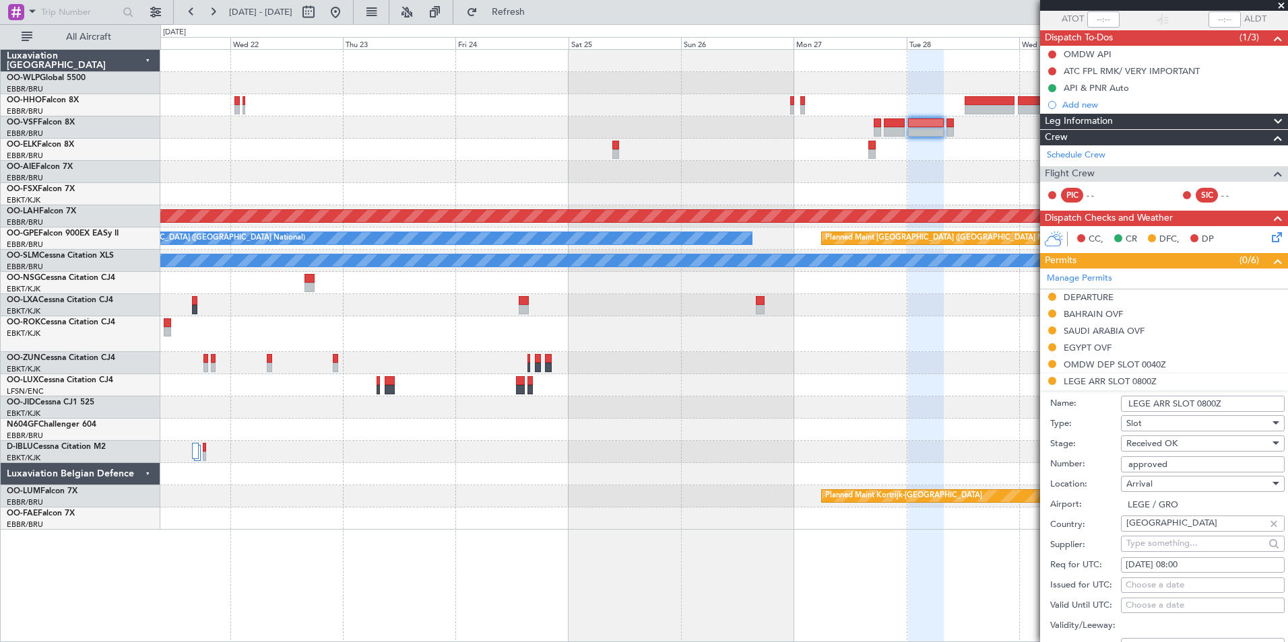
scroll to position [269, 0]
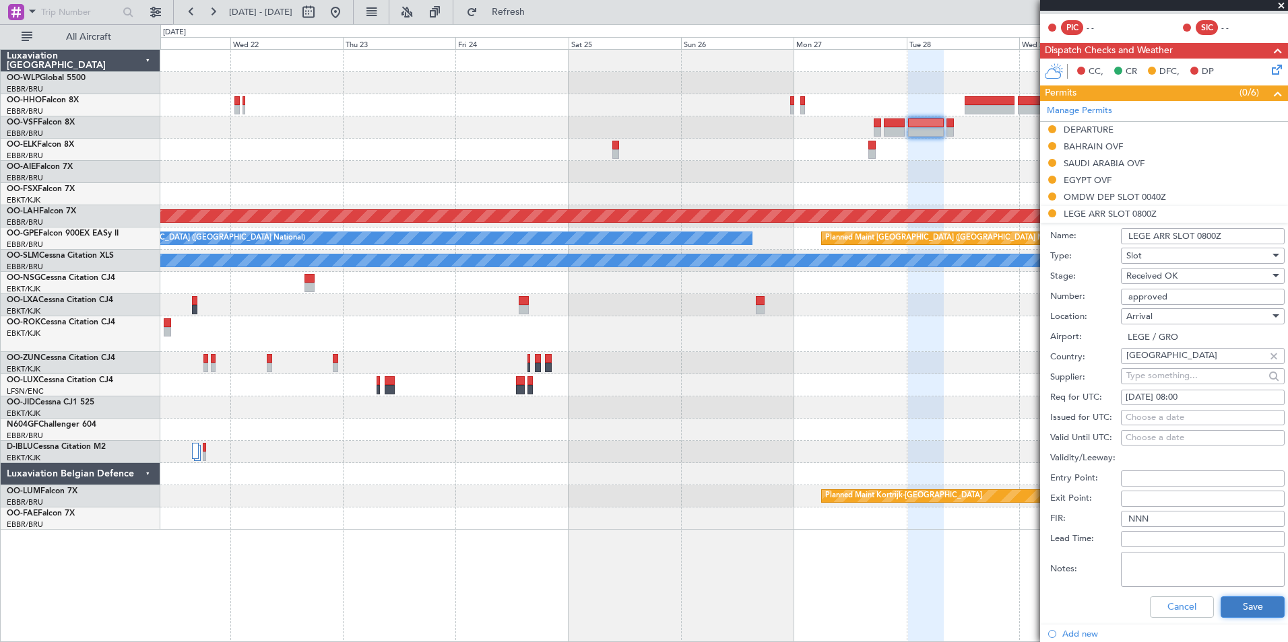
click at [1244, 597] on button "Save" at bounding box center [1252, 608] width 64 height 22
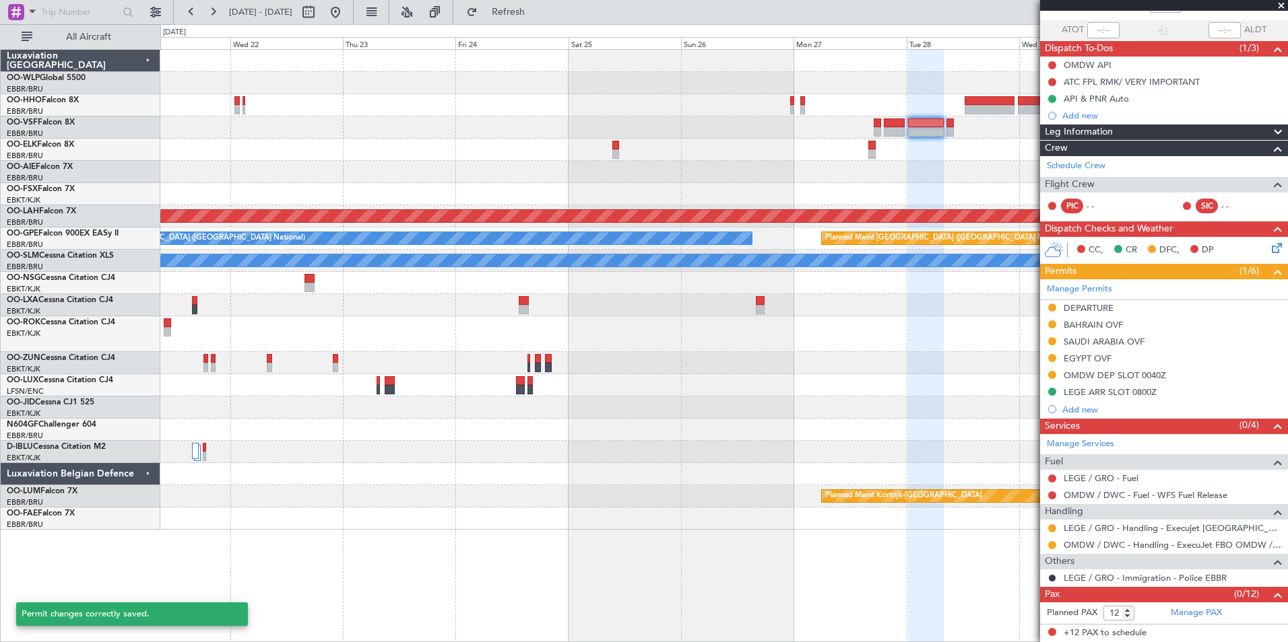
scroll to position [90, 0]
click at [1051, 527] on button at bounding box center [1052, 529] width 8 height 8
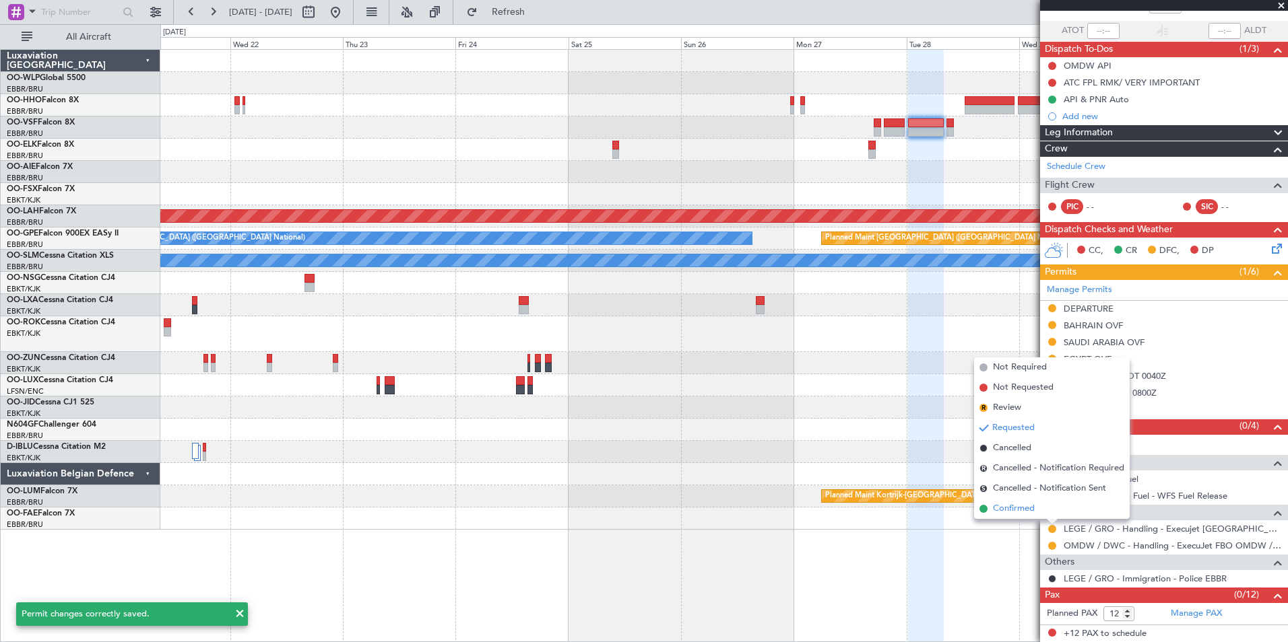
click at [1026, 513] on span "Confirmed" at bounding box center [1014, 508] width 42 height 13
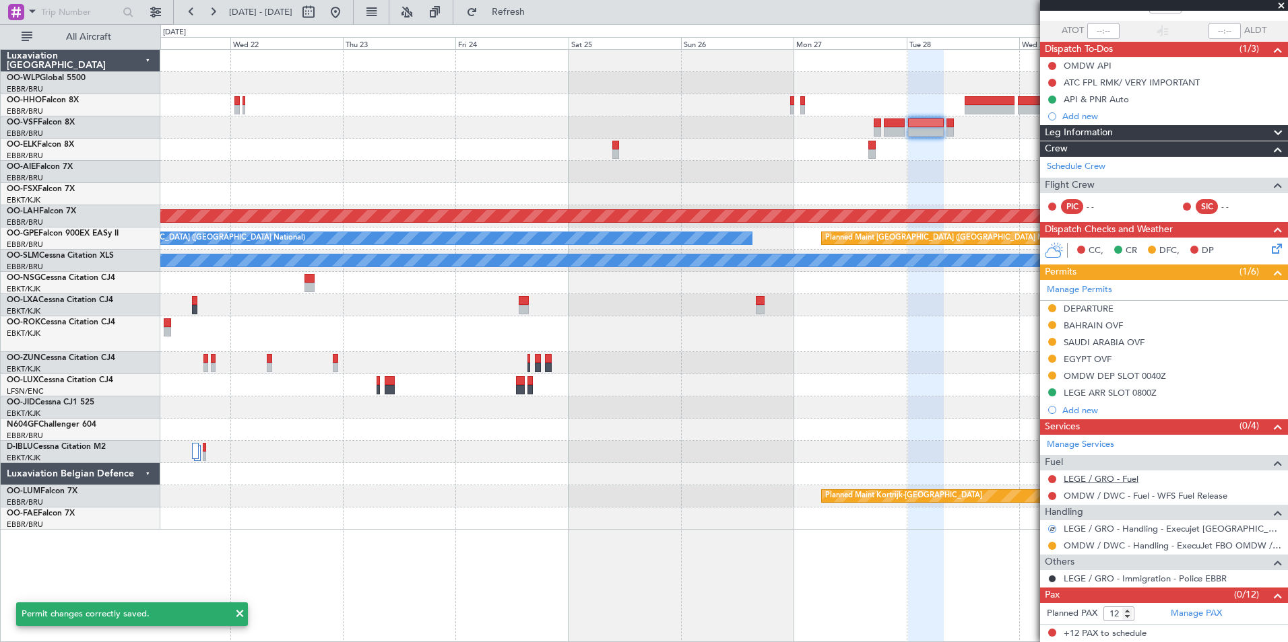
click at [1100, 481] on link "LEGE / GRO - Fuel" at bounding box center [1100, 478] width 75 height 11
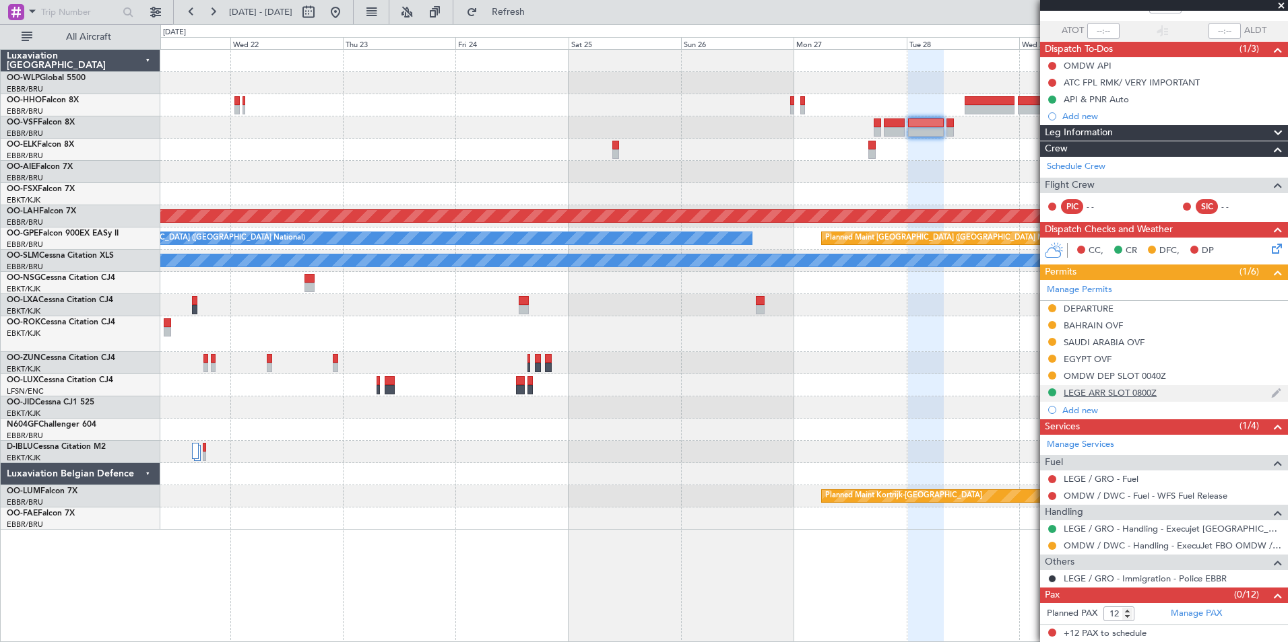
scroll to position [23, 0]
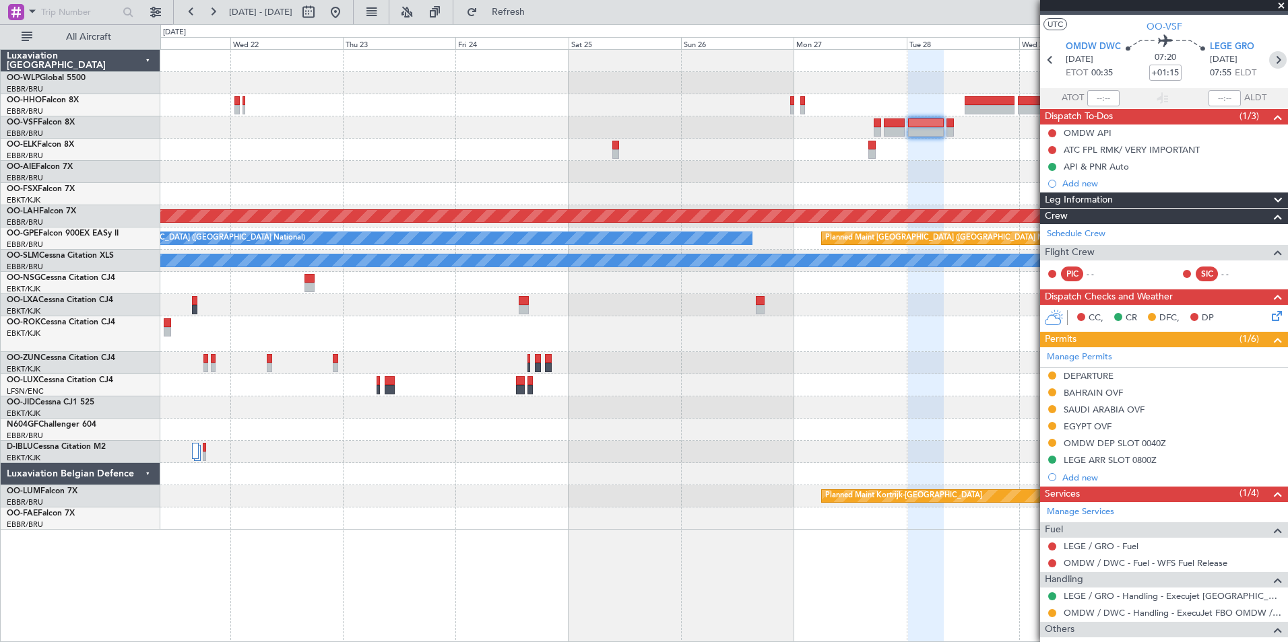
click at [1269, 64] on icon at bounding box center [1278, 60] width 18 height 18
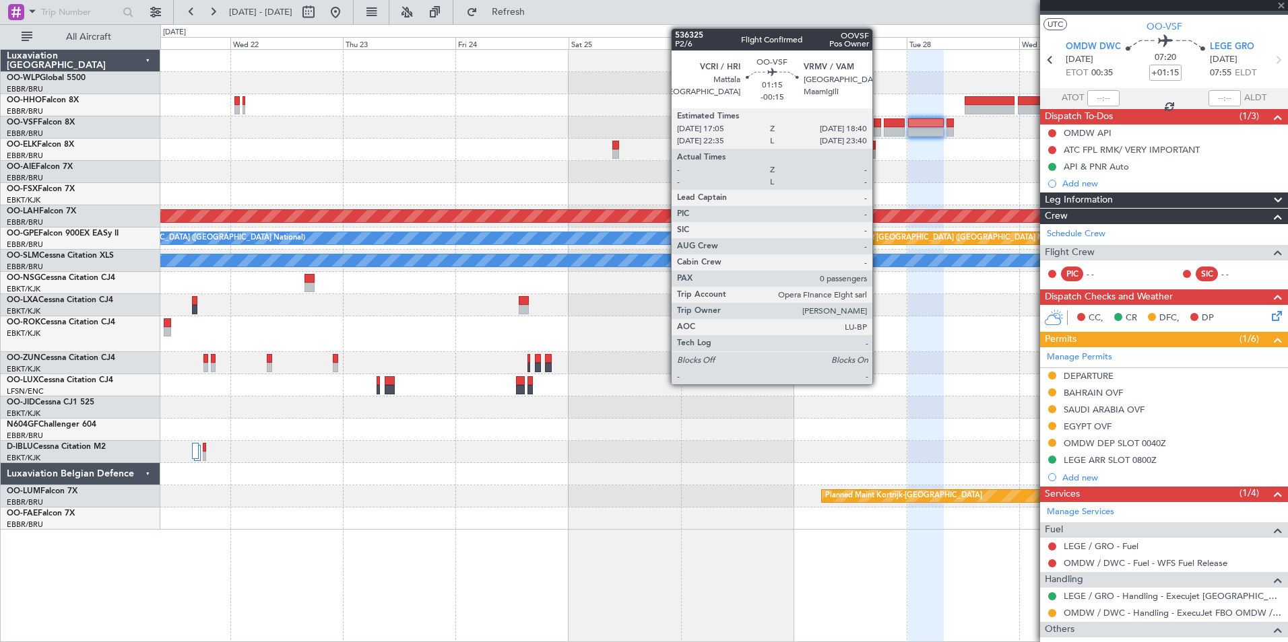
type input "0"
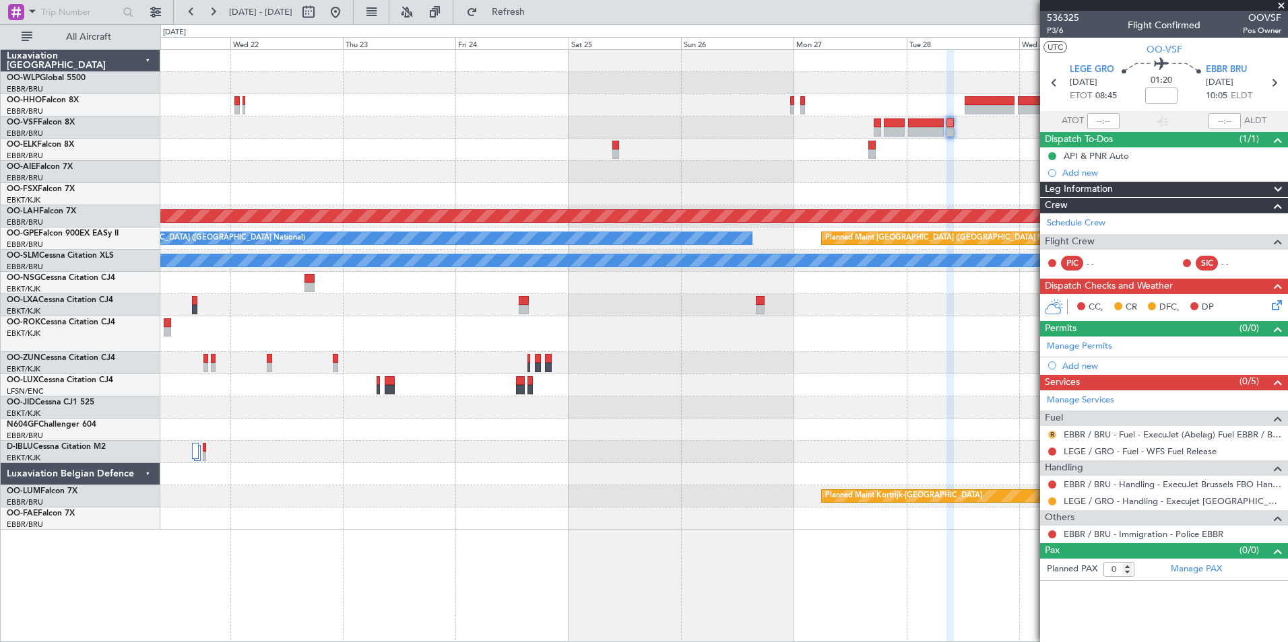
click at [1050, 432] on button "R" at bounding box center [1052, 435] width 8 height 8
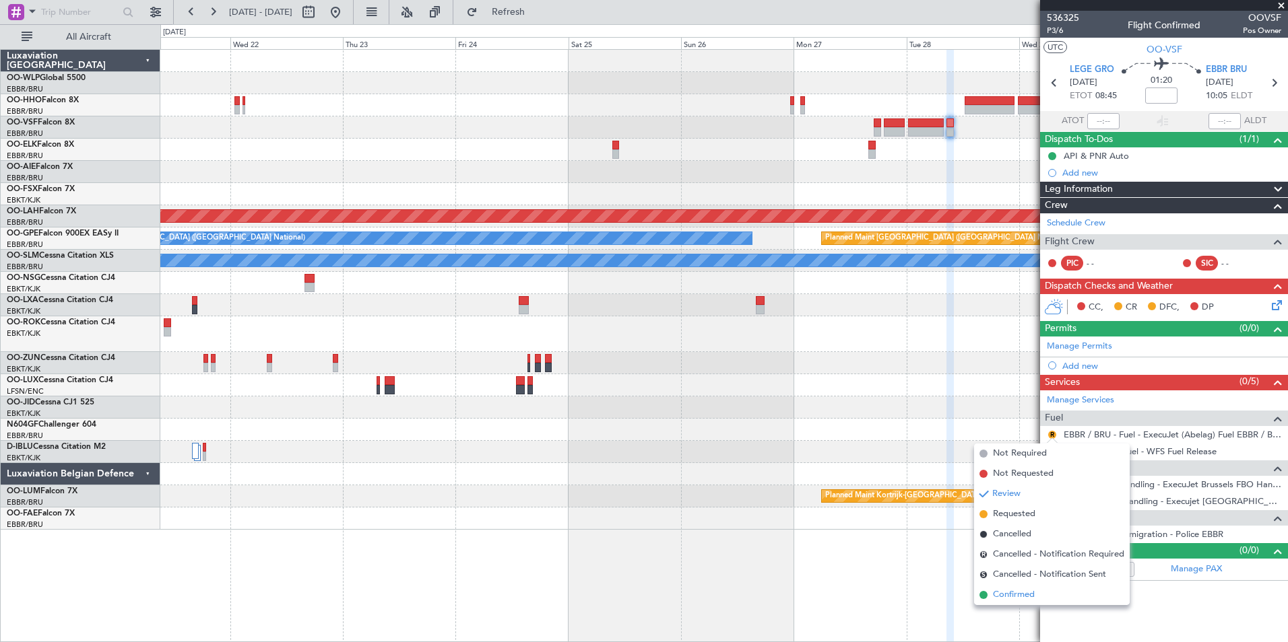
click at [1011, 597] on span "Confirmed" at bounding box center [1014, 595] width 42 height 13
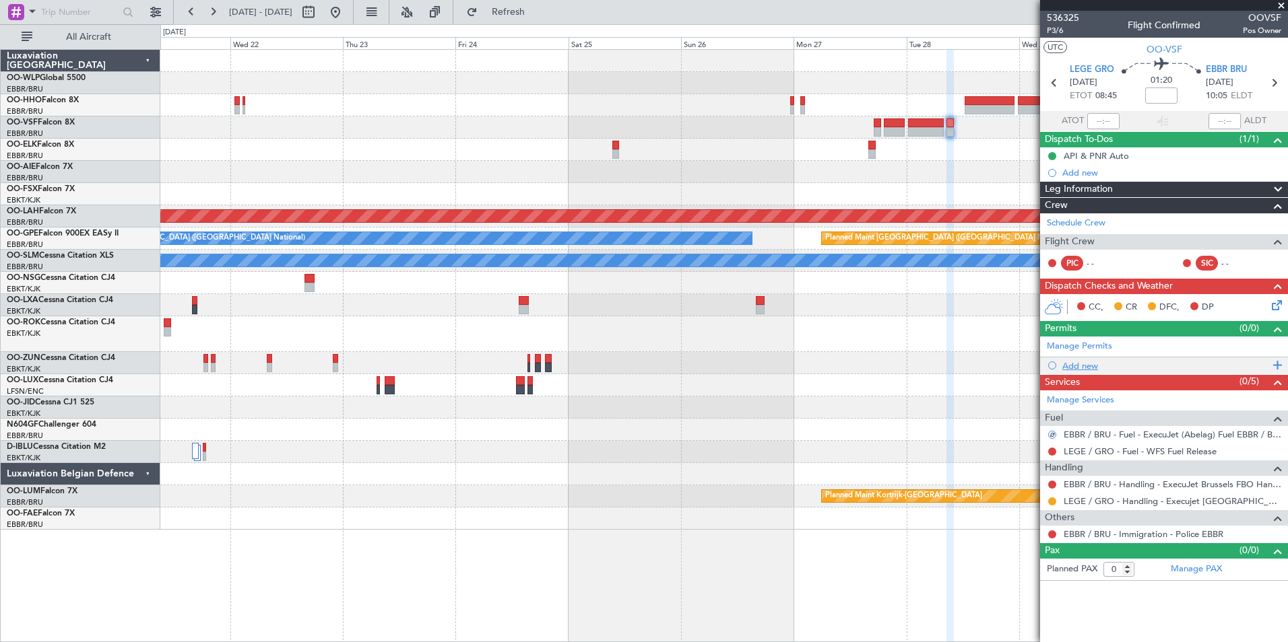
click at [1084, 362] on div "Add new" at bounding box center [1165, 365] width 207 height 11
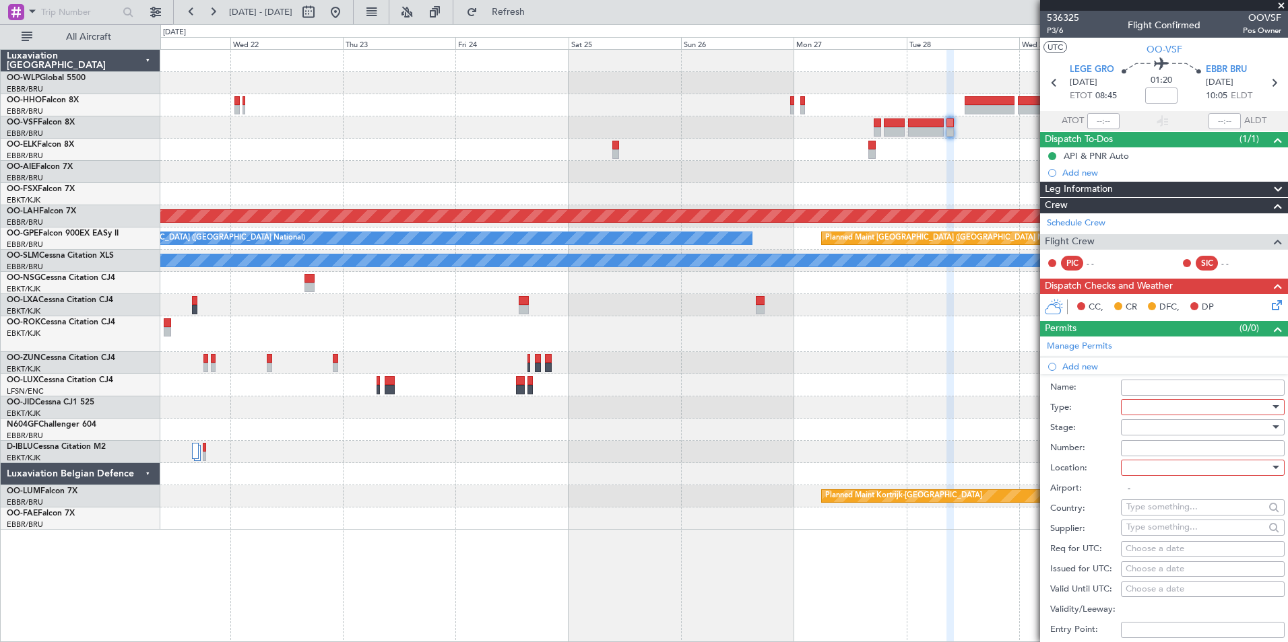
click at [1139, 403] on div at bounding box center [1197, 407] width 143 height 20
click at [1157, 536] on span "Slot" at bounding box center [1197, 534] width 141 height 20
click at [1142, 425] on div at bounding box center [1197, 428] width 143 height 20
click at [1156, 532] on span "Received OK" at bounding box center [1197, 535] width 141 height 20
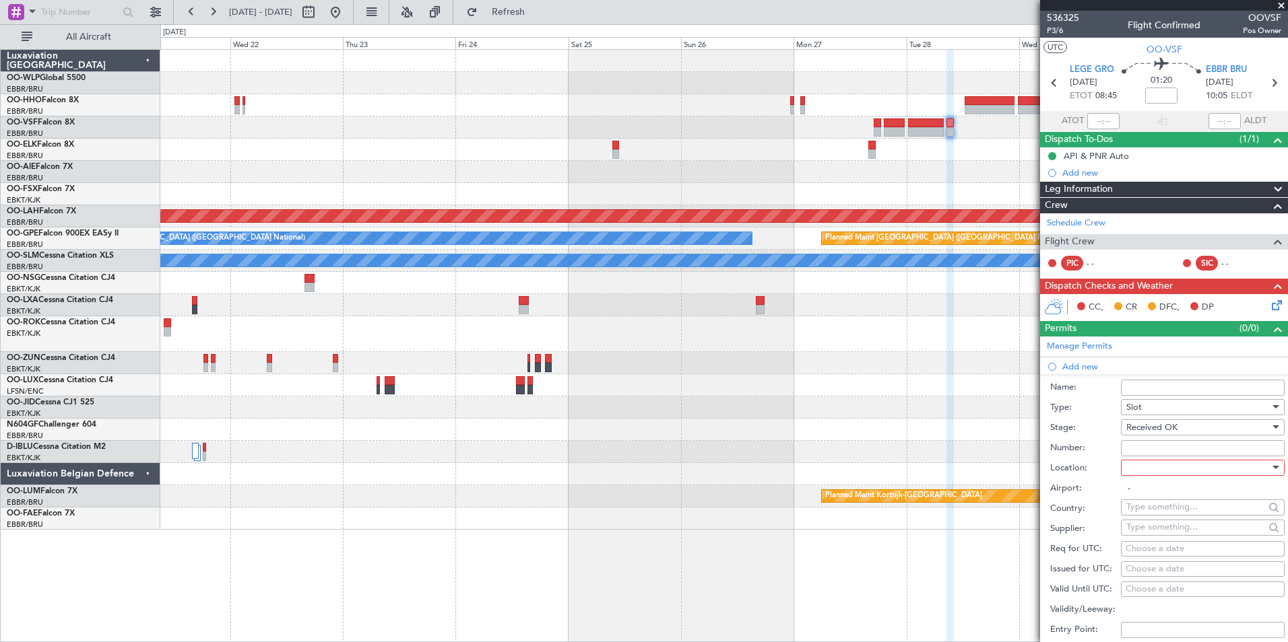
click at [1139, 445] on input "Number:" at bounding box center [1203, 448] width 164 height 16
type input "approved"
click at [1154, 467] on div at bounding box center [1197, 468] width 143 height 20
click at [1149, 490] on span "Departure" at bounding box center [1197, 495] width 141 height 20
type input "LEGE / GRO"
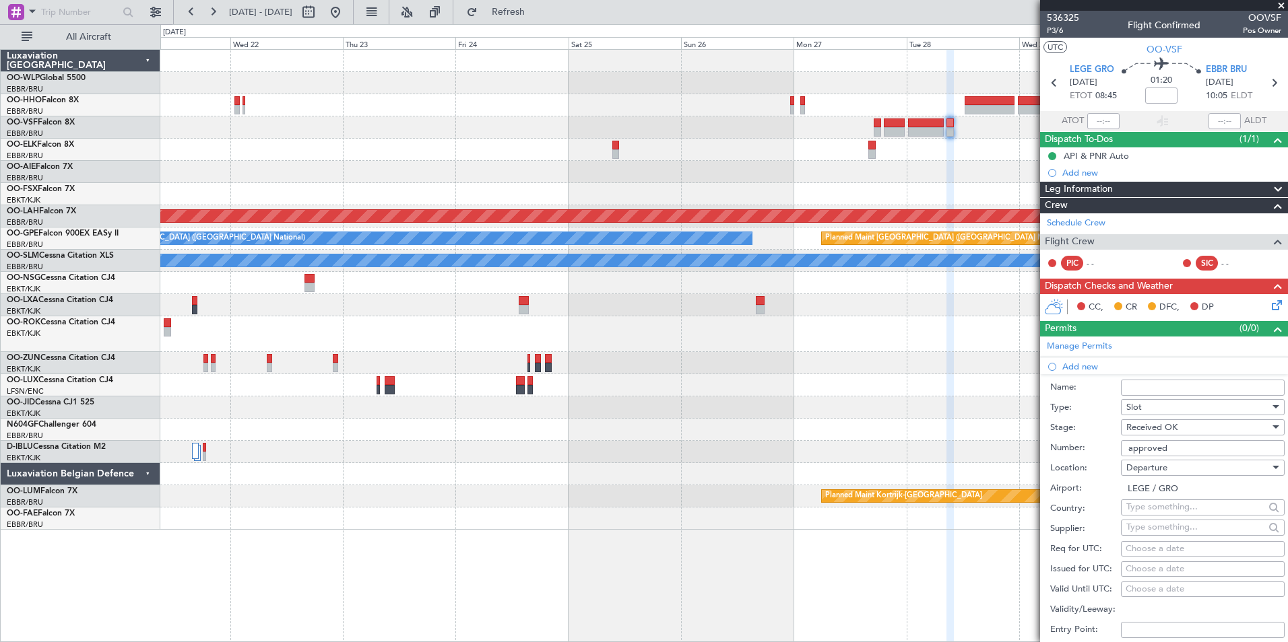
scroll to position [67, 0]
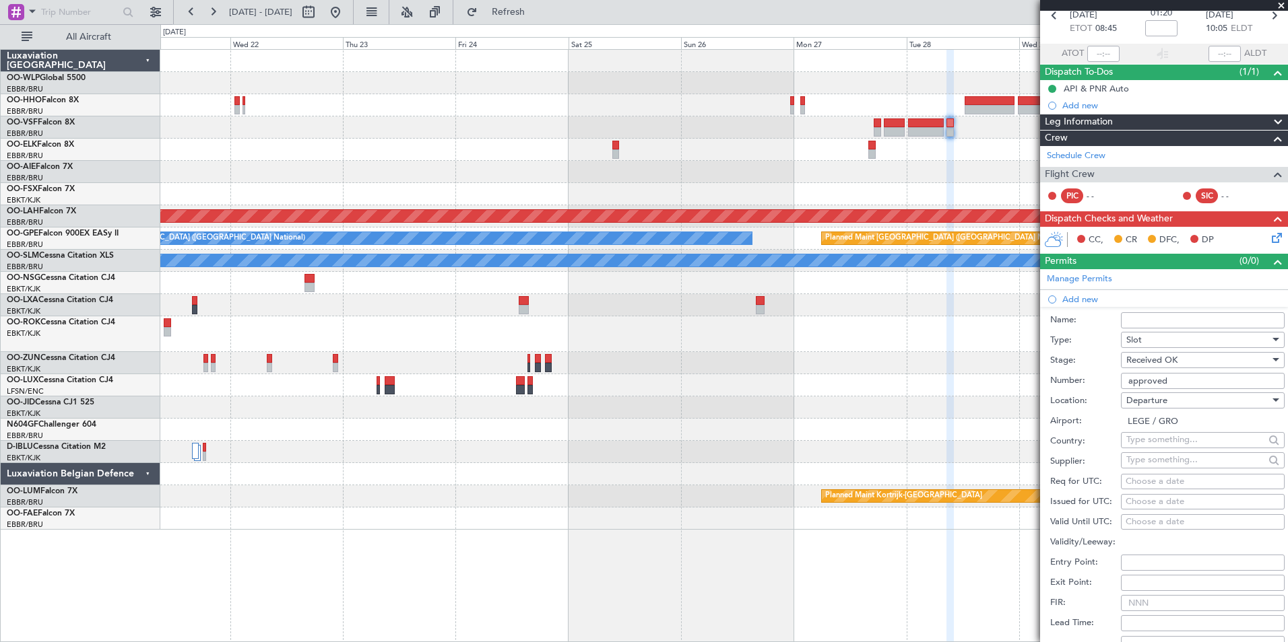
click at [1162, 444] on input "text" at bounding box center [1195, 440] width 138 height 20
click at [1098, 444] on label "Country:" at bounding box center [1085, 441] width 71 height 13
click at [1154, 481] on div "Choose a date" at bounding box center [1202, 481] width 154 height 13
select select "9"
select select "2025"
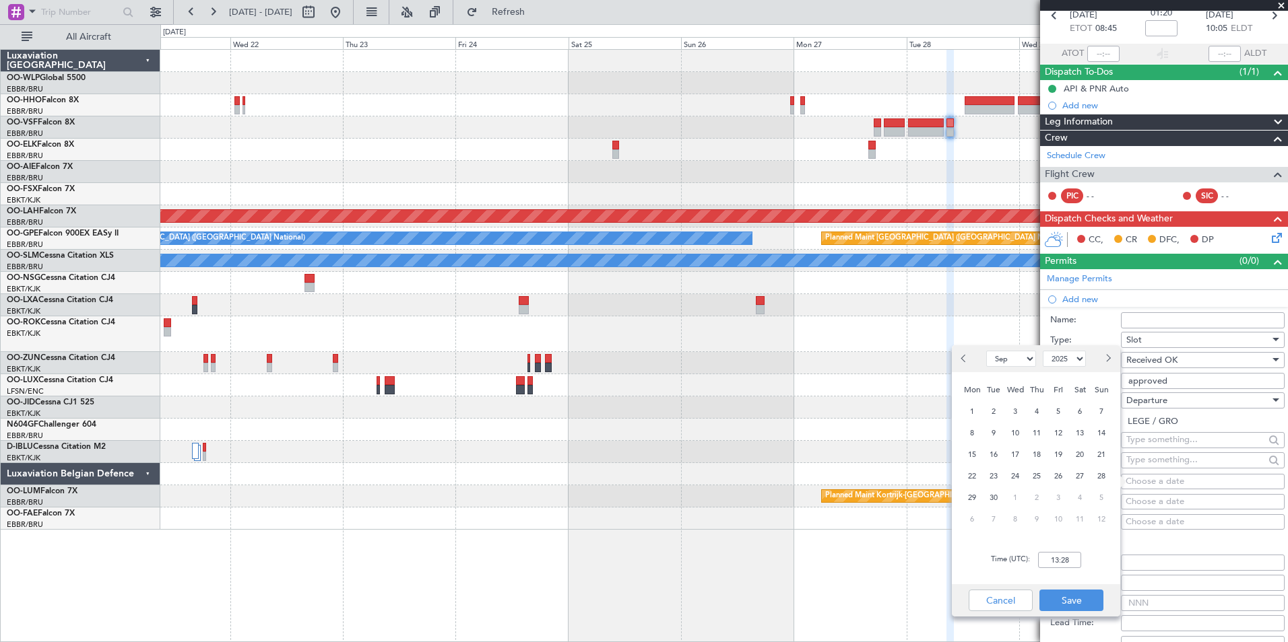
click at [1106, 358] on span "Next month" at bounding box center [1107, 358] width 8 height 8
select select "10"
click at [1019, 496] on span "29" at bounding box center [1015, 498] width 17 height 17
click at [1064, 559] on input "00:00" at bounding box center [1059, 560] width 43 height 16
type input "08:35"
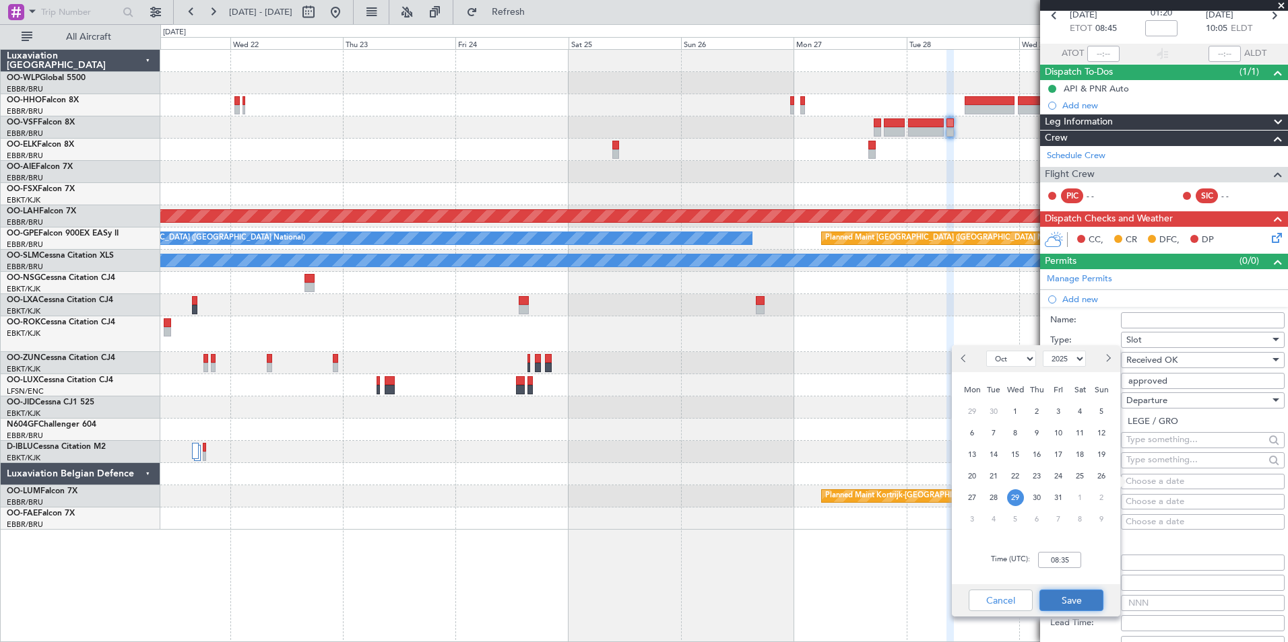
click at [1074, 604] on button "Save" at bounding box center [1071, 601] width 64 height 22
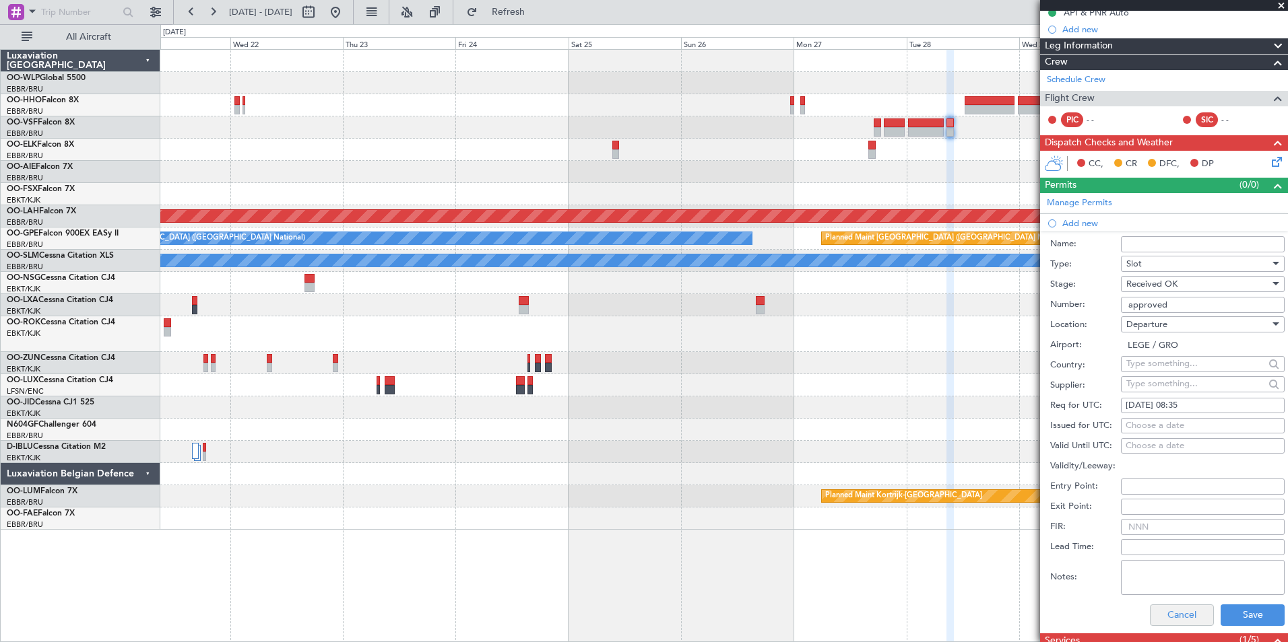
scroll to position [202, 0]
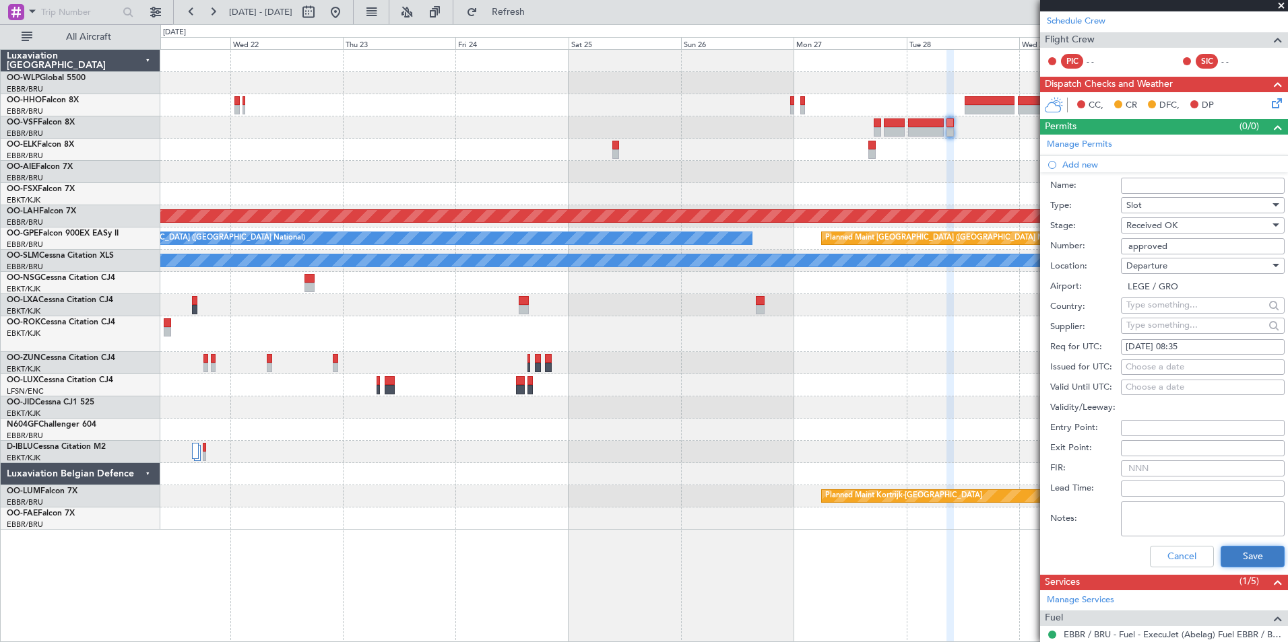
click at [1244, 556] on button "Save" at bounding box center [1252, 557] width 64 height 22
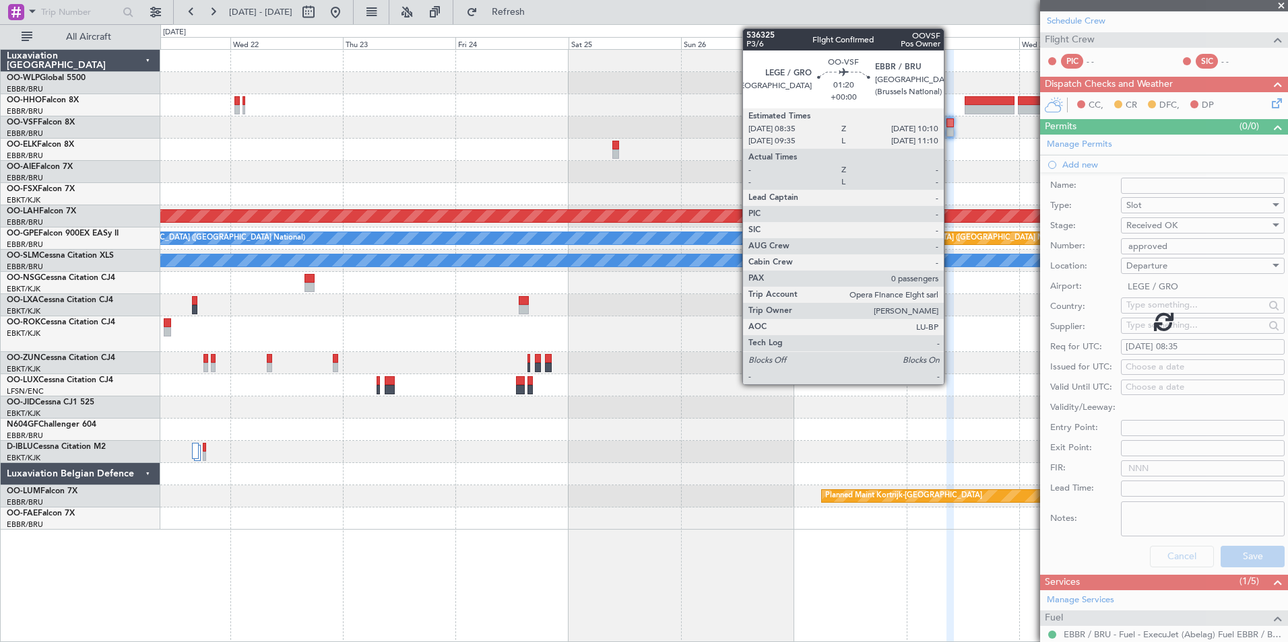
scroll to position [0, 0]
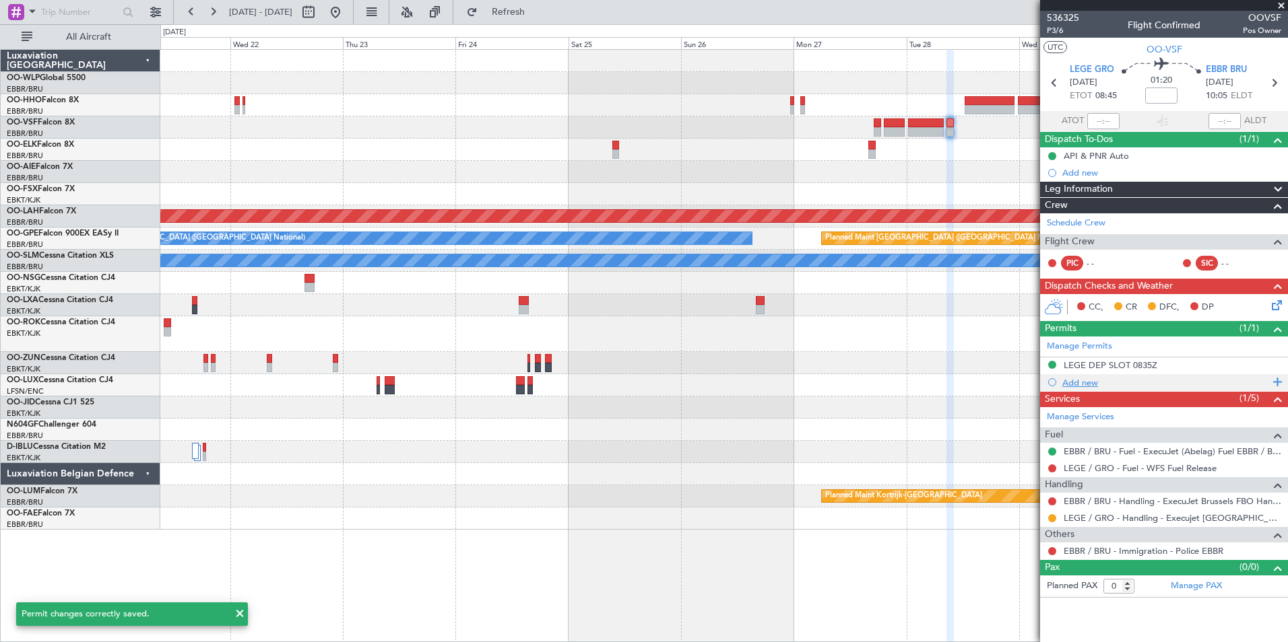
click at [1082, 383] on div "Add new" at bounding box center [1165, 382] width 207 height 11
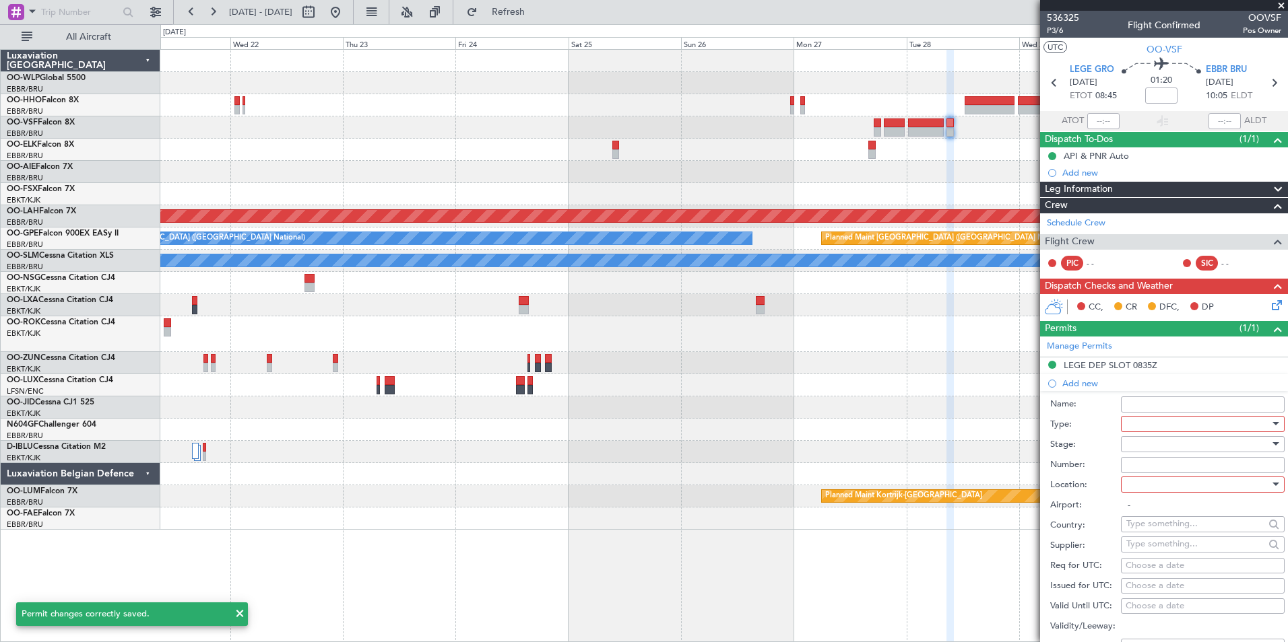
click at [1142, 418] on div at bounding box center [1197, 424] width 143 height 20
click at [1141, 552] on span "Slot" at bounding box center [1197, 551] width 141 height 20
click at [1158, 439] on div at bounding box center [1197, 444] width 143 height 20
click at [1161, 497] on span "Not Requested" at bounding box center [1197, 492] width 141 height 20
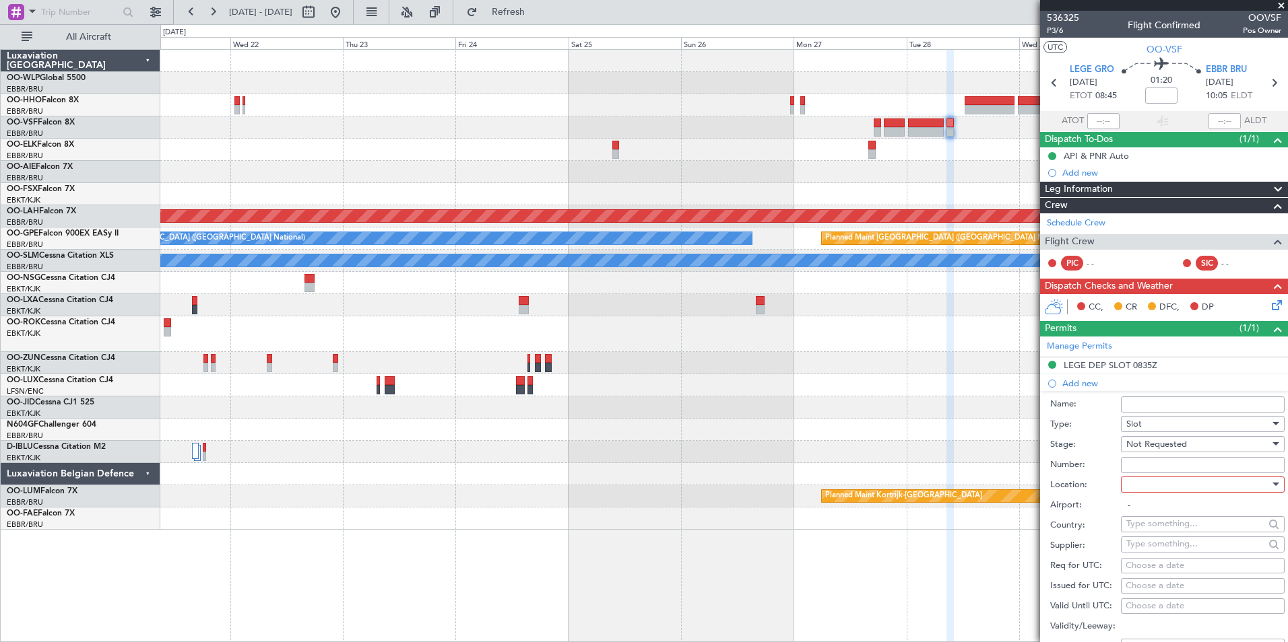
click at [1147, 486] on div at bounding box center [1197, 485] width 143 height 20
click at [1150, 550] on span "Arrival" at bounding box center [1197, 552] width 141 height 20
type input "EBBR / BRU"
click at [1170, 568] on div "Choose a date" at bounding box center [1202, 566] width 154 height 13
select select "9"
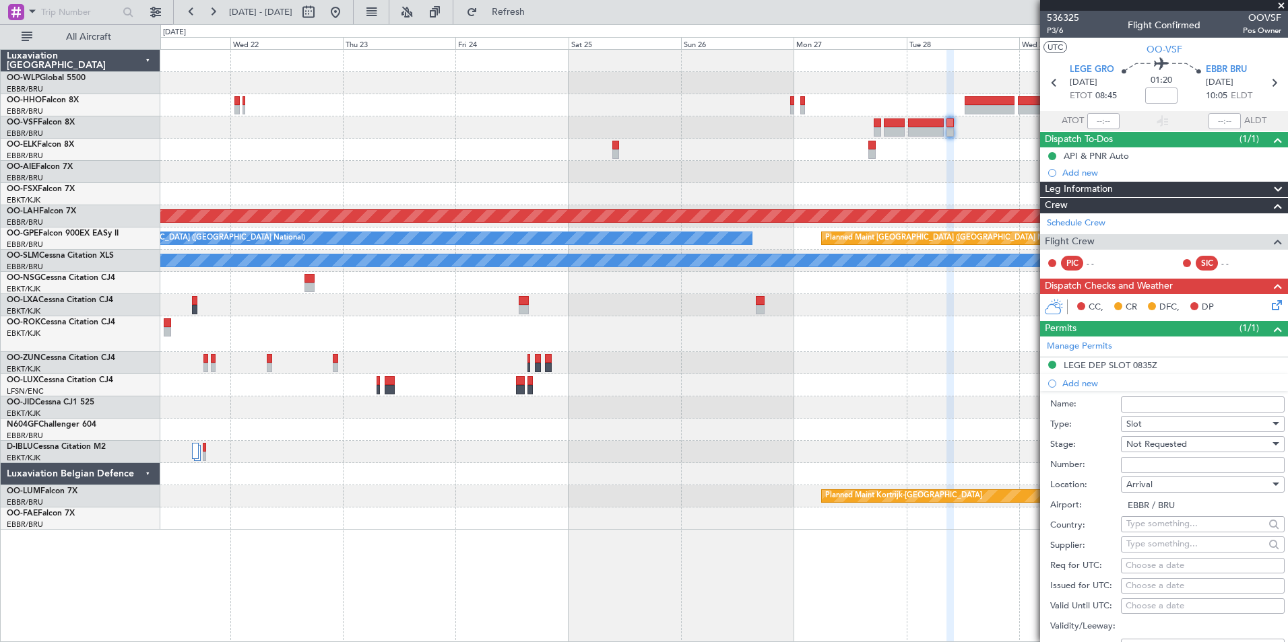
select select "2025"
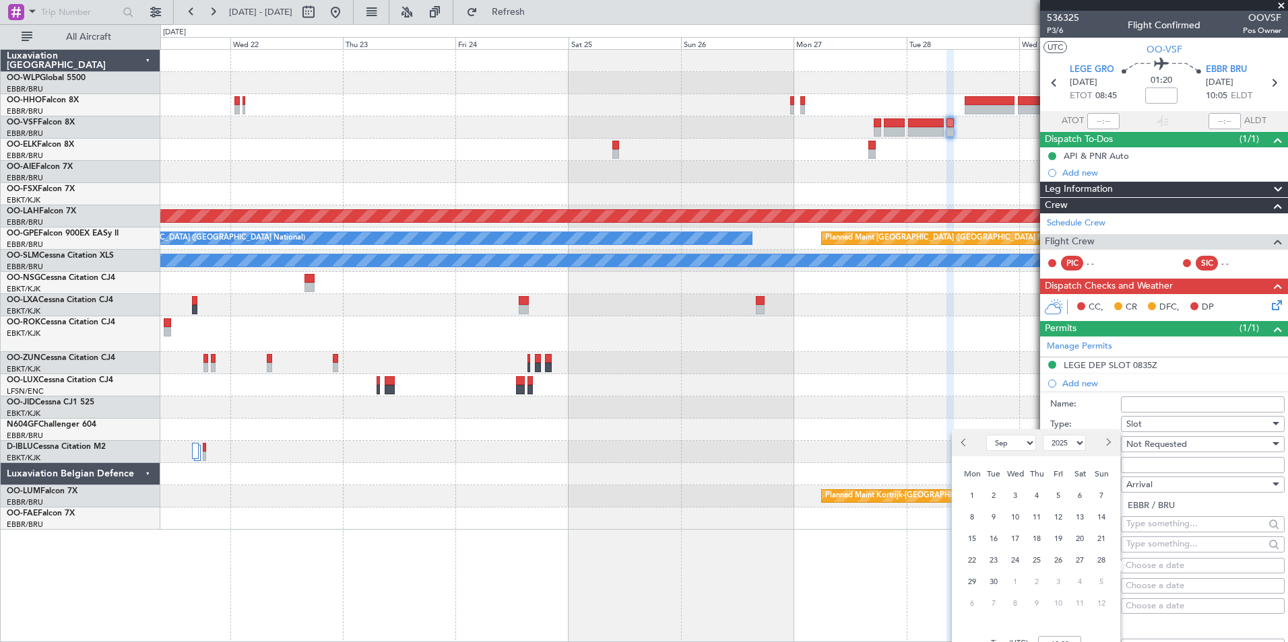
click at [1108, 442] on span "Next month" at bounding box center [1107, 442] width 8 height 8
select select "10"
click at [995, 581] on span "28" at bounding box center [993, 582] width 17 height 17
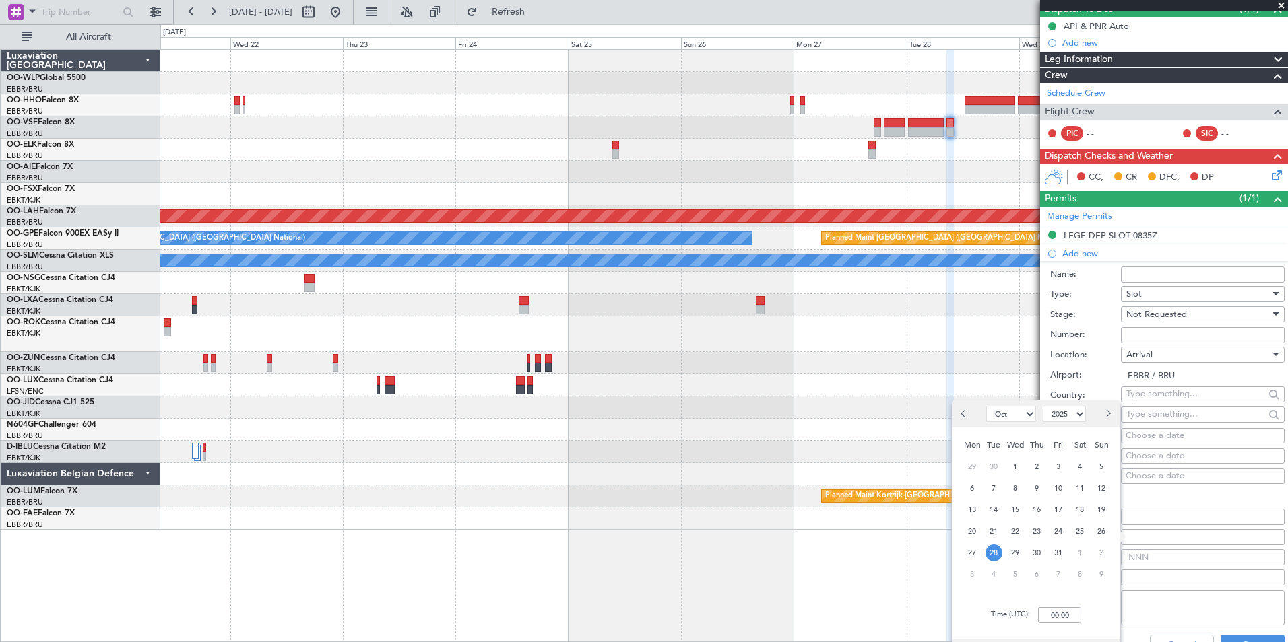
scroll to position [135, 0]
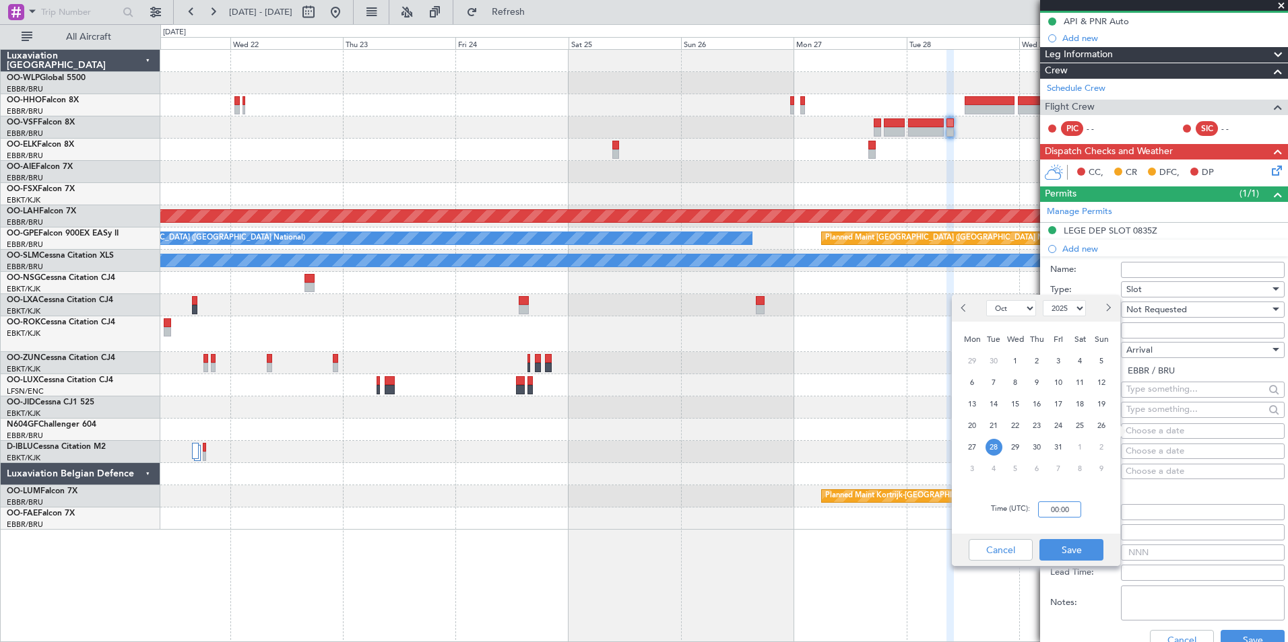
click at [1055, 504] on input "00:00" at bounding box center [1059, 510] width 43 height 16
type input "10:10"
click at [1070, 552] on button "Save" at bounding box center [1071, 550] width 64 height 22
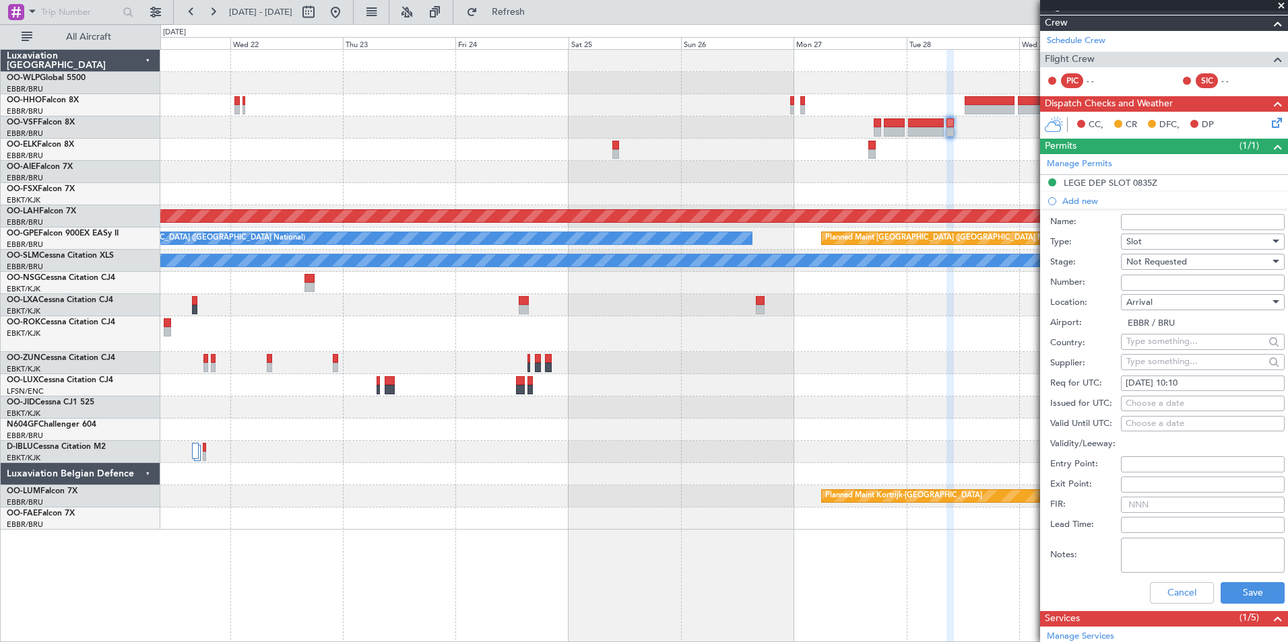
scroll to position [202, 0]
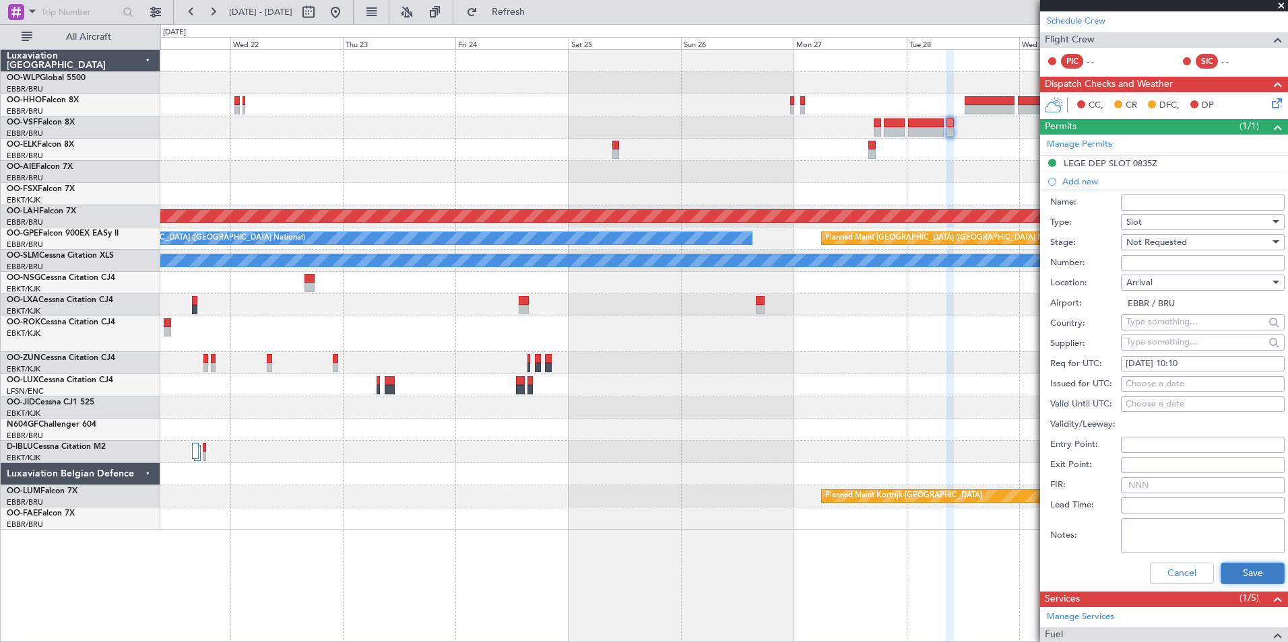
click at [1240, 565] on button "Save" at bounding box center [1252, 574] width 64 height 22
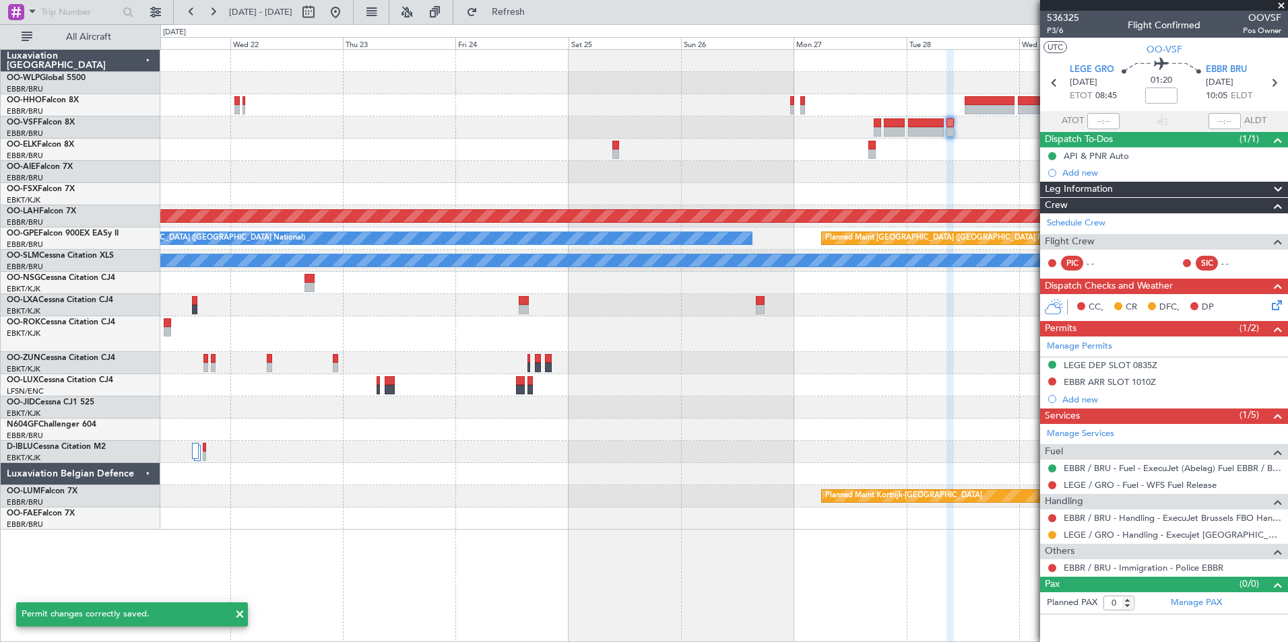
scroll to position [0, 0]
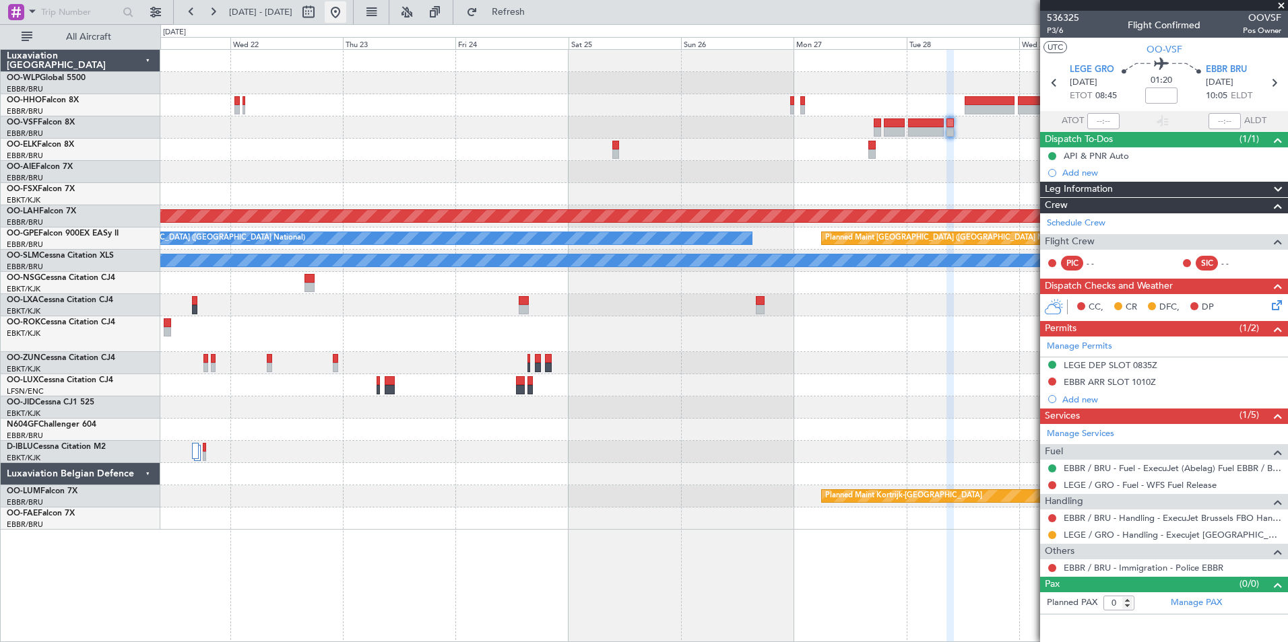
click at [346, 15] on button at bounding box center [336, 12] width 22 height 22
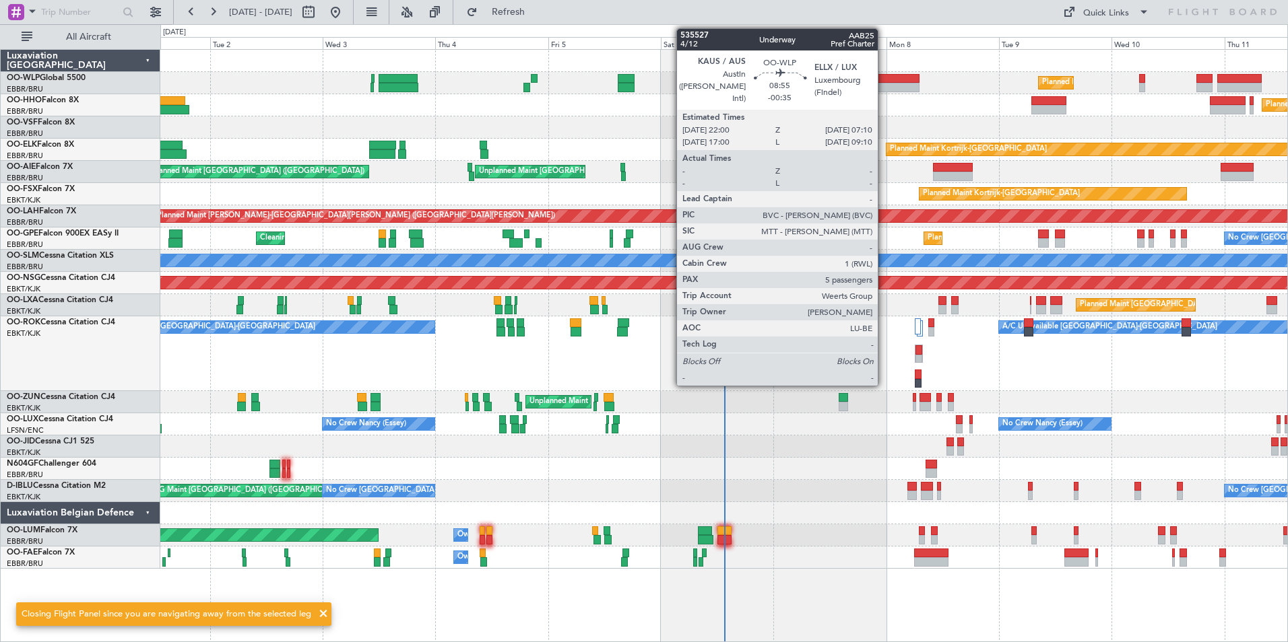
click at [884, 81] on div at bounding box center [897, 78] width 43 height 9
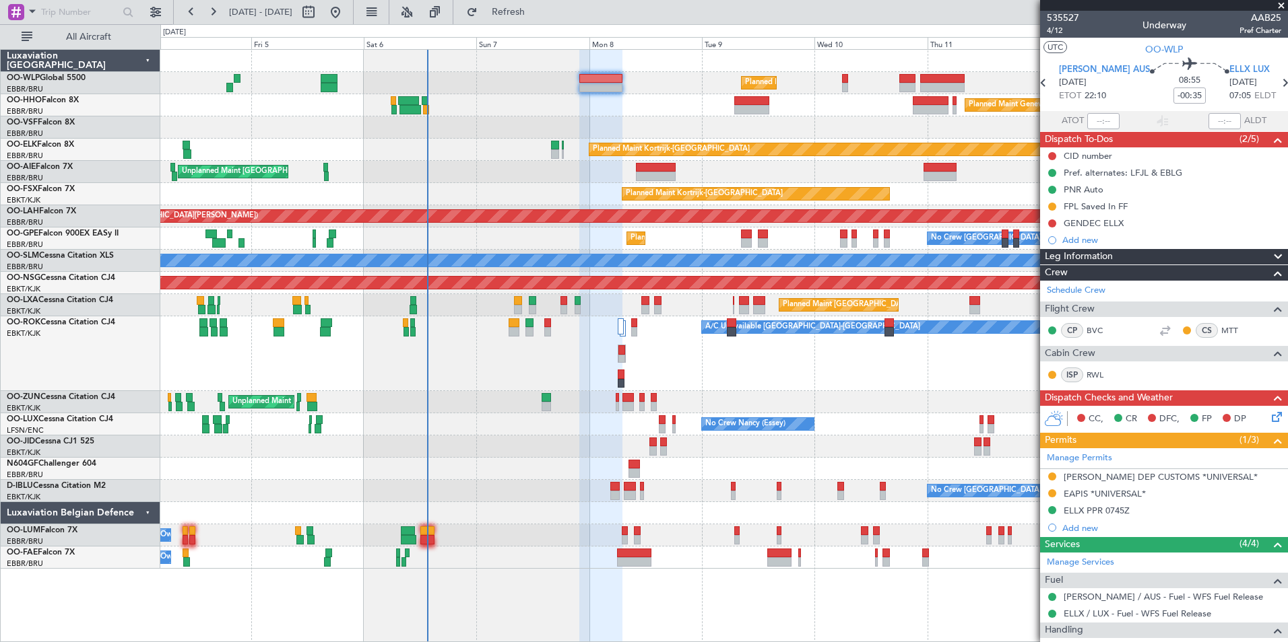
click at [611, 125] on div "Planned Maint Milan (Linate) Planned Maint Geneva ([GEOGRAPHIC_DATA]) Planned M…" at bounding box center [723, 309] width 1127 height 519
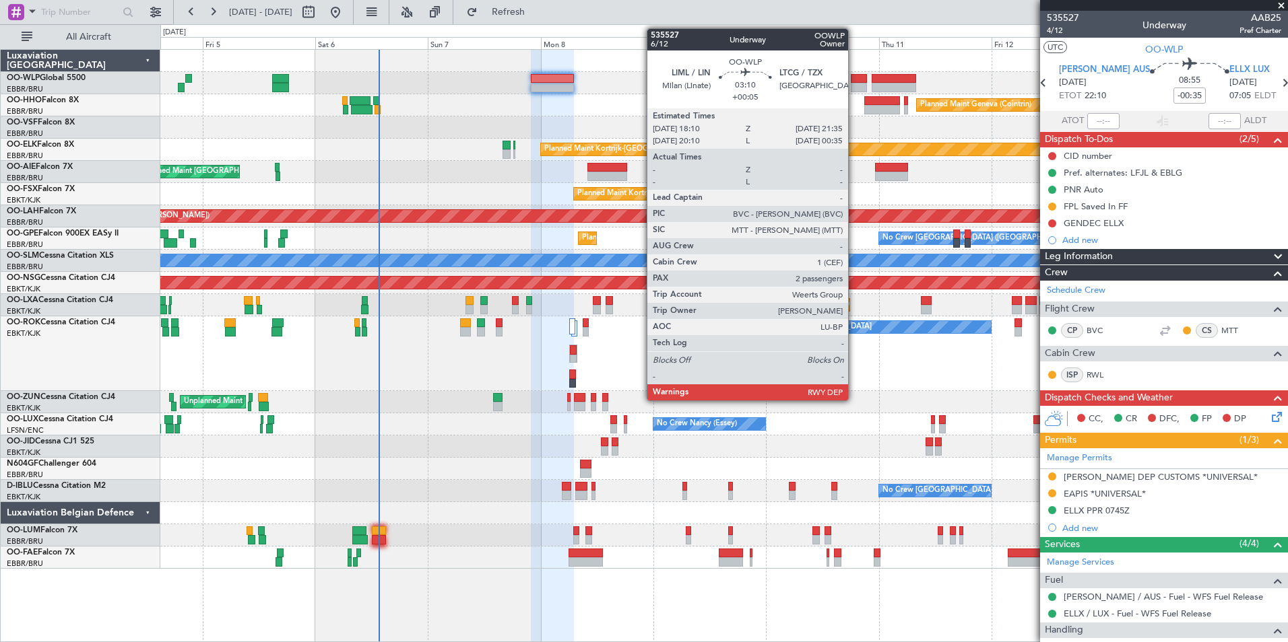
click at [854, 84] on div at bounding box center [859, 87] width 16 height 9
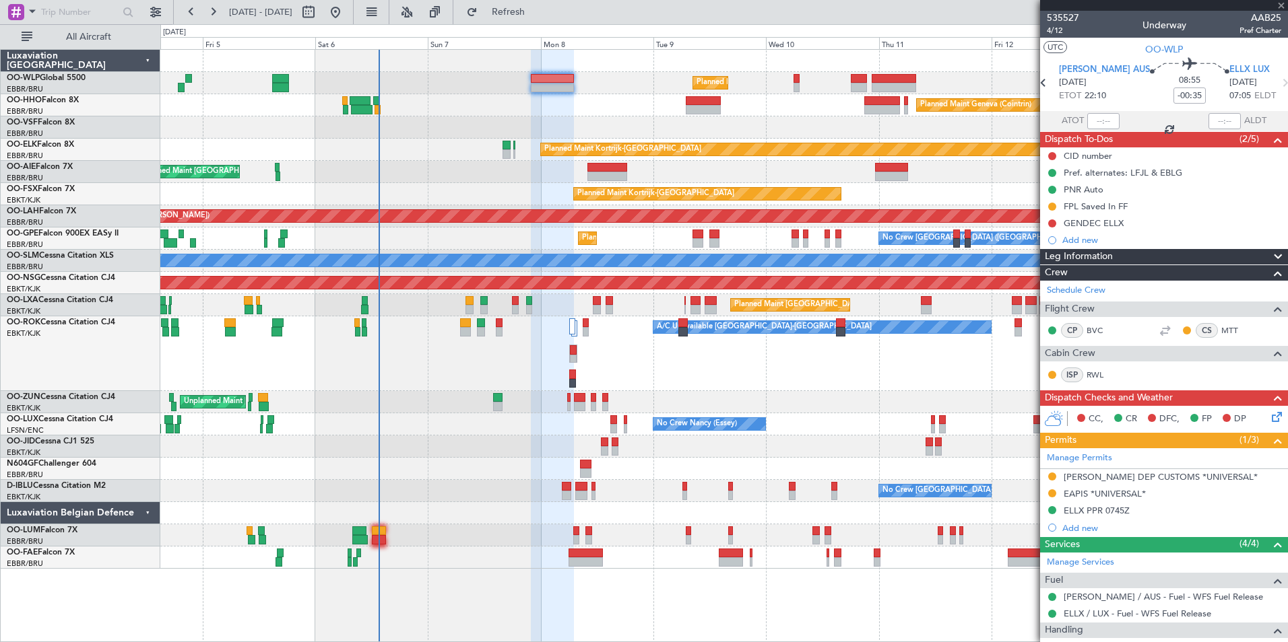
type input "+00:05"
type input "2"
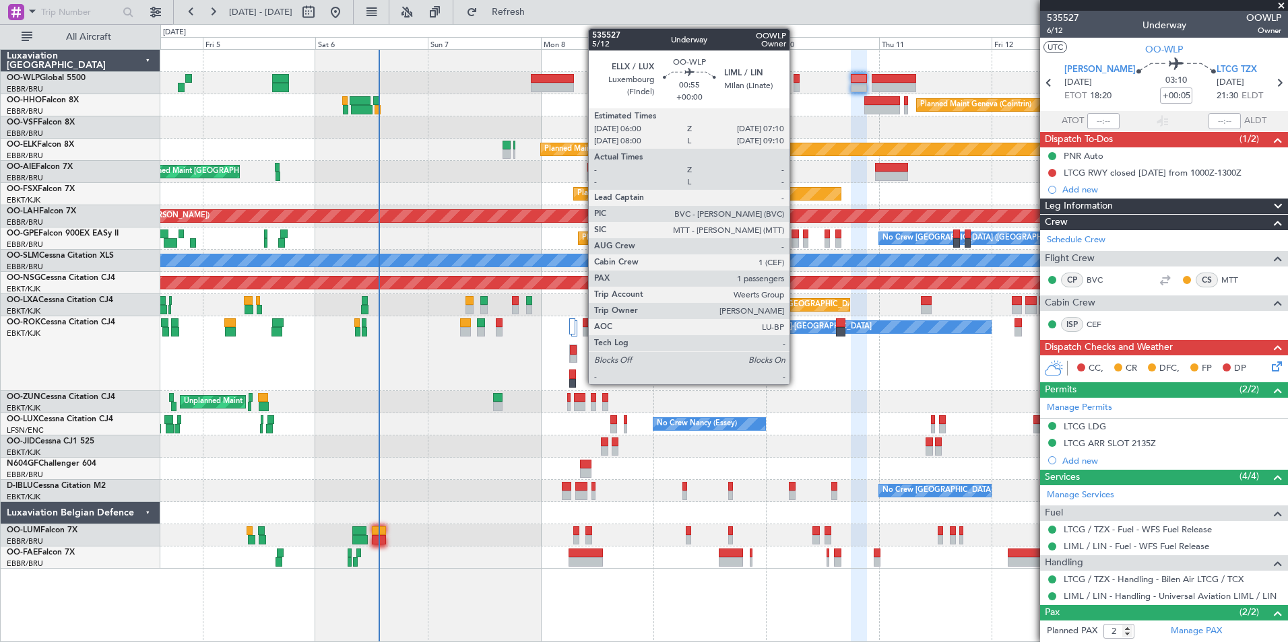
click at [795, 86] on div at bounding box center [796, 87] width 6 height 9
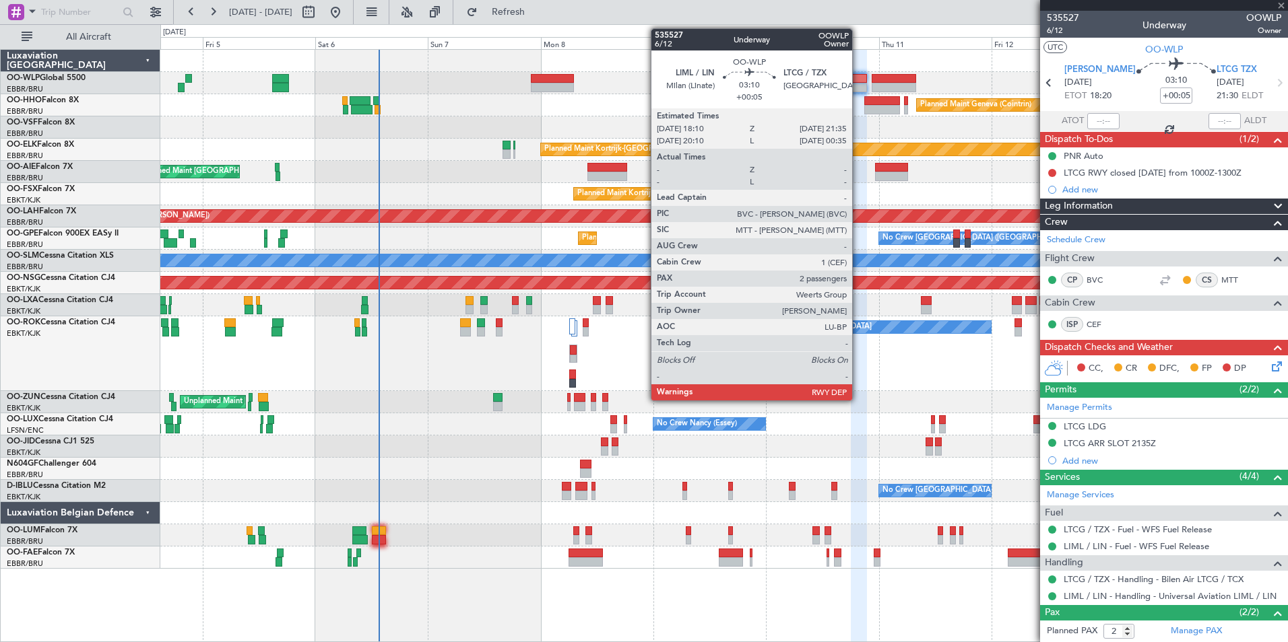
type input "1"
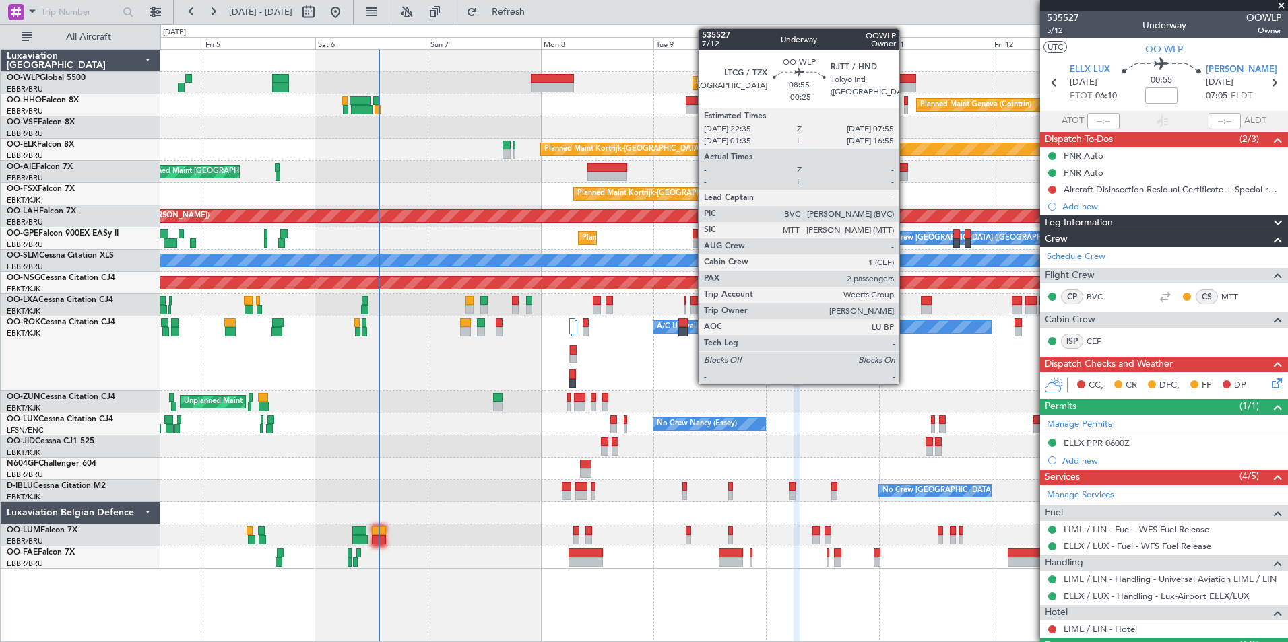
click at [905, 83] on div at bounding box center [893, 87] width 44 height 9
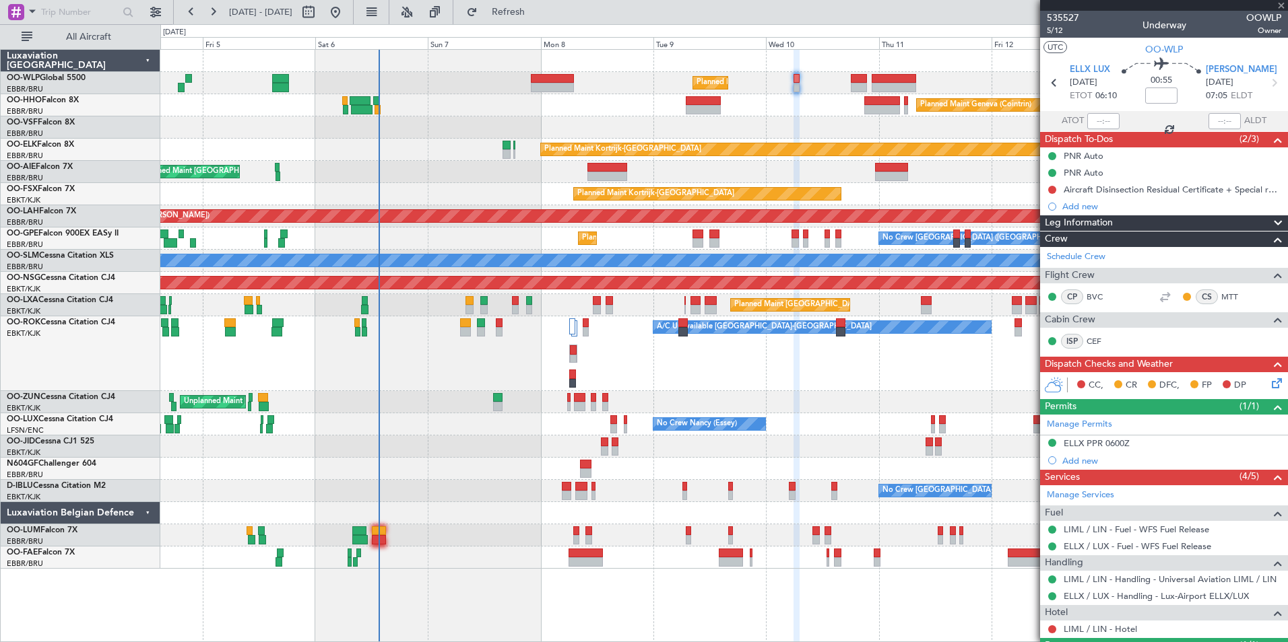
type input "-00:25"
type input "2"
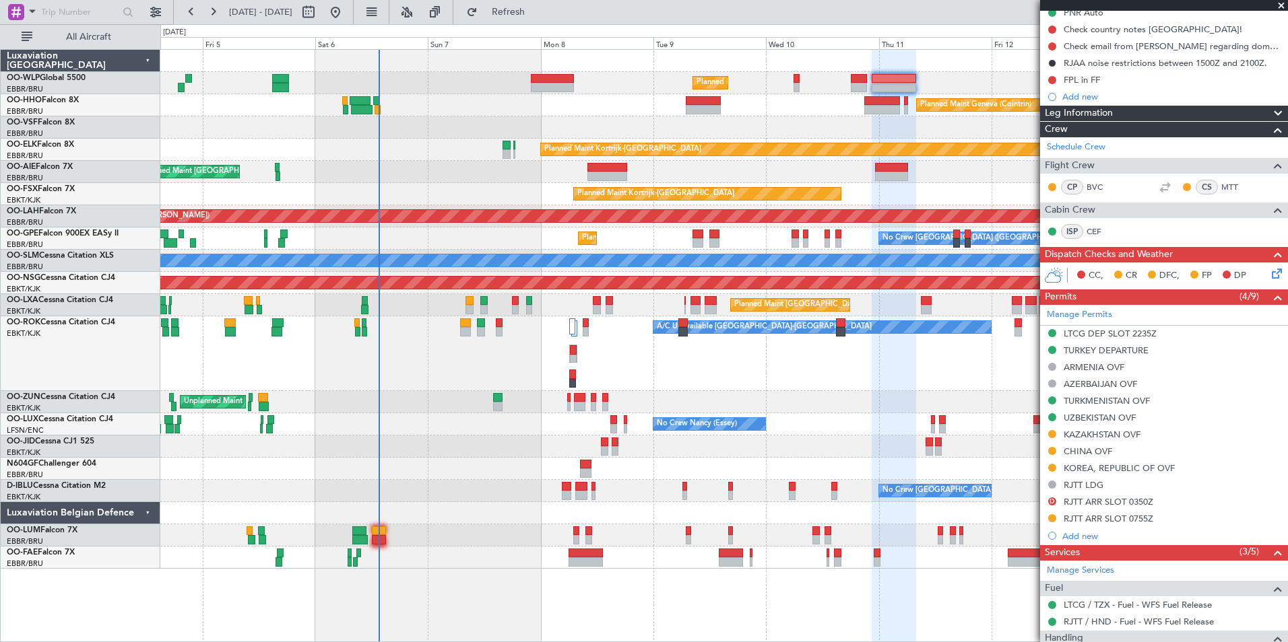
scroll to position [110, 0]
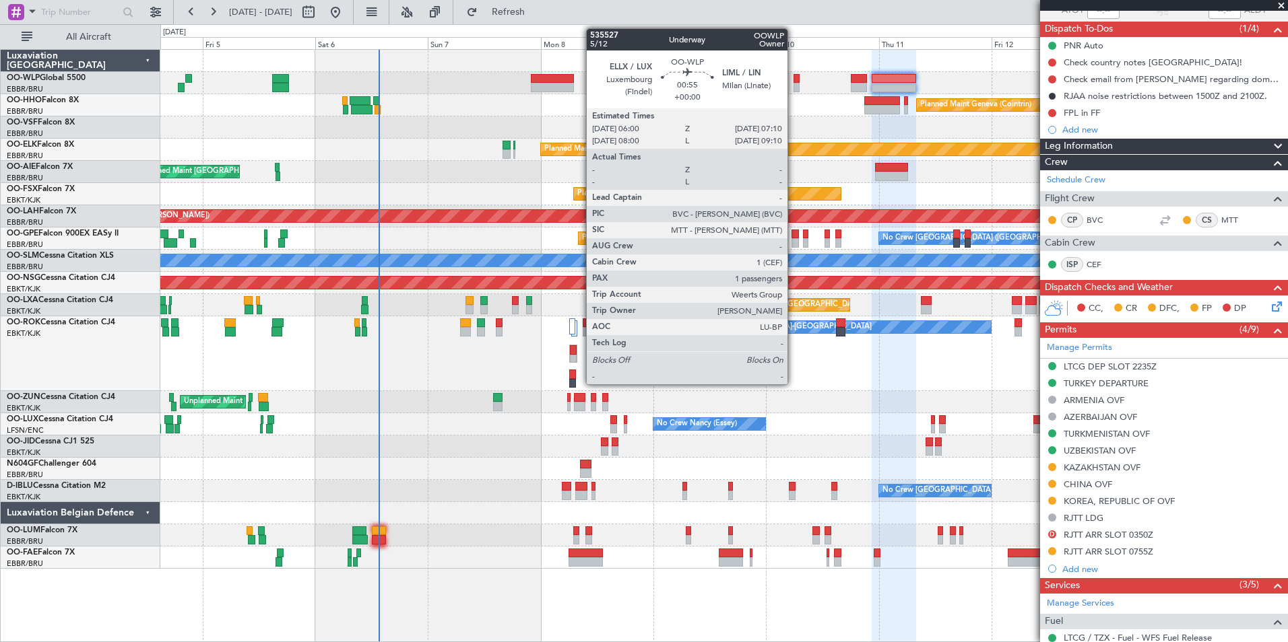
click at [793, 86] on div at bounding box center [796, 87] width 6 height 9
type input "1"
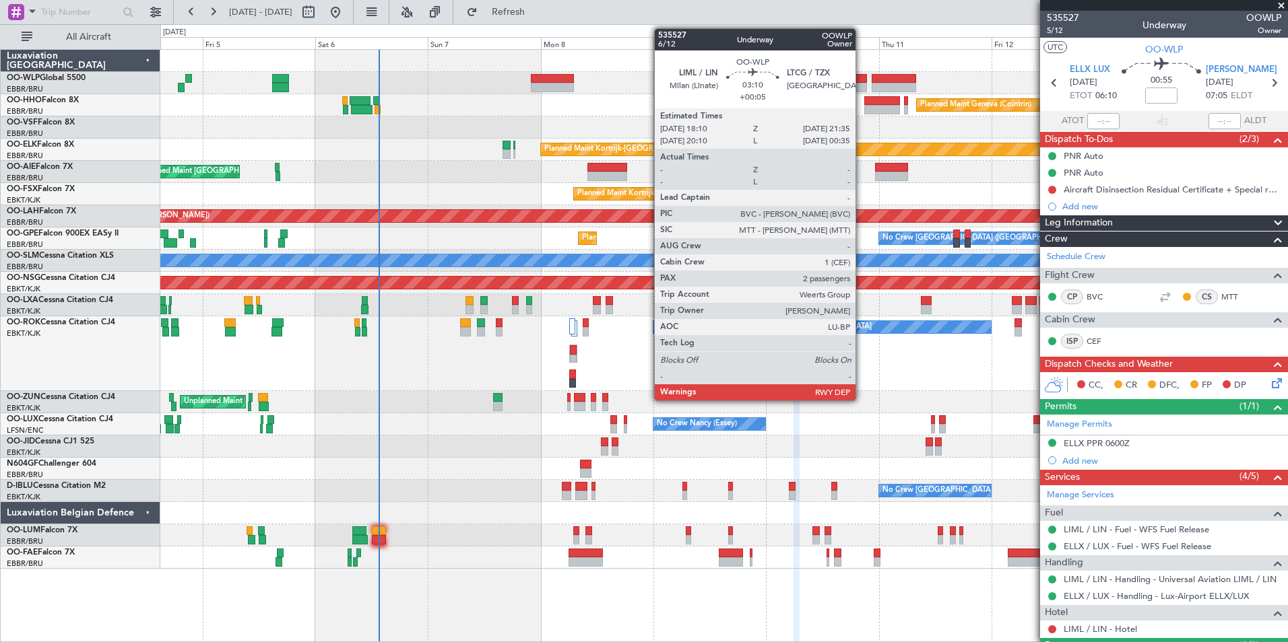
click at [861, 84] on div at bounding box center [859, 87] width 16 height 9
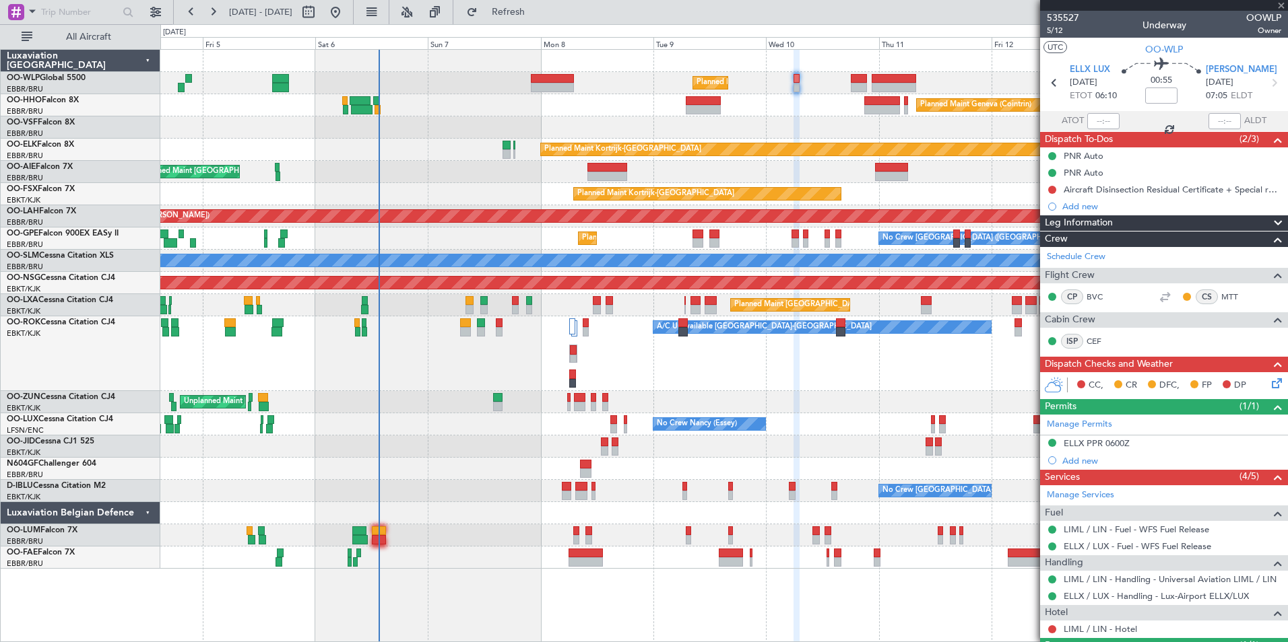
type input "+00:05"
type input "2"
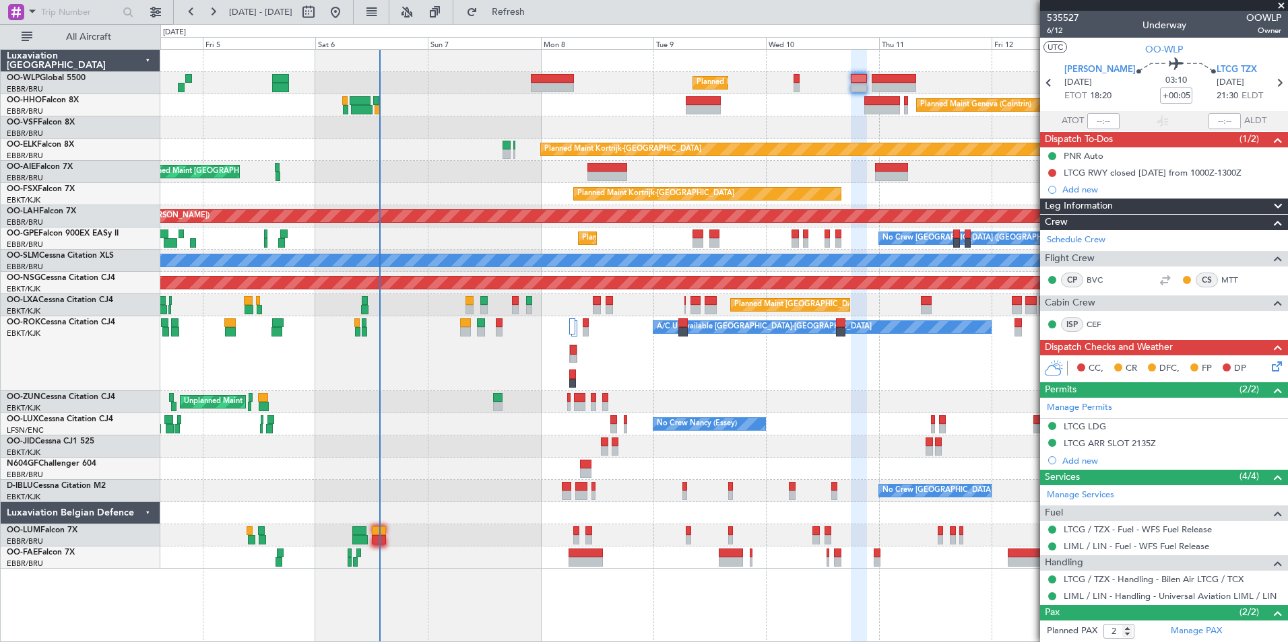
click at [887, 375] on div "A/C Unavailable Kortrijk-Wevelgem Planned Maint Paris (Le Bourget) A/C Unavaila…" at bounding box center [723, 354] width 1127 height 75
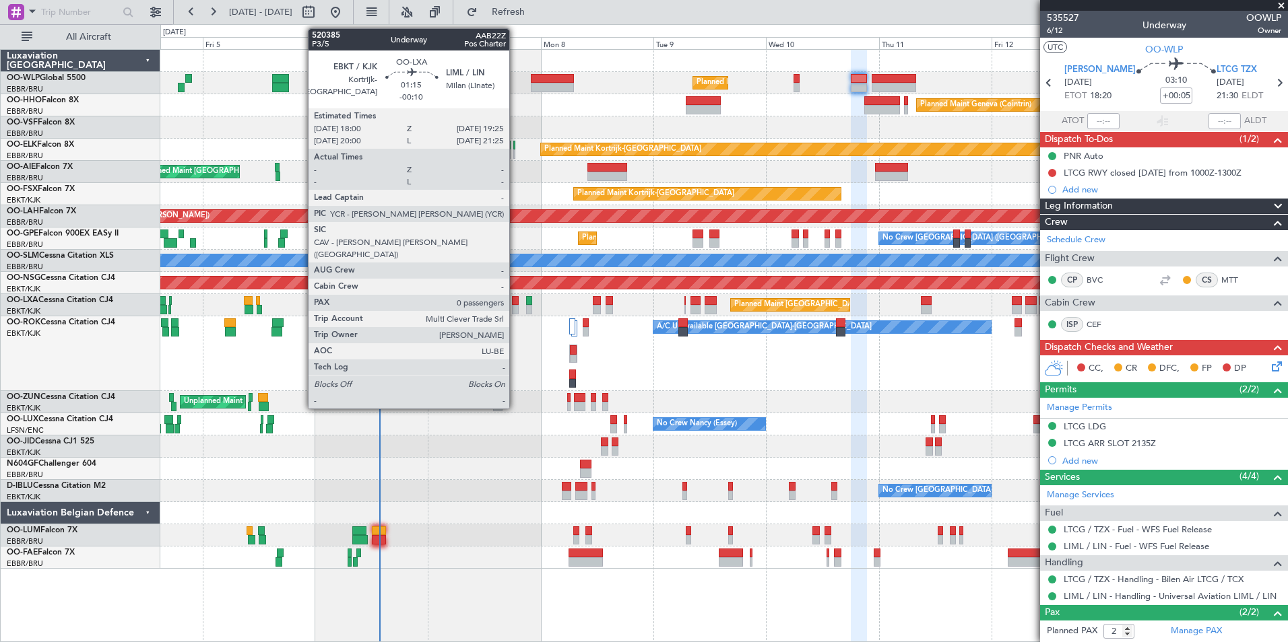
click at [514, 311] on div at bounding box center [515, 309] width 7 height 9
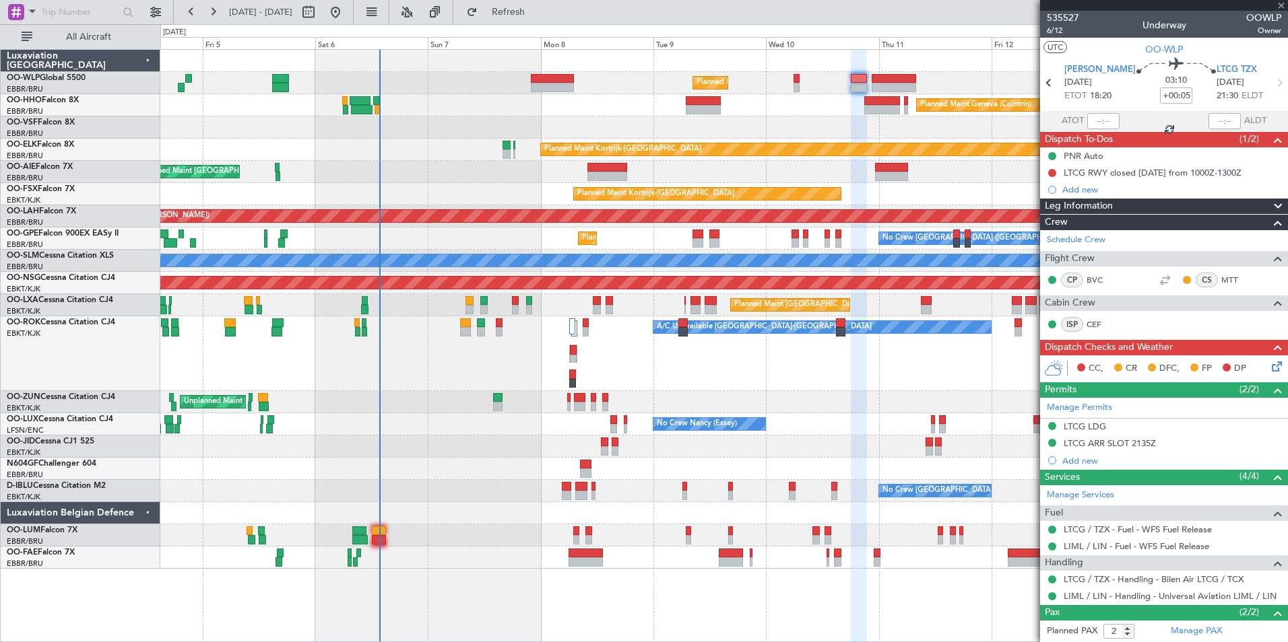
type input "-00:10"
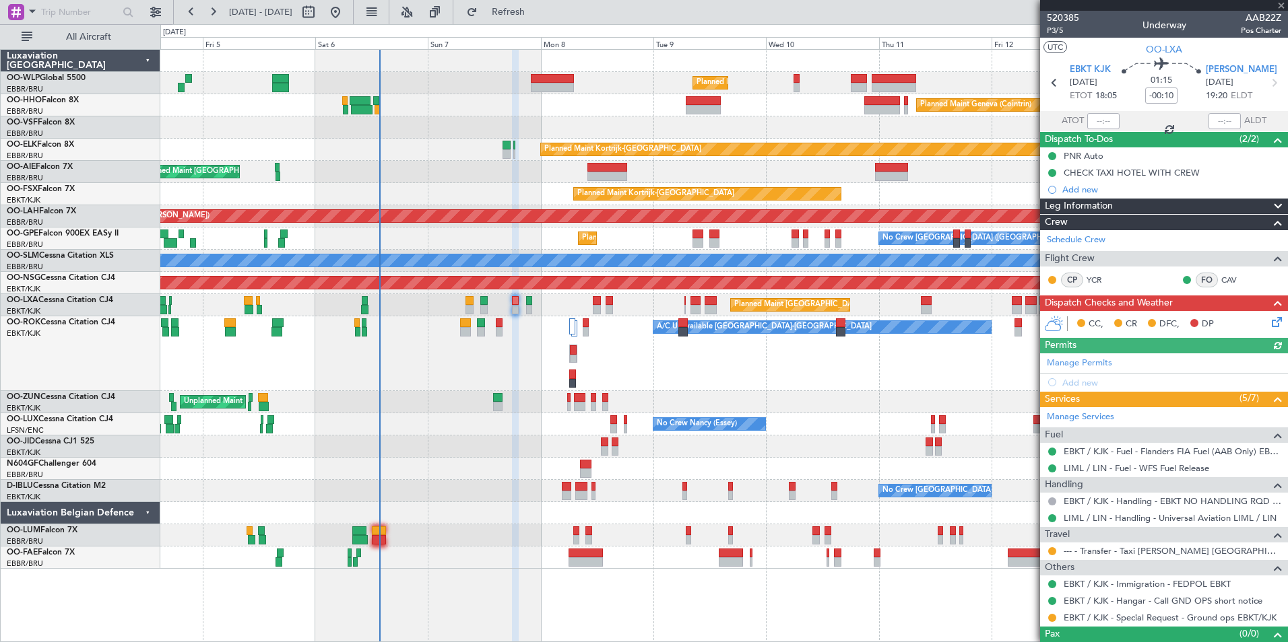
click at [1269, 323] on icon at bounding box center [1274, 319] width 11 height 11
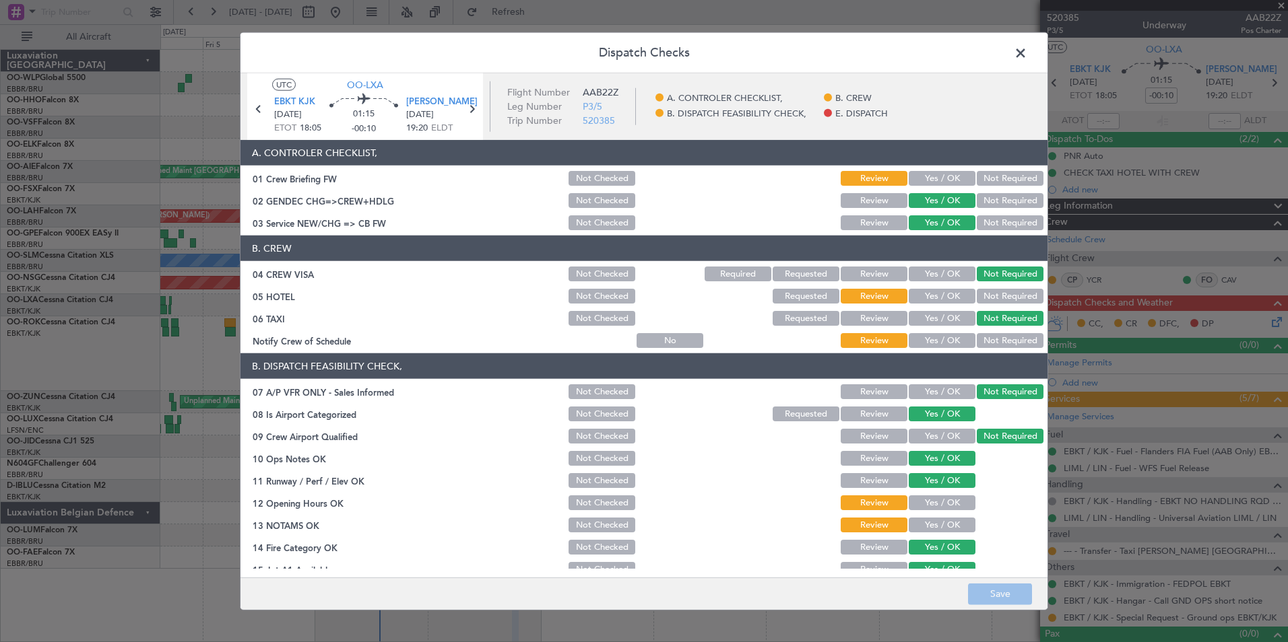
click at [932, 182] on button "Yes / OK" at bounding box center [941, 178] width 67 height 15
click at [989, 295] on button "Not Required" at bounding box center [1009, 296] width 67 height 15
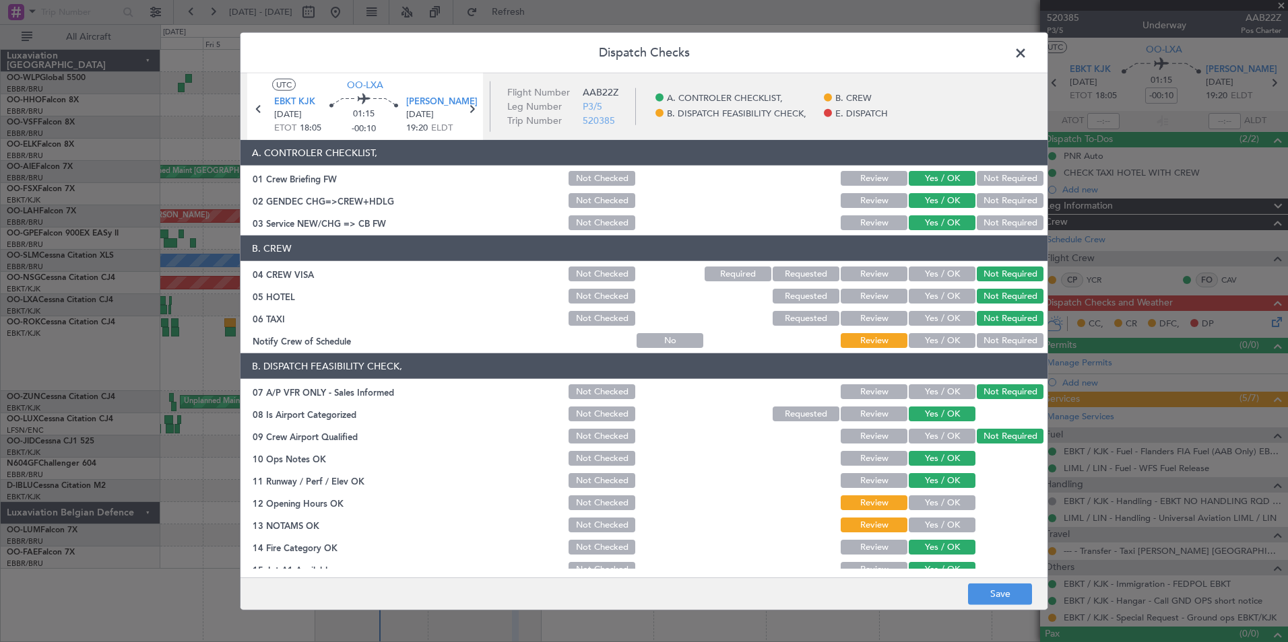
click at [923, 350] on article "A. CONTROLER CHECKLIST, 01 Crew Briefing FW Not Checked Review Yes / OK Not Req…" at bounding box center [643, 354] width 807 height 429
click at [931, 342] on button "Yes / OK" at bounding box center [941, 340] width 67 height 15
click at [921, 499] on div "Yes / OK" at bounding box center [940, 503] width 68 height 19
click at [920, 502] on button "Yes / OK" at bounding box center [941, 503] width 67 height 15
click at [924, 529] on button "Yes / OK" at bounding box center [941, 525] width 67 height 15
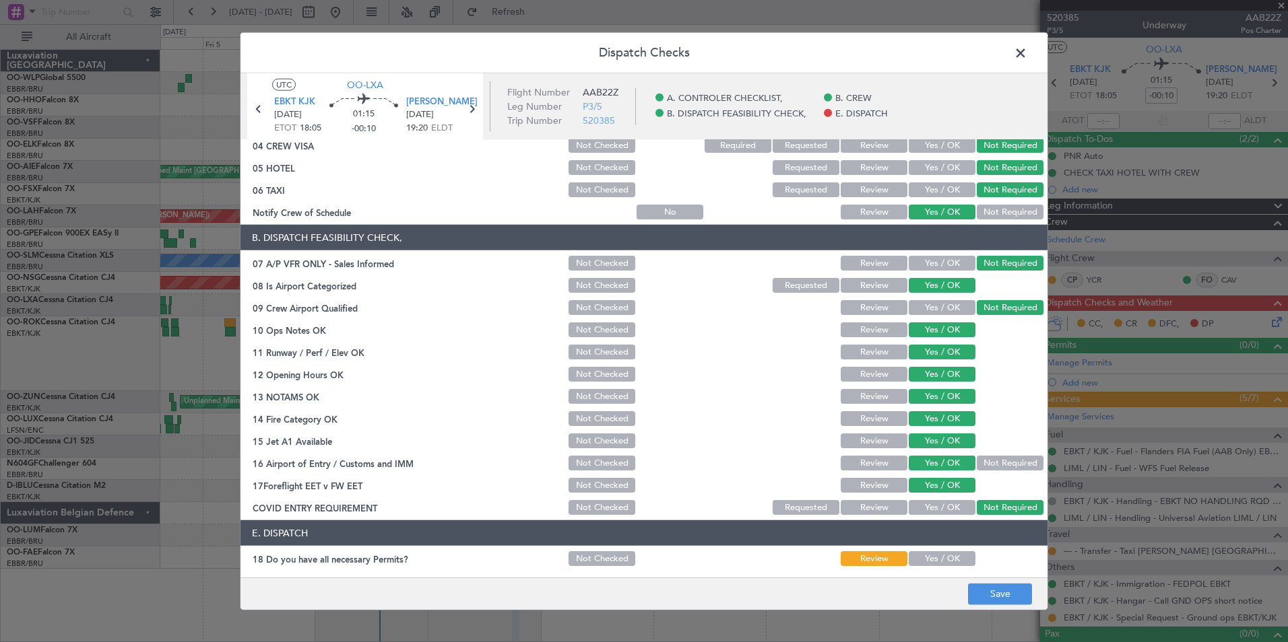
scroll to position [198, 0]
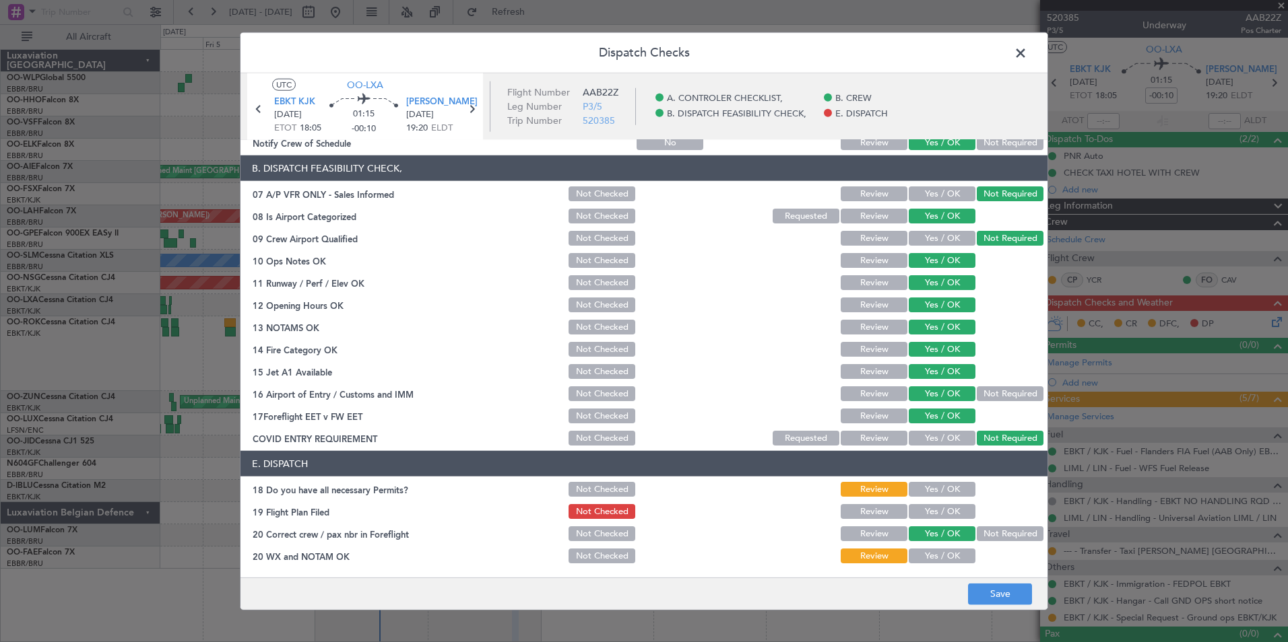
click at [924, 489] on button "Yes / OK" at bounding box center [941, 489] width 67 height 15
click at [926, 515] on button "Yes / OK" at bounding box center [941, 511] width 67 height 15
click at [927, 545] on section "E. DISPATCH 18 Do you have all necessary Permits? Not Checked Review Yes / OK 1…" at bounding box center [643, 508] width 807 height 114
click at [954, 561] on button "Yes / OK" at bounding box center [941, 556] width 67 height 15
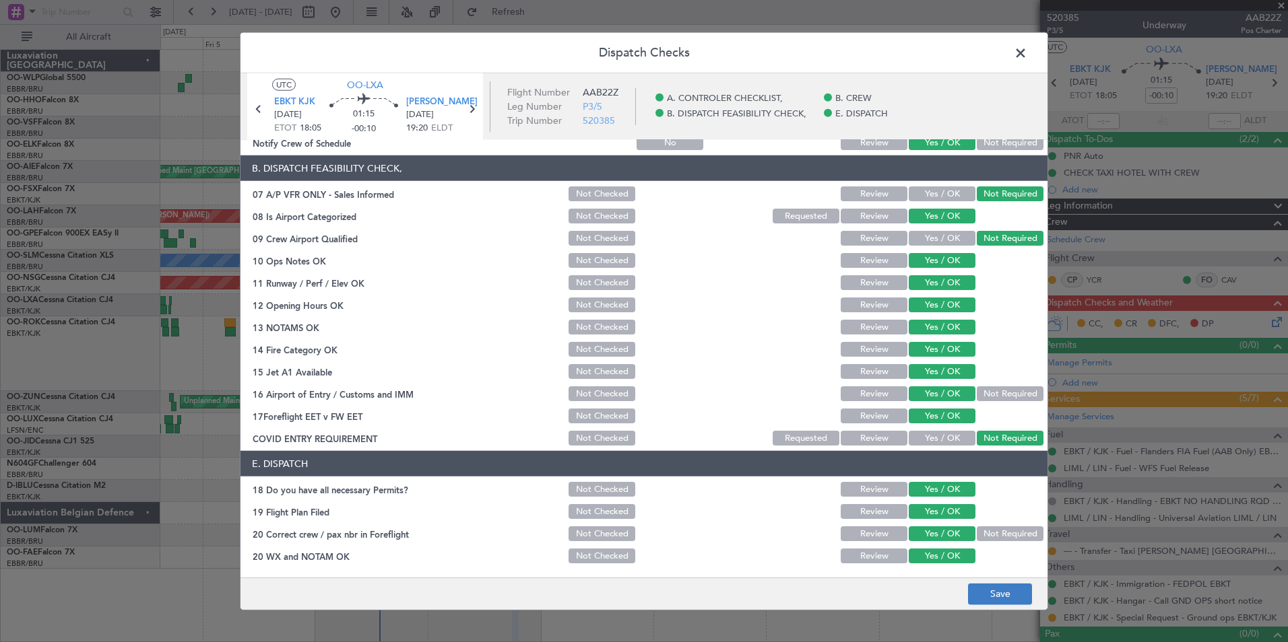
drag, startPoint x: 977, startPoint y: 605, endPoint x: 982, endPoint y: 595, distance: 11.8
click at [977, 605] on footer "Save" at bounding box center [643, 593] width 807 height 32
click at [983, 595] on button "Save" at bounding box center [1000, 594] width 64 height 22
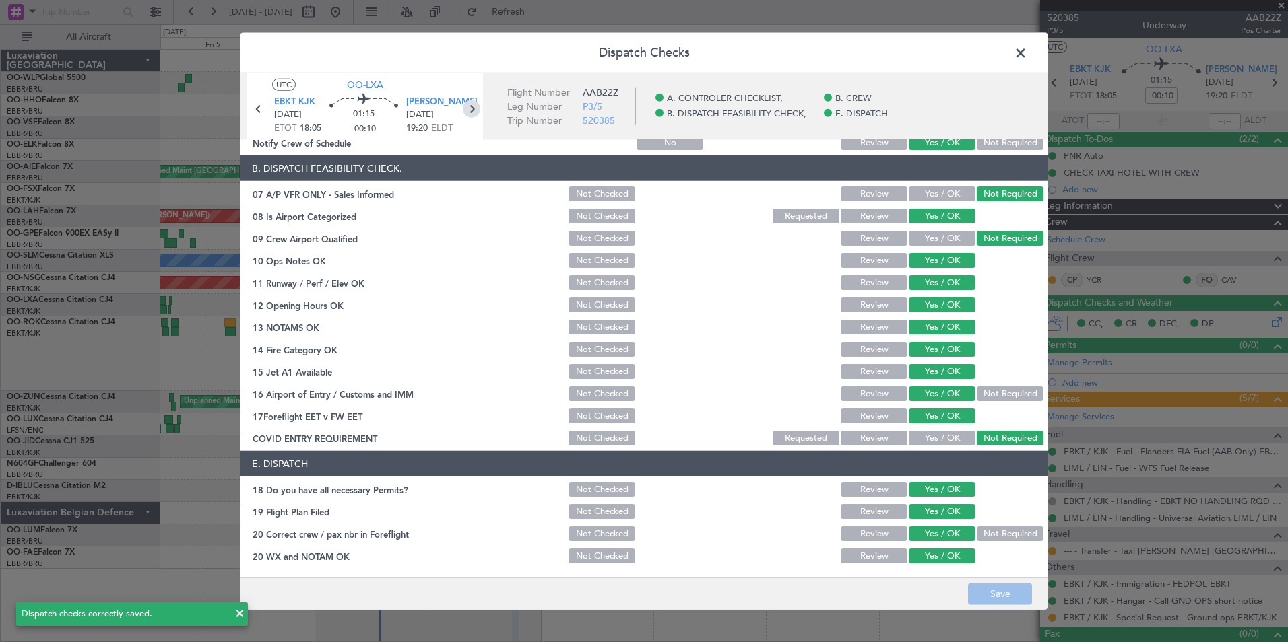
click at [473, 110] on icon at bounding box center [472, 109] width 18 height 18
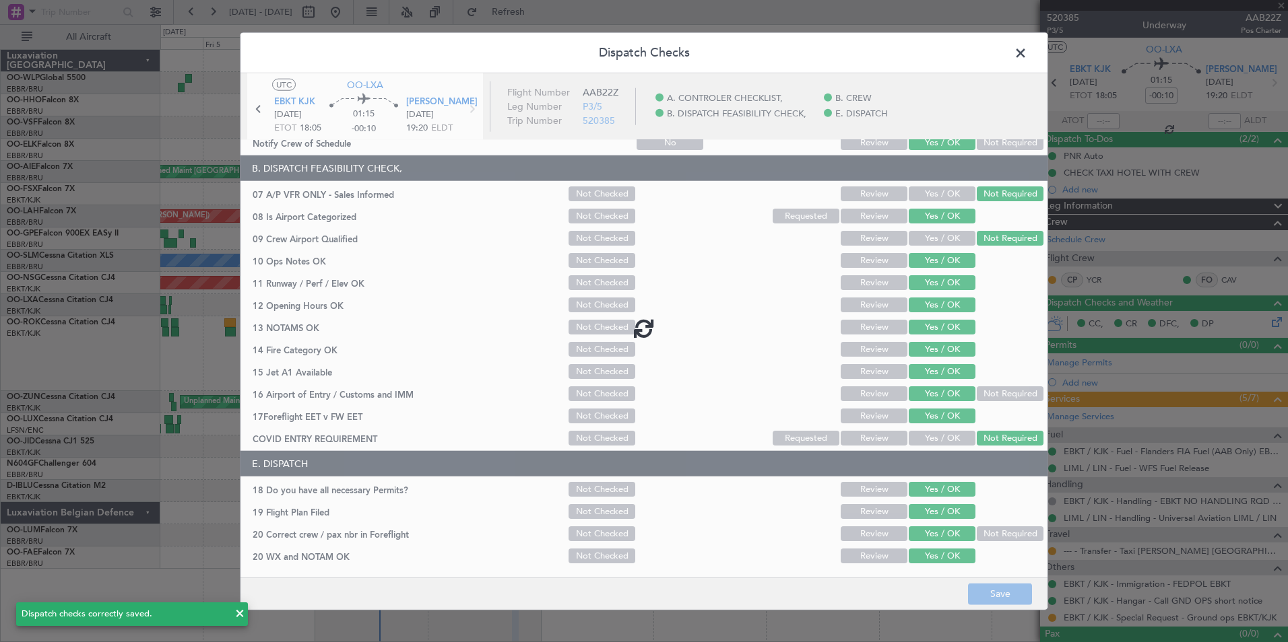
type input "4"
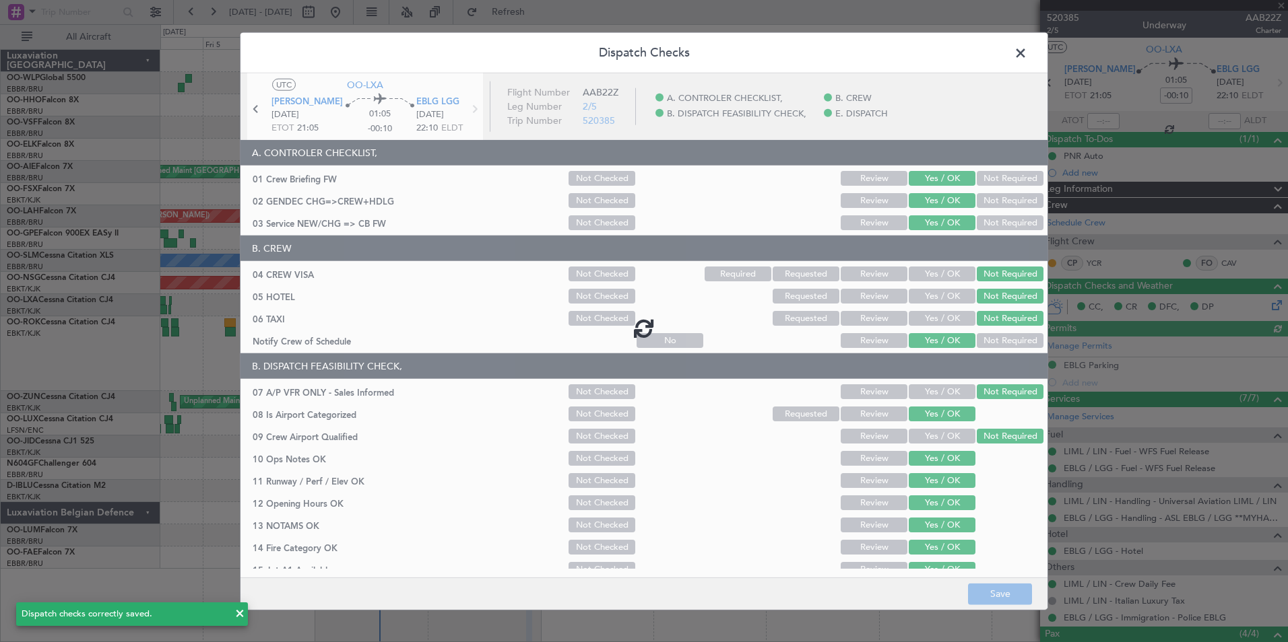
click at [1027, 58] on span at bounding box center [1027, 56] width 0 height 27
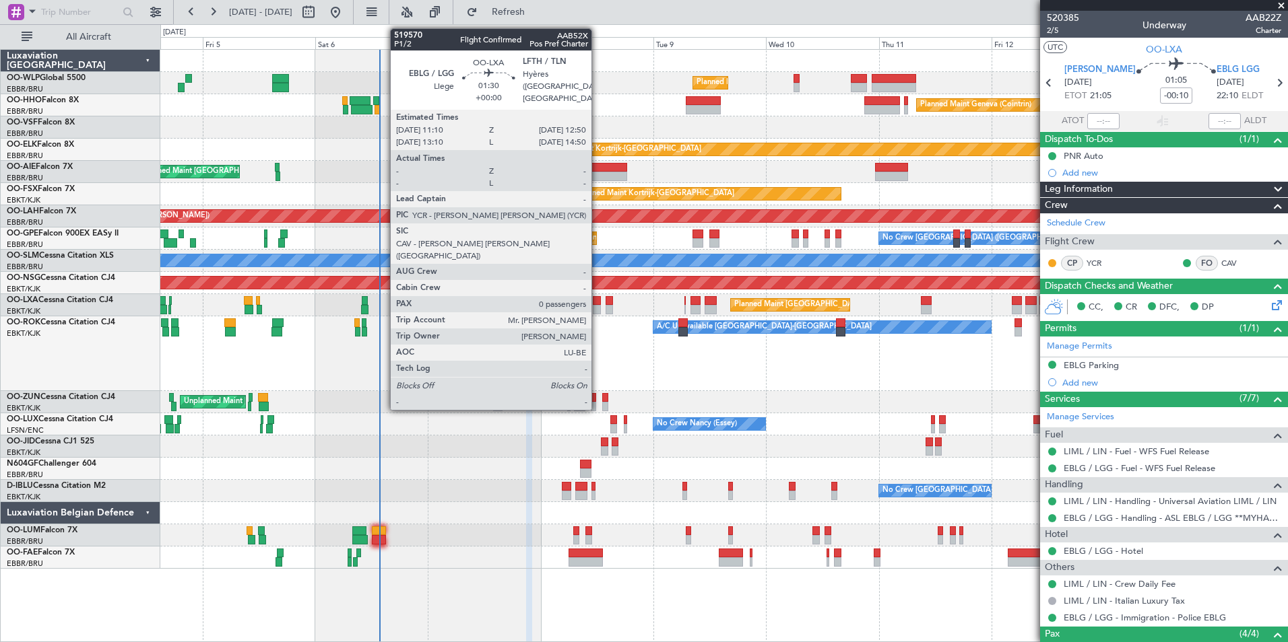
click at [597, 306] on div at bounding box center [597, 309] width 8 height 9
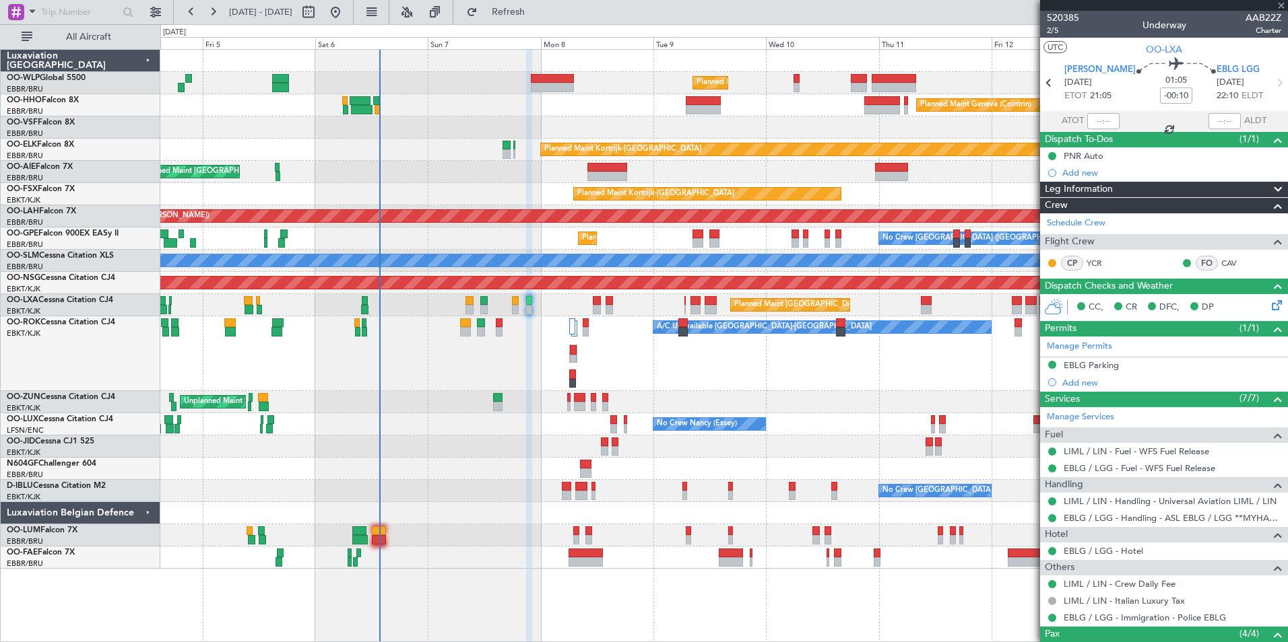
type input "0"
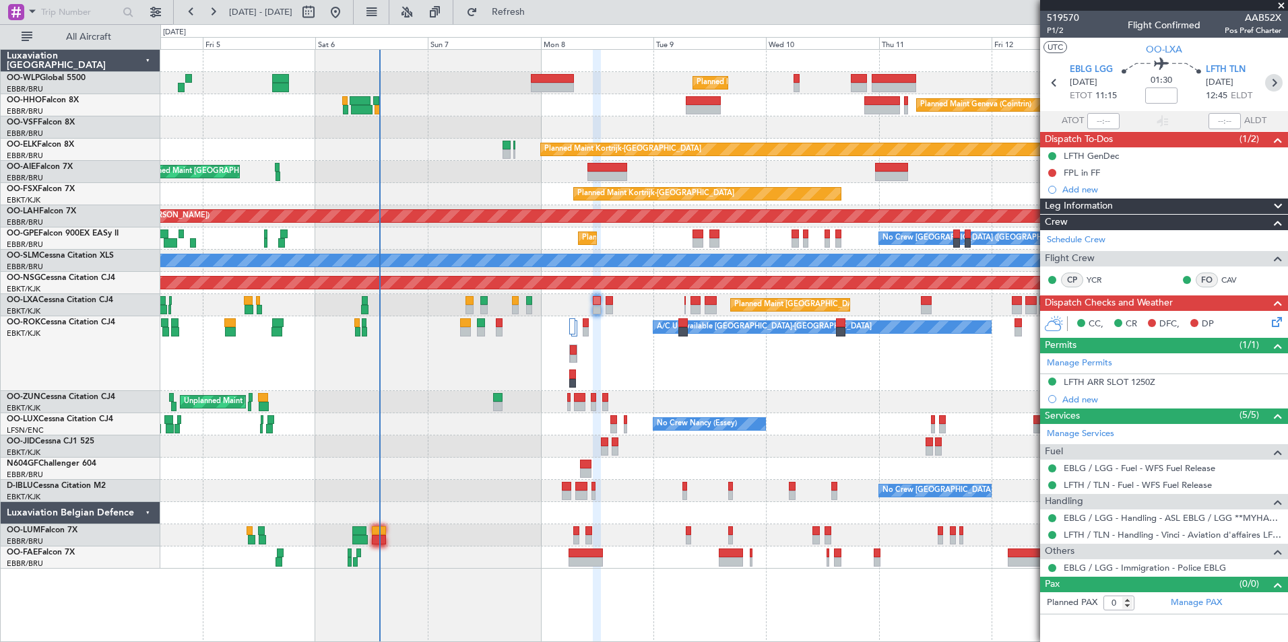
click at [1272, 82] on icon at bounding box center [1274, 83] width 18 height 18
type input "-00:05"
type input "4"
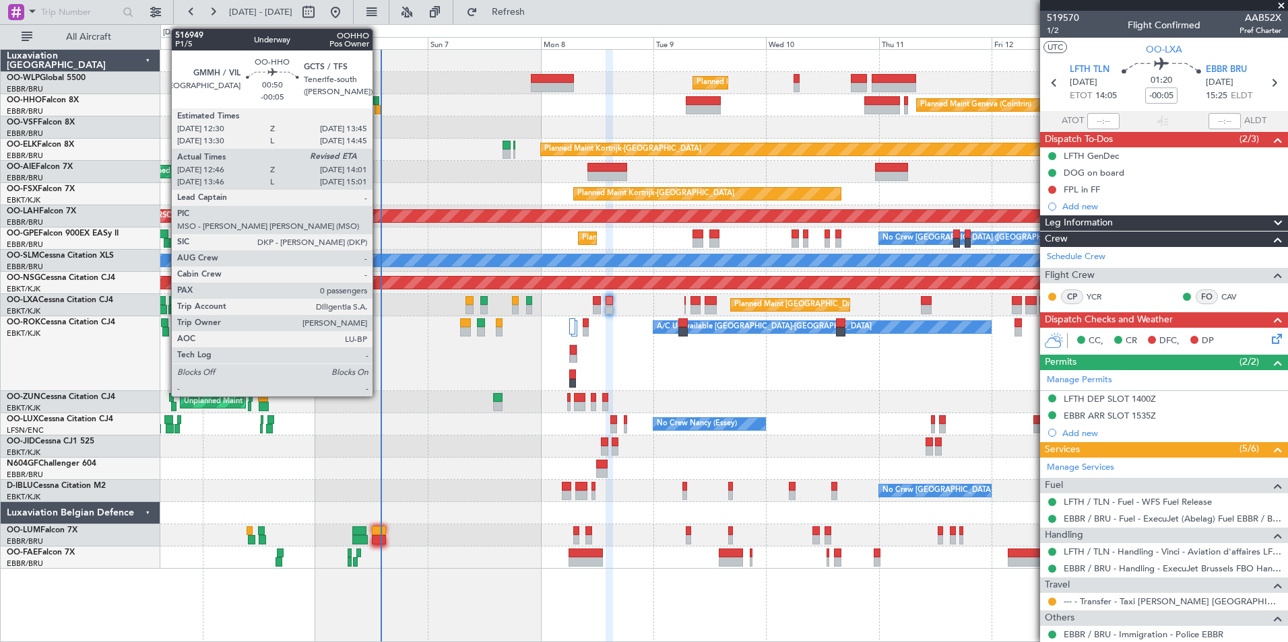
click at [378, 106] on div at bounding box center [377, 109] width 6 height 9
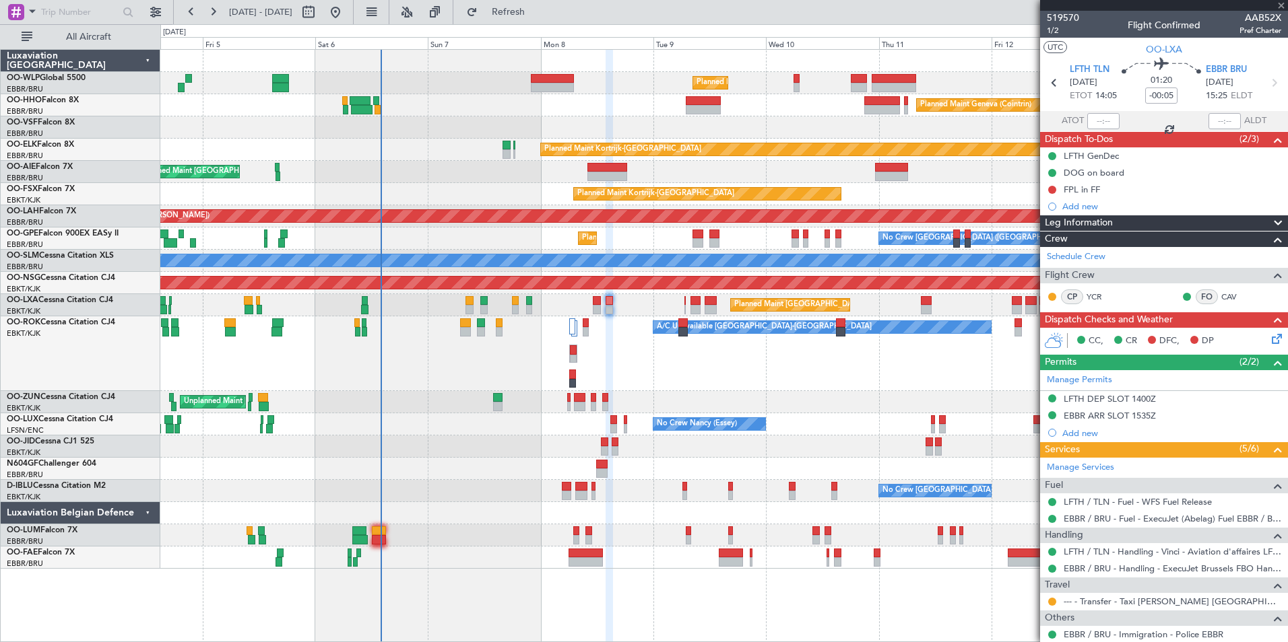
type input "13:06"
type input "0"
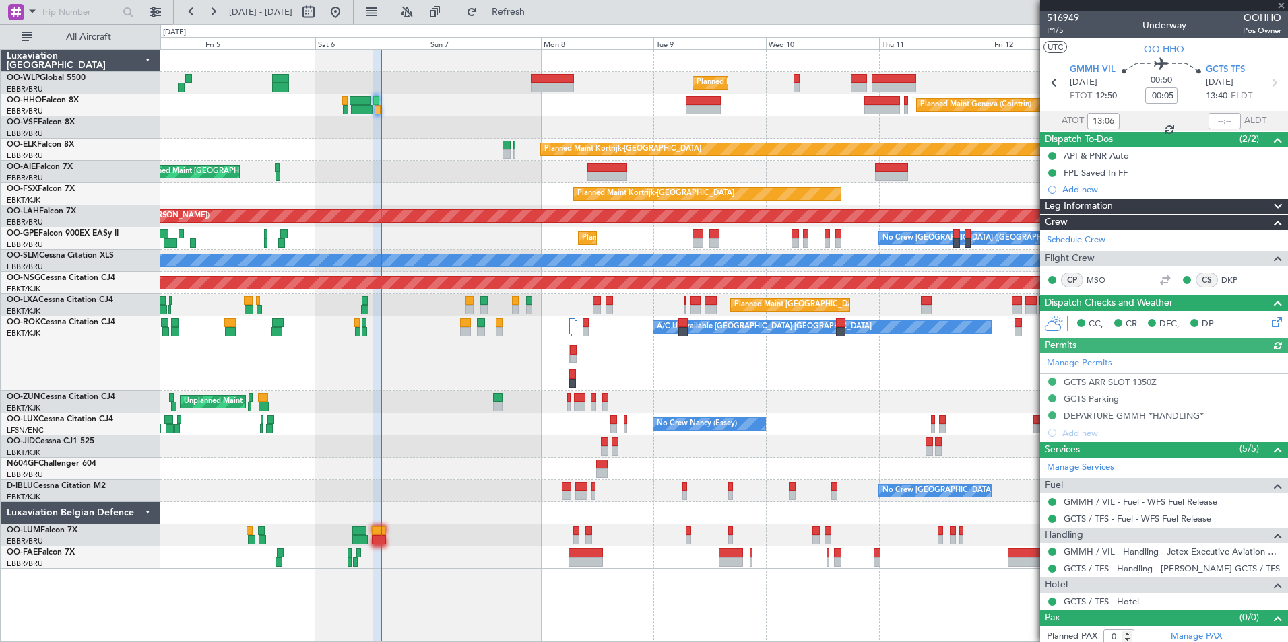
click at [1214, 122] on div at bounding box center [1224, 121] width 32 height 16
click at [1211, 122] on input "text" at bounding box center [1224, 121] width 32 height 16
click at [936, 76] on div "Planned Maint Milan (Linate)" at bounding box center [723, 83] width 1127 height 22
type input "13:55"
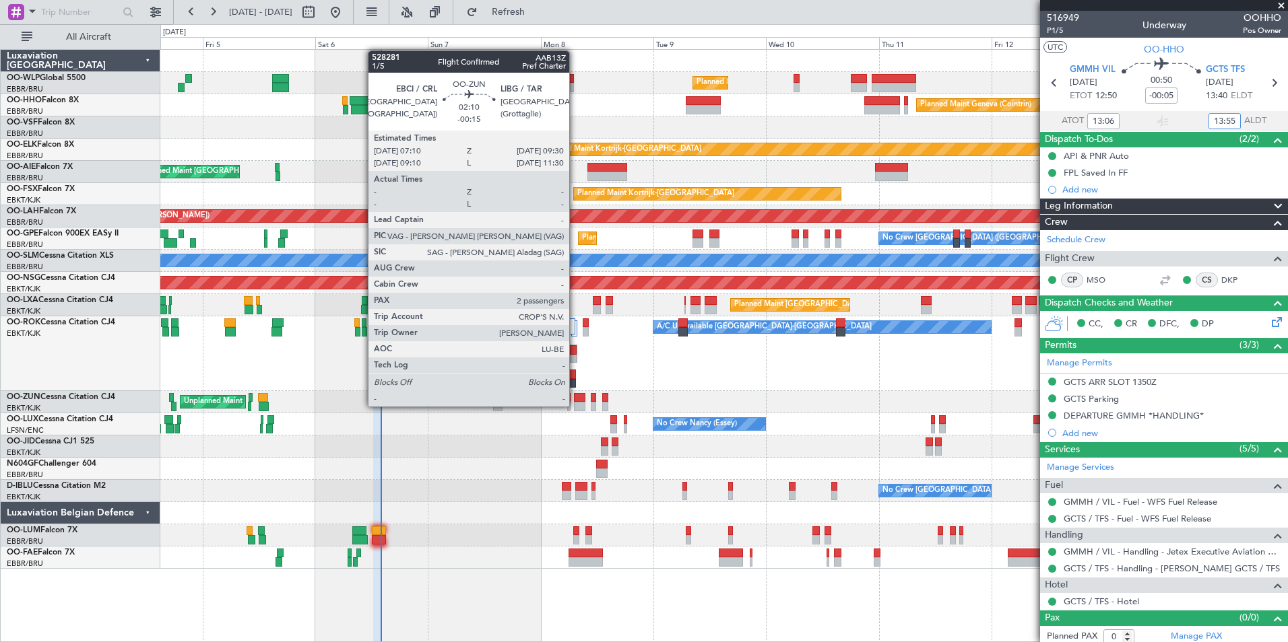
click at [575, 405] on div at bounding box center [579, 406] width 11 height 9
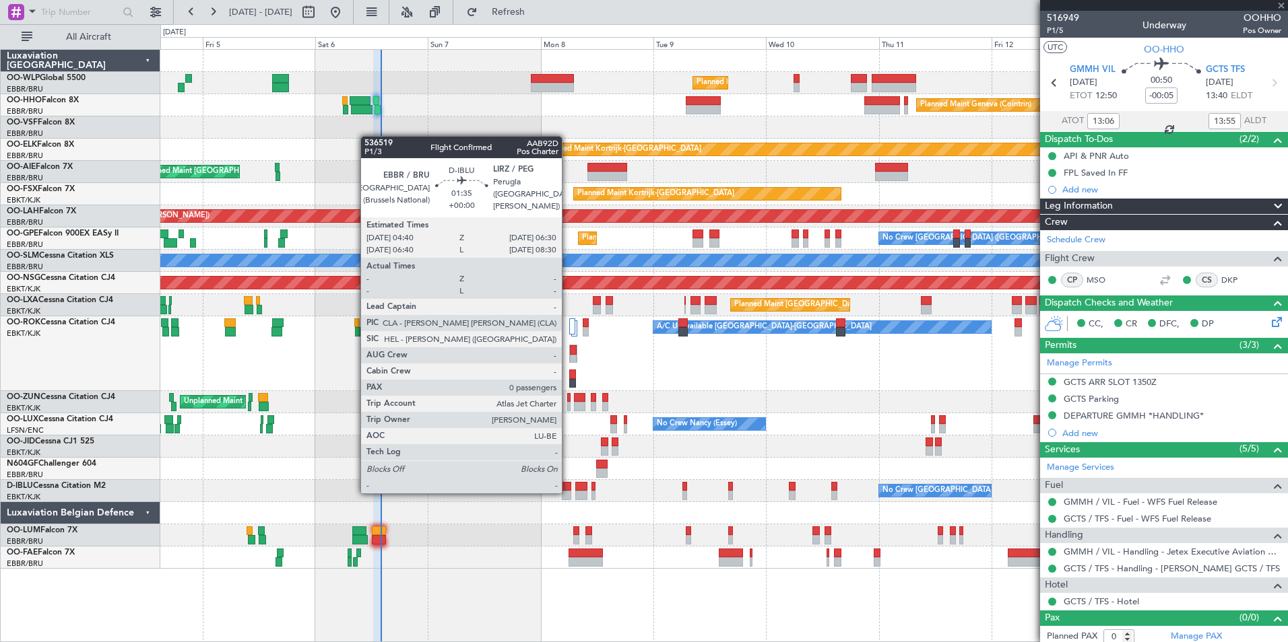
click at [568, 492] on div at bounding box center [566, 495] width 9 height 9
